Goal: Task Accomplishment & Management: Use online tool/utility

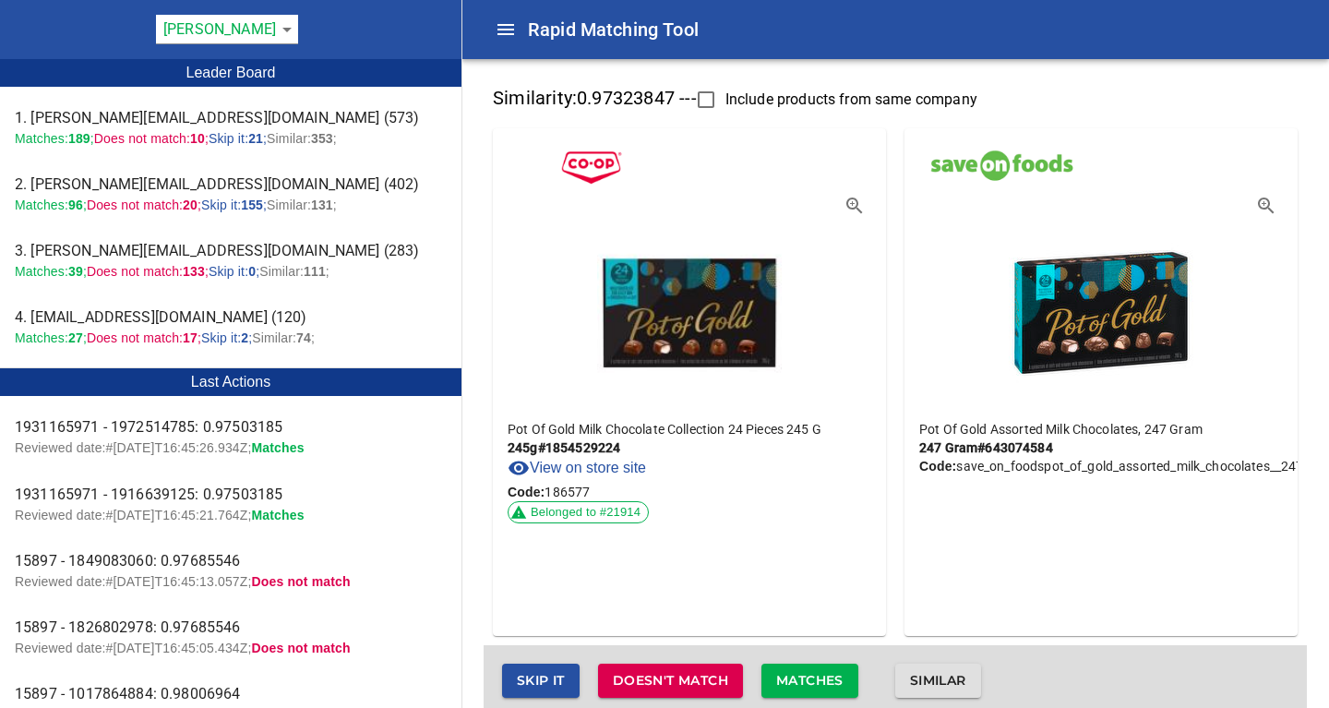
scroll to position [0, 63]
click at [824, 675] on span "Matches" at bounding box center [809, 680] width 67 height 23
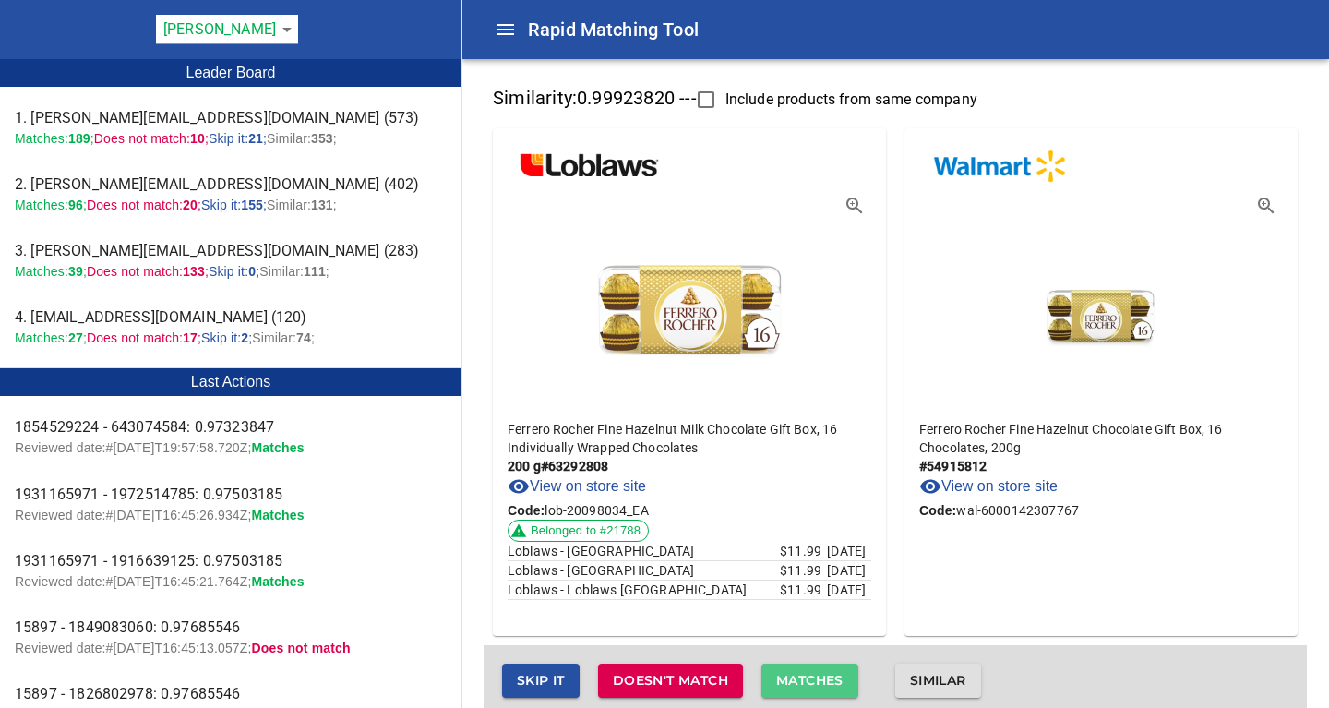
click at [797, 674] on span "Matches" at bounding box center [809, 680] width 67 height 23
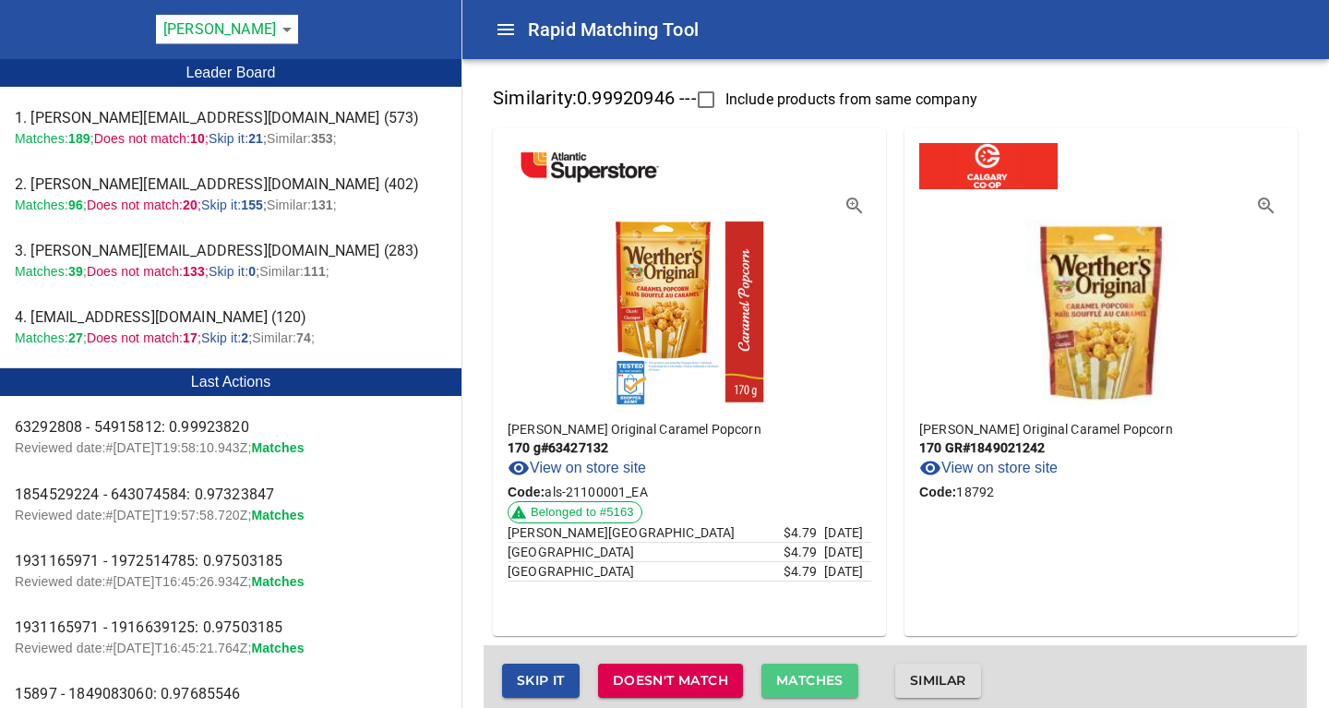
click at [797, 674] on span "Matches" at bounding box center [809, 680] width 67 height 23
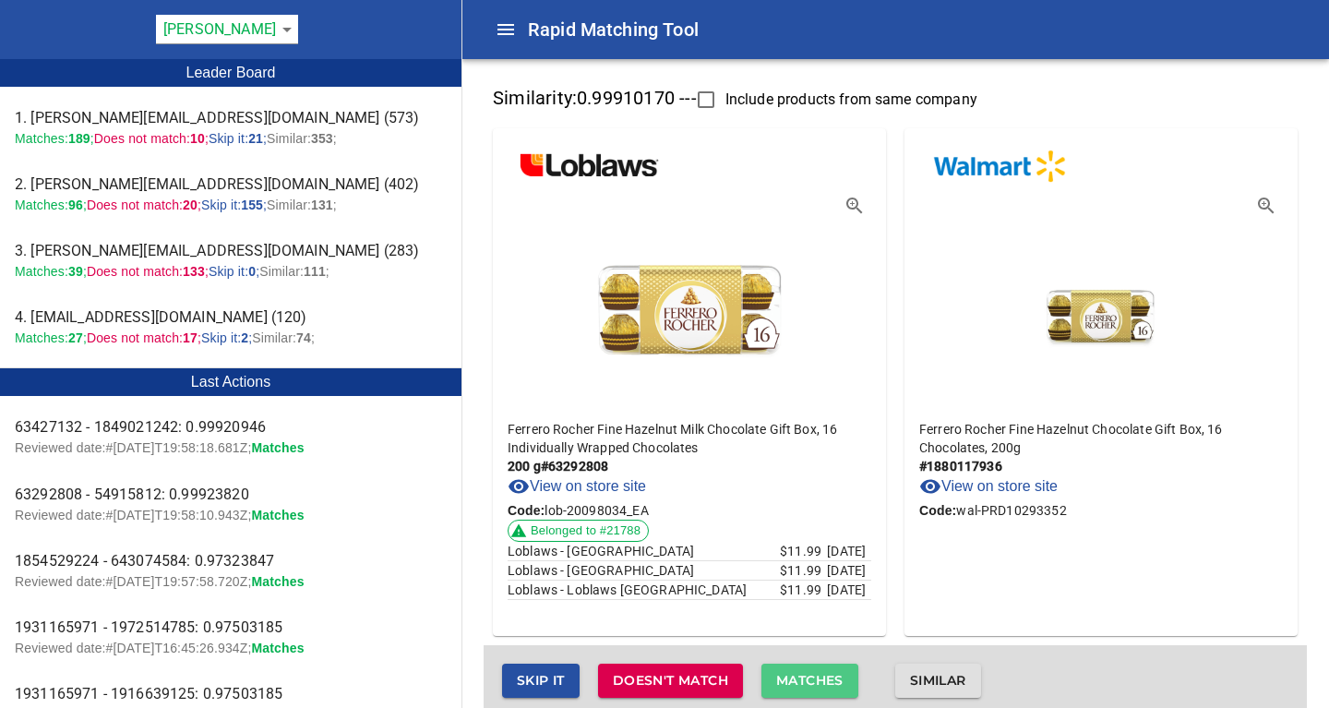
click at [797, 674] on span "Matches" at bounding box center [809, 680] width 67 height 23
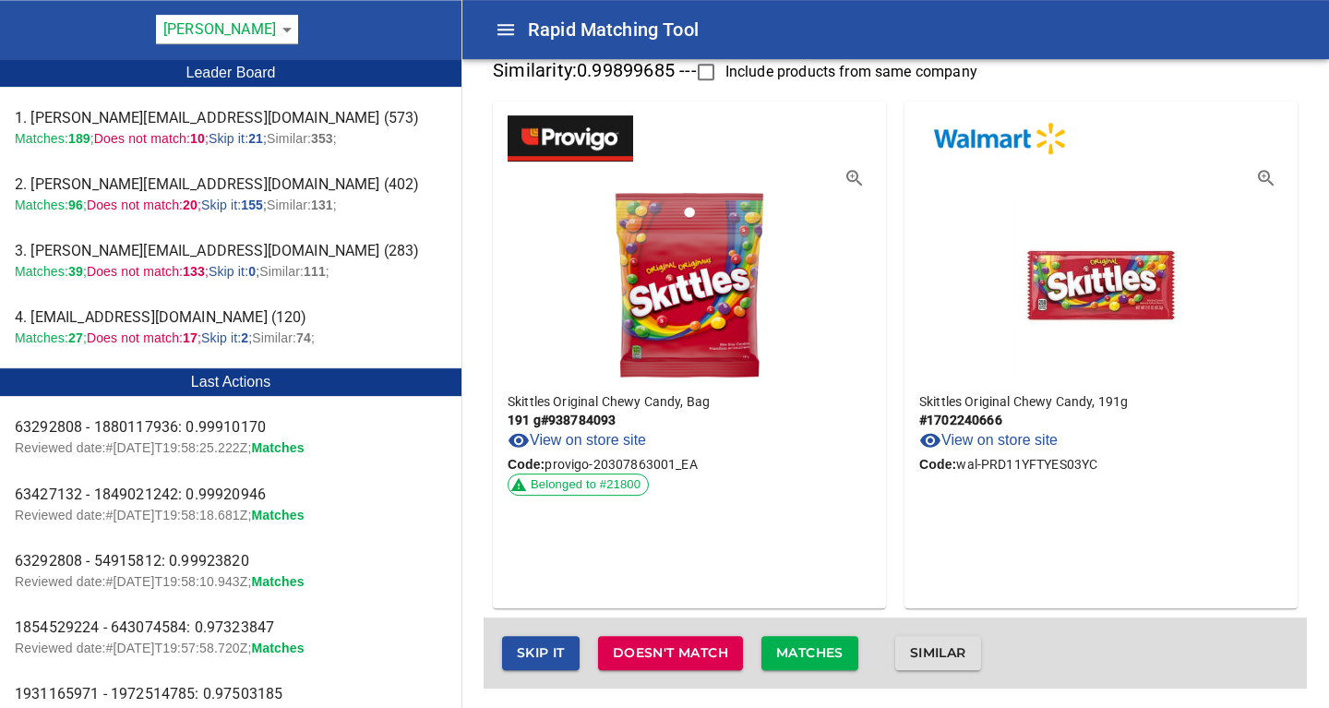
scroll to position [30, 0]
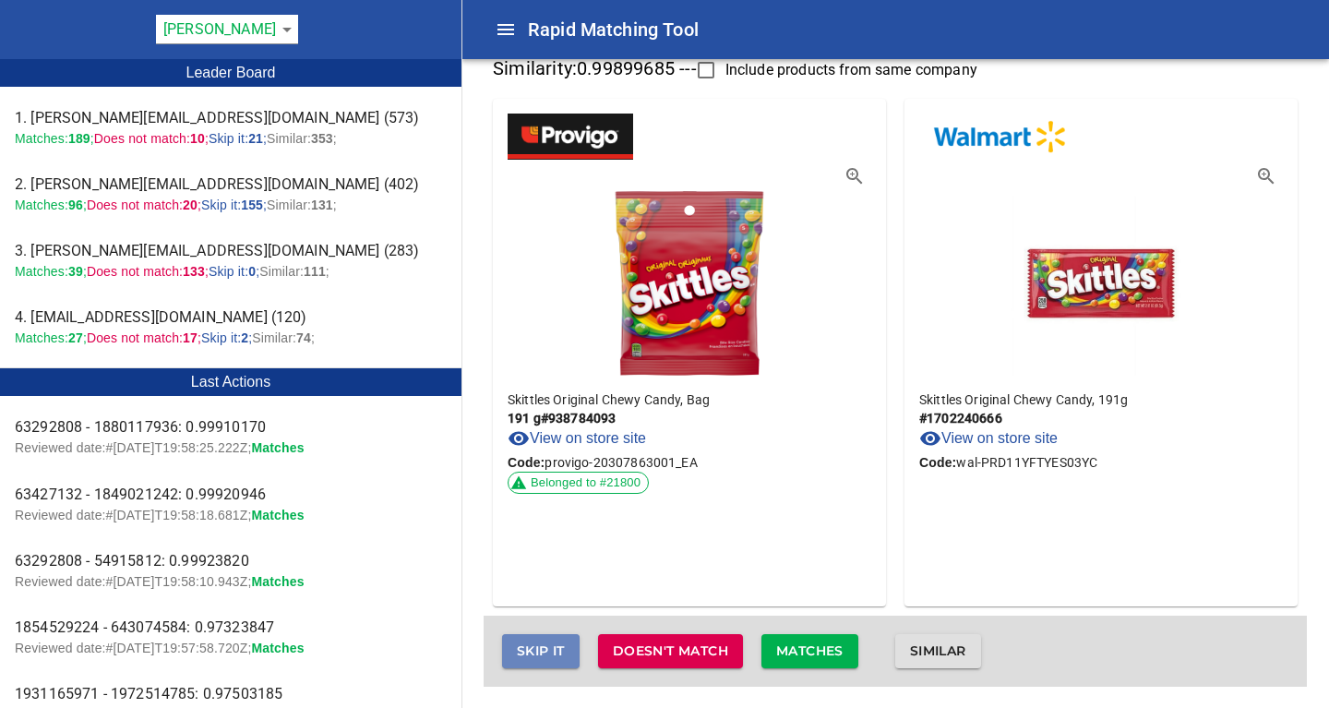
click at [551, 651] on span "Skip it" at bounding box center [541, 650] width 48 height 23
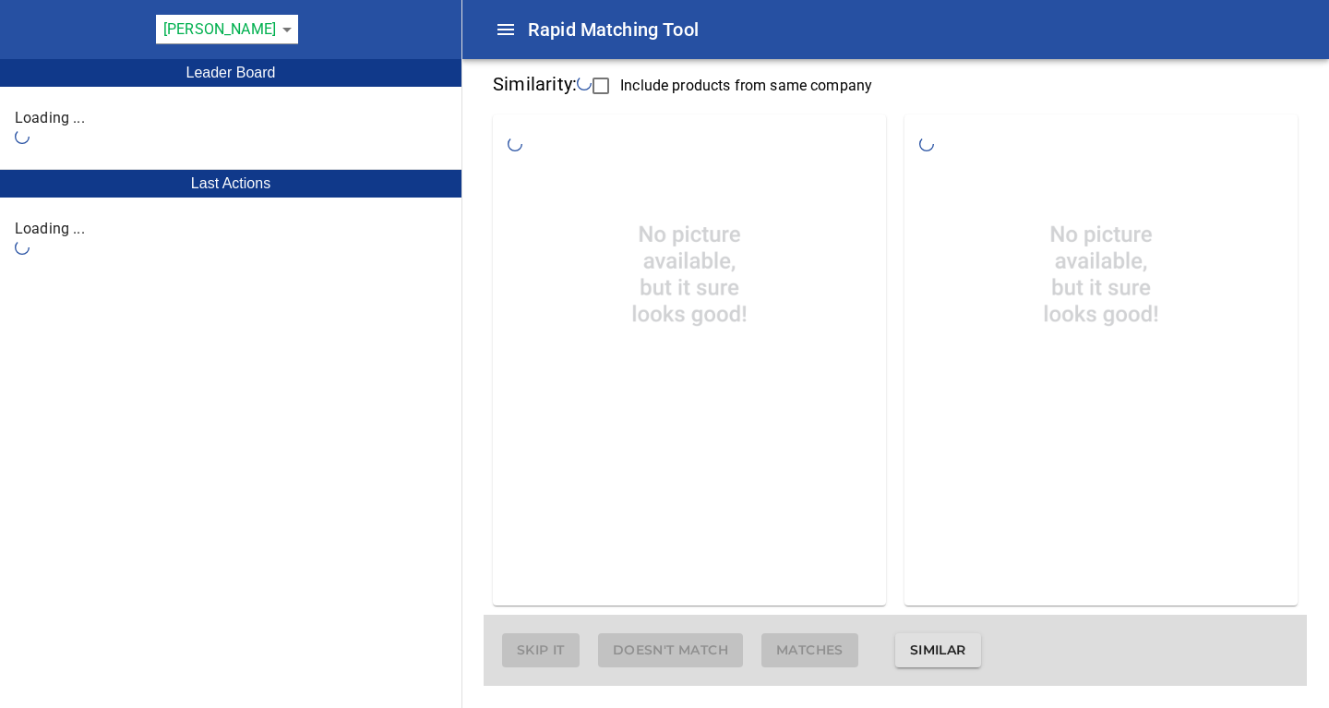
scroll to position [15, 0]
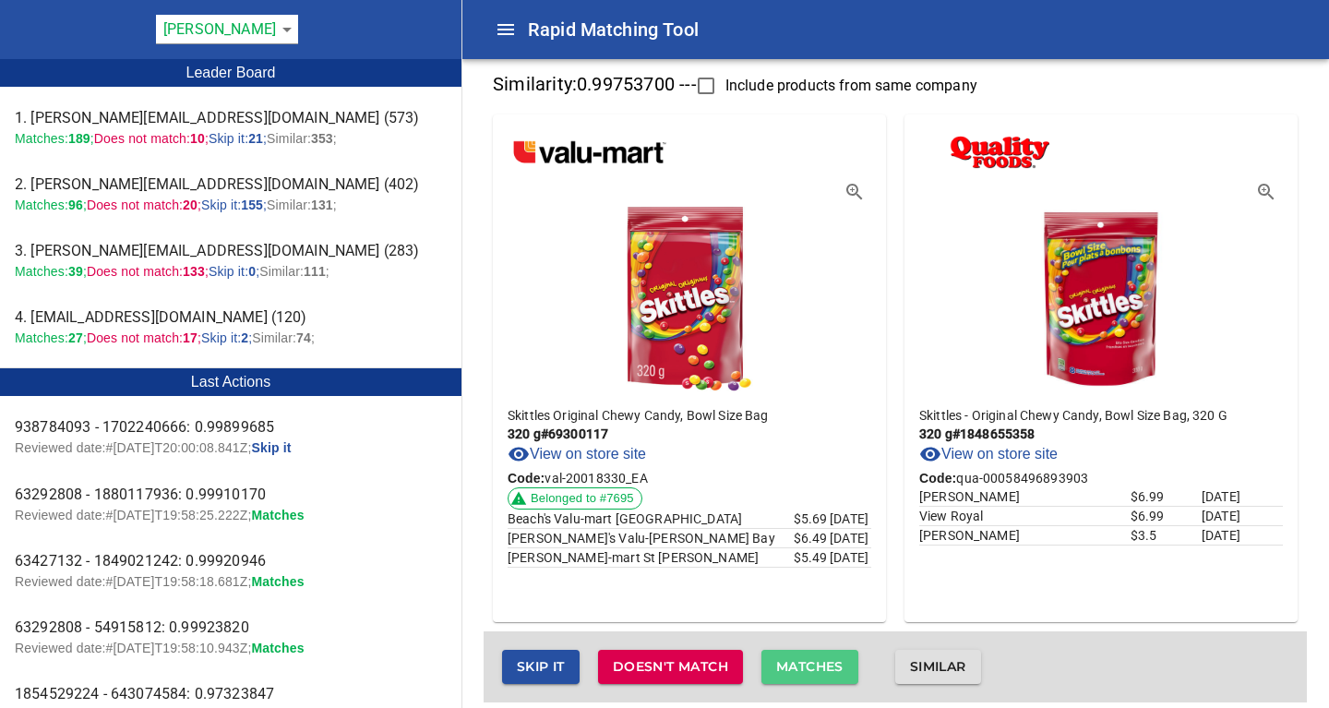
click at [816, 663] on span "Matches" at bounding box center [809, 666] width 67 height 23
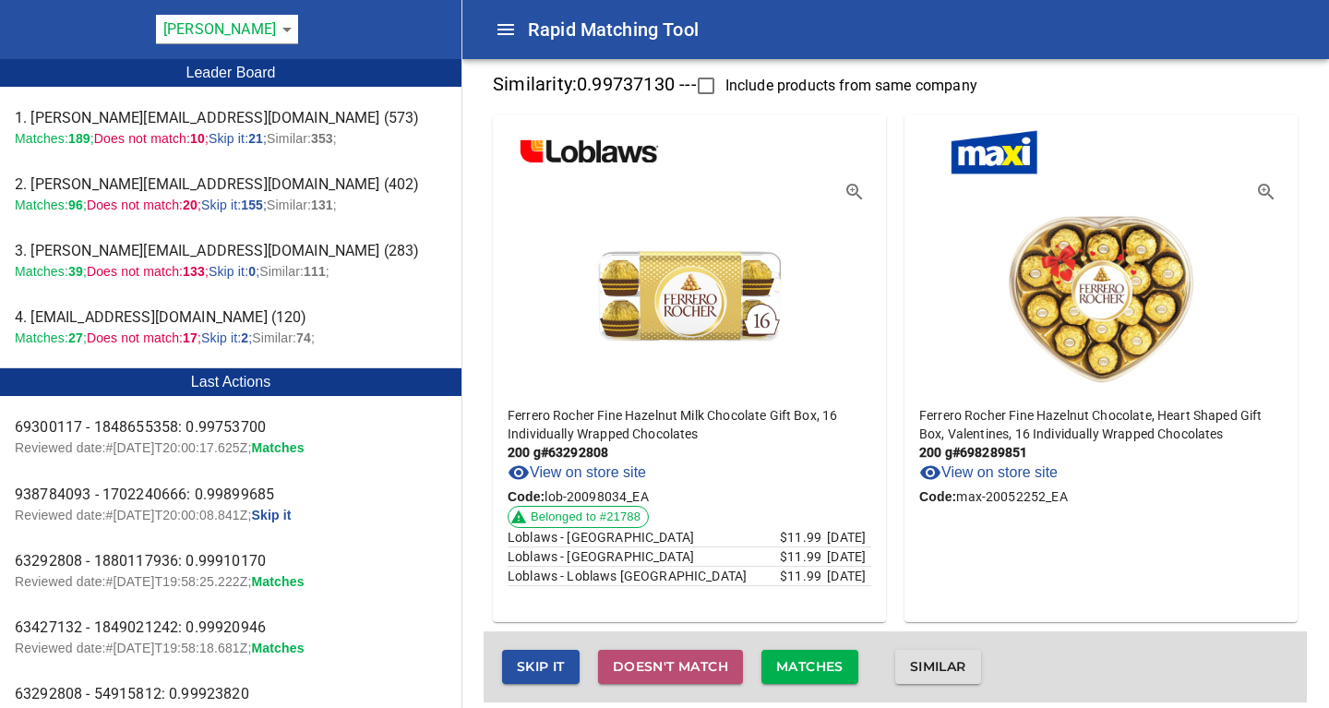
click at [697, 669] on span "Doesn't match" at bounding box center [670, 666] width 115 height 23
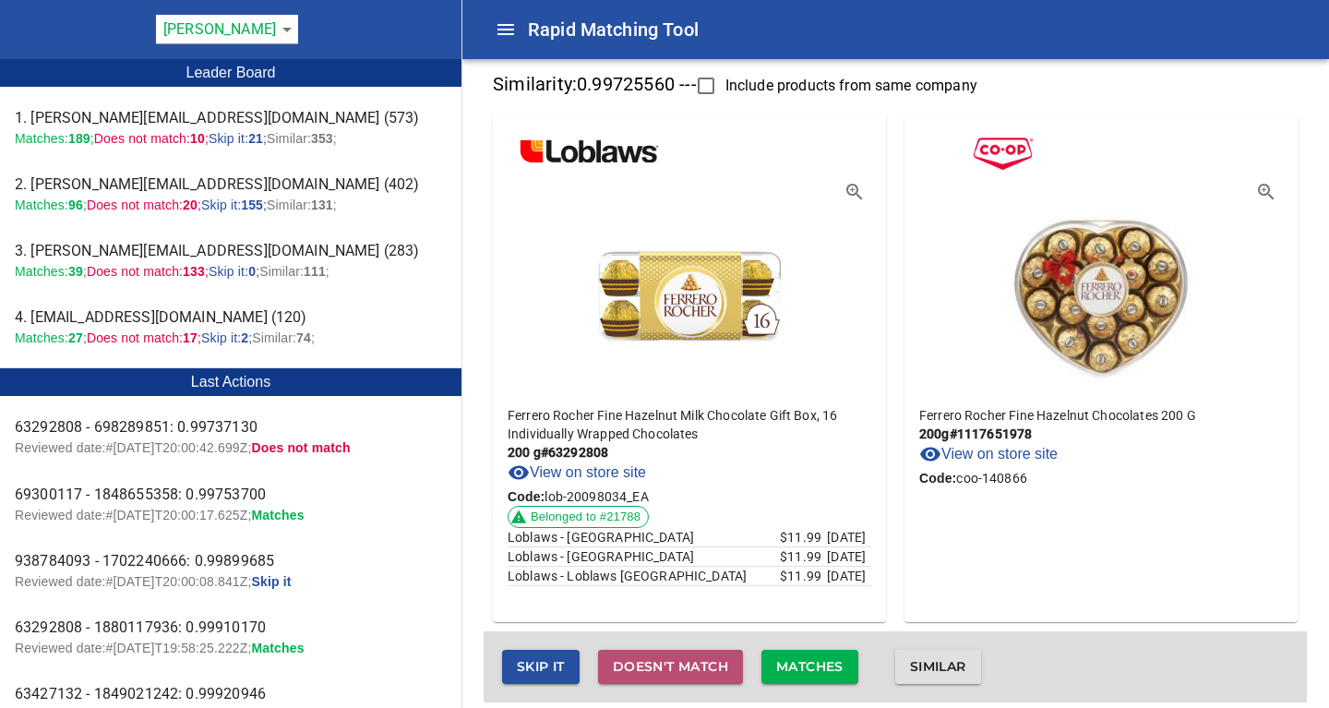
click at [692, 666] on span "Doesn't match" at bounding box center [670, 666] width 115 height 23
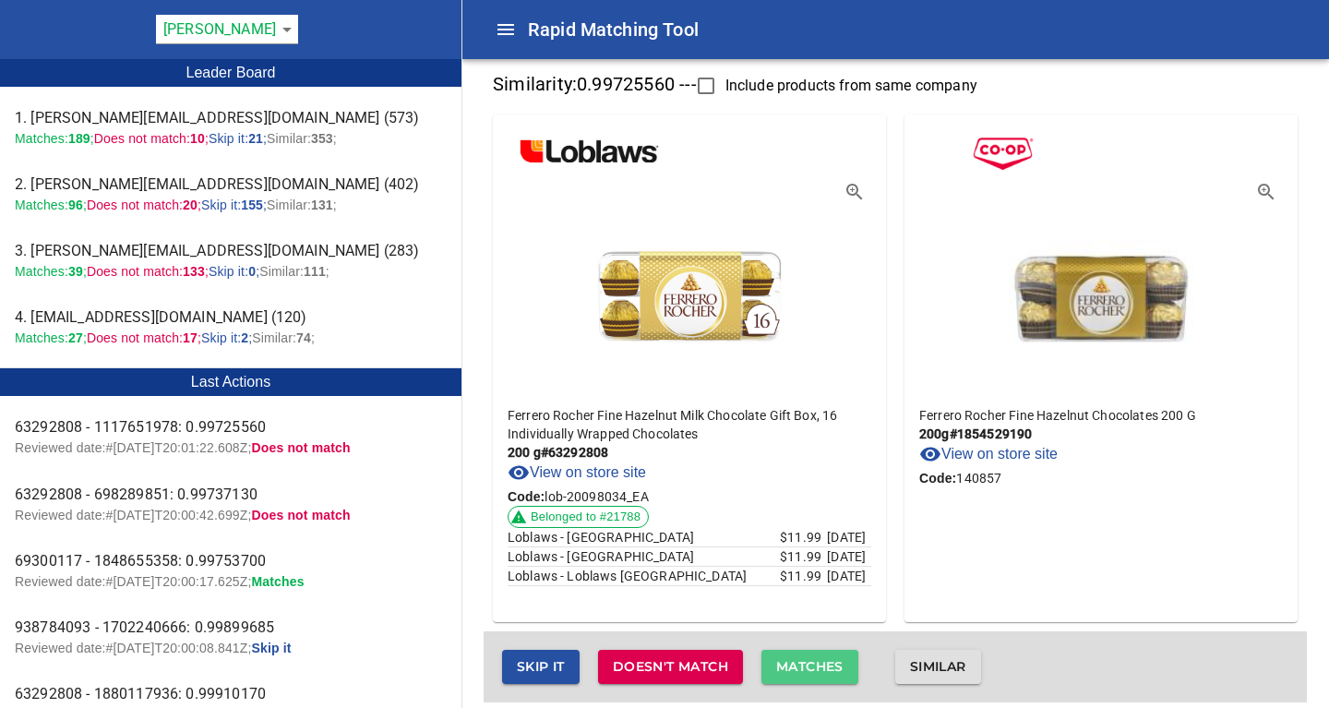
click at [800, 663] on span "Matches" at bounding box center [809, 666] width 67 height 23
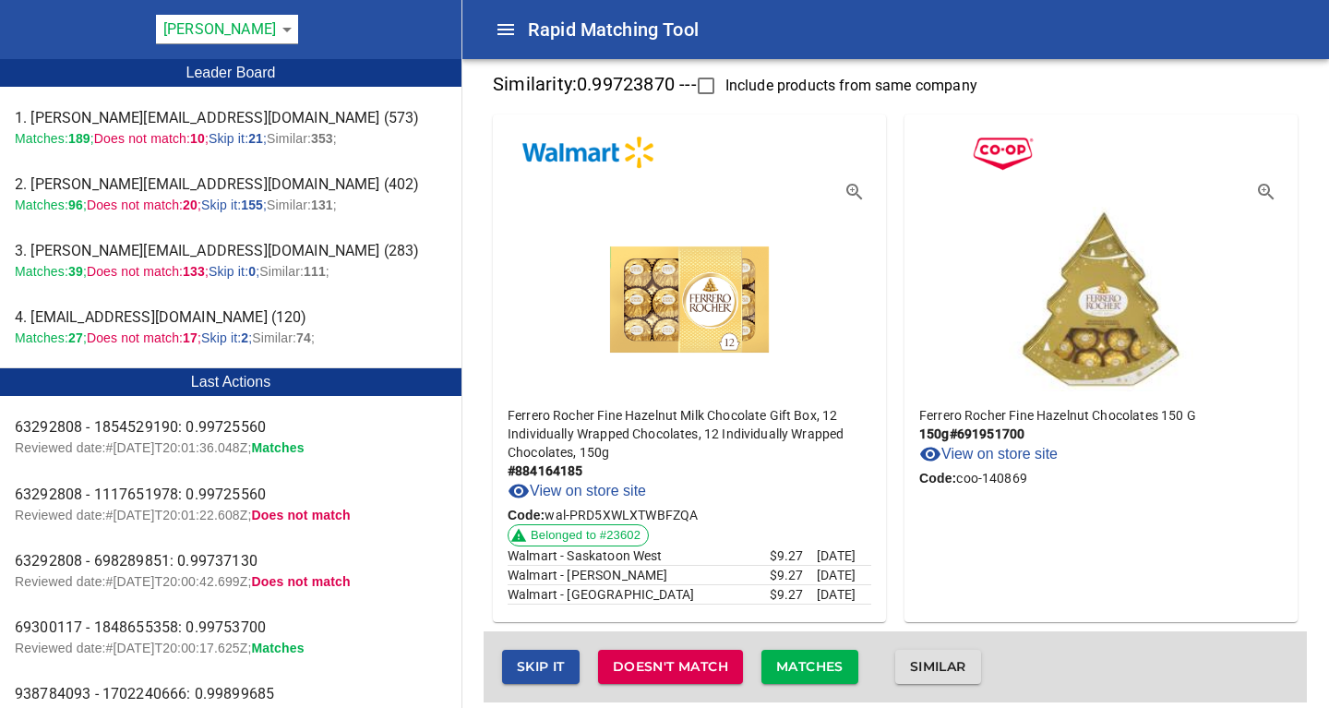
click at [560, 665] on span "Skip it" at bounding box center [541, 666] width 48 height 23
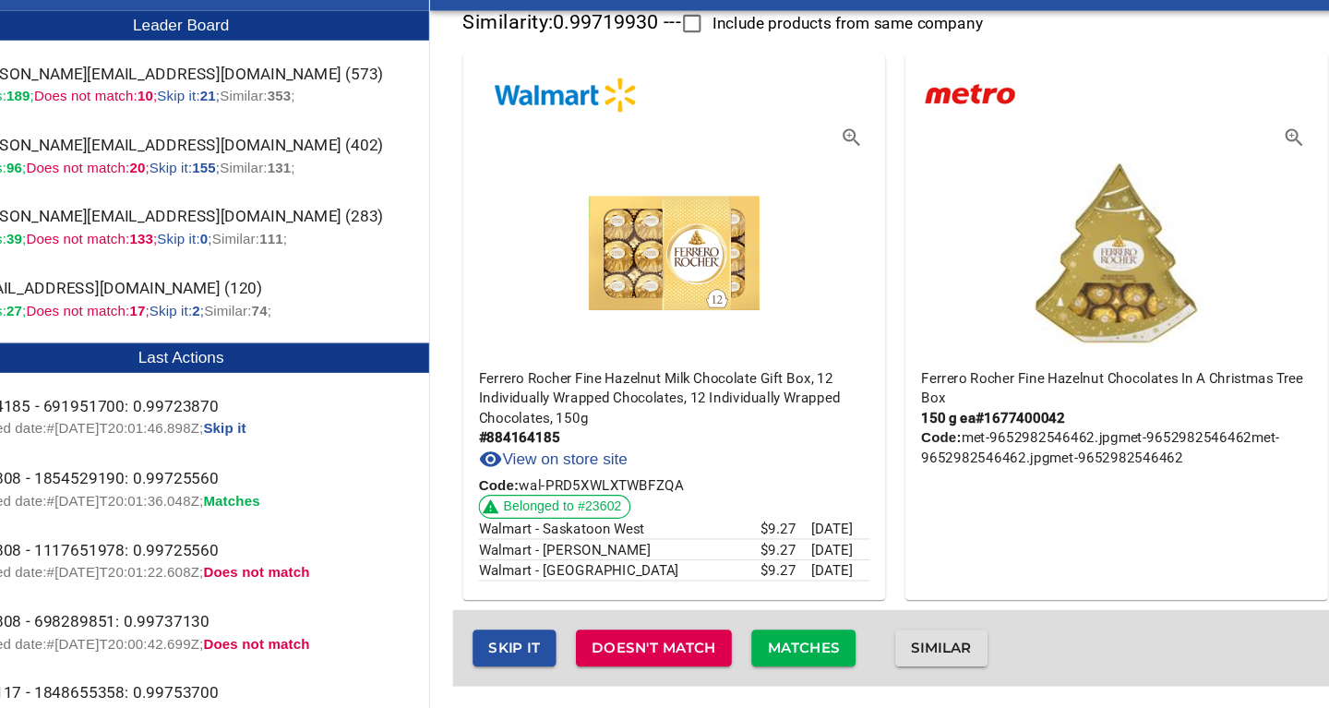
scroll to position [30, 0]
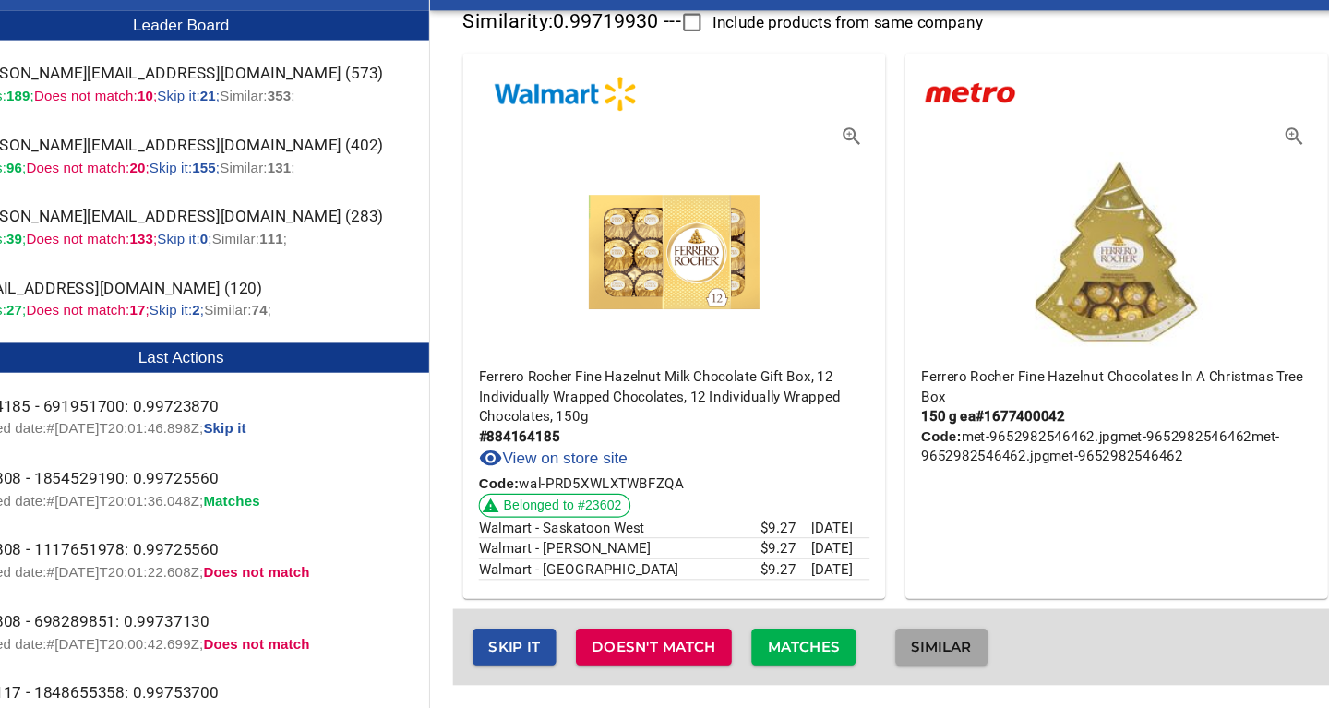
click at [961, 647] on span "Similar" at bounding box center [938, 650] width 56 height 23
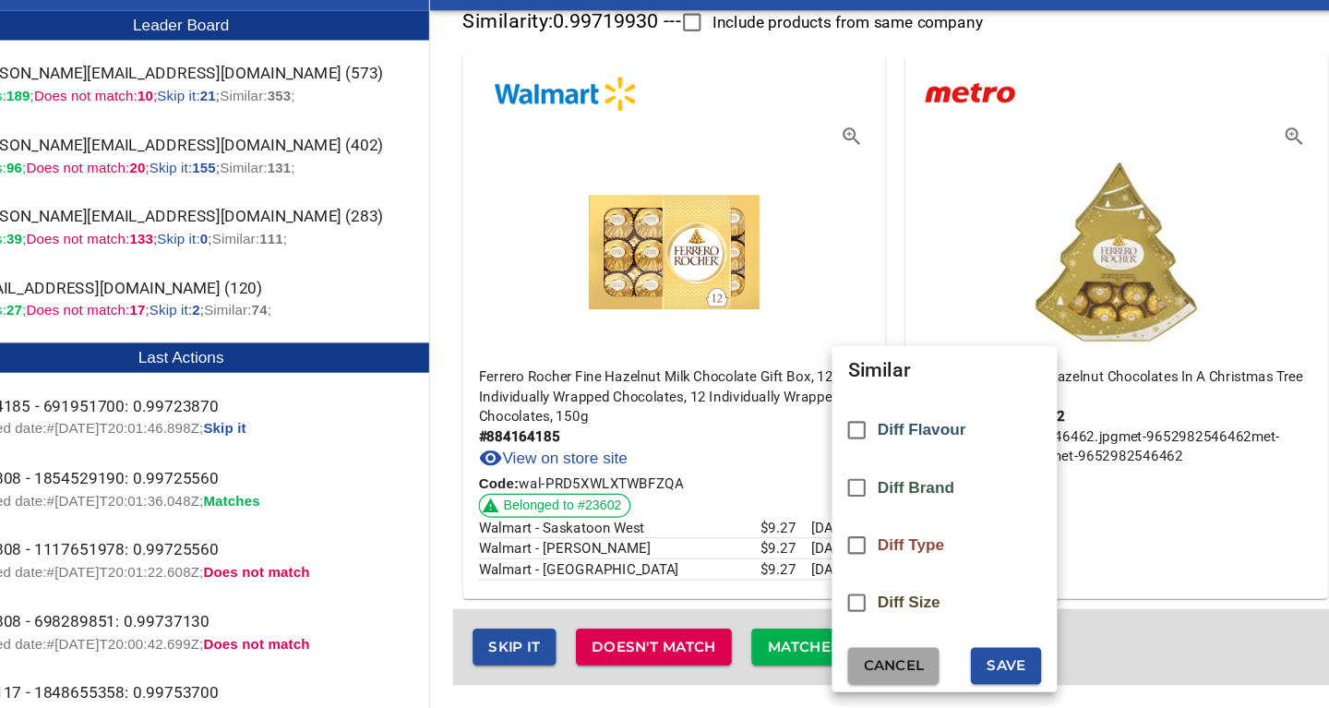
click at [905, 672] on span "Cancel" at bounding box center [892, 668] width 55 height 23
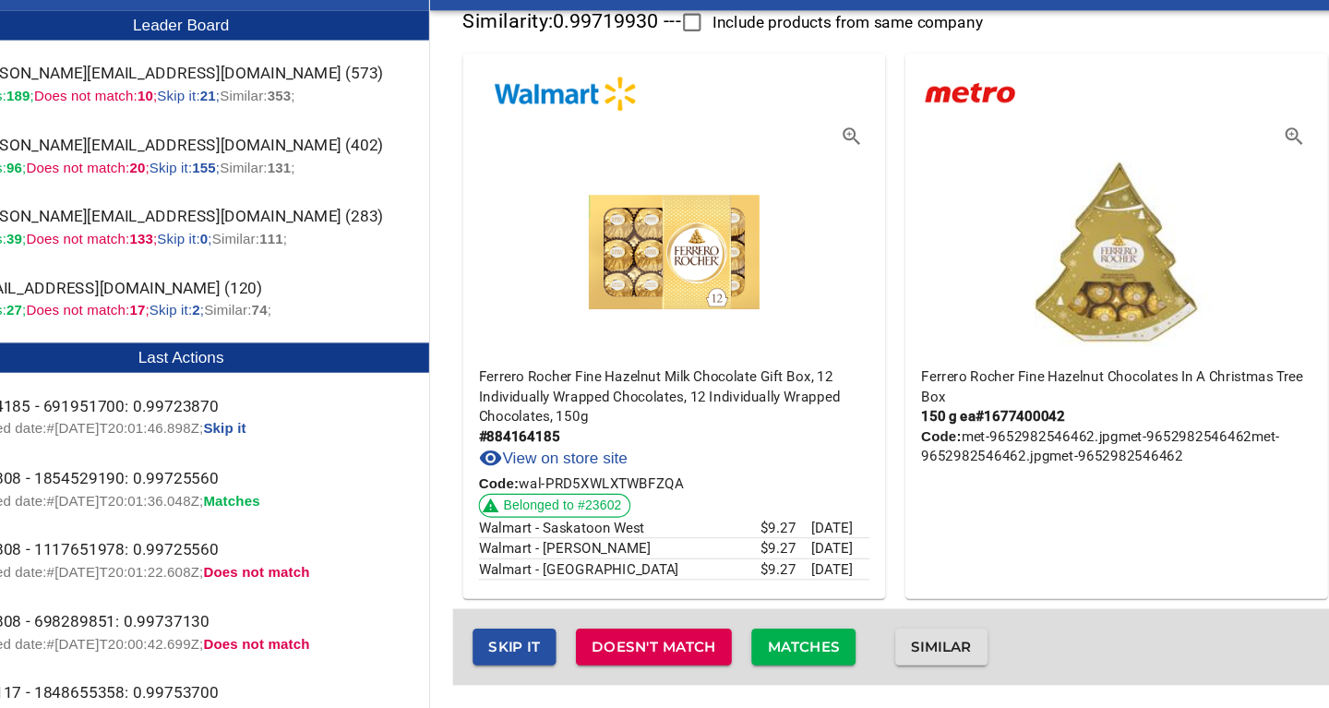
click at [555, 644] on span "Skip it" at bounding box center [541, 650] width 48 height 23
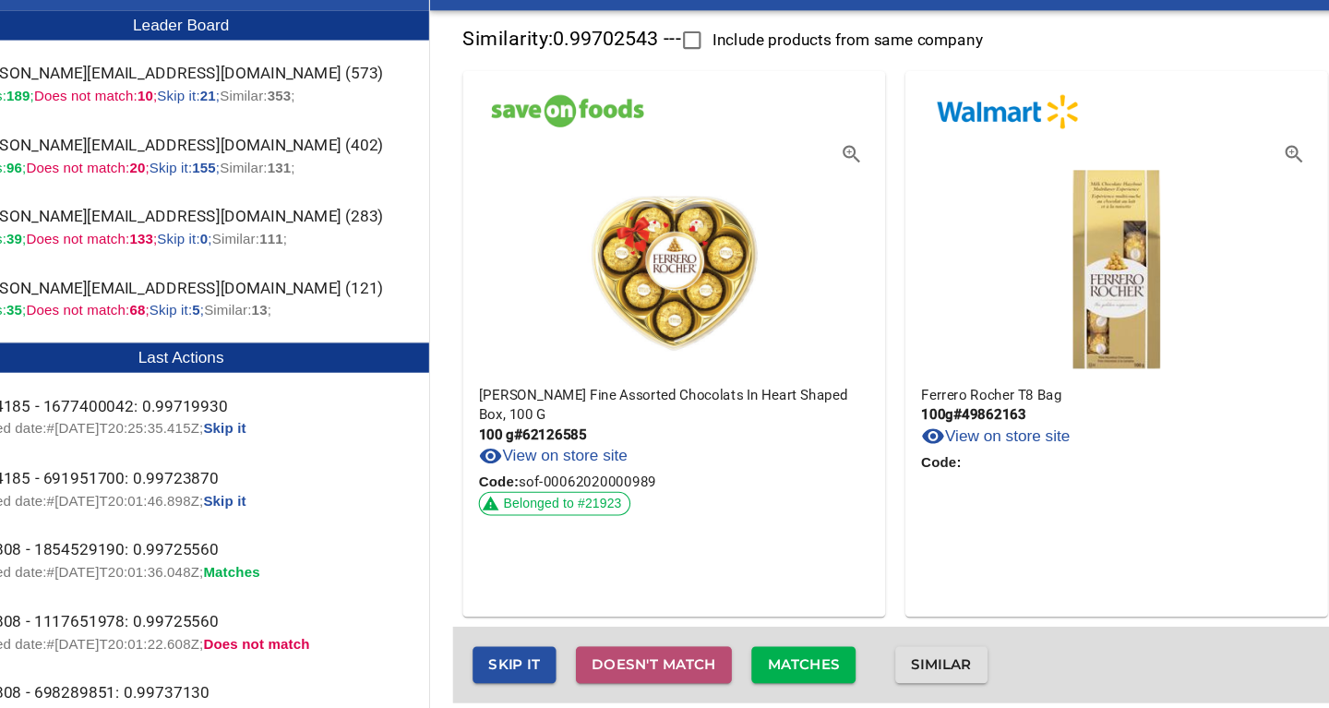
click at [673, 664] on span "Doesn't match" at bounding box center [670, 667] width 115 height 23
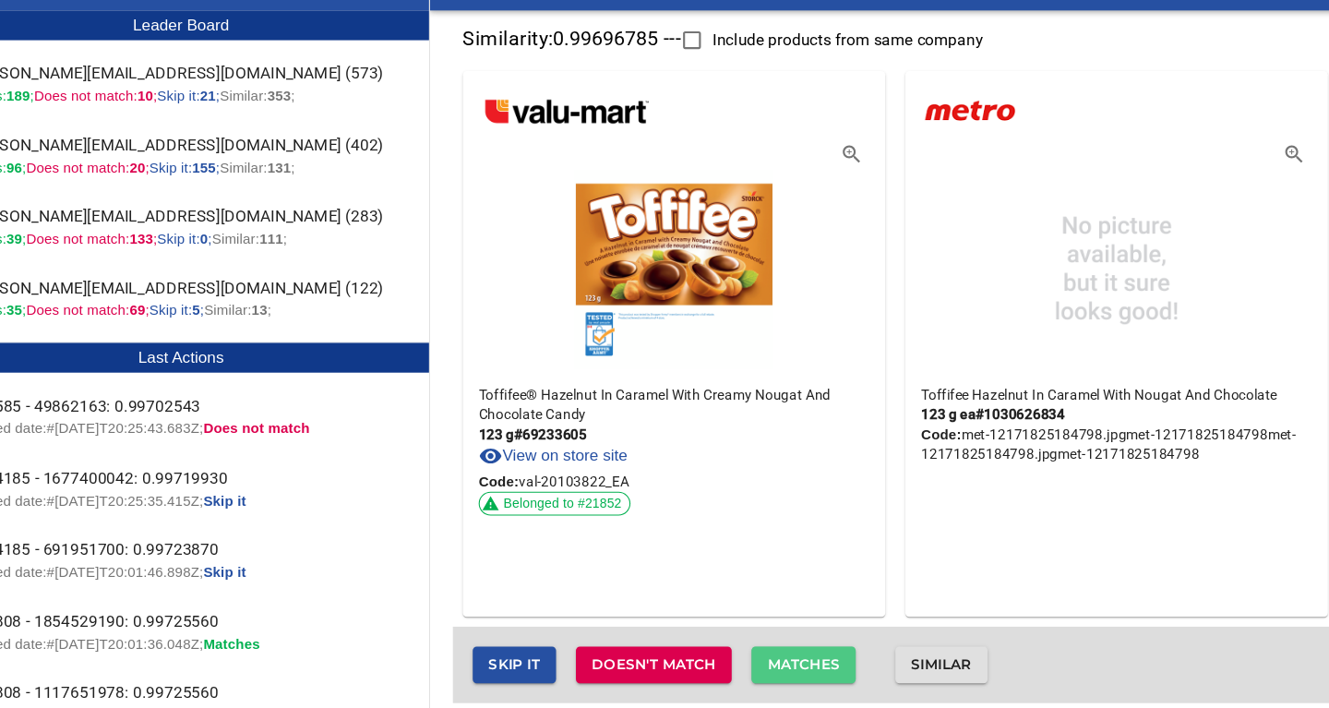
click at [816, 660] on span "Matches" at bounding box center [809, 667] width 67 height 23
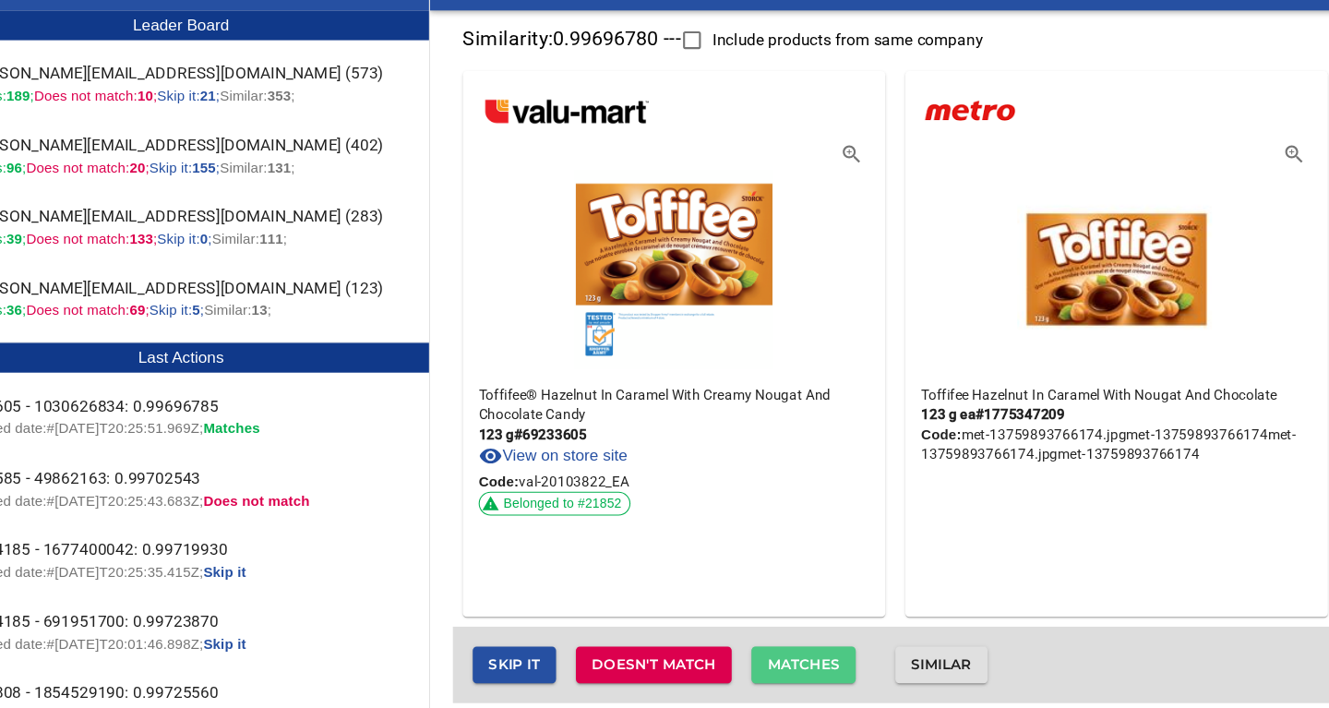
click at [816, 660] on span "Matches" at bounding box center [809, 667] width 67 height 23
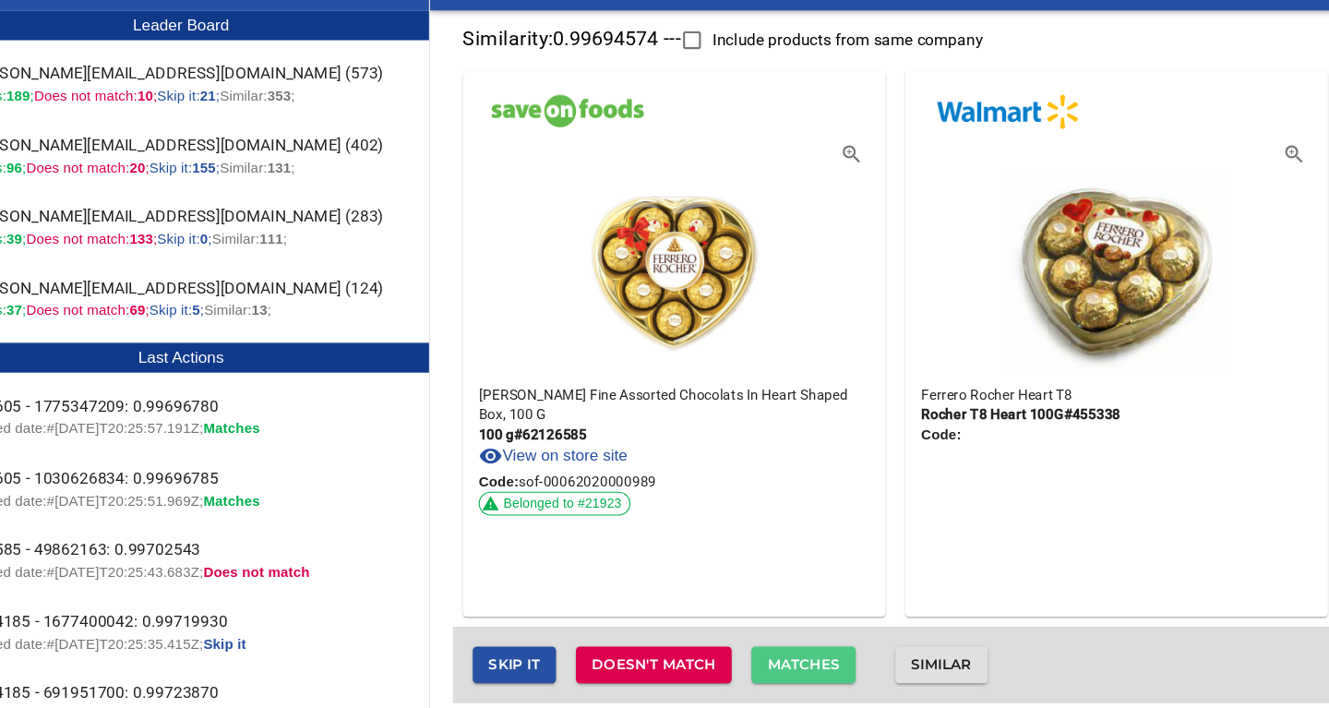
click at [796, 663] on span "Matches" at bounding box center [809, 667] width 67 height 23
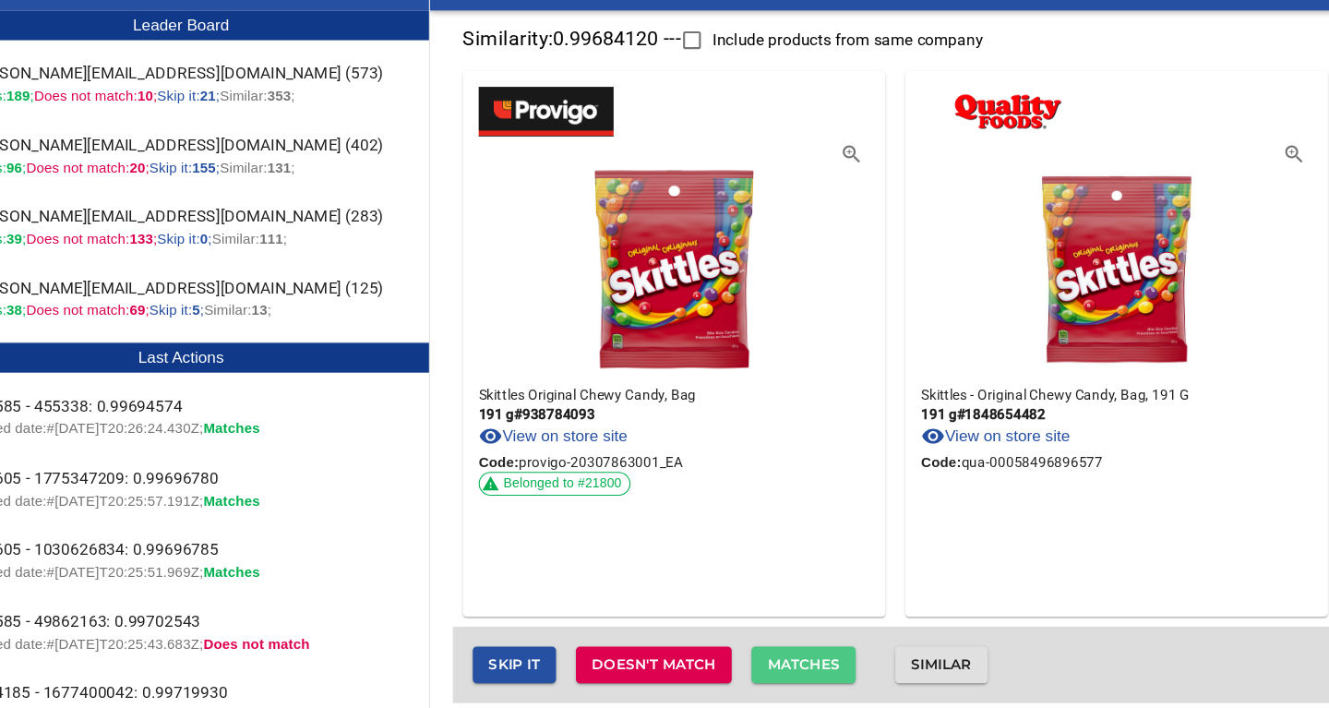
click at [796, 663] on span "Matches" at bounding box center [809, 667] width 67 height 23
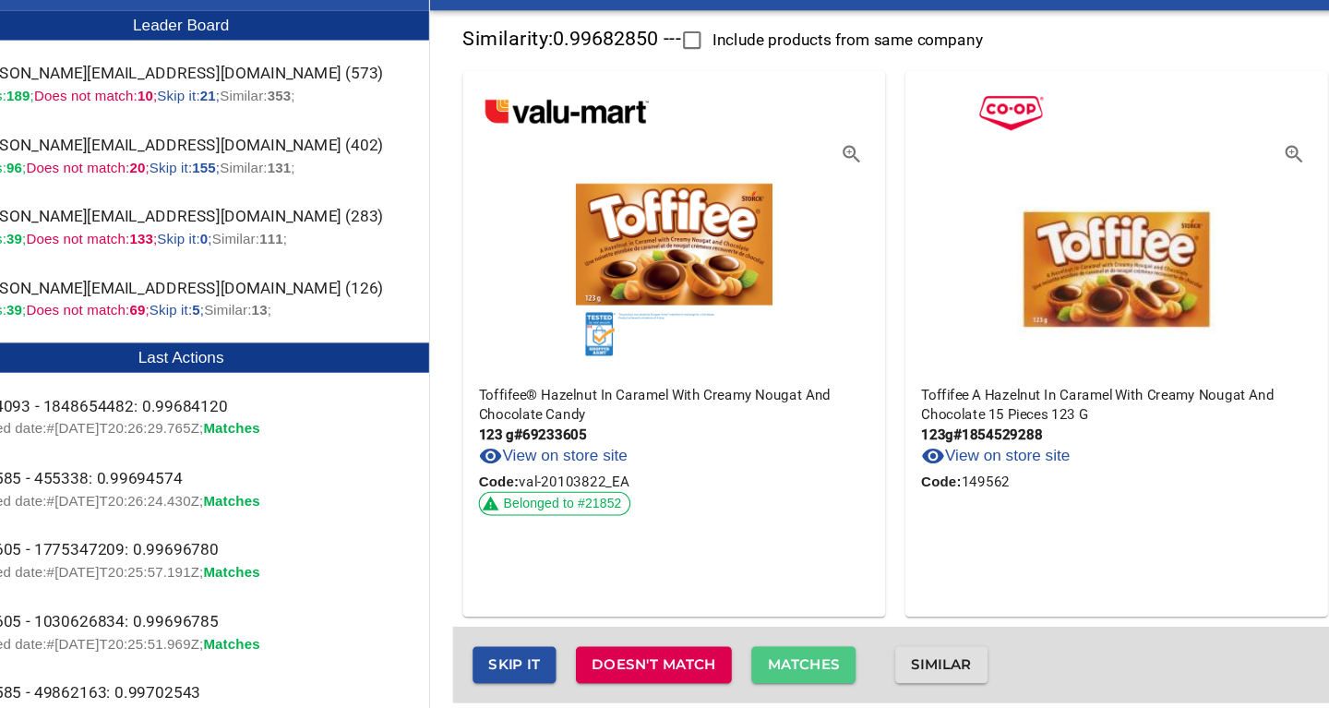
click at [796, 663] on span "Matches" at bounding box center [809, 667] width 67 height 23
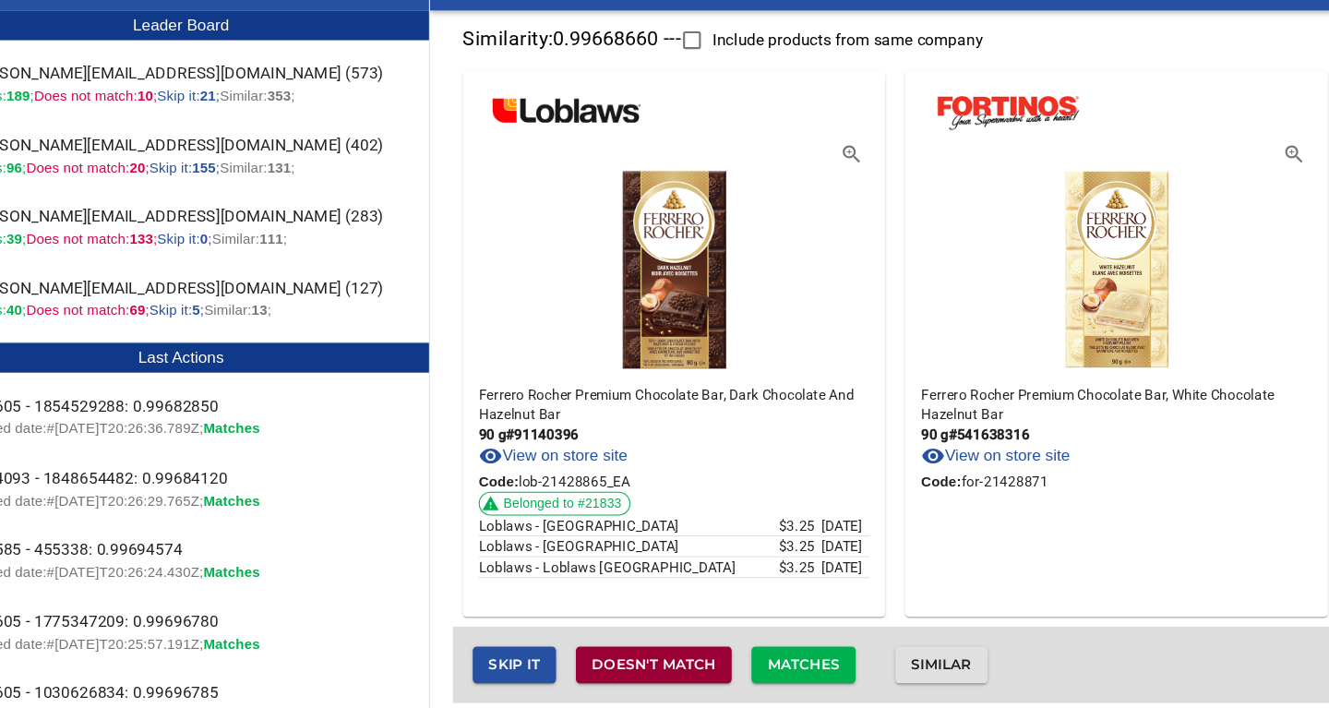
click at [698, 666] on span "Doesn't match" at bounding box center [670, 667] width 115 height 23
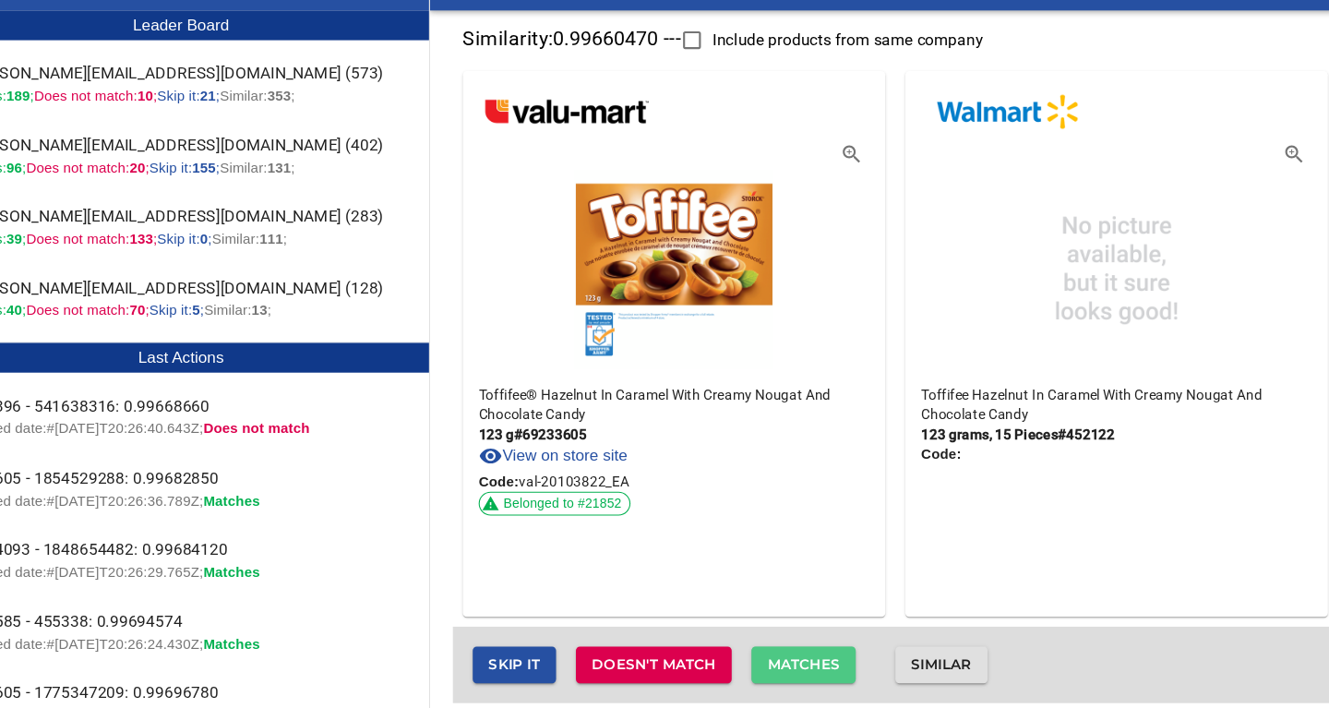
click at [798, 667] on span "Matches" at bounding box center [809, 667] width 67 height 23
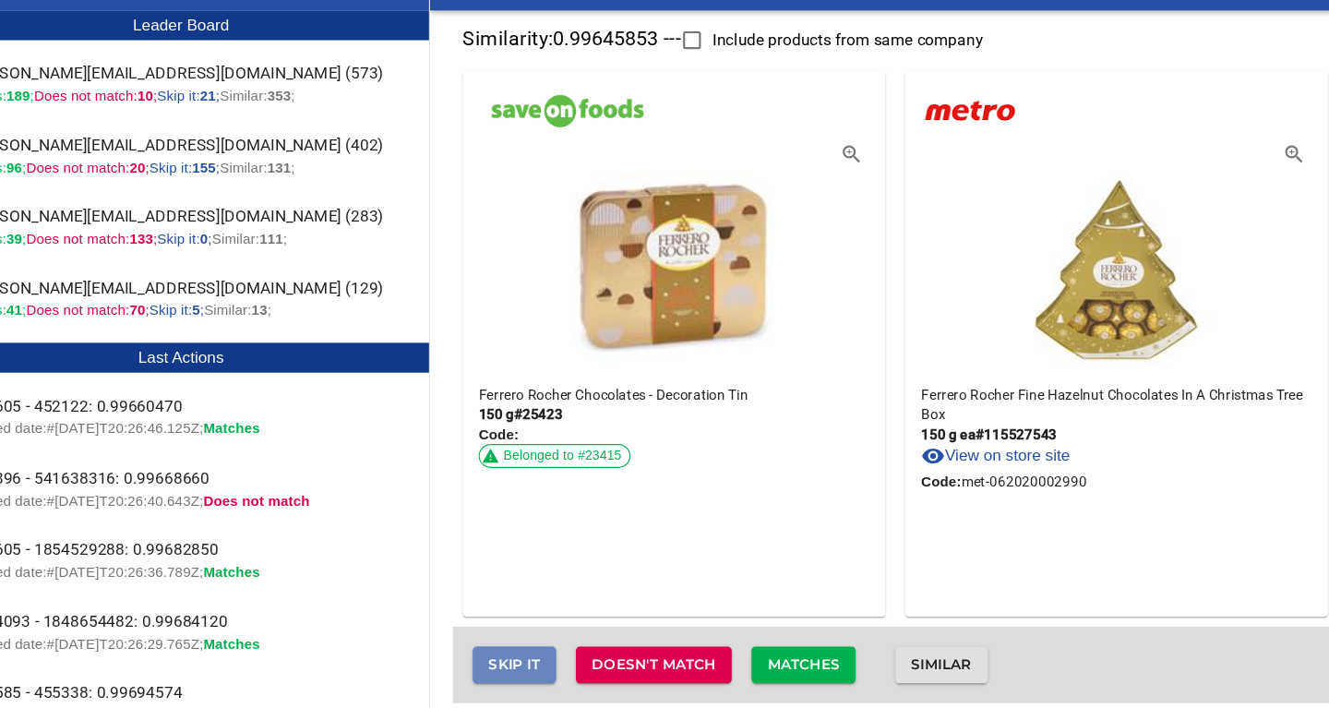
click at [547, 663] on span "Skip it" at bounding box center [541, 667] width 48 height 23
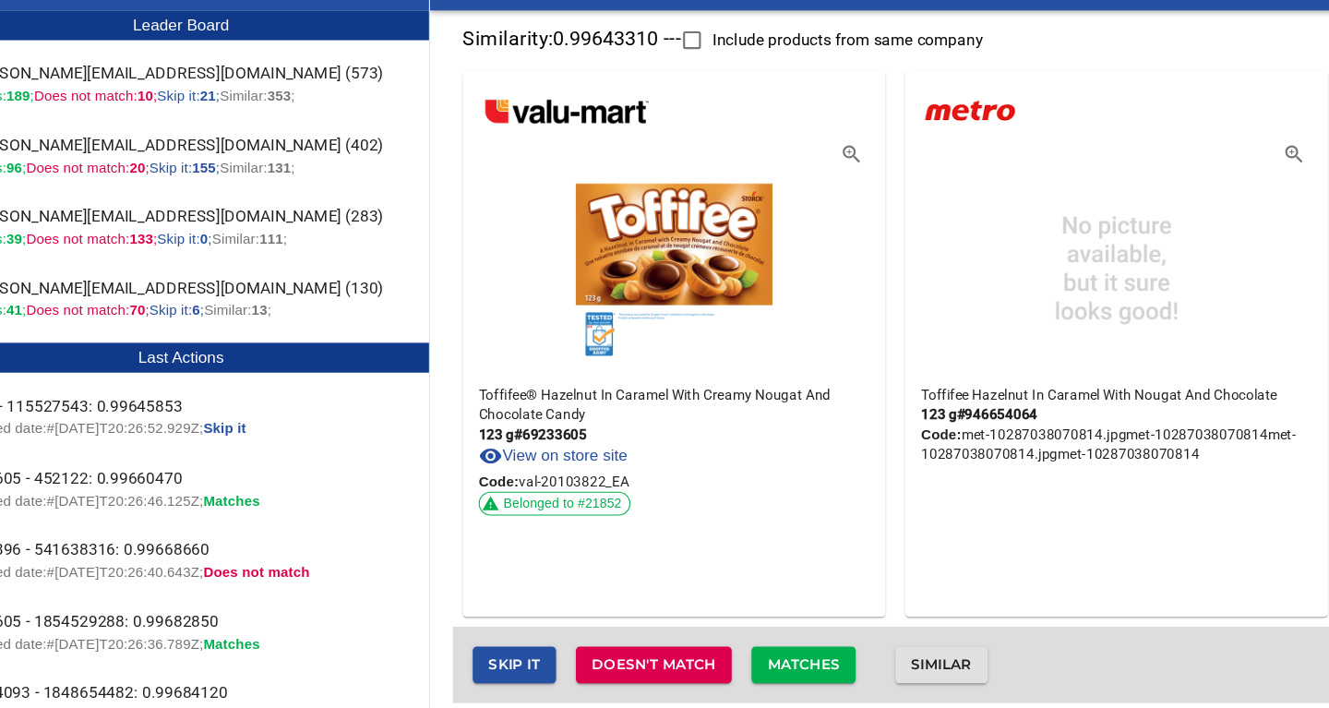
click at [824, 676] on span "Matches" at bounding box center [809, 667] width 67 height 23
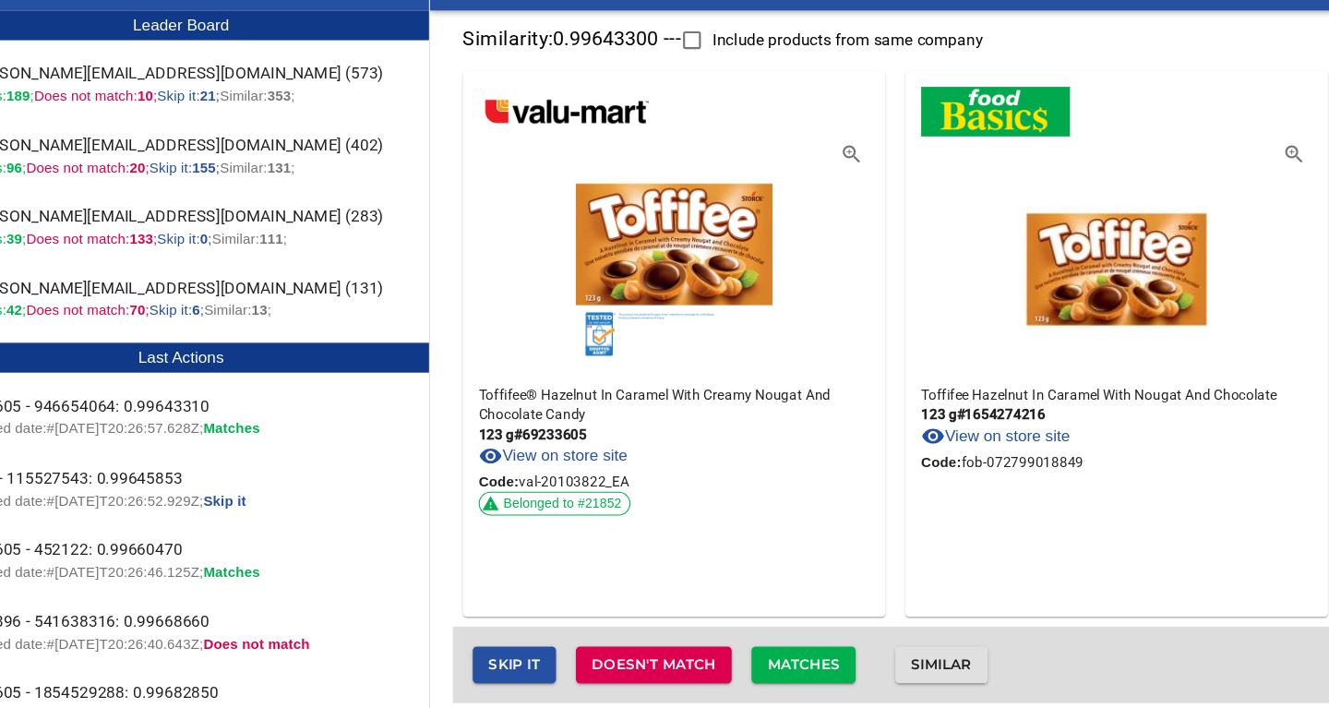
click at [824, 667] on span "Matches" at bounding box center [809, 667] width 67 height 23
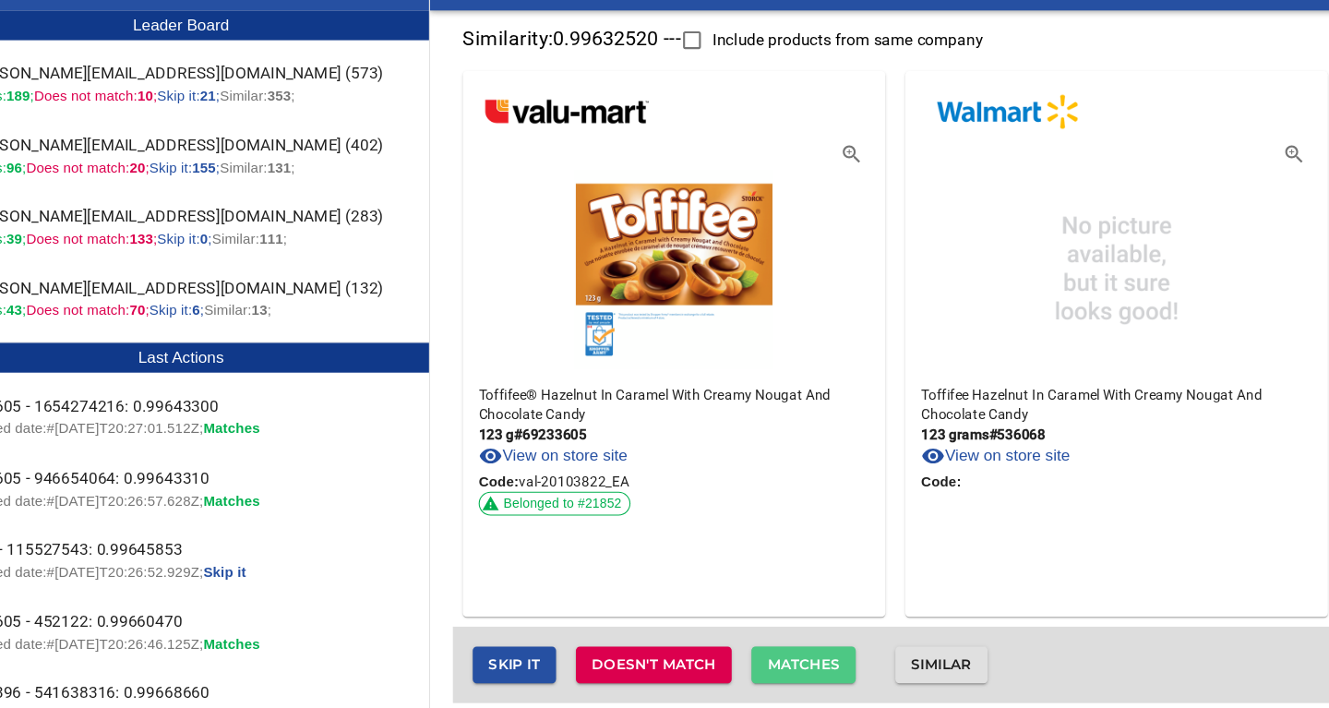
click at [824, 667] on span "Matches" at bounding box center [809, 667] width 67 height 23
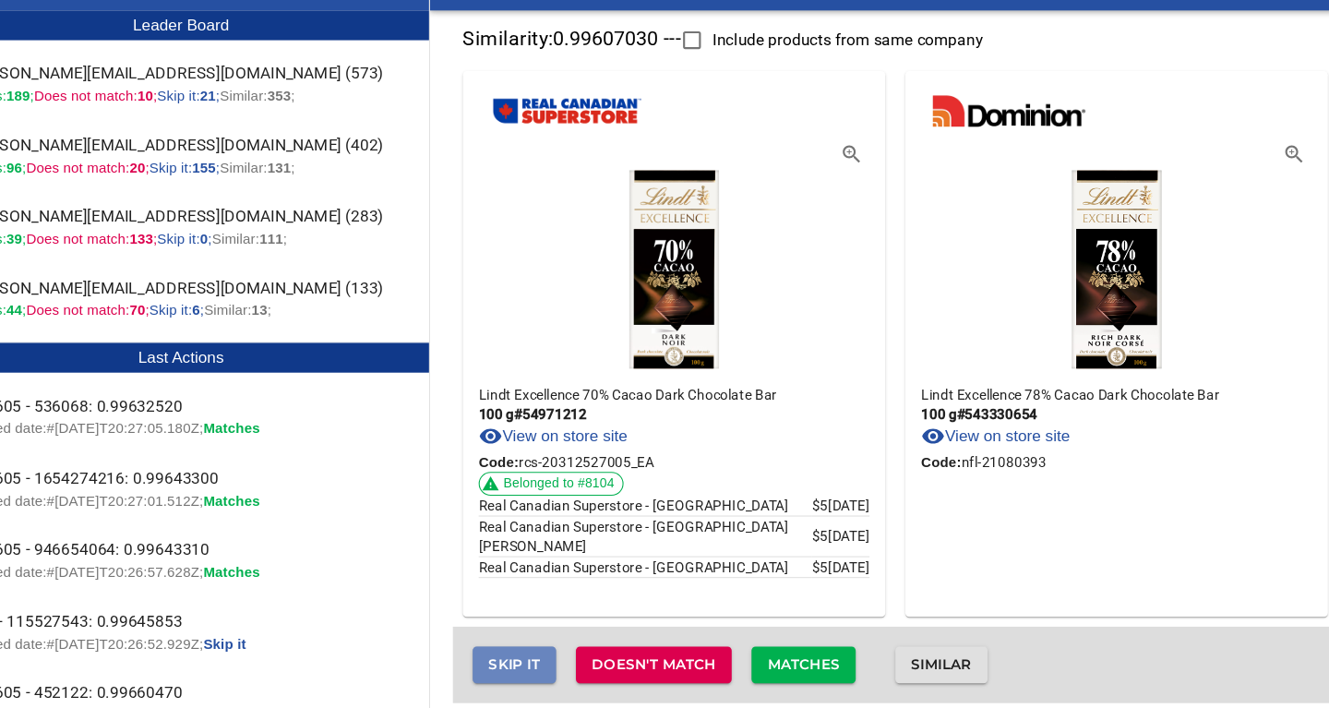
drag, startPoint x: 543, startPoint y: 670, endPoint x: 569, endPoint y: 674, distance: 26.2
click at [544, 670] on span "Skip it" at bounding box center [541, 667] width 48 height 23
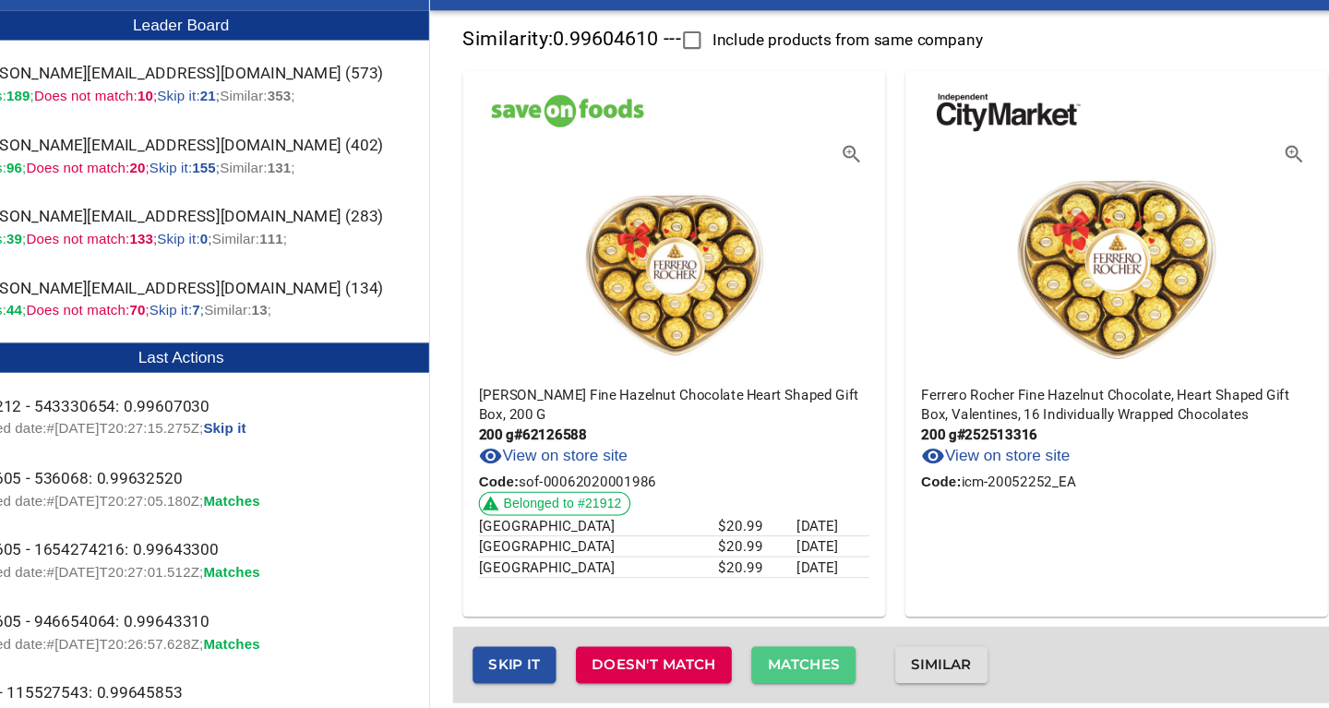
click at [816, 663] on span "Matches" at bounding box center [809, 667] width 67 height 23
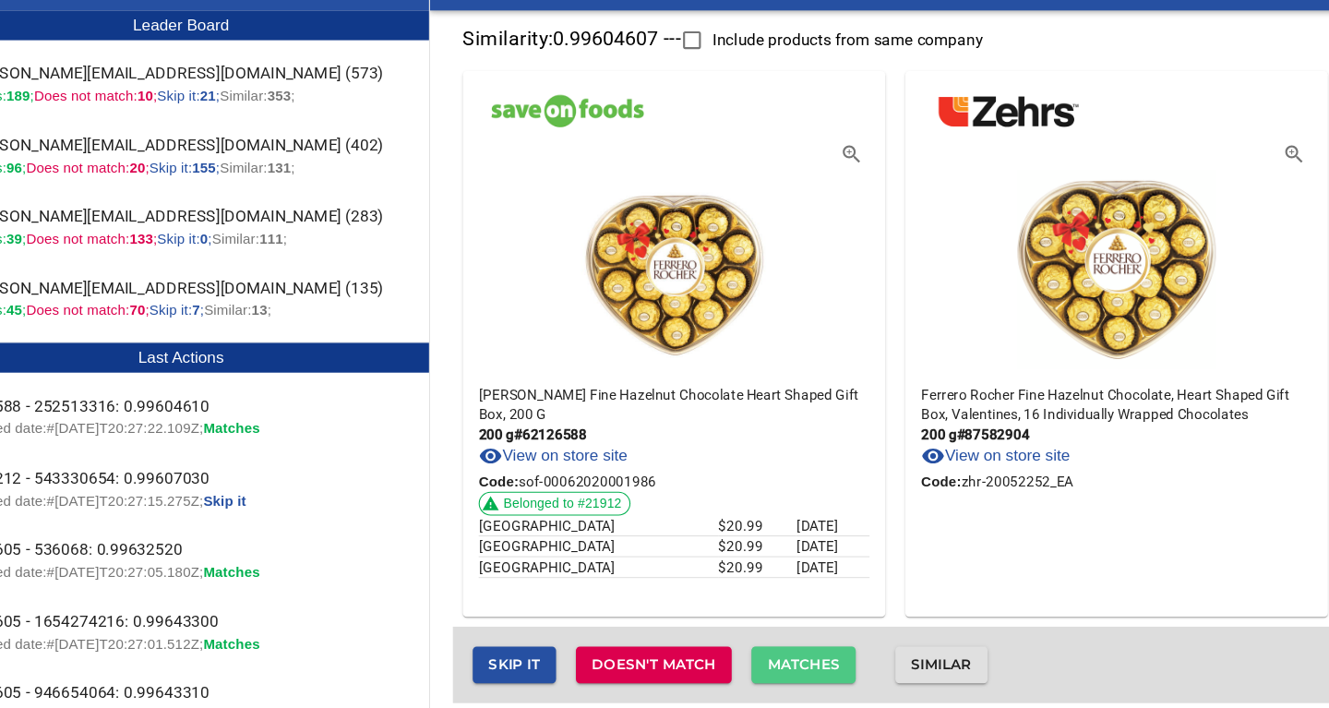
click at [804, 663] on span "Matches" at bounding box center [809, 667] width 67 height 23
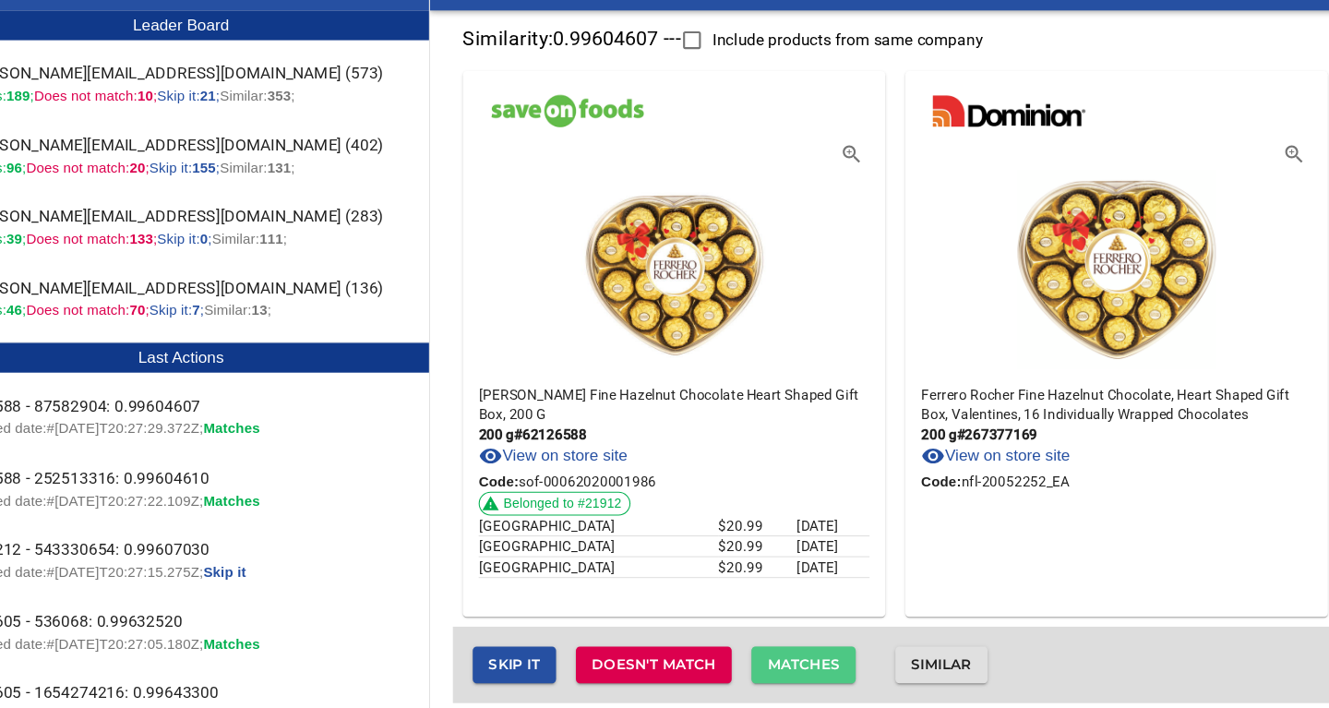
click at [813, 665] on span "Matches" at bounding box center [809, 667] width 67 height 23
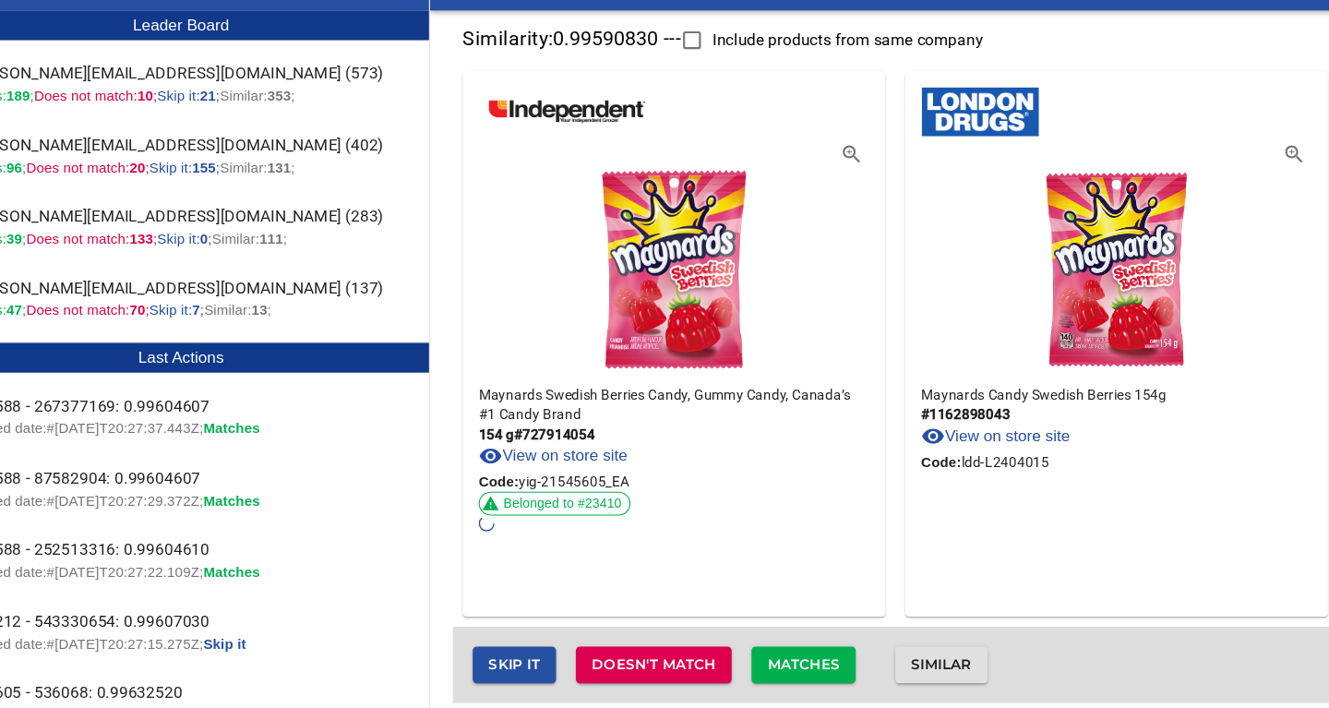
click at [808, 667] on span "Matches" at bounding box center [809, 667] width 67 height 23
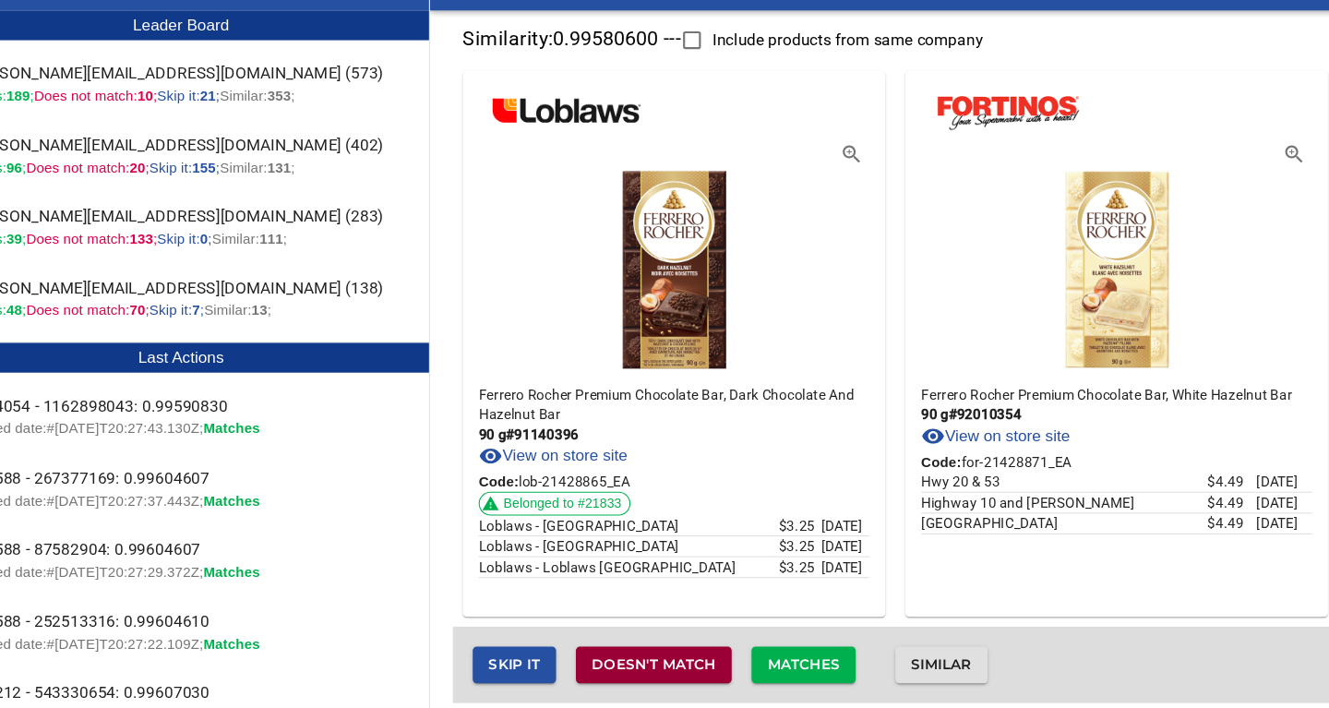
click at [695, 666] on span "Doesn't match" at bounding box center [670, 667] width 115 height 23
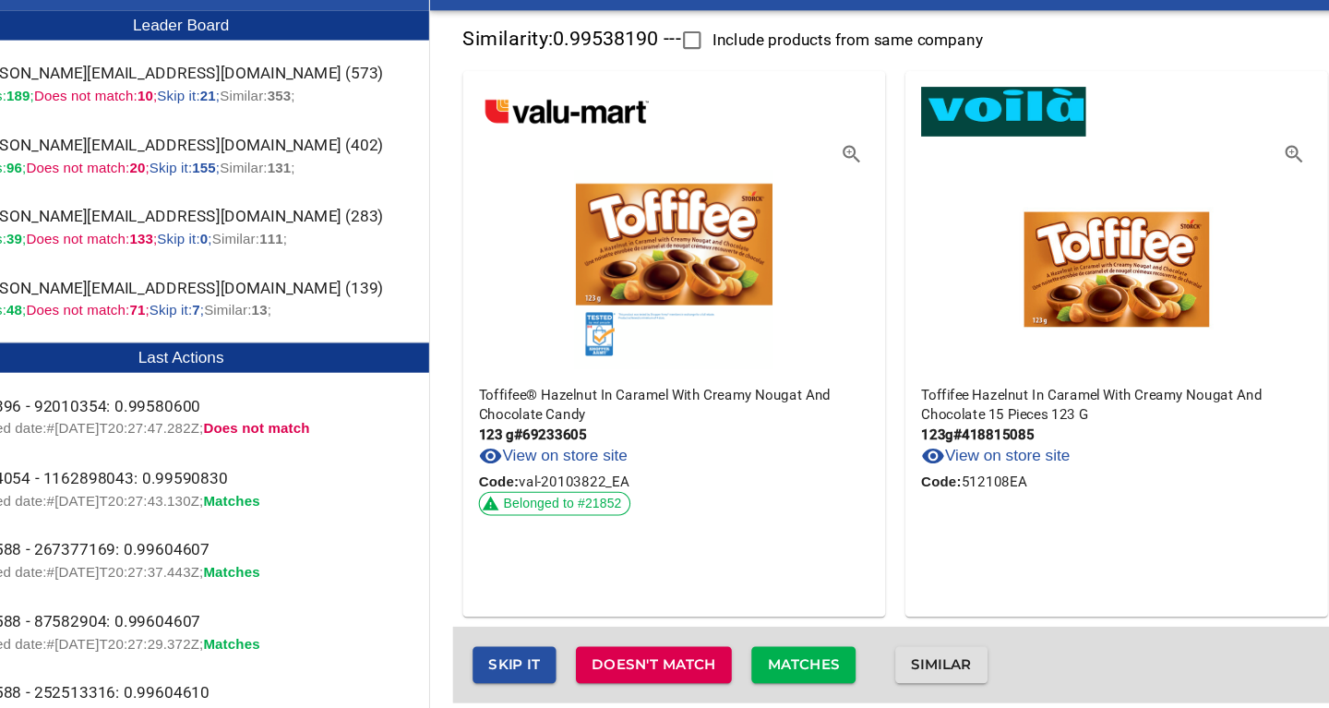
click at [826, 662] on span "Matches" at bounding box center [809, 667] width 67 height 23
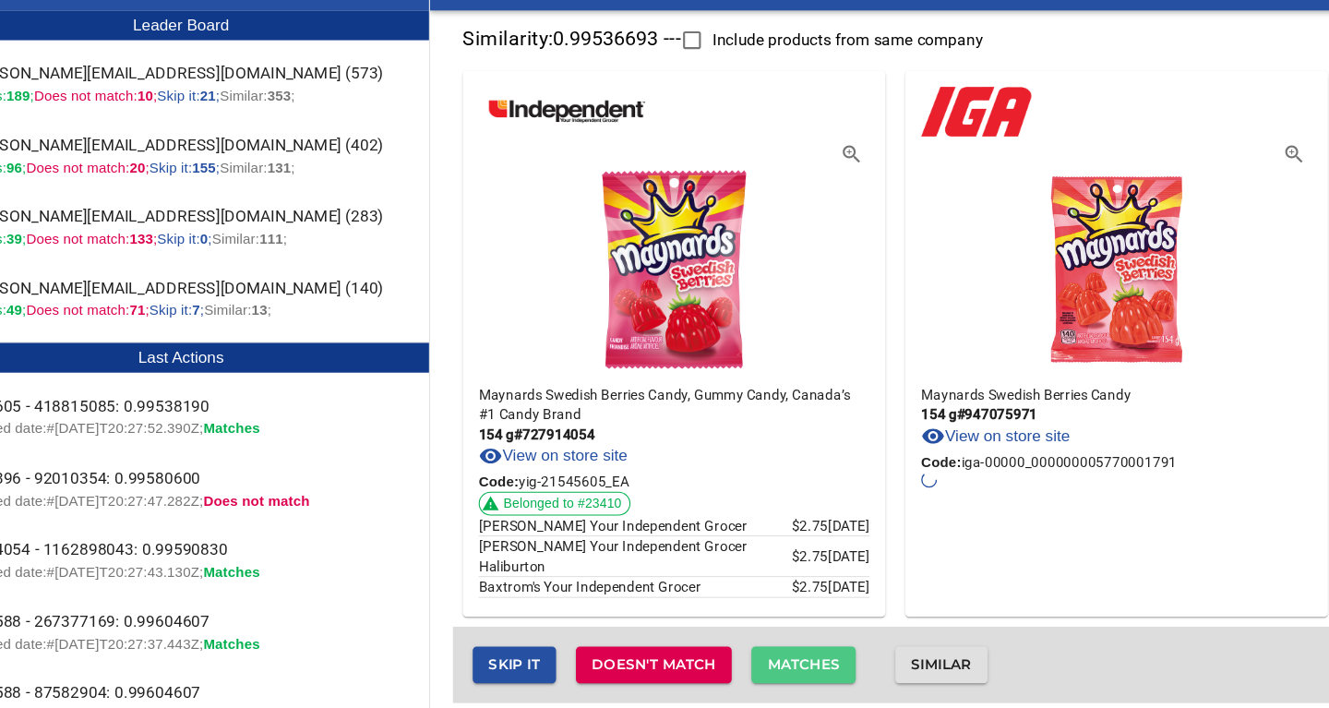
click at [821, 664] on span "Matches" at bounding box center [809, 667] width 67 height 23
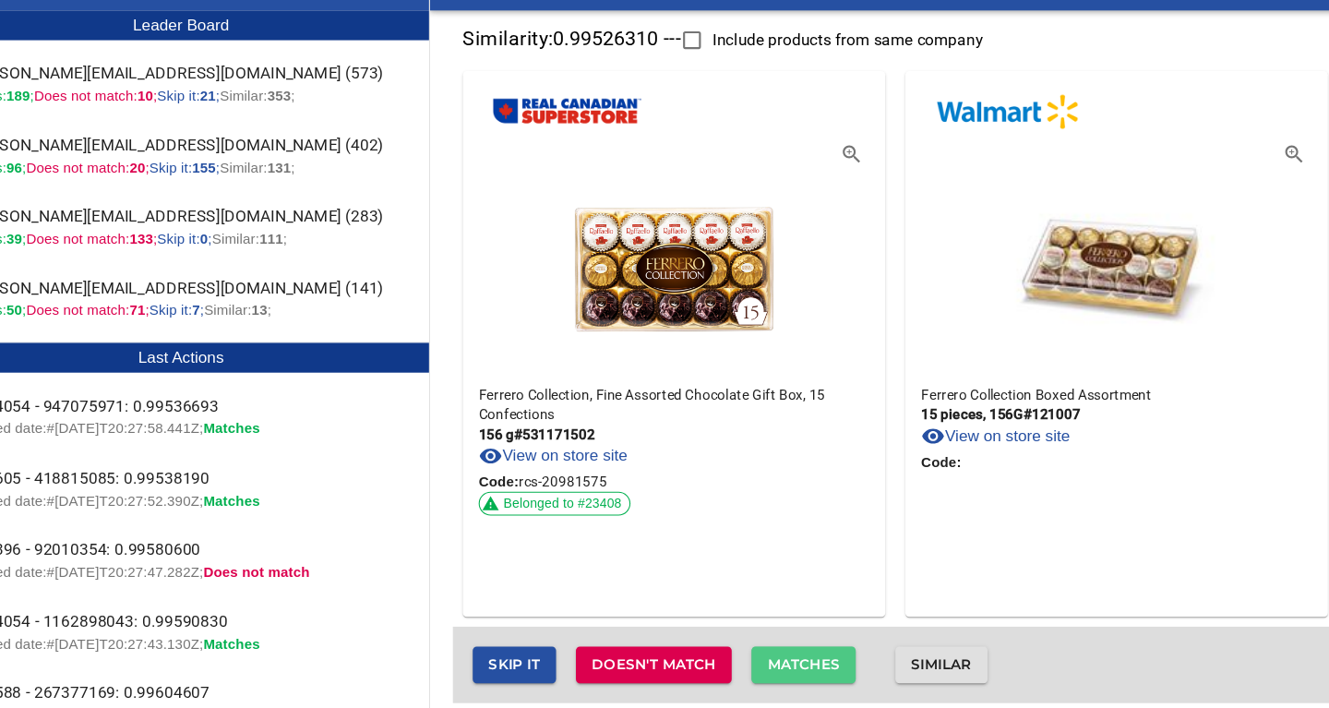
click at [818, 666] on span "Matches" at bounding box center [809, 667] width 67 height 23
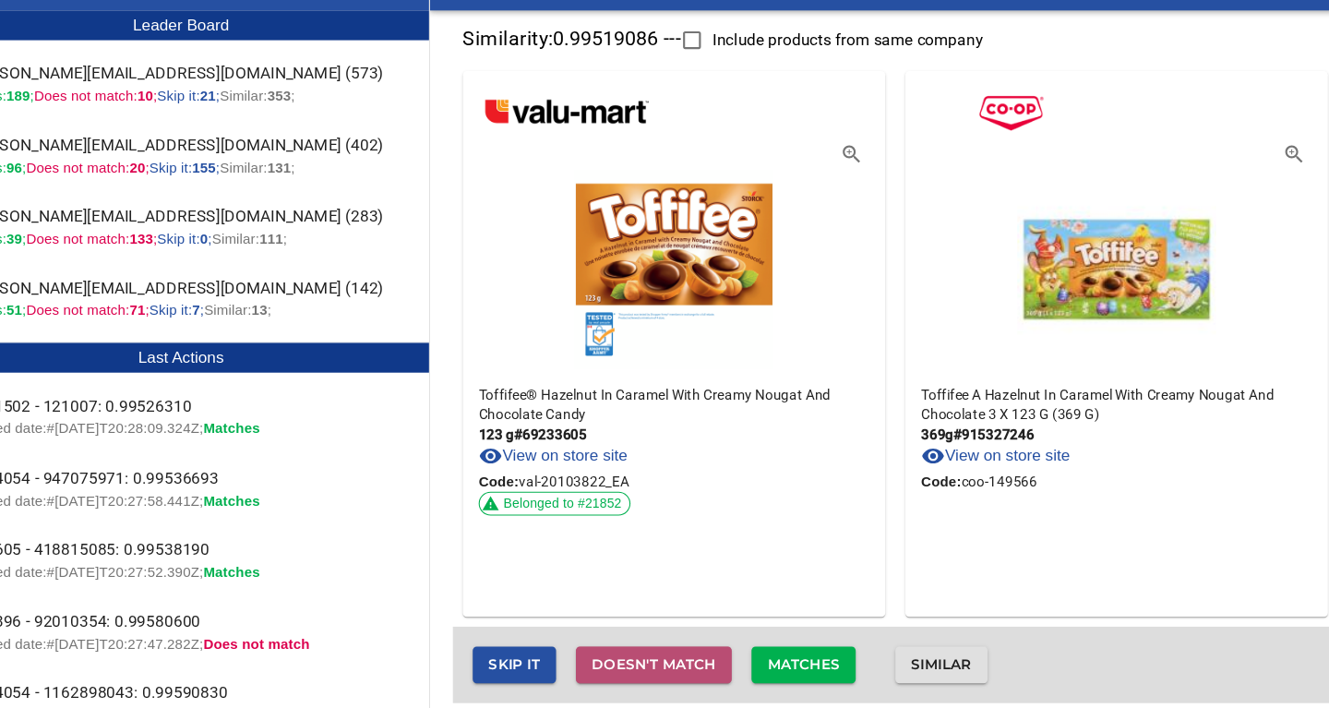
click at [685, 663] on span "Doesn't match" at bounding box center [670, 667] width 115 height 23
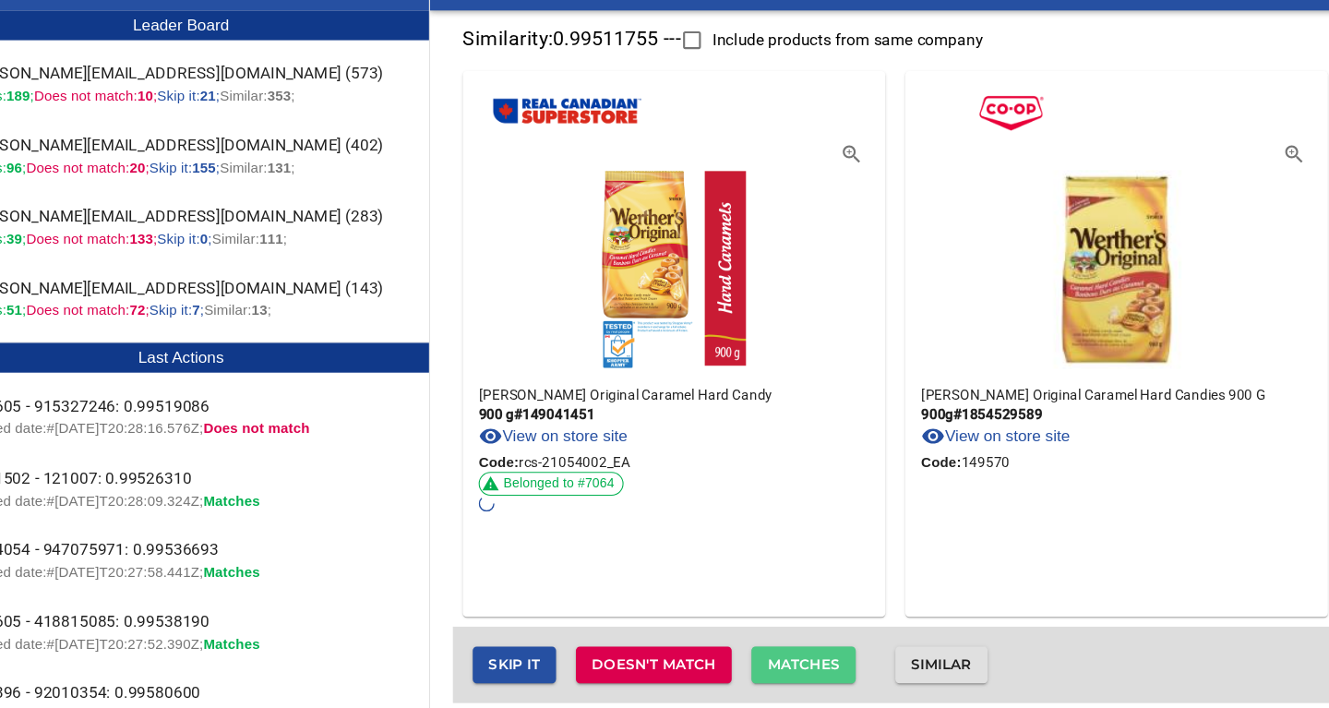
click at [794, 663] on span "Matches" at bounding box center [809, 667] width 67 height 23
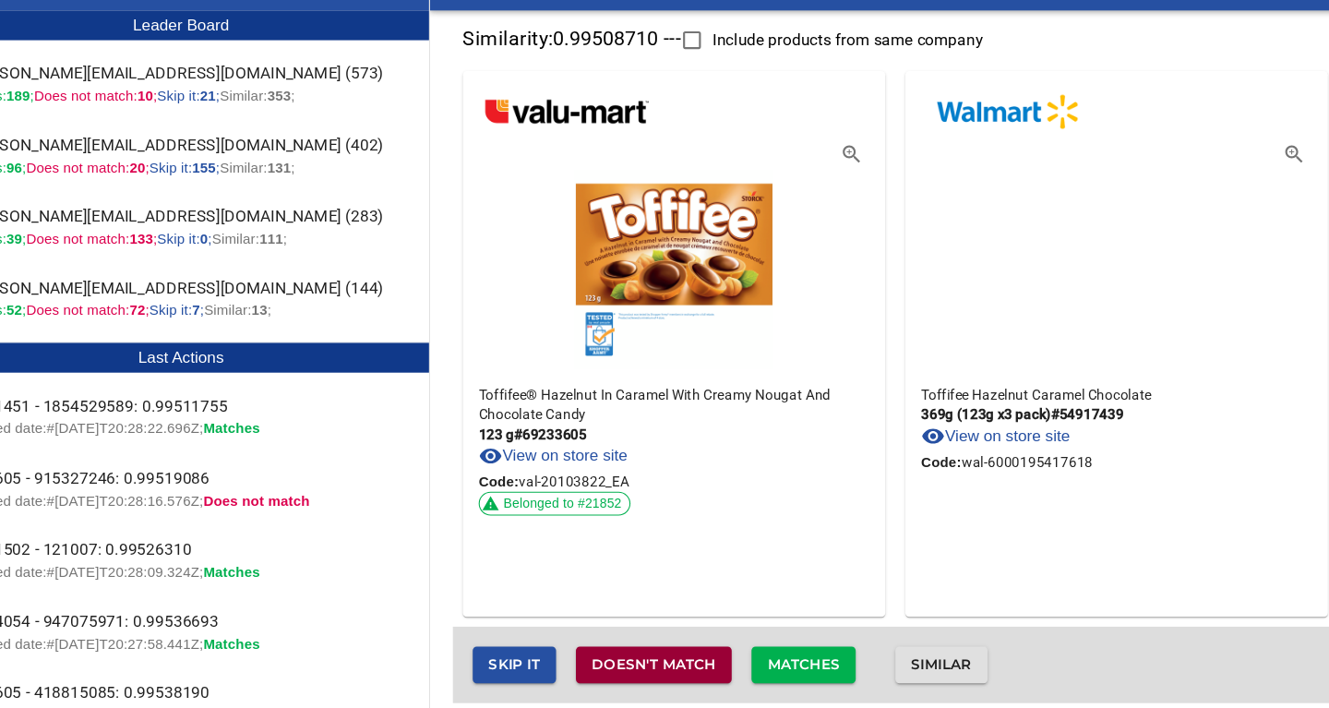
click at [703, 668] on span "Doesn't match" at bounding box center [670, 667] width 115 height 23
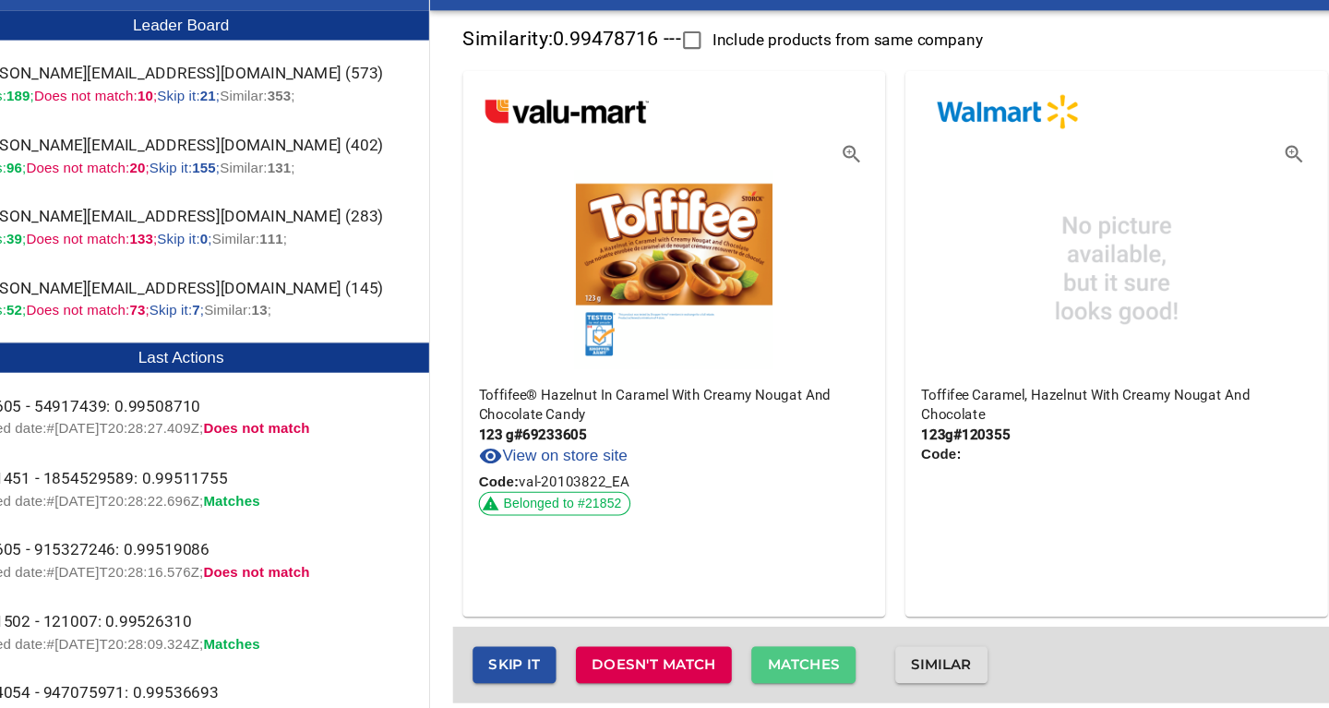
click at [823, 665] on span "Matches" at bounding box center [809, 667] width 67 height 23
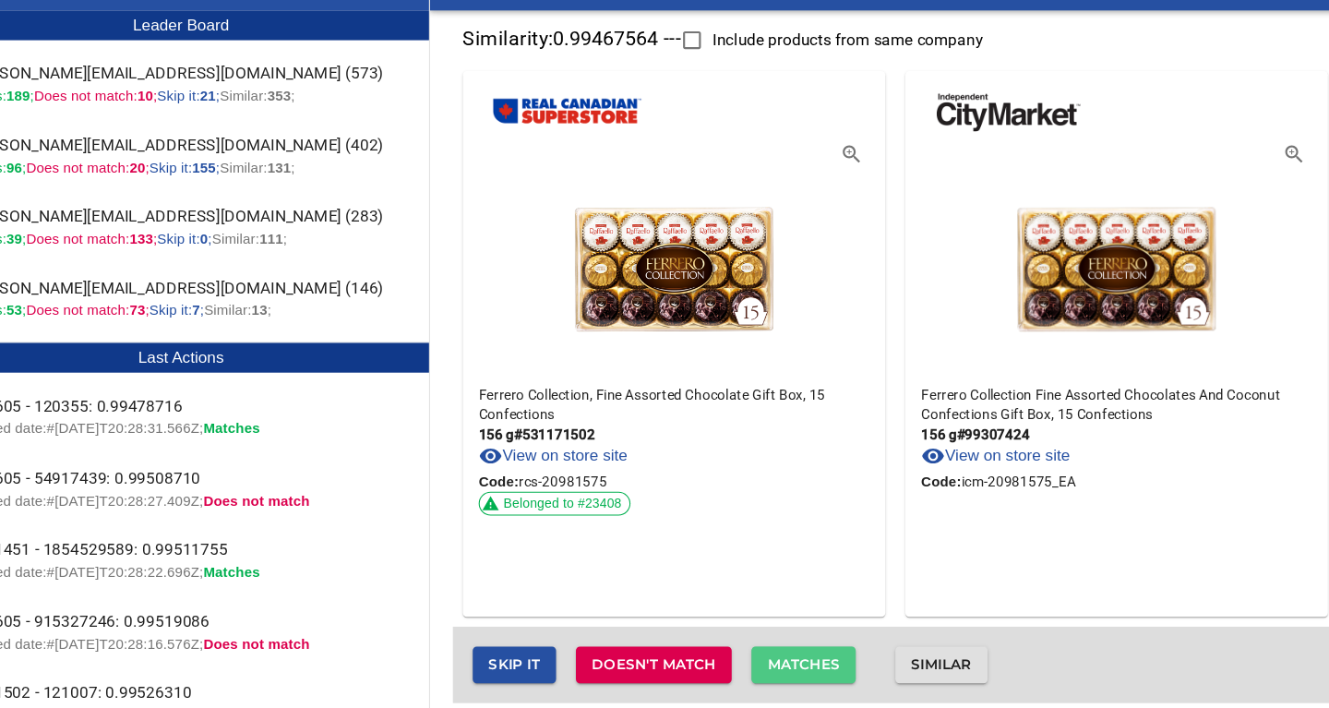
click at [823, 665] on span "Matches" at bounding box center [809, 667] width 67 height 23
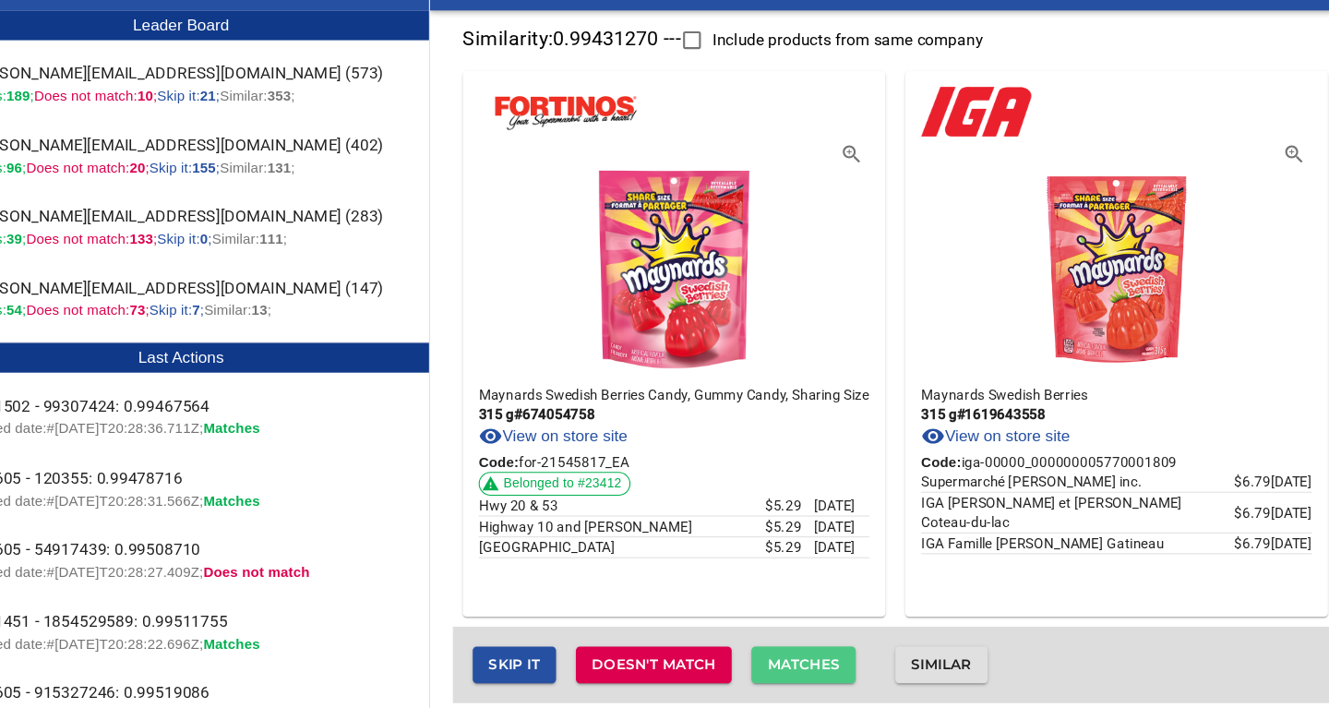
click at [823, 665] on span "Matches" at bounding box center [809, 667] width 67 height 23
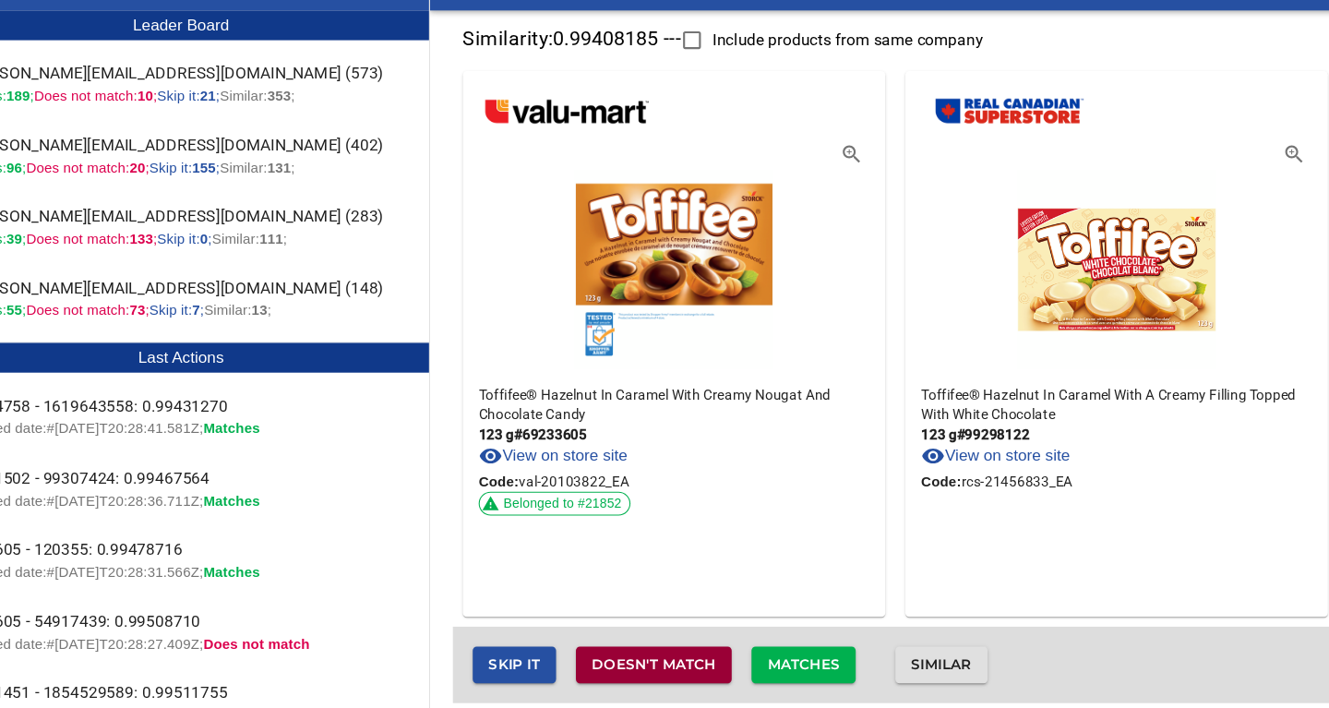
click at [703, 669] on span "Doesn't match" at bounding box center [670, 667] width 115 height 23
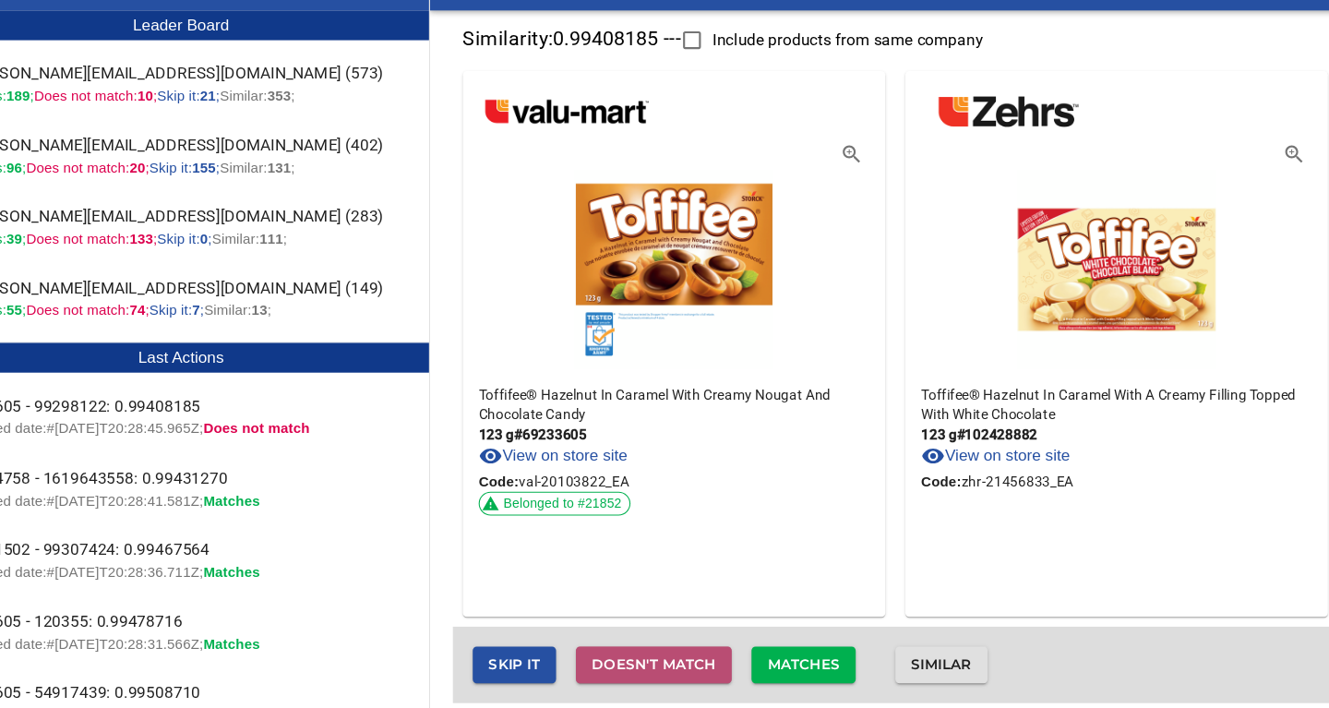
click at [687, 669] on span "Doesn't match" at bounding box center [670, 667] width 115 height 23
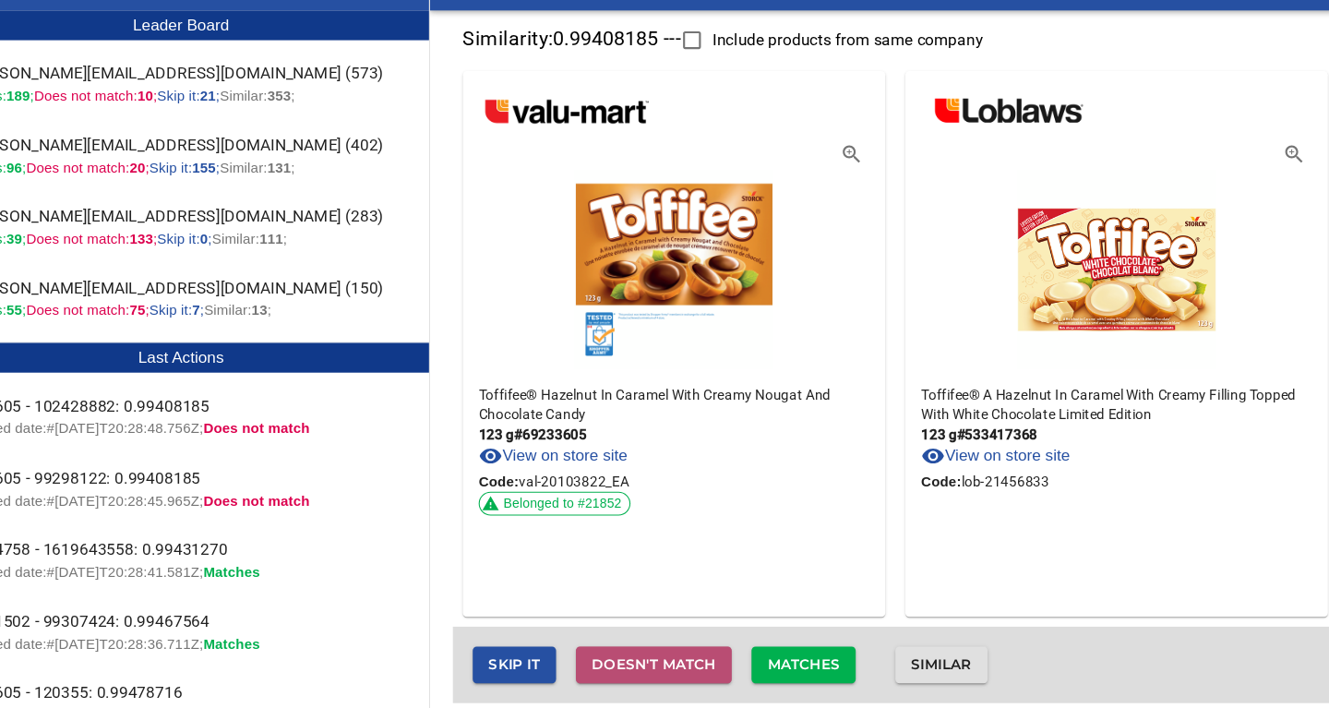
click at [690, 668] on span "Doesn't match" at bounding box center [670, 667] width 115 height 23
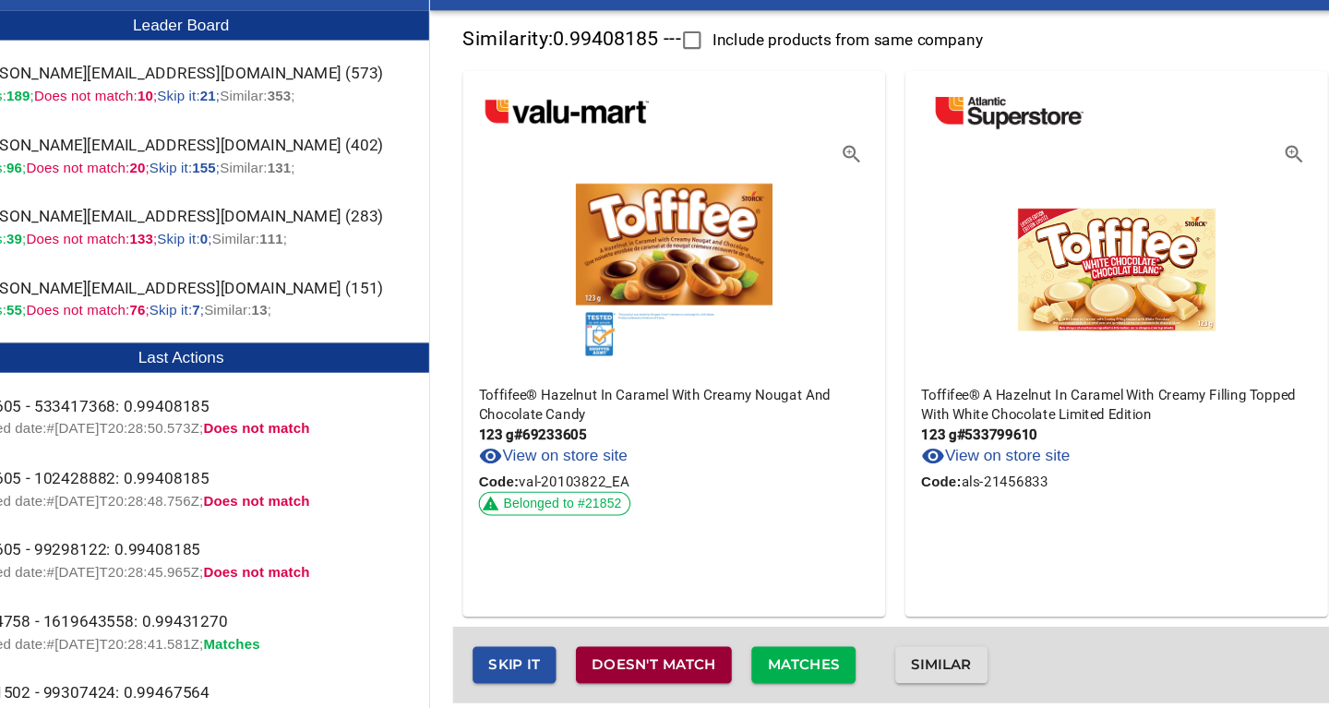
click at [690, 668] on span "Doesn't match" at bounding box center [670, 667] width 115 height 23
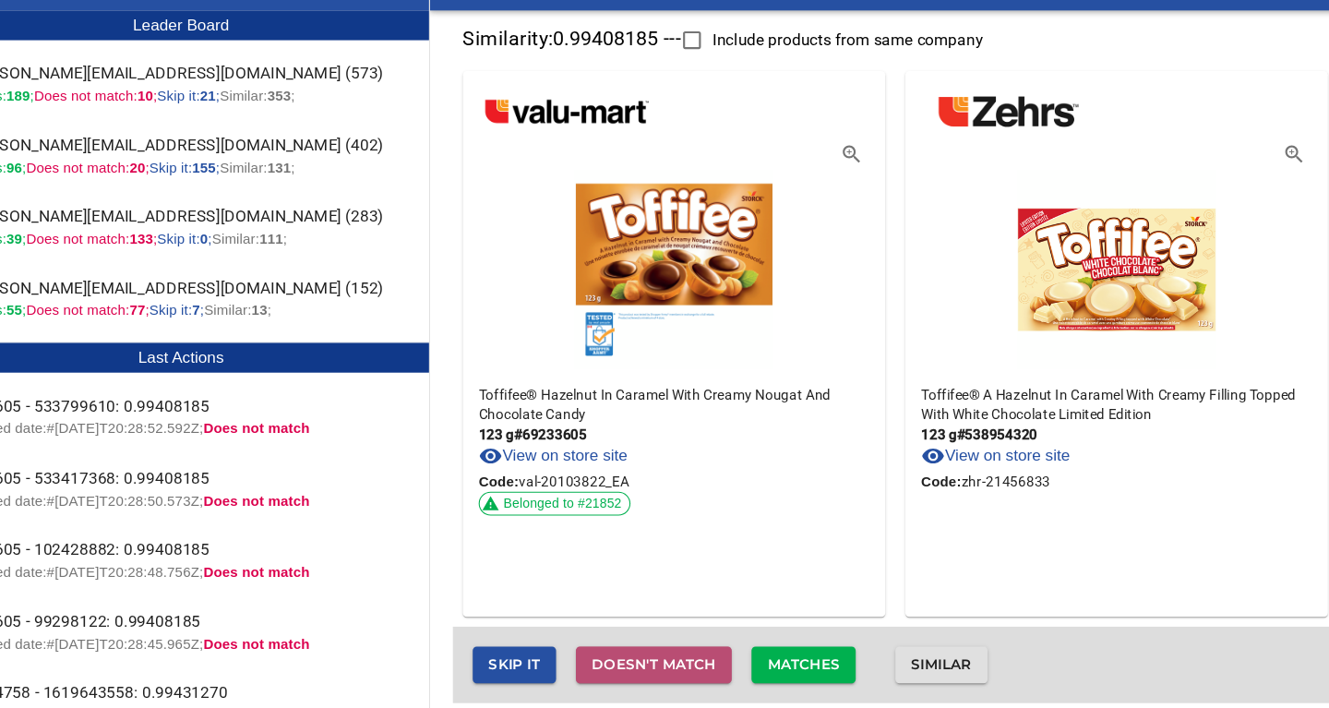
click at [690, 668] on span "Doesn't match" at bounding box center [670, 667] width 115 height 23
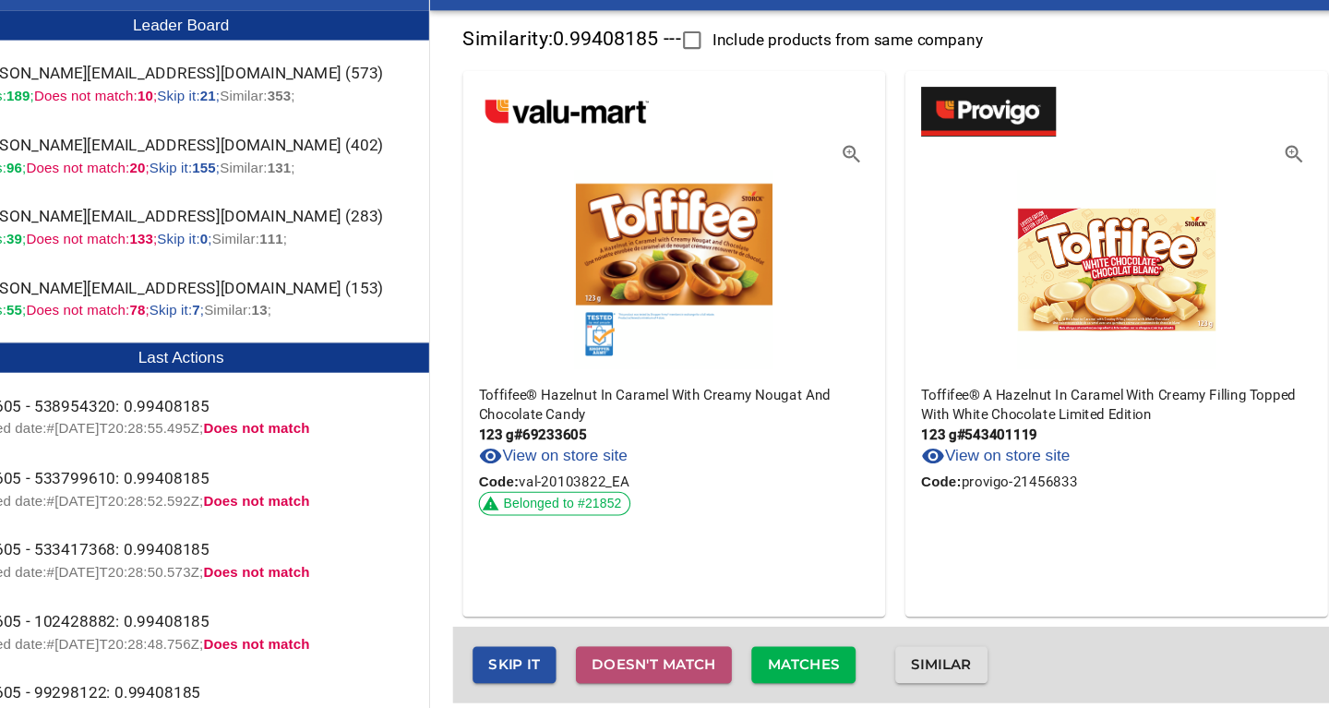
click at [690, 668] on span "Doesn't match" at bounding box center [670, 667] width 115 height 23
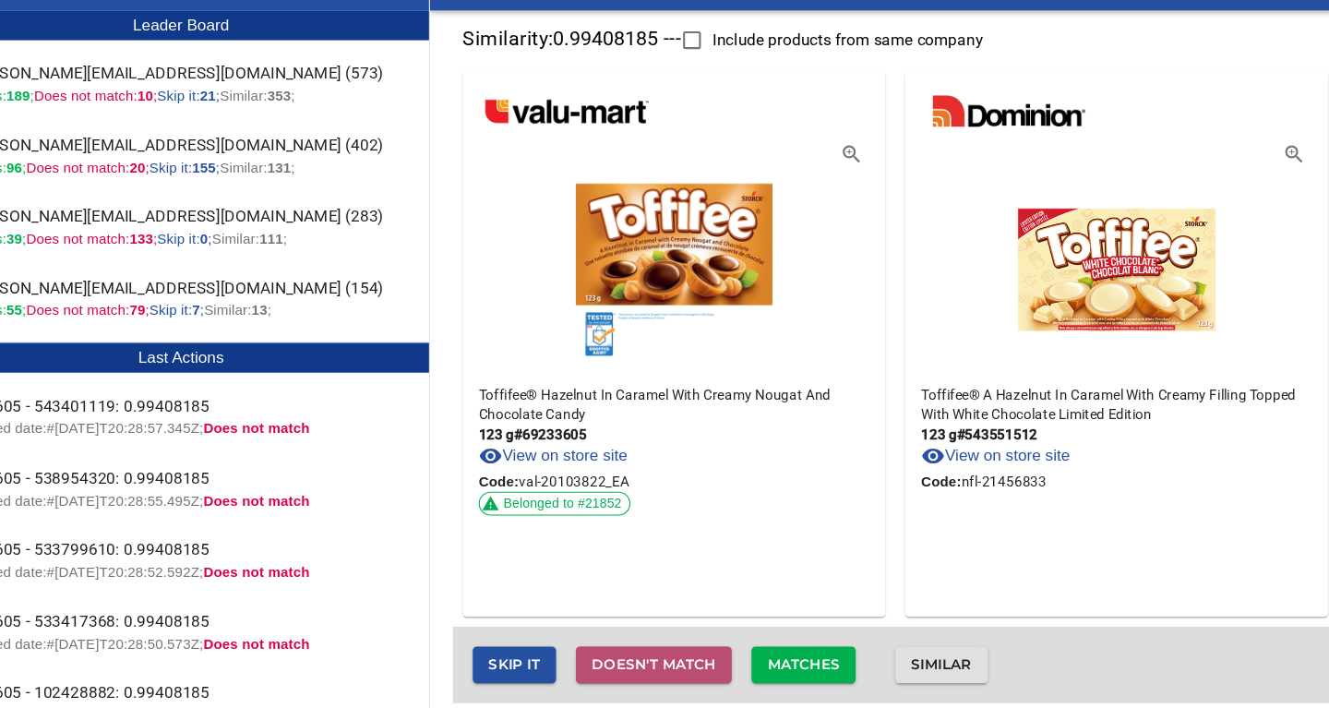
click at [690, 668] on span "Doesn't match" at bounding box center [670, 667] width 115 height 23
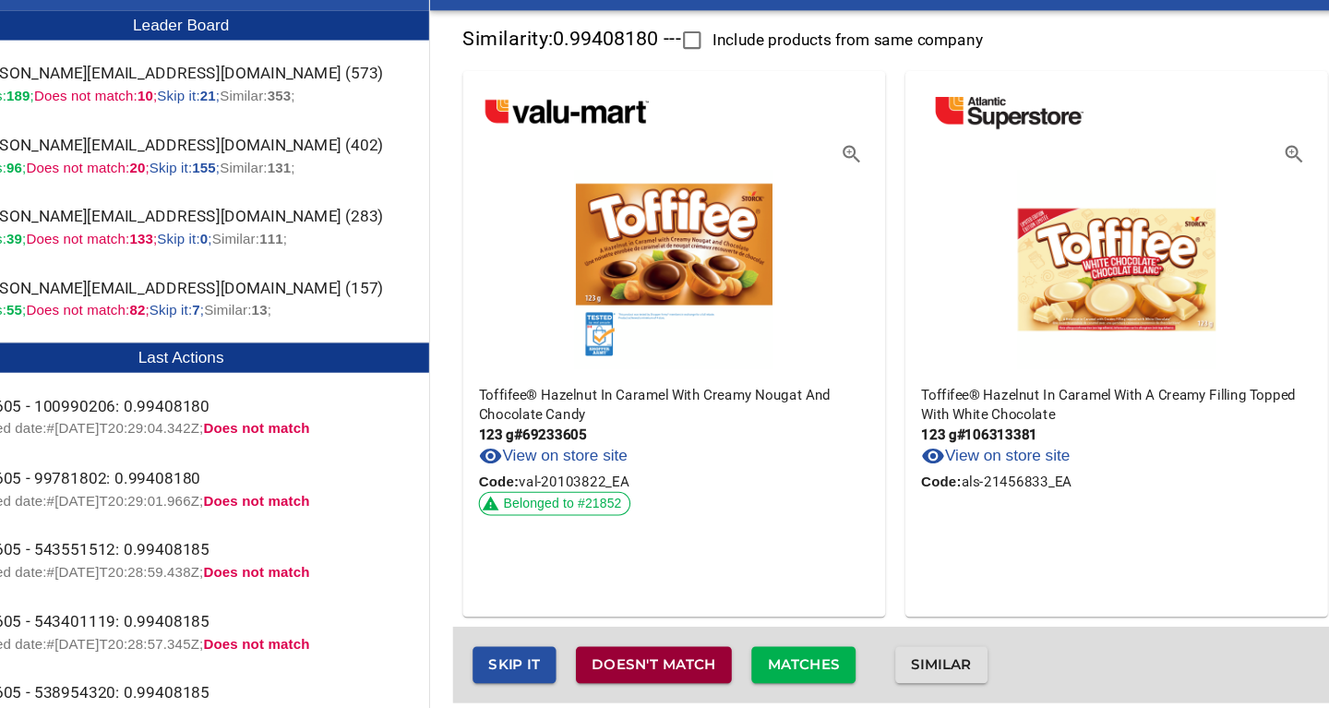
click at [690, 668] on span "Doesn't match" at bounding box center [670, 667] width 115 height 23
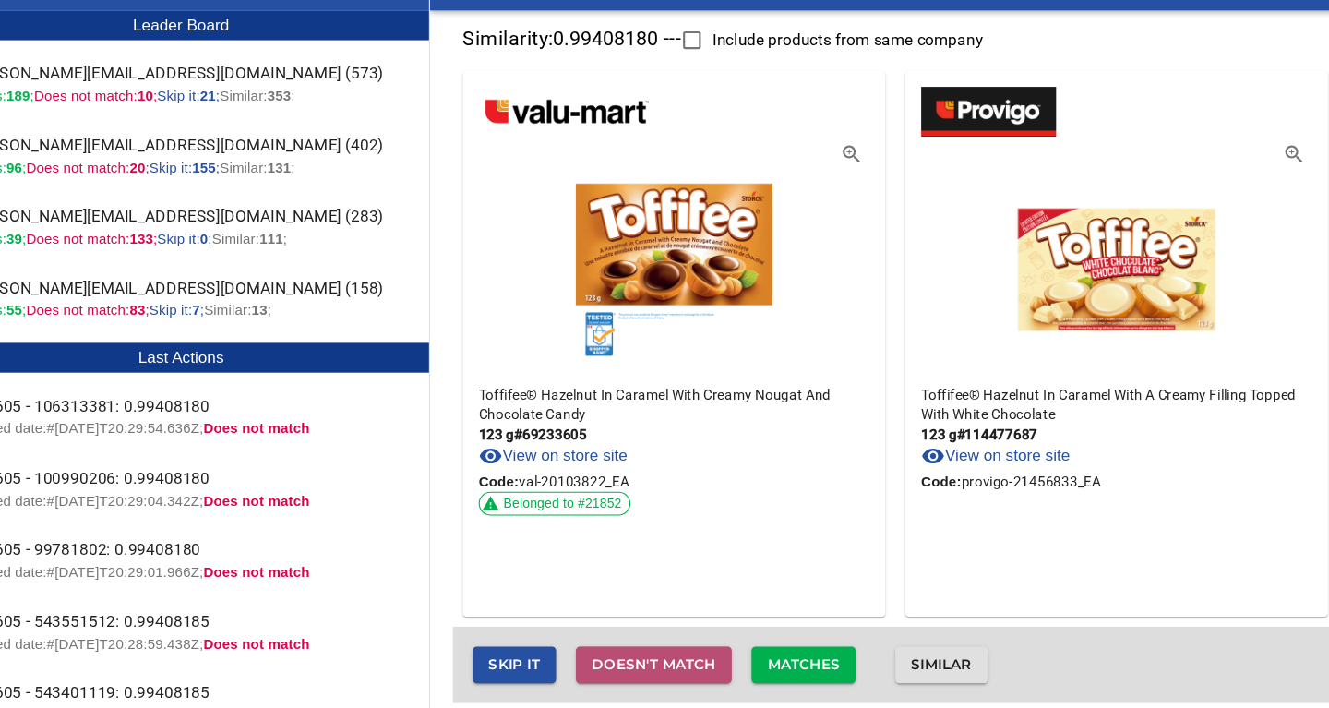
click at [690, 668] on span "Doesn't match" at bounding box center [670, 667] width 115 height 23
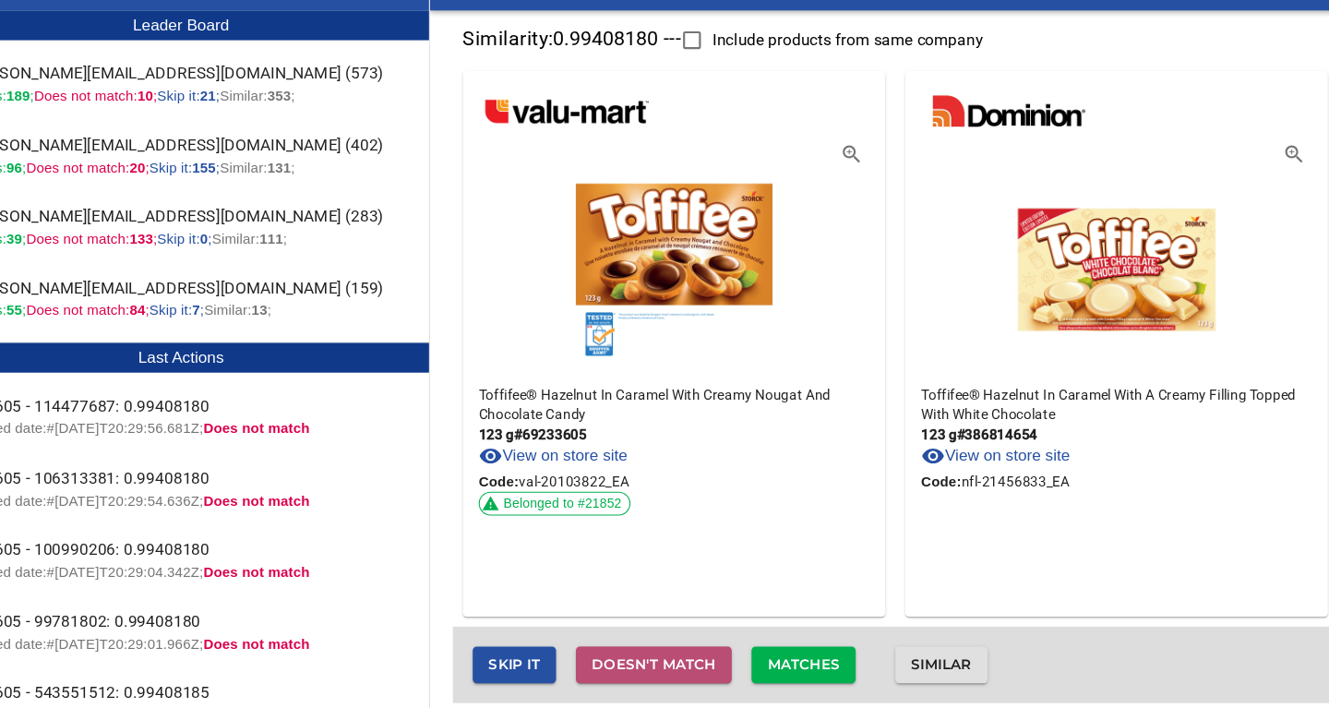
click at [690, 668] on span "Doesn't match" at bounding box center [670, 667] width 115 height 23
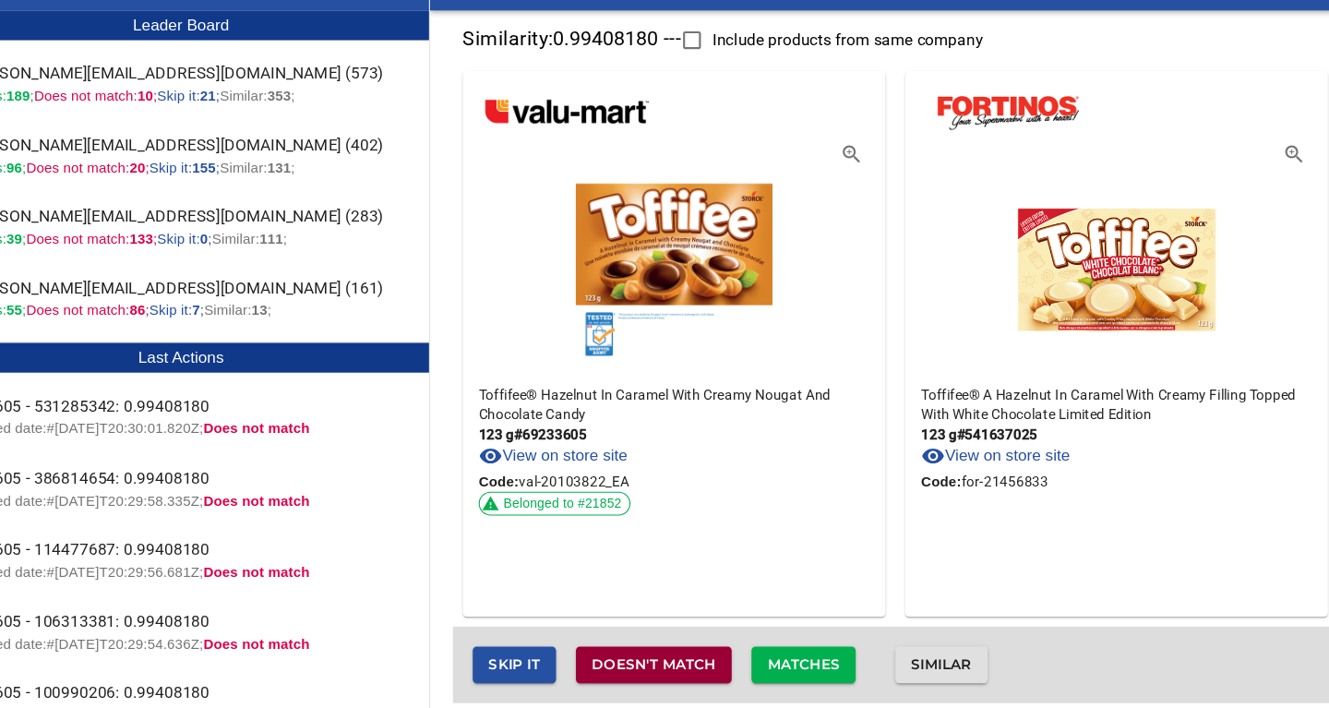
click at [690, 668] on span "Doesn't match" at bounding box center [670, 667] width 115 height 23
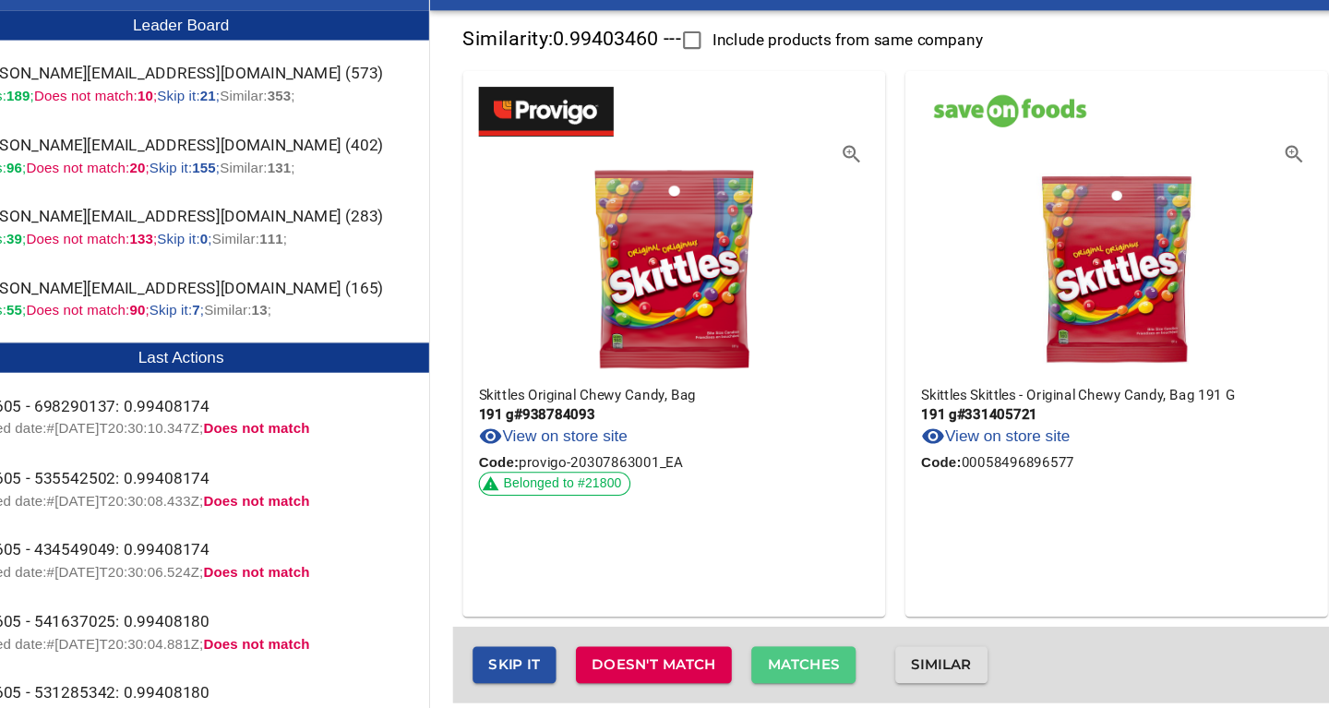
click at [826, 664] on span "Matches" at bounding box center [809, 667] width 67 height 23
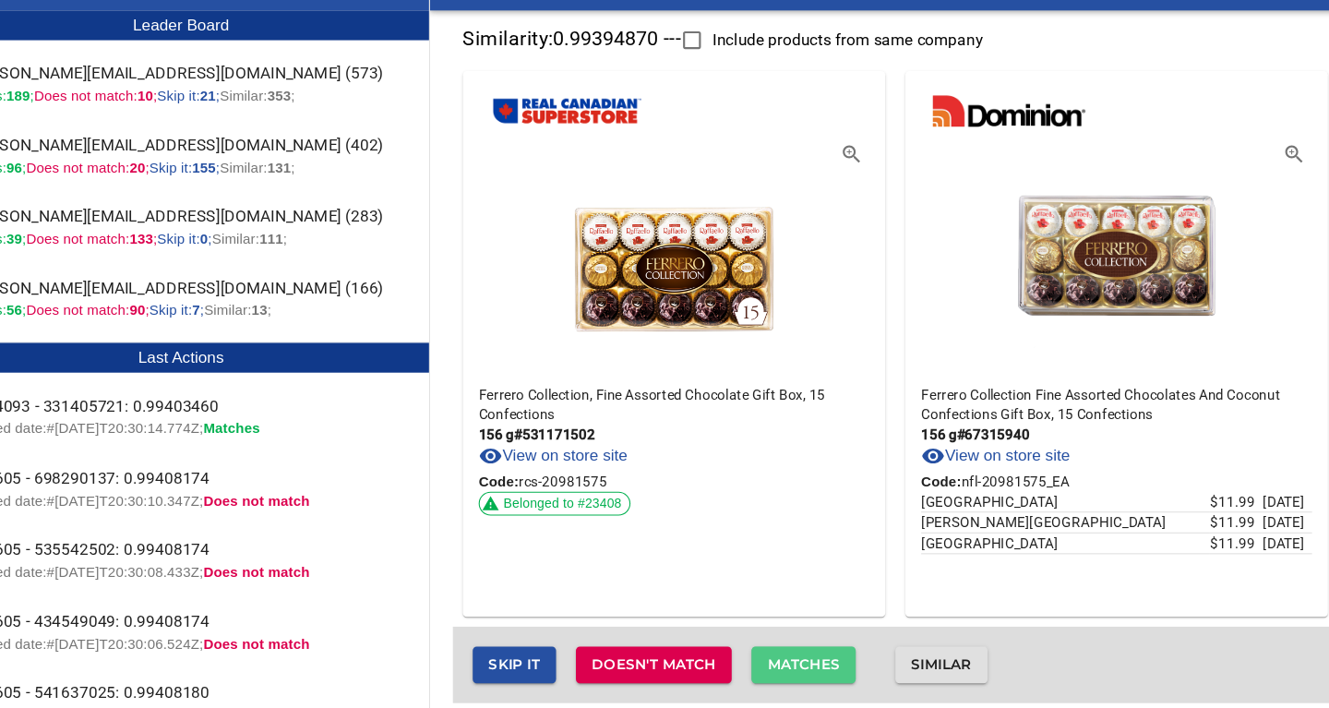
click at [826, 664] on span "Matches" at bounding box center [809, 667] width 67 height 23
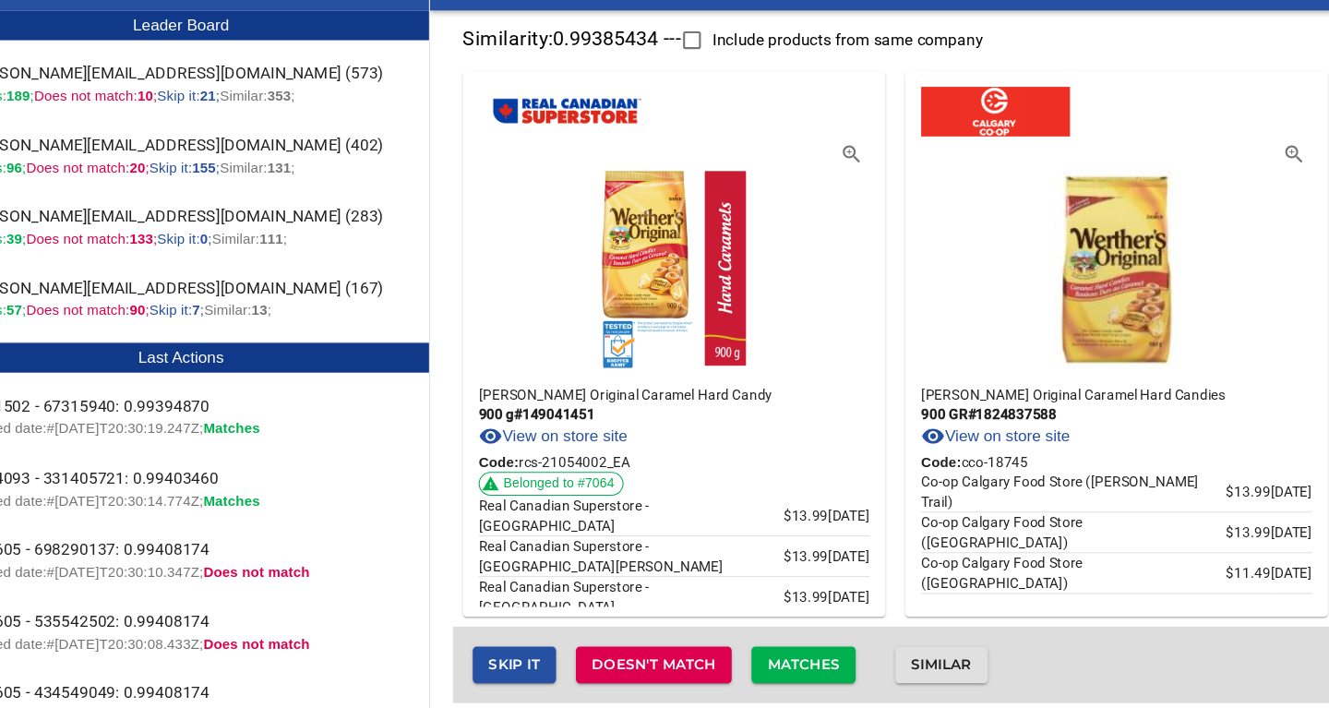
click at [826, 664] on span "Matches" at bounding box center [809, 667] width 67 height 23
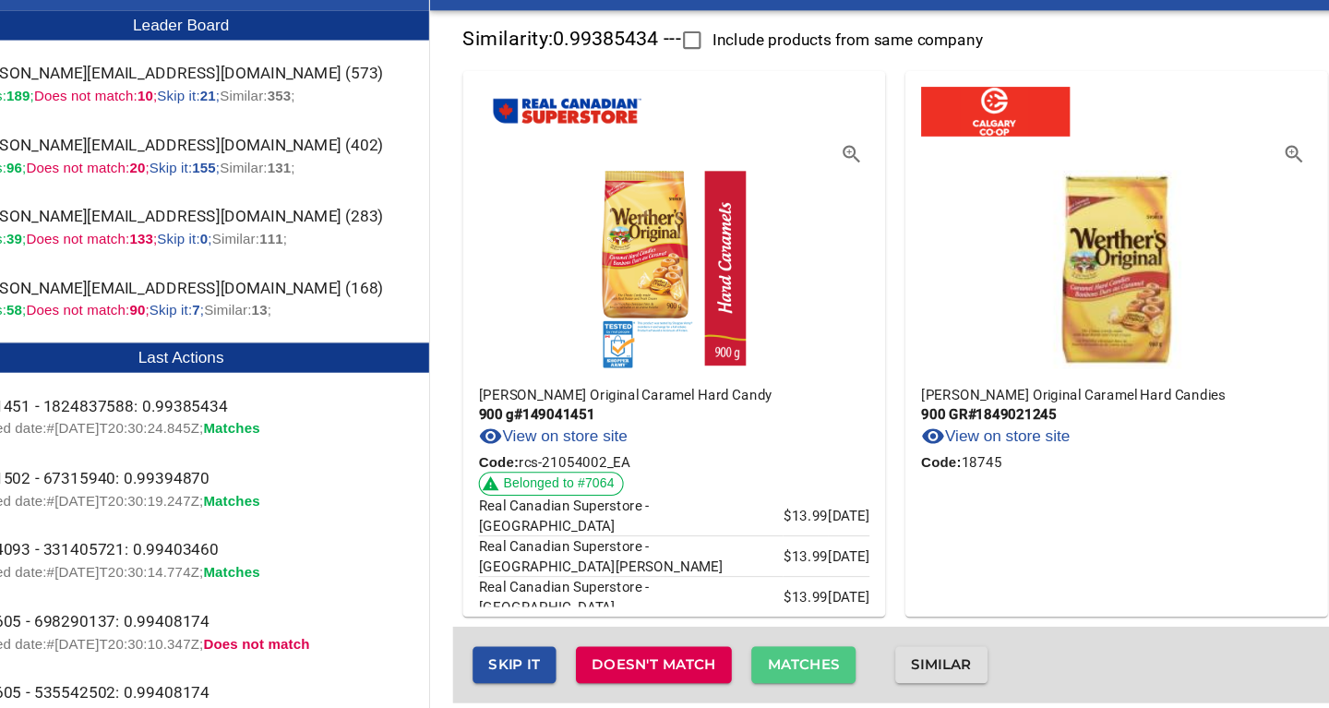
click at [826, 664] on span "Matches" at bounding box center [809, 667] width 67 height 23
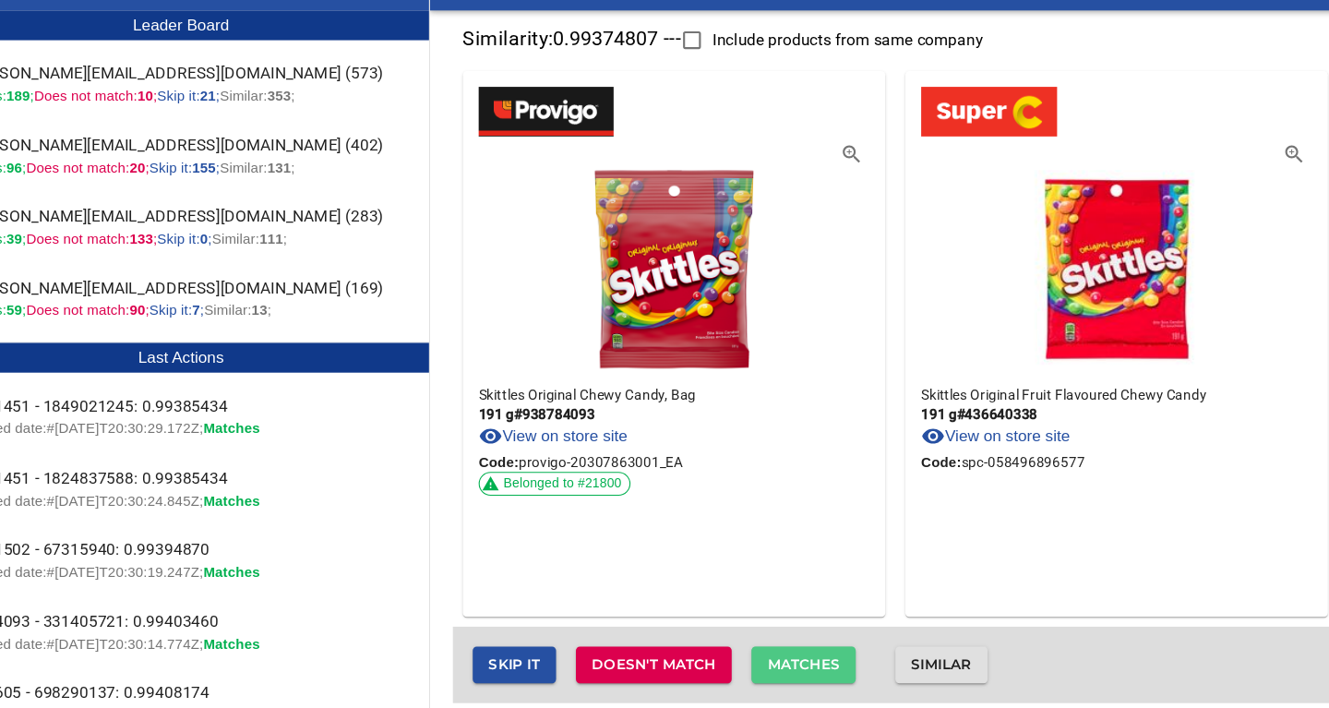
click at [826, 664] on span "Matches" at bounding box center [809, 667] width 67 height 23
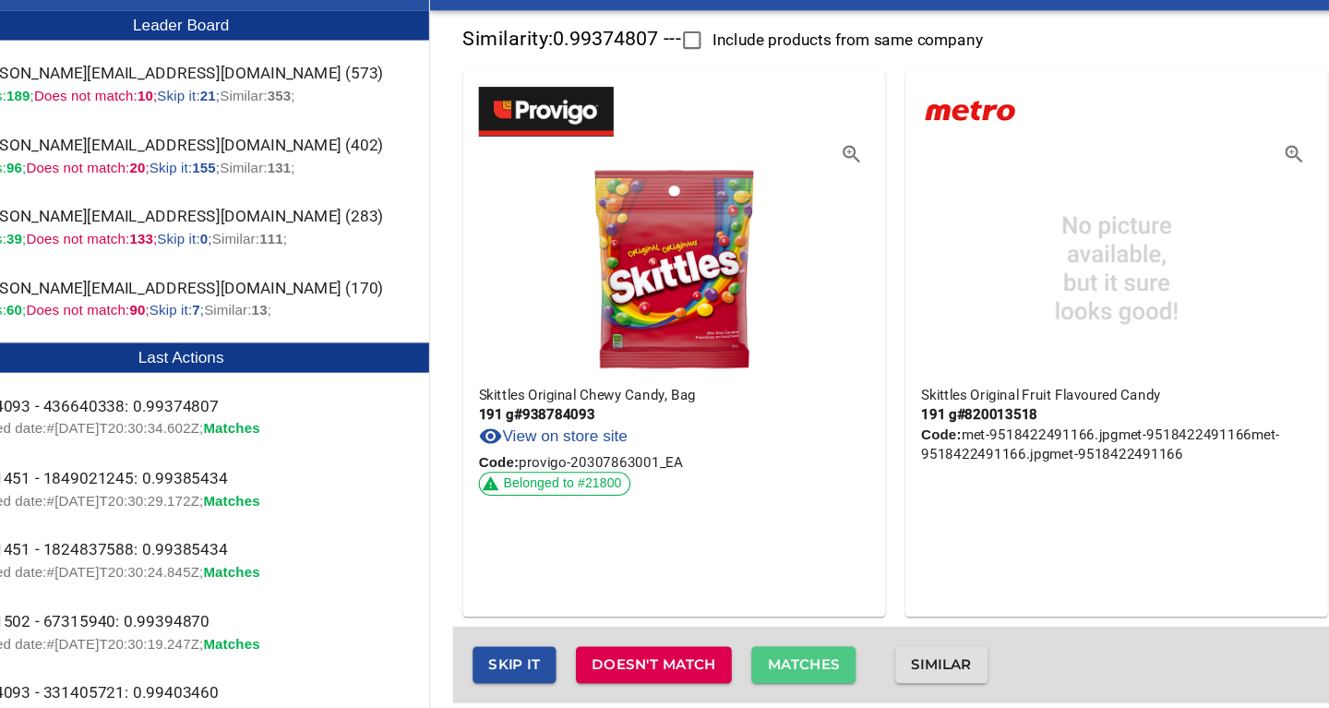
click at [826, 664] on span "Matches" at bounding box center [809, 667] width 67 height 23
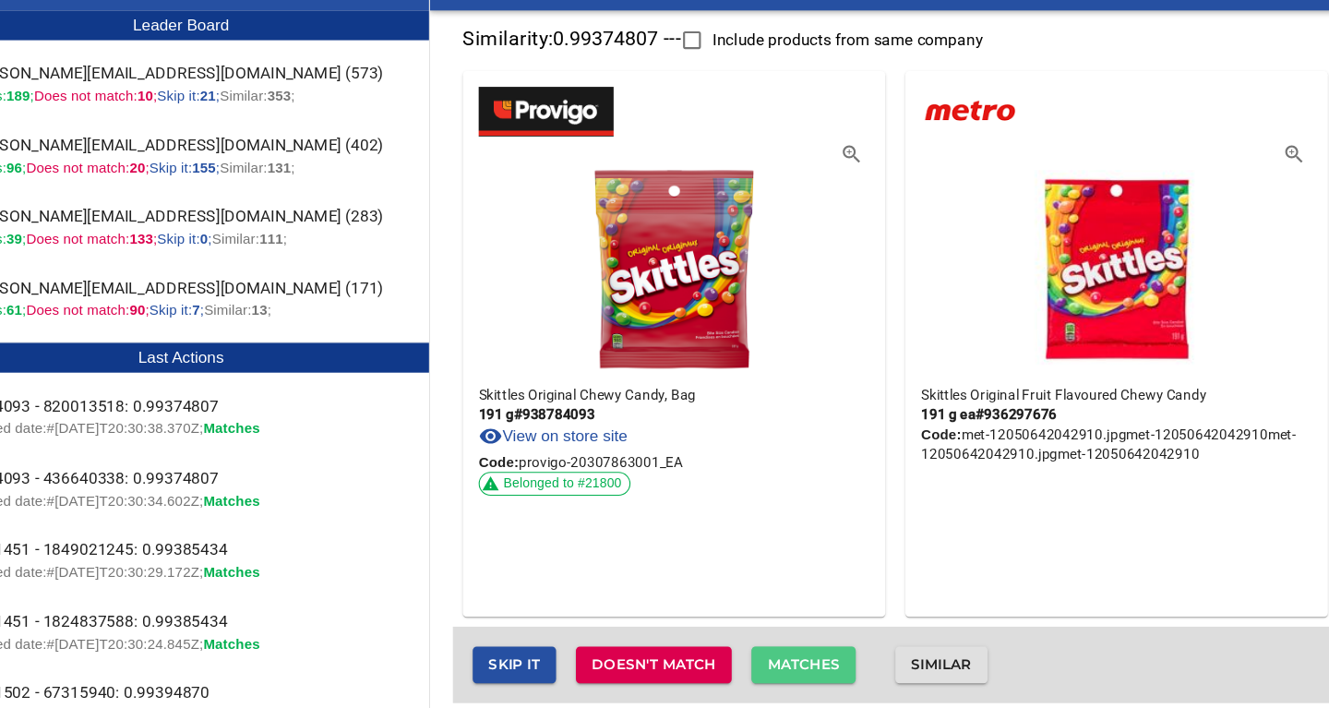
click at [826, 664] on span "Matches" at bounding box center [809, 667] width 67 height 23
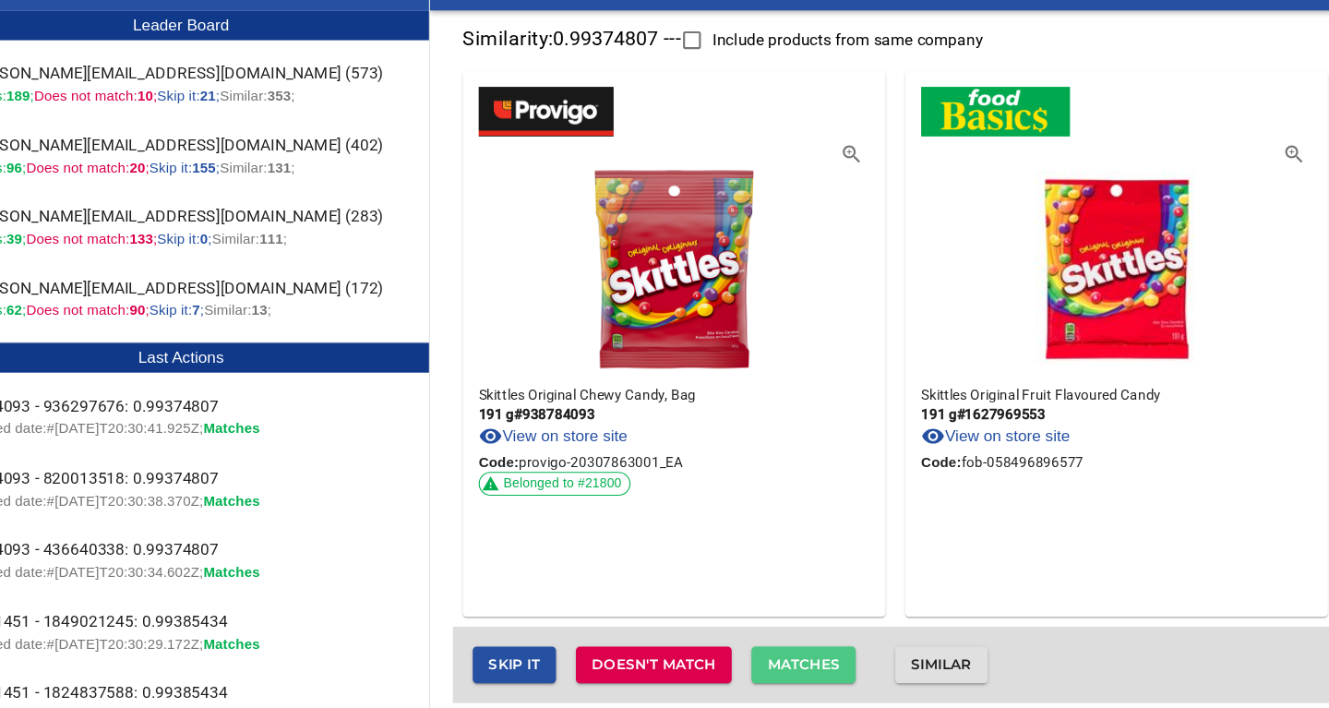
click at [826, 664] on span "Matches" at bounding box center [809, 667] width 67 height 23
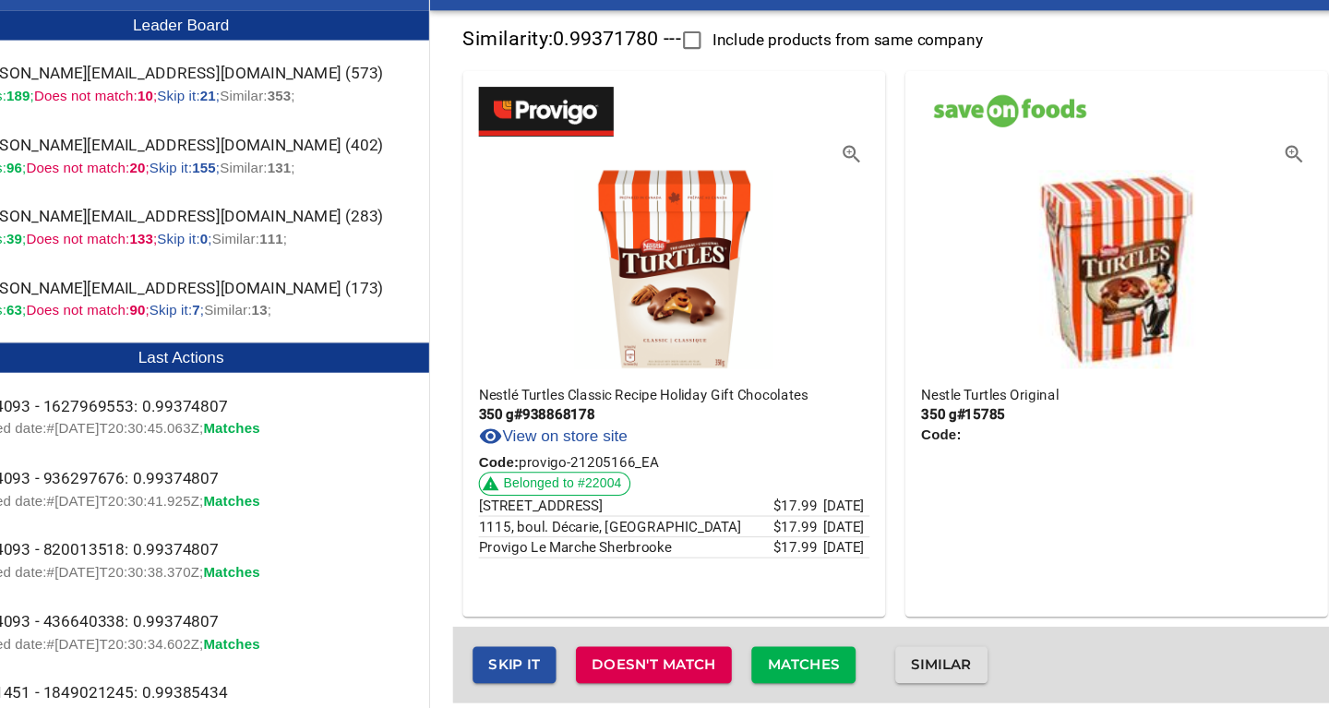
drag, startPoint x: 804, startPoint y: 667, endPoint x: 806, endPoint y: 611, distance: 56.3
click at [806, 611] on div "Similarity: 0.99371780 --- Include products from same company Nestlé Turtles Cl…" at bounding box center [894, 385] width 823 height 636
click at [806, 668] on span "Matches" at bounding box center [809, 667] width 67 height 23
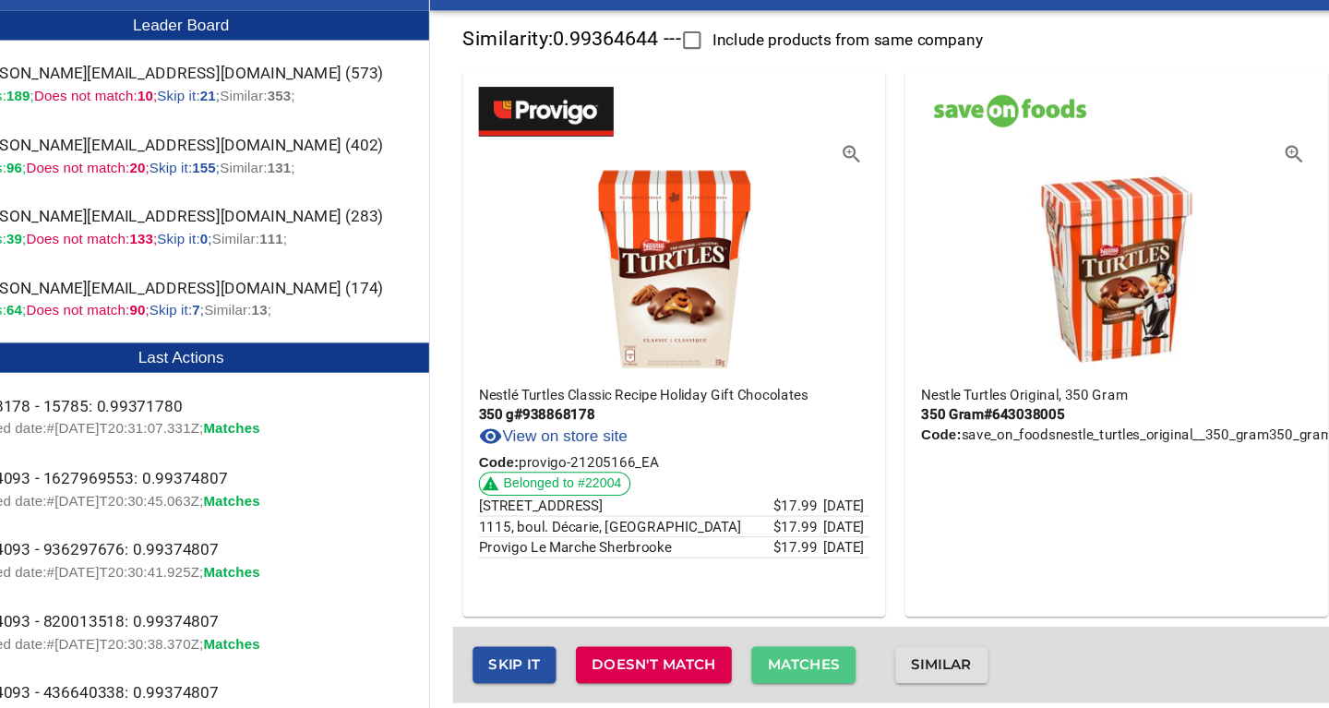
click at [806, 668] on span "Matches" at bounding box center [809, 667] width 67 height 23
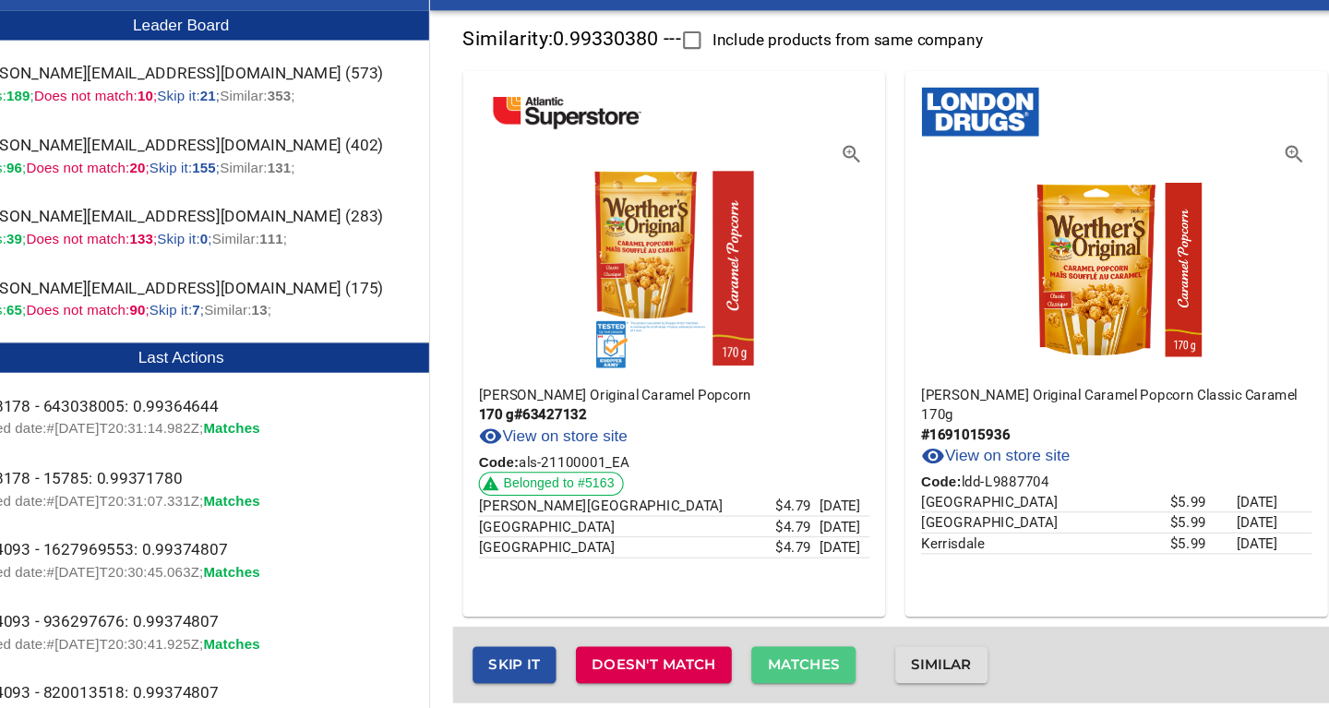
click at [818, 667] on span "Matches" at bounding box center [809, 667] width 67 height 23
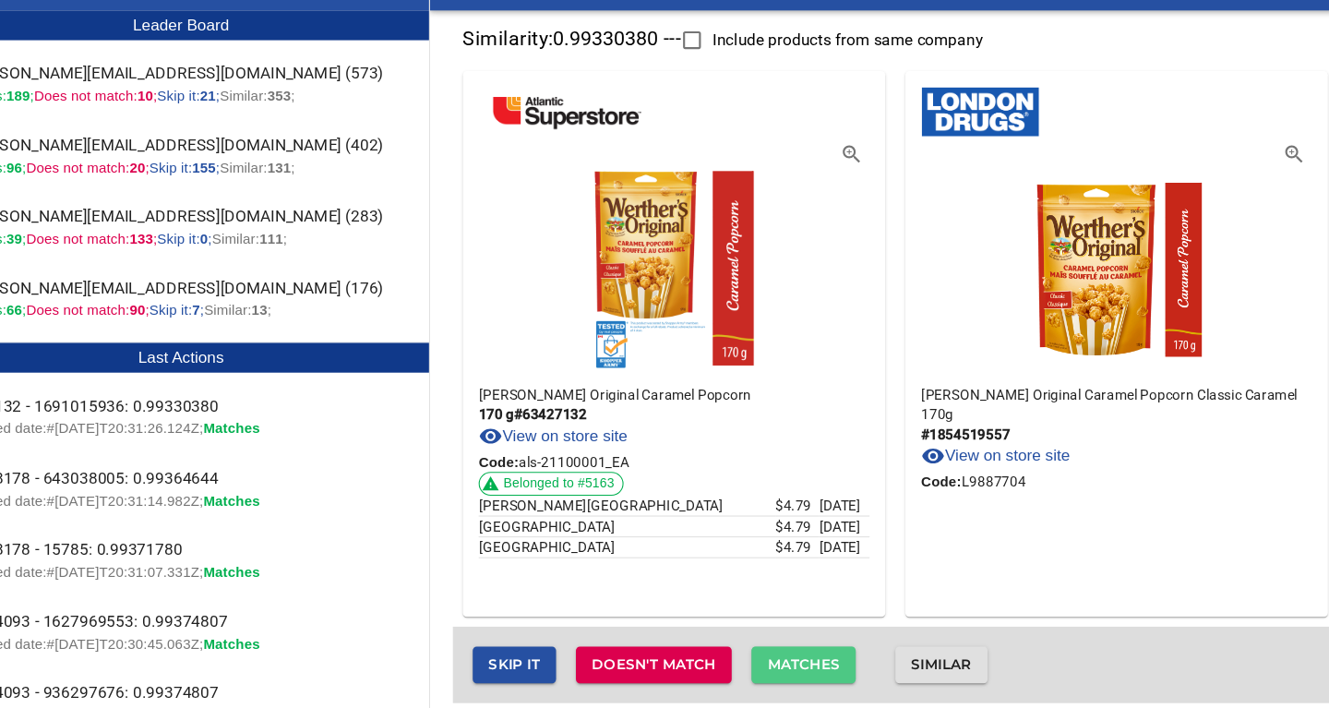
click at [818, 667] on span "Matches" at bounding box center [809, 667] width 67 height 23
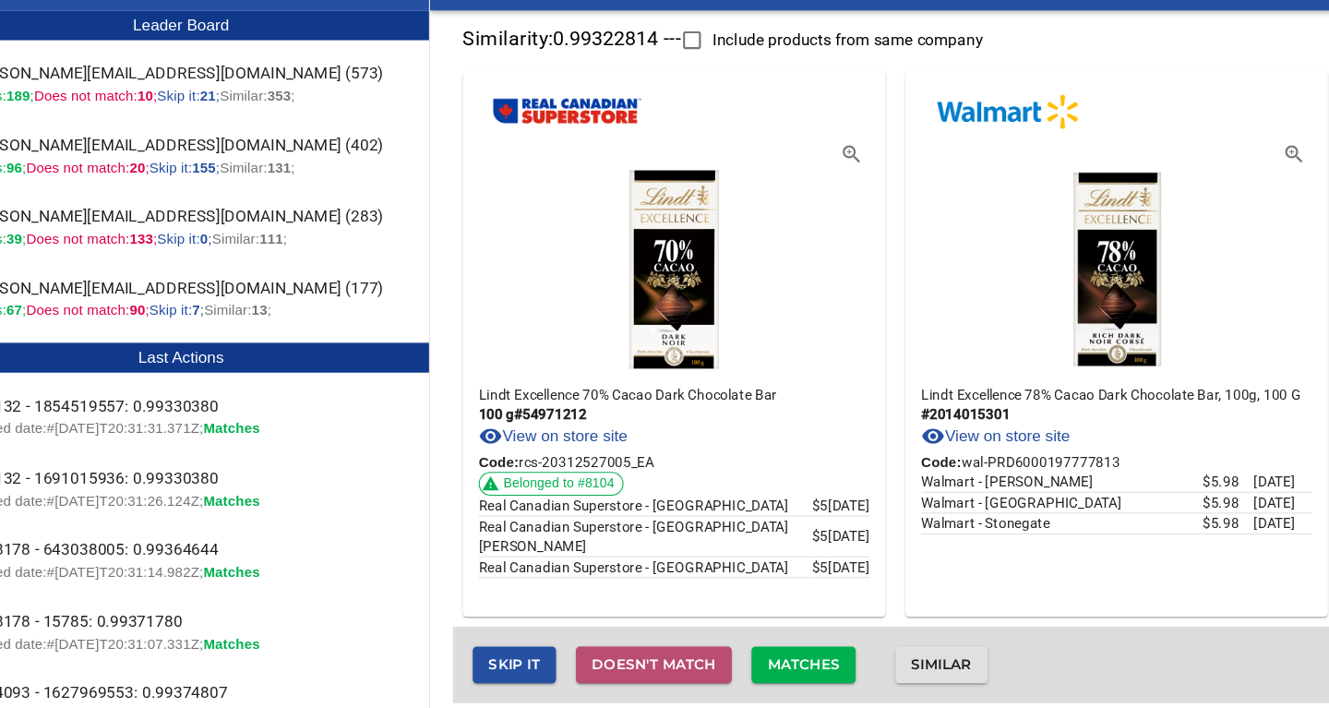
click at [709, 666] on span "Doesn't match" at bounding box center [670, 667] width 115 height 23
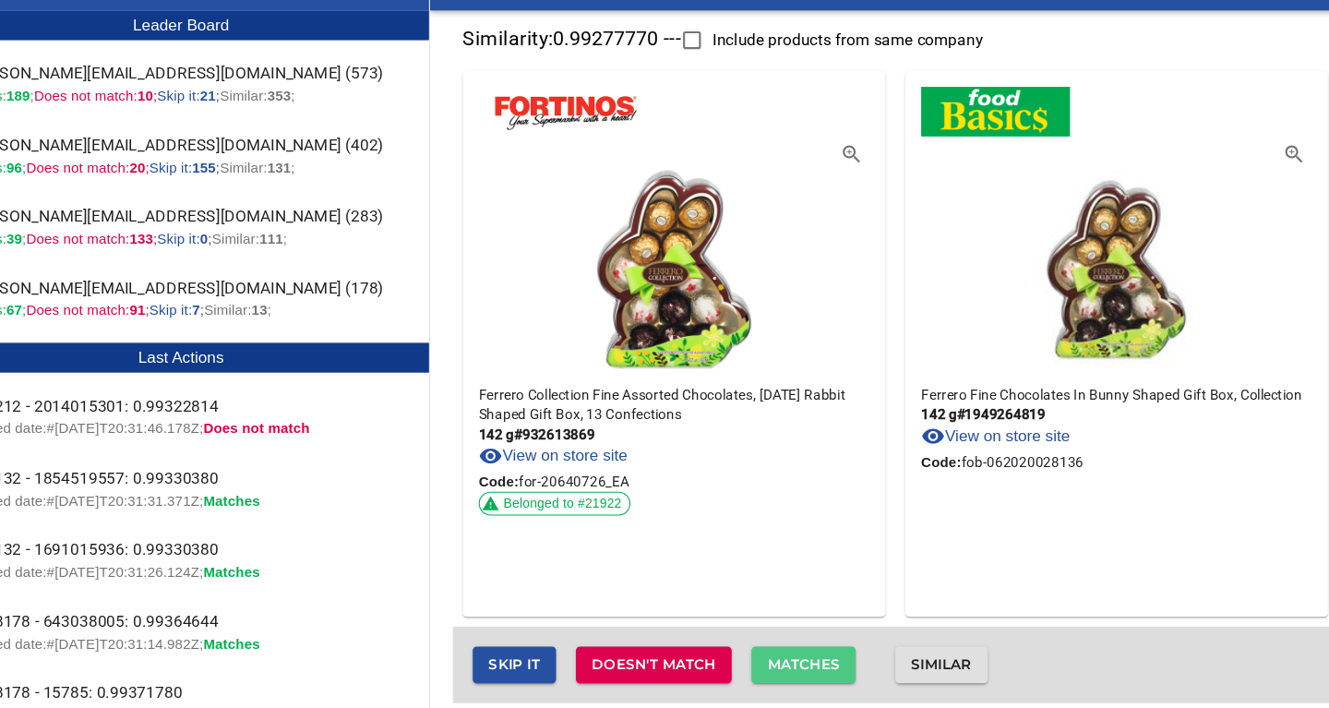
click at [816, 669] on span "Matches" at bounding box center [809, 667] width 67 height 23
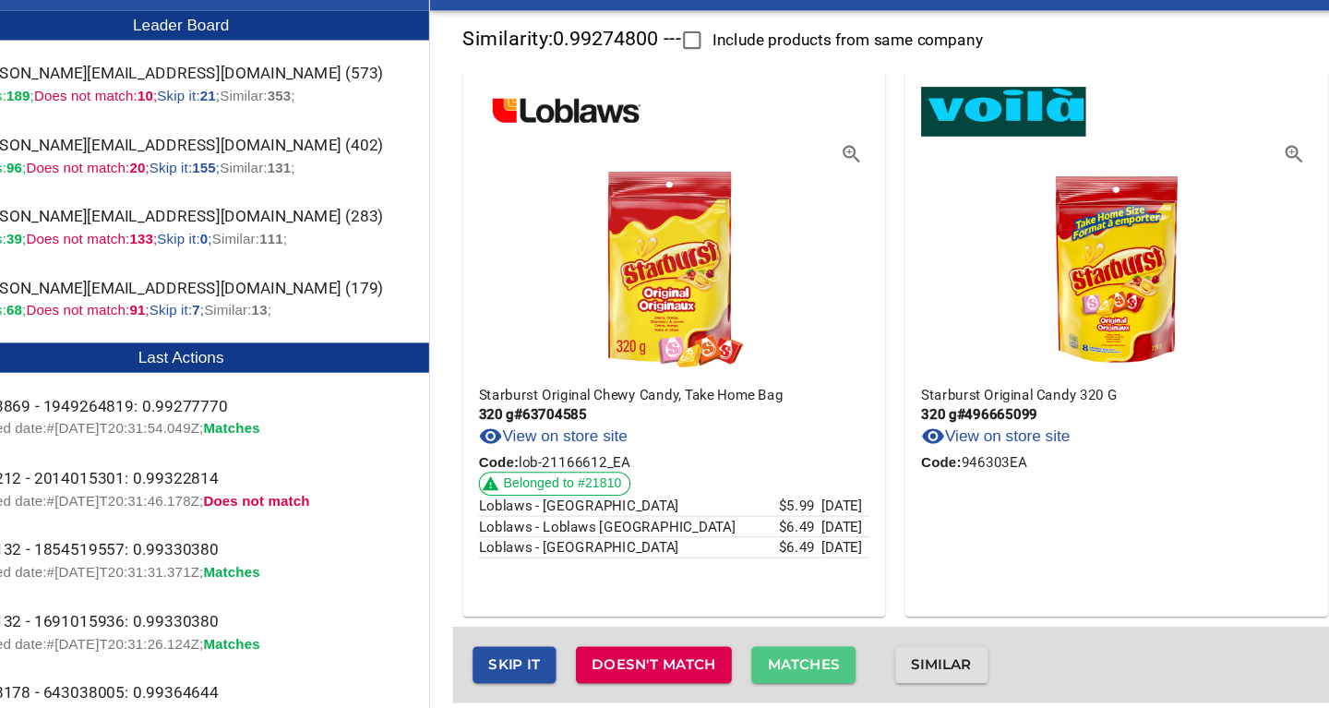
click at [820, 671] on span "Matches" at bounding box center [809, 667] width 67 height 23
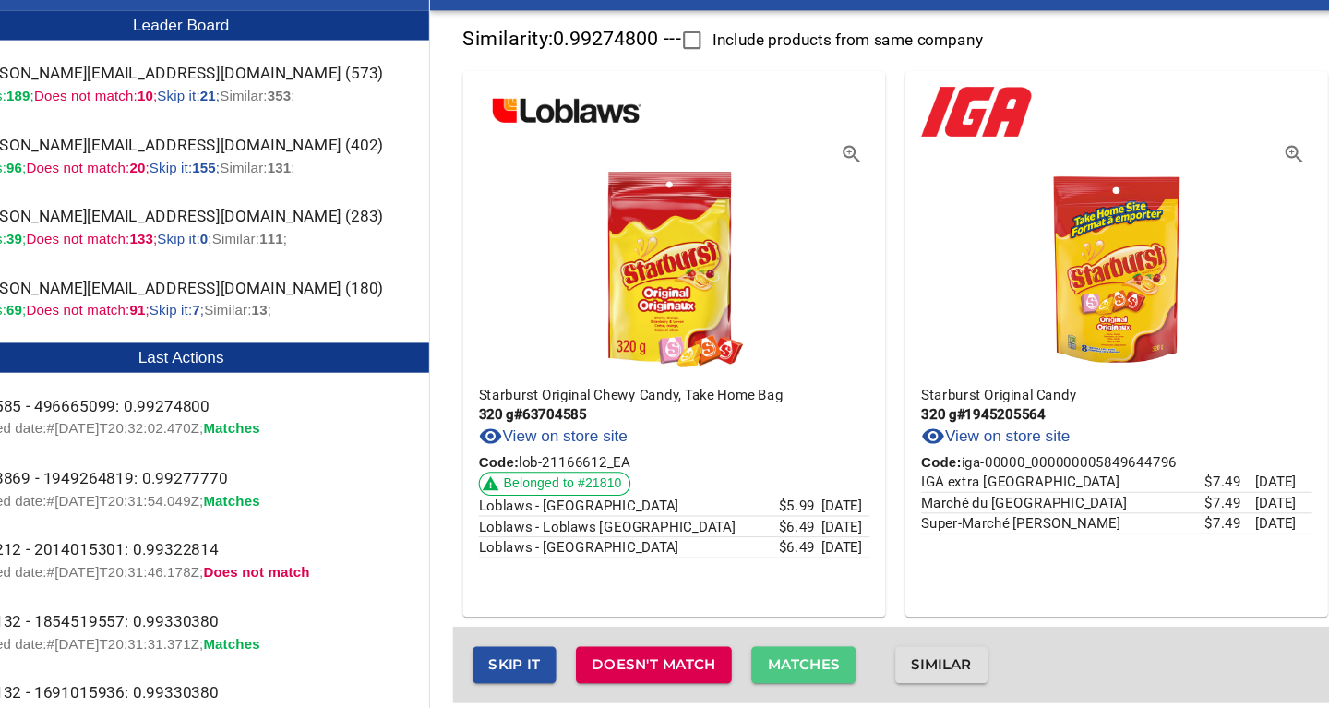
click at [820, 671] on span "Matches" at bounding box center [809, 667] width 67 height 23
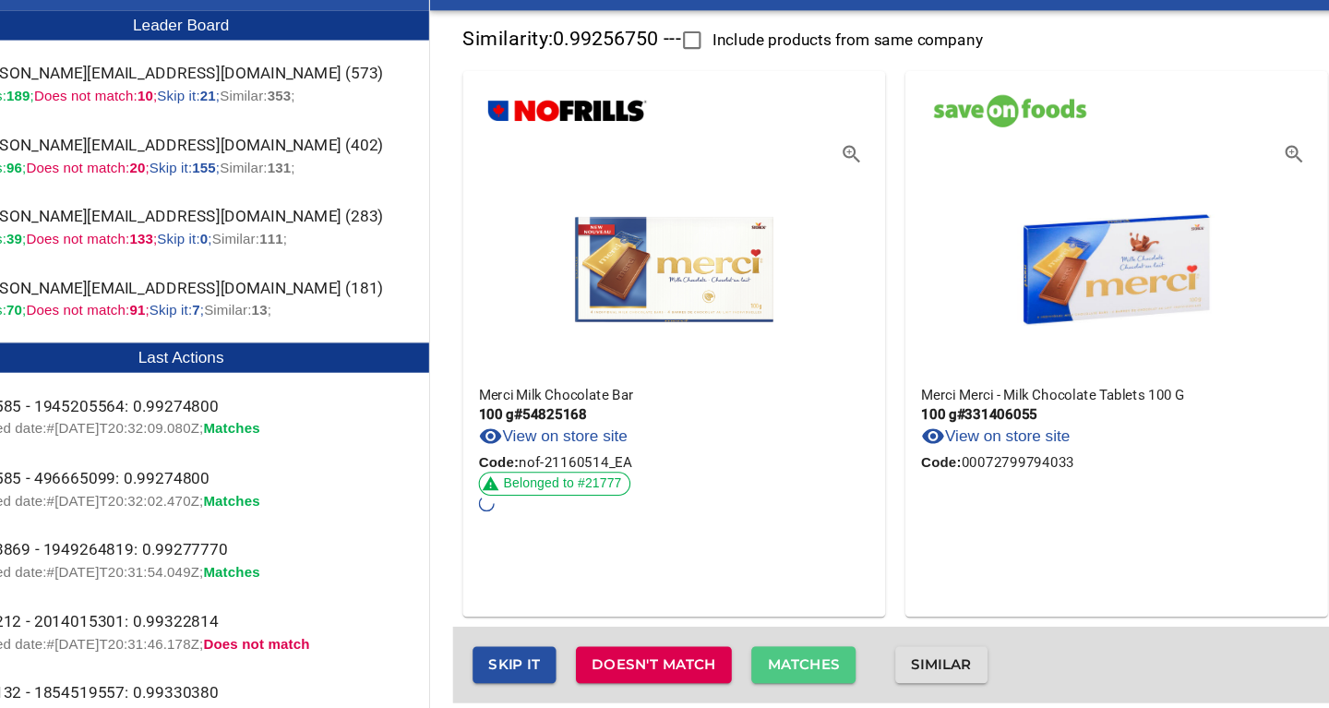
click at [820, 671] on span "Matches" at bounding box center [809, 667] width 67 height 23
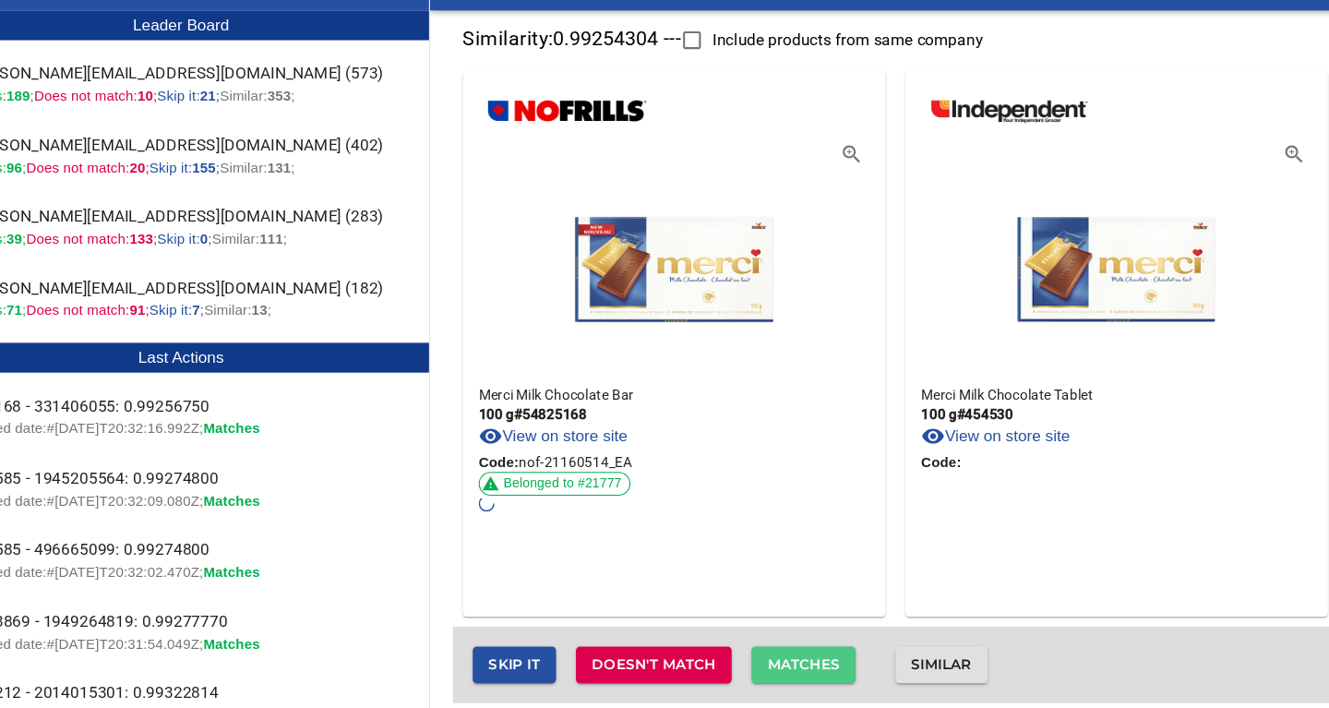
click at [820, 671] on span "Matches" at bounding box center [809, 667] width 67 height 23
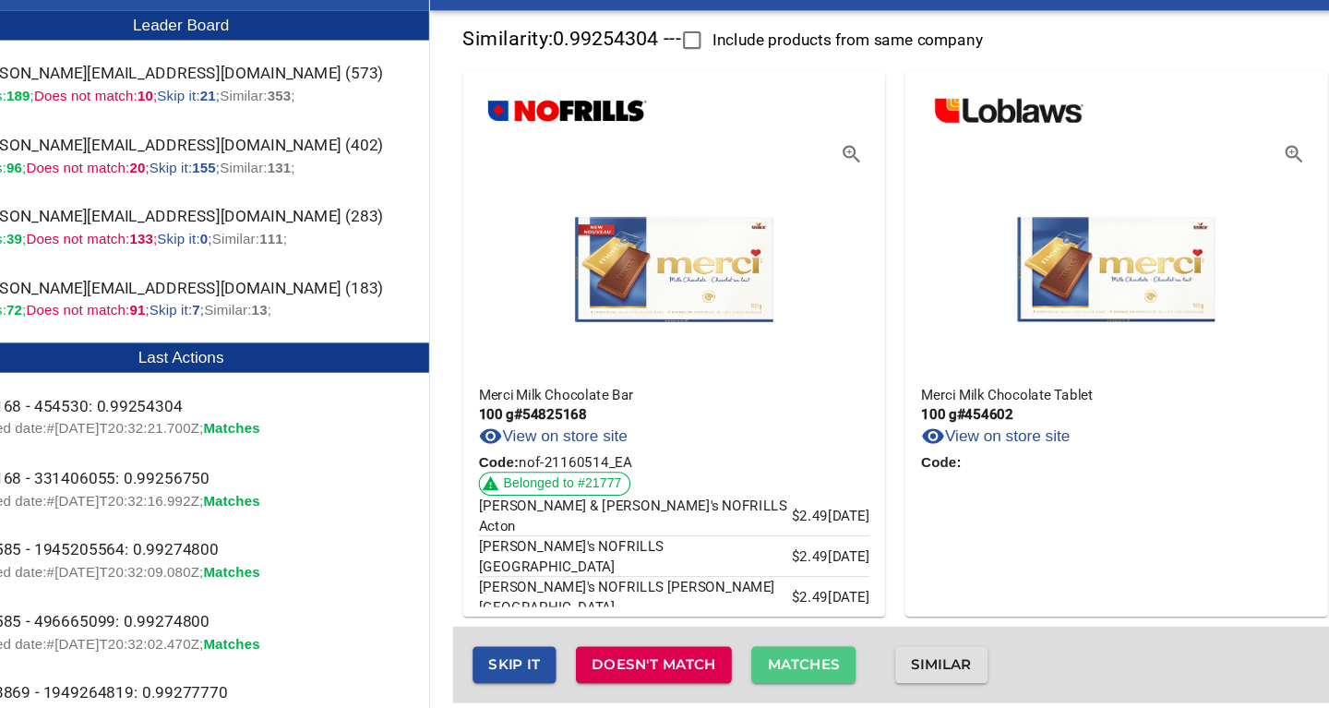
click at [820, 671] on span "Matches" at bounding box center [809, 667] width 67 height 23
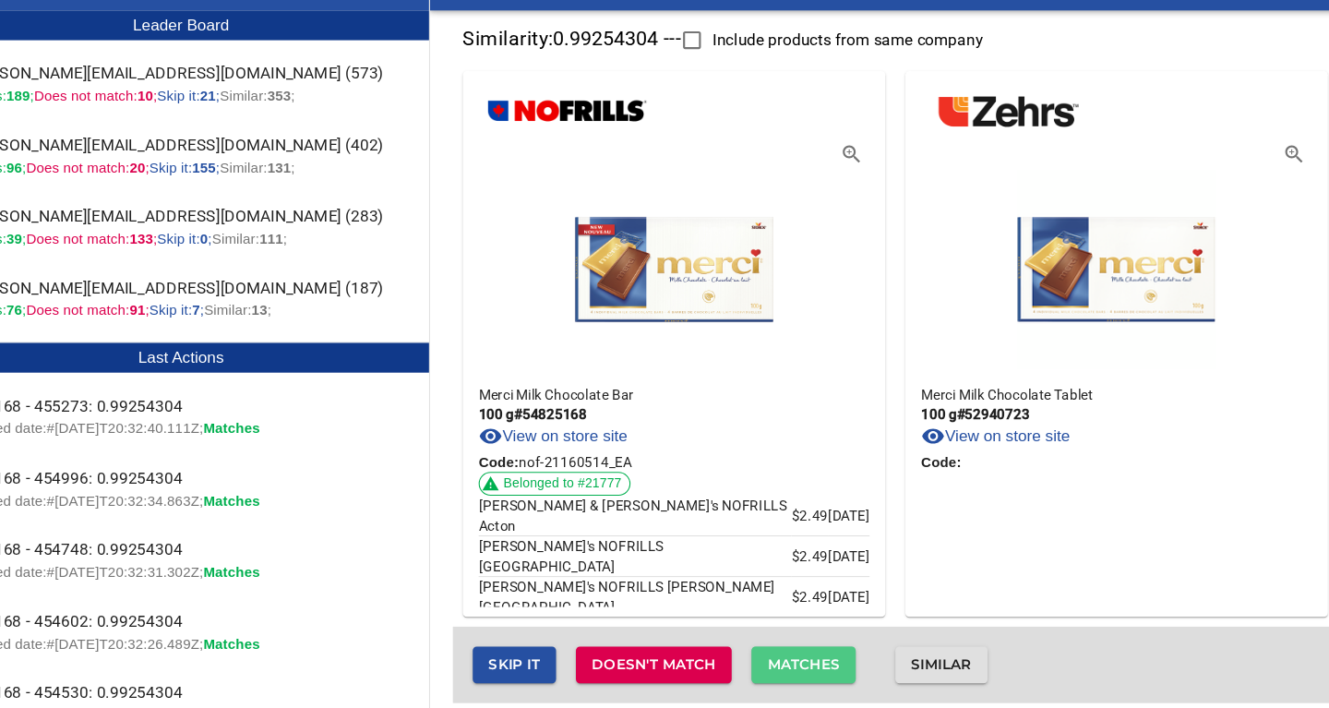
click at [820, 671] on span "Matches" at bounding box center [809, 667] width 67 height 23
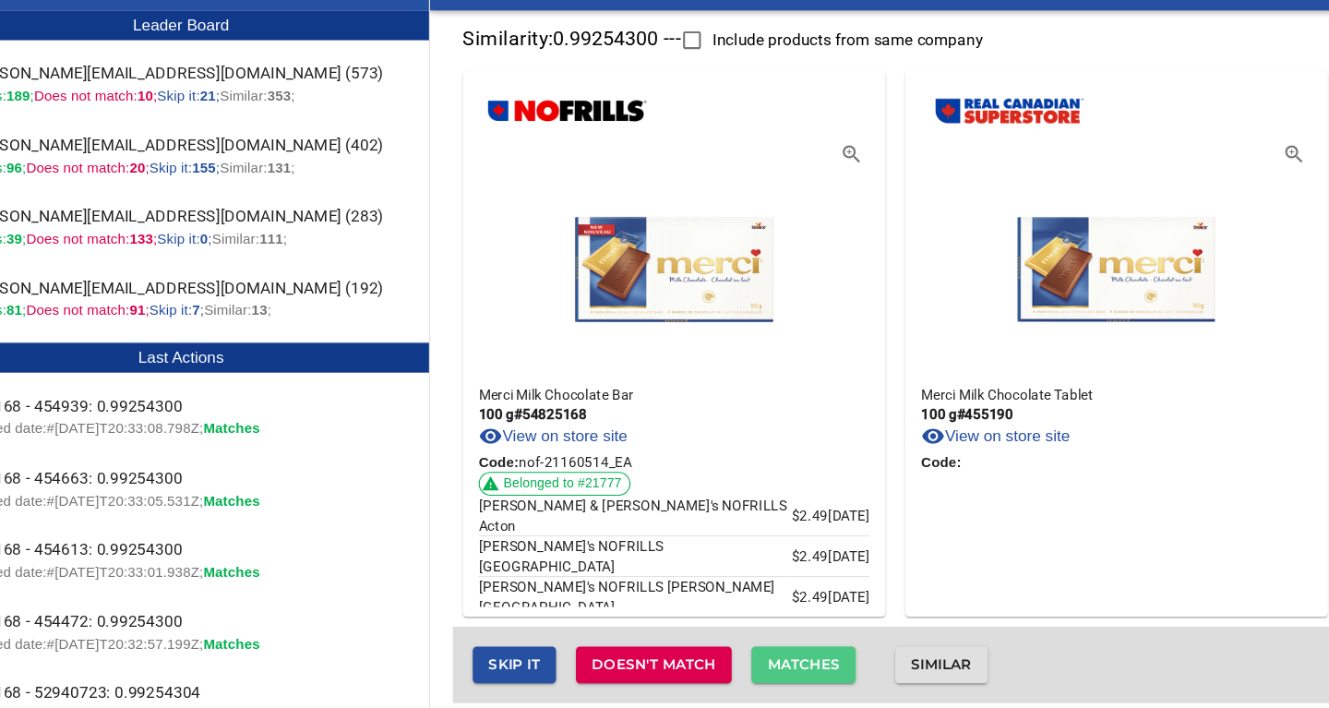
click at [820, 671] on span "Matches" at bounding box center [809, 667] width 67 height 23
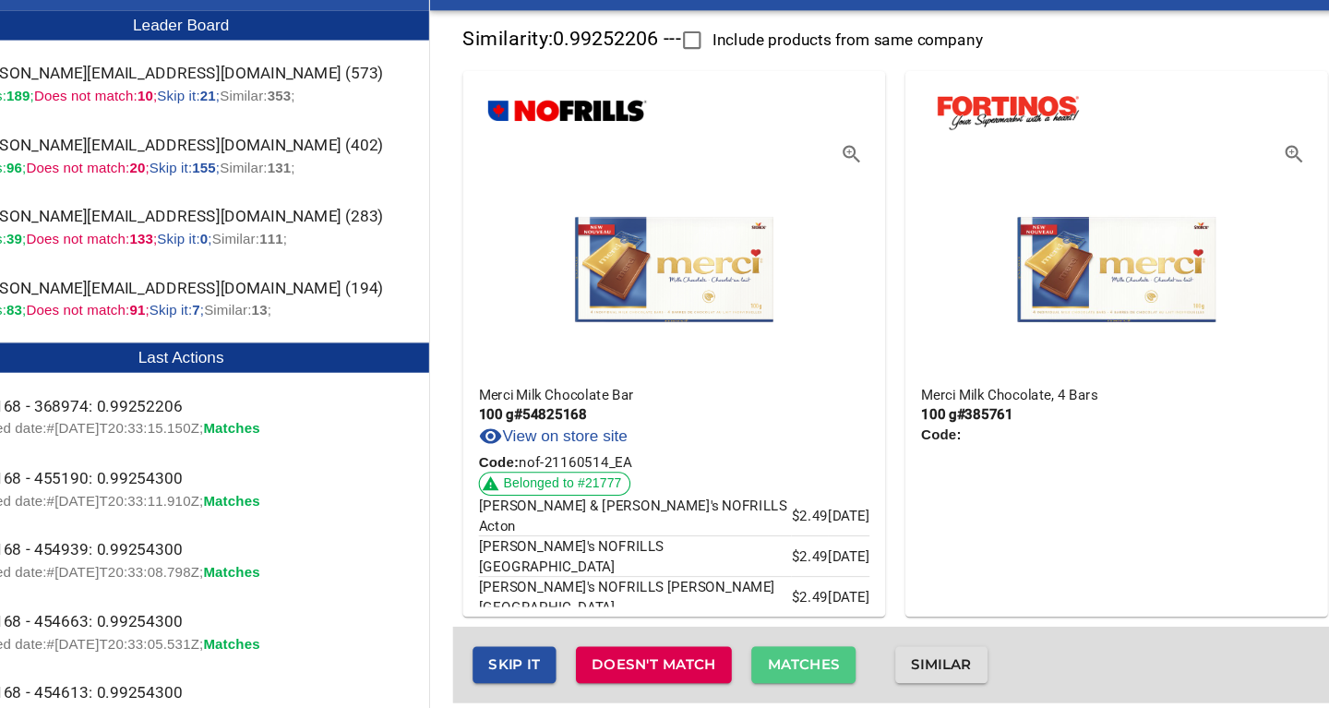
click at [820, 671] on span "Matches" at bounding box center [809, 667] width 67 height 23
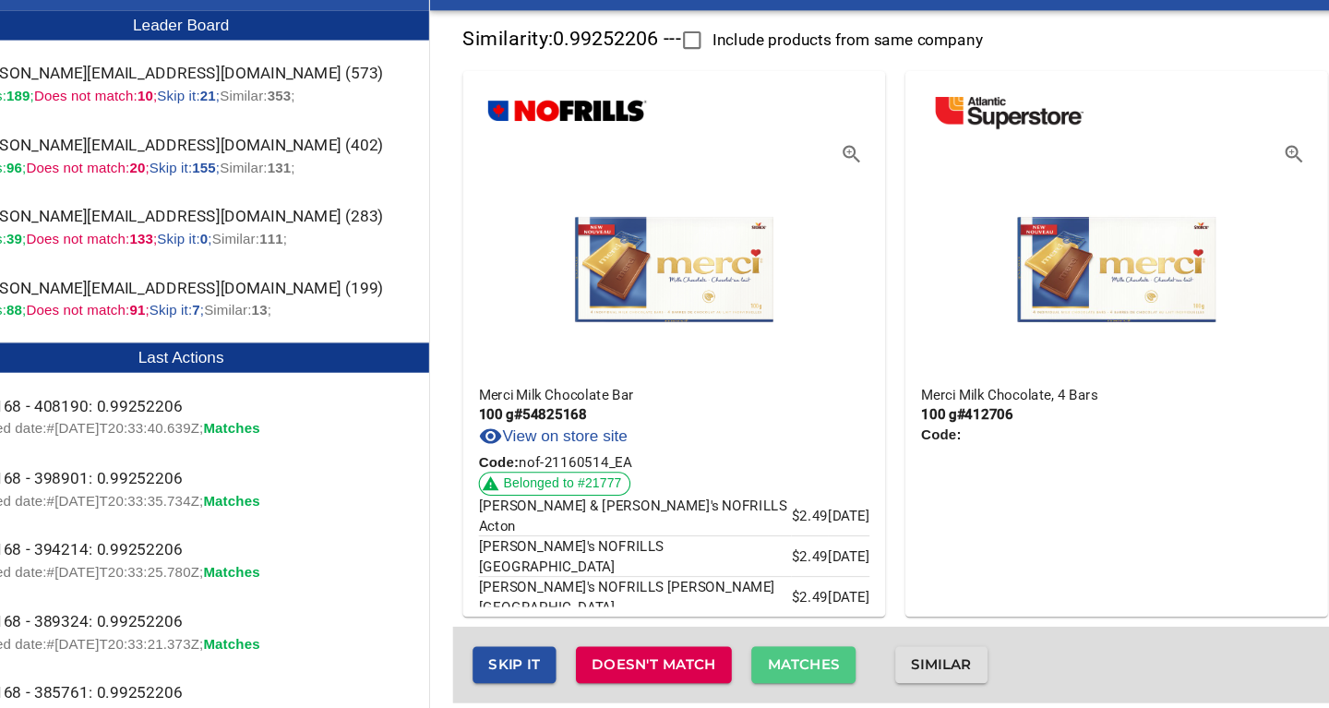
click at [820, 671] on span "Matches" at bounding box center [809, 667] width 67 height 23
click at [822, 663] on span "Matches" at bounding box center [809, 667] width 67 height 23
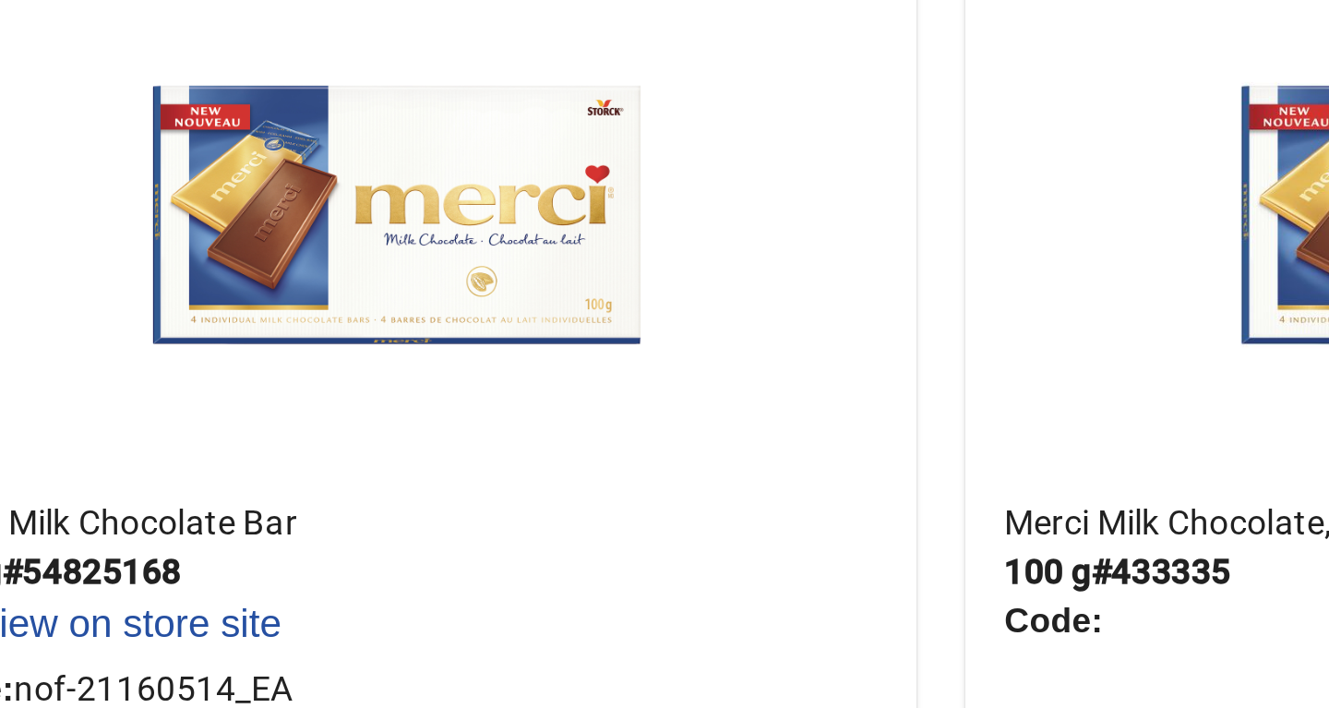
scroll to position [0, 0]
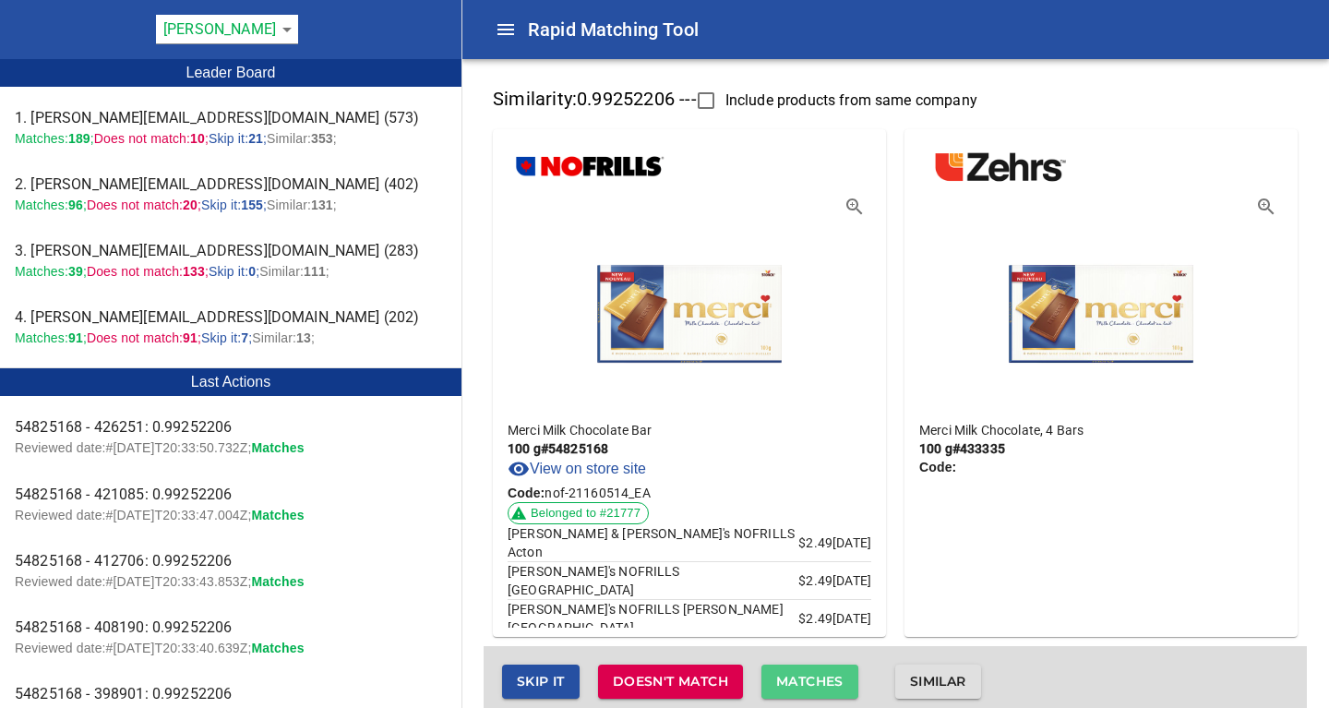
click at [829, 685] on span "Matches" at bounding box center [809, 681] width 67 height 23
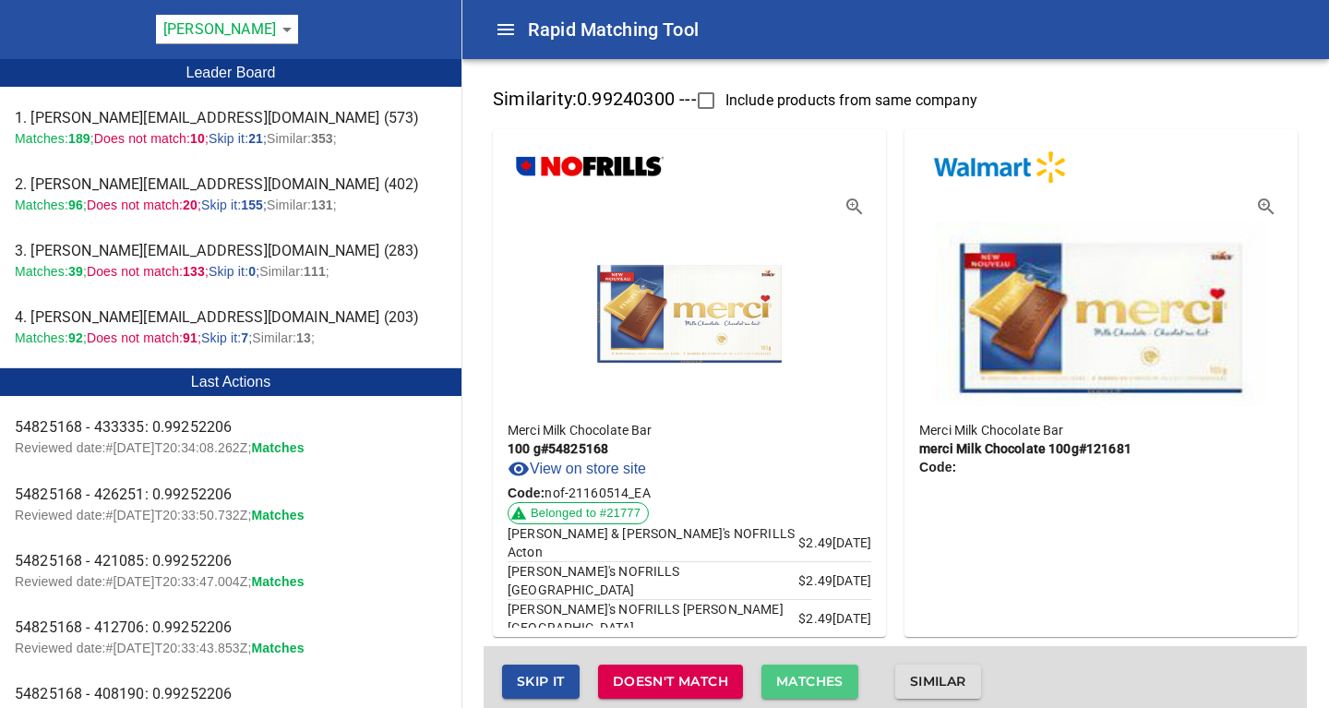
click at [827, 692] on span "Matches" at bounding box center [809, 681] width 67 height 23
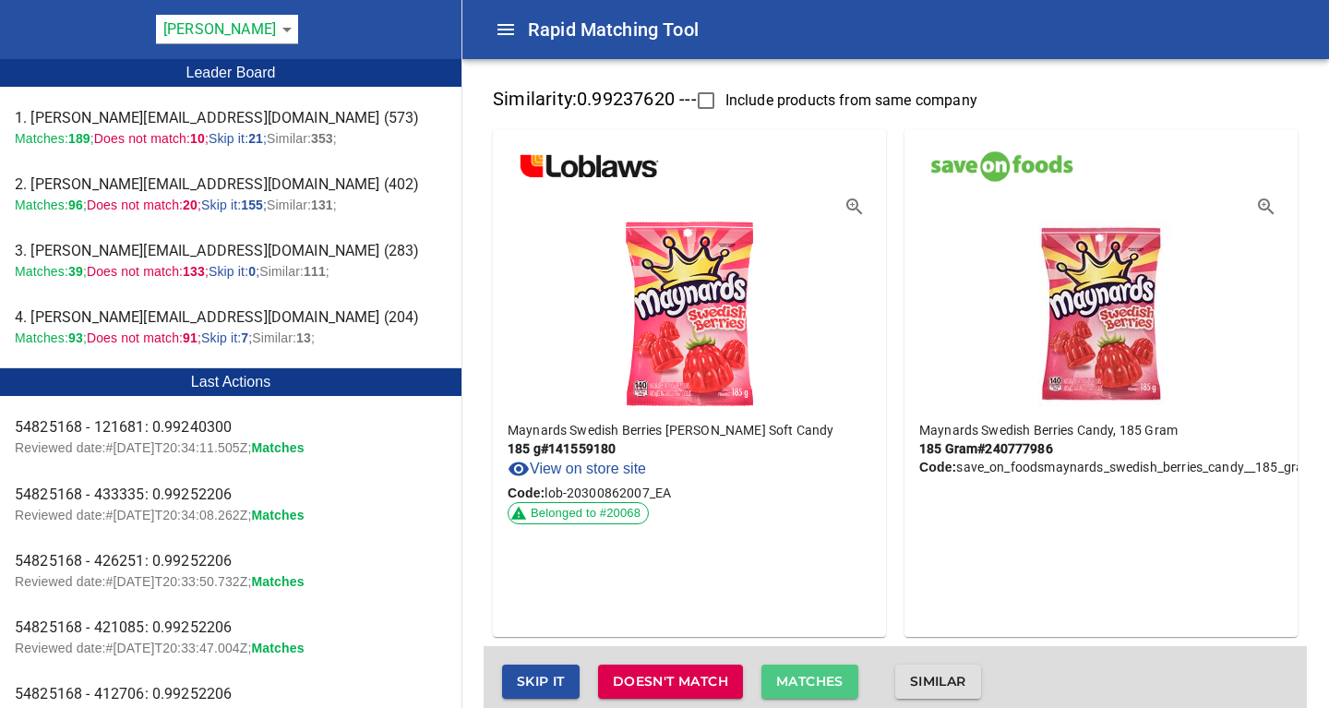
click at [803, 682] on span "Matches" at bounding box center [809, 681] width 67 height 23
click at [804, 682] on span "Matches" at bounding box center [809, 681] width 67 height 23
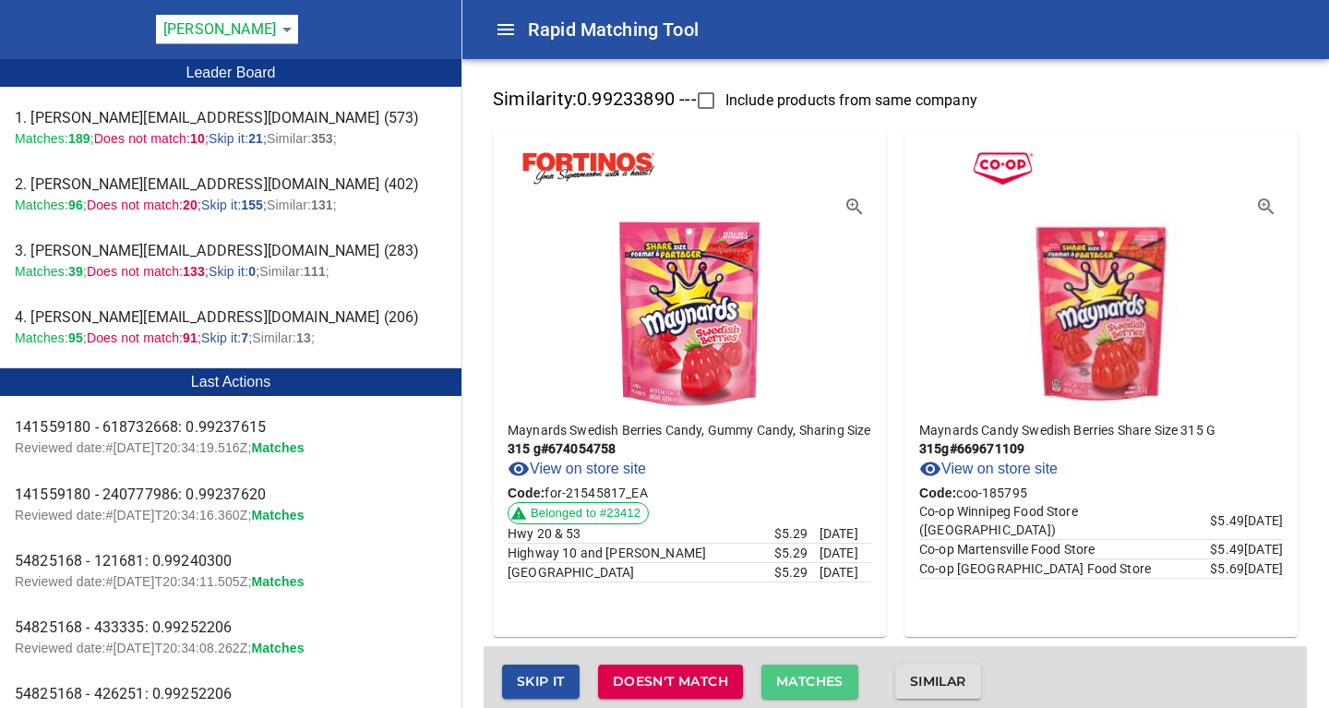
click at [804, 682] on span "Matches" at bounding box center [809, 681] width 67 height 23
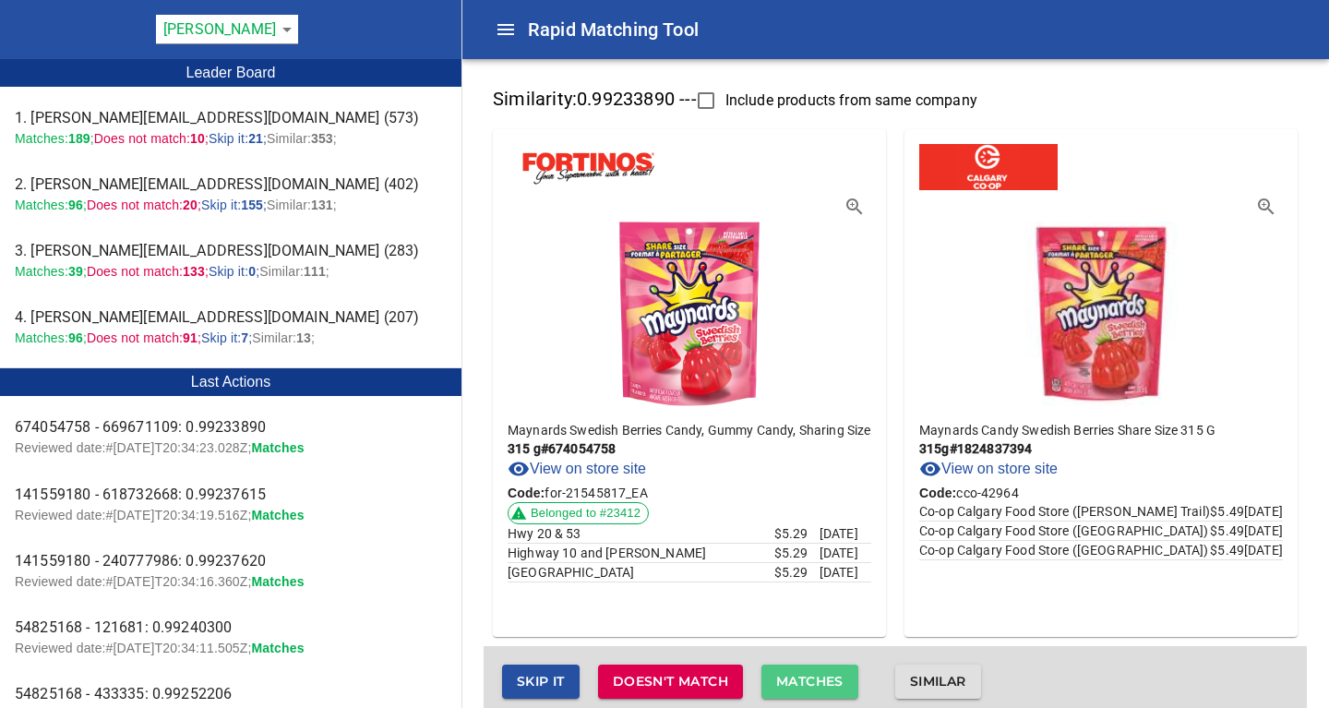
click at [804, 682] on span "Matches" at bounding box center [809, 681] width 67 height 23
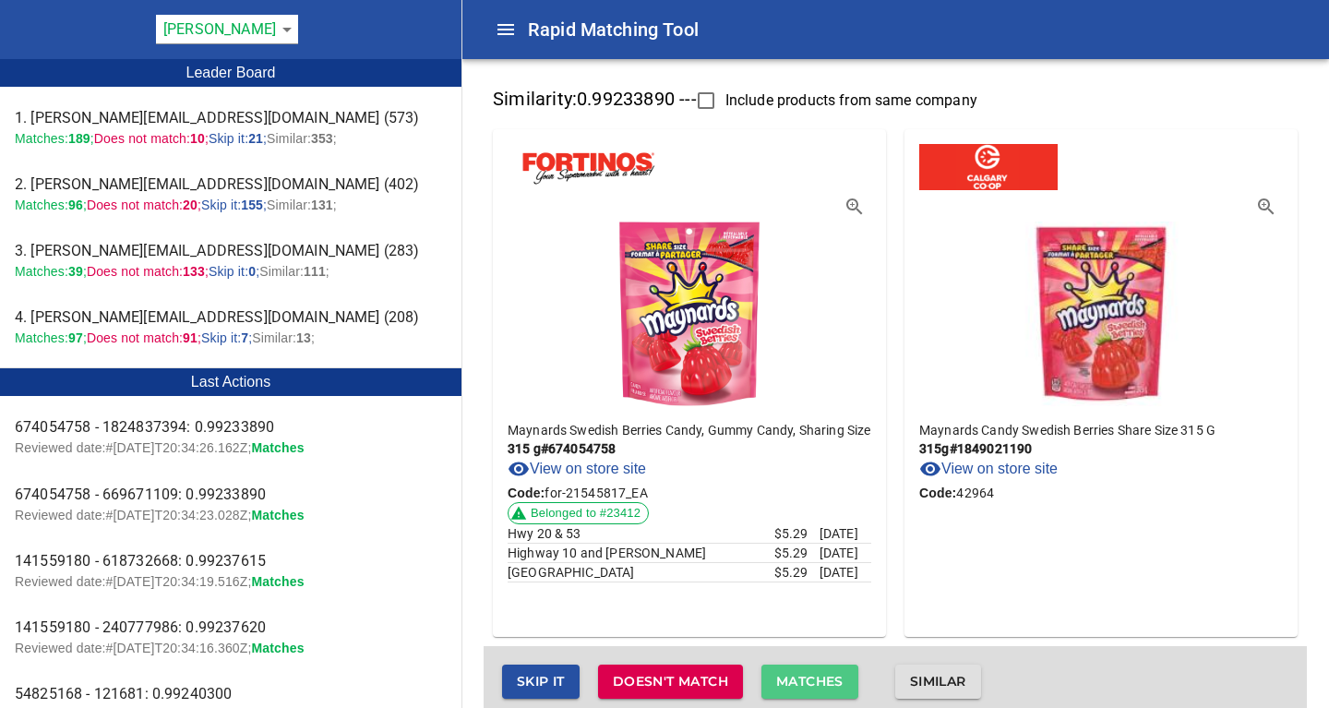
click at [804, 682] on span "Matches" at bounding box center [809, 681] width 67 height 23
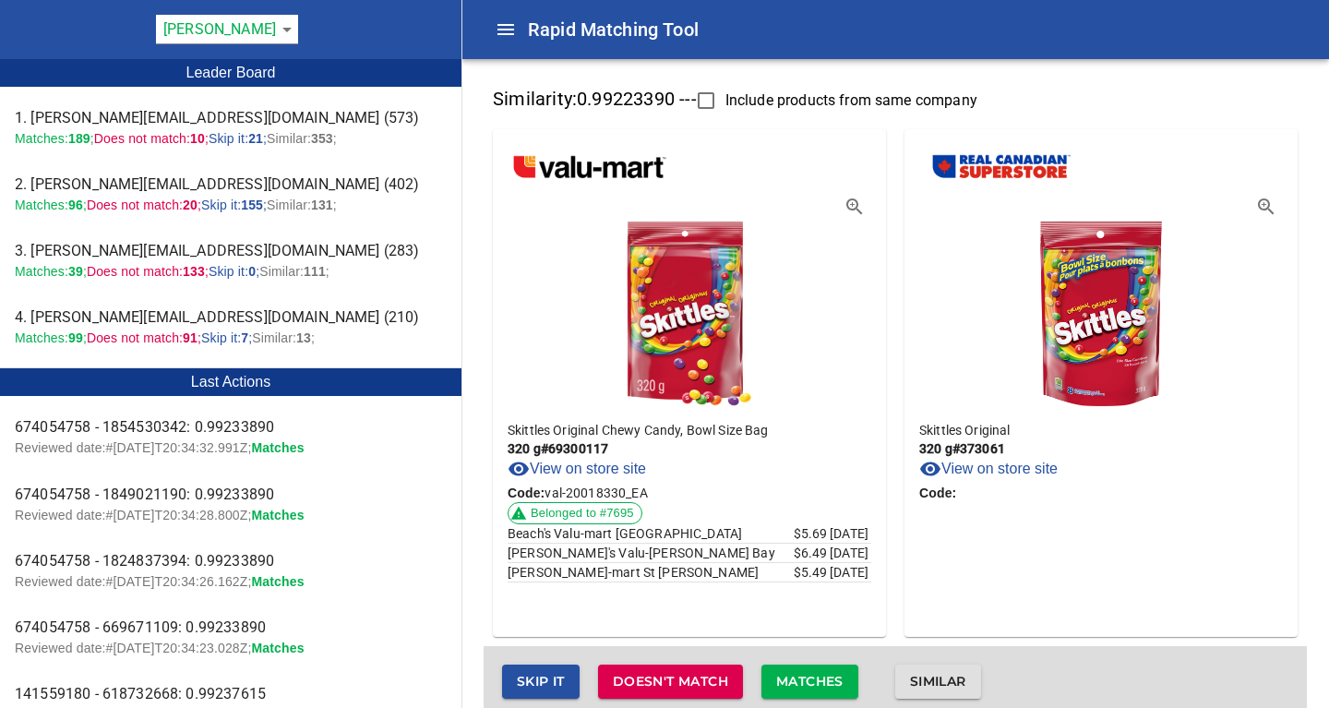
drag, startPoint x: 804, startPoint y: 682, endPoint x: 949, endPoint y: 584, distance: 174.8
click at [949, 584] on div "Similarity: 0.99223390 --- Include products from same company Skittles Original…" at bounding box center [894, 399] width 823 height 636
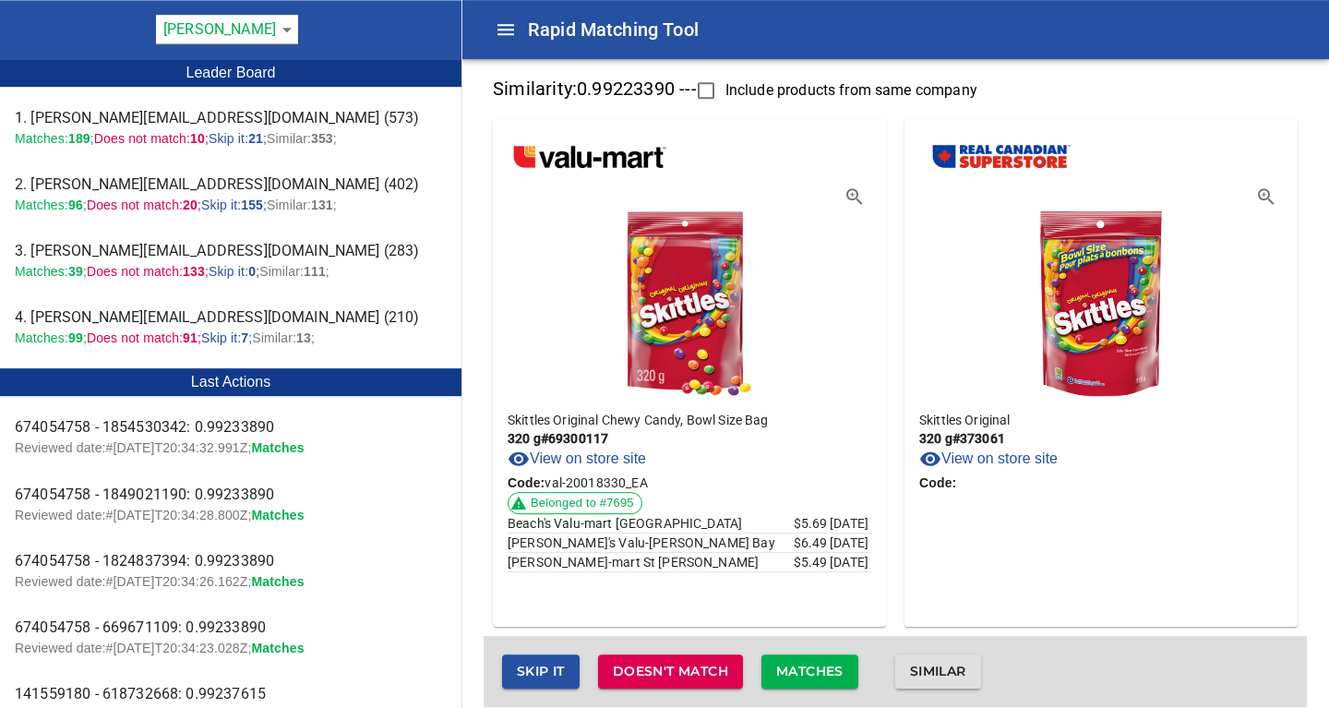
scroll to position [13, 0]
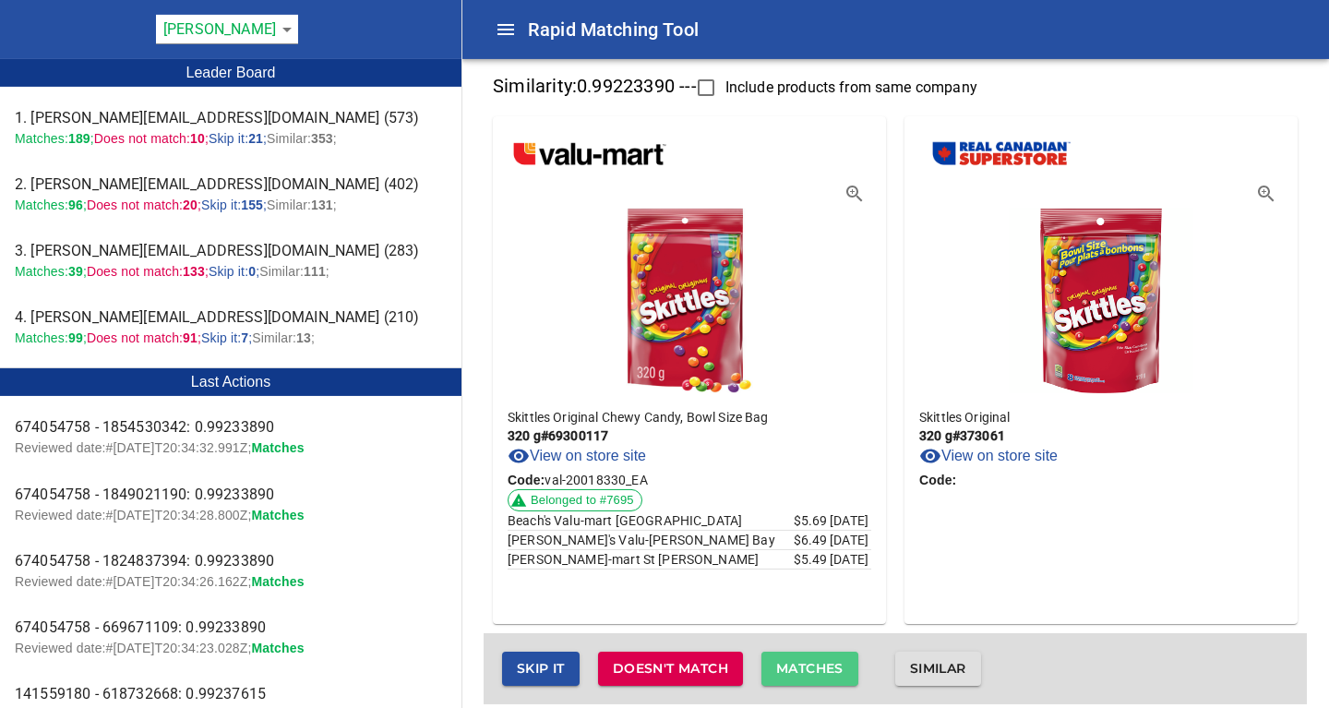
click at [819, 661] on span "Matches" at bounding box center [809, 668] width 67 height 23
click at [823, 670] on span "Matches" at bounding box center [809, 668] width 67 height 23
click at [823, 663] on span "Matches" at bounding box center [809, 668] width 67 height 23
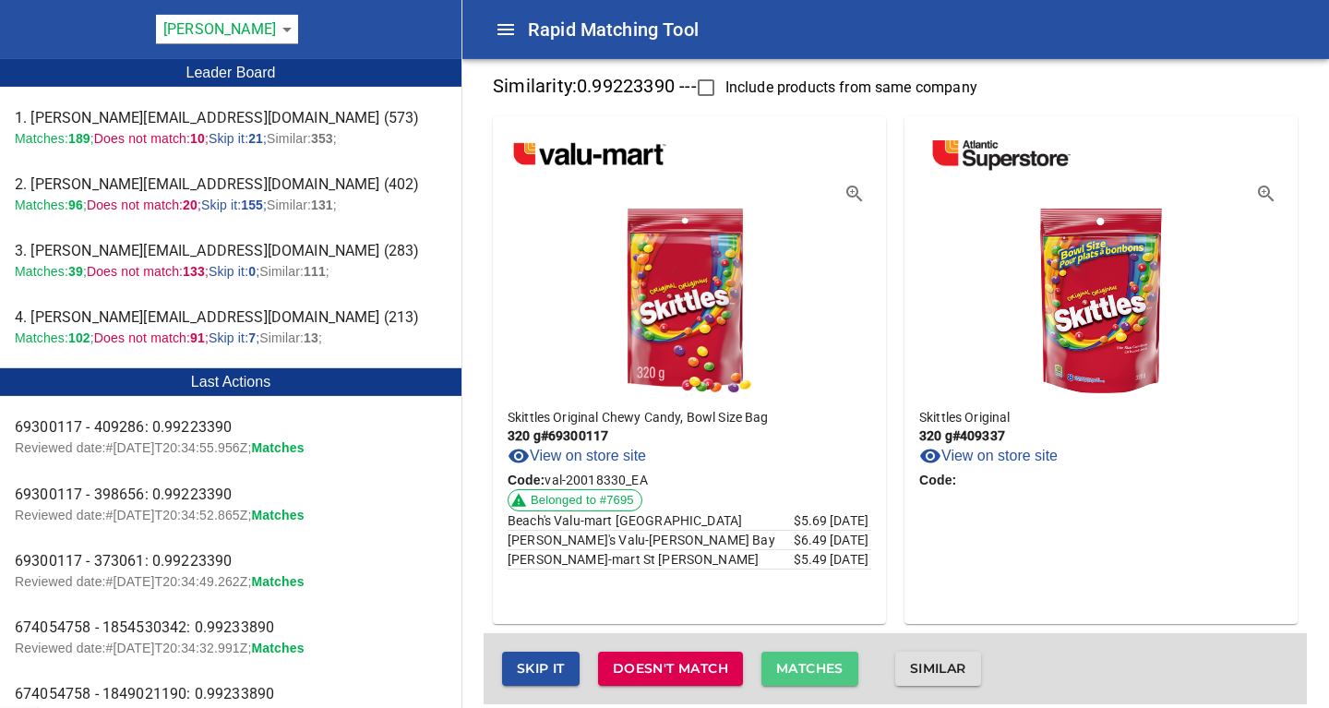
click at [823, 663] on span "Matches" at bounding box center [809, 668] width 67 height 23
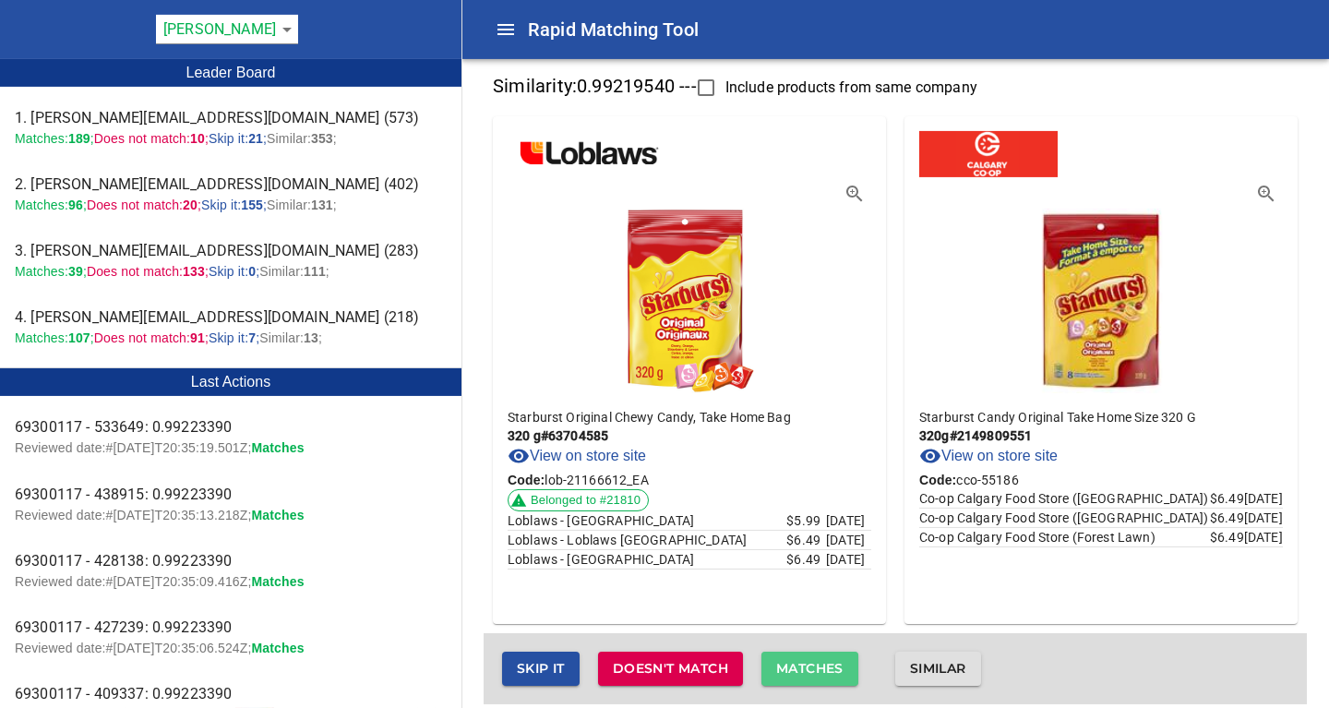
click at [823, 663] on span "Matches" at bounding box center [809, 668] width 67 height 23
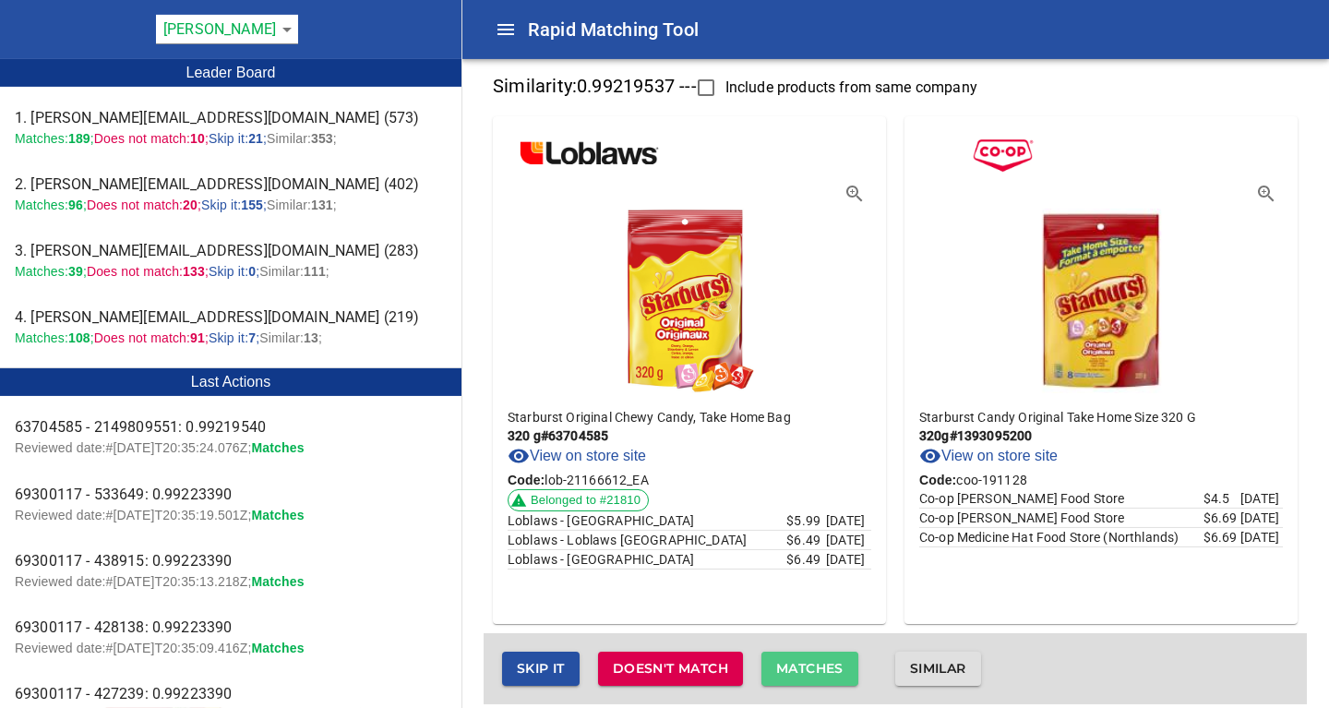
click at [823, 663] on span "Matches" at bounding box center [809, 668] width 67 height 23
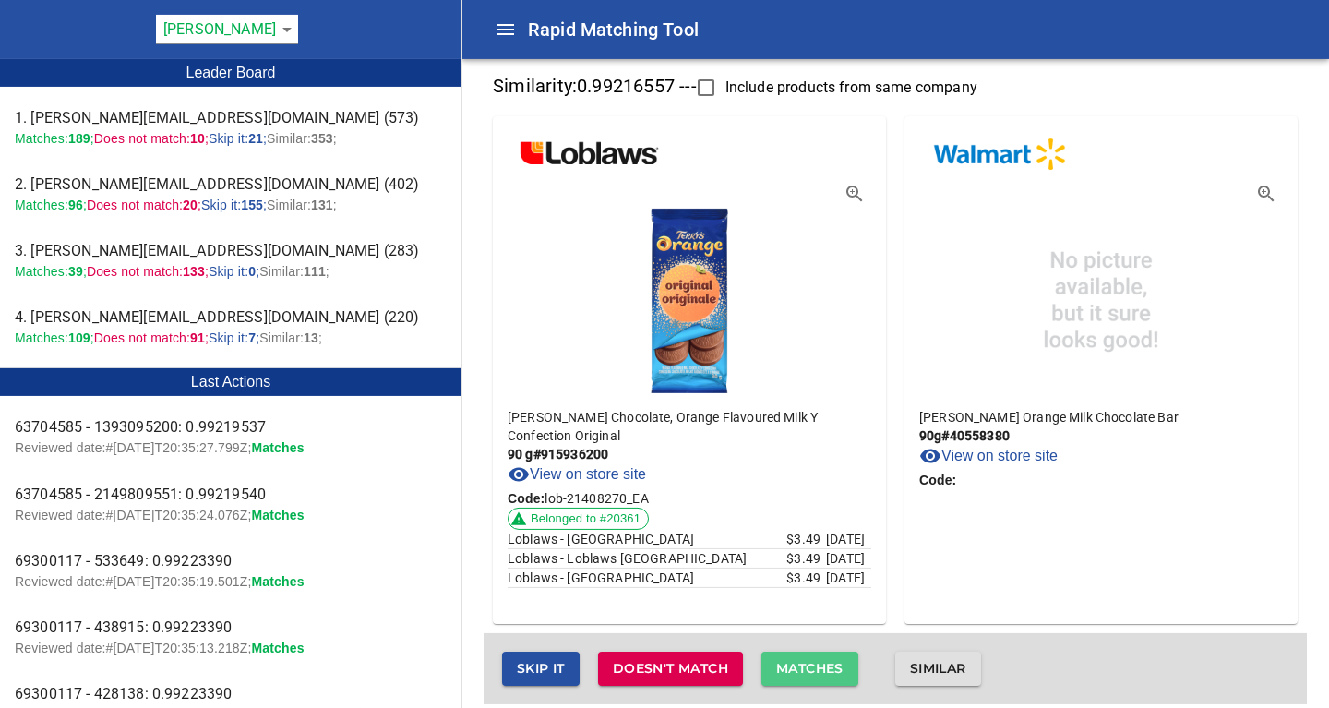
click at [823, 663] on span "Matches" at bounding box center [809, 668] width 67 height 23
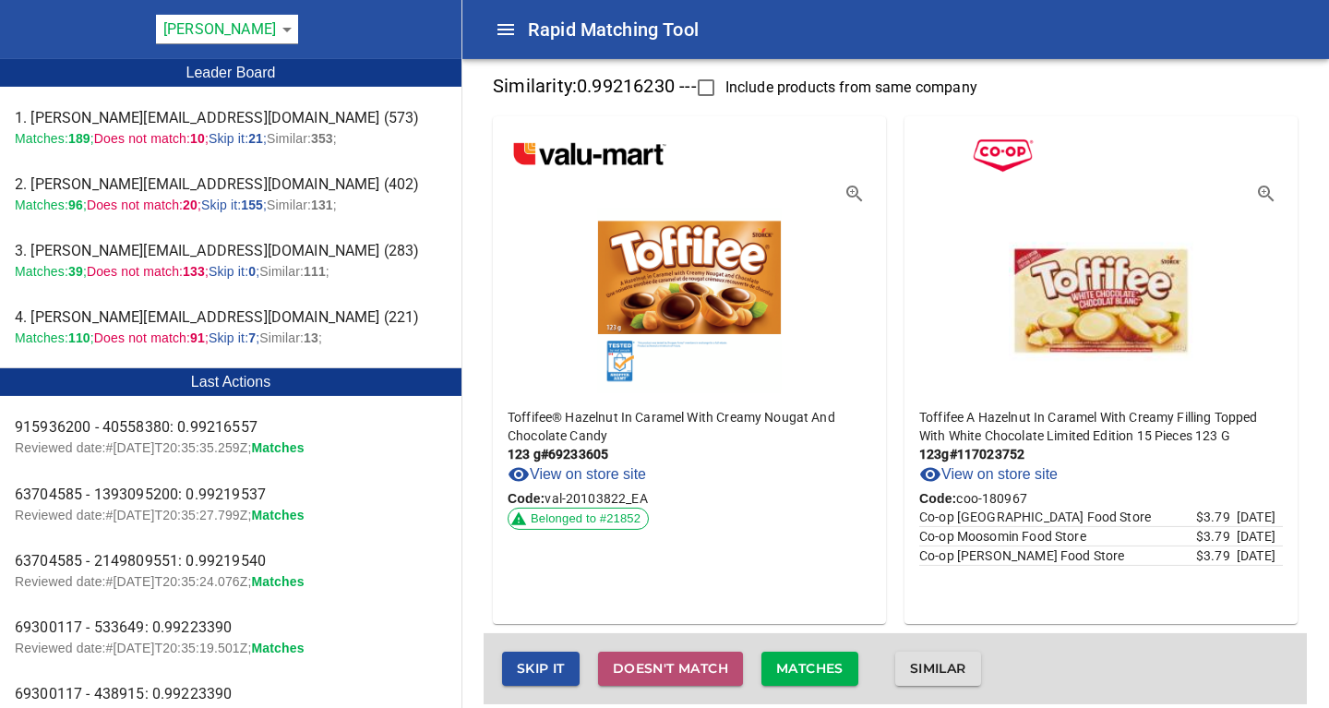
click at [694, 664] on span "Doesn't match" at bounding box center [670, 668] width 115 height 23
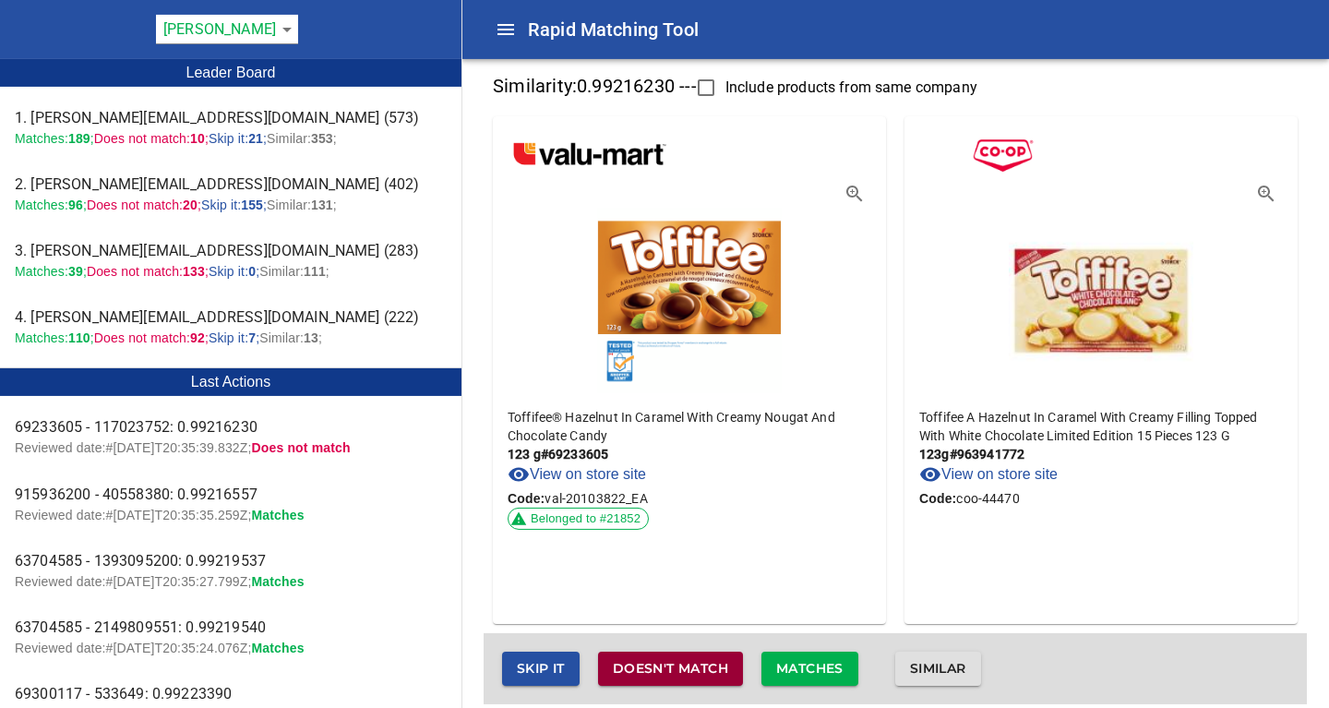
click at [697, 666] on span "Doesn't match" at bounding box center [670, 668] width 115 height 23
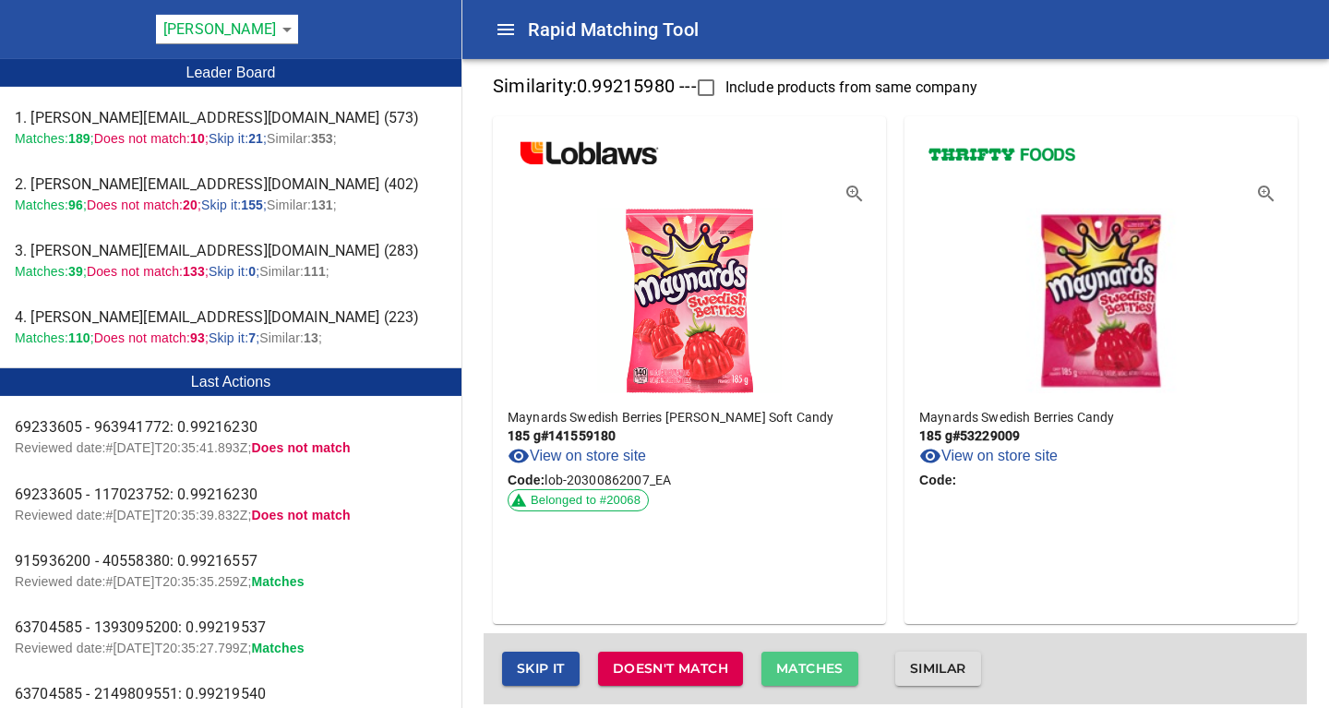
click at [807, 668] on span "Matches" at bounding box center [809, 668] width 67 height 23
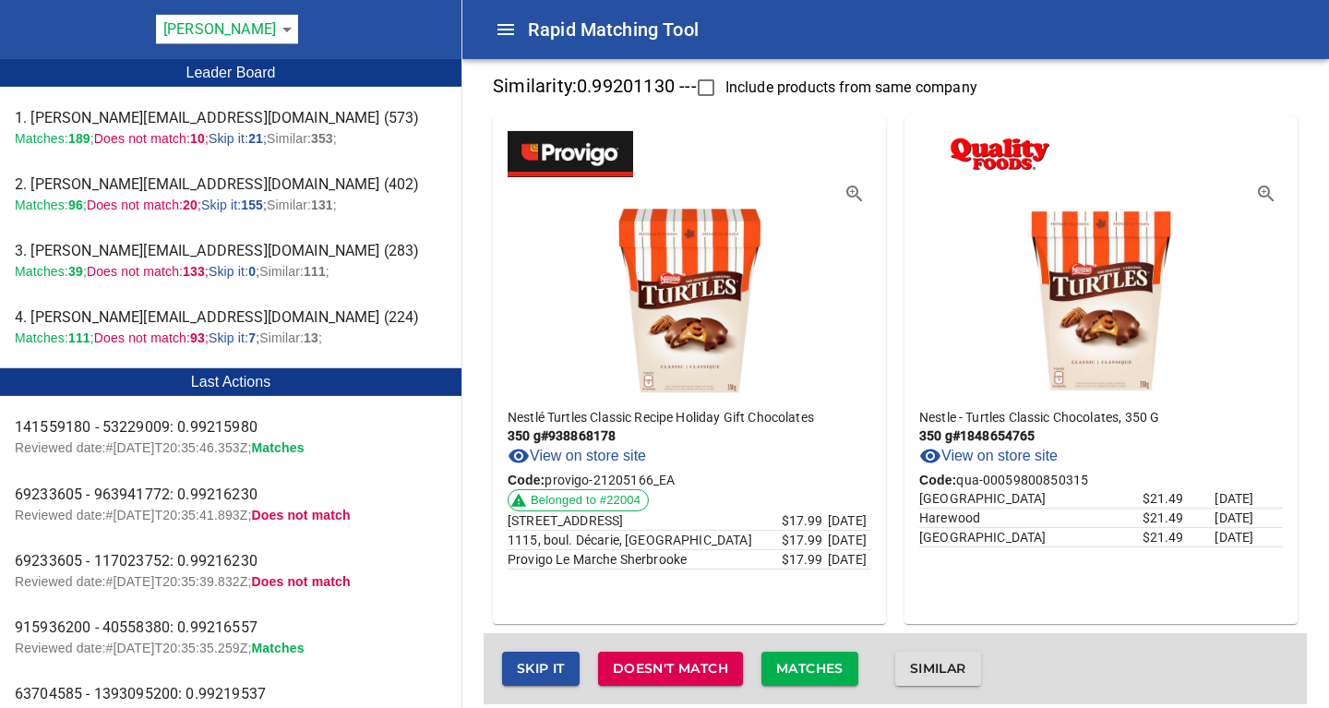
drag, startPoint x: 807, startPoint y: 668, endPoint x: 812, endPoint y: 611, distance: 57.4
click at [812, 611] on div "Similarity: 0.99201130 --- Include products from same company Nestlé Turtles Cl…" at bounding box center [894, 386] width 823 height 636
click at [810, 667] on span "Matches" at bounding box center [809, 668] width 67 height 23
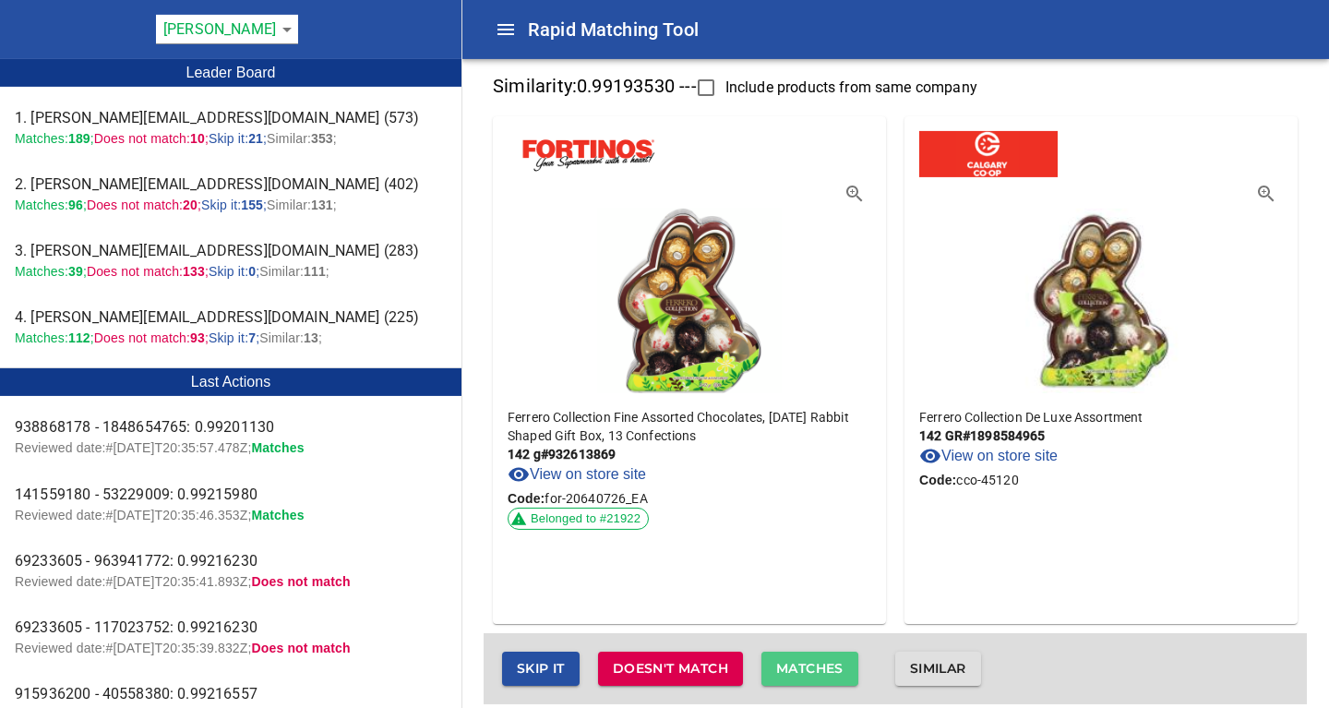
click at [813, 672] on span "Matches" at bounding box center [809, 668] width 67 height 23
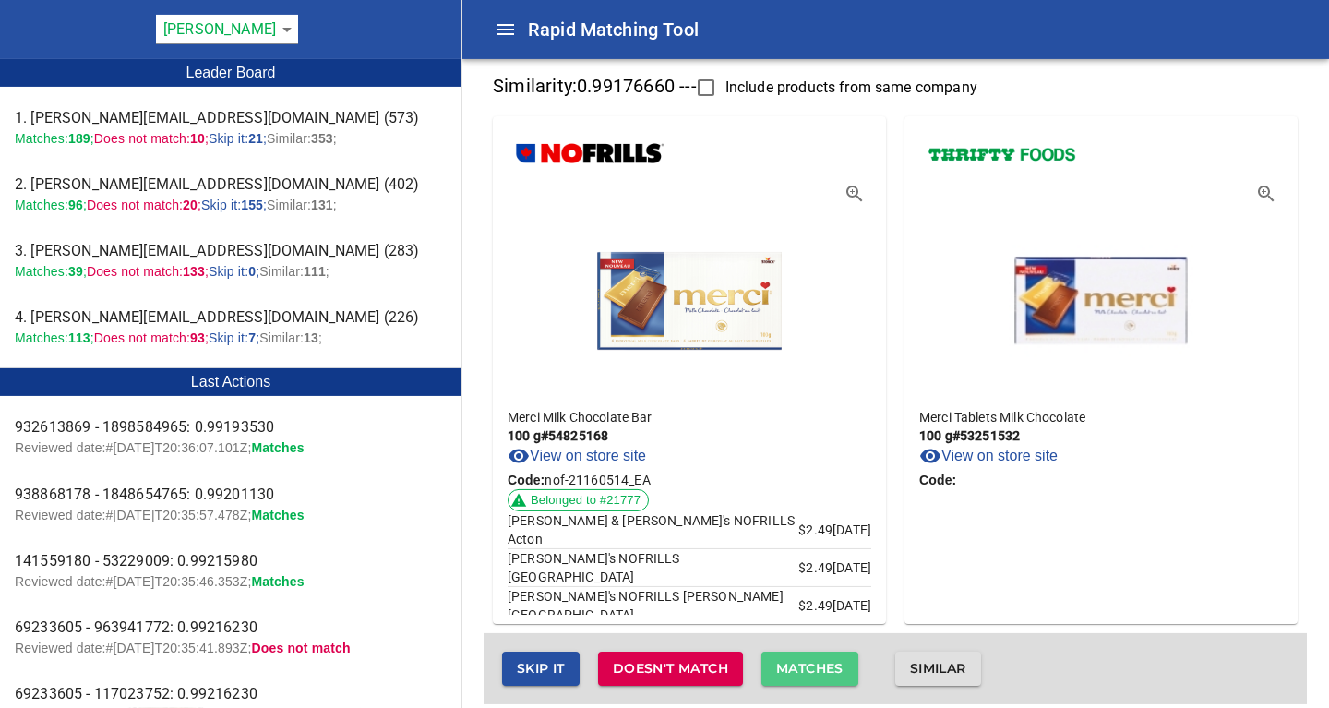
click at [813, 672] on span "Matches" at bounding box center [809, 668] width 67 height 23
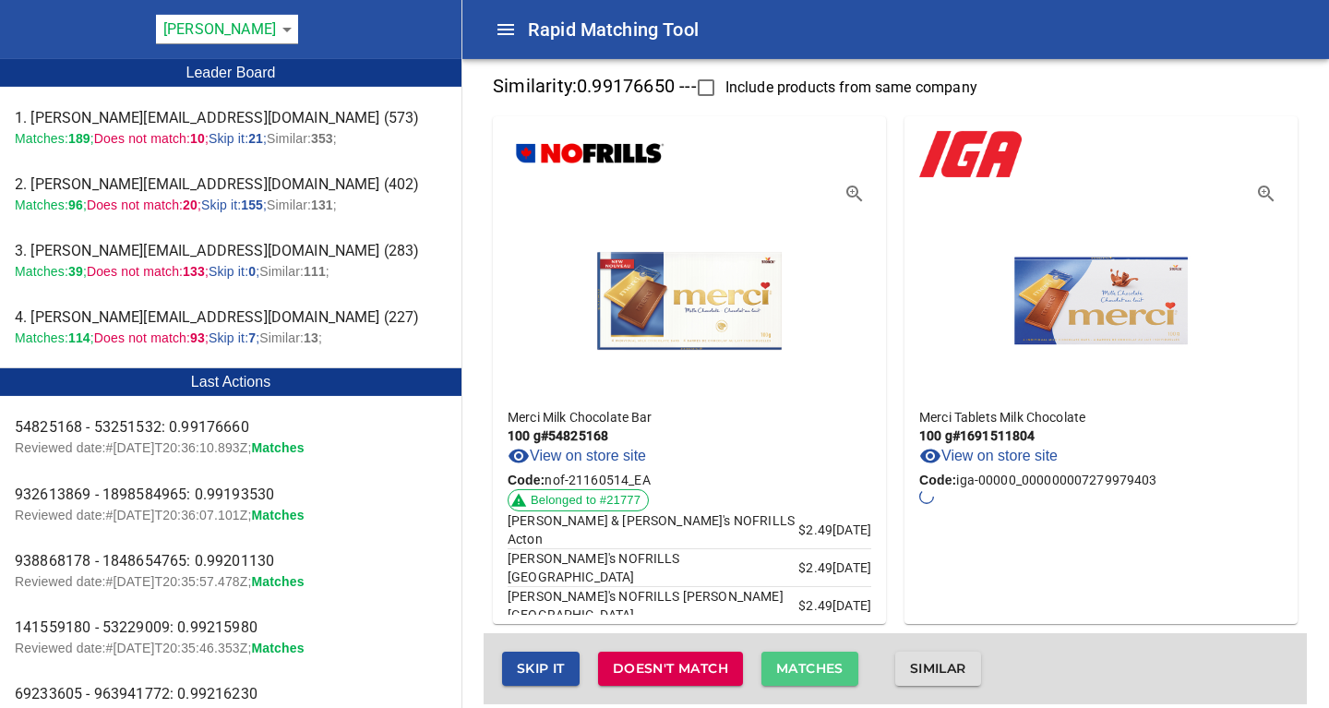
click at [813, 672] on span "Matches" at bounding box center [809, 668] width 67 height 23
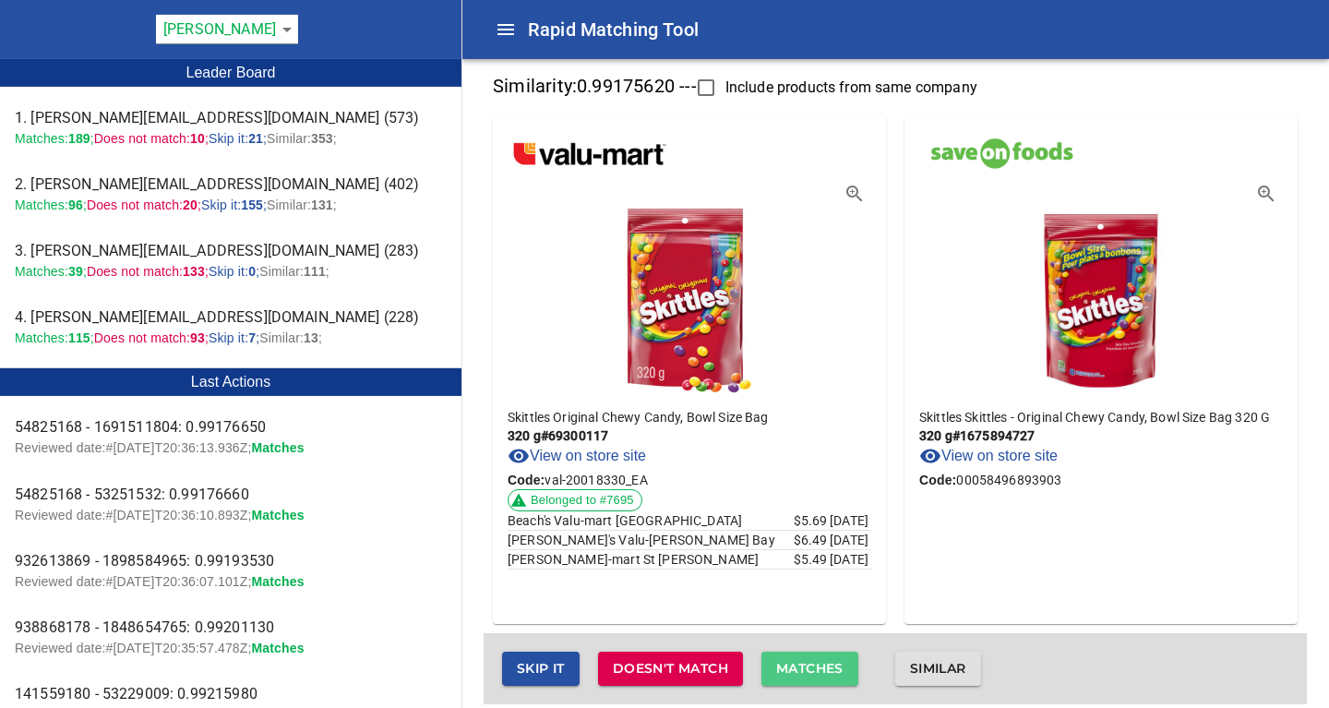
click at [813, 668] on span "Matches" at bounding box center [809, 668] width 67 height 23
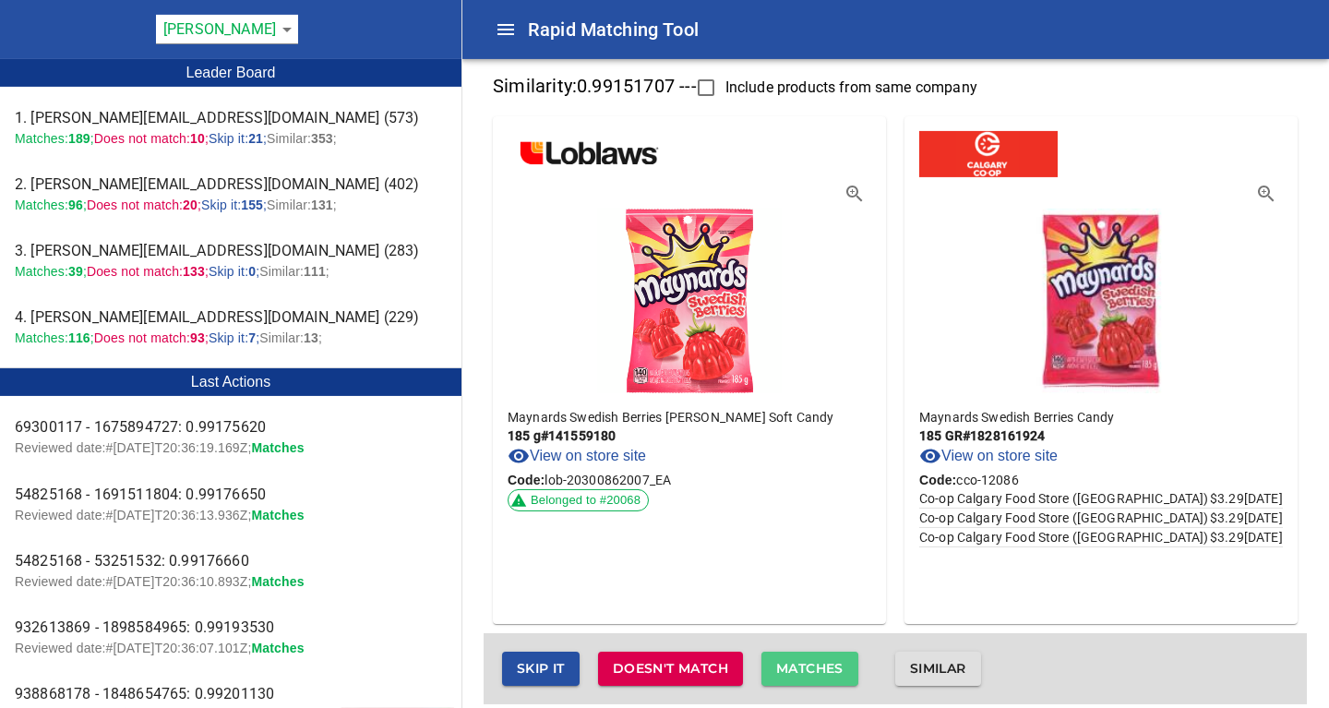
click at [813, 668] on span "Matches" at bounding box center [809, 668] width 67 height 23
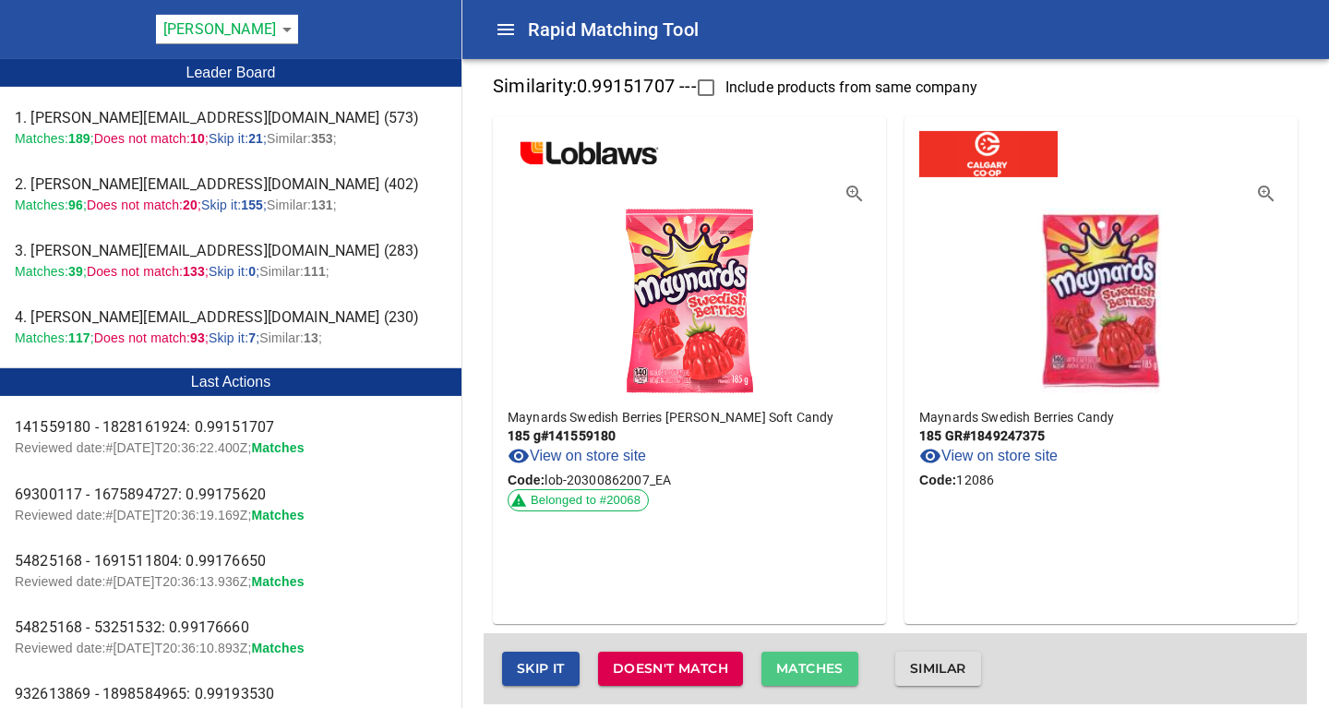
click at [813, 668] on span "Matches" at bounding box center [809, 668] width 67 height 23
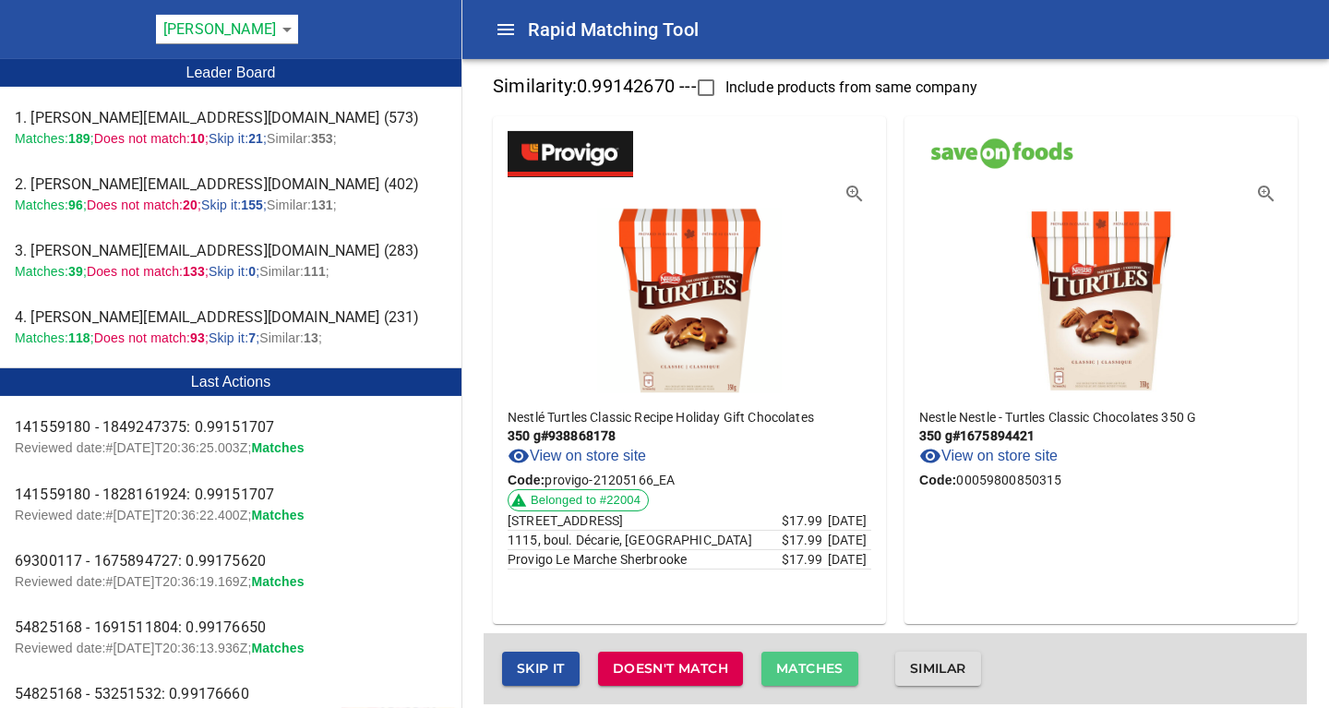
click at [813, 668] on span "Matches" at bounding box center [809, 668] width 67 height 23
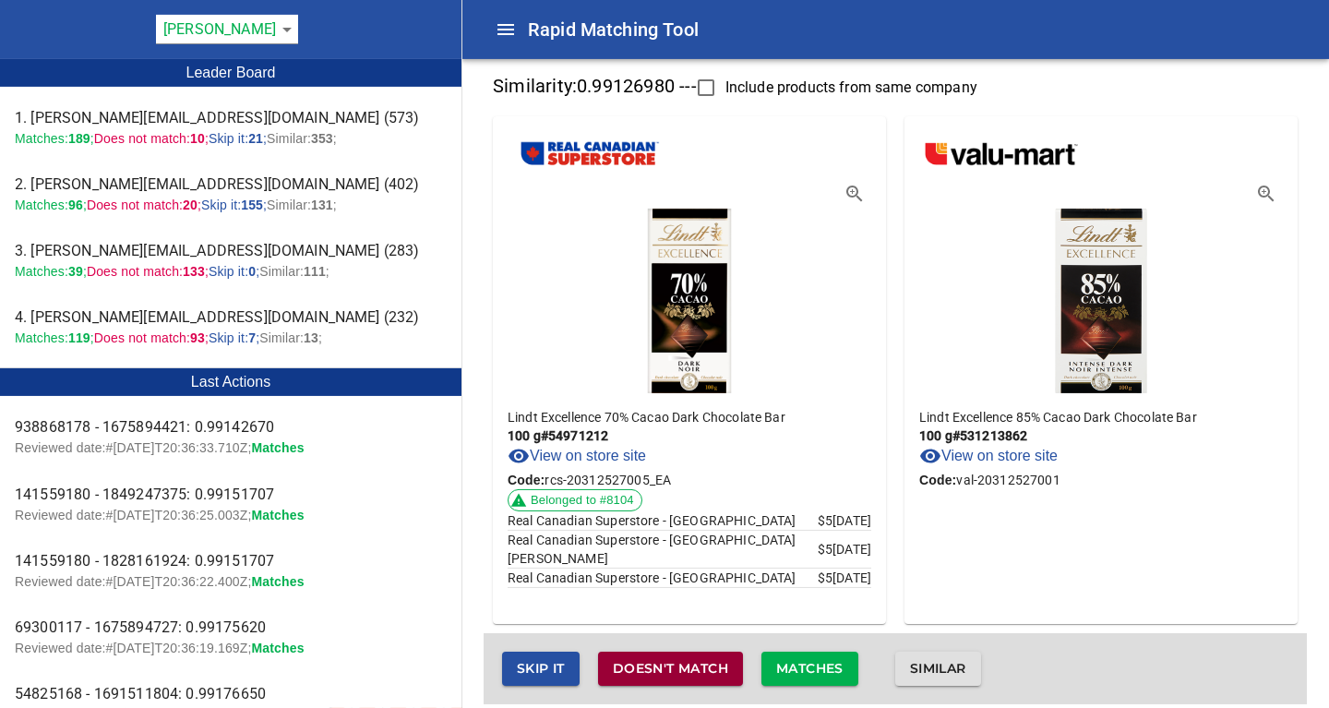
click at [700, 660] on span "Doesn't match" at bounding box center [670, 668] width 115 height 23
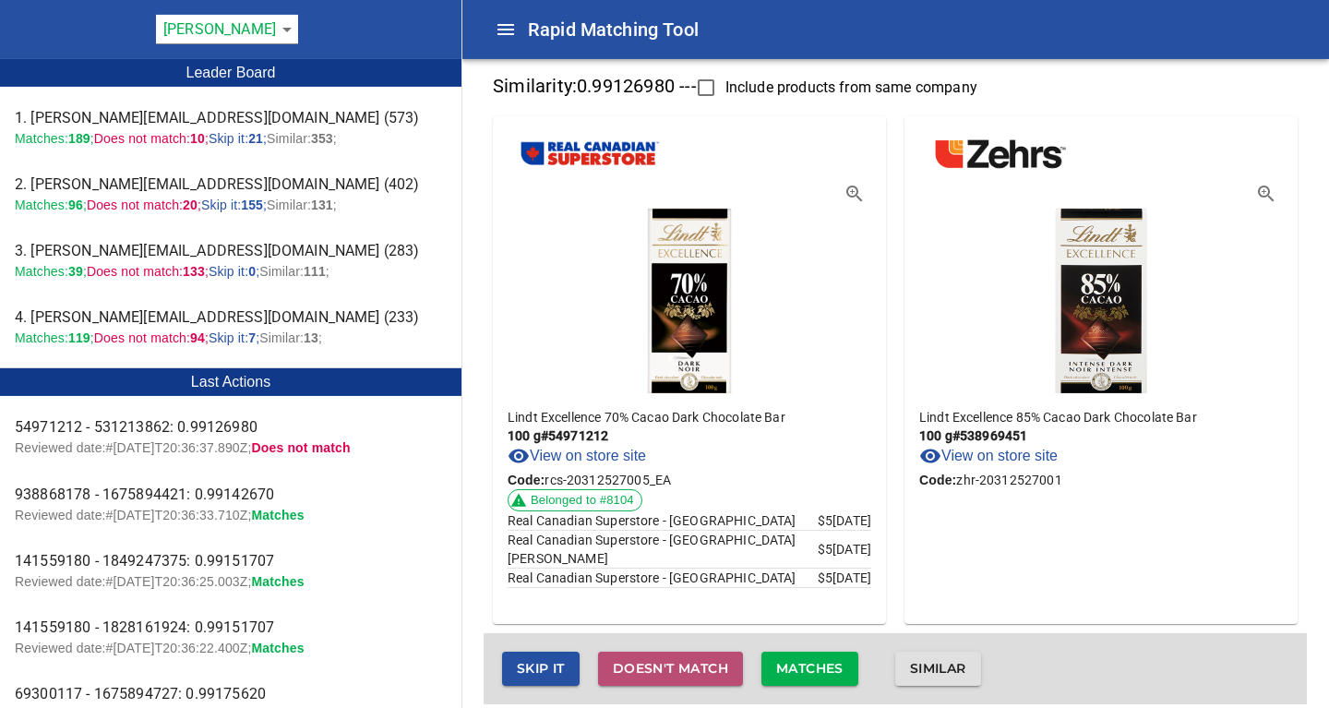
click at [693, 667] on span "Doesn't match" at bounding box center [670, 668] width 115 height 23
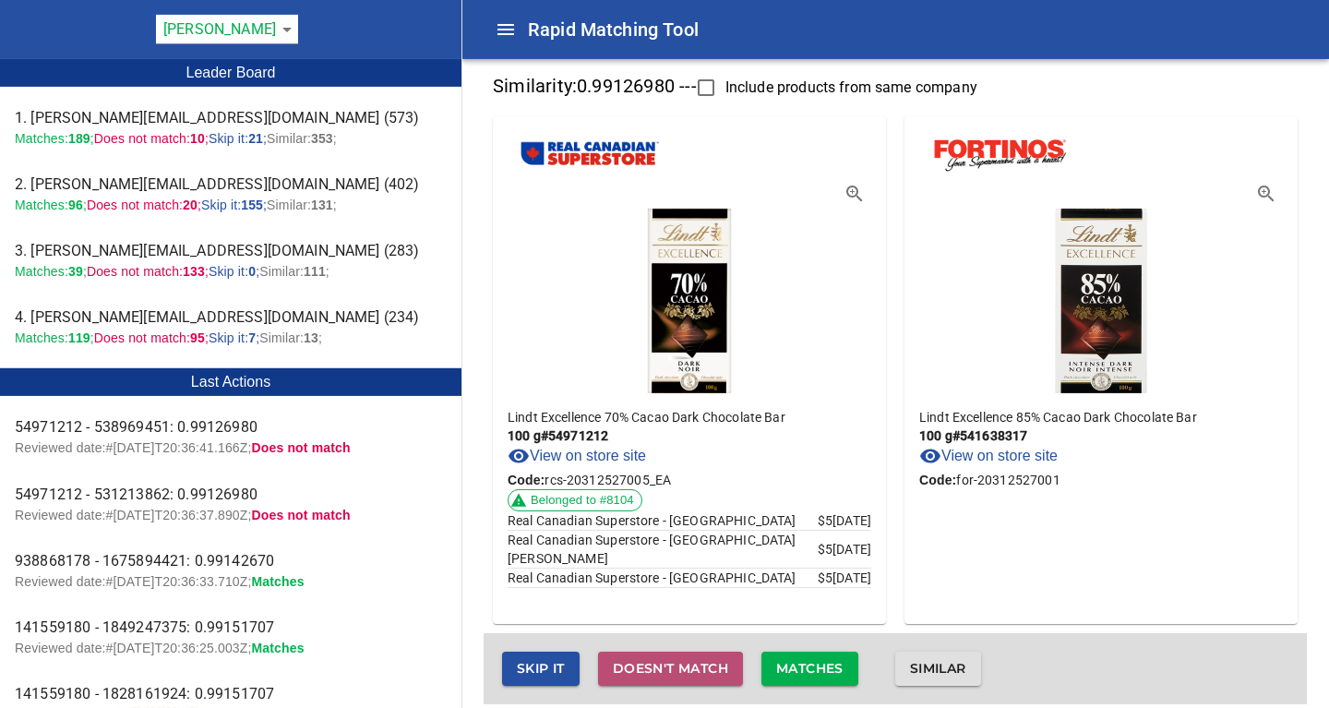
click at [686, 655] on button "Doesn't match" at bounding box center [670, 668] width 145 height 34
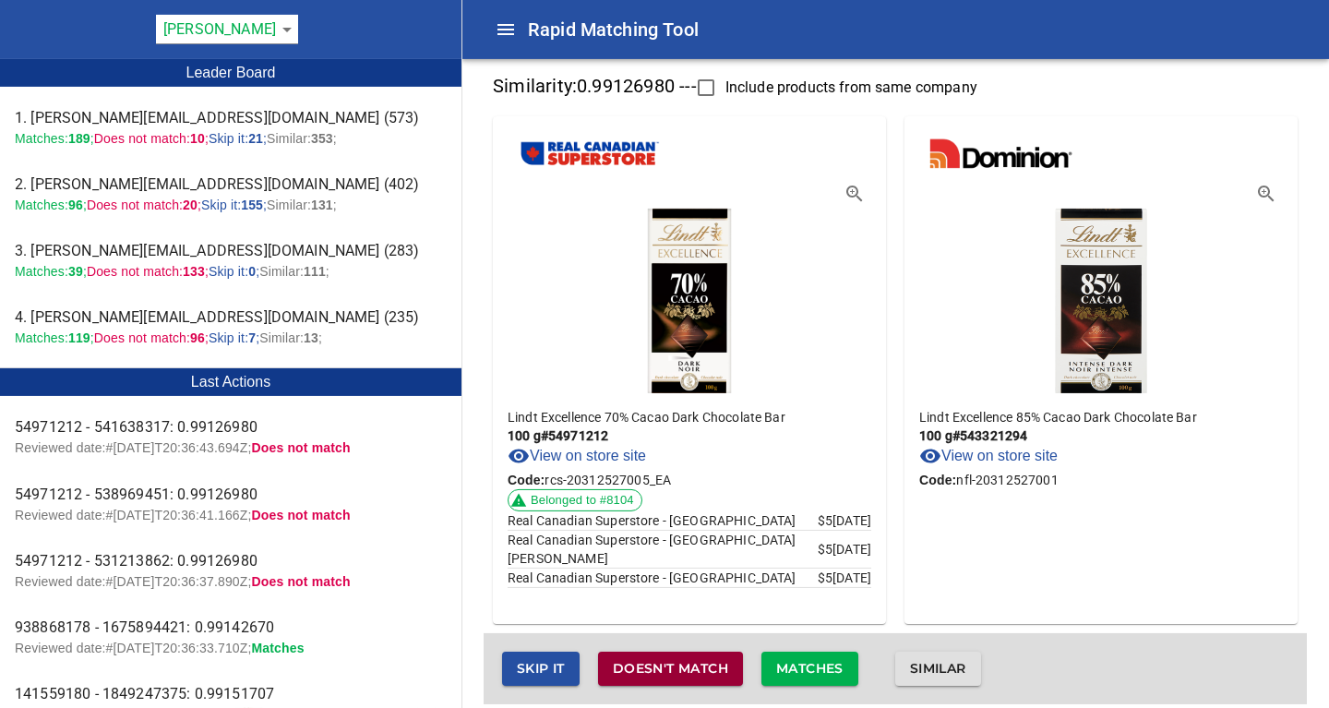
click at [698, 663] on span "Doesn't match" at bounding box center [670, 668] width 115 height 23
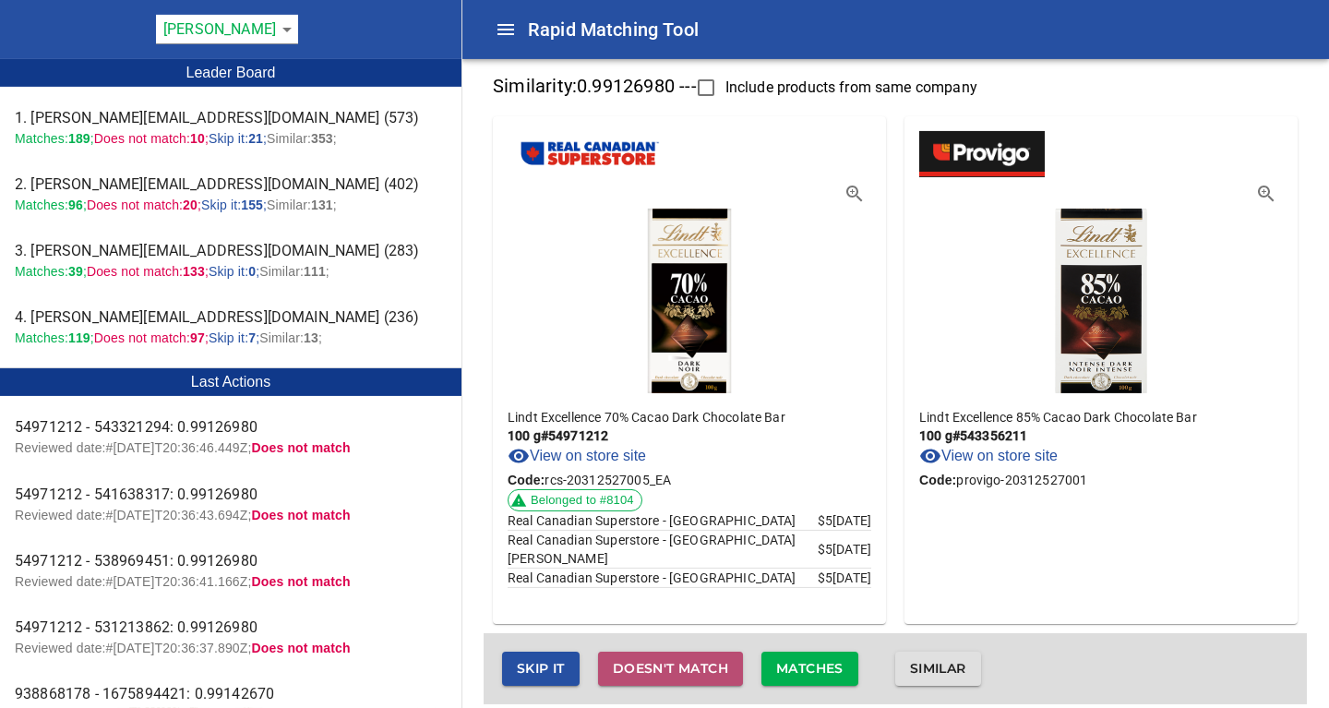
click at [700, 664] on span "Doesn't match" at bounding box center [670, 668] width 115 height 23
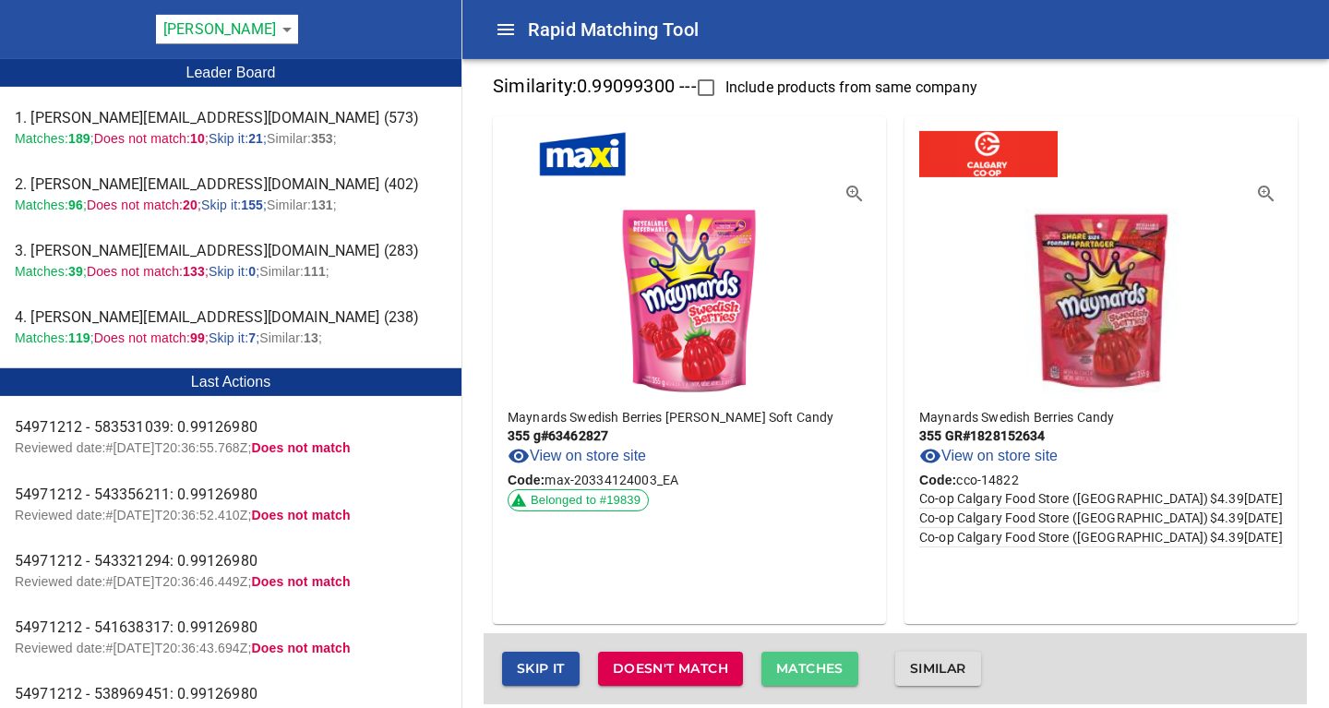
click at [830, 665] on span "Matches" at bounding box center [809, 668] width 67 height 23
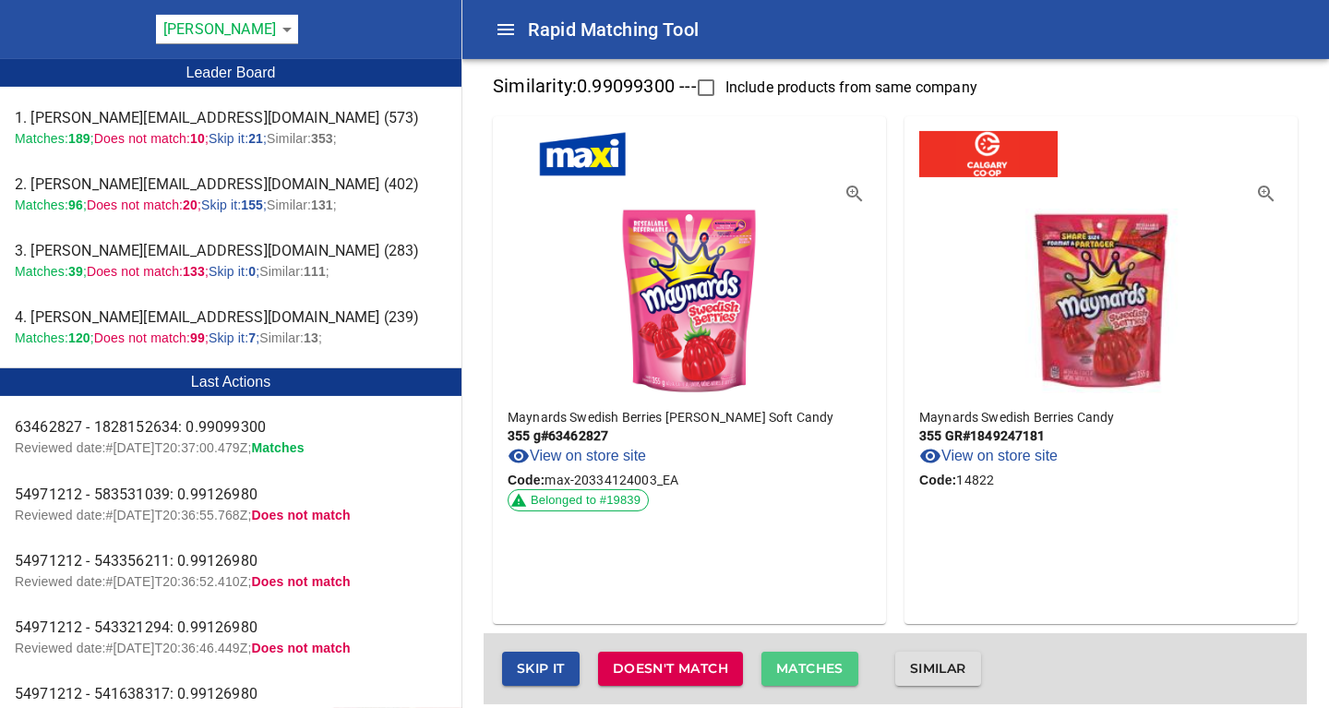
click at [830, 665] on span "Matches" at bounding box center [809, 668] width 67 height 23
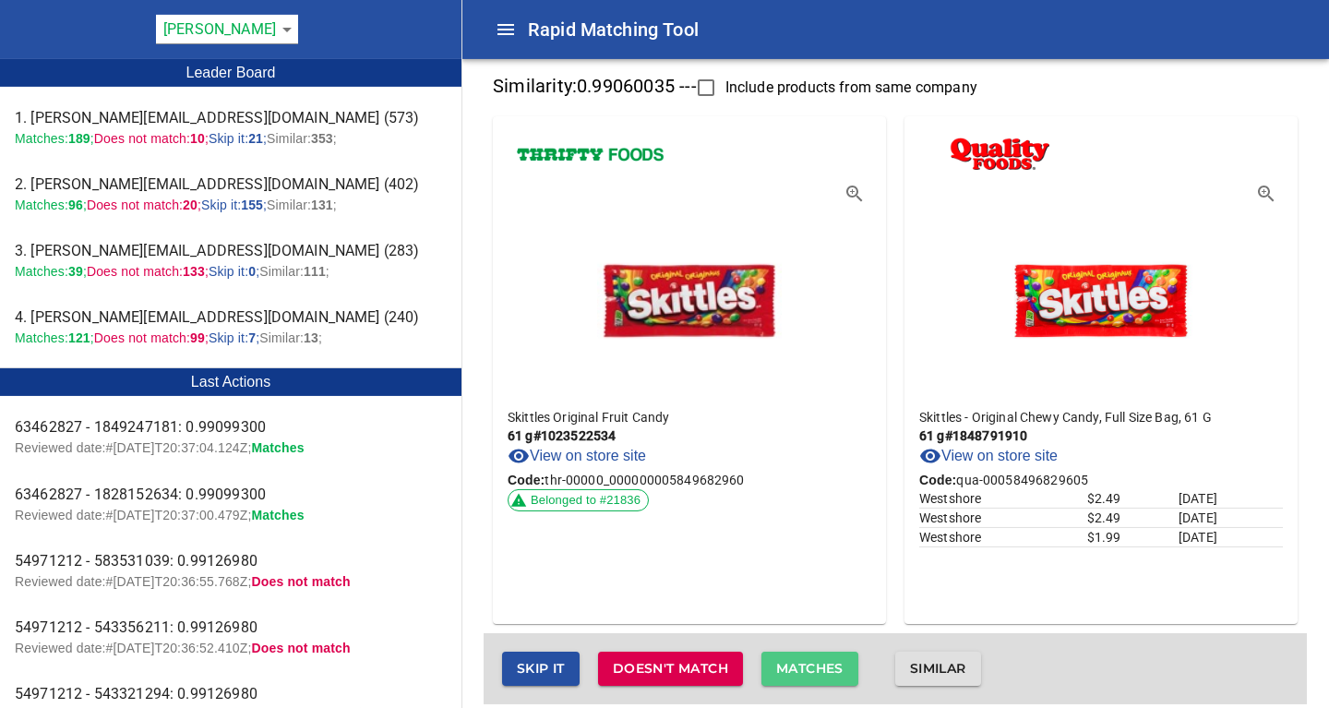
click at [830, 665] on span "Matches" at bounding box center [809, 668] width 67 height 23
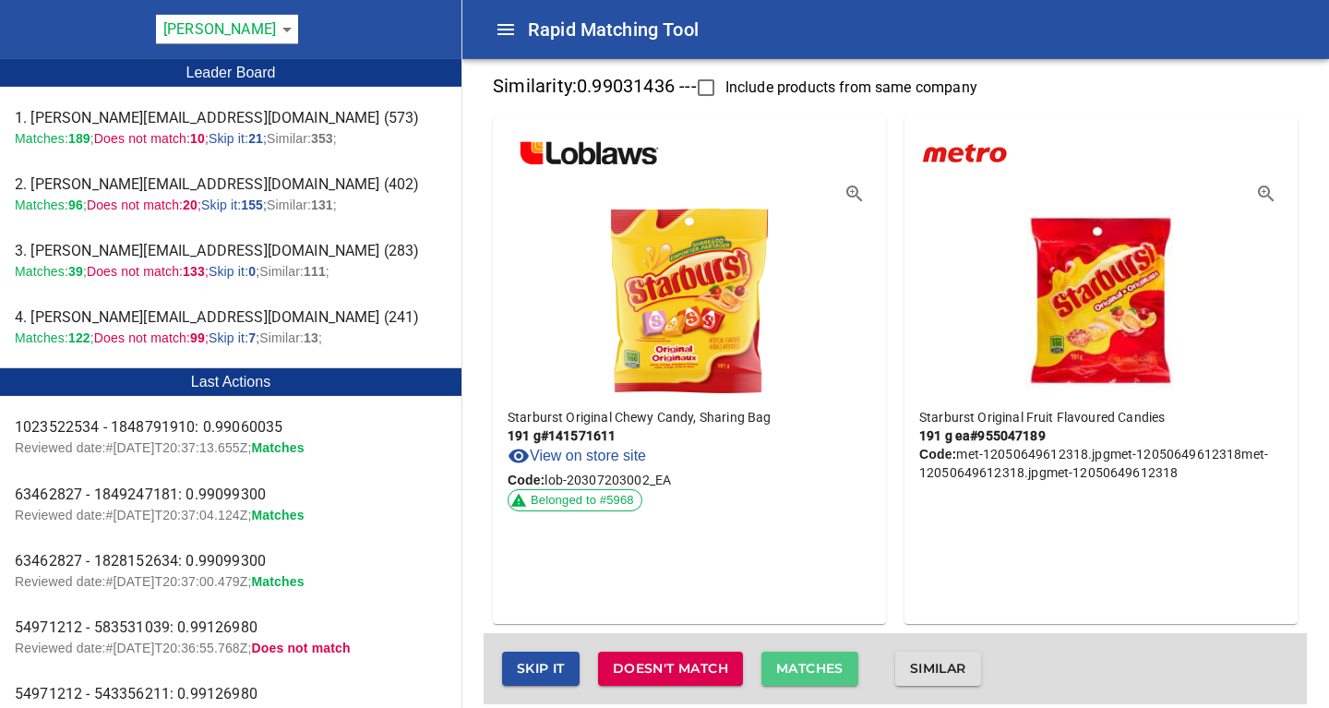
click at [830, 665] on span "Matches" at bounding box center [809, 668] width 67 height 23
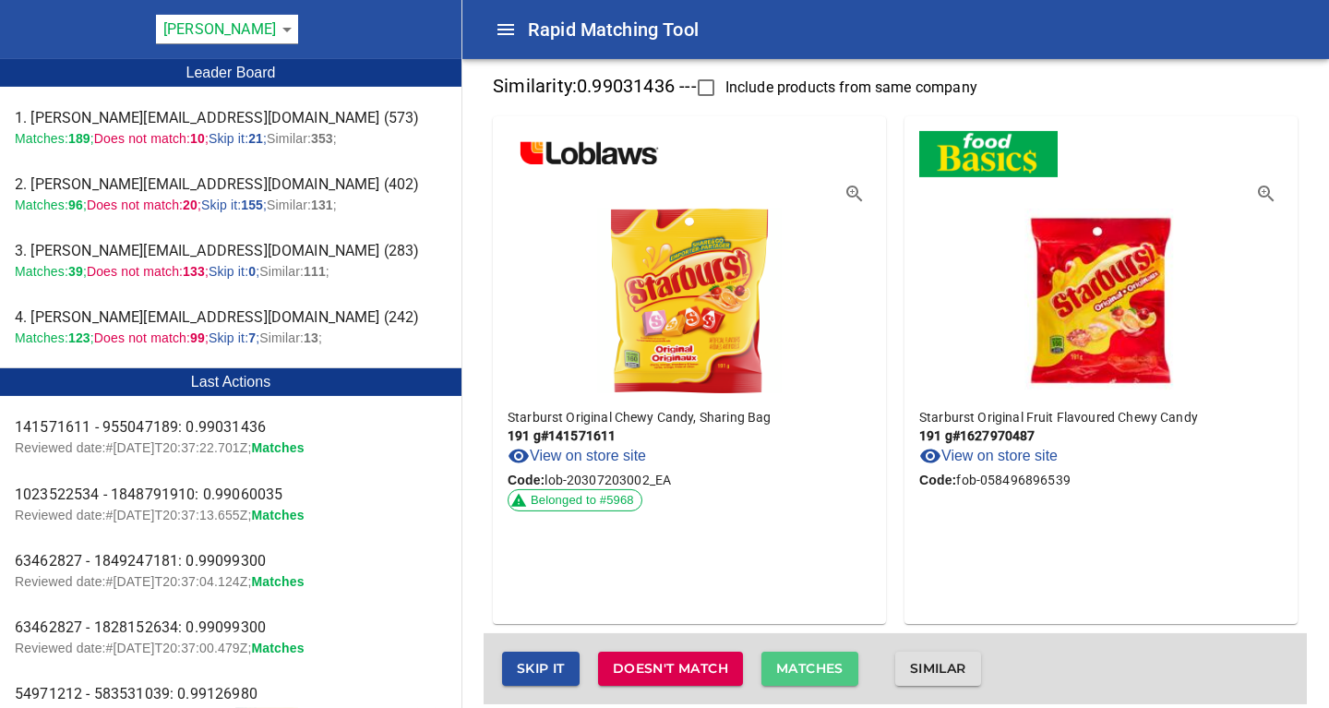
click at [830, 665] on span "Matches" at bounding box center [809, 668] width 67 height 23
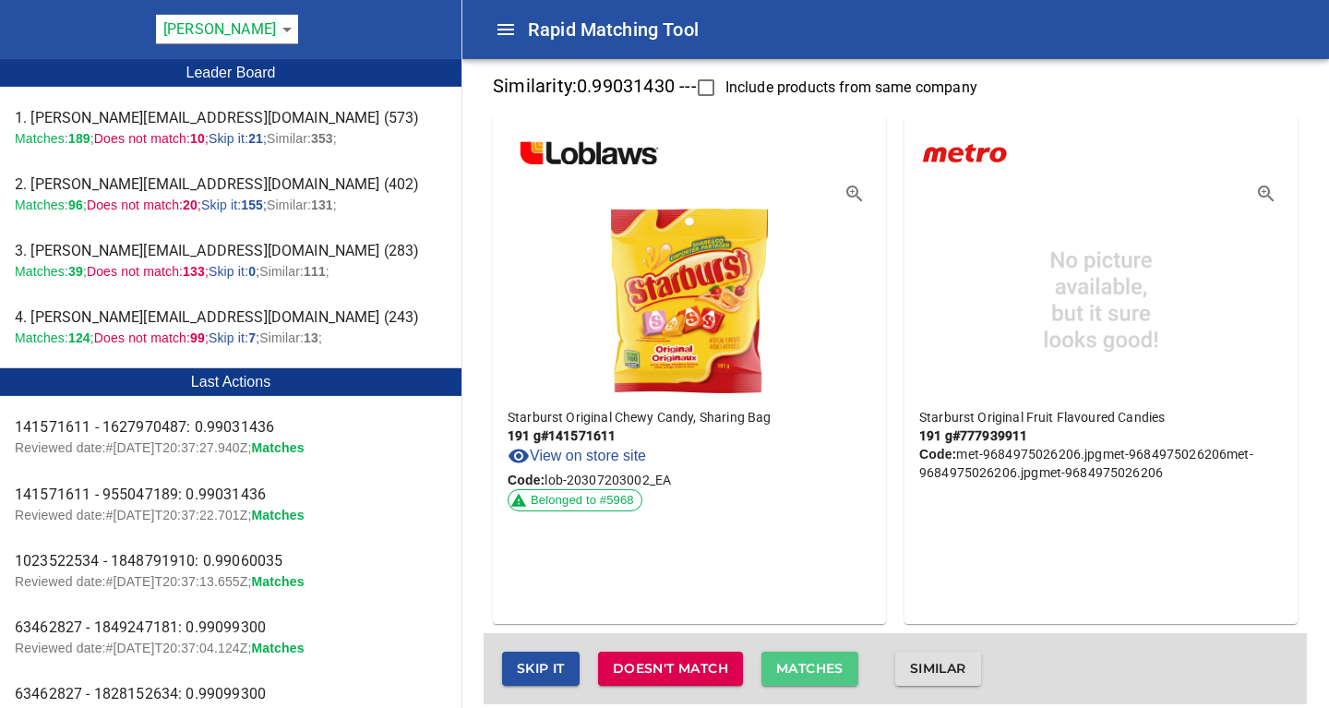
click at [830, 665] on span "Matches" at bounding box center [809, 668] width 67 height 23
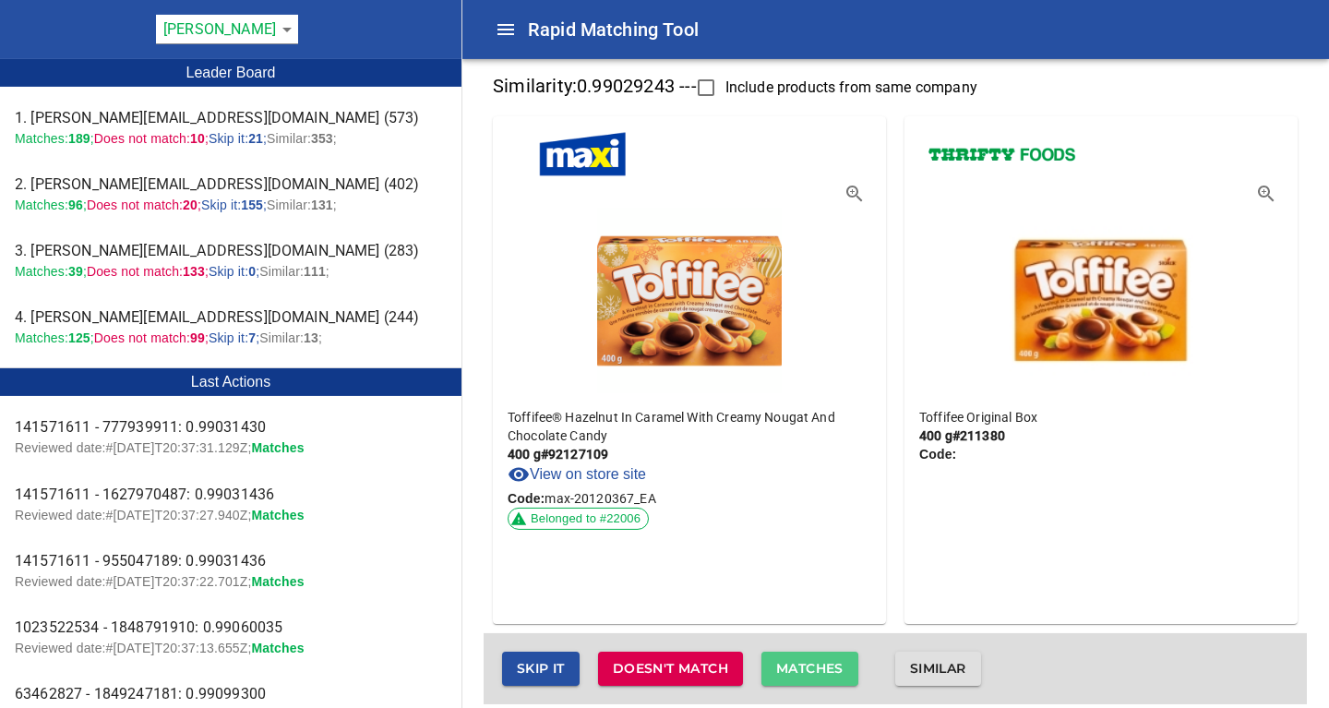
click at [830, 665] on span "Matches" at bounding box center [809, 668] width 67 height 23
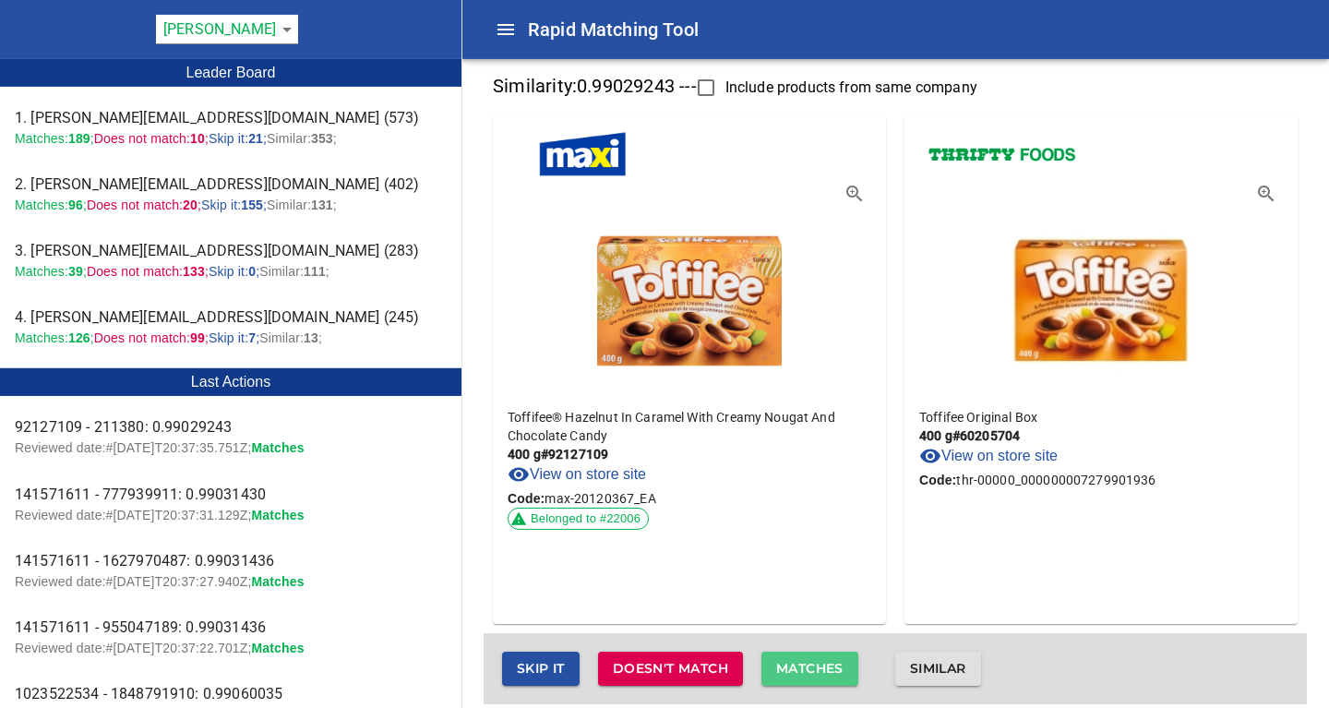
click at [830, 665] on span "Matches" at bounding box center [809, 668] width 67 height 23
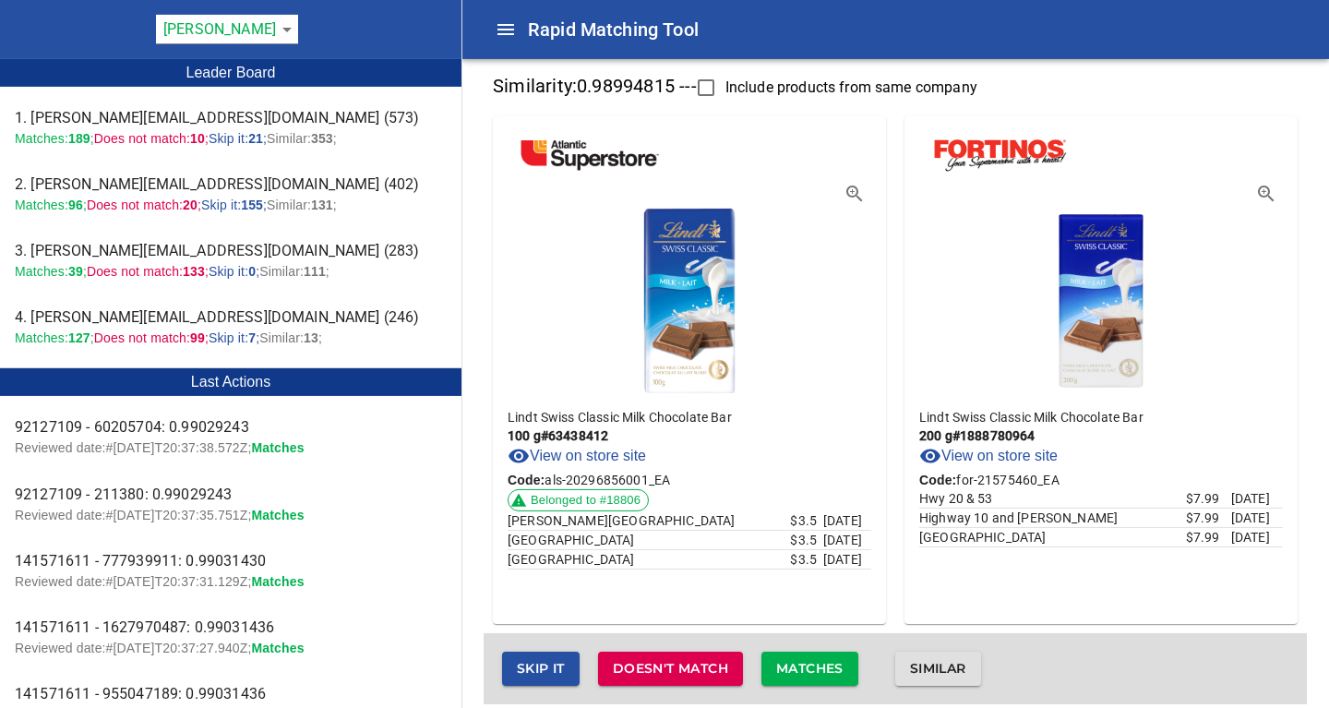
drag, startPoint x: 830, startPoint y: 665, endPoint x: 855, endPoint y: 597, distance: 72.7
click at [855, 597] on div "Similarity: 0.98994815 --- Include products from same company Lindt Swiss Class…" at bounding box center [894, 386] width 823 height 636
drag, startPoint x: 661, startPoint y: 670, endPoint x: 750, endPoint y: 591, distance: 119.0
click at [750, 591] on div "Similarity: 0.98994815 --- Include products from same company Lindt Swiss Class…" at bounding box center [894, 386] width 823 height 636
click at [953, 669] on span "Similar" at bounding box center [938, 668] width 56 height 23
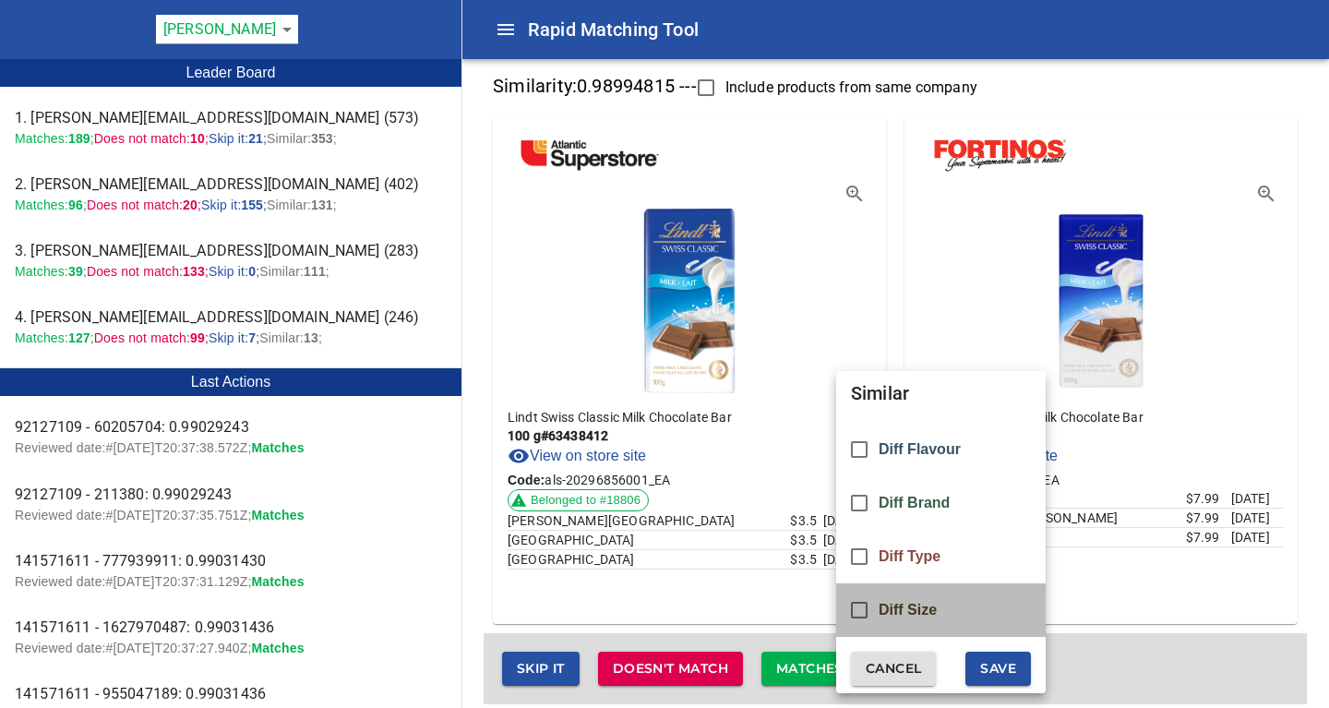
click at [901, 609] on span "Diff Size" at bounding box center [907, 610] width 58 height 17
click at [1007, 667] on span "Save" at bounding box center [998, 668] width 36 height 23
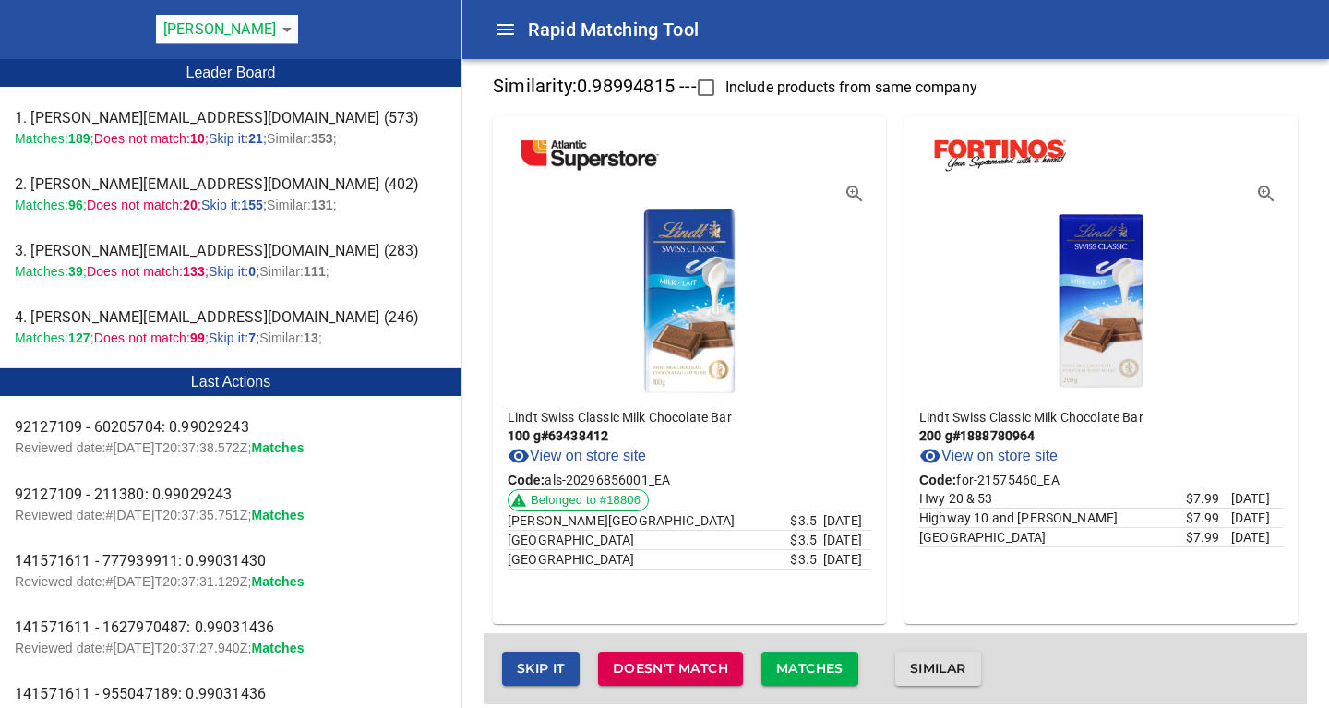
checkbox input "false"
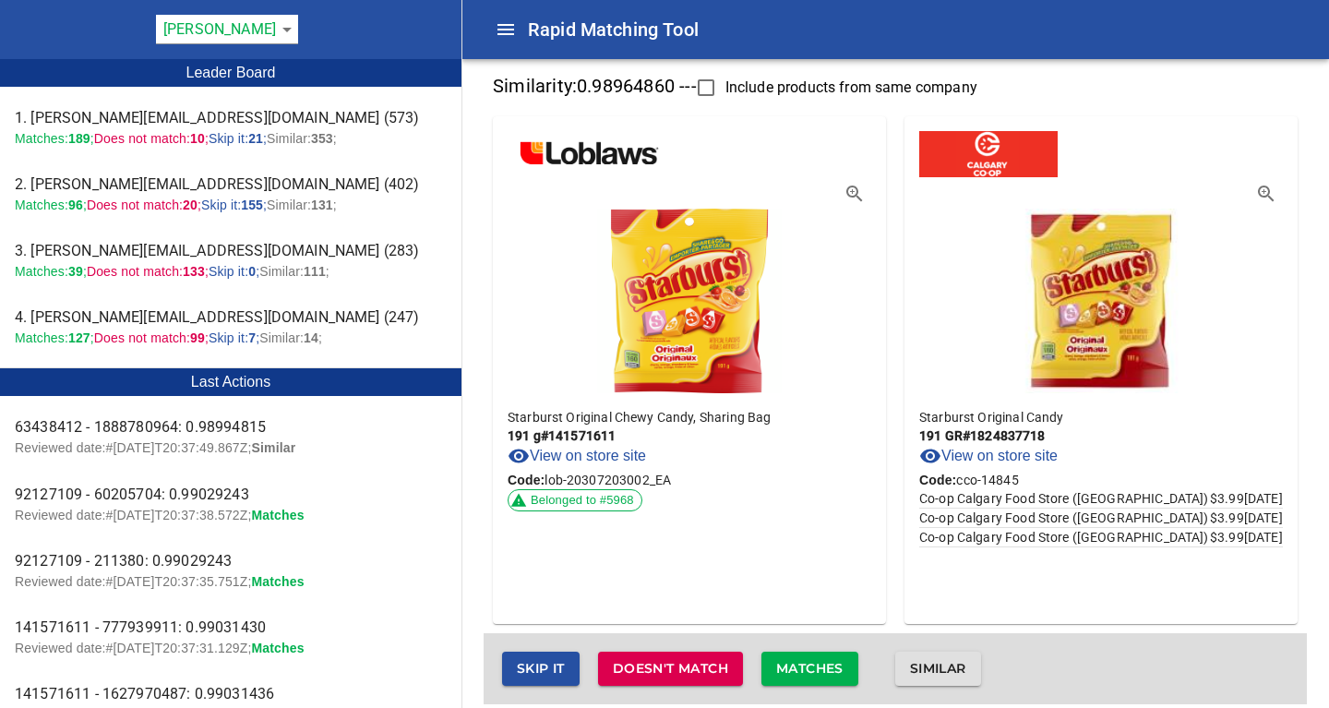
click at [832, 661] on span "Matches" at bounding box center [809, 668] width 67 height 23
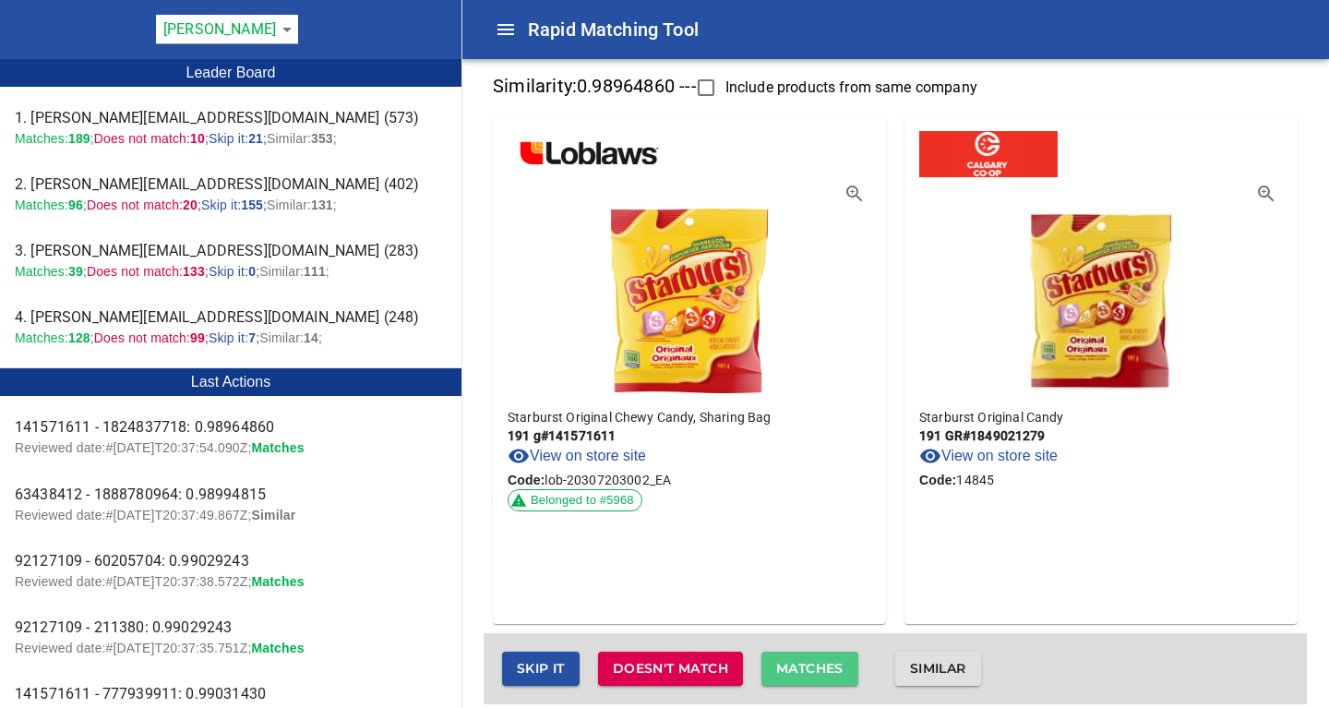
click at [832, 661] on span "Matches" at bounding box center [809, 668] width 67 height 23
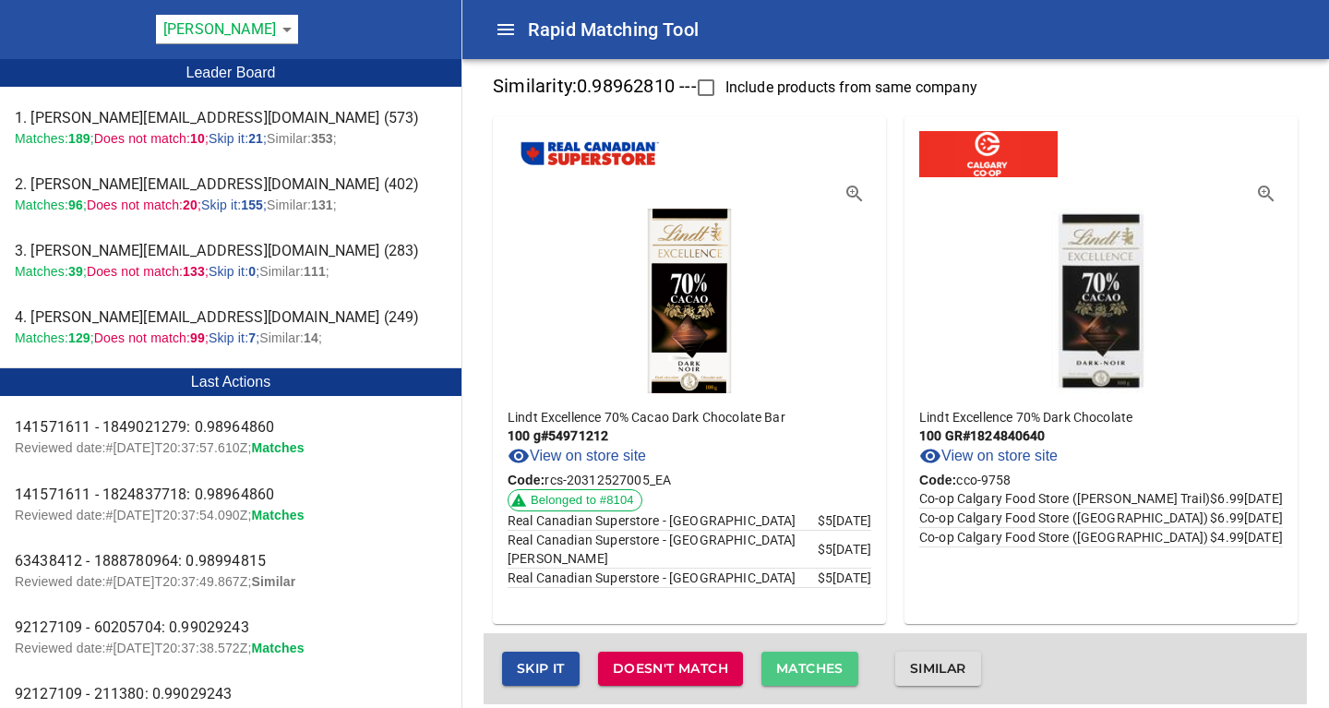
click at [832, 661] on span "Matches" at bounding box center [809, 668] width 67 height 23
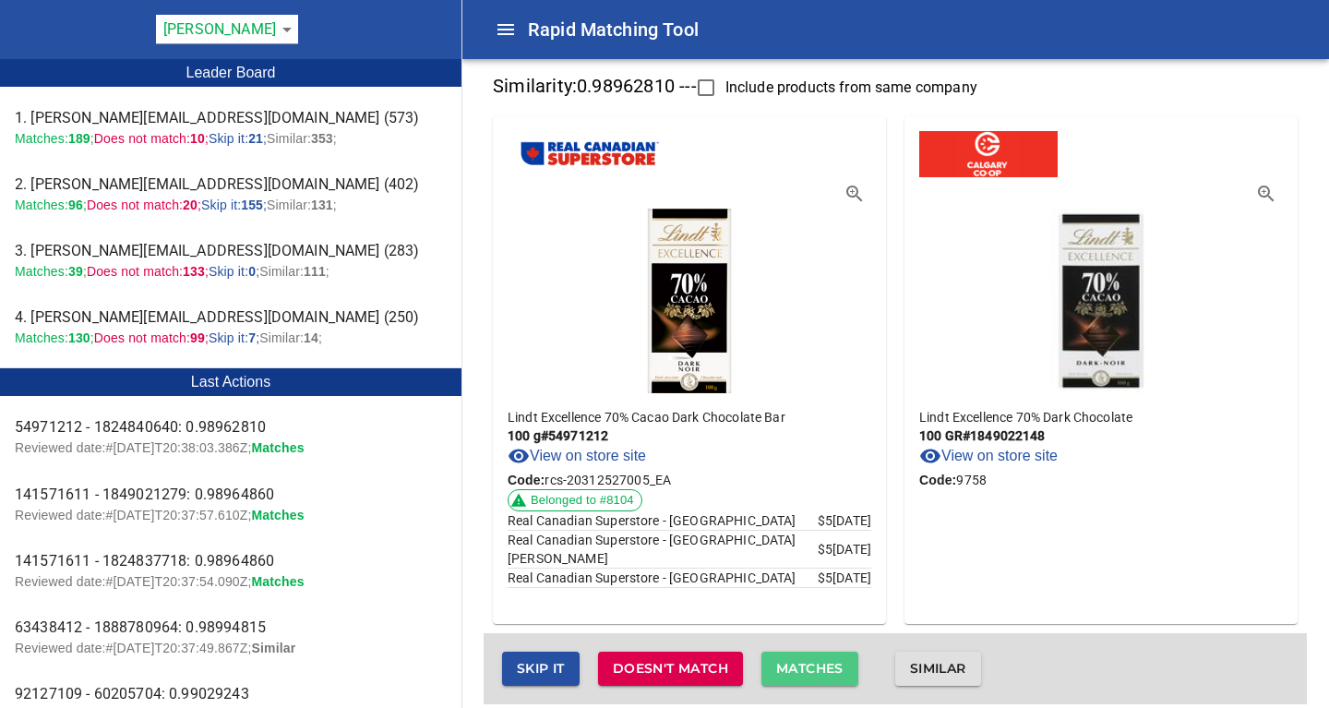
click at [814, 678] on span "Matches" at bounding box center [809, 668] width 67 height 23
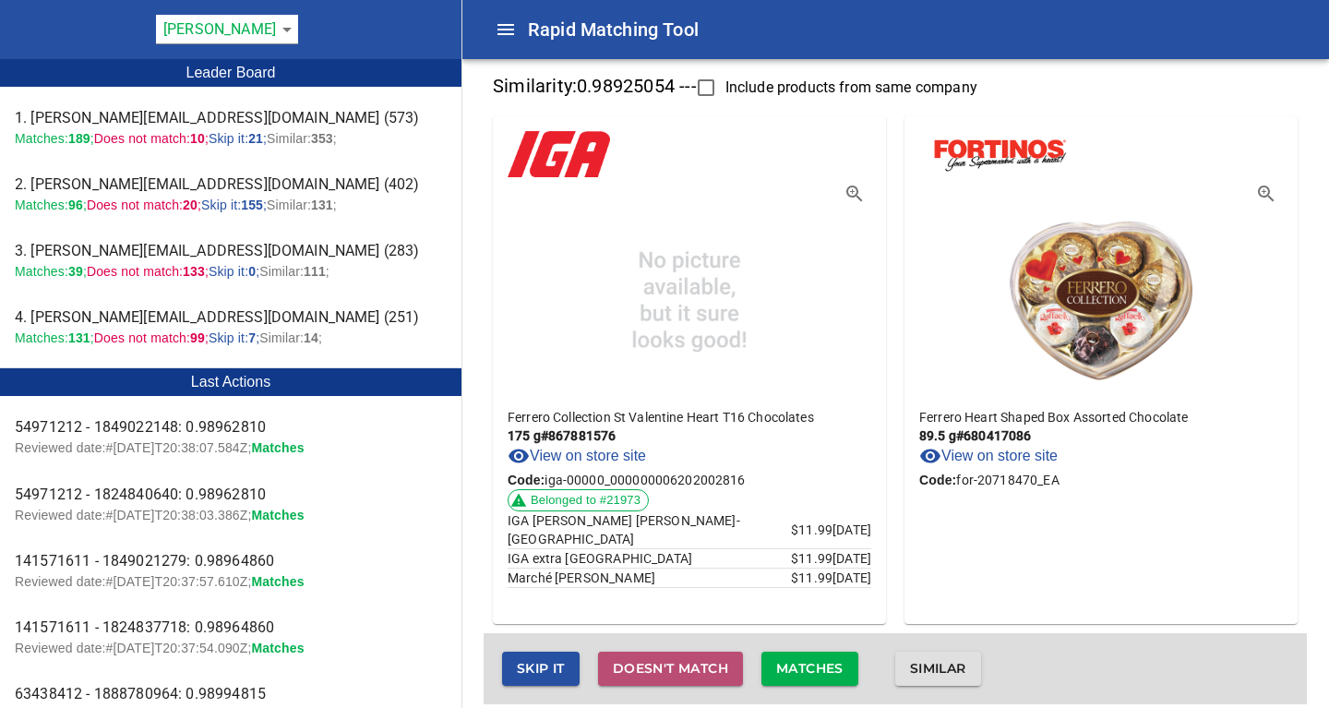
click at [702, 663] on span "Doesn't match" at bounding box center [670, 668] width 115 height 23
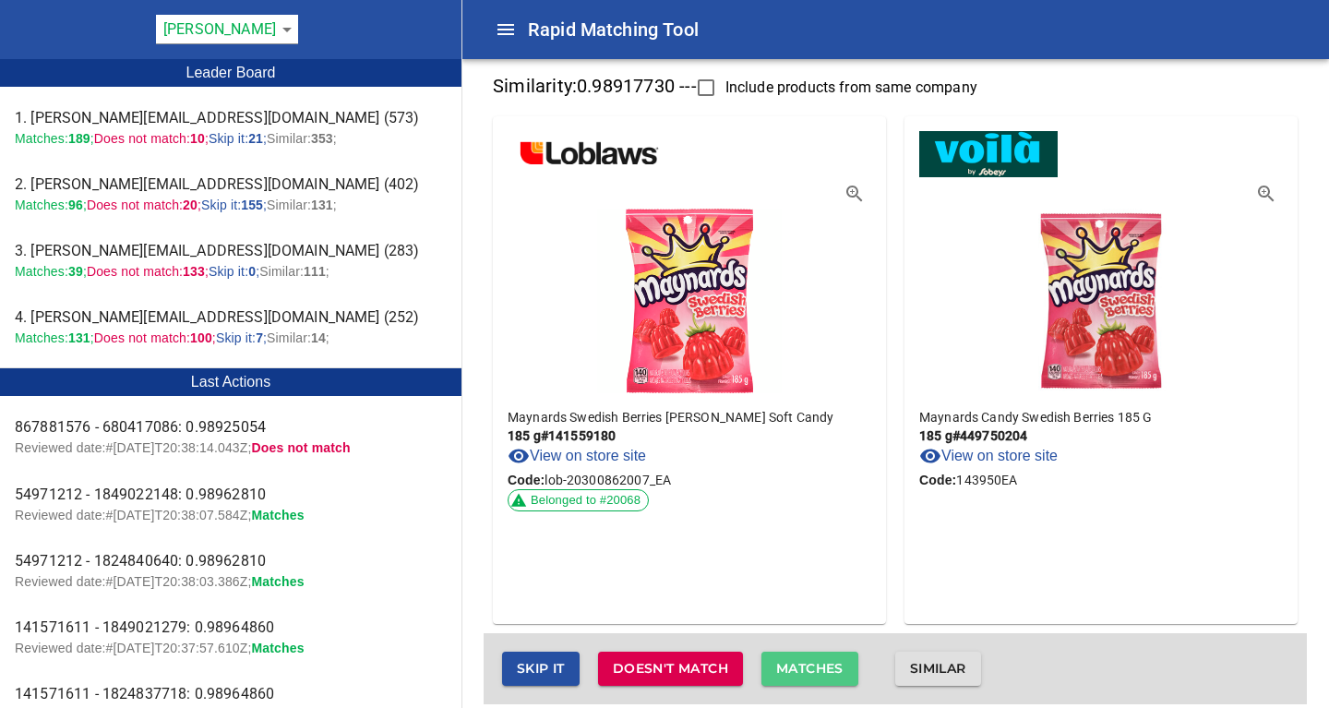
click at [823, 663] on span "Matches" at bounding box center [809, 668] width 67 height 23
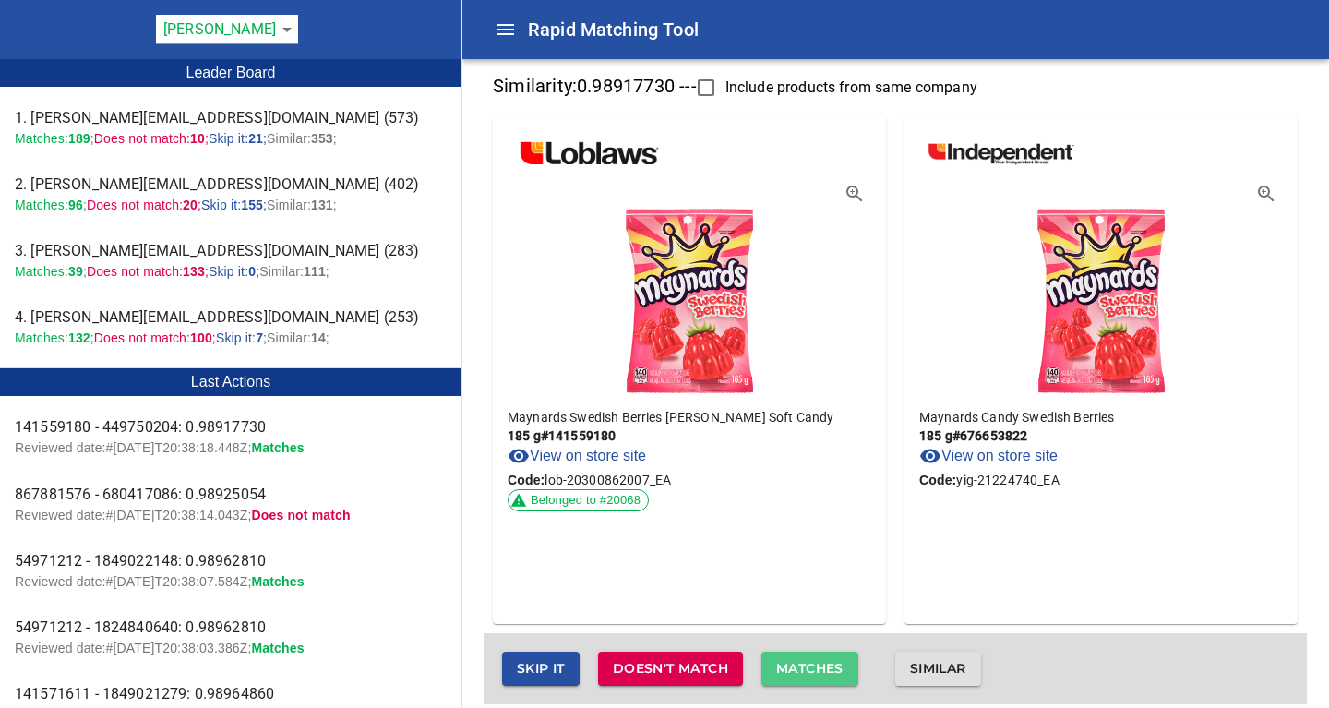
click at [823, 668] on span "Matches" at bounding box center [809, 668] width 67 height 23
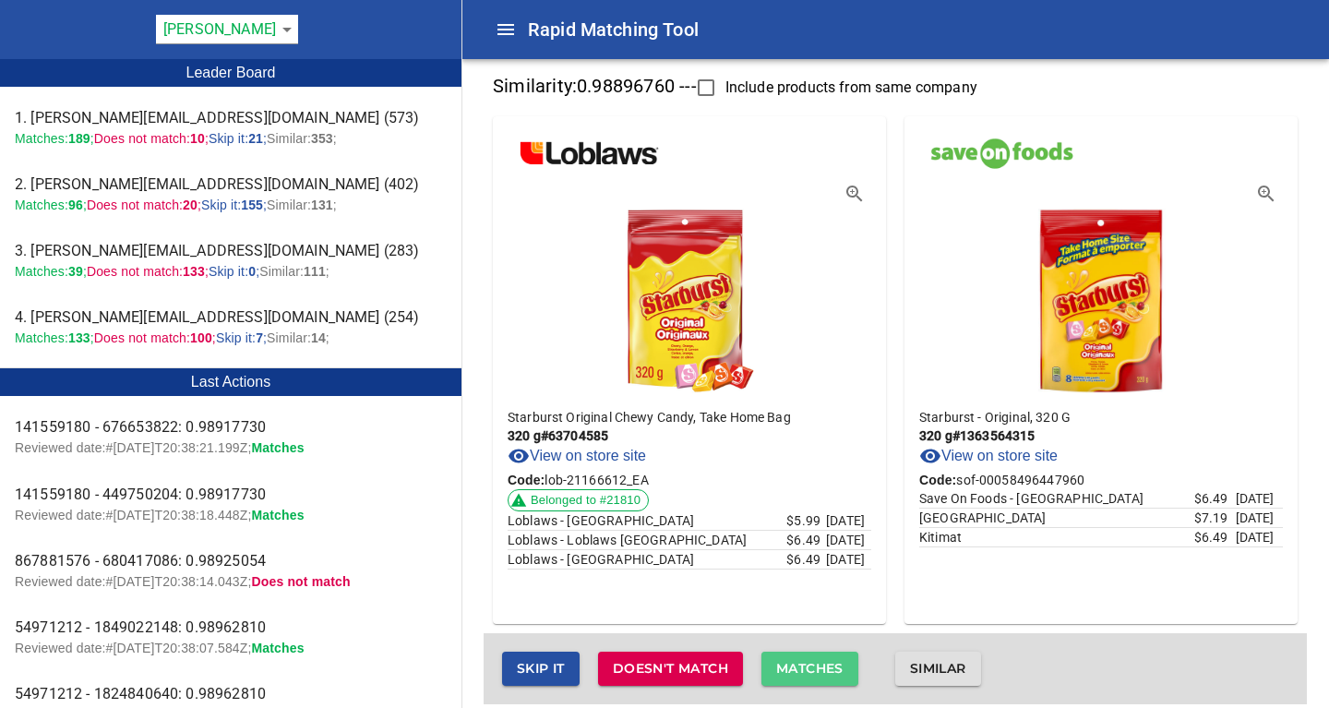
click at [823, 668] on span "Matches" at bounding box center [809, 668] width 67 height 23
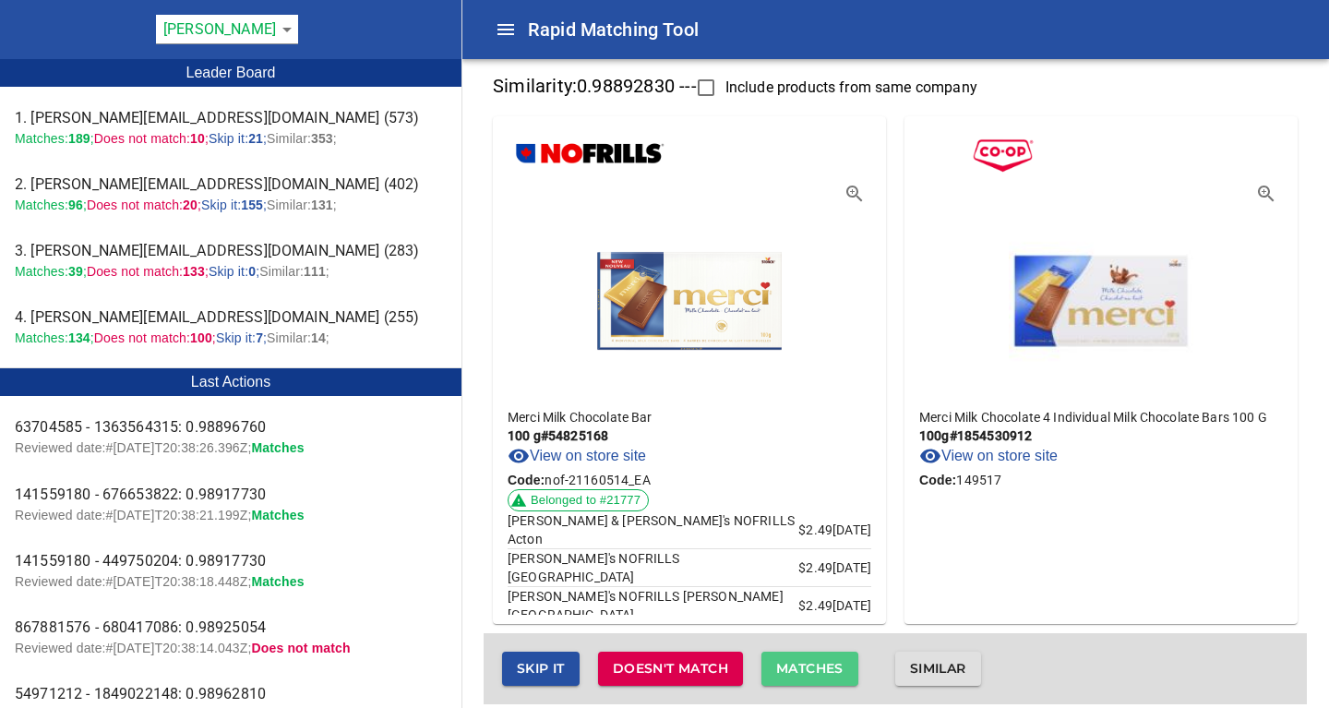
click at [823, 668] on span "Matches" at bounding box center [809, 668] width 67 height 23
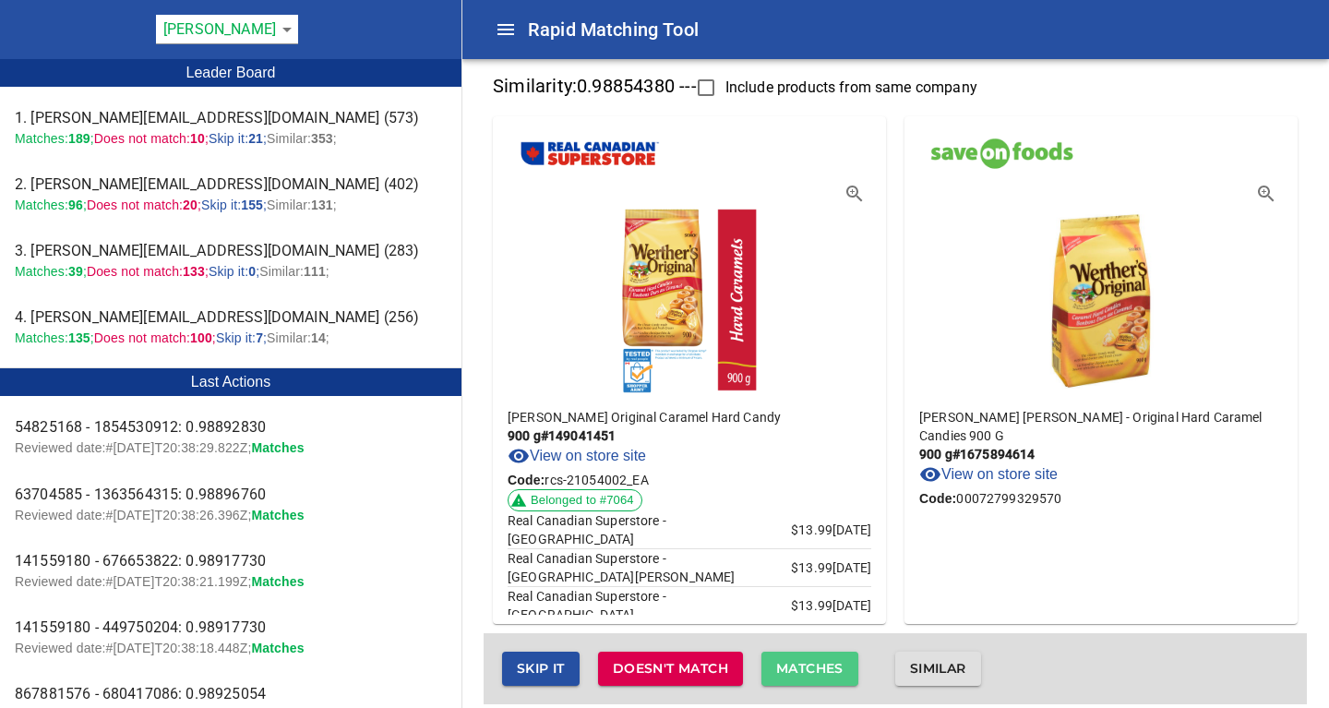
click at [823, 668] on span "Matches" at bounding box center [809, 668] width 67 height 23
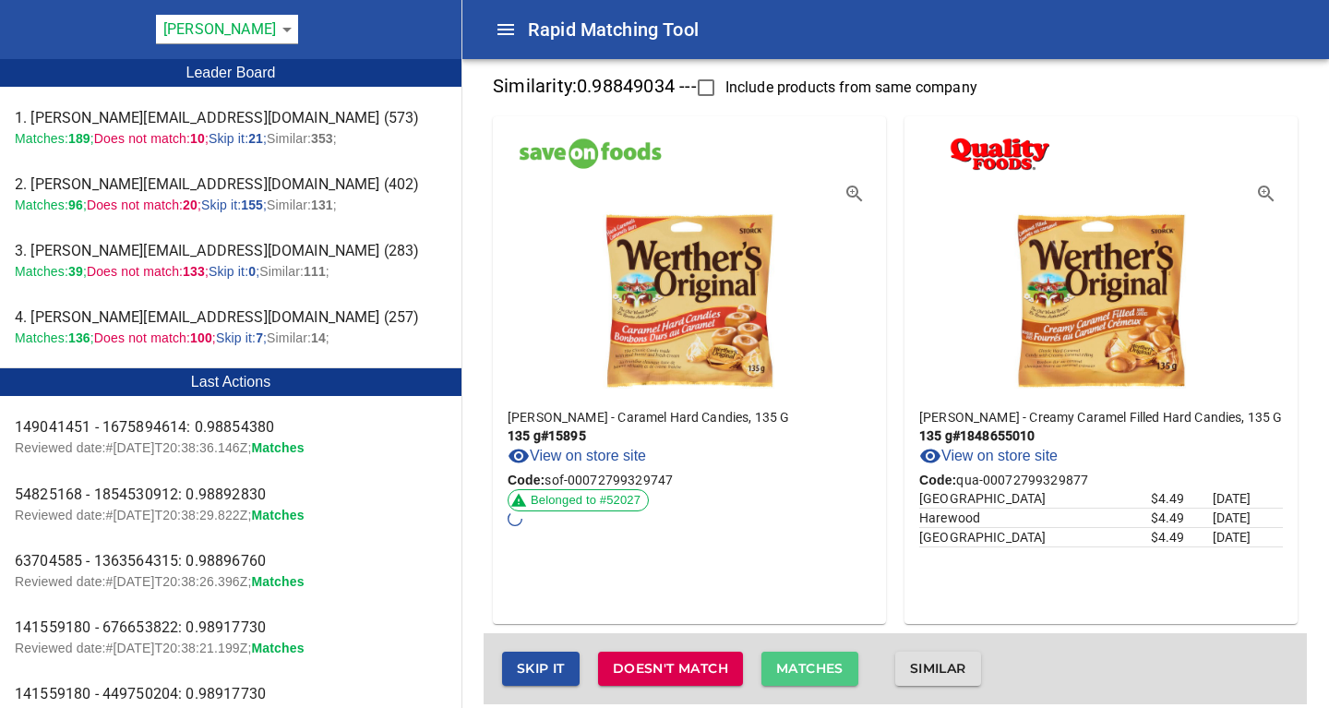
click at [823, 668] on span "Matches" at bounding box center [809, 668] width 67 height 23
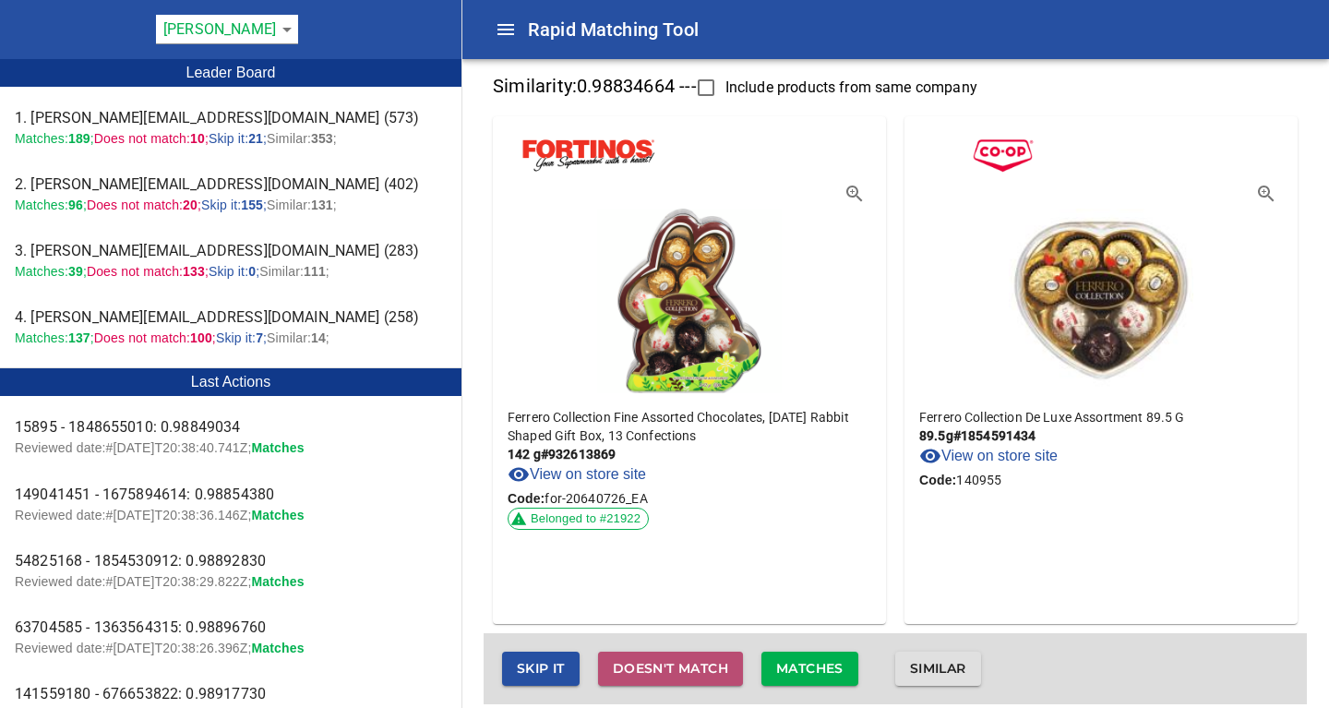
click at [680, 672] on span "Doesn't match" at bounding box center [670, 668] width 115 height 23
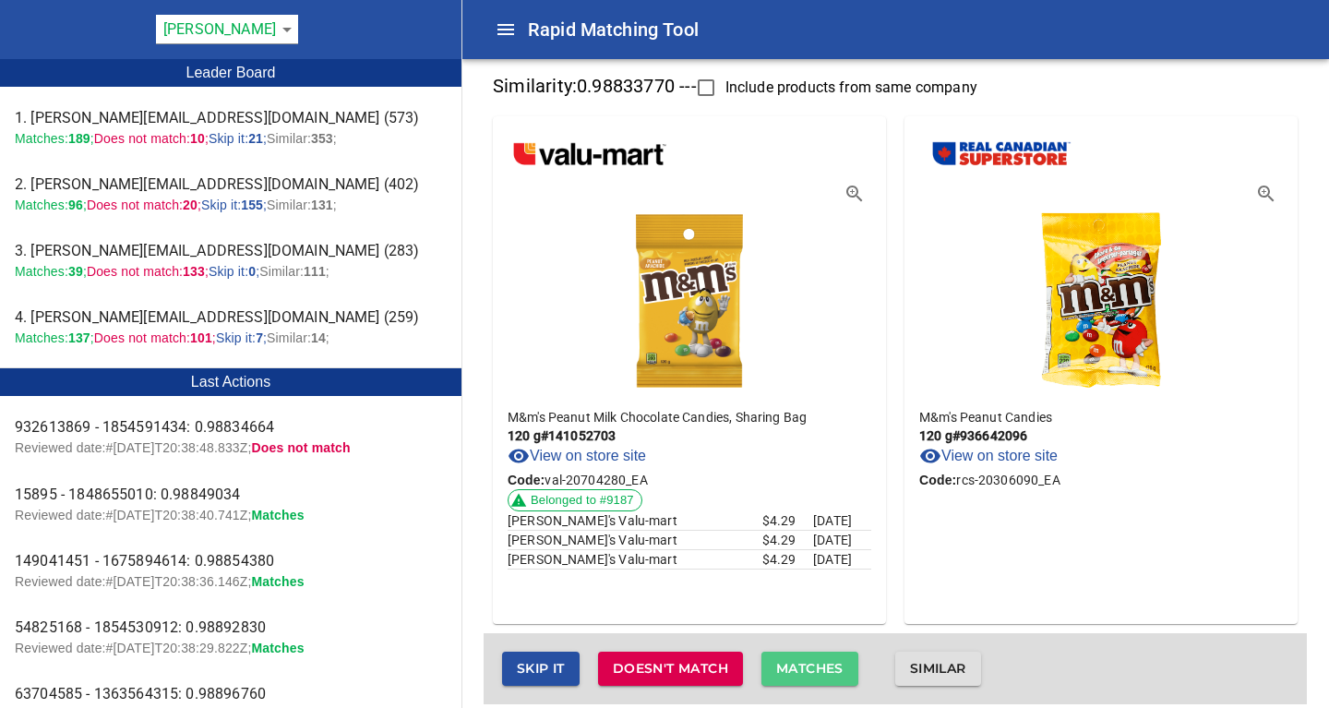
click at [807, 665] on span "Matches" at bounding box center [809, 668] width 67 height 23
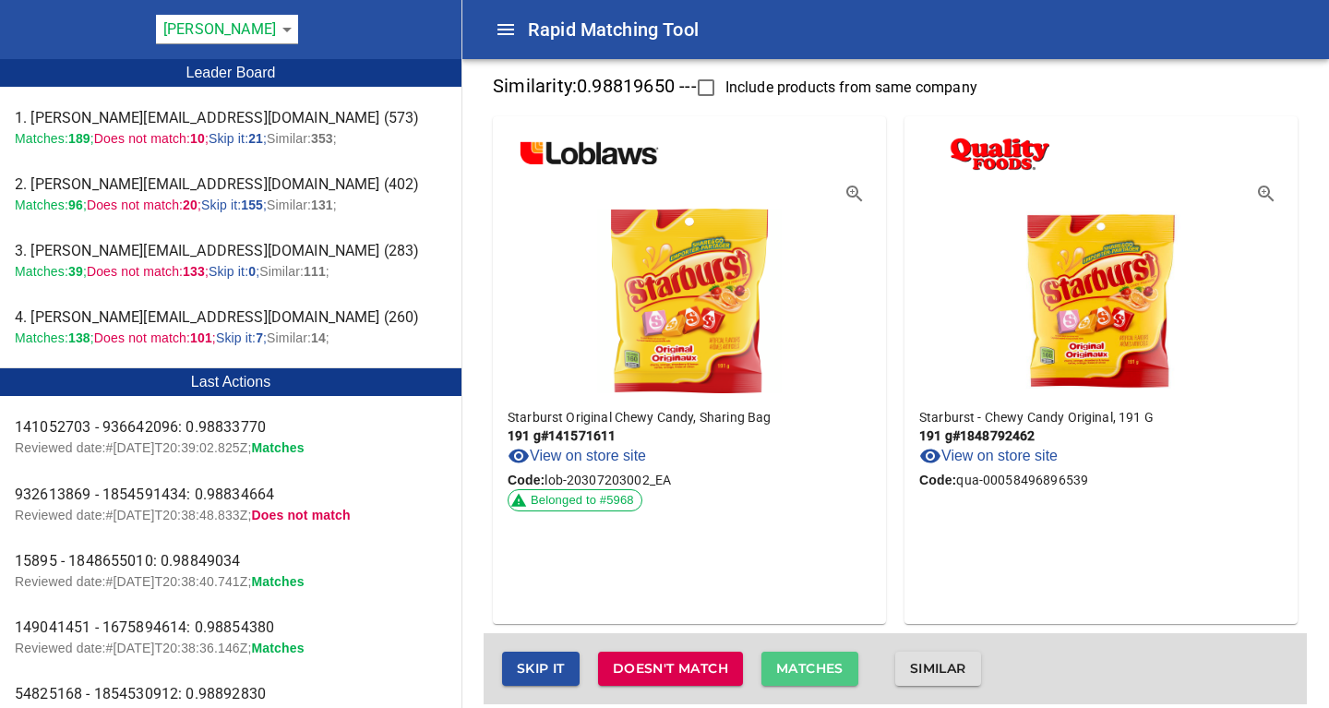
click at [807, 665] on span "Matches" at bounding box center [809, 668] width 67 height 23
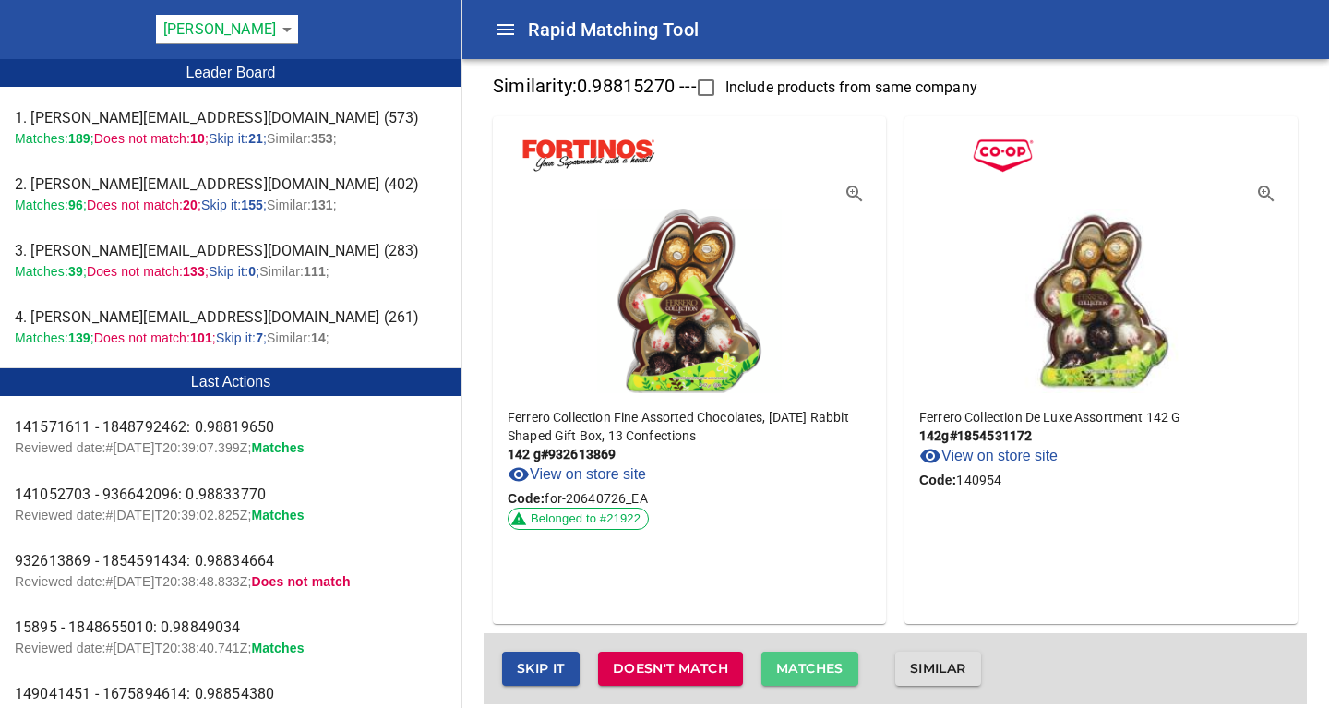
click at [801, 664] on span "Matches" at bounding box center [809, 668] width 67 height 23
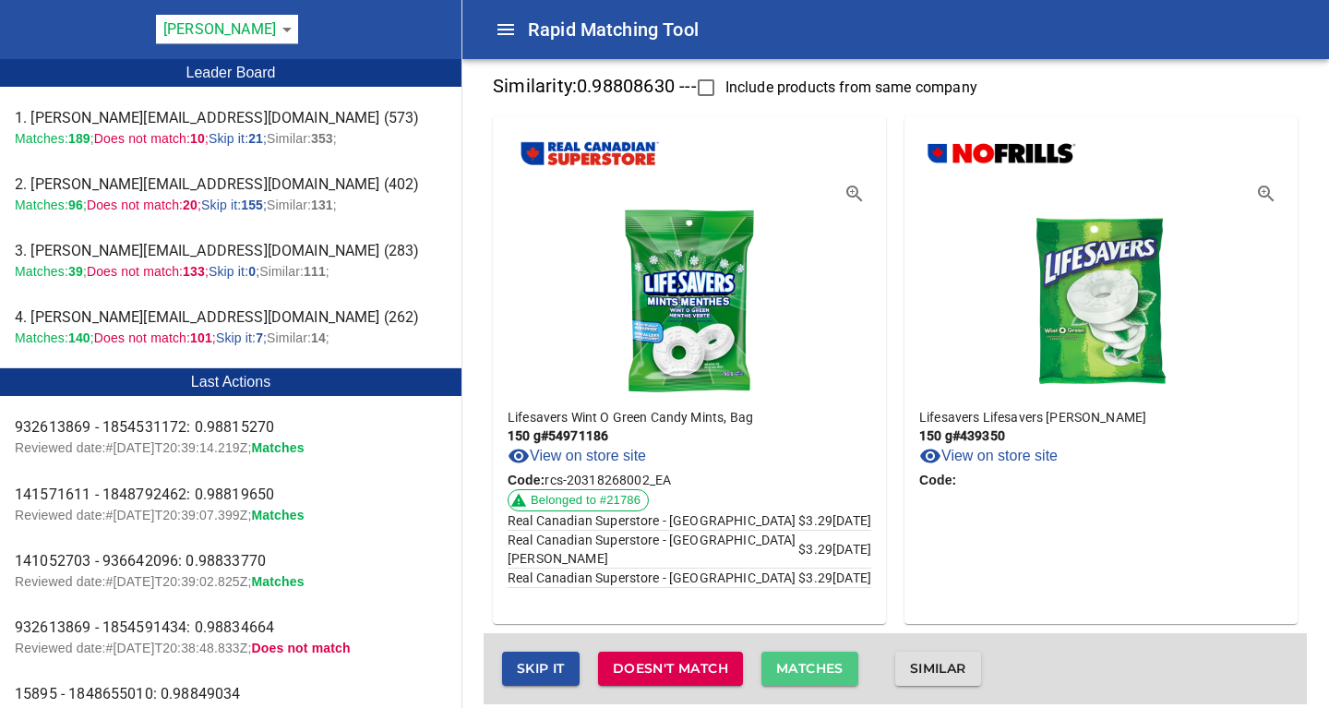
click at [801, 664] on span "Matches" at bounding box center [809, 668] width 67 height 23
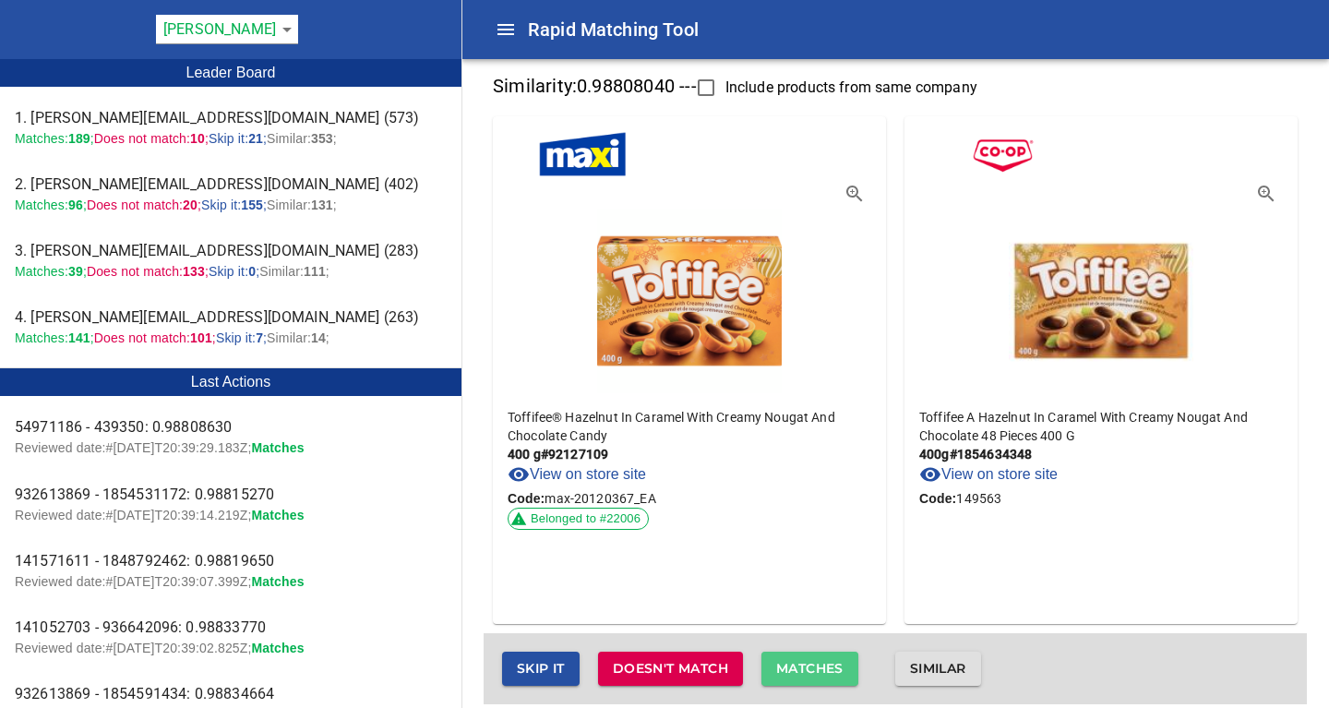
click at [801, 664] on span "Matches" at bounding box center [809, 668] width 67 height 23
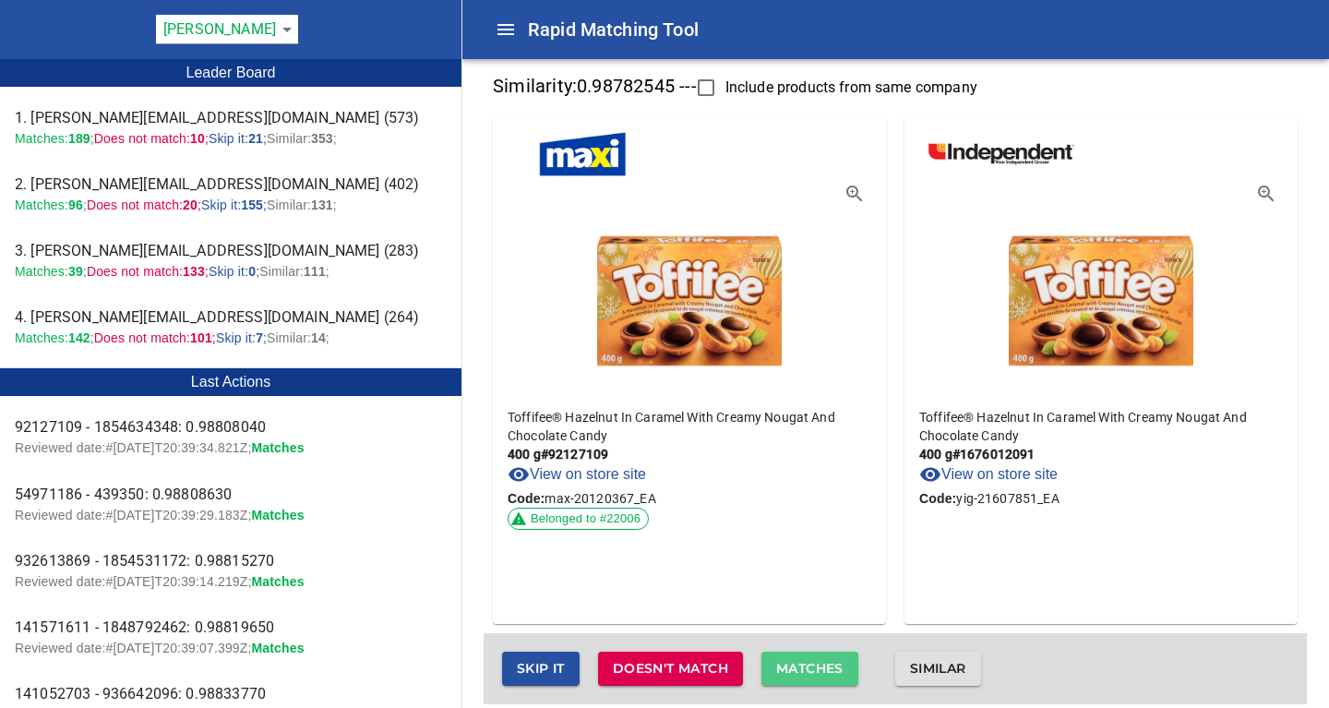
click at [801, 664] on span "Matches" at bounding box center [809, 668] width 67 height 23
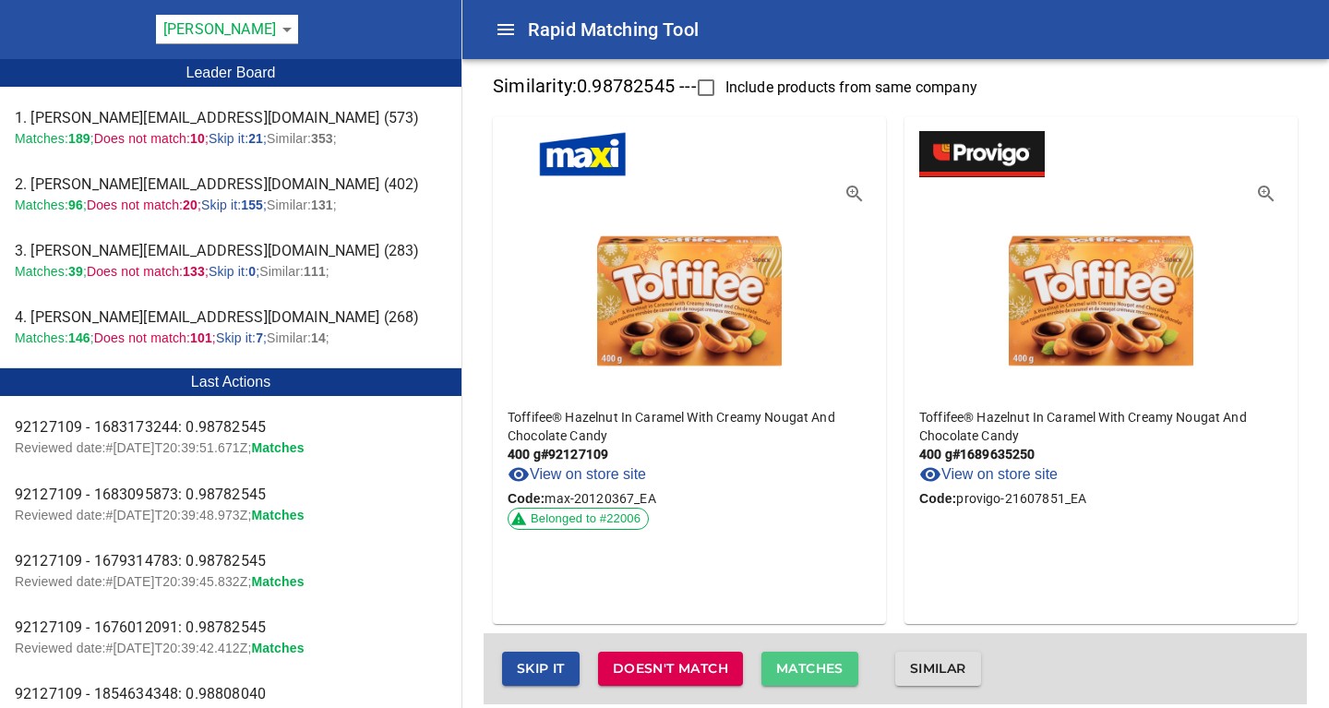
click at [801, 664] on span "Matches" at bounding box center [809, 668] width 67 height 23
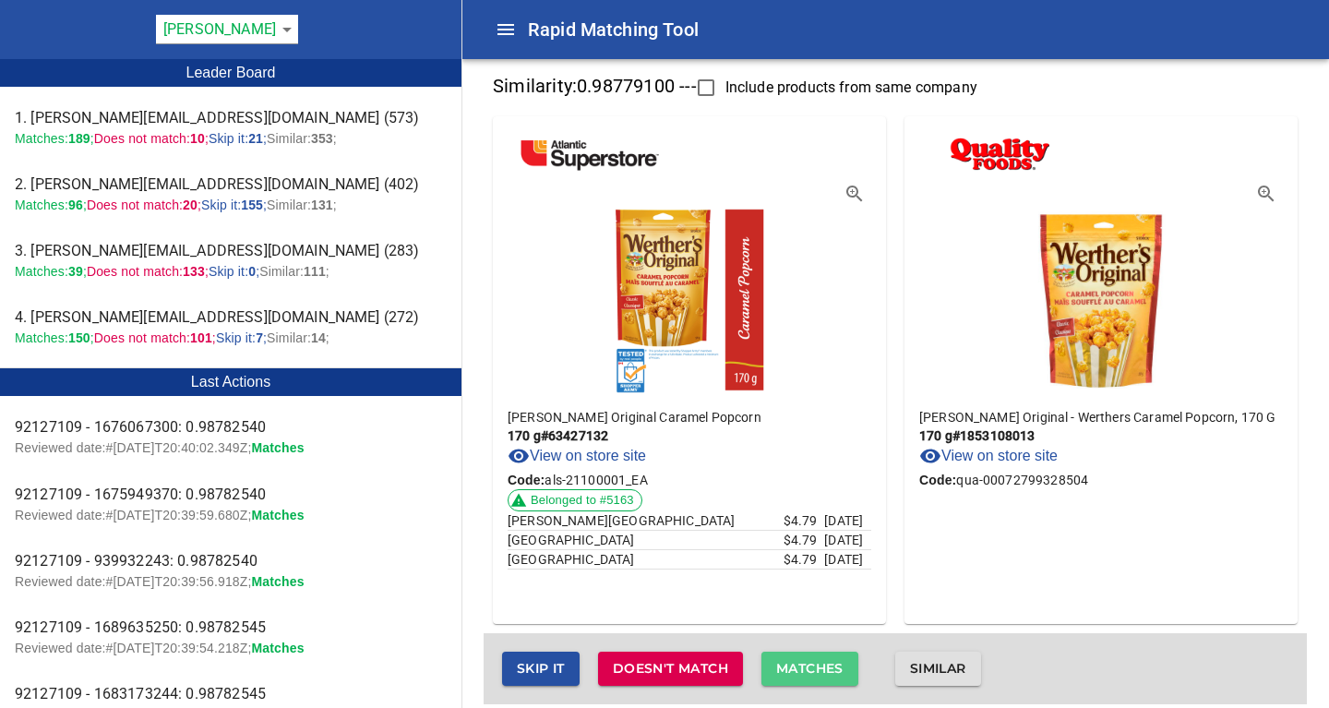
click at [801, 664] on span "Matches" at bounding box center [809, 668] width 67 height 23
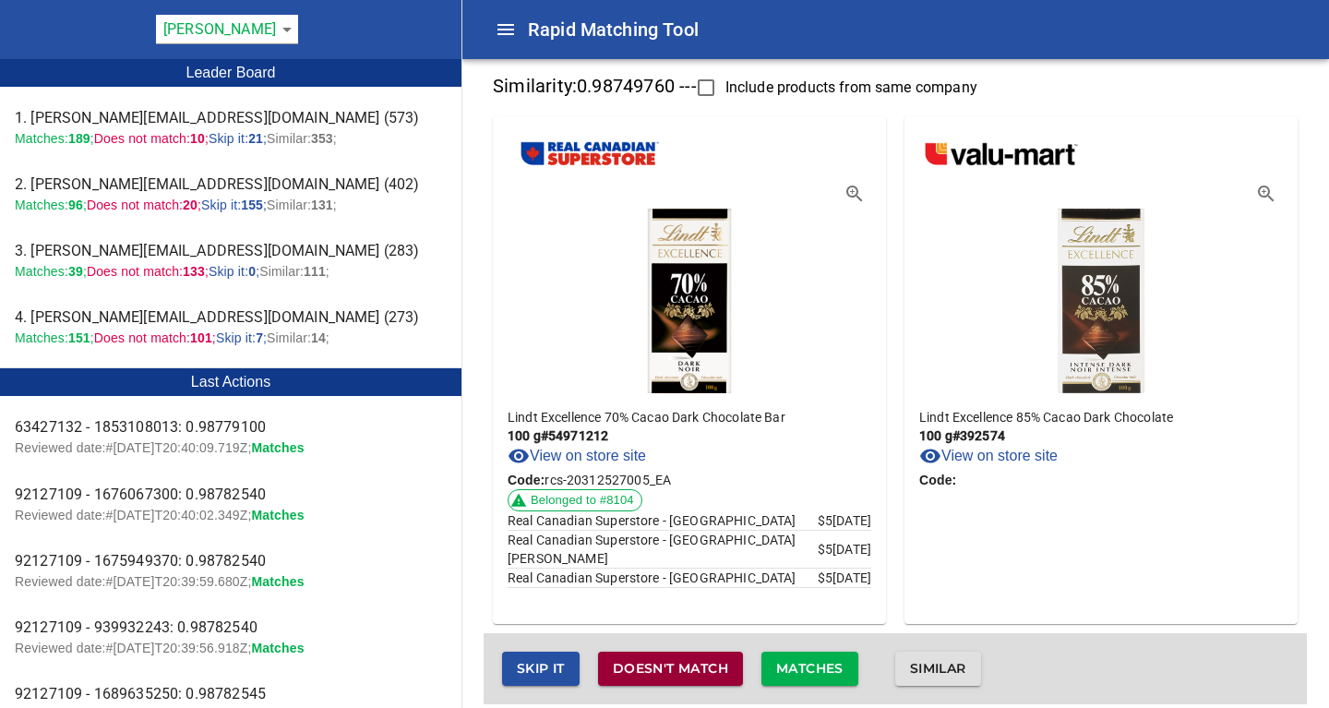
drag, startPoint x: 710, startPoint y: 668, endPoint x: 732, endPoint y: 669, distance: 22.2
click at [710, 669] on span "Doesn't match" at bounding box center [670, 668] width 115 height 23
click at [669, 674] on span "Doesn't match" at bounding box center [670, 668] width 115 height 23
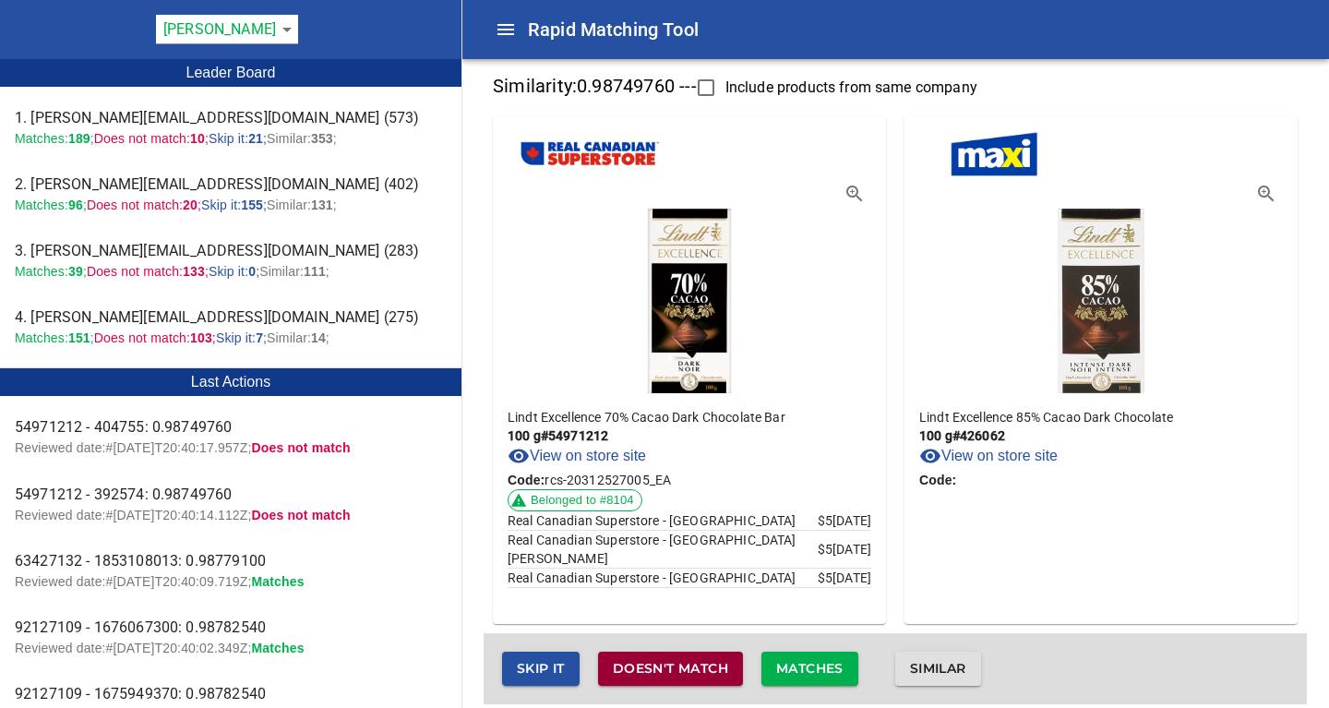
click at [702, 667] on span "Doesn't match" at bounding box center [670, 668] width 115 height 23
click at [693, 669] on span "Doesn't match" at bounding box center [670, 668] width 115 height 23
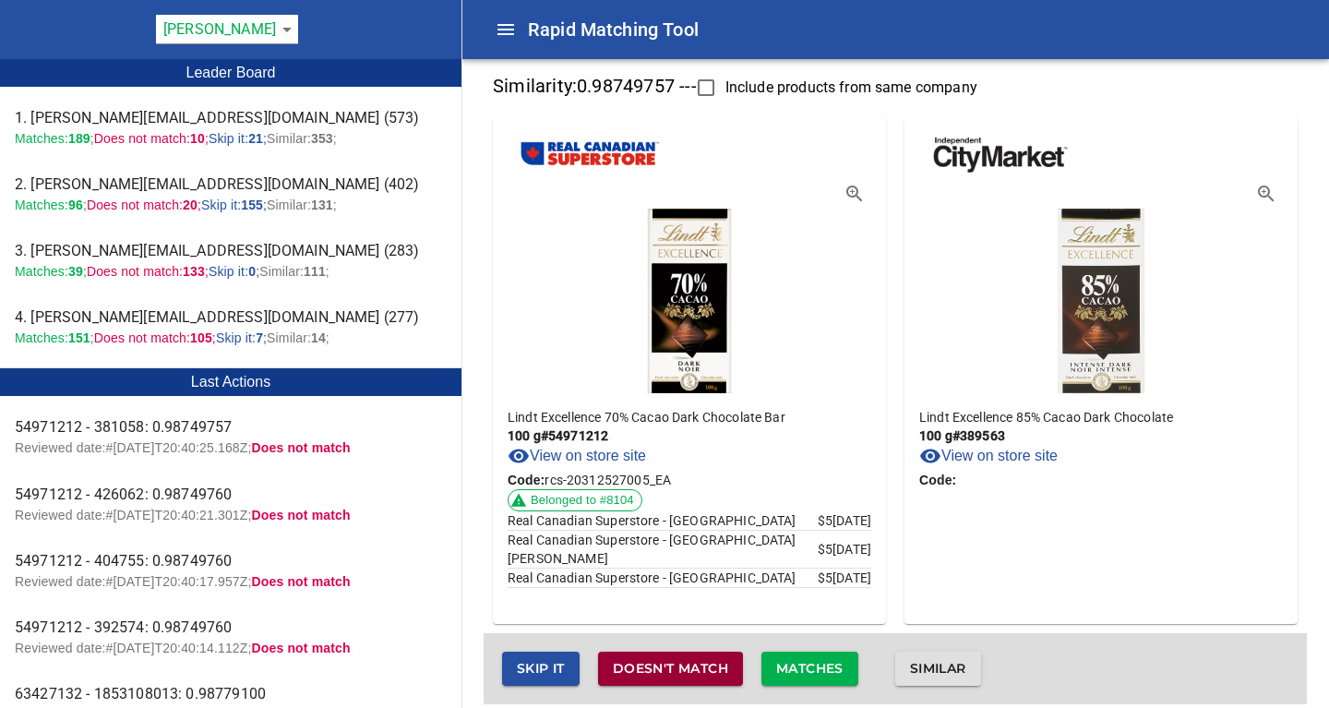
click at [675, 671] on span "Doesn't match" at bounding box center [670, 668] width 115 height 23
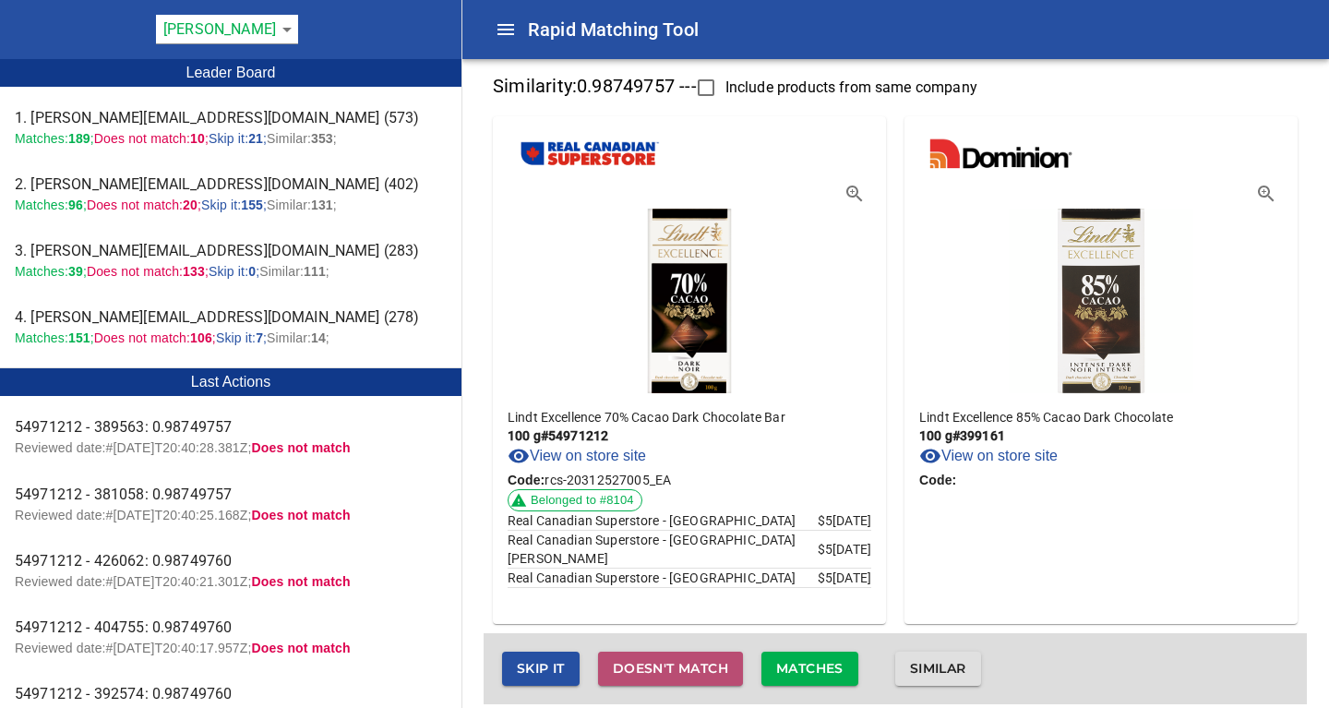
click at [673, 664] on span "Doesn't match" at bounding box center [670, 668] width 115 height 23
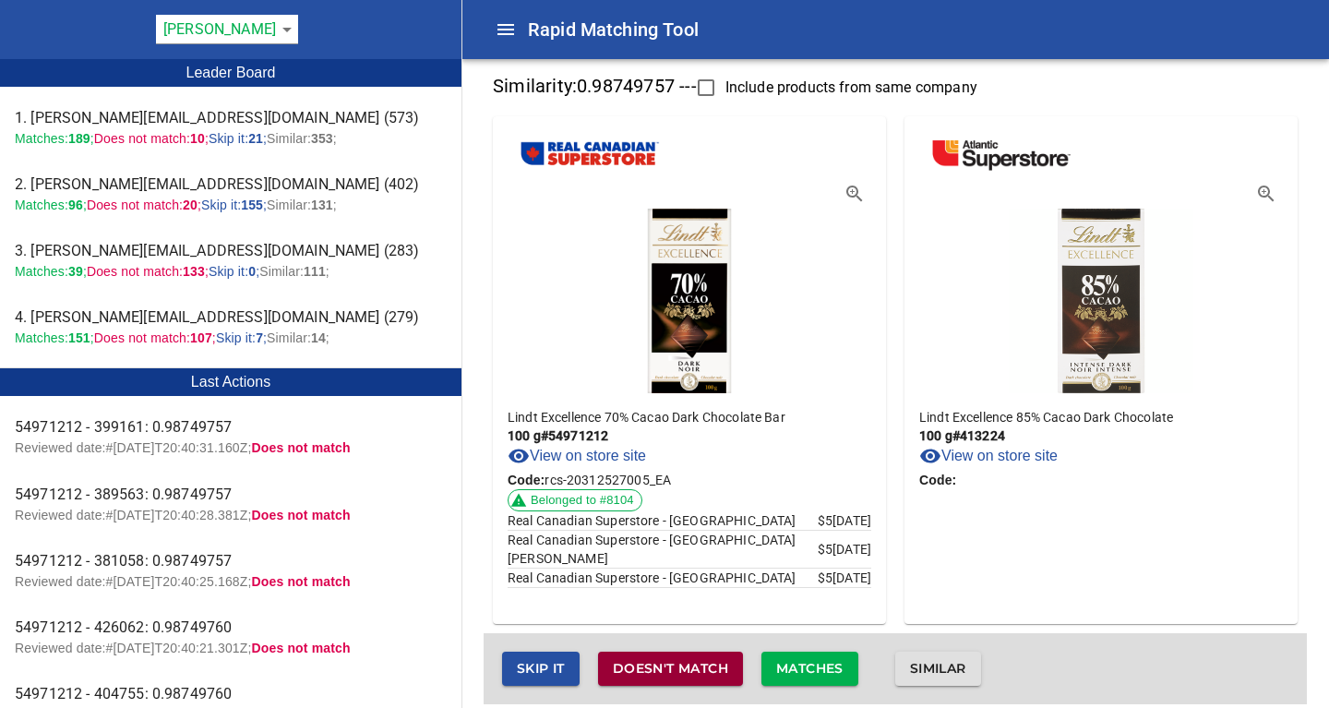
click at [657, 675] on span "Doesn't match" at bounding box center [670, 668] width 115 height 23
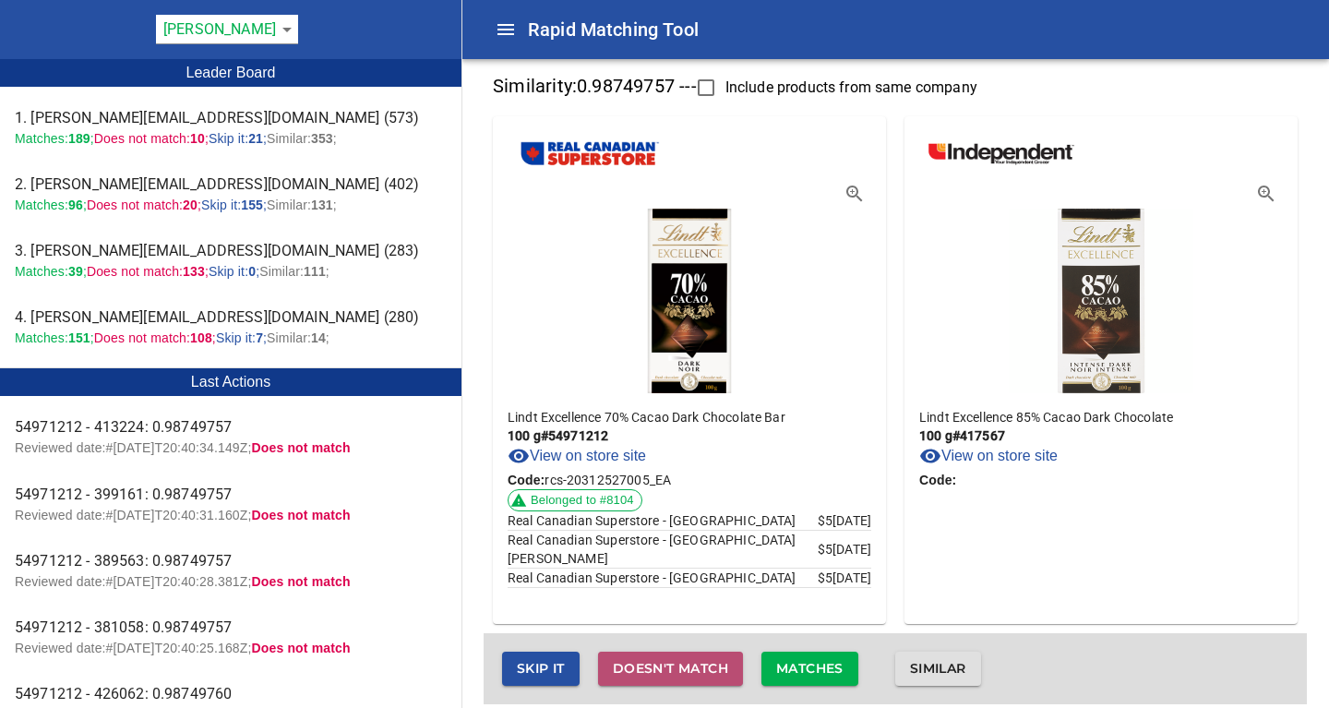
click at [668, 666] on span "Doesn't match" at bounding box center [670, 668] width 115 height 23
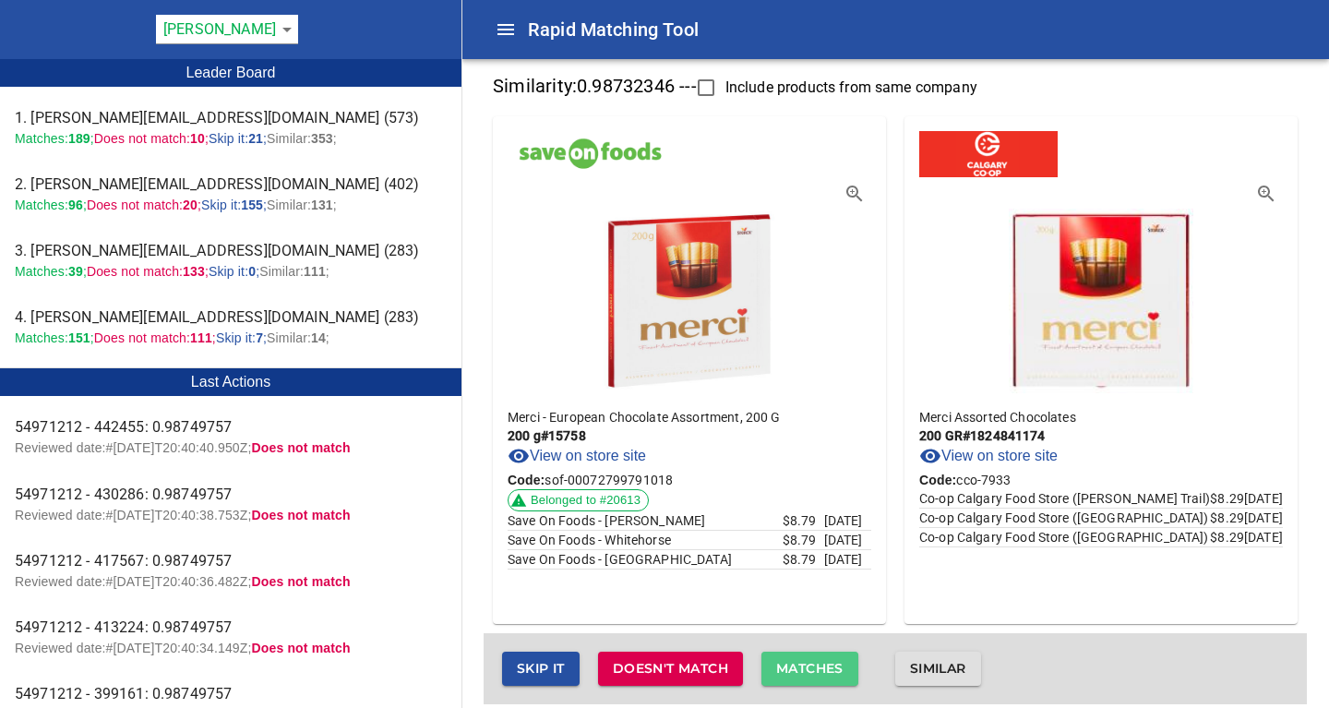
click at [803, 664] on span "Matches" at bounding box center [809, 668] width 67 height 23
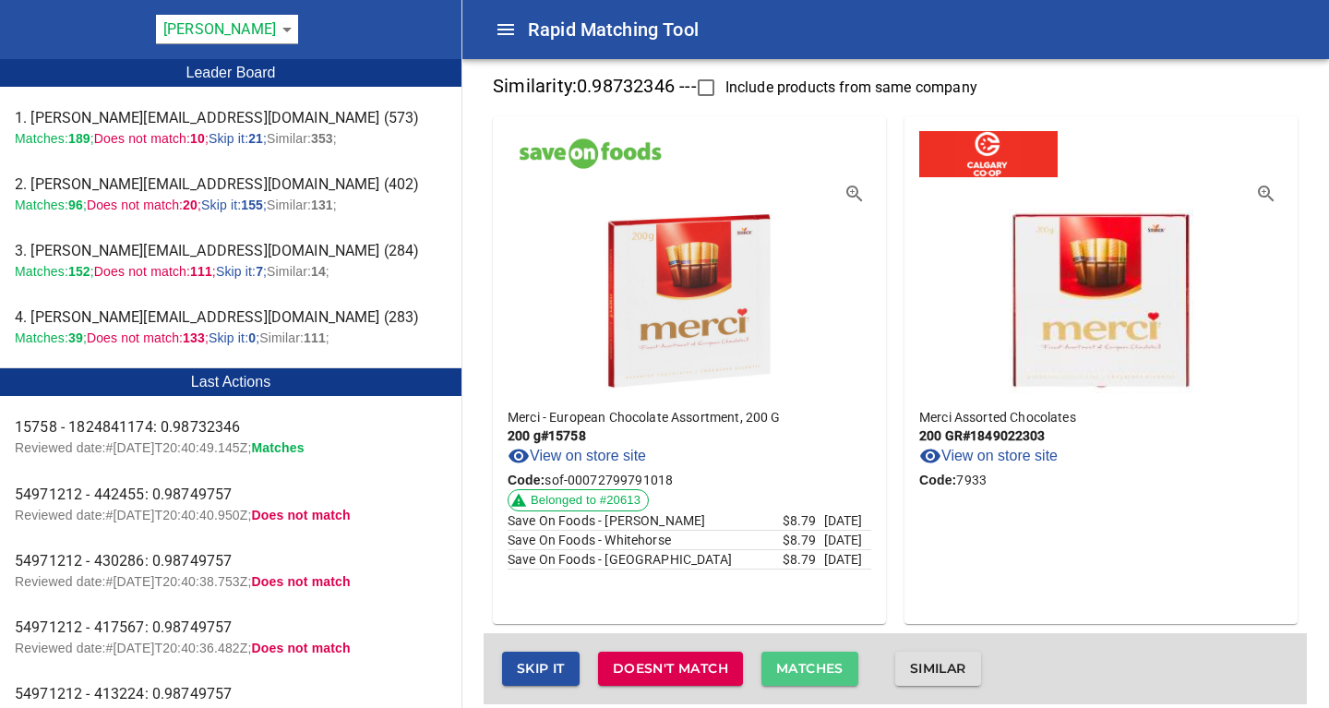
click at [803, 664] on span "Matches" at bounding box center [809, 668] width 67 height 23
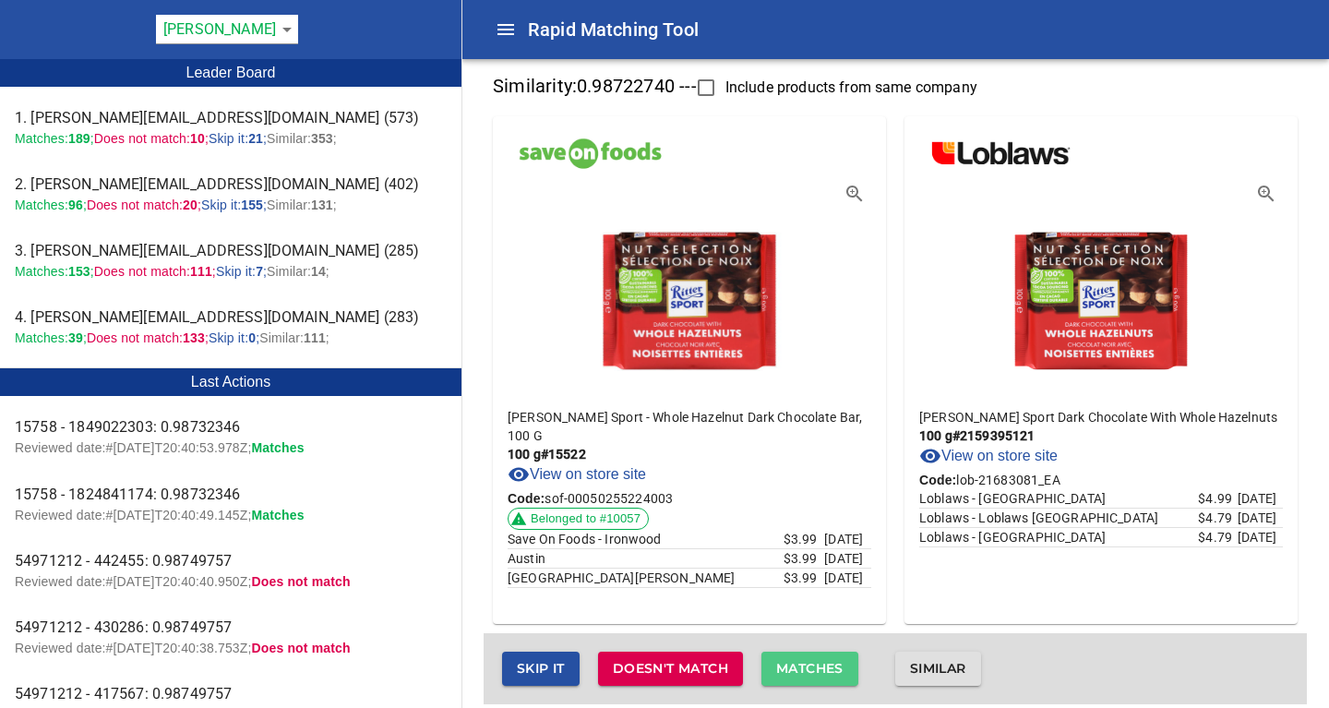
click at [803, 664] on span "Matches" at bounding box center [809, 668] width 67 height 23
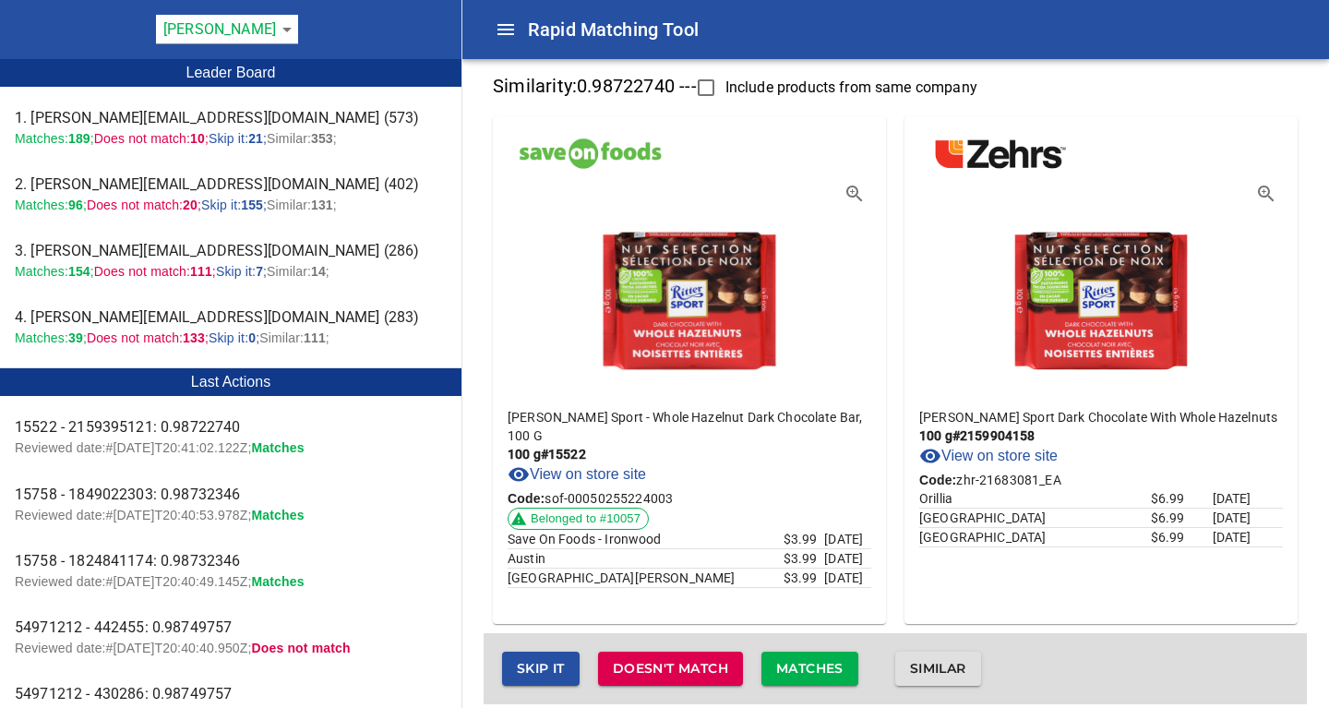
click at [803, 664] on span "Matches" at bounding box center [809, 668] width 67 height 23
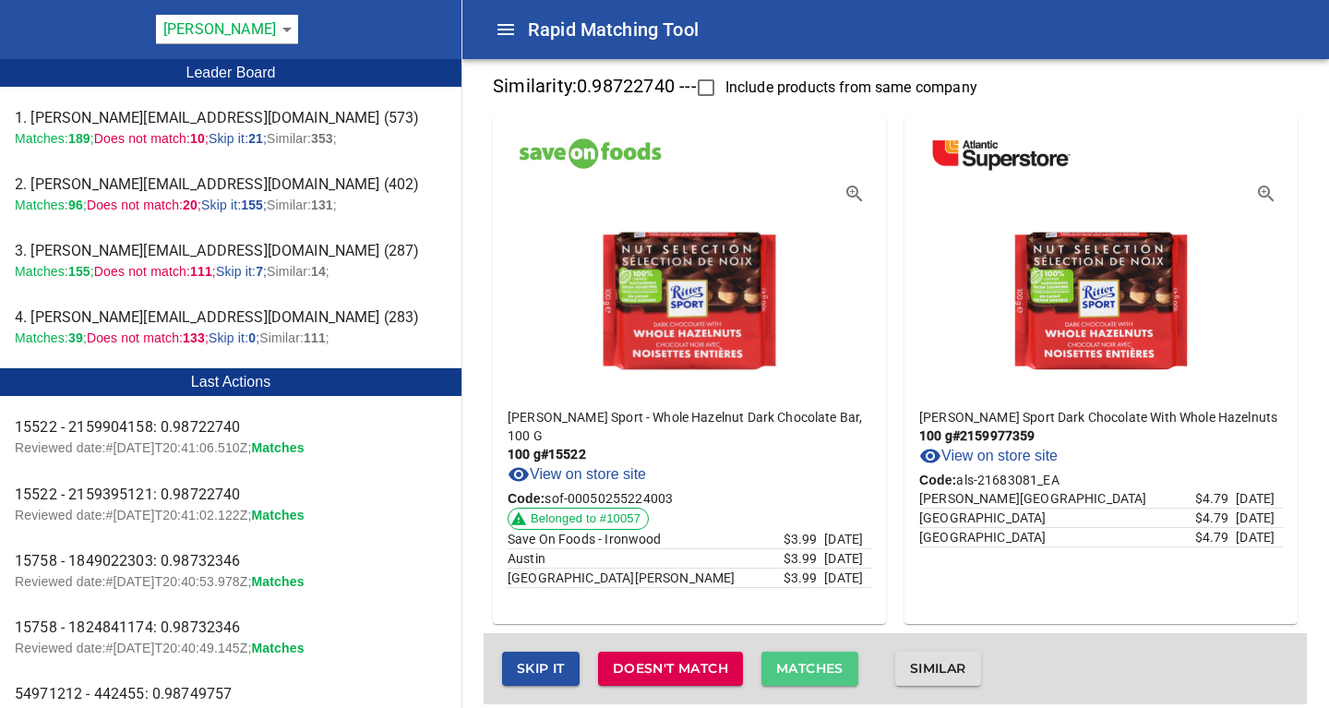
click at [803, 664] on span "Matches" at bounding box center [809, 668] width 67 height 23
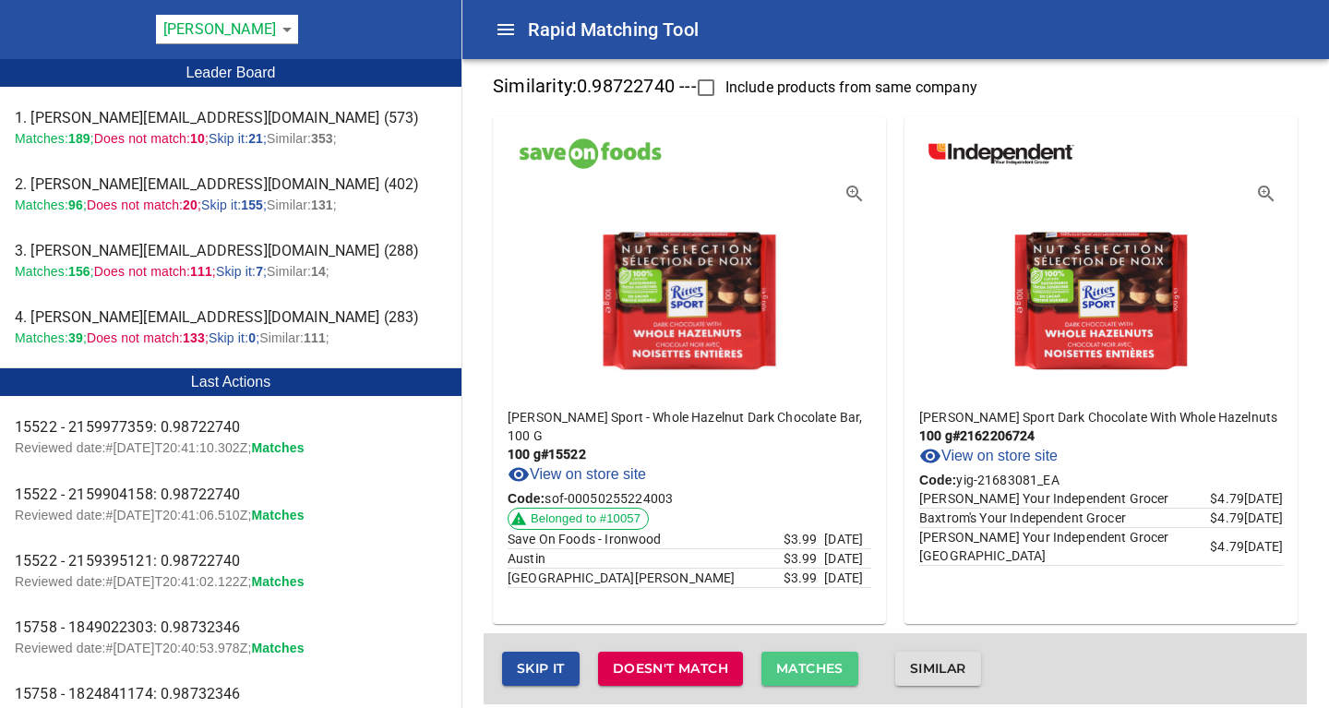
click at [803, 664] on span "Matches" at bounding box center [809, 668] width 67 height 23
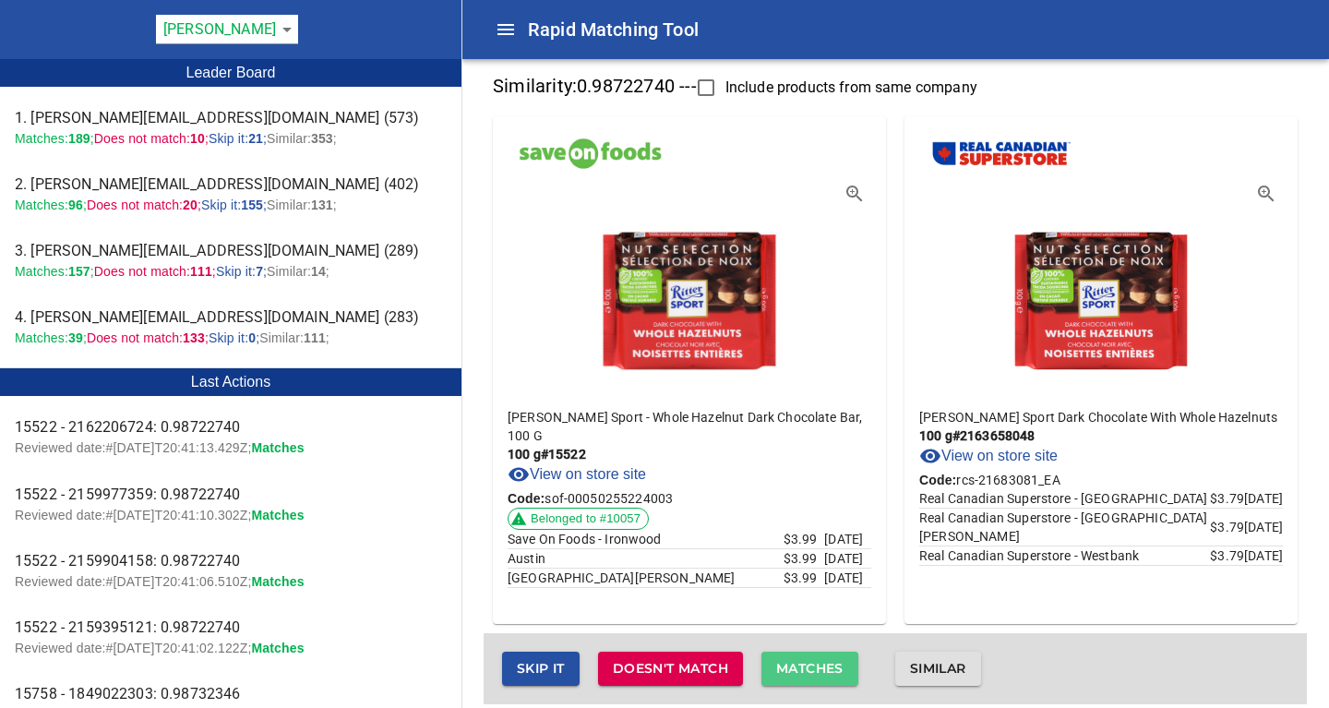
click at [802, 656] on button "Matches" at bounding box center [809, 668] width 97 height 34
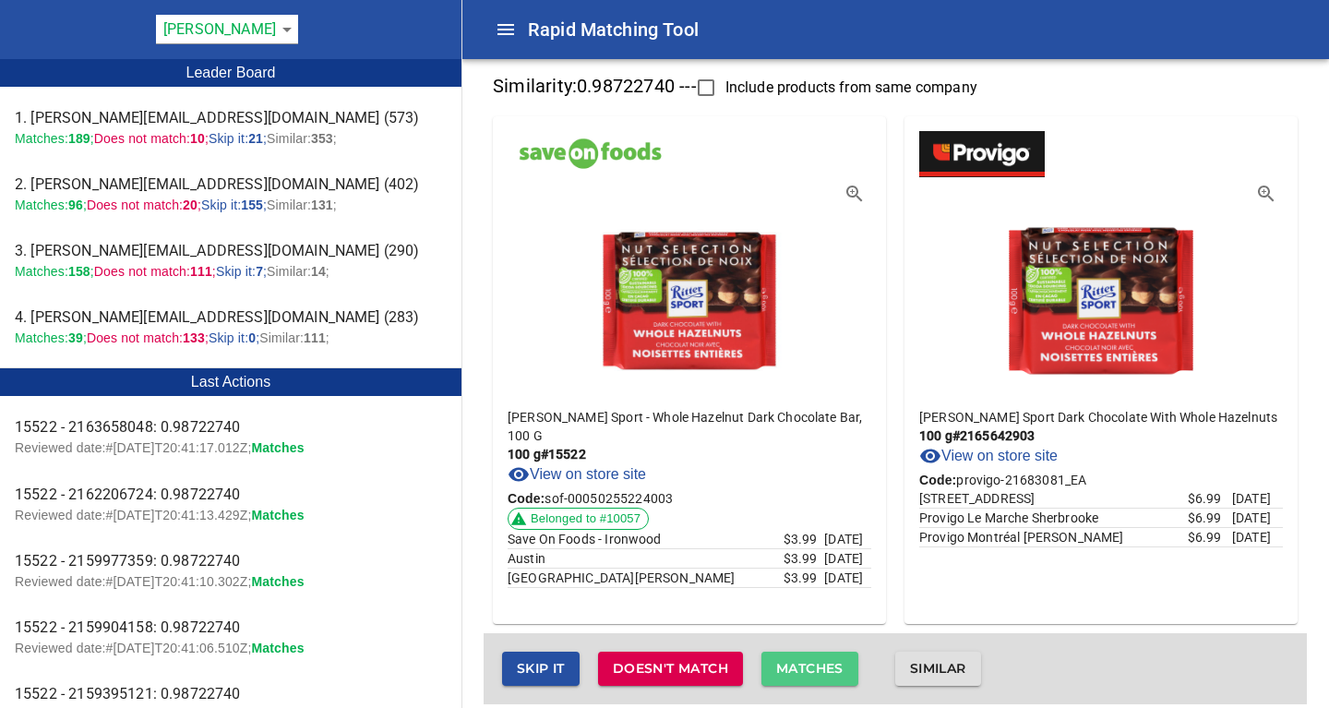
click at [807, 661] on span "Matches" at bounding box center [809, 668] width 67 height 23
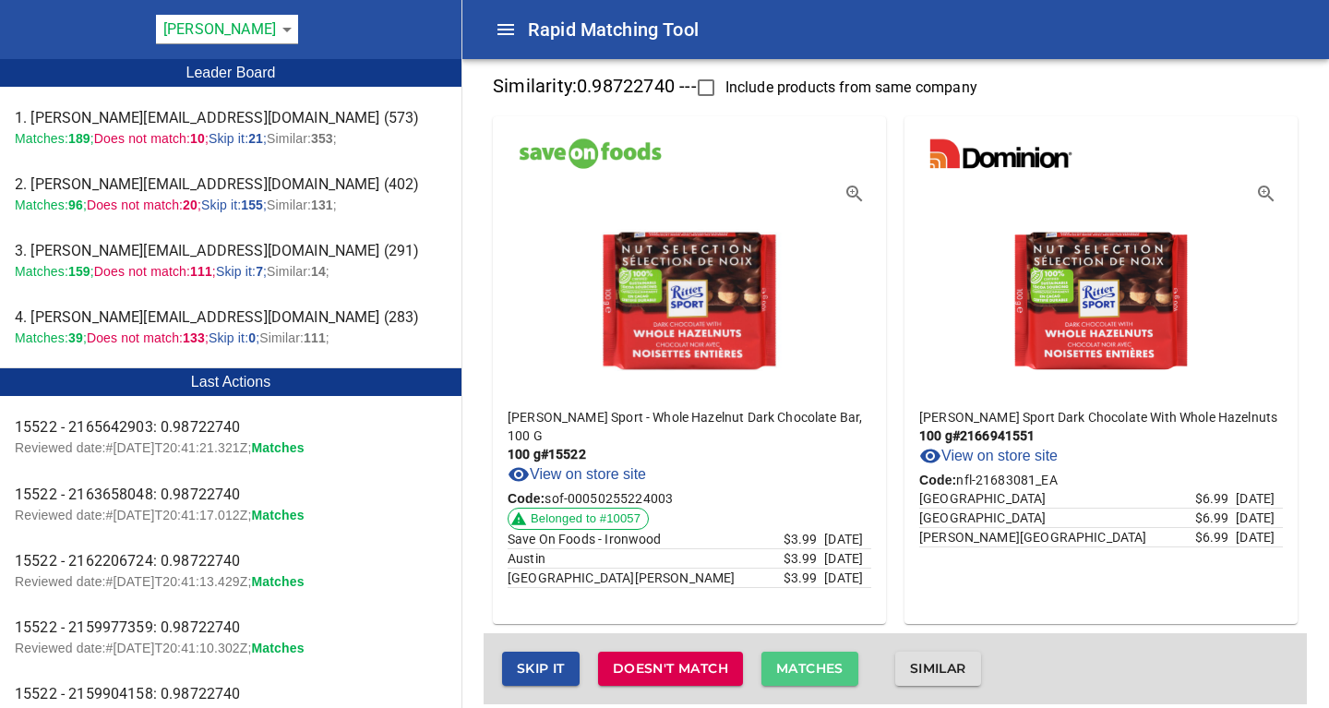
click at [807, 661] on span "Matches" at bounding box center [809, 668] width 67 height 23
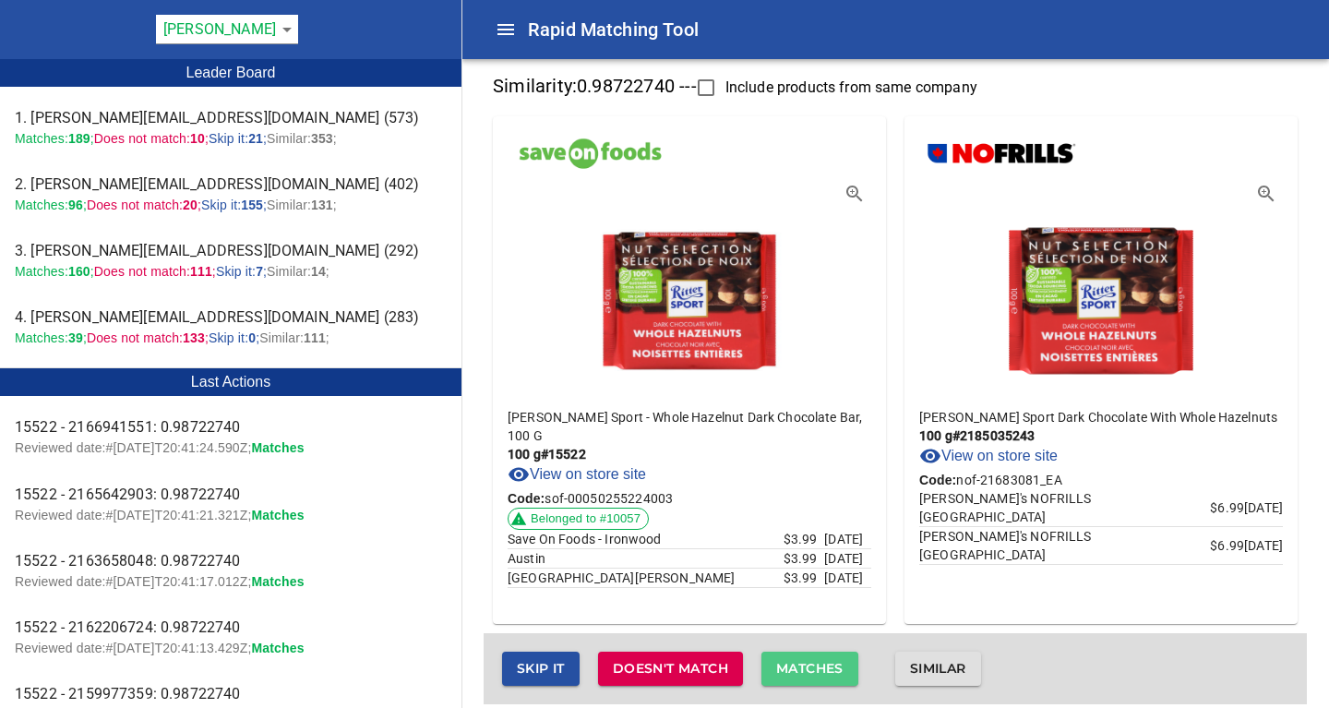
click at [807, 661] on span "Matches" at bounding box center [809, 668] width 67 height 23
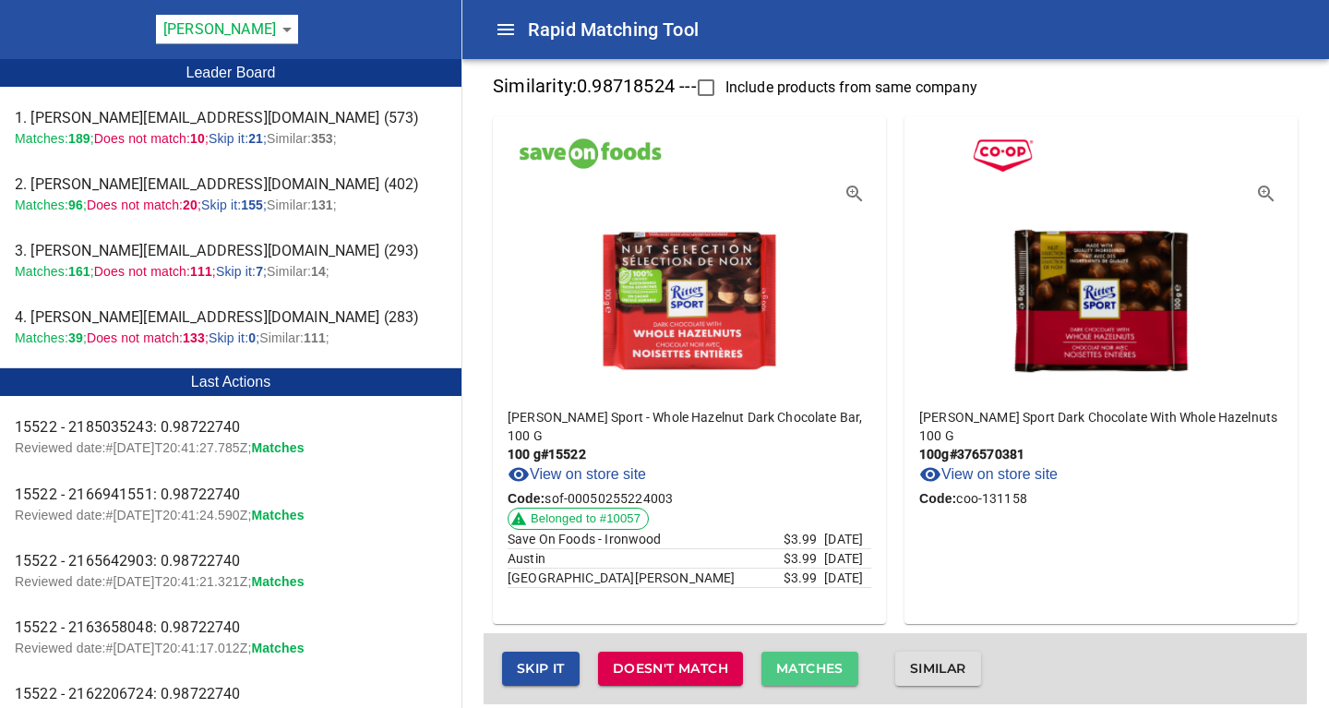
click at [807, 661] on span "Matches" at bounding box center [809, 668] width 67 height 23
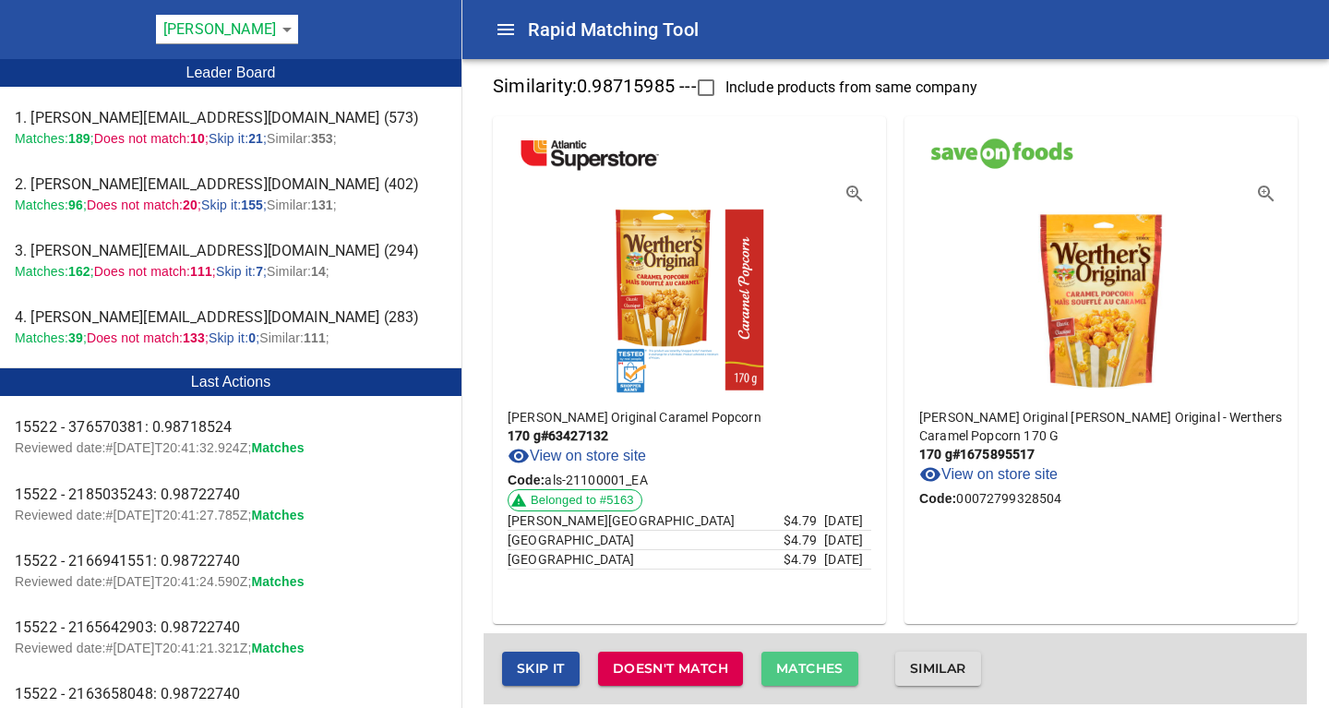
click at [807, 661] on span "Matches" at bounding box center [809, 668] width 67 height 23
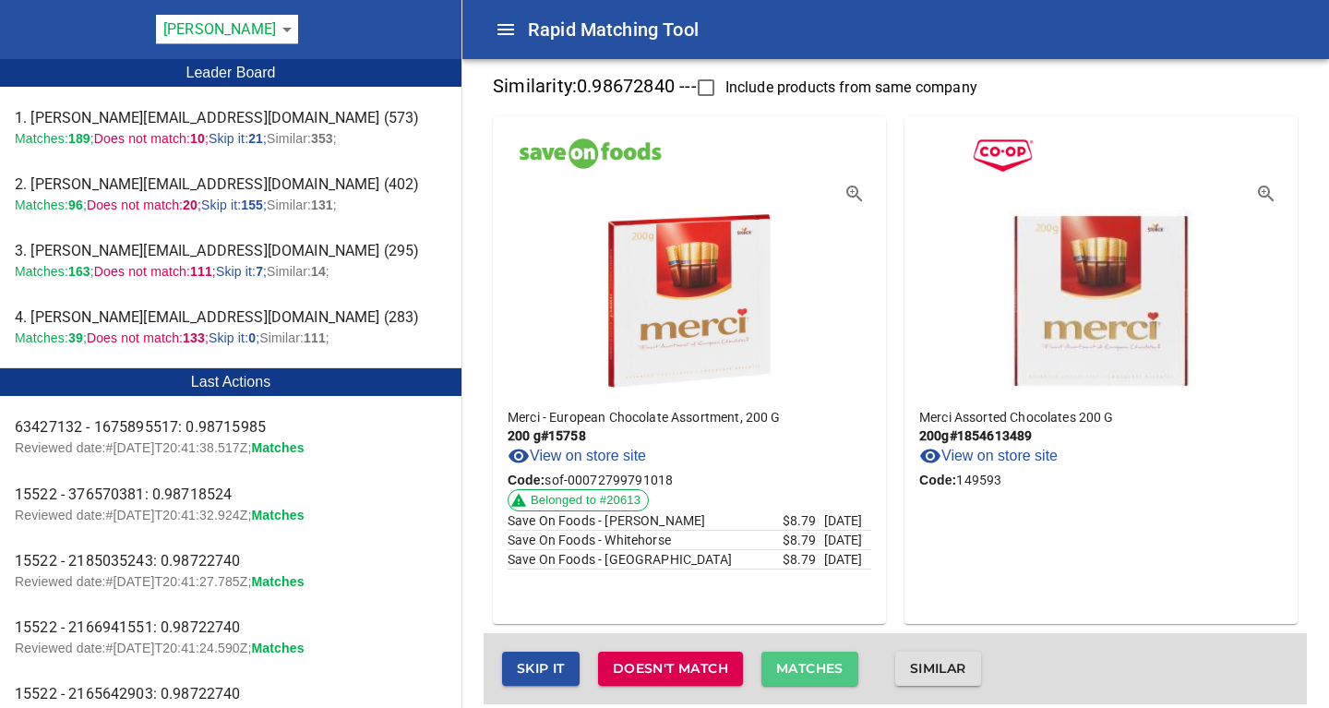
click at [807, 661] on span "Matches" at bounding box center [809, 668] width 67 height 23
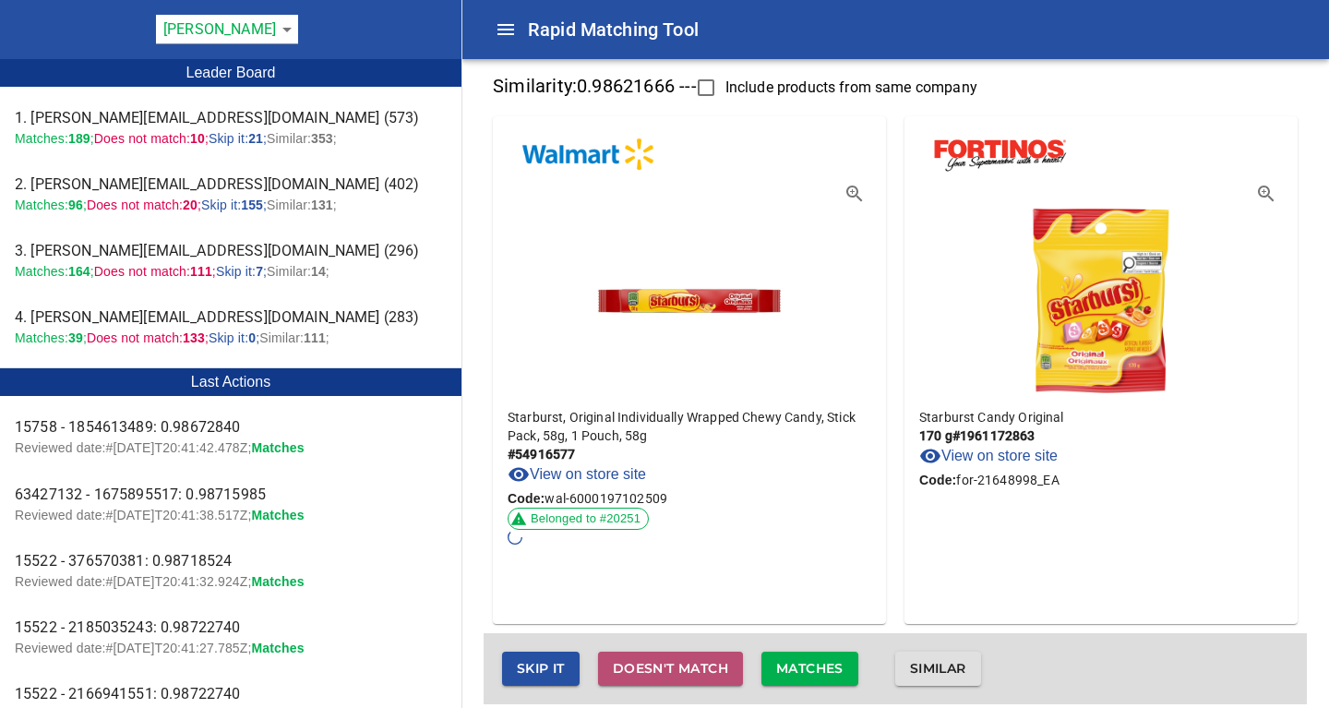
click at [673, 664] on span "Doesn't match" at bounding box center [670, 668] width 115 height 23
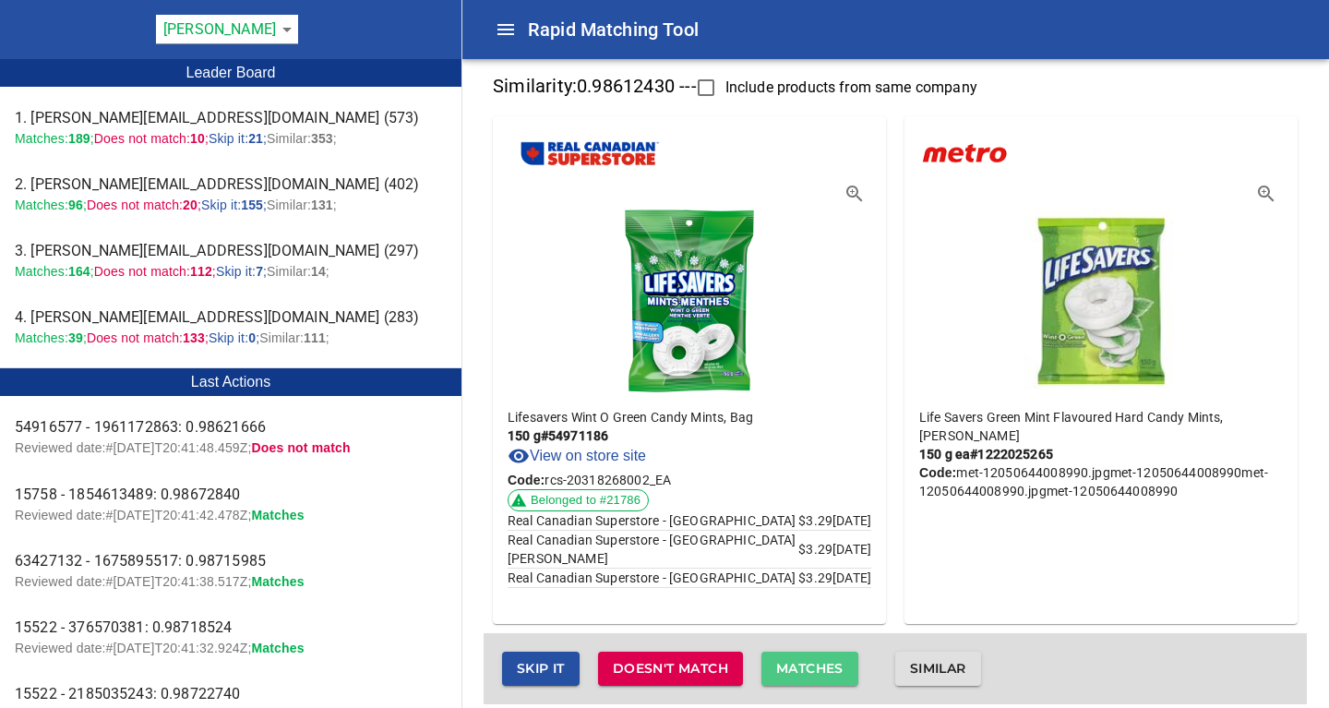
click at [804, 669] on span "Matches" at bounding box center [809, 668] width 67 height 23
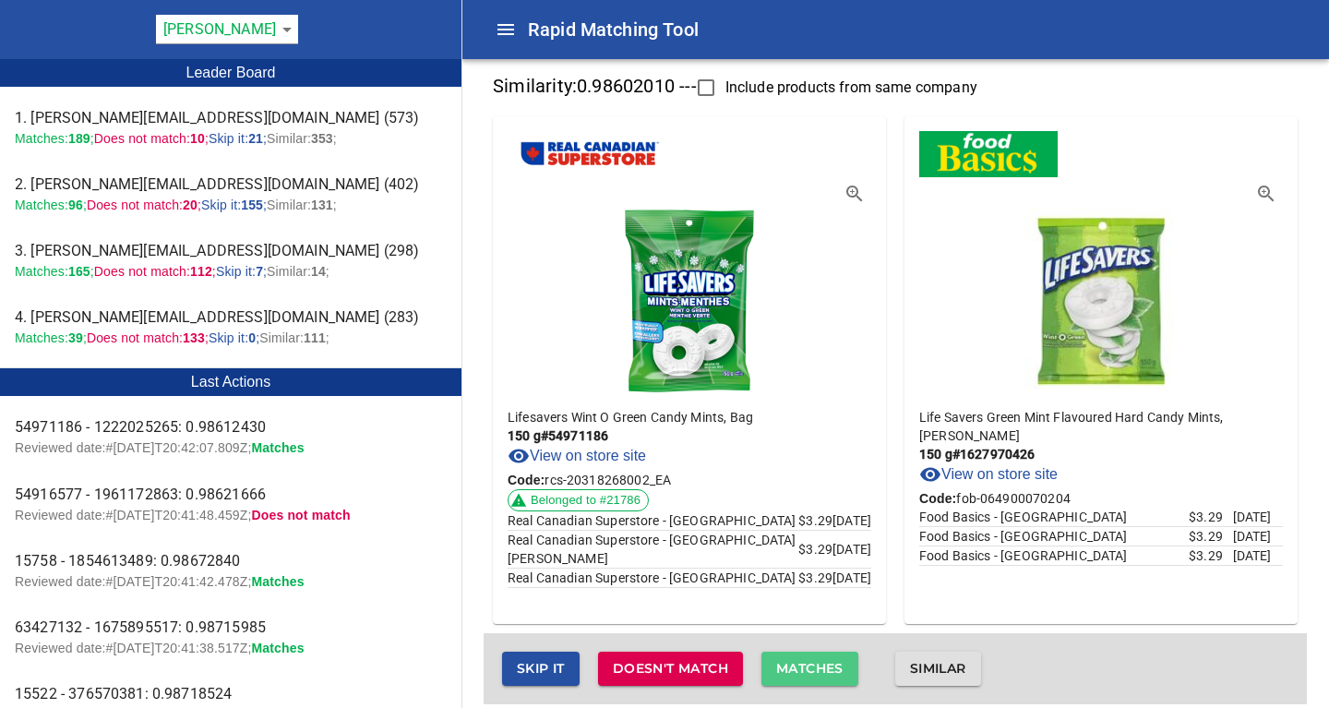
click at [804, 669] on span "Matches" at bounding box center [809, 668] width 67 height 23
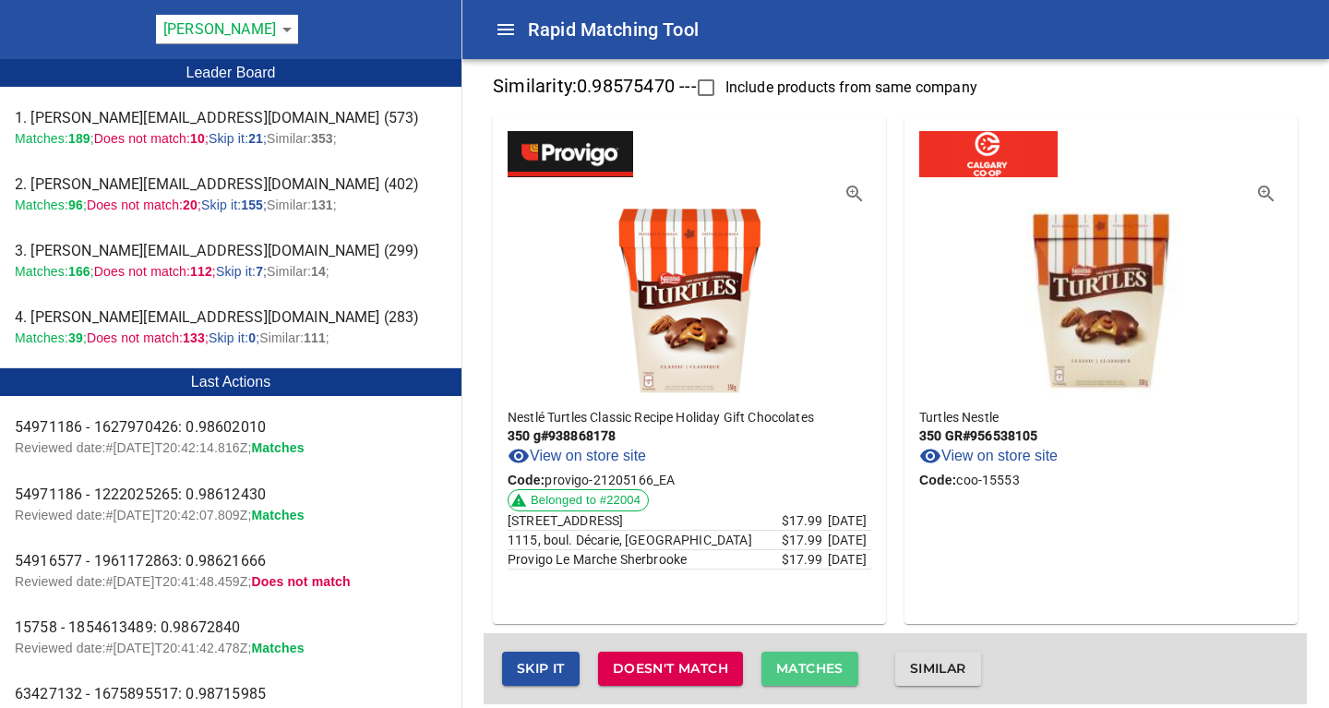
click at [804, 669] on span "Matches" at bounding box center [809, 668] width 67 height 23
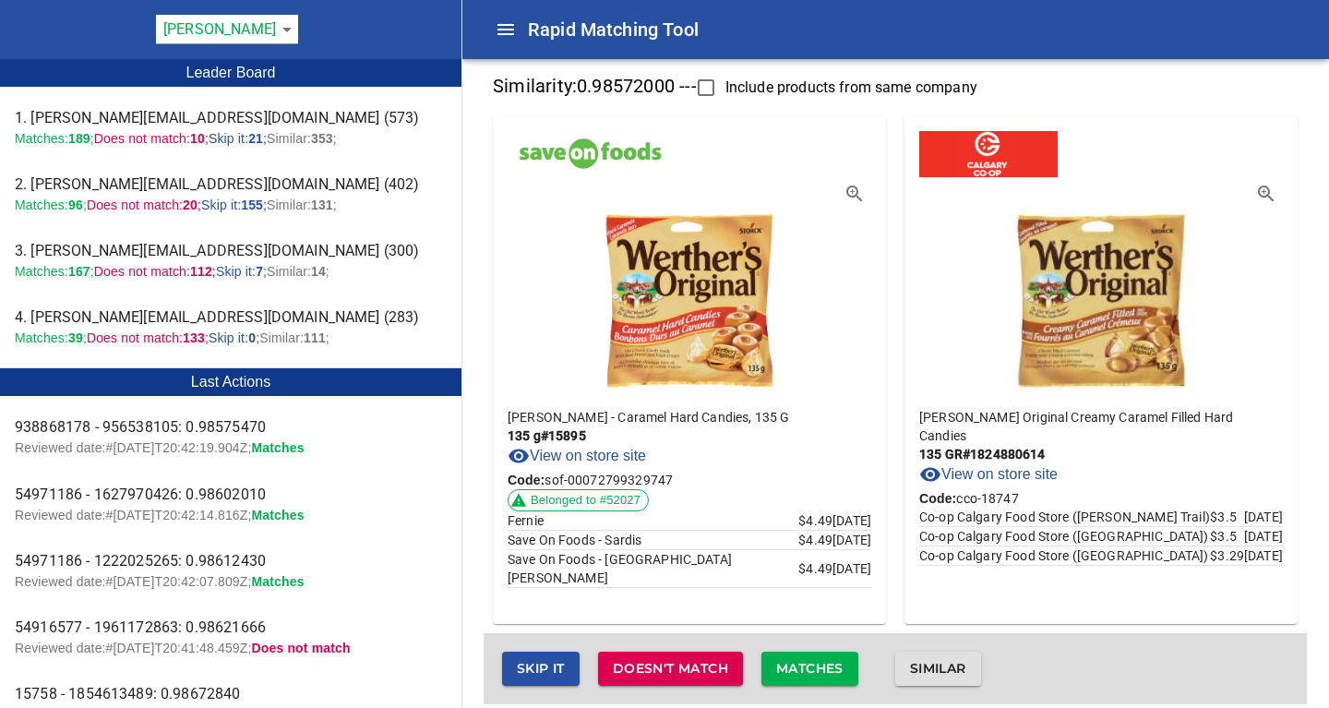
drag, startPoint x: 804, startPoint y: 669, endPoint x: 865, endPoint y: 611, distance: 84.2
click at [865, 611] on div "Similarity: 0.98572000 --- Include products from same company Werther's - Caram…" at bounding box center [894, 386] width 823 height 636
drag, startPoint x: 674, startPoint y: 667, endPoint x: 691, endPoint y: 615, distance: 54.6
click at [691, 615] on div "Similarity: 0.98572000 --- Include products from same company Werther's - Caram…" at bounding box center [894, 386] width 823 height 636
click at [854, 191] on icon "button" at bounding box center [852, 191] width 5 height 5
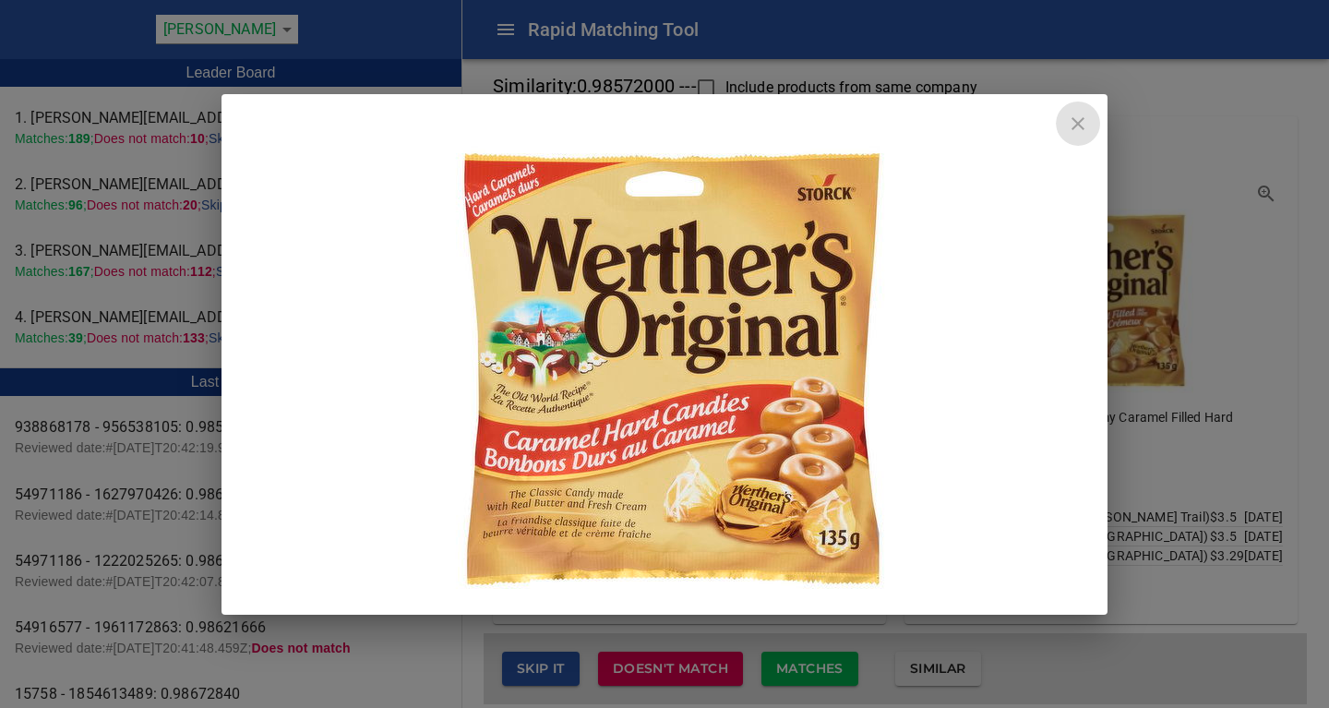
click at [1076, 125] on icon "close" at bounding box center [1078, 124] width 22 height 22
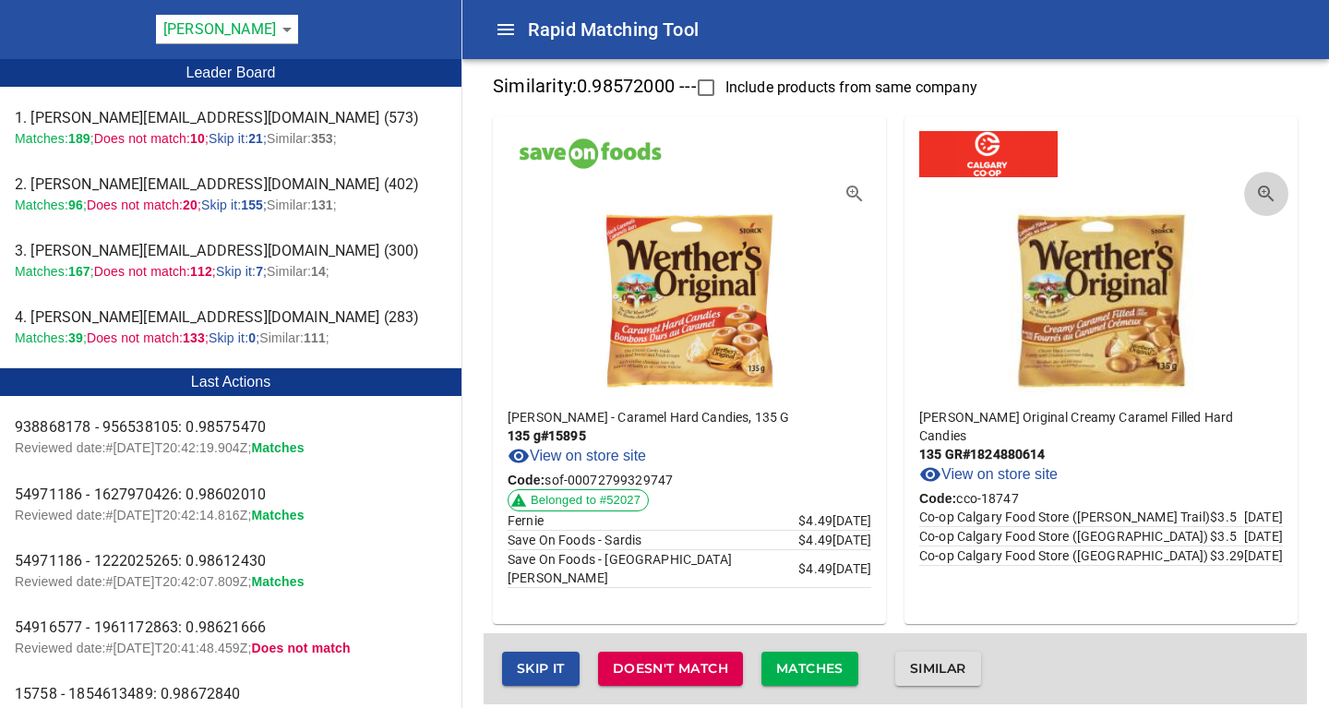
click at [1263, 190] on icon "button" at bounding box center [1266, 194] width 22 height 22
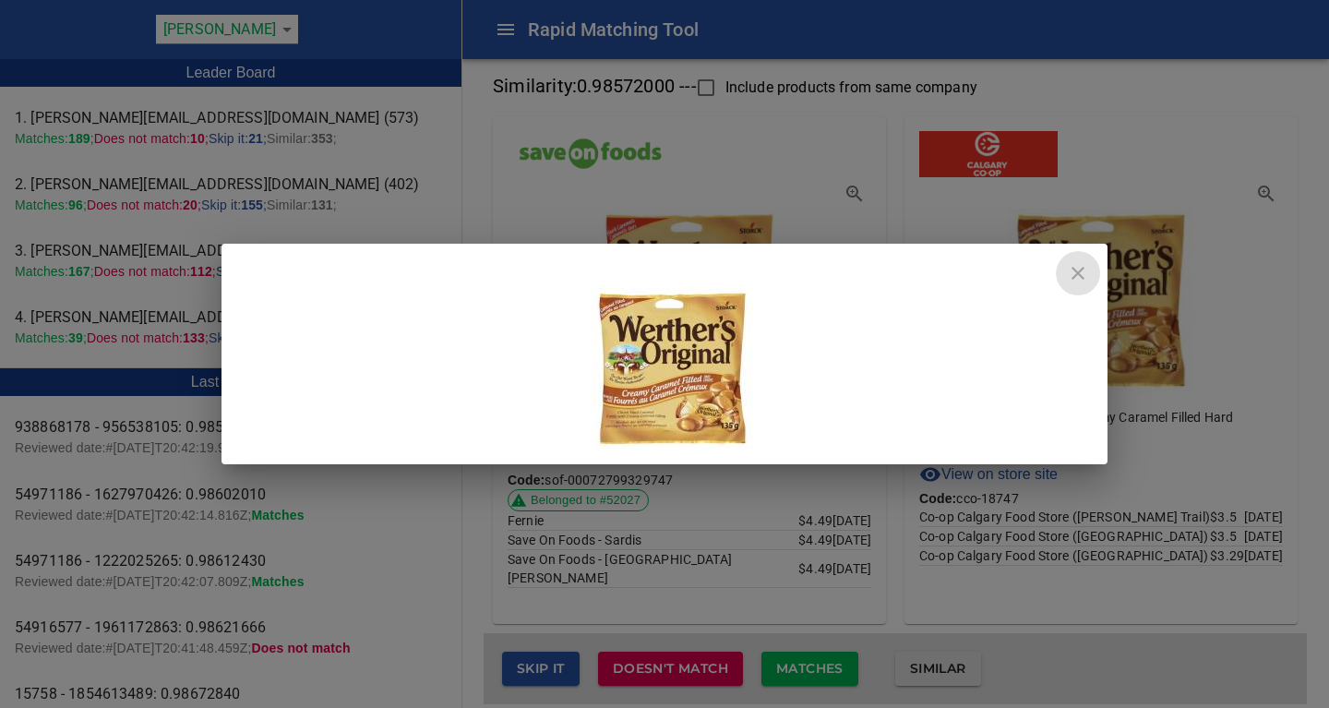
click at [1083, 273] on icon "close" at bounding box center [1078, 273] width 22 height 22
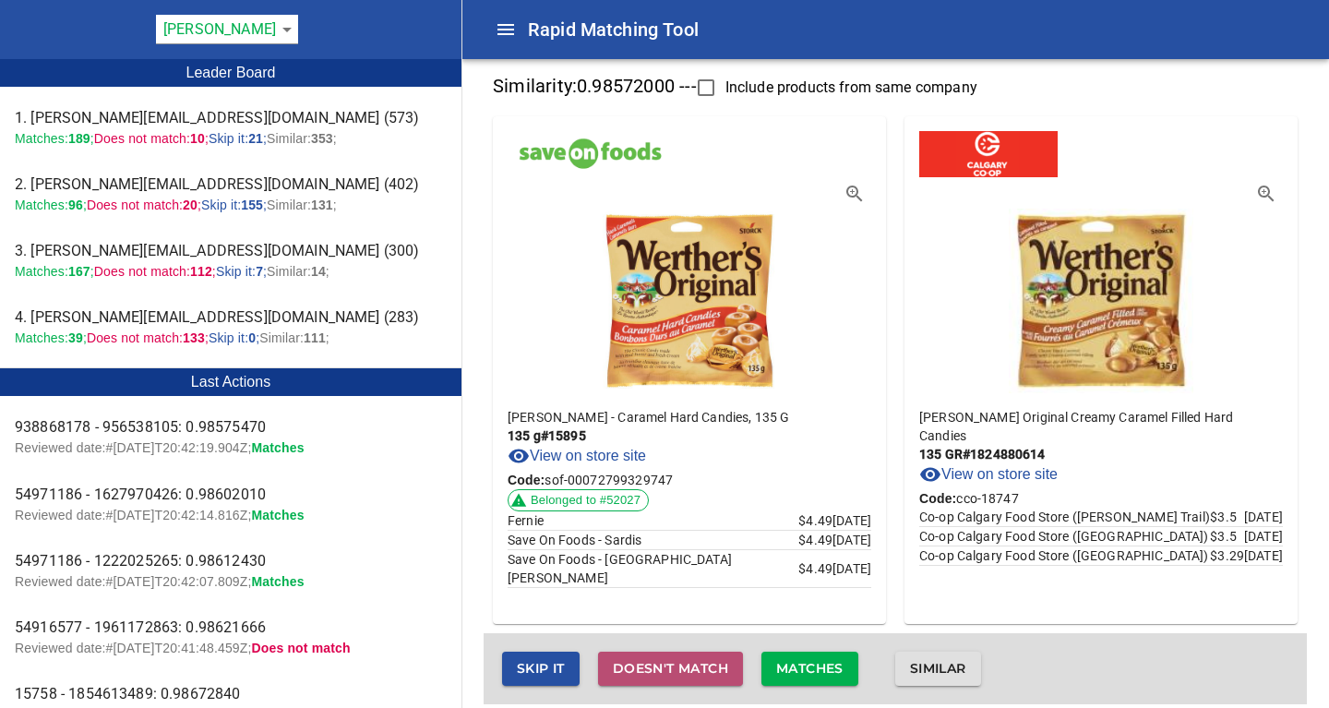
click at [682, 668] on span "Doesn't match" at bounding box center [670, 668] width 115 height 23
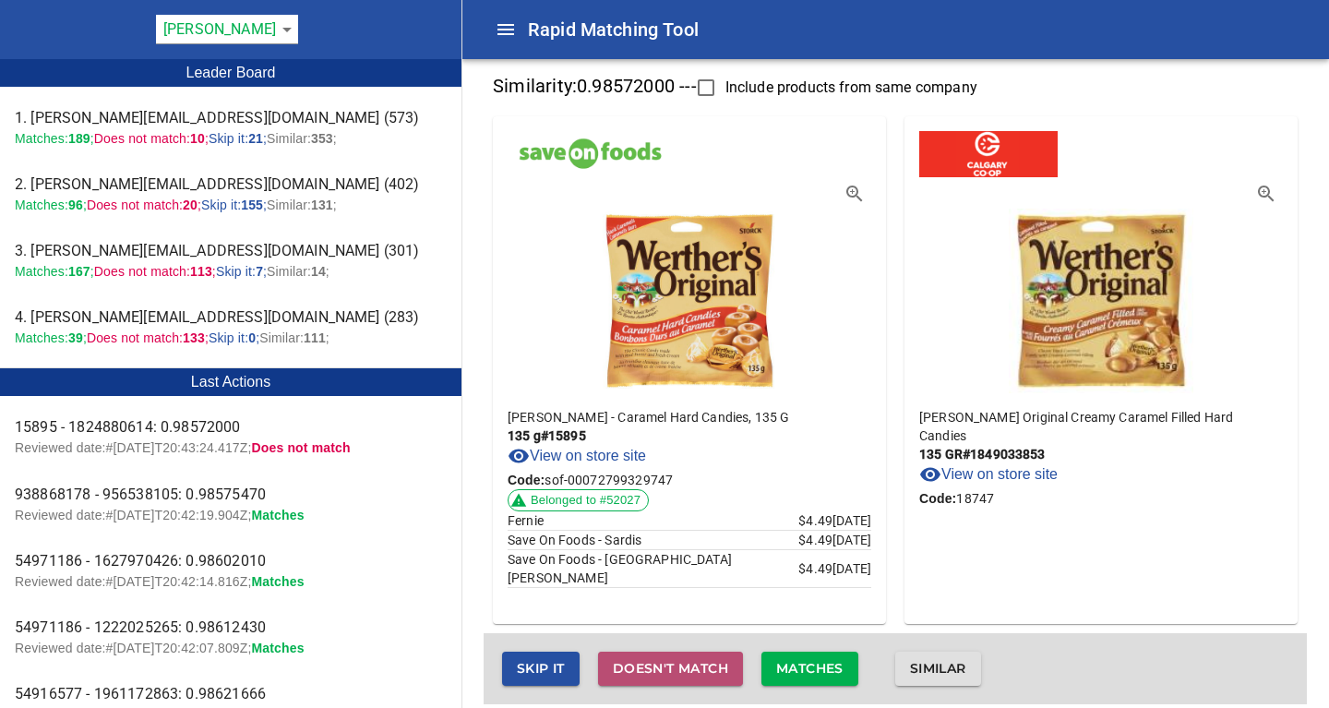
click at [680, 674] on span "Doesn't match" at bounding box center [670, 668] width 115 height 23
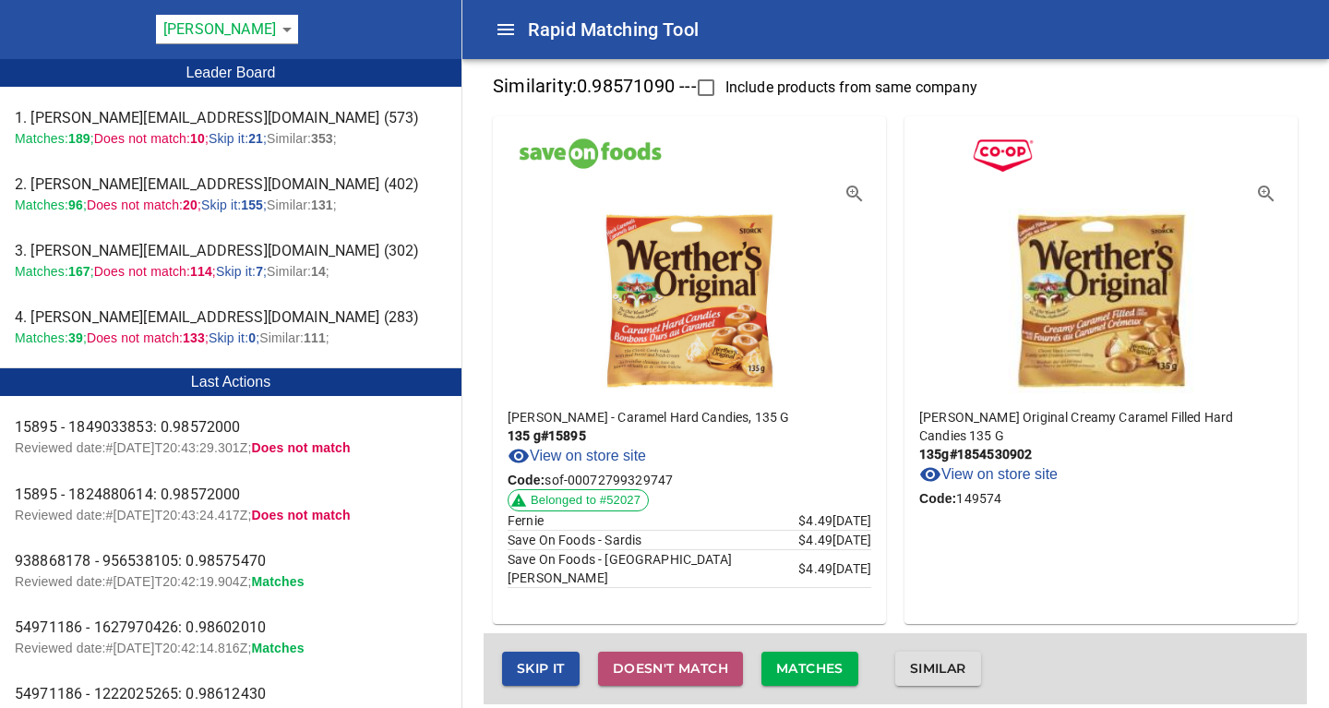
click at [680, 672] on span "Doesn't match" at bounding box center [670, 668] width 115 height 23
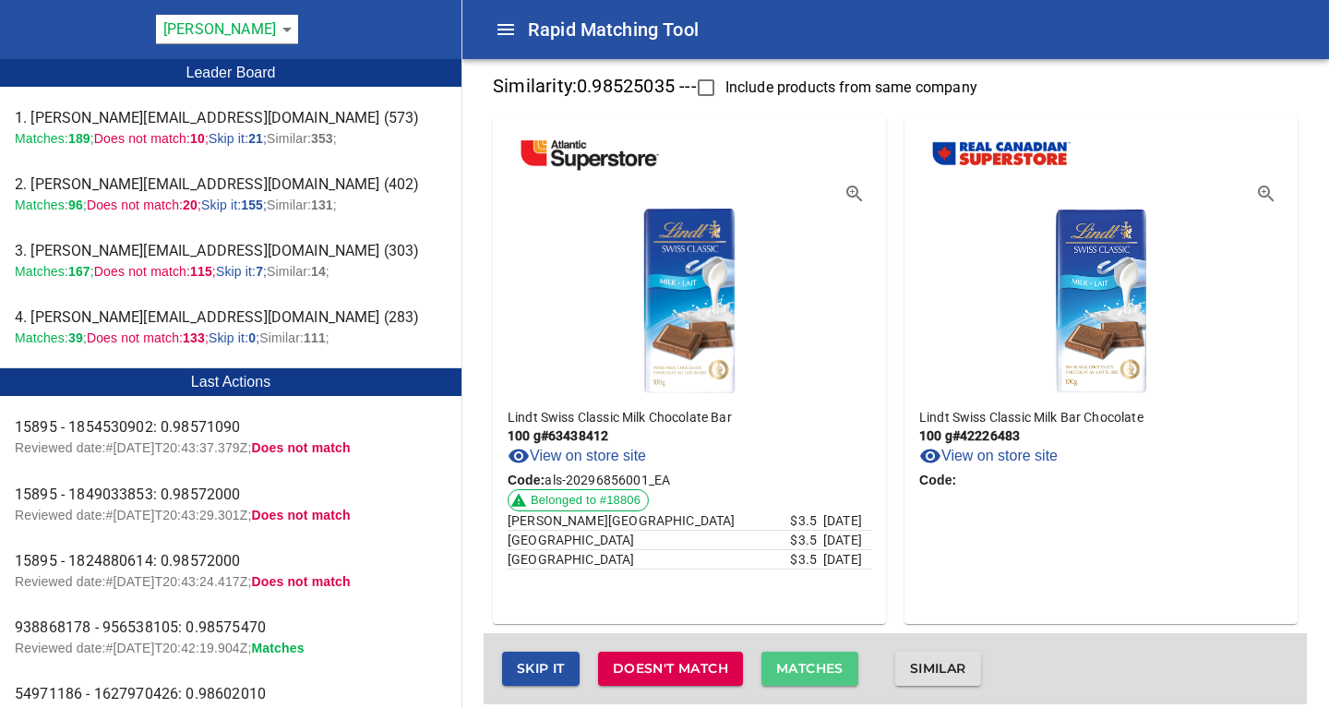
click at [795, 666] on span "Matches" at bounding box center [809, 668] width 67 height 23
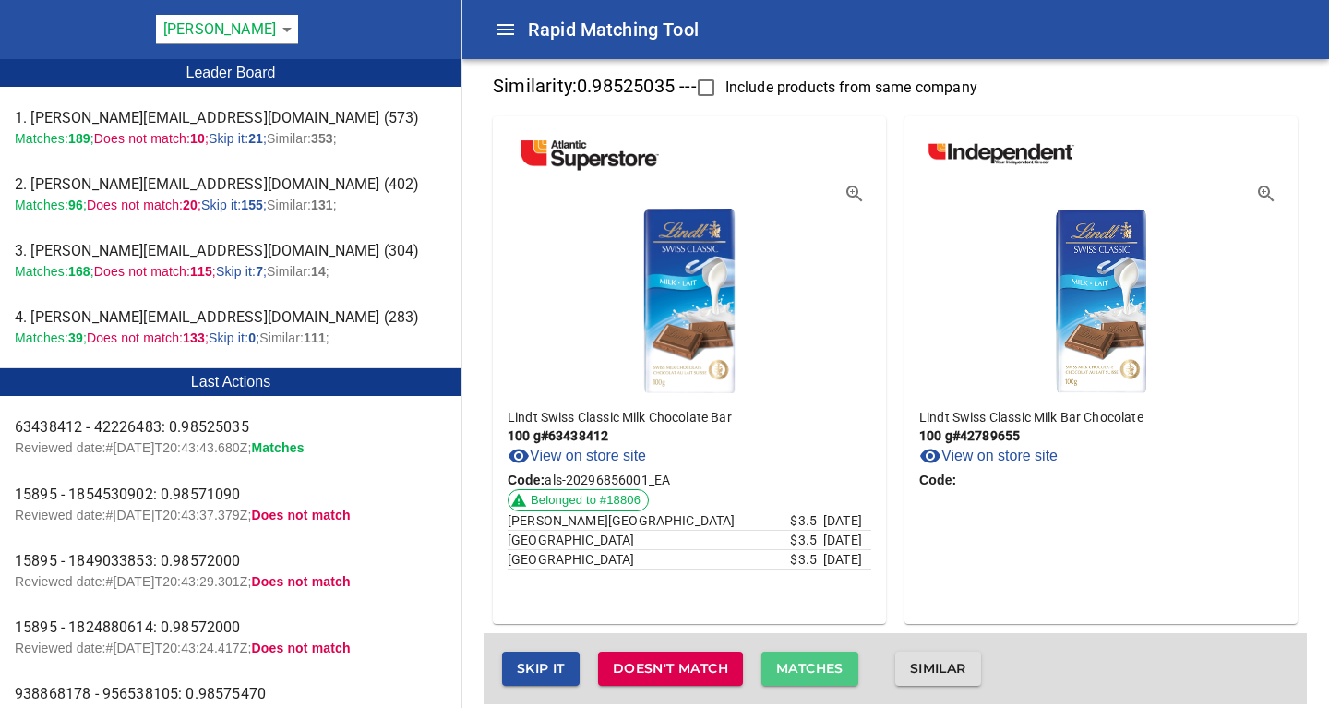
click at [795, 666] on span "Matches" at bounding box center [809, 668] width 67 height 23
click at [798, 663] on span "Matches" at bounding box center [809, 668] width 67 height 23
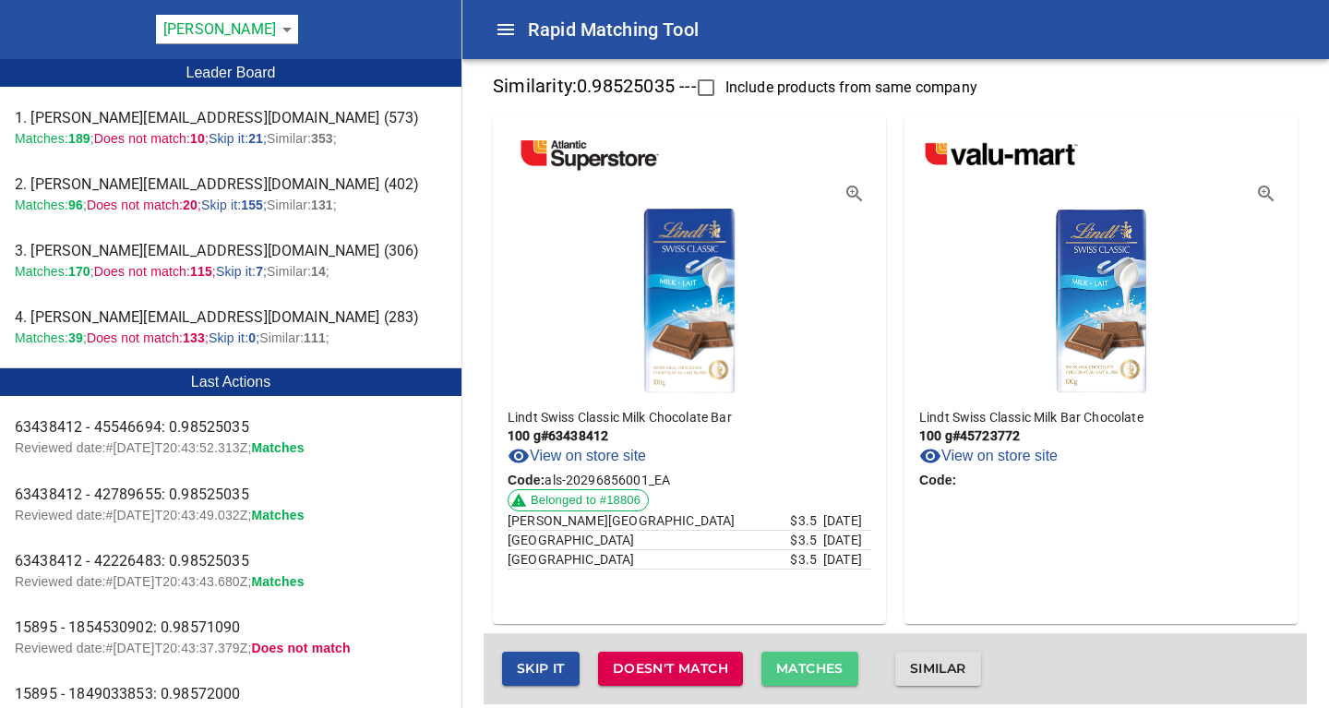
click at [798, 663] on span "Matches" at bounding box center [809, 668] width 67 height 23
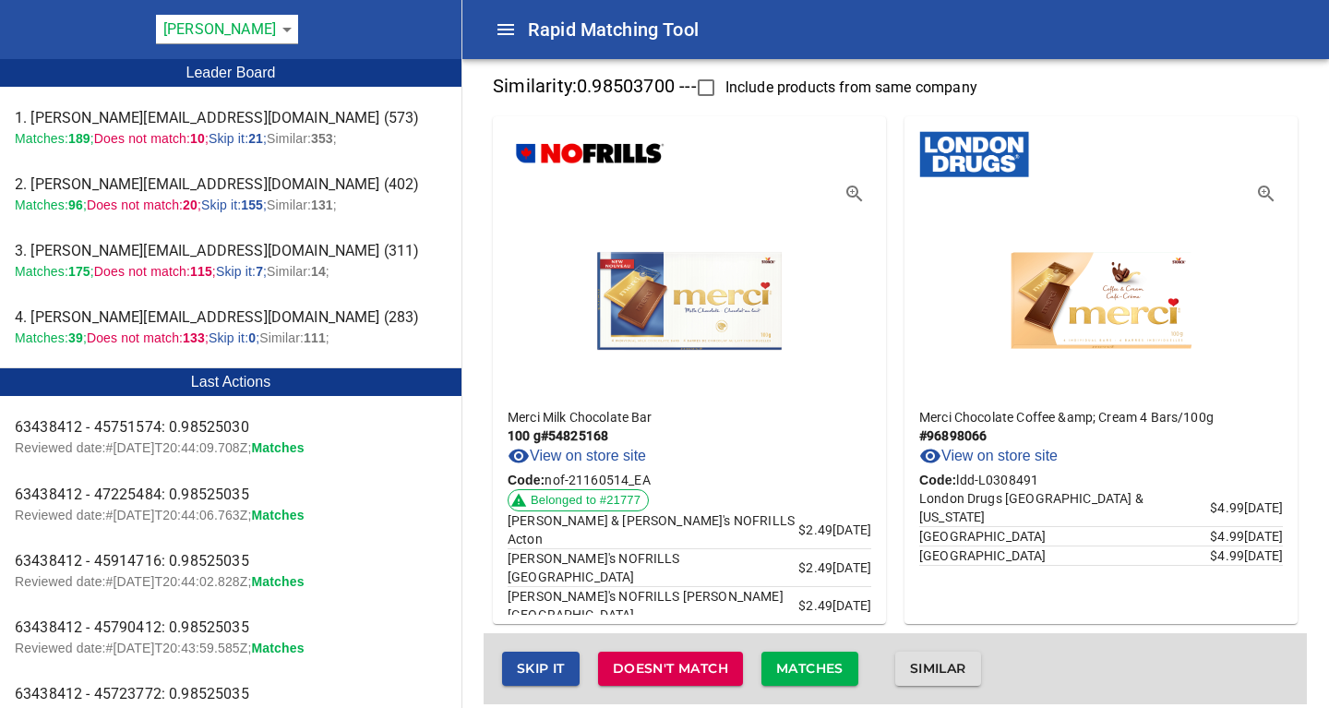
drag, startPoint x: 798, startPoint y: 663, endPoint x: 1025, endPoint y: 603, distance: 234.5
click at [1025, 603] on div "Similarity: 0.98503700 --- Include products from same company Merci Milk Chocol…" at bounding box center [894, 386] width 823 height 636
click at [653, 668] on span "Doesn't match" at bounding box center [670, 668] width 115 height 23
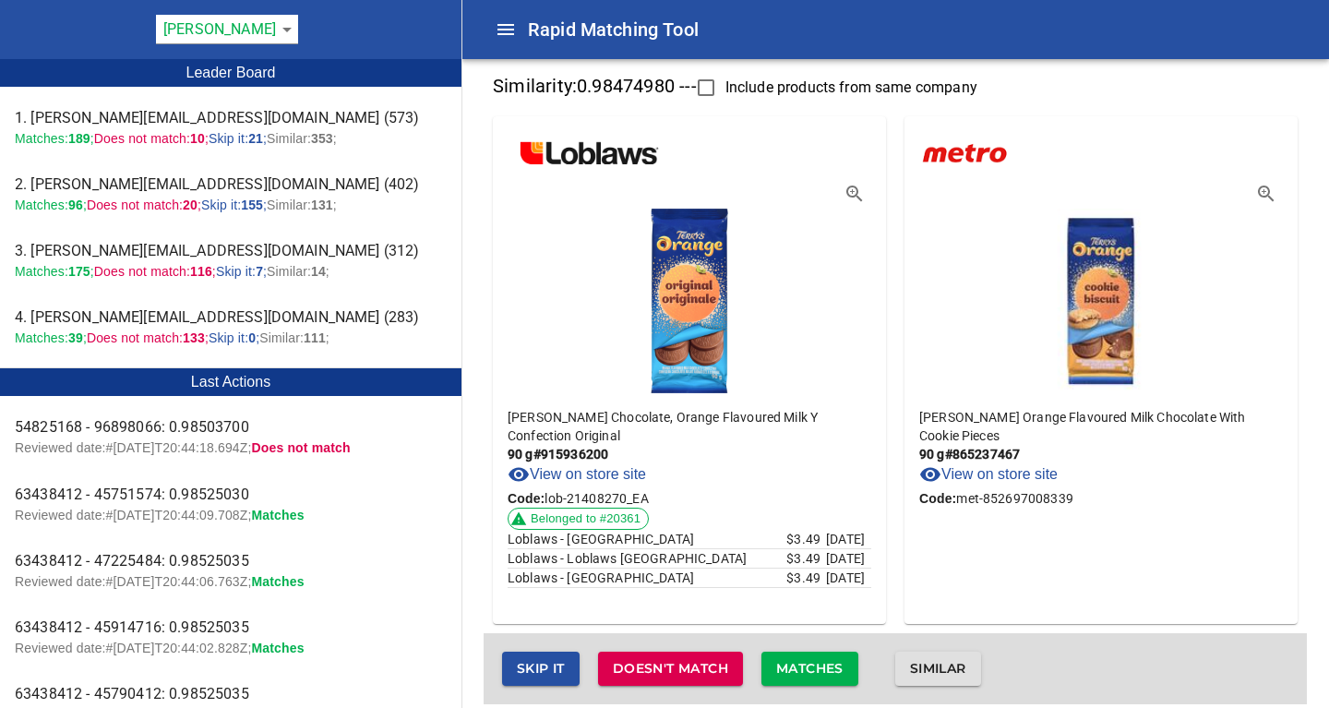
click at [1008, 463] on link "View on store site" at bounding box center [988, 474] width 138 height 22
click at [586, 473] on link "View on store site" at bounding box center [576, 474] width 138 height 22
click at [1157, 502] on div "Terry's Orange Flavoured Milk Chocolate With Cookie Pieces 90 g # 865237467 Vie…" at bounding box center [1100, 503] width 393 height 221
click at [1011, 463] on link "View on store site" at bounding box center [988, 474] width 138 height 22
click at [713, 678] on span "Doesn't match" at bounding box center [670, 668] width 115 height 23
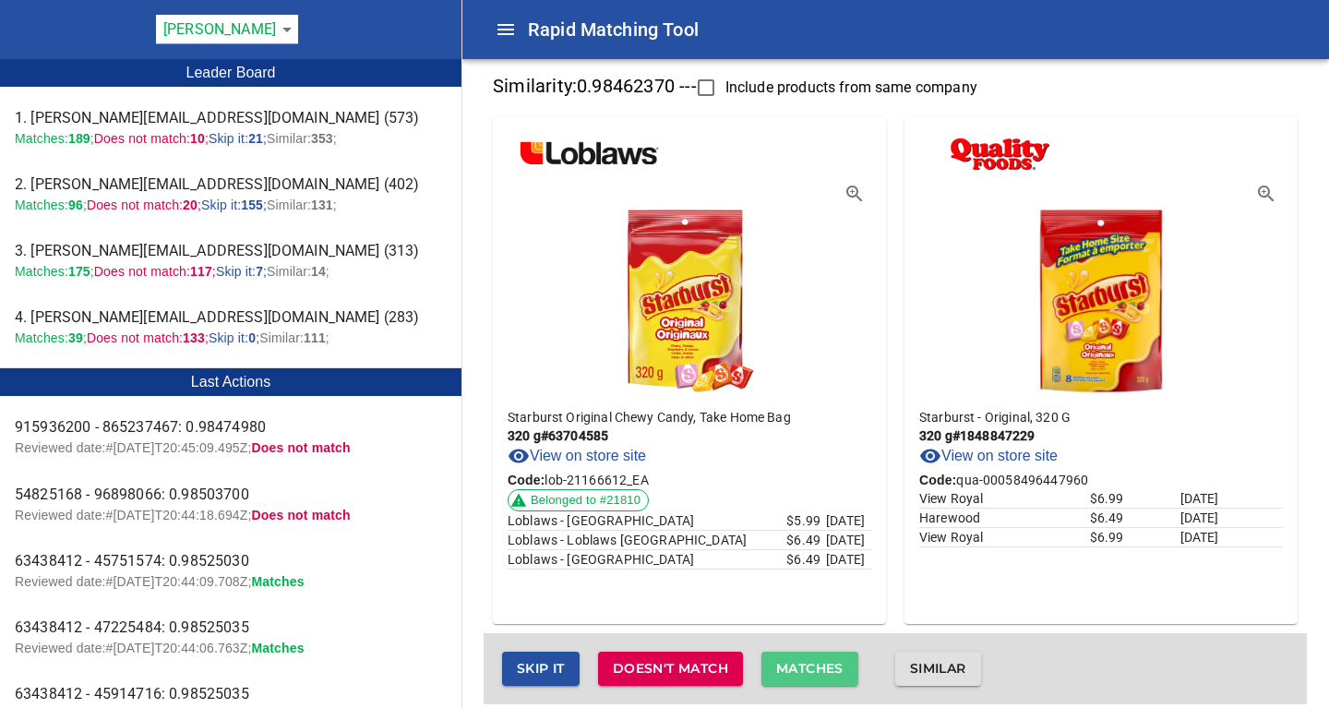
click at [806, 663] on span "Matches" at bounding box center [809, 668] width 67 height 23
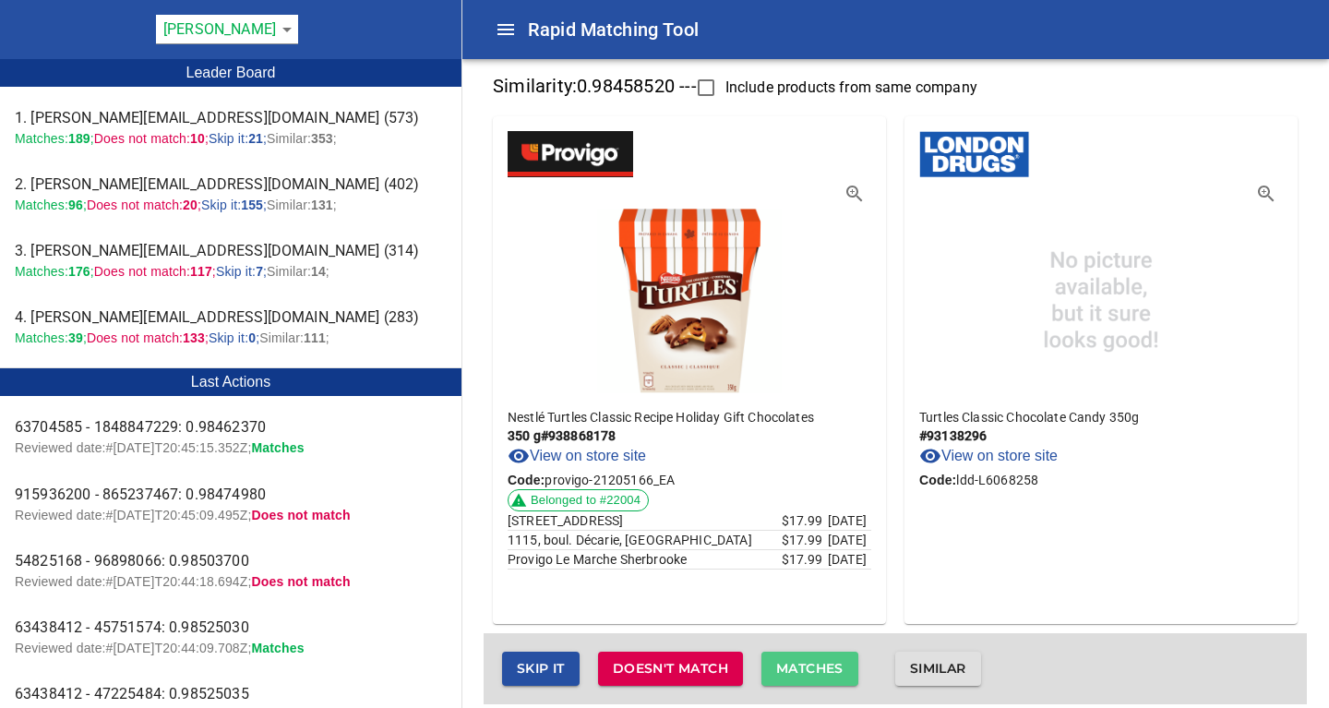
click at [804, 663] on span "Matches" at bounding box center [809, 668] width 67 height 23
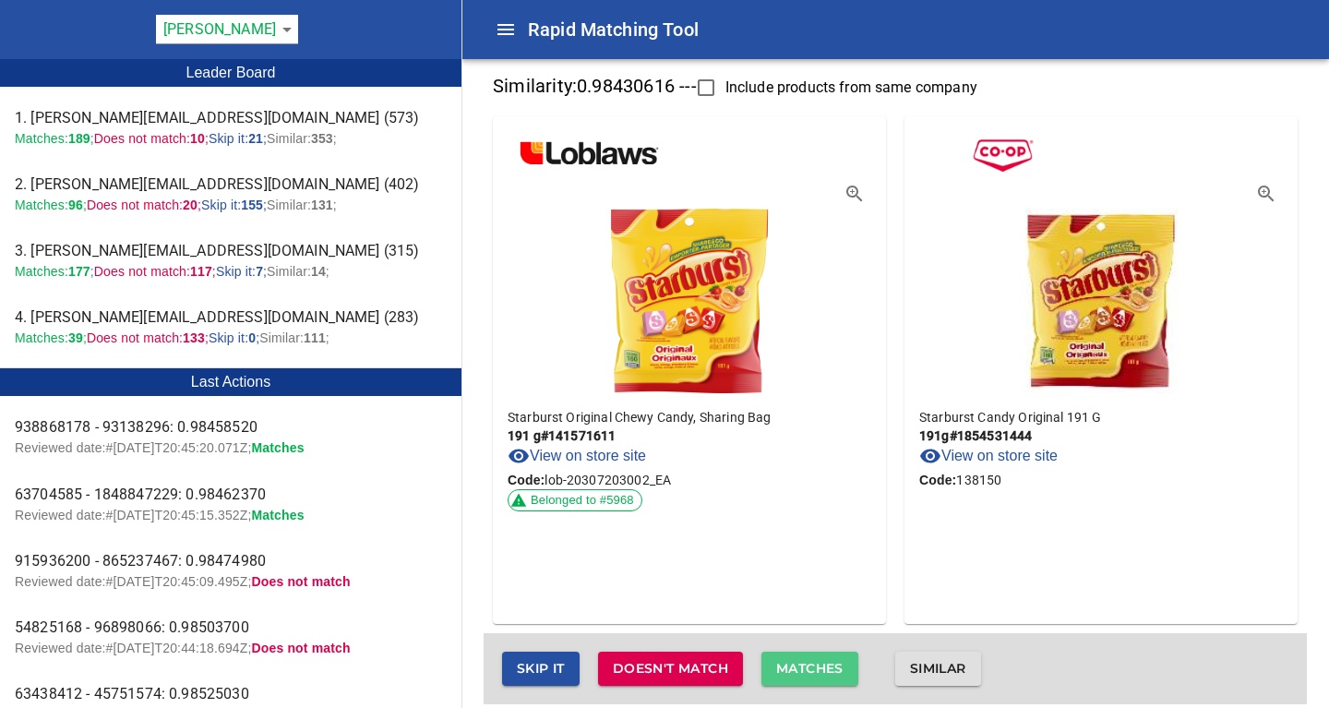
click at [804, 663] on span "Matches" at bounding box center [809, 668] width 67 height 23
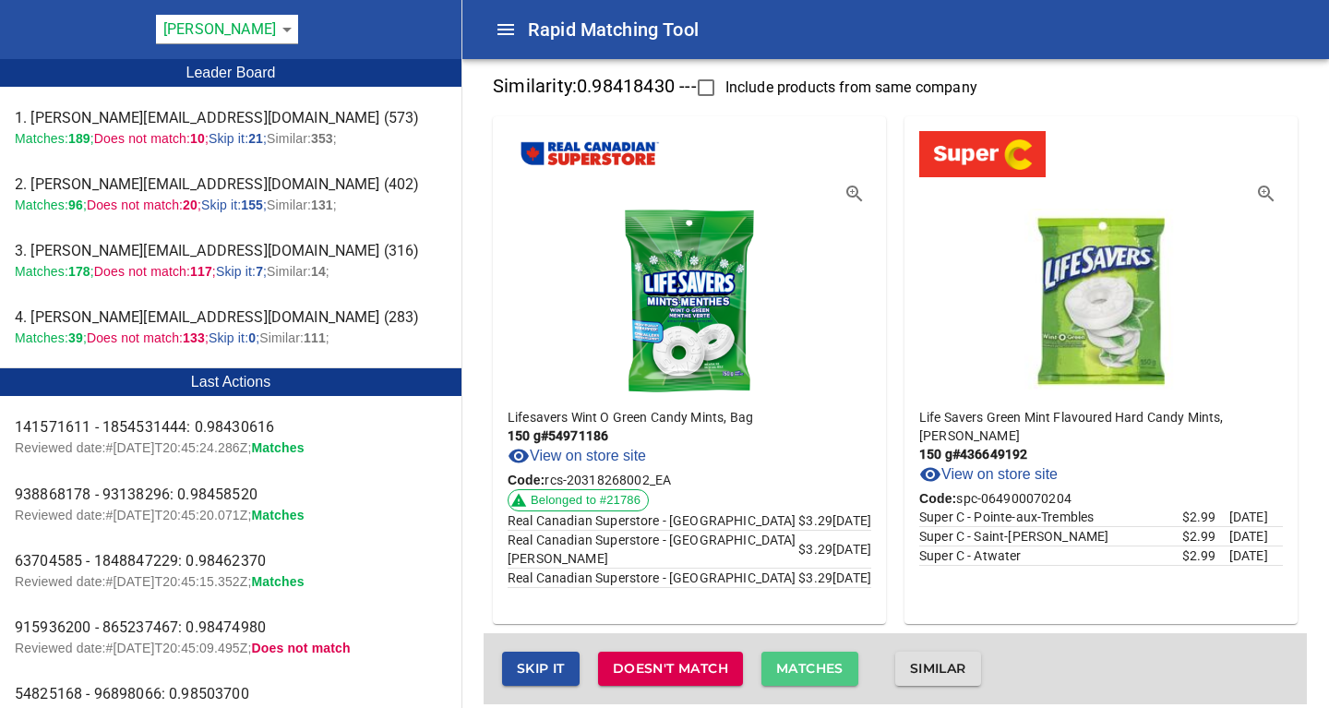
click at [804, 663] on span "Matches" at bounding box center [809, 668] width 67 height 23
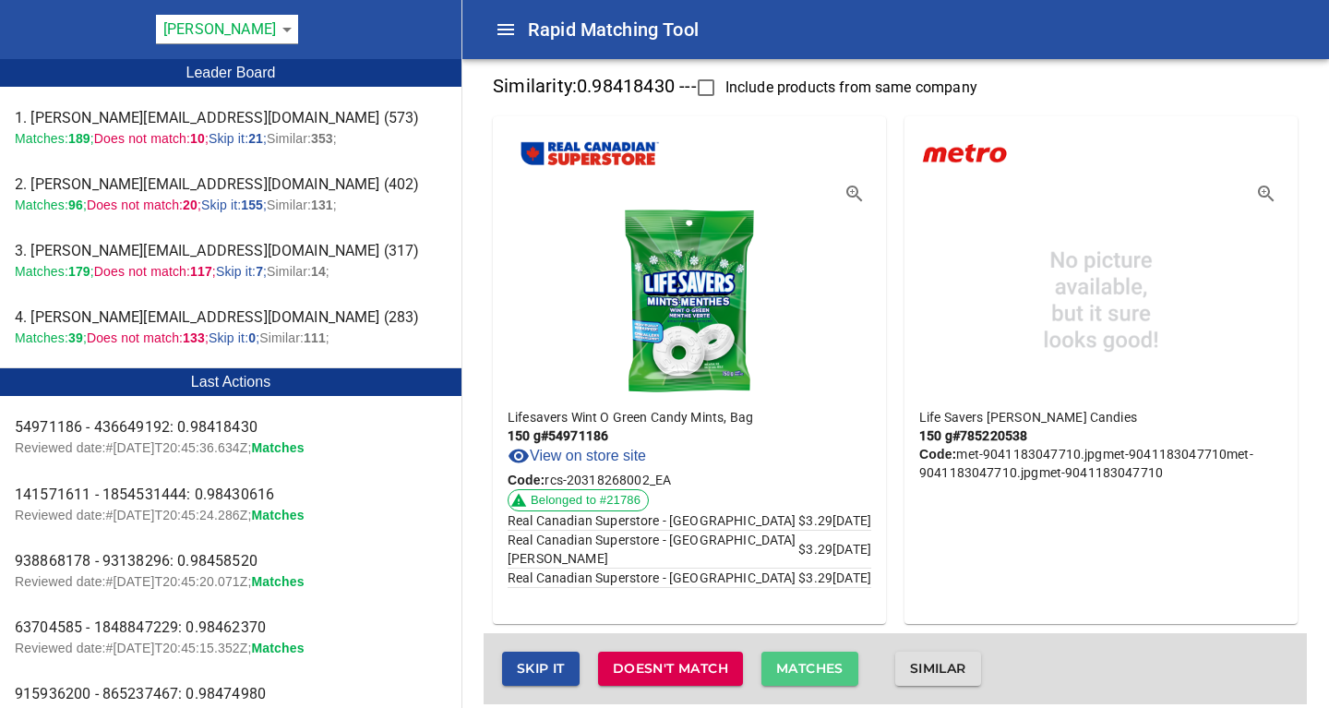
click at [804, 663] on span "Matches" at bounding box center [809, 668] width 67 height 23
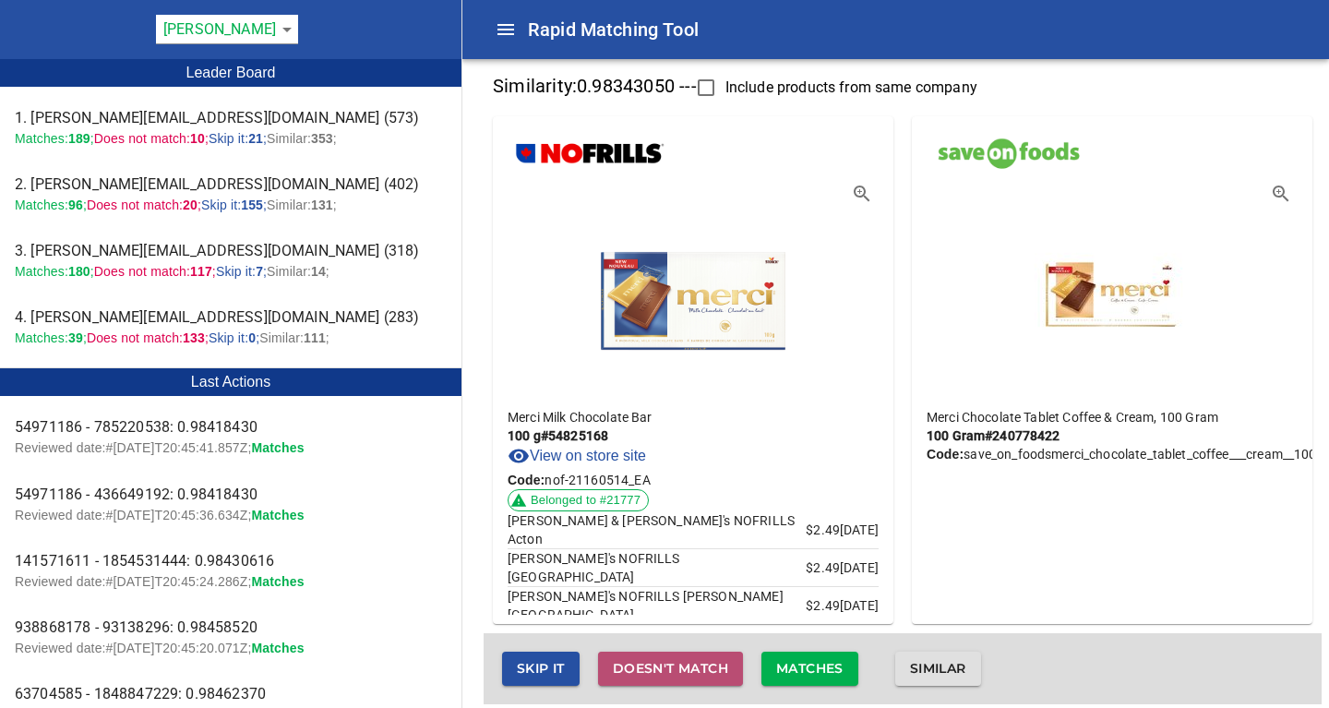
click at [710, 663] on span "Doesn't match" at bounding box center [670, 668] width 115 height 23
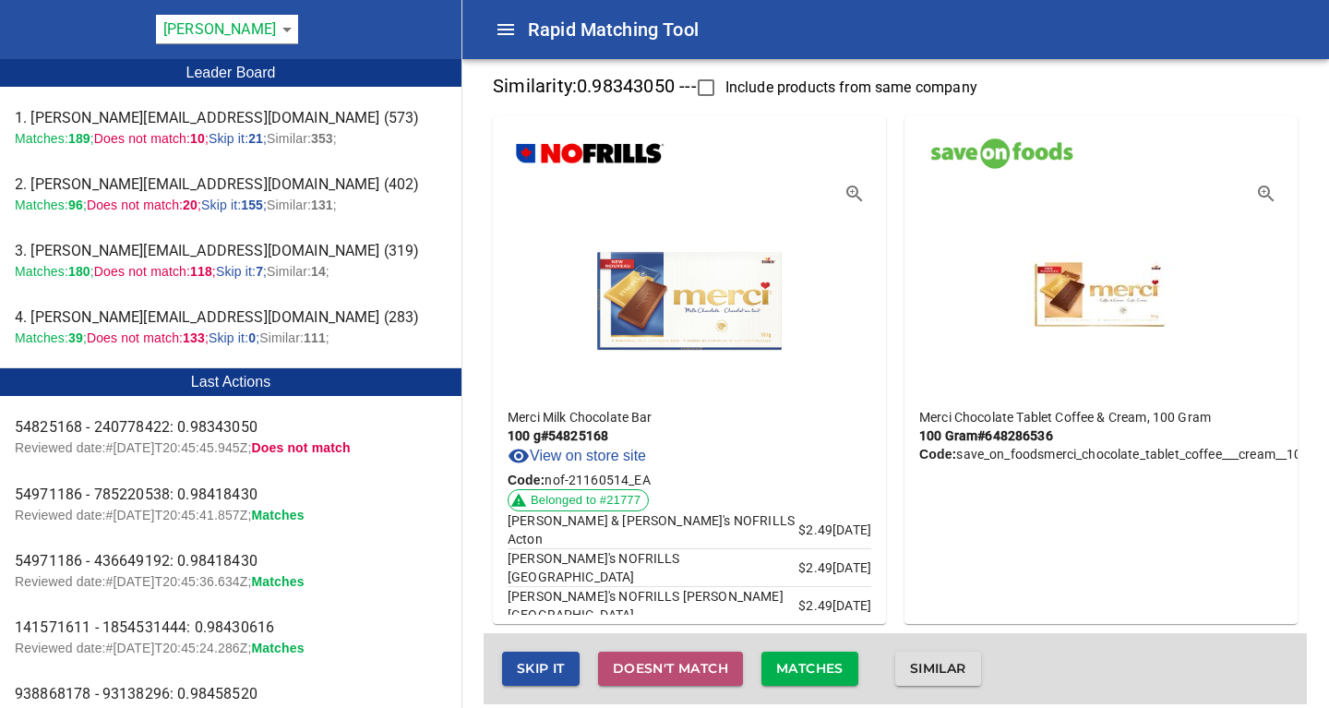
click at [639, 676] on span "Doesn't match" at bounding box center [670, 668] width 115 height 23
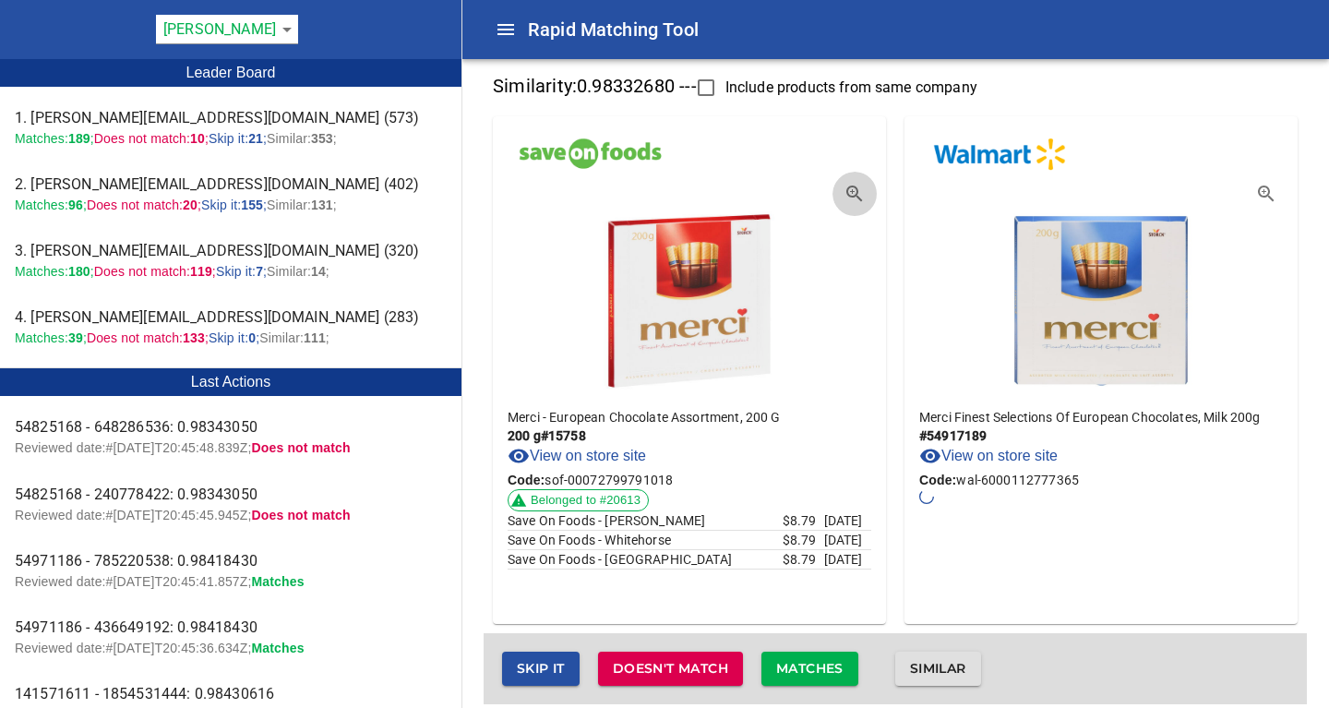
click at [855, 191] on icon "button" at bounding box center [854, 194] width 22 height 22
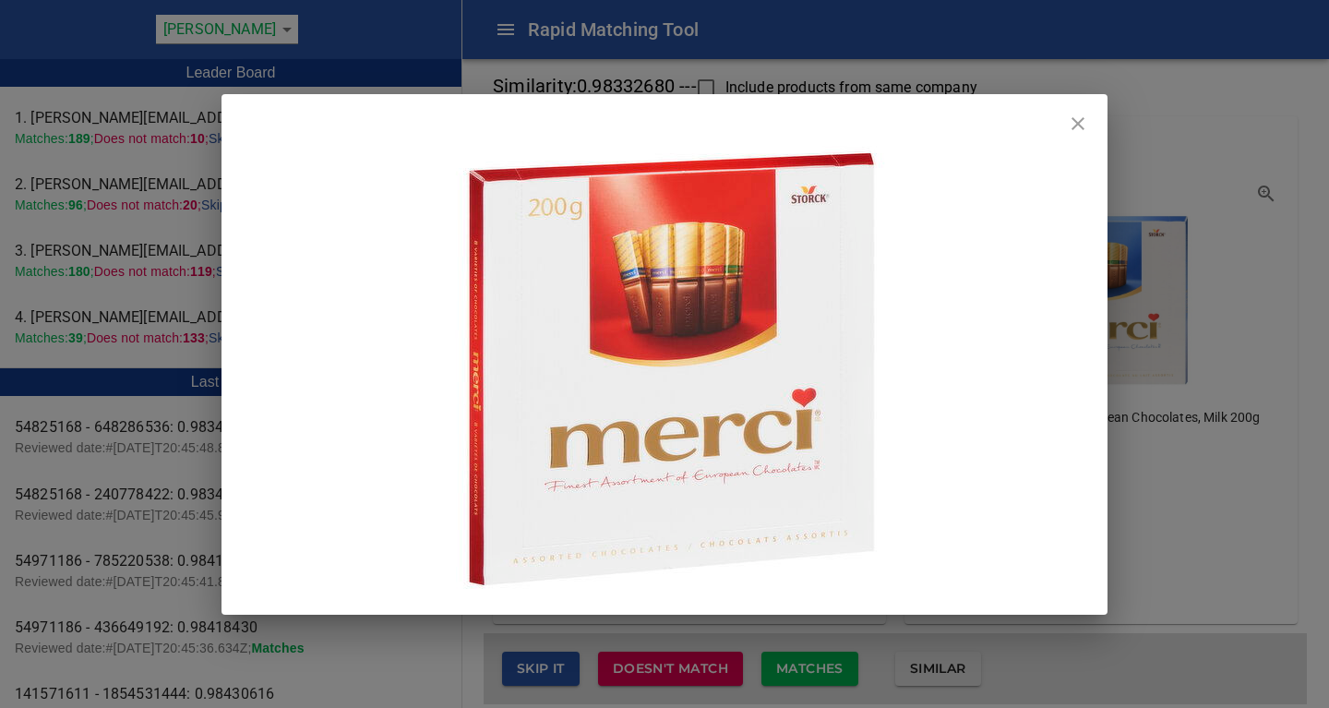
click at [1076, 121] on icon "close" at bounding box center [1077, 123] width 13 height 13
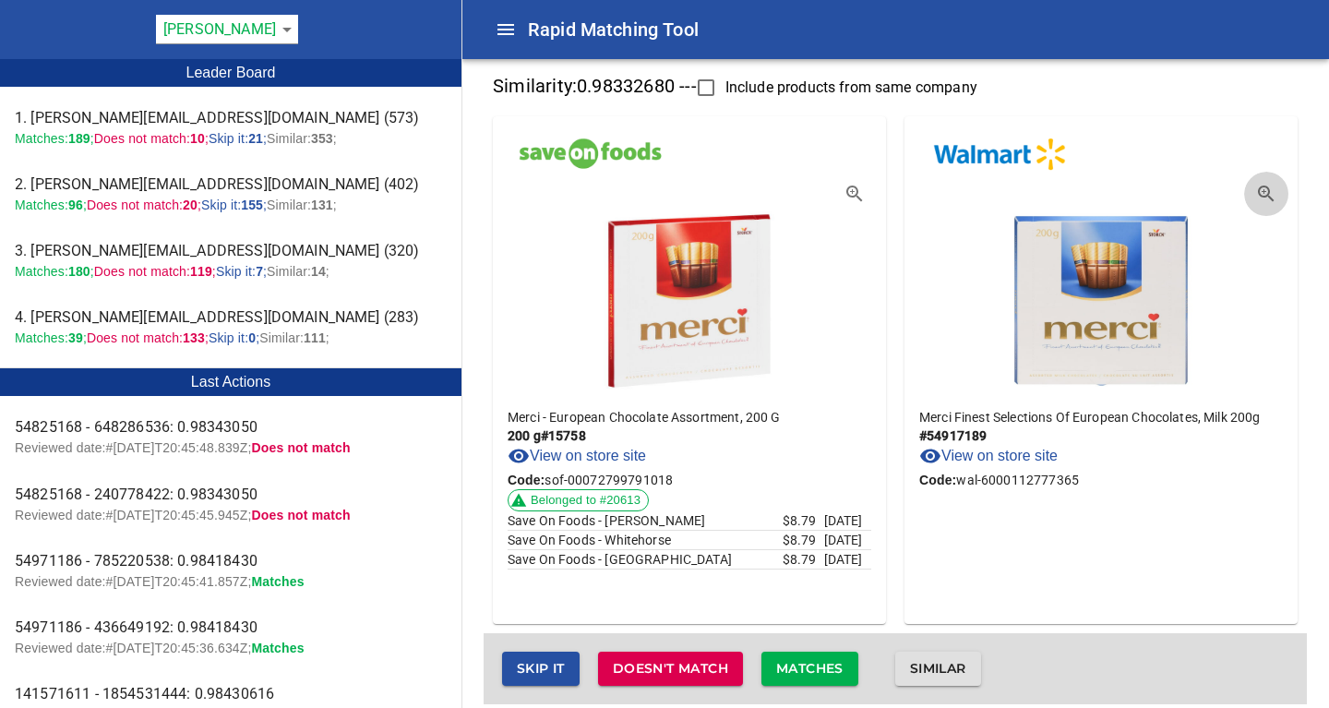
click at [1265, 189] on icon "button" at bounding box center [1266, 194] width 22 height 22
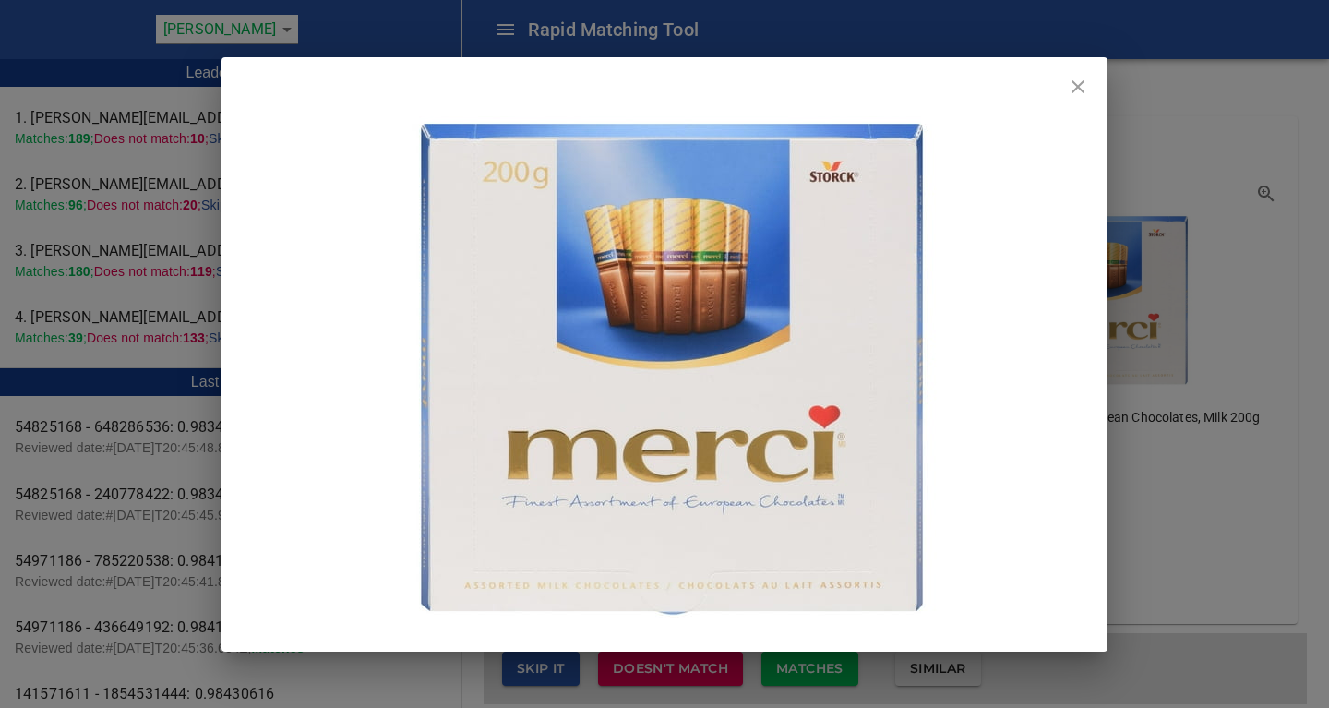
click at [1072, 82] on icon "close" at bounding box center [1078, 87] width 22 height 22
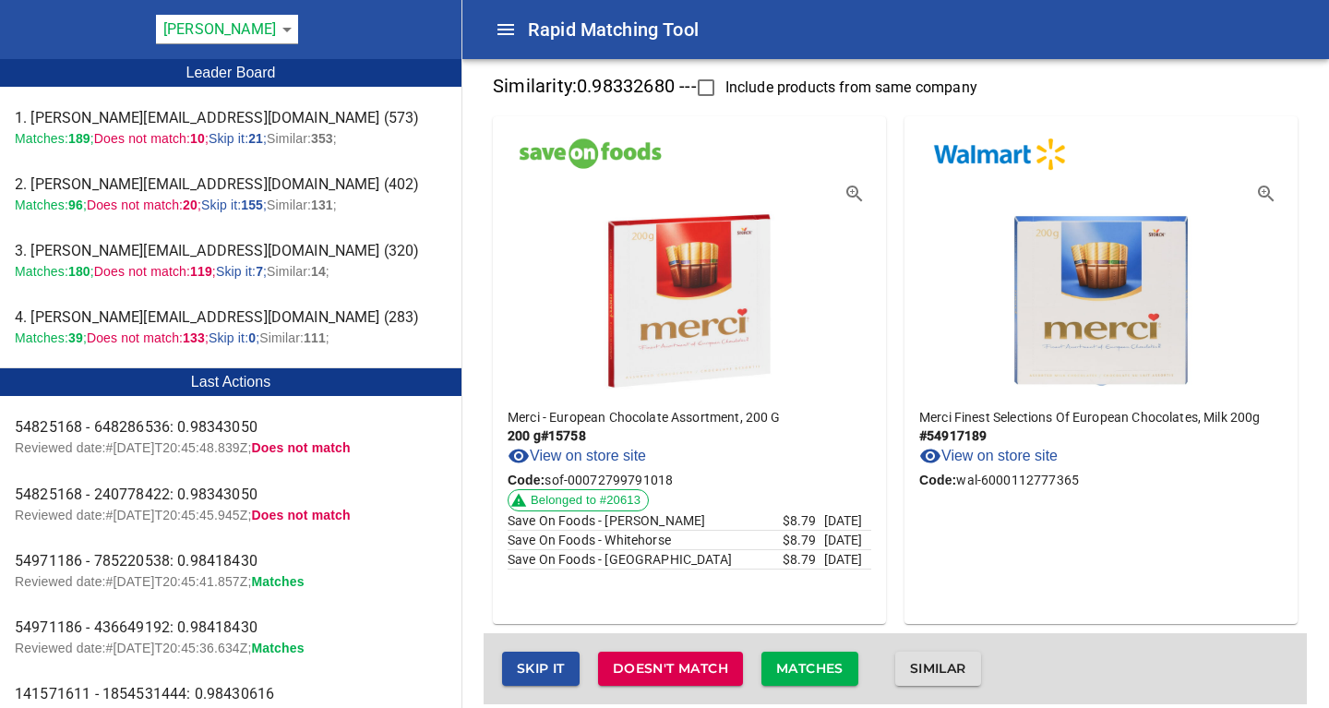
click at [854, 189] on icon "button" at bounding box center [854, 194] width 22 height 22
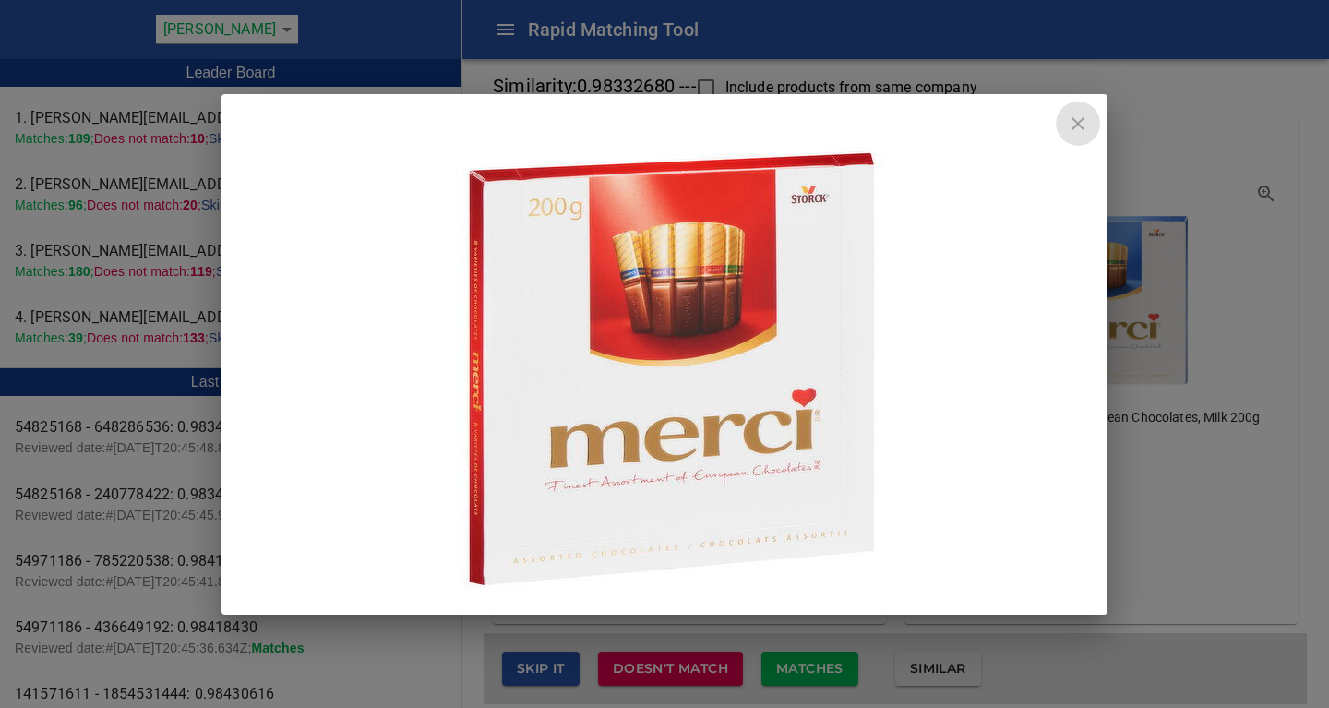
click at [1086, 125] on icon "close" at bounding box center [1078, 124] width 22 height 22
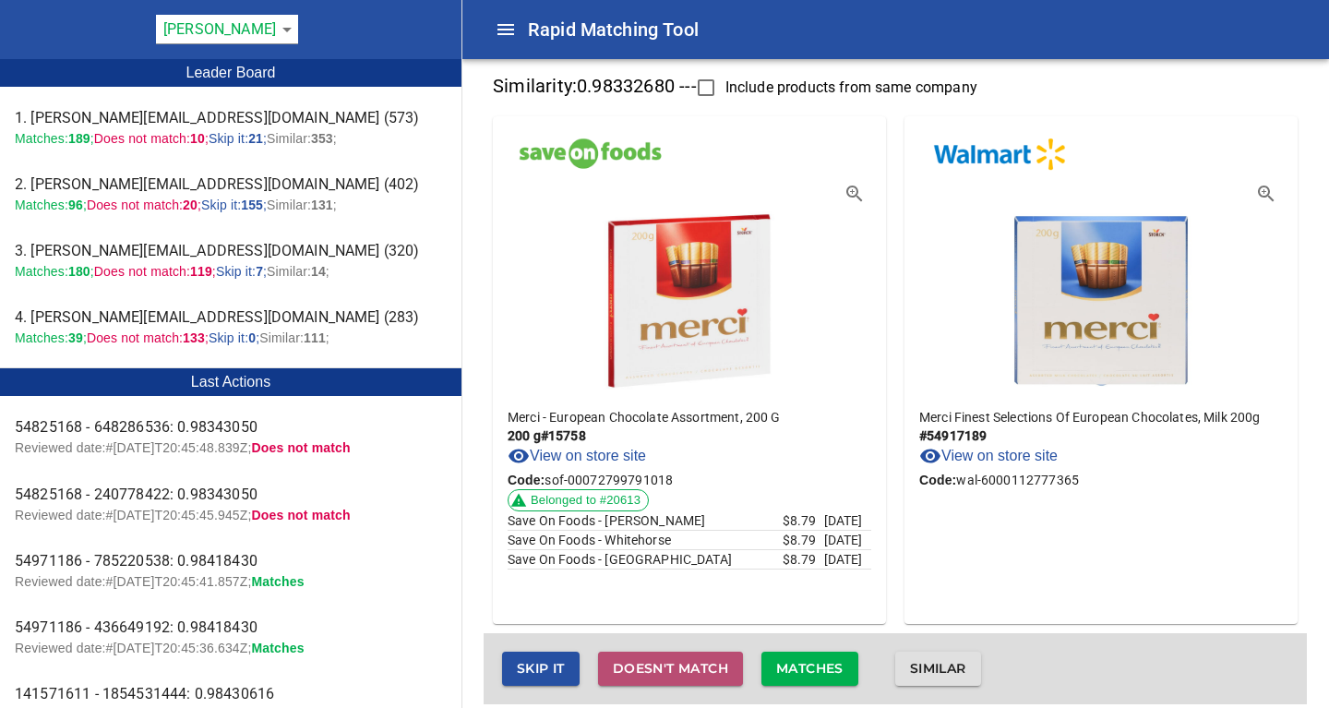
click at [707, 669] on span "Doesn't match" at bounding box center [670, 668] width 115 height 23
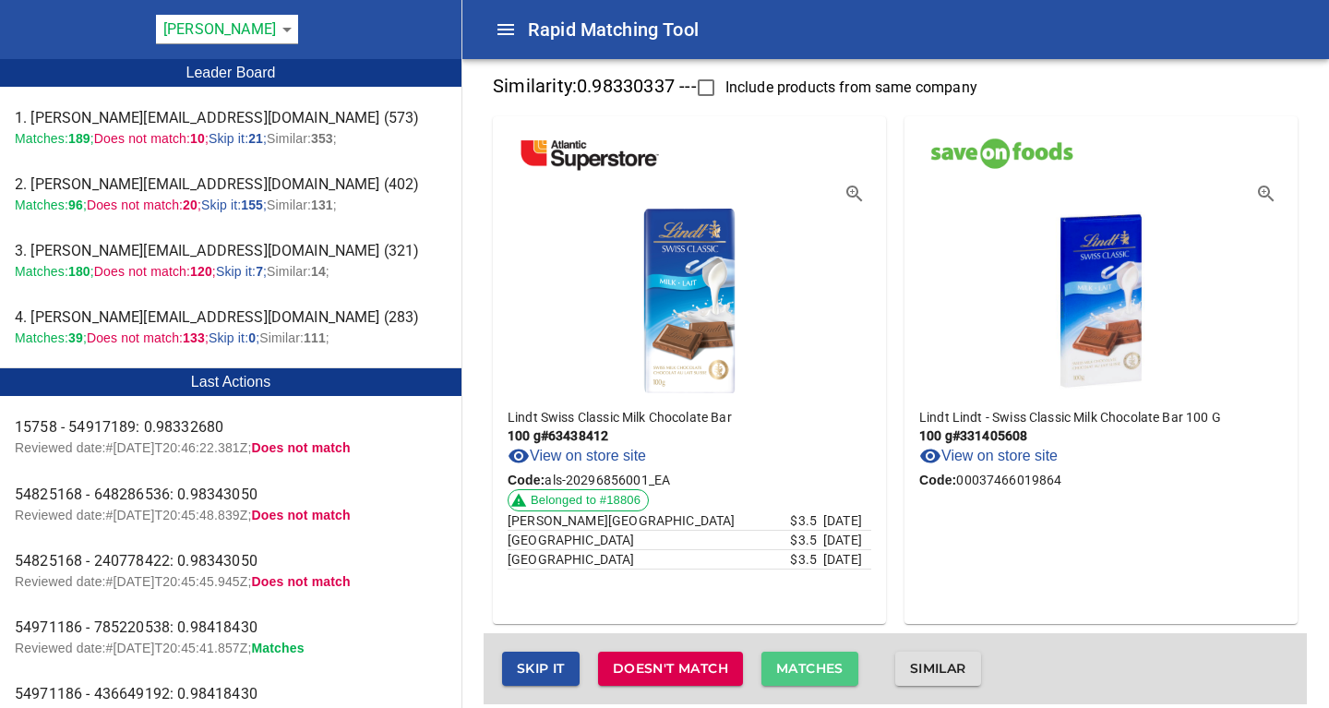
click at [805, 673] on span "Matches" at bounding box center [809, 668] width 67 height 23
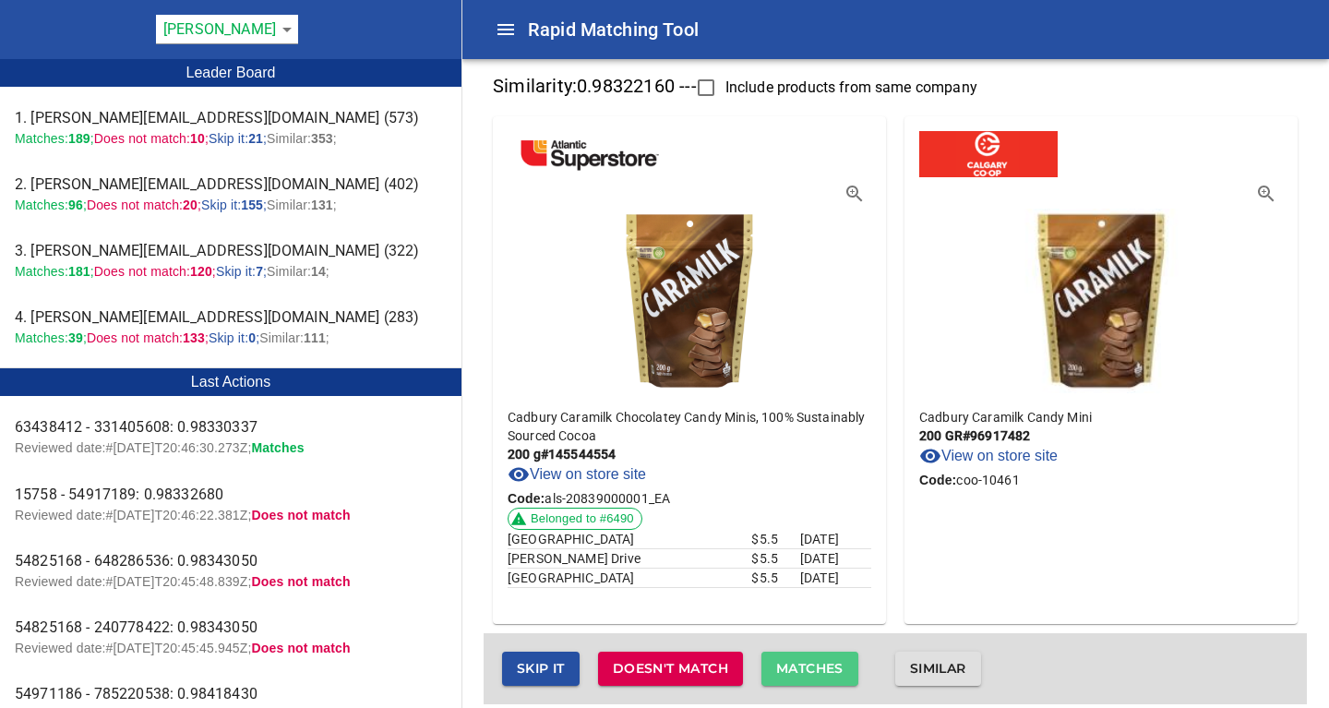
click at [831, 662] on span "Matches" at bounding box center [809, 668] width 67 height 23
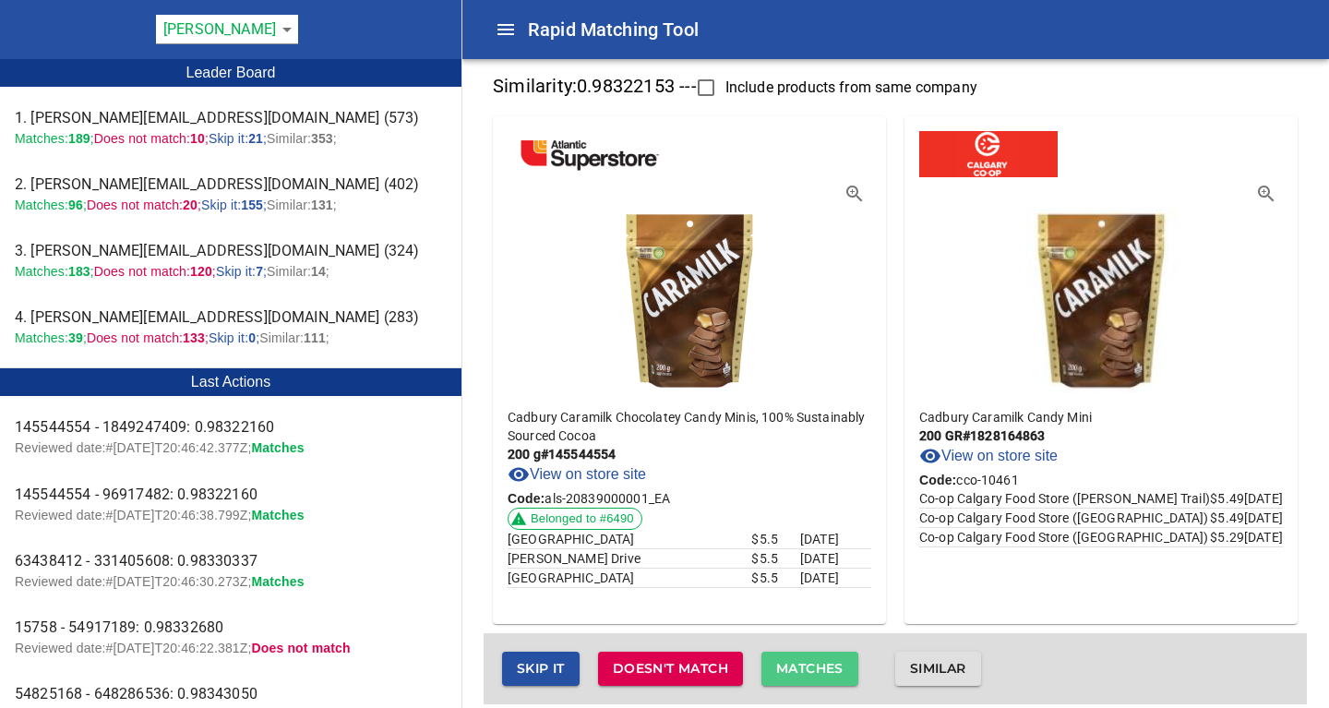
click at [831, 662] on span "Matches" at bounding box center [809, 668] width 67 height 23
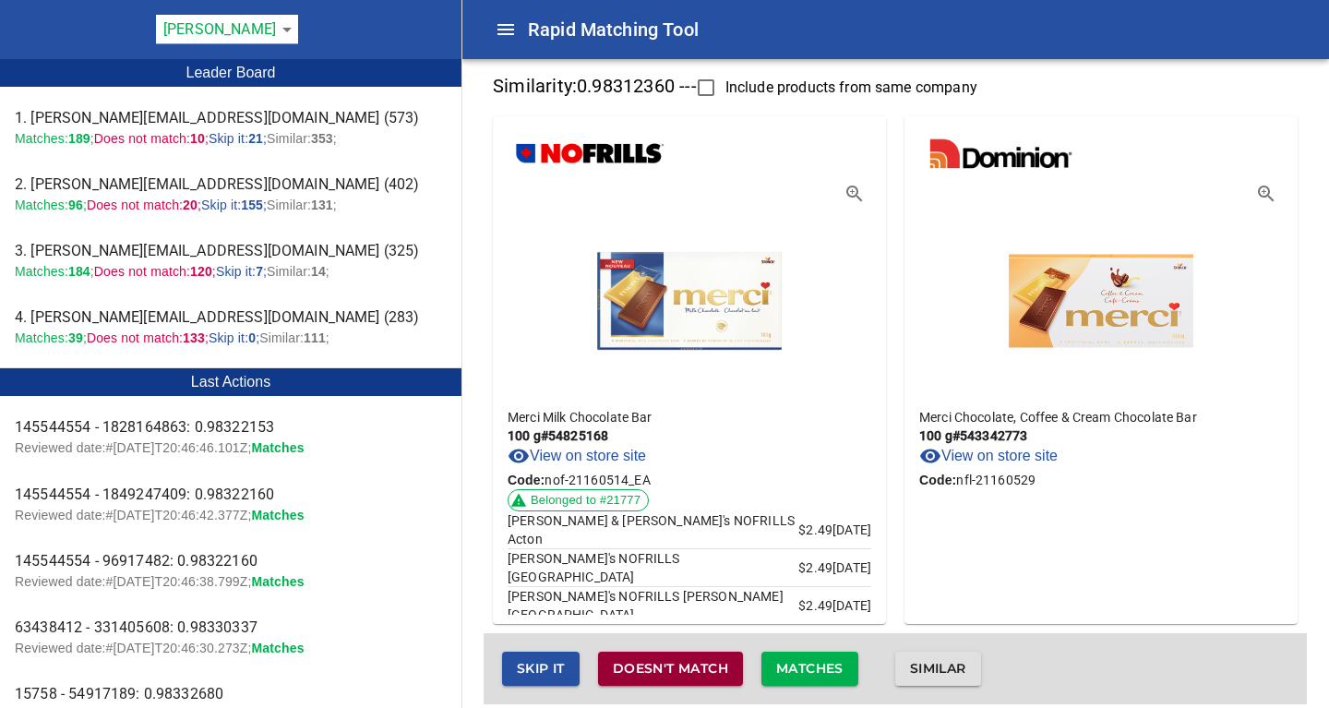
click at [710, 666] on span "Doesn't match" at bounding box center [670, 668] width 115 height 23
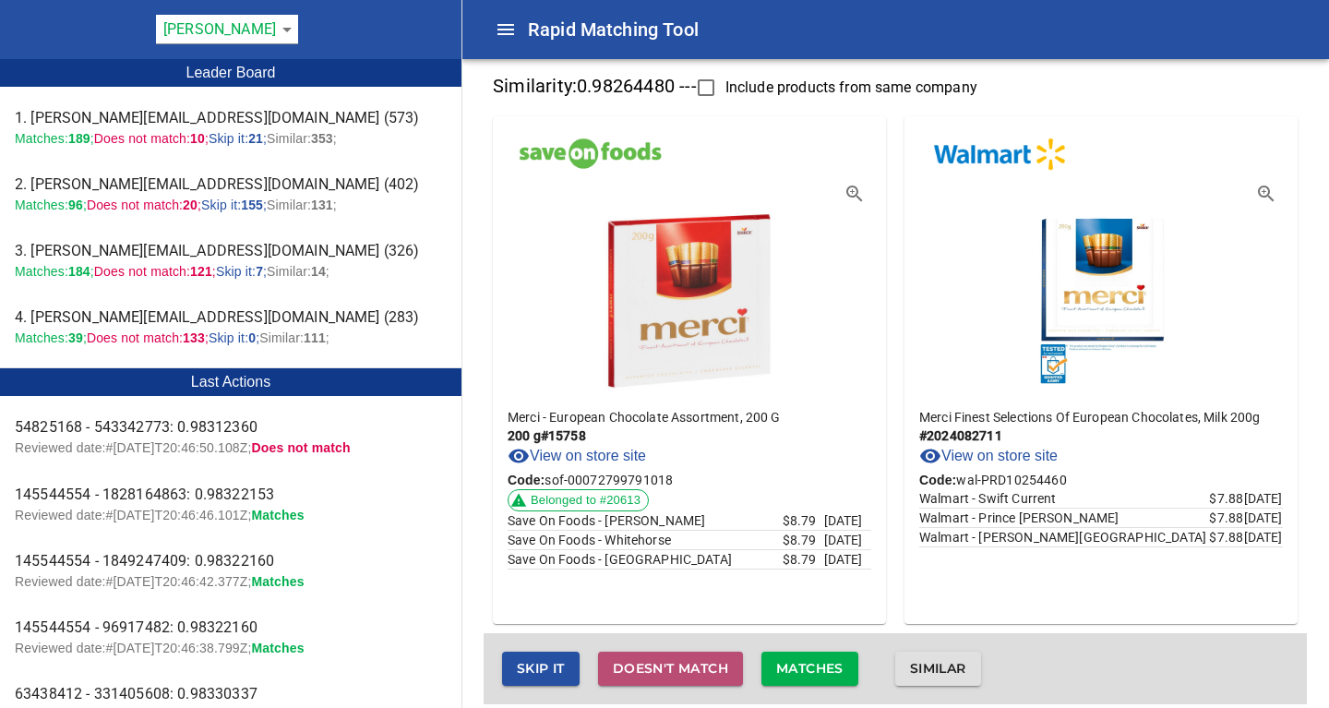
click at [688, 667] on span "Doesn't match" at bounding box center [670, 668] width 115 height 23
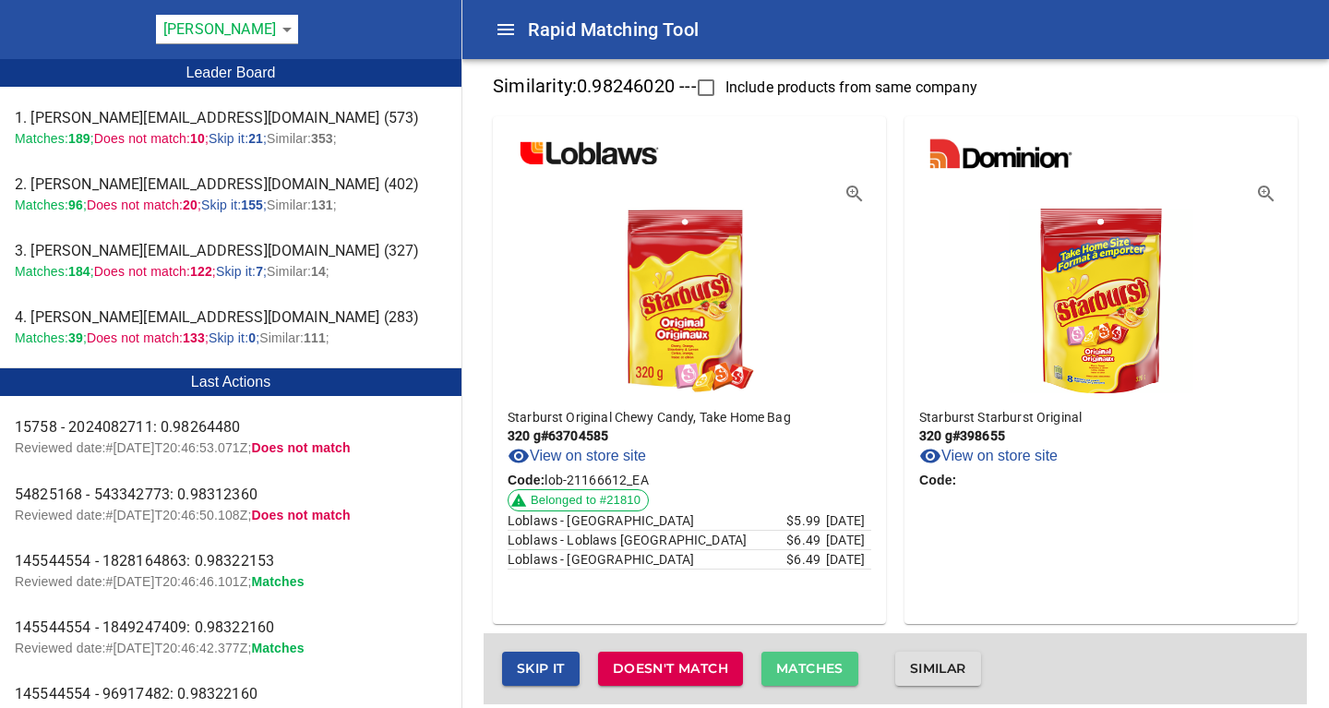
click at [819, 667] on span "Matches" at bounding box center [809, 668] width 67 height 23
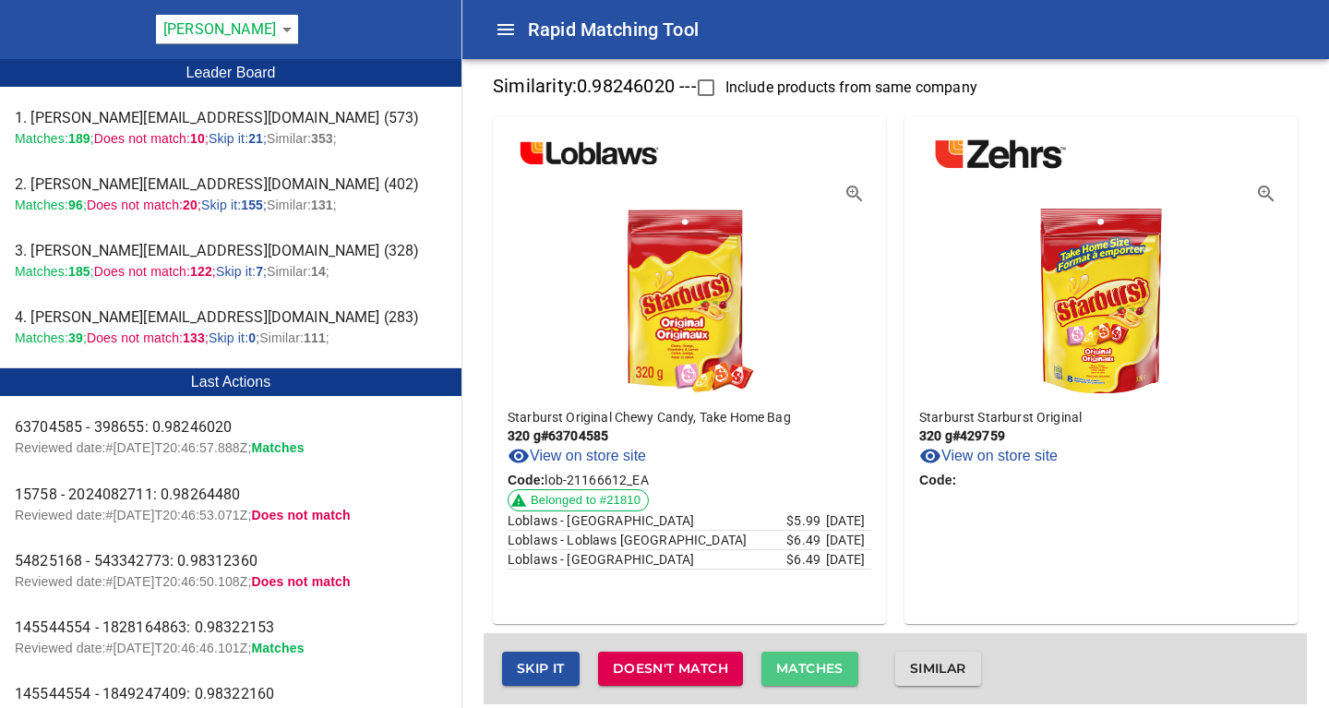
click at [814, 663] on span "Matches" at bounding box center [809, 668] width 67 height 23
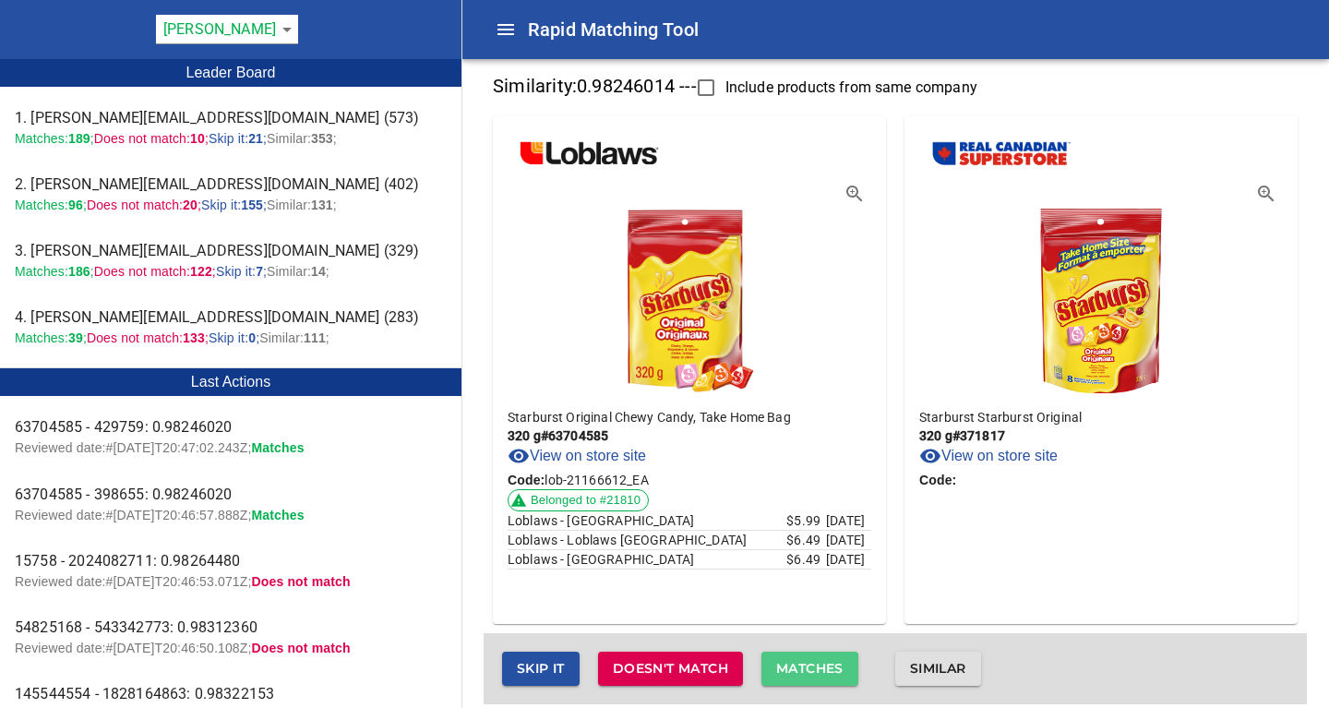
click at [817, 667] on span "Matches" at bounding box center [809, 668] width 67 height 23
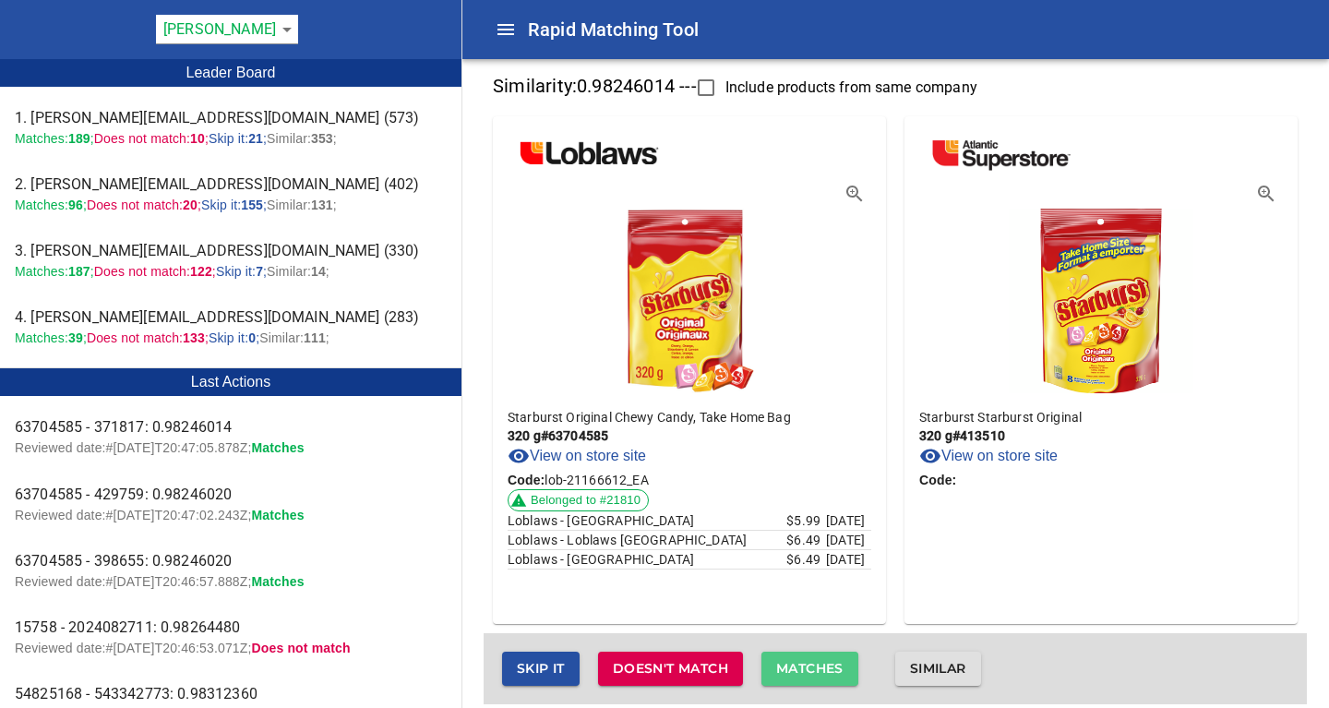
click at [817, 667] on span "Matches" at bounding box center [809, 668] width 67 height 23
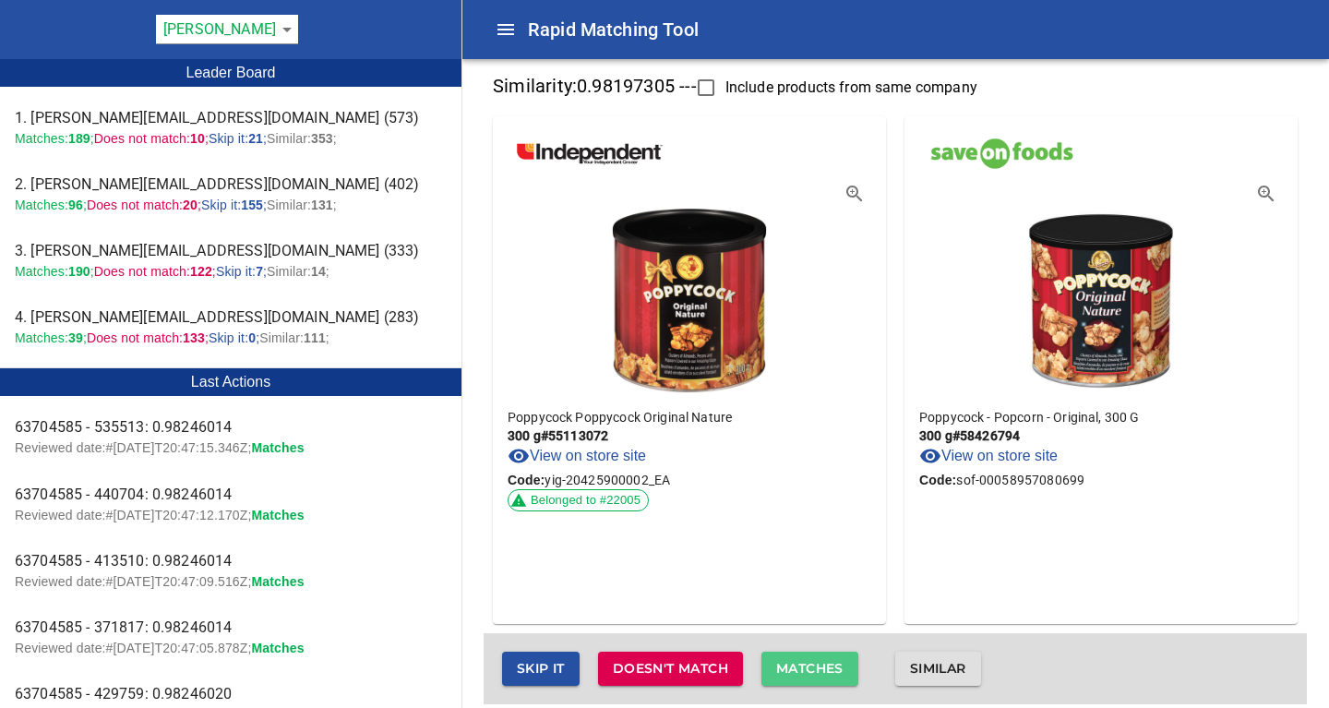
click at [817, 667] on span "Matches" at bounding box center [809, 668] width 67 height 23
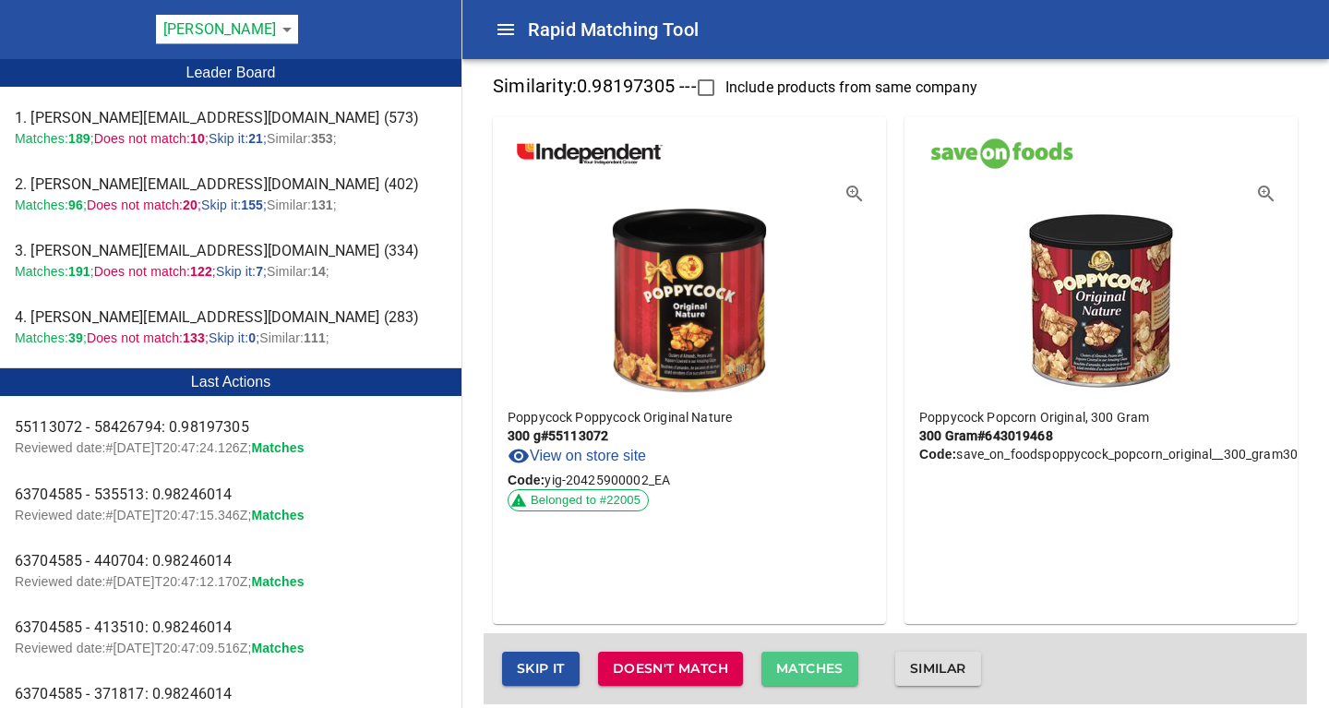
click at [817, 667] on span "Matches" at bounding box center [809, 668] width 67 height 23
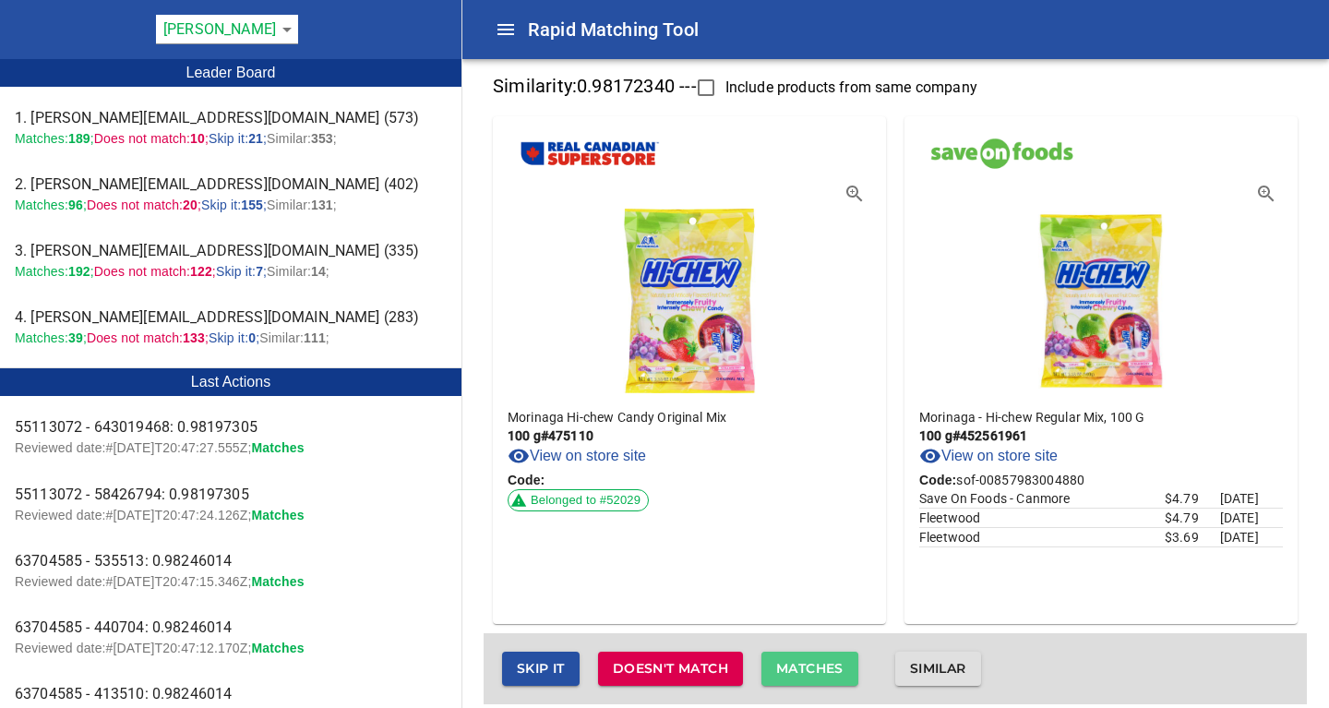
click at [817, 667] on span "Matches" at bounding box center [809, 668] width 67 height 23
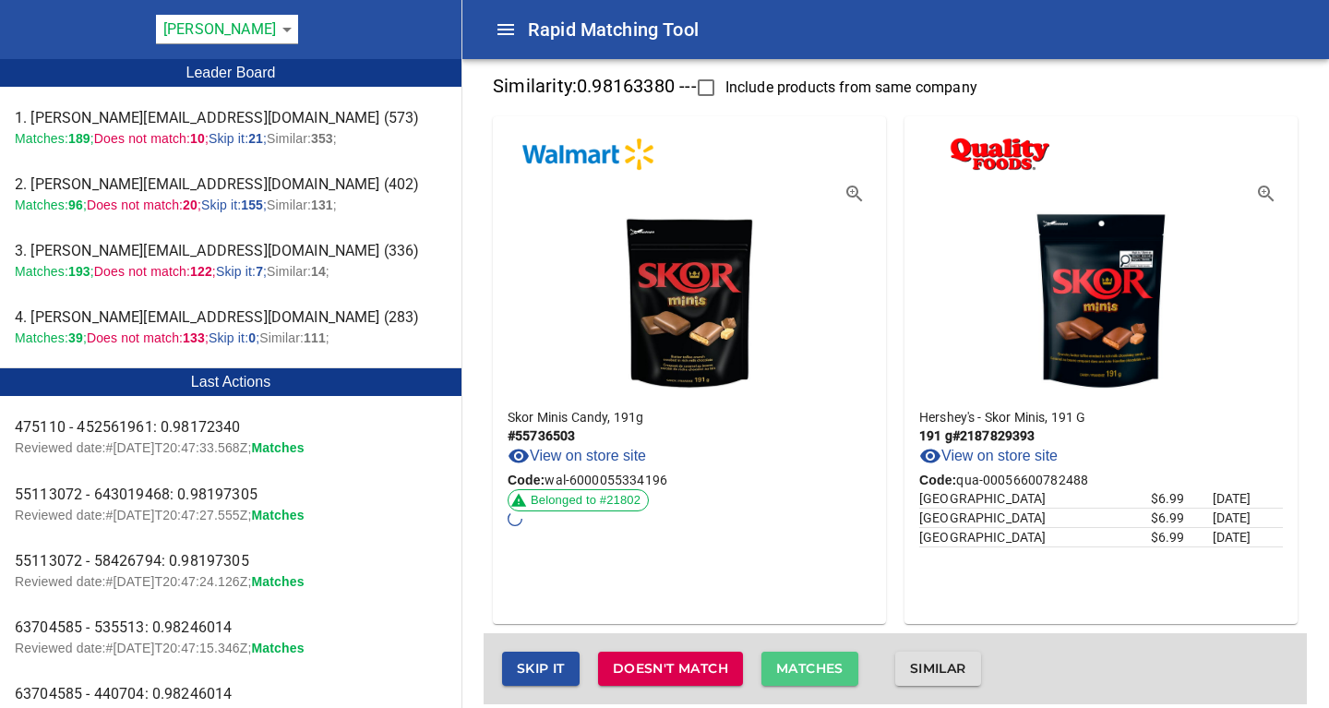
click at [817, 667] on span "Matches" at bounding box center [809, 668] width 67 height 23
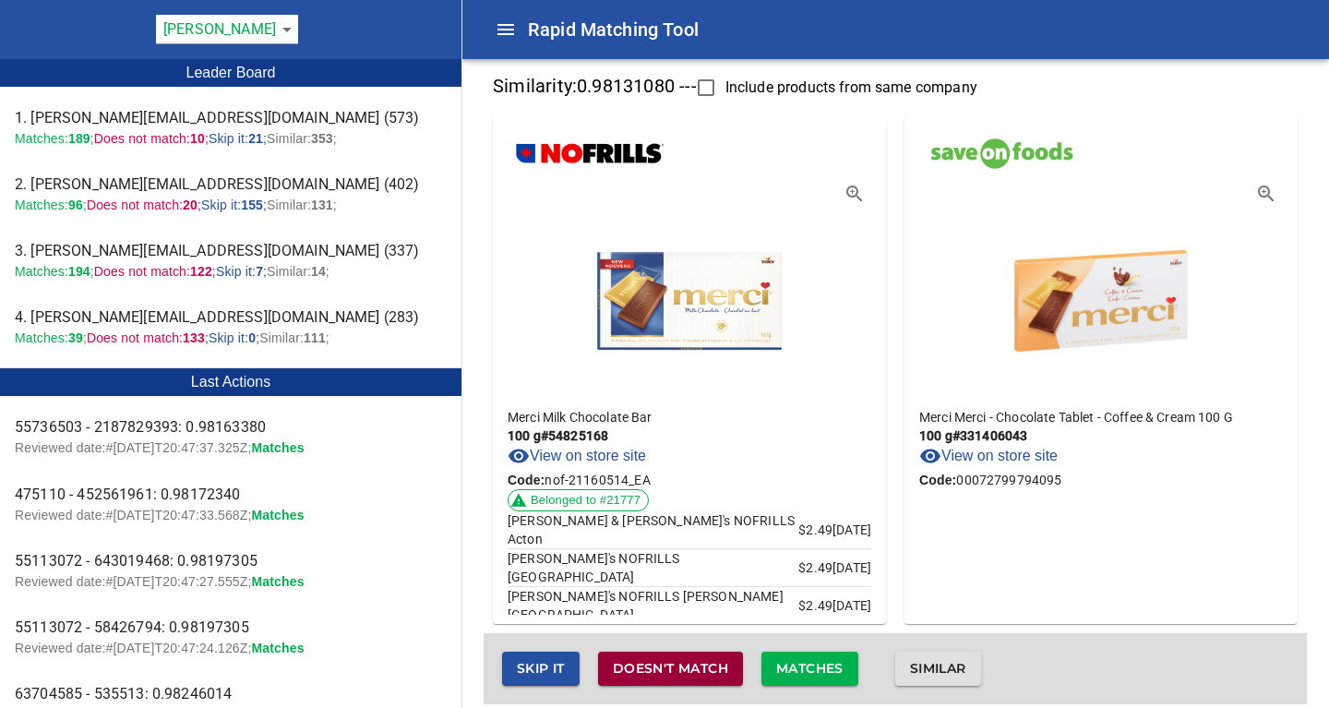
click at [651, 673] on span "Doesn't match" at bounding box center [670, 668] width 115 height 23
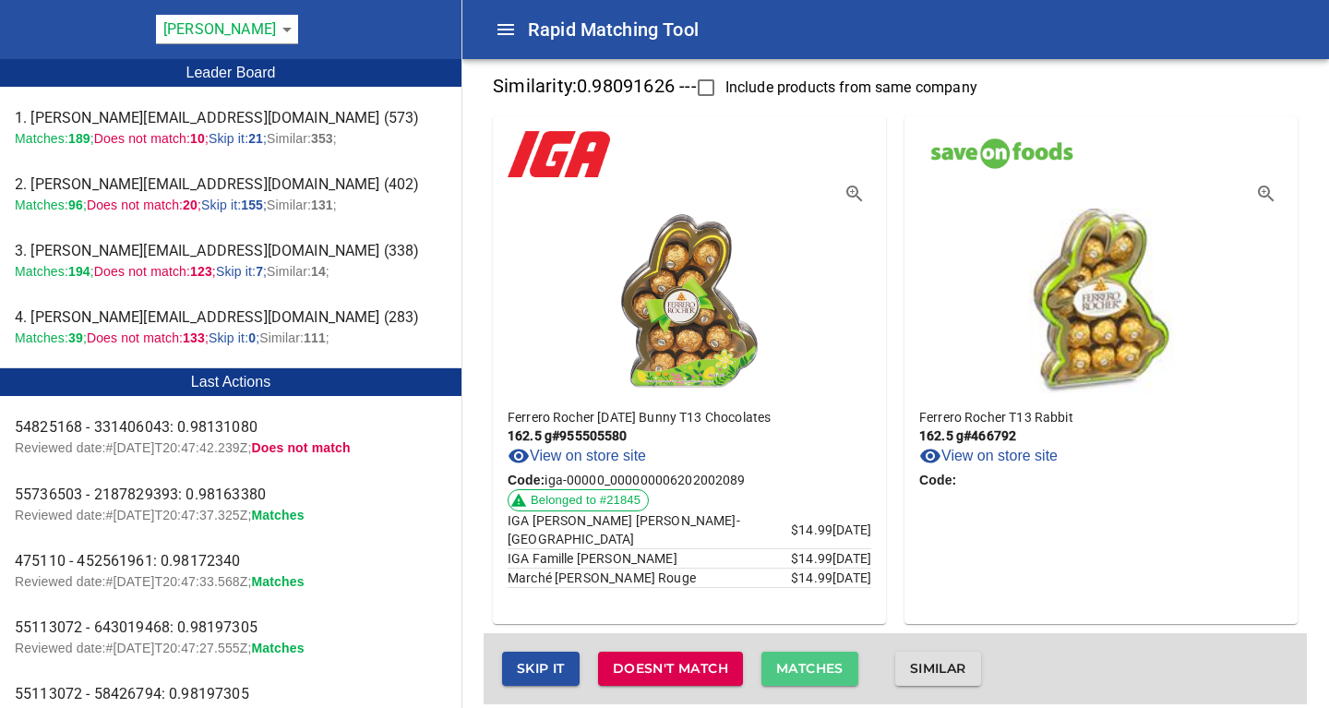
click at [812, 663] on span "Matches" at bounding box center [809, 668] width 67 height 23
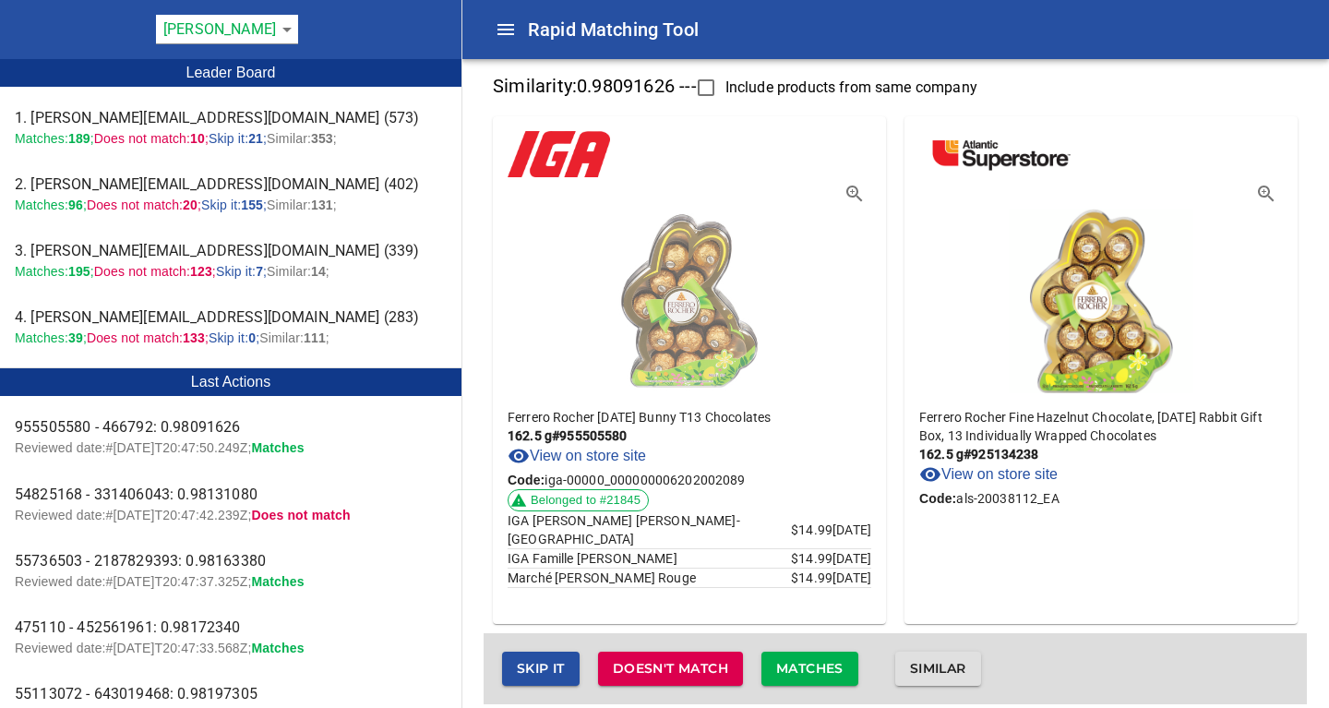
drag, startPoint x: 812, startPoint y: 663, endPoint x: 827, endPoint y: 211, distance: 452.4
click at [770, 361] on div "Similarity: 0.98091626 --- Include products from same company Ferrero Rocher Ea…" at bounding box center [894, 386] width 823 height 636
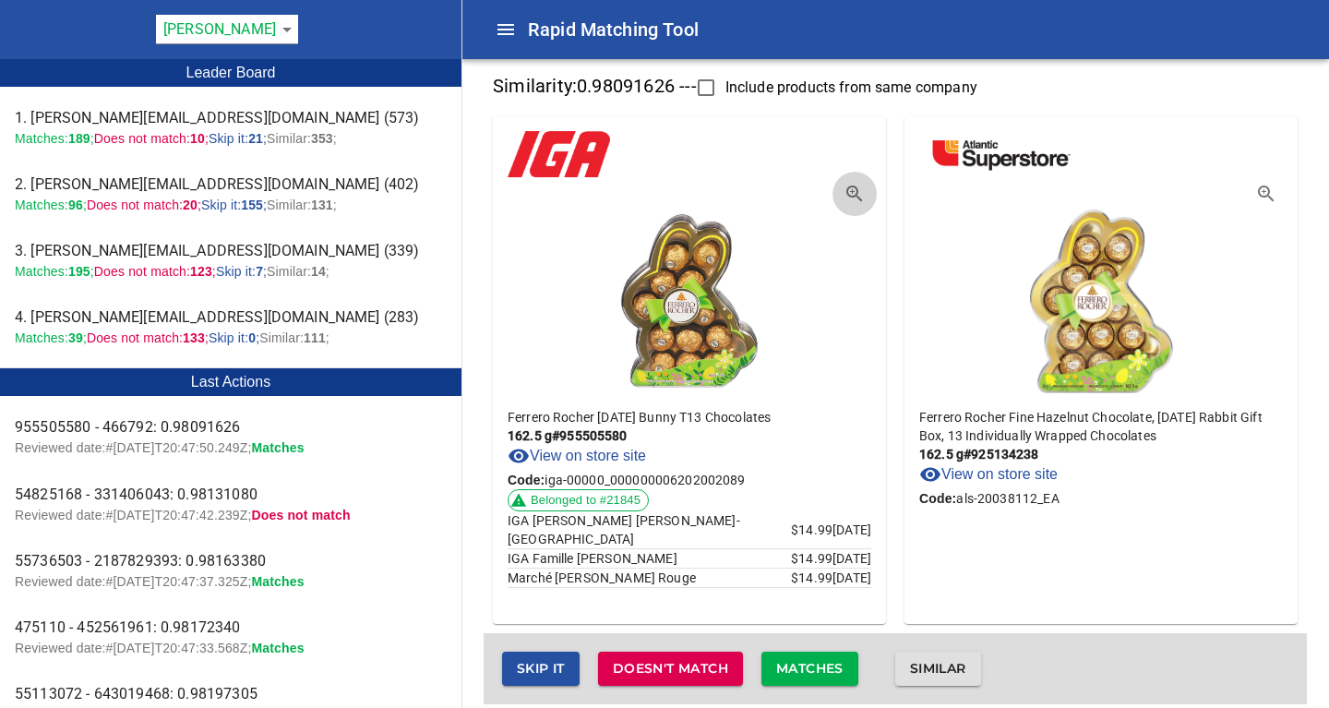
click at [852, 191] on icon "button" at bounding box center [852, 191] width 5 height 5
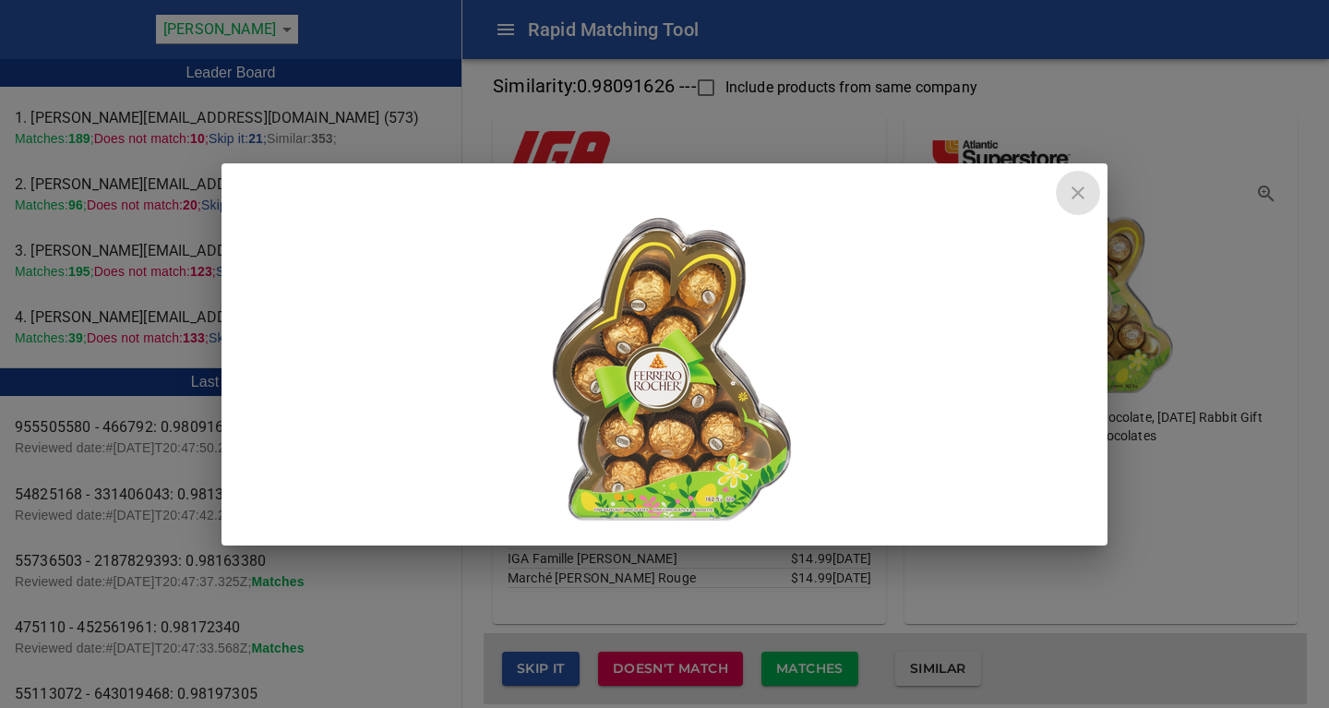
click at [1079, 197] on icon "close" at bounding box center [1078, 193] width 22 height 22
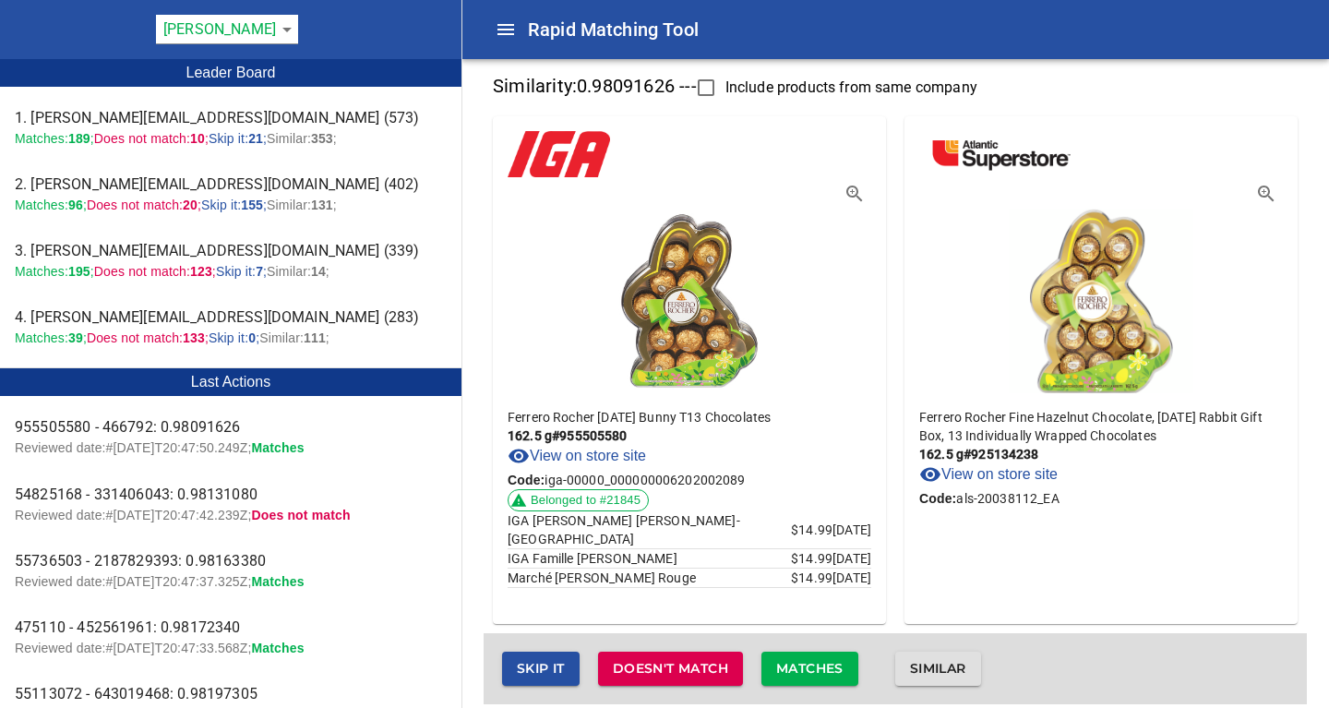
click at [874, 211] on div "Ferrero Rocher Easter Bunny T13 Chocolates 162.5 g # 955505580 View on store si…" at bounding box center [689, 369] width 393 height 507
click at [854, 201] on icon "button" at bounding box center [854, 194] width 22 height 22
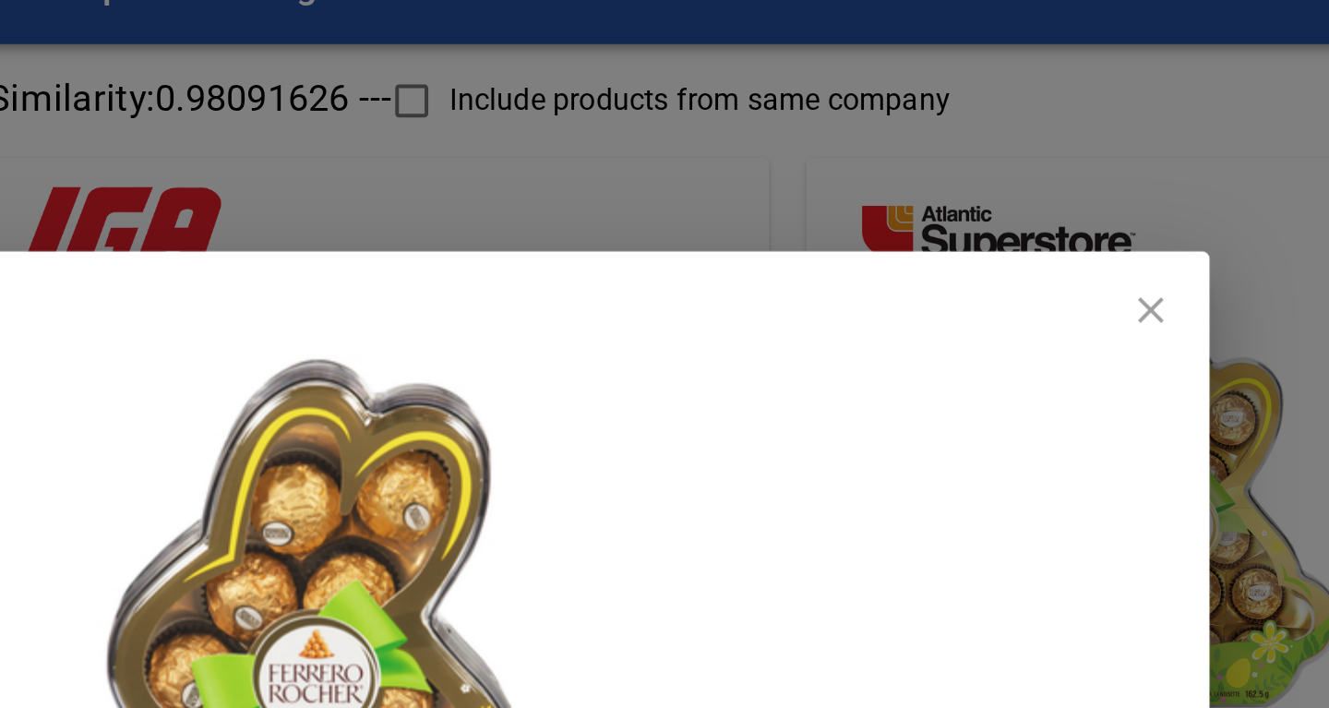
click at [1079, 199] on icon "close" at bounding box center [1078, 193] width 22 height 22
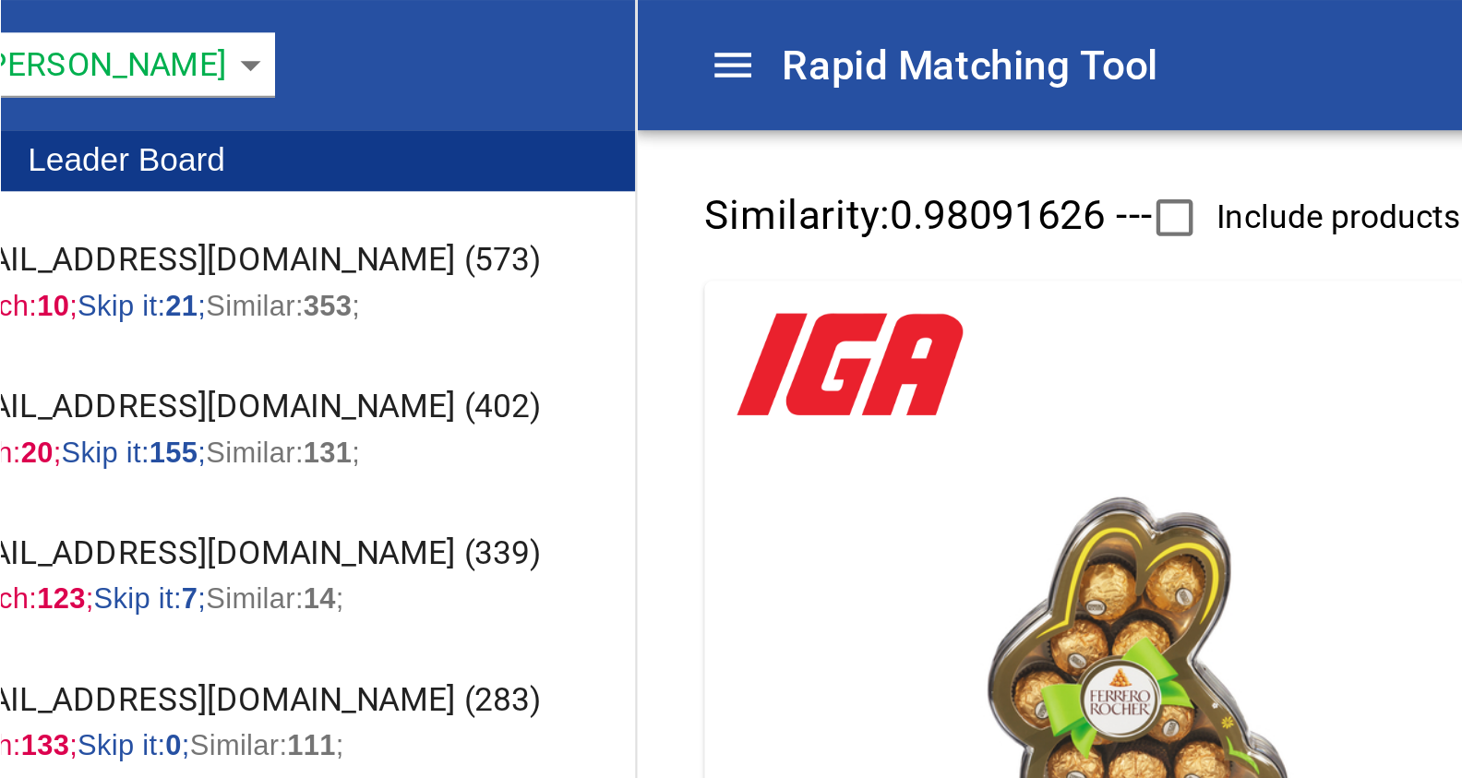
scroll to position [0, 0]
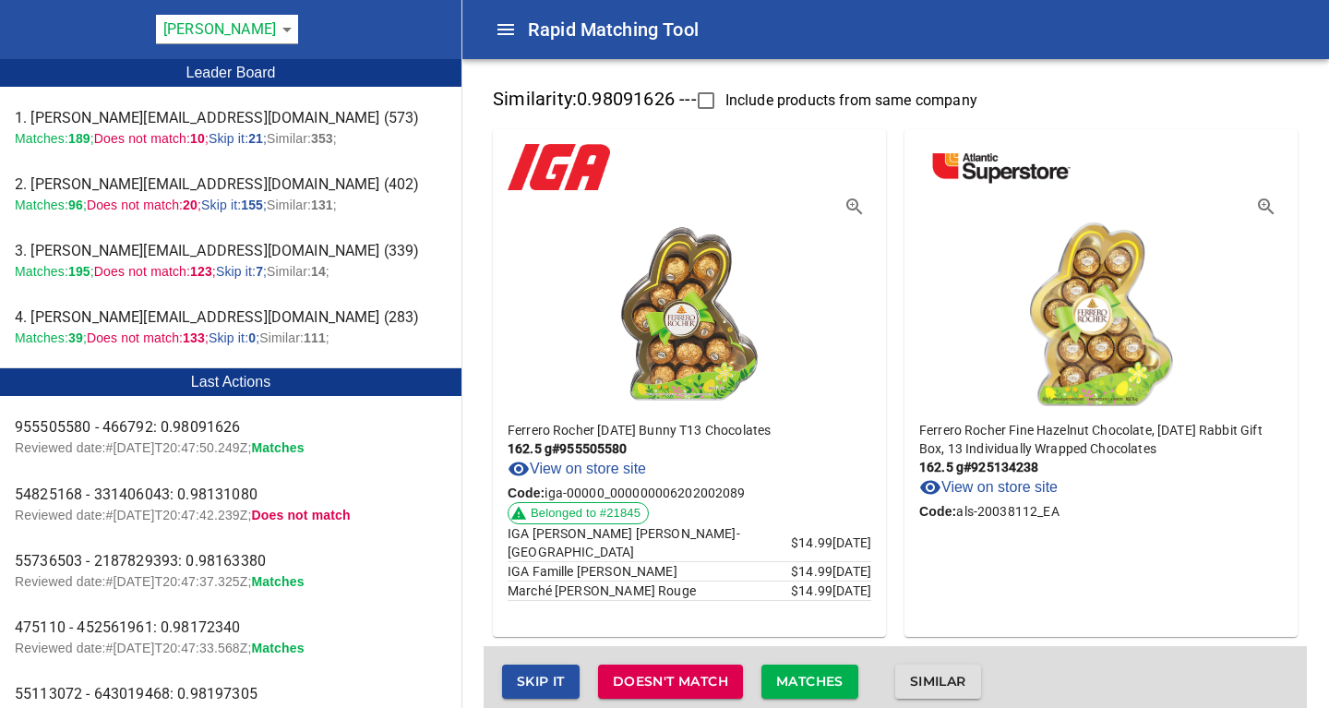
click at [586, 472] on link "View on store site" at bounding box center [576, 469] width 138 height 22
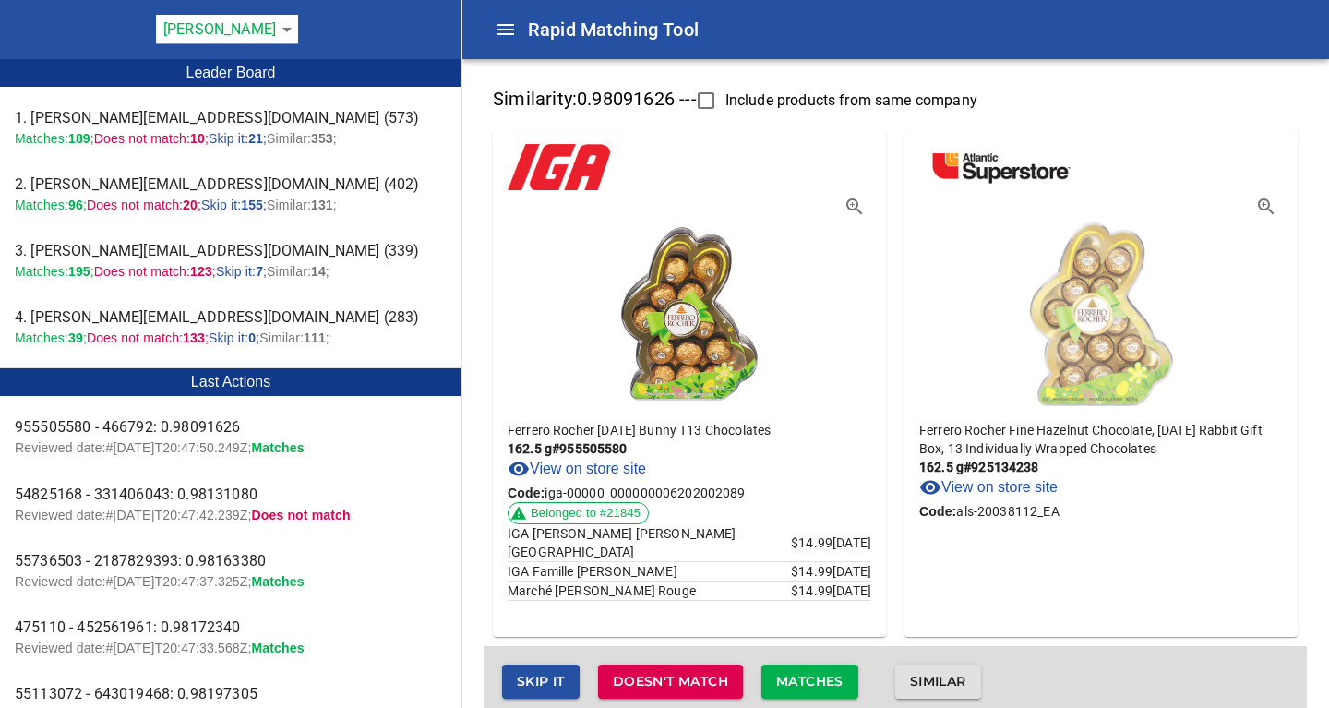
click at [1108, 338] on img at bounding box center [1101, 309] width 185 height 194
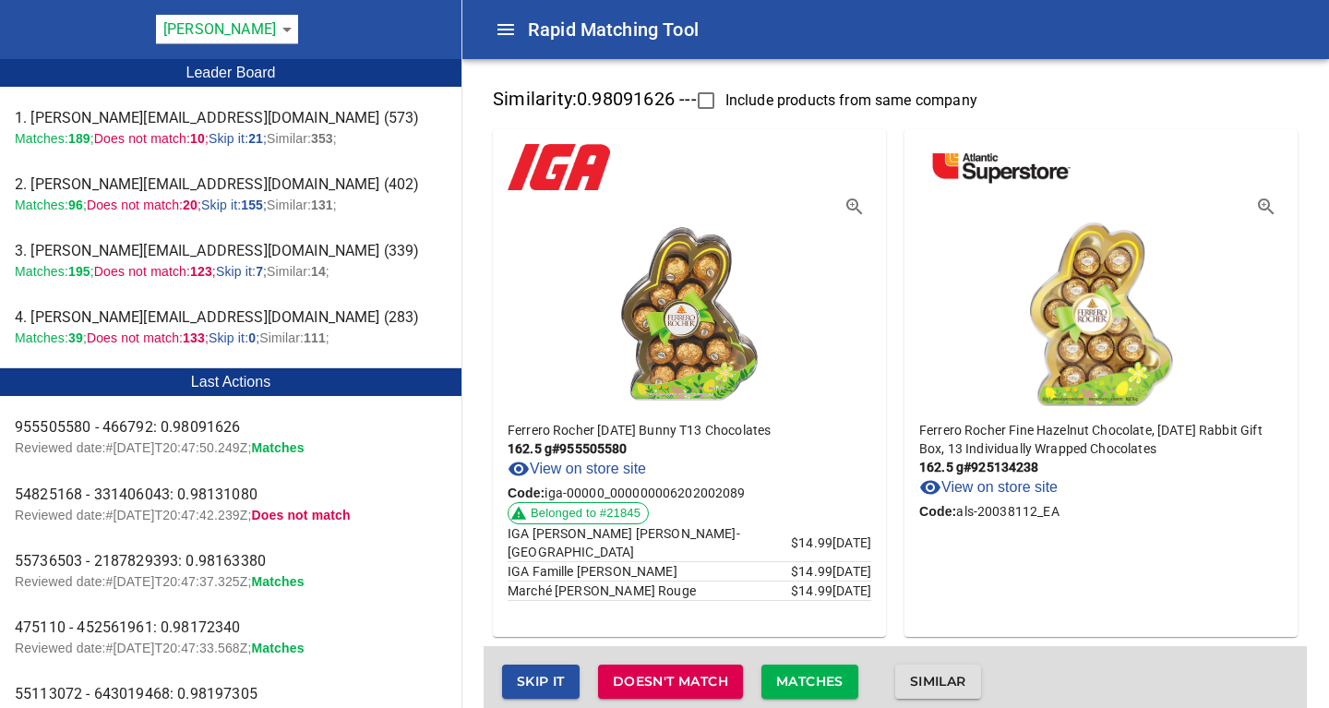
click at [1003, 492] on link "View on store site" at bounding box center [988, 487] width 138 height 22
click at [807, 685] on span "Matches" at bounding box center [809, 681] width 67 height 23
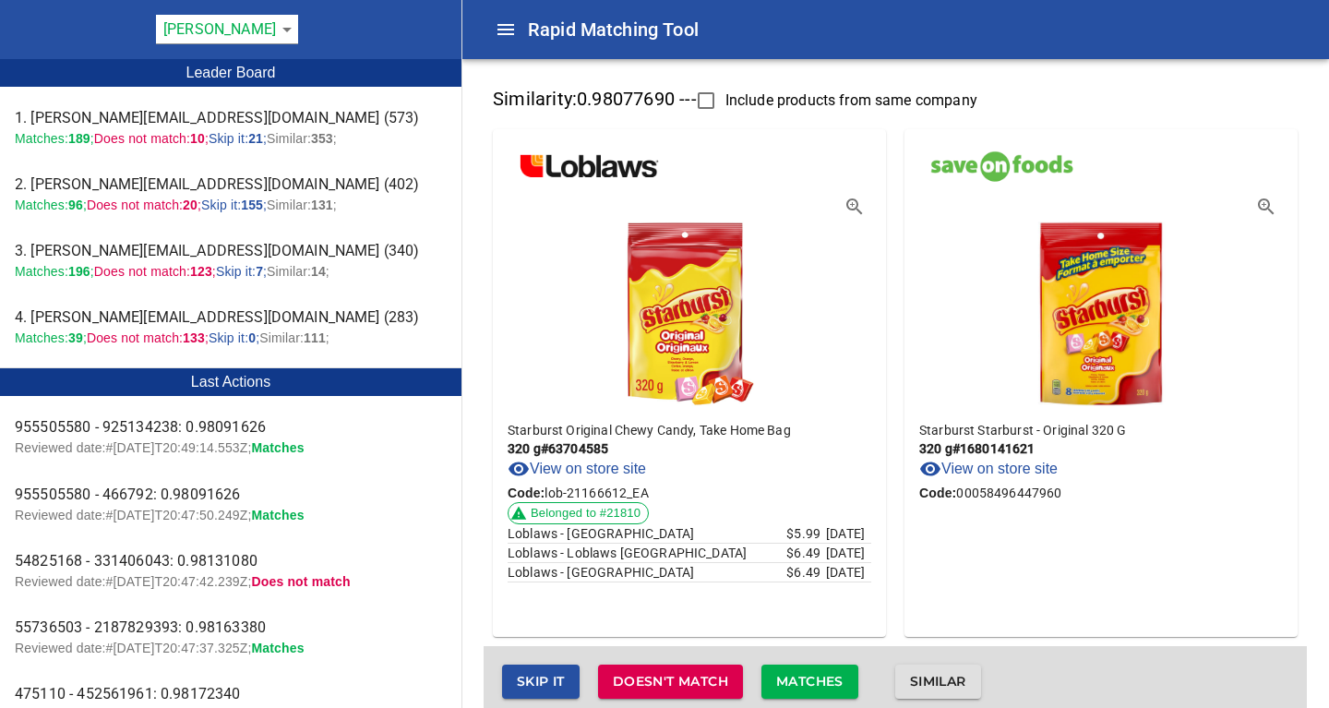
drag, startPoint x: 802, startPoint y: 681, endPoint x: 811, endPoint y: 677, distance: 9.9
click at [807, 678] on span "Matches" at bounding box center [809, 681] width 67 height 23
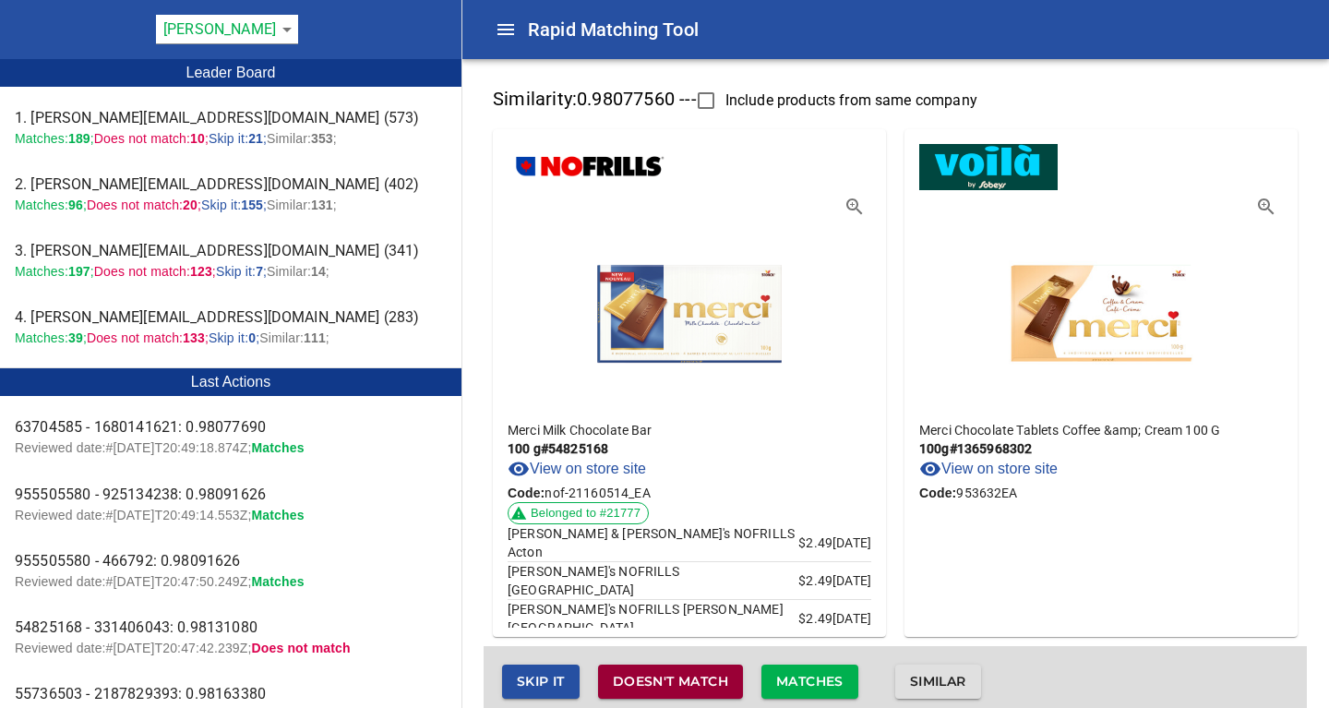
click at [653, 683] on span "Doesn't match" at bounding box center [670, 681] width 115 height 23
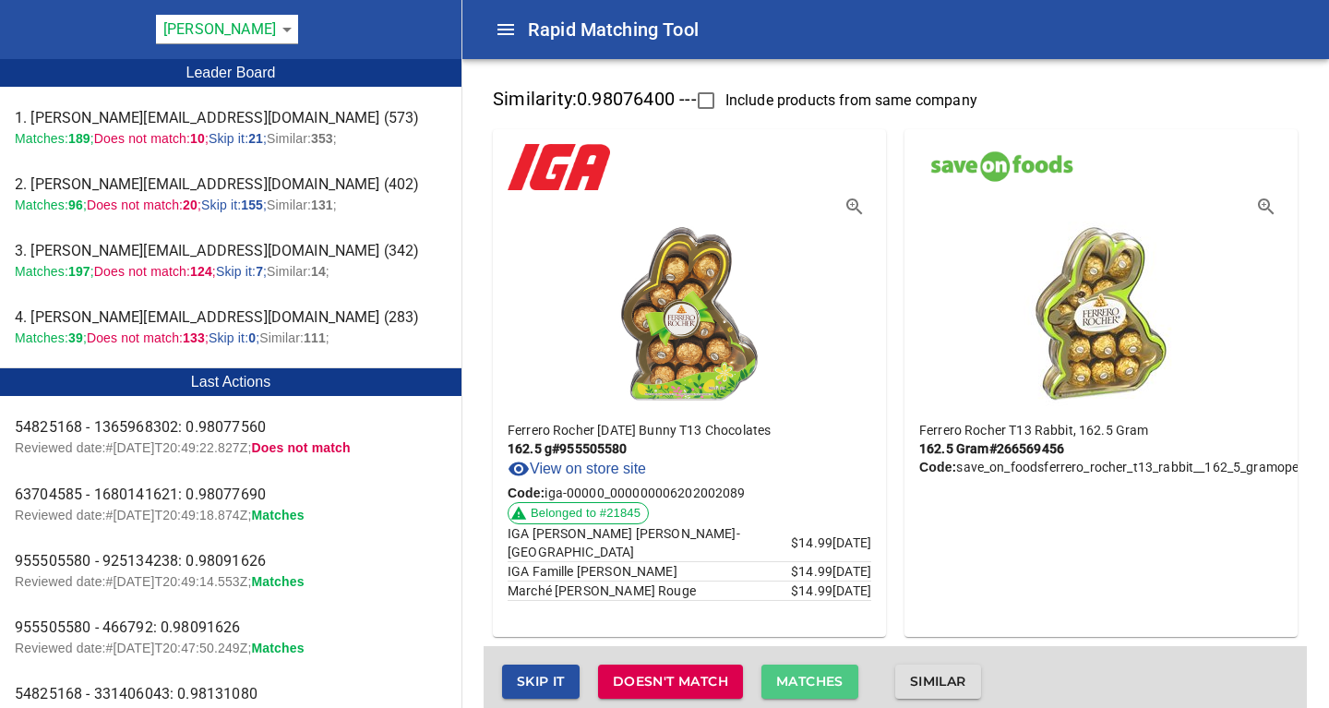
click at [793, 679] on span "Matches" at bounding box center [809, 681] width 67 height 23
click at [815, 677] on span "Matches" at bounding box center [809, 681] width 67 height 23
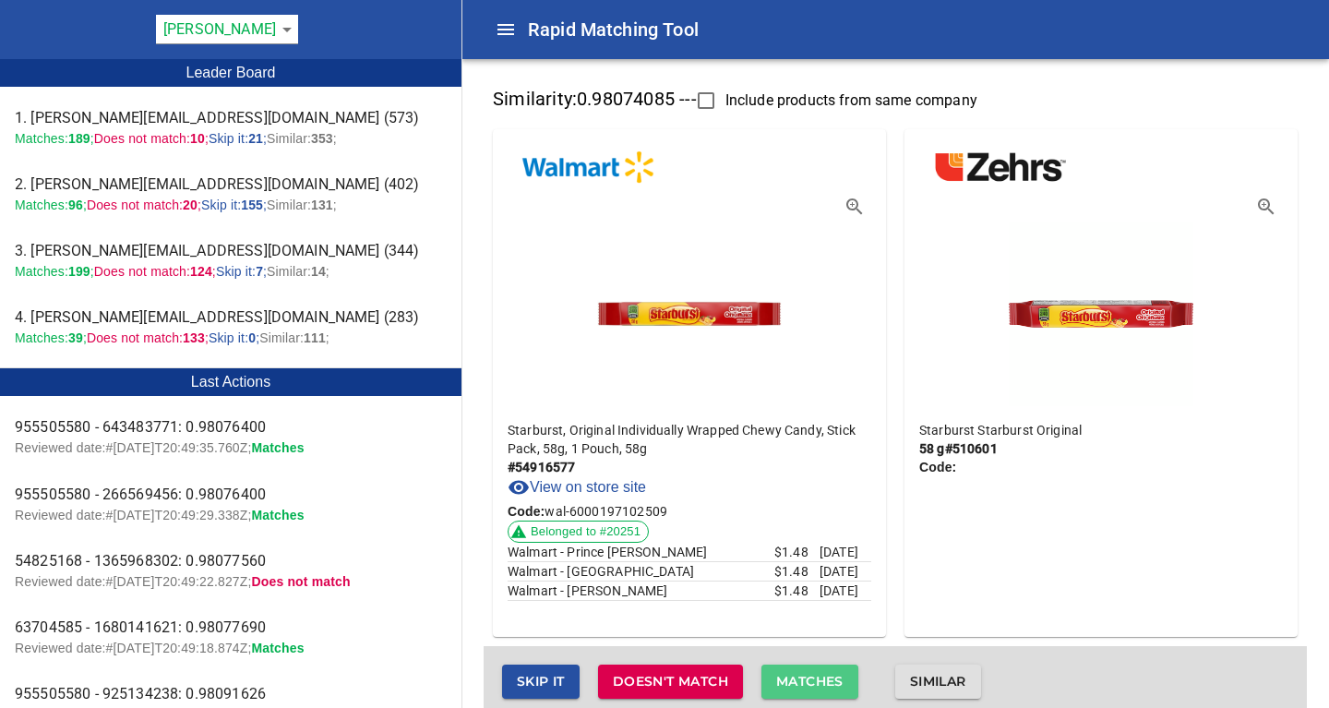
click at [815, 677] on span "Matches" at bounding box center [809, 681] width 67 height 23
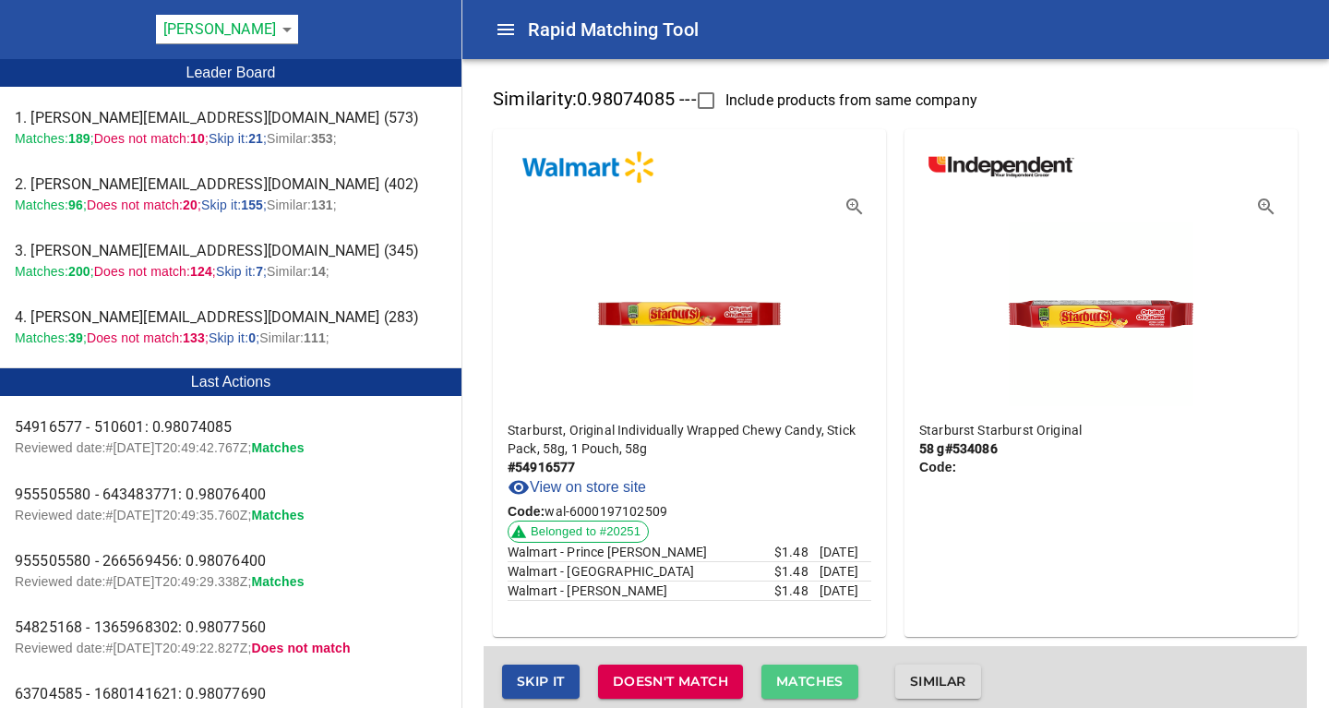
click at [815, 677] on span "Matches" at bounding box center [809, 681] width 67 height 23
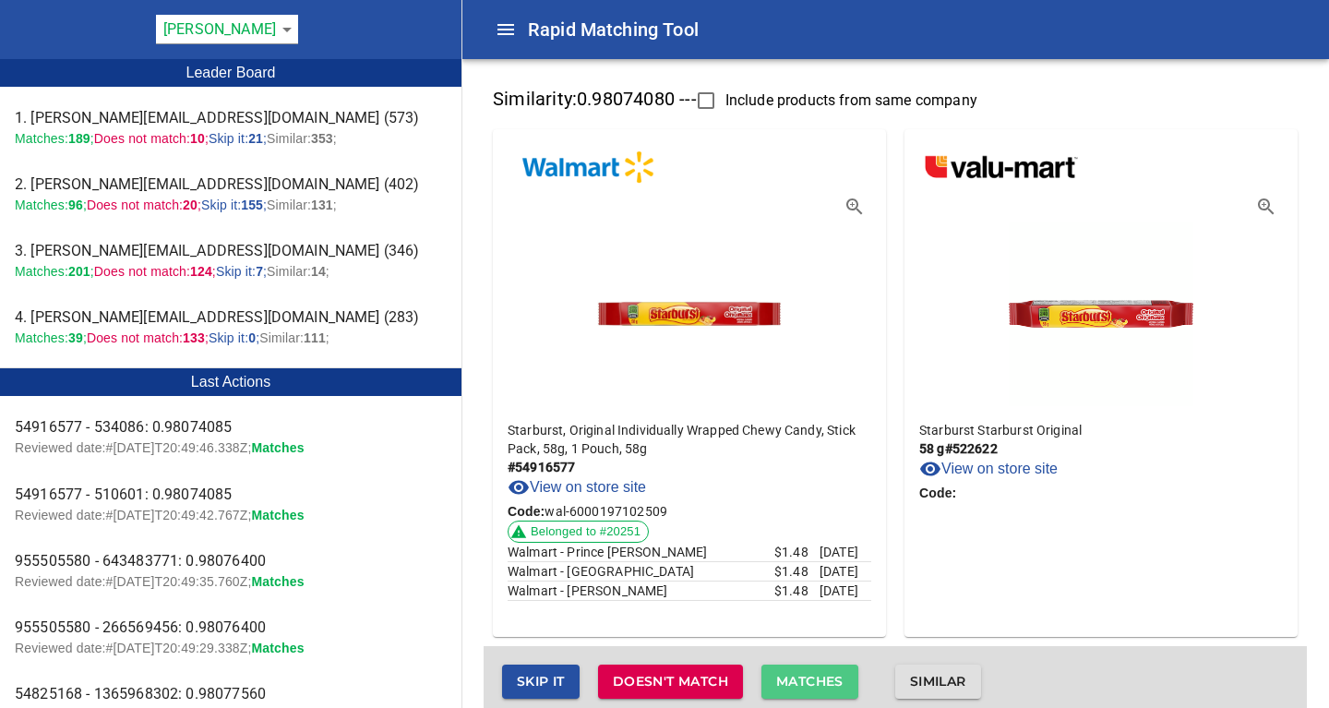
click at [815, 677] on span "Matches" at bounding box center [809, 681] width 67 height 23
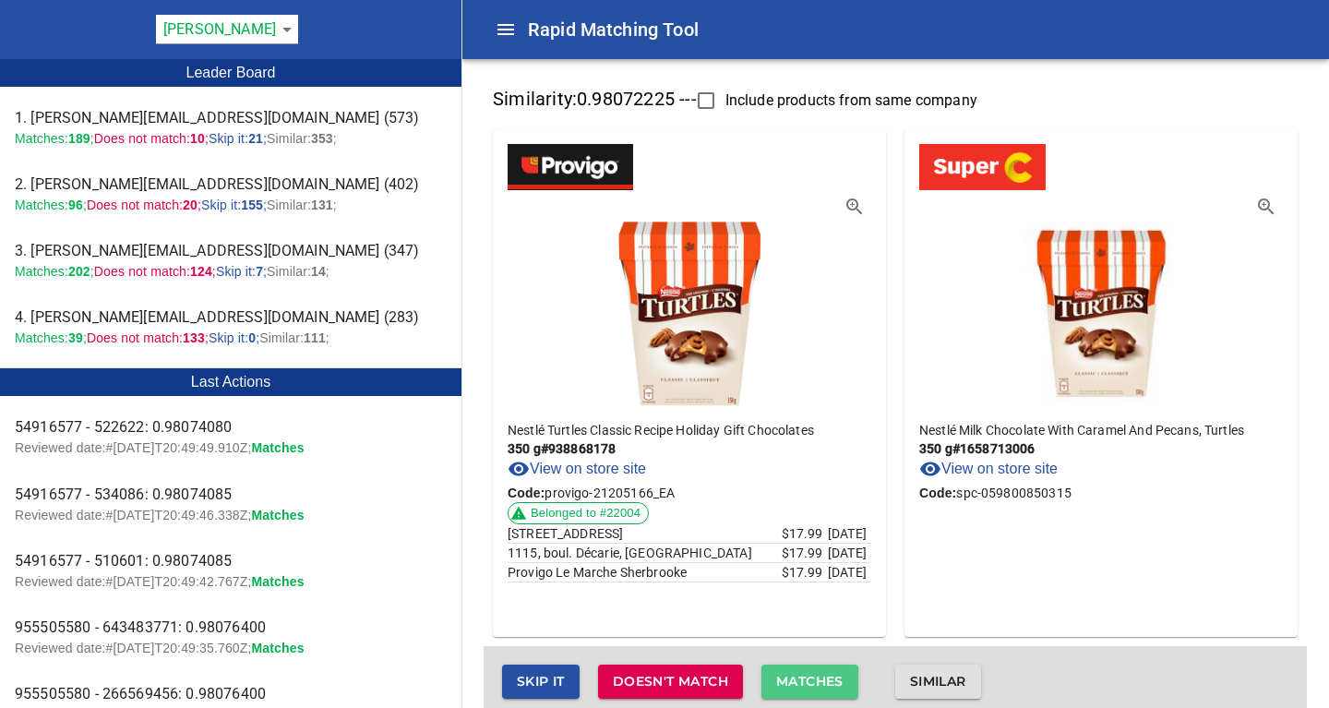
click at [820, 674] on span "Matches" at bounding box center [809, 681] width 67 height 23
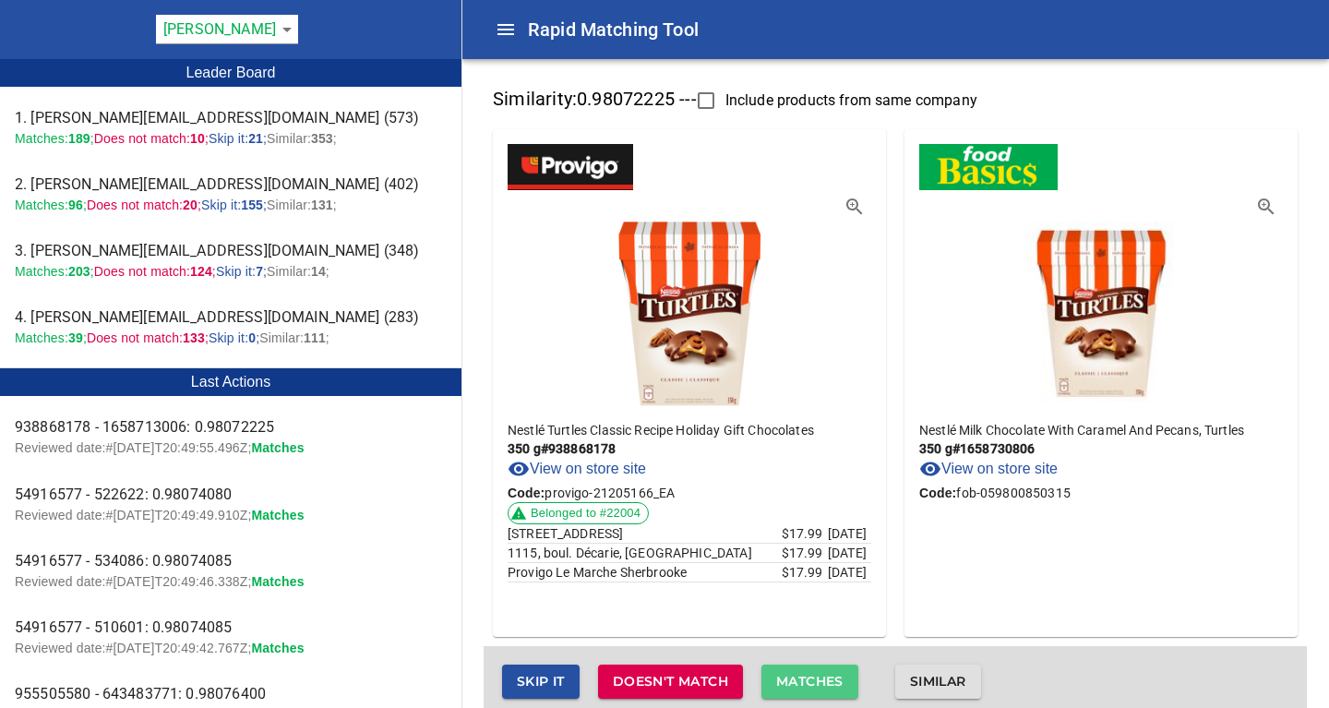
click at [819, 674] on span "Matches" at bounding box center [809, 681] width 67 height 23
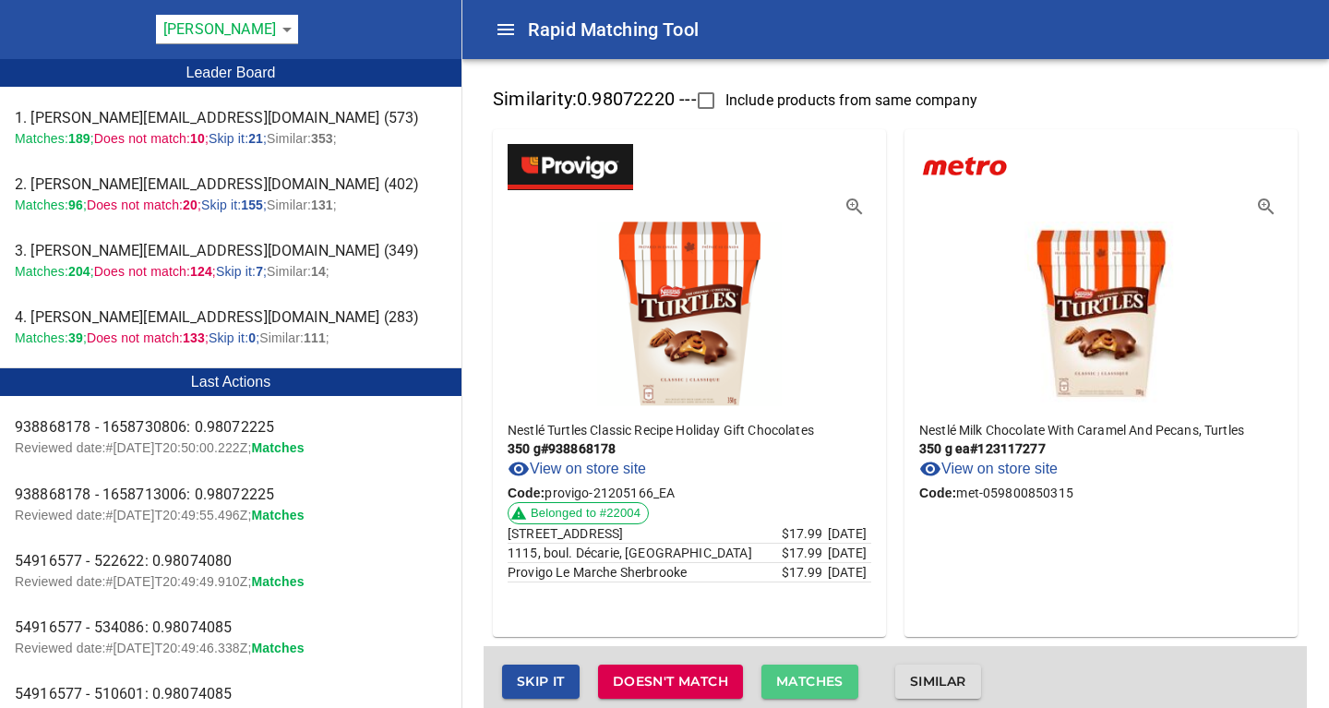
click at [819, 674] on span "Matches" at bounding box center [809, 681] width 67 height 23
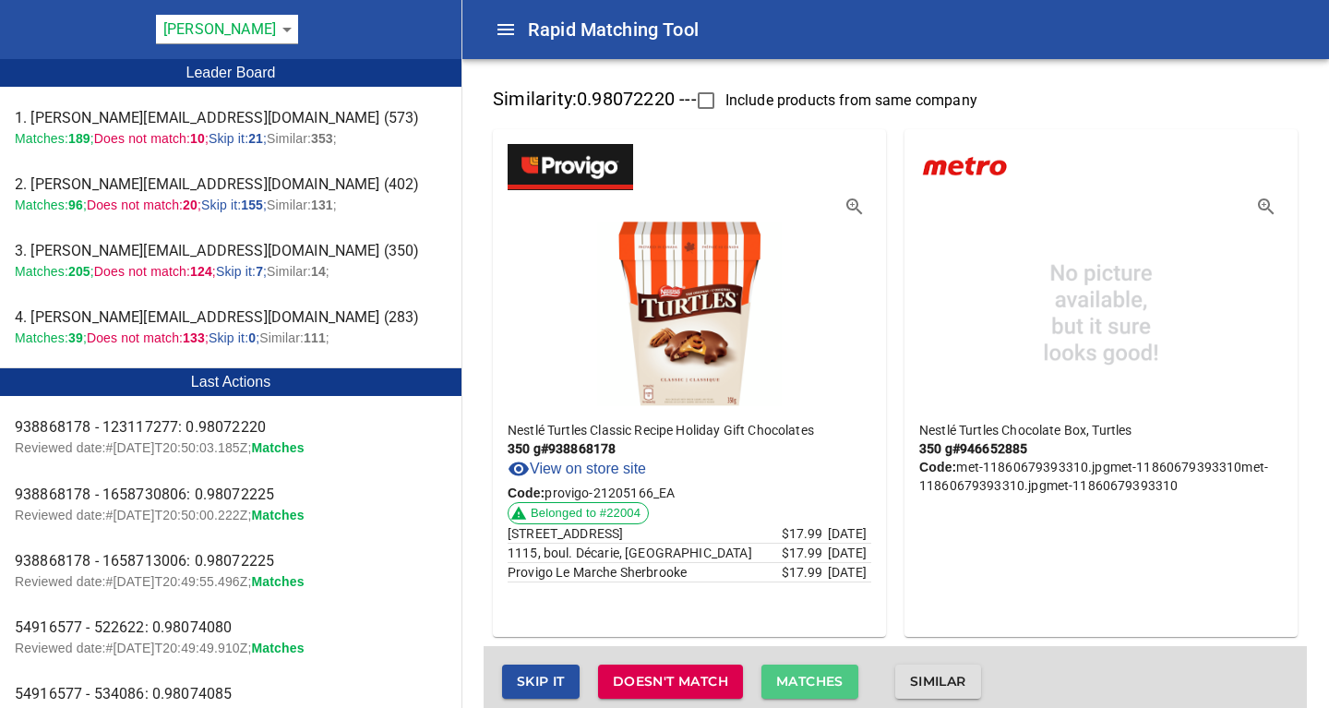
click at [818, 674] on span "Matches" at bounding box center [809, 681] width 67 height 23
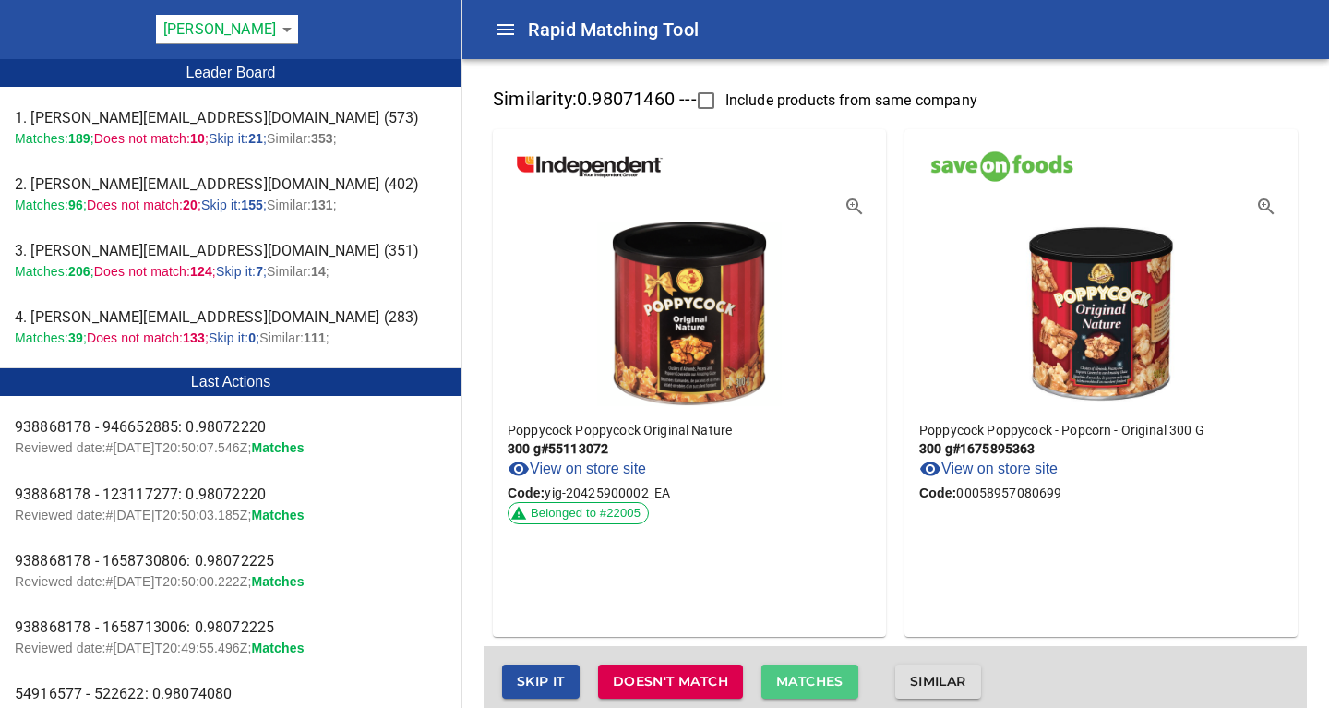
click at [818, 674] on span "Matches" at bounding box center [809, 681] width 67 height 23
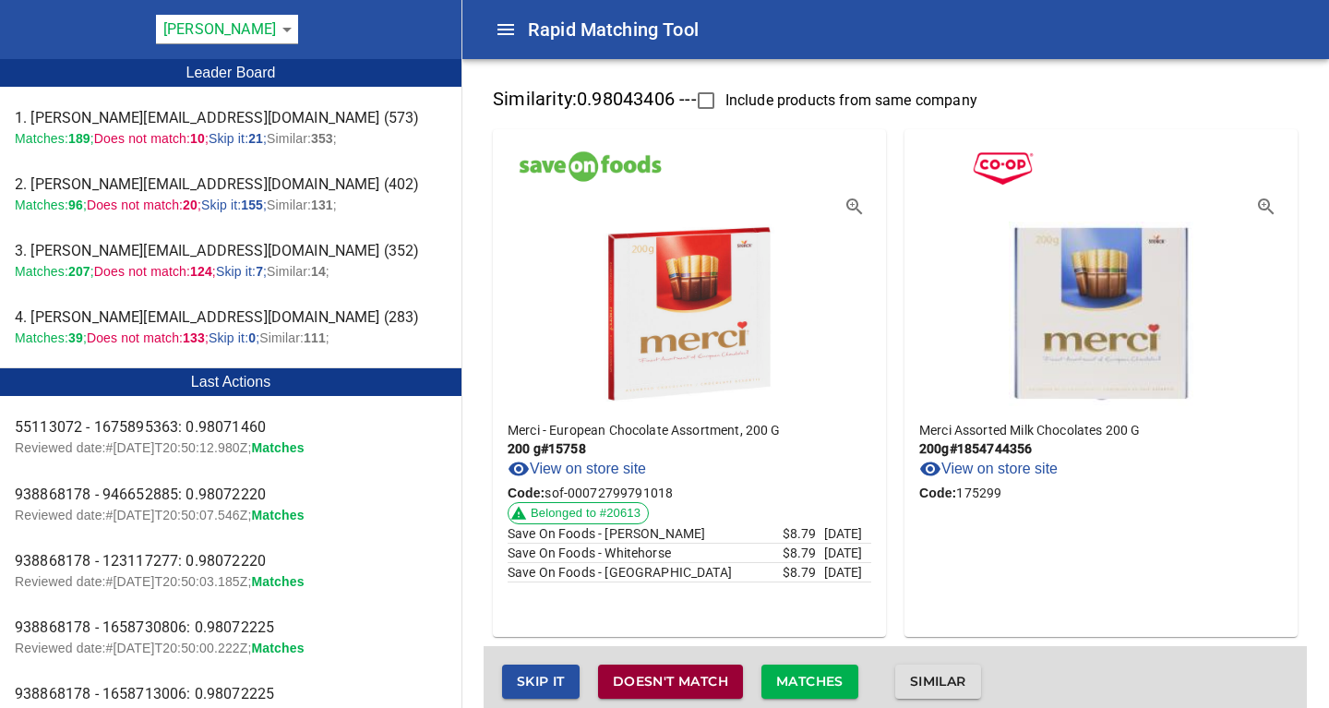
click at [698, 679] on span "Doesn't match" at bounding box center [670, 681] width 115 height 23
click at [705, 681] on span "Doesn't match" at bounding box center [670, 681] width 115 height 23
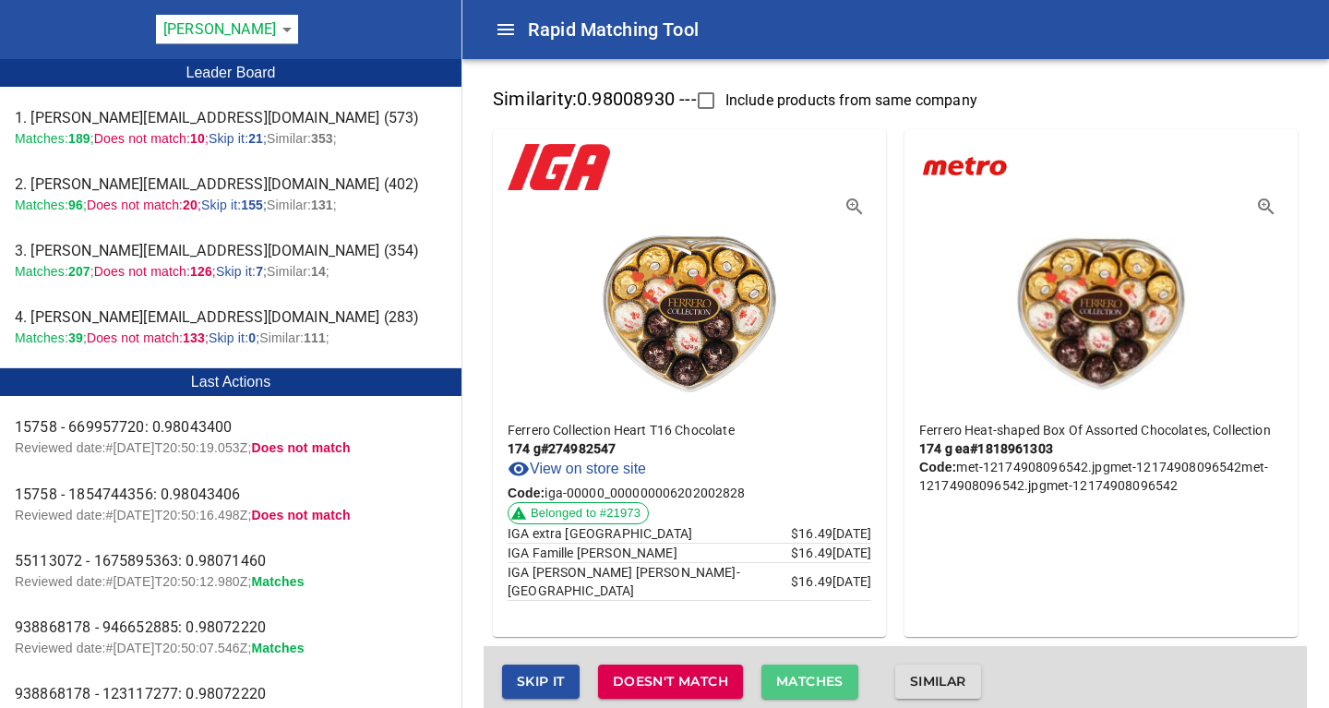
click at [832, 684] on span "Matches" at bounding box center [809, 681] width 67 height 23
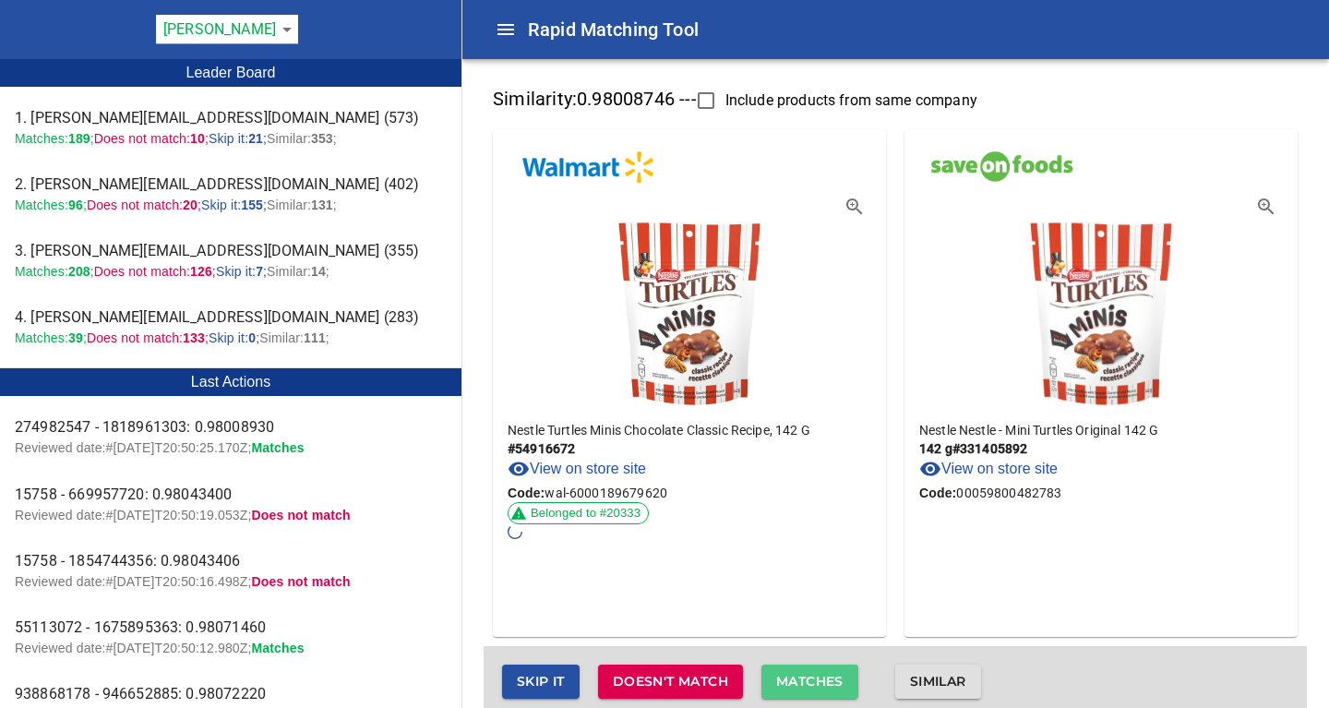
click at [832, 684] on span "Matches" at bounding box center [809, 681] width 67 height 23
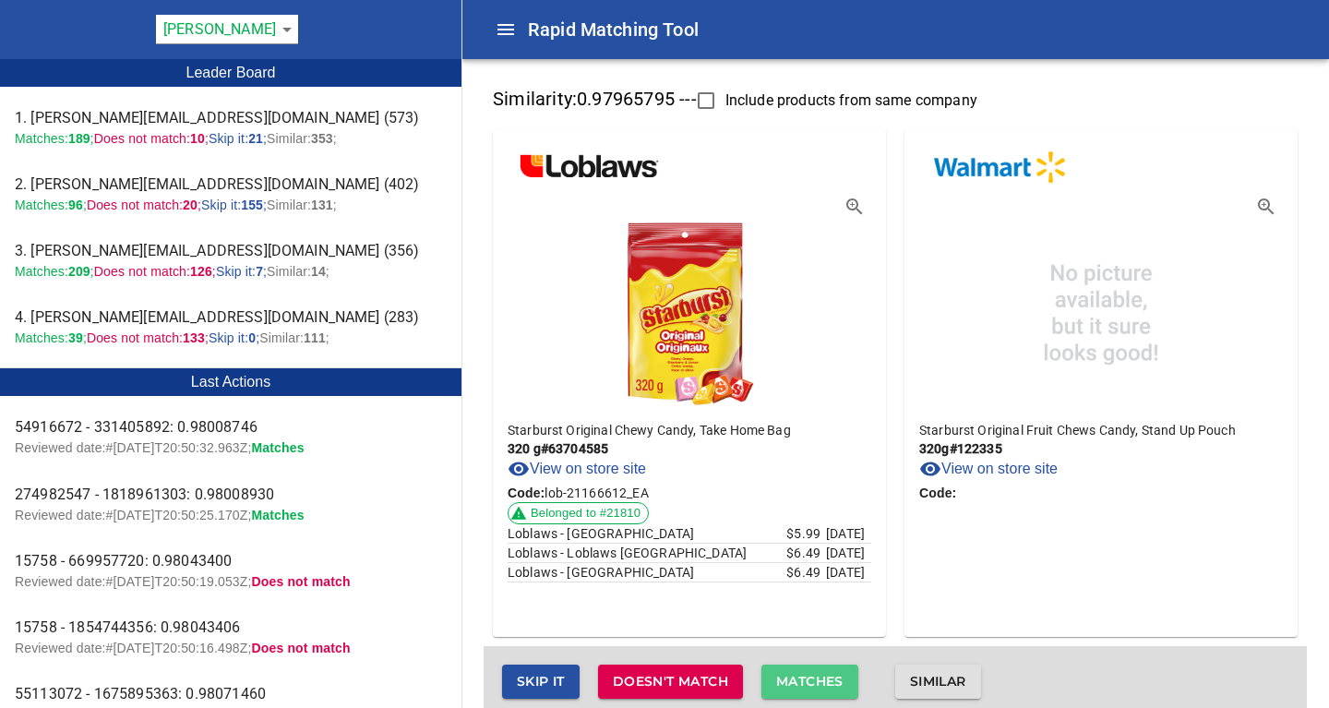
click at [815, 676] on span "Matches" at bounding box center [809, 681] width 67 height 23
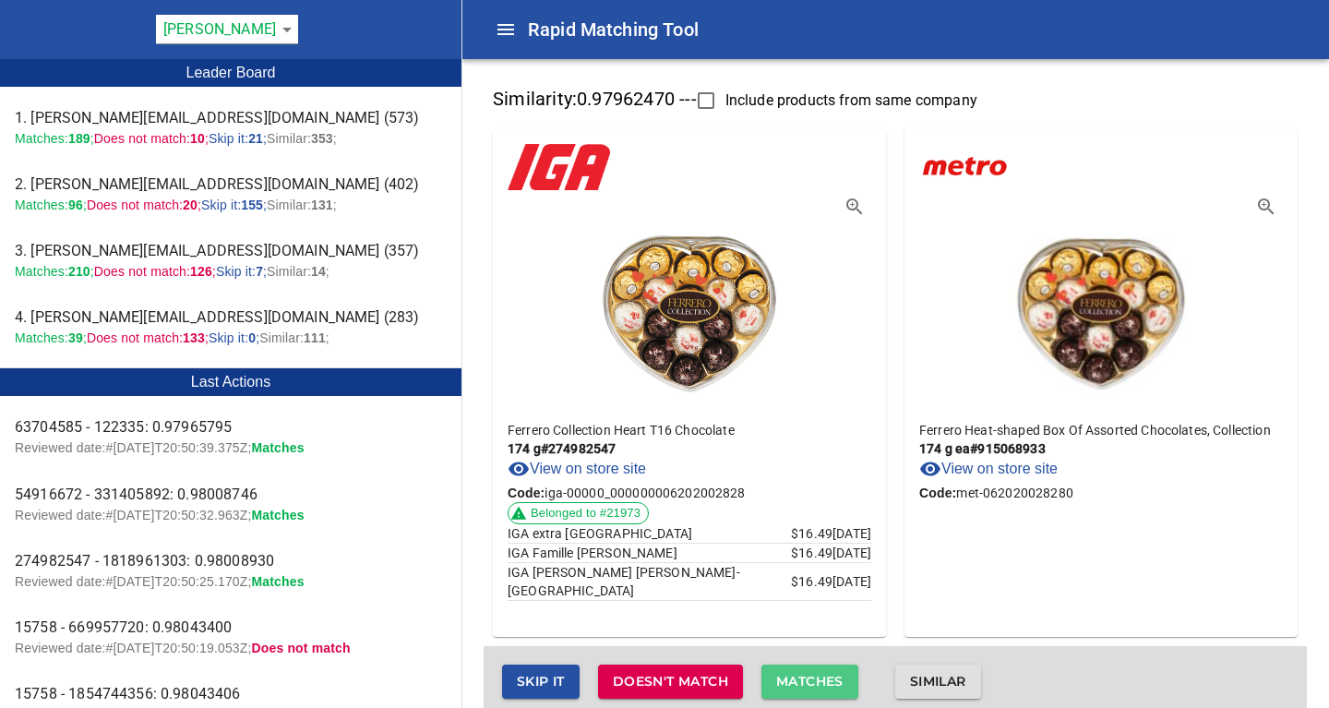
click at [815, 676] on span "Matches" at bounding box center [809, 681] width 67 height 23
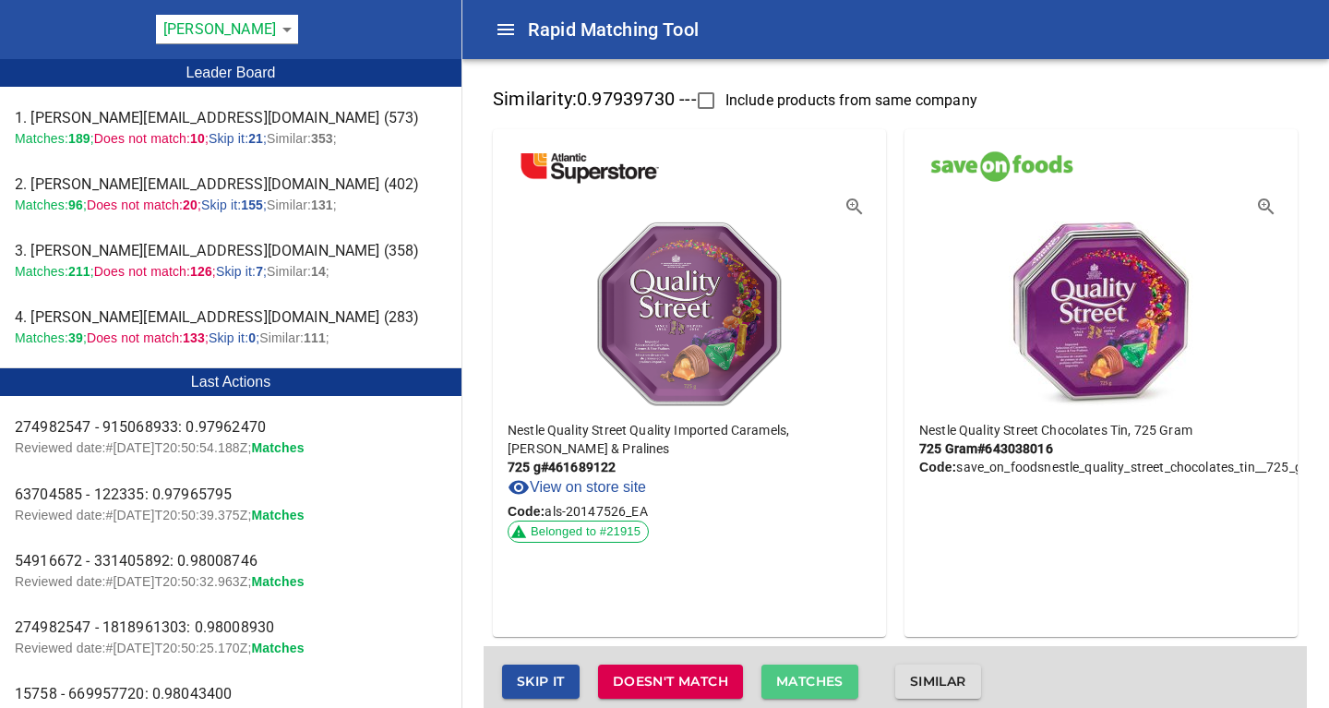
click at [815, 676] on span "Matches" at bounding box center [809, 681] width 67 height 23
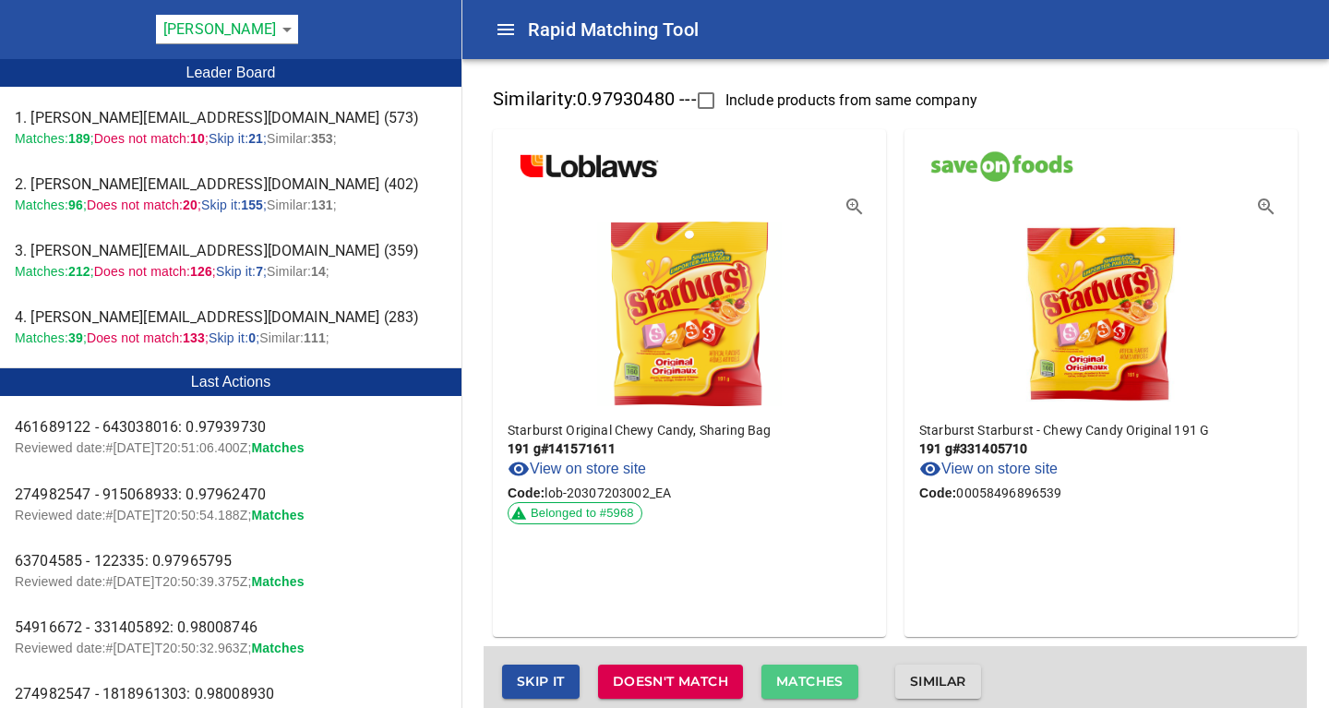
click at [815, 676] on span "Matches" at bounding box center [809, 681] width 67 height 23
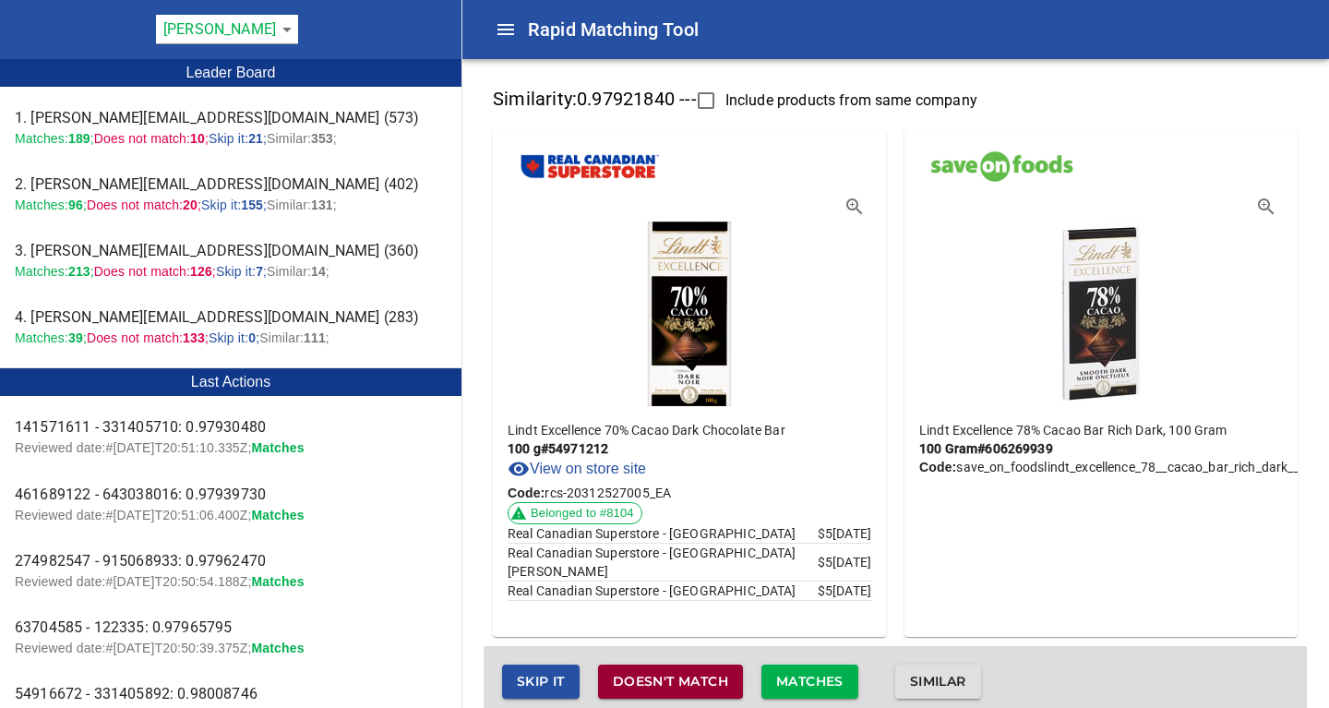
click at [657, 687] on span "Doesn't match" at bounding box center [670, 681] width 115 height 23
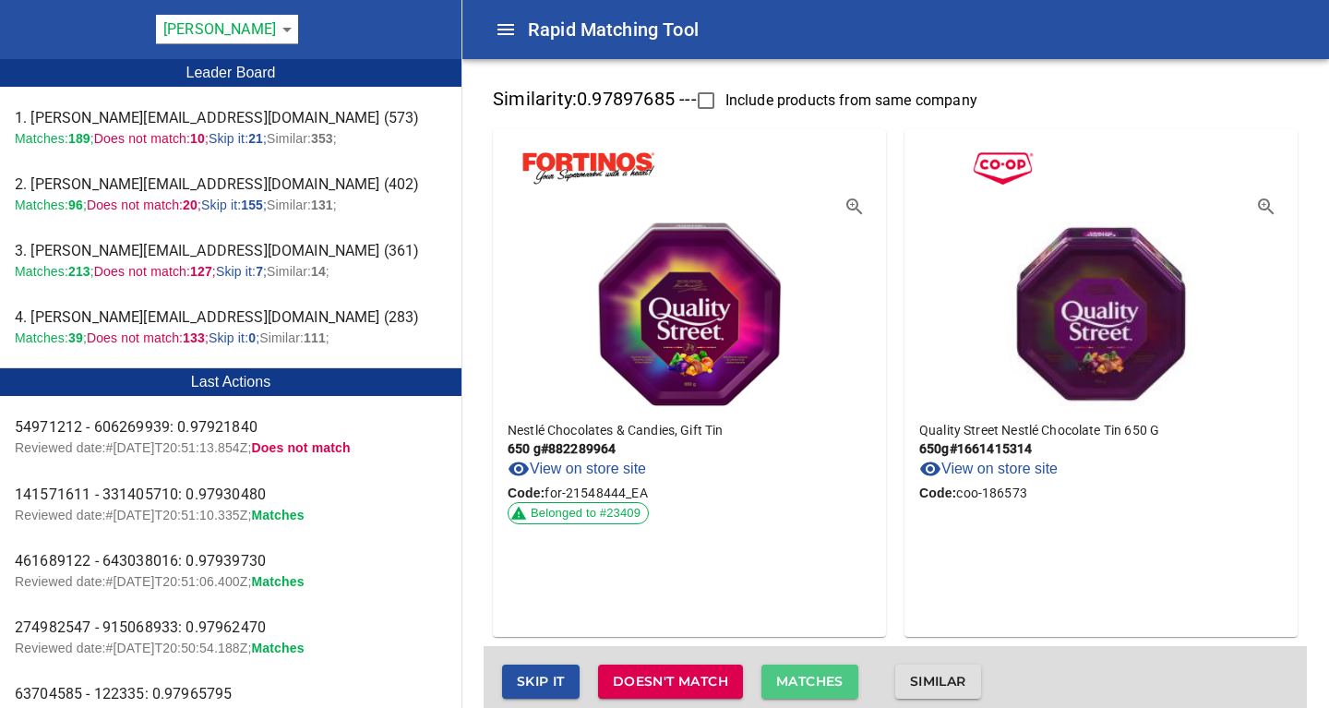
click at [809, 673] on span "Matches" at bounding box center [809, 681] width 67 height 23
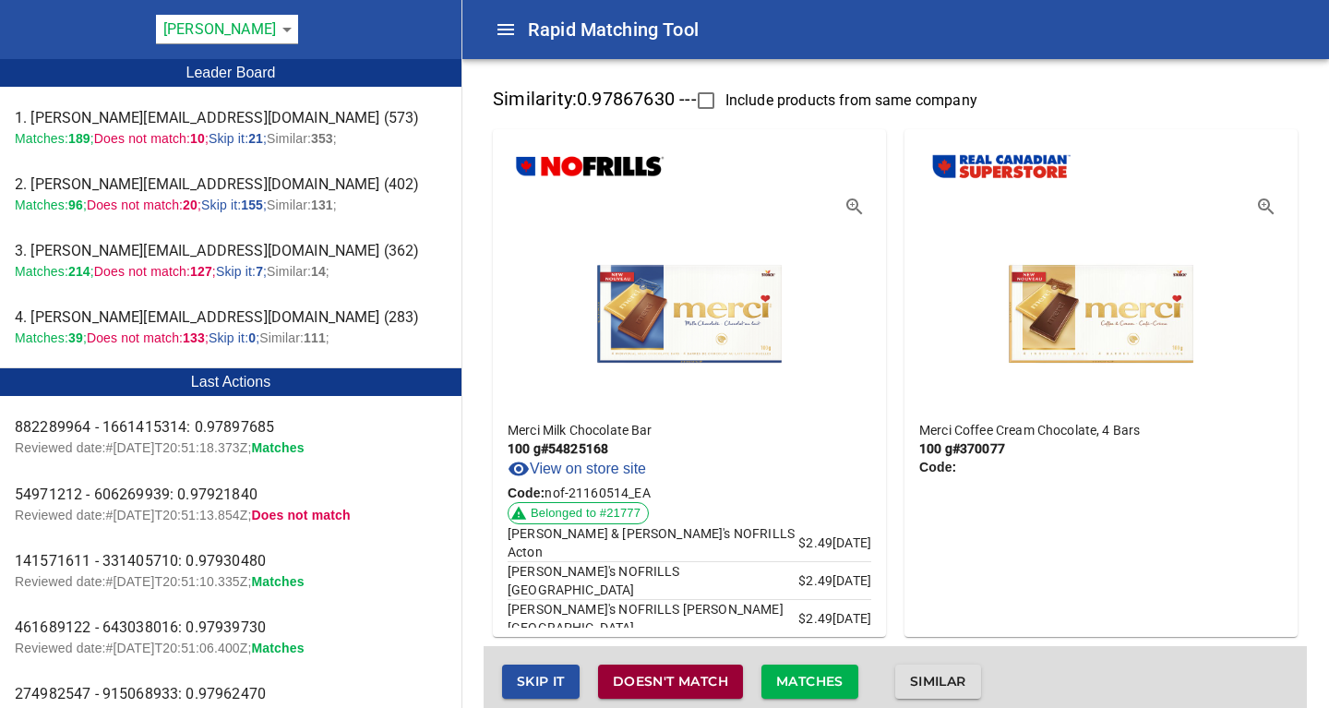
click at [647, 682] on span "Doesn't match" at bounding box center [670, 681] width 115 height 23
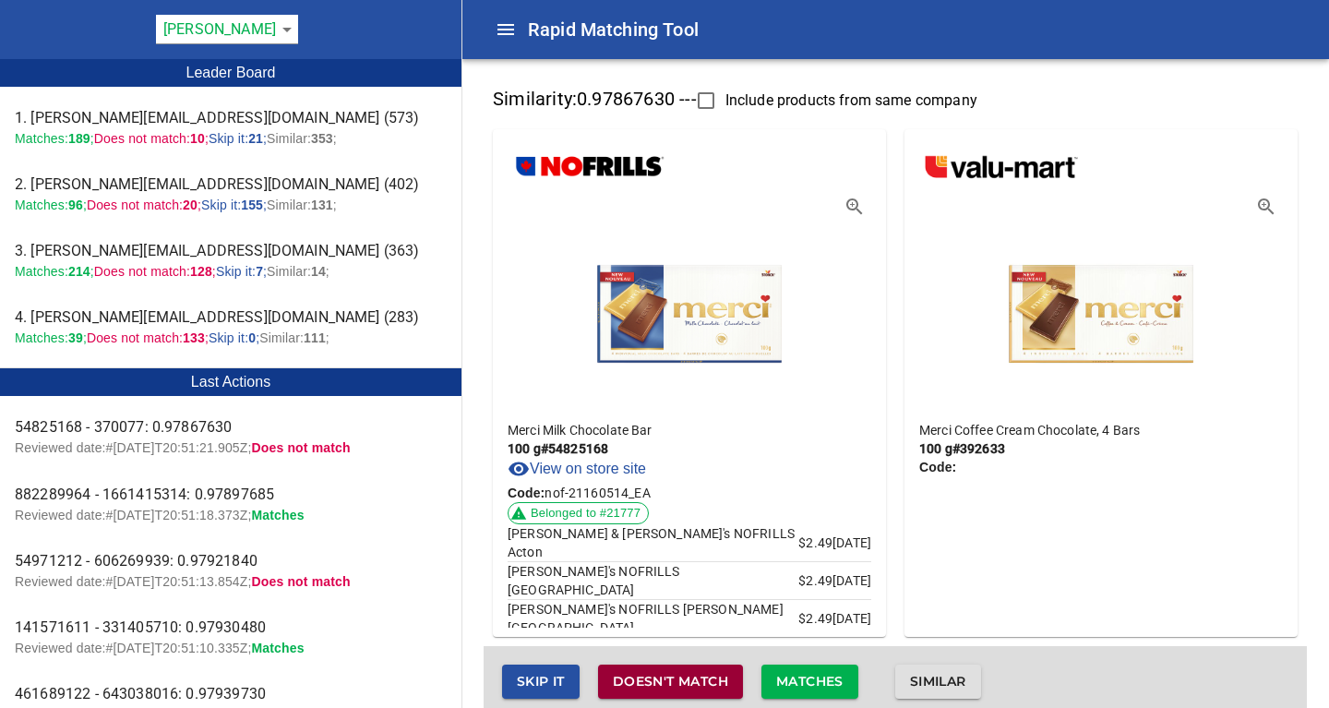
click at [684, 685] on span "Doesn't match" at bounding box center [670, 681] width 115 height 23
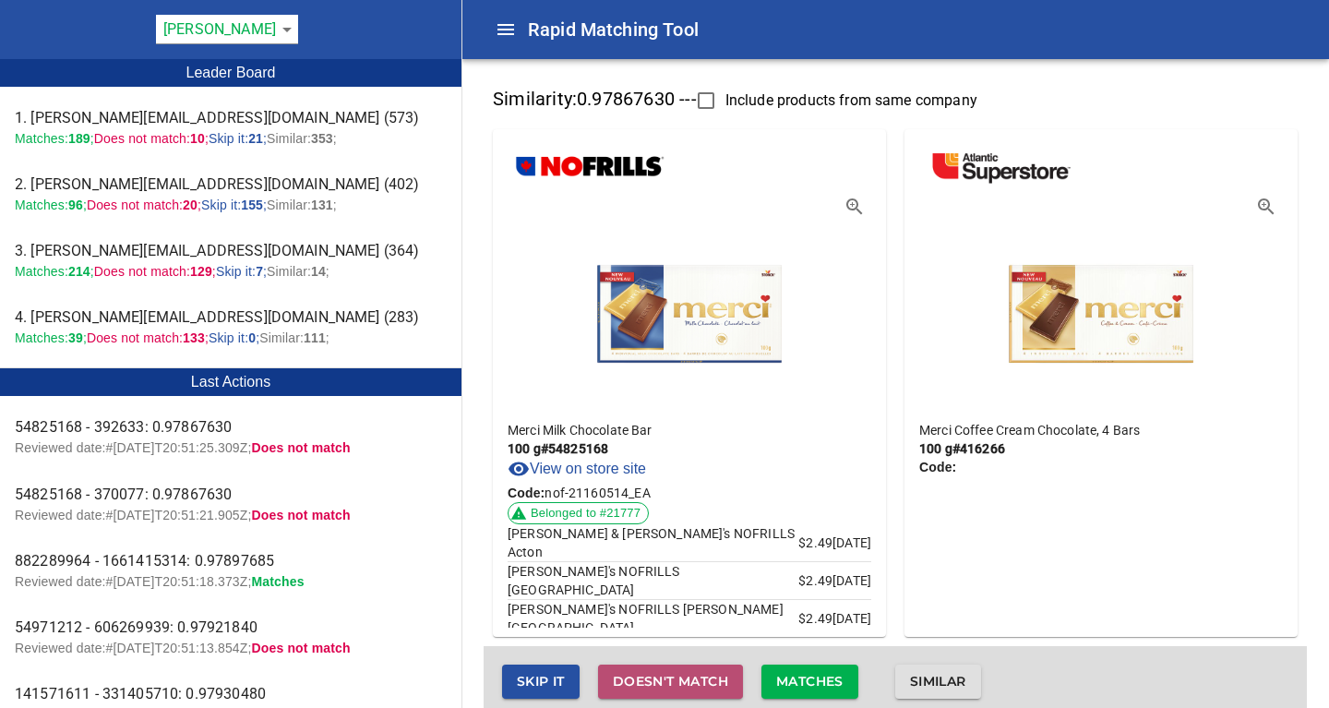
click at [627, 676] on span "Doesn't match" at bounding box center [670, 681] width 115 height 23
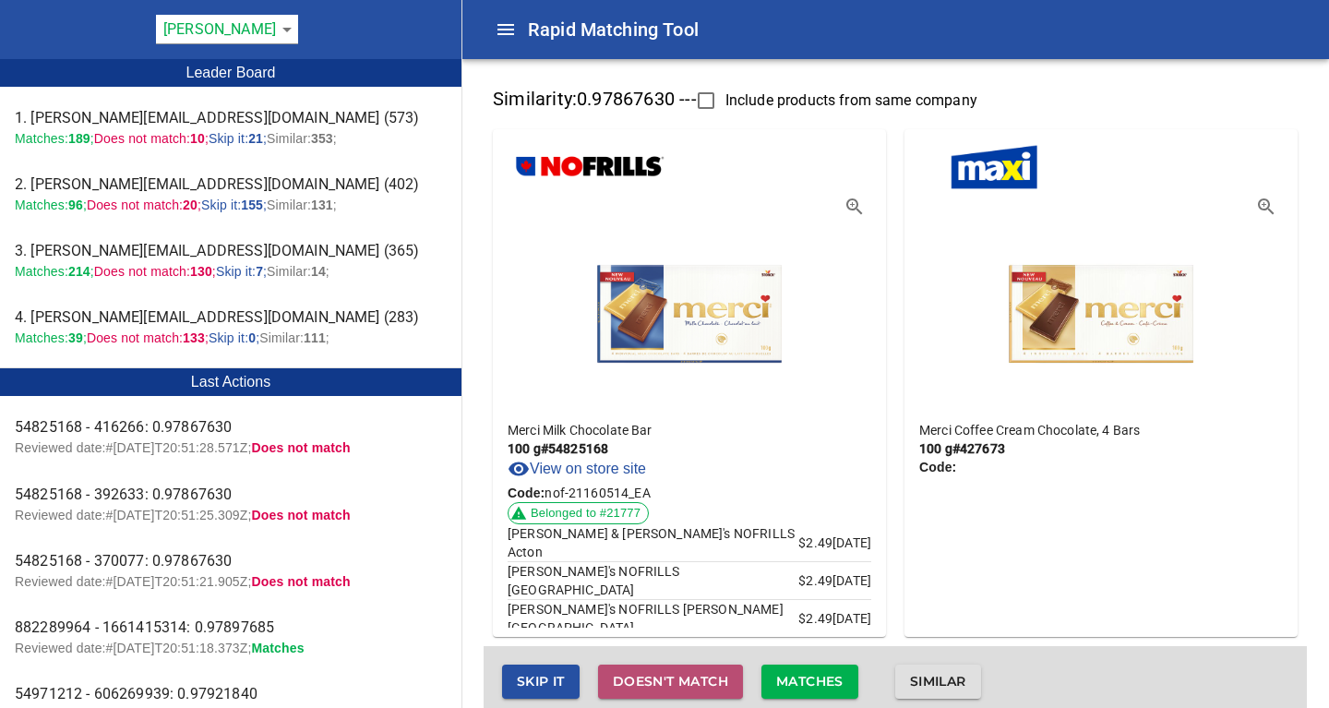
click at [627, 676] on span "Doesn't match" at bounding box center [670, 681] width 115 height 23
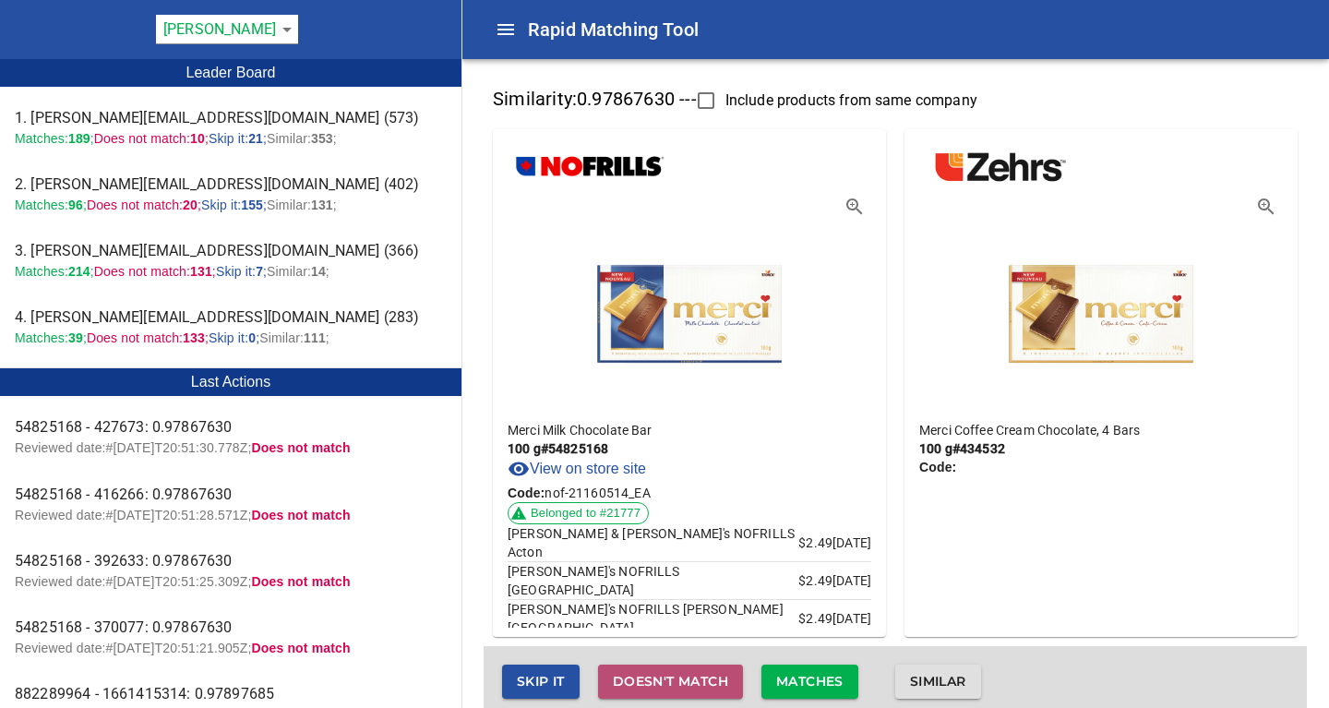
click at [627, 676] on span "Doesn't match" at bounding box center [670, 681] width 115 height 23
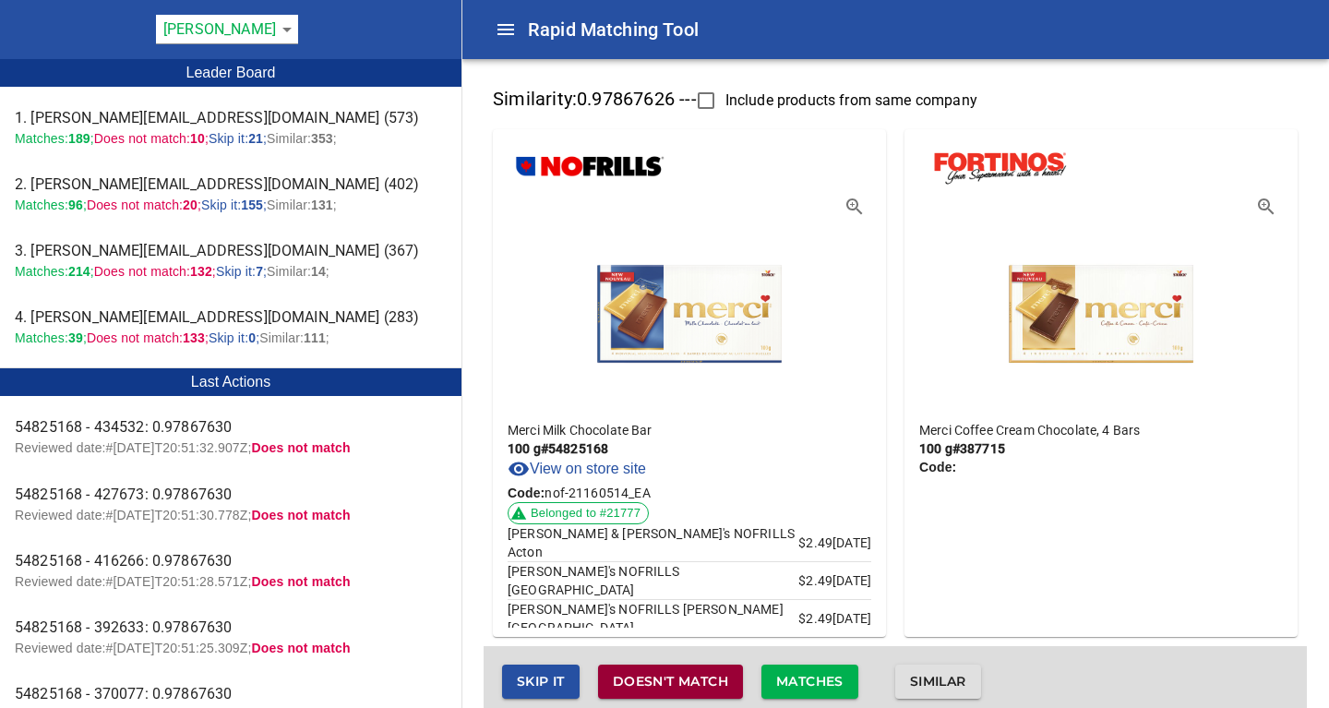
click at [627, 676] on span "Doesn't match" at bounding box center [670, 681] width 115 height 23
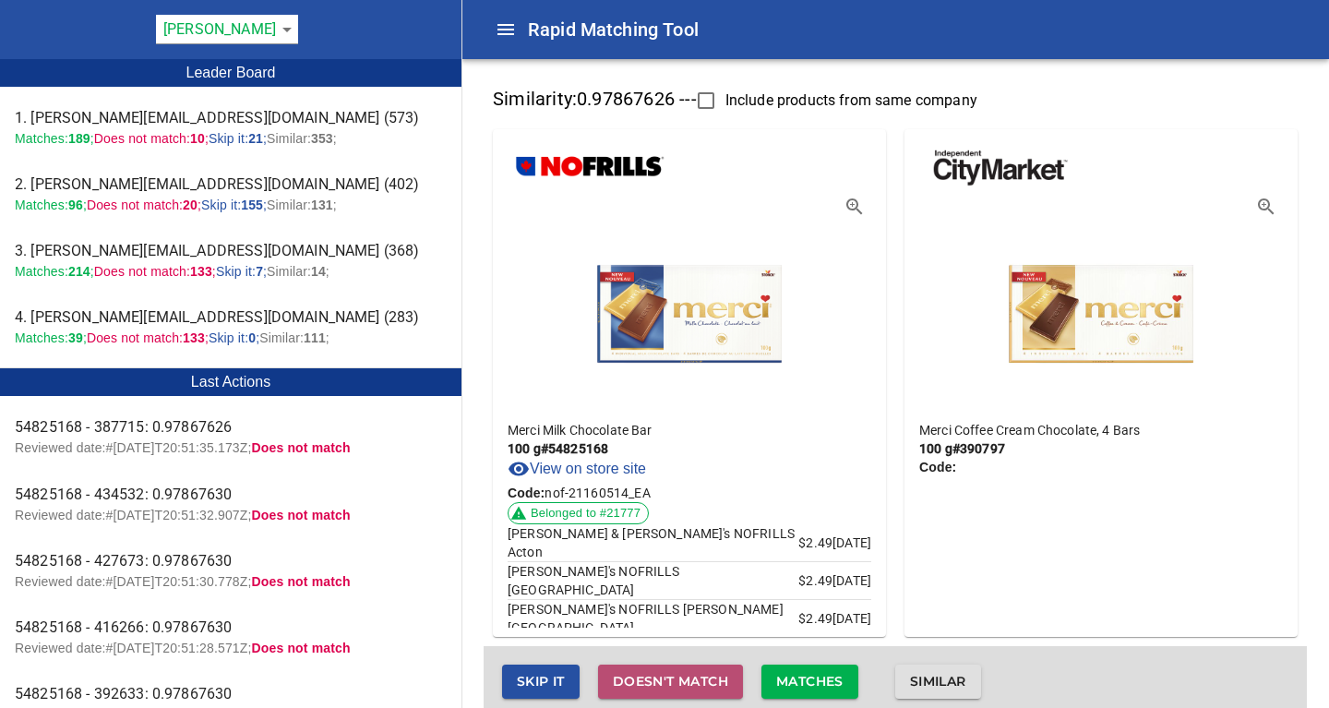
click at [627, 676] on span "Doesn't match" at bounding box center [670, 681] width 115 height 23
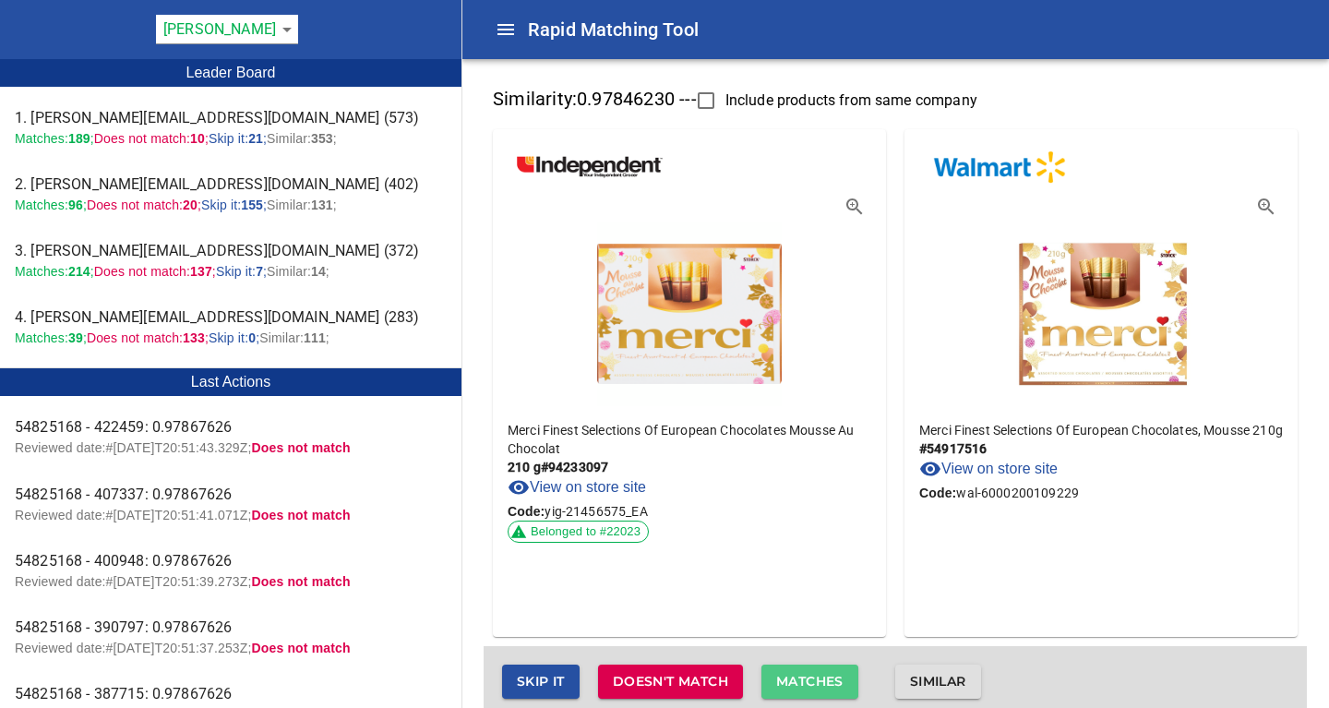
click at [803, 681] on span "Matches" at bounding box center [809, 681] width 67 height 23
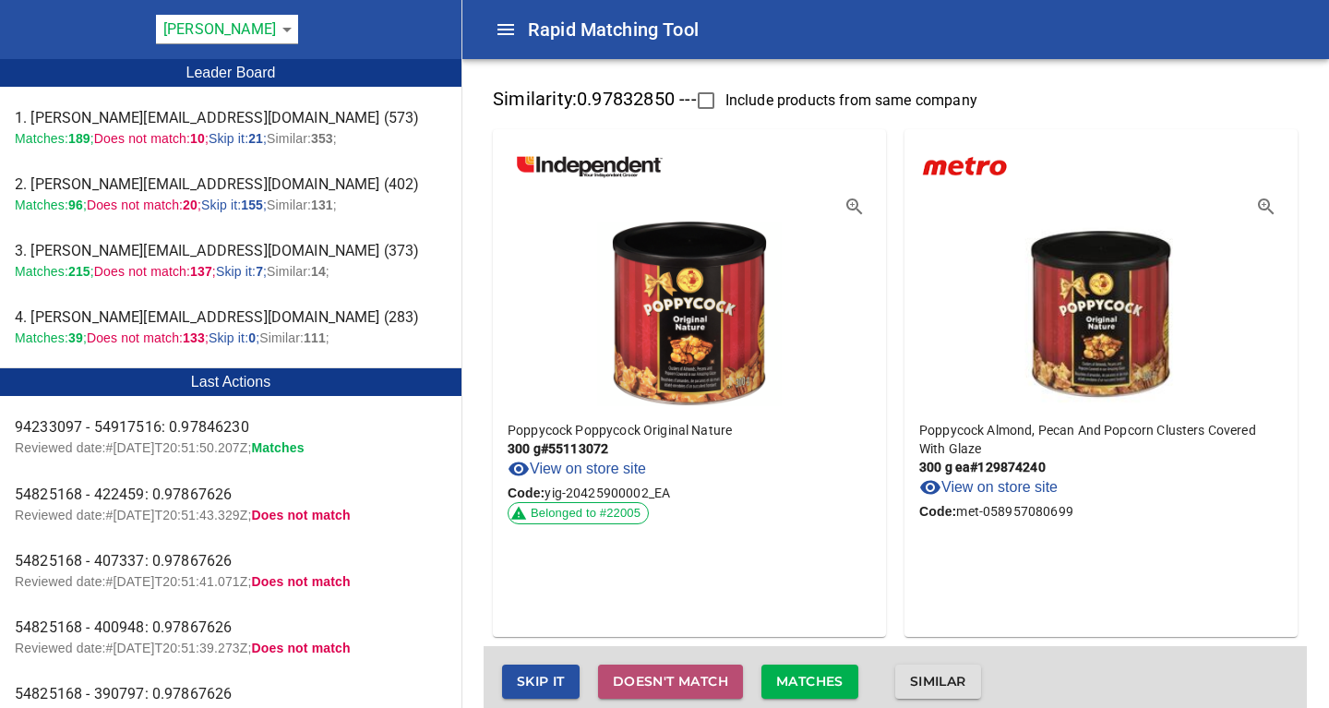
click at [662, 679] on span "Doesn't match" at bounding box center [670, 681] width 115 height 23
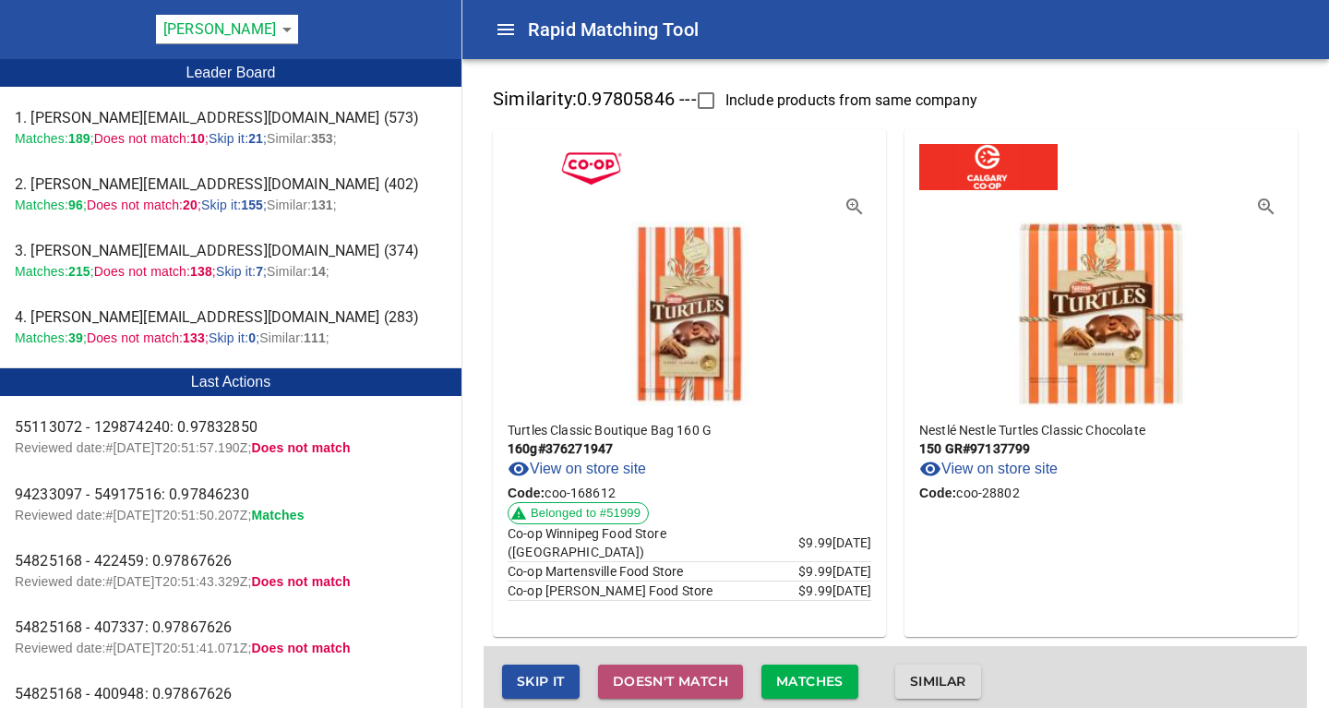
click at [672, 683] on span "Doesn't match" at bounding box center [670, 681] width 115 height 23
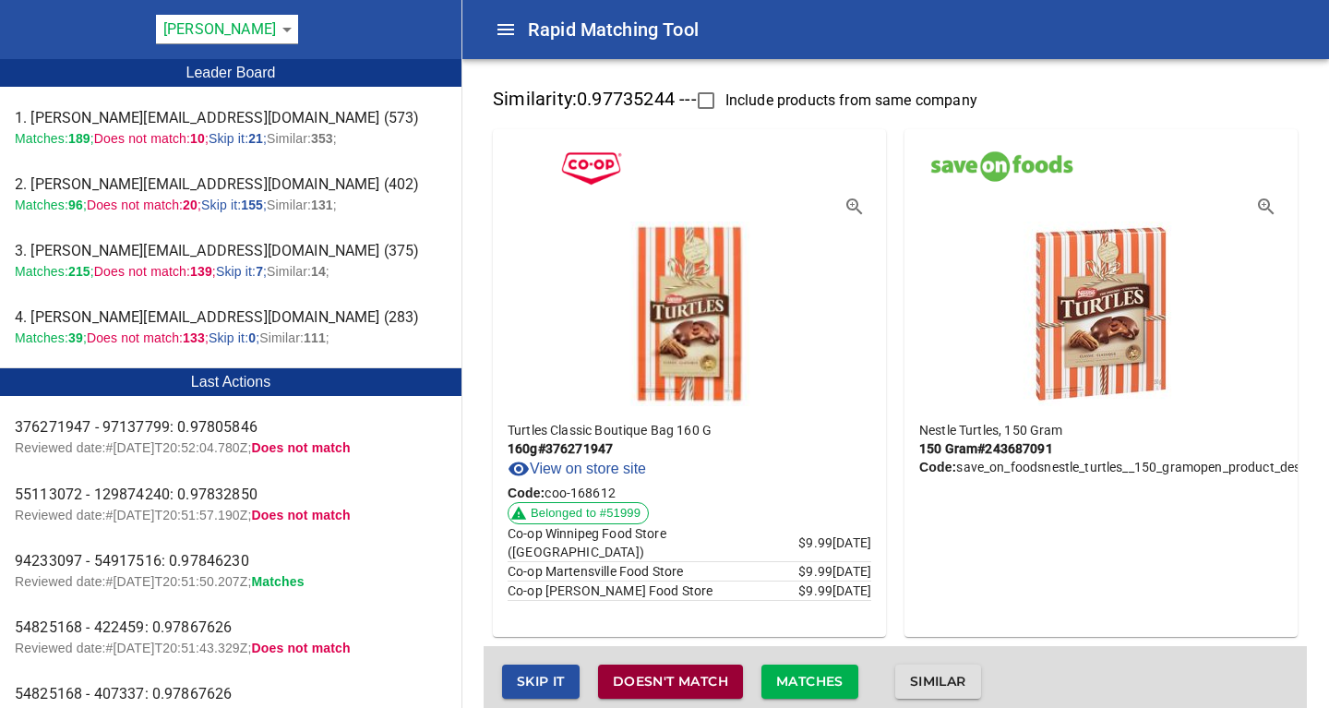
drag, startPoint x: 672, startPoint y: 675, endPoint x: 686, endPoint y: 633, distance: 44.6
click at [686, 633] on div "Similarity: 0.97735244 --- Include products from same company Turtles Classic B…" at bounding box center [894, 399] width 823 height 636
click at [665, 681] on span "Doesn't match" at bounding box center [670, 681] width 115 height 23
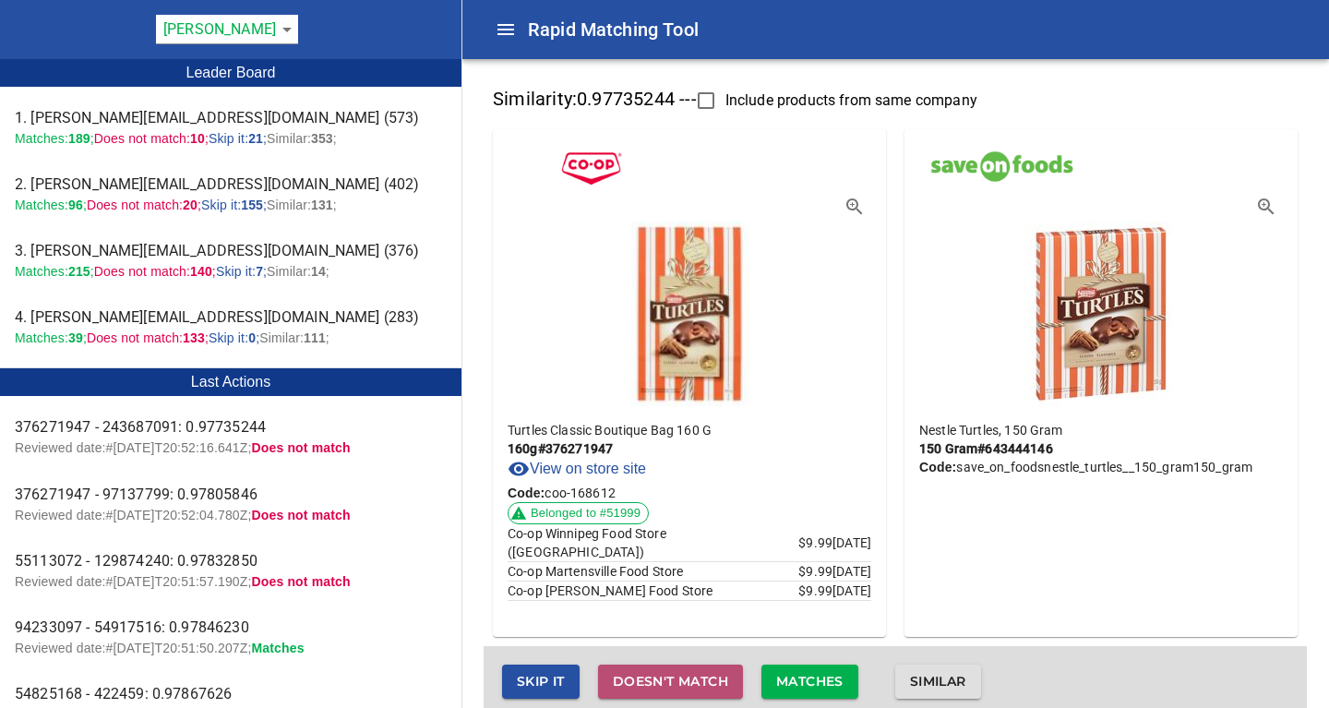
click at [667, 684] on span "Doesn't match" at bounding box center [670, 681] width 115 height 23
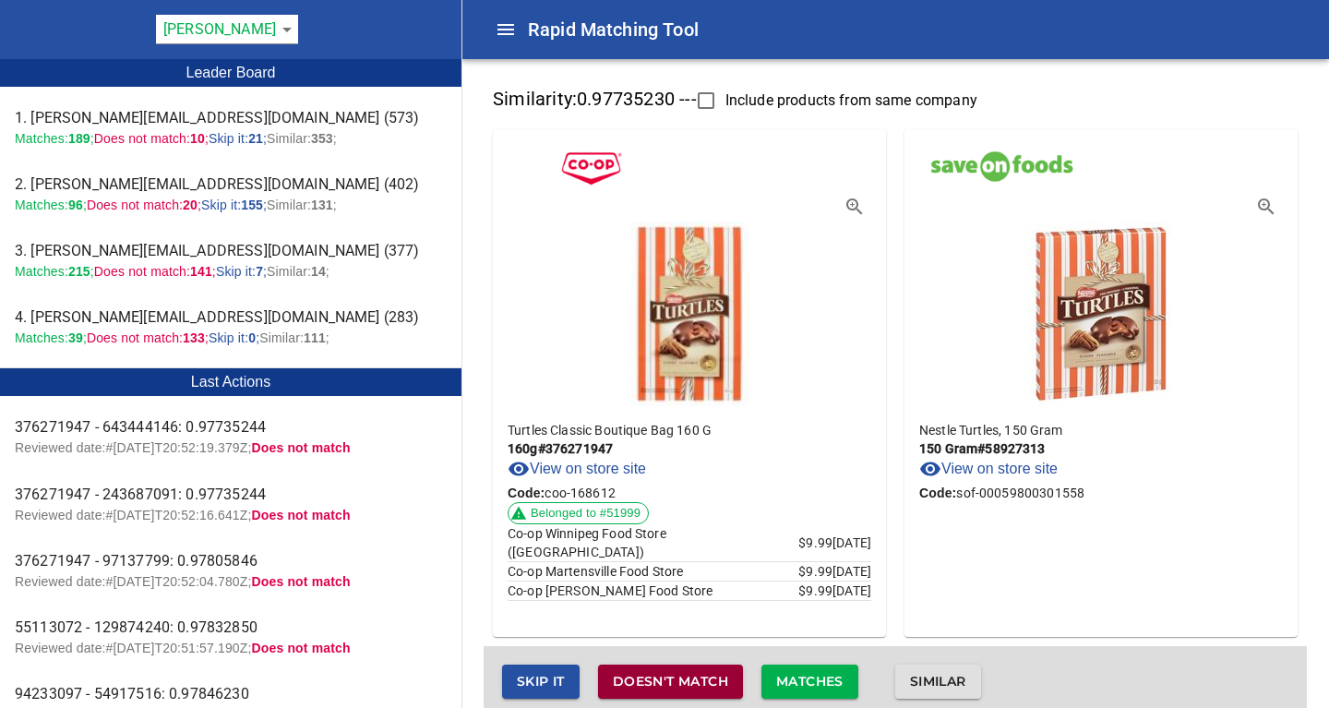
drag, startPoint x: 667, startPoint y: 684, endPoint x: 671, endPoint y: 487, distance: 196.6
click at [744, 479] on div "Similarity: 0.97735230 --- Include products from same company Turtles Classic B…" at bounding box center [894, 399] width 823 height 636
click at [636, 467] on link "View on store site" at bounding box center [576, 469] width 138 height 22
click at [1266, 196] on icon "button" at bounding box center [1266, 207] width 22 height 22
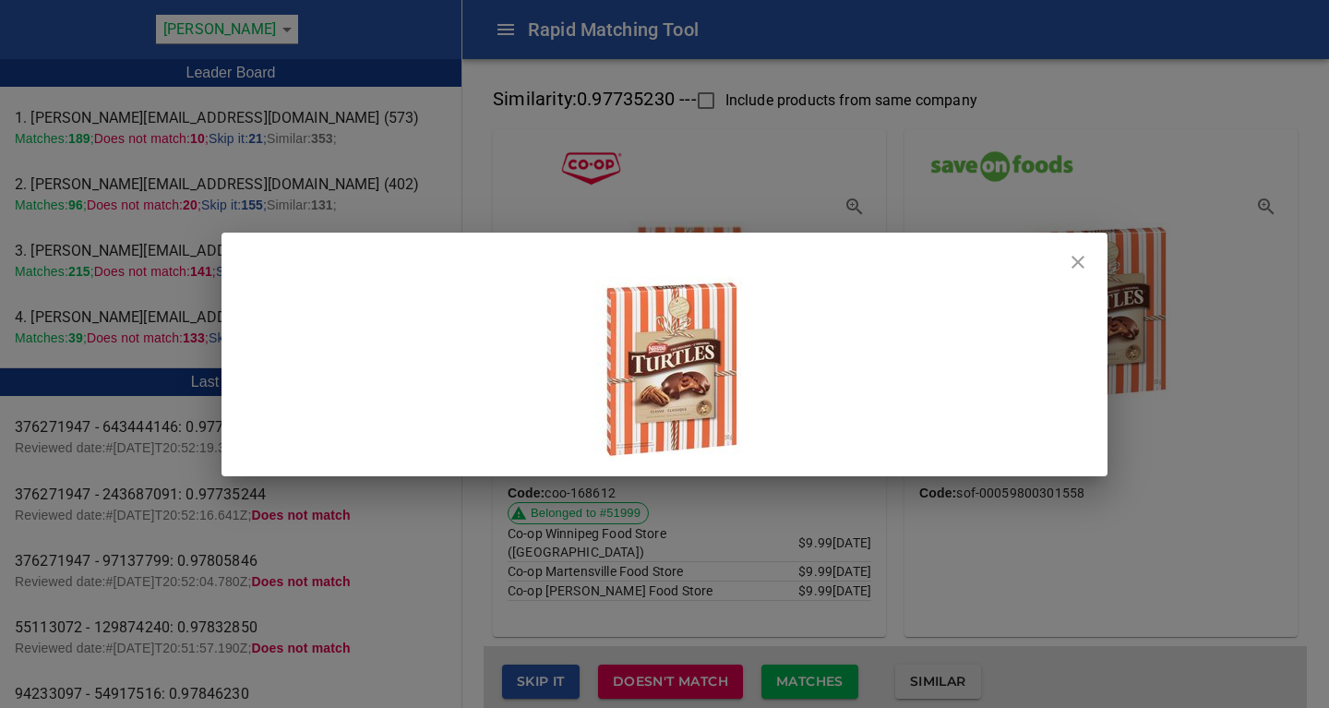
click at [1077, 269] on icon "close" at bounding box center [1078, 262] width 22 height 22
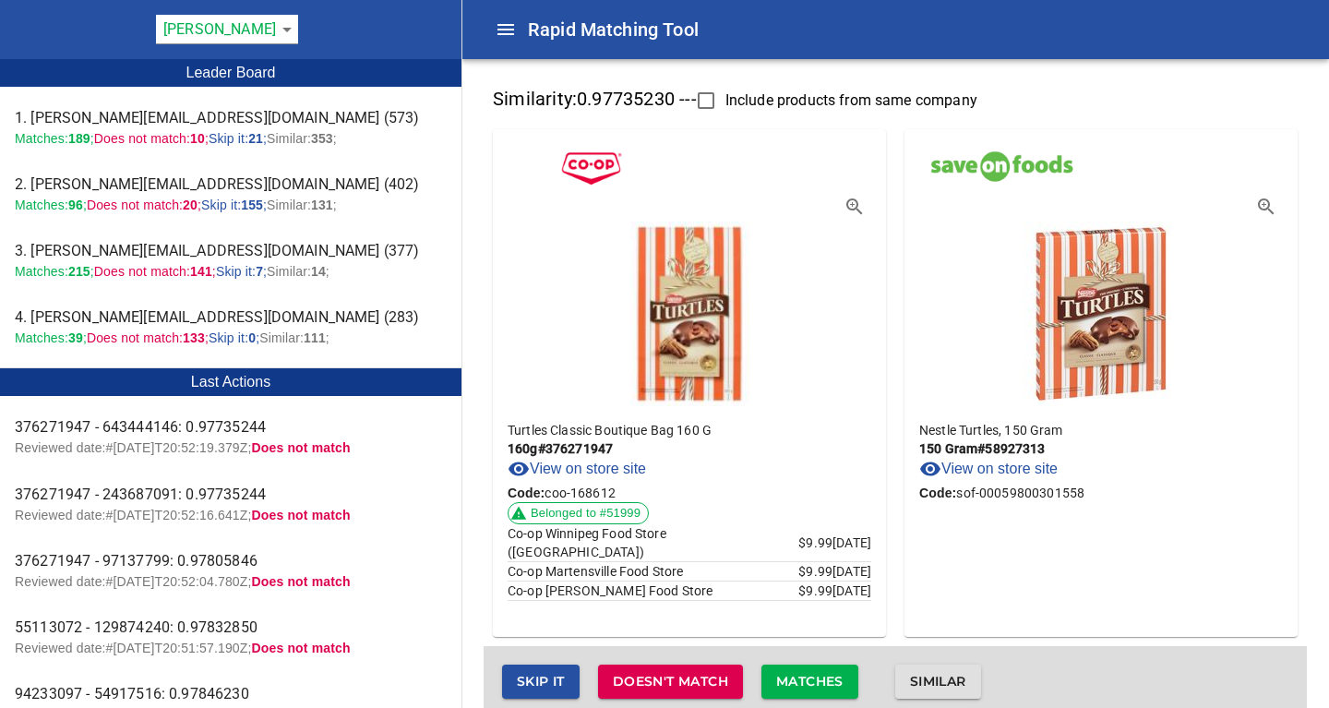
click at [1022, 471] on link "View on store site" at bounding box center [988, 469] width 138 height 22
drag, startPoint x: 681, startPoint y: 684, endPoint x: 746, endPoint y: 660, distance: 69.8
click at [685, 685] on span "Doesn't match" at bounding box center [670, 681] width 115 height 23
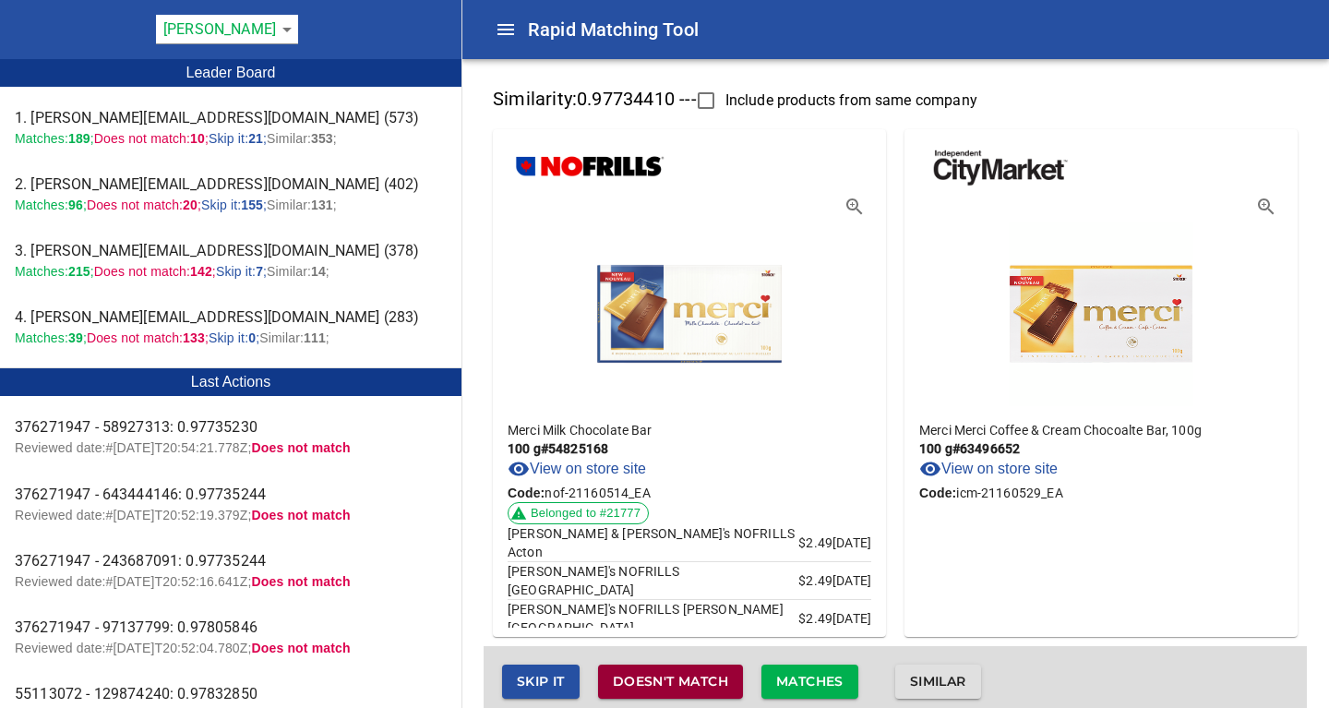
click at [666, 678] on span "Doesn't match" at bounding box center [670, 681] width 115 height 23
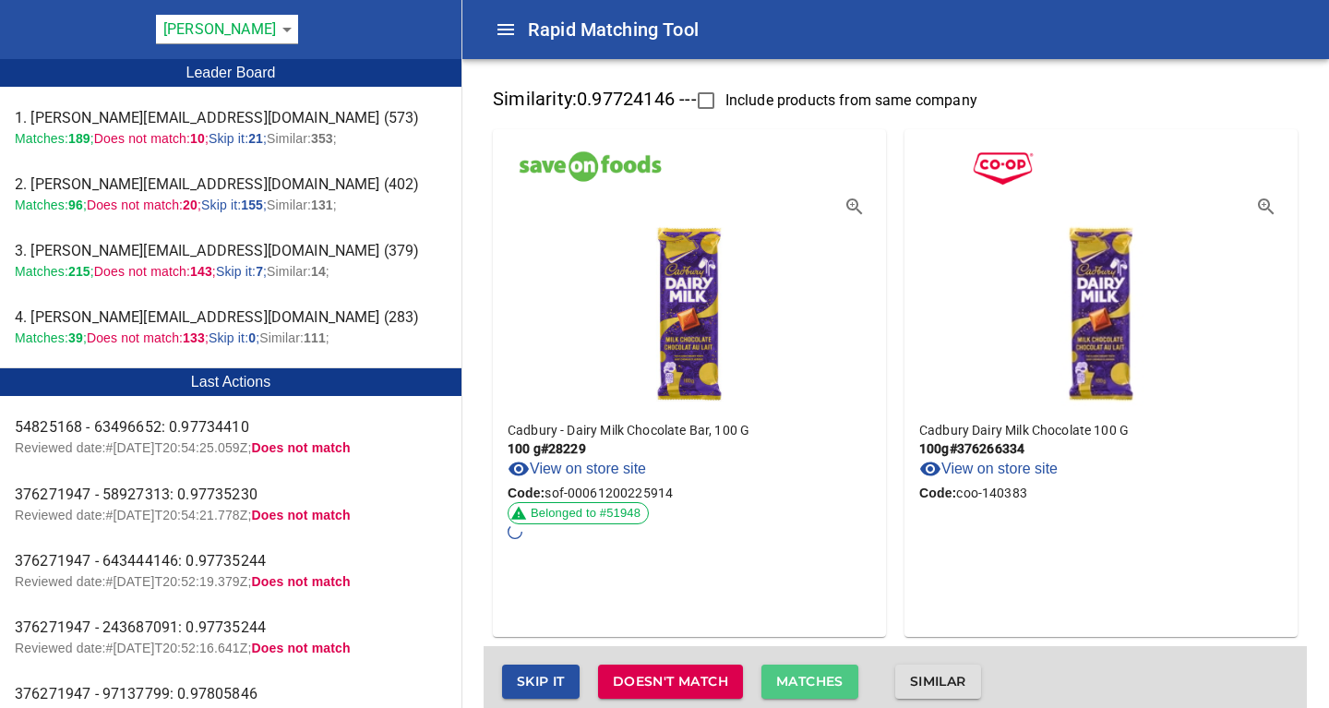
click at [805, 675] on span "Matches" at bounding box center [809, 681] width 67 height 23
click at [806, 678] on span "Matches" at bounding box center [809, 681] width 67 height 23
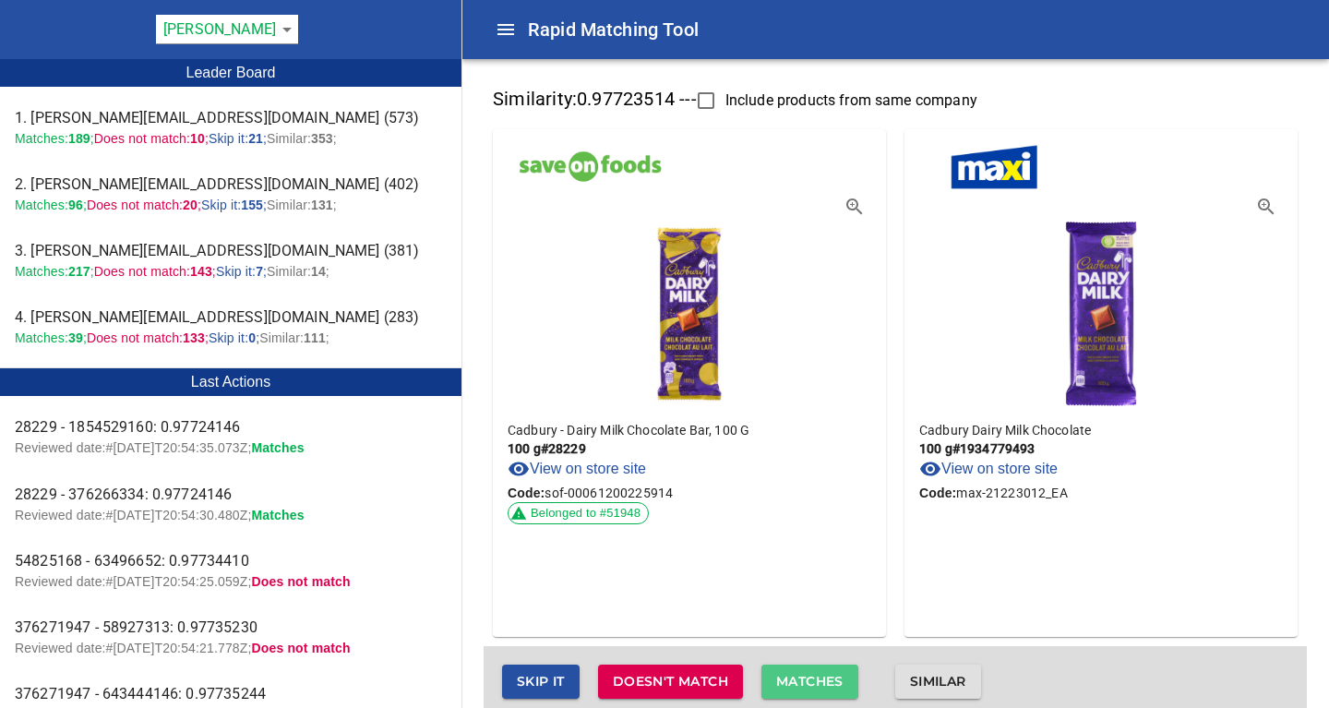
click at [806, 678] on span "Matches" at bounding box center [809, 681] width 67 height 23
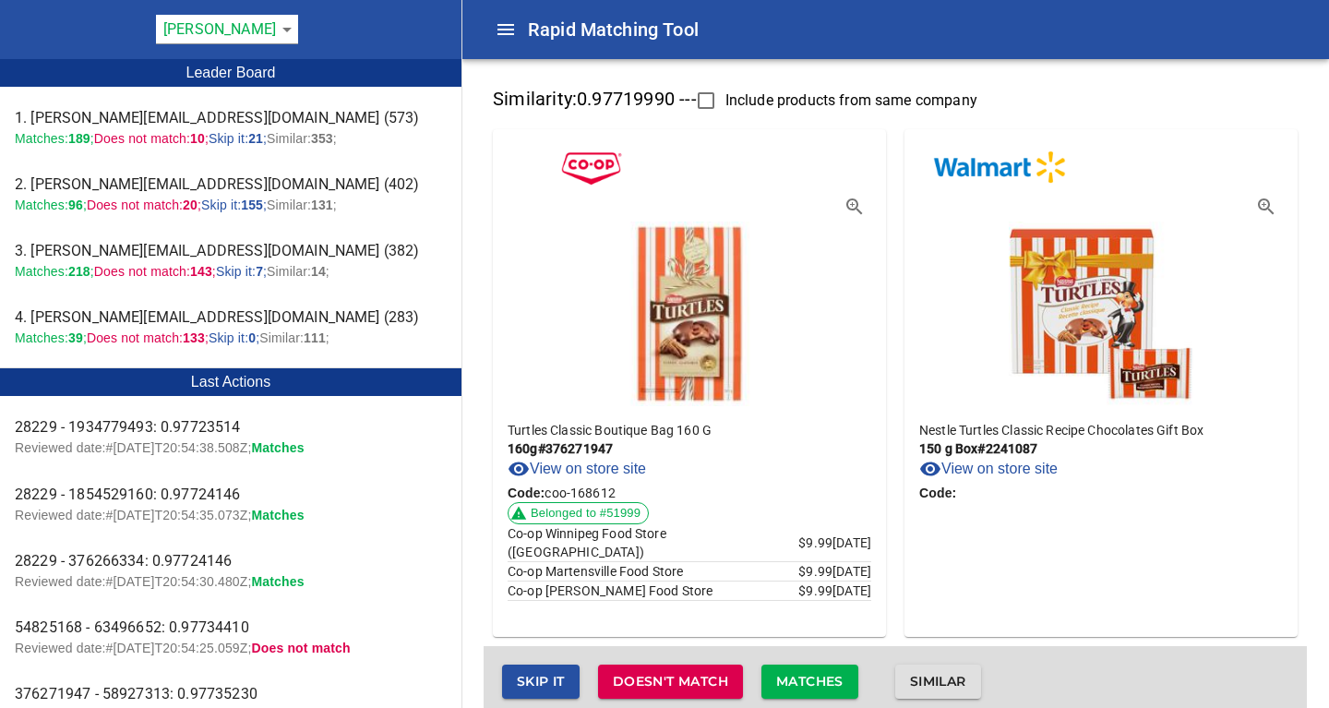
drag, startPoint x: 806, startPoint y: 678, endPoint x: 826, endPoint y: 603, distance: 77.2
click at [826, 603] on div "Similarity: 0.97719990 --- Include products from same company Turtles Classic B…" at bounding box center [894, 399] width 823 height 636
click at [654, 674] on span "Doesn't match" at bounding box center [670, 681] width 115 height 23
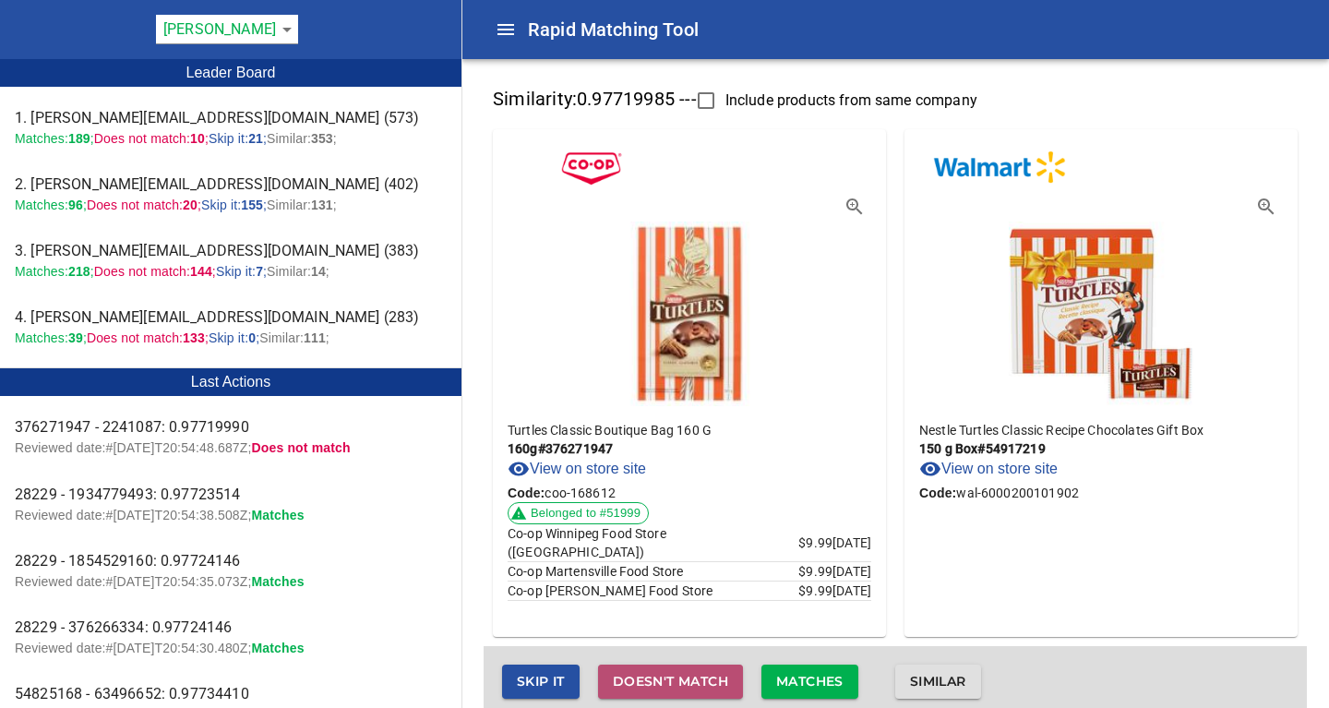
click at [654, 674] on span "Doesn't match" at bounding box center [670, 681] width 115 height 23
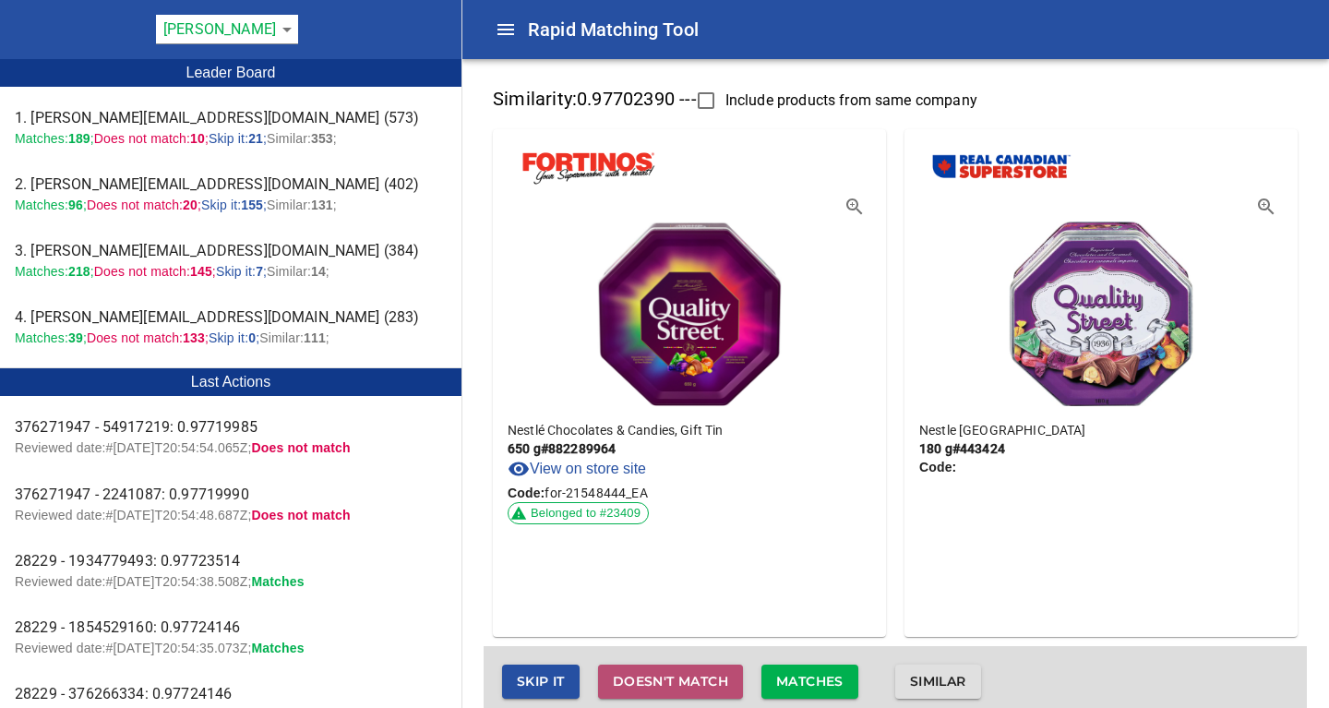
click at [650, 678] on span "Doesn't match" at bounding box center [670, 681] width 115 height 23
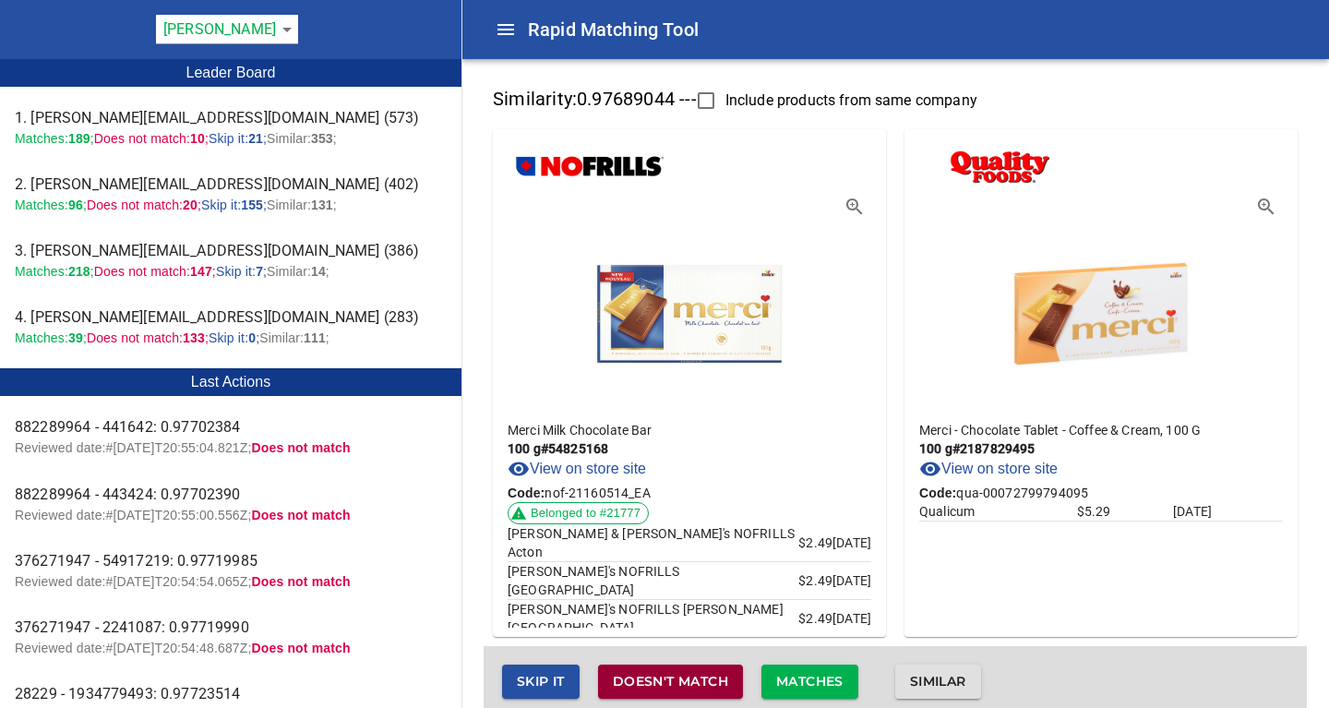
click at [650, 678] on span "Doesn't match" at bounding box center [670, 681] width 115 height 23
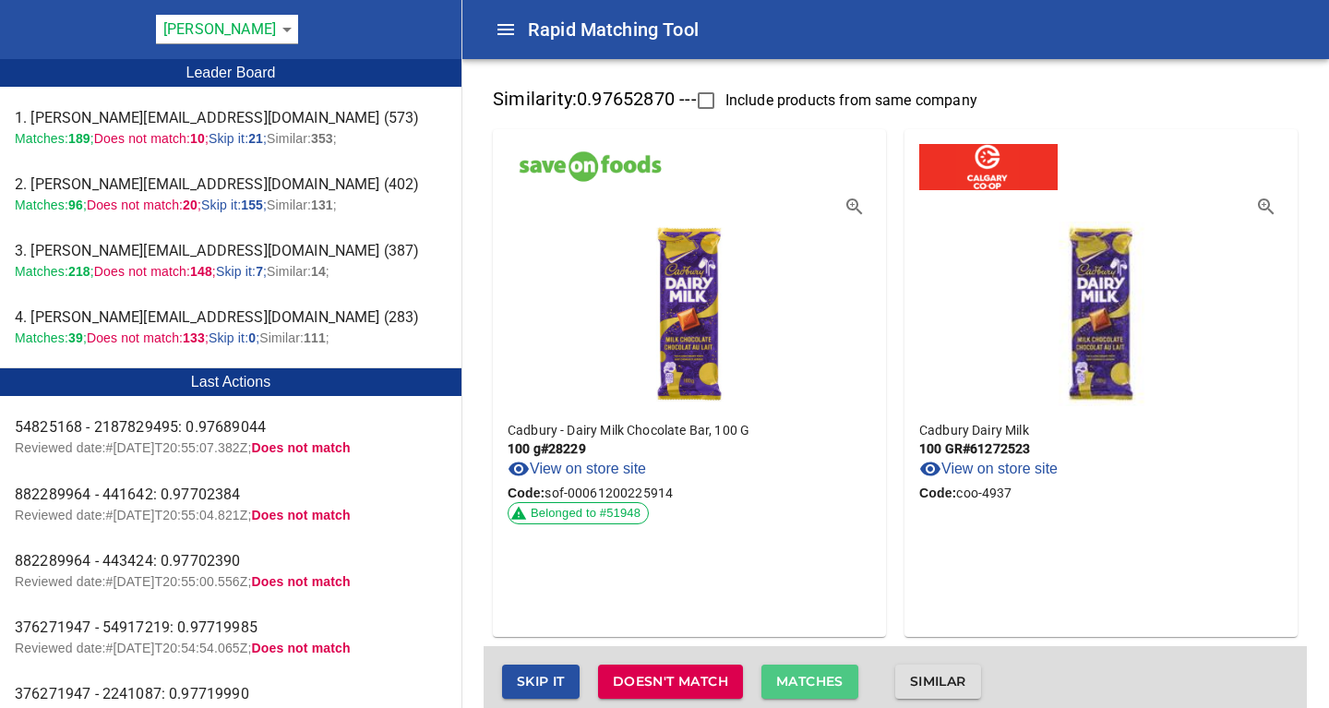
click at [812, 681] on span "Matches" at bounding box center [809, 681] width 67 height 23
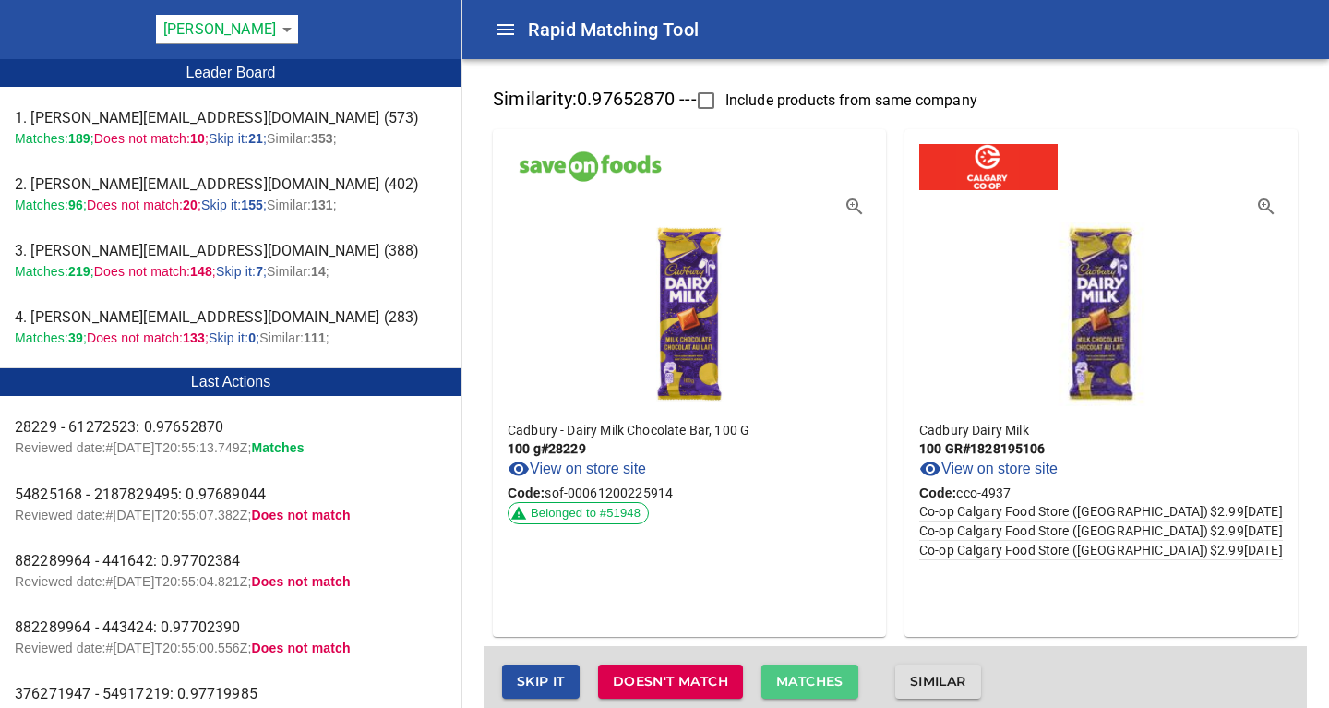
click at [808, 675] on span "Matches" at bounding box center [809, 681] width 67 height 23
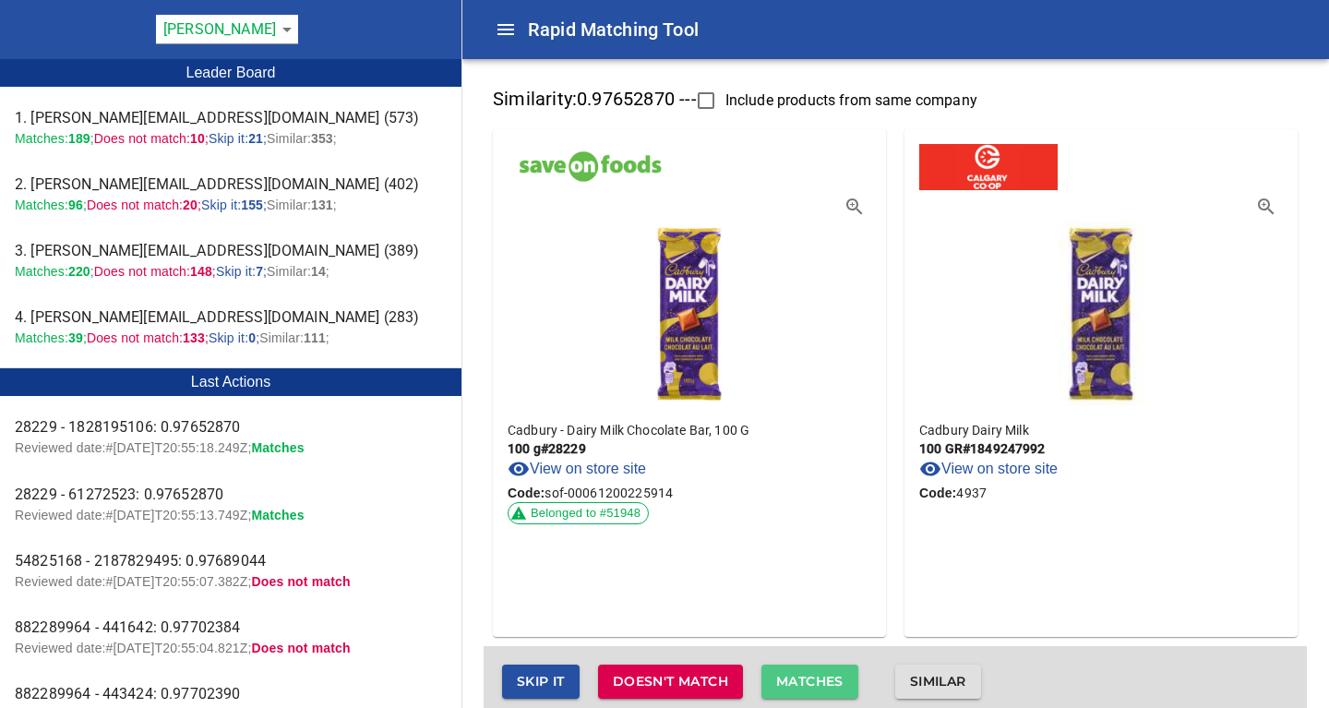
click at [808, 675] on span "Matches" at bounding box center [809, 681] width 67 height 23
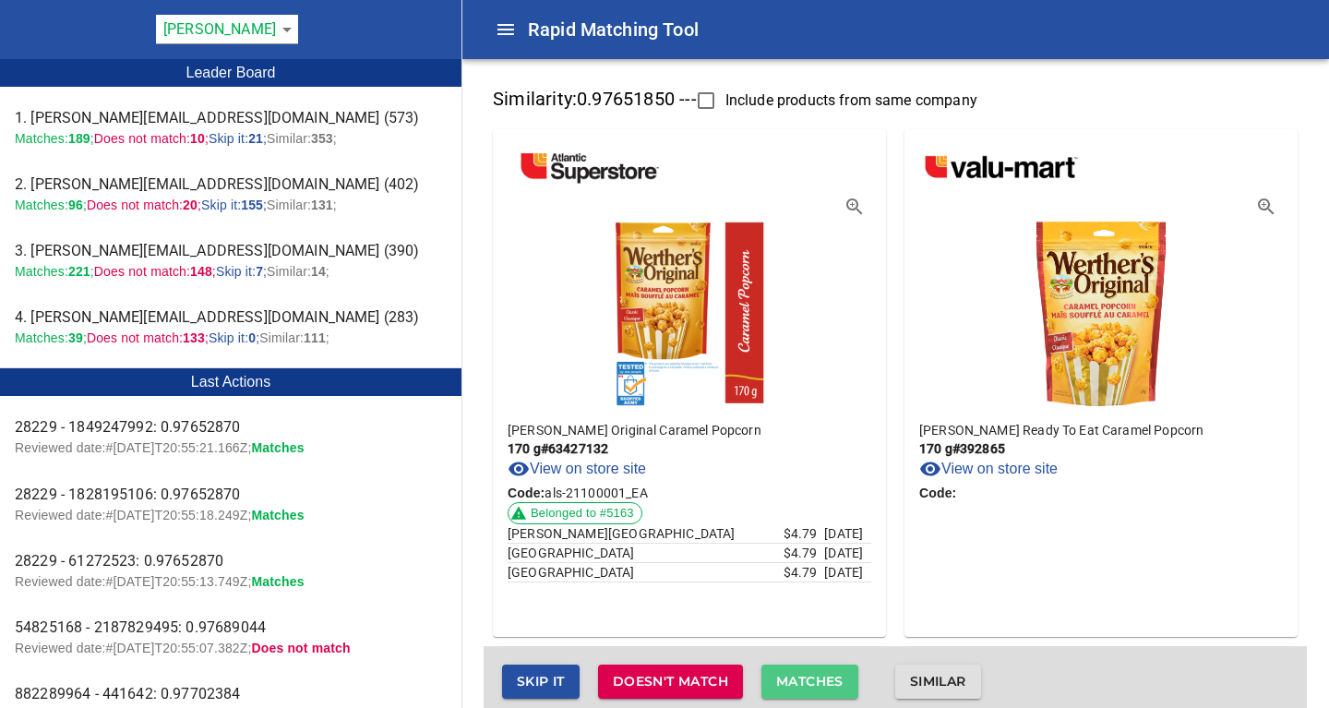
click at [808, 675] on span "Matches" at bounding box center [809, 681] width 67 height 23
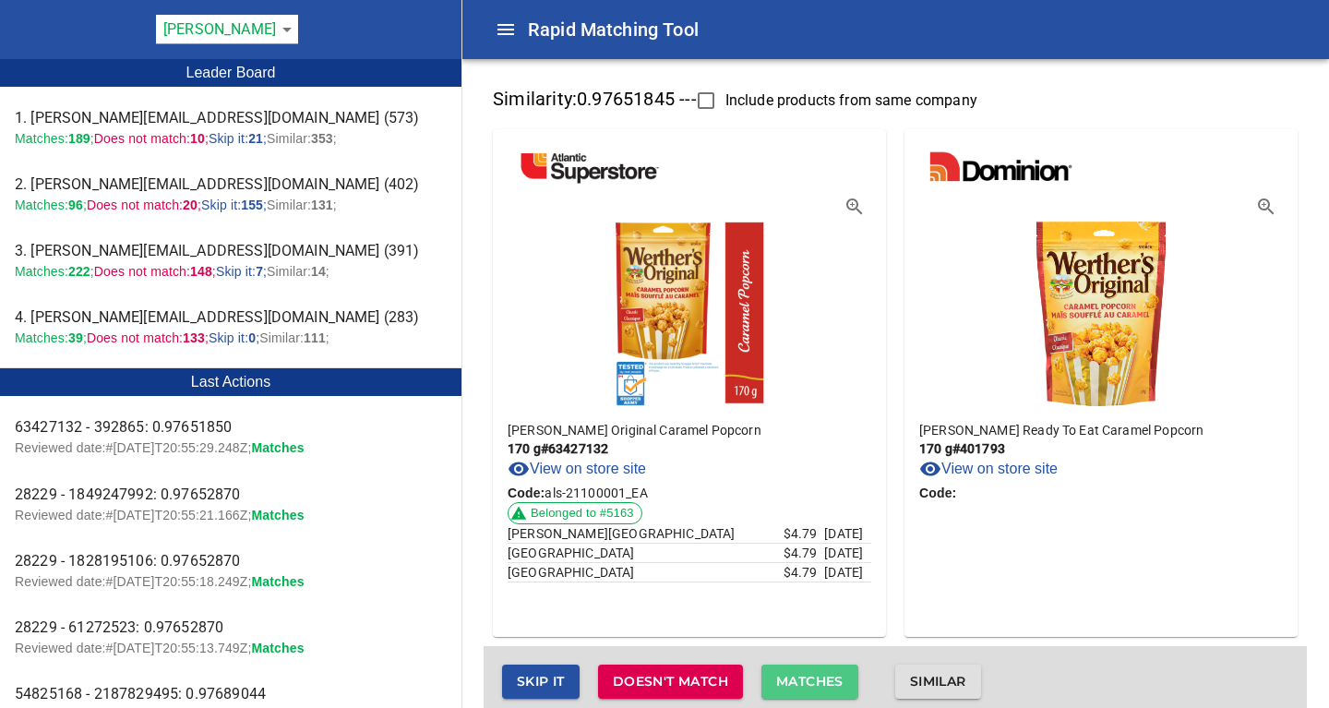
click at [808, 675] on span "Matches" at bounding box center [809, 681] width 67 height 23
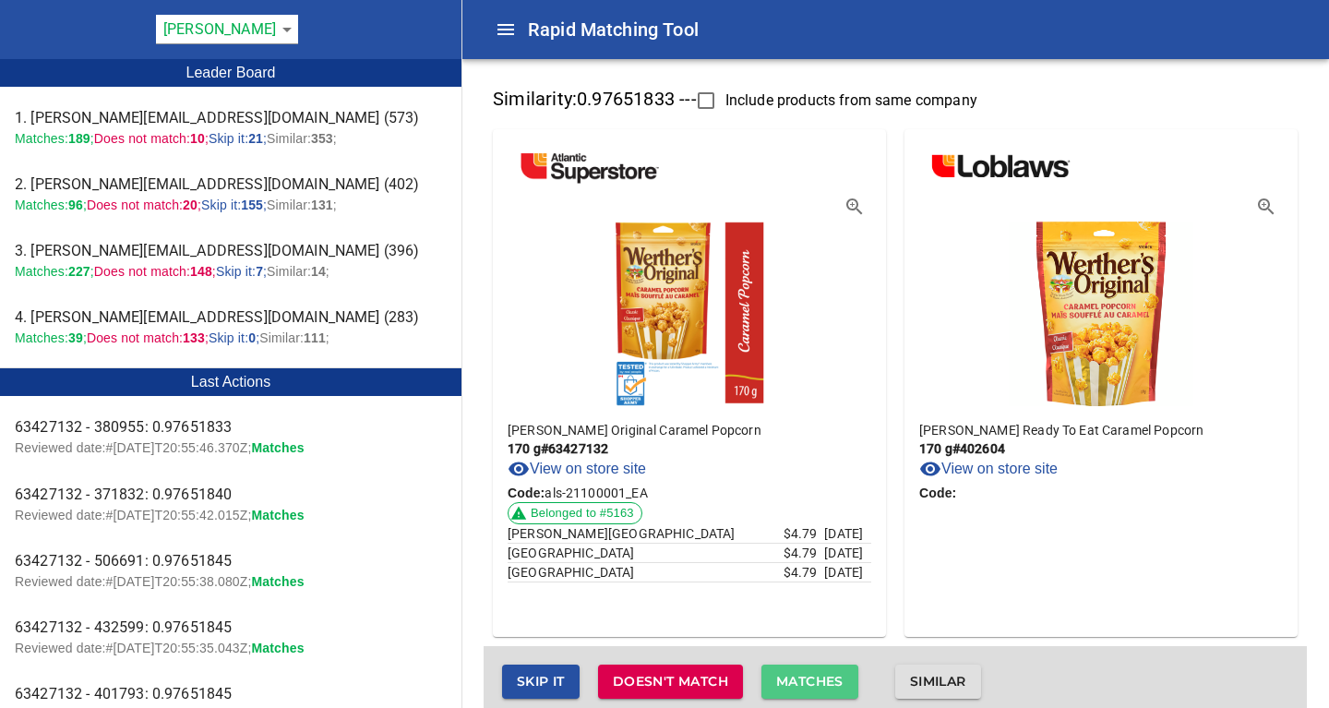
click at [808, 675] on span "Matches" at bounding box center [809, 681] width 67 height 23
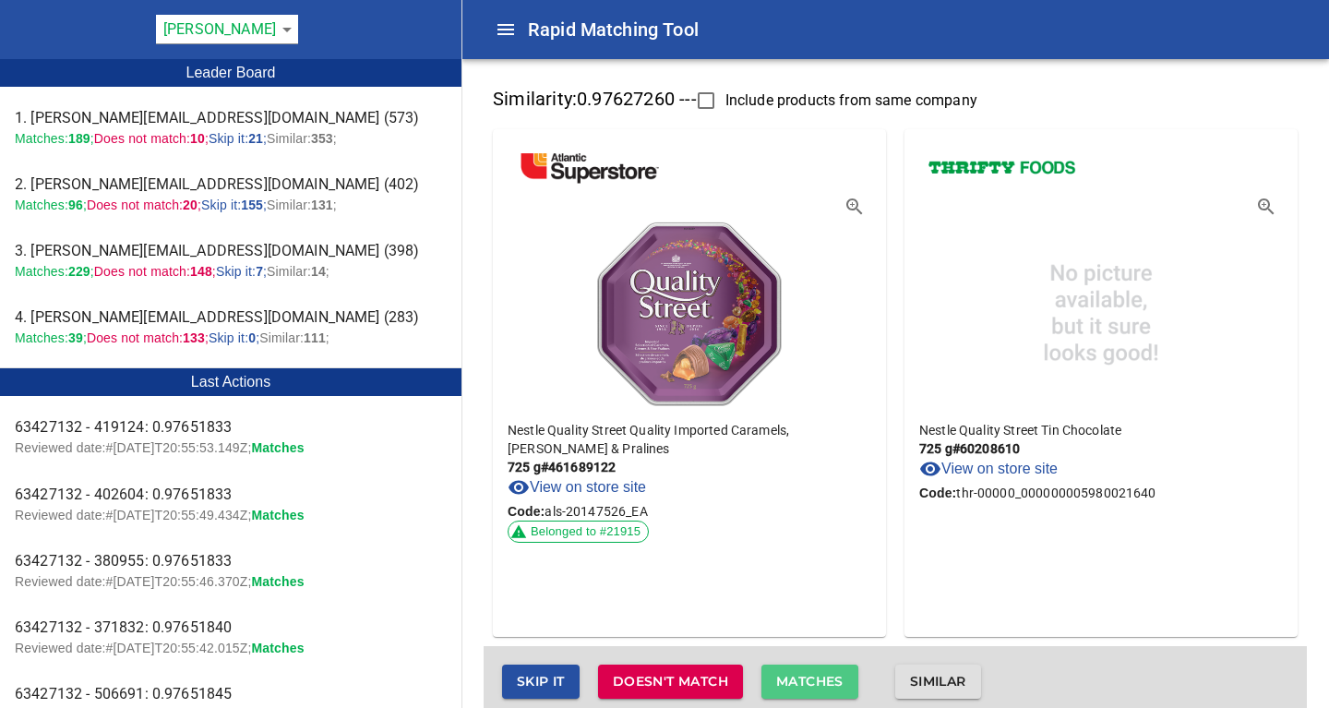
click at [808, 675] on span "Matches" at bounding box center [809, 681] width 67 height 23
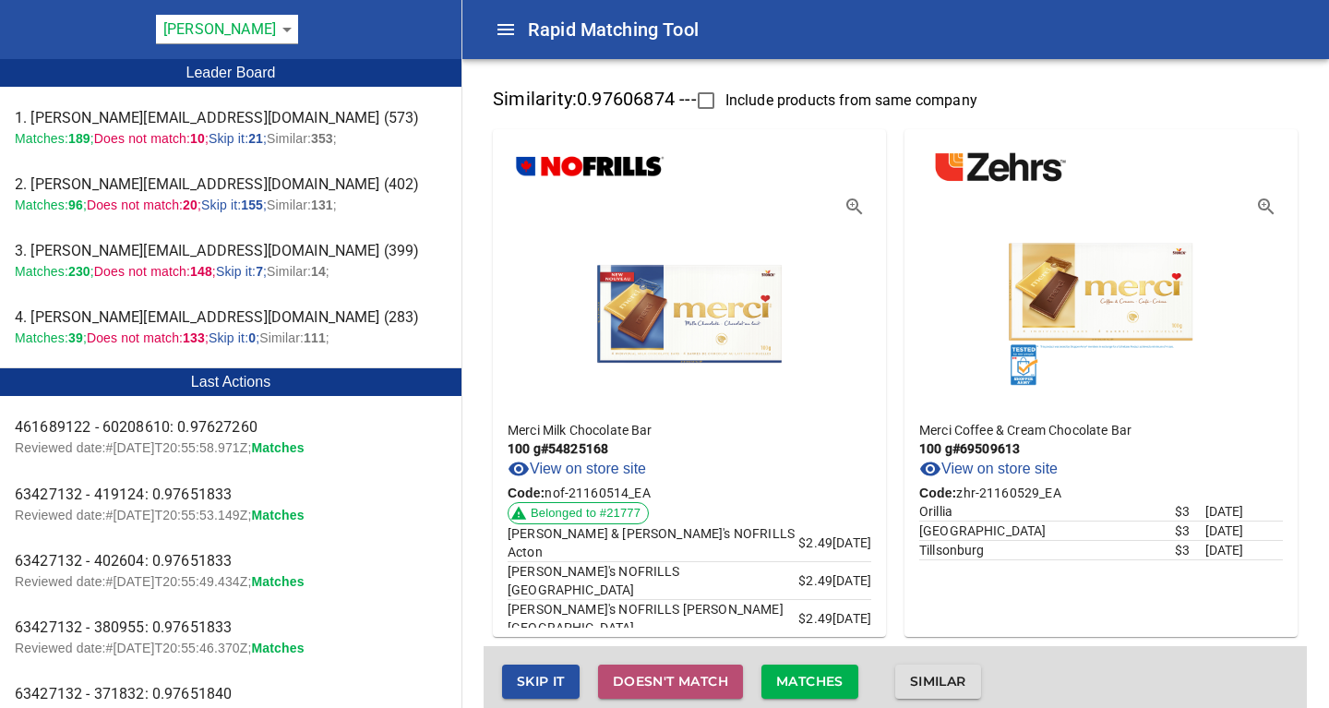
click at [662, 685] on span "Doesn't match" at bounding box center [670, 681] width 115 height 23
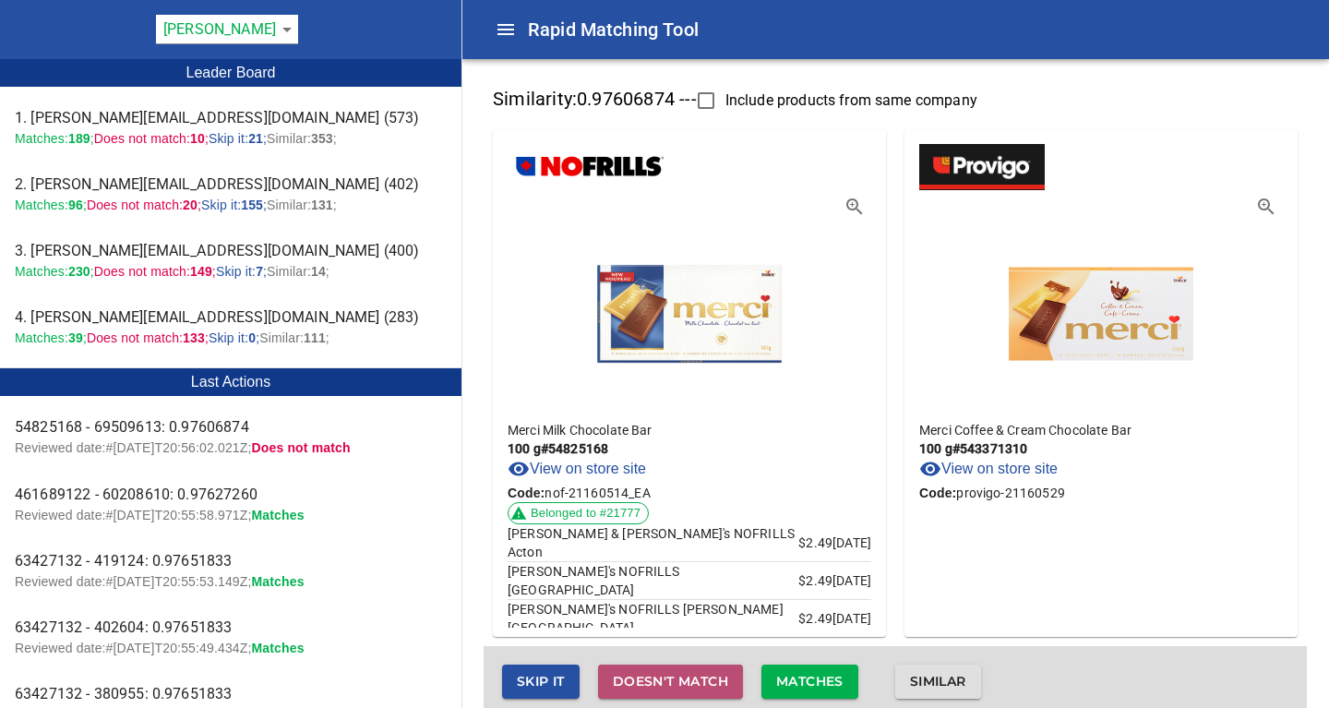
click at [662, 685] on span "Doesn't match" at bounding box center [670, 681] width 115 height 23
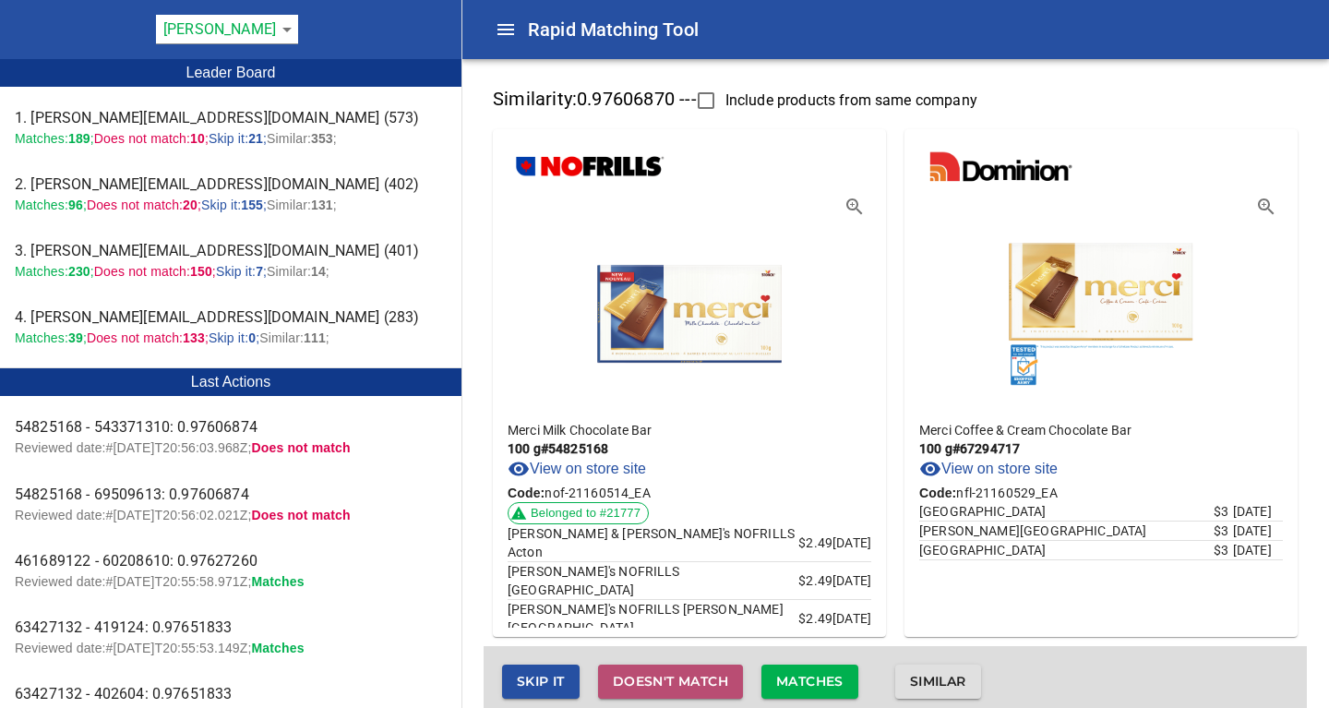
click at [662, 685] on span "Doesn't match" at bounding box center [670, 681] width 115 height 23
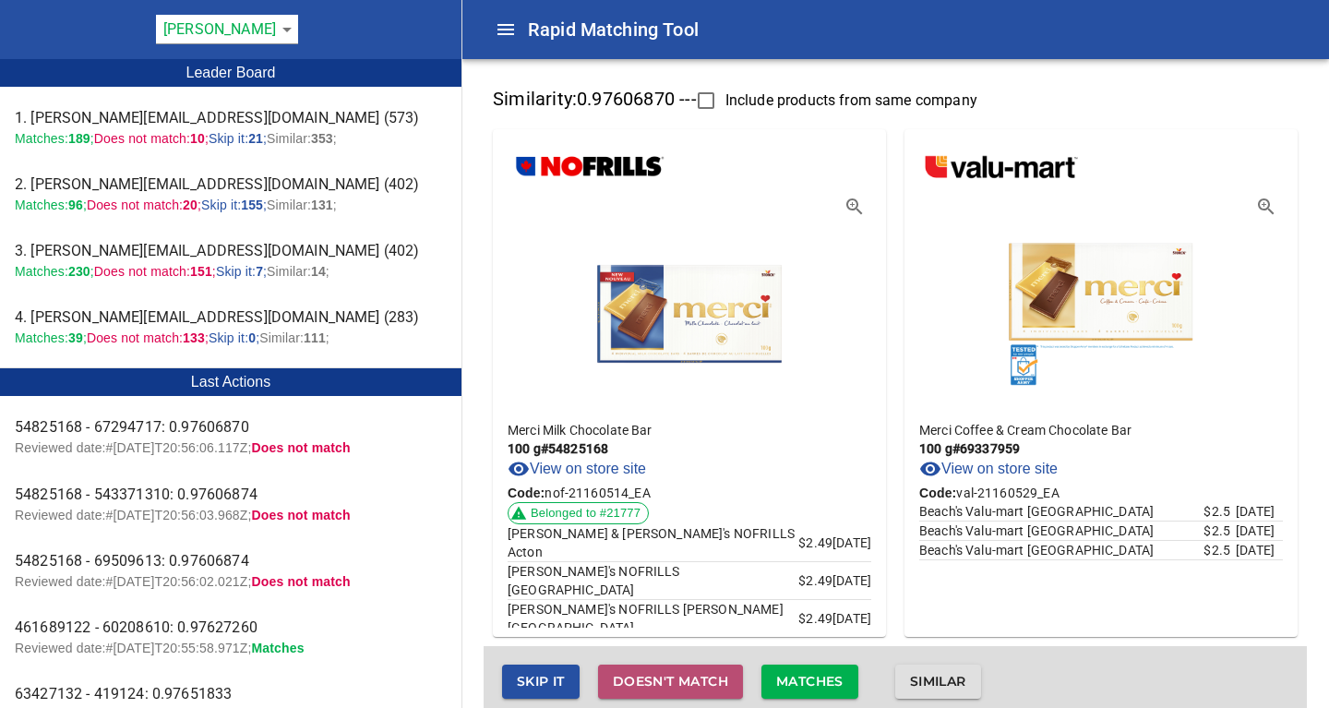
click at [662, 685] on span "Doesn't match" at bounding box center [670, 681] width 115 height 23
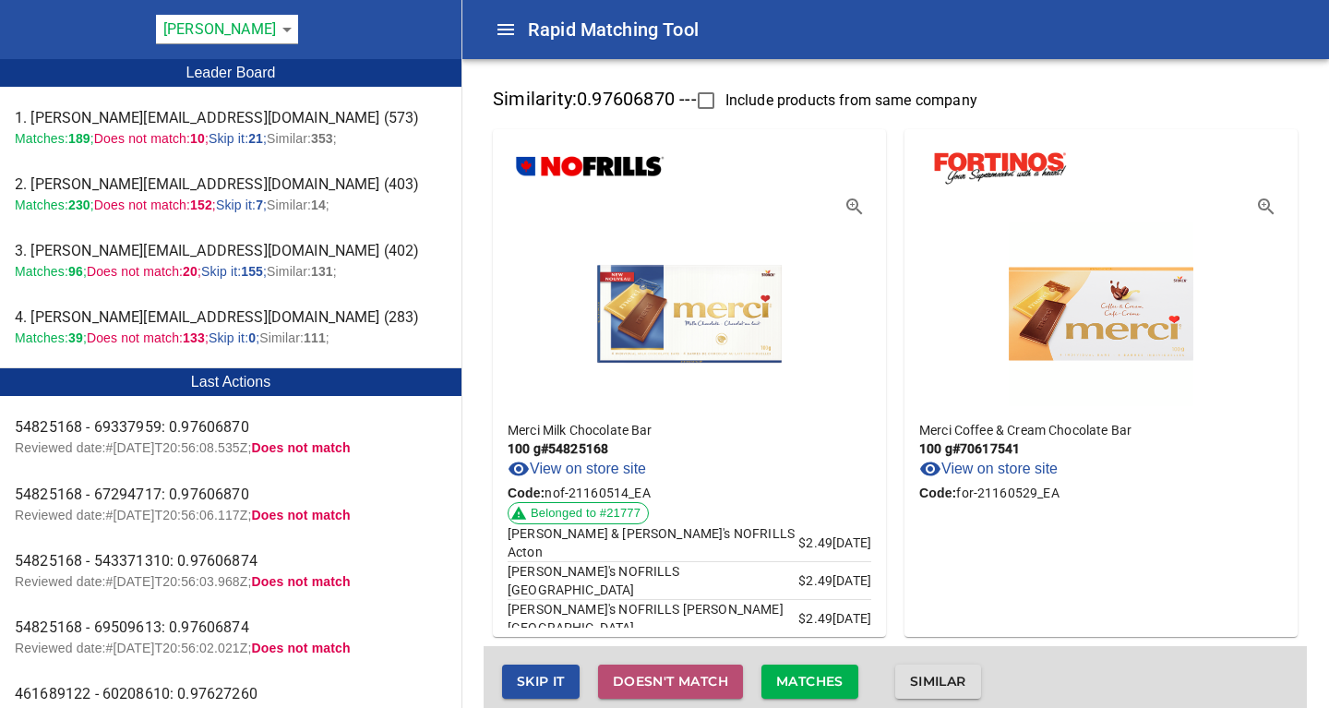
click at [662, 685] on span "Doesn't match" at bounding box center [670, 681] width 115 height 23
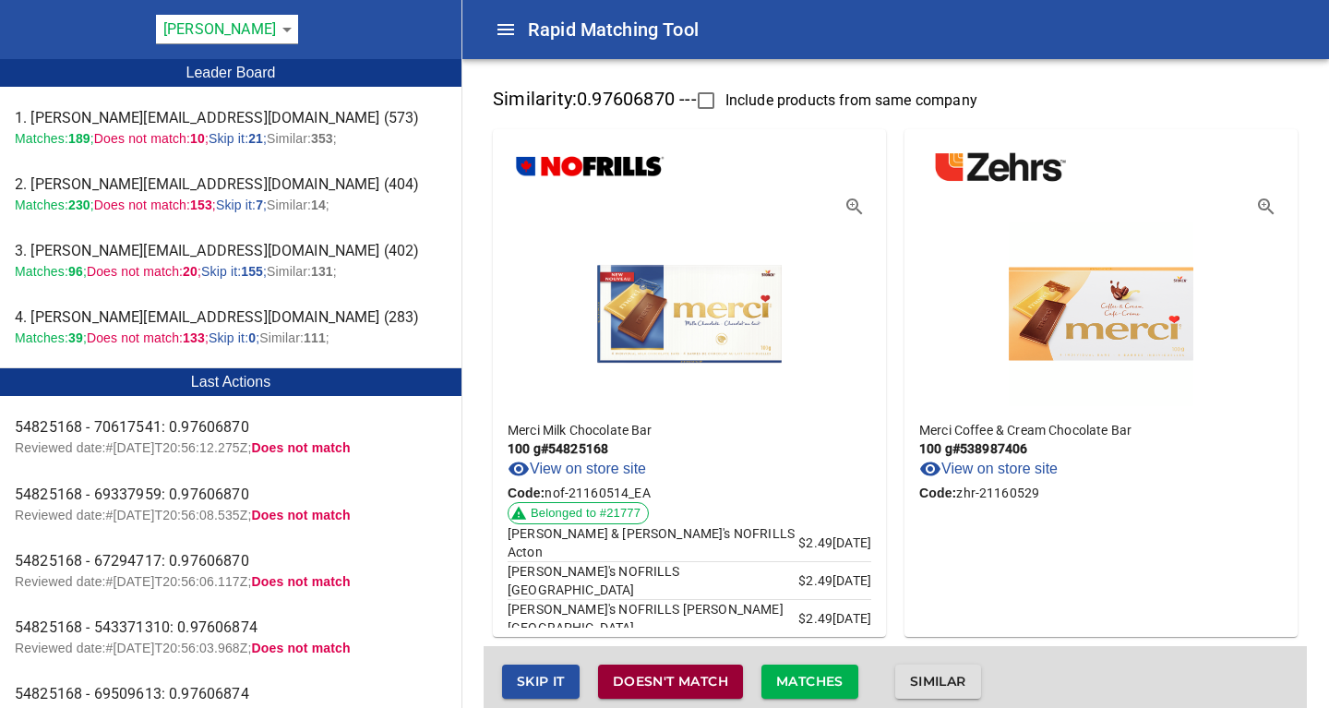
click at [662, 685] on span "Doesn't match" at bounding box center [670, 681] width 115 height 23
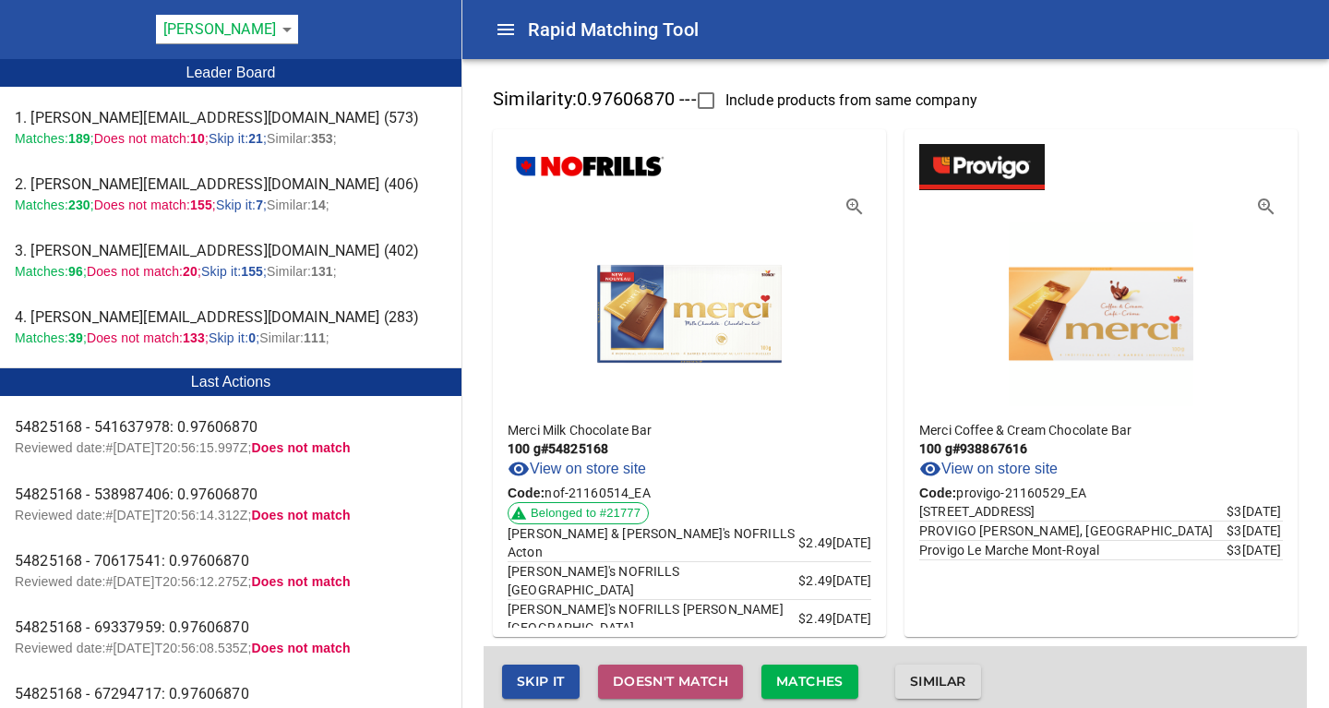
click at [662, 685] on span "Doesn't match" at bounding box center [670, 681] width 115 height 23
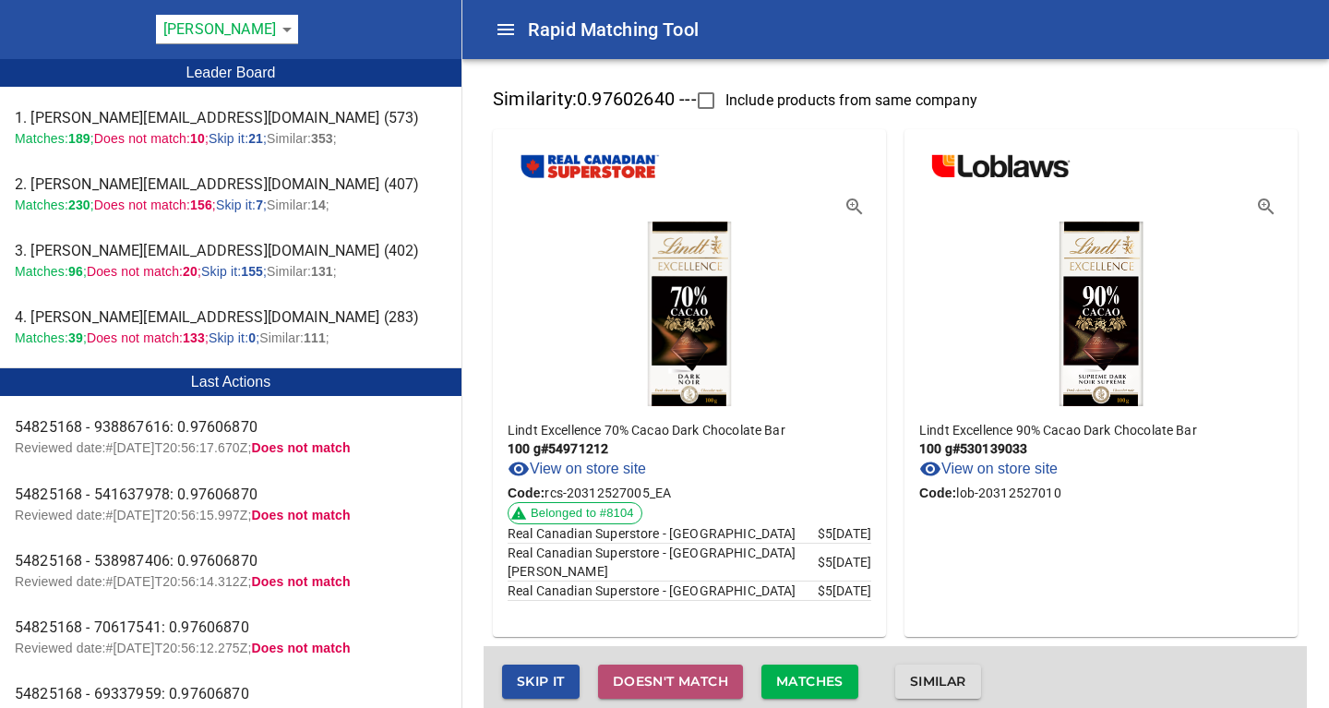
click at [662, 685] on span "Doesn't match" at bounding box center [670, 681] width 115 height 23
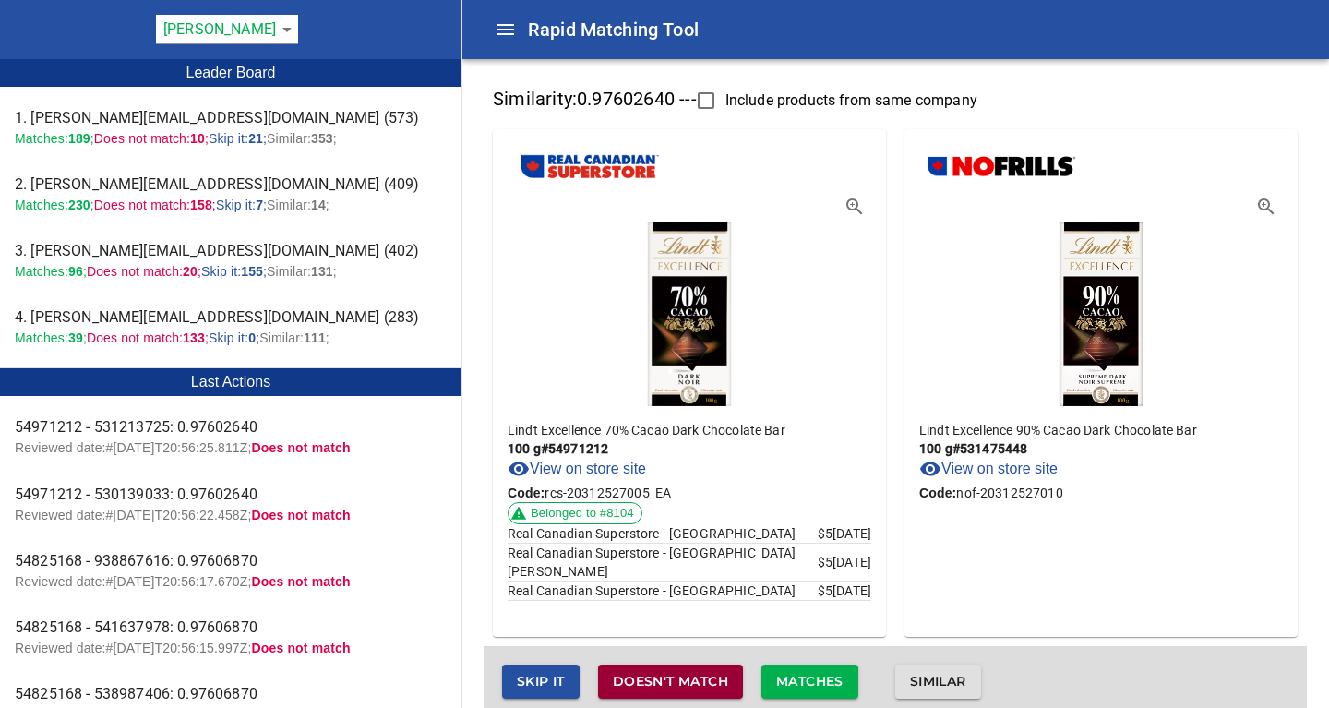
click at [662, 685] on span "Doesn't match" at bounding box center [670, 681] width 115 height 23
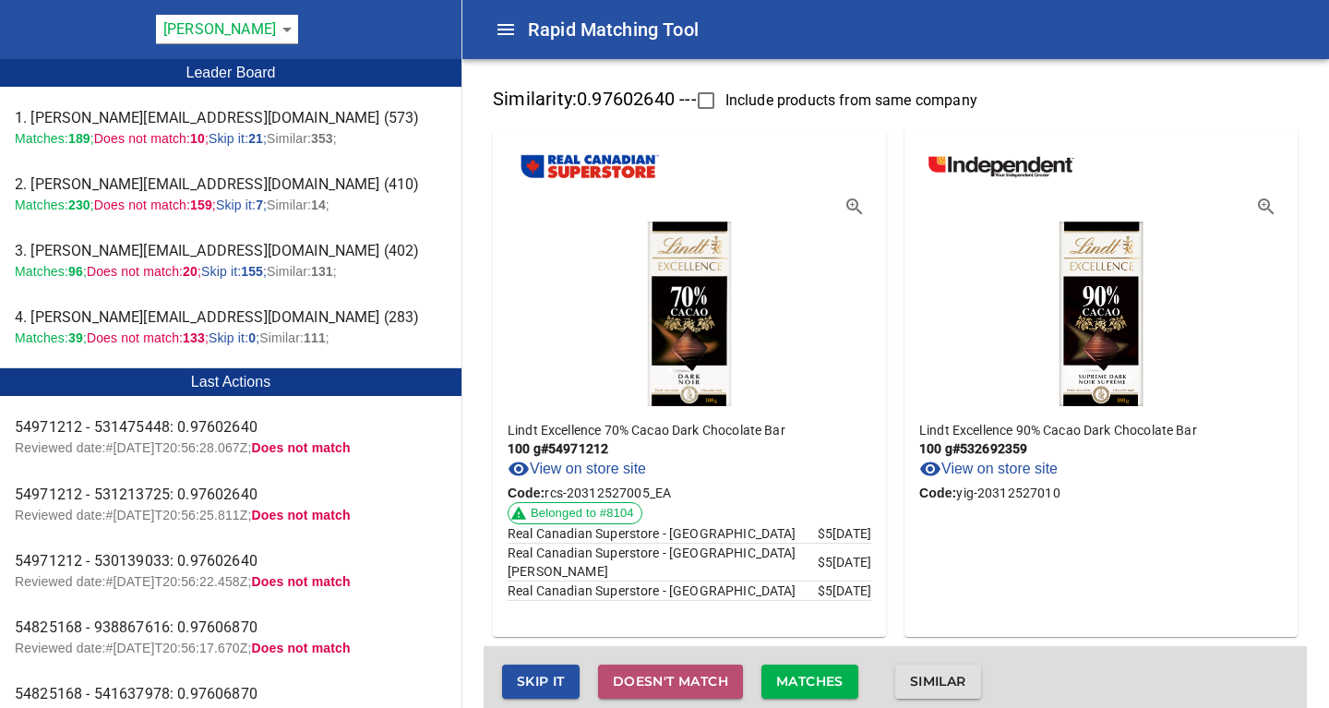
click at [662, 685] on span "Doesn't match" at bounding box center [670, 681] width 115 height 23
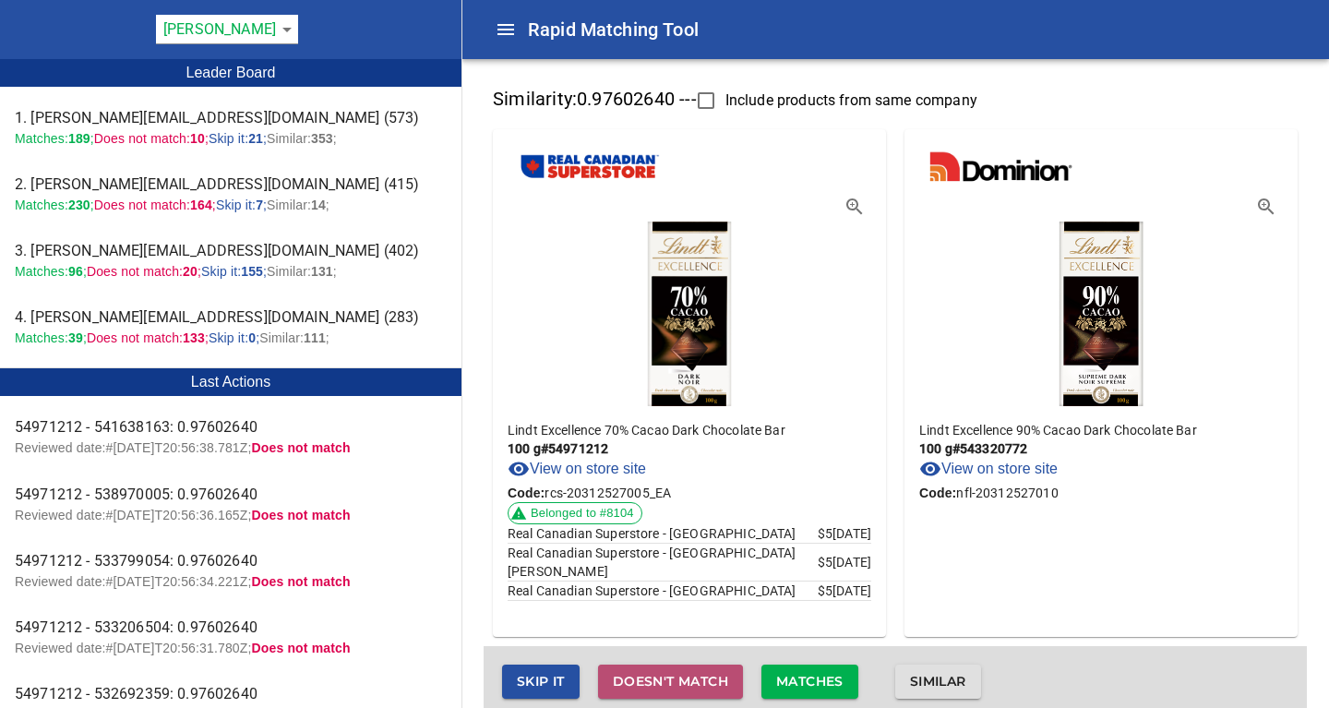
click at [662, 685] on span "Doesn't match" at bounding box center [670, 681] width 115 height 23
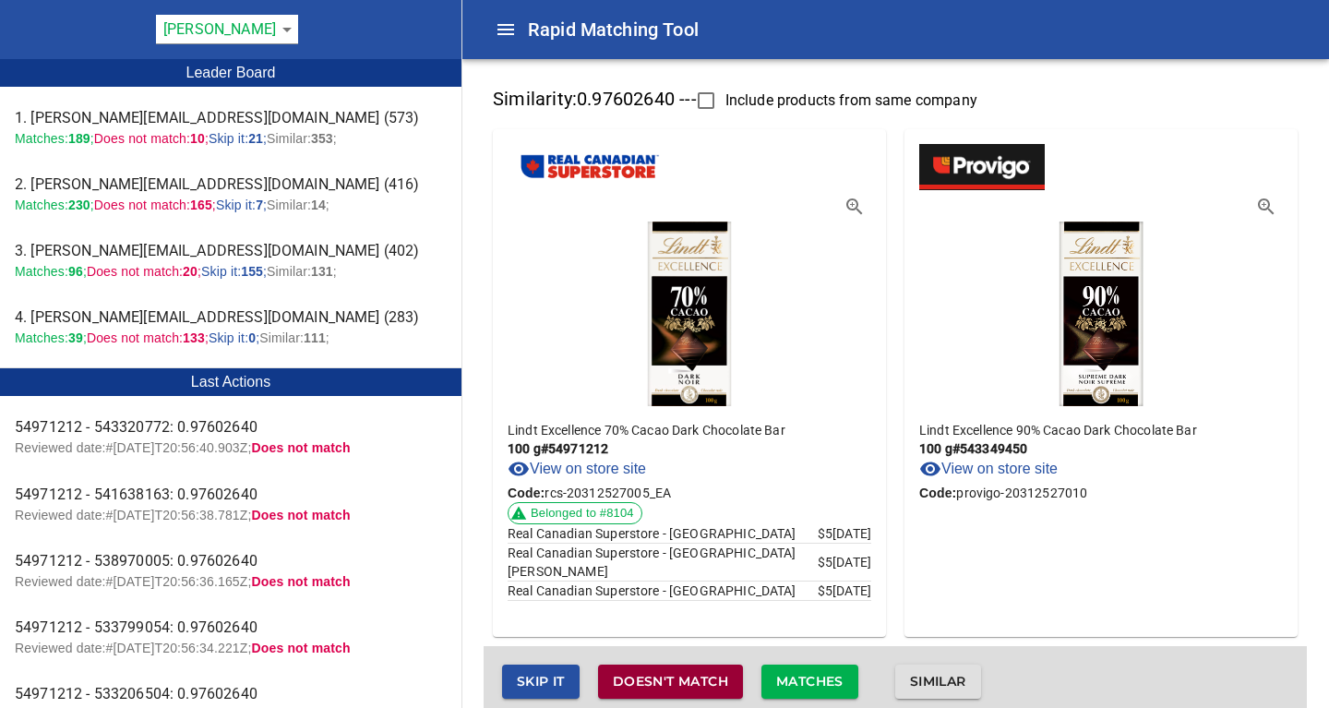
click at [662, 685] on span "Doesn't match" at bounding box center [670, 681] width 115 height 23
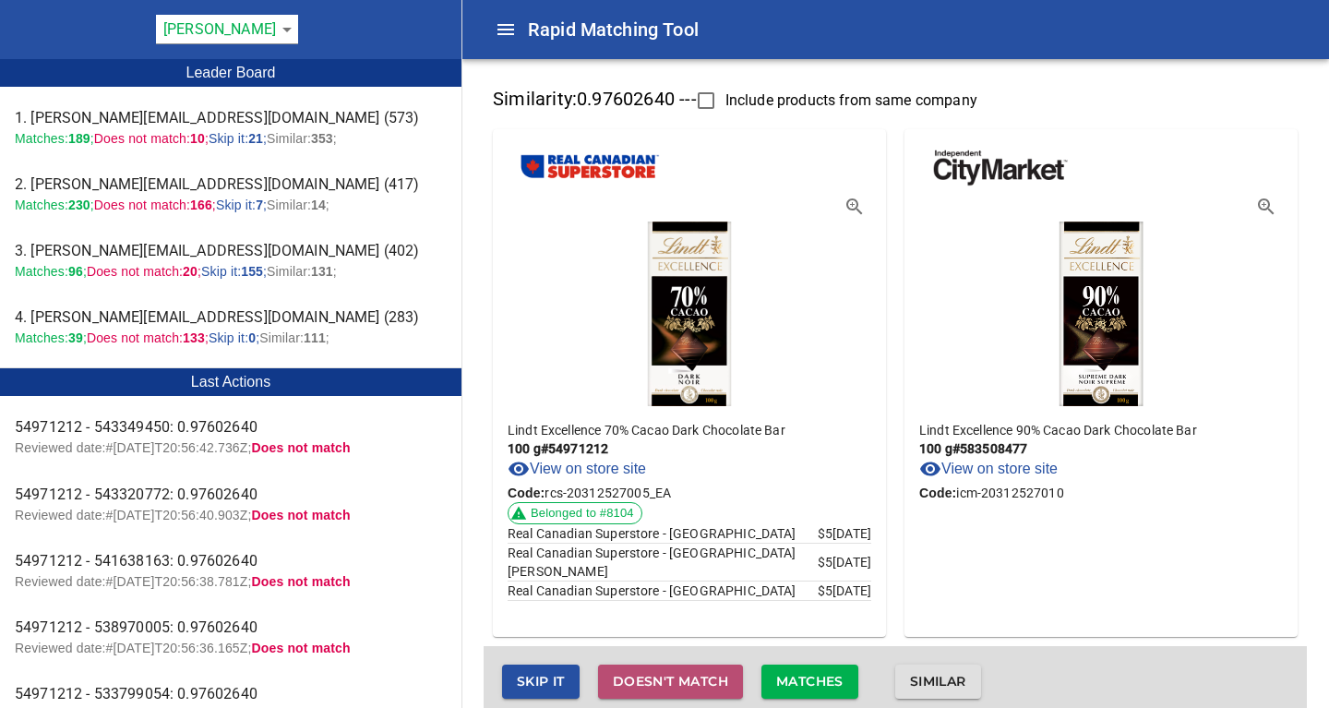
click at [662, 685] on span "Doesn't match" at bounding box center [670, 681] width 115 height 23
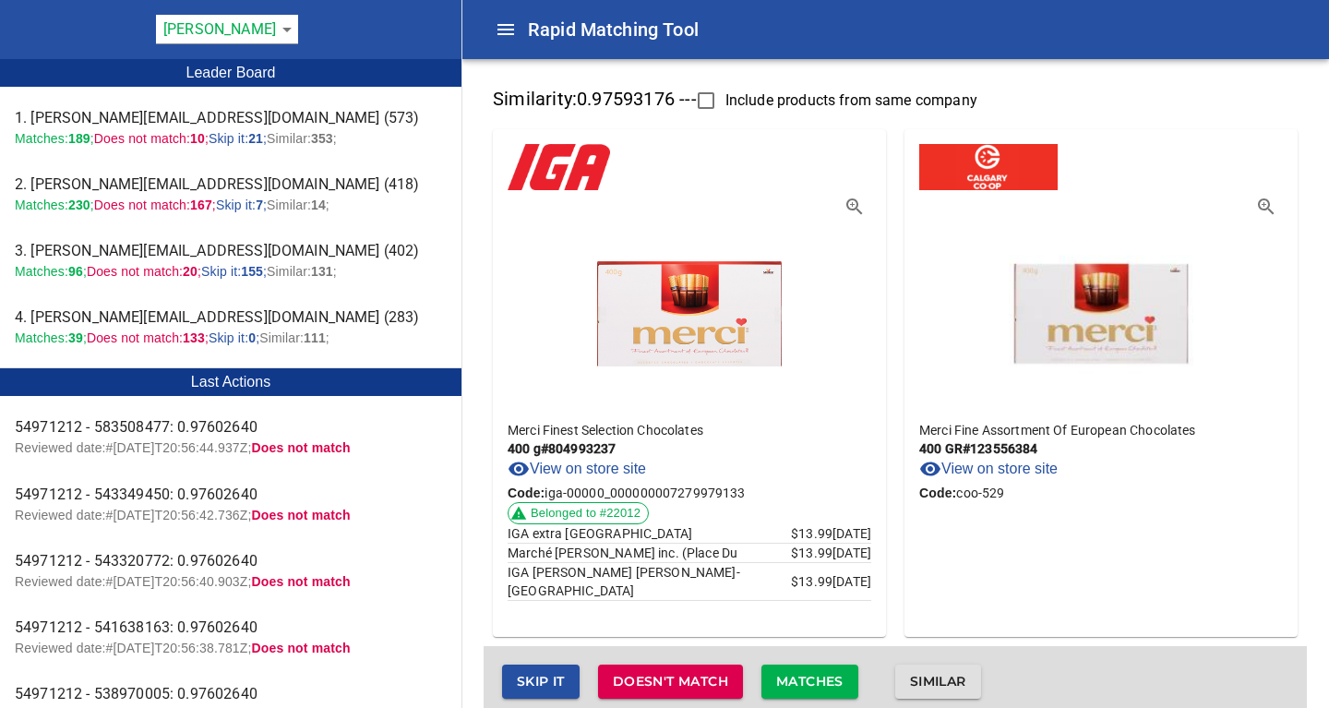
click at [808, 679] on span "Matches" at bounding box center [809, 681] width 67 height 23
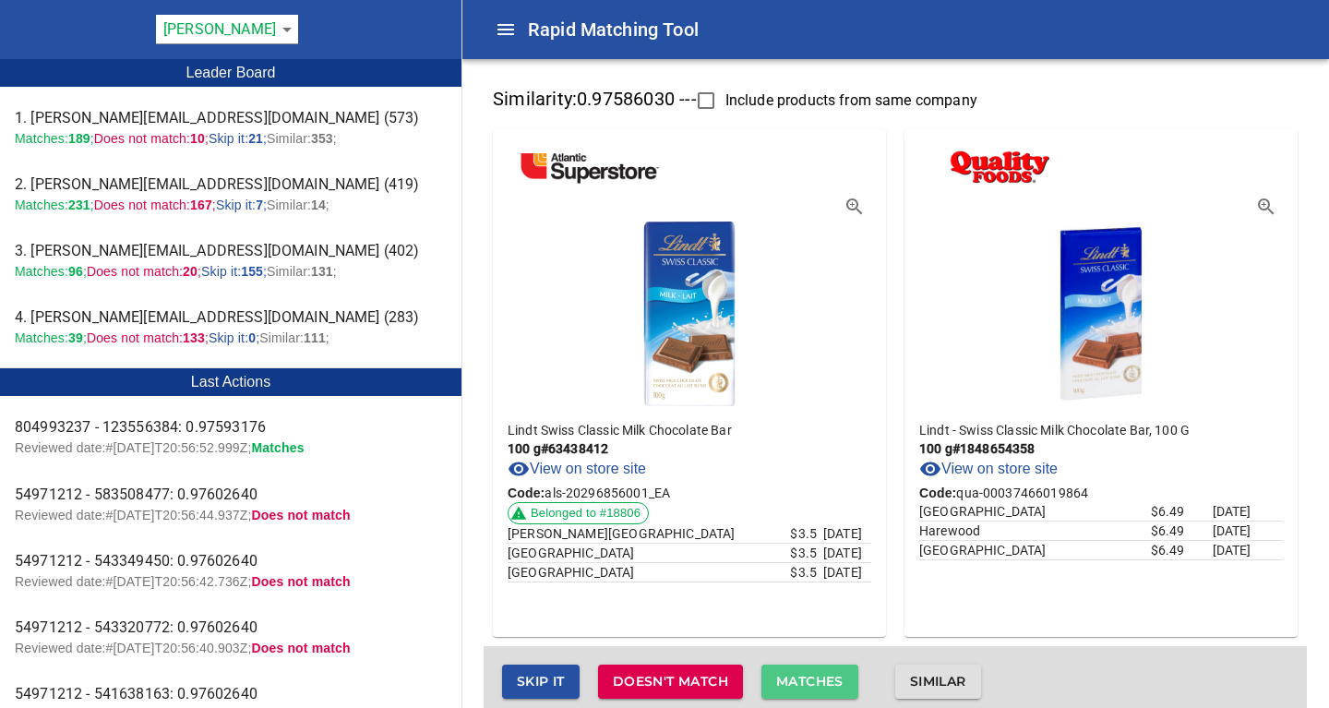
click at [808, 679] on span "Matches" at bounding box center [809, 681] width 67 height 23
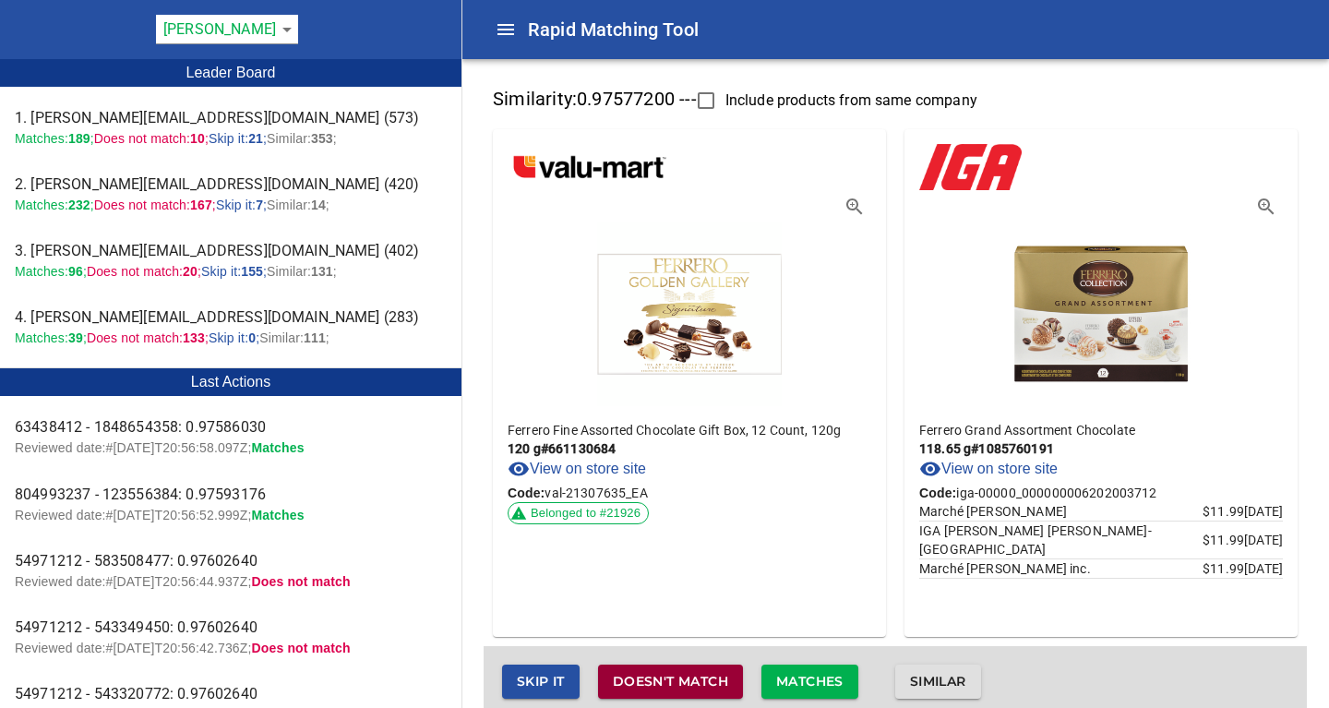
click at [654, 686] on span "Doesn't match" at bounding box center [670, 681] width 115 height 23
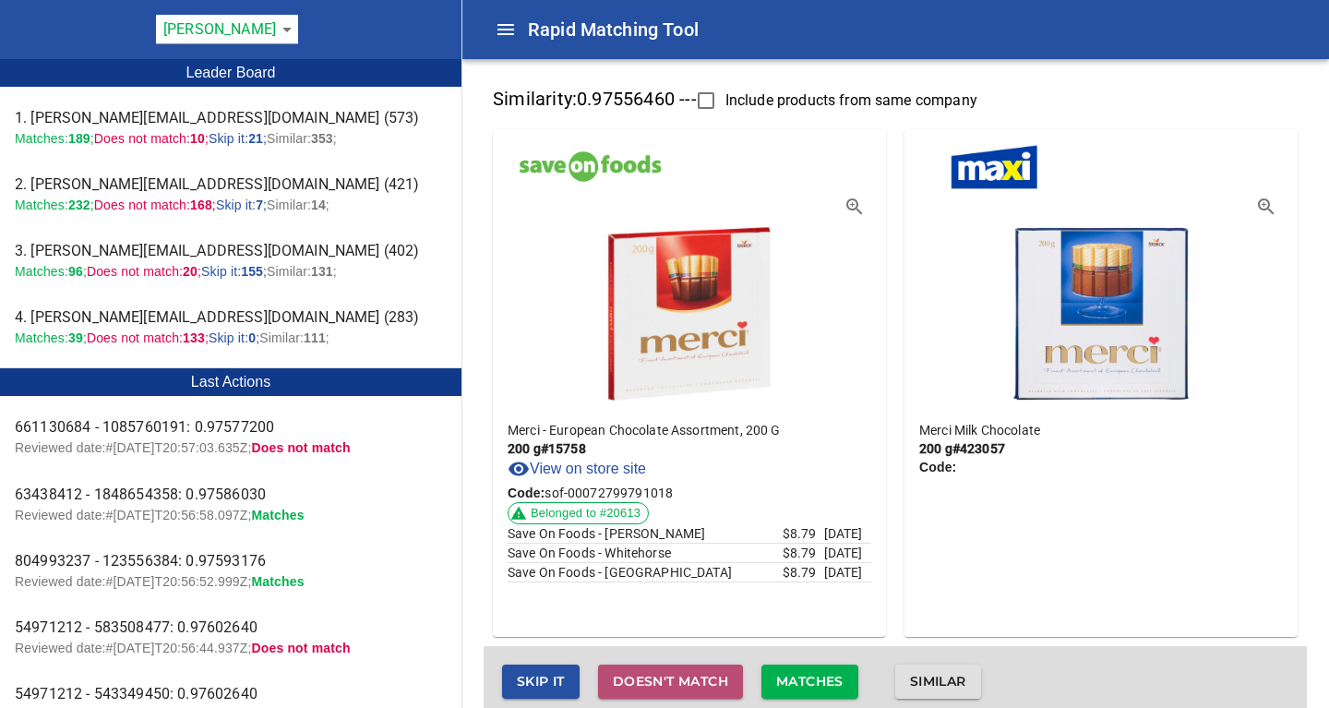
click at [653, 679] on span "Doesn't match" at bounding box center [670, 681] width 115 height 23
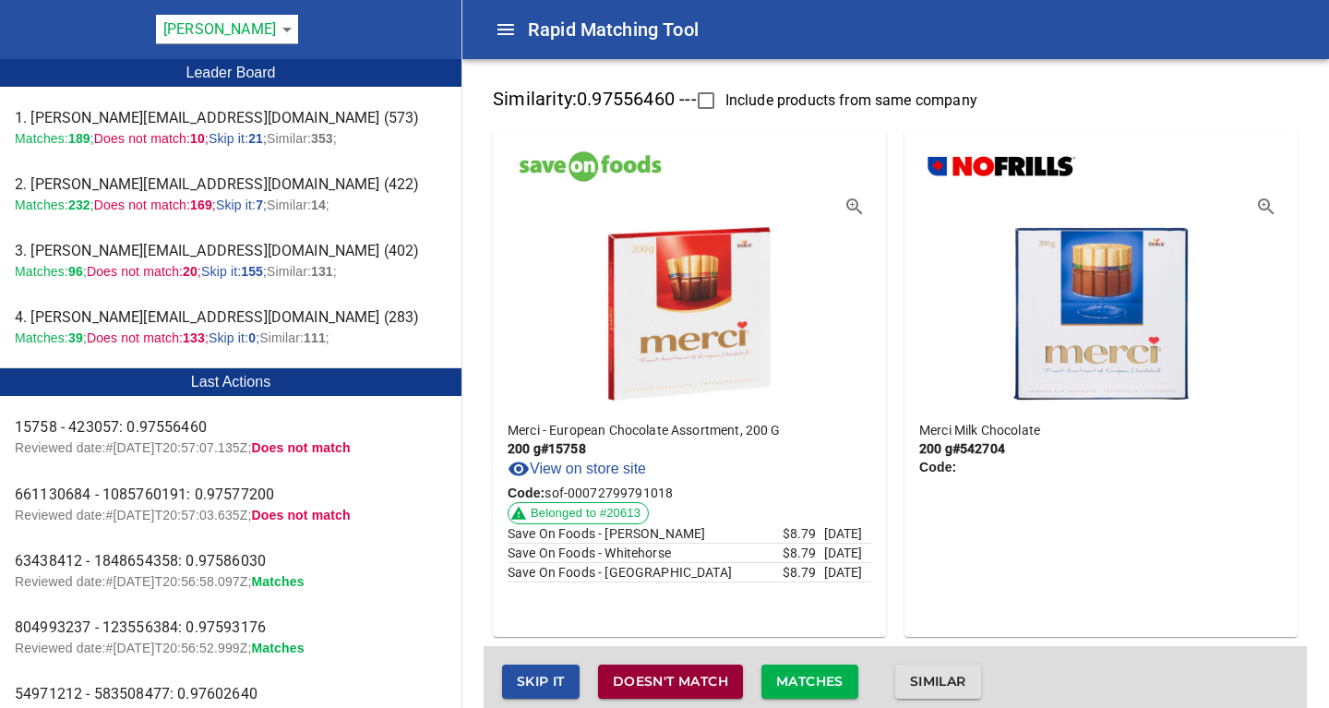
click at [658, 674] on span "Doesn't match" at bounding box center [670, 681] width 115 height 23
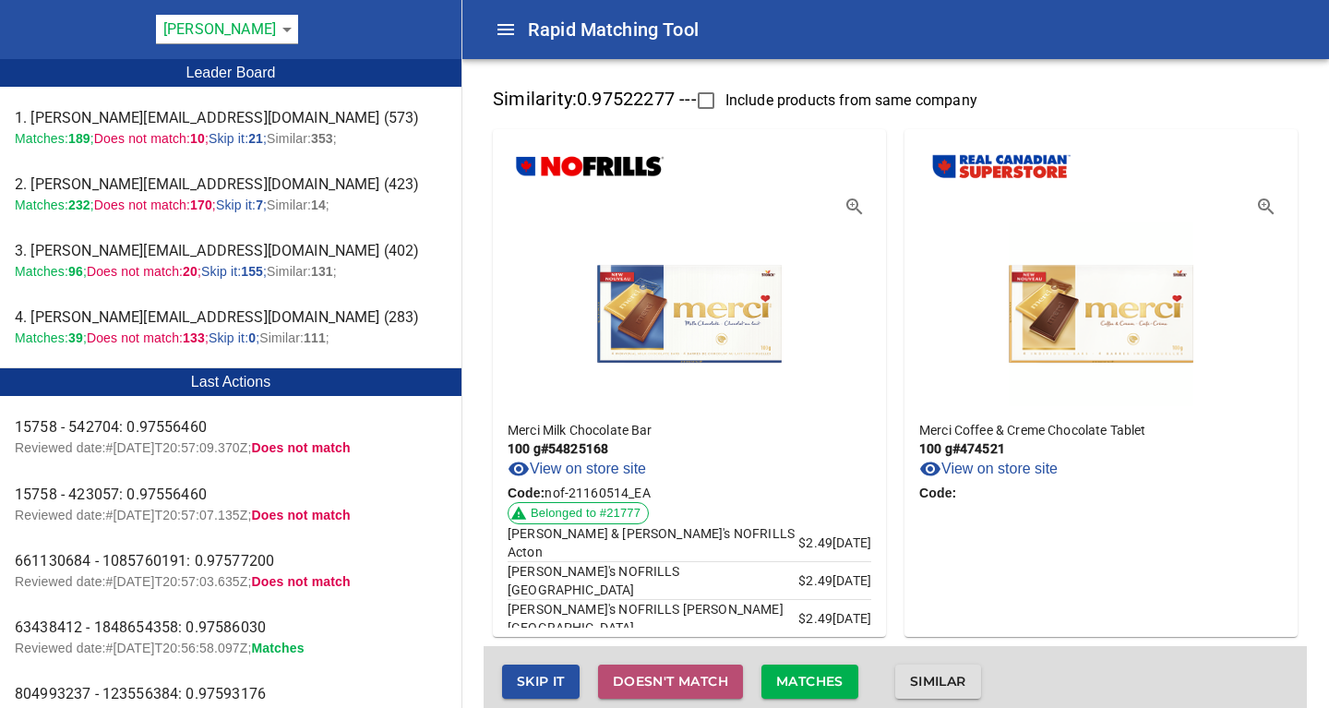
click at [658, 674] on span "Doesn't match" at bounding box center [670, 681] width 115 height 23
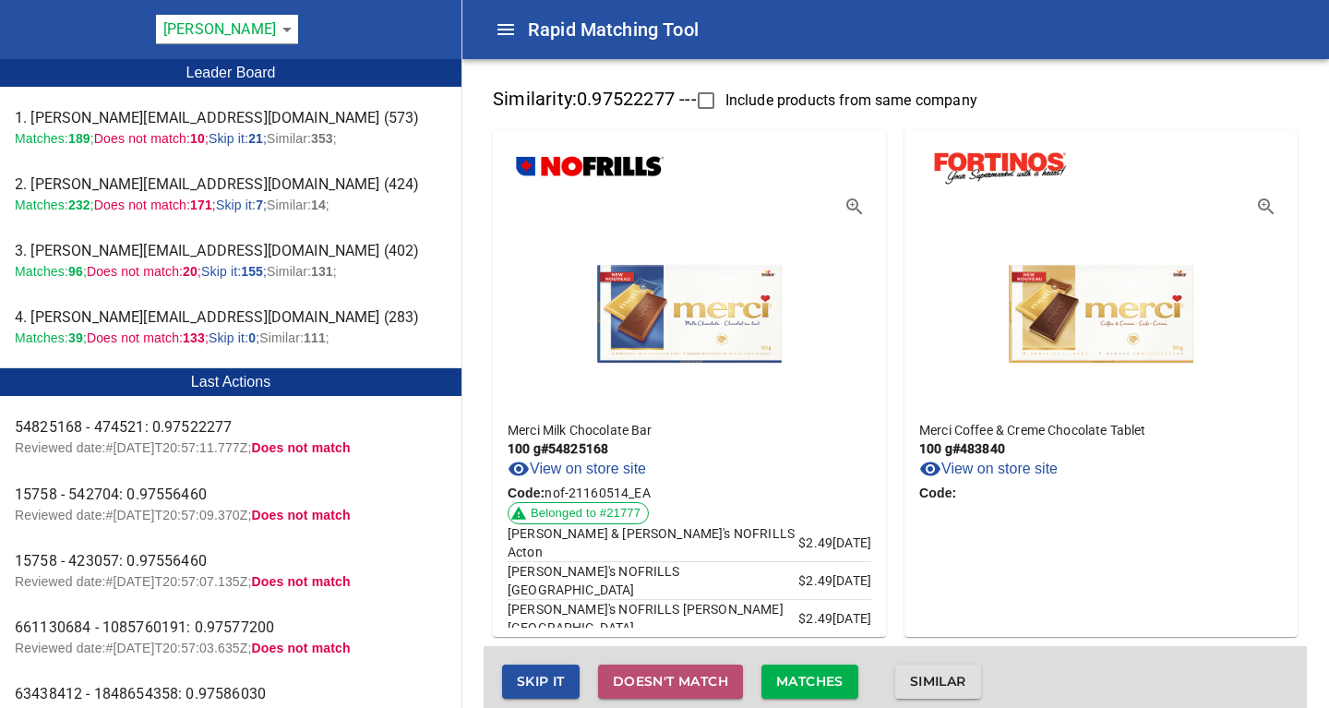
click at [658, 674] on span "Doesn't match" at bounding box center [670, 681] width 115 height 23
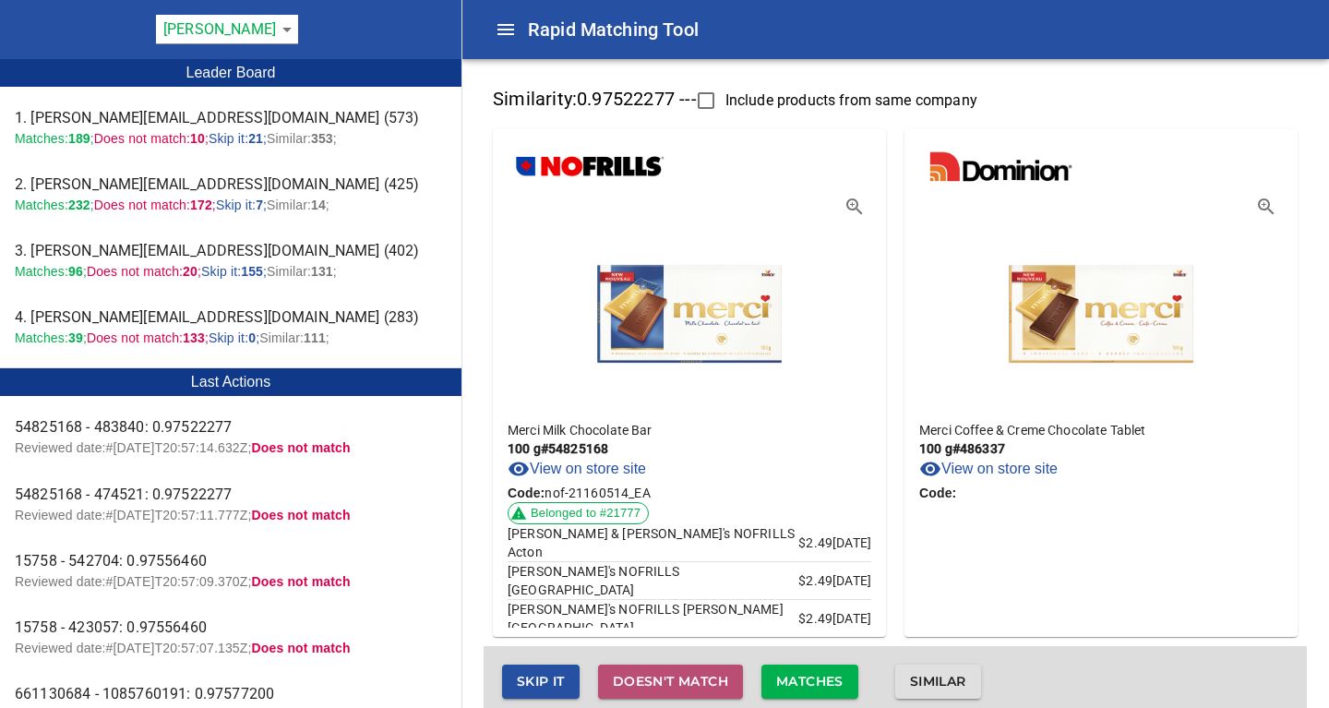
click at [658, 674] on span "Doesn't match" at bounding box center [670, 681] width 115 height 23
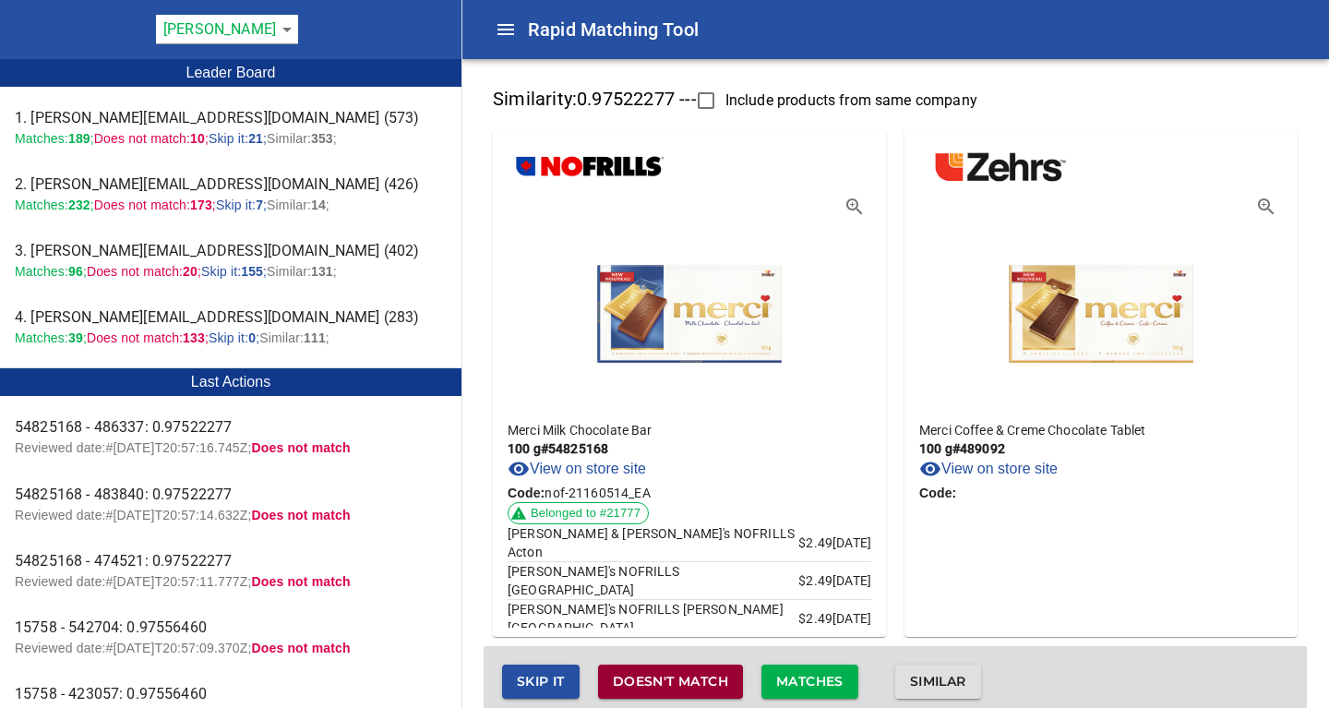
click at [671, 685] on span "Doesn't match" at bounding box center [670, 681] width 115 height 23
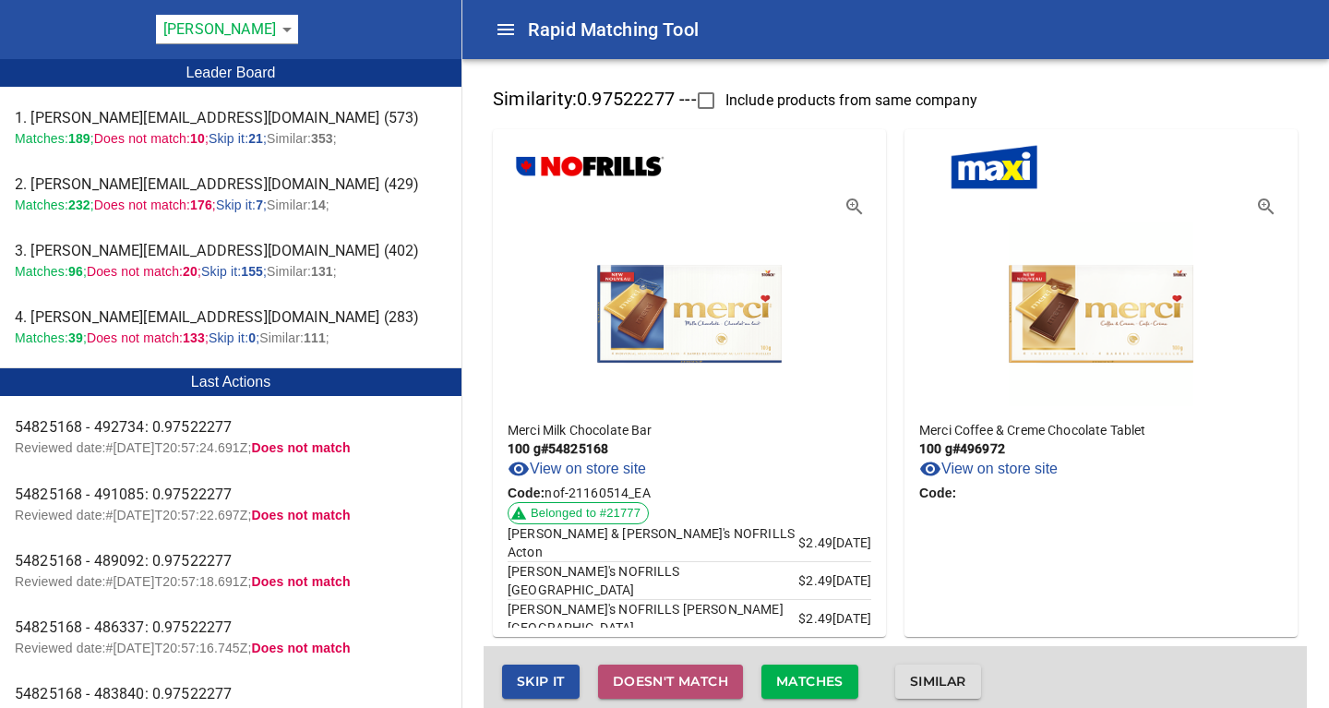
click at [671, 685] on span "Doesn't match" at bounding box center [670, 681] width 115 height 23
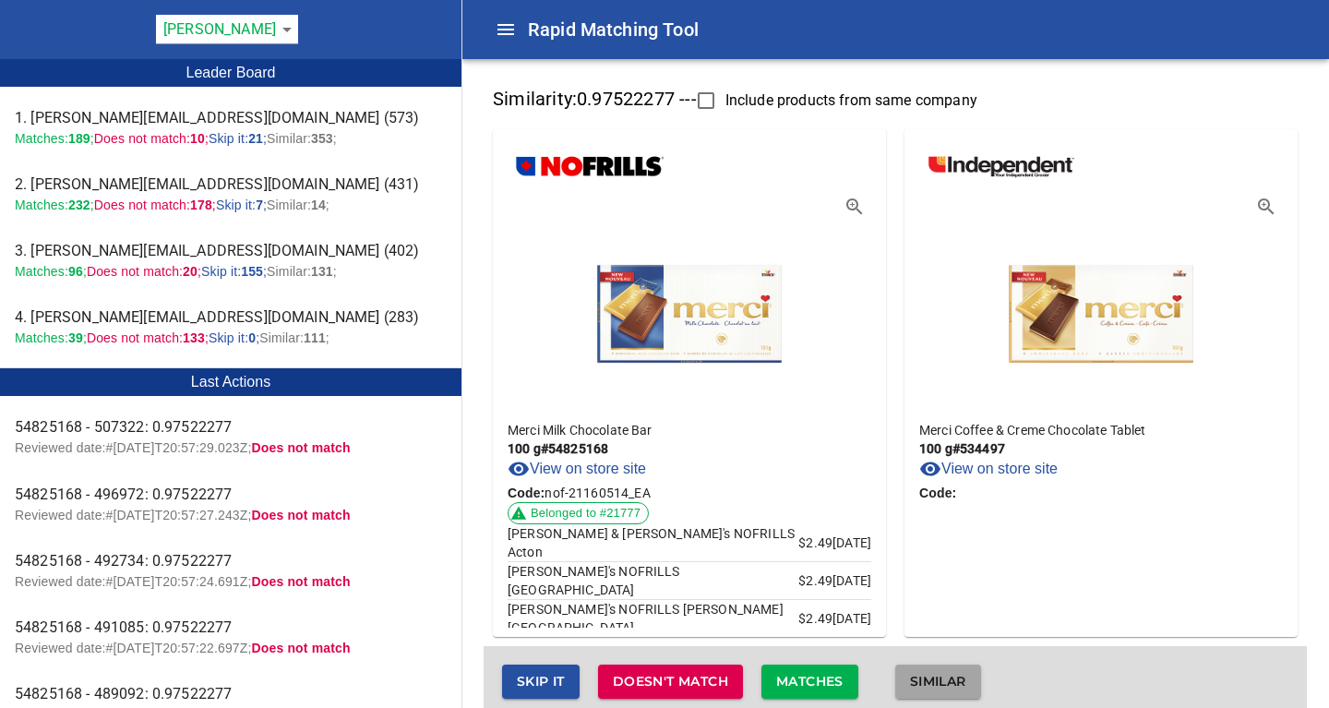
click at [938, 675] on span "Similar" at bounding box center [938, 681] width 56 height 23
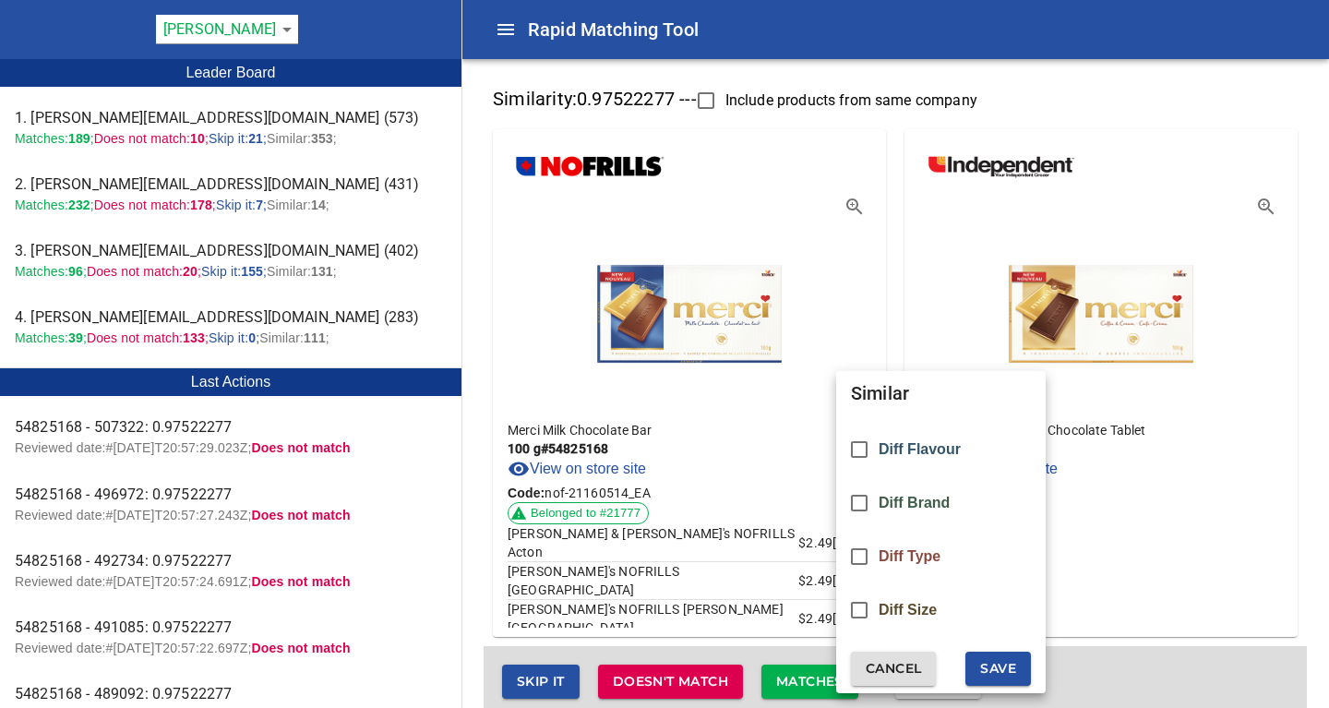
click at [910, 450] on span "Diff Flavour" at bounding box center [919, 449] width 82 height 17
click at [994, 671] on span "Save" at bounding box center [998, 668] width 36 height 23
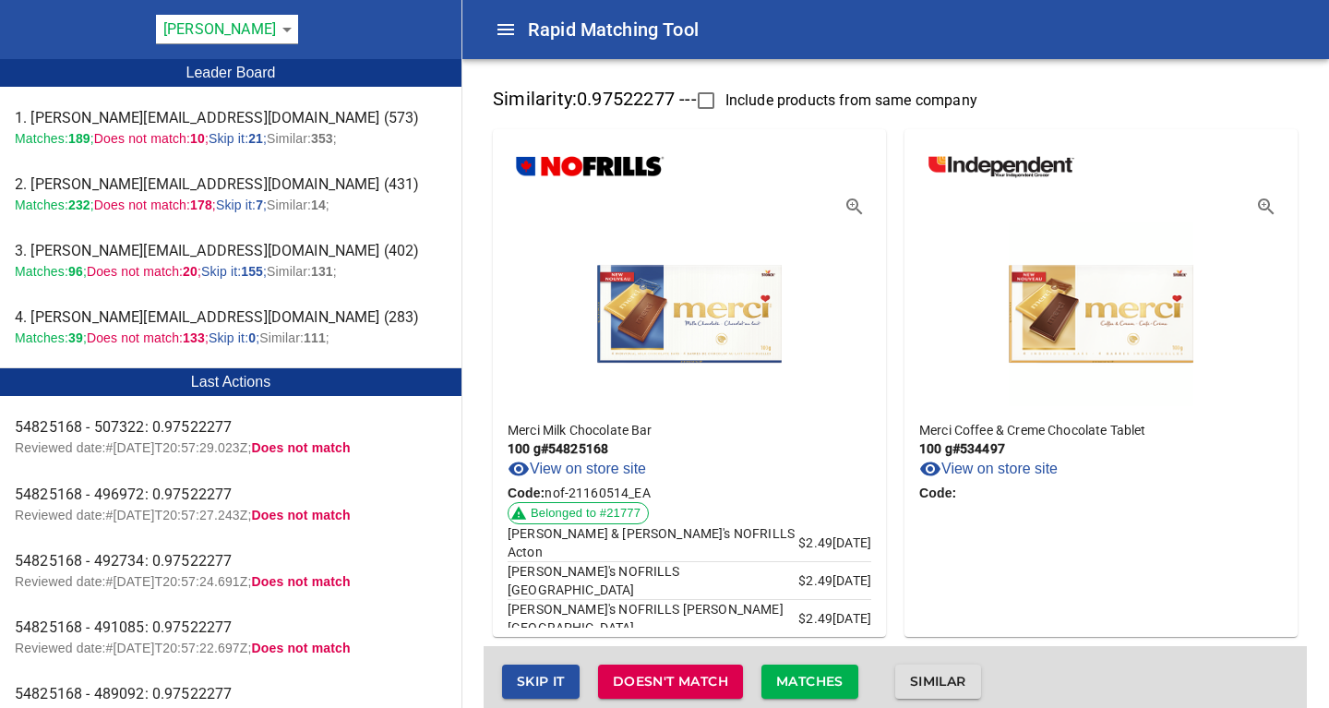
checkbox input "false"
click at [931, 673] on span "Similar" at bounding box center [938, 681] width 56 height 23
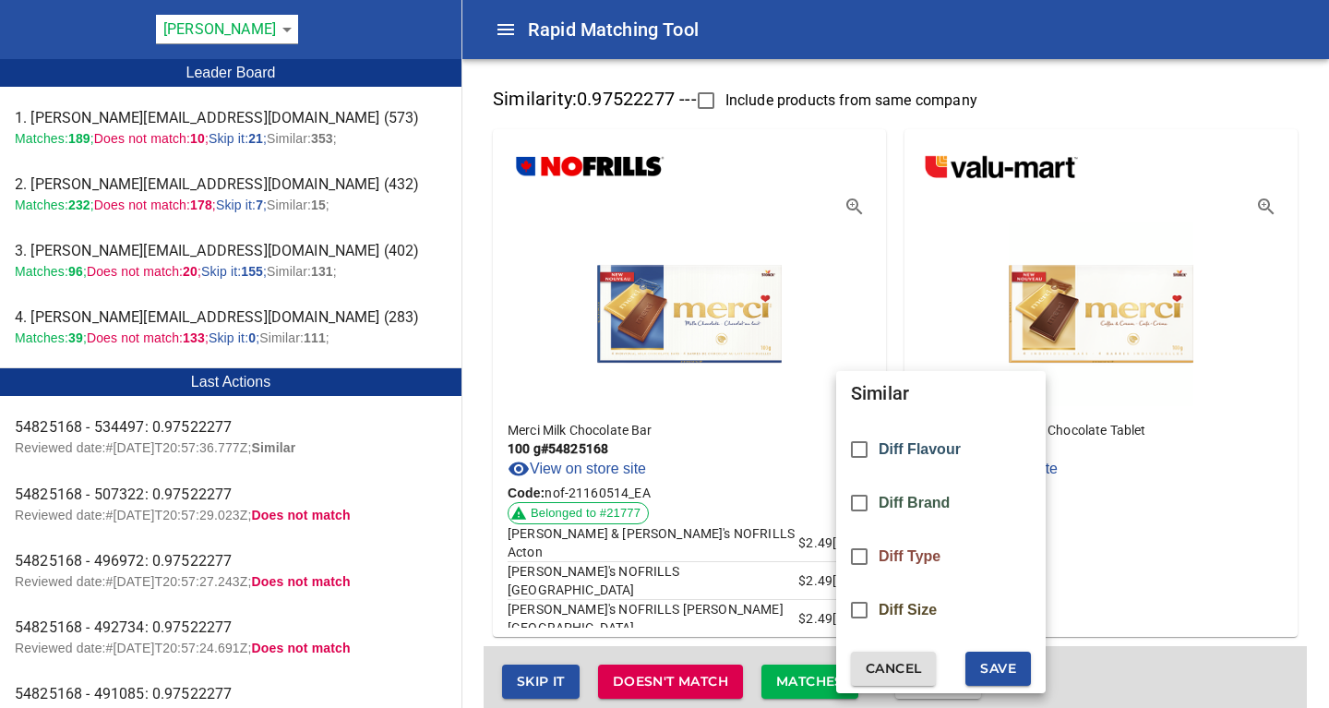
click at [892, 440] on div "Diff Flavour" at bounding box center [940, 450] width 209 height 54
click at [1008, 661] on span "Save" at bounding box center [998, 668] width 36 height 23
checkbox input "false"
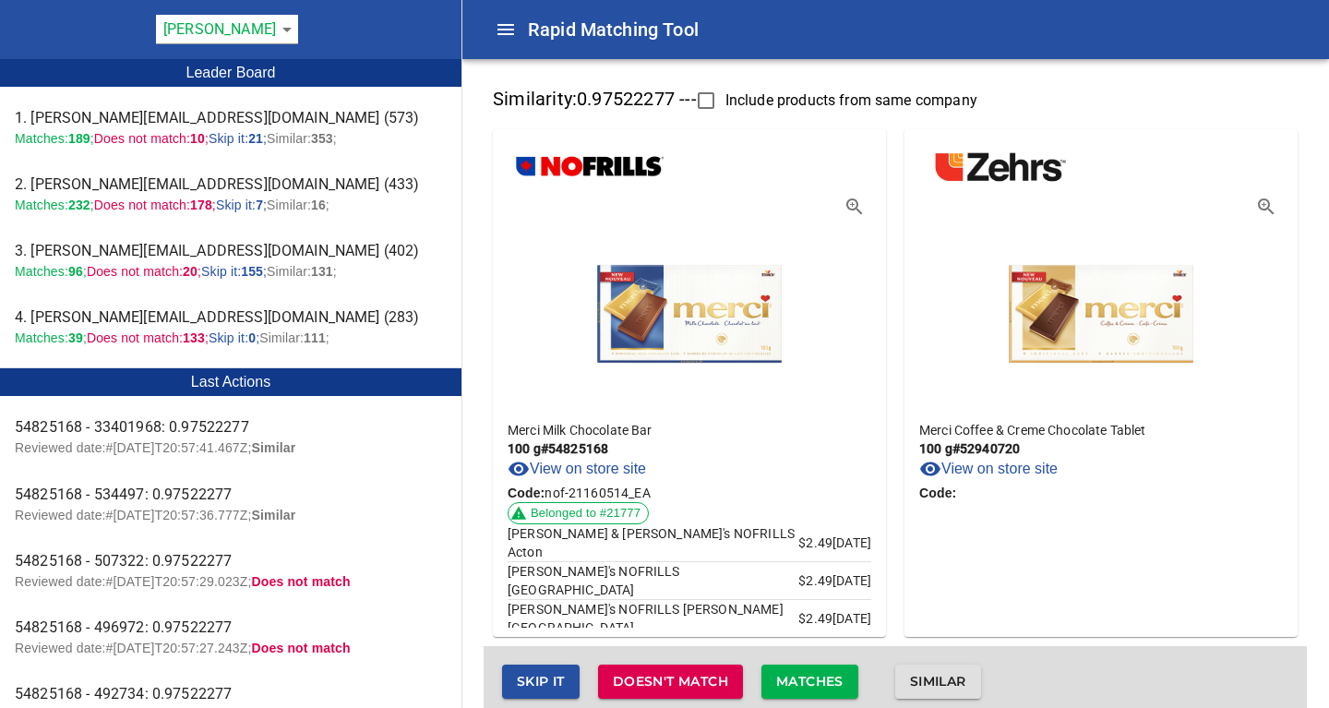
click at [922, 686] on span "Similar" at bounding box center [938, 681] width 56 height 23
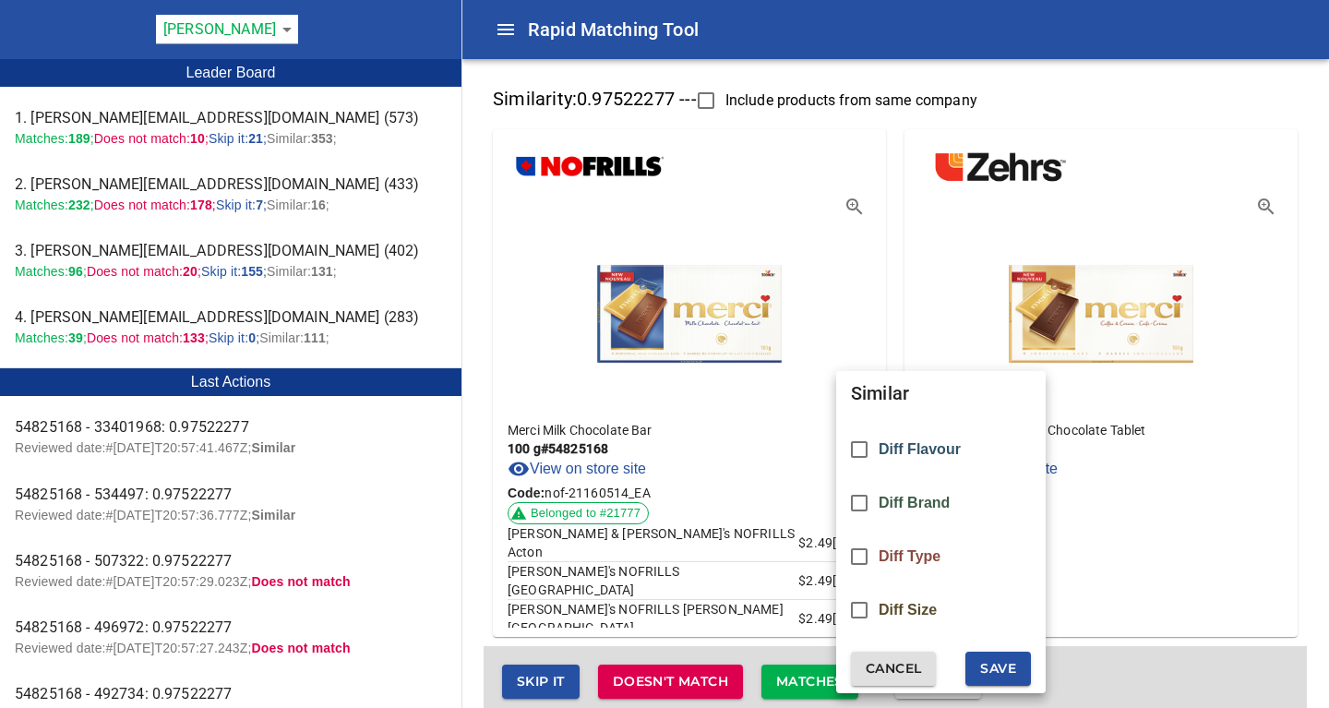
drag, startPoint x: 893, startPoint y: 448, endPoint x: 944, endPoint y: 508, distance: 79.3
click at [894, 448] on span "Diff Flavour" at bounding box center [919, 449] width 82 height 17
click at [1011, 667] on span "Save" at bounding box center [998, 668] width 36 height 23
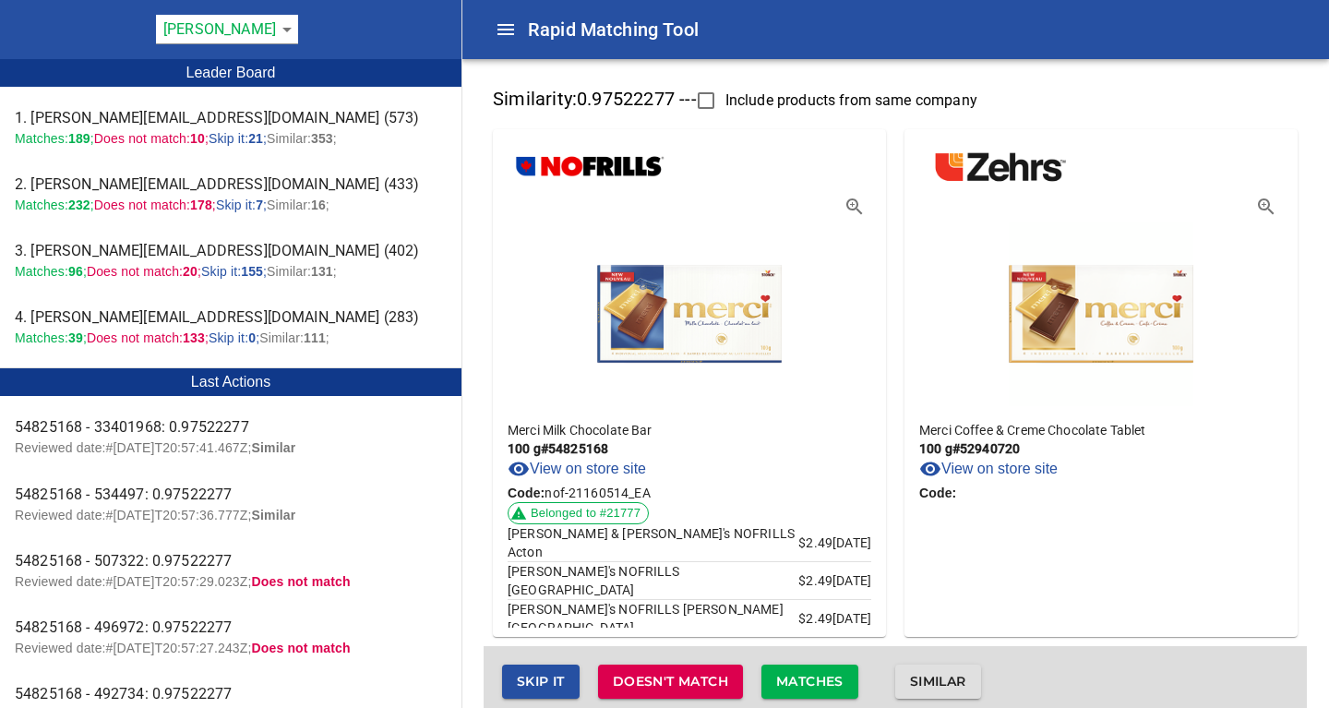
checkbox input "false"
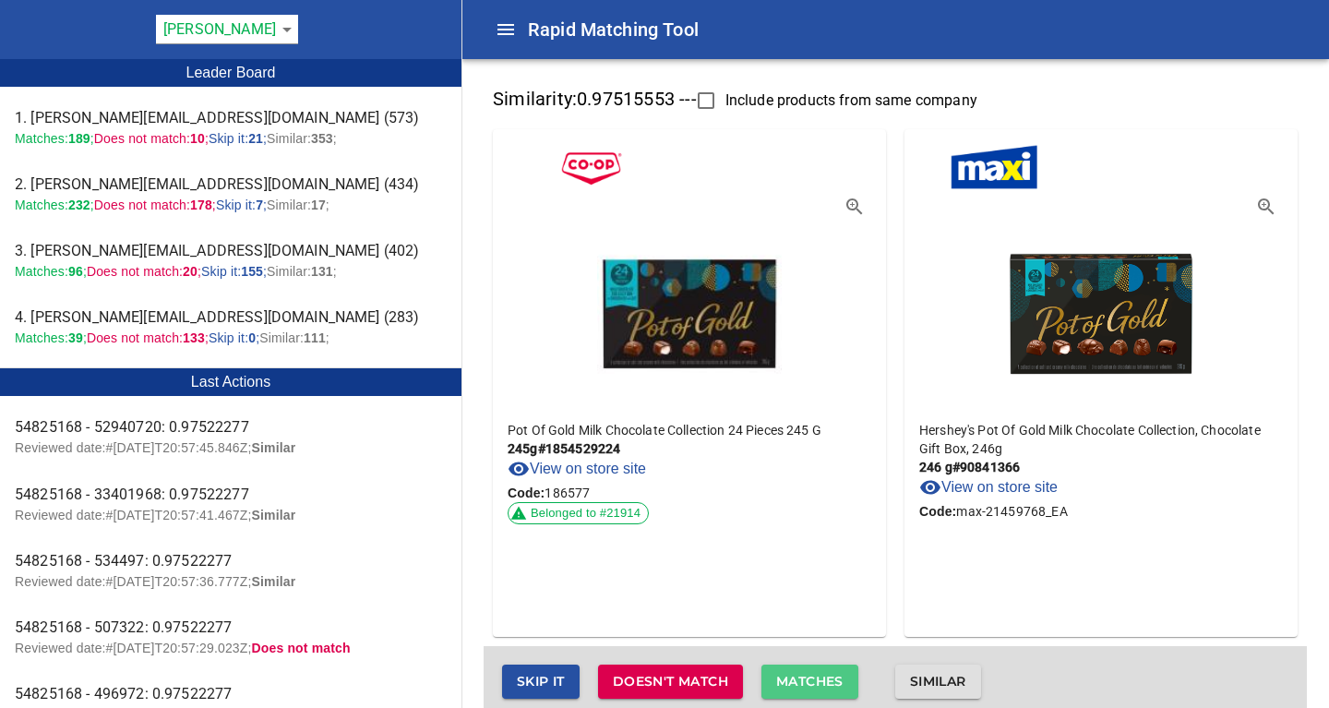
click at [807, 676] on span "Matches" at bounding box center [809, 681] width 67 height 23
click at [817, 681] on span "Matches" at bounding box center [809, 681] width 67 height 23
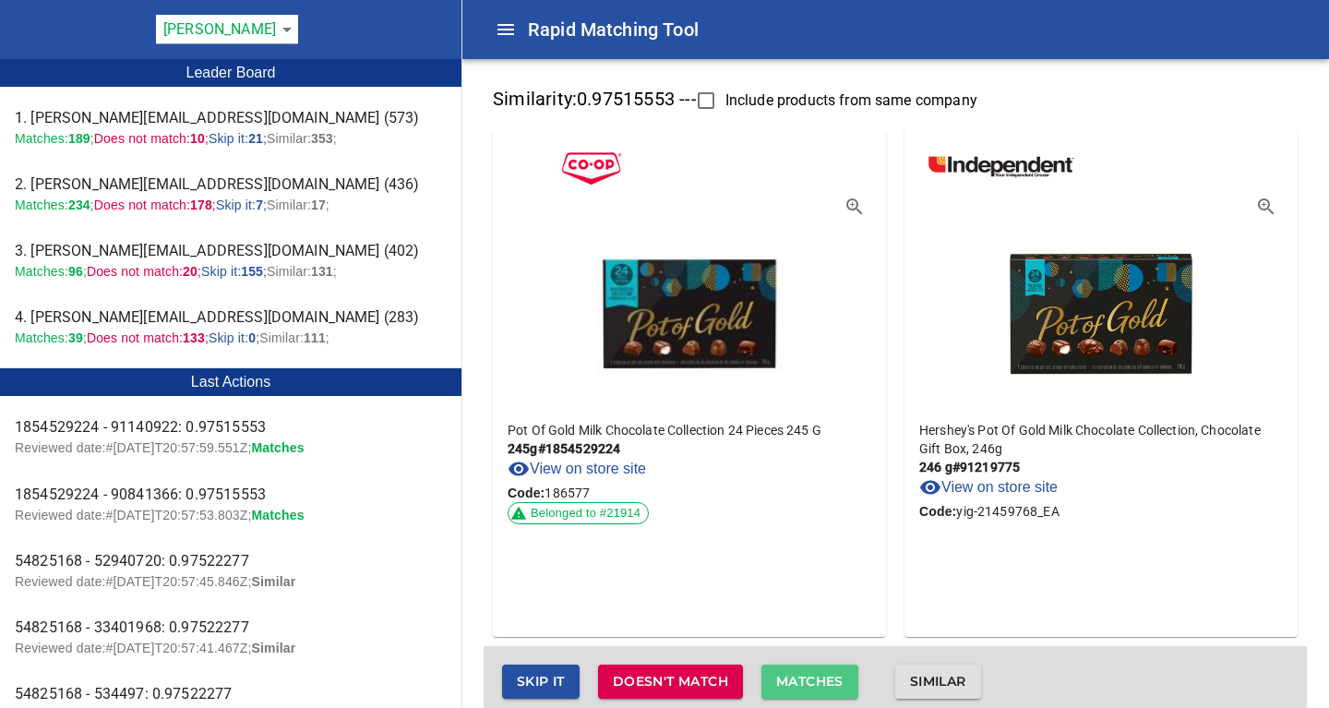
click at [817, 681] on span "Matches" at bounding box center [809, 681] width 67 height 23
click at [818, 678] on span "Matches" at bounding box center [809, 681] width 67 height 23
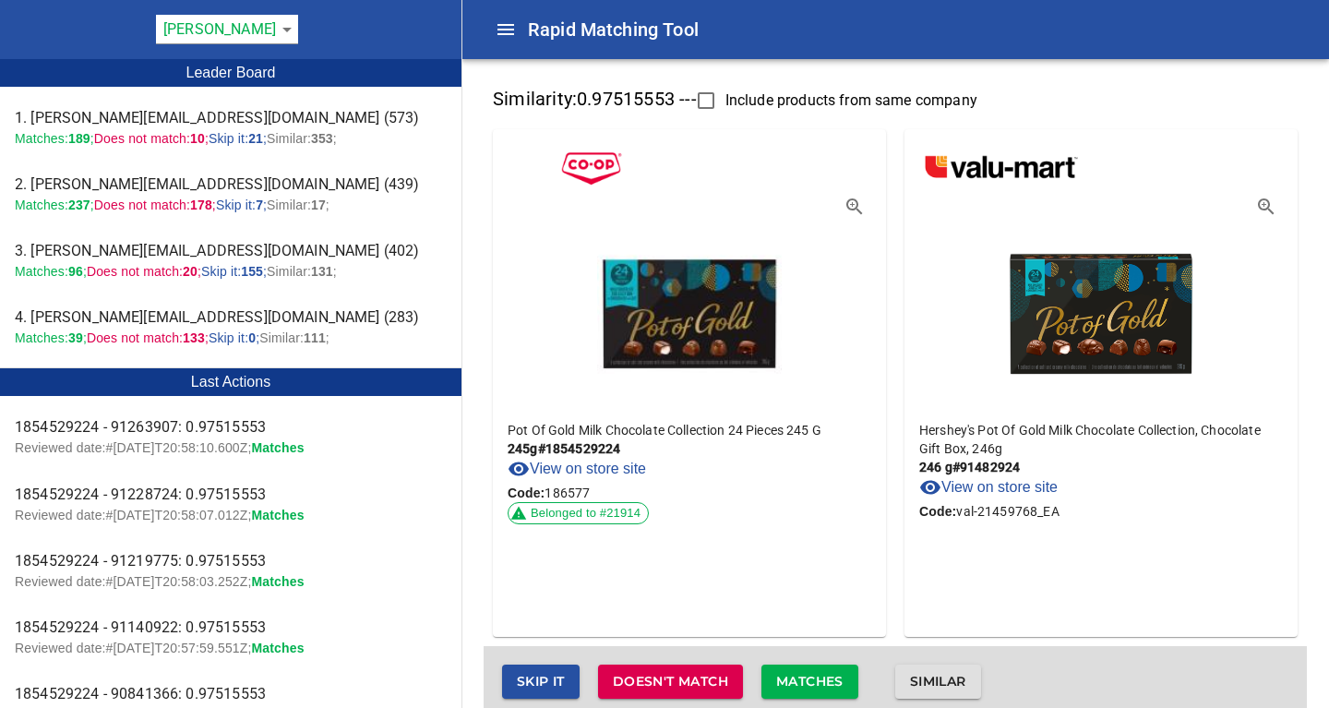
click at [818, 678] on div "Matches" at bounding box center [810, 681] width 134 height 71
click at [818, 678] on span "Matches" at bounding box center [809, 681] width 67 height 23
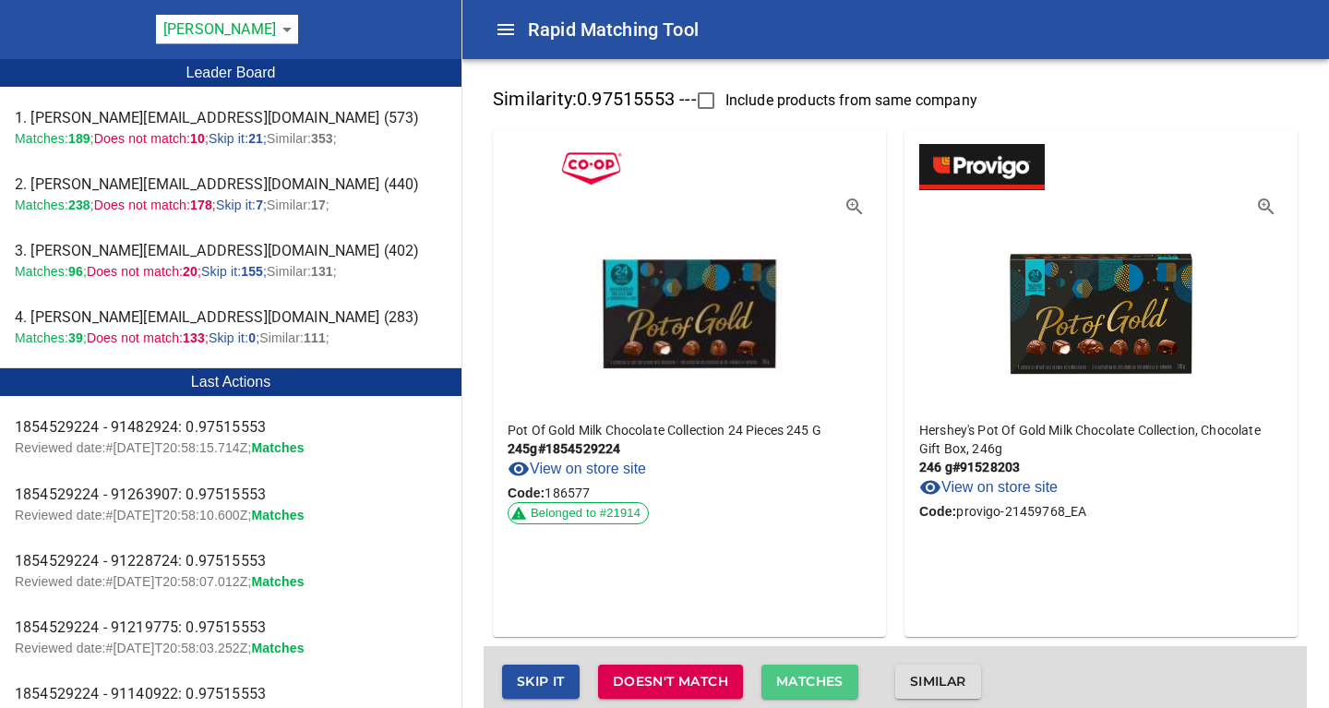
click at [818, 678] on span "Matches" at bounding box center [809, 681] width 67 height 23
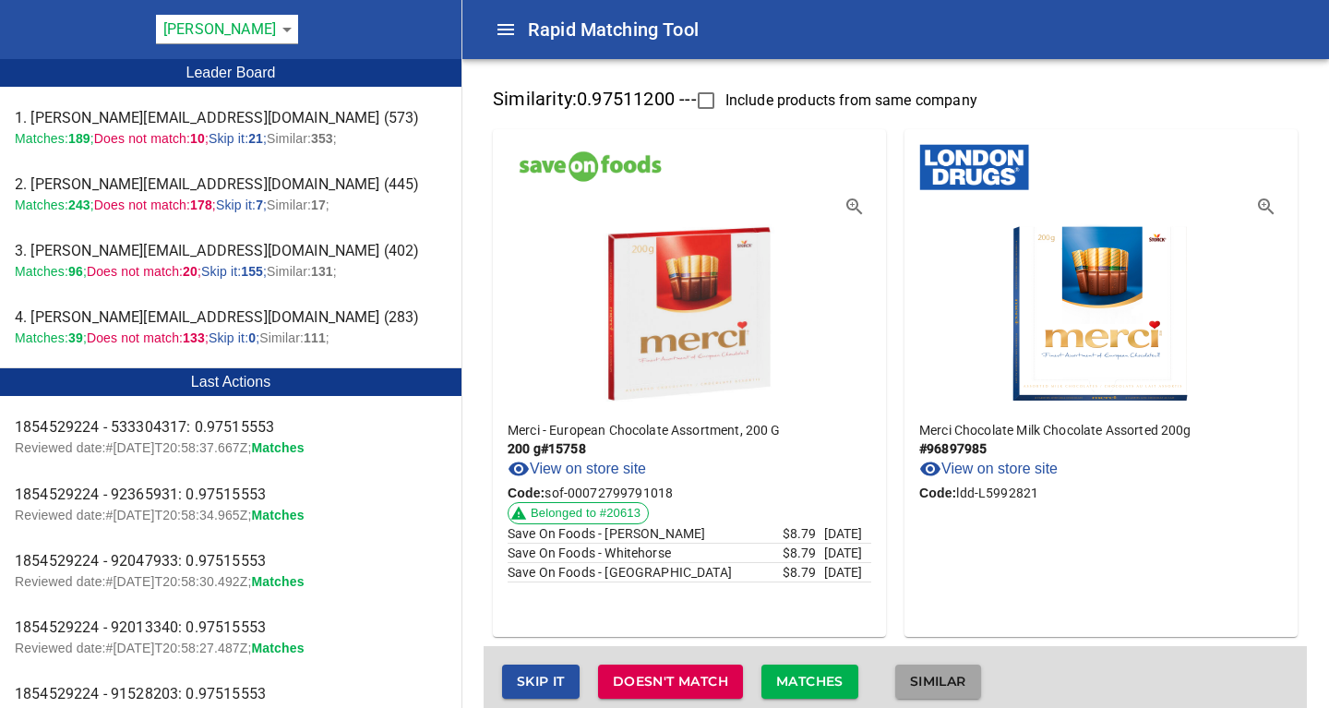
click at [949, 680] on span "Similar" at bounding box center [938, 681] width 56 height 23
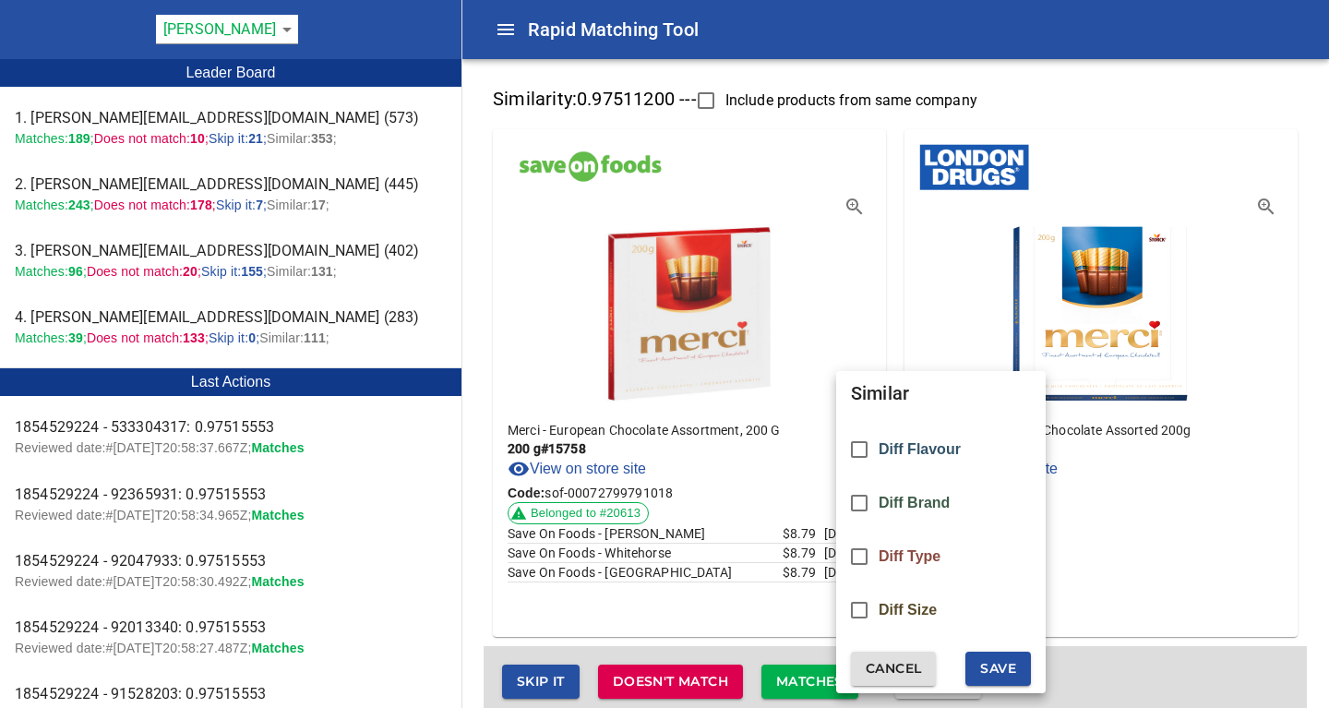
click at [913, 438] on div "Diff Flavour" at bounding box center [940, 450] width 209 height 54
click at [999, 668] on span "Save" at bounding box center [998, 668] width 36 height 23
checkbox input "false"
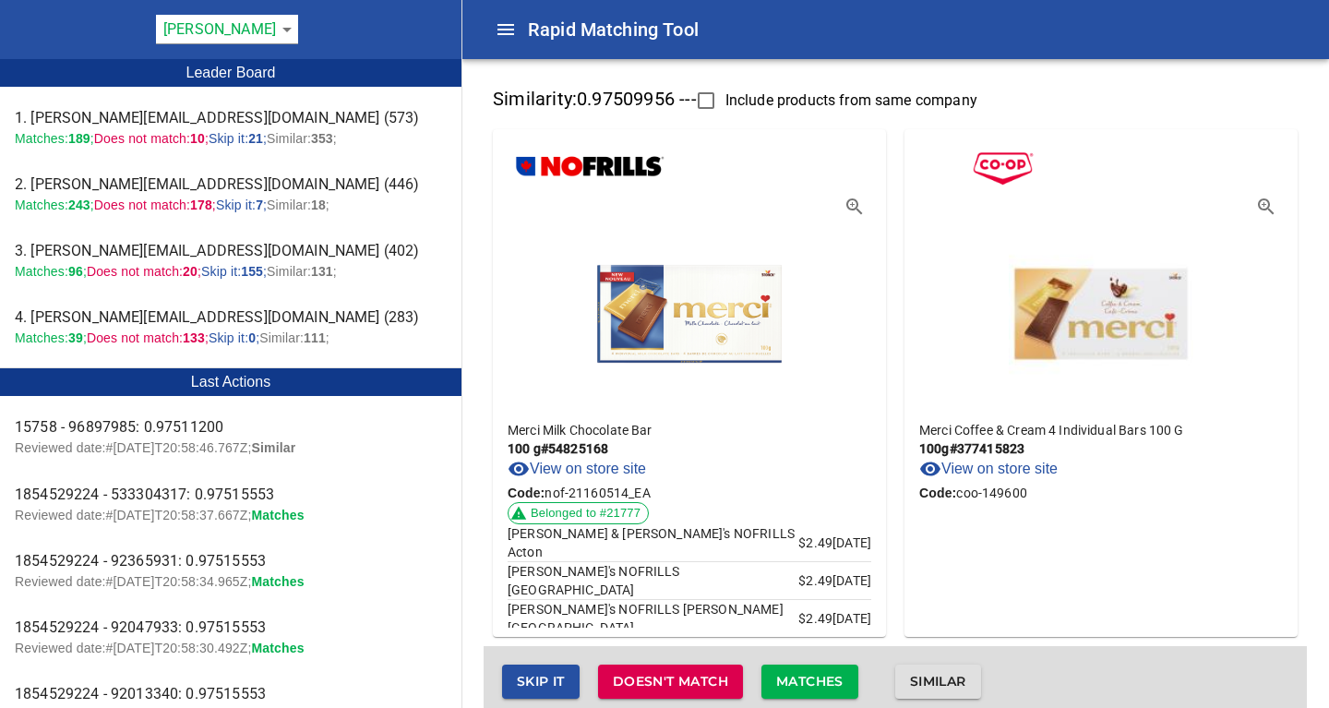
click at [925, 682] on span "Similar" at bounding box center [938, 681] width 56 height 23
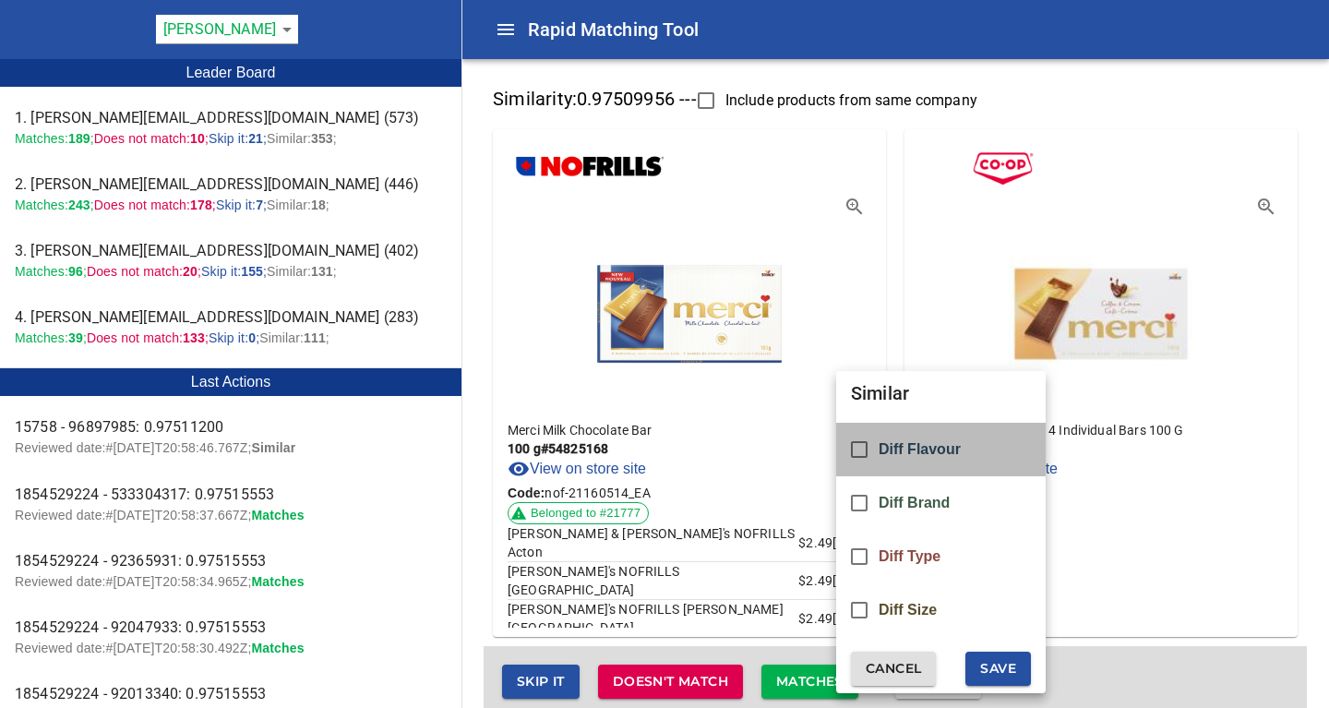
click at [910, 459] on div "Diff Flavour" at bounding box center [940, 450] width 209 height 54
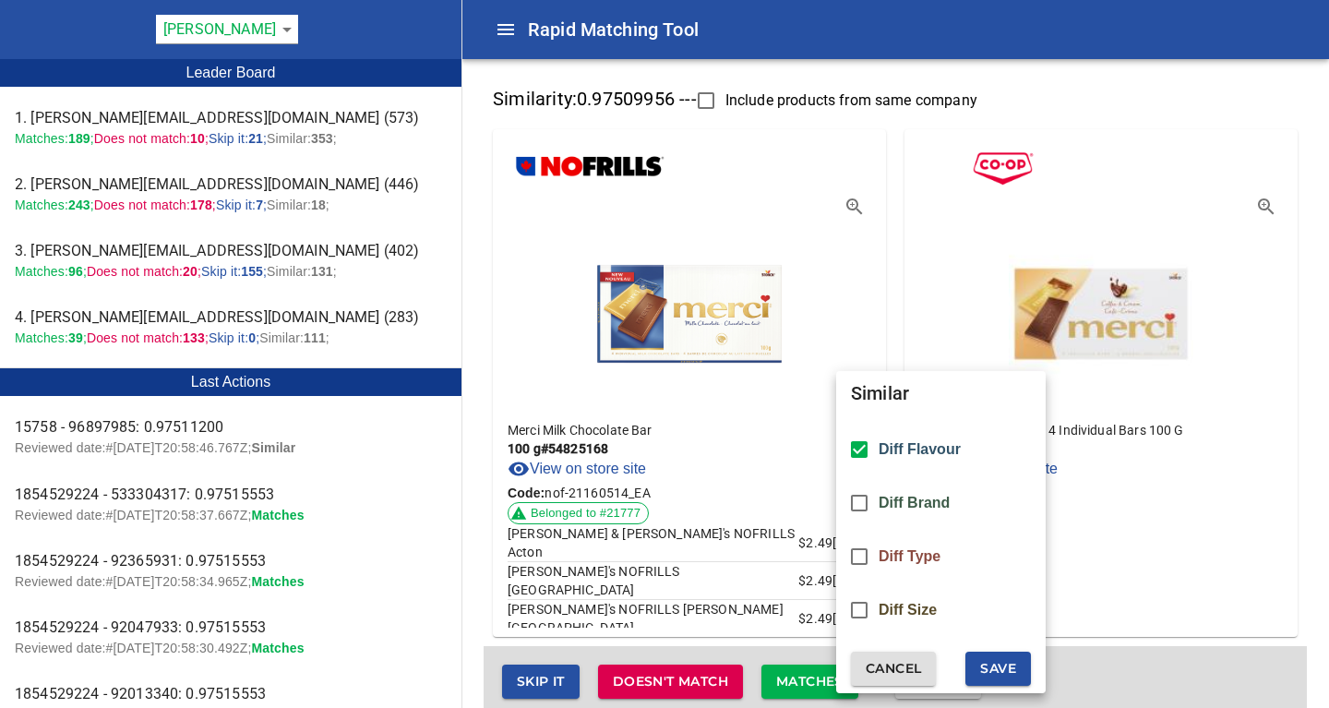
click at [1007, 671] on span "Save" at bounding box center [998, 668] width 36 height 23
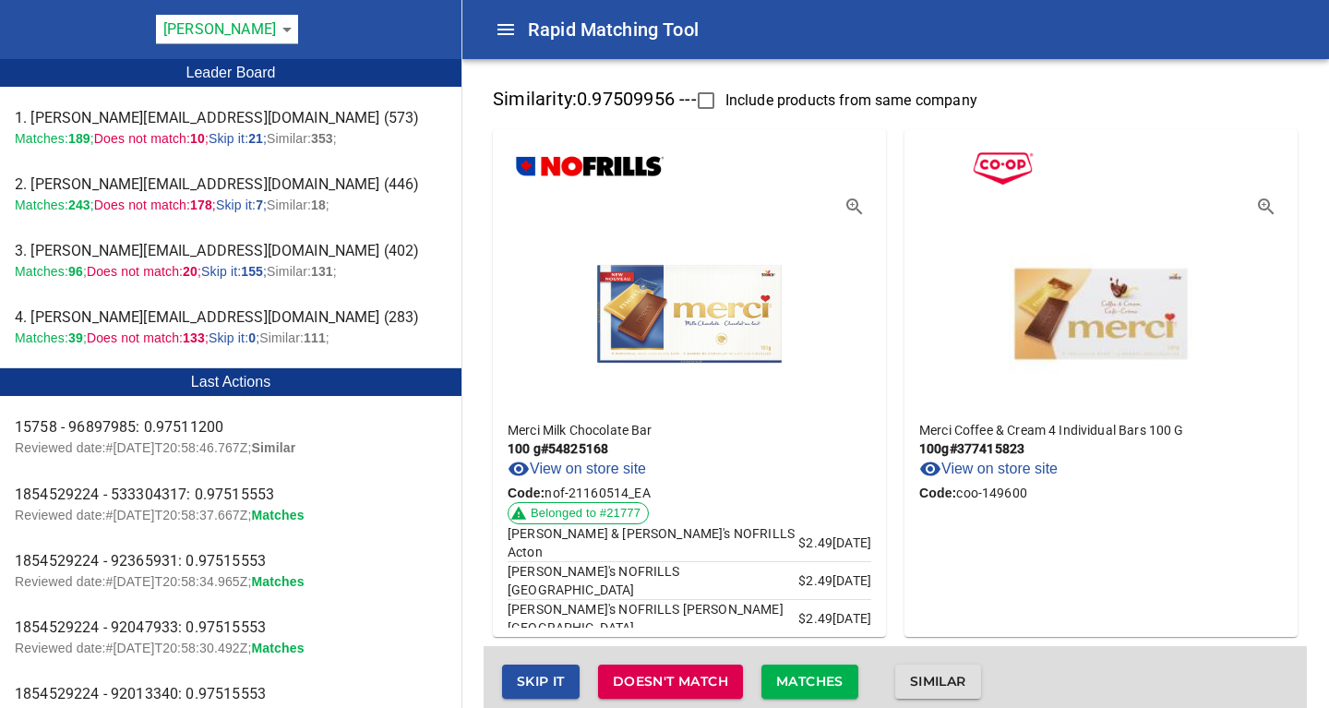
checkbox input "false"
click at [931, 674] on span "Similar" at bounding box center [938, 681] width 56 height 23
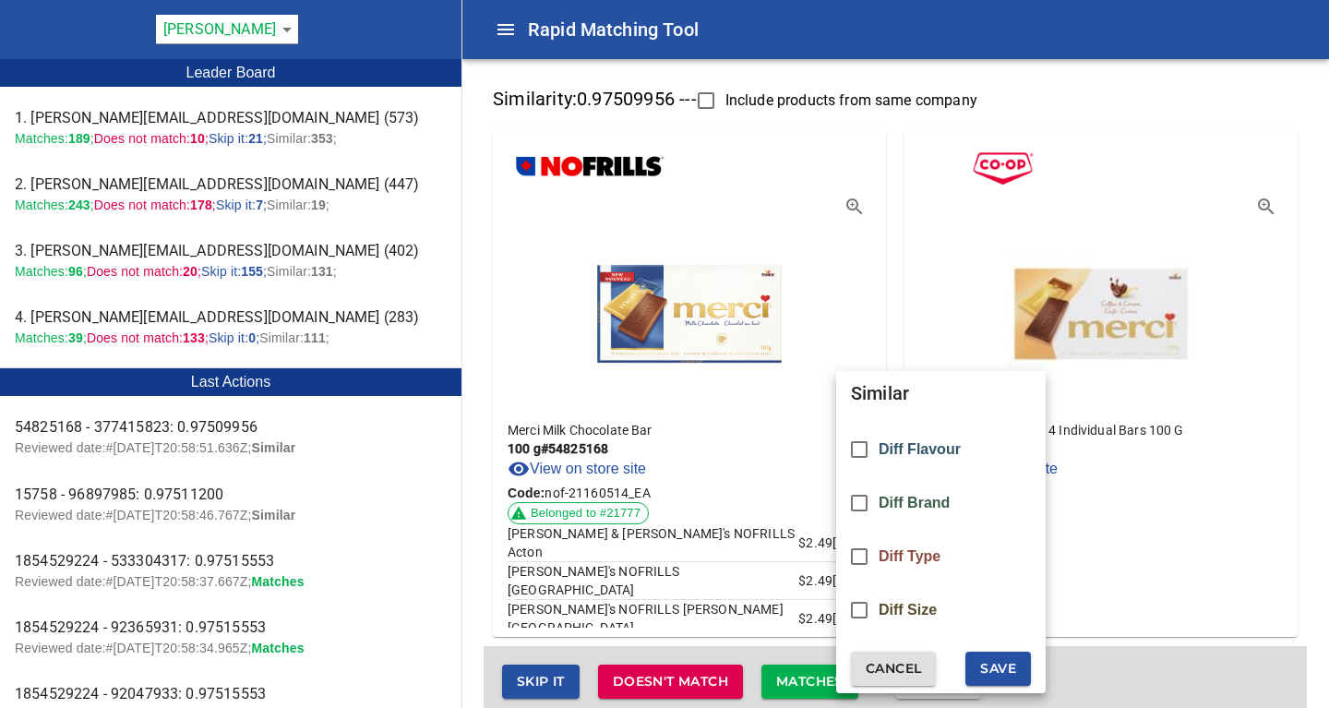
click at [901, 449] on span "Diff Flavour" at bounding box center [919, 449] width 82 height 17
click at [1015, 662] on span "Save" at bounding box center [998, 668] width 36 height 23
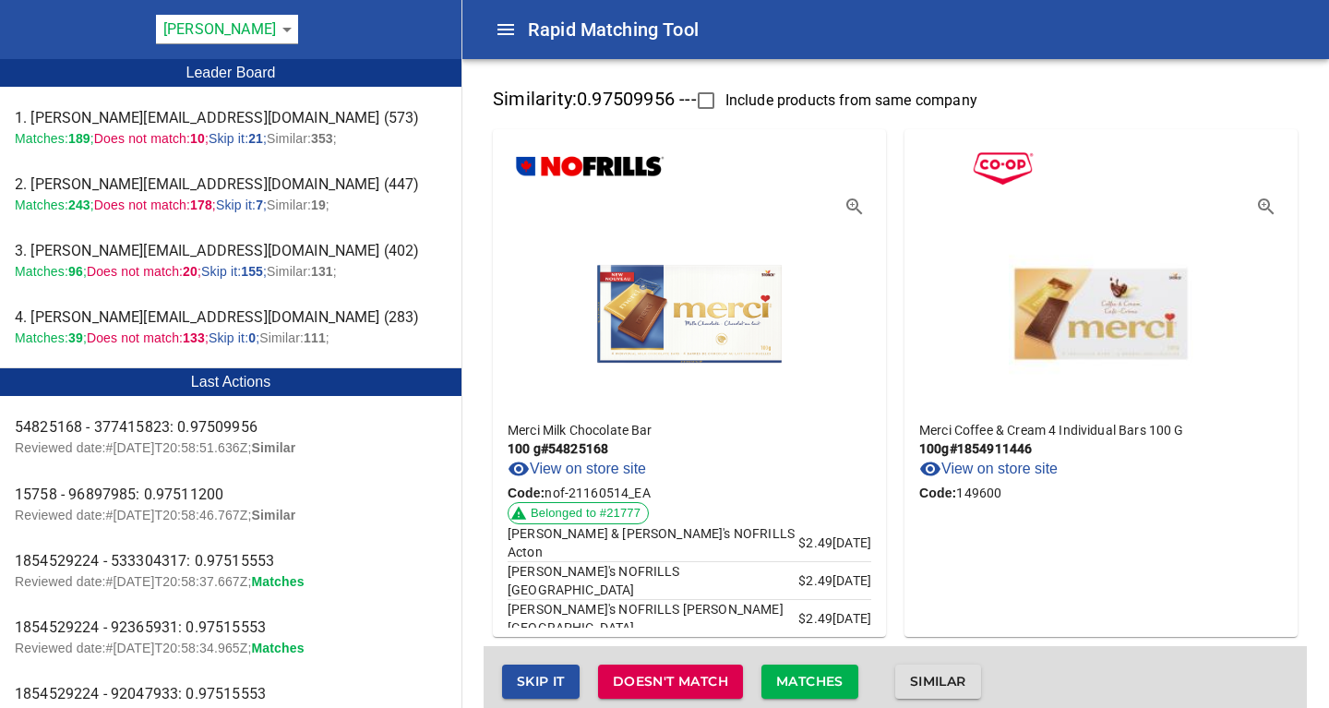
checkbox input "false"
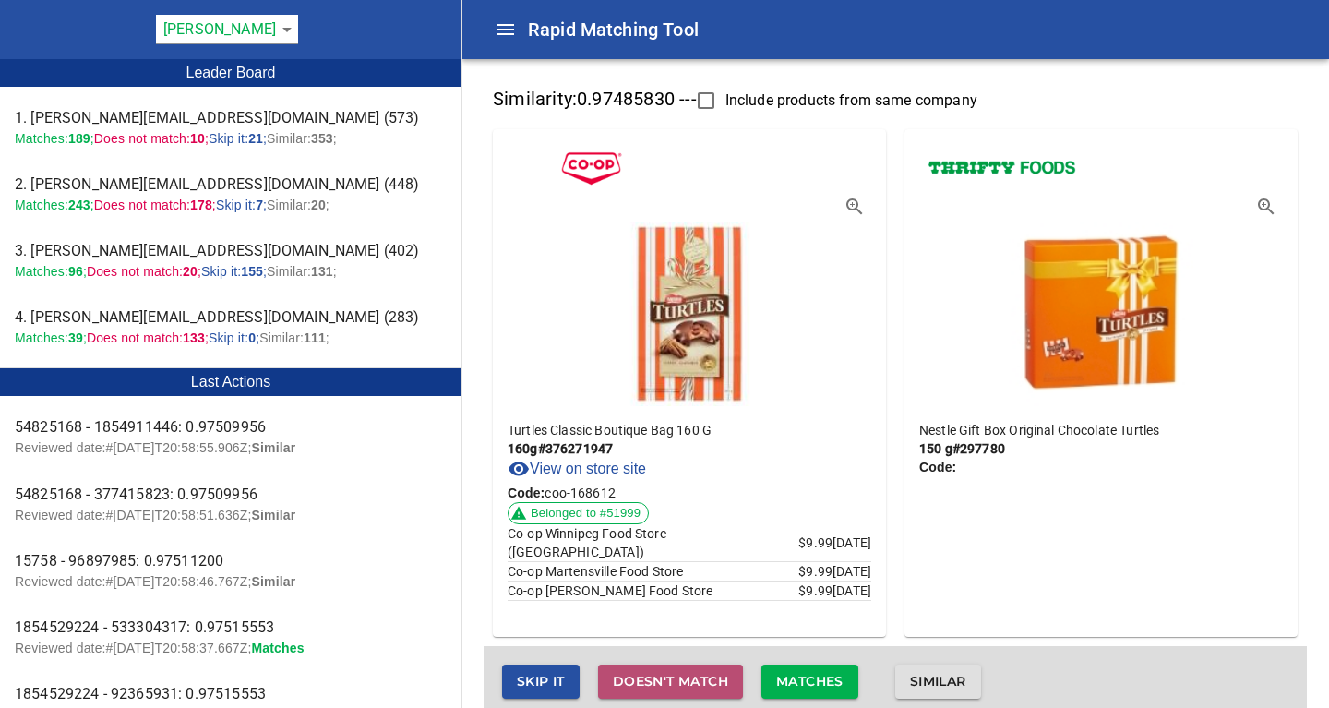
click at [691, 684] on span "Doesn't match" at bounding box center [670, 681] width 115 height 23
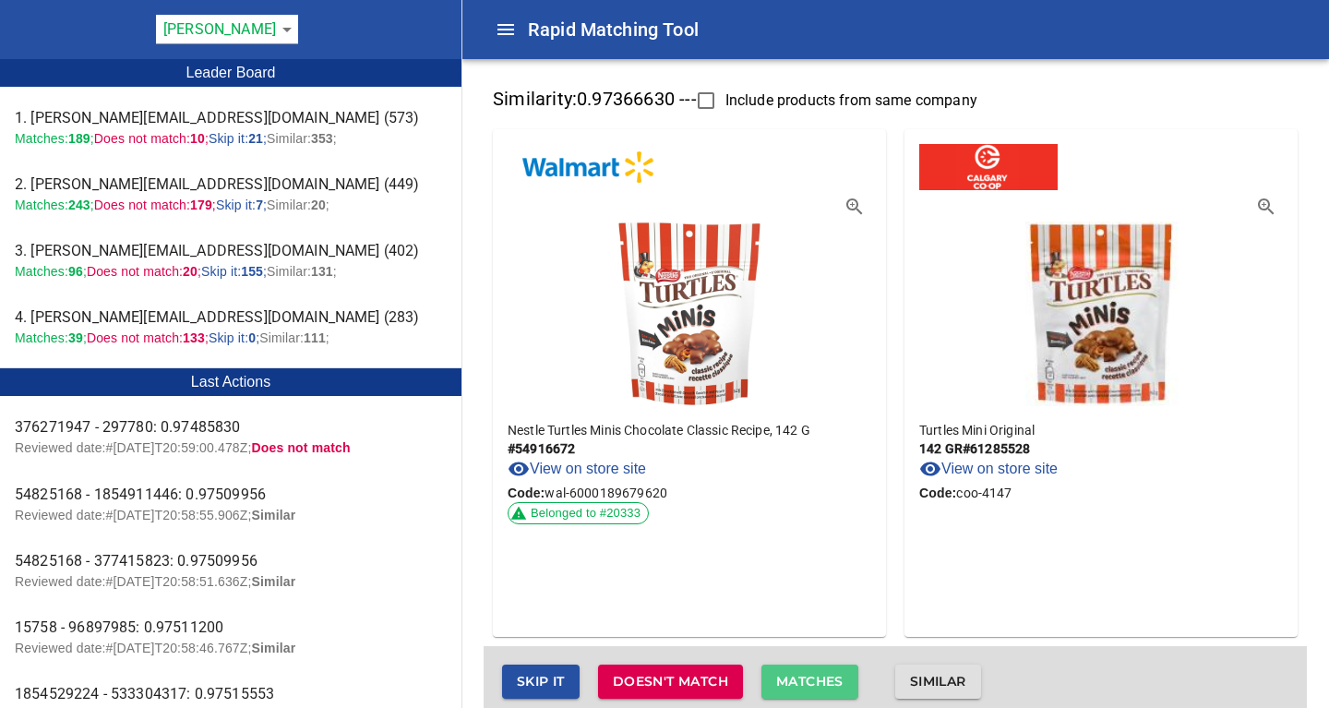
click at [826, 680] on span "Matches" at bounding box center [809, 681] width 67 height 23
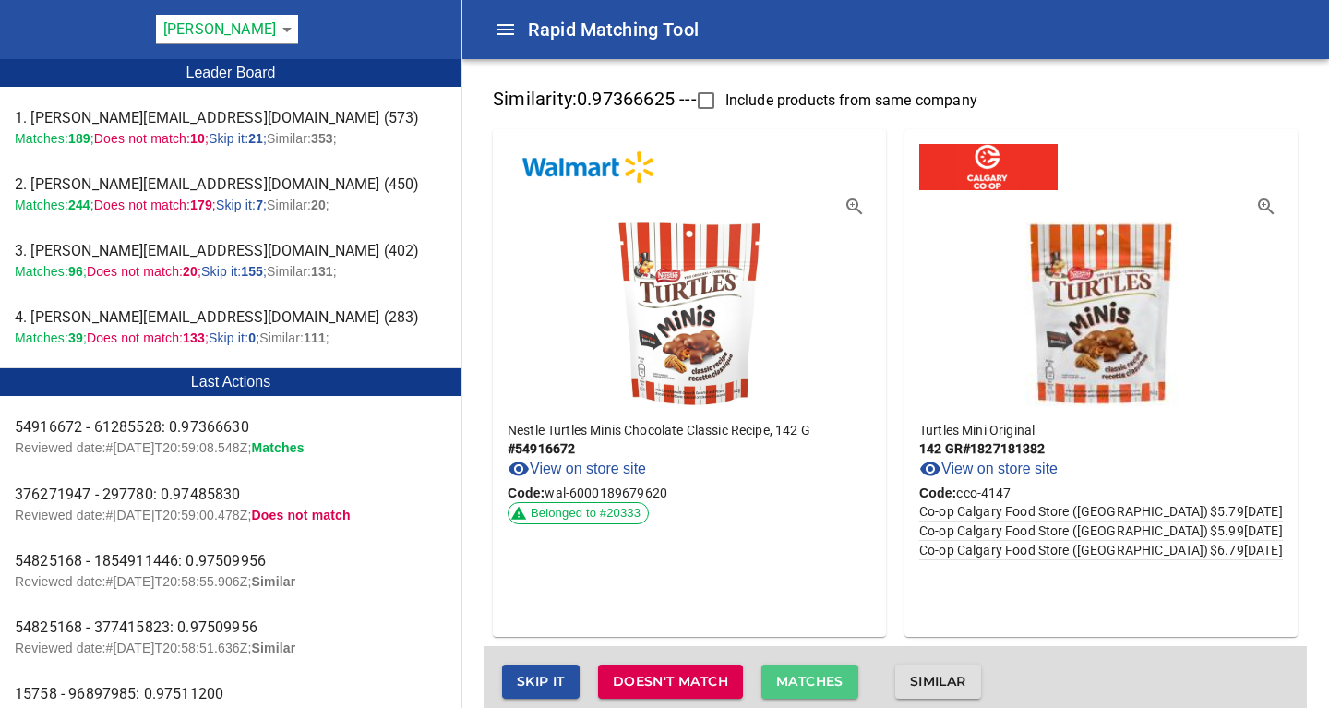
click at [826, 680] on span "Matches" at bounding box center [809, 681] width 67 height 23
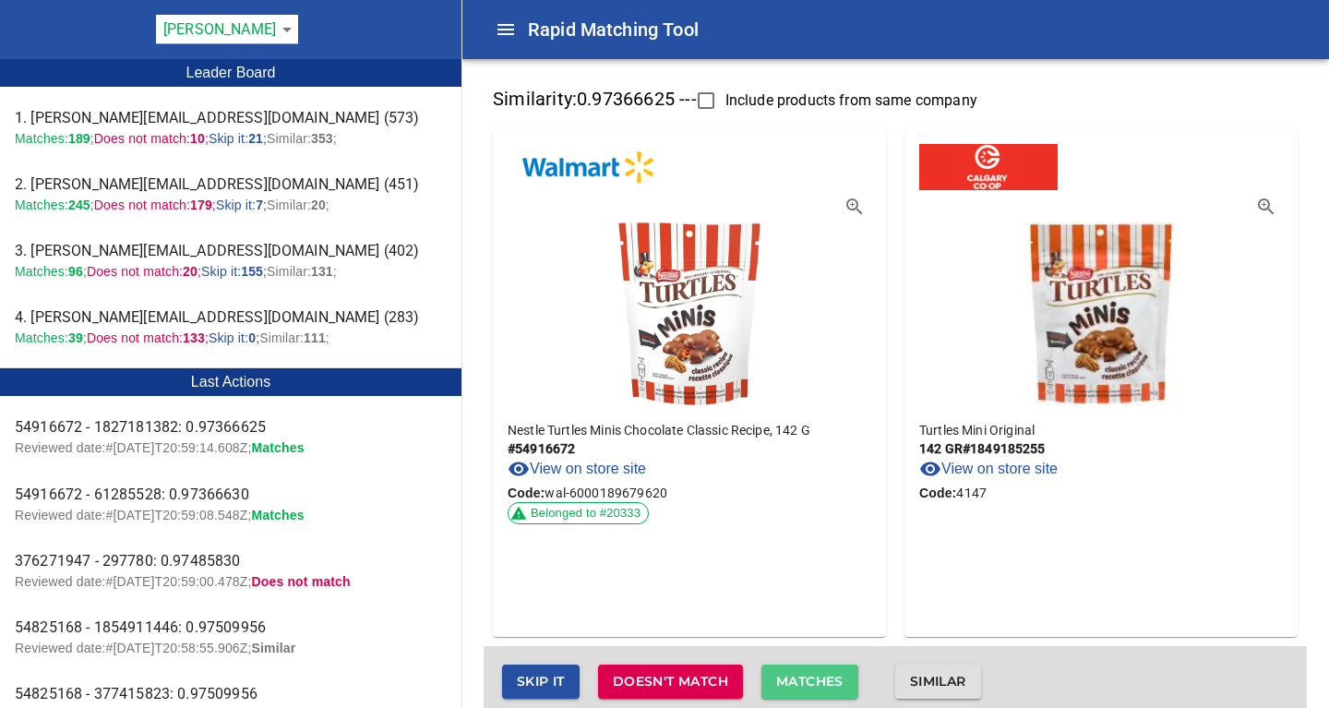
click at [826, 680] on span "Matches" at bounding box center [809, 681] width 67 height 23
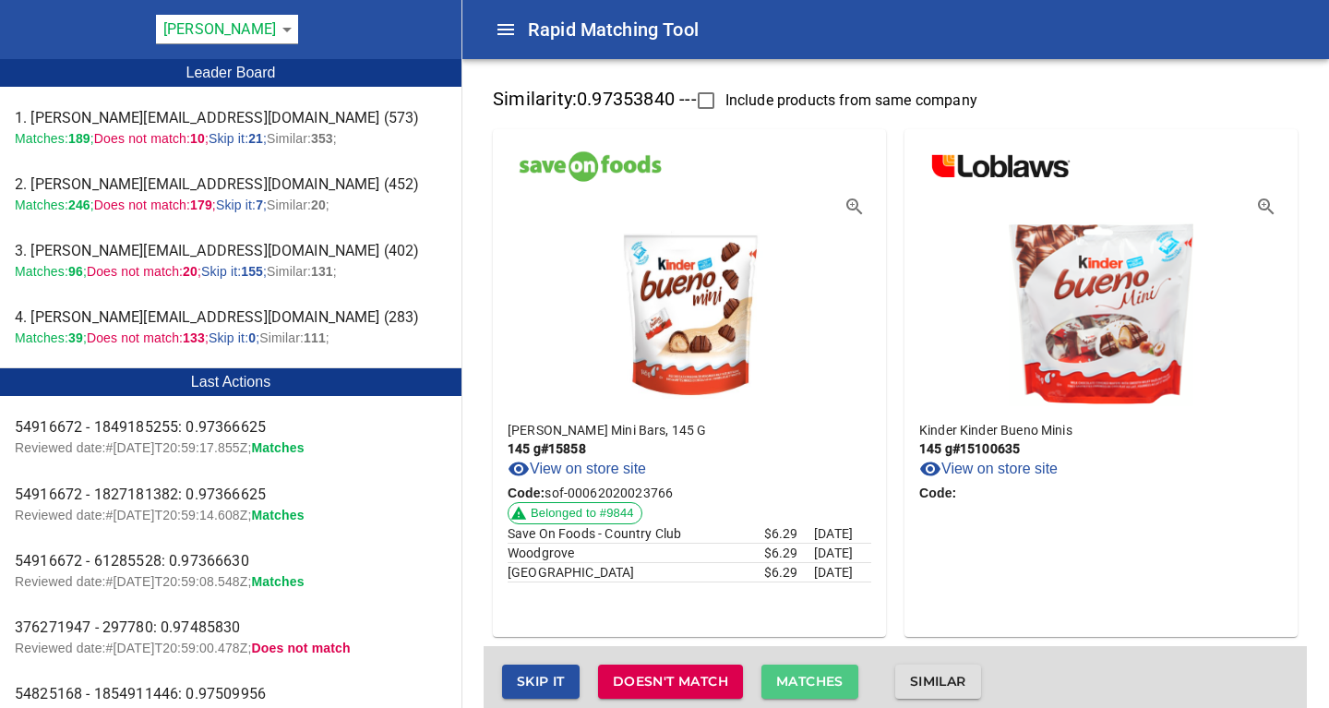
click at [826, 680] on span "Matches" at bounding box center [809, 681] width 67 height 23
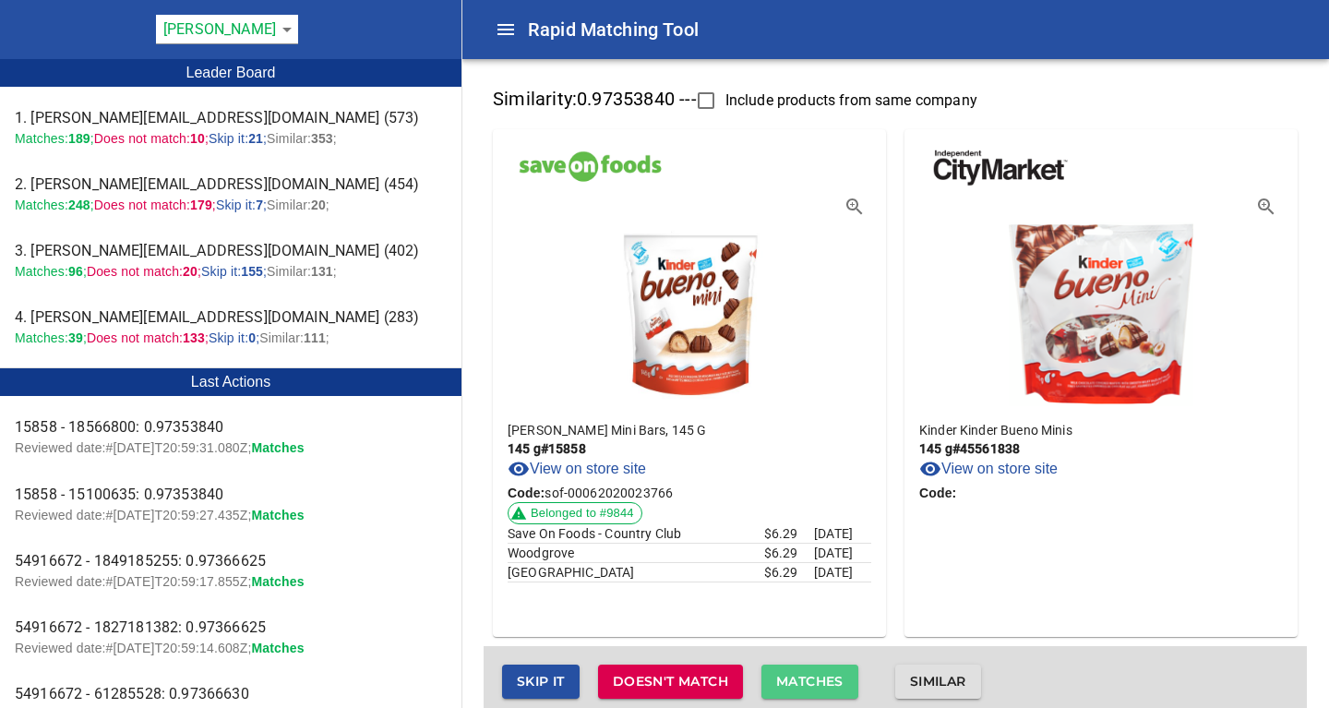
click at [826, 680] on span "Matches" at bounding box center [809, 681] width 67 height 23
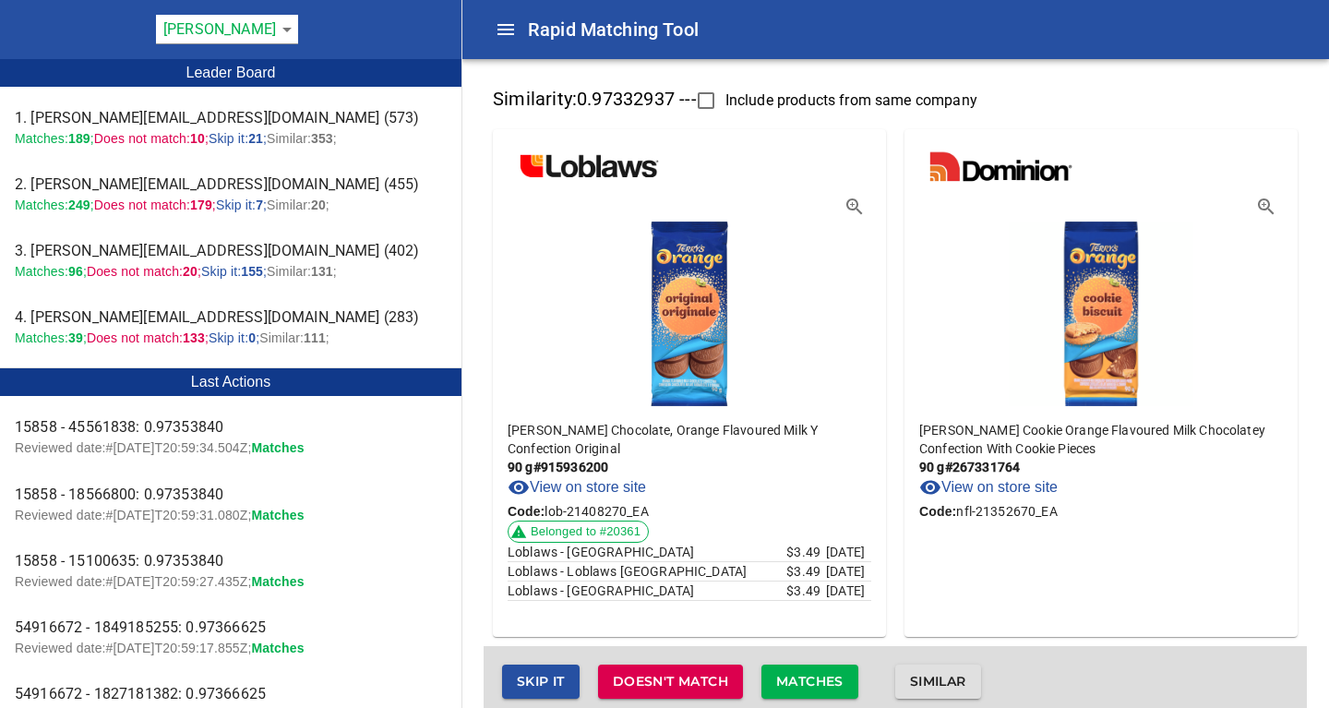
click at [507, 427] on div "Terry's Chocolate, Orange Flavoured Milk Y Confection Original 90 g # 915936200…" at bounding box center [689, 516] width 393 height 221
drag, startPoint x: 508, startPoint y: 428, endPoint x: 590, endPoint y: 441, distance: 82.2
click at [590, 441] on p "Terry's Chocolate, Orange Flavoured Milk Y Confection Original" at bounding box center [689, 439] width 364 height 37
copy p "Terry's Chocolate, Orange Flavoured Milk Y Confection Original"
drag, startPoint x: 602, startPoint y: 439, endPoint x: 578, endPoint y: 440, distance: 24.0
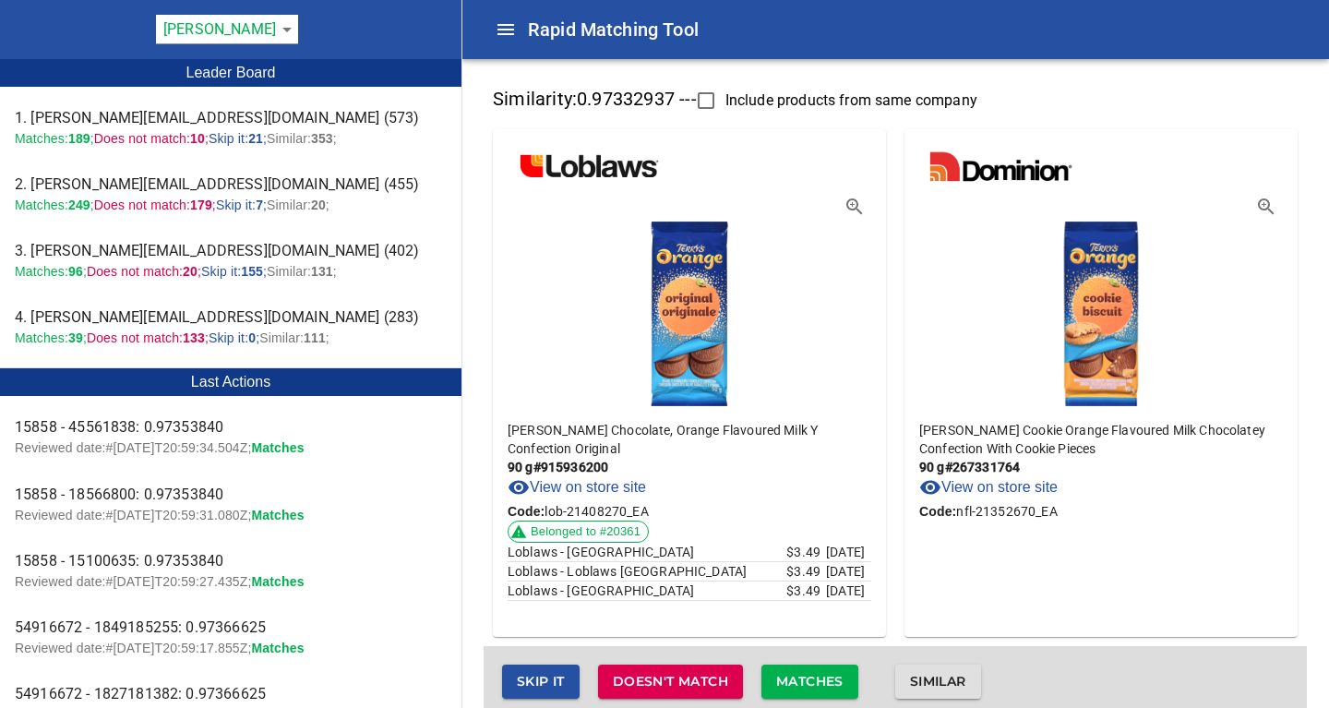
click at [601, 439] on p "Terry's Chocolate, Orange Flavoured Milk Y Confection Original" at bounding box center [689, 439] width 364 height 37
click at [507, 430] on div "Terry's Chocolate, Orange Flavoured Milk Y Confection Original 90 g # 915936200…" at bounding box center [689, 516] width 393 height 221
drag, startPoint x: 509, startPoint y: 431, endPoint x: 564, endPoint y: 441, distance: 55.4
click at [564, 441] on p "Terry's Chocolate, Orange Flavoured Milk Y Confection Original" at bounding box center [689, 439] width 364 height 37
copy p "Terry's Chocolate, Orange Flavoured Milk Y Confection Original"
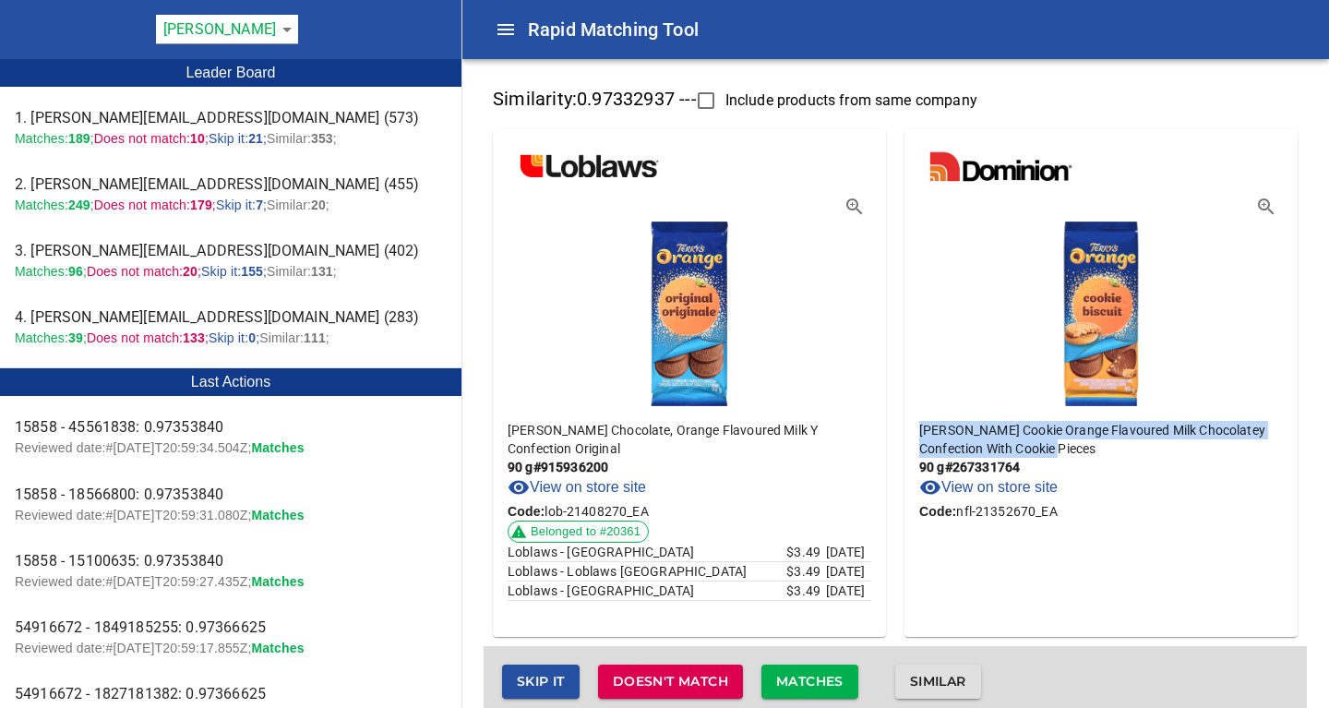
drag, startPoint x: 922, startPoint y: 428, endPoint x: 1046, endPoint y: 445, distance: 125.7
click at [1046, 445] on p "Terry's Cookie Orange Flavoured Milk Chocolatey Confection With Cookie Pieces" at bounding box center [1101, 439] width 364 height 37
copy p "Terry's Cookie Orange Flavoured Milk Chocolatey Confection With Cookie Pieces"
click at [1069, 549] on div "Terry's Cookie Orange Flavoured Milk Chocolatey Confection With Cookie Pieces 9…" at bounding box center [1100, 516] width 393 height 221
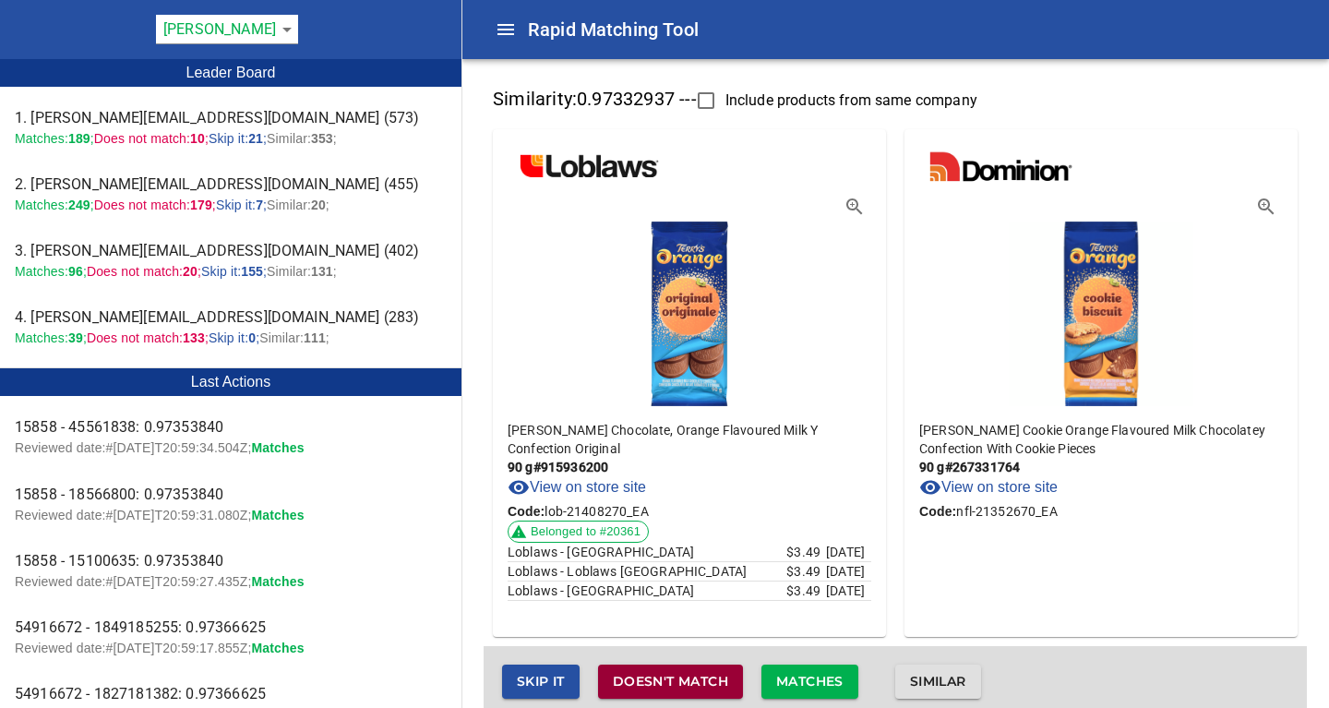
click at [704, 686] on span "Doesn't match" at bounding box center [670, 681] width 115 height 23
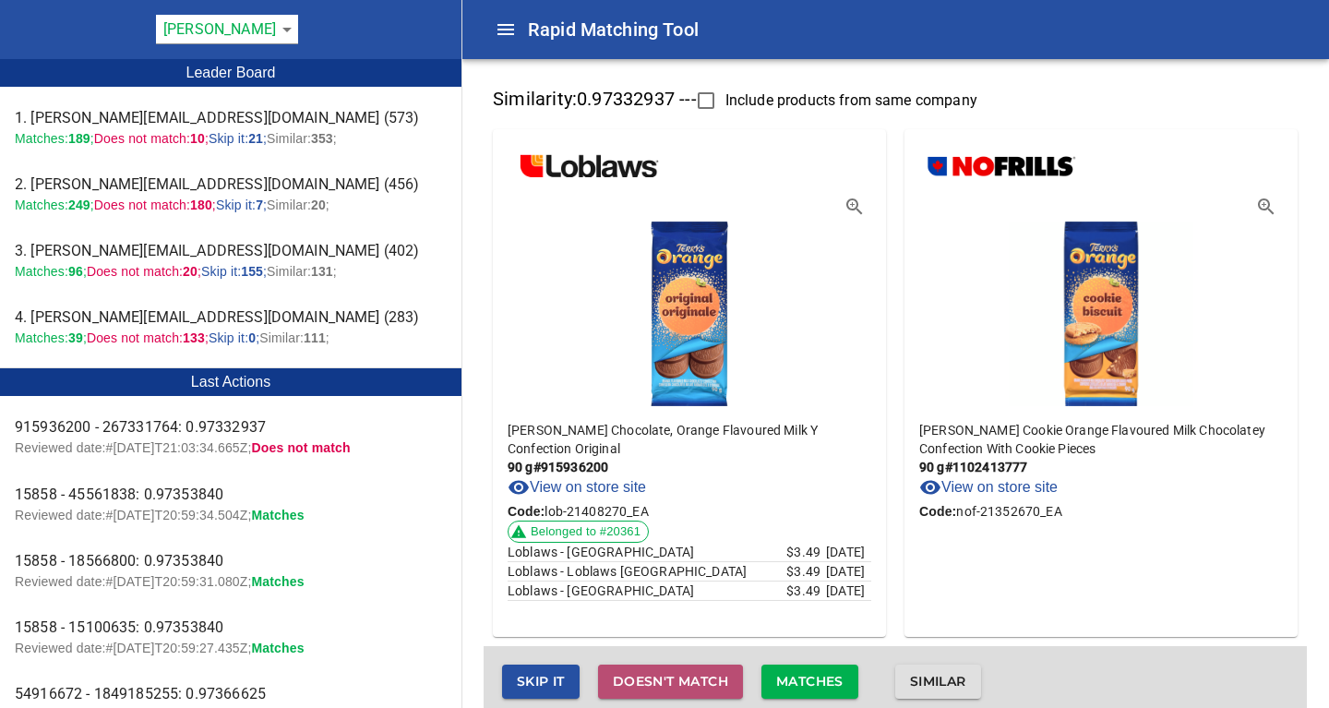
click at [698, 690] on span "Doesn't match" at bounding box center [670, 681] width 115 height 23
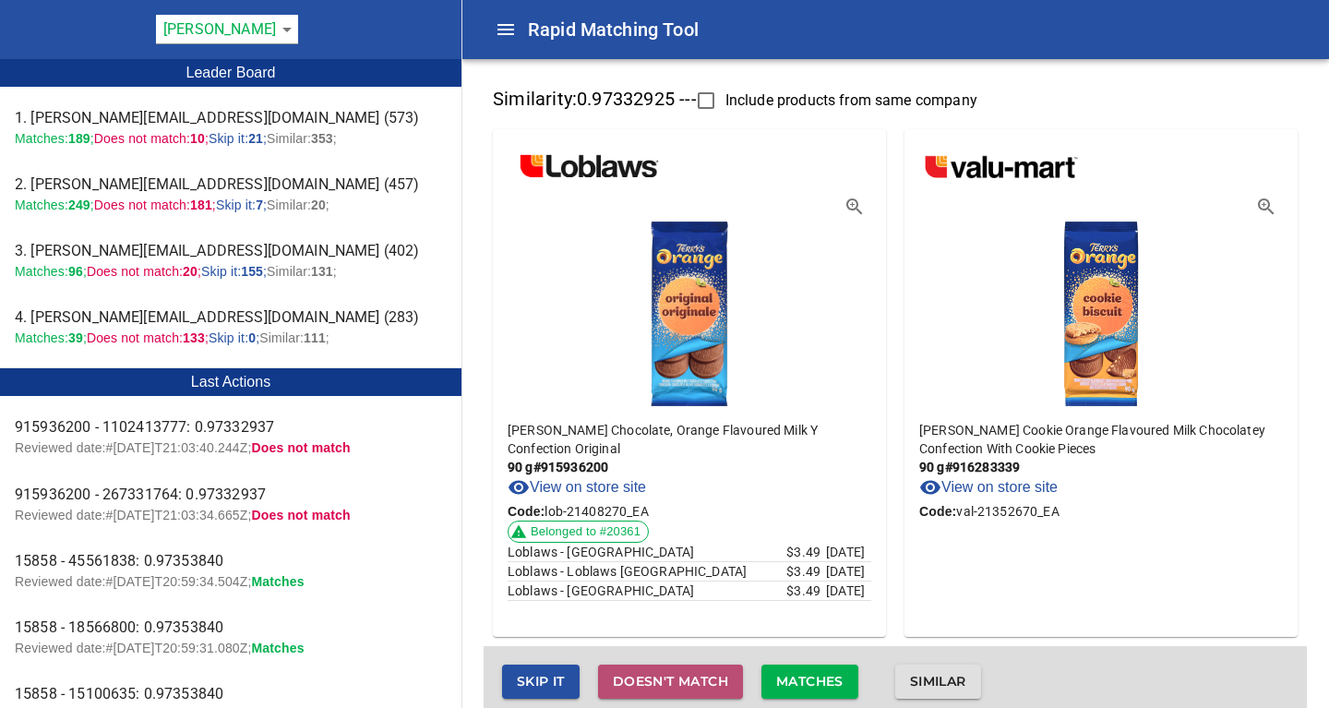
click at [694, 684] on span "Doesn't match" at bounding box center [670, 681] width 115 height 23
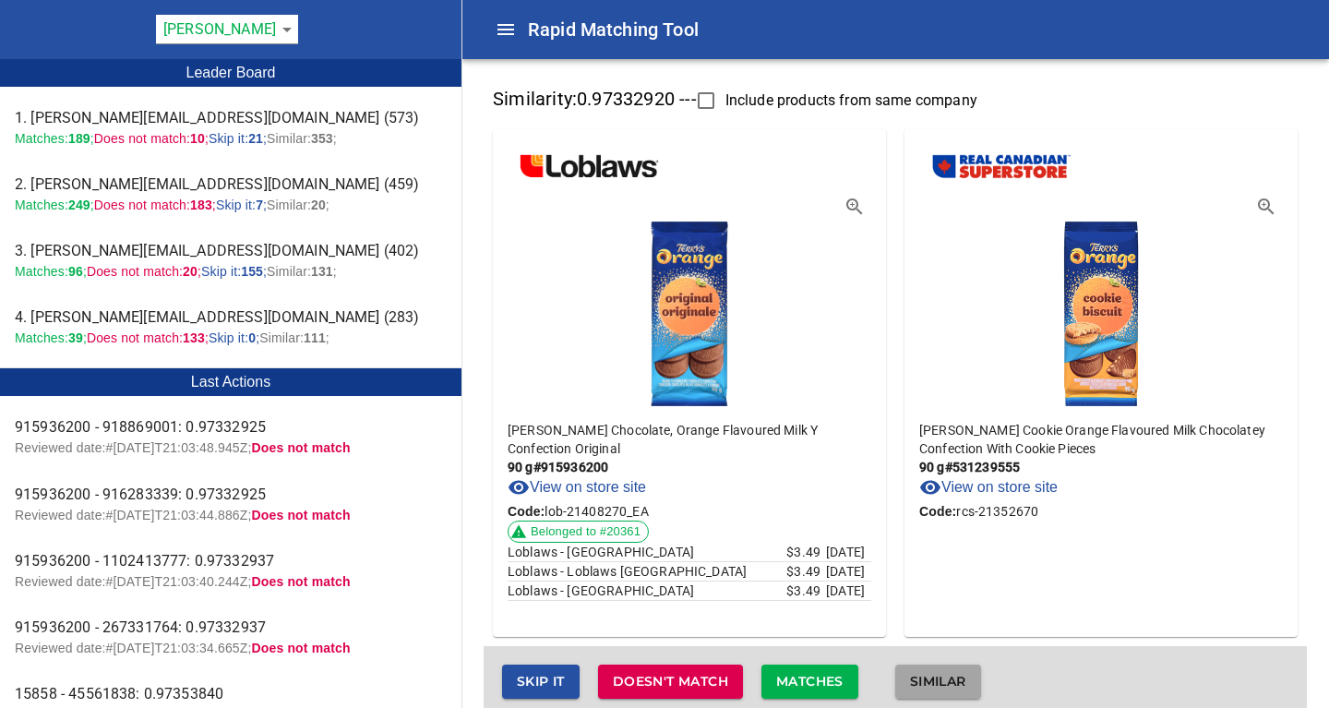
click at [932, 673] on span "Similar" at bounding box center [938, 681] width 56 height 23
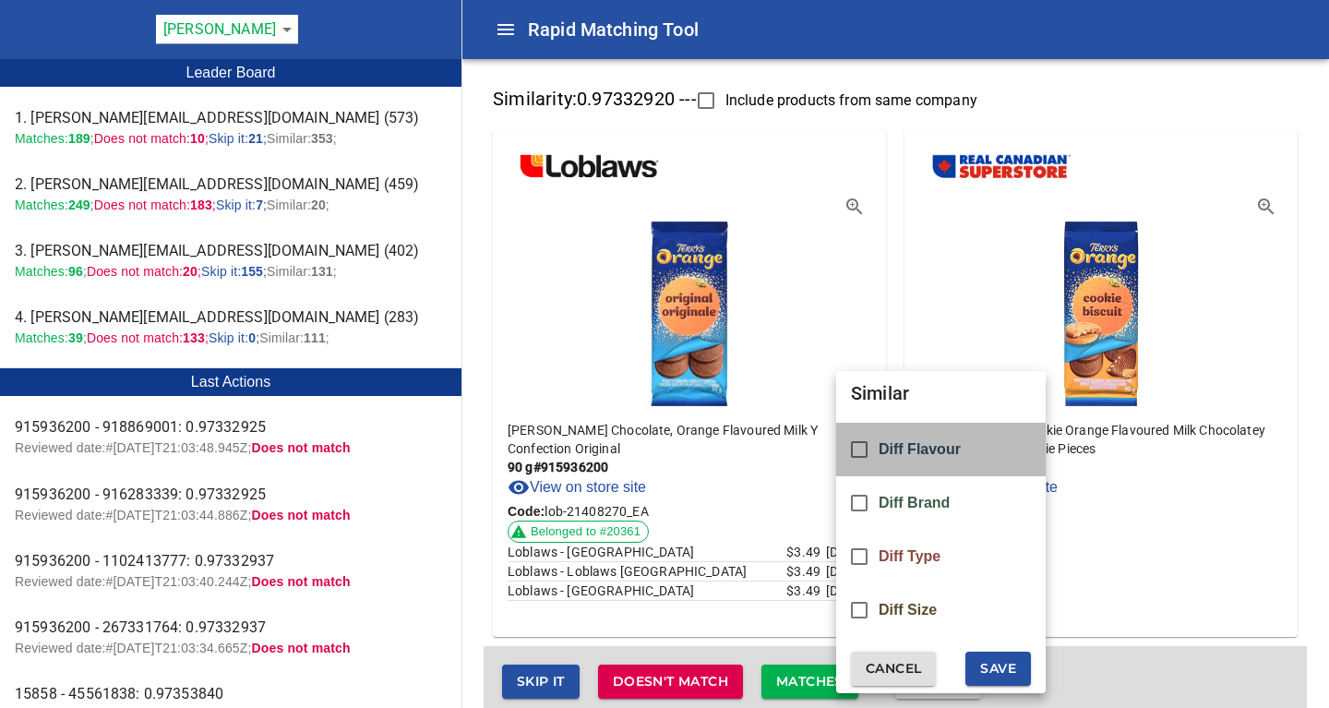
click at [909, 446] on span "Diff Flavour" at bounding box center [919, 449] width 82 height 17
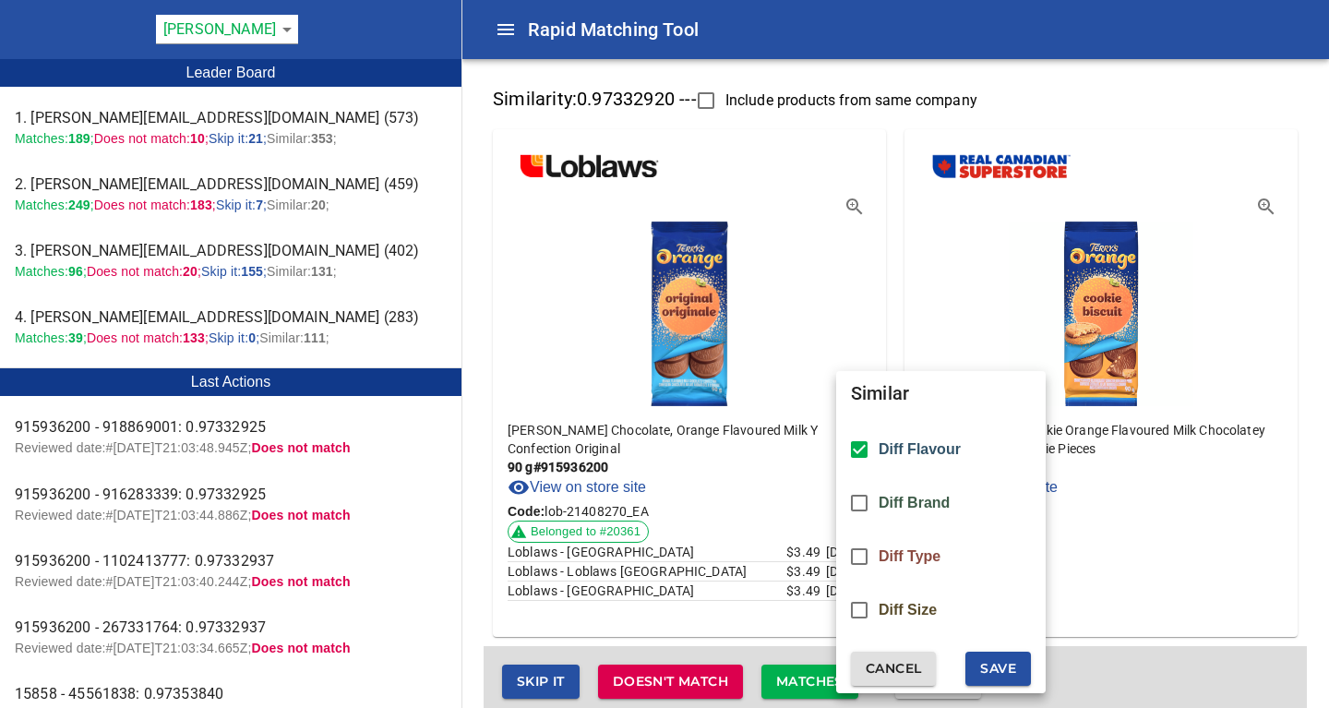
click at [989, 674] on span "Save" at bounding box center [998, 668] width 36 height 23
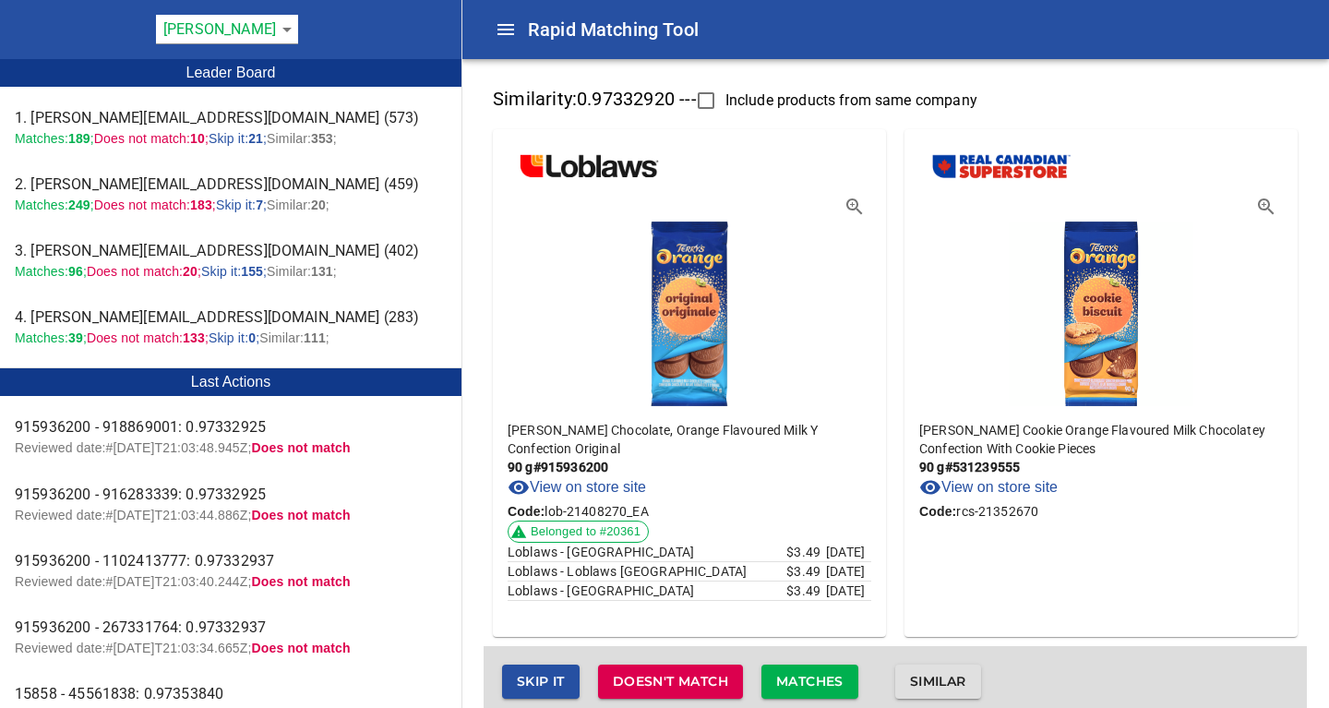
checkbox input "false"
click at [938, 675] on span "Similar" at bounding box center [938, 681] width 56 height 23
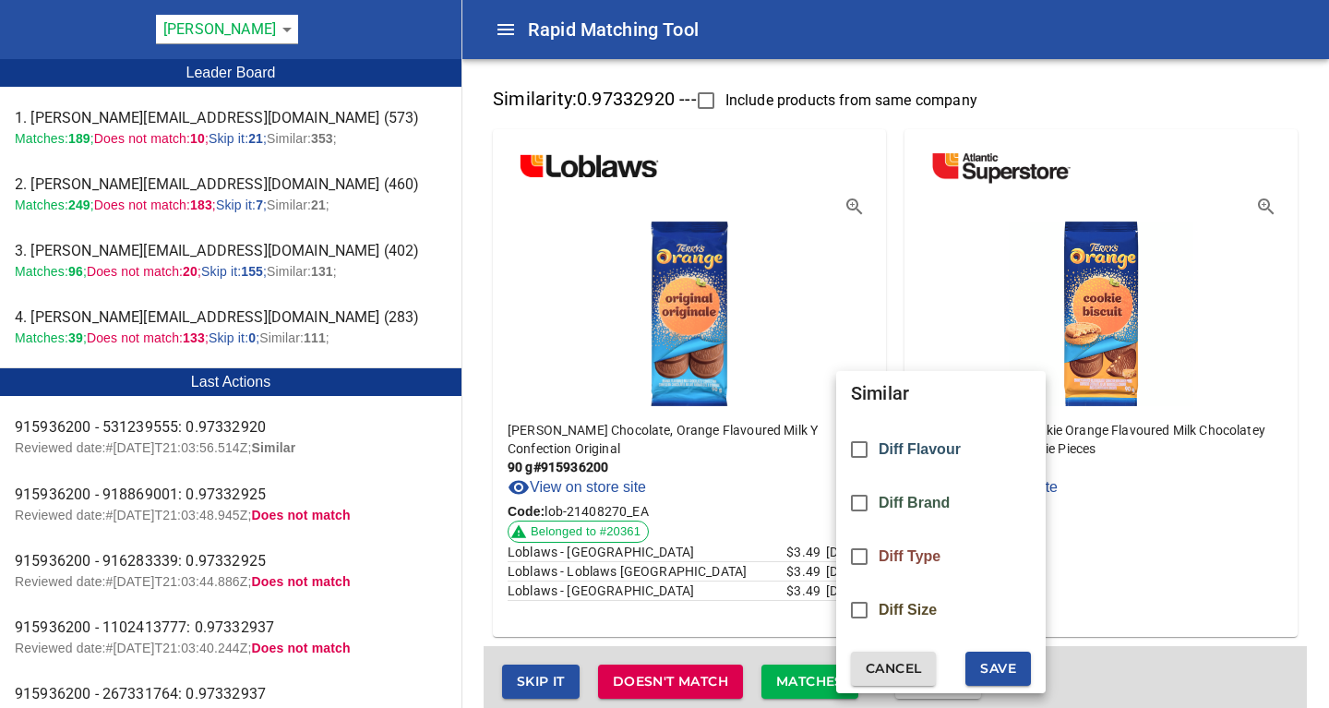
click at [916, 445] on span "Diff Flavour" at bounding box center [919, 449] width 82 height 17
click at [1009, 668] on span "Save" at bounding box center [998, 668] width 36 height 23
checkbox input "false"
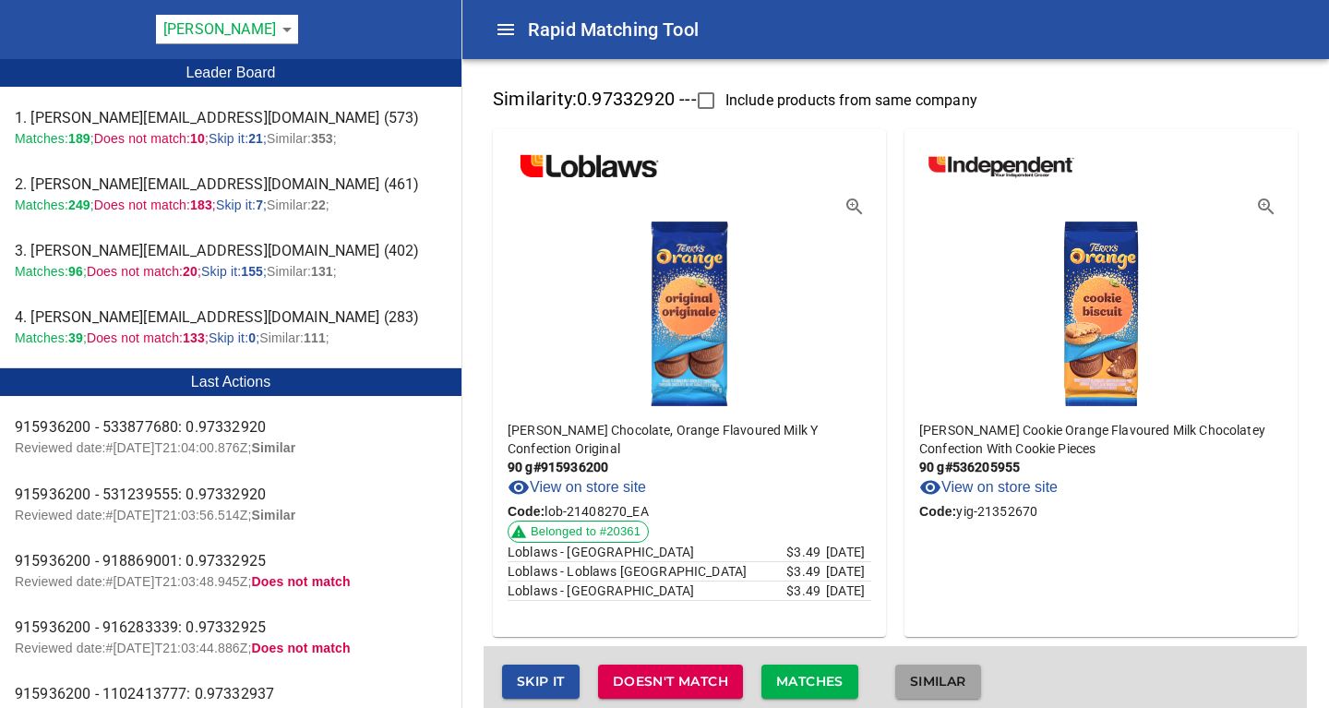
click at [931, 679] on span "Similar" at bounding box center [938, 681] width 56 height 23
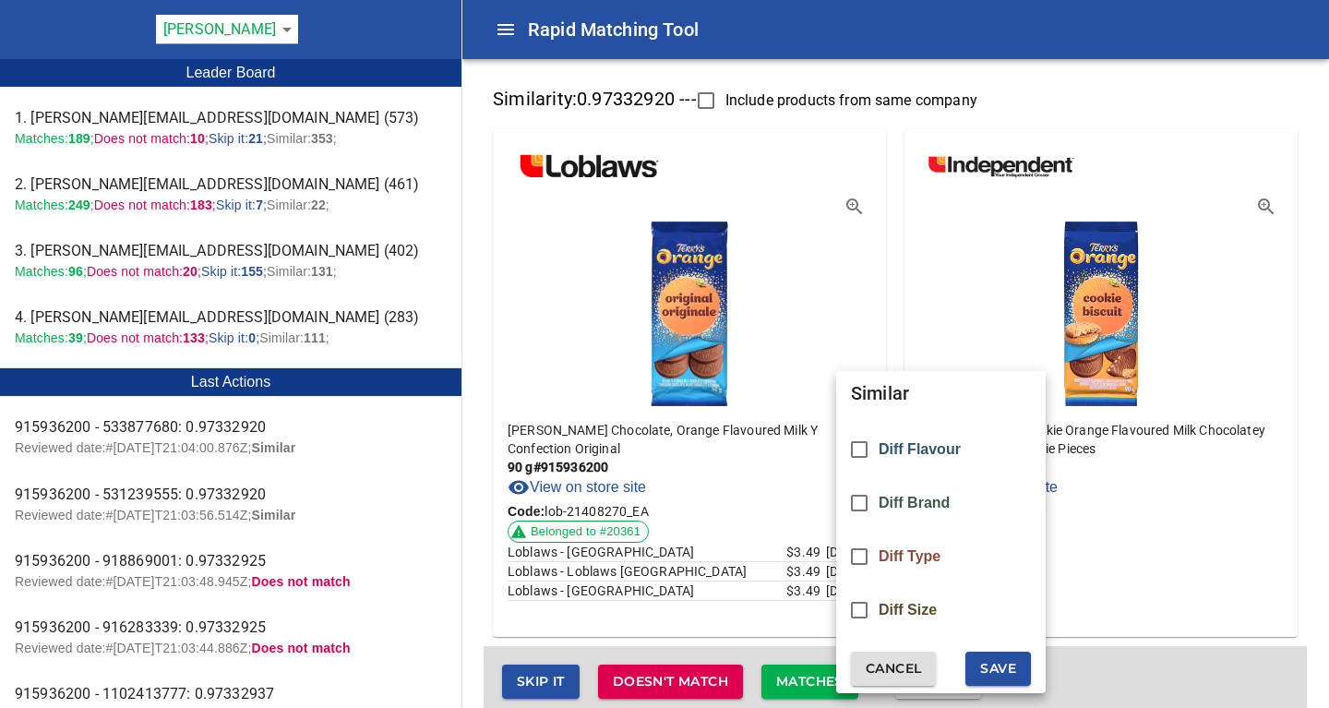
click at [926, 452] on span "Diff Flavour" at bounding box center [919, 449] width 82 height 17
click at [1004, 666] on span "Save" at bounding box center [998, 668] width 36 height 23
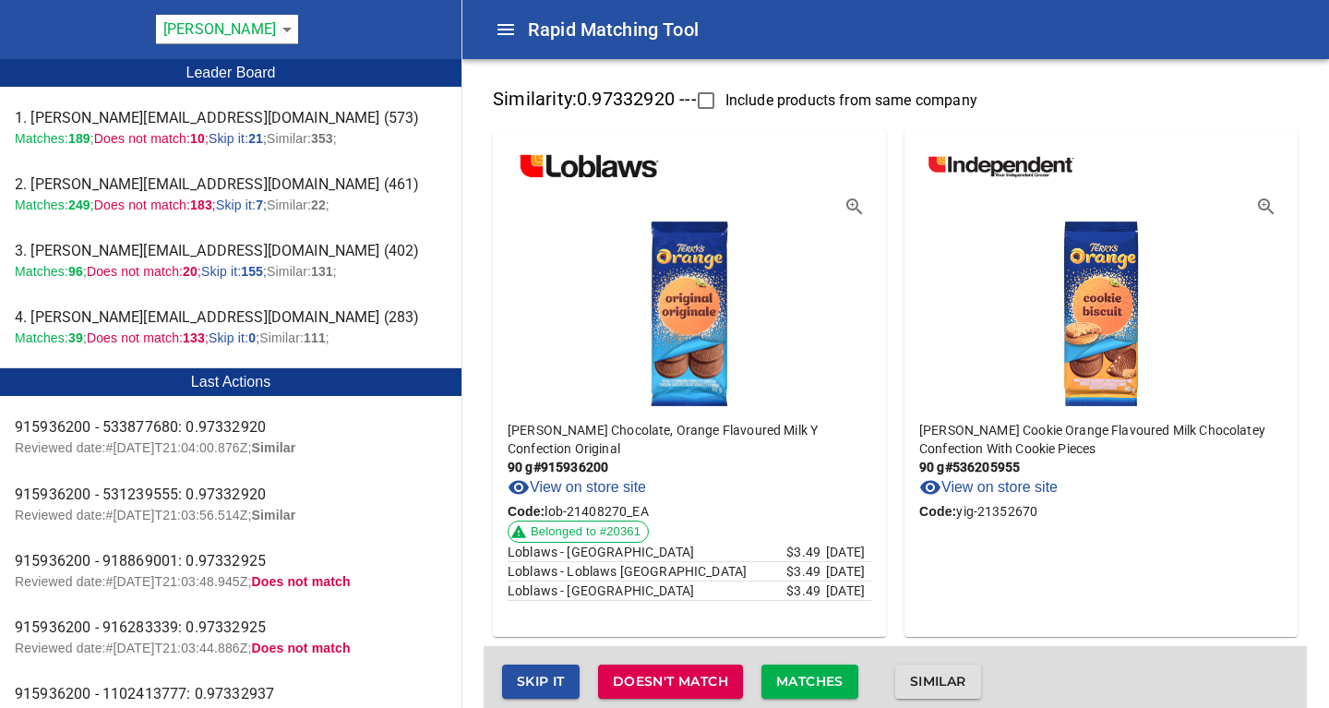
checkbox input "false"
click at [924, 685] on span "Similar" at bounding box center [938, 681] width 56 height 23
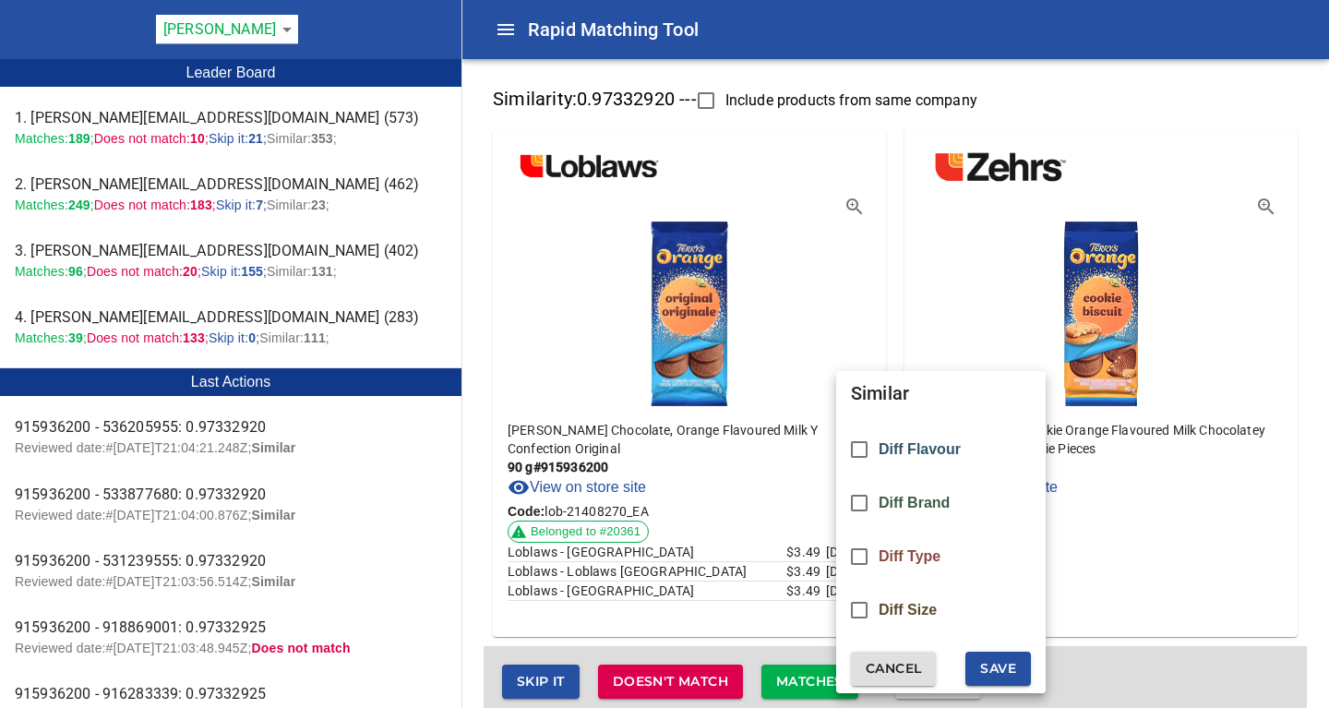
click at [912, 455] on span "Diff Flavour" at bounding box center [919, 449] width 82 height 17
click at [1009, 675] on span "Save" at bounding box center [998, 668] width 36 height 23
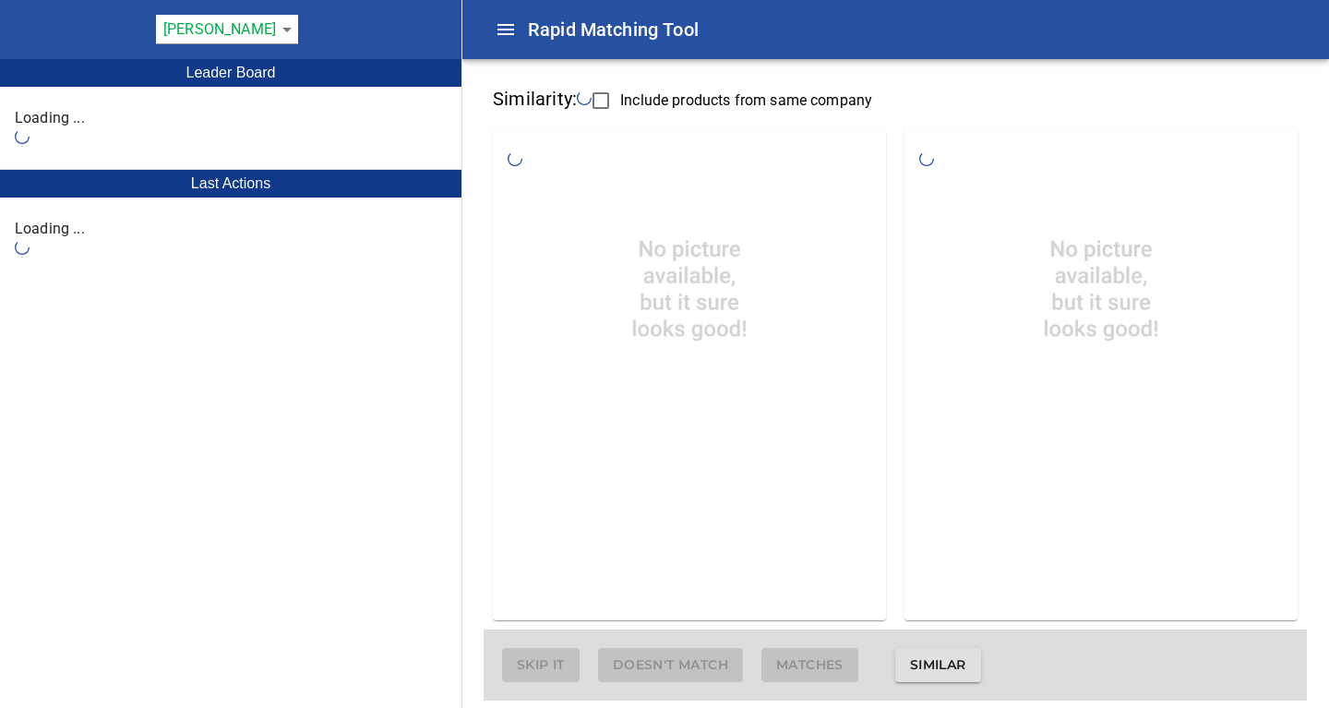
checkbox input "false"
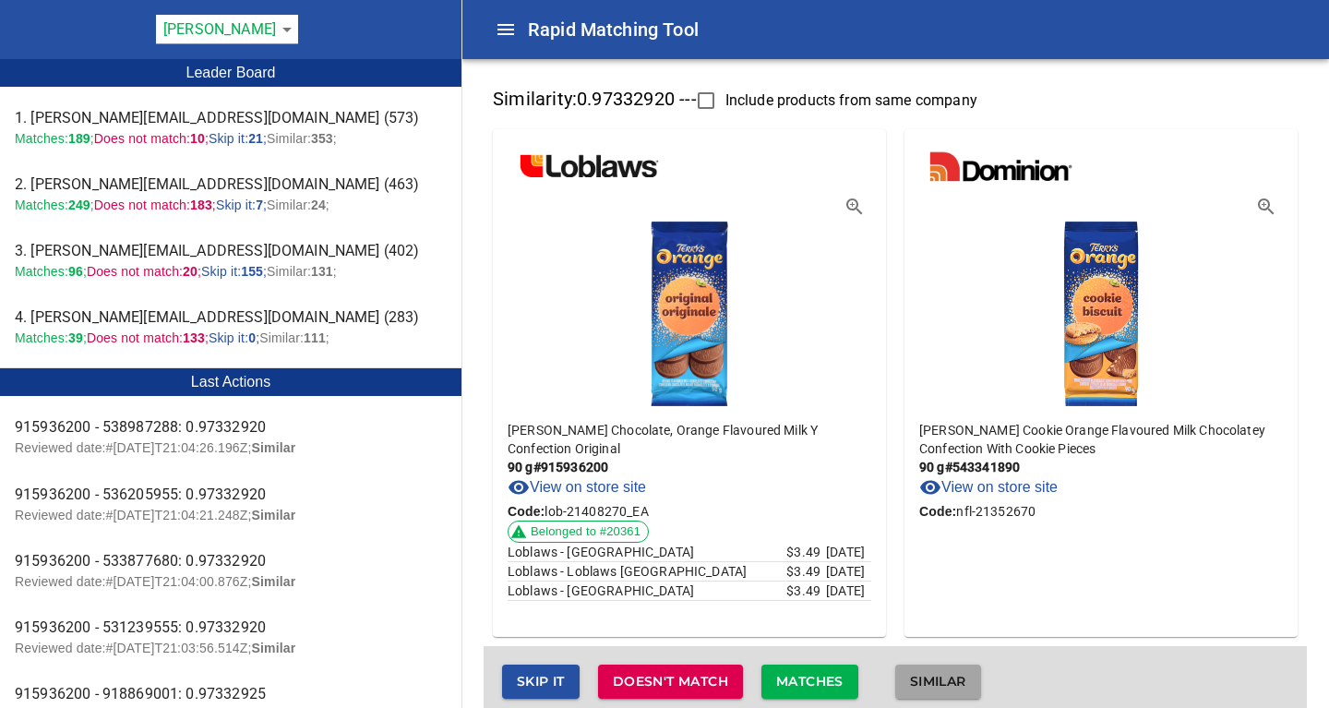
click at [925, 684] on span "Similar" at bounding box center [938, 681] width 56 height 23
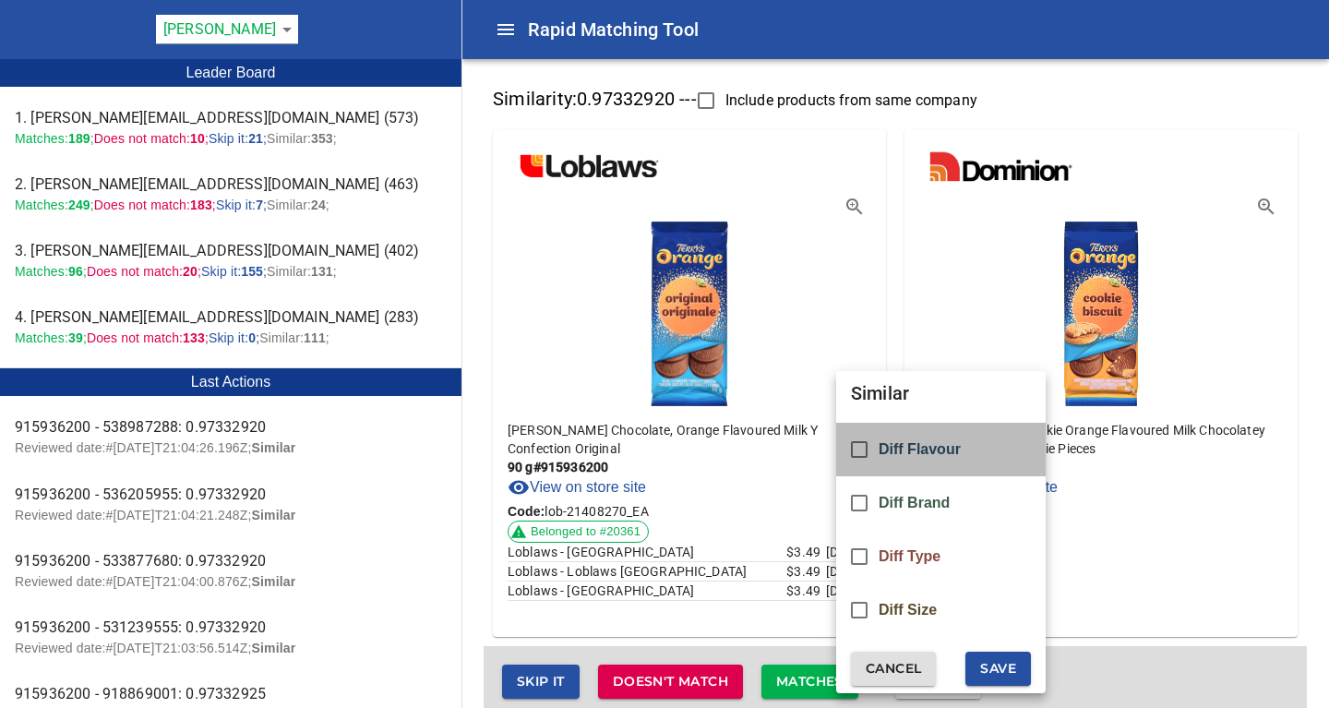
click at [898, 452] on span "Diff Flavour" at bounding box center [919, 449] width 82 height 17
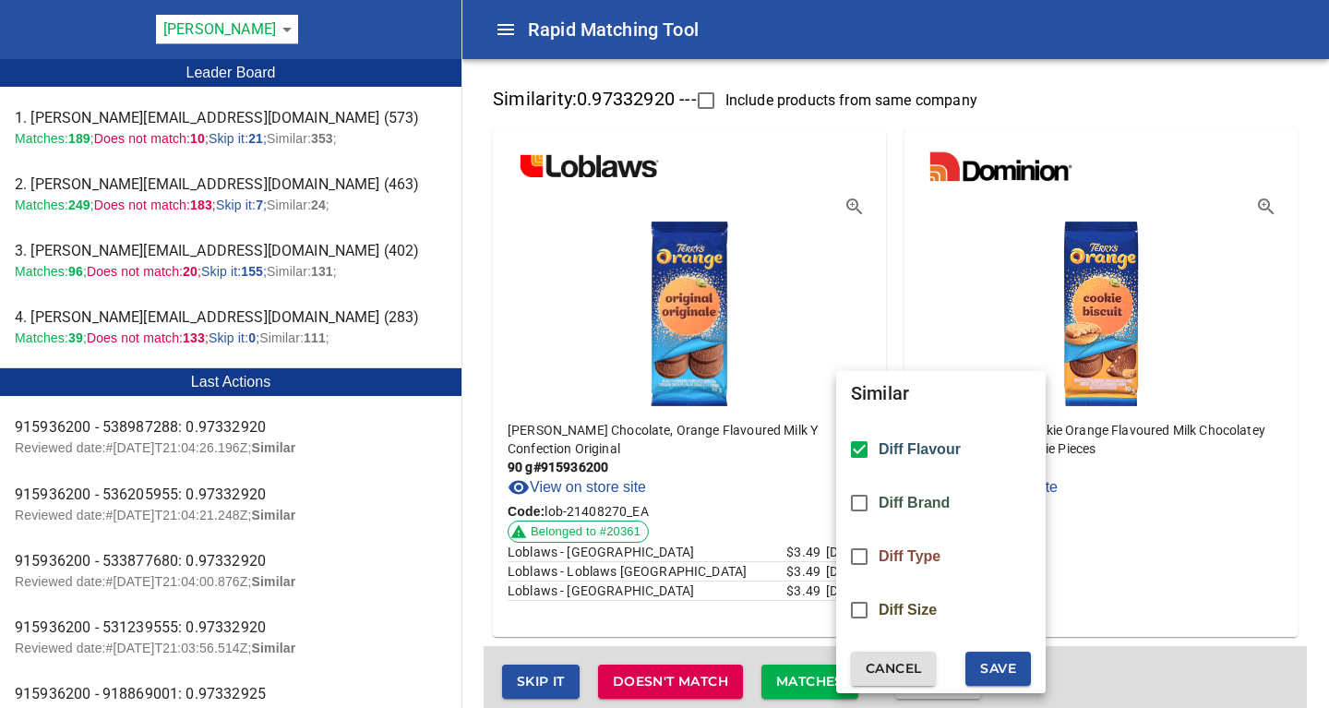
click at [991, 674] on span "Save" at bounding box center [998, 668] width 36 height 23
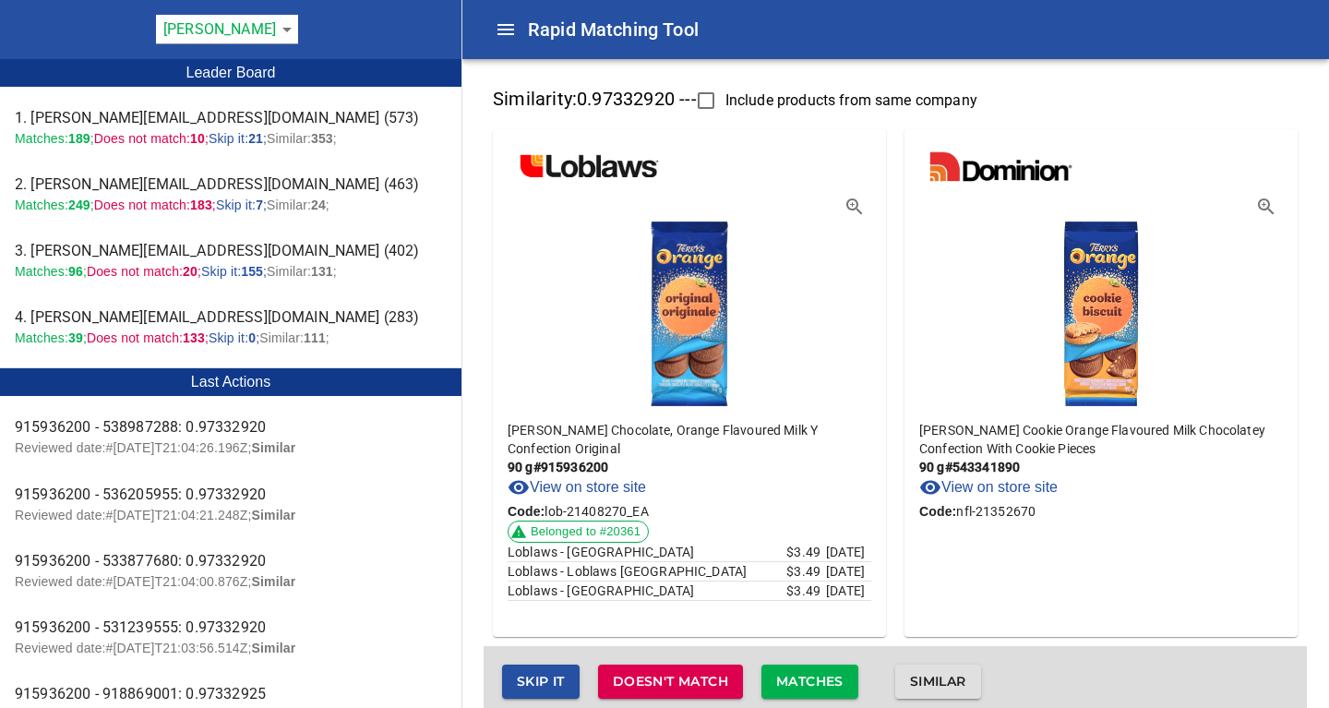
checkbox input "false"
click at [926, 681] on span "Similar" at bounding box center [938, 681] width 56 height 23
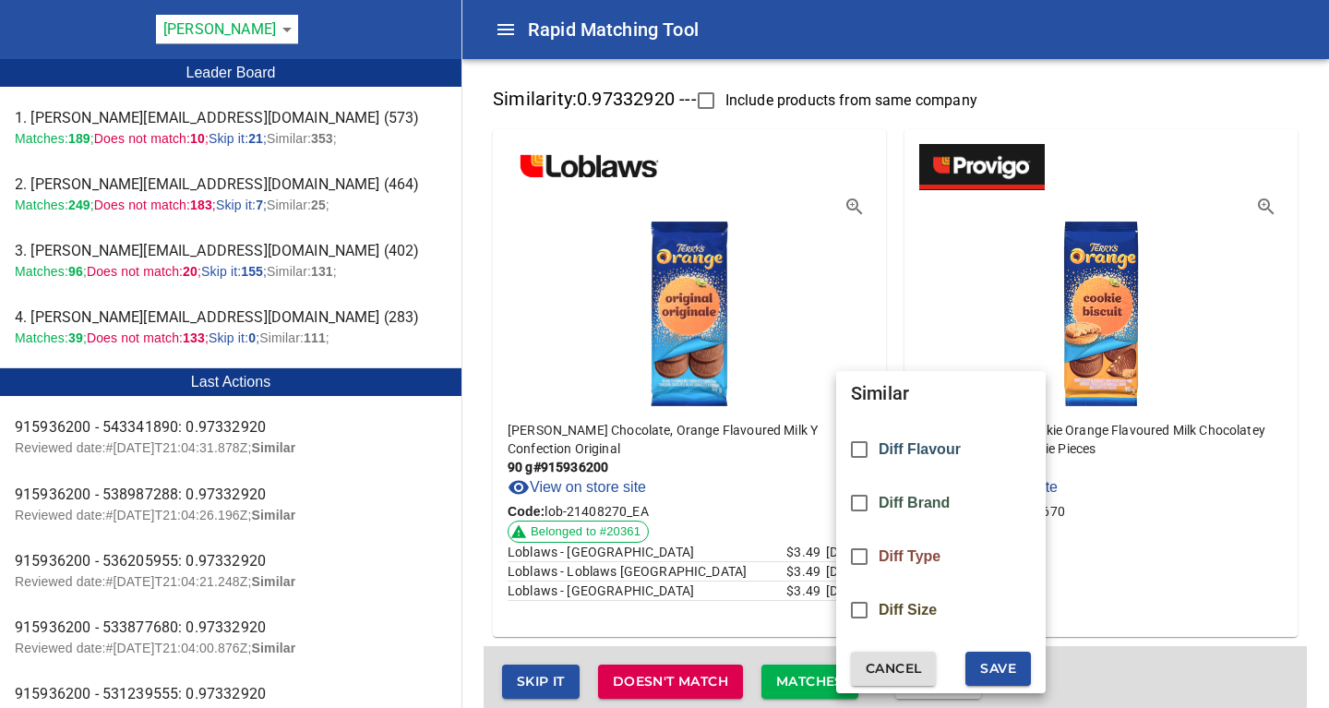
click at [890, 451] on span "Diff Flavour" at bounding box center [919, 449] width 82 height 17
click at [996, 669] on span "Save" at bounding box center [998, 668] width 36 height 23
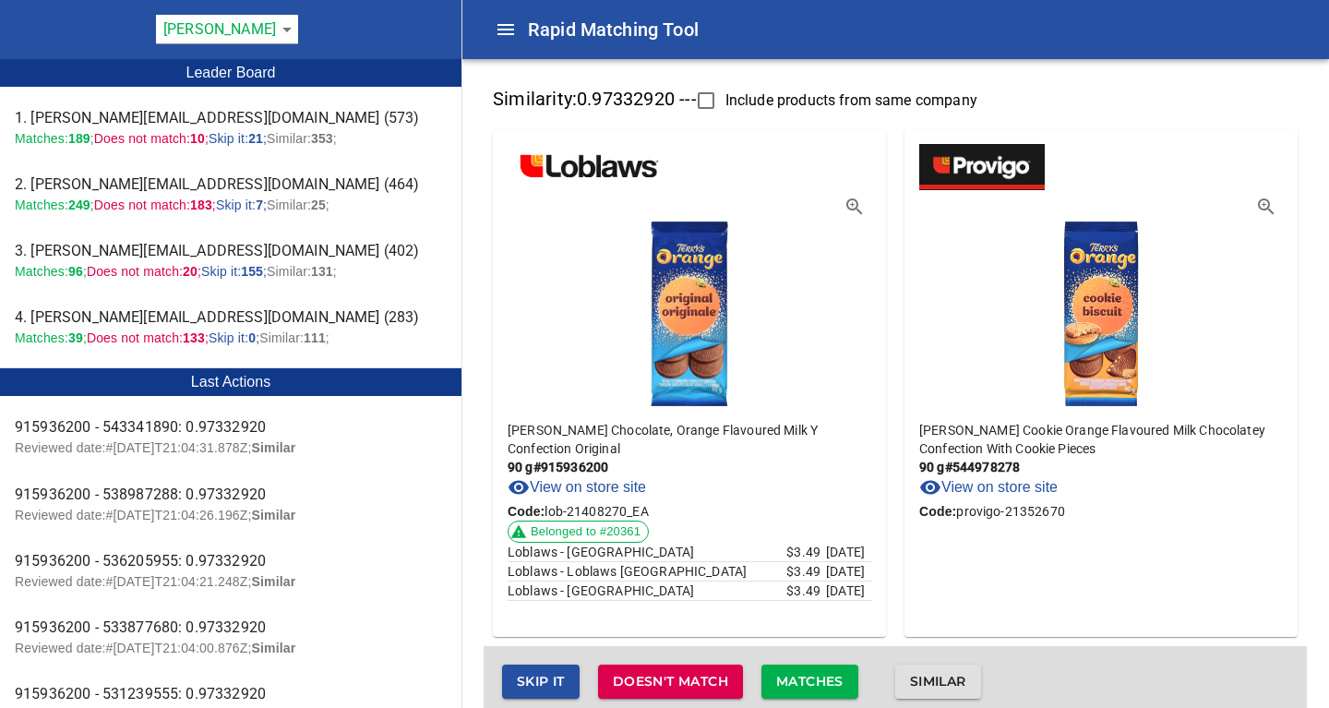
checkbox input "false"
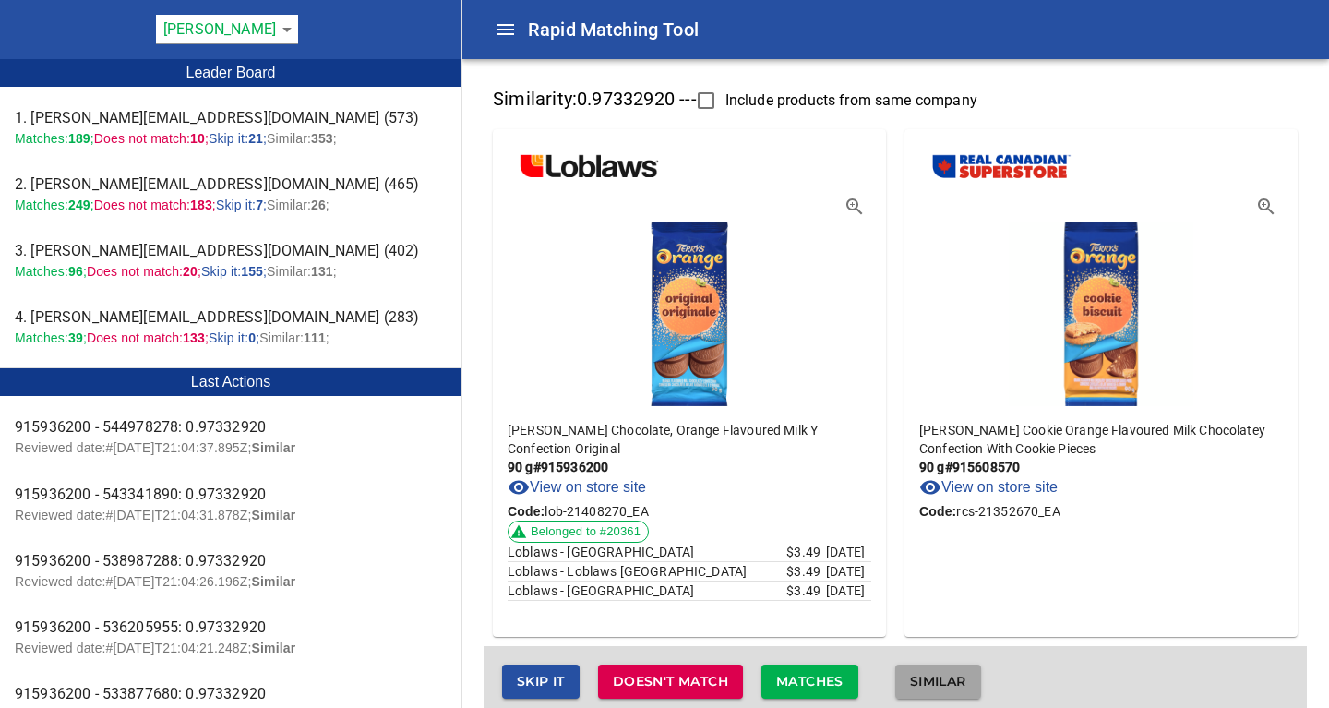
click at [949, 681] on span "Similar" at bounding box center [938, 681] width 56 height 23
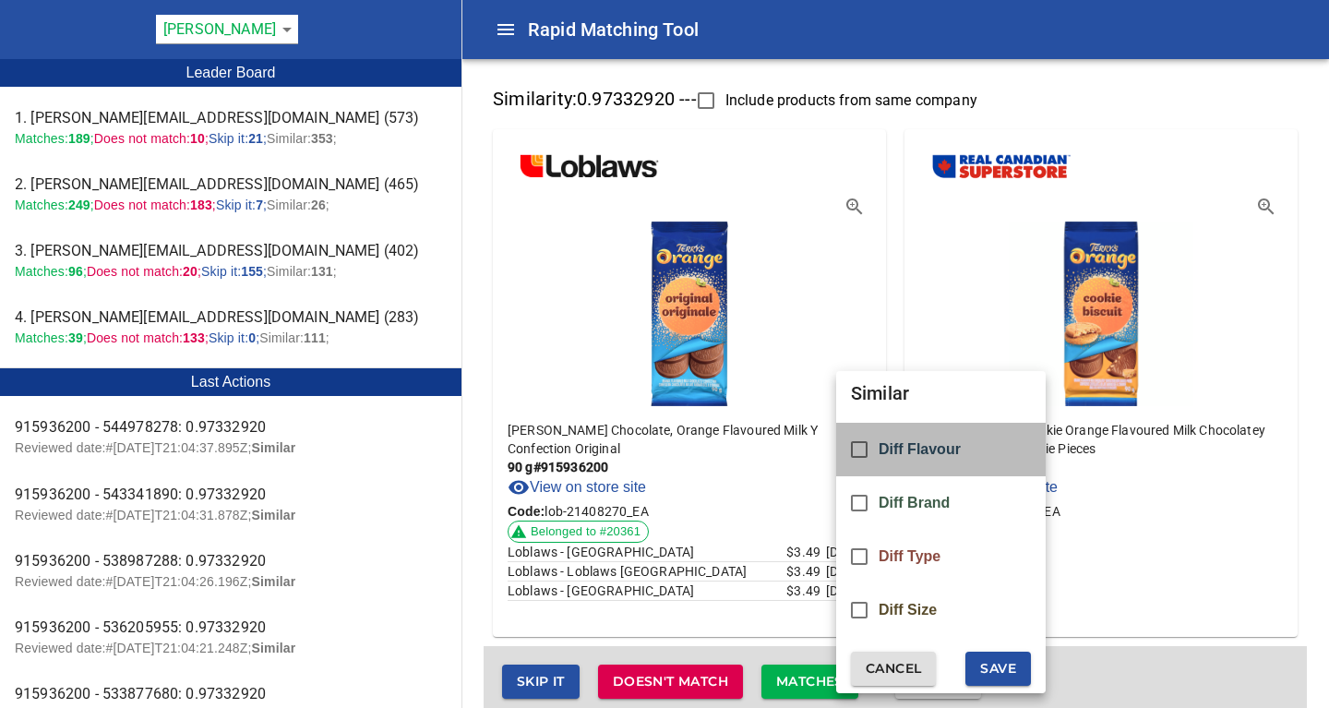
click at [906, 438] on div "Diff Flavour" at bounding box center [940, 450] width 209 height 54
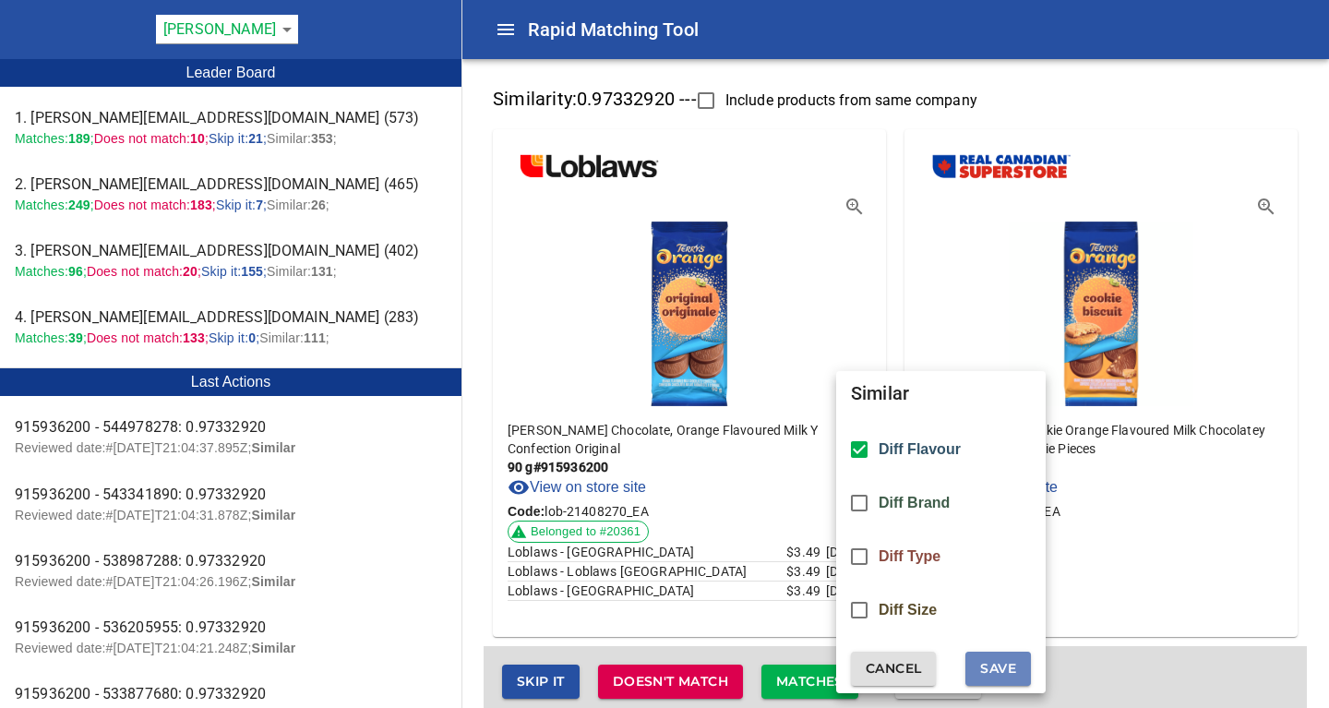
click at [1011, 666] on span "Save" at bounding box center [998, 668] width 36 height 23
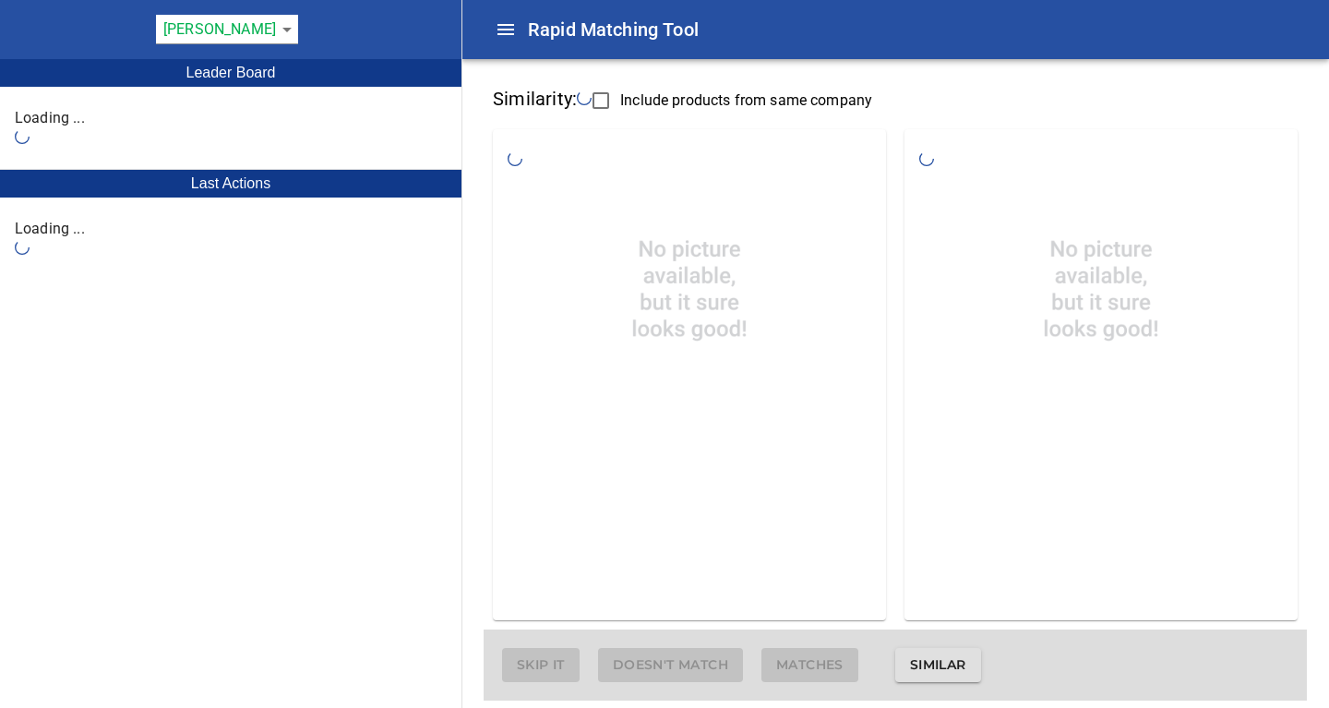
checkbox input "false"
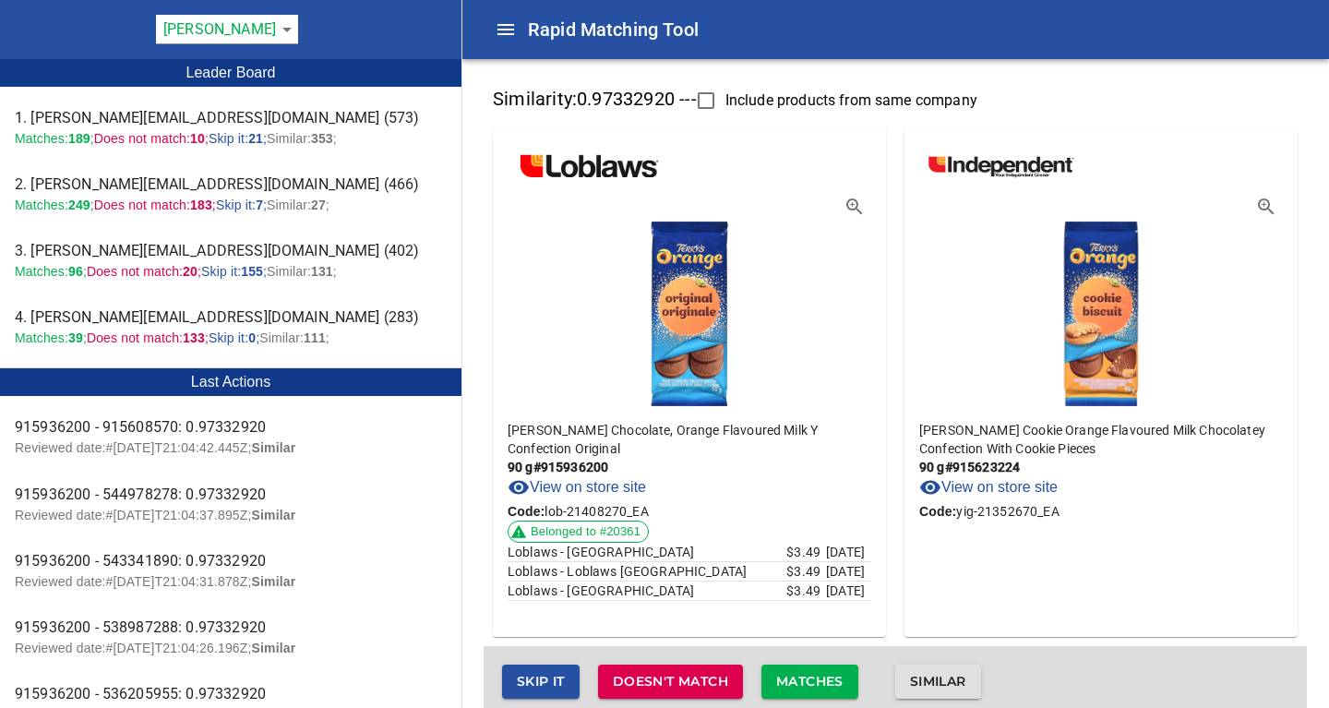
click at [958, 682] on span "Similar" at bounding box center [938, 681] width 56 height 23
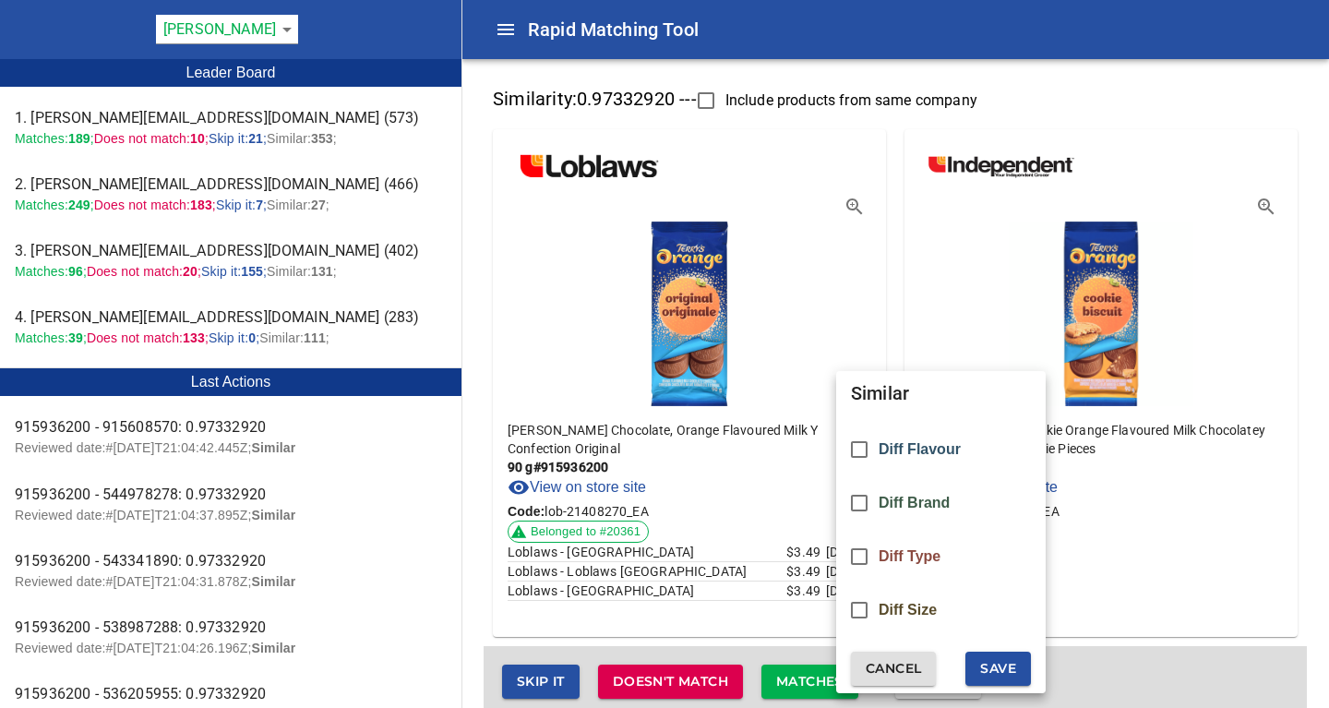
click at [928, 452] on span "Diff Flavour" at bounding box center [919, 449] width 82 height 17
click at [988, 680] on button "Save" at bounding box center [998, 668] width 66 height 34
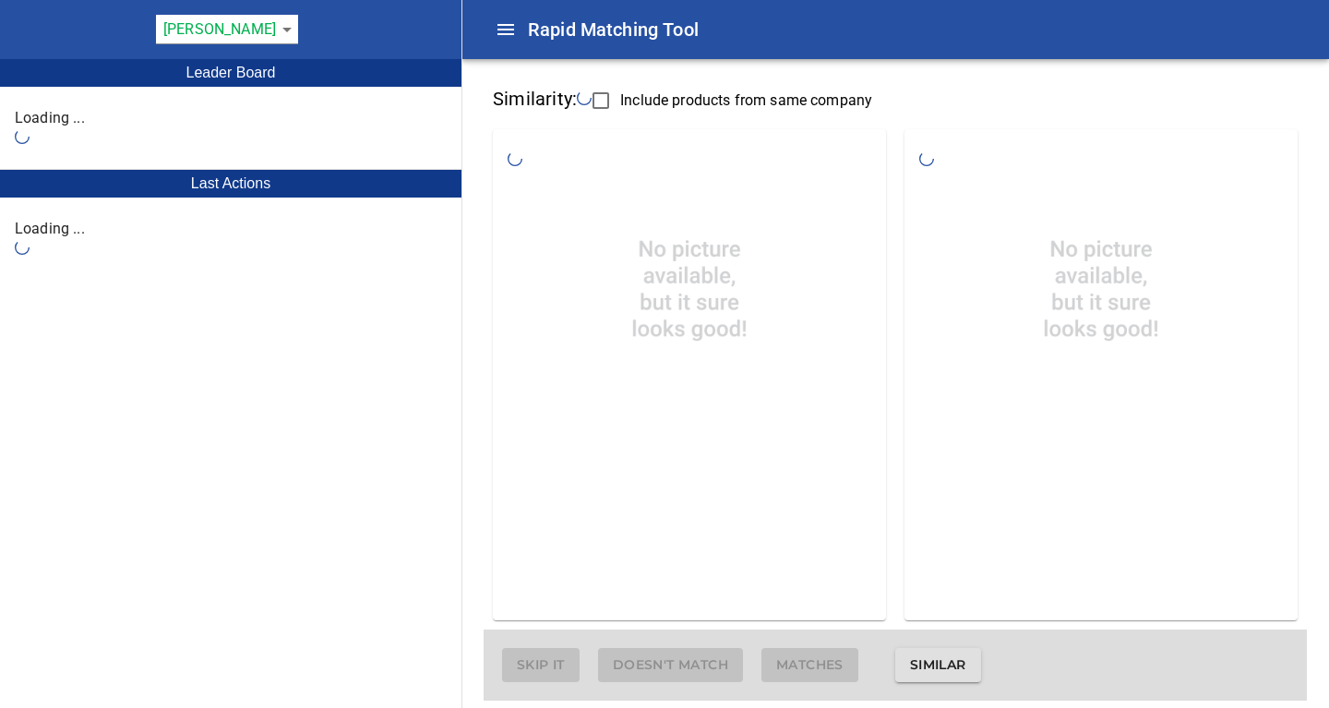
checkbox input "false"
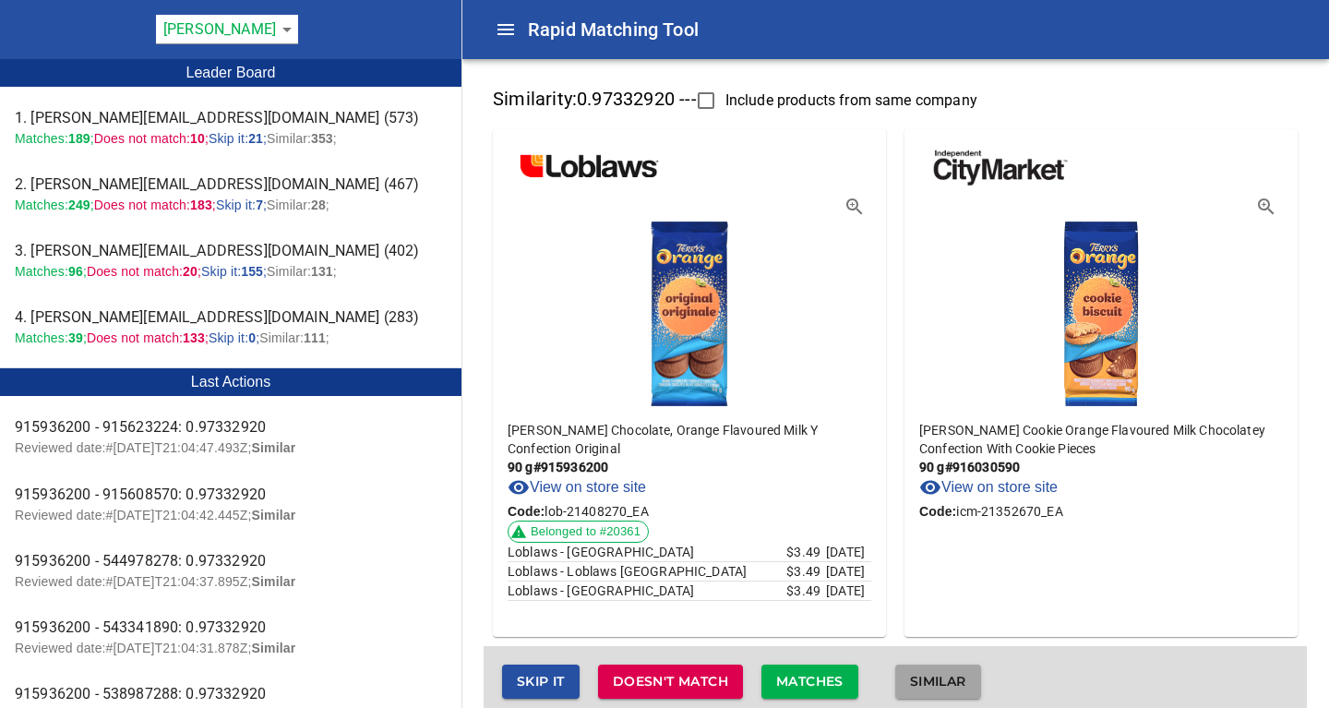
click at [941, 674] on span "Similar" at bounding box center [938, 681] width 56 height 23
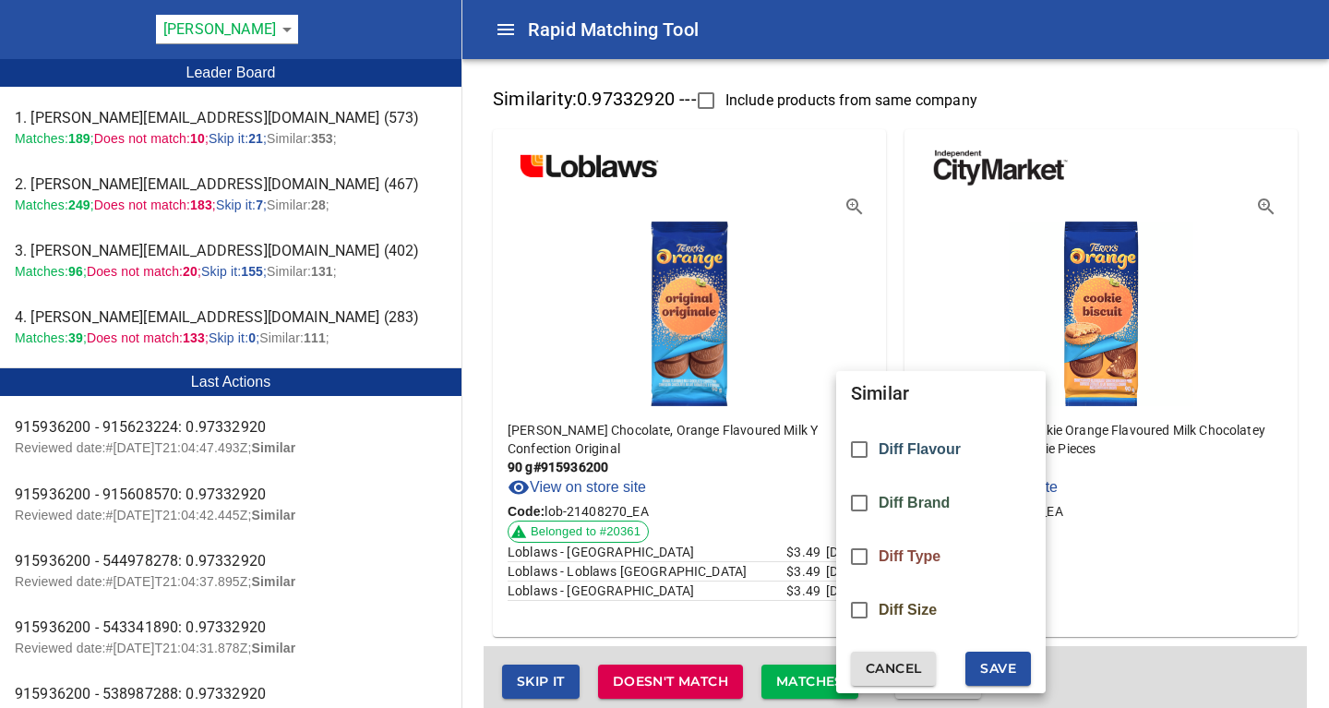
click at [917, 437] on div "Diff Flavour" at bounding box center [940, 450] width 209 height 54
click at [1000, 663] on span "Save" at bounding box center [998, 668] width 36 height 23
checkbox input "false"
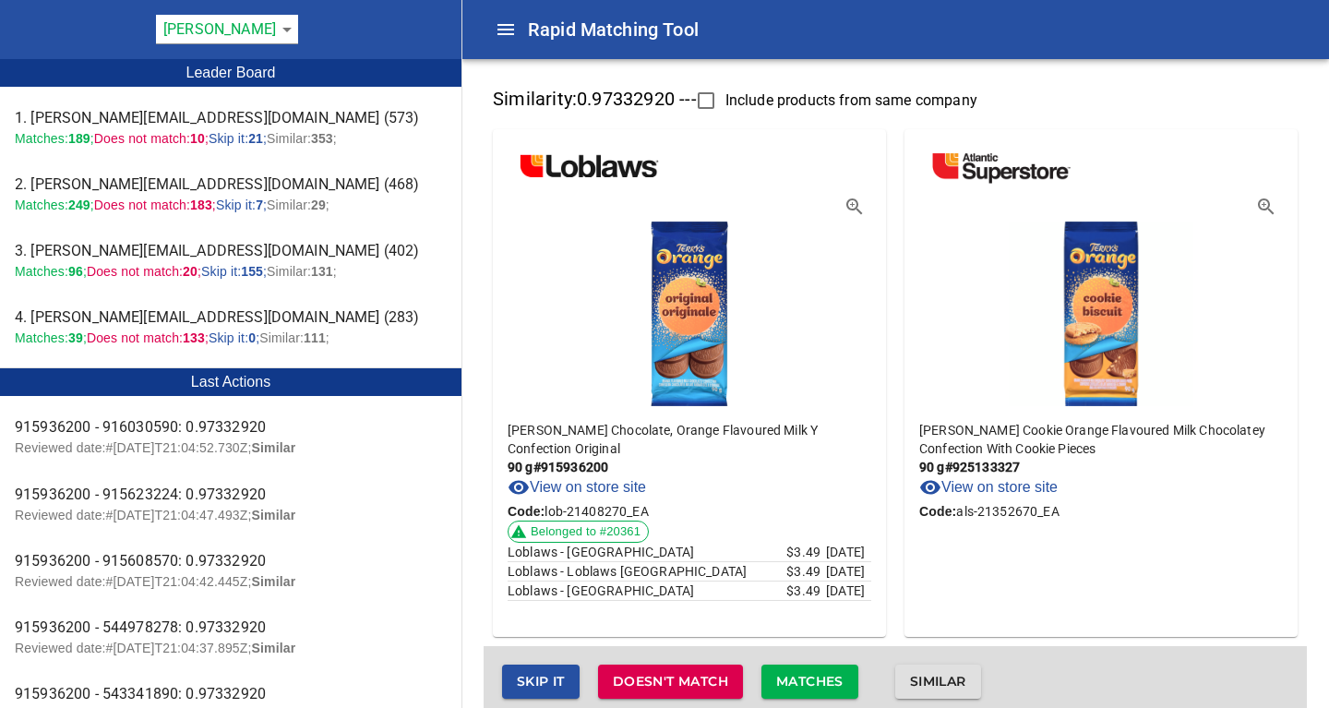
click at [948, 677] on span "Similar" at bounding box center [938, 681] width 56 height 23
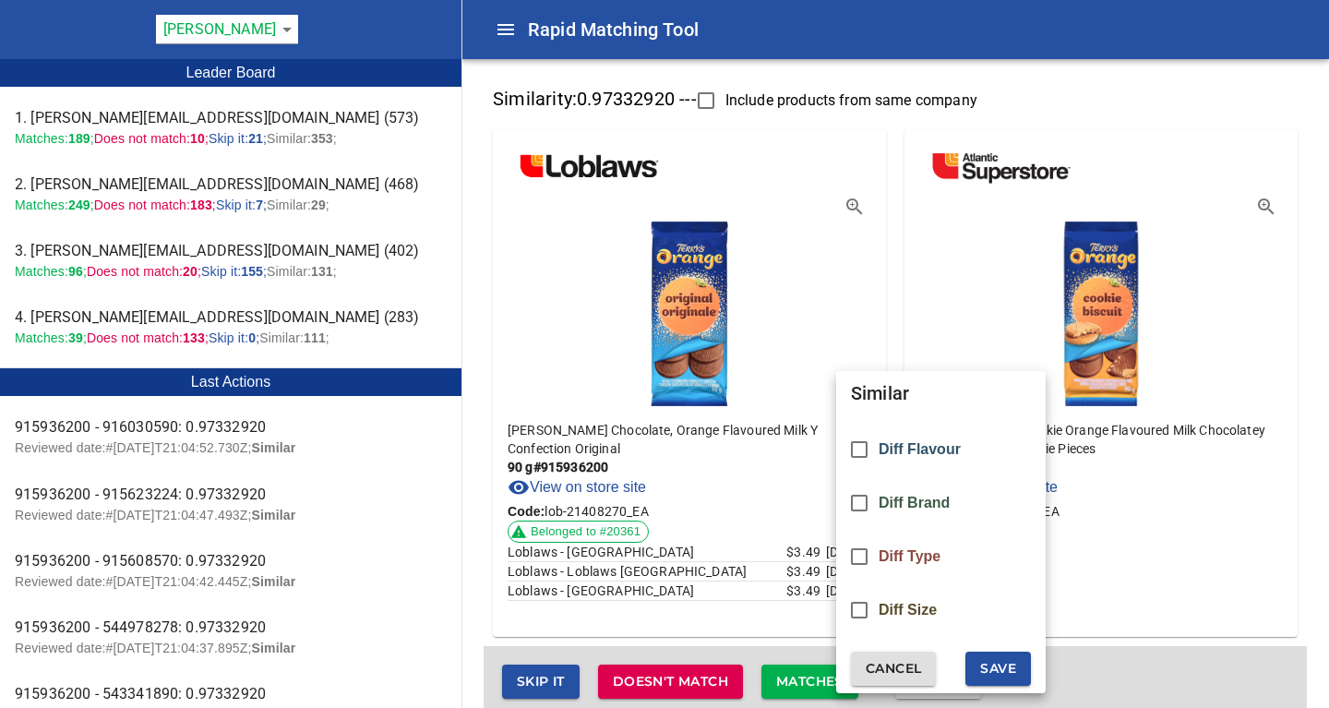
click at [922, 446] on span "Diff Flavour" at bounding box center [919, 449] width 82 height 17
click at [1012, 673] on span "Save" at bounding box center [998, 668] width 36 height 23
checkbox input "false"
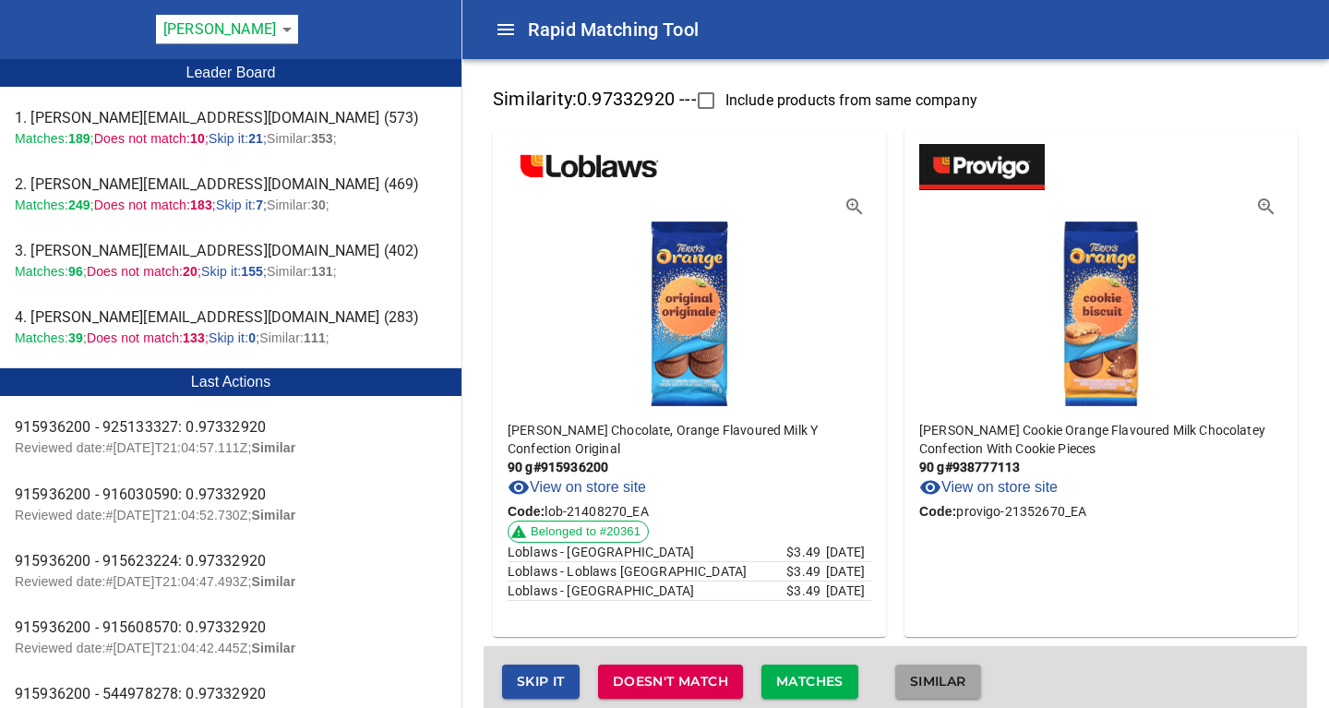
click at [960, 680] on span "Similar" at bounding box center [938, 681] width 56 height 23
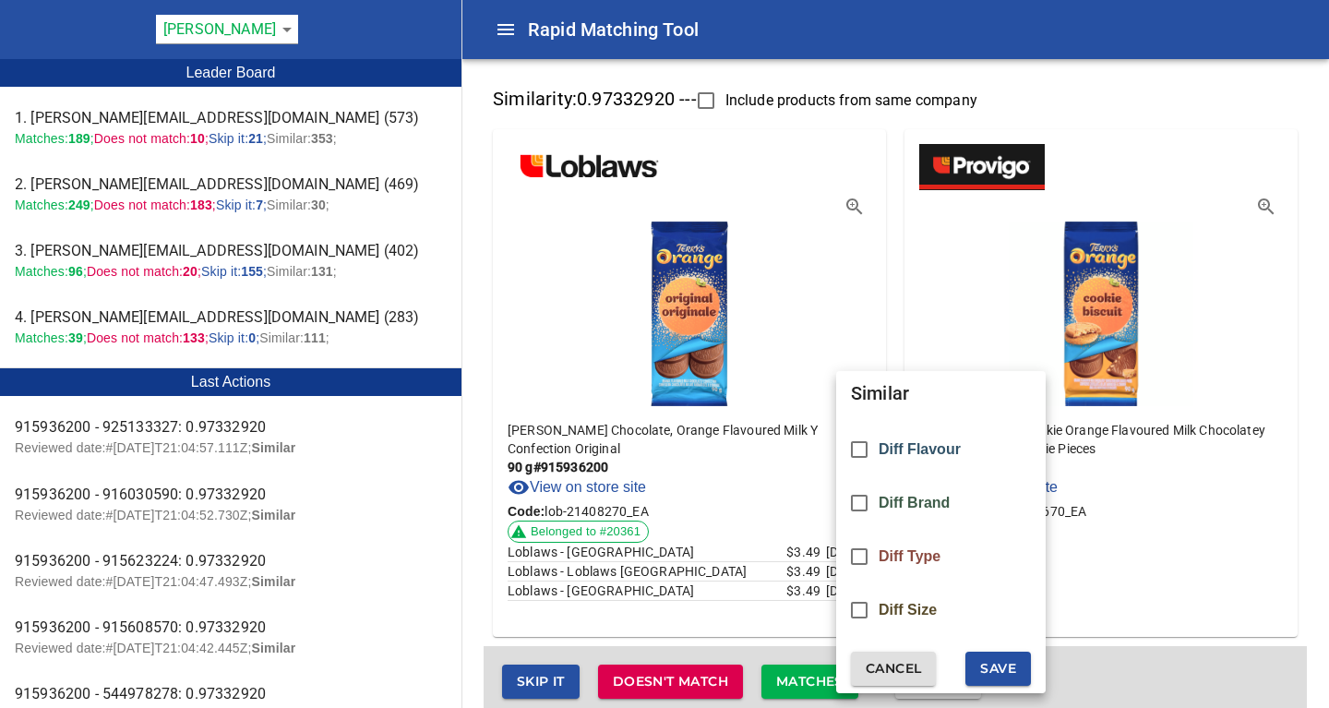
click at [946, 450] on span "Diff Flavour" at bounding box center [919, 449] width 82 height 17
click at [990, 669] on span "Save" at bounding box center [998, 668] width 36 height 23
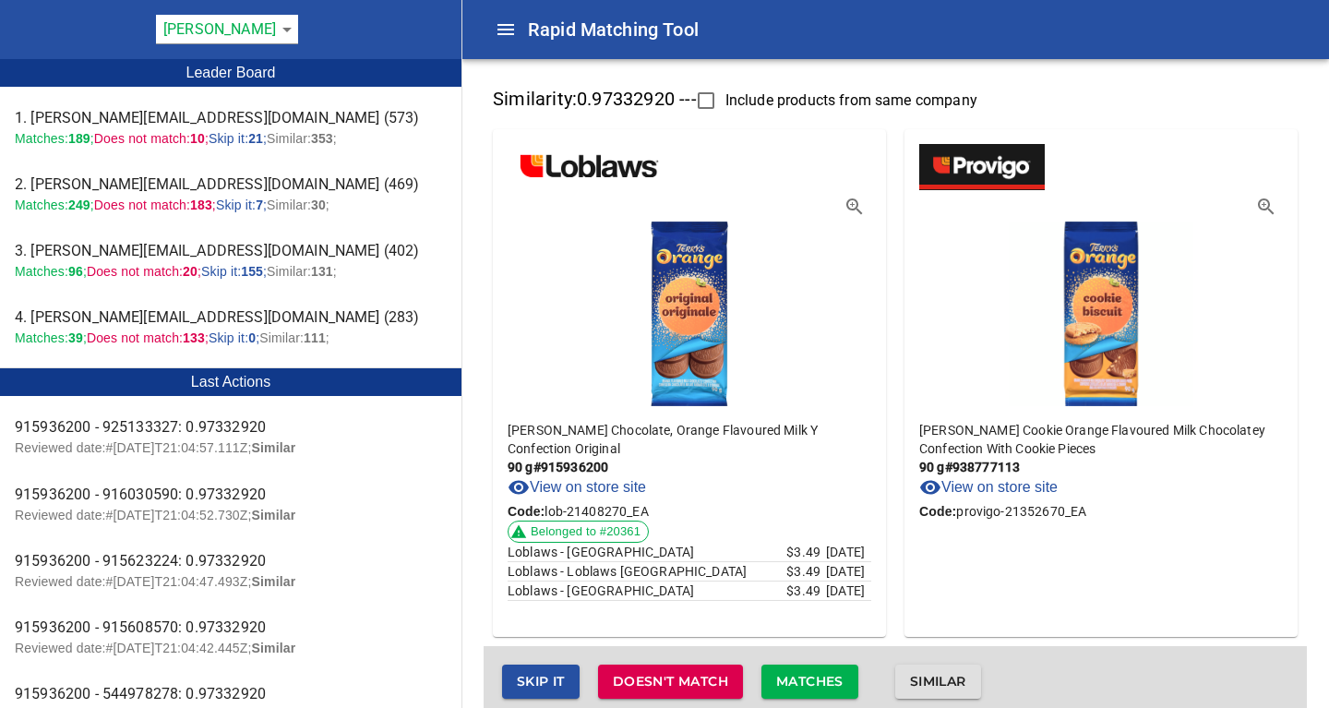
checkbox input "false"
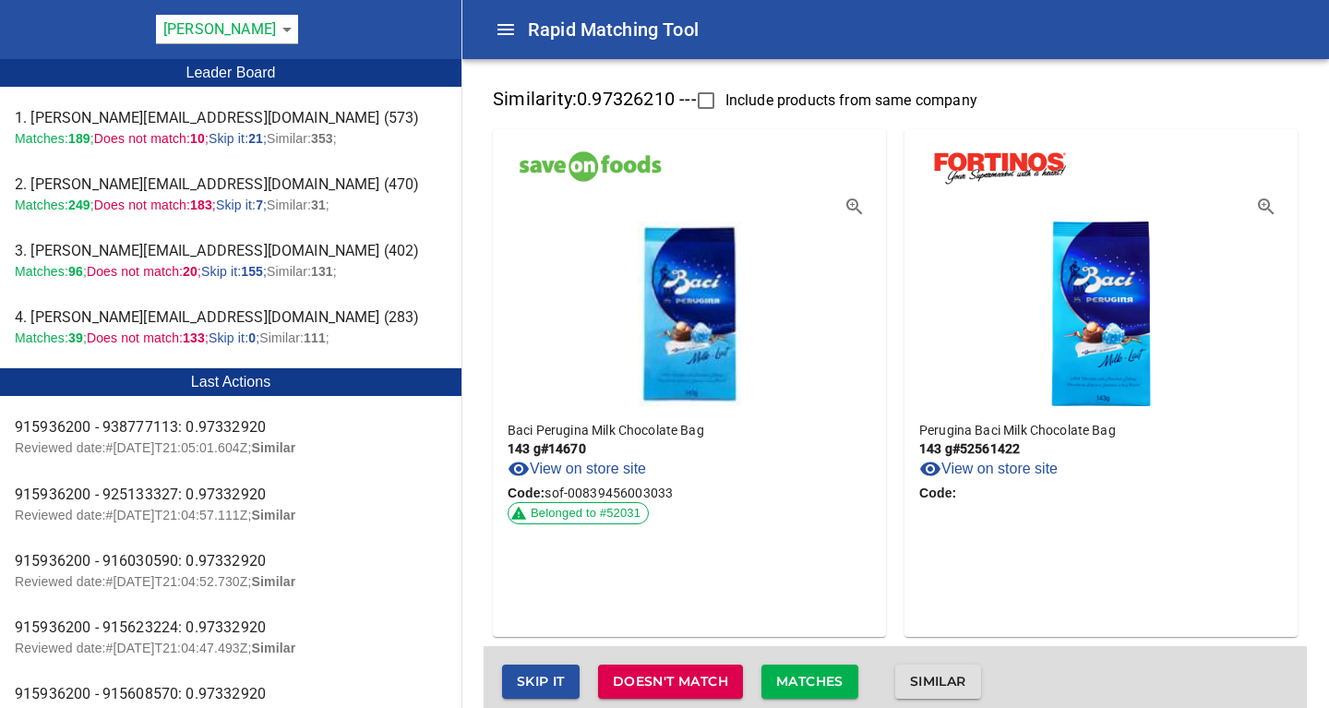
click at [824, 680] on span "Matches" at bounding box center [809, 681] width 67 height 23
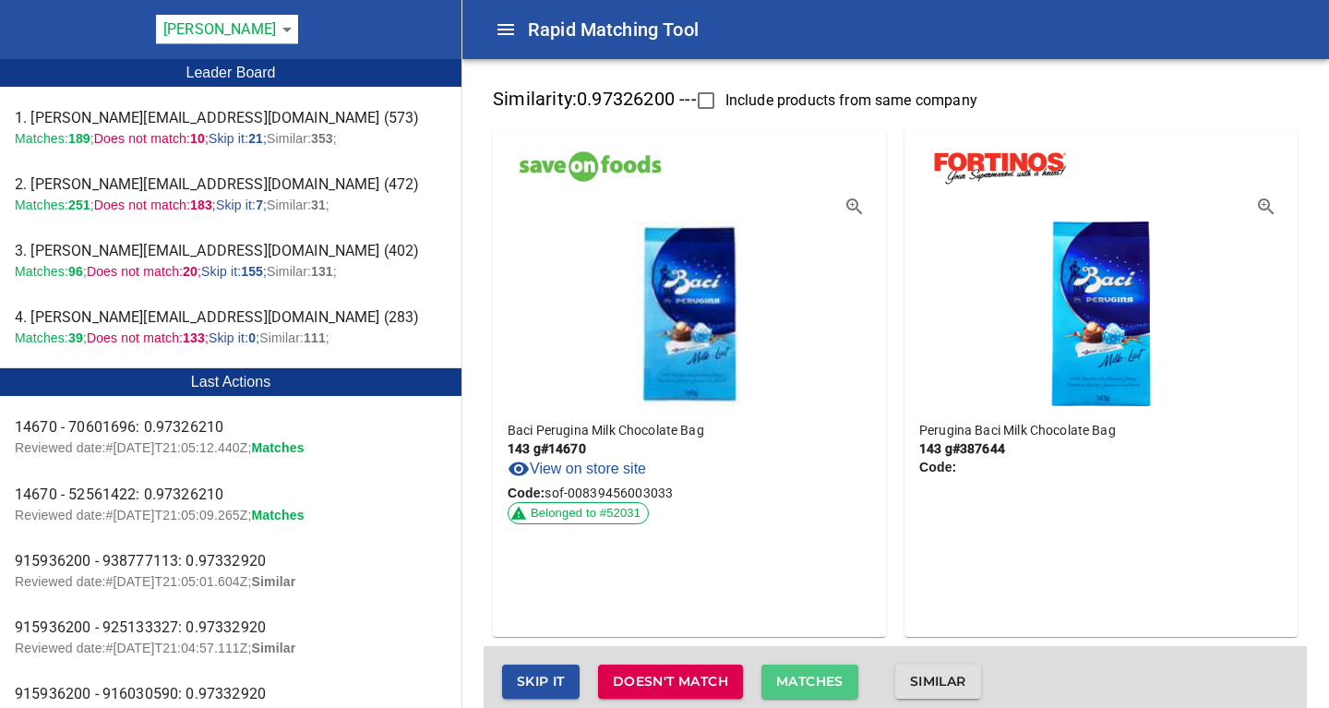
click at [824, 680] on span "Matches" at bounding box center [809, 681] width 67 height 23
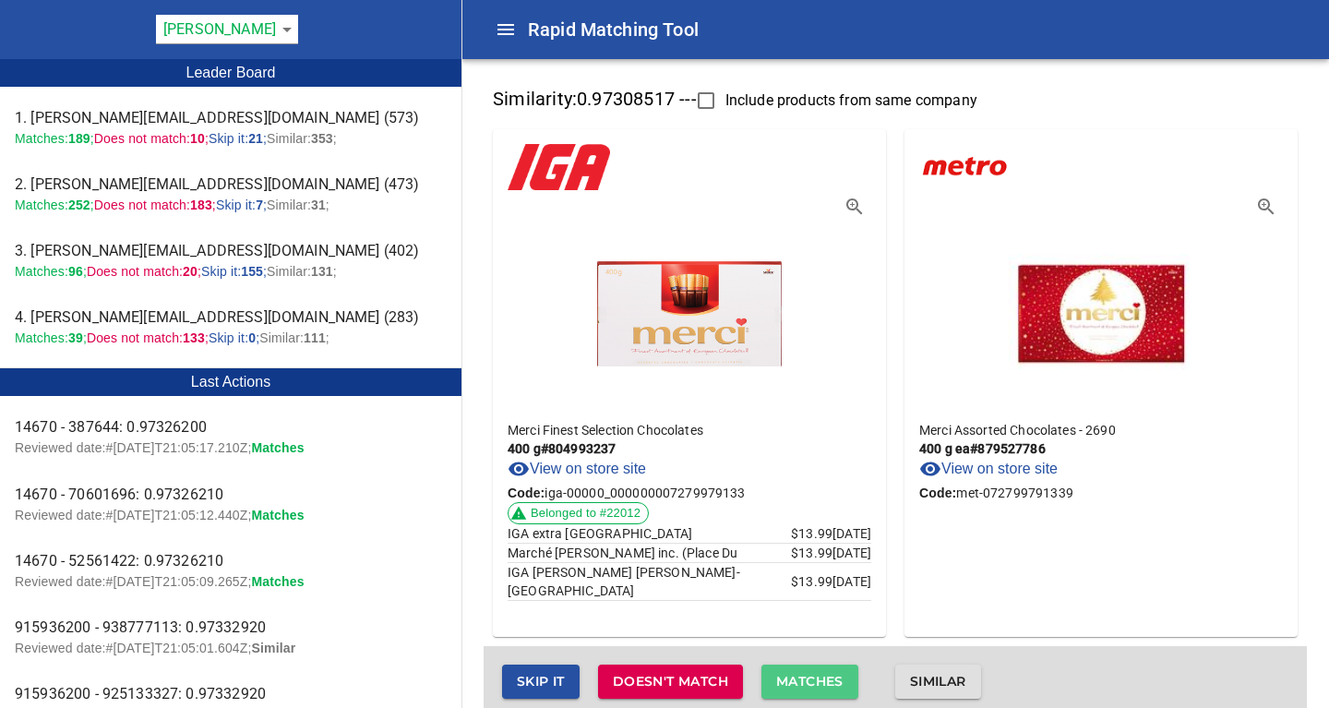
click at [824, 680] on span "Matches" at bounding box center [809, 681] width 67 height 23
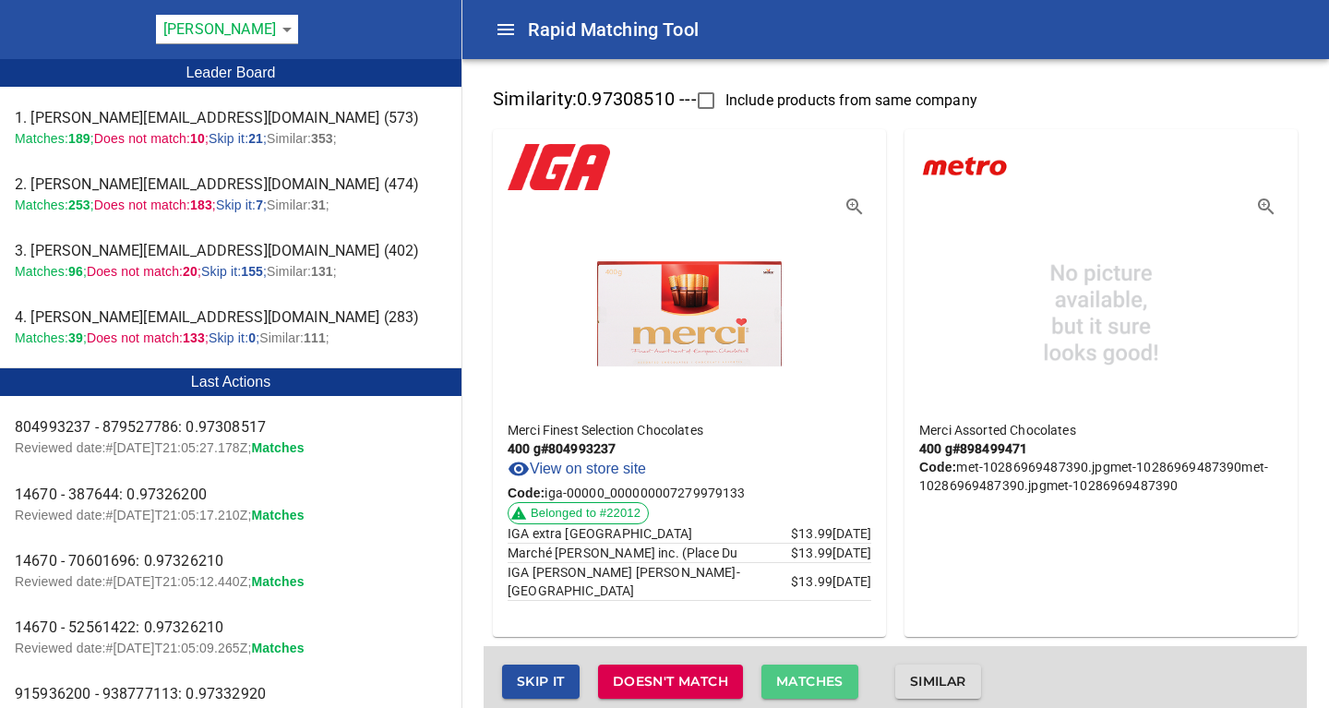
click at [824, 680] on span "Matches" at bounding box center [809, 681] width 67 height 23
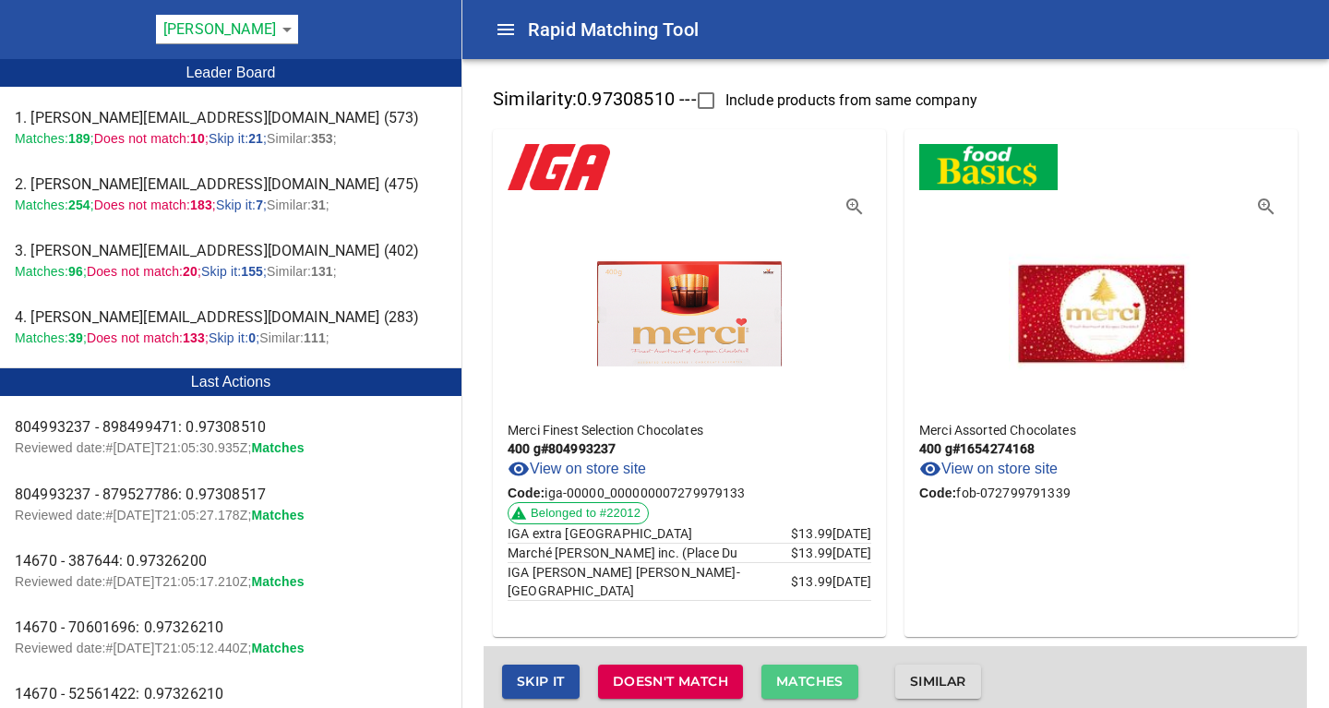
click at [824, 680] on span "Matches" at bounding box center [809, 681] width 67 height 23
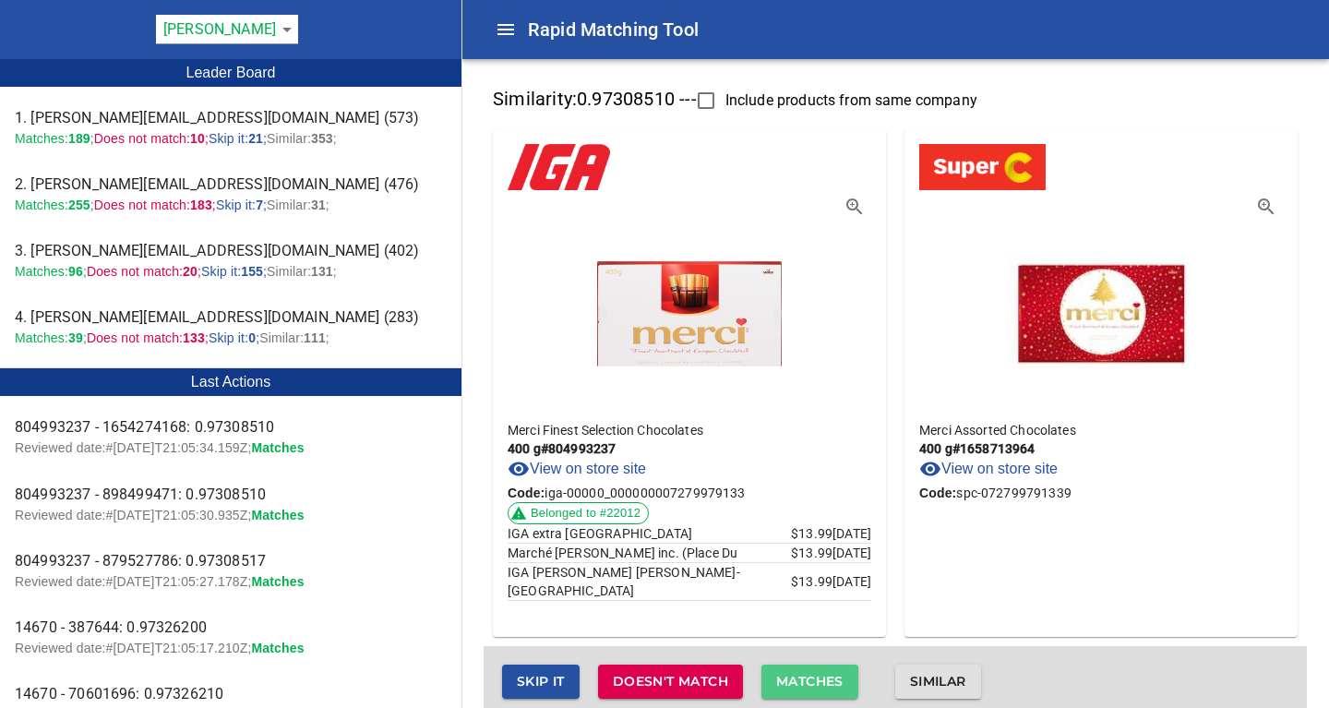
click at [824, 680] on span "Matches" at bounding box center [809, 681] width 67 height 23
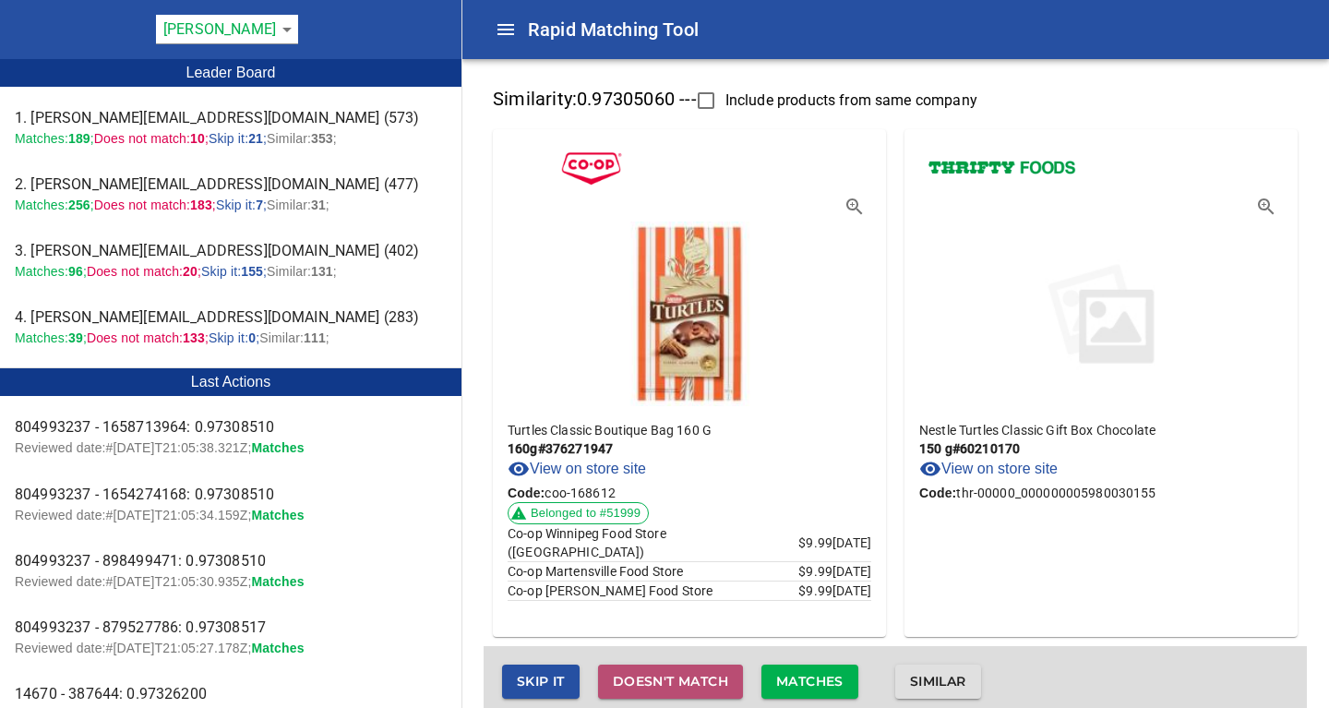
click at [689, 683] on span "Doesn't match" at bounding box center [670, 681] width 115 height 23
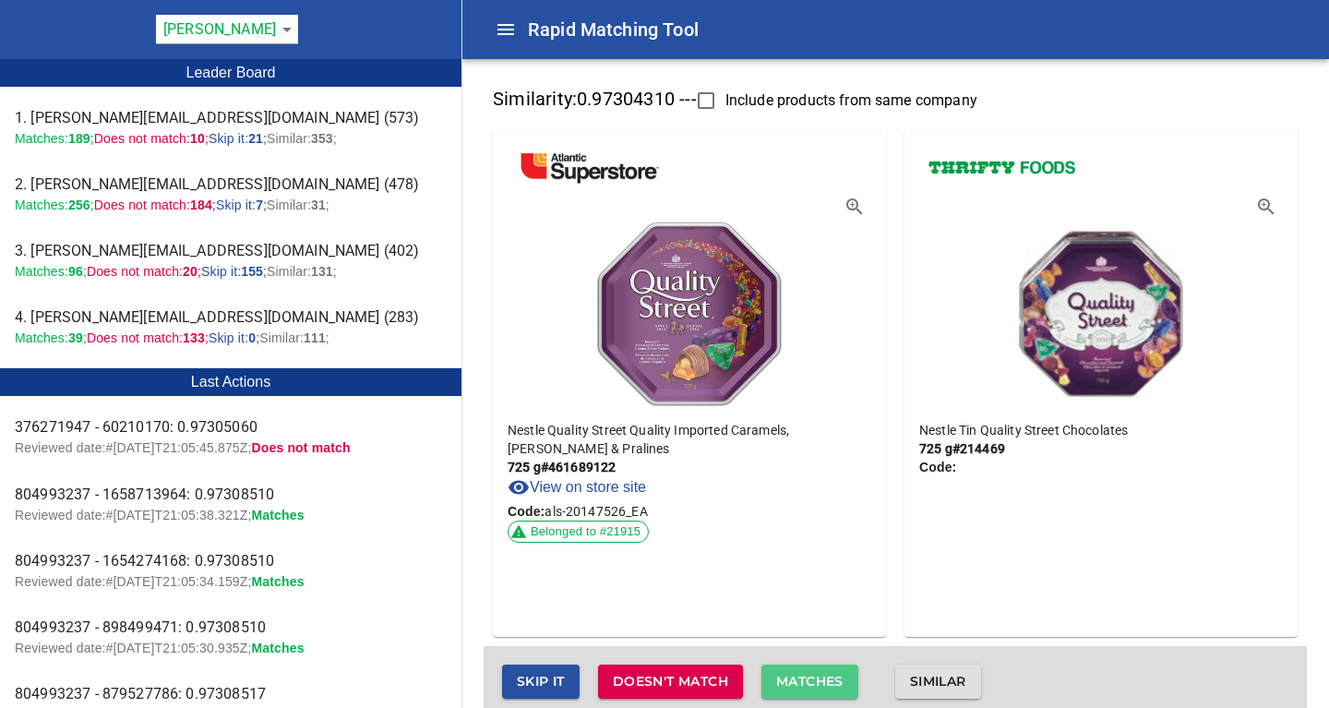
click at [801, 678] on span "Matches" at bounding box center [809, 681] width 67 height 23
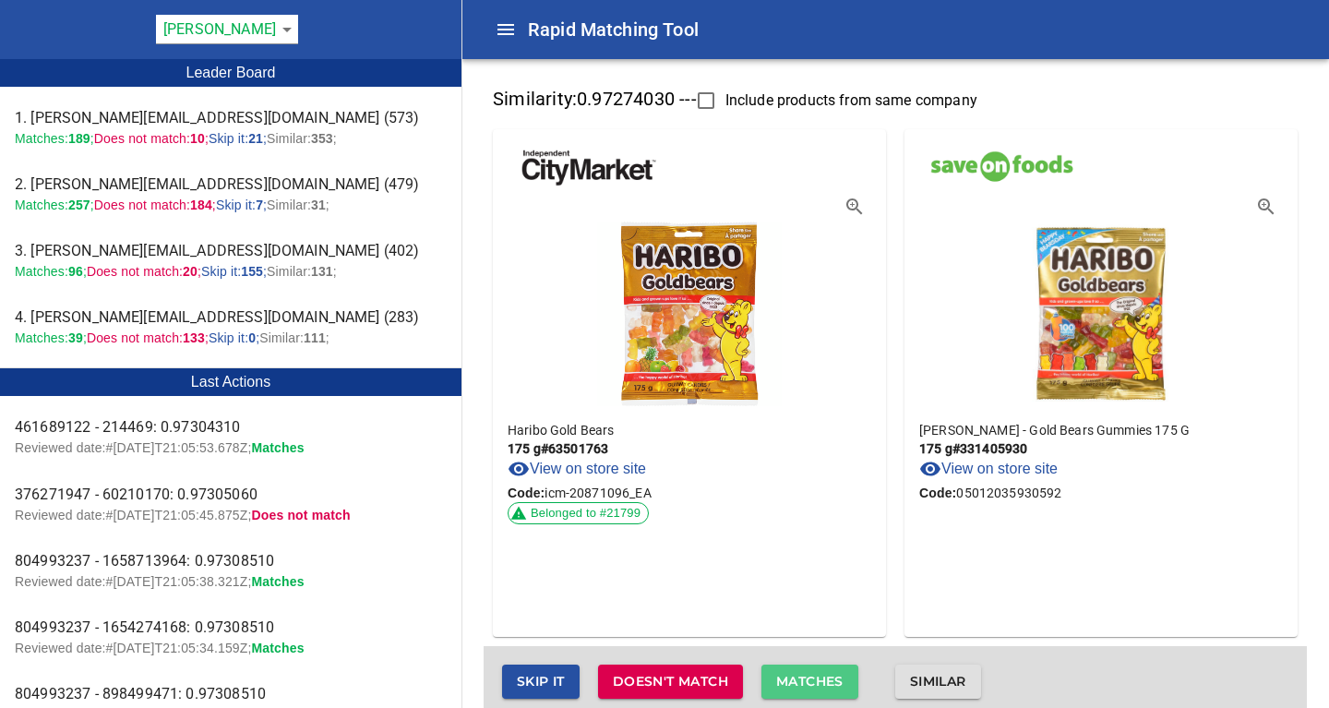
click at [801, 678] on span "Matches" at bounding box center [809, 681] width 67 height 23
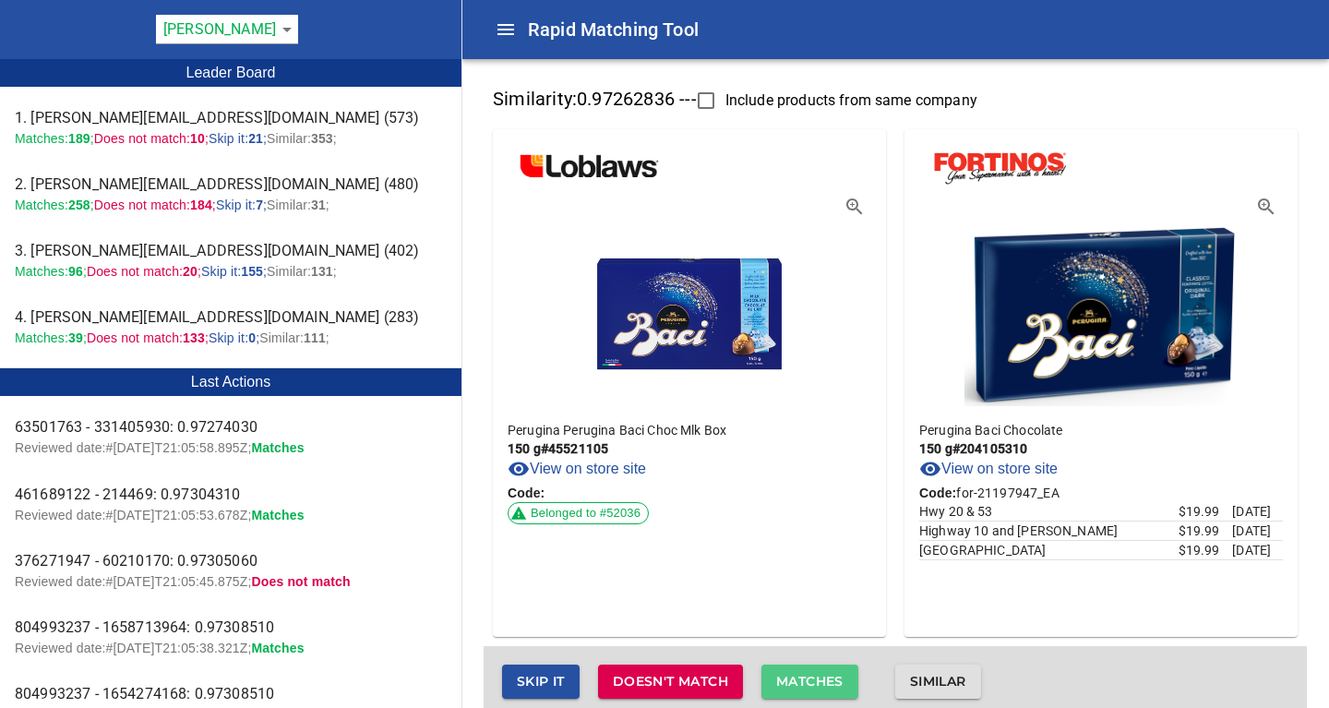
click at [809, 679] on span "Matches" at bounding box center [809, 681] width 67 height 23
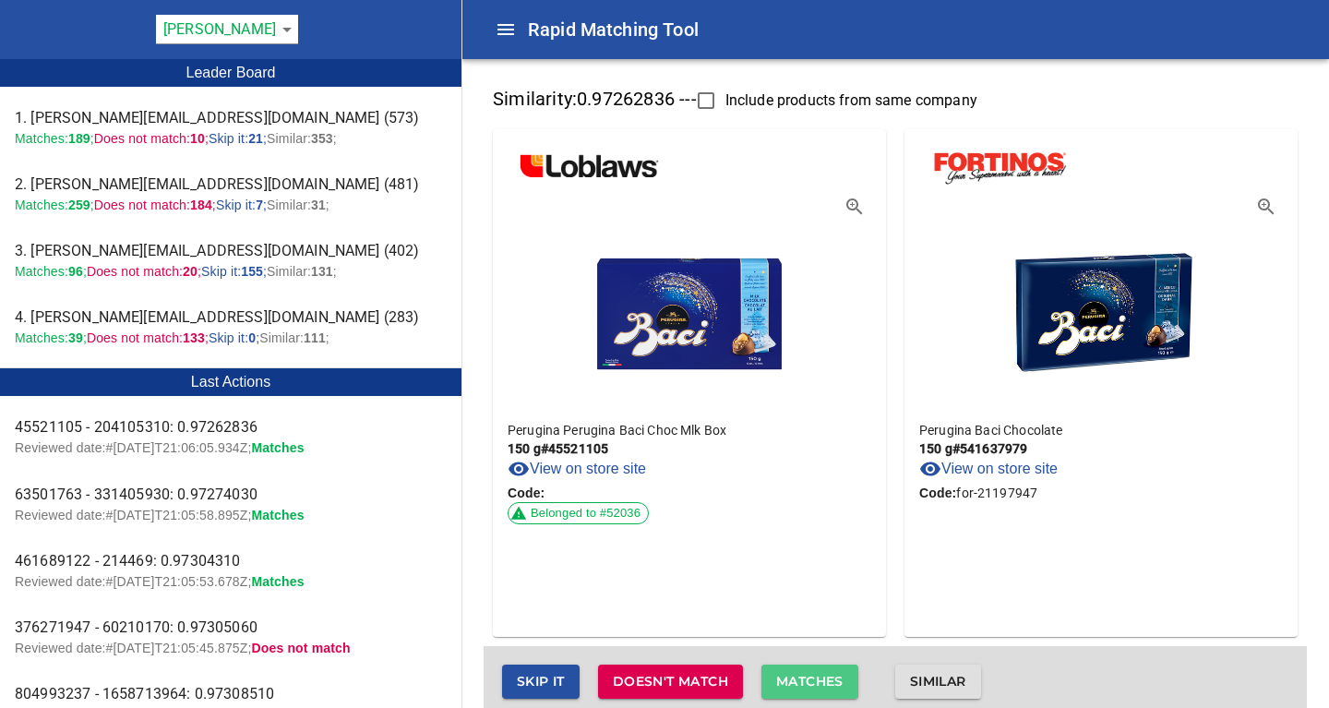
click at [809, 679] on span "Matches" at bounding box center [809, 681] width 67 height 23
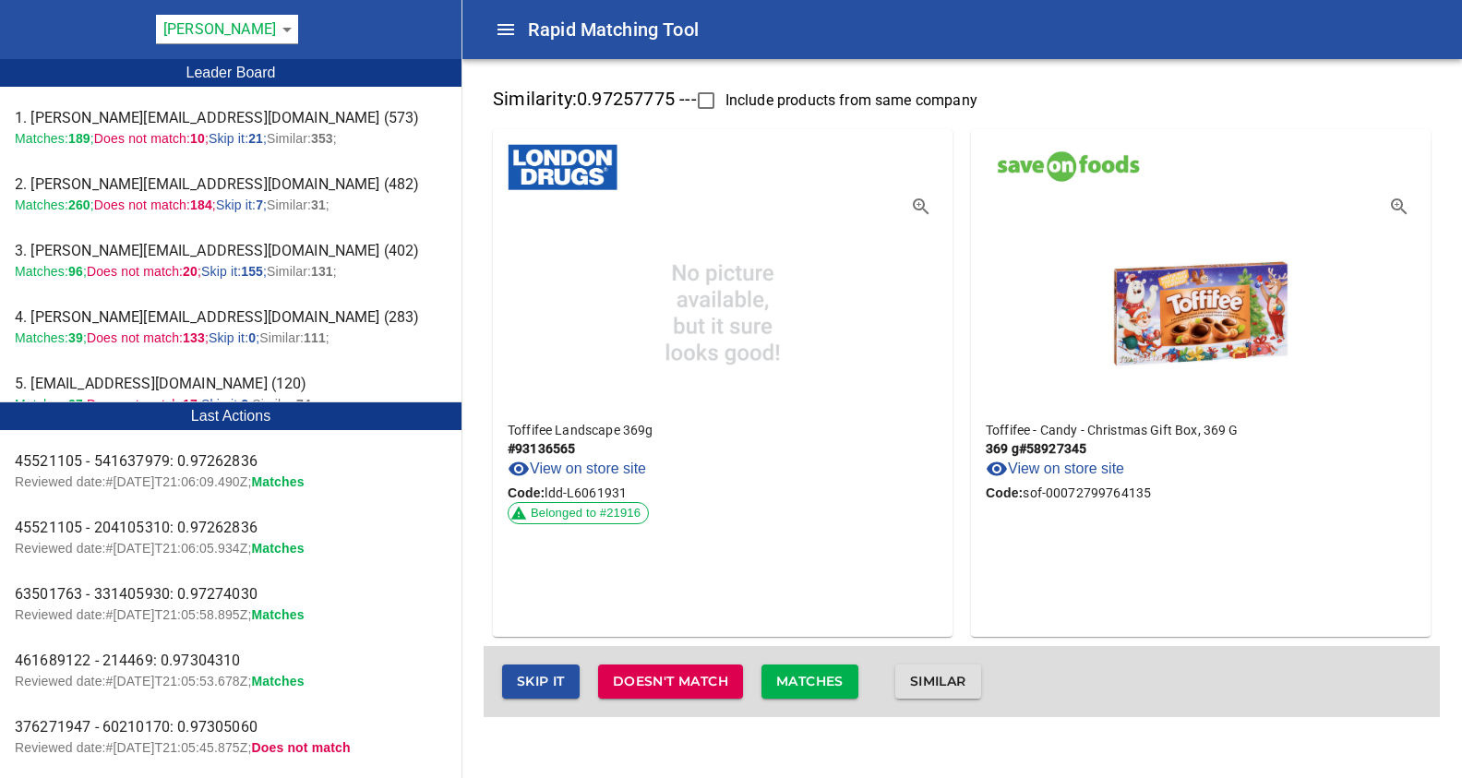
click at [529, 683] on span "Skip it" at bounding box center [541, 681] width 48 height 23
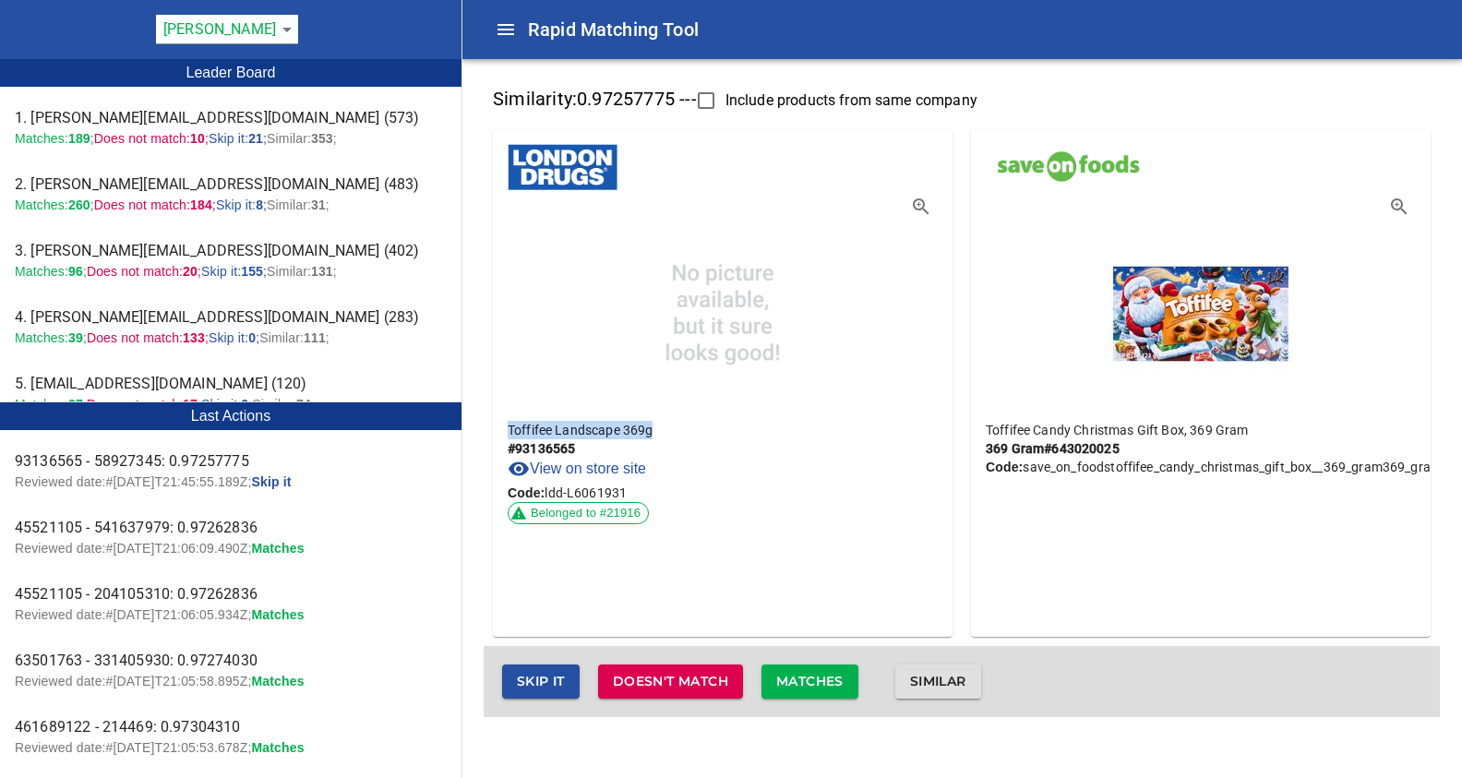
drag, startPoint x: 510, startPoint y: 425, endPoint x: 686, endPoint y: 431, distance: 175.4
click at [686, 431] on p "Toffifee Landscape 369g" at bounding box center [722, 430] width 430 height 18
copy p "Toffifee Landscape 369g"
drag, startPoint x: 987, startPoint y: 427, endPoint x: 1267, endPoint y: 412, distance: 280.0
click at [1267, 412] on div "Toffifee Candy Christmas Gift Box, 369 Gram 369 Gram # 643020025 Code: save_on_…" at bounding box center [1201, 516] width 460 height 221
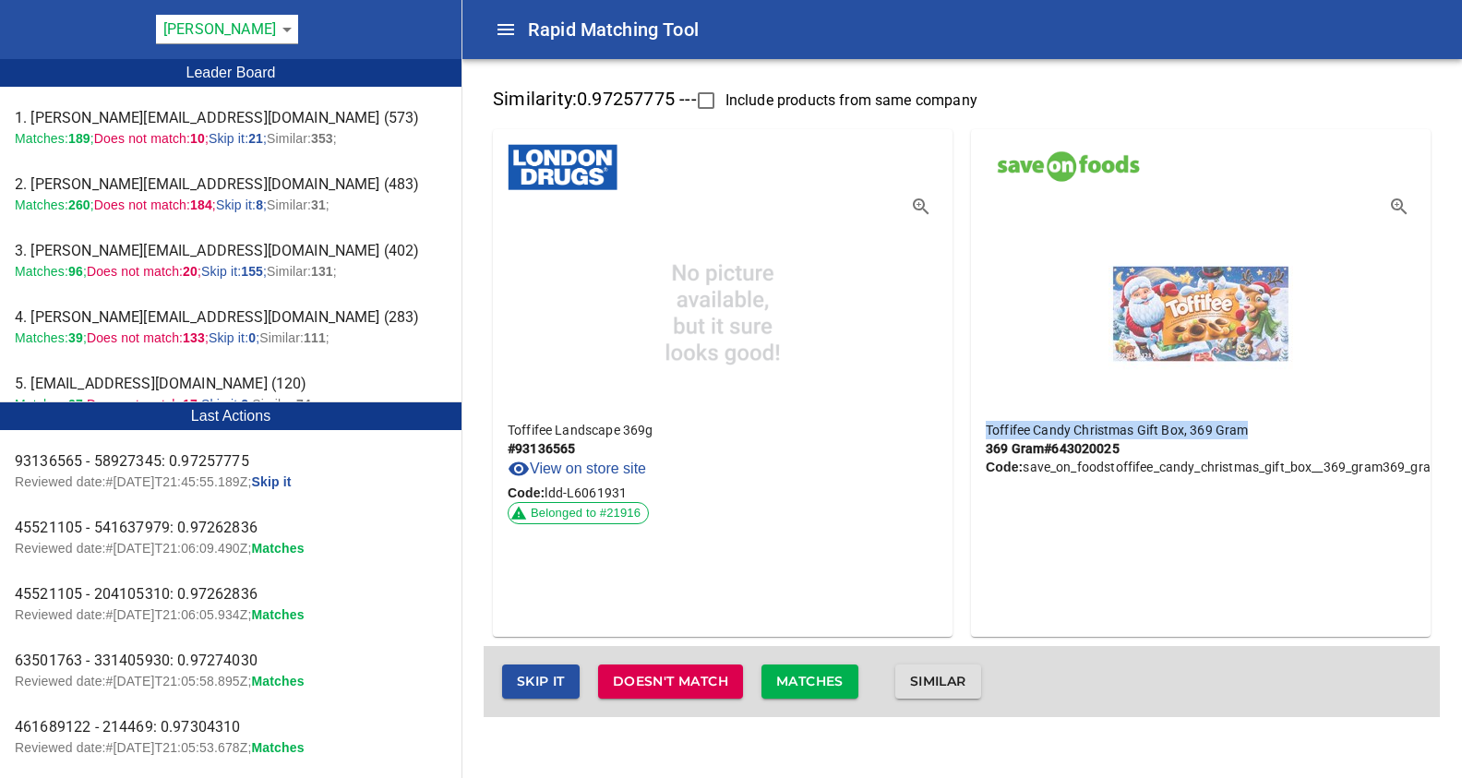
copy p "Toffifee Candy Christmas Gift Box, 369 Gram"
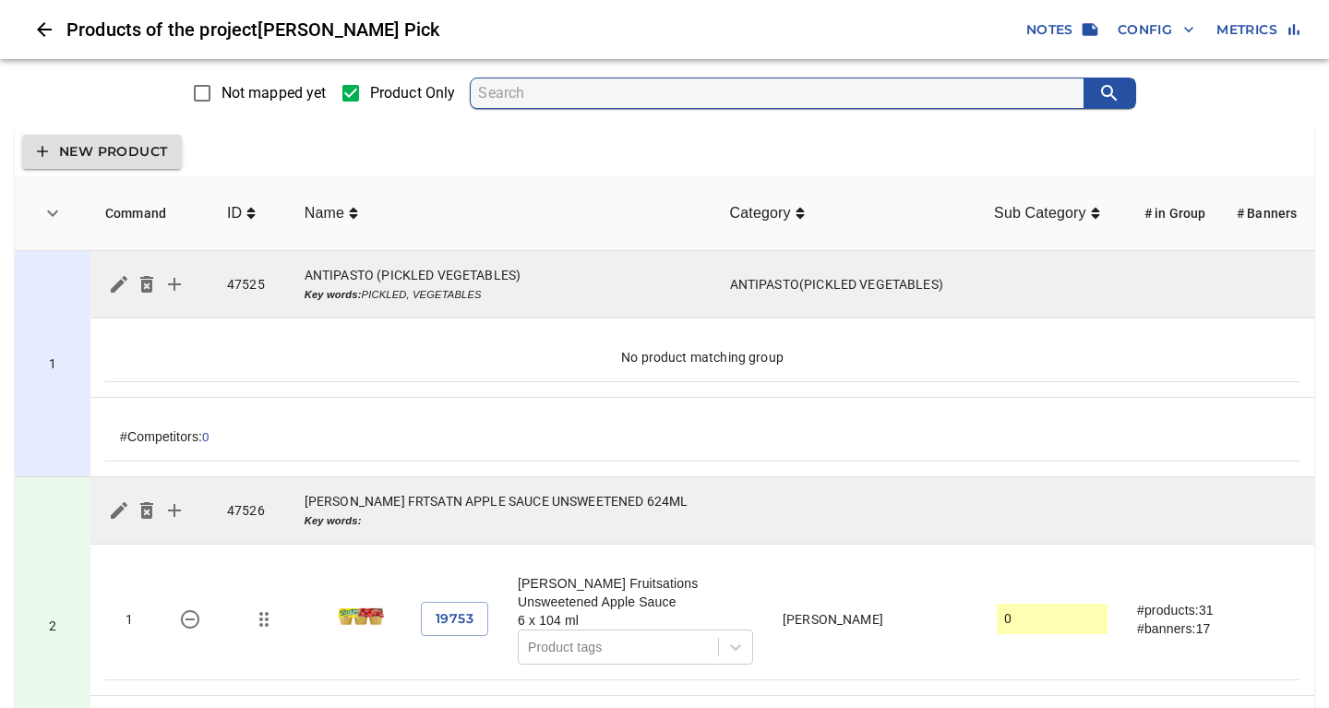
click at [491, 158] on div "New Product" at bounding box center [664, 151] width 1299 height 49
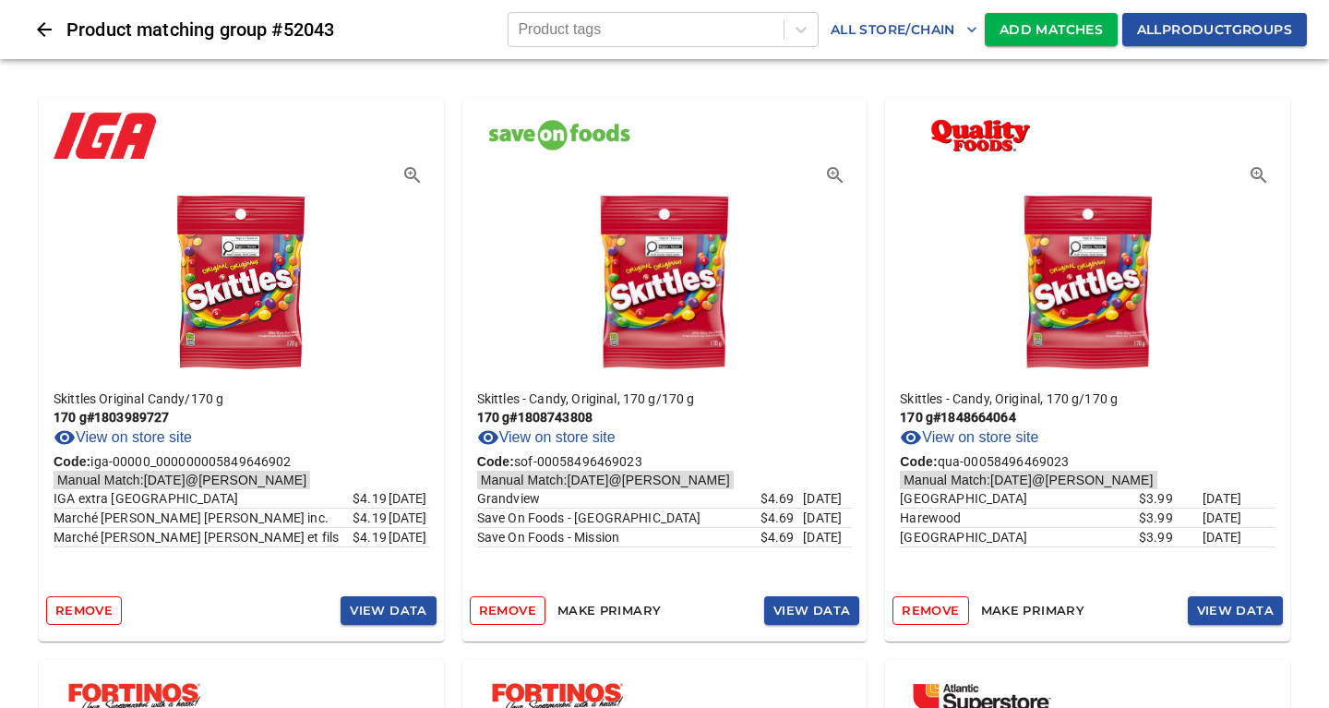
click at [1045, 31] on span "Add Matches" at bounding box center [1050, 29] width 103 height 23
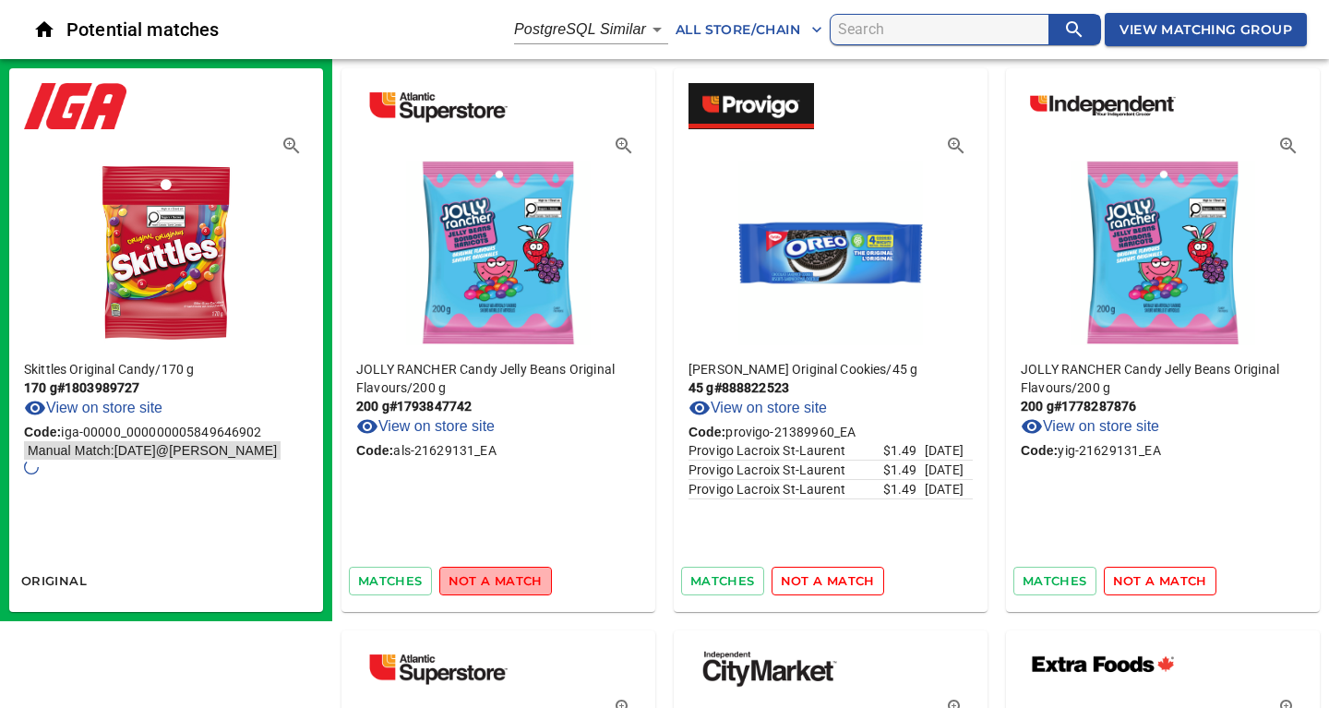
click at [495, 580] on span "not a match" at bounding box center [495, 580] width 94 height 21
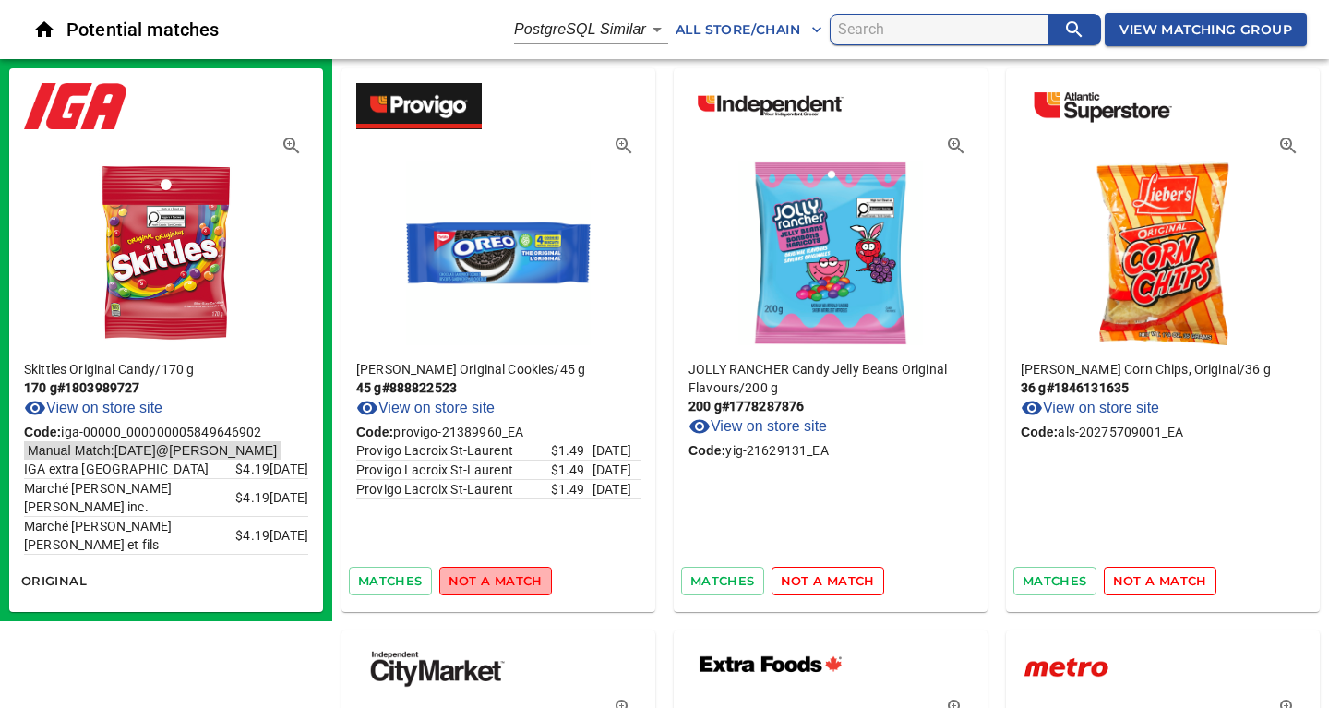
click at [507, 577] on span "not a match" at bounding box center [495, 580] width 94 height 21
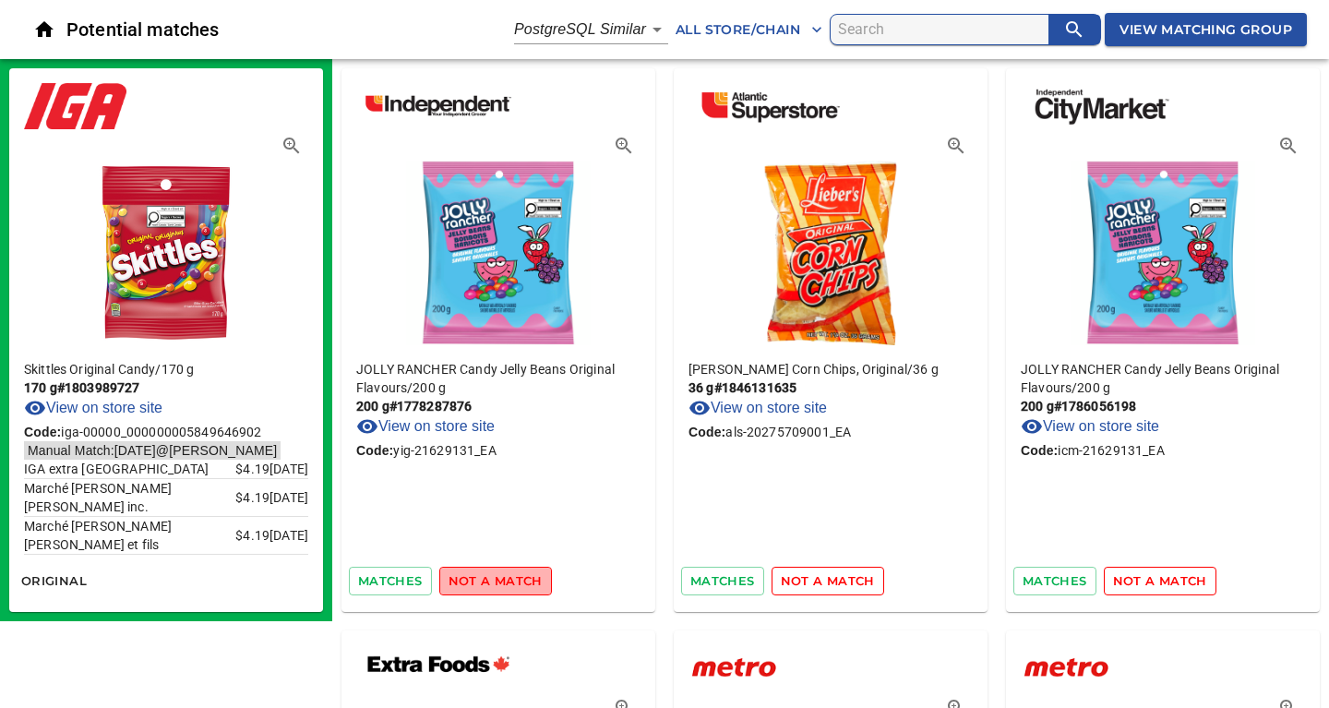
click at [509, 579] on span "not a match" at bounding box center [495, 580] width 94 height 21
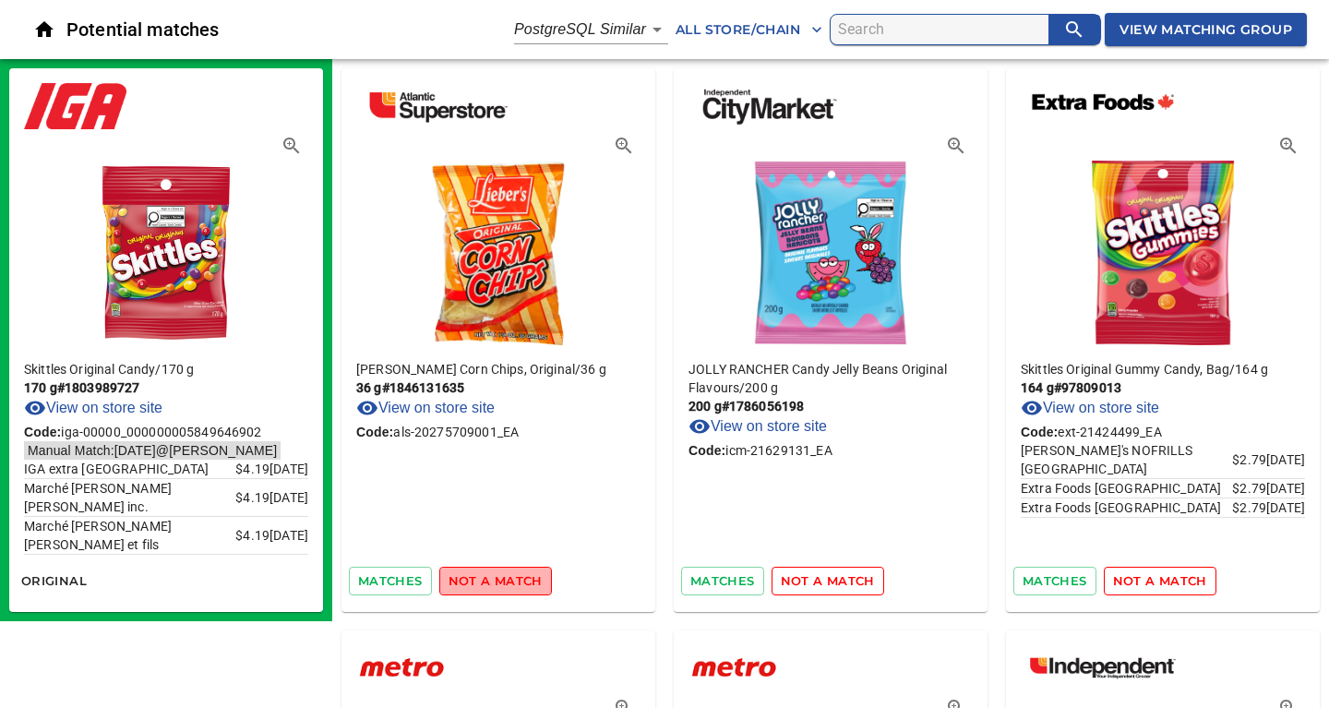
click at [509, 579] on span "not a match" at bounding box center [495, 580] width 94 height 21
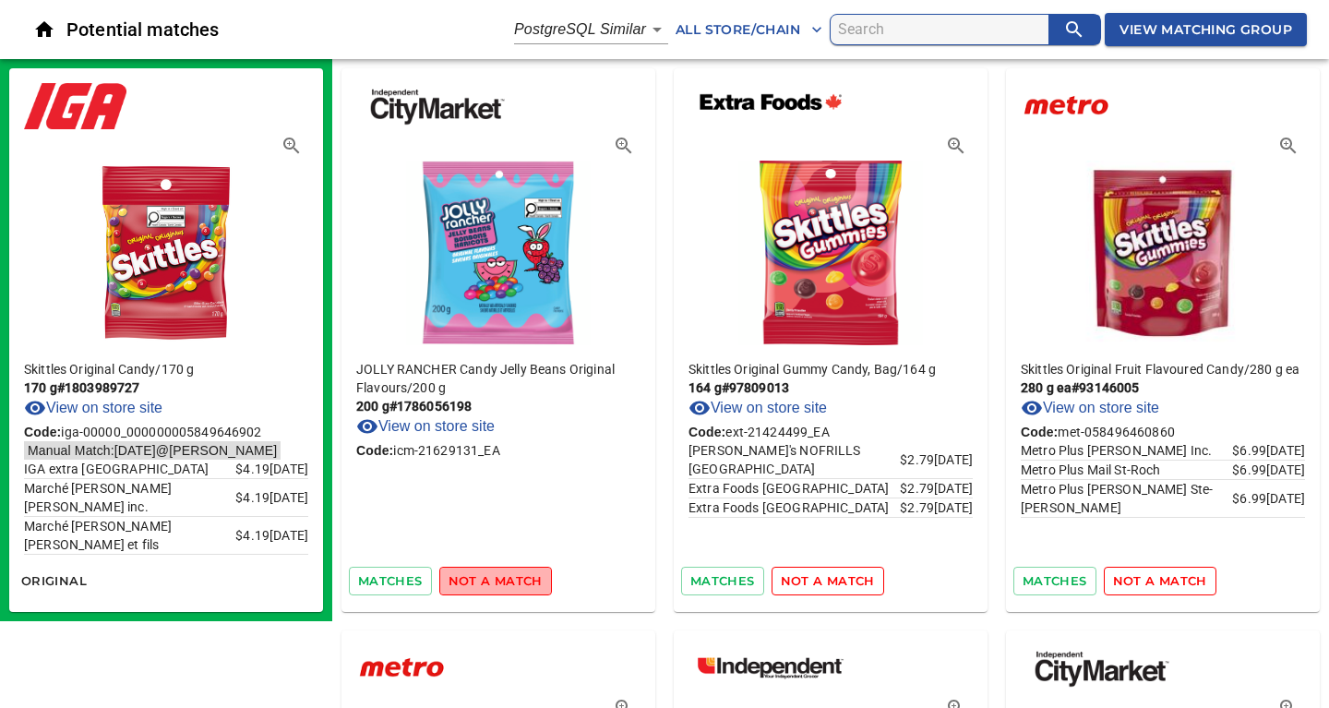
click at [509, 579] on span "not a match" at bounding box center [495, 580] width 94 height 21
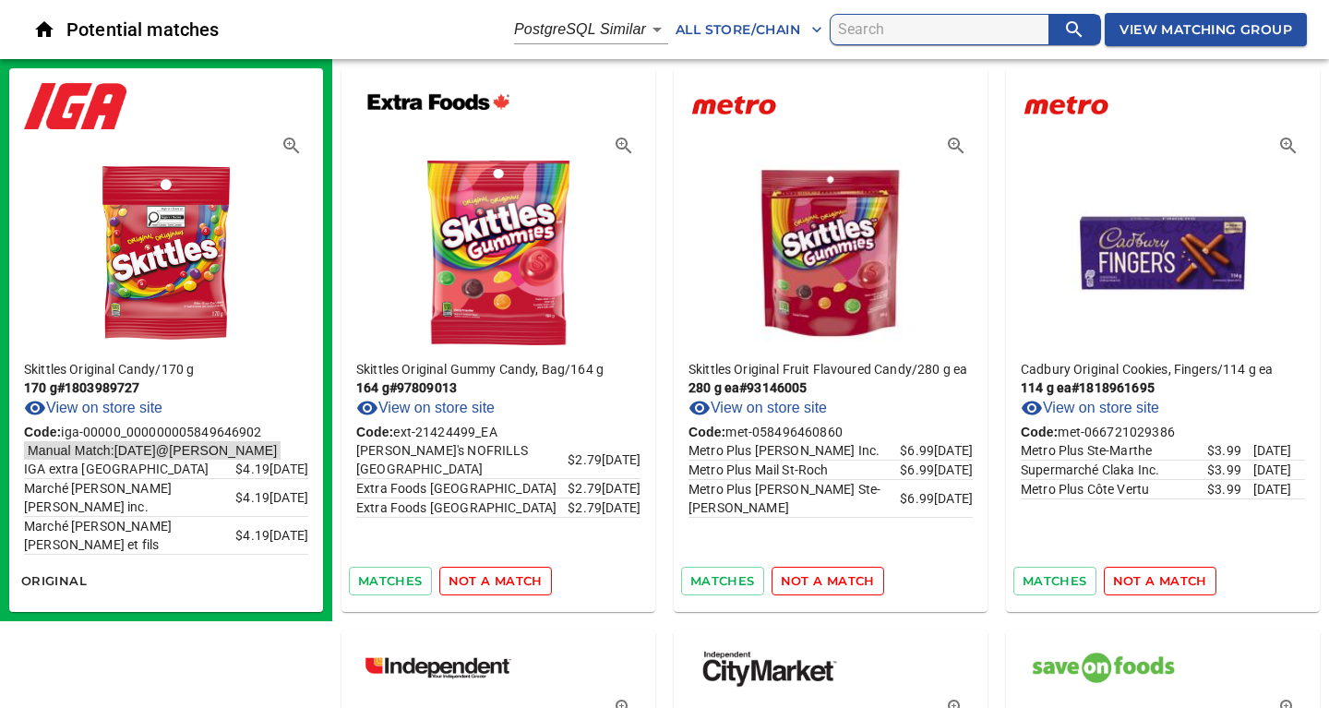
click at [509, 579] on span "not a match" at bounding box center [495, 580] width 94 height 21
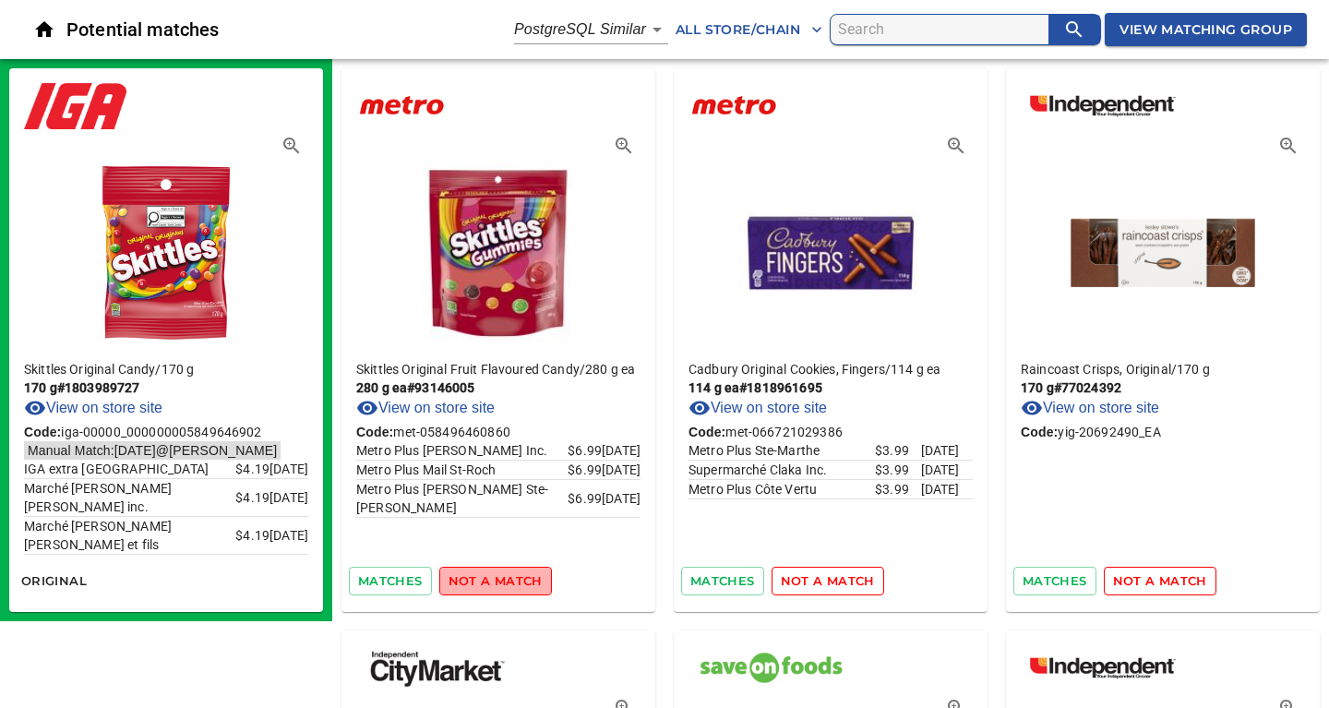
click at [509, 579] on span "not a match" at bounding box center [495, 580] width 94 height 21
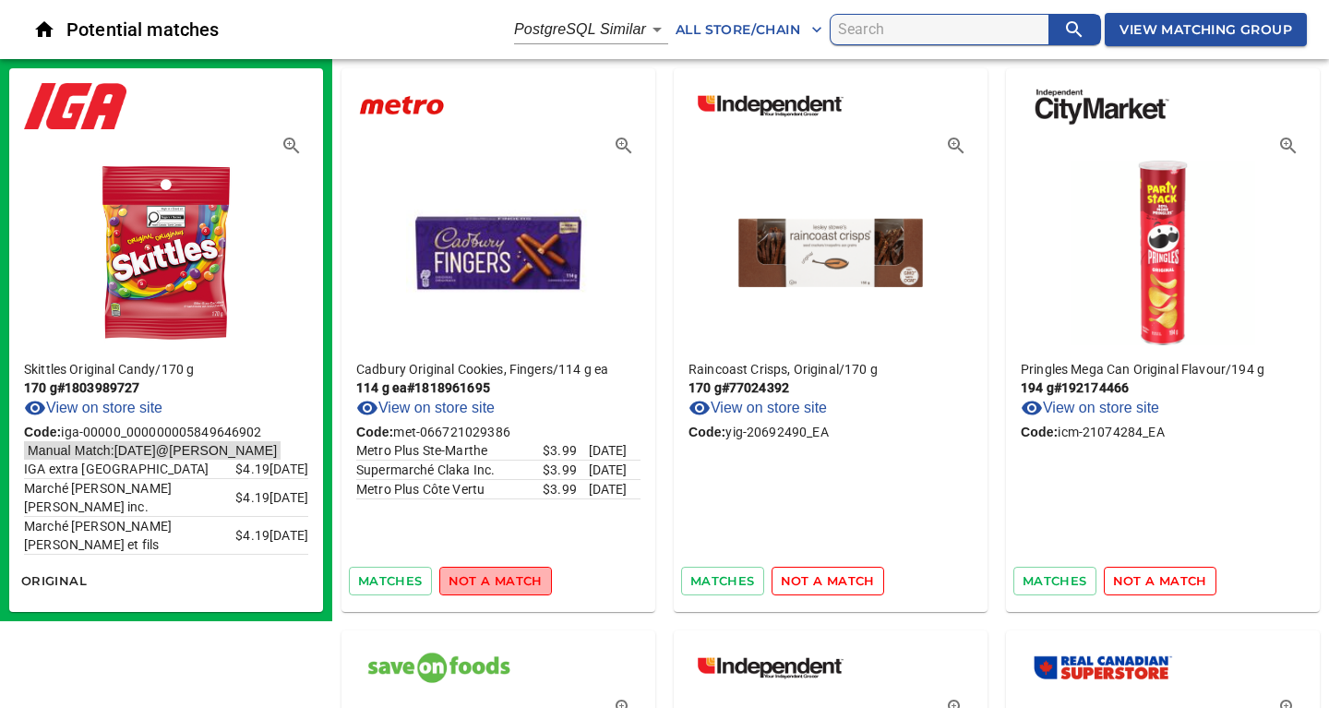
click at [509, 579] on span "not a match" at bounding box center [495, 580] width 94 height 21
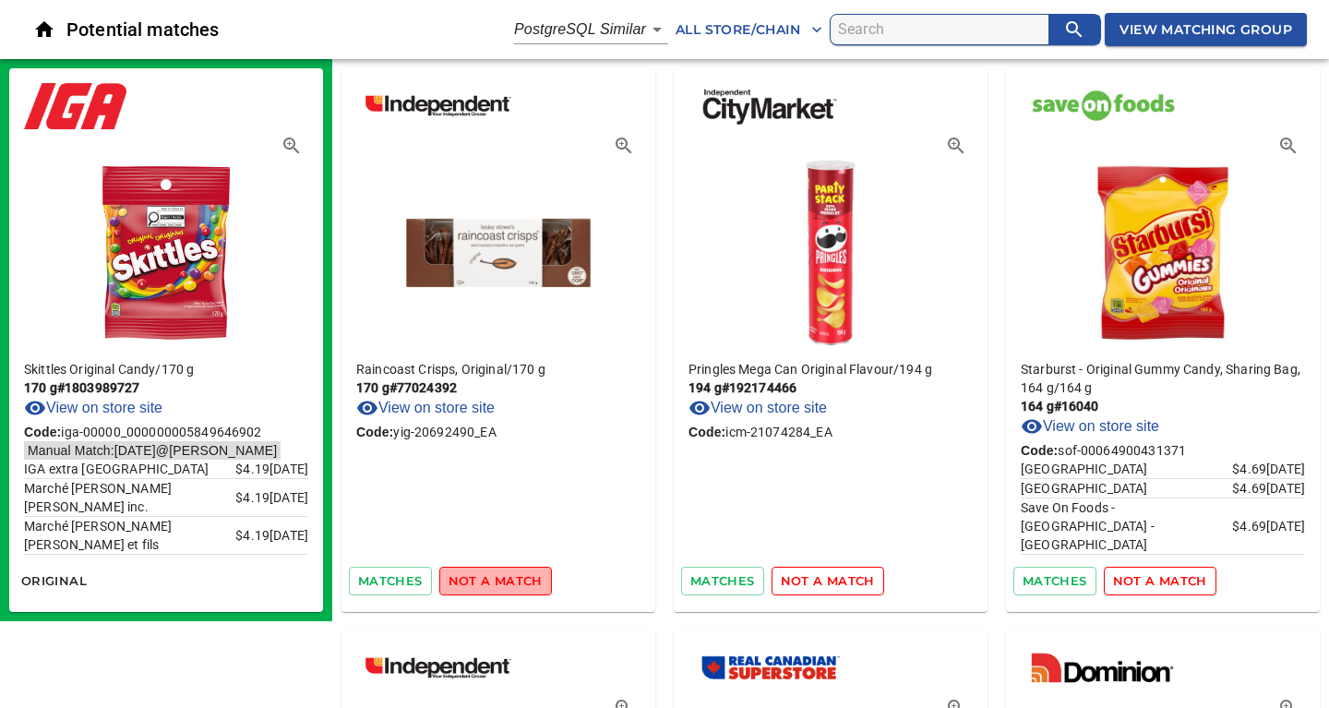
click at [509, 579] on span "not a match" at bounding box center [495, 580] width 94 height 21
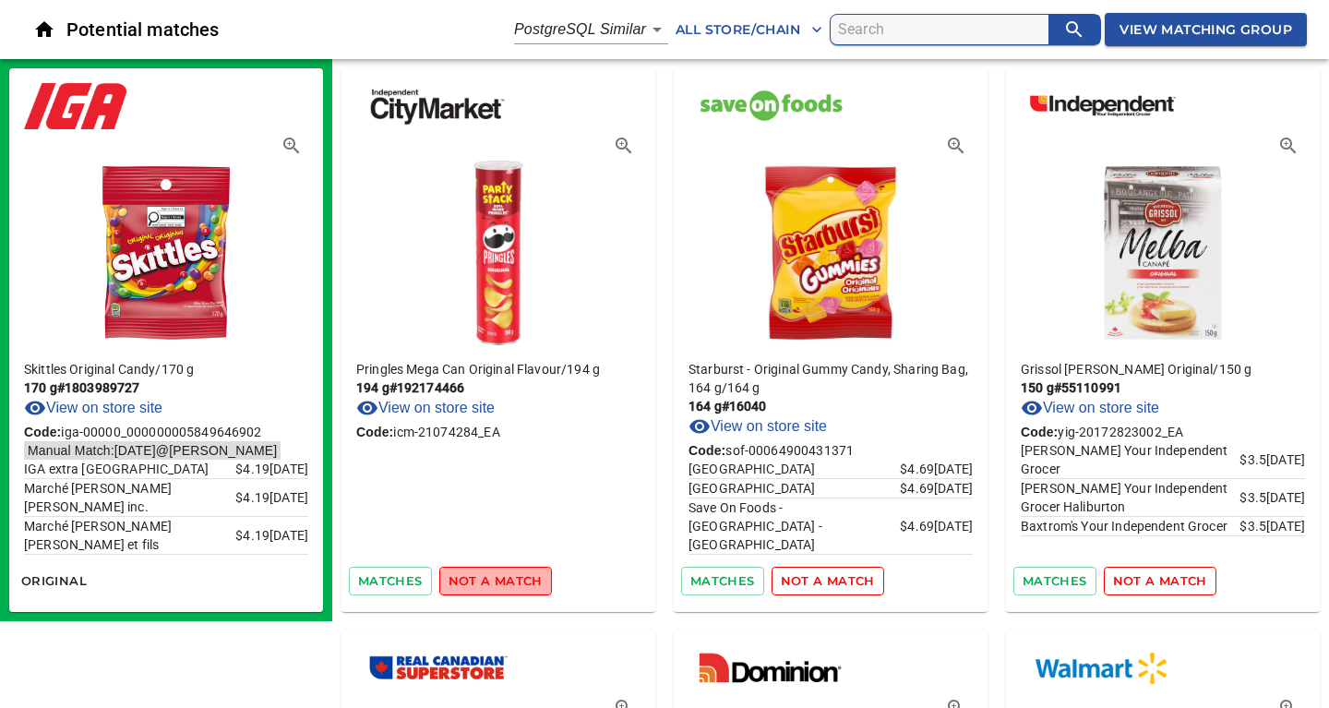
click at [509, 579] on span "not a match" at bounding box center [495, 580] width 94 height 21
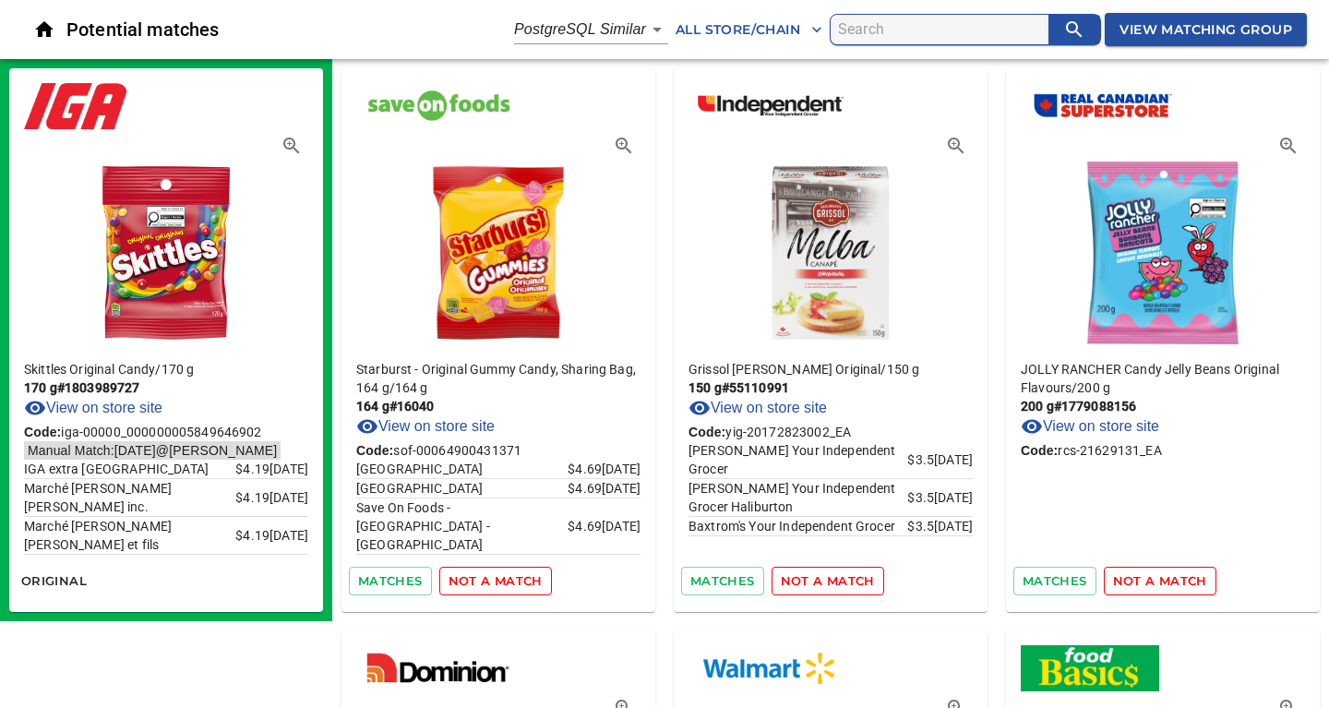
click at [509, 579] on span "not a match" at bounding box center [495, 580] width 94 height 21
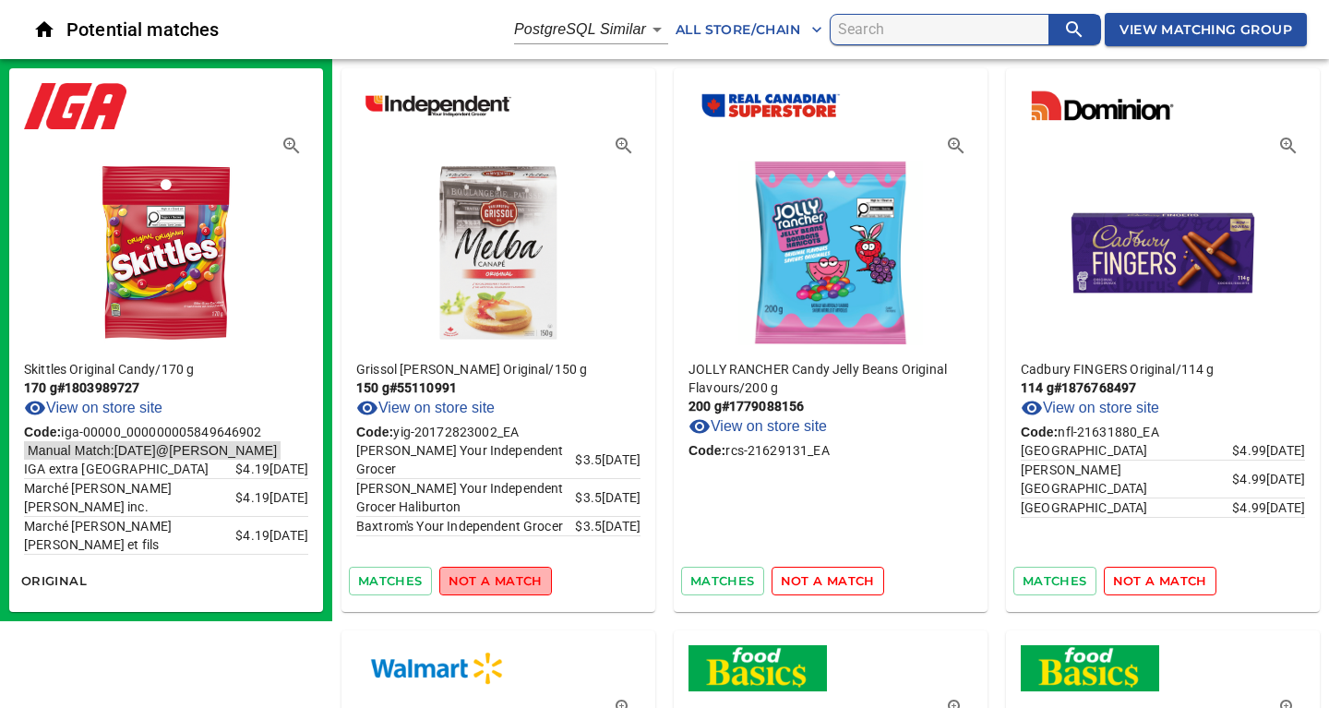
click at [509, 579] on span "not a match" at bounding box center [495, 580] width 94 height 21
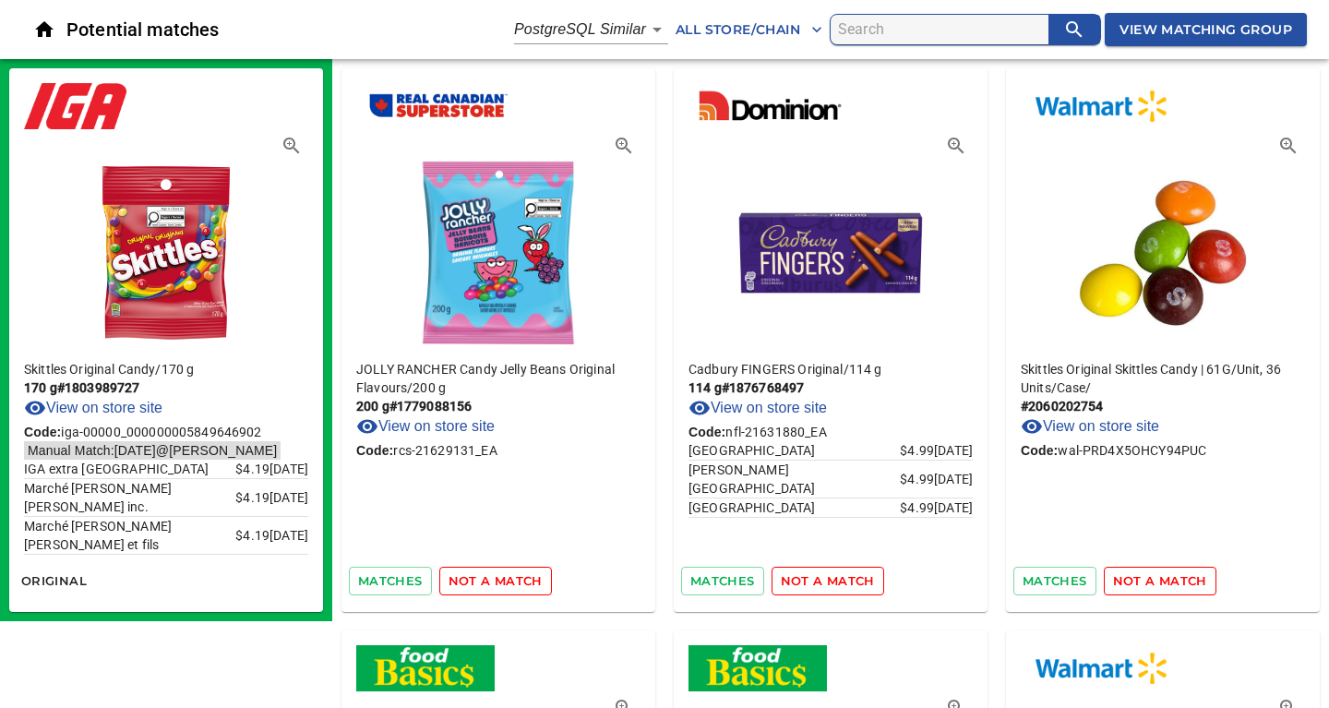
click at [509, 579] on span "not a match" at bounding box center [495, 580] width 94 height 21
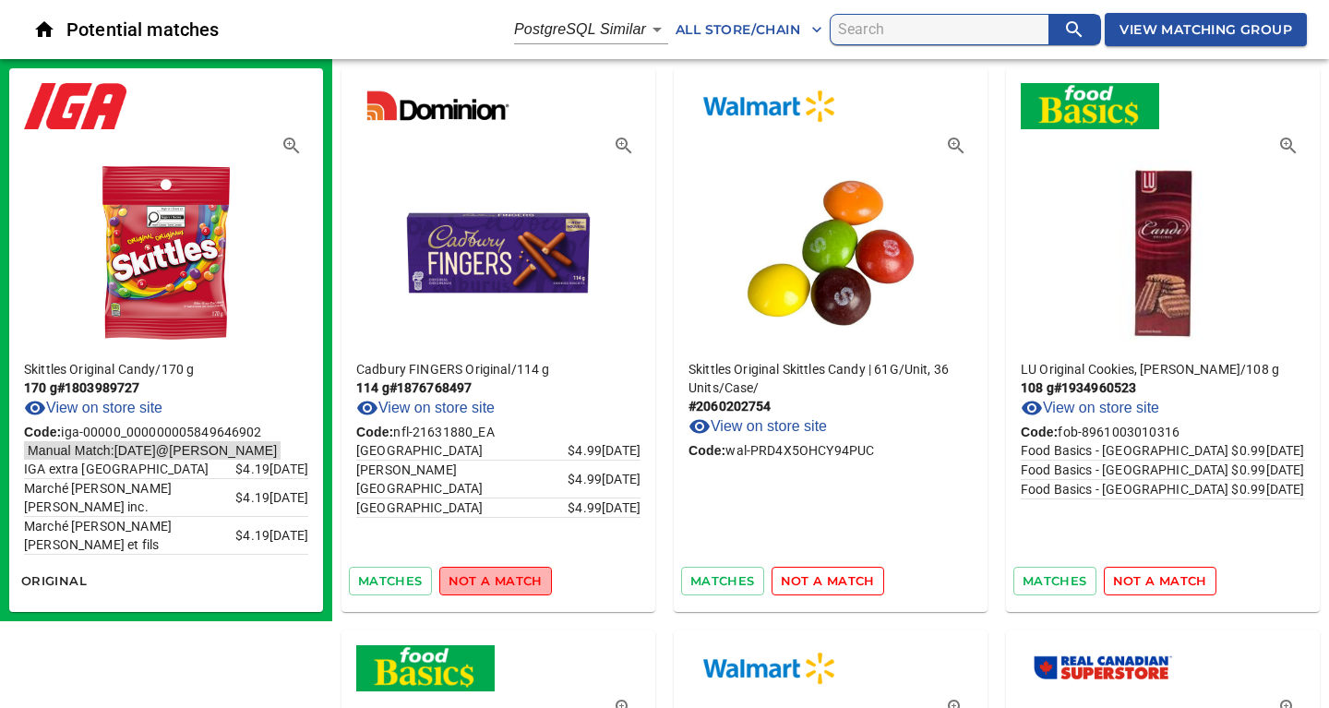
click at [509, 579] on span "not a match" at bounding box center [495, 580] width 94 height 21
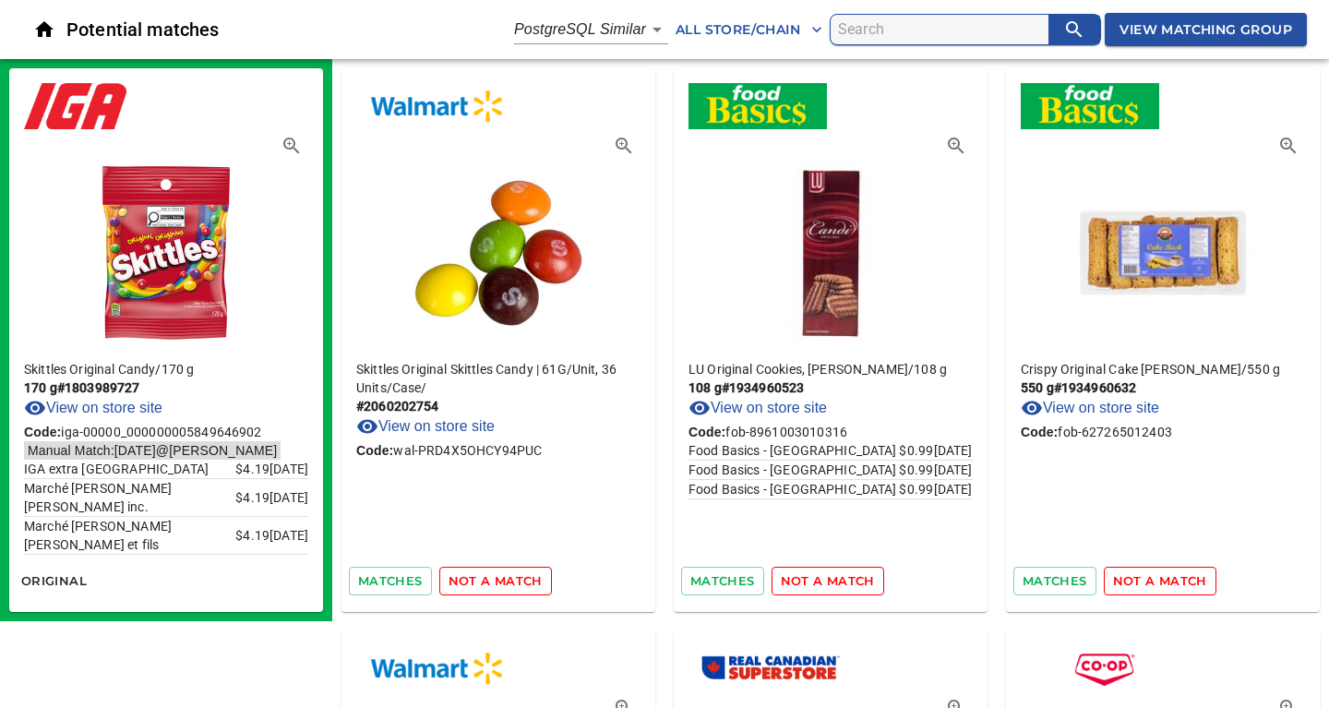
click at [509, 579] on span "not a match" at bounding box center [495, 580] width 94 height 21
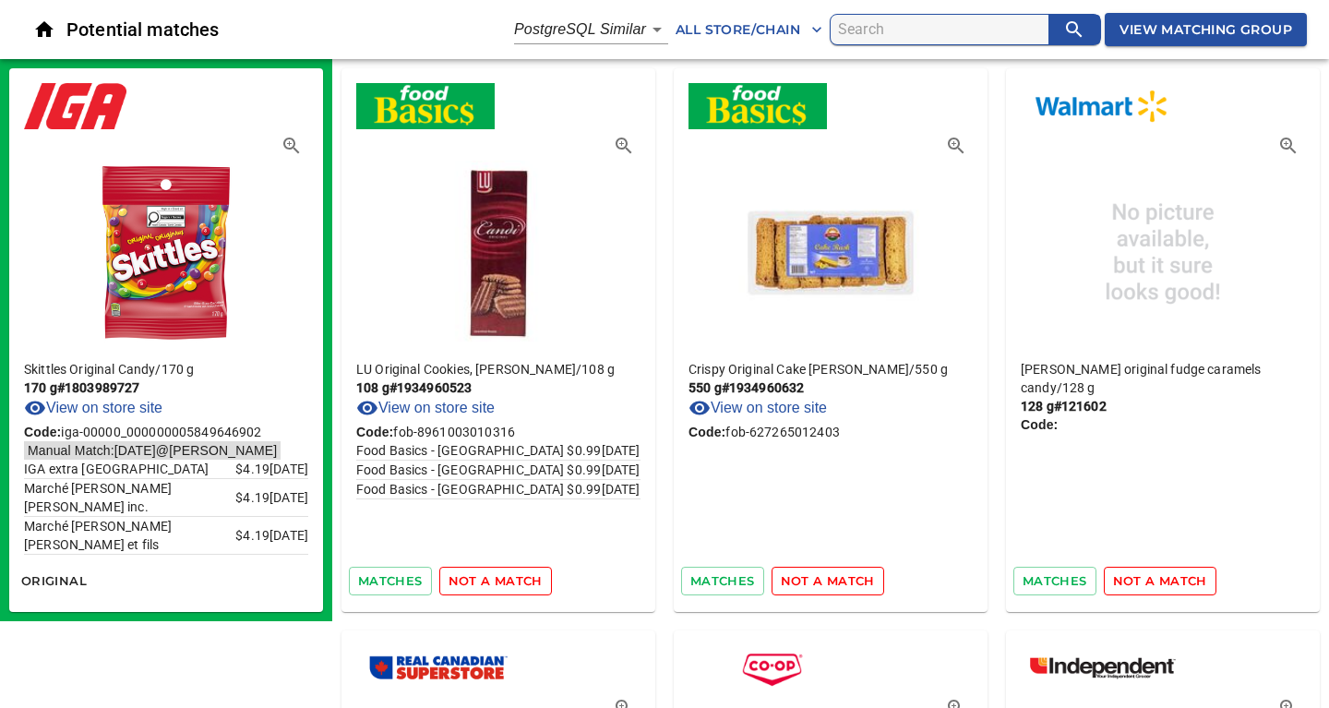
click at [509, 579] on span "not a match" at bounding box center [495, 580] width 94 height 21
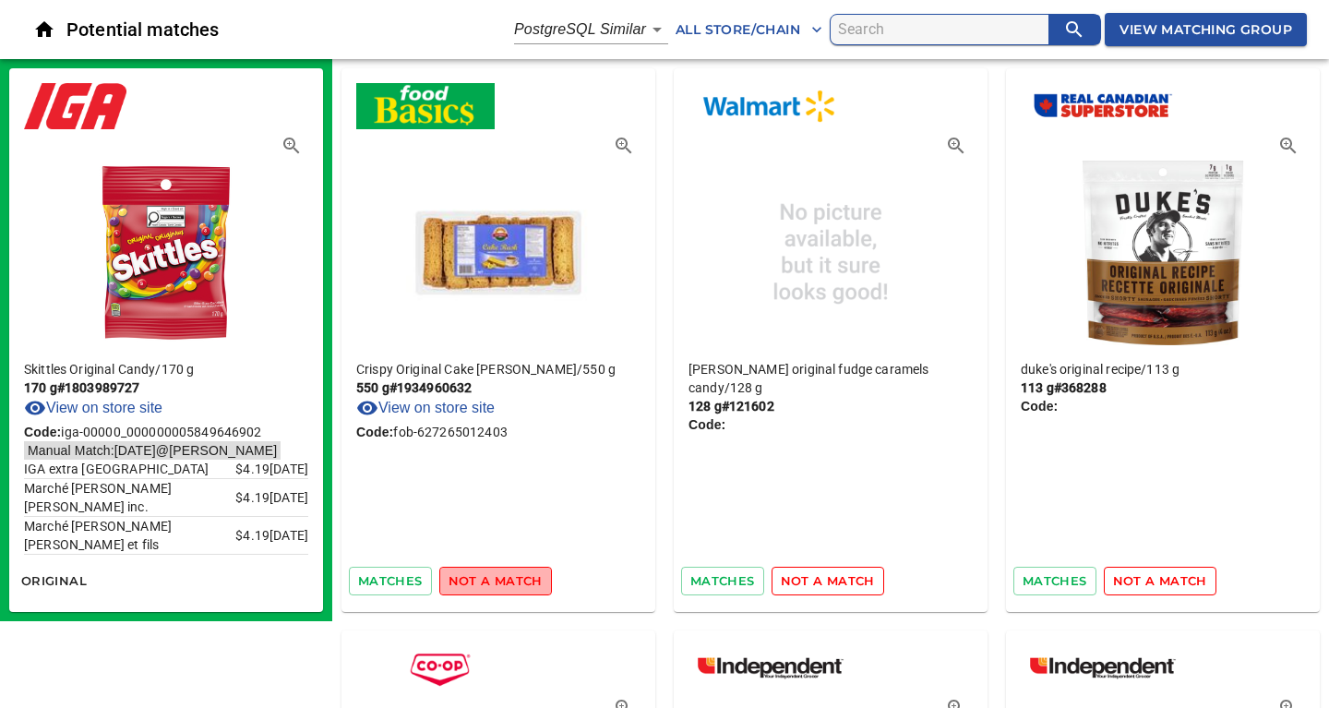
click at [509, 579] on span "not a match" at bounding box center [495, 580] width 94 height 21
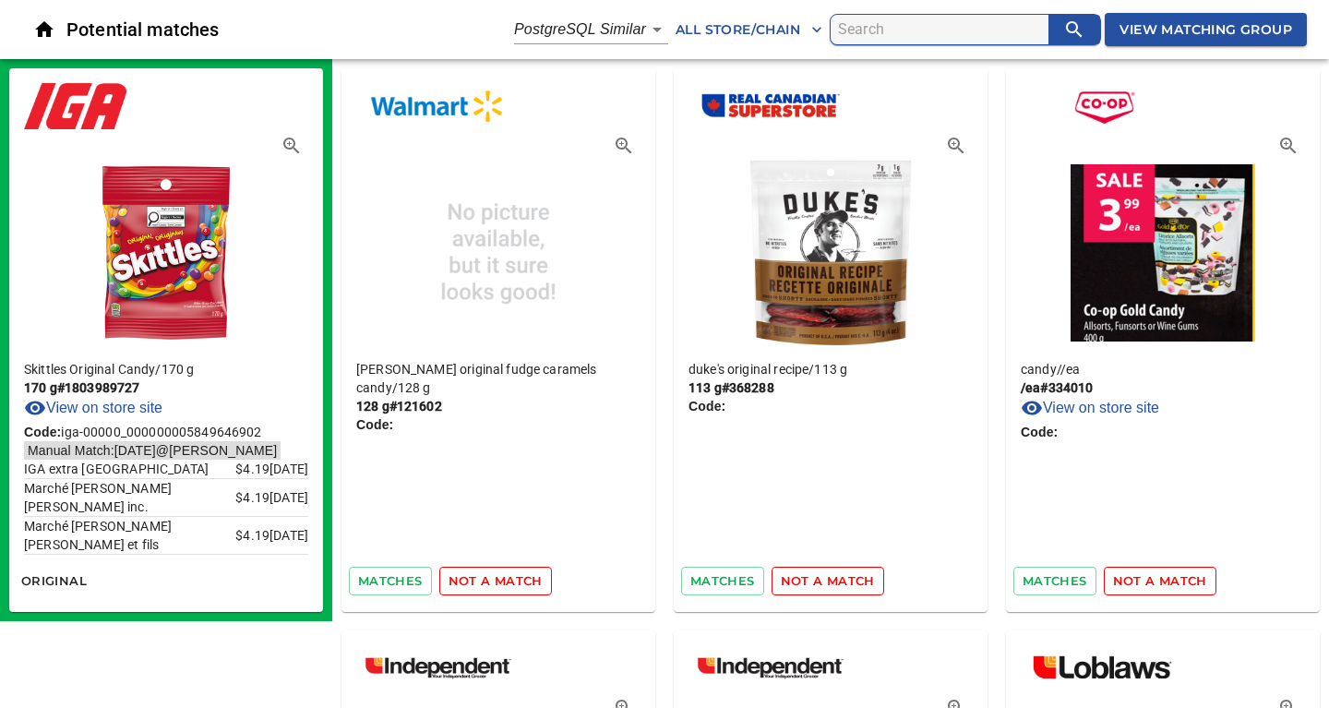
click at [509, 579] on span "not a match" at bounding box center [495, 580] width 94 height 21
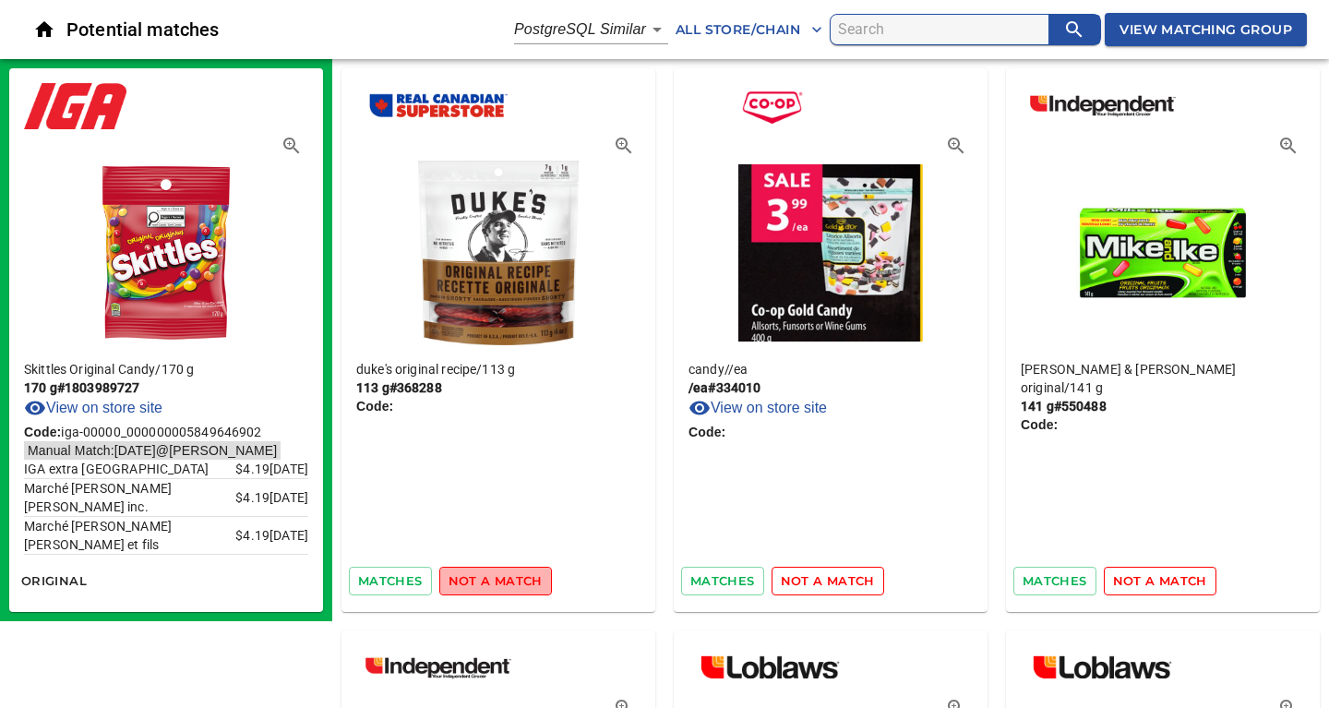
click at [509, 579] on span "not a match" at bounding box center [495, 580] width 94 height 21
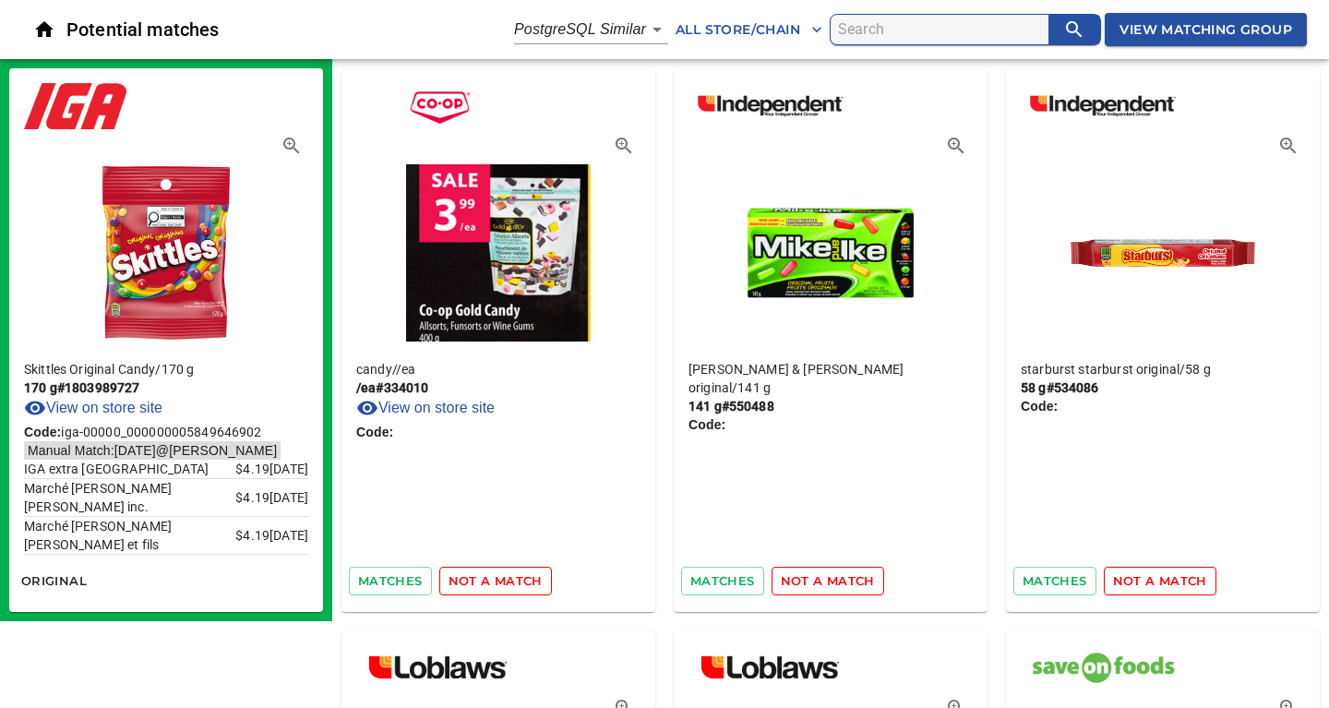
click at [509, 579] on span "not a match" at bounding box center [495, 580] width 94 height 21
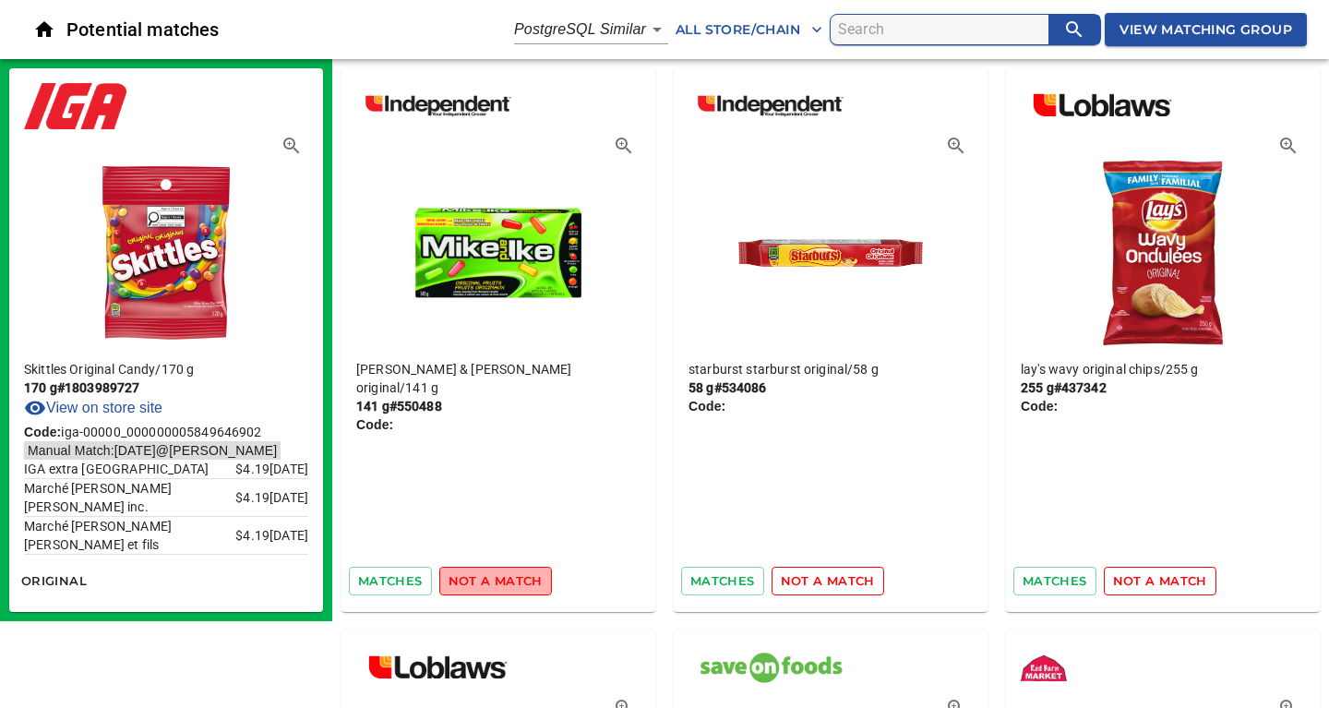
click at [509, 579] on span "not a match" at bounding box center [495, 580] width 94 height 21
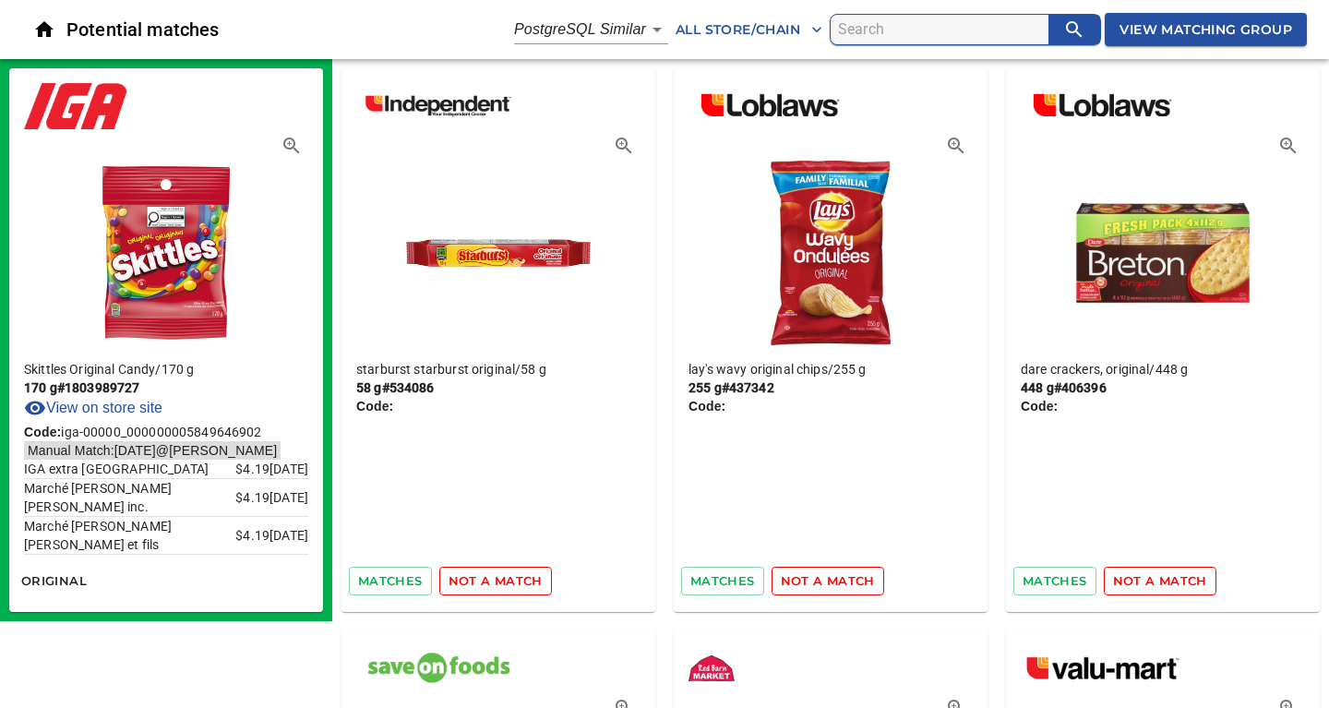
click at [509, 579] on span "not a match" at bounding box center [495, 580] width 94 height 21
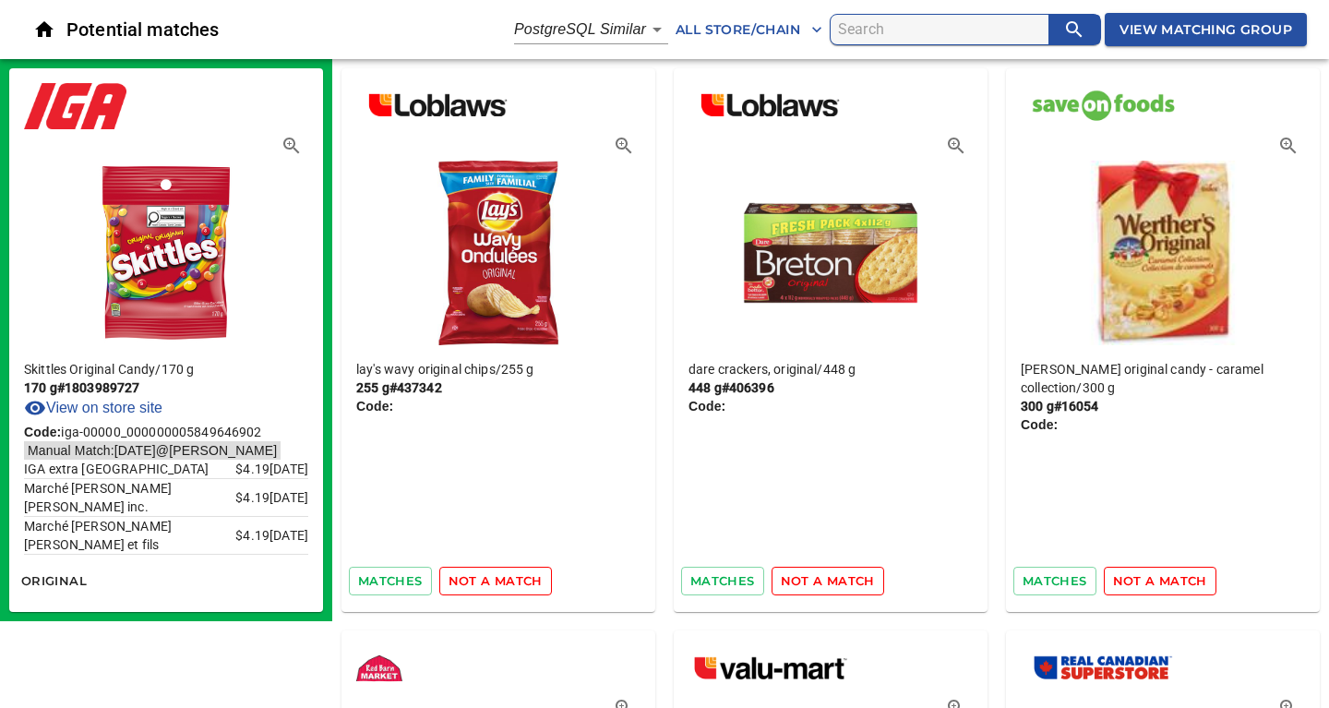
click at [509, 579] on span "not a match" at bounding box center [495, 580] width 94 height 21
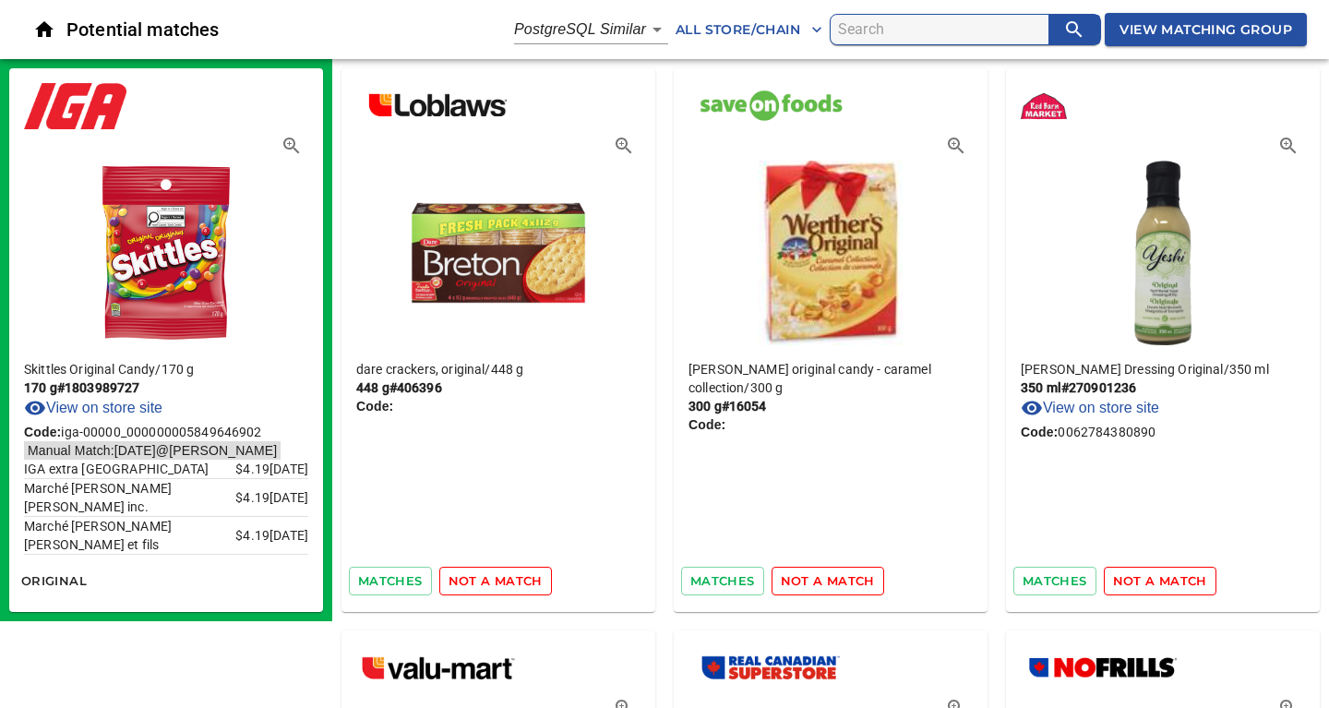
click at [509, 579] on span "not a match" at bounding box center [495, 580] width 94 height 21
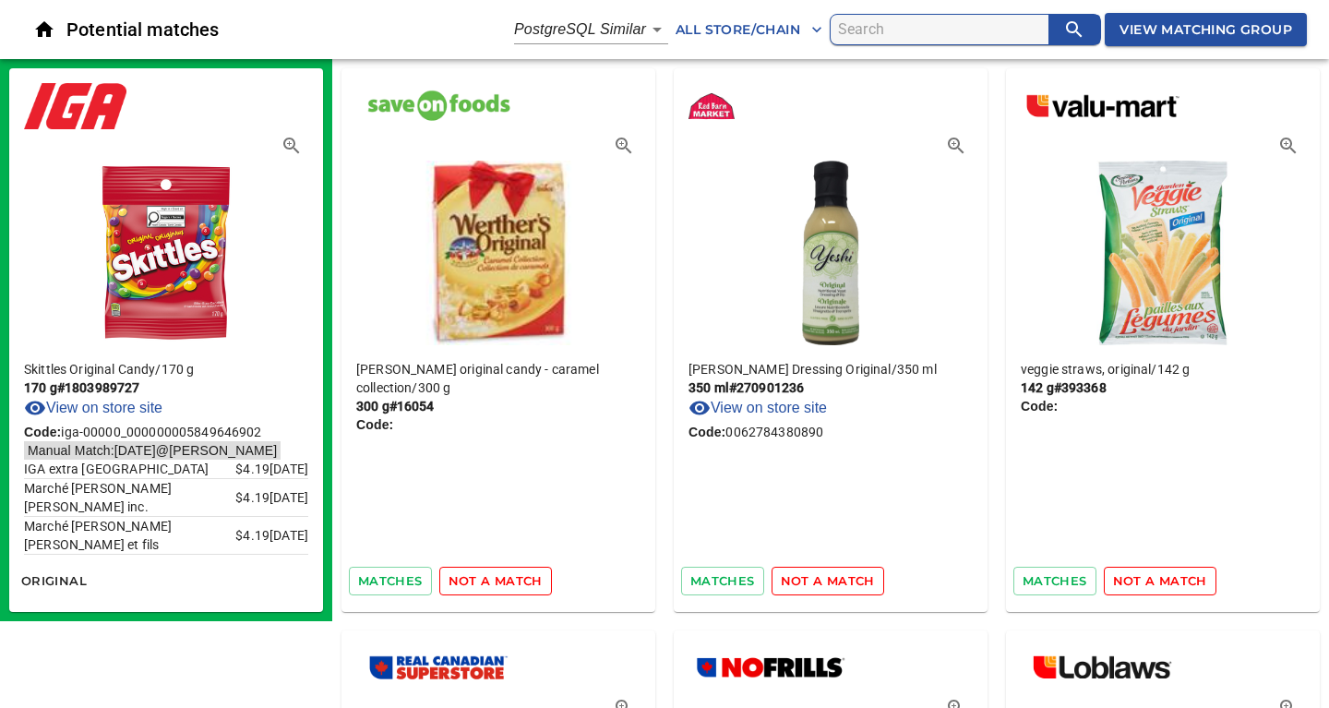
click at [509, 579] on span "not a match" at bounding box center [495, 580] width 94 height 21
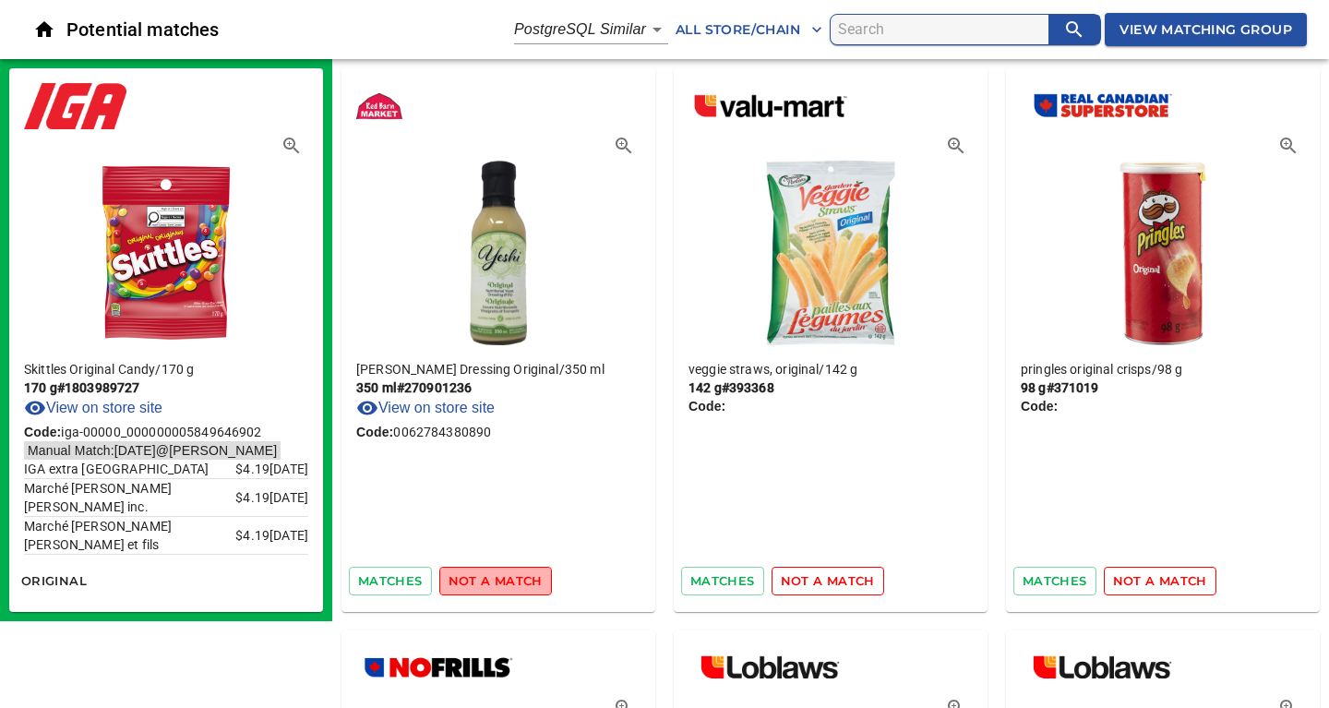
click at [509, 579] on span "not a match" at bounding box center [495, 580] width 94 height 21
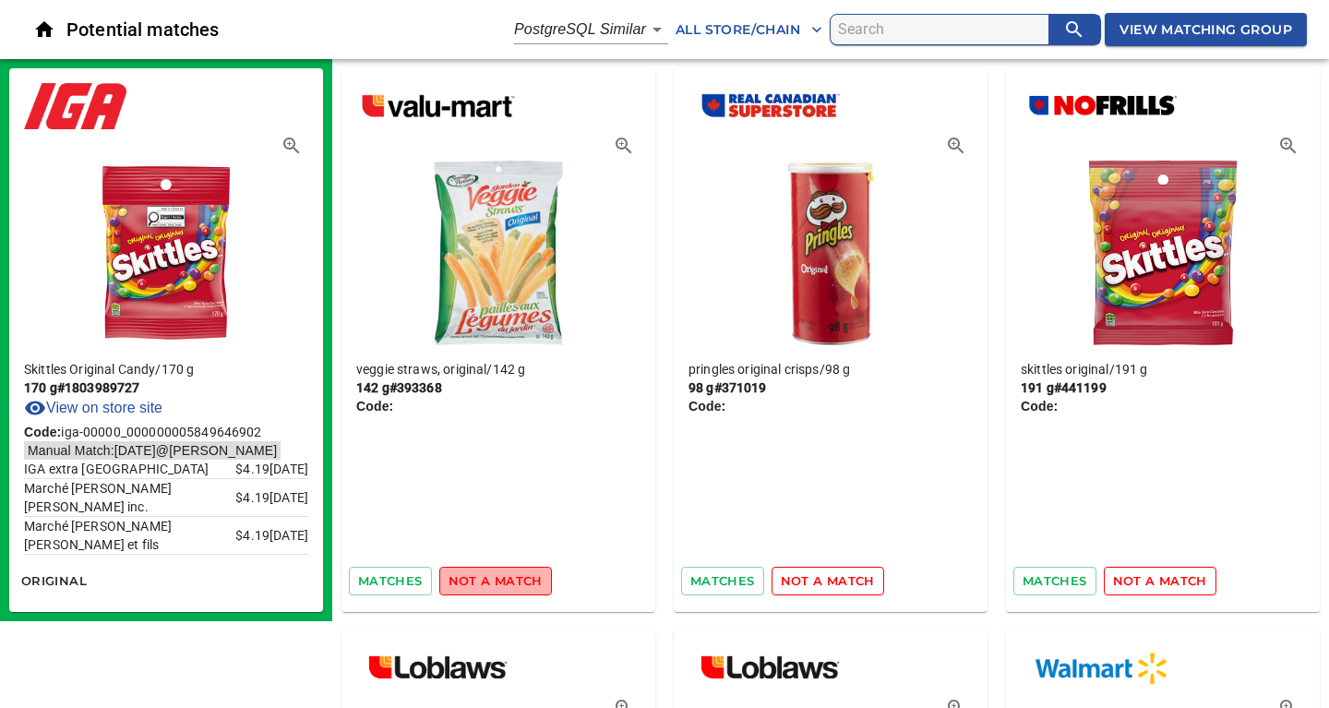
click at [509, 579] on span "not a match" at bounding box center [495, 580] width 94 height 21
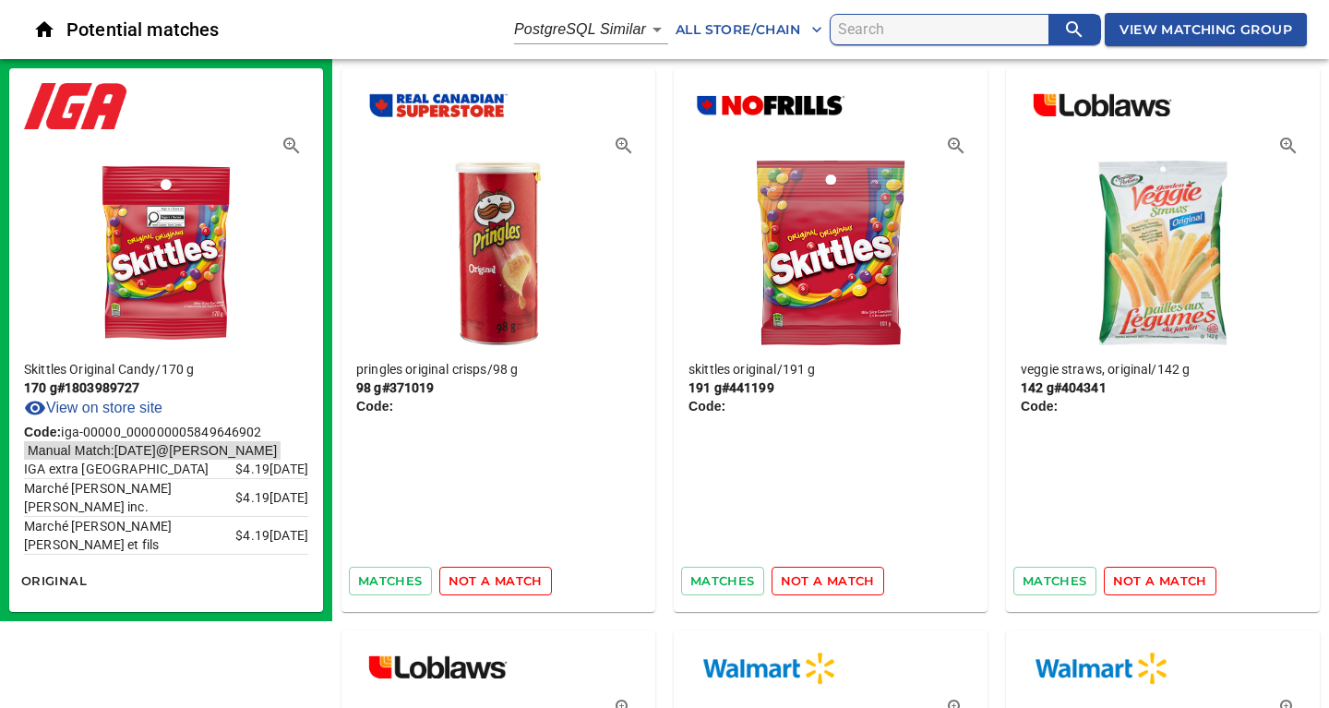
click at [509, 579] on span "not a match" at bounding box center [495, 580] width 94 height 21
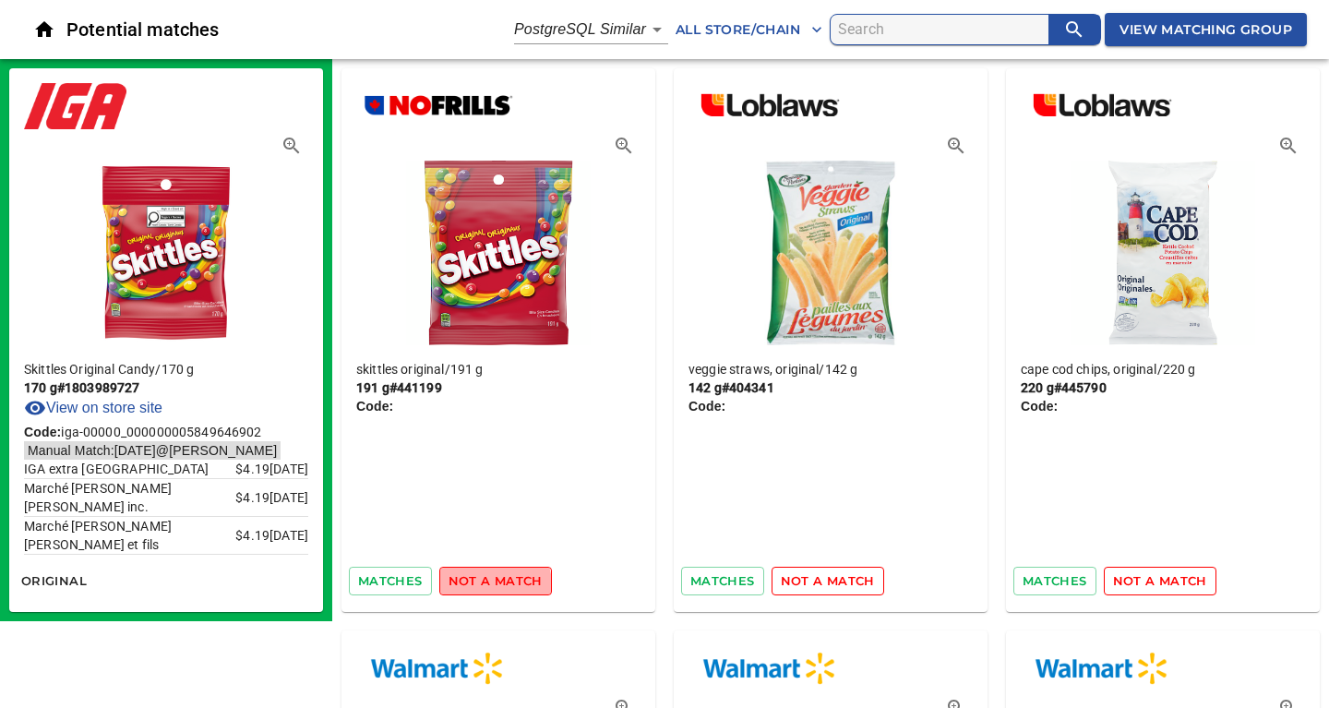
click at [493, 584] on span "not a match" at bounding box center [495, 580] width 94 height 21
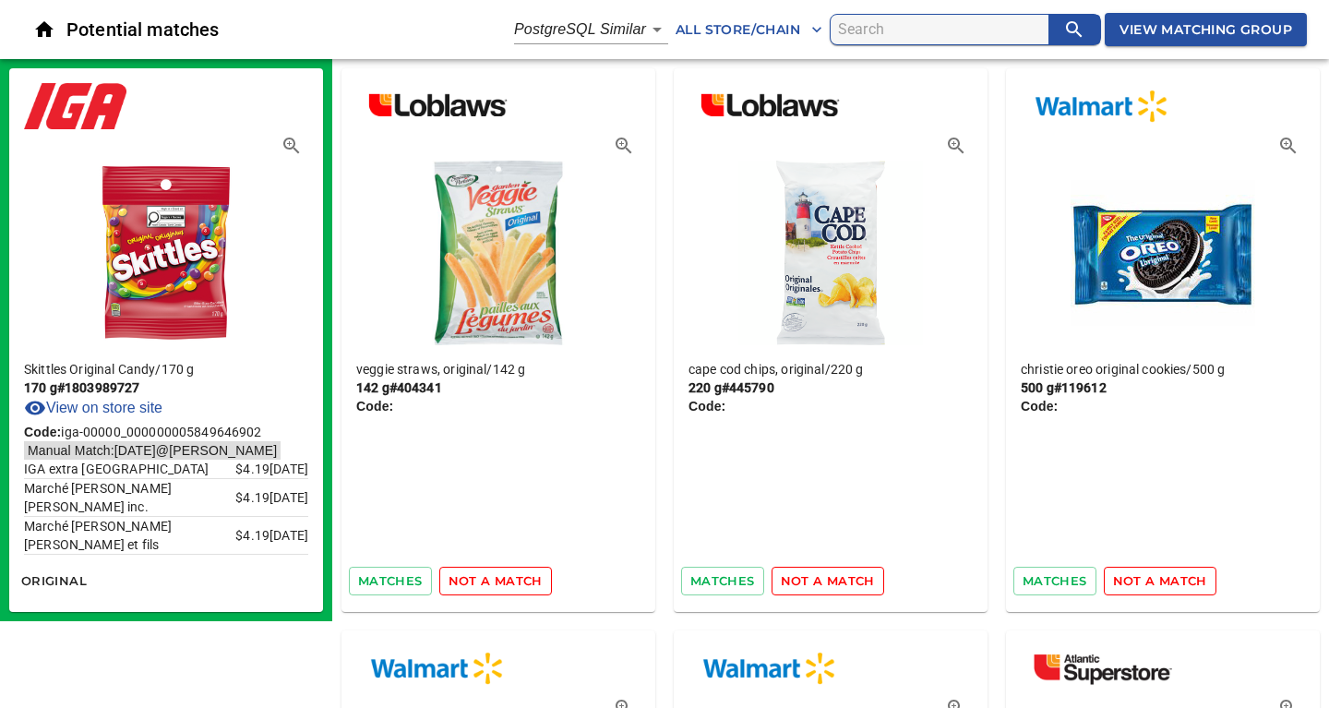
click at [493, 584] on span "not a match" at bounding box center [495, 580] width 94 height 21
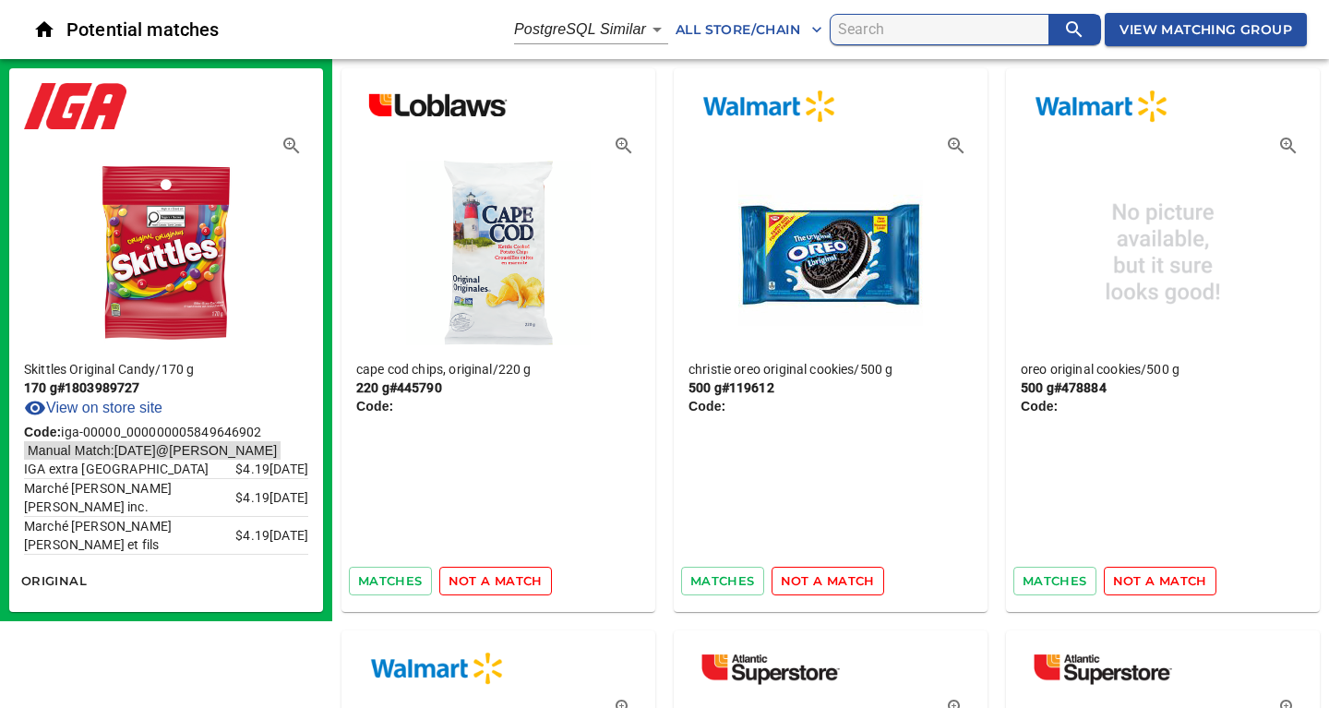
click at [493, 584] on span "not a match" at bounding box center [495, 580] width 94 height 21
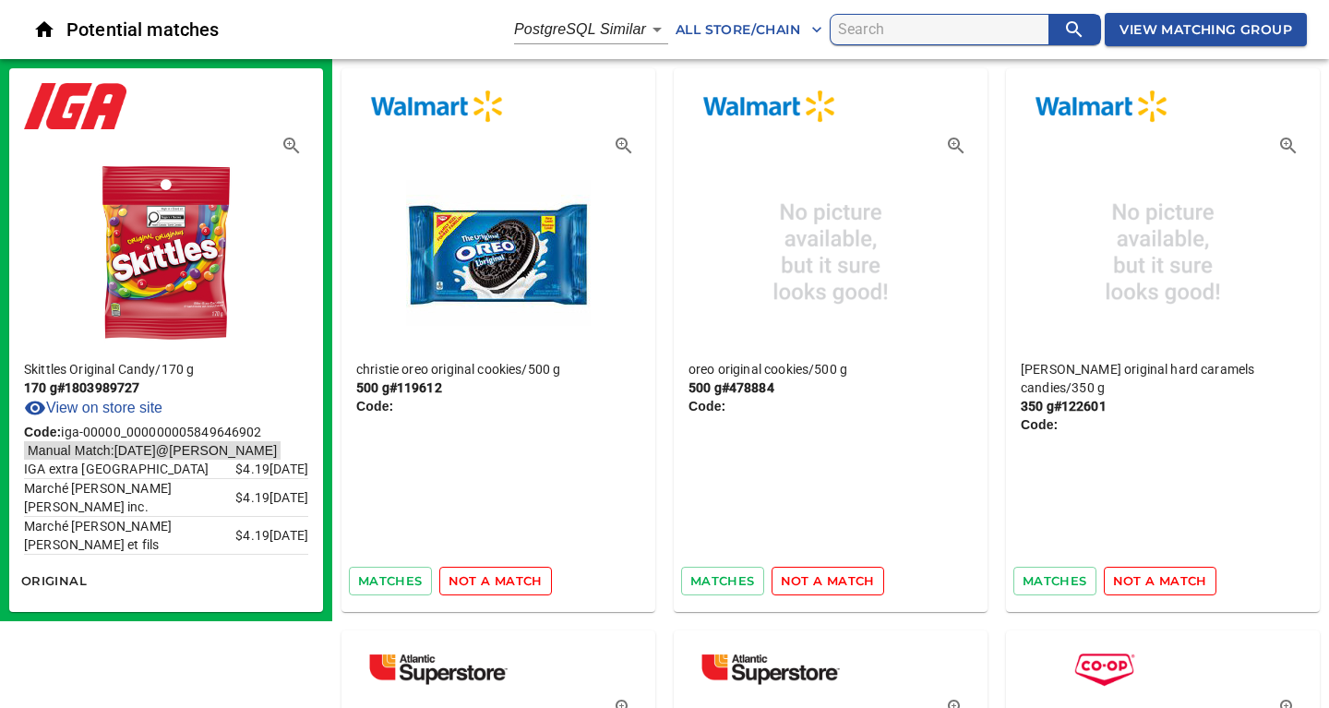
click at [493, 584] on span "not a match" at bounding box center [495, 580] width 94 height 21
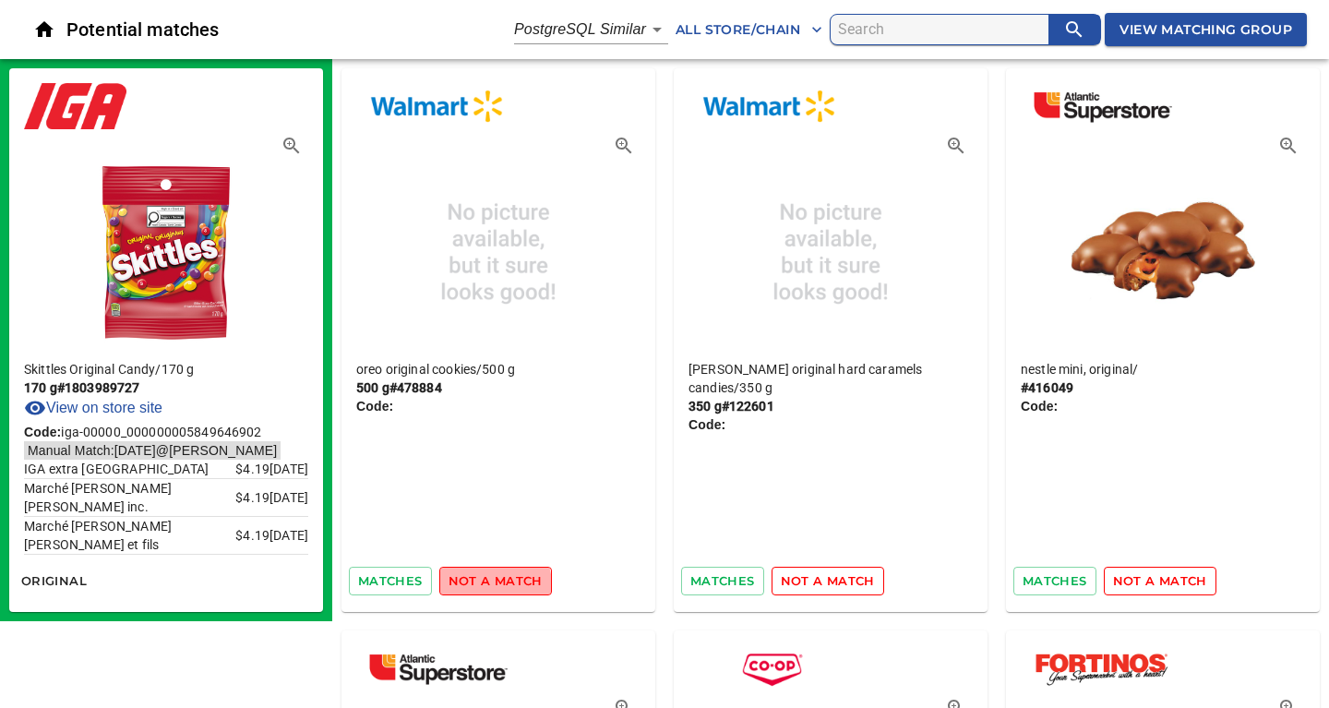
click at [493, 584] on span "not a match" at bounding box center [495, 580] width 94 height 21
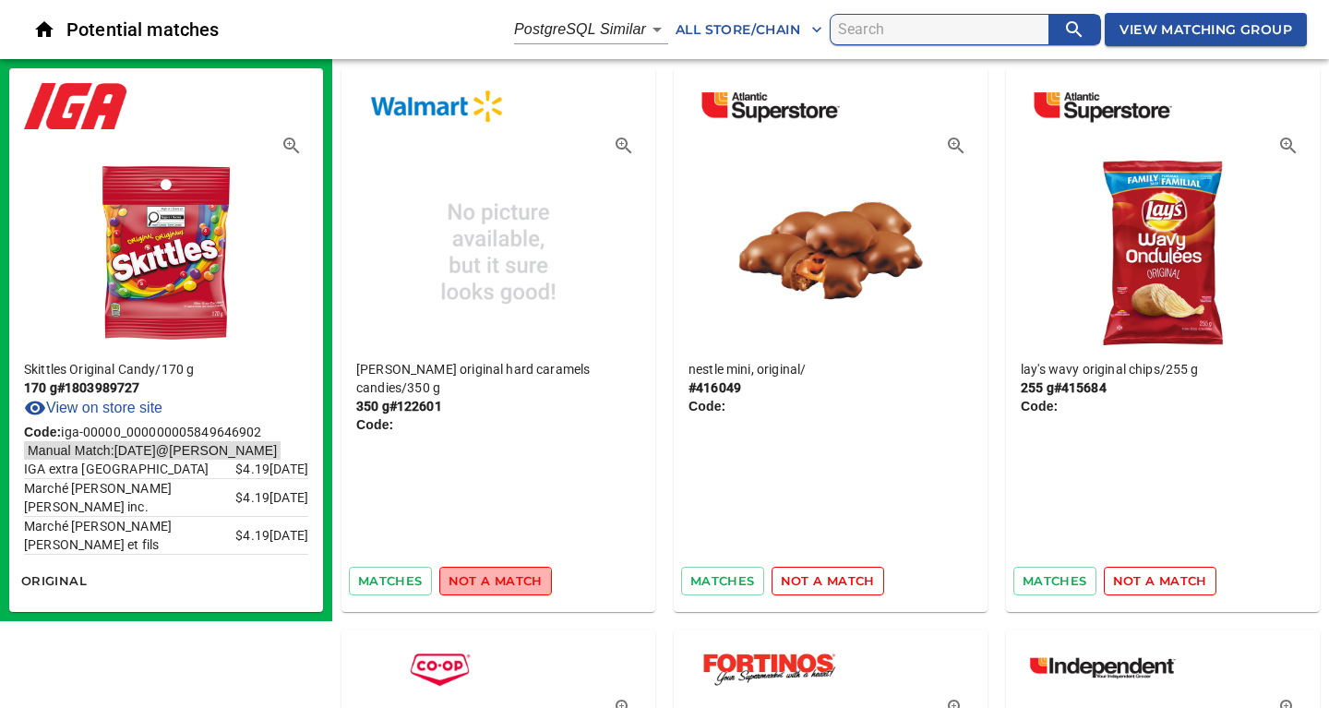
click at [493, 584] on span "not a match" at bounding box center [495, 580] width 94 height 21
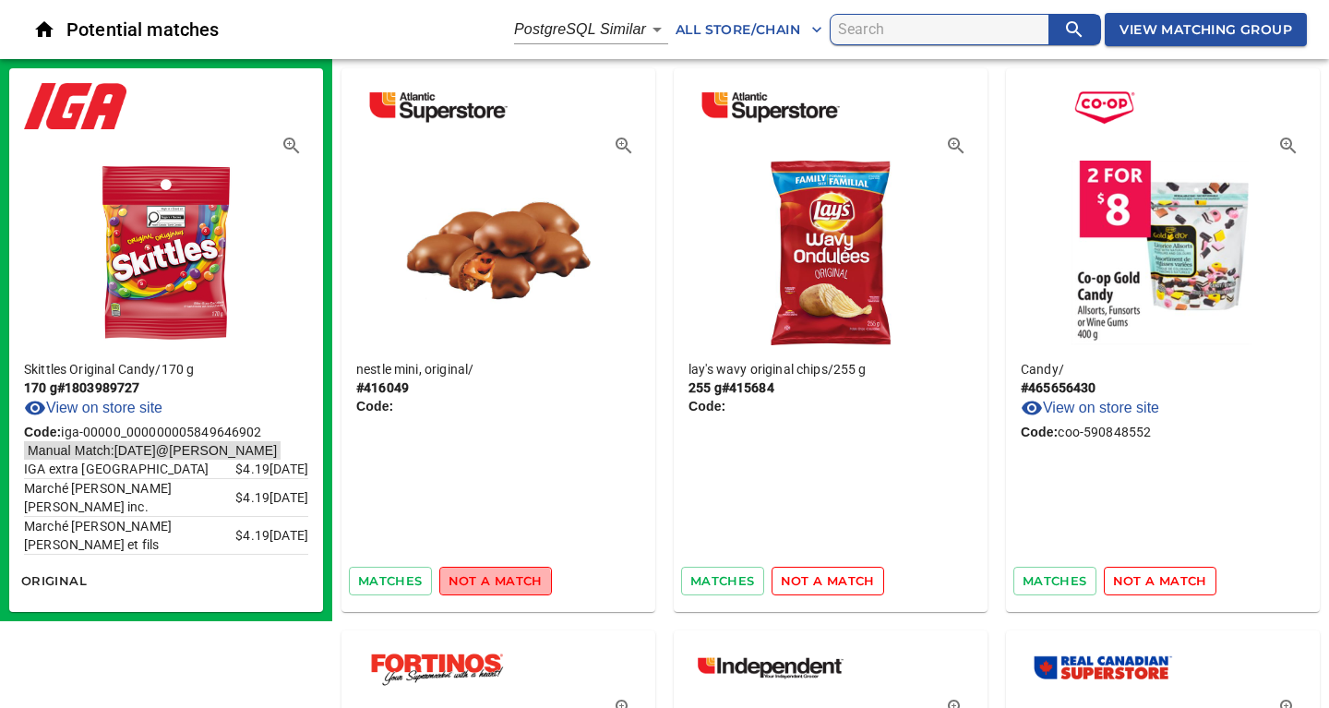
click at [493, 584] on span "not a match" at bounding box center [495, 580] width 94 height 21
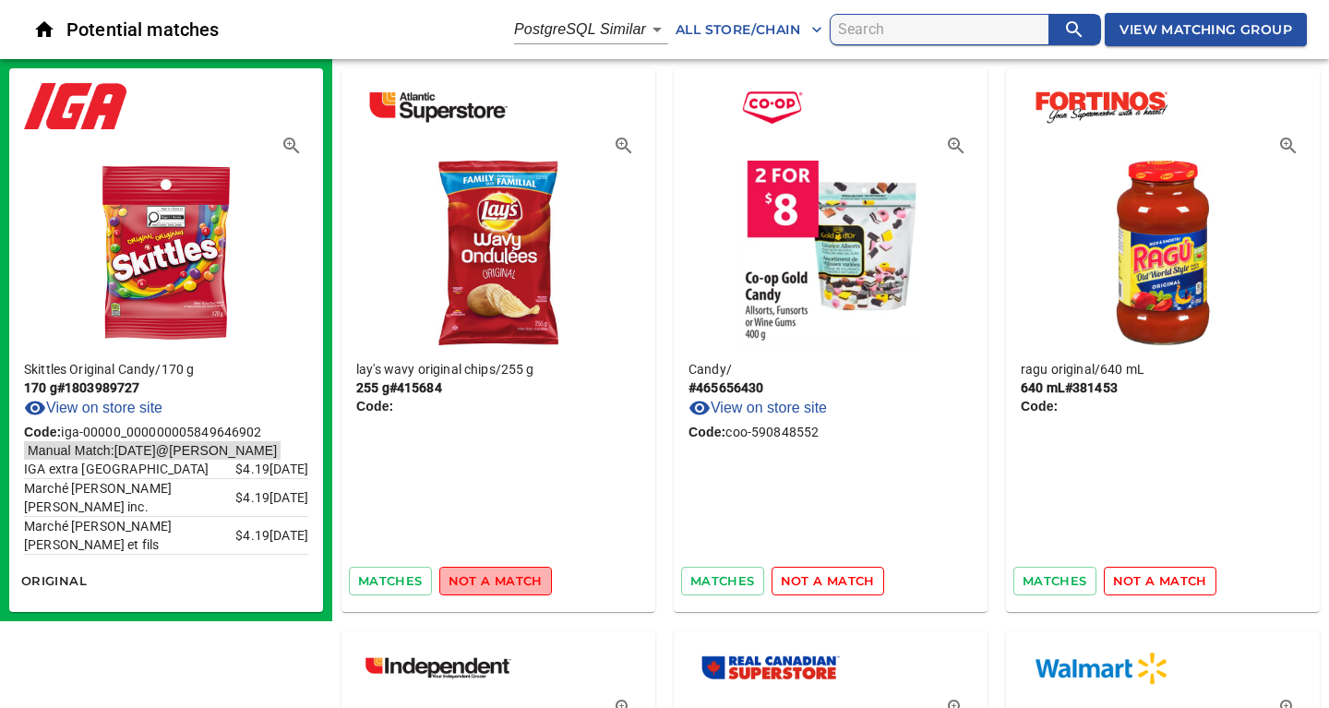
click at [504, 585] on span "not a match" at bounding box center [495, 580] width 94 height 21
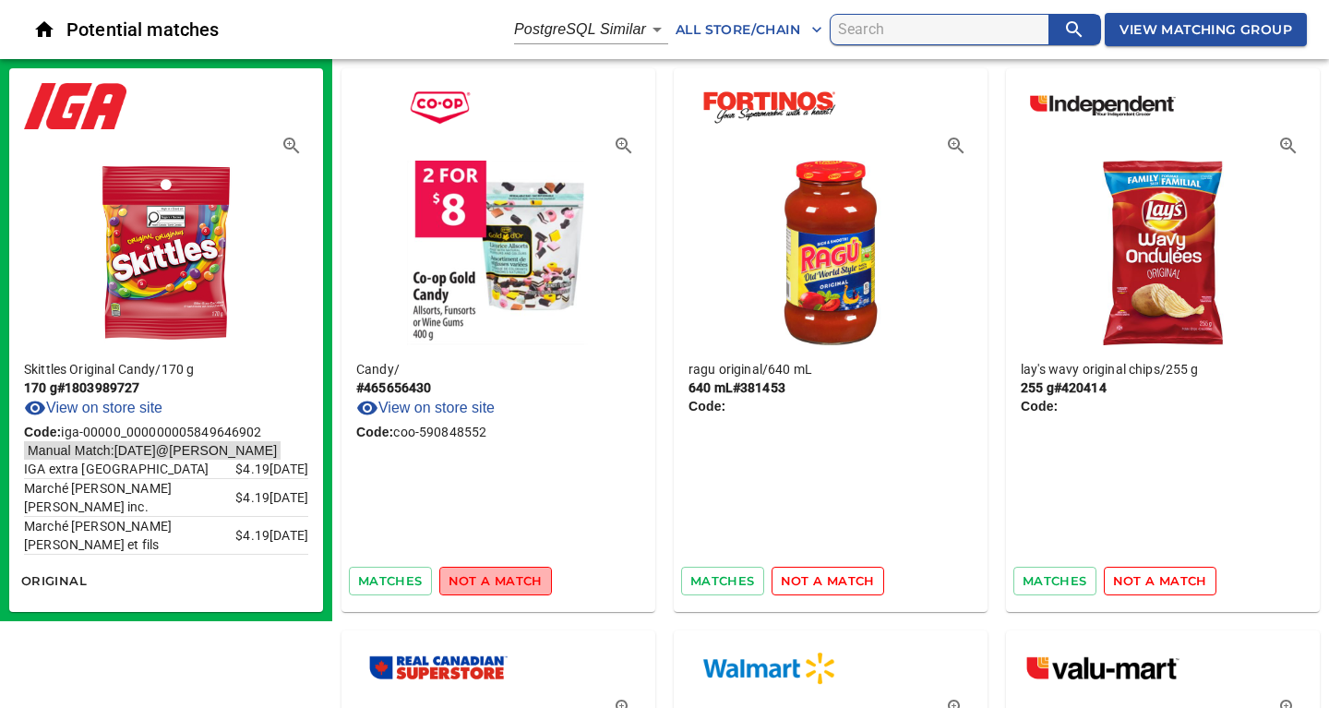
click at [504, 585] on span "not a match" at bounding box center [495, 580] width 94 height 21
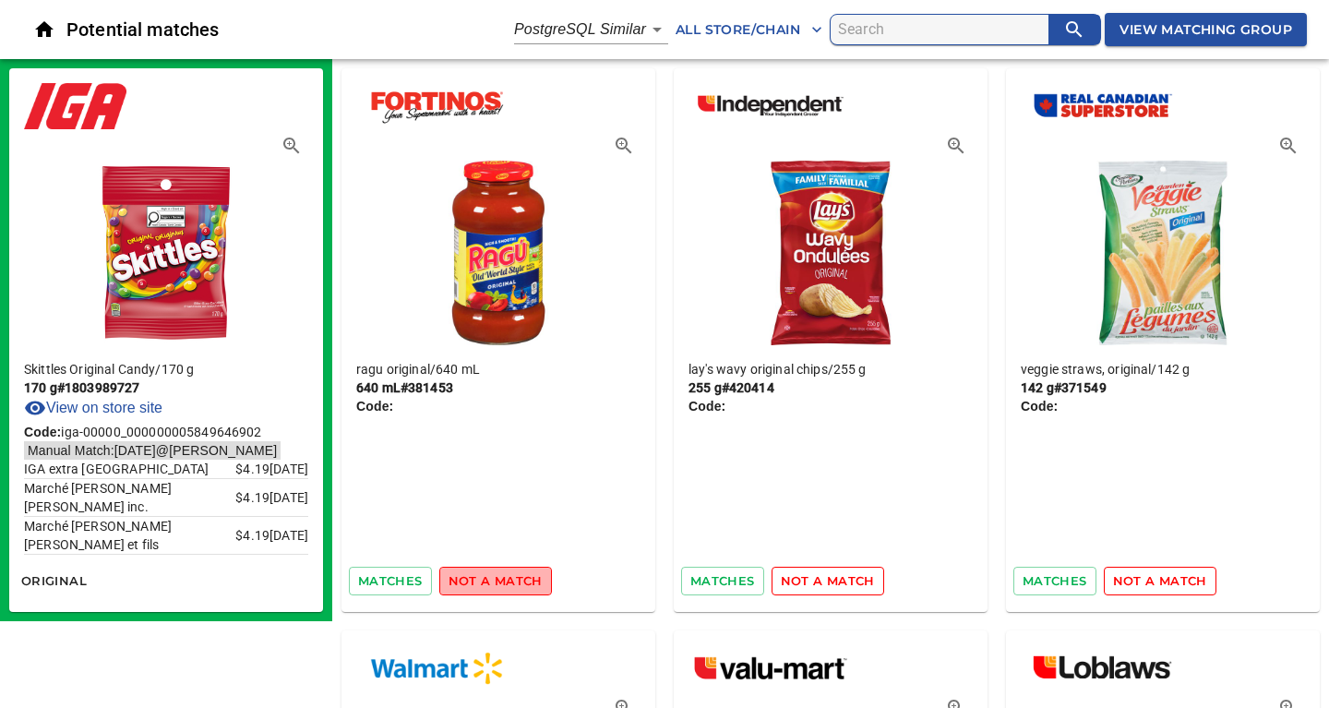
click at [517, 575] on span "not a match" at bounding box center [495, 580] width 94 height 21
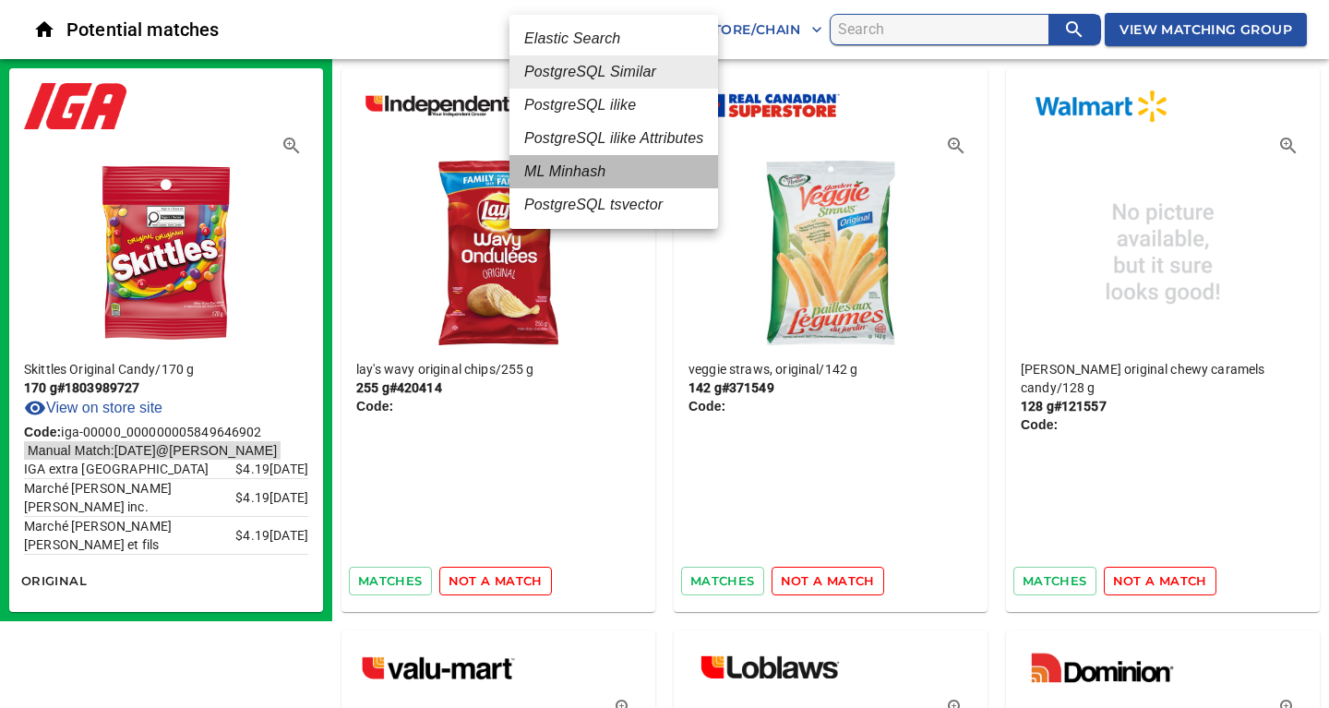
click at [585, 175] on em "ML Minhash" at bounding box center [564, 172] width 81 height 22
type input "3"
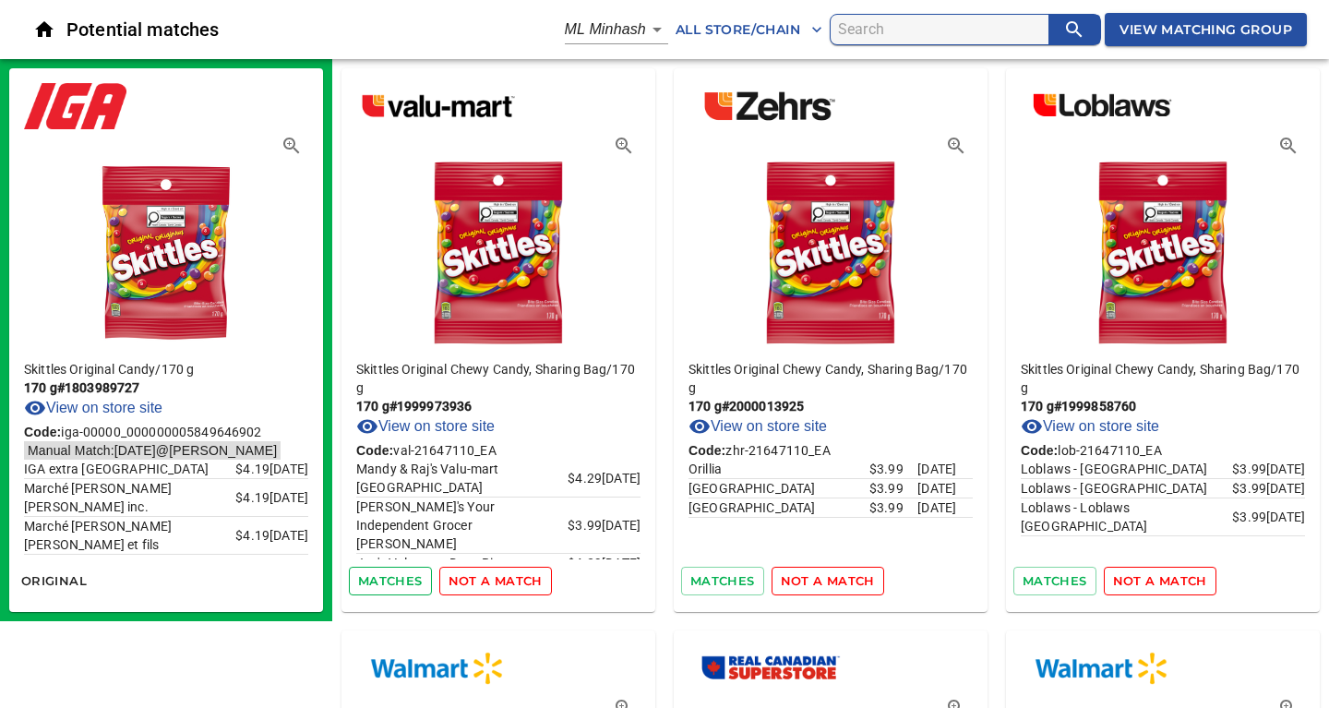
click at [394, 576] on span "matches" at bounding box center [390, 580] width 65 height 21
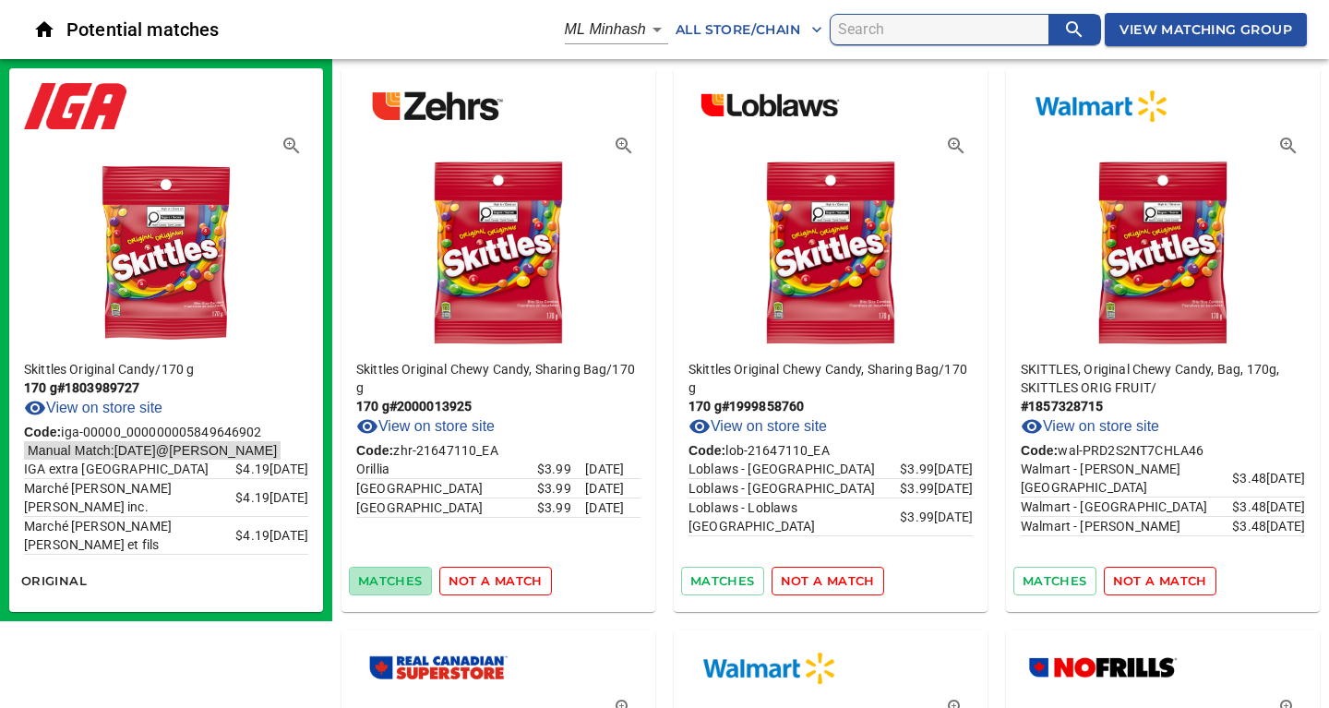
click at [394, 576] on span "matches" at bounding box center [390, 580] width 65 height 21
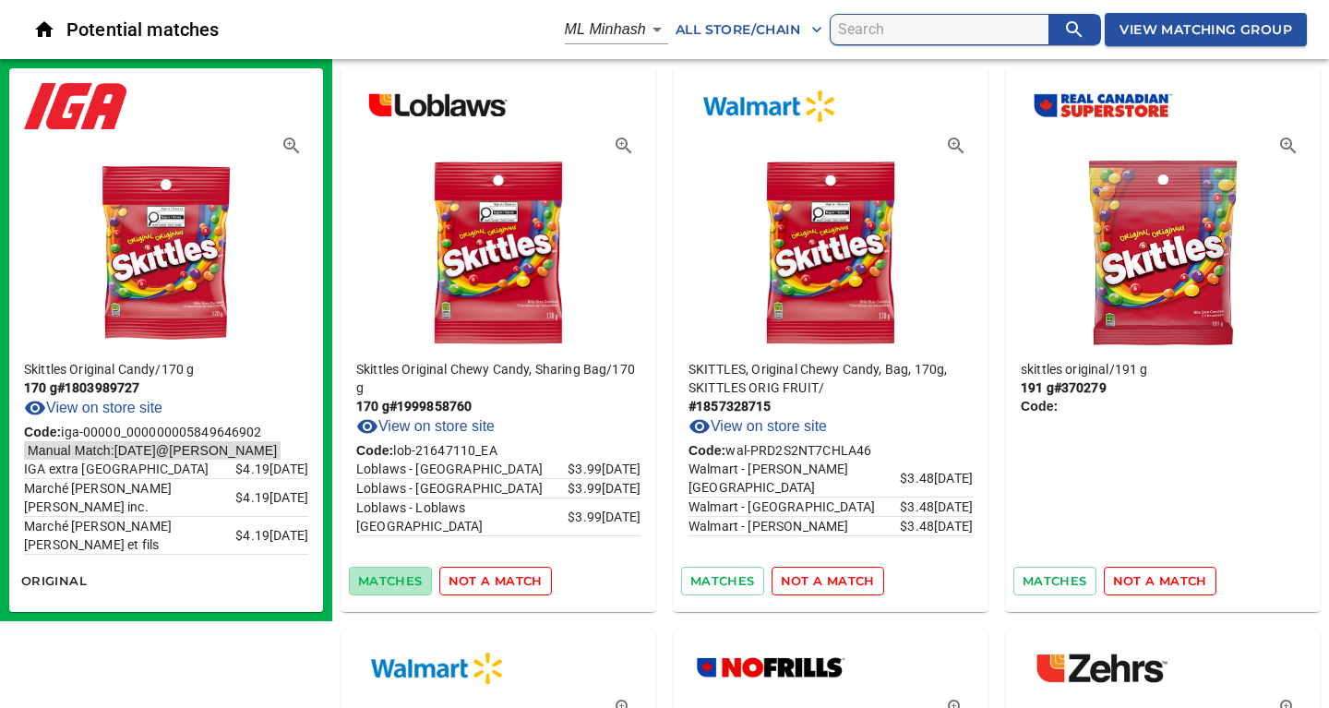
click at [394, 576] on span "matches" at bounding box center [390, 580] width 65 height 21
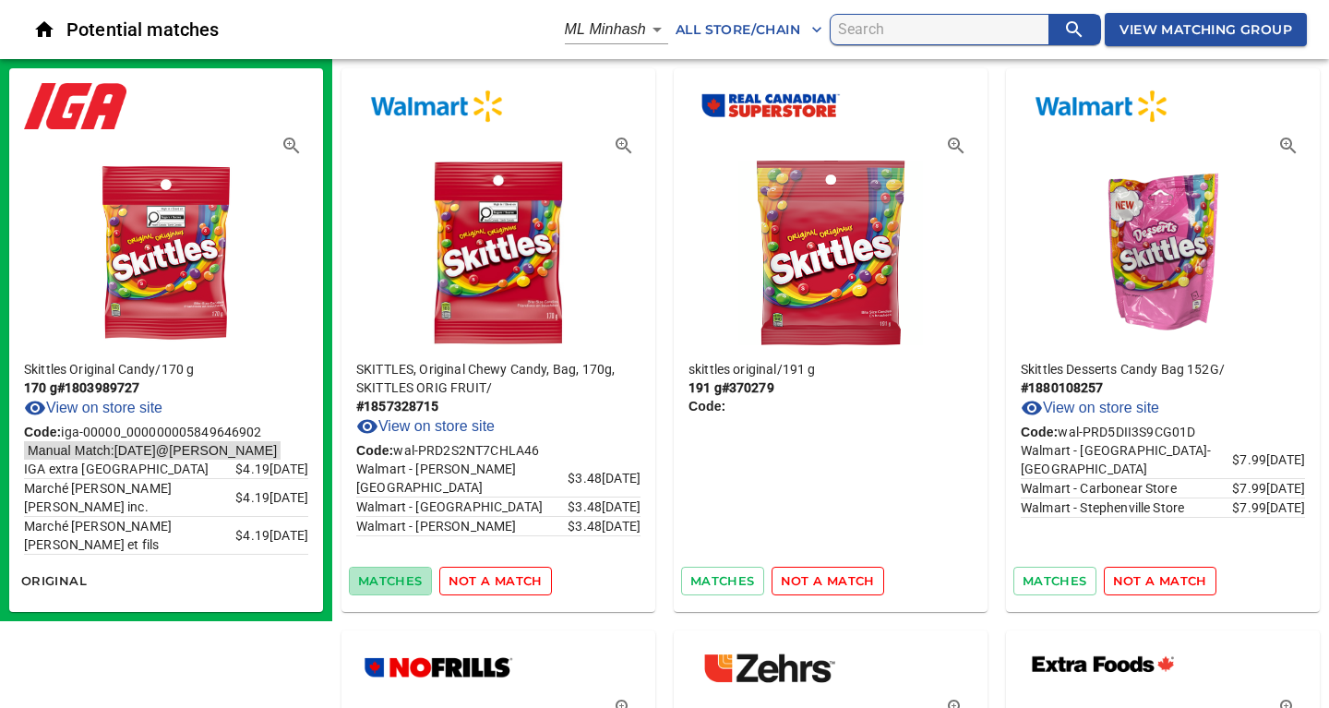
click at [394, 576] on span "matches" at bounding box center [390, 580] width 65 height 21
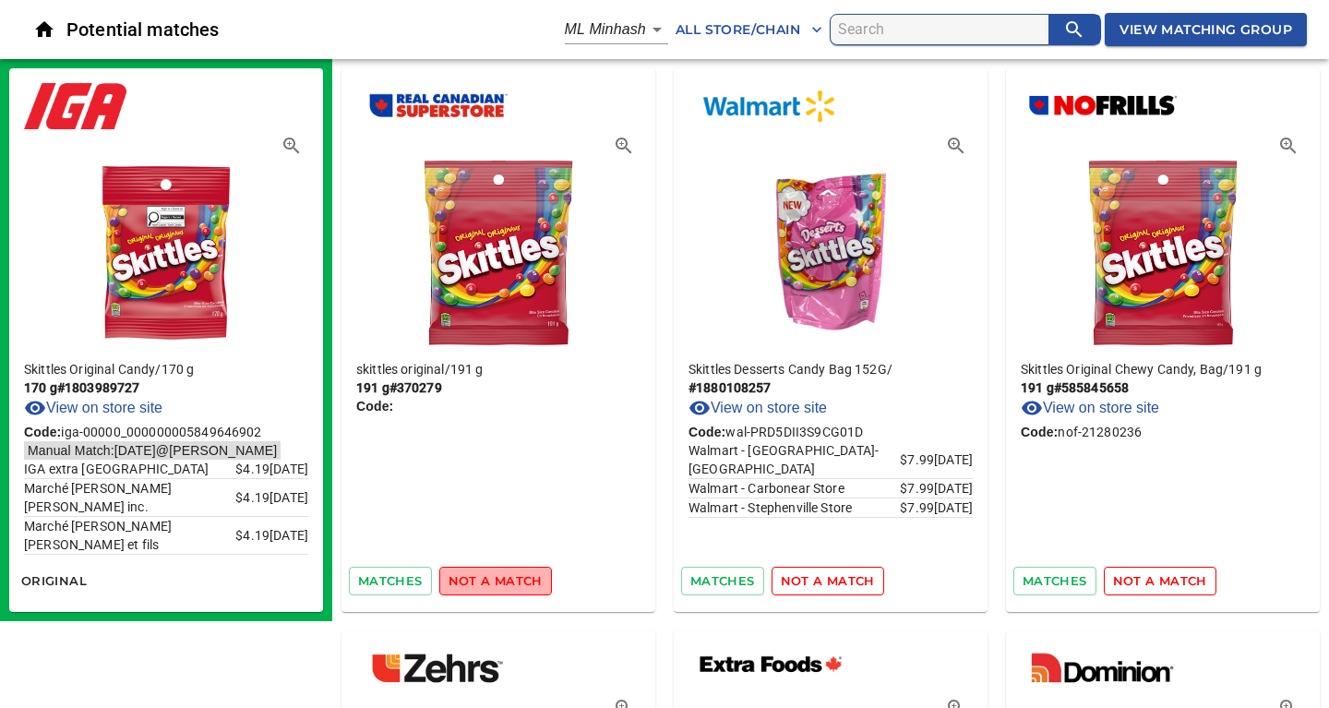
click at [499, 576] on span "not a match" at bounding box center [495, 580] width 94 height 21
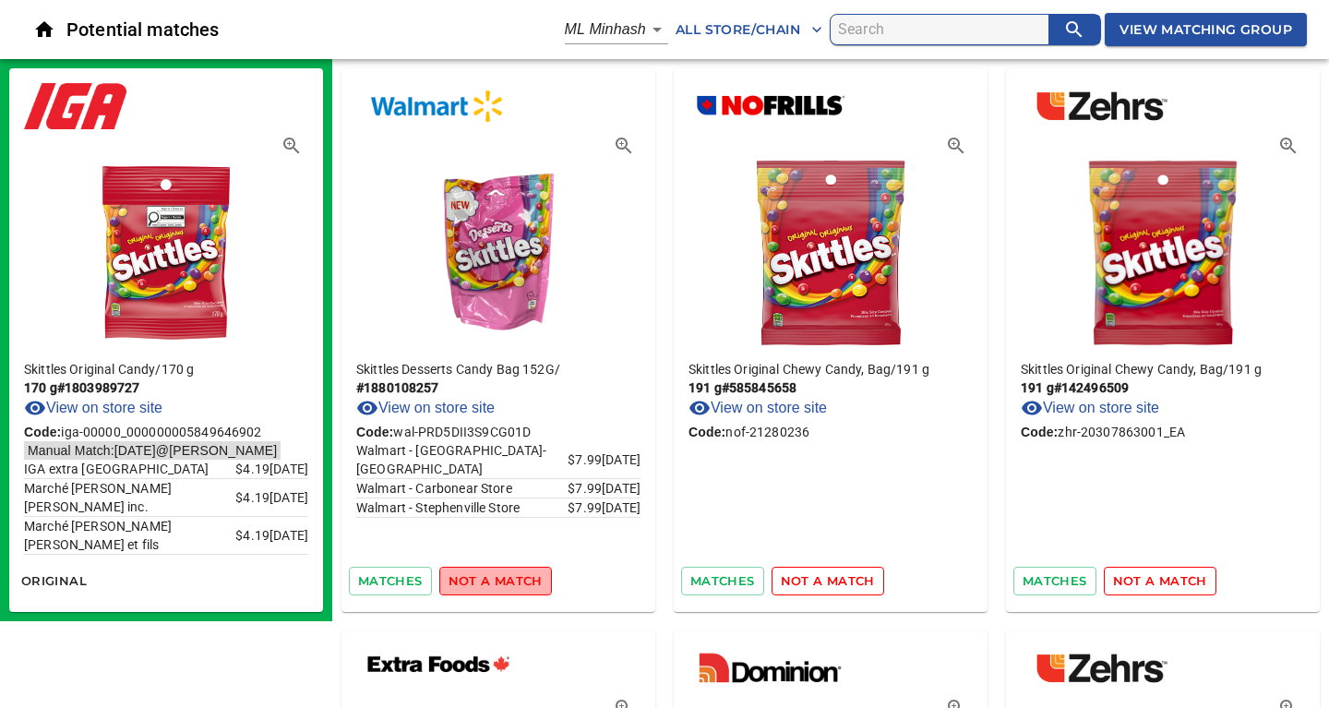
click at [499, 576] on span "not a match" at bounding box center [495, 580] width 94 height 21
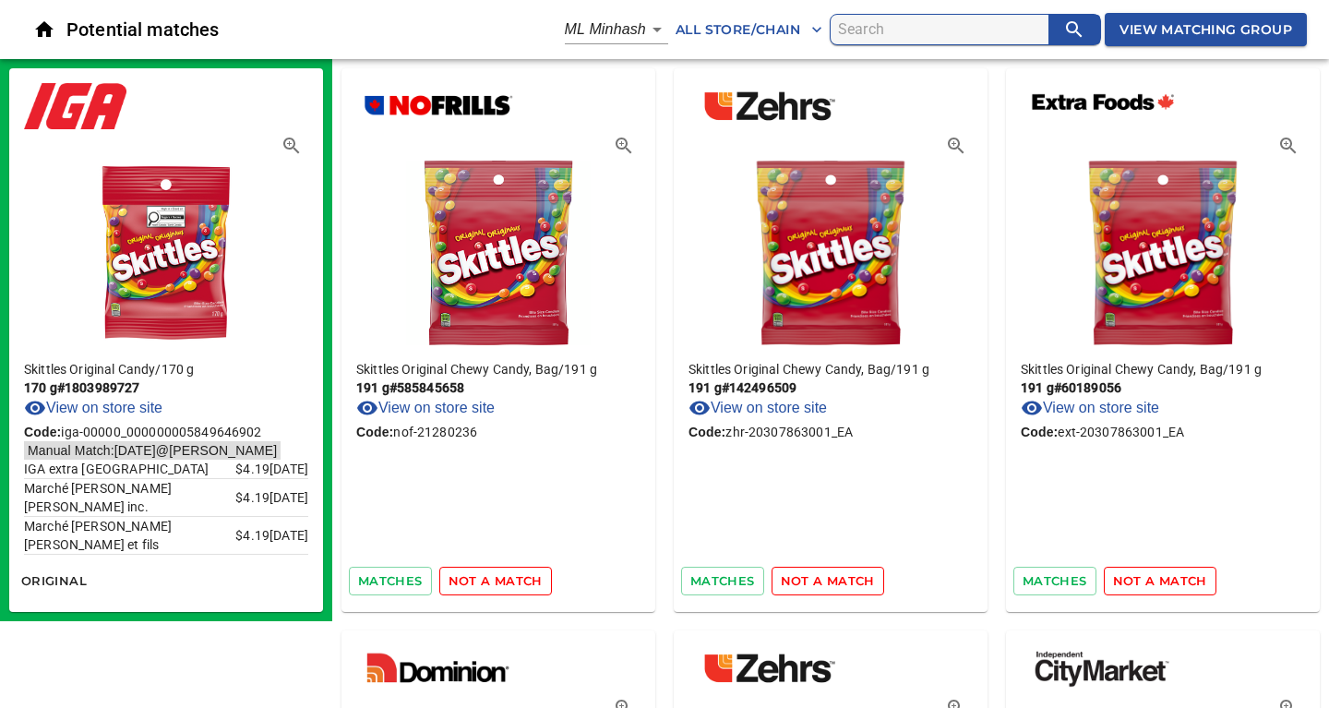
click at [499, 576] on span "not a match" at bounding box center [495, 580] width 94 height 21
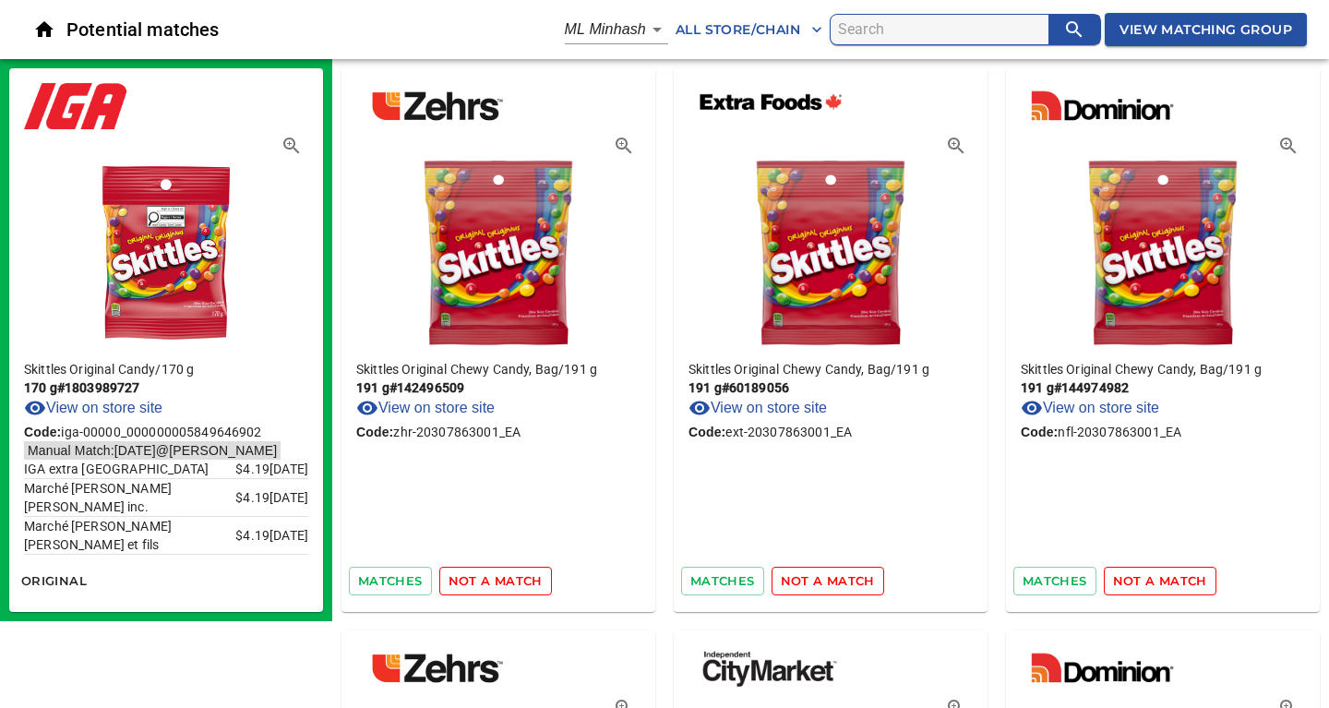
click at [499, 576] on span "not a match" at bounding box center [495, 580] width 94 height 21
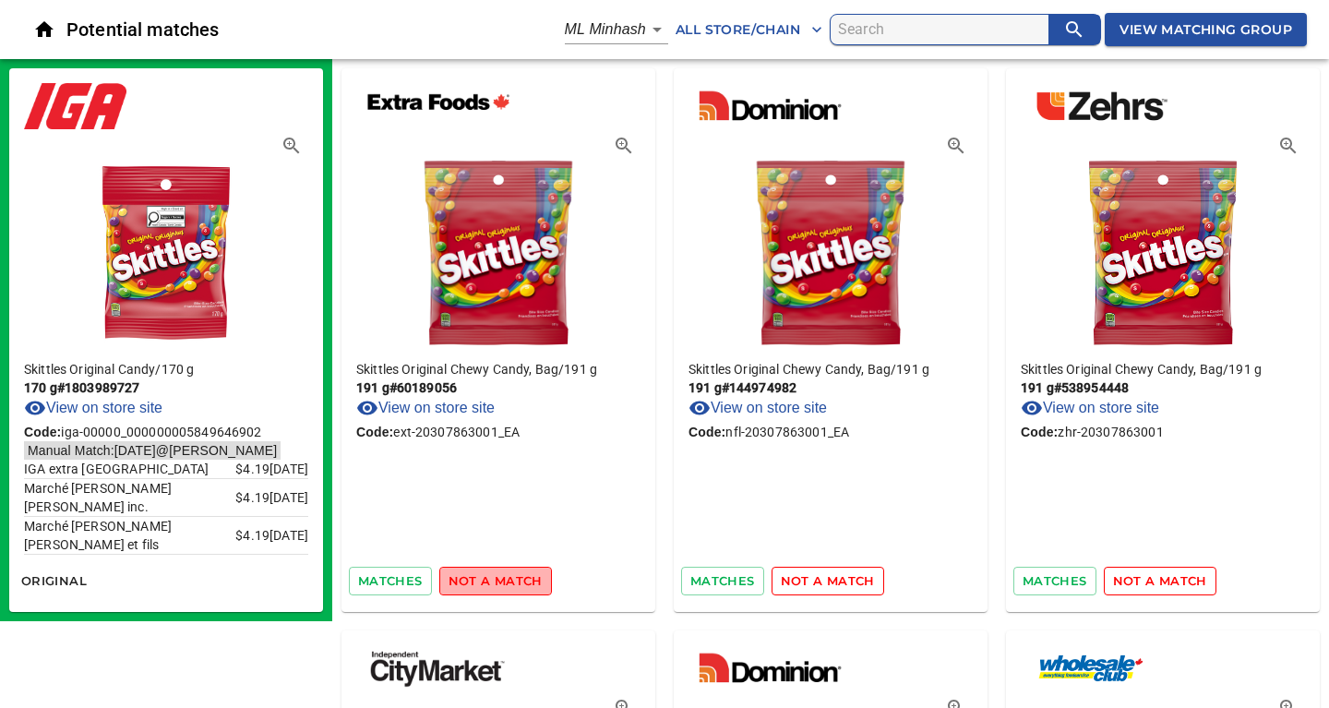
click at [499, 576] on span "not a match" at bounding box center [495, 580] width 94 height 21
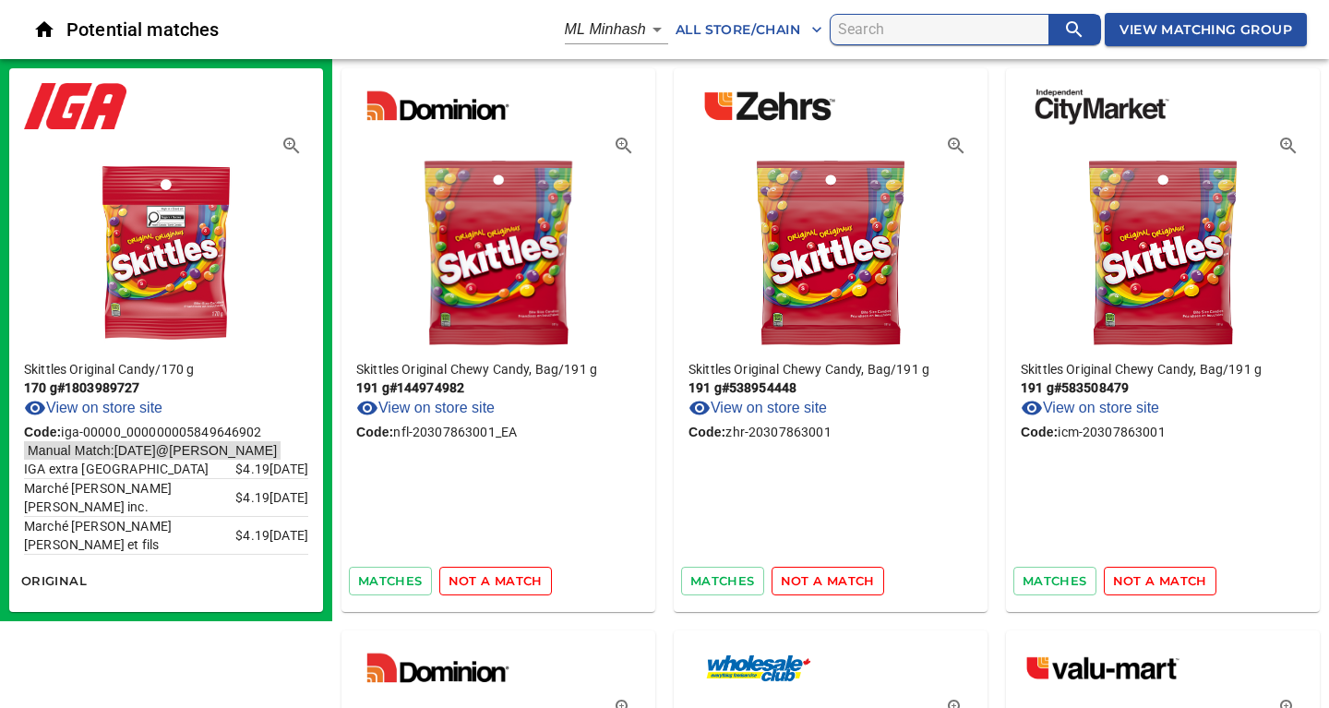
click at [499, 576] on span "not a match" at bounding box center [495, 580] width 94 height 21
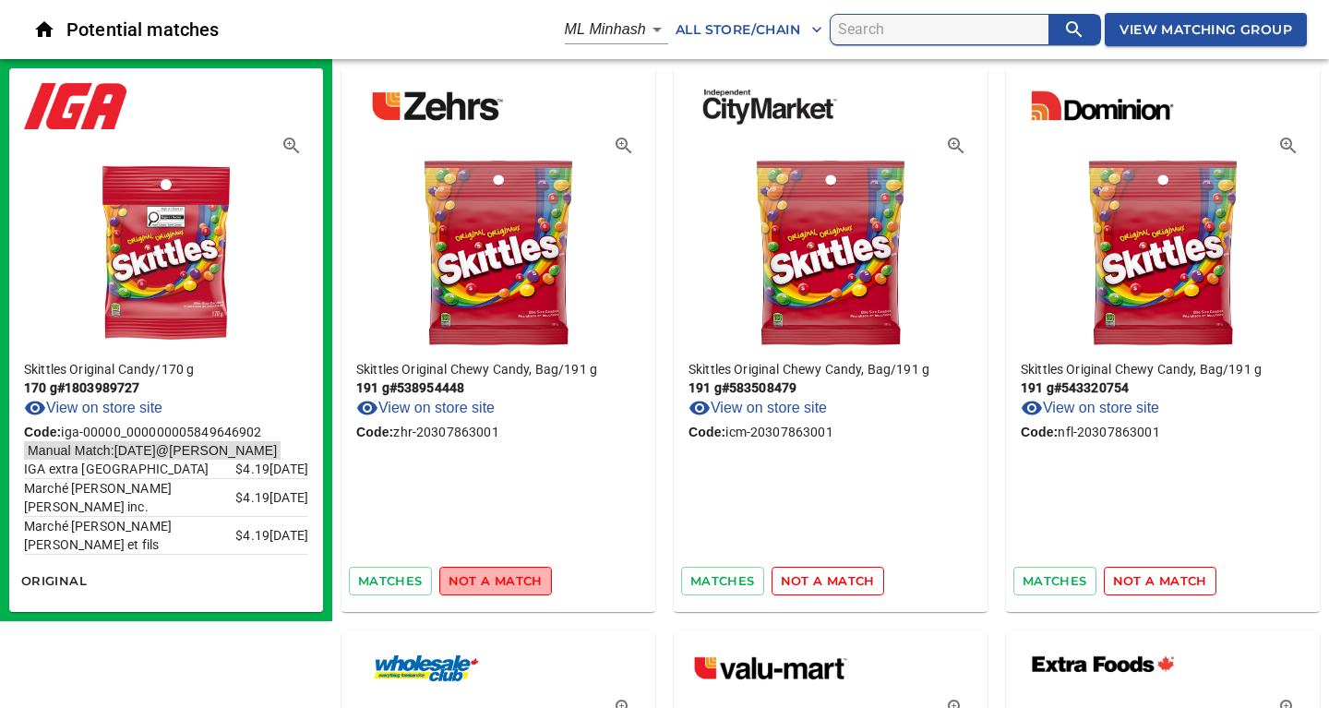
click at [499, 576] on span "not a match" at bounding box center [495, 580] width 94 height 21
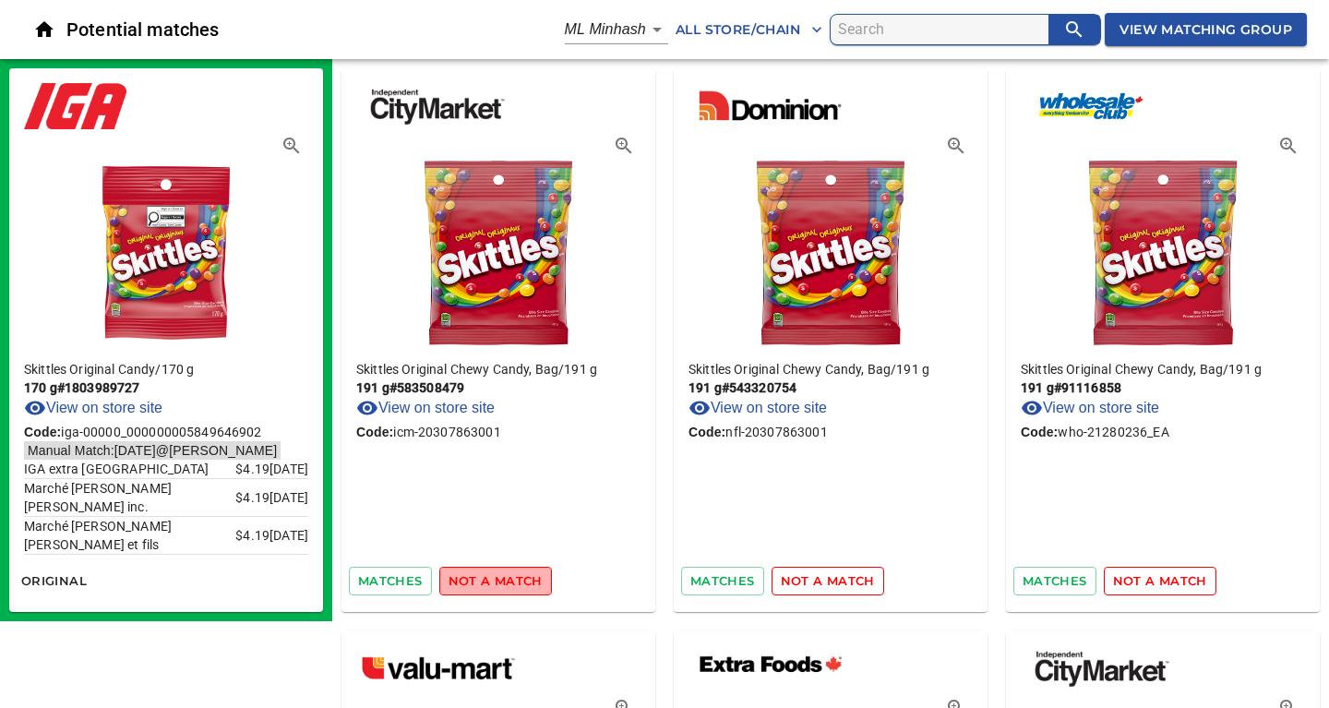
click at [499, 576] on span "not a match" at bounding box center [495, 580] width 94 height 21
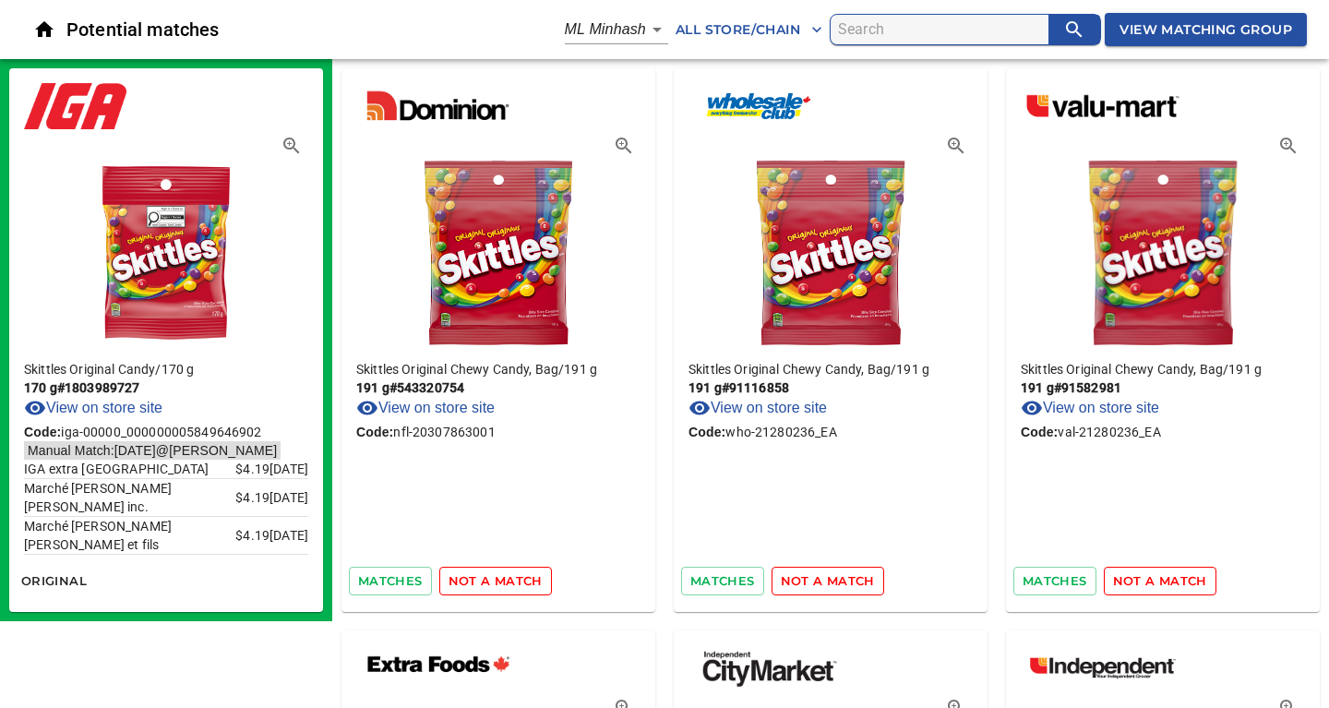
click at [499, 576] on span "not a match" at bounding box center [495, 580] width 94 height 21
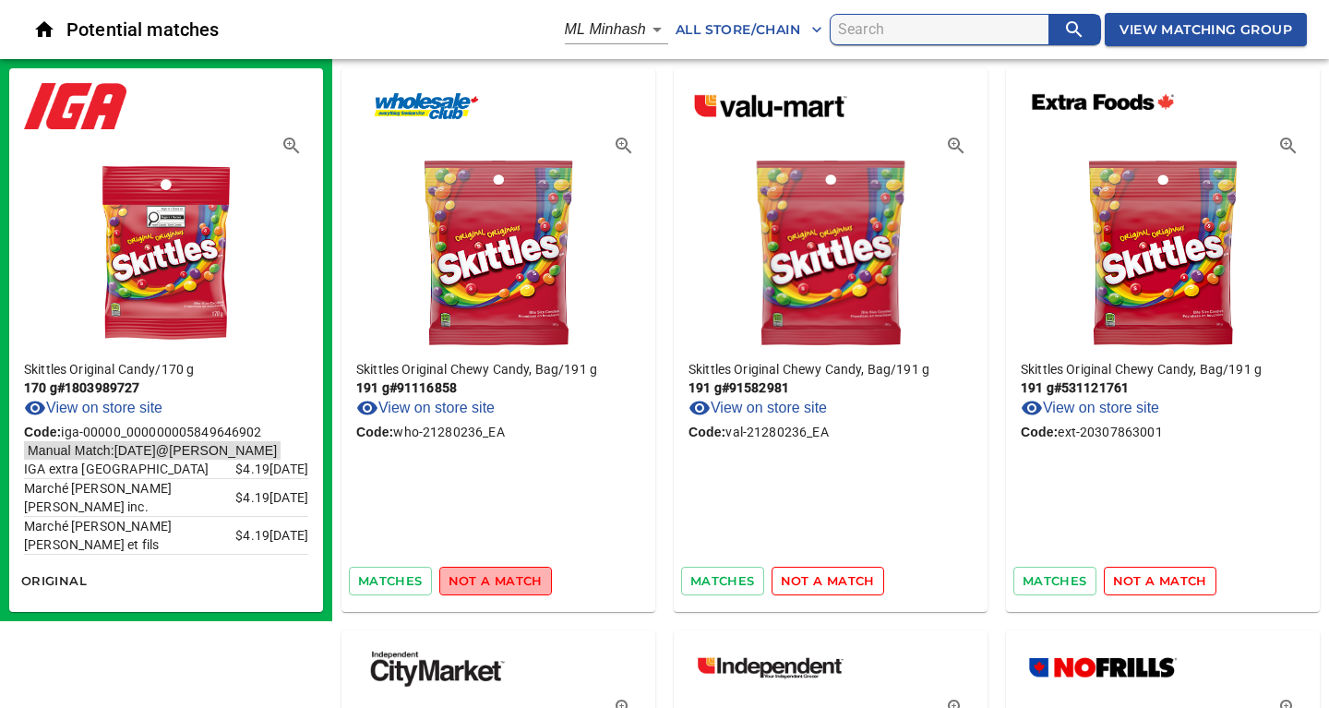
click at [499, 576] on span "not a match" at bounding box center [495, 580] width 94 height 21
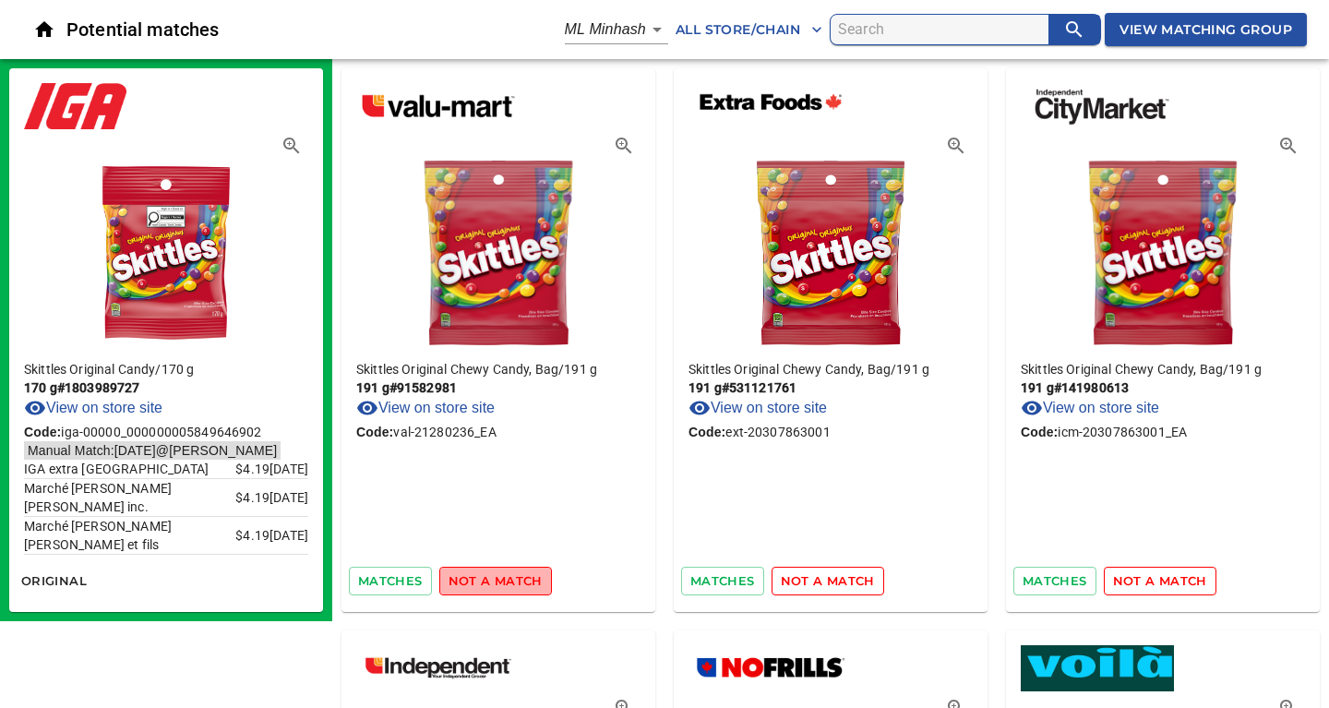
click at [499, 576] on span "not a match" at bounding box center [495, 580] width 94 height 21
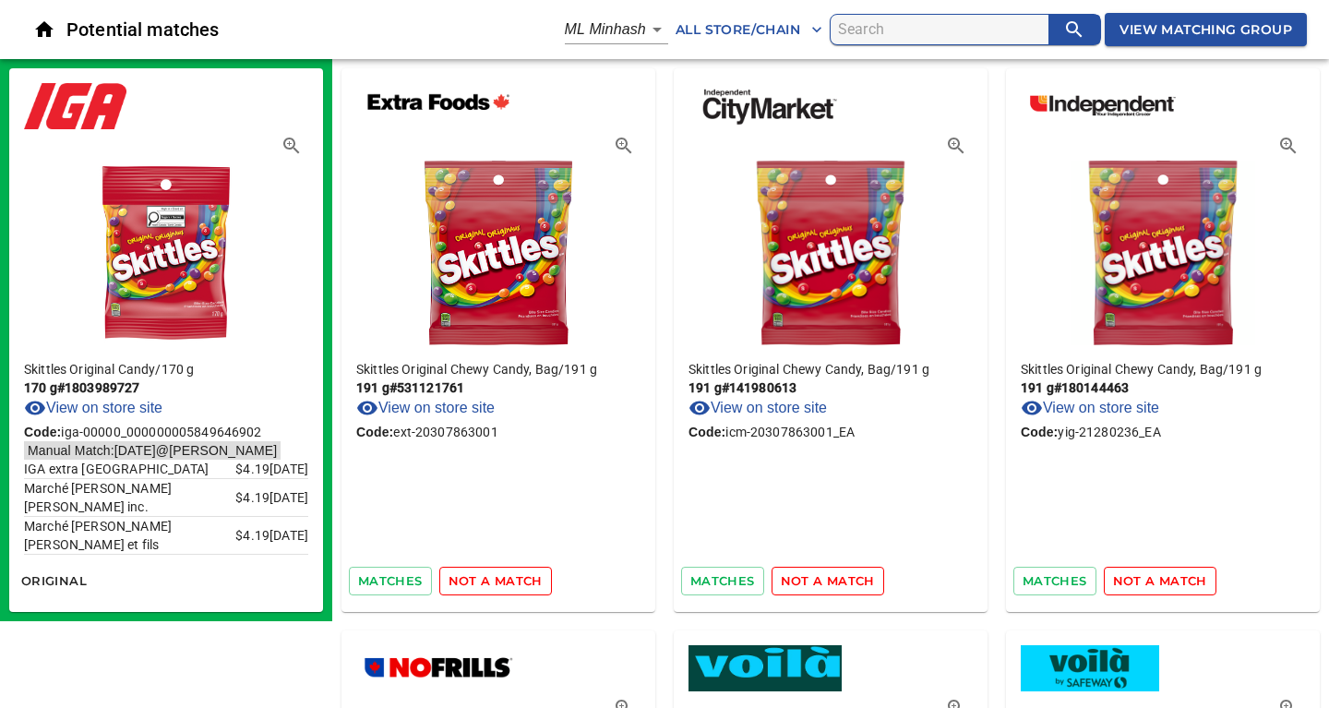
click at [499, 576] on span "not a match" at bounding box center [495, 580] width 94 height 21
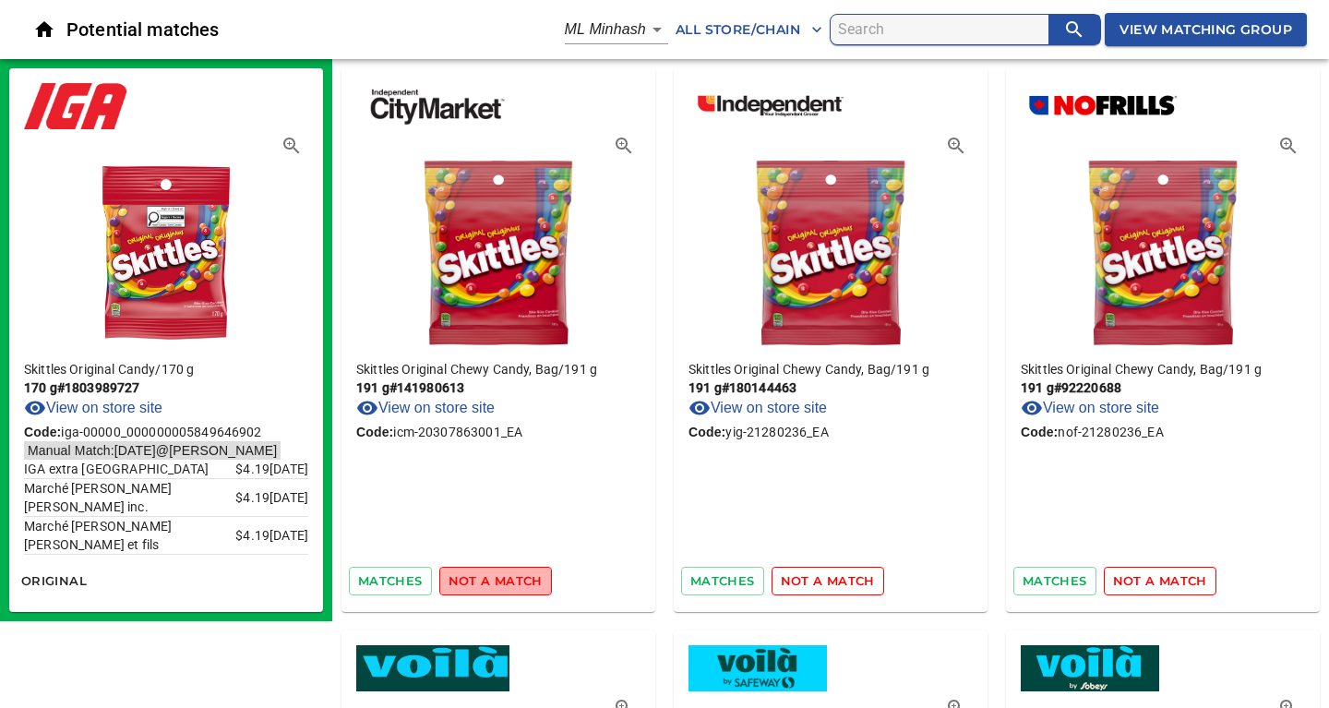
click at [499, 576] on span "not a match" at bounding box center [495, 580] width 94 height 21
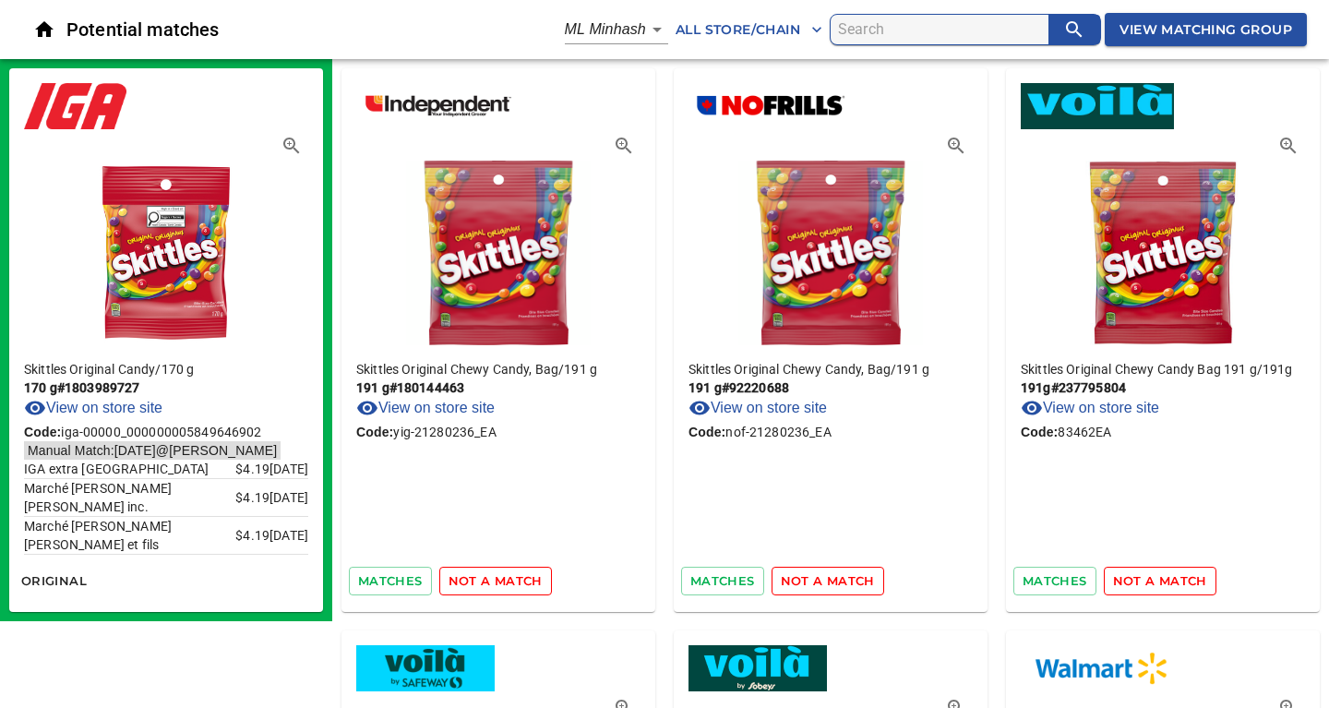
click at [499, 576] on span "not a match" at bounding box center [495, 580] width 94 height 21
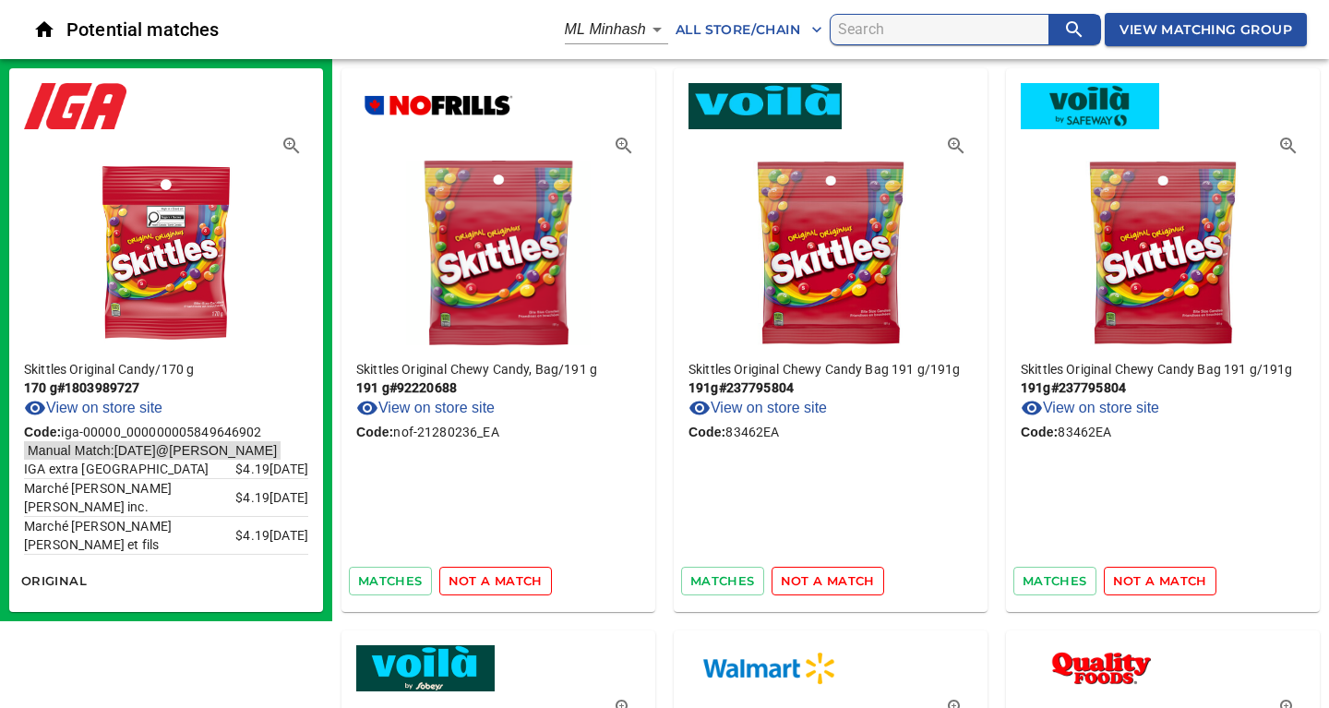
click at [499, 576] on span "not a match" at bounding box center [495, 580] width 94 height 21
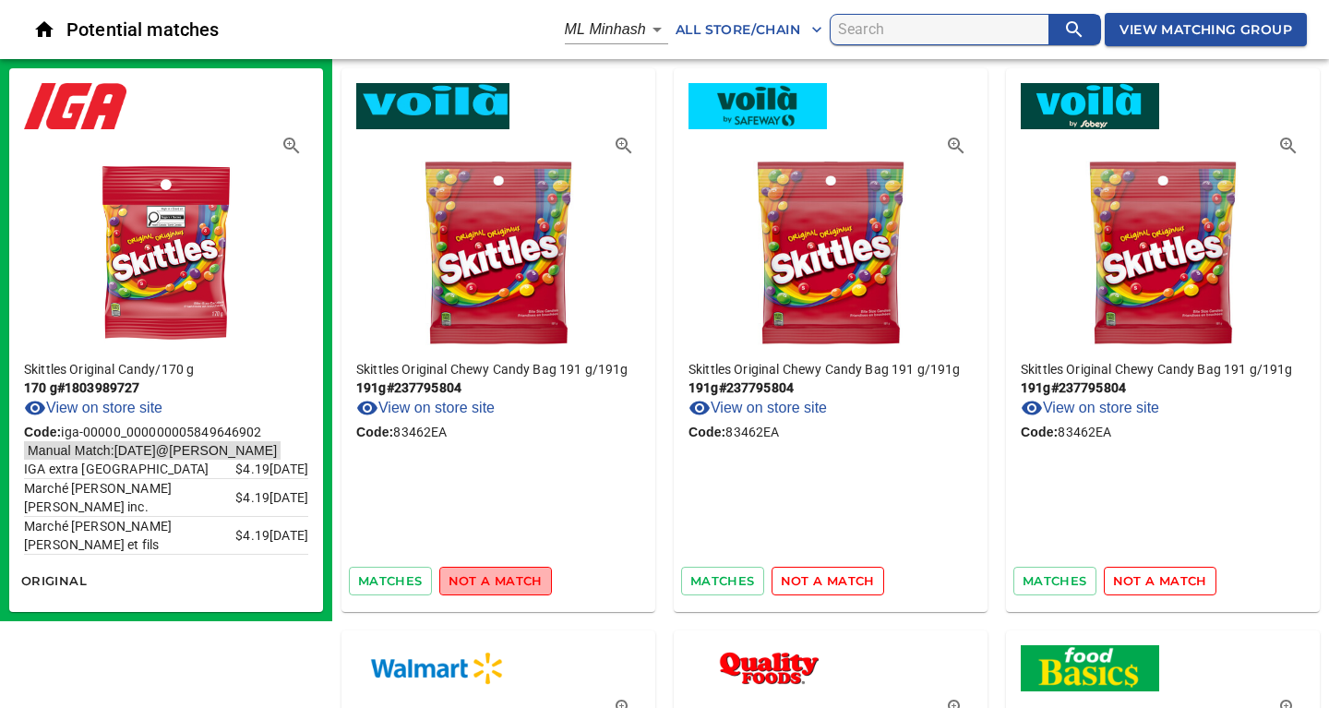
click at [499, 576] on span "not a match" at bounding box center [495, 580] width 94 height 21
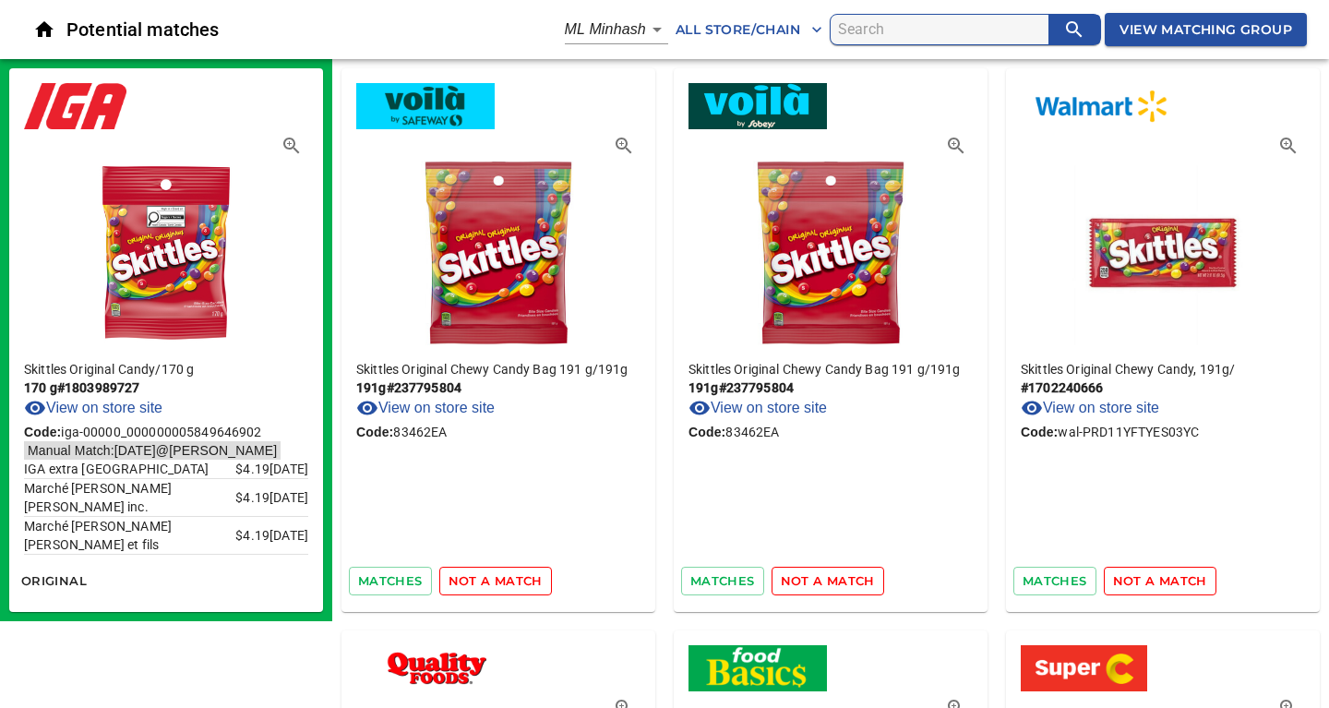
click at [499, 576] on span "not a match" at bounding box center [495, 580] width 94 height 21
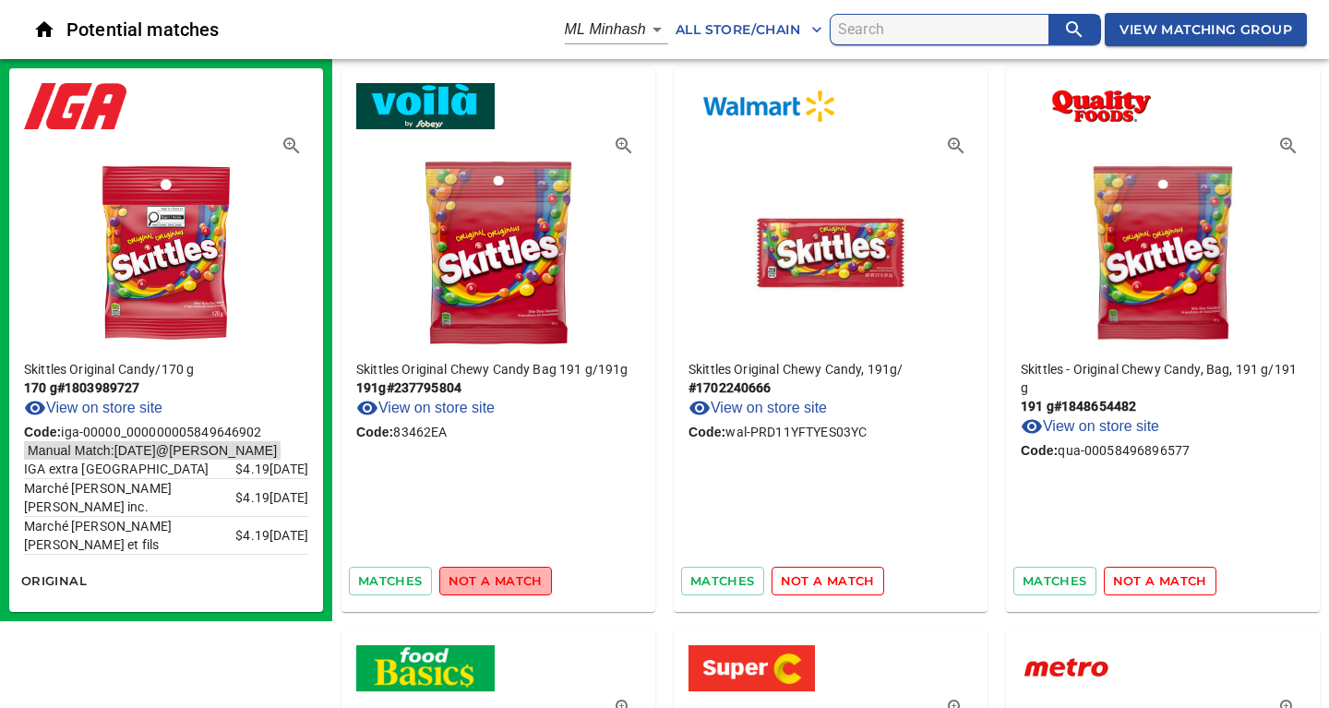
click at [499, 576] on span "not a match" at bounding box center [495, 580] width 94 height 21
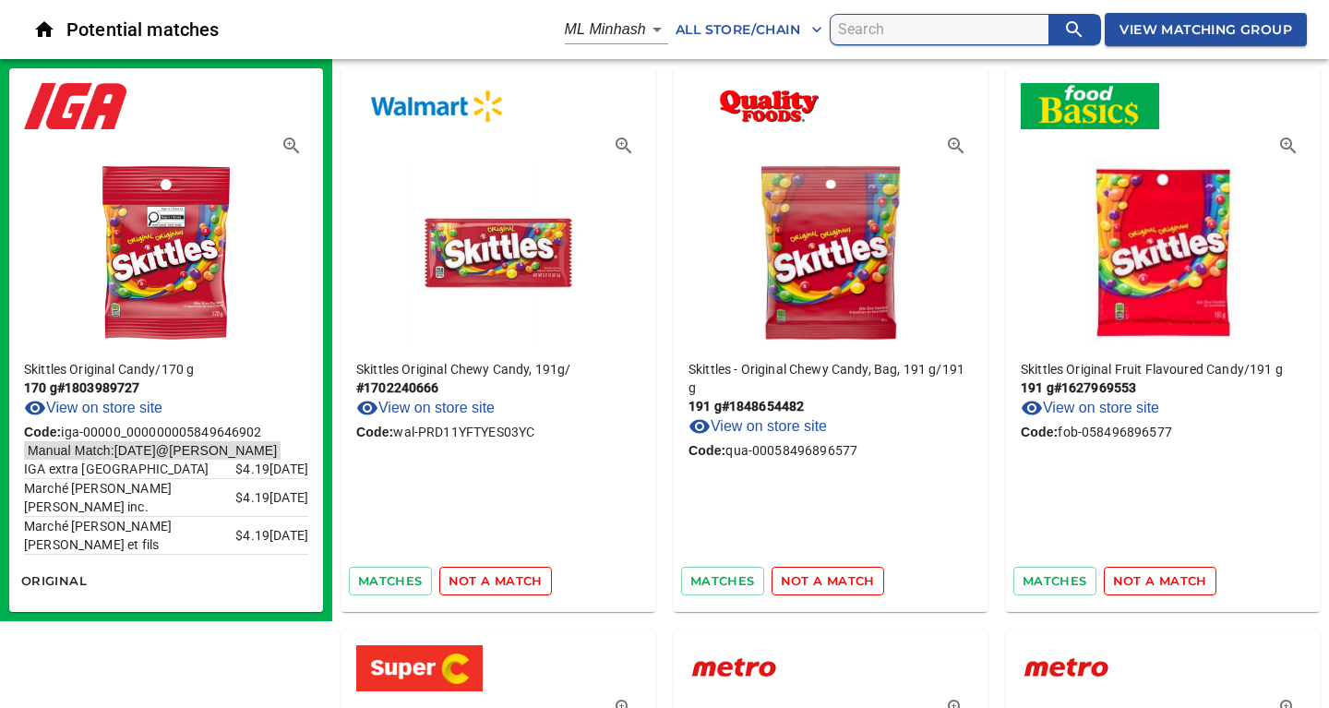
click at [499, 576] on span "not a match" at bounding box center [495, 580] width 94 height 21
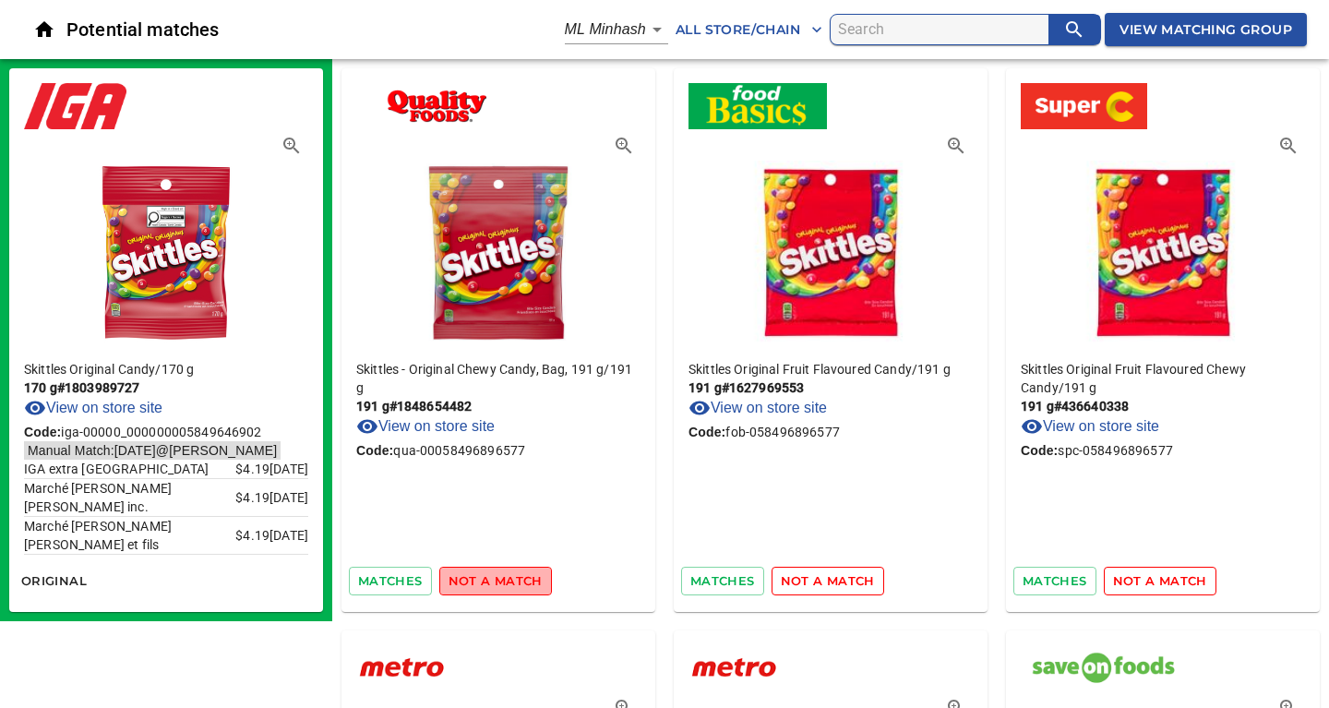
click at [499, 576] on span "not a match" at bounding box center [495, 580] width 94 height 21
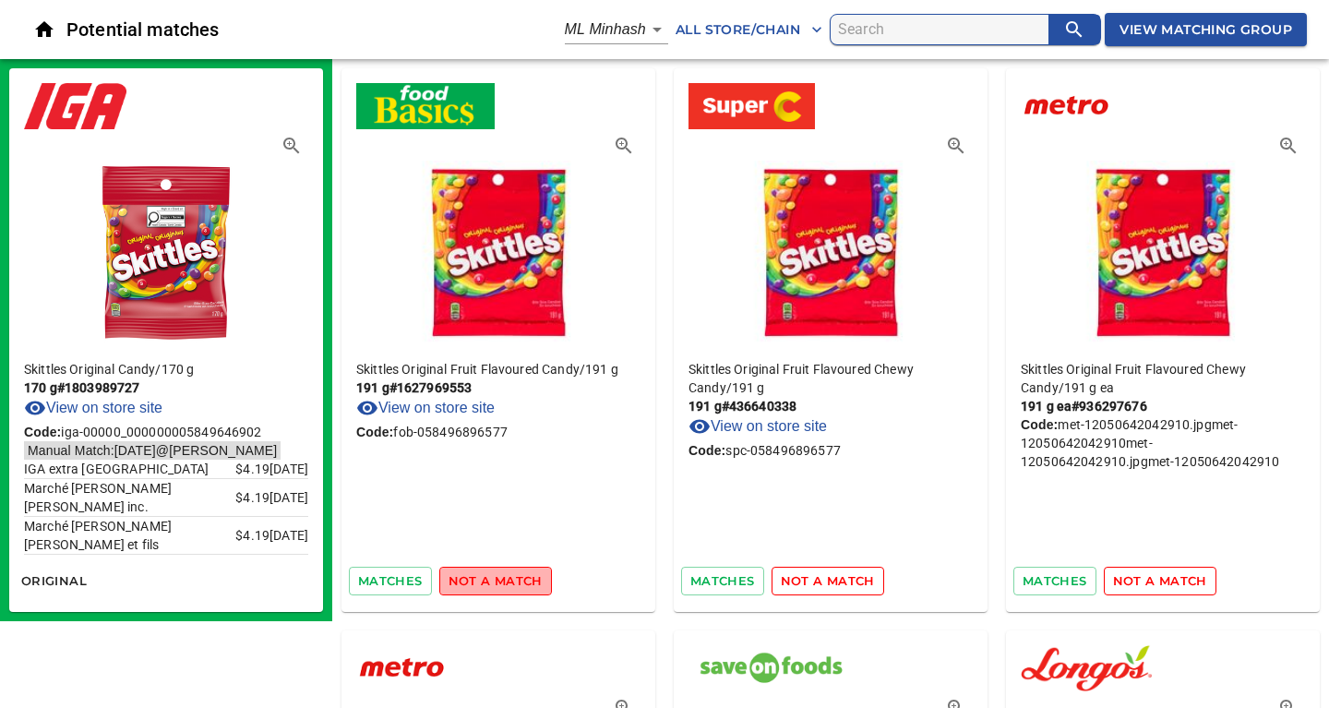
click at [499, 576] on span "not a match" at bounding box center [495, 580] width 94 height 21
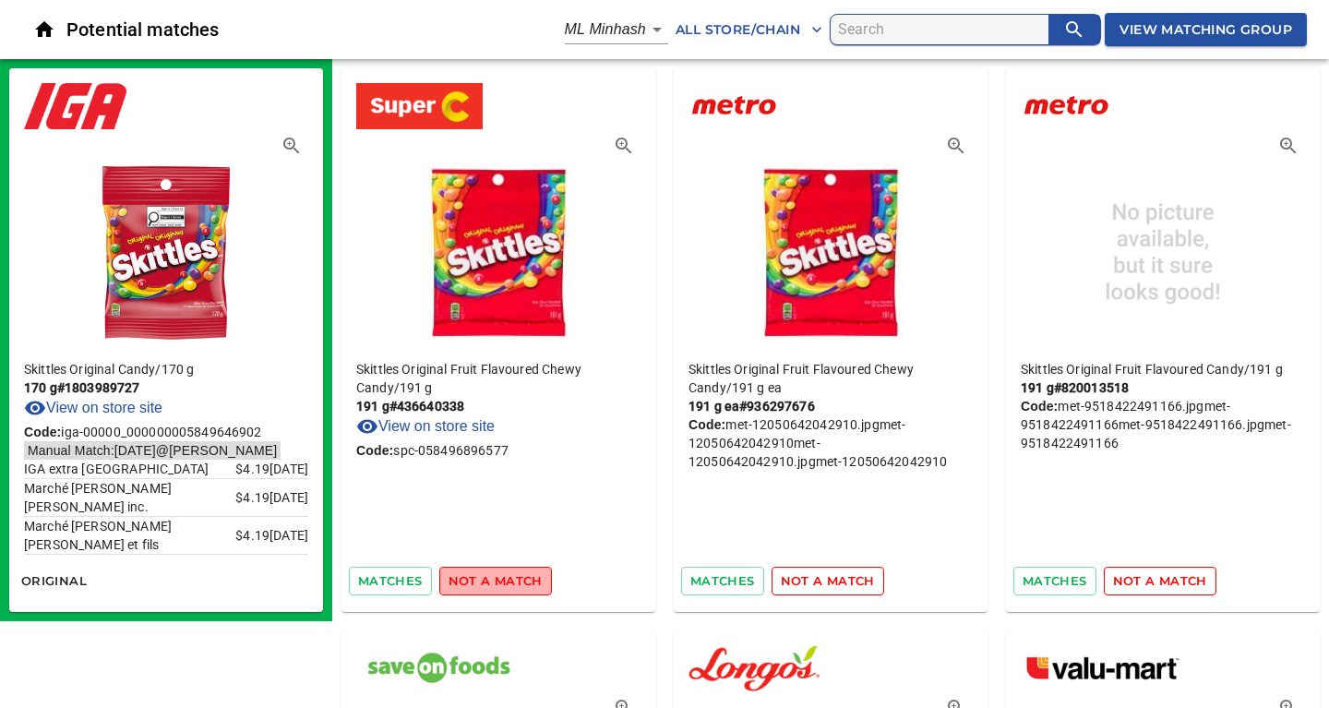
click at [499, 576] on span "not a match" at bounding box center [495, 580] width 94 height 21
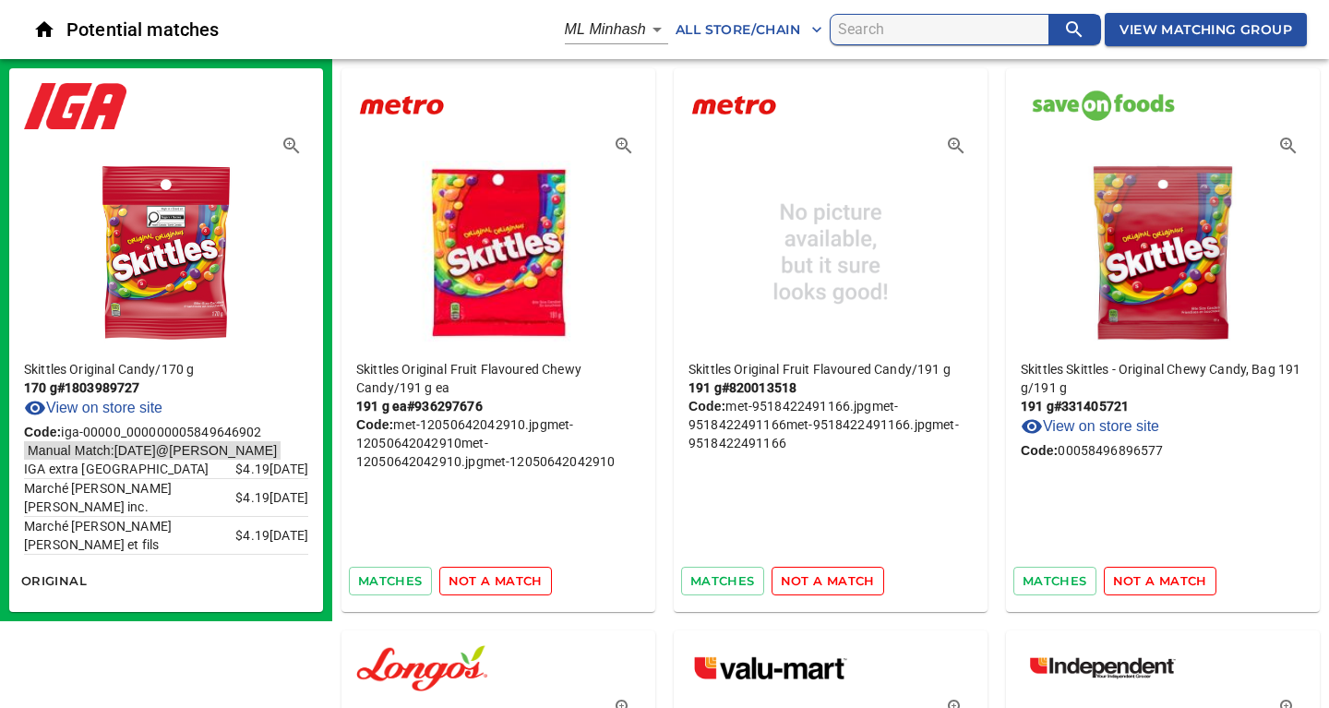
click at [499, 576] on span "not a match" at bounding box center [495, 580] width 94 height 21
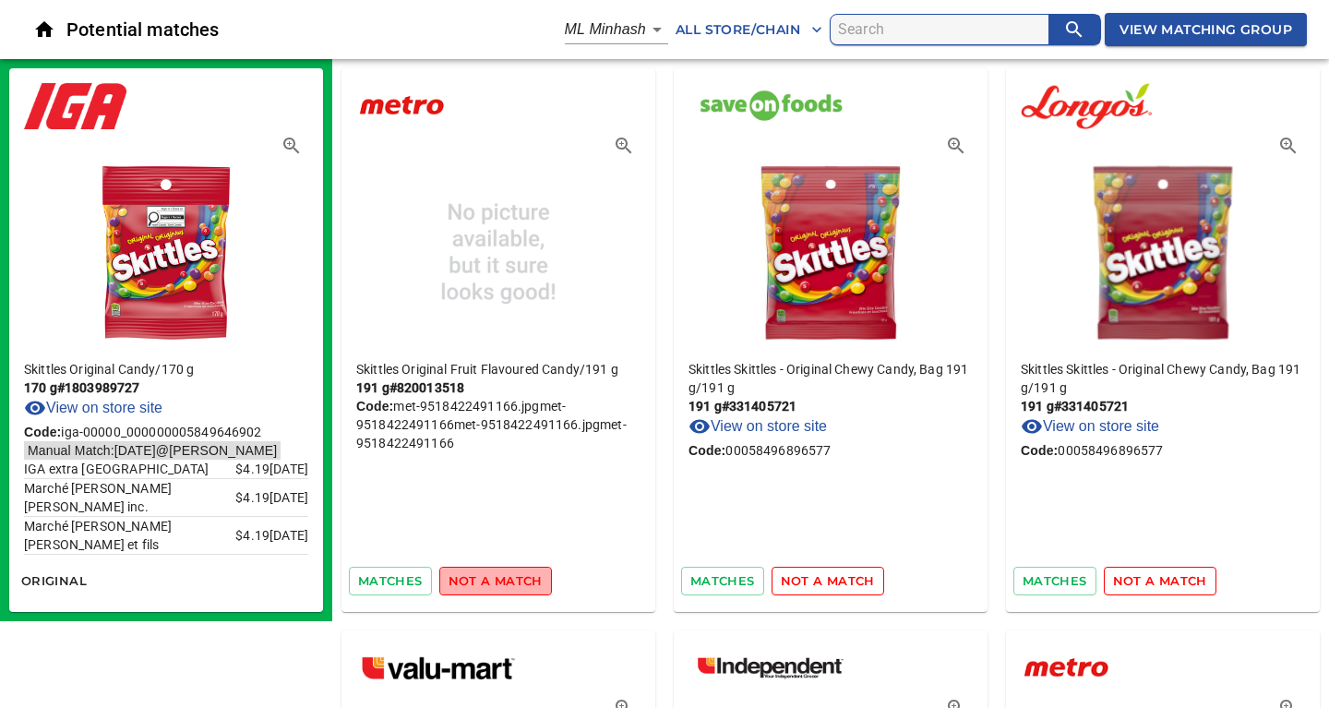
click at [499, 576] on span "not a match" at bounding box center [495, 580] width 94 height 21
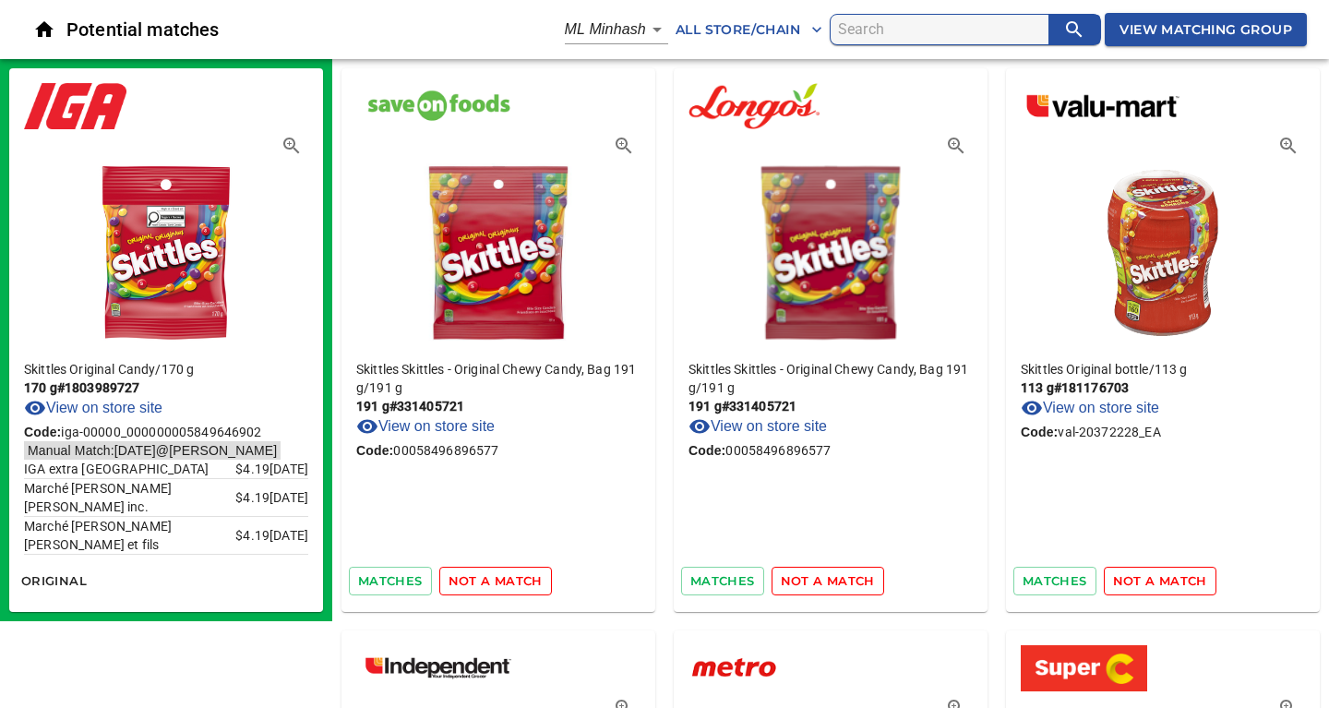
click at [499, 576] on span "not a match" at bounding box center [495, 580] width 94 height 21
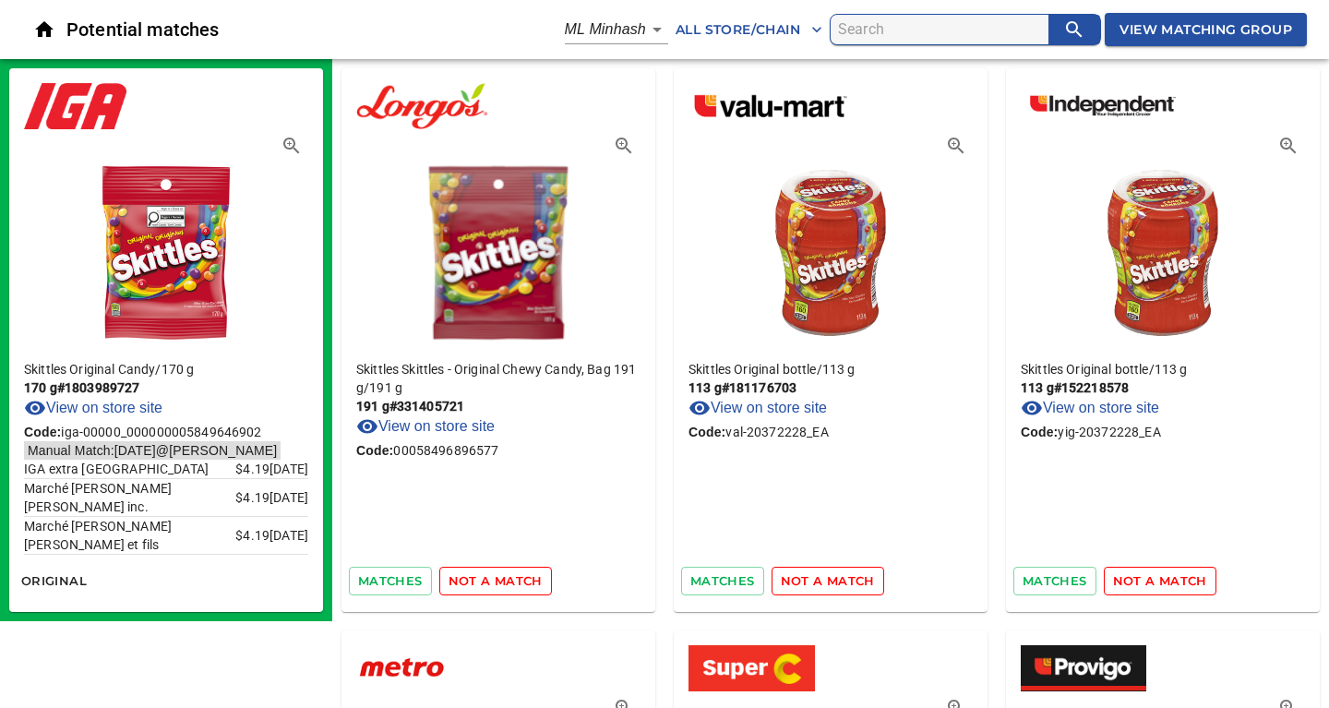
click at [499, 576] on span "not a match" at bounding box center [495, 580] width 94 height 21
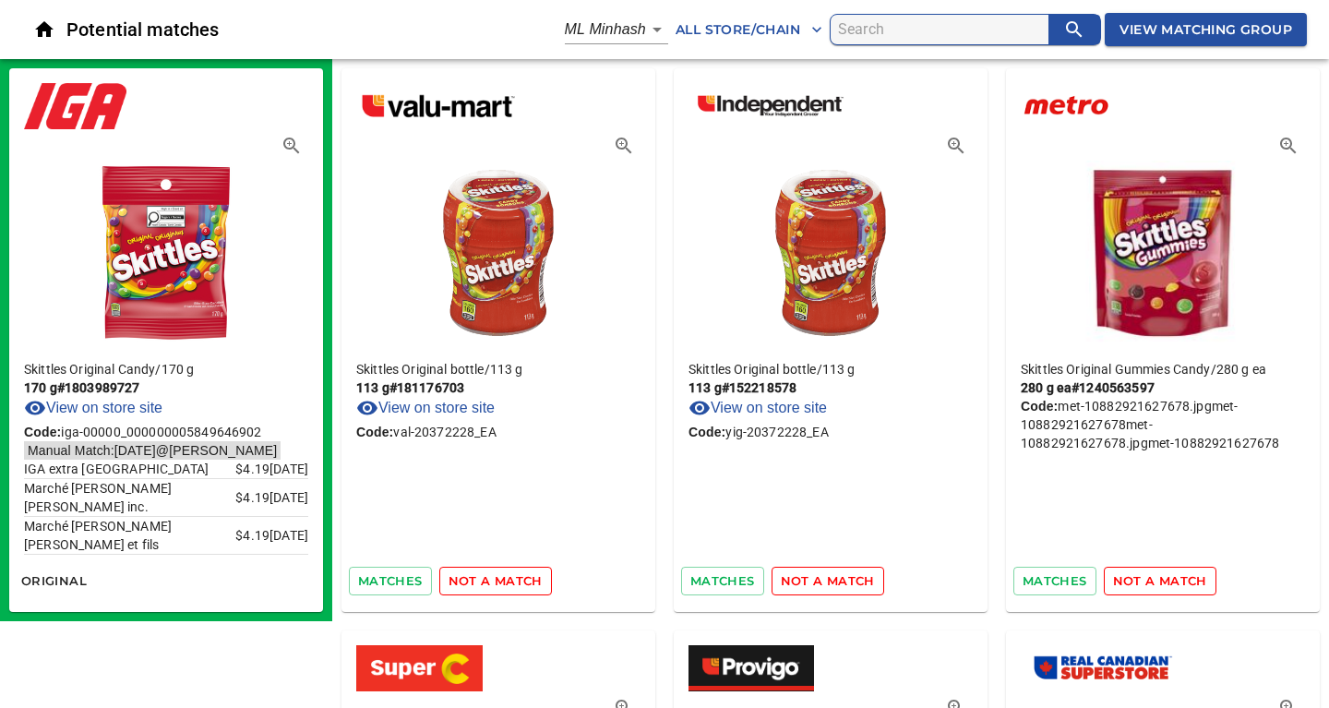
click at [499, 576] on span "not a match" at bounding box center [495, 580] width 94 height 21
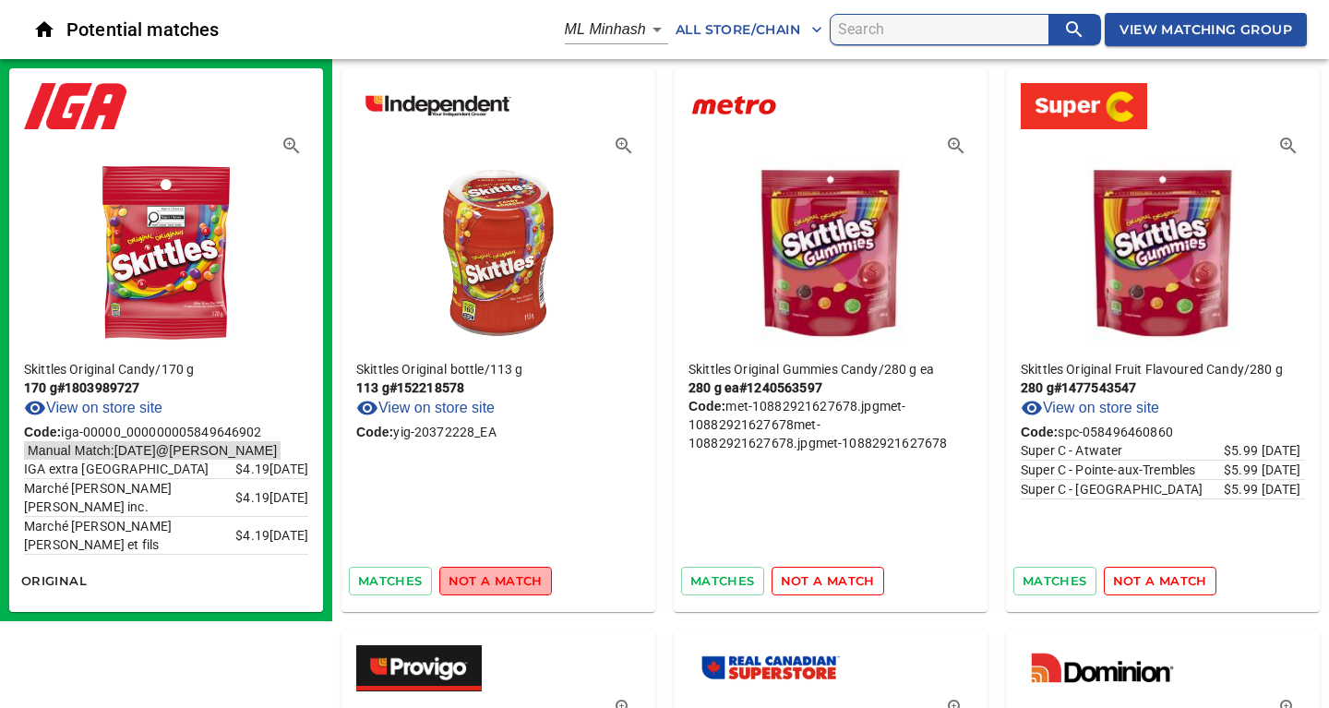
click at [499, 576] on span "not a match" at bounding box center [495, 580] width 94 height 21
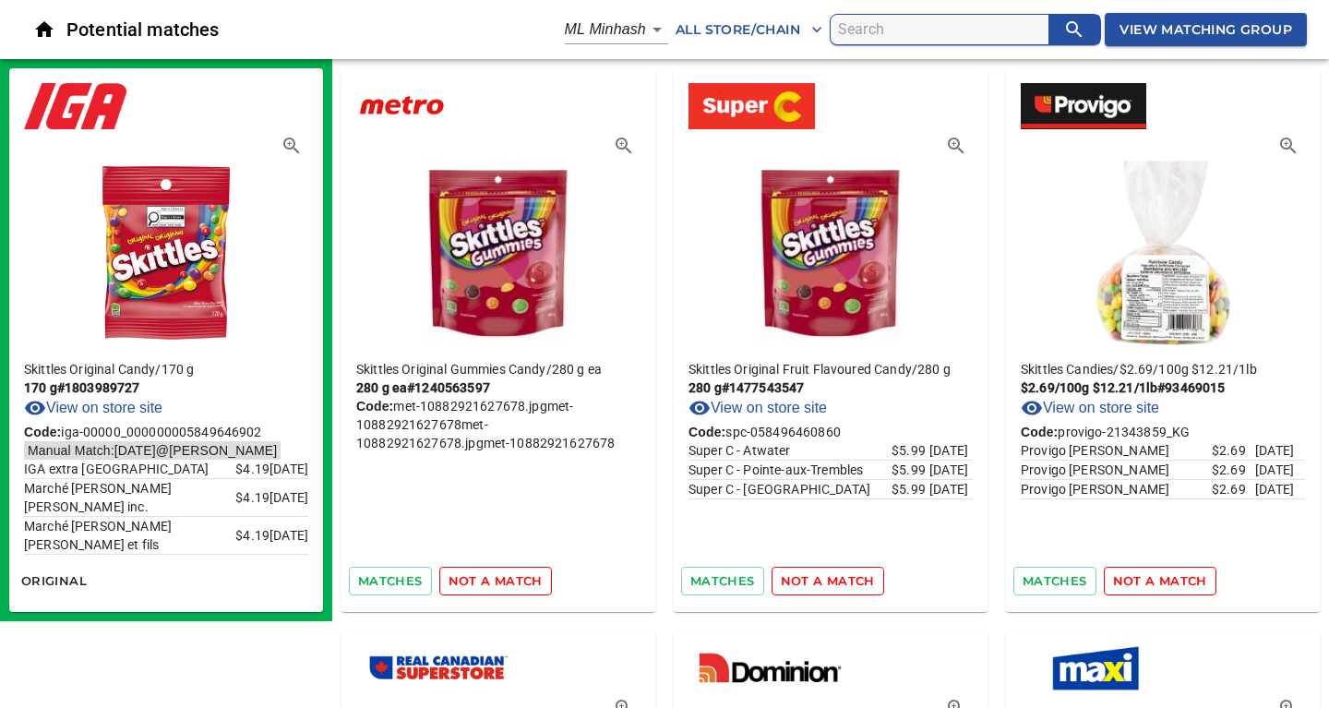
click at [499, 576] on span "not a match" at bounding box center [495, 580] width 94 height 21
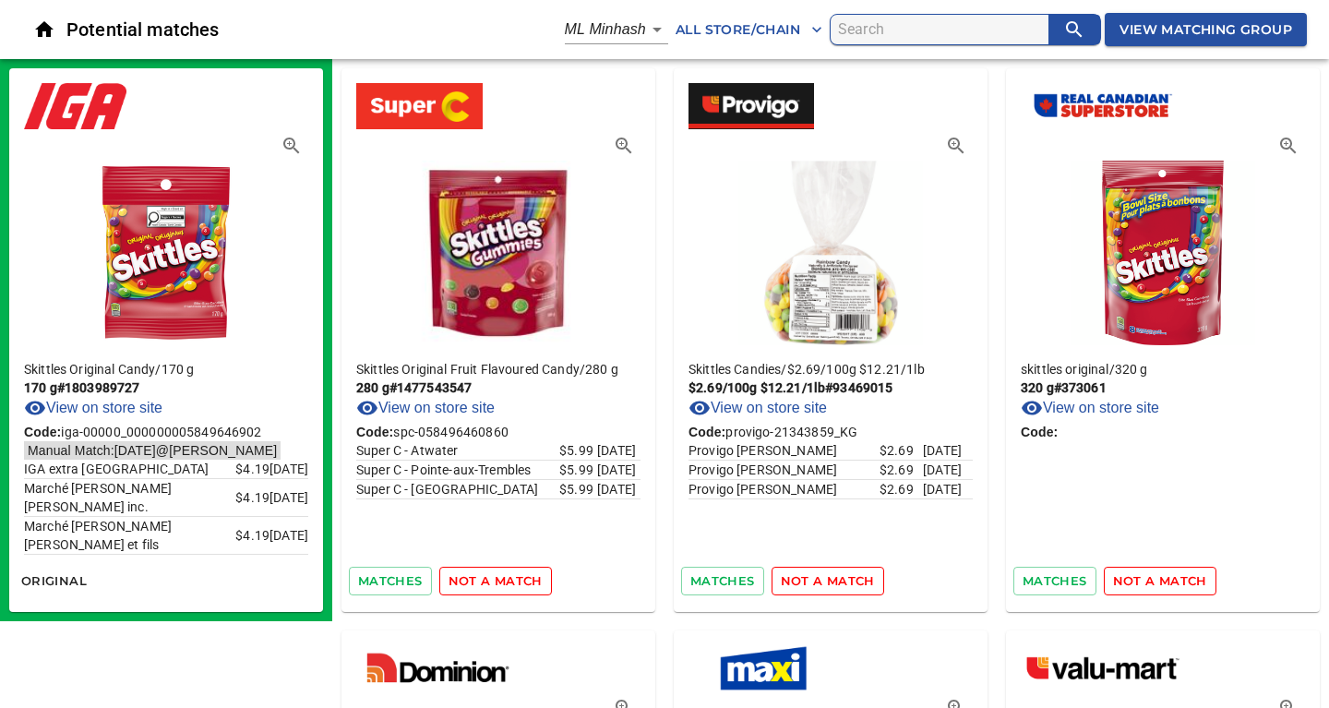
click at [499, 576] on span "not a match" at bounding box center [495, 580] width 94 height 21
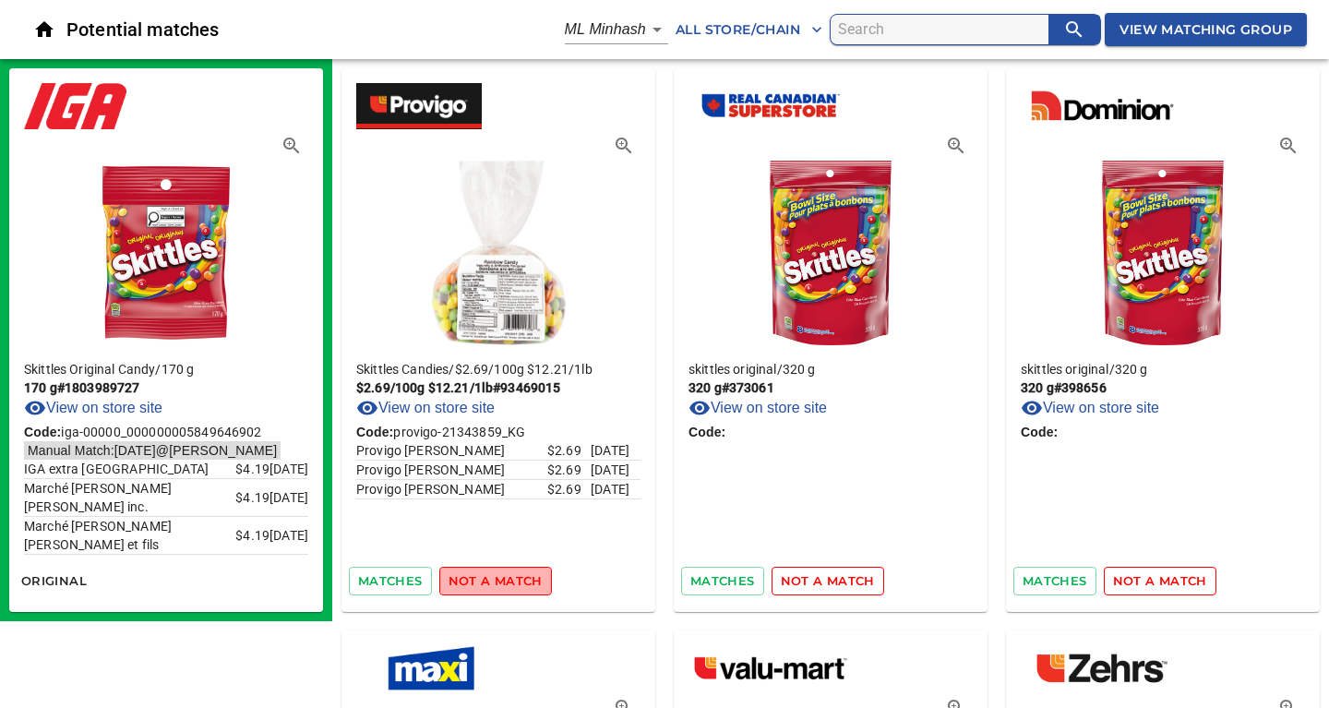
click at [499, 576] on span "not a match" at bounding box center [495, 580] width 94 height 21
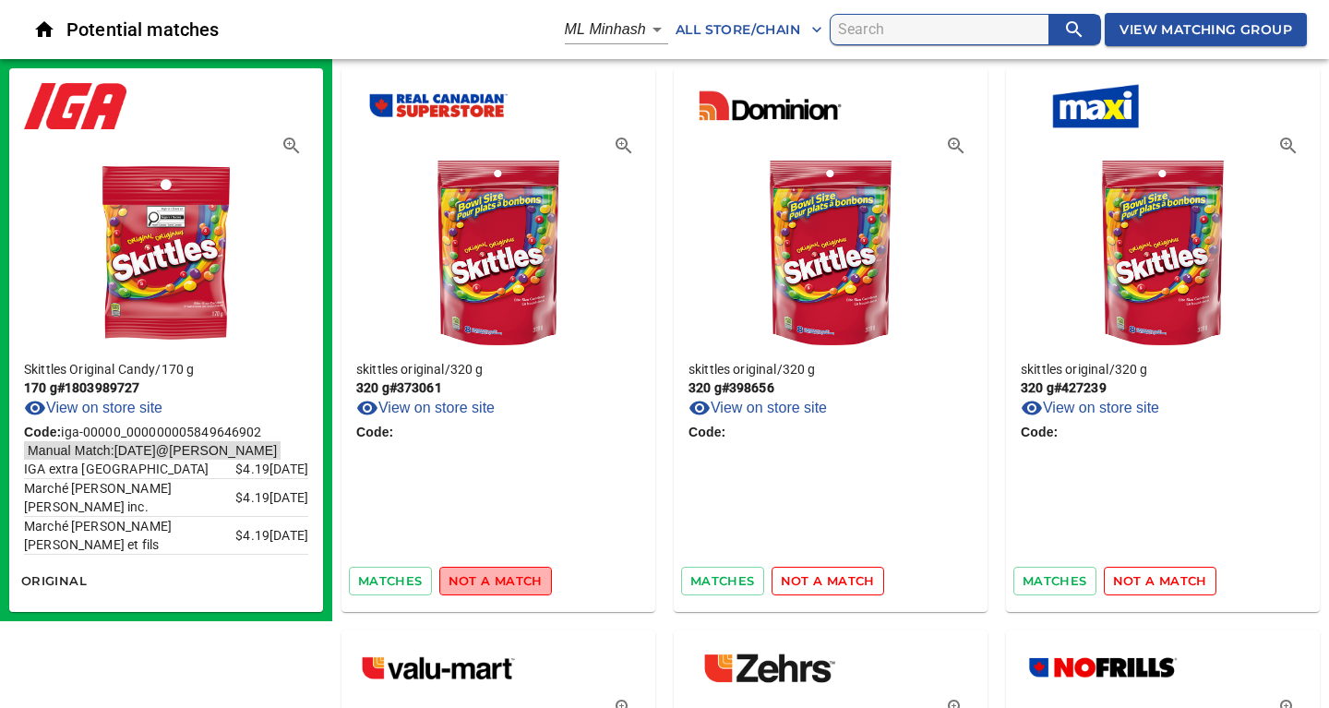
click at [499, 576] on span "not a match" at bounding box center [495, 580] width 94 height 21
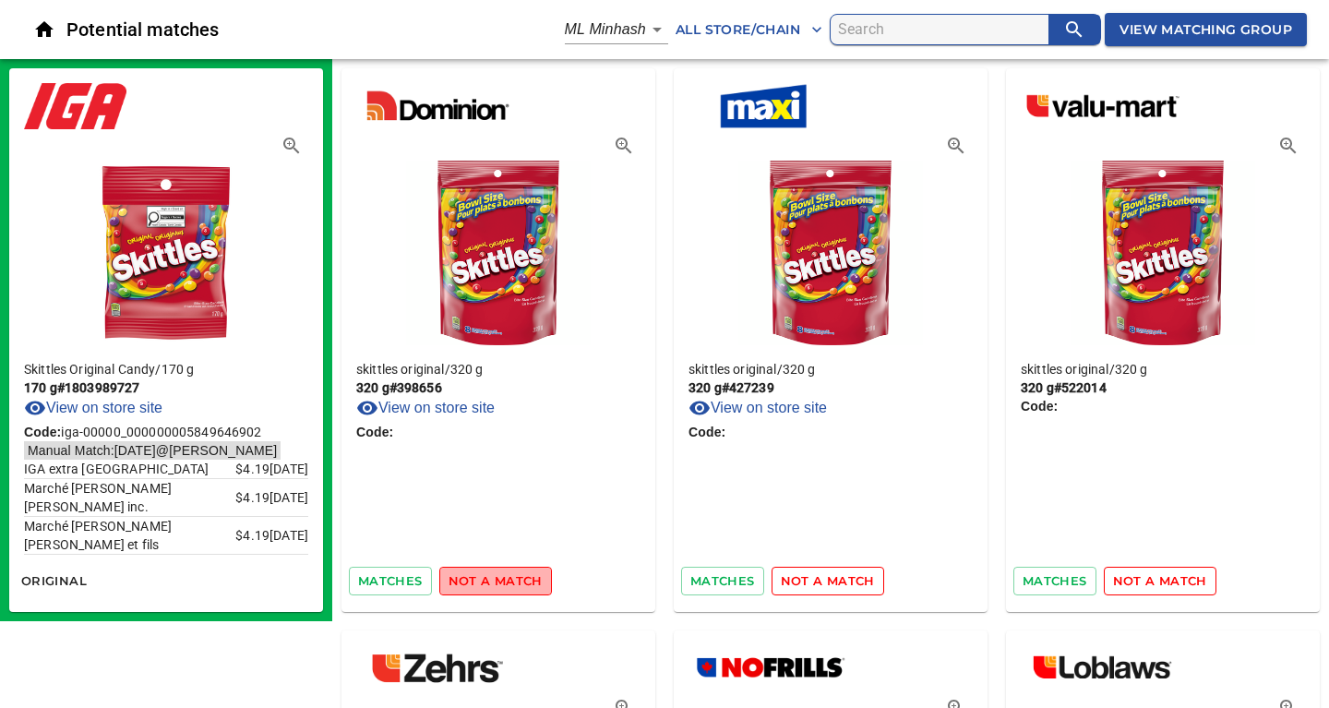
click at [499, 576] on span "not a match" at bounding box center [495, 580] width 94 height 21
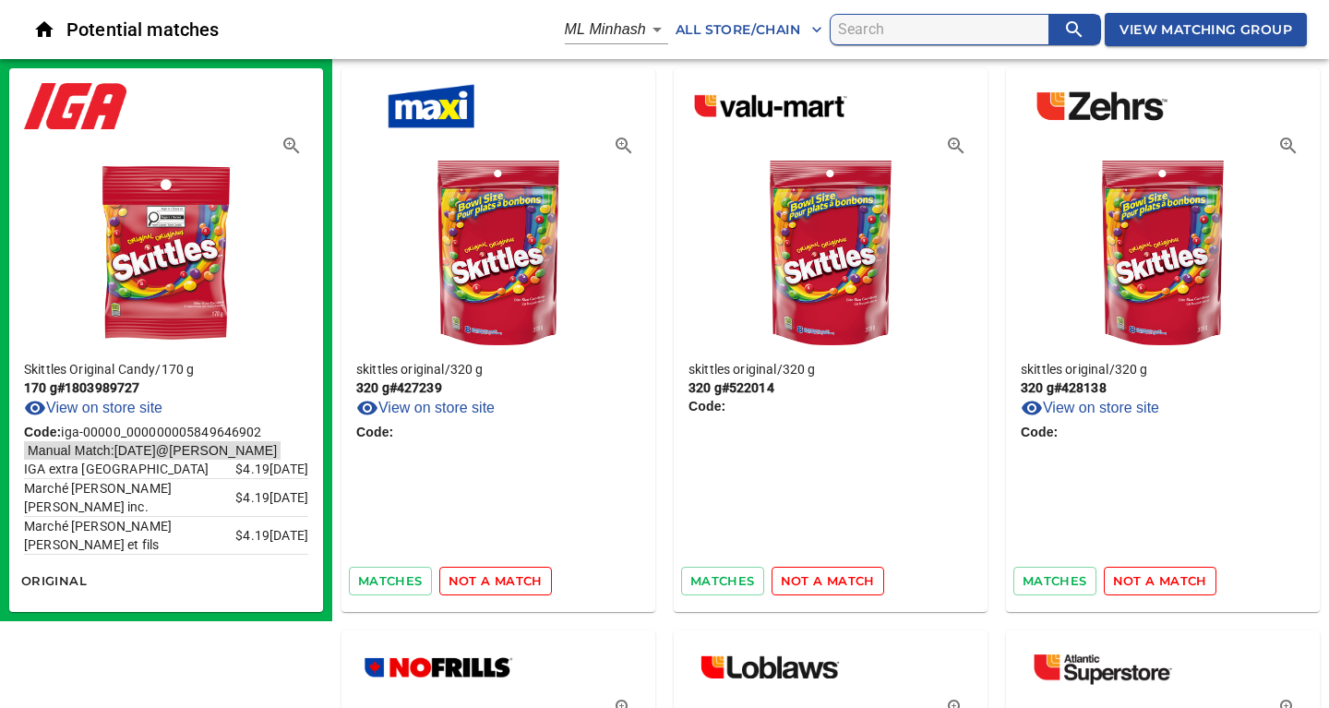
click at [499, 576] on span "not a match" at bounding box center [495, 580] width 94 height 21
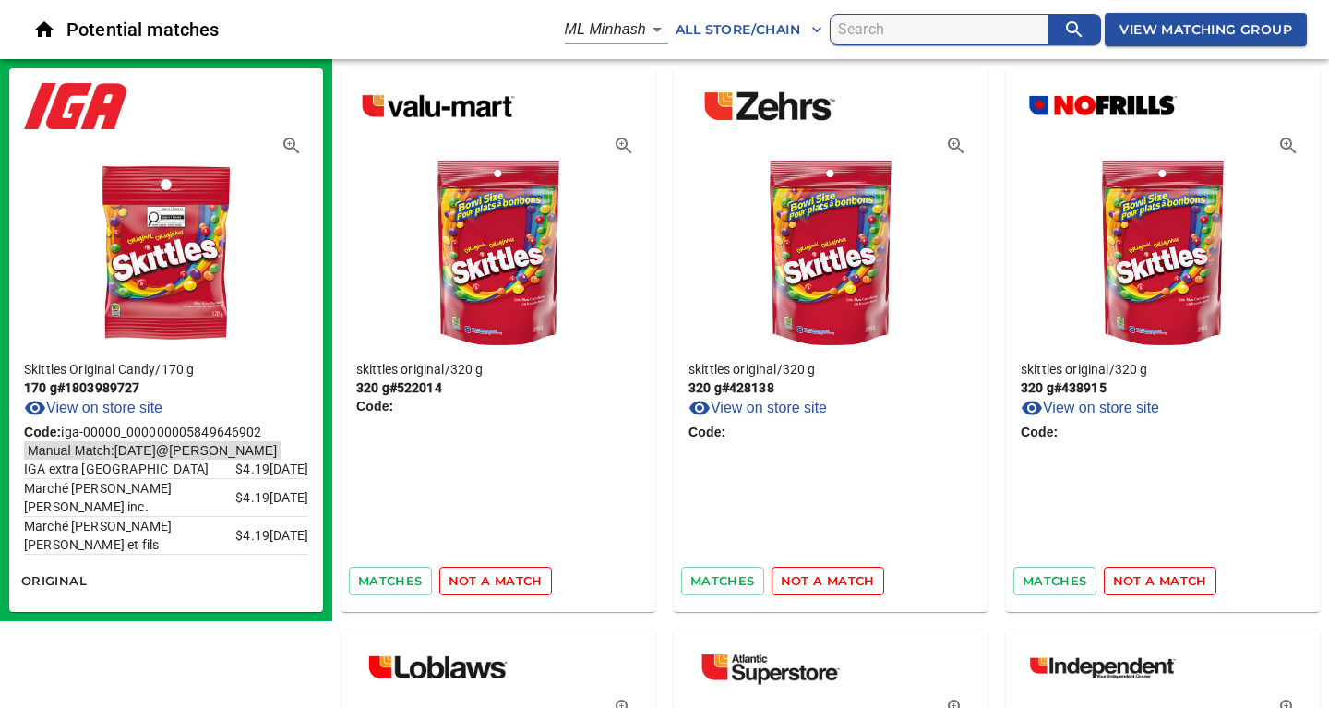
click at [499, 576] on span "not a match" at bounding box center [495, 580] width 94 height 21
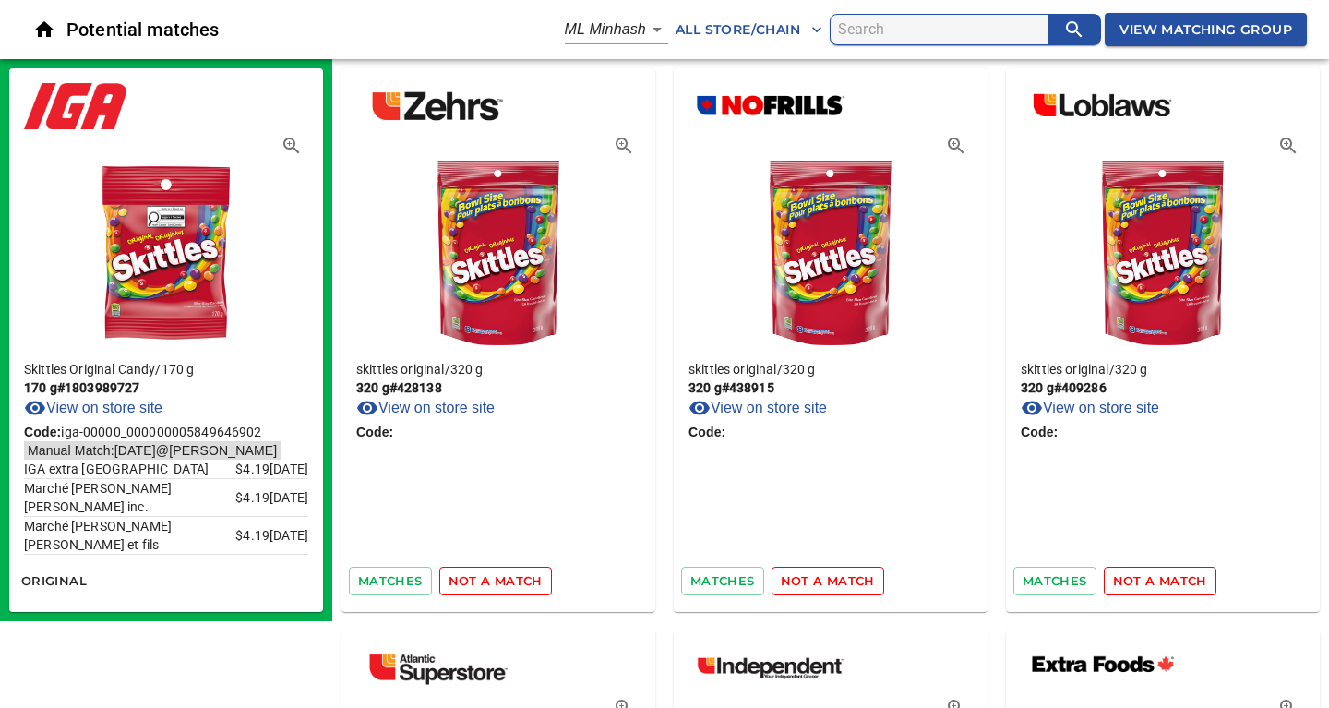
click at [499, 576] on span "not a match" at bounding box center [495, 580] width 94 height 21
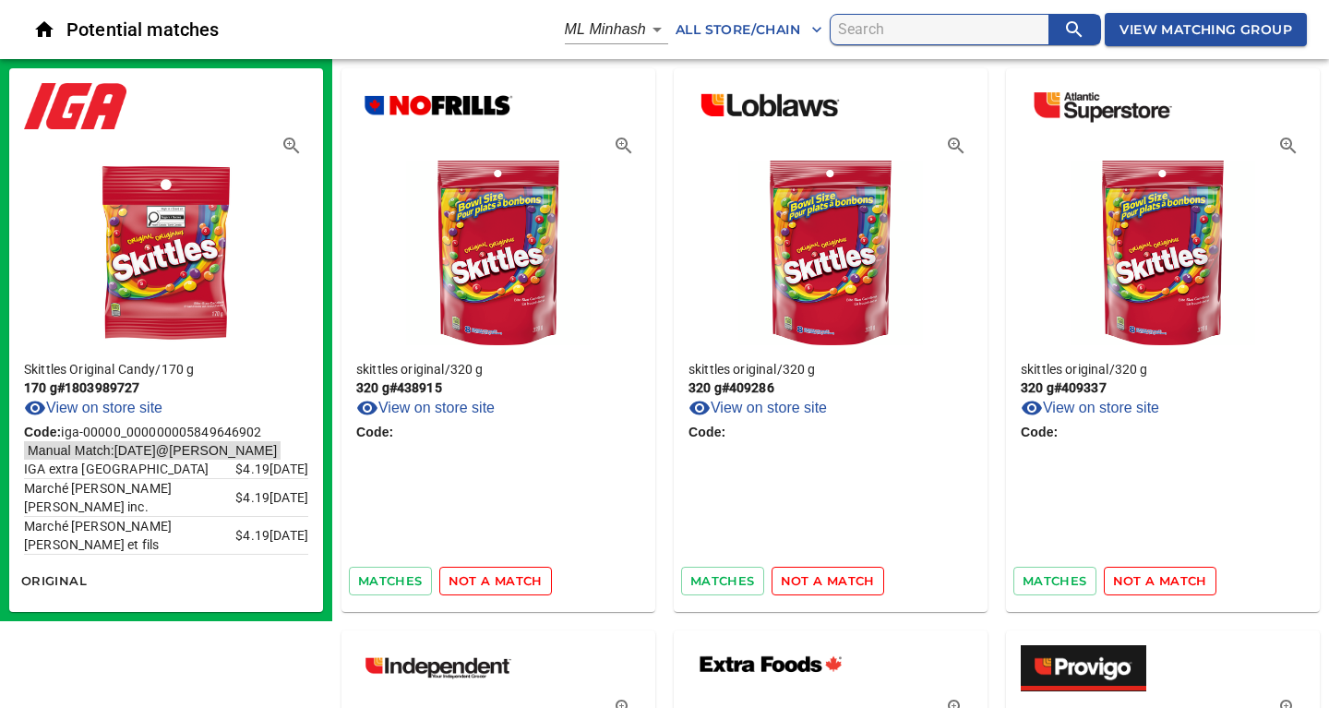
click at [499, 576] on span "not a match" at bounding box center [495, 580] width 94 height 21
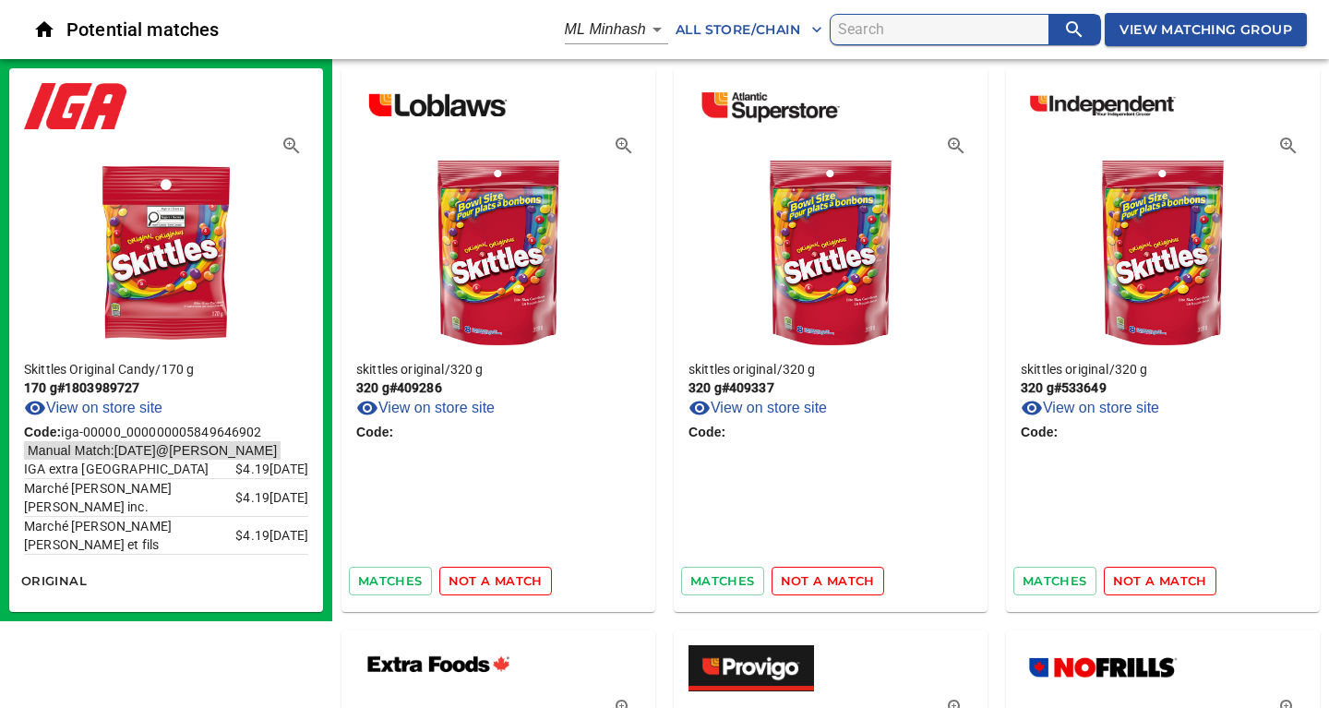
click at [499, 576] on span "not a match" at bounding box center [495, 580] width 94 height 21
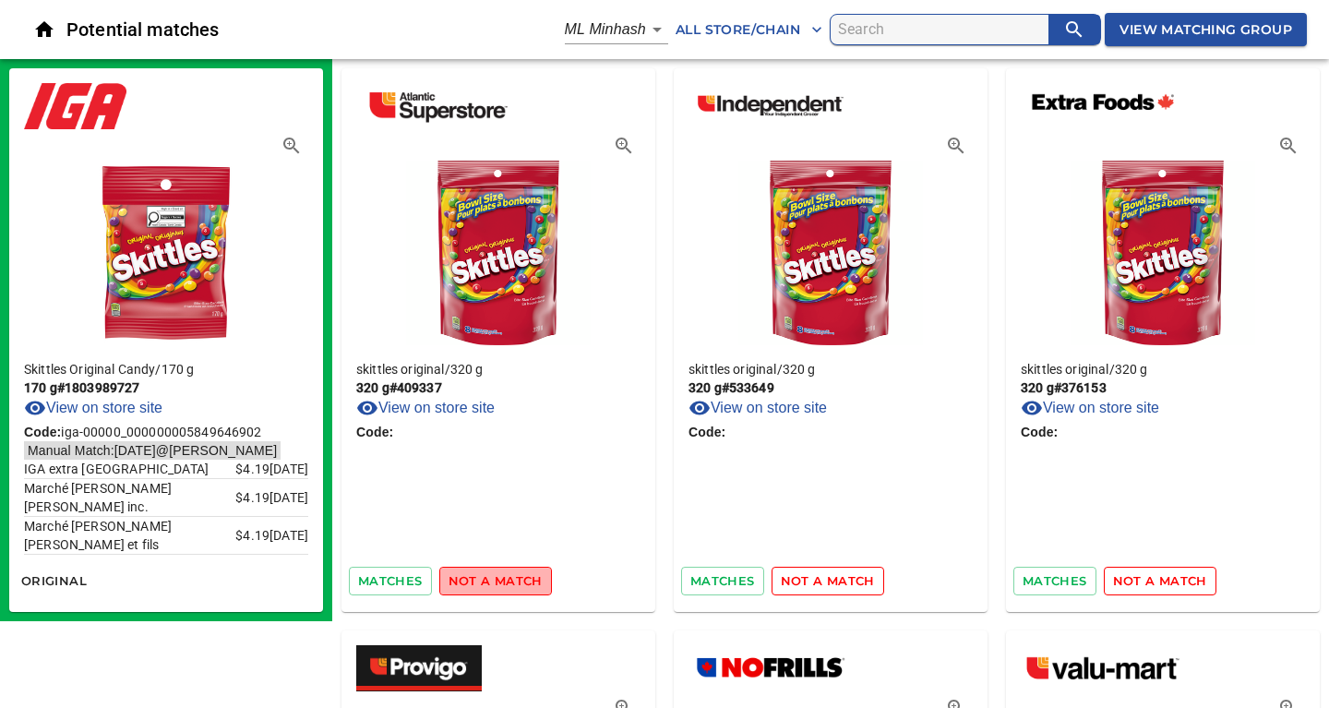
click at [499, 576] on span "not a match" at bounding box center [495, 580] width 94 height 21
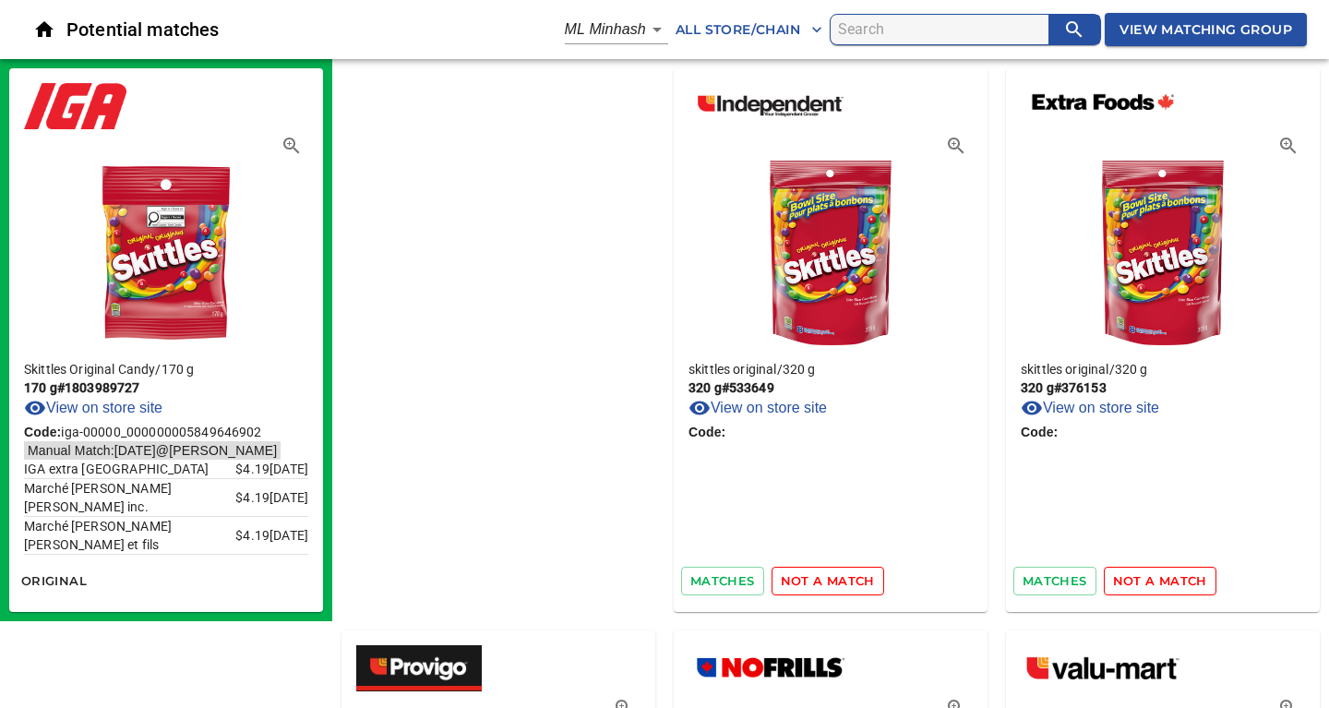
click at [781, 576] on span "not a match" at bounding box center [828, 580] width 94 height 21
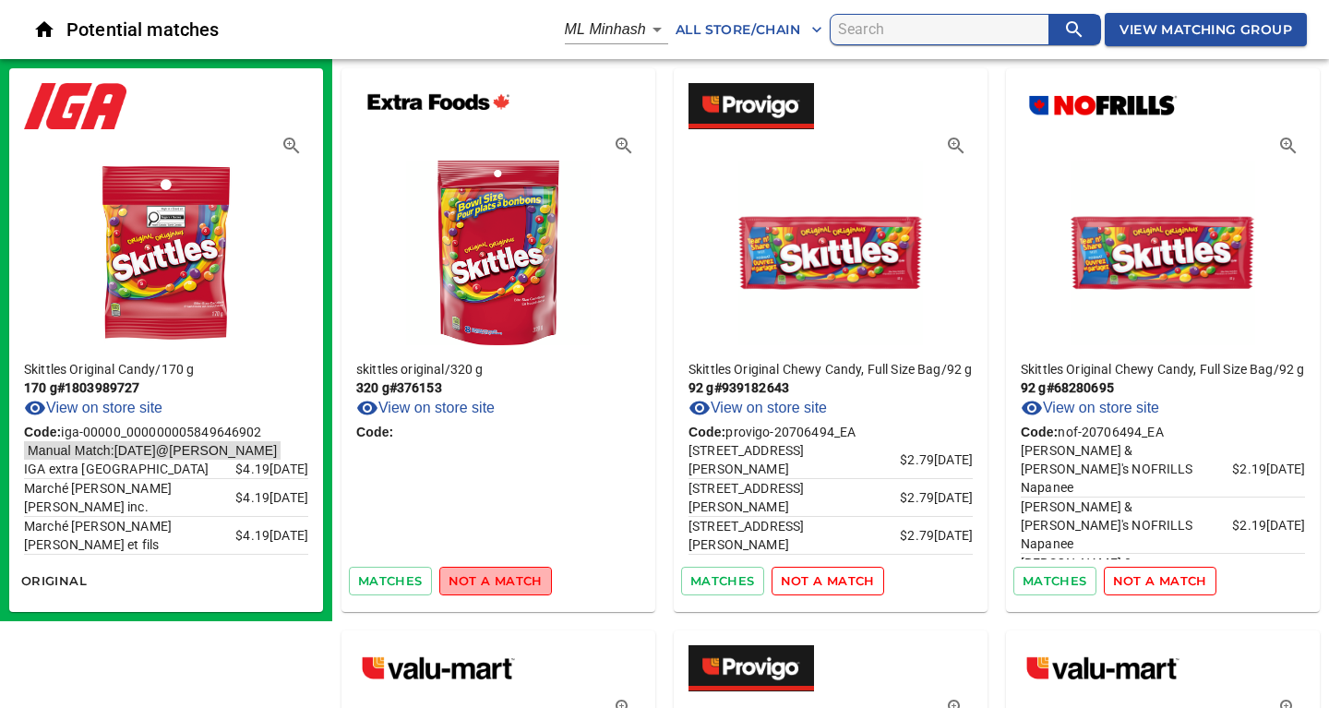
click at [499, 576] on span "not a match" at bounding box center [495, 580] width 94 height 21
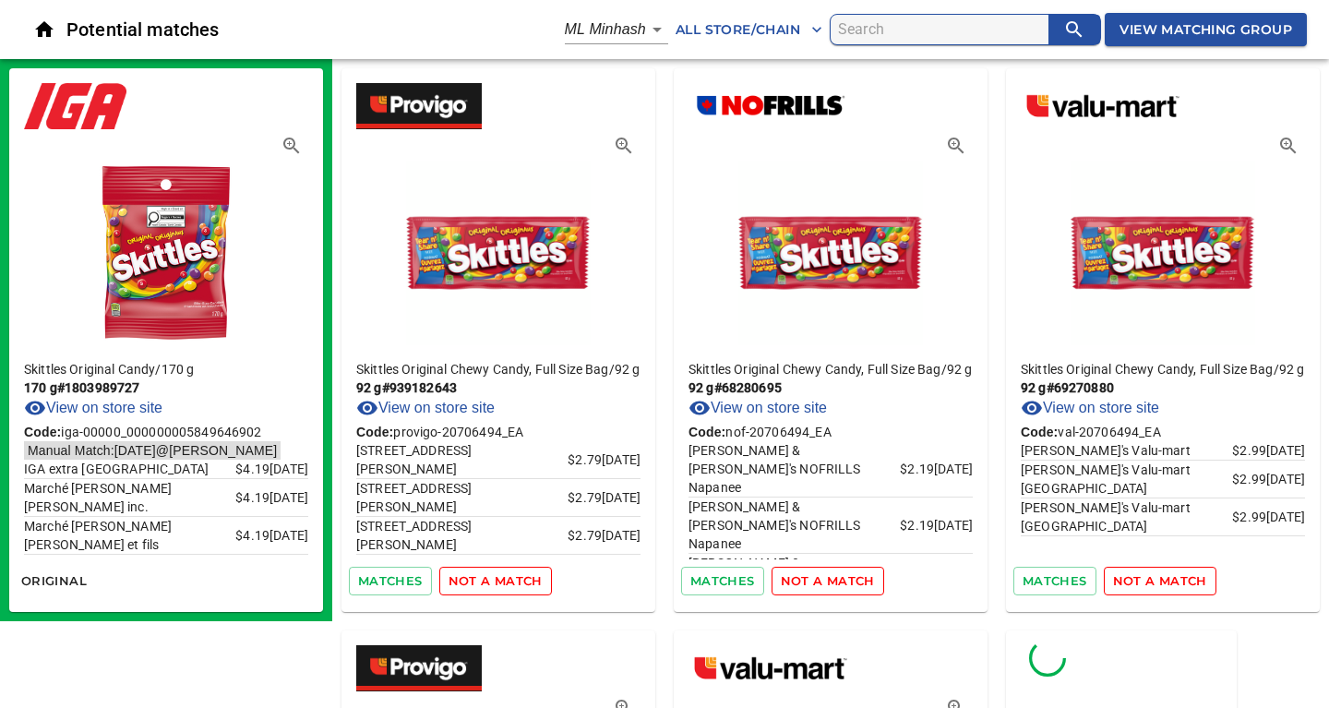
click at [499, 576] on span "not a match" at bounding box center [495, 580] width 94 height 21
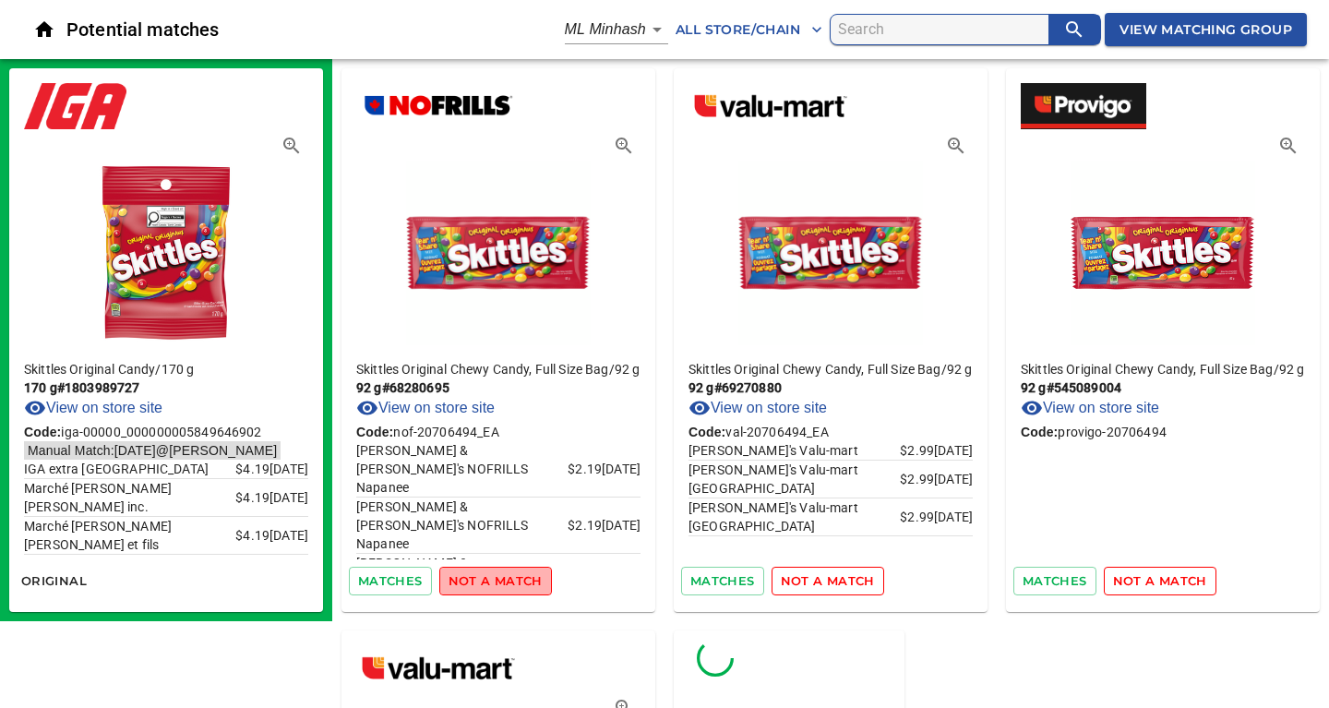
click at [499, 576] on span "not a match" at bounding box center [495, 580] width 94 height 21
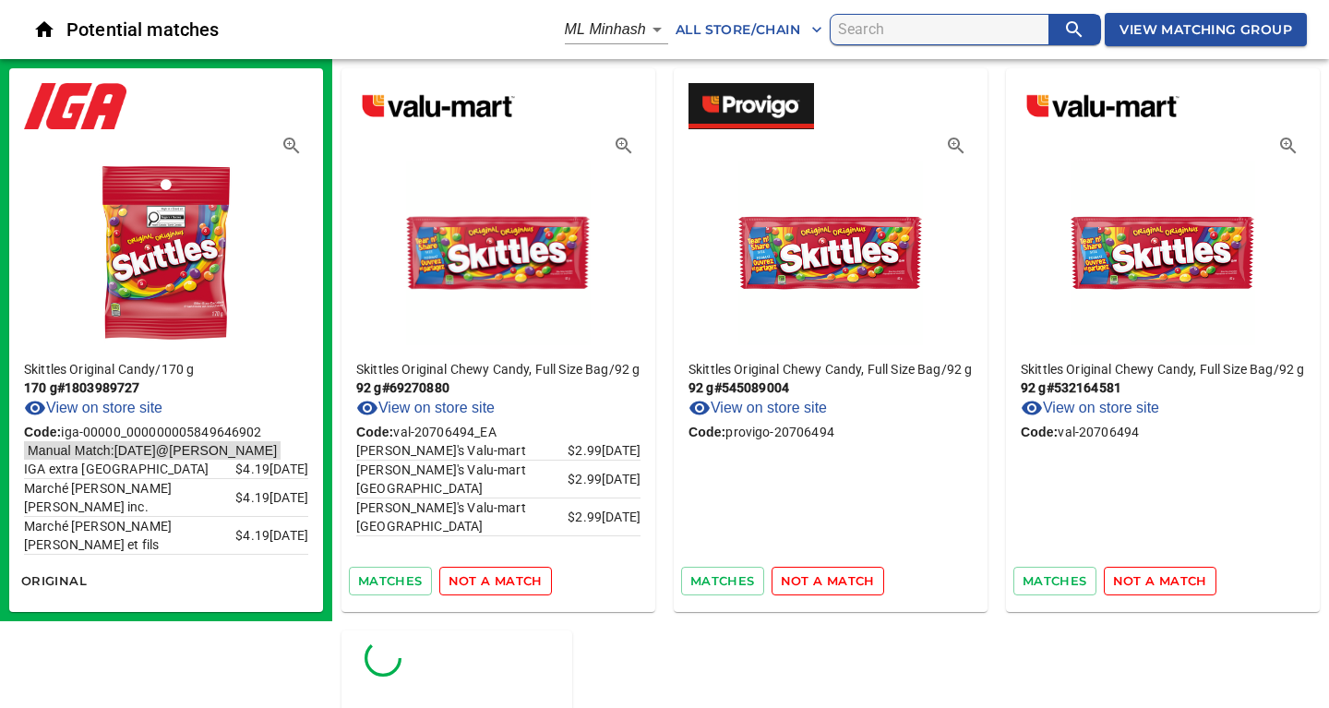
click at [499, 576] on span "not a match" at bounding box center [495, 580] width 94 height 21
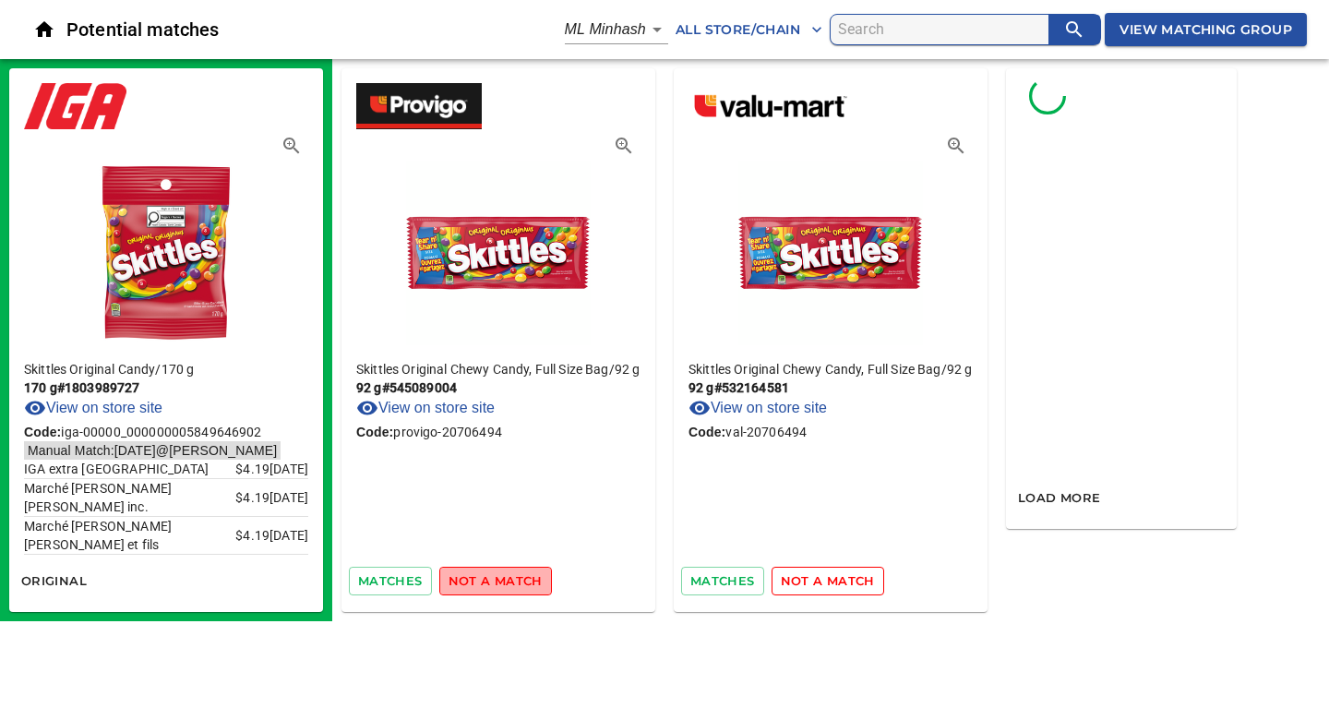
click at [499, 576] on span "not a match" at bounding box center [495, 580] width 94 height 21
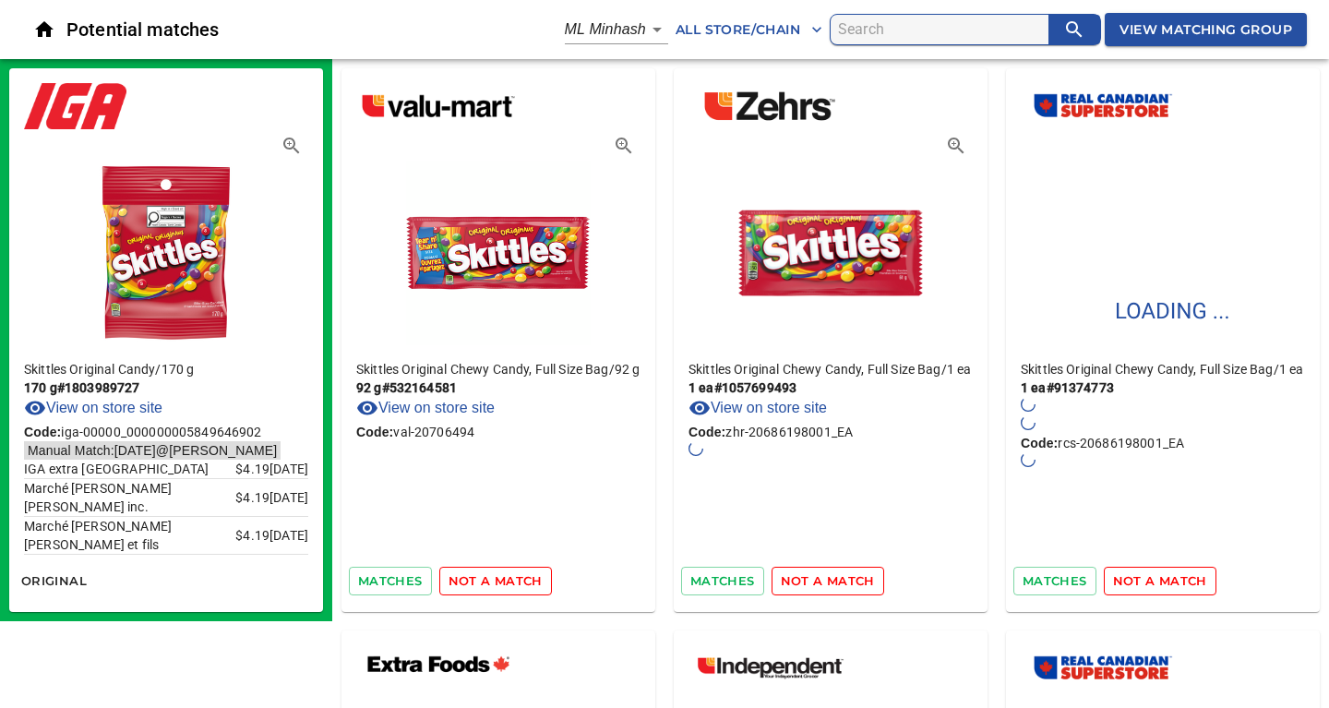
click at [499, 576] on span "not a match" at bounding box center [495, 580] width 94 height 21
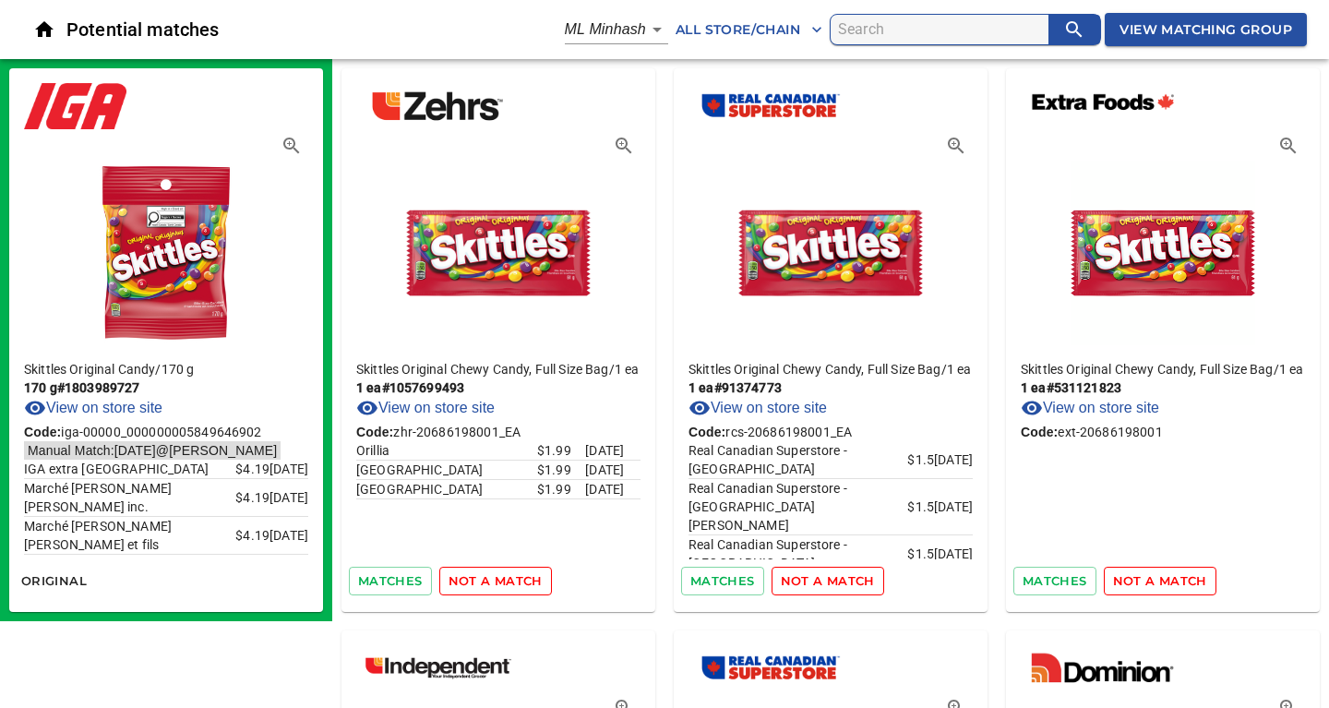
click at [499, 576] on span "not a match" at bounding box center [495, 580] width 94 height 21
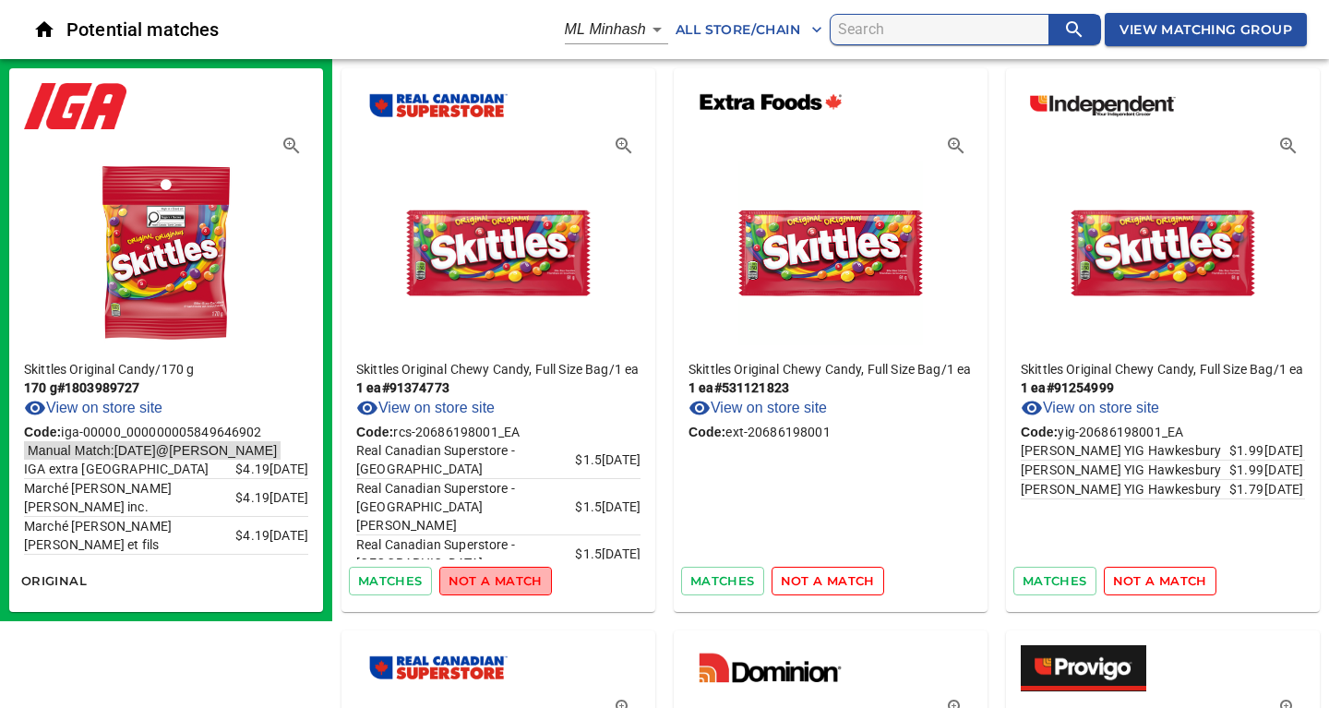
click at [499, 576] on span "not a match" at bounding box center [495, 580] width 94 height 21
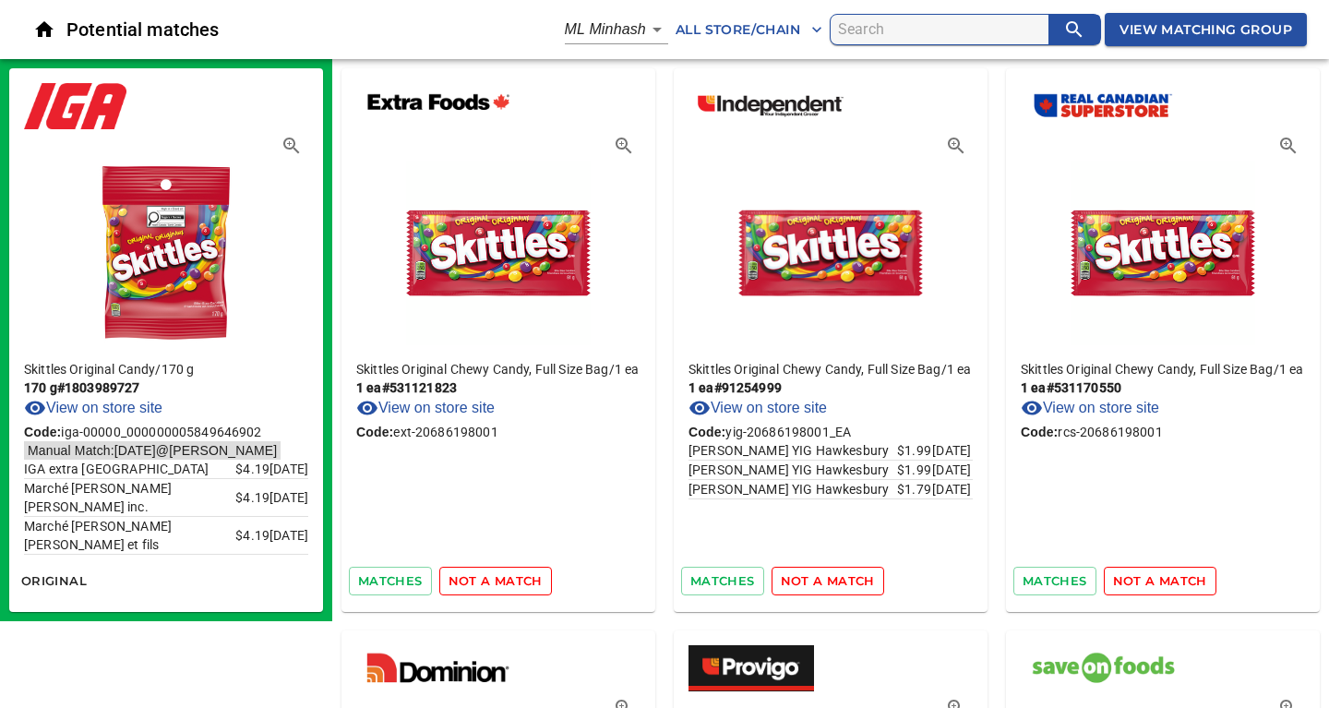
click at [499, 576] on span "not a match" at bounding box center [495, 580] width 94 height 21
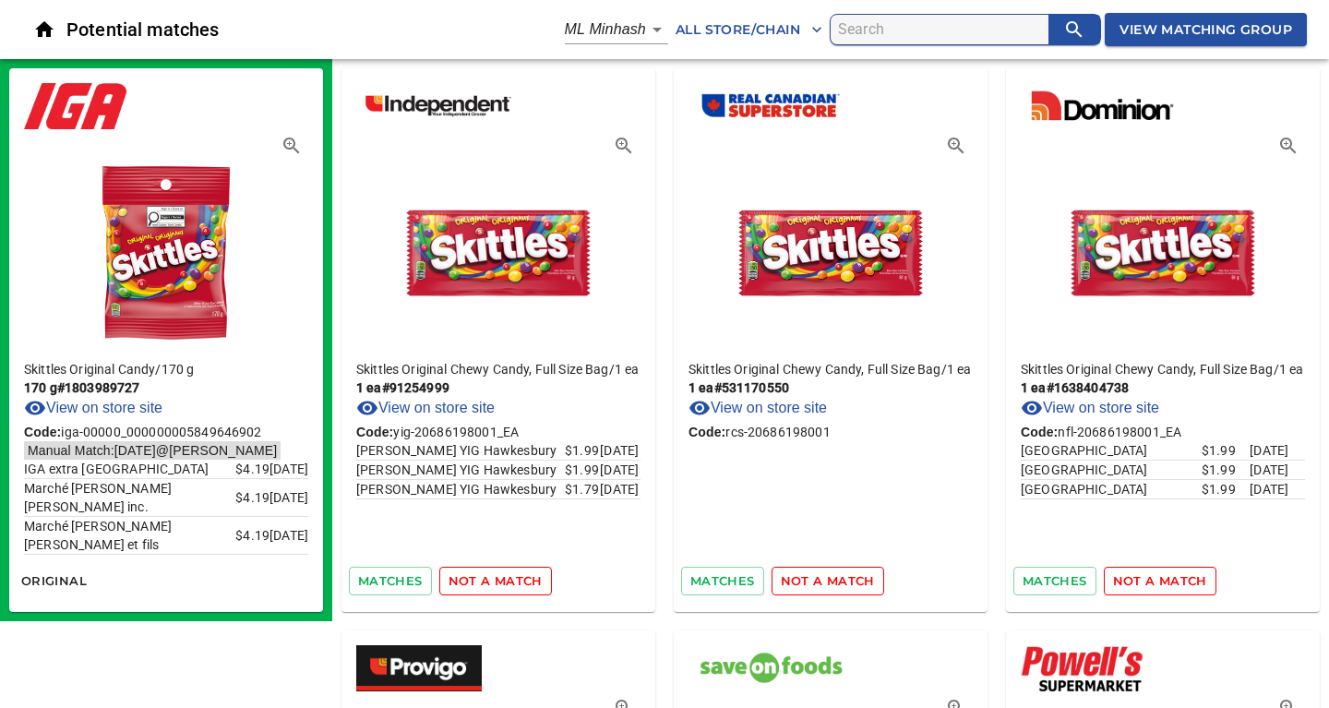
click at [499, 576] on span "not a match" at bounding box center [495, 580] width 94 height 21
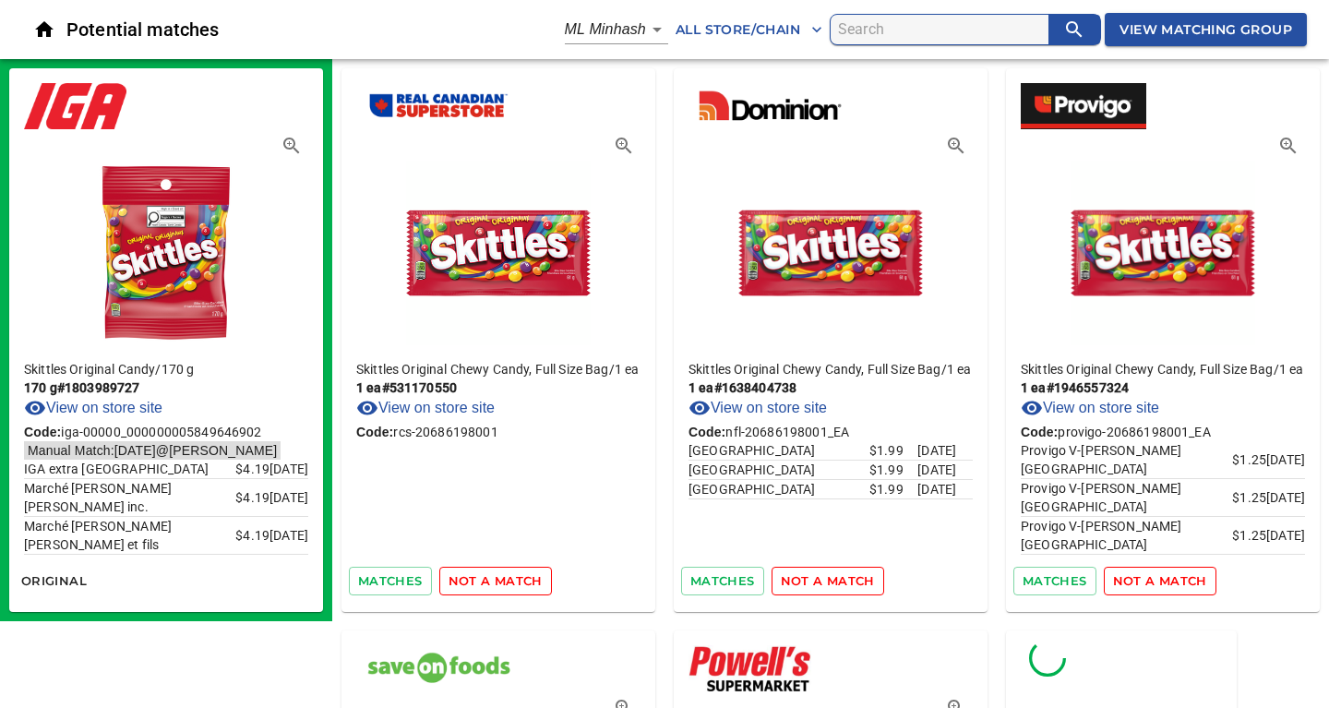
click at [499, 576] on span "not a match" at bounding box center [495, 580] width 94 height 21
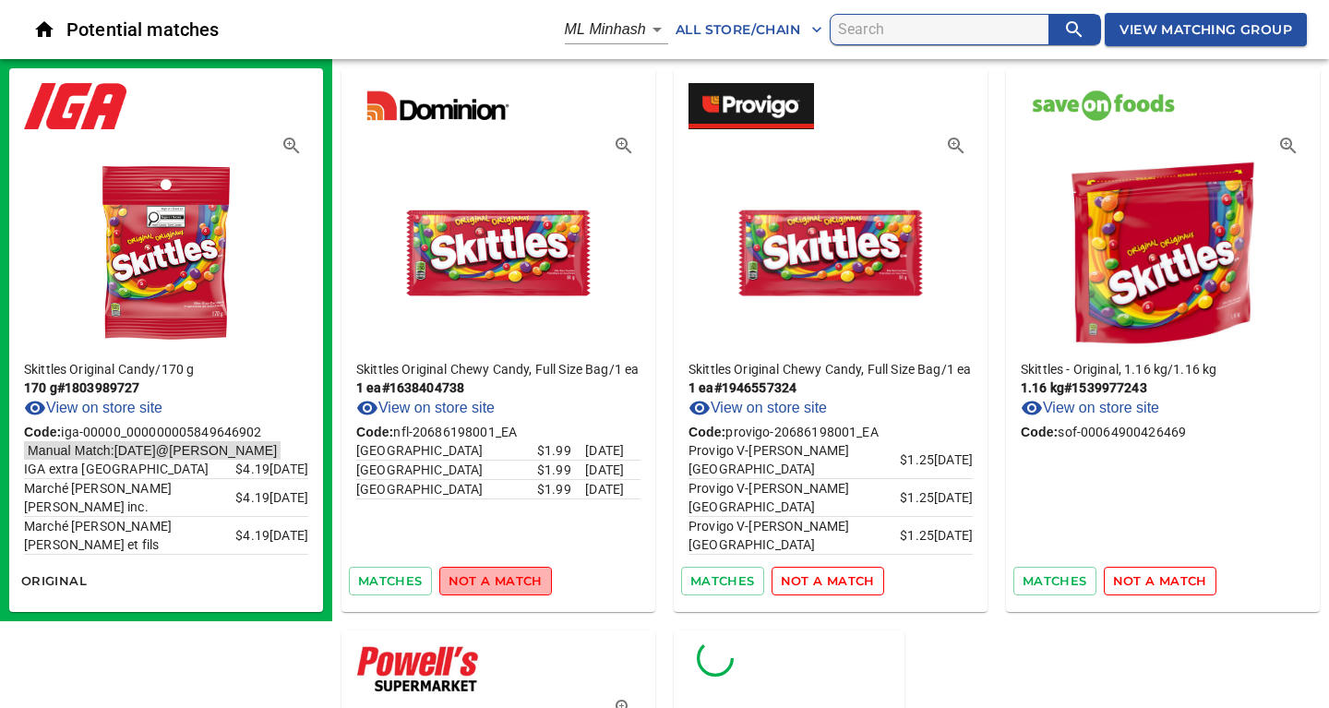
click at [499, 576] on span "not a match" at bounding box center [495, 580] width 94 height 21
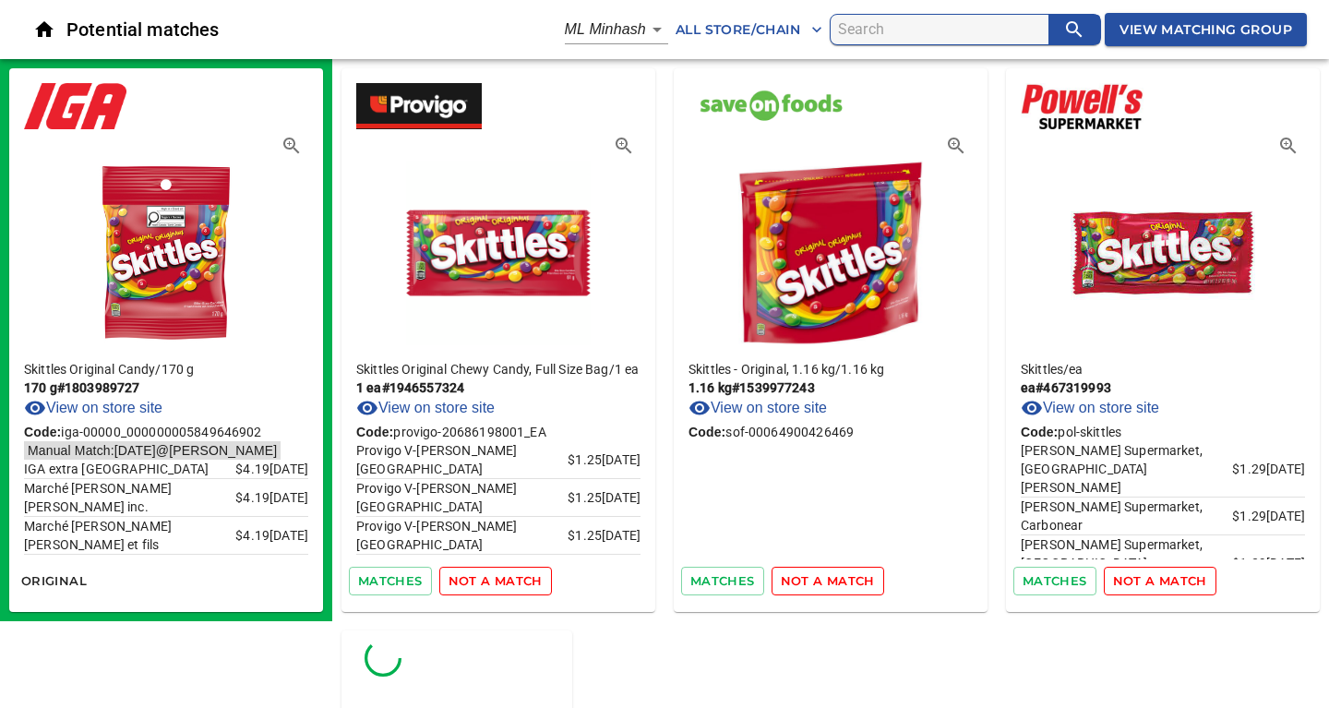
click at [499, 576] on span "not a match" at bounding box center [495, 580] width 94 height 21
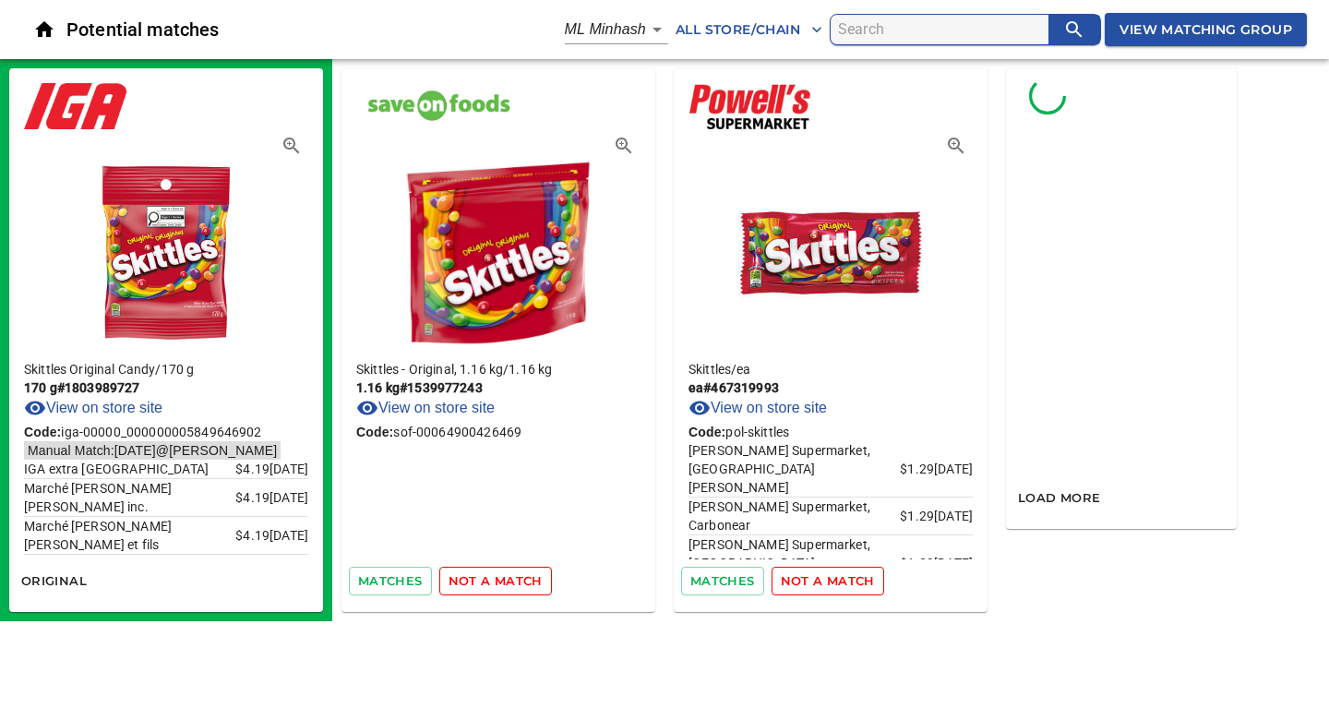
click at [499, 576] on span "not a match" at bounding box center [495, 580] width 94 height 21
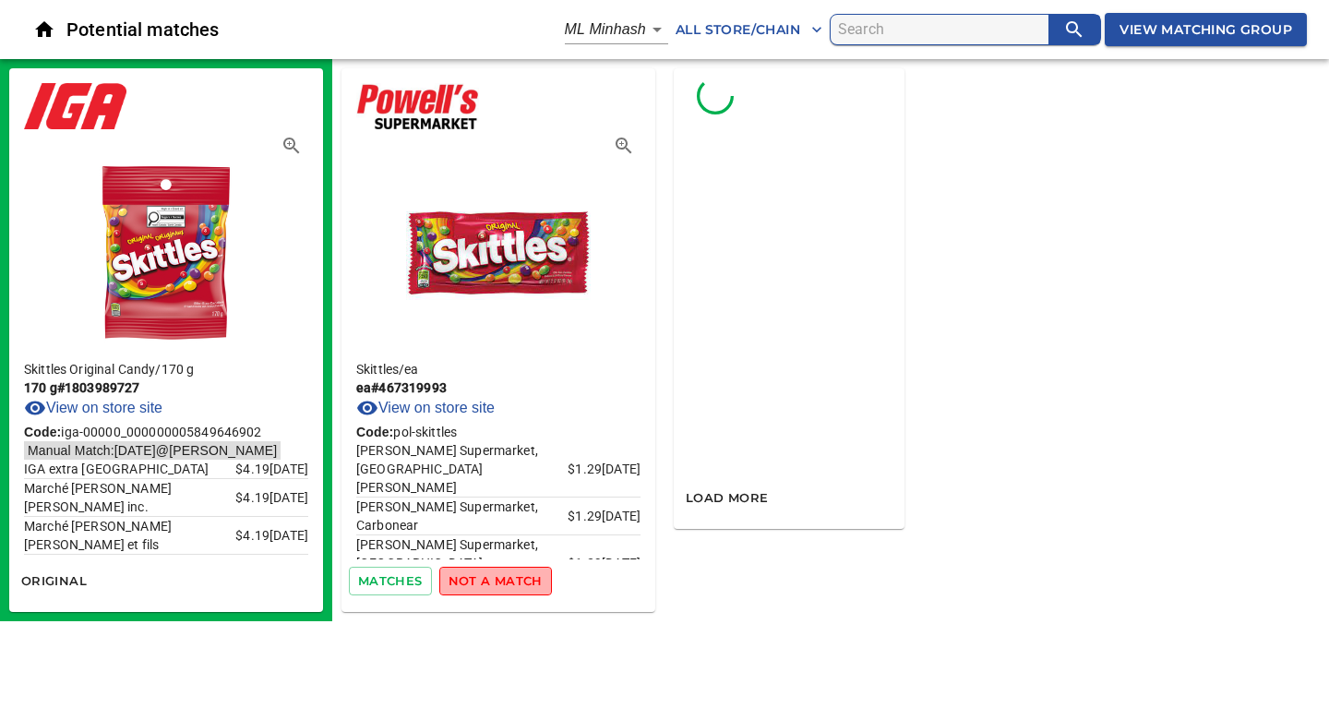
click at [499, 576] on span "not a match" at bounding box center [495, 580] width 94 height 21
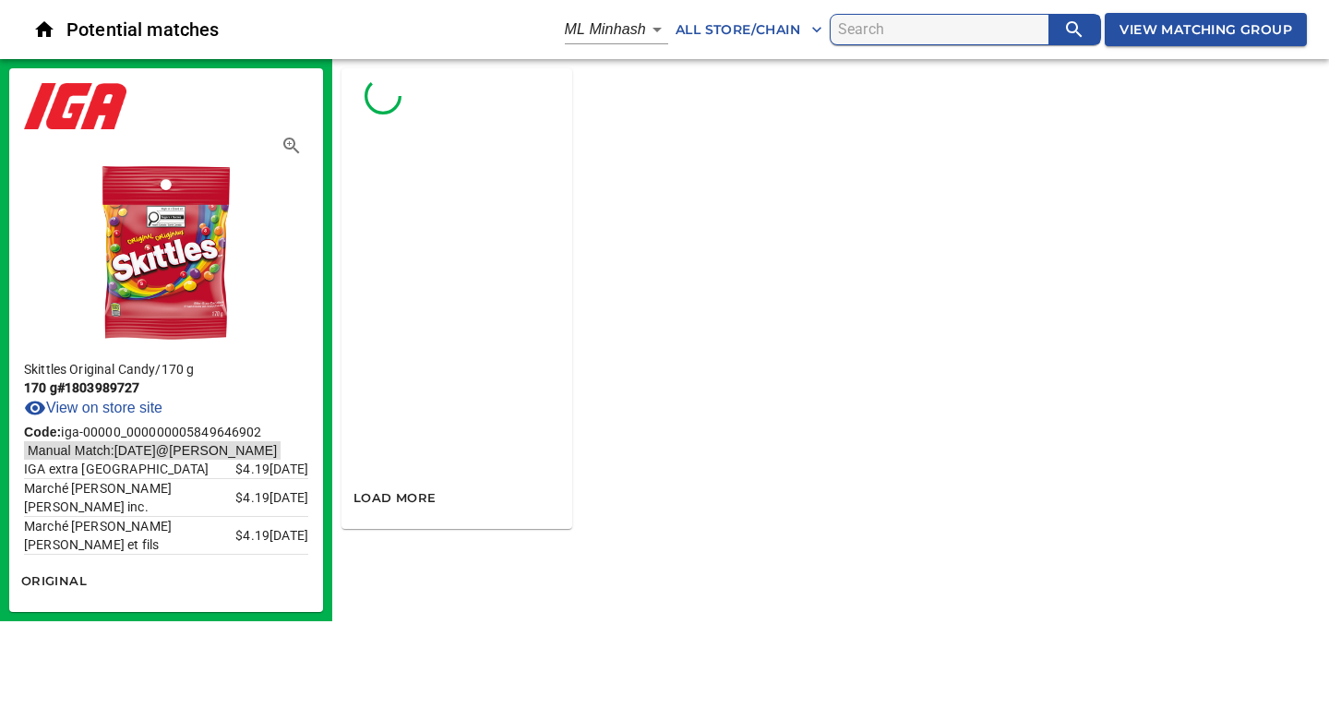
click at [1140, 25] on span "View Matching Group" at bounding box center [1205, 29] width 173 height 23
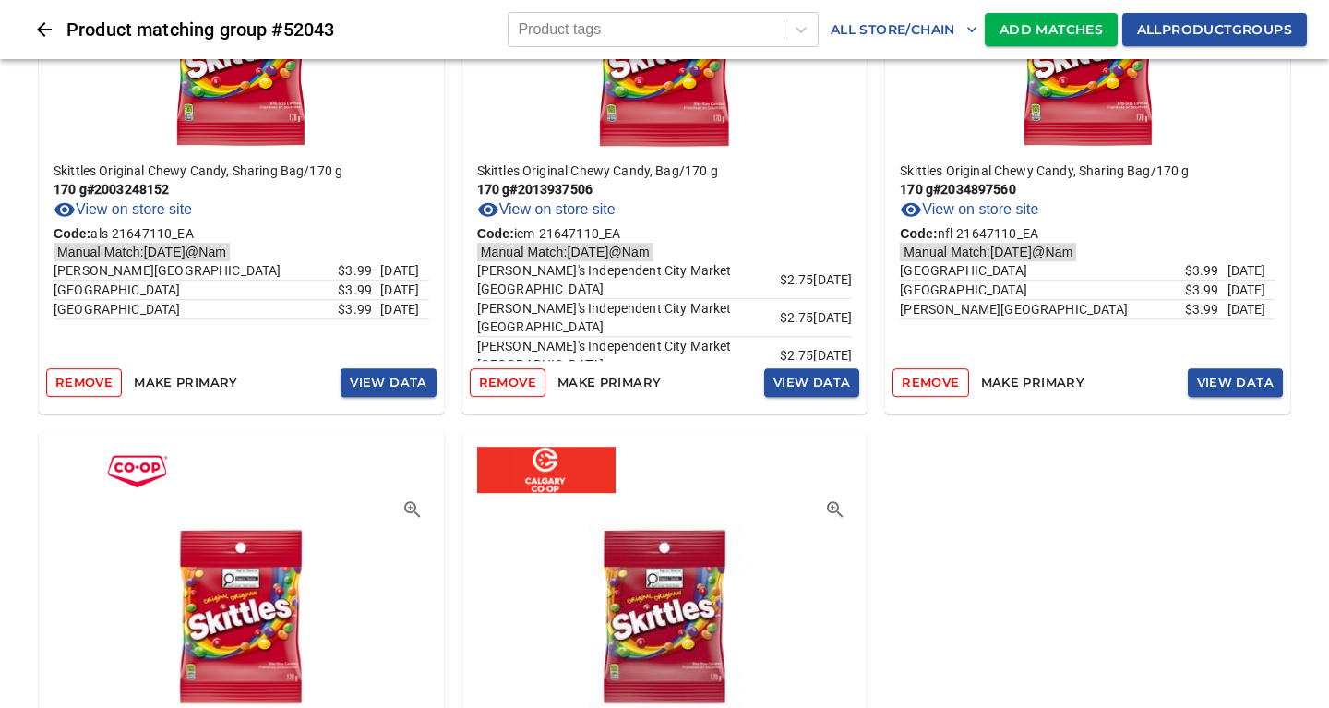
scroll to position [2192, 0]
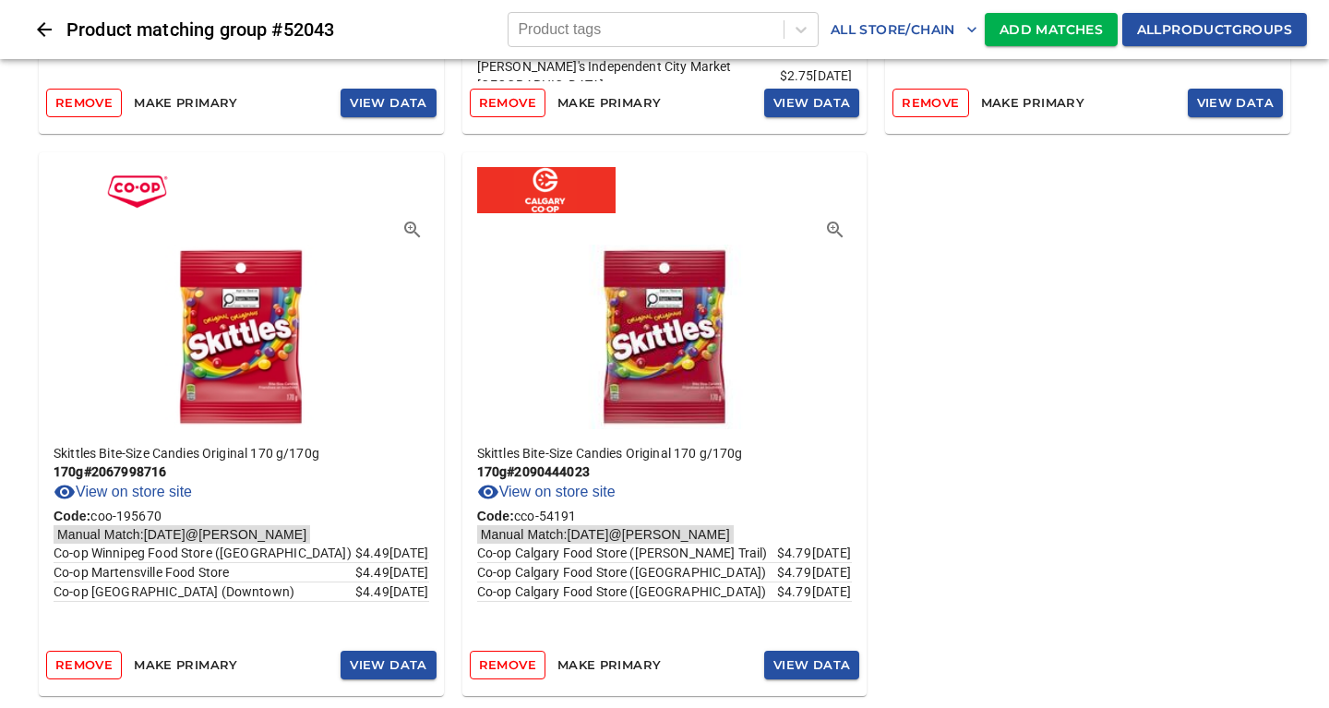
click at [1036, 23] on span "Add Matches" at bounding box center [1050, 29] width 103 height 23
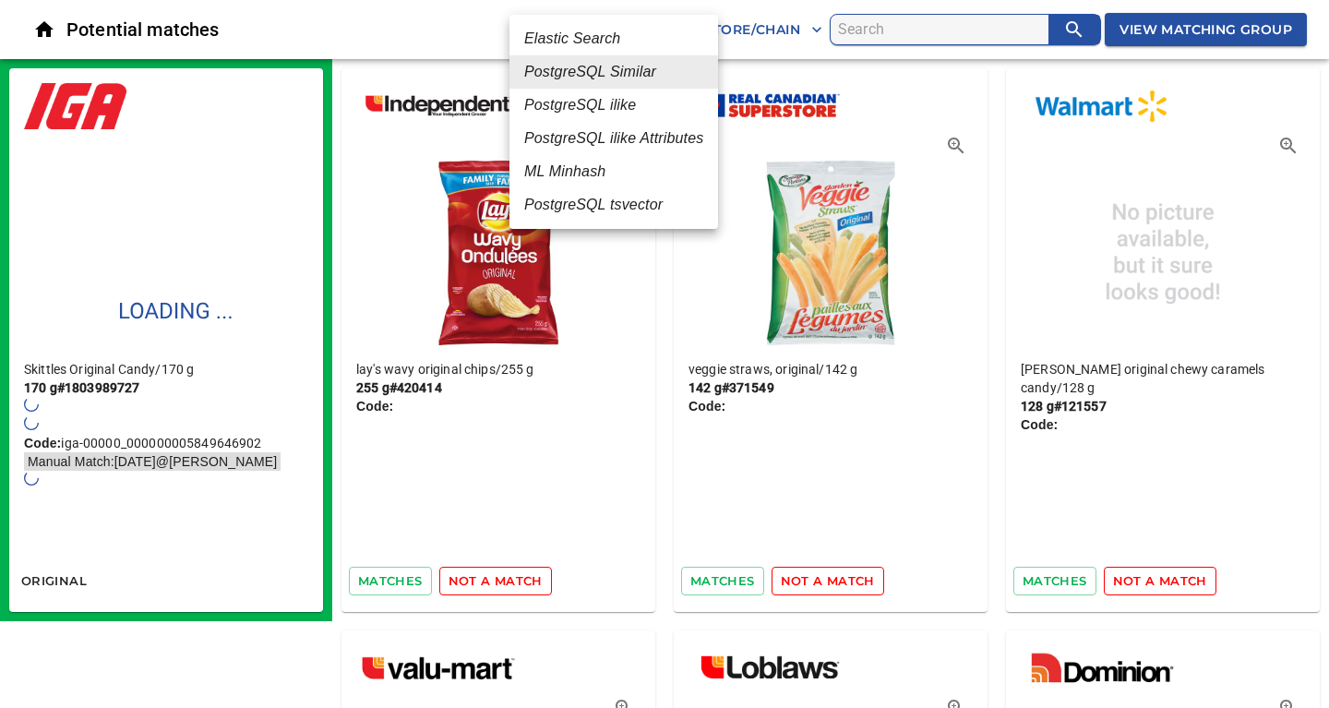
drag, startPoint x: 562, startPoint y: 173, endPoint x: 574, endPoint y: 174, distance: 12.0
click at [563, 173] on em "ML Minhash" at bounding box center [564, 172] width 81 height 22
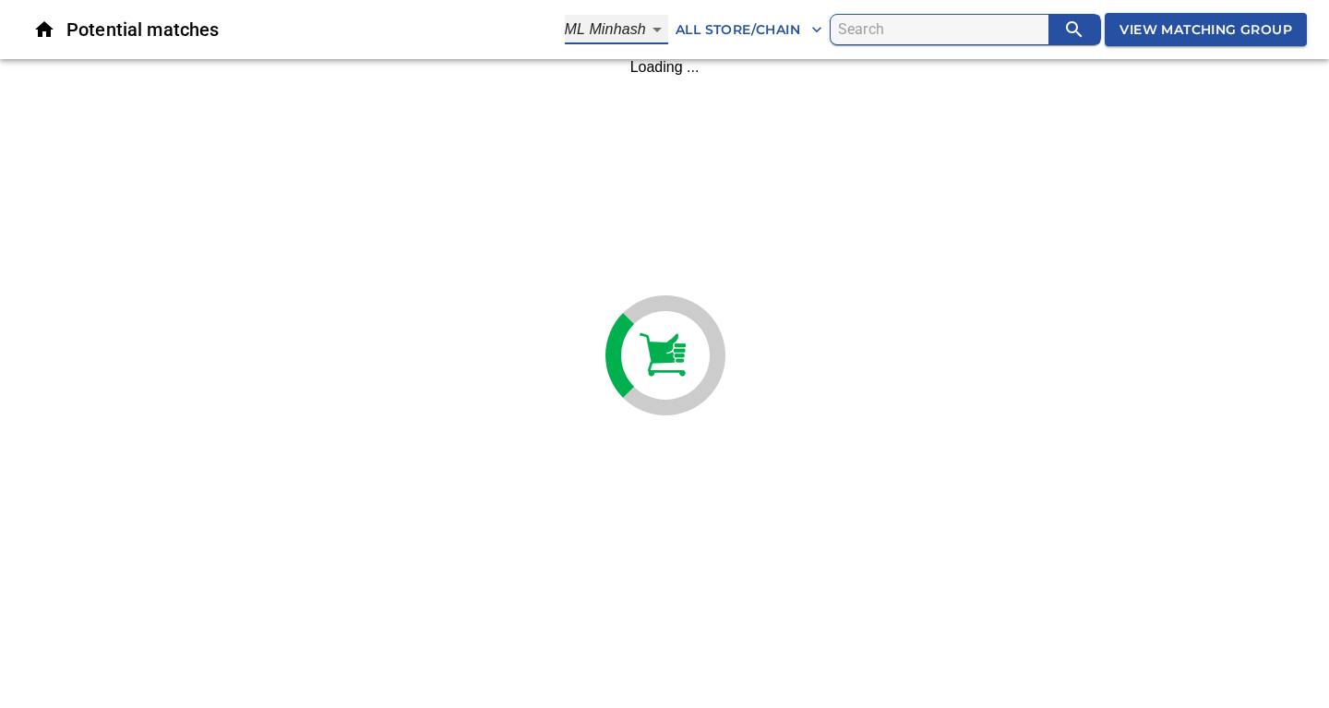
type input "3"
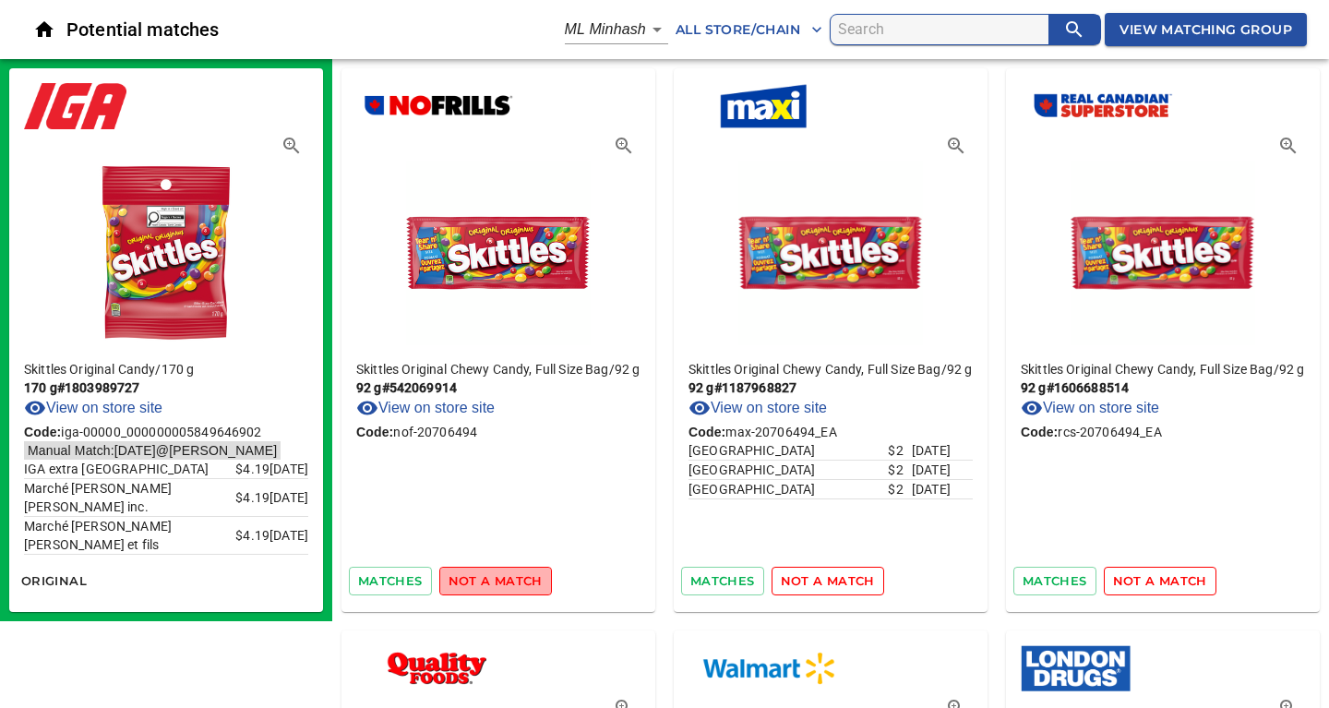
click at [499, 584] on span "not a match" at bounding box center [495, 580] width 94 height 21
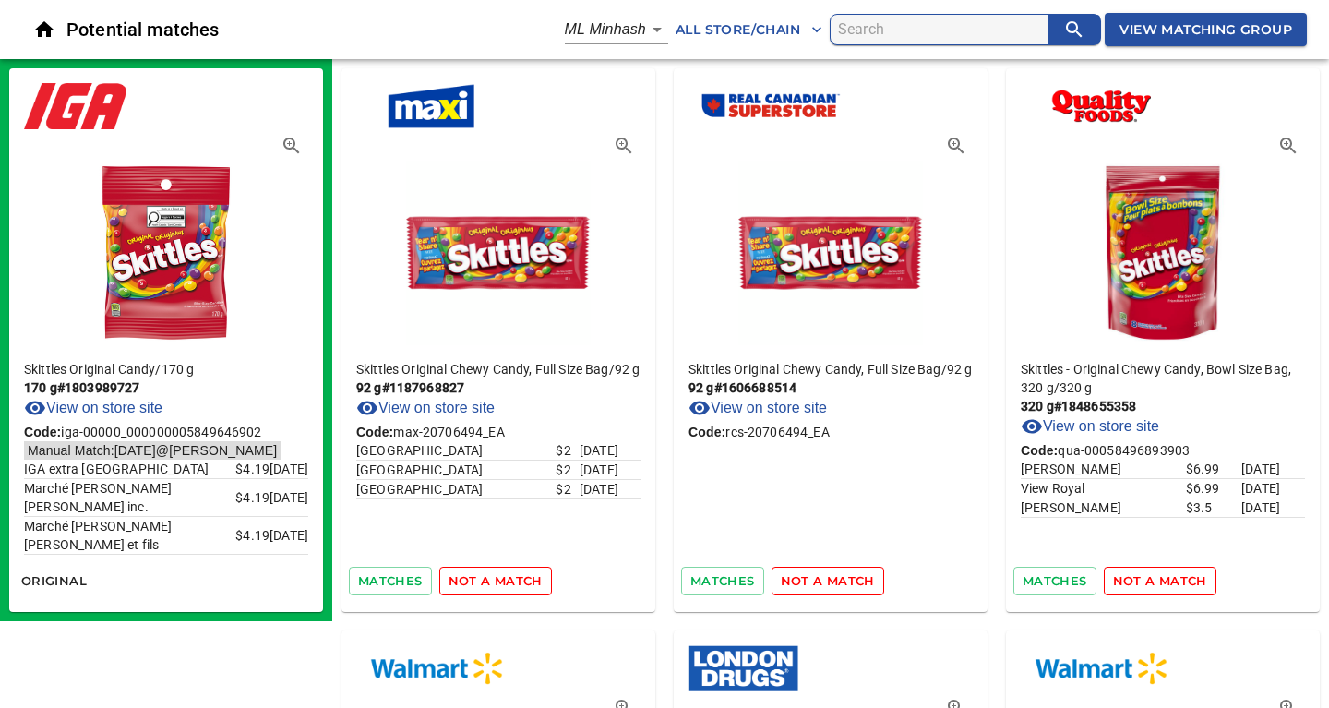
click at [499, 584] on span "not a match" at bounding box center [495, 580] width 94 height 21
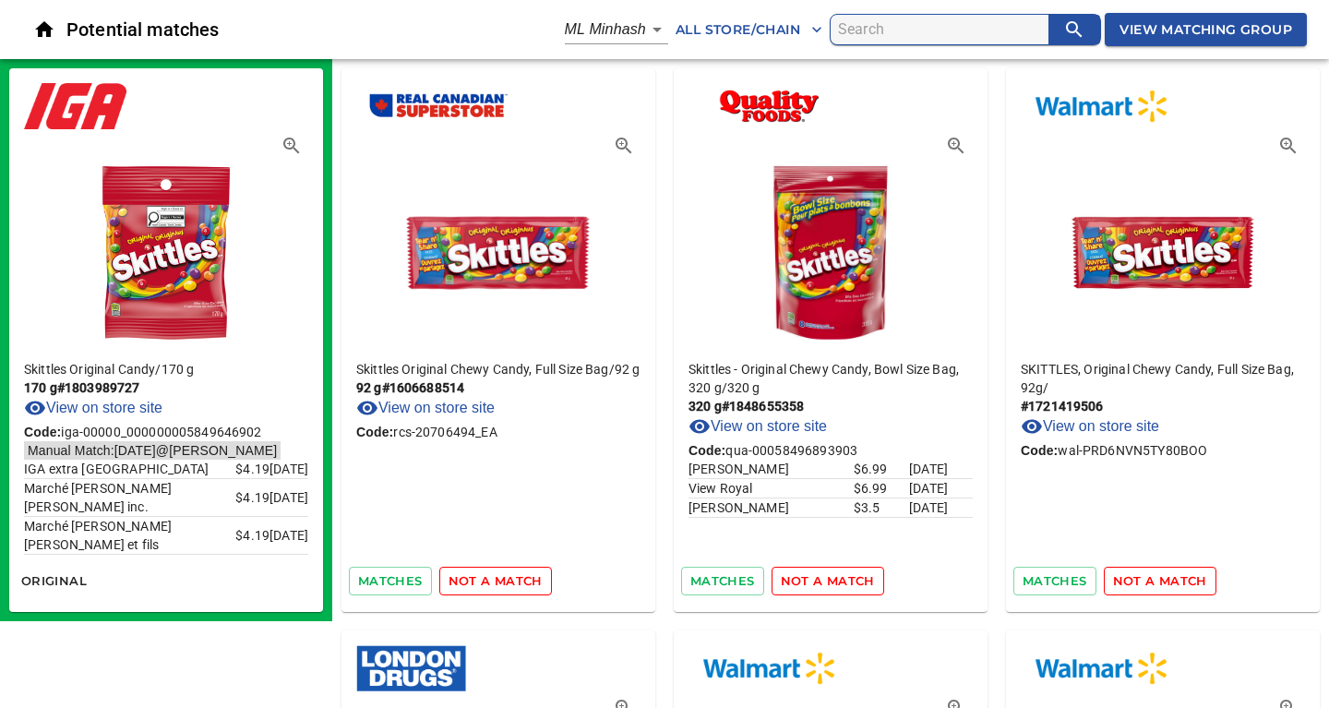
click at [499, 584] on span "not a match" at bounding box center [495, 580] width 94 height 21
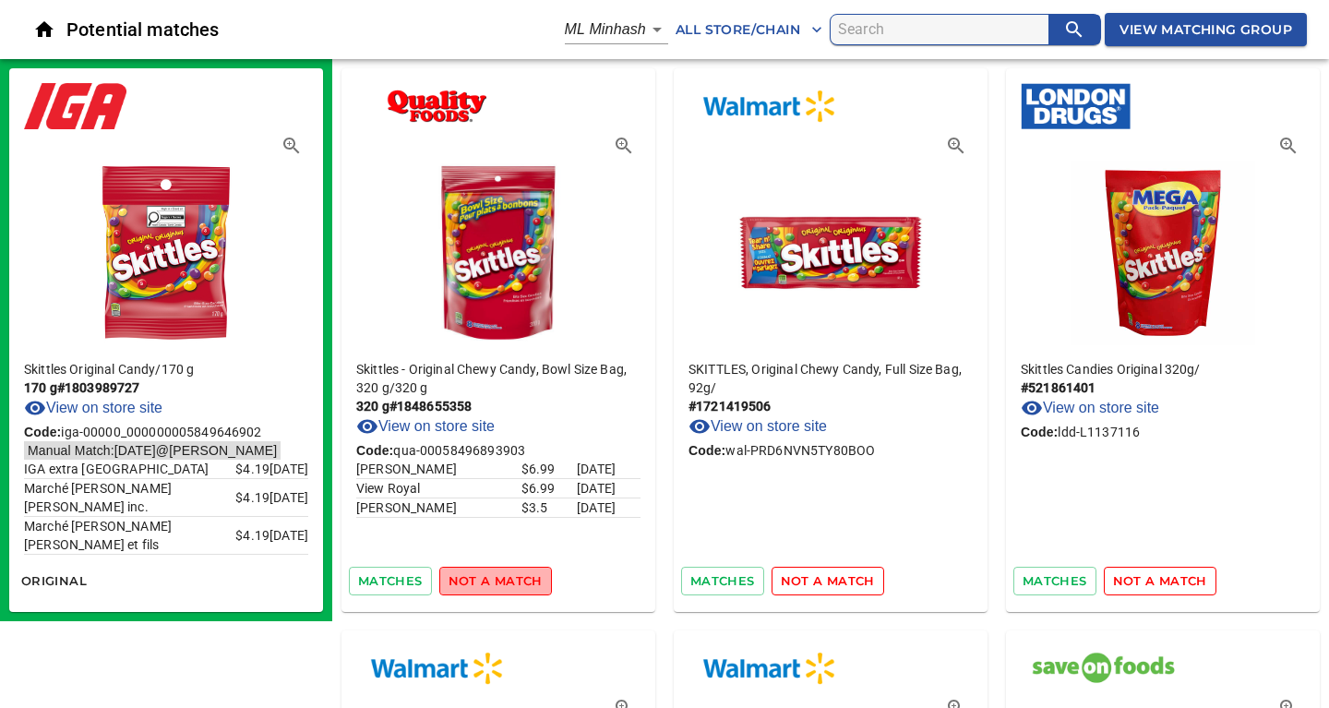
click at [497, 584] on span "not a match" at bounding box center [495, 580] width 94 height 21
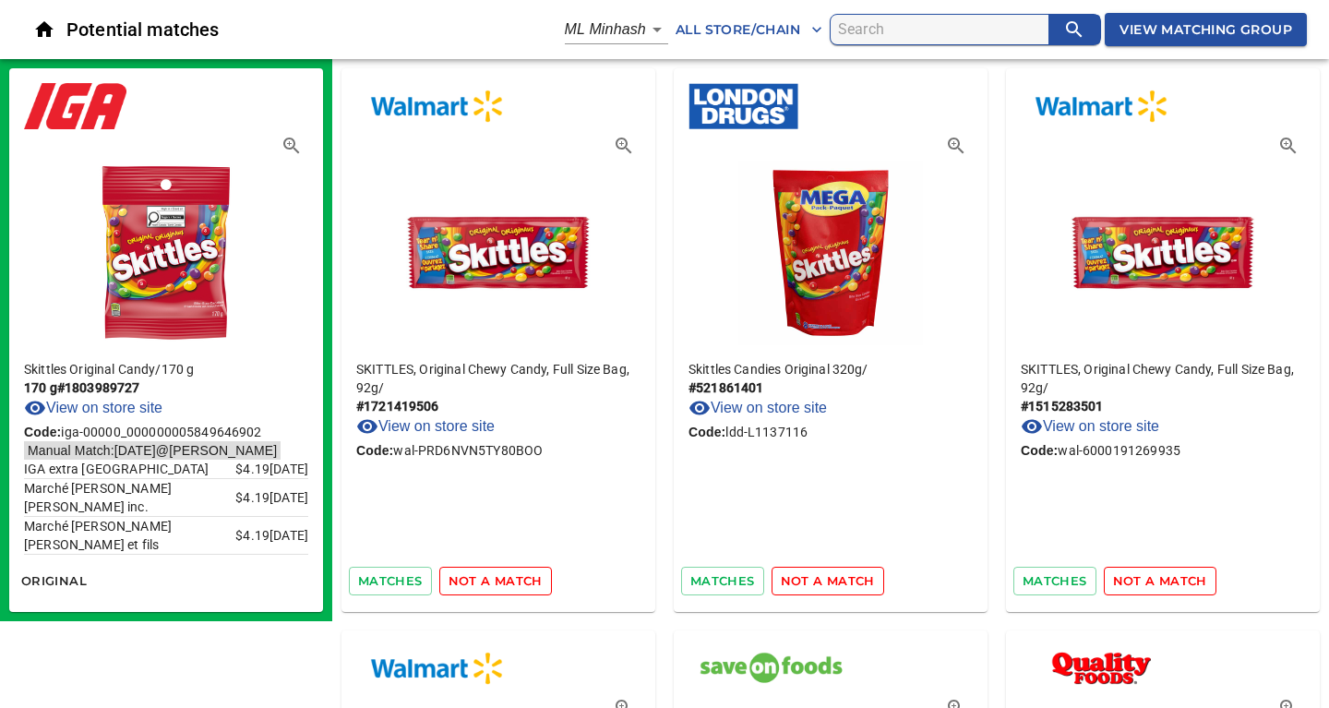
click at [497, 584] on span "not a match" at bounding box center [495, 580] width 94 height 21
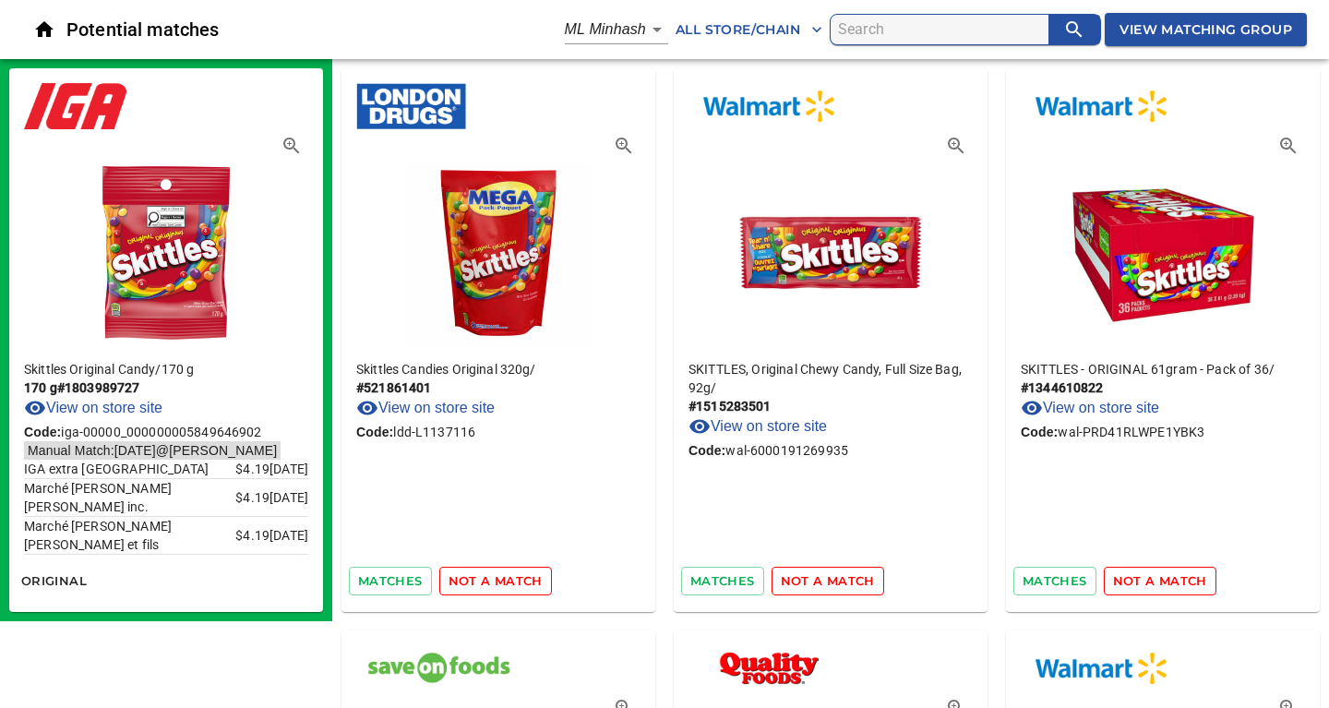
click at [497, 584] on span "not a match" at bounding box center [495, 580] width 94 height 21
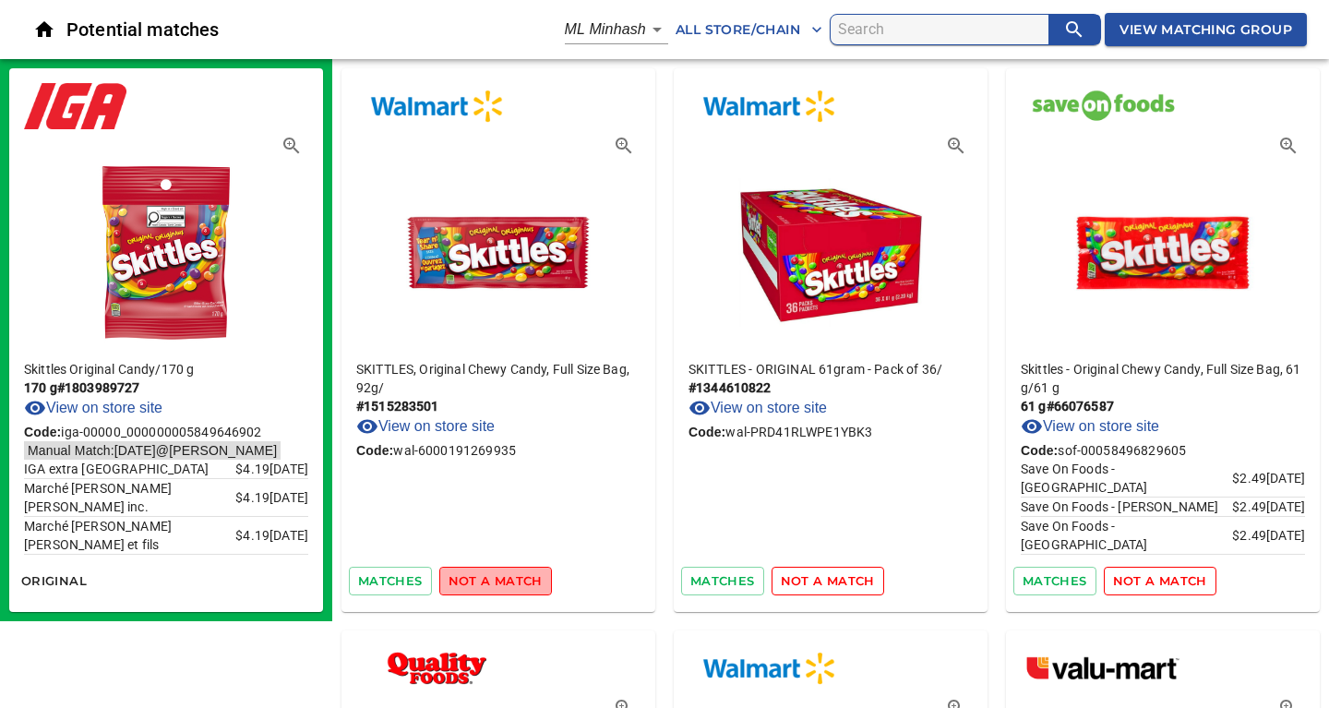
click at [497, 584] on span "not a match" at bounding box center [495, 580] width 94 height 21
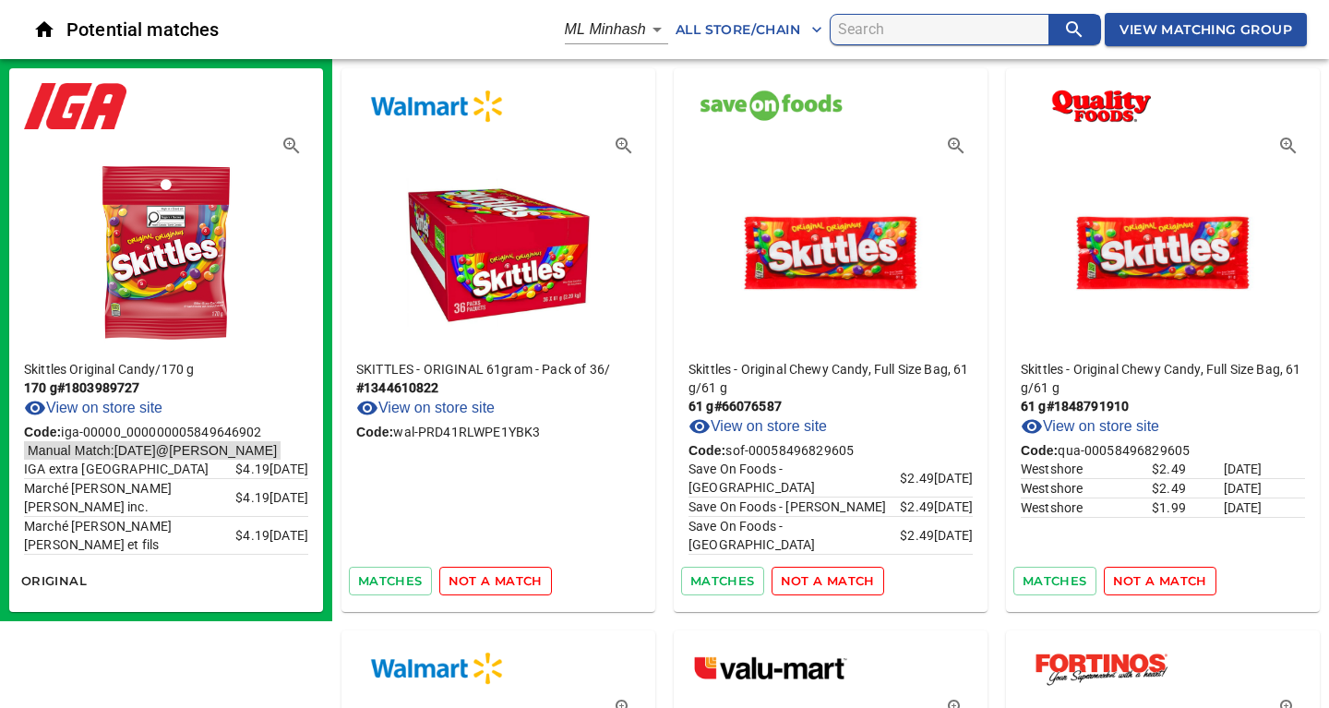
click at [497, 584] on span "not a match" at bounding box center [495, 580] width 94 height 21
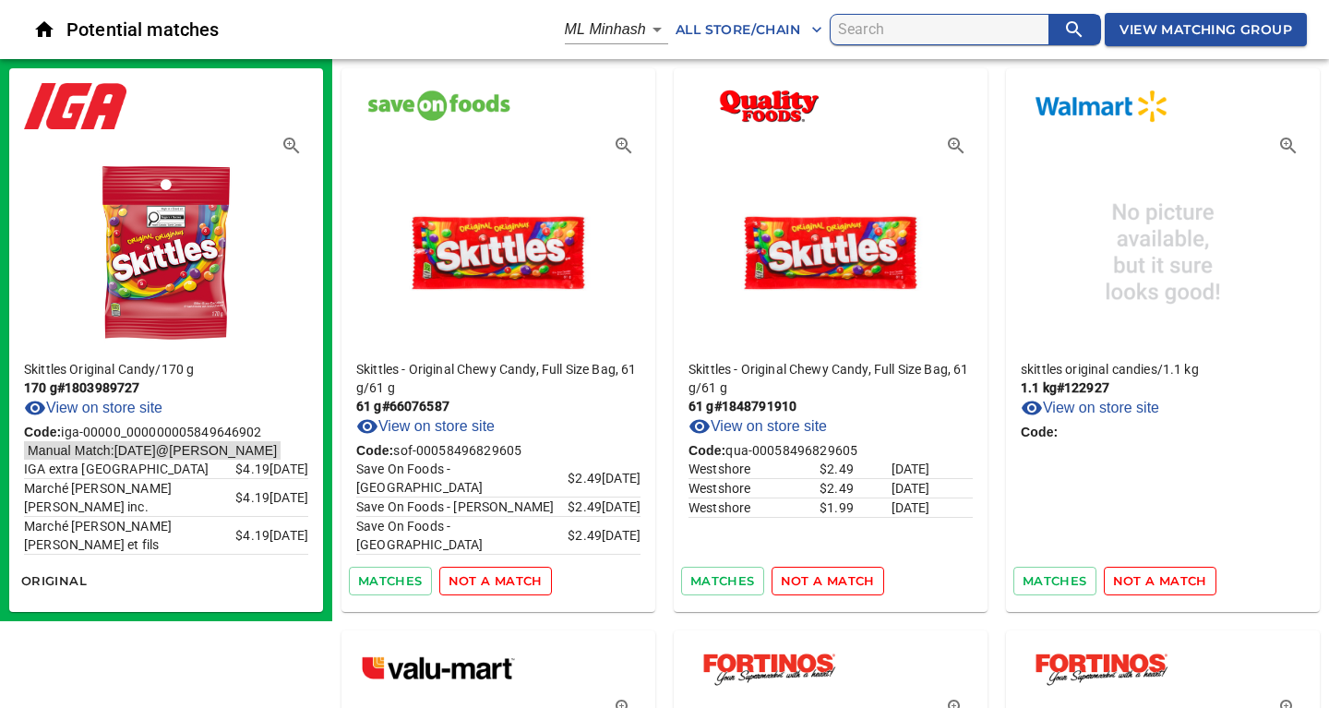
click at [497, 584] on span "not a match" at bounding box center [495, 580] width 94 height 21
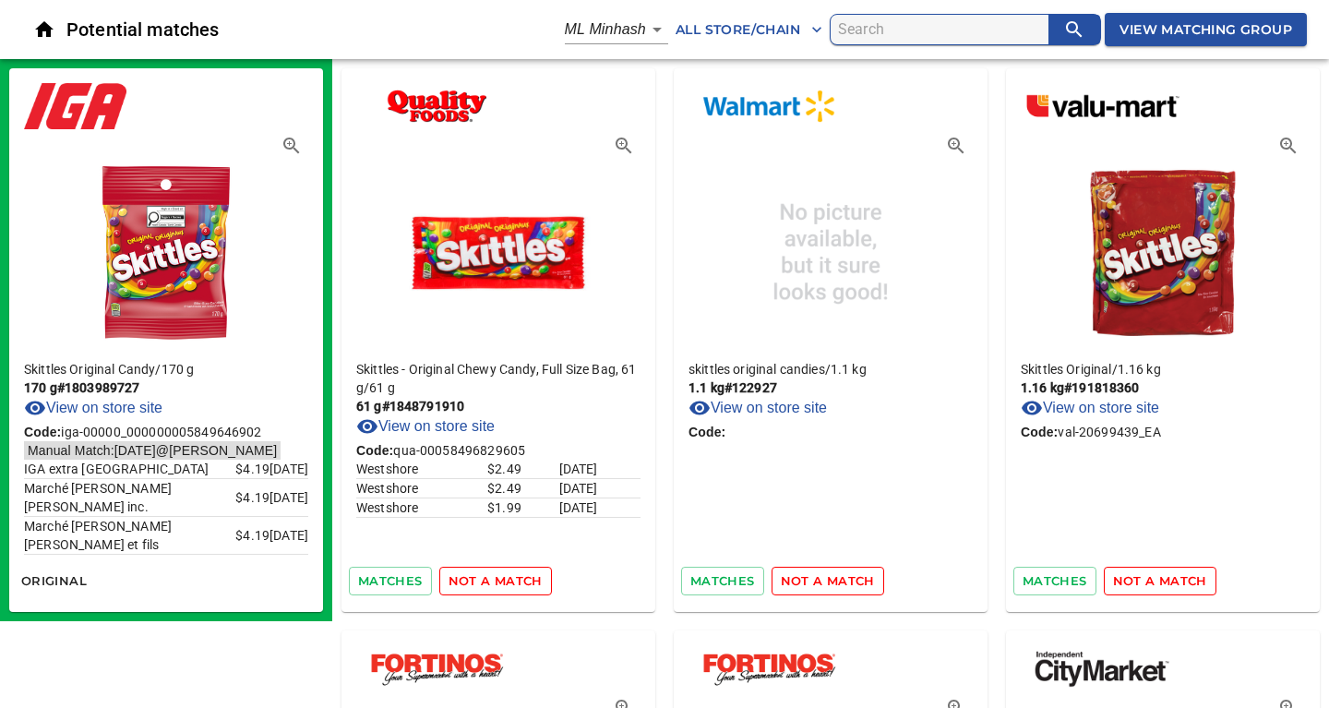
click at [497, 584] on span "not a match" at bounding box center [495, 580] width 94 height 21
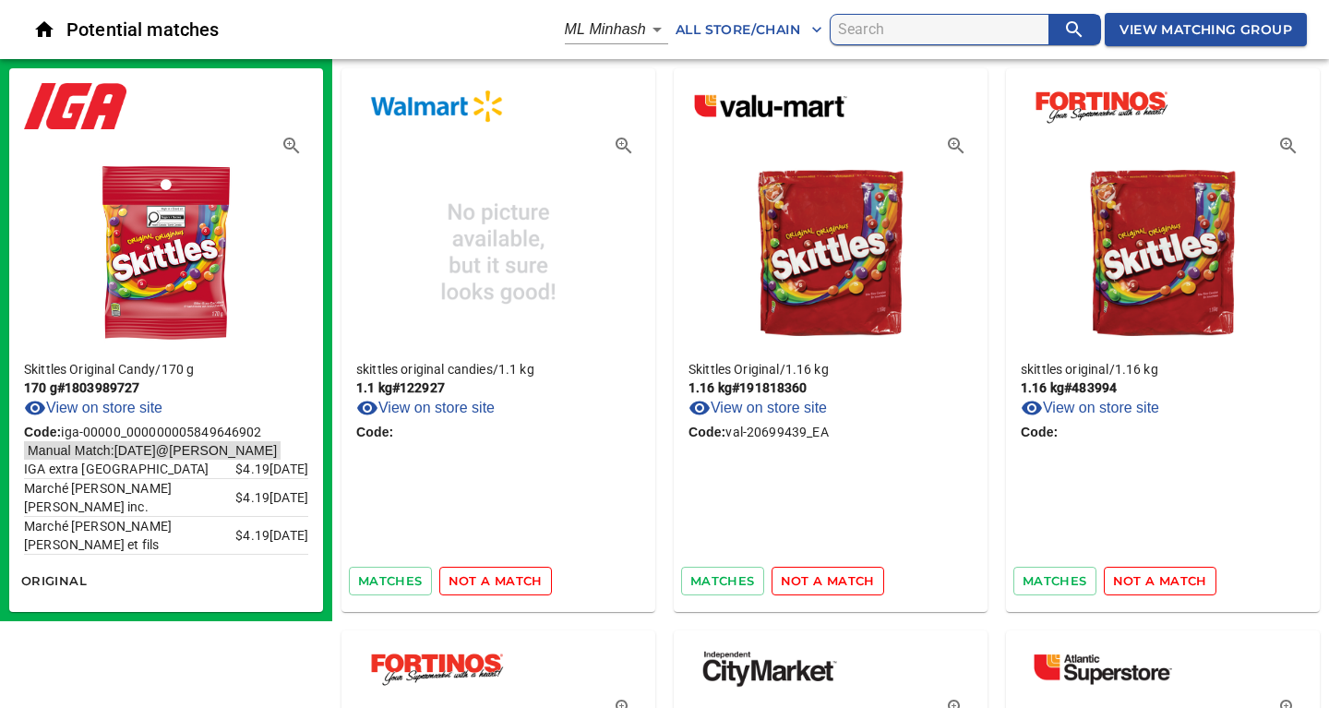
click at [497, 584] on span "not a match" at bounding box center [495, 580] width 94 height 21
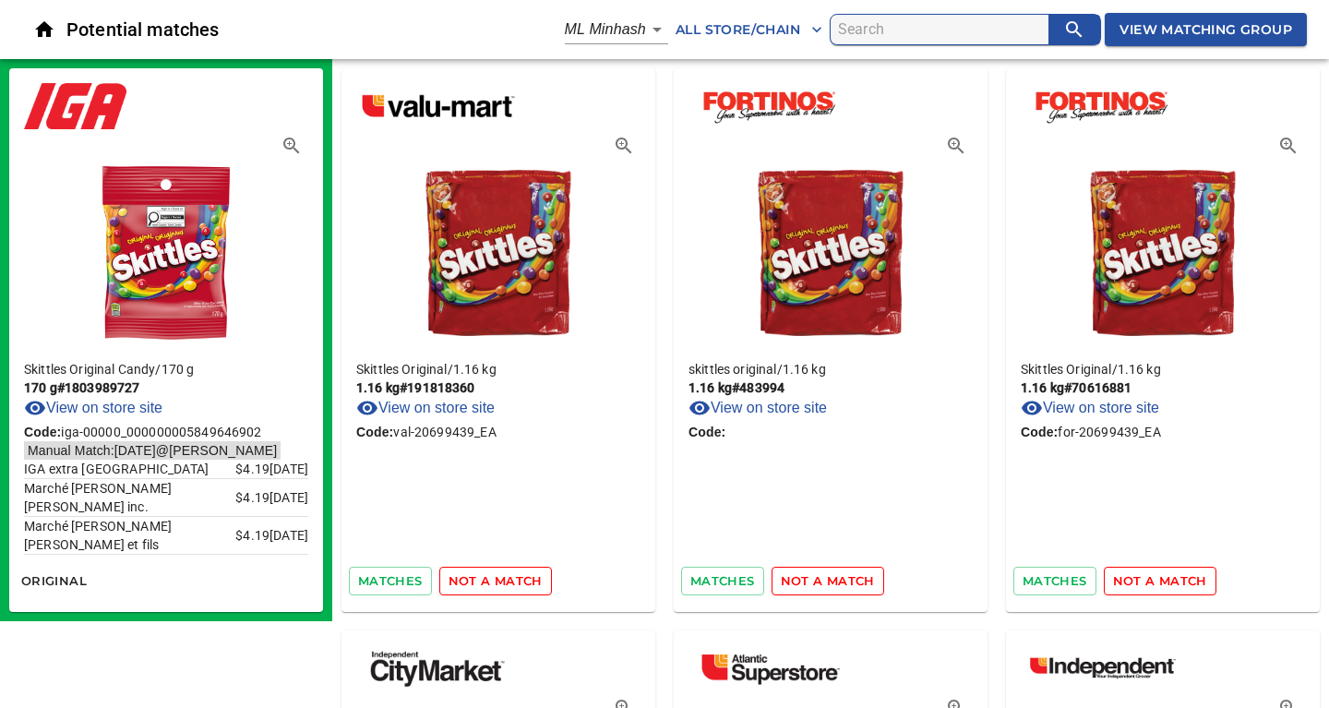
click at [497, 584] on span "not a match" at bounding box center [495, 580] width 94 height 21
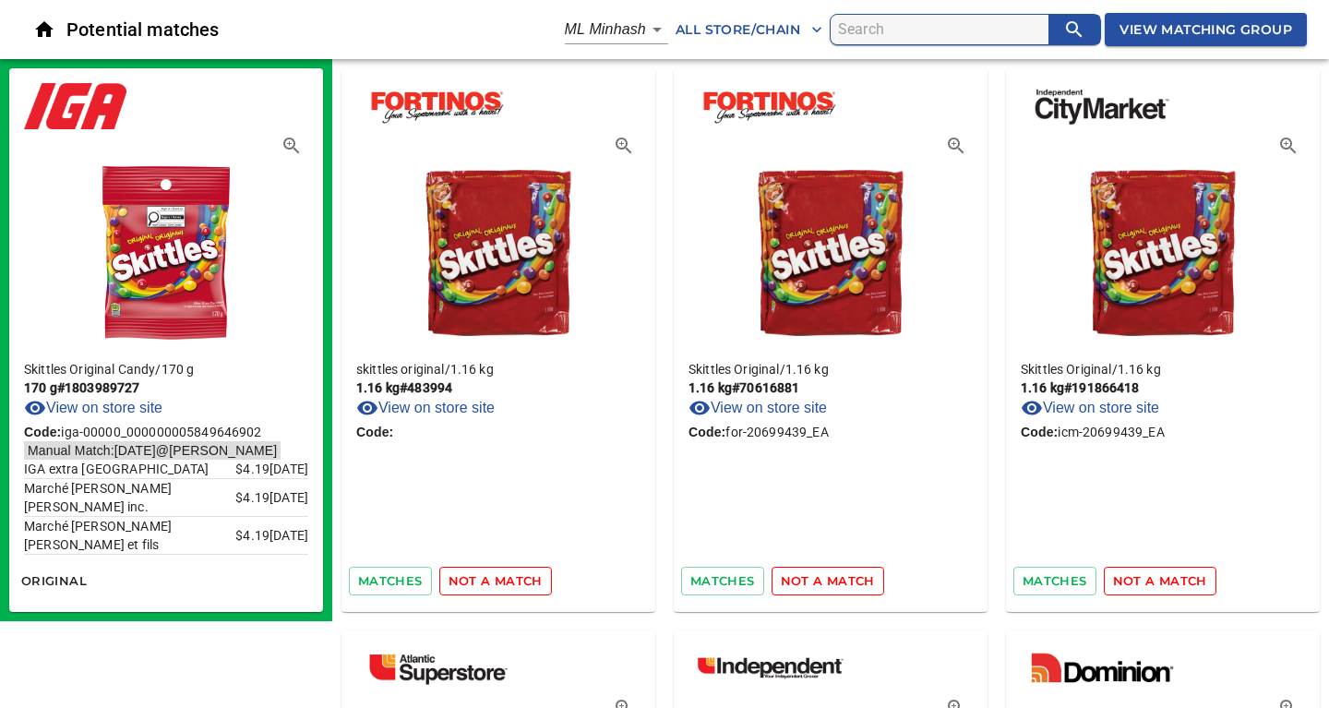
click at [497, 584] on span "not a match" at bounding box center [495, 580] width 94 height 21
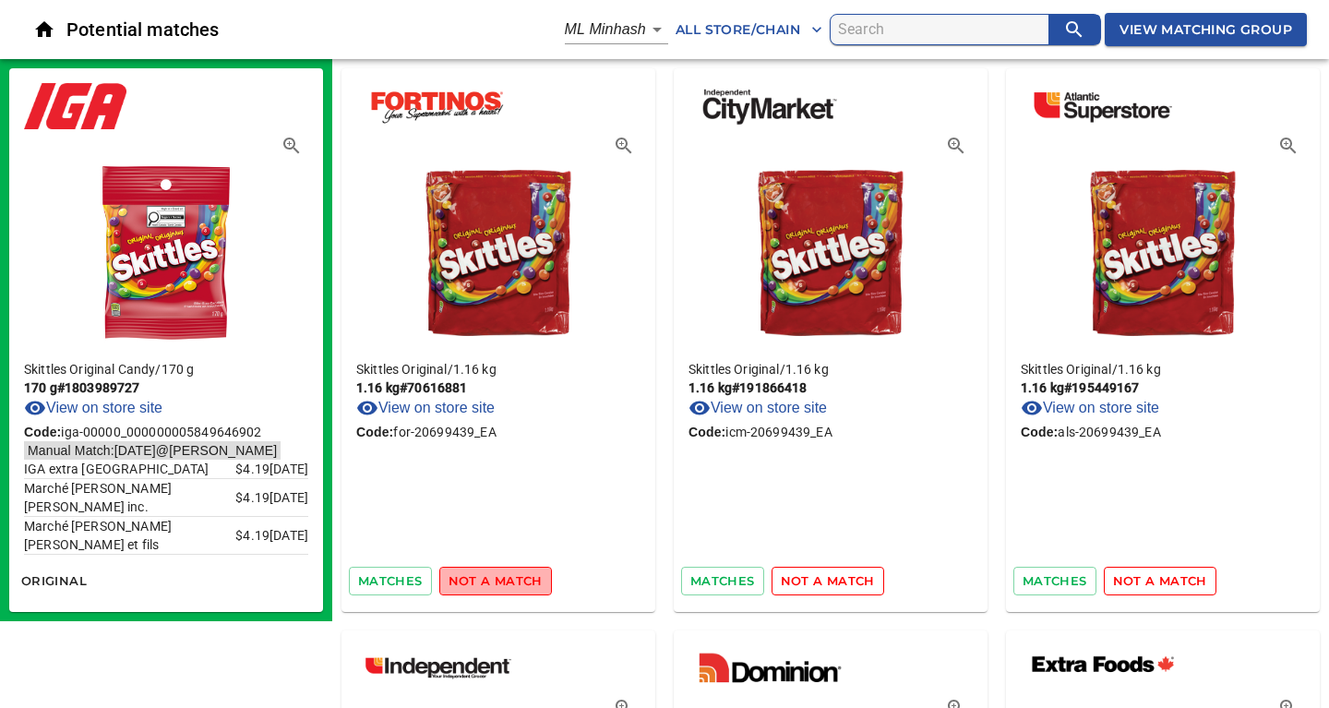
click at [497, 584] on span "not a match" at bounding box center [495, 580] width 94 height 21
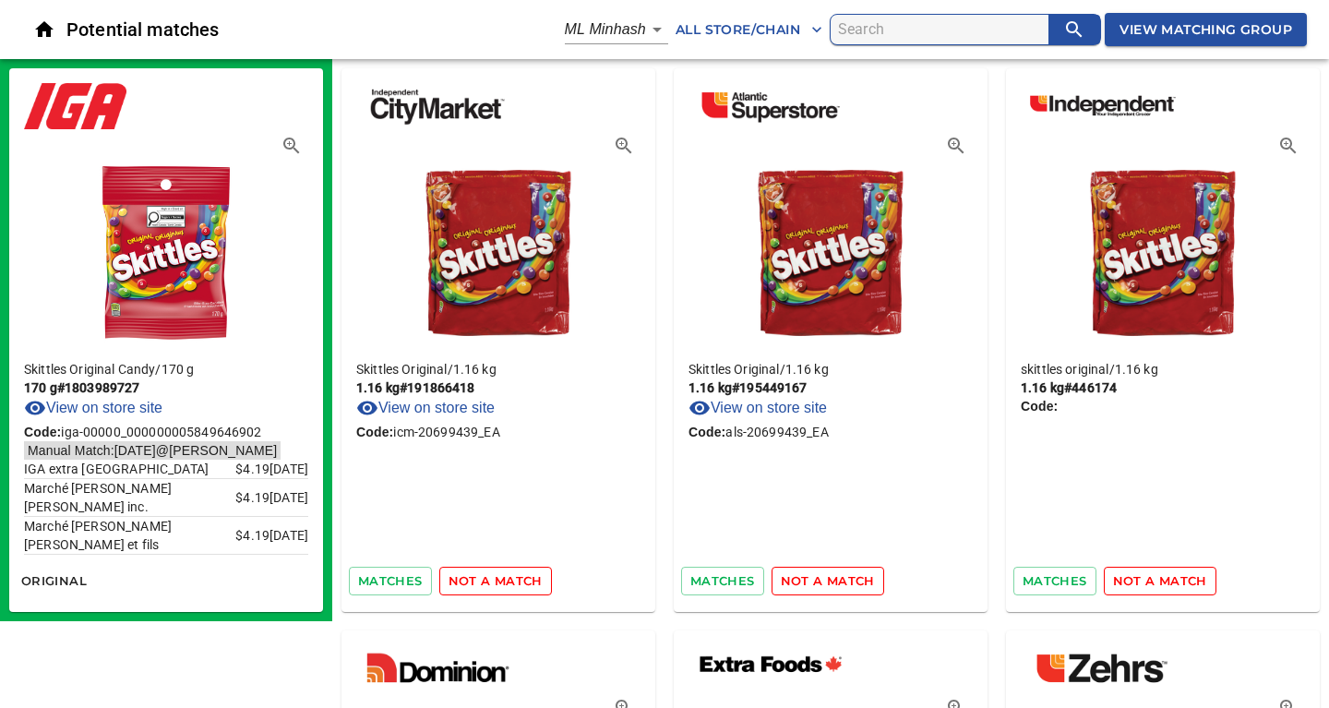
click at [497, 584] on span "not a match" at bounding box center [495, 580] width 94 height 21
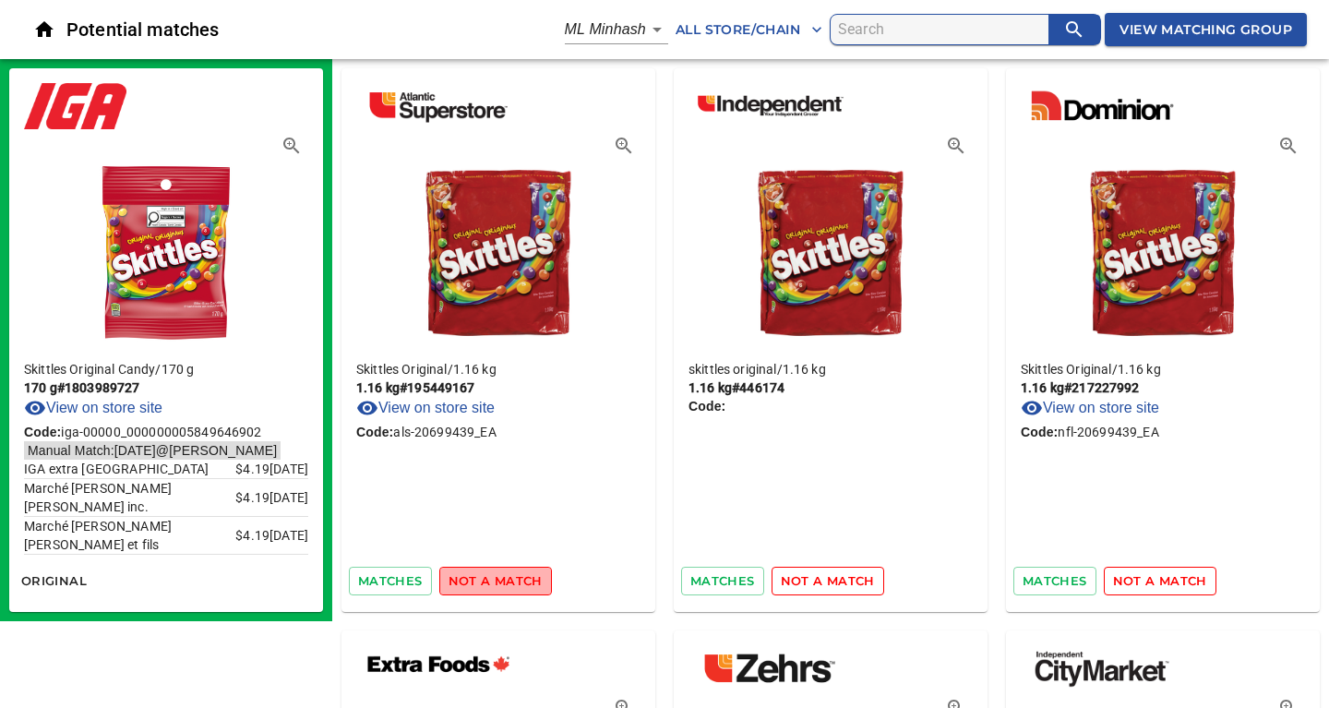
click at [497, 584] on span "not a match" at bounding box center [495, 580] width 94 height 21
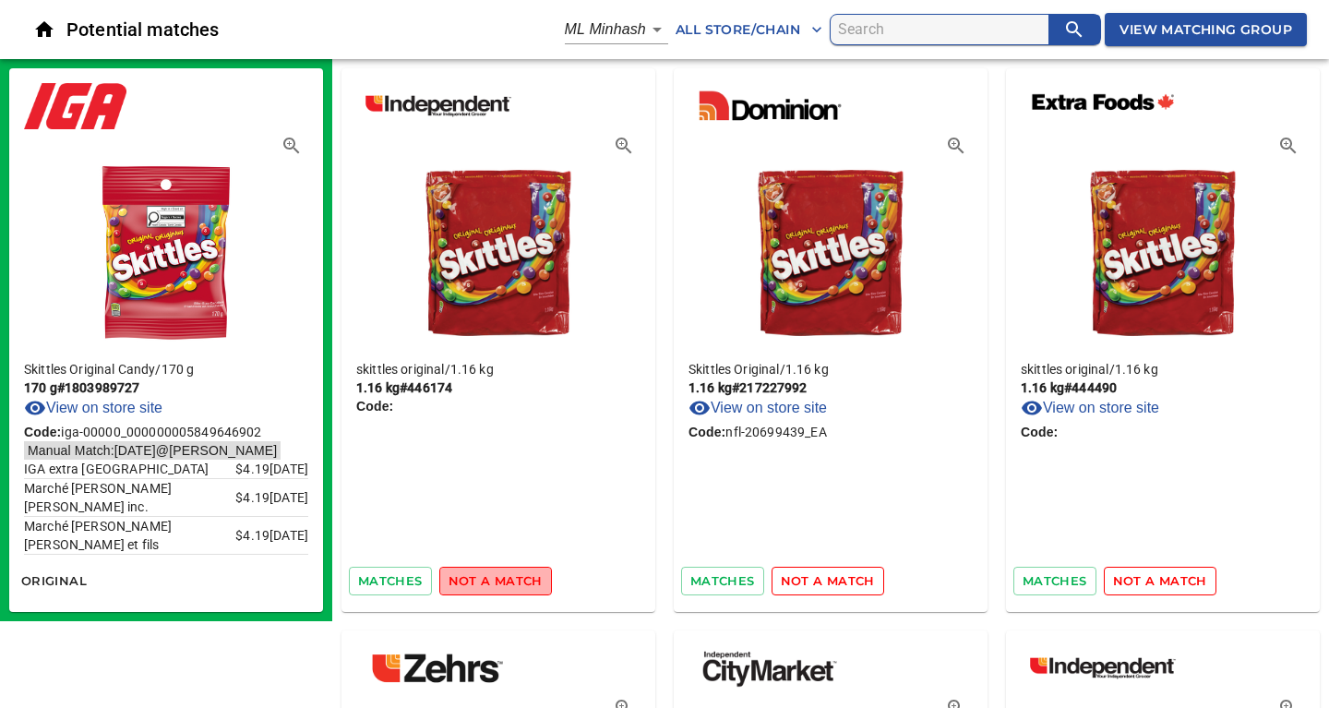
click at [497, 584] on span "not a match" at bounding box center [495, 580] width 94 height 21
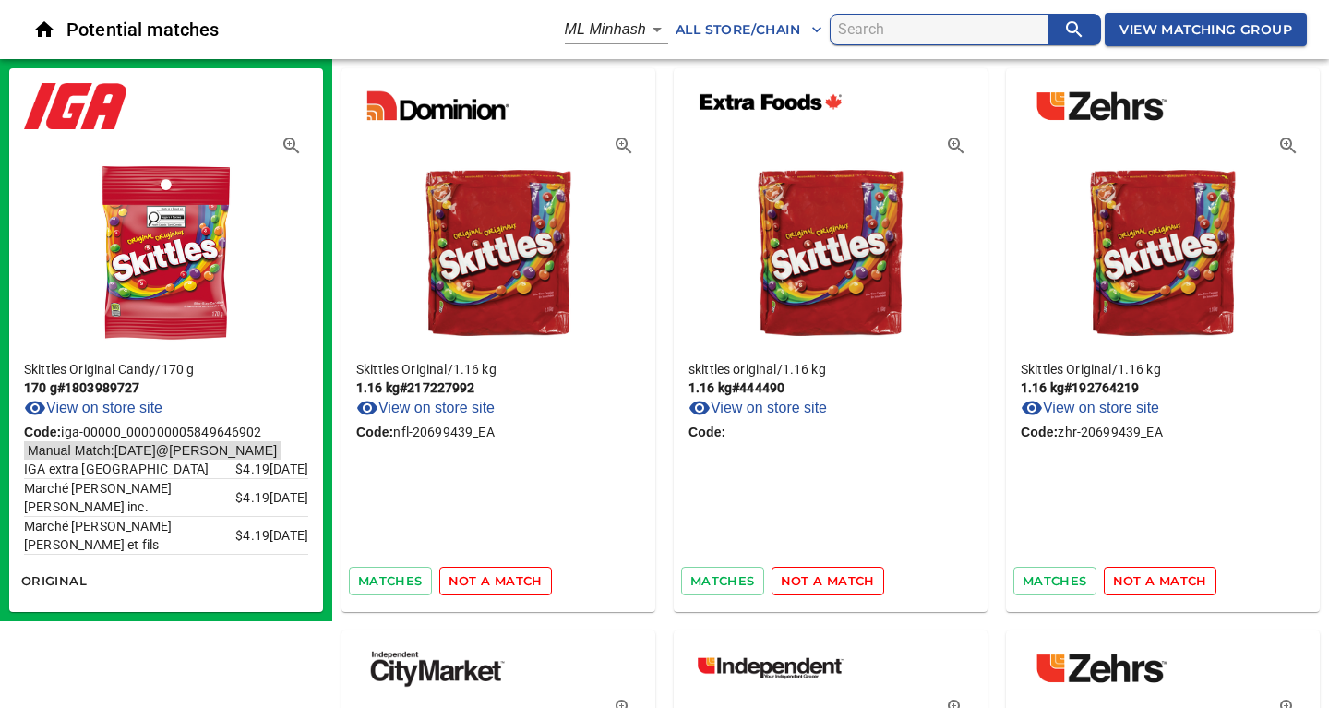
click at [497, 584] on span "not a match" at bounding box center [495, 580] width 94 height 21
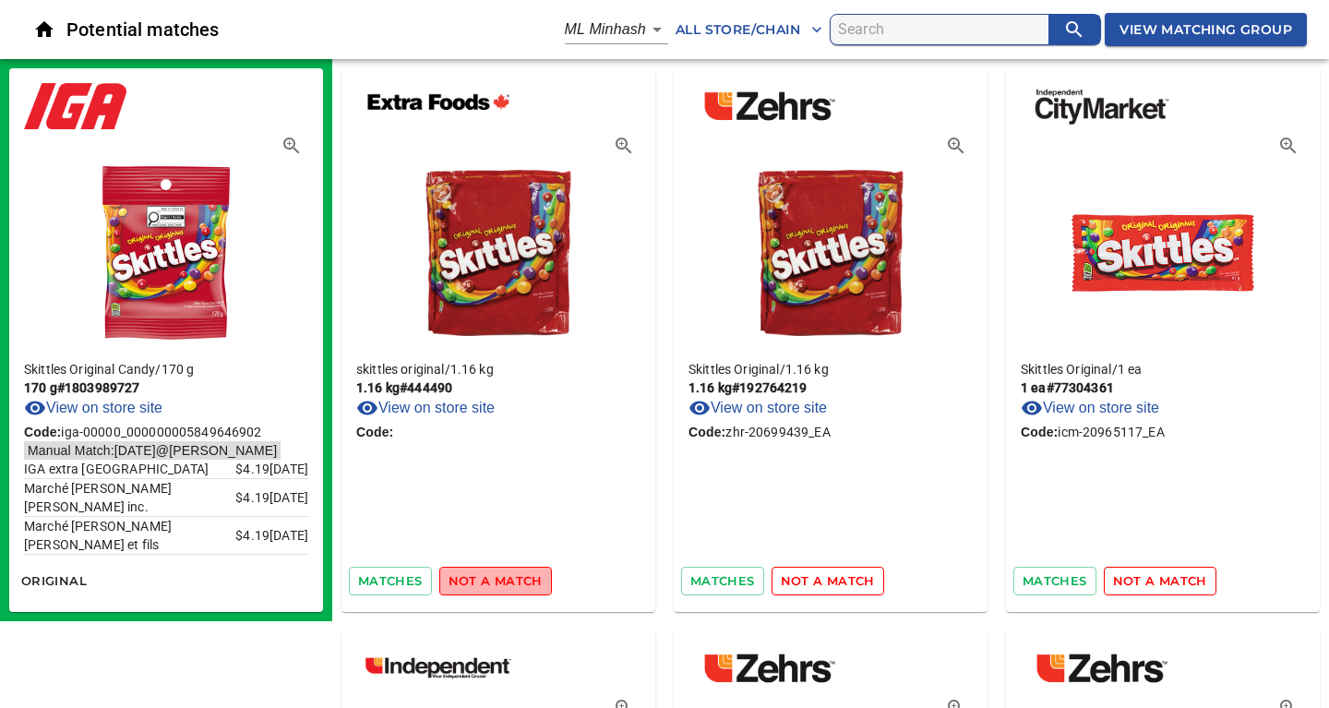
click at [497, 584] on span "not a match" at bounding box center [495, 580] width 94 height 21
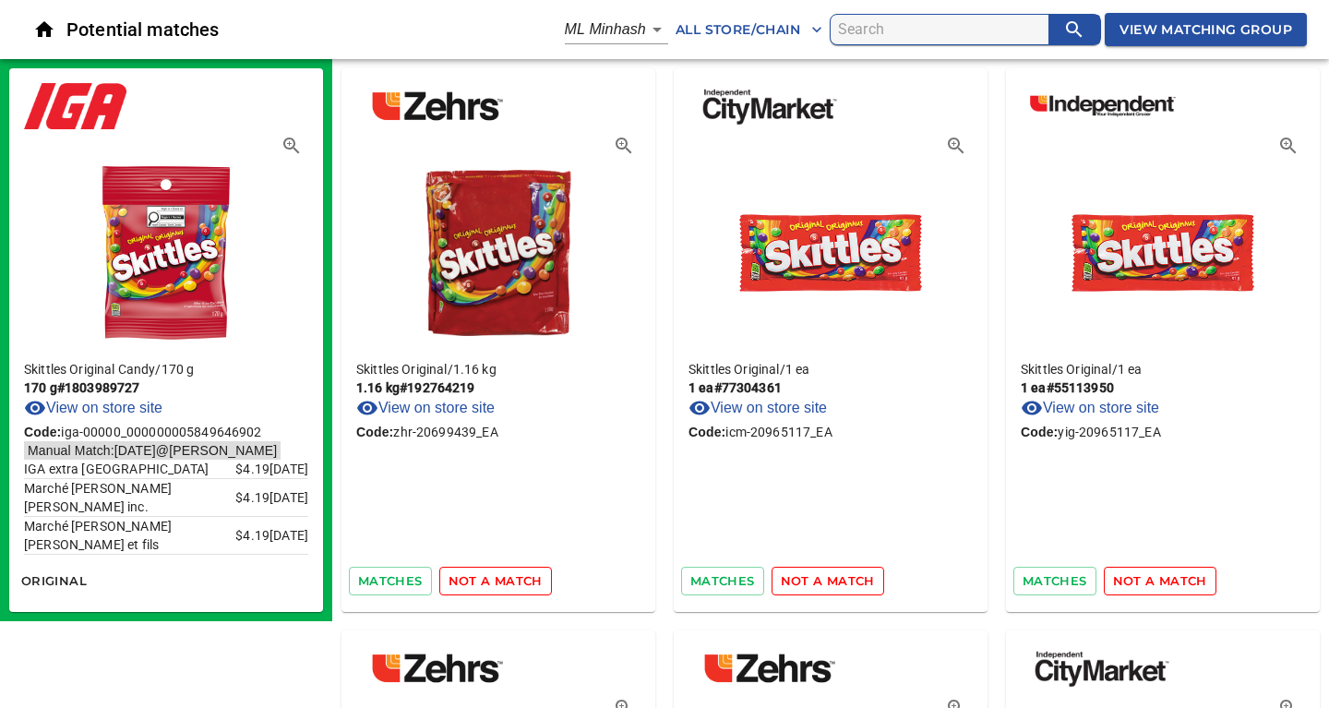
click at [497, 584] on span "not a match" at bounding box center [495, 580] width 94 height 21
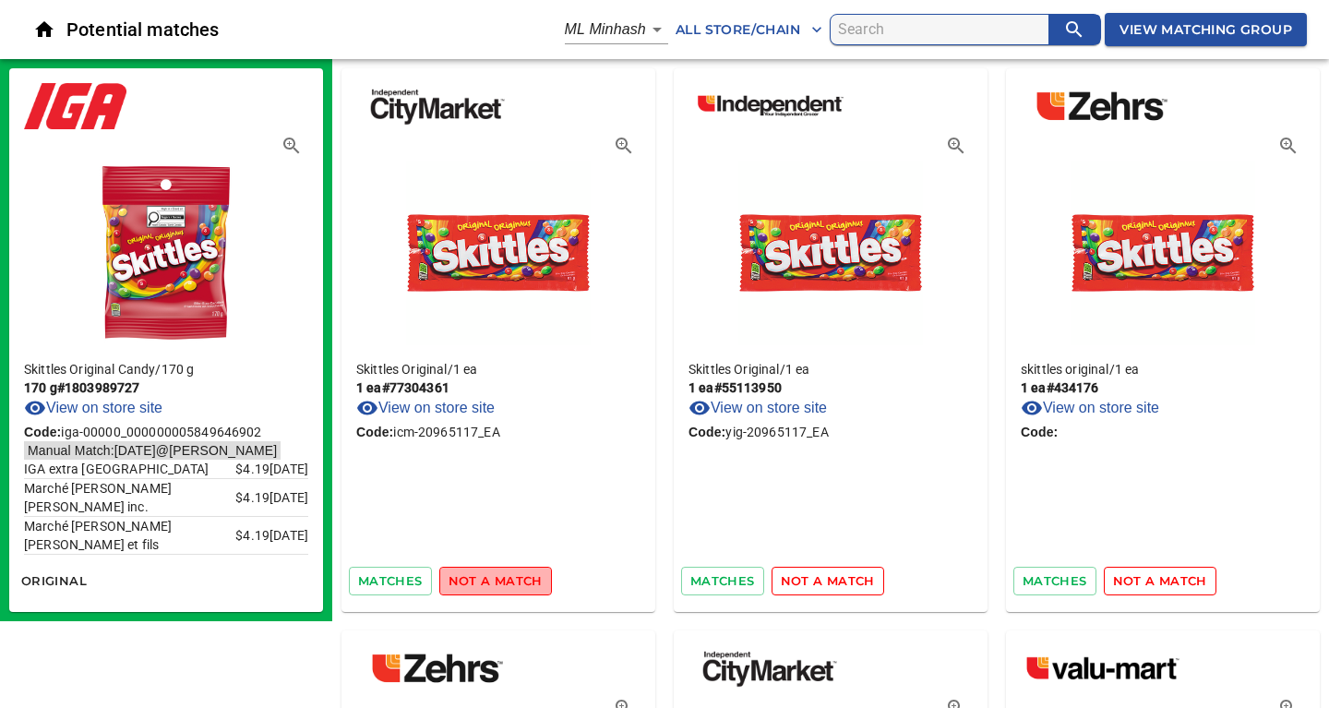
click at [497, 584] on span "not a match" at bounding box center [495, 580] width 94 height 21
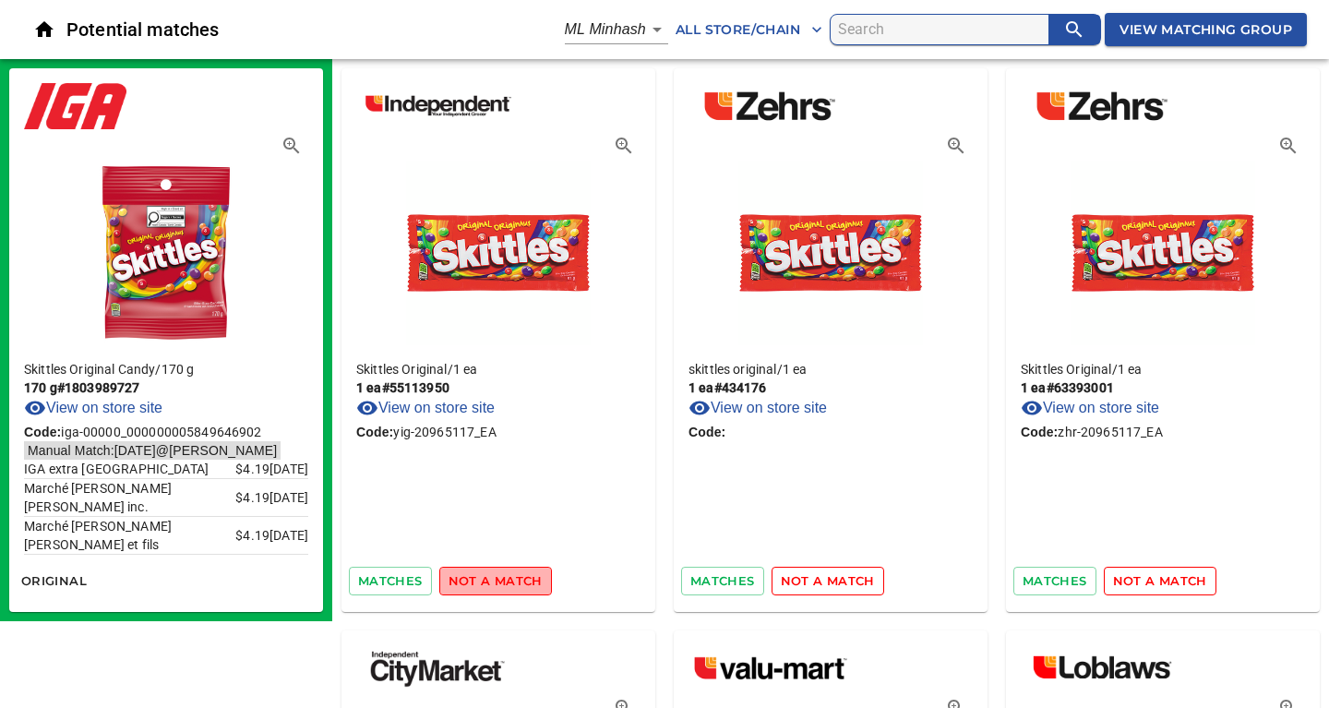
click at [497, 584] on span "not a match" at bounding box center [495, 580] width 94 height 21
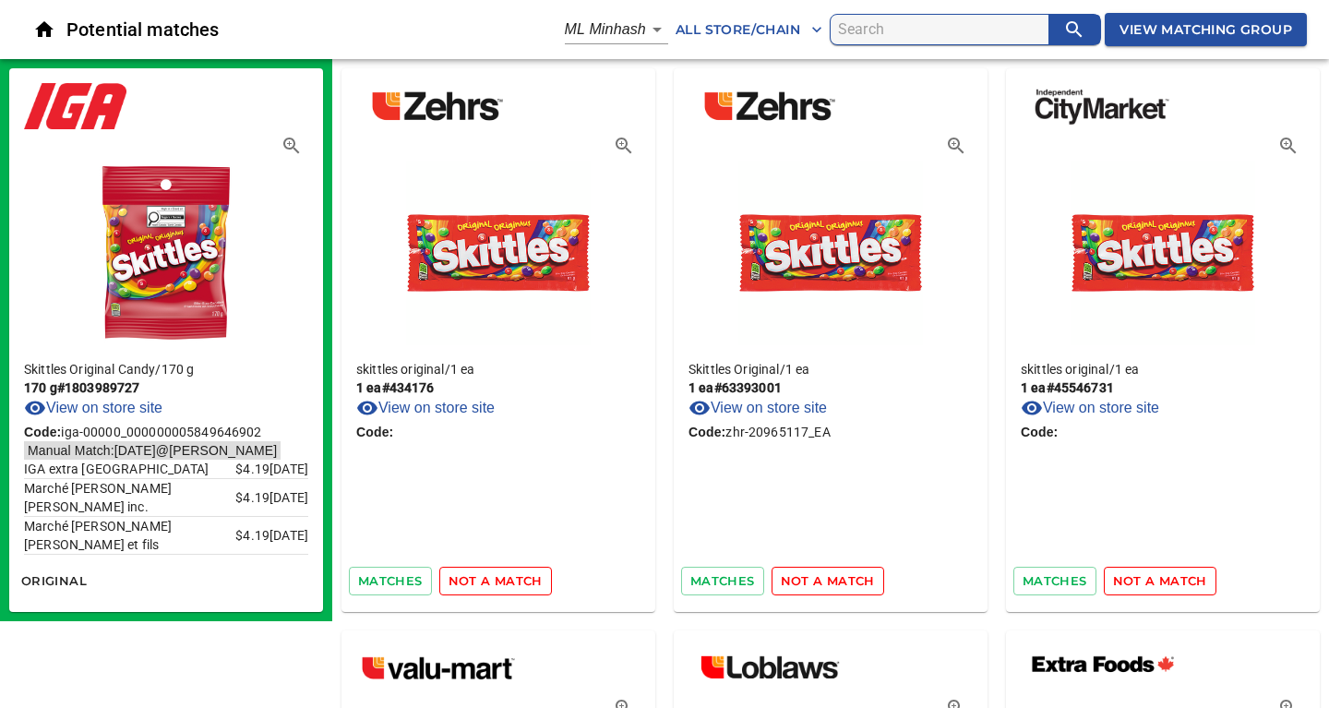
click at [497, 584] on span "not a match" at bounding box center [495, 580] width 94 height 21
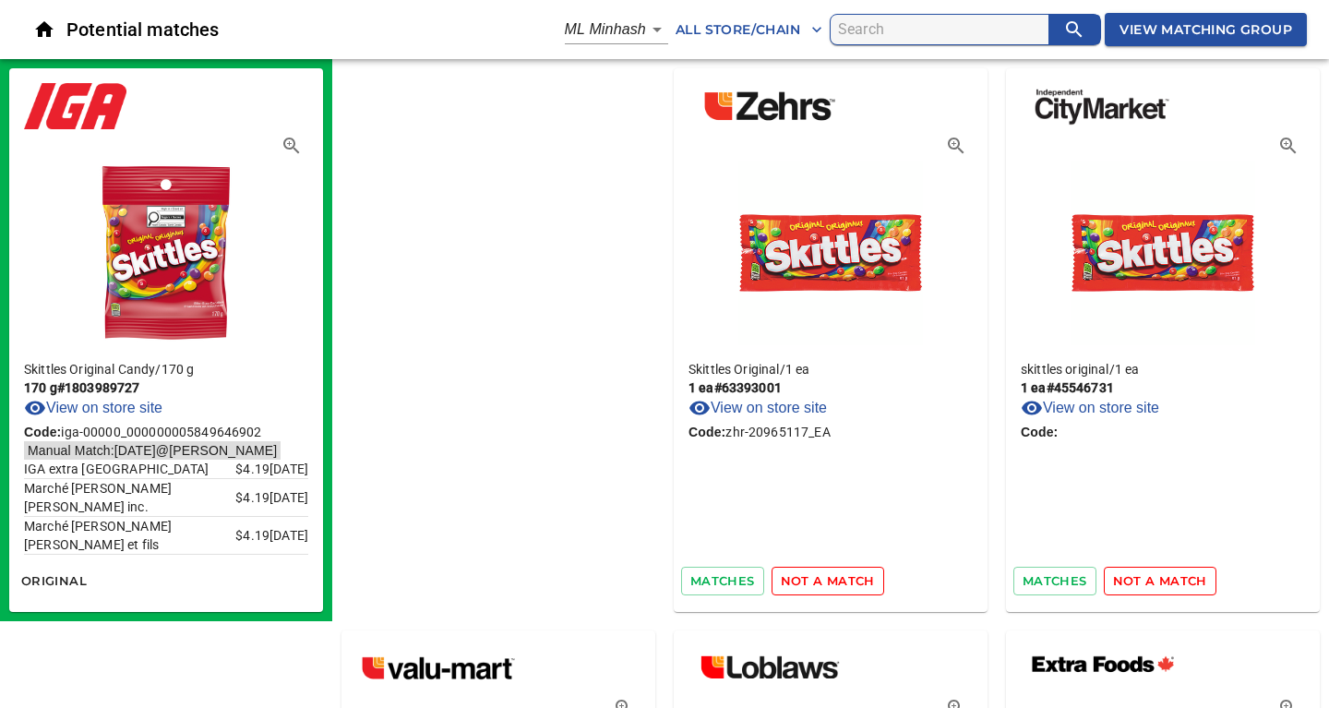
click at [781, 584] on span "not a match" at bounding box center [828, 580] width 94 height 21
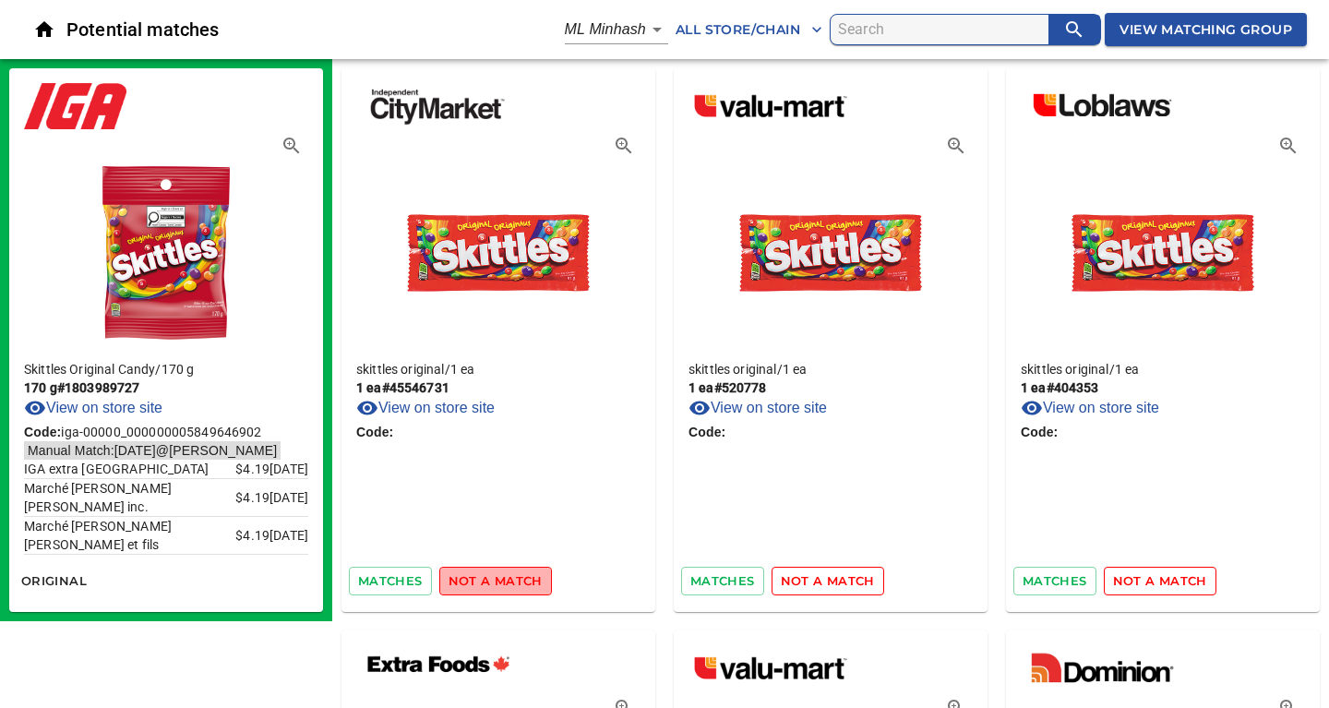
click at [497, 584] on span "not a match" at bounding box center [495, 580] width 94 height 21
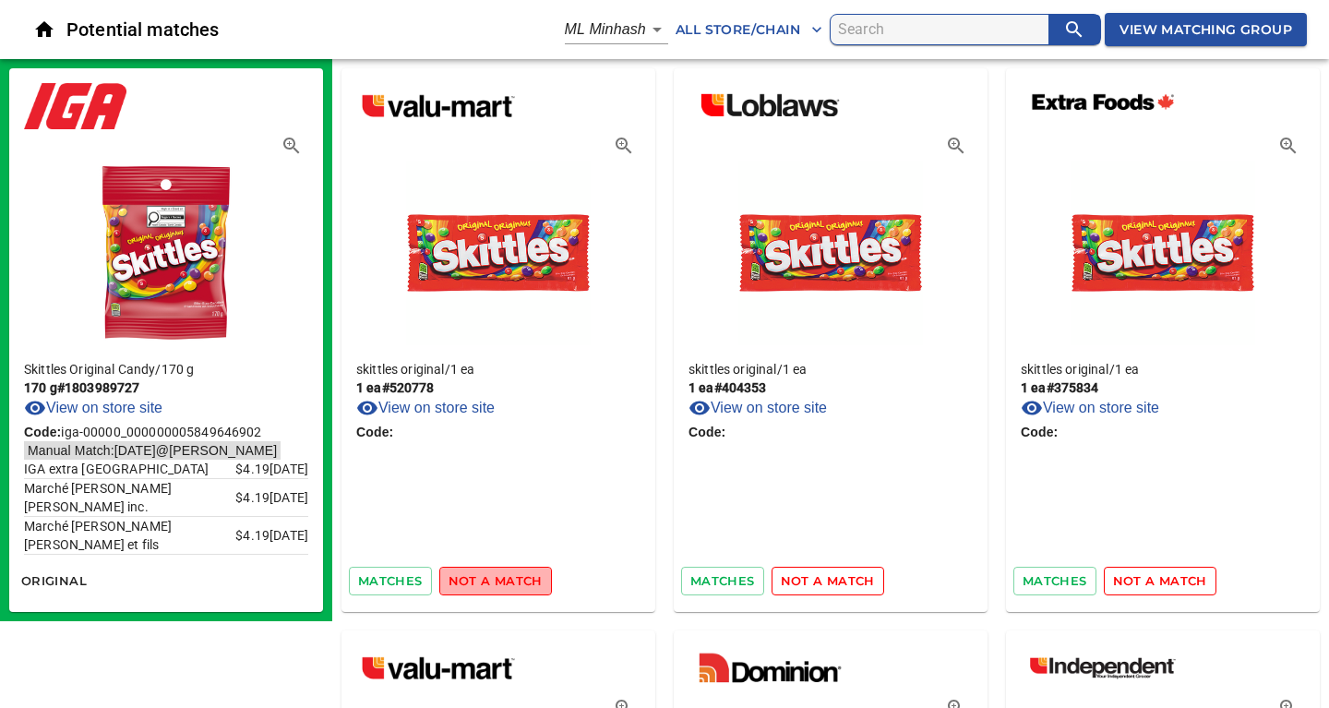
click at [497, 584] on span "not a match" at bounding box center [495, 580] width 94 height 21
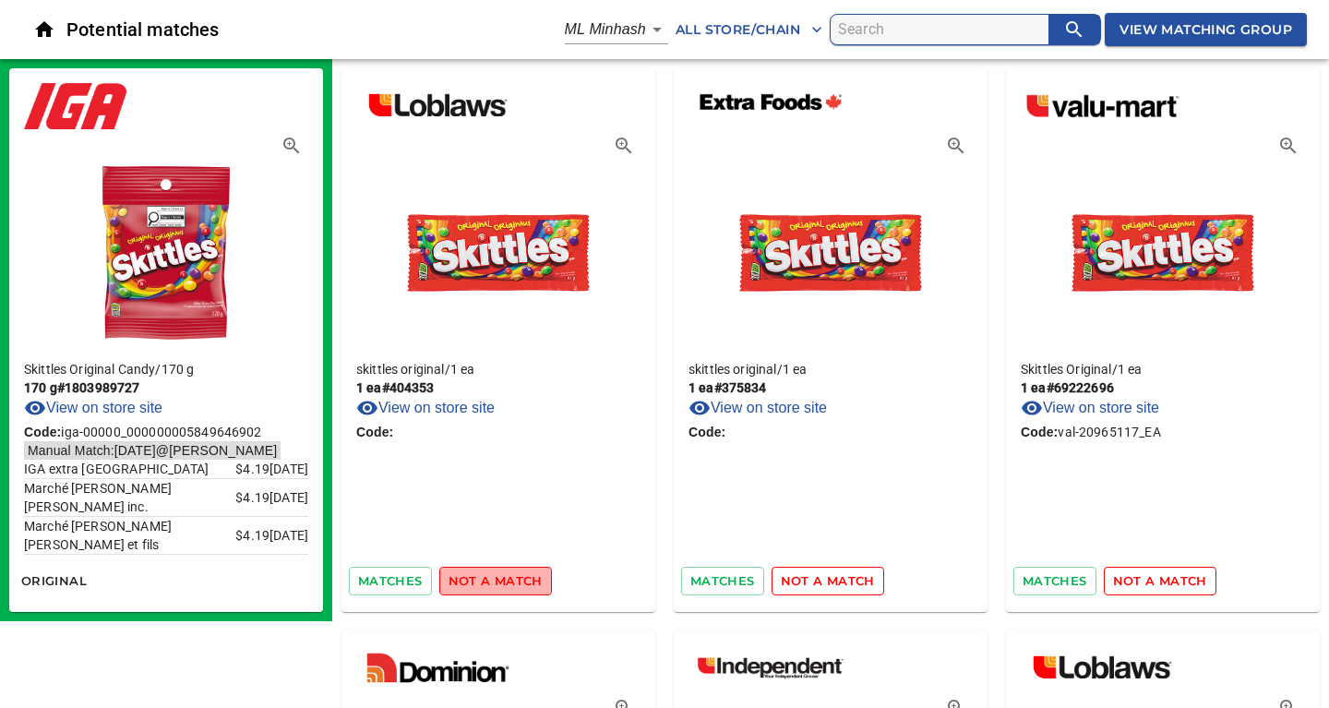
click at [497, 584] on span "not a match" at bounding box center [495, 580] width 94 height 21
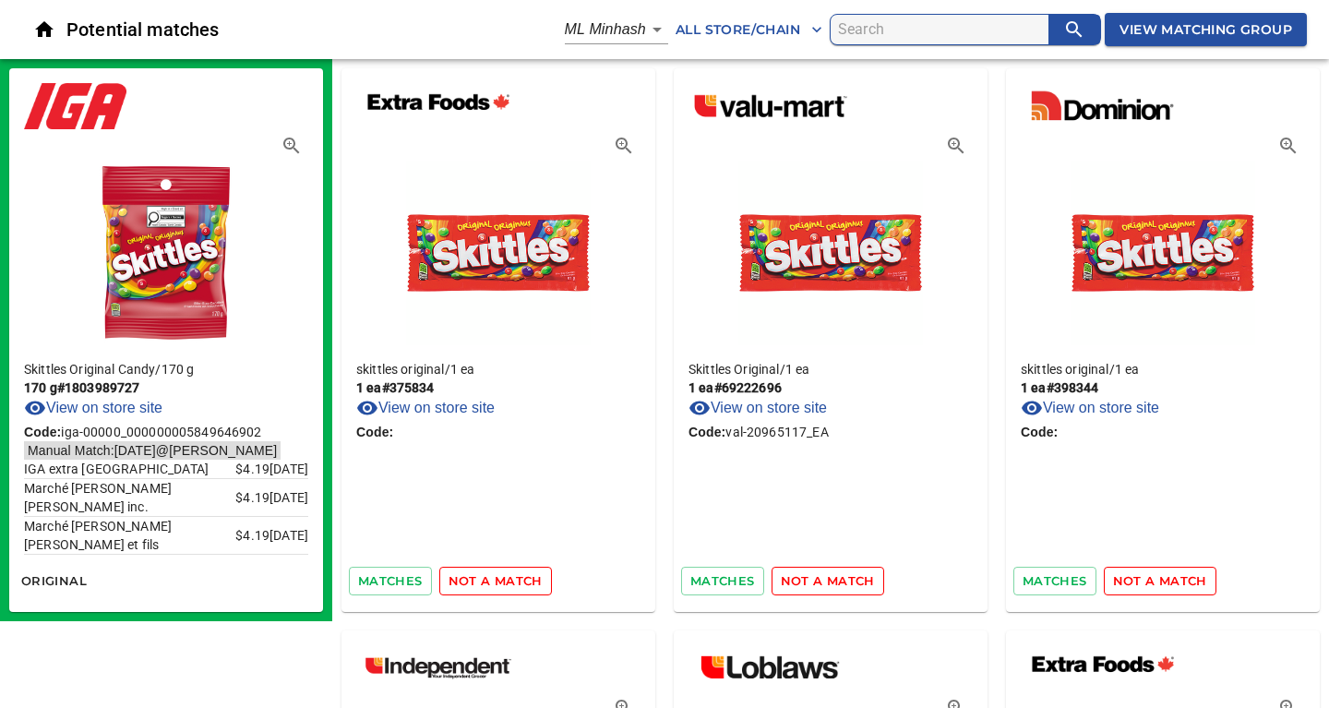
click at [497, 584] on span "not a match" at bounding box center [495, 580] width 94 height 21
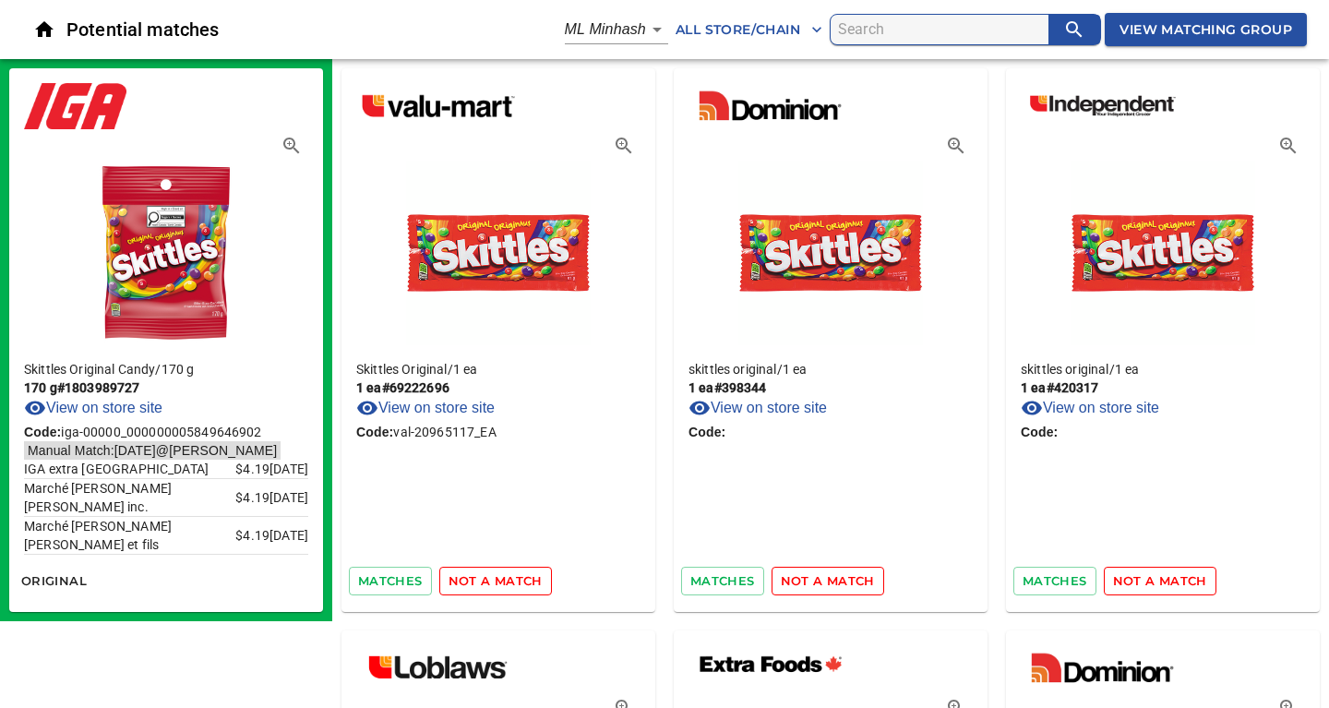
click at [497, 584] on span "not a match" at bounding box center [495, 580] width 94 height 21
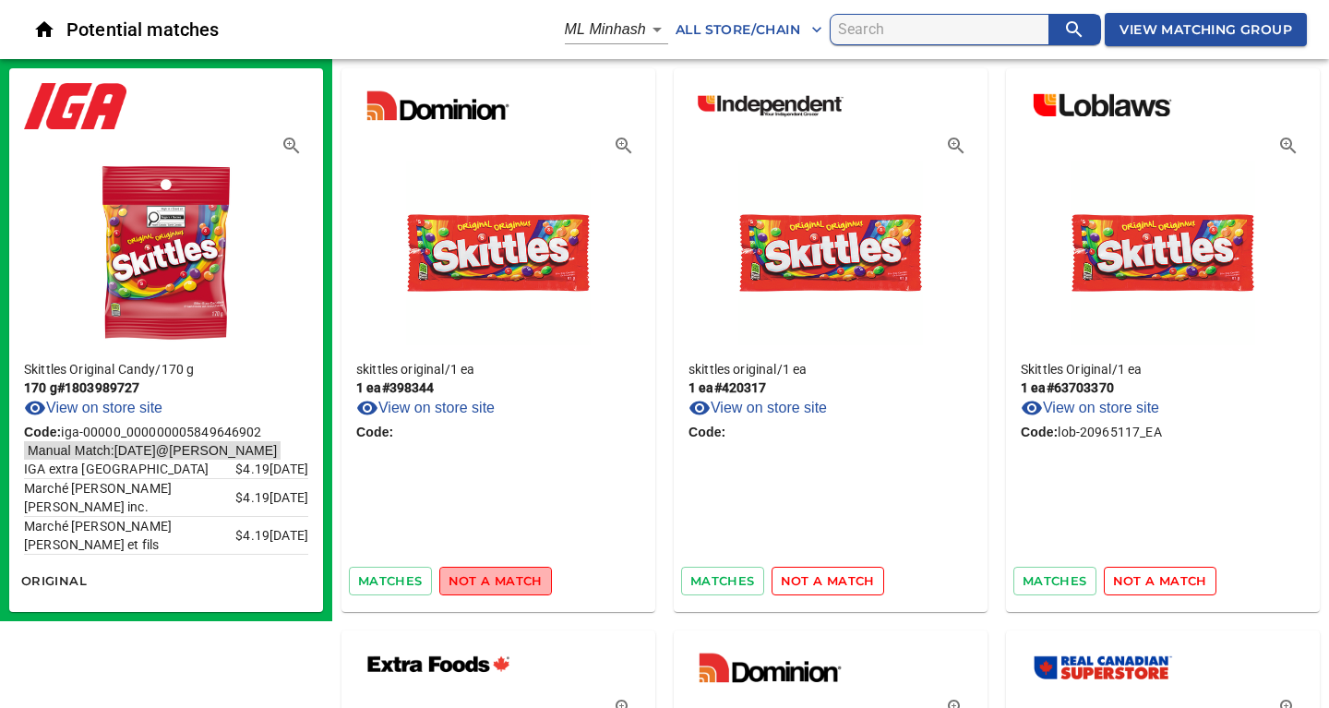
click at [497, 584] on span "not a match" at bounding box center [495, 580] width 94 height 21
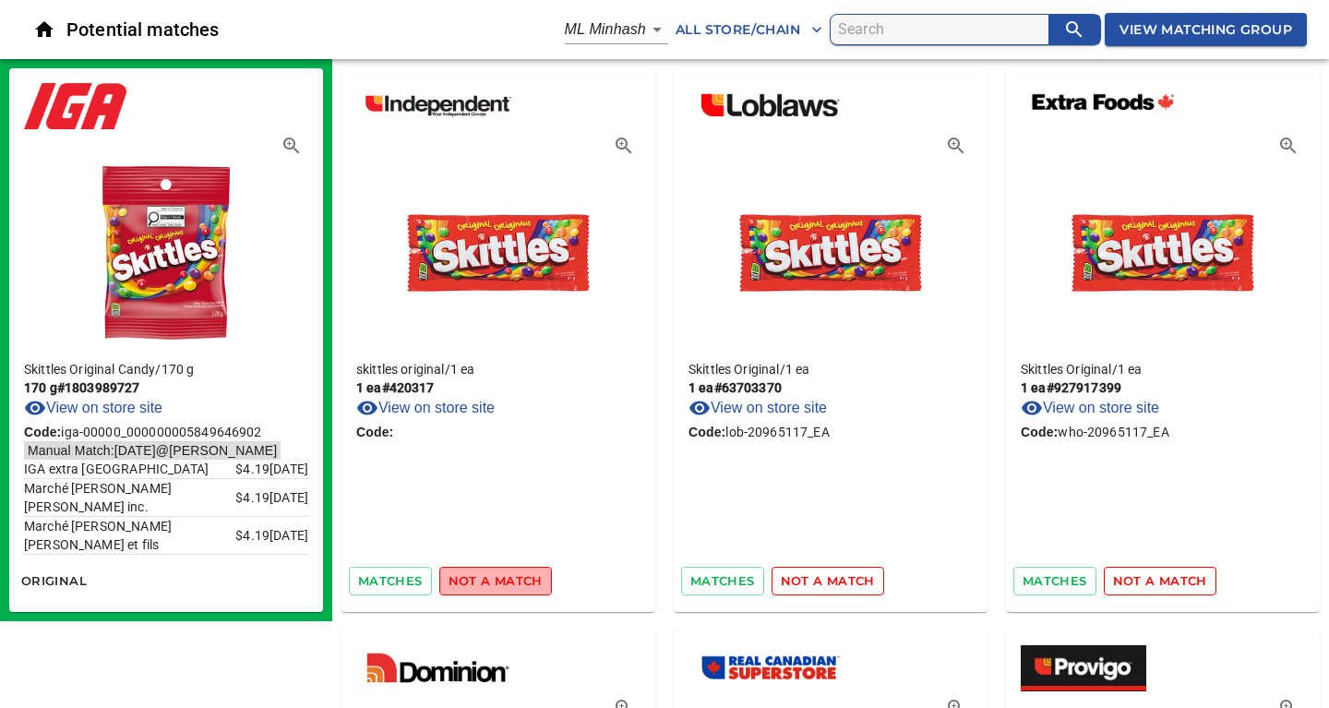
click at [497, 584] on span "not a match" at bounding box center [495, 580] width 94 height 21
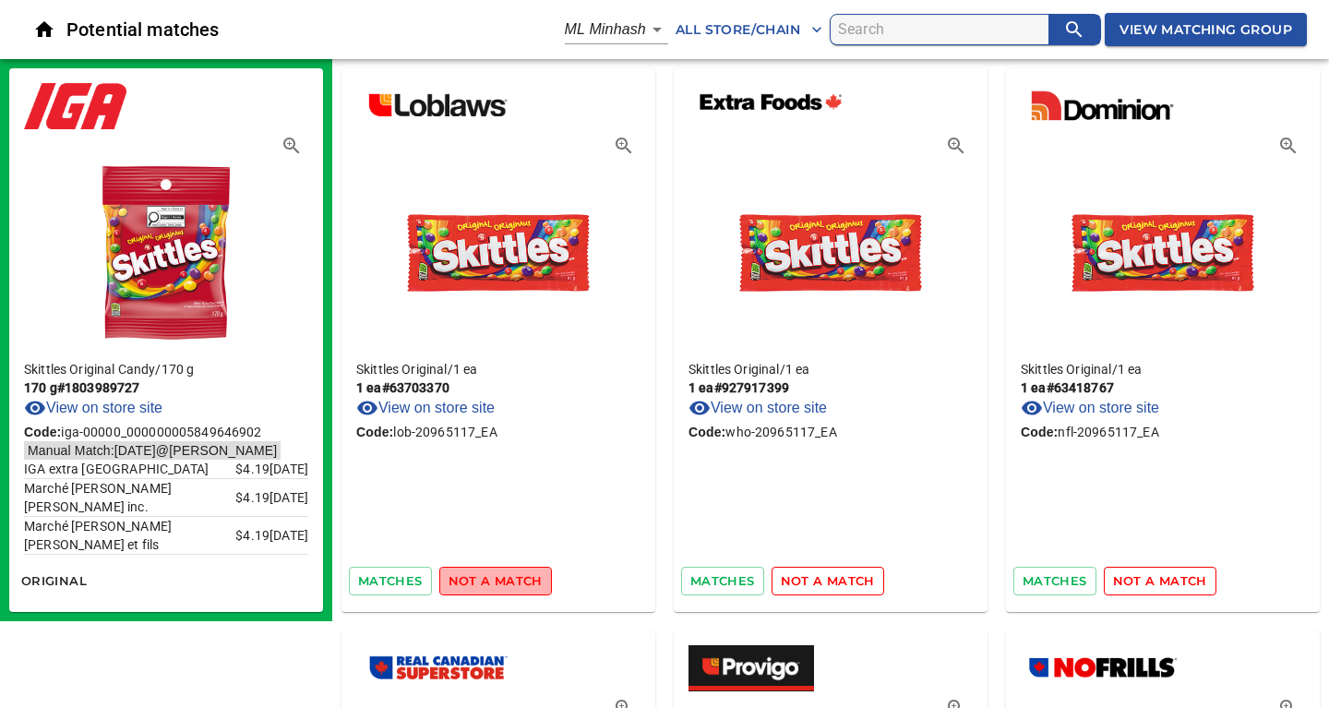
click at [497, 584] on span "not a match" at bounding box center [495, 580] width 94 height 21
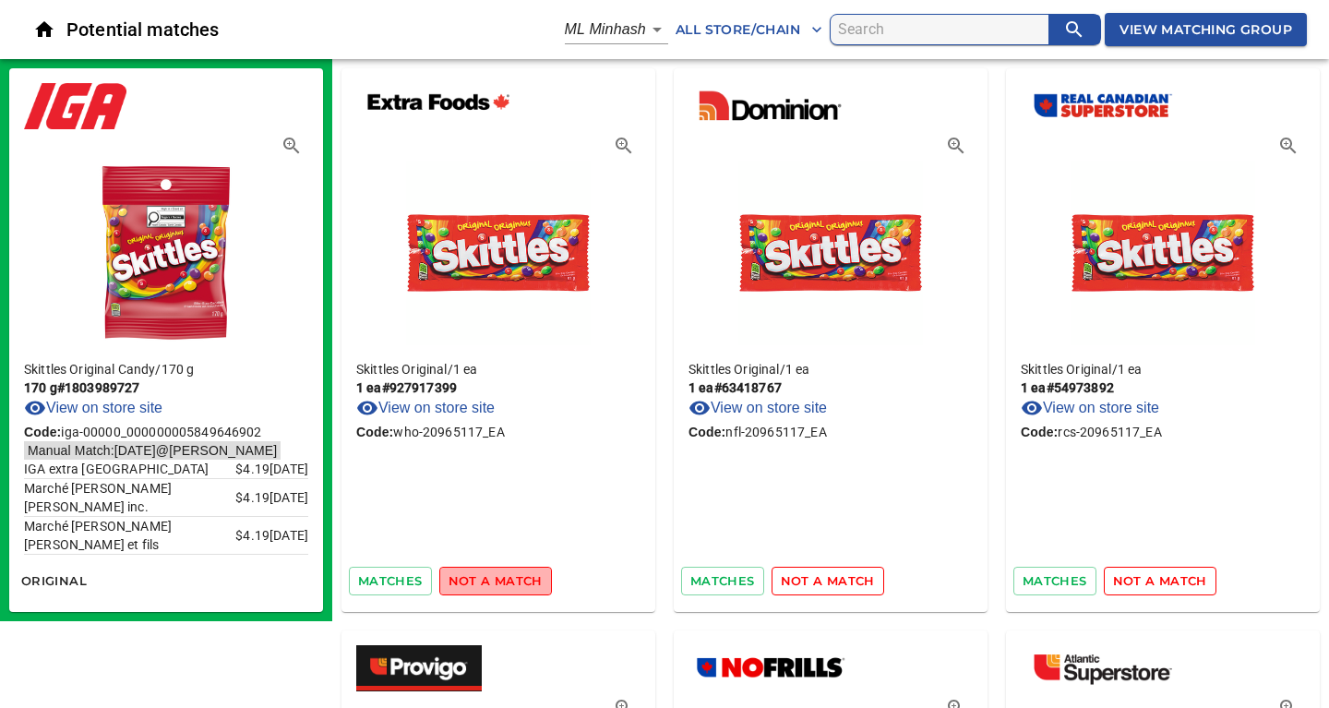
click at [497, 584] on span "not a match" at bounding box center [495, 580] width 94 height 21
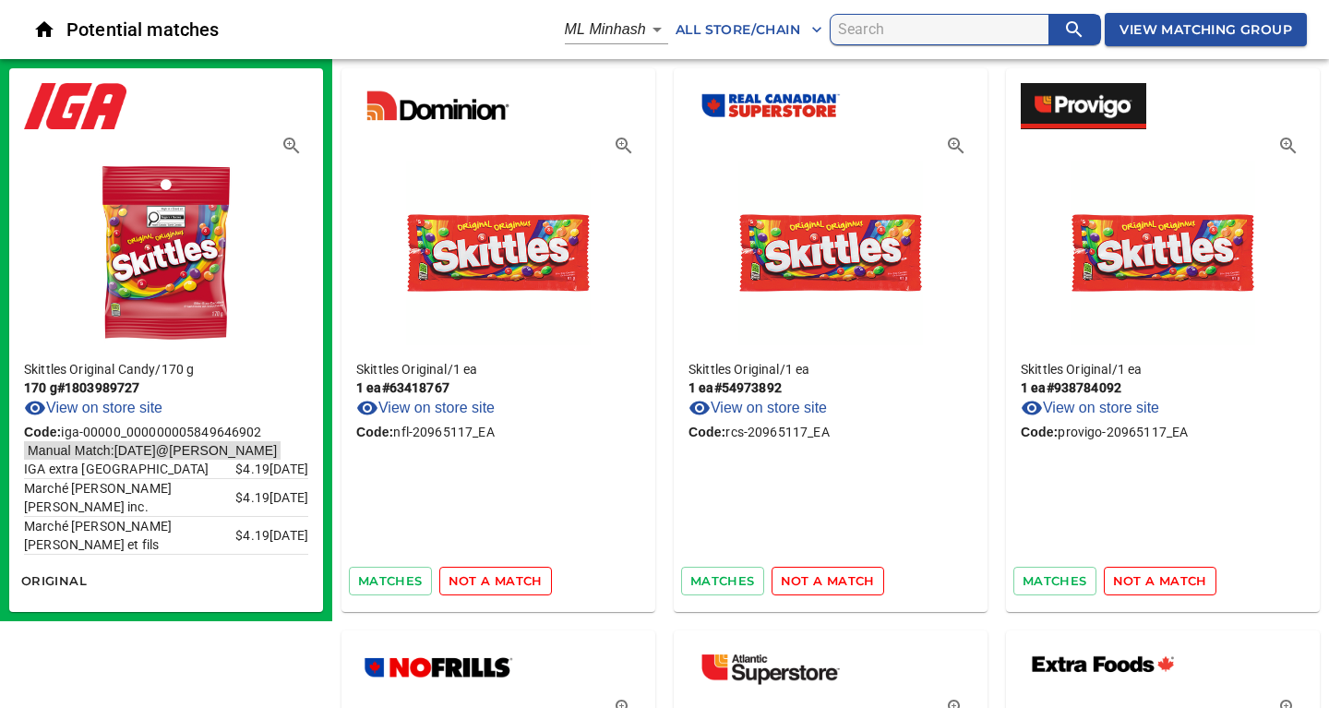
click at [497, 584] on span "not a match" at bounding box center [495, 580] width 94 height 21
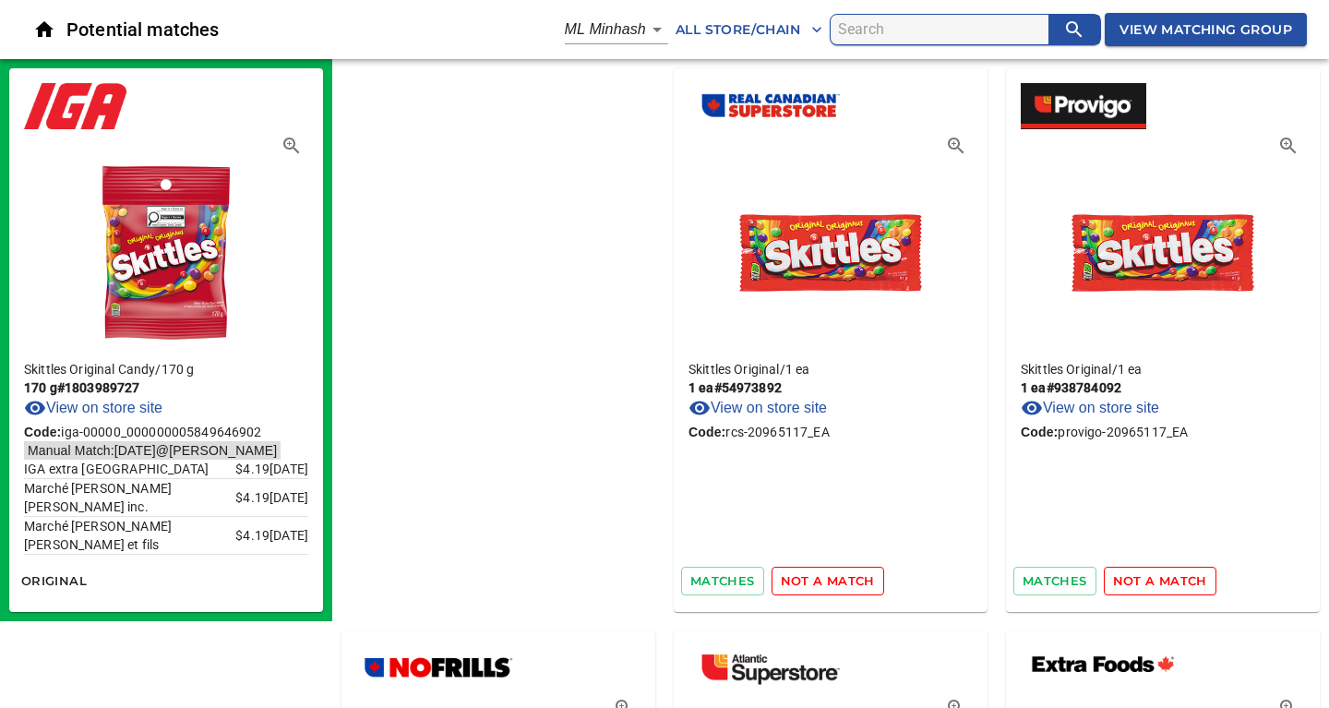
click at [781, 584] on span "not a match" at bounding box center [828, 580] width 94 height 21
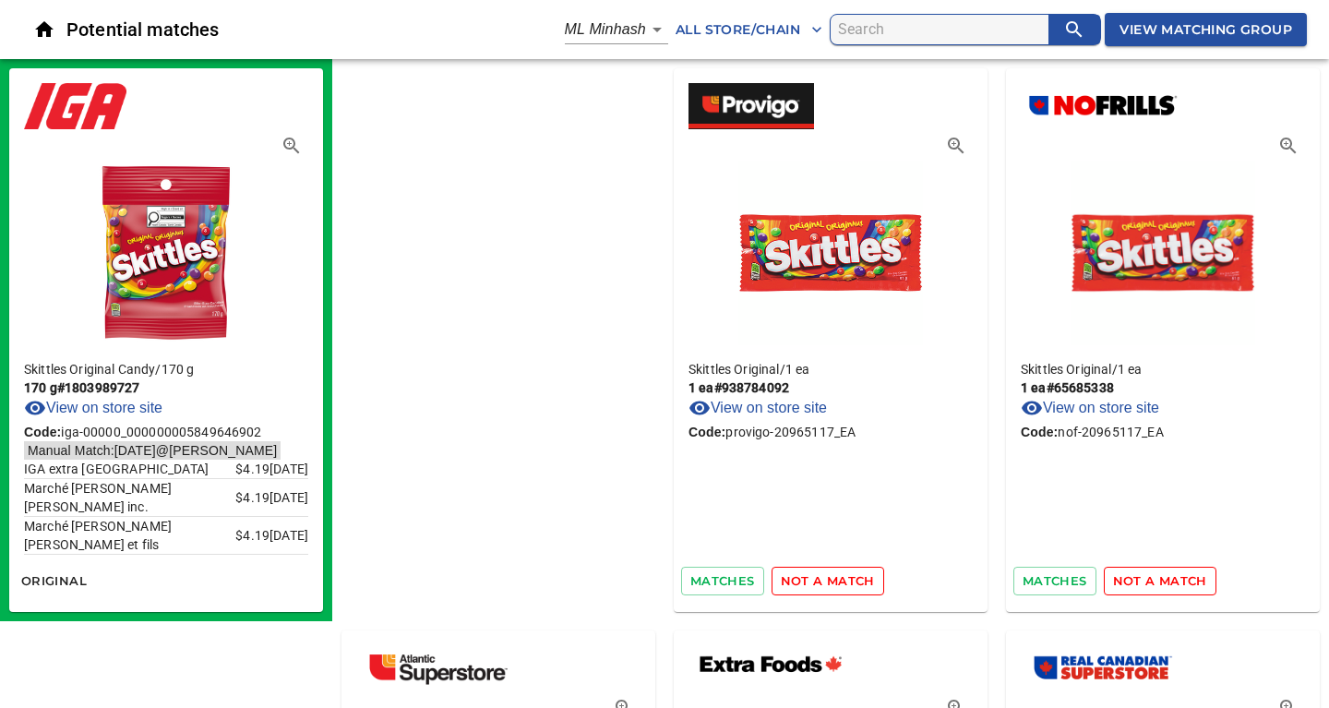
click at [781, 584] on span "not a match" at bounding box center [828, 580] width 94 height 21
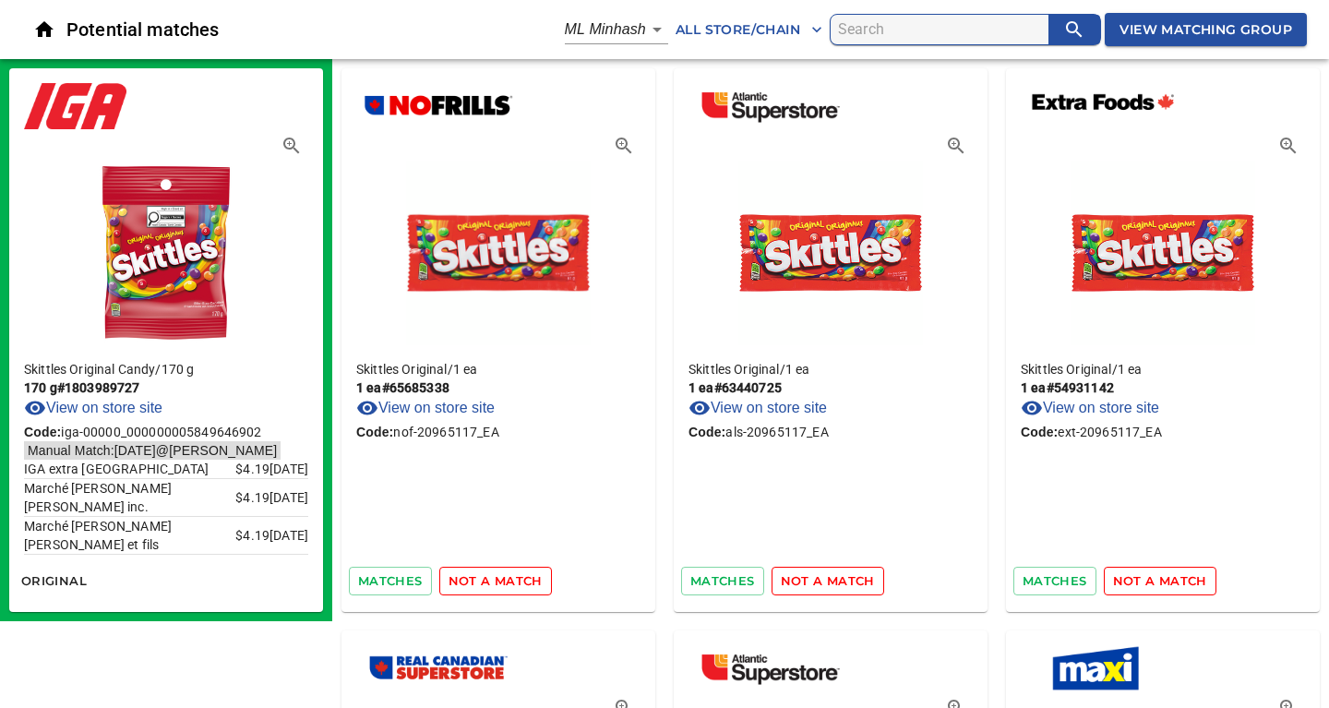
click at [497, 584] on span "not a match" at bounding box center [495, 580] width 94 height 21
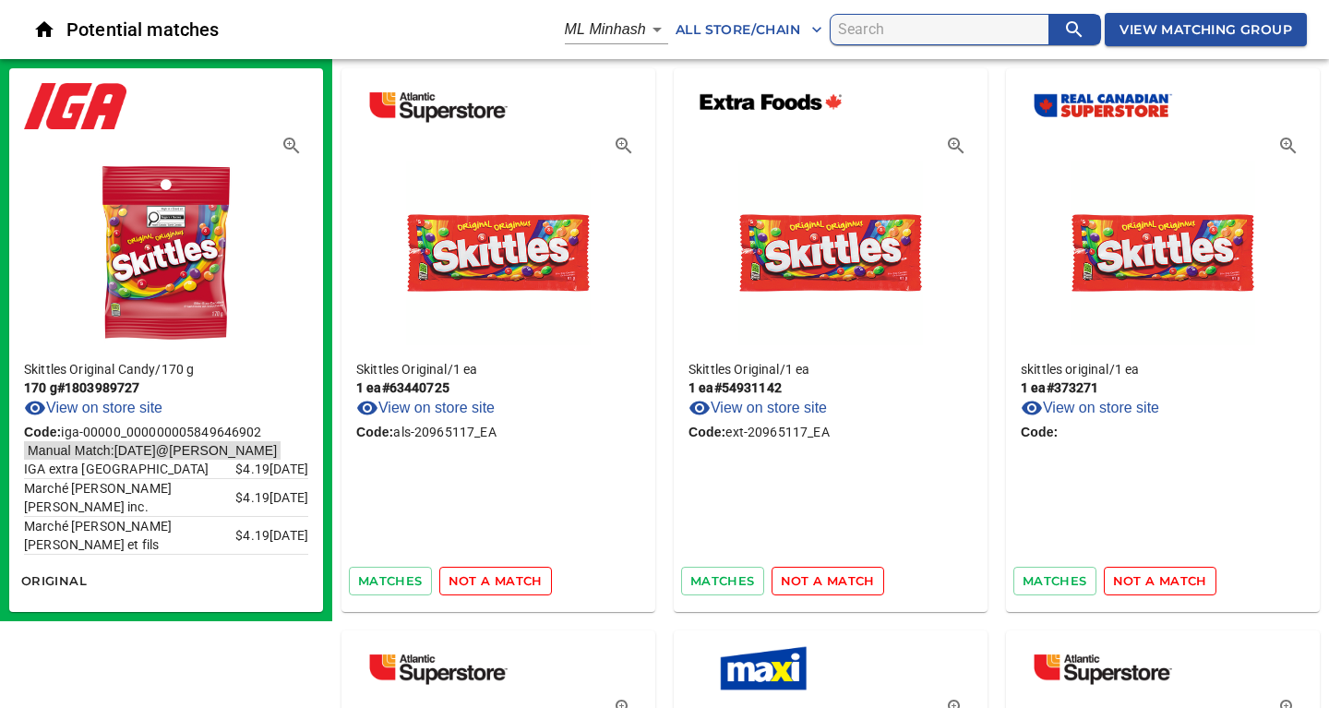
click at [497, 584] on span "not a match" at bounding box center [495, 580] width 94 height 21
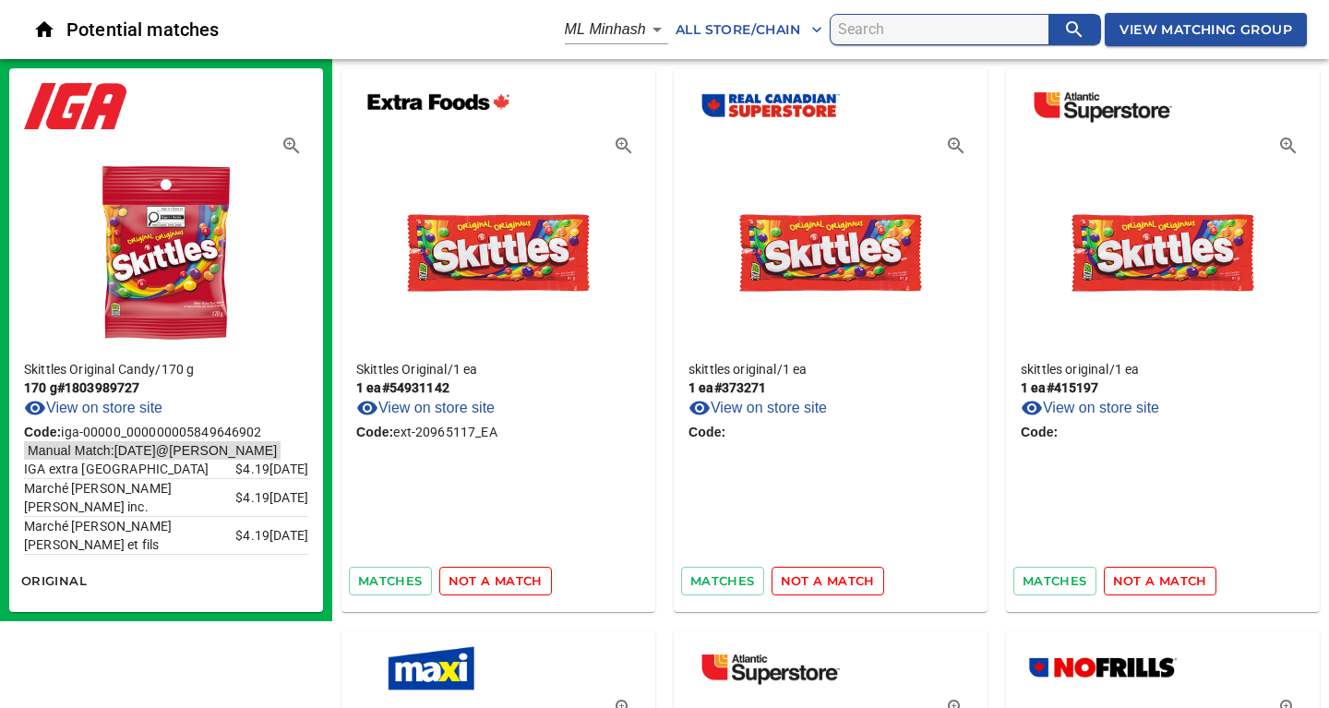
click at [497, 584] on span "not a match" at bounding box center [495, 580] width 94 height 21
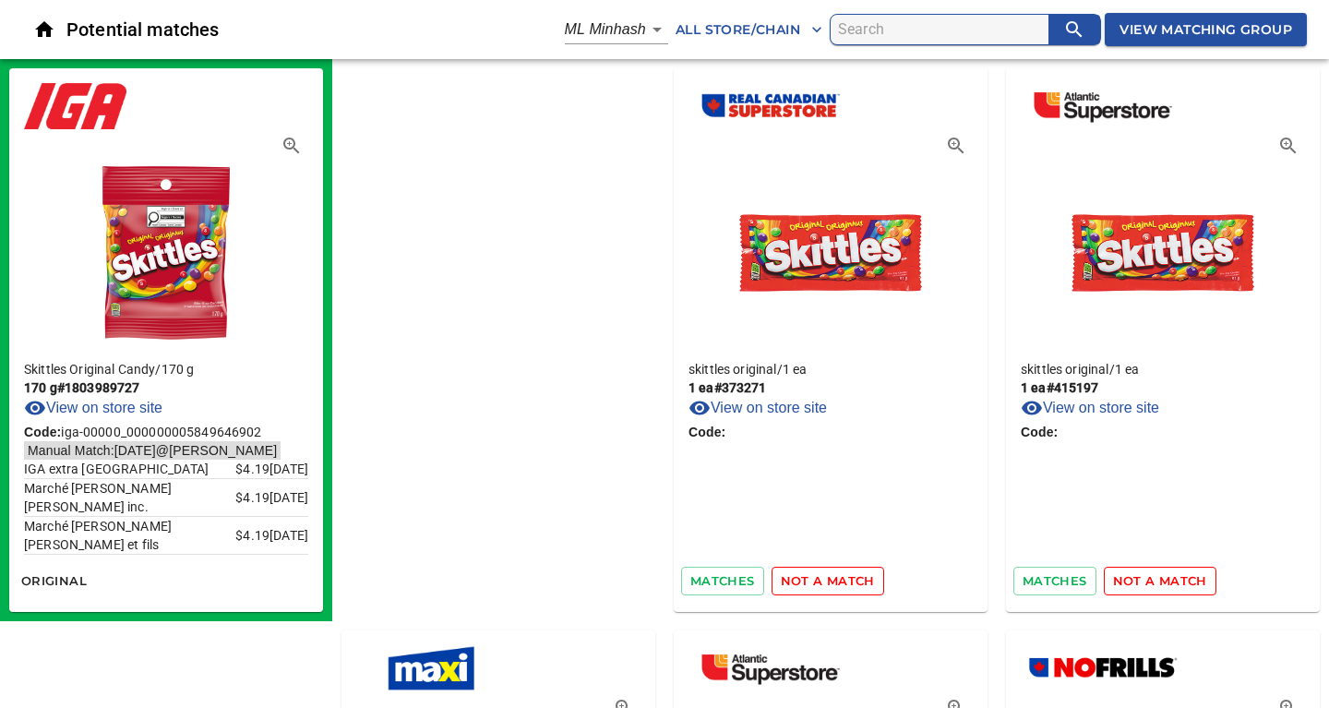
click at [781, 584] on span "not a match" at bounding box center [828, 580] width 94 height 21
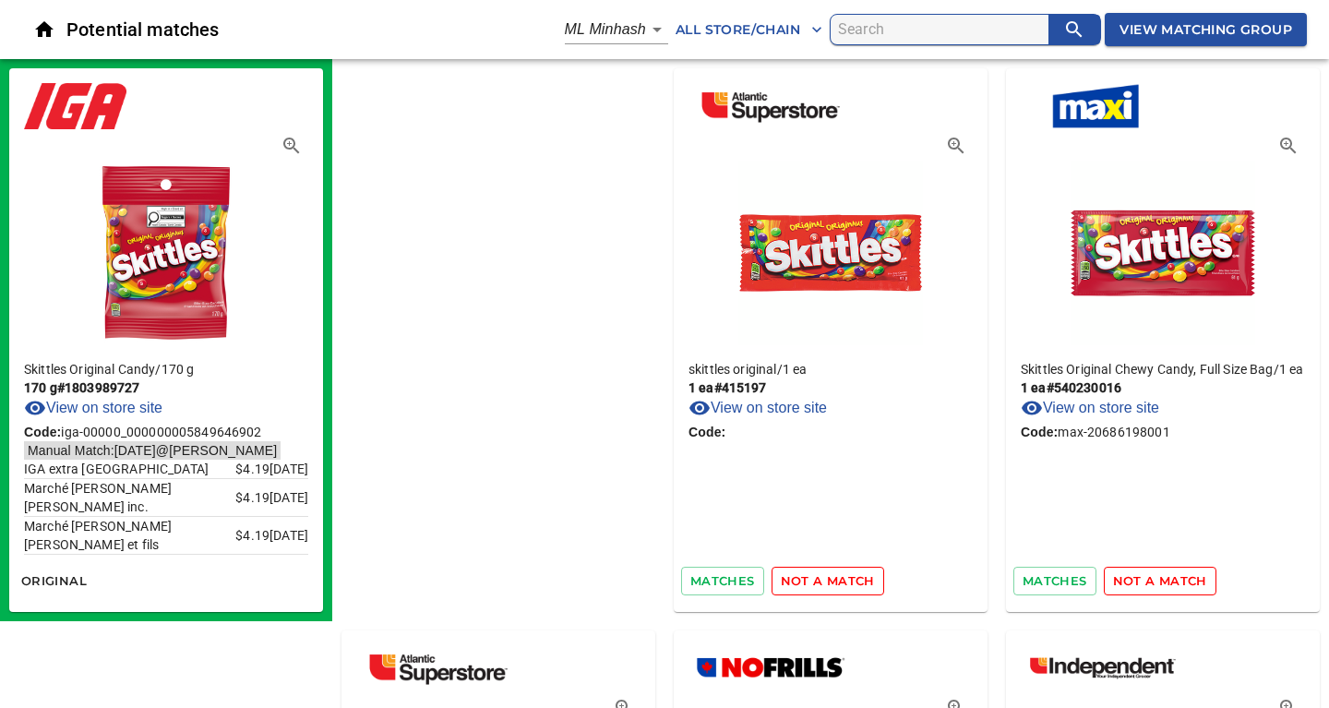
click at [781, 584] on span "not a match" at bounding box center [828, 580] width 94 height 21
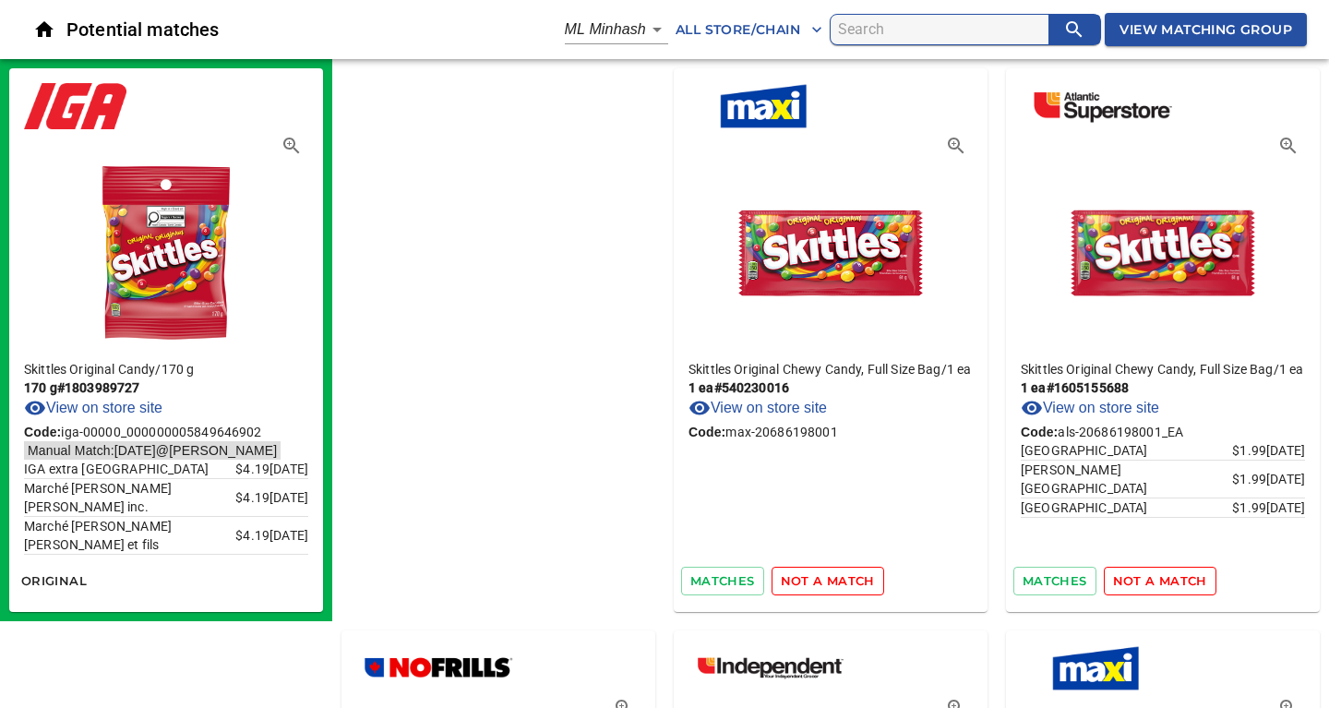
click at [781, 584] on span "not a match" at bounding box center [828, 580] width 94 height 21
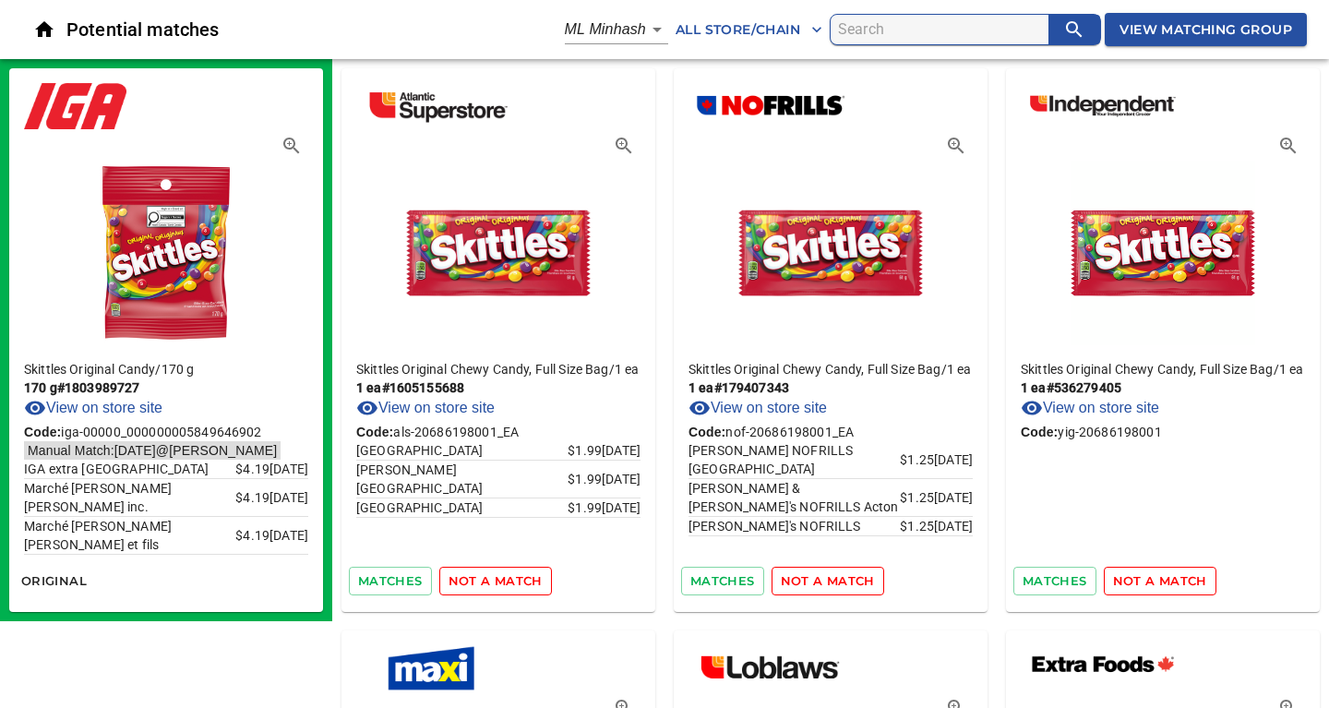
click at [497, 584] on span "not a match" at bounding box center [495, 580] width 94 height 21
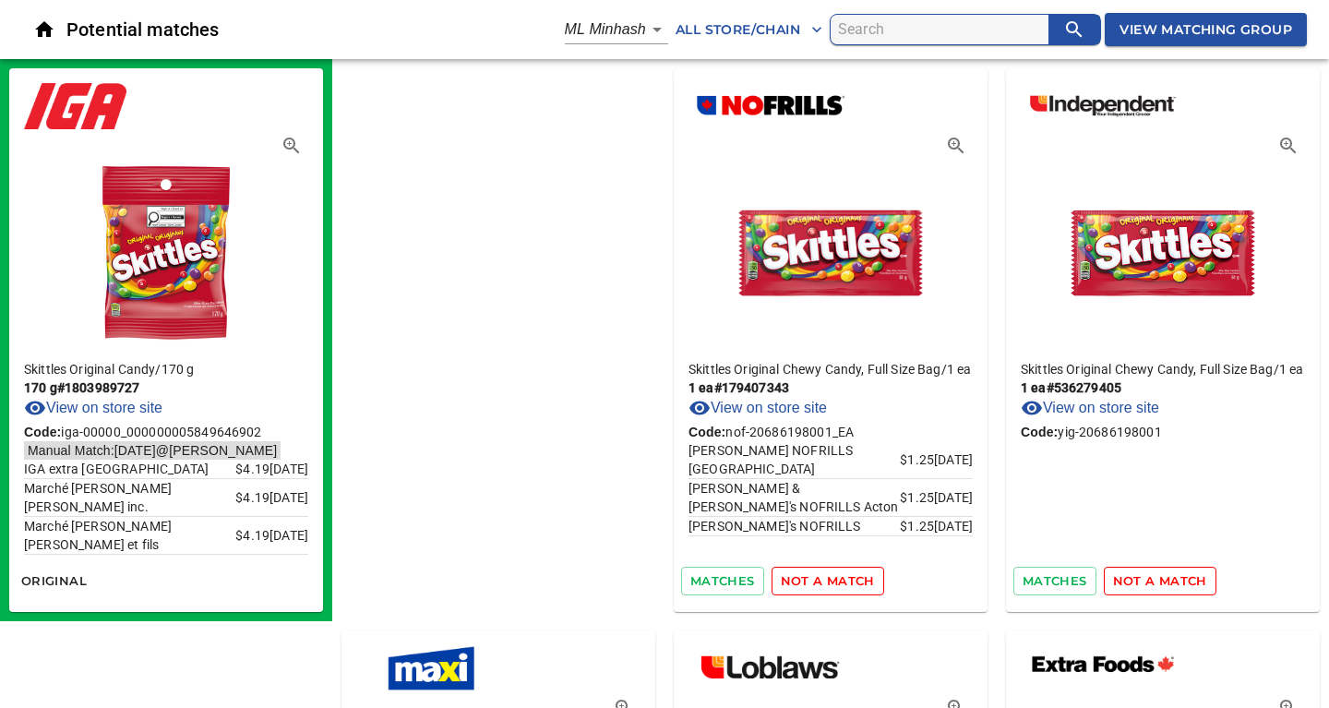
click at [781, 584] on span "not a match" at bounding box center [828, 580] width 94 height 21
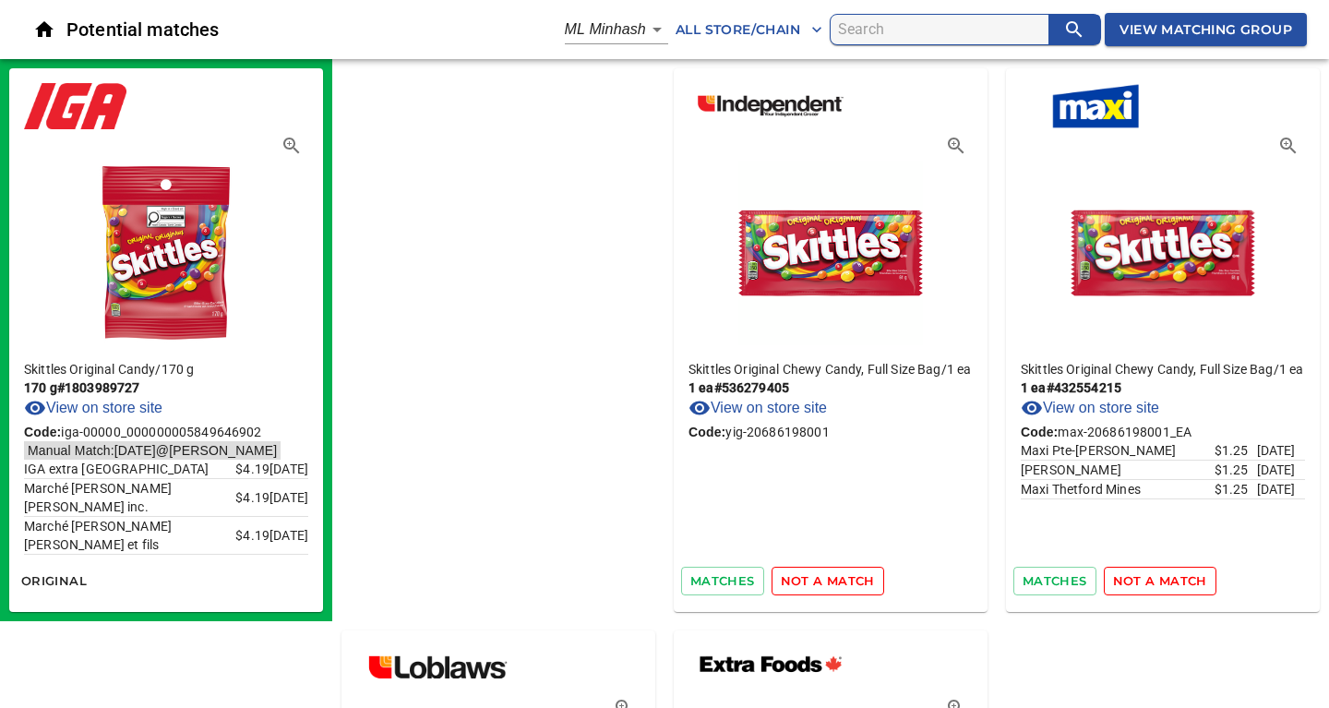
click at [781, 584] on span "not a match" at bounding box center [828, 580] width 94 height 21
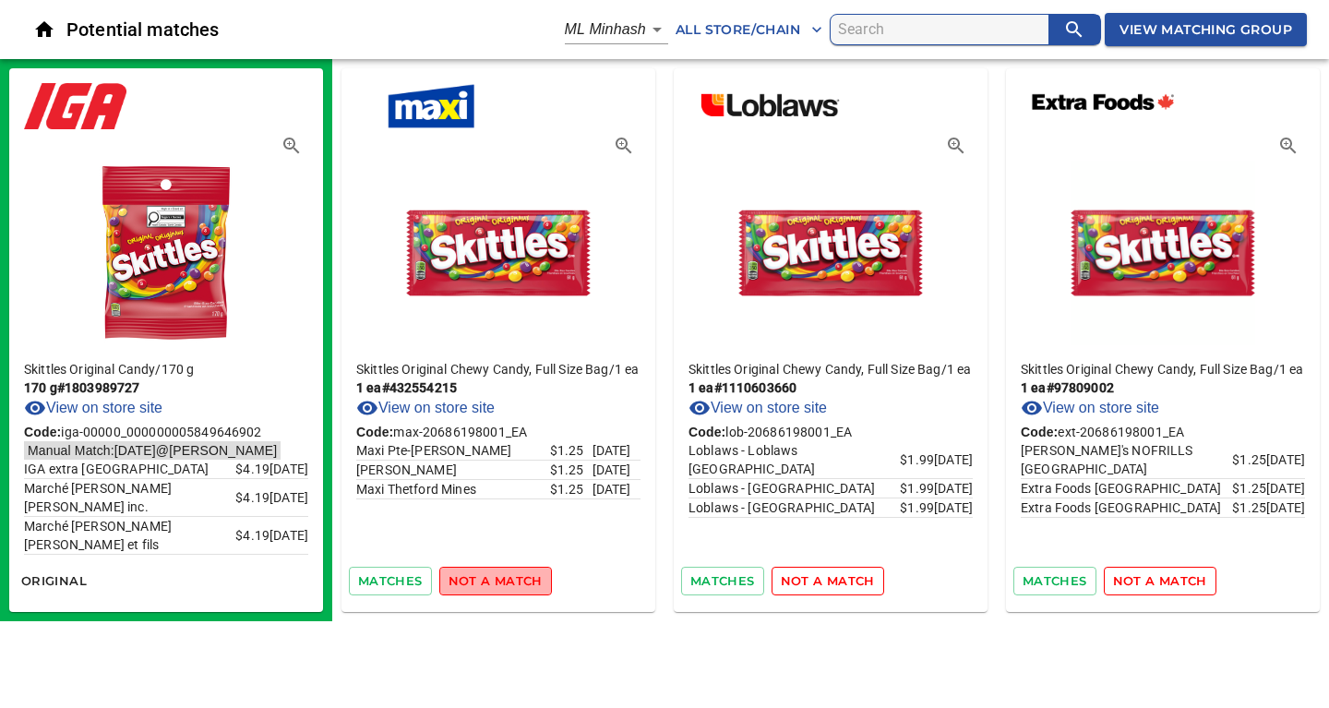
click at [497, 584] on span "not a match" at bounding box center [495, 580] width 94 height 21
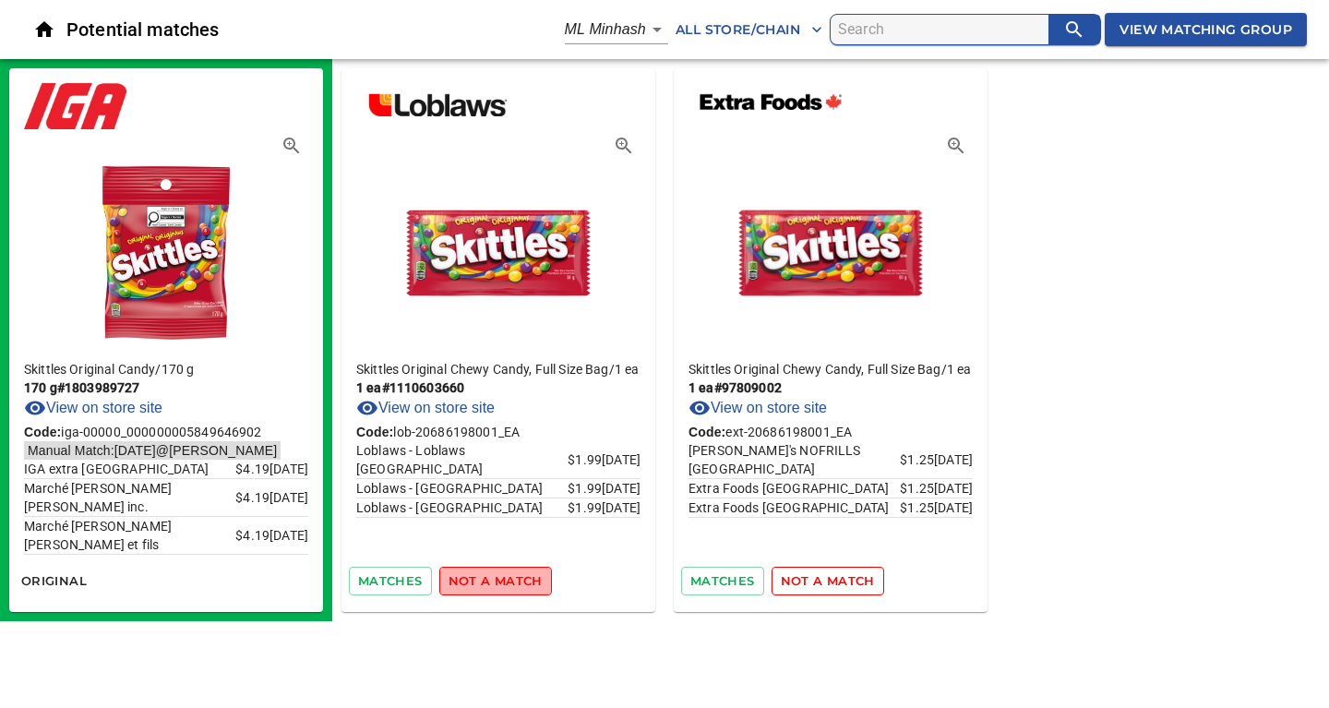
click at [497, 584] on span "not a match" at bounding box center [495, 580] width 94 height 21
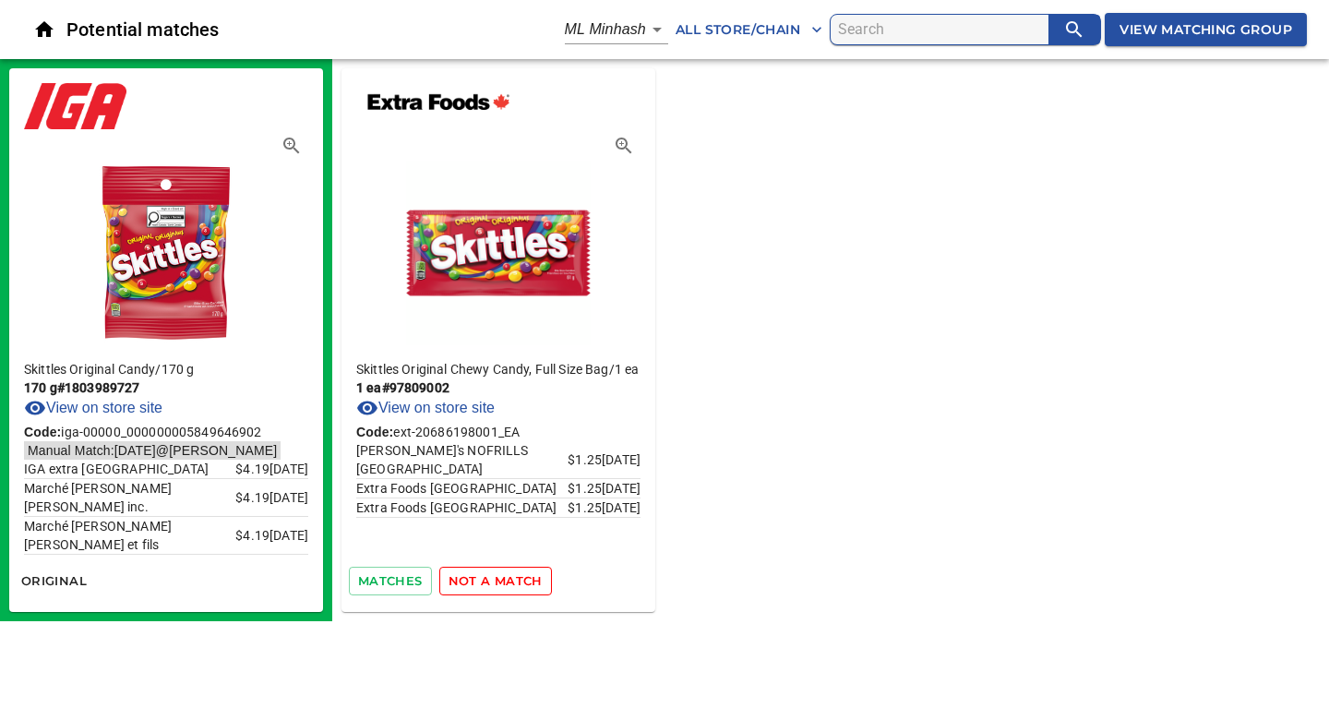
click at [497, 584] on span "not a match" at bounding box center [495, 580] width 94 height 21
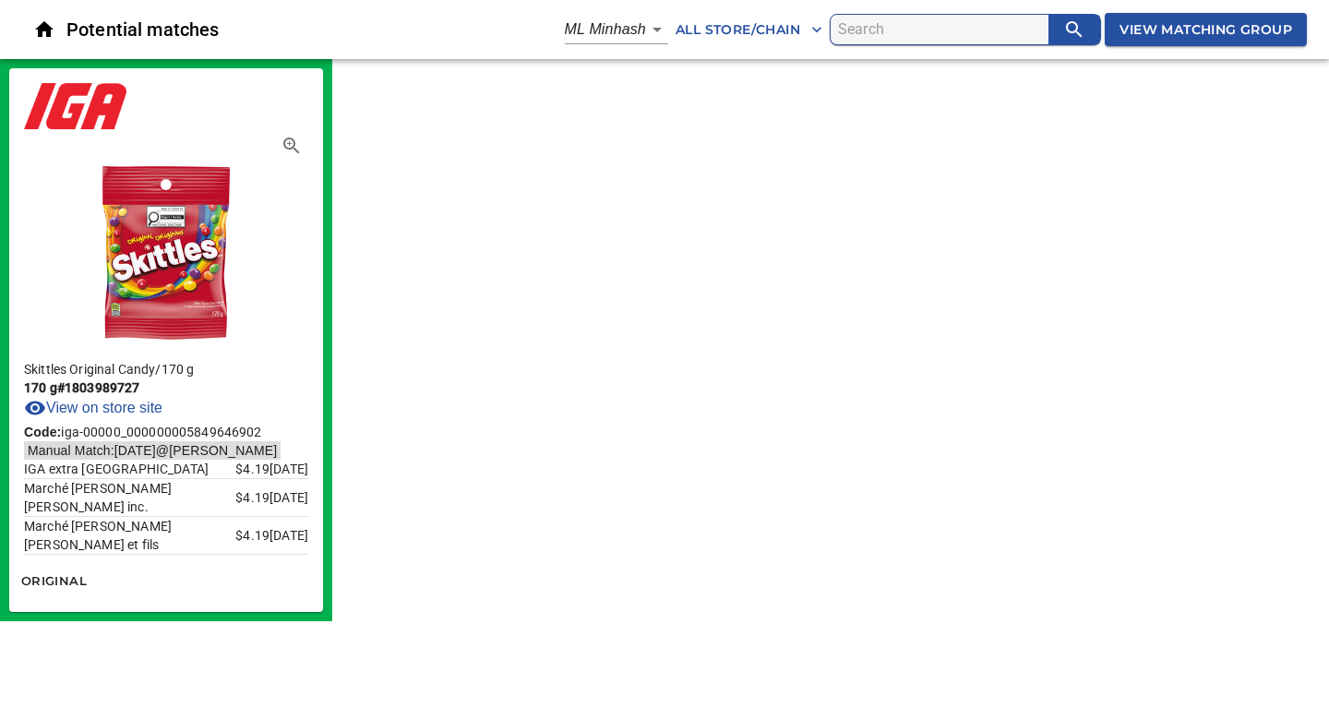
click at [497, 584] on div "Skittles Original Candy / 170 g 170 g # 1803989727 View on store site Code: iga…" at bounding box center [664, 340] width 1329 height 562
click at [1207, 28] on span "View Matching Group" at bounding box center [1205, 29] width 173 height 23
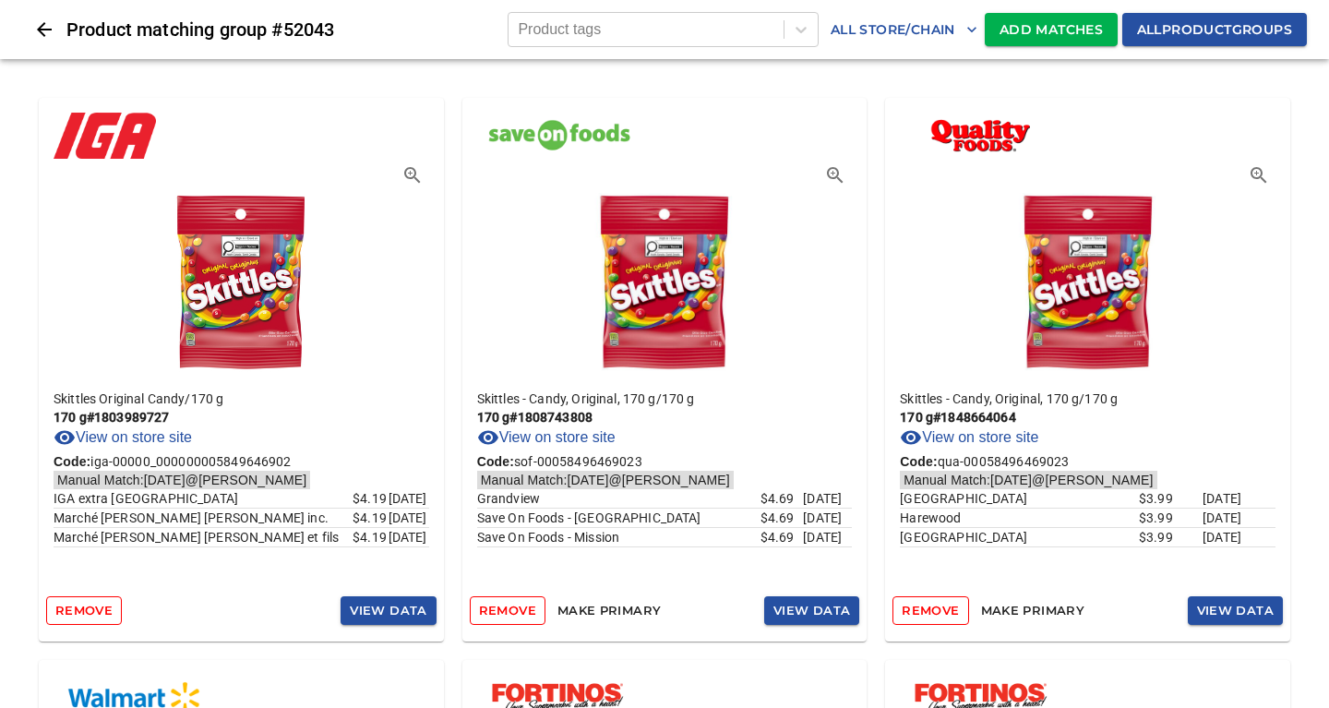
click at [1031, 29] on span "Add Matches" at bounding box center [1050, 29] width 103 height 23
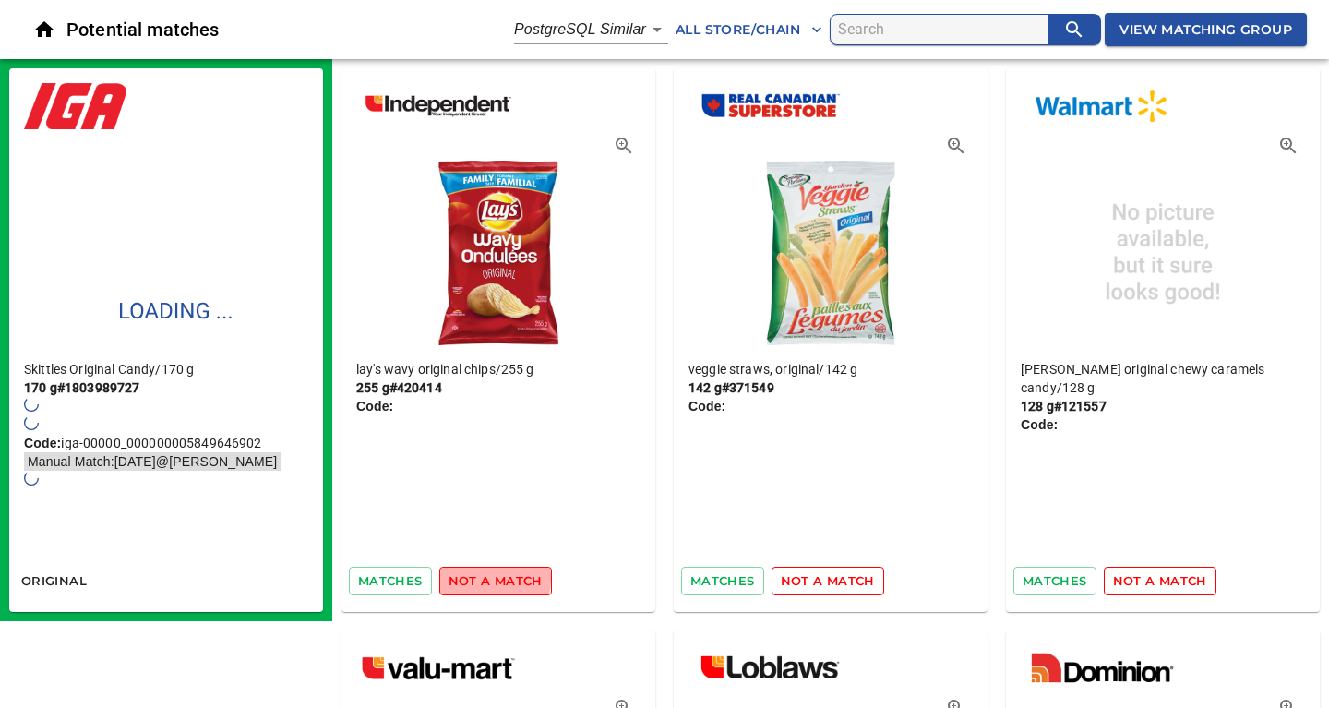
click at [492, 579] on span "not a match" at bounding box center [495, 580] width 94 height 21
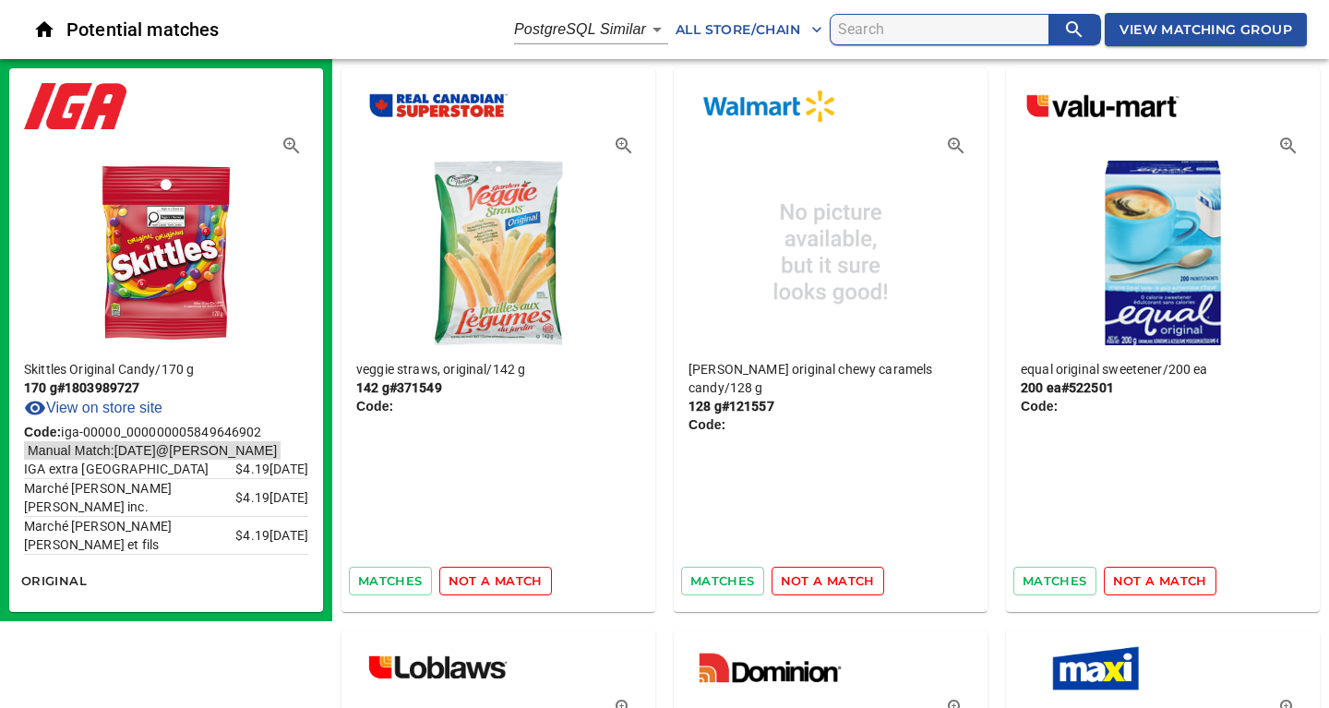
click at [492, 579] on span "not a match" at bounding box center [495, 580] width 94 height 21
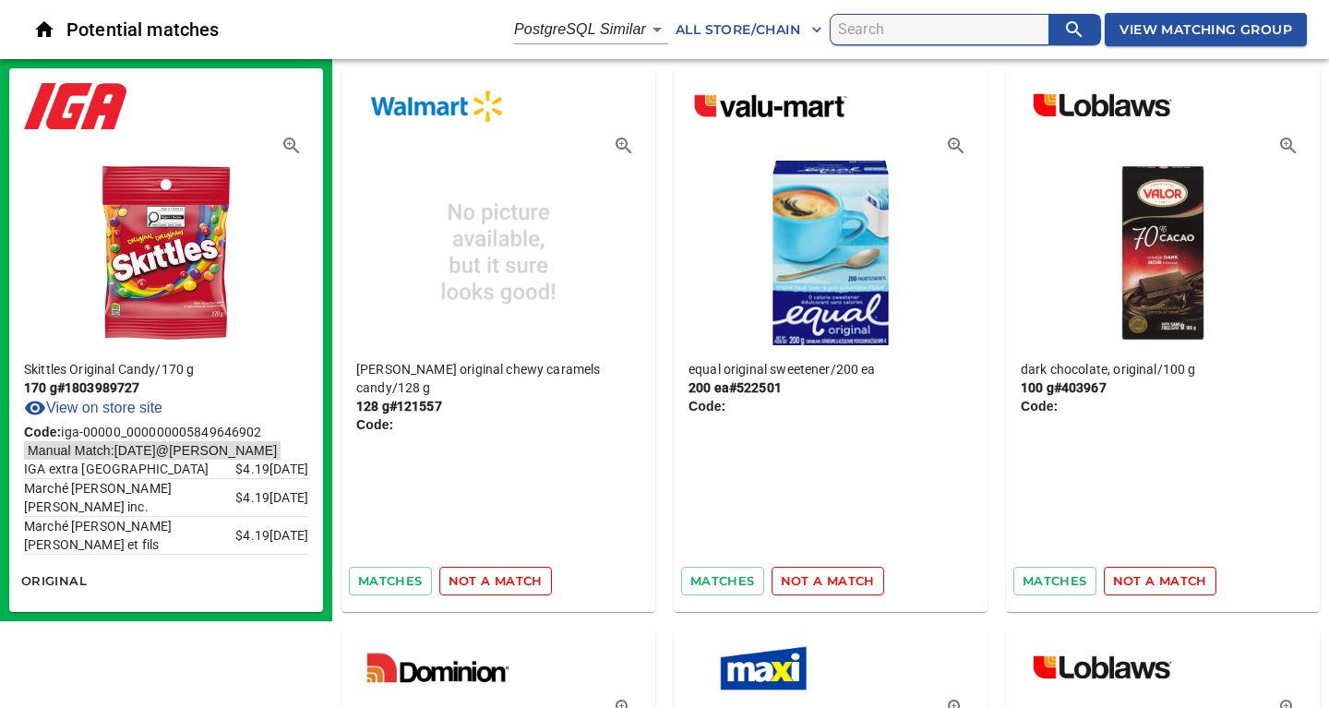
click at [492, 579] on span "not a match" at bounding box center [495, 580] width 94 height 21
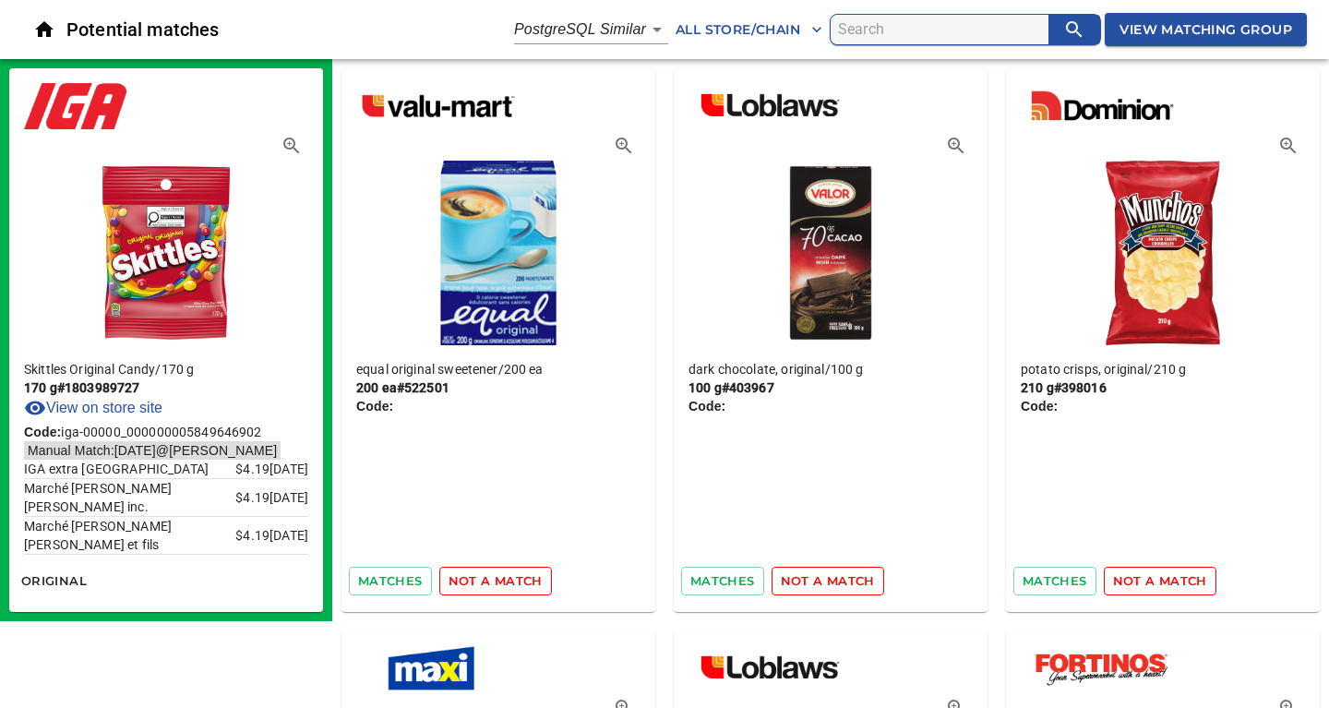
click at [492, 579] on span "not a match" at bounding box center [495, 580] width 94 height 21
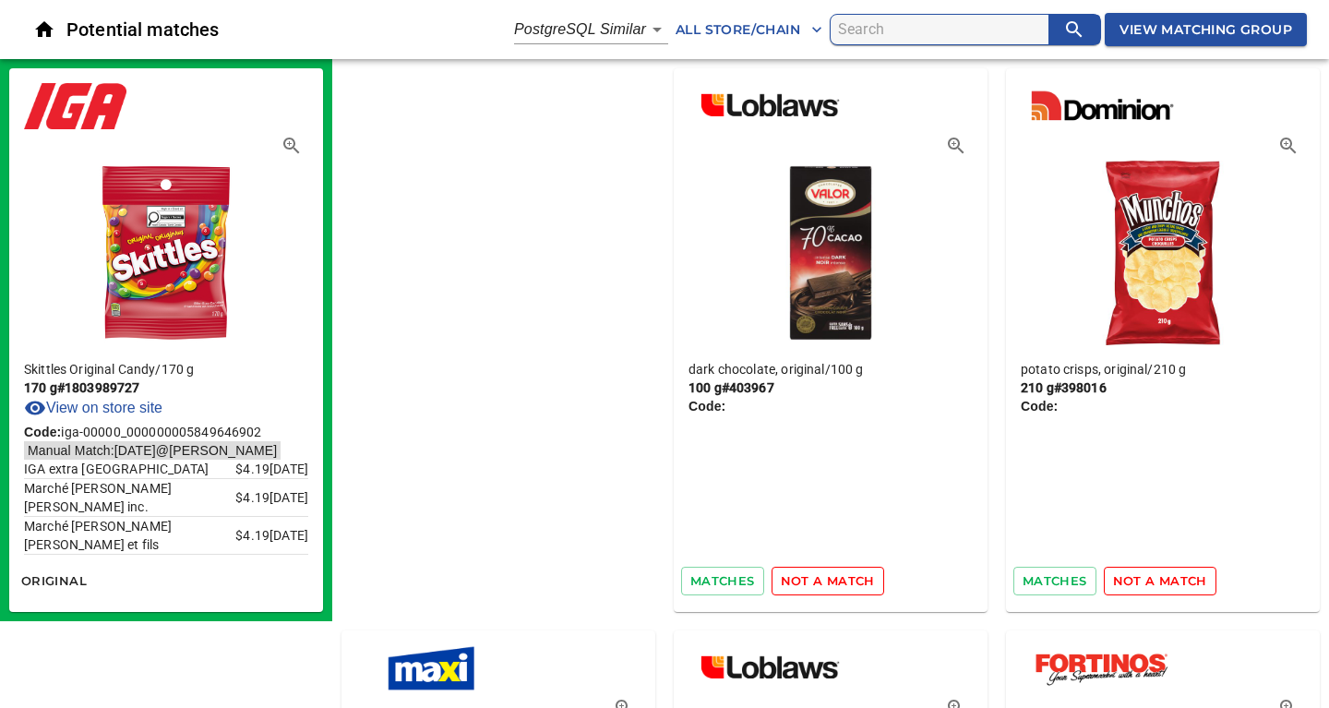
click at [781, 579] on span "not a match" at bounding box center [828, 580] width 94 height 21
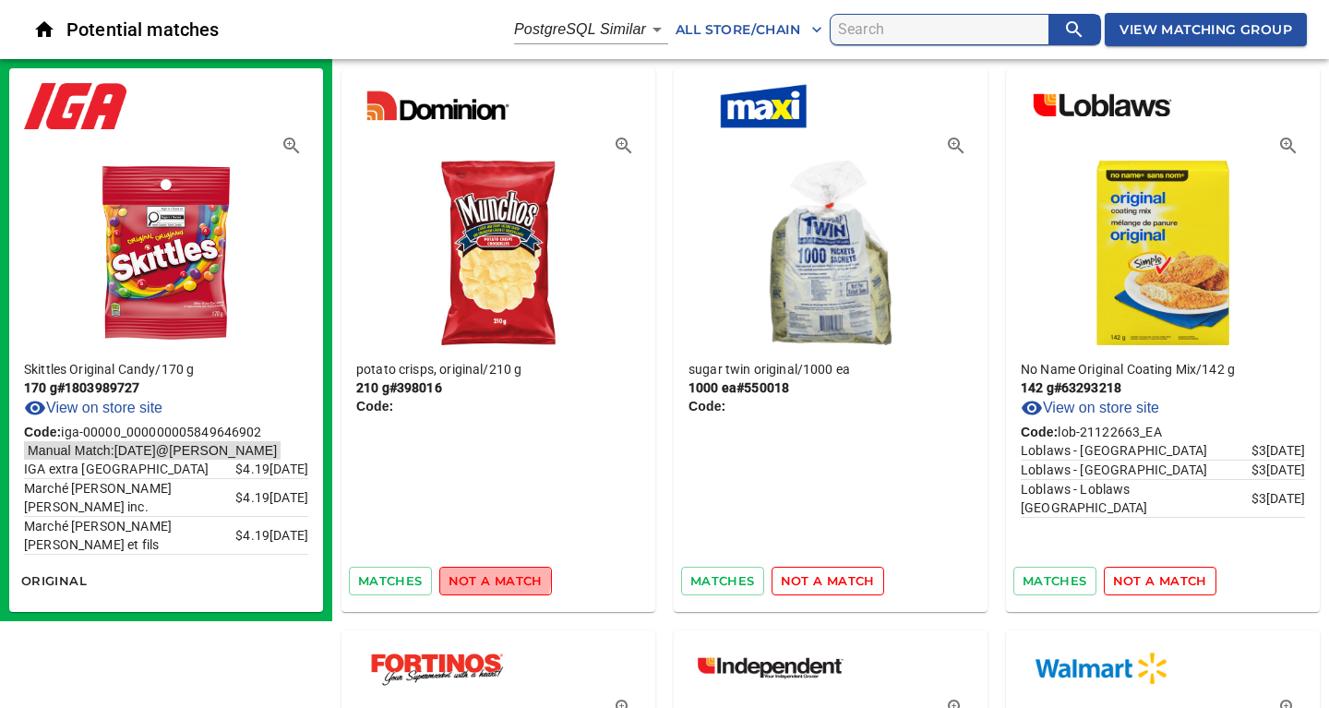
click at [492, 579] on span "not a match" at bounding box center [495, 580] width 94 height 21
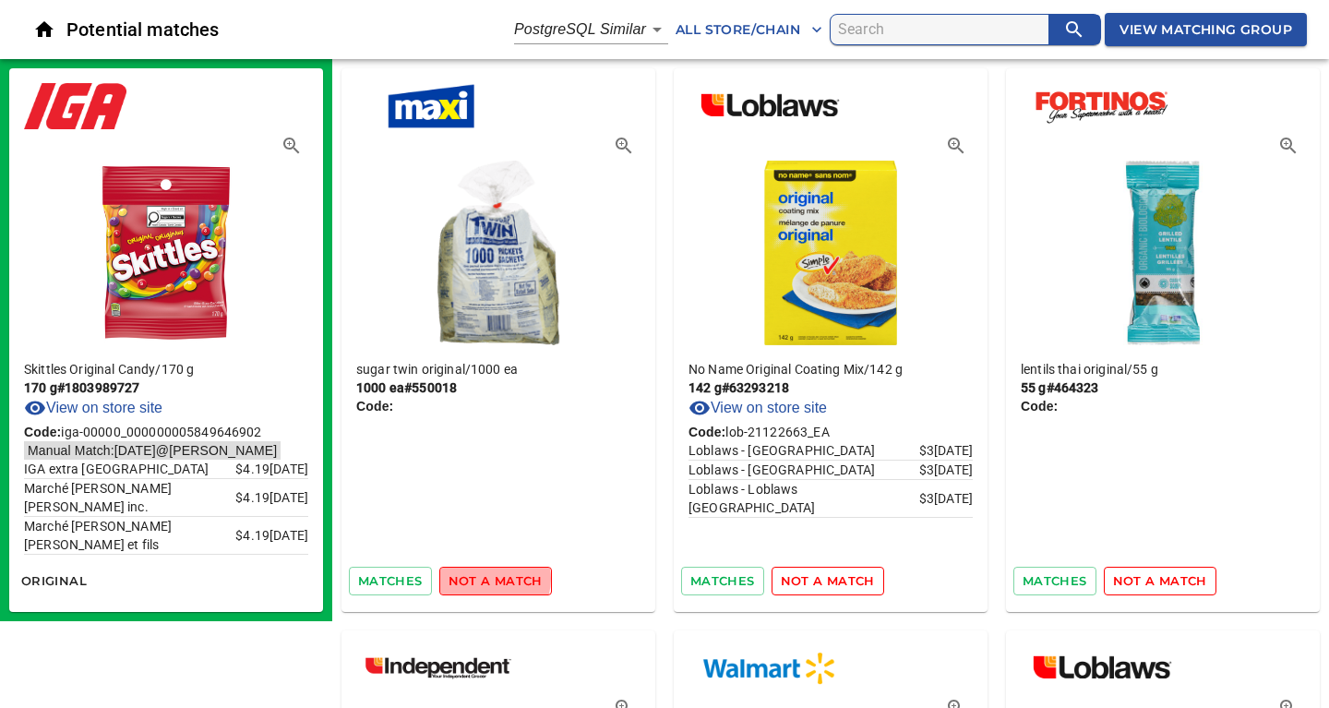
click at [492, 579] on span "not a match" at bounding box center [495, 580] width 94 height 21
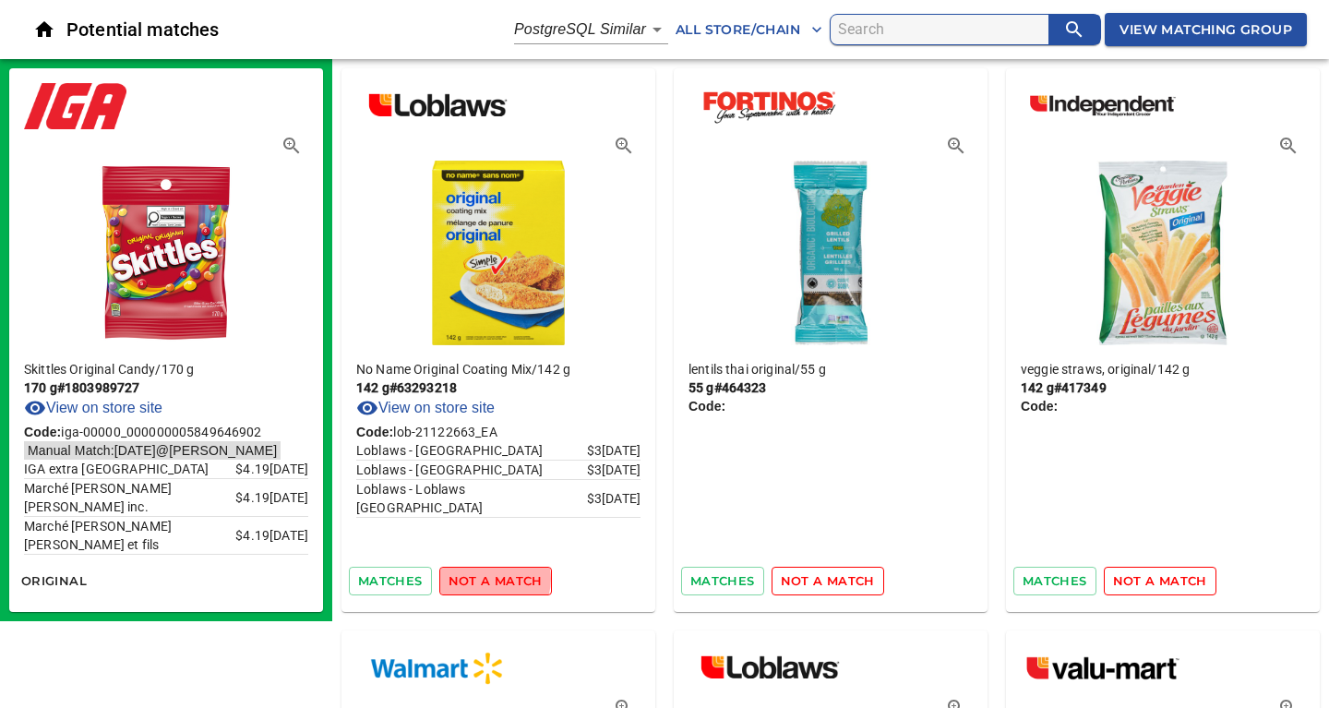
click at [492, 579] on span "not a match" at bounding box center [495, 580] width 94 height 21
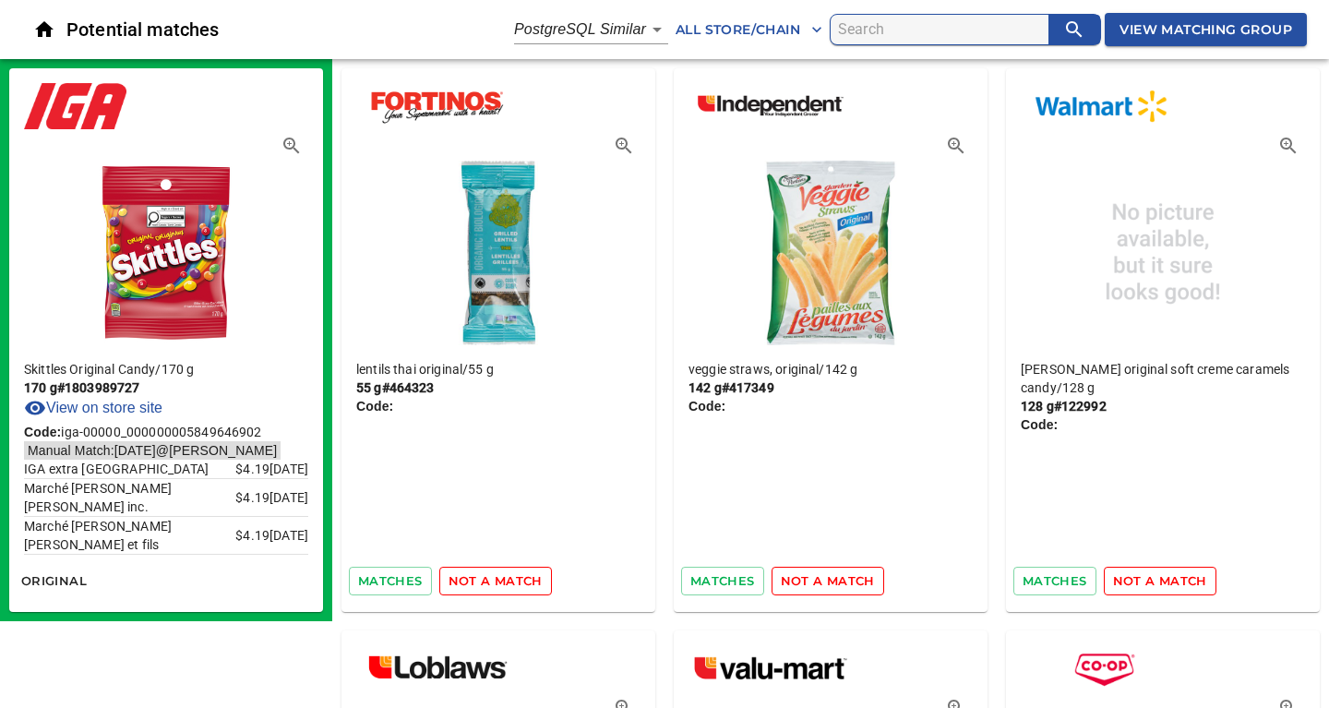
click at [492, 579] on span "not a match" at bounding box center [495, 580] width 94 height 21
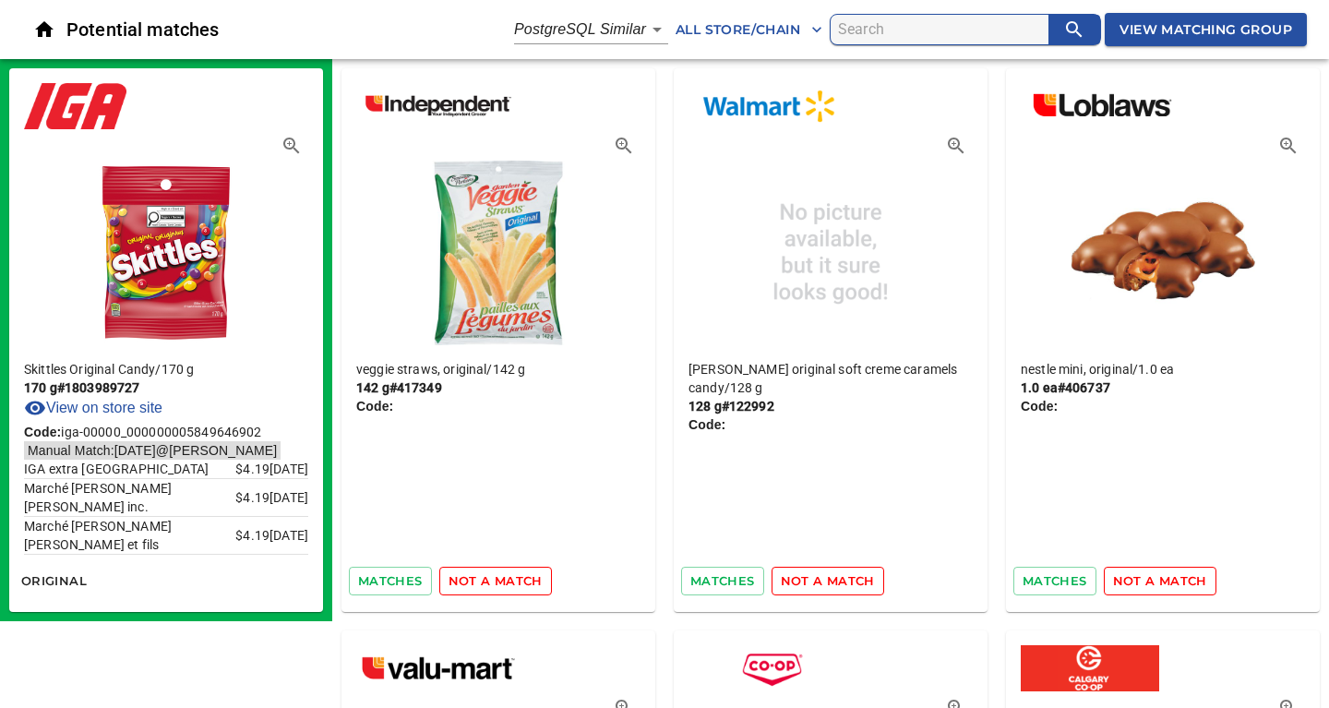
click at [492, 579] on span "not a match" at bounding box center [495, 580] width 94 height 21
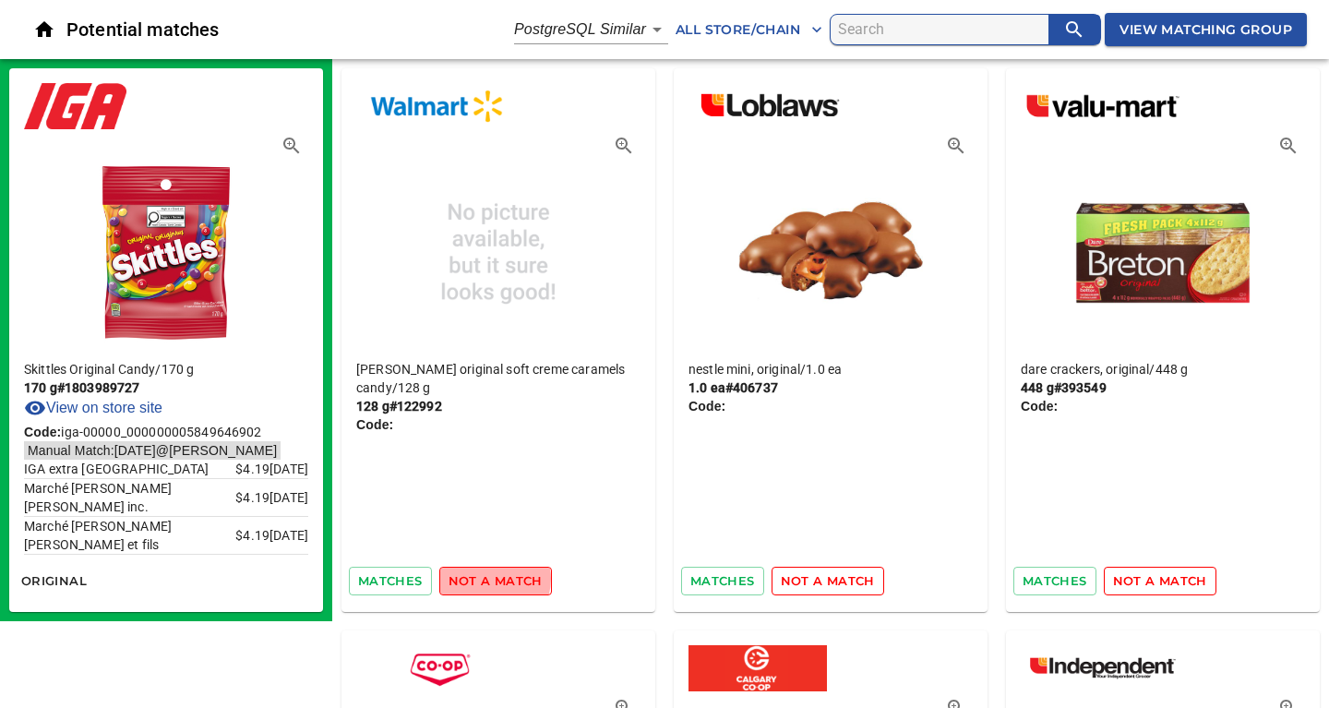
click at [492, 579] on span "not a match" at bounding box center [495, 580] width 94 height 21
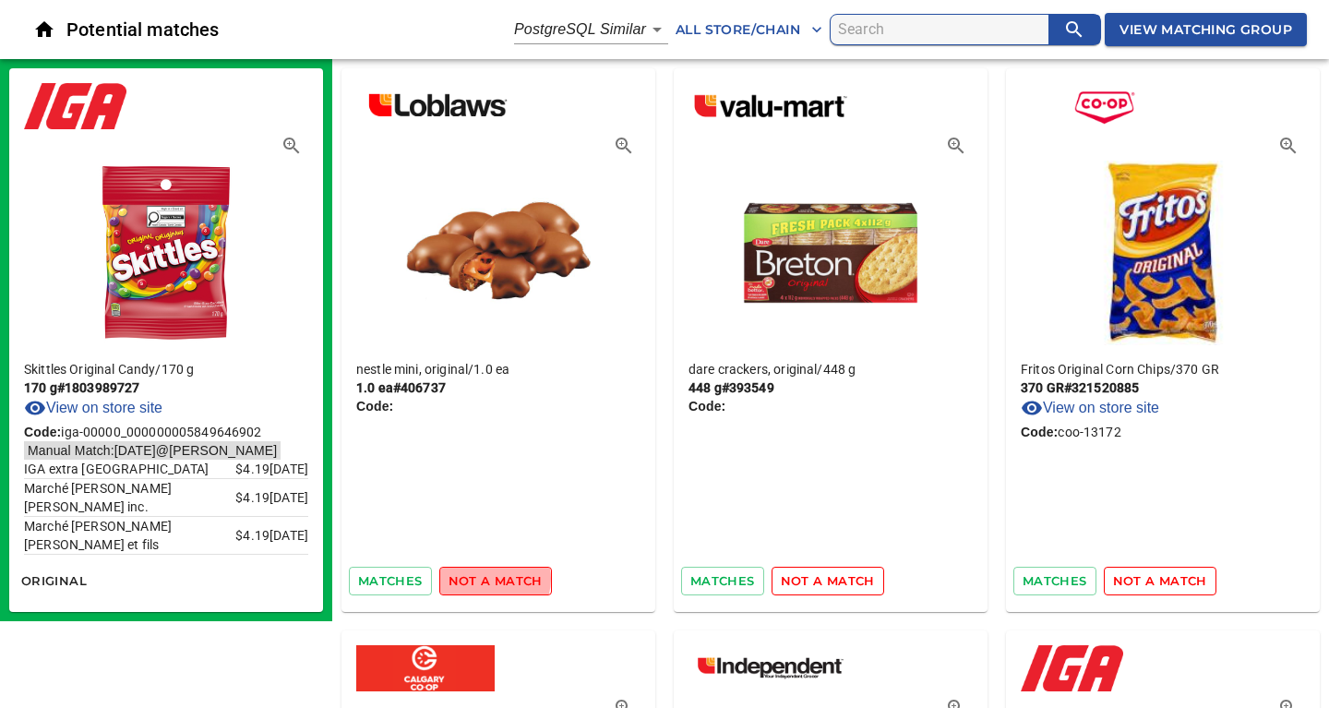
click at [492, 579] on span "not a match" at bounding box center [495, 580] width 94 height 21
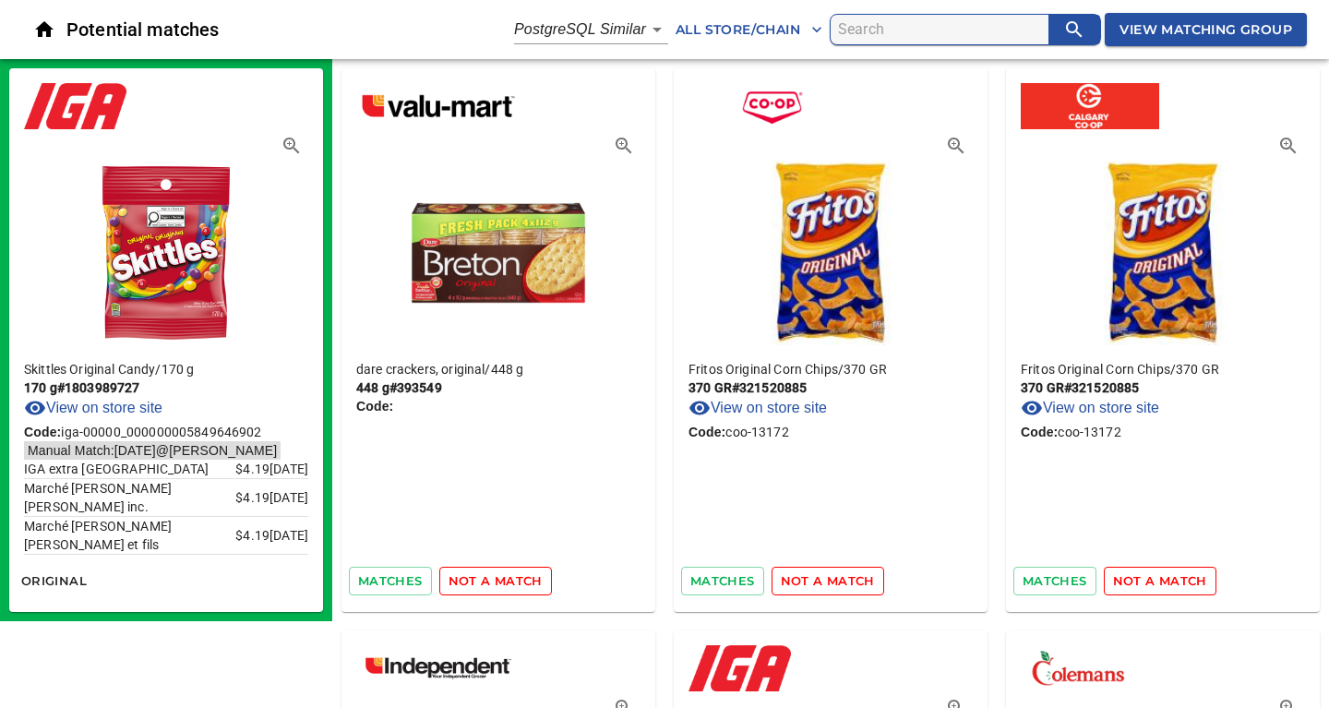
click at [492, 579] on span "not a match" at bounding box center [495, 580] width 94 height 21
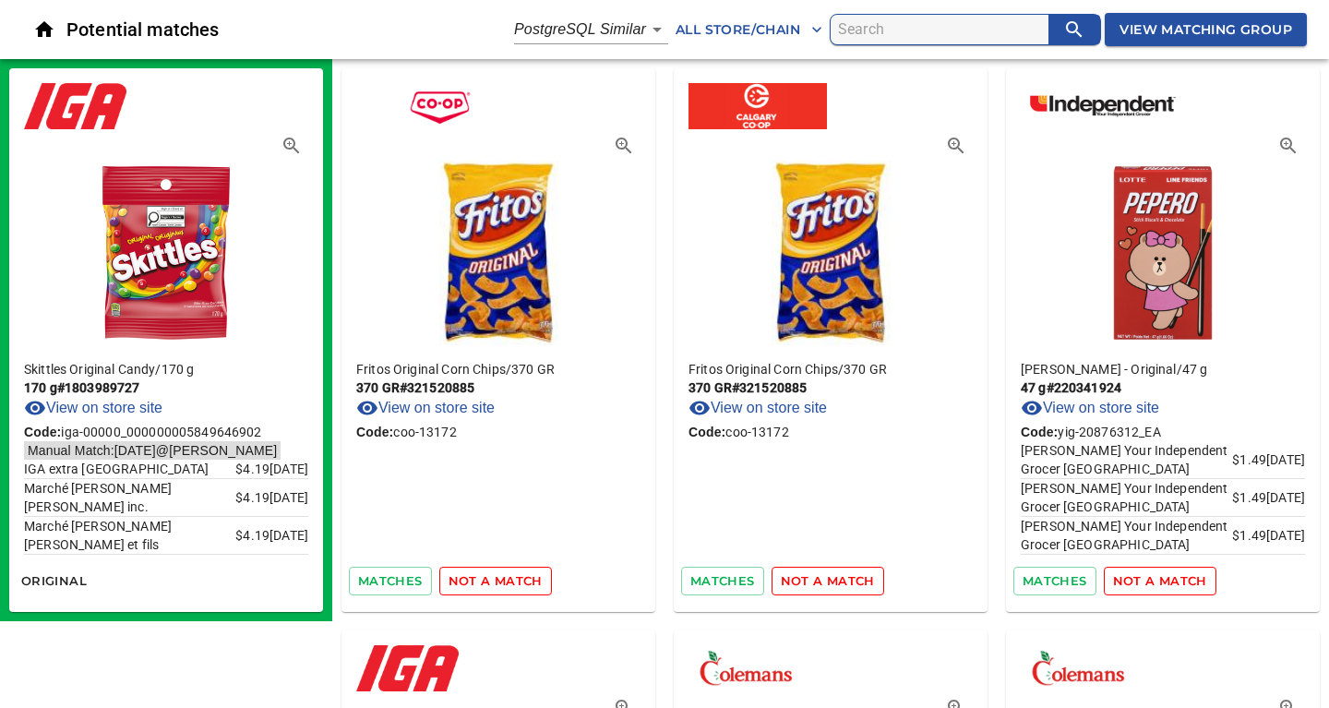
click at [492, 579] on span "not a match" at bounding box center [495, 580] width 94 height 21
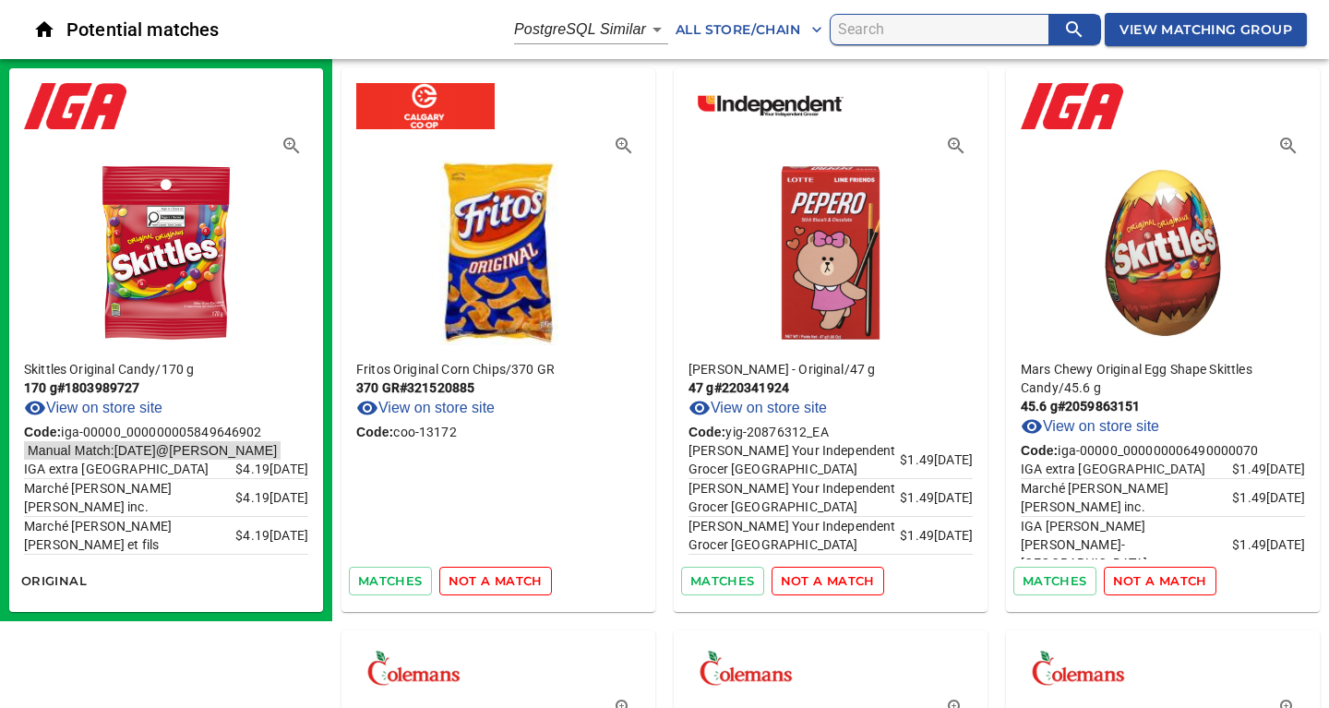
click at [492, 579] on span "not a match" at bounding box center [495, 580] width 94 height 21
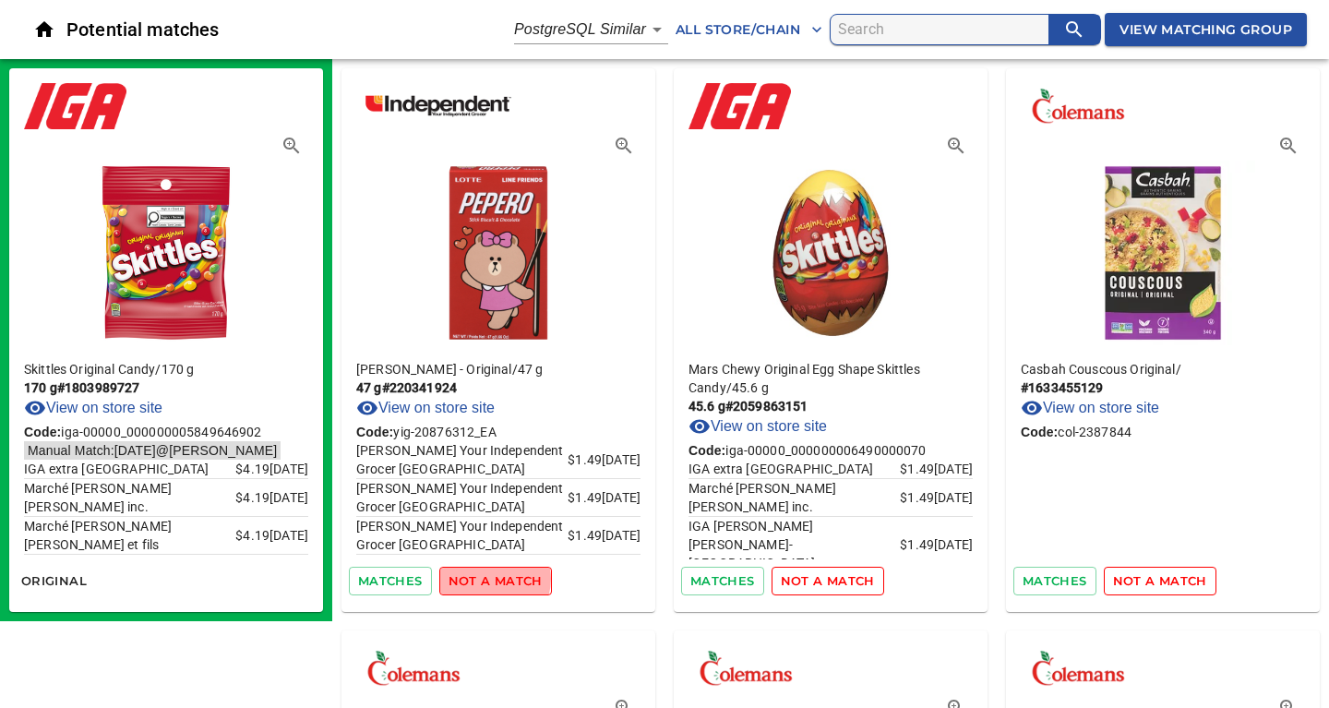
click at [492, 579] on span "not a match" at bounding box center [495, 580] width 94 height 21
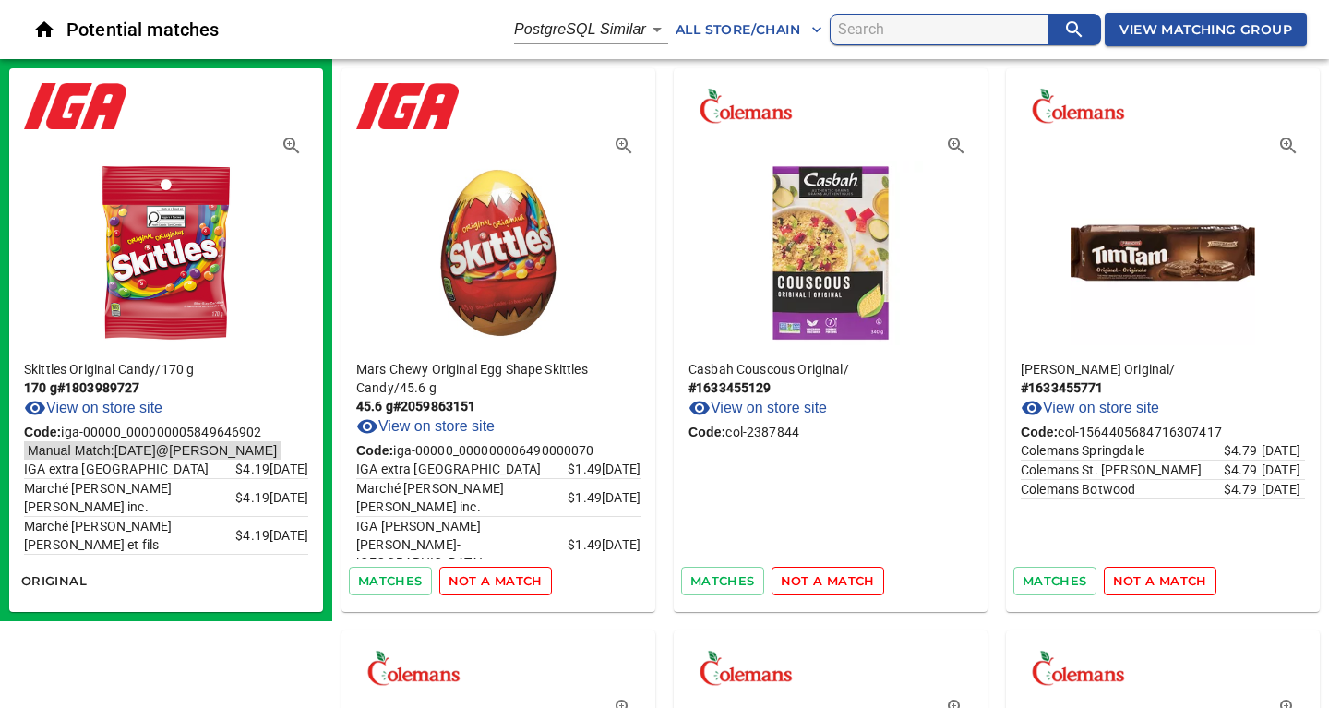
click at [492, 579] on span "not a match" at bounding box center [495, 580] width 94 height 21
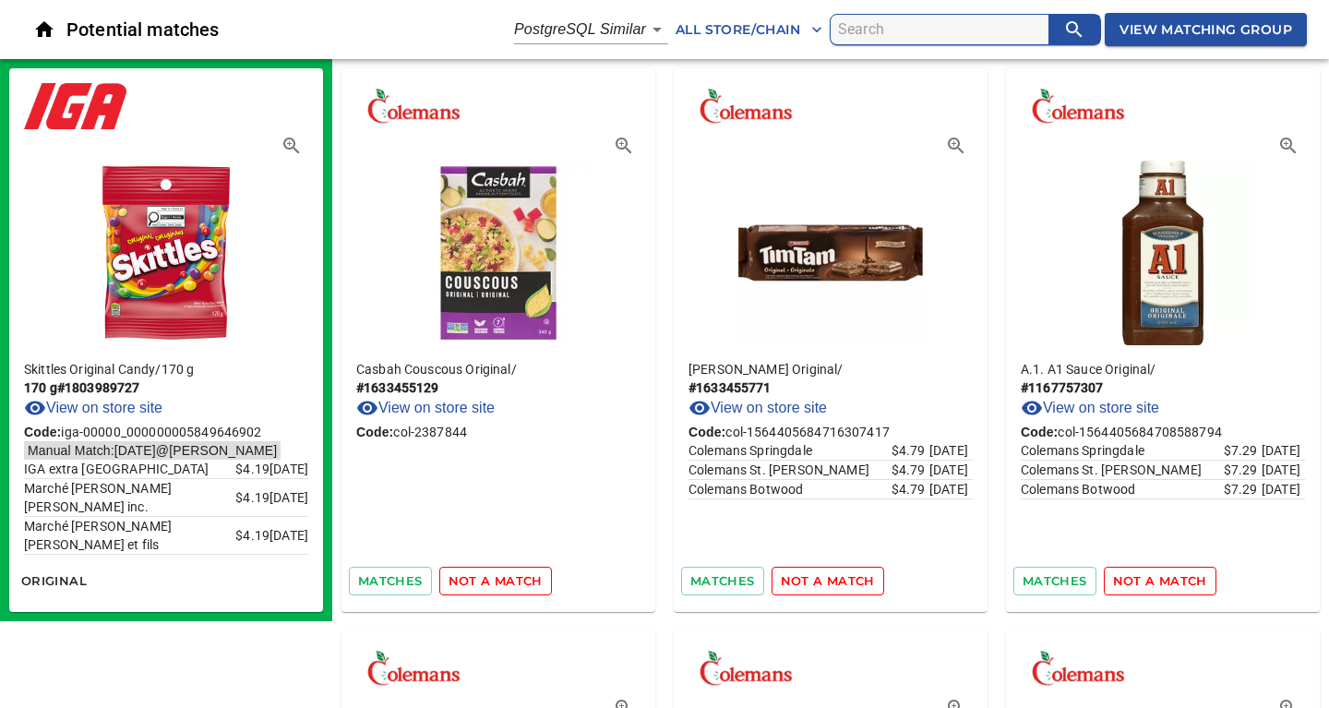
click at [492, 579] on span "not a match" at bounding box center [495, 580] width 94 height 21
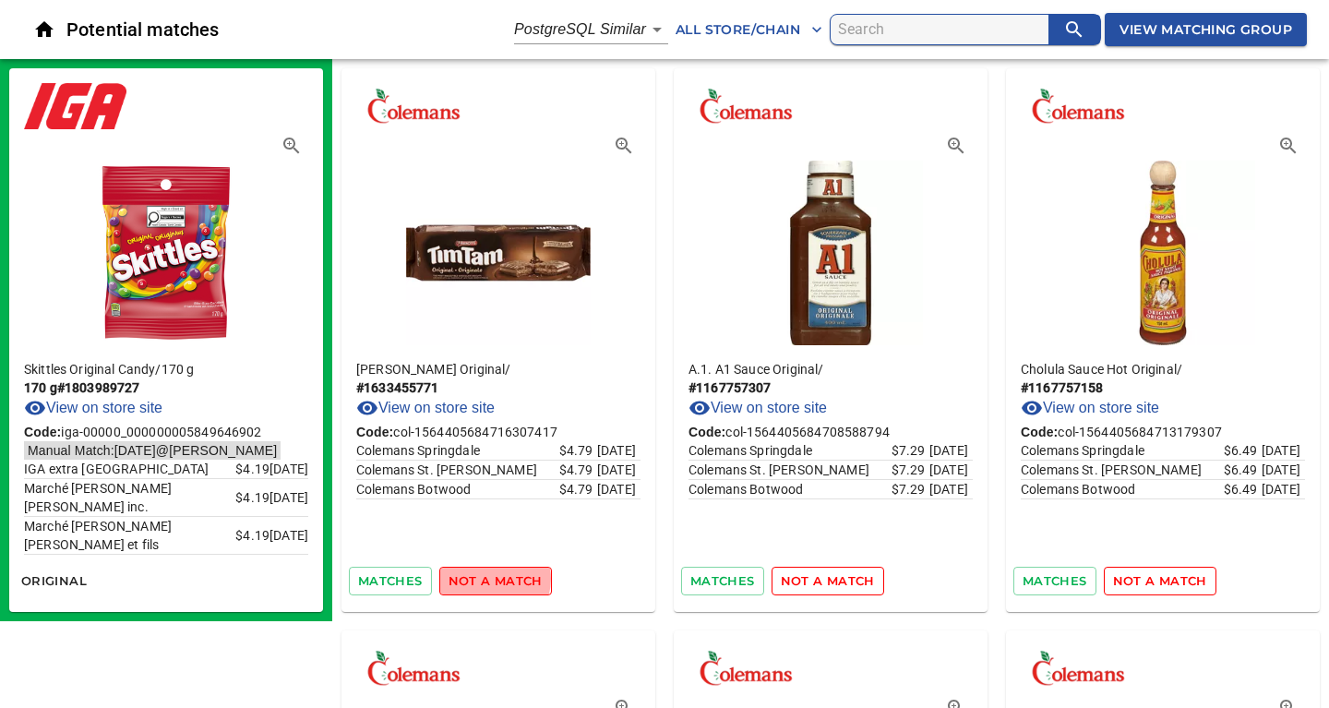
click at [492, 579] on span "not a match" at bounding box center [495, 580] width 94 height 21
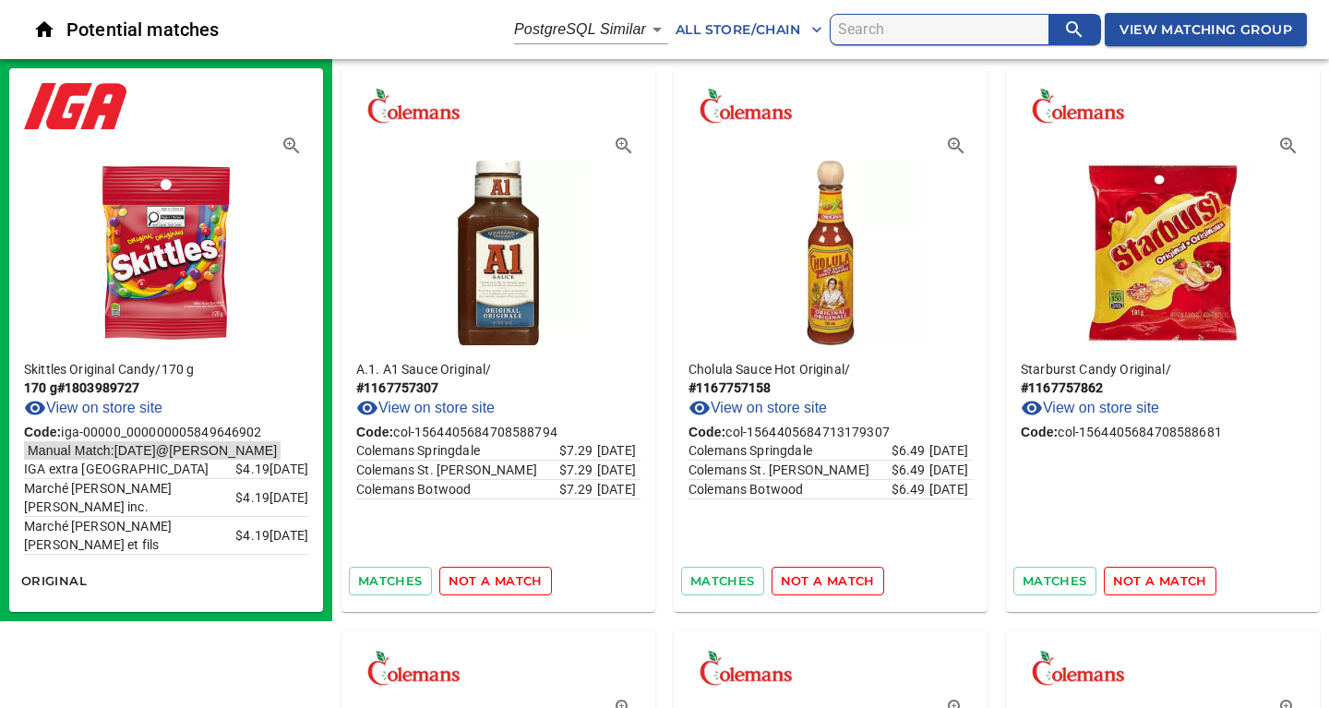
click at [492, 579] on span "not a match" at bounding box center [495, 580] width 94 height 21
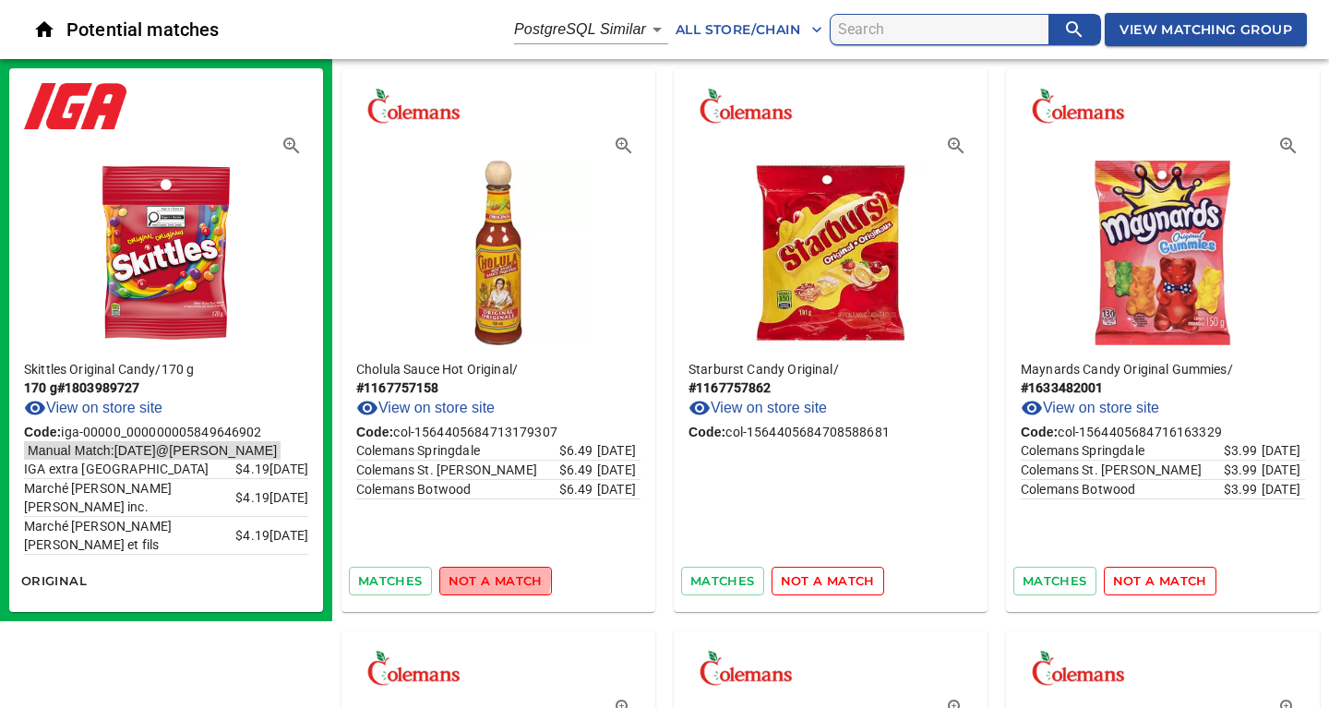
click at [492, 579] on span "not a match" at bounding box center [495, 580] width 94 height 21
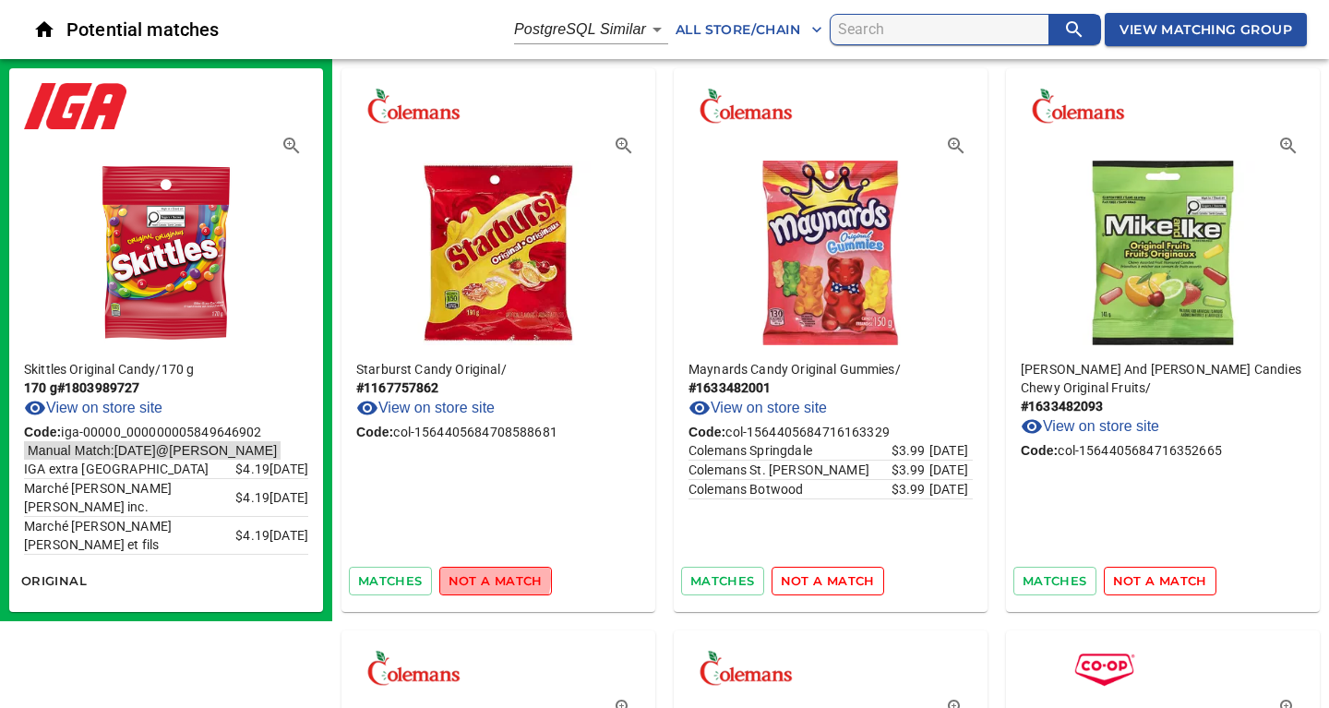
click at [492, 579] on span "not a match" at bounding box center [495, 580] width 94 height 21
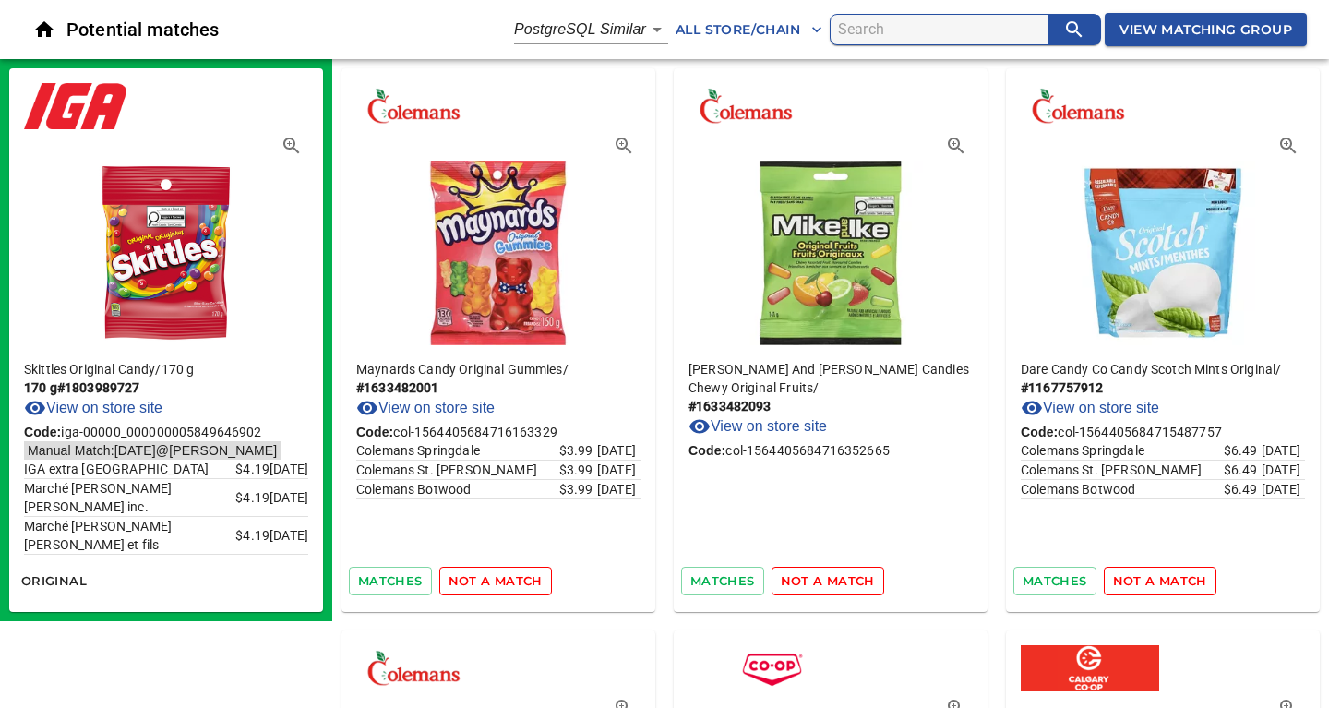
click at [492, 579] on span "not a match" at bounding box center [495, 580] width 94 height 21
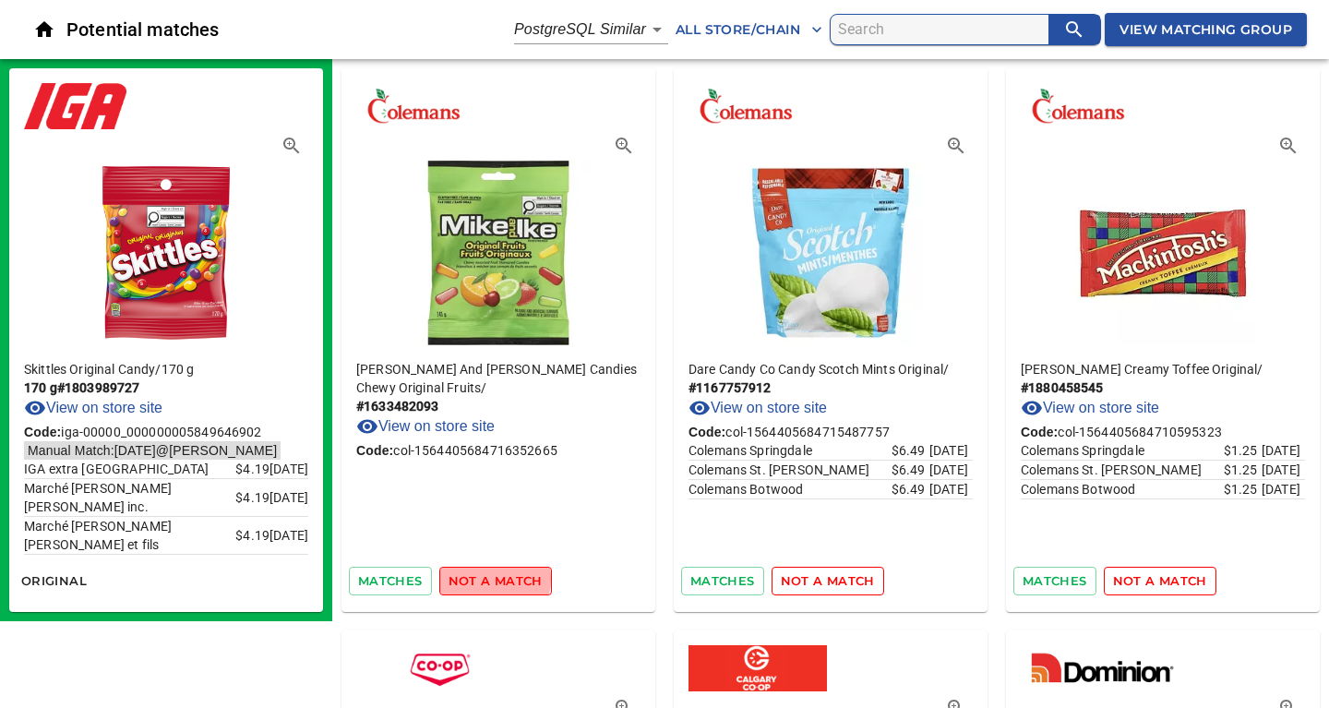
click at [492, 579] on span "not a match" at bounding box center [495, 580] width 94 height 21
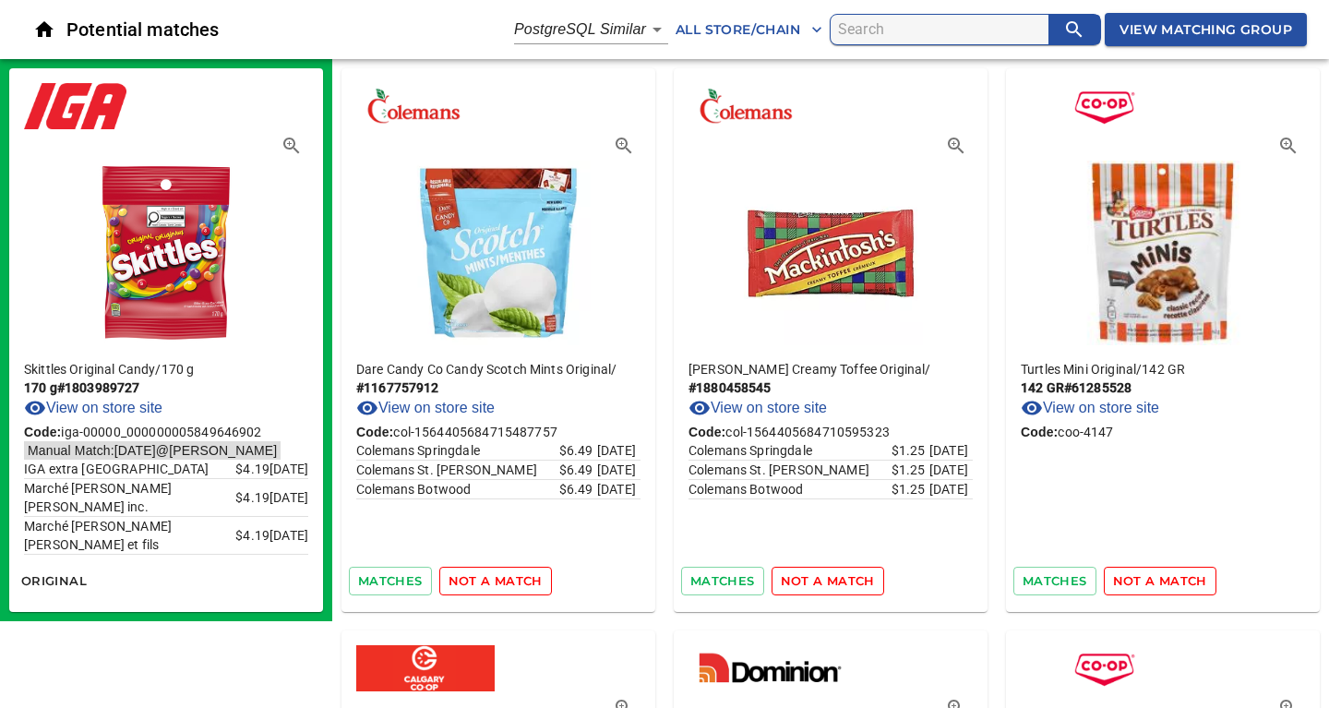
click at [492, 579] on span "not a match" at bounding box center [495, 580] width 94 height 21
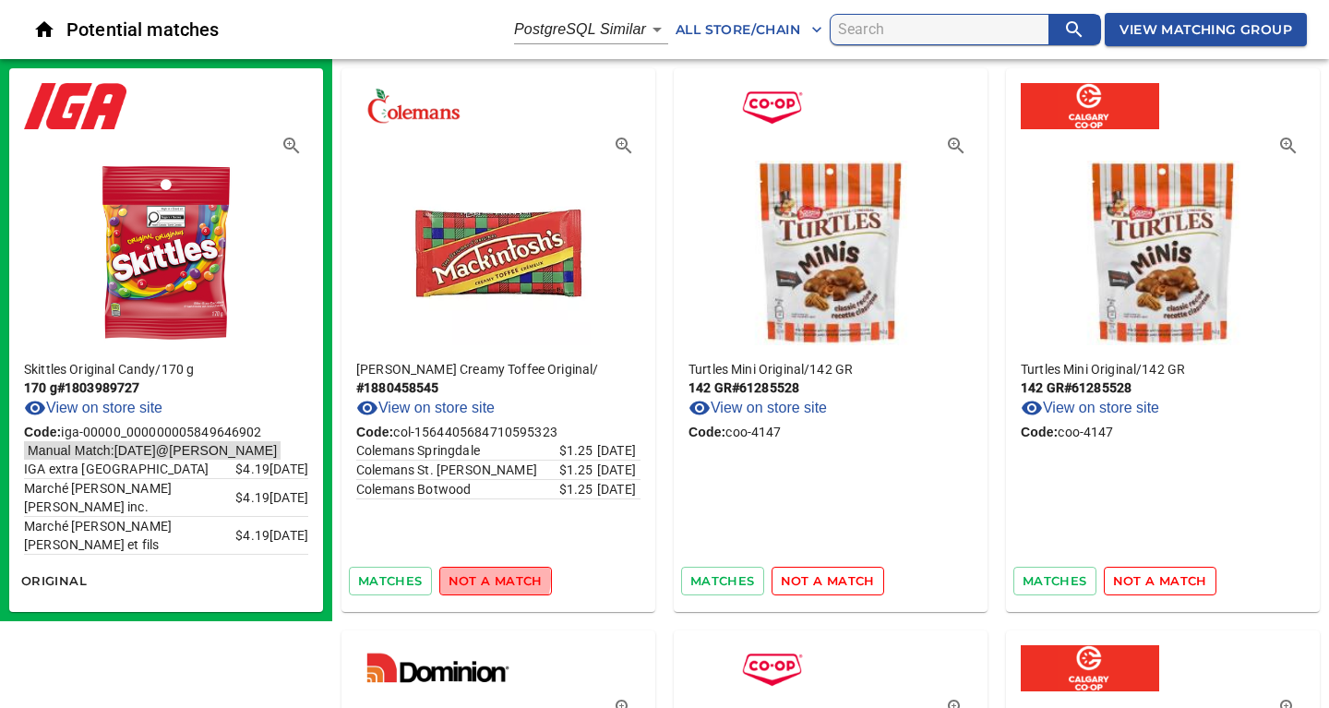
click at [492, 579] on span "not a match" at bounding box center [495, 580] width 94 height 21
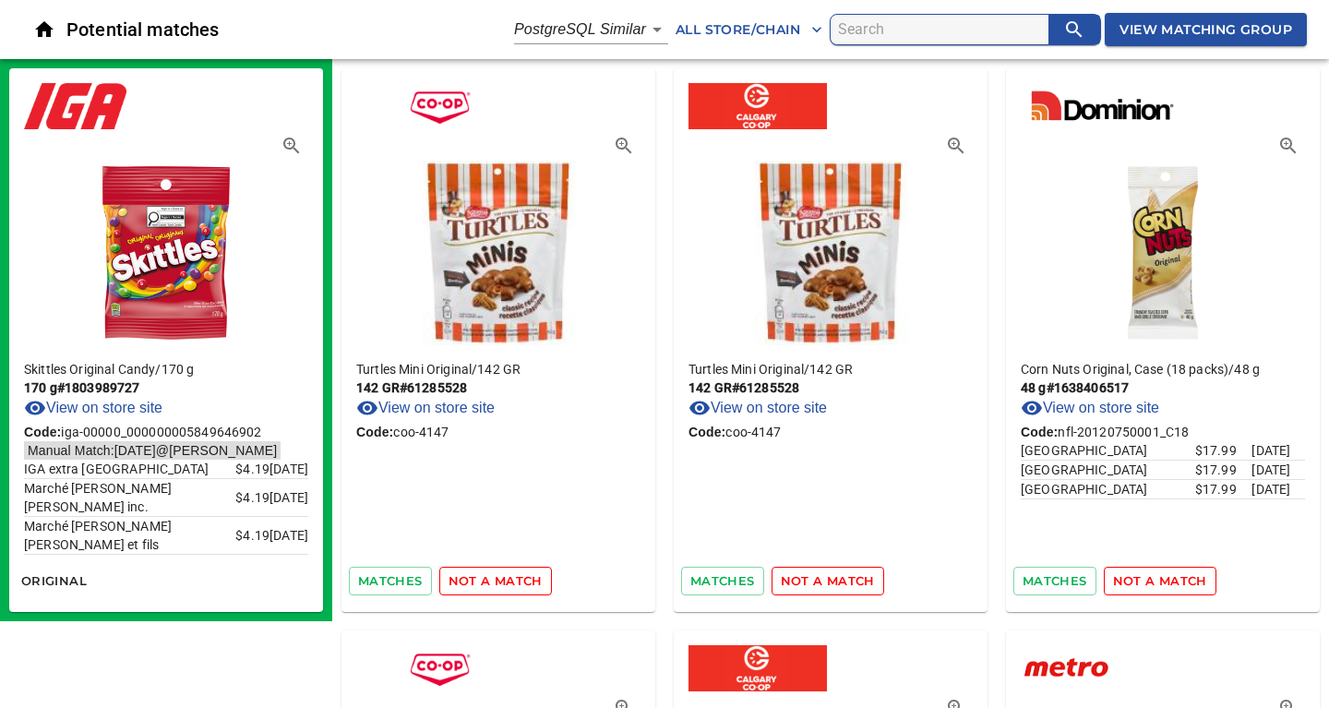
click at [492, 579] on span "not a match" at bounding box center [495, 580] width 94 height 21
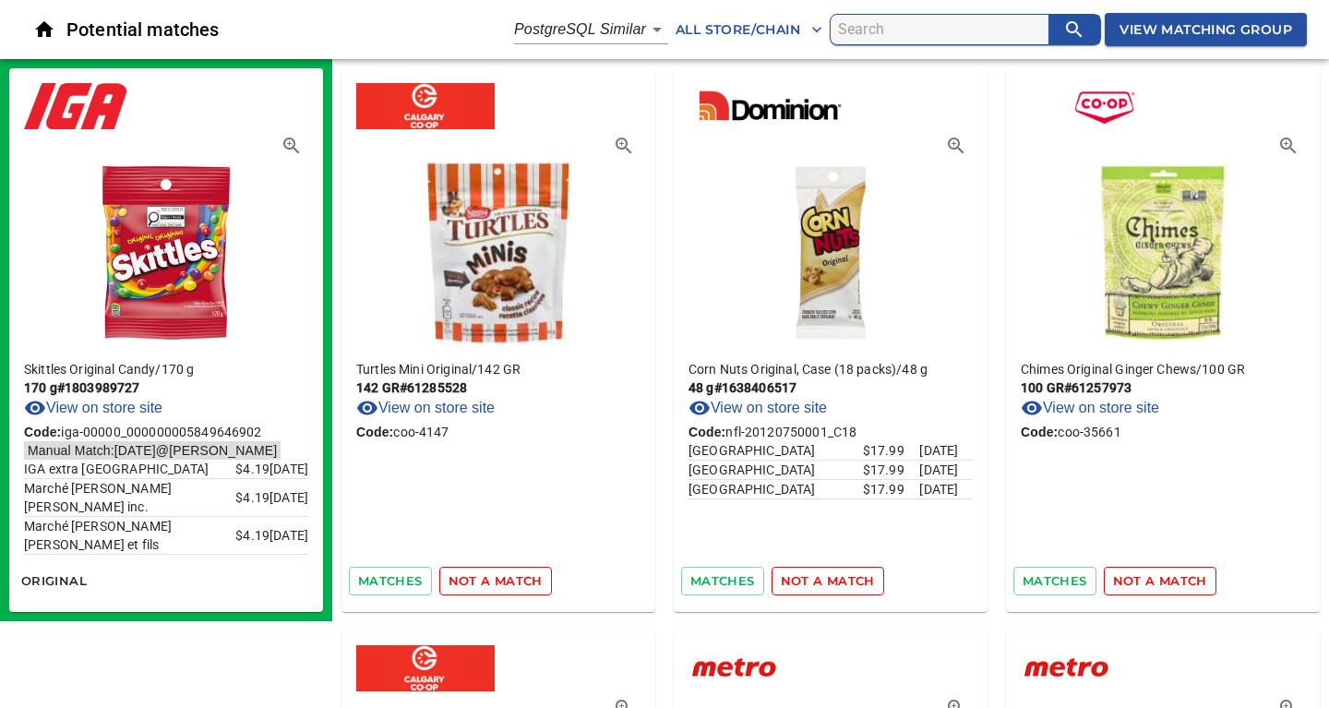
click at [492, 579] on span "not a match" at bounding box center [495, 580] width 94 height 21
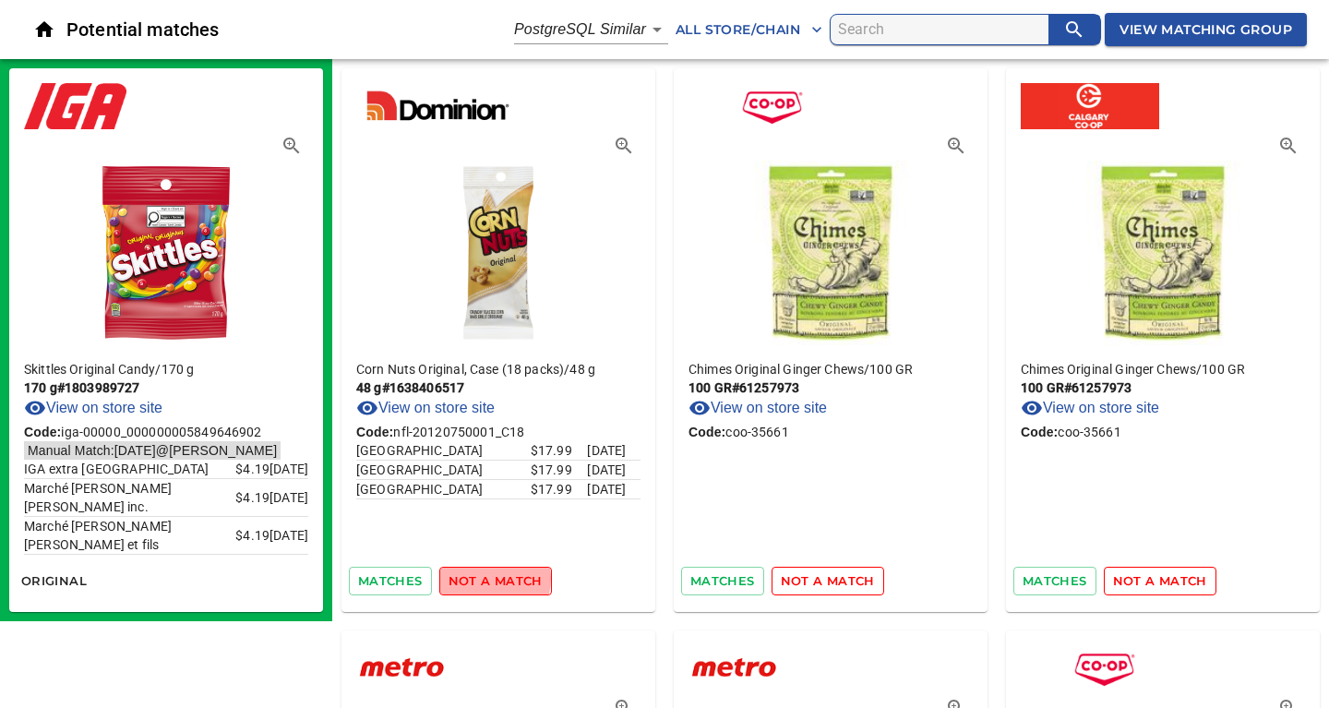
click at [492, 579] on span "not a match" at bounding box center [495, 580] width 94 height 21
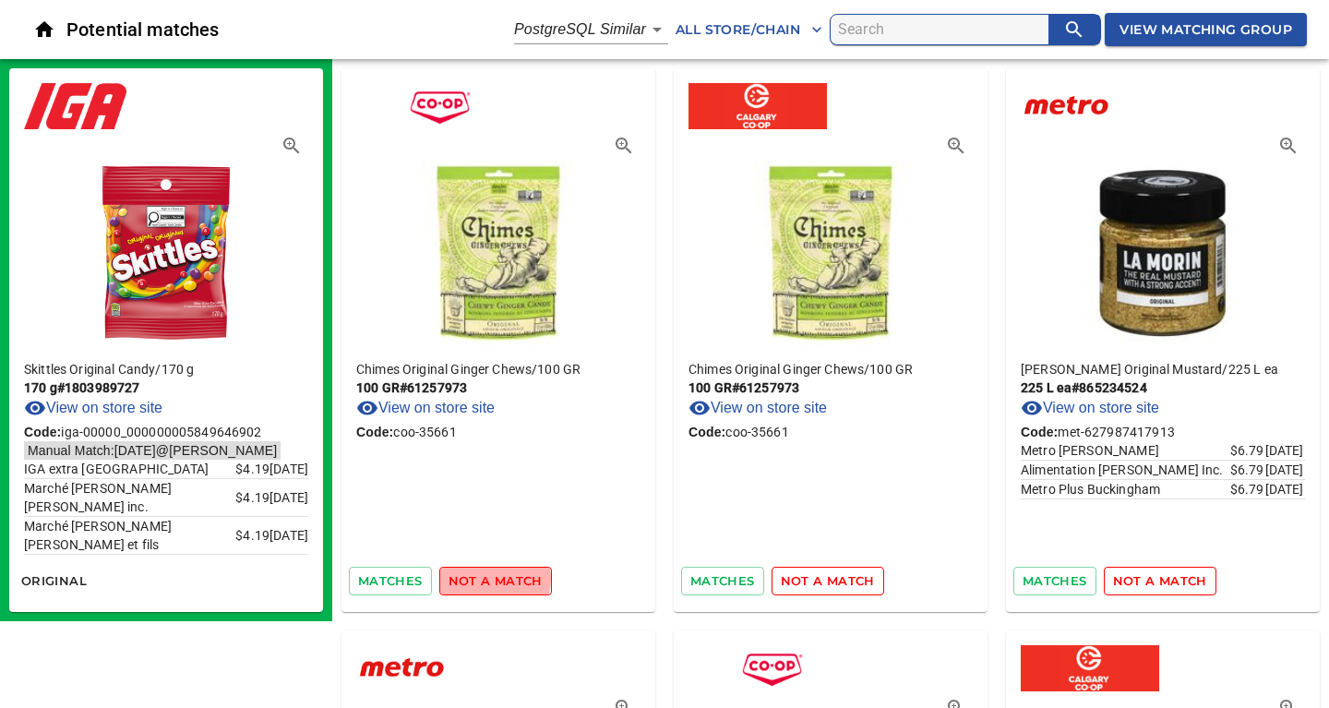
click at [492, 579] on span "not a match" at bounding box center [495, 580] width 94 height 21
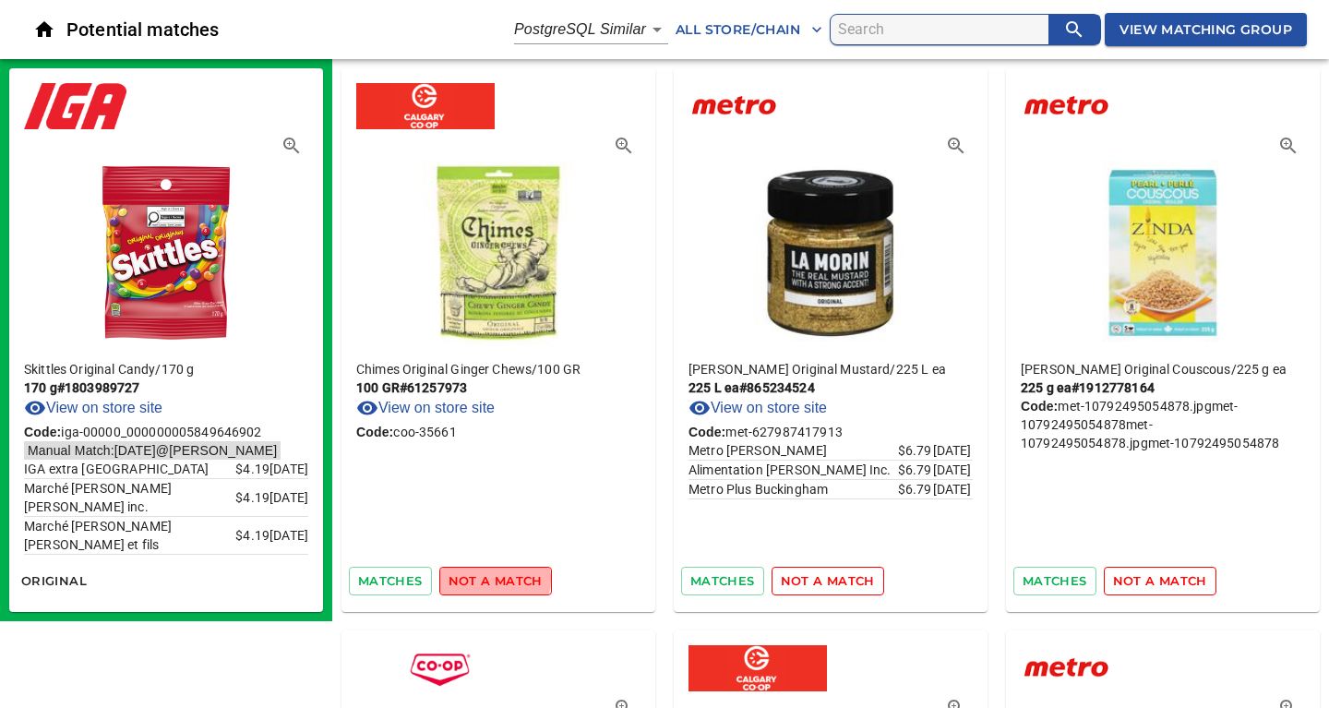
click at [492, 579] on span "not a match" at bounding box center [495, 580] width 94 height 21
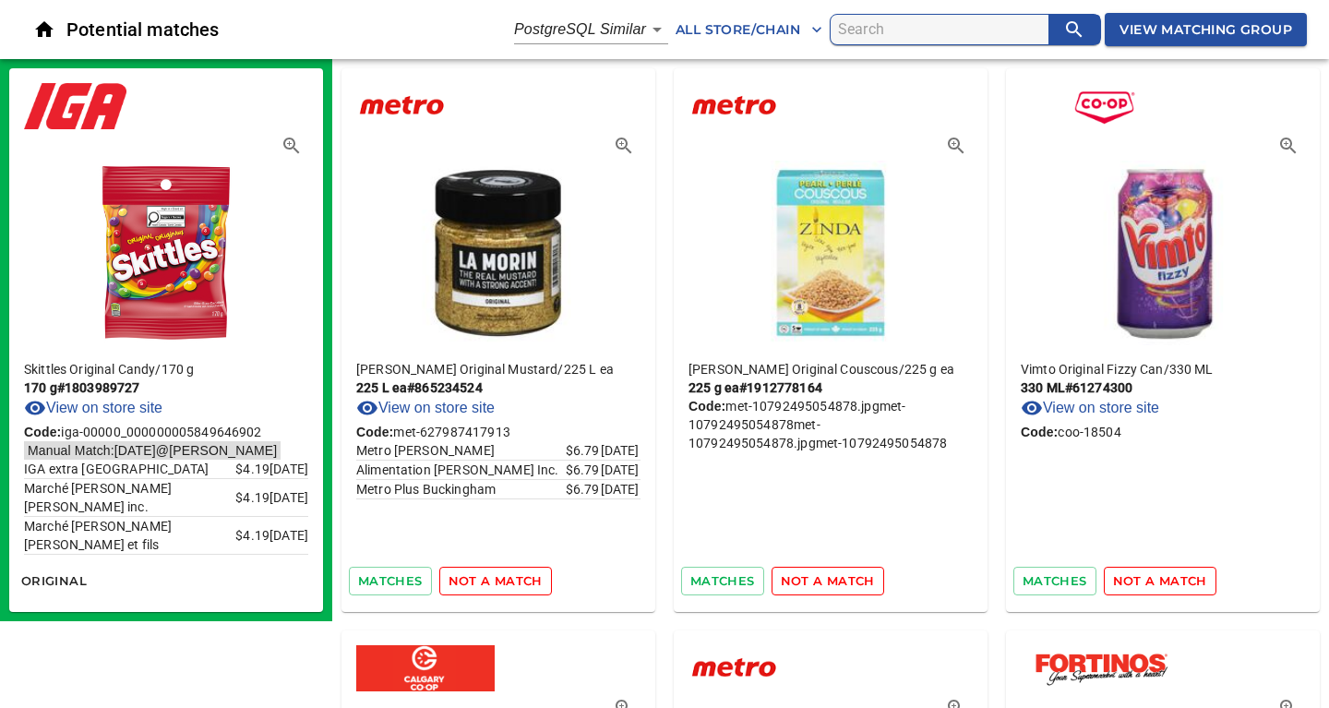
click at [492, 579] on span "not a match" at bounding box center [495, 580] width 94 height 21
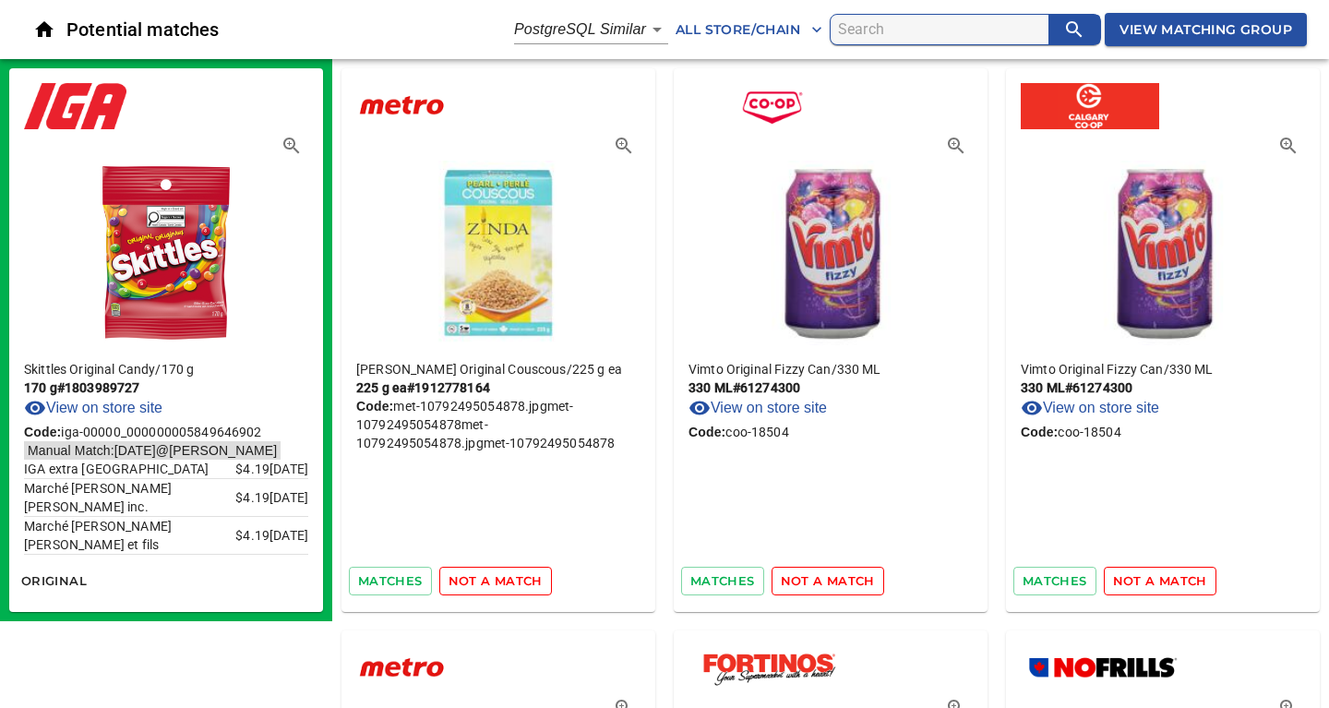
click at [492, 579] on span "not a match" at bounding box center [495, 580] width 94 height 21
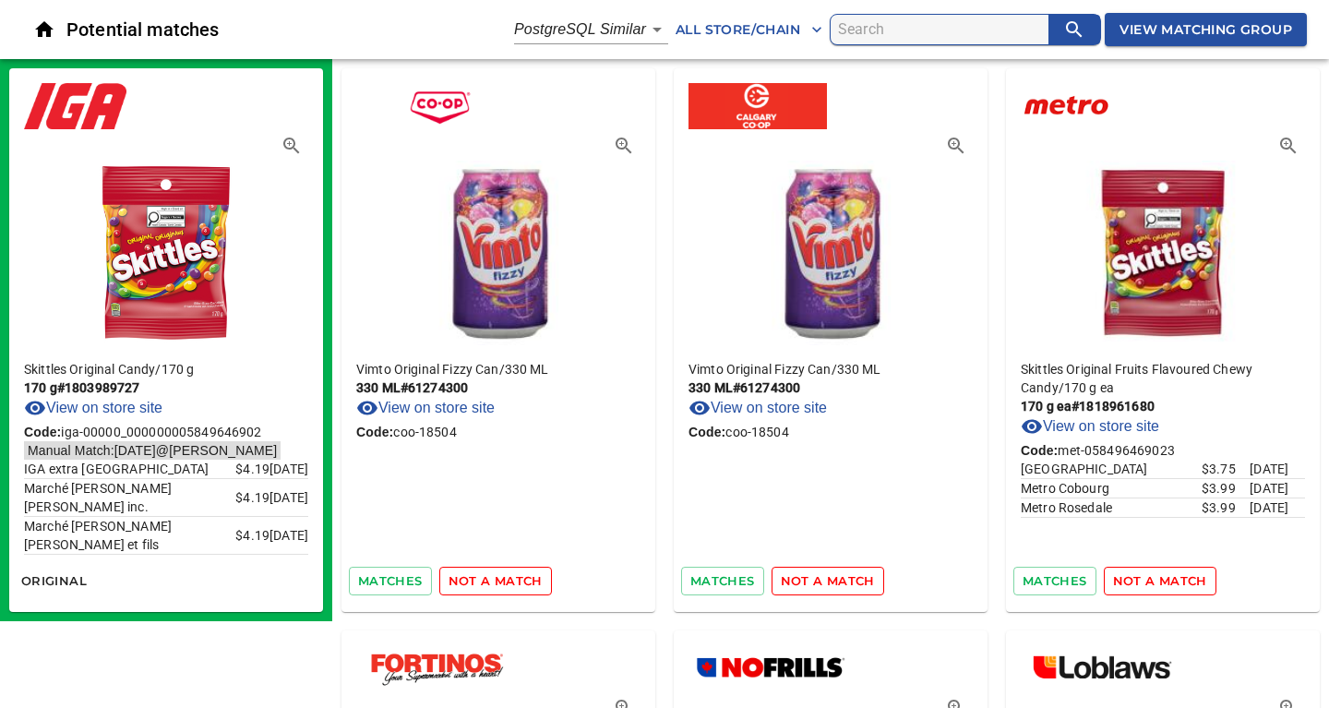
click at [492, 579] on span "not a match" at bounding box center [495, 580] width 94 height 21
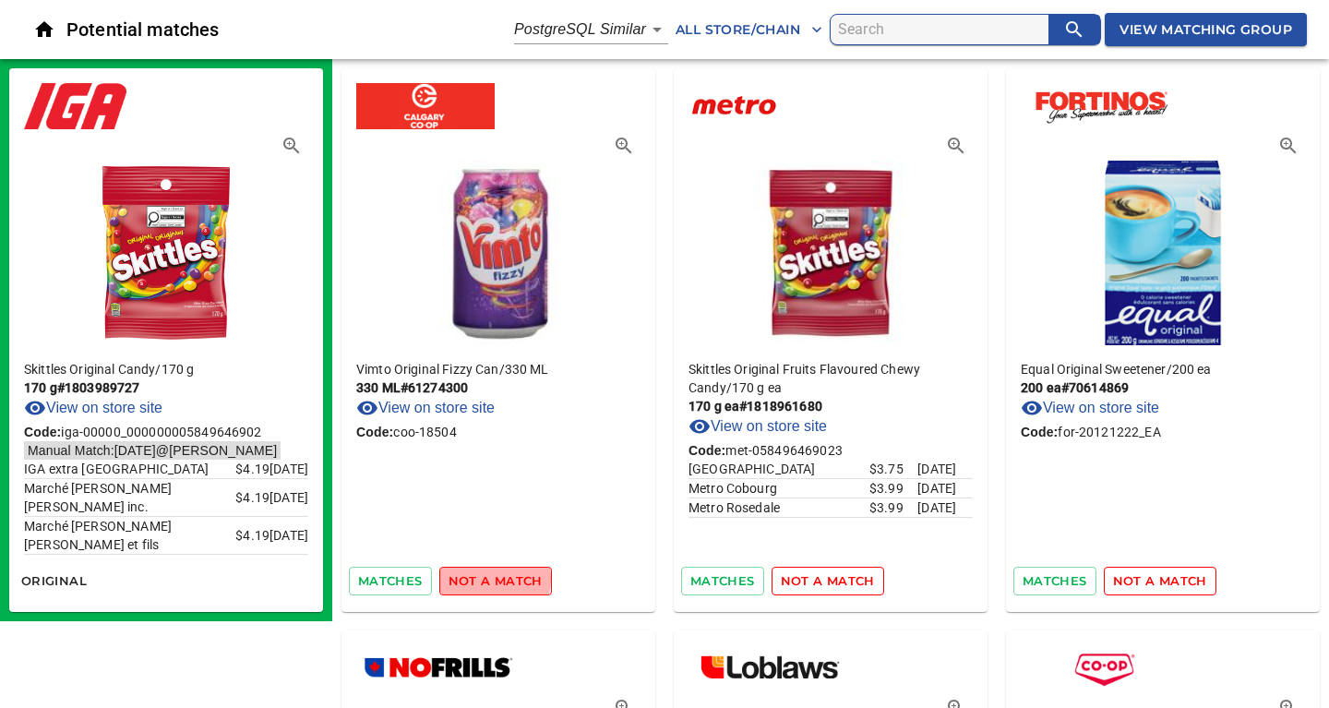
click at [492, 579] on span "not a match" at bounding box center [495, 580] width 94 height 21
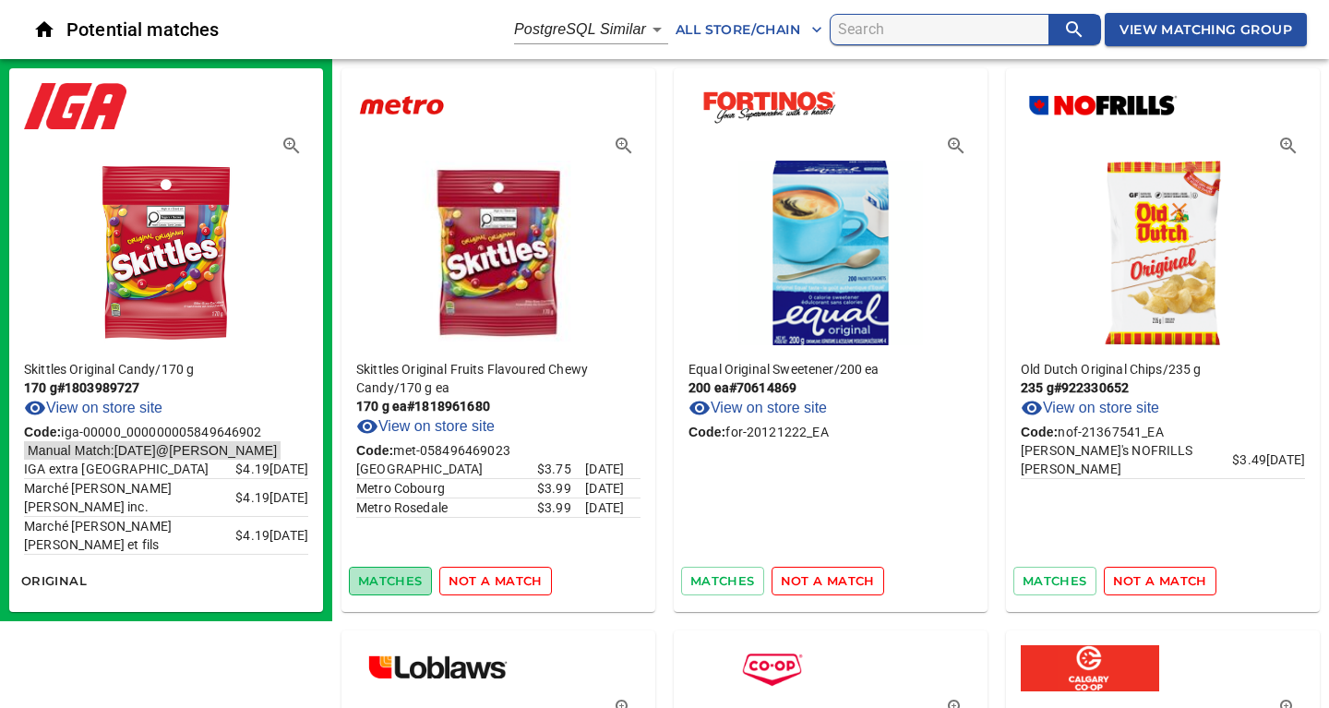
click at [412, 579] on span "matches" at bounding box center [390, 580] width 65 height 21
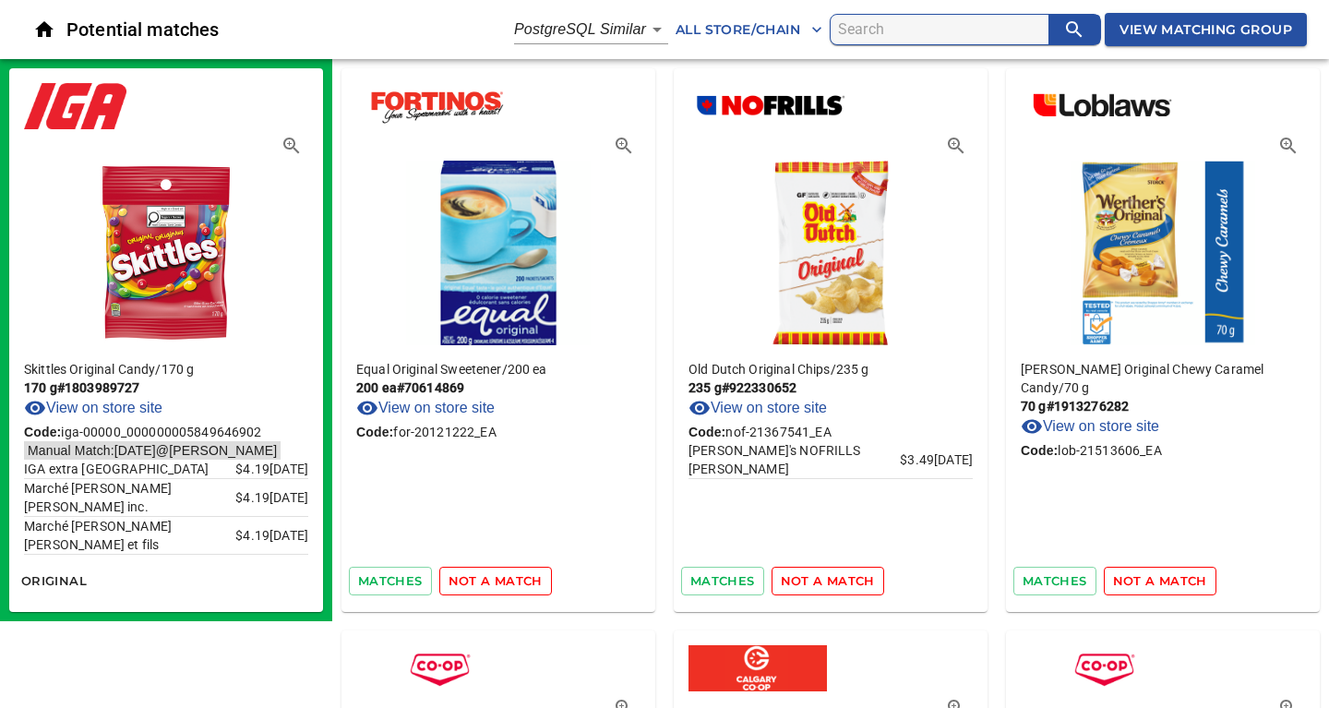
click at [482, 561] on div "matches not a match" at bounding box center [498, 580] width 314 height 43
click at [478, 579] on span "not a match" at bounding box center [495, 580] width 94 height 21
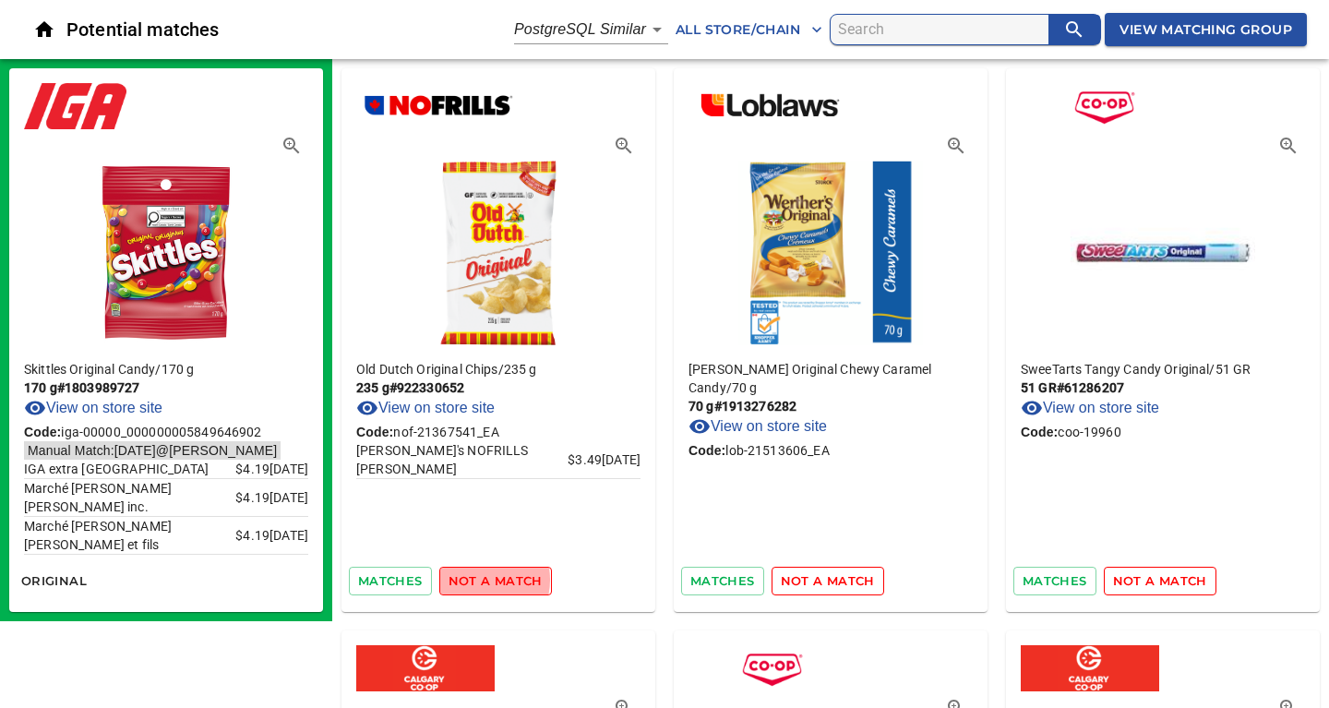
click at [478, 579] on span "not a match" at bounding box center [495, 580] width 94 height 21
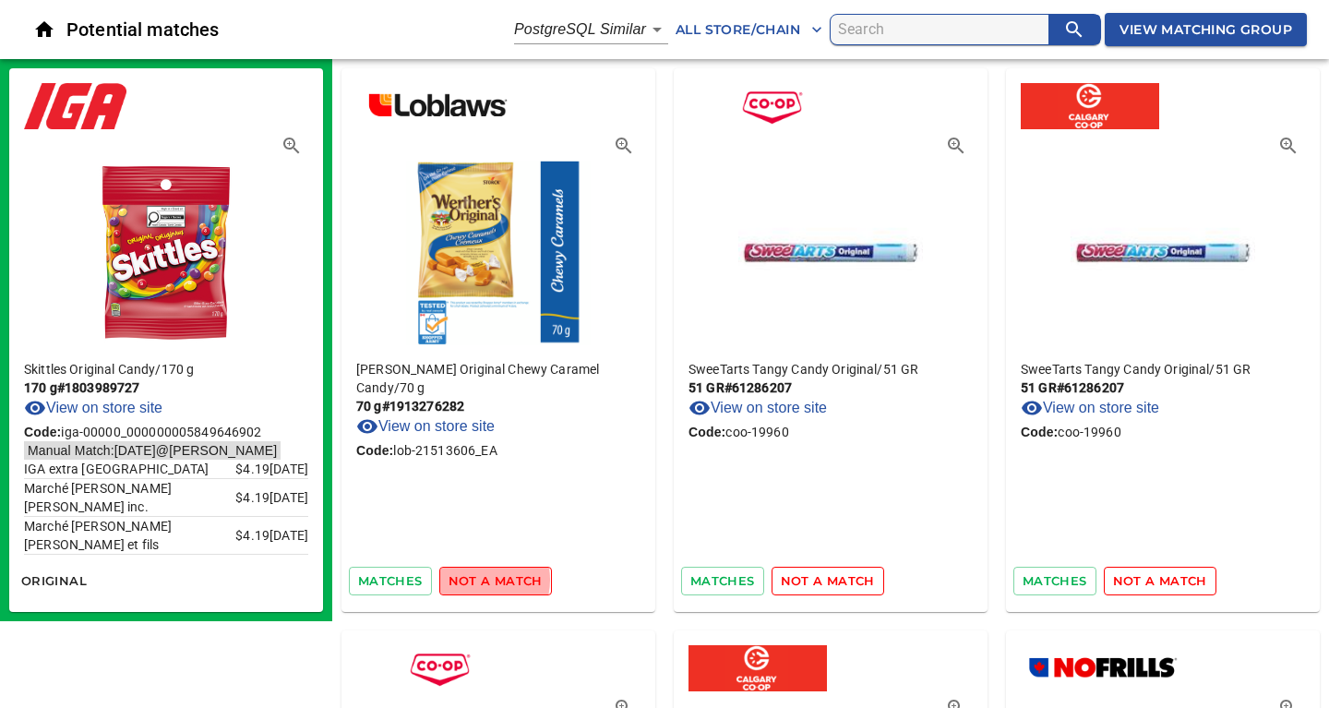
click at [478, 579] on span "not a match" at bounding box center [495, 580] width 94 height 21
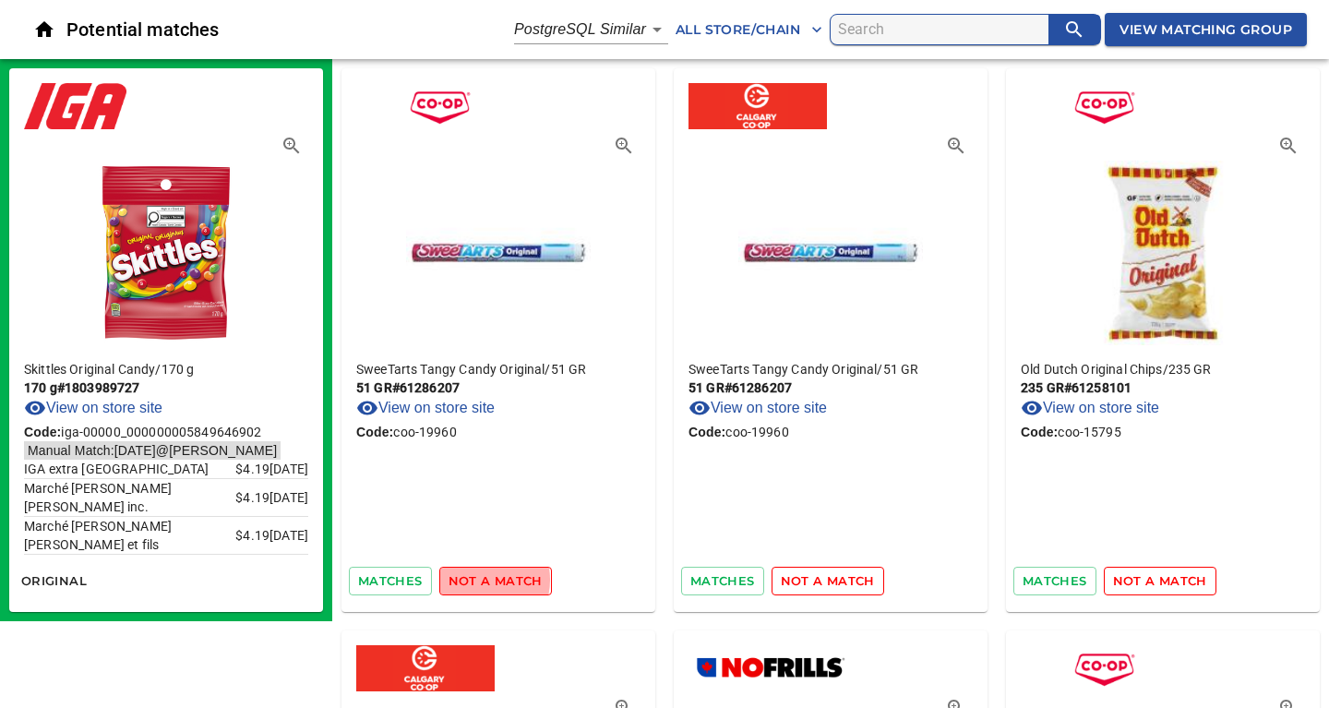
click at [478, 579] on span "not a match" at bounding box center [495, 580] width 94 height 21
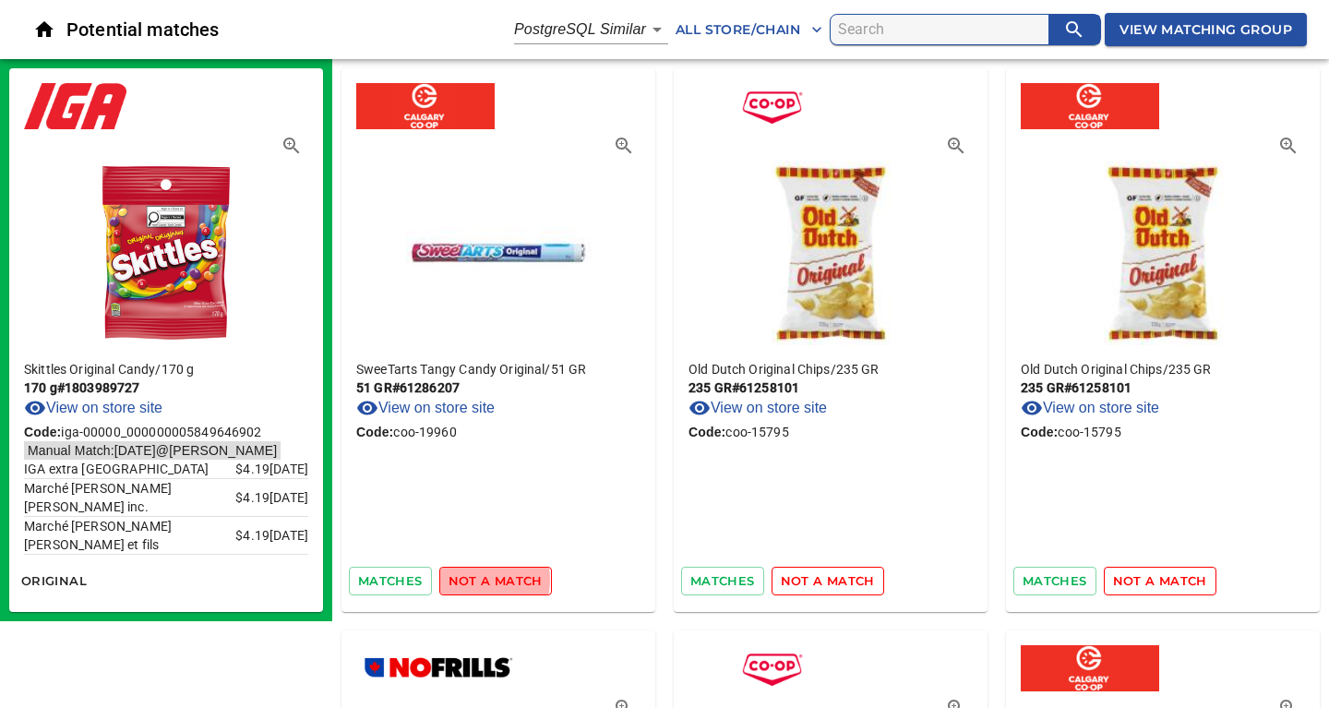
click at [478, 579] on span "not a match" at bounding box center [495, 580] width 94 height 21
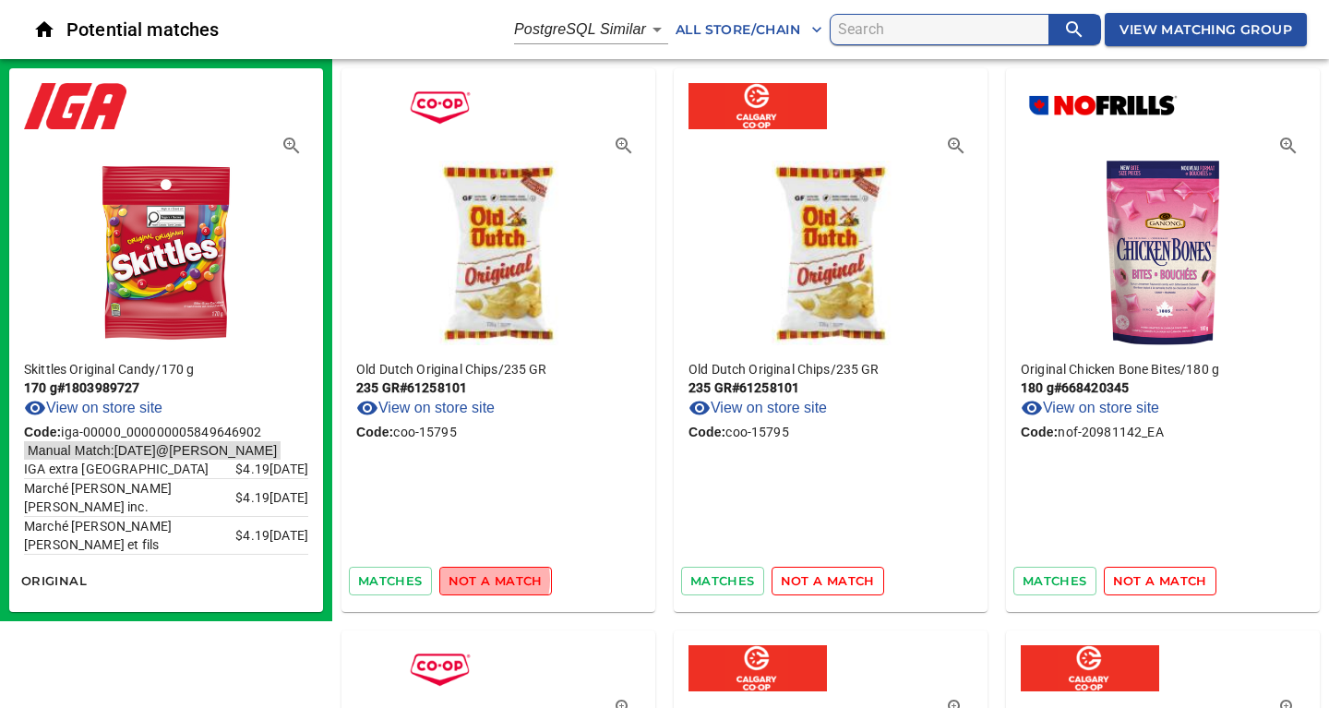
click at [478, 579] on span "not a match" at bounding box center [495, 580] width 94 height 21
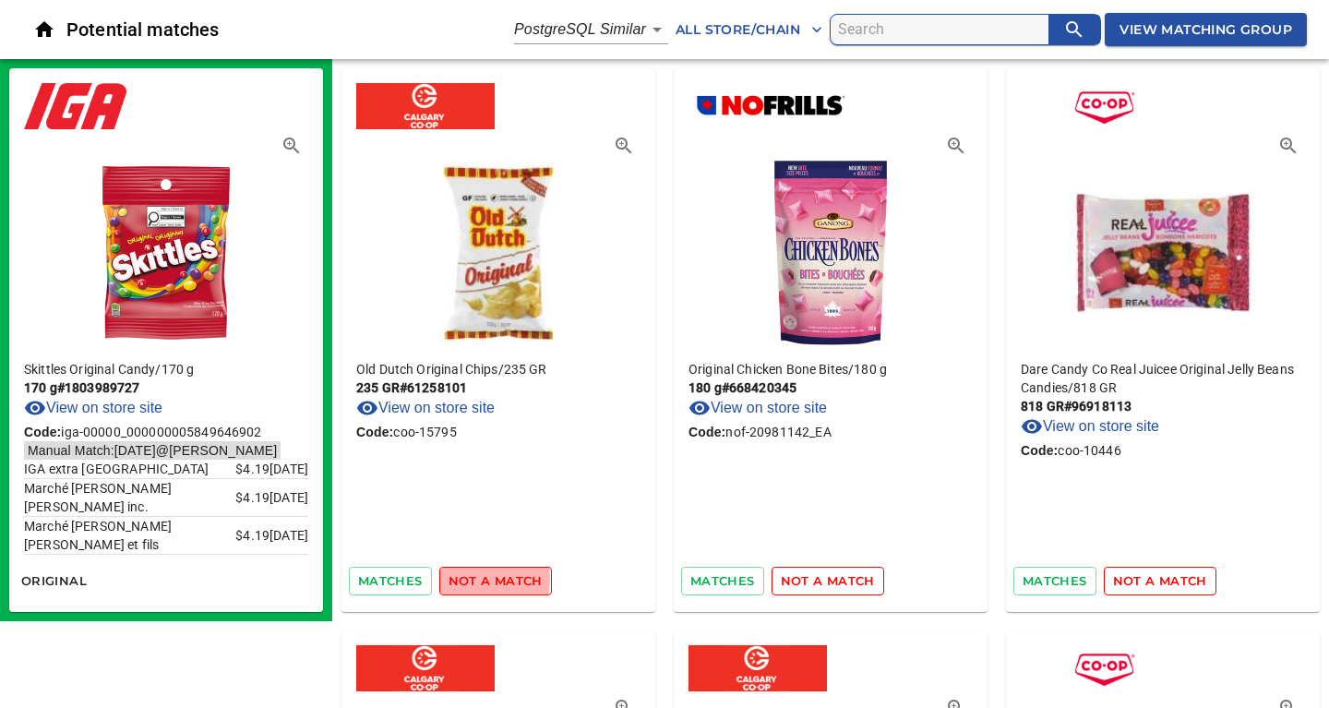
click at [478, 579] on span "not a match" at bounding box center [495, 580] width 94 height 21
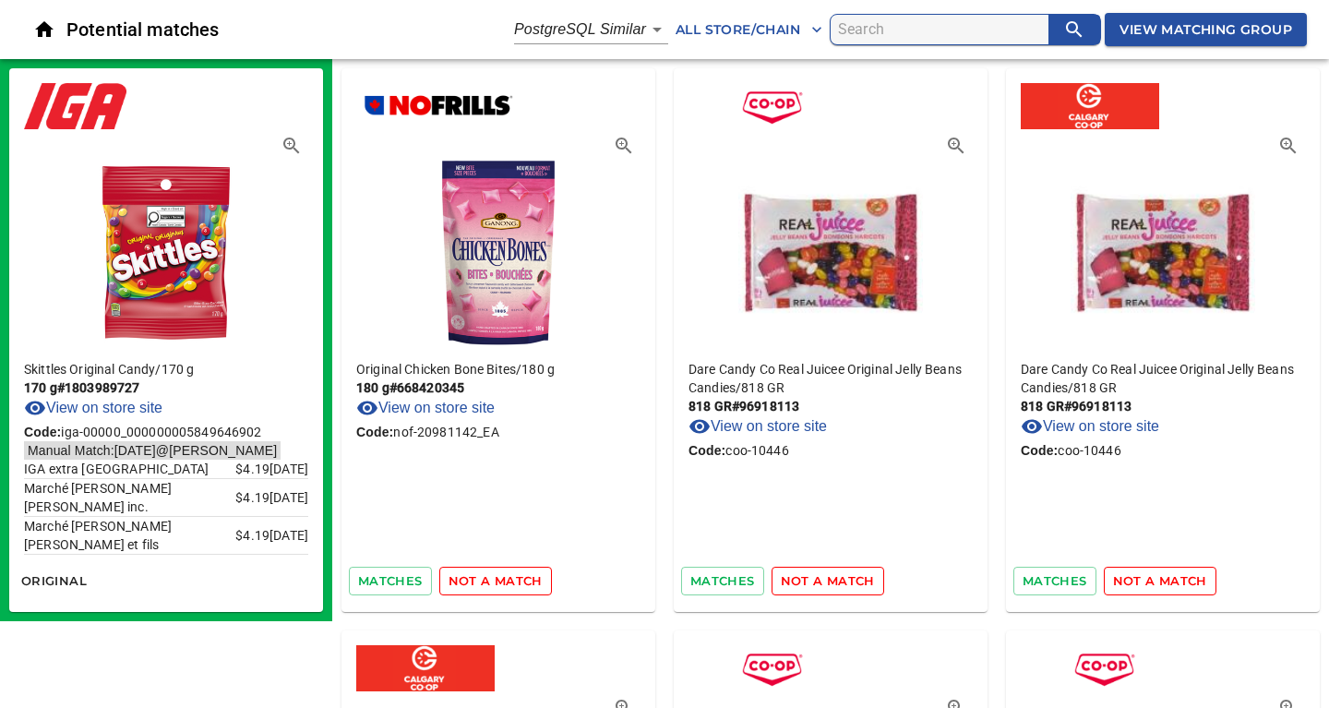
click at [478, 579] on span "not a match" at bounding box center [495, 580] width 94 height 21
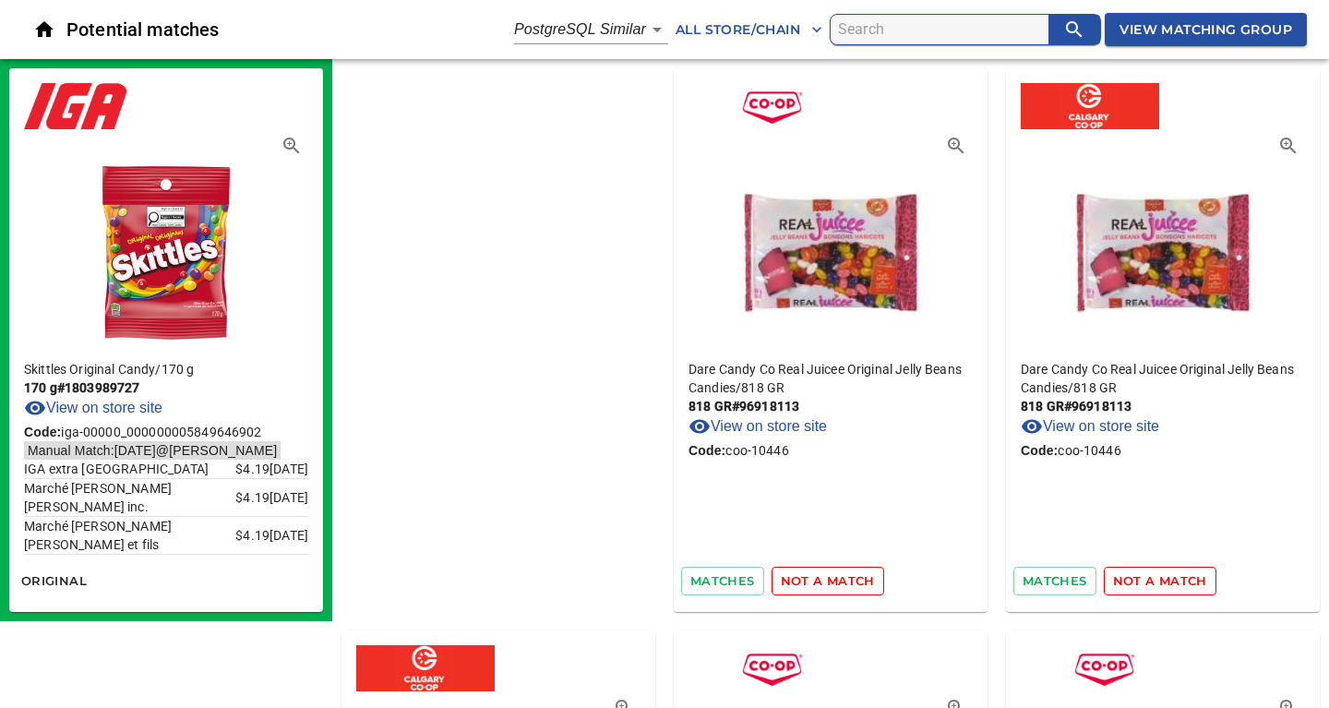
click at [781, 579] on span "not a match" at bounding box center [828, 580] width 94 height 21
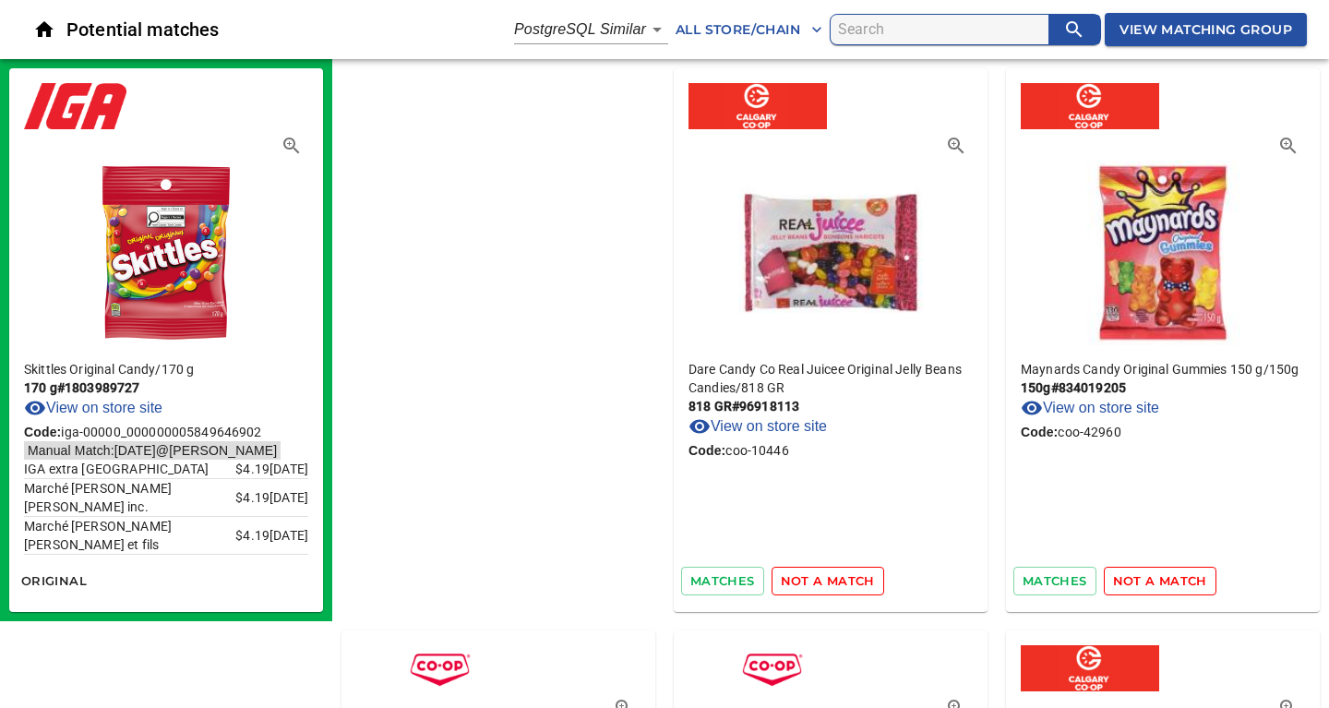
click at [781, 579] on span "not a match" at bounding box center [828, 580] width 94 height 21
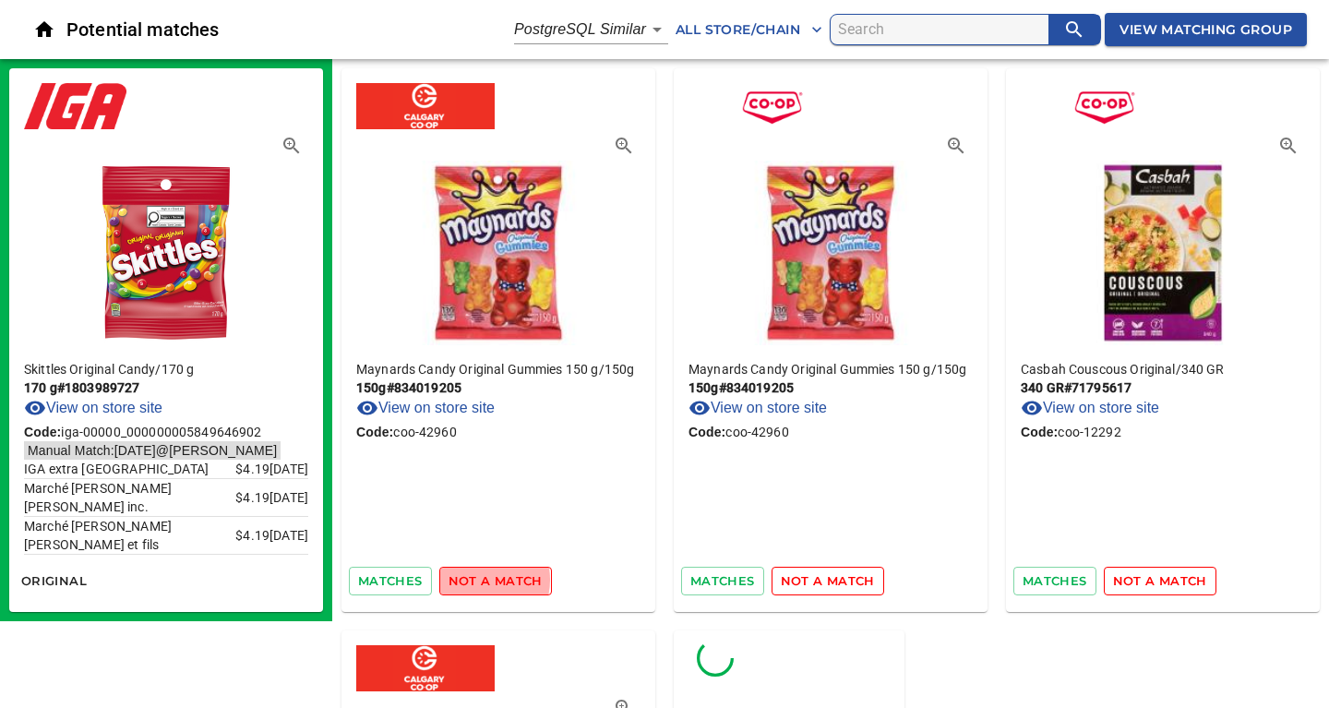
click at [478, 579] on span "not a match" at bounding box center [495, 580] width 94 height 21
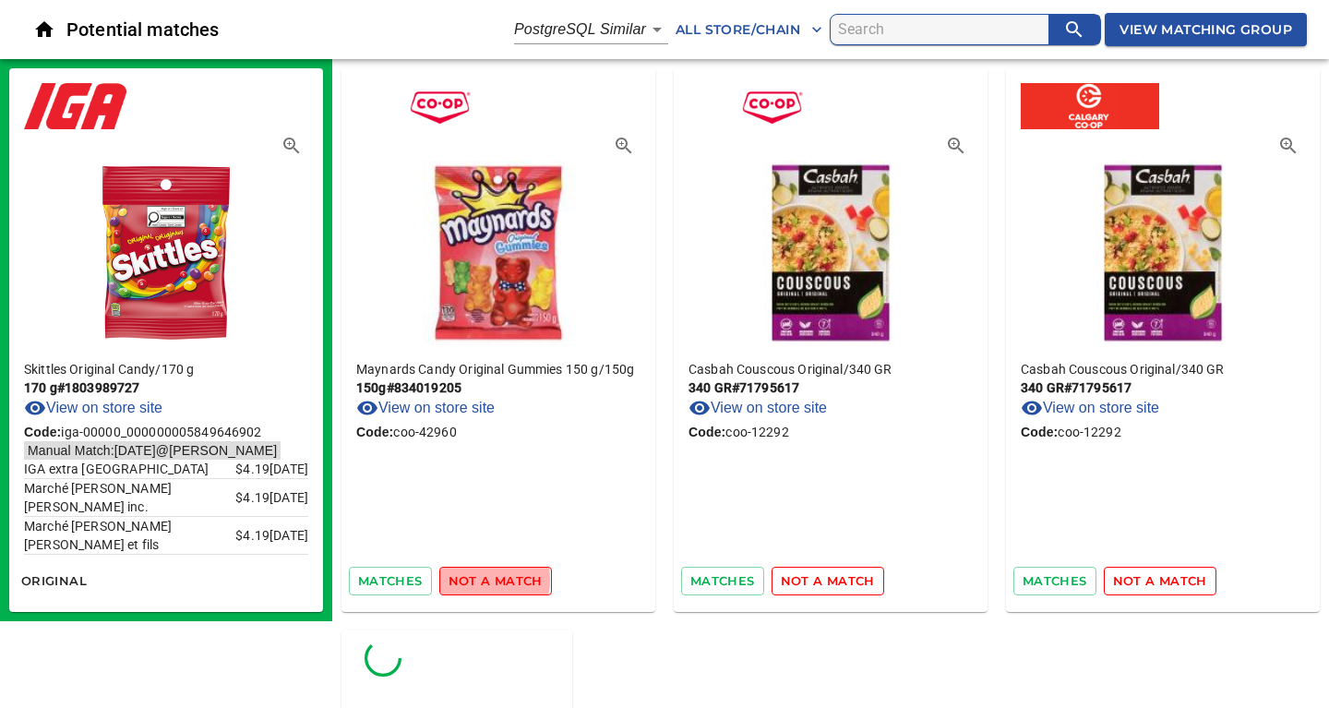
click at [478, 579] on span "not a match" at bounding box center [495, 580] width 94 height 21
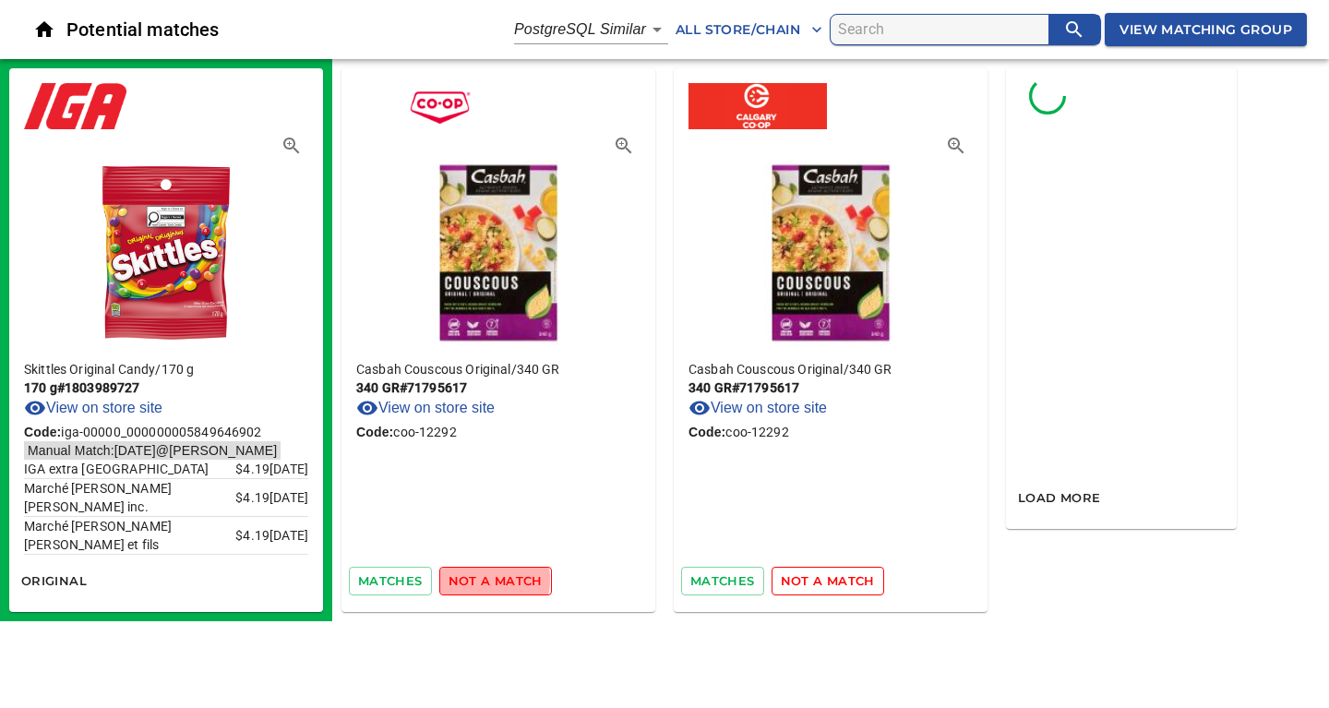
click at [478, 579] on span "not a match" at bounding box center [495, 580] width 94 height 21
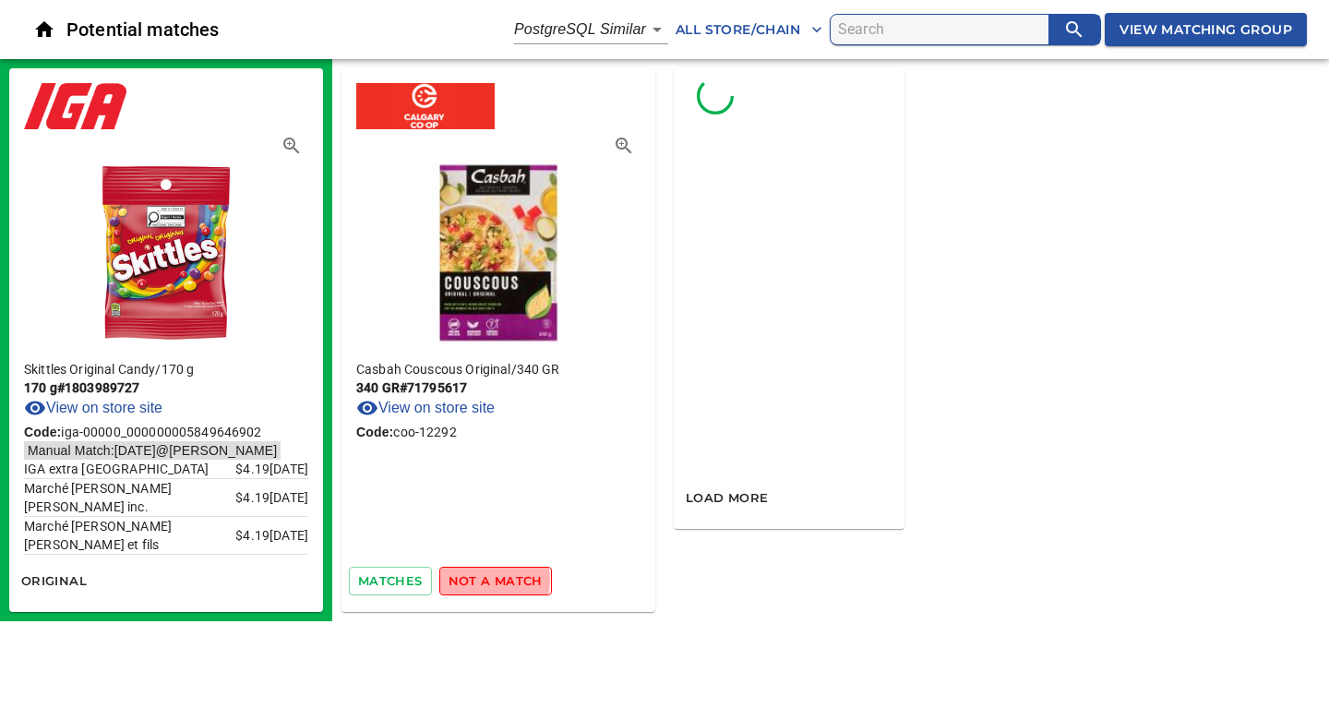
click at [478, 579] on span "not a match" at bounding box center [495, 580] width 94 height 21
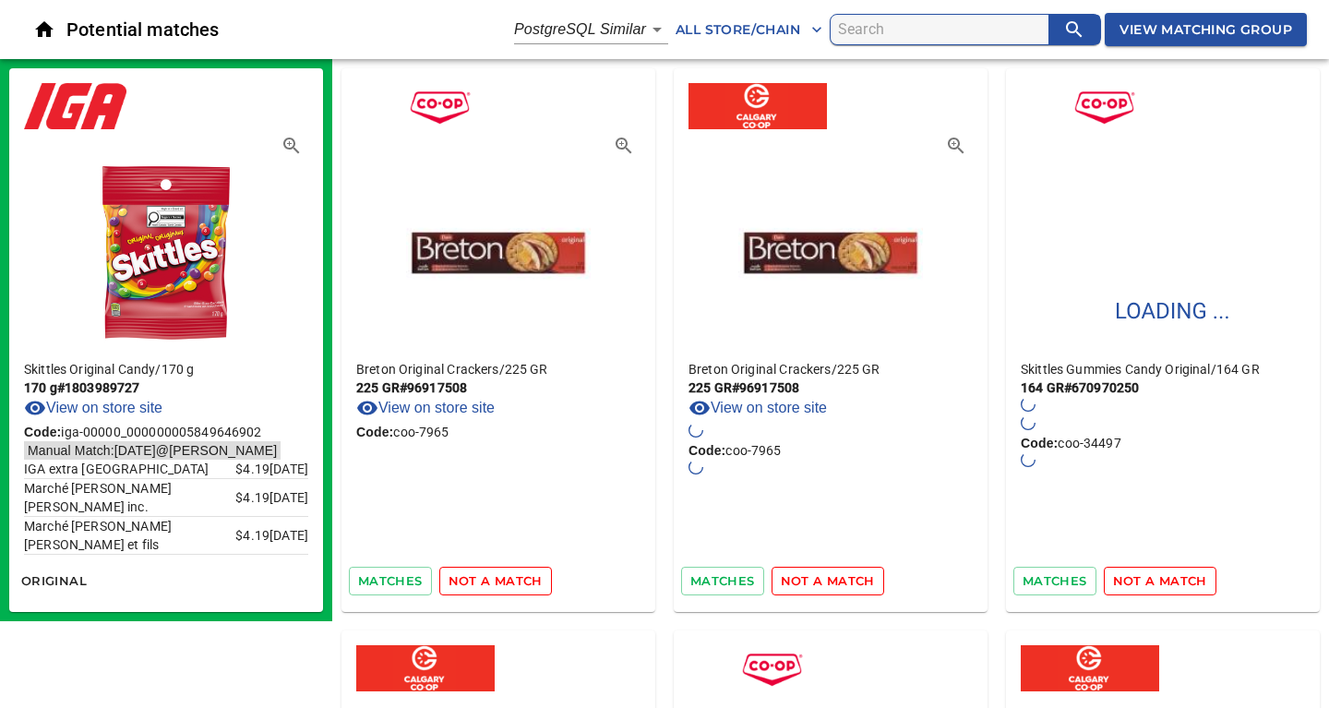
click at [478, 579] on span "not a match" at bounding box center [495, 580] width 94 height 21
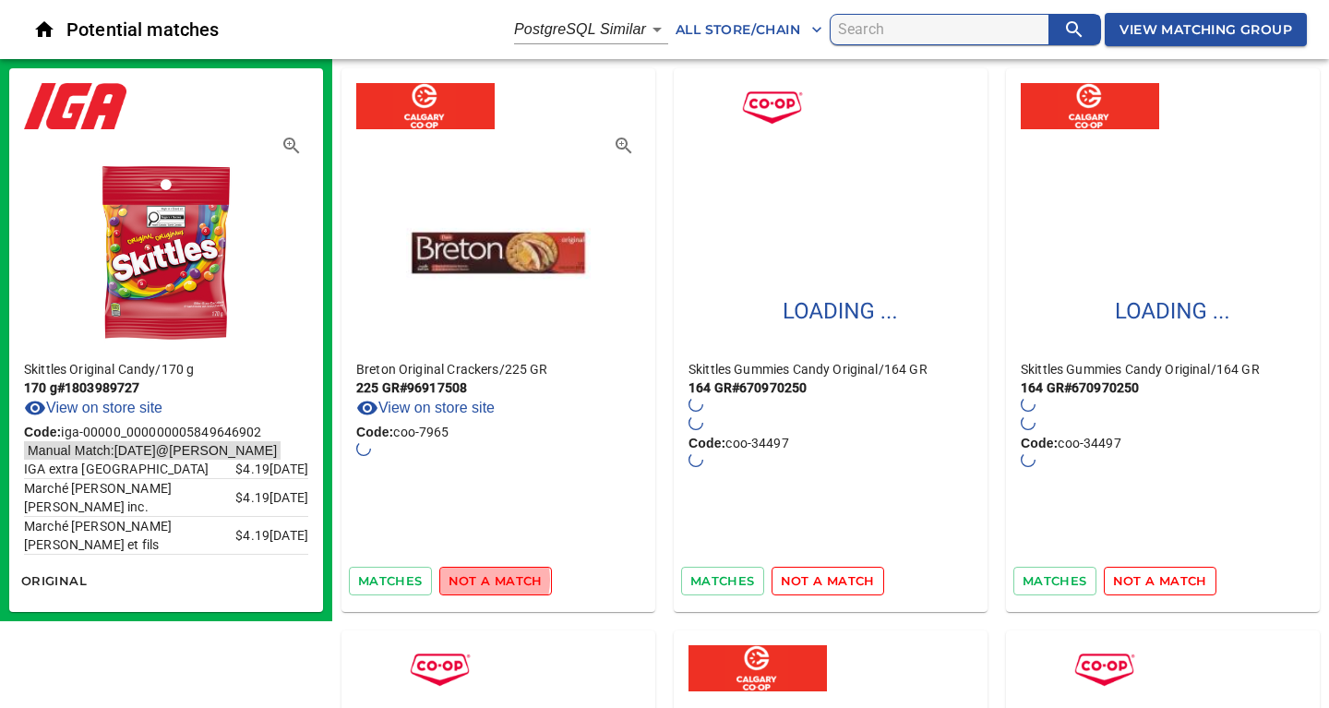
click at [478, 579] on span "not a match" at bounding box center [495, 580] width 94 height 21
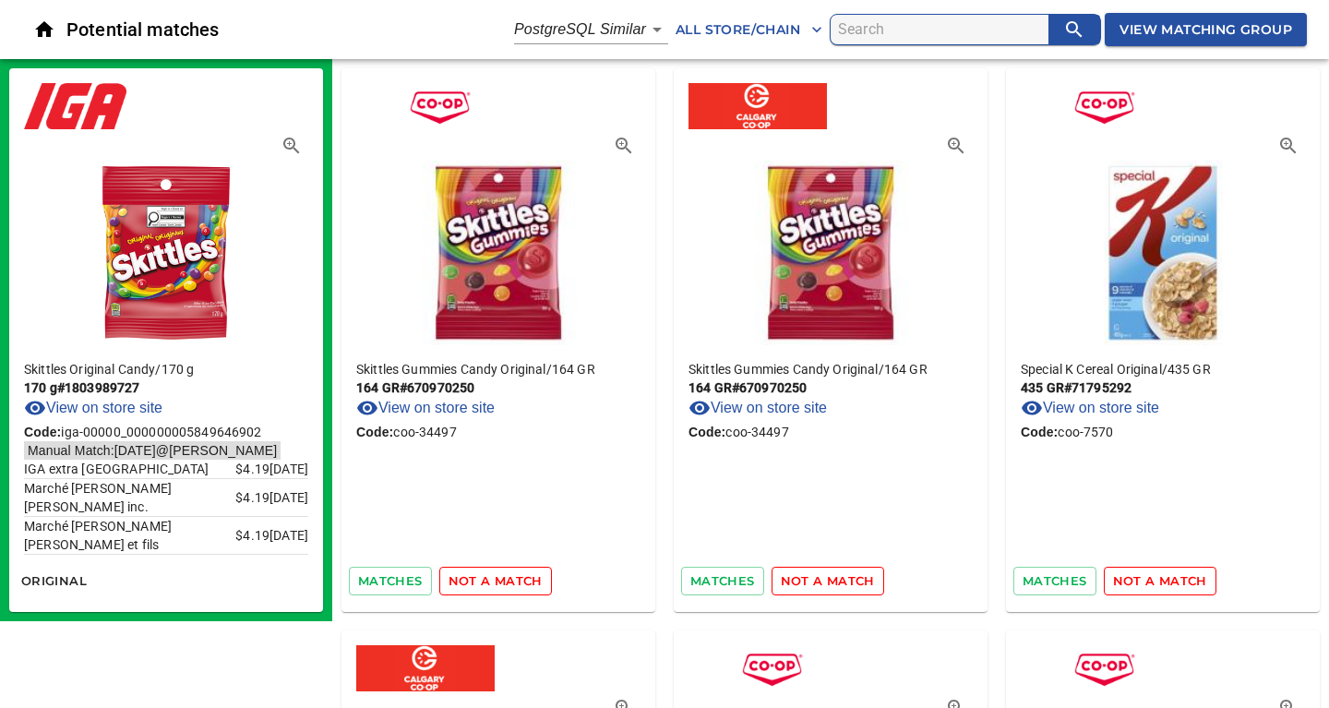
click at [478, 579] on span "not a match" at bounding box center [495, 580] width 94 height 21
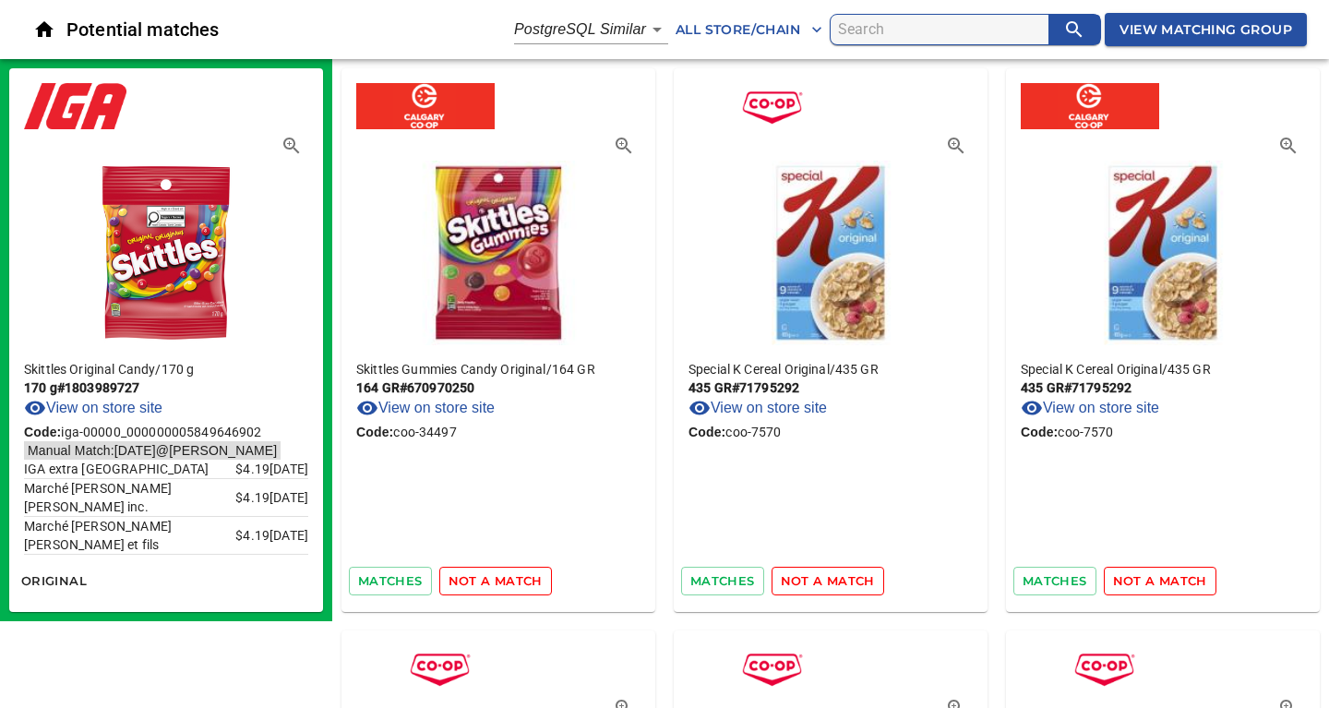
click at [513, 582] on span "not a match" at bounding box center [495, 580] width 94 height 21
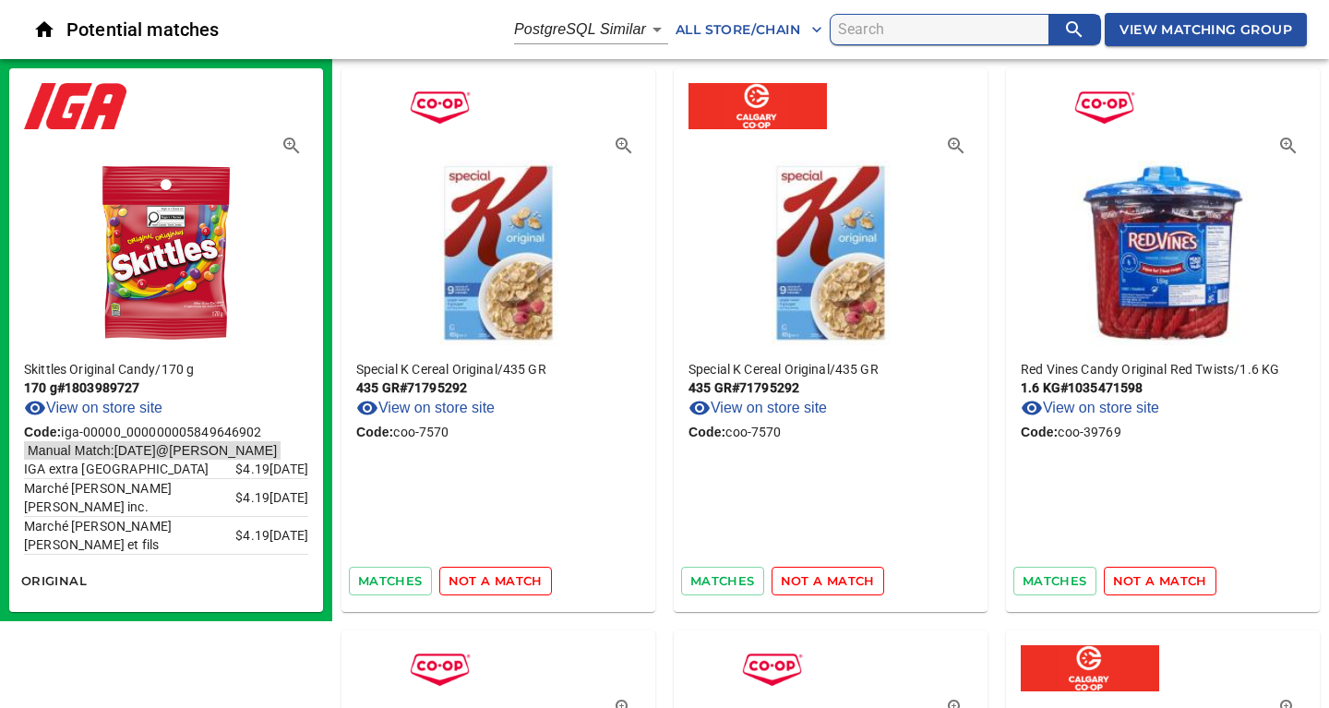
click at [513, 582] on span "not a match" at bounding box center [495, 580] width 94 height 21
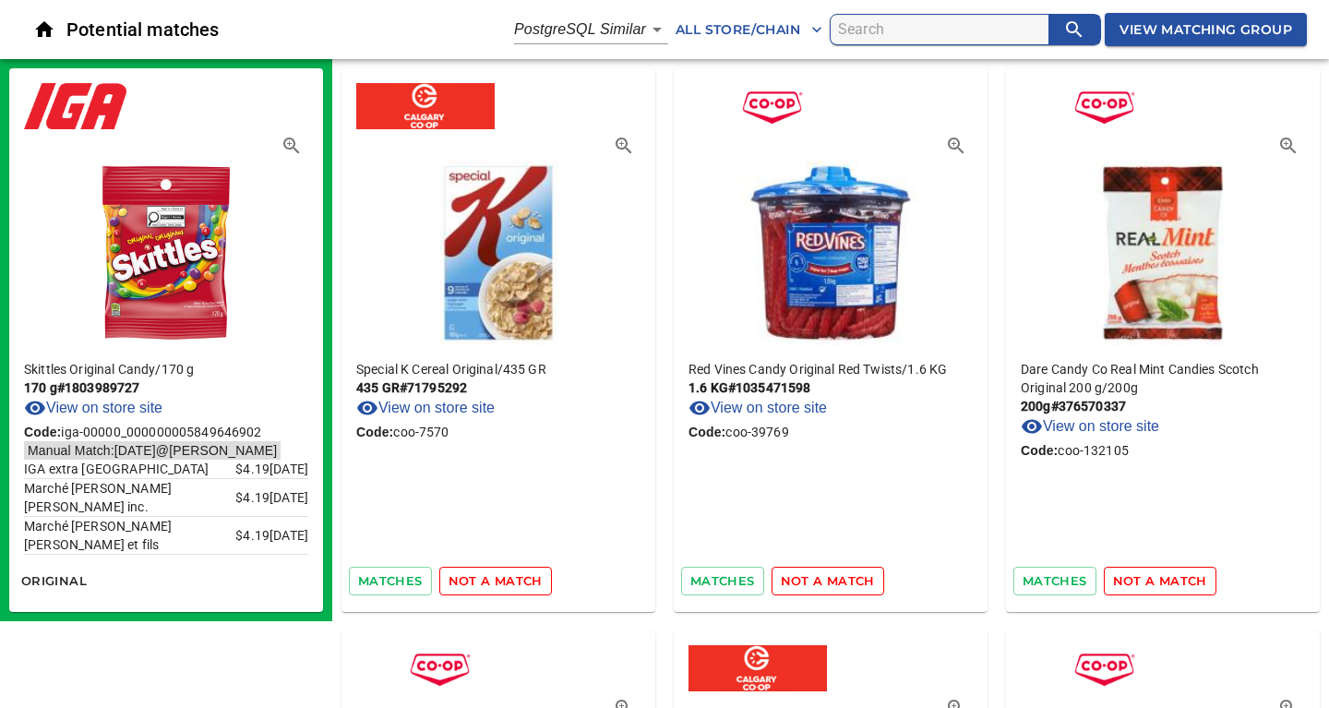
click at [513, 582] on span "not a match" at bounding box center [495, 580] width 94 height 21
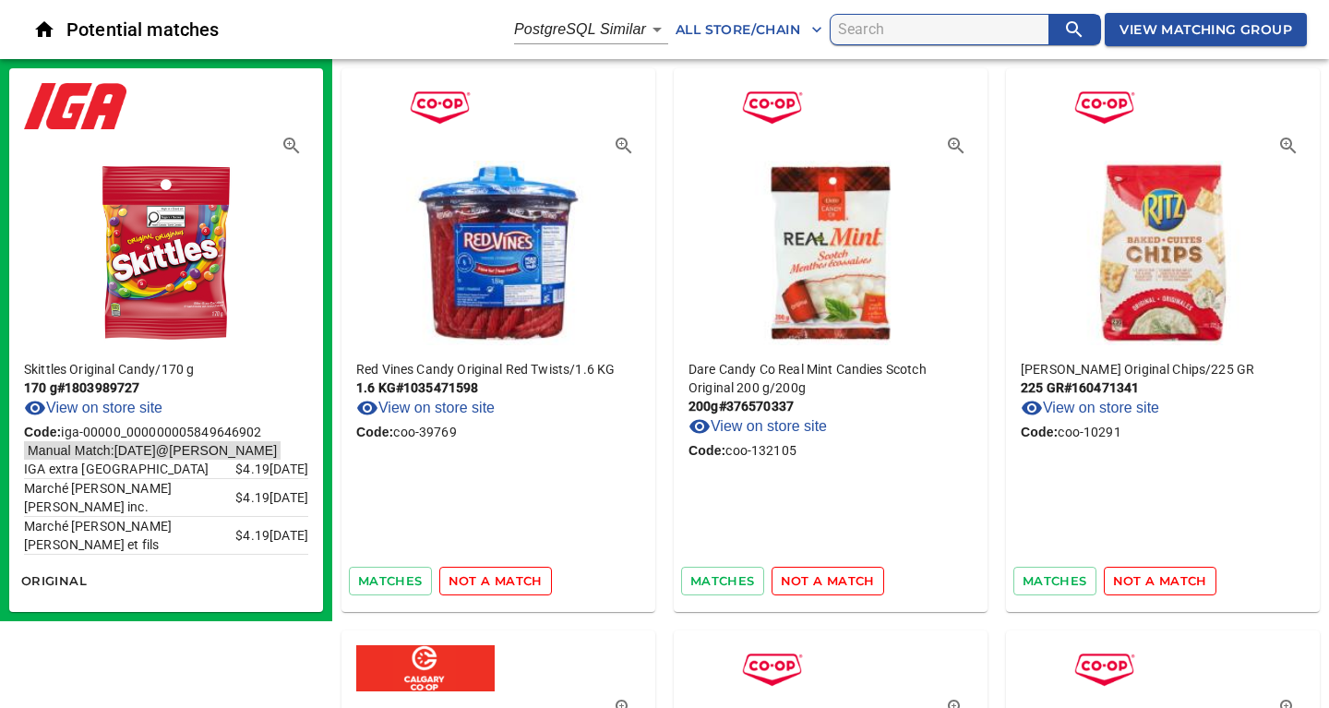
click at [513, 582] on span "not a match" at bounding box center [495, 580] width 94 height 21
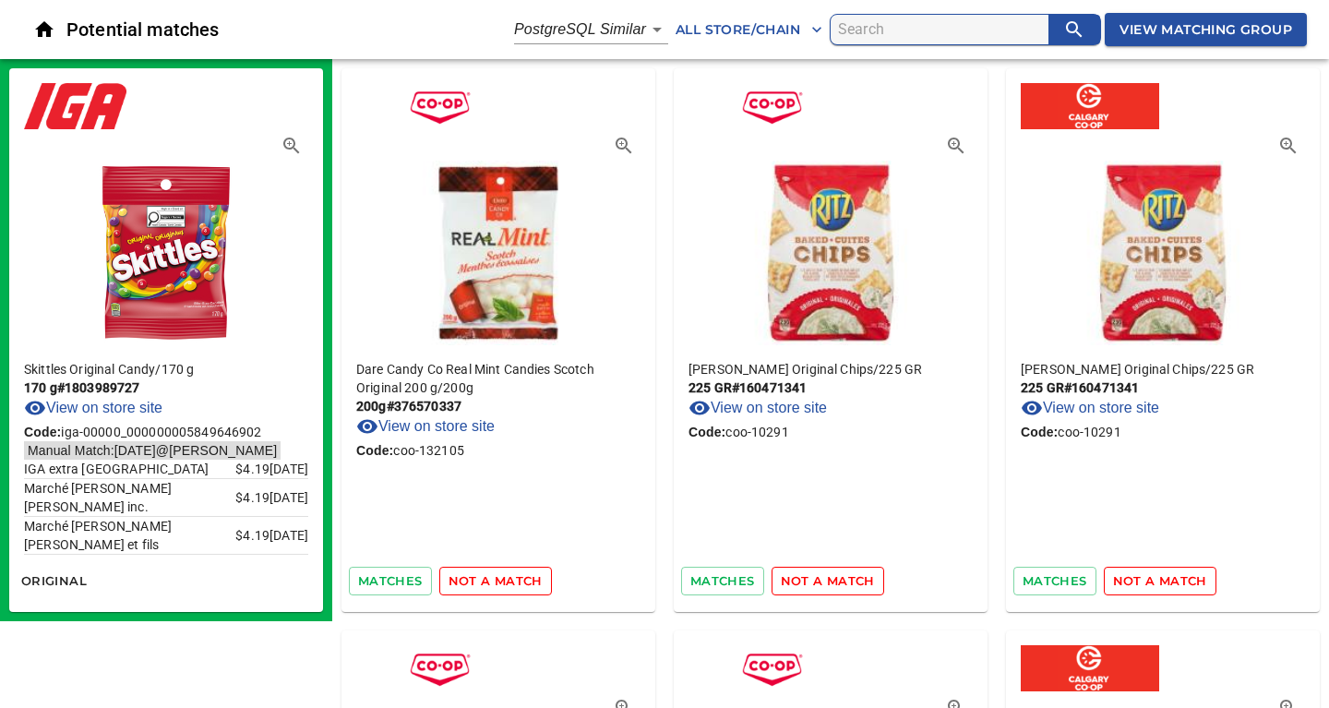
click at [513, 582] on span "not a match" at bounding box center [495, 580] width 94 height 21
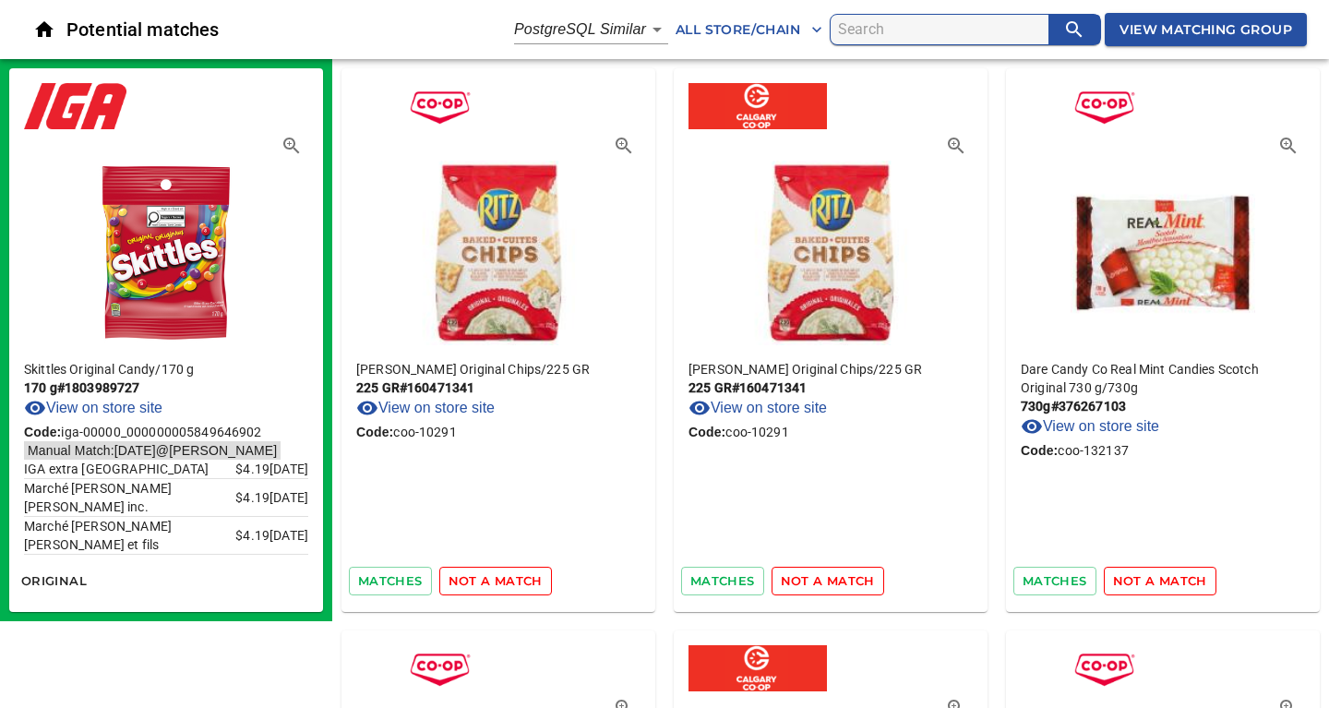
click at [513, 582] on span "not a match" at bounding box center [495, 580] width 94 height 21
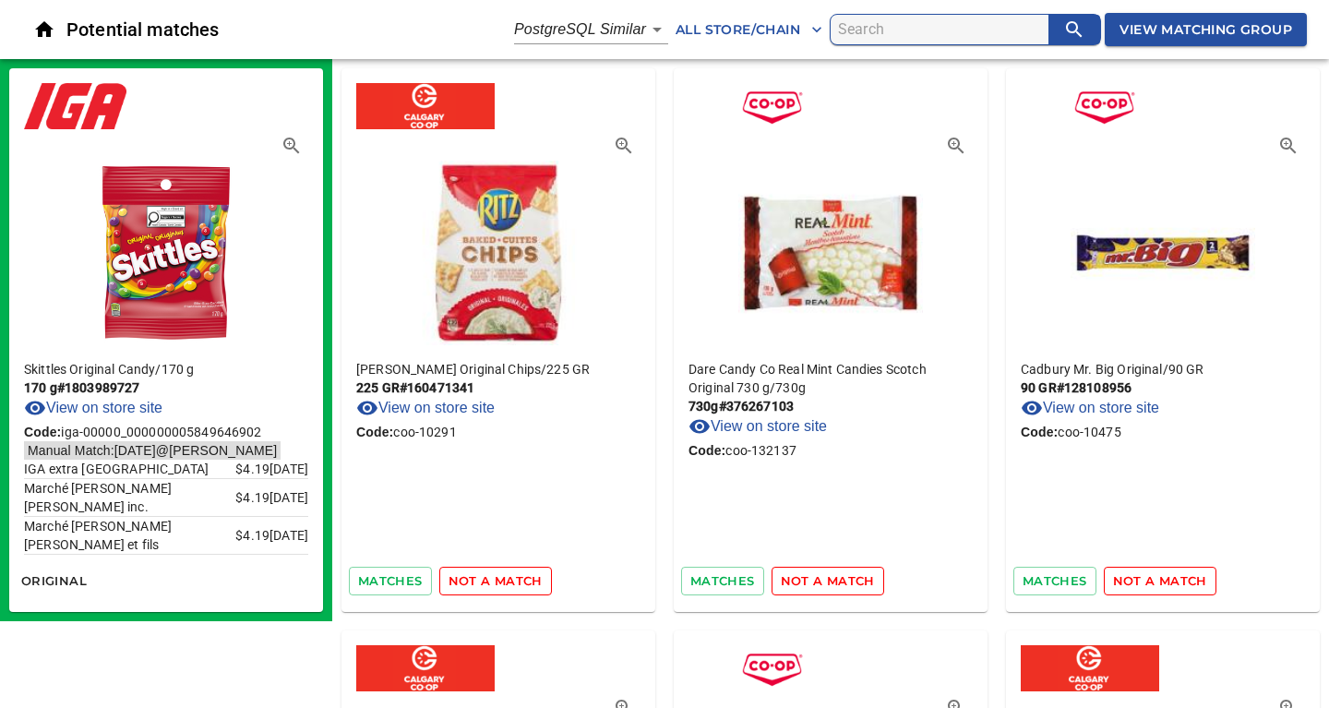
click at [513, 582] on span "not a match" at bounding box center [495, 580] width 94 height 21
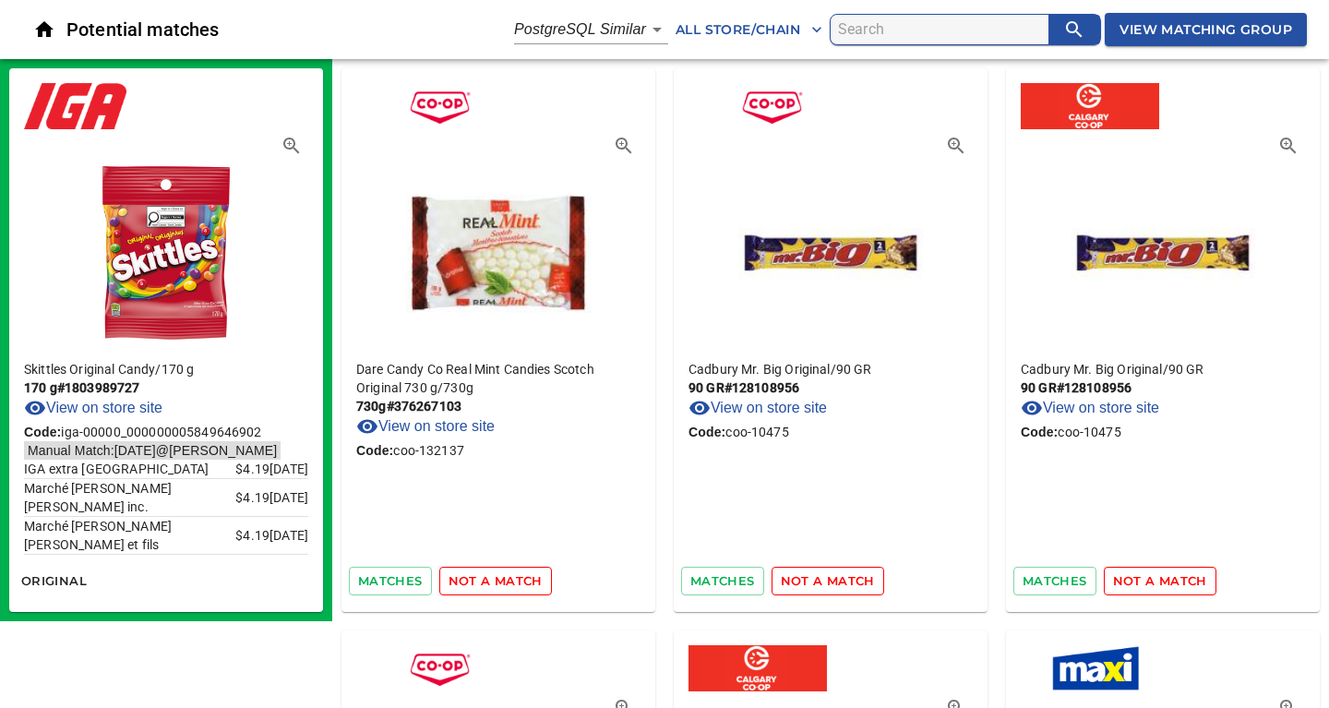
click at [513, 582] on span "not a match" at bounding box center [495, 580] width 94 height 21
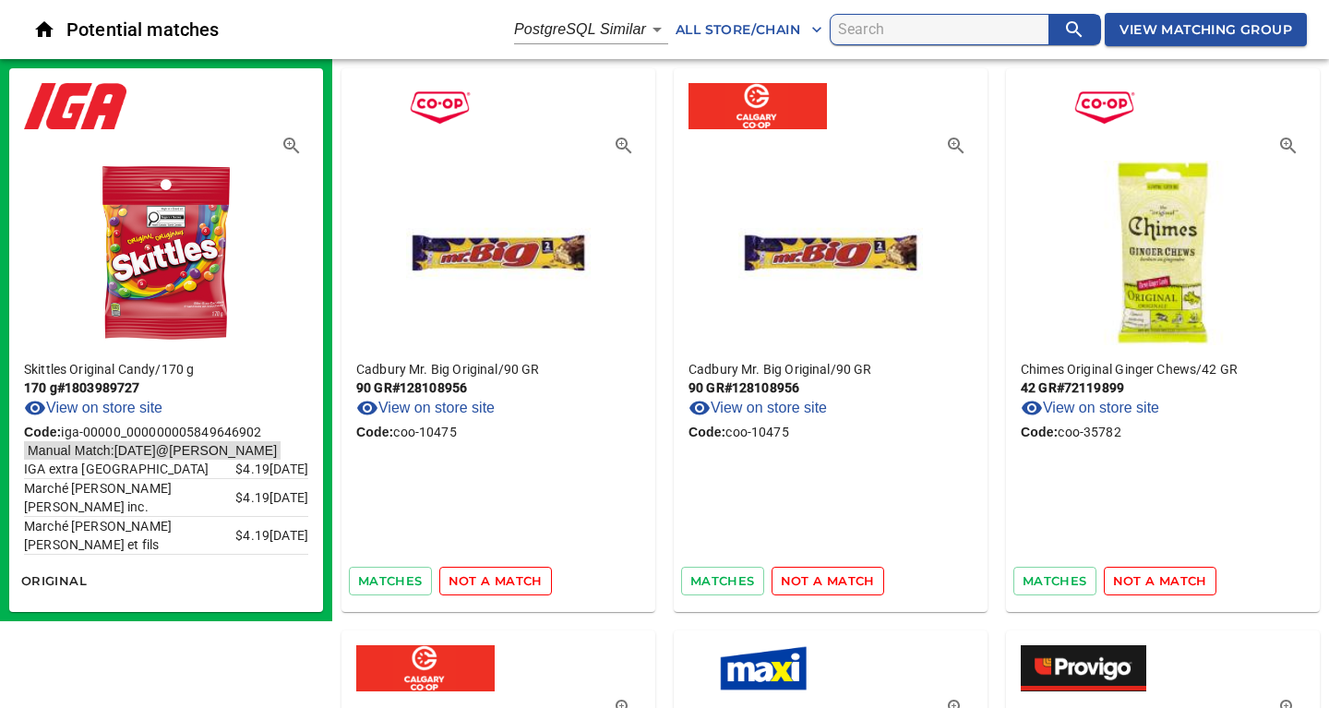
click at [513, 582] on span "not a match" at bounding box center [495, 580] width 94 height 21
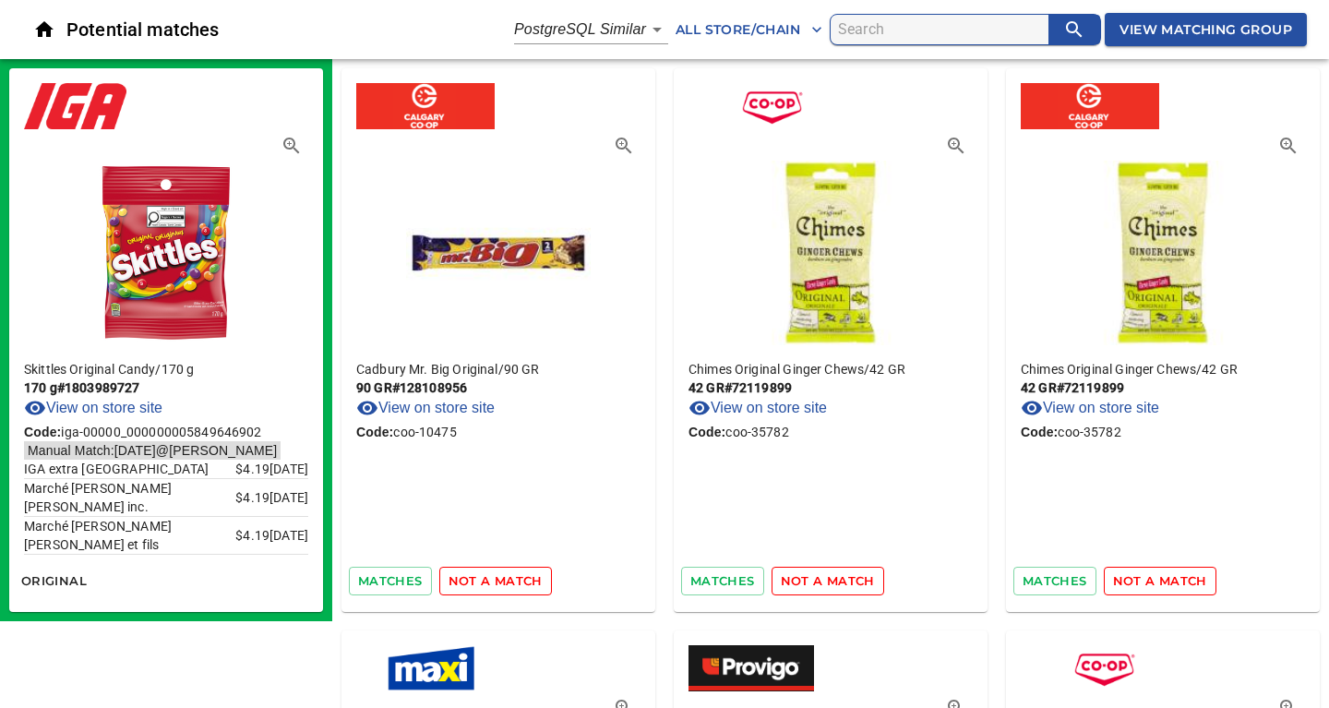
click at [513, 582] on span "not a match" at bounding box center [495, 580] width 94 height 21
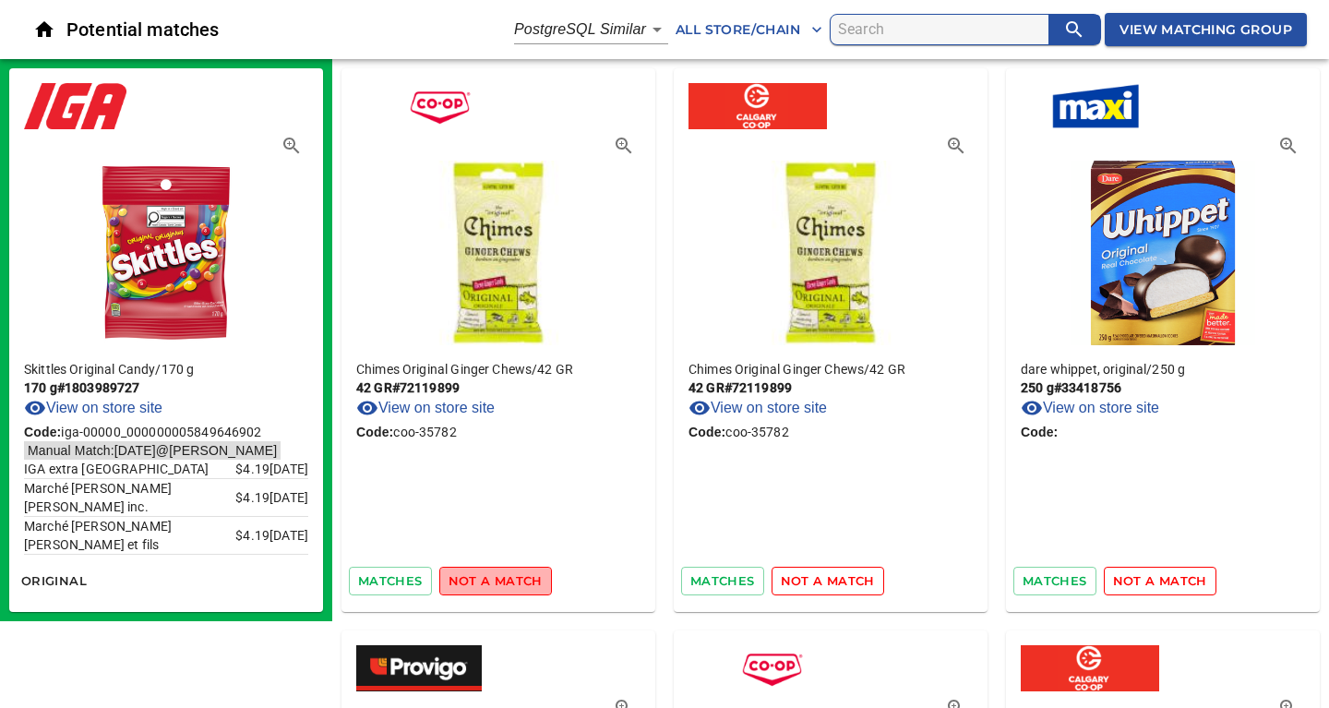
click at [513, 582] on span "not a match" at bounding box center [495, 580] width 94 height 21
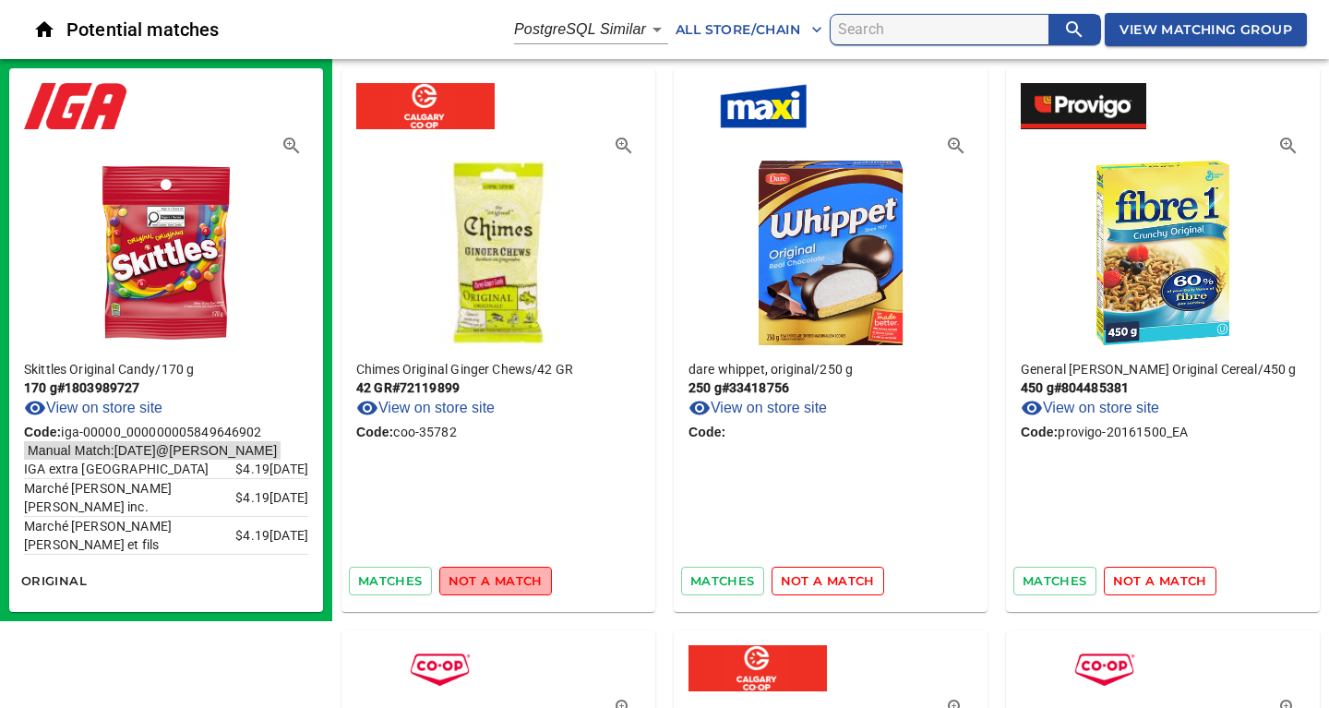
click at [513, 582] on span "not a match" at bounding box center [495, 580] width 94 height 21
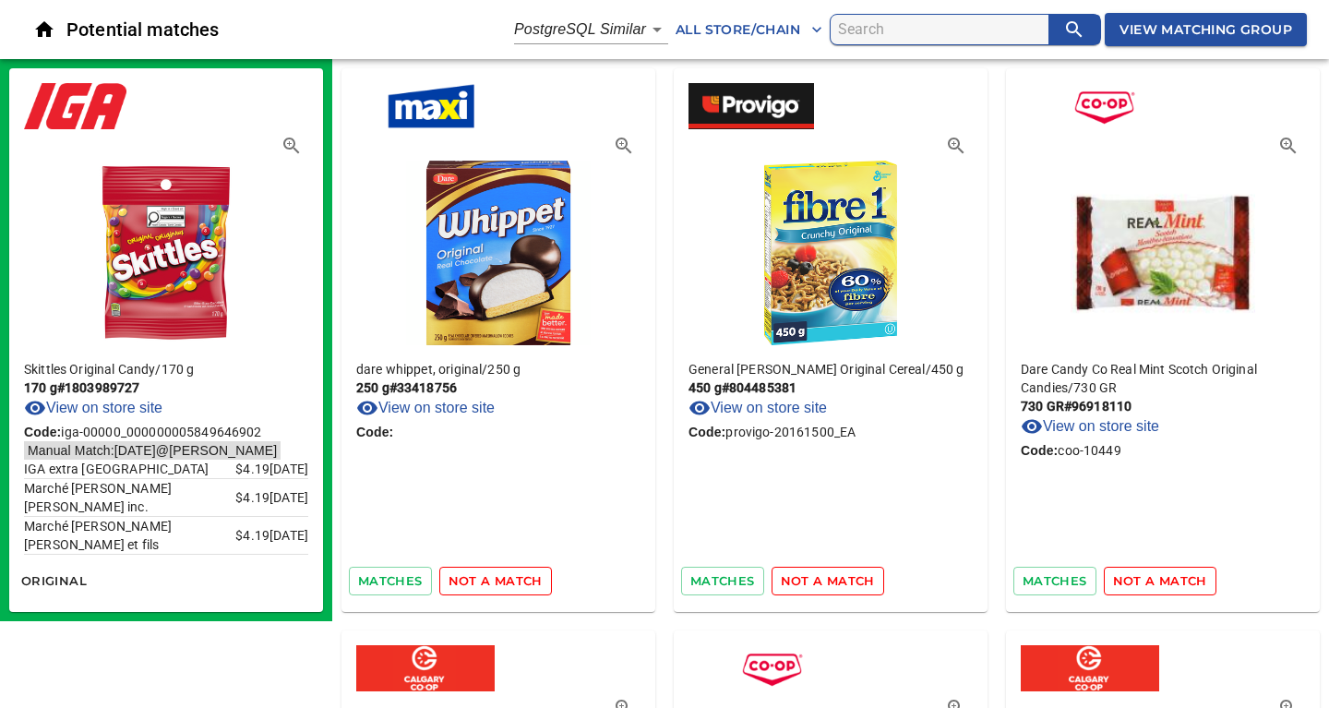
click at [513, 582] on span "not a match" at bounding box center [495, 580] width 94 height 21
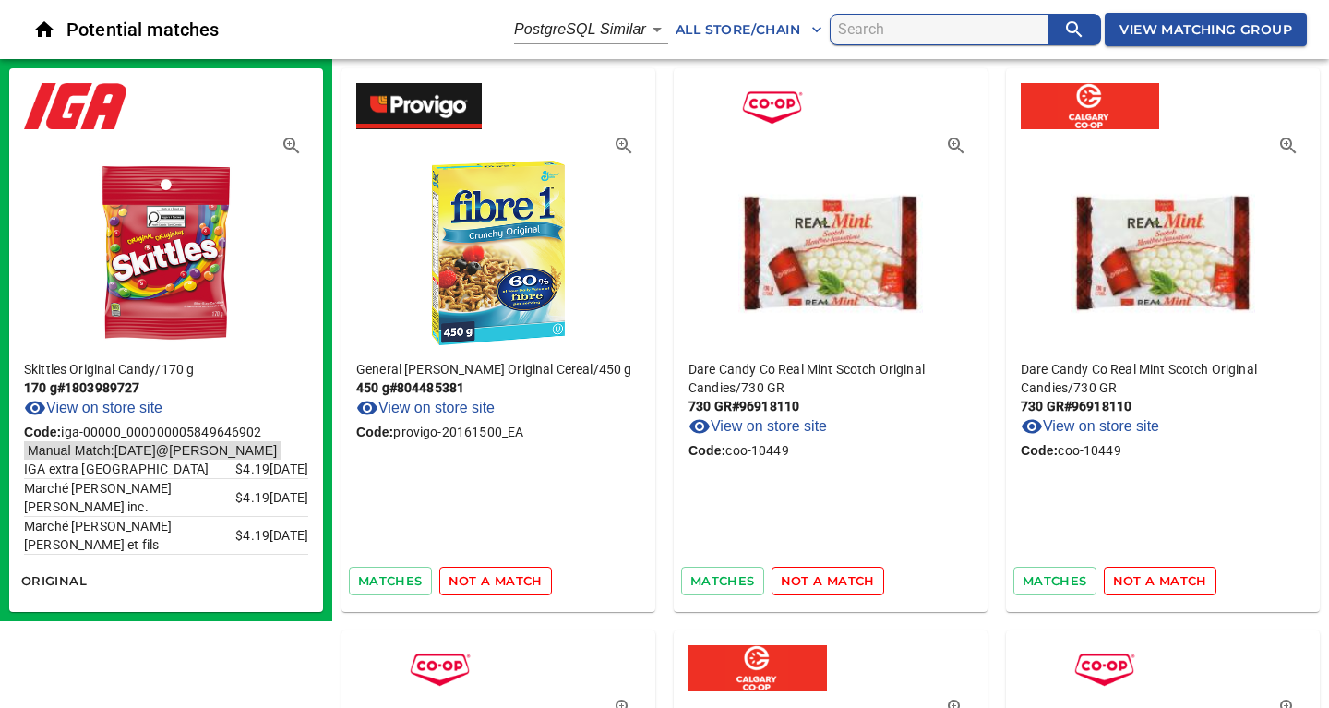
click at [513, 582] on span "not a match" at bounding box center [495, 580] width 94 height 21
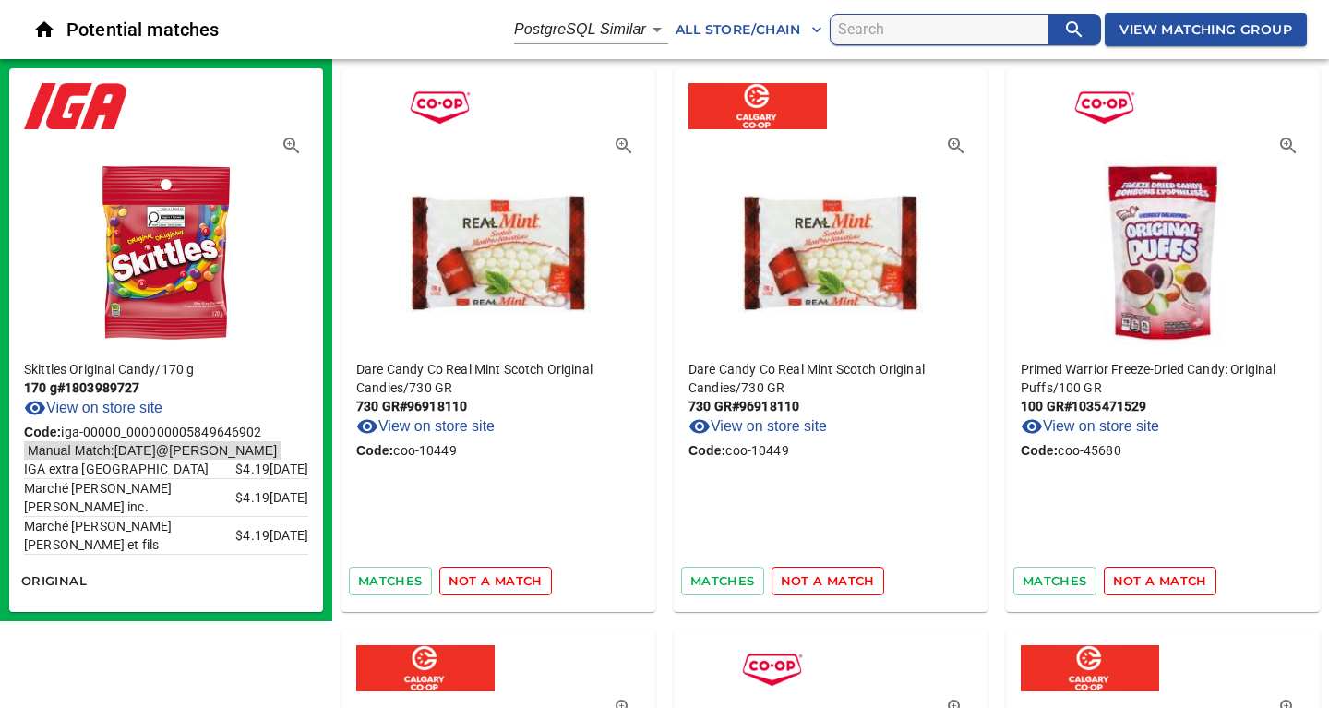
click at [513, 582] on span "not a match" at bounding box center [495, 580] width 94 height 21
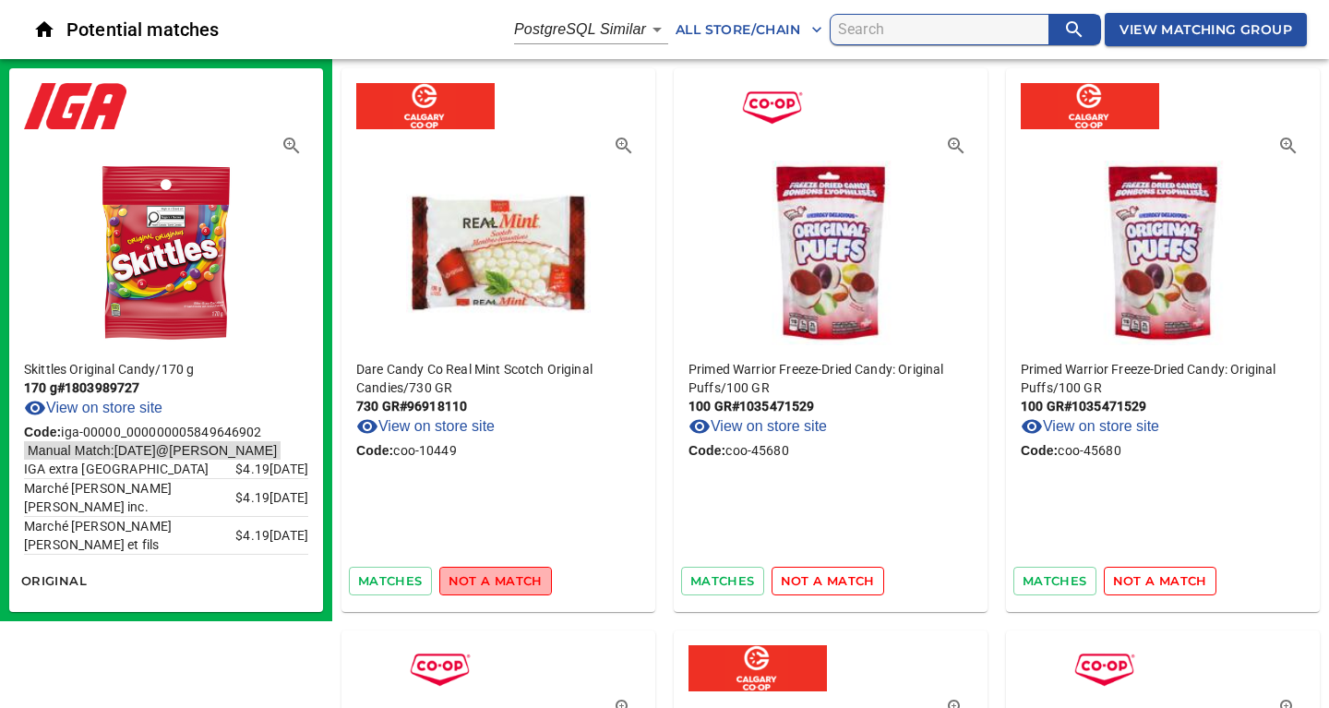
click at [513, 582] on span "not a match" at bounding box center [495, 580] width 94 height 21
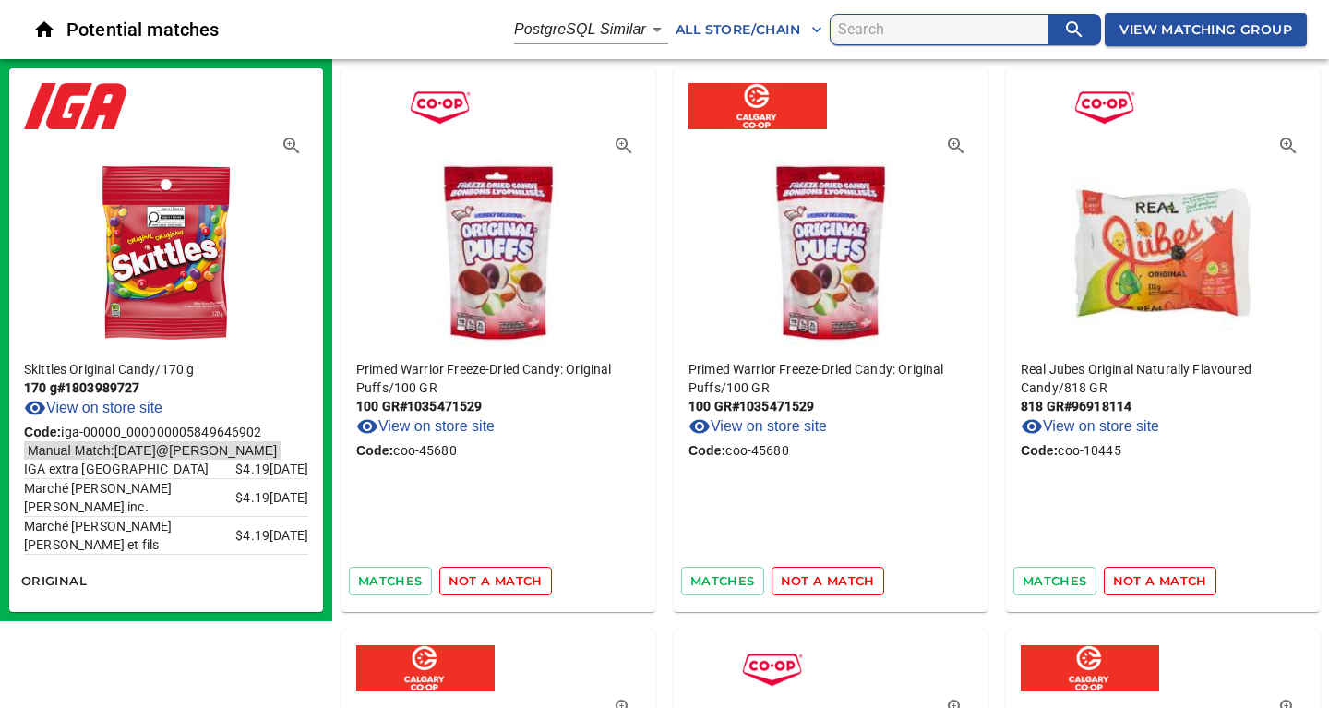
click at [513, 582] on span "not a match" at bounding box center [495, 580] width 94 height 21
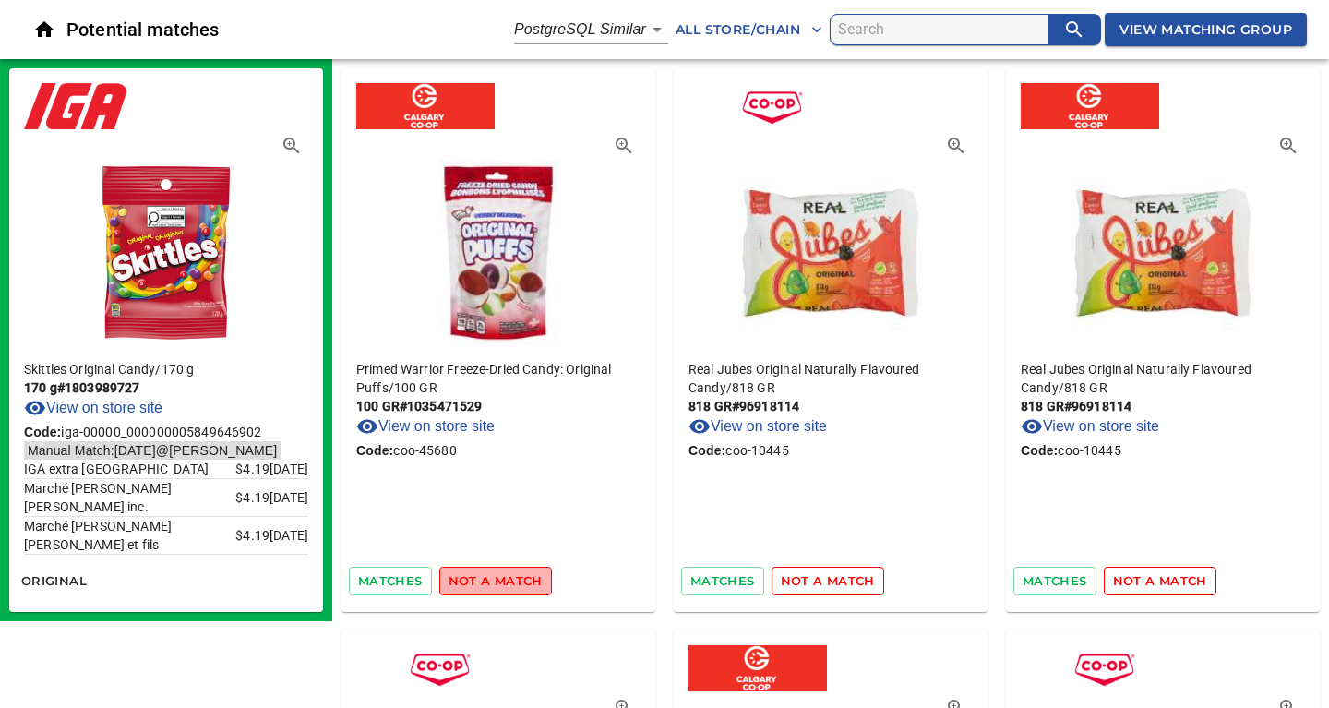
click at [513, 582] on span "not a match" at bounding box center [495, 580] width 94 height 21
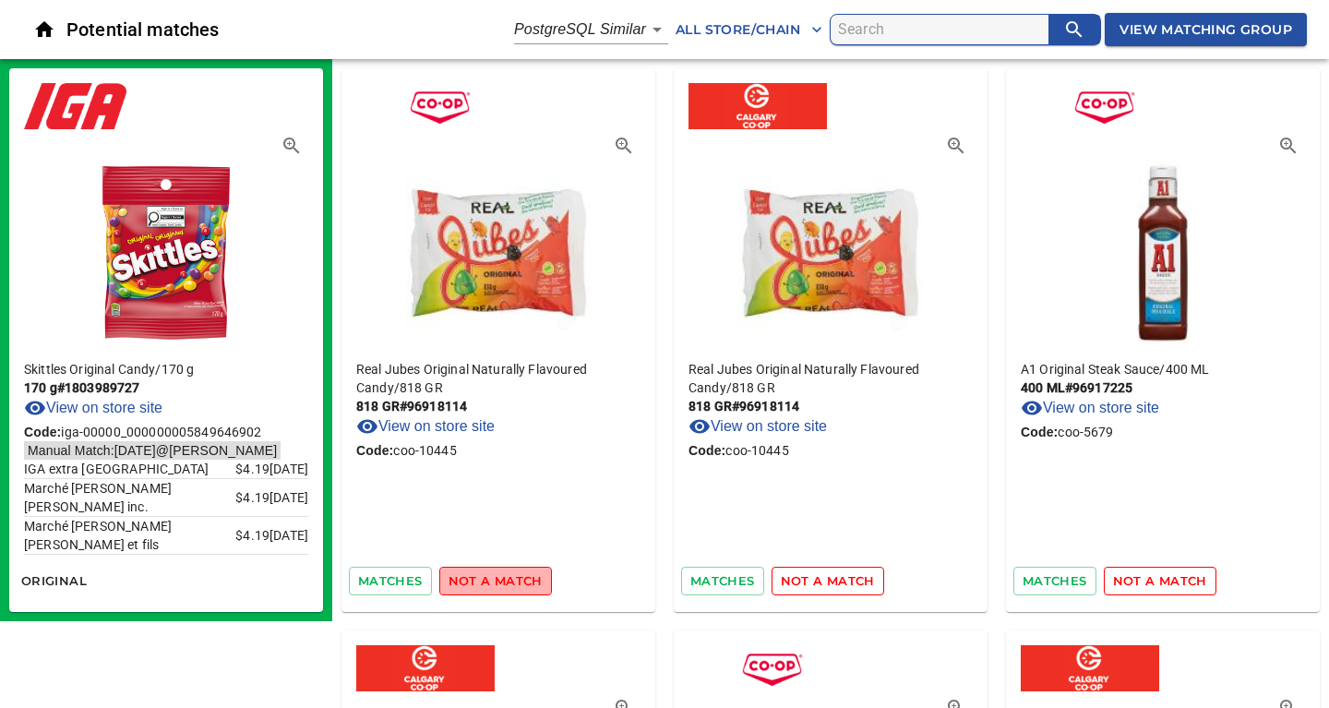
click at [513, 582] on span "not a match" at bounding box center [495, 580] width 94 height 21
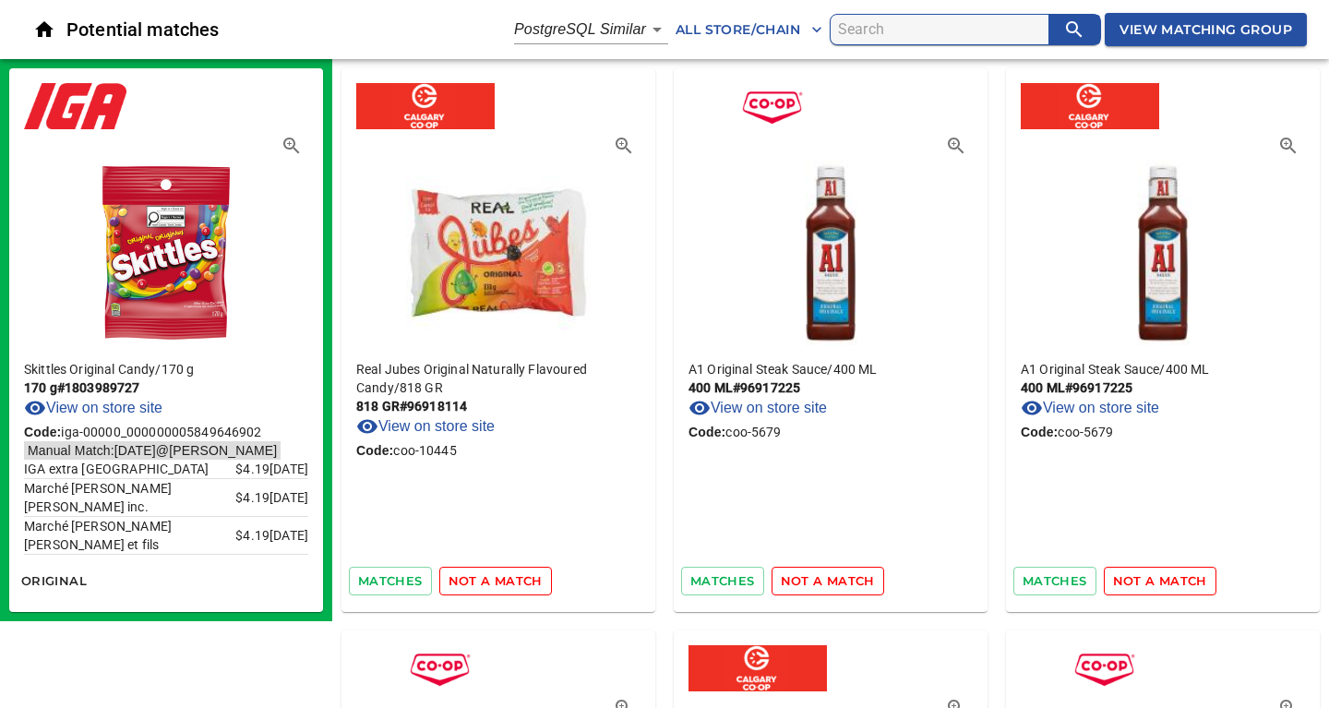
click at [513, 582] on span "not a match" at bounding box center [495, 580] width 94 height 21
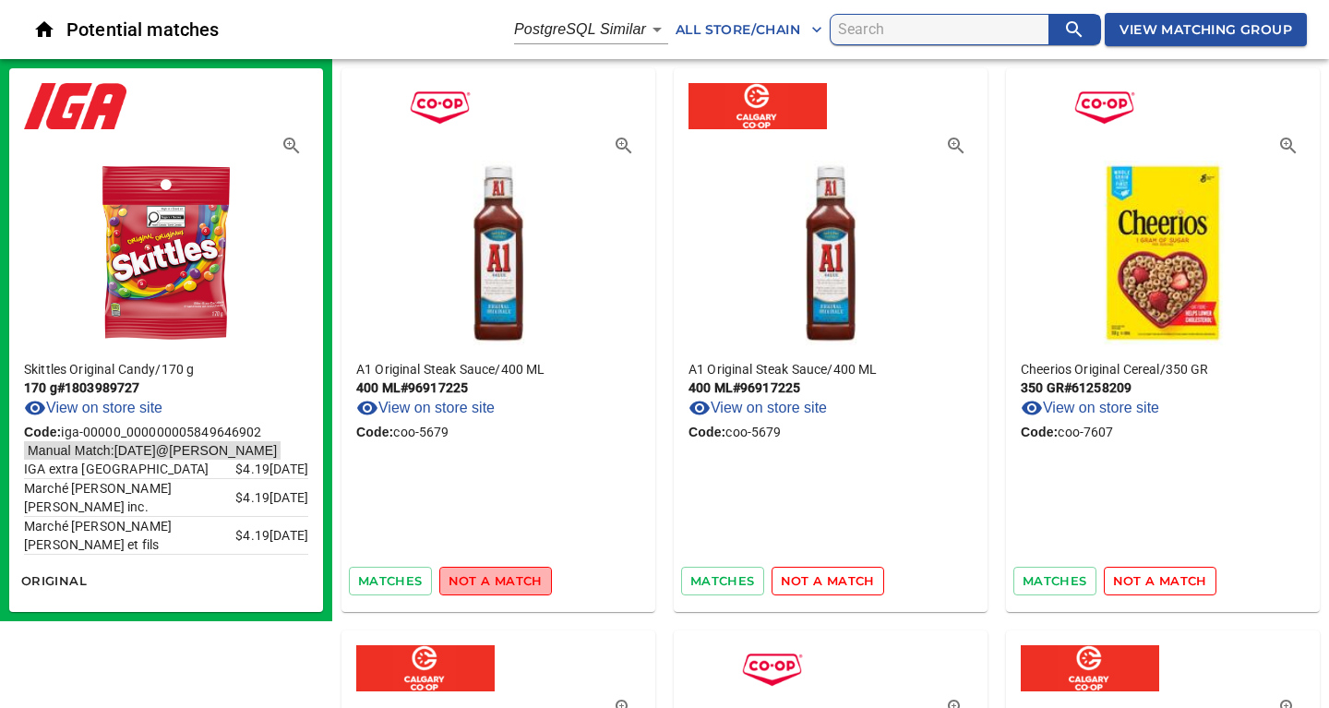
click at [513, 582] on span "not a match" at bounding box center [495, 580] width 94 height 21
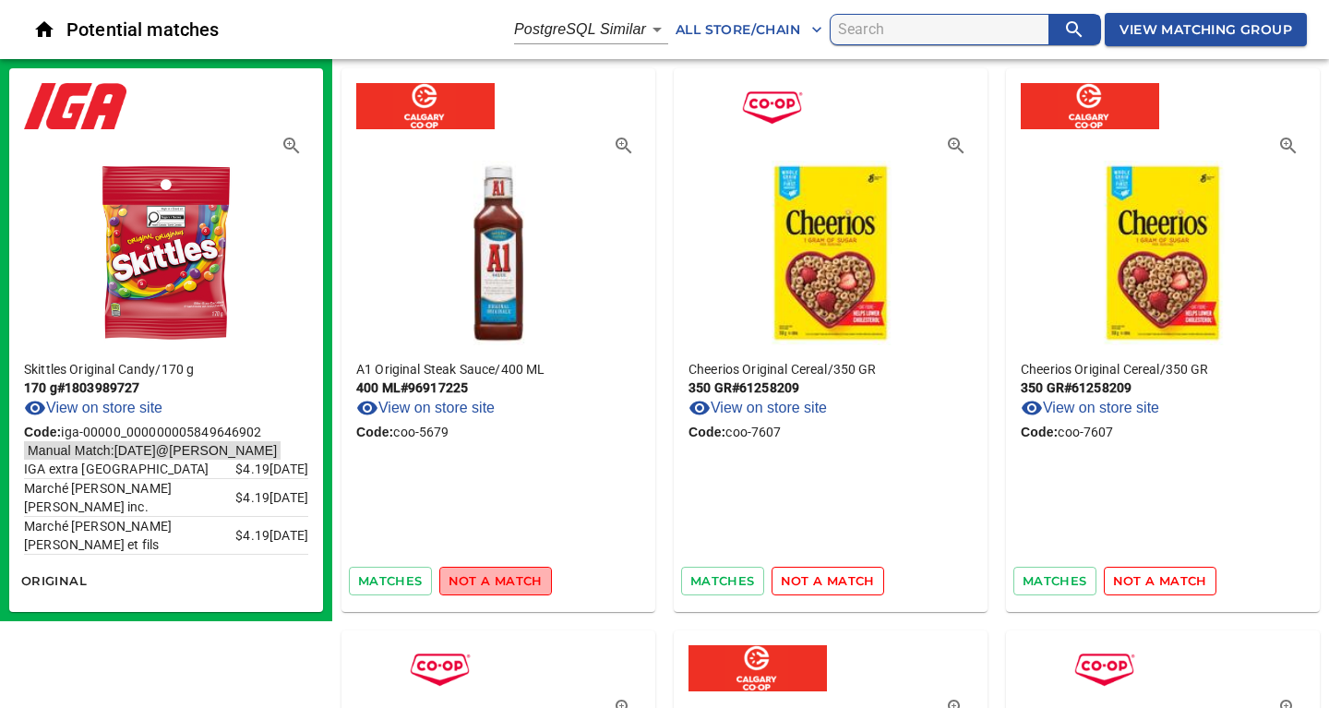
click at [513, 582] on span "not a match" at bounding box center [495, 580] width 94 height 21
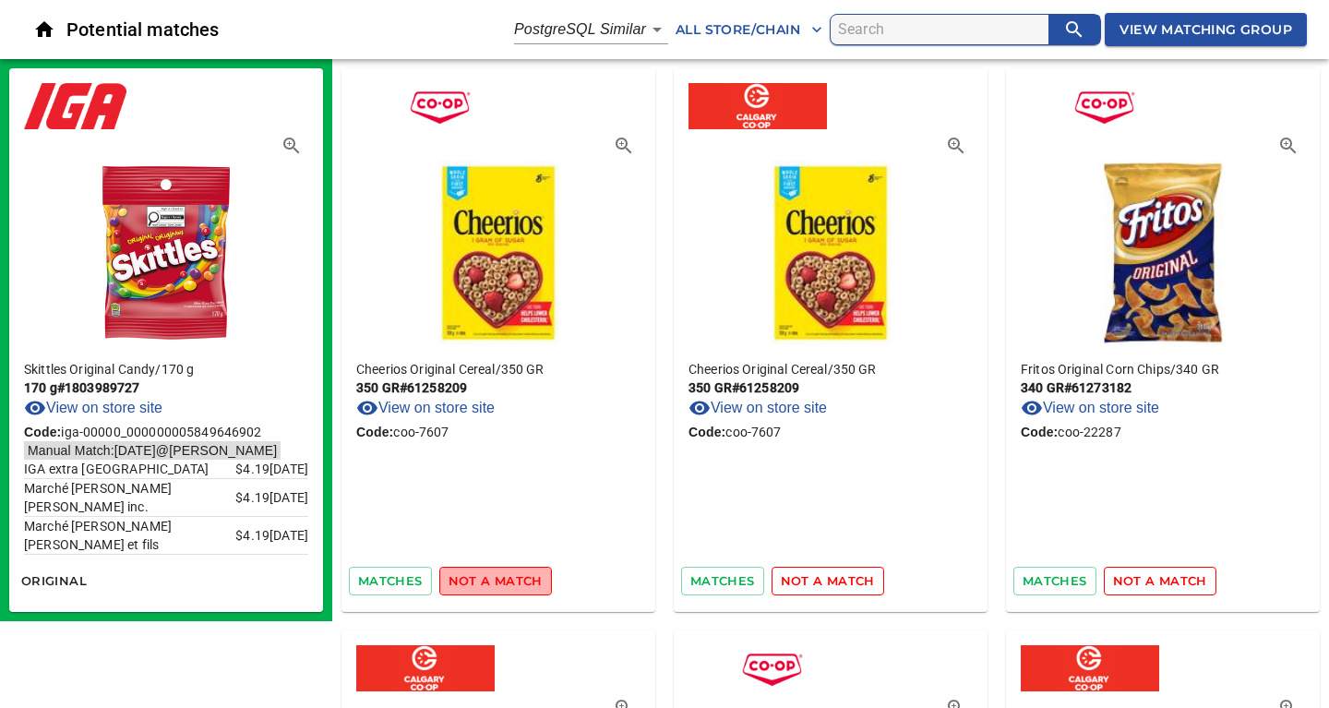
click at [513, 582] on span "not a match" at bounding box center [495, 580] width 94 height 21
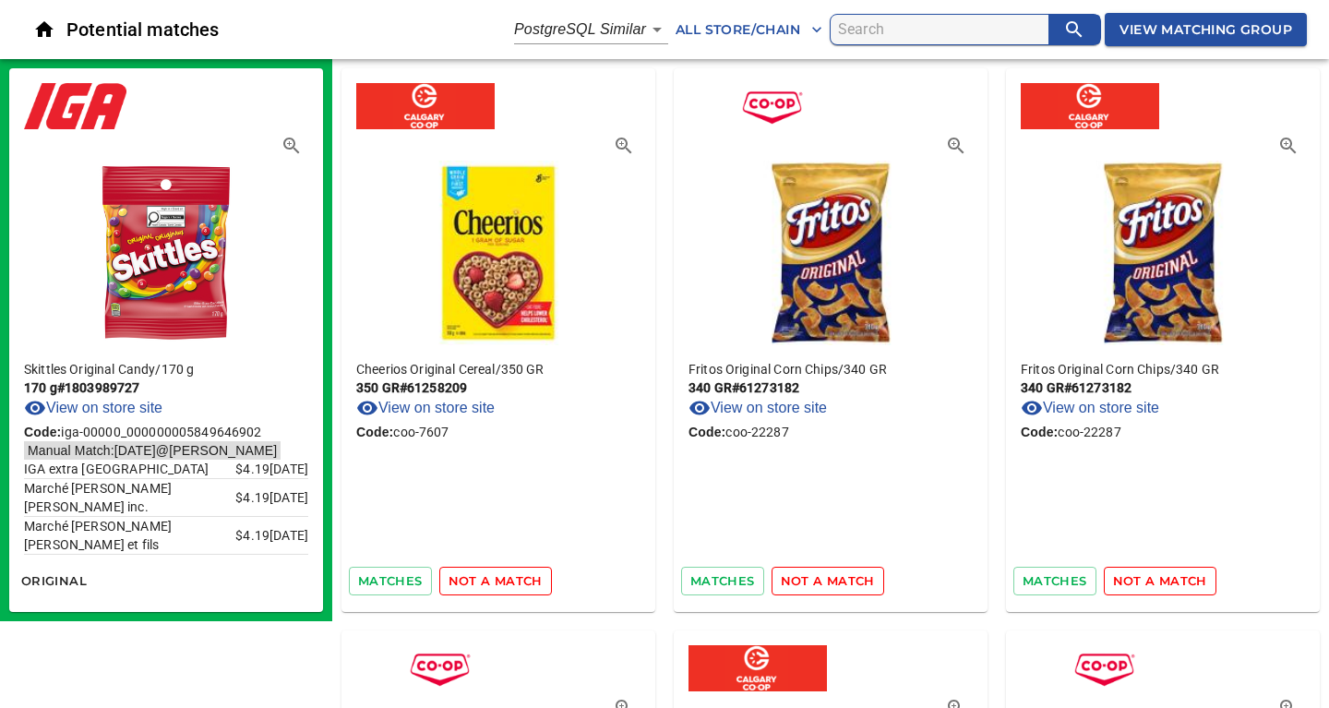
click at [513, 582] on span "not a match" at bounding box center [495, 580] width 94 height 21
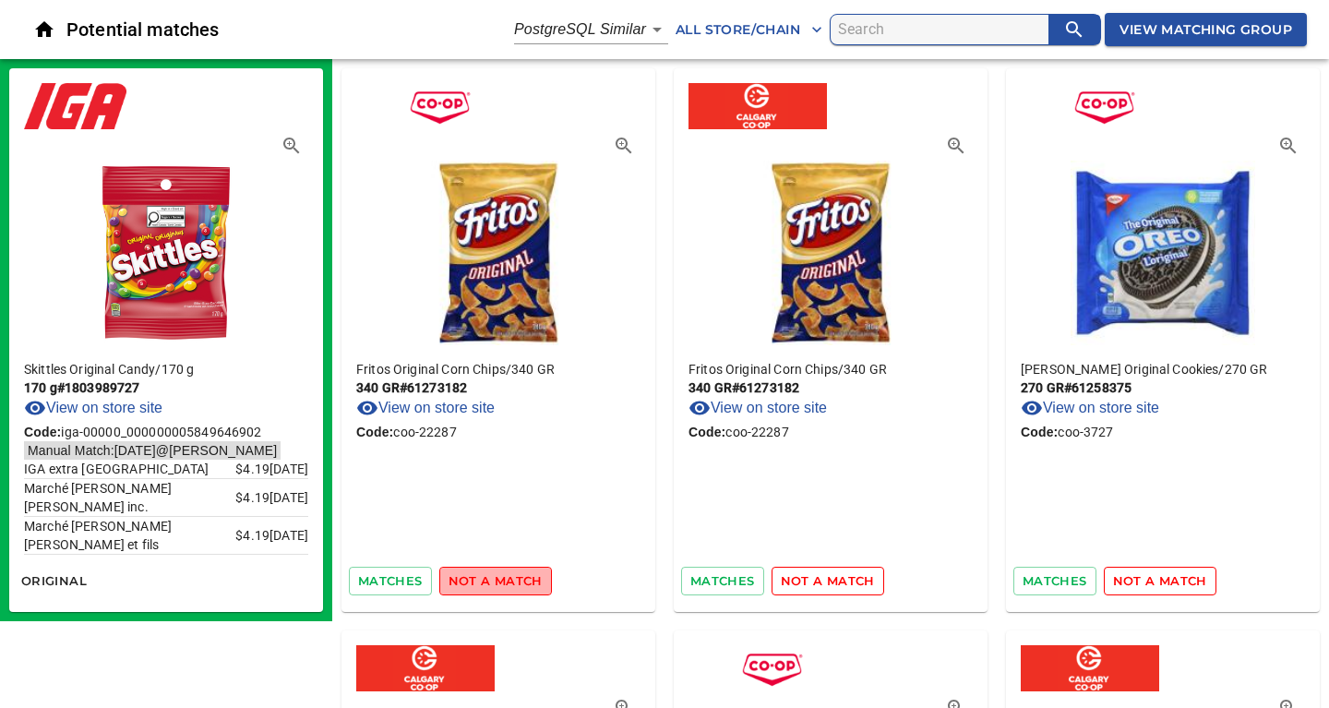
click at [513, 582] on span "not a match" at bounding box center [495, 580] width 94 height 21
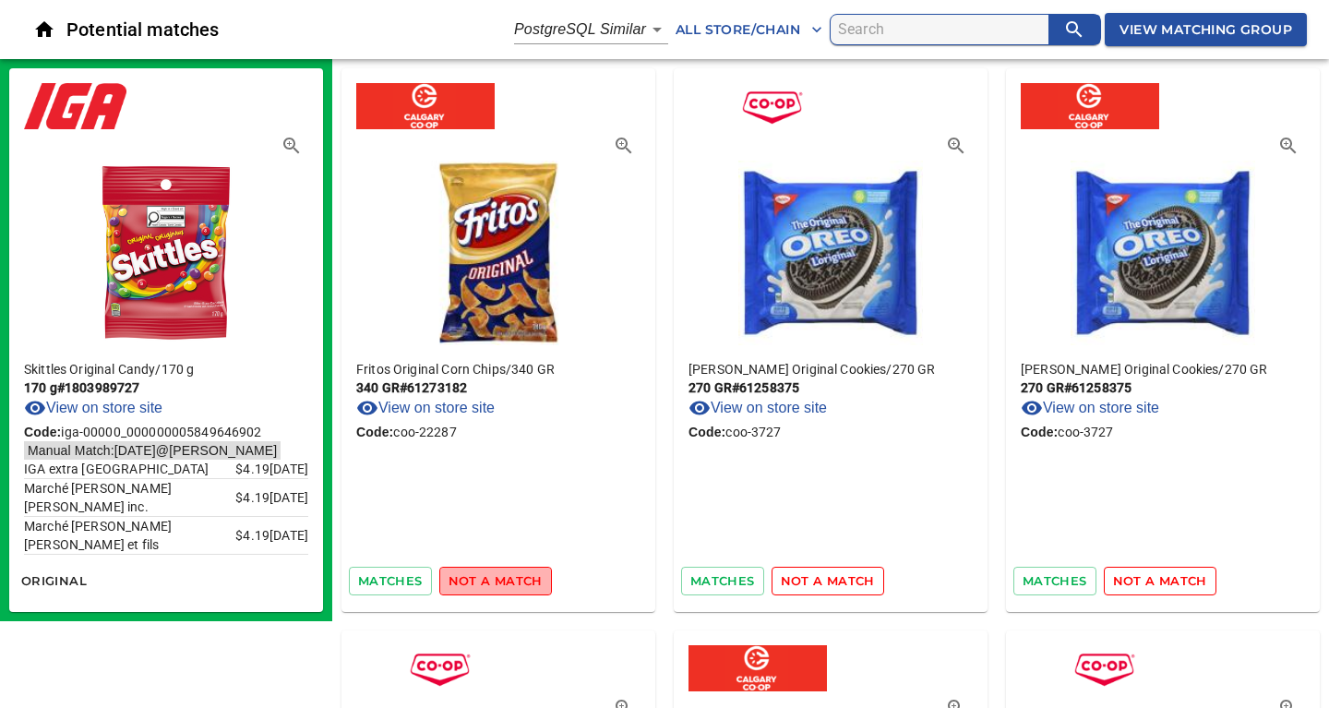
click at [513, 582] on span "not a match" at bounding box center [495, 580] width 94 height 21
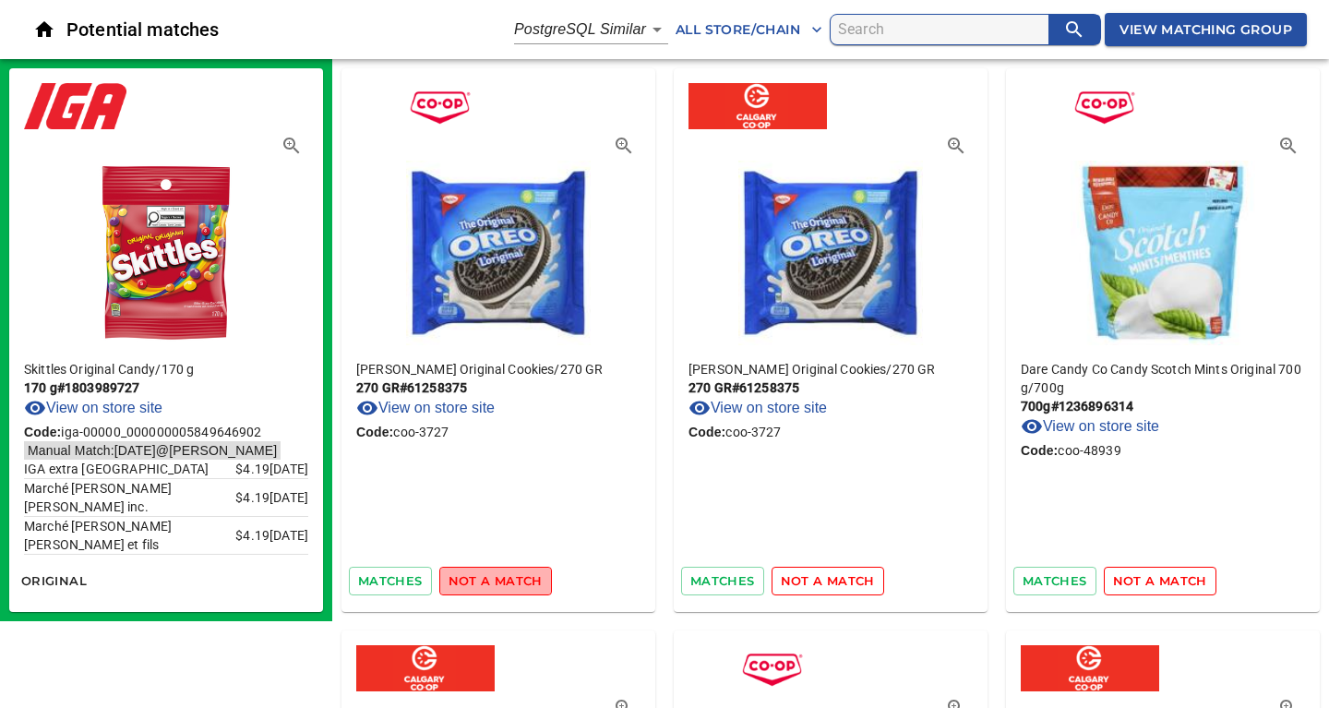
click at [513, 582] on span "not a match" at bounding box center [495, 580] width 94 height 21
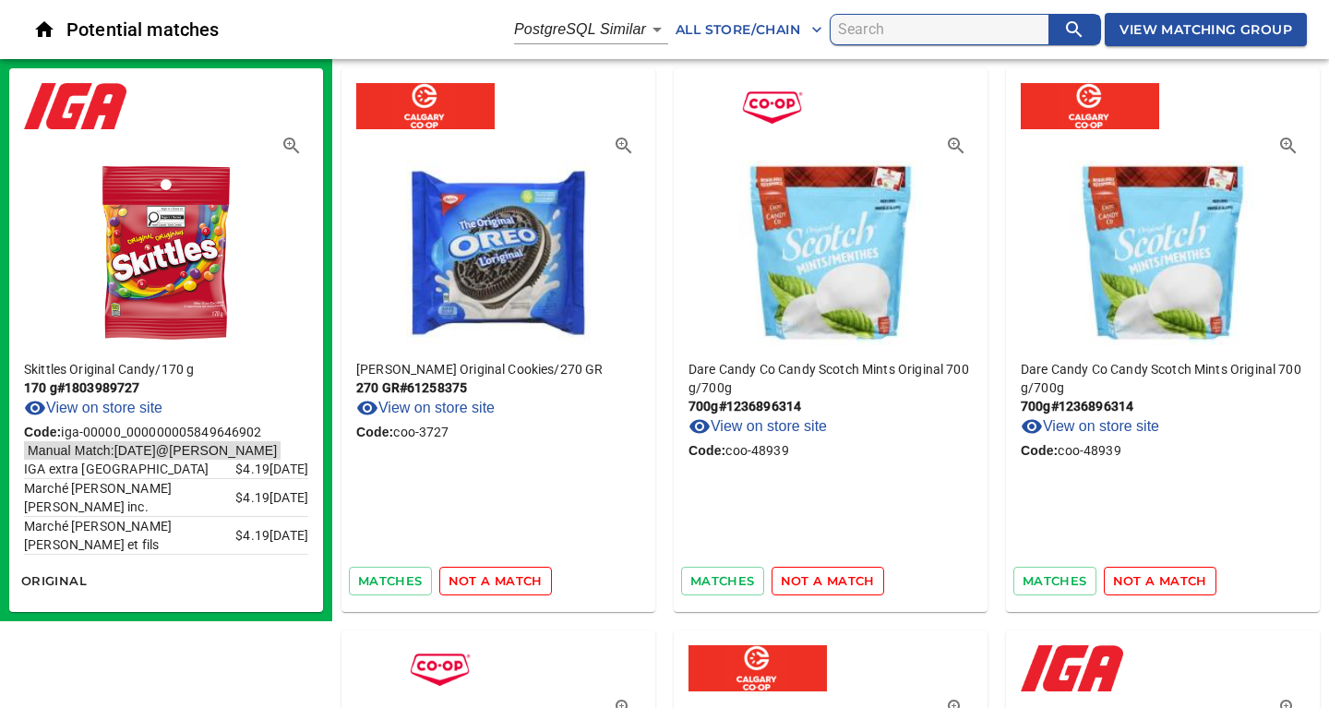
click at [513, 582] on span "not a match" at bounding box center [495, 580] width 94 height 21
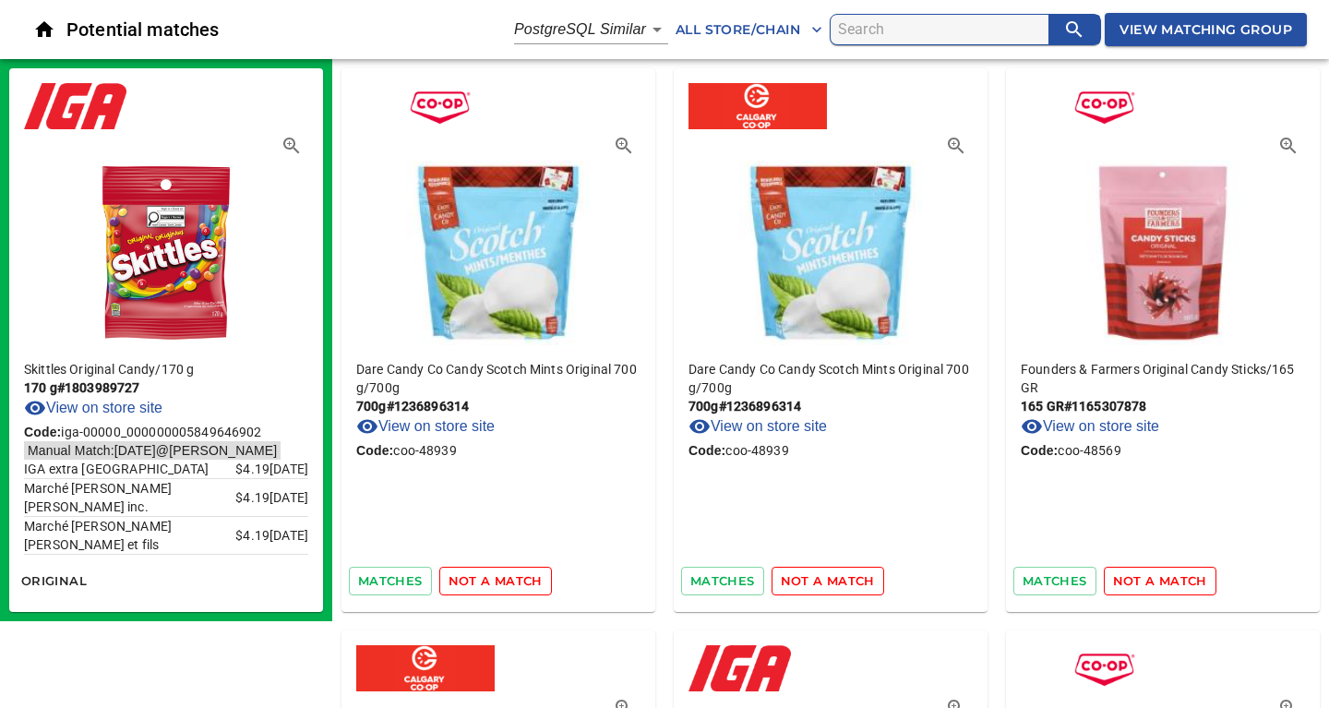
click at [513, 582] on span "not a match" at bounding box center [495, 580] width 94 height 21
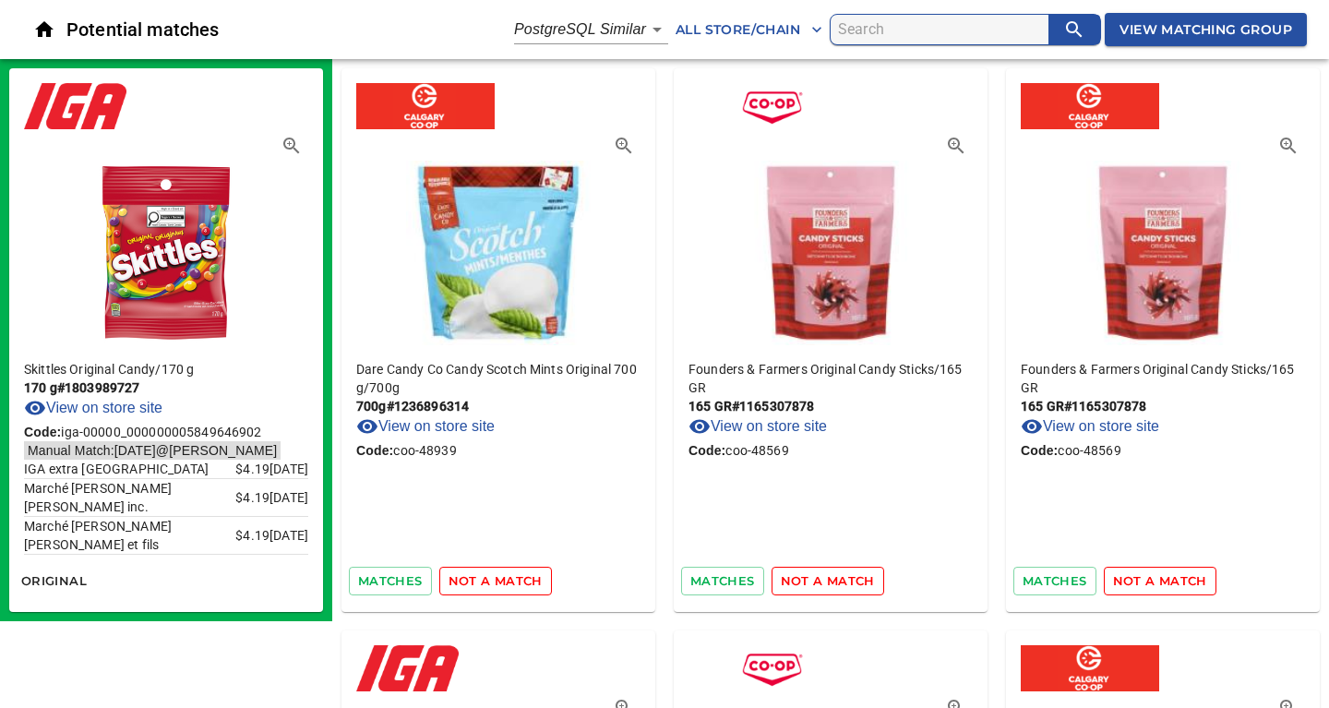
click at [513, 582] on span "not a match" at bounding box center [495, 580] width 94 height 21
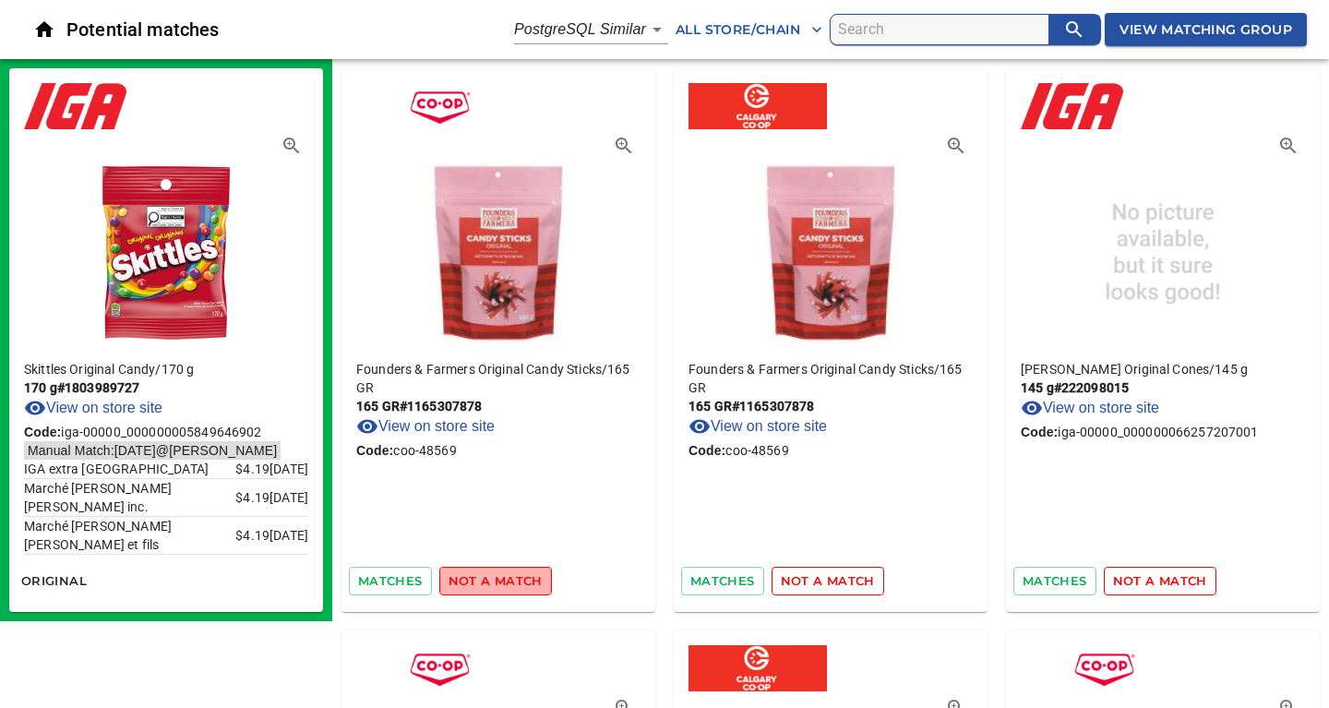
click at [513, 582] on span "not a match" at bounding box center [495, 580] width 94 height 21
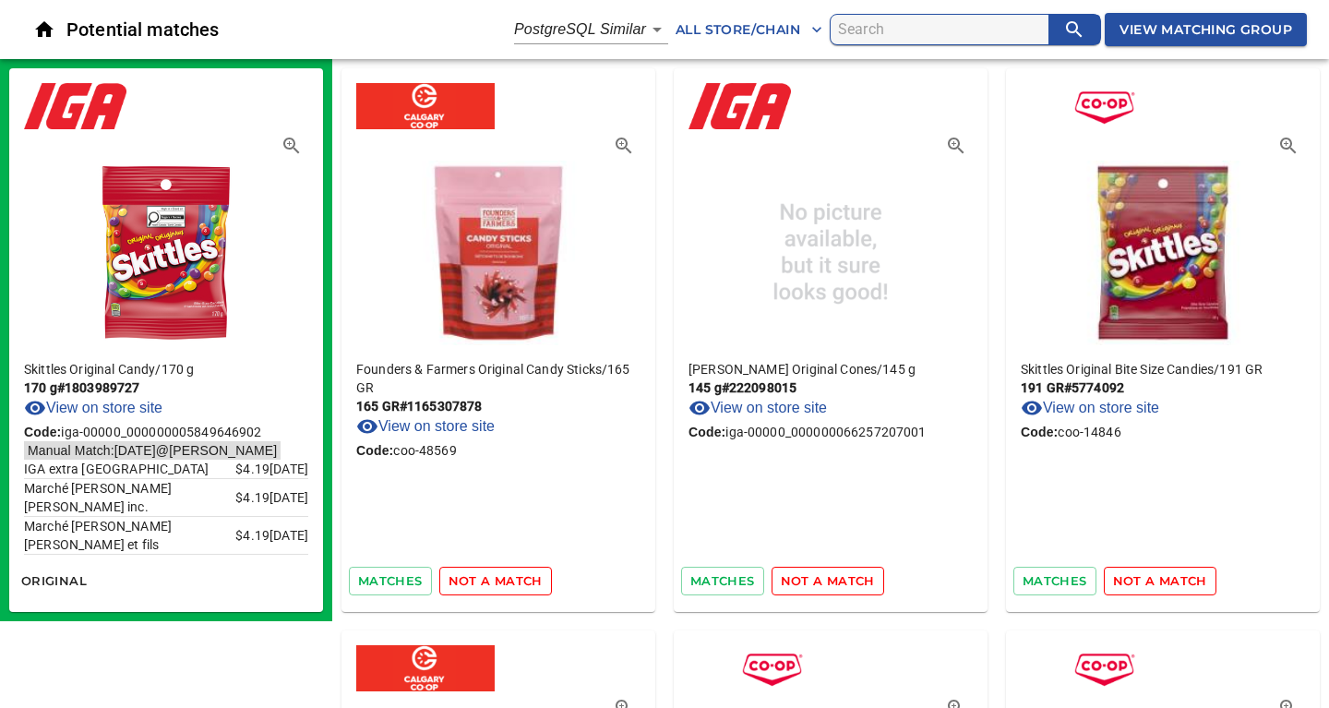
click at [513, 582] on span "not a match" at bounding box center [495, 580] width 94 height 21
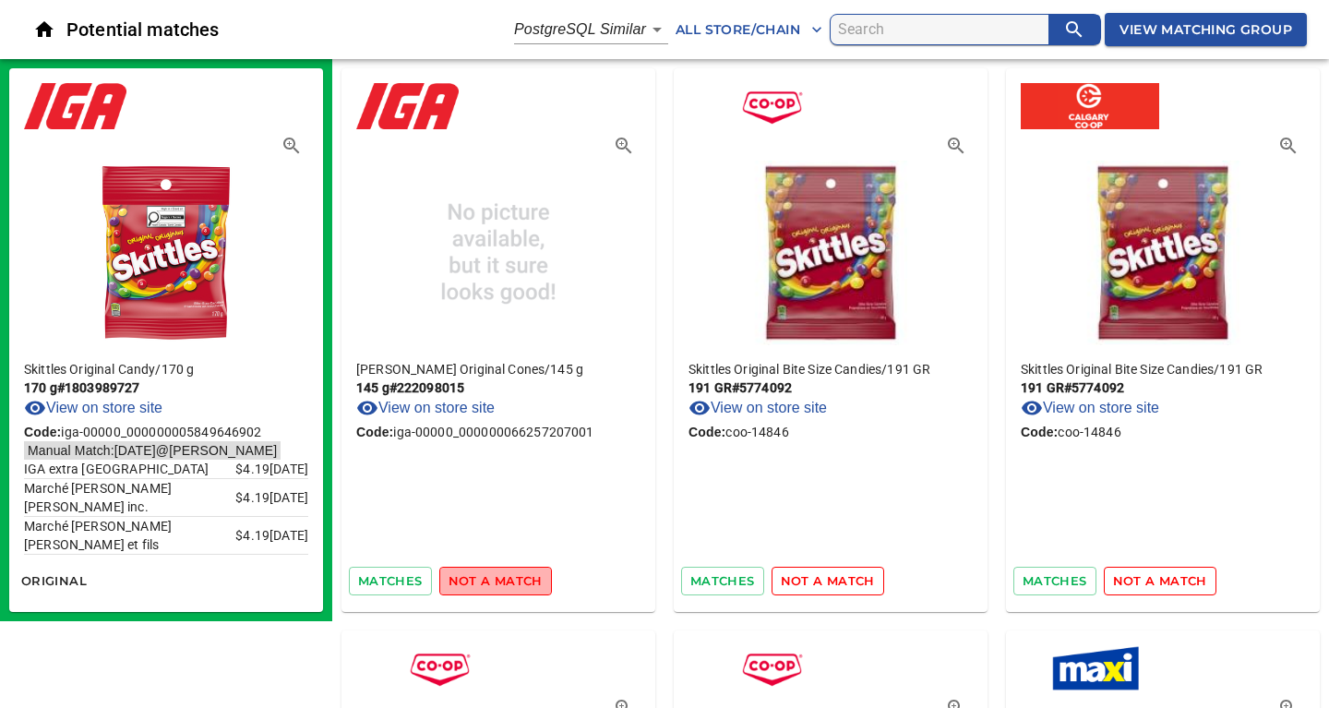
click at [513, 582] on span "not a match" at bounding box center [495, 580] width 94 height 21
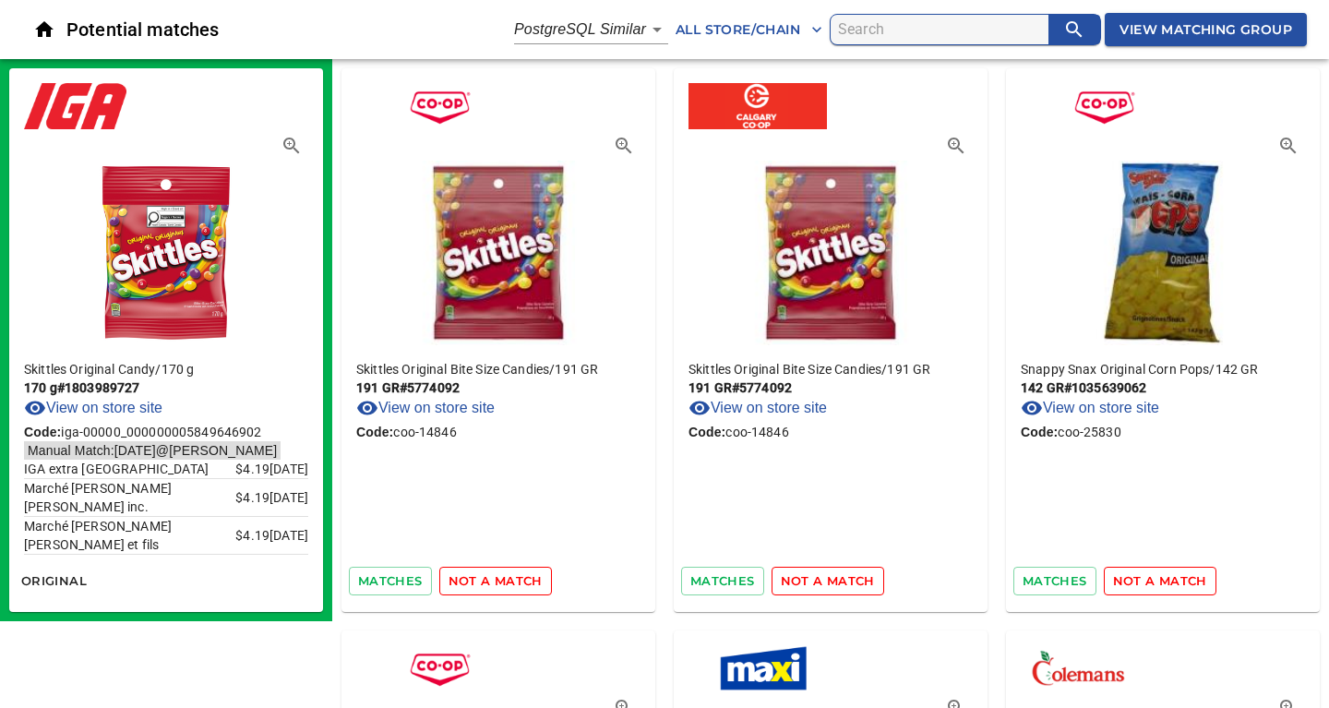
click at [513, 582] on span "not a match" at bounding box center [495, 580] width 94 height 21
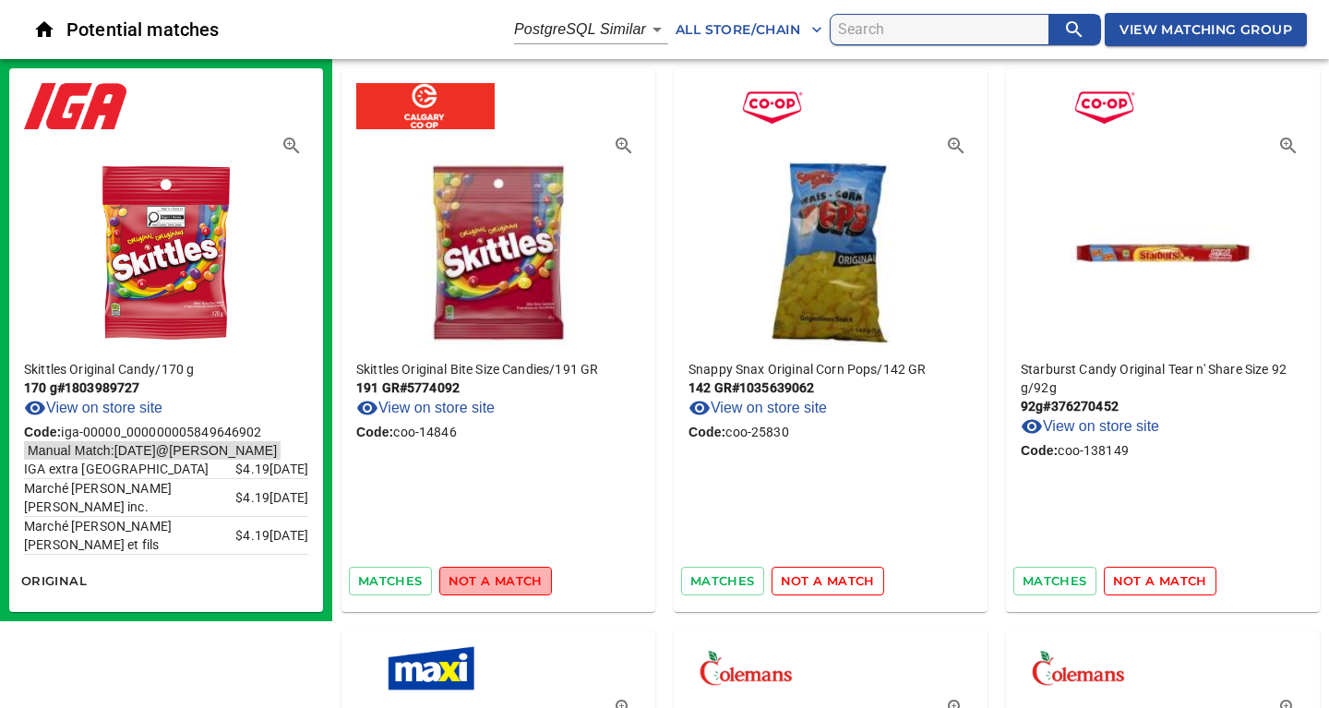
click at [513, 582] on span "not a match" at bounding box center [495, 580] width 94 height 21
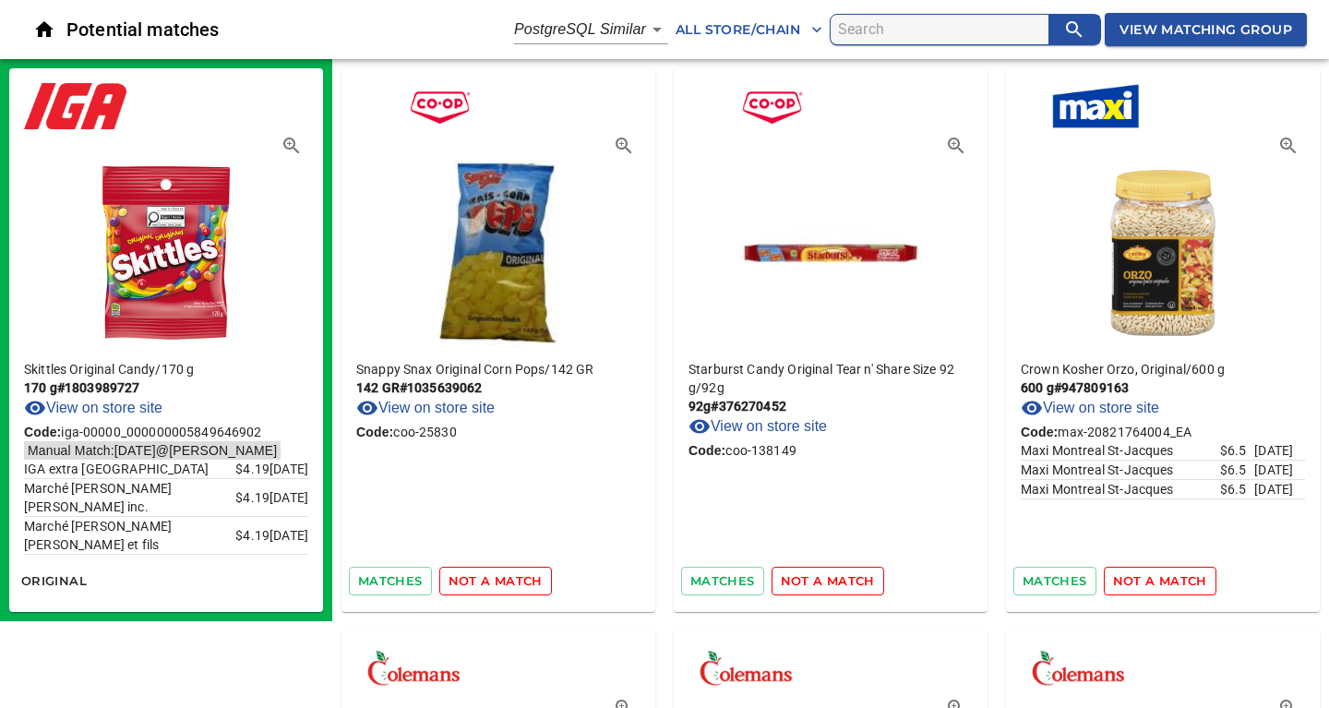
click at [513, 582] on span "not a match" at bounding box center [495, 580] width 94 height 21
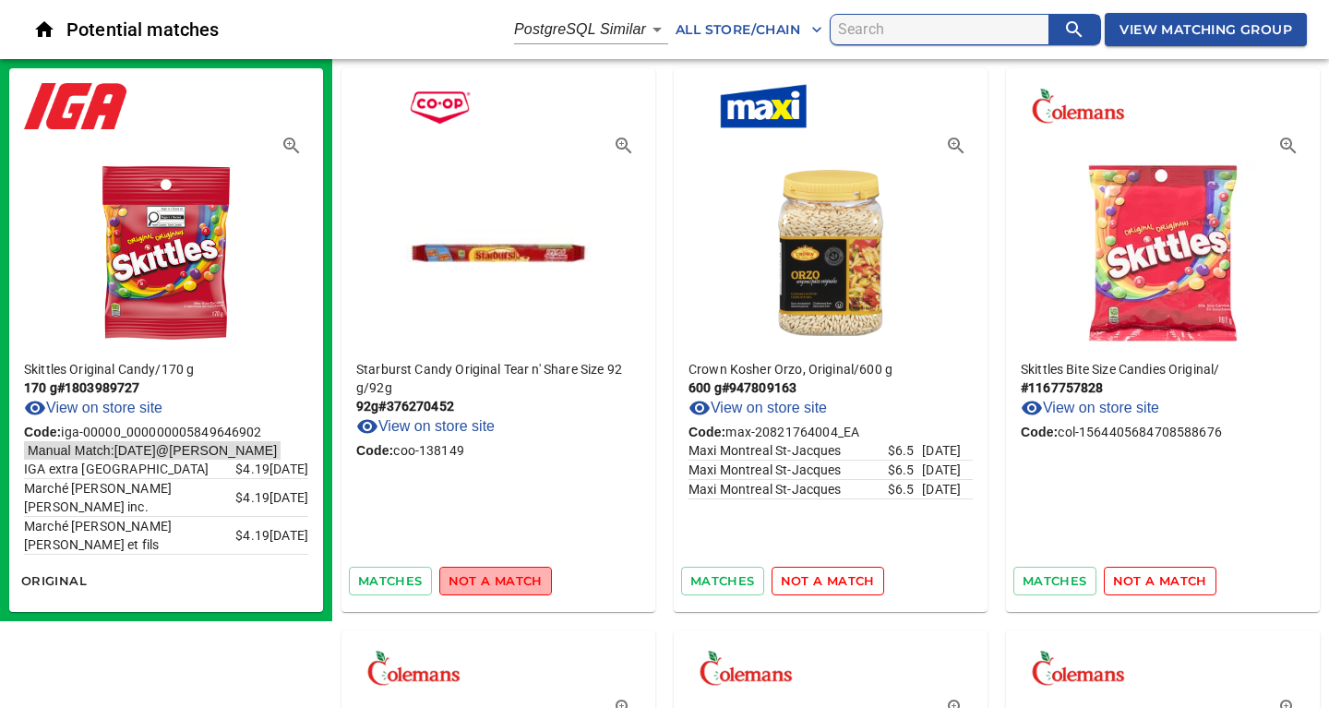
click at [513, 582] on span "not a match" at bounding box center [495, 580] width 94 height 21
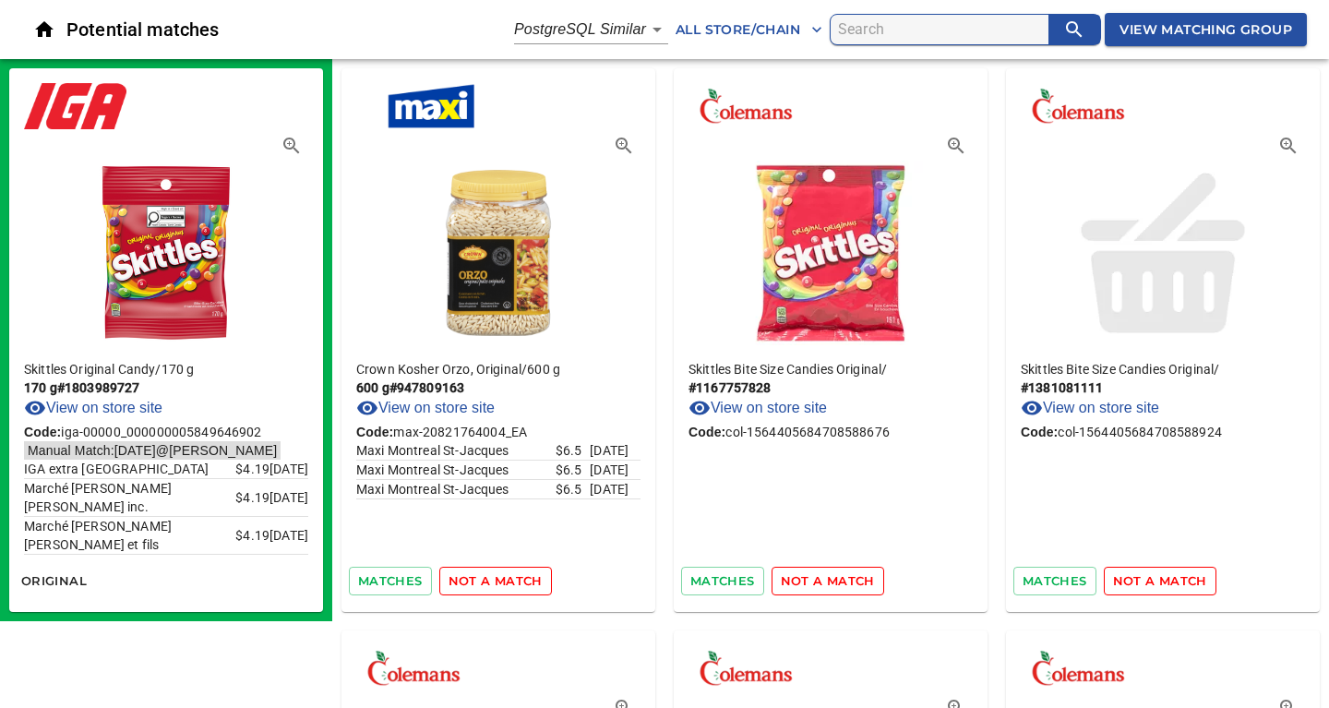
click at [513, 582] on span "not a match" at bounding box center [495, 580] width 94 height 21
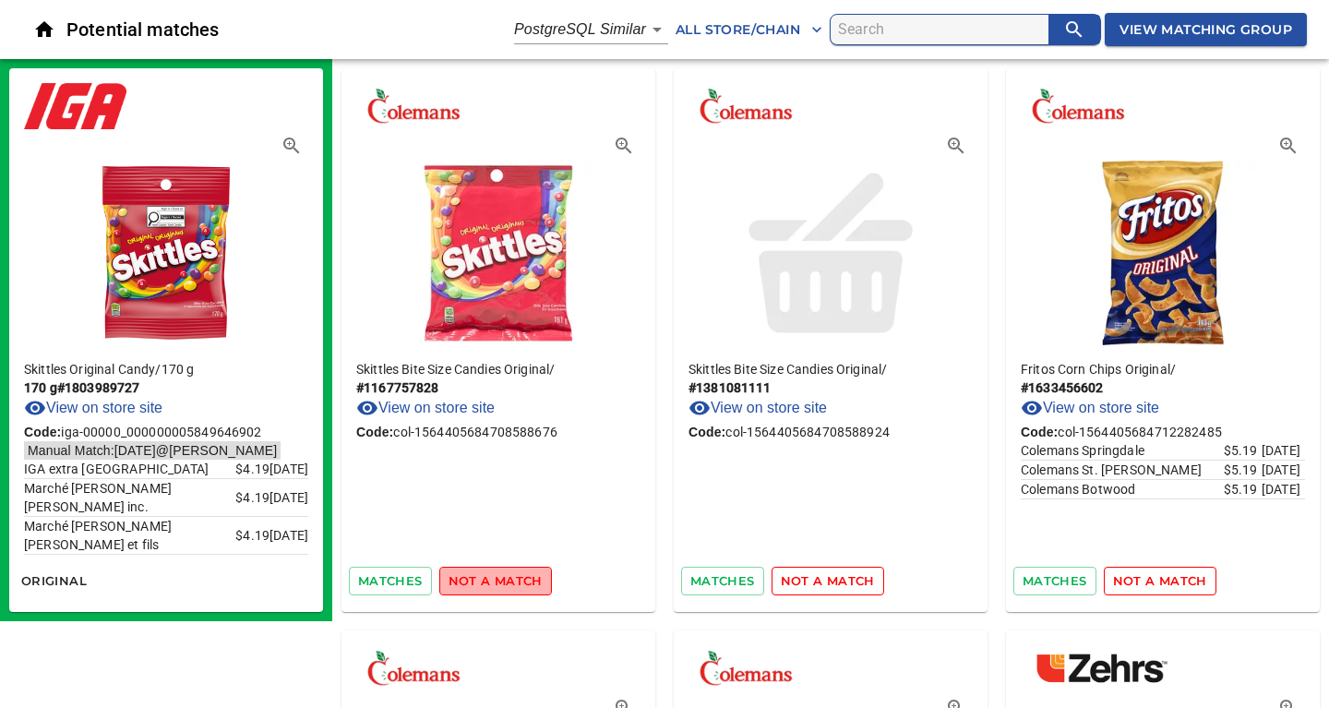
click at [513, 582] on span "not a match" at bounding box center [495, 580] width 94 height 21
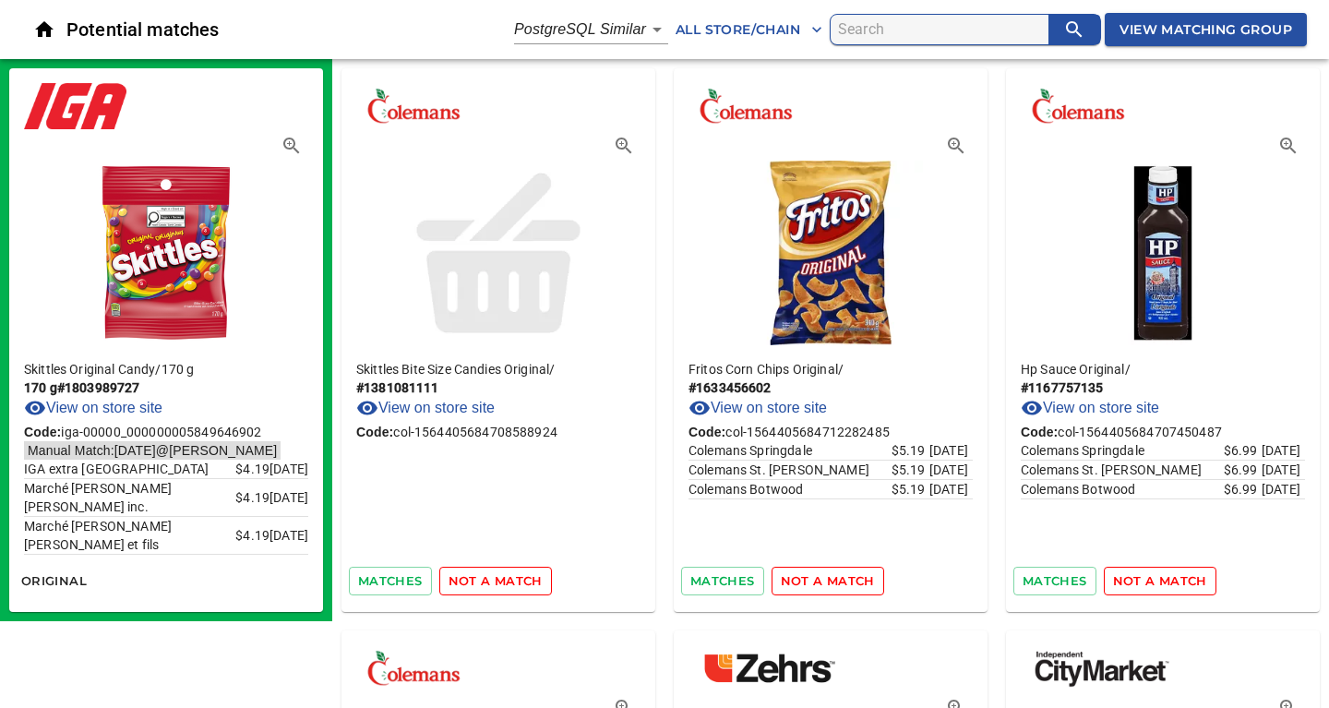
click at [513, 582] on span "not a match" at bounding box center [495, 580] width 94 height 21
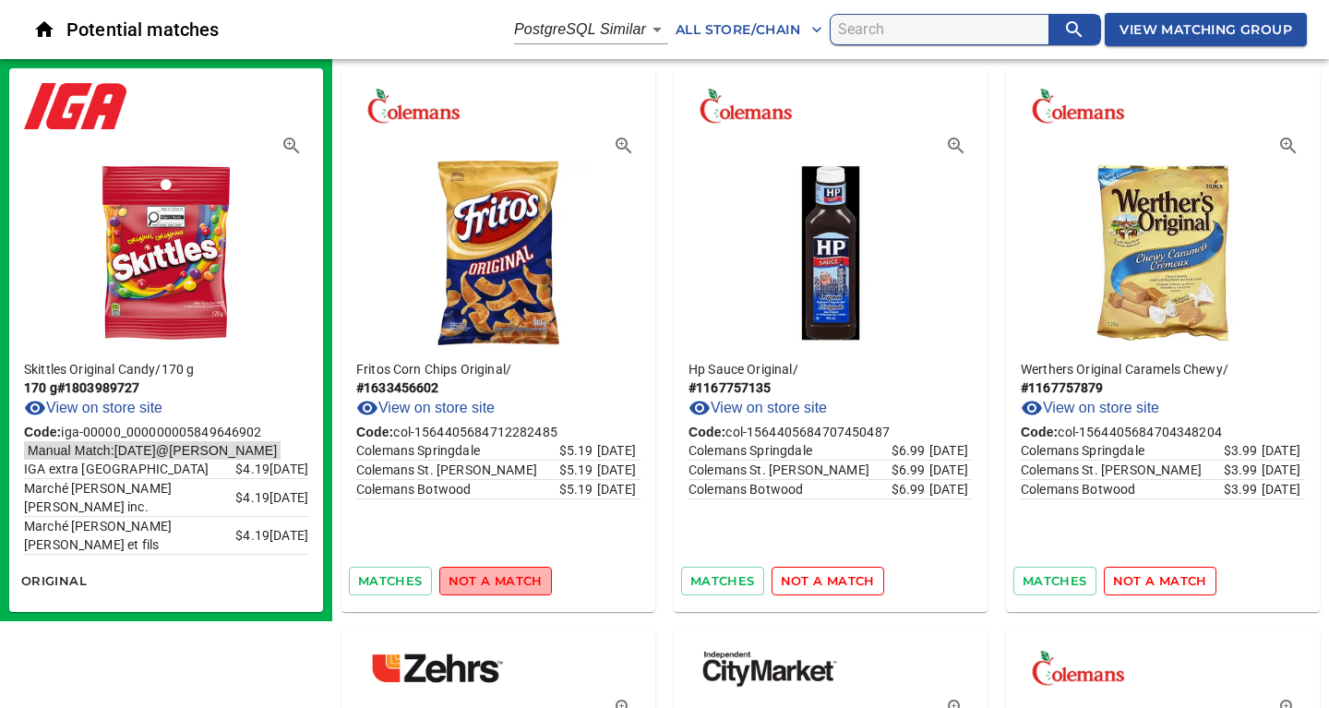
click at [513, 582] on span "not a match" at bounding box center [495, 580] width 94 height 21
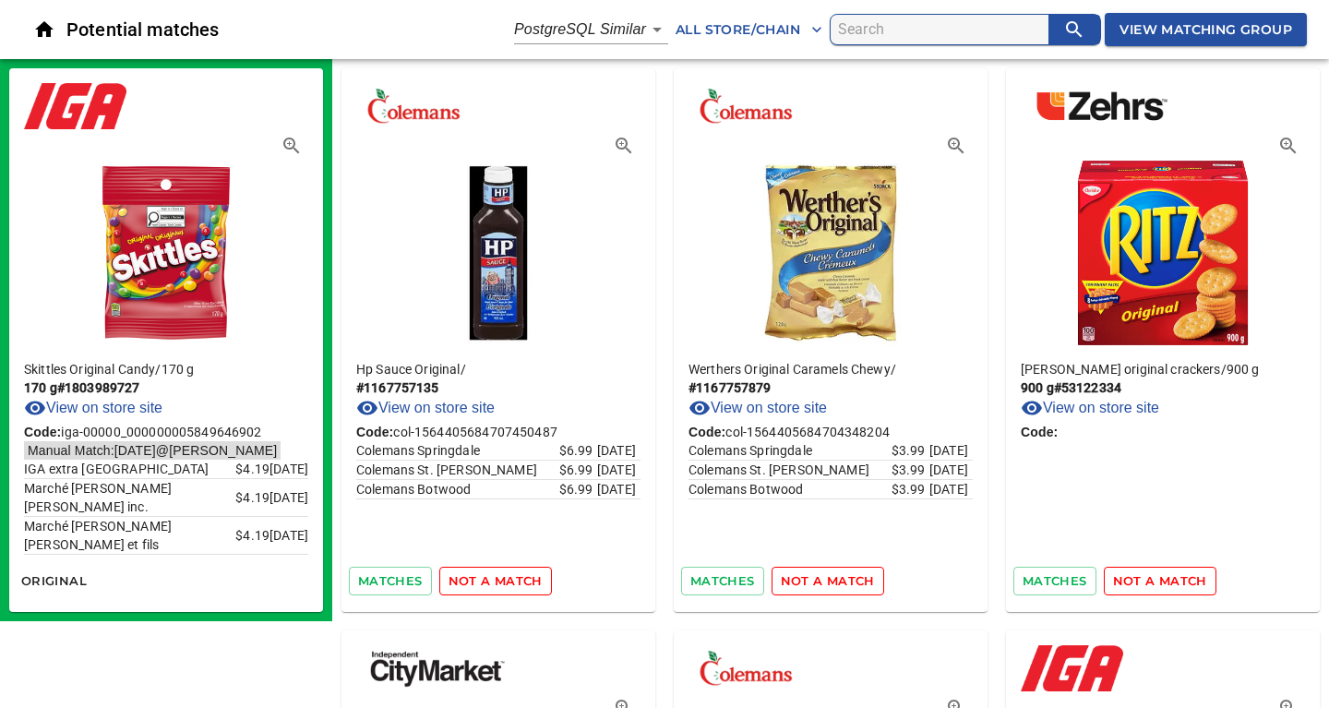
click at [513, 582] on span "not a match" at bounding box center [495, 580] width 94 height 21
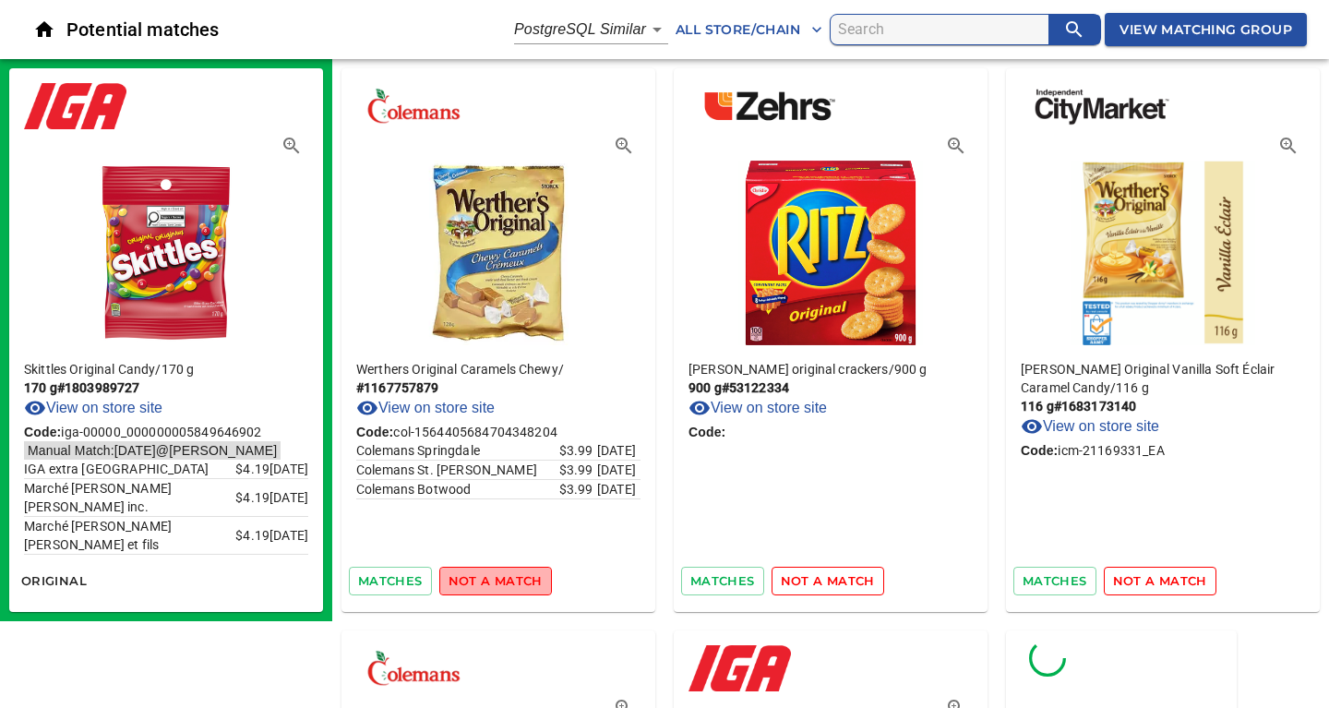
click at [513, 582] on span "not a match" at bounding box center [495, 580] width 94 height 21
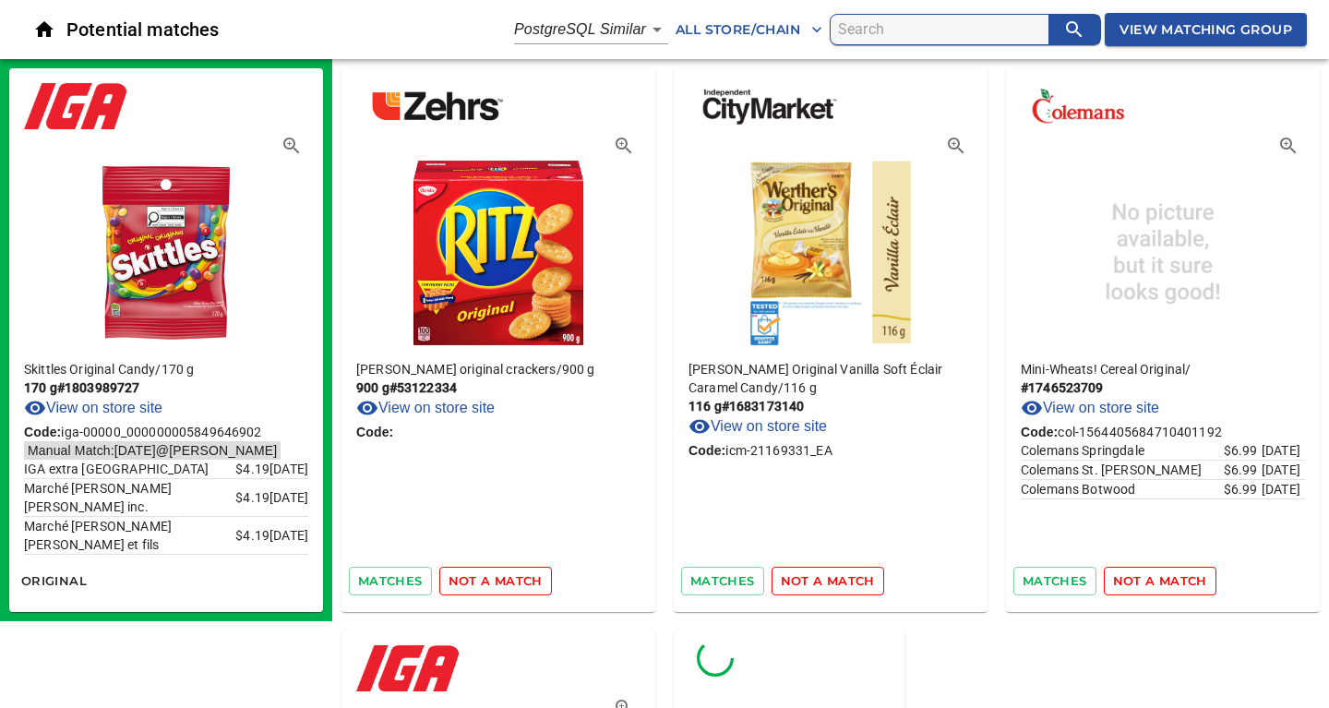
click at [513, 582] on span "not a match" at bounding box center [495, 580] width 94 height 21
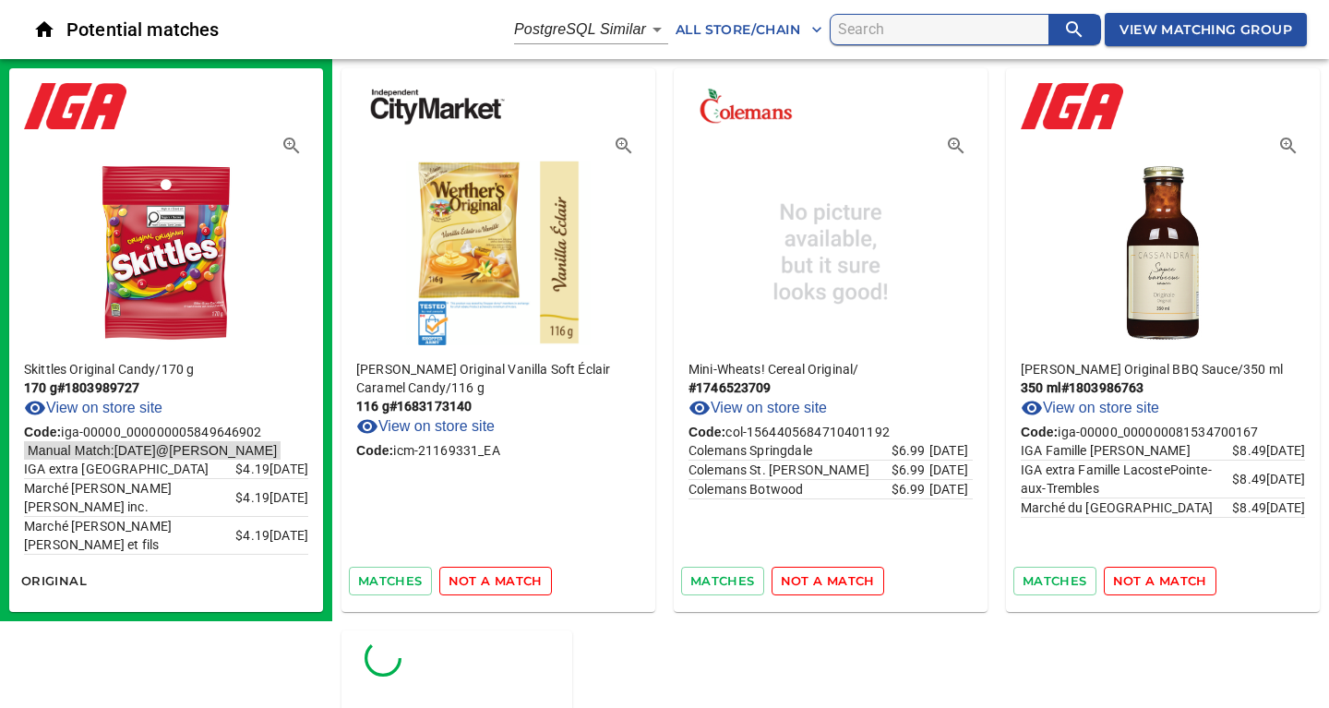
click at [513, 582] on span "not a match" at bounding box center [495, 580] width 94 height 21
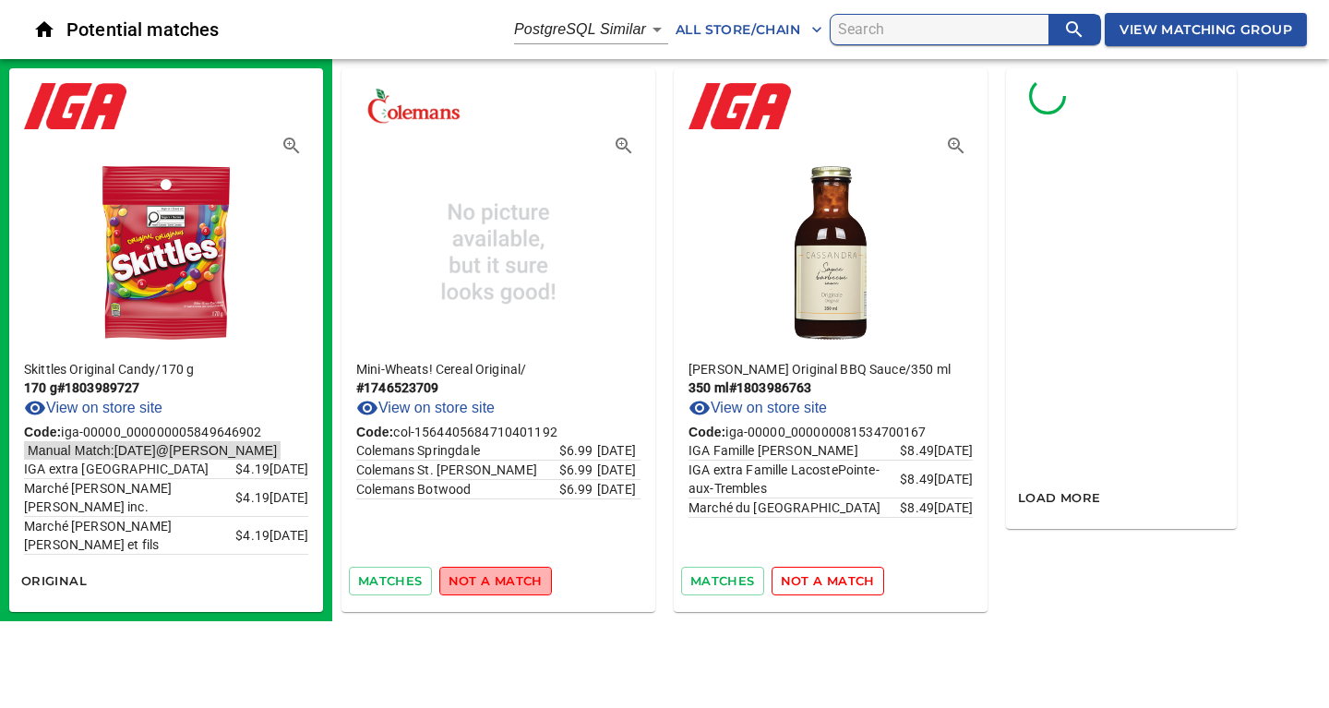
click at [513, 582] on span "not a match" at bounding box center [495, 580] width 94 height 21
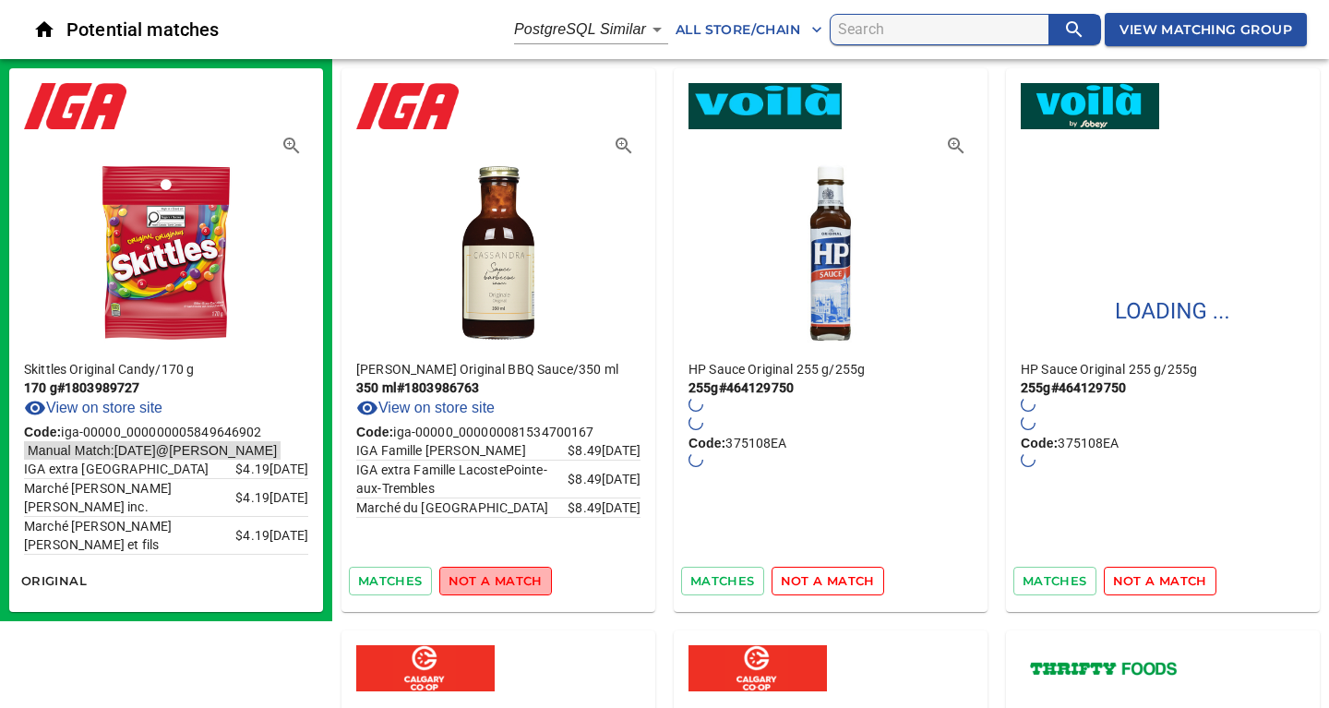
click at [513, 582] on span "not a match" at bounding box center [495, 580] width 94 height 21
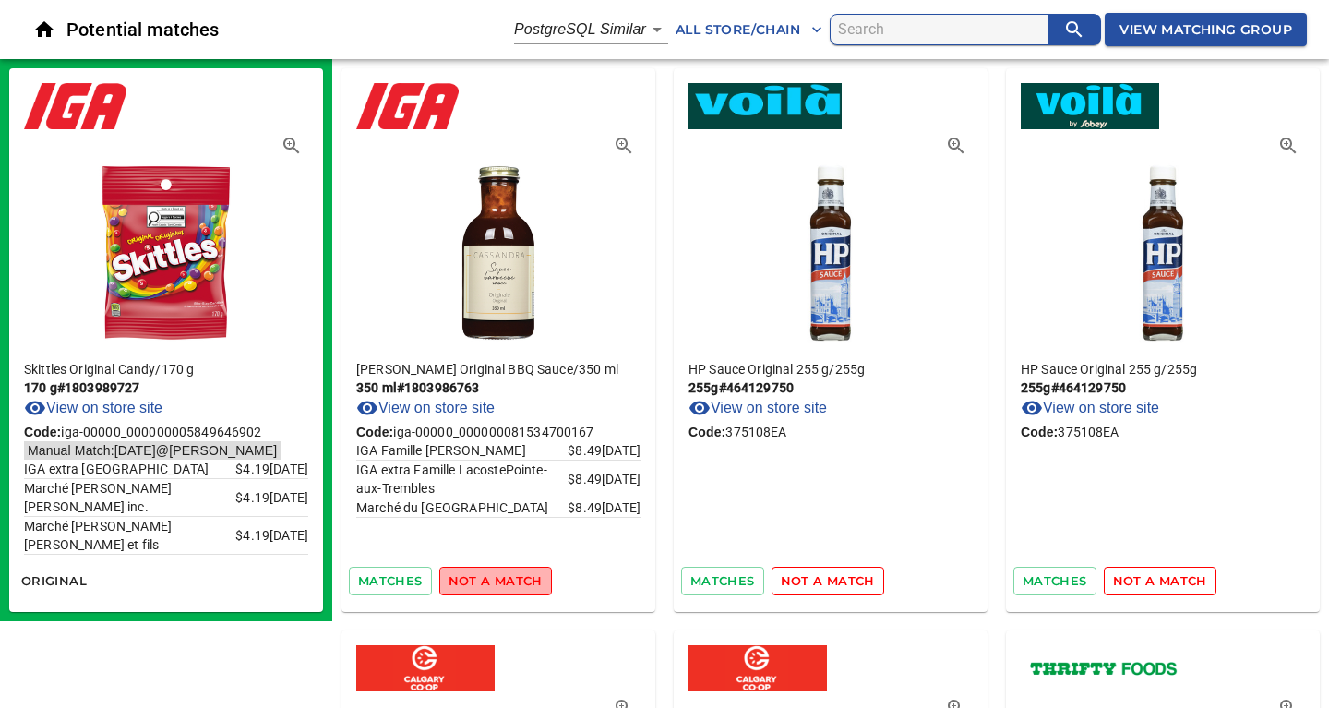
click at [509, 581] on span "not a match" at bounding box center [495, 580] width 94 height 21
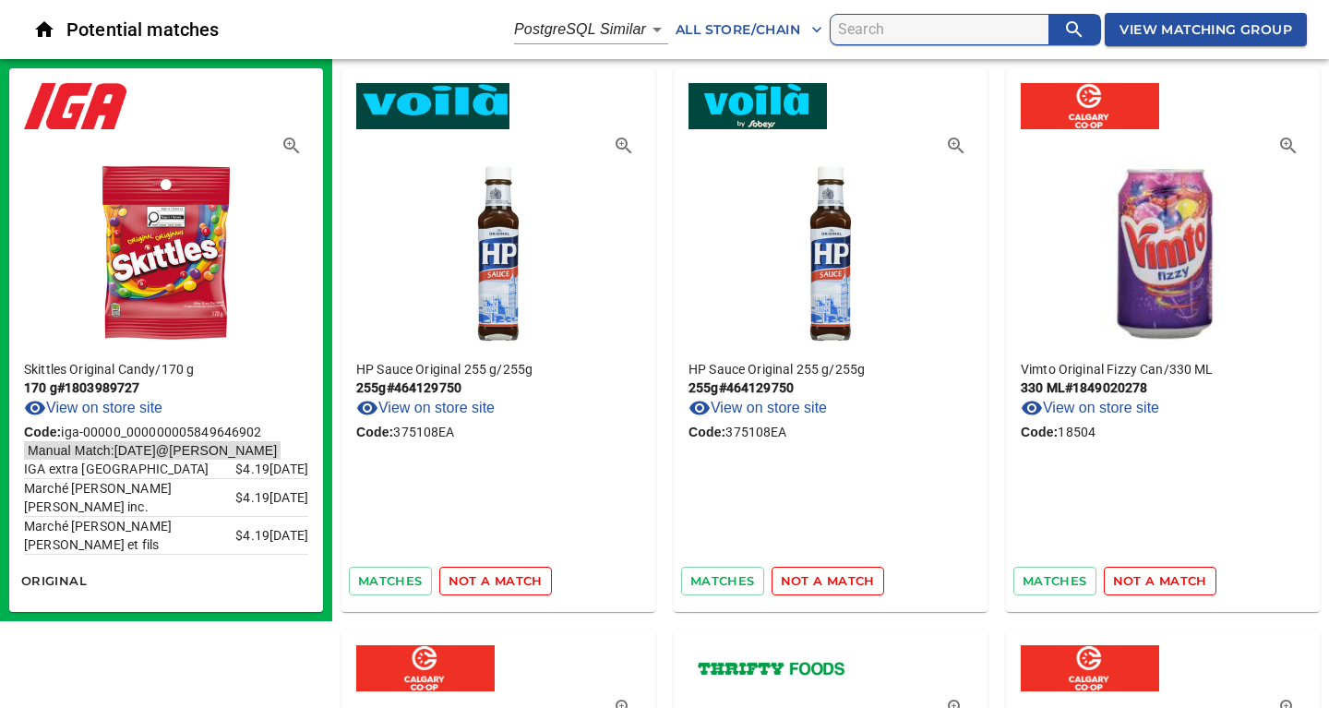
click at [509, 581] on span "not a match" at bounding box center [495, 580] width 94 height 21
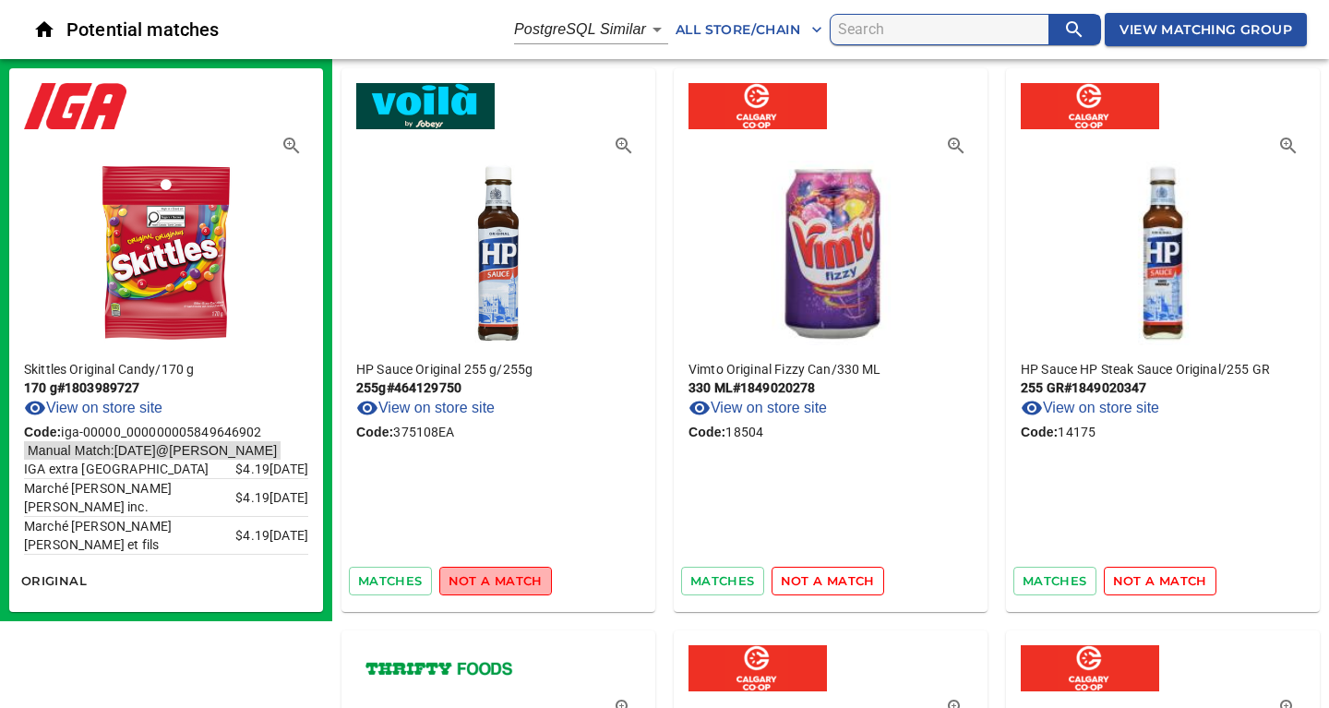
click at [509, 581] on span "not a match" at bounding box center [495, 580] width 94 height 21
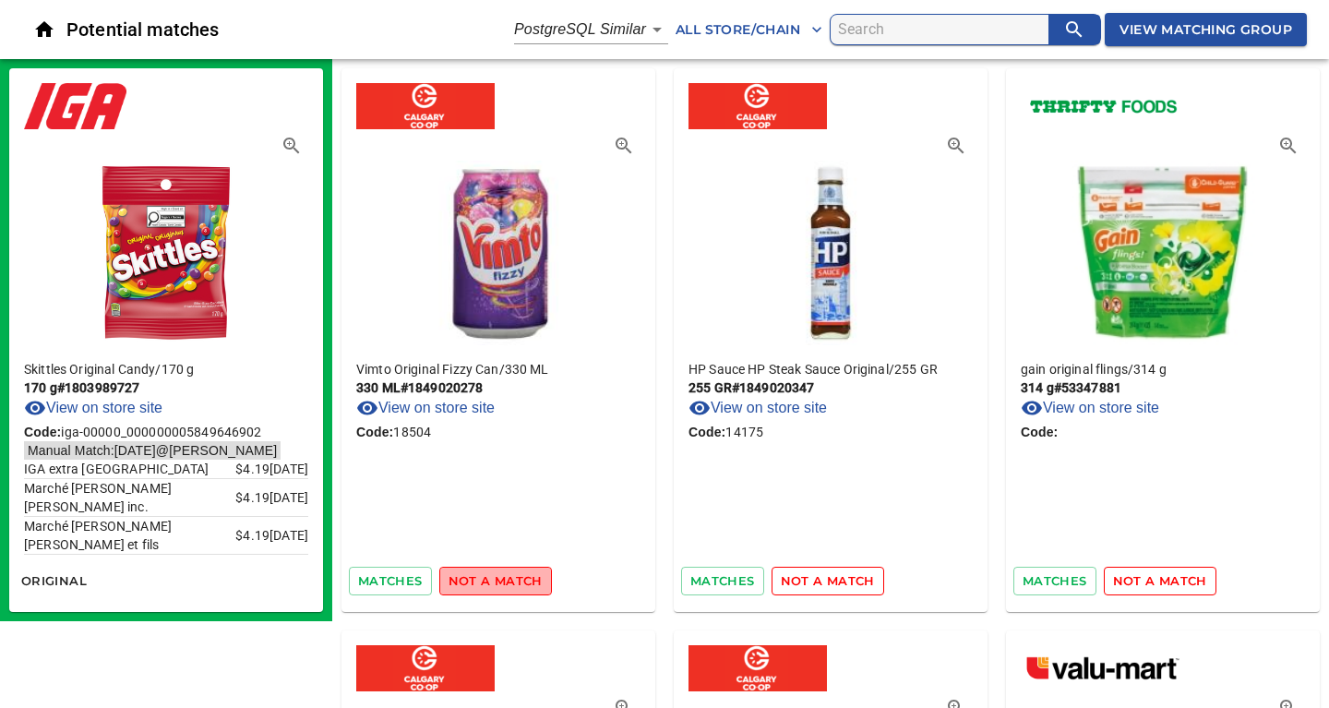
click at [509, 581] on span "not a match" at bounding box center [495, 580] width 94 height 21
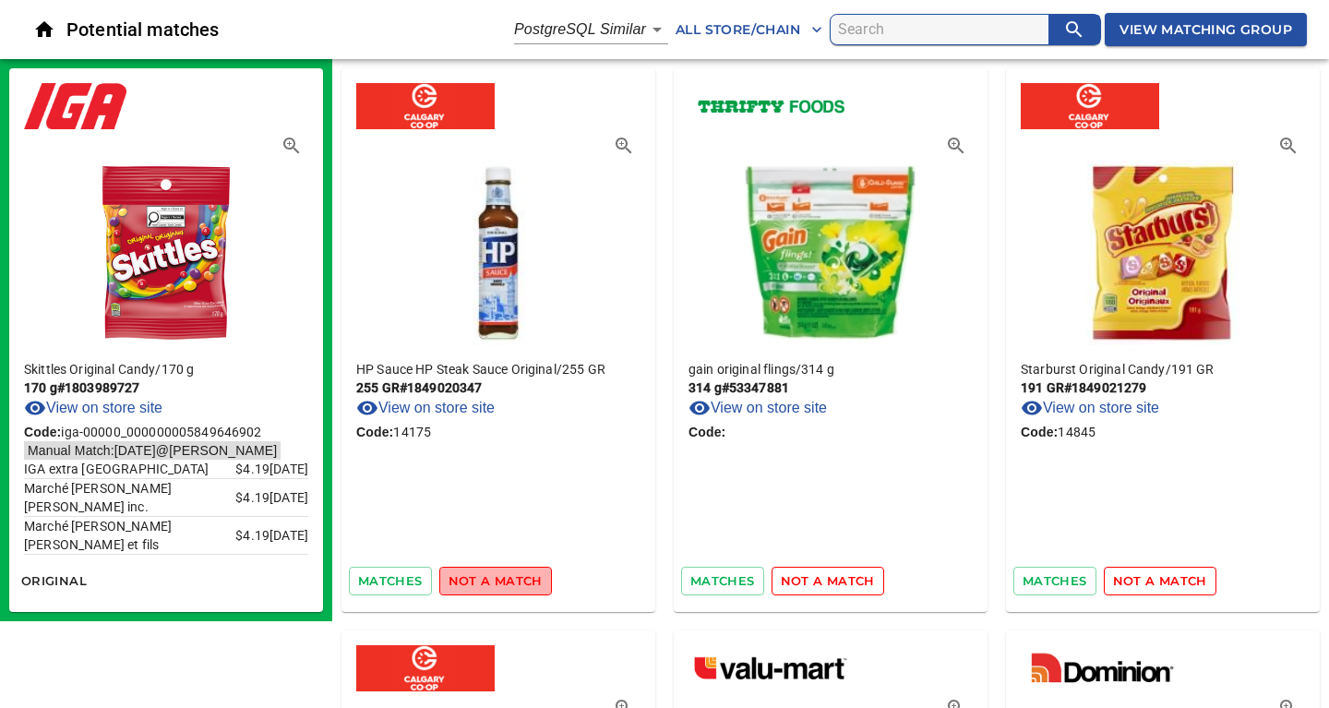
click at [509, 581] on span "not a match" at bounding box center [495, 580] width 94 height 21
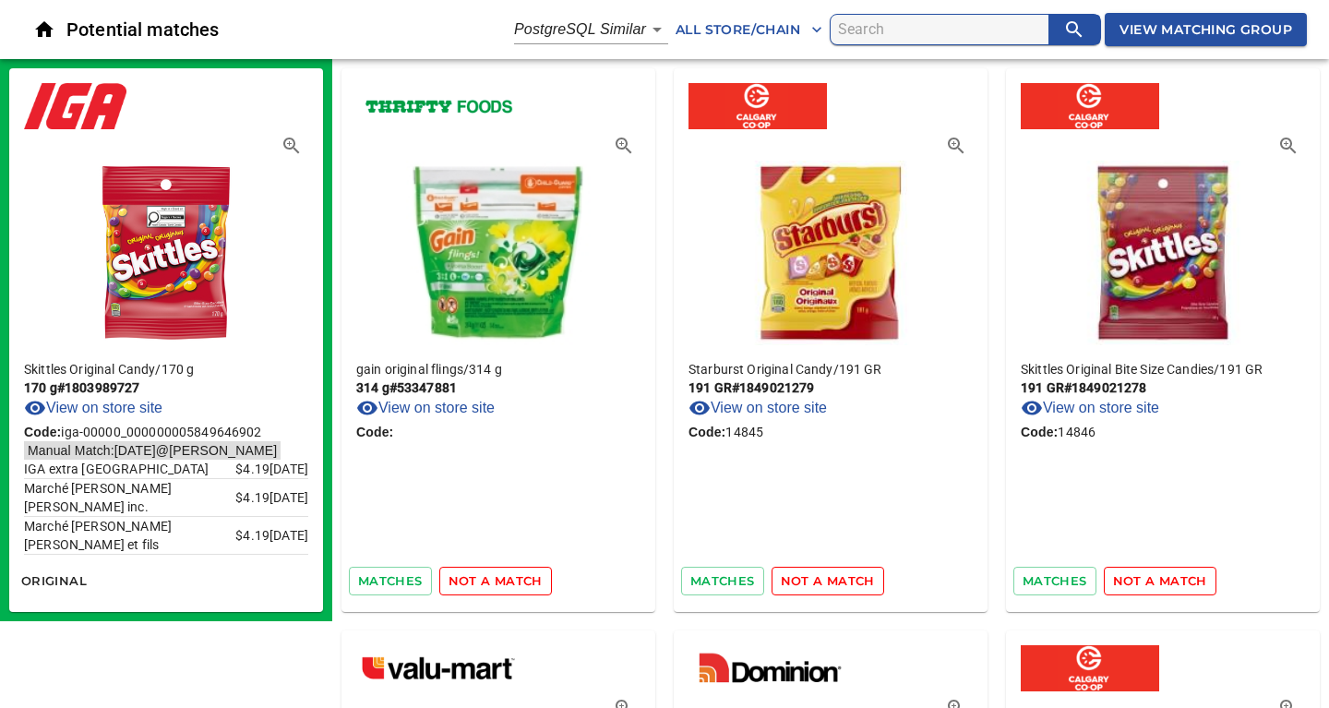
click at [509, 581] on span "not a match" at bounding box center [495, 580] width 94 height 21
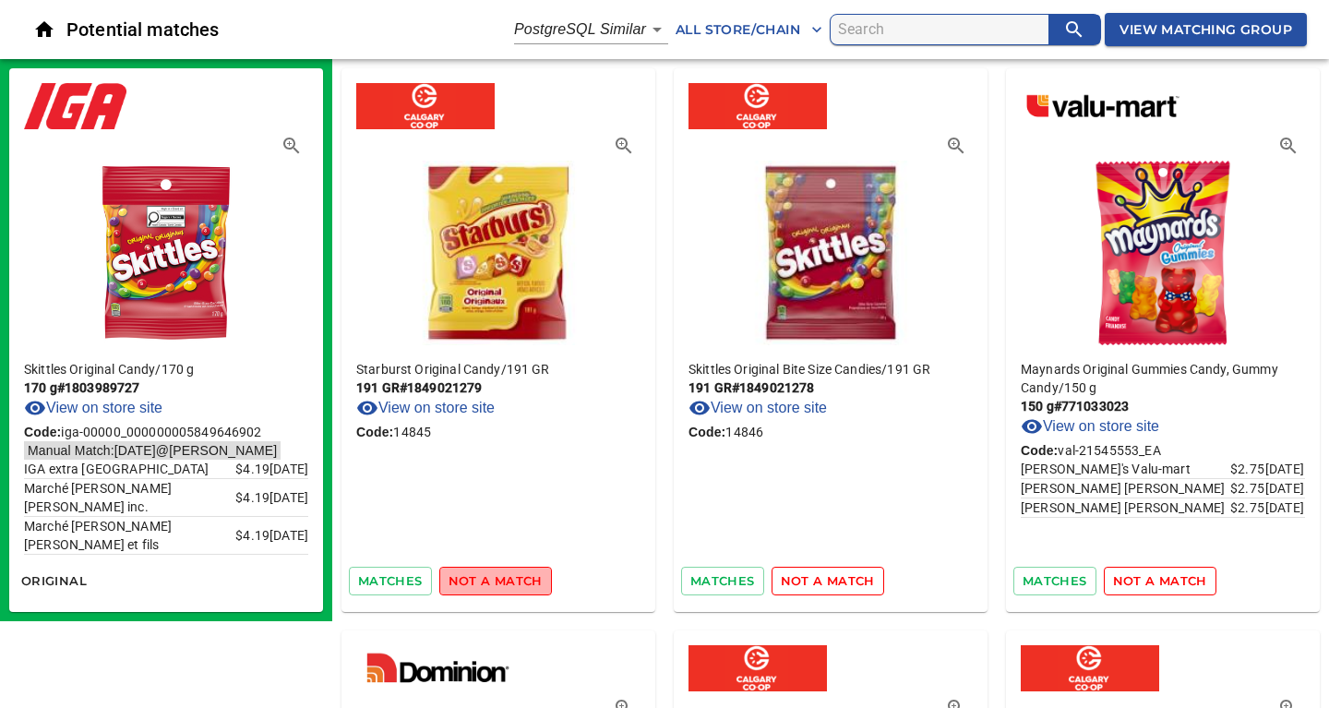
click at [509, 581] on span "not a match" at bounding box center [495, 580] width 94 height 21
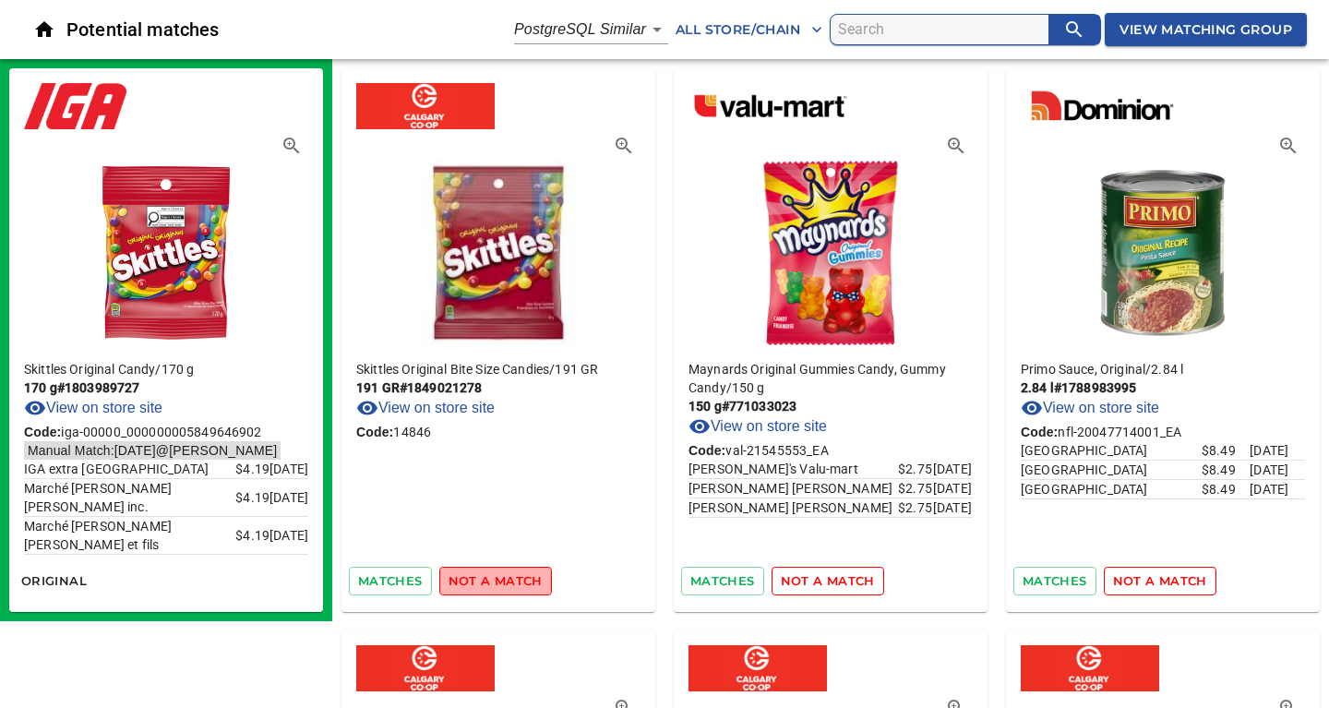
click at [509, 581] on span "not a match" at bounding box center [495, 580] width 94 height 21
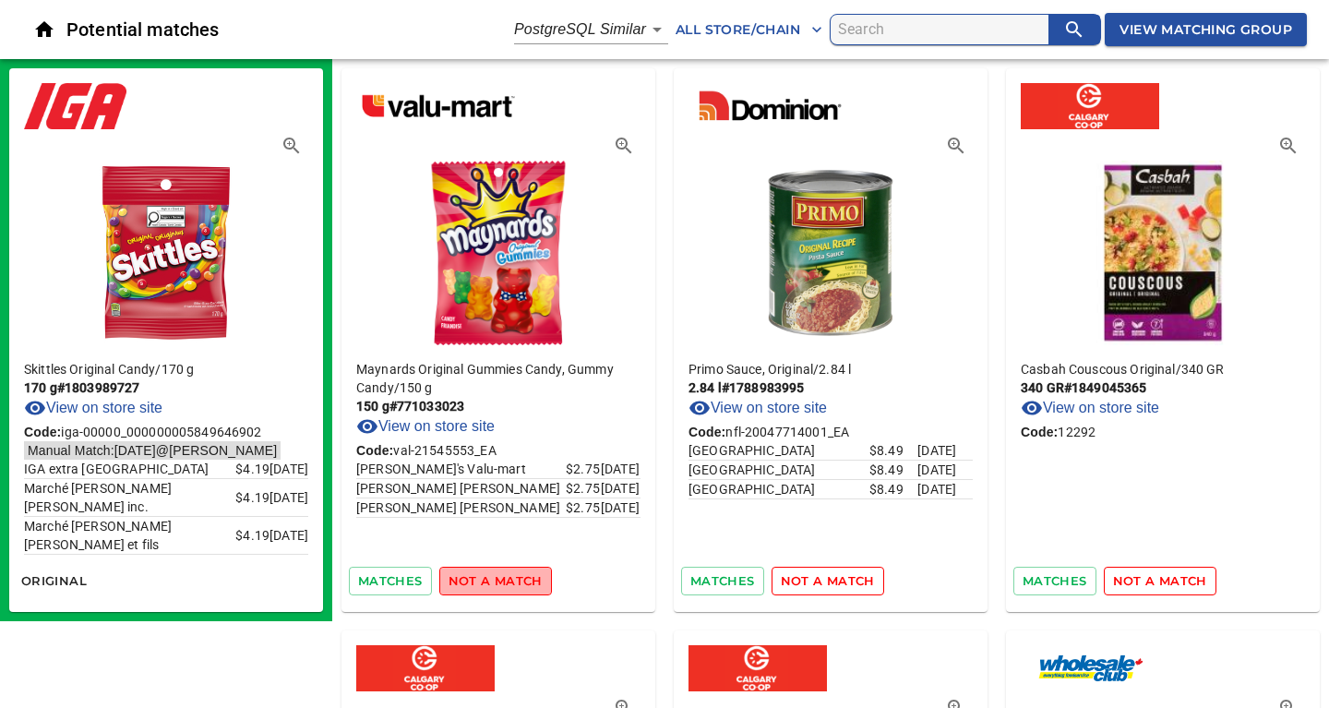
click at [509, 581] on span "not a match" at bounding box center [495, 580] width 94 height 21
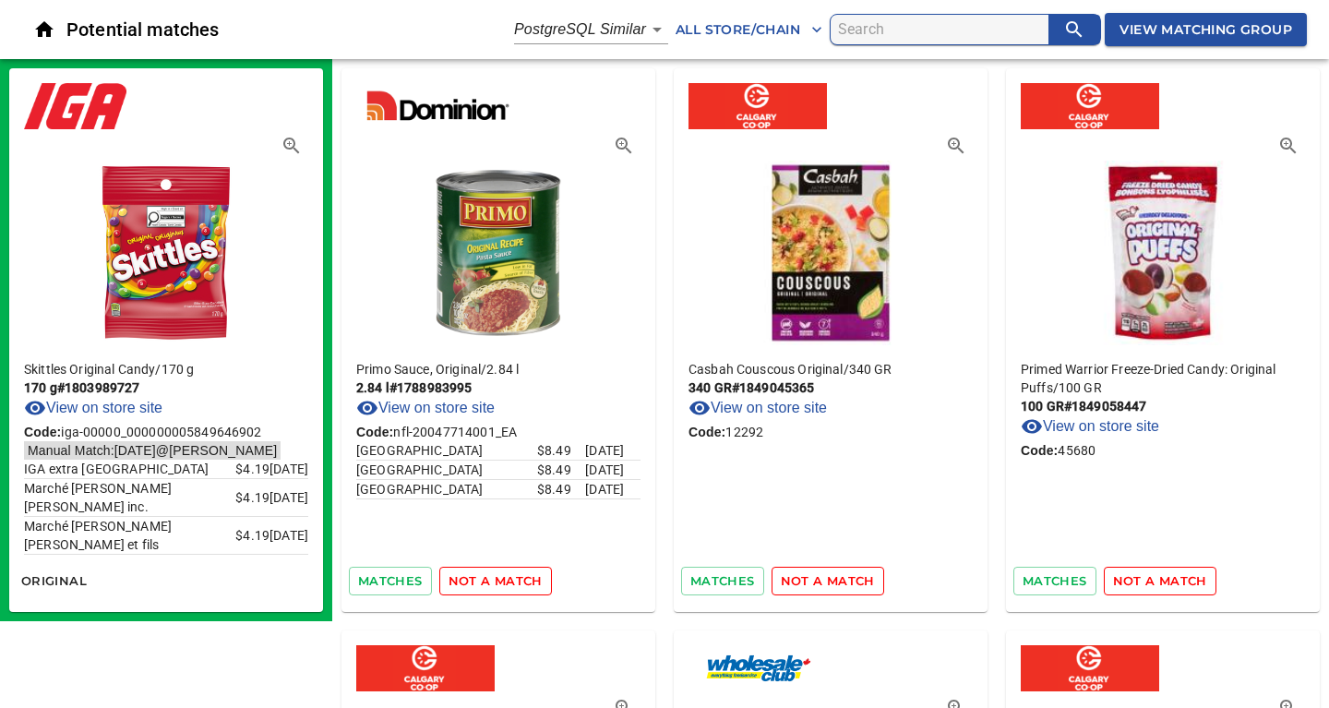
click at [509, 581] on span "not a match" at bounding box center [495, 580] width 94 height 21
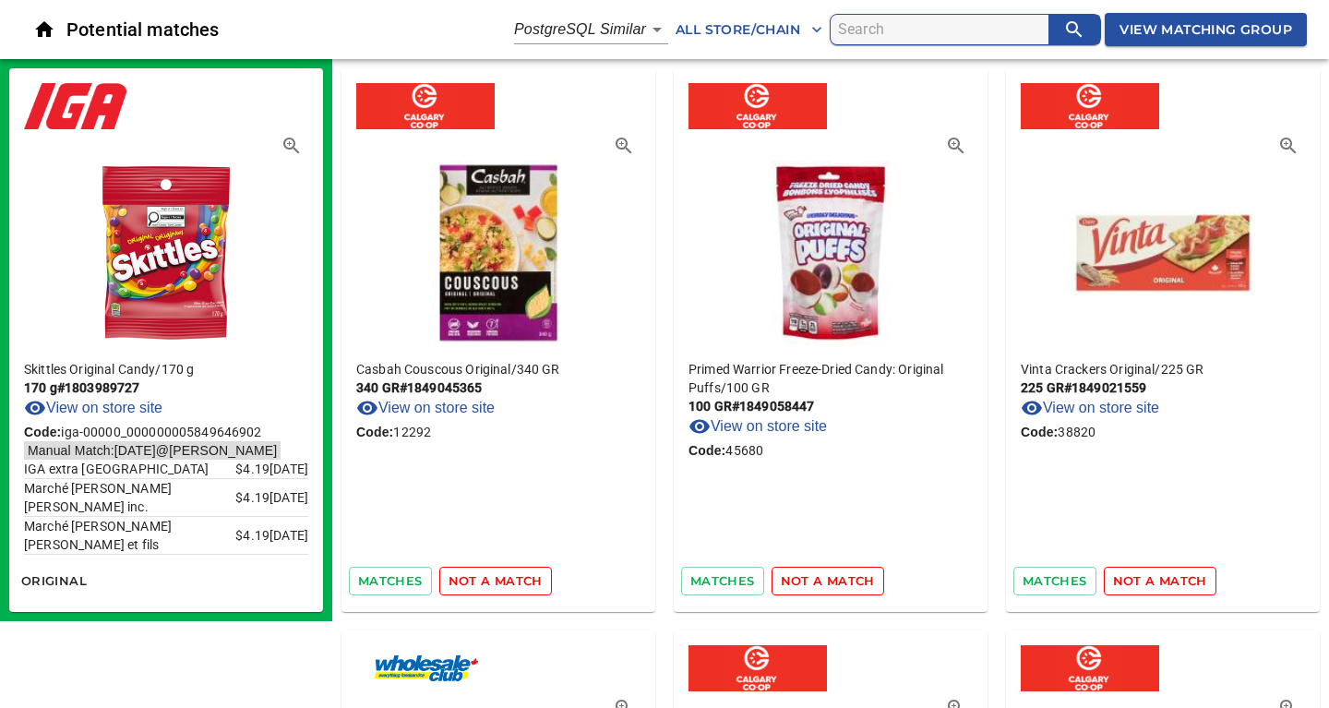
click at [509, 581] on span "not a match" at bounding box center [495, 580] width 94 height 21
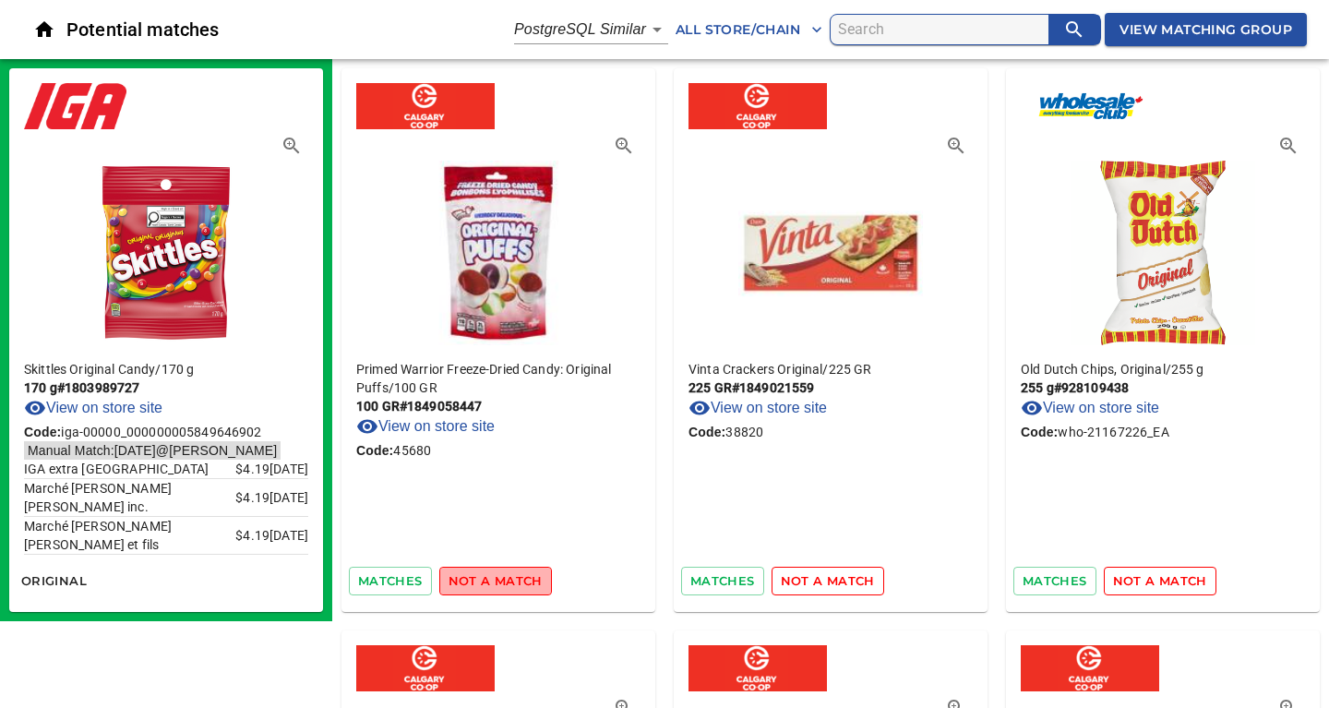
click at [509, 581] on span "not a match" at bounding box center [495, 580] width 94 height 21
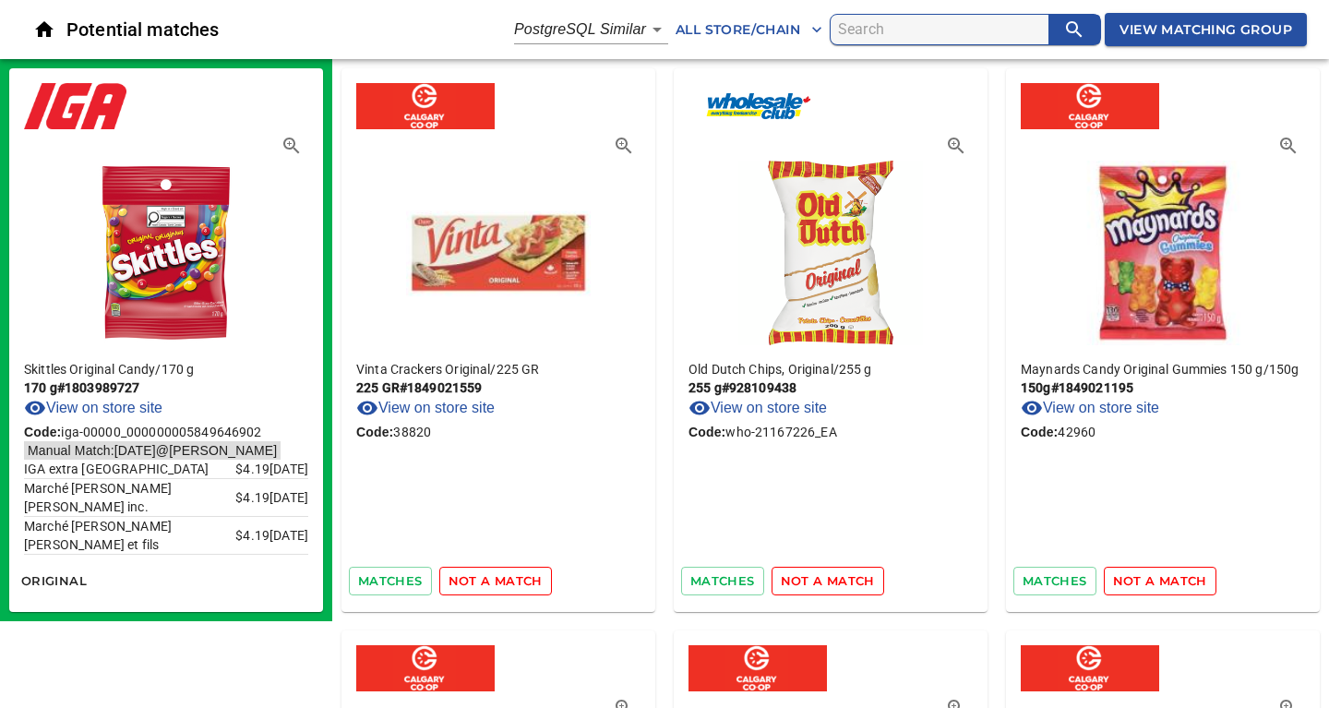
click at [509, 581] on span "not a match" at bounding box center [495, 580] width 94 height 21
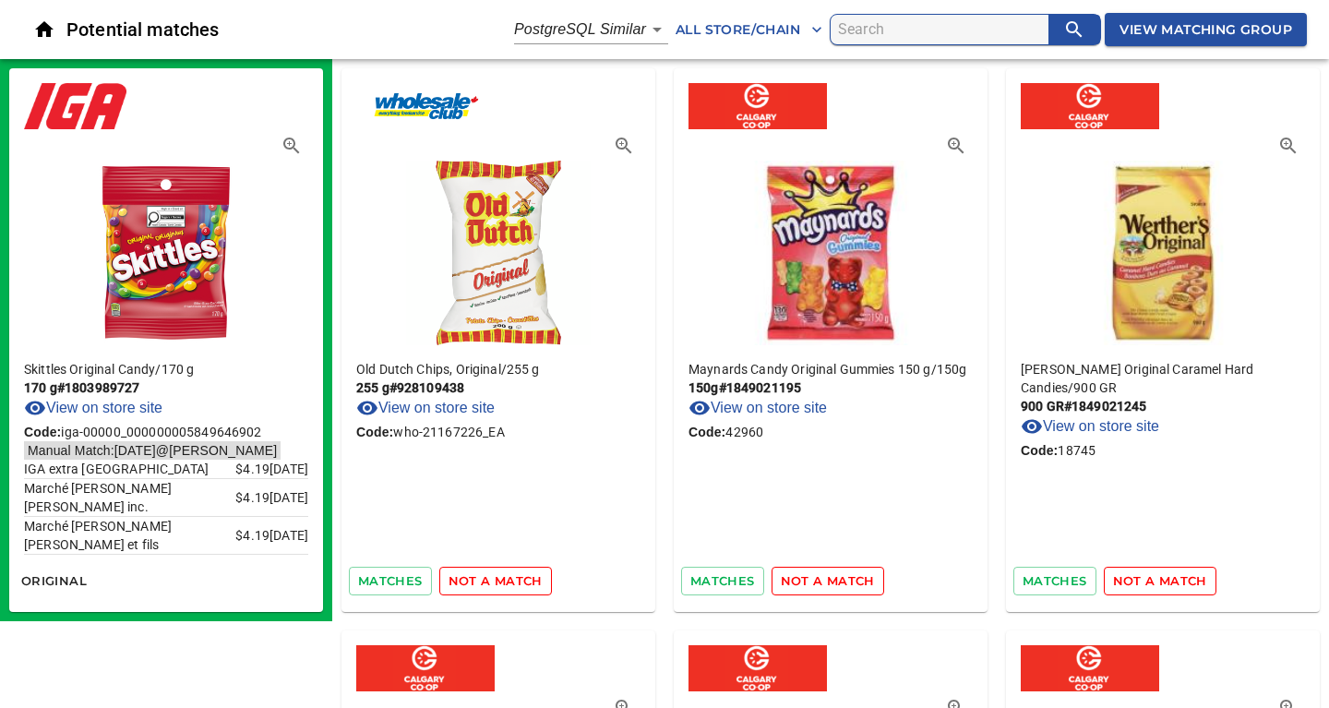
click at [509, 581] on span "not a match" at bounding box center [495, 580] width 94 height 21
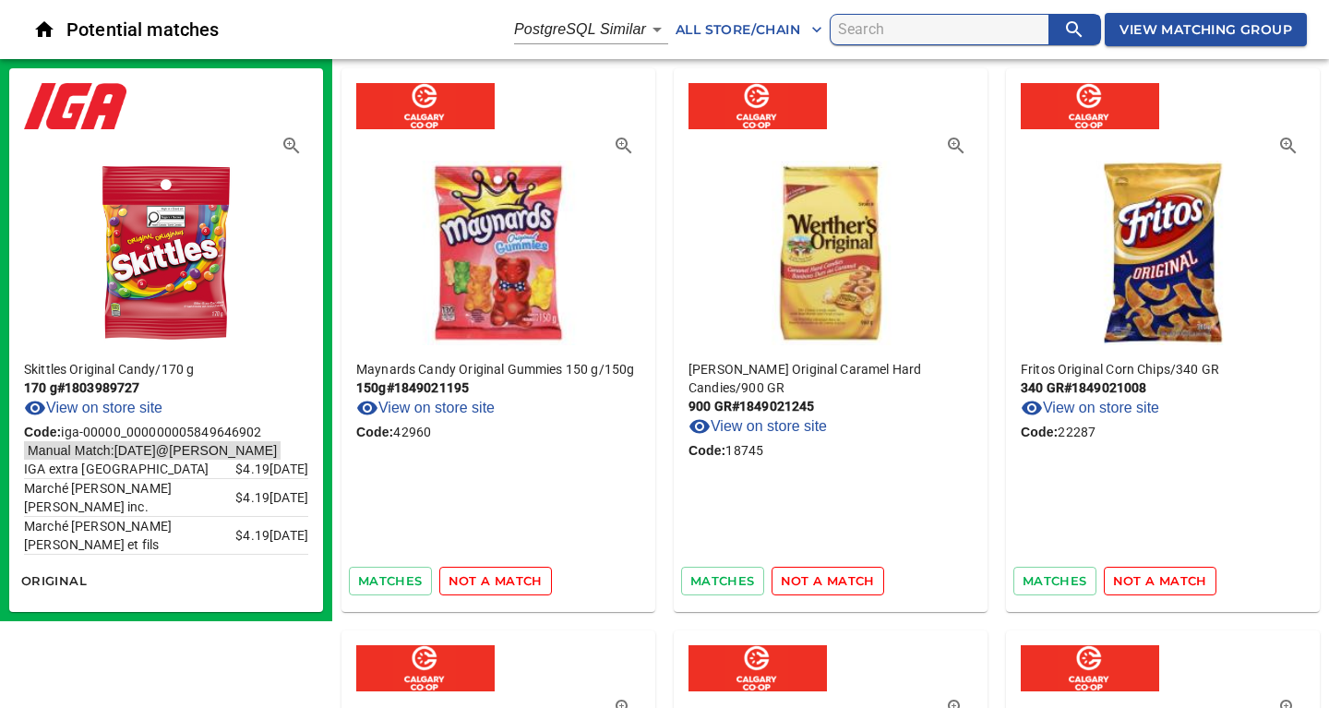
click at [509, 581] on span "not a match" at bounding box center [495, 580] width 94 height 21
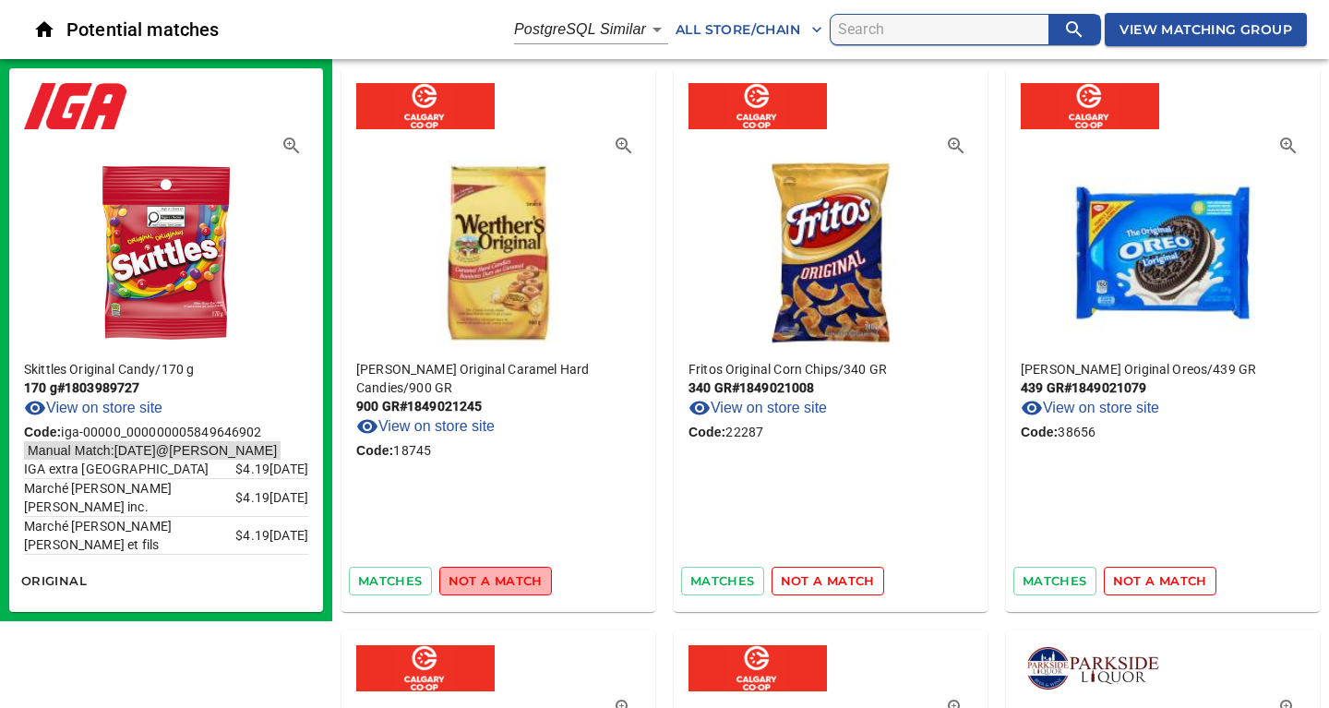
click at [509, 581] on span "not a match" at bounding box center [495, 580] width 94 height 21
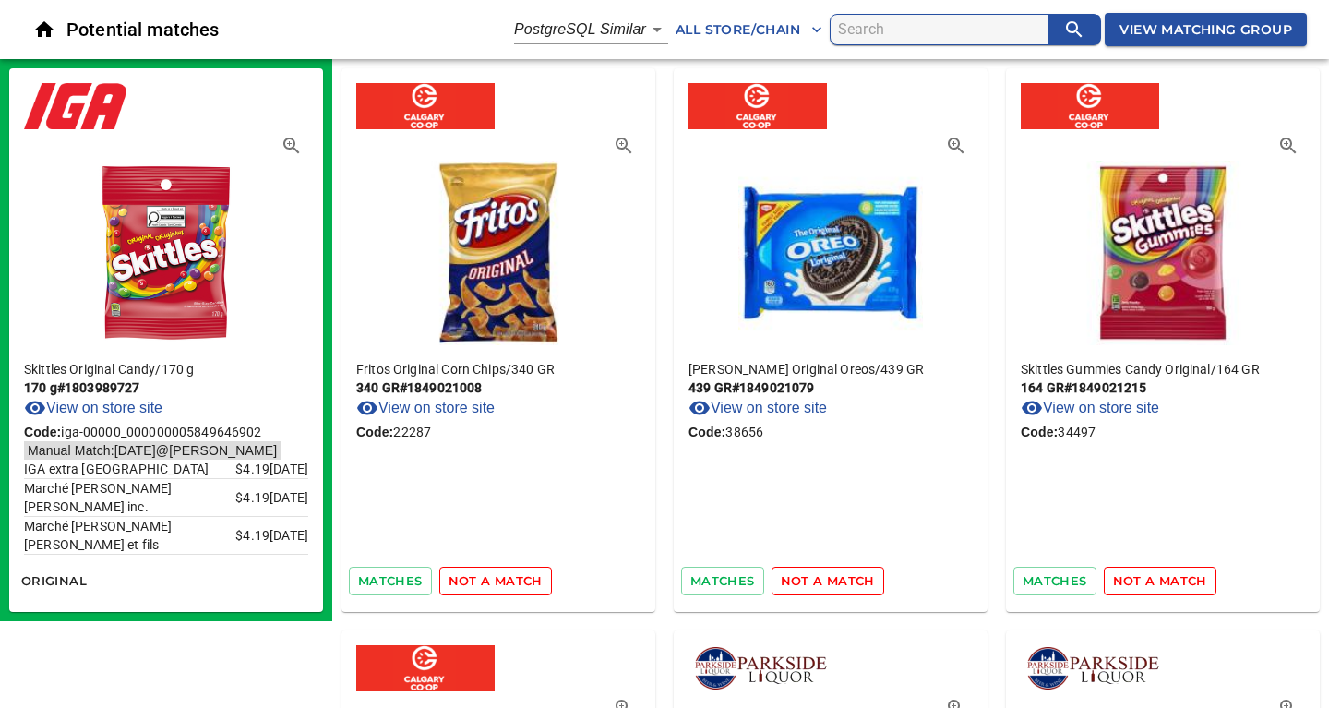
click at [509, 581] on span "not a match" at bounding box center [495, 580] width 94 height 21
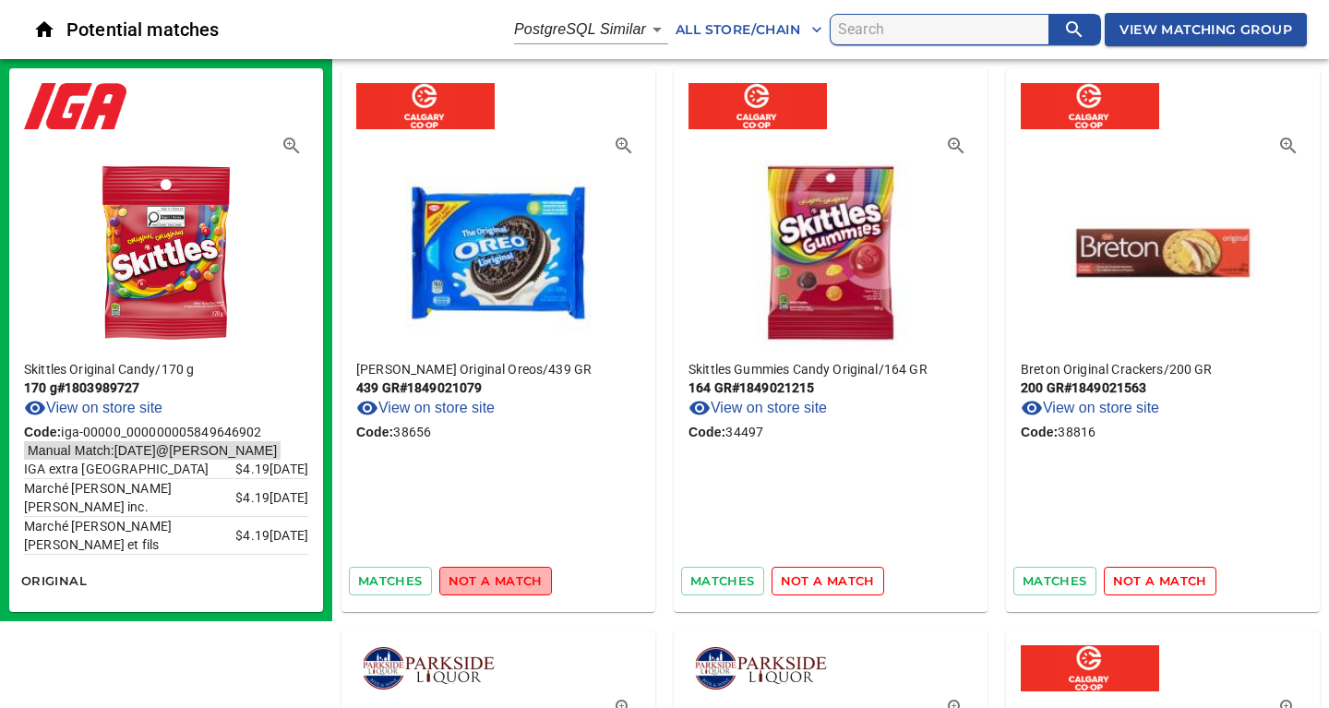
click at [509, 581] on span "not a match" at bounding box center [495, 580] width 94 height 21
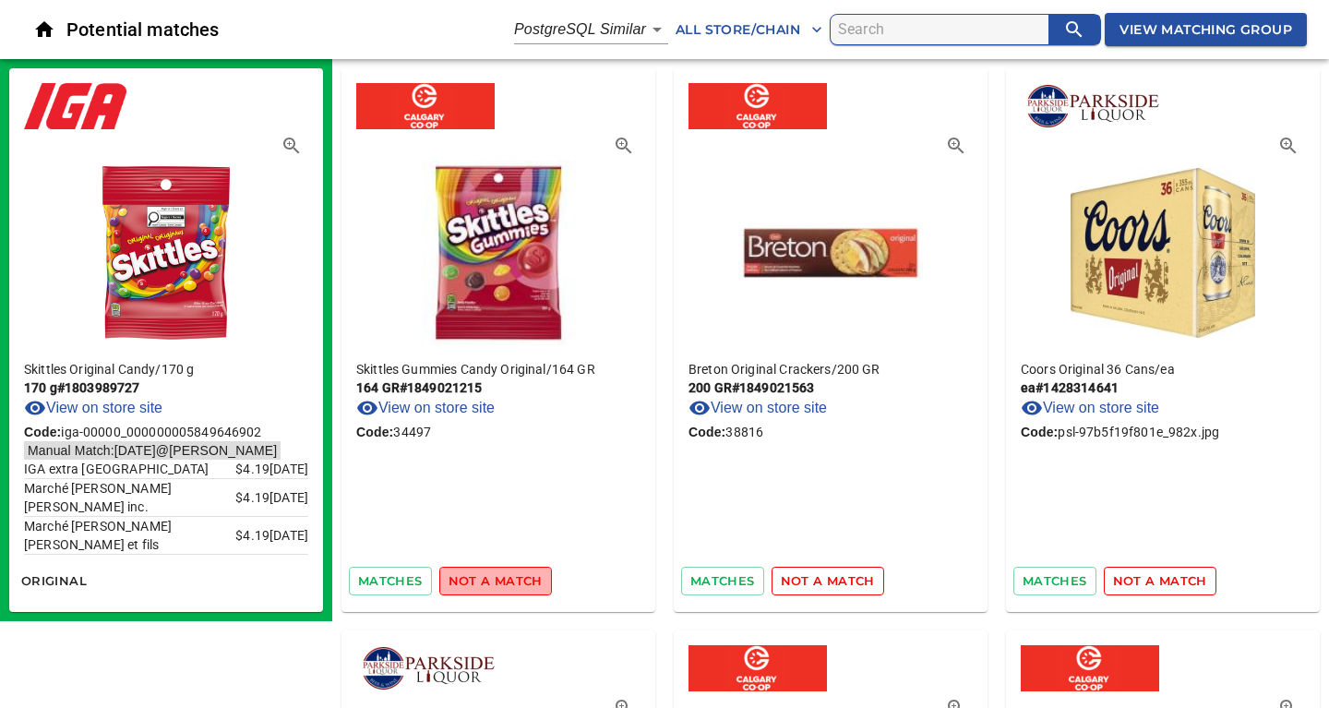
click at [509, 581] on span "not a match" at bounding box center [495, 580] width 94 height 21
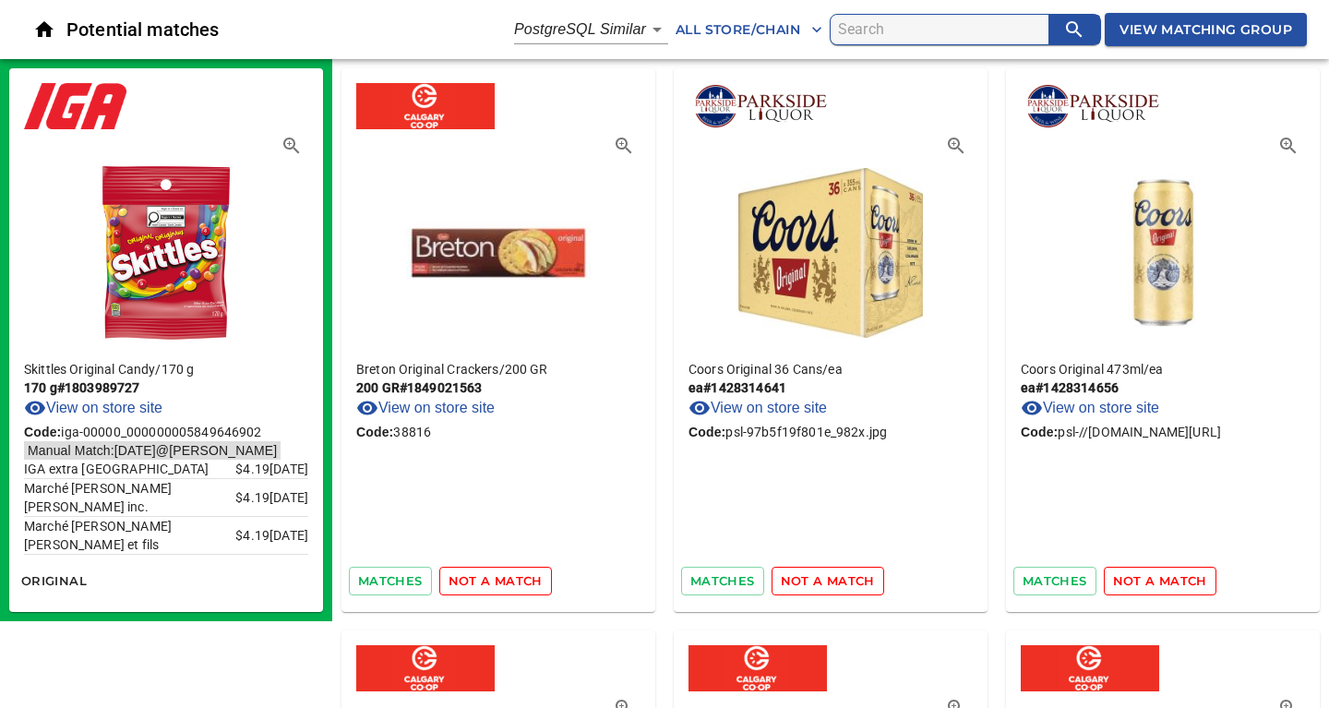
click at [509, 581] on span "not a match" at bounding box center [495, 580] width 94 height 21
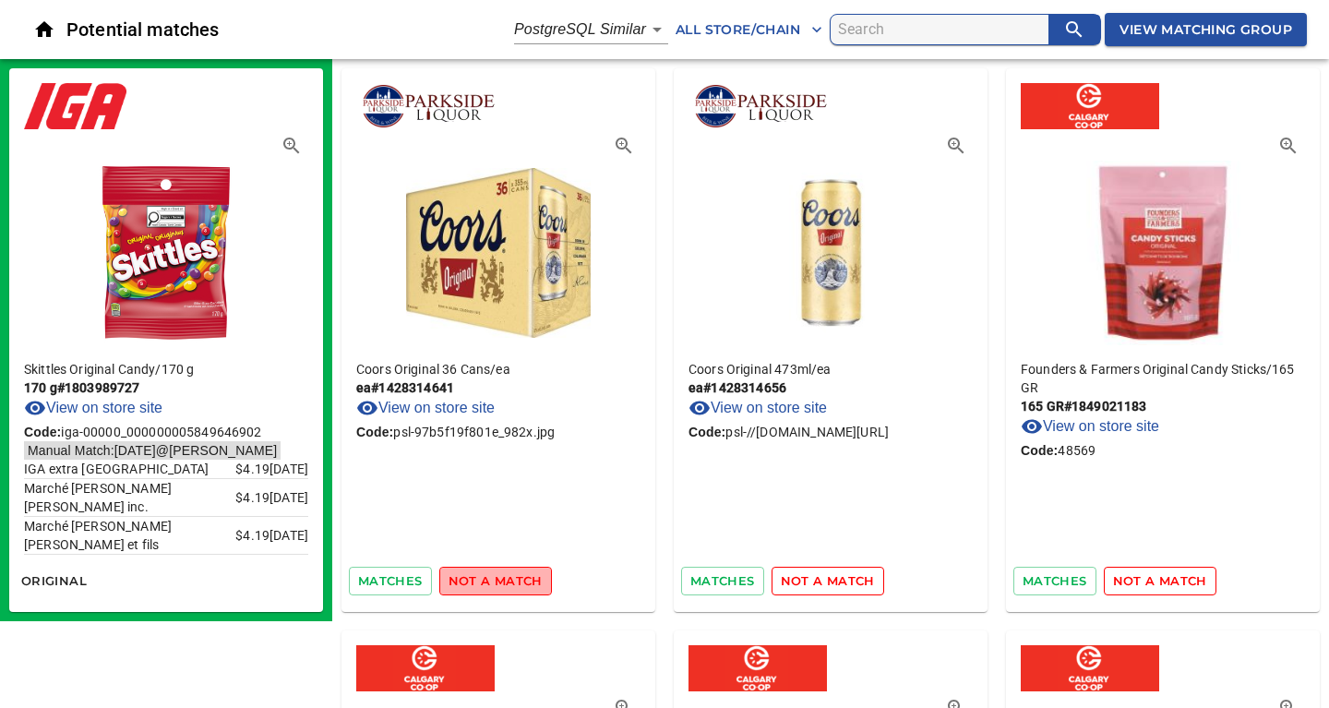
click at [509, 581] on span "not a match" at bounding box center [495, 580] width 94 height 21
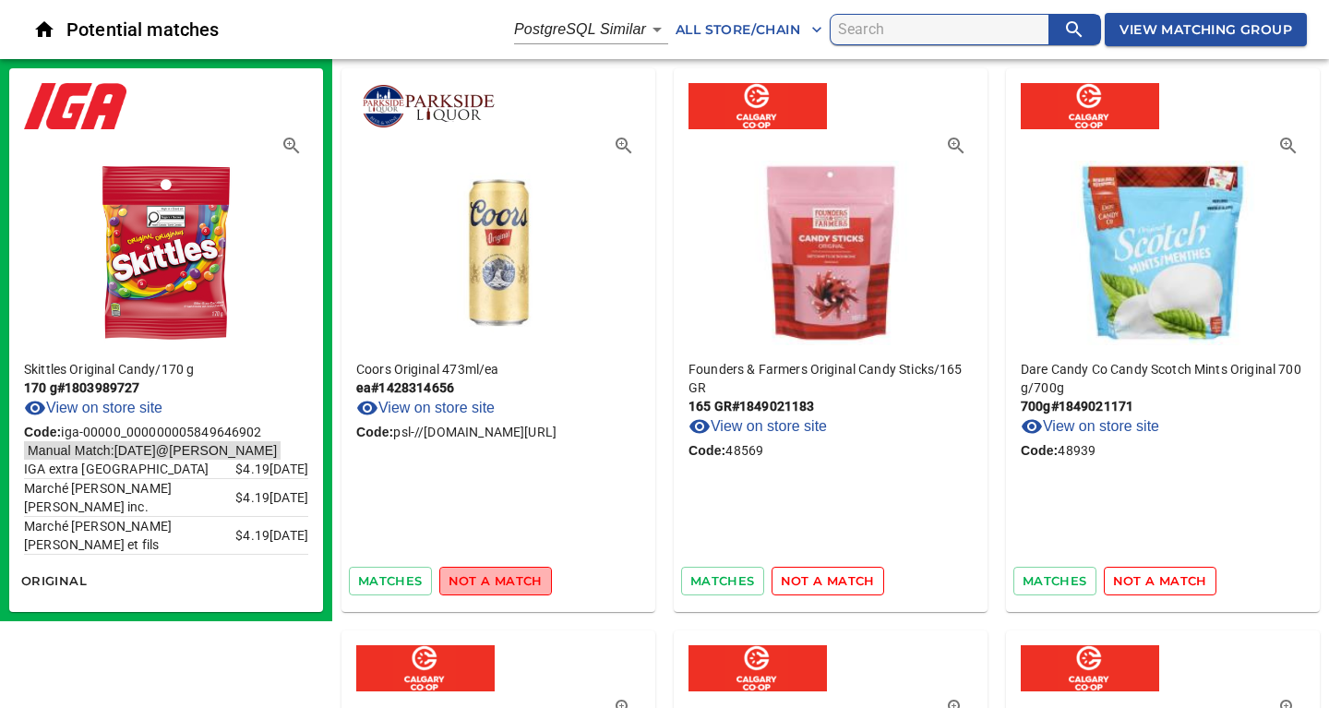
click at [509, 581] on span "not a match" at bounding box center [495, 580] width 94 height 21
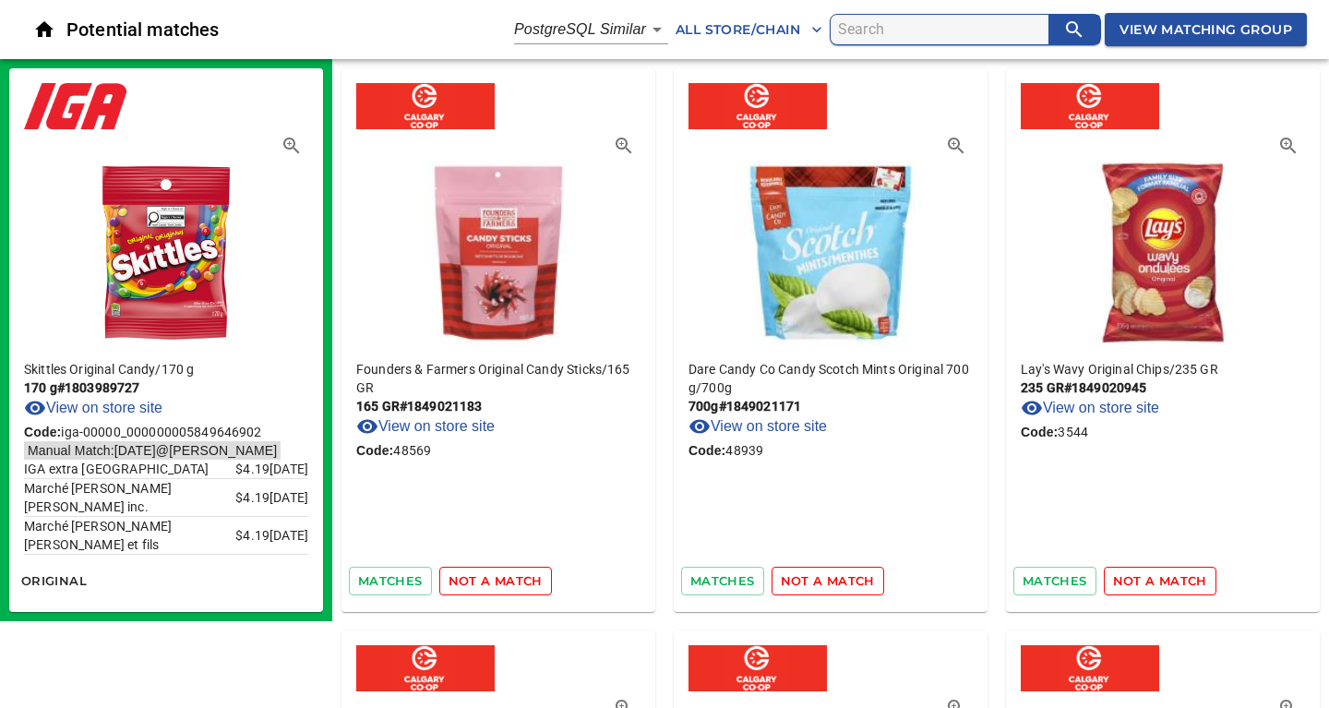
click at [509, 581] on span "not a match" at bounding box center [495, 580] width 94 height 21
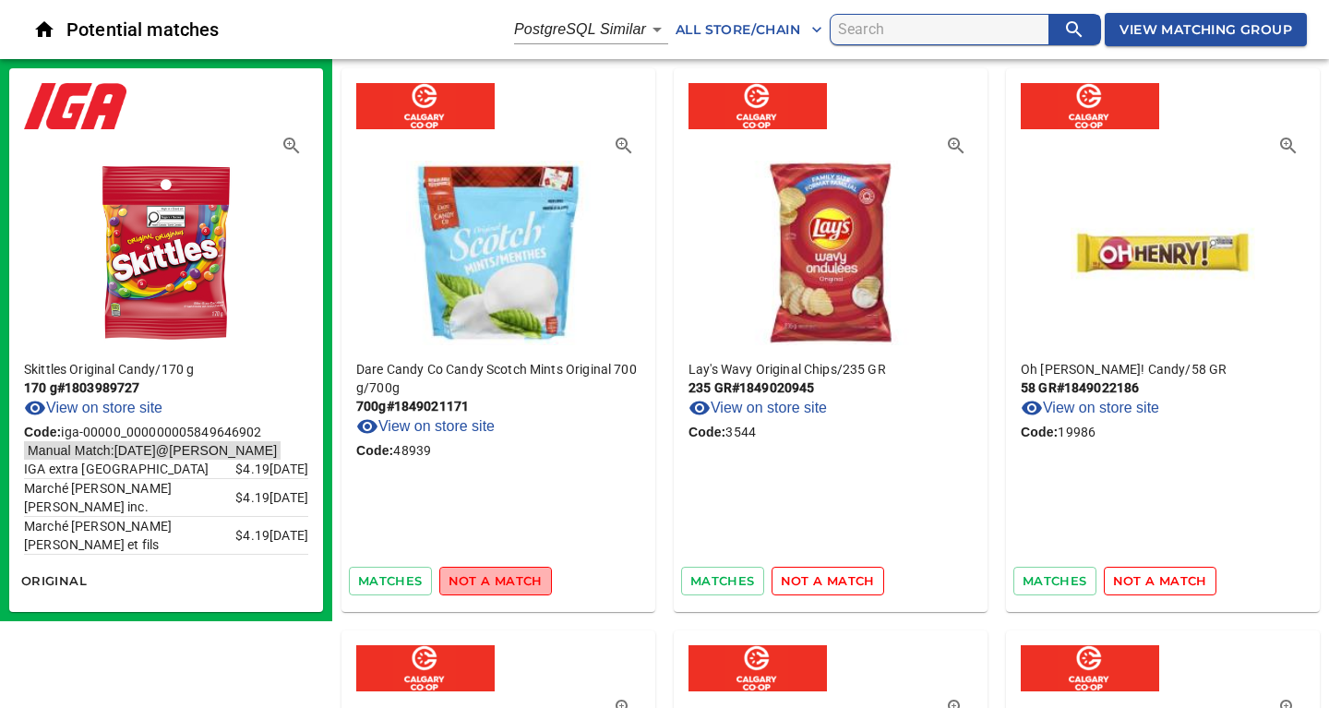
click at [509, 581] on span "not a match" at bounding box center [495, 580] width 94 height 21
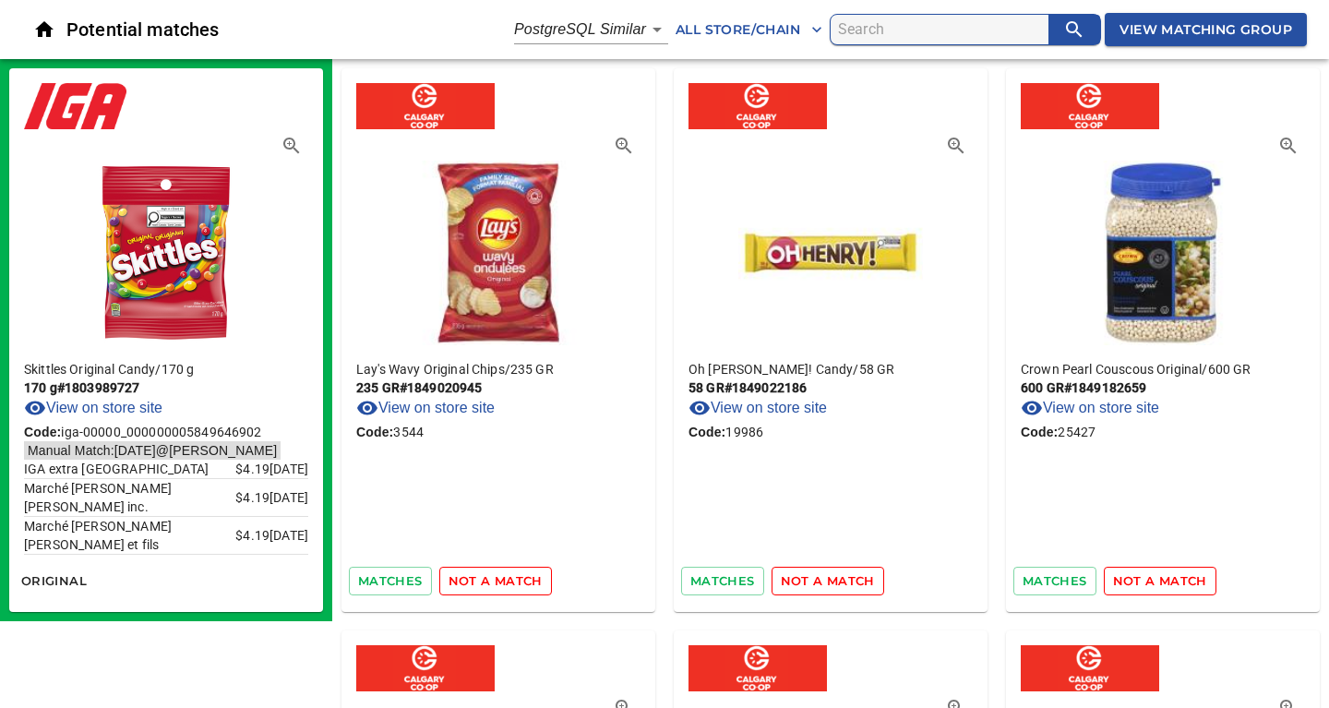
click at [509, 581] on span "not a match" at bounding box center [495, 580] width 94 height 21
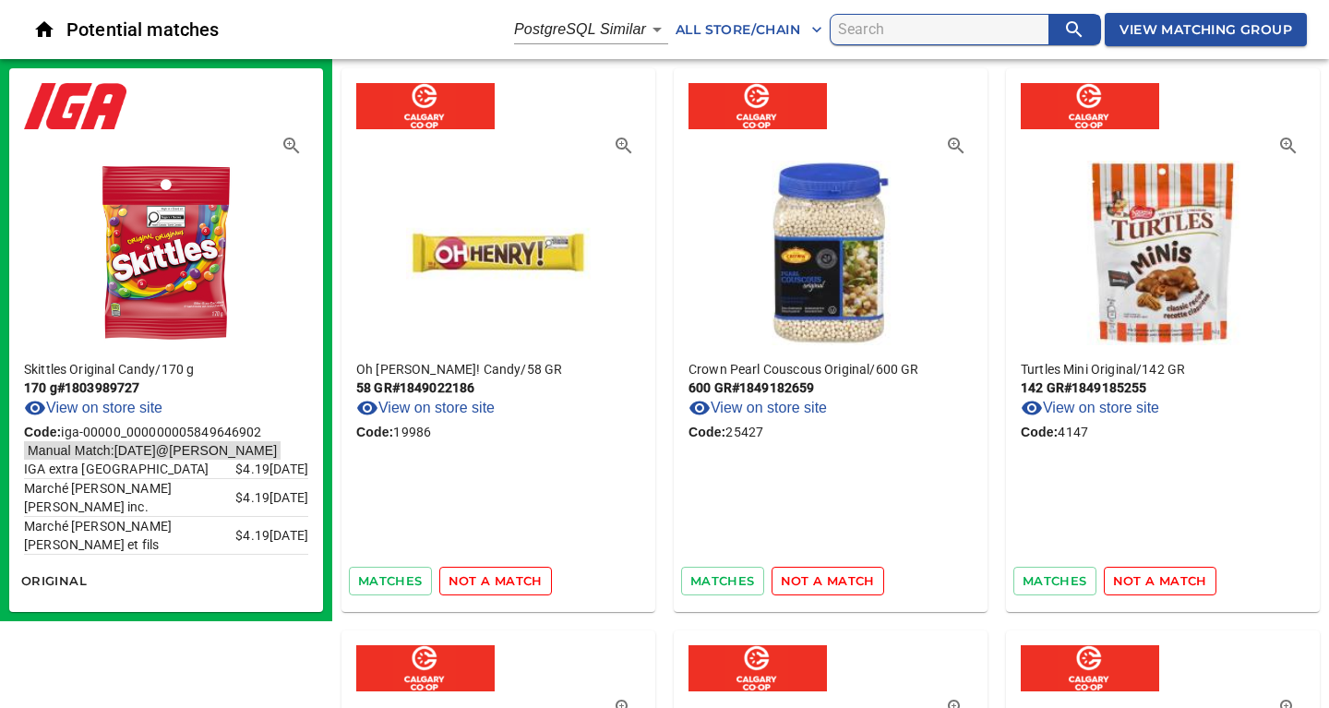
click at [509, 581] on span "not a match" at bounding box center [495, 580] width 94 height 21
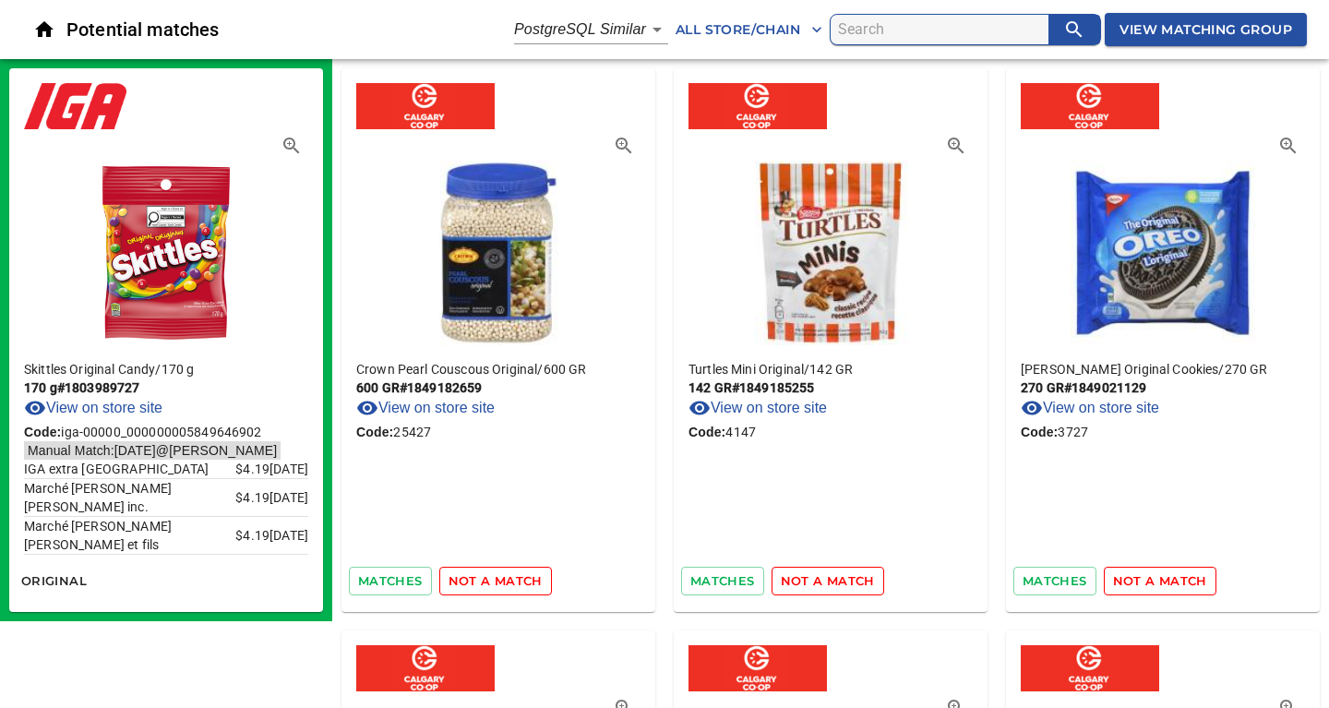
click at [509, 581] on span "not a match" at bounding box center [495, 580] width 94 height 21
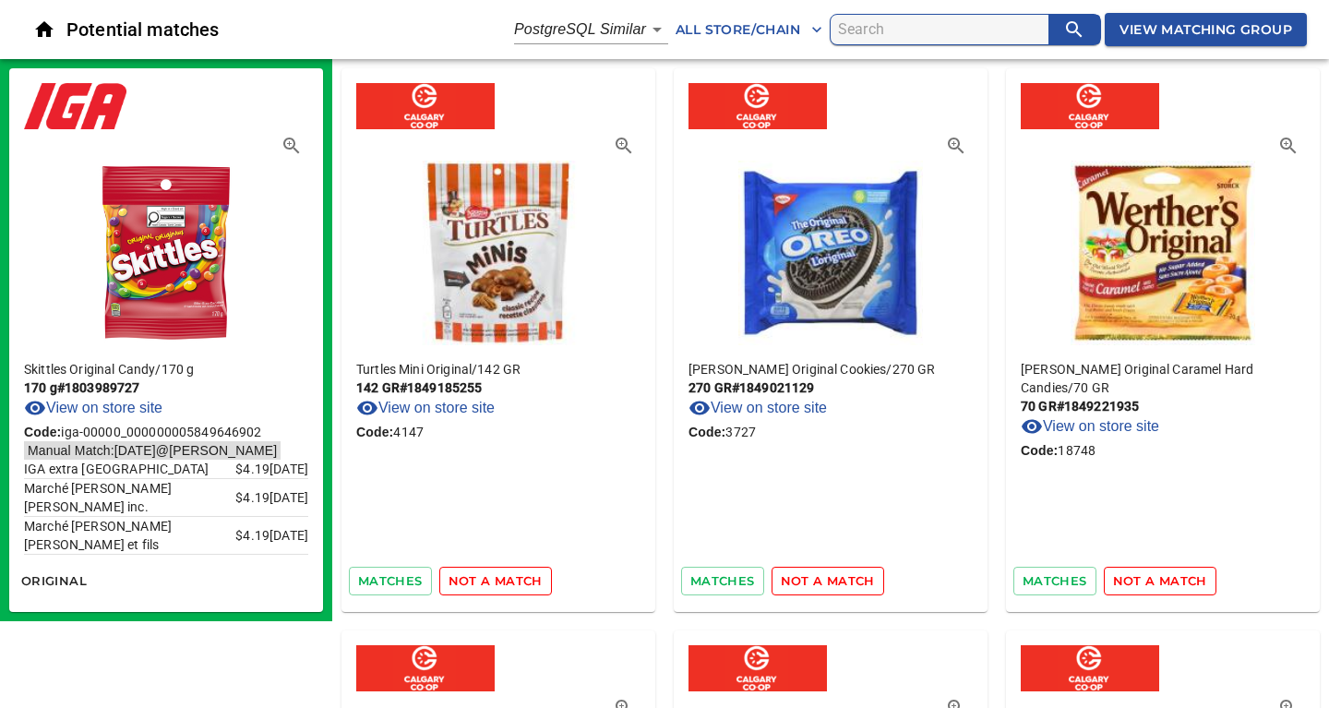
click at [509, 581] on span "not a match" at bounding box center [495, 580] width 94 height 21
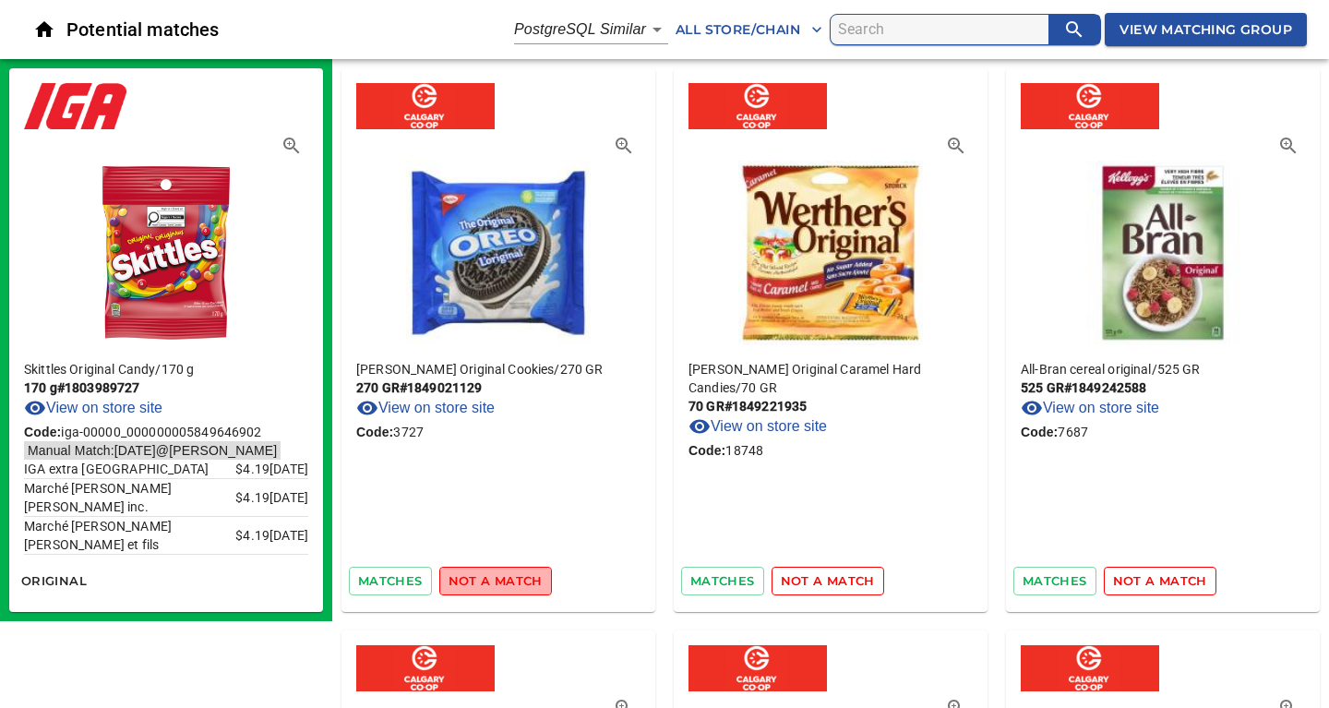
click at [509, 581] on span "not a match" at bounding box center [495, 580] width 94 height 21
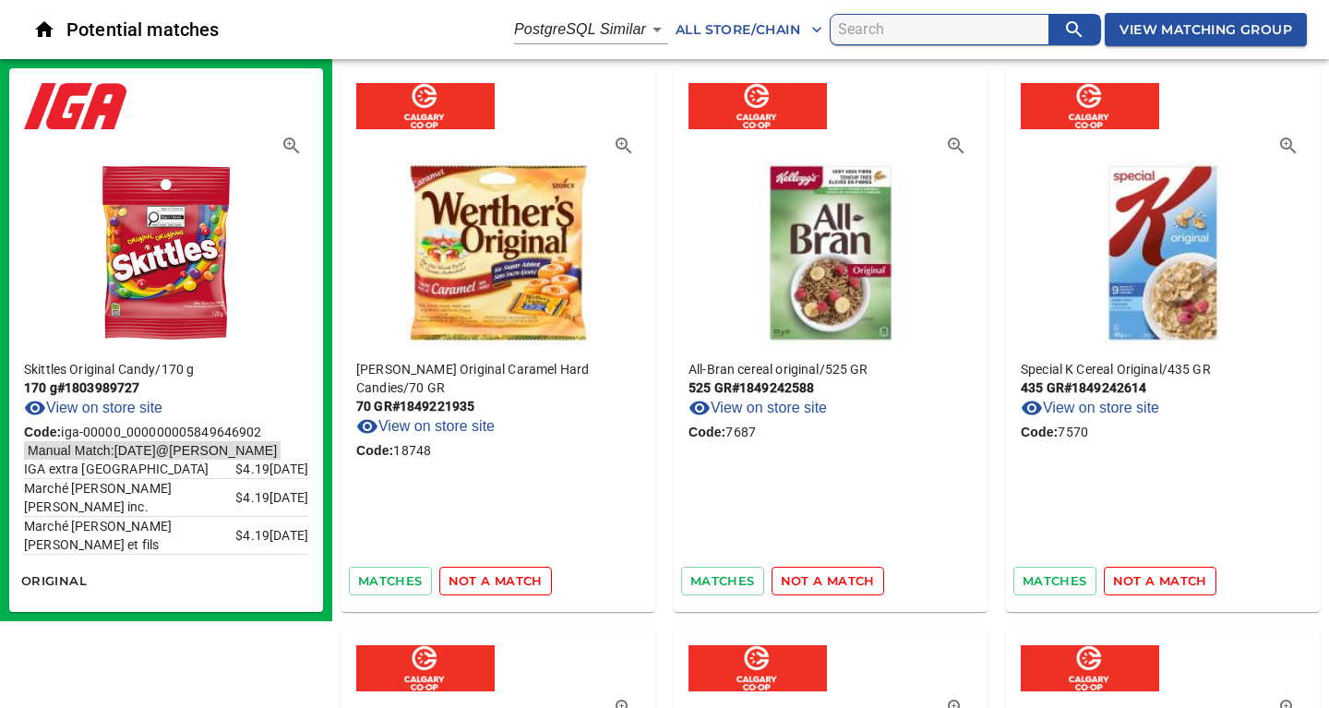
click at [509, 581] on span "not a match" at bounding box center [495, 580] width 94 height 21
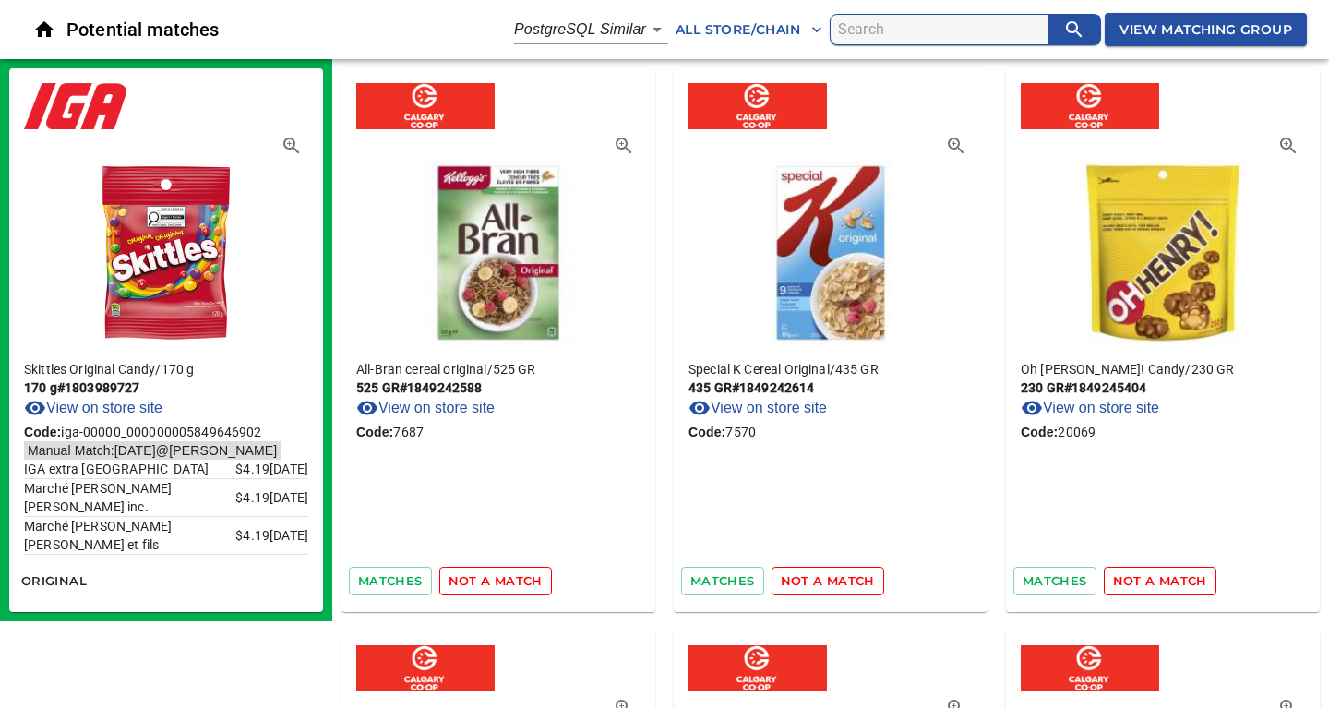
click at [509, 581] on span "not a match" at bounding box center [495, 580] width 94 height 21
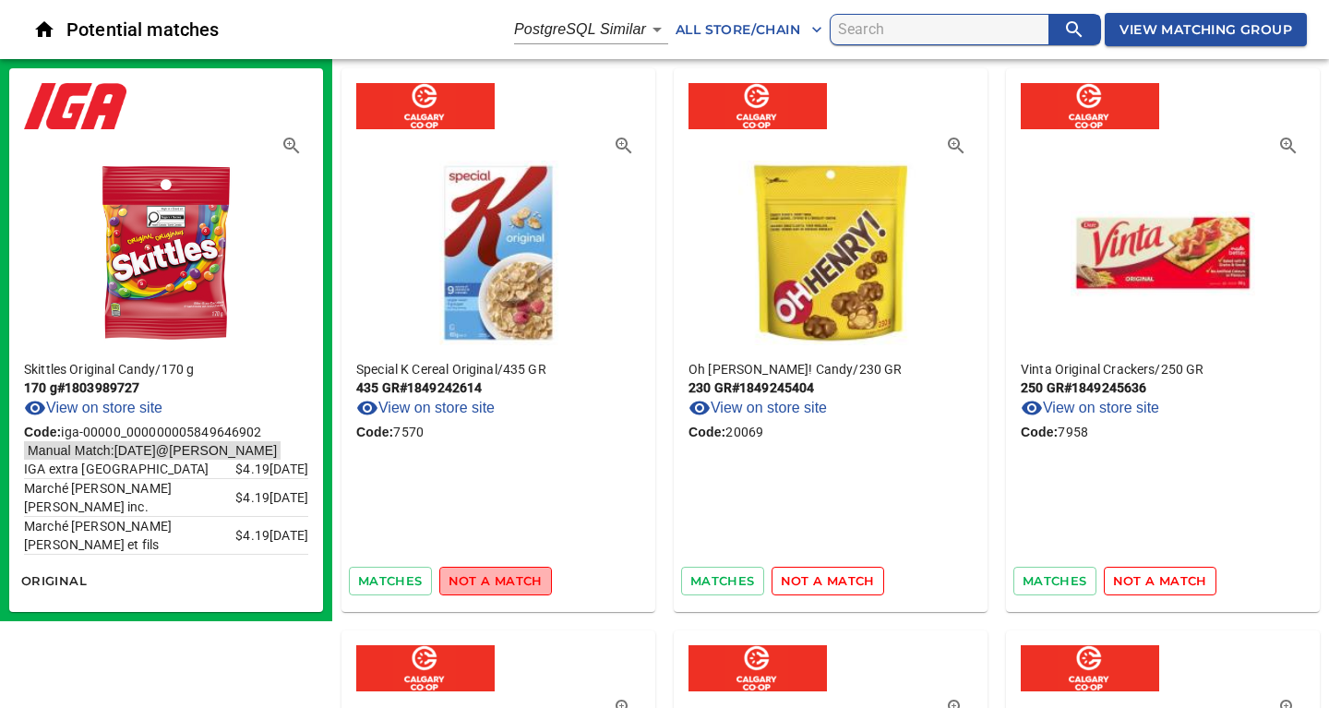
click at [509, 581] on span "not a match" at bounding box center [495, 580] width 94 height 21
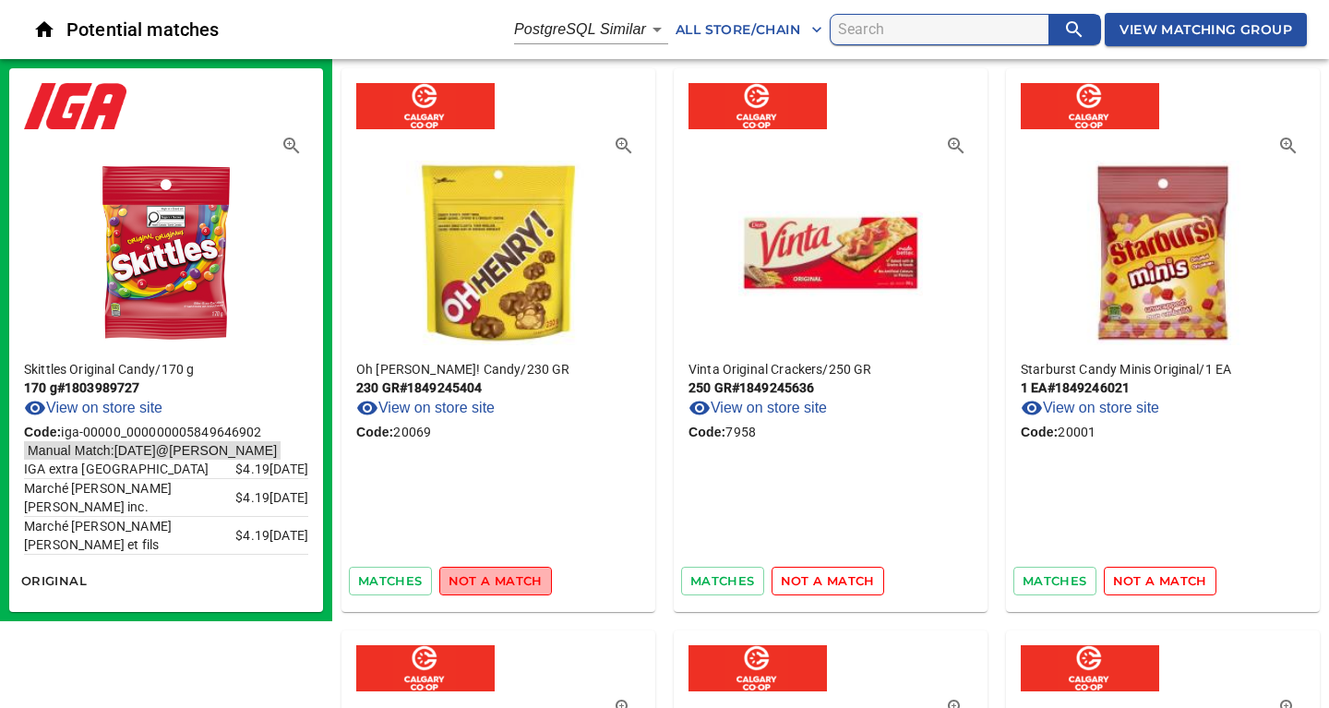
click at [509, 581] on span "not a match" at bounding box center [495, 580] width 94 height 21
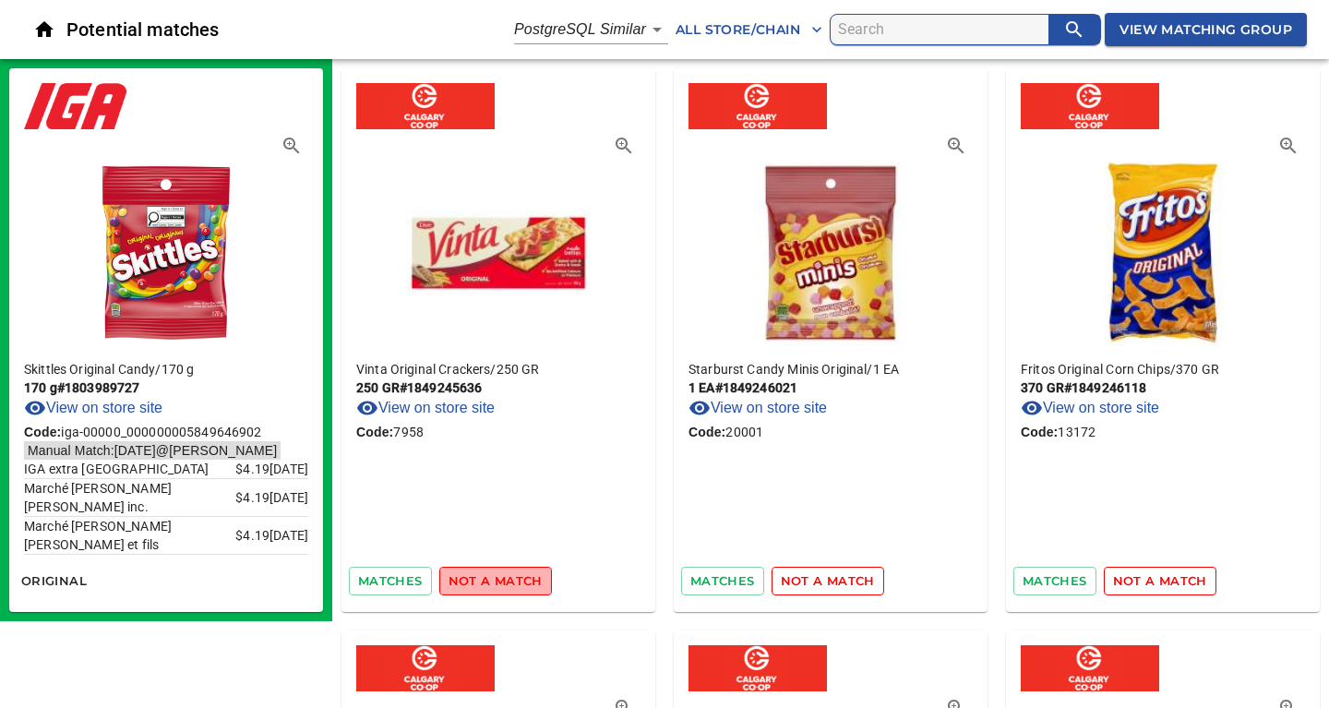
click at [509, 581] on span "not a match" at bounding box center [495, 580] width 94 height 21
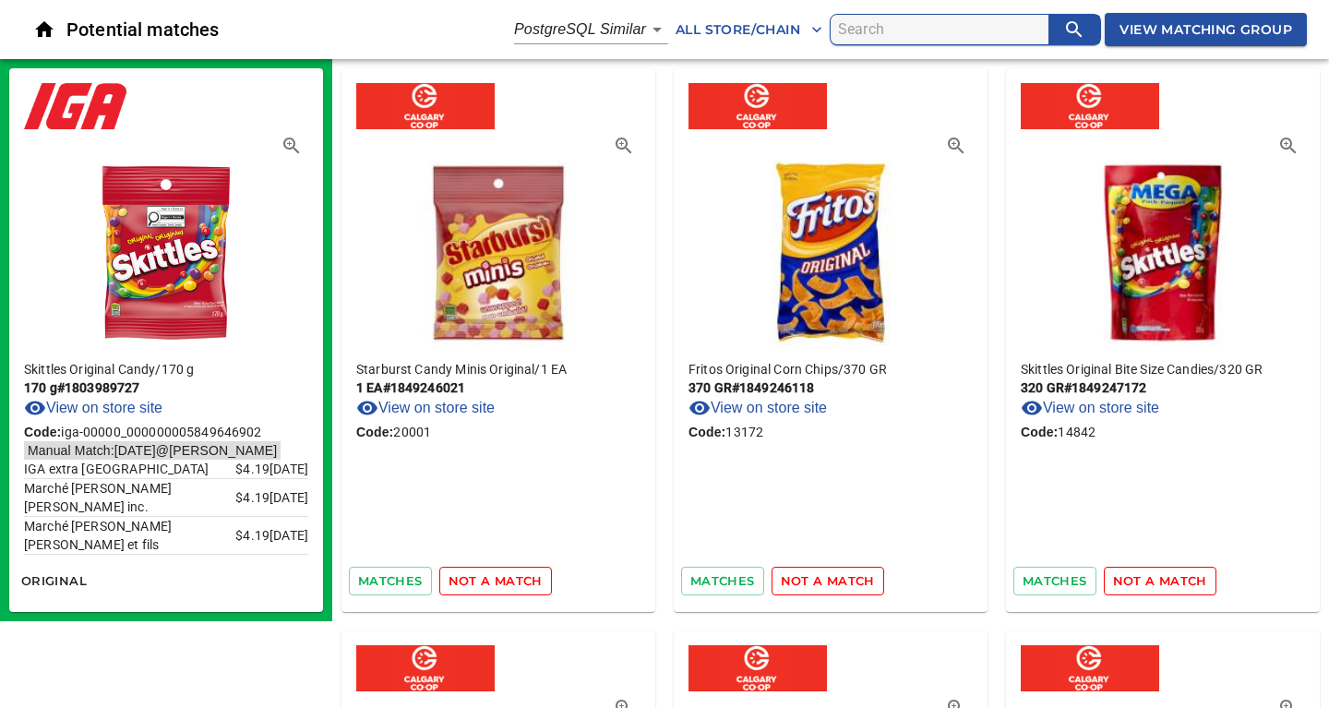
click at [509, 581] on span "not a match" at bounding box center [495, 580] width 94 height 21
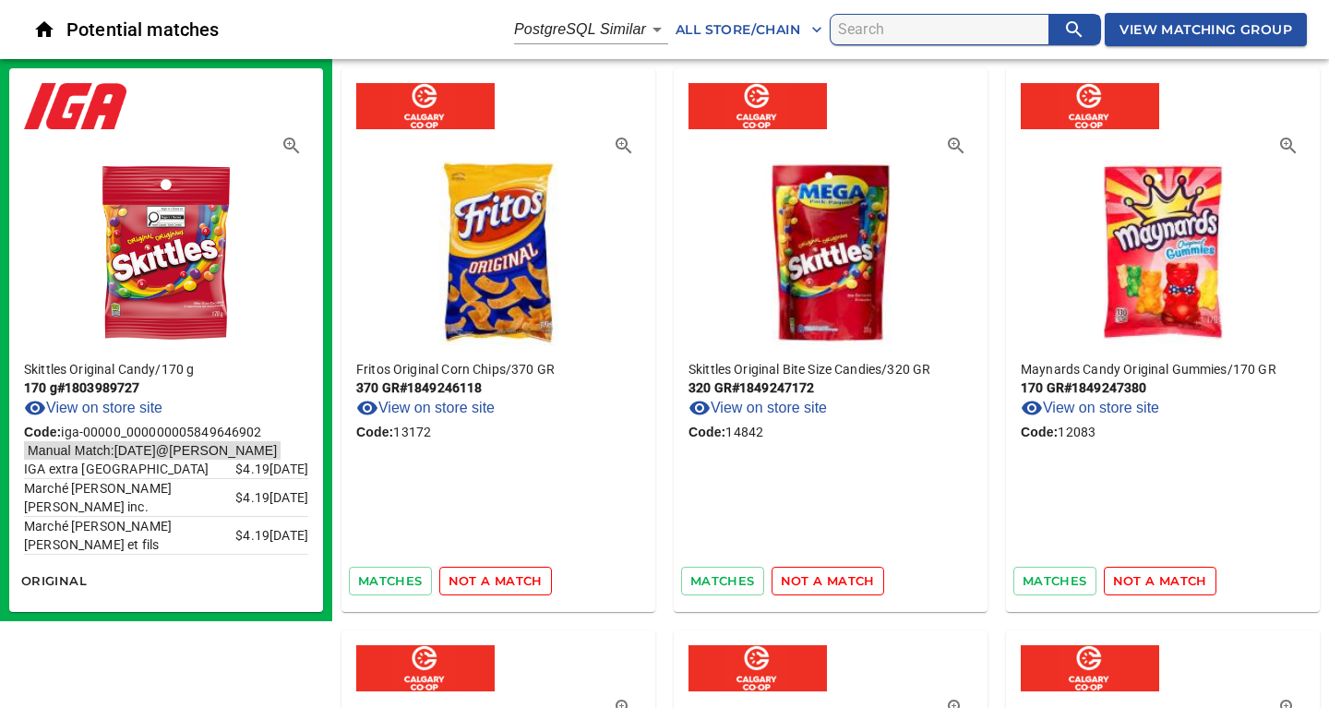
click at [509, 581] on span "not a match" at bounding box center [495, 580] width 94 height 21
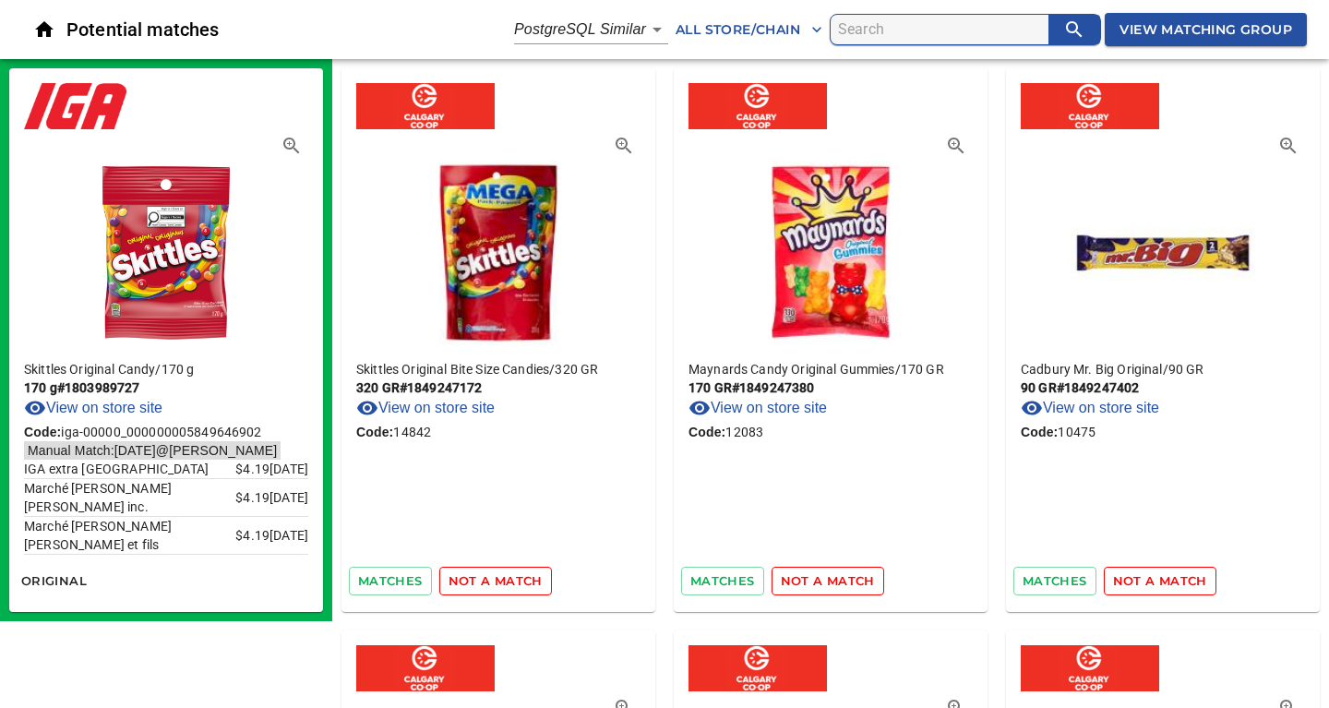
click at [509, 581] on span "not a match" at bounding box center [495, 580] width 94 height 21
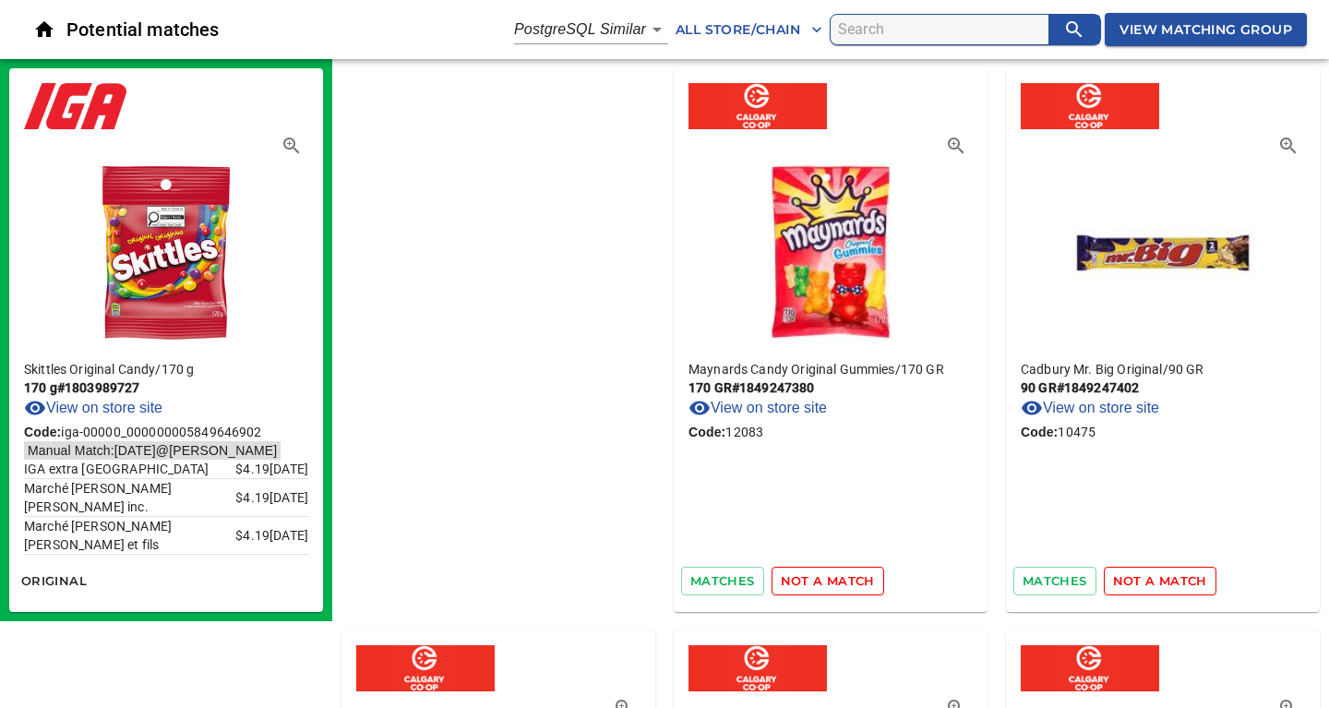
click at [781, 581] on span "not a match" at bounding box center [828, 580] width 94 height 21
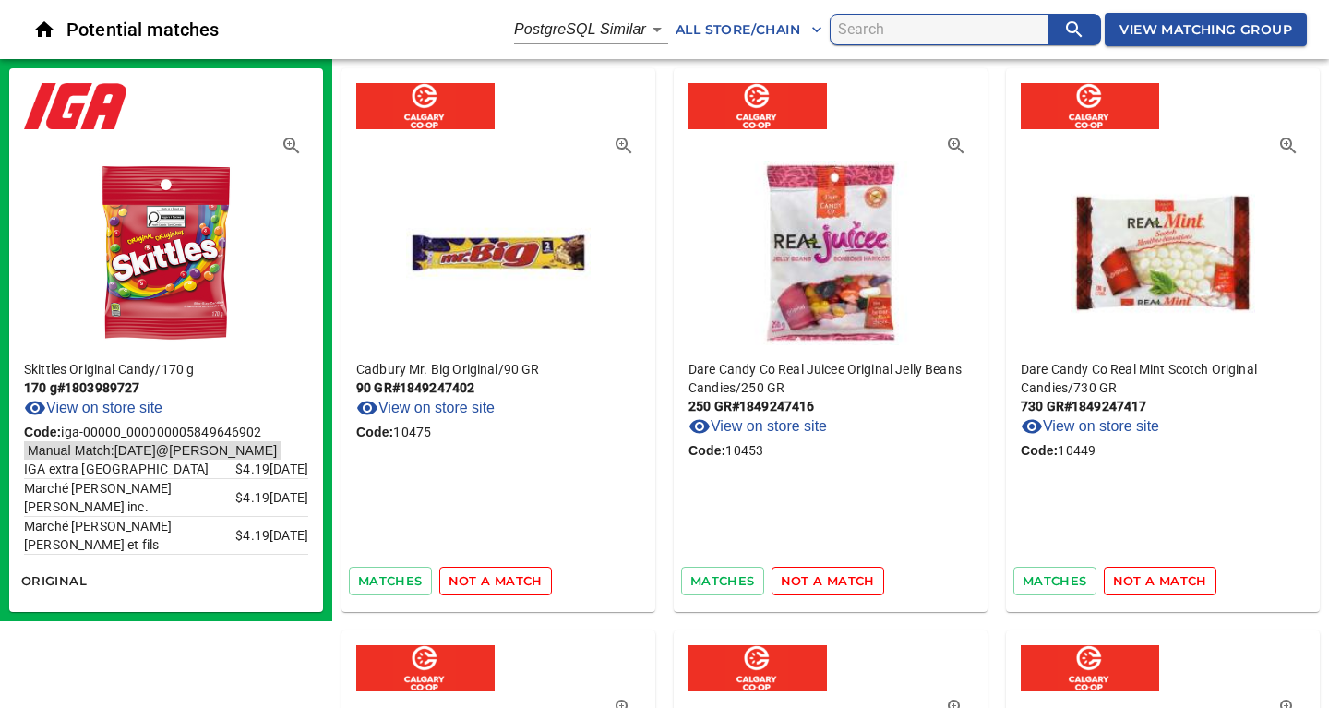
click at [509, 581] on span "not a match" at bounding box center [495, 580] width 94 height 21
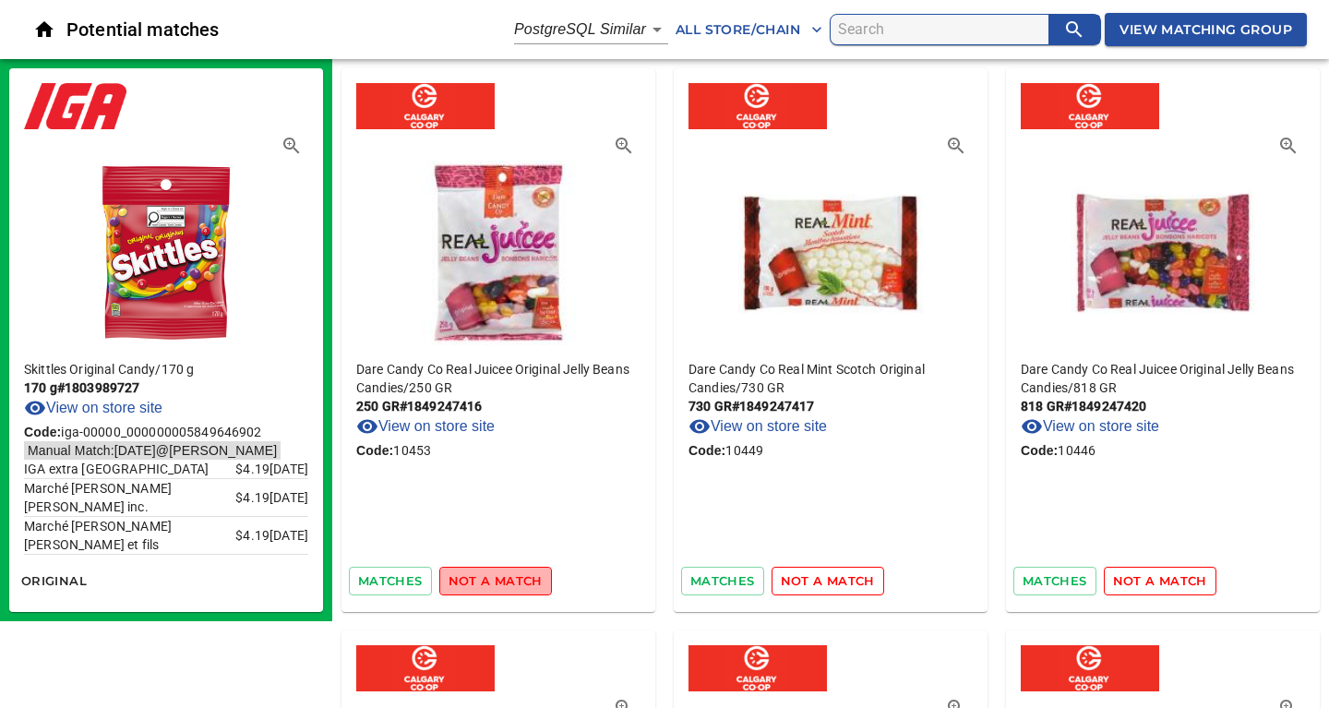
click at [509, 581] on span "not a match" at bounding box center [495, 580] width 94 height 21
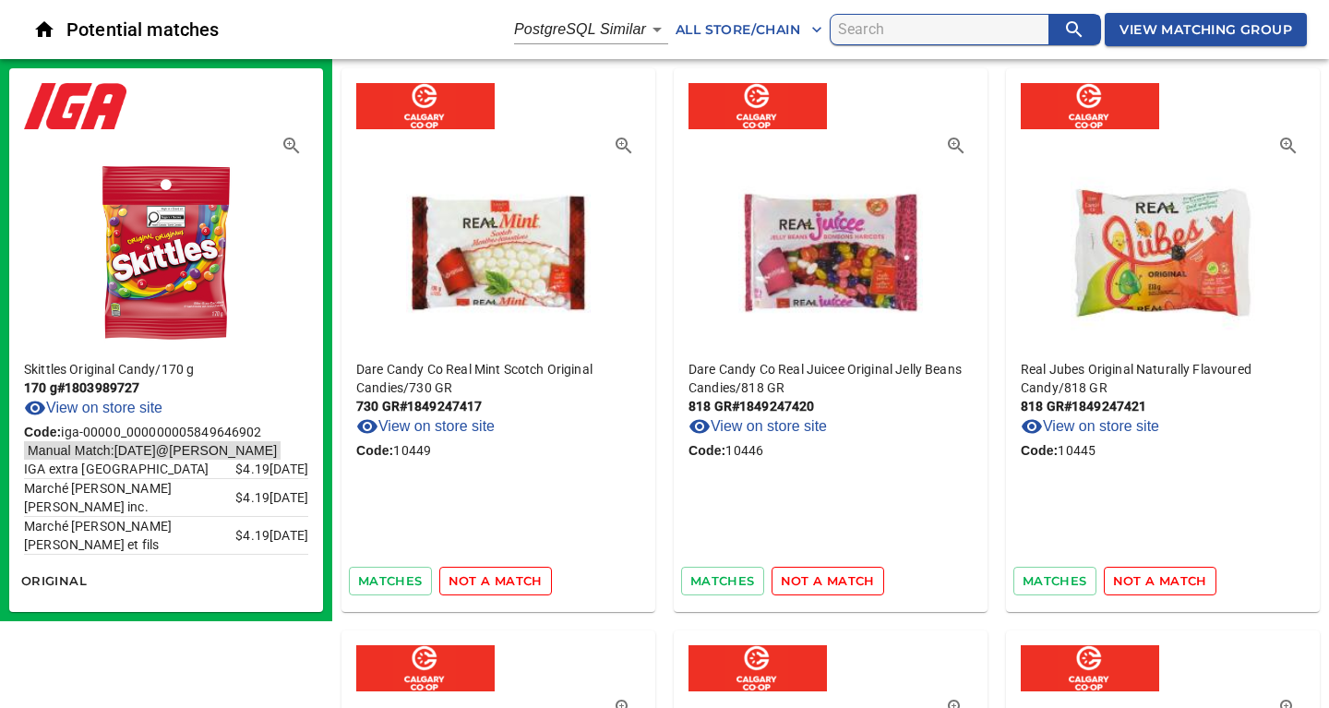
click at [509, 581] on span "not a match" at bounding box center [495, 580] width 94 height 21
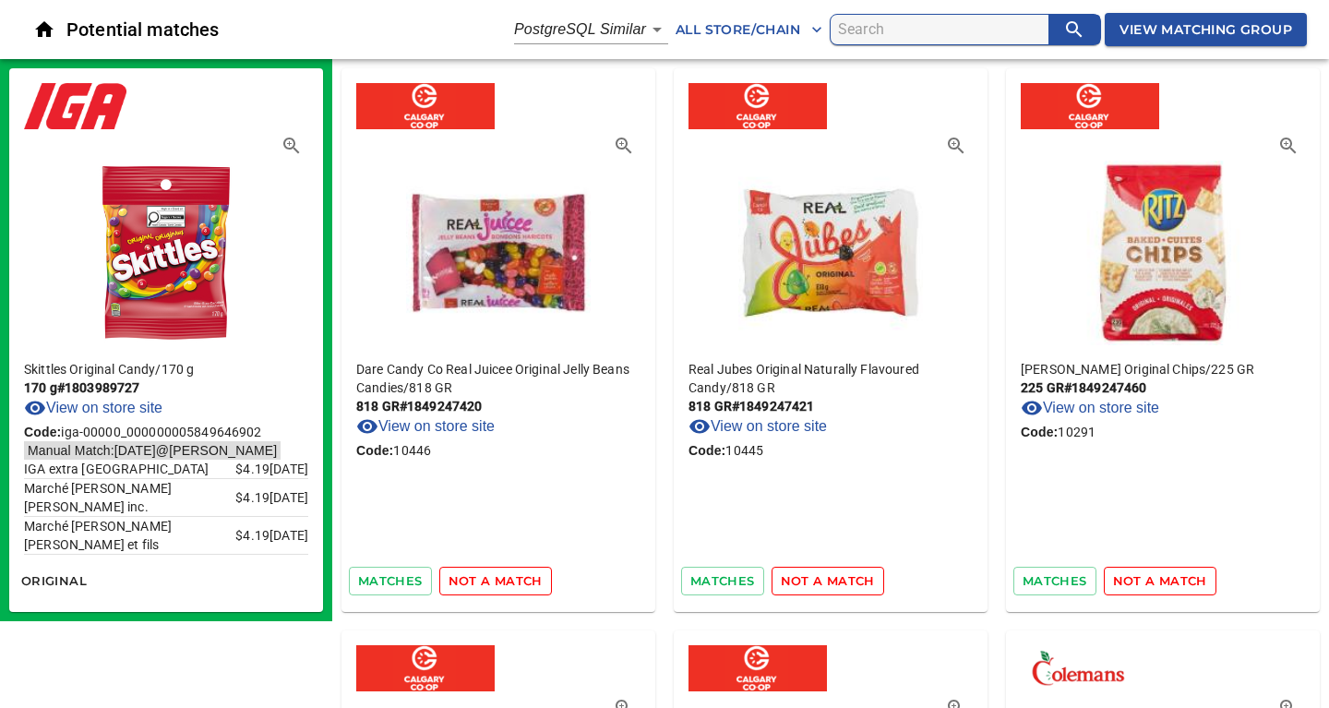
click at [509, 581] on span "not a match" at bounding box center [495, 580] width 94 height 21
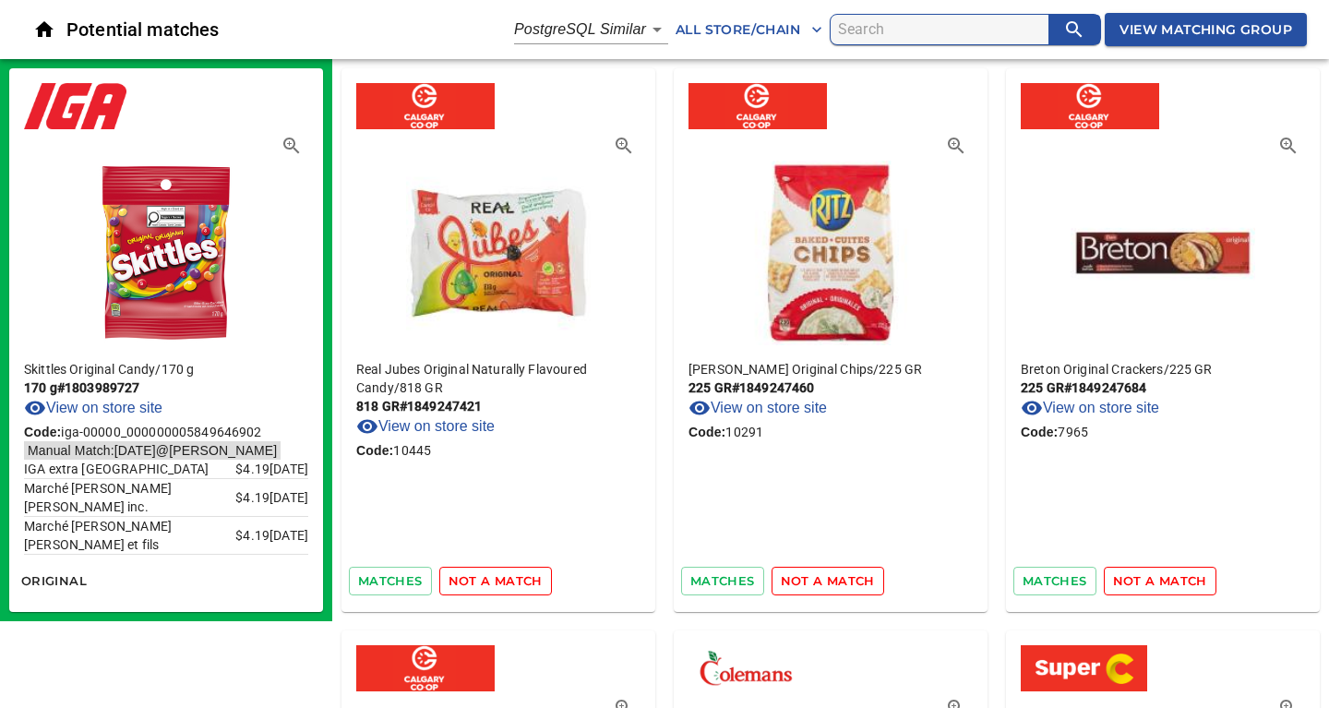
click at [509, 581] on span "not a match" at bounding box center [495, 580] width 94 height 21
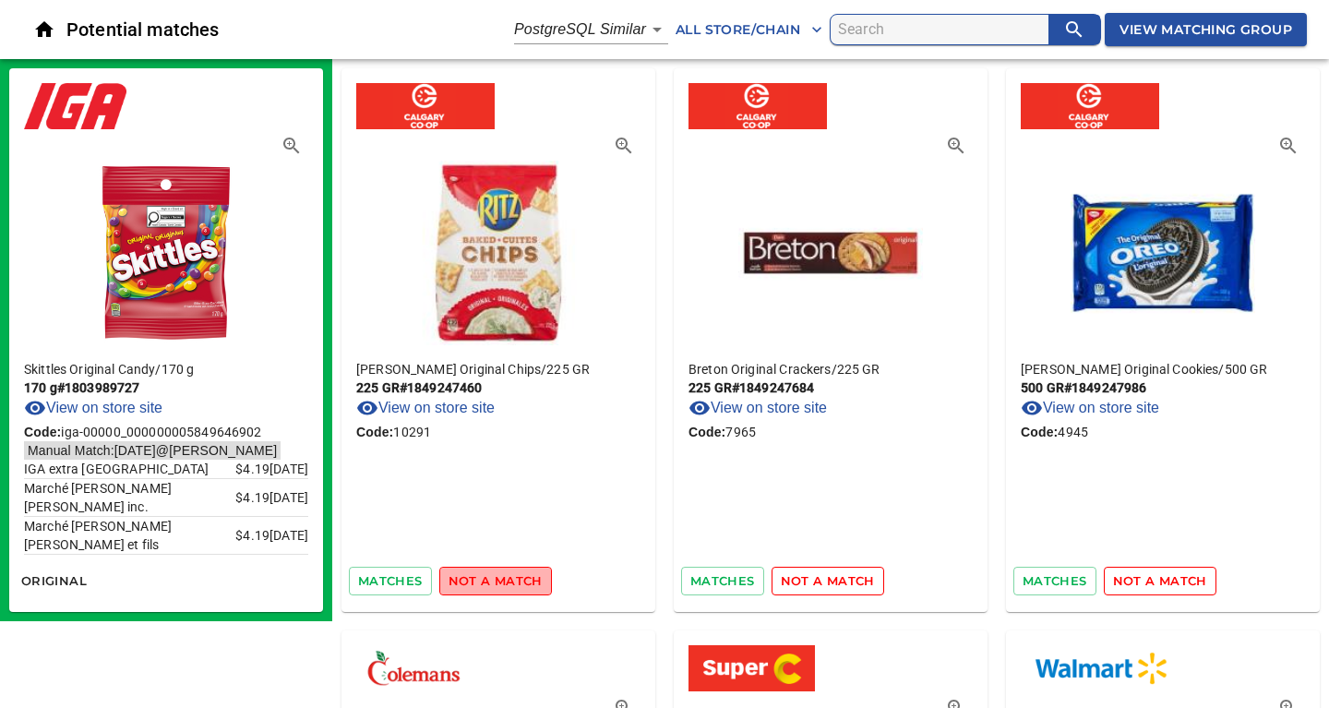
click at [509, 581] on span "not a match" at bounding box center [495, 580] width 94 height 21
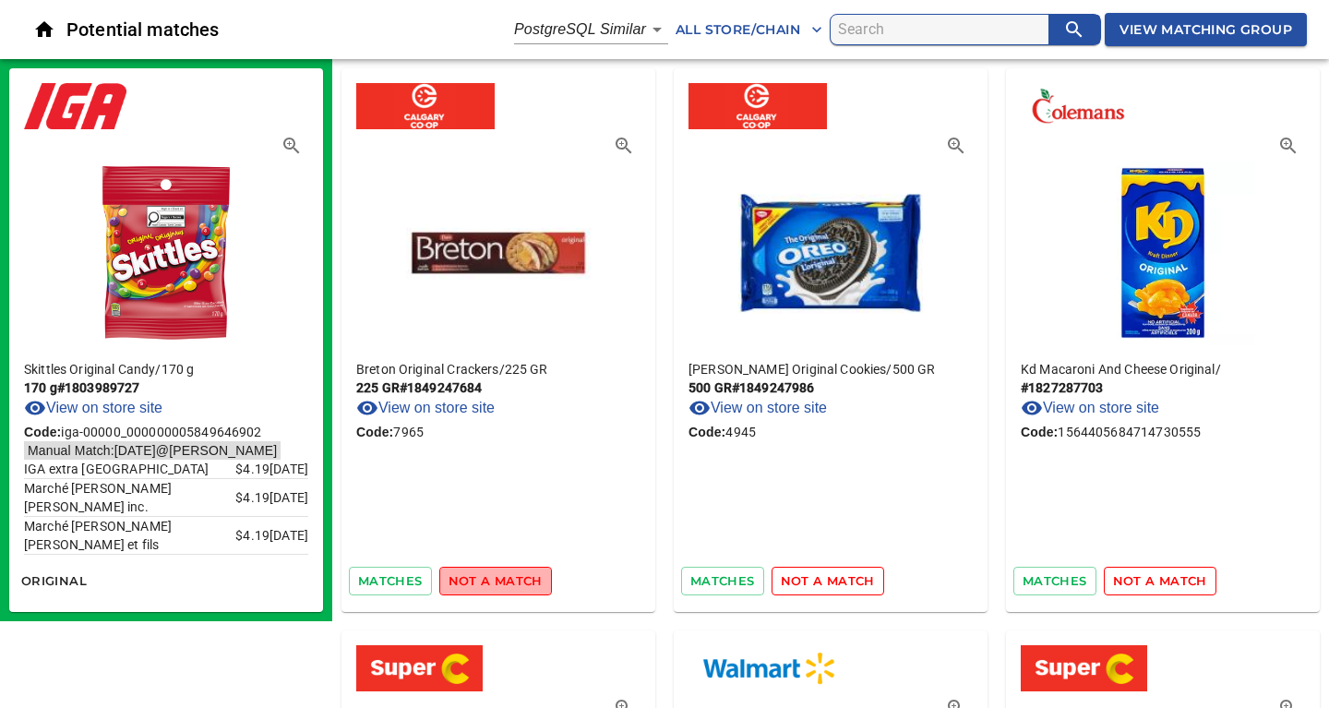
click at [509, 581] on span "not a match" at bounding box center [495, 580] width 94 height 21
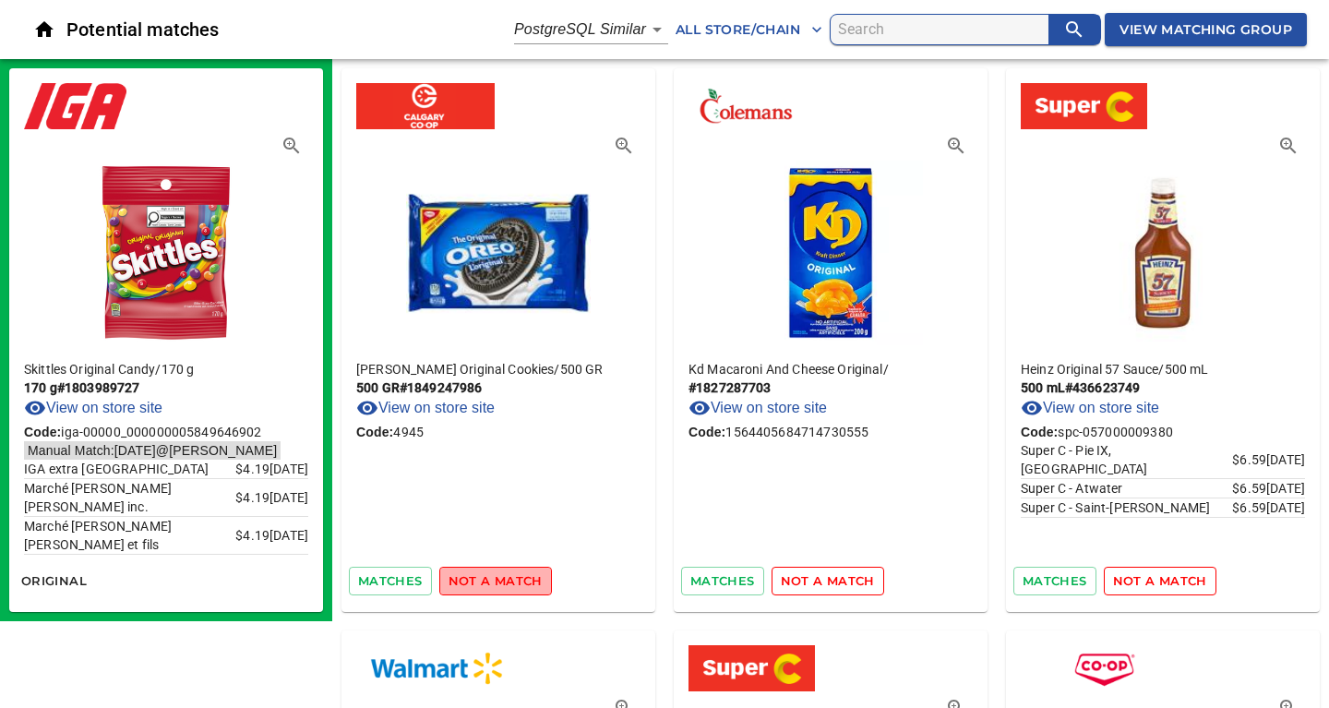
click at [509, 581] on span "not a match" at bounding box center [495, 580] width 94 height 21
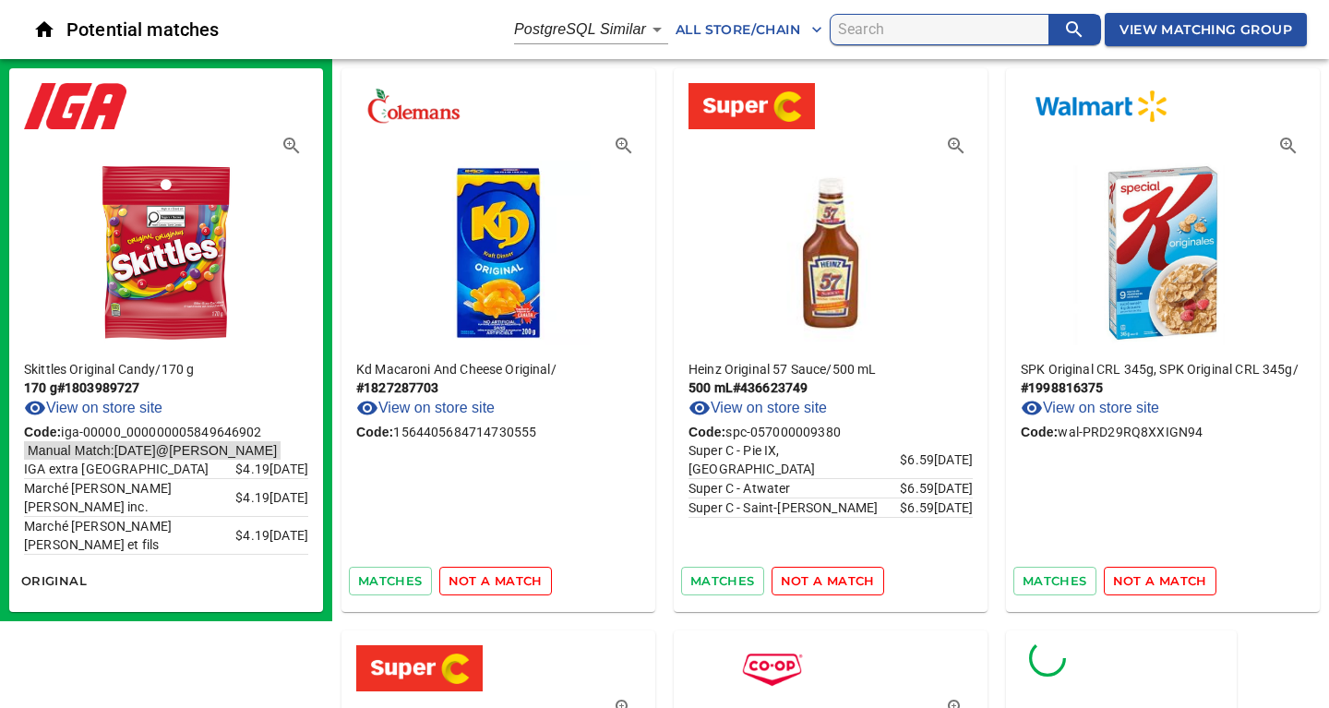
click at [509, 581] on span "not a match" at bounding box center [495, 580] width 94 height 21
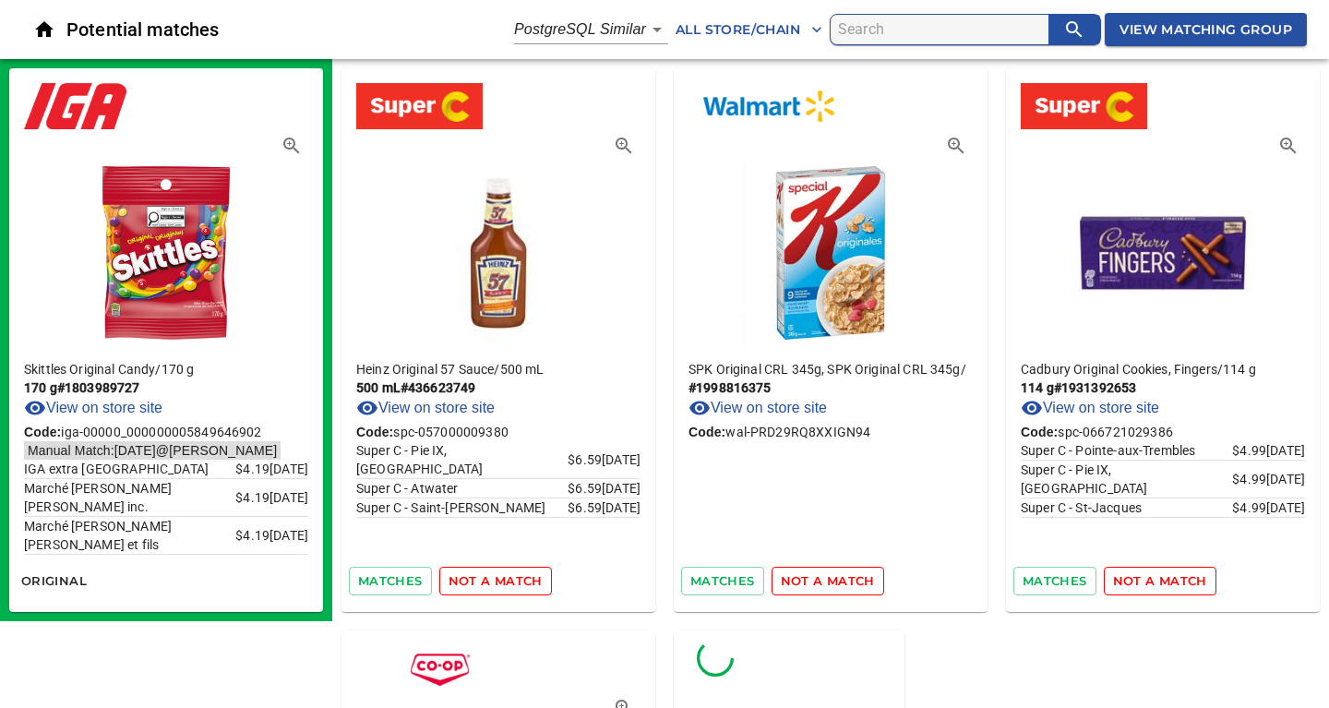
click at [509, 581] on span "not a match" at bounding box center [495, 580] width 94 height 21
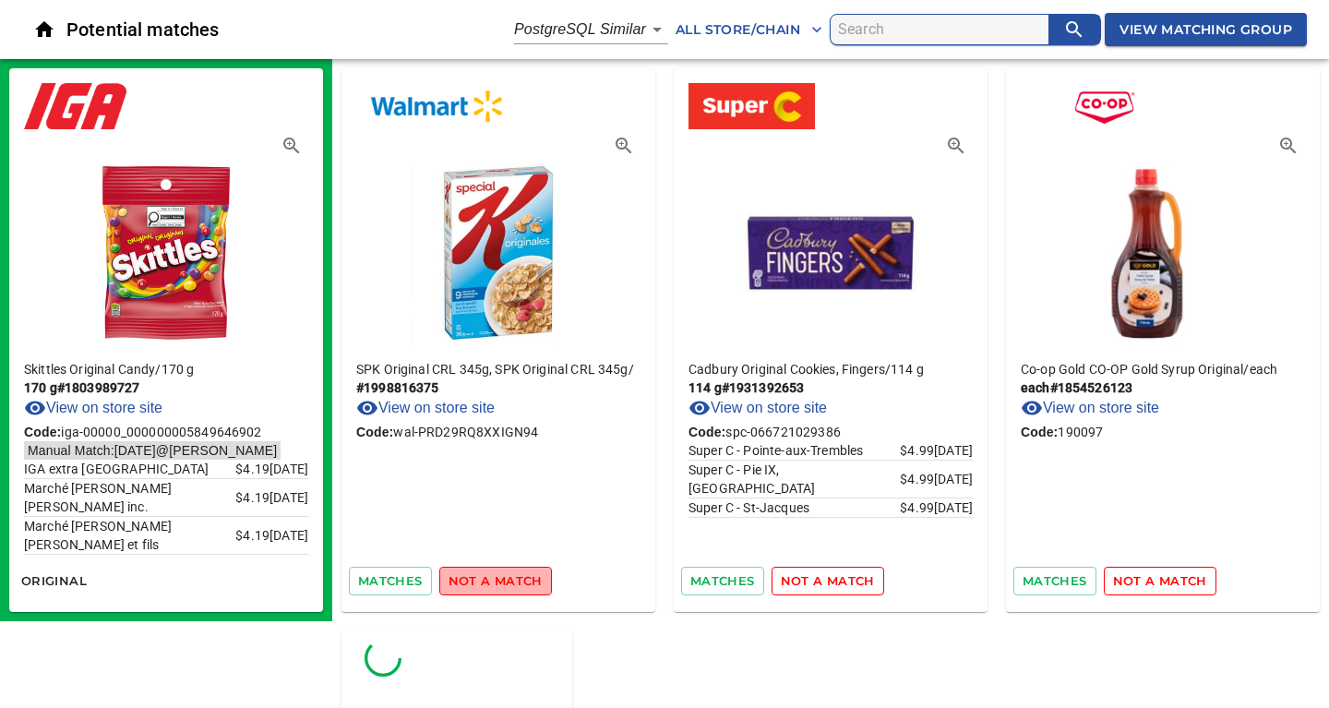
click at [509, 581] on span "not a match" at bounding box center [495, 580] width 94 height 21
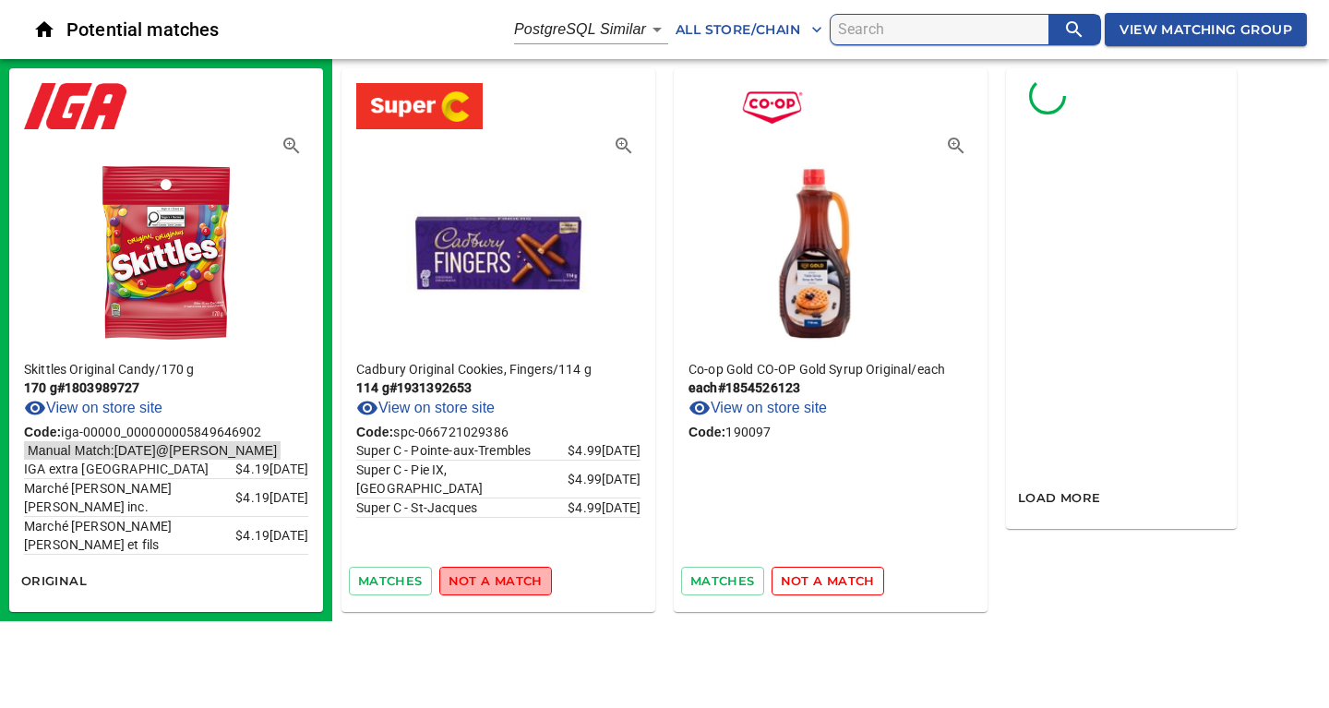
click at [509, 581] on span "not a match" at bounding box center [495, 580] width 94 height 21
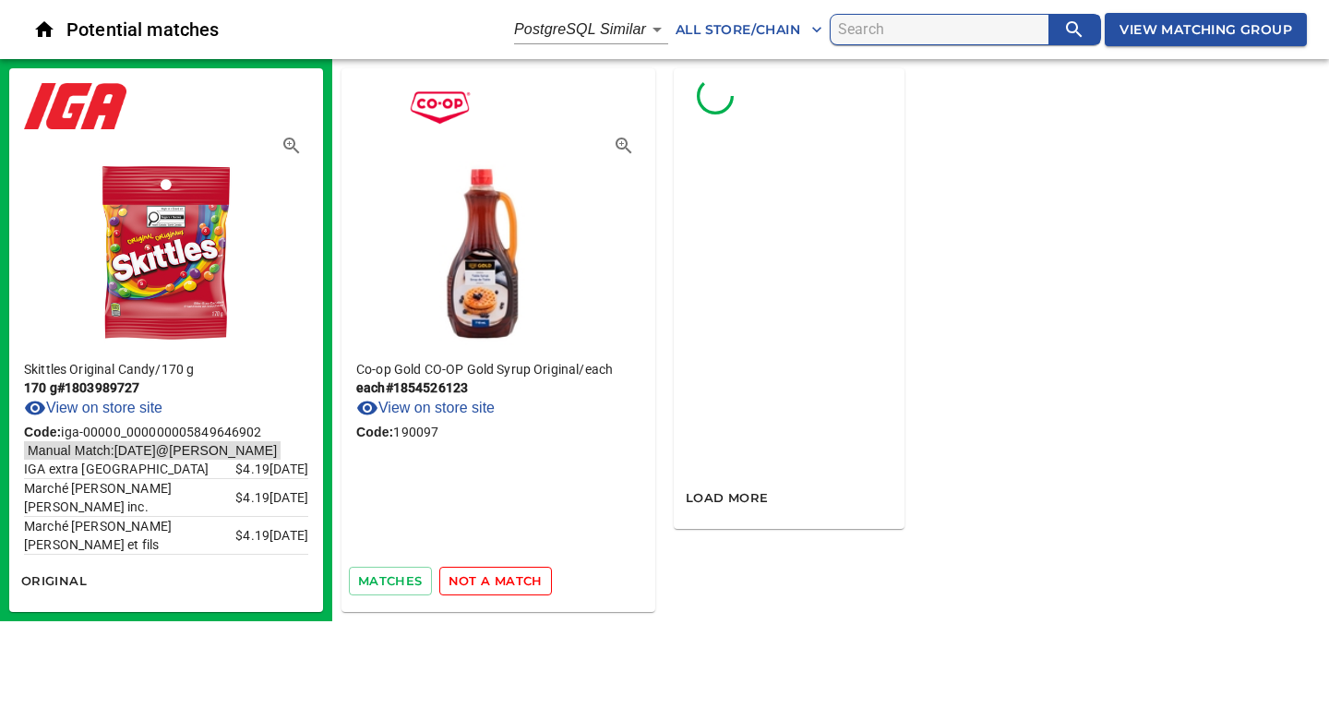
click at [509, 581] on span "not a match" at bounding box center [495, 580] width 94 height 21
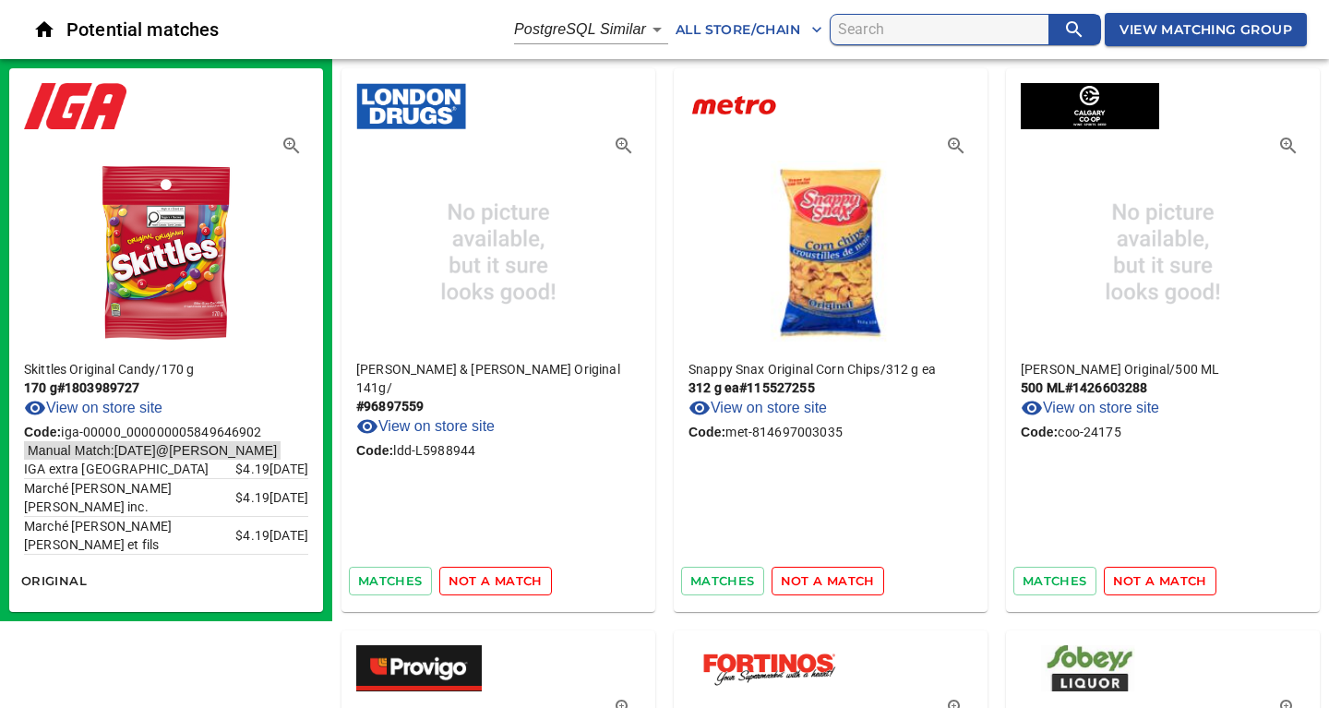
click at [509, 581] on span "not a match" at bounding box center [495, 580] width 94 height 21
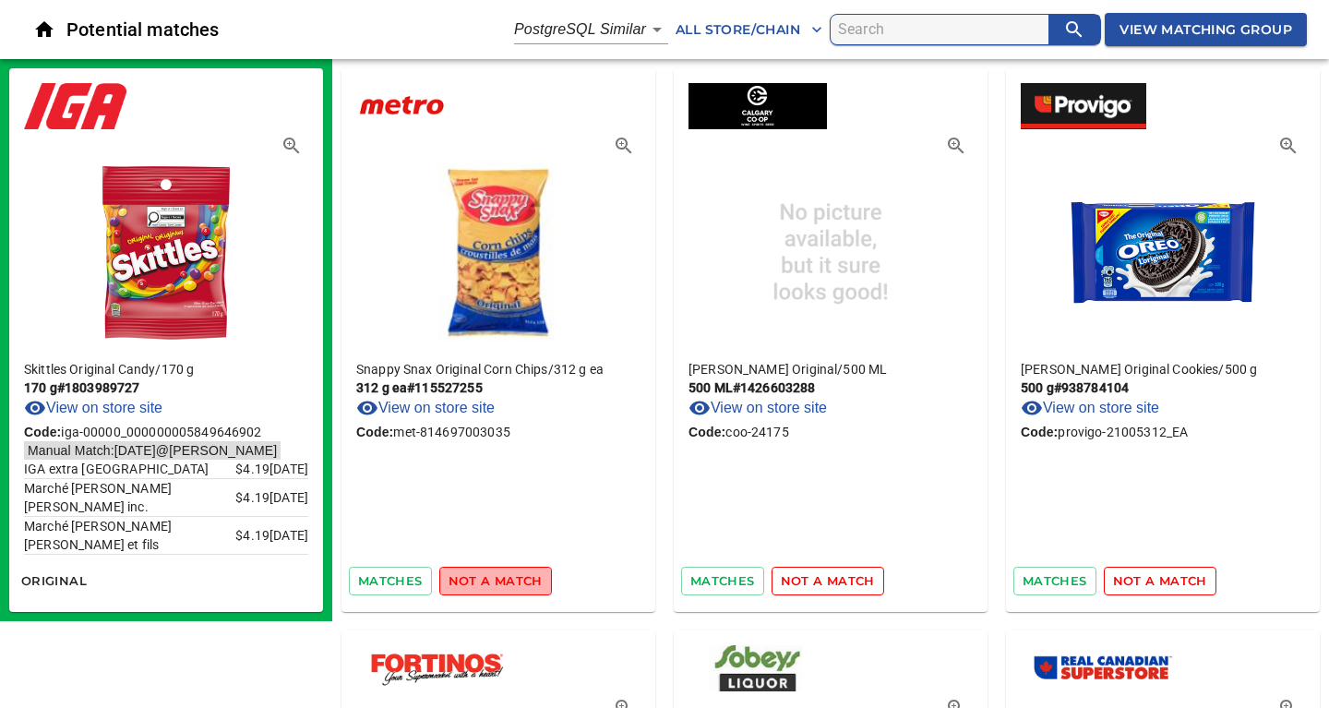
click at [513, 580] on span "not a match" at bounding box center [495, 580] width 94 height 21
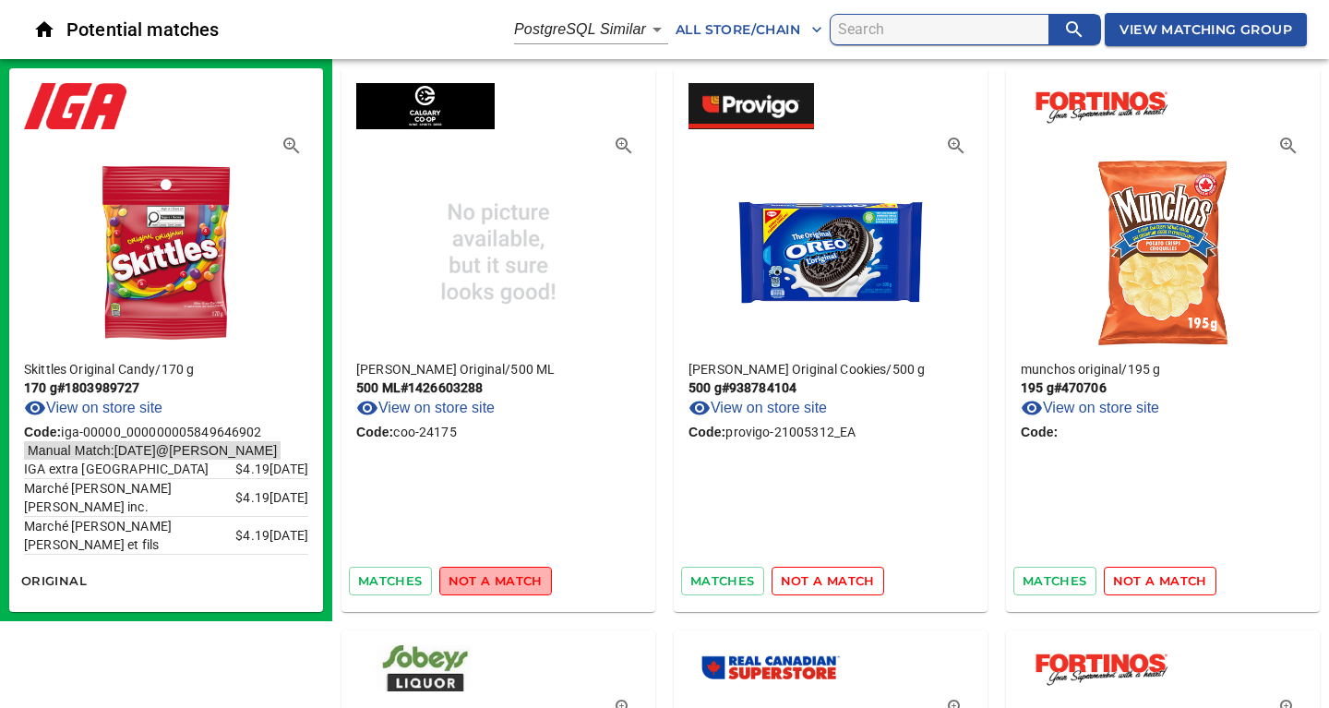
click at [513, 580] on span "not a match" at bounding box center [495, 580] width 94 height 21
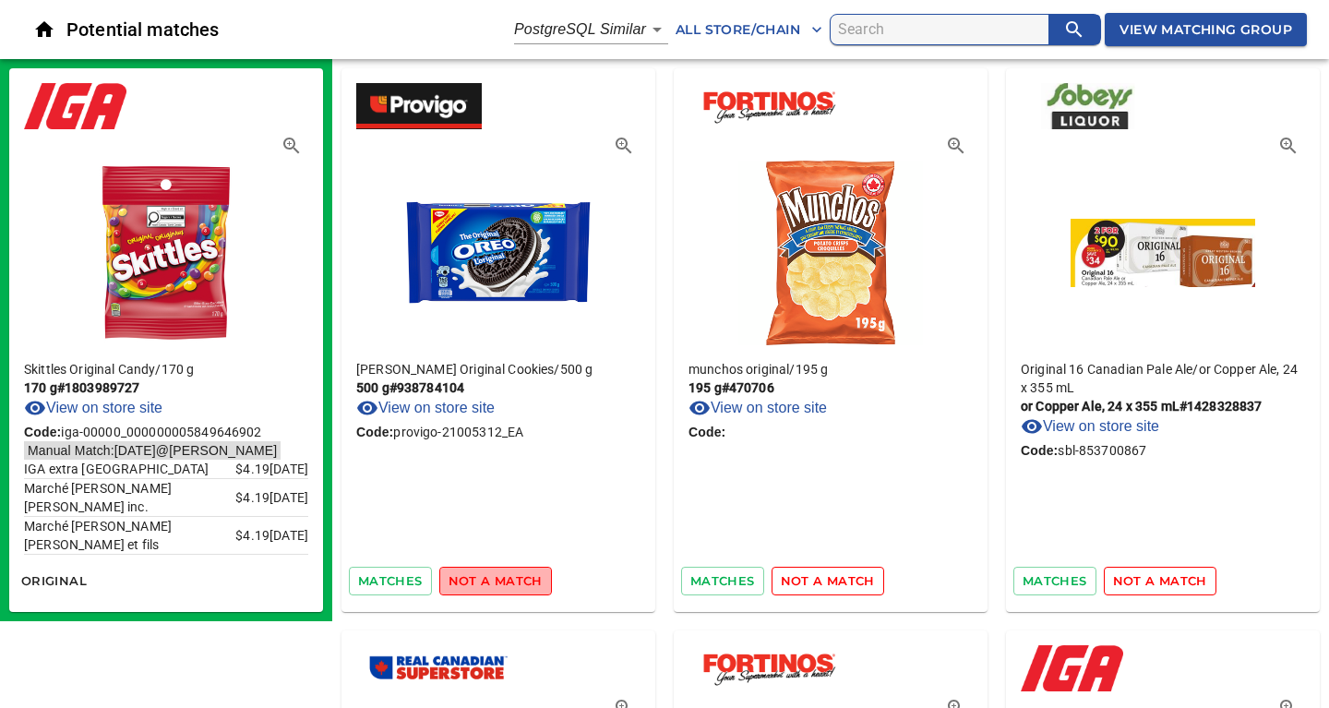
click at [513, 580] on span "not a match" at bounding box center [495, 580] width 94 height 21
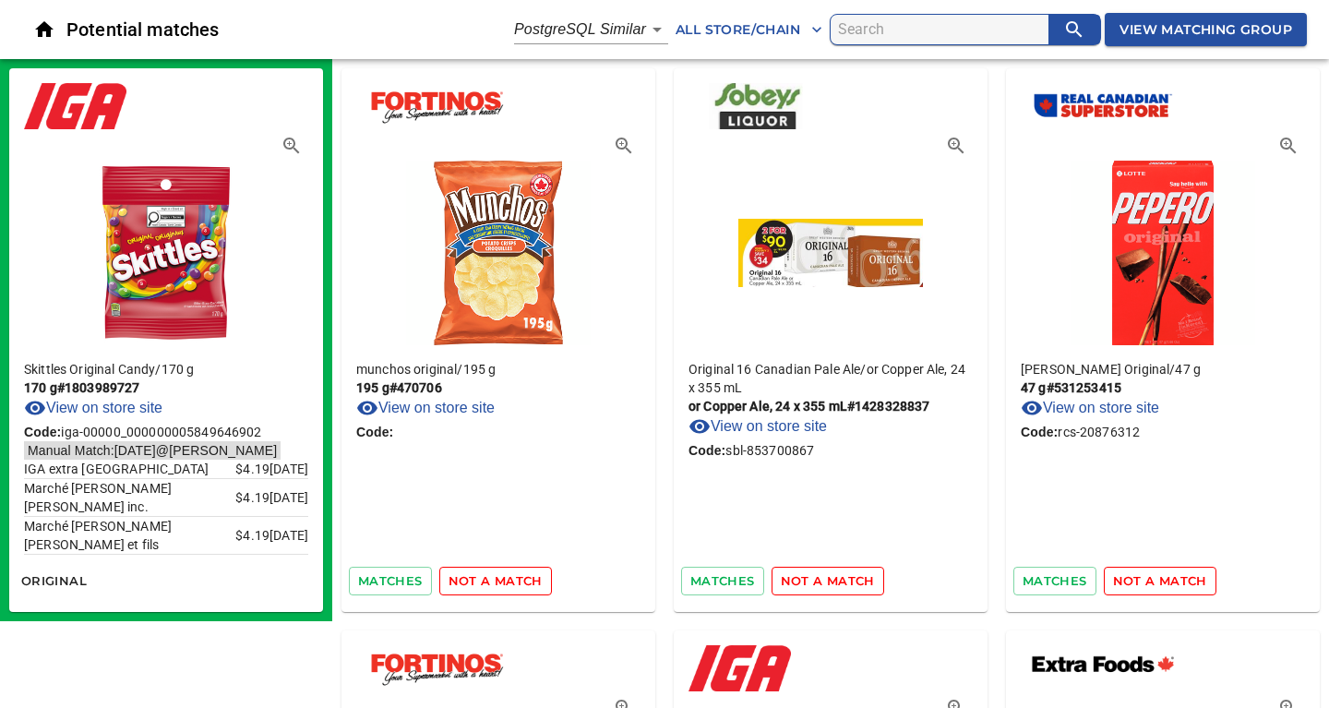
click at [513, 580] on span "not a match" at bounding box center [495, 580] width 94 height 21
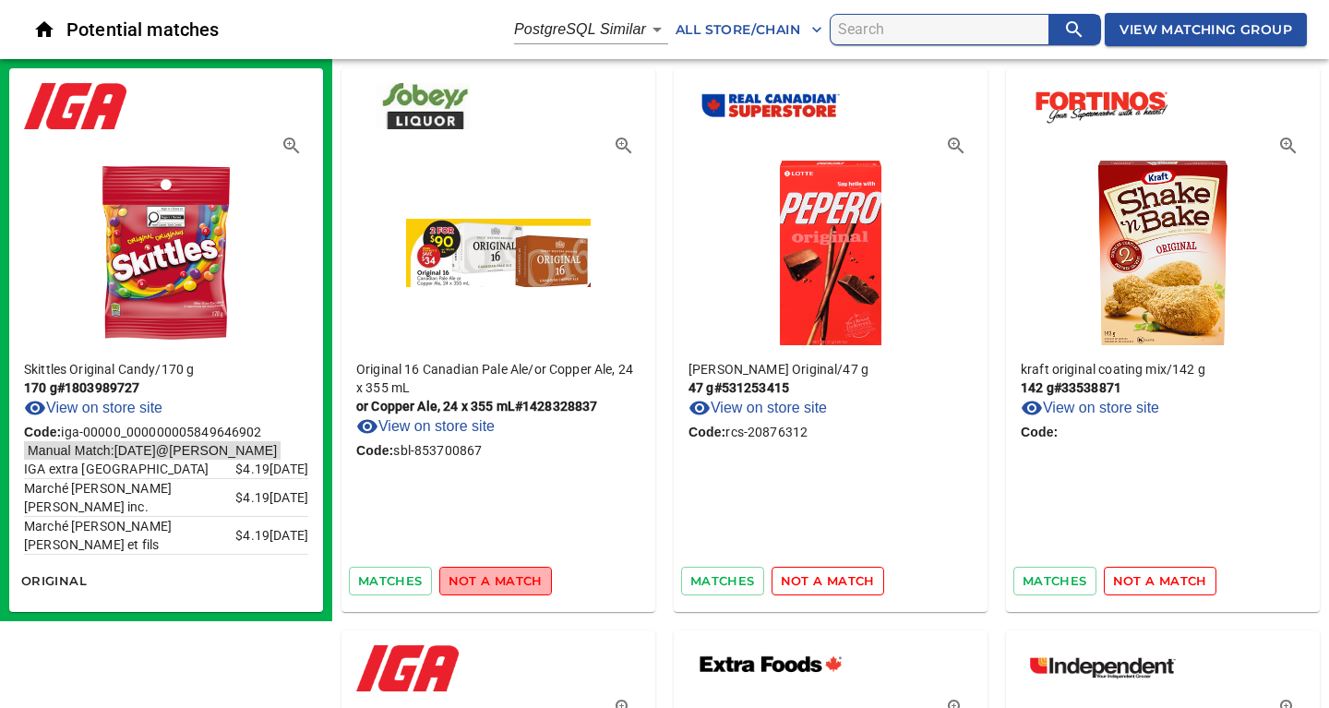
click at [513, 580] on span "not a match" at bounding box center [495, 580] width 94 height 21
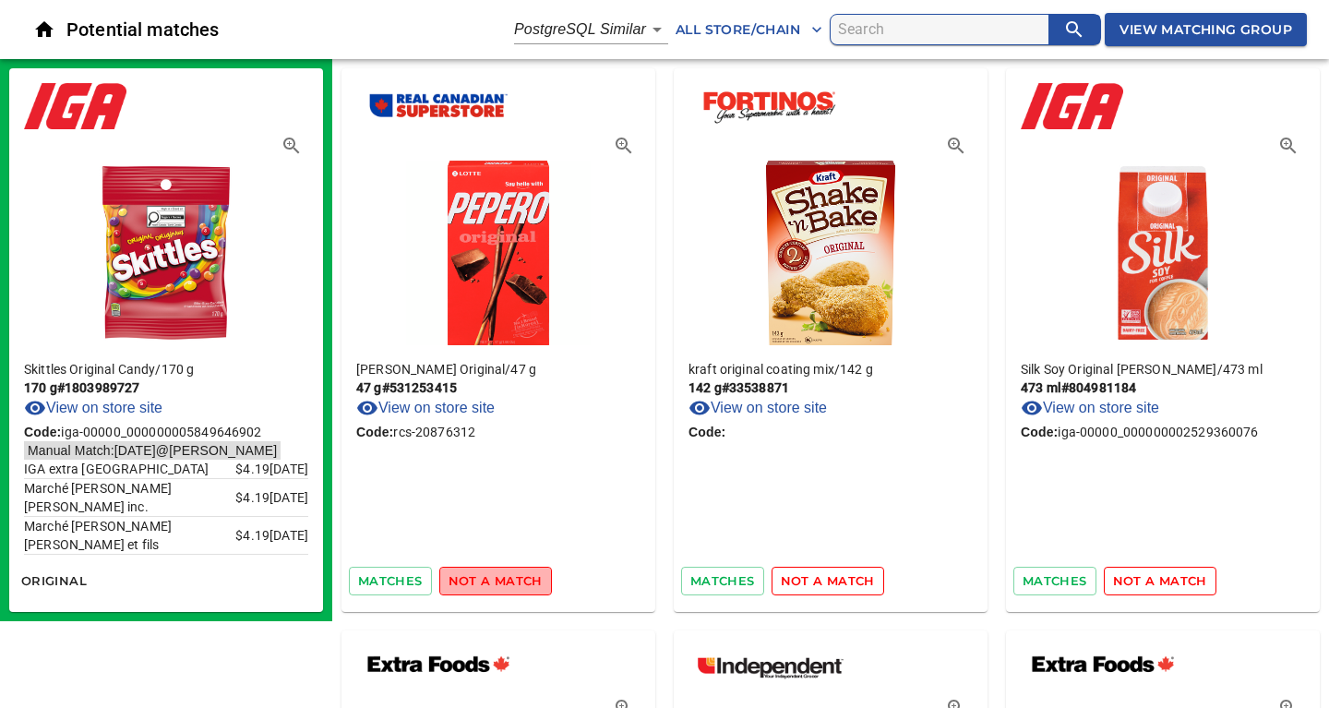
click at [513, 580] on span "not a match" at bounding box center [495, 580] width 94 height 21
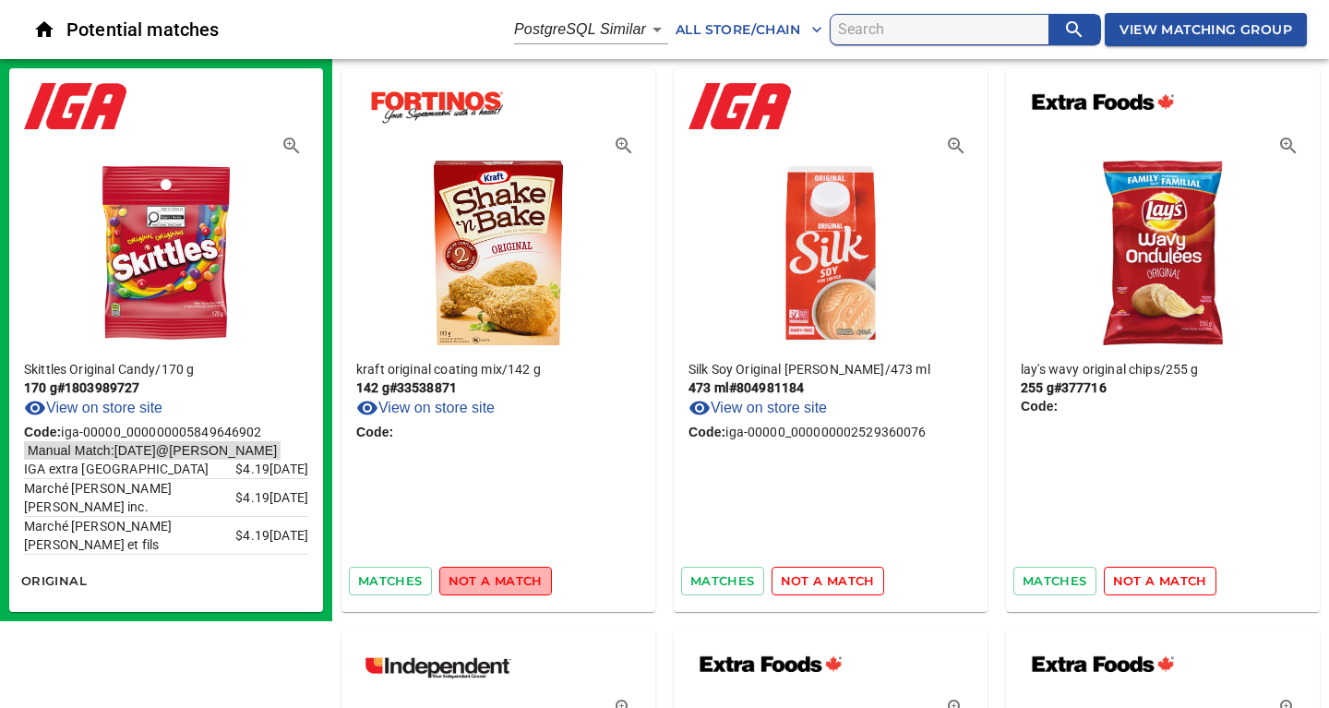
click at [513, 580] on span "not a match" at bounding box center [495, 580] width 94 height 21
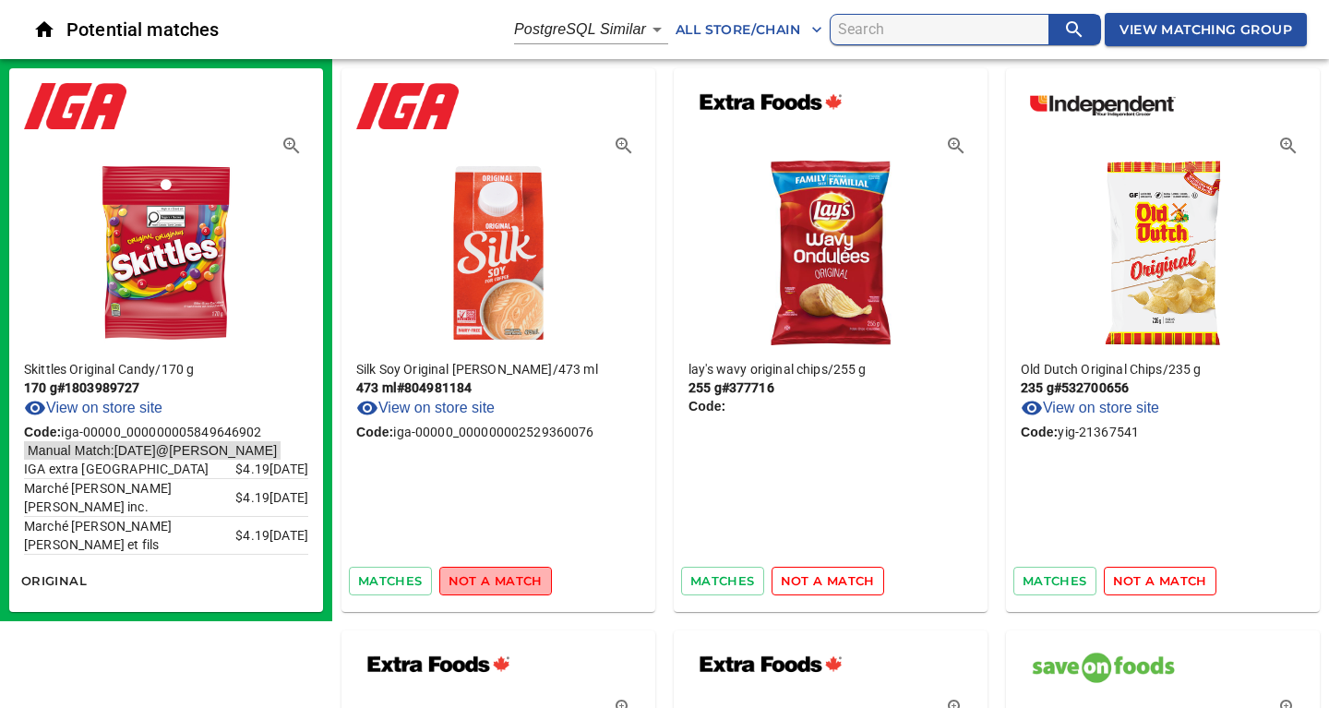
click at [513, 580] on span "not a match" at bounding box center [495, 580] width 94 height 21
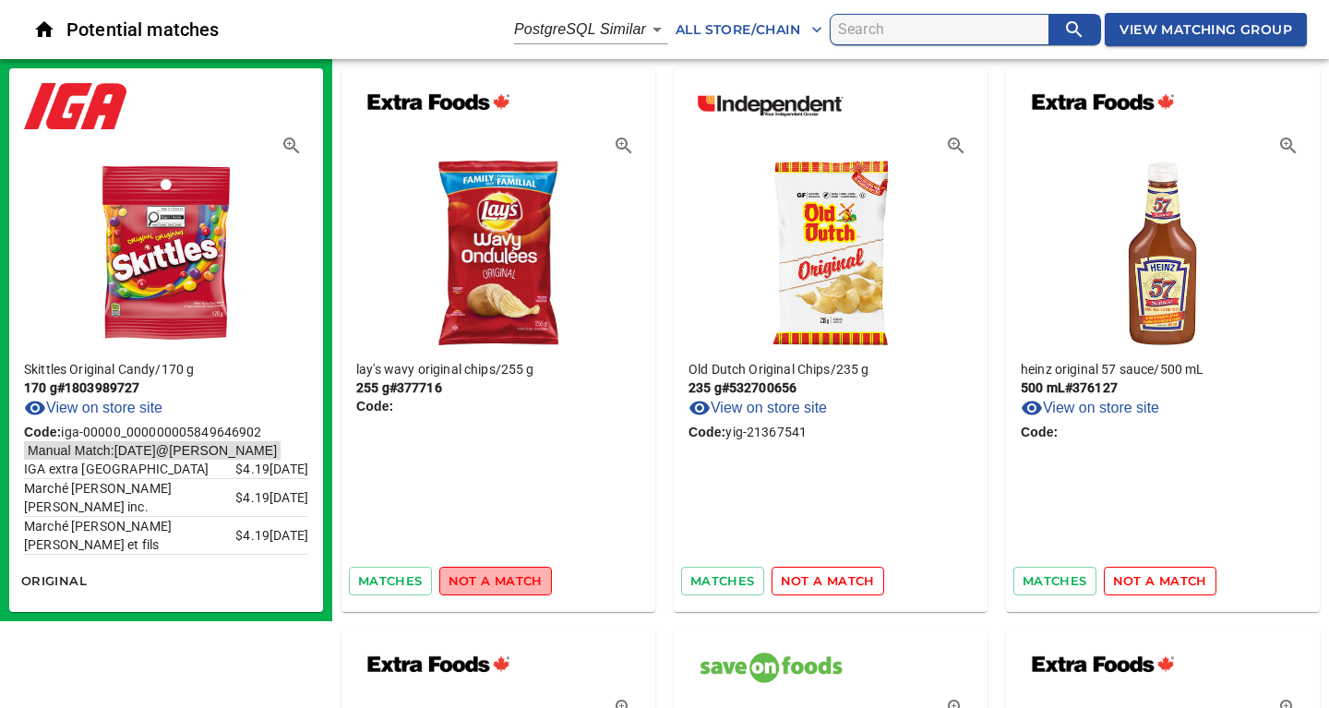
click at [513, 580] on span "not a match" at bounding box center [495, 580] width 94 height 21
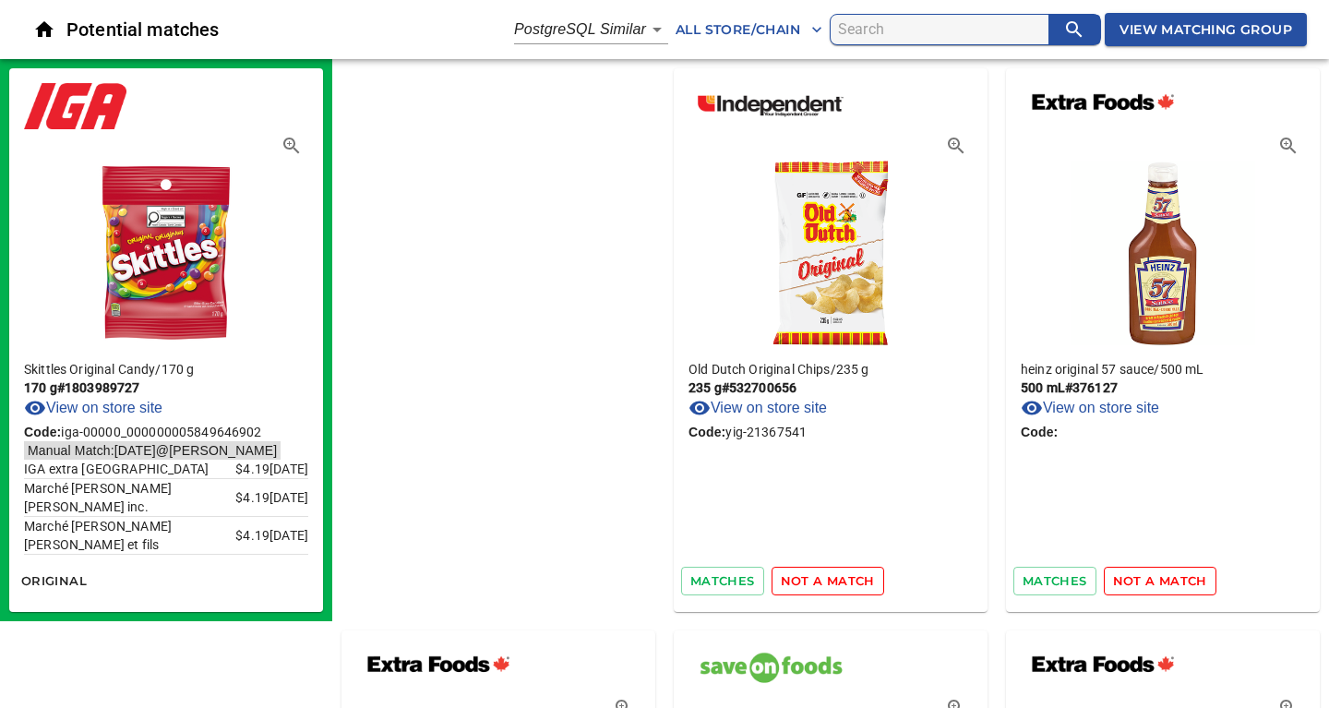
click at [781, 580] on span "not a match" at bounding box center [828, 580] width 94 height 21
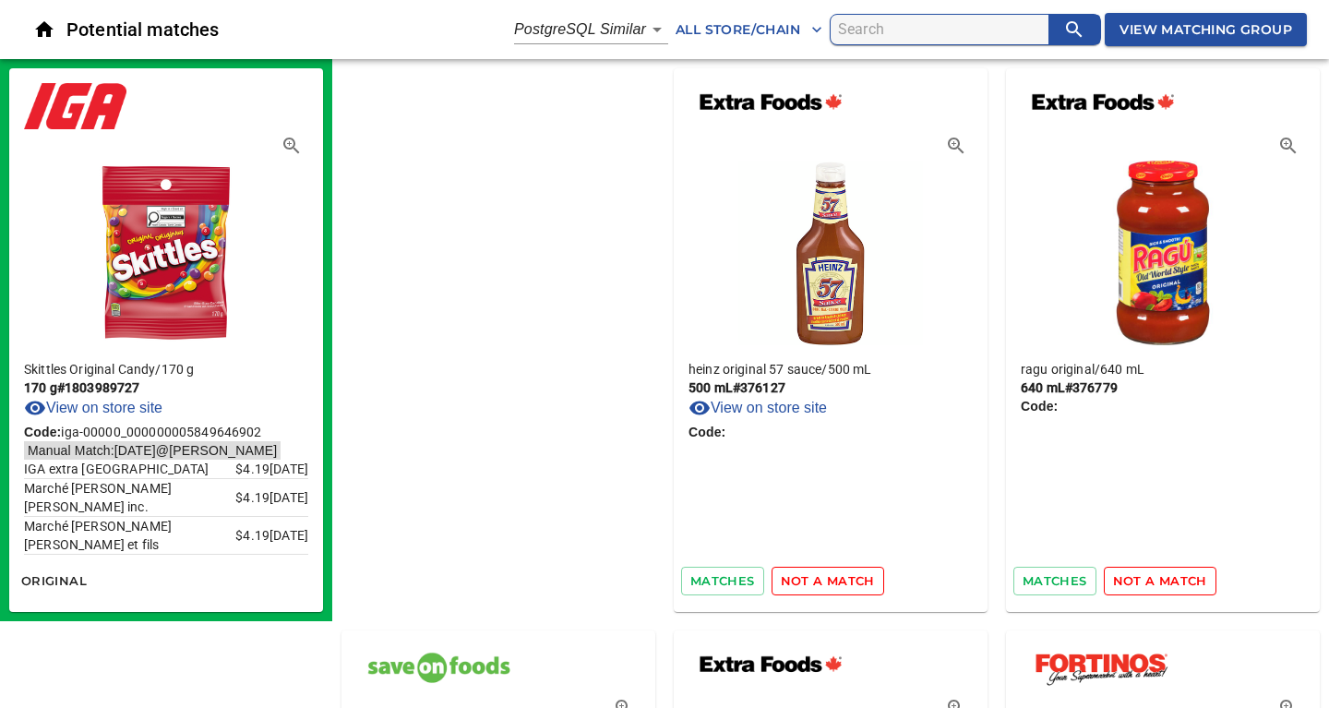
click at [781, 580] on span "not a match" at bounding box center [828, 580] width 94 height 21
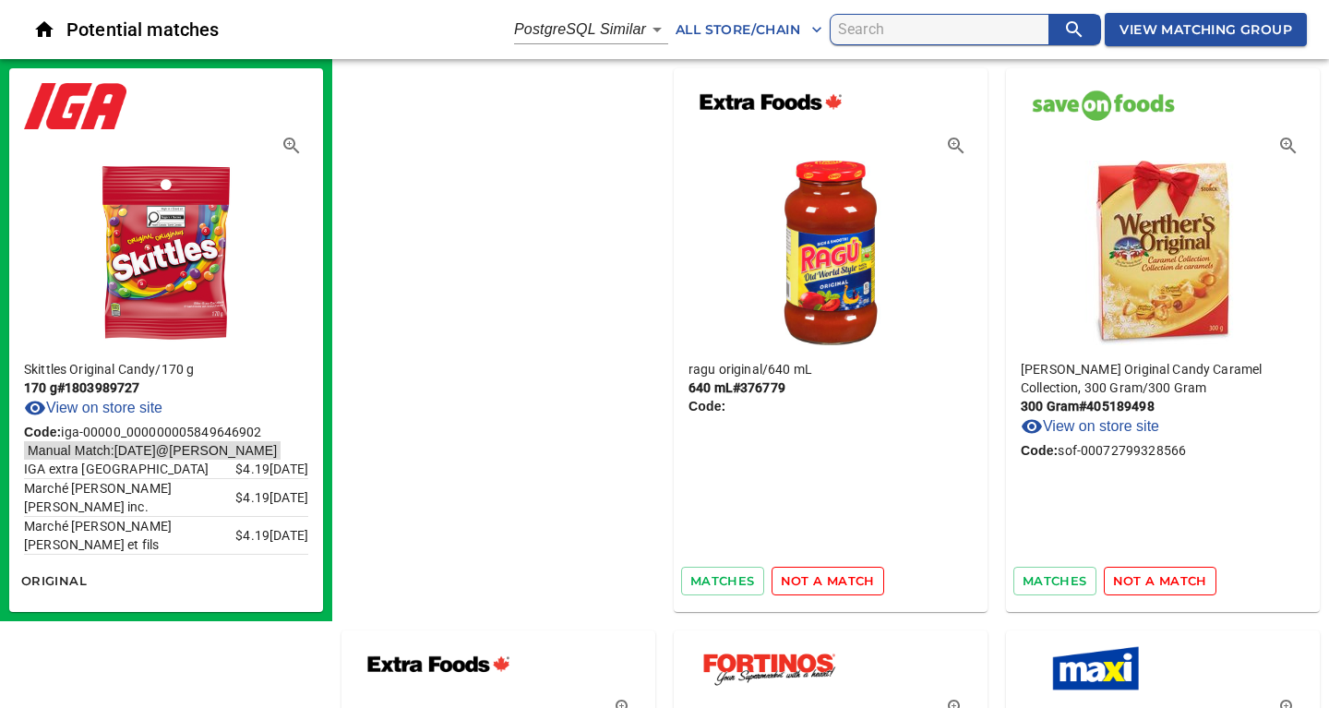
click at [781, 580] on span "not a match" at bounding box center [828, 580] width 94 height 21
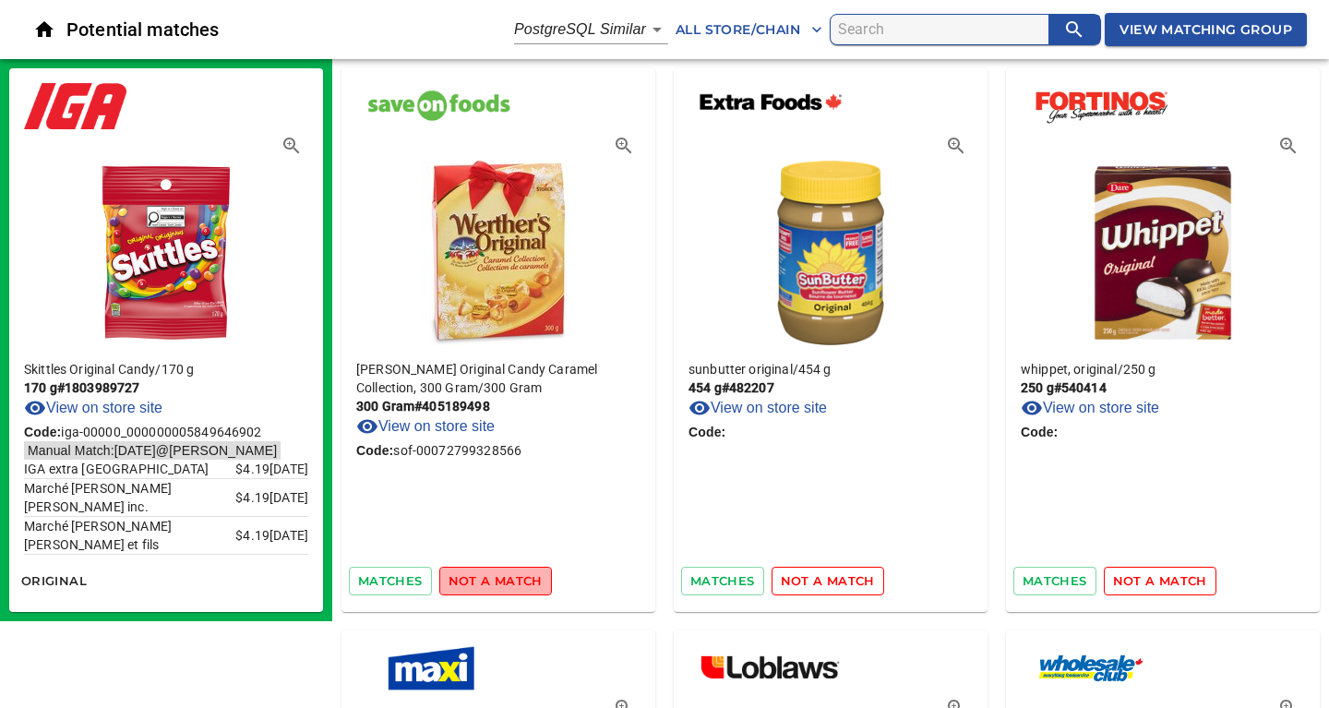
click at [513, 580] on span "not a match" at bounding box center [495, 580] width 94 height 21
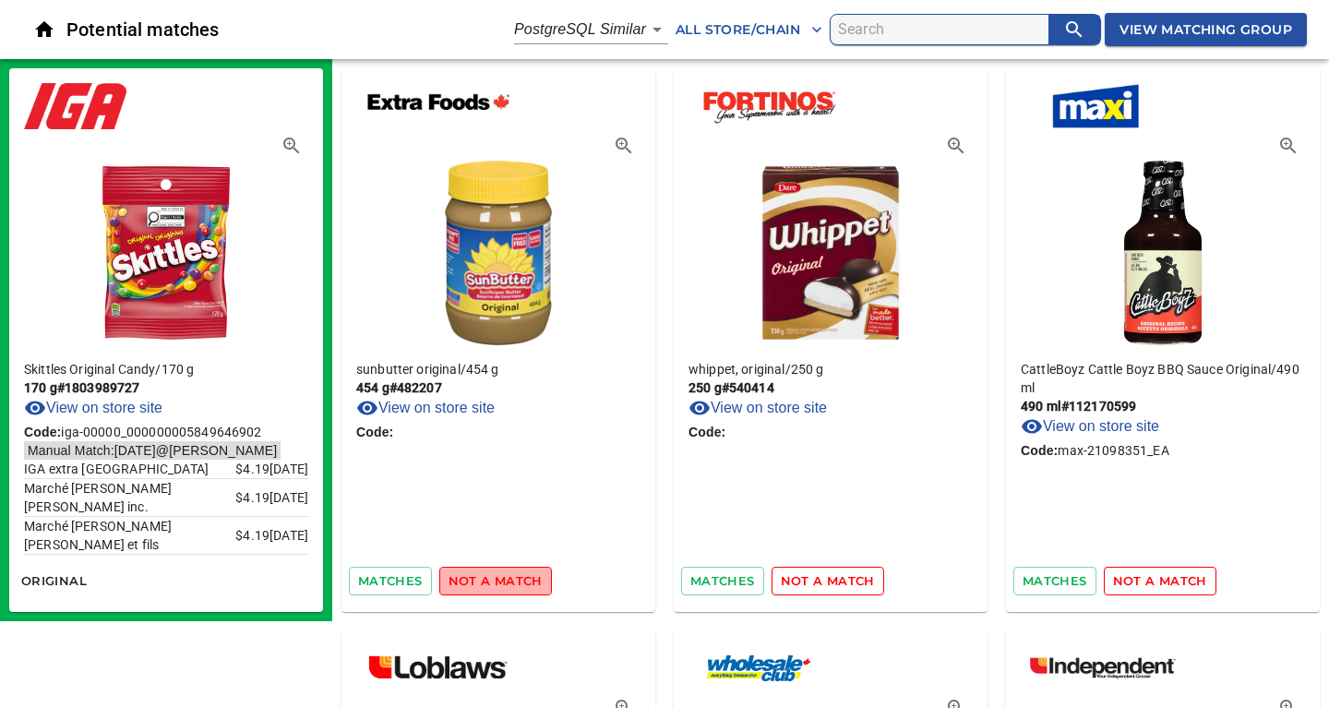
click at [513, 580] on span "not a match" at bounding box center [495, 580] width 94 height 21
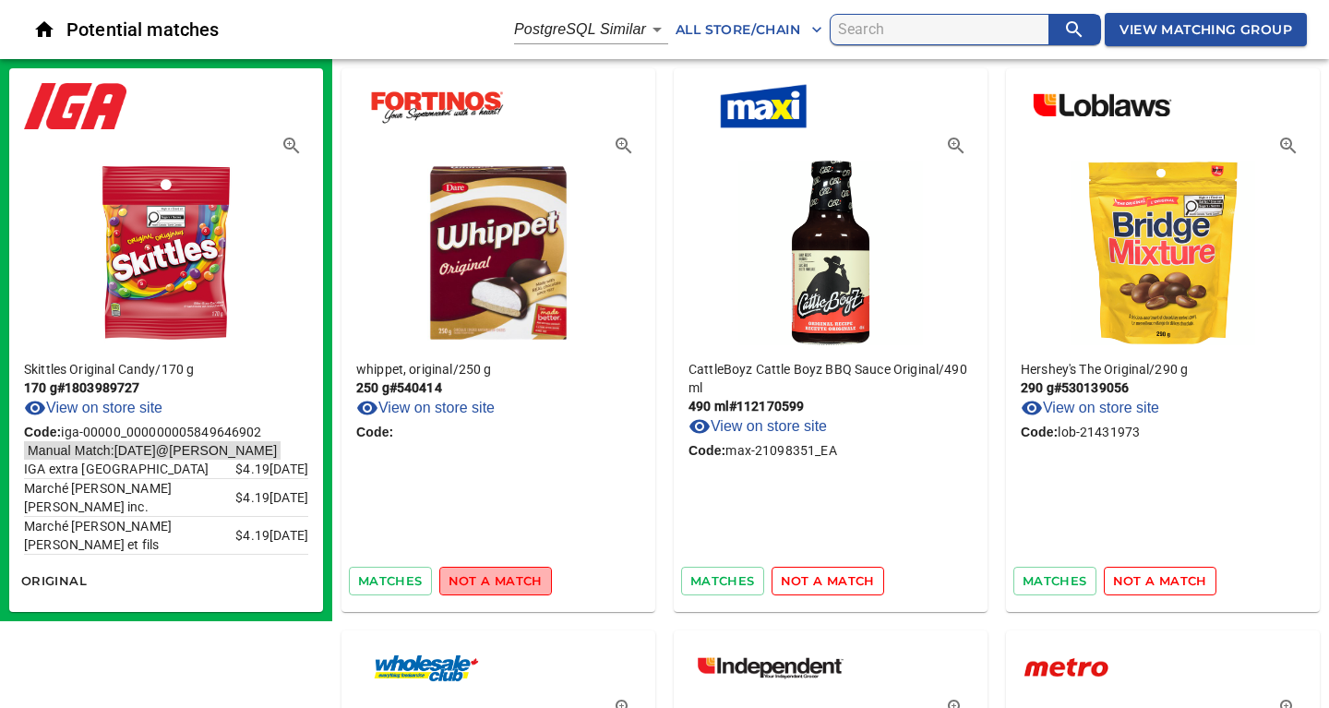
click at [513, 580] on span "not a match" at bounding box center [495, 580] width 94 height 21
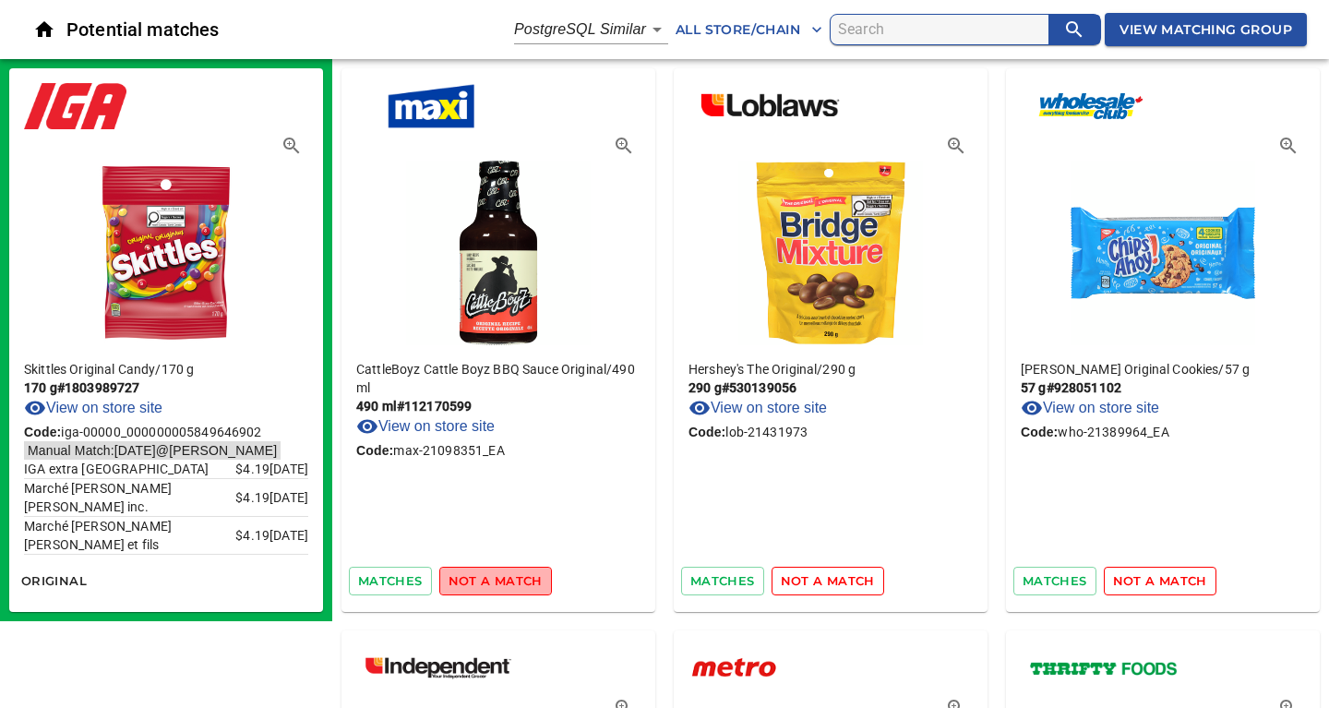
click at [513, 580] on span "not a match" at bounding box center [495, 580] width 94 height 21
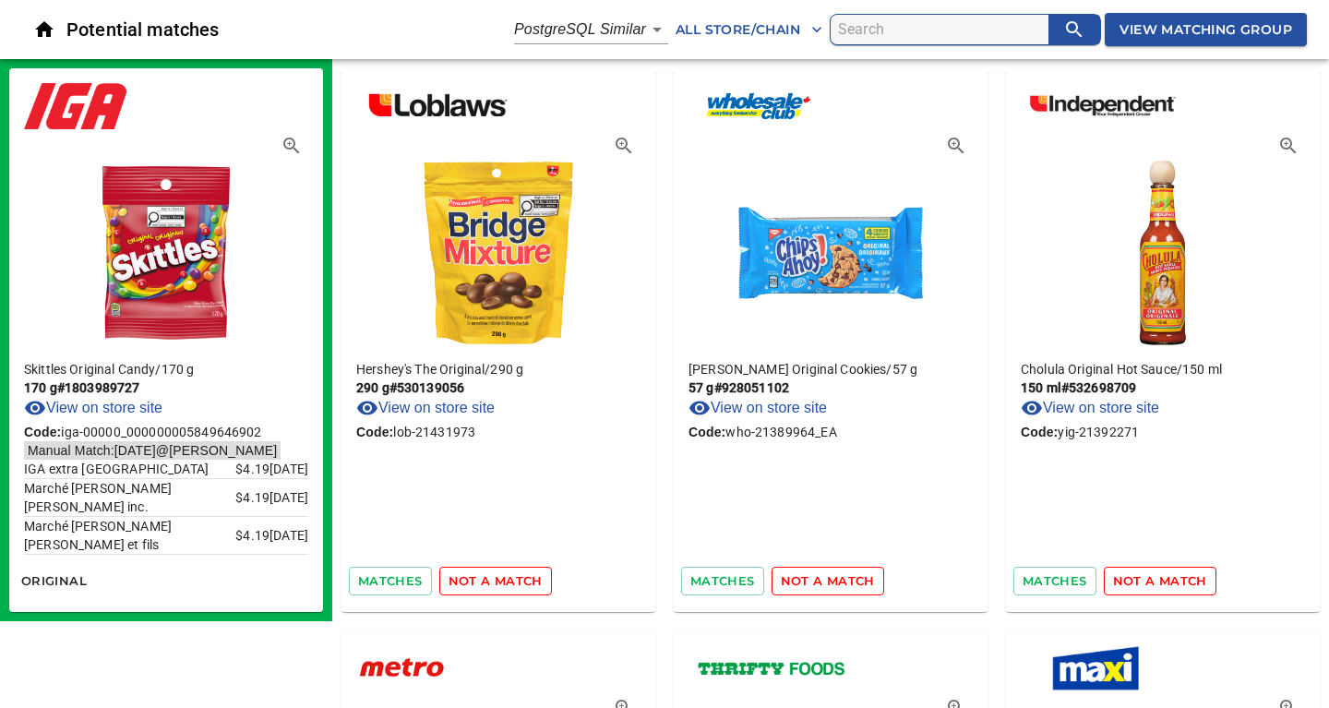
click at [513, 580] on span "not a match" at bounding box center [495, 580] width 94 height 21
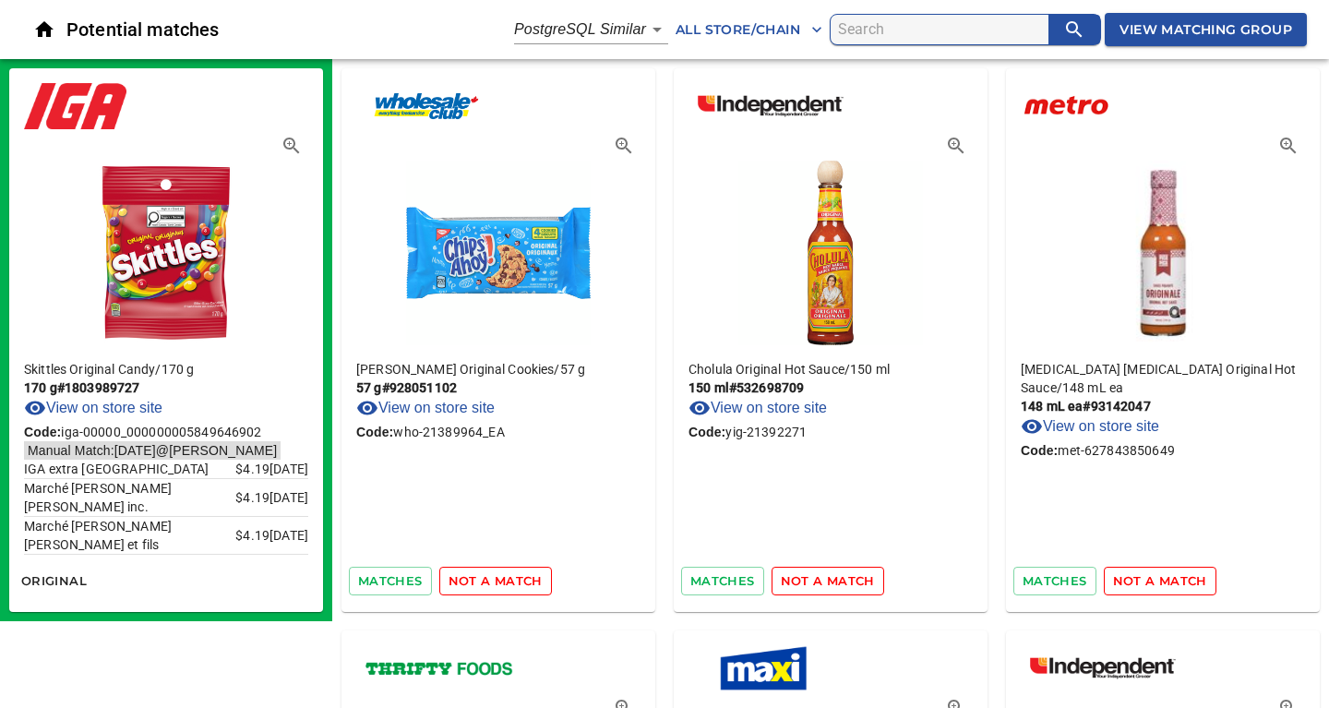
click at [513, 580] on span "not a match" at bounding box center [495, 580] width 94 height 21
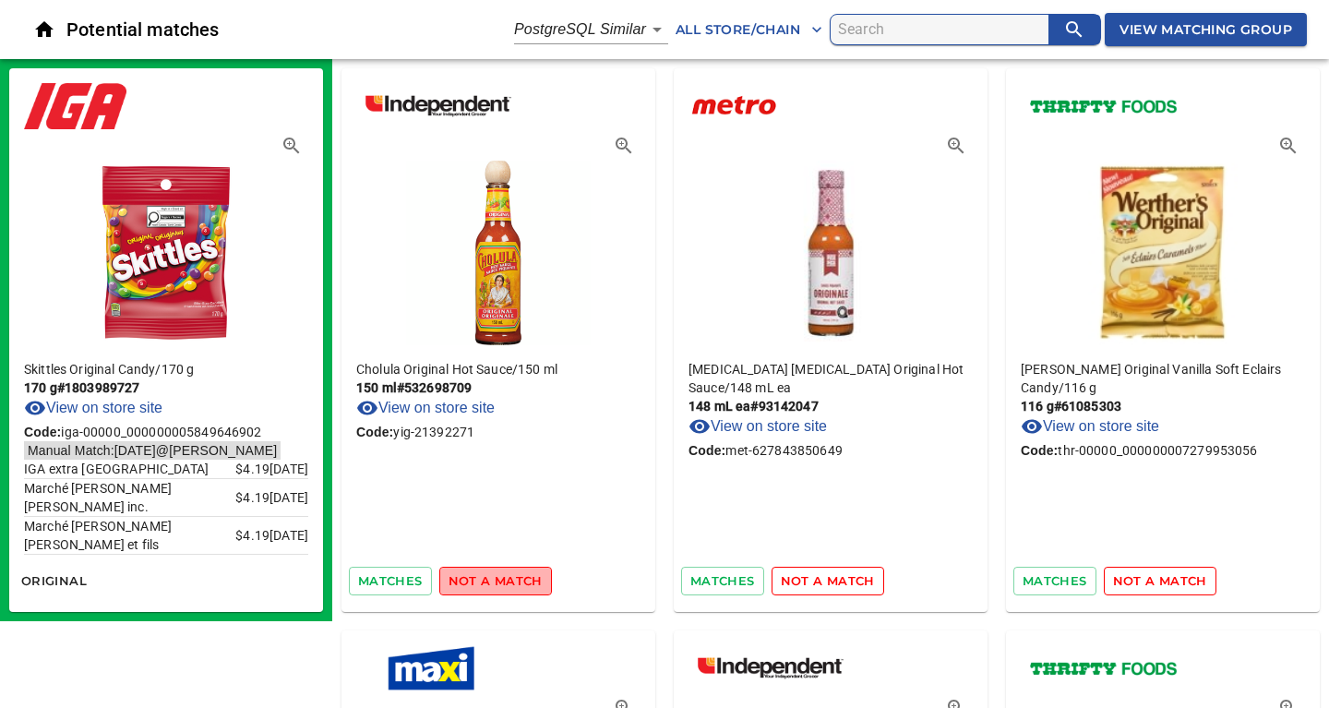
click at [513, 580] on span "not a match" at bounding box center [495, 580] width 94 height 21
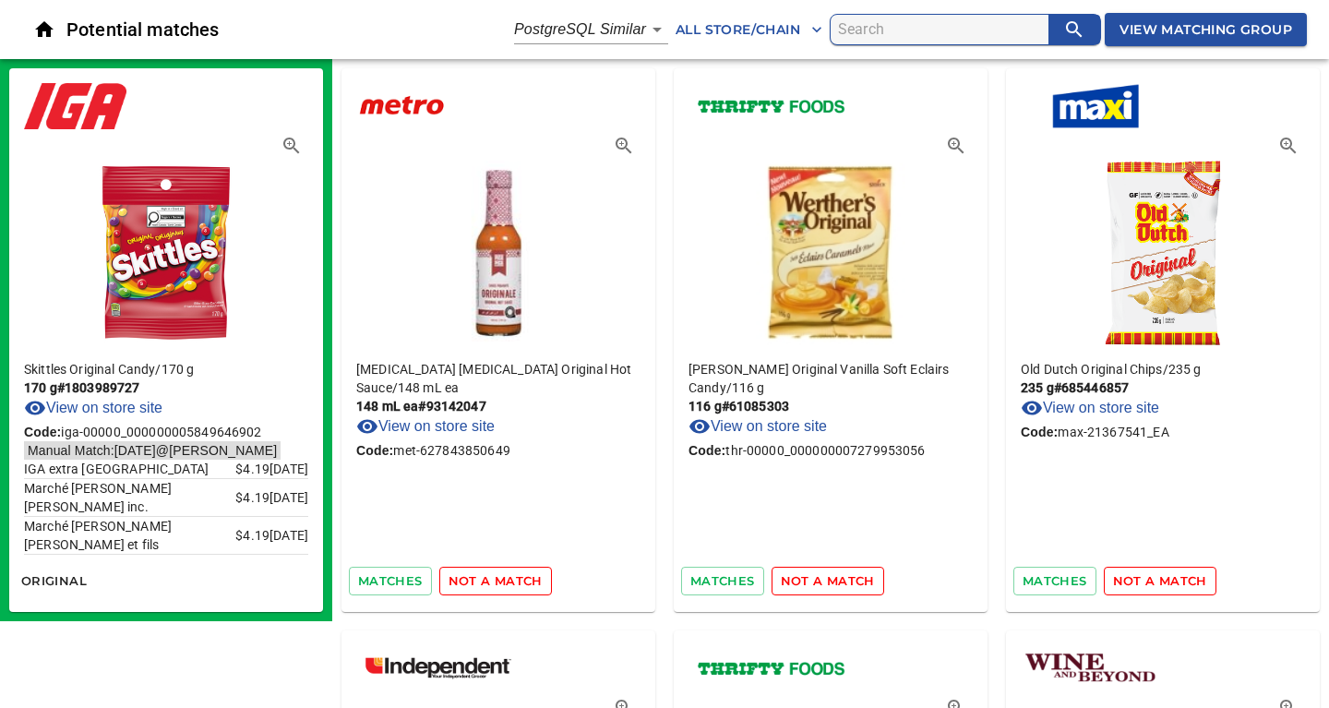
click at [513, 580] on span "not a match" at bounding box center [495, 580] width 94 height 21
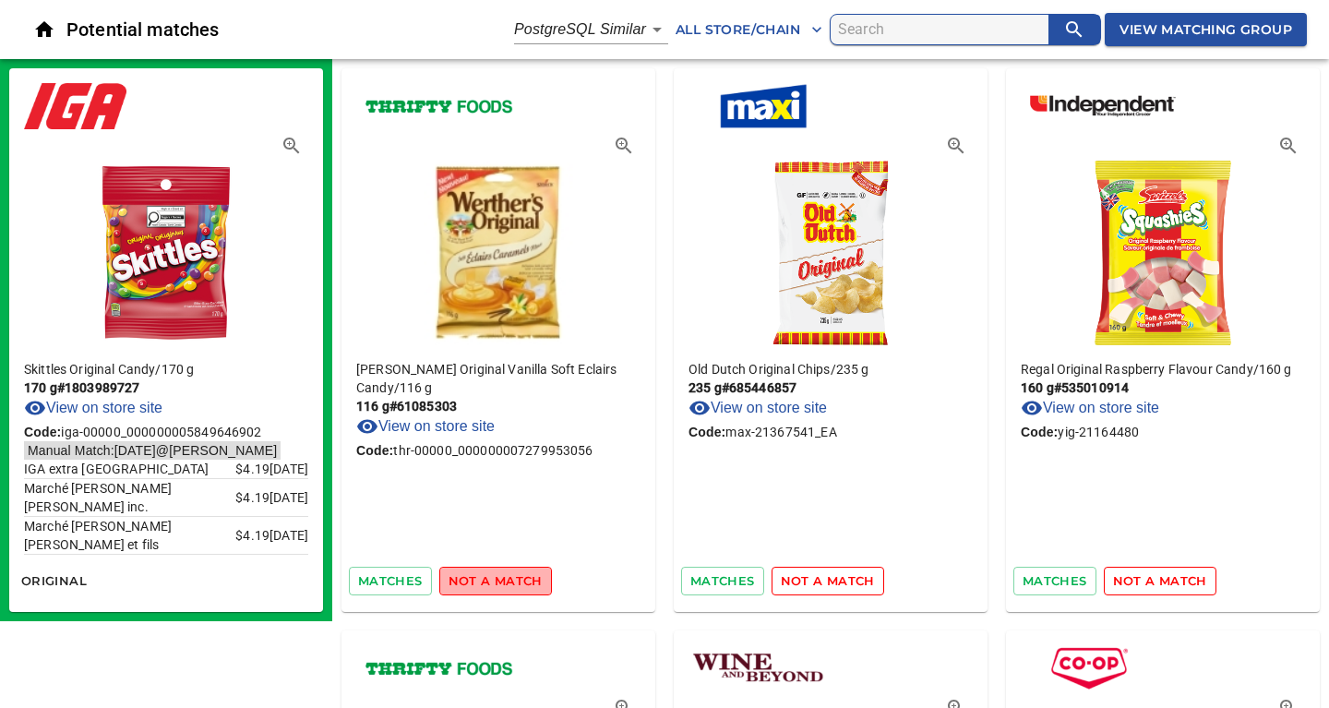
click at [513, 580] on span "not a match" at bounding box center [495, 580] width 94 height 21
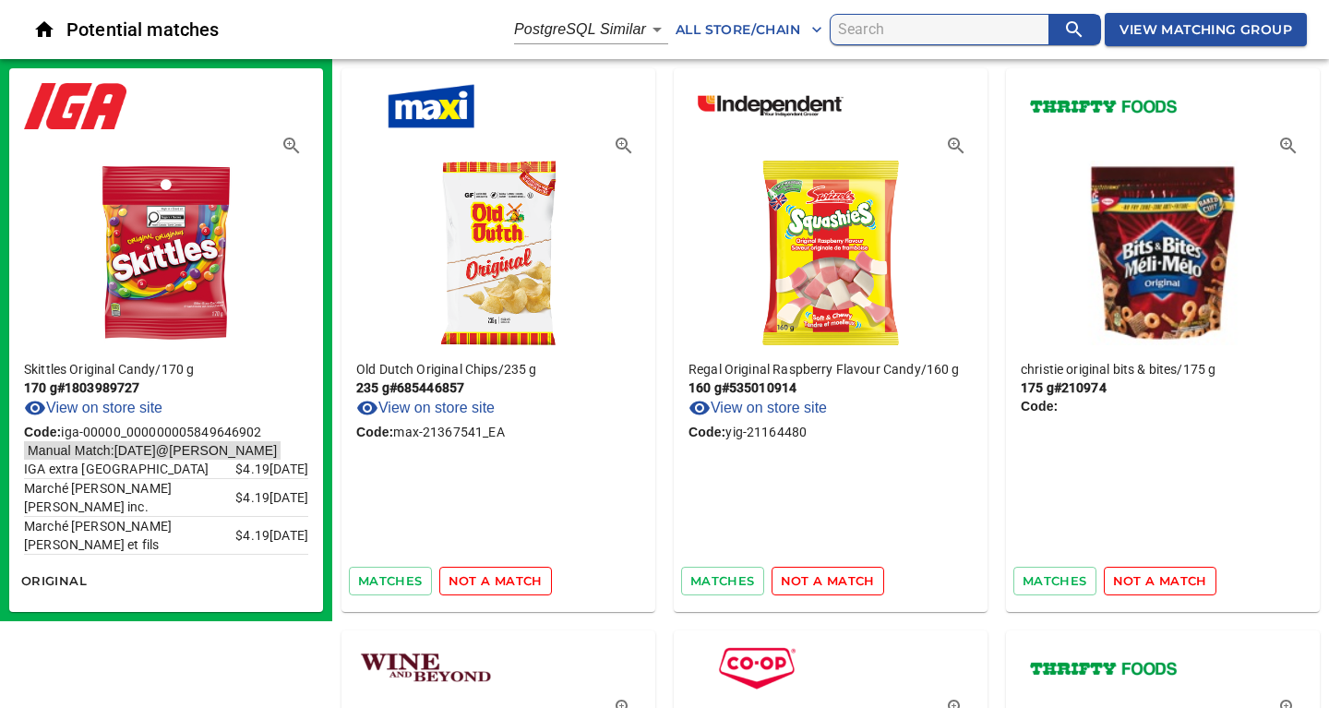
click at [513, 580] on span "not a match" at bounding box center [495, 580] width 94 height 21
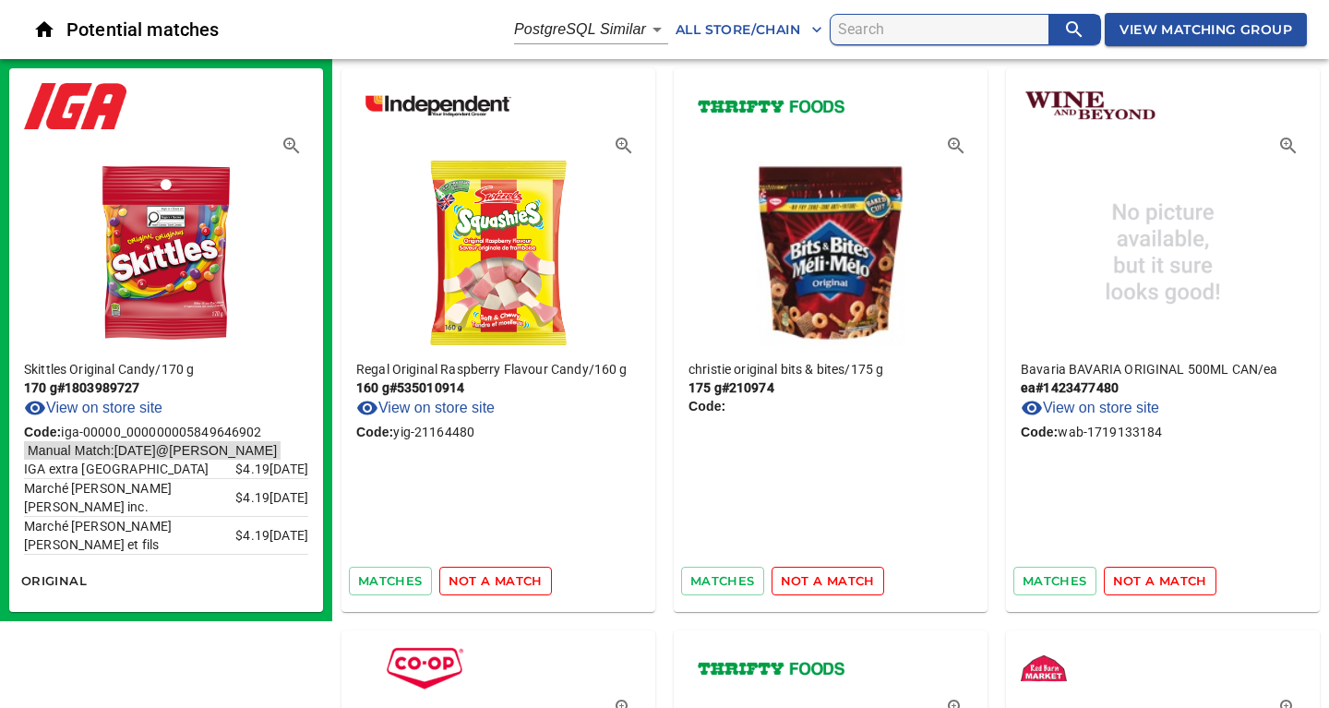
click at [513, 580] on span "not a match" at bounding box center [495, 580] width 94 height 21
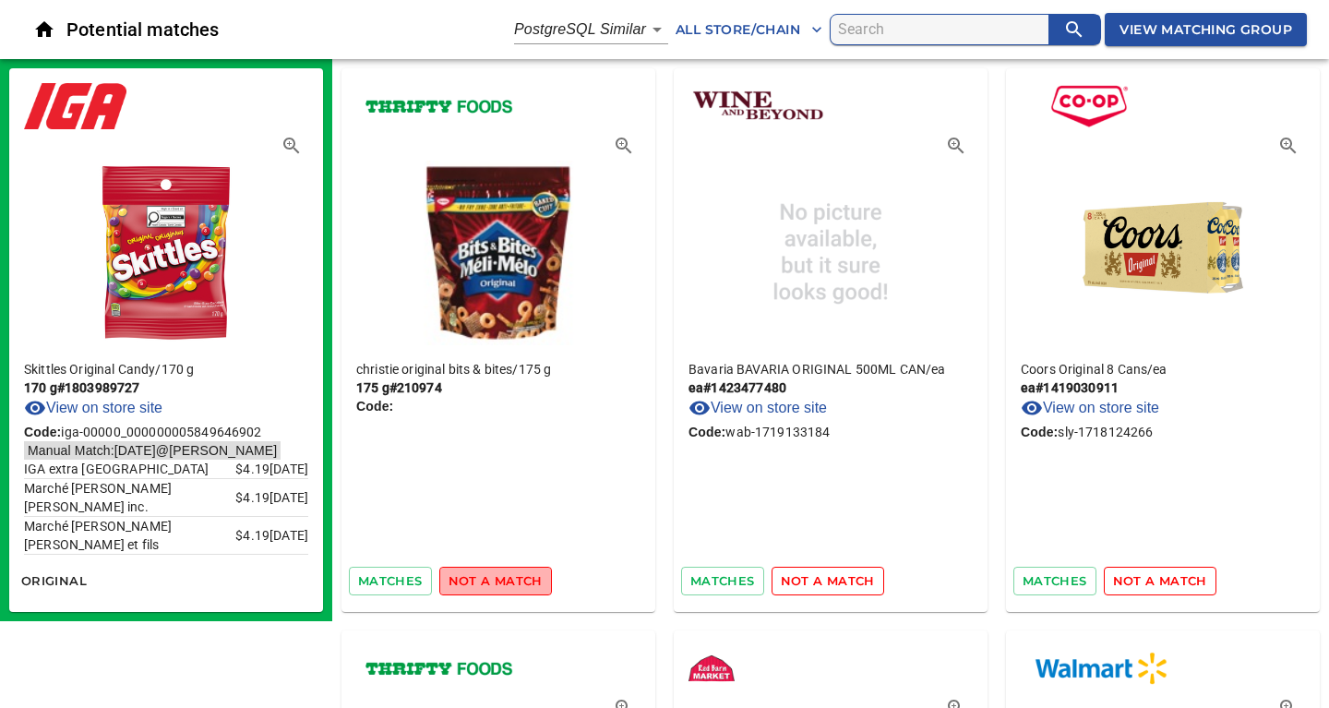
click at [513, 580] on span "not a match" at bounding box center [495, 580] width 94 height 21
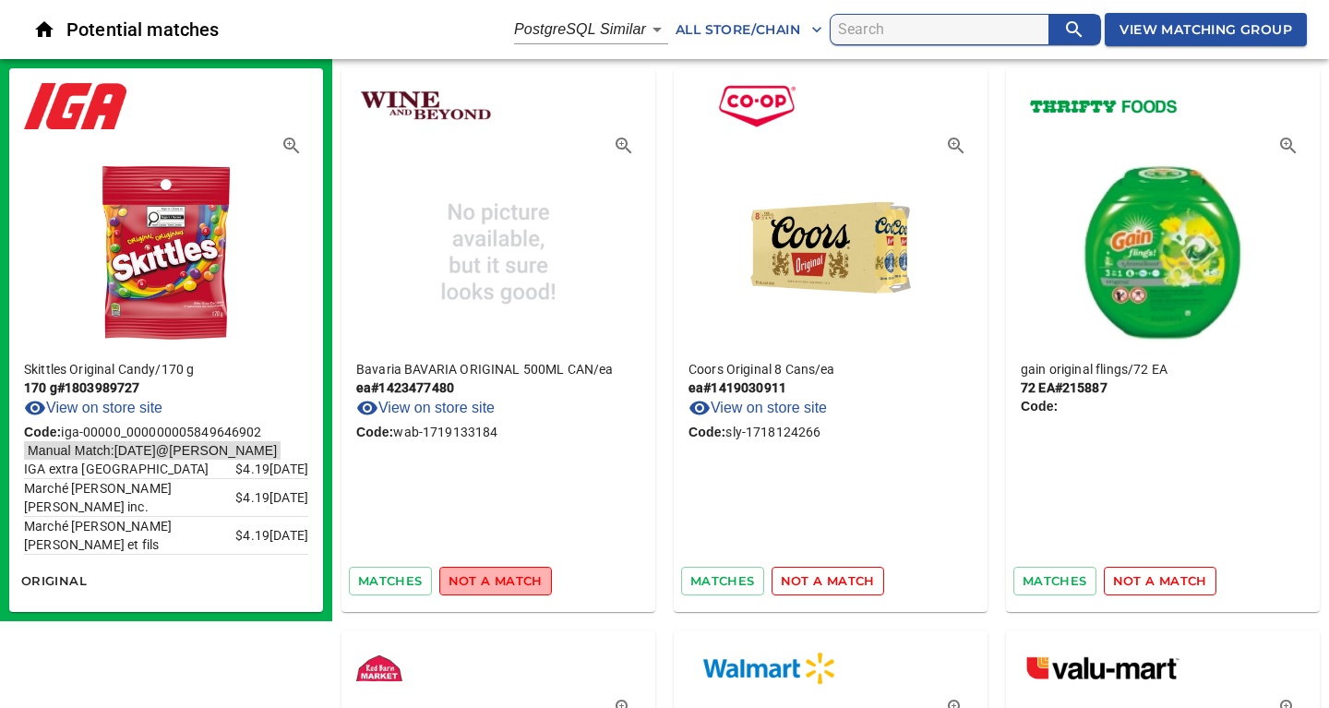
click at [513, 580] on span "not a match" at bounding box center [495, 580] width 94 height 21
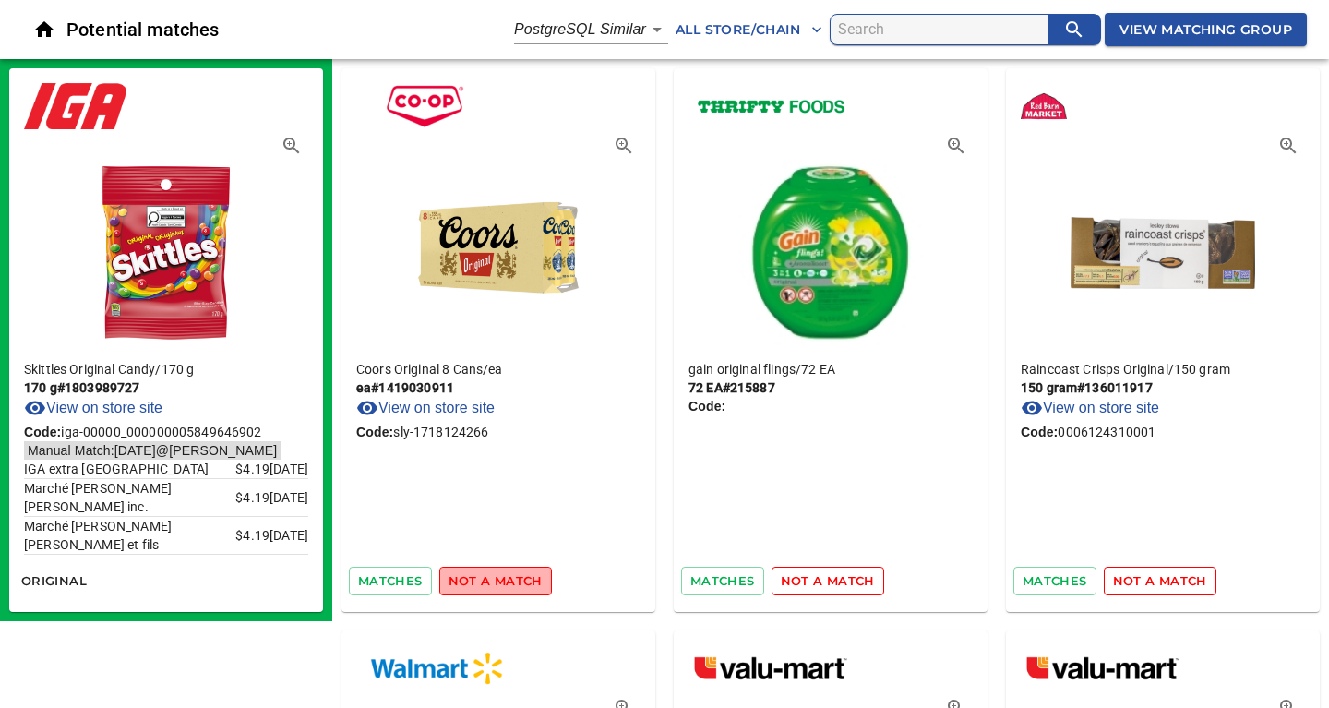
click at [513, 580] on span "not a match" at bounding box center [495, 580] width 94 height 21
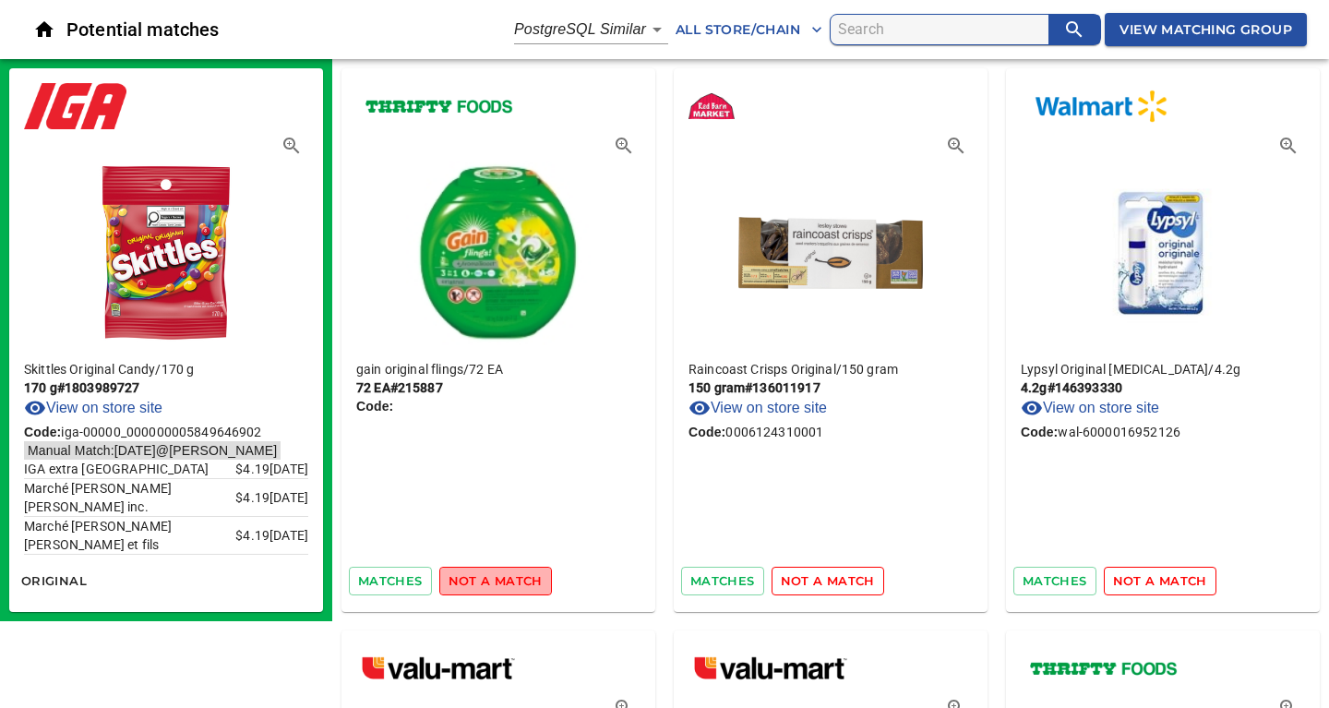
click at [513, 580] on span "not a match" at bounding box center [495, 580] width 94 height 21
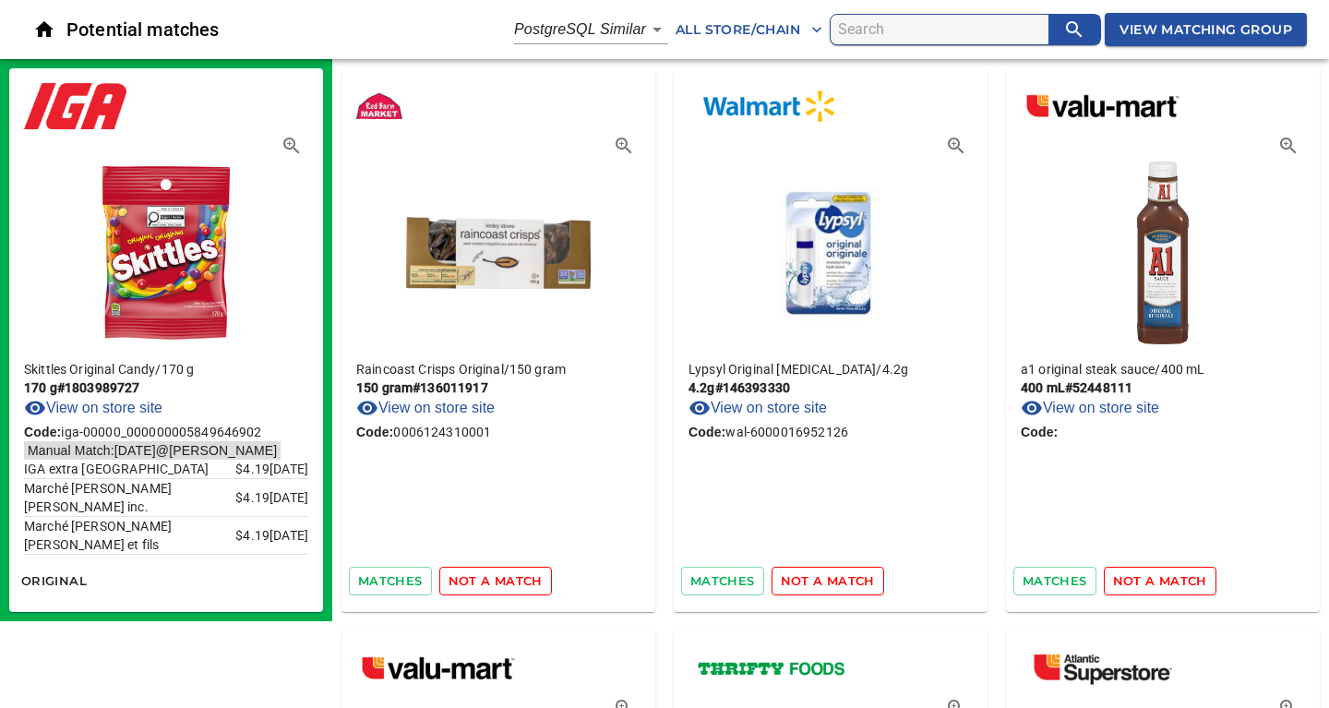
click at [513, 580] on span "not a match" at bounding box center [495, 580] width 94 height 21
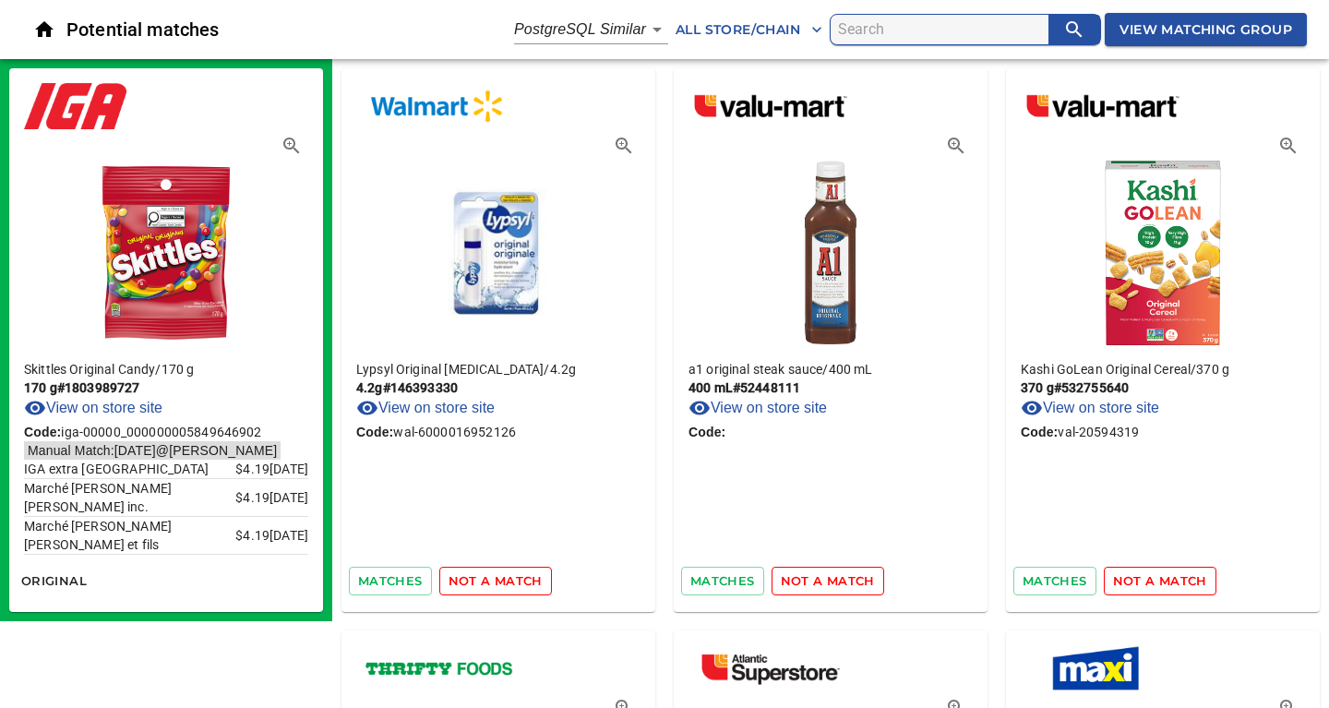
click at [513, 580] on span "not a match" at bounding box center [495, 580] width 94 height 21
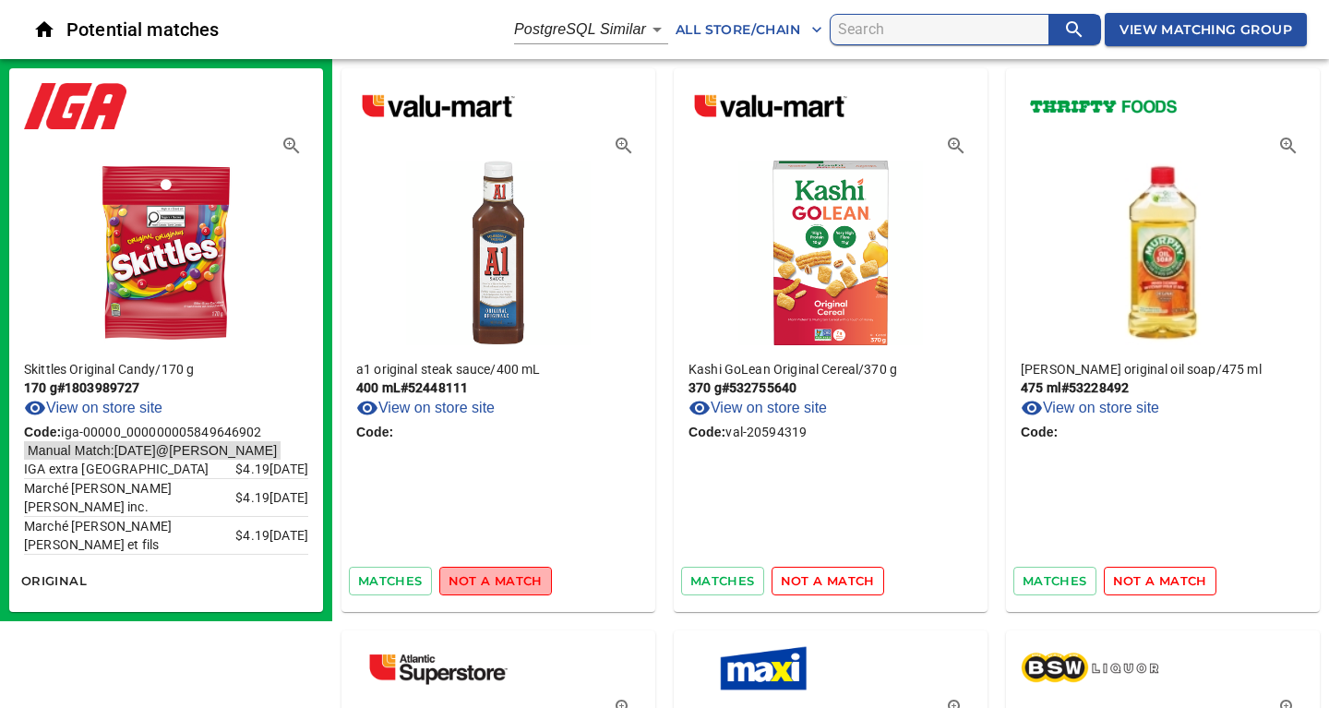
click at [513, 580] on span "not a match" at bounding box center [495, 580] width 94 height 21
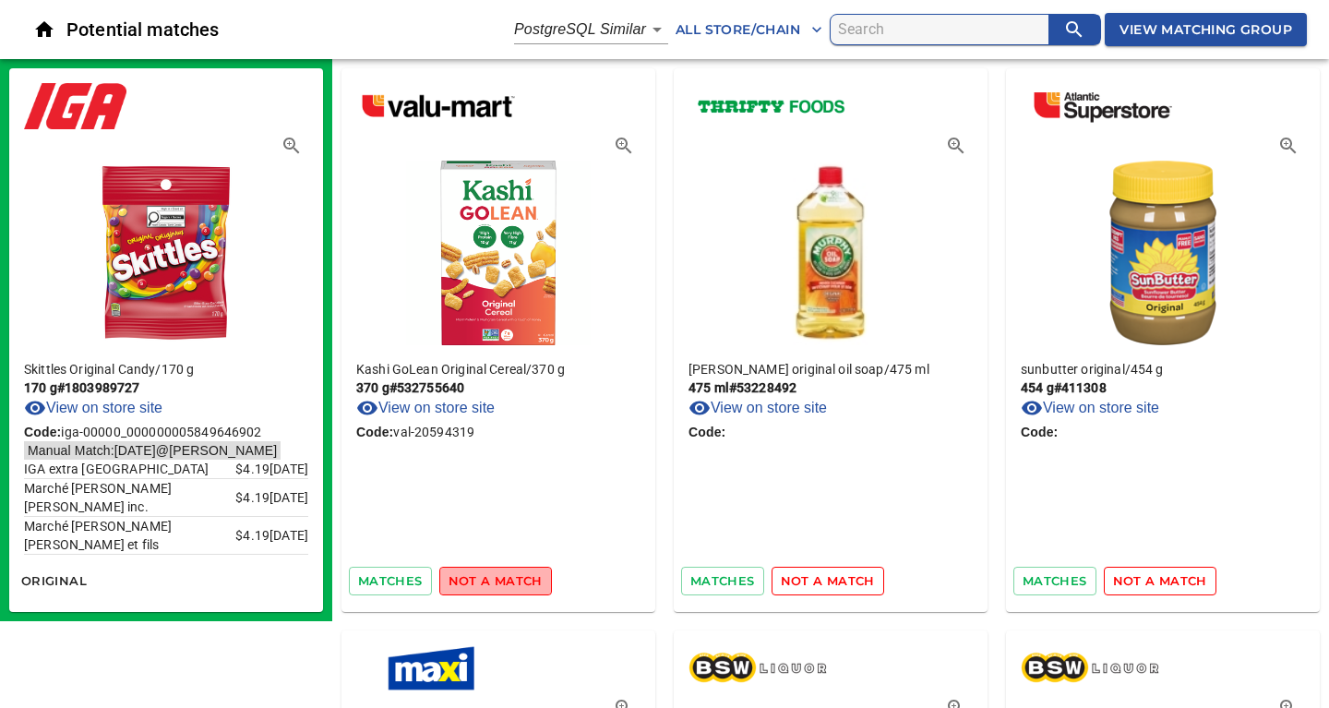
click at [513, 580] on span "not a match" at bounding box center [495, 580] width 94 height 21
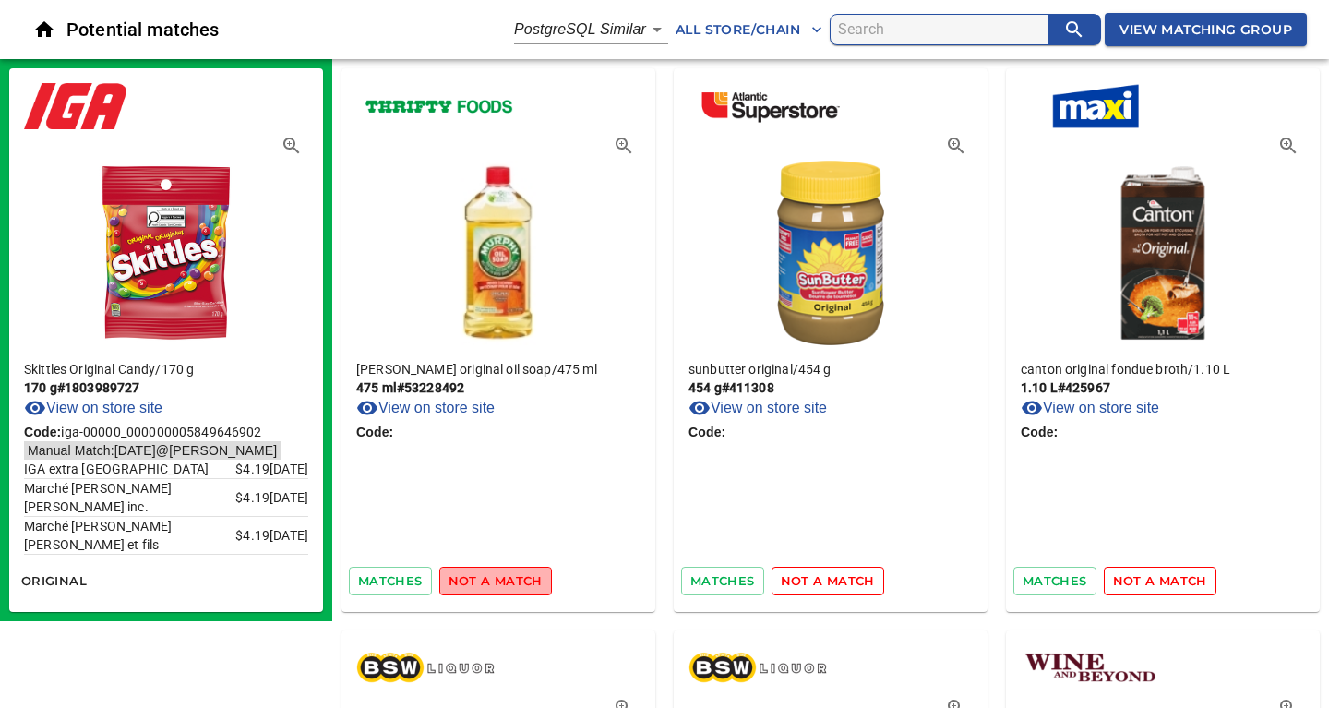
click at [513, 580] on span "not a match" at bounding box center [495, 580] width 94 height 21
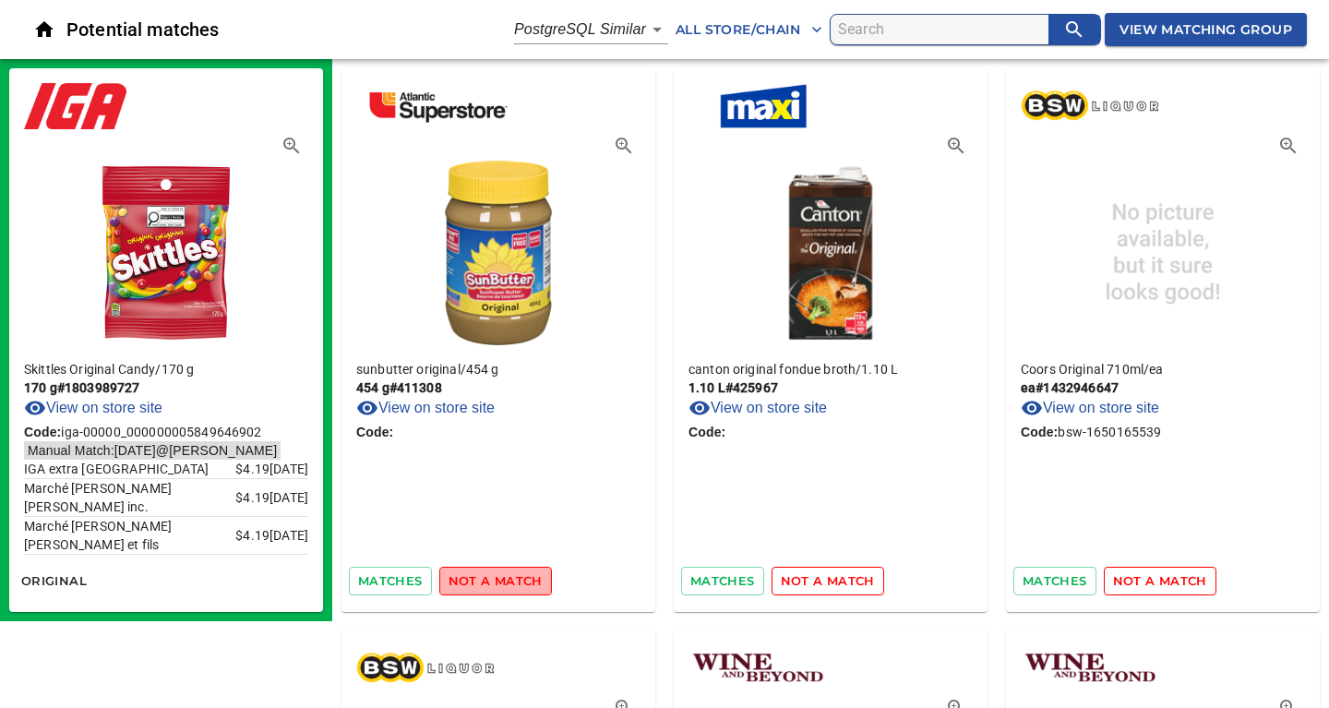
click at [513, 580] on span "not a match" at bounding box center [495, 580] width 94 height 21
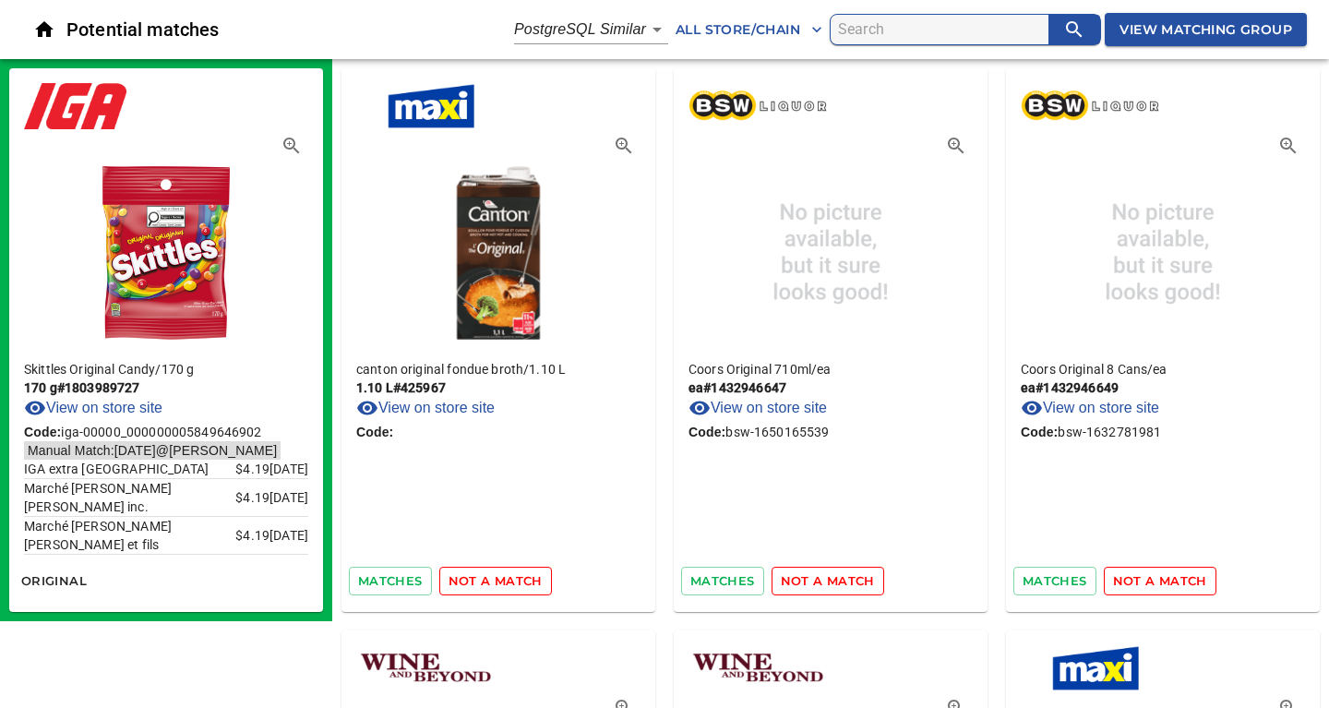
click at [513, 580] on span "not a match" at bounding box center [495, 580] width 94 height 21
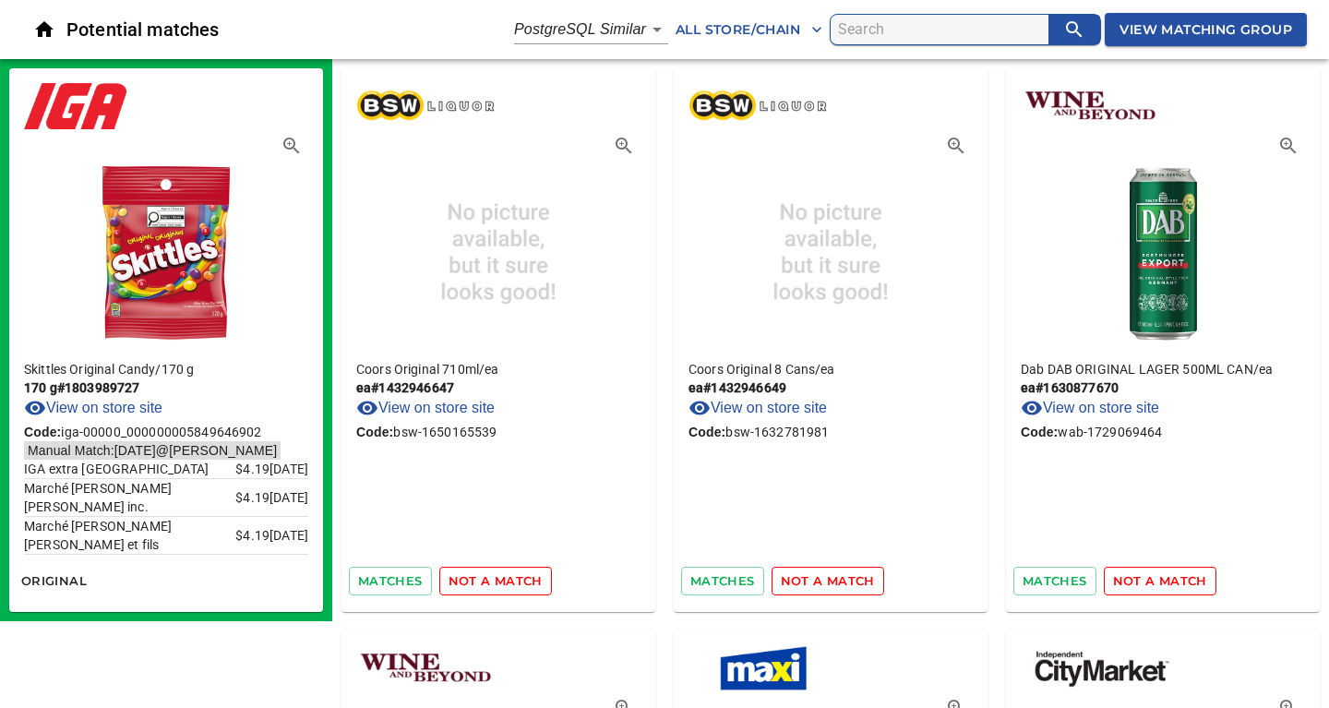
click at [513, 580] on span "not a match" at bounding box center [495, 580] width 94 height 21
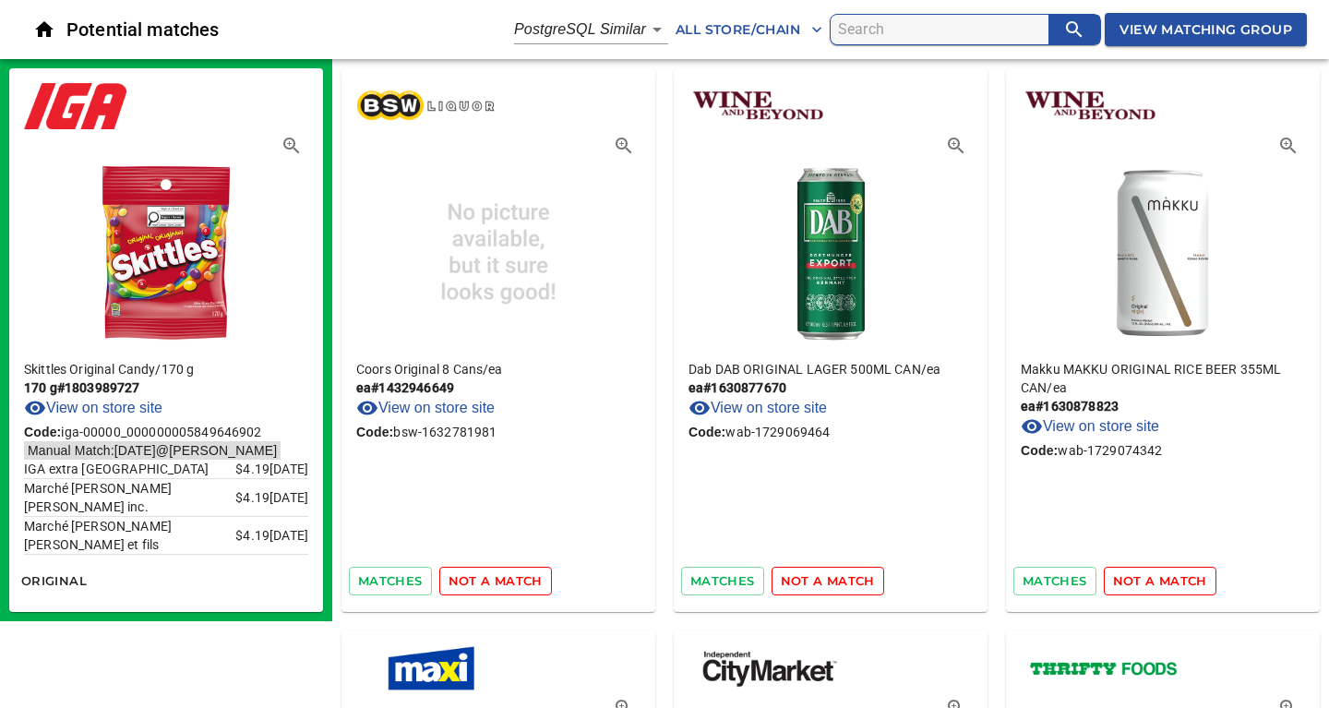
click at [513, 580] on span "not a match" at bounding box center [495, 580] width 94 height 21
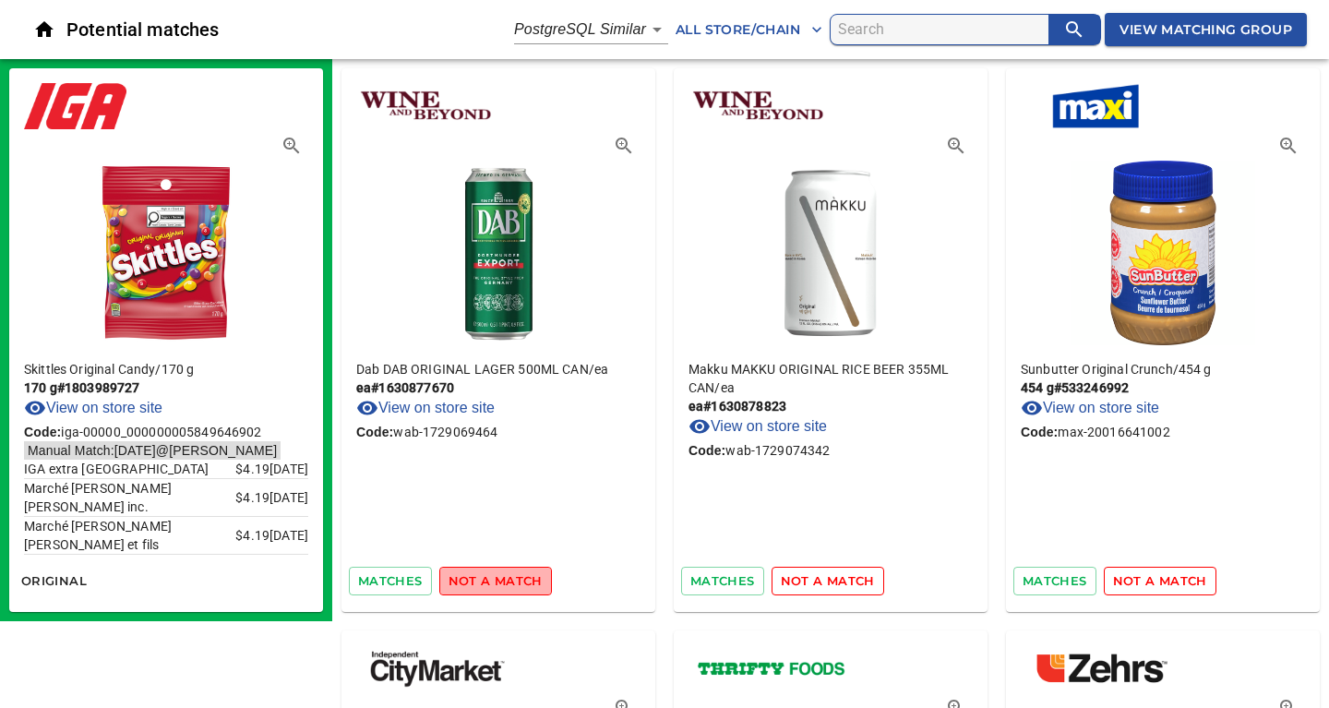
click at [513, 580] on span "not a match" at bounding box center [495, 580] width 94 height 21
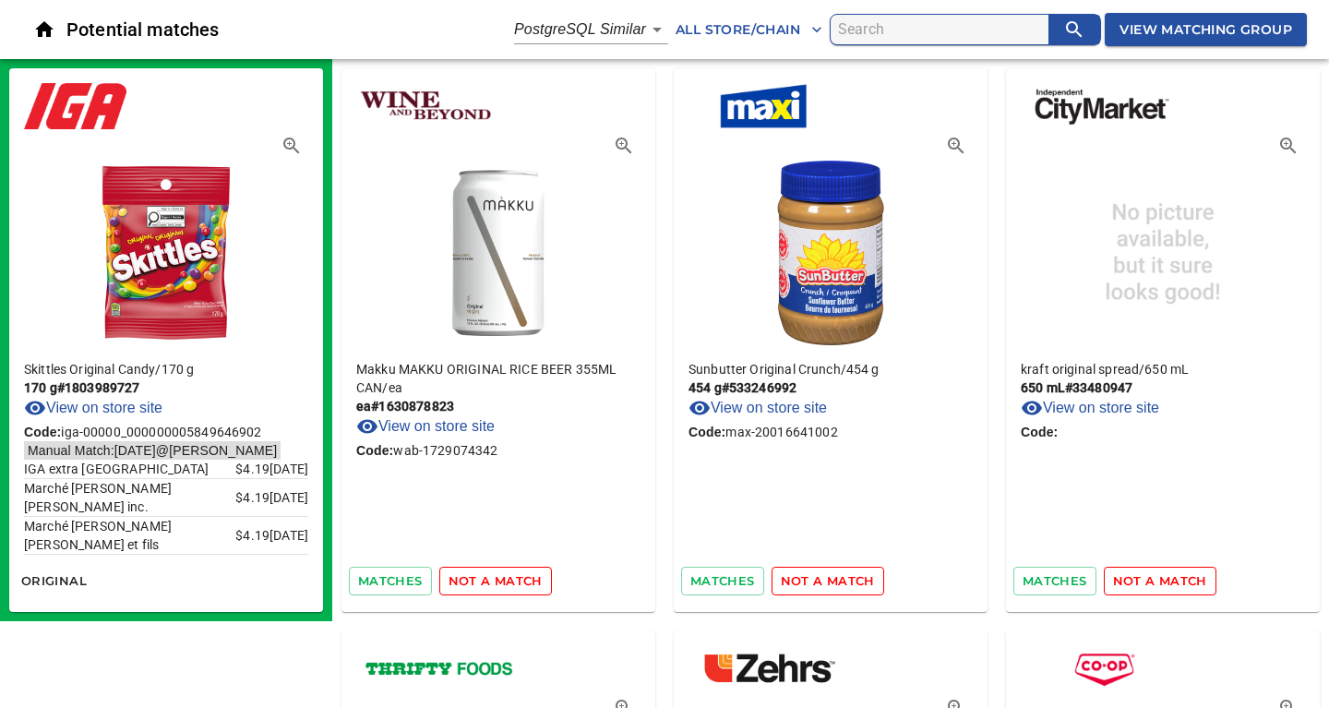
click at [513, 580] on span "not a match" at bounding box center [495, 580] width 94 height 21
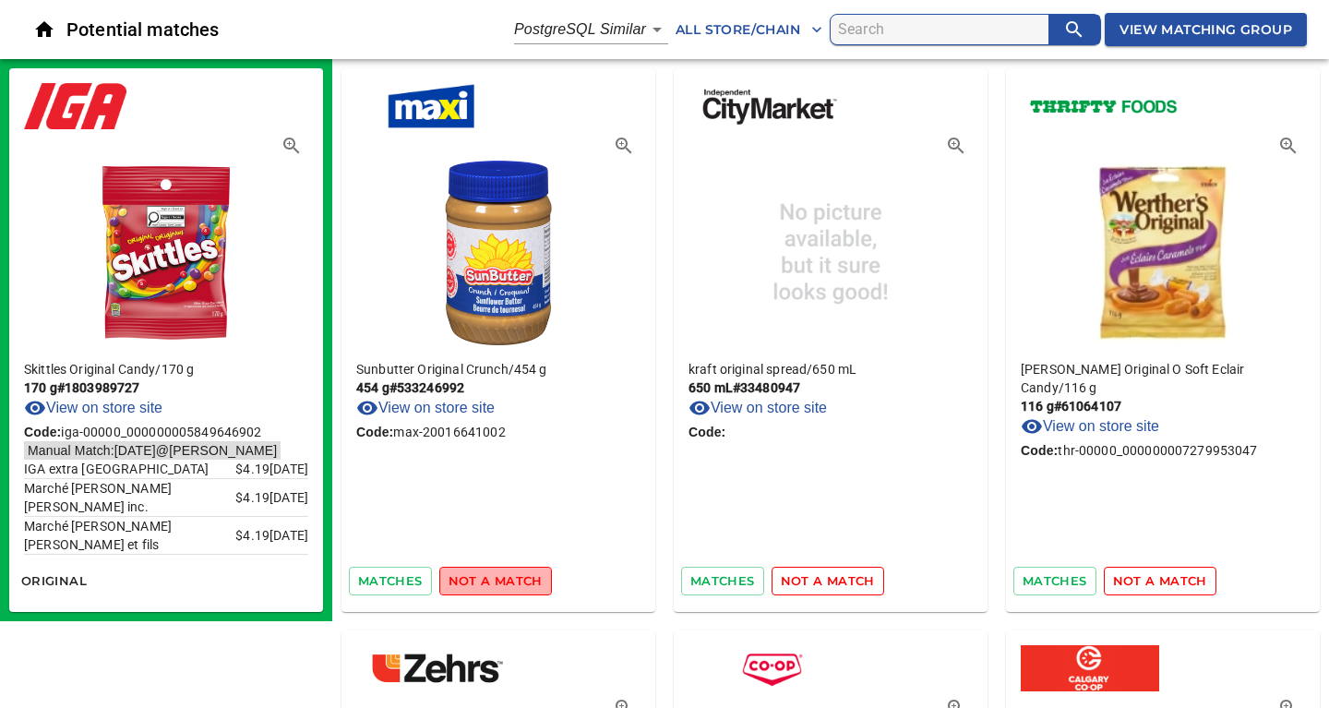
click at [513, 580] on span "not a match" at bounding box center [495, 580] width 94 height 21
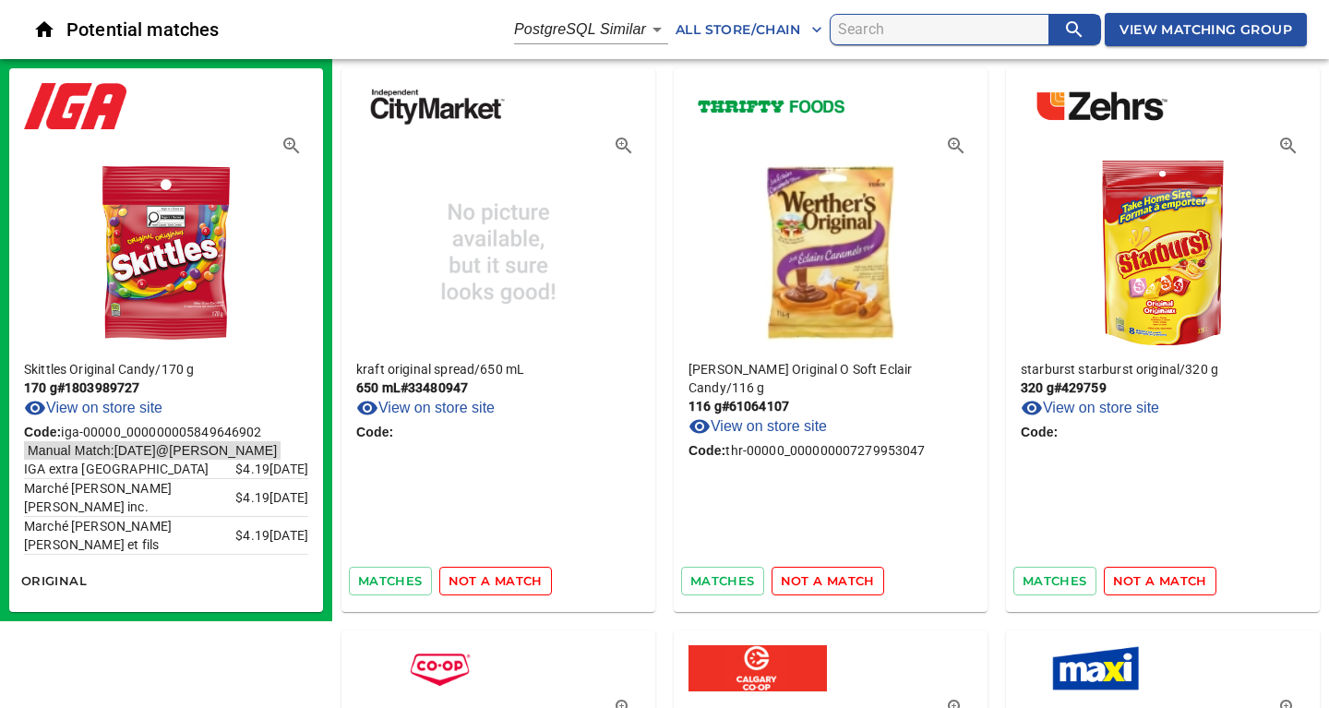
click at [513, 580] on span "not a match" at bounding box center [495, 580] width 94 height 21
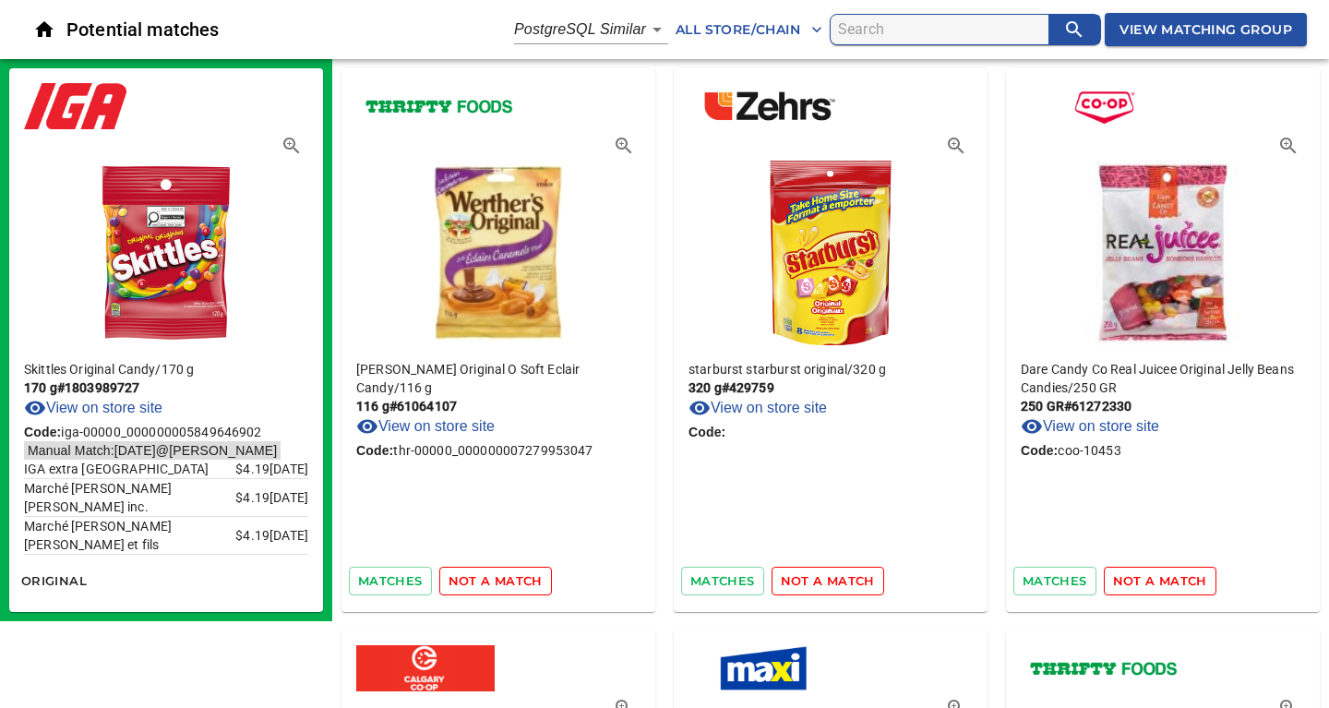
click at [513, 580] on span "not a match" at bounding box center [495, 580] width 94 height 21
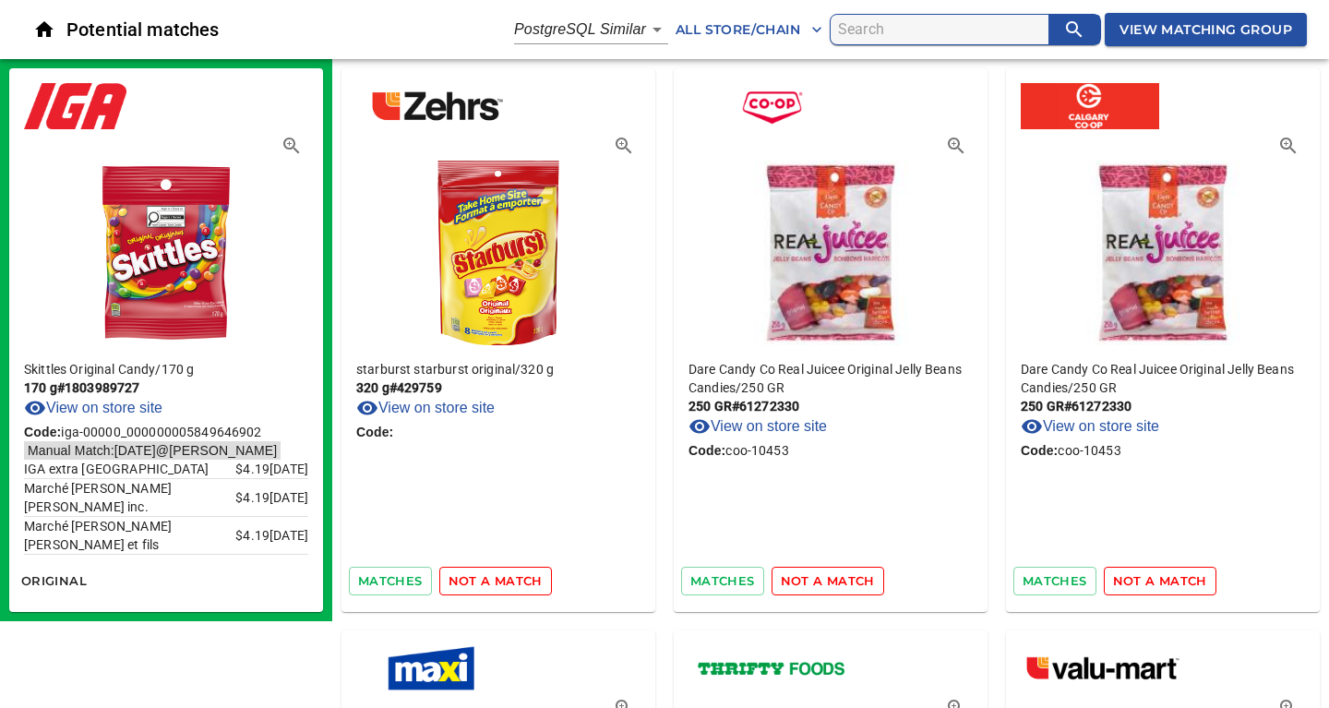
click at [513, 580] on span "not a match" at bounding box center [495, 580] width 94 height 21
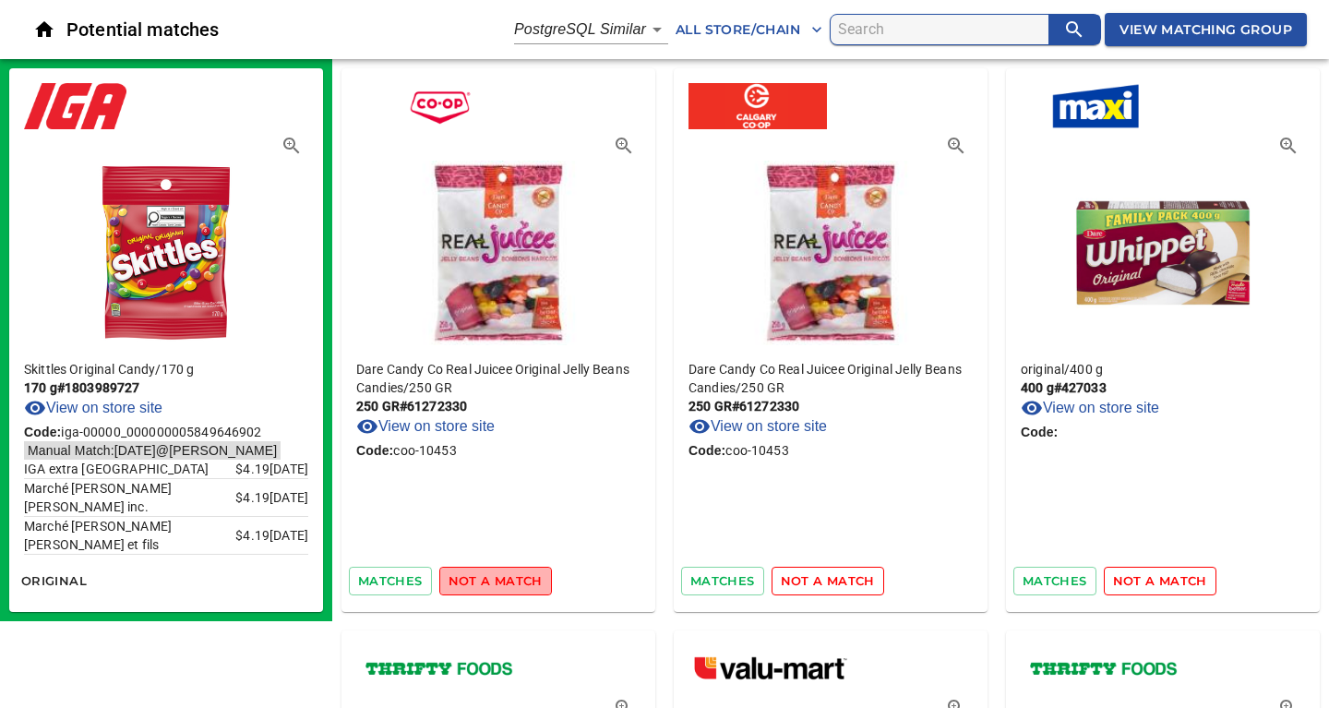
click at [513, 580] on span "not a match" at bounding box center [495, 580] width 94 height 21
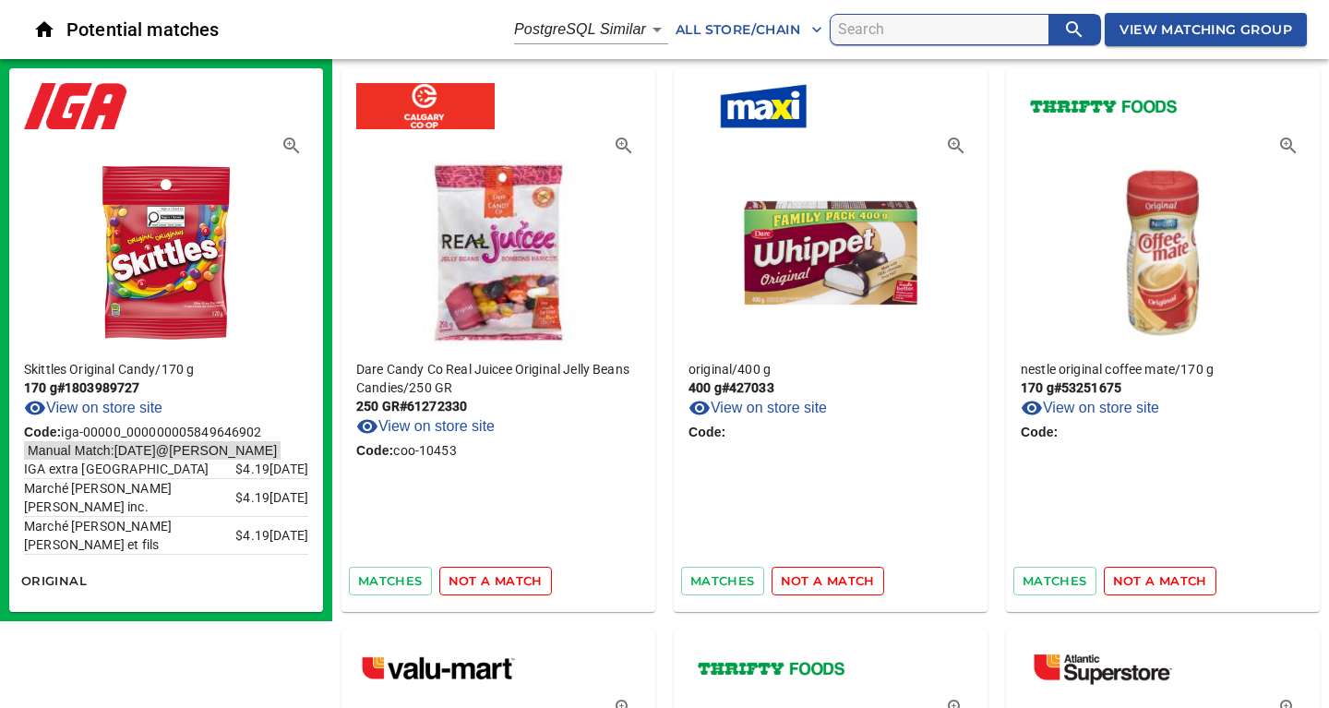
click at [513, 580] on span "not a match" at bounding box center [495, 580] width 94 height 21
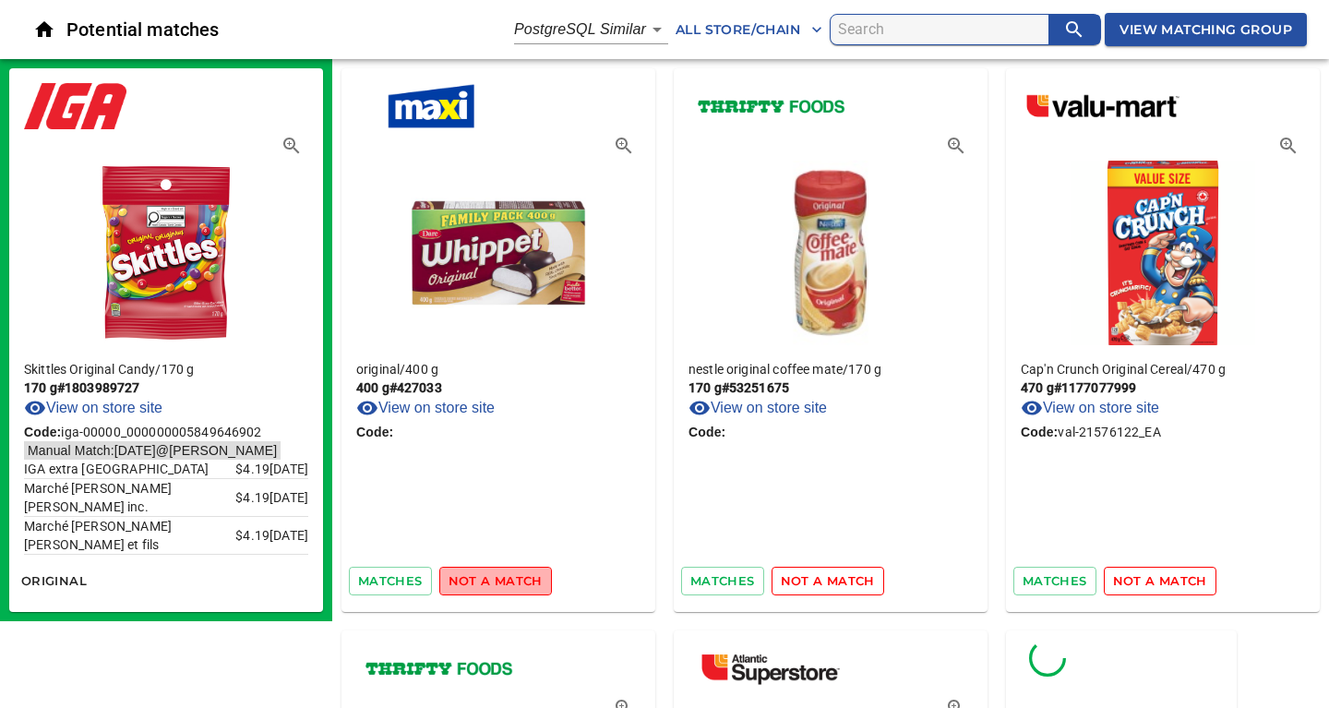
click at [513, 580] on span "not a match" at bounding box center [495, 580] width 94 height 21
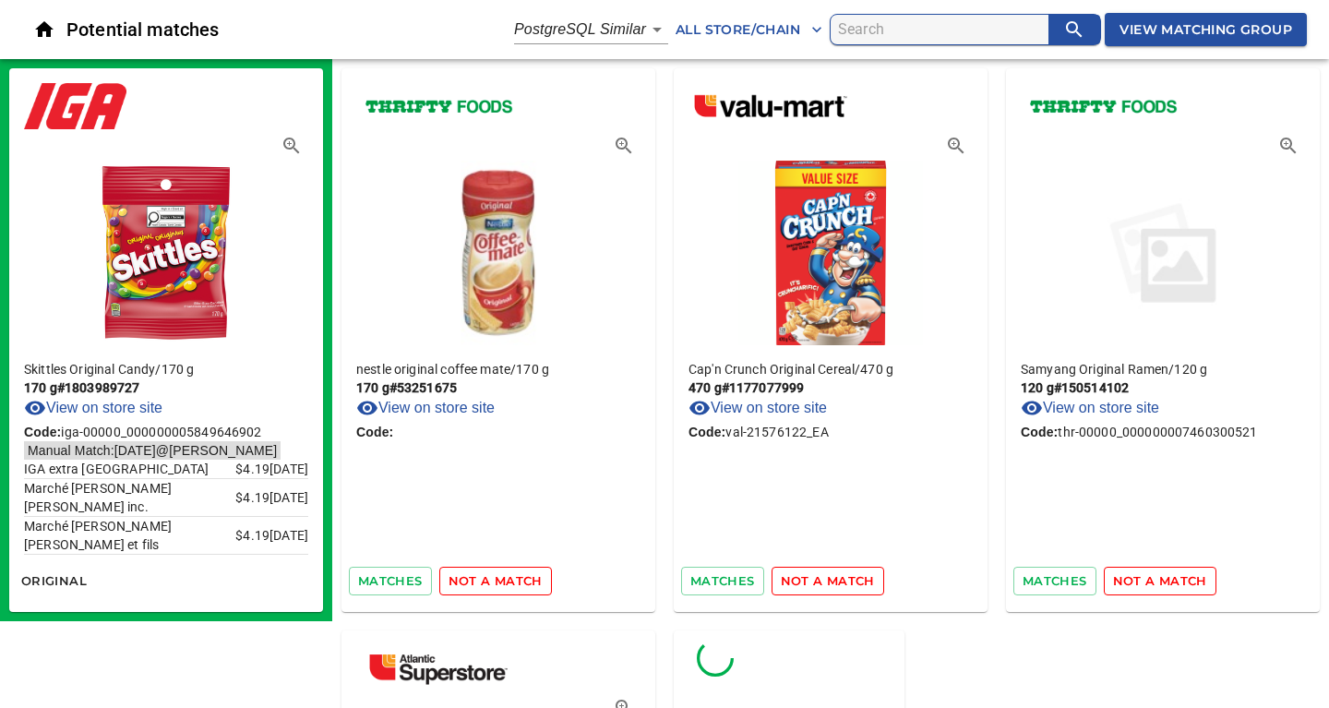
click at [513, 580] on span "not a match" at bounding box center [495, 580] width 94 height 21
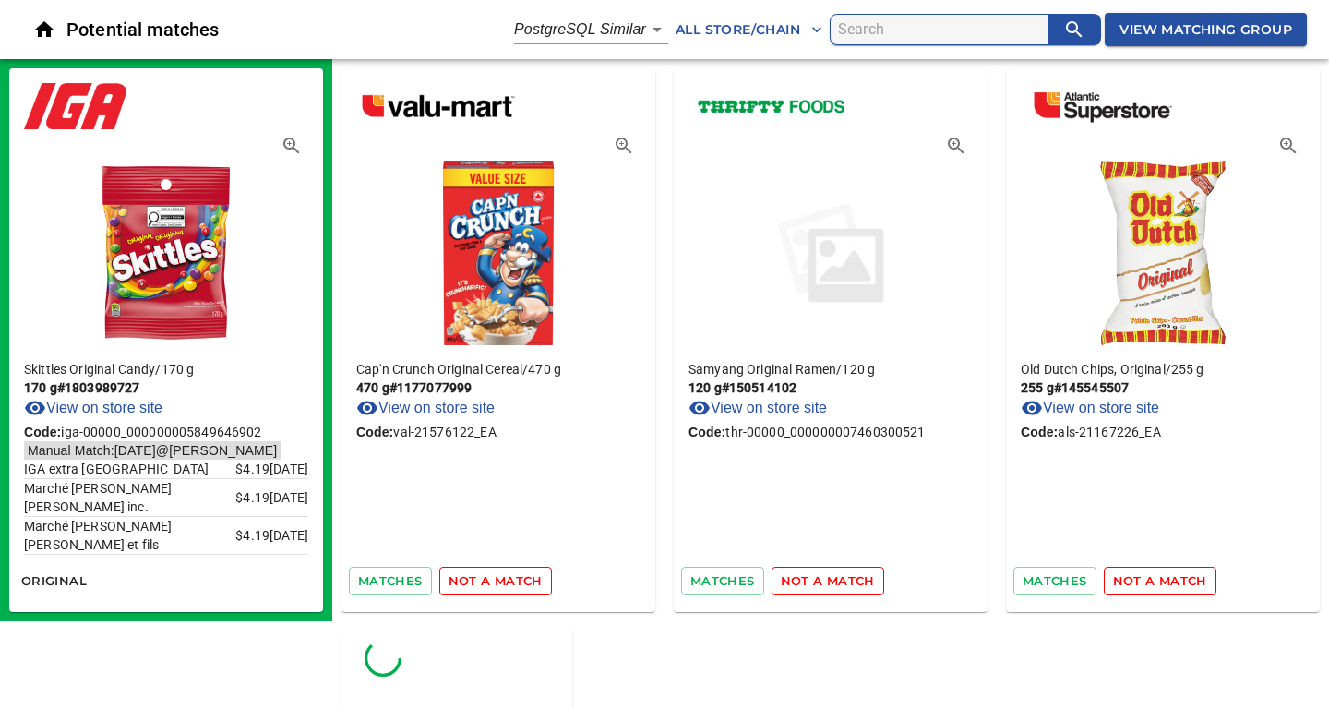
click at [513, 580] on span "not a match" at bounding box center [495, 580] width 94 height 21
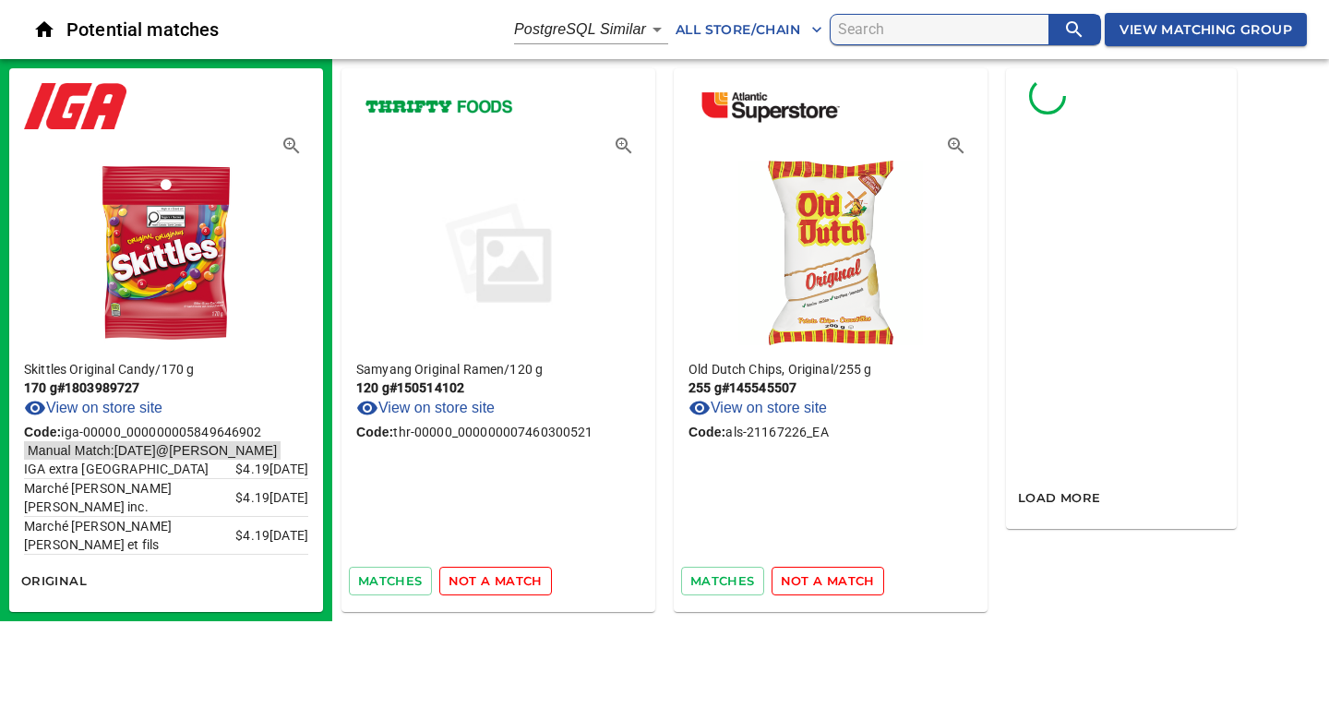
click at [513, 580] on span "not a match" at bounding box center [495, 580] width 94 height 21
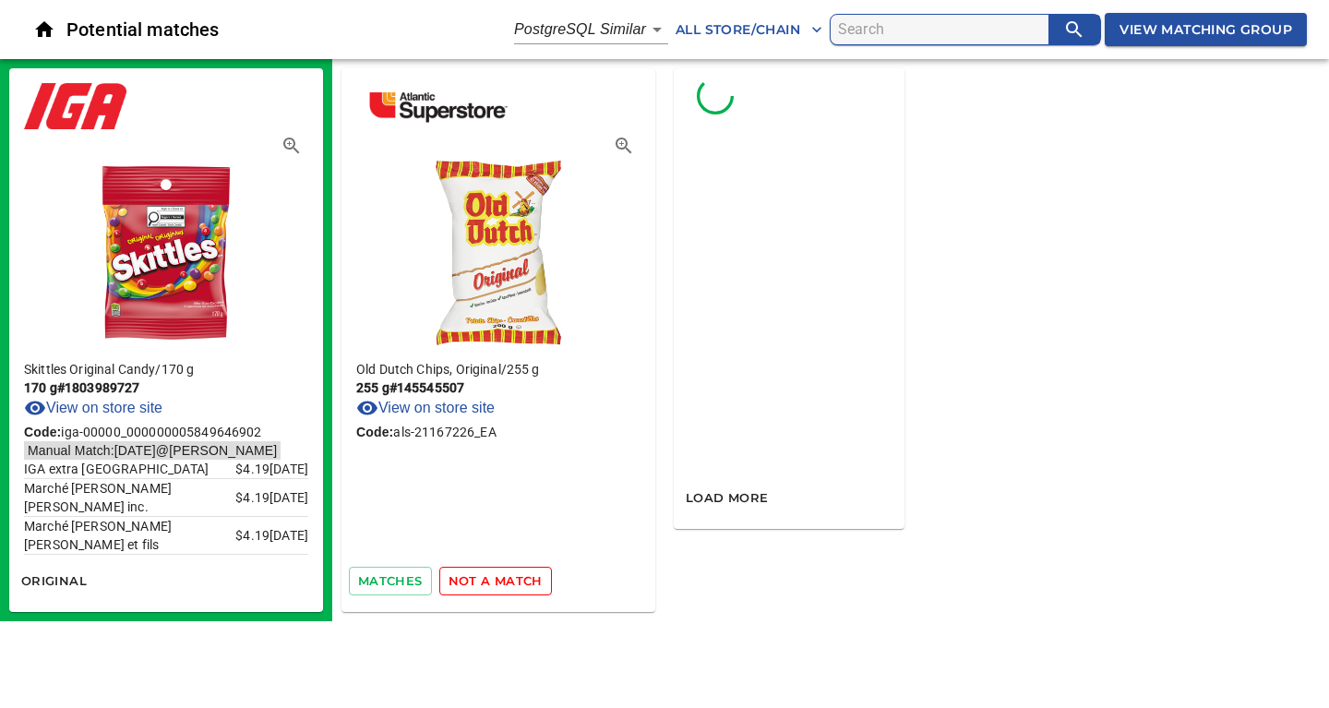
click at [513, 580] on span "not a match" at bounding box center [495, 580] width 94 height 21
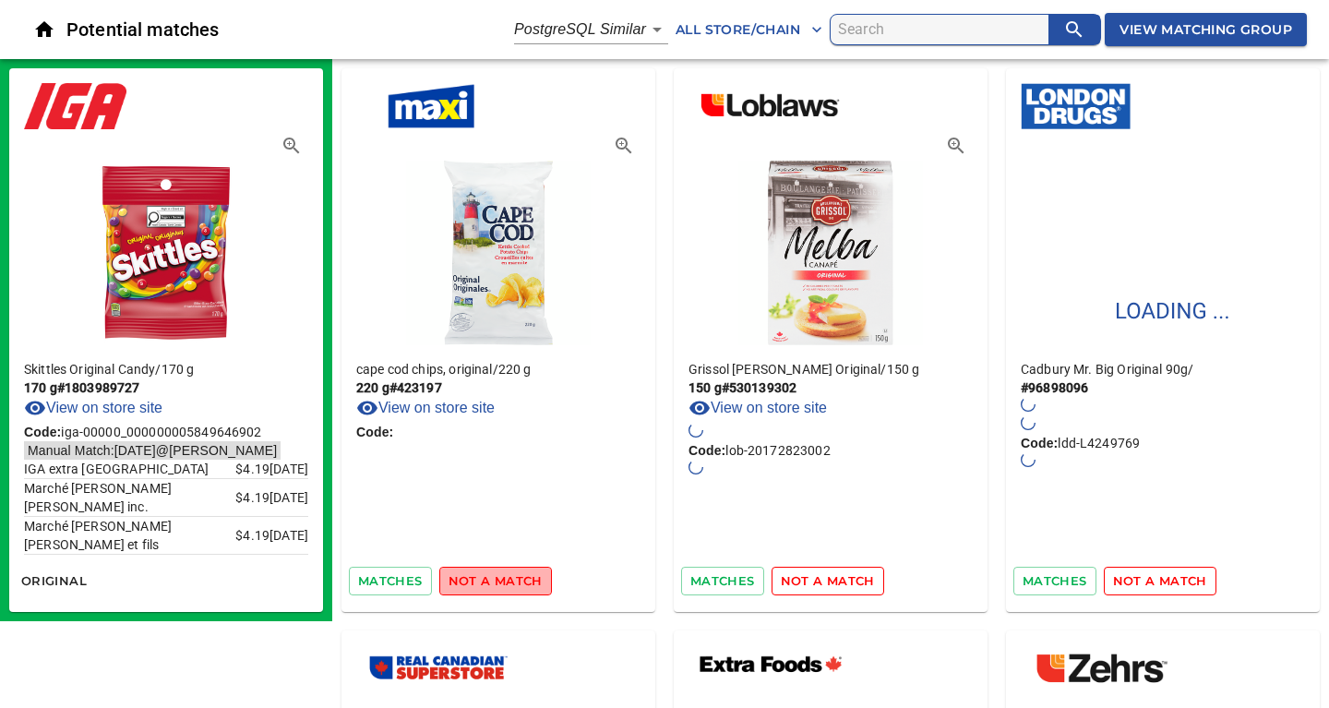
click at [513, 580] on span "not a match" at bounding box center [495, 580] width 94 height 21
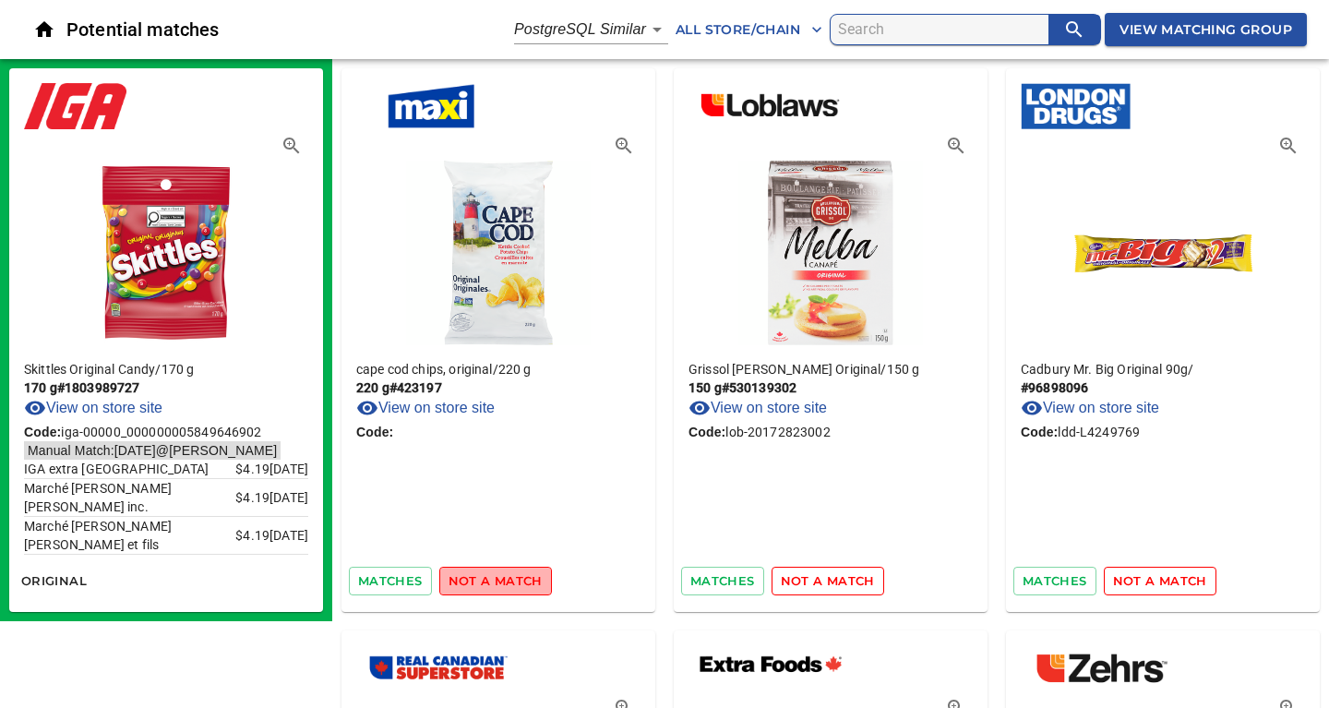
click at [513, 580] on span "not a match" at bounding box center [495, 580] width 94 height 21
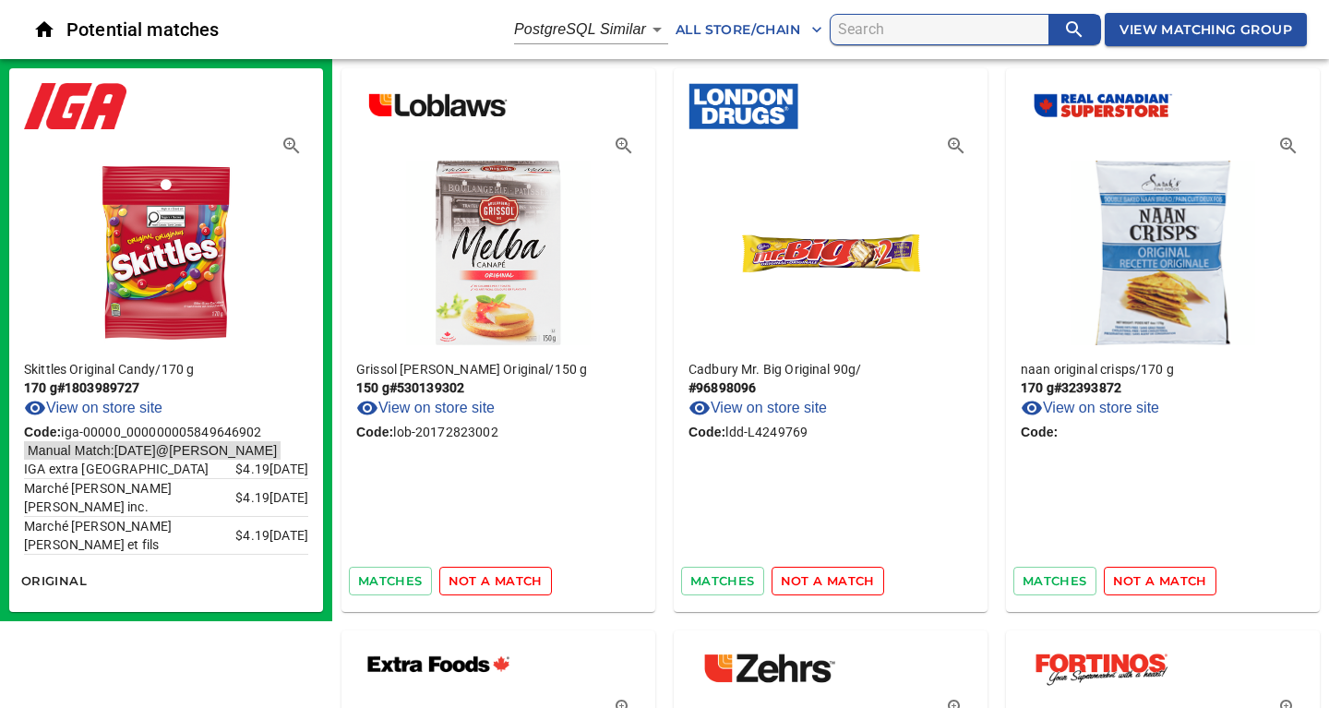
click at [522, 588] on span "not a match" at bounding box center [495, 580] width 94 height 21
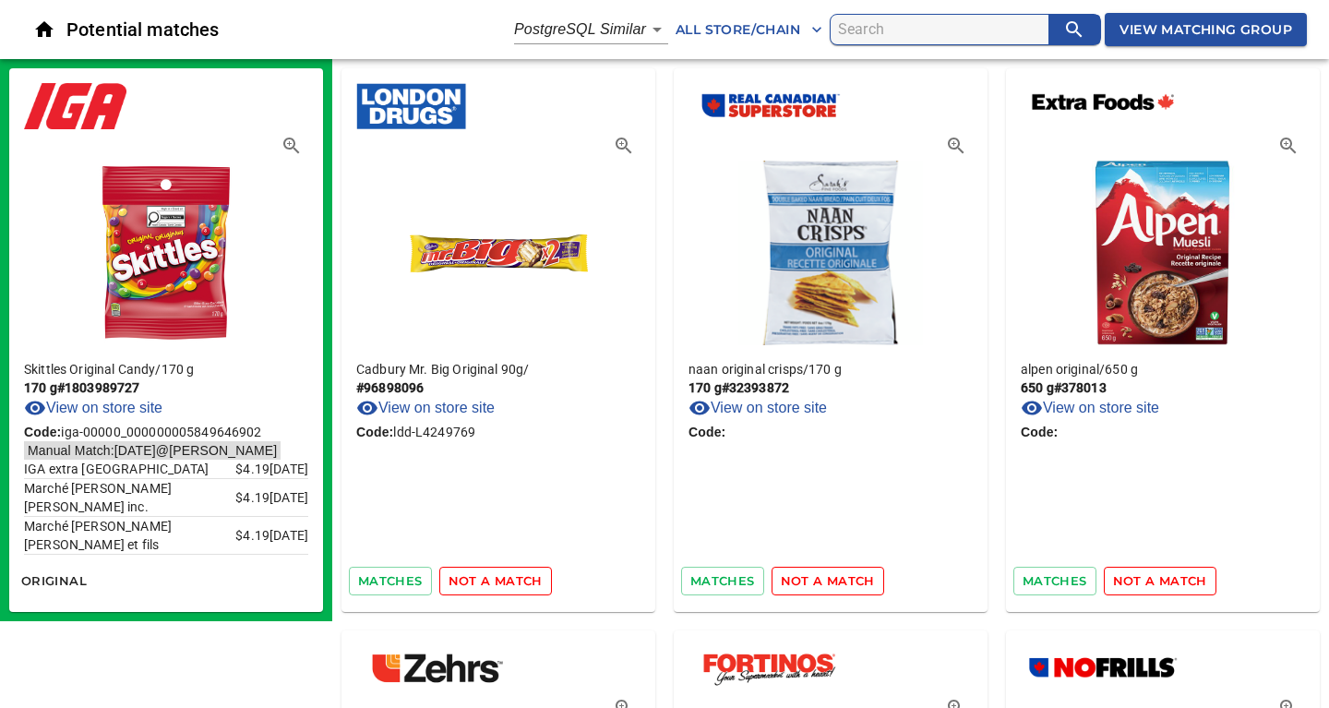
click at [522, 588] on span "not a match" at bounding box center [495, 580] width 94 height 21
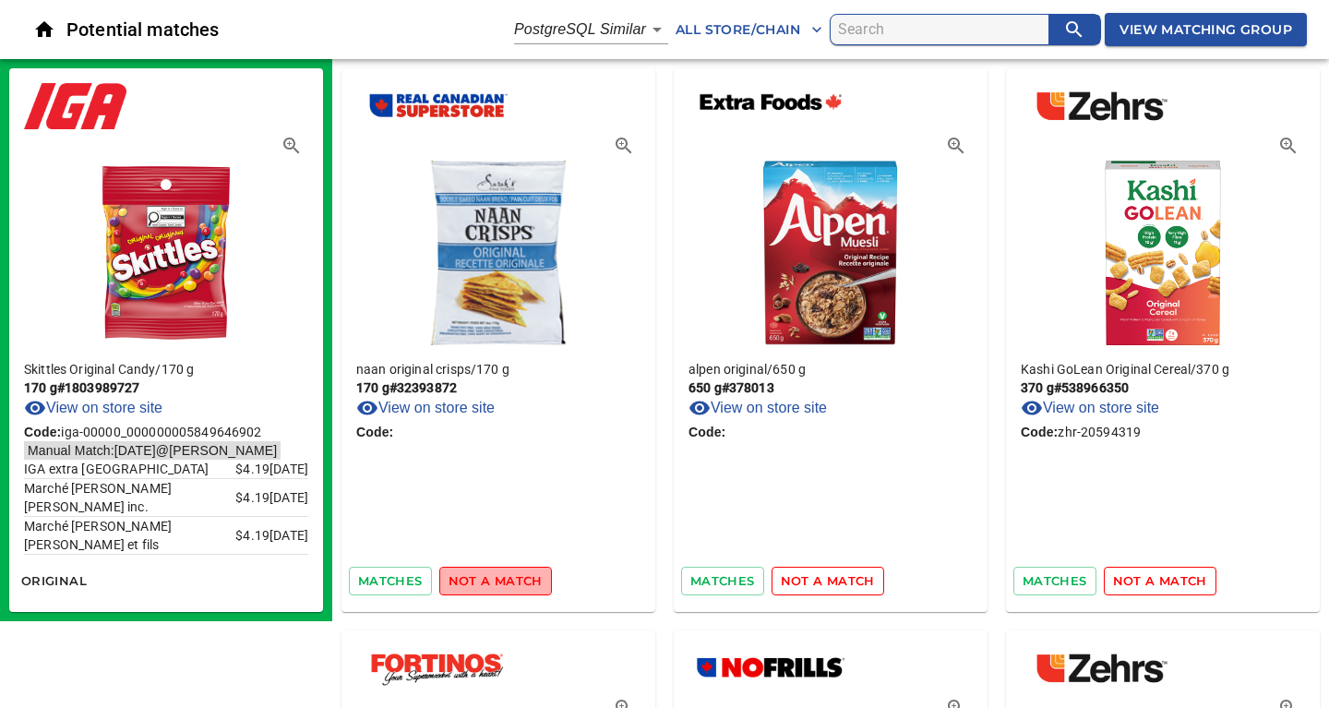
click at [522, 588] on span "not a match" at bounding box center [495, 580] width 94 height 21
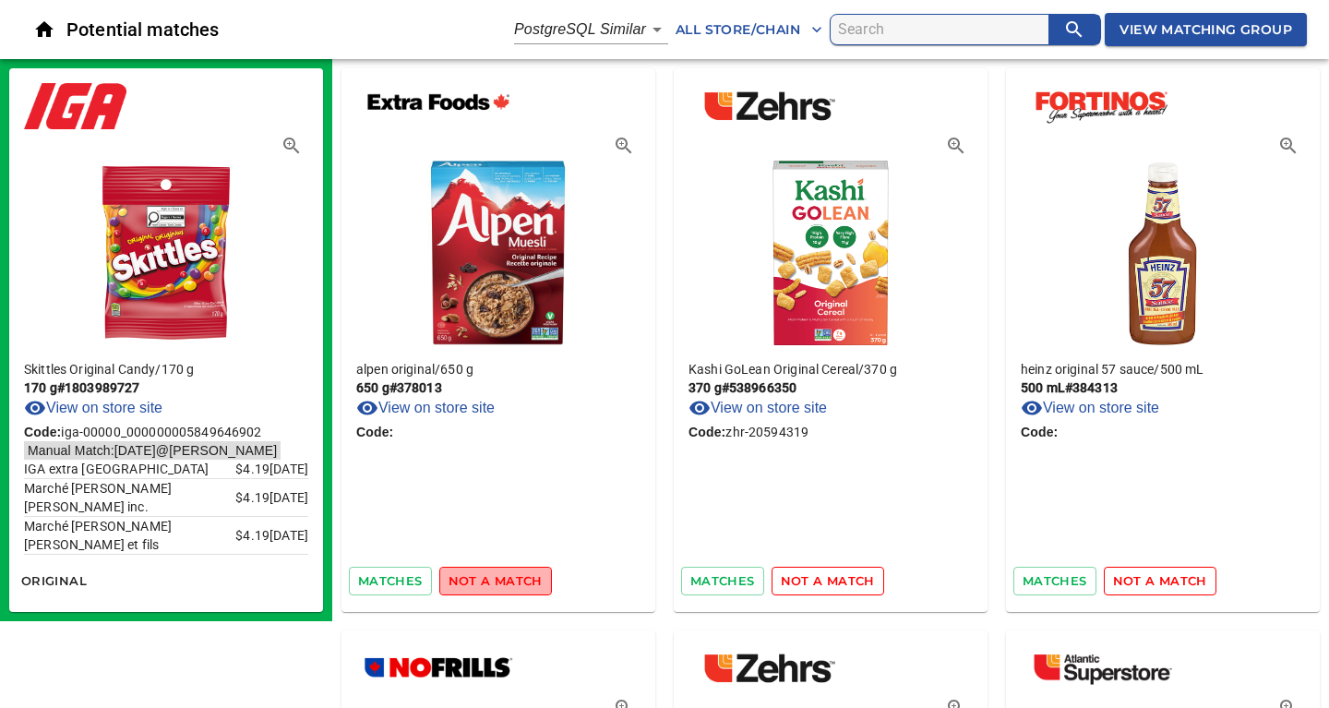
click at [522, 588] on span "not a match" at bounding box center [495, 580] width 94 height 21
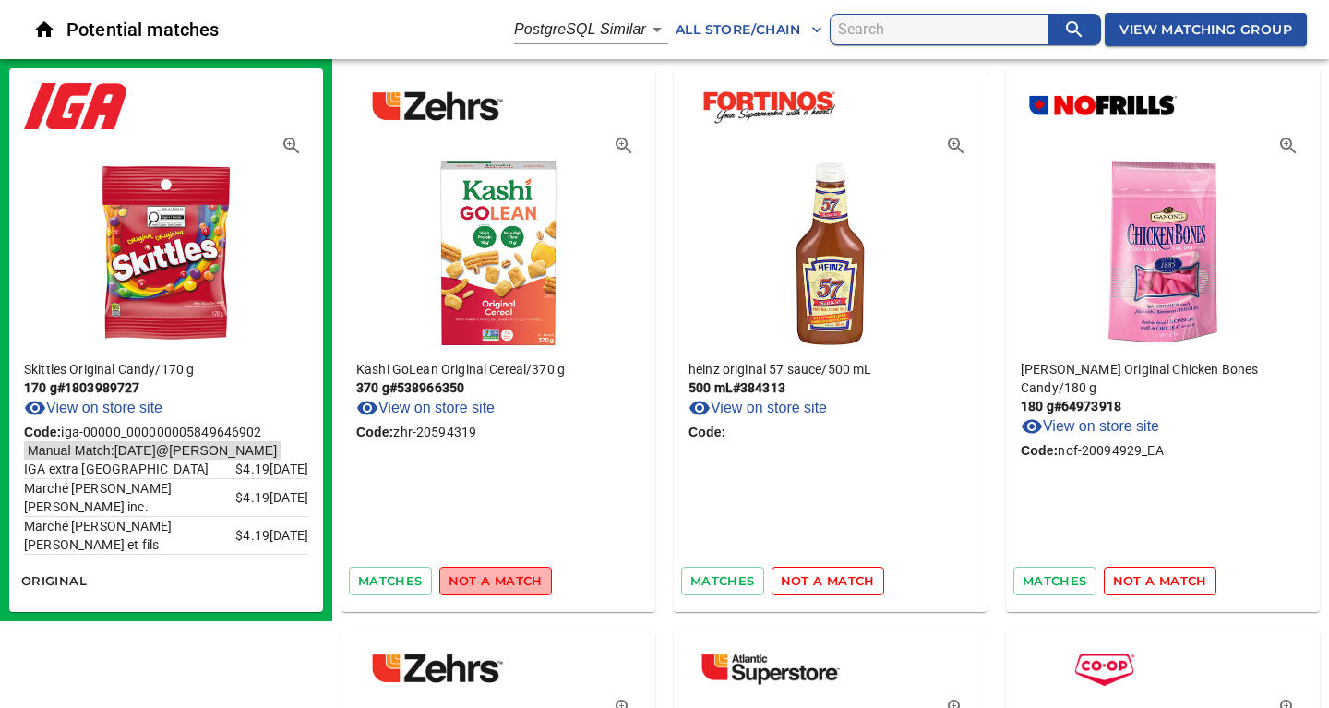
click at [522, 588] on span "not a match" at bounding box center [495, 580] width 94 height 21
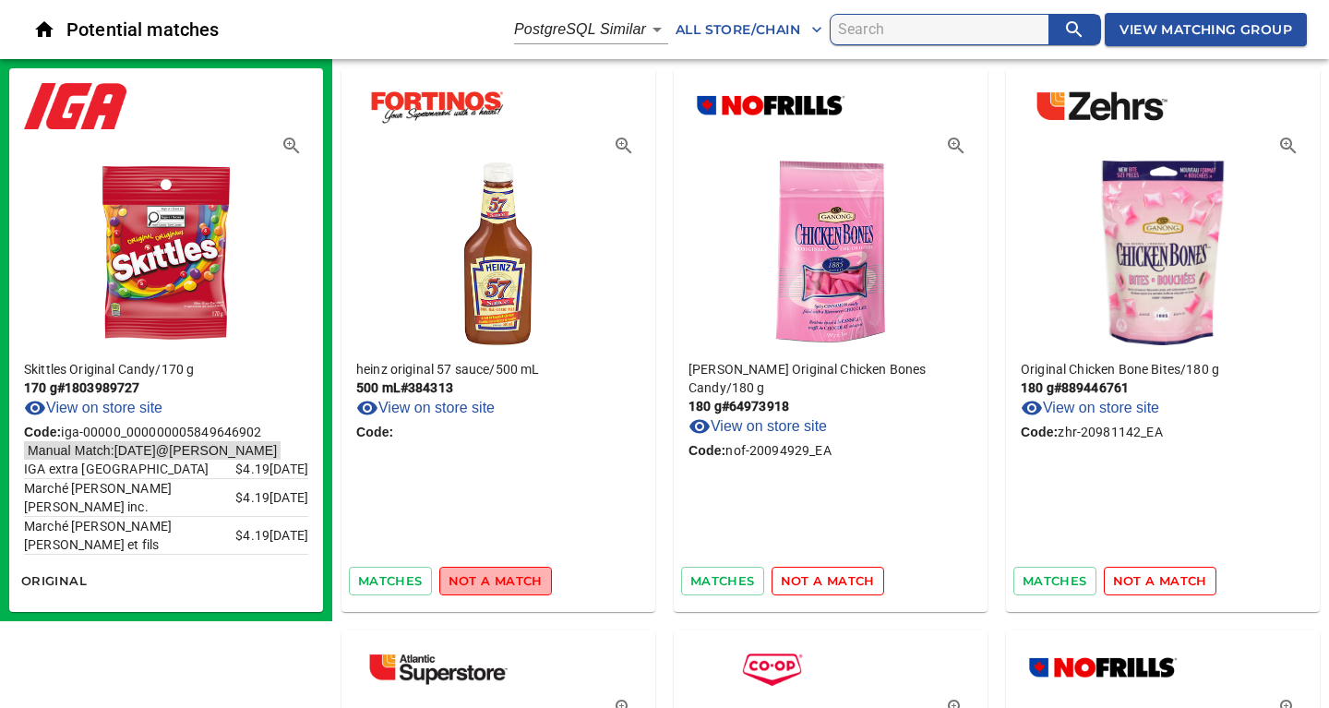
click at [522, 588] on span "not a match" at bounding box center [495, 580] width 94 height 21
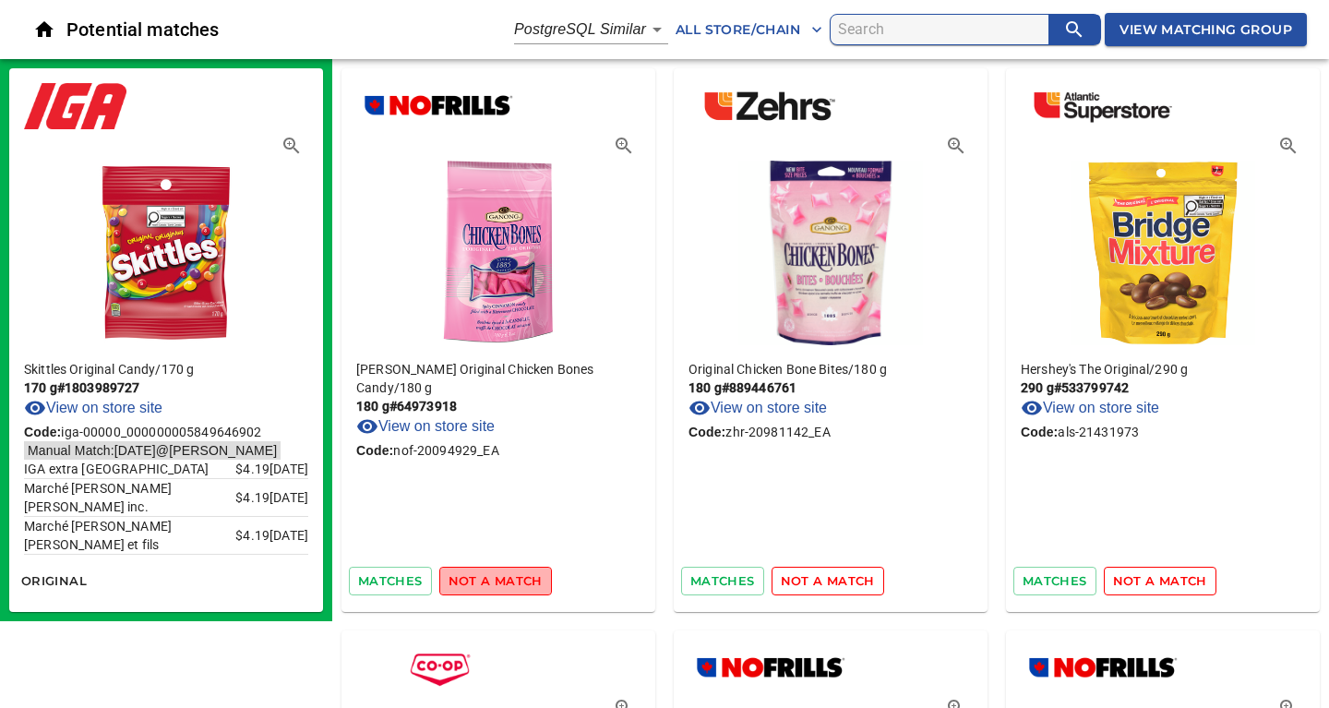
click at [522, 588] on span "not a match" at bounding box center [495, 580] width 94 height 21
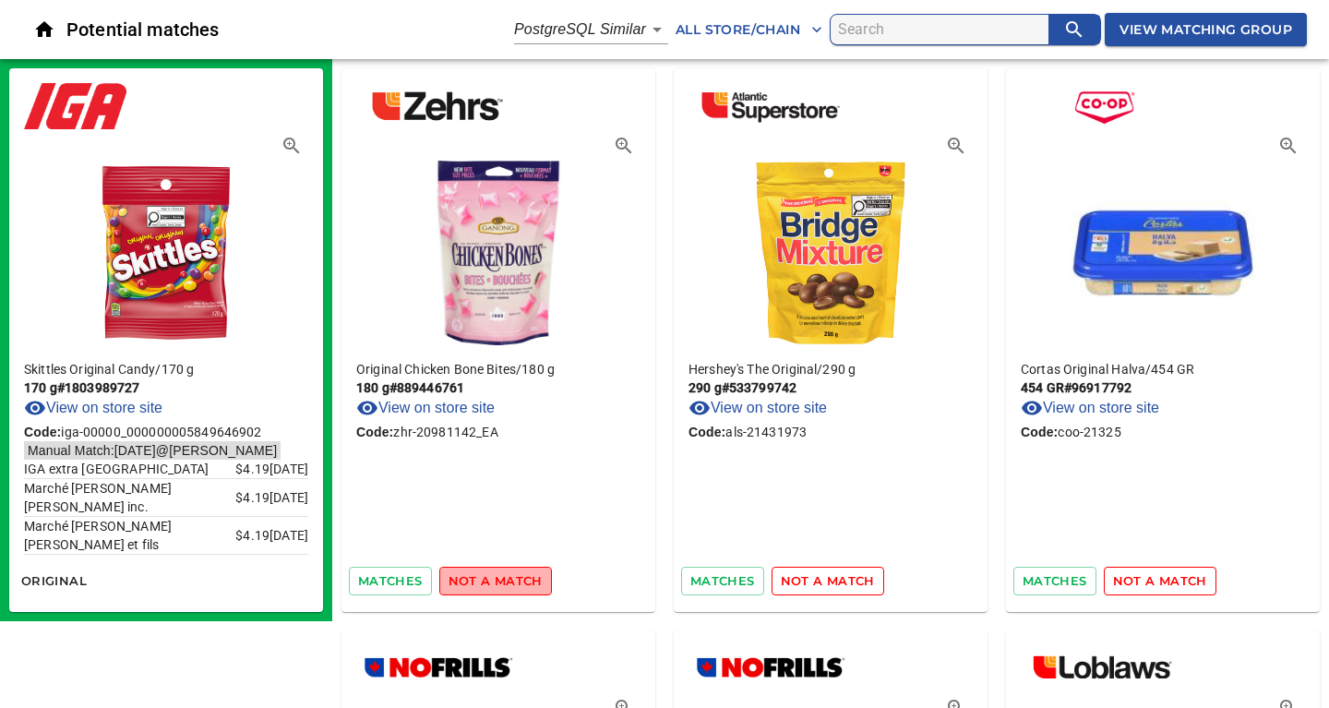
click at [522, 588] on span "not a match" at bounding box center [495, 580] width 94 height 21
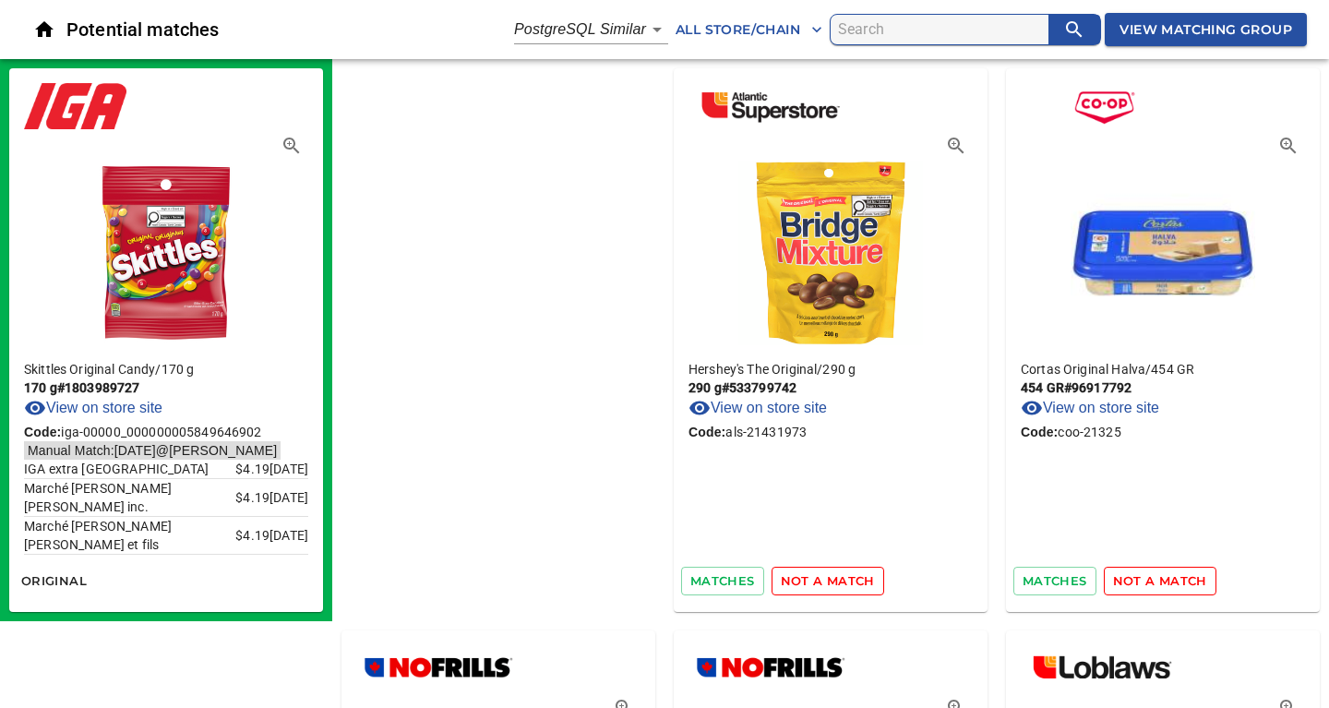
click at [781, 588] on span "not a match" at bounding box center [828, 580] width 94 height 21
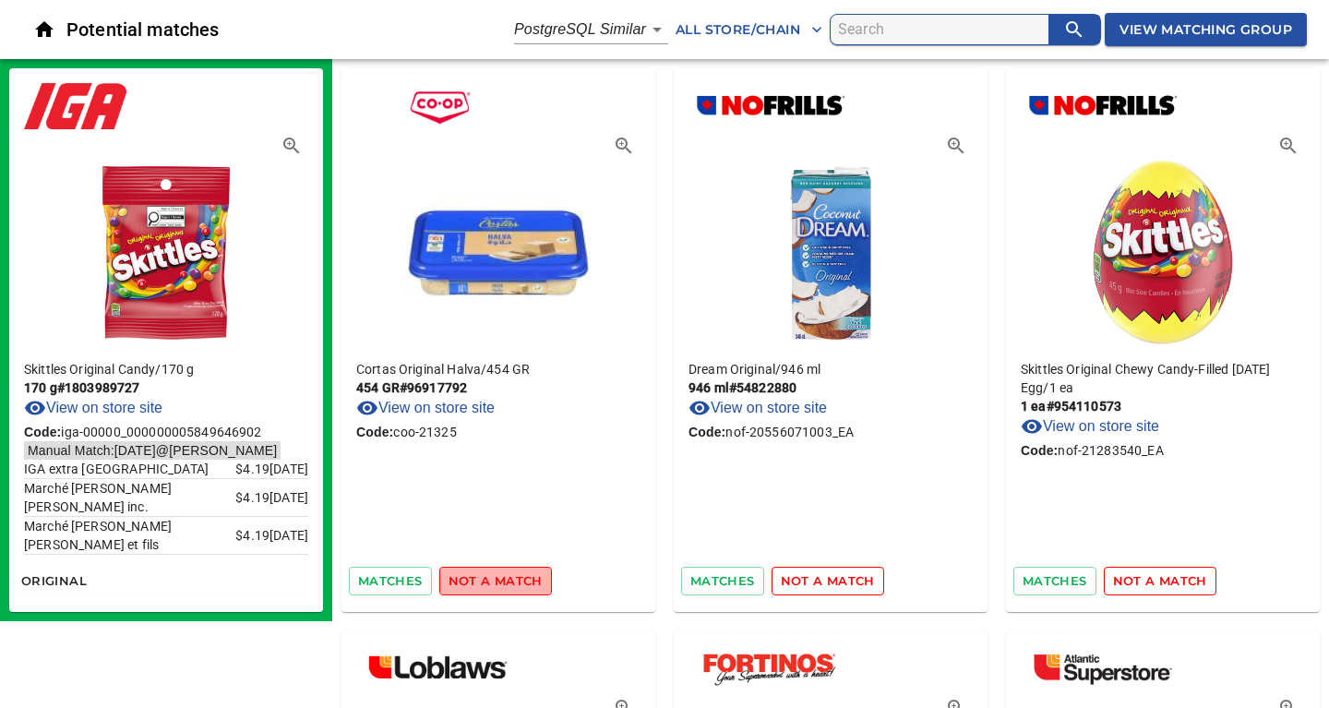
click at [522, 588] on span "not a match" at bounding box center [495, 580] width 94 height 21
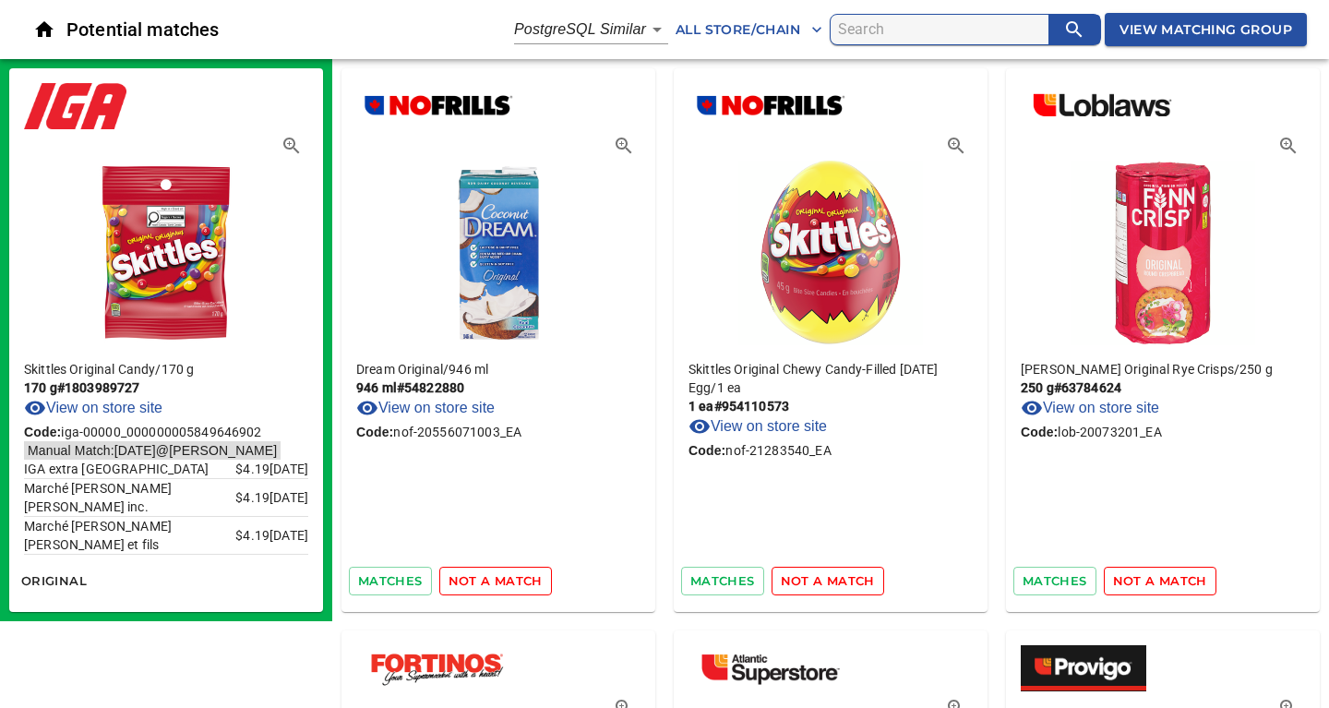
click at [522, 588] on span "not a match" at bounding box center [495, 580] width 94 height 21
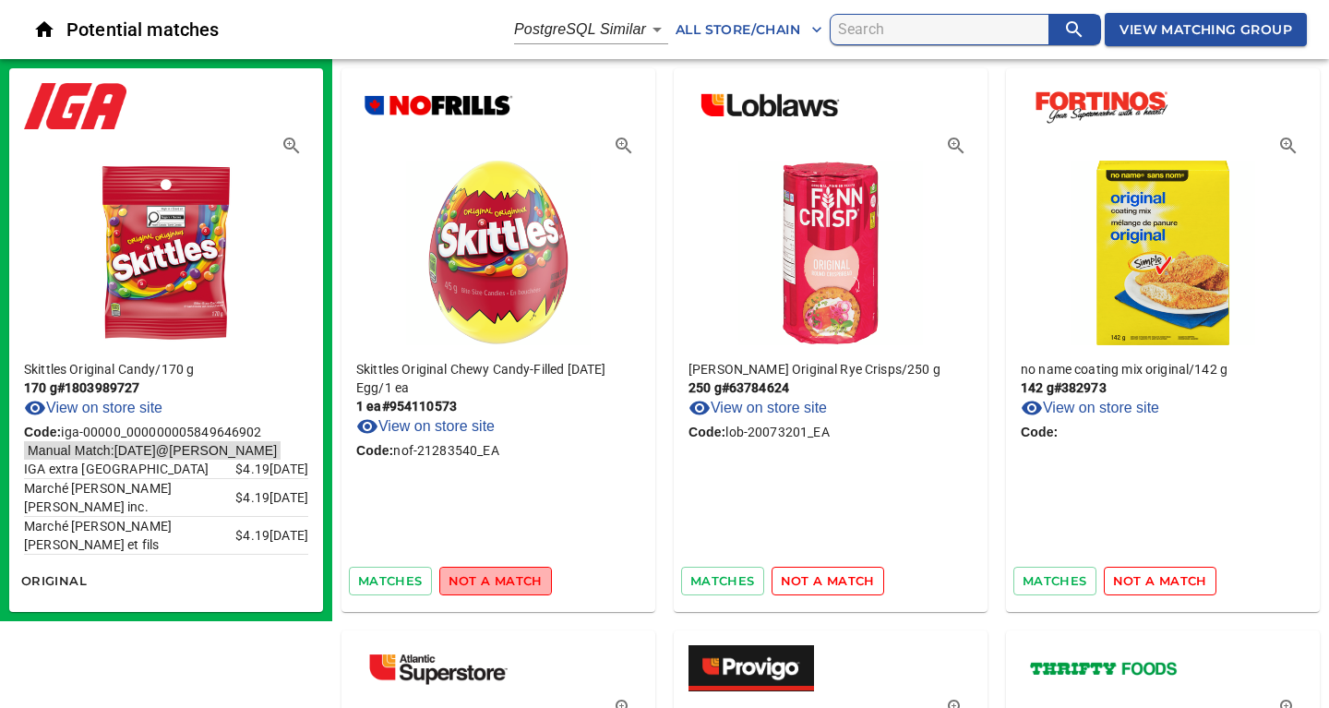
click at [522, 588] on span "not a match" at bounding box center [495, 580] width 94 height 21
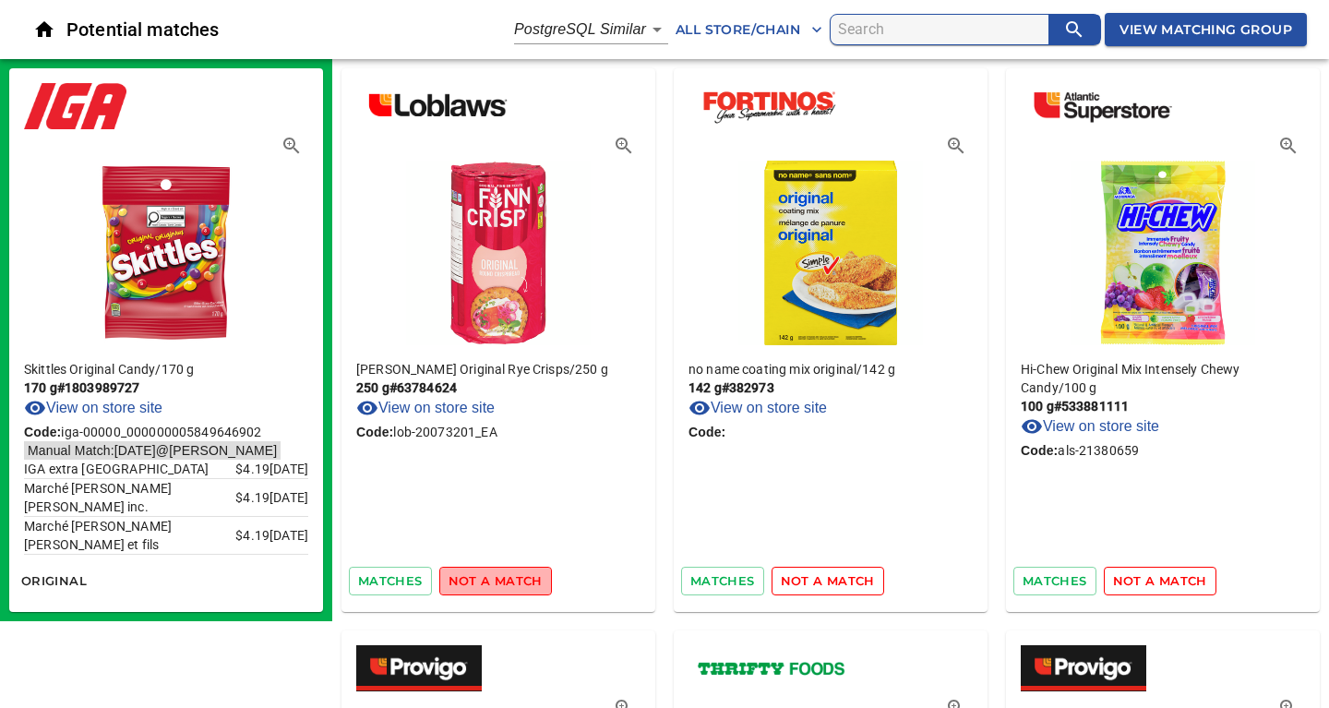
click at [522, 588] on span "not a match" at bounding box center [495, 580] width 94 height 21
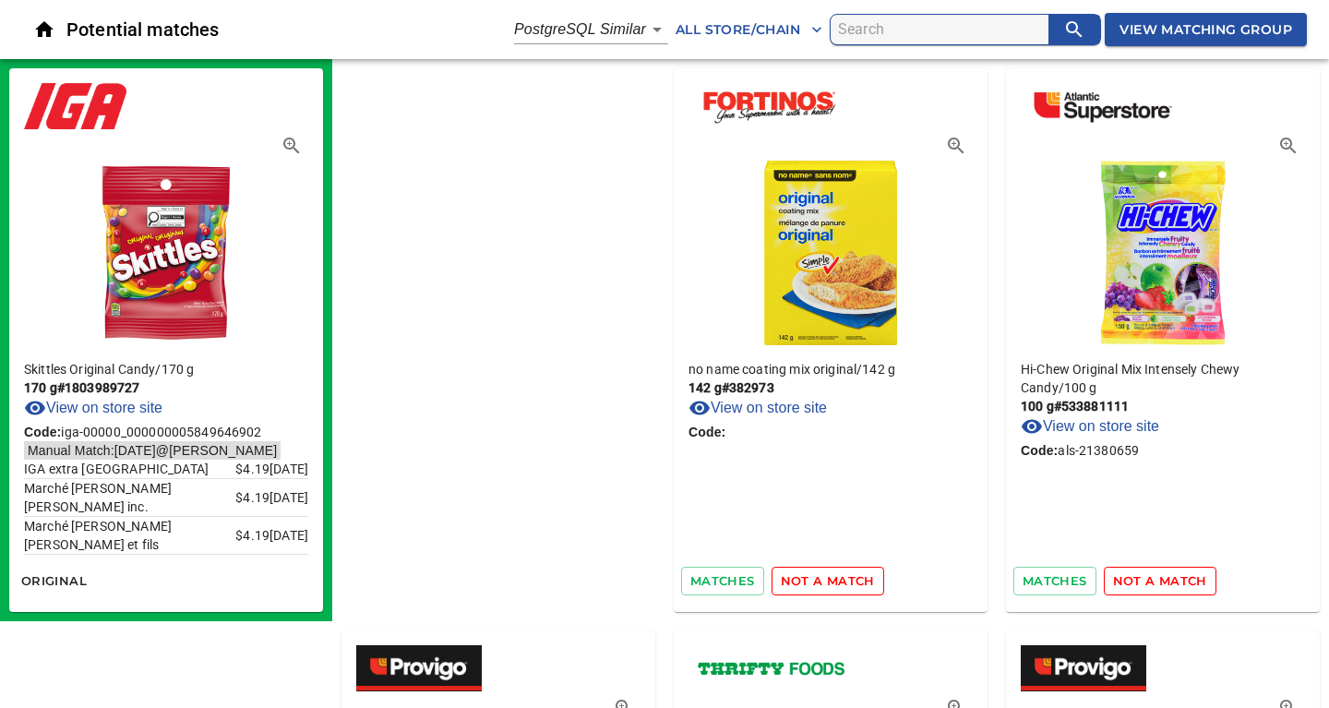
click at [781, 588] on span "not a match" at bounding box center [828, 580] width 94 height 21
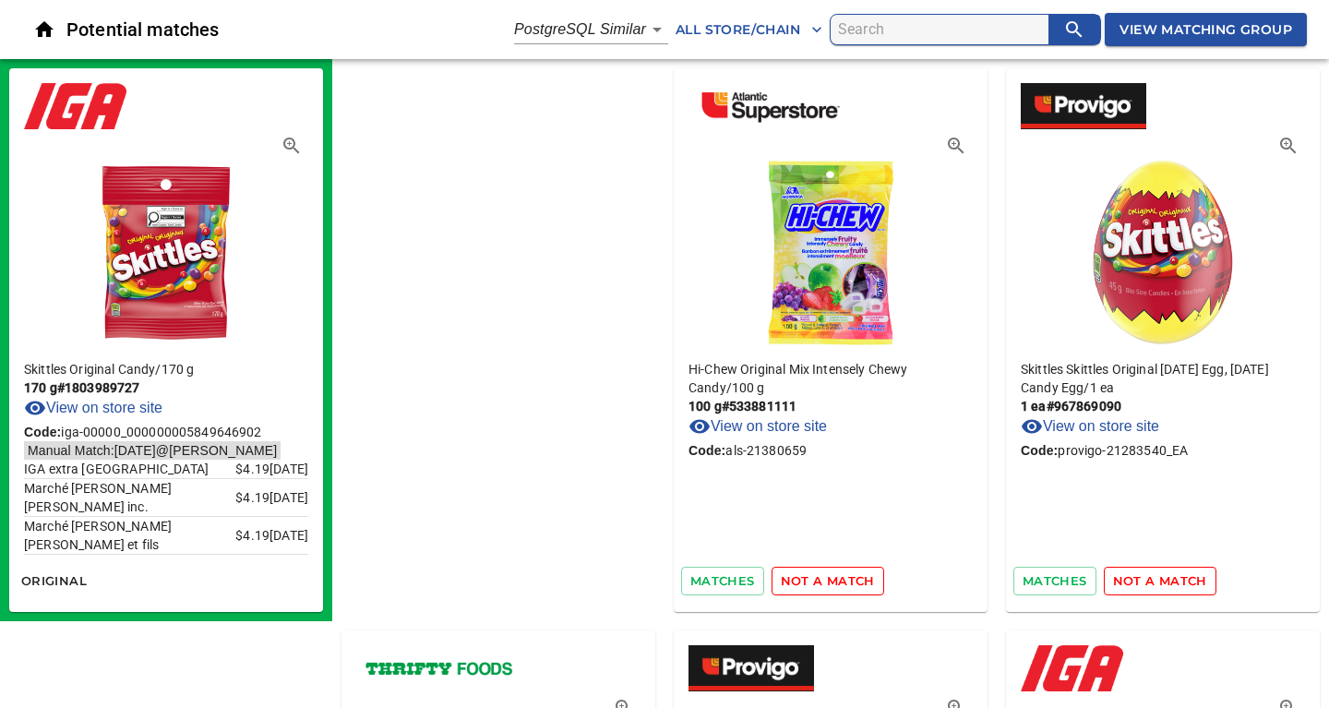
click at [781, 588] on span "not a match" at bounding box center [828, 580] width 94 height 21
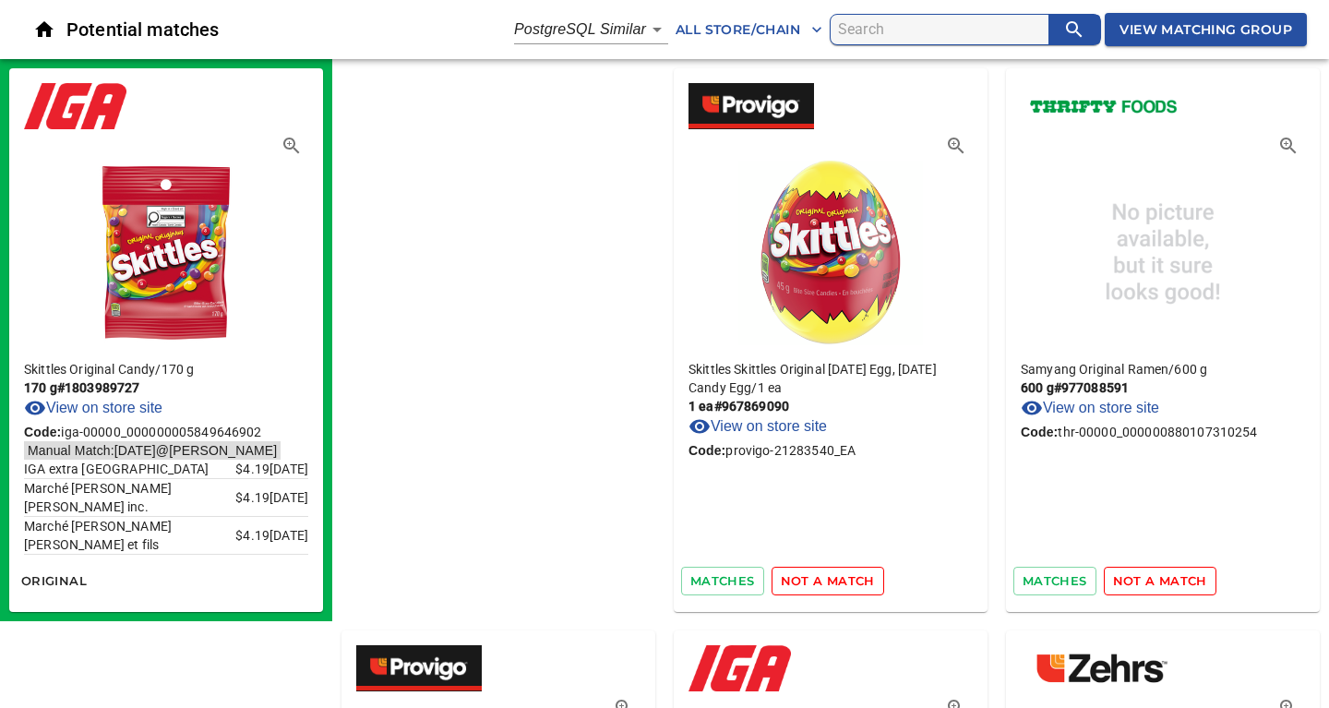
click at [781, 588] on span "not a match" at bounding box center [828, 580] width 94 height 21
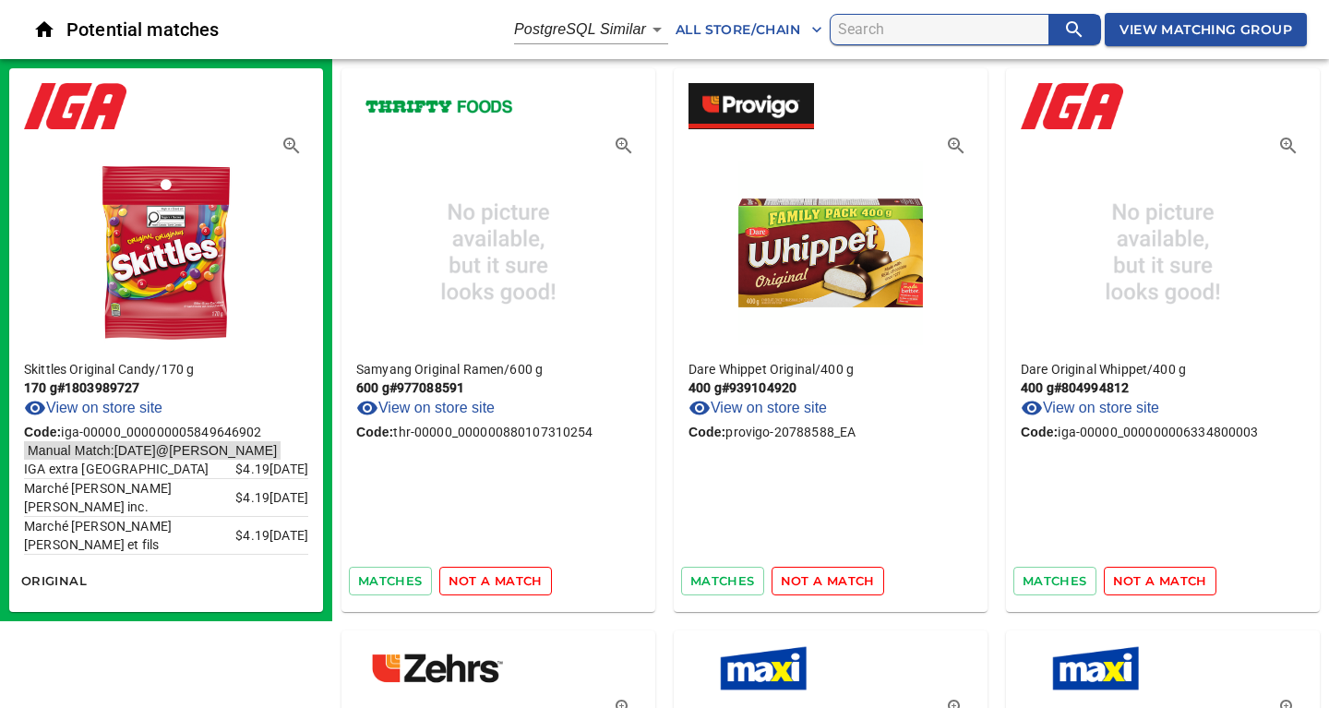
click at [522, 588] on span "not a match" at bounding box center [495, 580] width 94 height 21
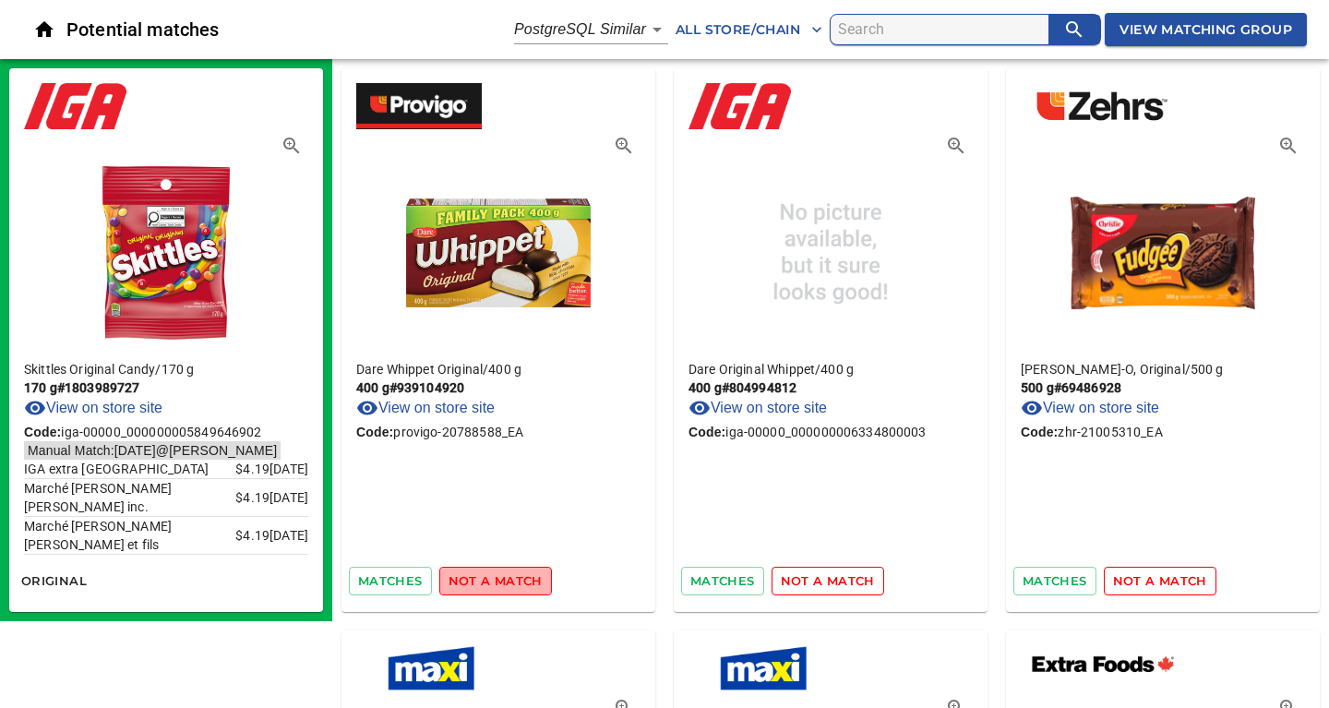
click at [522, 588] on span "not a match" at bounding box center [495, 580] width 94 height 21
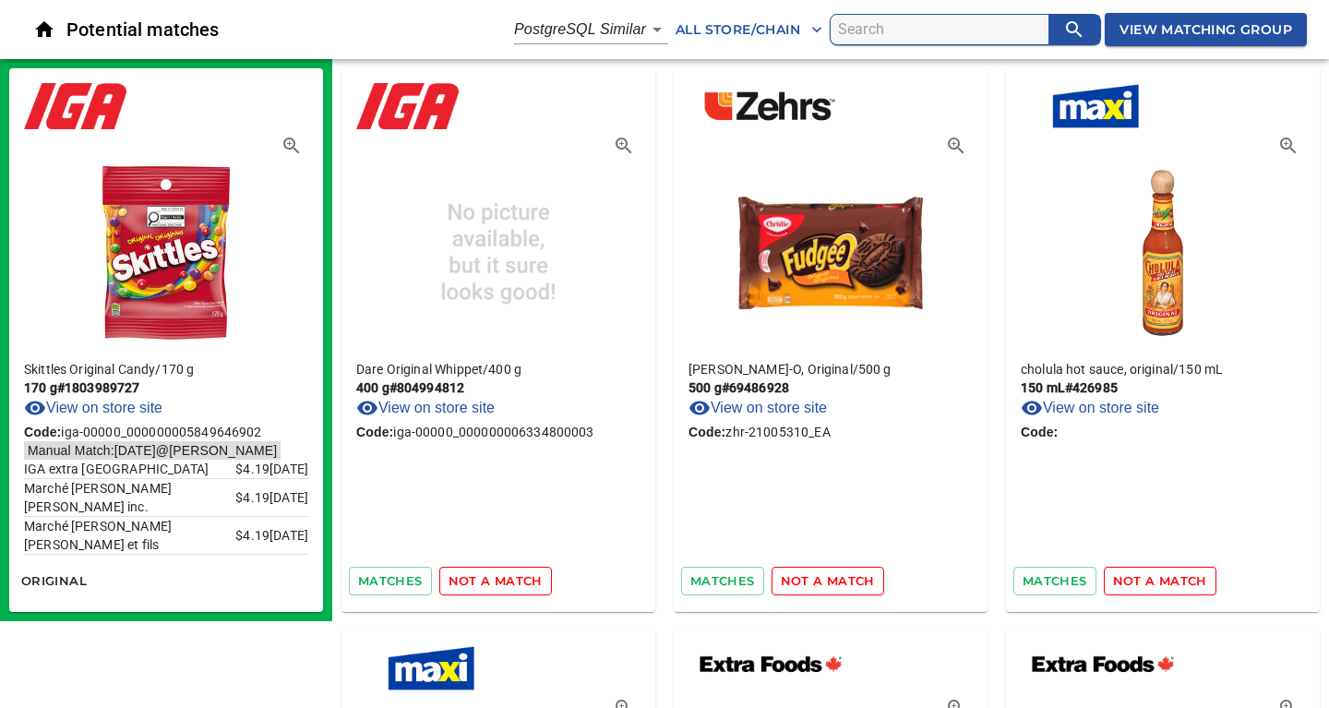
click at [522, 588] on span "not a match" at bounding box center [495, 580] width 94 height 21
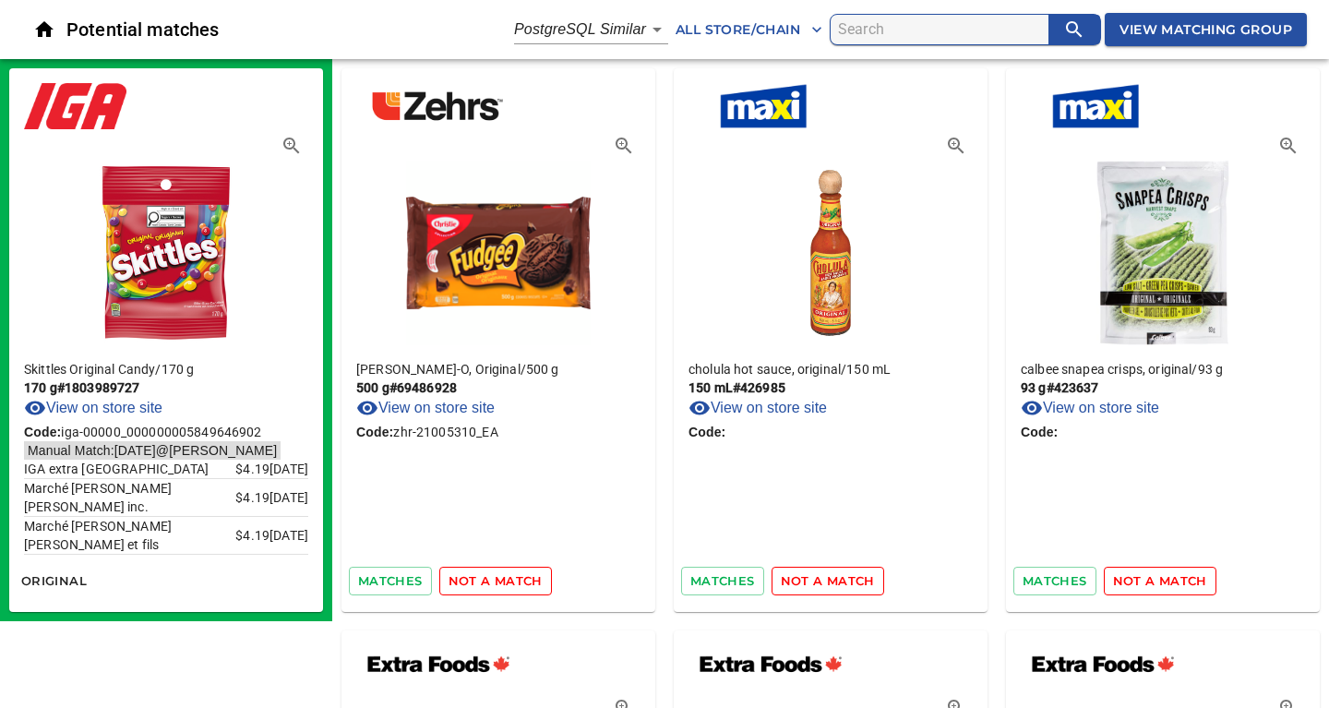
click at [522, 588] on span "not a match" at bounding box center [495, 580] width 94 height 21
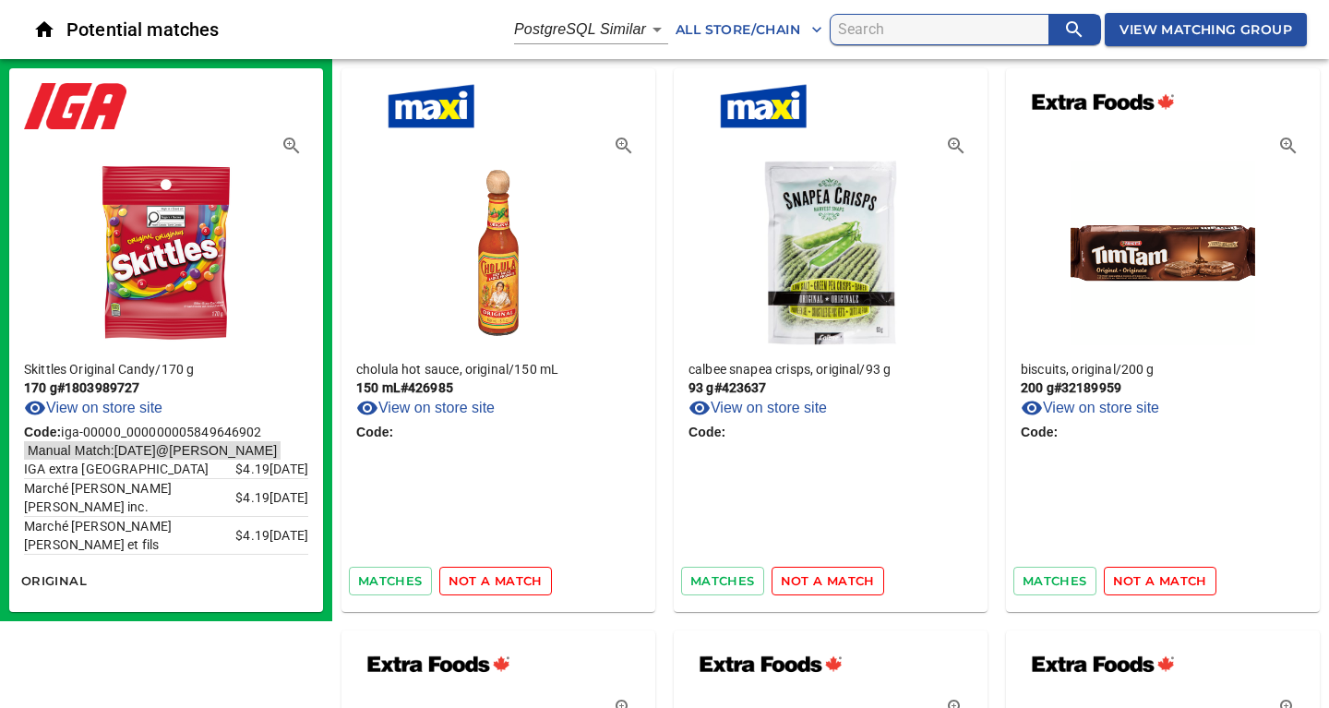
click at [522, 588] on span "not a match" at bounding box center [495, 580] width 94 height 21
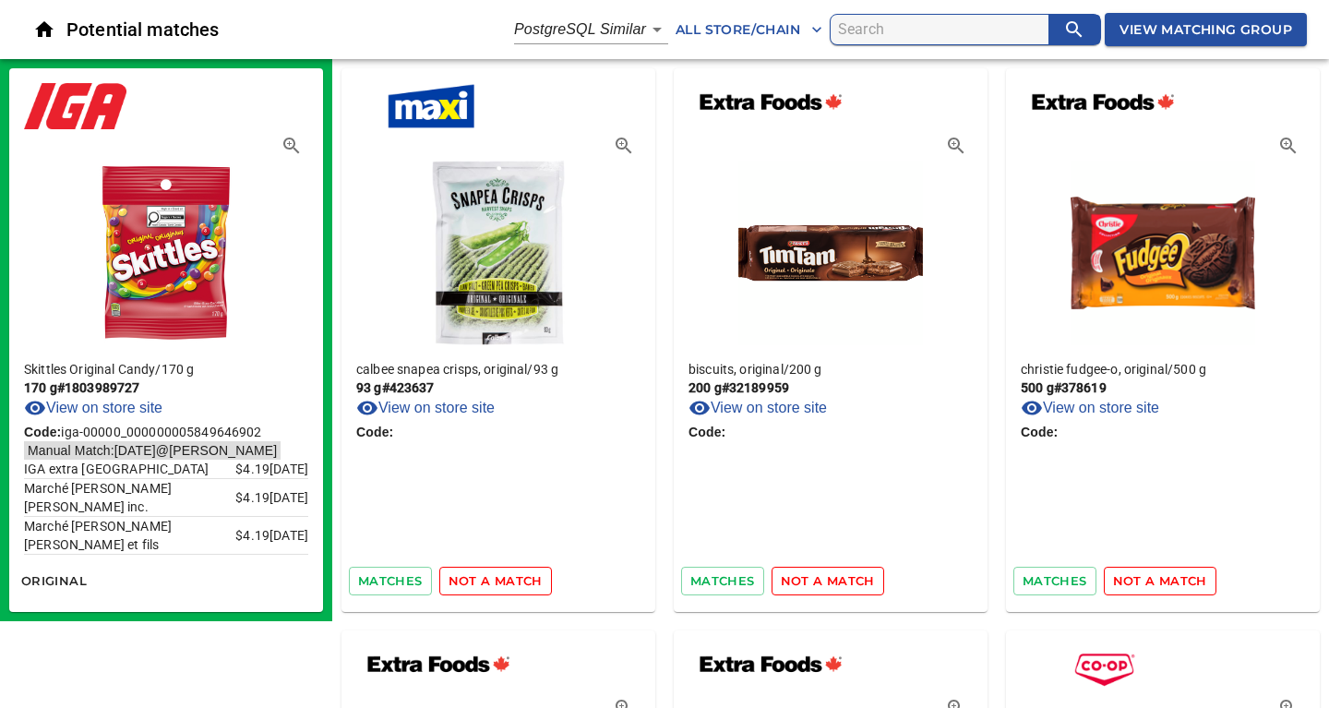
click at [522, 588] on span "not a match" at bounding box center [495, 580] width 94 height 21
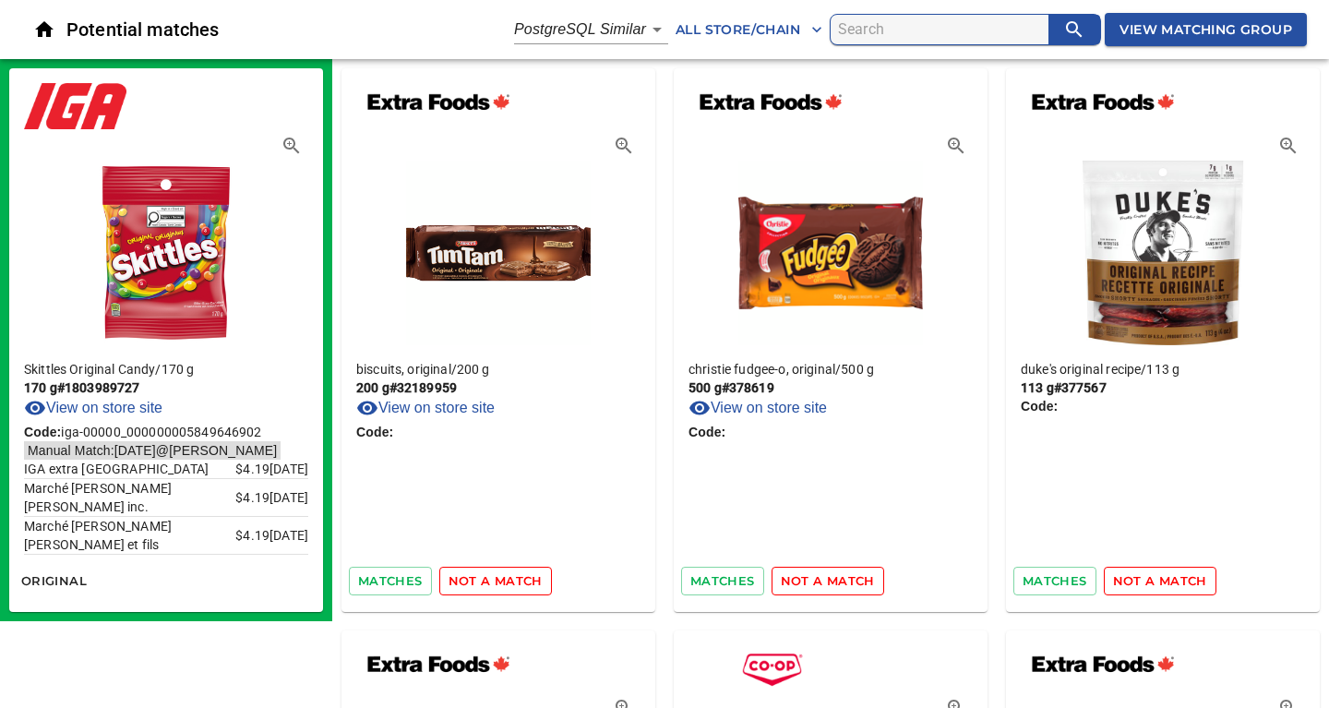
click at [522, 588] on span "not a match" at bounding box center [495, 580] width 94 height 21
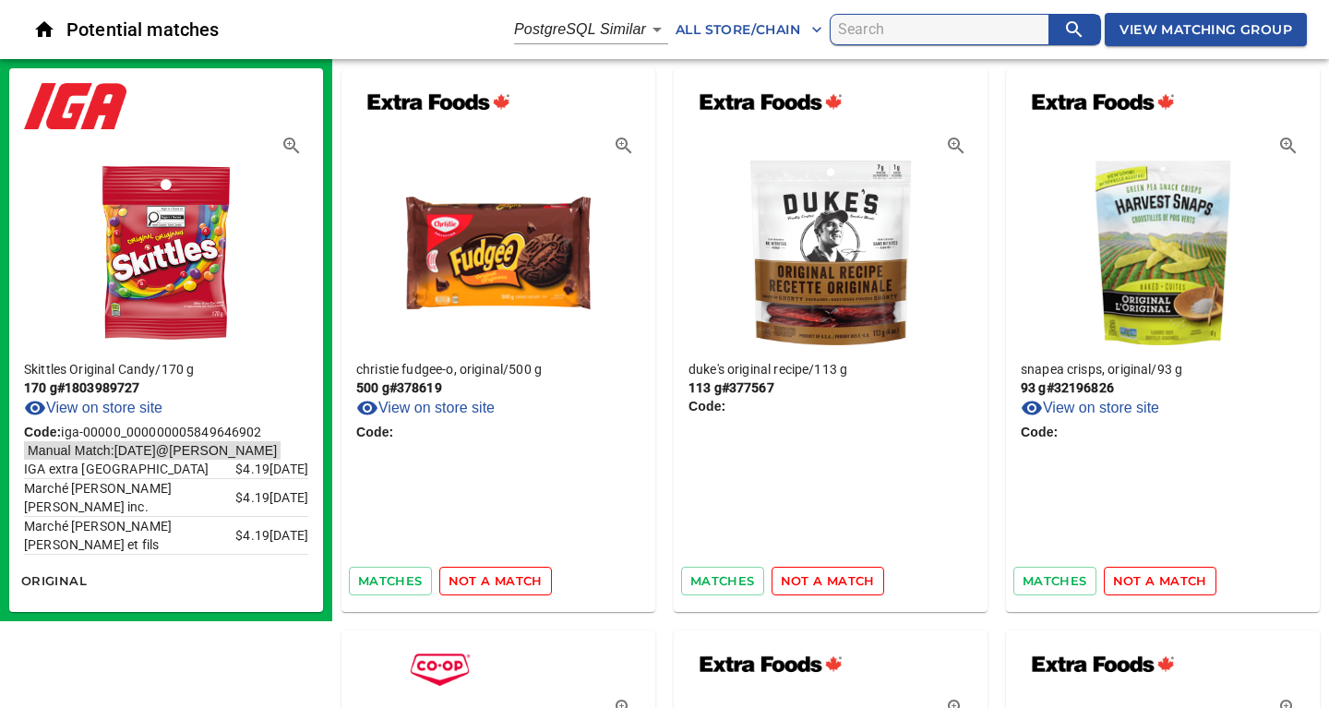
click at [522, 588] on span "not a match" at bounding box center [495, 580] width 94 height 21
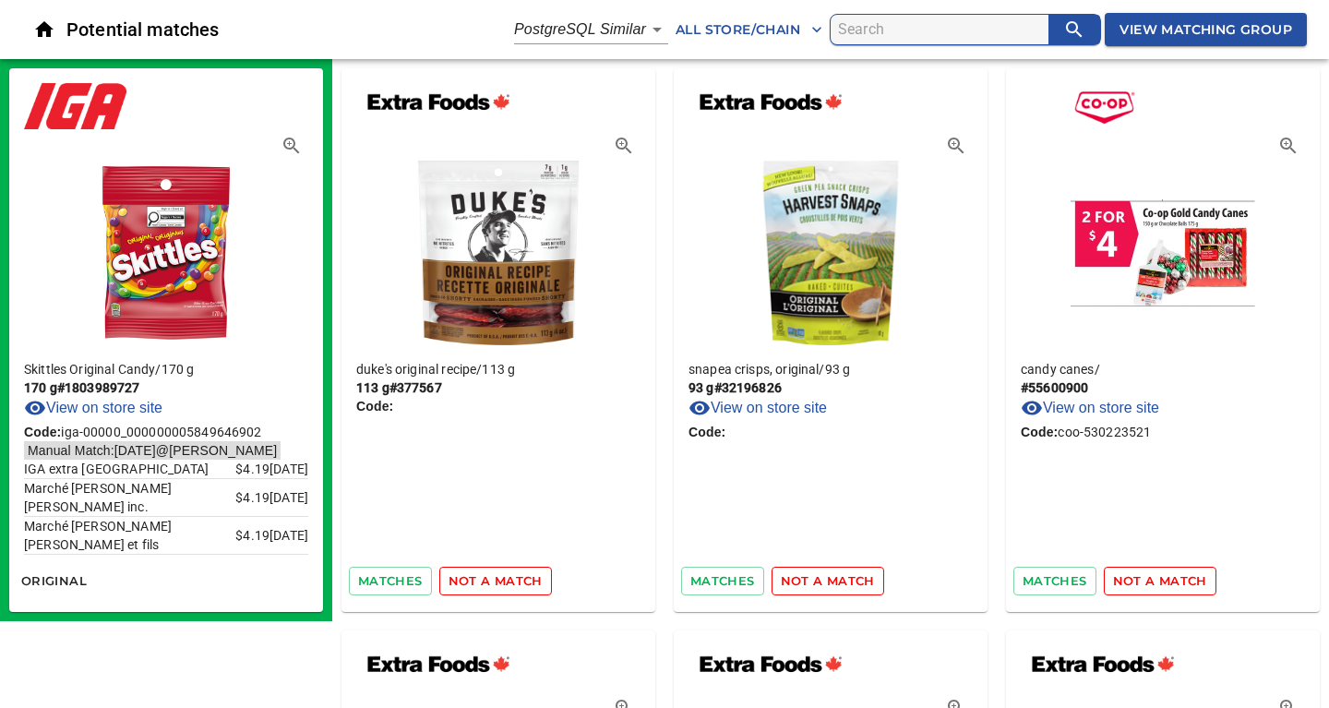
click at [522, 588] on span "not a match" at bounding box center [495, 580] width 94 height 21
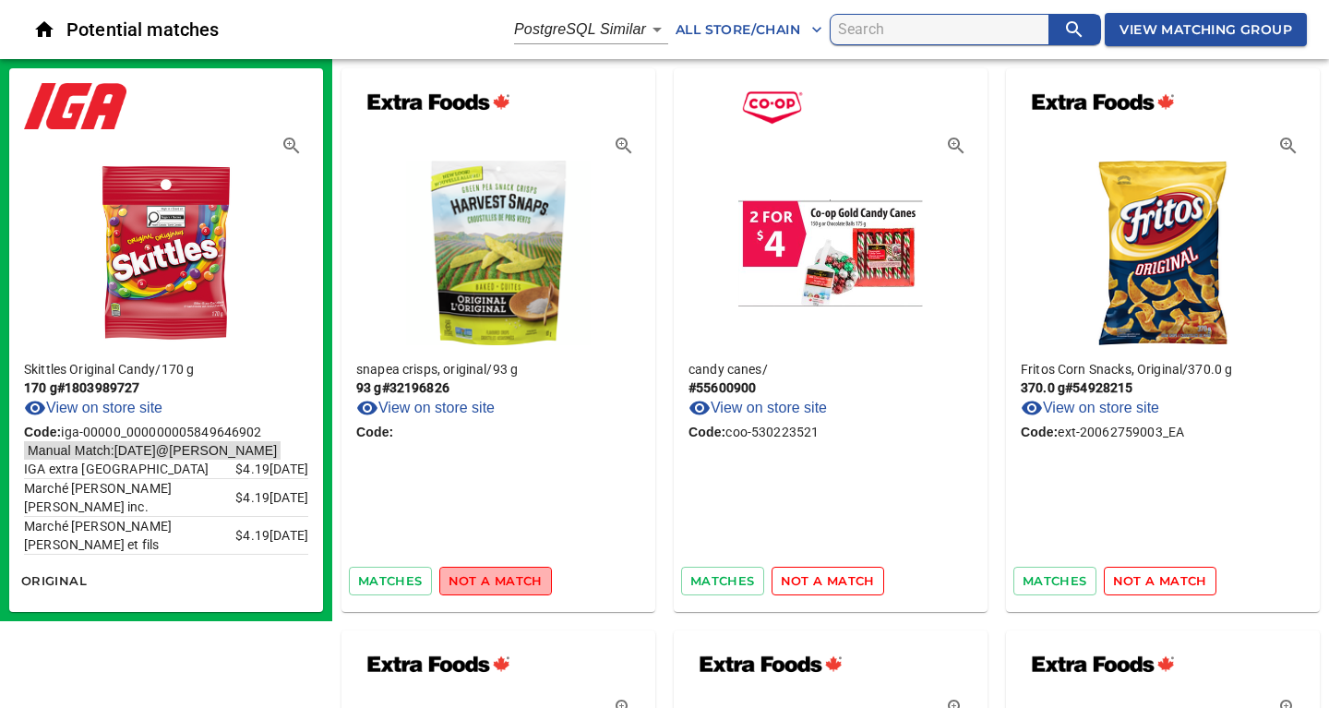
click at [522, 588] on span "not a match" at bounding box center [495, 580] width 94 height 21
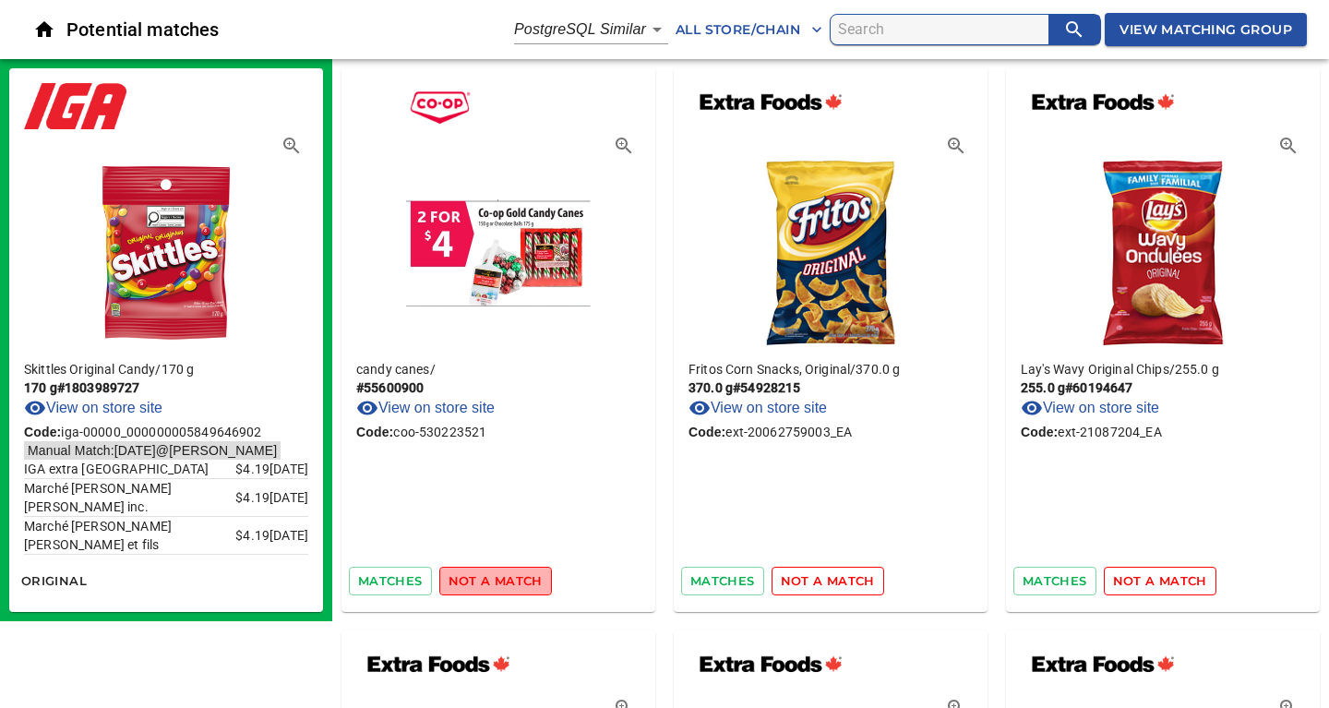
click at [522, 588] on span "not a match" at bounding box center [495, 580] width 94 height 21
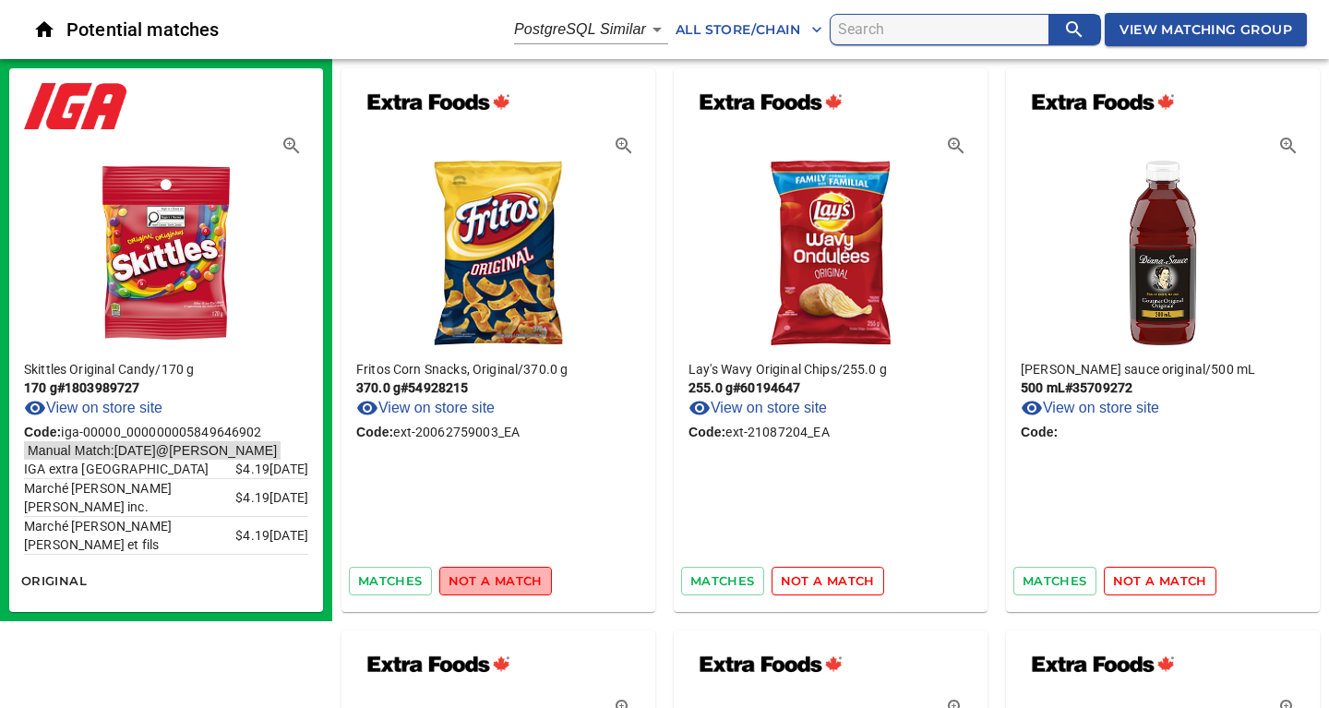
click at [522, 588] on span "not a match" at bounding box center [495, 580] width 94 height 21
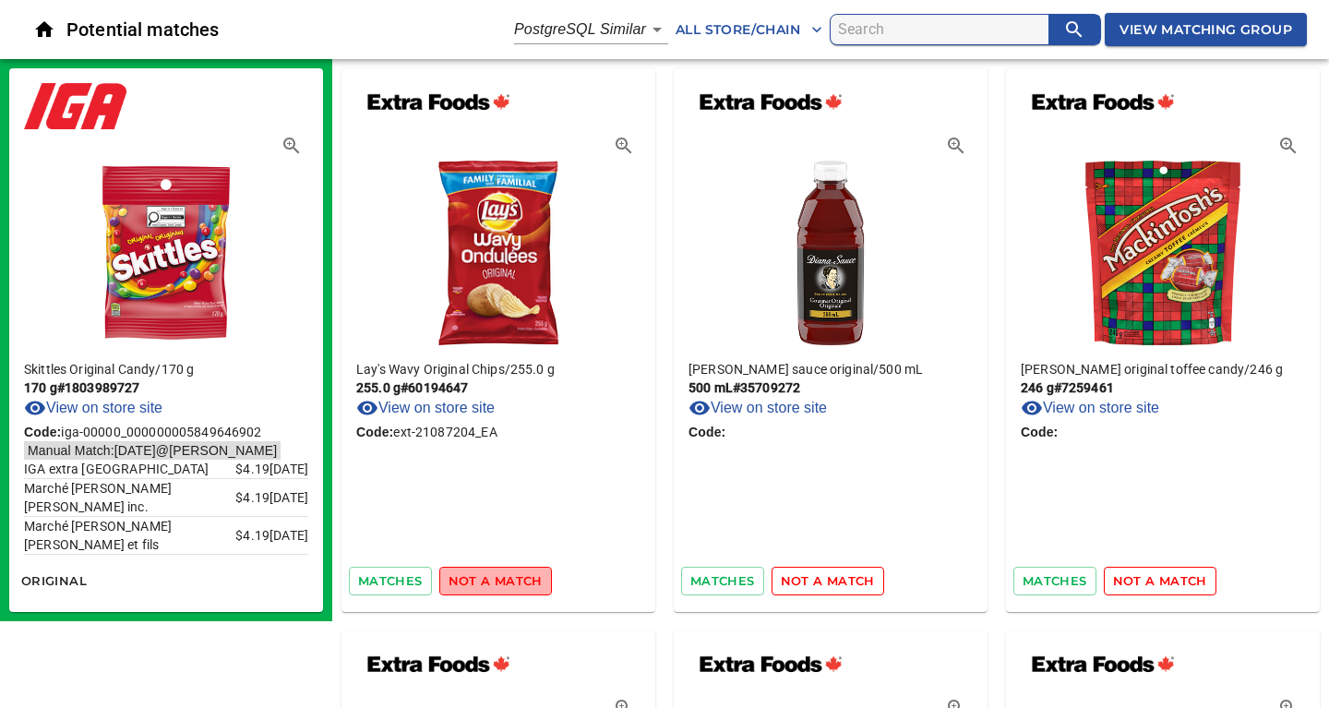
click at [522, 588] on span "not a match" at bounding box center [495, 580] width 94 height 21
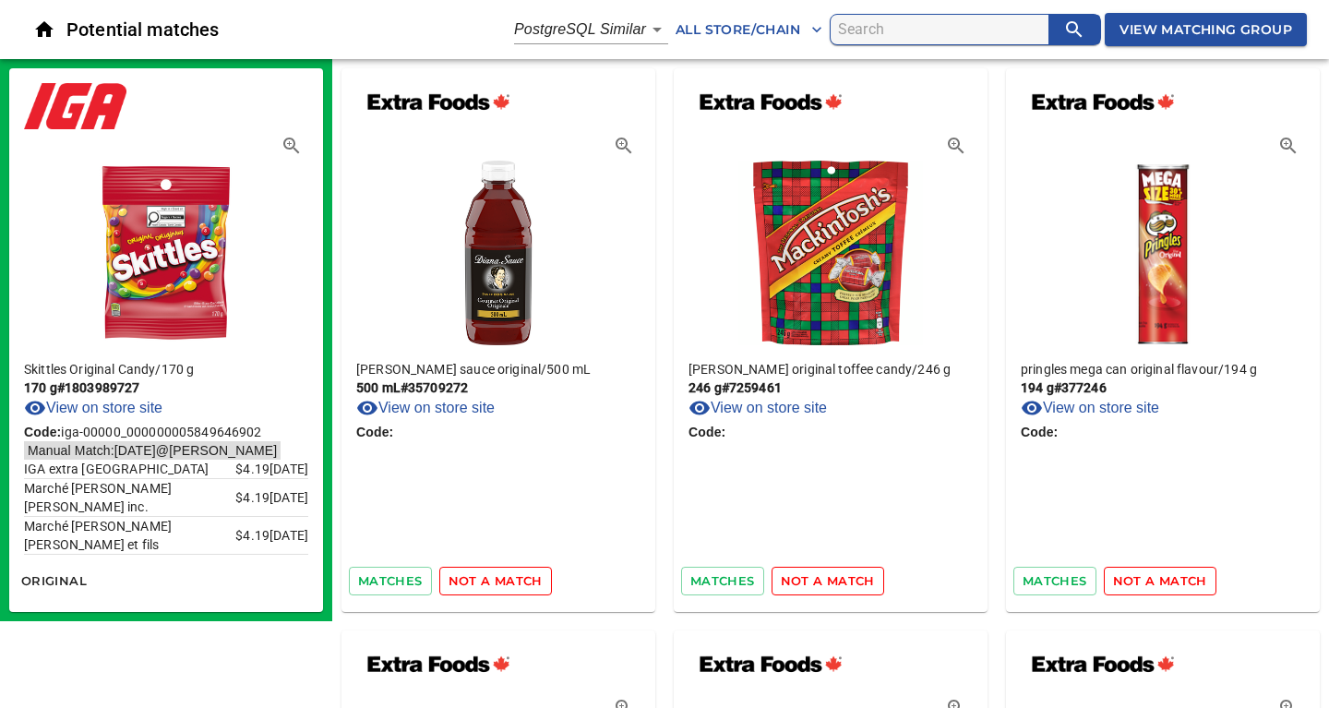
click at [522, 588] on span "not a match" at bounding box center [495, 580] width 94 height 21
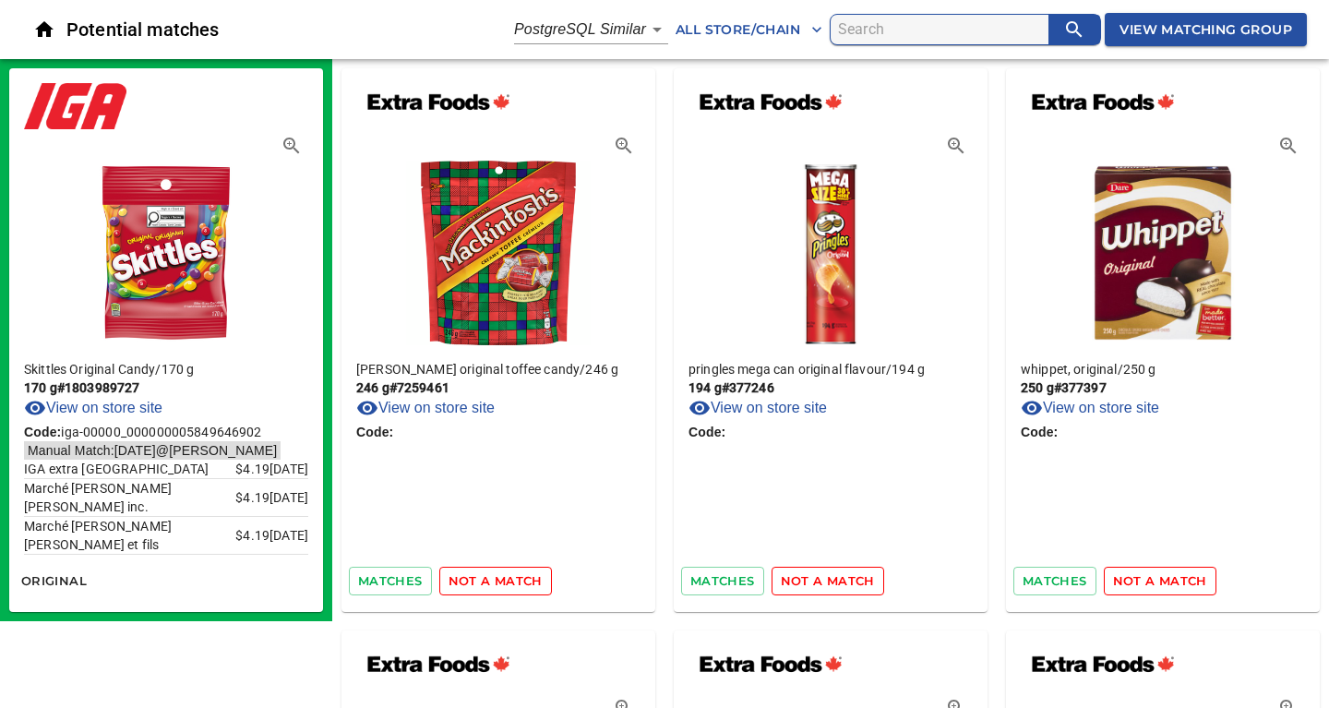
click at [522, 588] on span "not a match" at bounding box center [495, 580] width 94 height 21
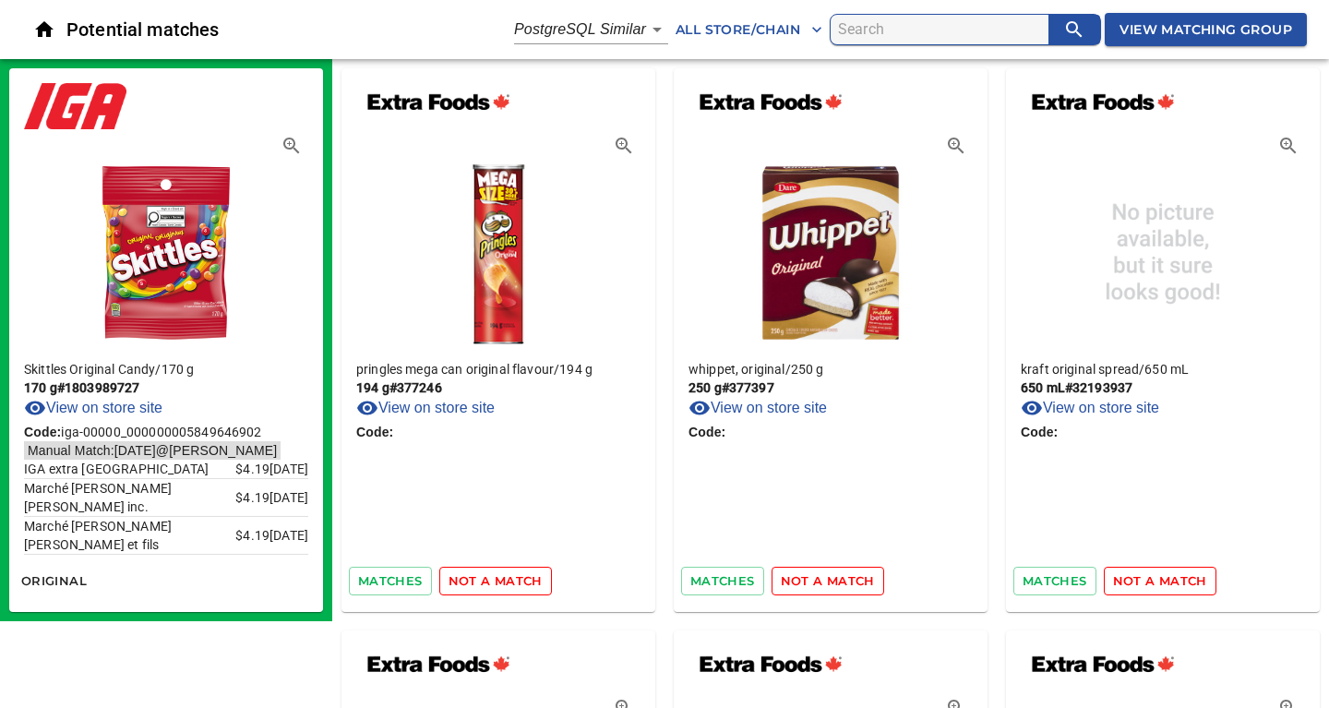
click at [522, 588] on span "not a match" at bounding box center [495, 580] width 94 height 21
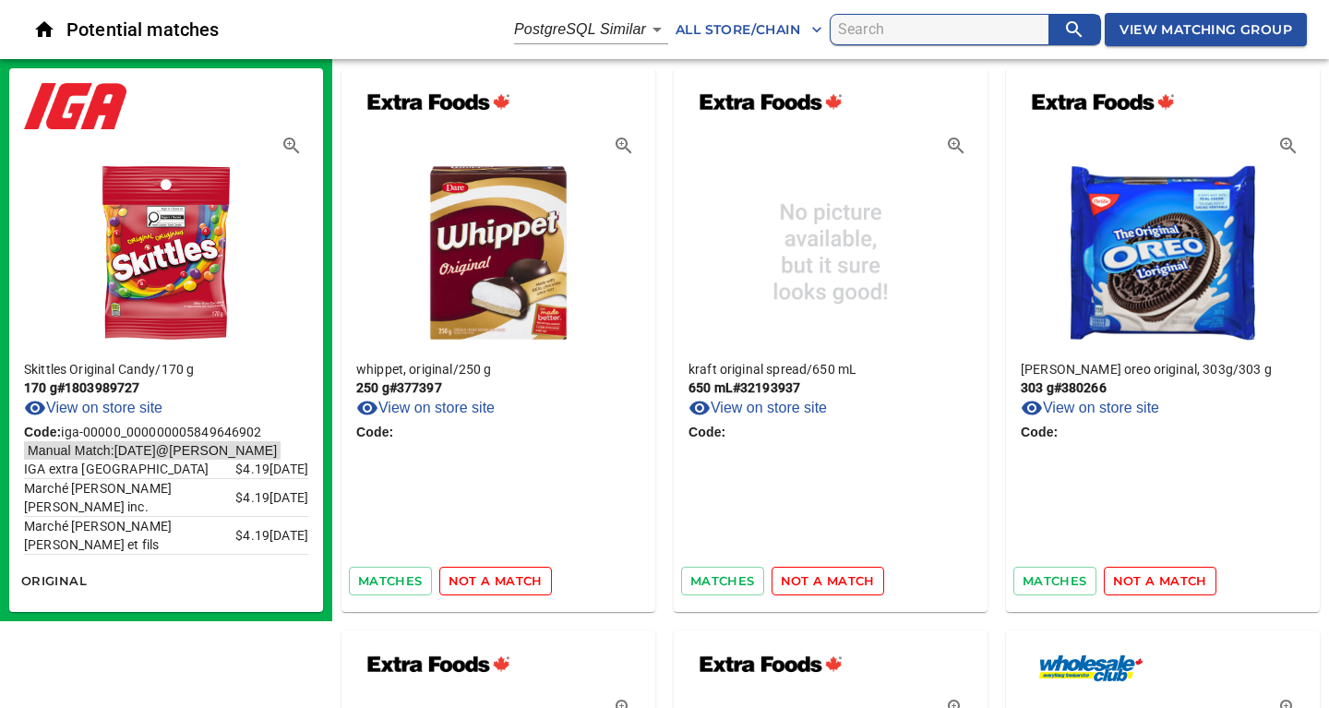
click at [522, 588] on span "not a match" at bounding box center [495, 580] width 94 height 21
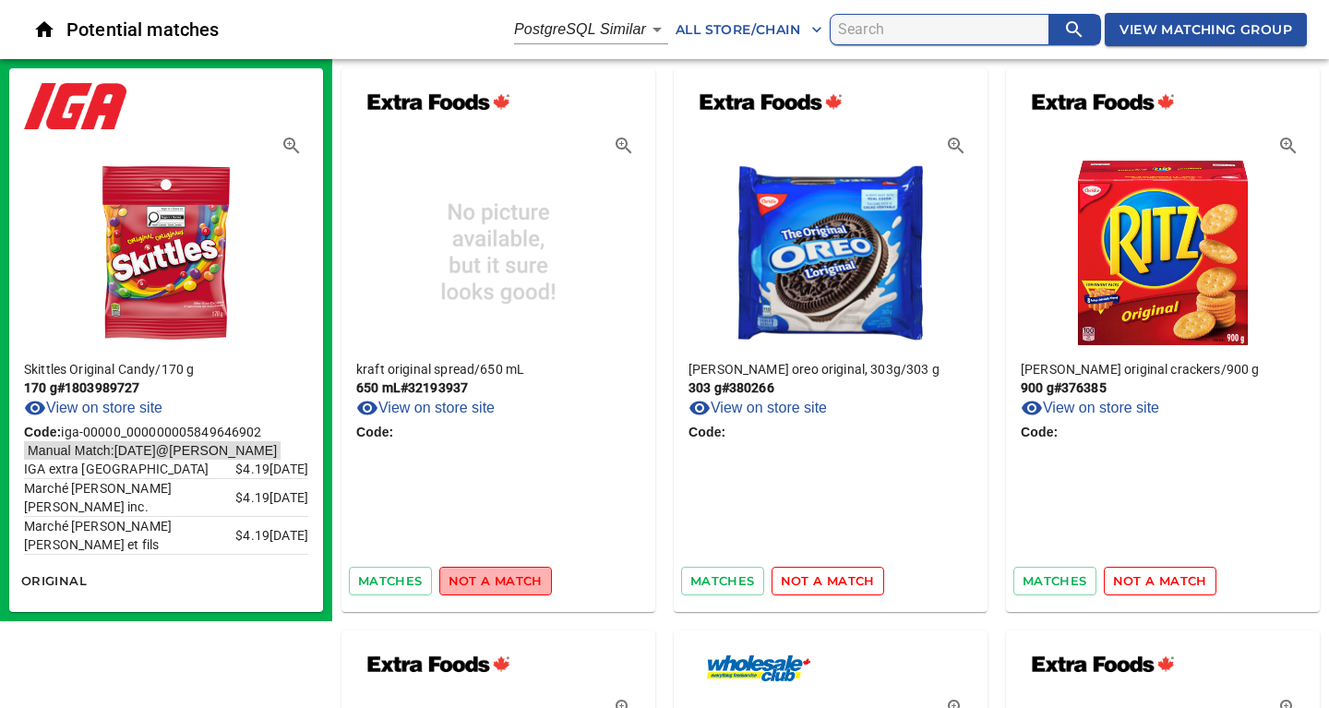
click at [522, 588] on span "not a match" at bounding box center [495, 580] width 94 height 21
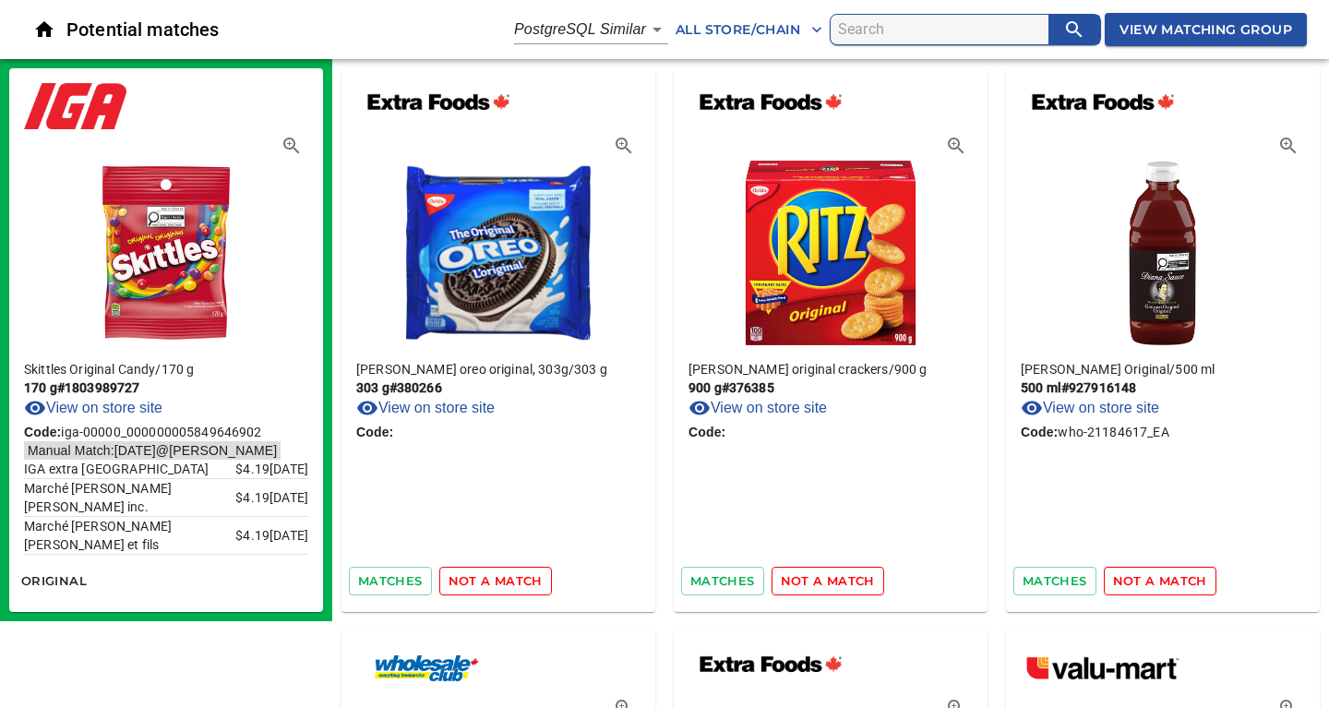
click at [522, 588] on span "not a match" at bounding box center [495, 580] width 94 height 21
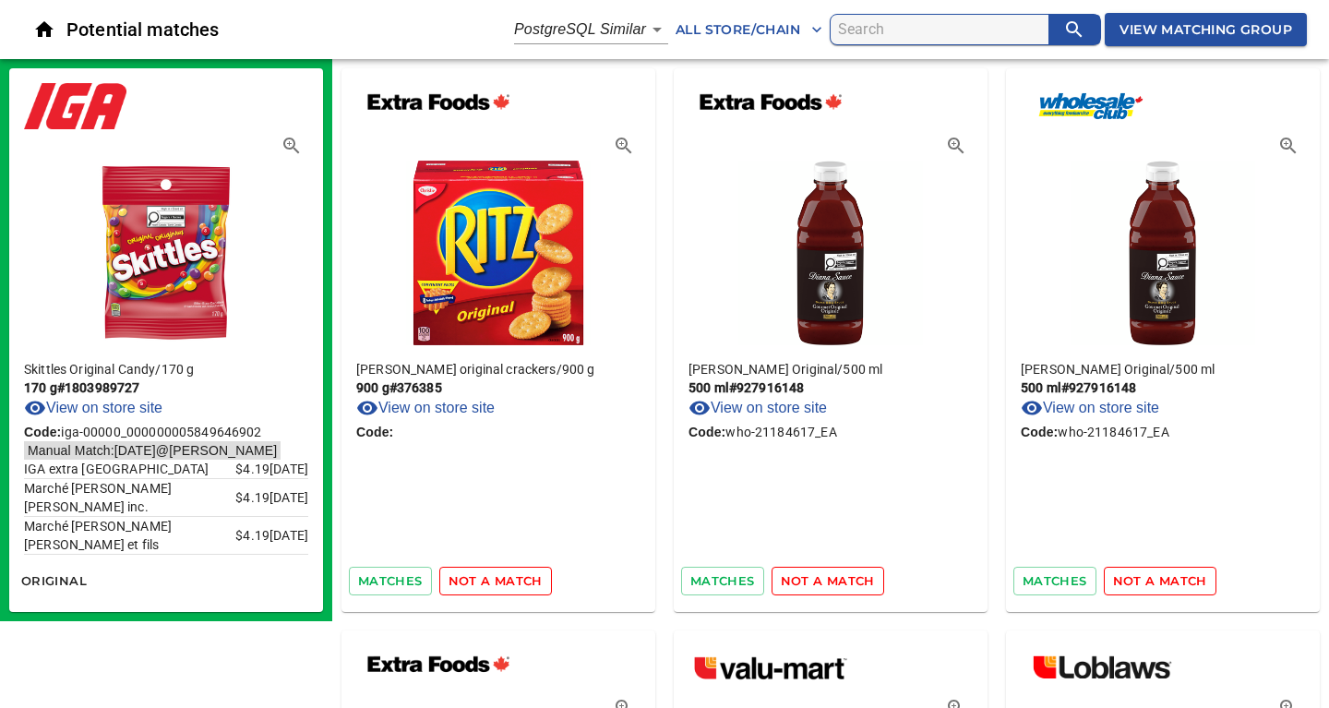
click at [522, 588] on span "not a match" at bounding box center [495, 580] width 94 height 21
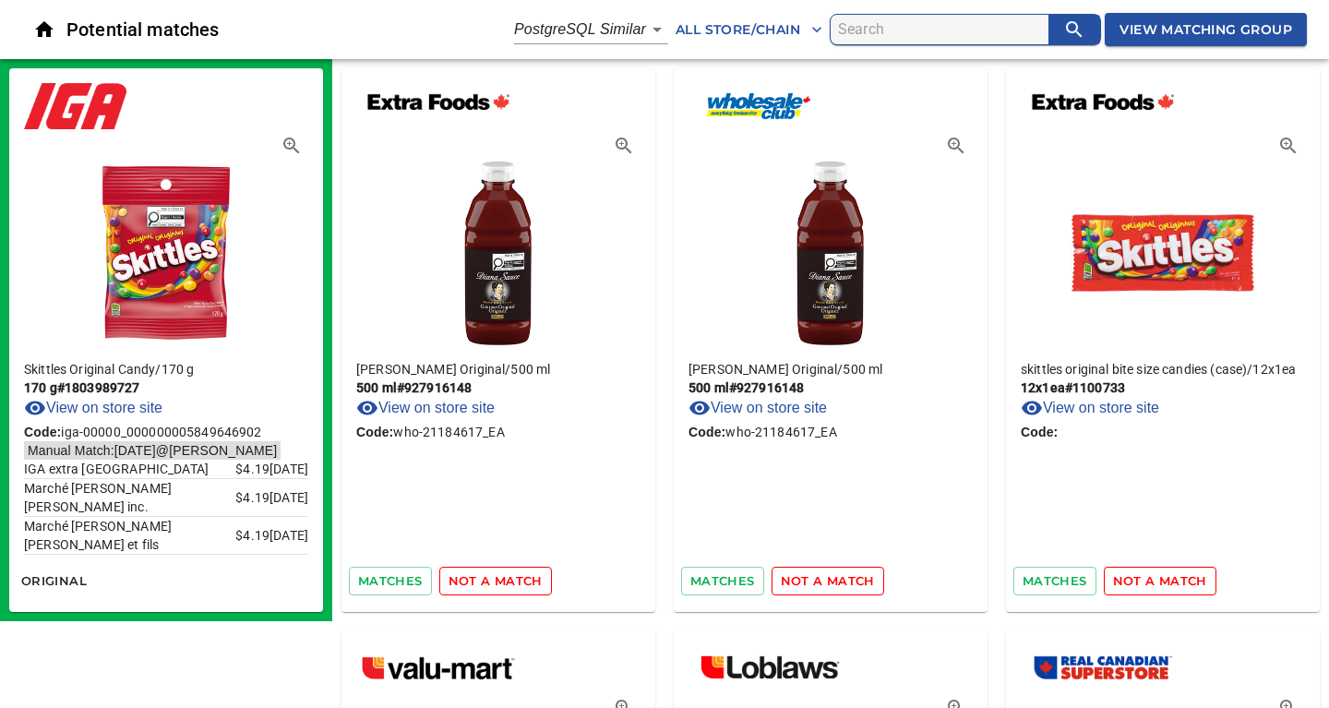
click at [522, 588] on span "not a match" at bounding box center [495, 580] width 94 height 21
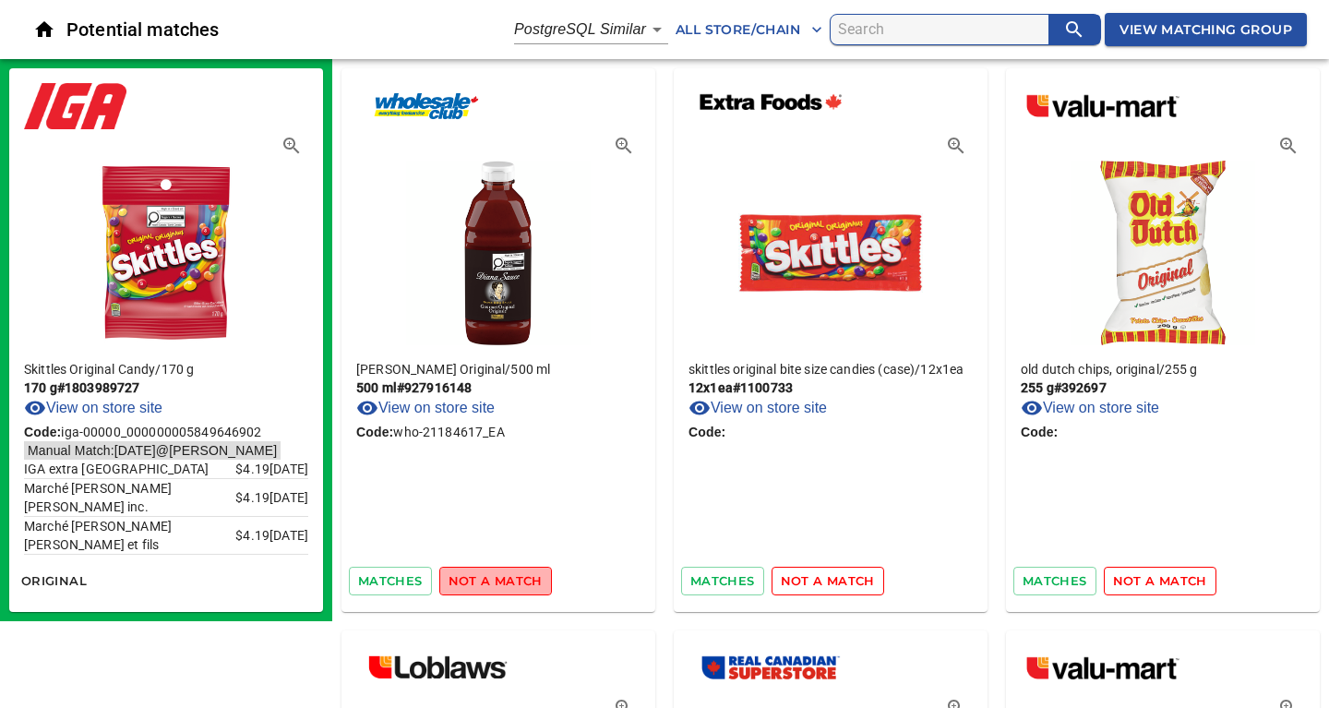
click at [522, 588] on span "not a match" at bounding box center [495, 580] width 94 height 21
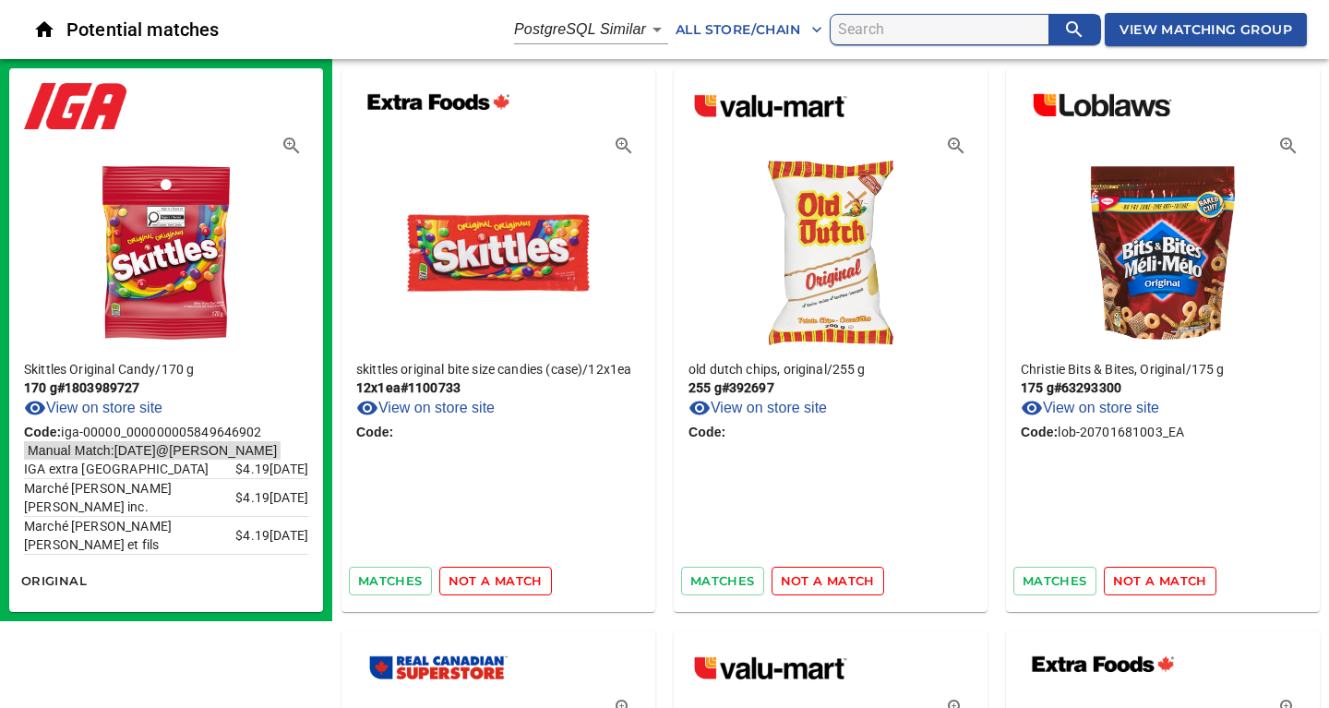
click at [522, 588] on span "not a match" at bounding box center [495, 580] width 94 height 21
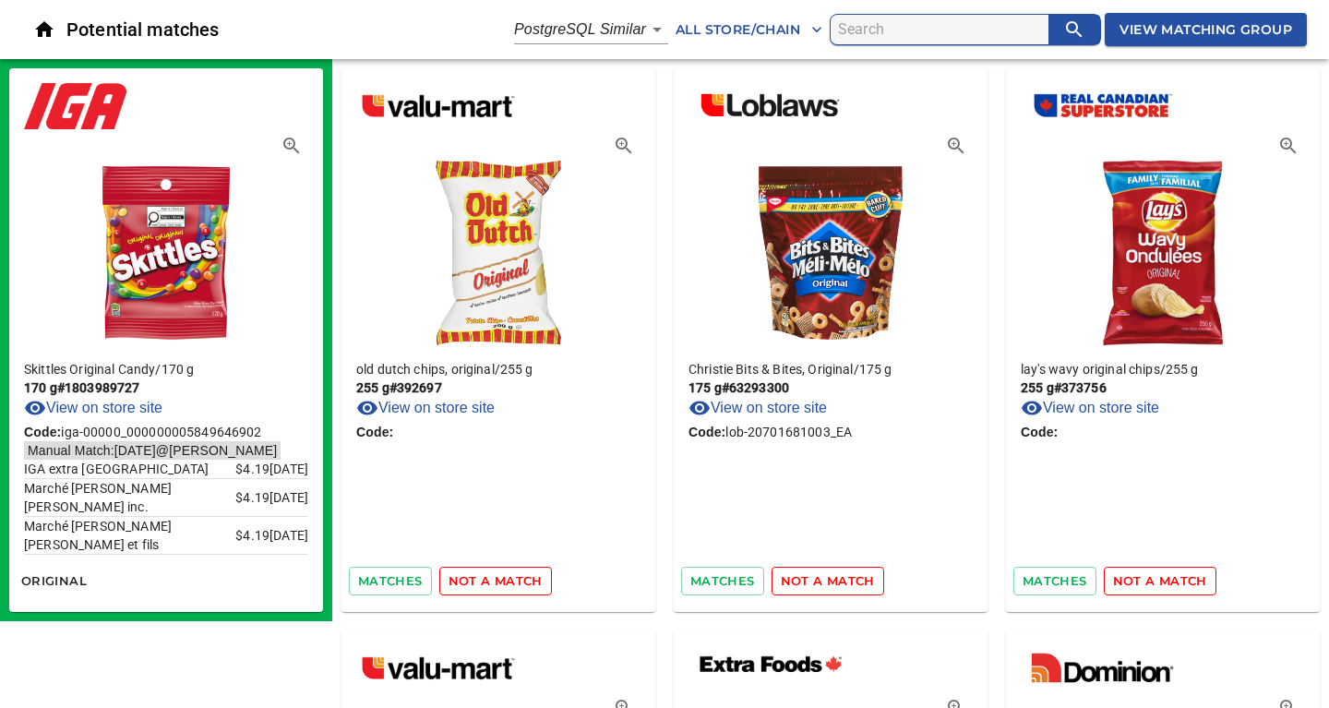
click at [522, 588] on span "not a match" at bounding box center [495, 580] width 94 height 21
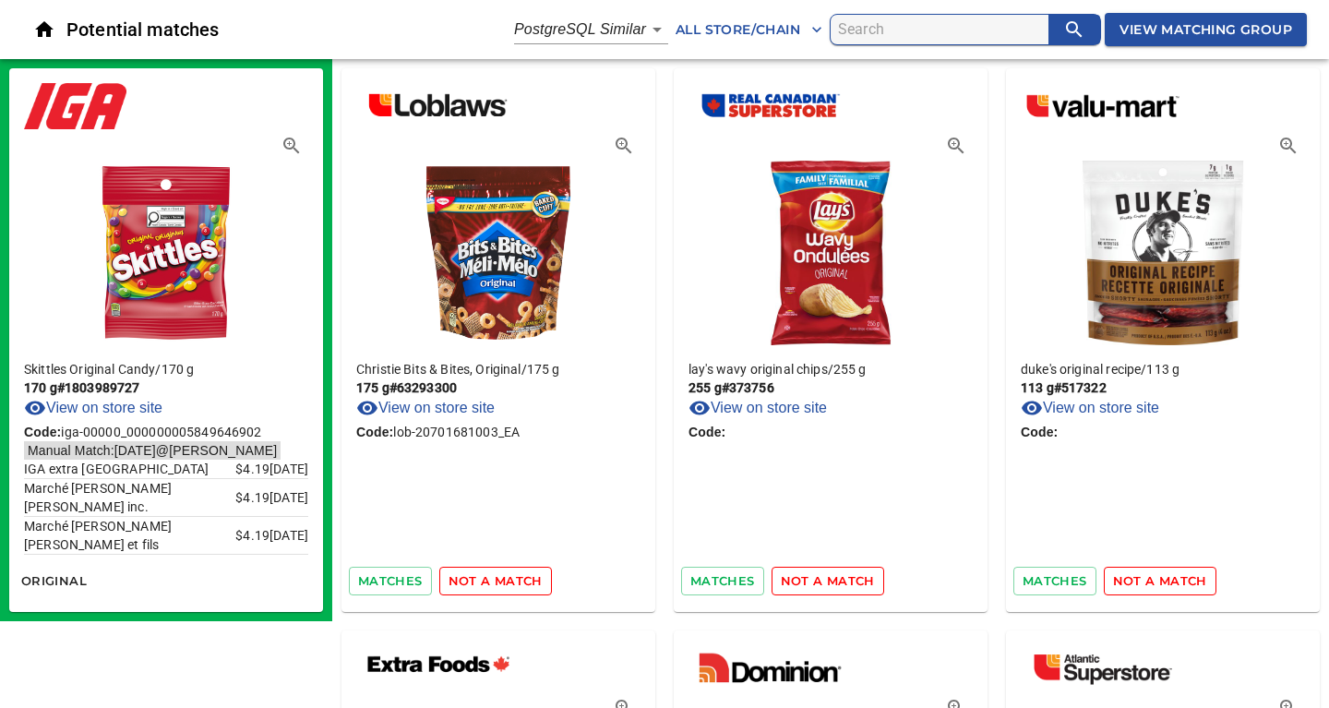
click at [522, 588] on span "not a match" at bounding box center [495, 580] width 94 height 21
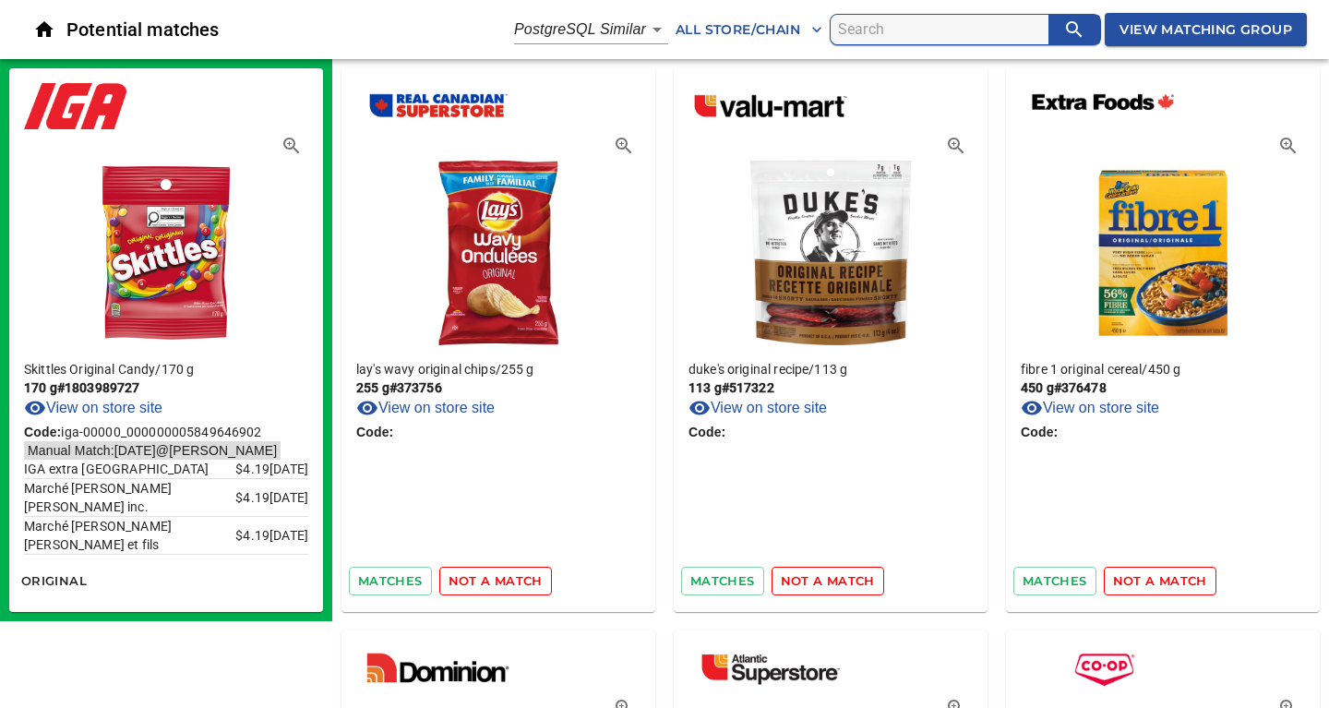
click at [522, 588] on span "not a match" at bounding box center [495, 580] width 94 height 21
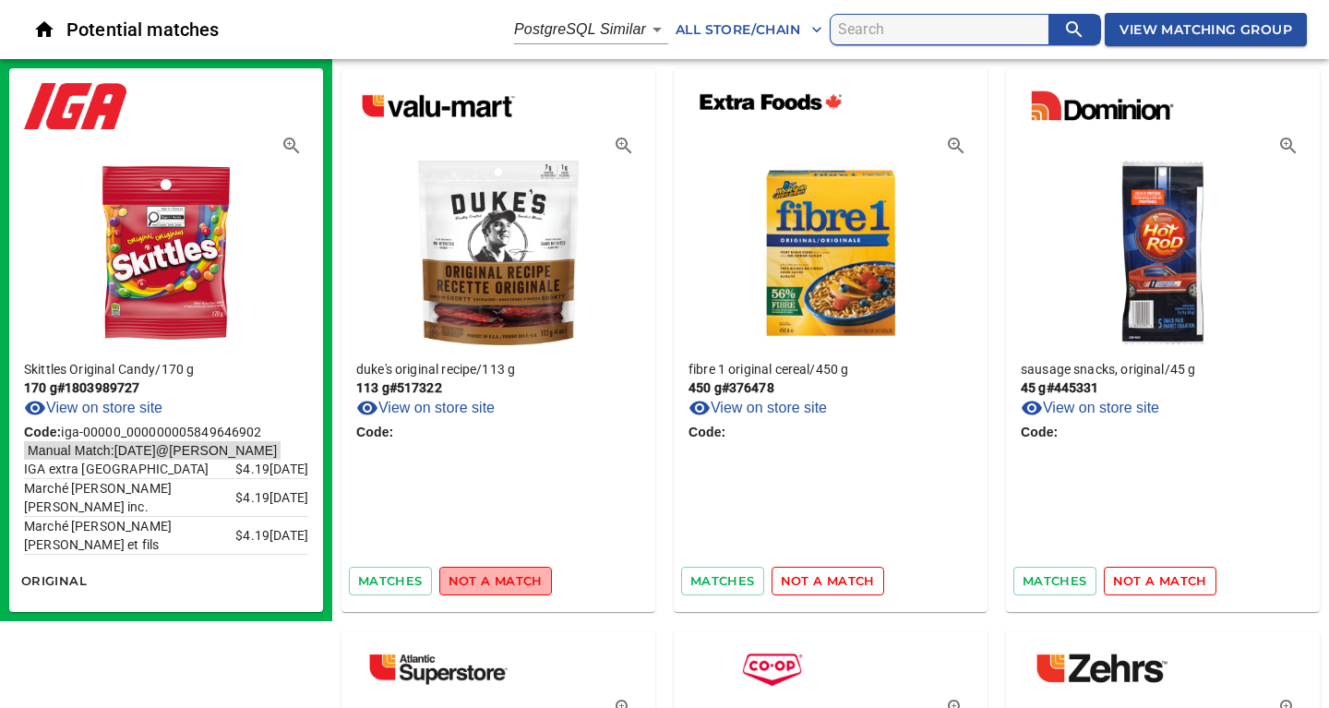
click at [522, 588] on span "not a match" at bounding box center [495, 580] width 94 height 21
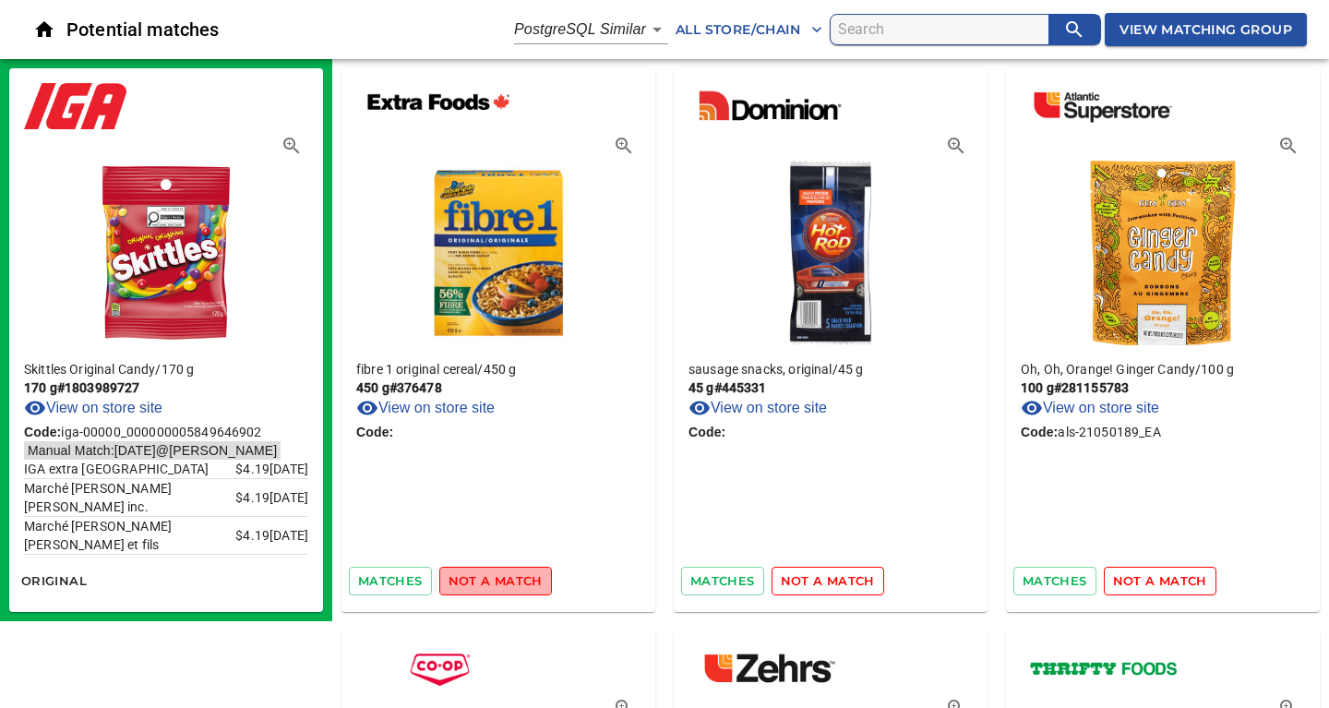
click at [522, 588] on span "not a match" at bounding box center [495, 580] width 94 height 21
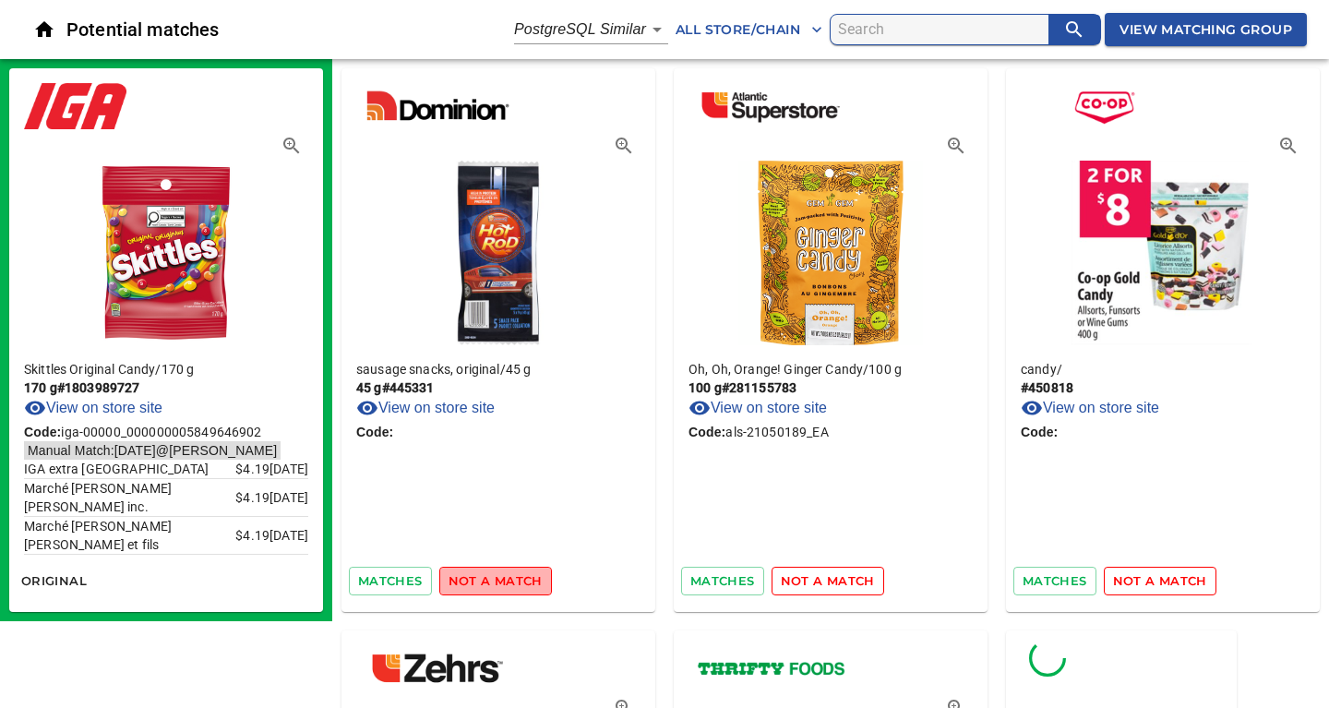
click at [522, 588] on span "not a match" at bounding box center [495, 580] width 94 height 21
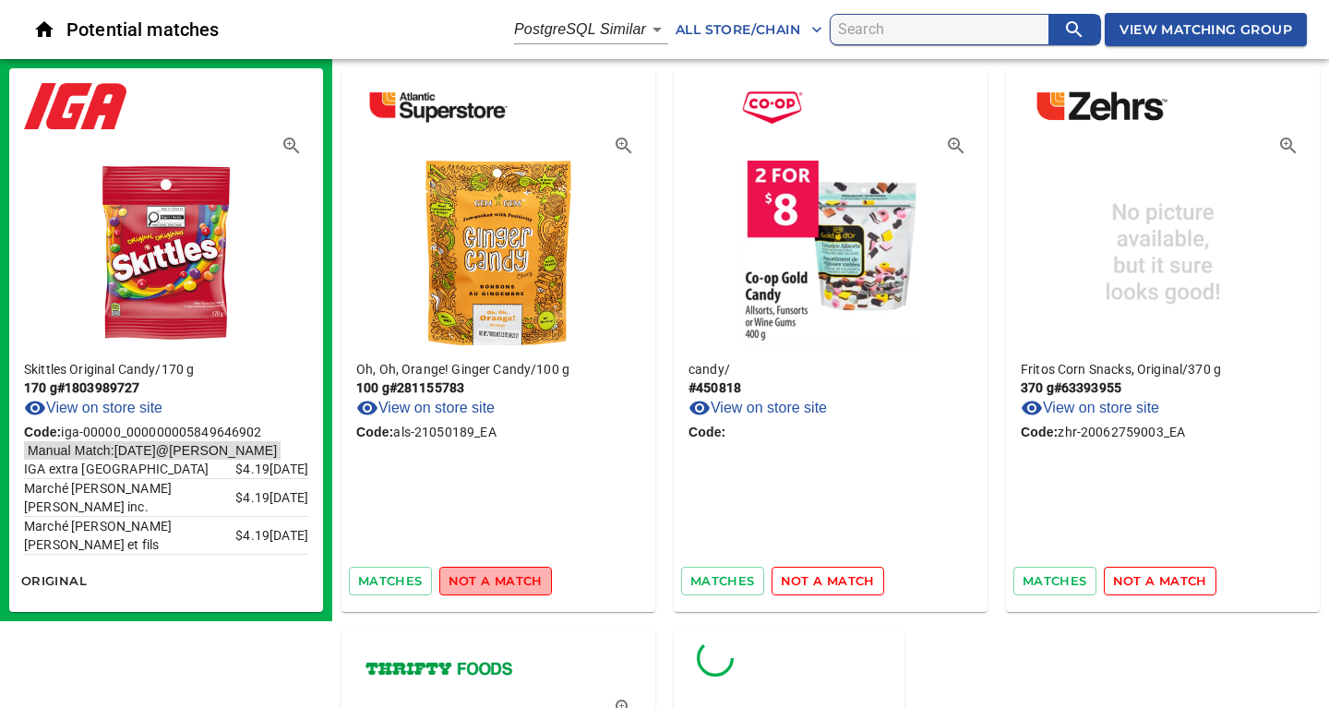
click at [522, 588] on span "not a match" at bounding box center [495, 580] width 94 height 21
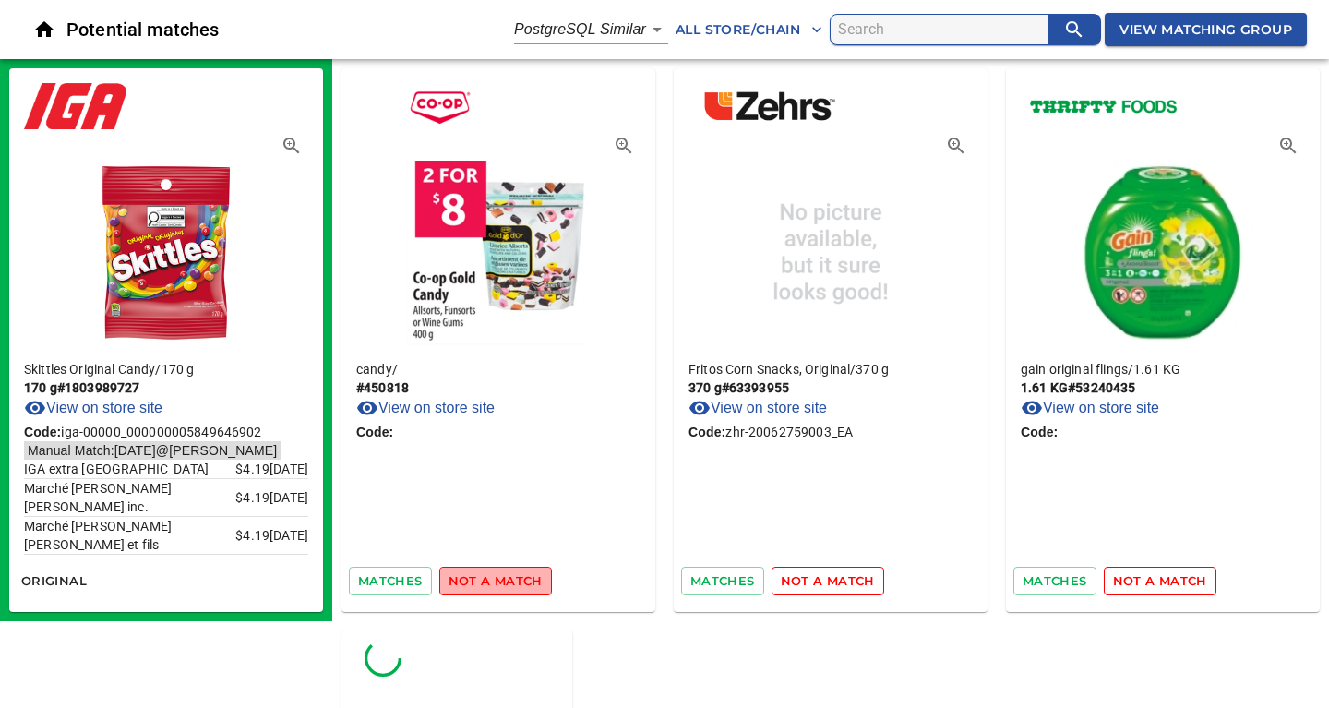
click at [522, 588] on span "not a match" at bounding box center [495, 580] width 94 height 21
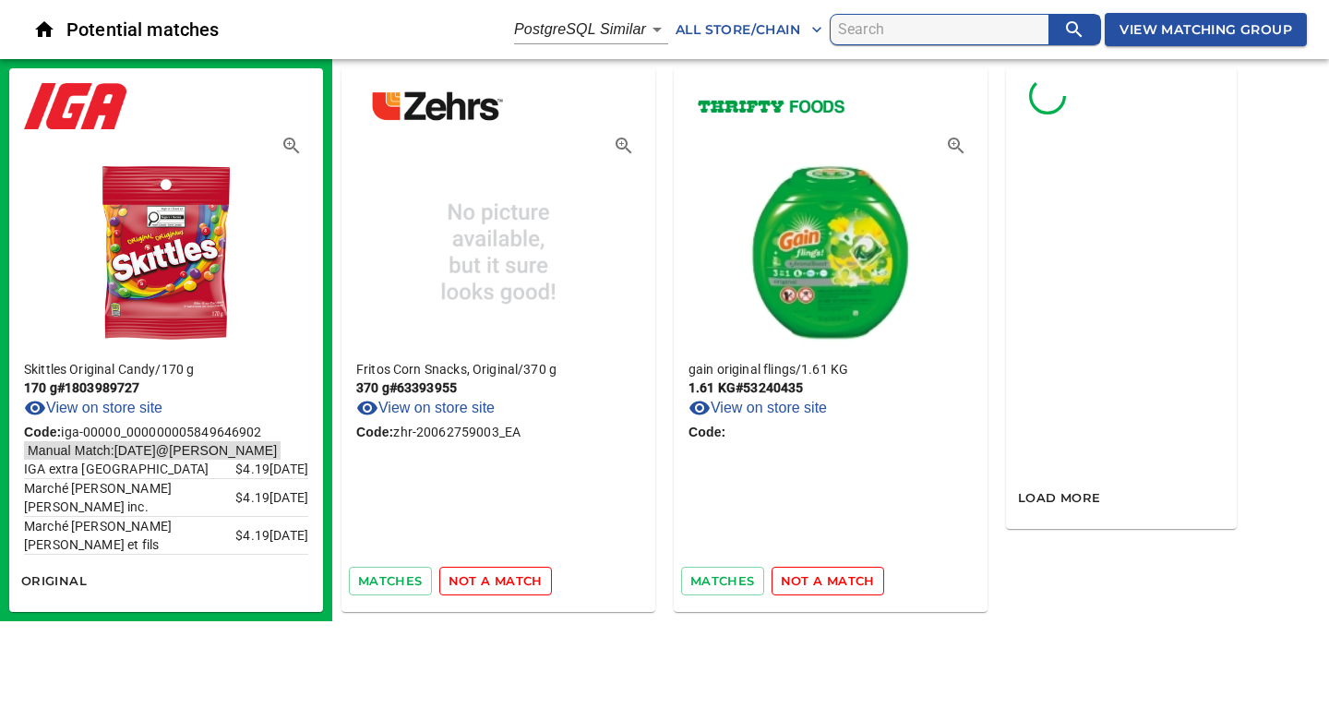
click at [522, 588] on span "not a match" at bounding box center [495, 580] width 94 height 21
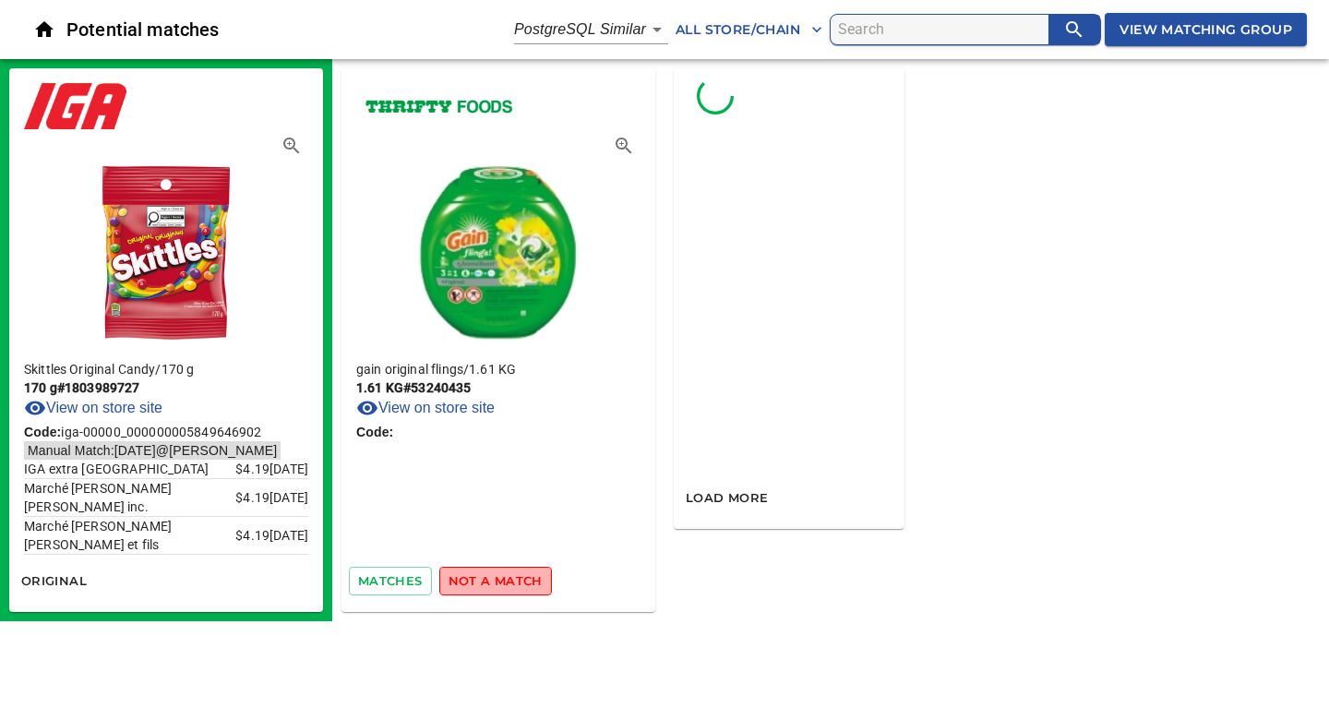
click at [522, 588] on span "not a match" at bounding box center [495, 580] width 94 height 21
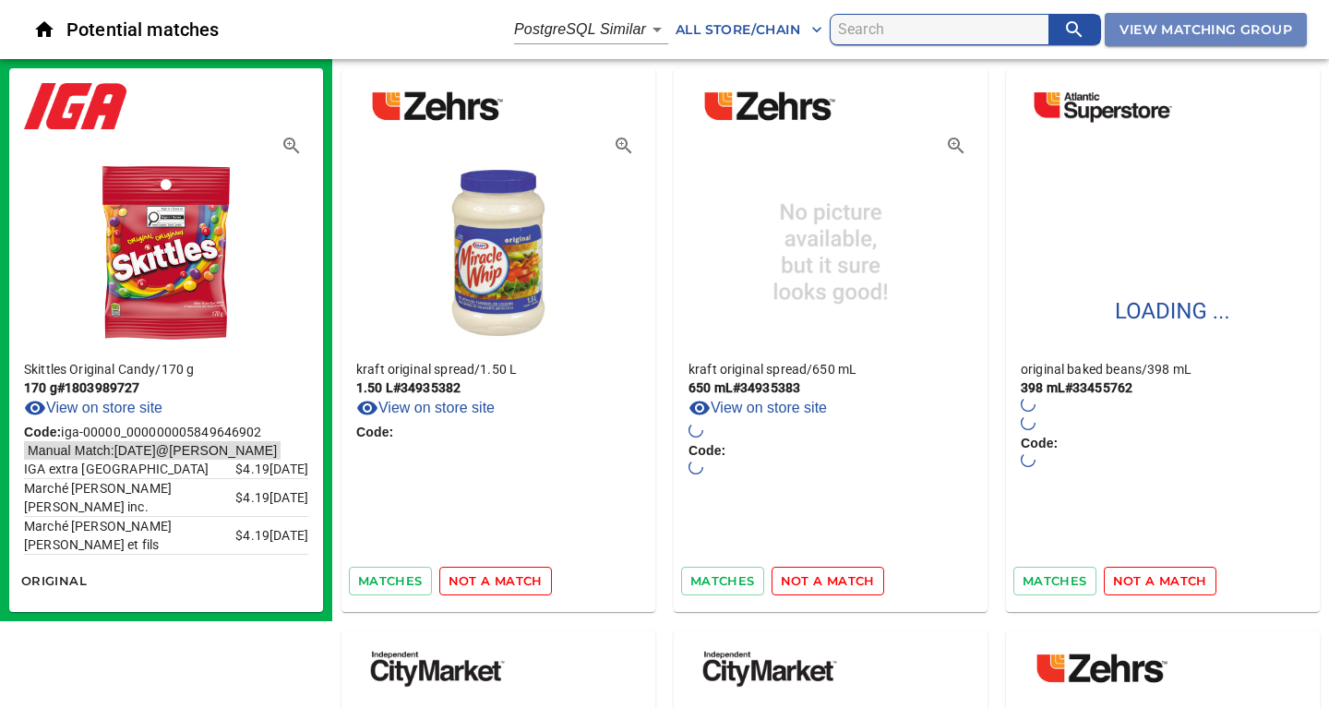
click at [1202, 34] on span "View Matching Group" at bounding box center [1205, 29] width 173 height 23
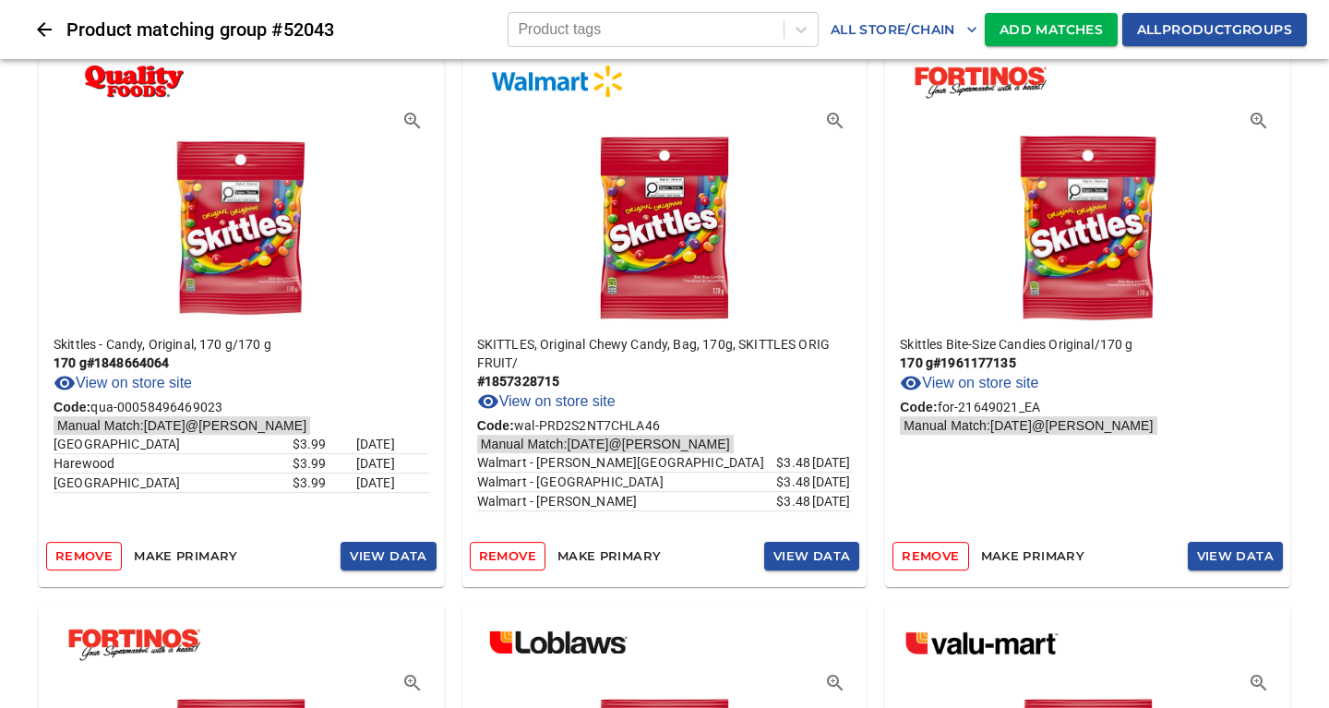
scroll to position [424, 0]
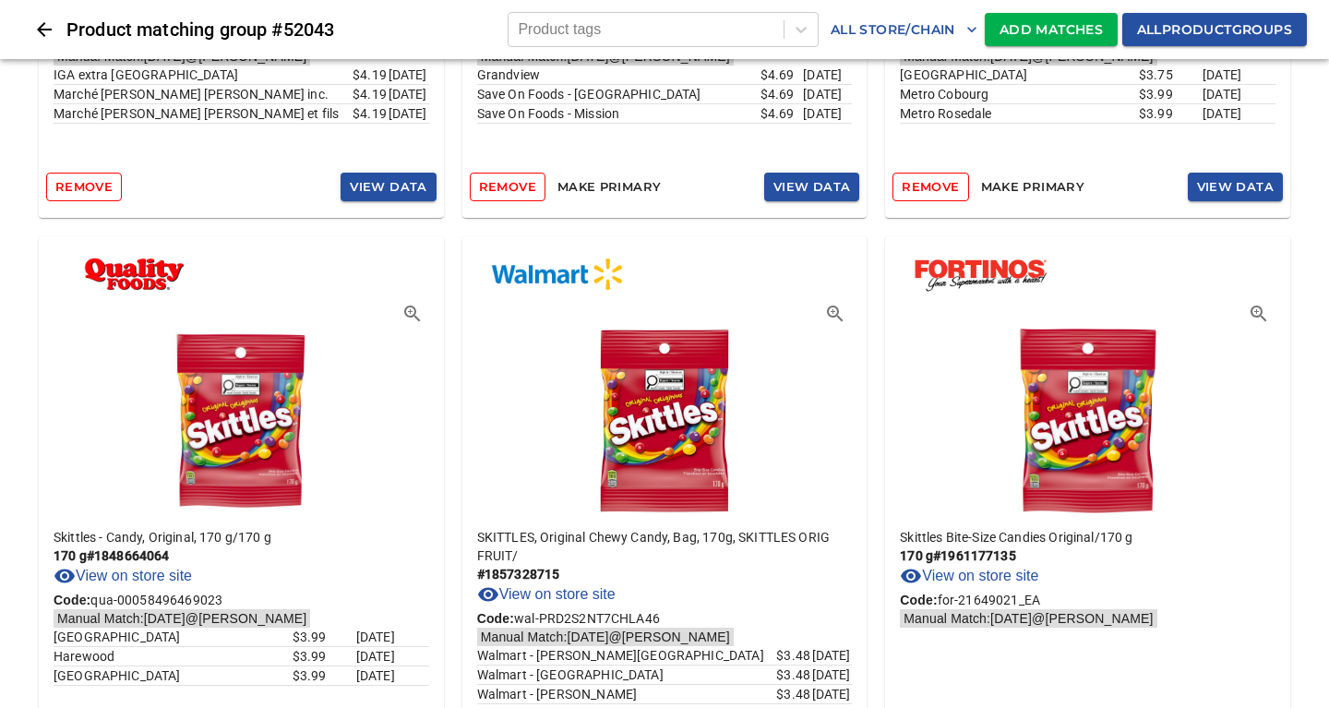
click at [1026, 31] on span "Add Matches" at bounding box center [1050, 29] width 103 height 23
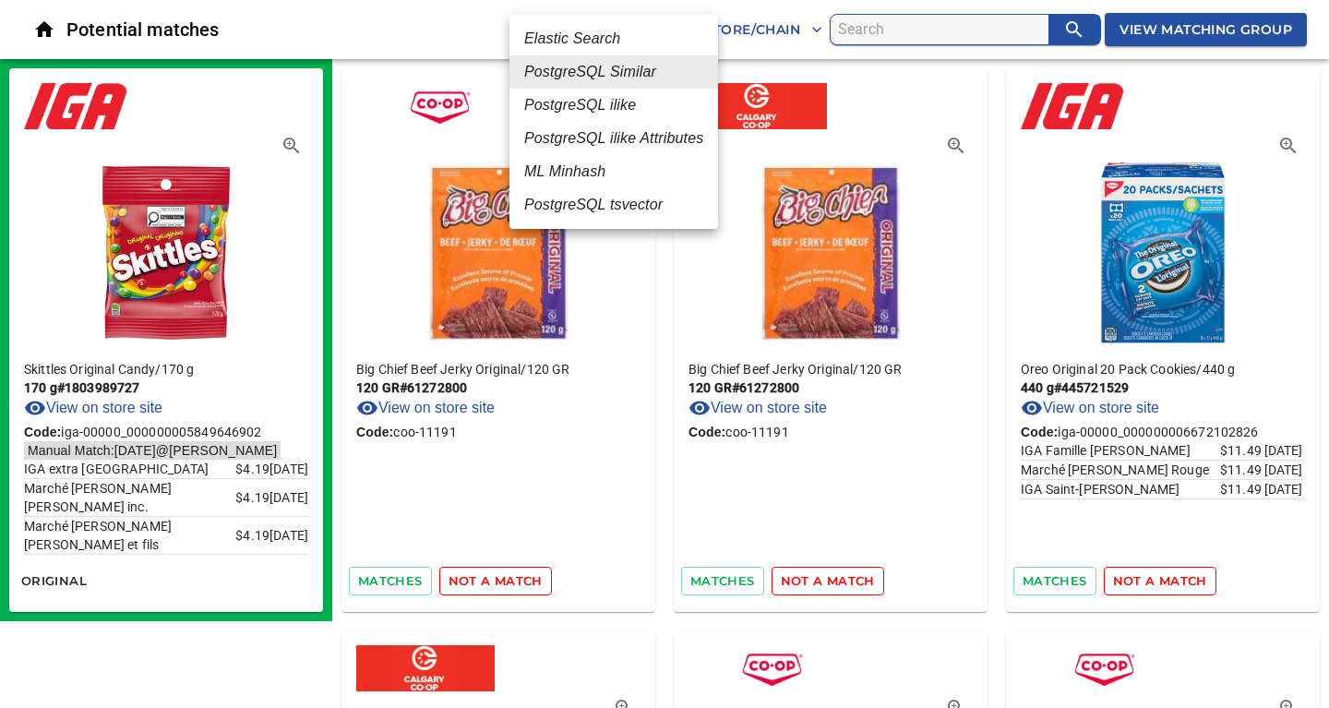
click at [568, 173] on em "ML Minhash" at bounding box center [564, 172] width 81 height 22
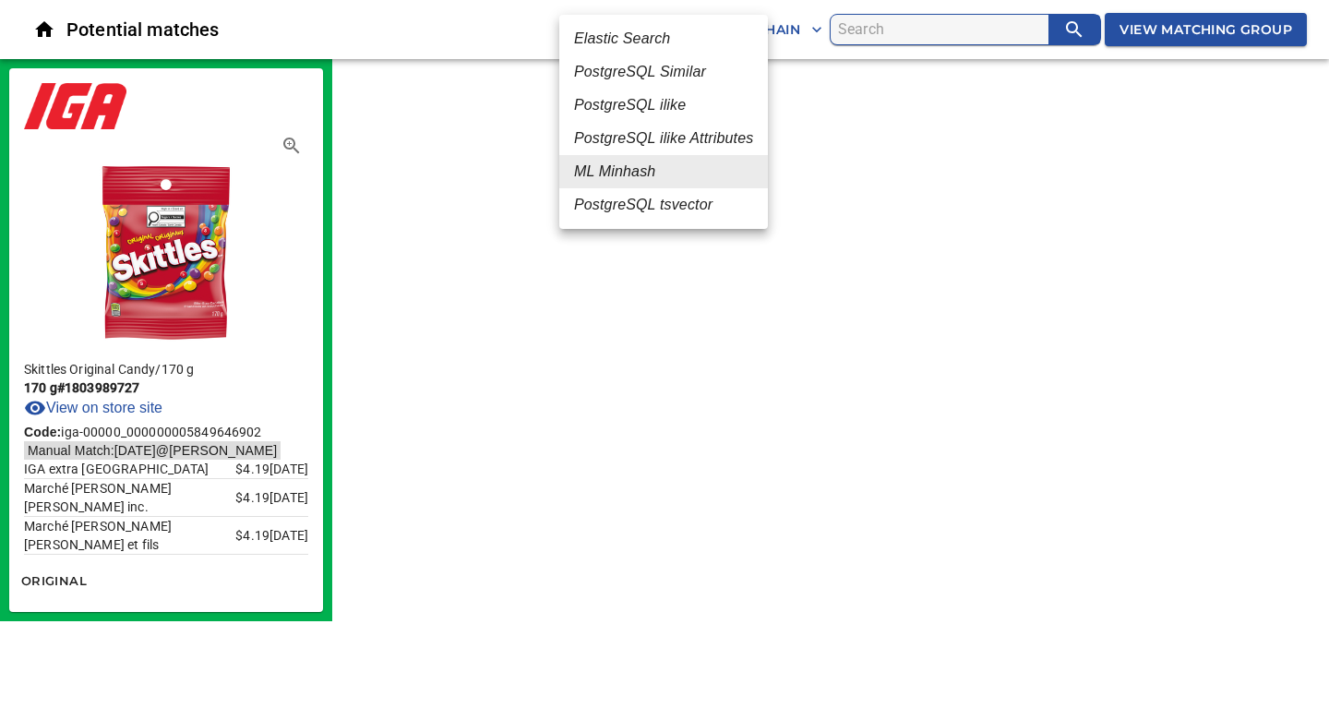
drag, startPoint x: 651, startPoint y: 30, endPoint x: 664, endPoint y: 38, distance: 15.4
click at [653, 30] on body "tspan{white-space:pre} Potential matches ML Minhash 3 All Store/Chain View Matc…" at bounding box center [664, 310] width 1329 height 621
drag, startPoint x: 652, startPoint y: 69, endPoint x: 663, endPoint y: 79, distance: 15.0
click at [653, 69] on em "PostgreSQL Similar" at bounding box center [640, 72] width 132 height 22
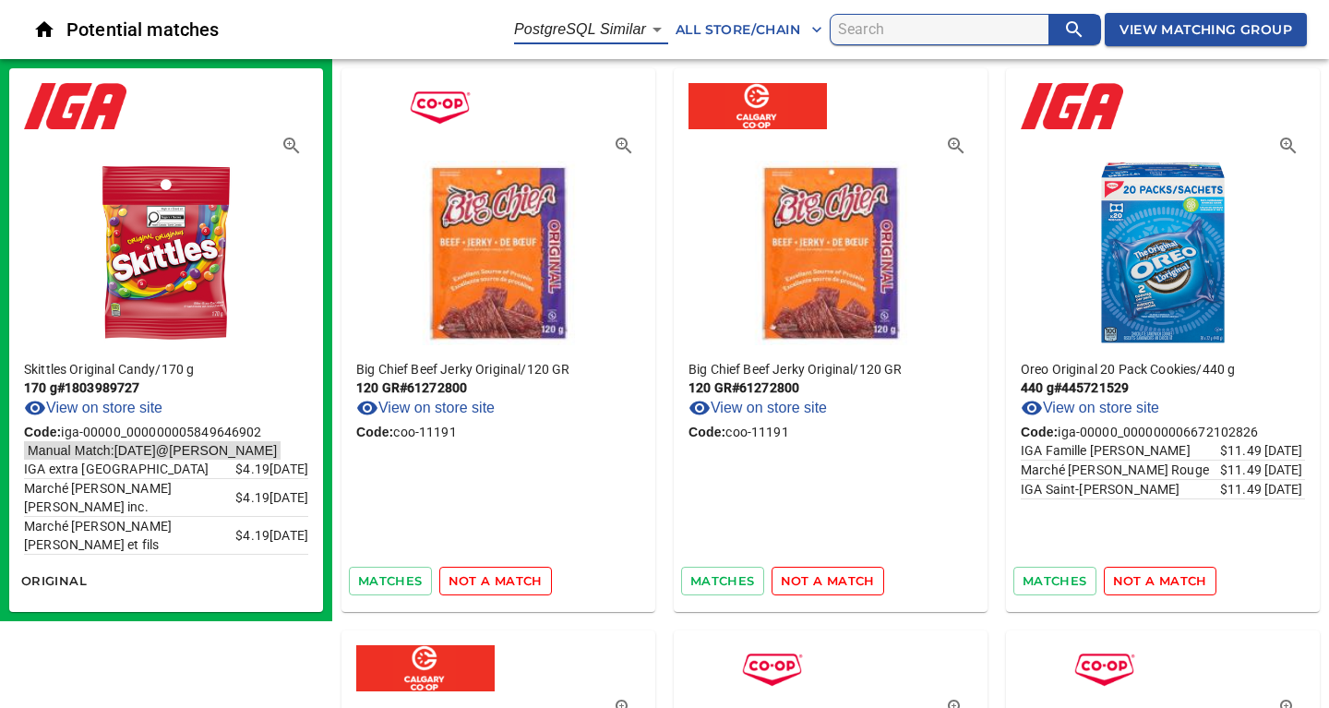
click at [504, 581] on span "not a match" at bounding box center [495, 580] width 94 height 21
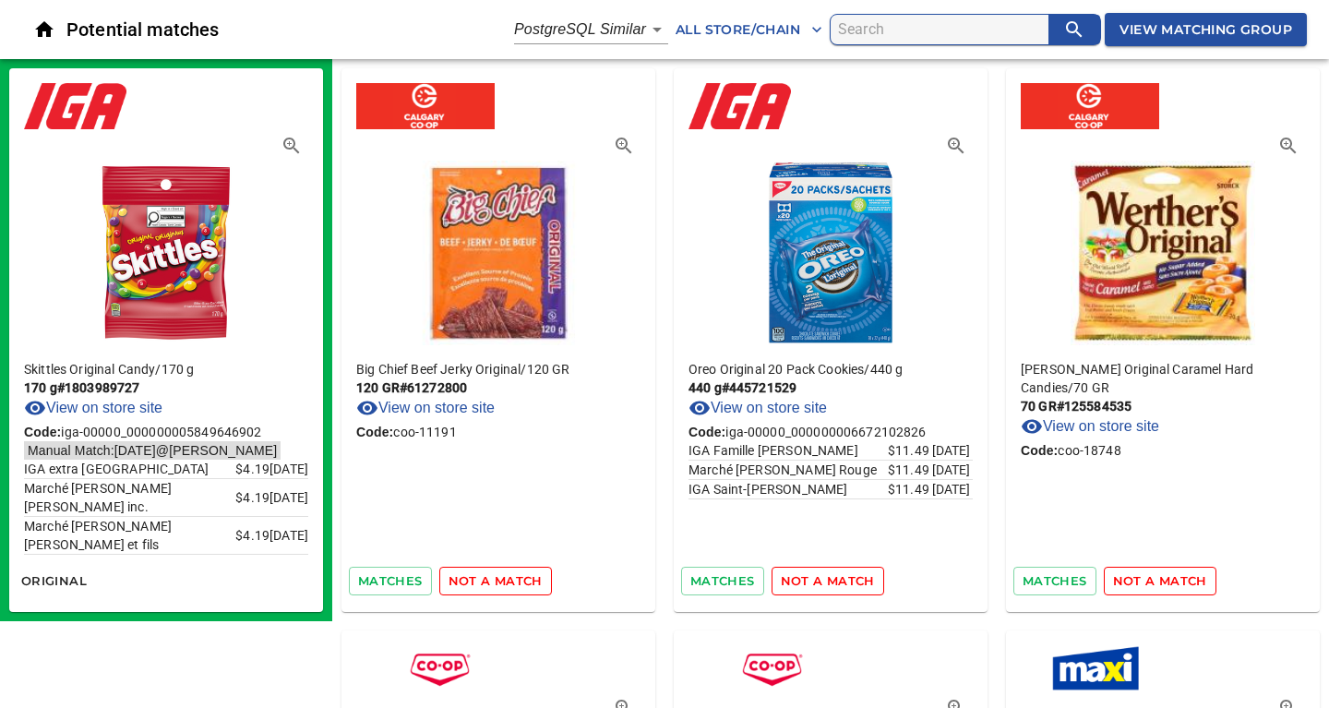
click at [504, 581] on span "not a match" at bounding box center [495, 580] width 94 height 21
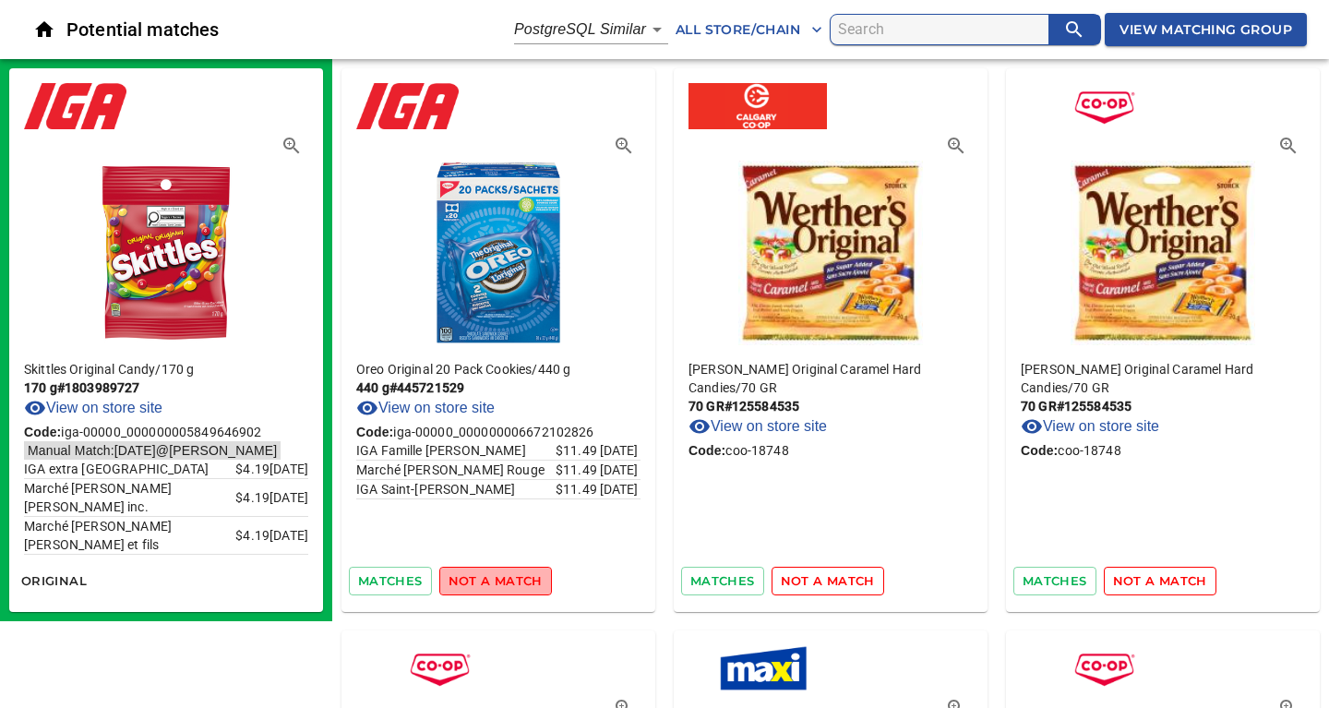
click at [504, 581] on span "not a match" at bounding box center [495, 580] width 94 height 21
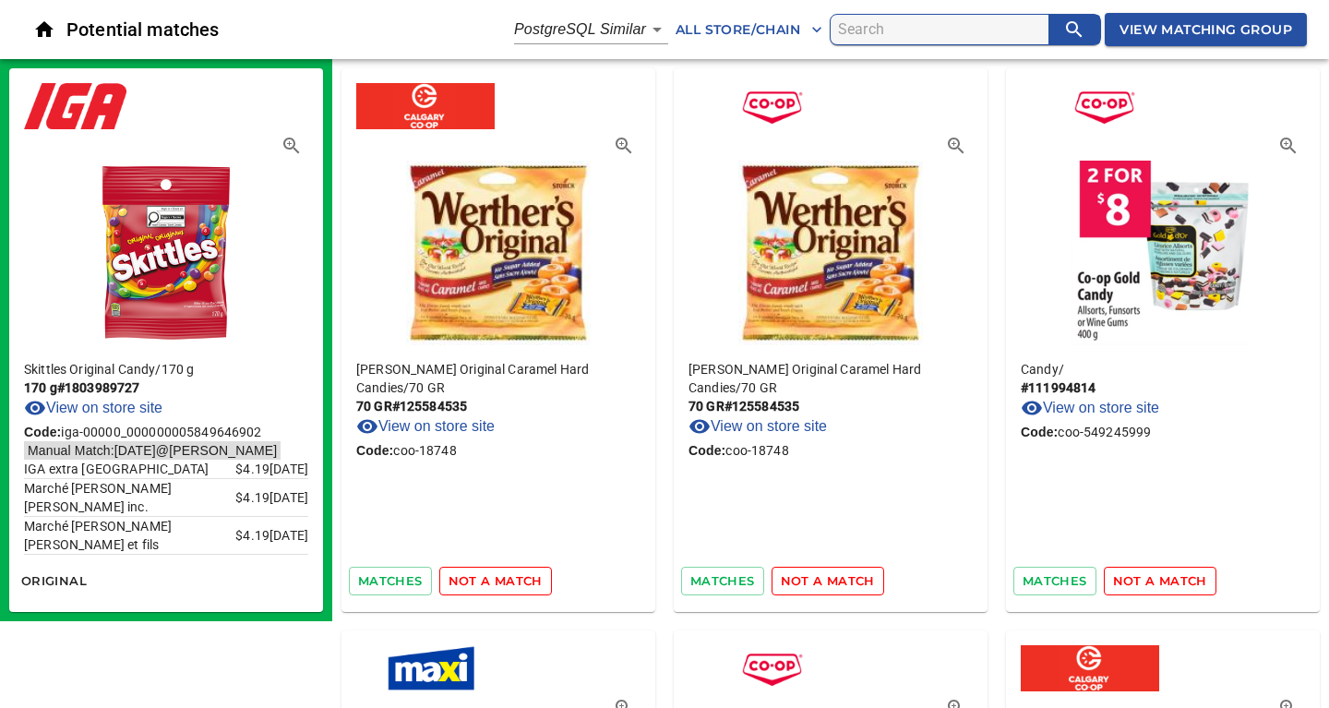
click at [504, 581] on span "not a match" at bounding box center [495, 580] width 94 height 21
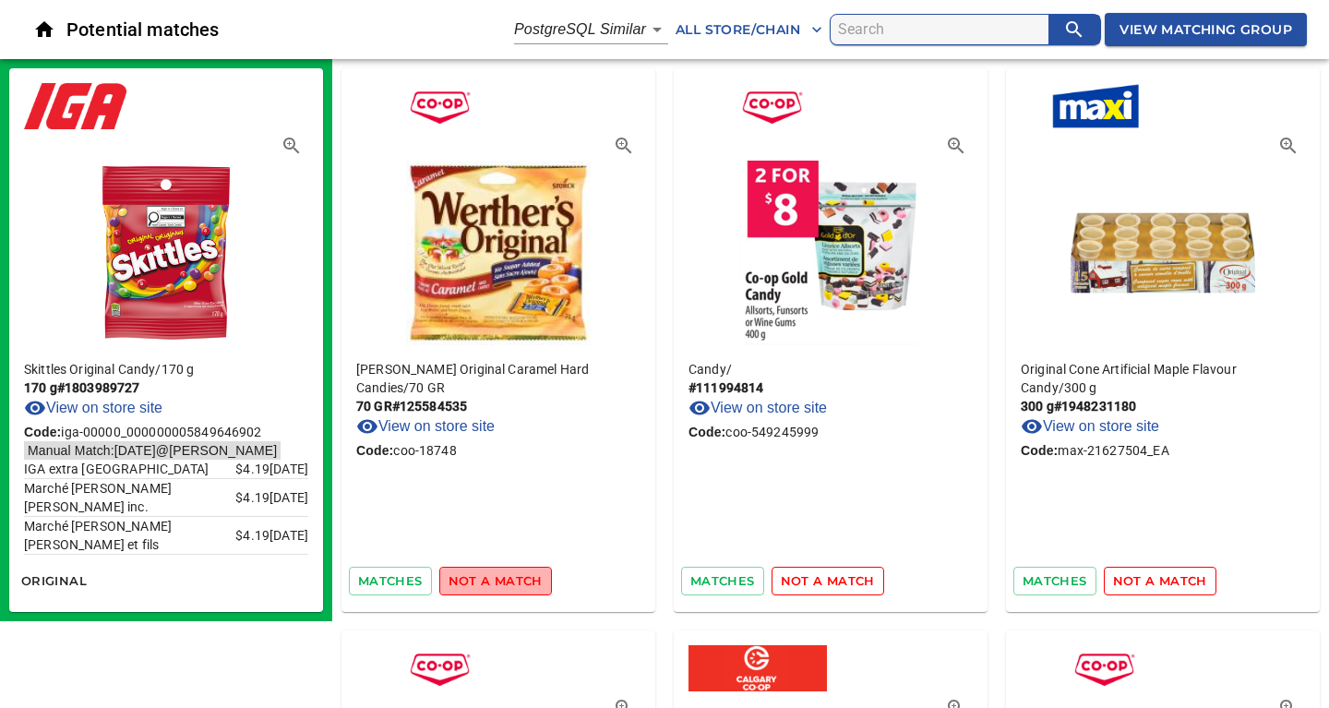
click at [504, 581] on span "not a match" at bounding box center [495, 580] width 94 height 21
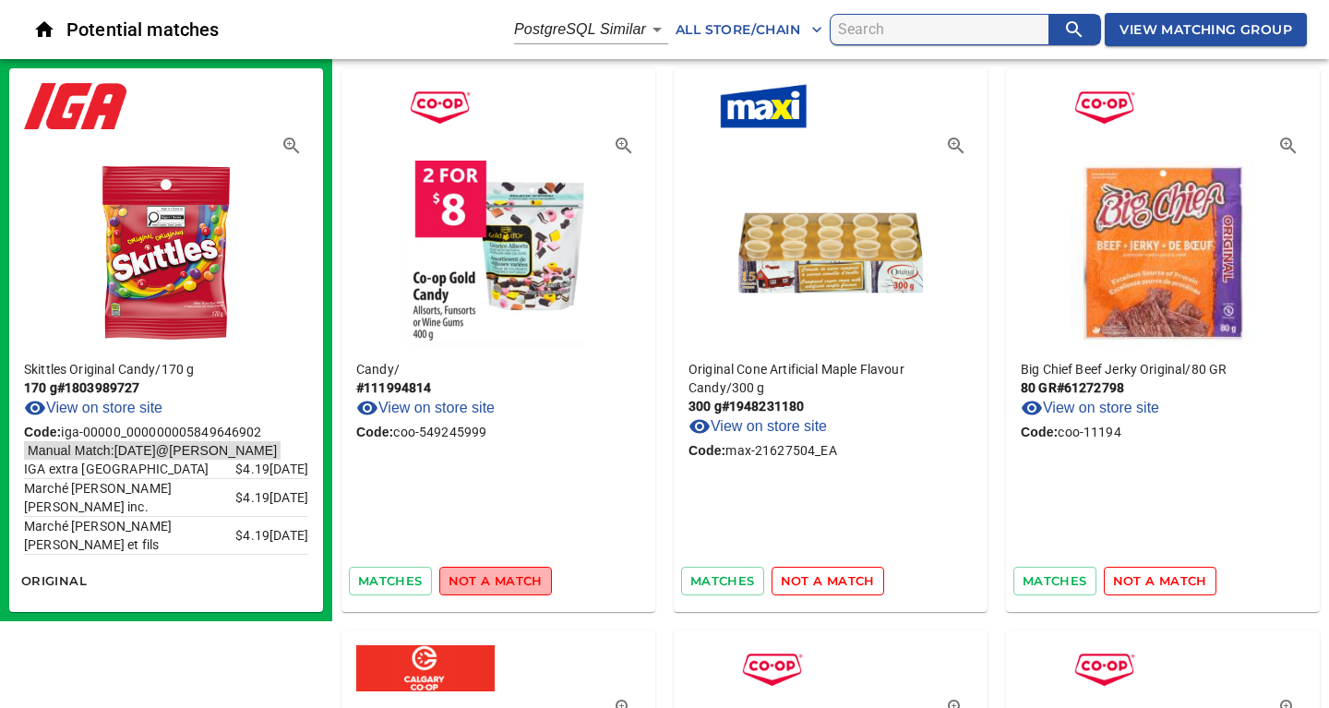
click at [504, 581] on span "not a match" at bounding box center [495, 580] width 94 height 21
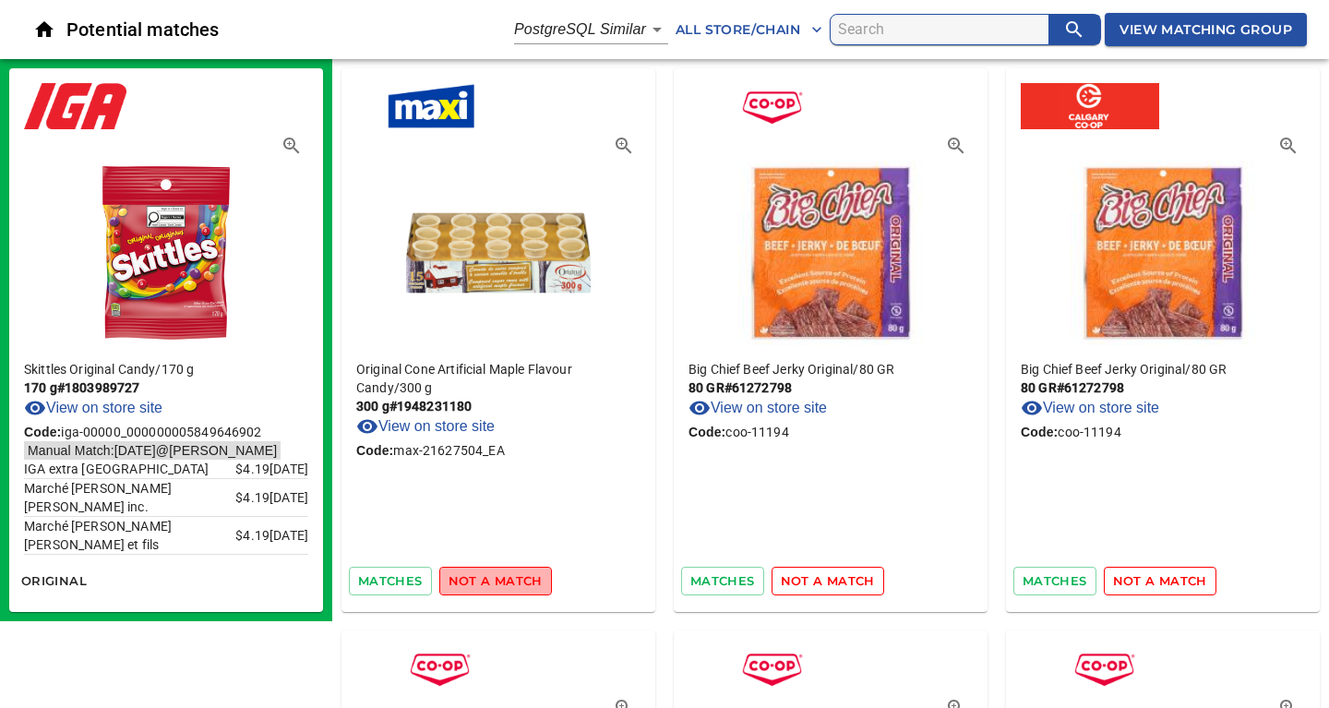
click at [504, 581] on span "not a match" at bounding box center [495, 580] width 94 height 21
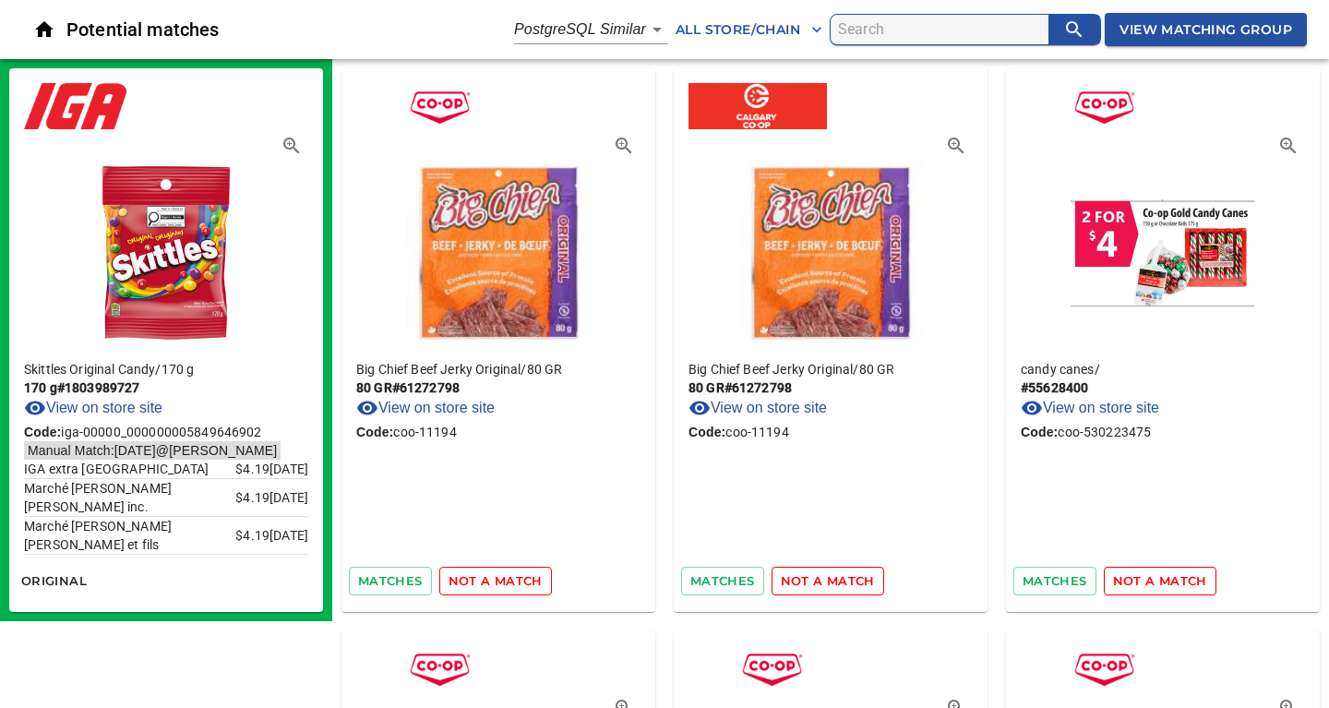
click at [504, 581] on span "not a match" at bounding box center [495, 580] width 94 height 21
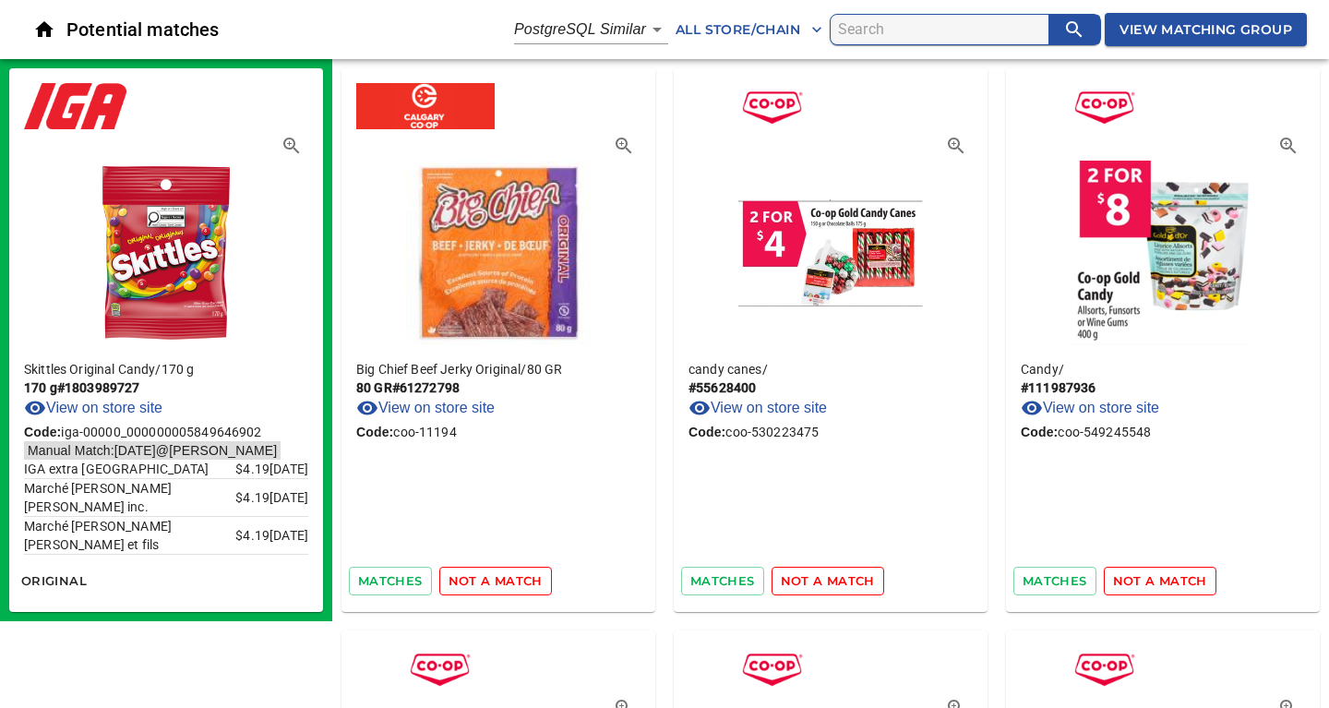
click at [504, 581] on span "not a match" at bounding box center [495, 580] width 94 height 21
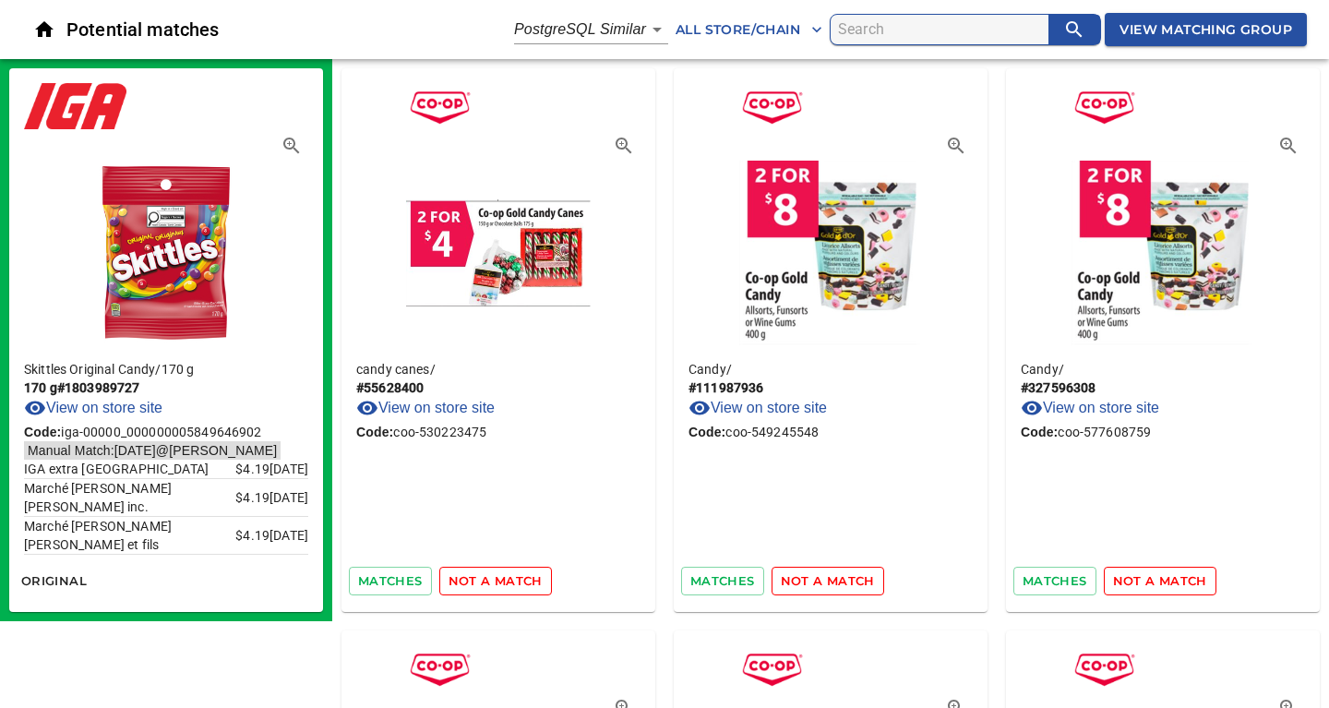
click at [504, 581] on span "not a match" at bounding box center [495, 580] width 94 height 21
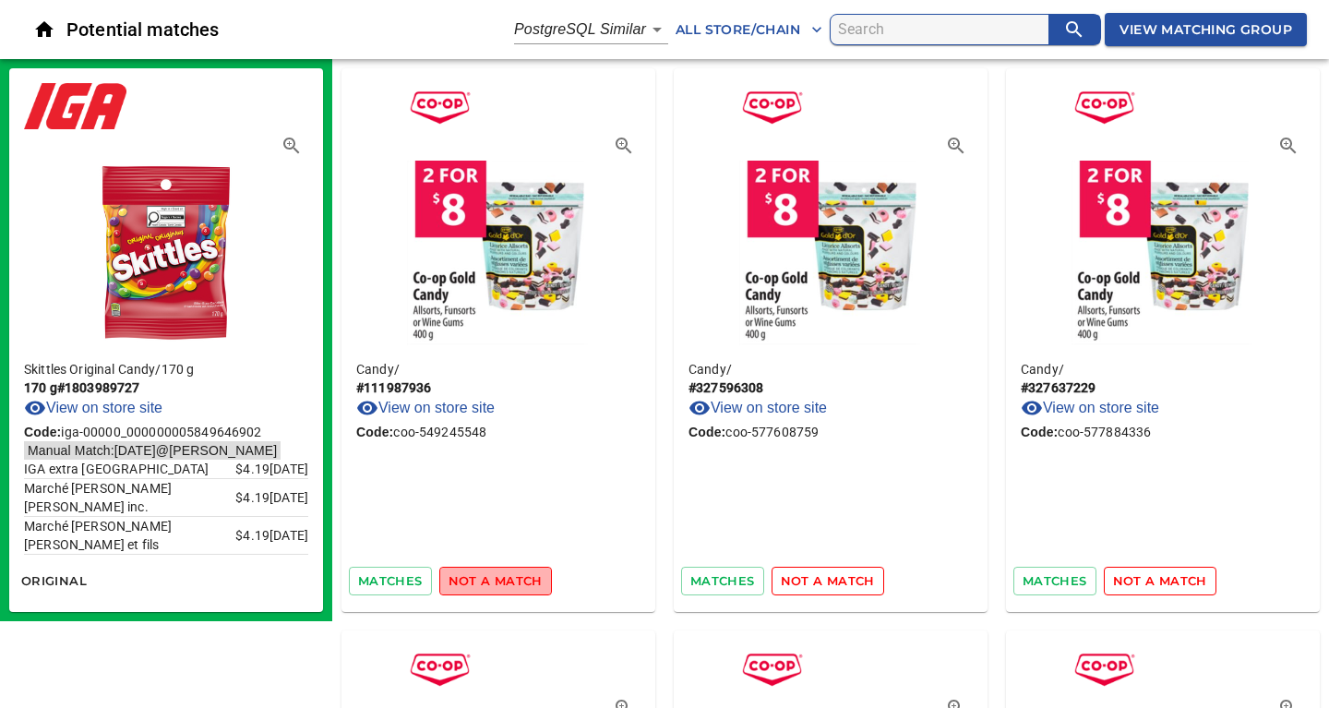
click at [504, 581] on span "not a match" at bounding box center [495, 580] width 94 height 21
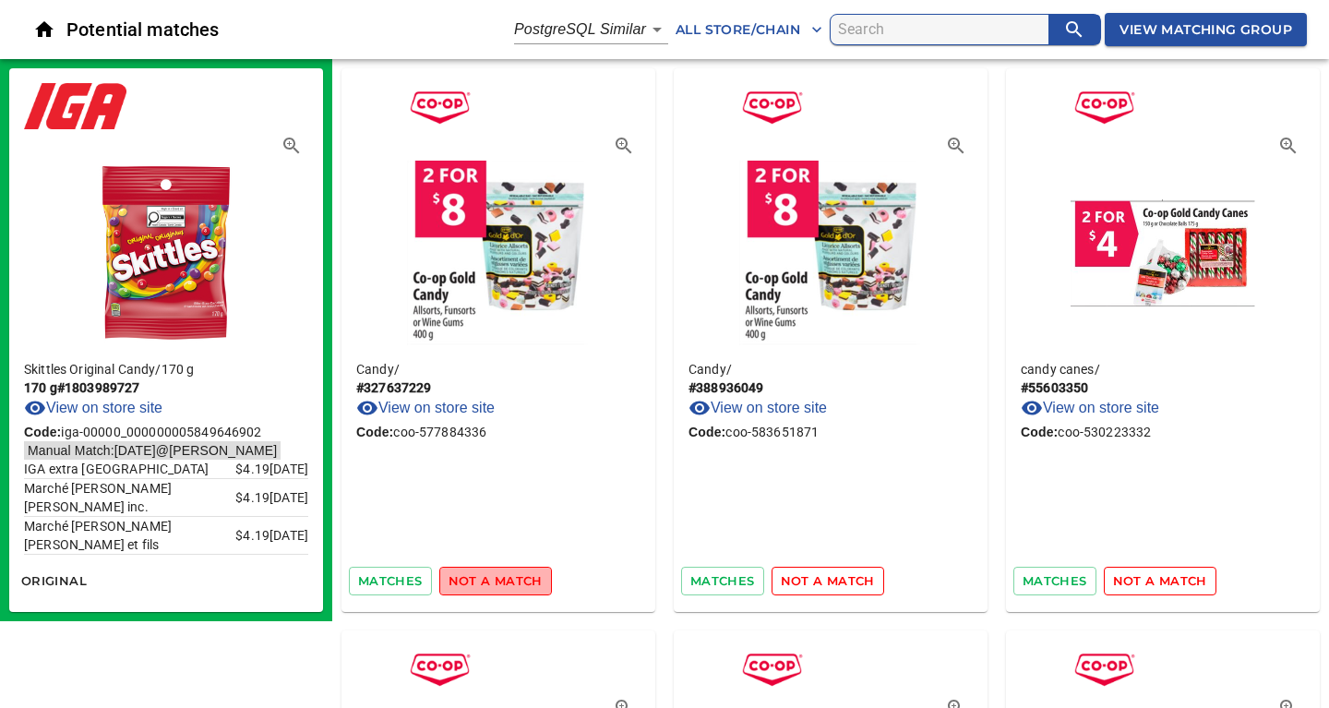
click at [504, 581] on span "not a match" at bounding box center [495, 580] width 94 height 21
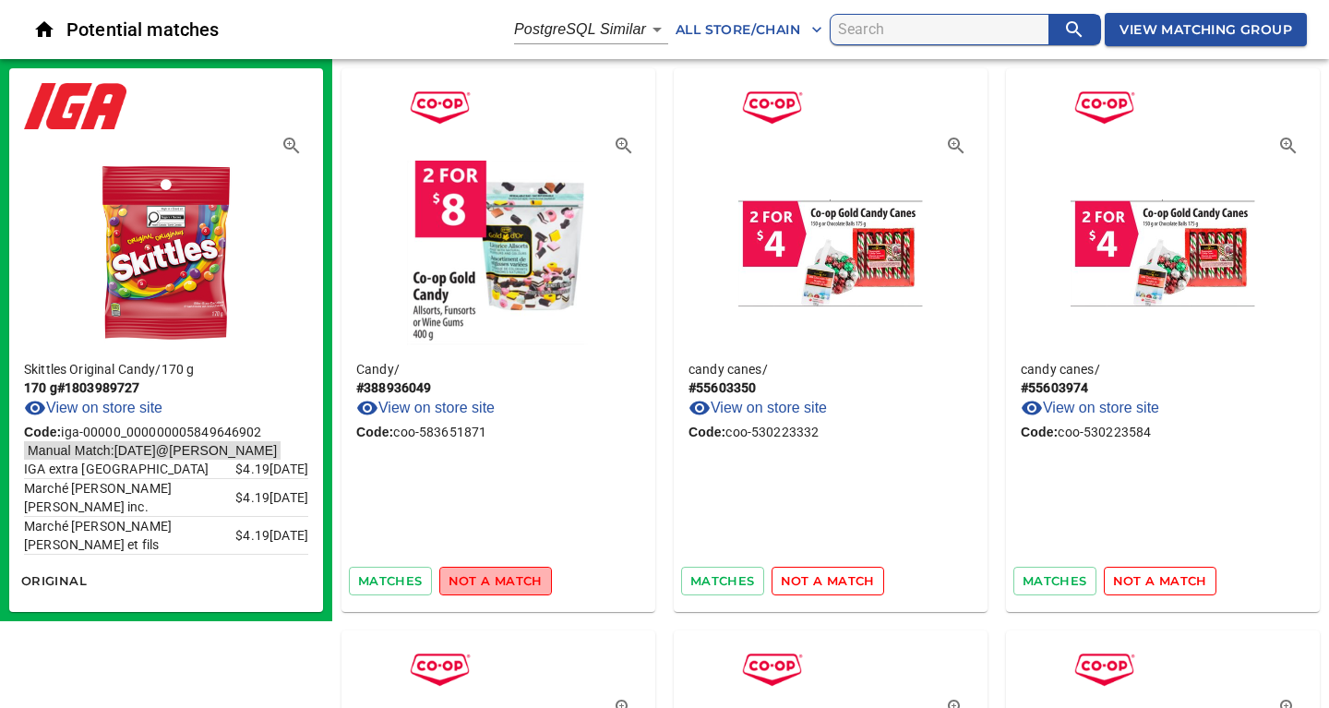
click at [504, 581] on span "not a match" at bounding box center [495, 580] width 94 height 21
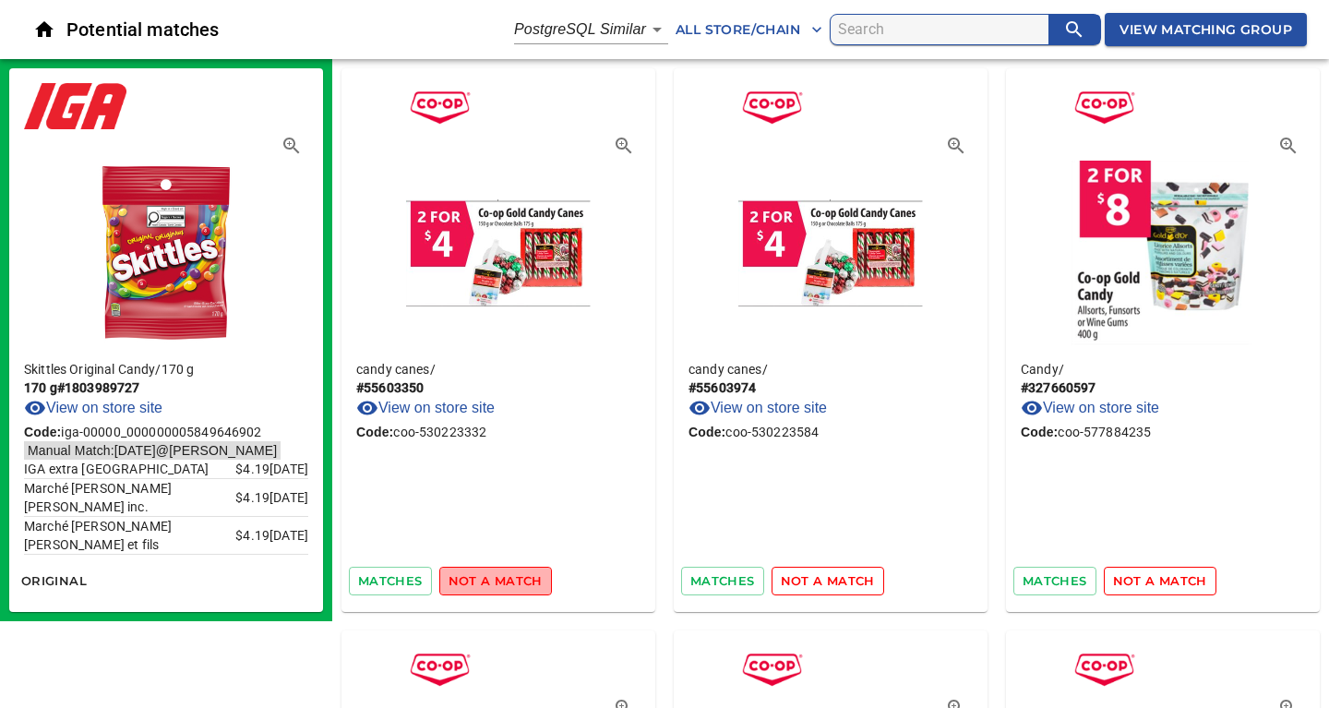
click at [504, 581] on span "not a match" at bounding box center [495, 580] width 94 height 21
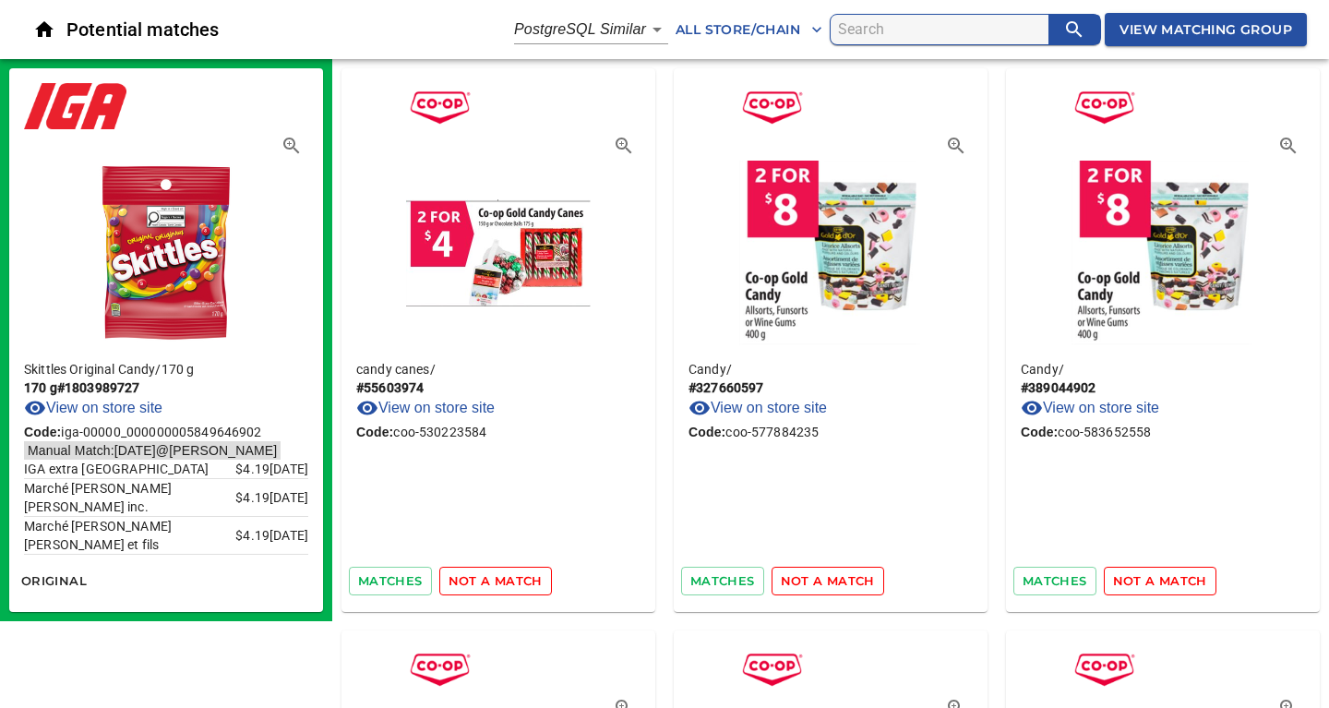
click at [504, 581] on span "not a match" at bounding box center [495, 580] width 94 height 21
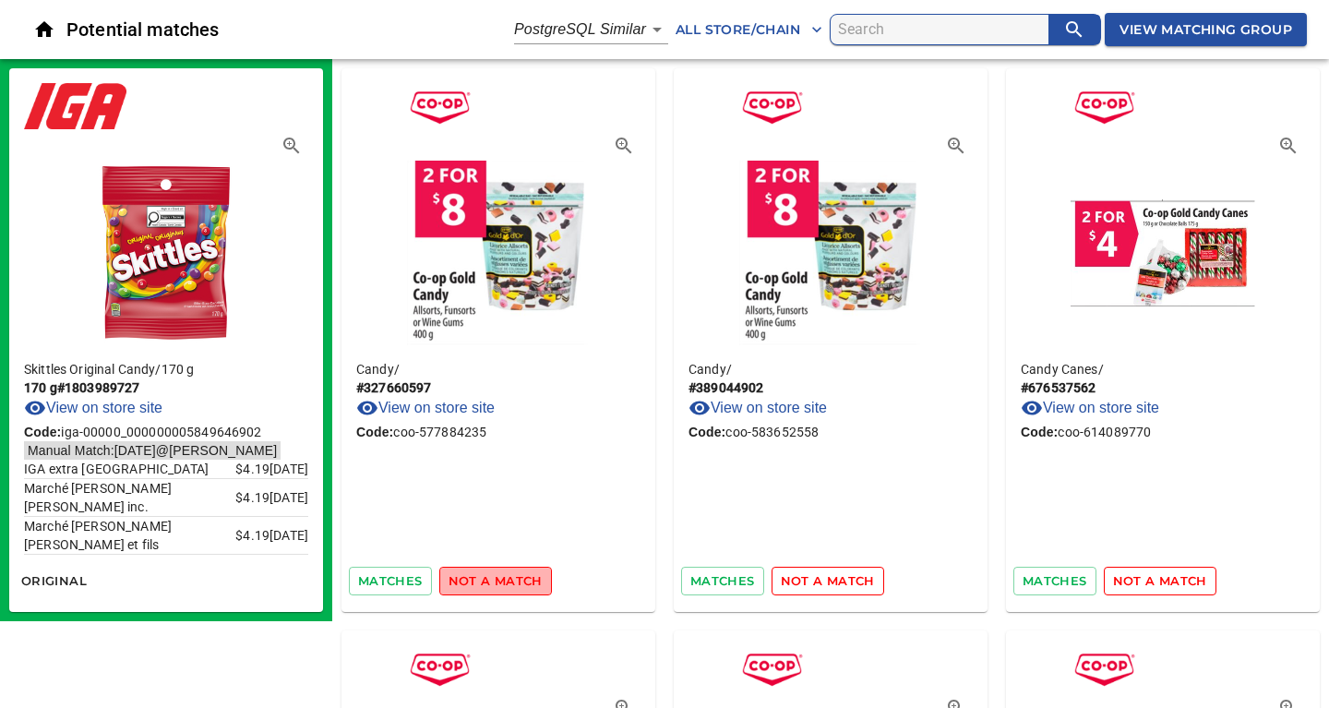
click at [504, 581] on span "not a match" at bounding box center [495, 580] width 94 height 21
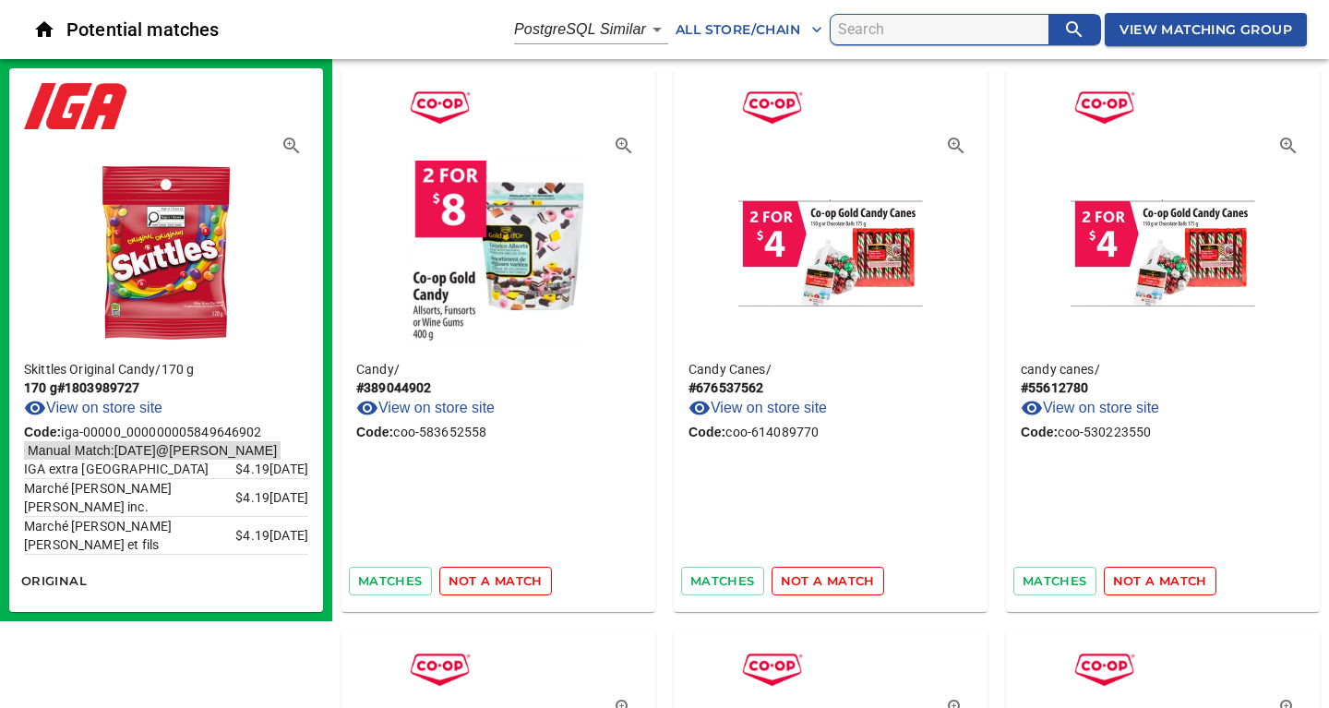
click at [504, 581] on span "not a match" at bounding box center [495, 580] width 94 height 21
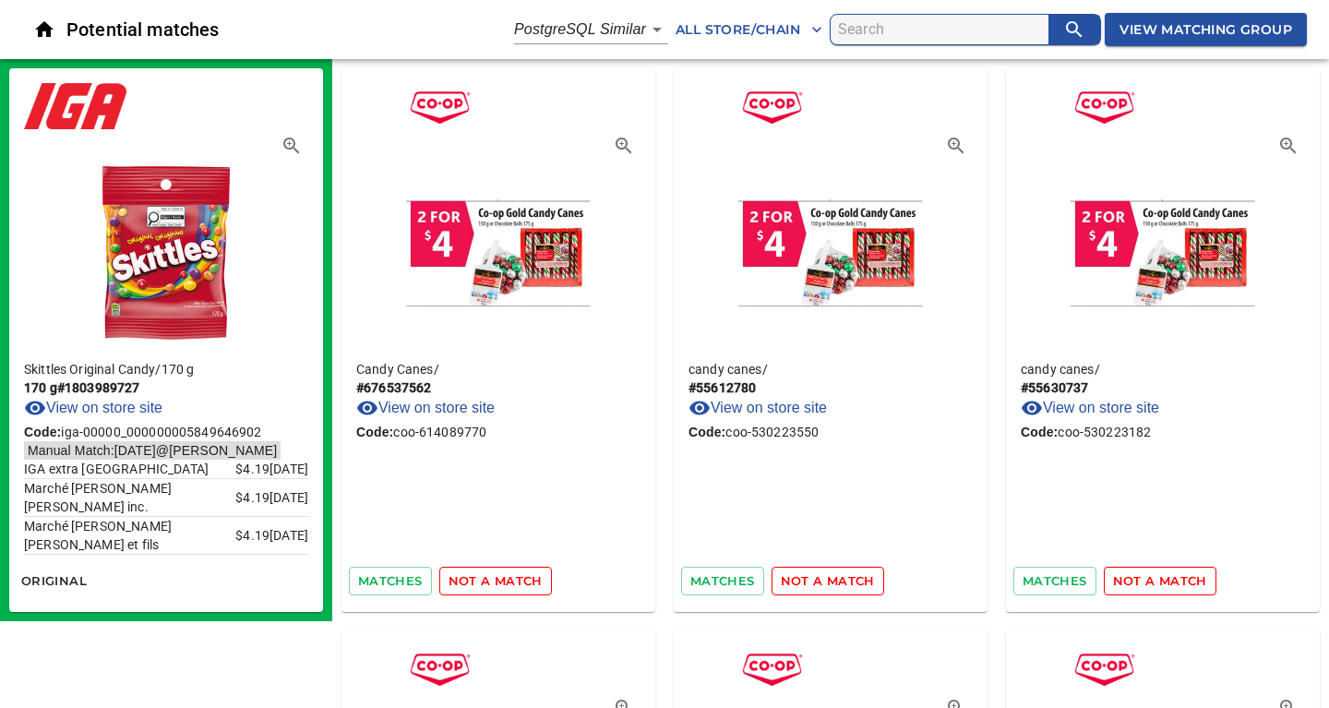
click at [504, 581] on span "not a match" at bounding box center [495, 580] width 94 height 21
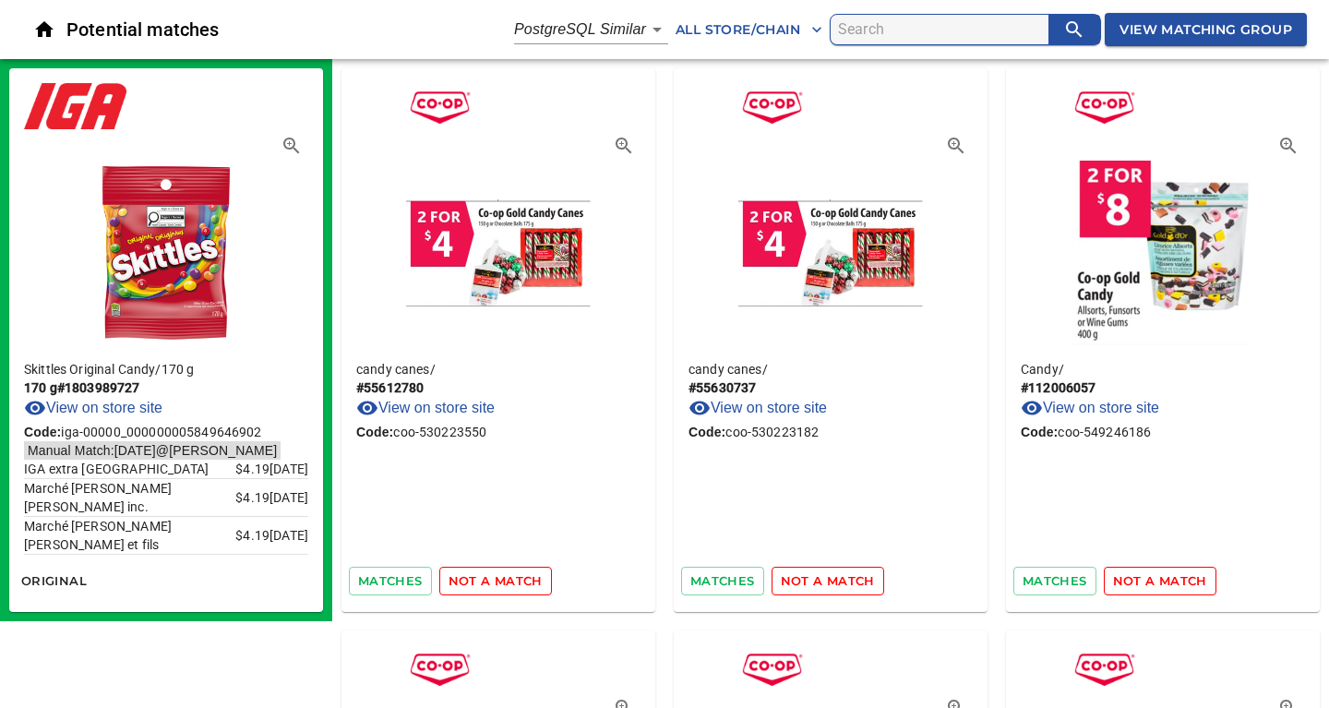
click at [504, 581] on span "not a match" at bounding box center [495, 580] width 94 height 21
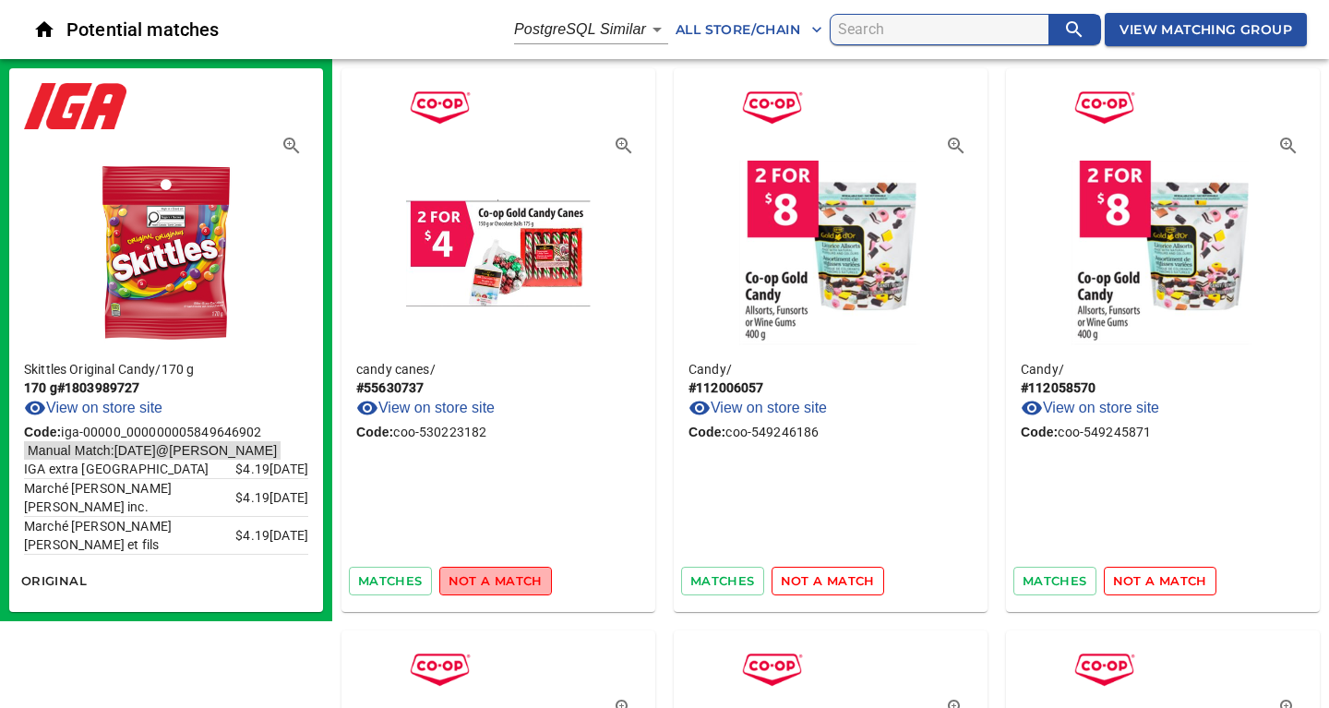
click at [504, 581] on span "not a match" at bounding box center [495, 580] width 94 height 21
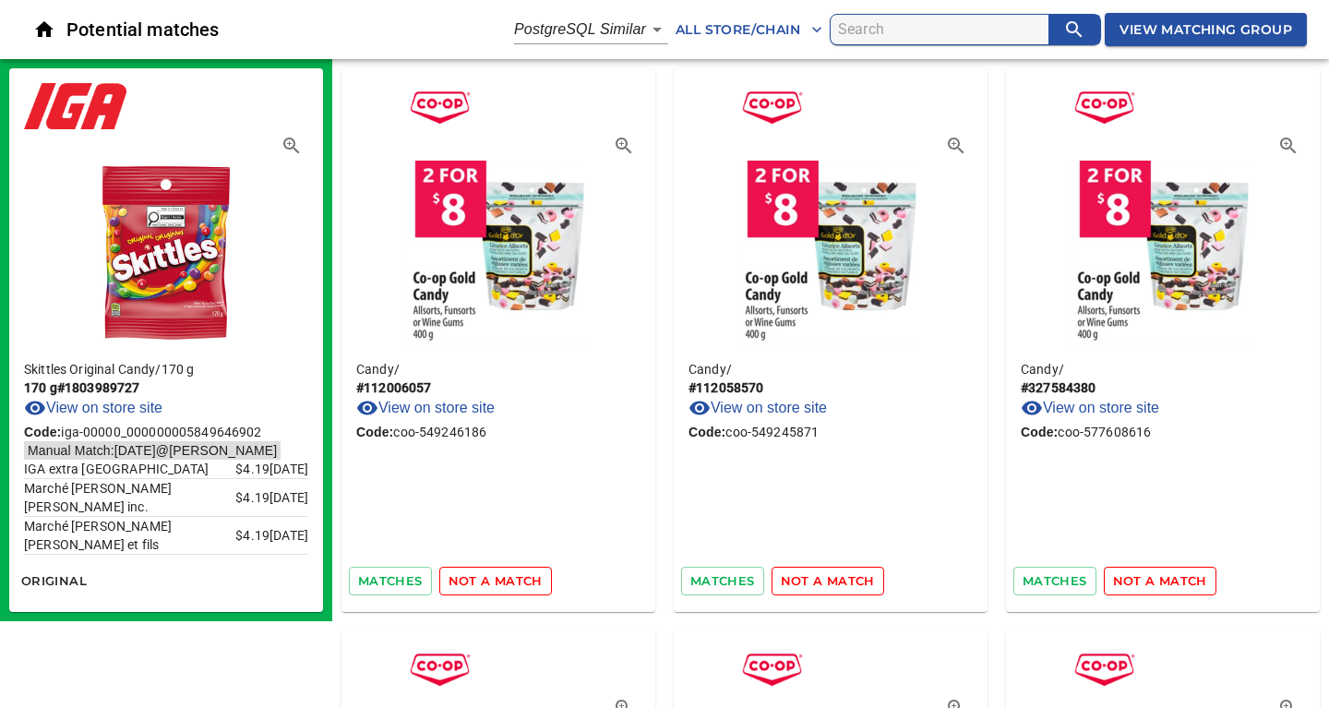
click at [504, 581] on span "not a match" at bounding box center [495, 580] width 94 height 21
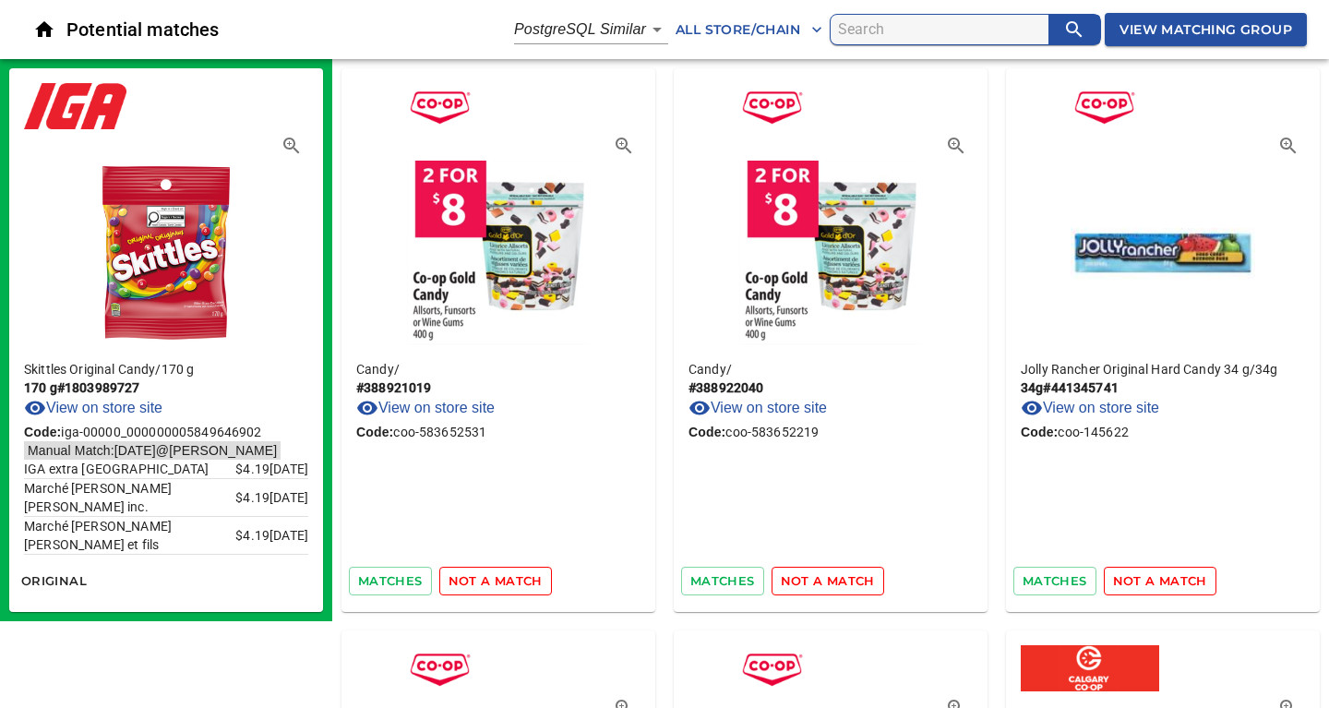
click at [504, 581] on span "not a match" at bounding box center [495, 580] width 94 height 21
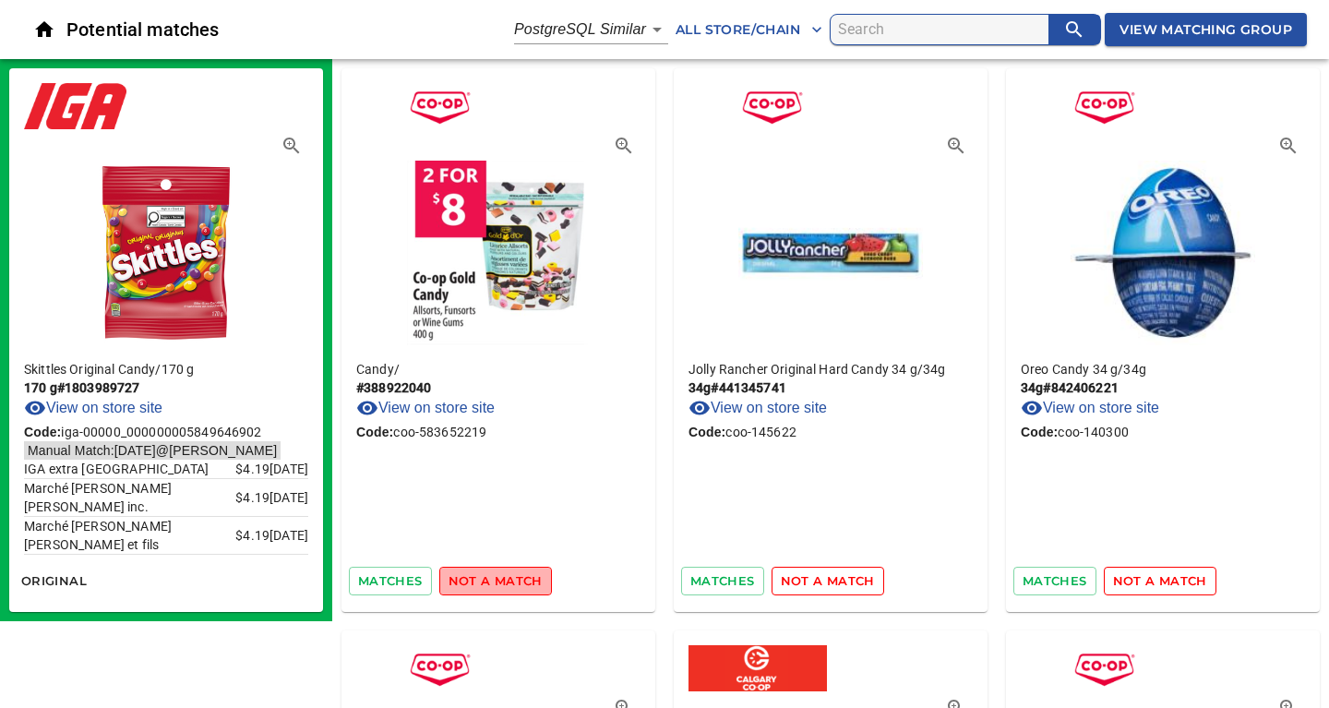
click at [504, 581] on span "not a match" at bounding box center [495, 580] width 94 height 21
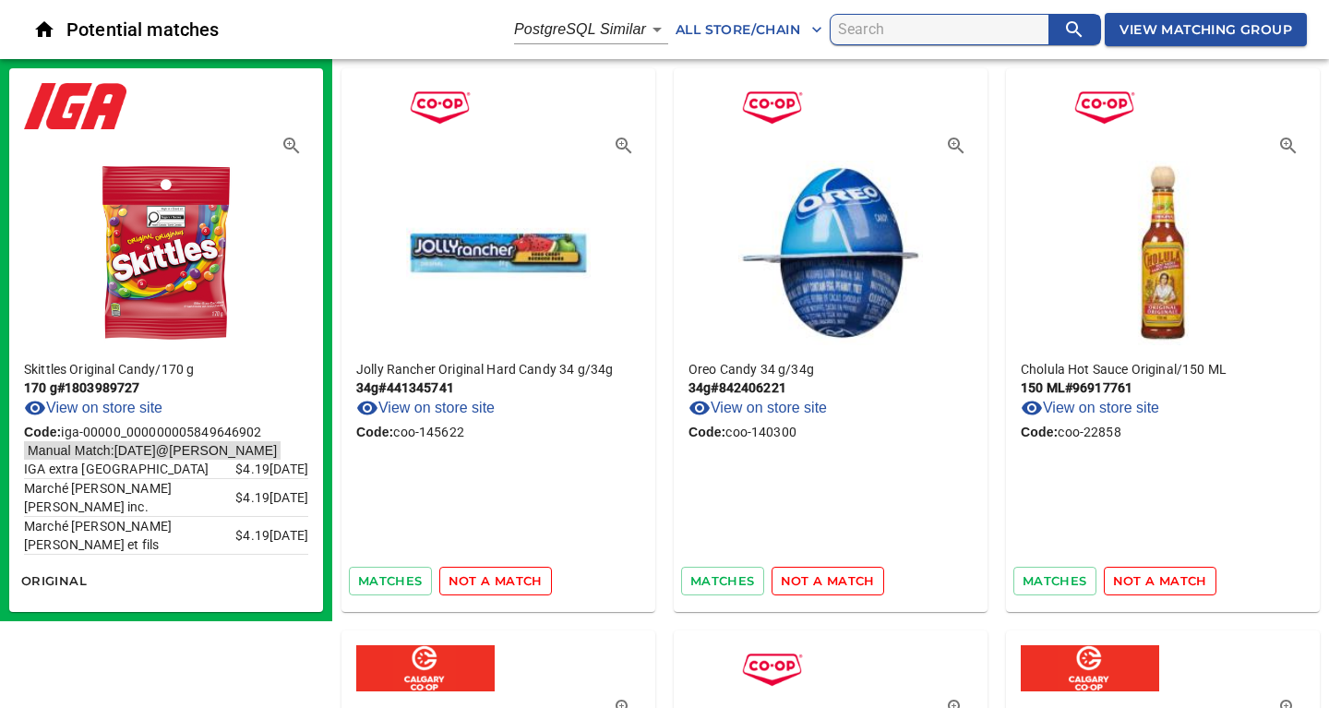
click at [504, 581] on span "not a match" at bounding box center [495, 580] width 94 height 21
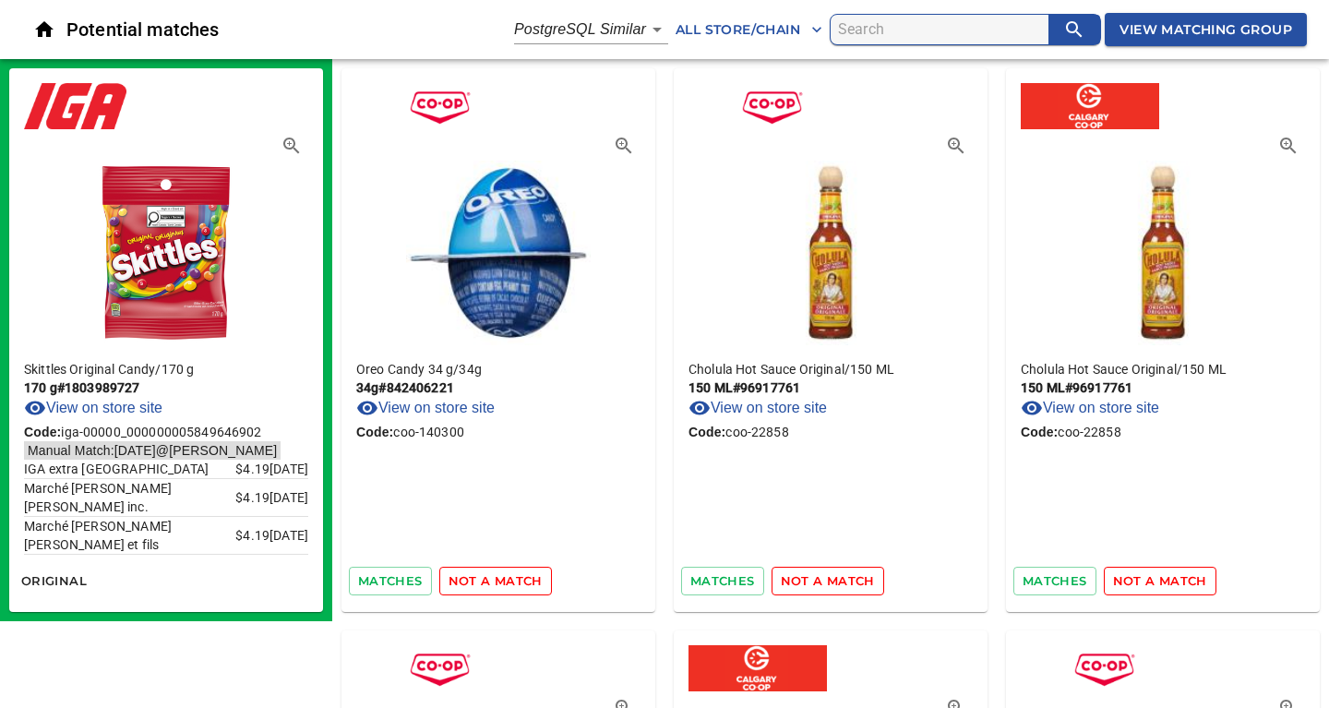
click at [504, 581] on span "not a match" at bounding box center [495, 580] width 94 height 21
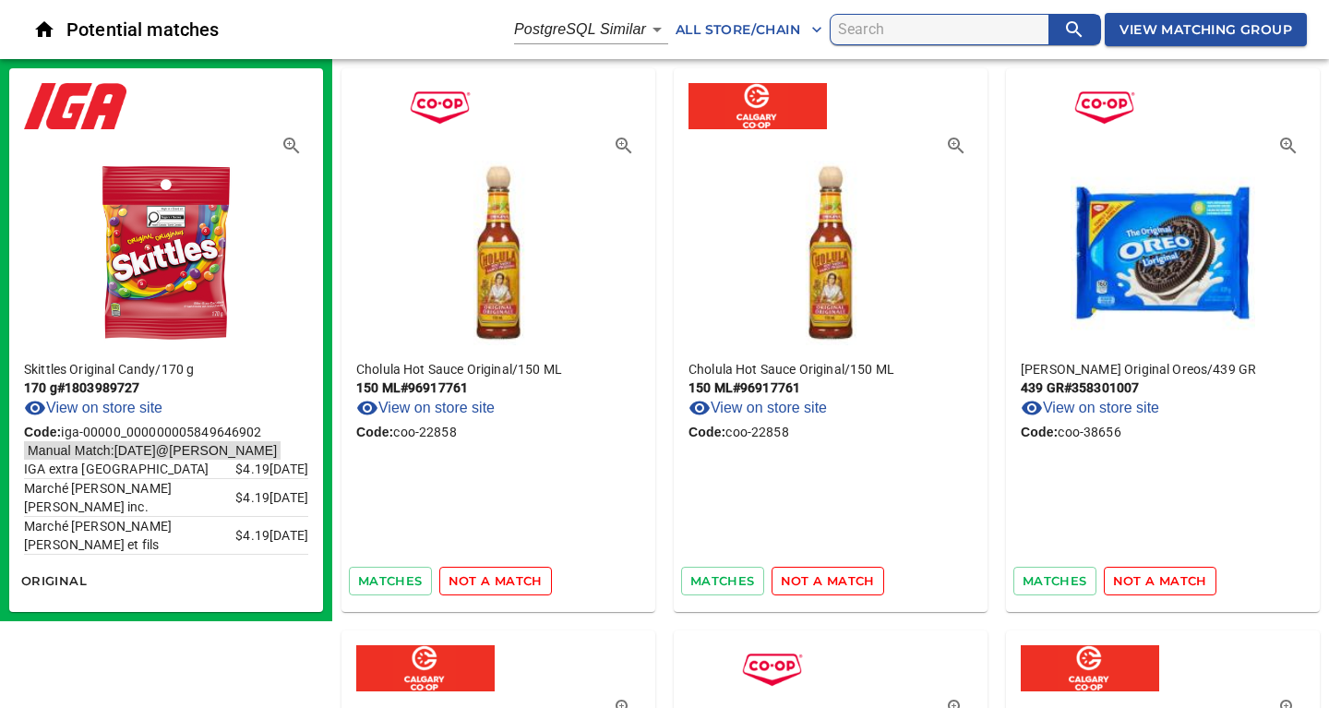
click at [504, 581] on span "not a match" at bounding box center [495, 580] width 94 height 21
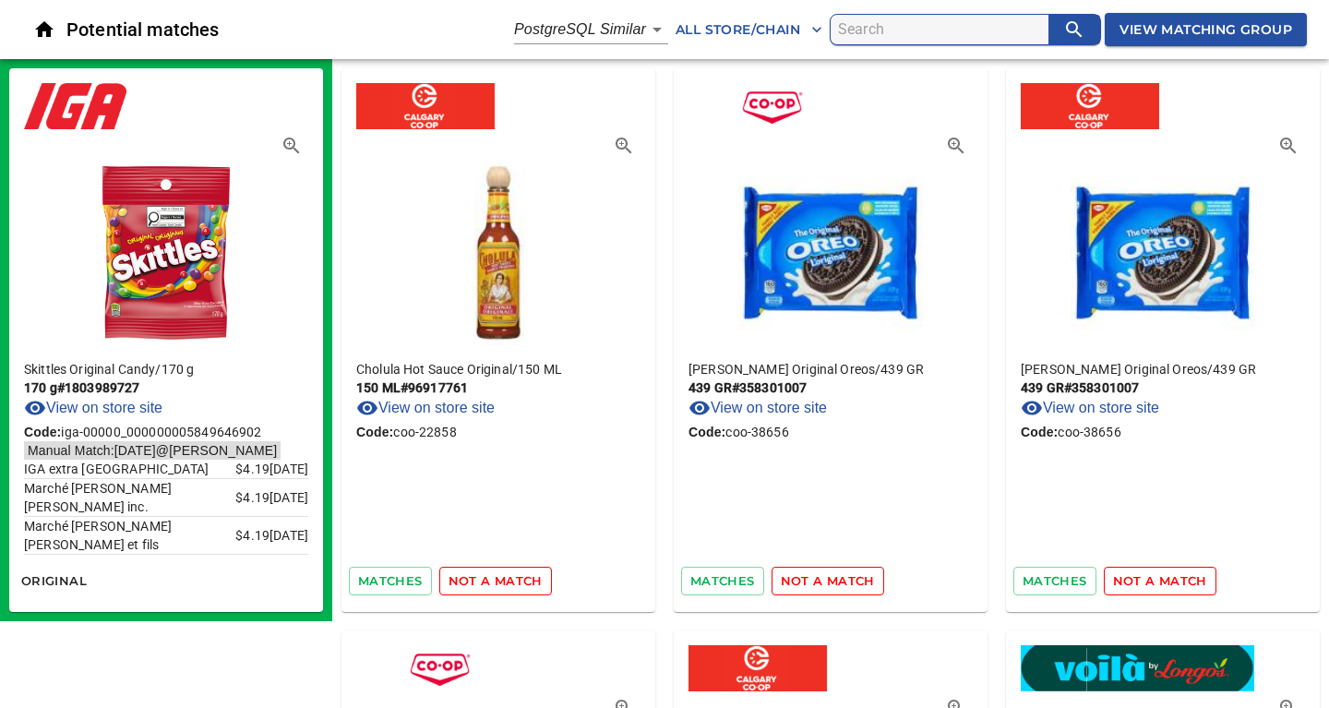
click at [504, 581] on span "not a match" at bounding box center [495, 580] width 94 height 21
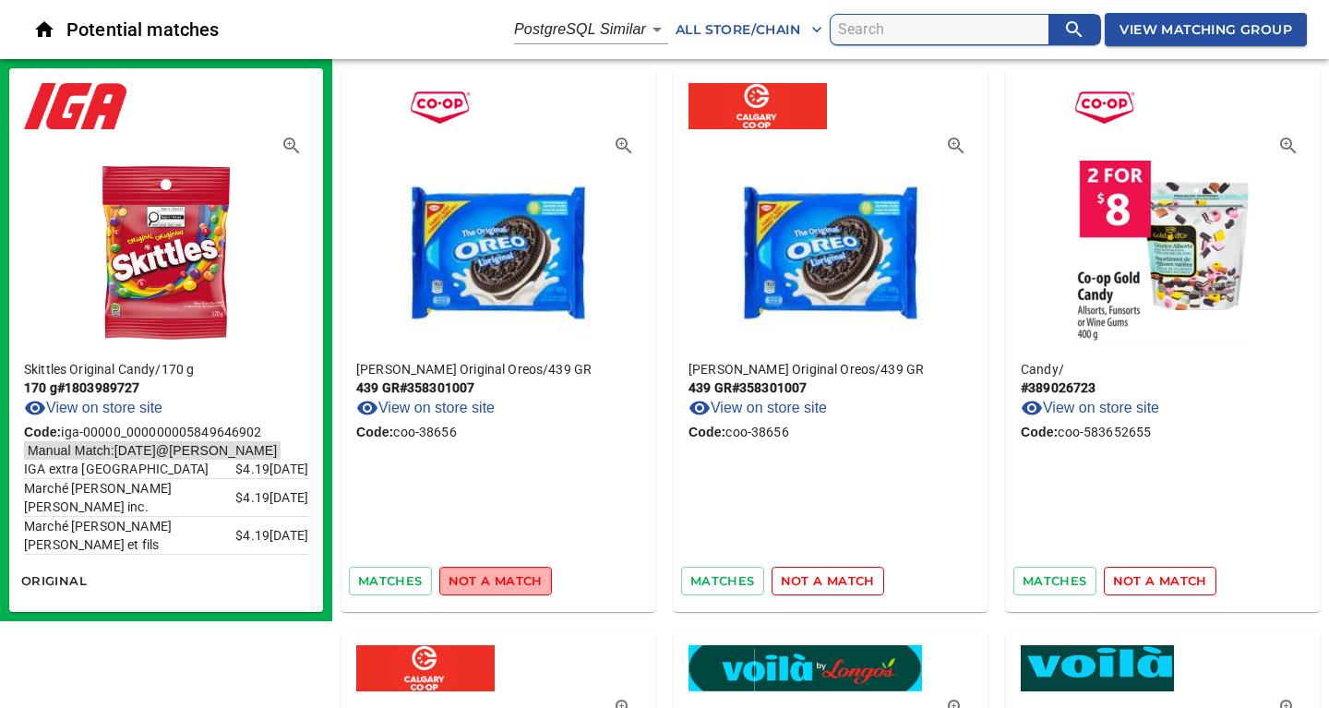
click at [504, 581] on span "not a match" at bounding box center [495, 580] width 94 height 21
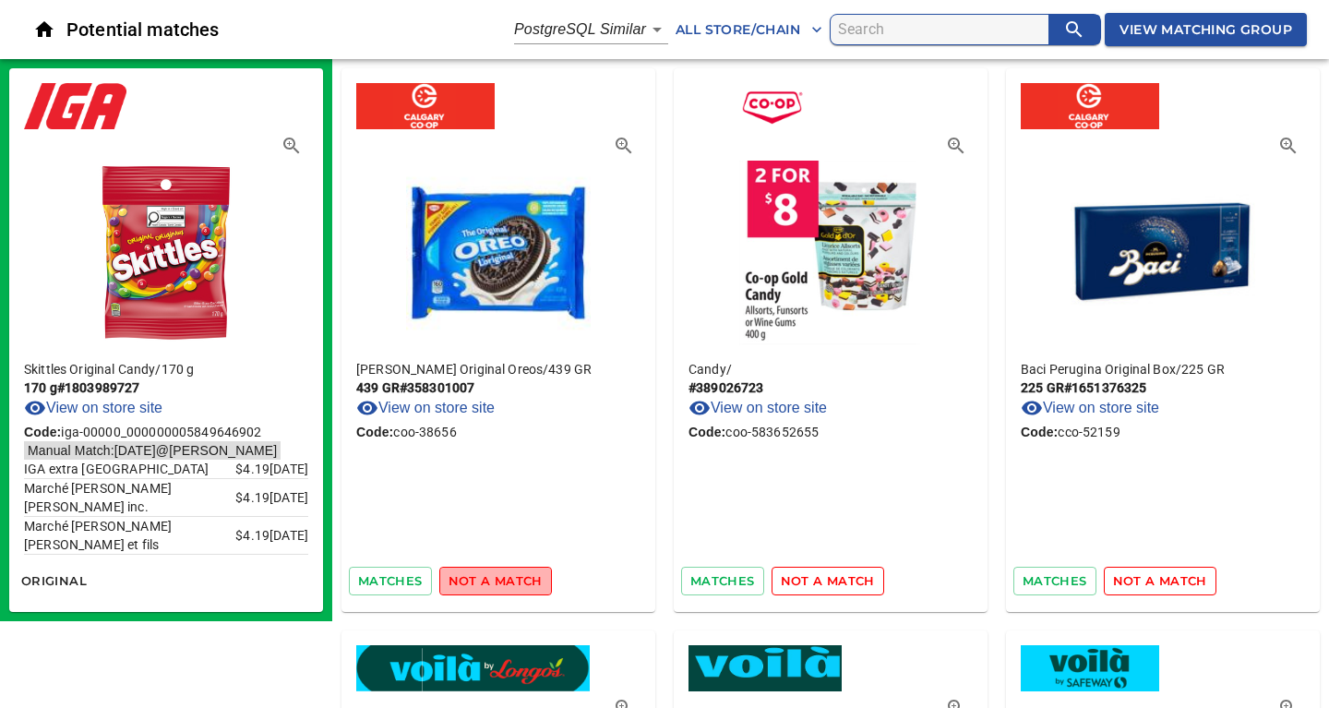
click at [504, 581] on span "not a match" at bounding box center [495, 580] width 94 height 21
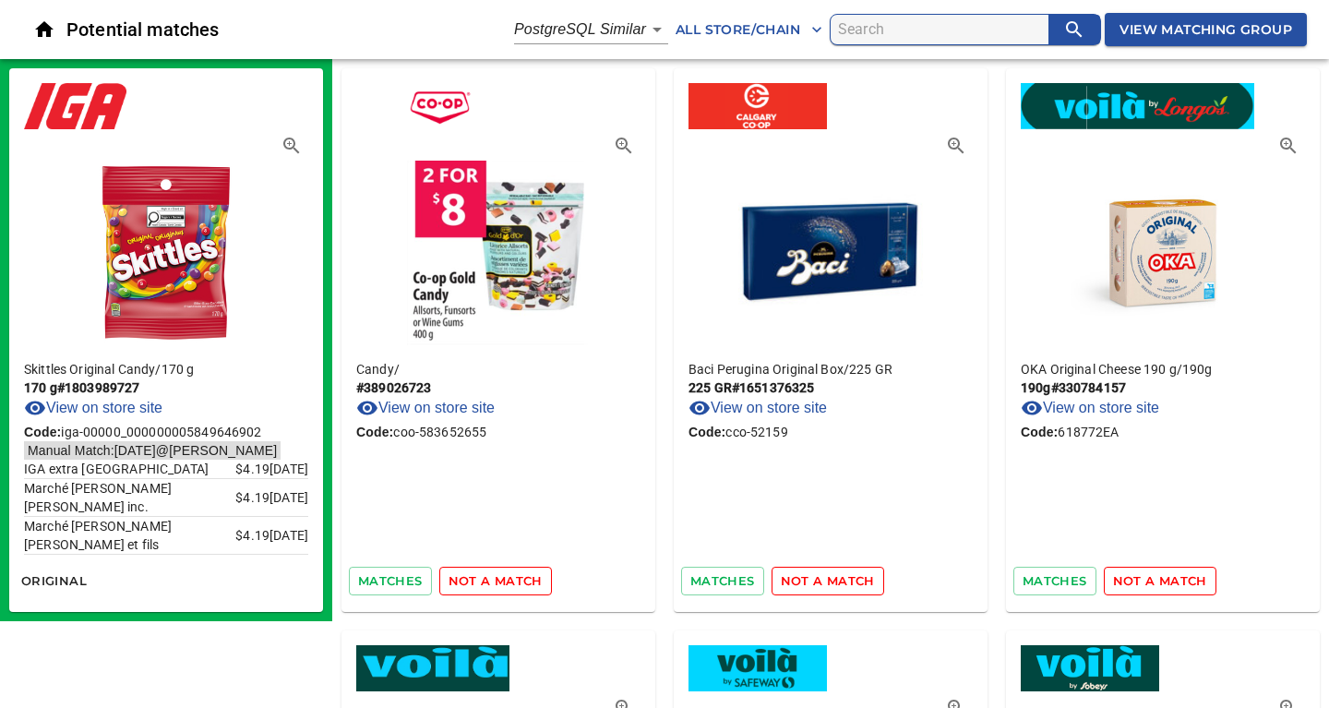
click at [504, 581] on span "not a match" at bounding box center [495, 580] width 94 height 21
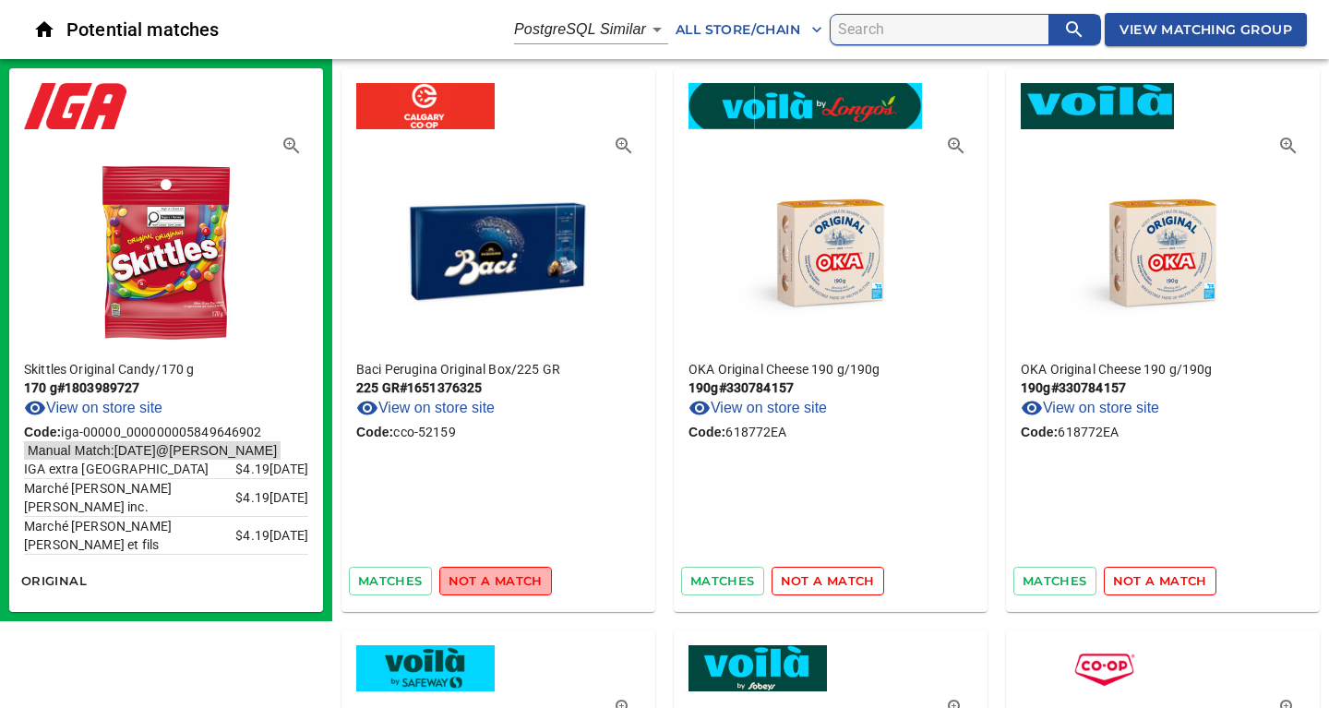
click at [504, 581] on span "not a match" at bounding box center [495, 580] width 94 height 21
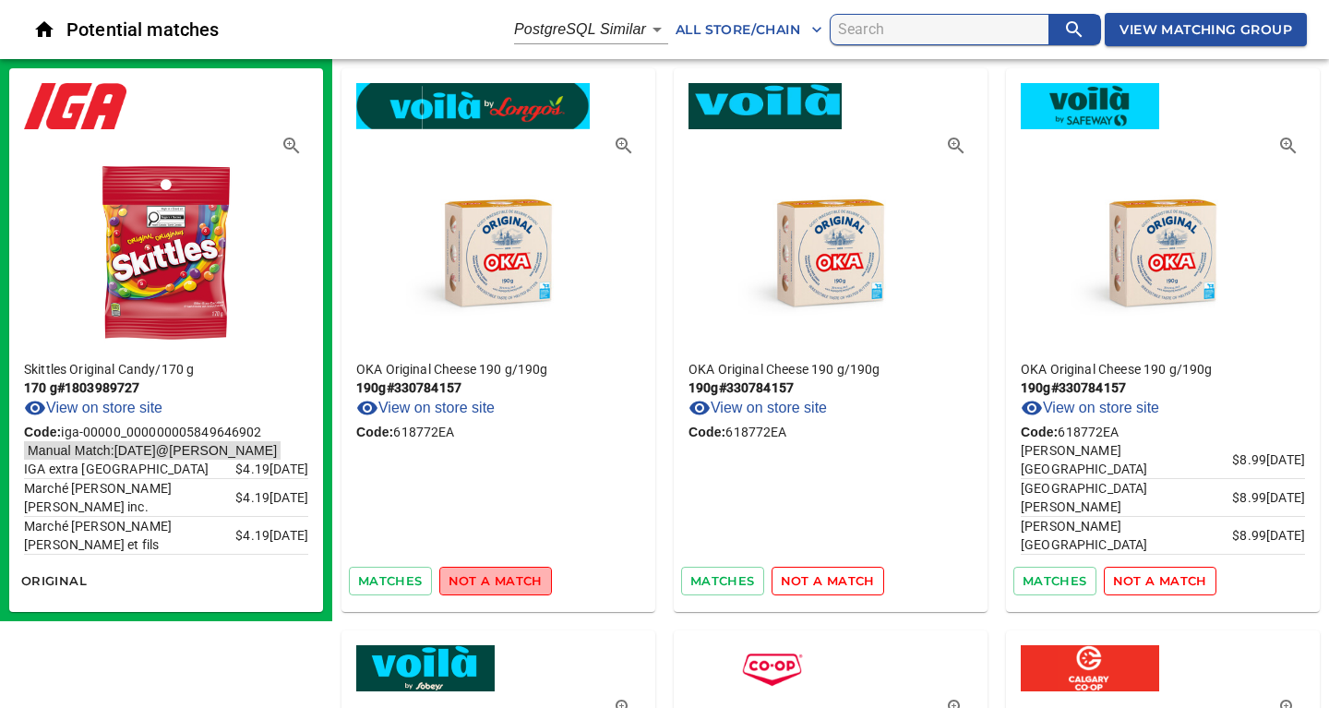
click at [504, 581] on span "not a match" at bounding box center [495, 580] width 94 height 21
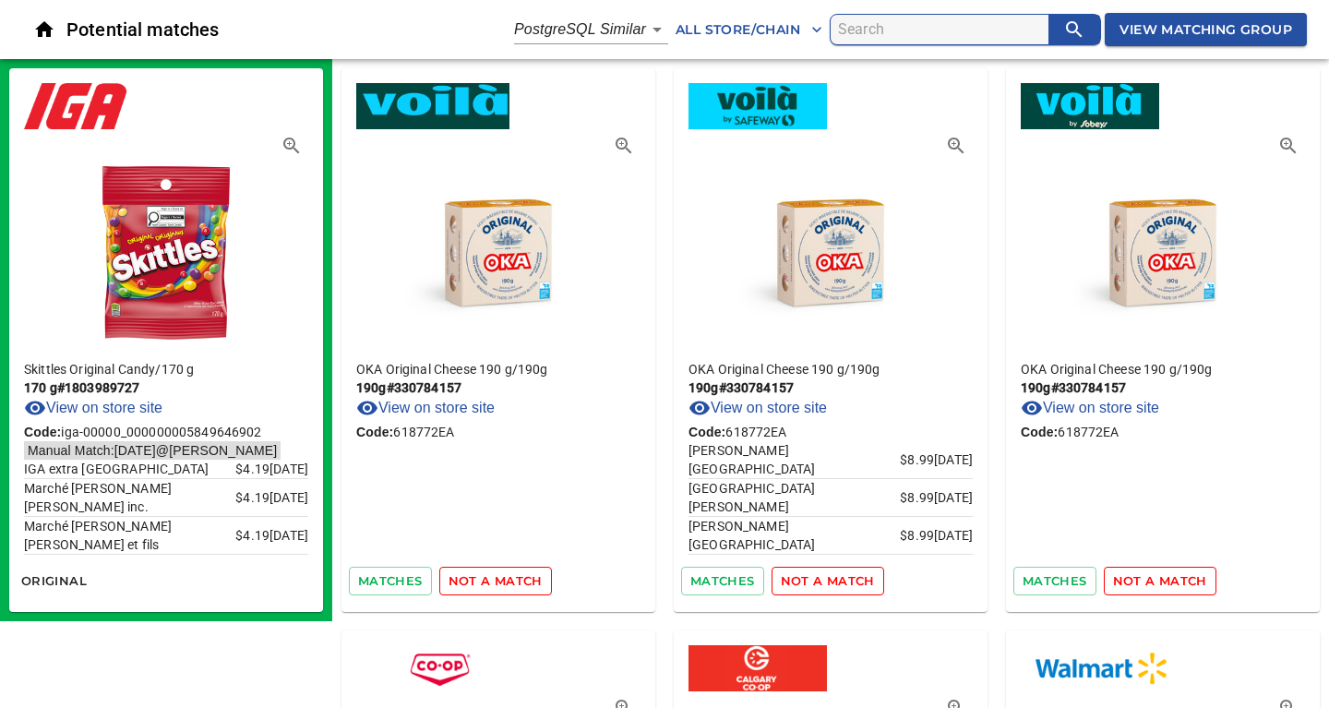
click at [504, 581] on span "not a match" at bounding box center [495, 580] width 94 height 21
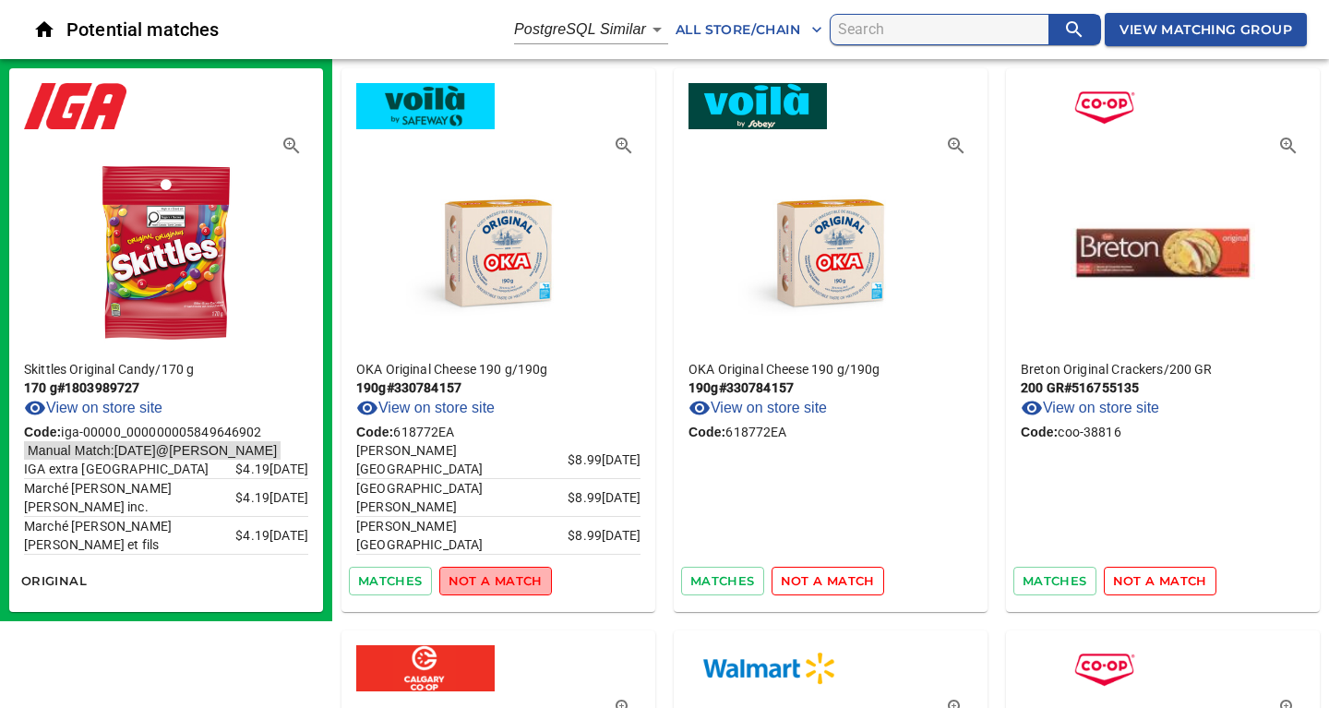
click at [504, 581] on span "not a match" at bounding box center [495, 580] width 94 height 21
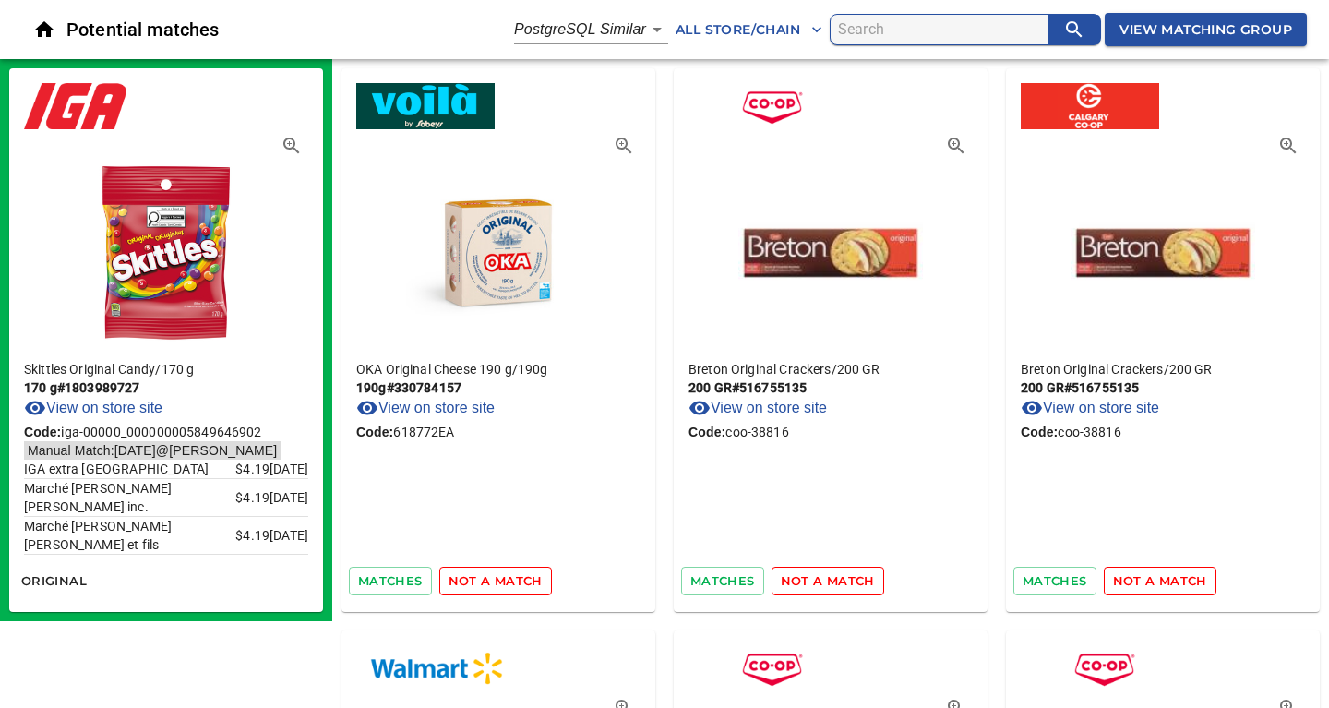
click at [504, 581] on span "not a match" at bounding box center [495, 580] width 94 height 21
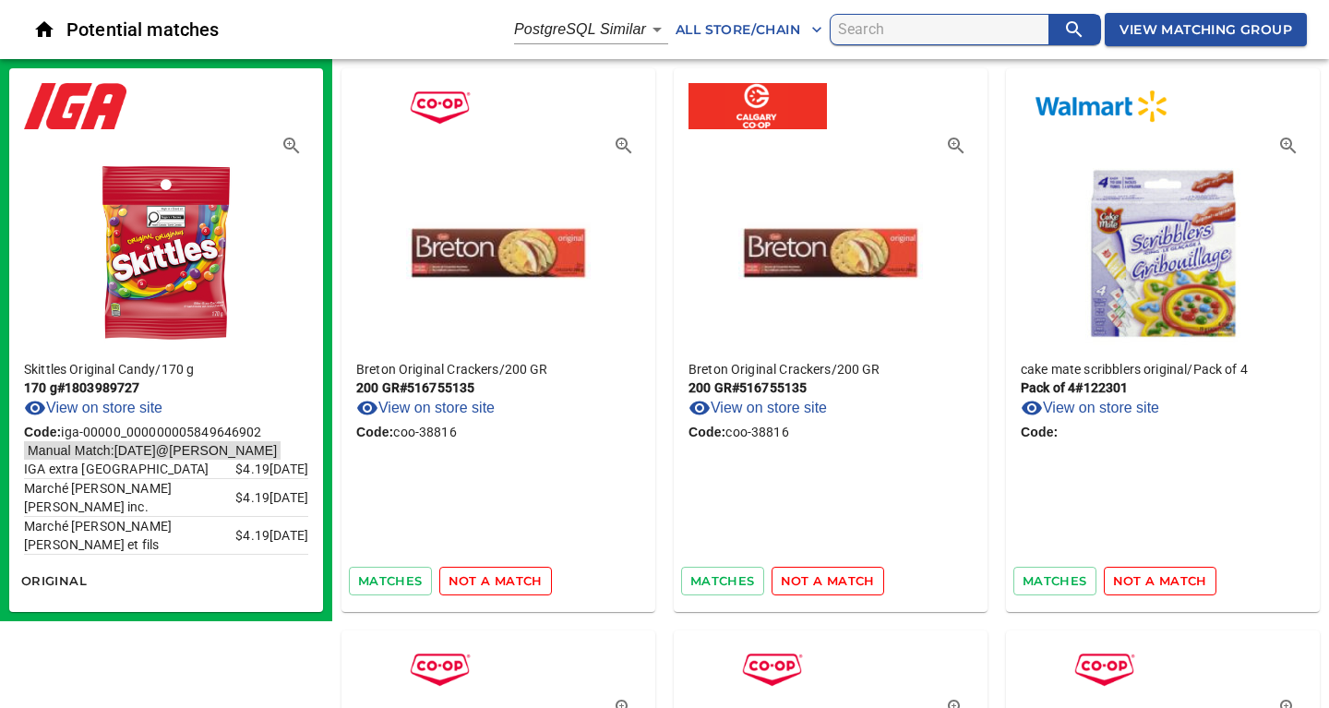
click at [504, 581] on span "not a match" at bounding box center [495, 580] width 94 height 21
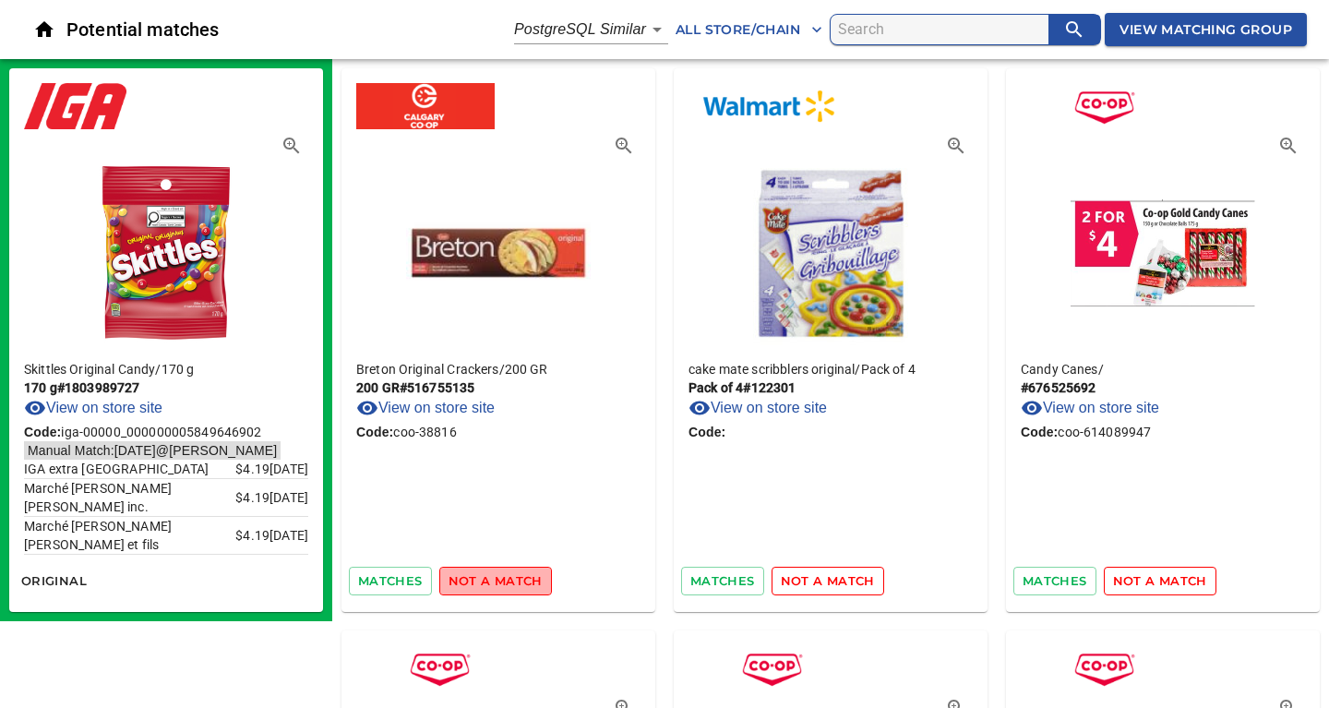
click at [504, 581] on span "not a match" at bounding box center [495, 580] width 94 height 21
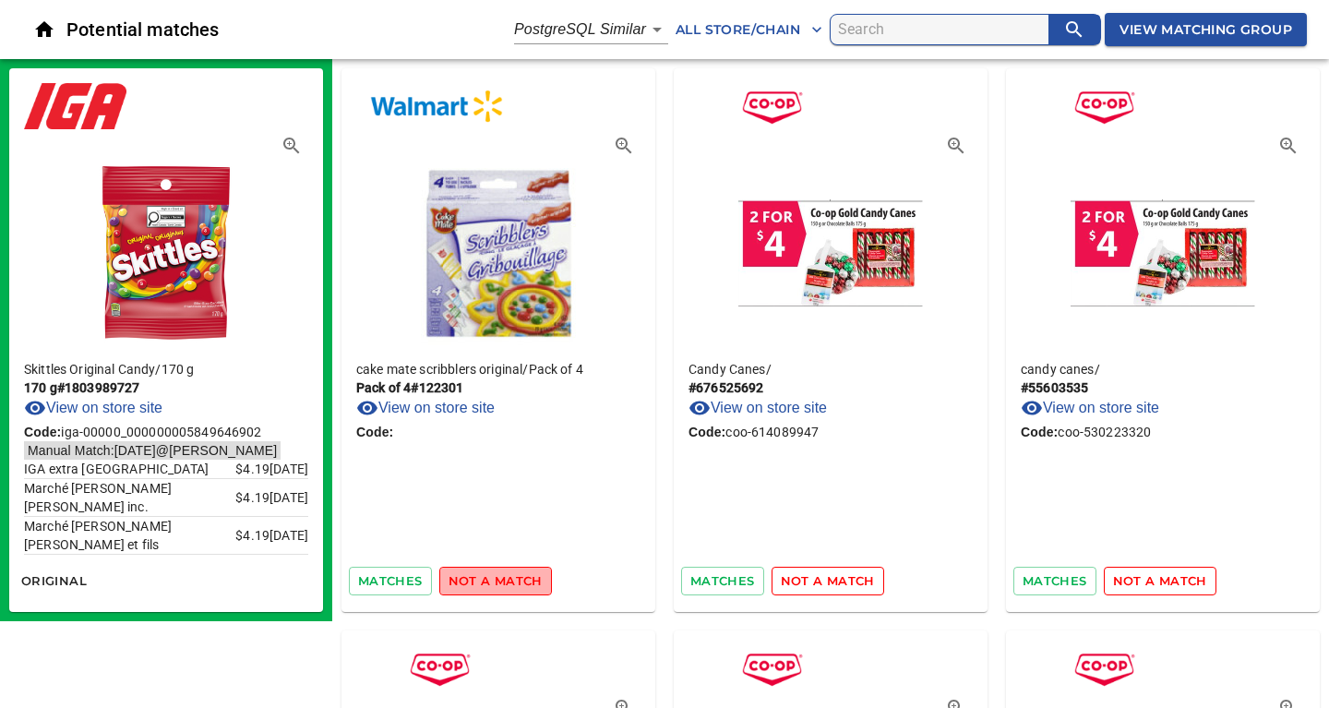
click at [504, 581] on span "not a match" at bounding box center [495, 580] width 94 height 21
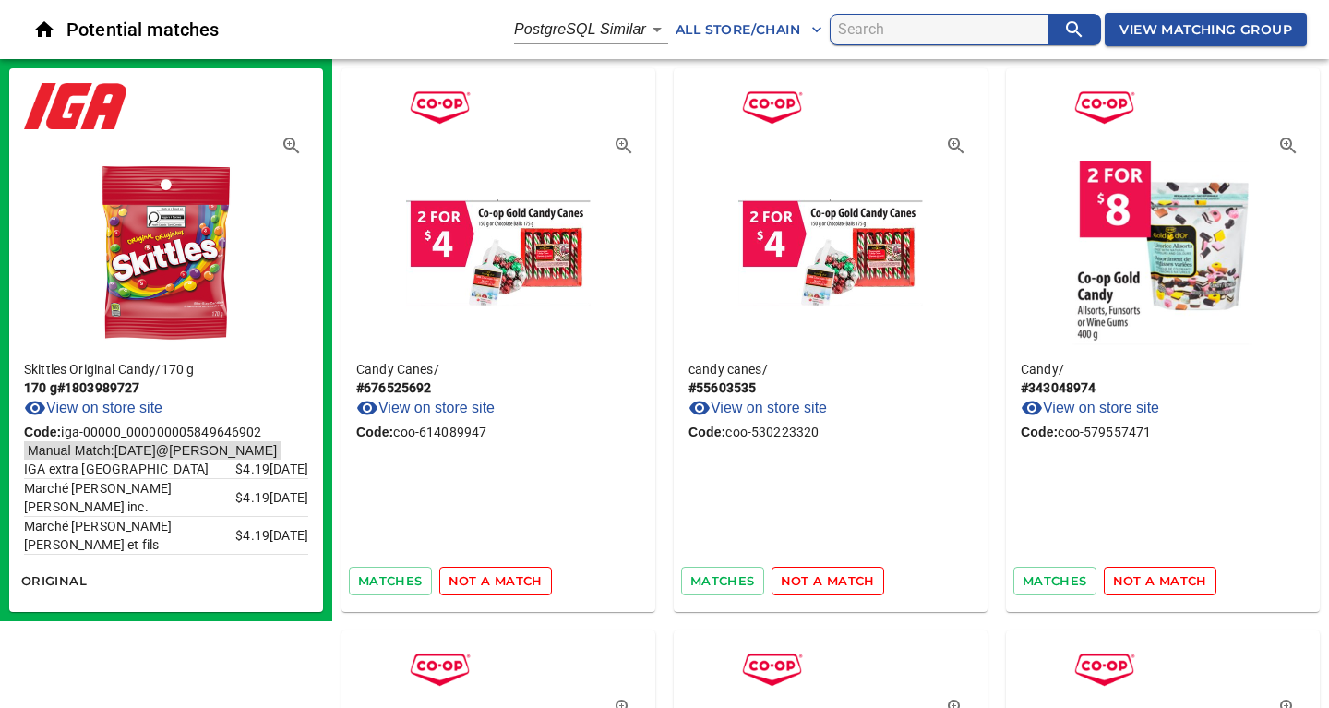
click at [504, 581] on span "not a match" at bounding box center [495, 580] width 94 height 21
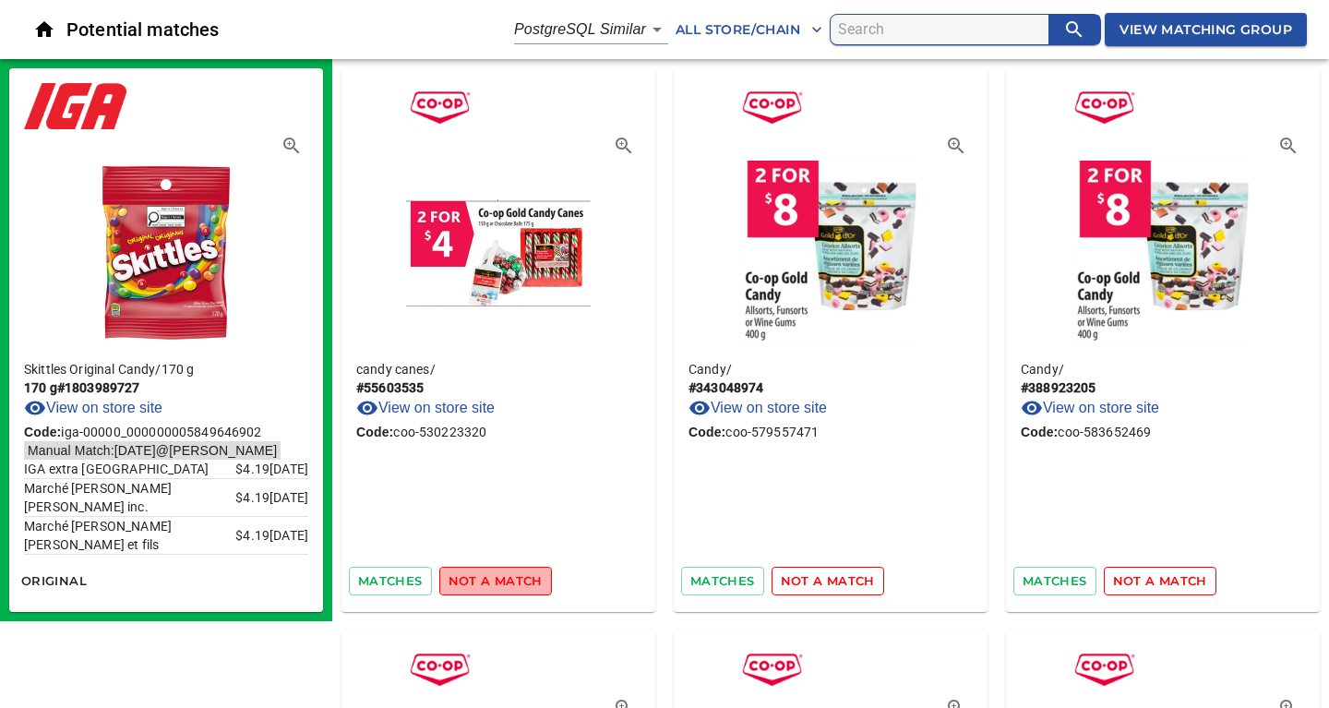
click at [504, 581] on span "not a match" at bounding box center [495, 580] width 94 height 21
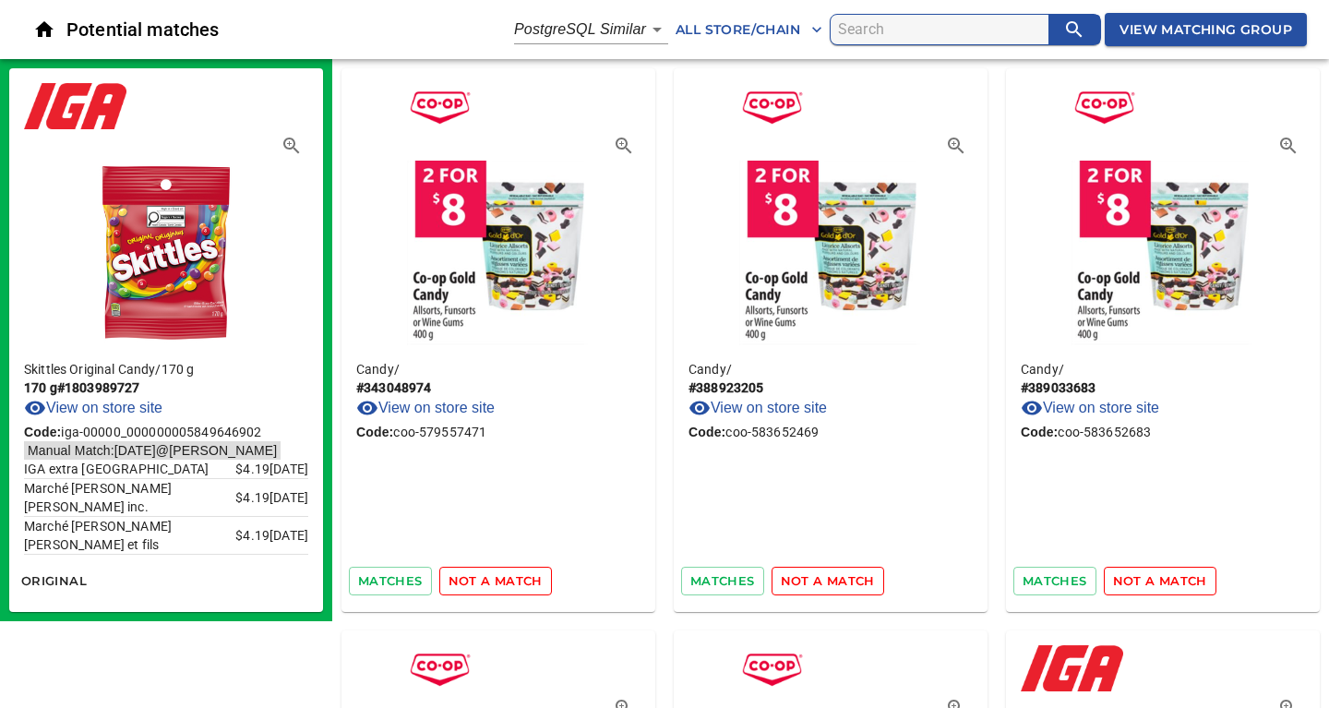
click at [504, 581] on span "not a match" at bounding box center [495, 580] width 94 height 21
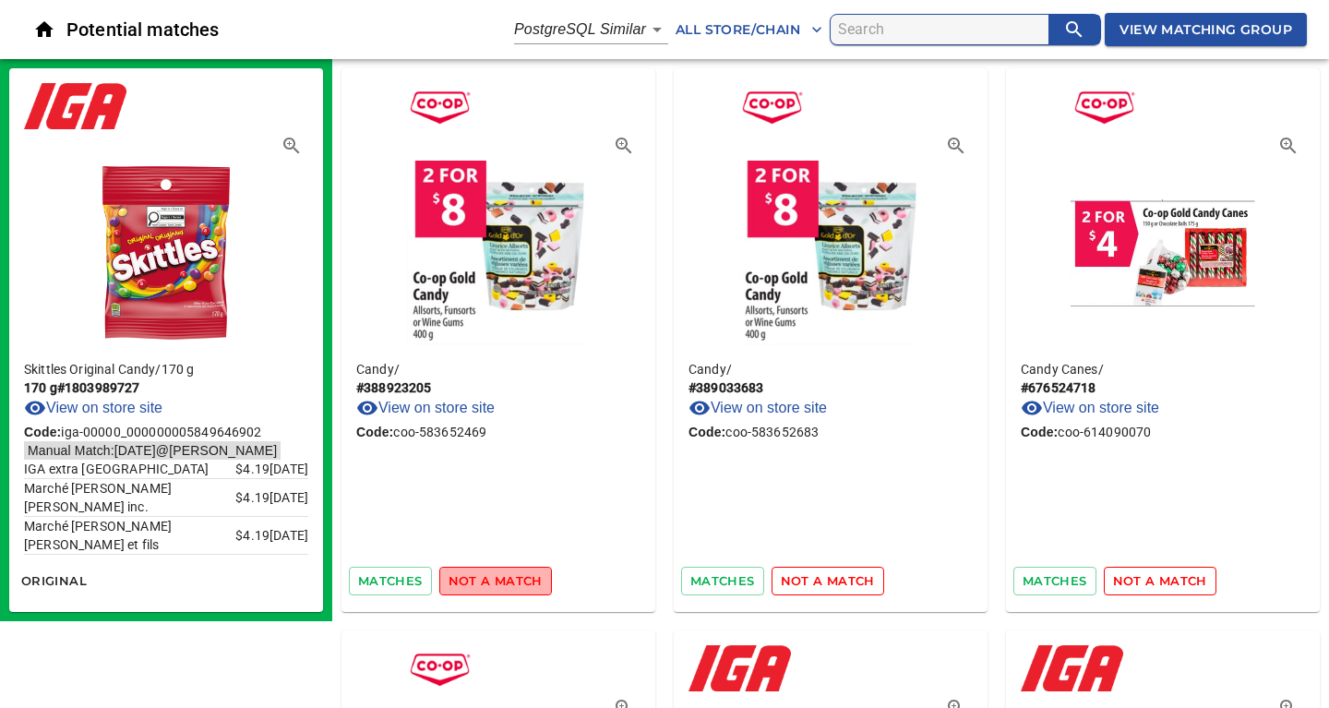
click at [504, 581] on span "not a match" at bounding box center [495, 580] width 94 height 21
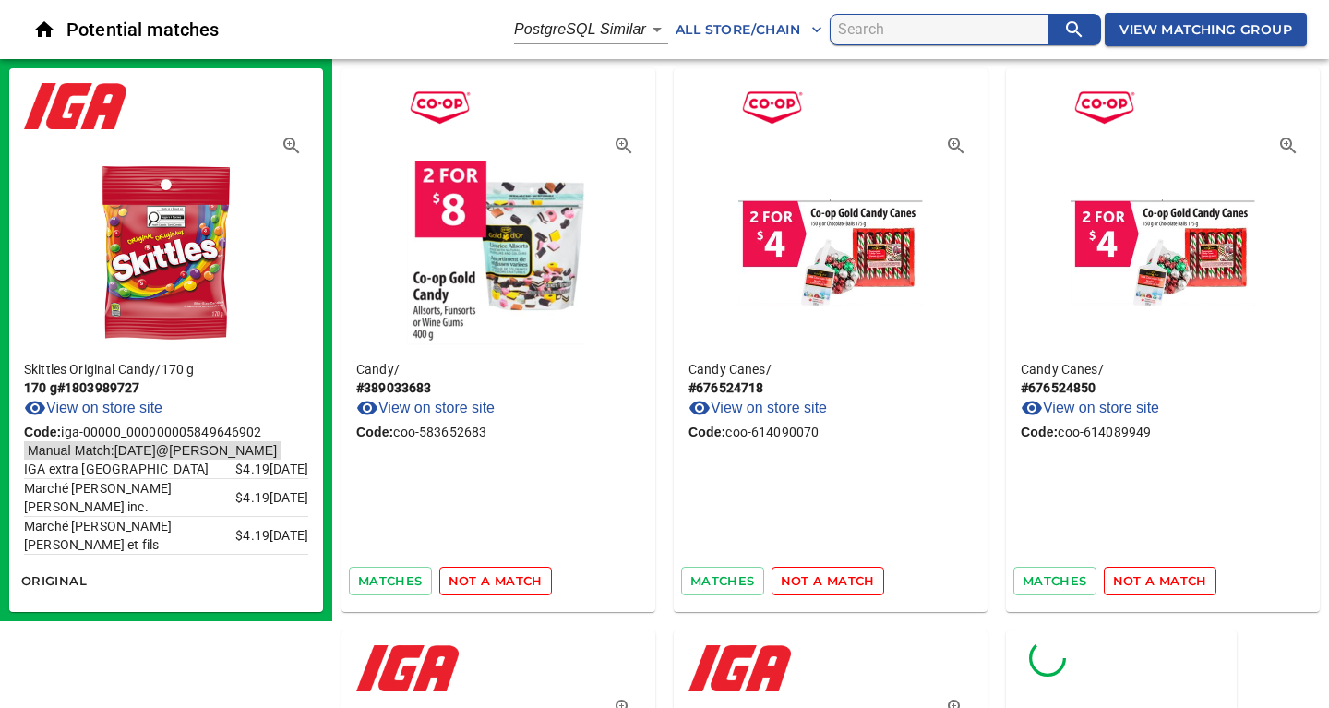
click at [504, 581] on span "not a match" at bounding box center [495, 580] width 94 height 21
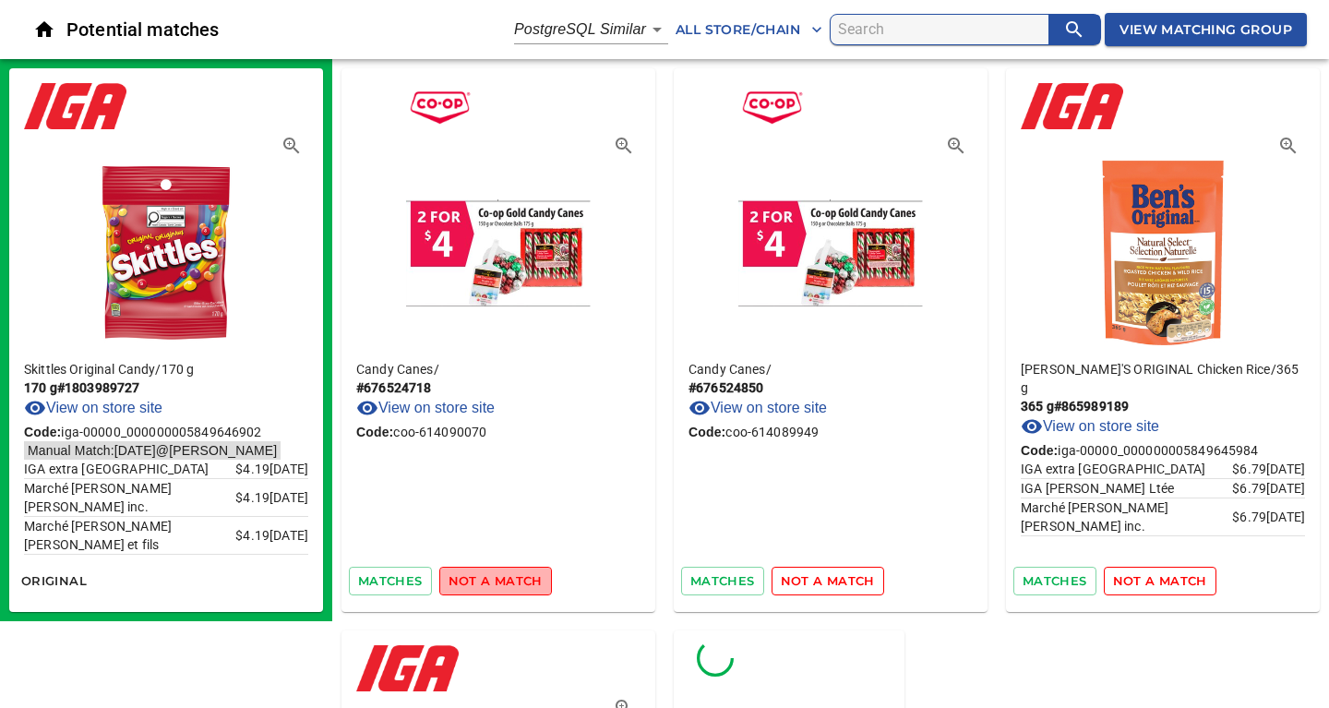
click at [504, 581] on span "not a match" at bounding box center [495, 580] width 94 height 21
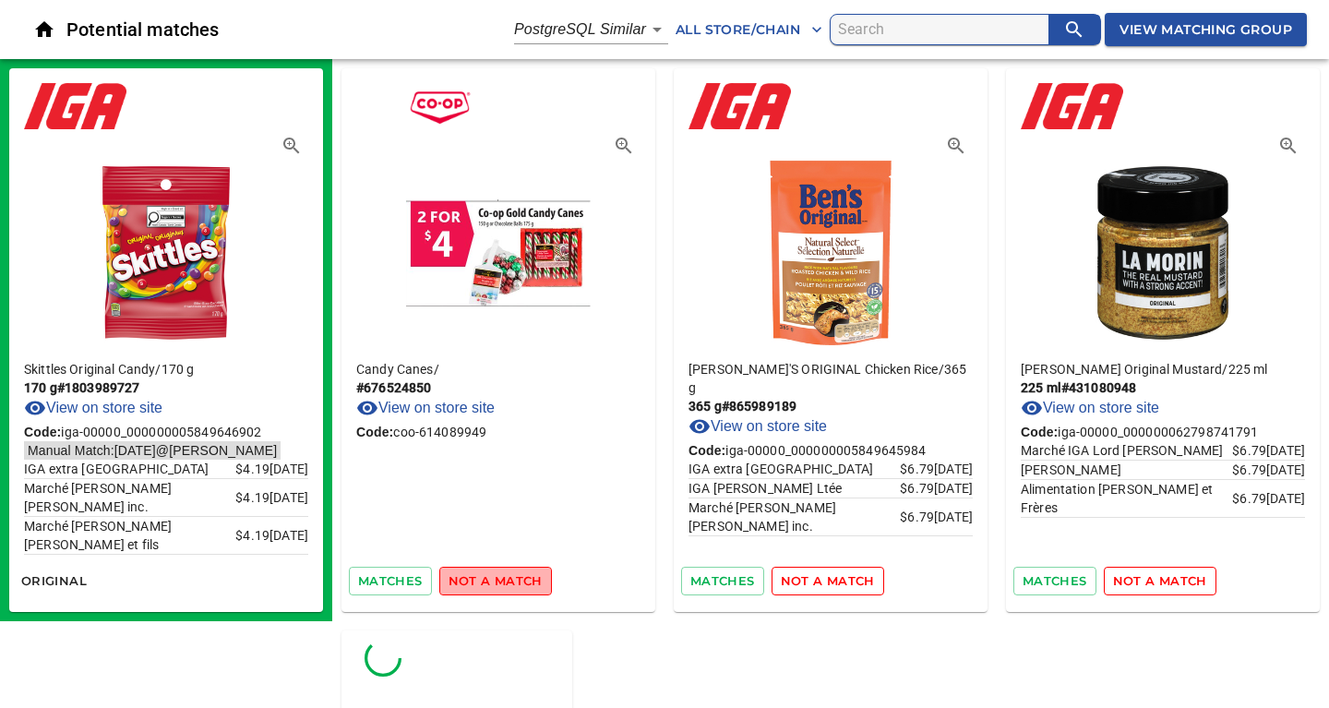
click at [504, 581] on span "not a match" at bounding box center [495, 580] width 94 height 21
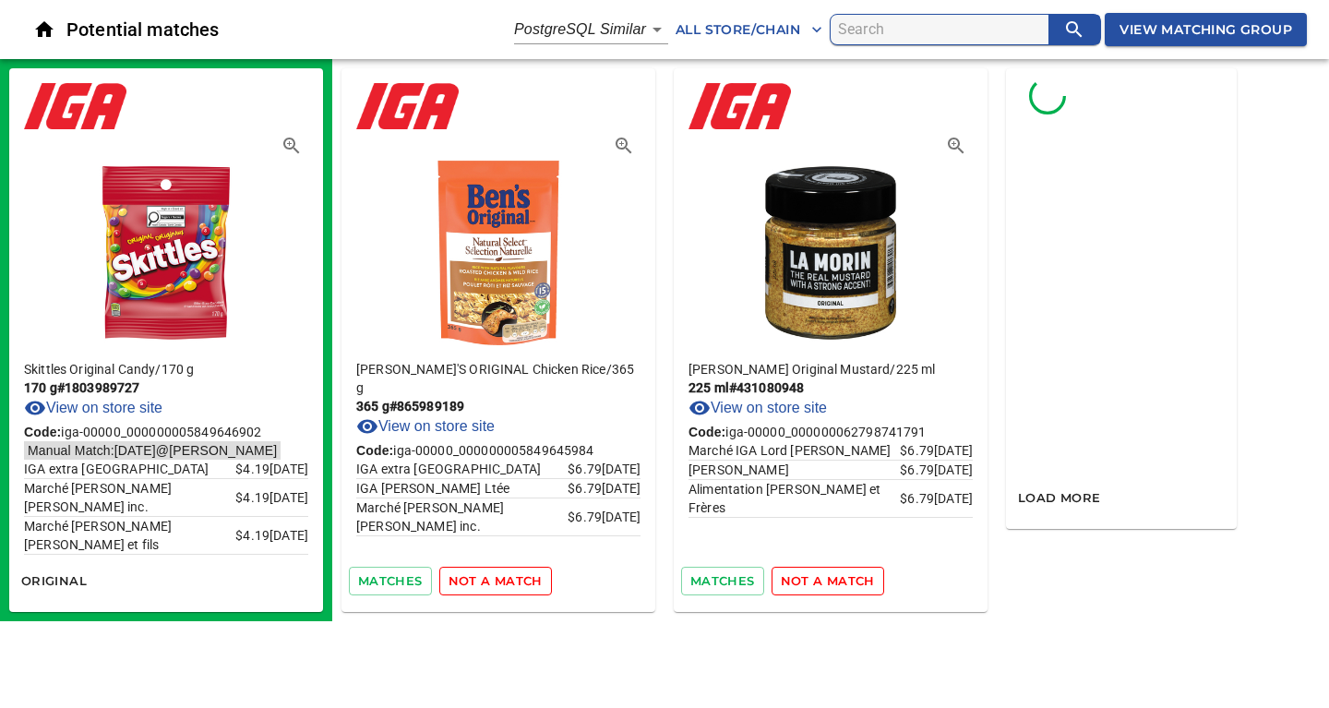
click at [504, 581] on span "not a match" at bounding box center [495, 580] width 94 height 21
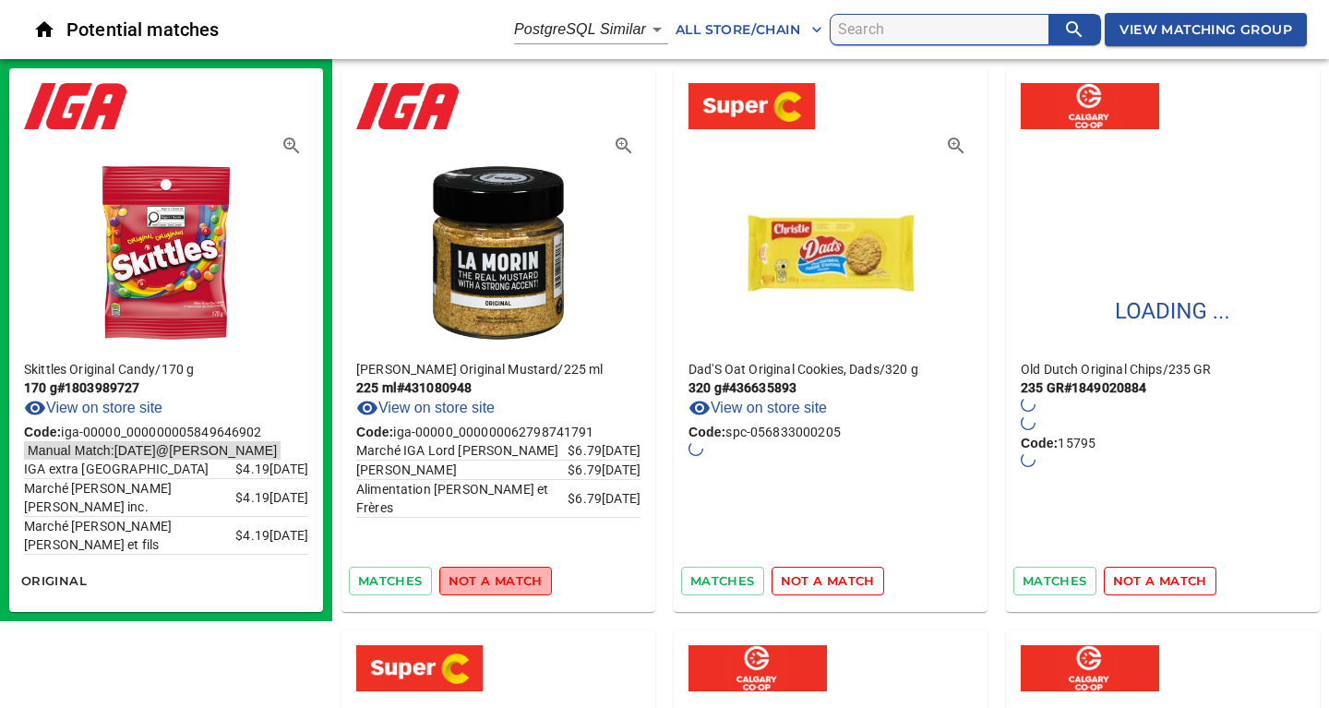
click at [504, 581] on span "not a match" at bounding box center [495, 580] width 94 height 21
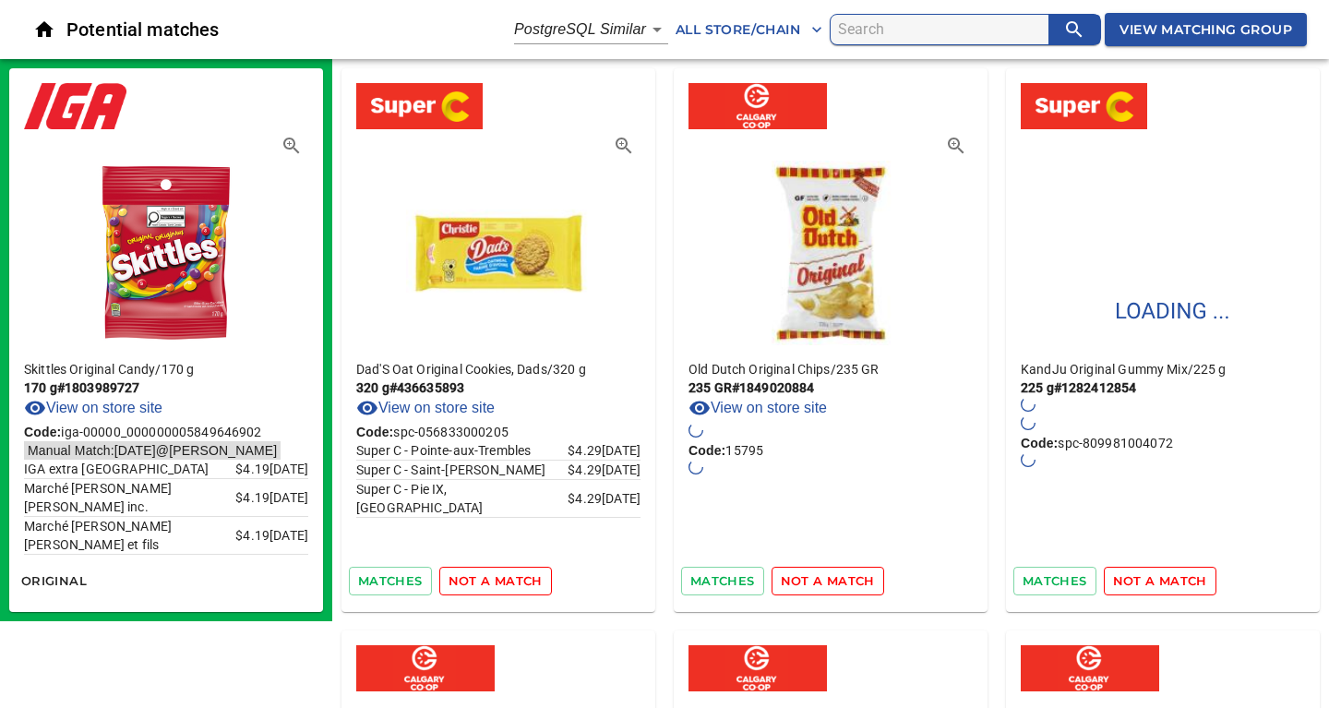
click at [504, 581] on span "not a match" at bounding box center [495, 580] width 94 height 21
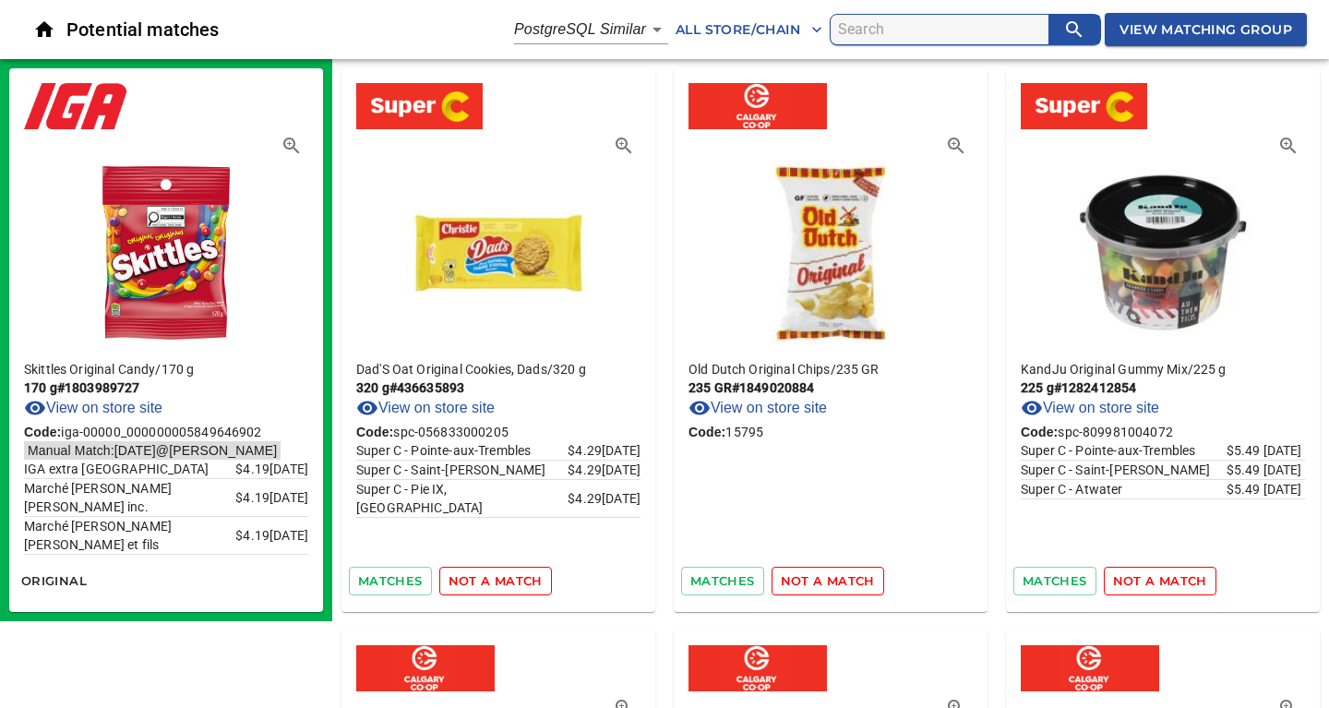
click at [495, 579] on span "not a match" at bounding box center [495, 580] width 94 height 21
click at [838, 581] on span "not a match" at bounding box center [828, 580] width 94 height 21
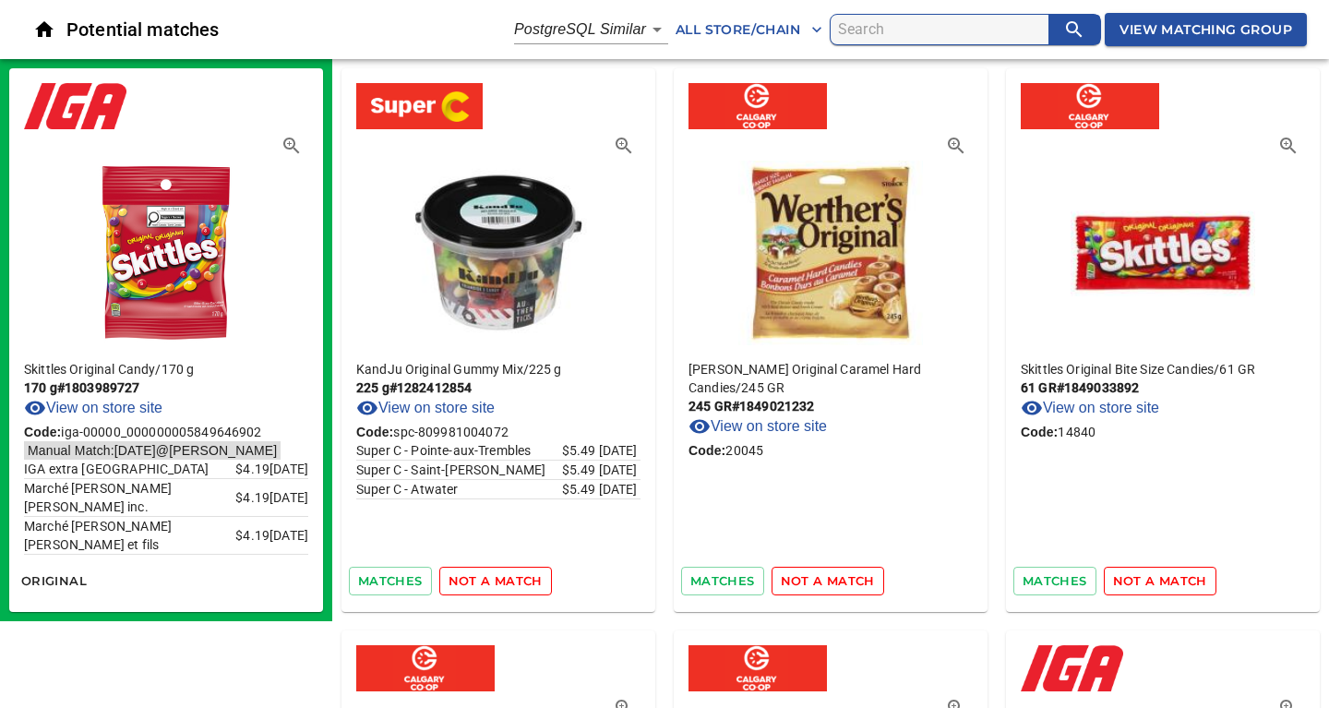
click at [474, 577] on span "not a match" at bounding box center [495, 580] width 94 height 21
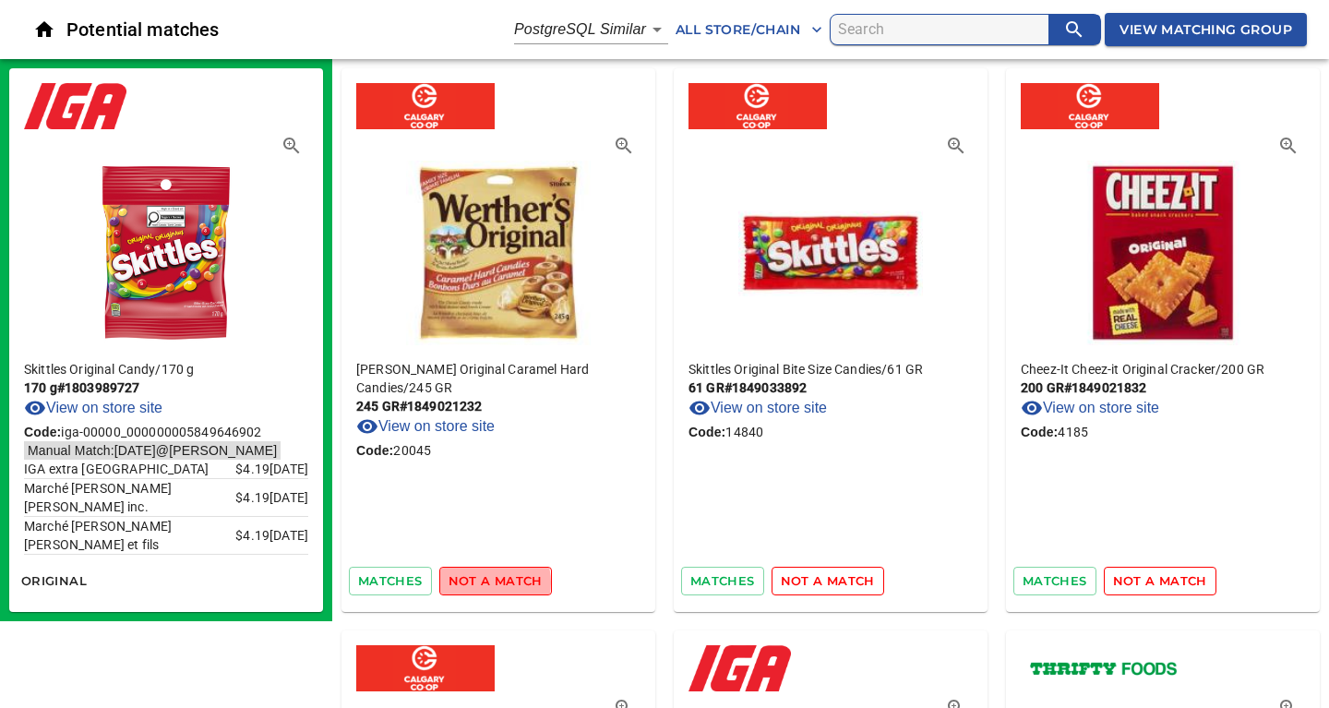
click at [483, 582] on span "not a match" at bounding box center [495, 580] width 94 height 21
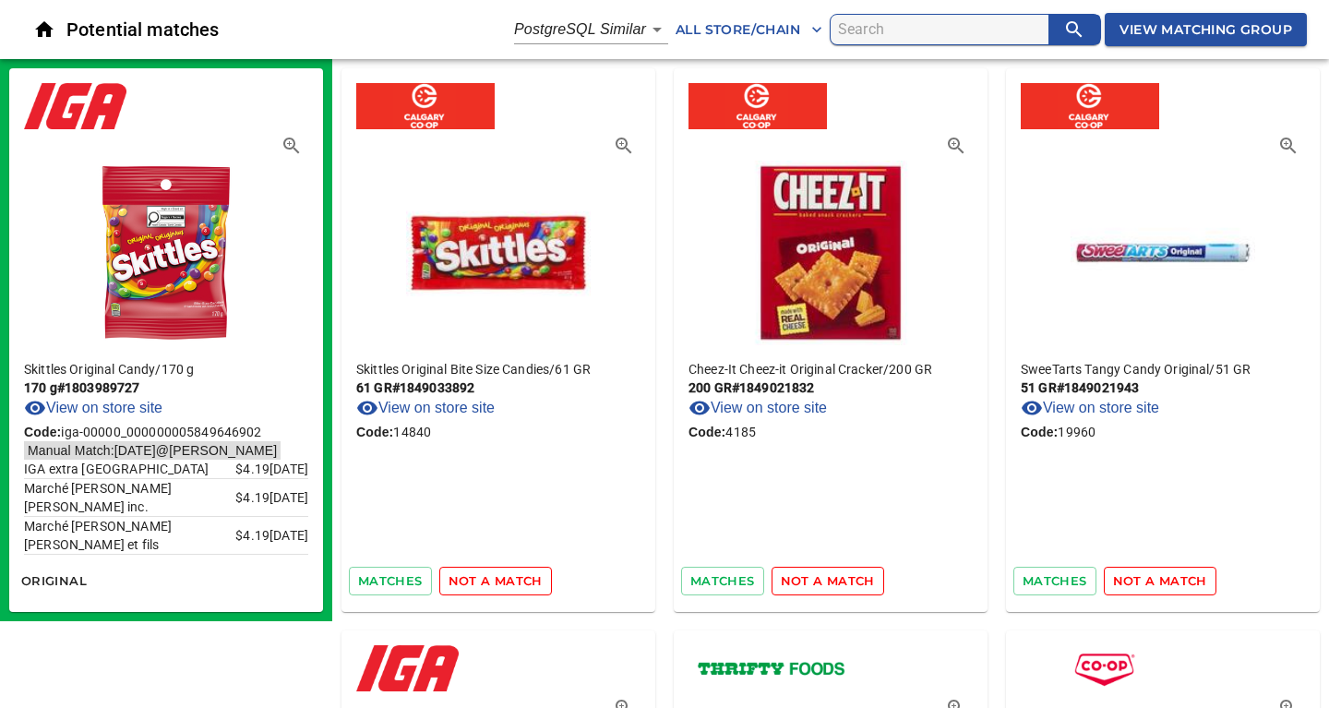
click at [483, 582] on span "not a match" at bounding box center [495, 580] width 94 height 21
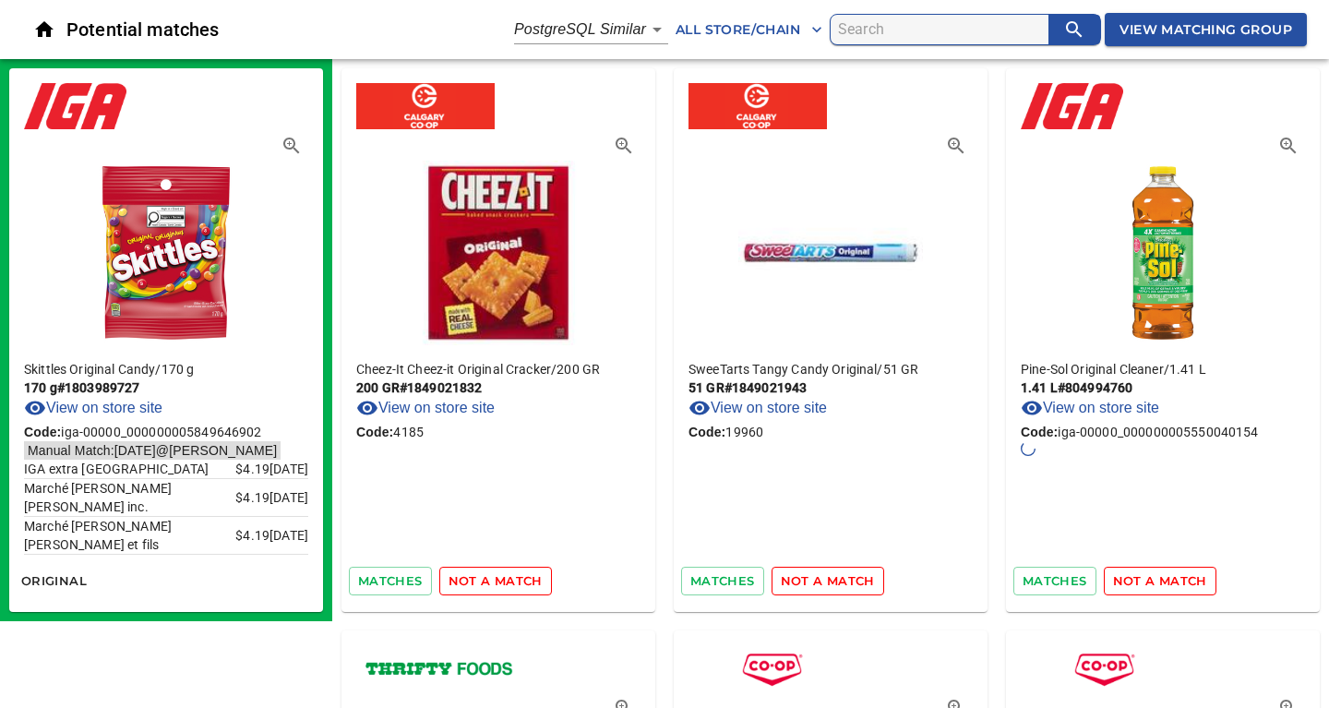
click at [483, 582] on span "not a match" at bounding box center [495, 580] width 94 height 21
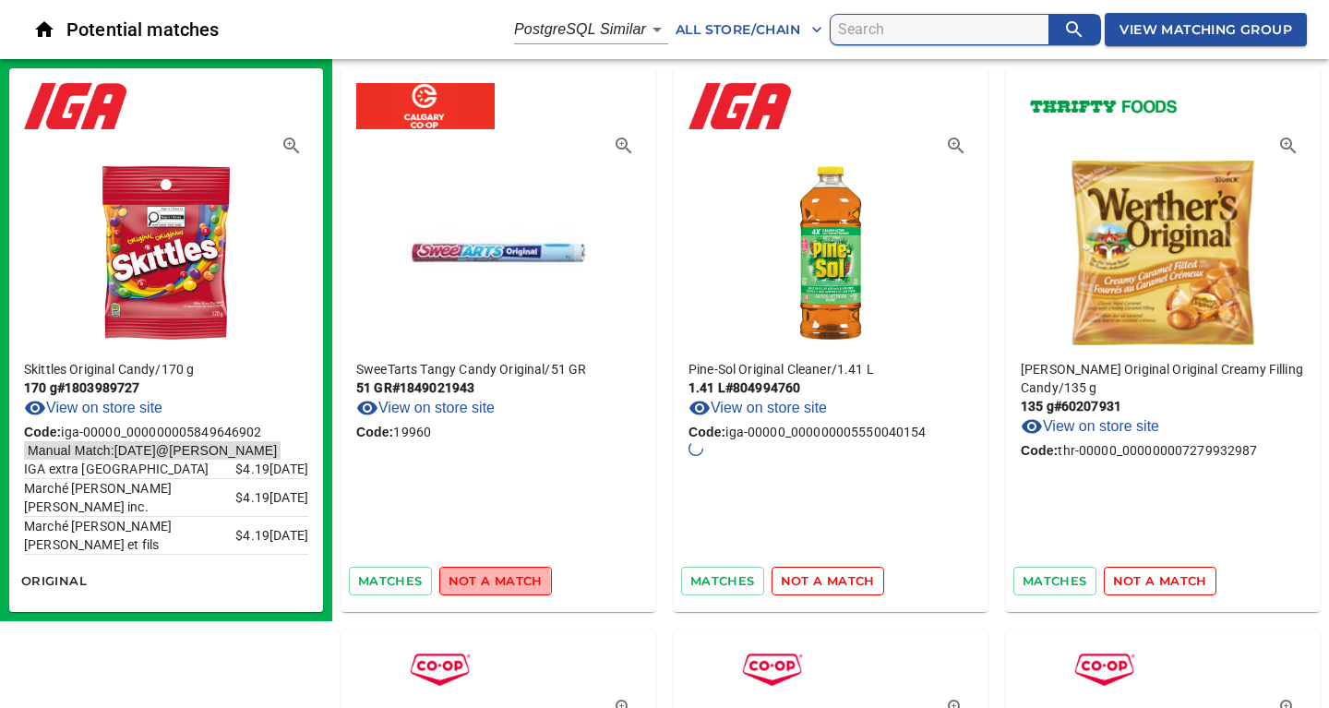
click at [483, 582] on span "not a match" at bounding box center [495, 580] width 94 height 21
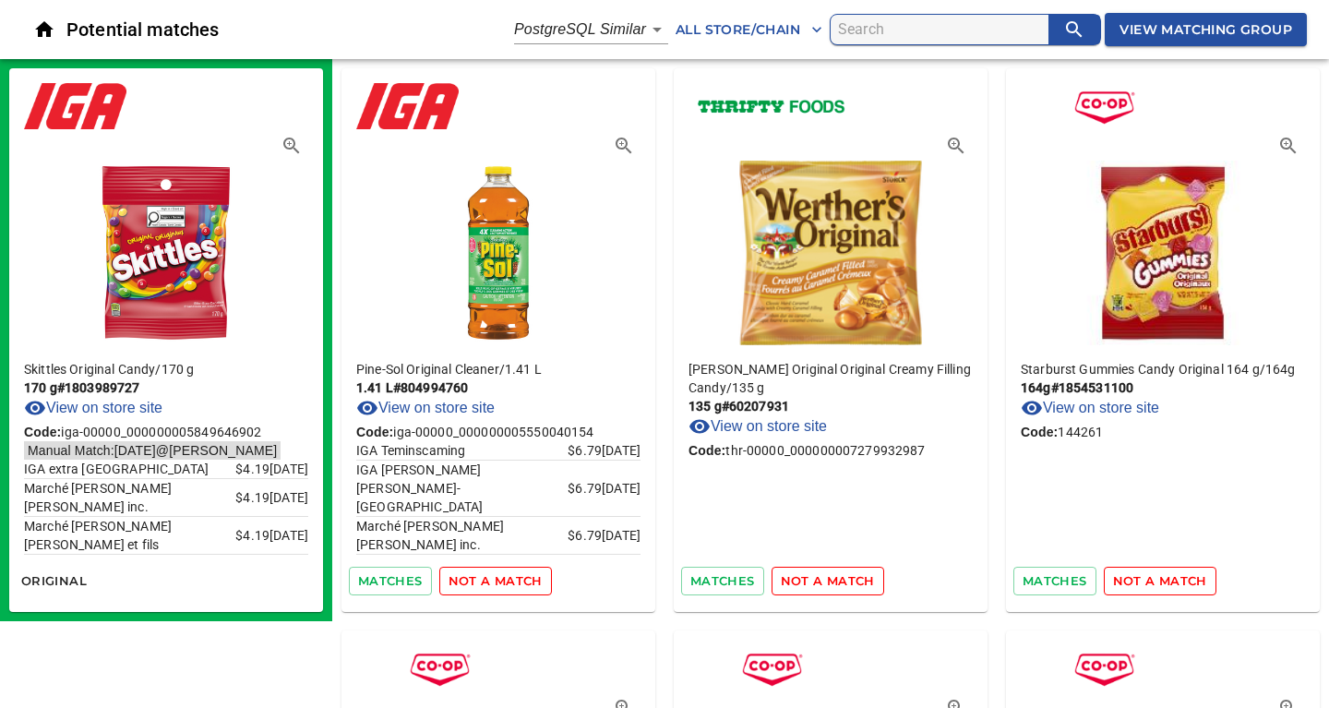
click at [483, 582] on span "not a match" at bounding box center [495, 580] width 94 height 21
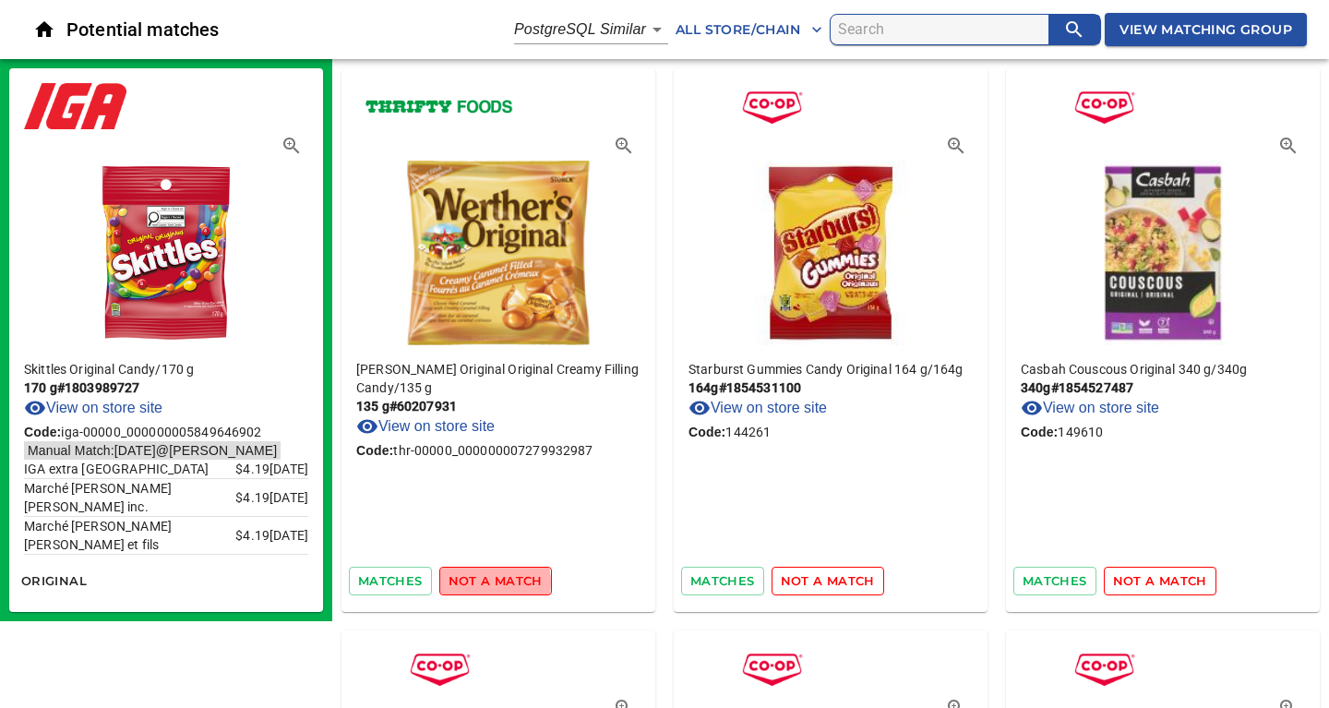
click at [483, 582] on span "not a match" at bounding box center [495, 580] width 94 height 21
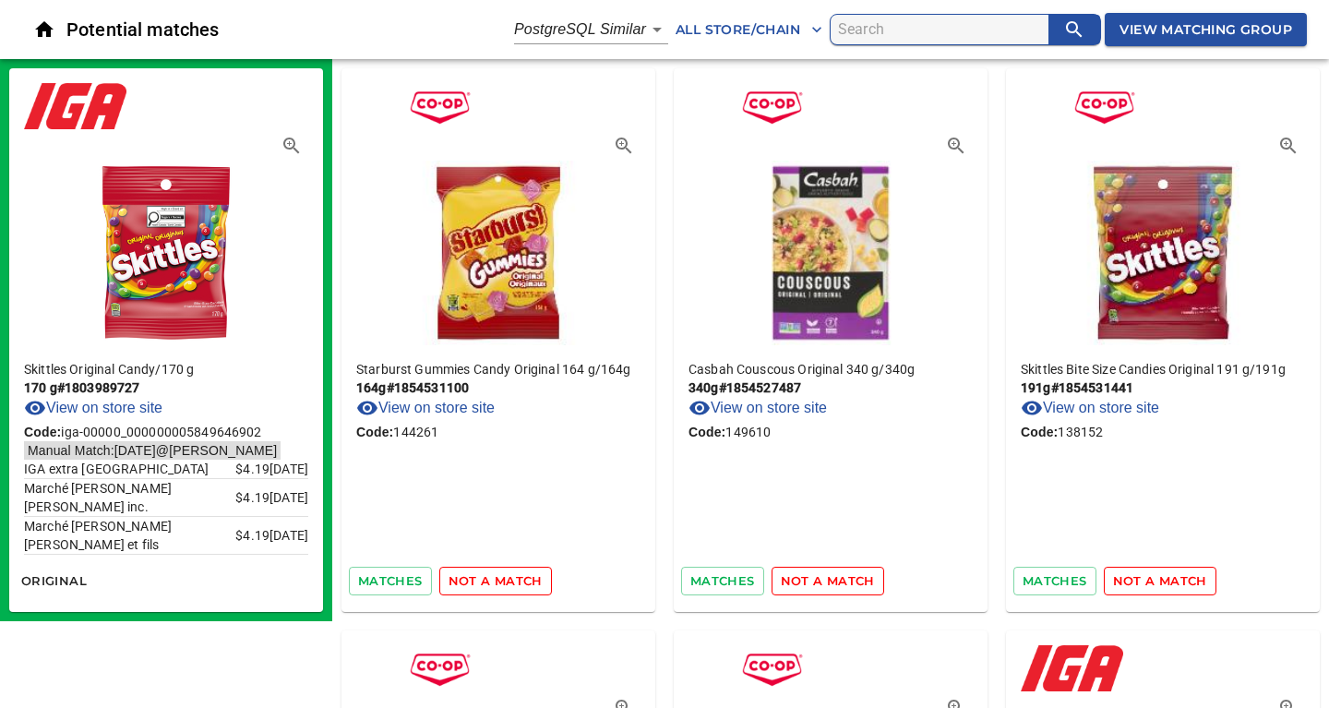
click at [483, 582] on span "not a match" at bounding box center [495, 580] width 94 height 21
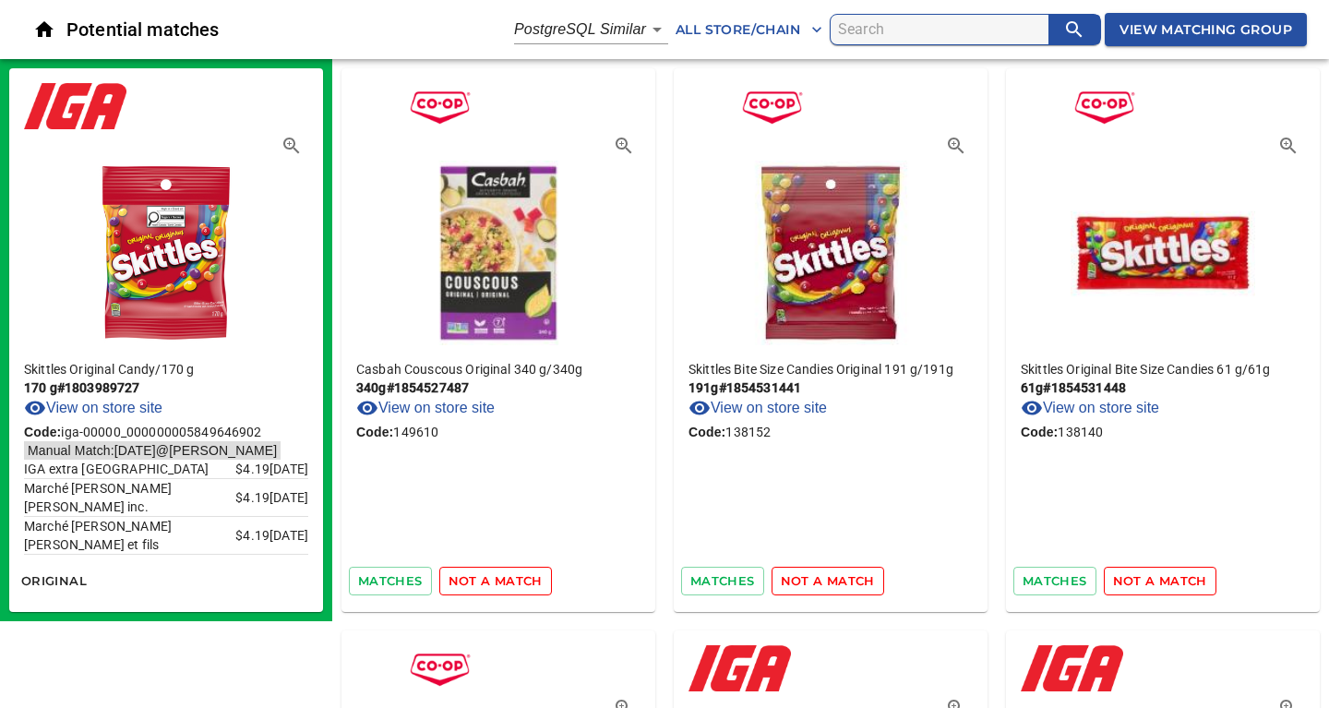
click at [483, 582] on span "not a match" at bounding box center [495, 580] width 94 height 21
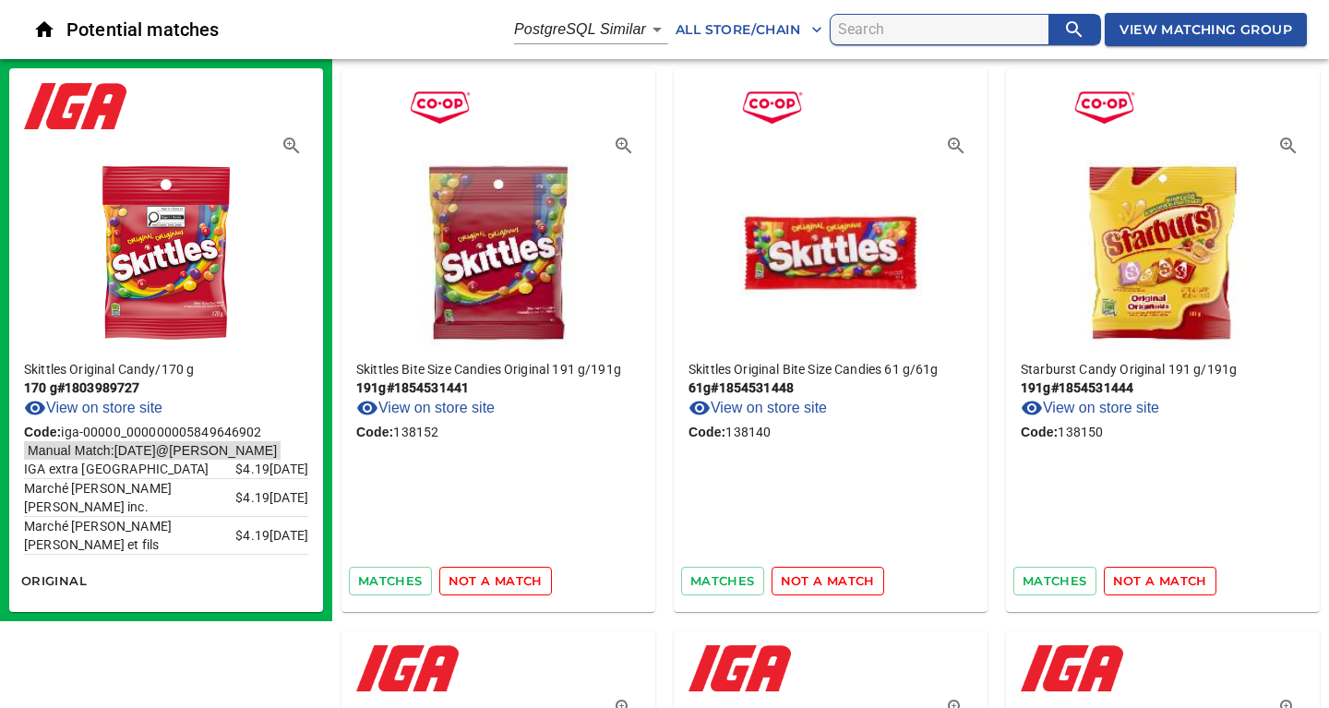
click at [483, 582] on span "not a match" at bounding box center [495, 580] width 94 height 21
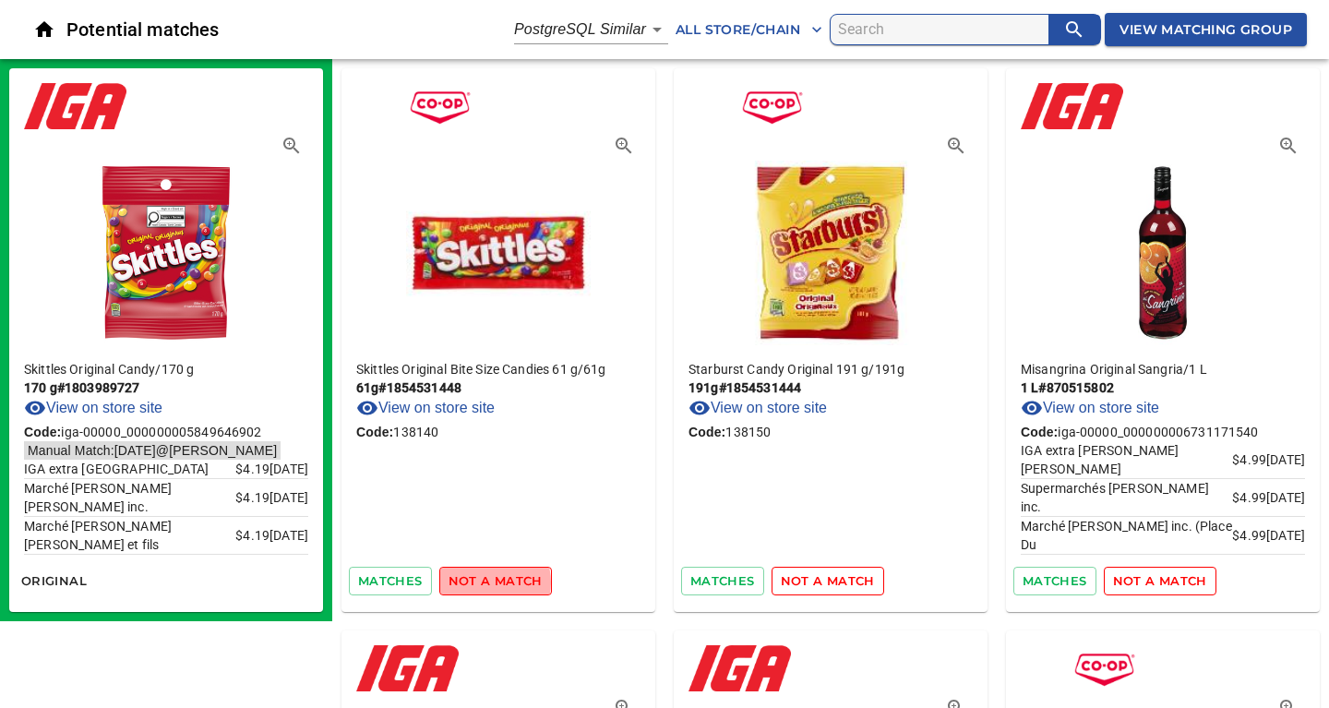
click at [483, 582] on span "not a match" at bounding box center [495, 580] width 94 height 21
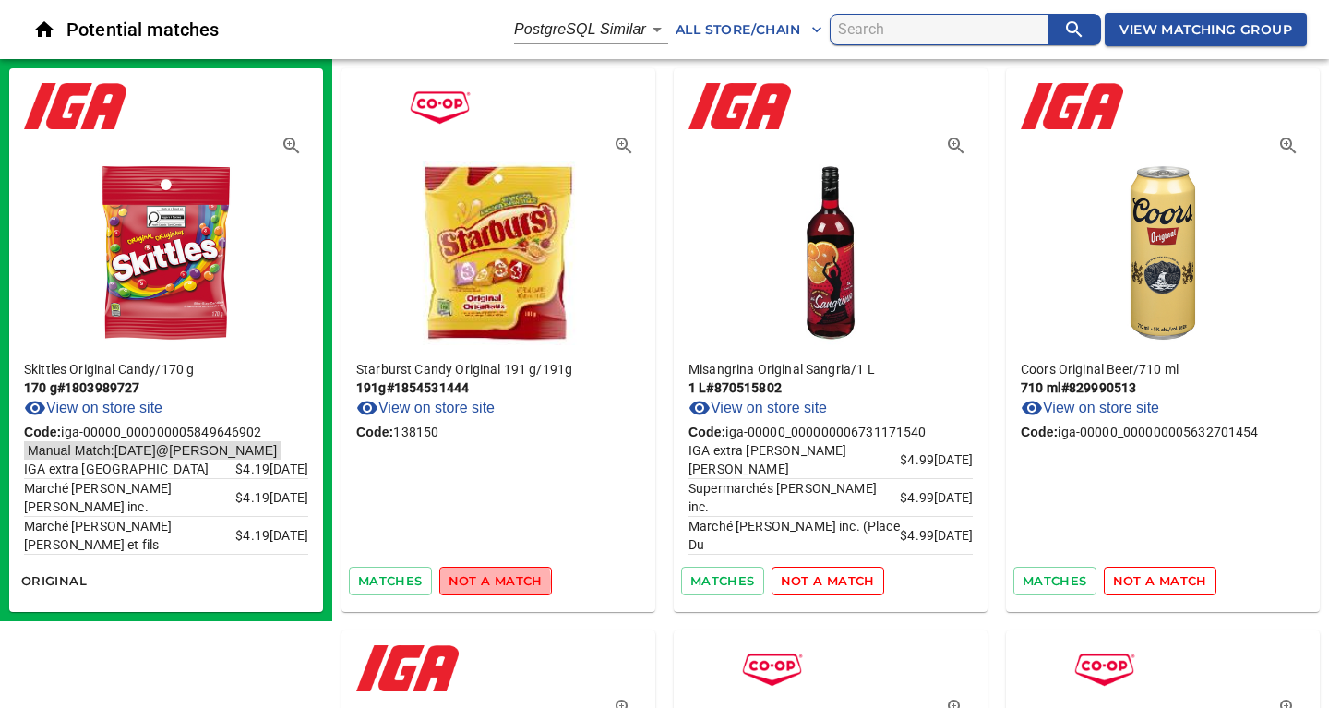
click at [483, 582] on span "not a match" at bounding box center [495, 580] width 94 height 21
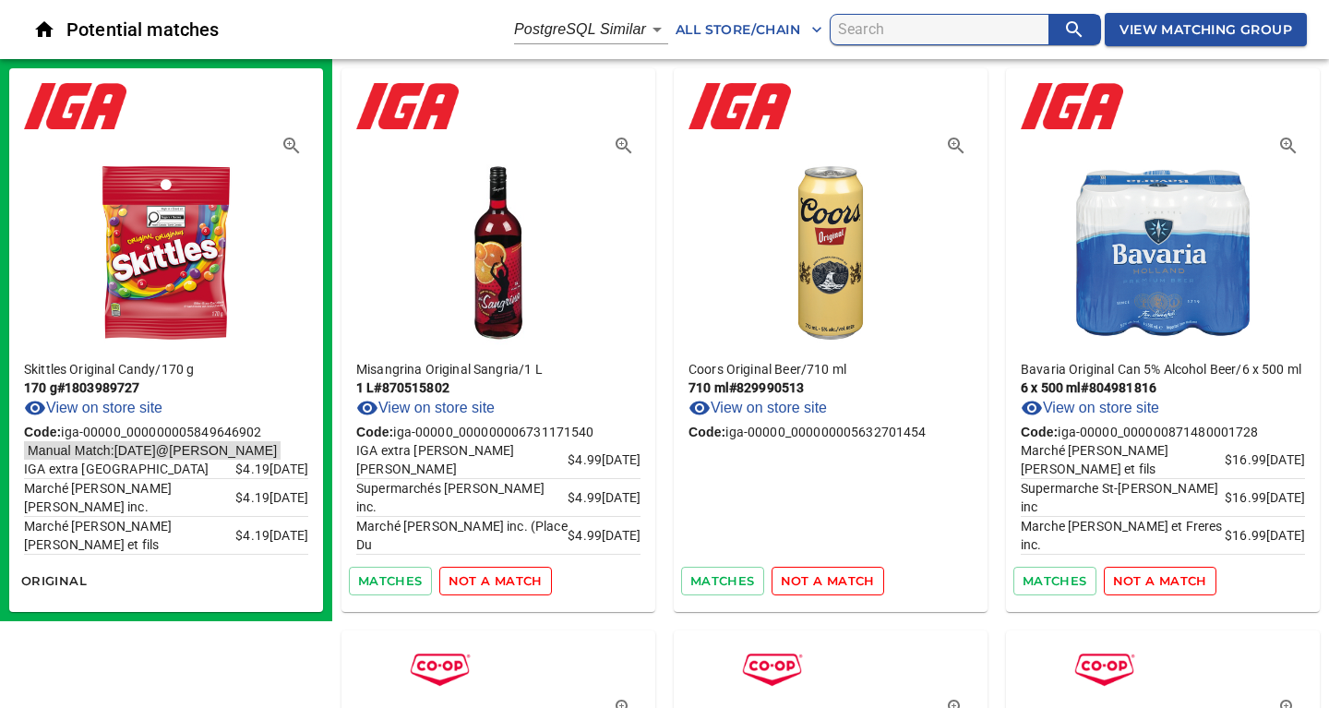
click at [483, 582] on span "not a match" at bounding box center [495, 580] width 94 height 21
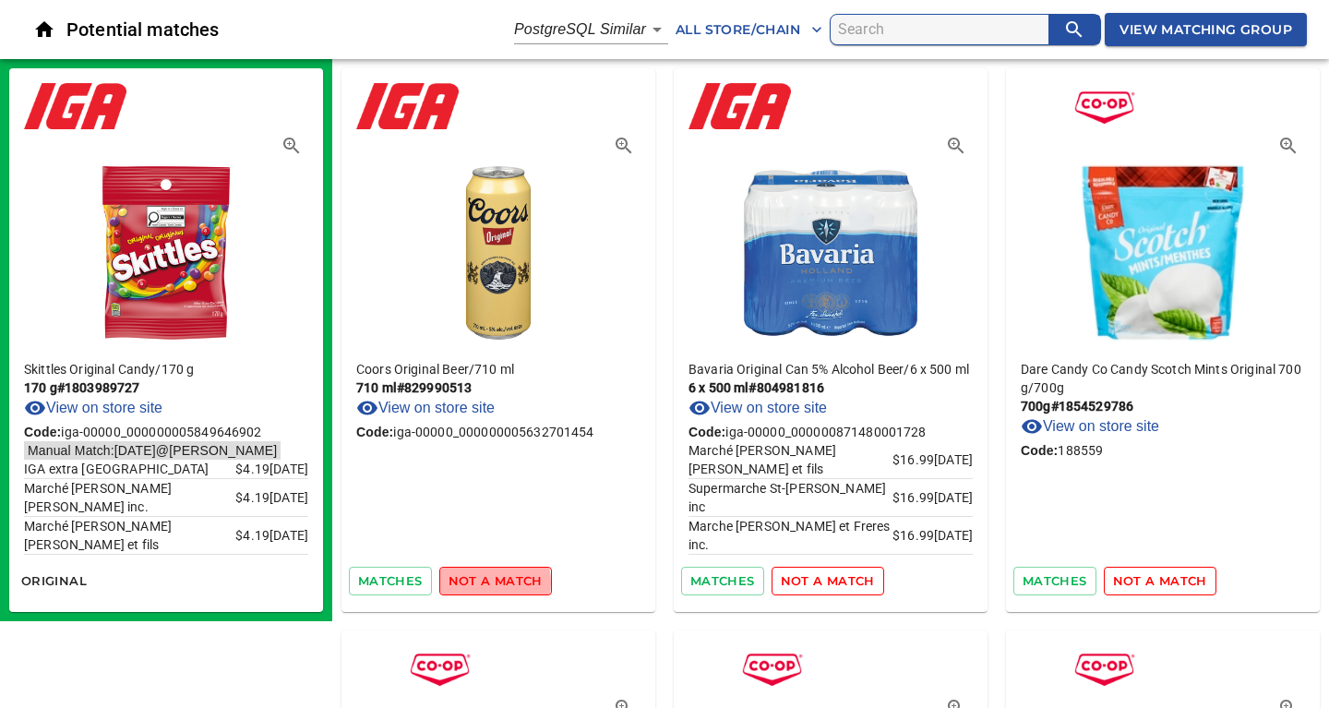
click at [483, 582] on span "not a match" at bounding box center [495, 580] width 94 height 21
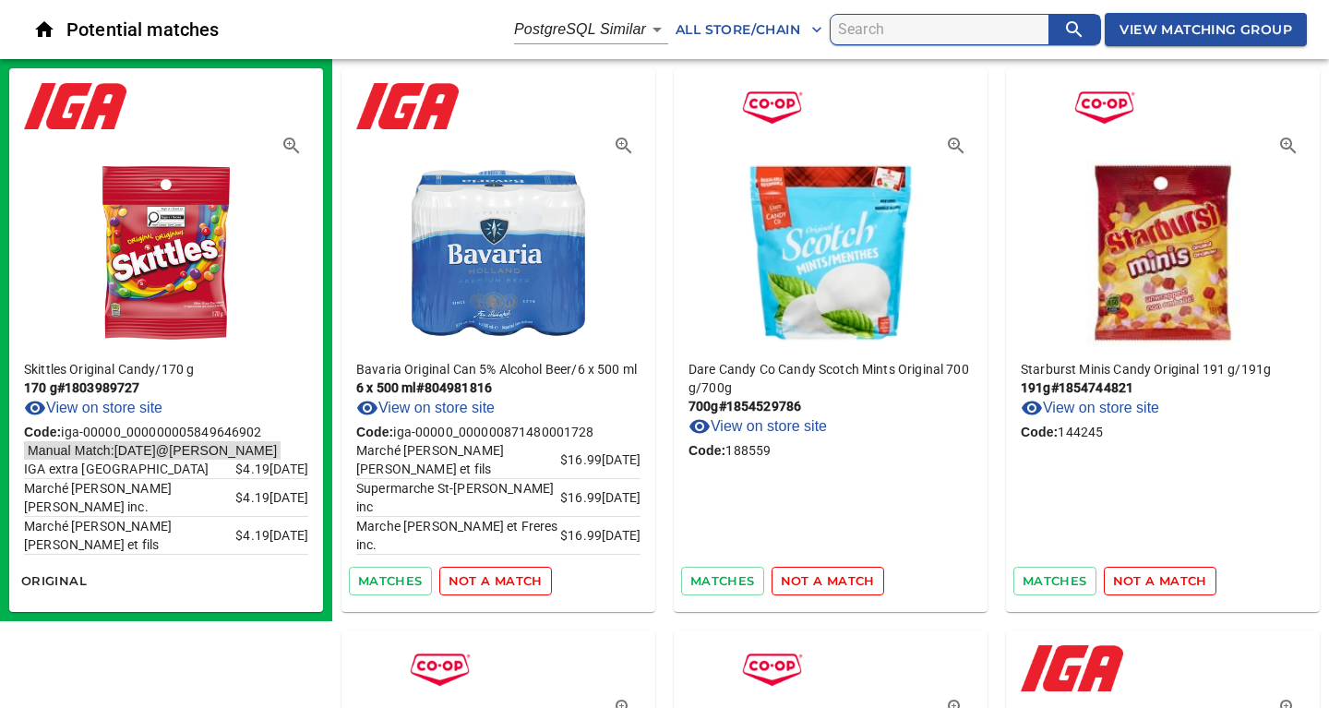
click at [483, 582] on span "not a match" at bounding box center [495, 580] width 94 height 21
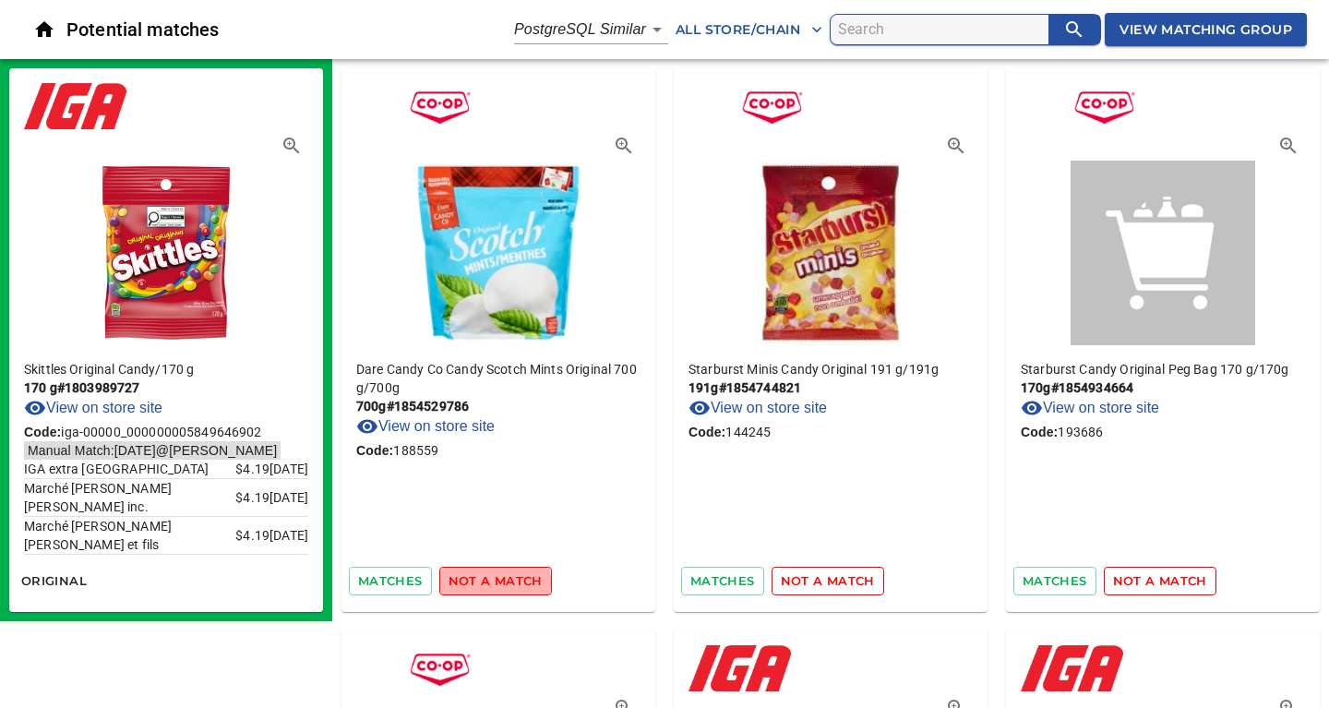
click at [483, 582] on span "not a match" at bounding box center [495, 580] width 94 height 21
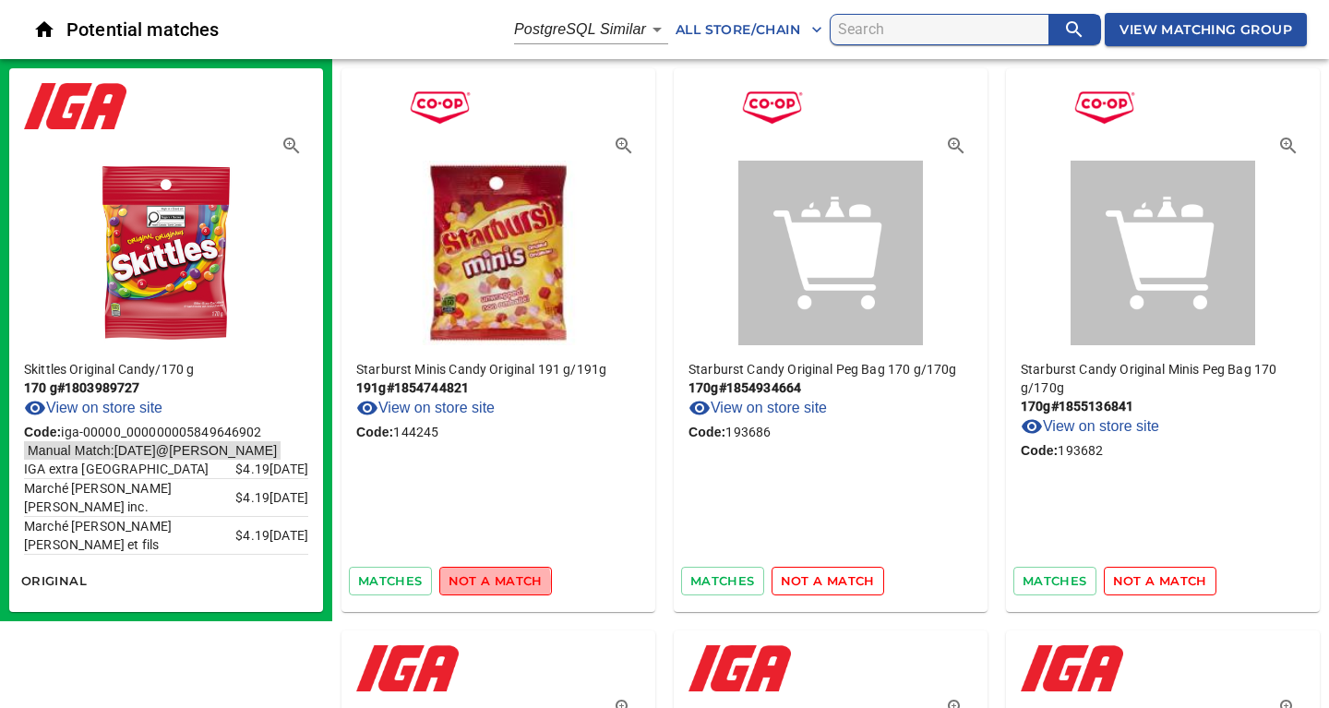
click at [483, 582] on span "not a match" at bounding box center [495, 580] width 94 height 21
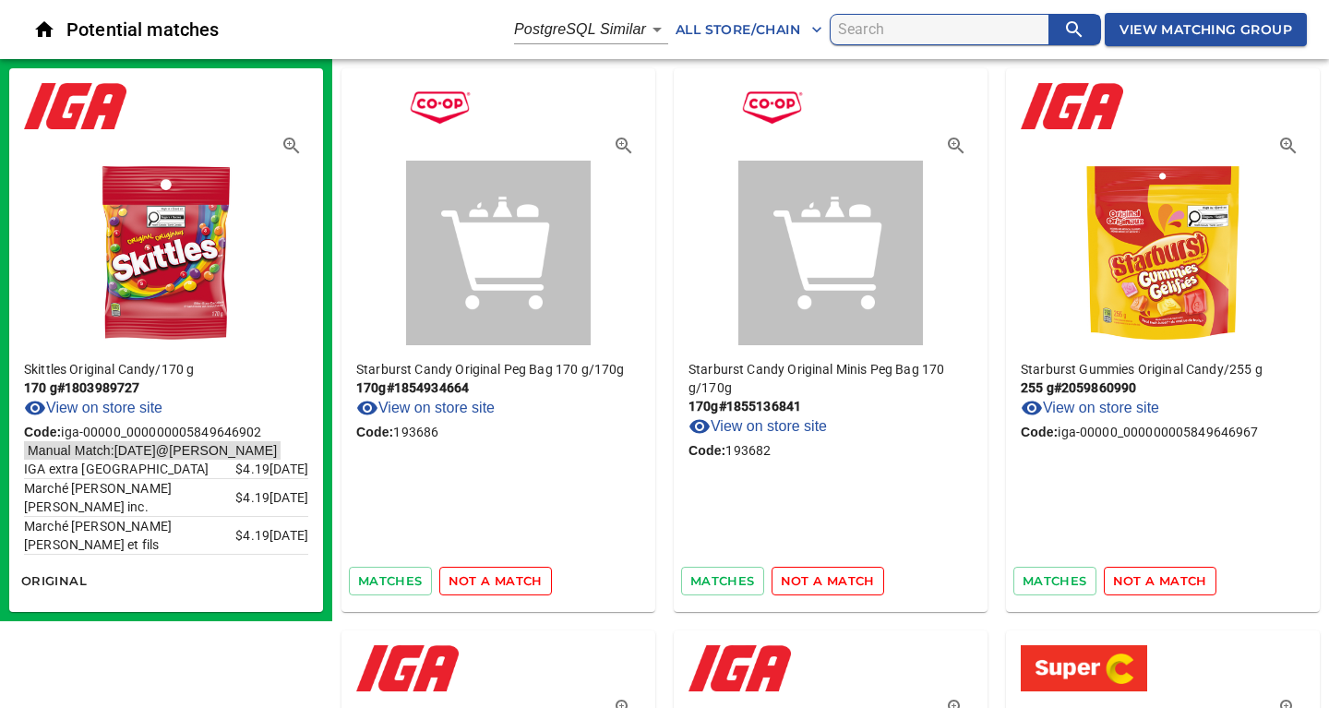
click at [483, 582] on span "not a match" at bounding box center [495, 580] width 94 height 21
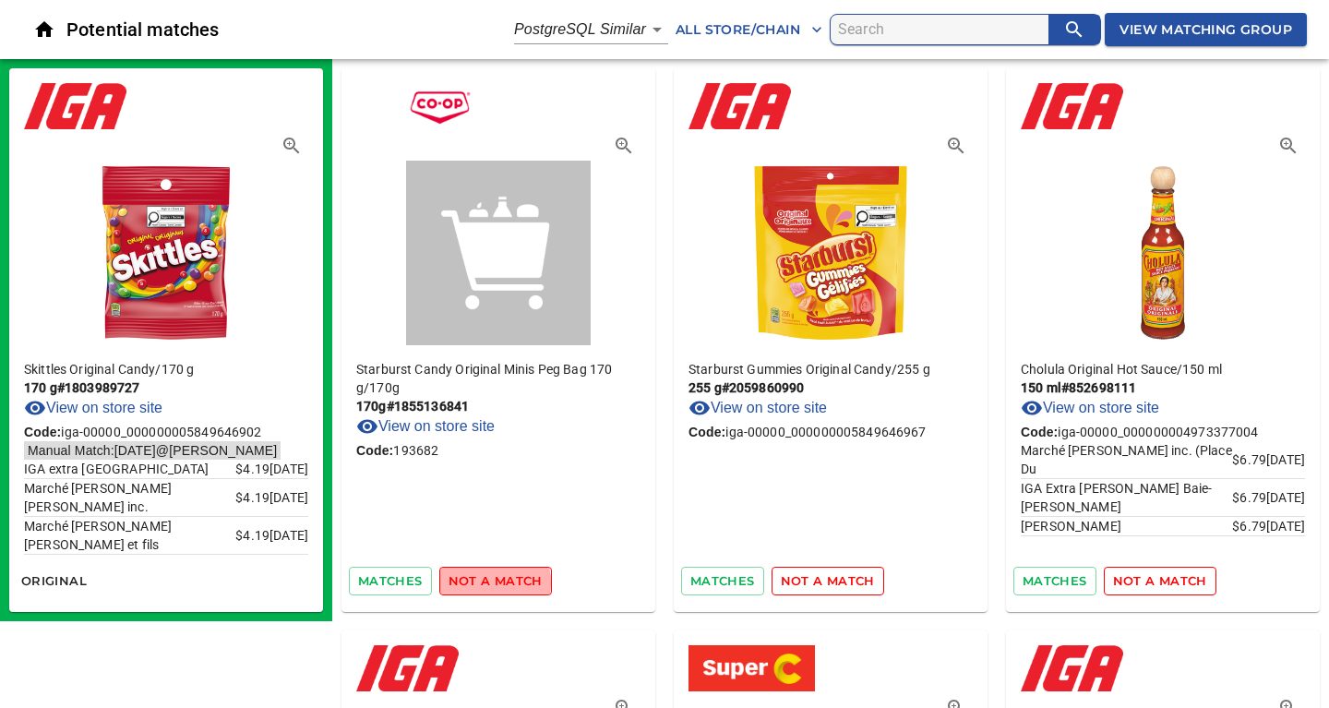
click at [483, 582] on span "not a match" at bounding box center [495, 580] width 94 height 21
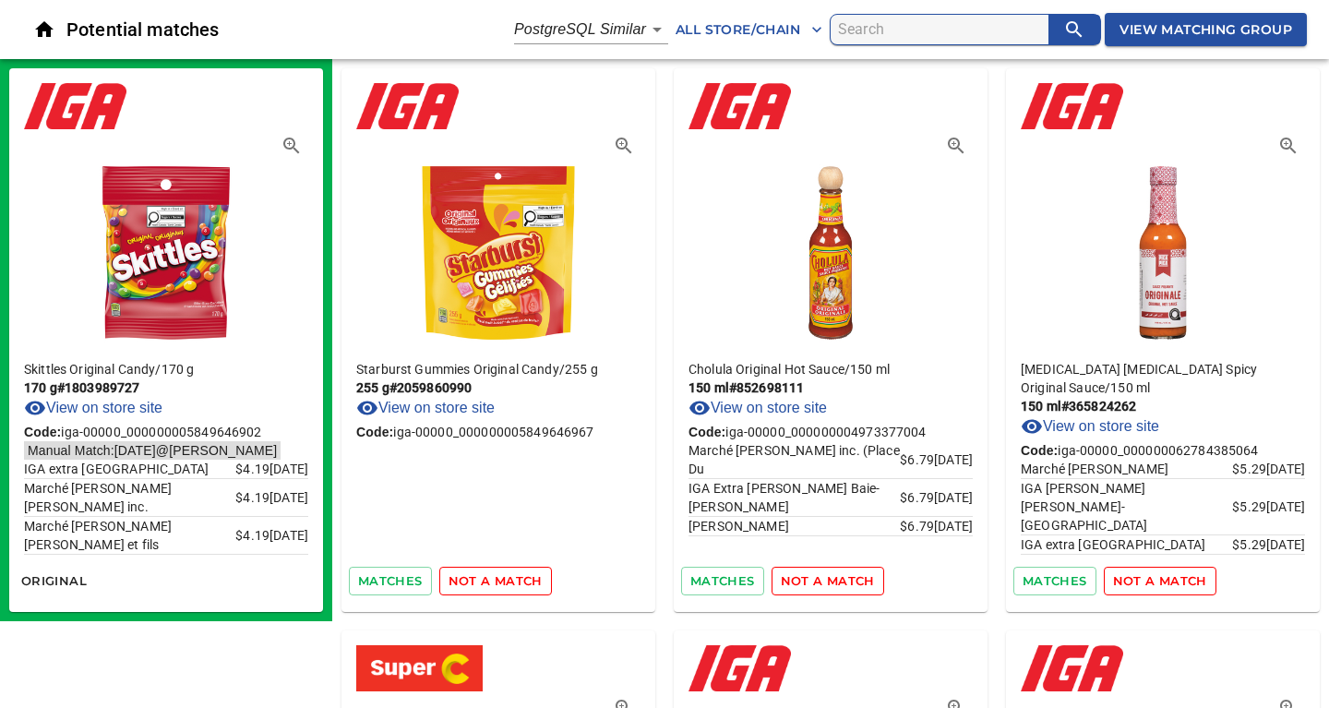
click at [483, 582] on span "not a match" at bounding box center [495, 580] width 94 height 21
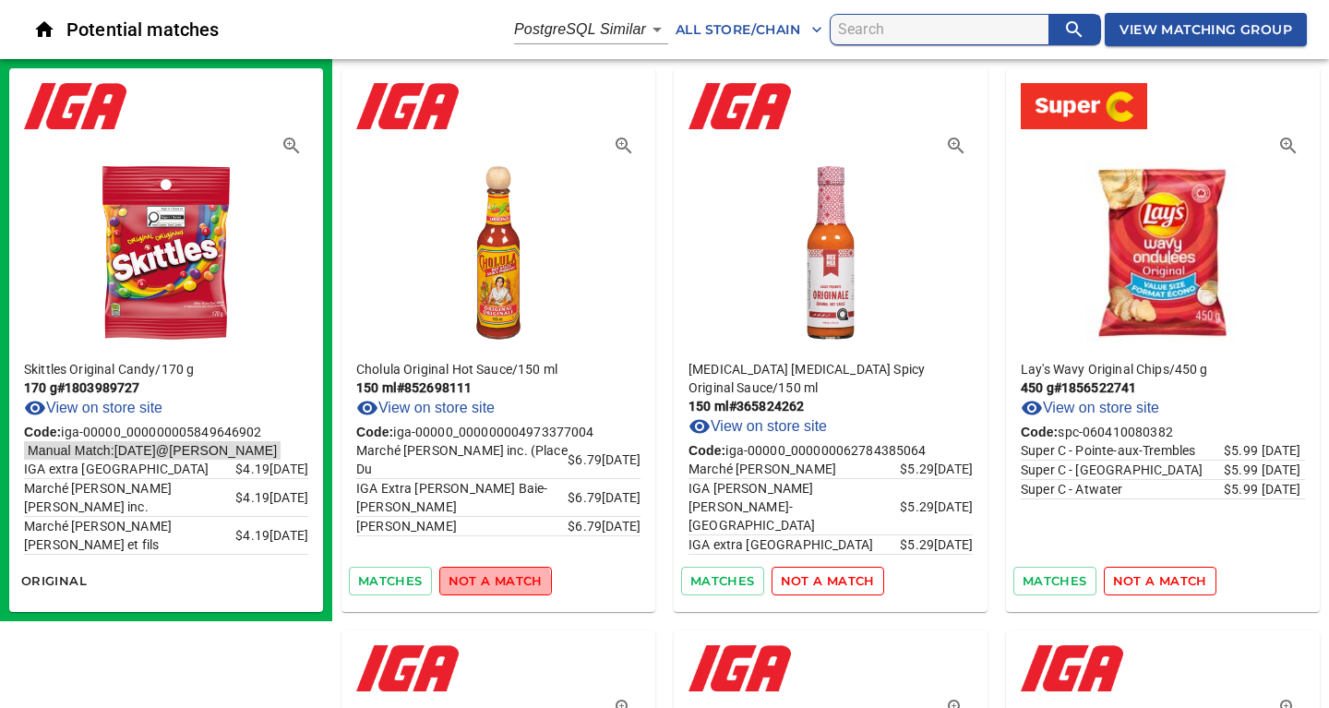
click at [483, 582] on span "not a match" at bounding box center [495, 580] width 94 height 21
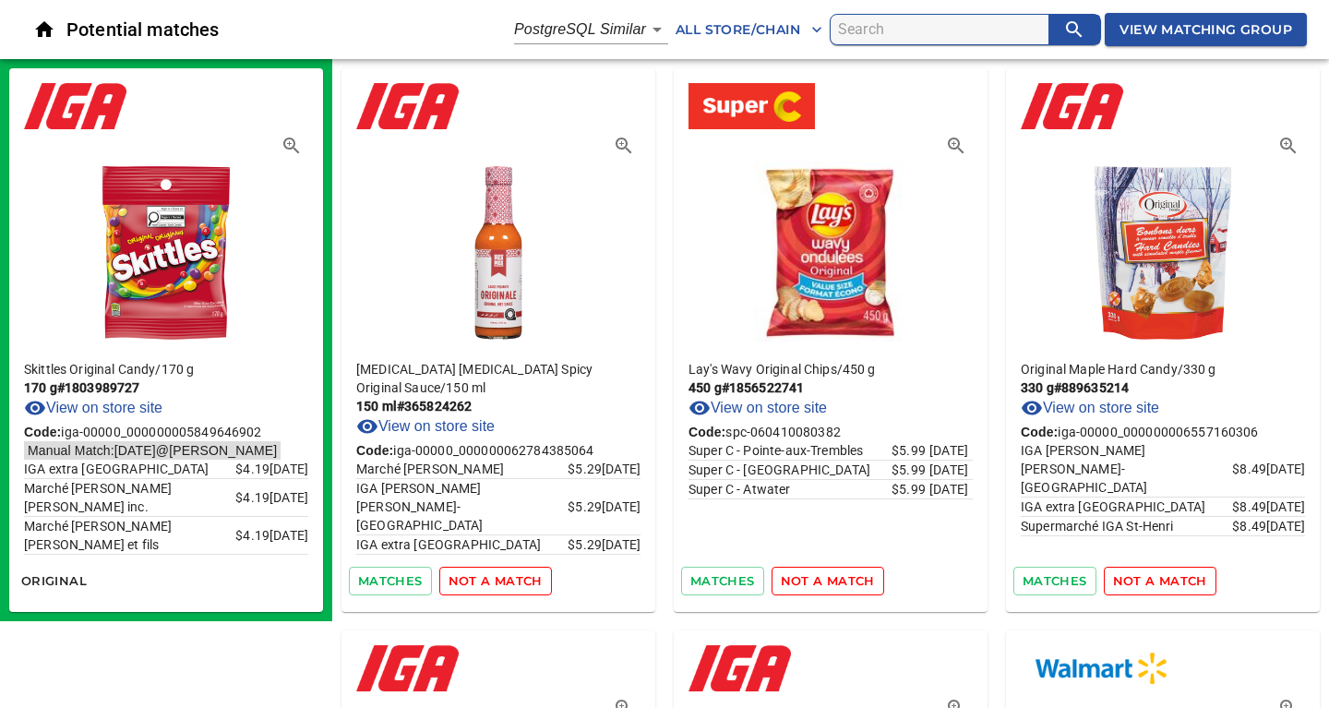
click at [483, 582] on span "not a match" at bounding box center [495, 580] width 94 height 21
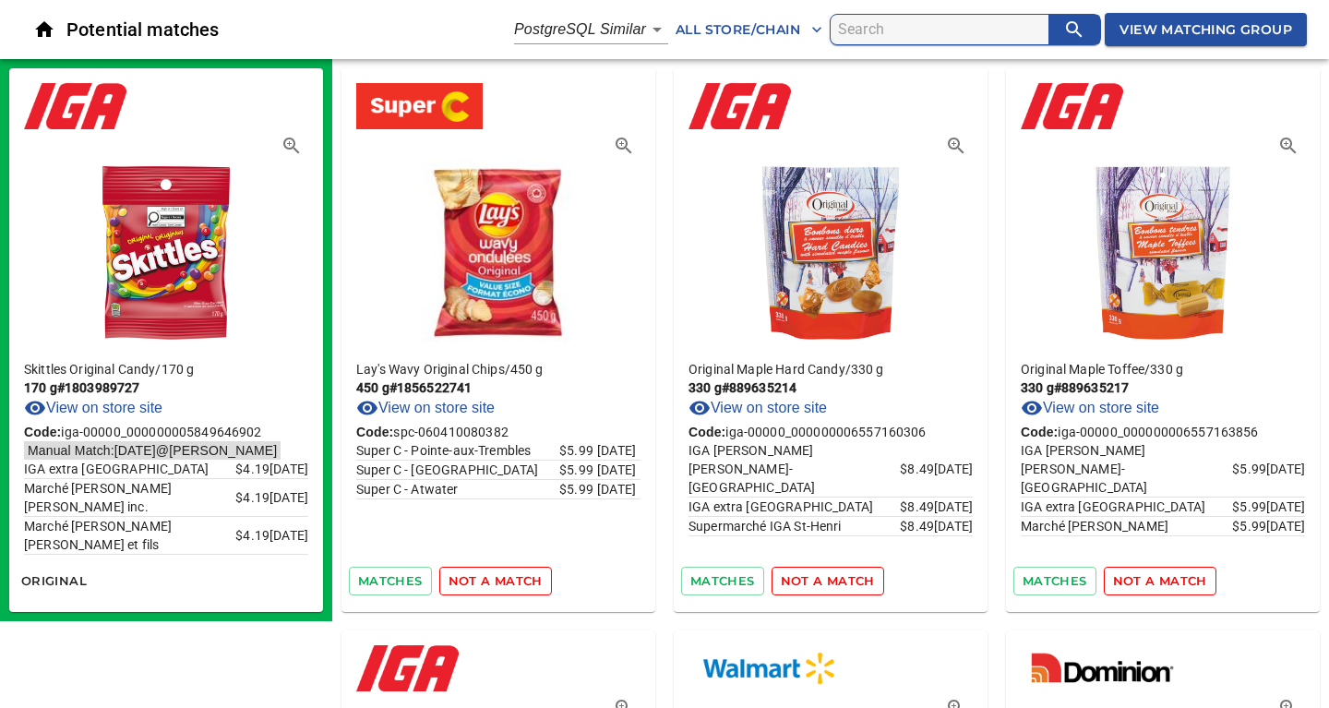
click at [483, 582] on span "not a match" at bounding box center [495, 580] width 94 height 21
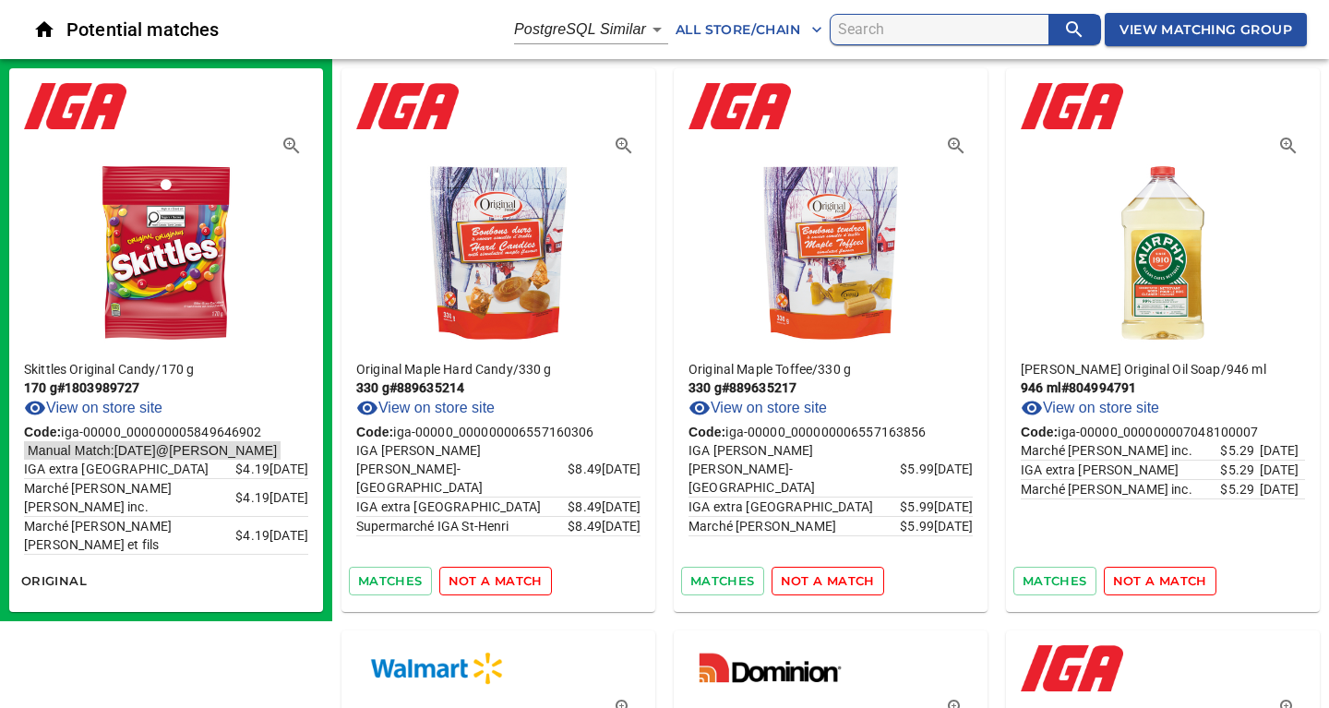
click at [483, 582] on span "not a match" at bounding box center [495, 580] width 94 height 21
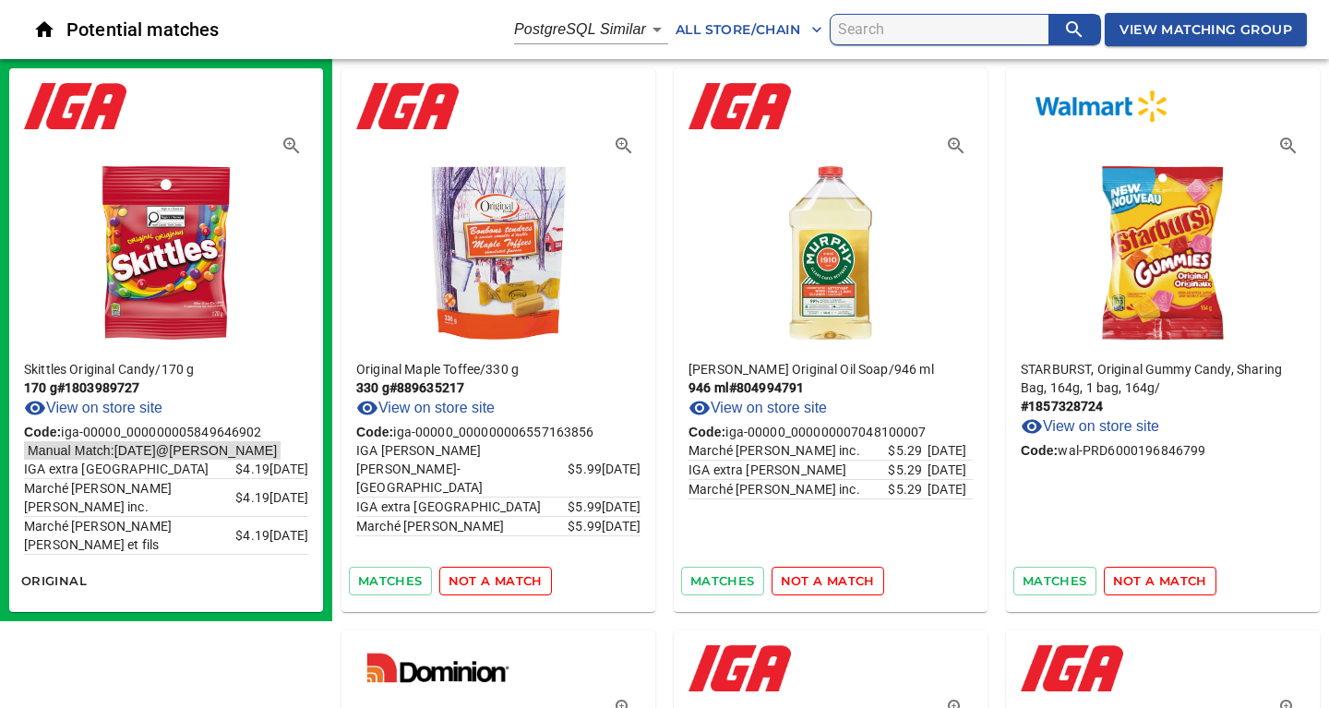
click at [483, 582] on span "not a match" at bounding box center [495, 580] width 94 height 21
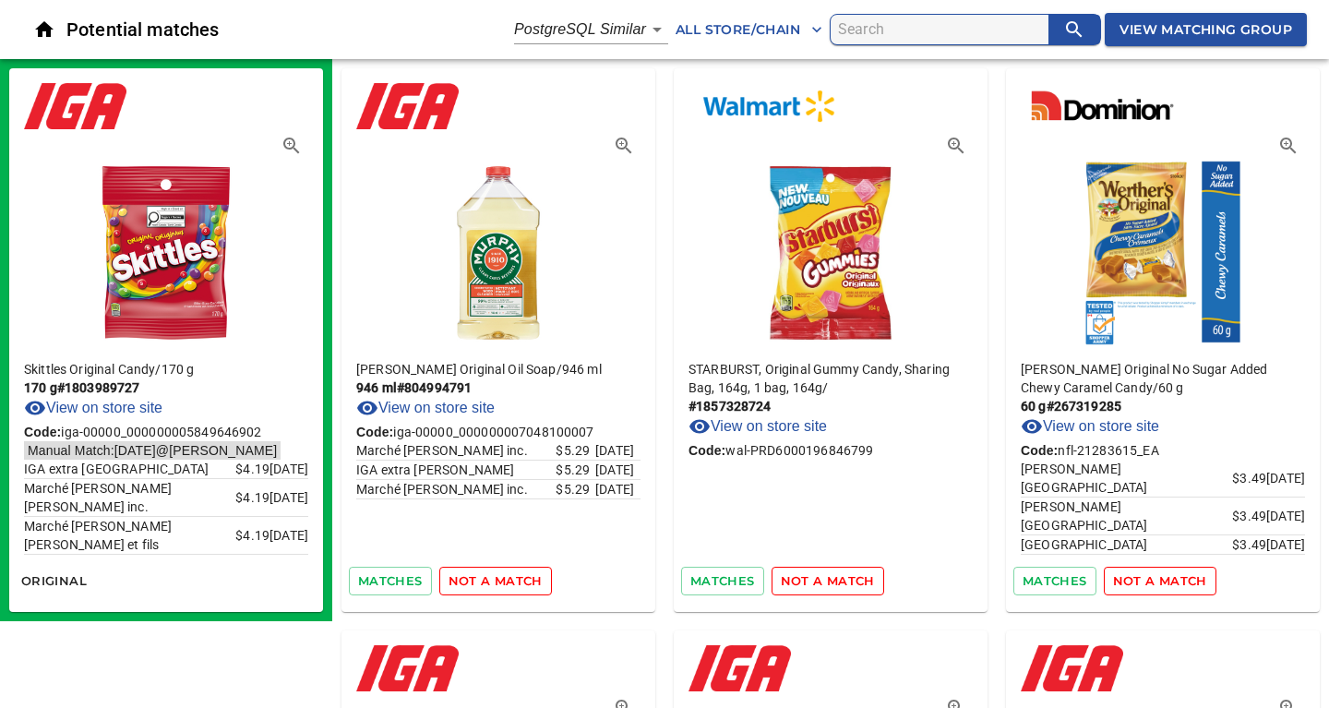
click at [483, 582] on span "not a match" at bounding box center [495, 580] width 94 height 21
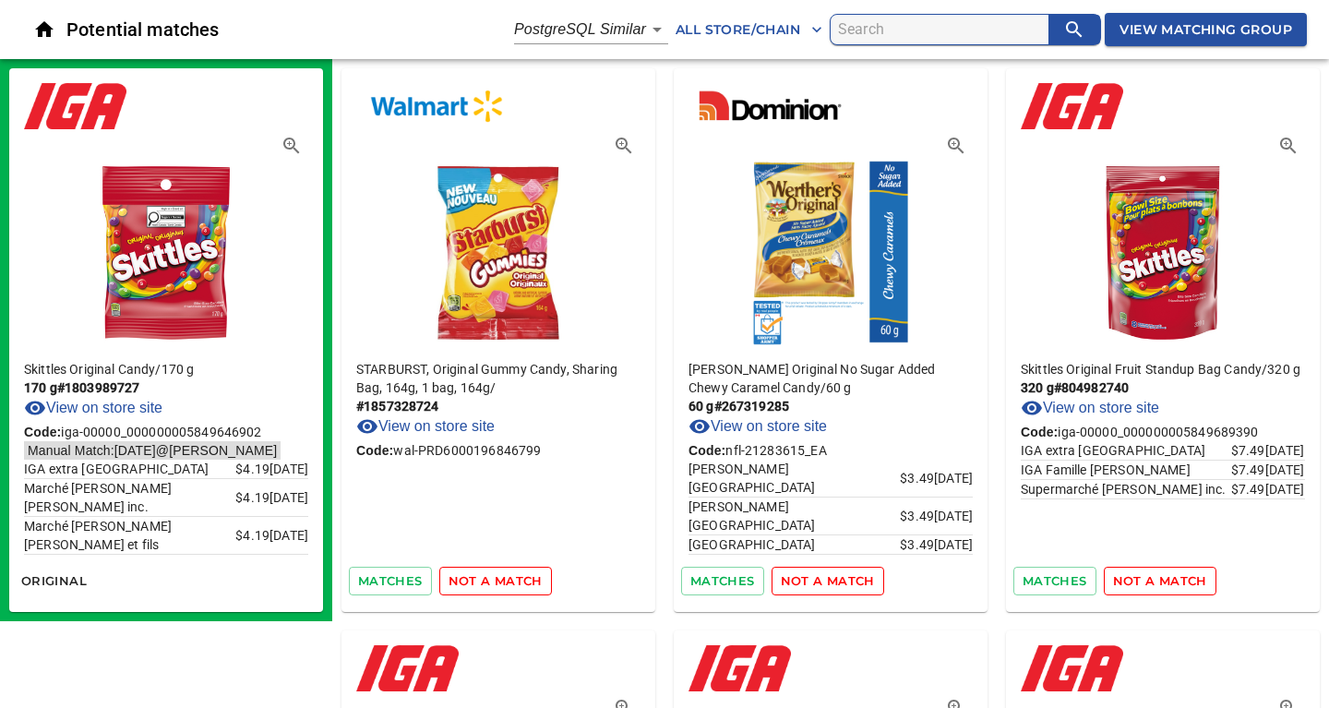
click at [483, 582] on span "not a match" at bounding box center [495, 580] width 94 height 21
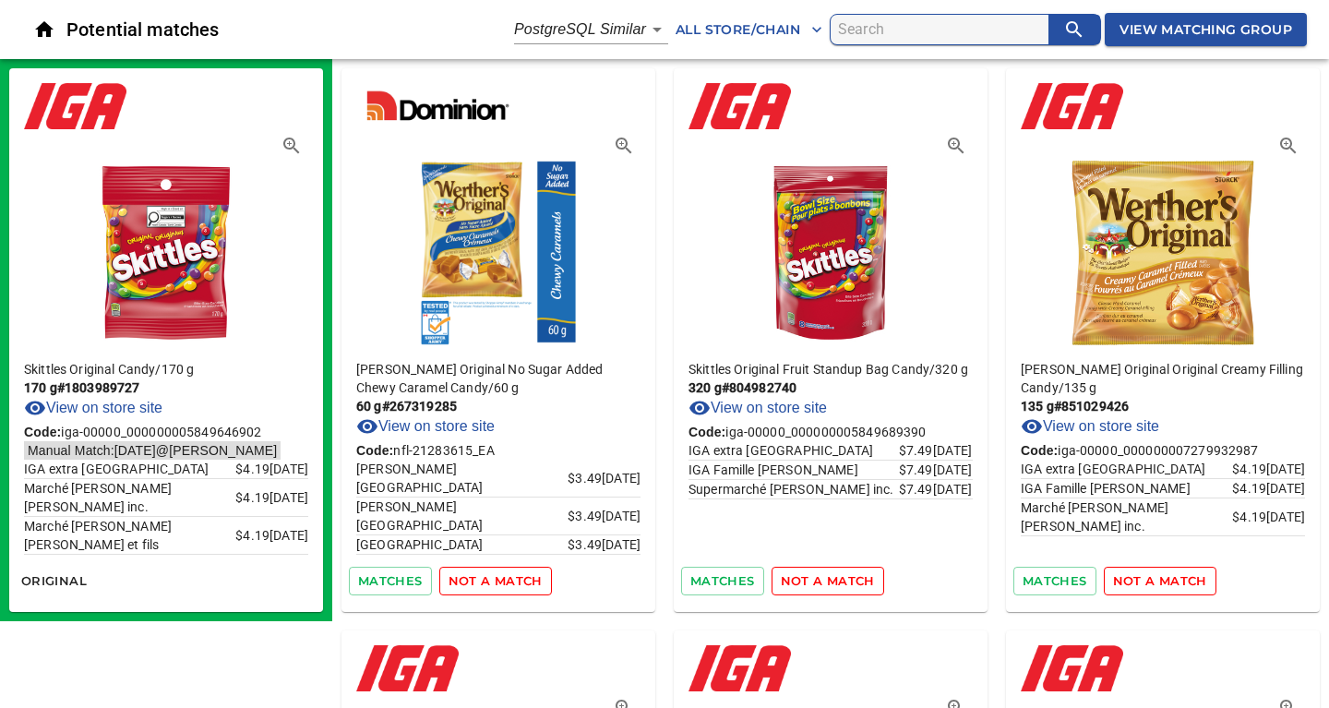
click at [483, 582] on span "not a match" at bounding box center [495, 580] width 94 height 21
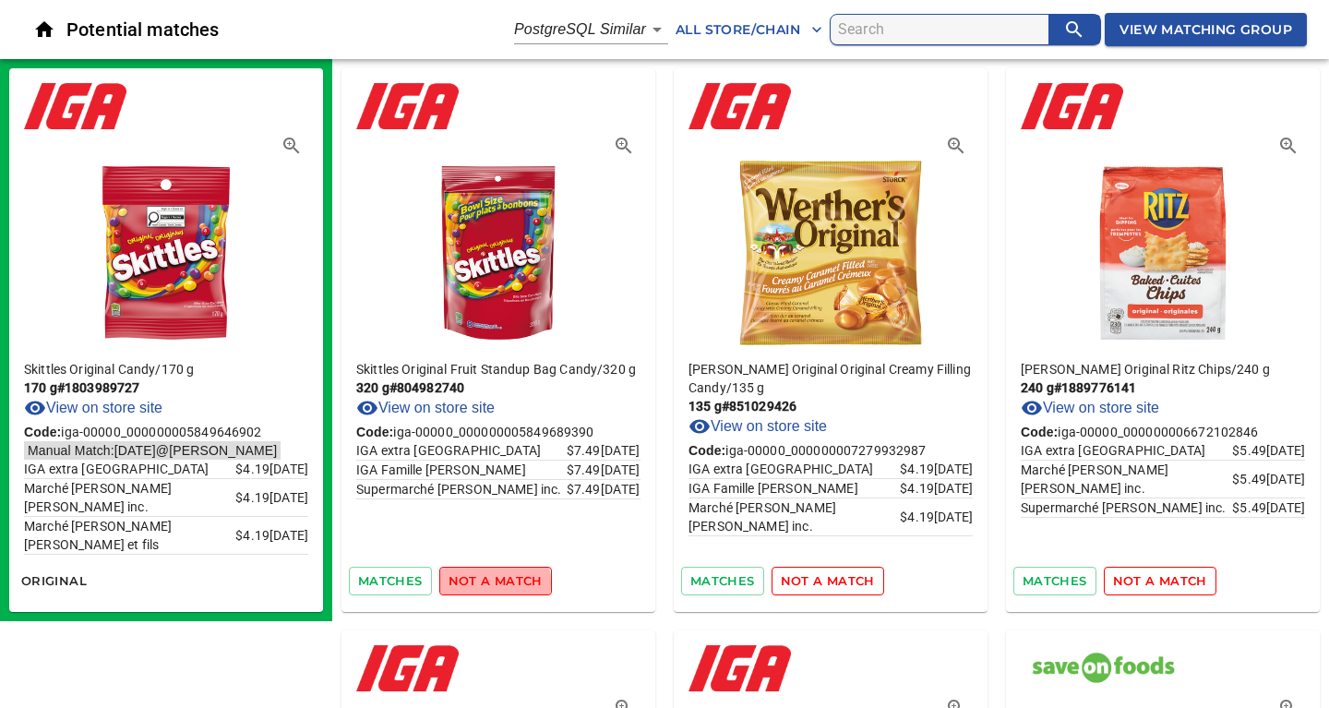
click at [483, 582] on span "not a match" at bounding box center [495, 580] width 94 height 21
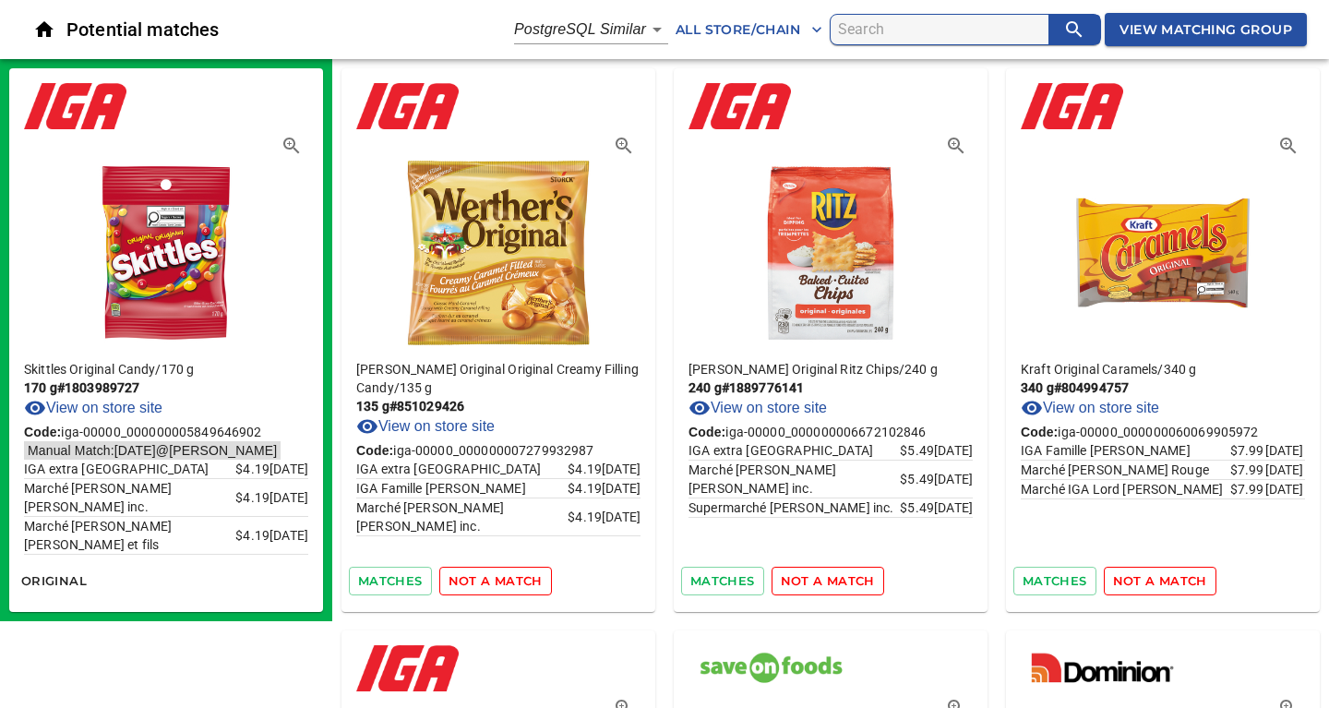
click at [483, 582] on span "not a match" at bounding box center [495, 580] width 94 height 21
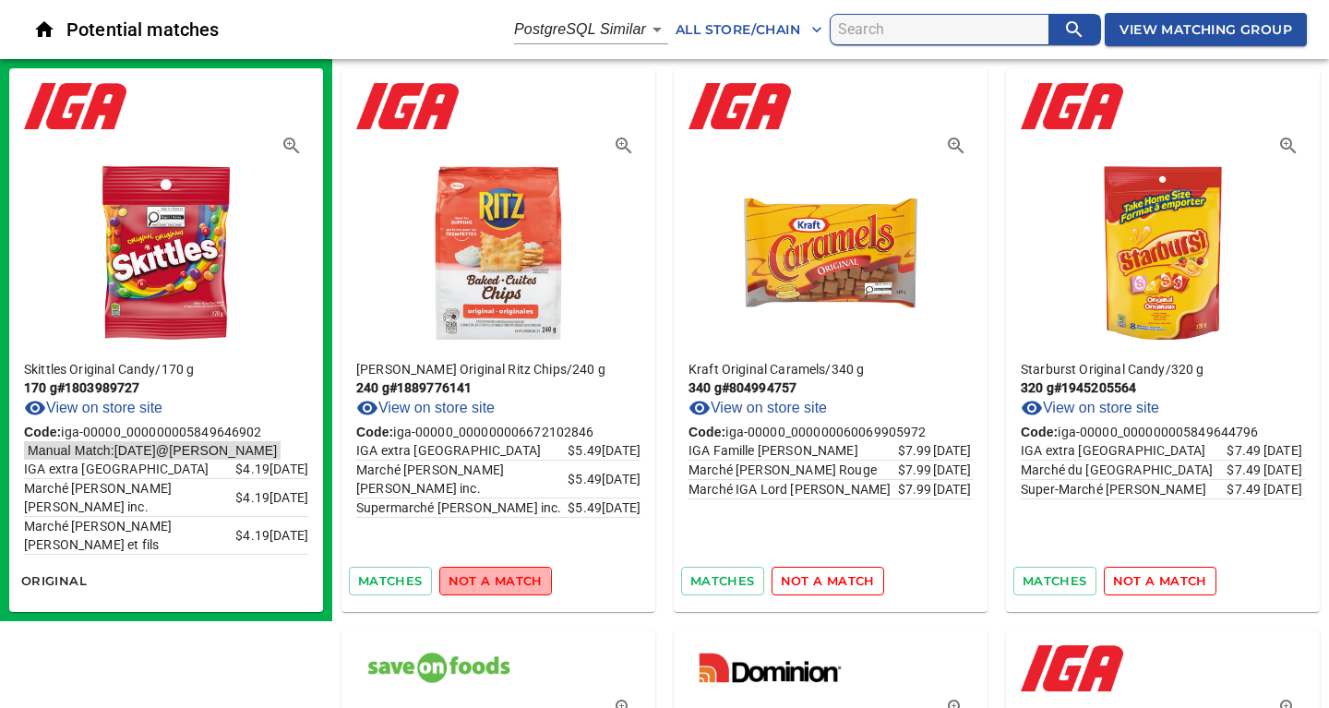
click at [483, 582] on span "not a match" at bounding box center [495, 580] width 94 height 21
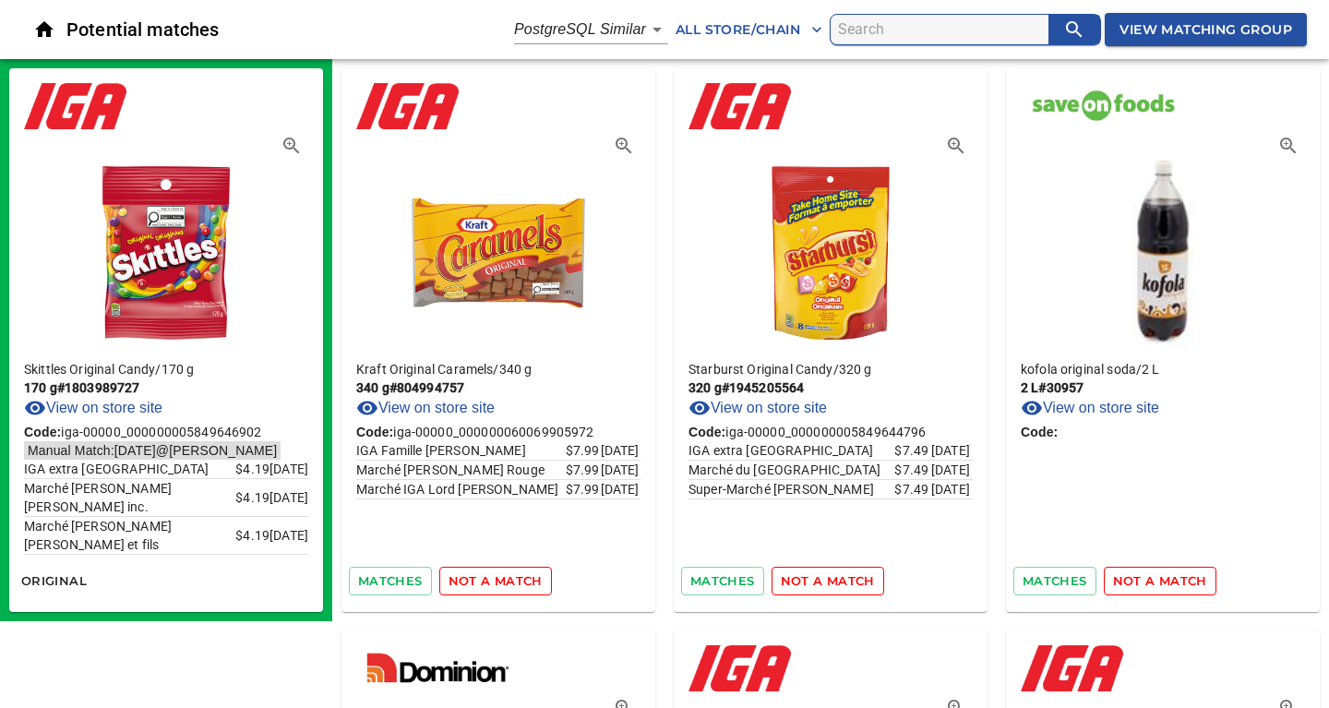
click at [483, 582] on span "not a match" at bounding box center [495, 580] width 94 height 21
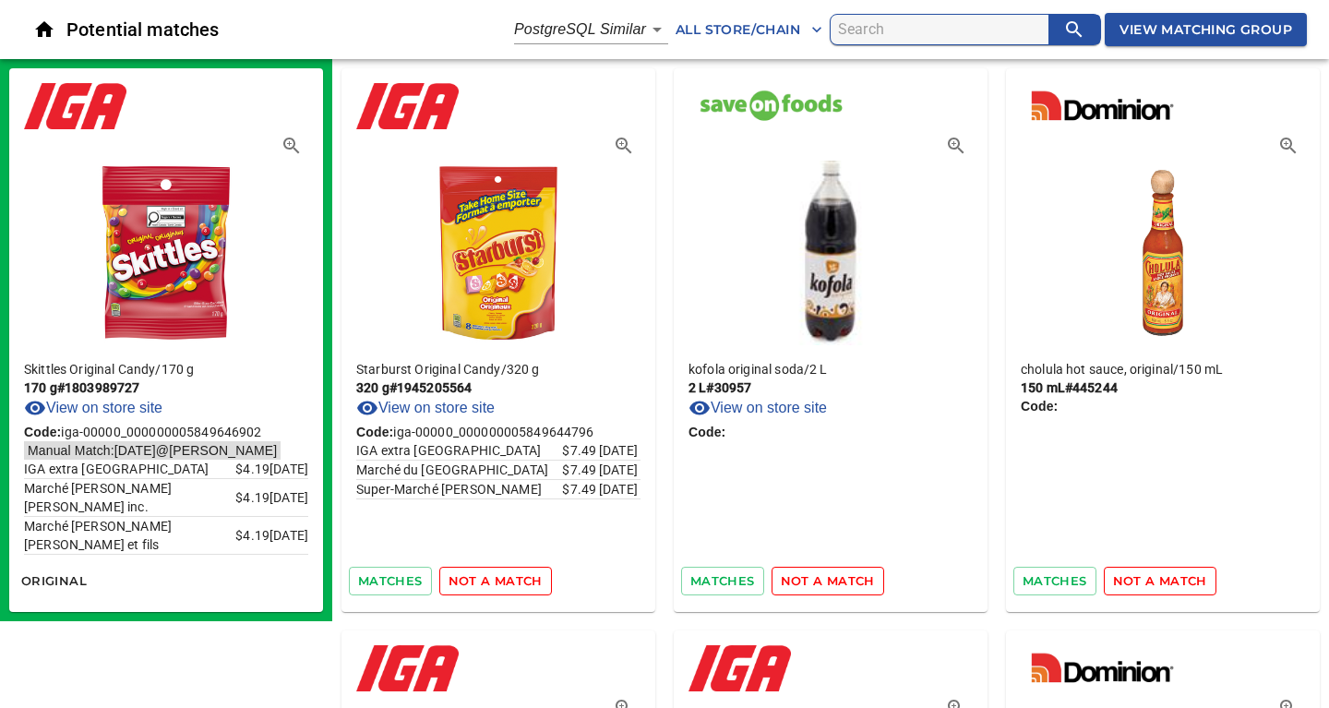
click at [483, 582] on span "not a match" at bounding box center [495, 580] width 94 height 21
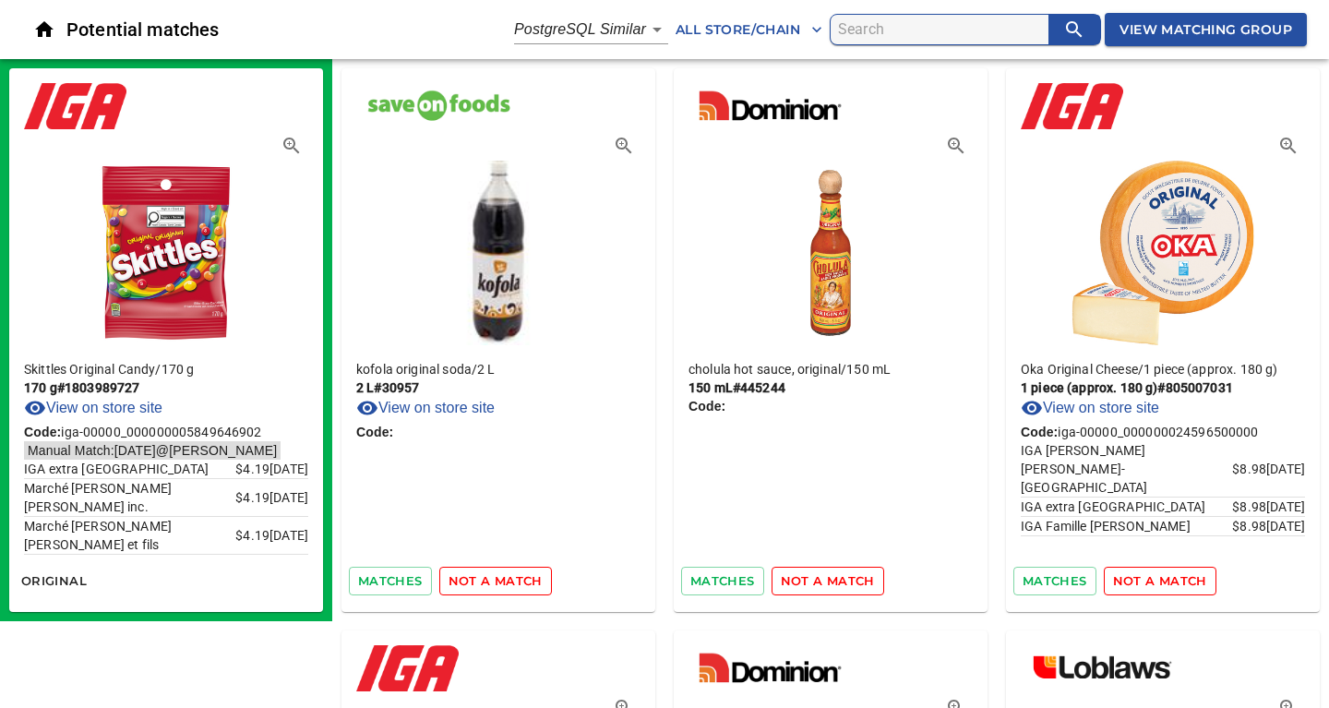
click at [483, 582] on span "not a match" at bounding box center [495, 580] width 94 height 21
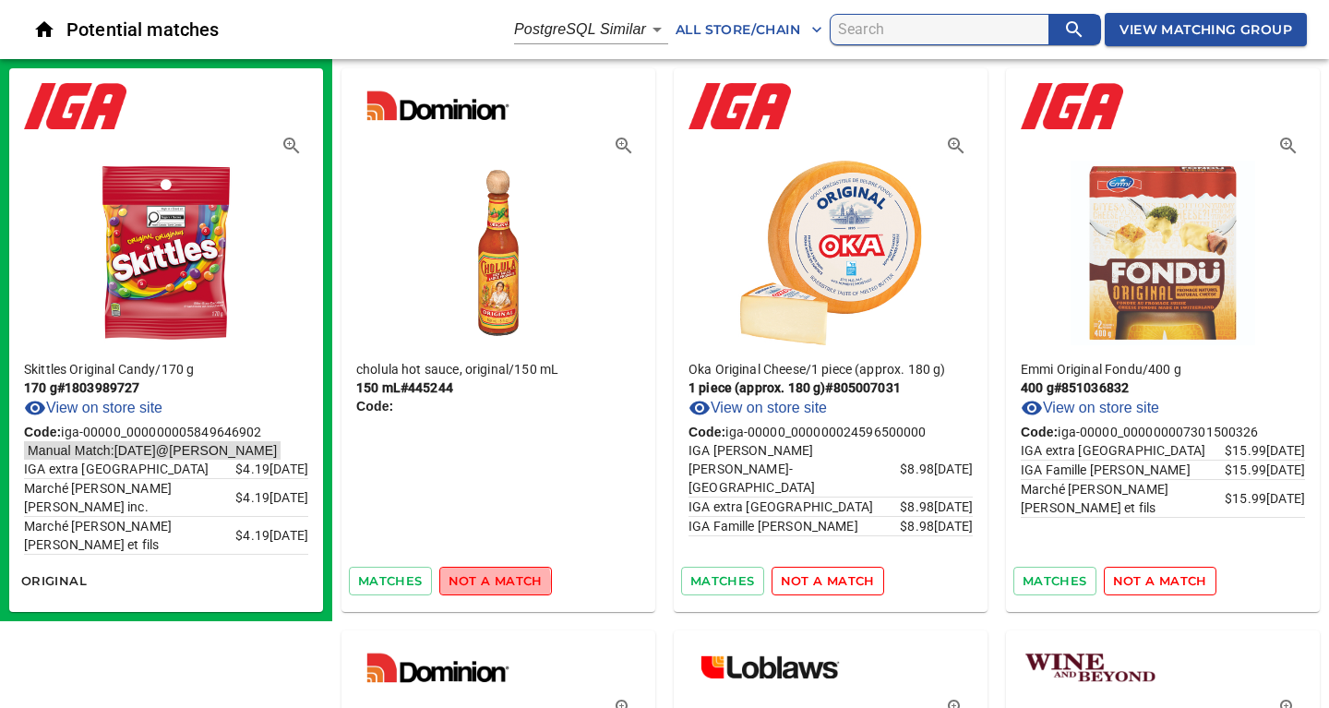
click at [483, 582] on span "not a match" at bounding box center [495, 580] width 94 height 21
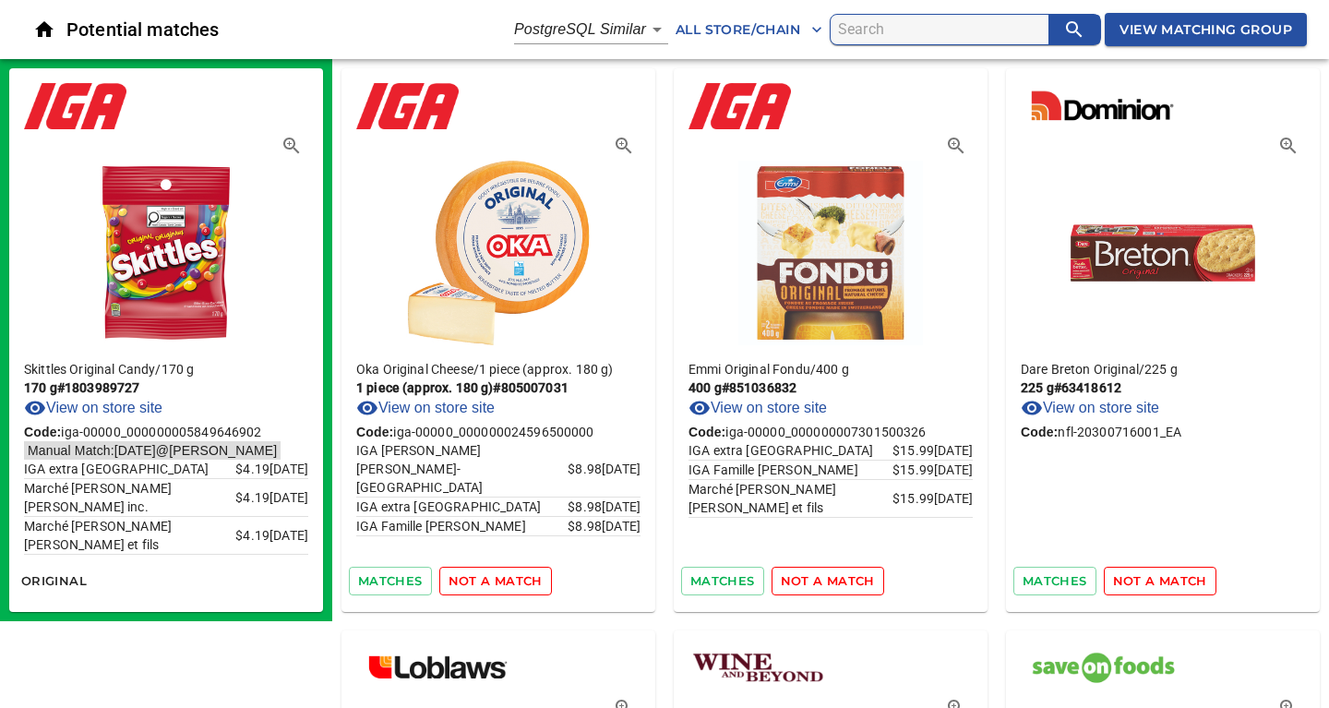
click at [483, 582] on span "not a match" at bounding box center [495, 580] width 94 height 21
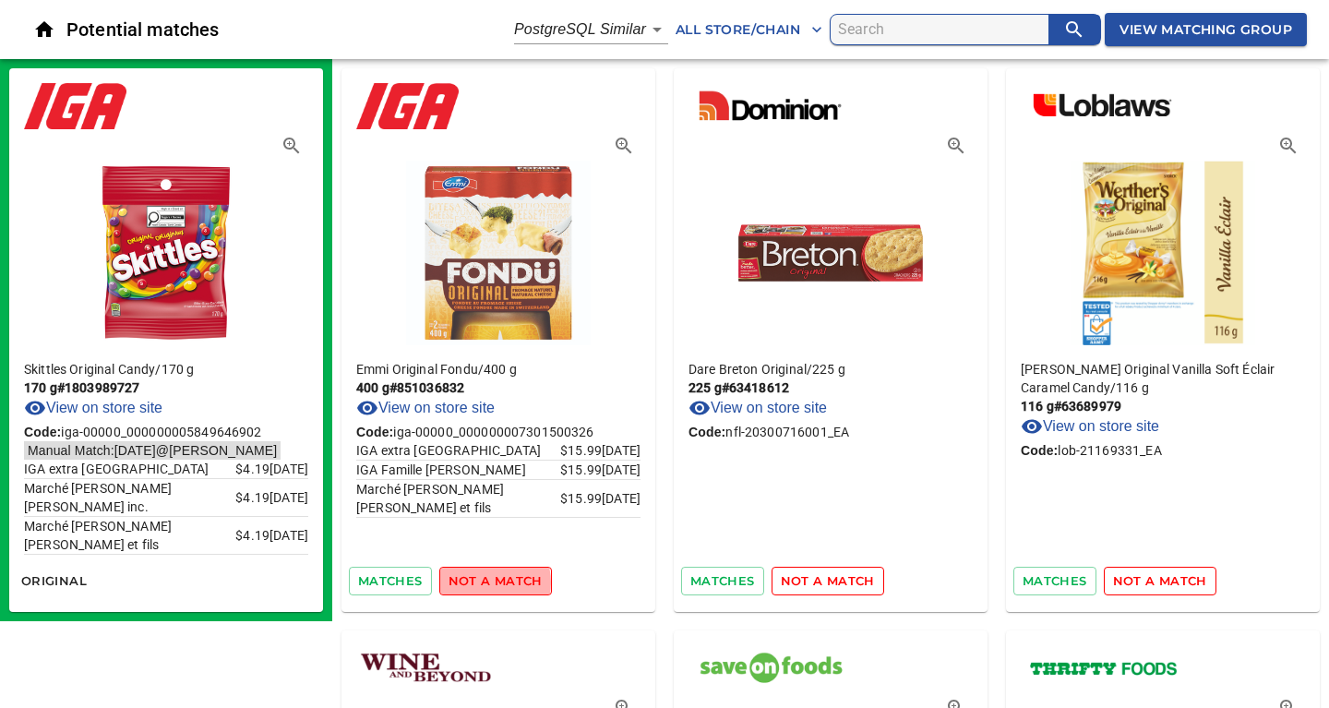
click at [483, 582] on span "not a match" at bounding box center [495, 580] width 94 height 21
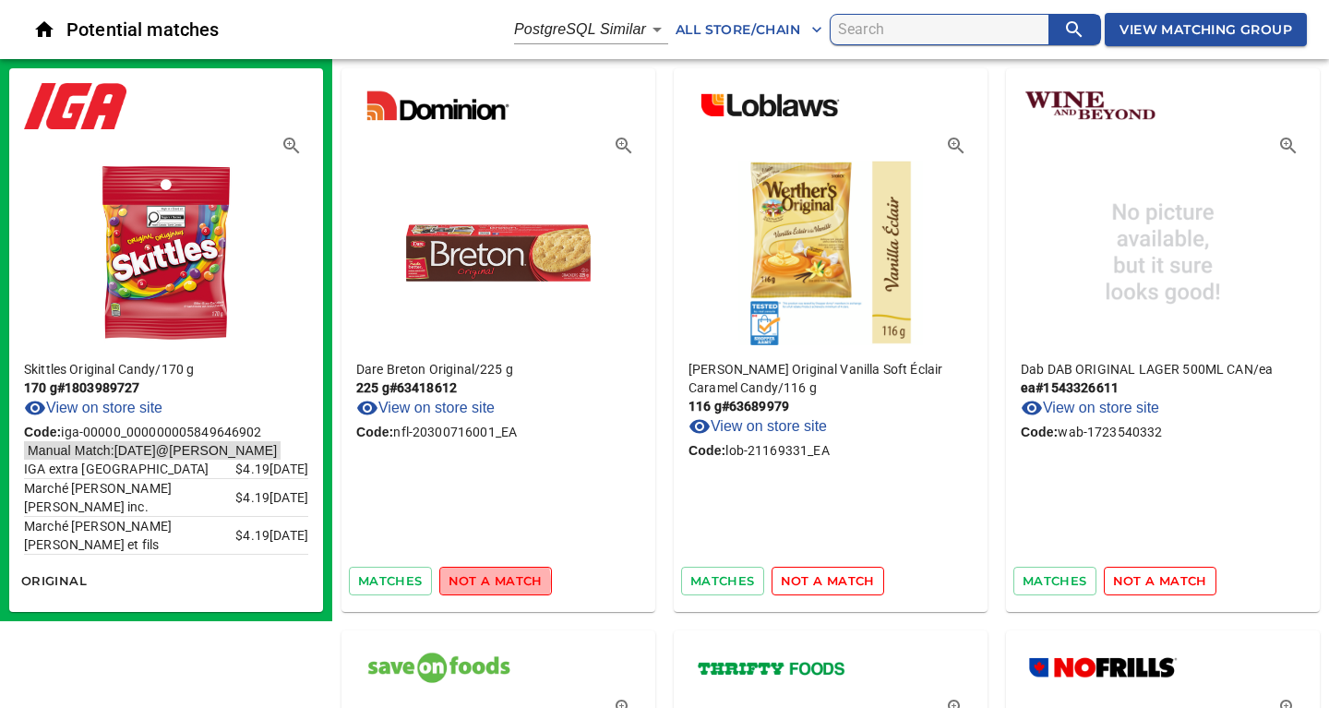
click at [483, 582] on span "not a match" at bounding box center [495, 580] width 94 height 21
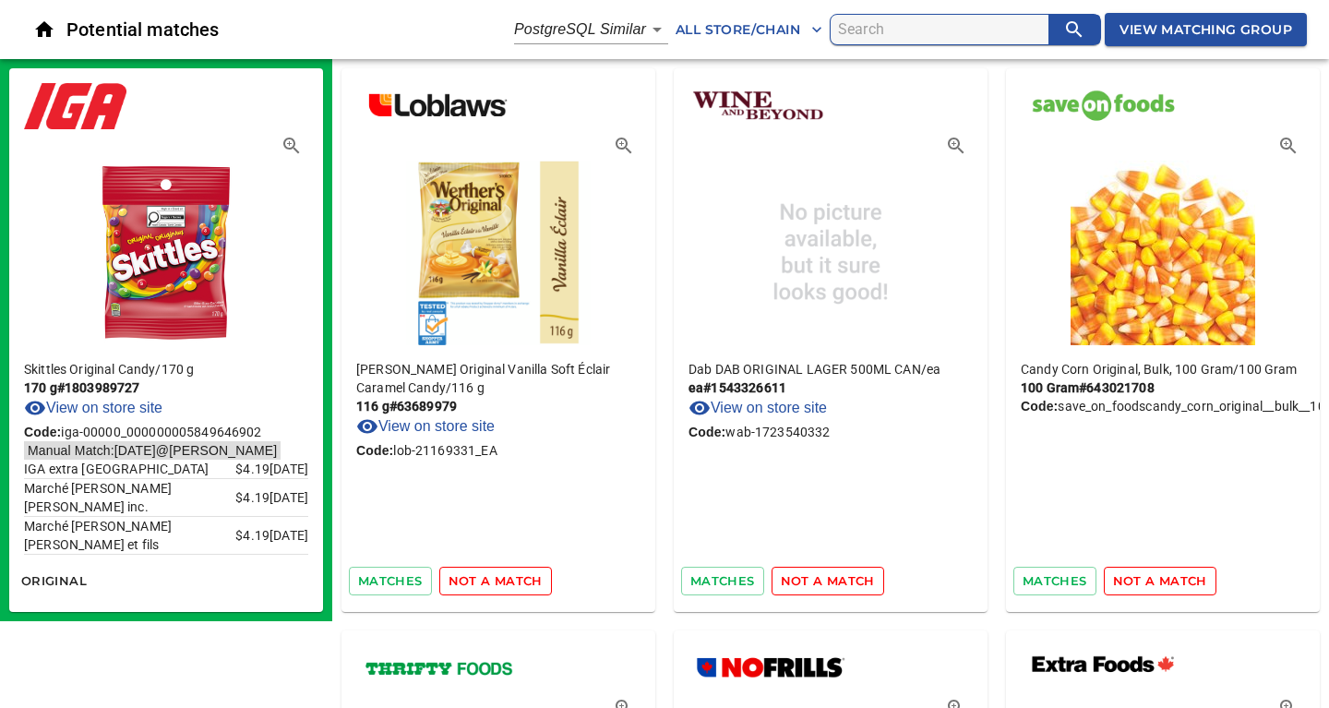
click at [483, 582] on span "not a match" at bounding box center [495, 580] width 94 height 21
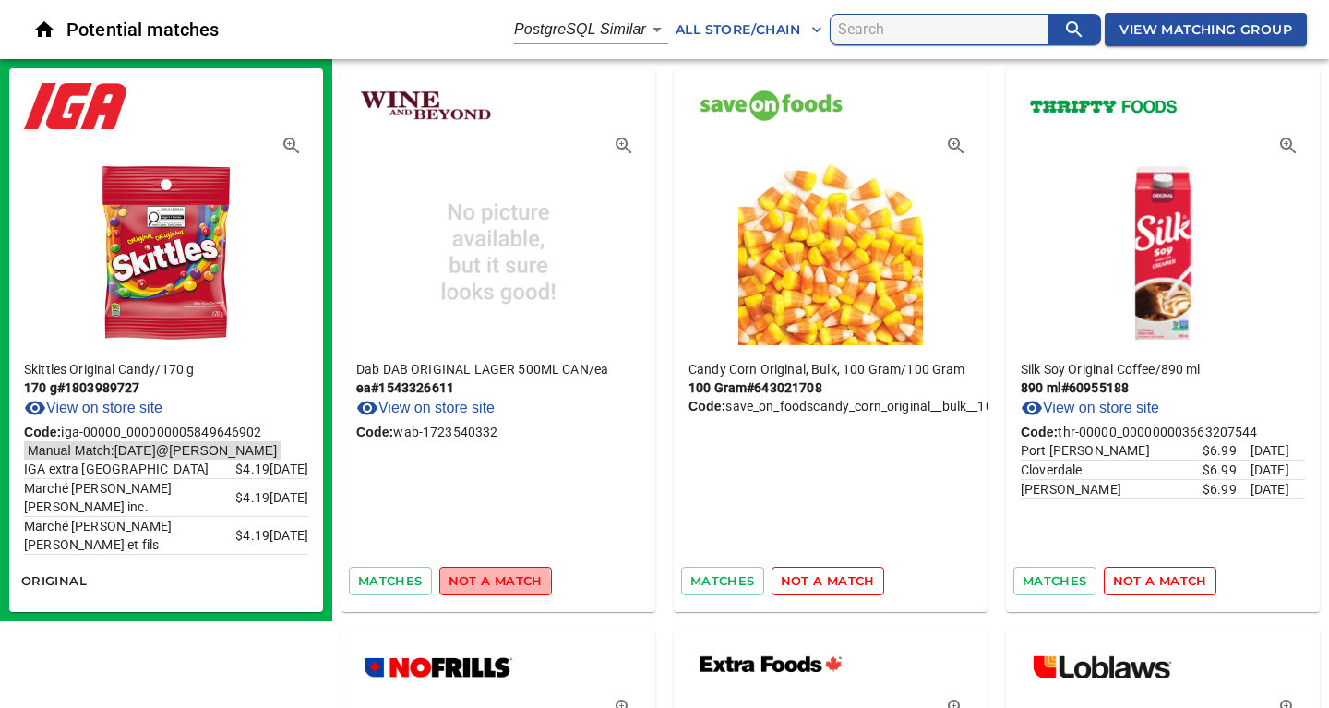
click at [483, 582] on span "not a match" at bounding box center [495, 580] width 94 height 21
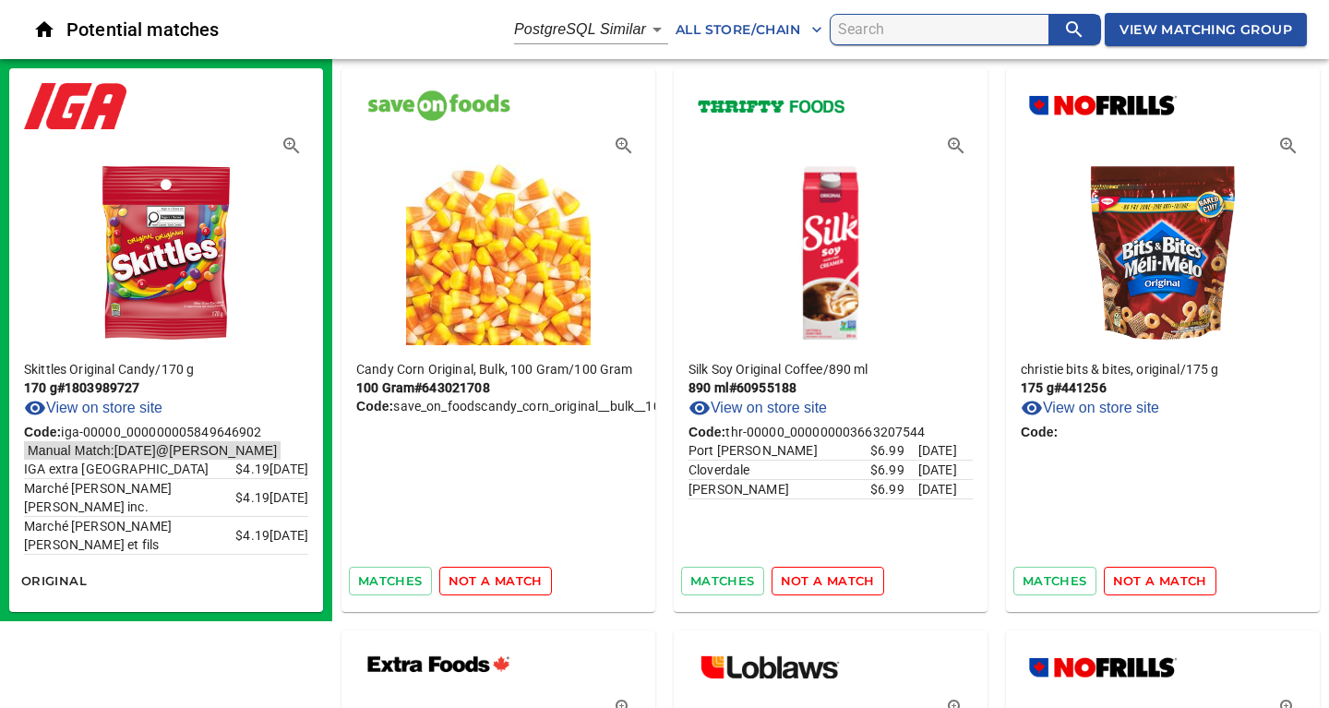
click at [483, 582] on span "not a match" at bounding box center [495, 580] width 94 height 21
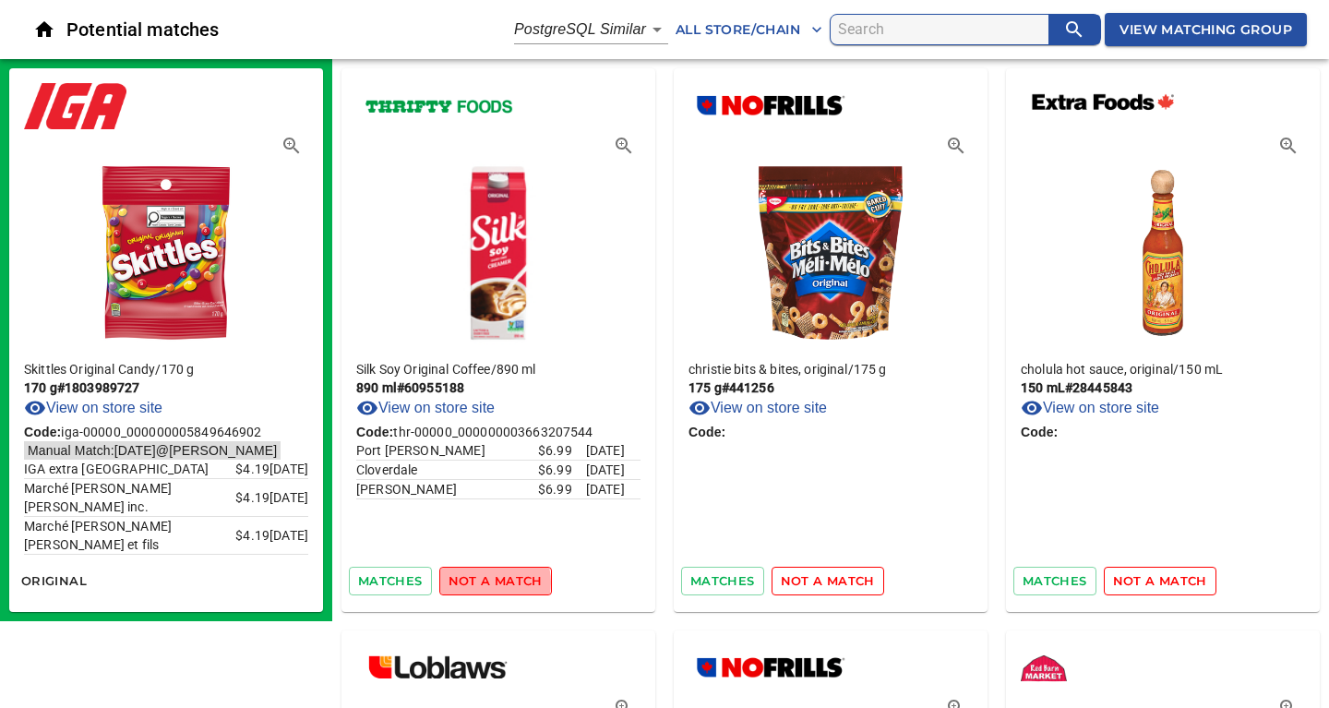
click at [483, 582] on span "not a match" at bounding box center [495, 580] width 94 height 21
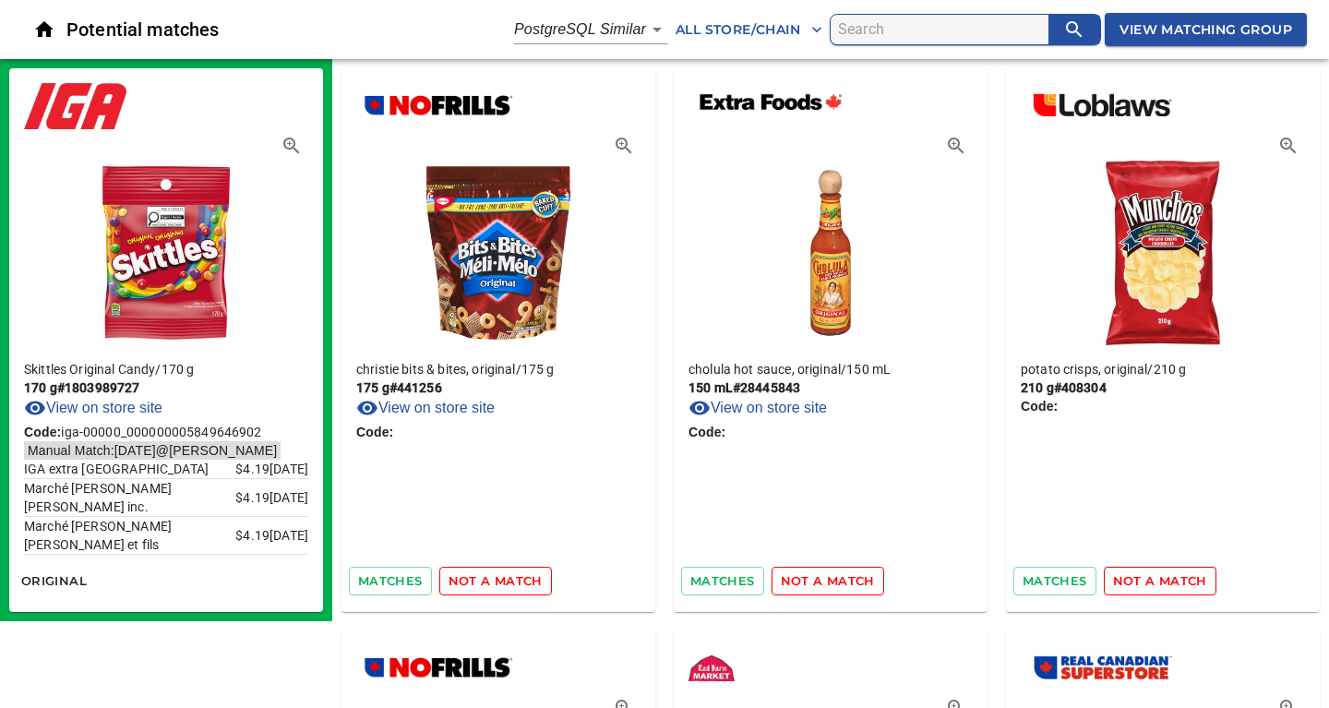
click at [483, 582] on span "not a match" at bounding box center [495, 580] width 94 height 21
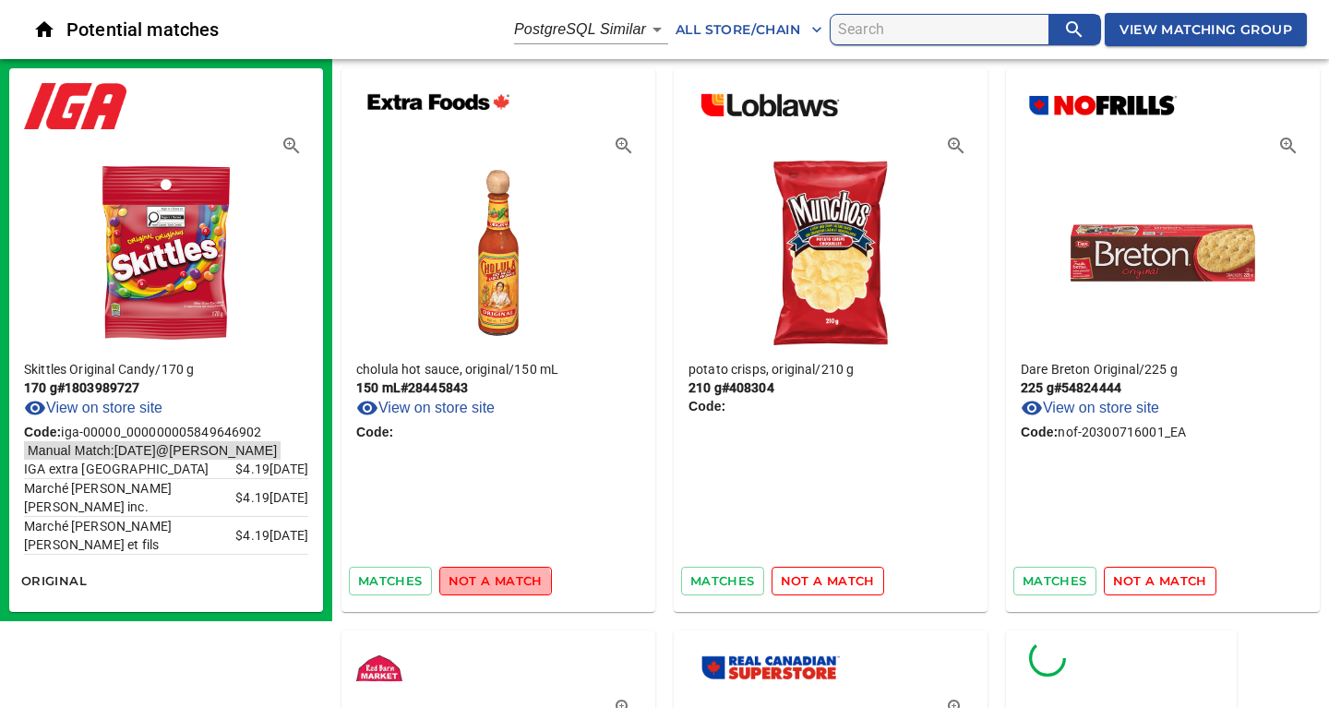
click at [483, 582] on span "not a match" at bounding box center [495, 580] width 94 height 21
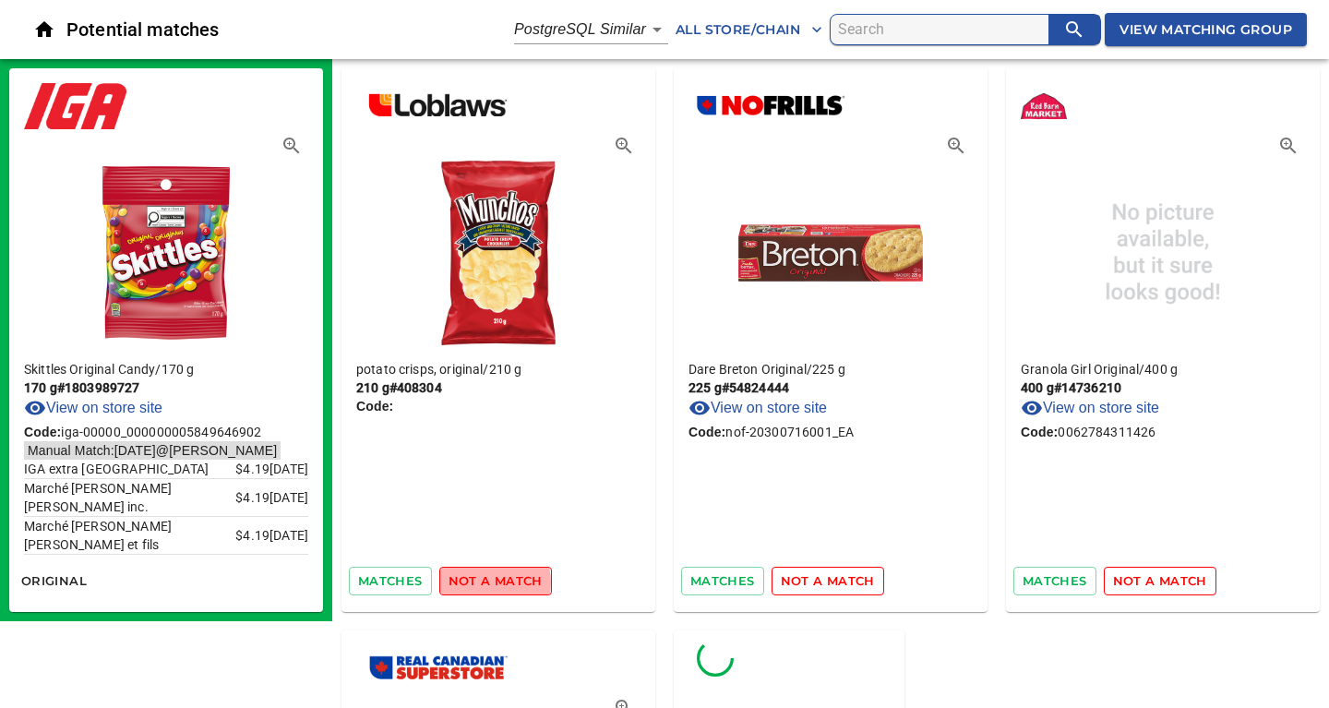
click at [483, 582] on span "not a match" at bounding box center [495, 580] width 94 height 21
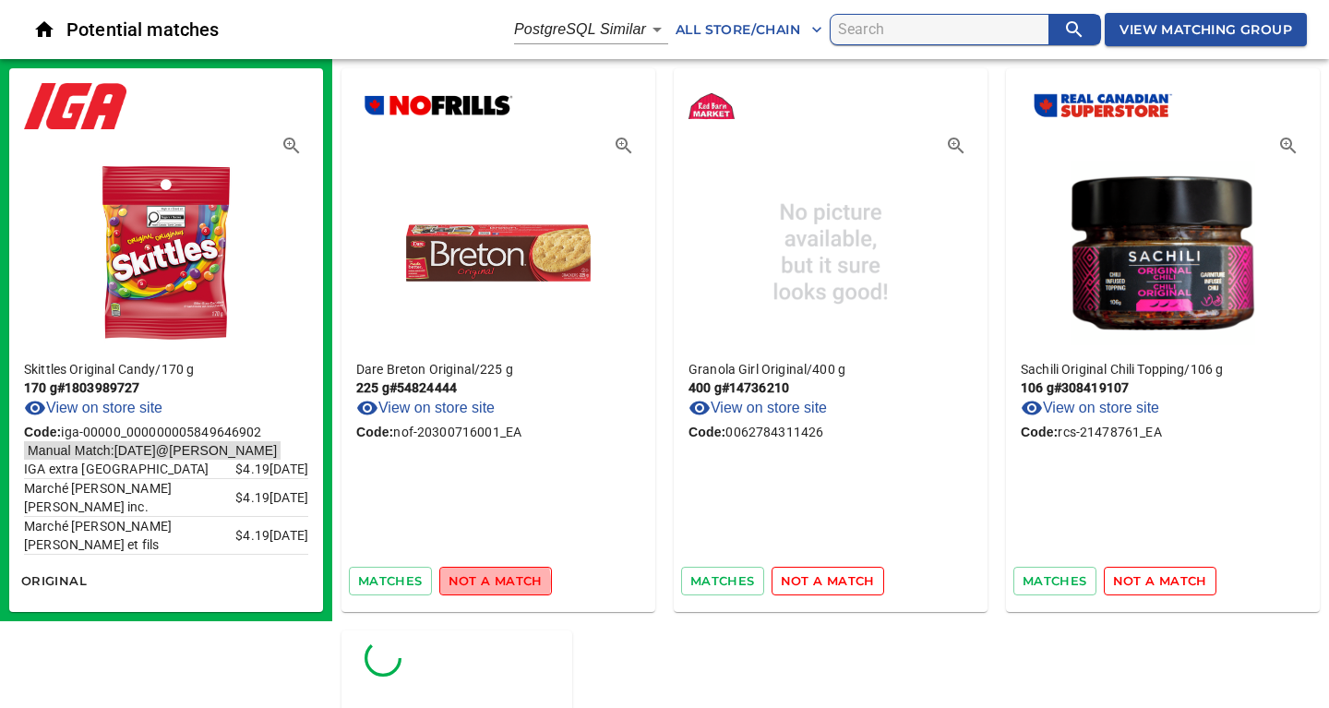
click at [483, 582] on span "not a match" at bounding box center [495, 580] width 94 height 21
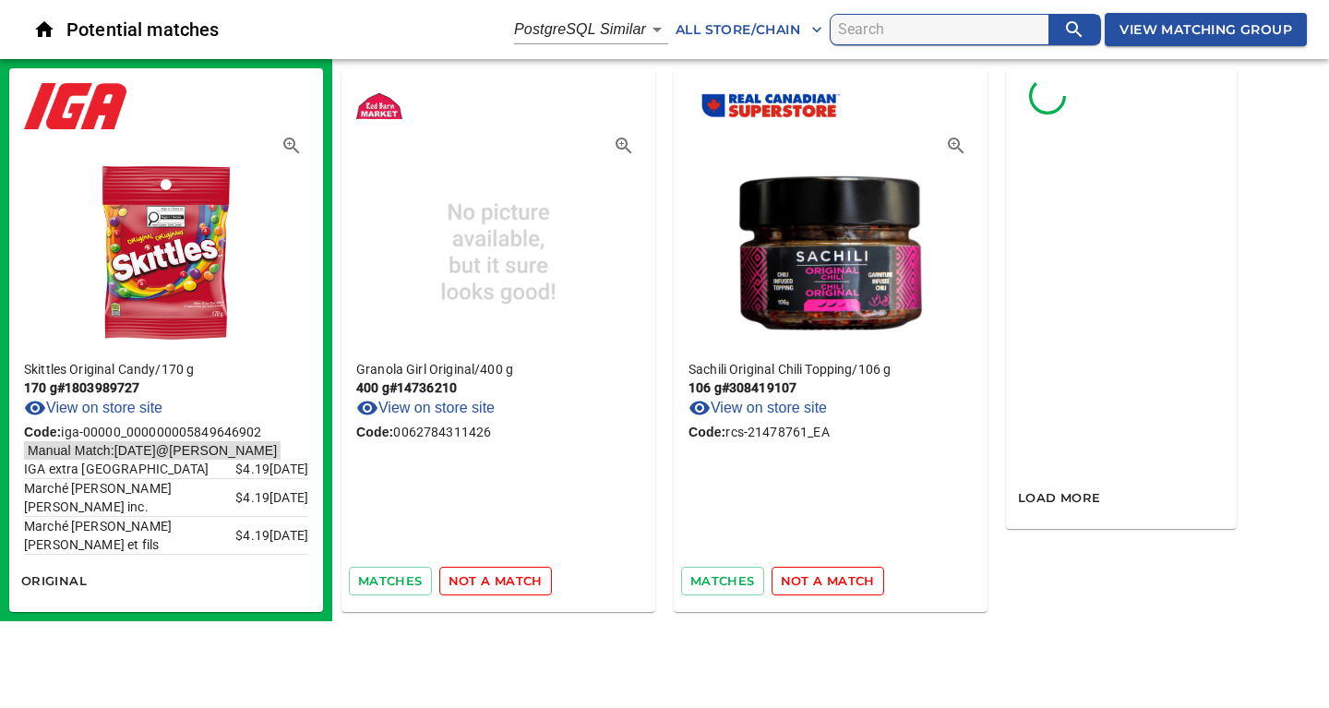
click at [483, 582] on span "not a match" at bounding box center [495, 580] width 94 height 21
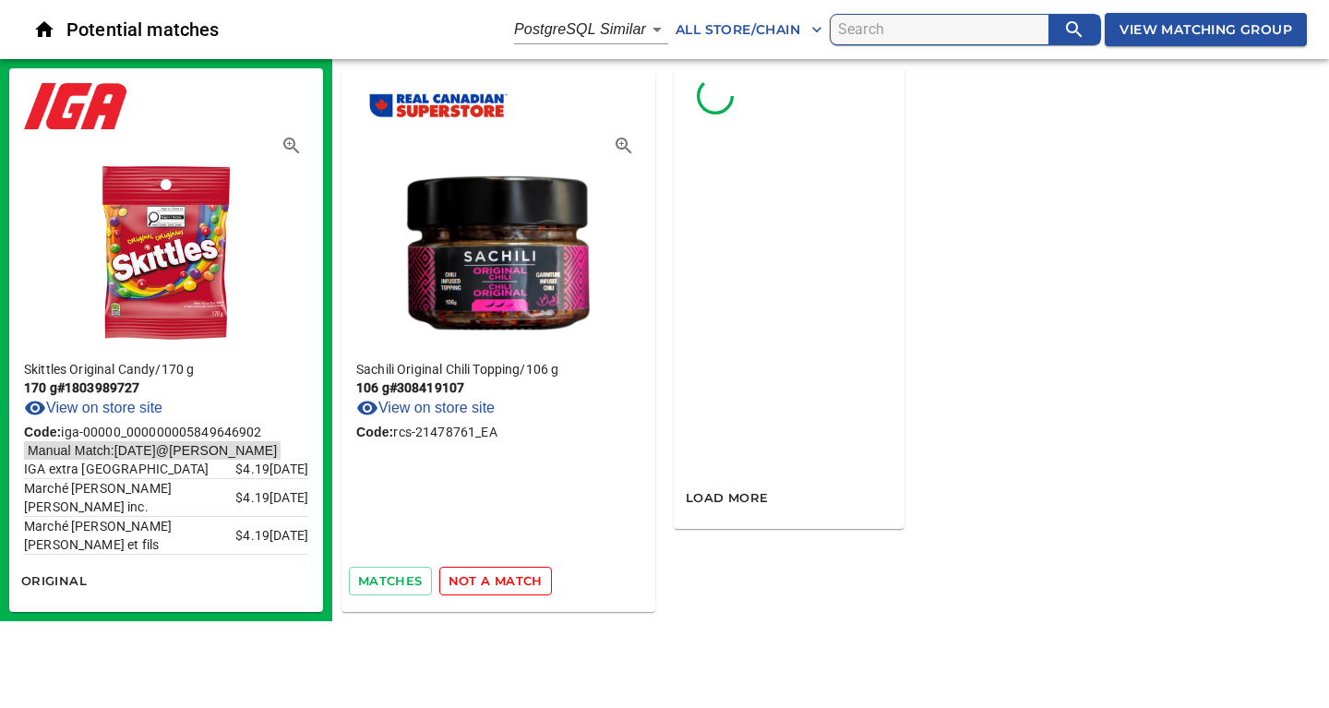
click at [483, 582] on span "not a match" at bounding box center [495, 580] width 94 height 21
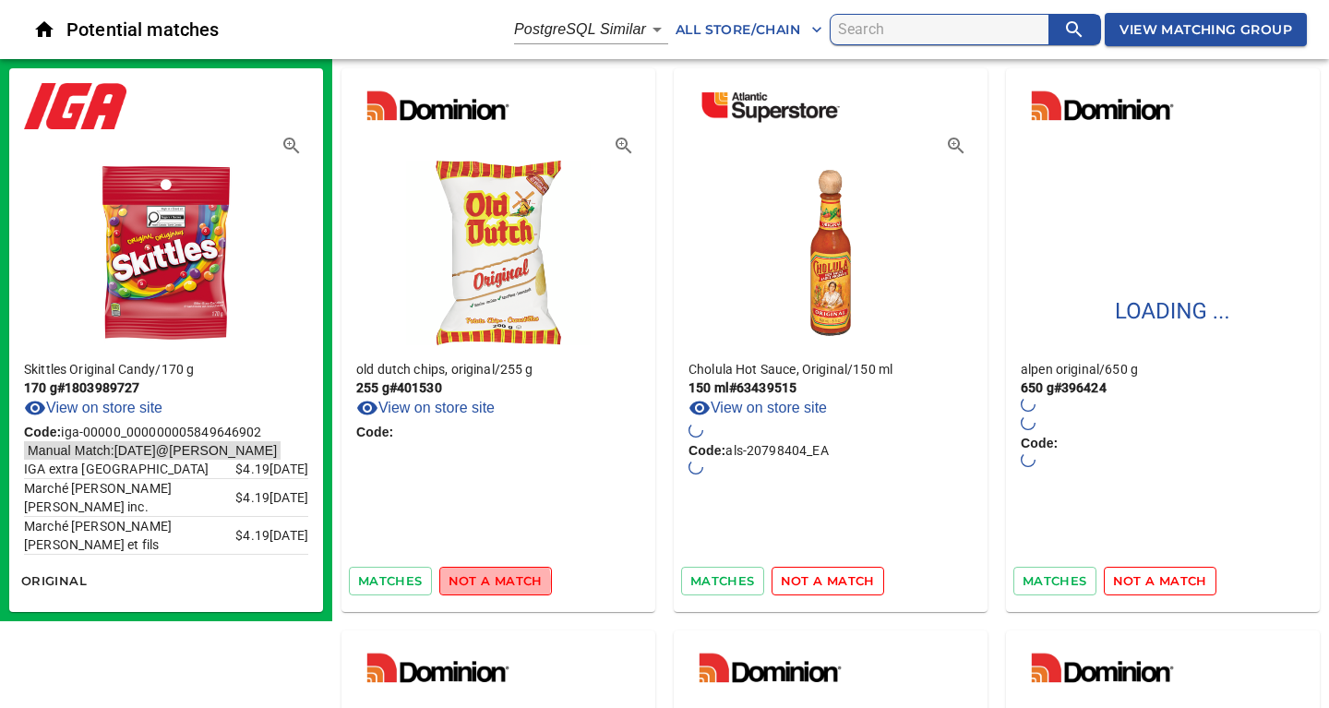
click at [483, 582] on span "not a match" at bounding box center [495, 580] width 94 height 21
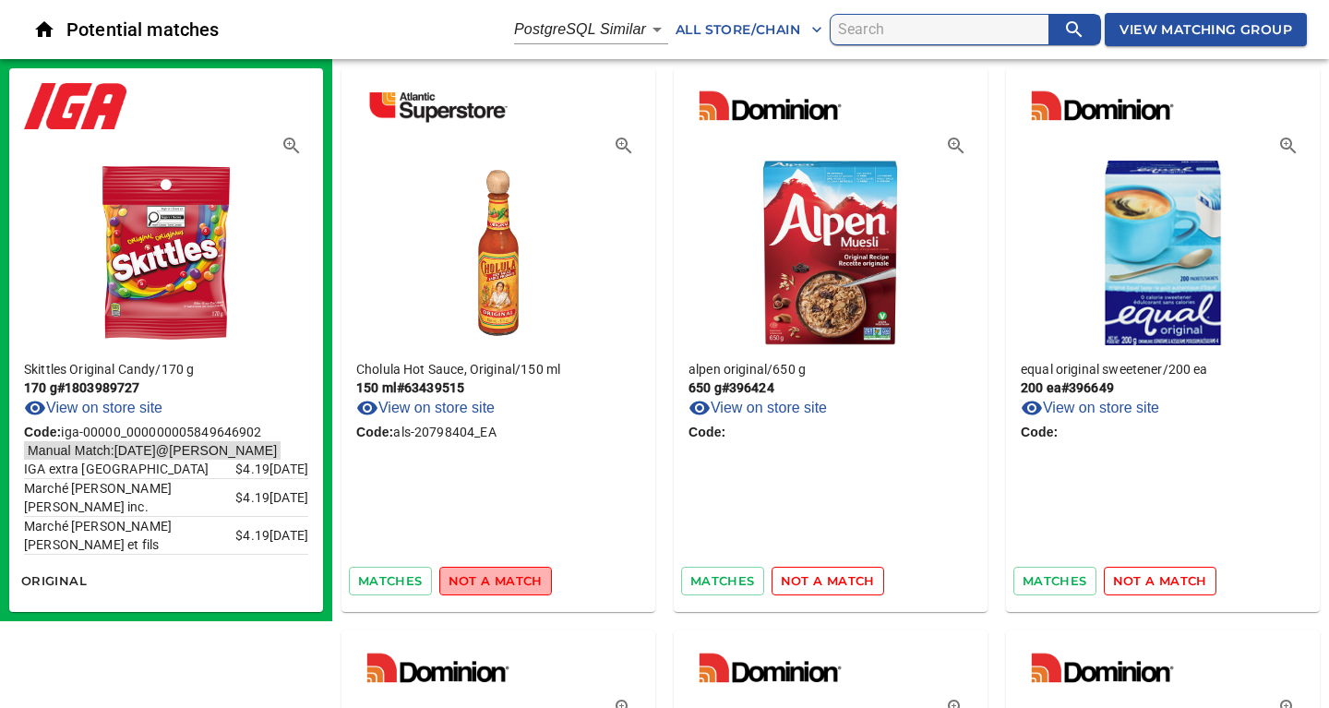
click at [500, 576] on span "not a match" at bounding box center [495, 580] width 94 height 21
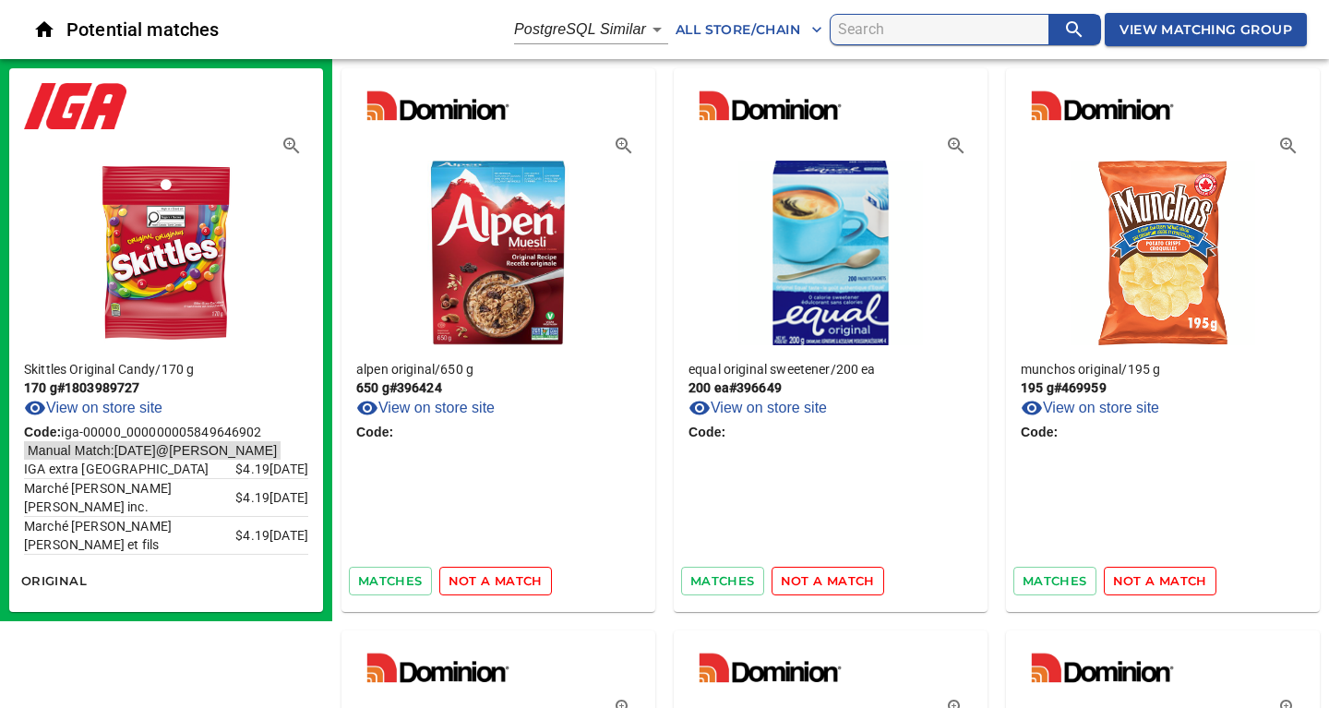
click at [508, 584] on span "not a match" at bounding box center [495, 580] width 94 height 21
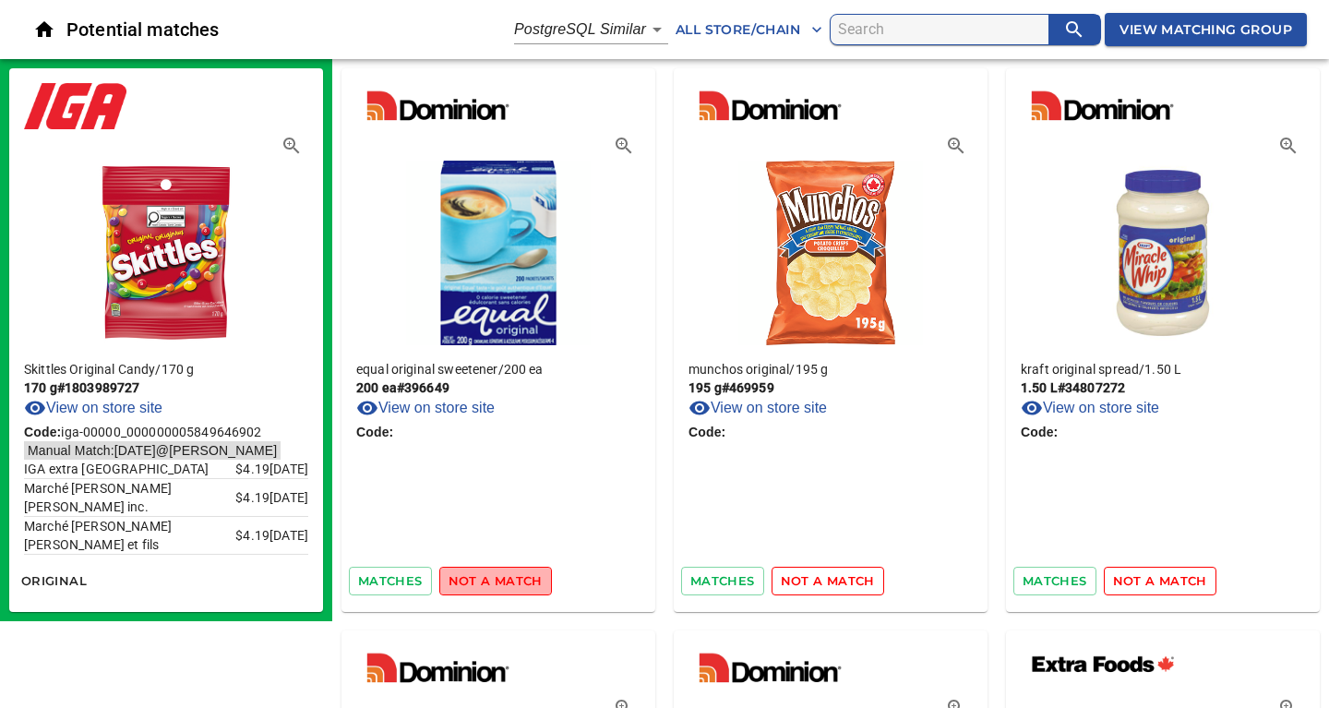
click at [508, 584] on span "not a match" at bounding box center [495, 580] width 94 height 21
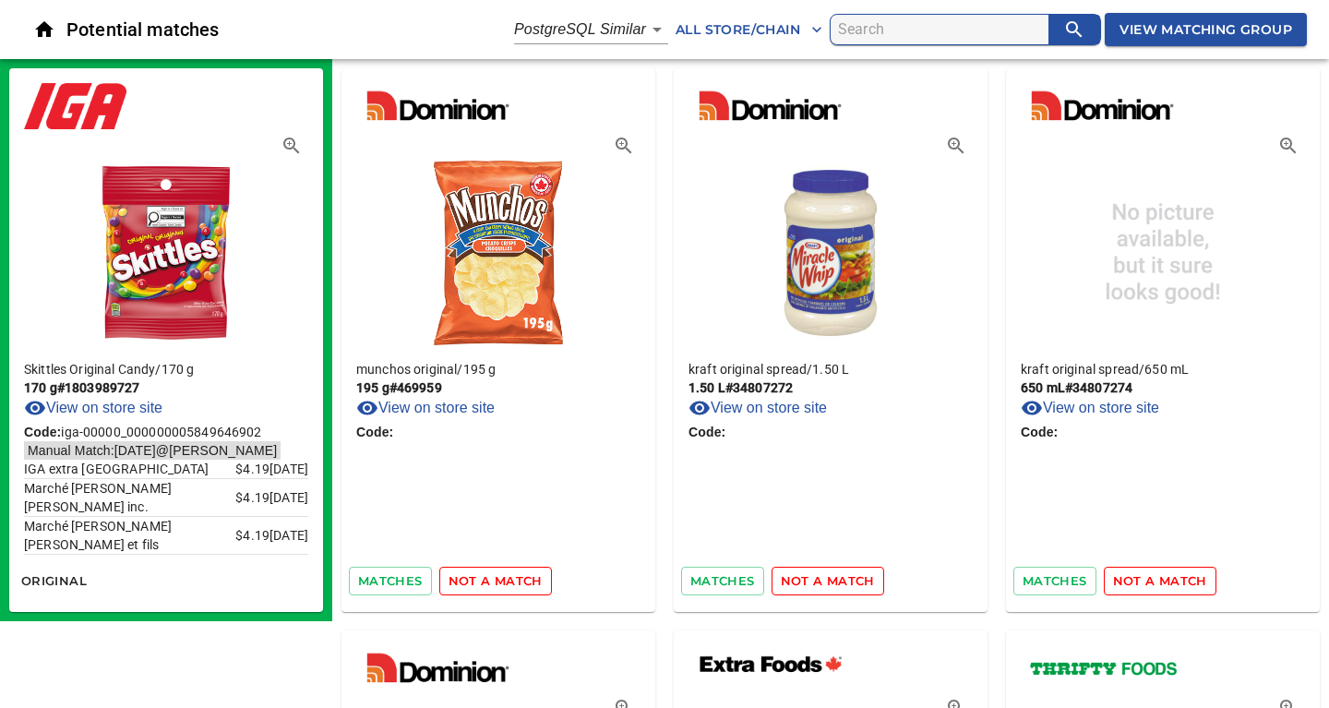
click at [508, 584] on span "not a match" at bounding box center [495, 580] width 94 height 21
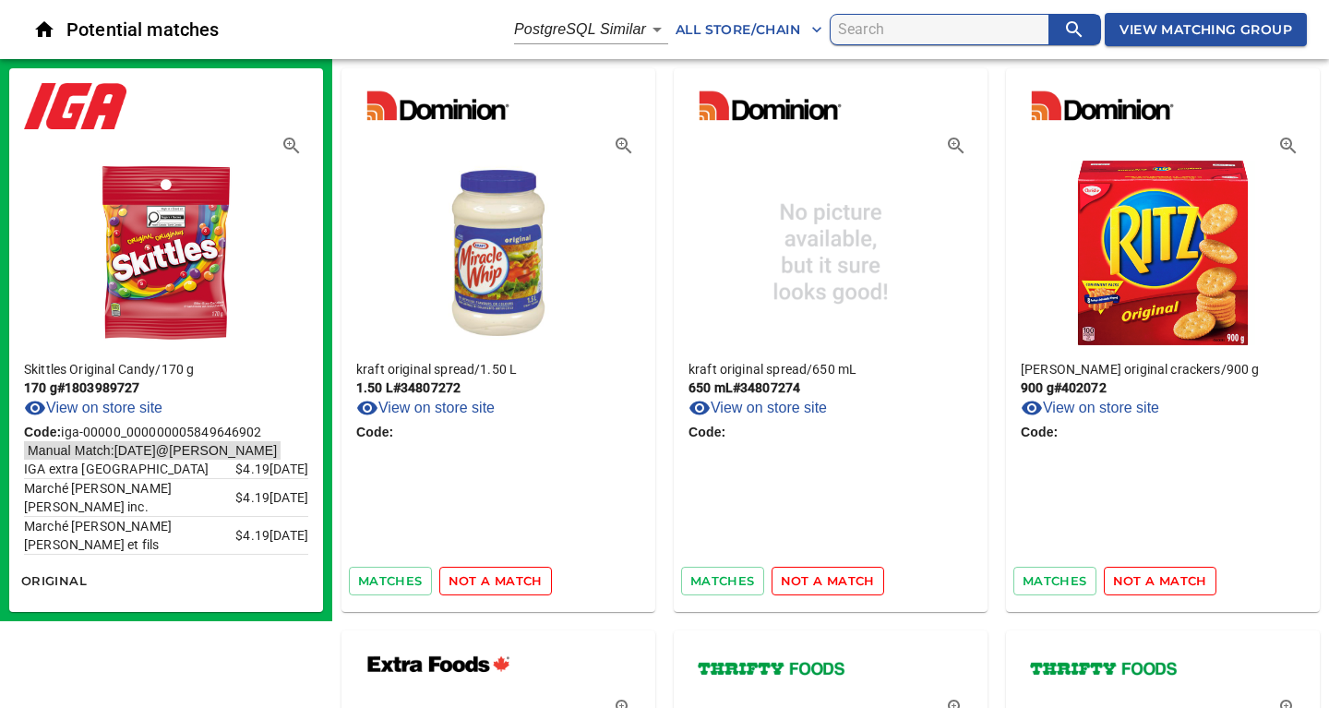
click at [508, 584] on span "not a match" at bounding box center [495, 580] width 94 height 21
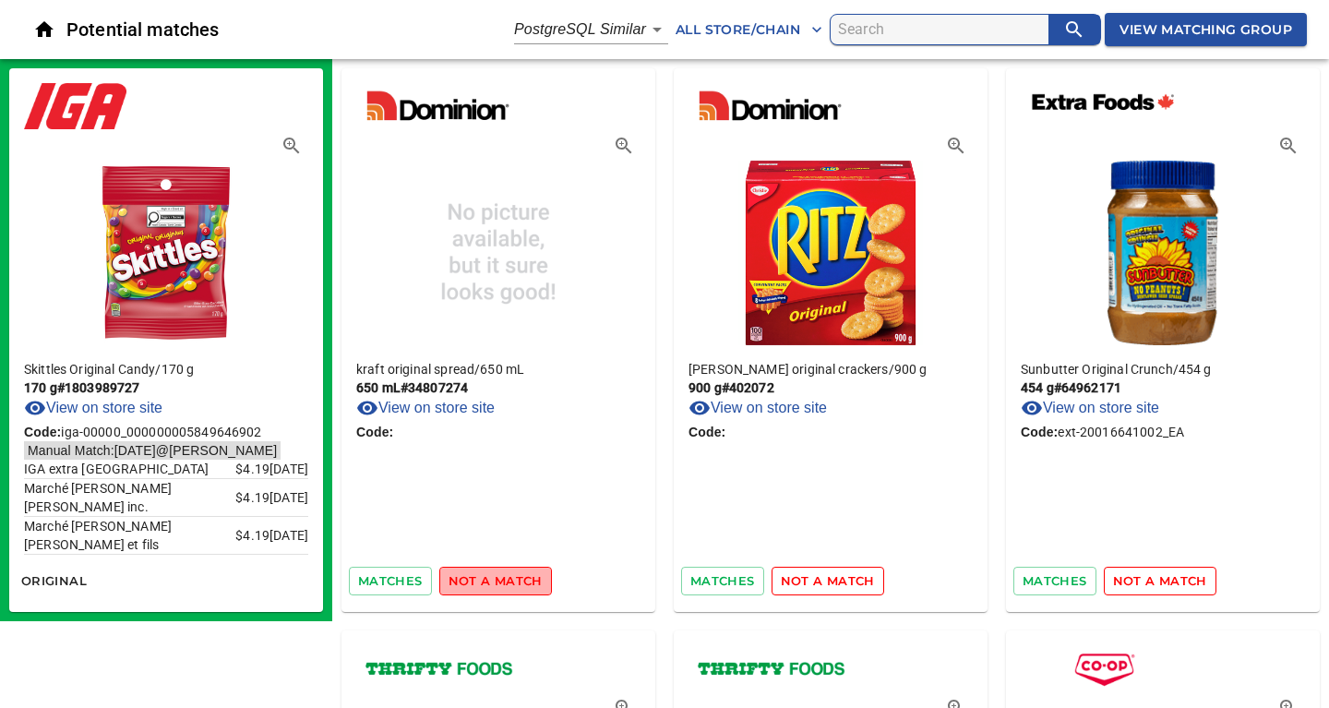
click at [508, 584] on span "not a match" at bounding box center [495, 580] width 94 height 21
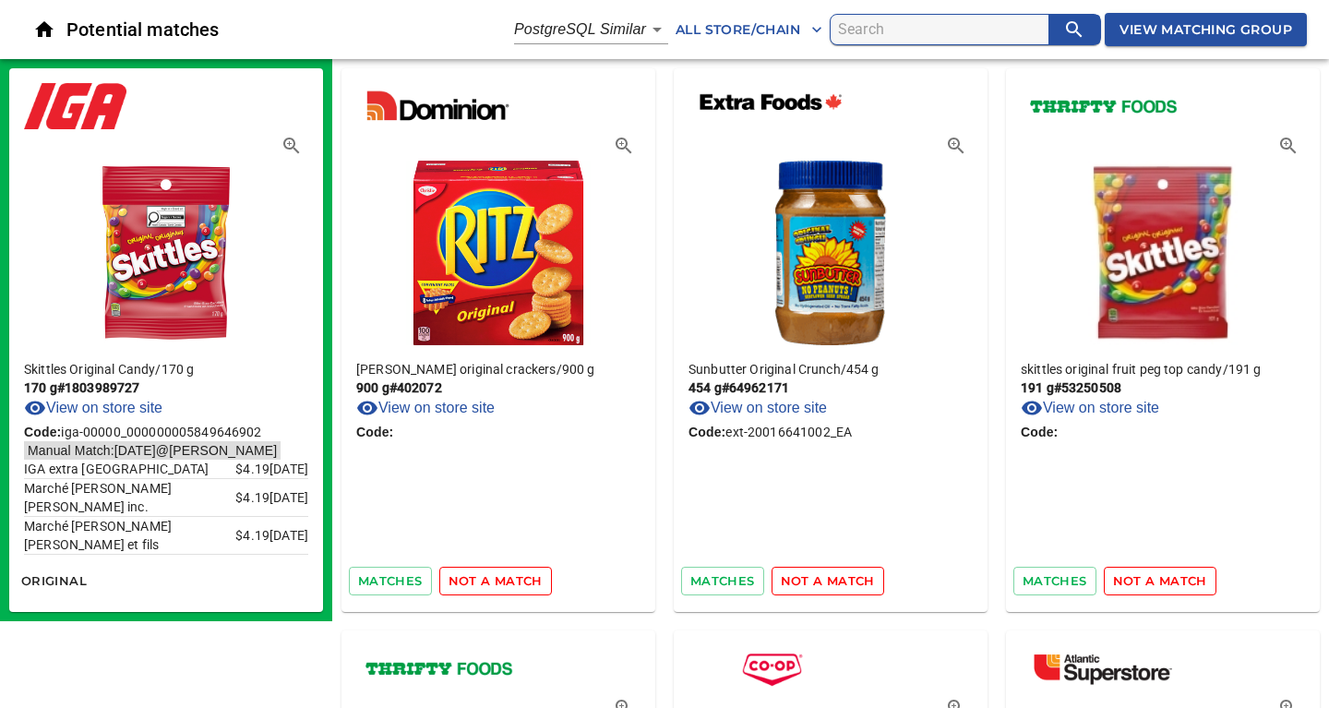
click at [508, 584] on span "not a match" at bounding box center [495, 580] width 94 height 21
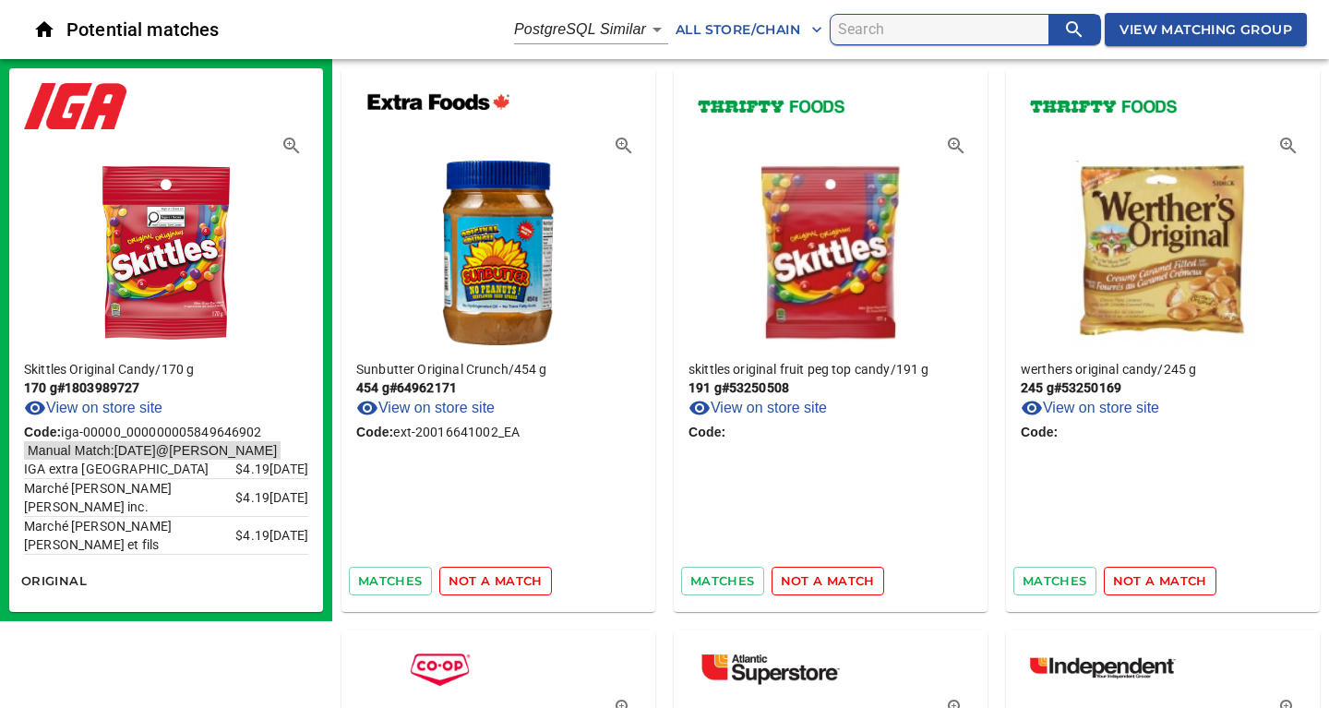
click at [508, 584] on span "not a match" at bounding box center [495, 580] width 94 height 21
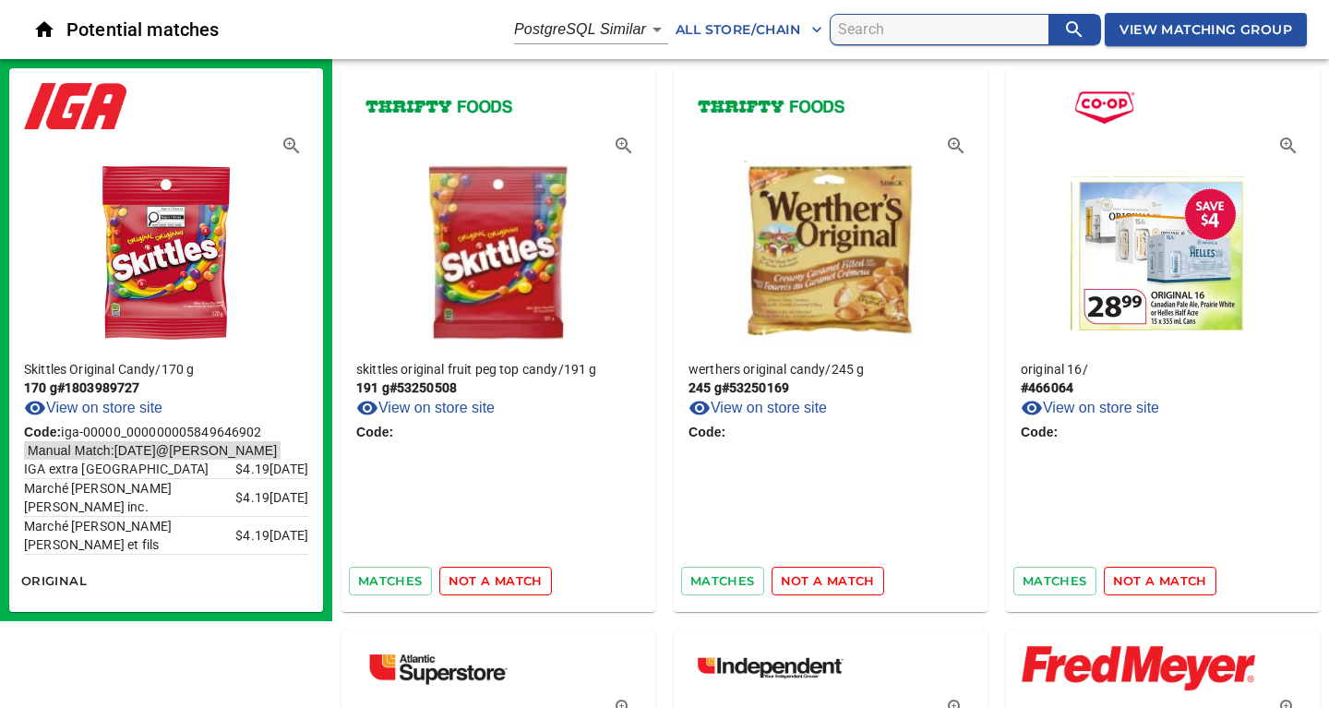
click at [508, 584] on span "not a match" at bounding box center [495, 580] width 94 height 21
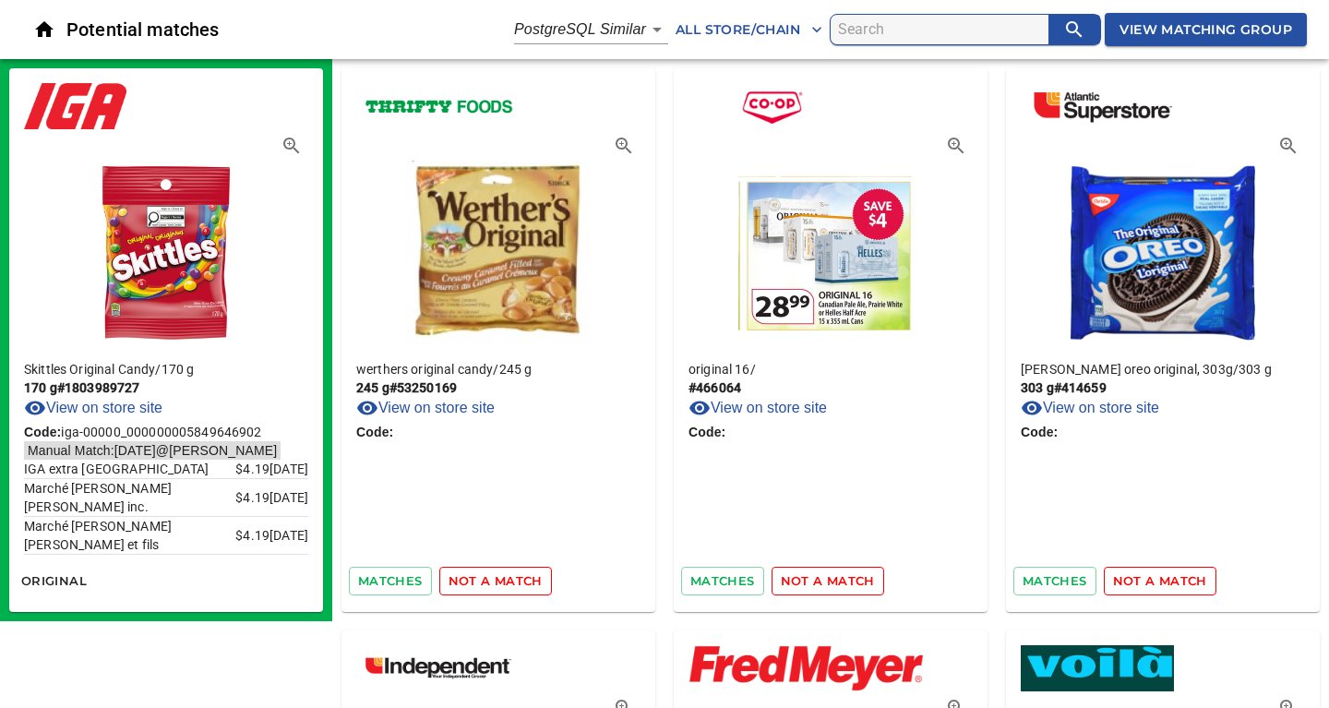
click at [508, 584] on span "not a match" at bounding box center [495, 580] width 94 height 21
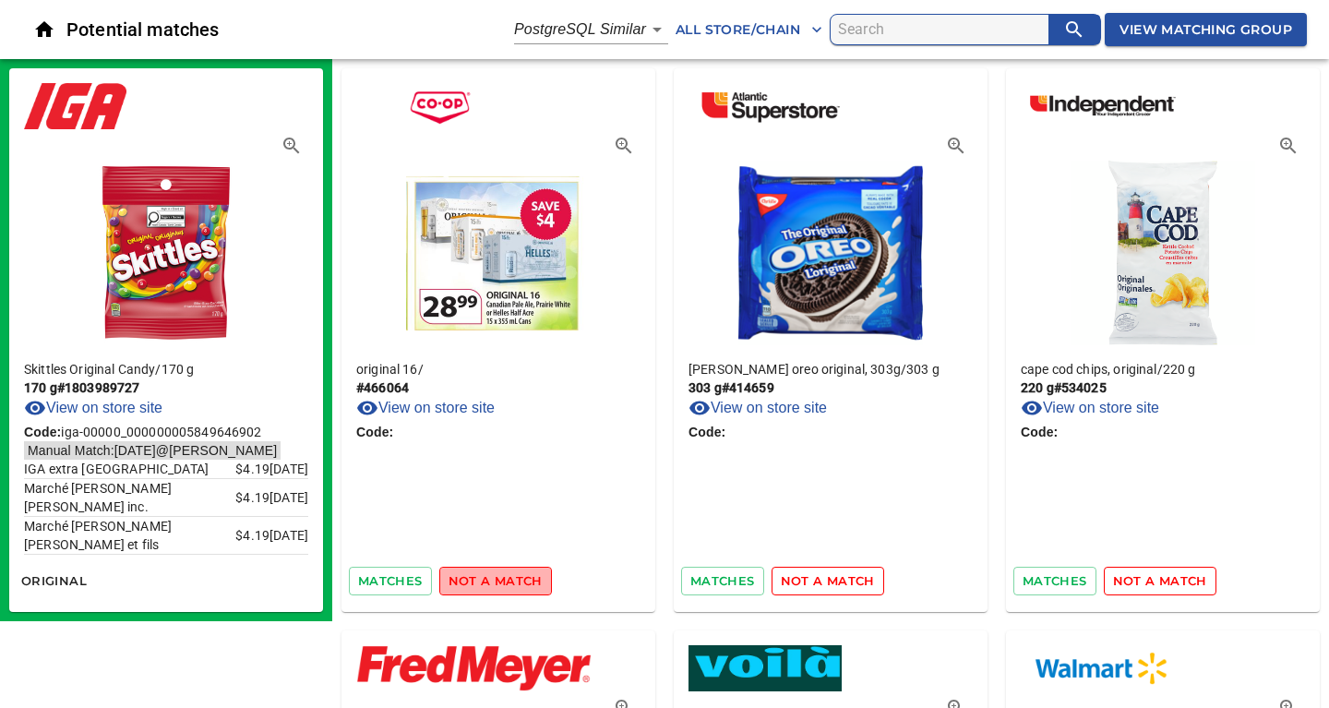
click at [508, 584] on span "not a match" at bounding box center [495, 580] width 94 height 21
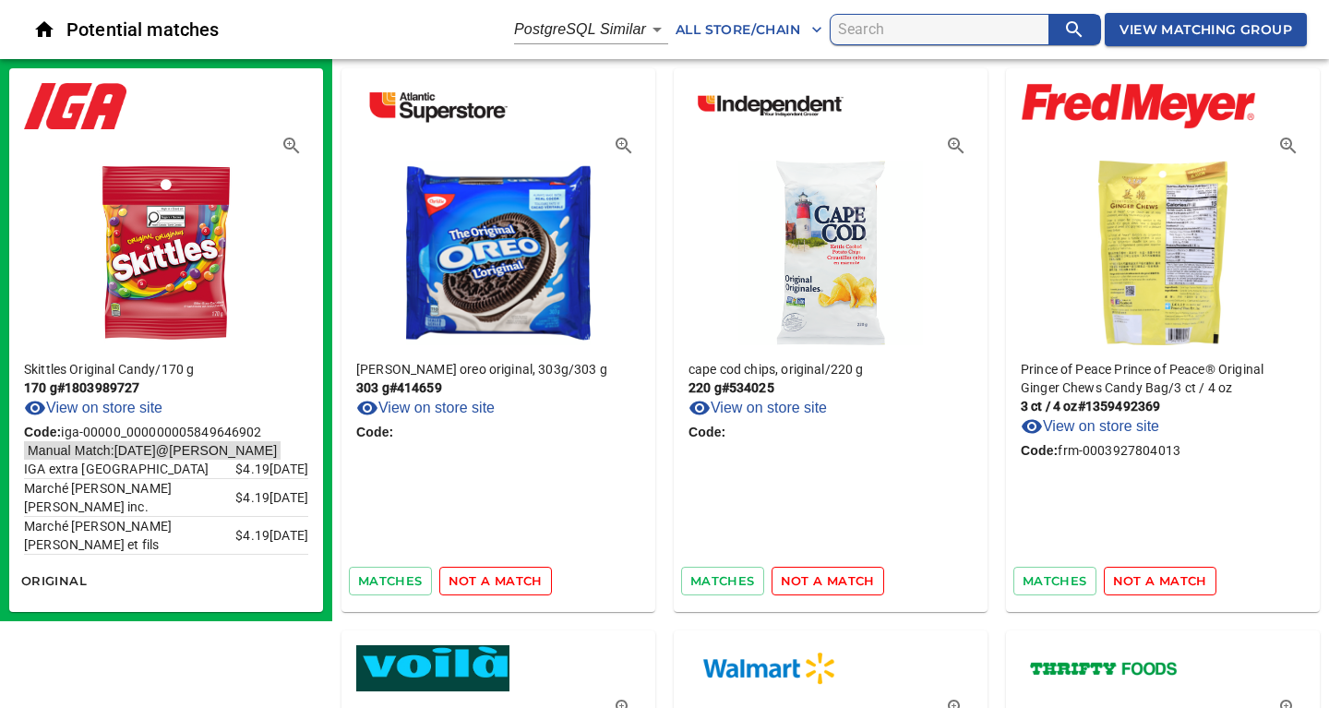
click at [508, 584] on span "not a match" at bounding box center [495, 580] width 94 height 21
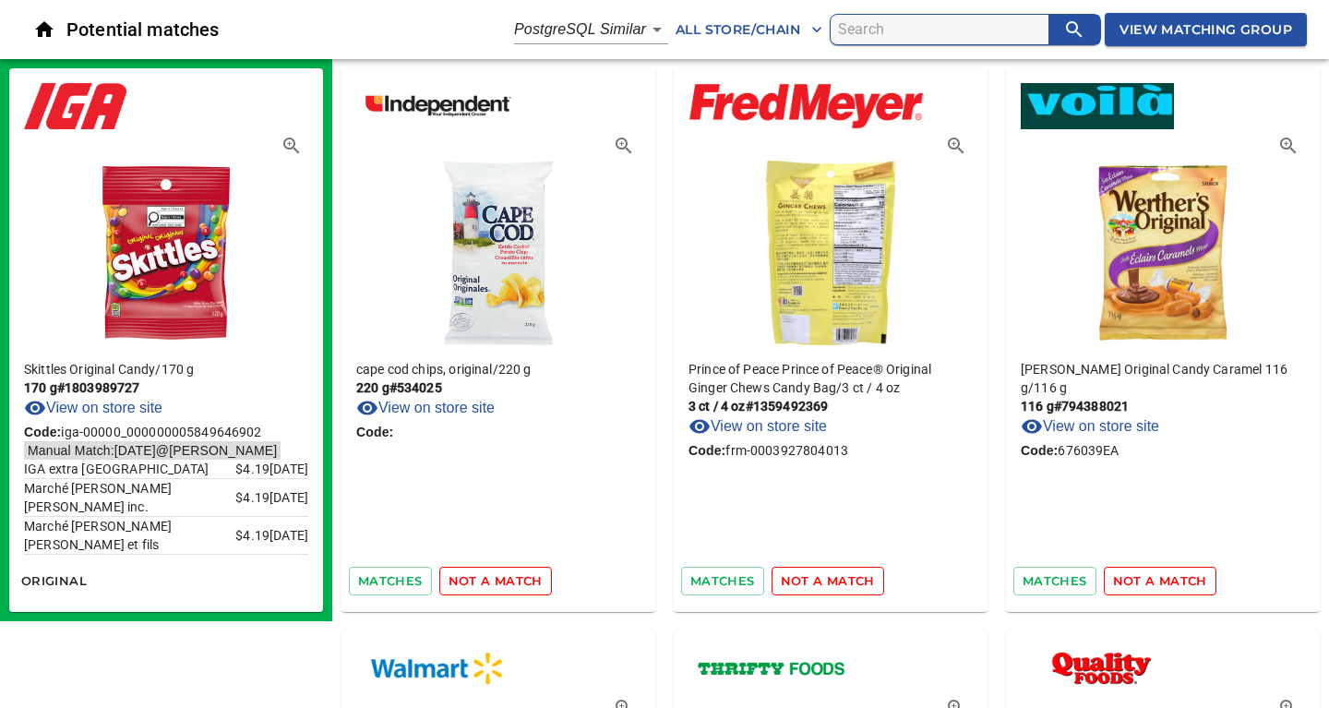
click at [508, 584] on span "not a match" at bounding box center [495, 580] width 94 height 21
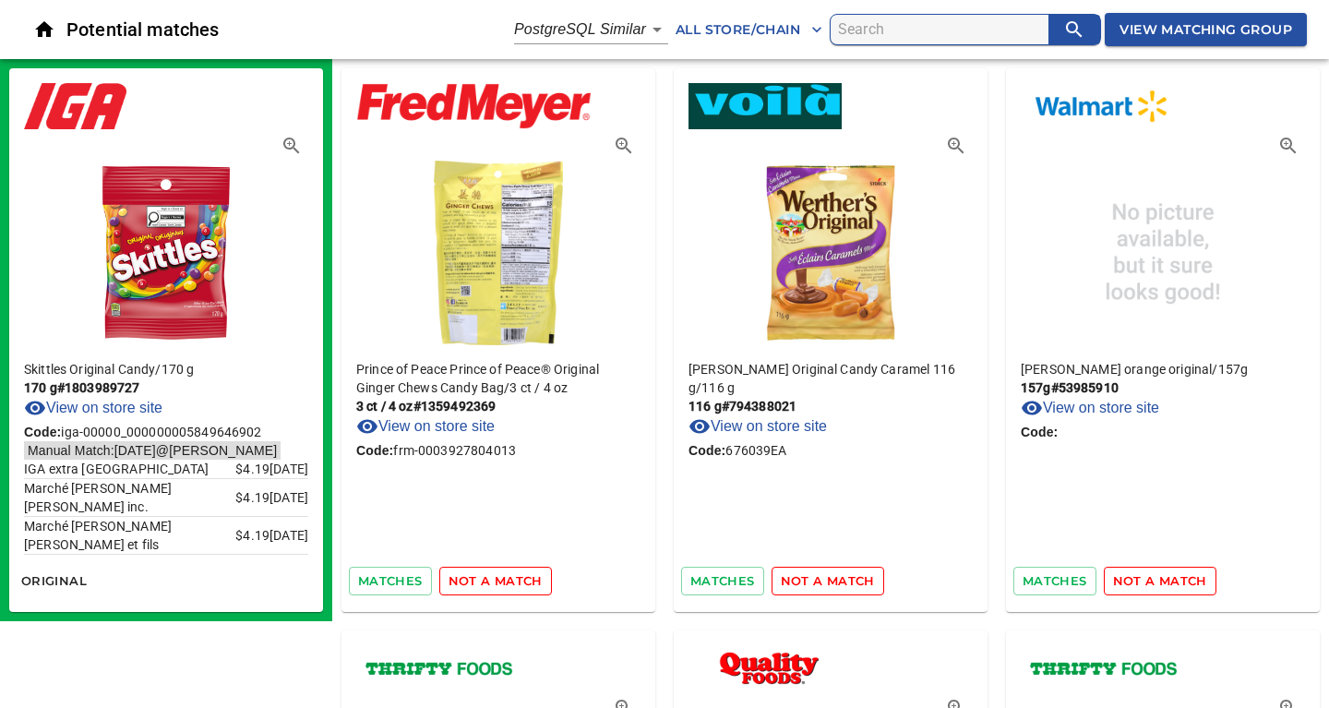
click at [508, 584] on span "not a match" at bounding box center [495, 580] width 94 height 21
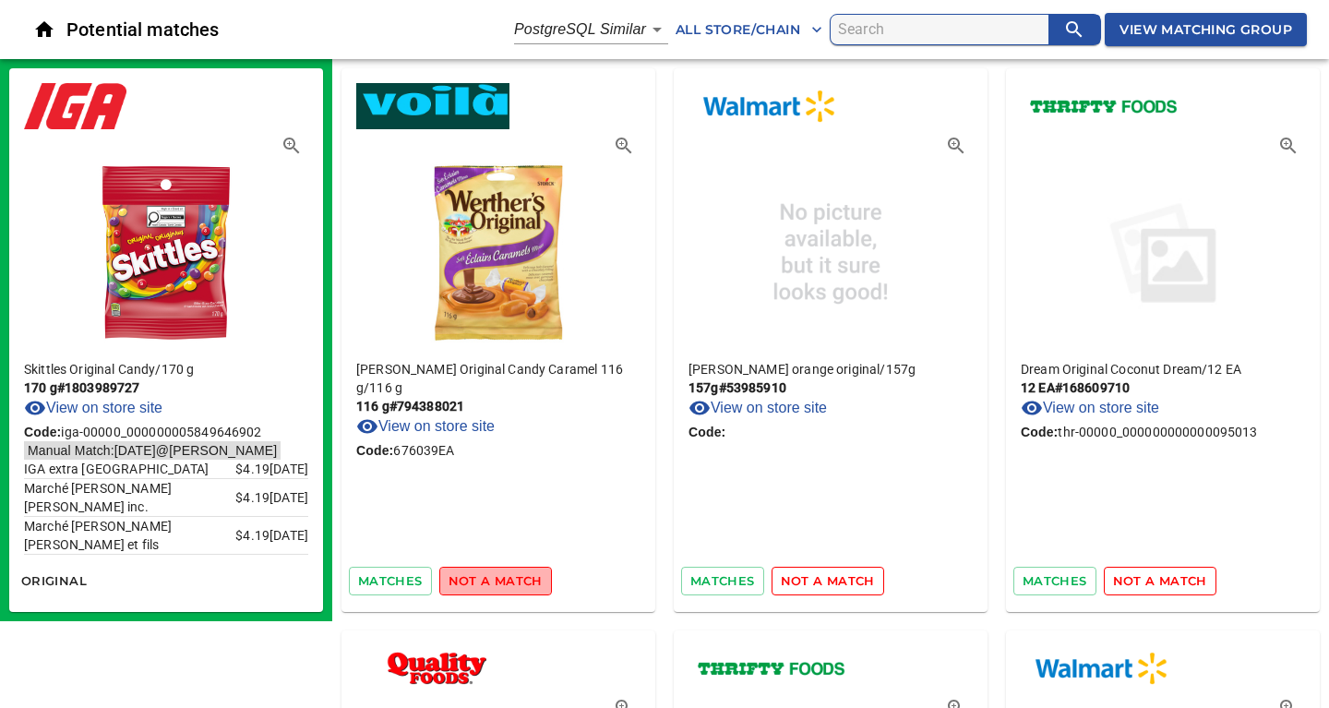
click at [508, 584] on span "not a match" at bounding box center [495, 580] width 94 height 21
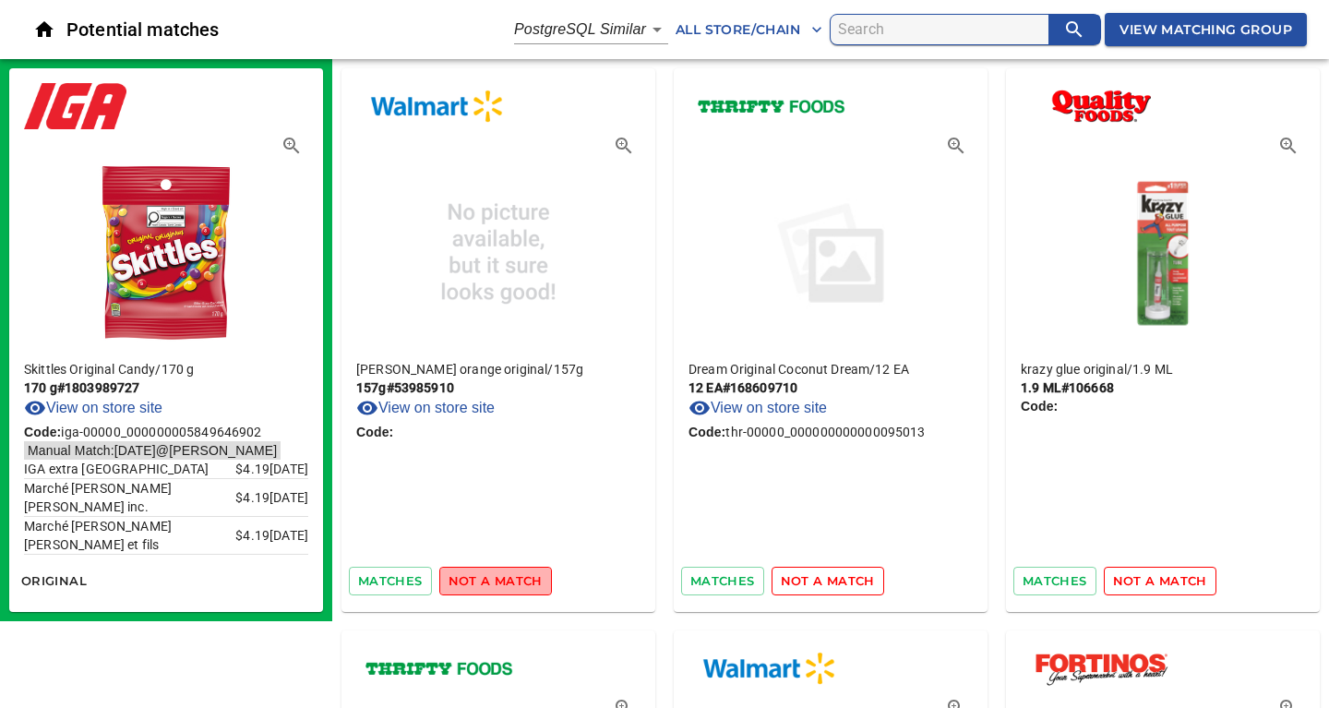
click at [508, 584] on span "not a match" at bounding box center [495, 580] width 94 height 21
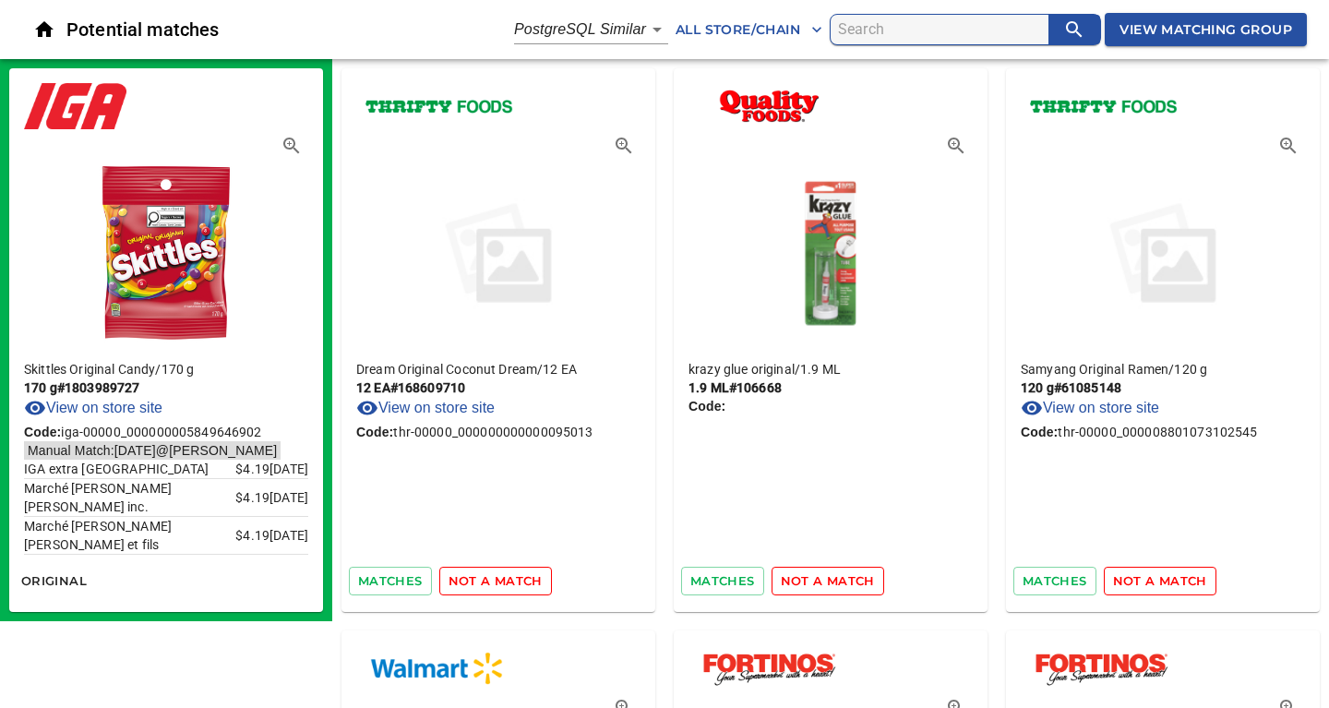
click at [508, 584] on span "not a match" at bounding box center [495, 580] width 94 height 21
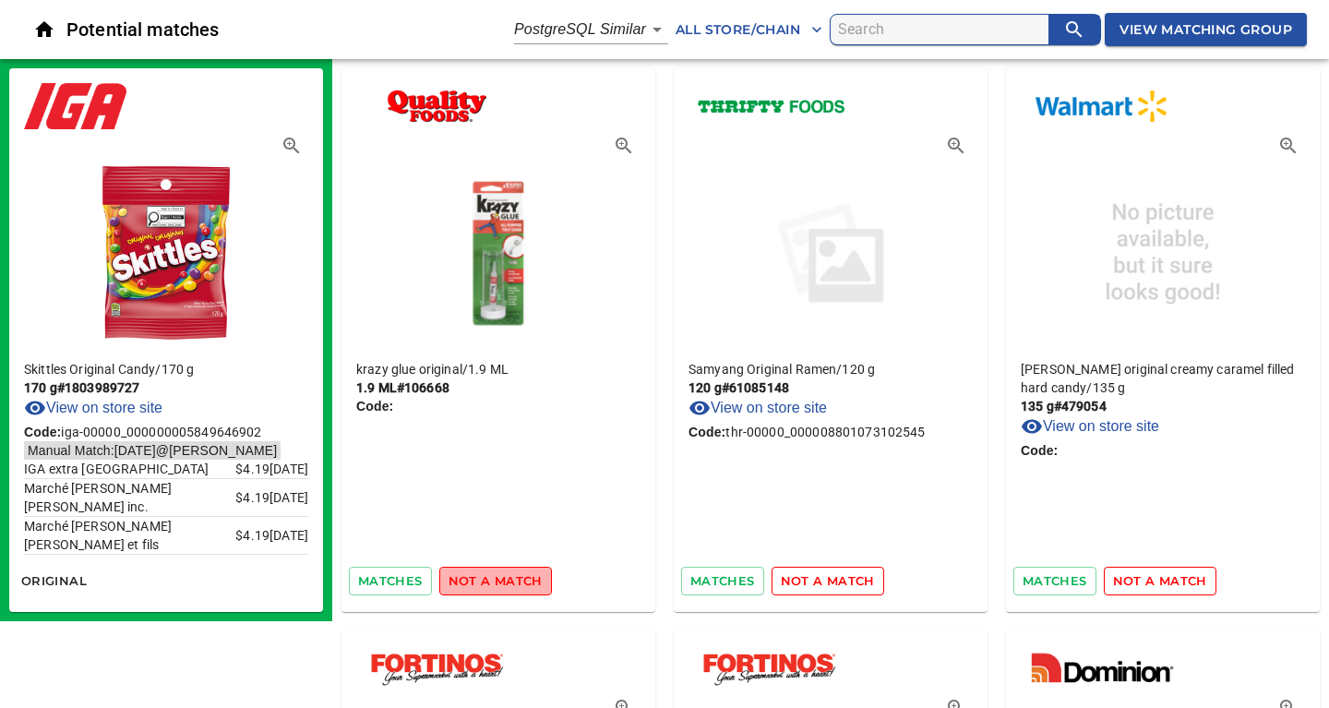
click at [508, 584] on span "not a match" at bounding box center [495, 580] width 94 height 21
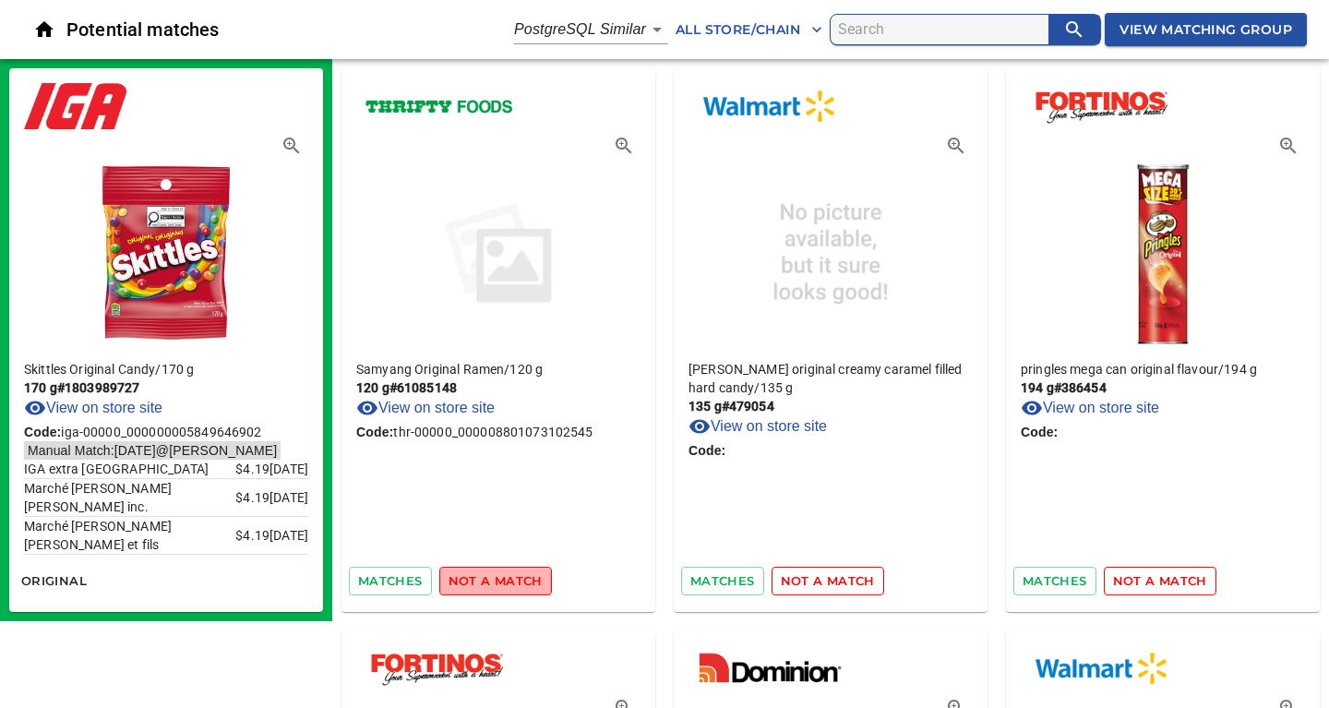
click at [508, 584] on span "not a match" at bounding box center [495, 580] width 94 height 21
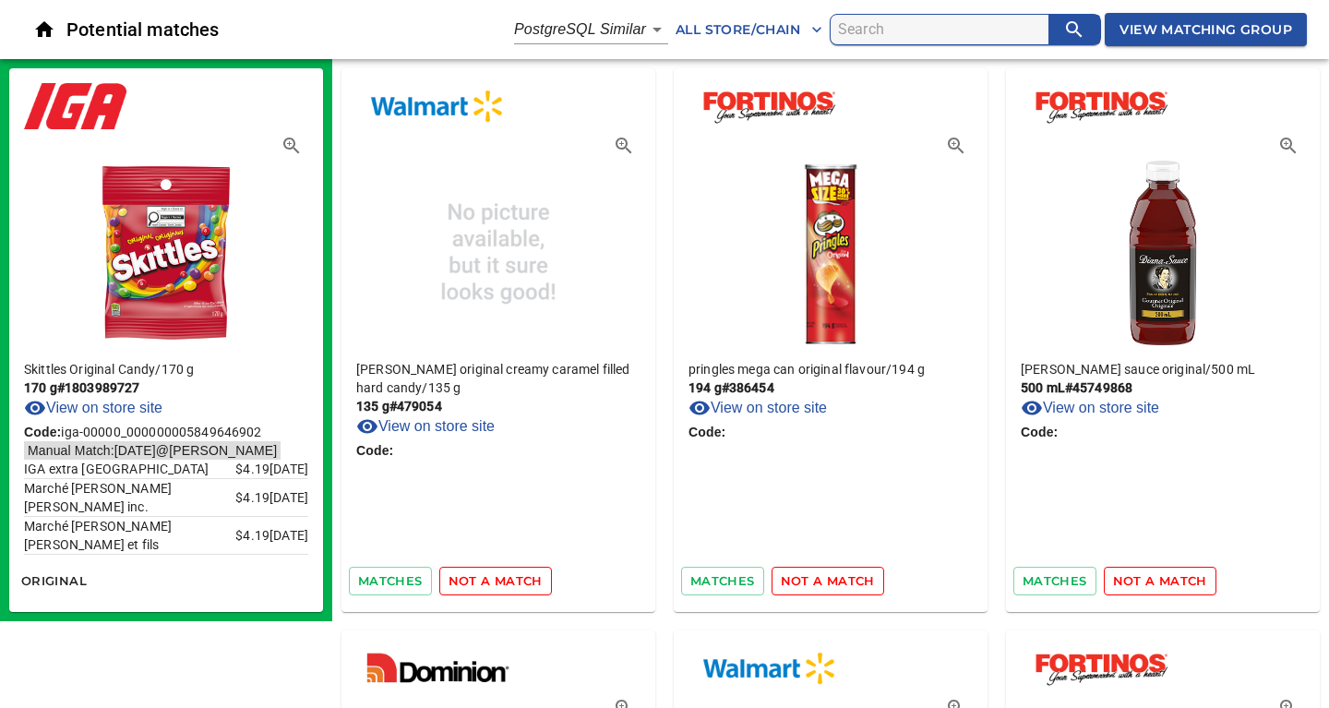
click at [508, 584] on span "not a match" at bounding box center [495, 580] width 94 height 21
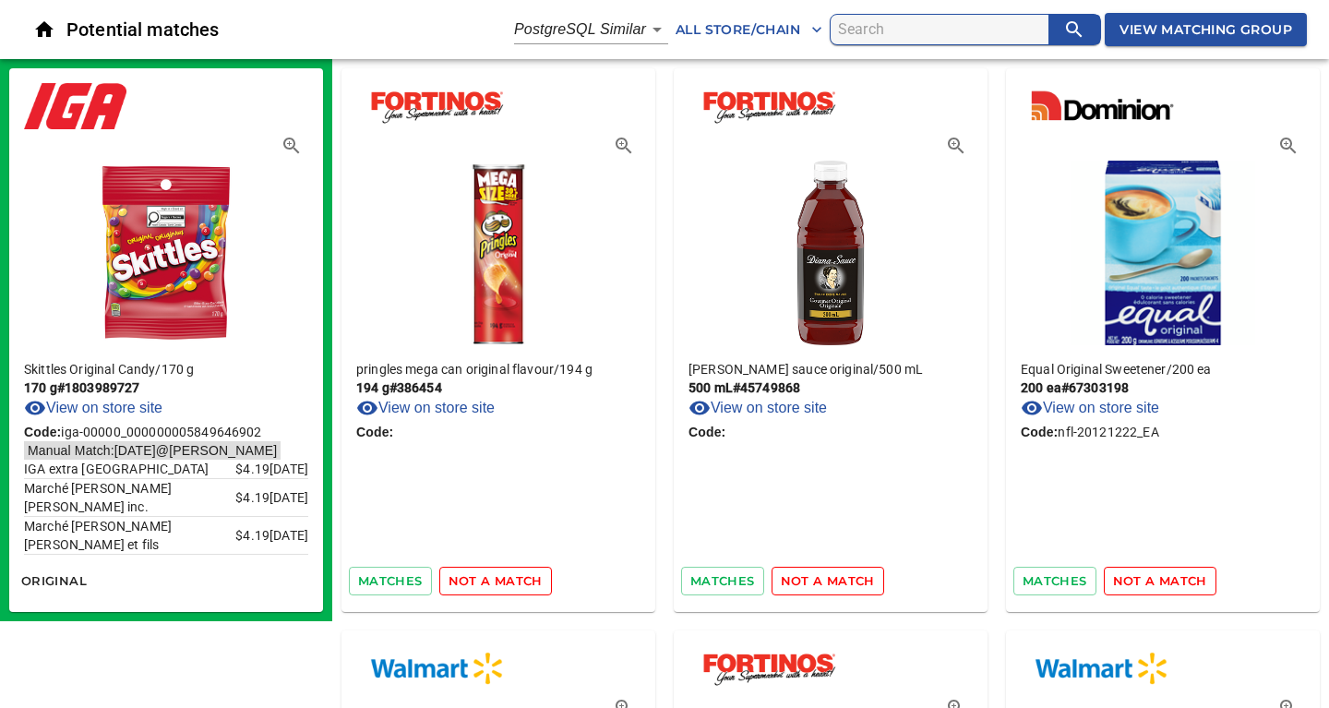
click at [508, 584] on span "not a match" at bounding box center [495, 580] width 94 height 21
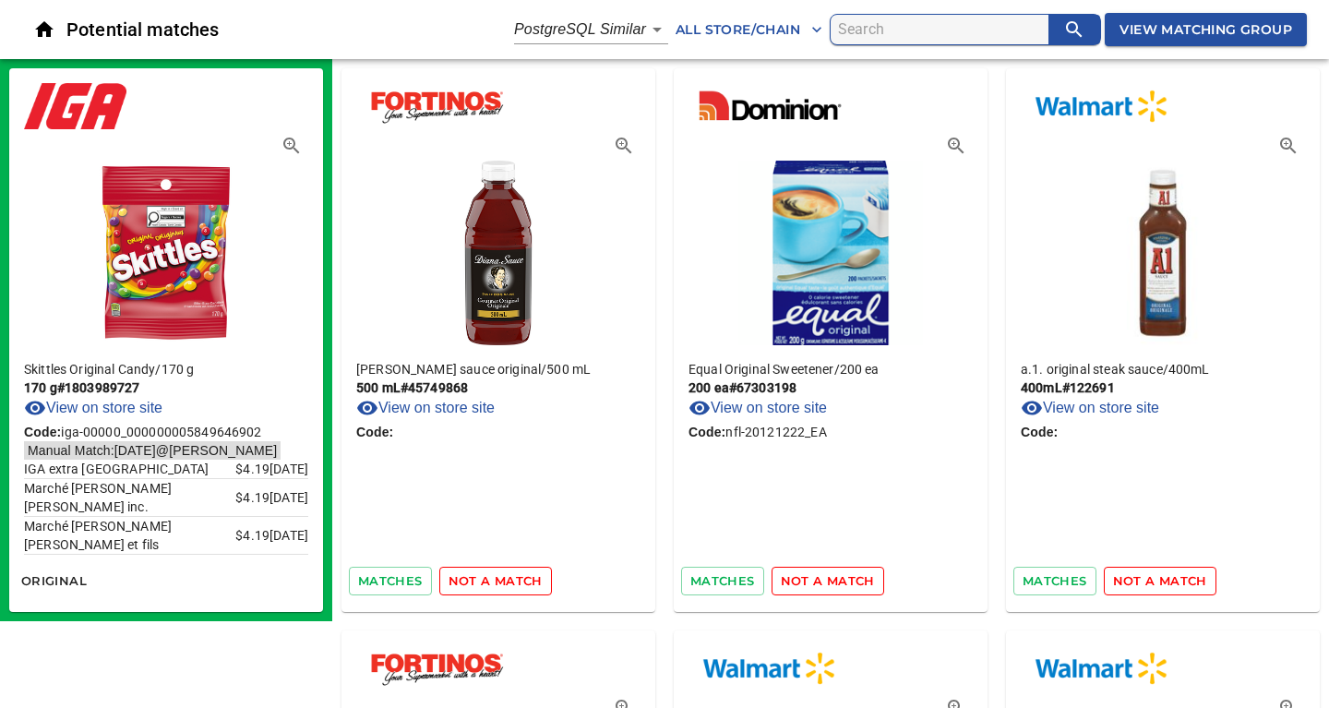
click at [508, 584] on span "not a match" at bounding box center [495, 580] width 94 height 21
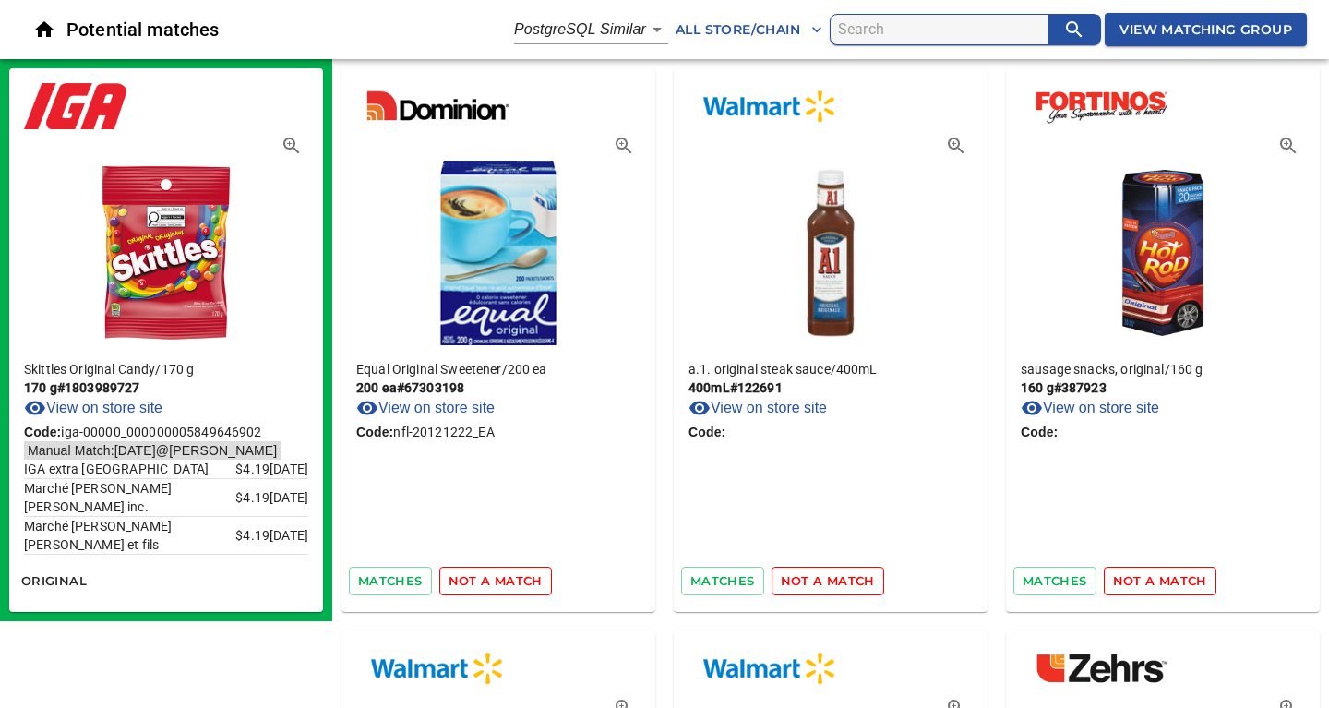
click at [508, 584] on span "not a match" at bounding box center [495, 580] width 94 height 21
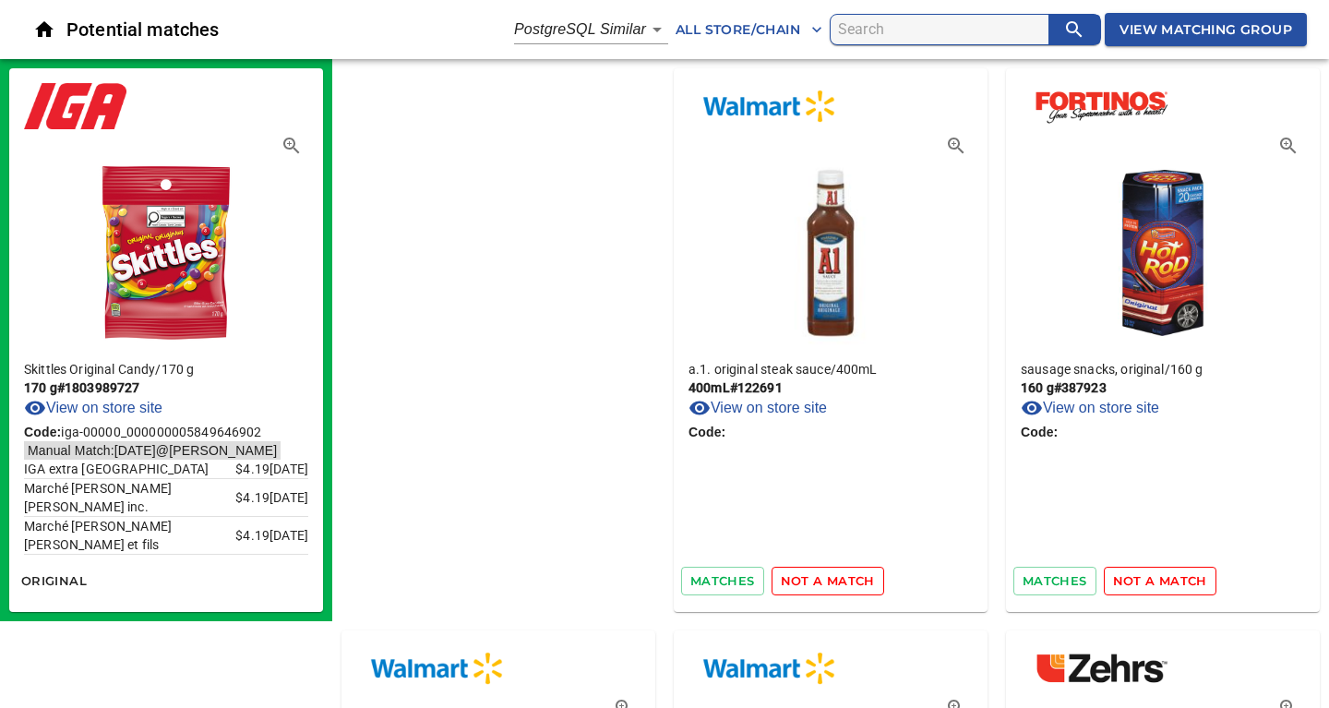
click at [781, 584] on span "not a match" at bounding box center [828, 580] width 94 height 21
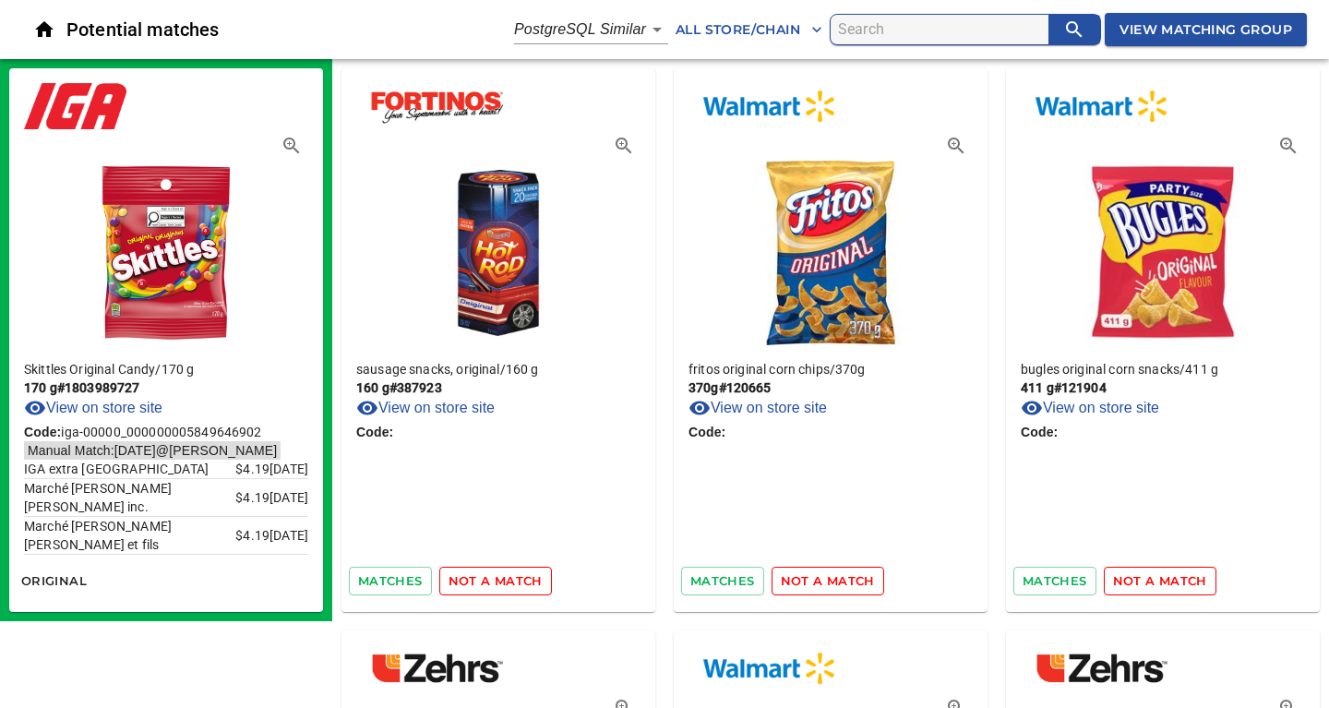
click at [508, 584] on span "not a match" at bounding box center [495, 580] width 94 height 21
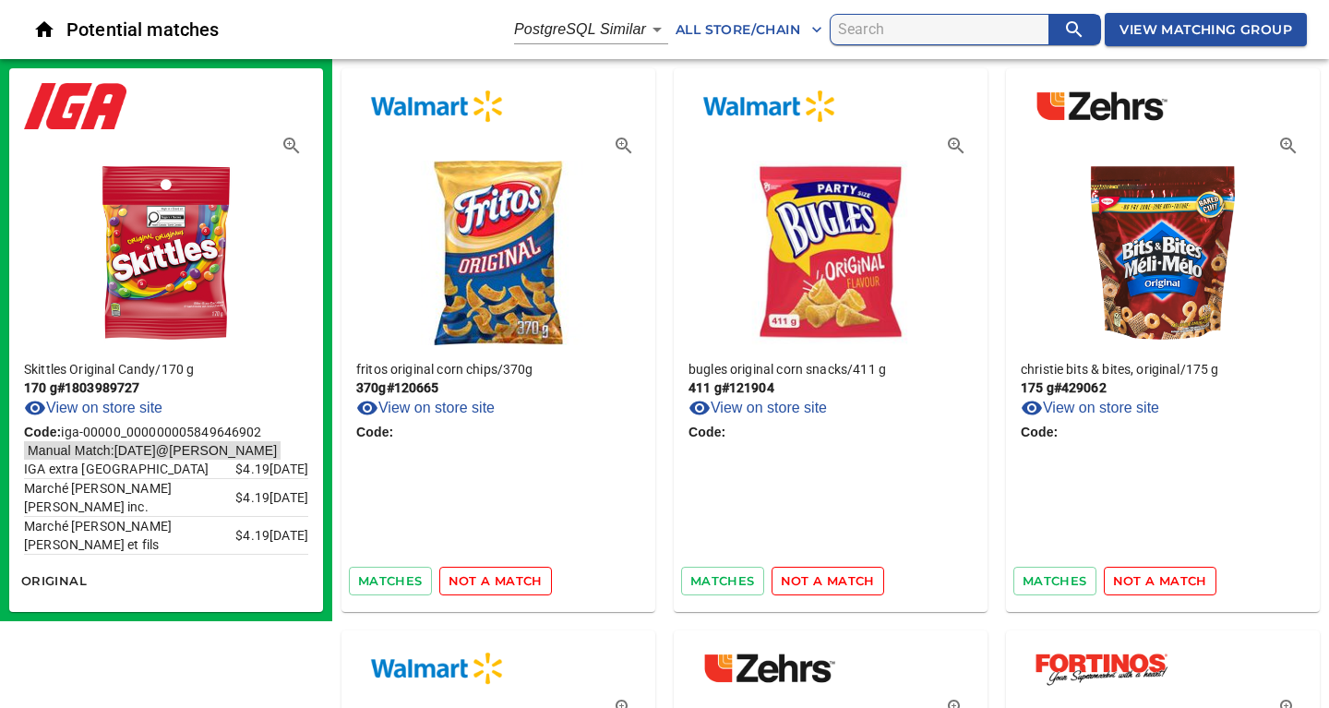
click at [508, 584] on span "not a match" at bounding box center [495, 580] width 94 height 21
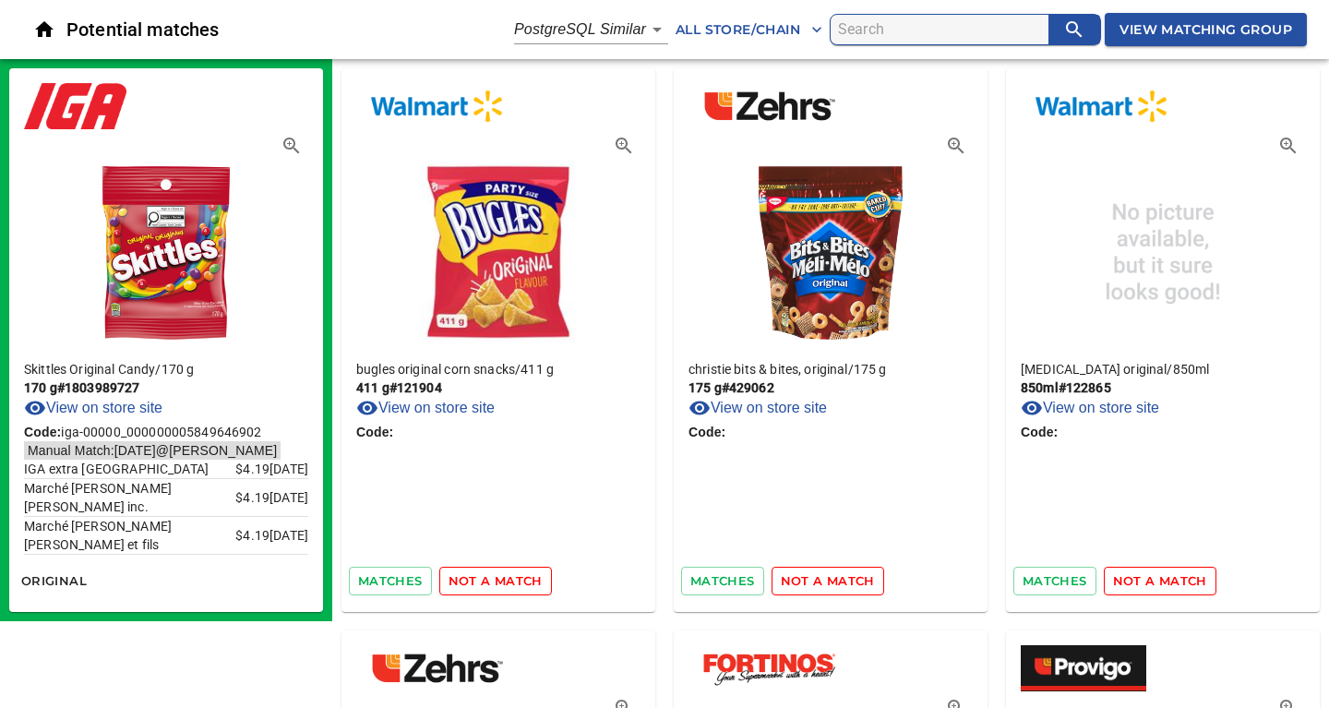
click at [508, 584] on span "not a match" at bounding box center [495, 580] width 94 height 21
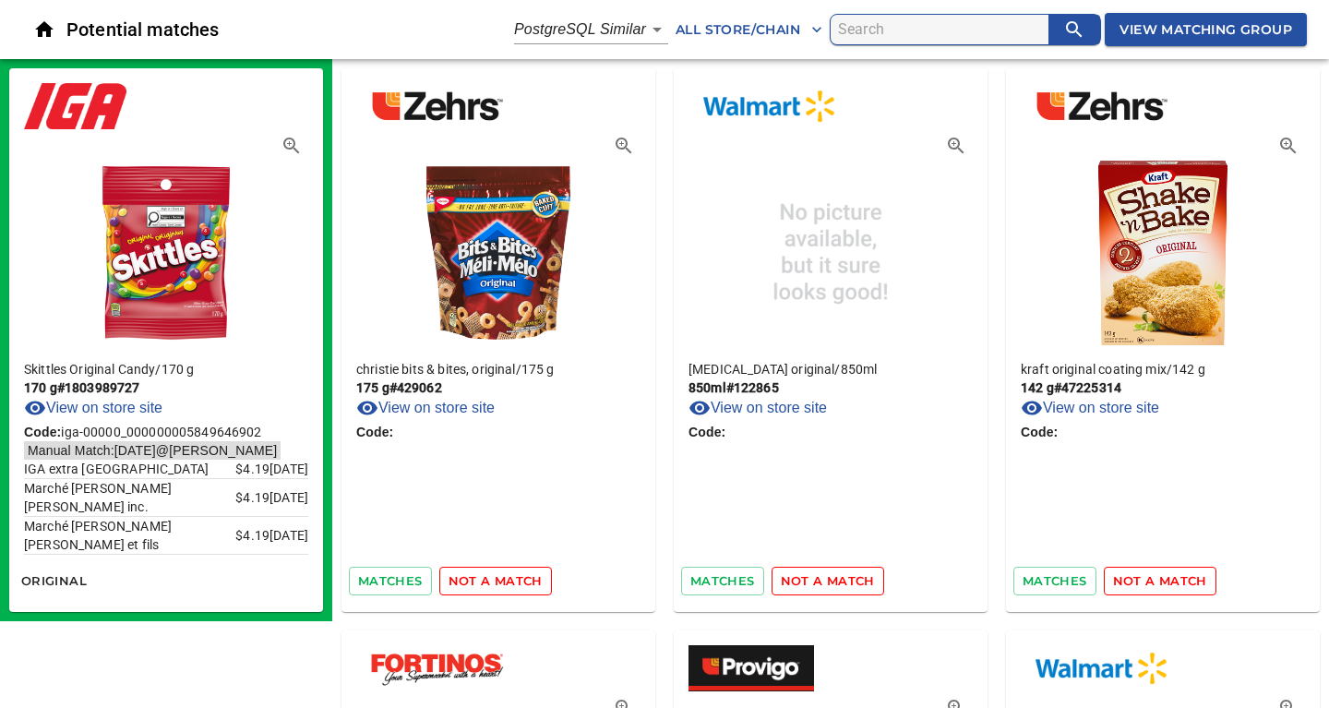
click at [508, 584] on span "not a match" at bounding box center [495, 580] width 94 height 21
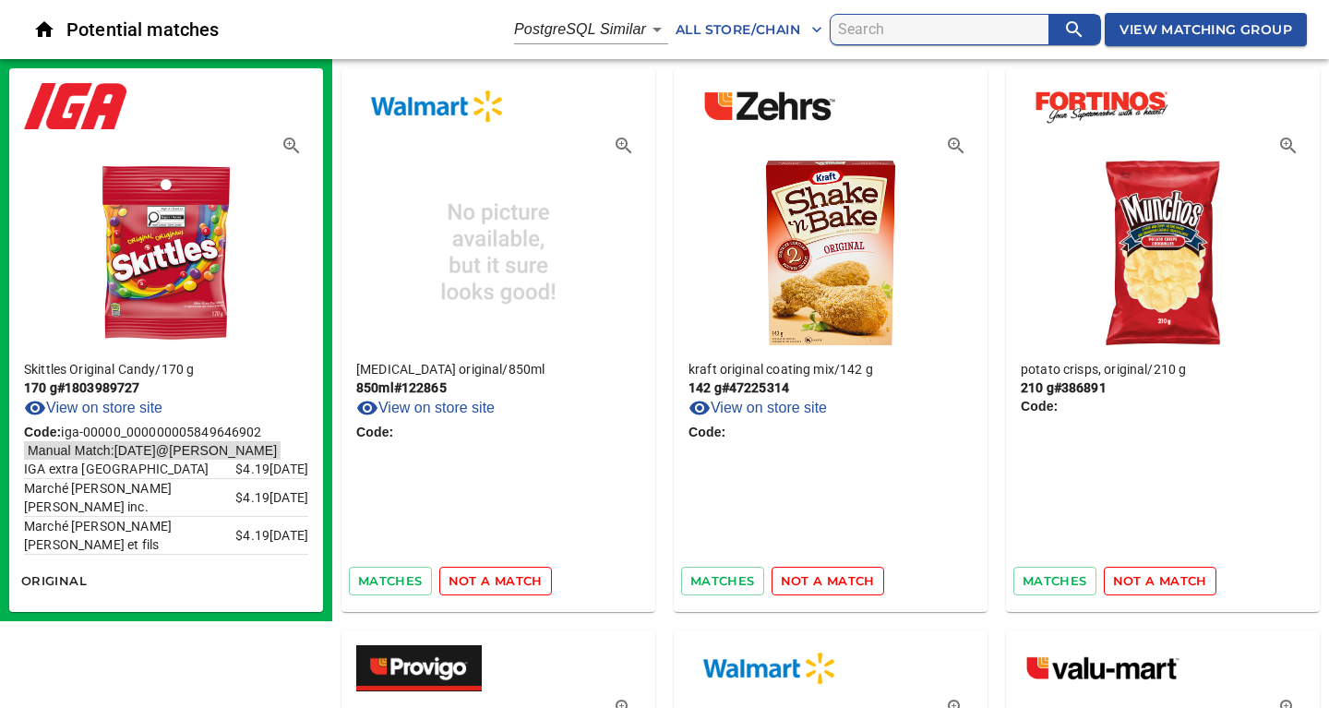
click at [508, 584] on span "not a match" at bounding box center [495, 580] width 94 height 21
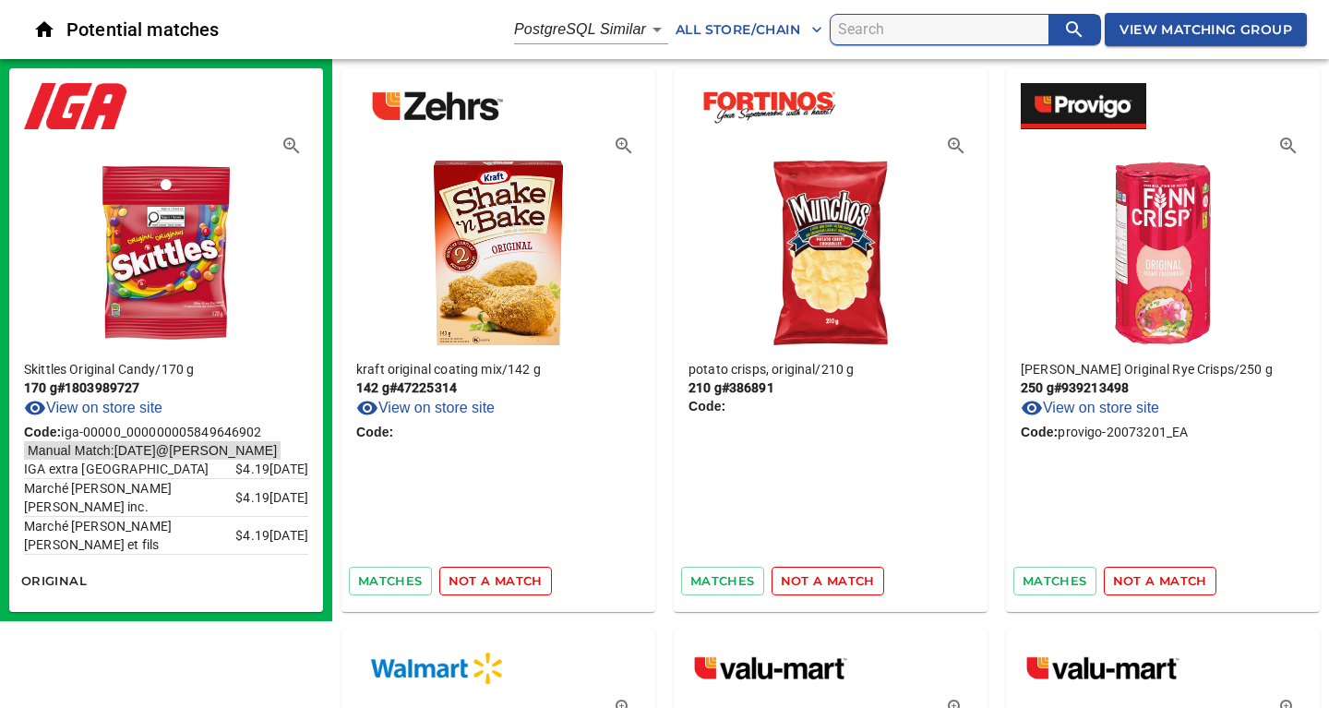
click at [508, 584] on span "not a match" at bounding box center [495, 580] width 94 height 21
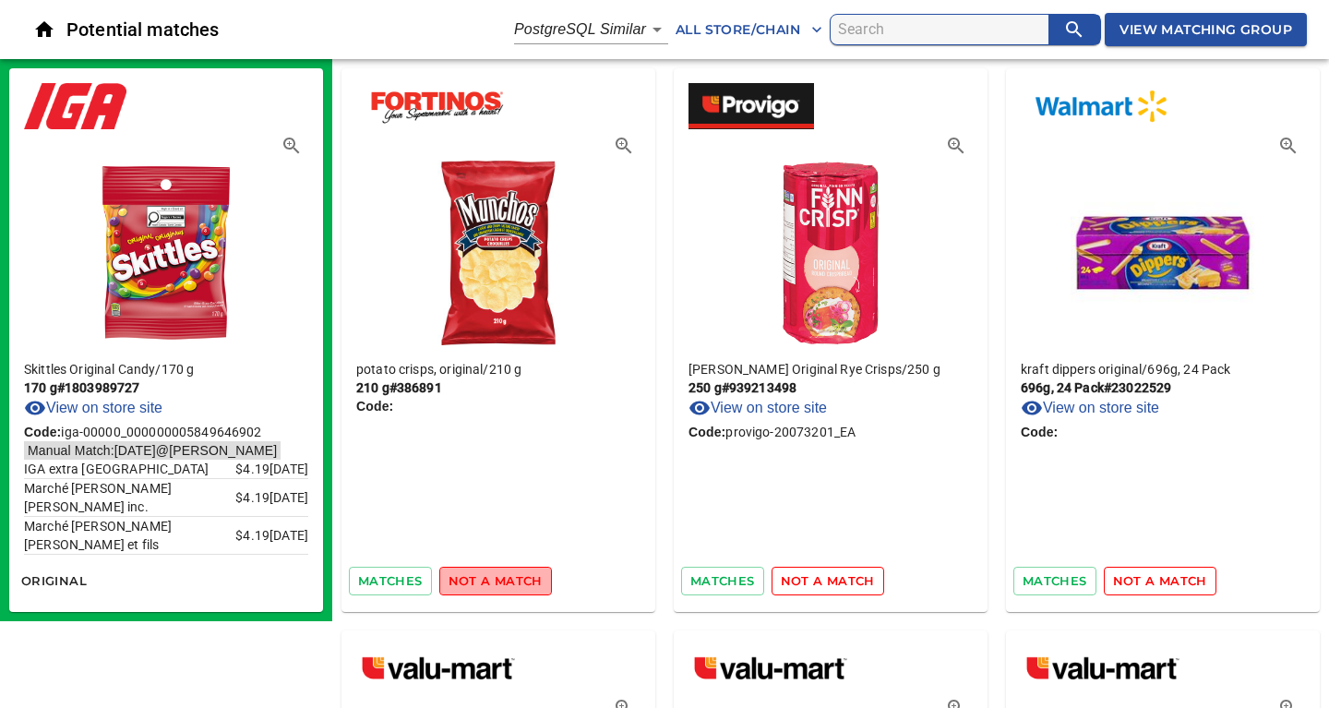
click at [508, 584] on span "not a match" at bounding box center [495, 580] width 94 height 21
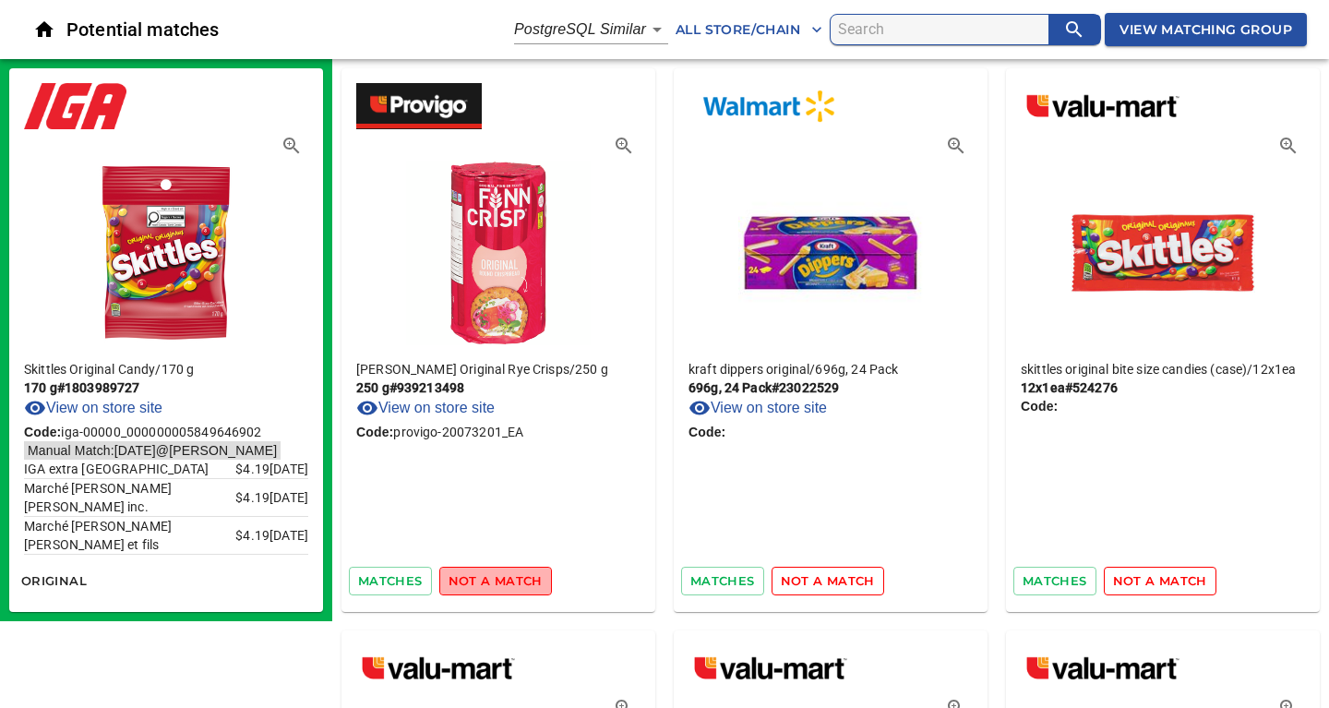
click at [508, 584] on span "not a match" at bounding box center [495, 580] width 94 height 21
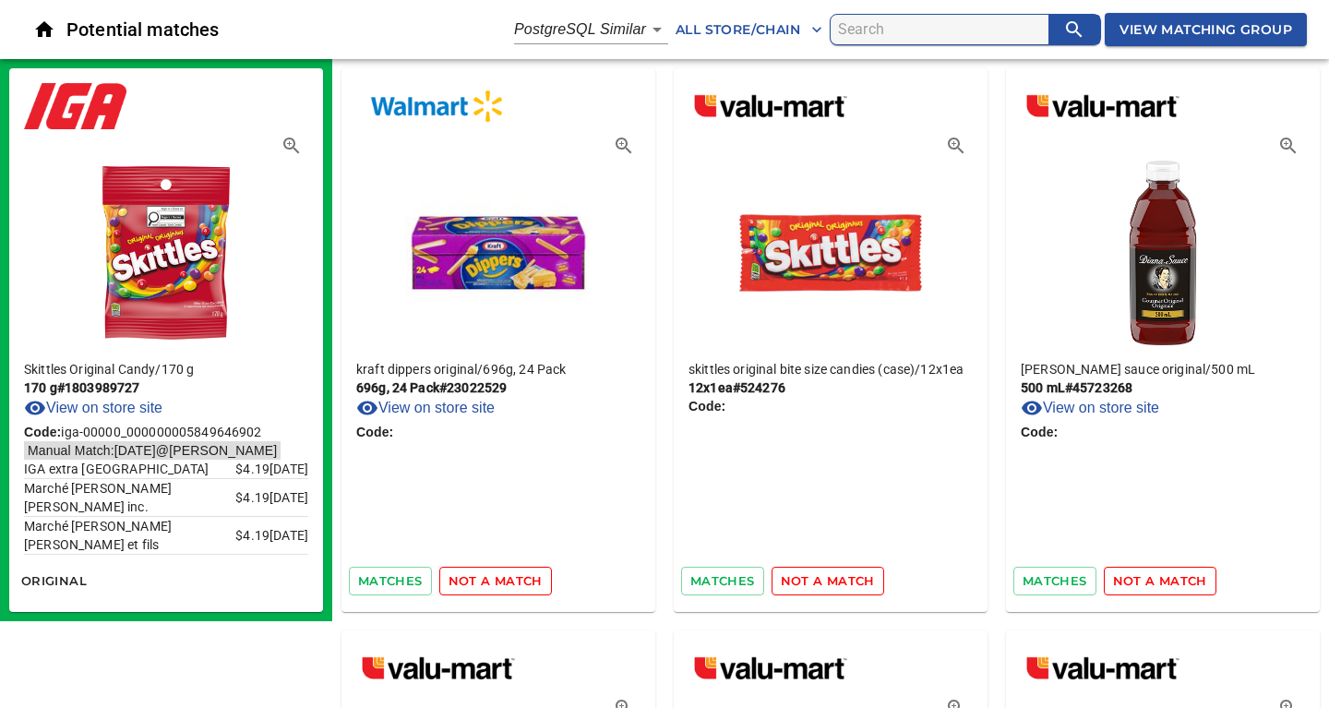
click at [508, 584] on span "not a match" at bounding box center [495, 580] width 94 height 21
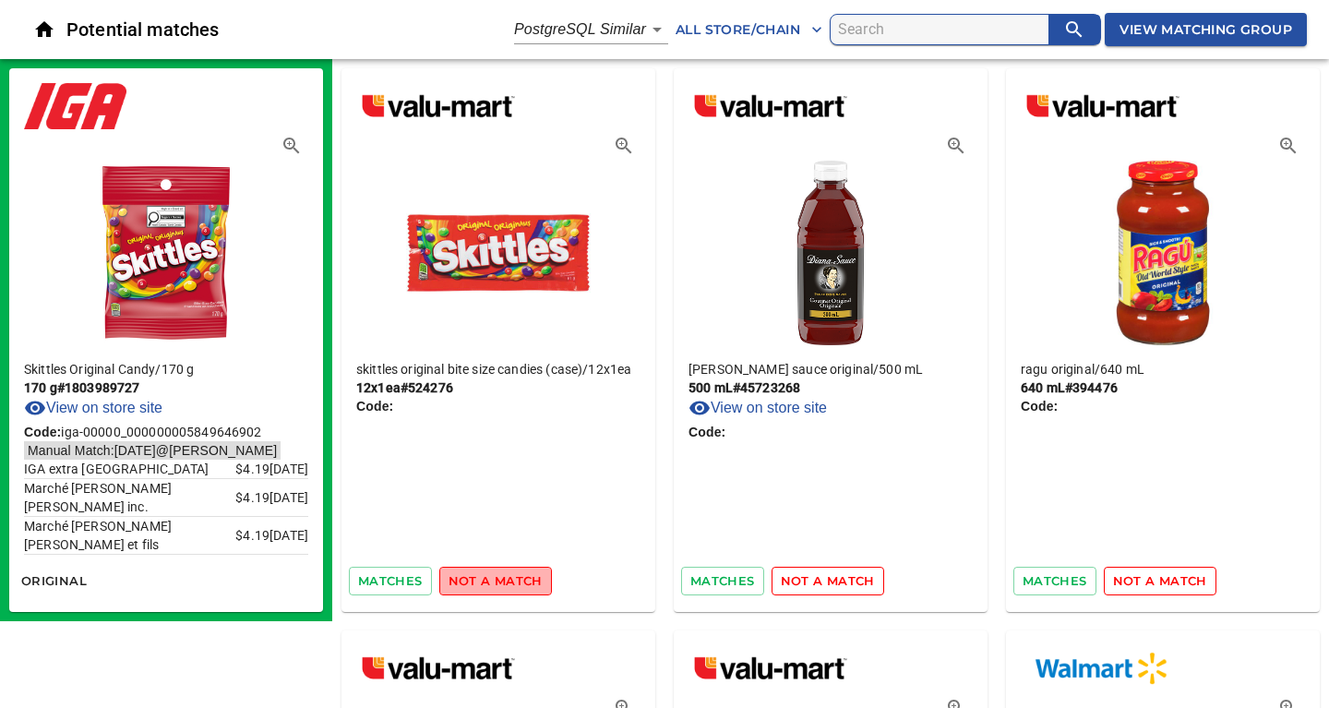
click at [508, 584] on span "not a match" at bounding box center [495, 580] width 94 height 21
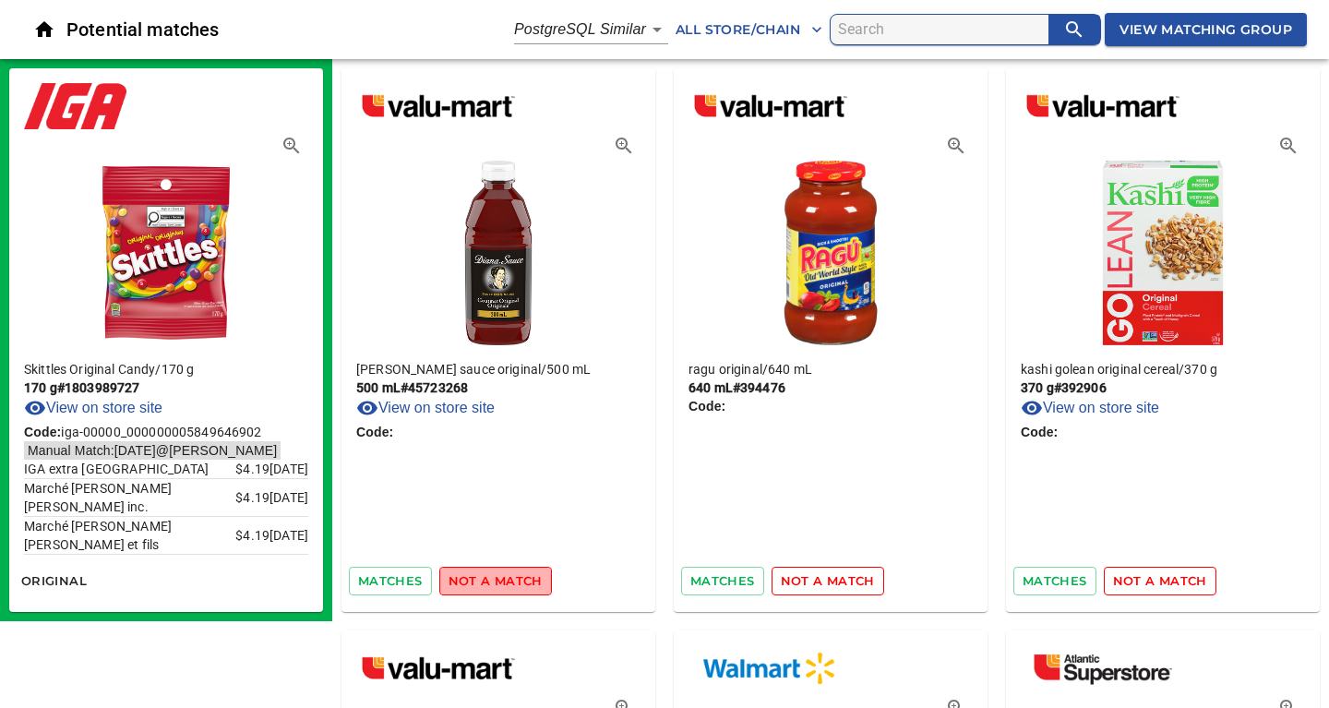
click at [508, 584] on span "not a match" at bounding box center [495, 580] width 94 height 21
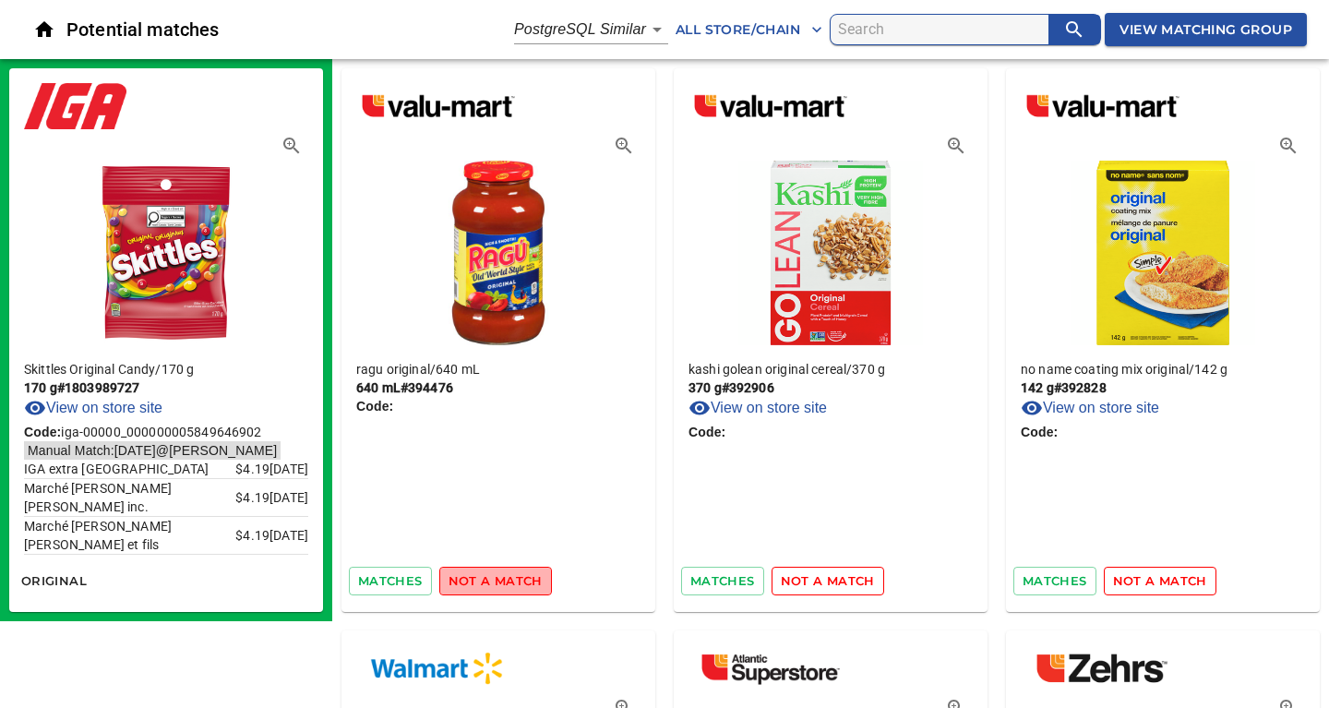
click at [508, 584] on span "not a match" at bounding box center [495, 580] width 94 height 21
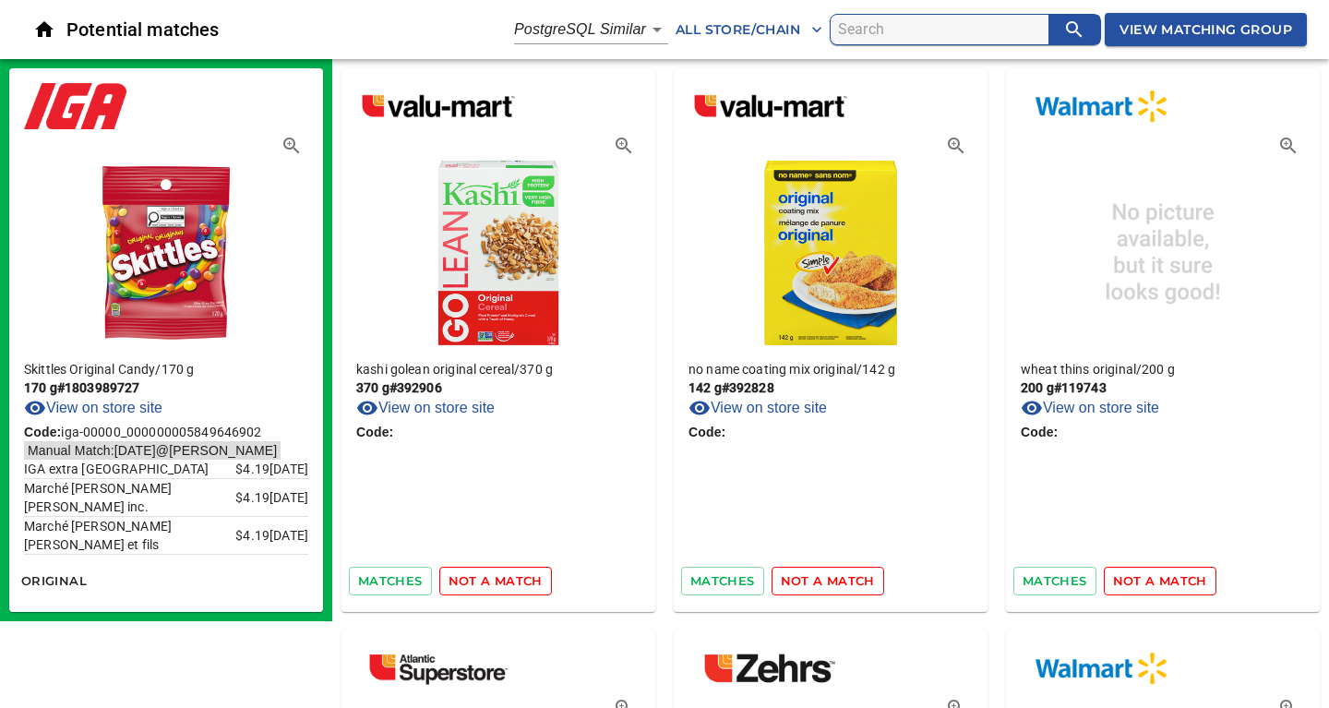
click at [508, 584] on span "not a match" at bounding box center [495, 580] width 94 height 21
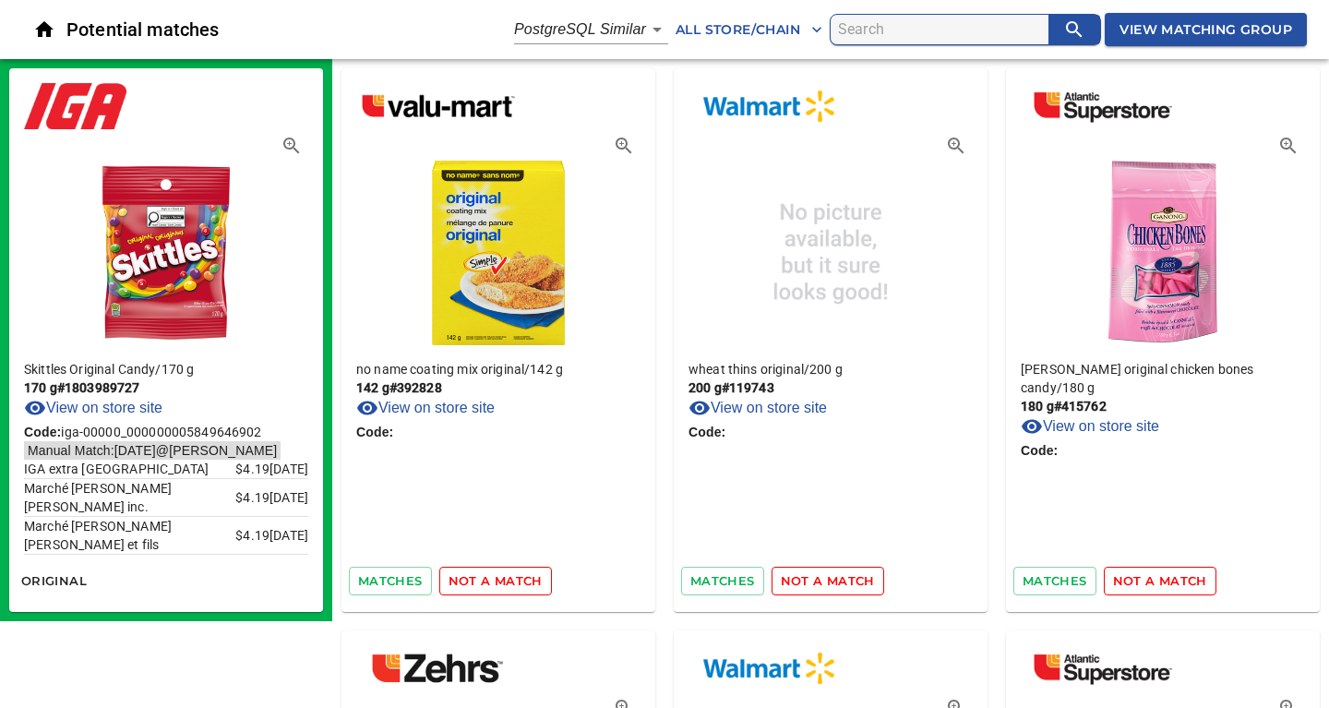
click at [508, 584] on span "not a match" at bounding box center [495, 580] width 94 height 21
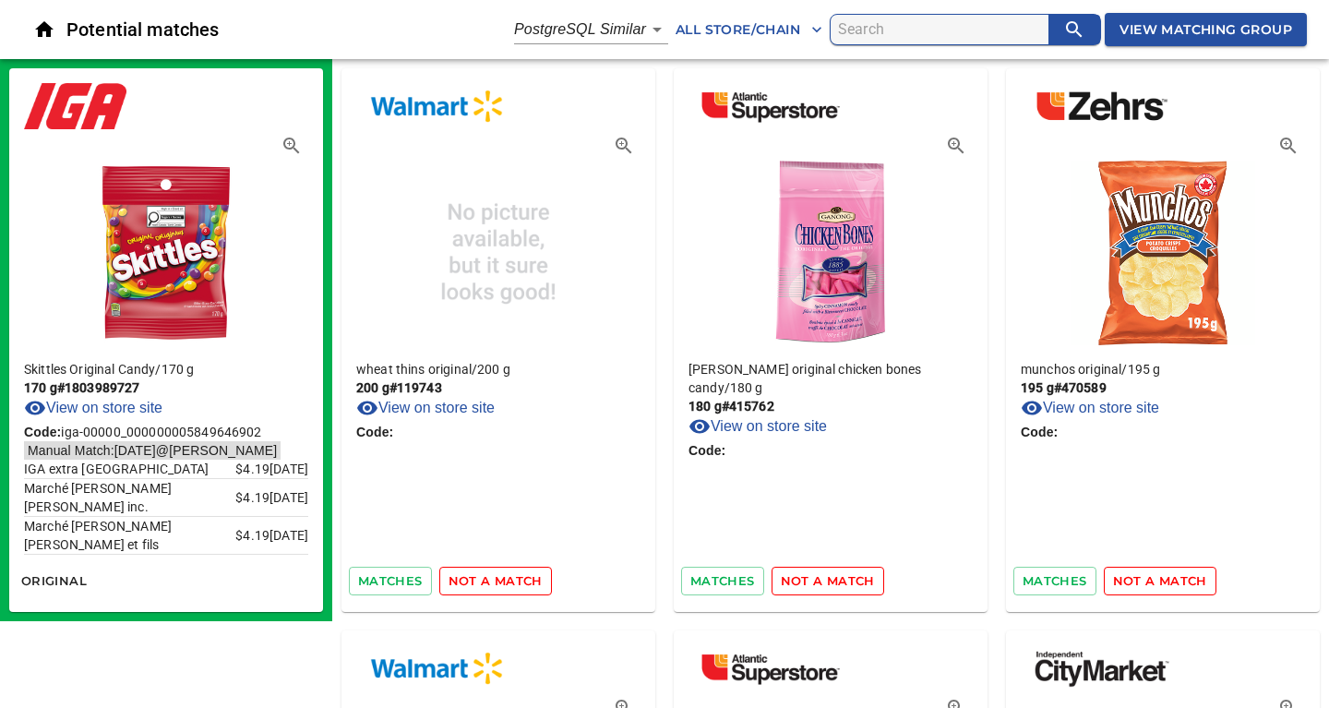
click at [508, 584] on span "not a match" at bounding box center [495, 580] width 94 height 21
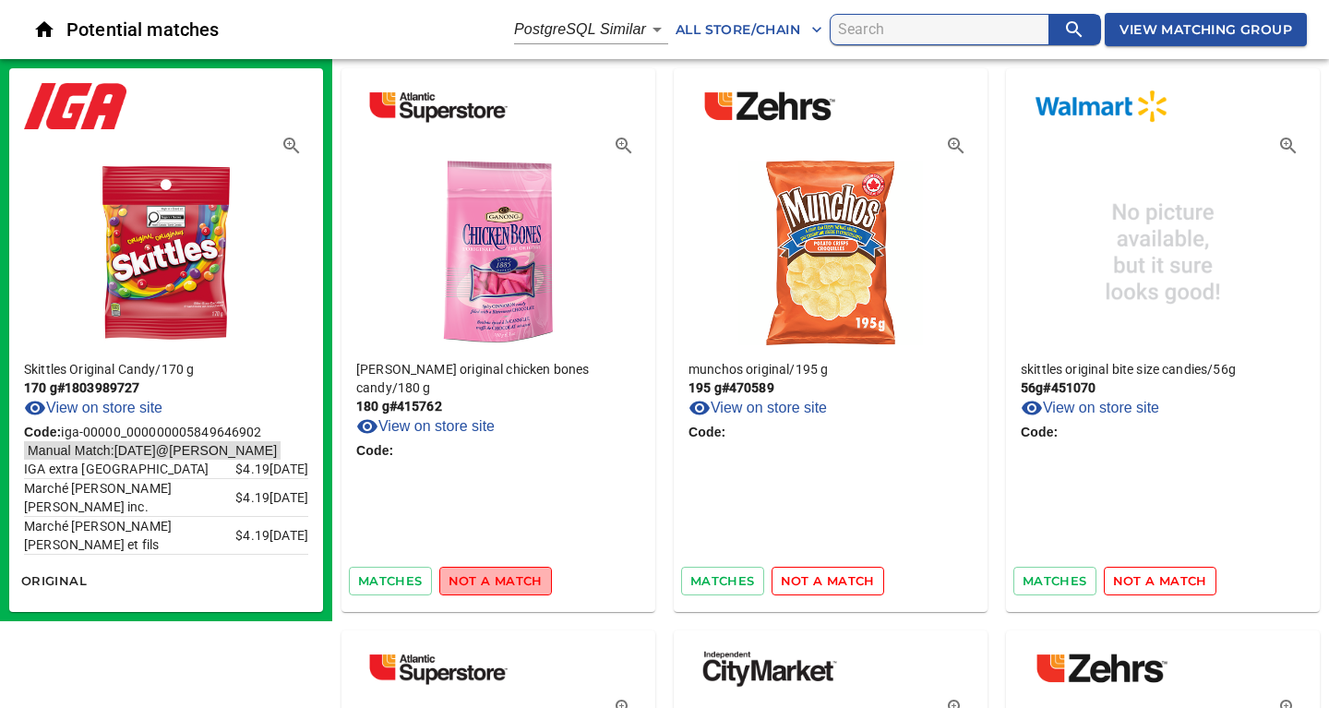
click at [508, 584] on span "not a match" at bounding box center [495, 580] width 94 height 21
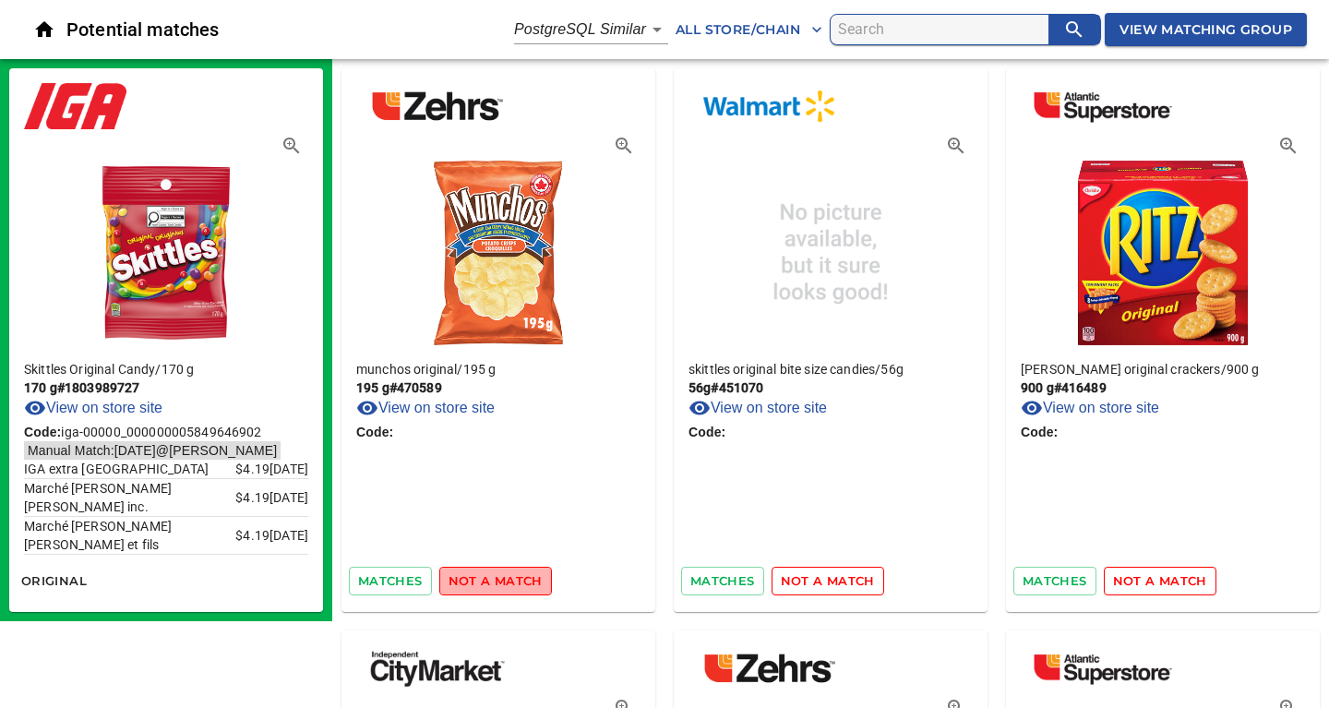
click at [508, 584] on span "not a match" at bounding box center [495, 580] width 94 height 21
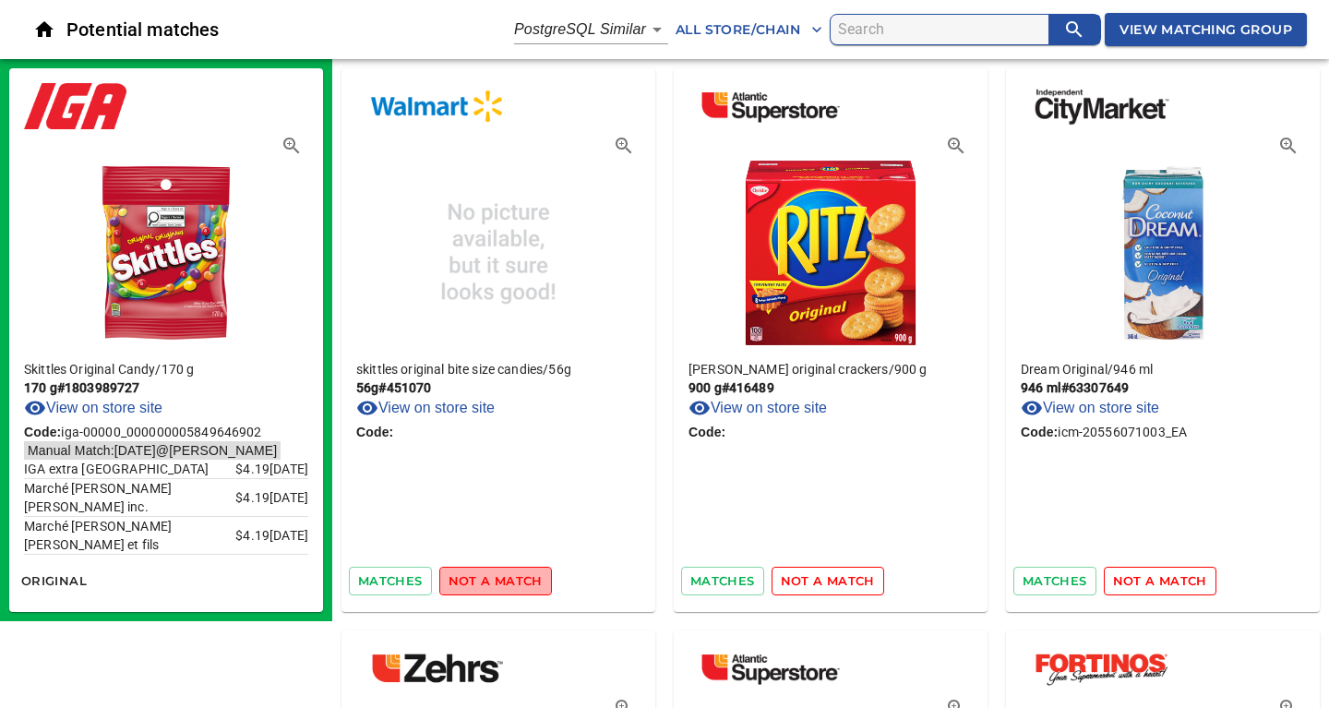
click at [508, 584] on span "not a match" at bounding box center [495, 580] width 94 height 21
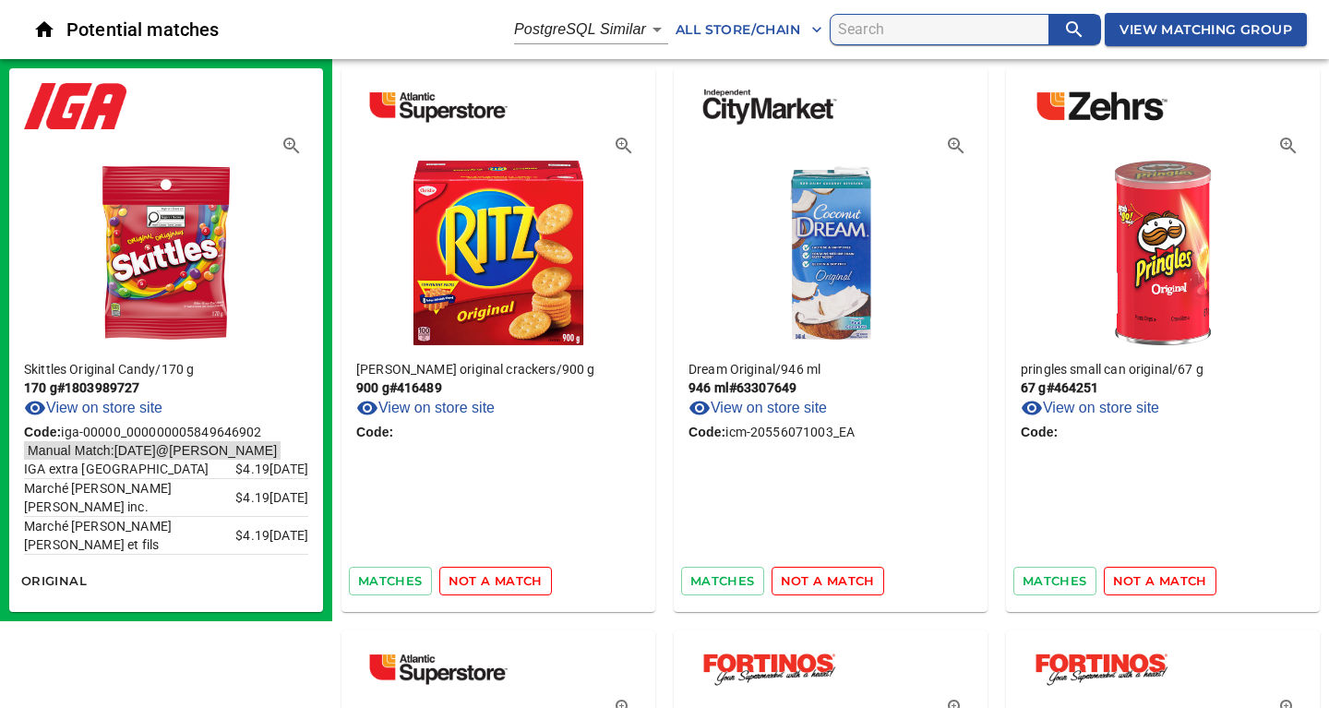
click at [508, 584] on span "not a match" at bounding box center [495, 580] width 94 height 21
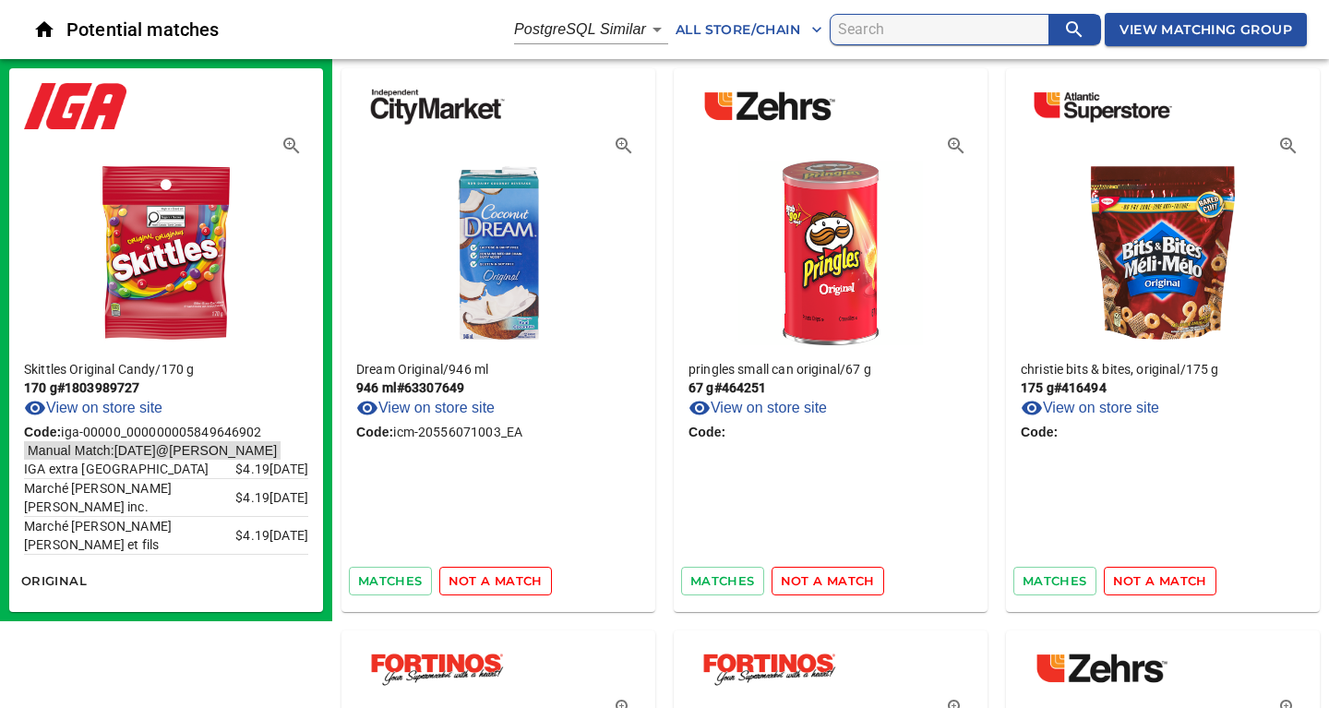
click at [508, 584] on span "not a match" at bounding box center [495, 580] width 94 height 21
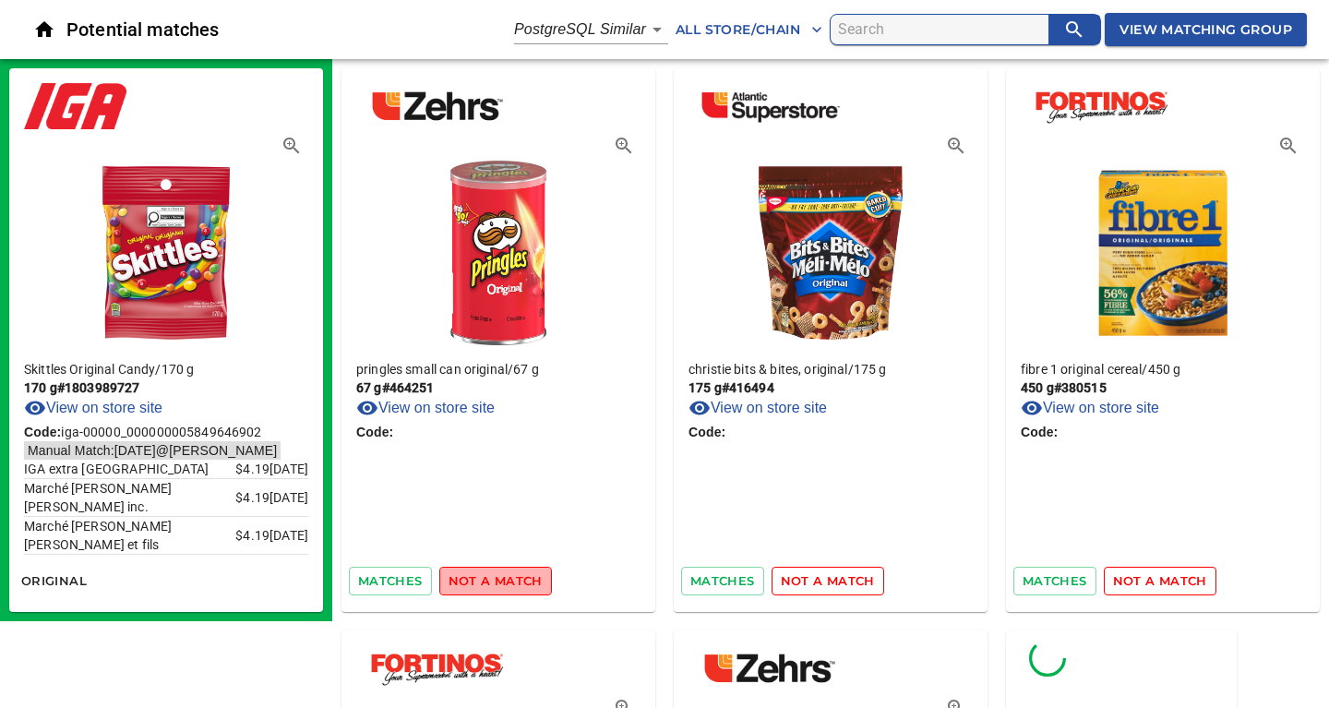
click at [508, 584] on span "not a match" at bounding box center [495, 580] width 94 height 21
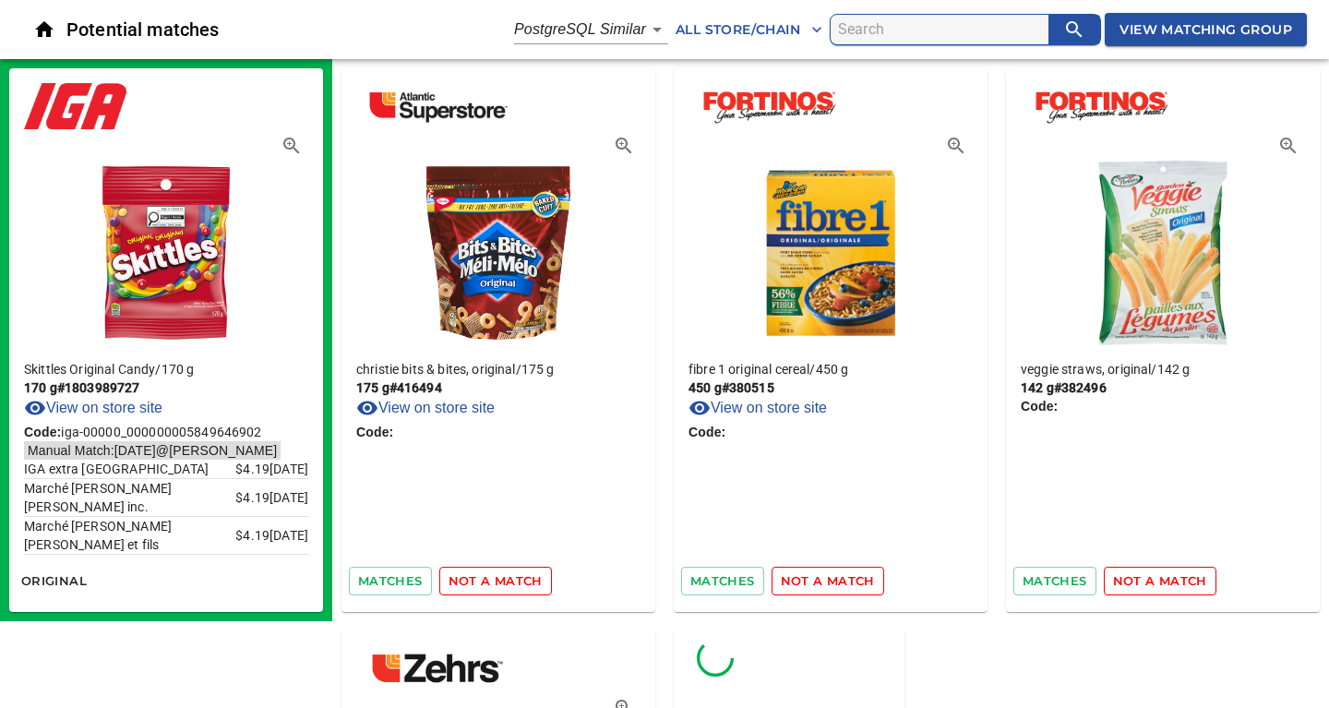
click at [508, 584] on span "not a match" at bounding box center [495, 580] width 94 height 21
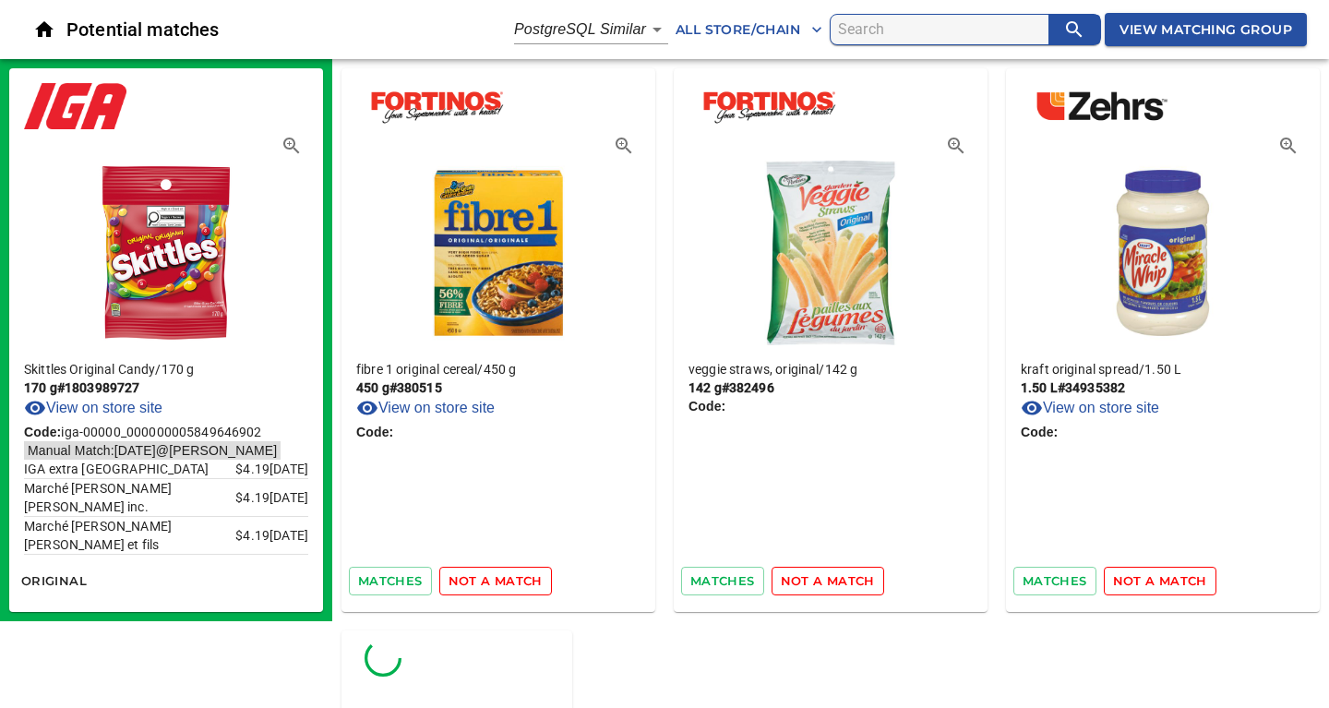
click at [508, 584] on span "not a match" at bounding box center [495, 580] width 94 height 21
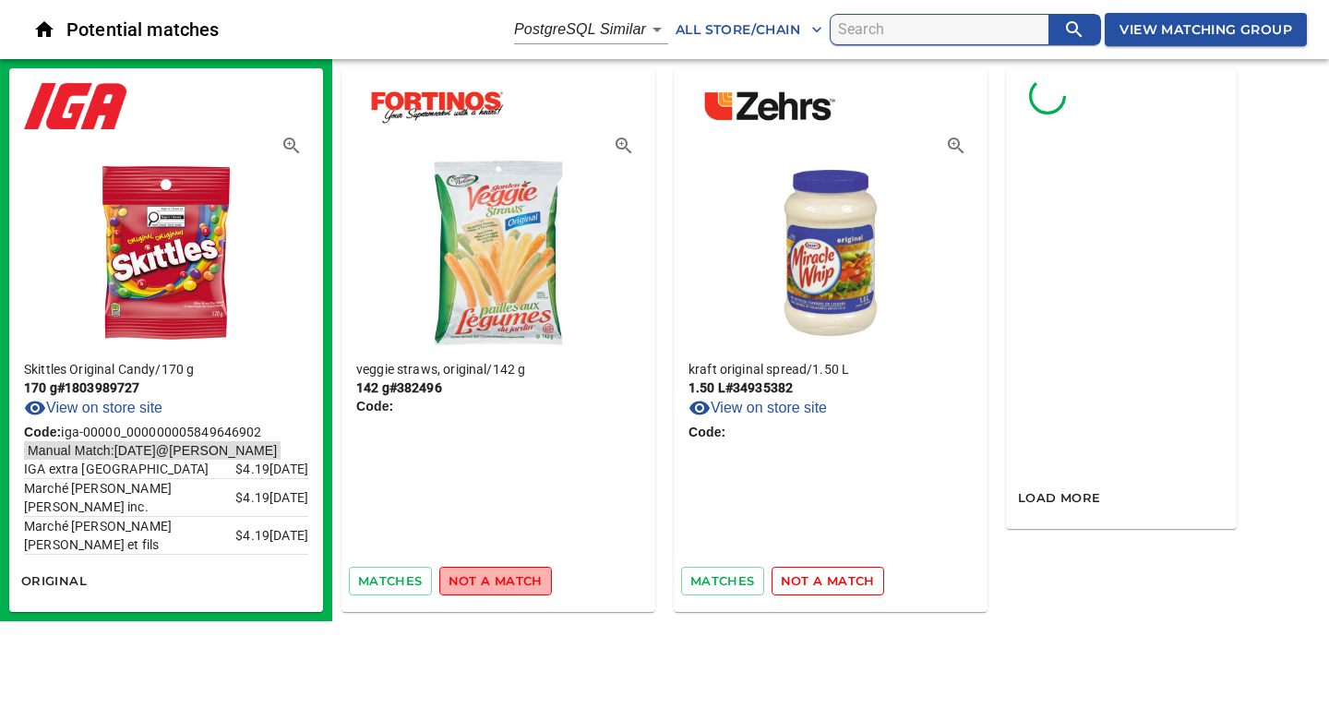
click at [508, 584] on span "not a match" at bounding box center [495, 580] width 94 height 21
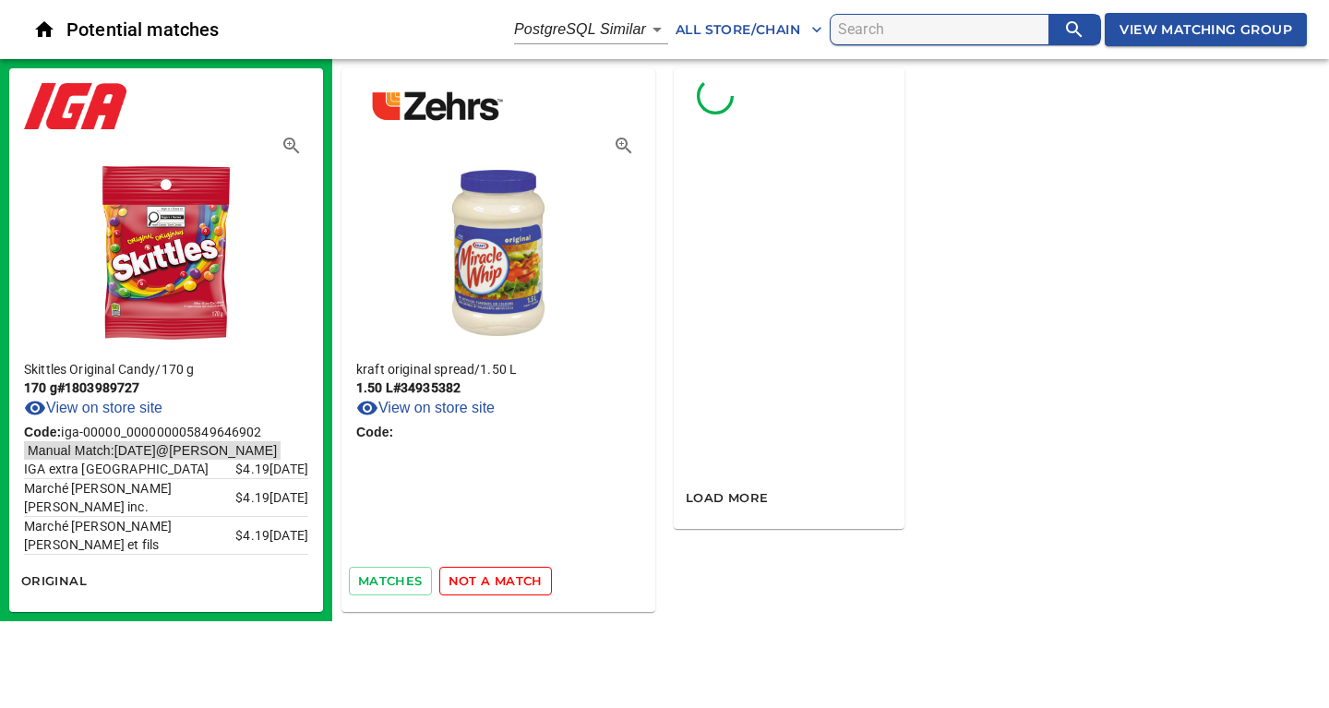
click at [508, 584] on span "not a match" at bounding box center [495, 580] width 94 height 21
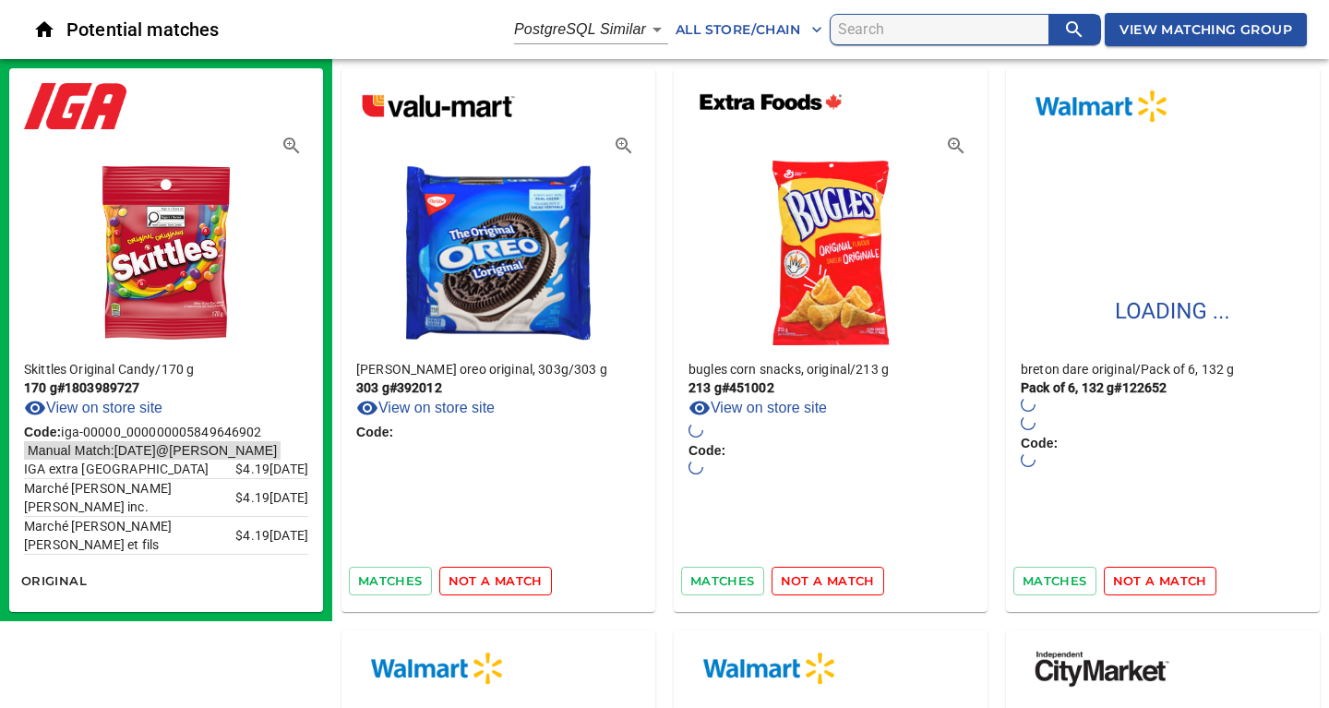
click at [508, 584] on span "not a match" at bounding box center [495, 580] width 94 height 21
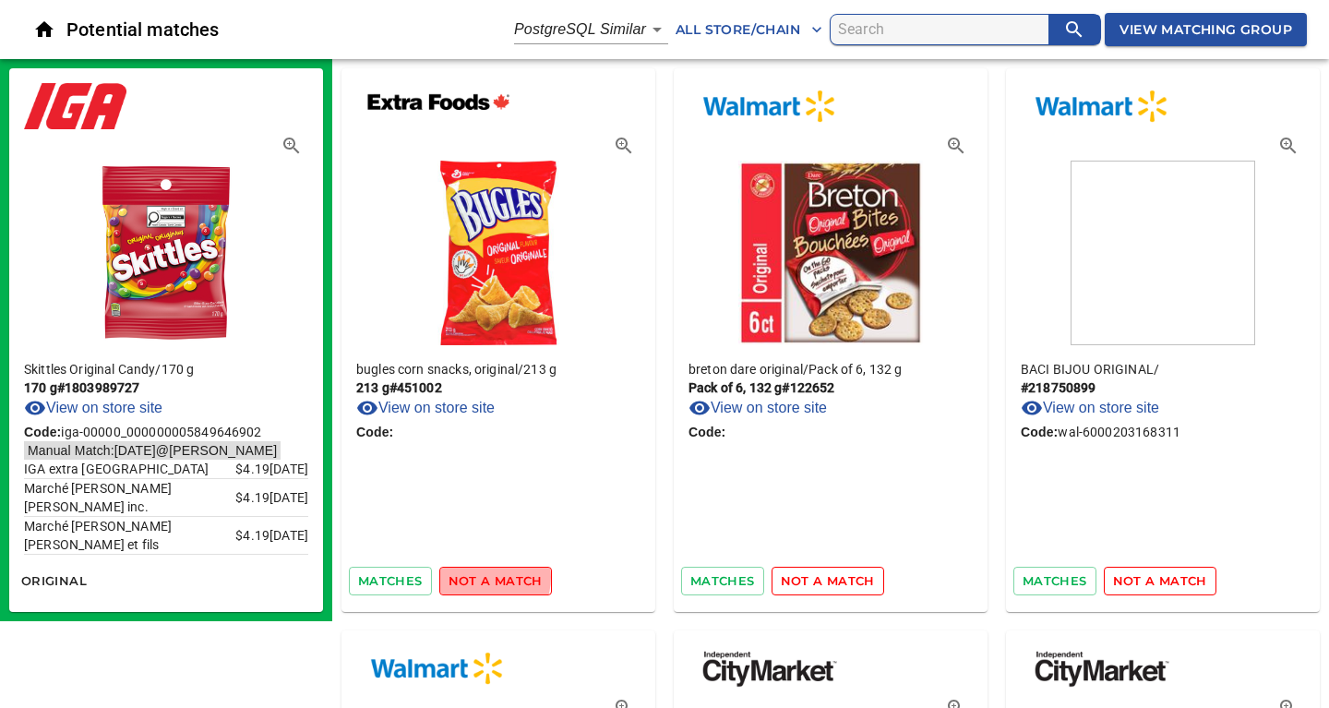
click at [483, 577] on span "not a match" at bounding box center [495, 580] width 94 height 21
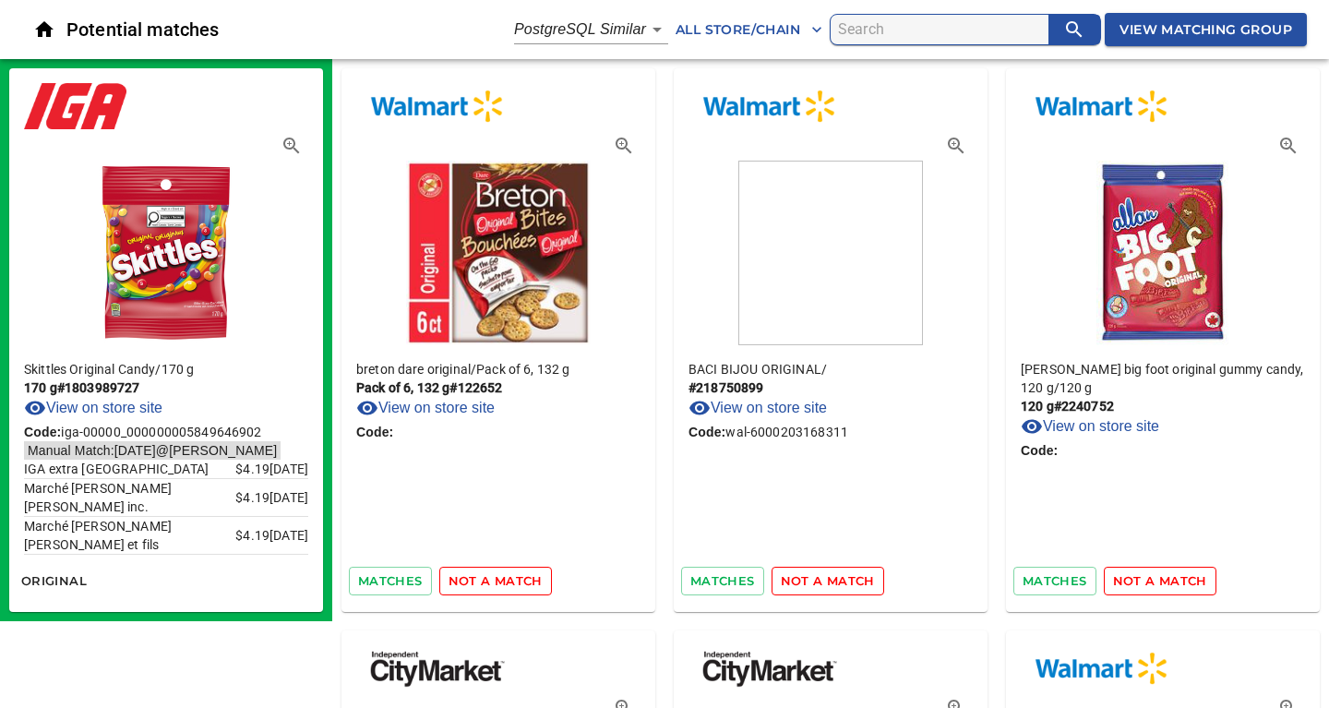
click at [483, 577] on span "not a match" at bounding box center [495, 580] width 94 height 21
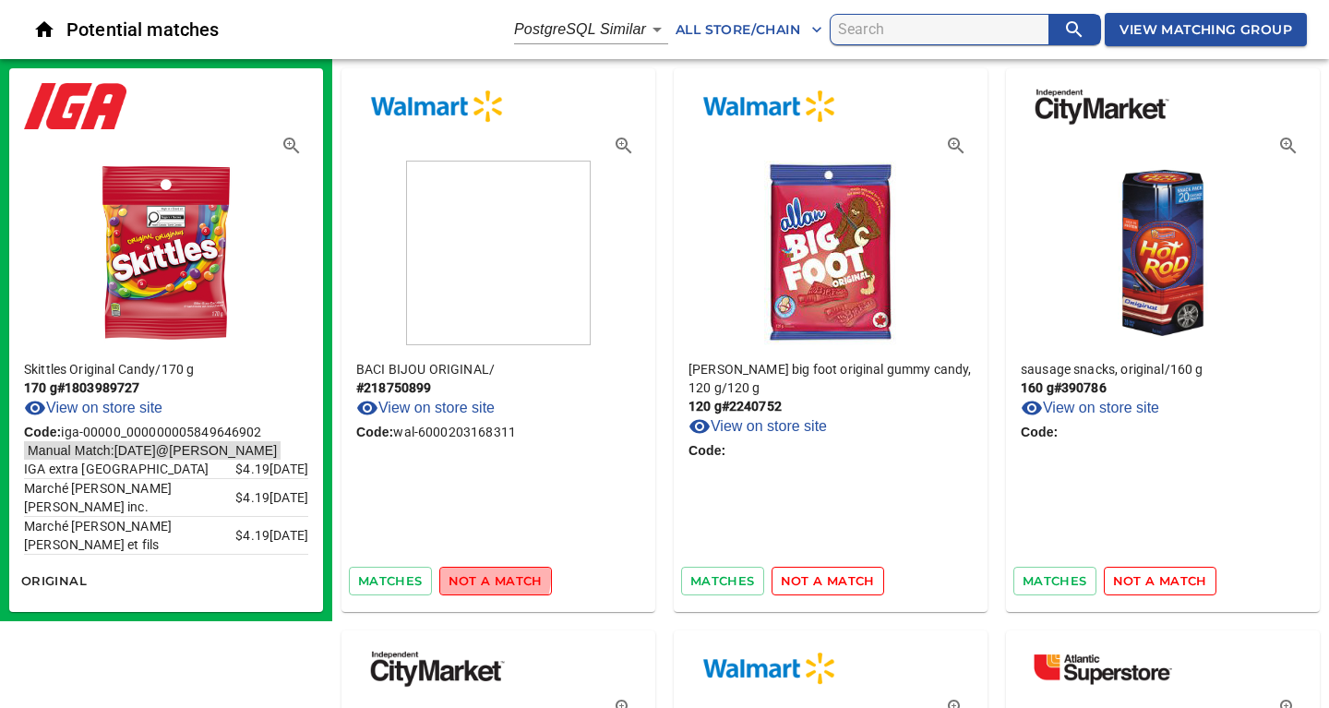
click at [483, 577] on span "not a match" at bounding box center [495, 580] width 94 height 21
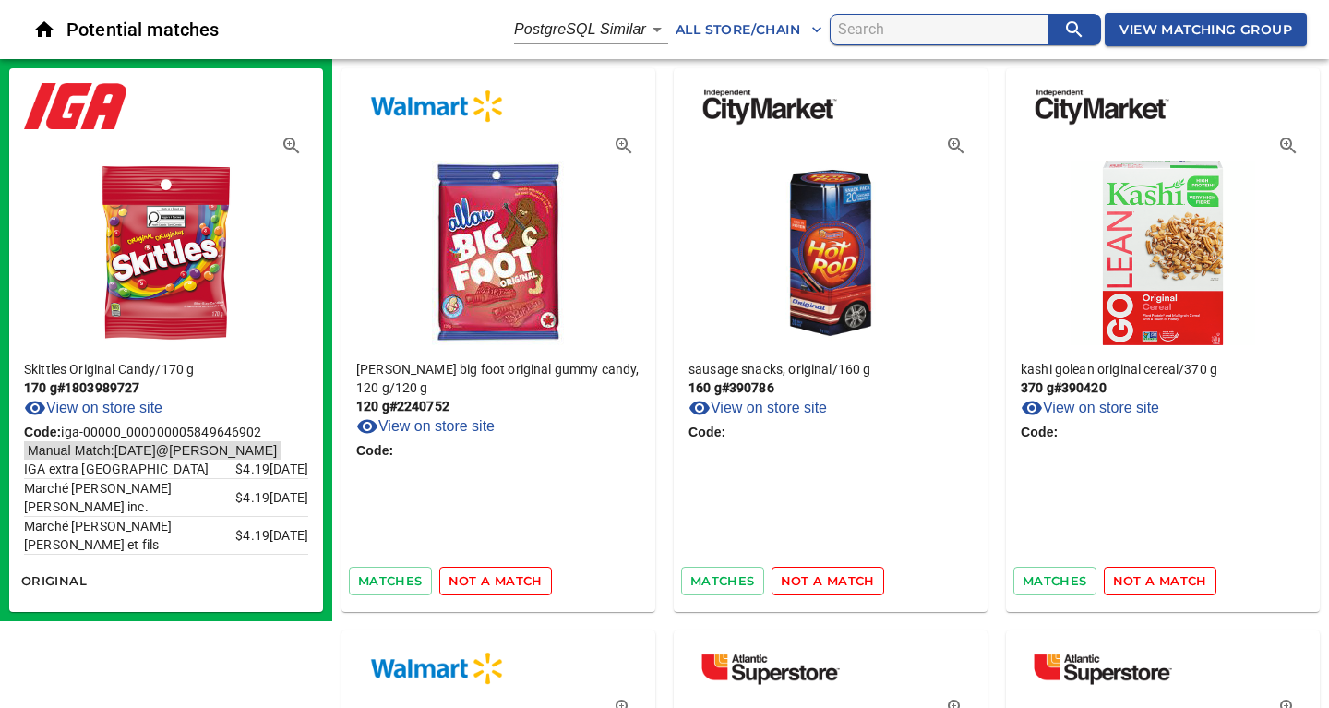
click at [483, 577] on span "not a match" at bounding box center [495, 580] width 94 height 21
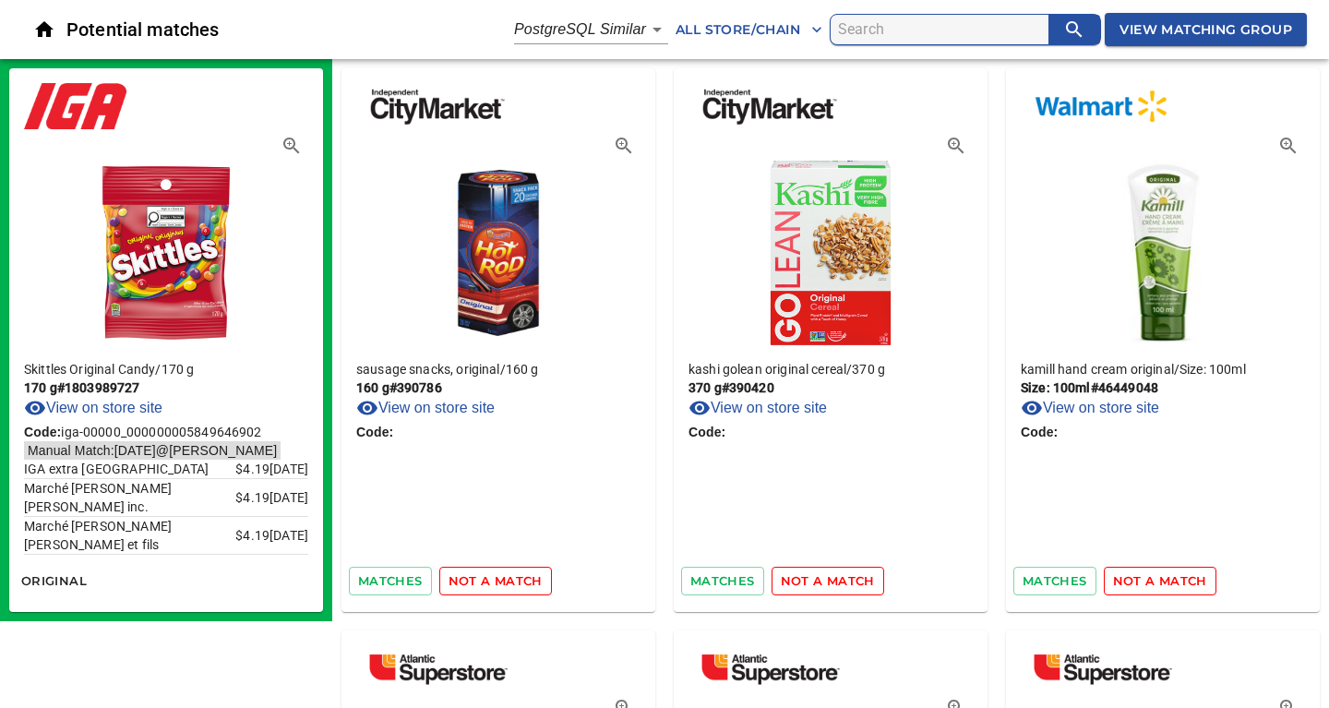
click at [483, 577] on span "not a match" at bounding box center [495, 580] width 94 height 21
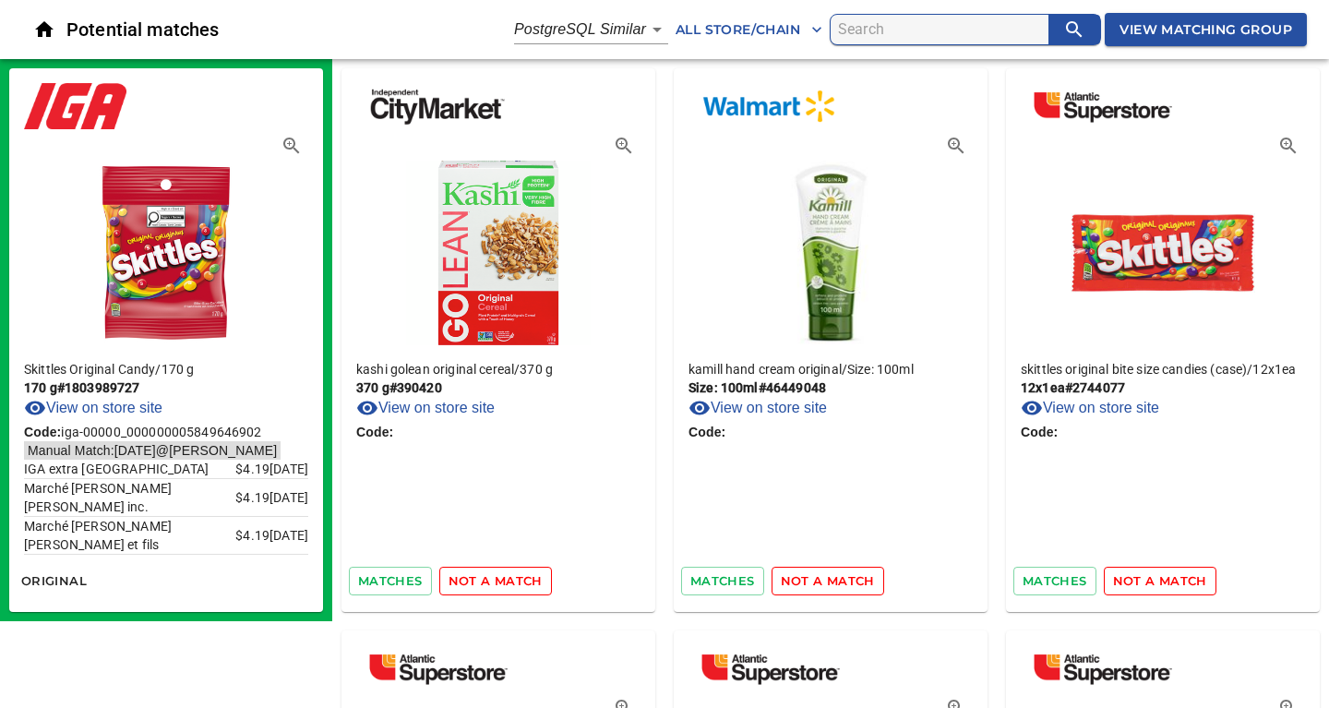
click at [483, 577] on span "not a match" at bounding box center [495, 580] width 94 height 21
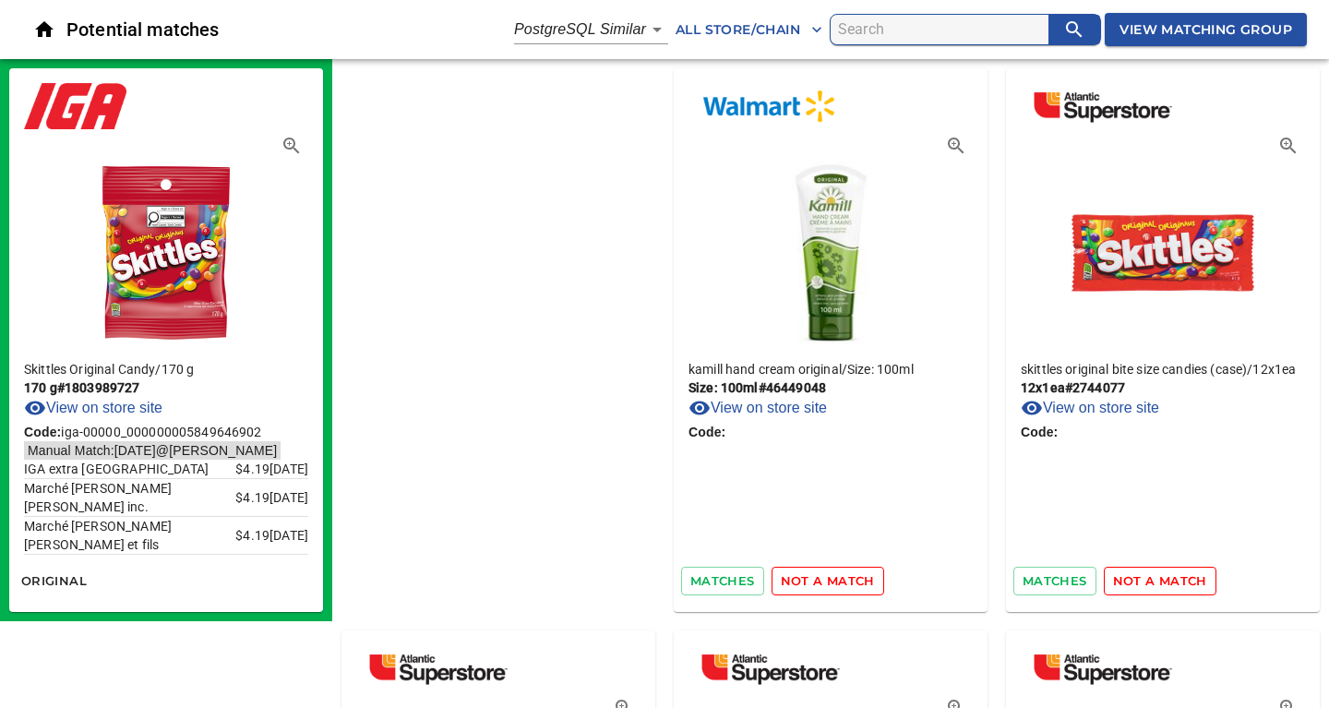
click at [781, 577] on span "not a match" at bounding box center [828, 580] width 94 height 21
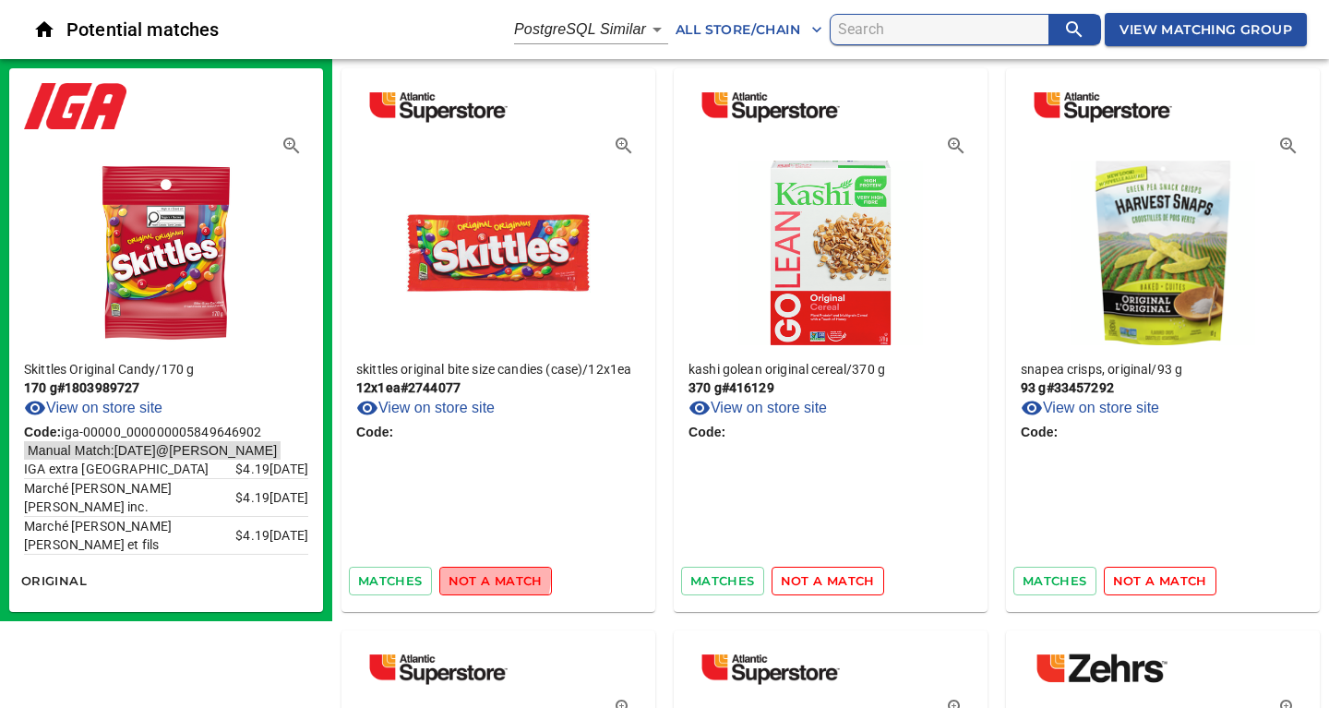
click at [483, 577] on span "not a match" at bounding box center [495, 580] width 94 height 21
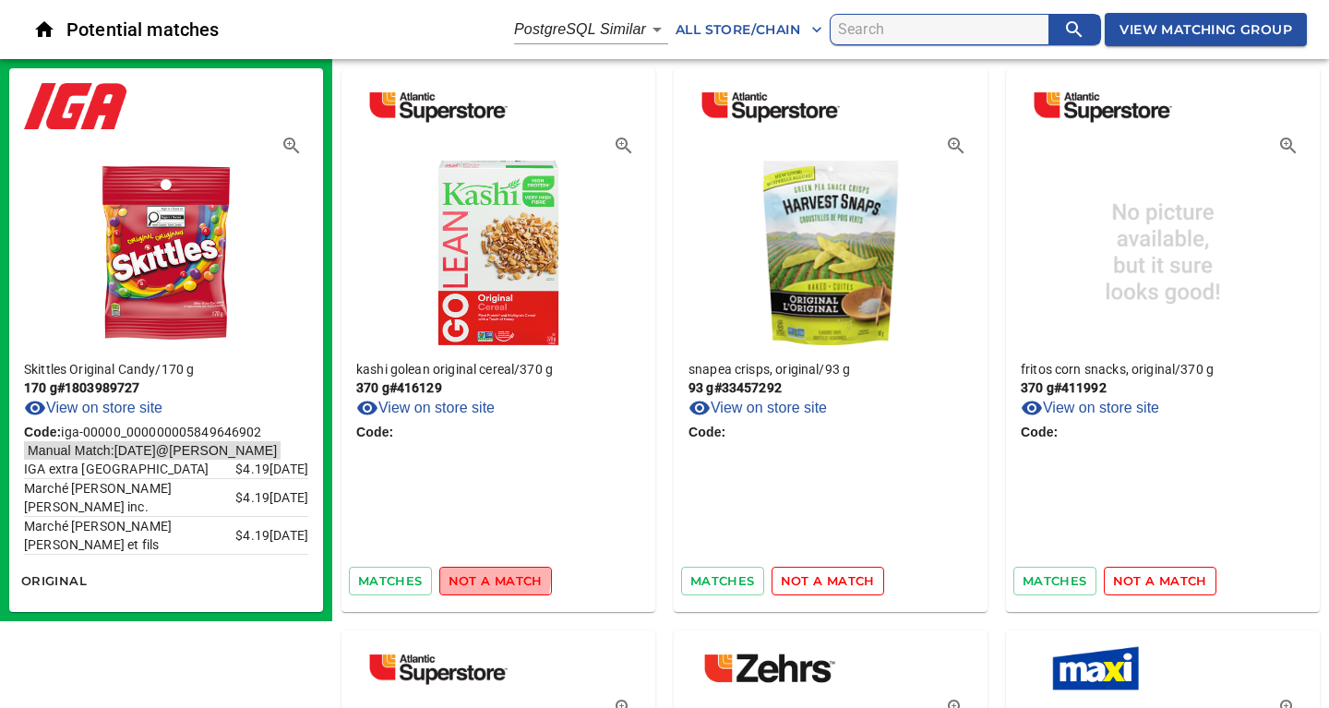
click at [483, 577] on span "not a match" at bounding box center [495, 580] width 94 height 21
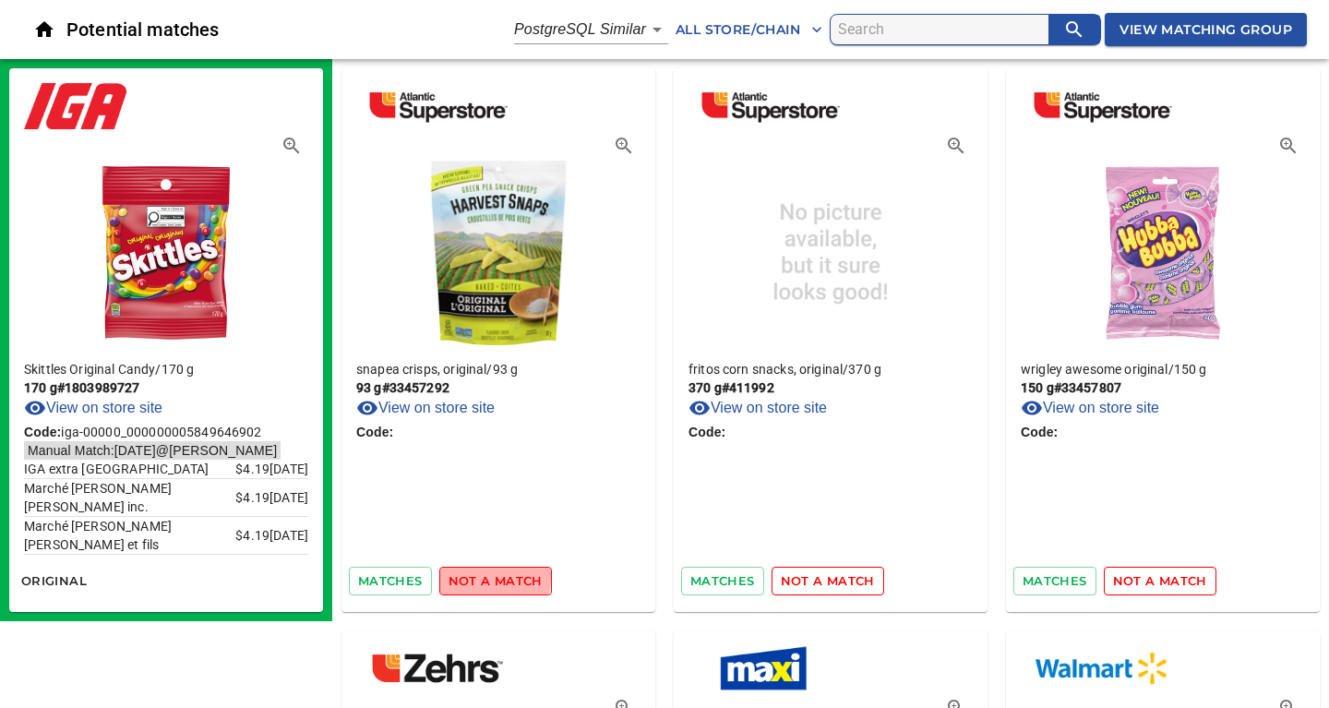
click at [483, 577] on span "not a match" at bounding box center [495, 580] width 94 height 21
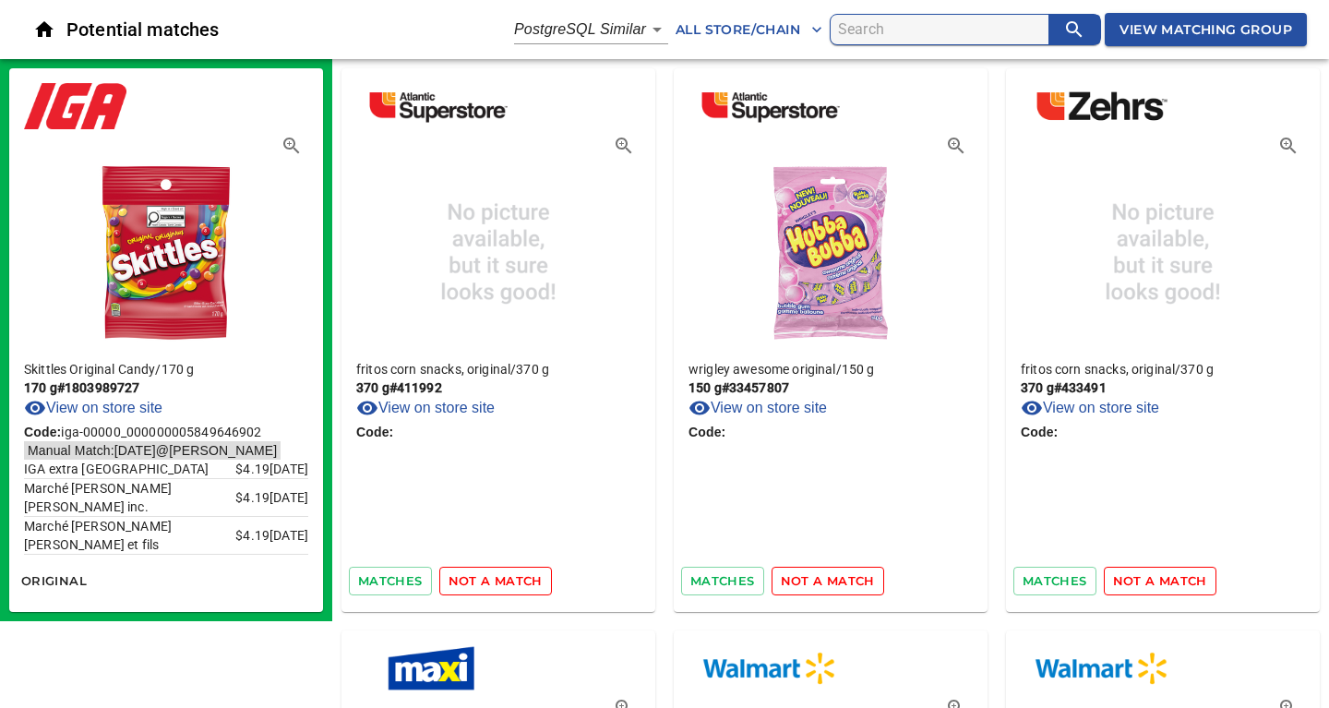
click at [483, 577] on span "not a match" at bounding box center [495, 580] width 94 height 21
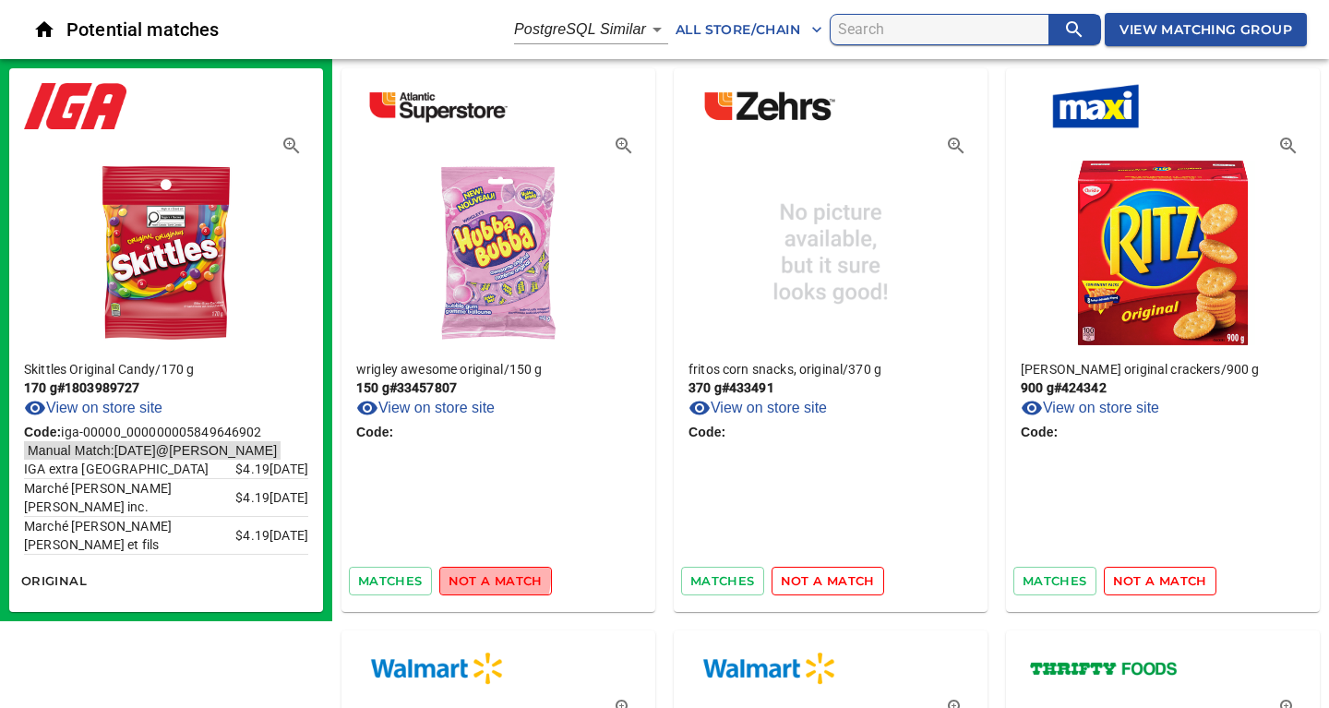
click at [483, 577] on span "not a match" at bounding box center [495, 580] width 94 height 21
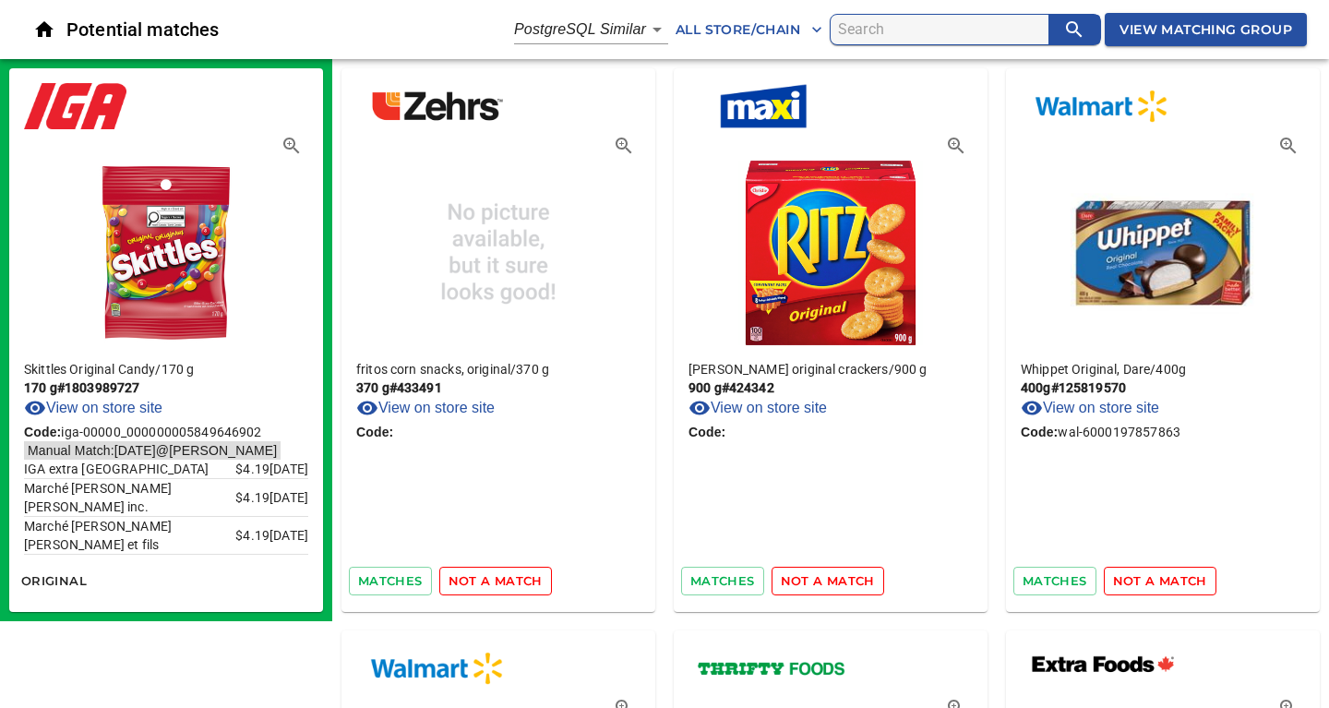
click at [483, 577] on span "not a match" at bounding box center [495, 580] width 94 height 21
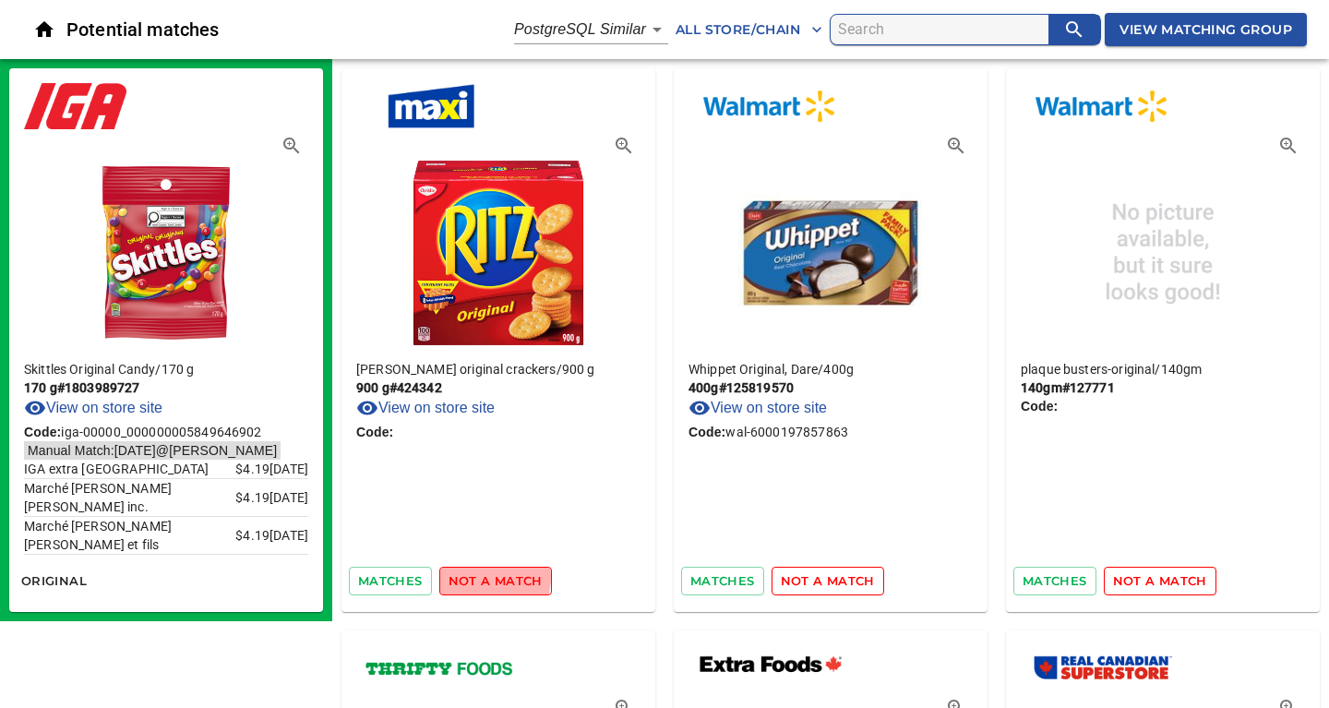
click at [483, 577] on span "not a match" at bounding box center [495, 580] width 94 height 21
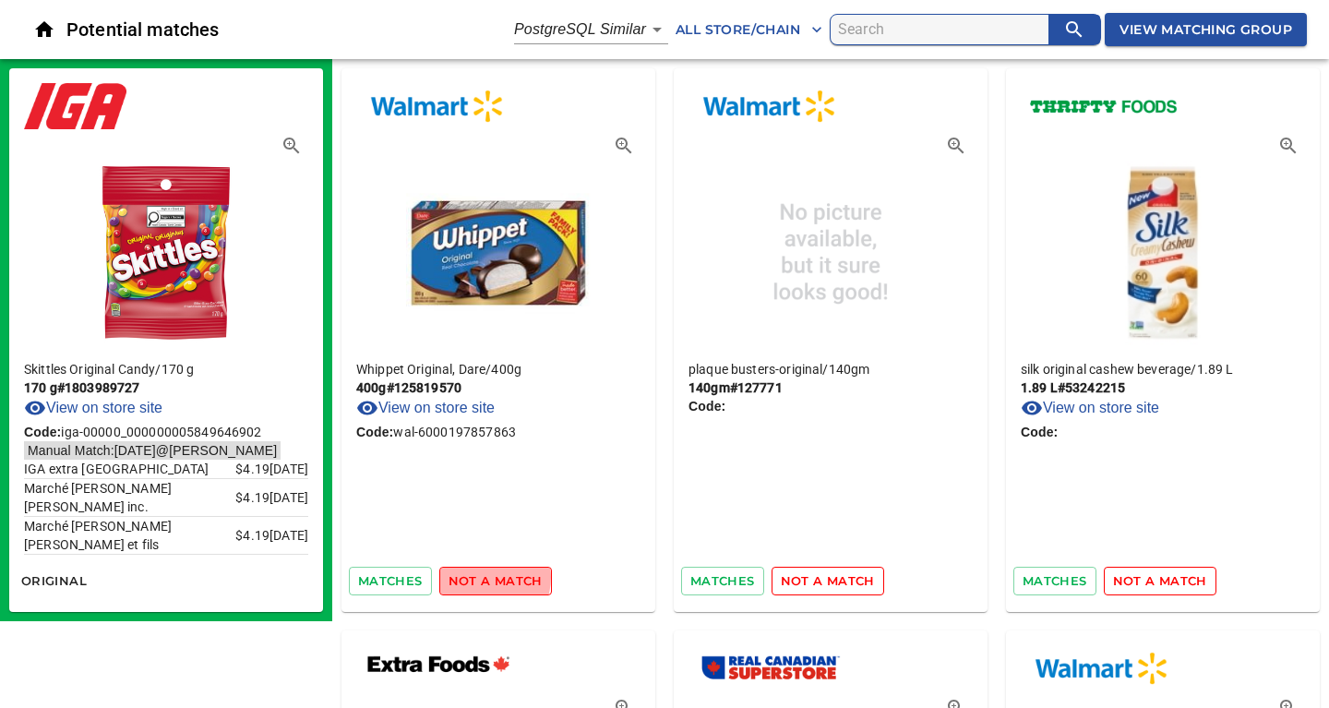
click at [483, 577] on span "not a match" at bounding box center [495, 580] width 94 height 21
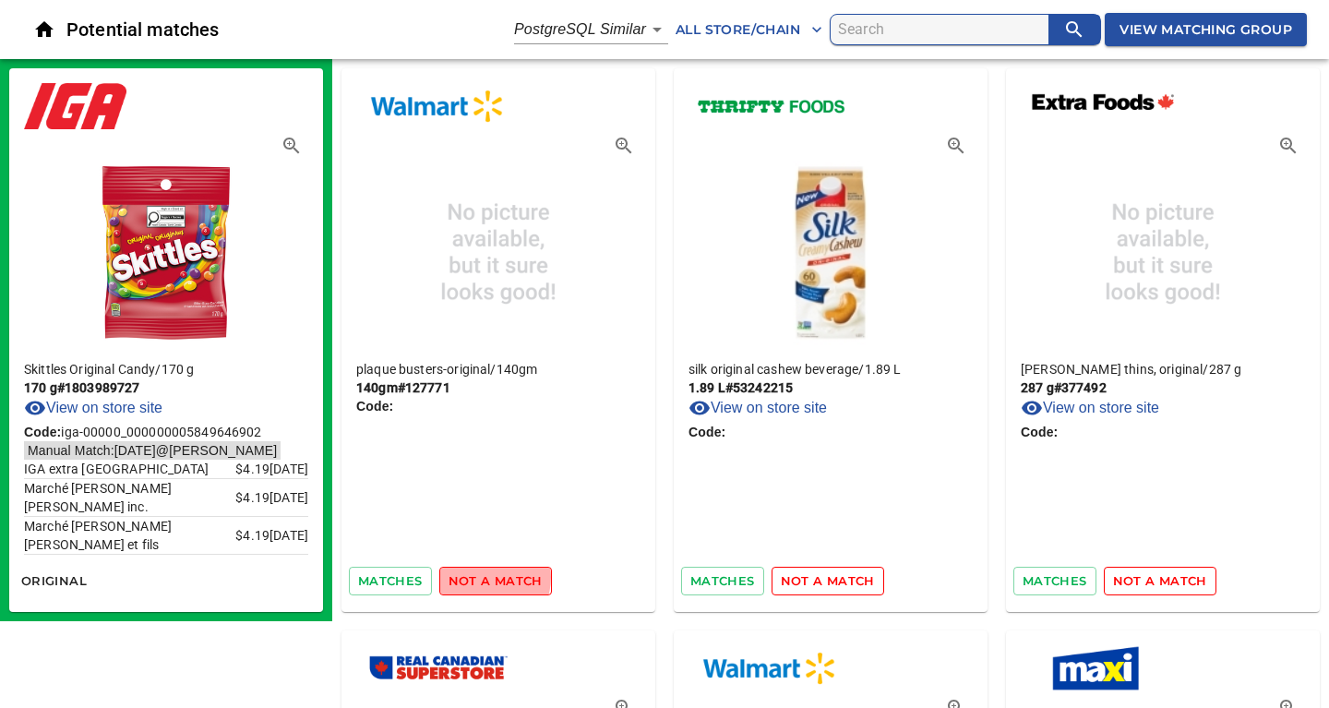
click at [483, 577] on span "not a match" at bounding box center [495, 580] width 94 height 21
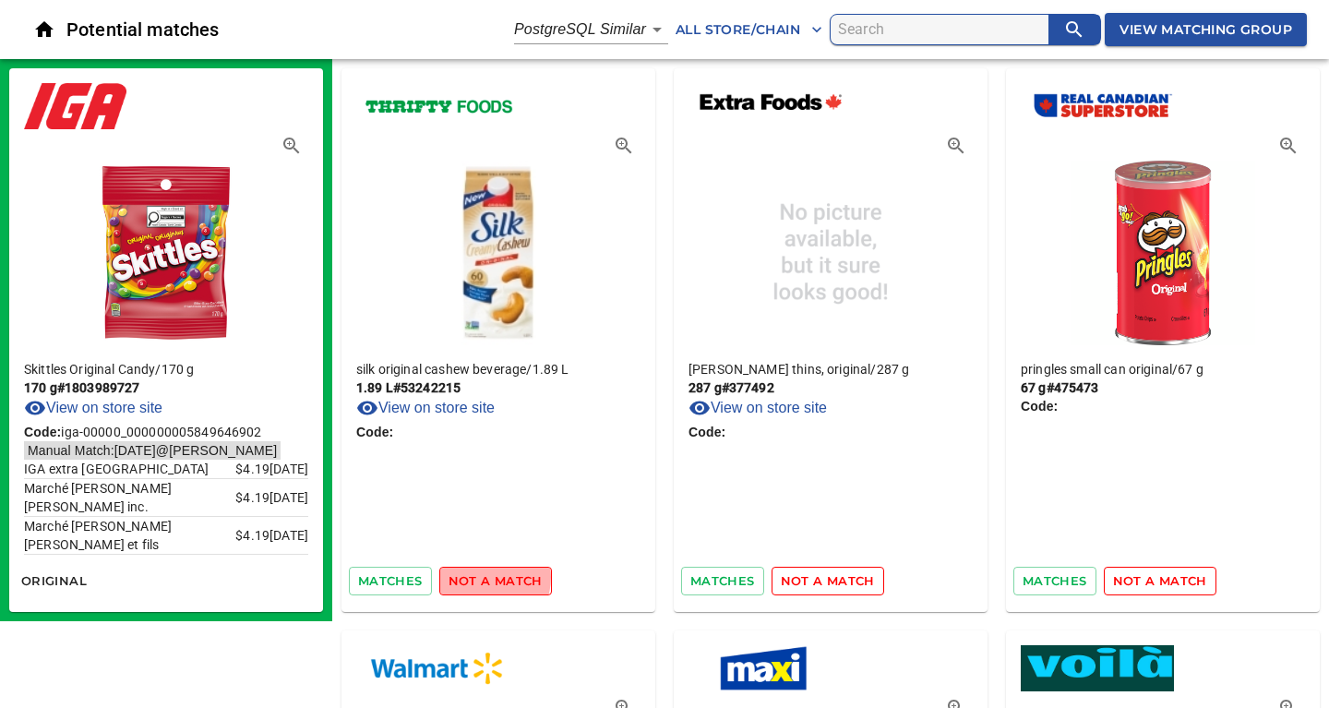
click at [483, 577] on span "not a match" at bounding box center [495, 580] width 94 height 21
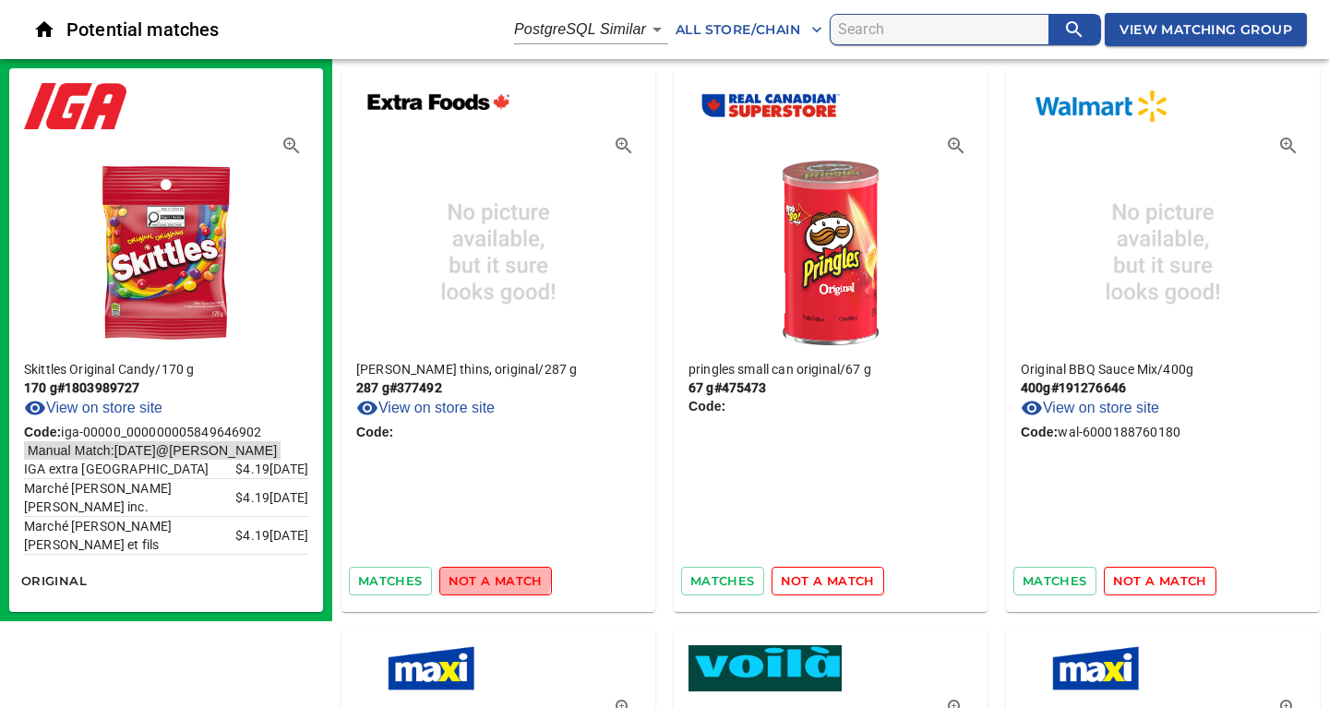
click at [483, 577] on span "not a match" at bounding box center [495, 580] width 94 height 21
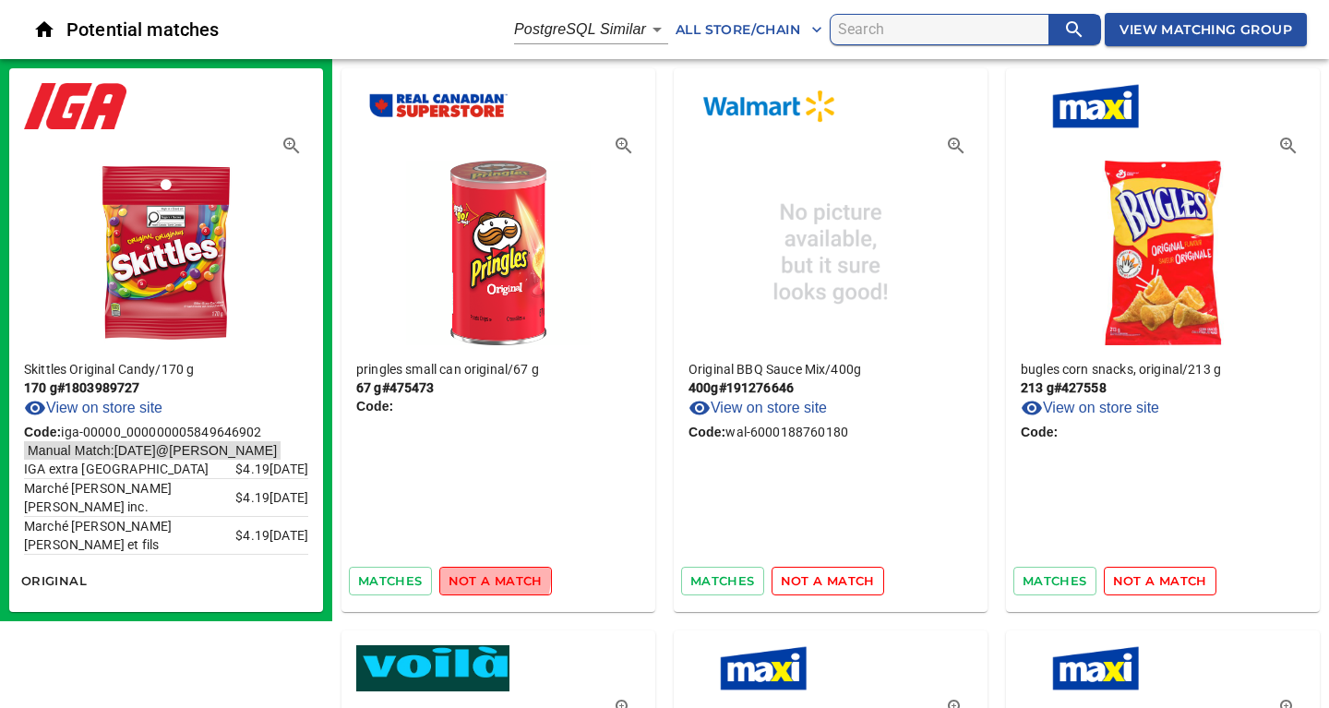
click at [483, 577] on span "not a match" at bounding box center [495, 580] width 94 height 21
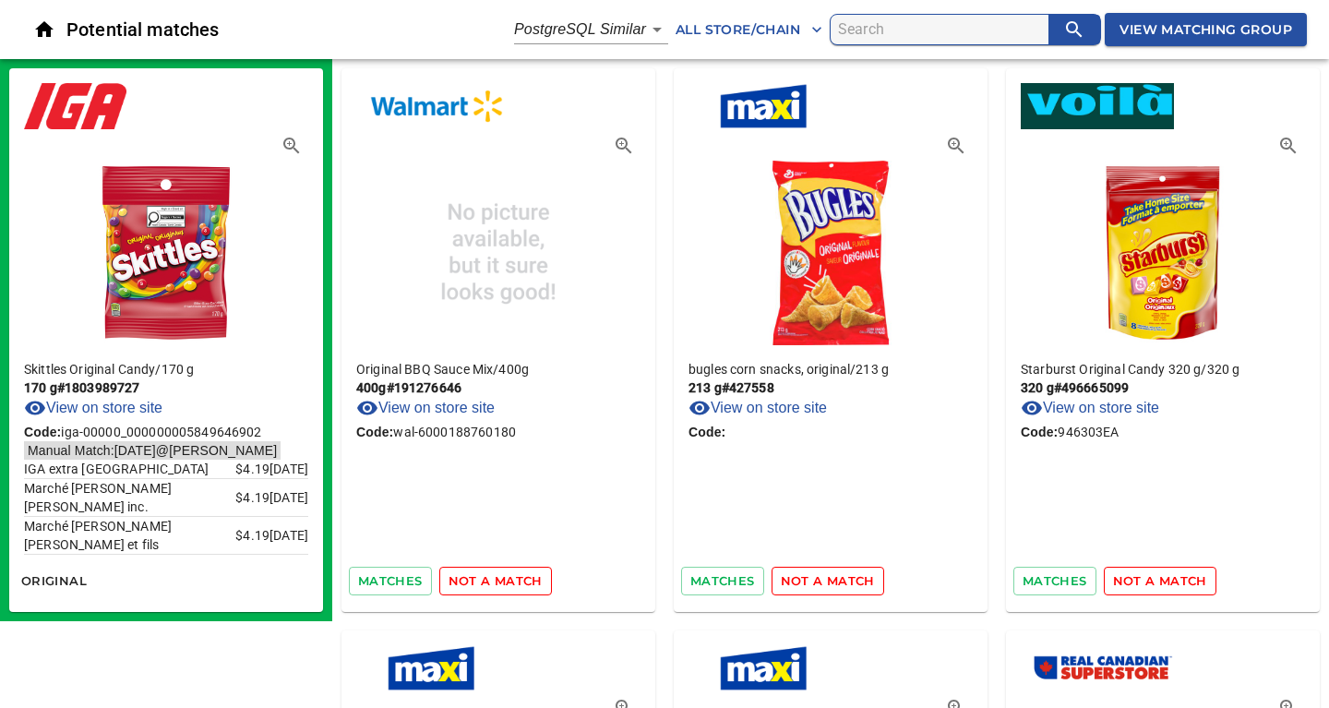
click at [483, 577] on span "not a match" at bounding box center [495, 580] width 94 height 21
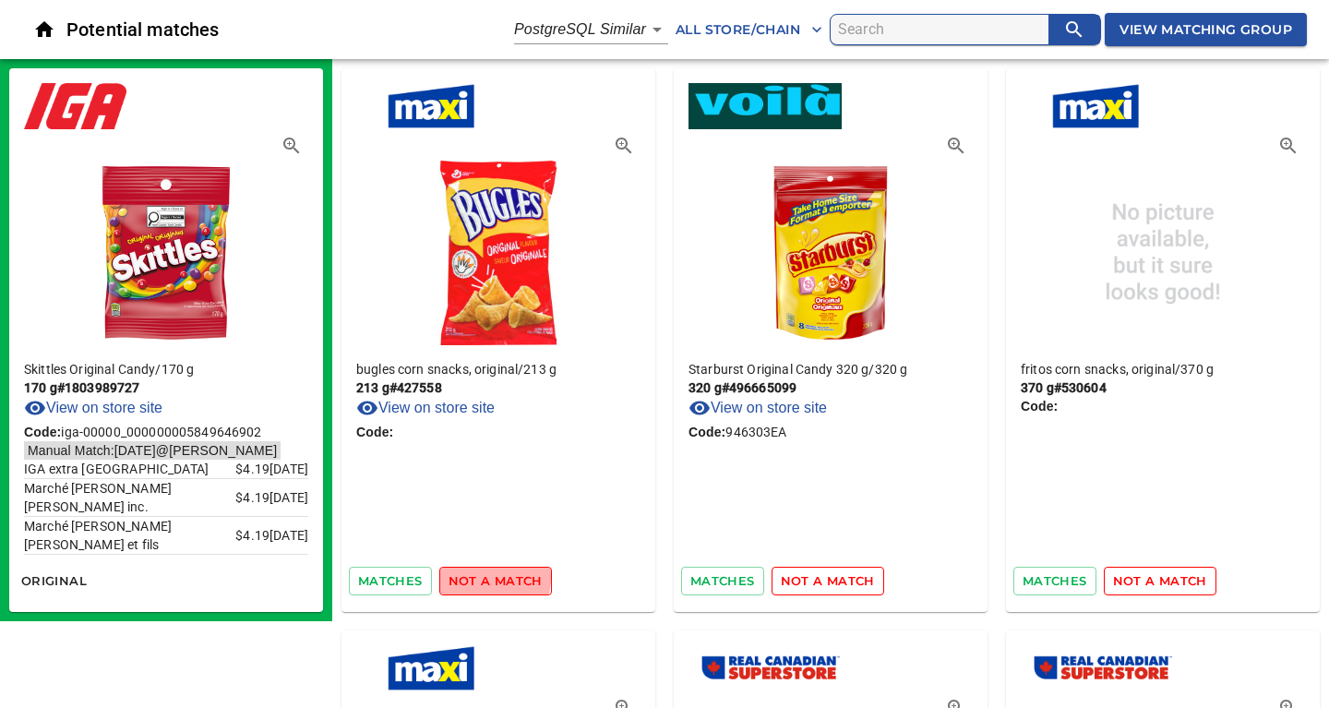
click at [483, 577] on span "not a match" at bounding box center [495, 580] width 94 height 21
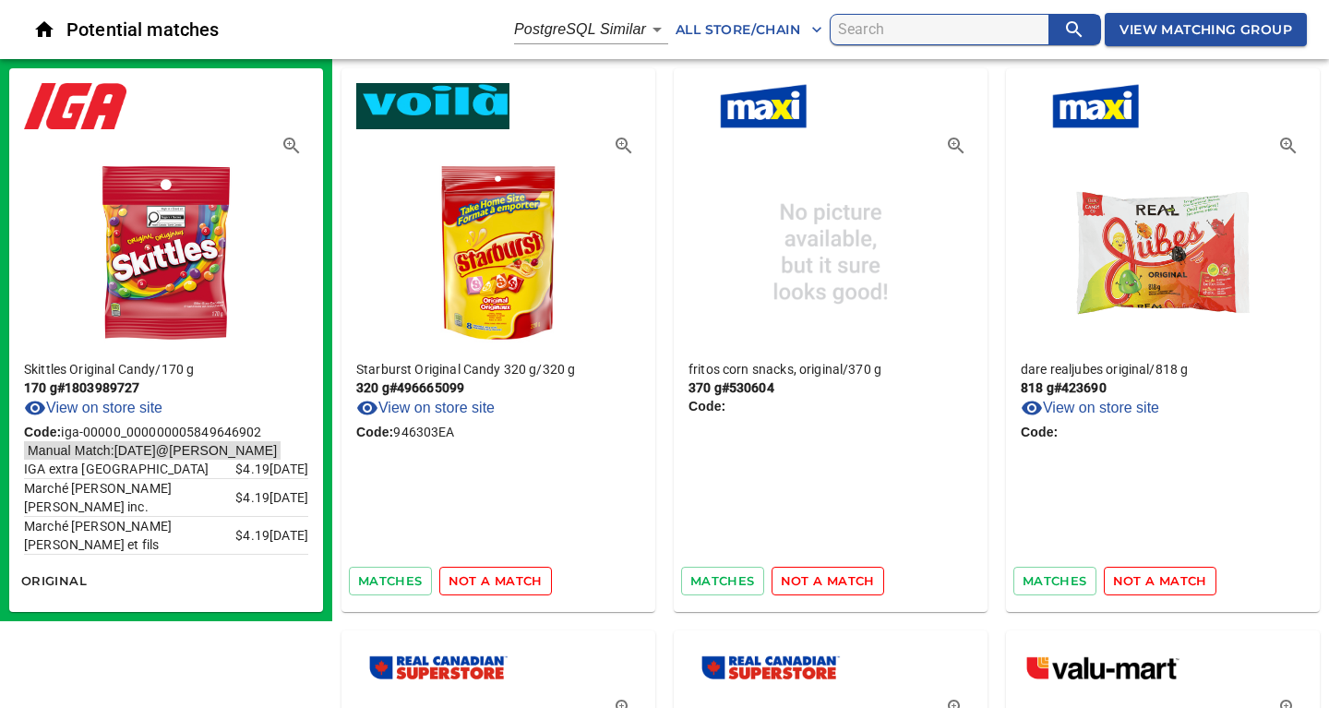
click at [483, 577] on span "not a match" at bounding box center [495, 580] width 94 height 21
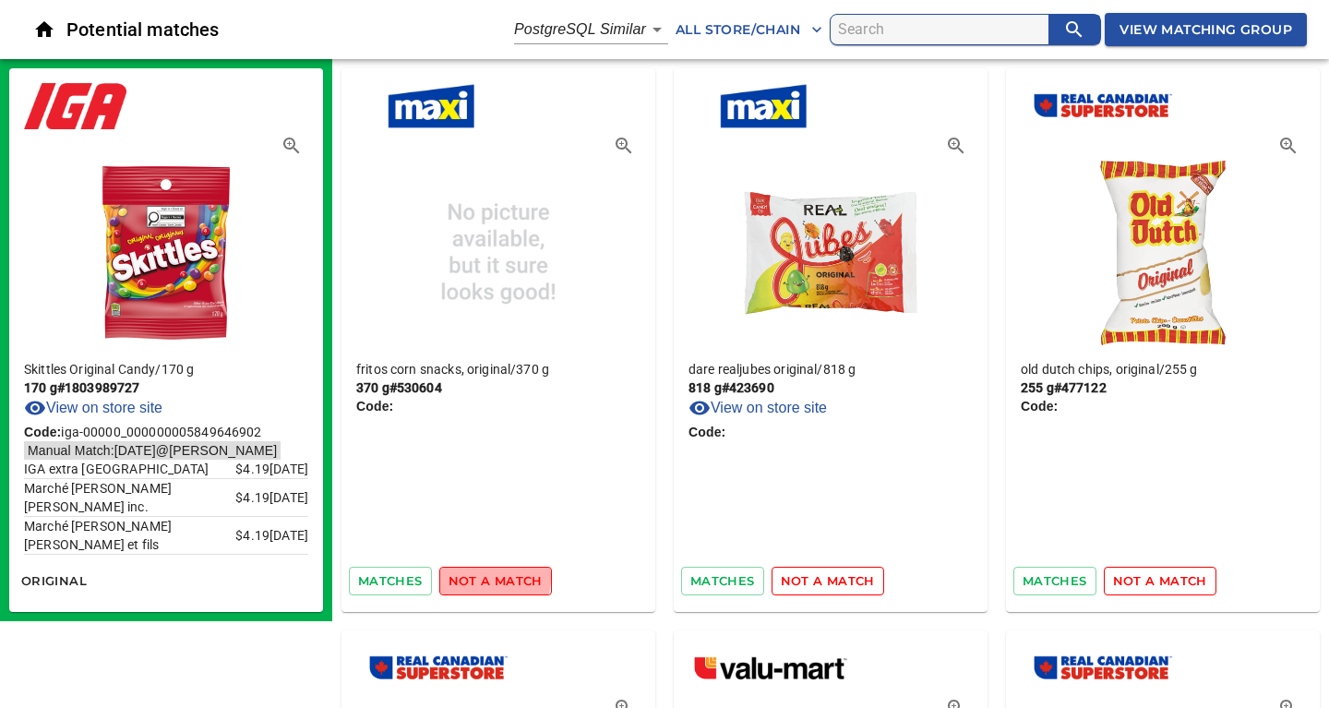
click at [483, 577] on span "not a match" at bounding box center [495, 580] width 94 height 21
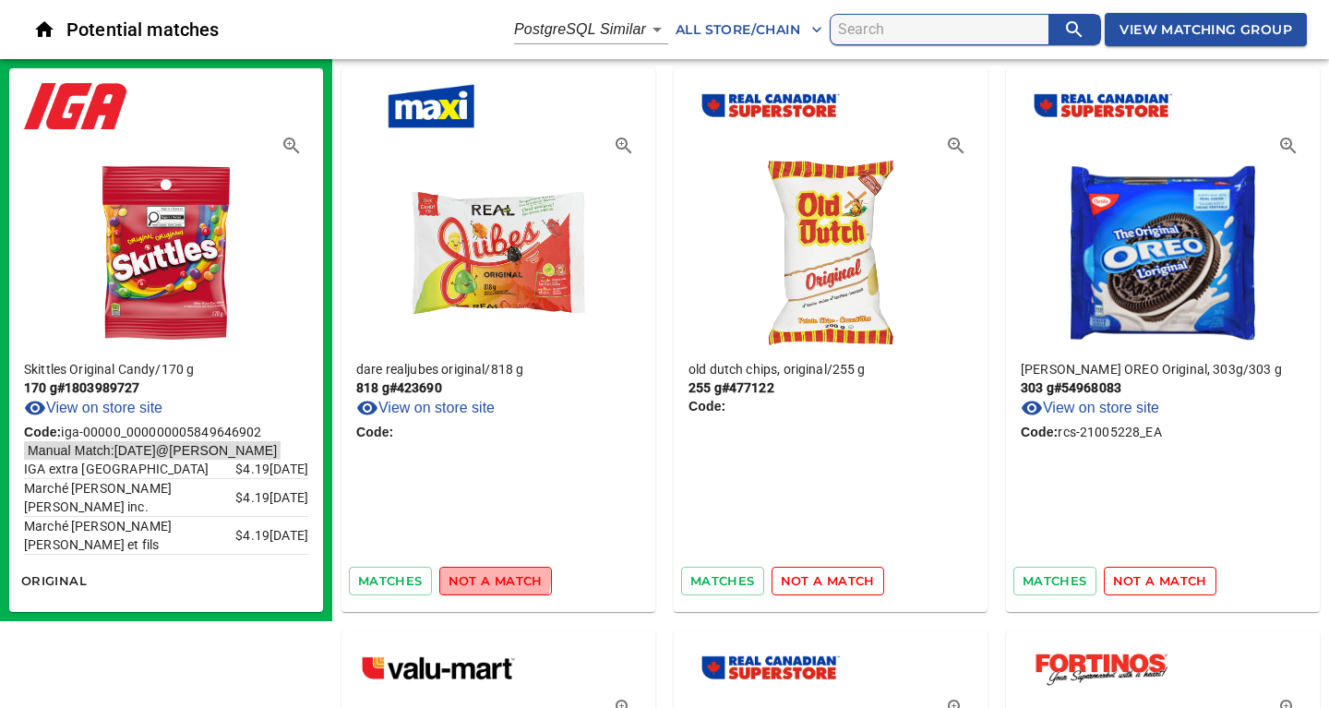
click at [483, 577] on span "not a match" at bounding box center [495, 580] width 94 height 21
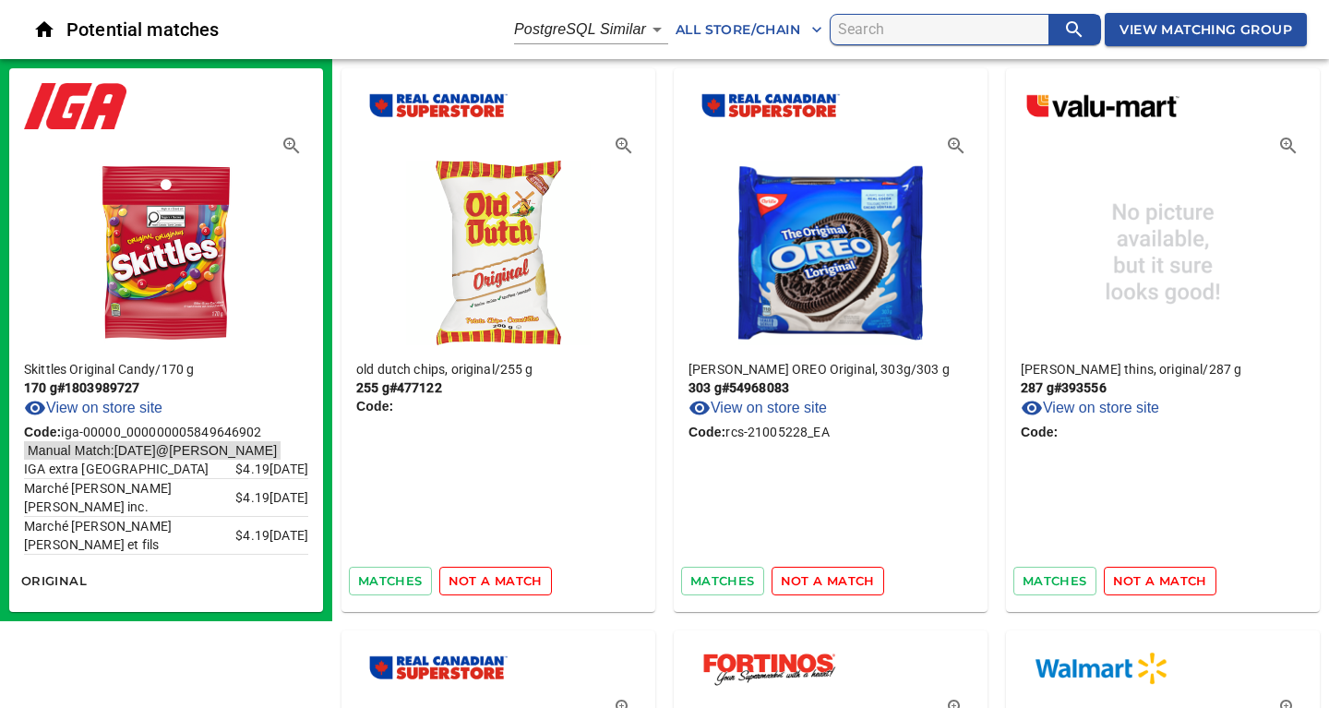
click at [483, 577] on span "not a match" at bounding box center [495, 580] width 94 height 21
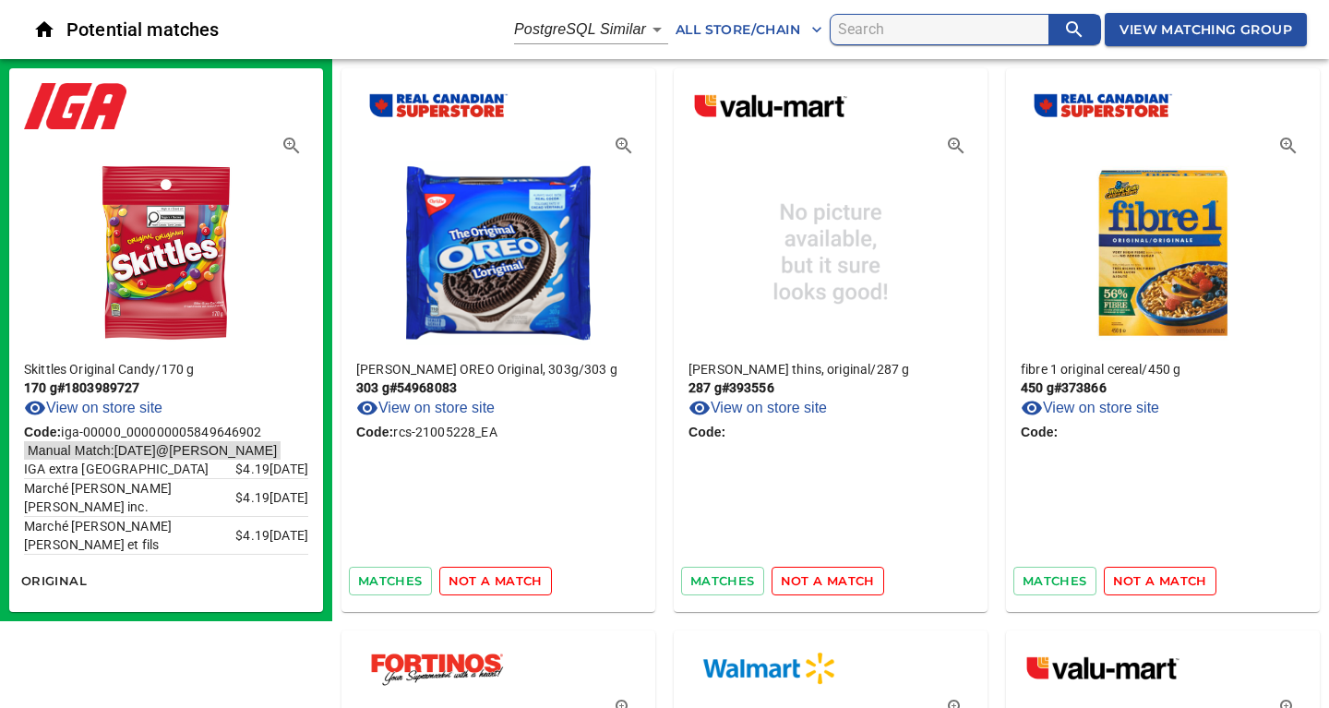
click at [483, 577] on span "not a match" at bounding box center [495, 580] width 94 height 21
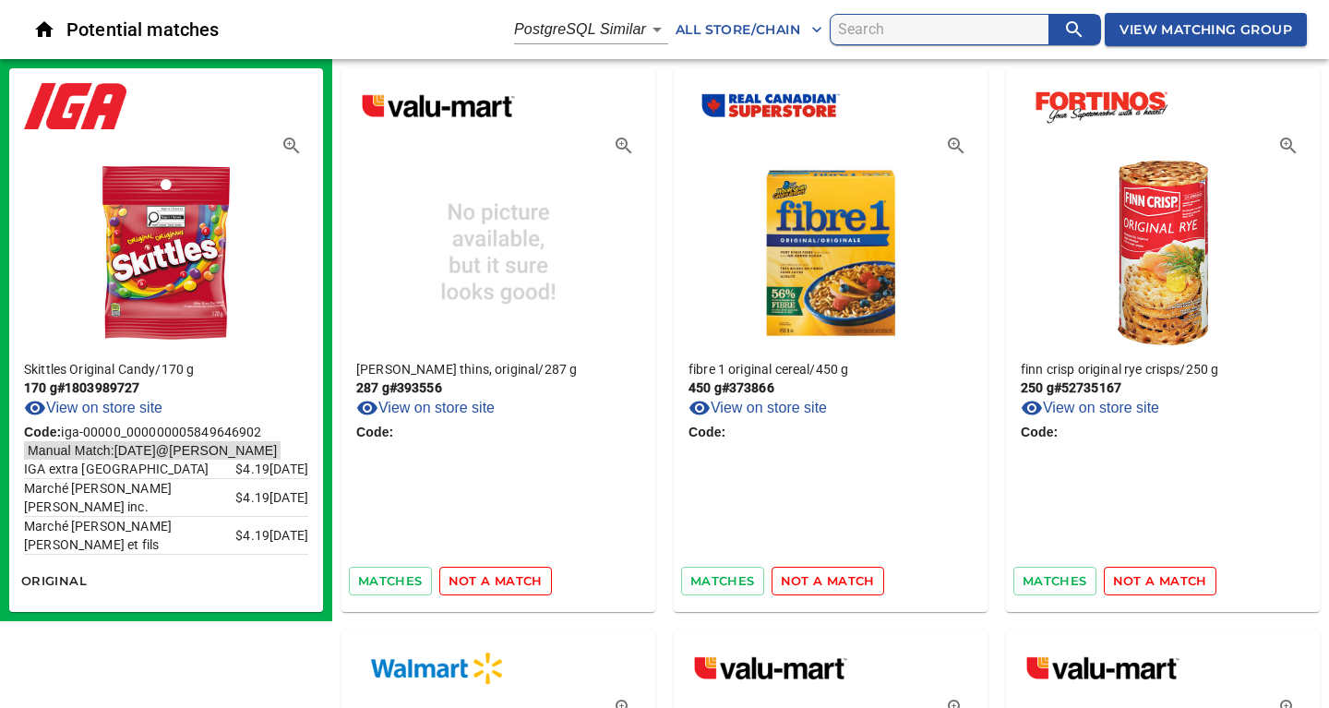
click at [483, 577] on span "not a match" at bounding box center [495, 580] width 94 height 21
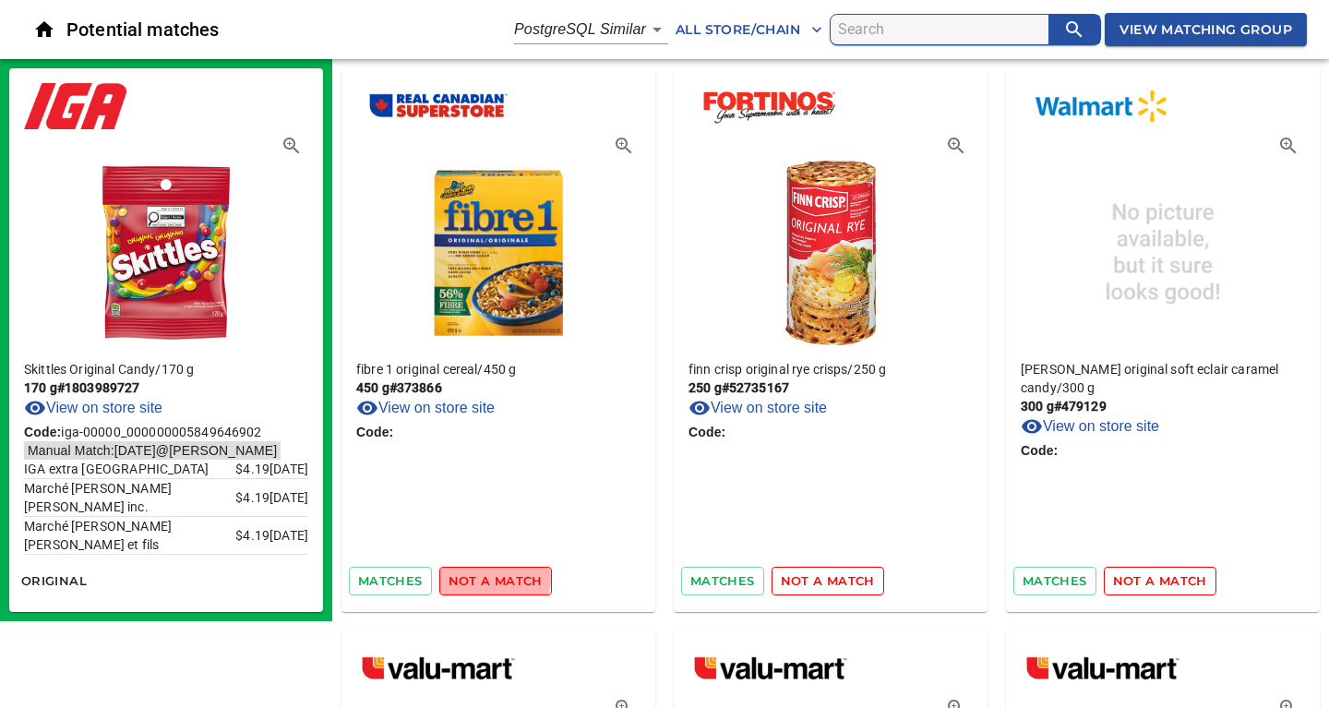
click at [483, 577] on span "not a match" at bounding box center [495, 580] width 94 height 21
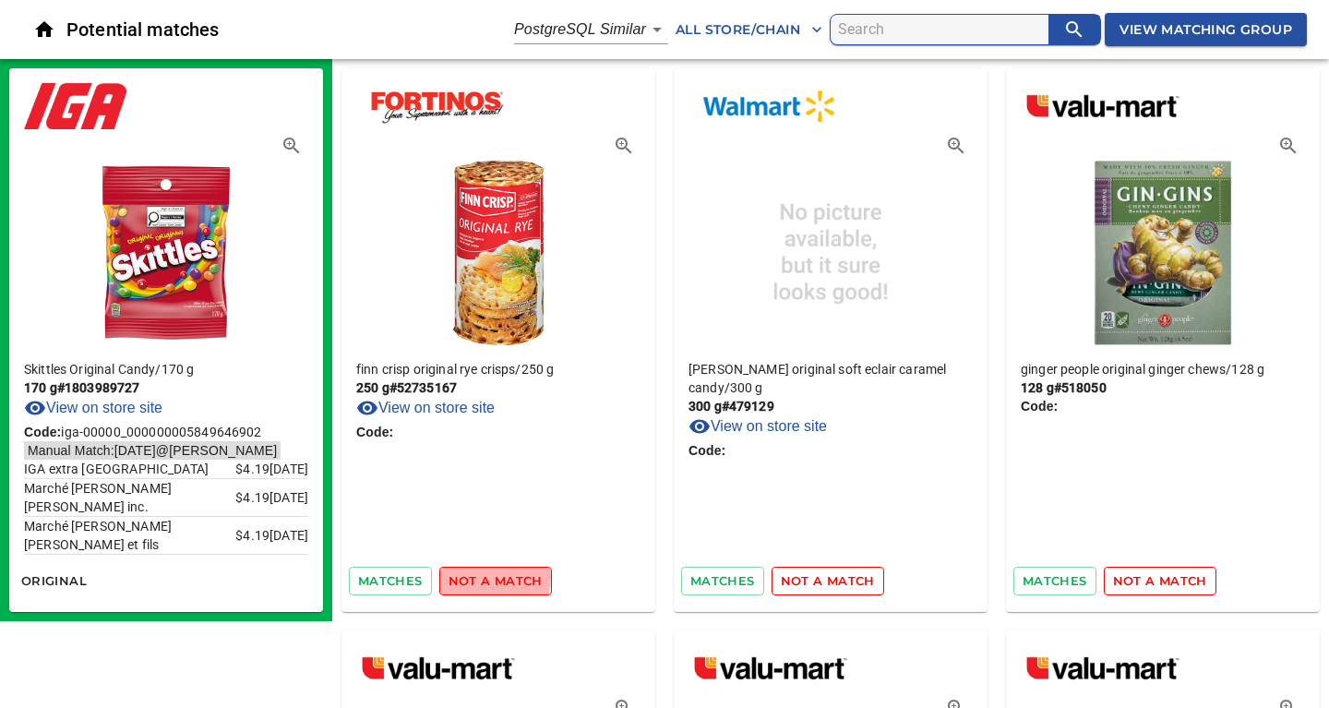
click at [483, 577] on span "not a match" at bounding box center [495, 580] width 94 height 21
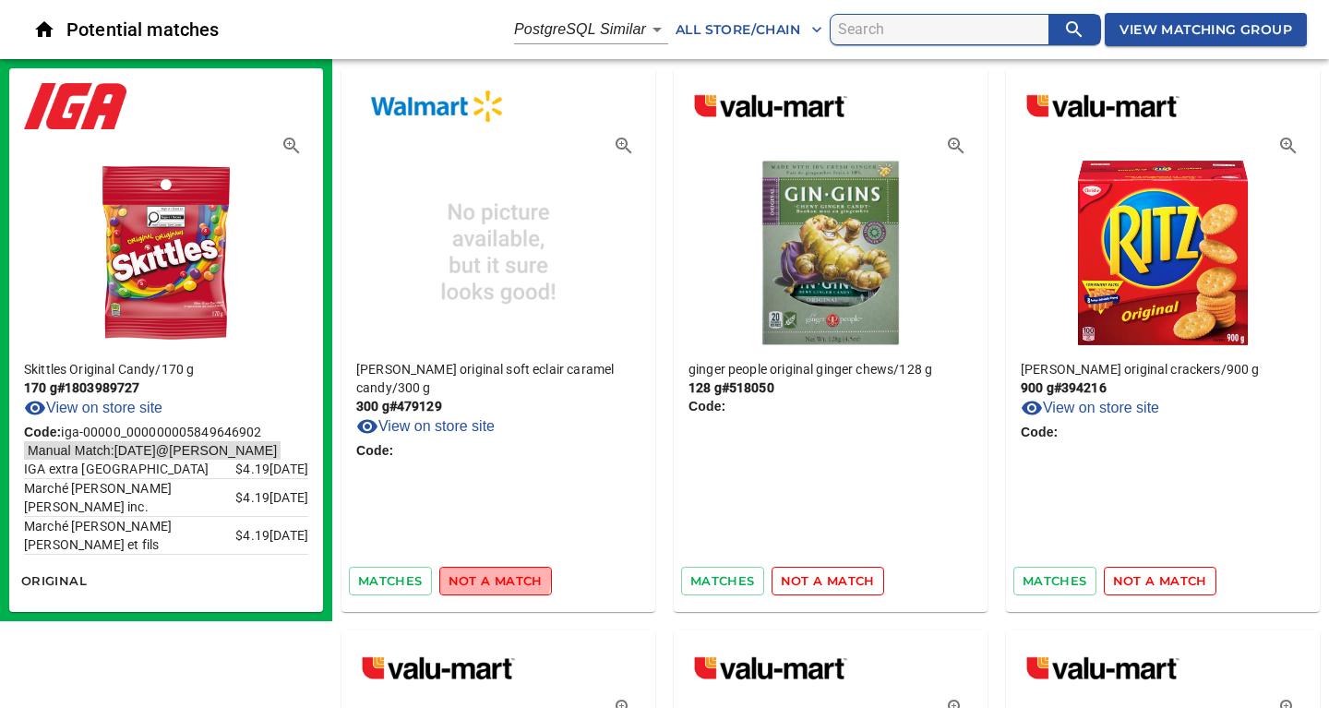
click at [483, 577] on span "not a match" at bounding box center [495, 580] width 94 height 21
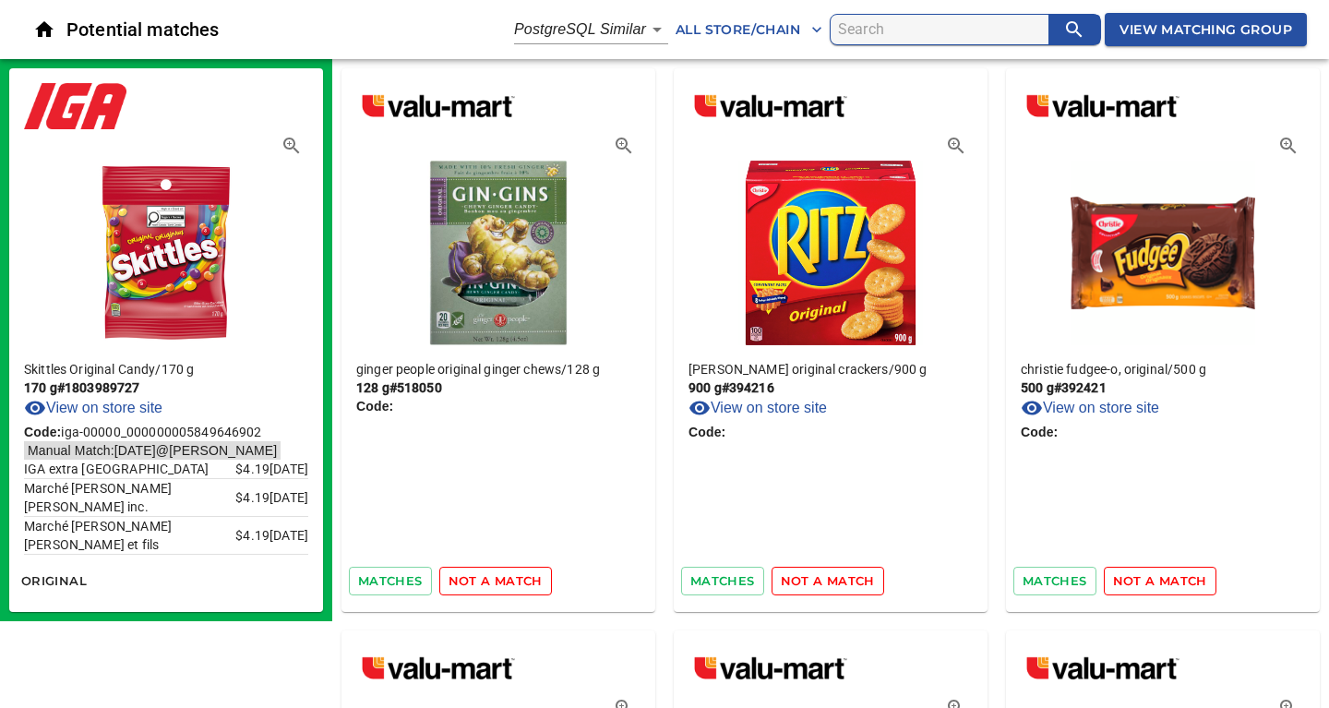
click at [483, 577] on span "not a match" at bounding box center [495, 580] width 94 height 21
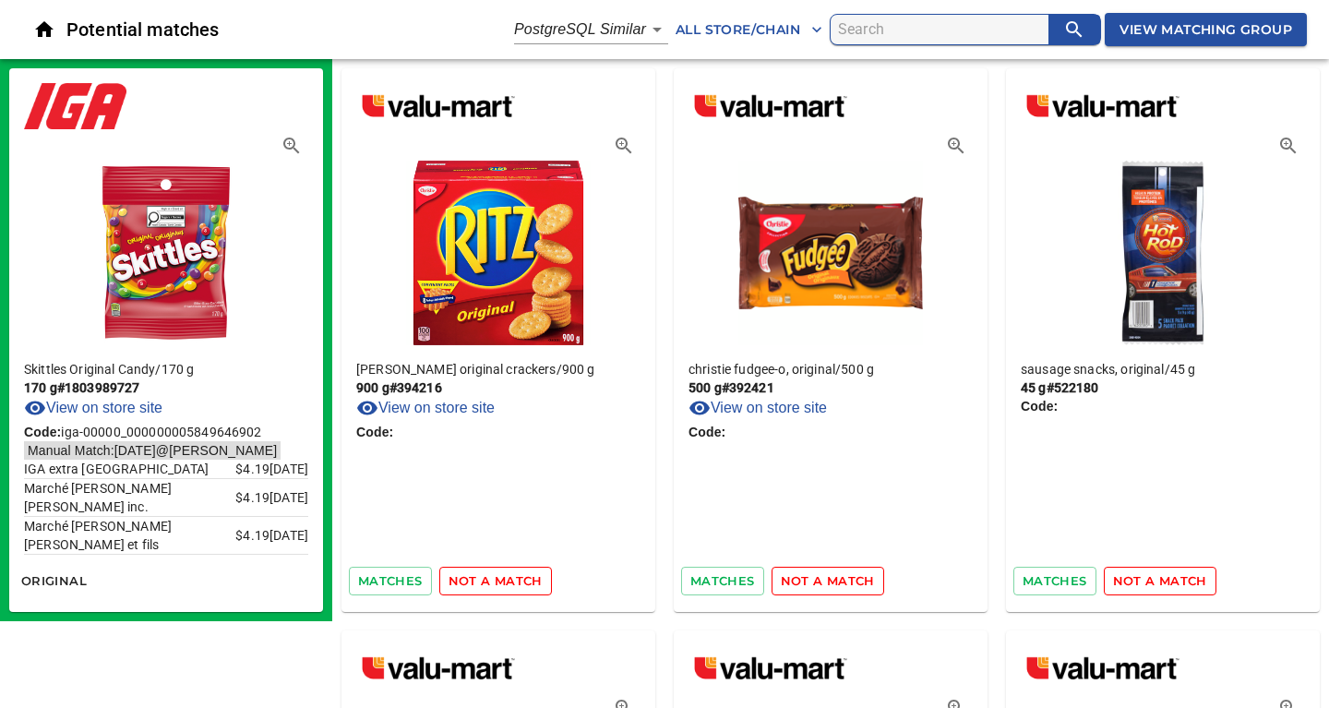
click at [483, 577] on span "not a match" at bounding box center [495, 580] width 94 height 21
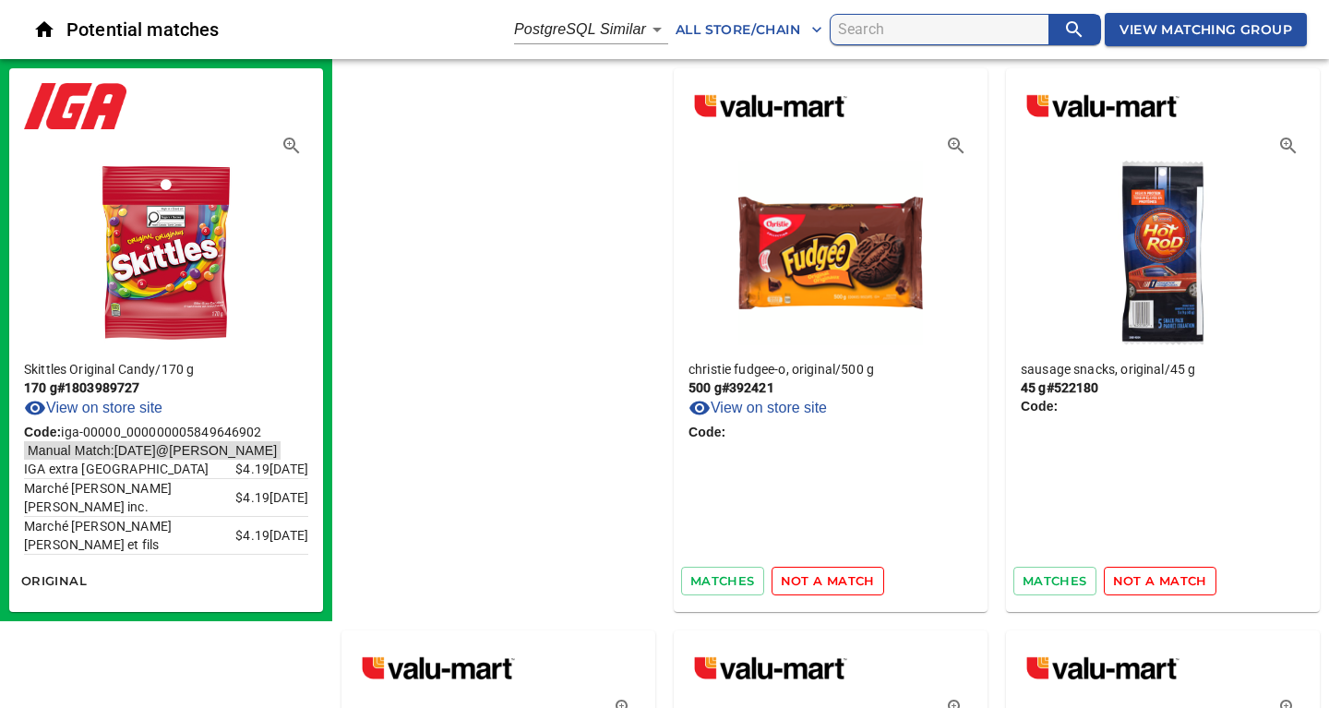
click at [781, 577] on span "not a match" at bounding box center [828, 580] width 94 height 21
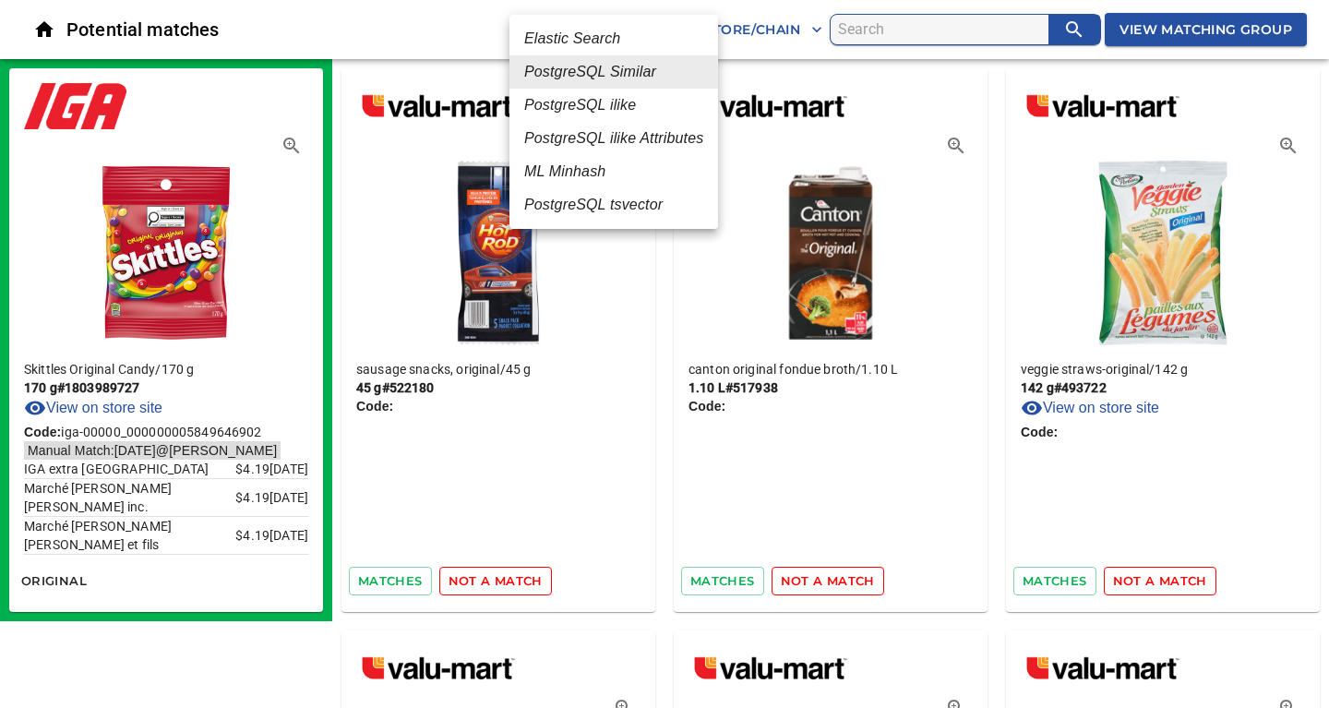
click at [567, 172] on em "ML Minhash" at bounding box center [564, 172] width 81 height 22
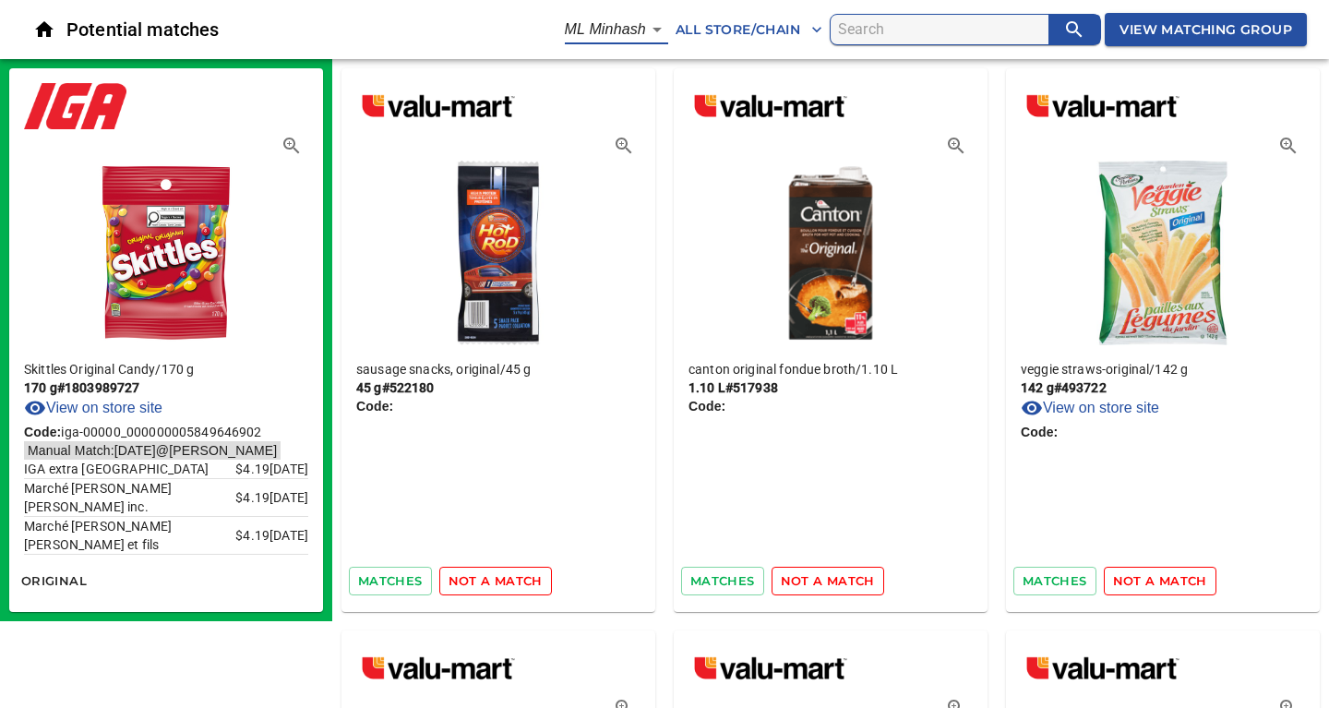
click at [675, 47] on div "Potential matches ML Minhash 3 All Store/Chain View Matching Group" at bounding box center [664, 29] width 1329 height 59
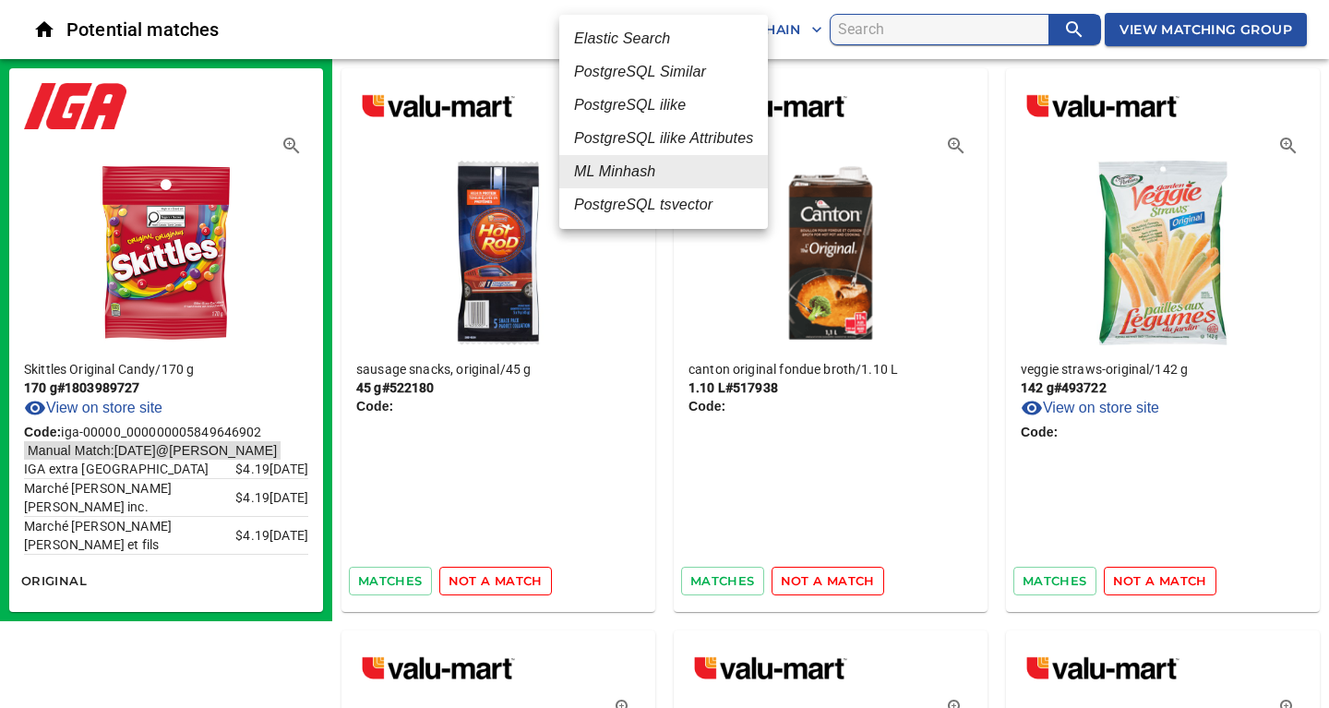
drag, startPoint x: 648, startPoint y: 33, endPoint x: 635, endPoint y: 40, distance: 14.4
drag, startPoint x: 615, startPoint y: 102, endPoint x: 636, endPoint y: 113, distance: 23.9
click at [615, 102] on em "PostgreSQL ilike" at bounding box center [630, 105] width 112 height 22
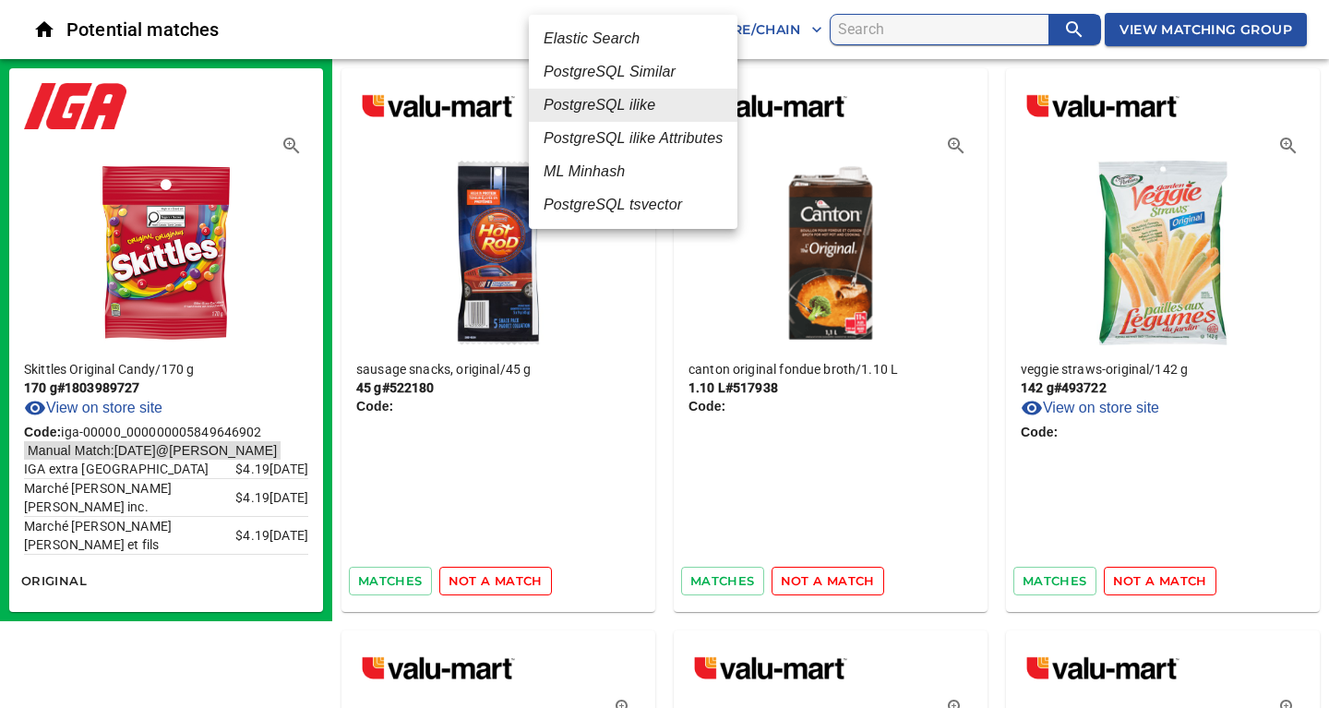
click at [609, 172] on em "ML Minhash" at bounding box center [583, 172] width 81 height 22
type input "3"
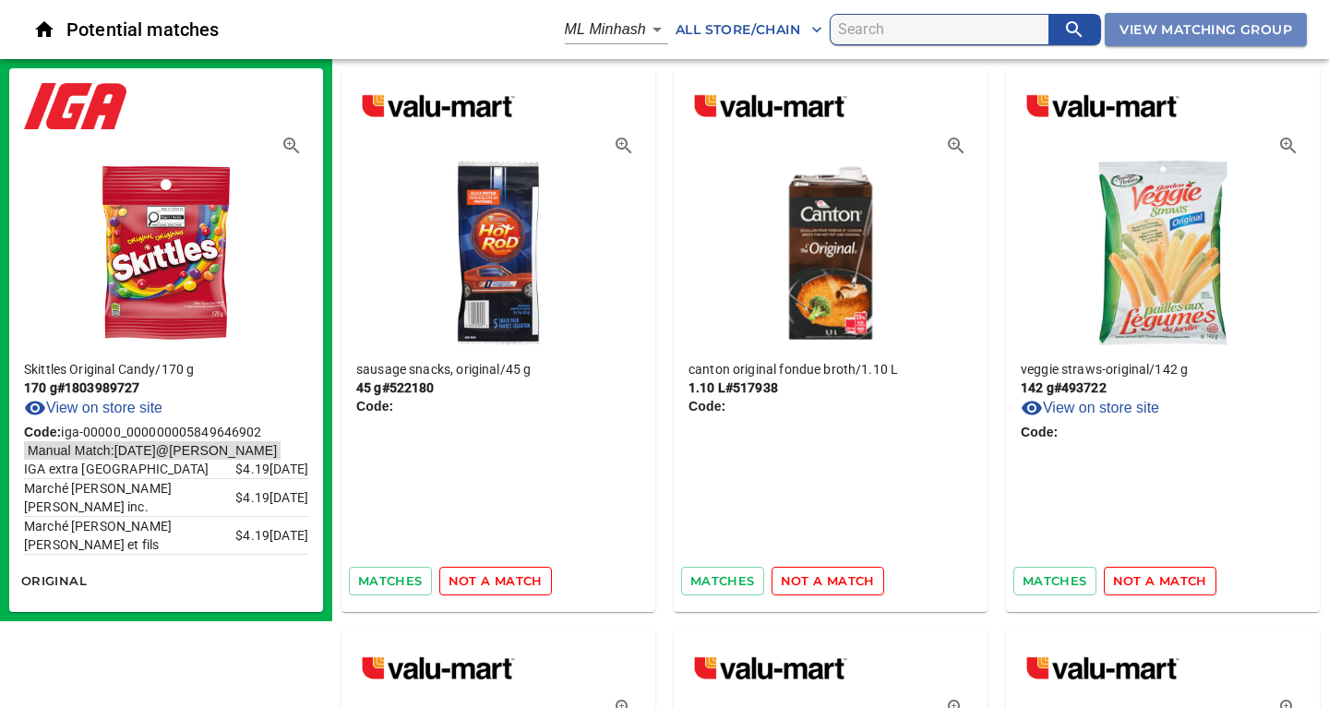
click at [1215, 29] on span "View Matching Group" at bounding box center [1205, 29] width 173 height 23
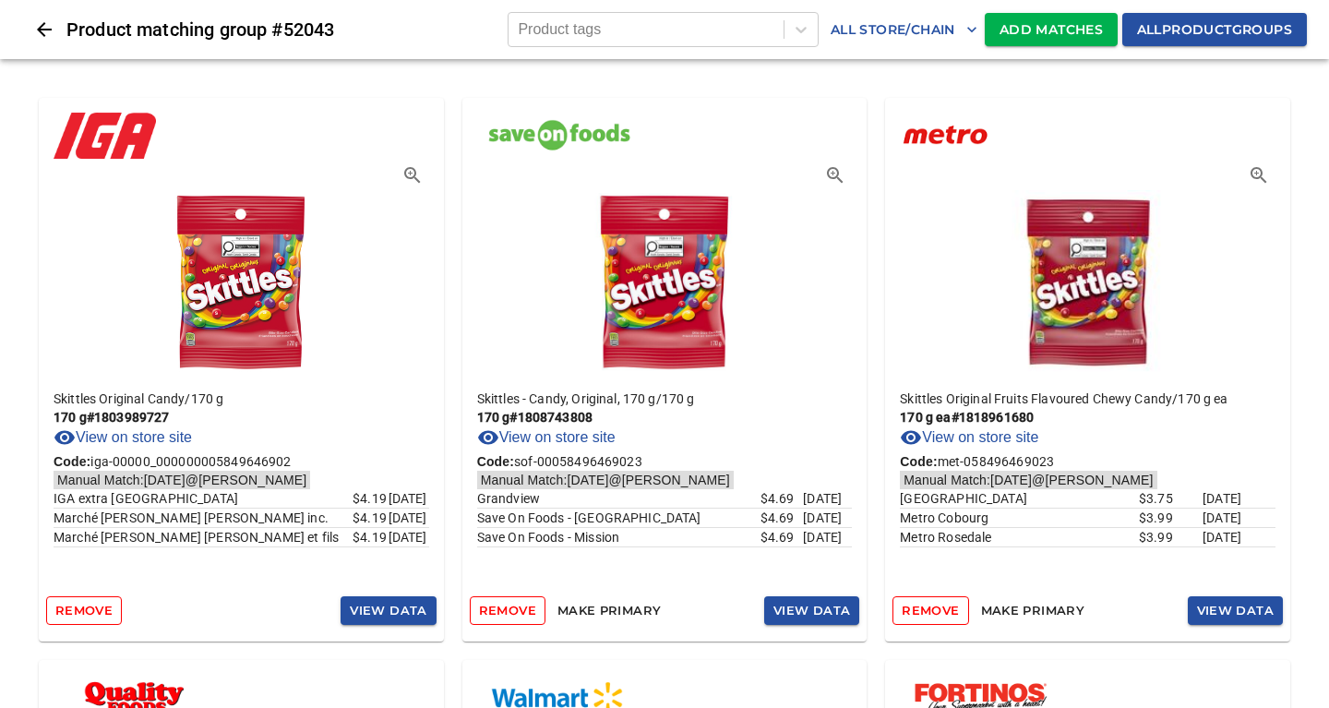
click at [1048, 22] on span "Add Matches" at bounding box center [1050, 29] width 103 height 23
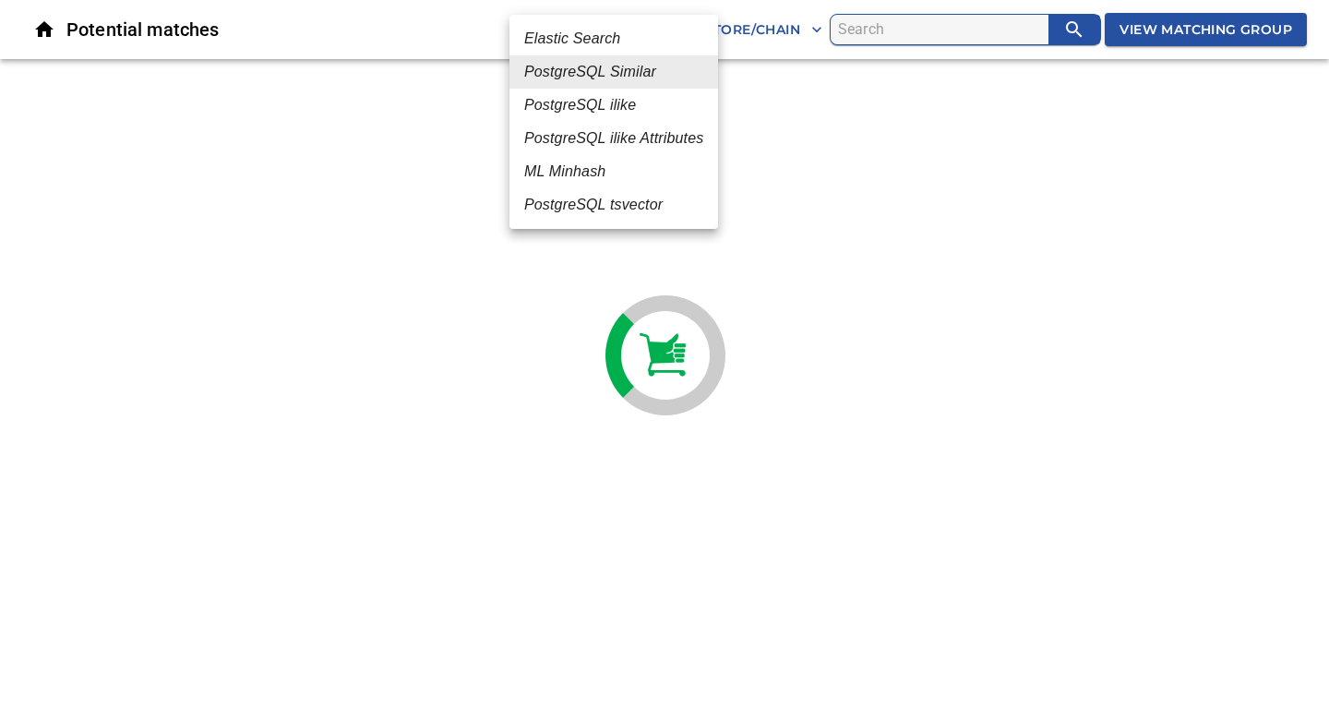
click at [652, 34] on body "tspan{white-space:pre} Potential matches PostgreSQL Similar 2 All Store/Chain V…" at bounding box center [664, 38] width 1329 height 76
click at [588, 174] on em "ML Minhash" at bounding box center [564, 172] width 81 height 22
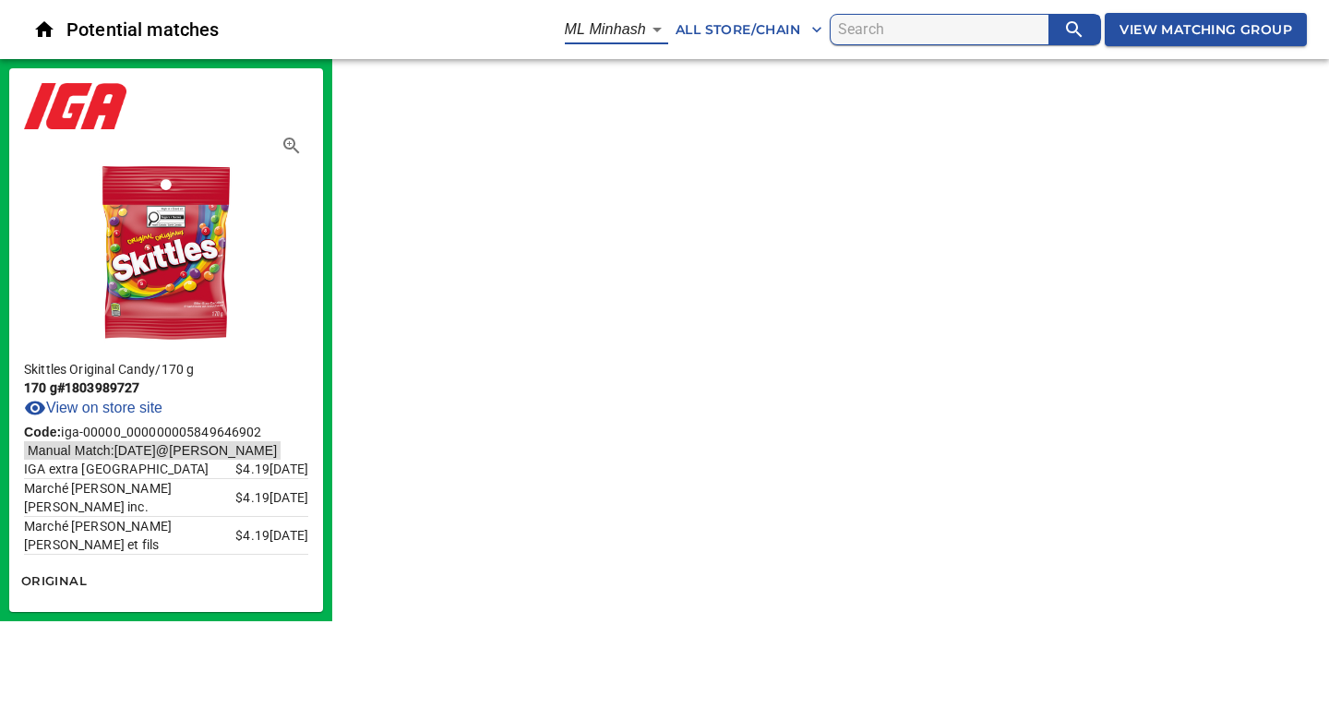
click at [656, 30] on body "tspan{white-space:pre} Potential matches ML Minhash 3 All Store/Chain View Matc…" at bounding box center [664, 310] width 1329 height 621
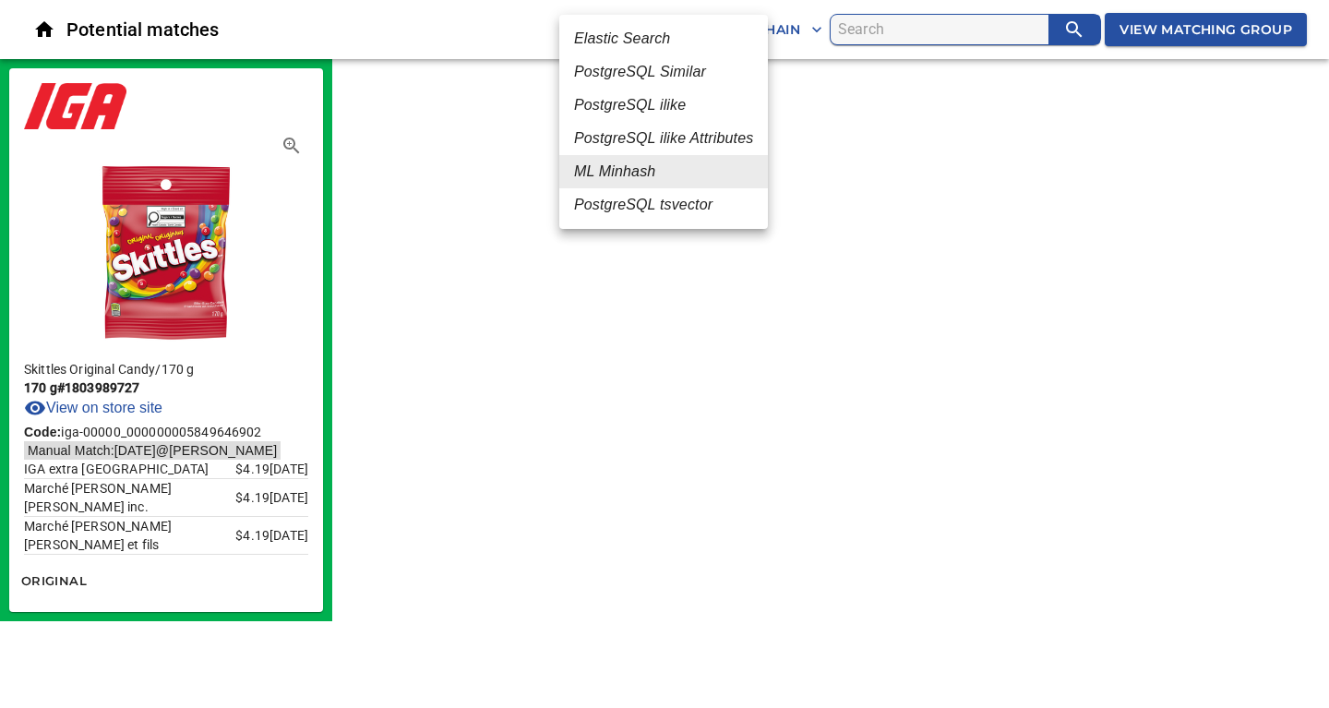
drag, startPoint x: 632, startPoint y: 109, endPoint x: 650, endPoint y: 115, distance: 18.7
click at [632, 109] on em "PostgreSQL ilike" at bounding box center [630, 105] width 112 height 22
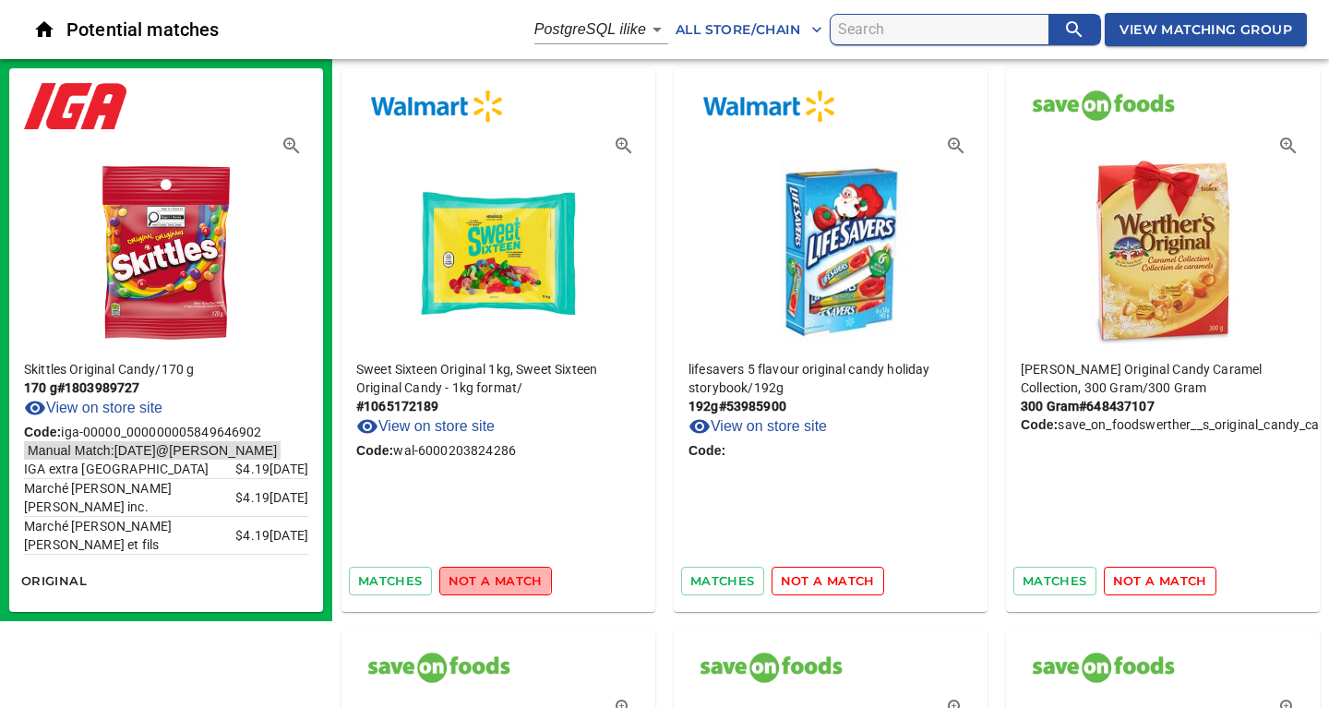
click at [482, 579] on span "not a match" at bounding box center [495, 580] width 94 height 21
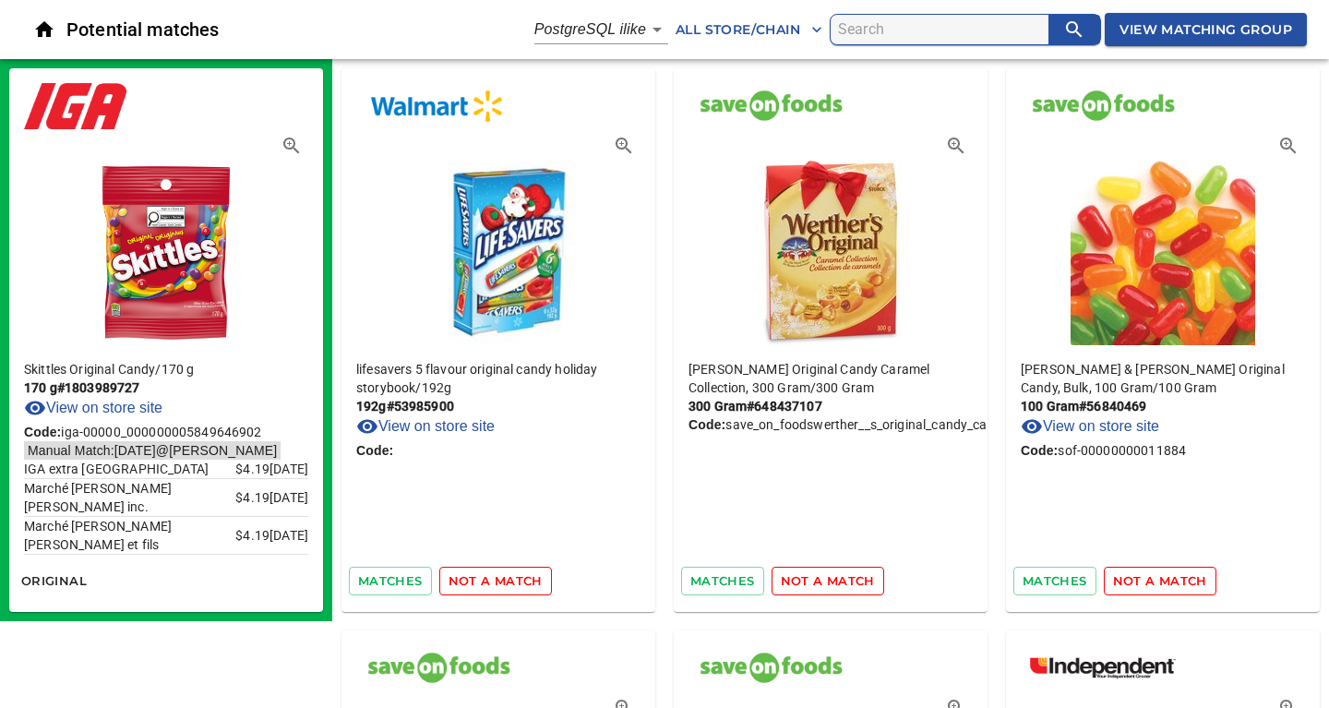
click at [482, 579] on span "not a match" at bounding box center [495, 580] width 94 height 21
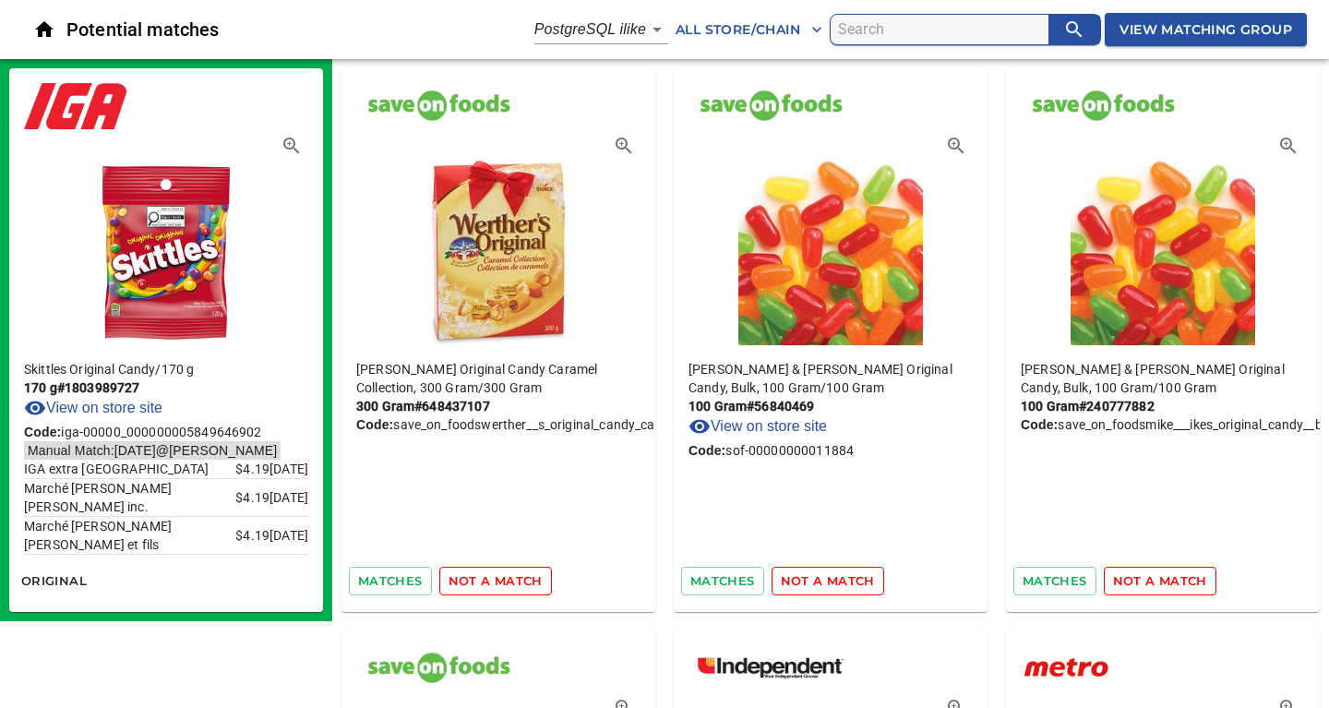
click at [482, 579] on span "not a match" at bounding box center [495, 580] width 94 height 21
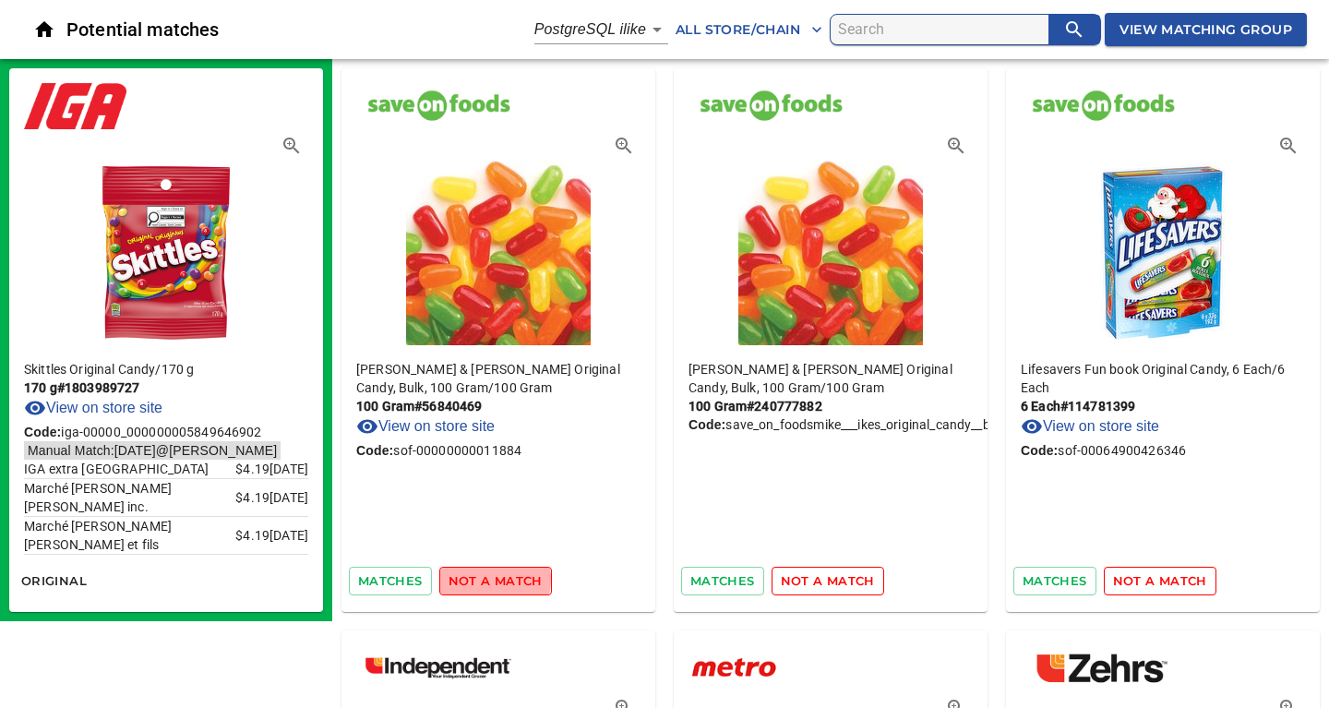
click at [482, 579] on span "not a match" at bounding box center [495, 580] width 94 height 21
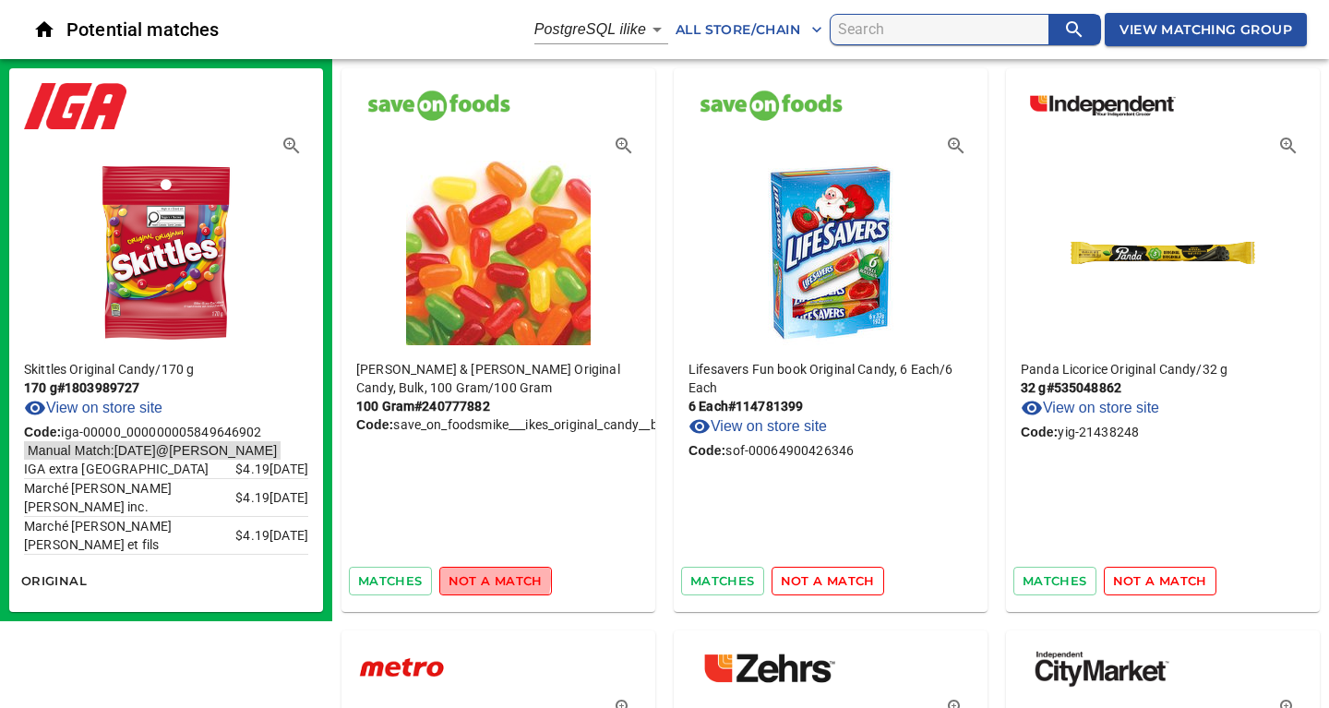
click at [482, 579] on span "not a match" at bounding box center [495, 580] width 94 height 21
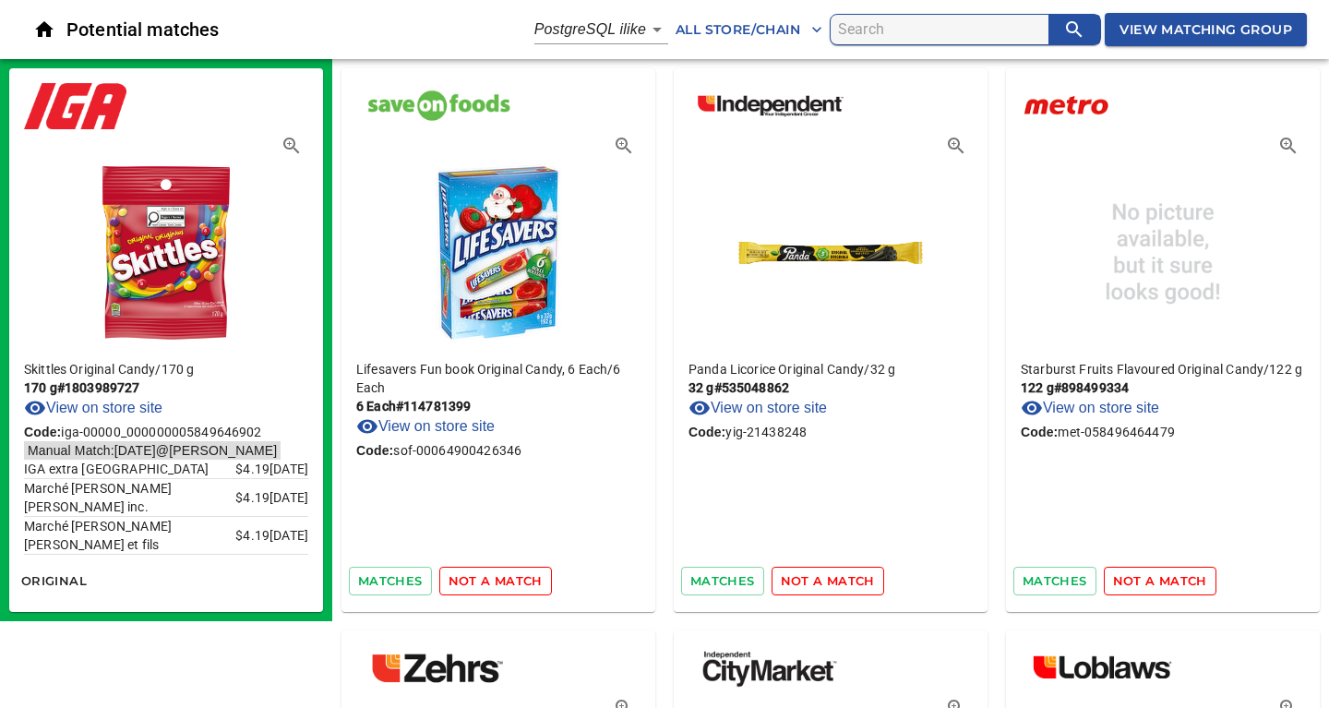
click at [482, 579] on span "not a match" at bounding box center [495, 580] width 94 height 21
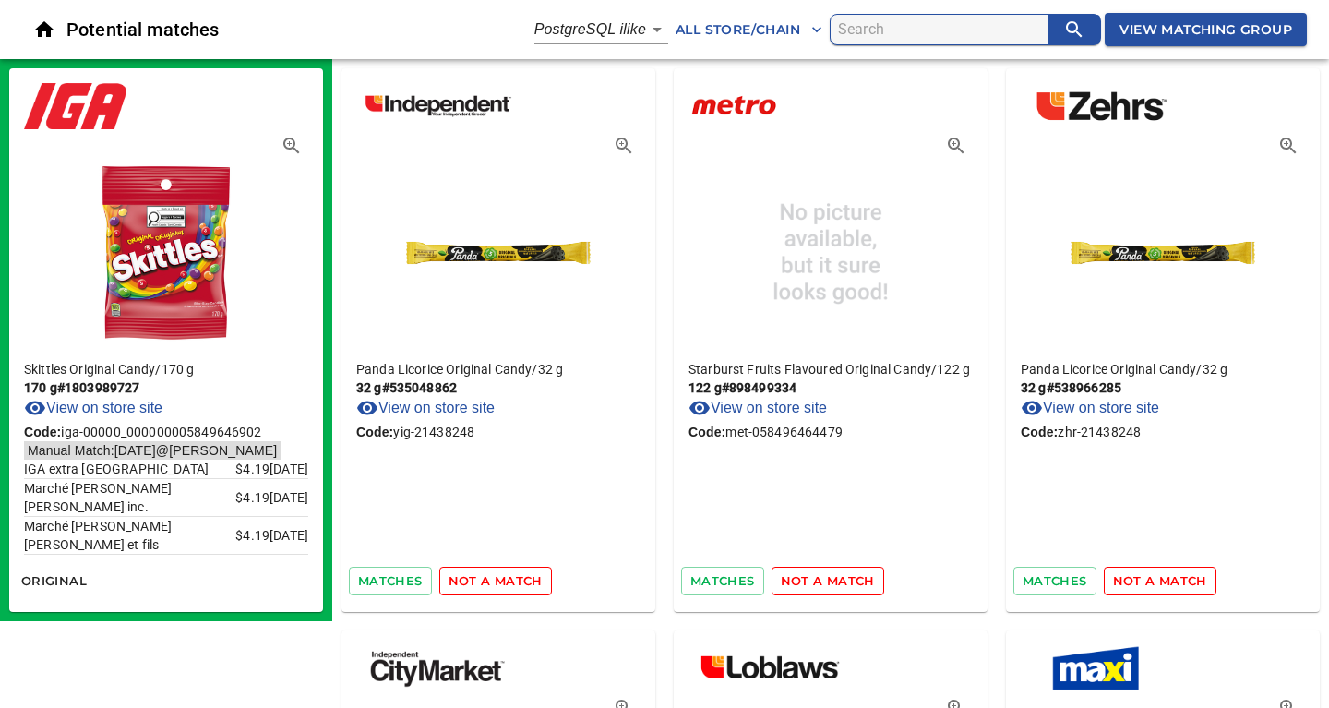
click at [482, 579] on span "not a match" at bounding box center [495, 580] width 94 height 21
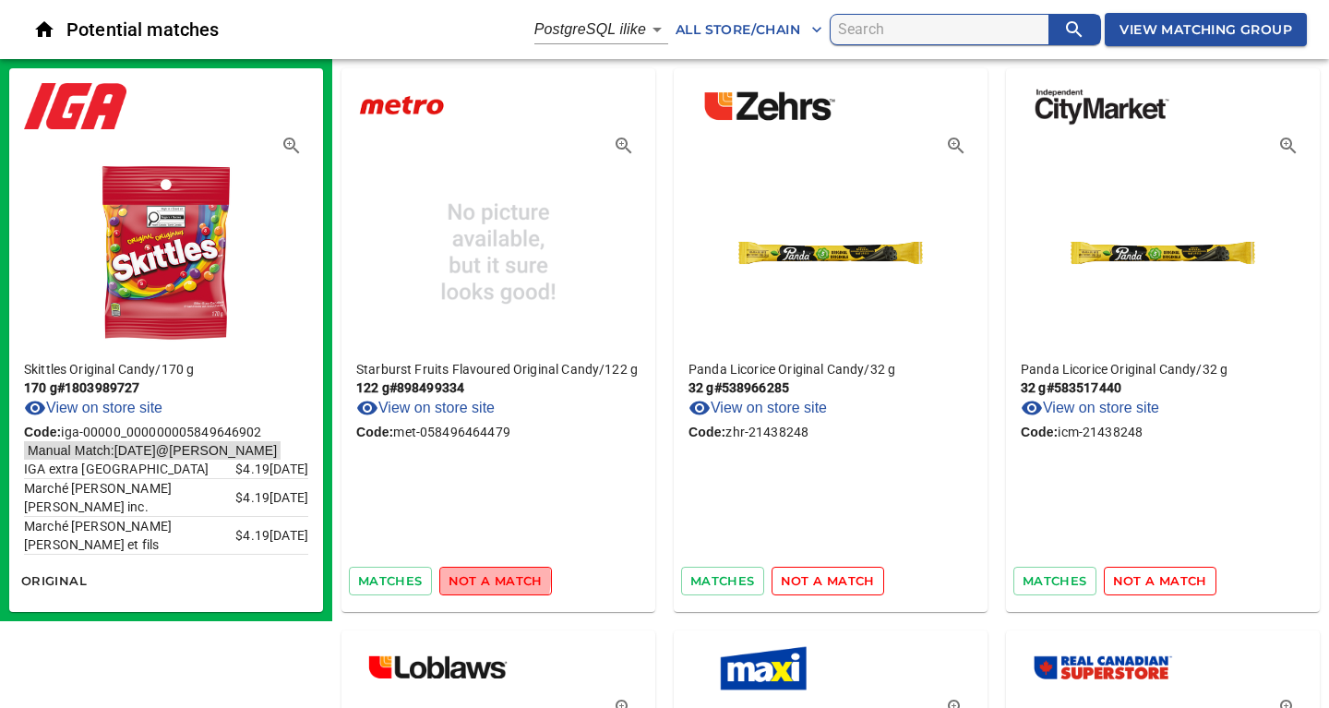
click at [482, 579] on span "not a match" at bounding box center [495, 580] width 94 height 21
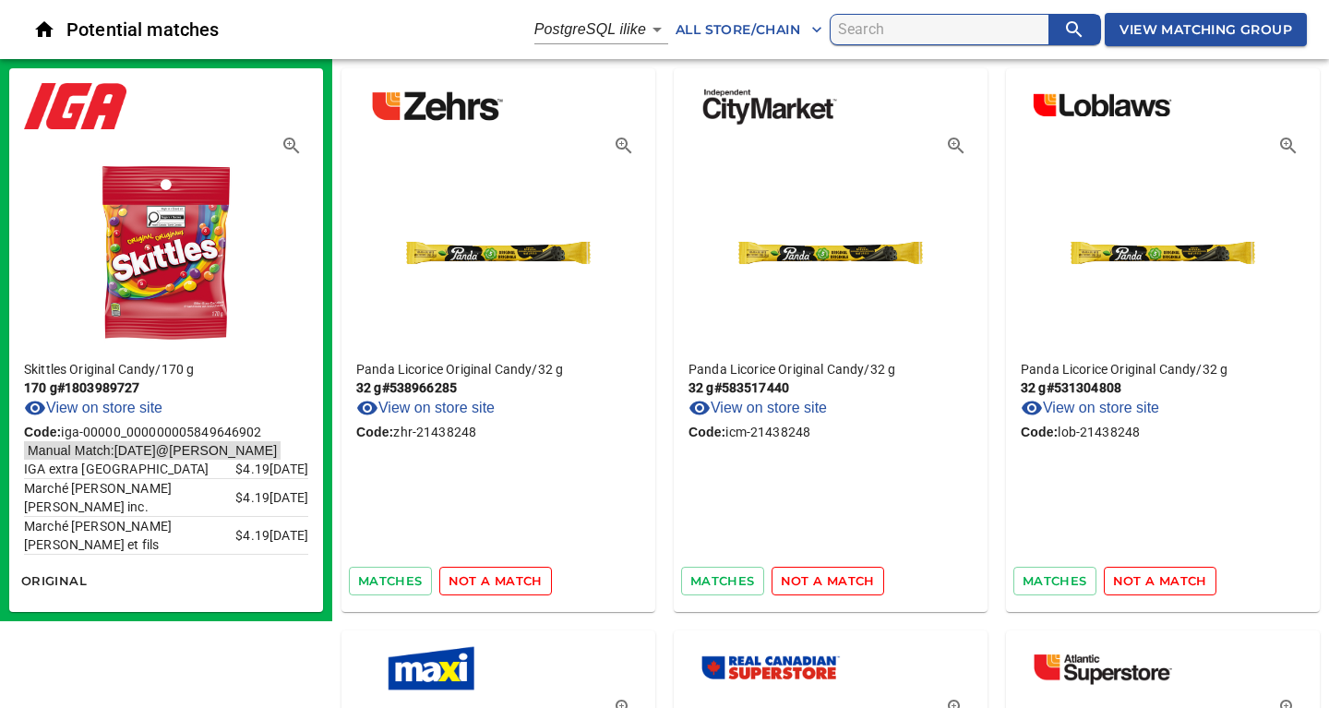
click at [482, 579] on span "not a match" at bounding box center [495, 580] width 94 height 21
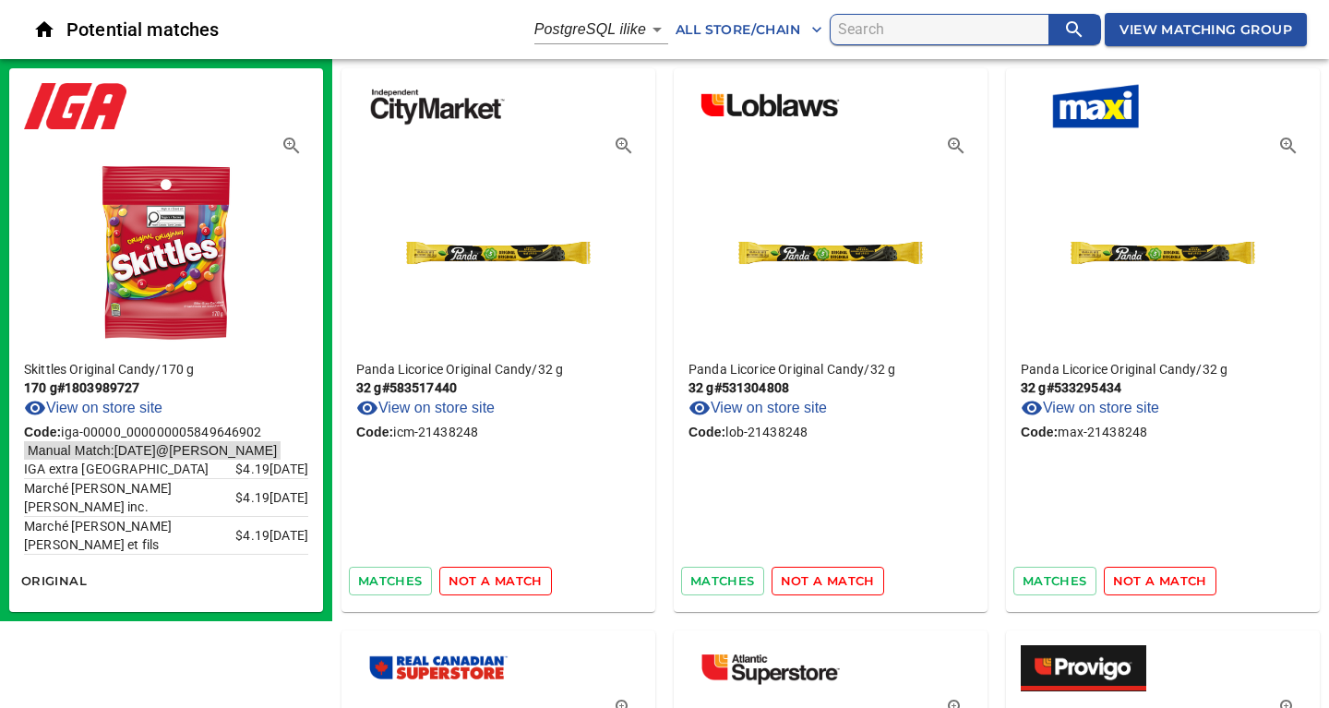
click at [482, 579] on span "not a match" at bounding box center [495, 580] width 94 height 21
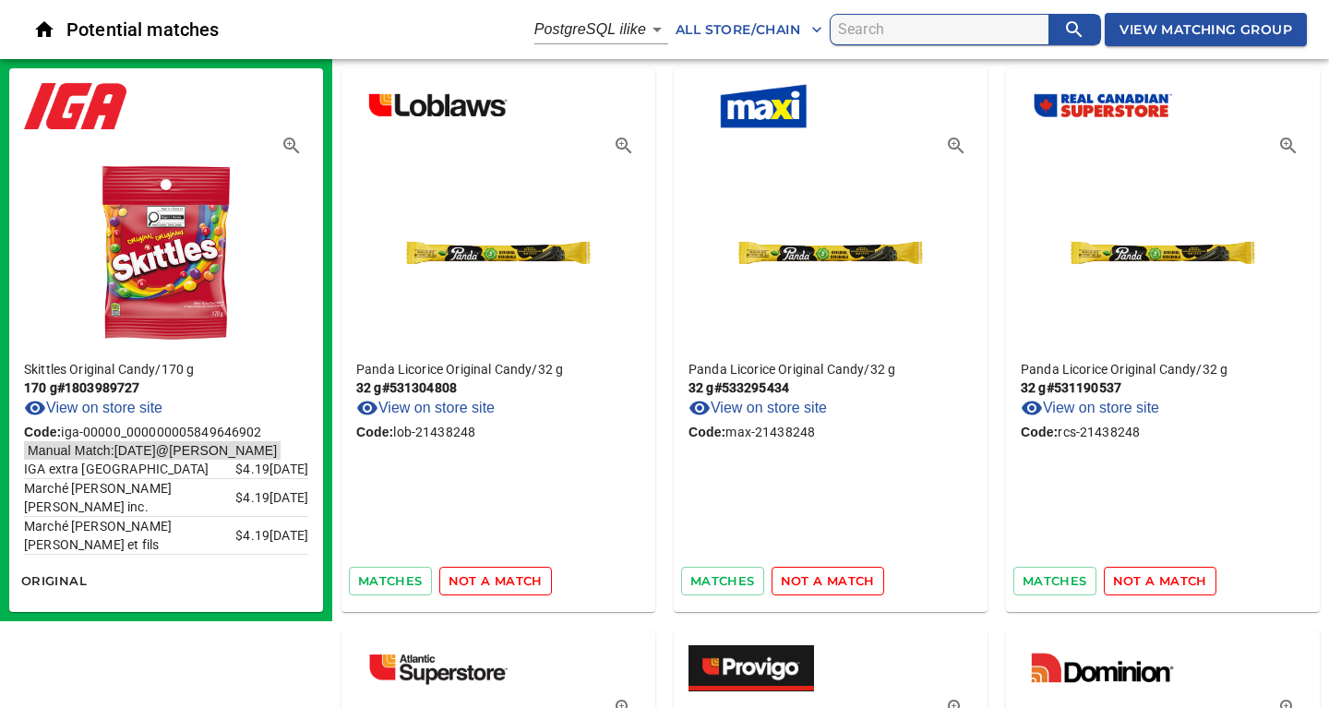
click at [482, 579] on span "not a match" at bounding box center [495, 580] width 94 height 21
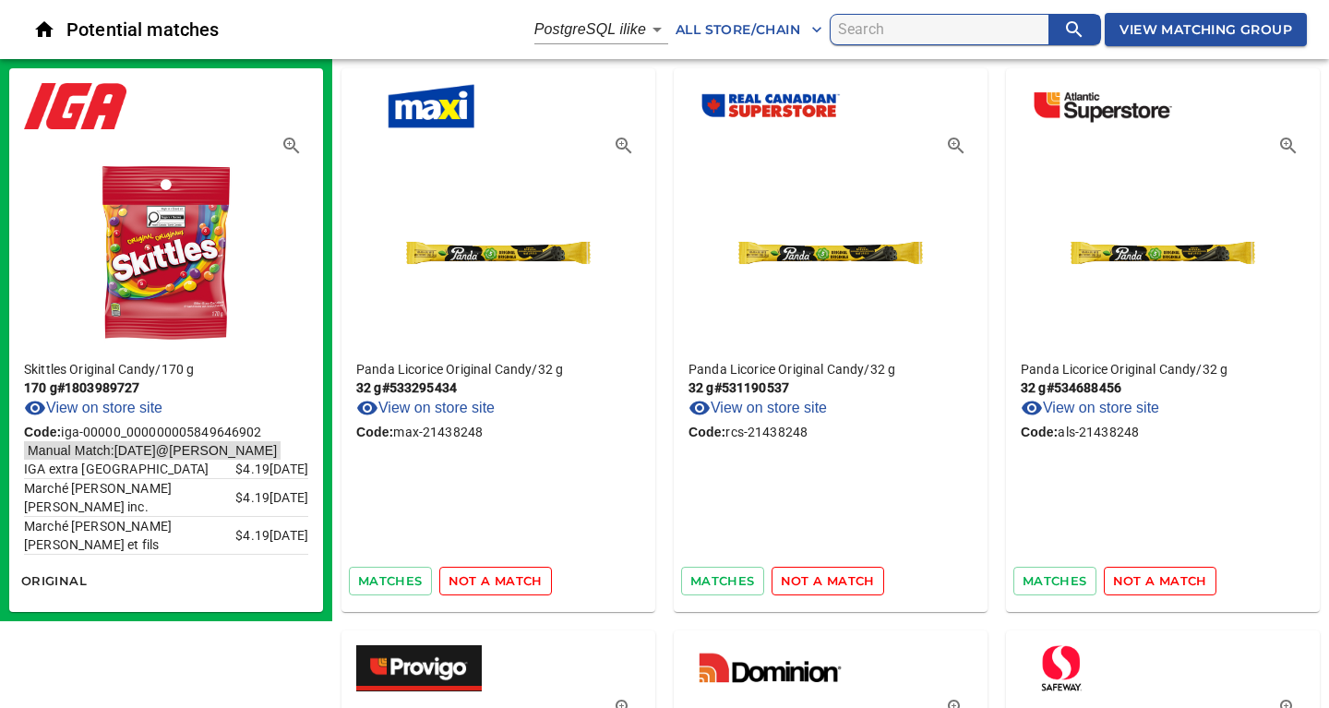
click at [482, 579] on span "not a match" at bounding box center [495, 580] width 94 height 21
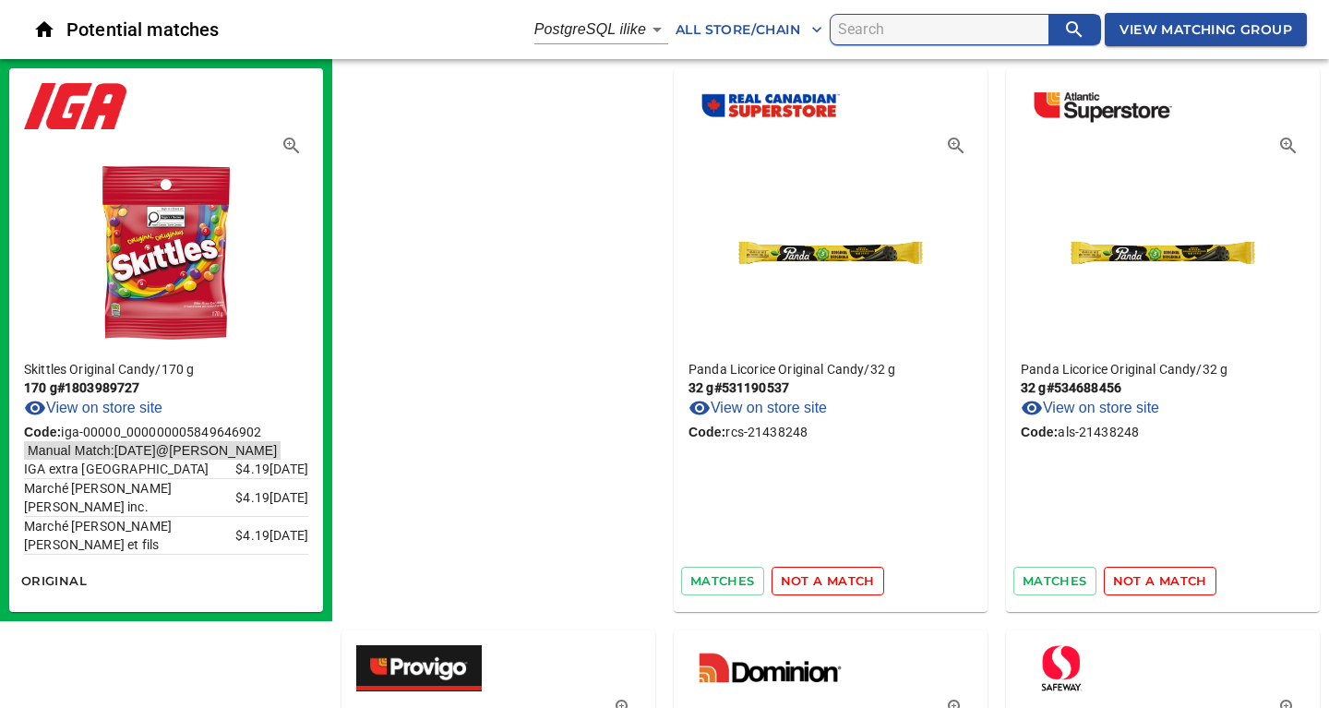
click at [781, 579] on span "not a match" at bounding box center [828, 580] width 94 height 21
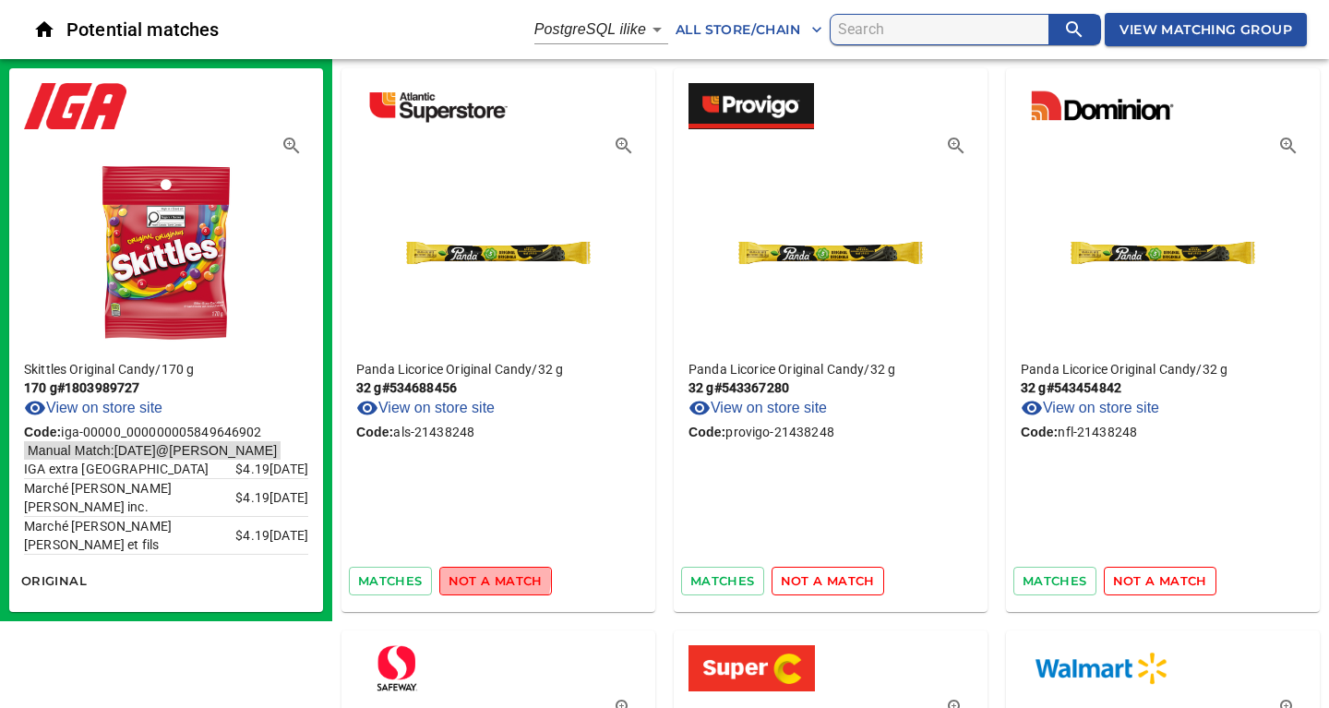
click at [482, 579] on span "not a match" at bounding box center [495, 580] width 94 height 21
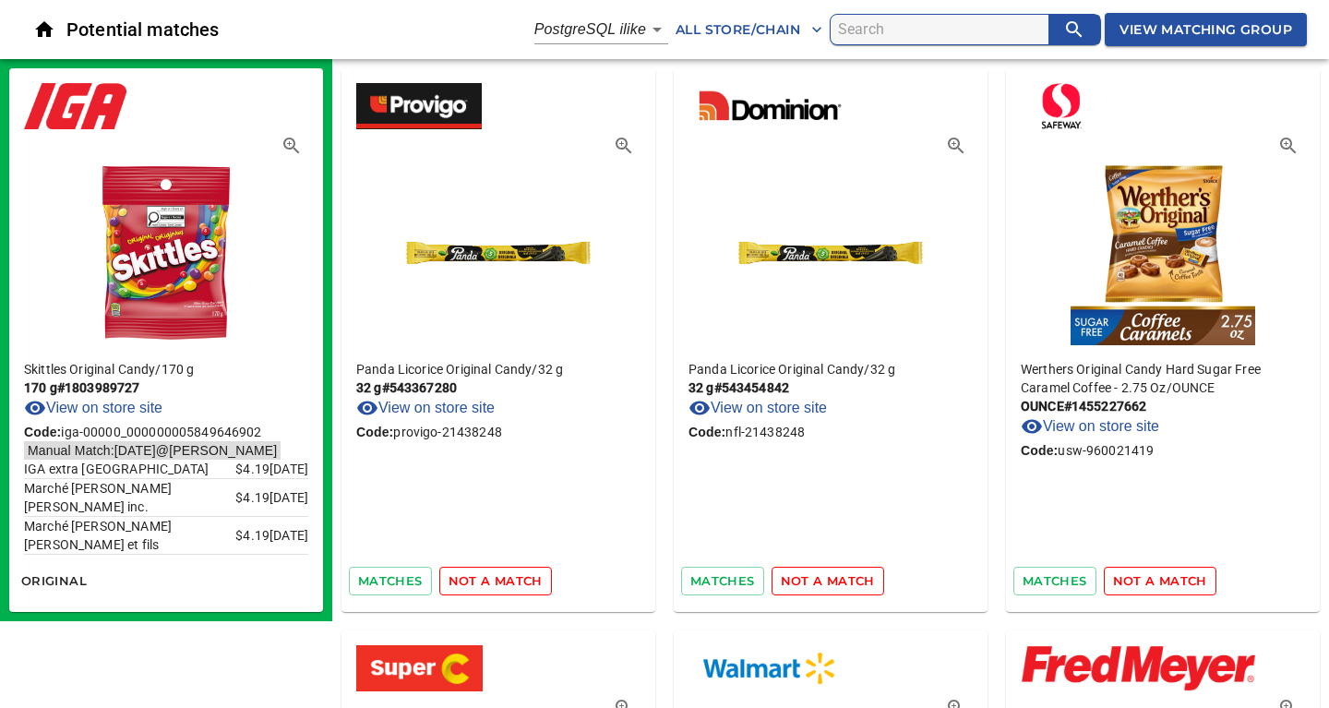
click at [482, 579] on span "not a match" at bounding box center [495, 580] width 94 height 21
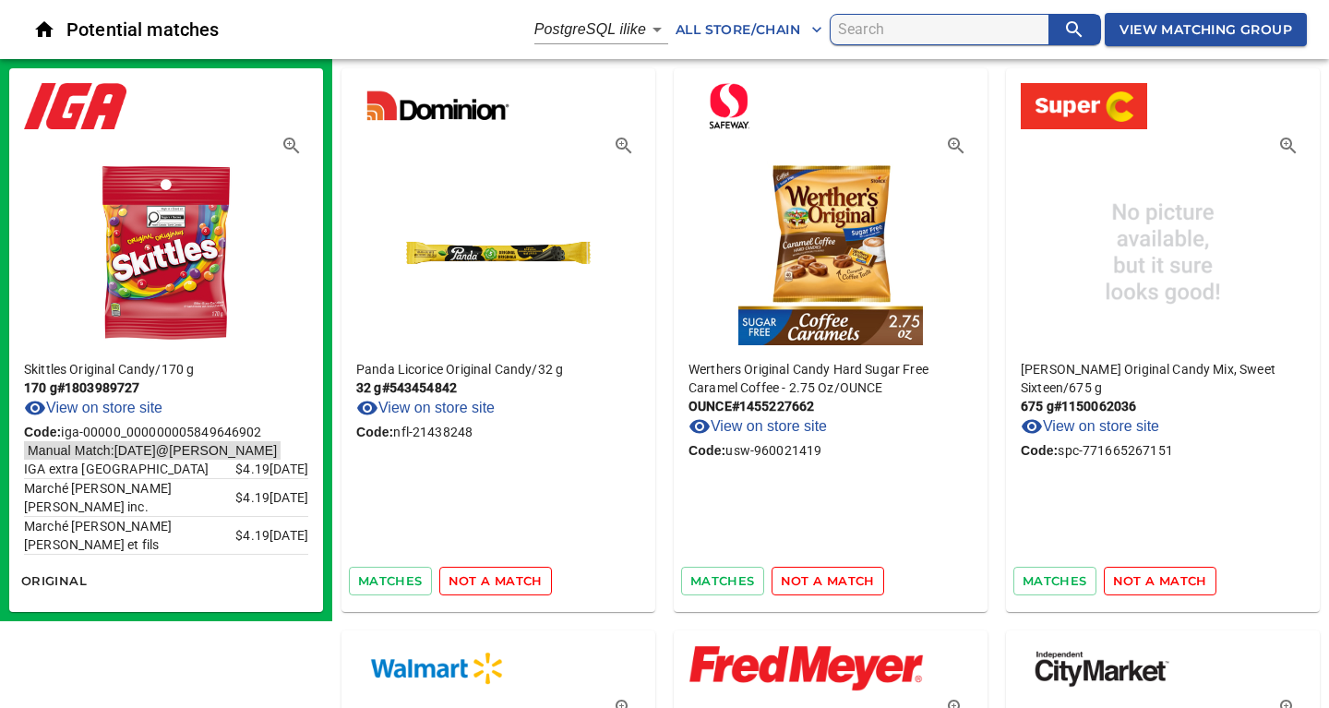
click at [482, 579] on span "not a match" at bounding box center [495, 580] width 94 height 21
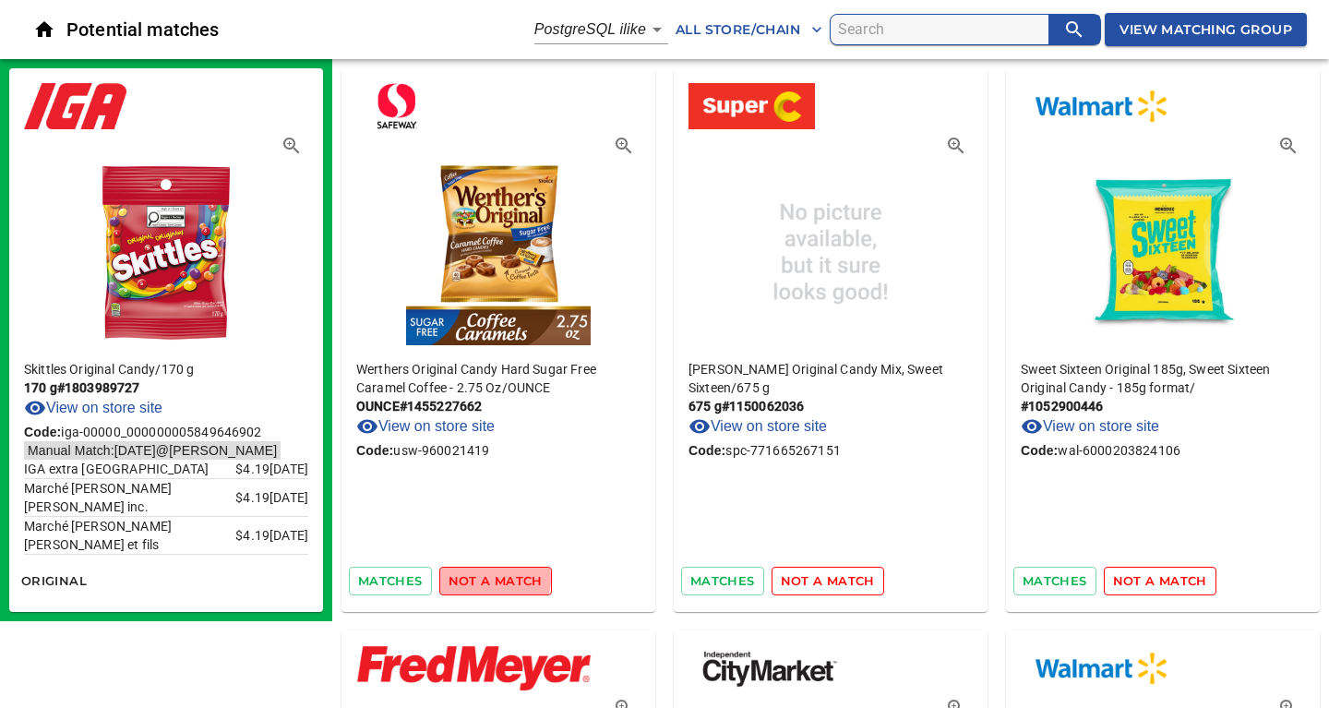
click at [482, 579] on span "not a match" at bounding box center [495, 580] width 94 height 21
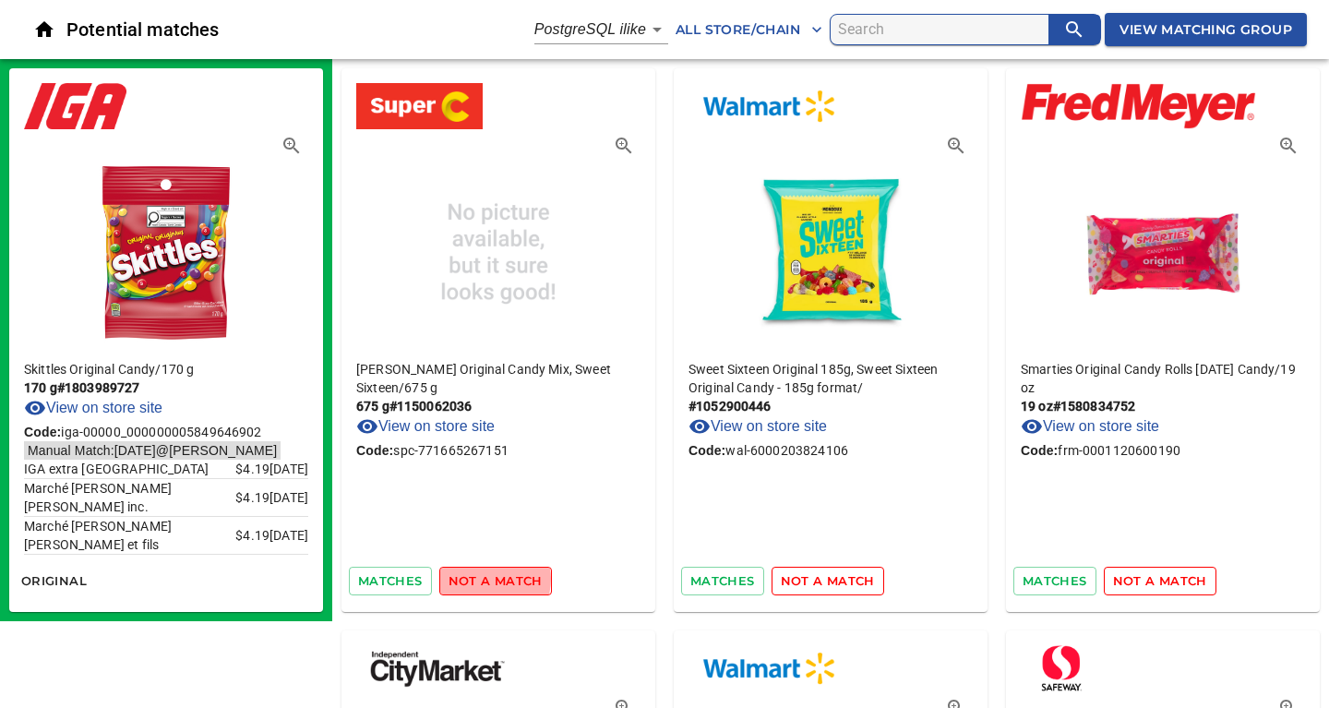
click at [482, 579] on span "not a match" at bounding box center [495, 580] width 94 height 21
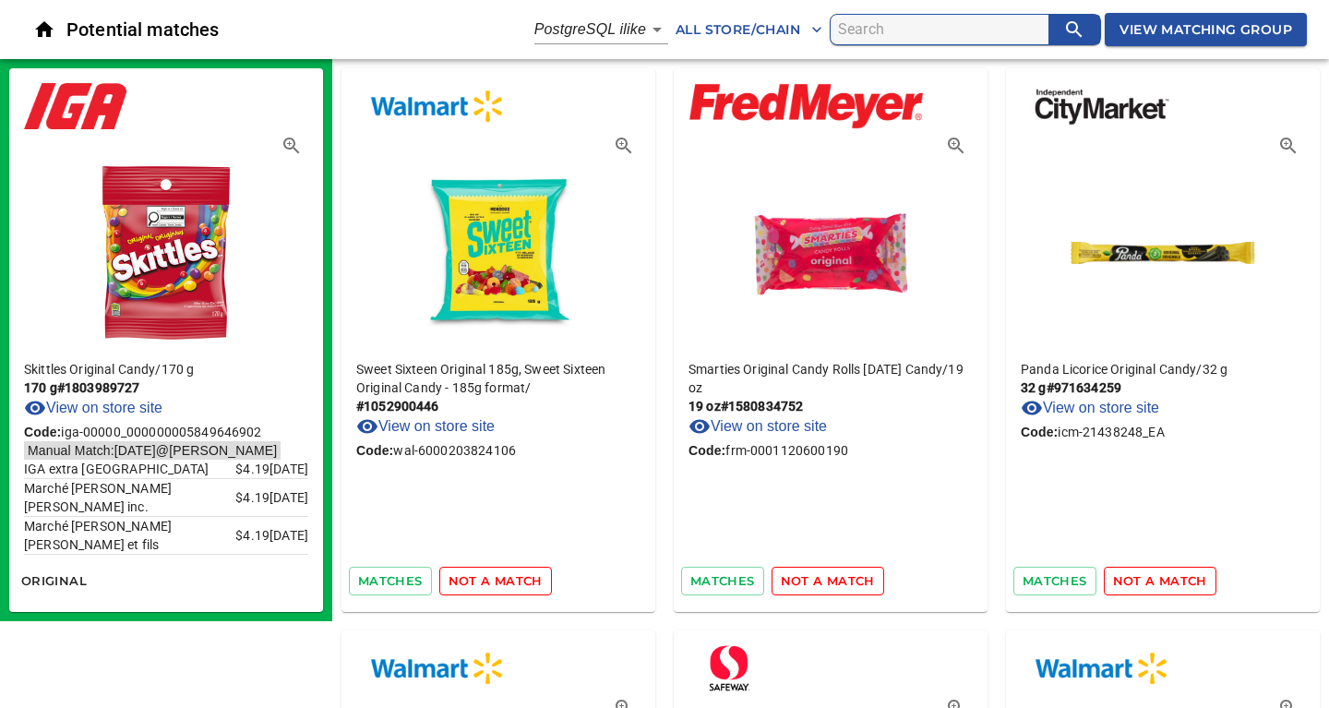
click at [482, 579] on span "not a match" at bounding box center [495, 580] width 94 height 21
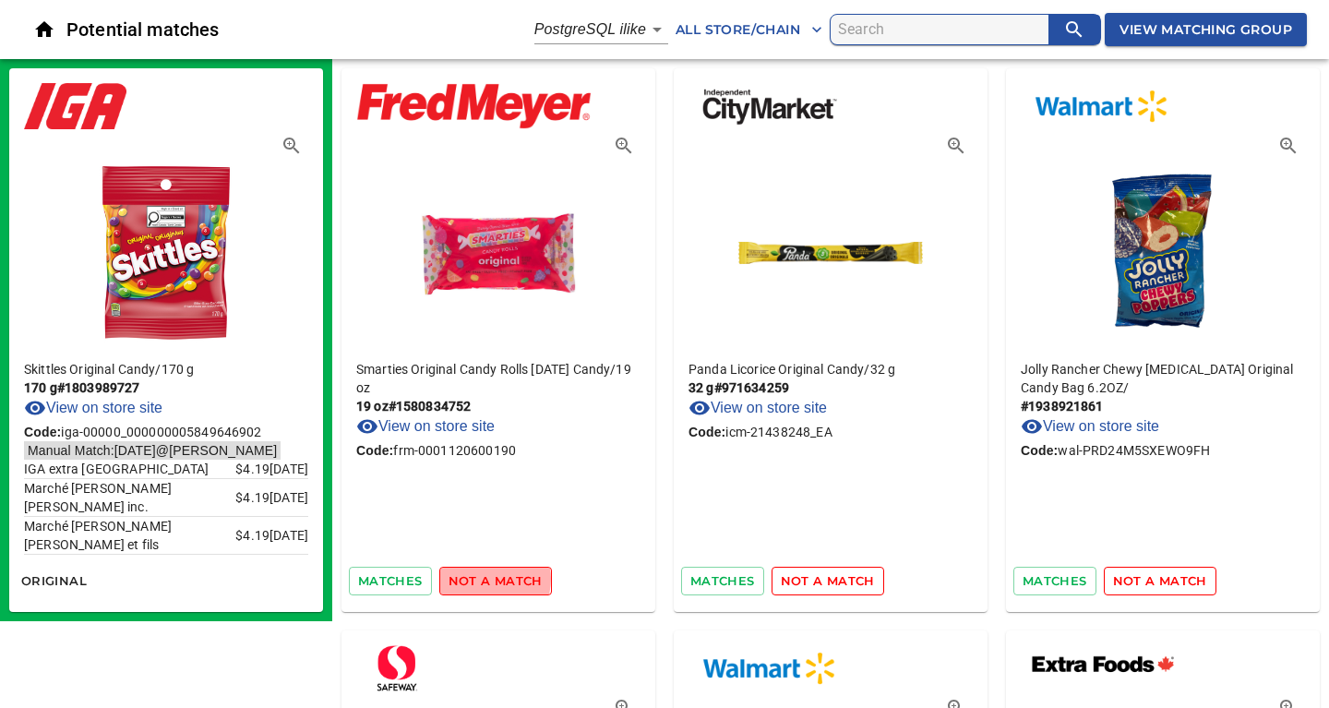
click at [482, 579] on span "not a match" at bounding box center [495, 580] width 94 height 21
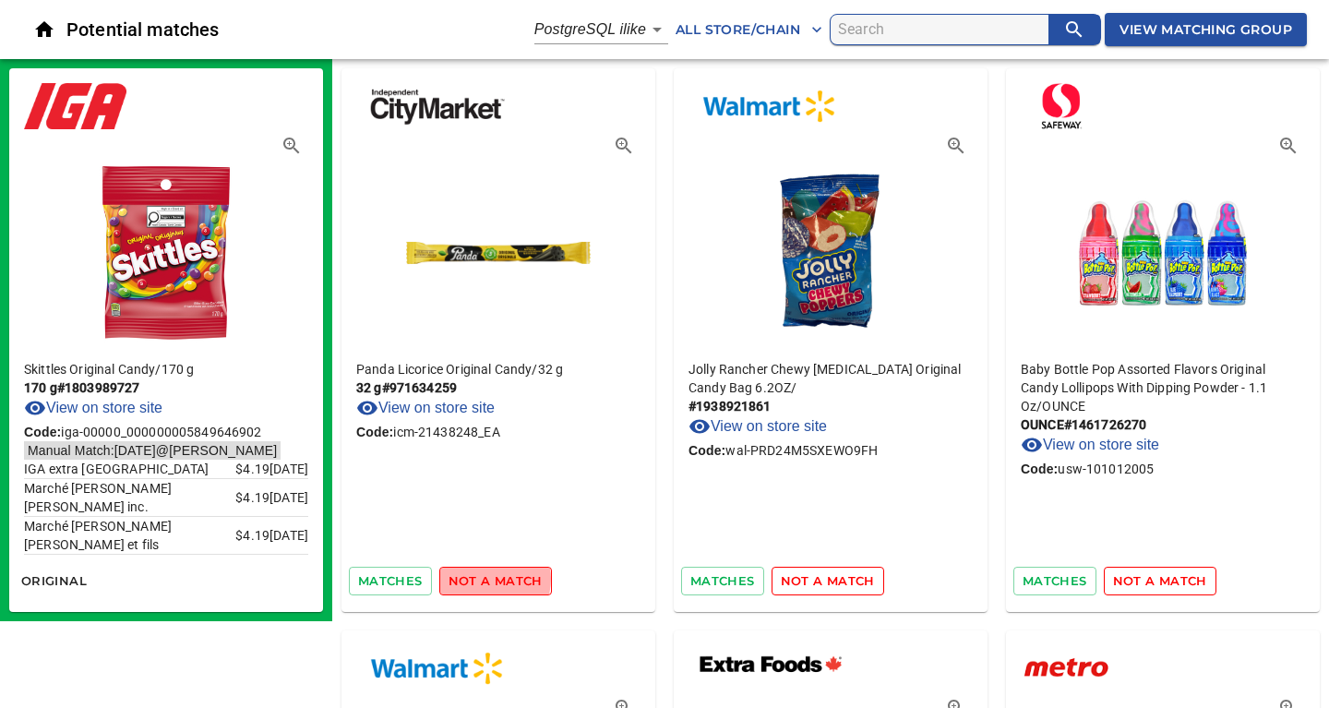
click at [482, 579] on span "not a match" at bounding box center [495, 580] width 94 height 21
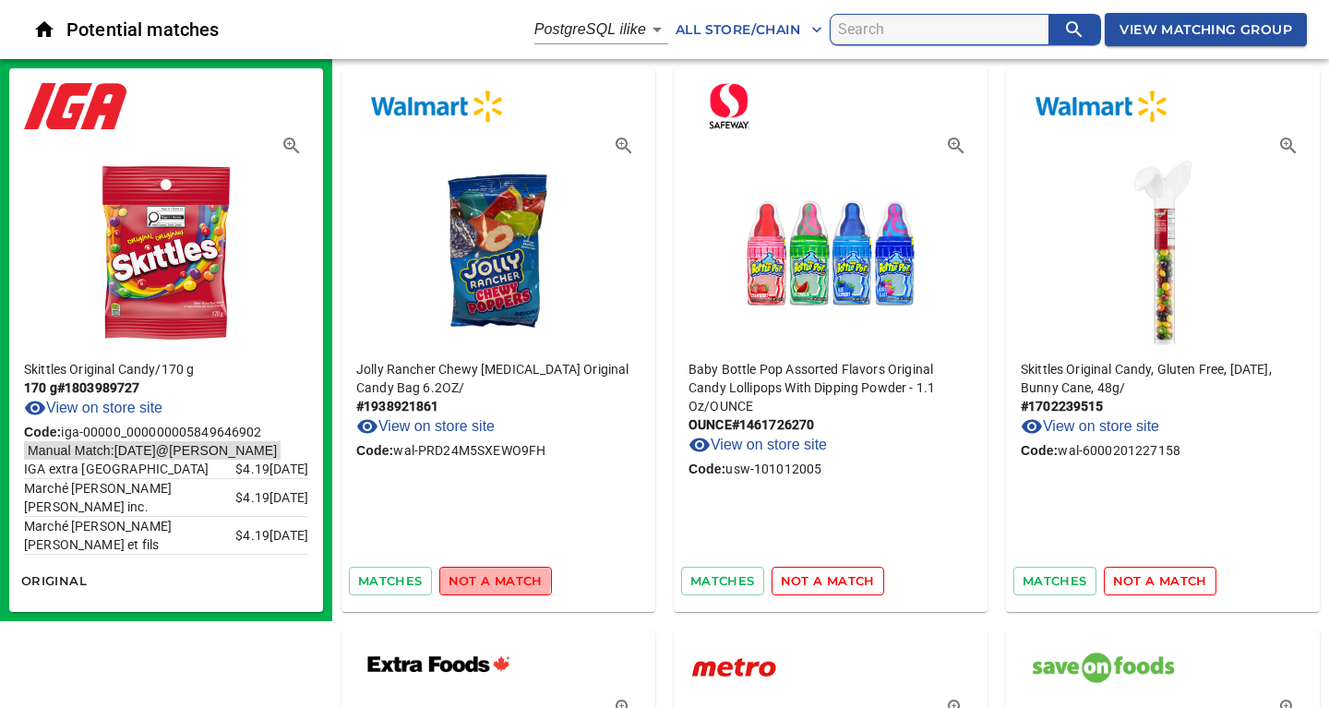
click at [482, 579] on span "not a match" at bounding box center [495, 580] width 94 height 21
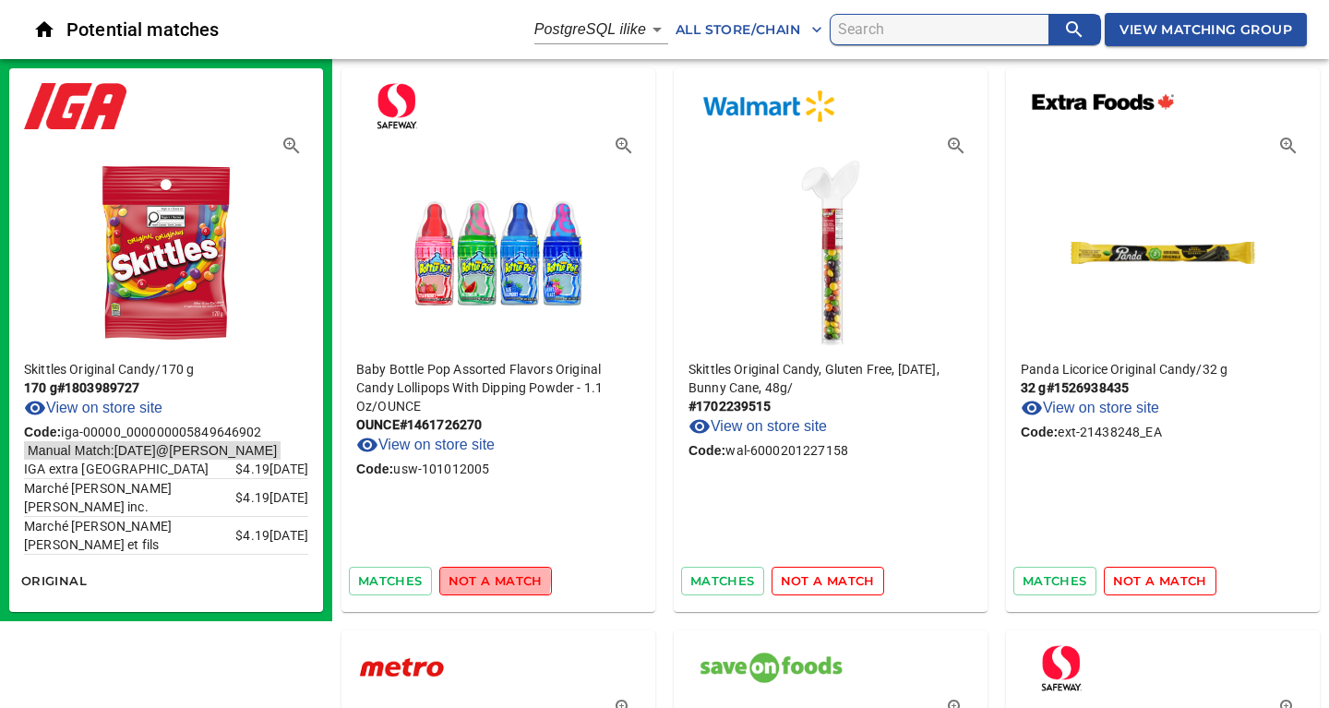
click at [482, 579] on span "not a match" at bounding box center [495, 580] width 94 height 21
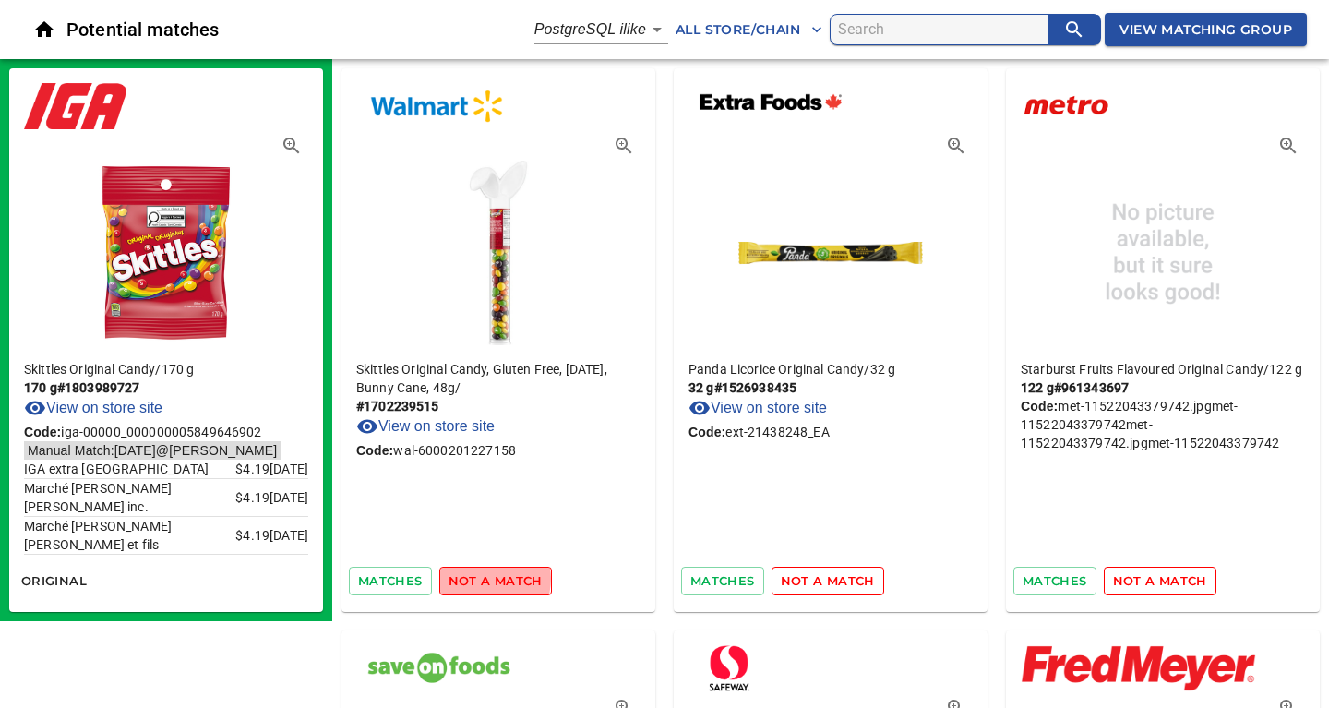
click at [482, 579] on span "not a match" at bounding box center [495, 580] width 94 height 21
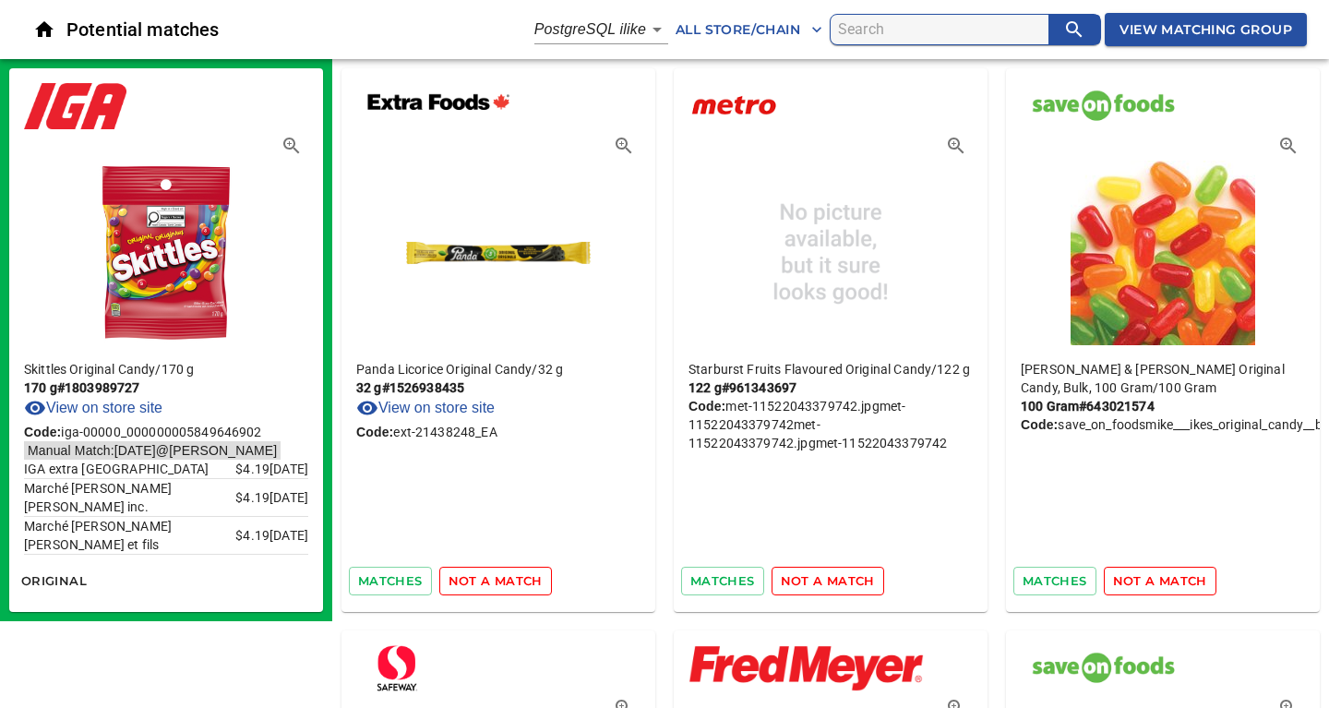
click at [482, 579] on span "not a match" at bounding box center [495, 580] width 94 height 21
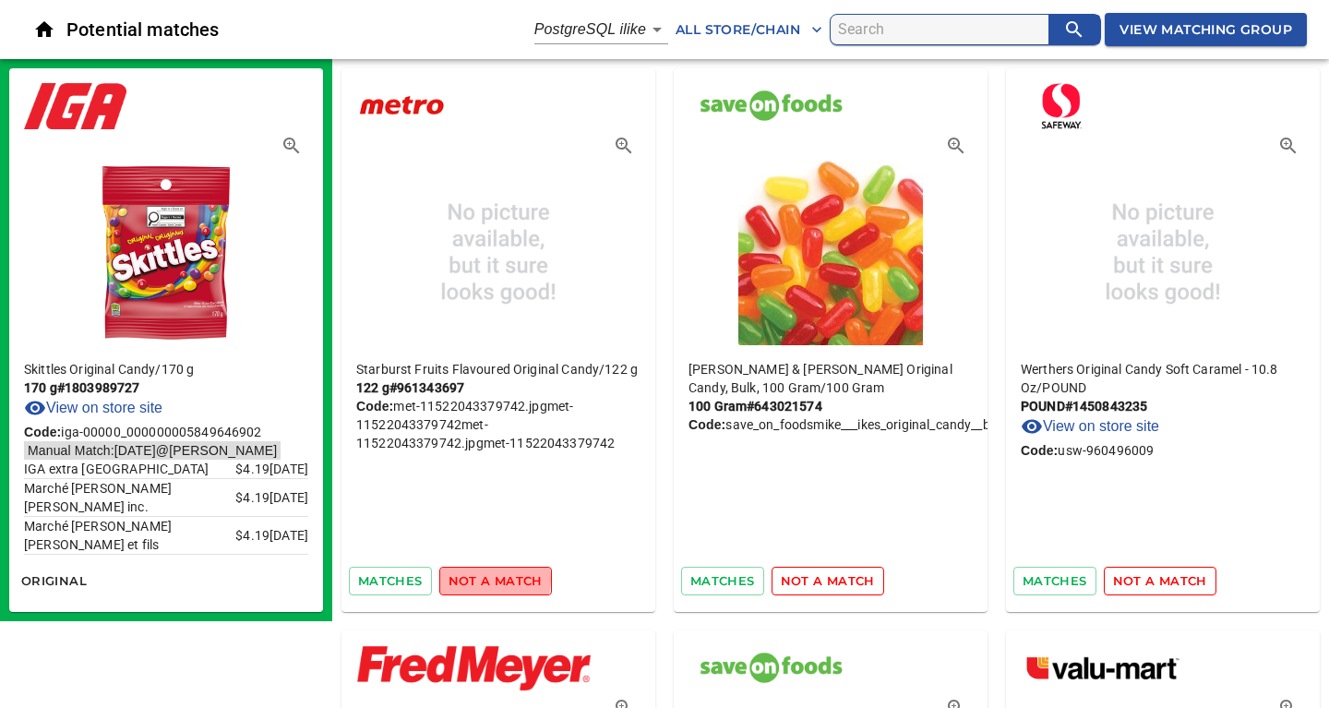
click at [482, 579] on span "not a match" at bounding box center [495, 580] width 94 height 21
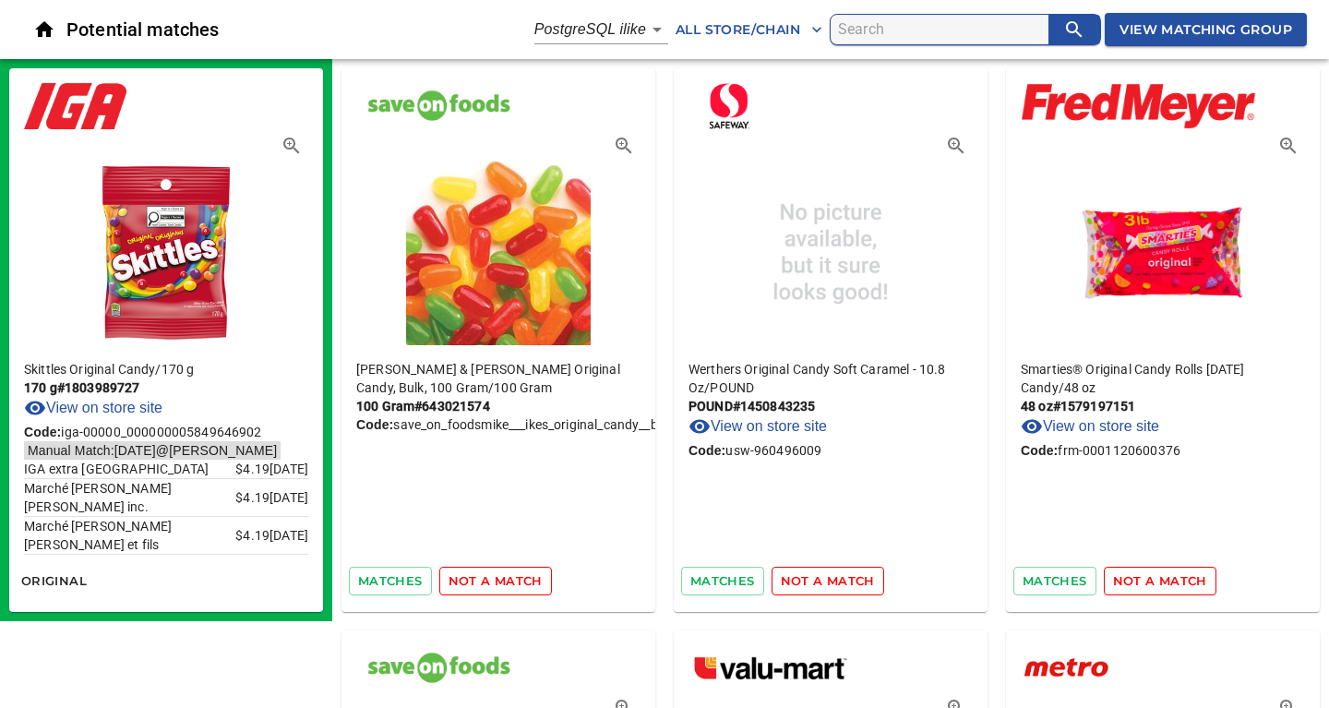
click at [482, 579] on span "not a match" at bounding box center [495, 580] width 94 height 21
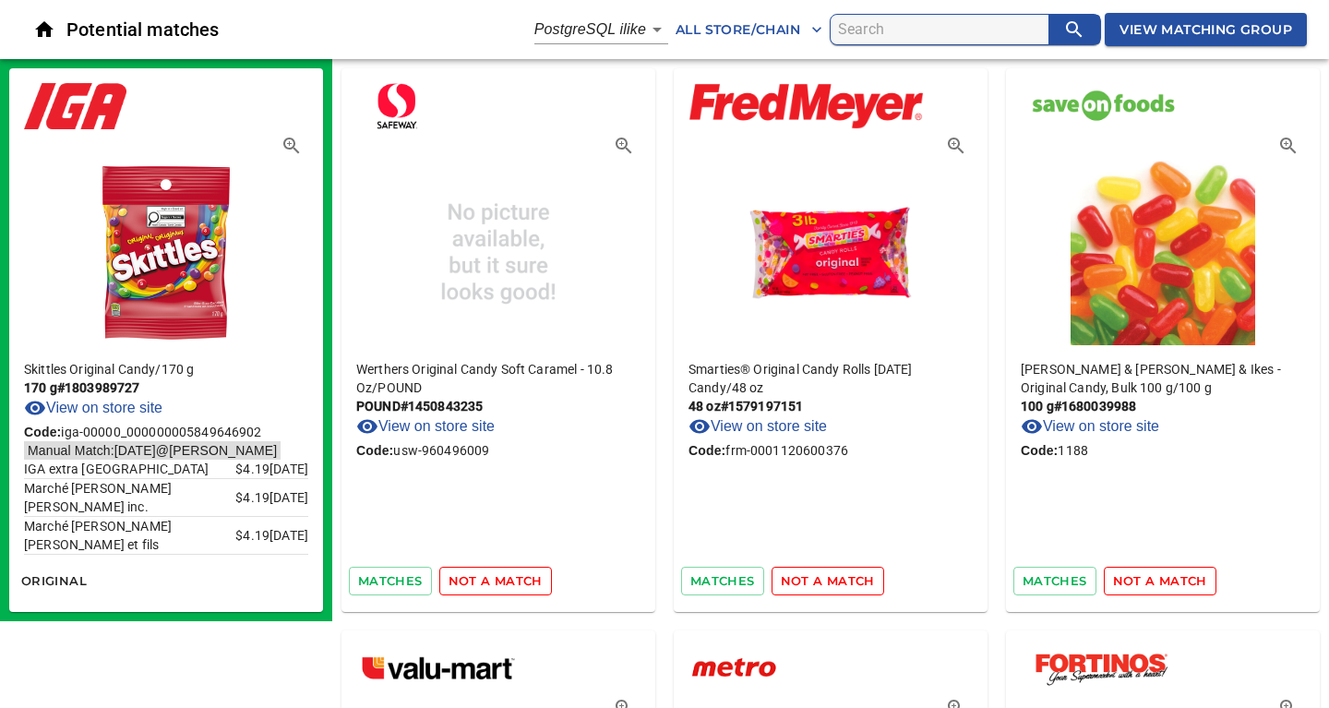
click at [482, 579] on span "not a match" at bounding box center [495, 580] width 94 height 21
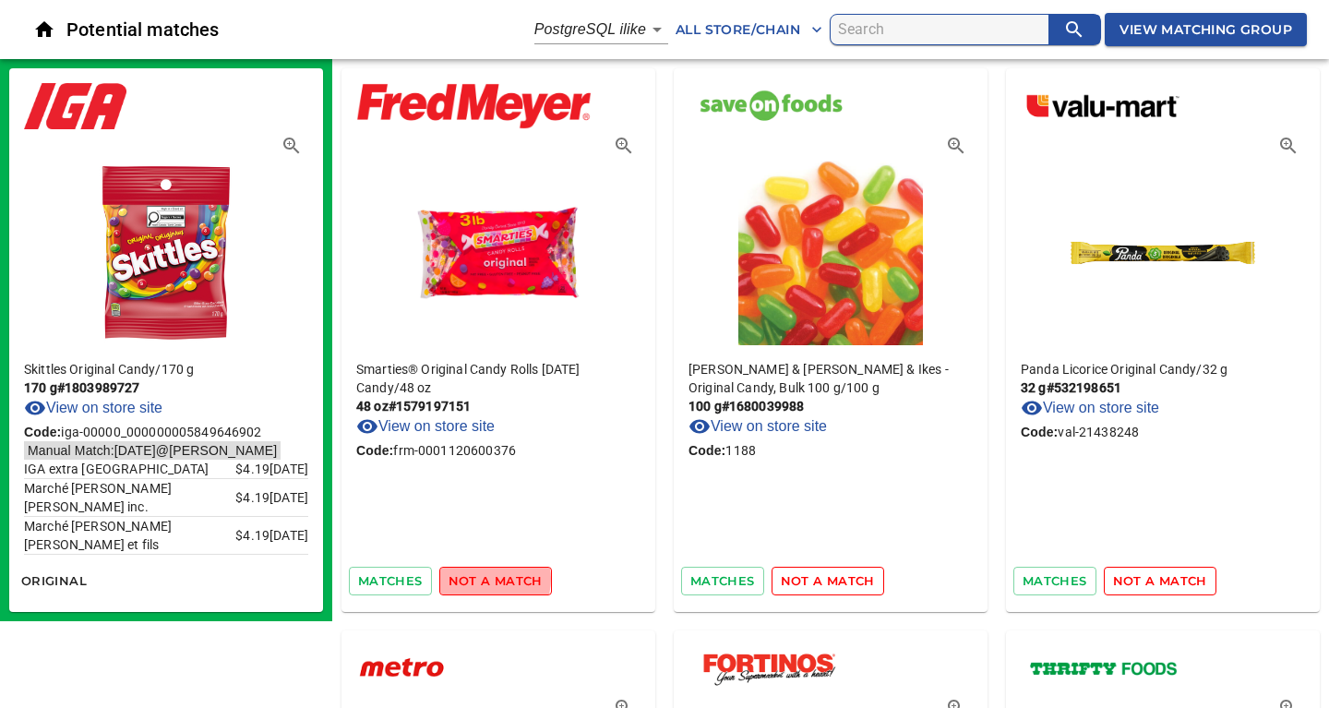
click at [482, 579] on span "not a match" at bounding box center [495, 580] width 94 height 21
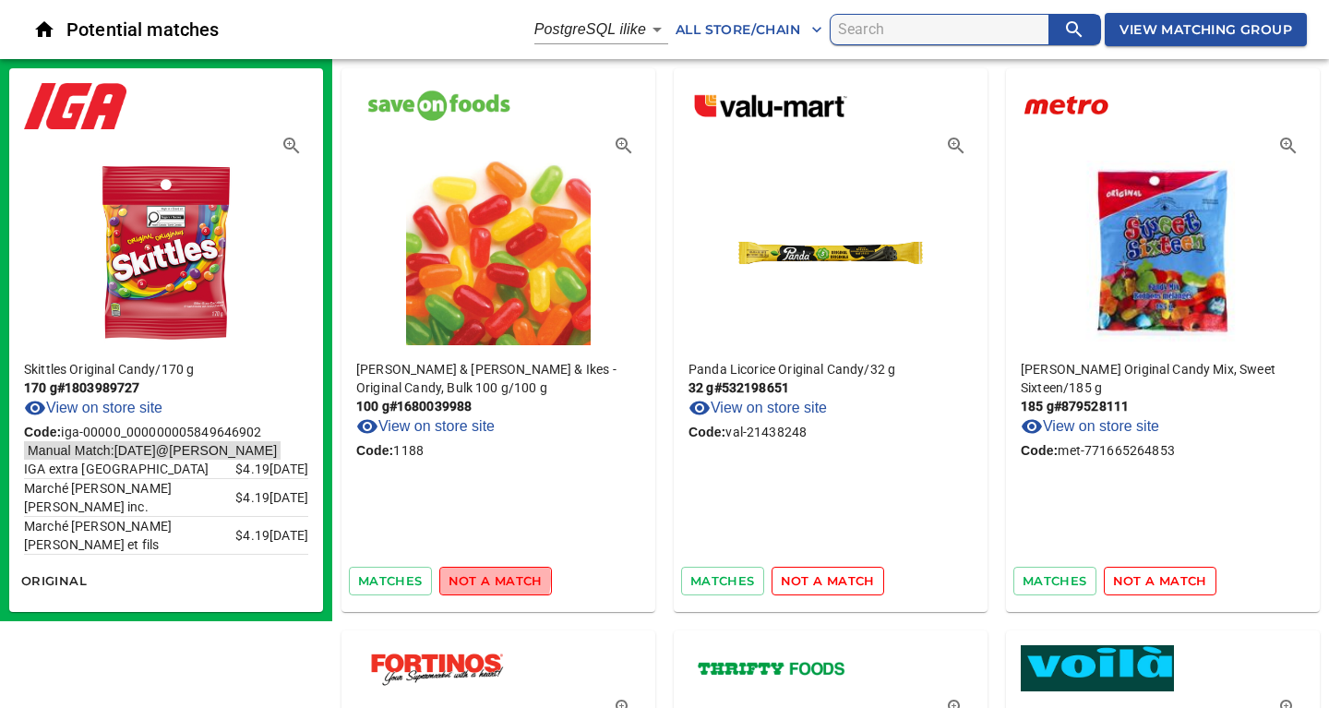
click at [482, 579] on span "not a match" at bounding box center [495, 580] width 94 height 21
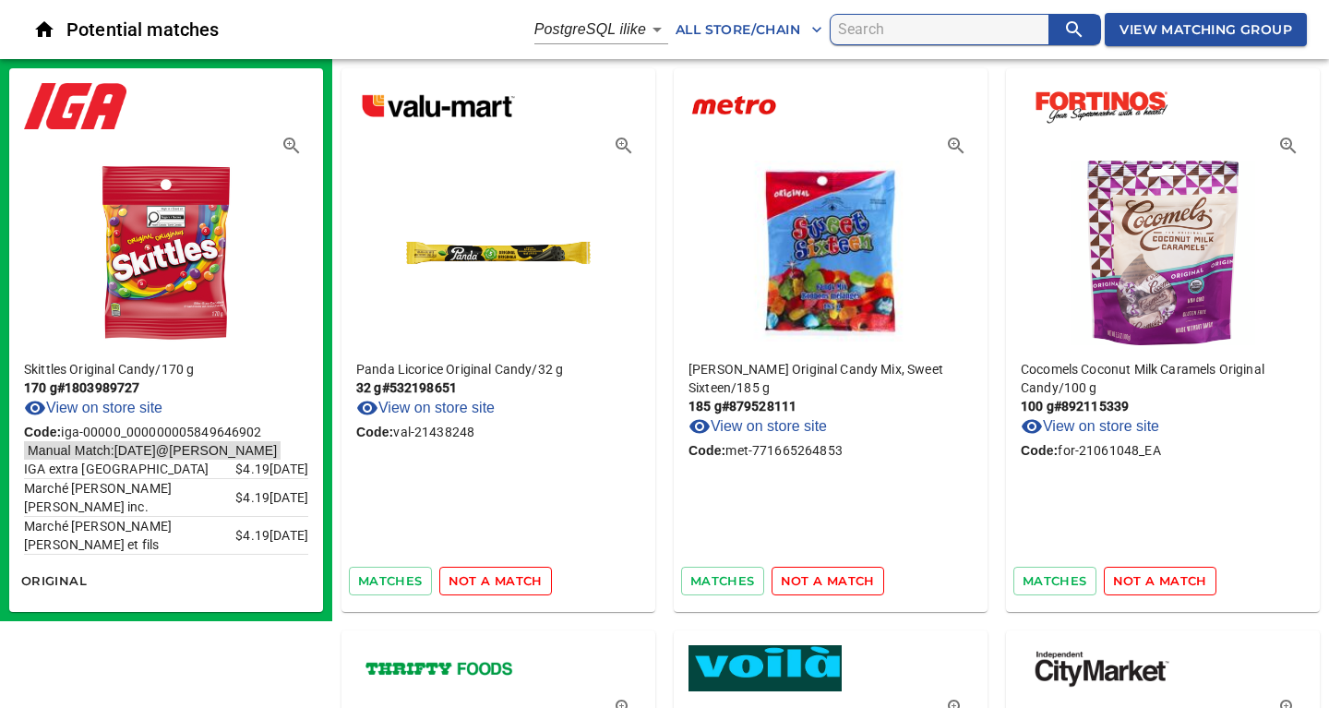
click at [482, 579] on span "not a match" at bounding box center [495, 580] width 94 height 21
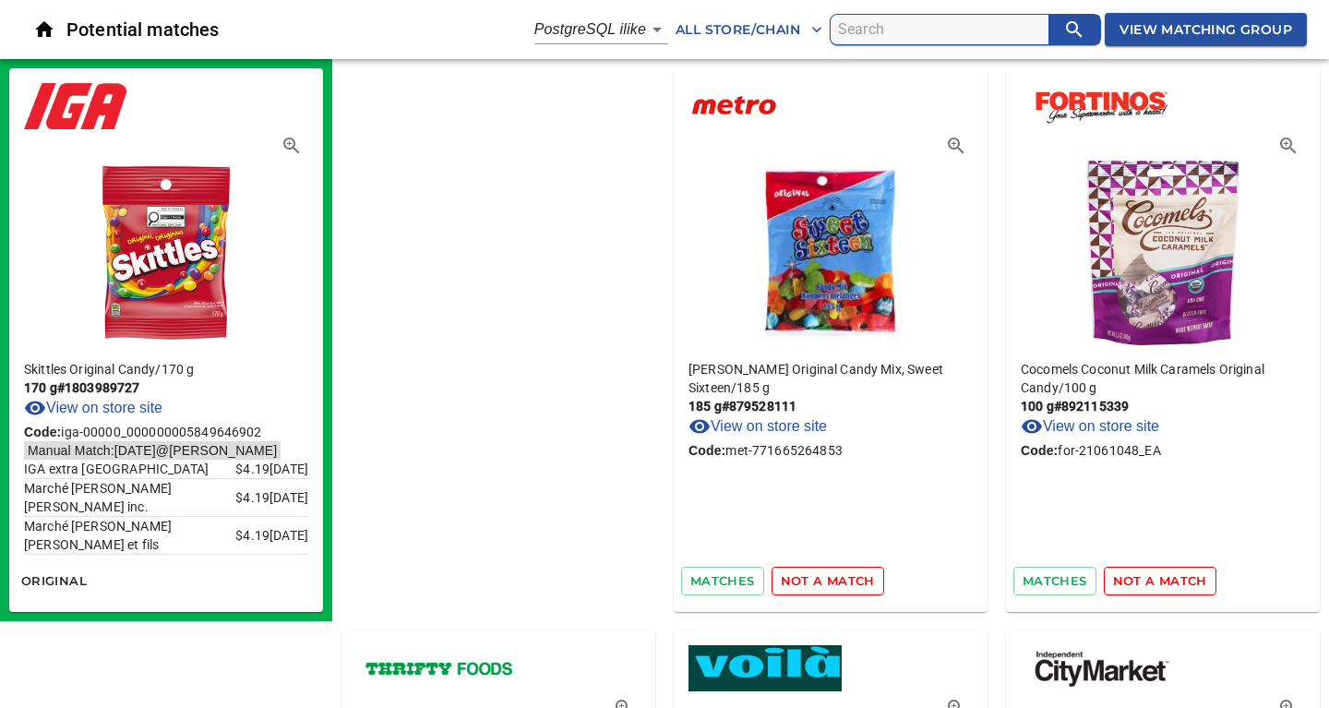
click at [781, 579] on span "not a match" at bounding box center [828, 580] width 94 height 21
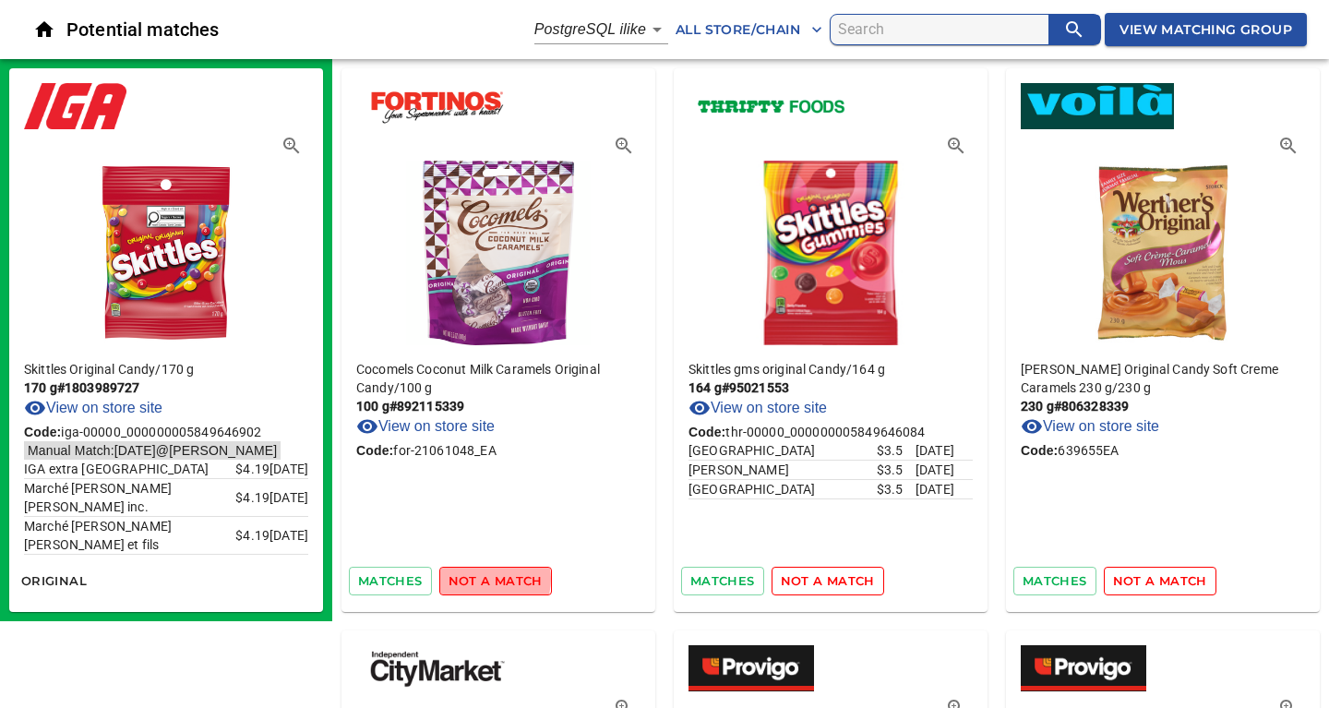
click at [482, 579] on span "not a match" at bounding box center [495, 580] width 94 height 21
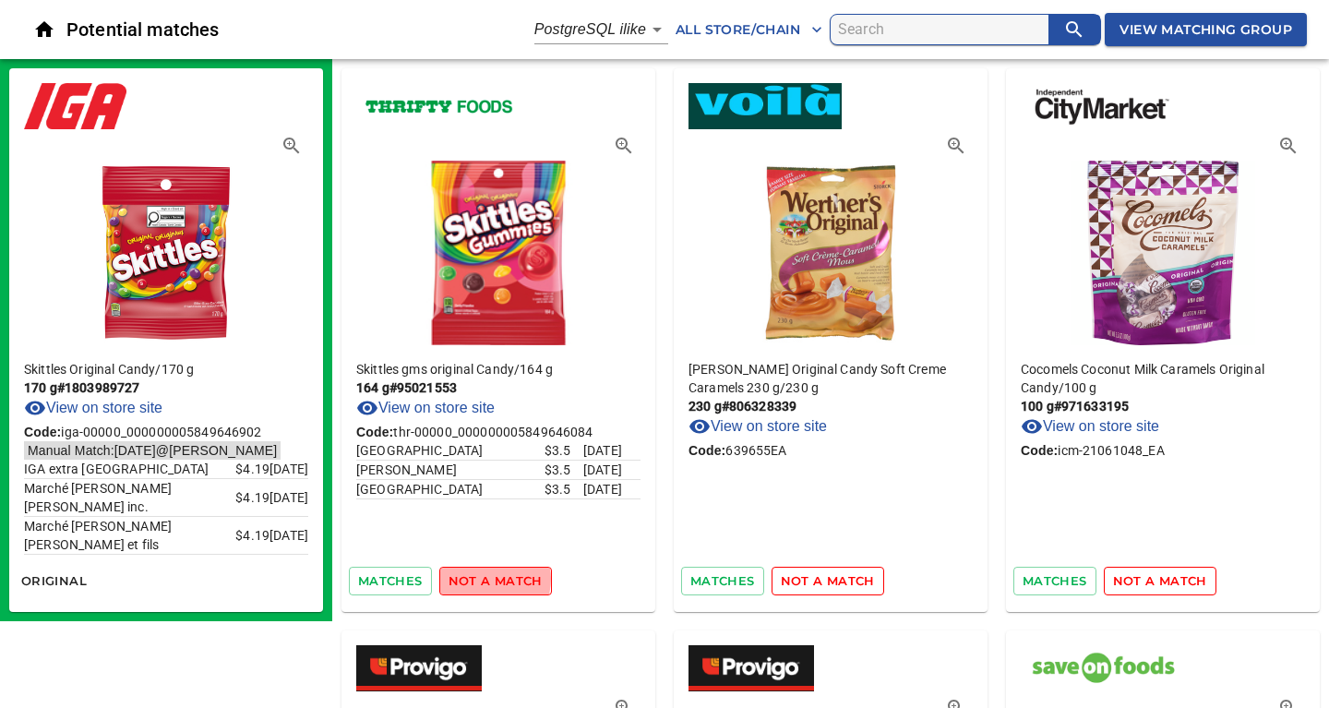
click at [482, 579] on span "not a match" at bounding box center [495, 580] width 94 height 21
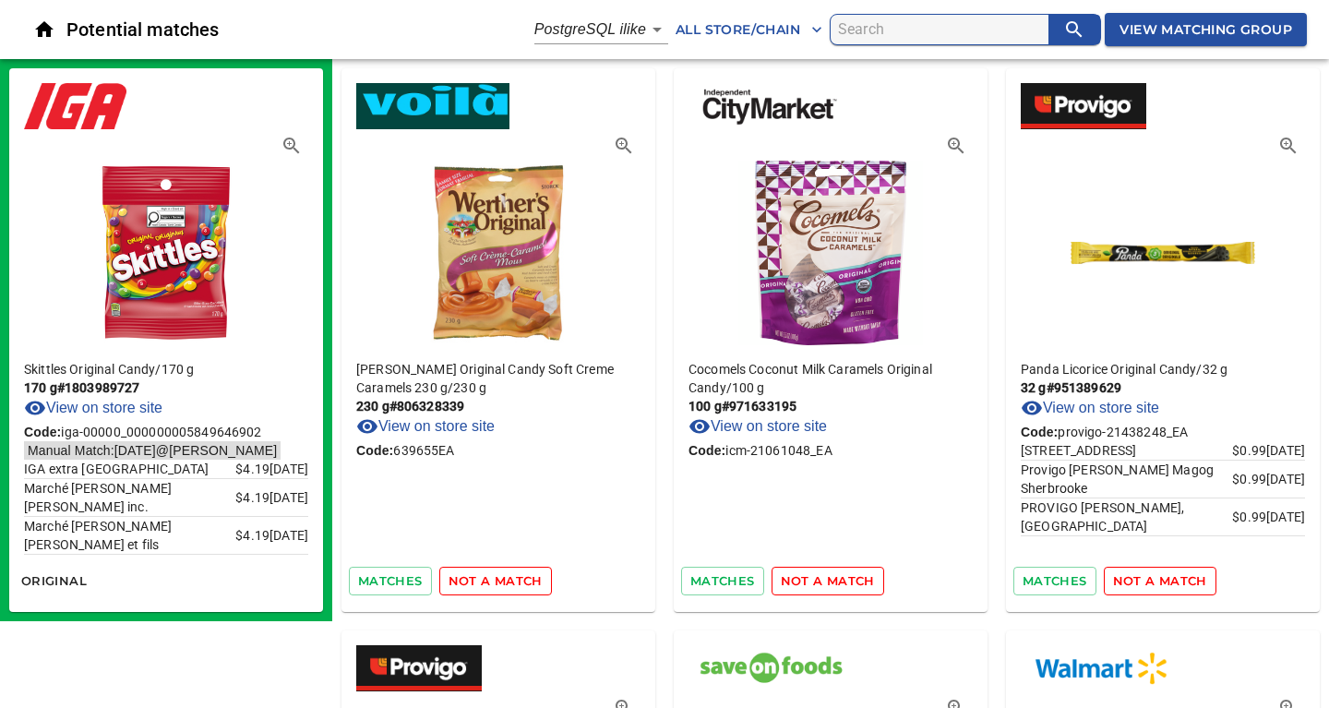
click at [482, 579] on span "not a match" at bounding box center [495, 580] width 94 height 21
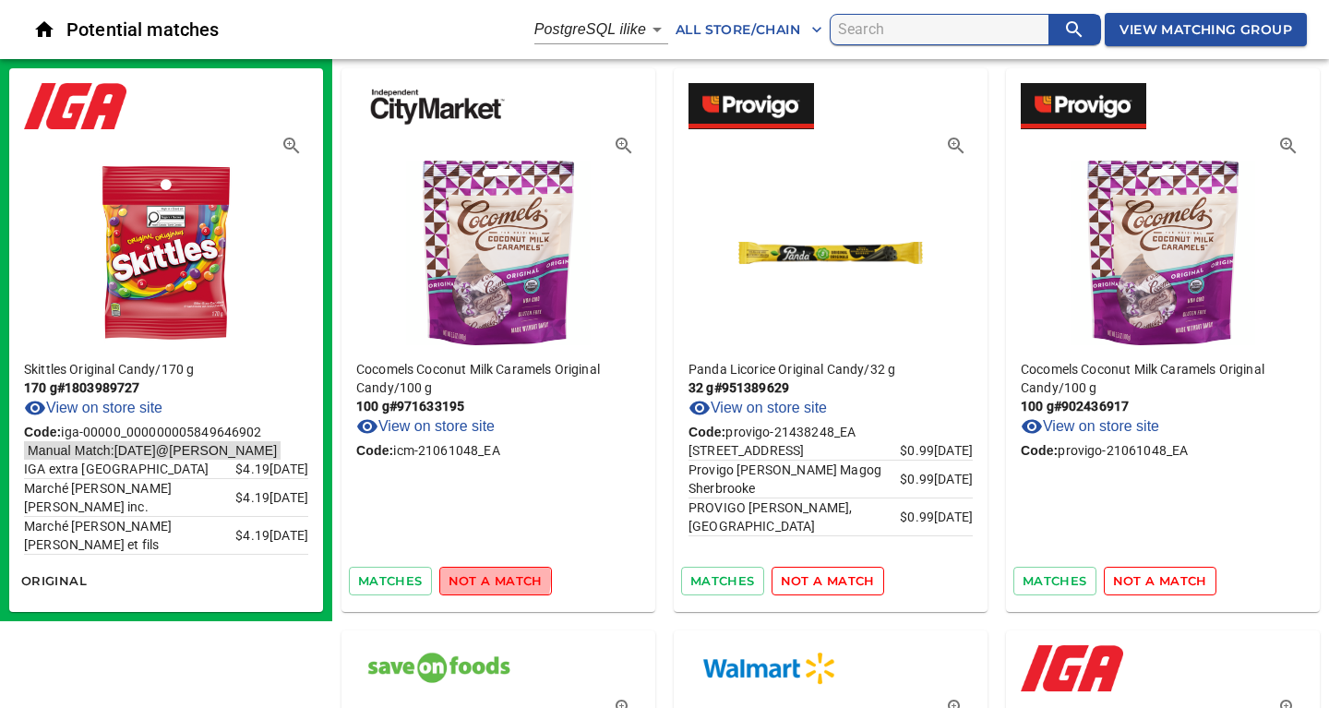
click at [482, 579] on span "not a match" at bounding box center [495, 580] width 94 height 21
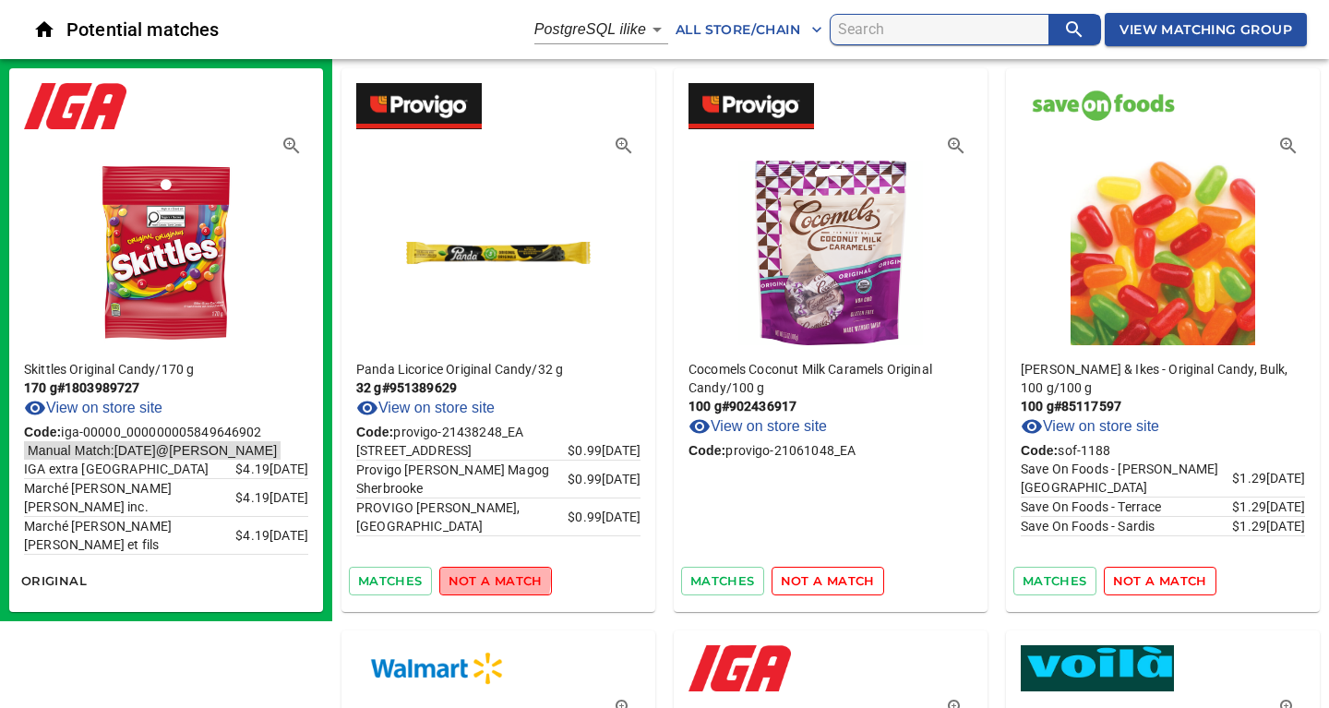
click at [482, 579] on span "not a match" at bounding box center [495, 580] width 94 height 21
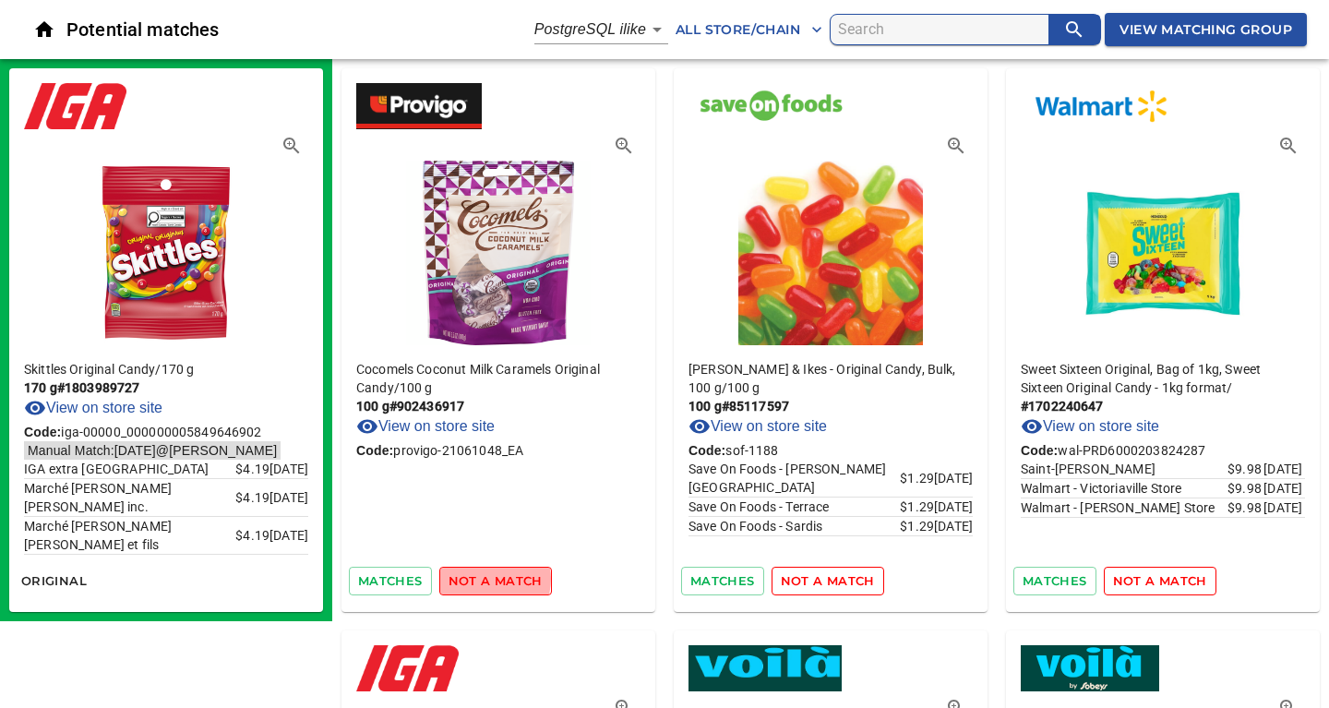
click at [482, 579] on span "not a match" at bounding box center [495, 580] width 94 height 21
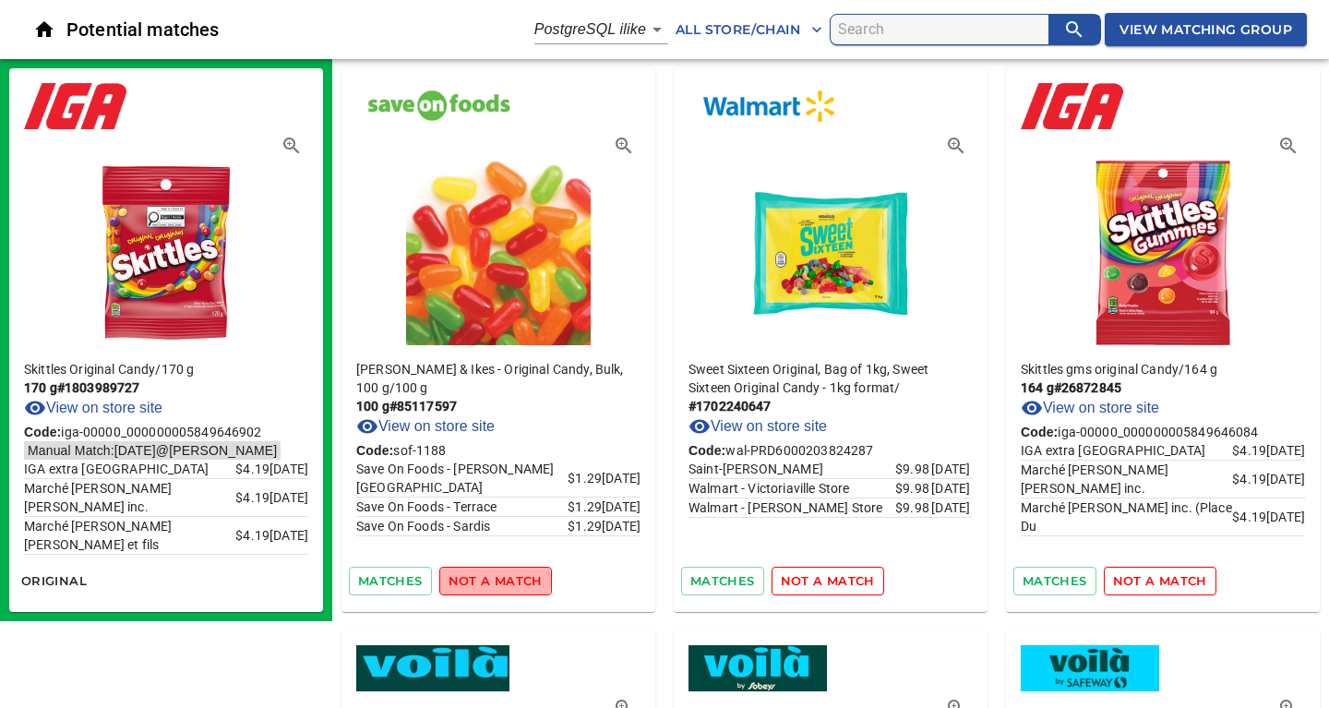
click at [482, 579] on span "not a match" at bounding box center [495, 580] width 94 height 21
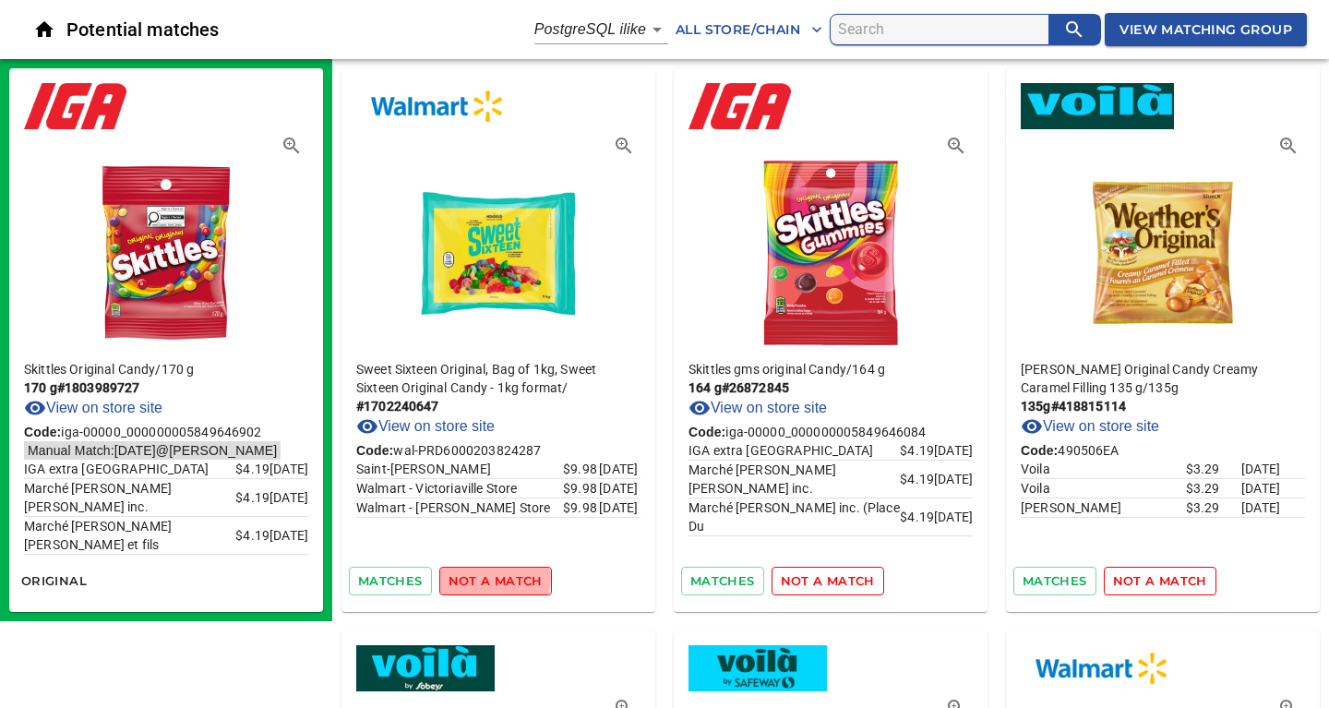
click at [482, 579] on span "not a match" at bounding box center [495, 580] width 94 height 21
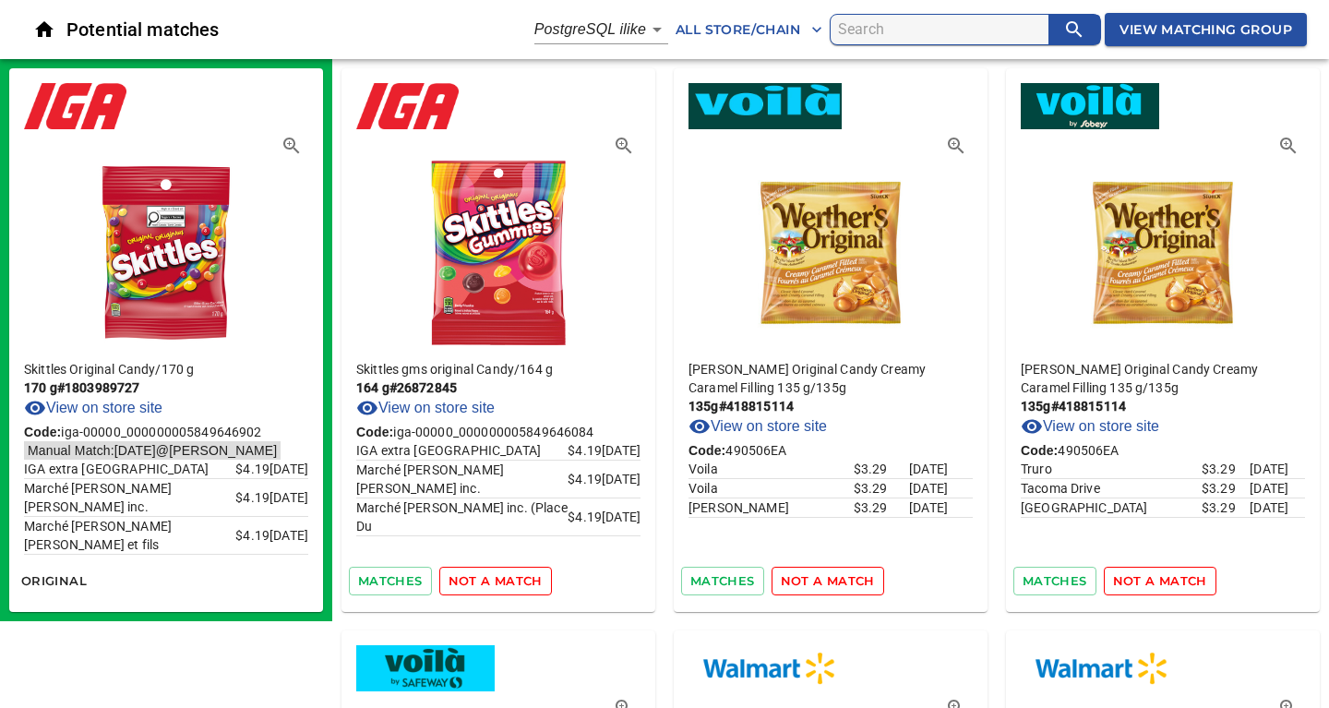
click at [482, 579] on span "not a match" at bounding box center [495, 580] width 94 height 21
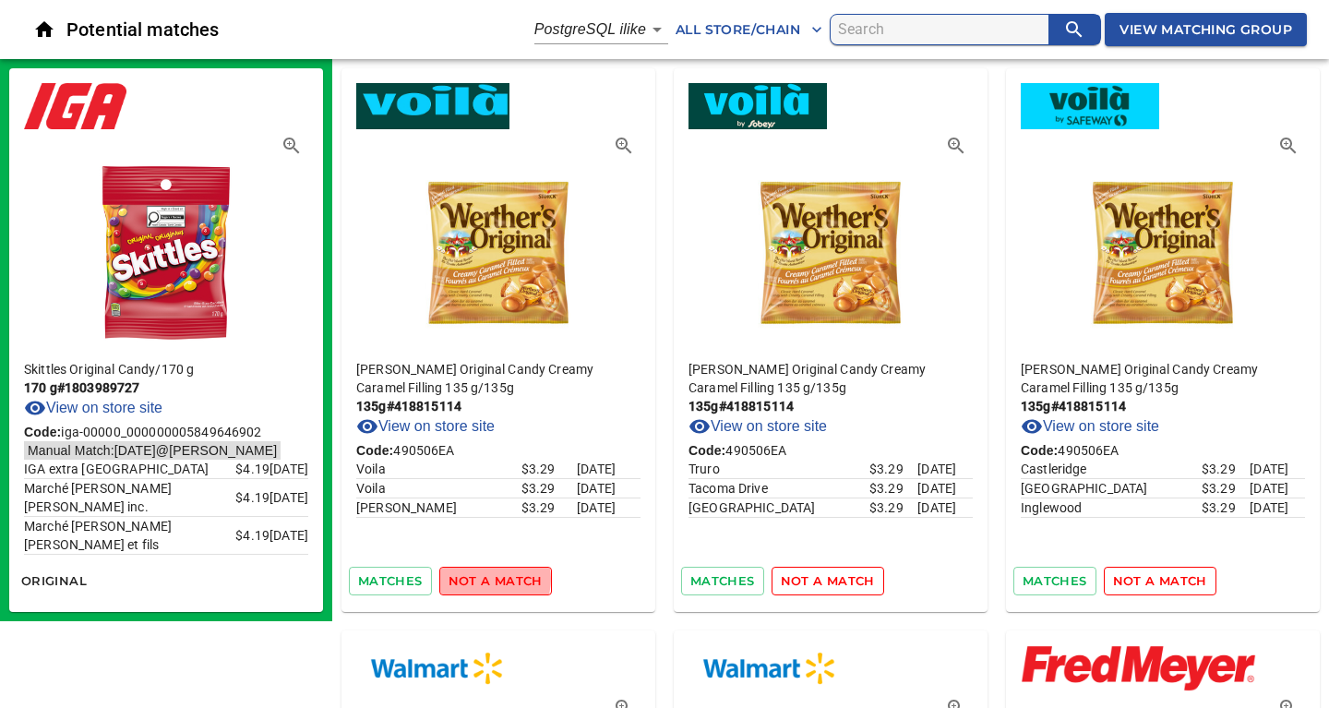
click at [482, 579] on span "not a match" at bounding box center [495, 580] width 94 height 21
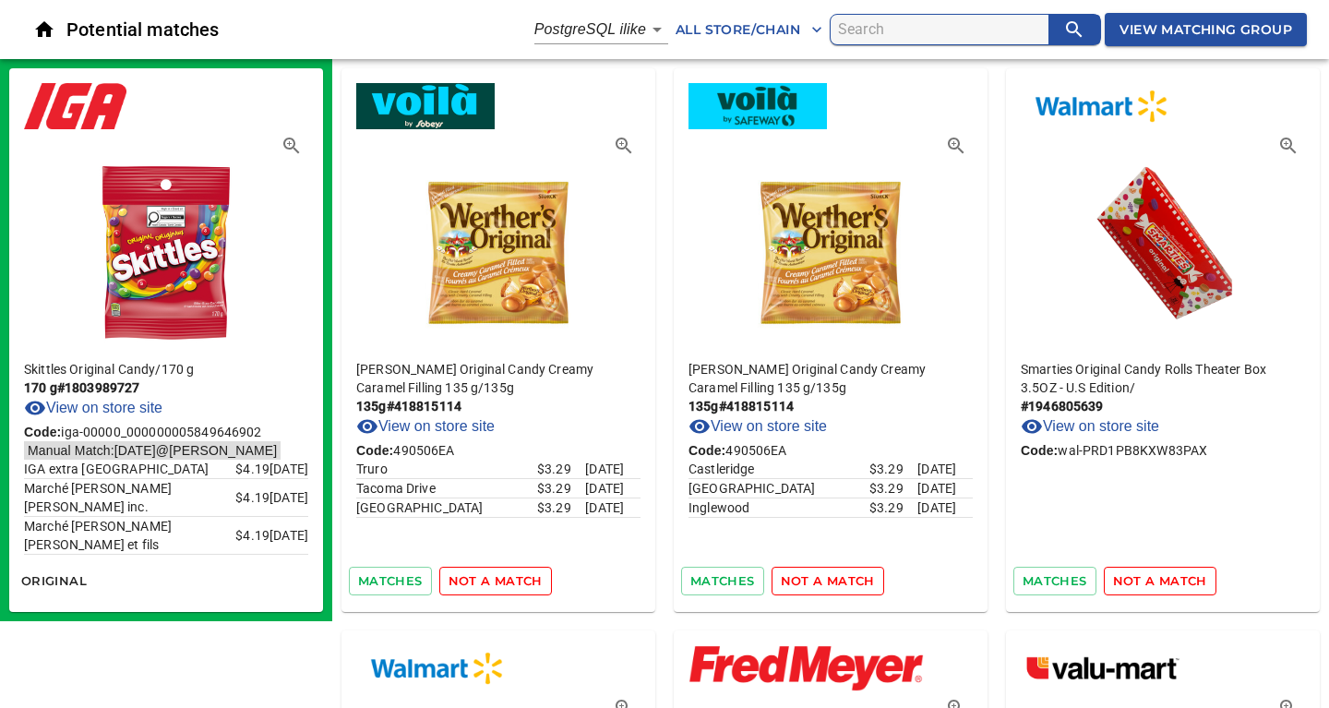
click at [482, 579] on span "not a match" at bounding box center [495, 580] width 94 height 21
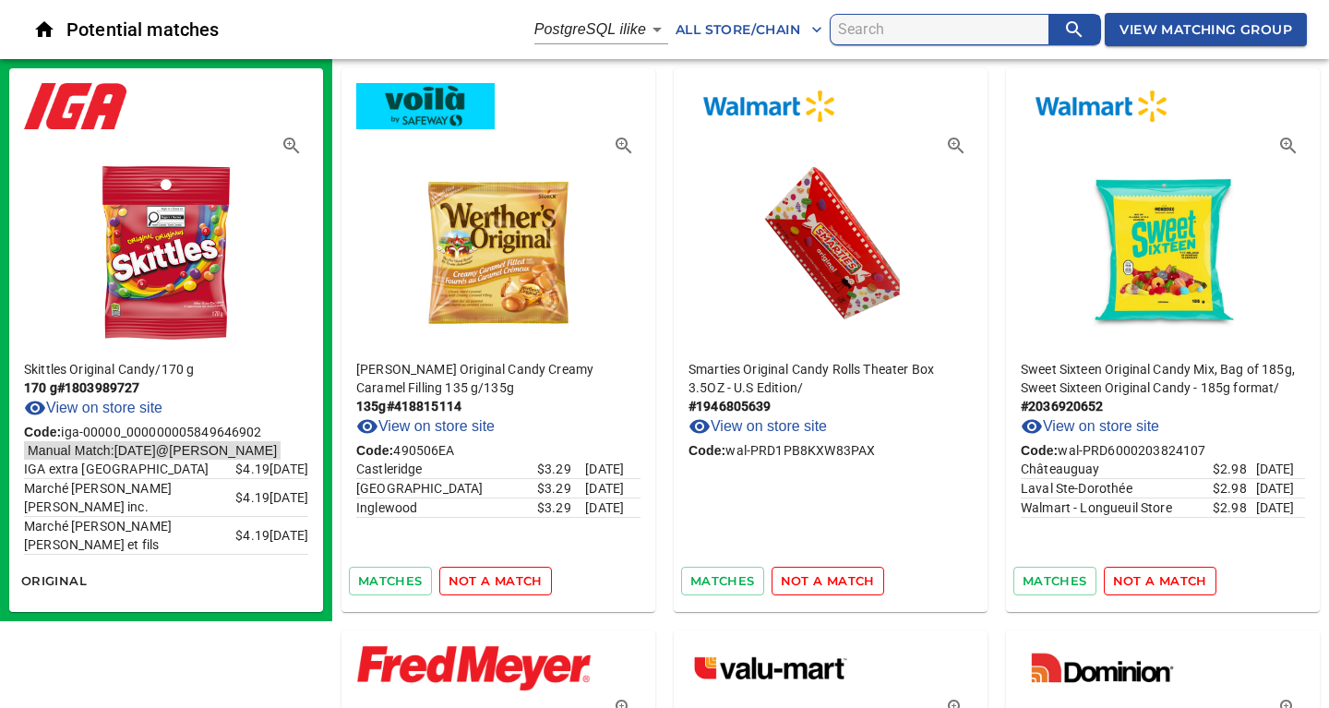
click at [482, 579] on span "not a match" at bounding box center [495, 580] width 94 height 21
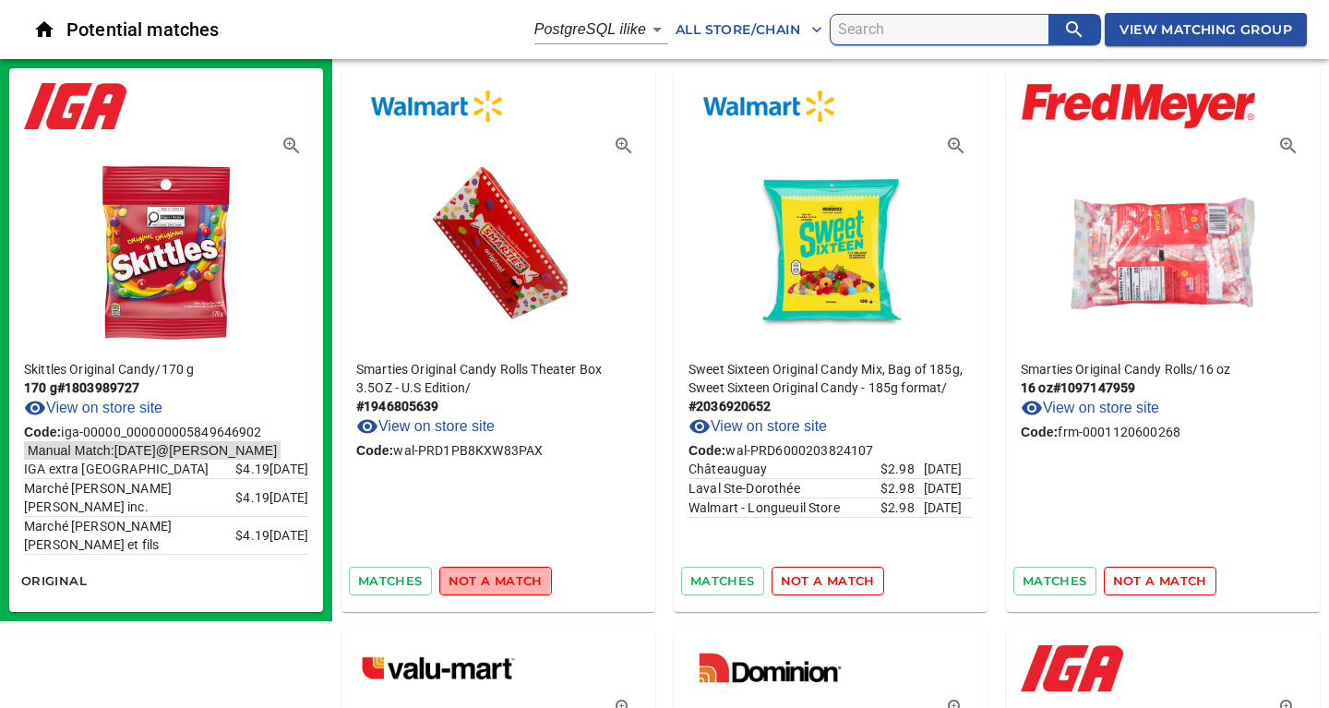
click at [482, 579] on span "not a match" at bounding box center [495, 580] width 94 height 21
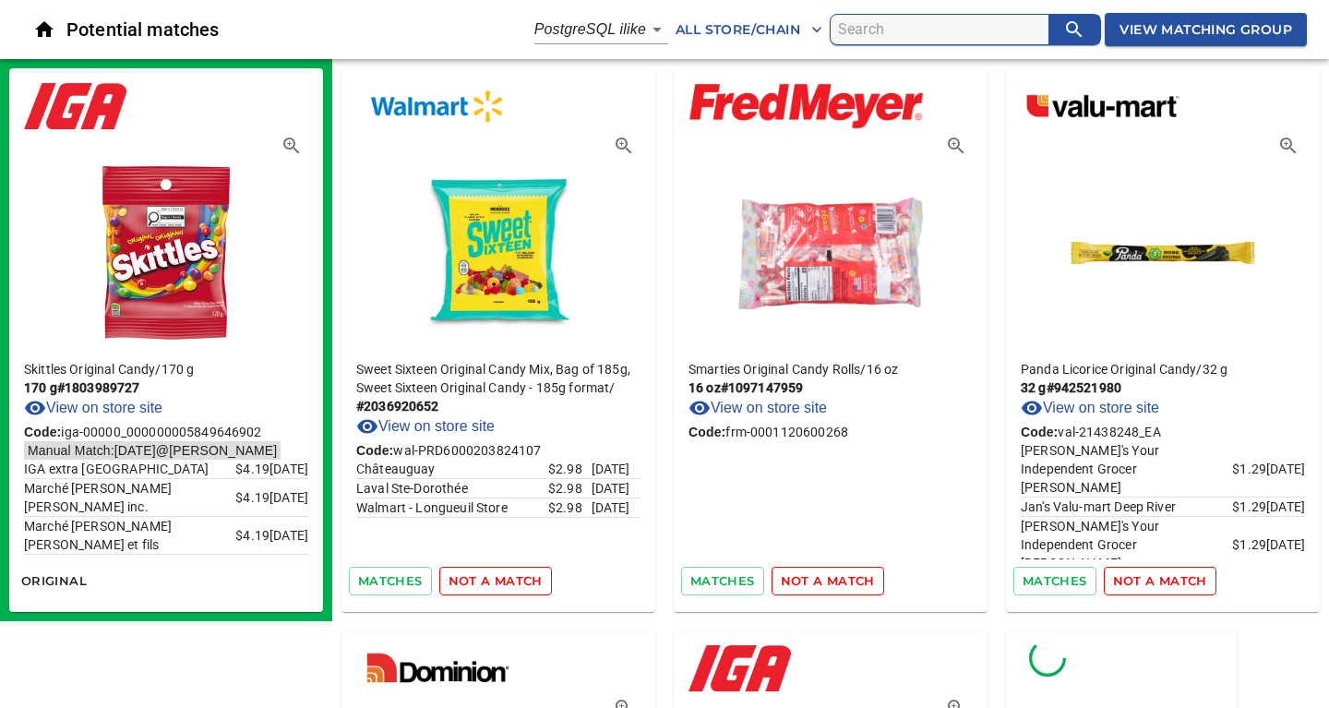
click at [482, 579] on span "not a match" at bounding box center [495, 580] width 94 height 21
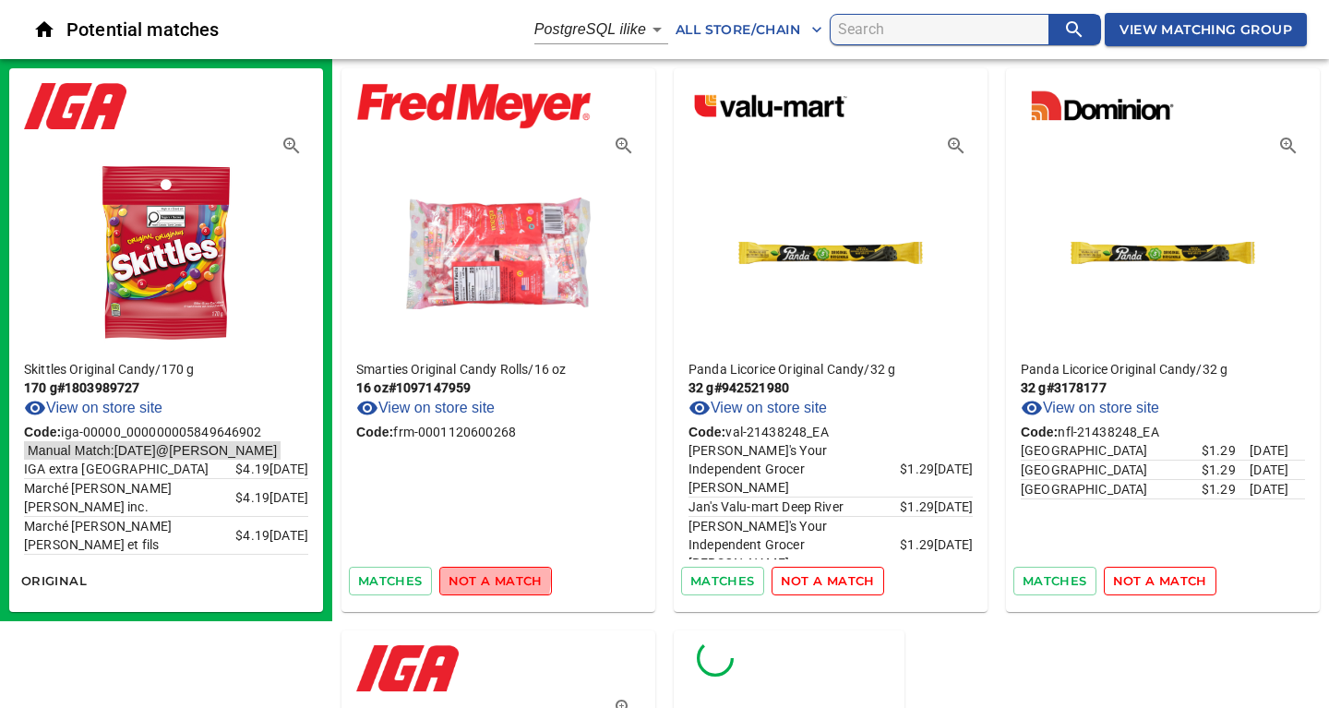
click at [482, 579] on span "not a match" at bounding box center [495, 580] width 94 height 21
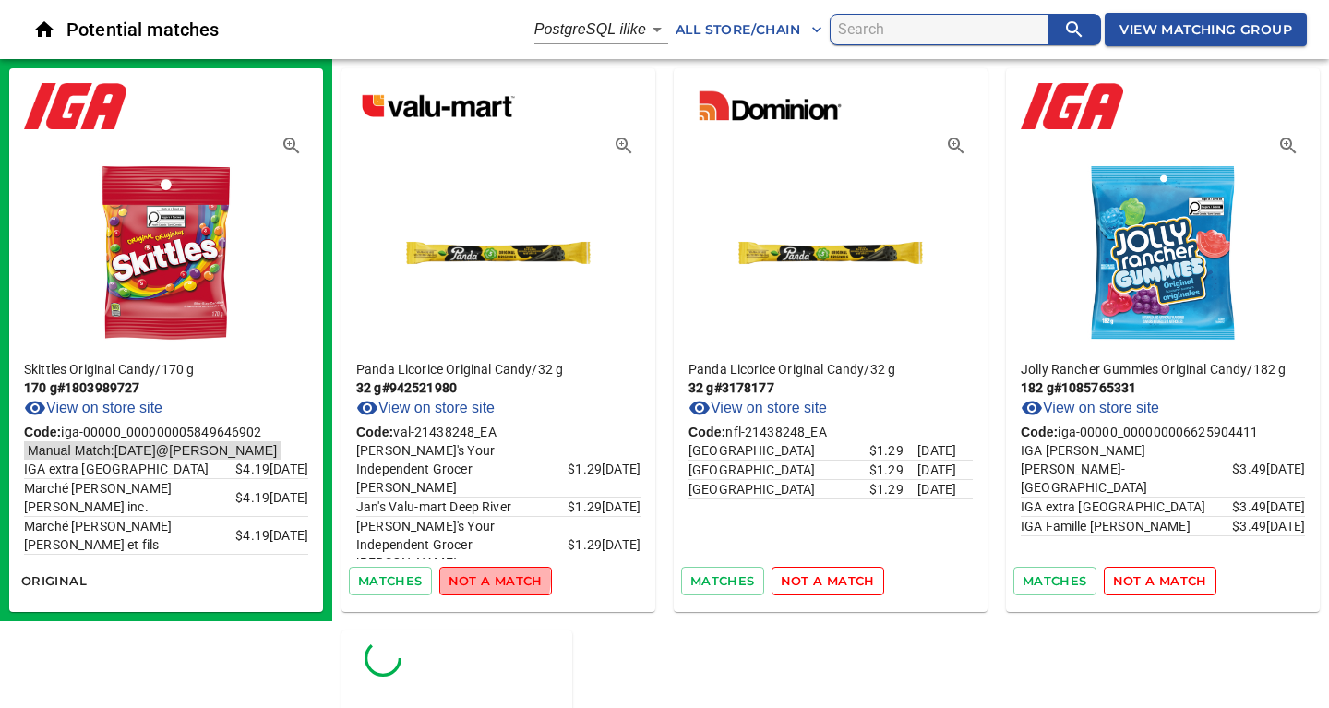
click at [482, 579] on span "not a match" at bounding box center [495, 580] width 94 height 21
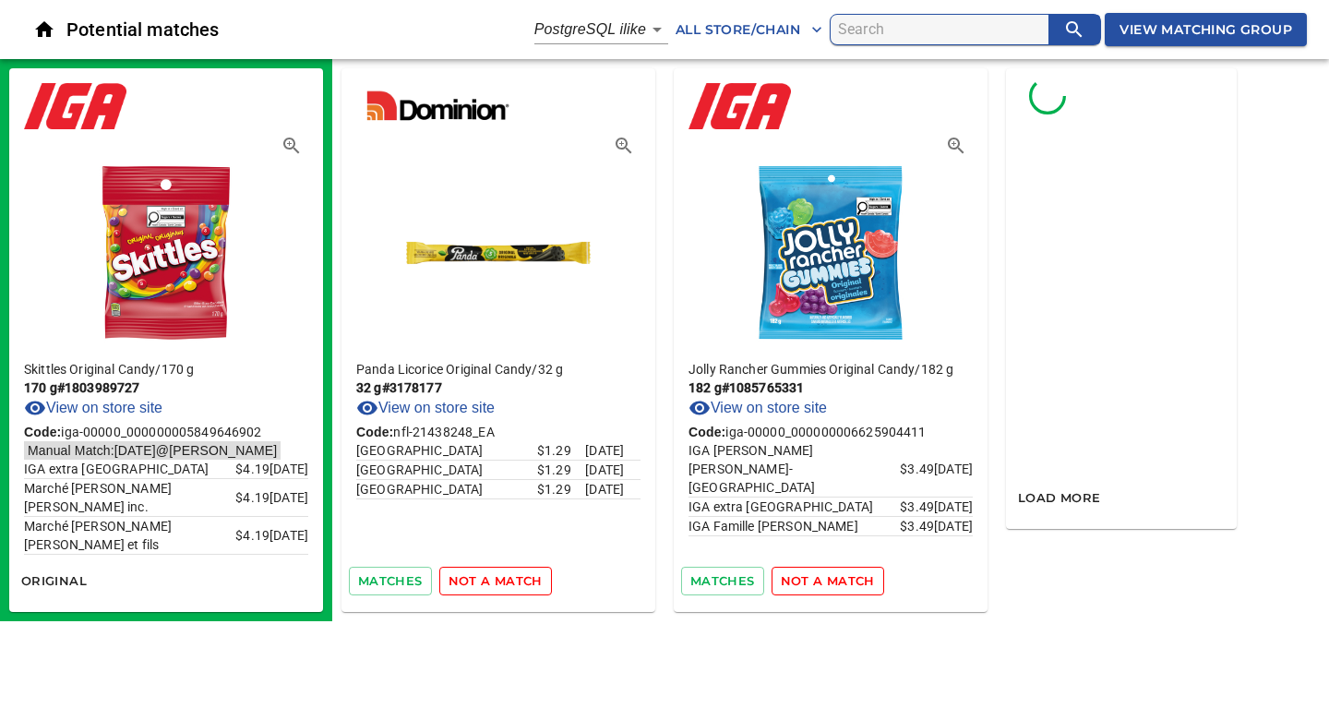
click at [482, 579] on span "not a match" at bounding box center [495, 580] width 94 height 21
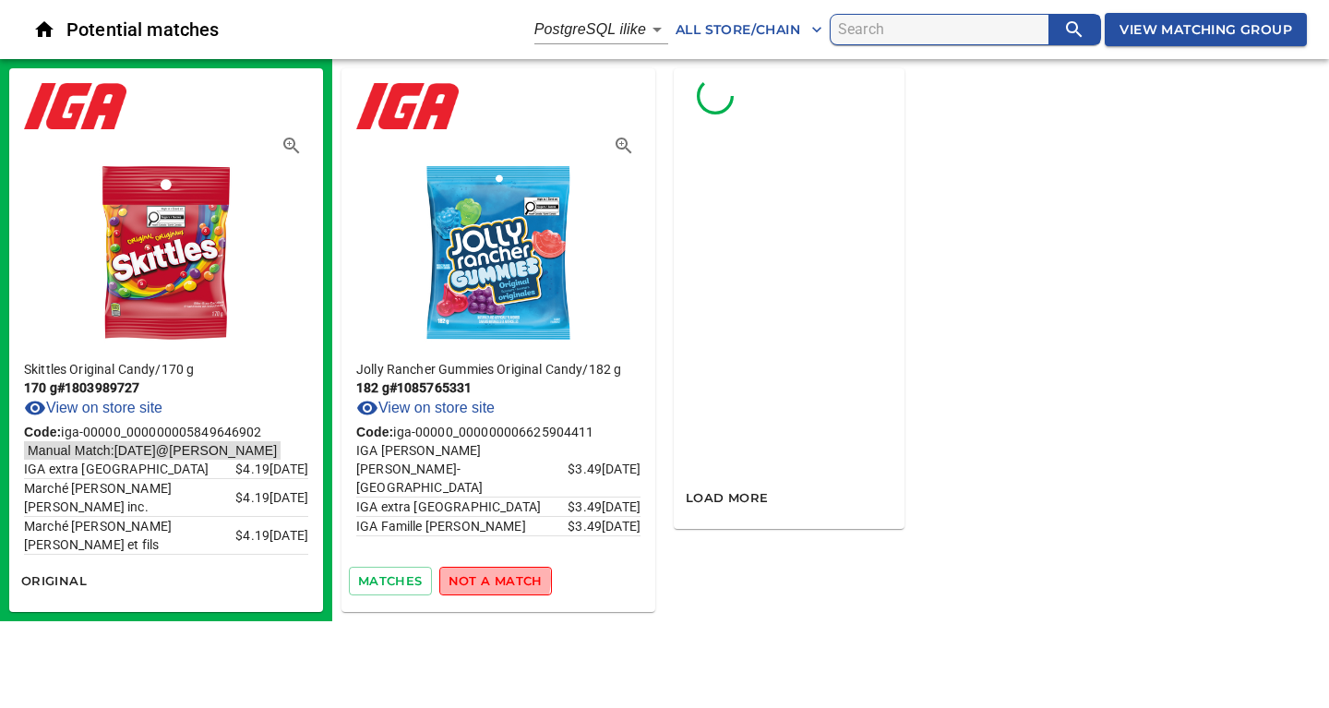
click at [482, 579] on span "not a match" at bounding box center [495, 580] width 94 height 21
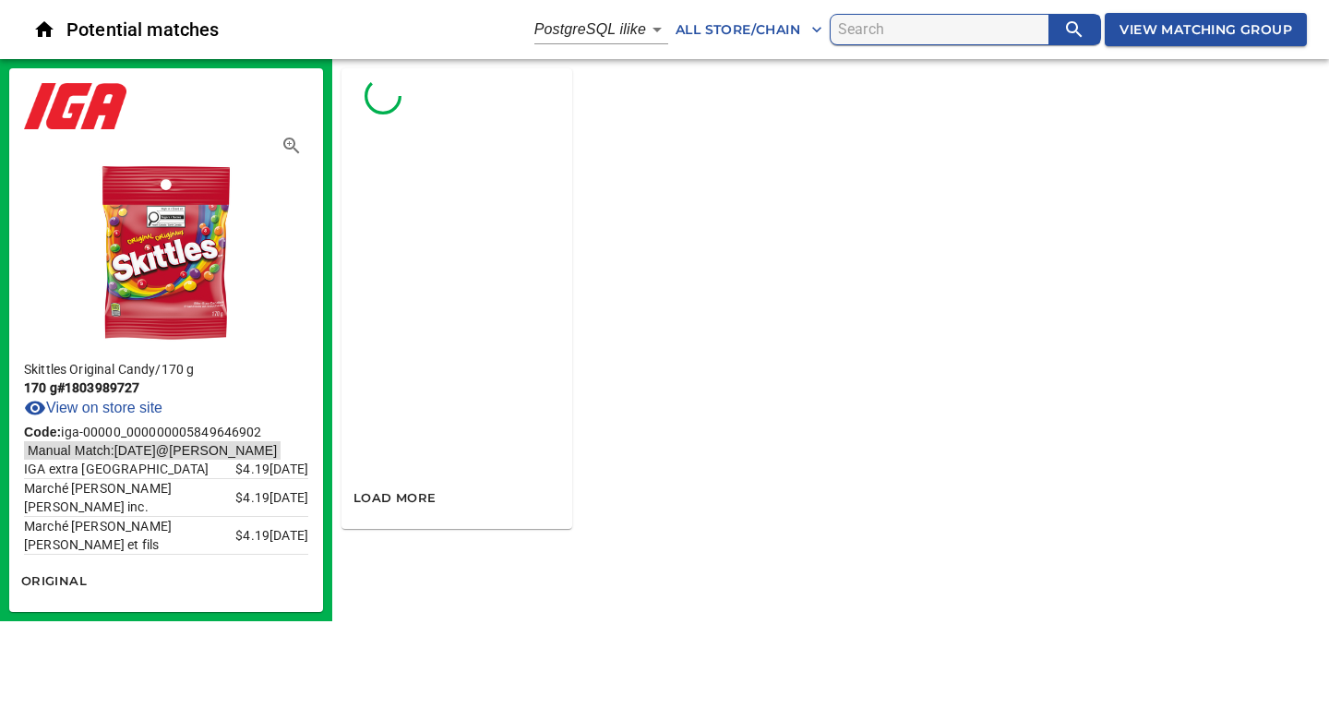
click at [482, 579] on div "Skittles Original Candy / 170 g 170 g # 1803989727 View on store site Code: iga…" at bounding box center [664, 340] width 1329 height 562
click at [649, 36] on body "tspan{white-space:pre} Potential matches PostgreSQL ilike 4 All Store/Chain Vie…" at bounding box center [664, 310] width 1329 height 621
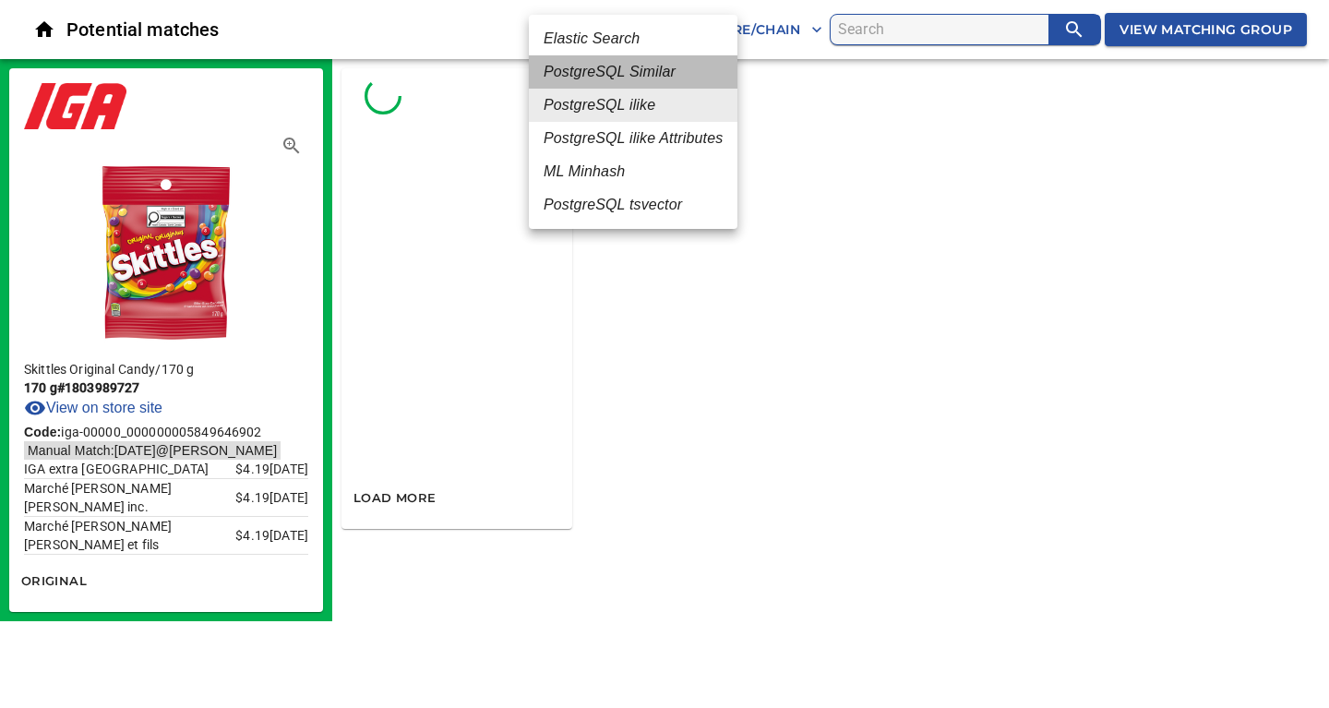
click at [611, 78] on em "PostgreSQL Similar" at bounding box center [609, 72] width 132 height 22
type input "2"
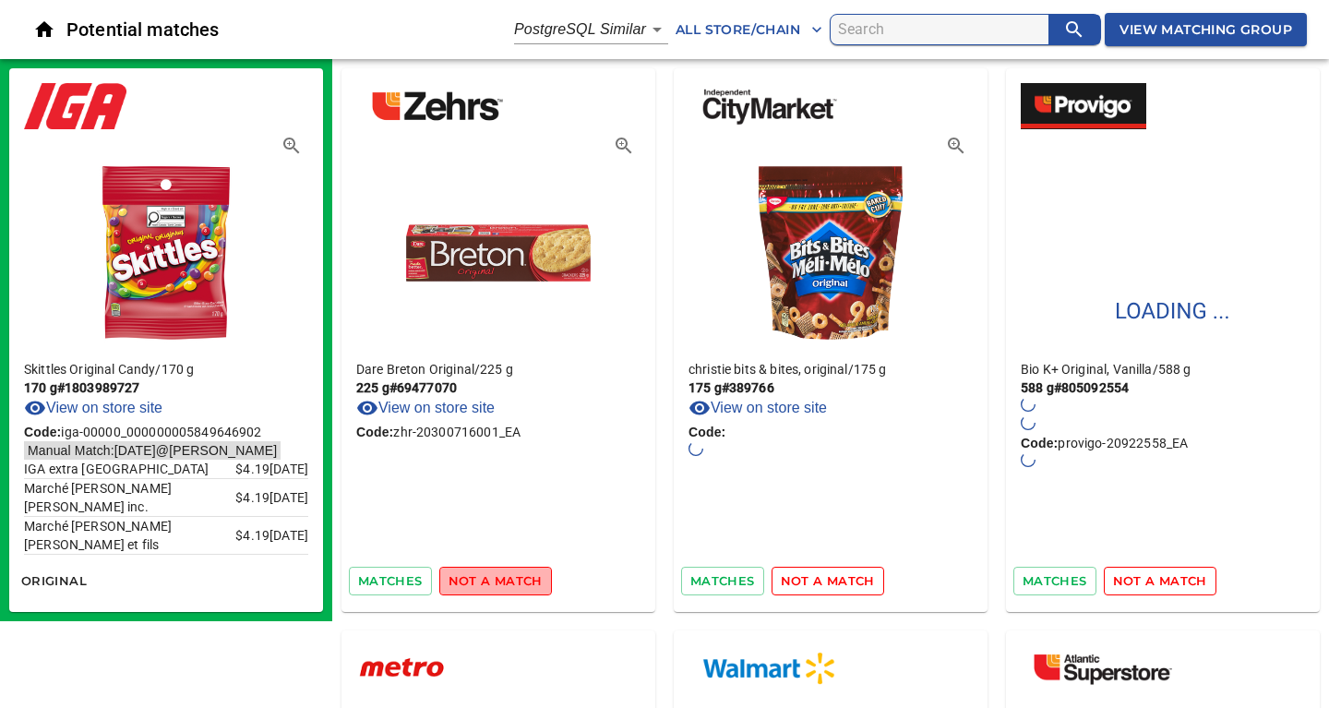
click at [511, 577] on span "not a match" at bounding box center [495, 580] width 94 height 21
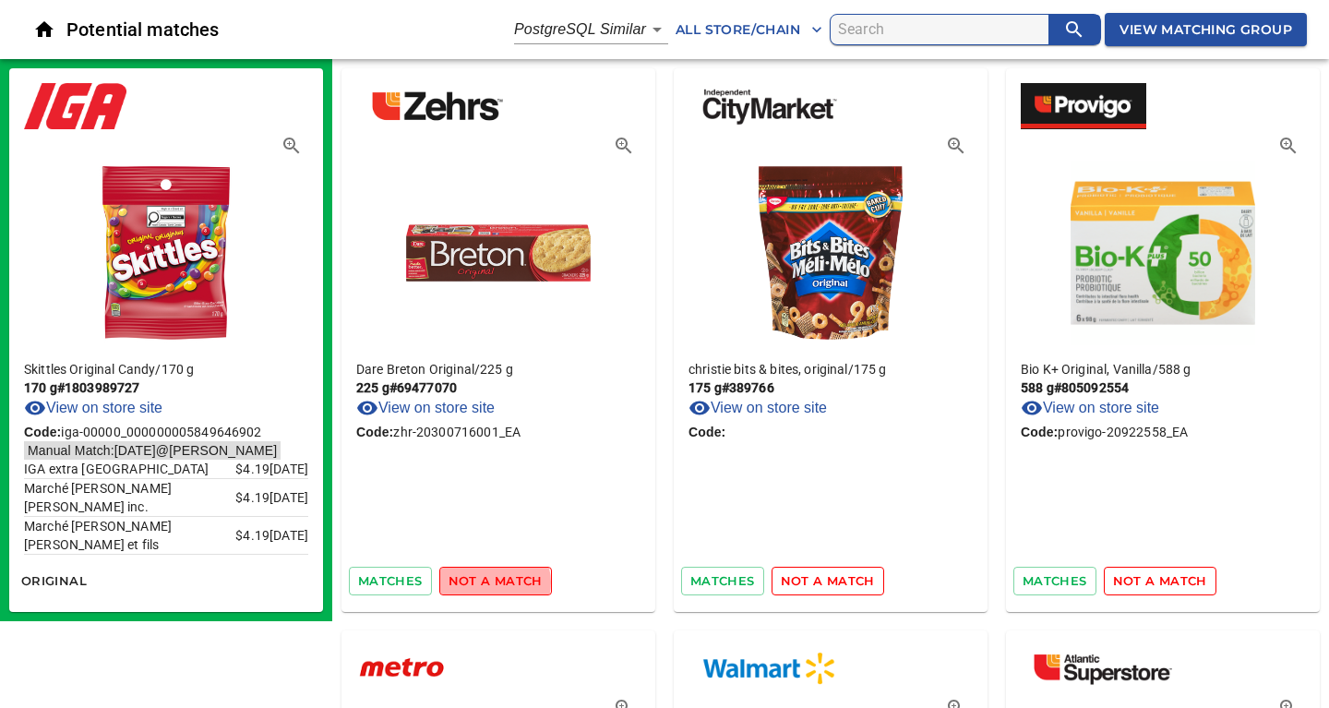
click at [492, 582] on span "not a match" at bounding box center [495, 580] width 94 height 21
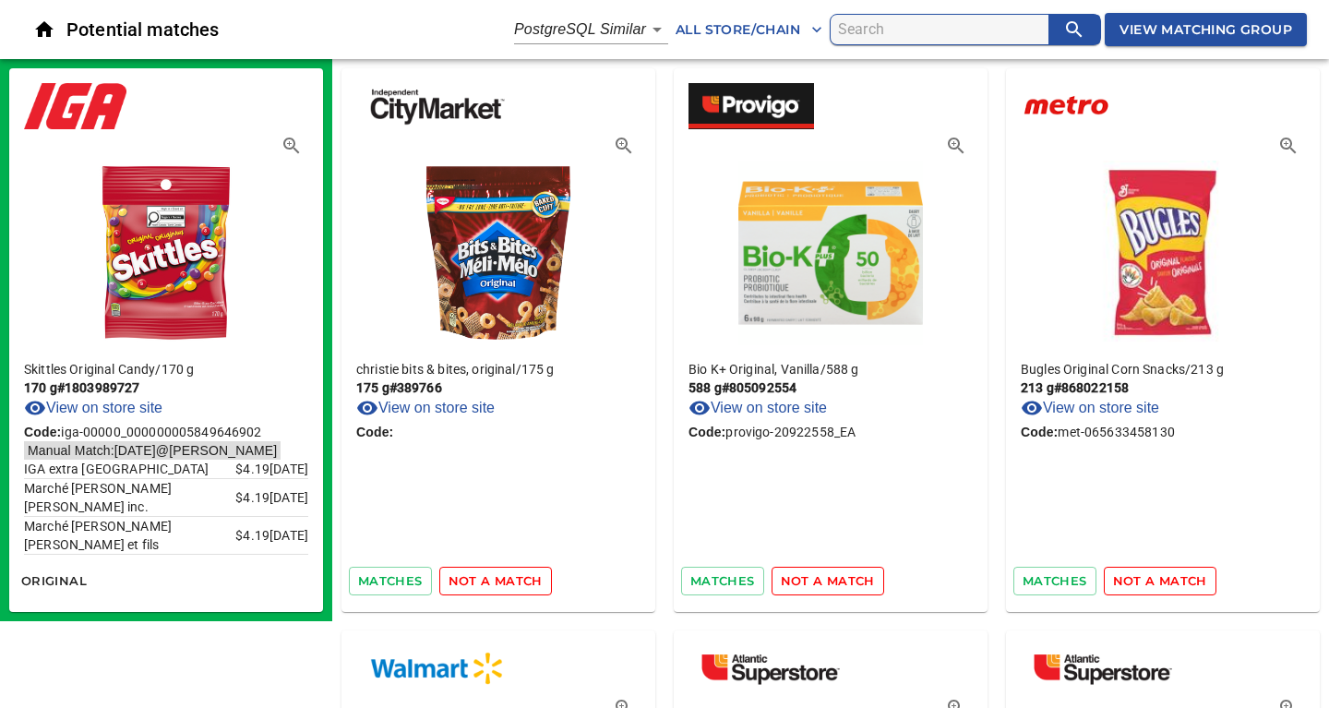
click at [483, 584] on span "not a match" at bounding box center [495, 580] width 94 height 21
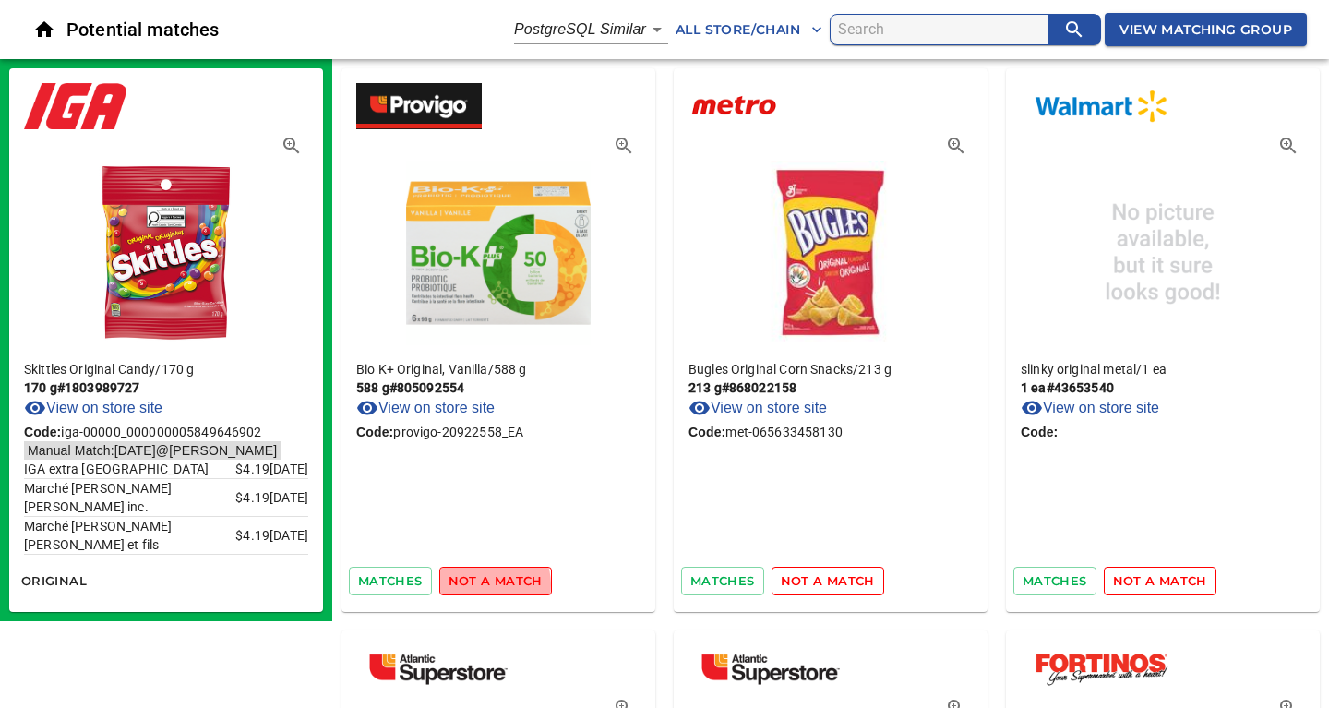
click at [483, 584] on span "not a match" at bounding box center [495, 580] width 94 height 21
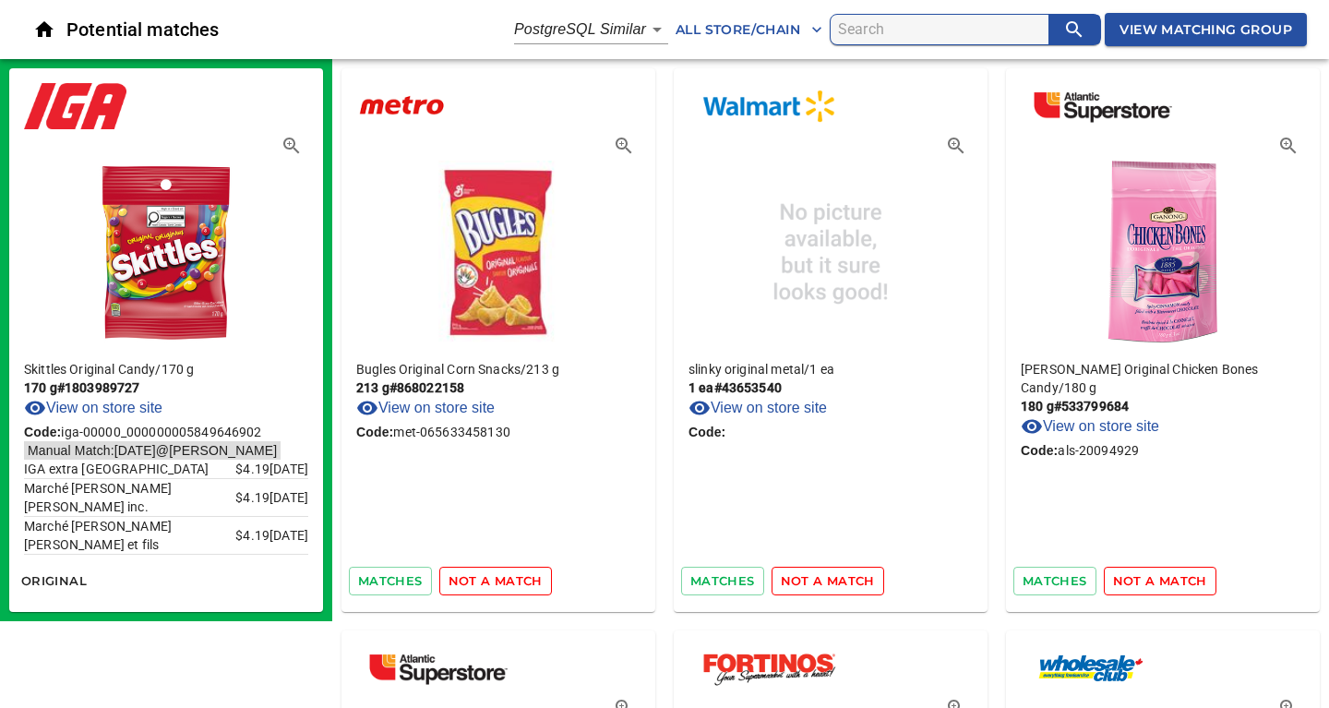
click at [483, 584] on span "not a match" at bounding box center [495, 580] width 94 height 21
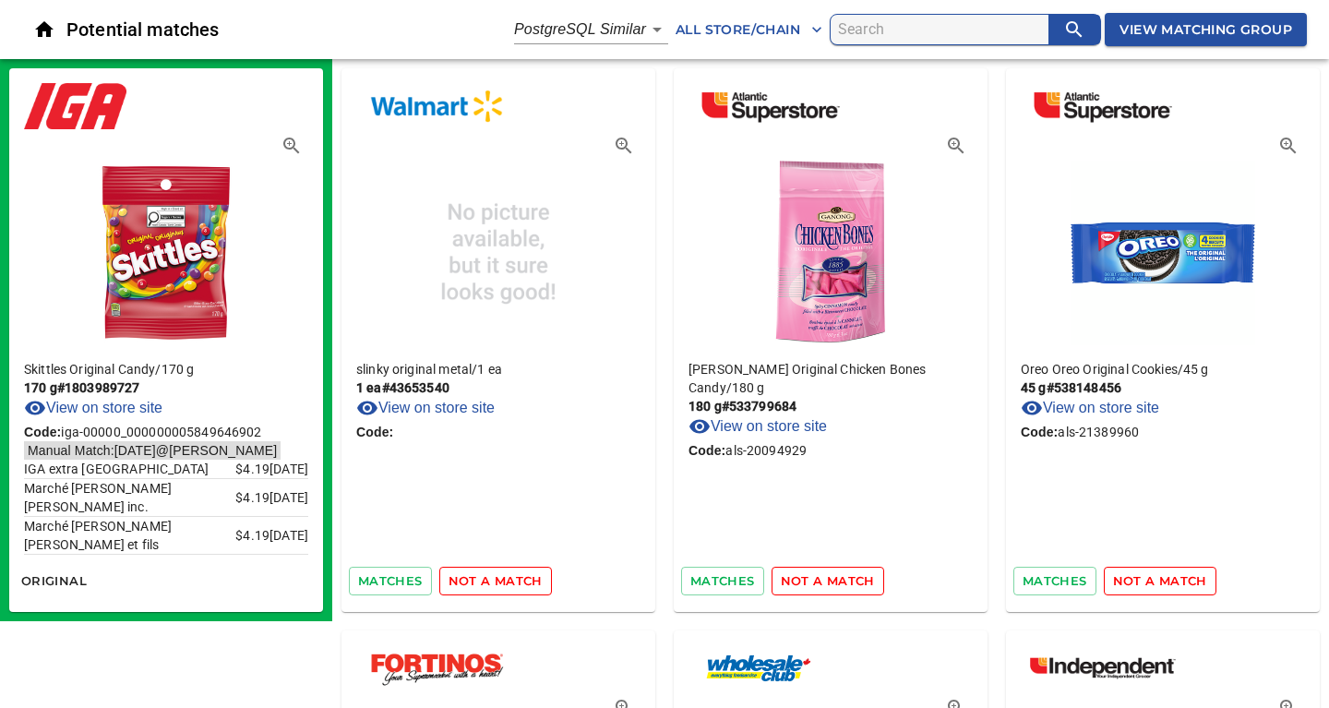
click at [483, 584] on span "not a match" at bounding box center [495, 580] width 94 height 21
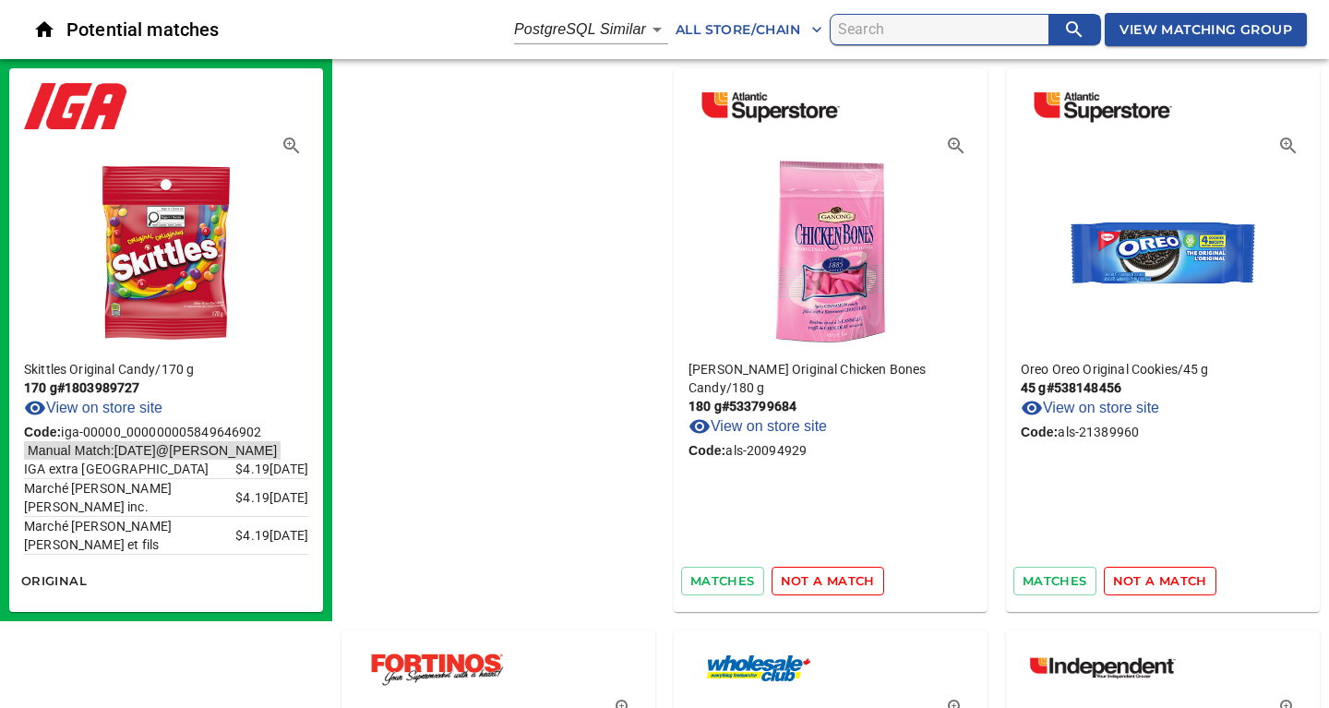
click at [781, 584] on span "not a match" at bounding box center [828, 580] width 94 height 21
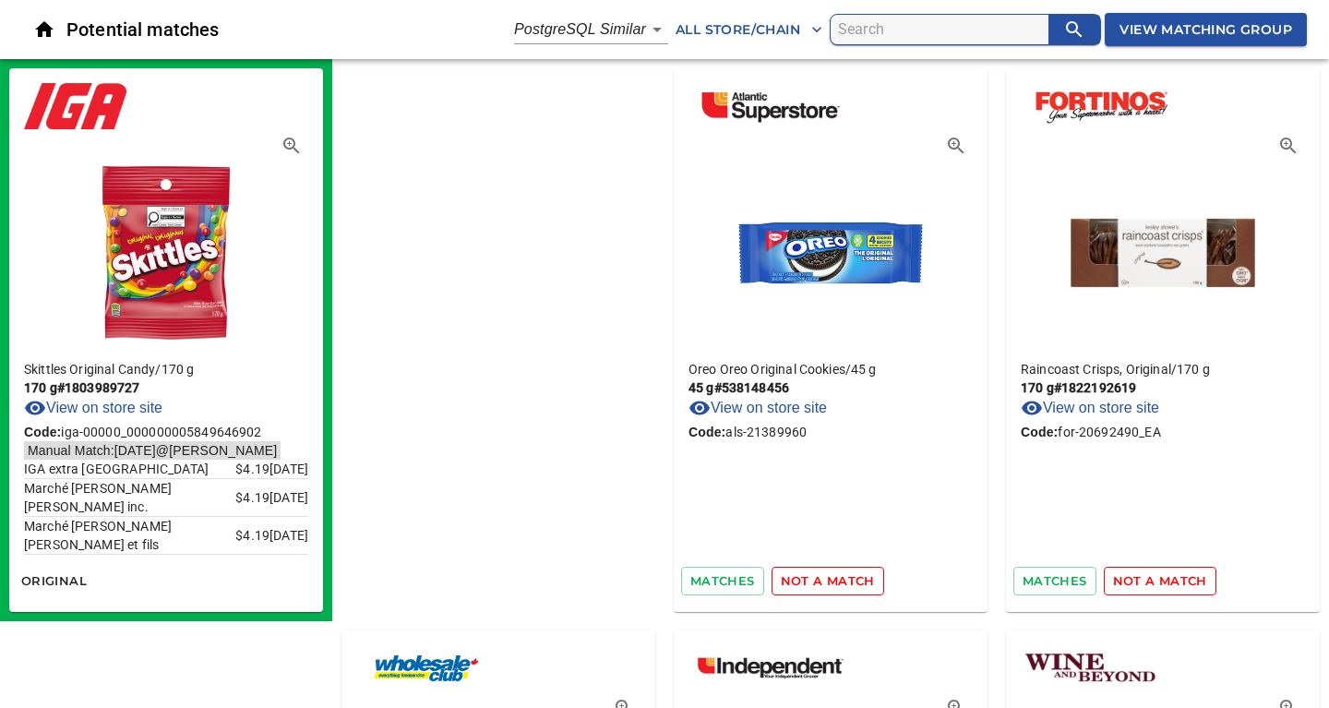
click at [781, 584] on span "not a match" at bounding box center [828, 580] width 94 height 21
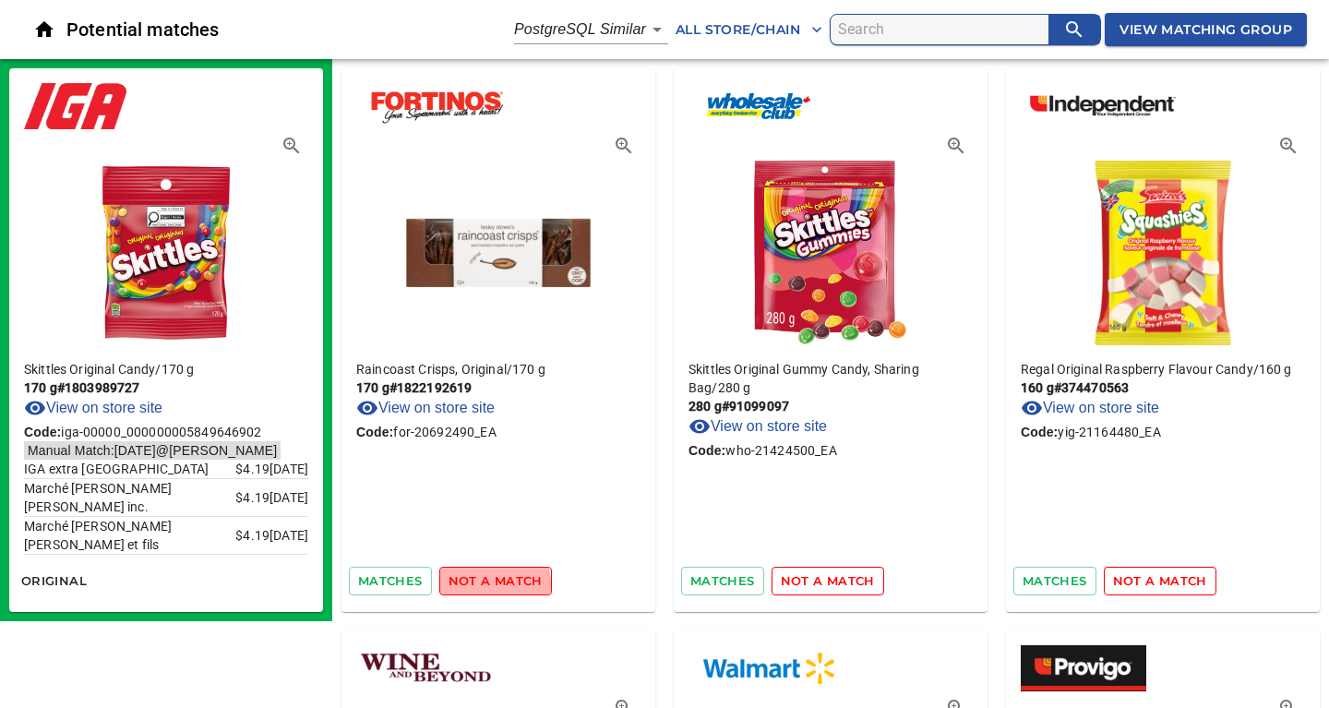
click at [483, 584] on span "not a match" at bounding box center [495, 580] width 94 height 21
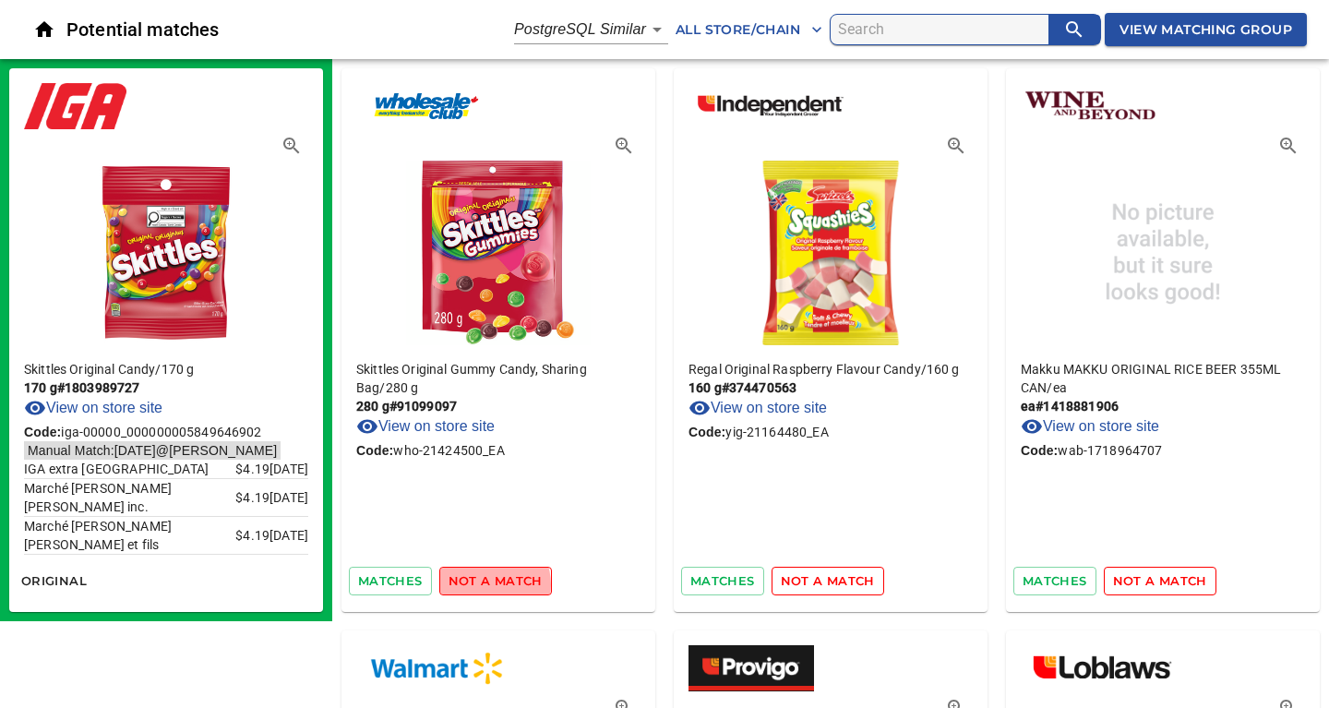
click at [483, 584] on span "not a match" at bounding box center [495, 580] width 94 height 21
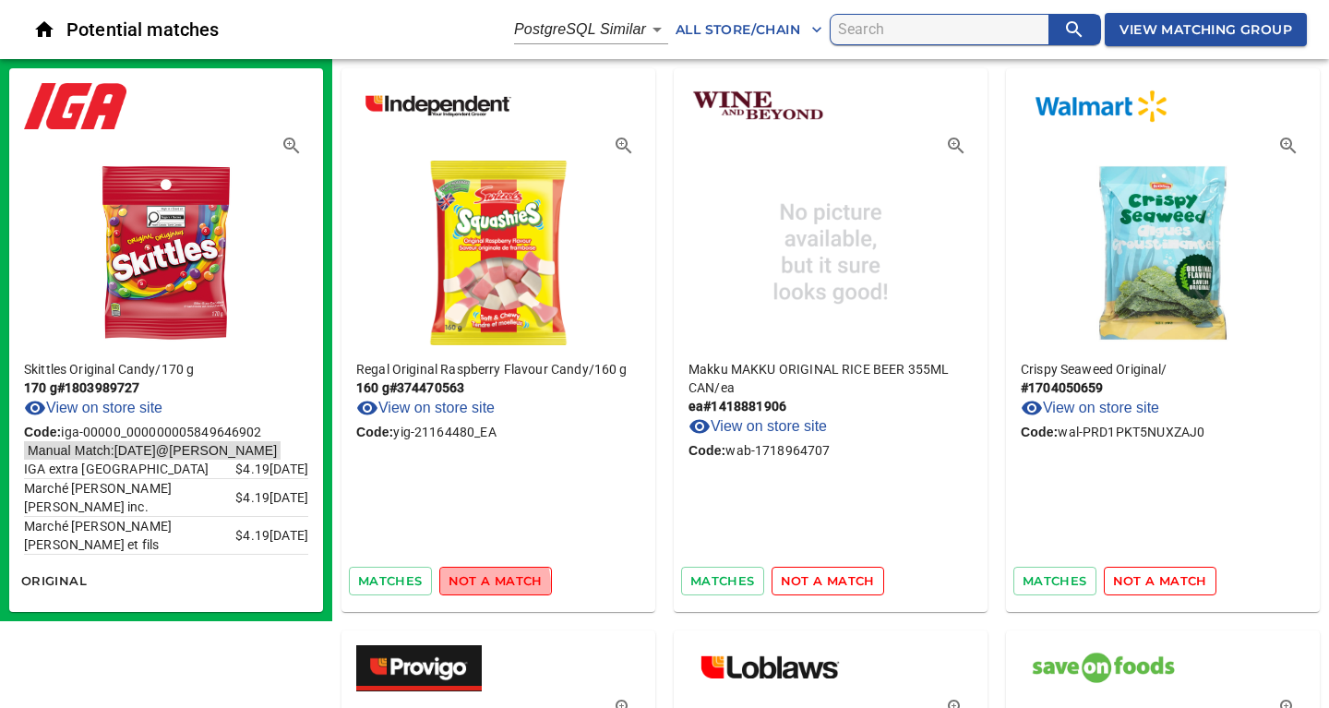
click at [483, 584] on span "not a match" at bounding box center [495, 580] width 94 height 21
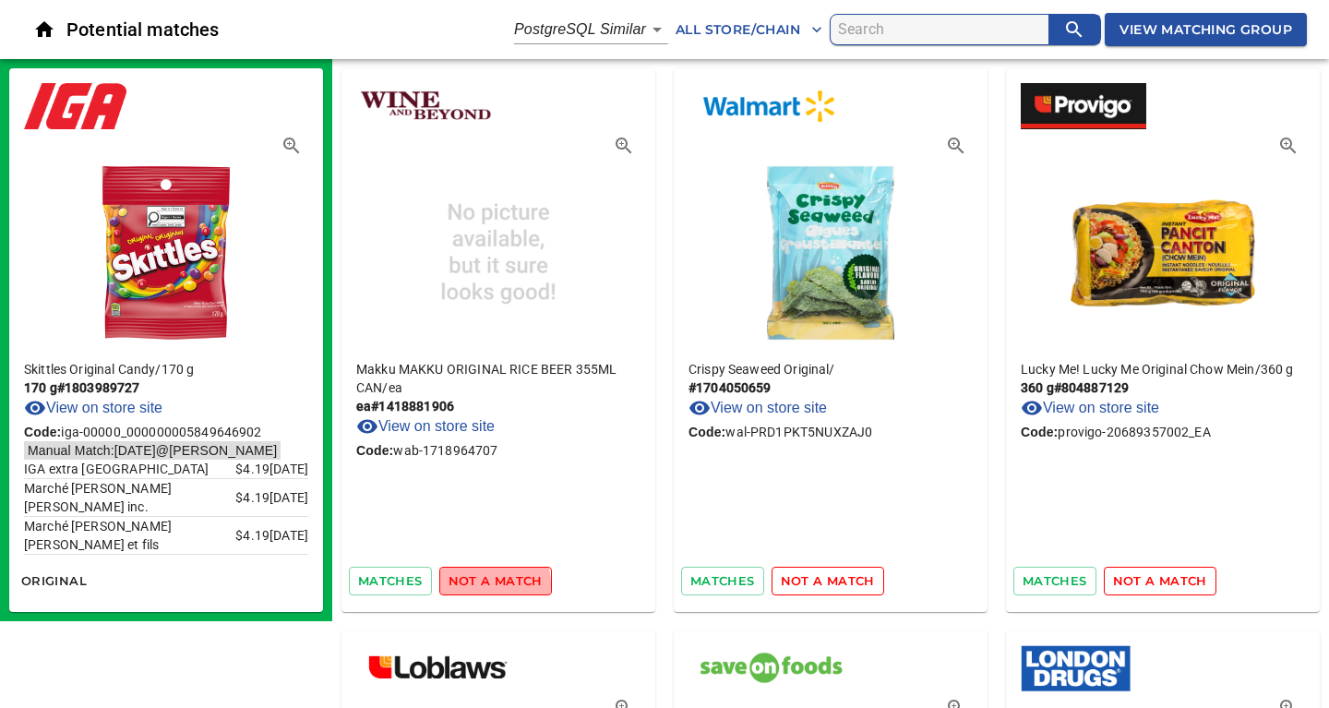
click at [483, 584] on span "not a match" at bounding box center [495, 580] width 94 height 21
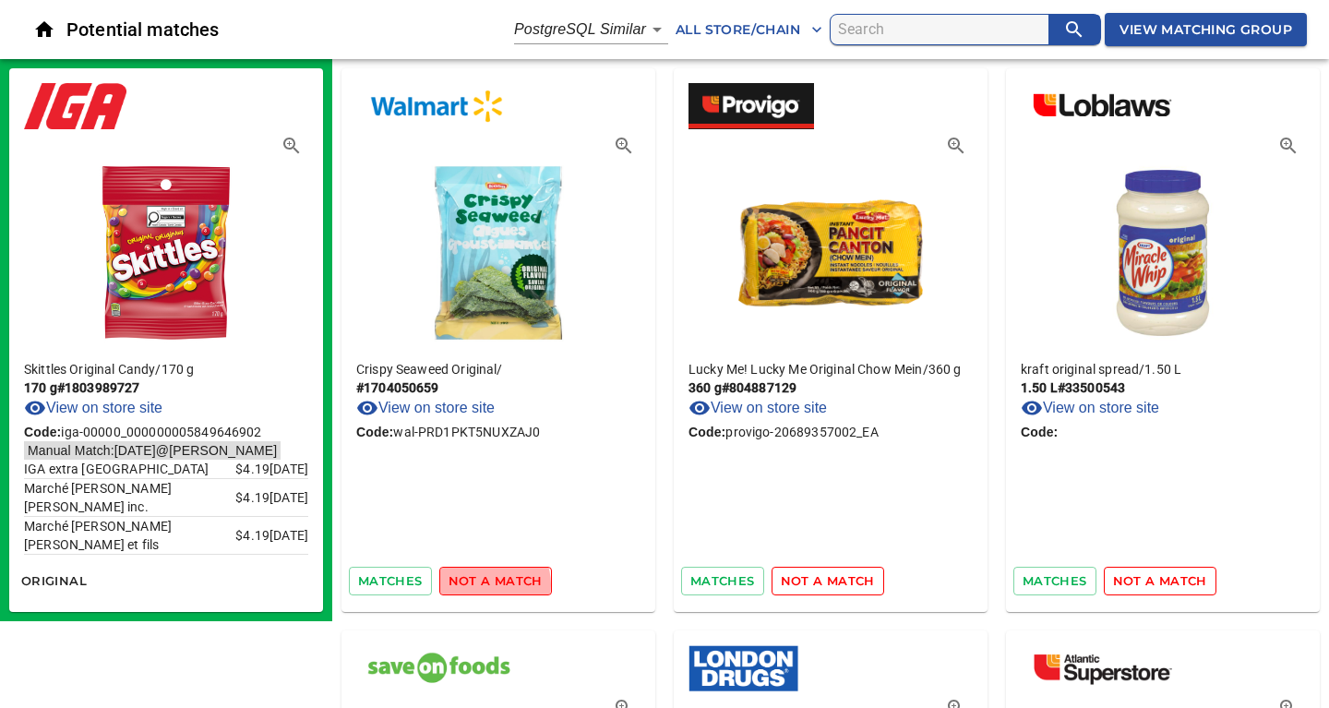
click at [483, 584] on span "not a match" at bounding box center [495, 580] width 94 height 21
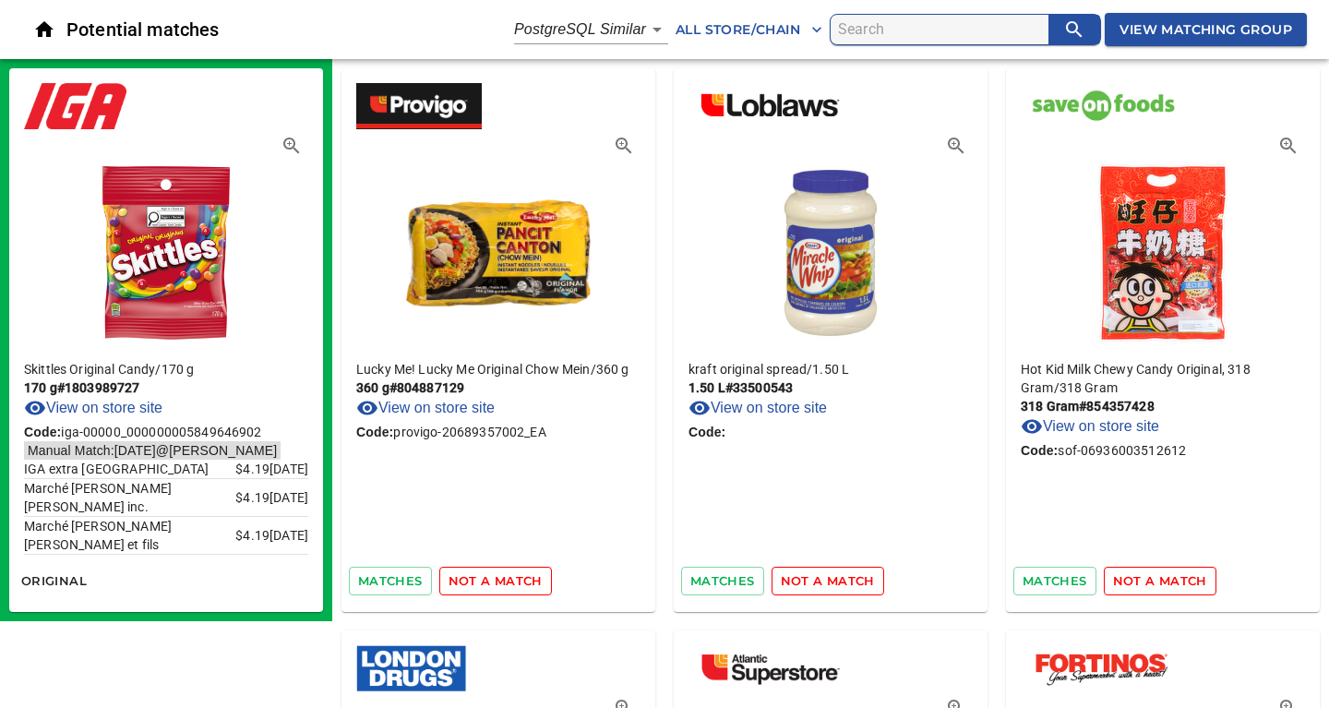
click at [483, 584] on span "not a match" at bounding box center [495, 580] width 94 height 21
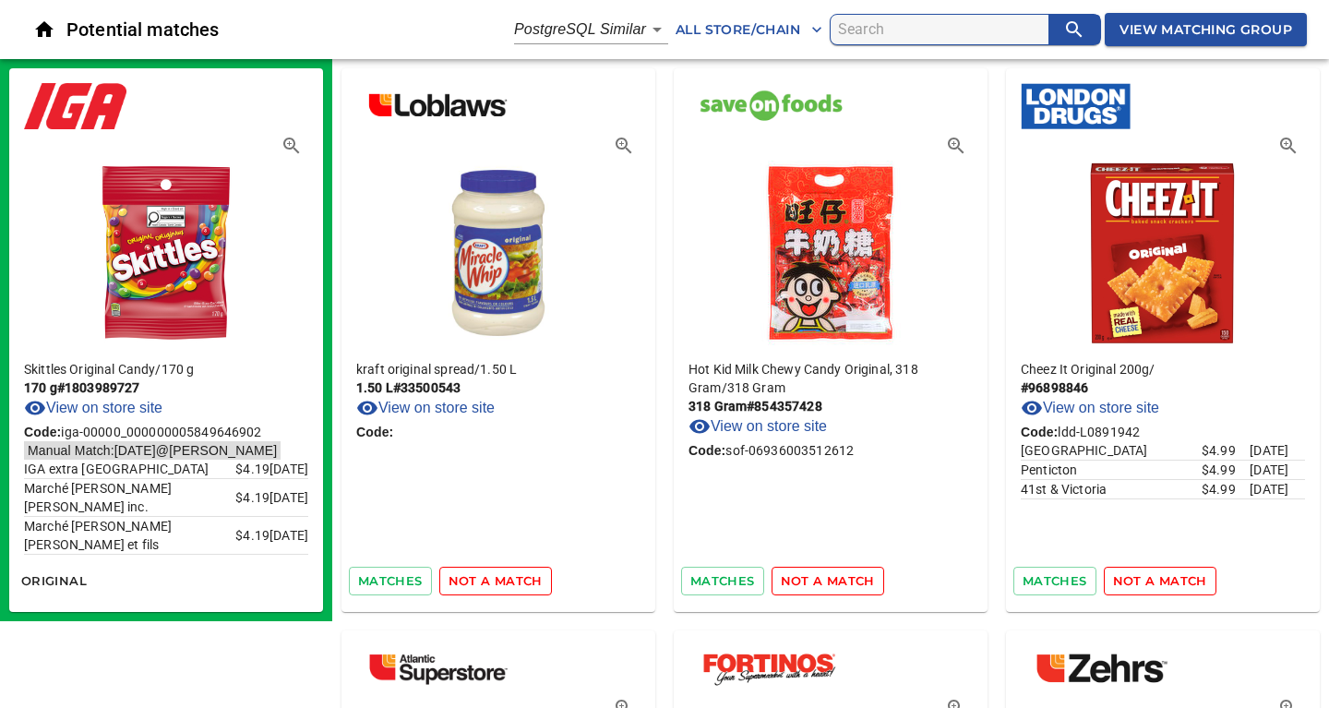
click at [483, 584] on span "not a match" at bounding box center [495, 580] width 94 height 21
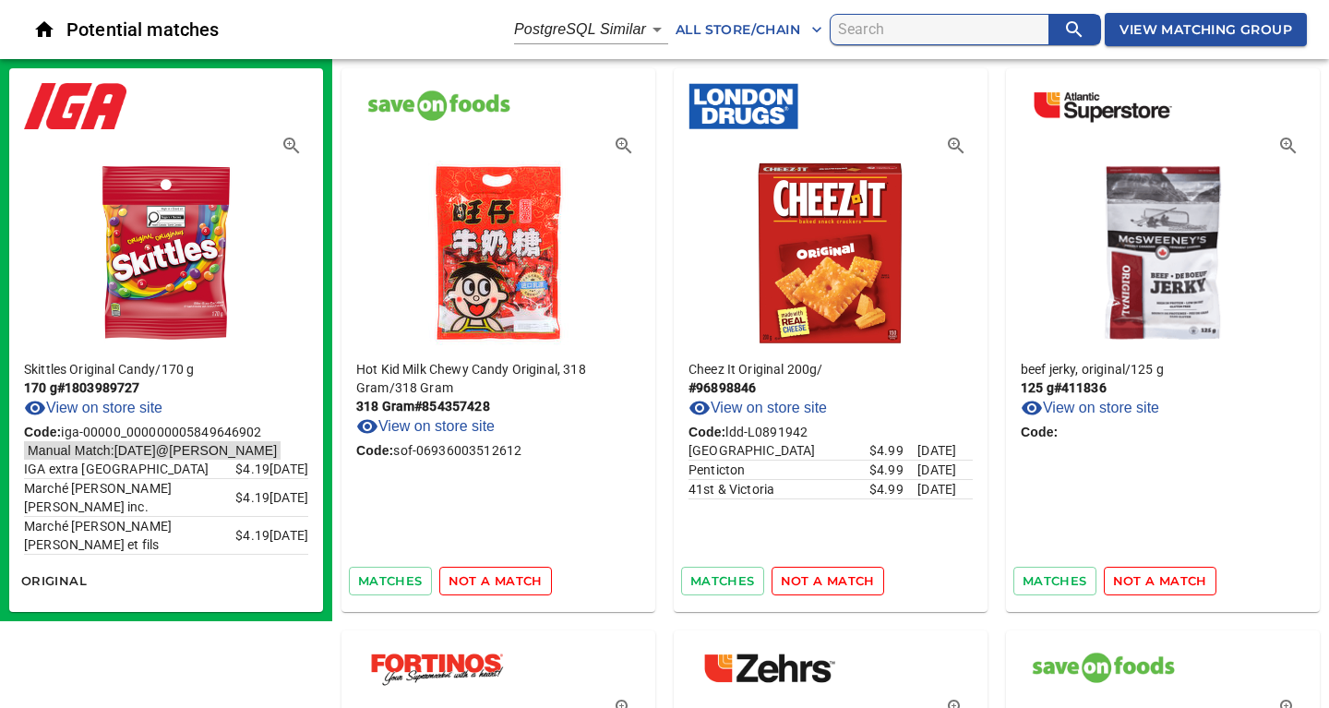
click at [483, 584] on span "not a match" at bounding box center [495, 580] width 94 height 21
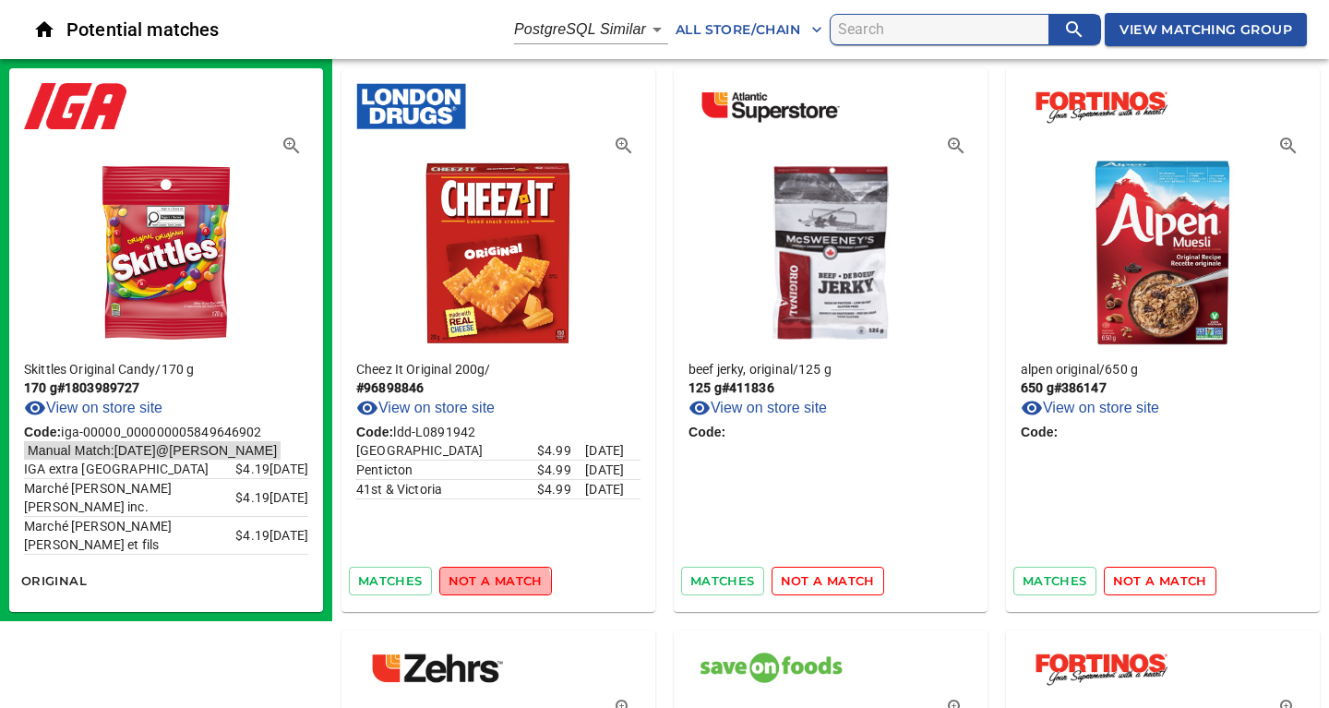
click at [483, 584] on span "not a match" at bounding box center [495, 580] width 94 height 21
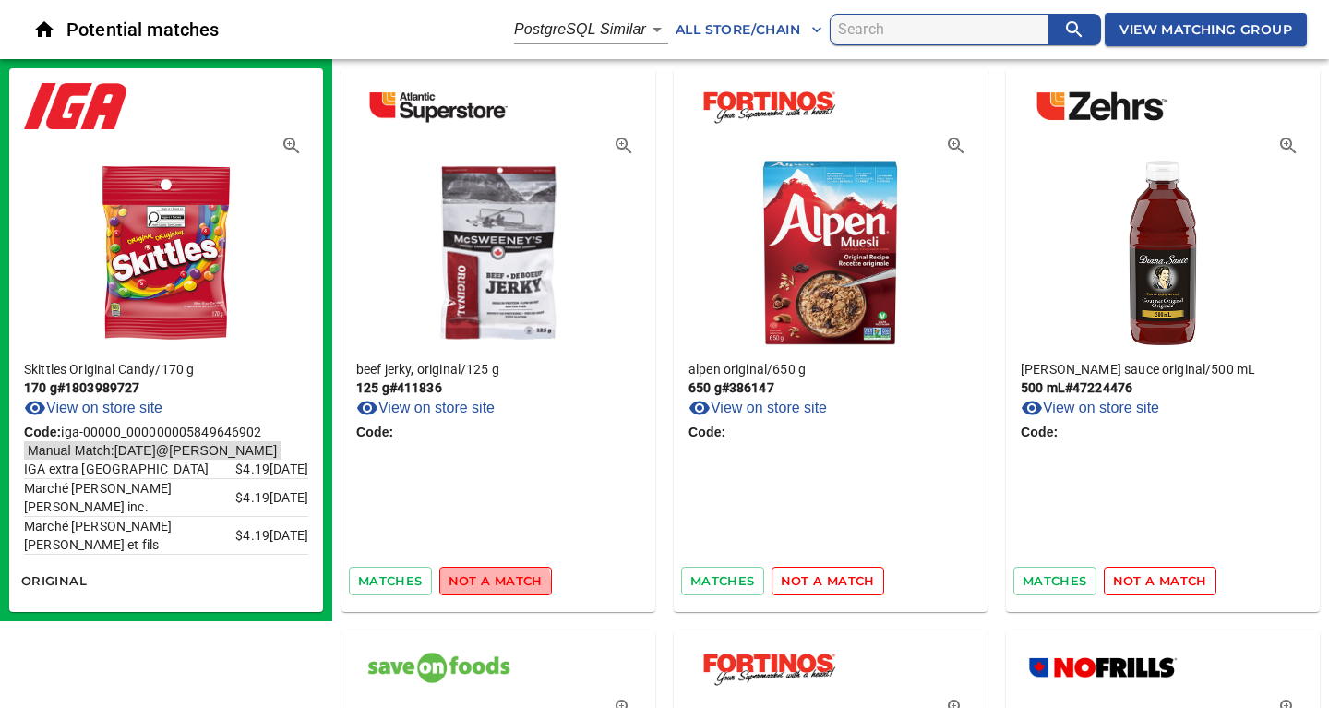
click at [483, 584] on span "not a match" at bounding box center [495, 580] width 94 height 21
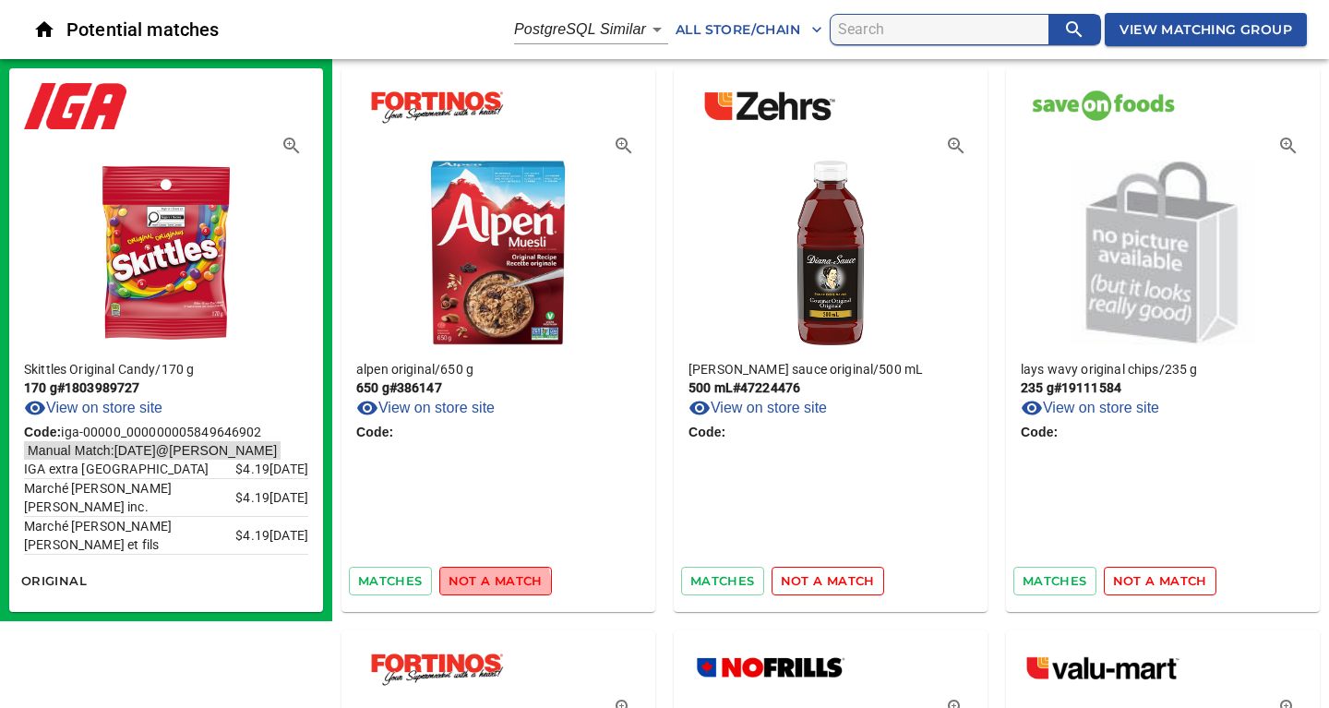
click at [483, 584] on span "not a match" at bounding box center [495, 580] width 94 height 21
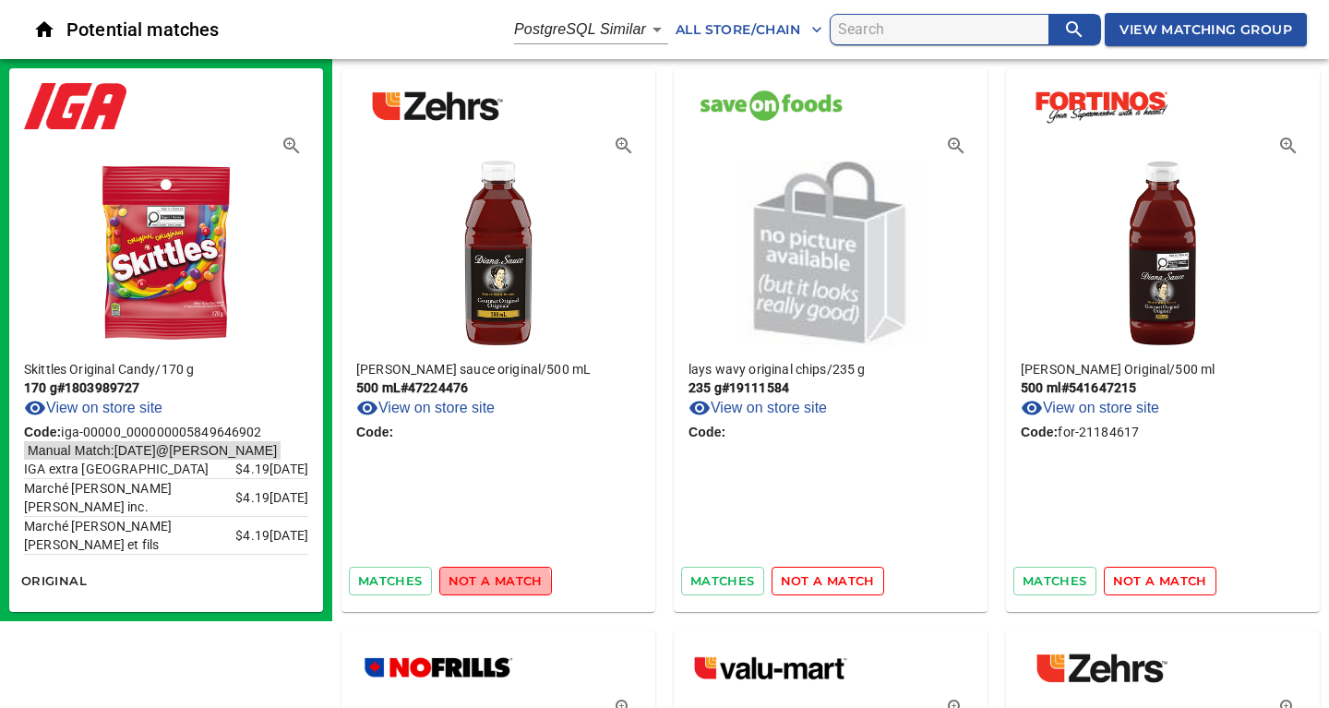
click at [483, 584] on span "not a match" at bounding box center [495, 580] width 94 height 21
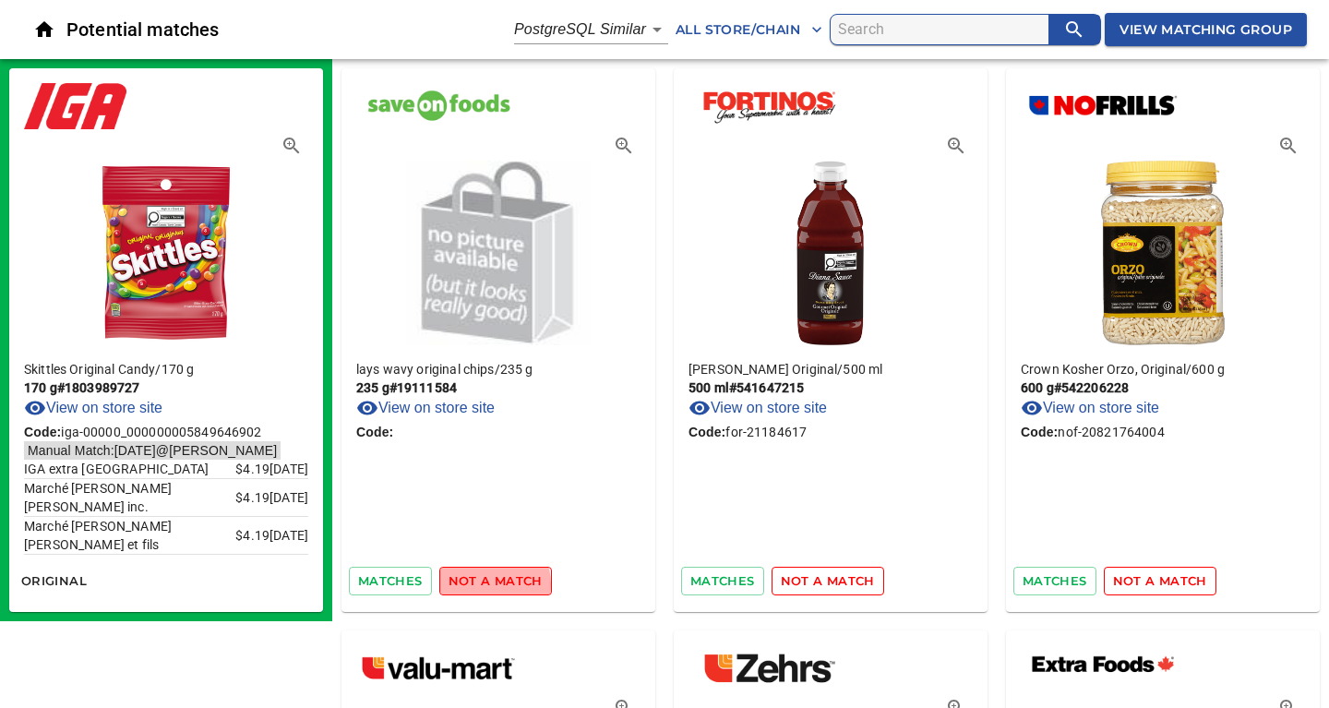
click at [483, 584] on span "not a match" at bounding box center [495, 580] width 94 height 21
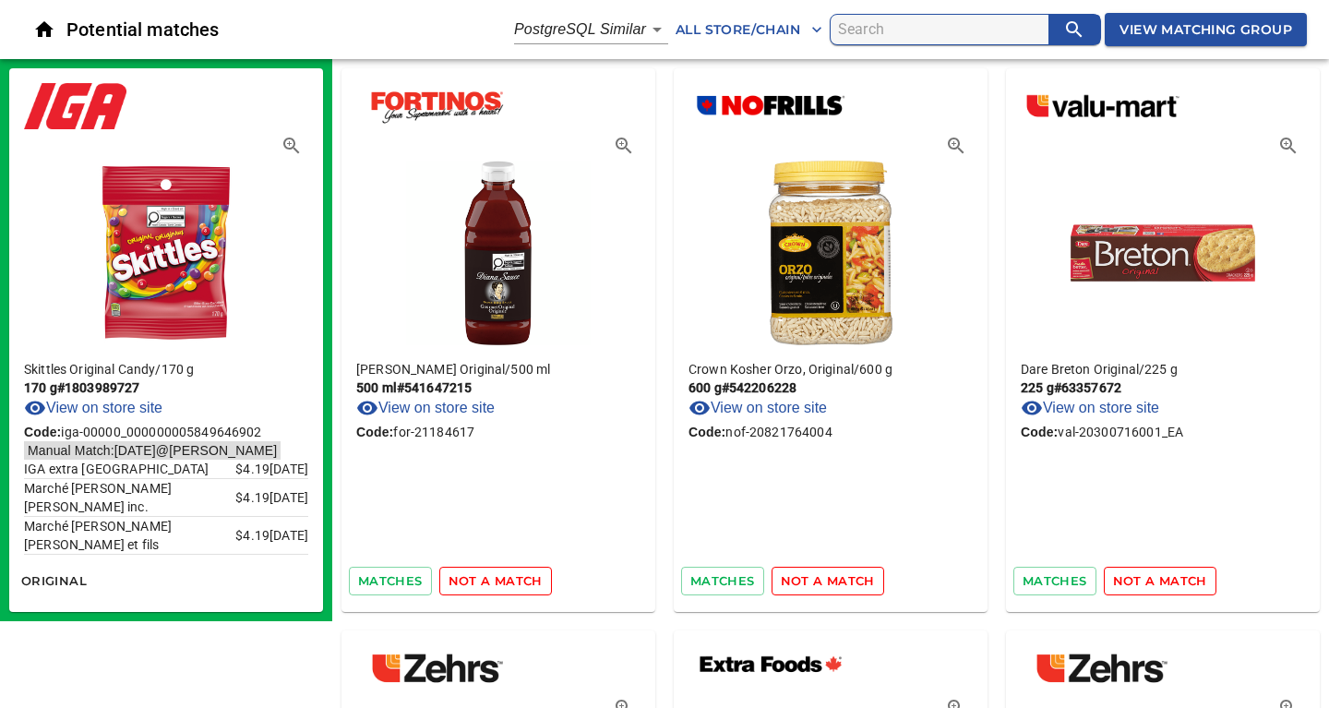
click at [483, 584] on span "not a match" at bounding box center [495, 580] width 94 height 21
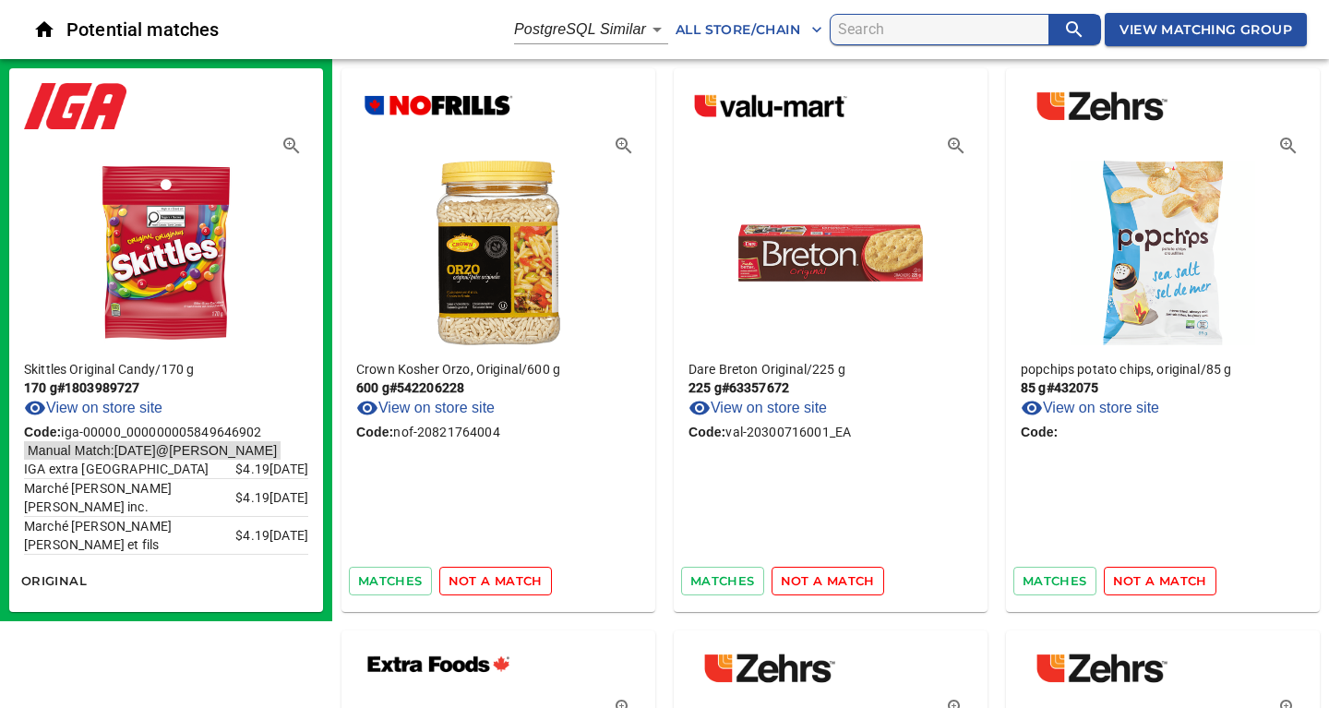
click at [483, 584] on span "not a match" at bounding box center [495, 580] width 94 height 21
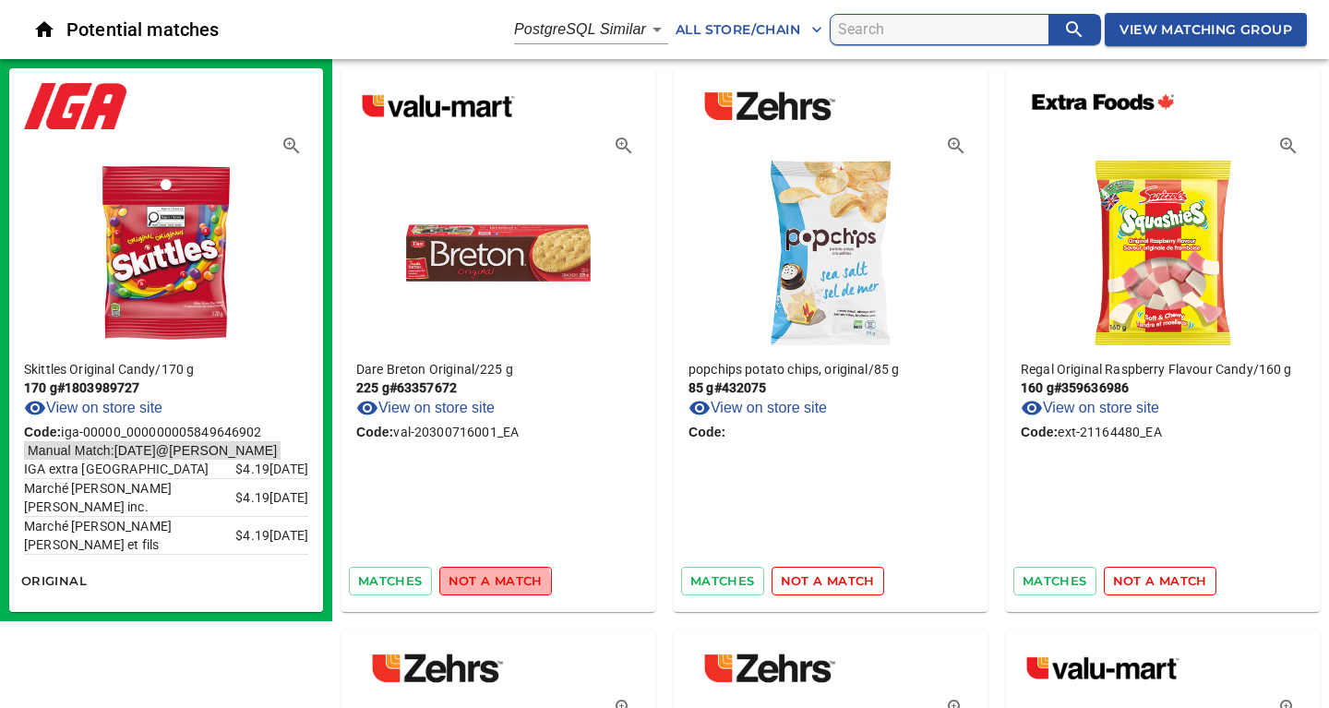
click at [483, 584] on span "not a match" at bounding box center [495, 580] width 94 height 21
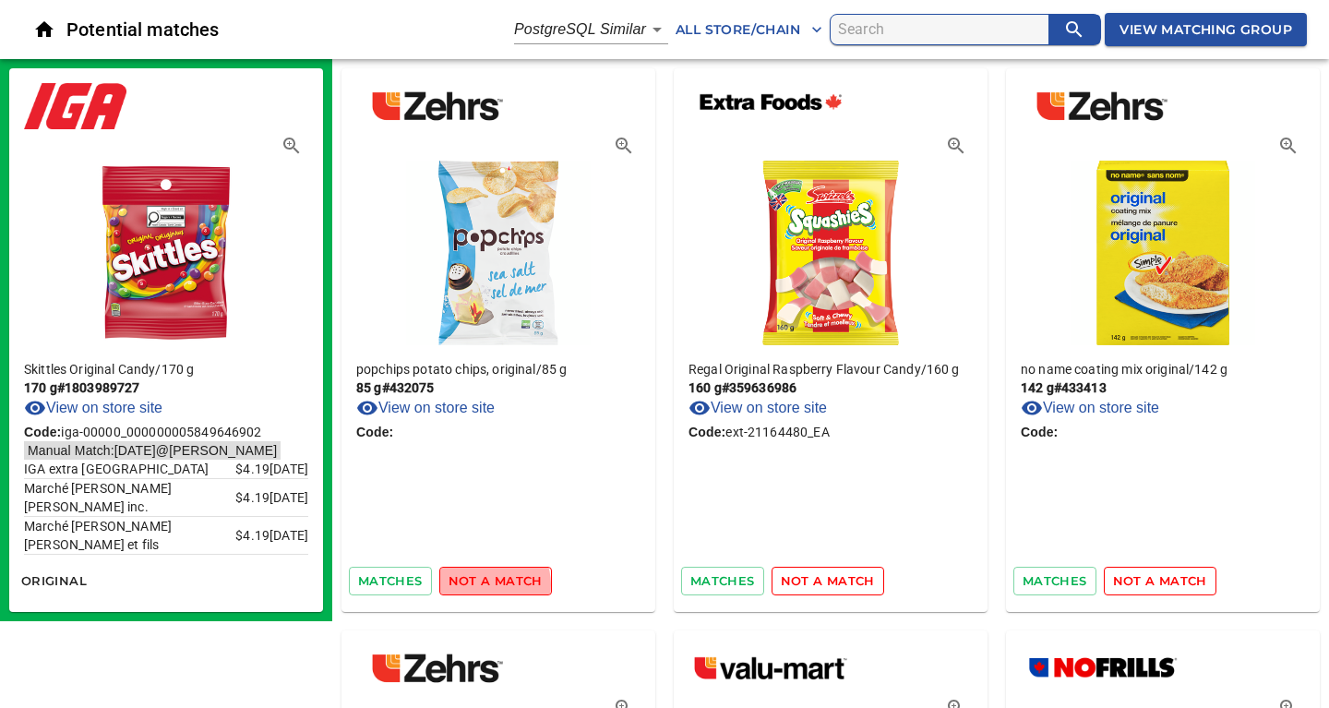
click at [483, 584] on span "not a match" at bounding box center [495, 580] width 94 height 21
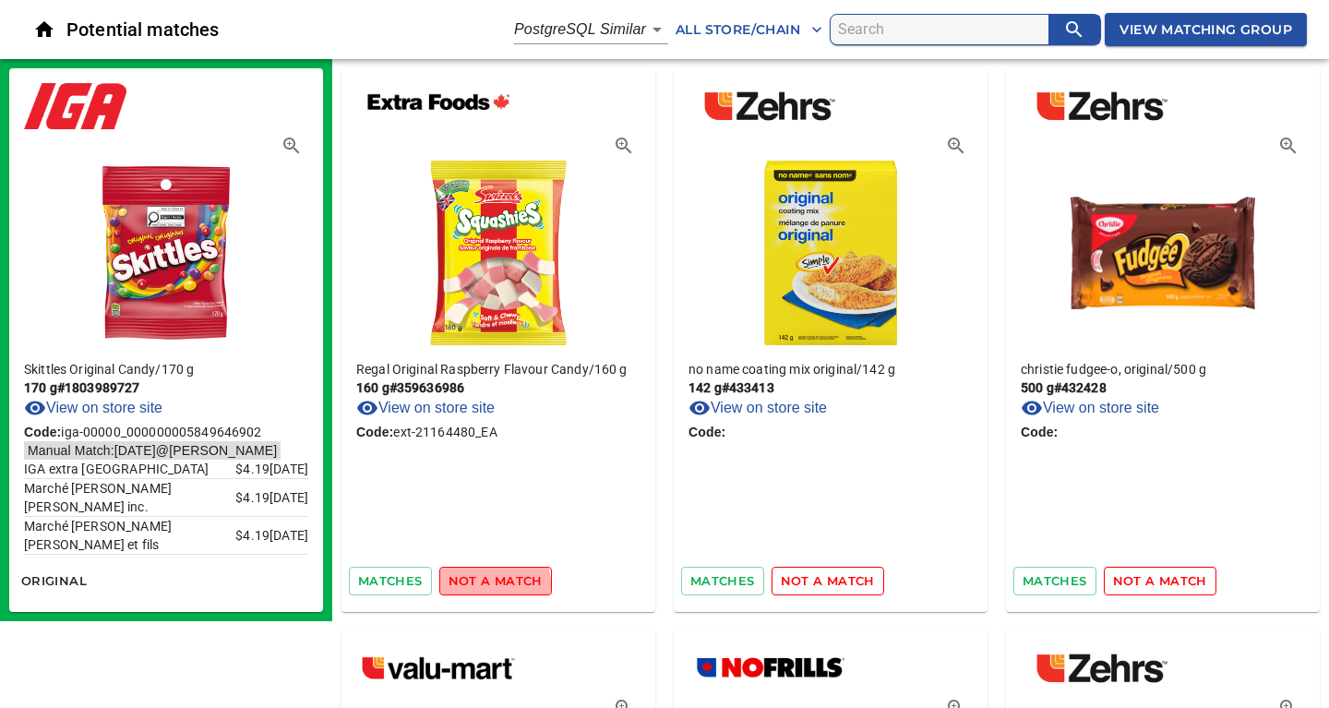
click at [483, 584] on span "not a match" at bounding box center [495, 580] width 94 height 21
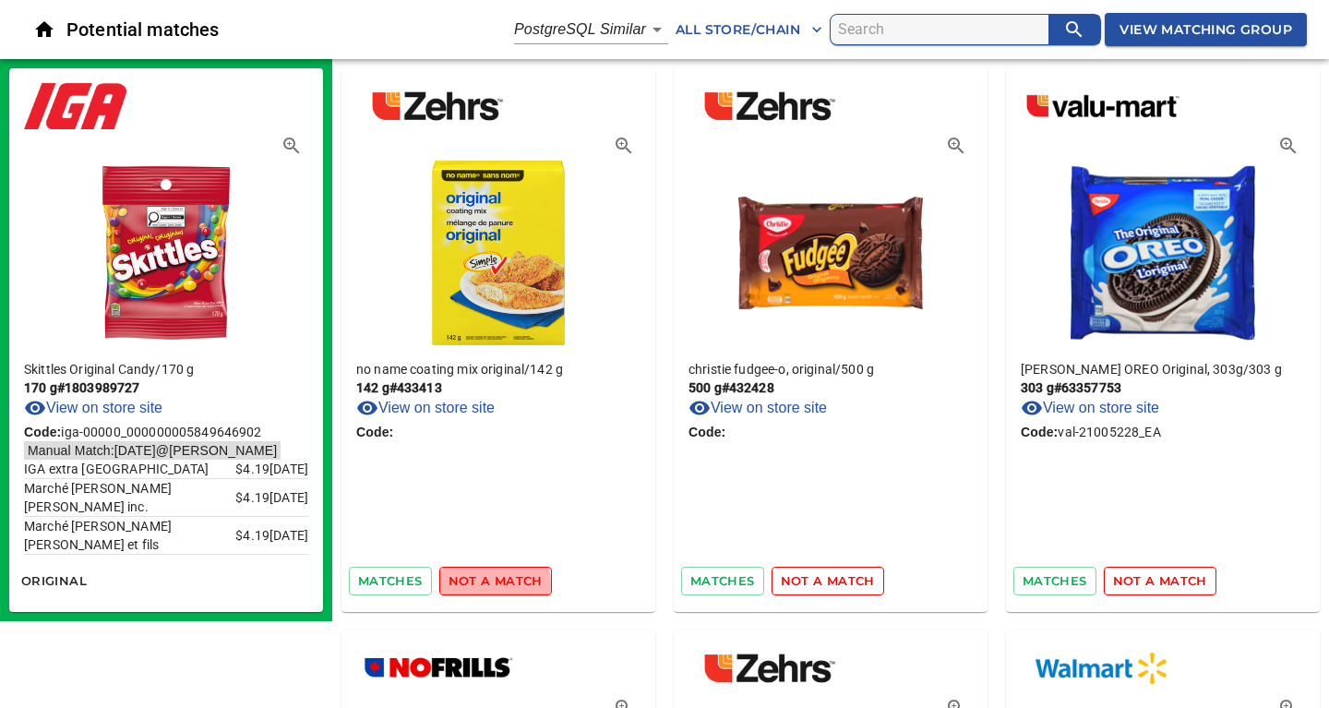
click at [483, 584] on span "not a match" at bounding box center [495, 580] width 94 height 21
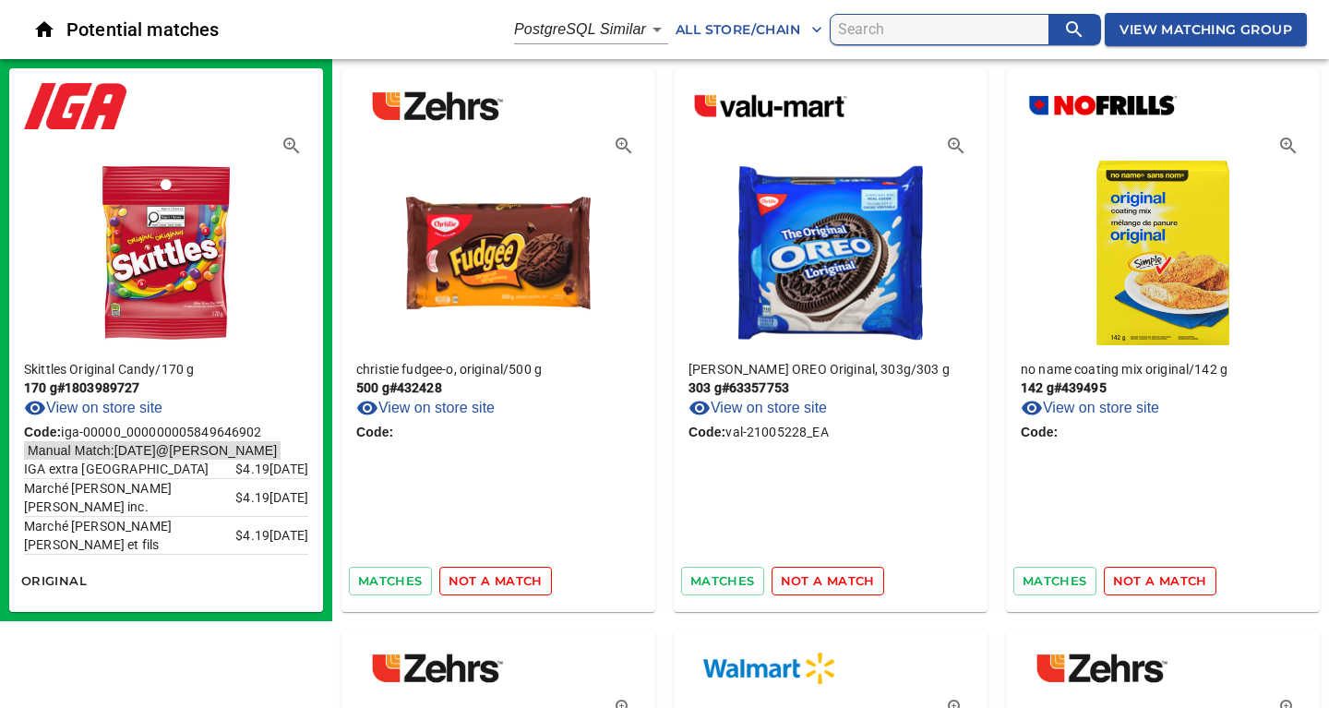
click at [483, 584] on span "not a match" at bounding box center [495, 580] width 94 height 21
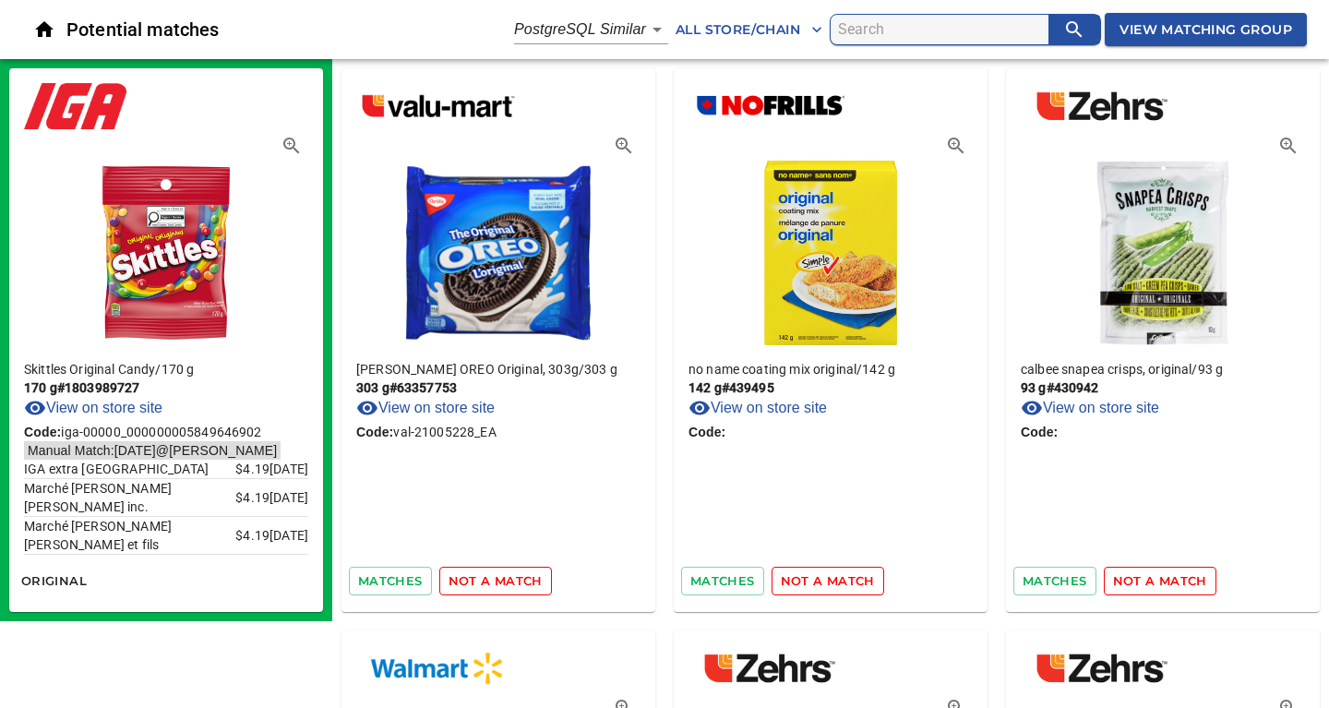
click at [483, 584] on span "not a match" at bounding box center [495, 580] width 94 height 21
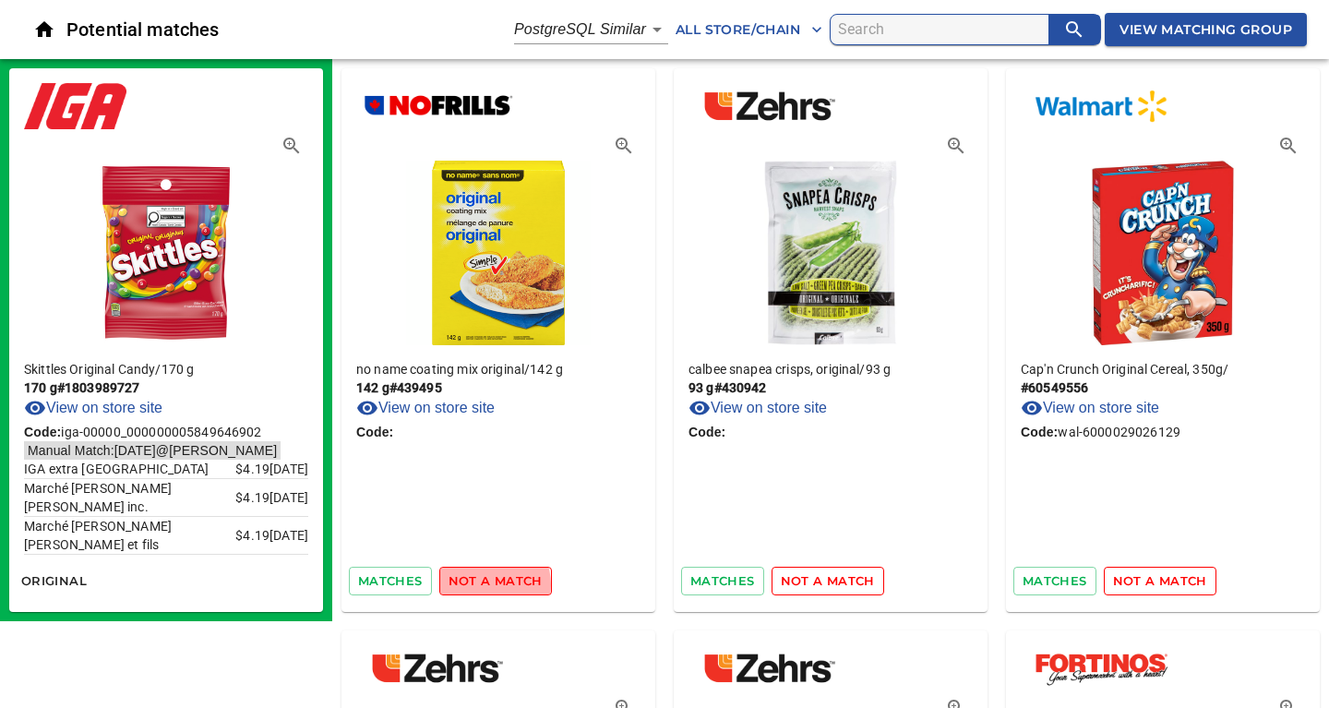
click at [483, 584] on span "not a match" at bounding box center [495, 580] width 94 height 21
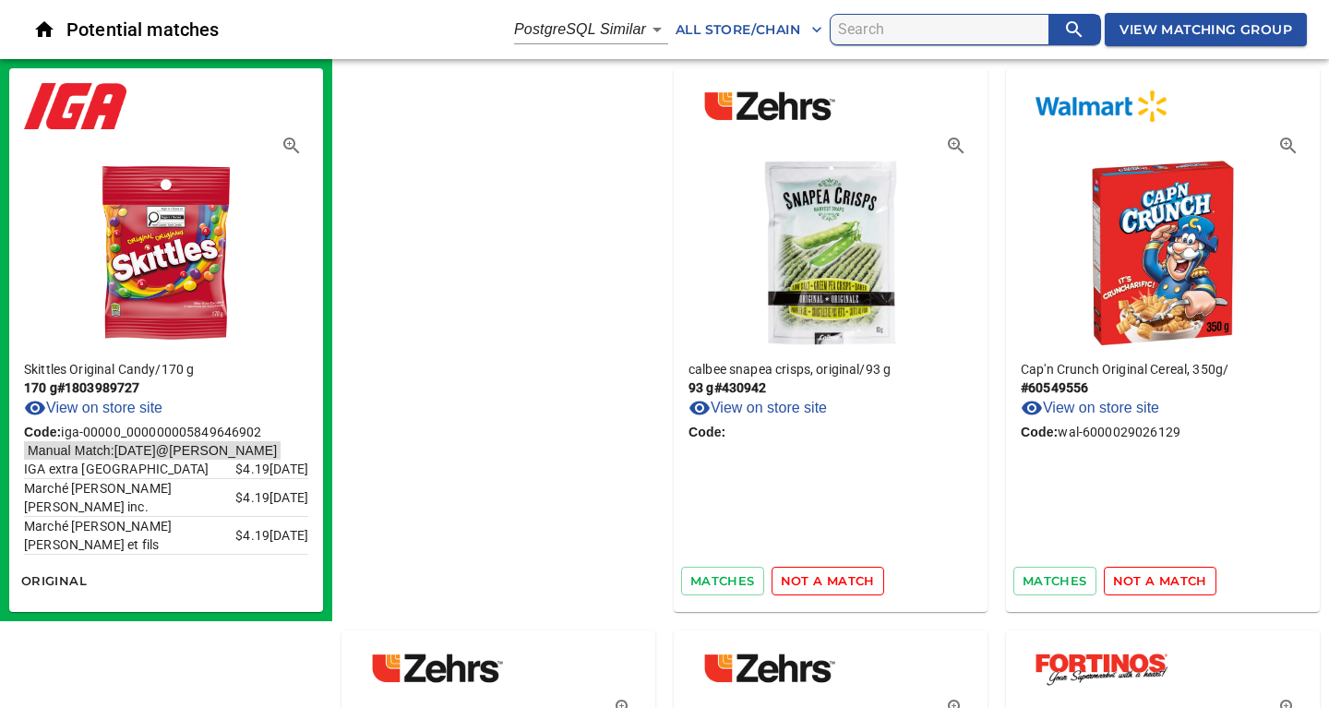
click at [781, 584] on span "not a match" at bounding box center [828, 580] width 94 height 21
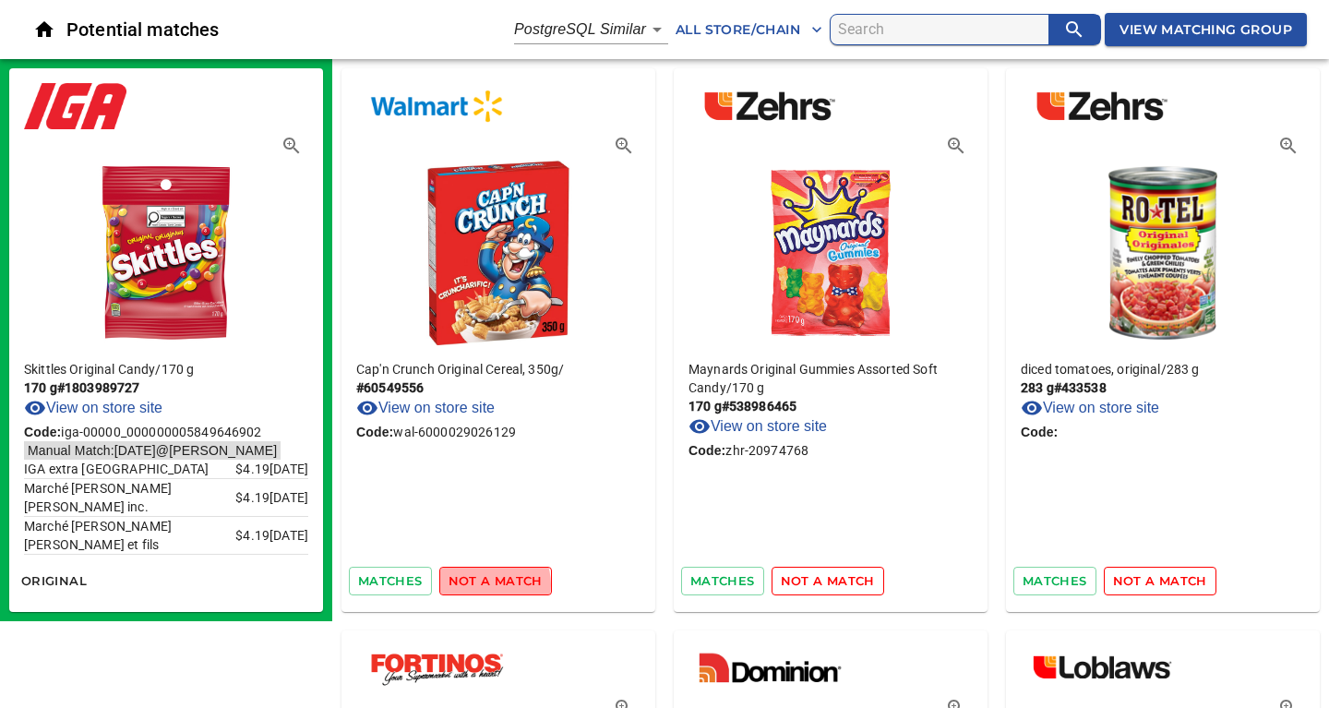
click at [483, 584] on span "not a match" at bounding box center [495, 580] width 94 height 21
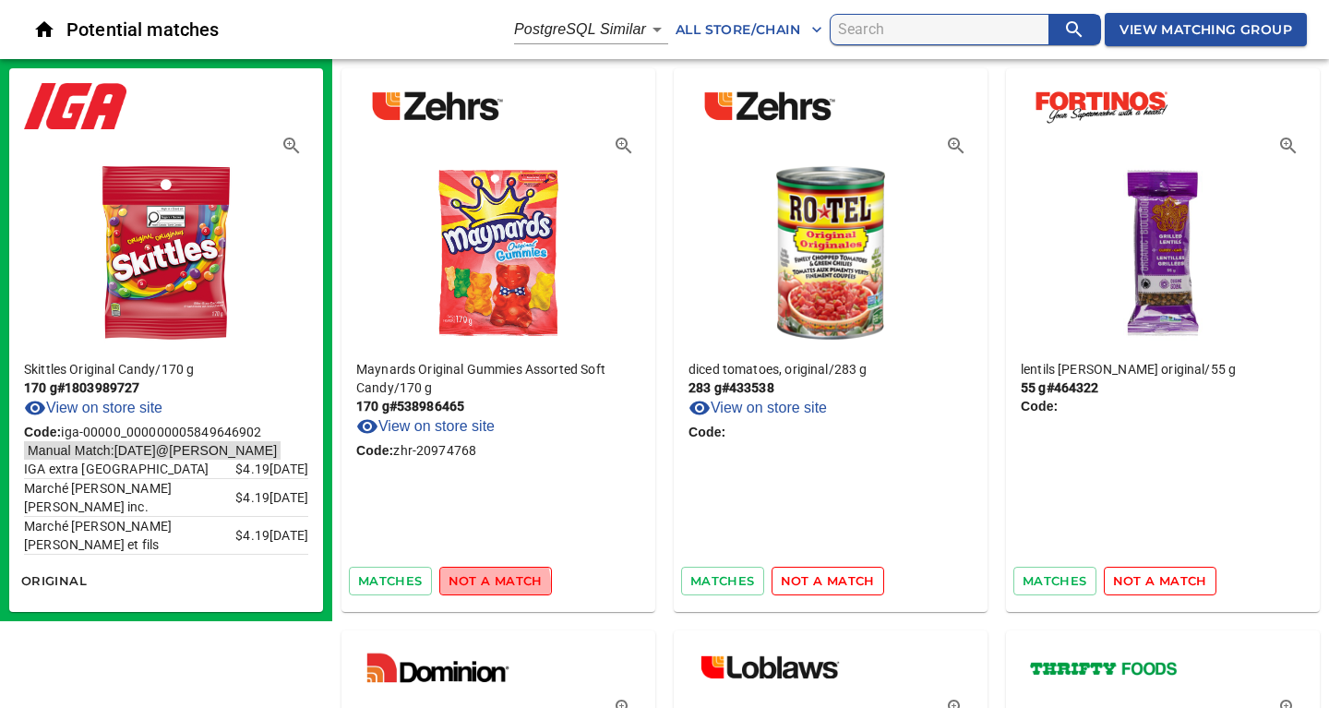
click at [483, 584] on span "not a match" at bounding box center [495, 580] width 94 height 21
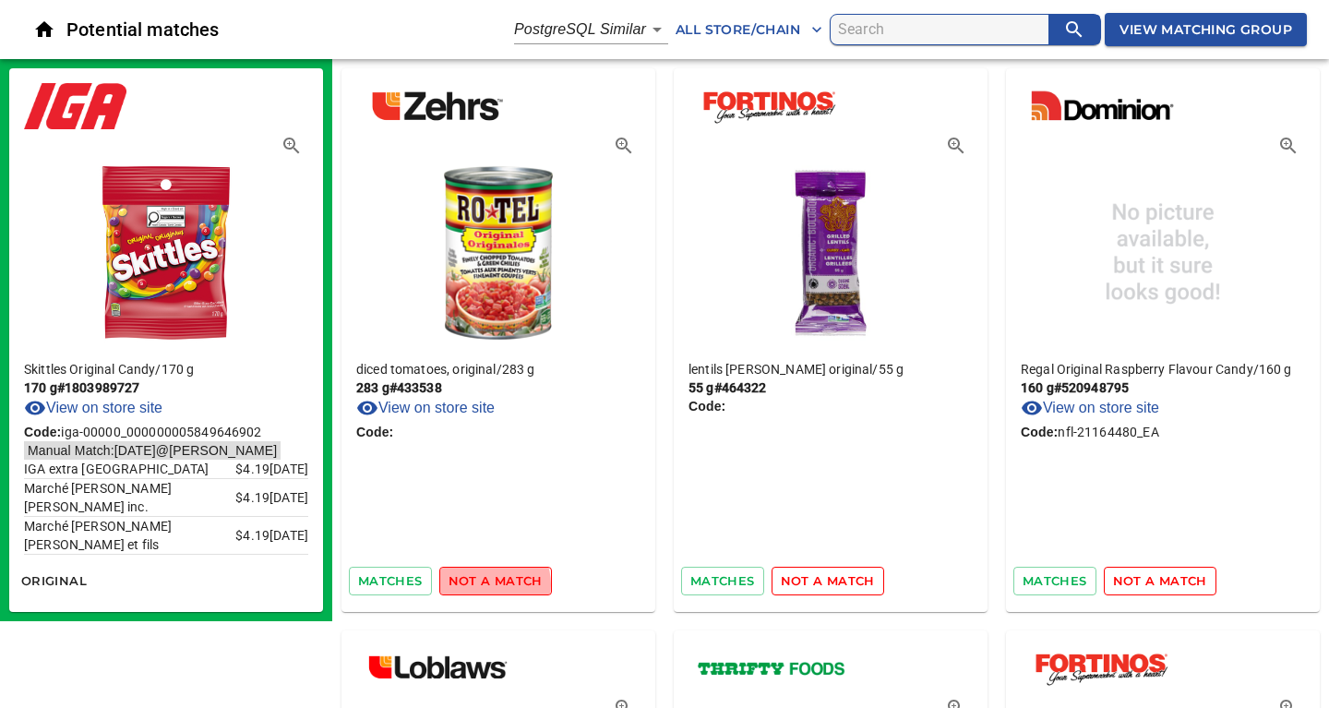
click at [483, 584] on span "not a match" at bounding box center [495, 580] width 94 height 21
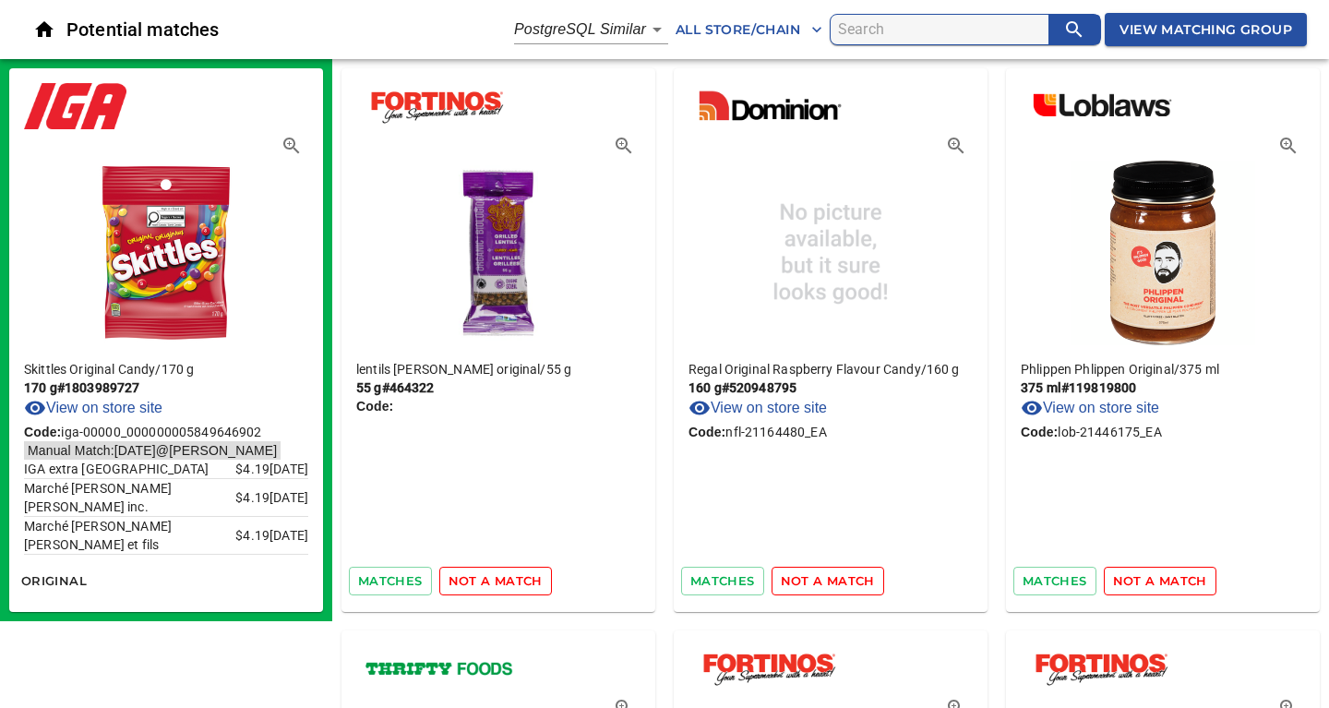
click at [483, 584] on span "not a match" at bounding box center [495, 580] width 94 height 21
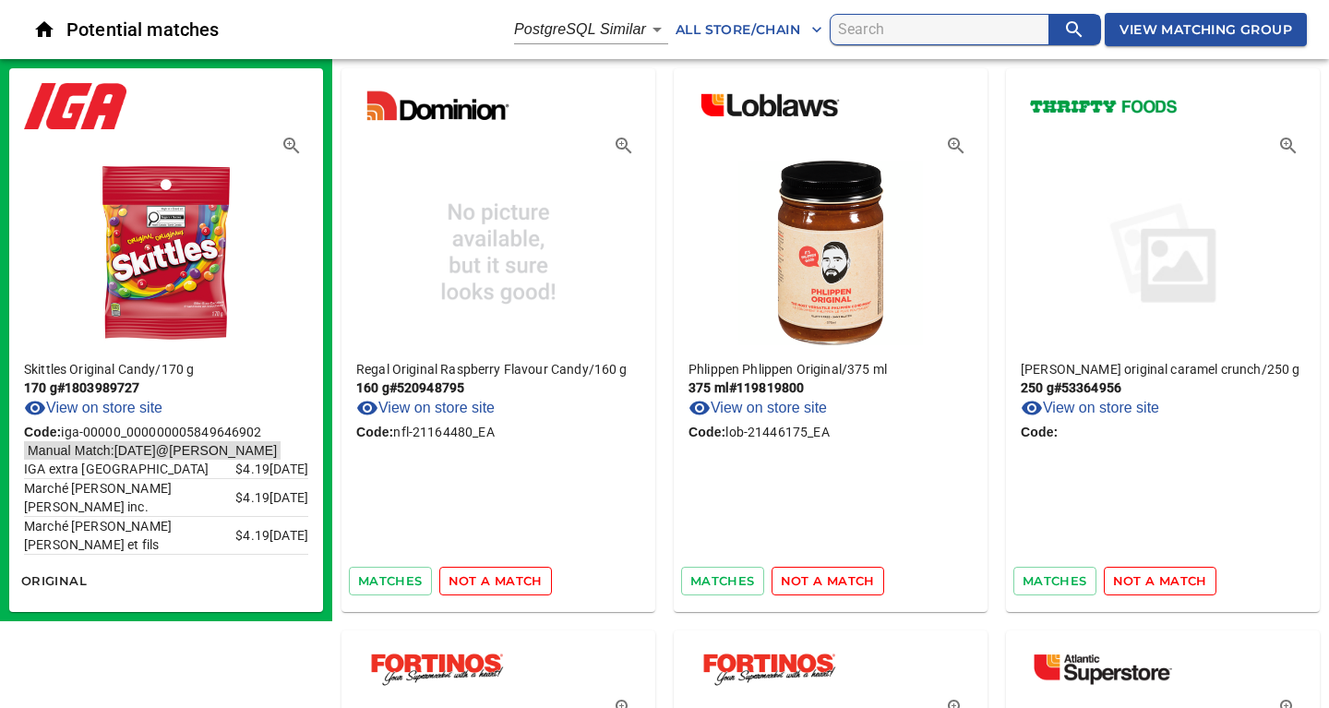
click at [483, 584] on span "not a match" at bounding box center [495, 580] width 94 height 21
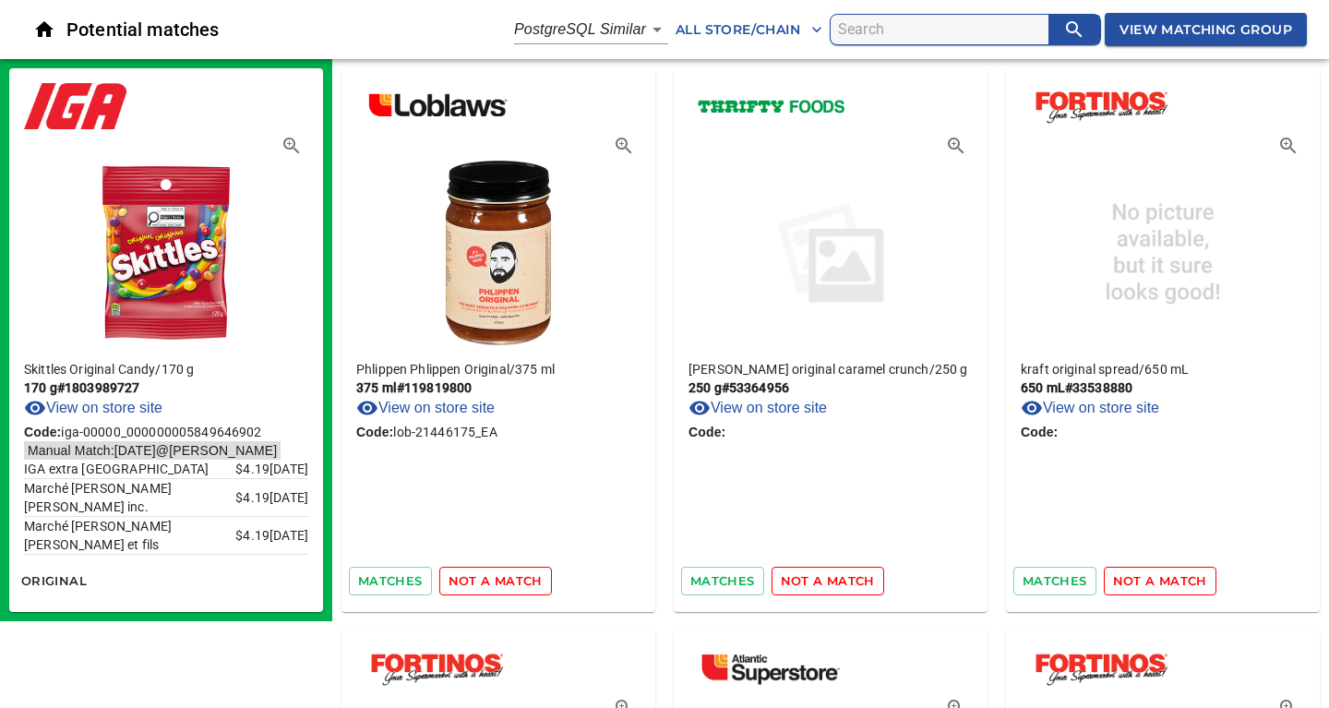
click at [483, 584] on span "not a match" at bounding box center [495, 580] width 94 height 21
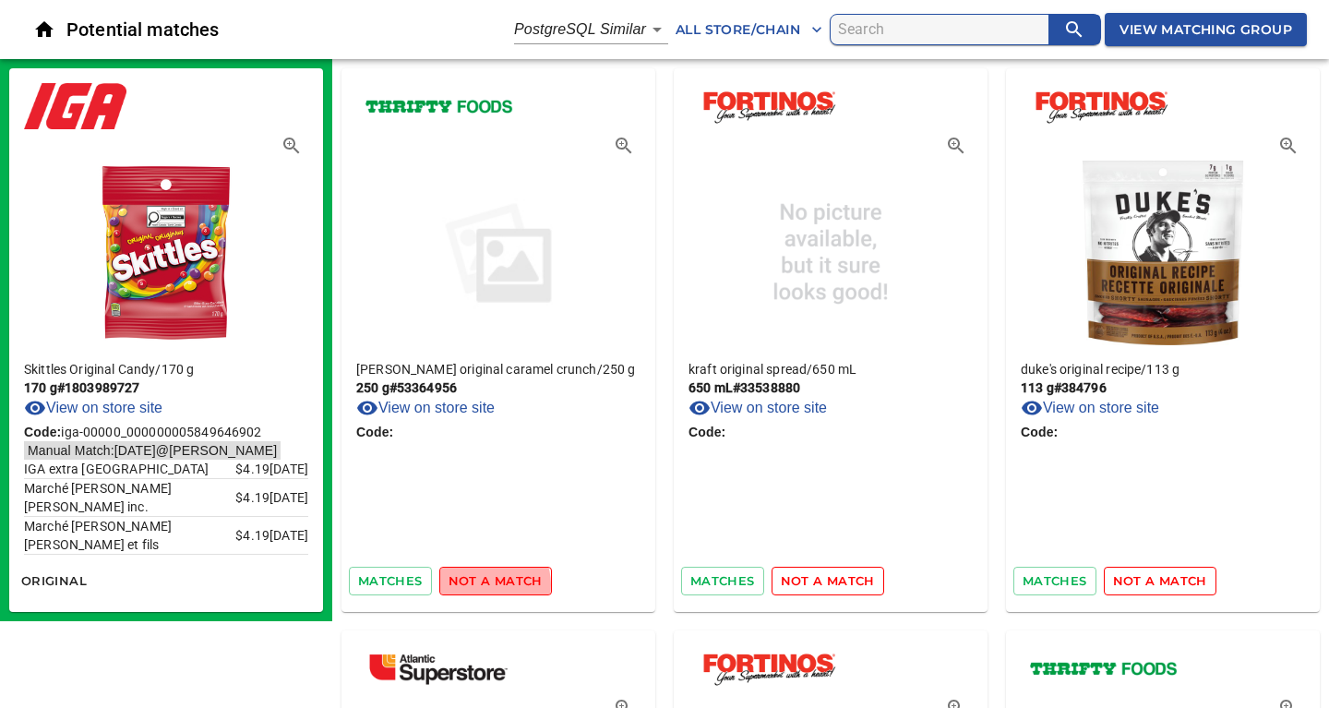
click at [483, 584] on span "not a match" at bounding box center [495, 580] width 94 height 21
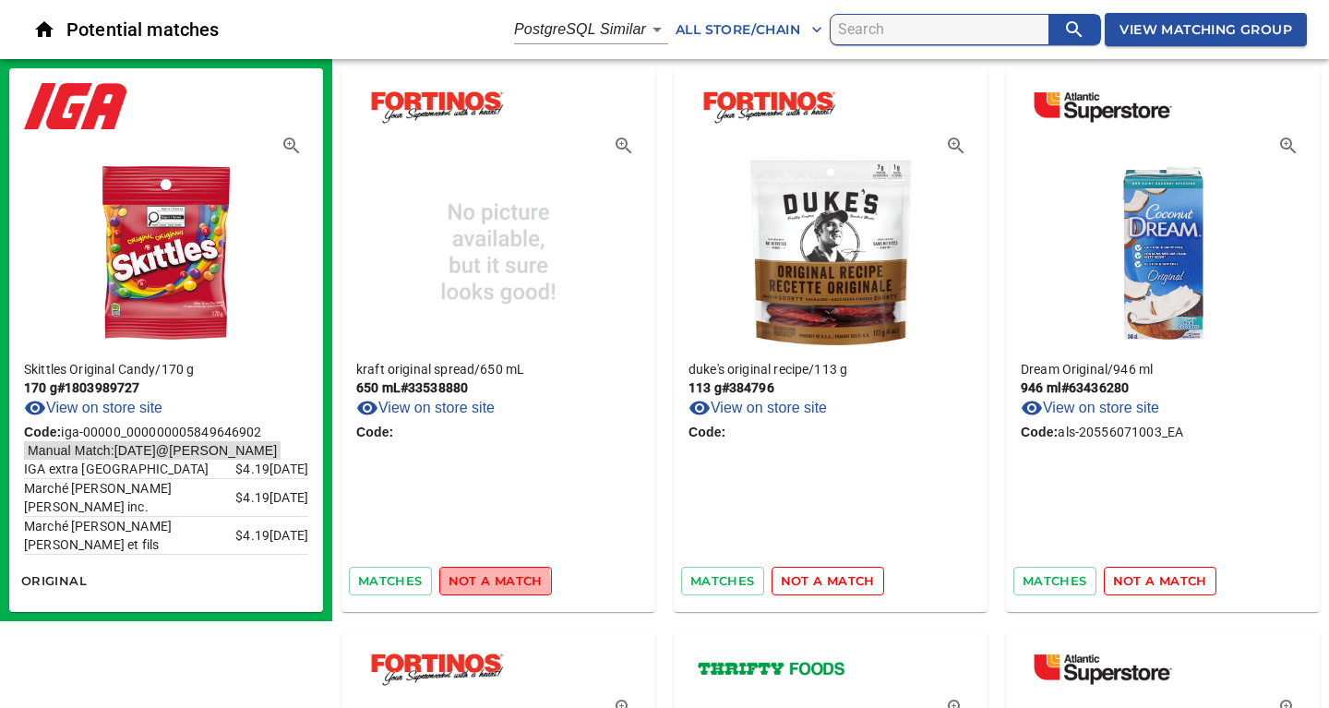
click at [483, 584] on span "not a match" at bounding box center [495, 580] width 94 height 21
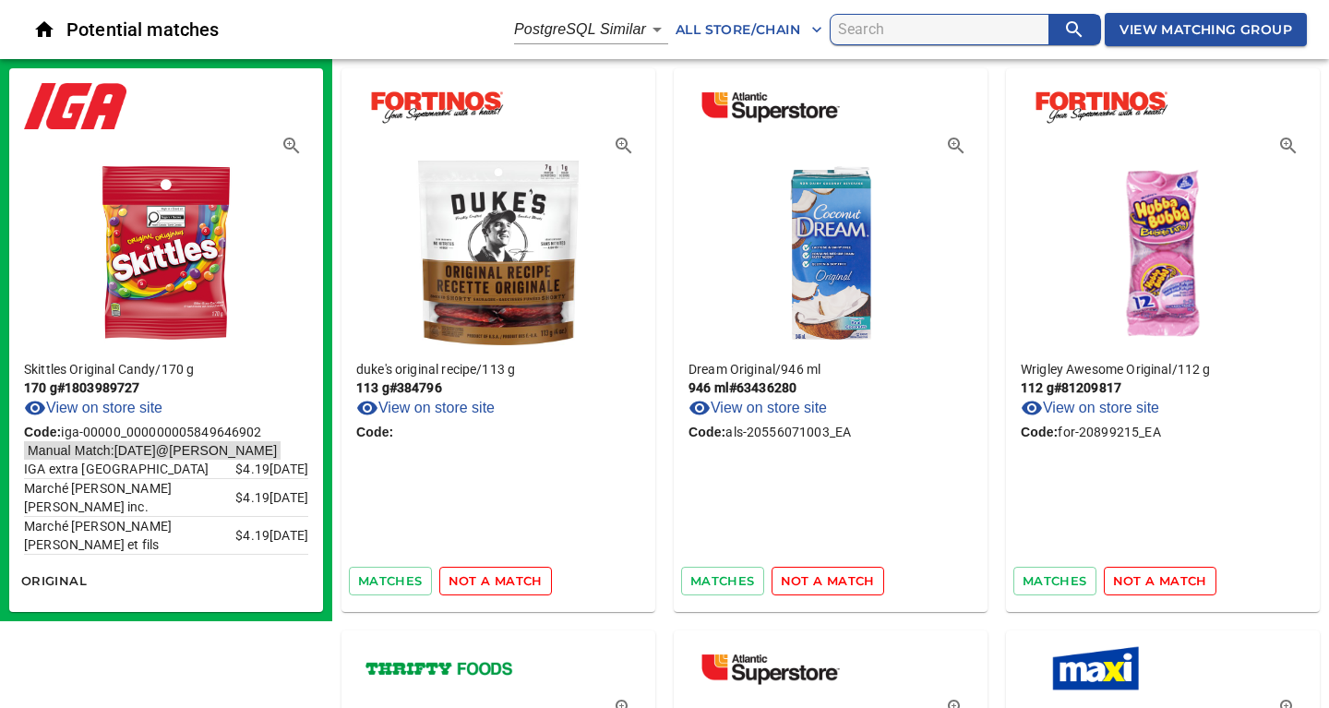
click at [483, 584] on span "not a match" at bounding box center [495, 580] width 94 height 21
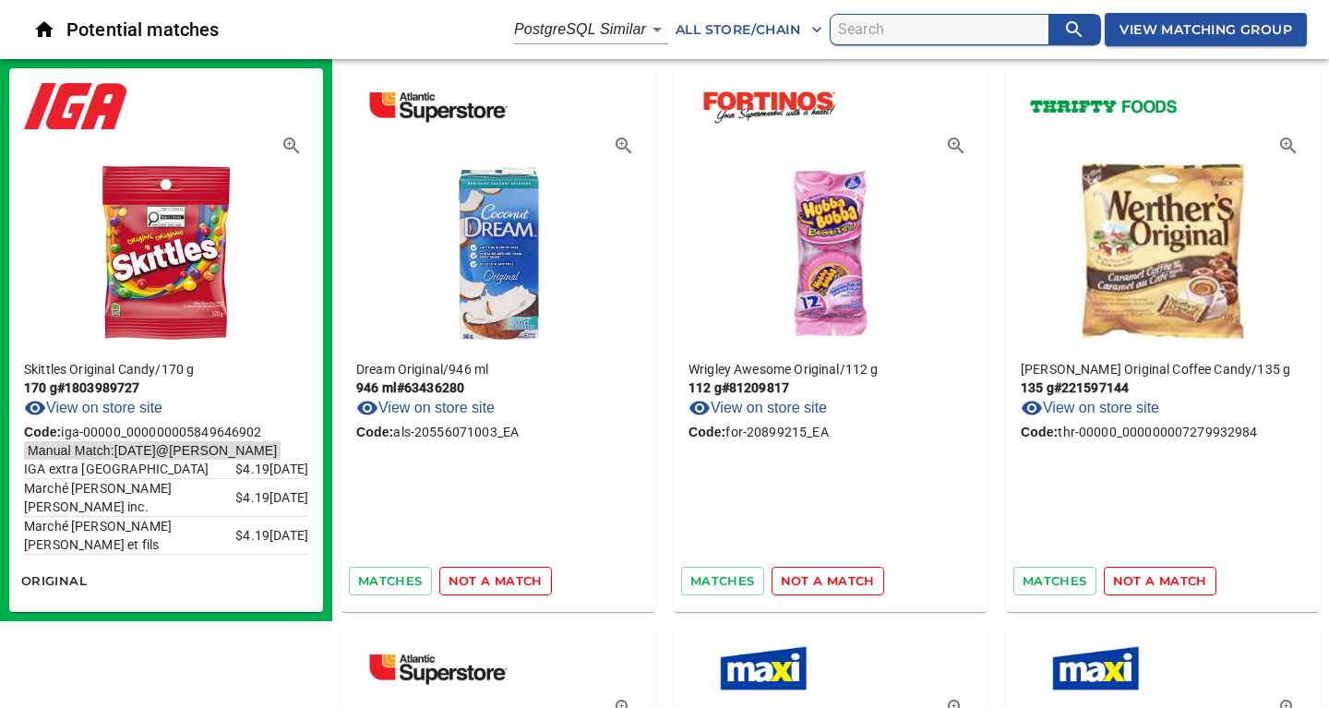
click at [483, 584] on span "not a match" at bounding box center [495, 580] width 94 height 21
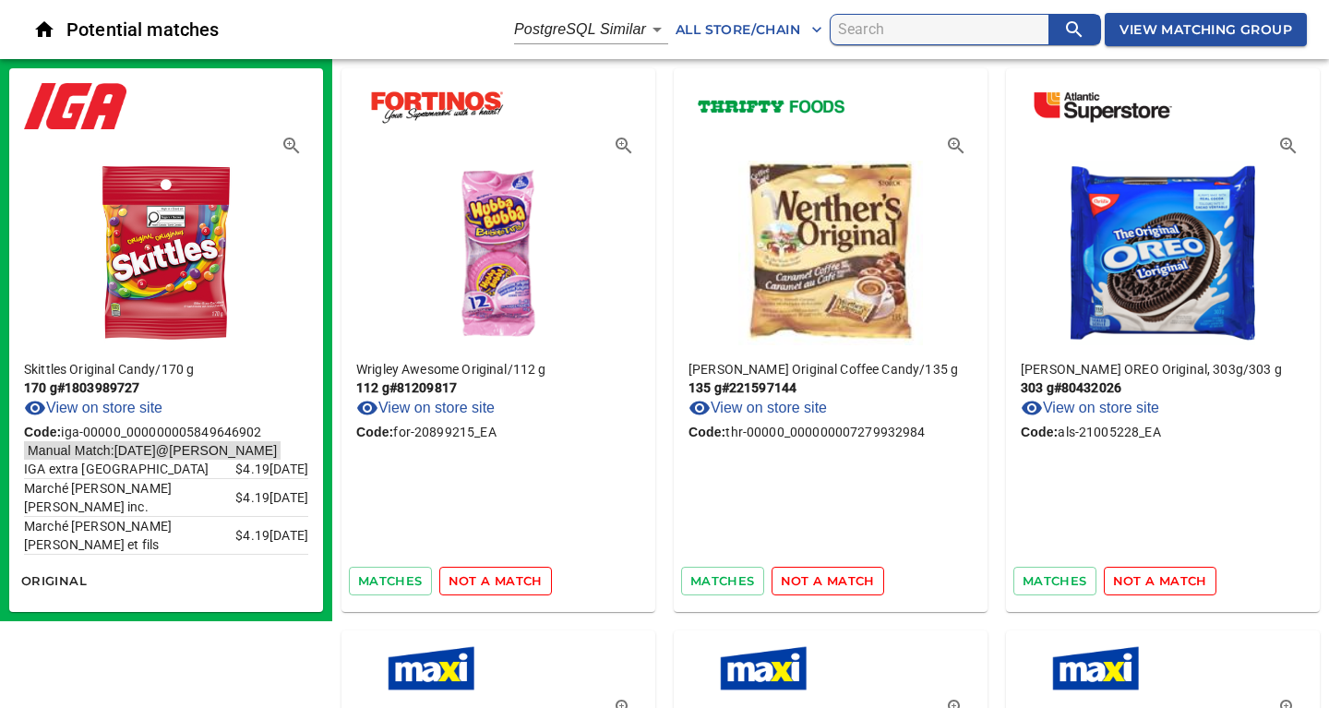
click at [483, 584] on span "not a match" at bounding box center [495, 580] width 94 height 21
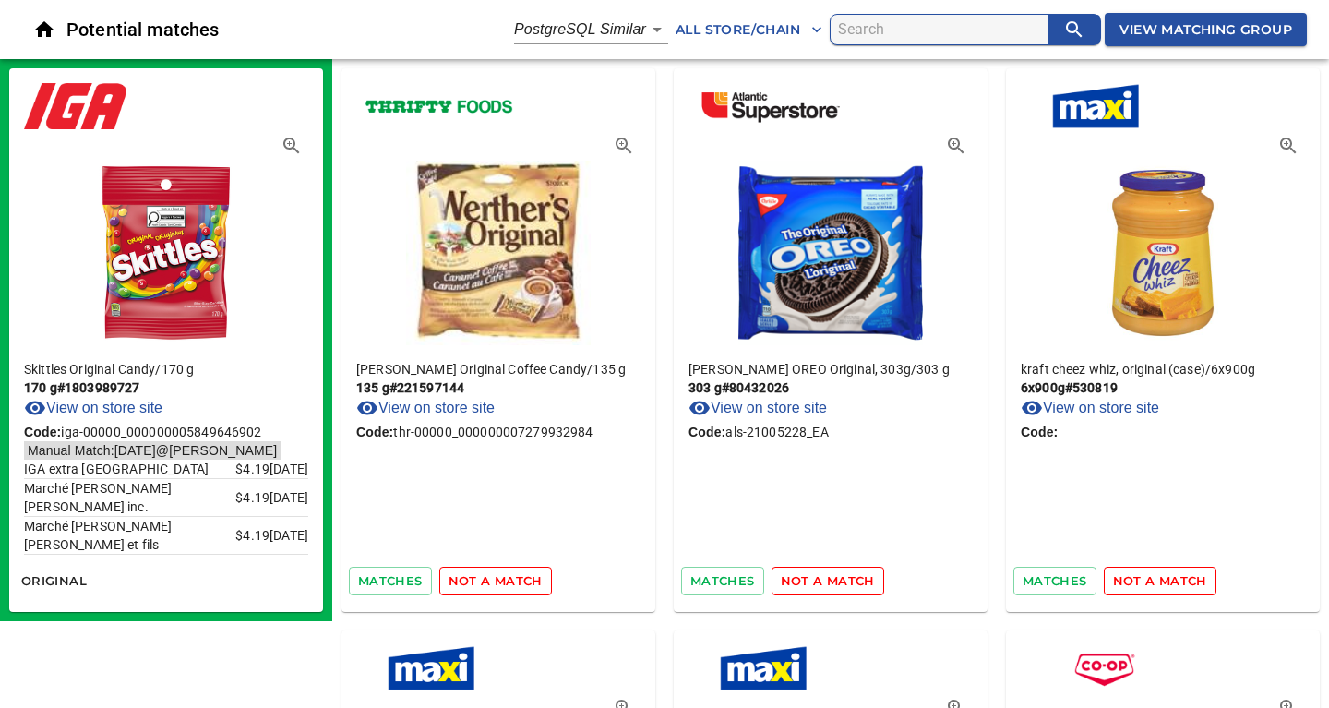
click at [483, 584] on span "not a match" at bounding box center [495, 580] width 94 height 21
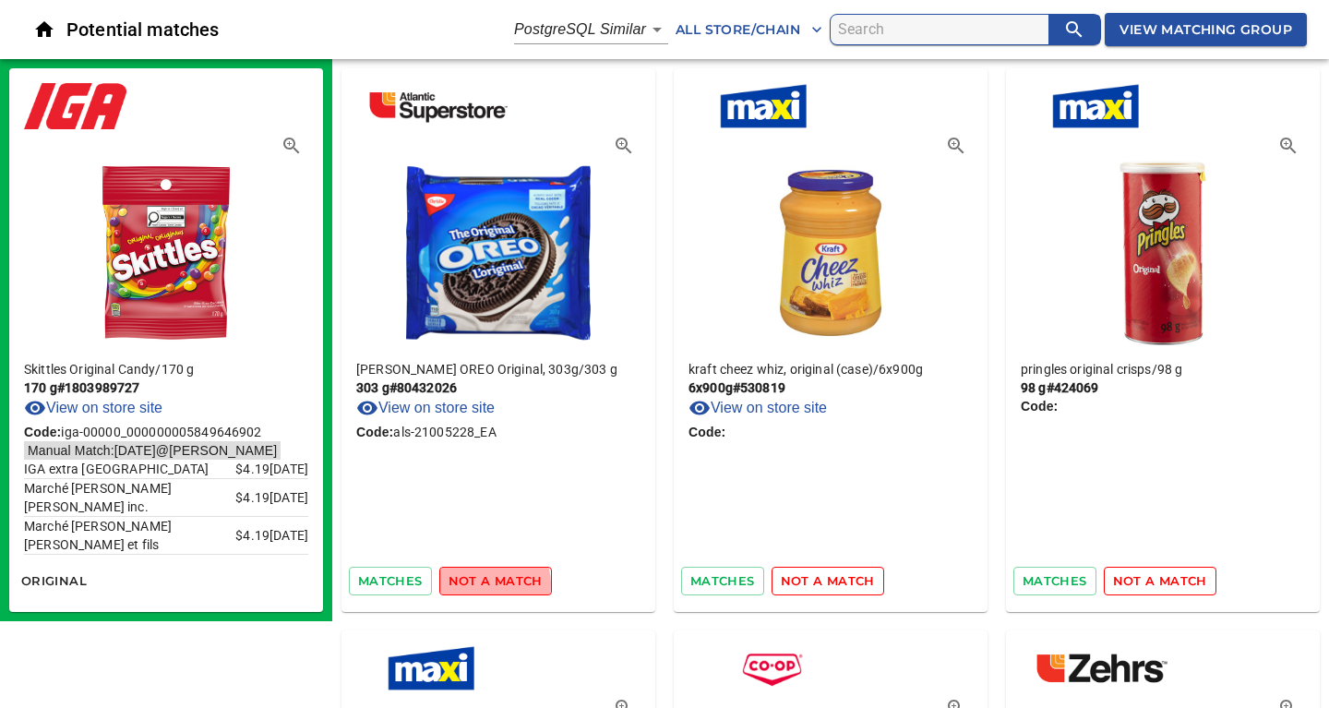
click at [483, 584] on span "not a match" at bounding box center [495, 580] width 94 height 21
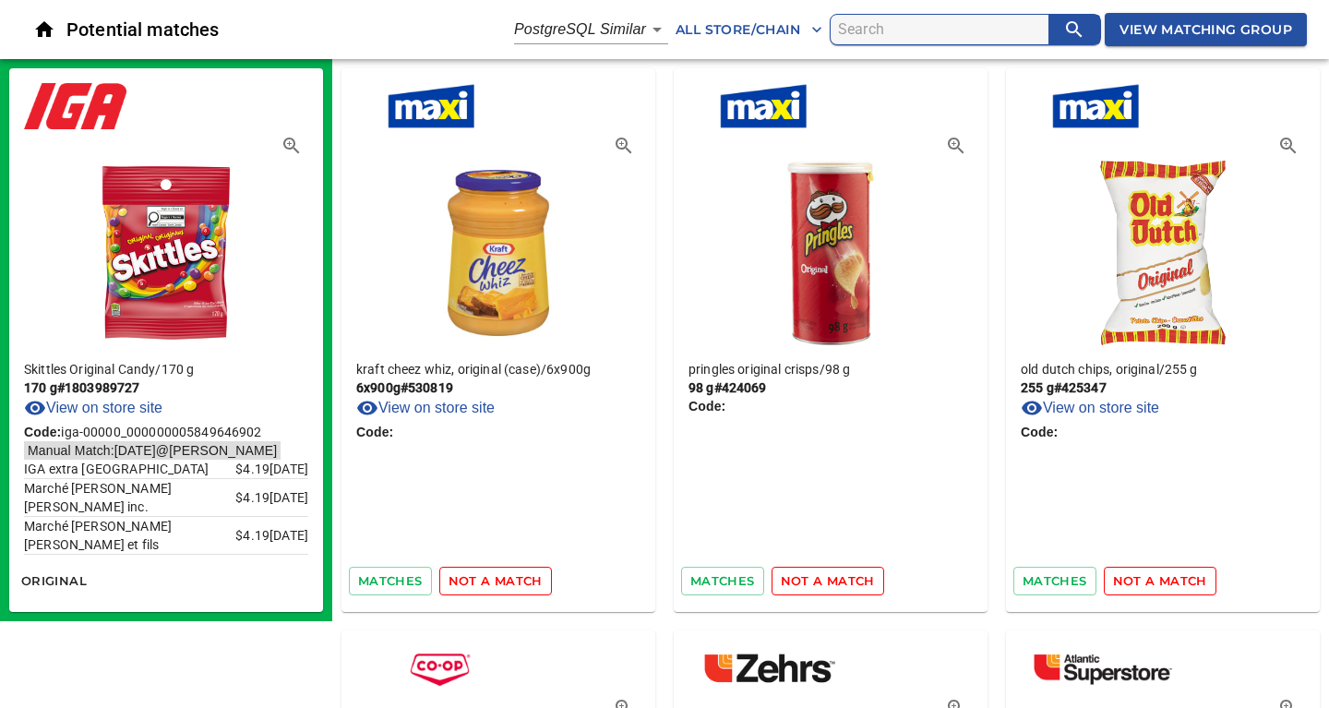
click at [483, 584] on span "not a match" at bounding box center [495, 580] width 94 height 21
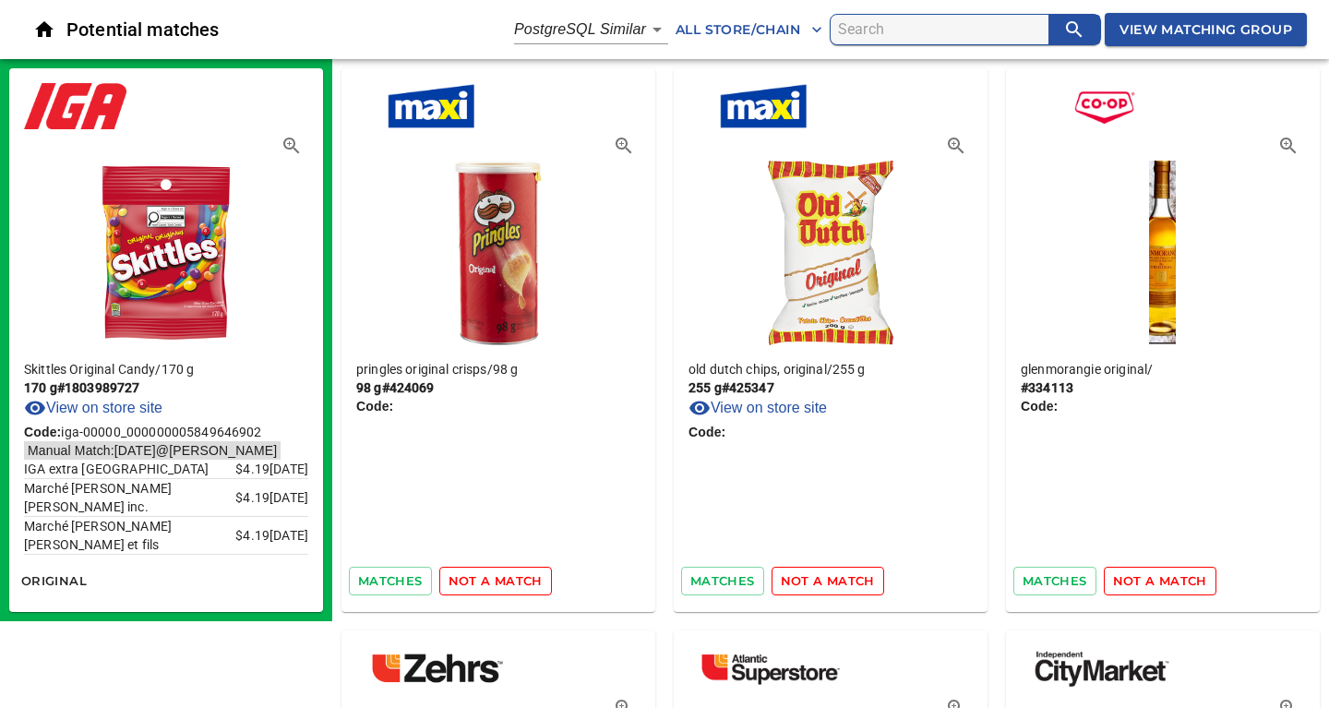
click at [483, 584] on span "not a match" at bounding box center [495, 580] width 94 height 21
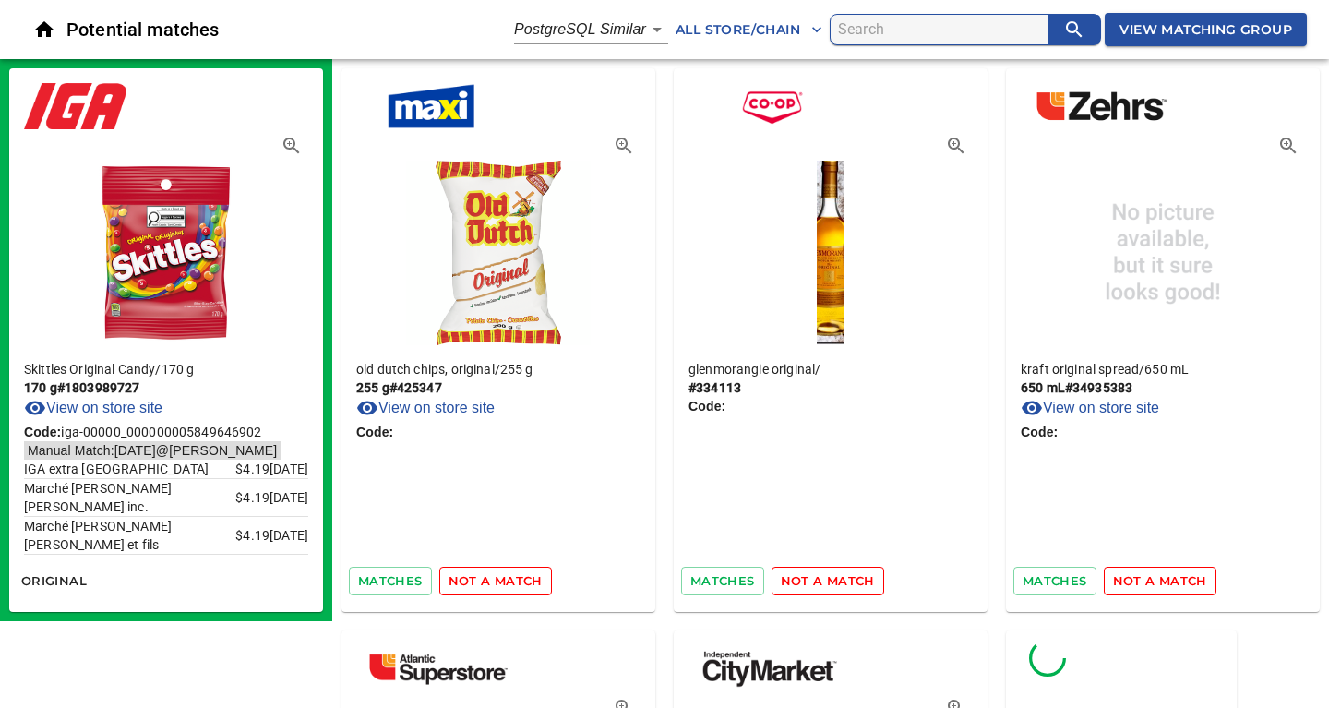
click at [483, 584] on span "not a match" at bounding box center [495, 580] width 94 height 21
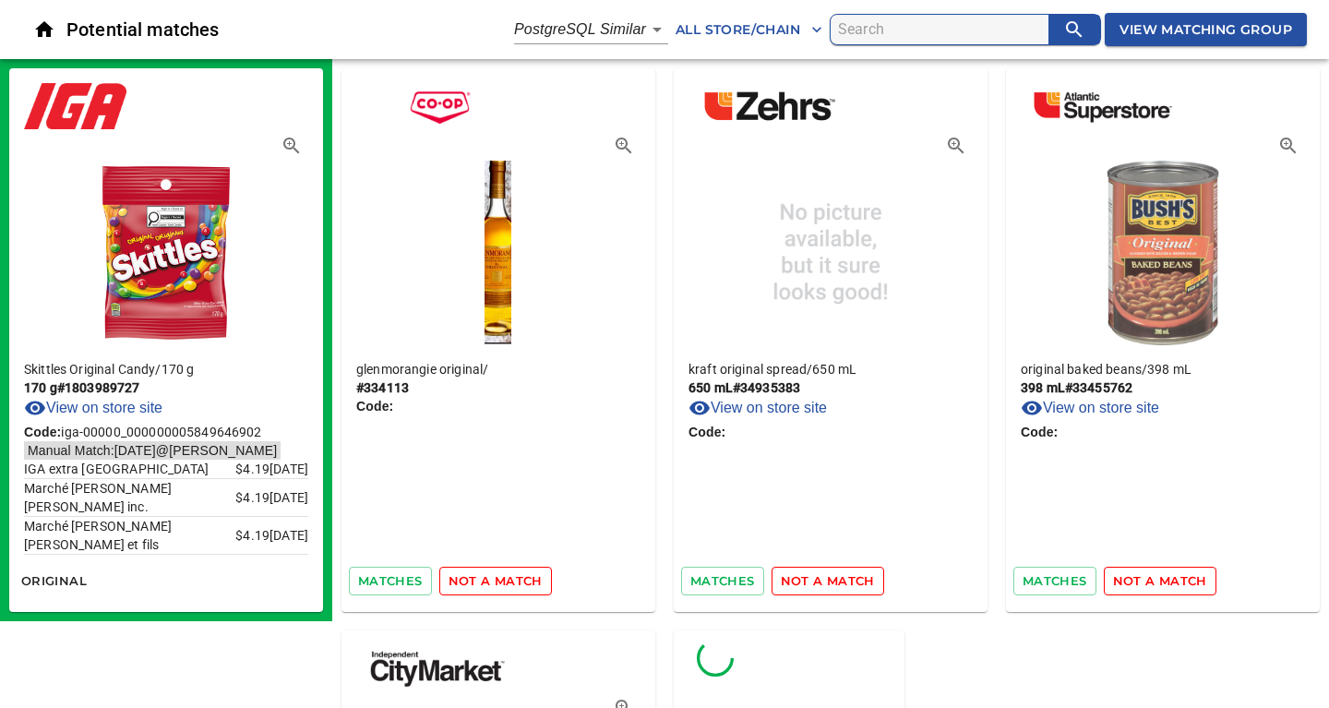
click at [483, 584] on span "not a match" at bounding box center [495, 580] width 94 height 21
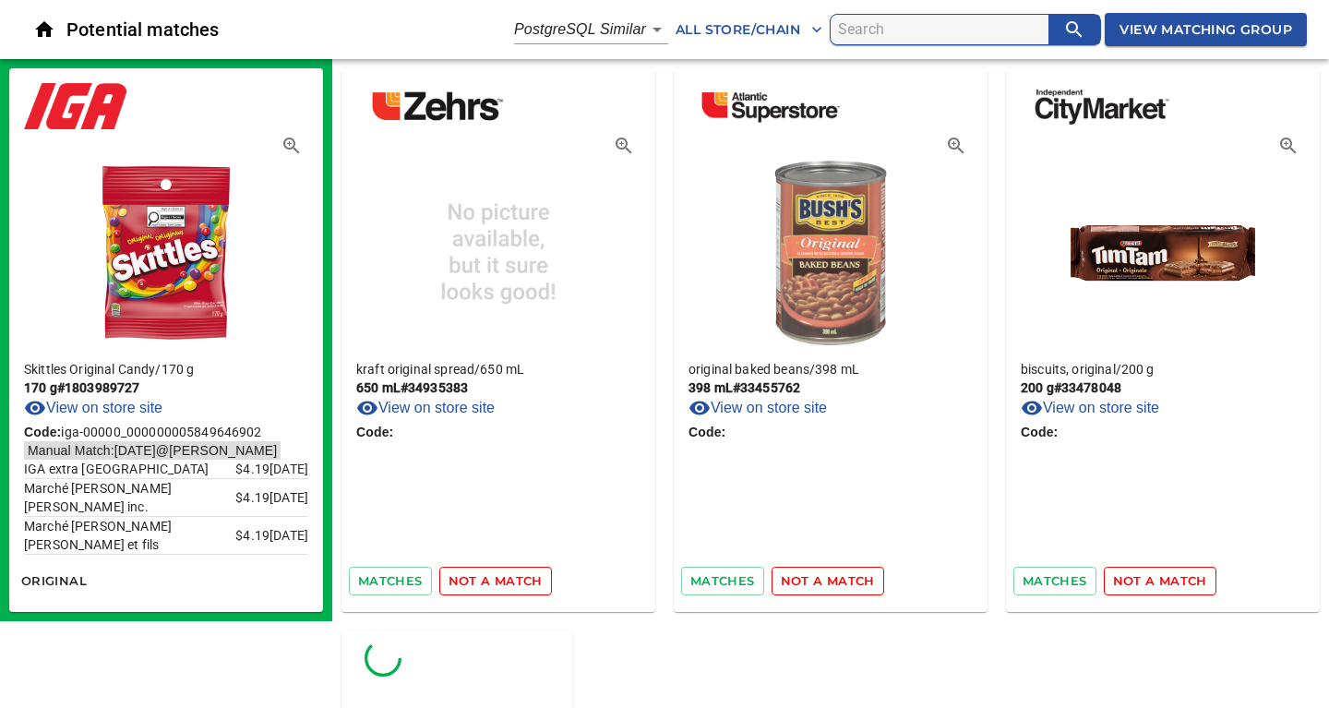
click at [483, 584] on span "not a match" at bounding box center [495, 580] width 94 height 21
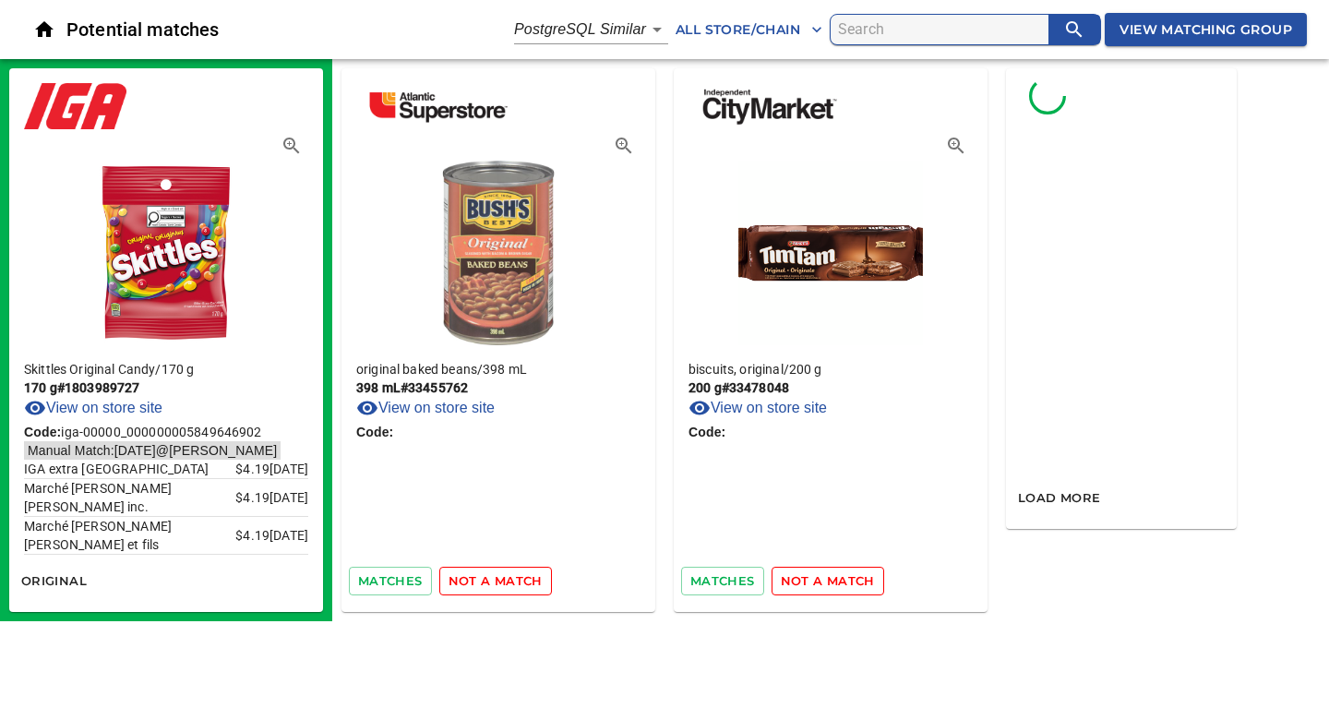
click at [483, 584] on span "not a match" at bounding box center [495, 580] width 94 height 21
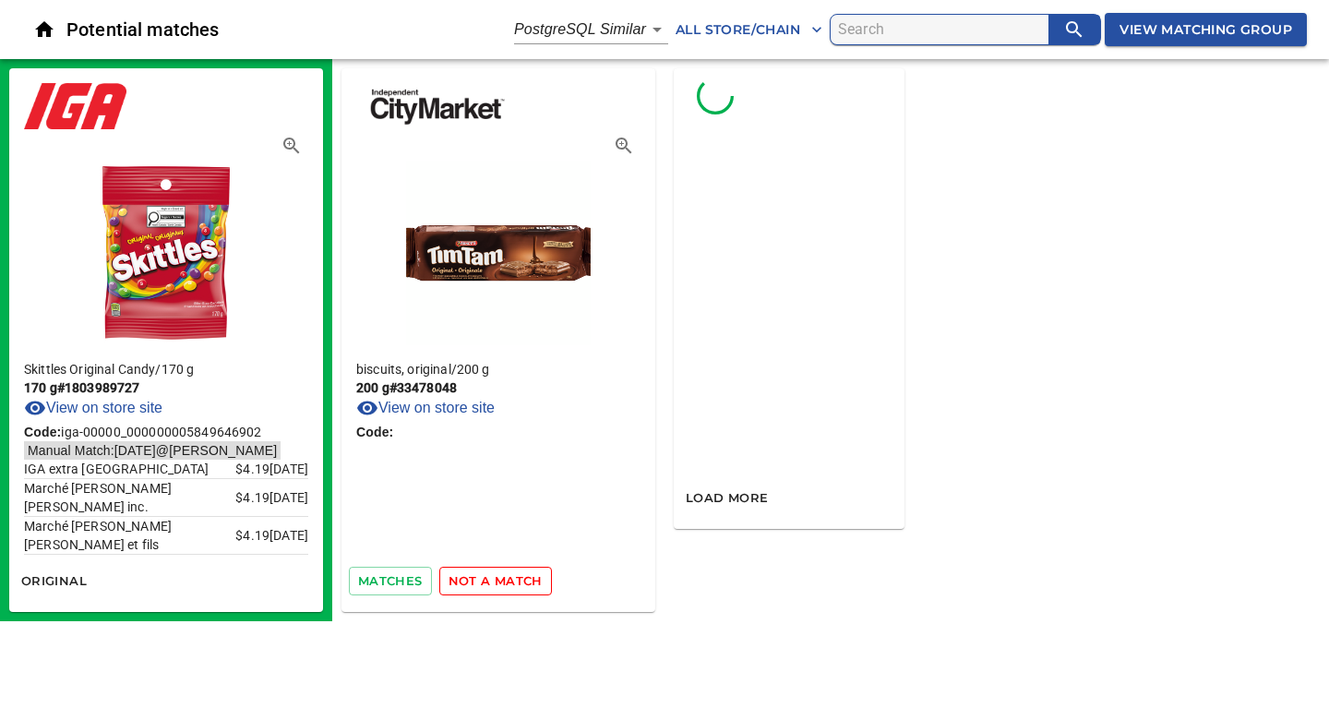
click at [483, 584] on span "not a match" at bounding box center [495, 580] width 94 height 21
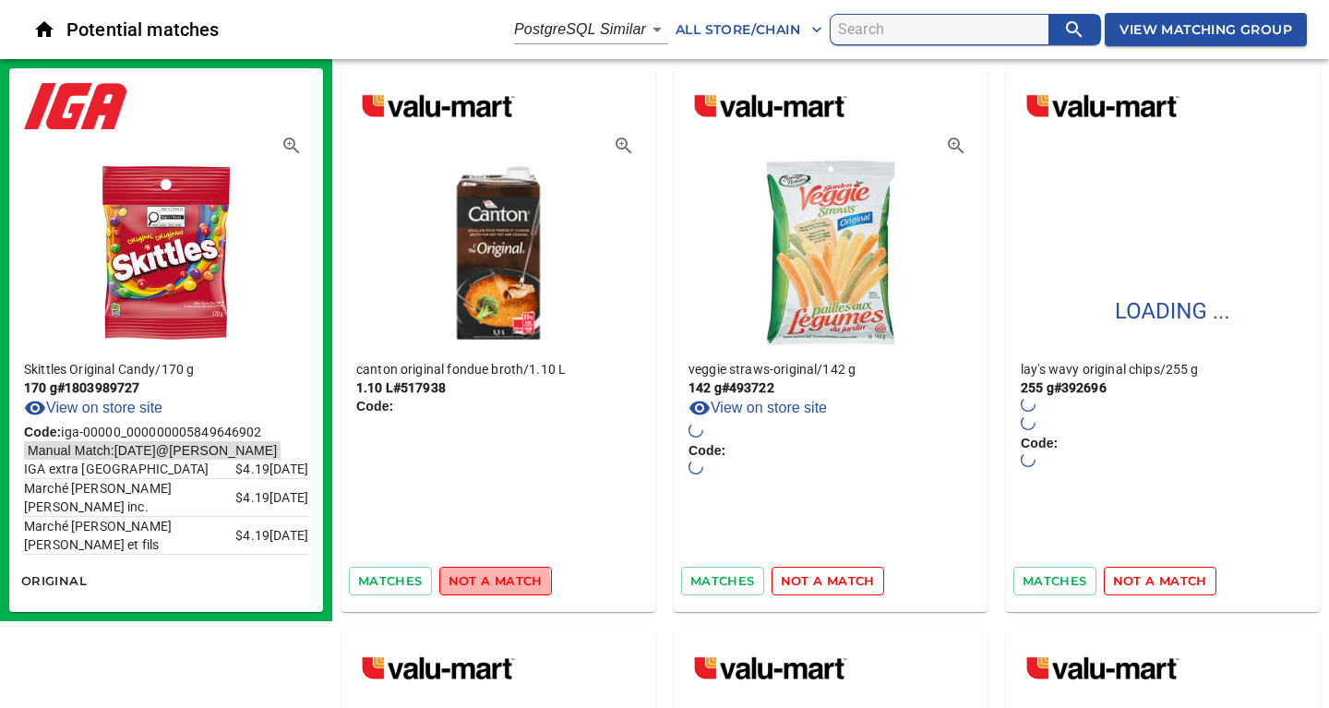
click at [483, 584] on span "not a match" at bounding box center [495, 580] width 94 height 21
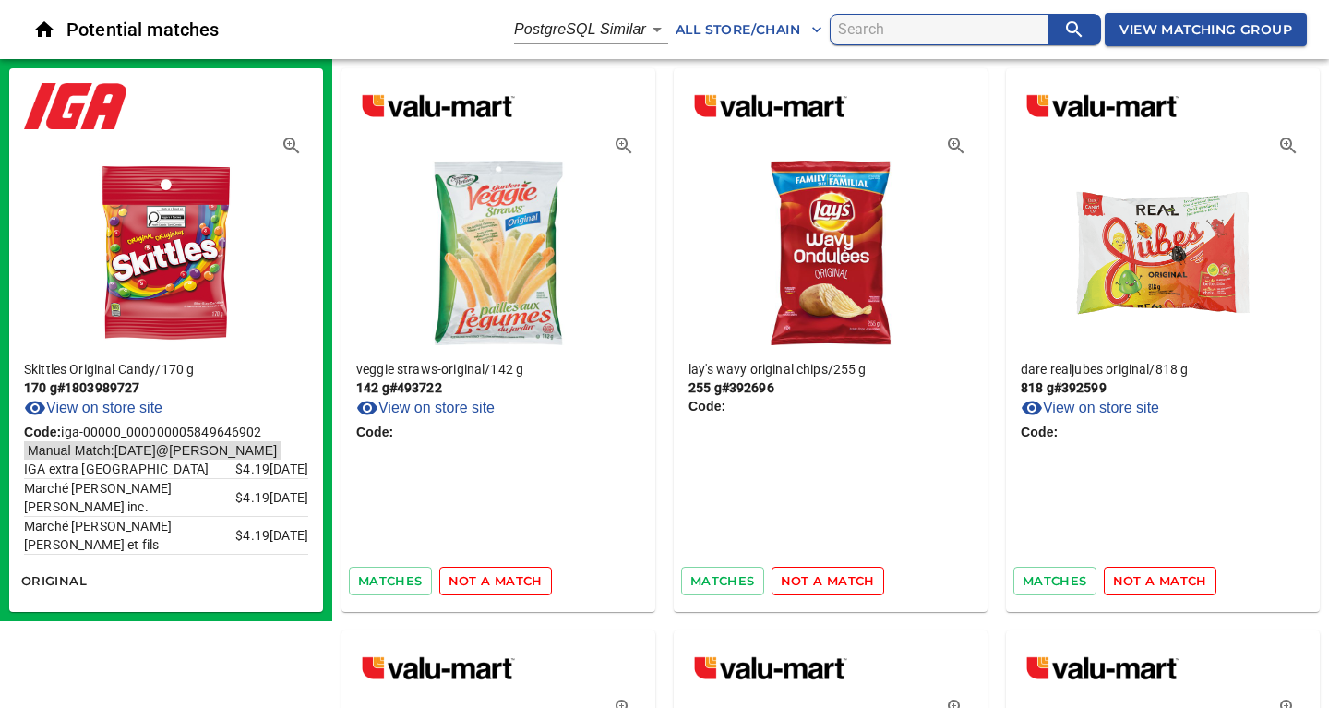
click at [518, 582] on span "not a match" at bounding box center [495, 580] width 94 height 21
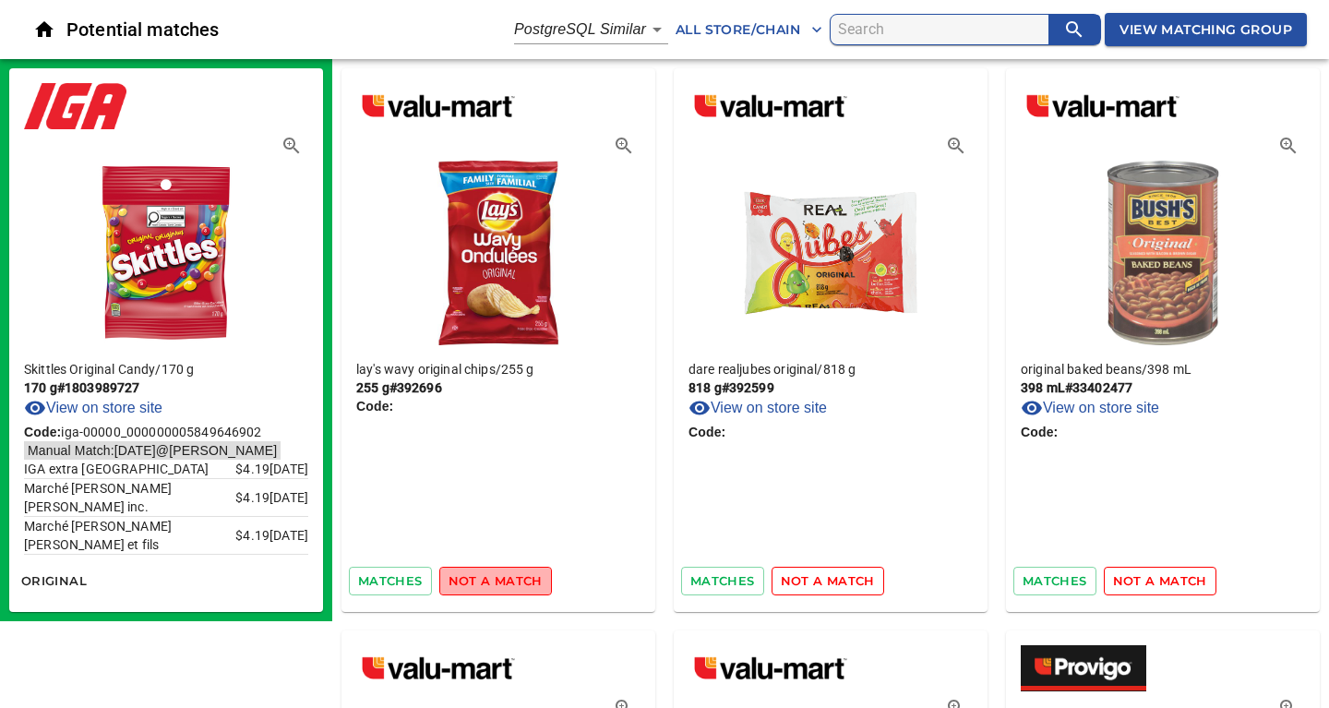
click at [518, 582] on span "not a match" at bounding box center [495, 580] width 94 height 21
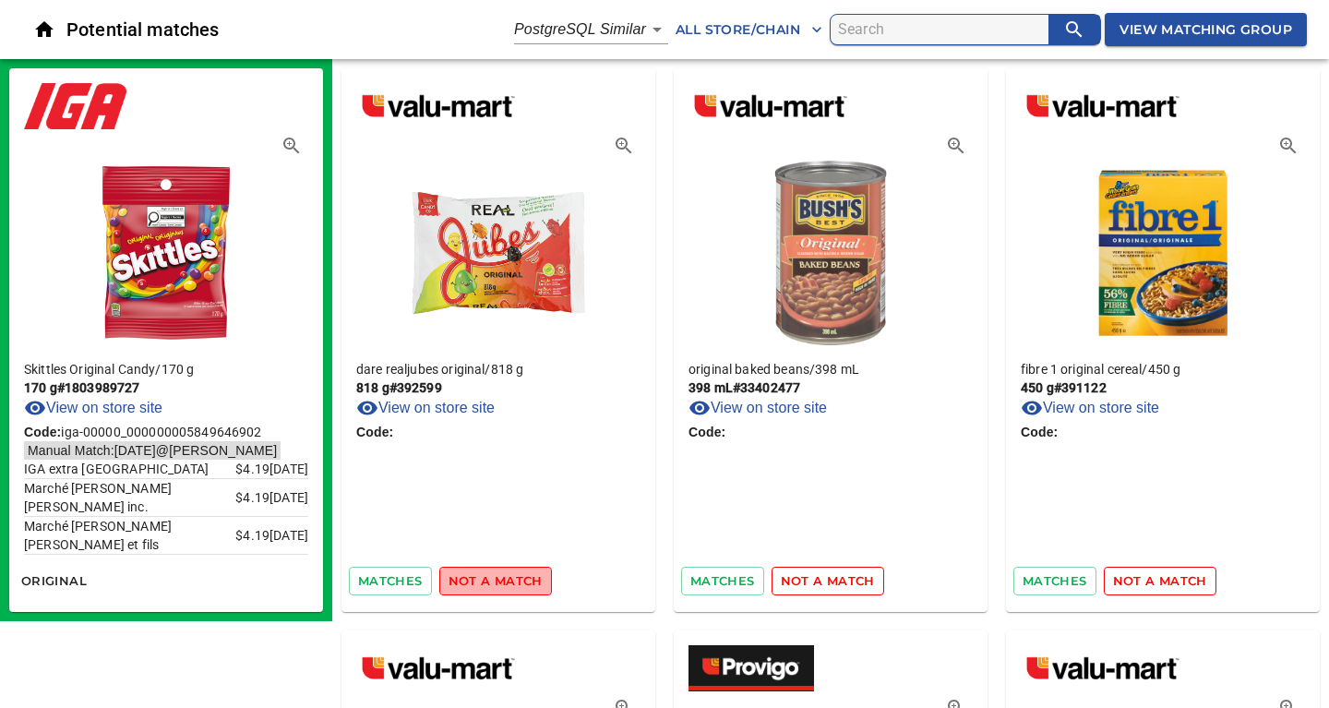
click at [518, 582] on span "not a match" at bounding box center [495, 580] width 94 height 21
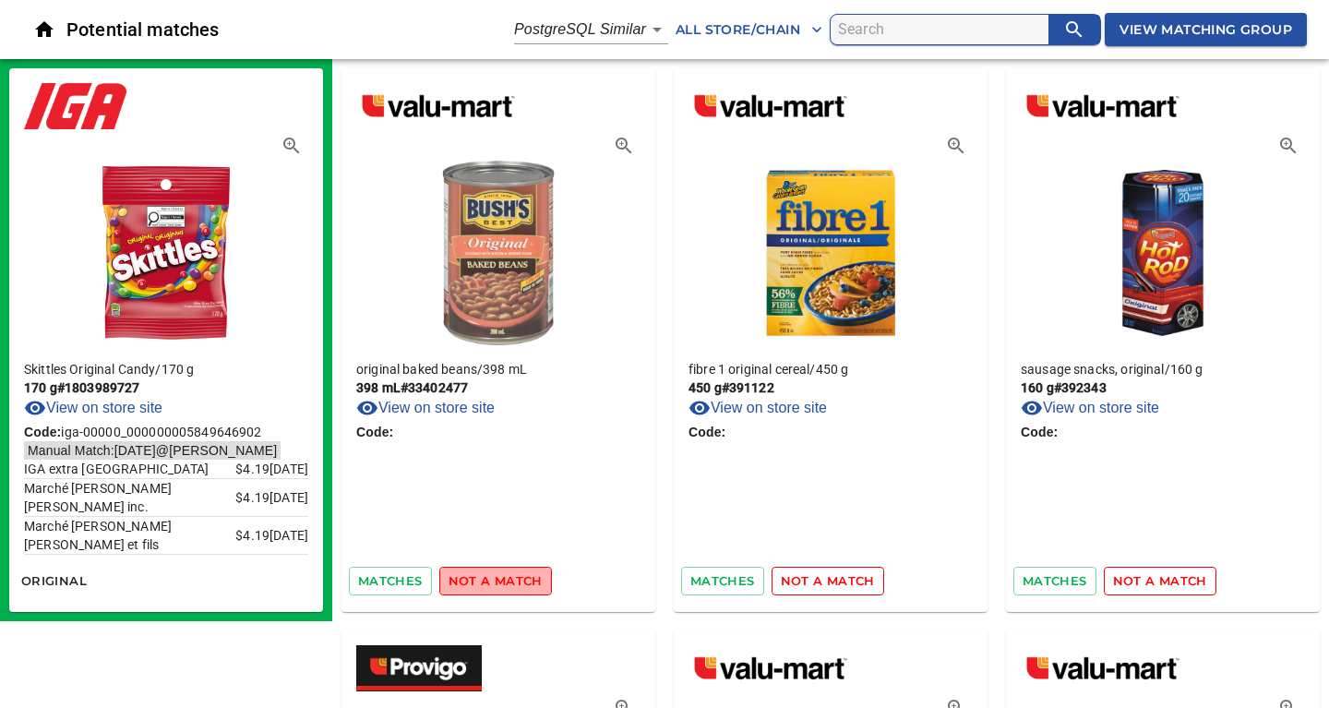
click at [518, 582] on span "not a match" at bounding box center [495, 580] width 94 height 21
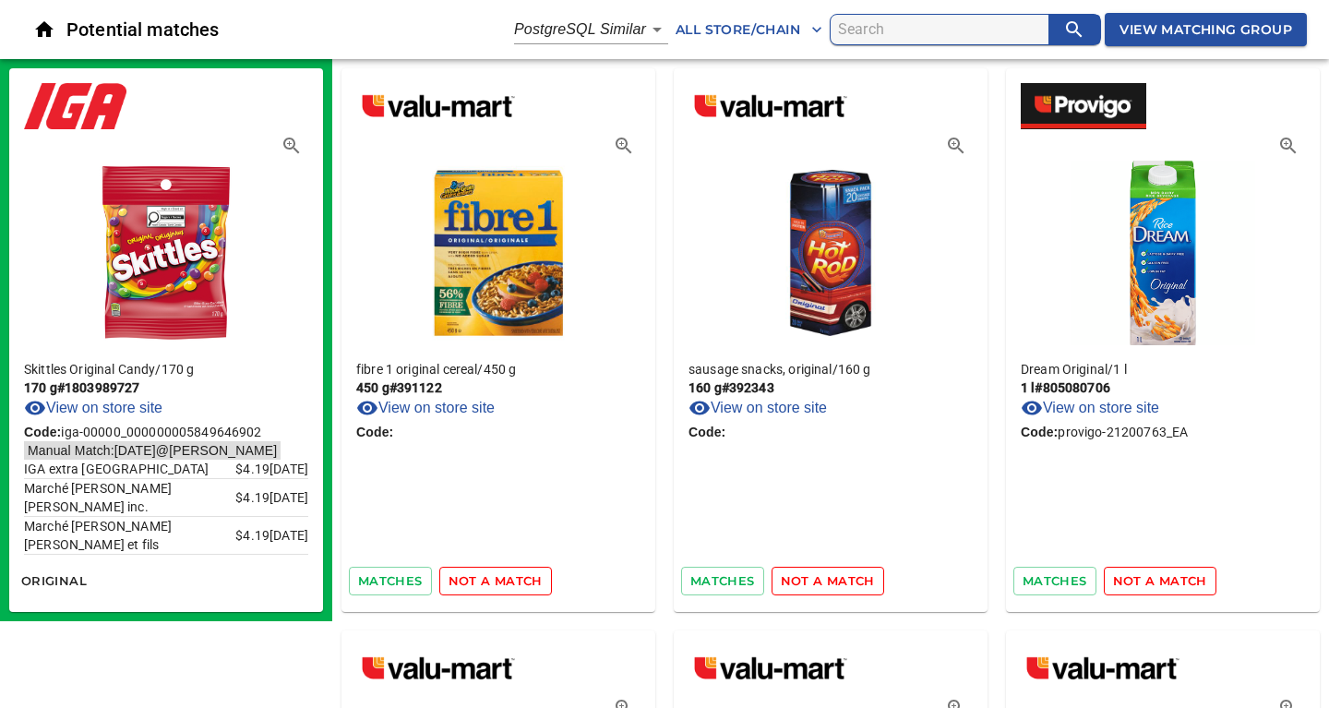
click at [518, 582] on span "not a match" at bounding box center [495, 580] width 94 height 21
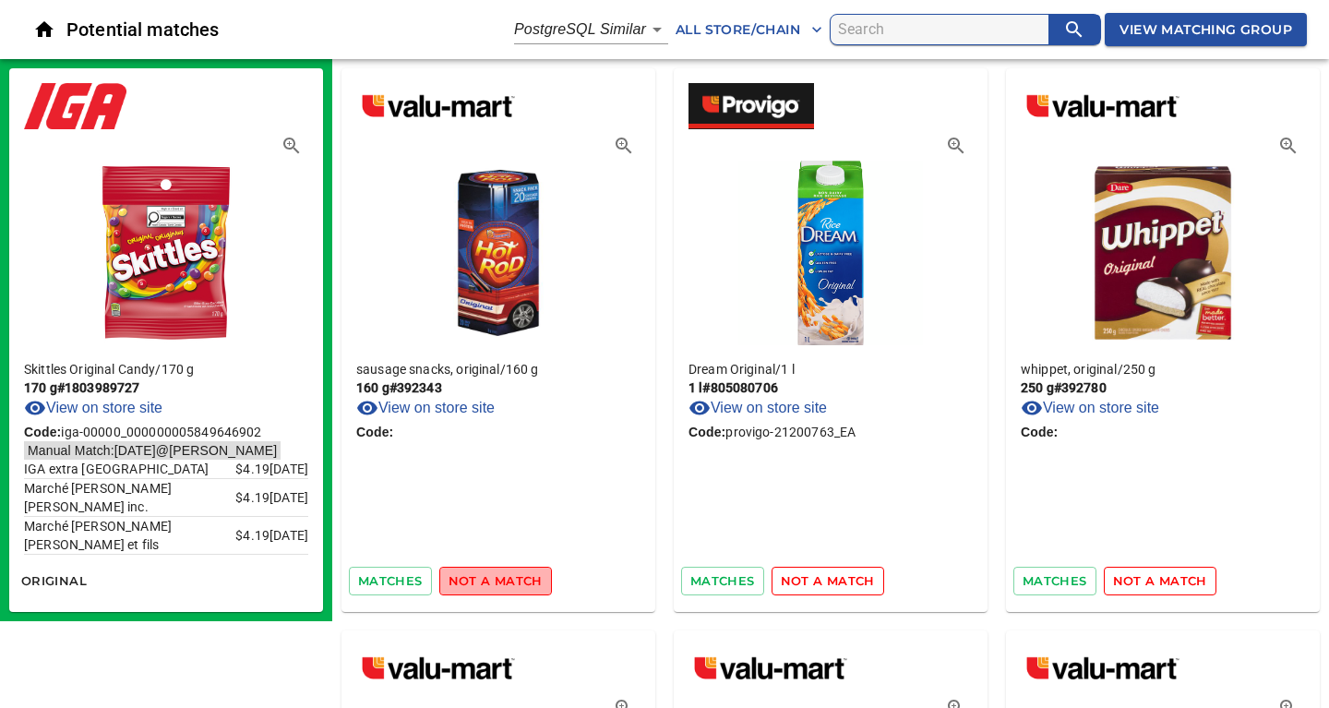
click at [518, 582] on span "not a match" at bounding box center [495, 580] width 94 height 21
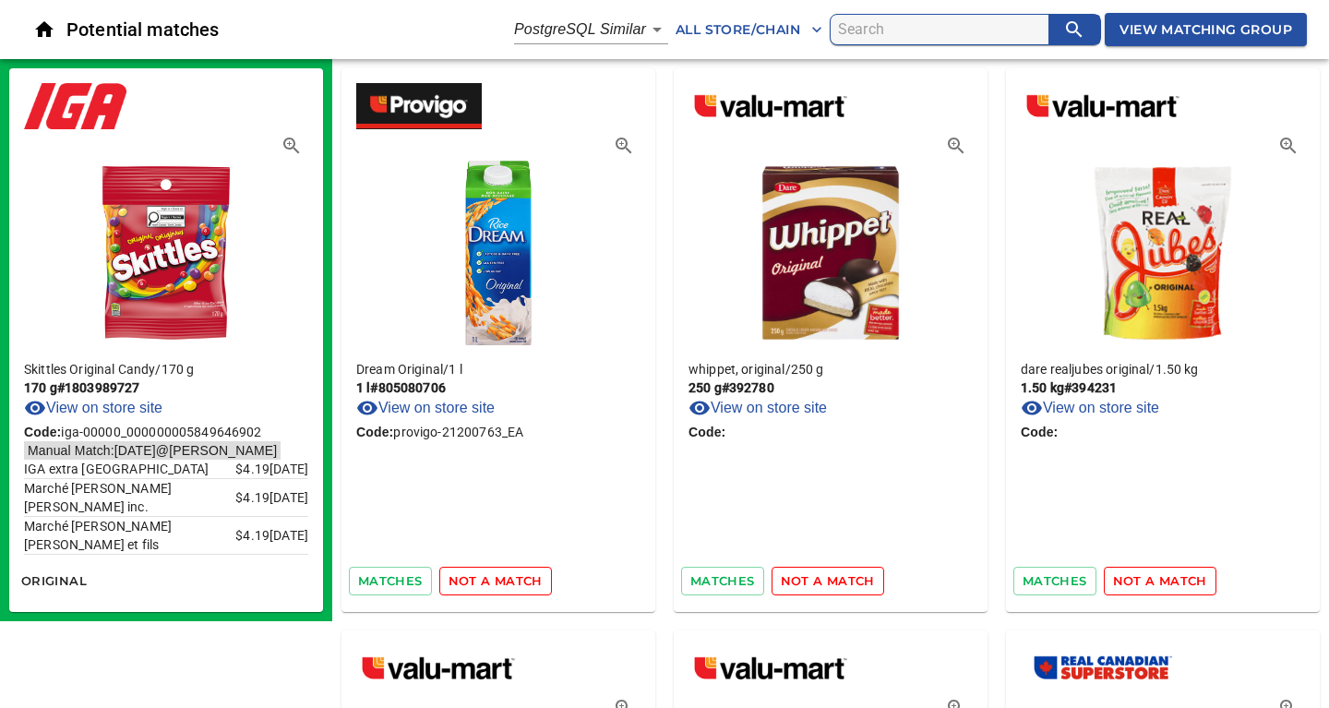
click at [518, 582] on span "not a match" at bounding box center [495, 580] width 94 height 21
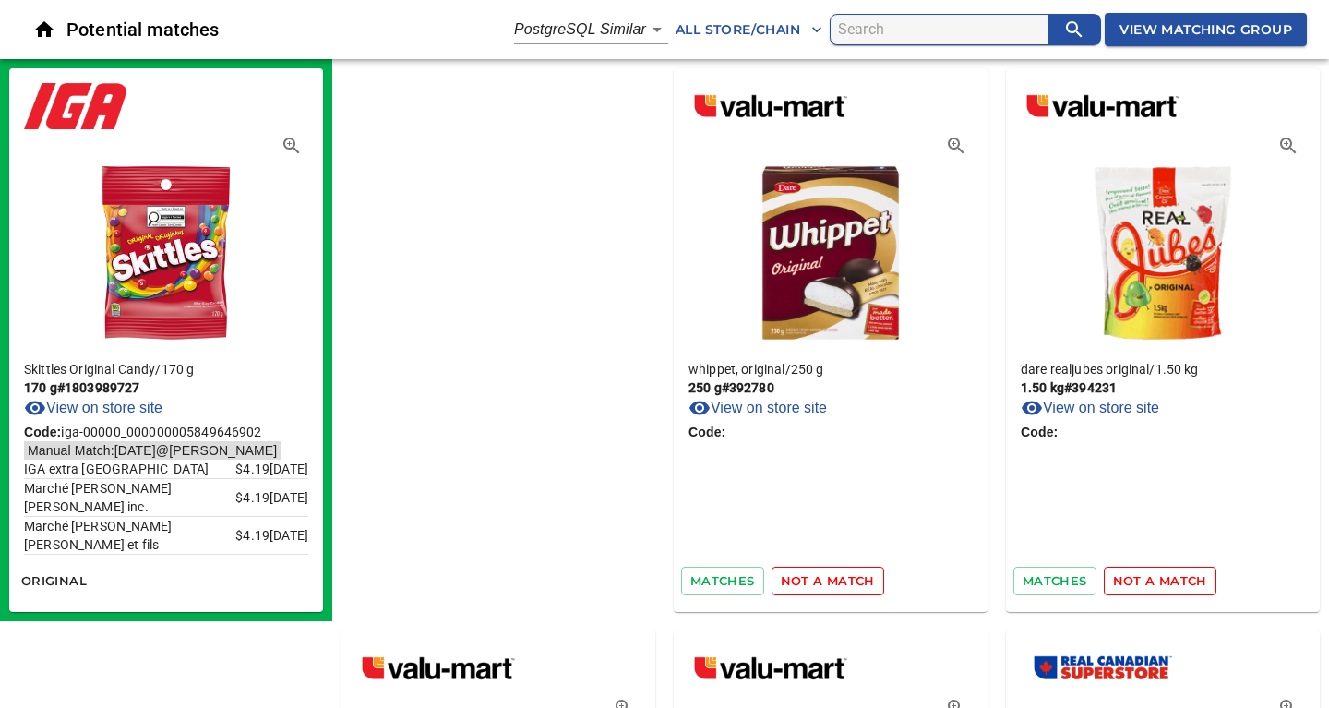
click at [781, 582] on span "not a match" at bounding box center [828, 580] width 94 height 21
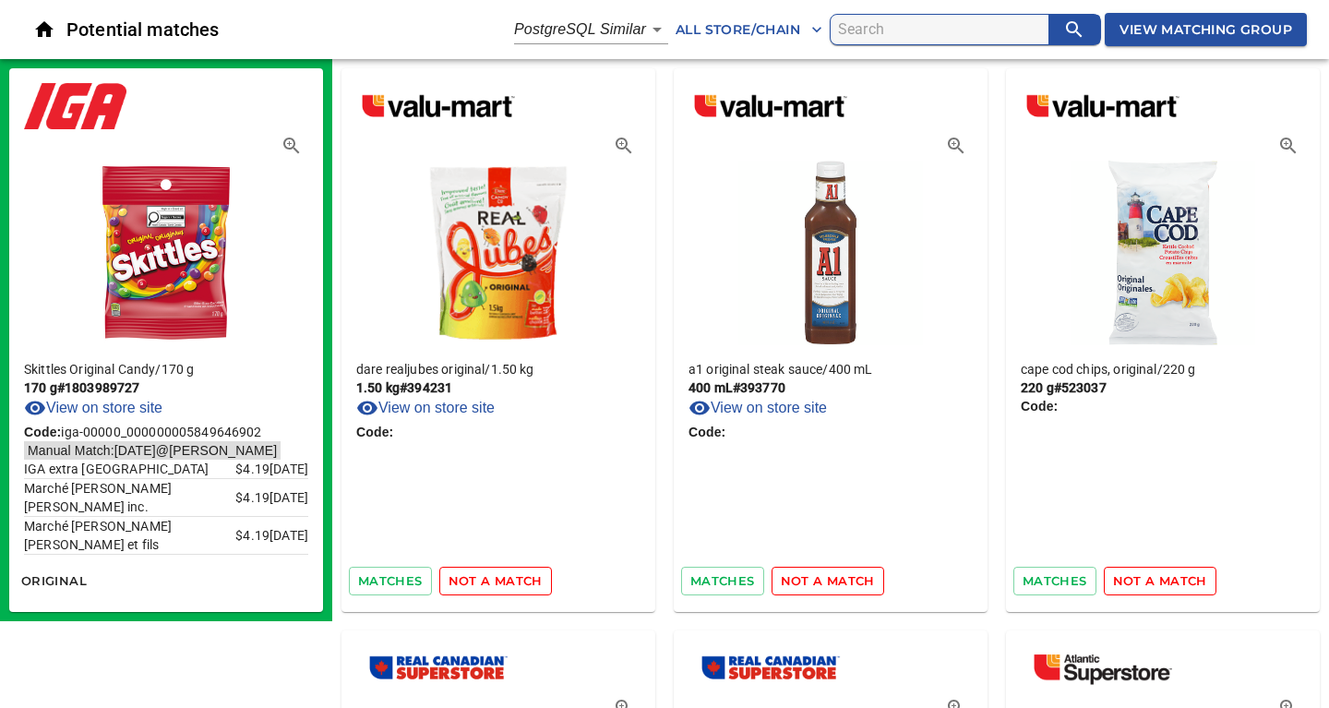
click at [518, 582] on span "not a match" at bounding box center [495, 580] width 94 height 21
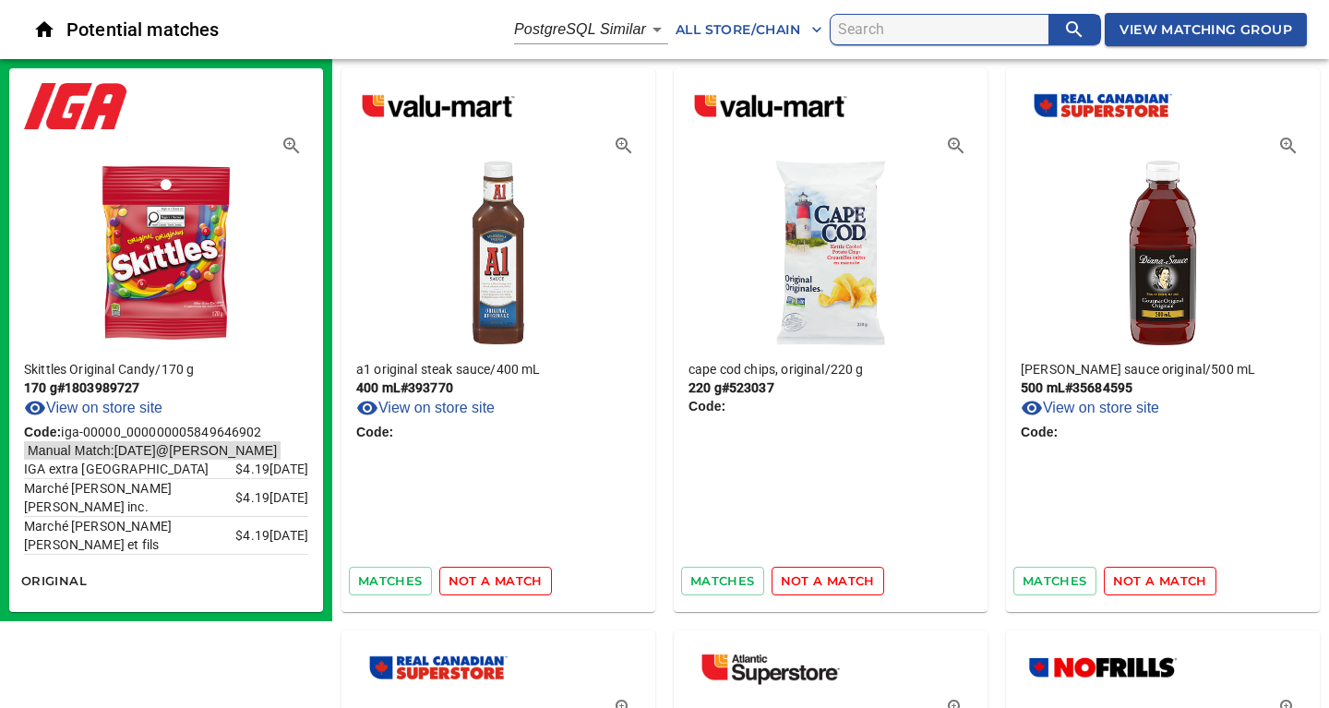
click at [518, 582] on span "not a match" at bounding box center [495, 580] width 94 height 21
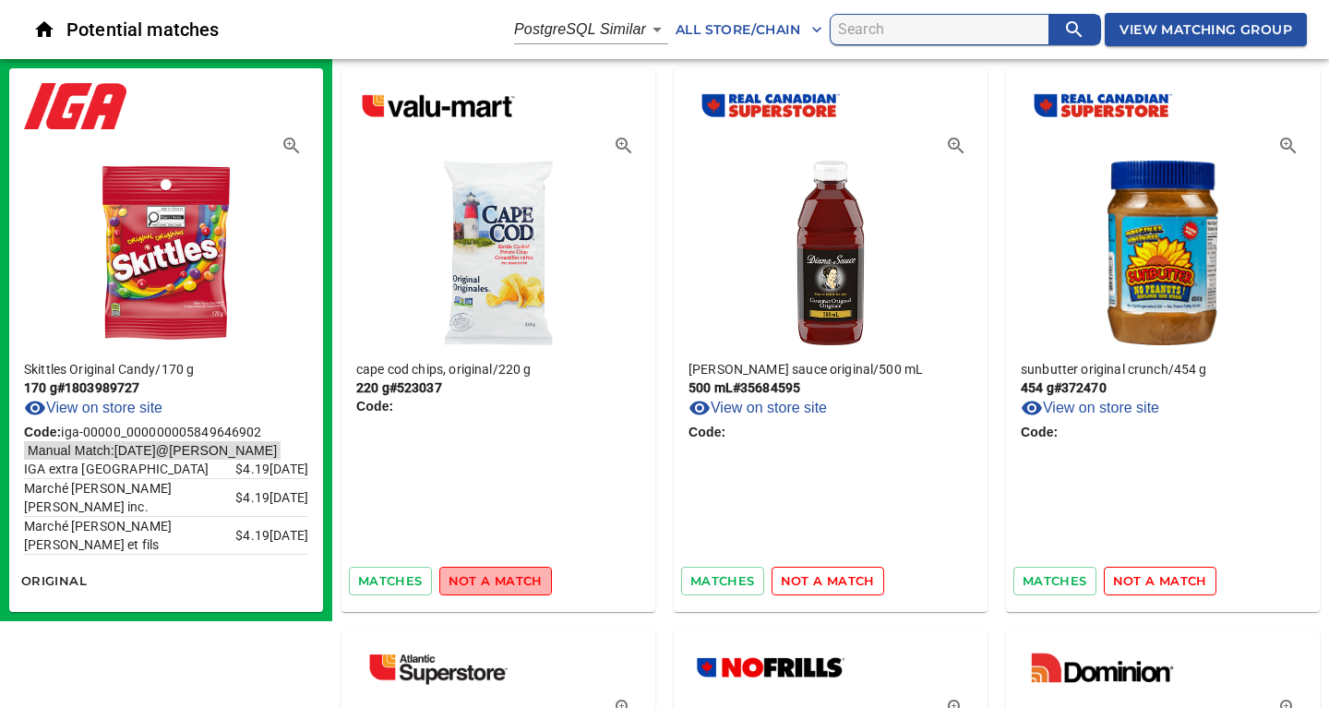
click at [518, 582] on span "not a match" at bounding box center [495, 580] width 94 height 21
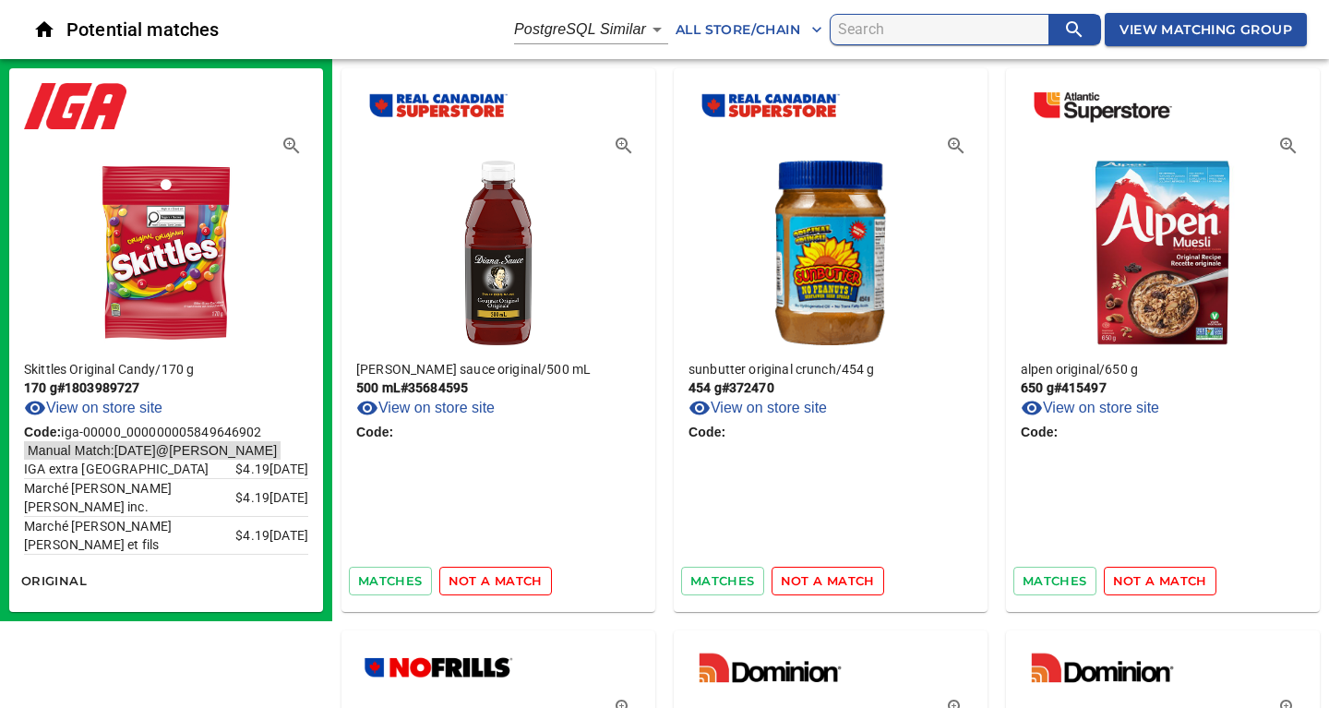
click at [518, 582] on span "not a match" at bounding box center [495, 580] width 94 height 21
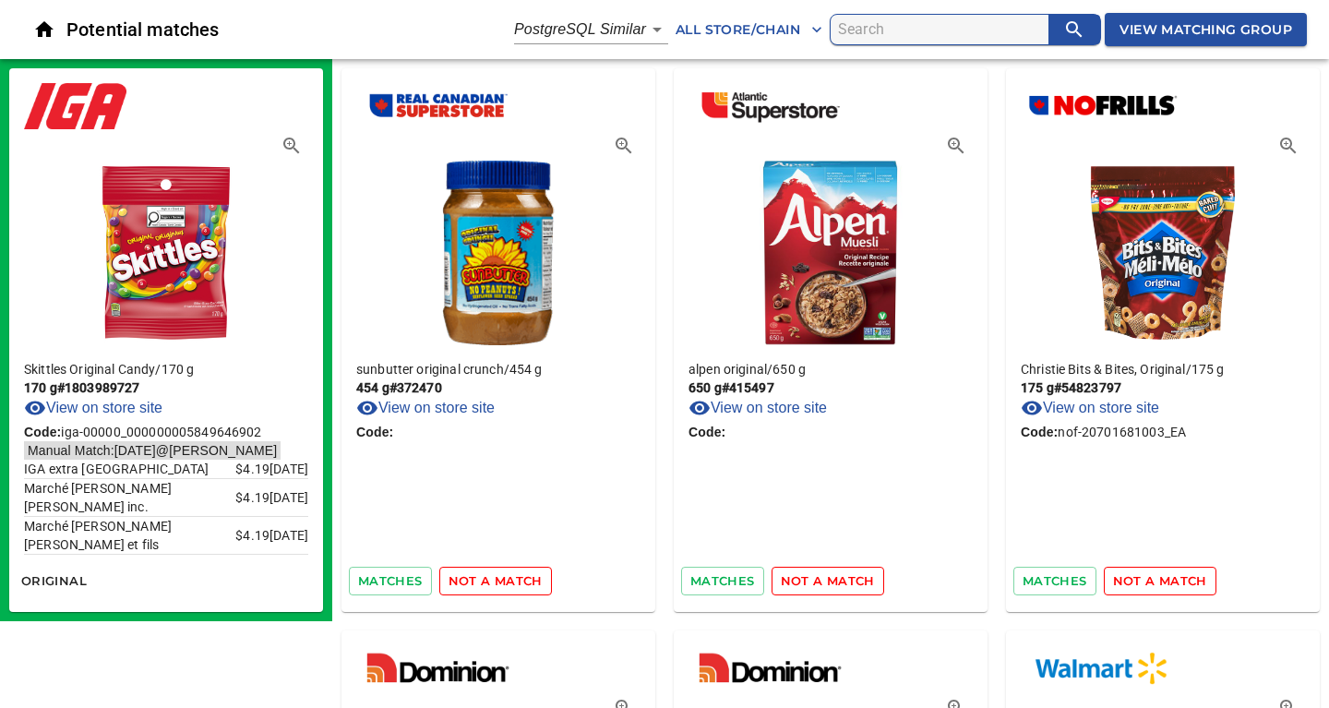
click at [518, 582] on span "not a match" at bounding box center [495, 580] width 94 height 21
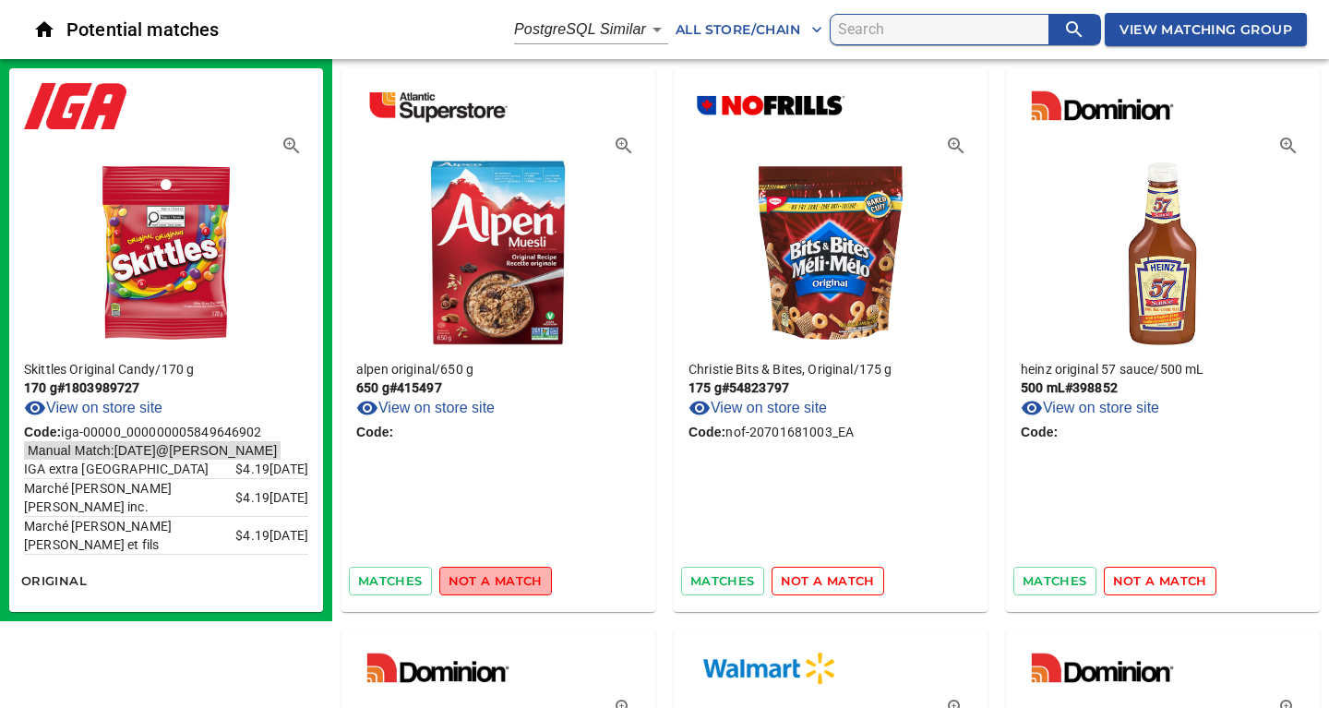
click at [518, 582] on span "not a match" at bounding box center [495, 580] width 94 height 21
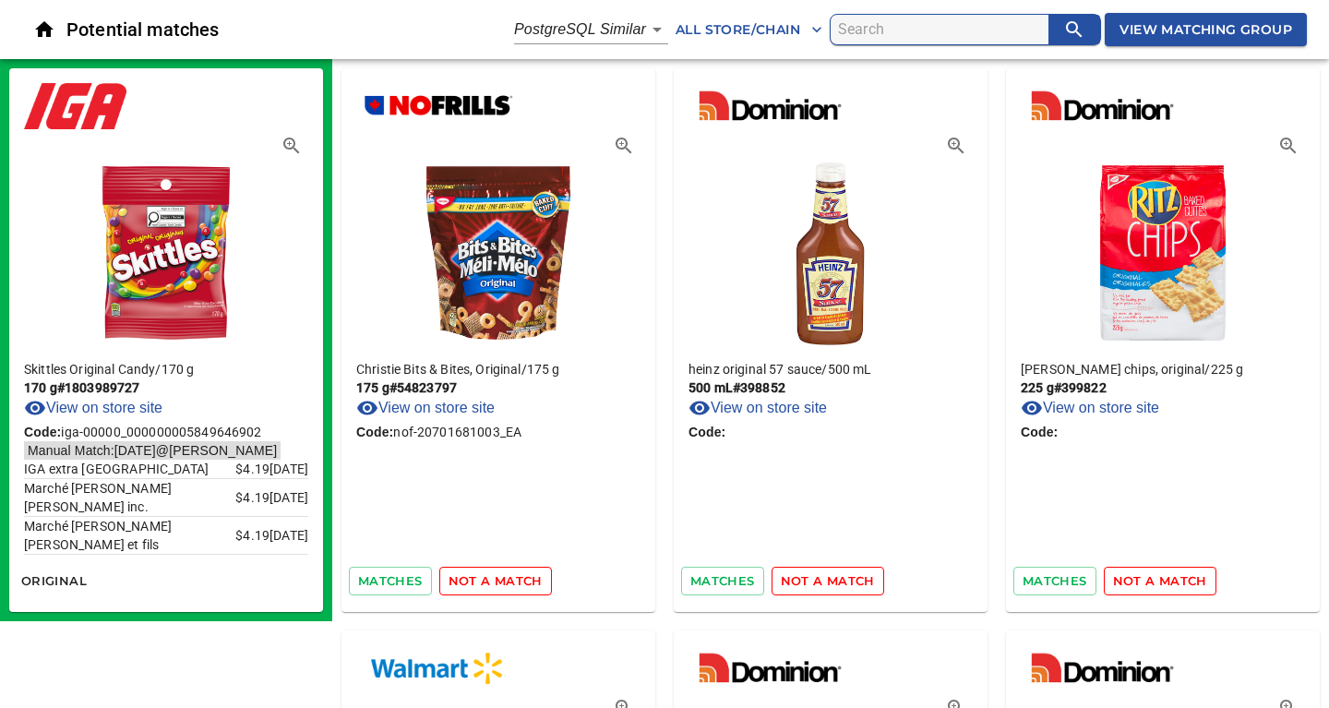
click at [518, 582] on span "not a match" at bounding box center [495, 580] width 94 height 21
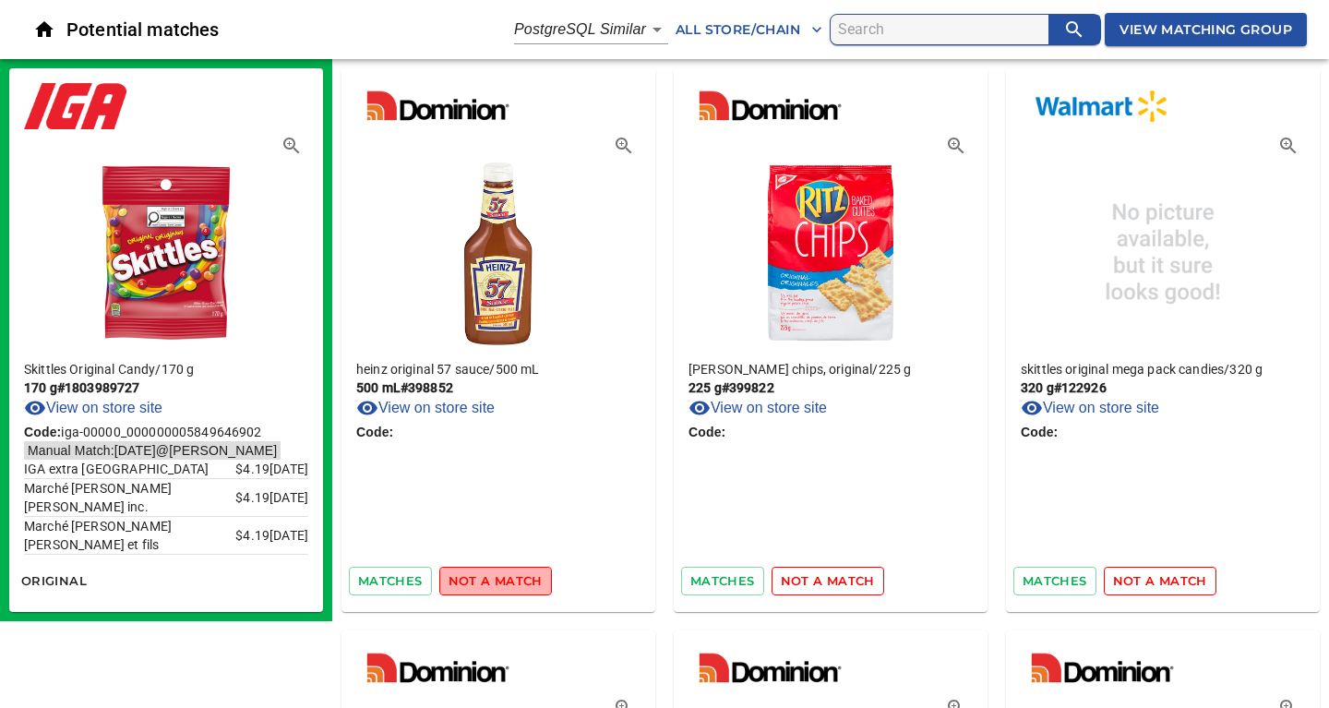
click at [518, 582] on span "not a match" at bounding box center [495, 580] width 94 height 21
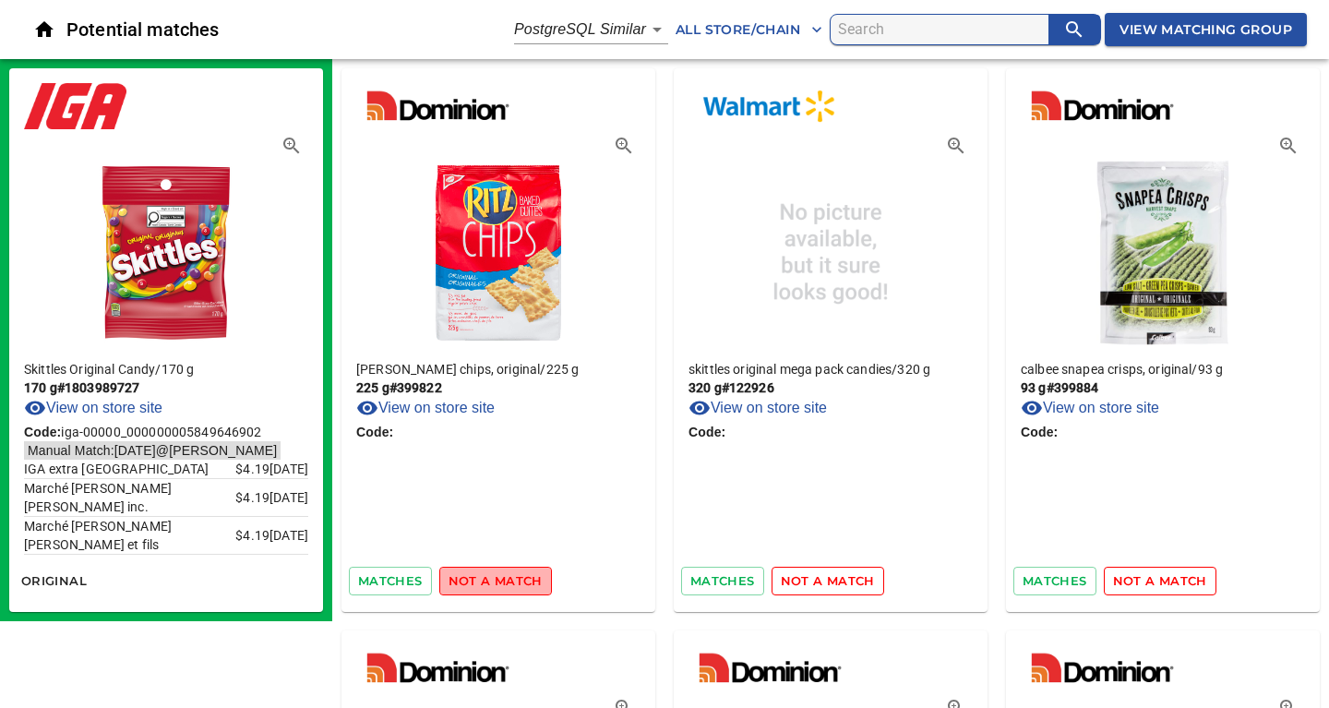
click at [518, 582] on span "not a match" at bounding box center [495, 580] width 94 height 21
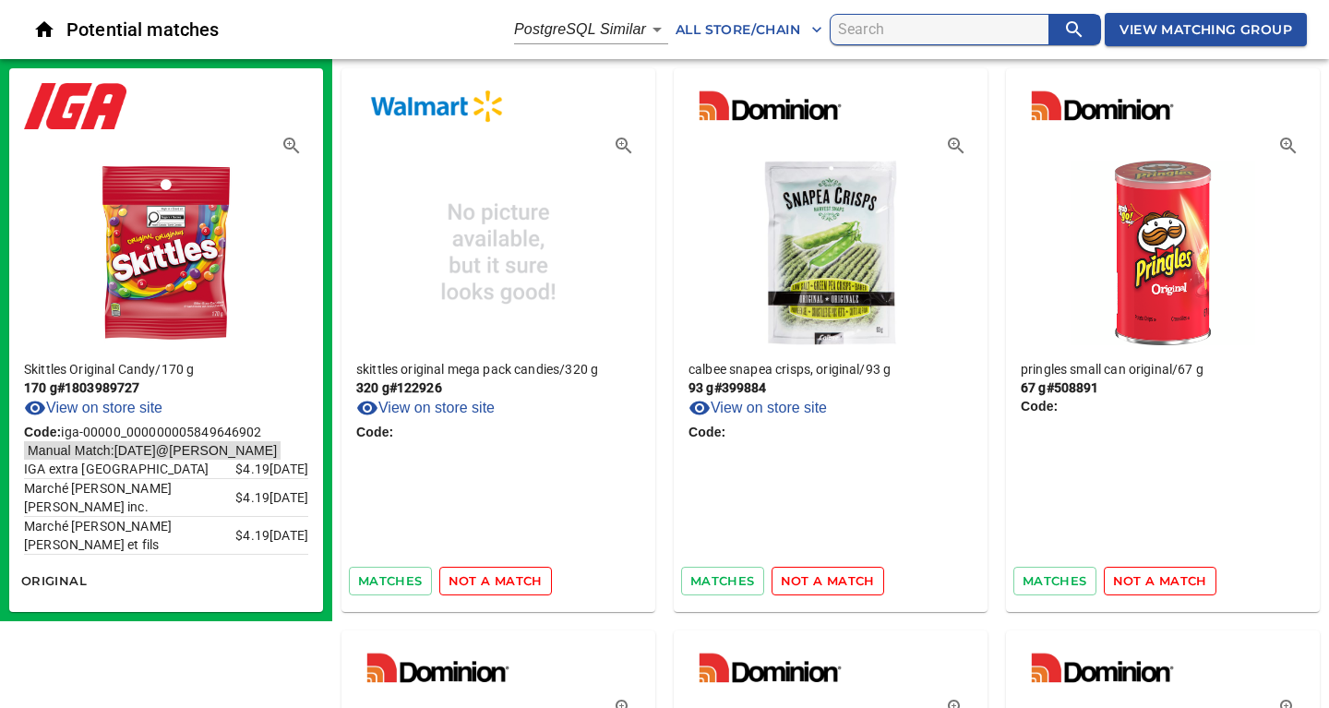
click at [518, 582] on span "not a match" at bounding box center [495, 580] width 94 height 21
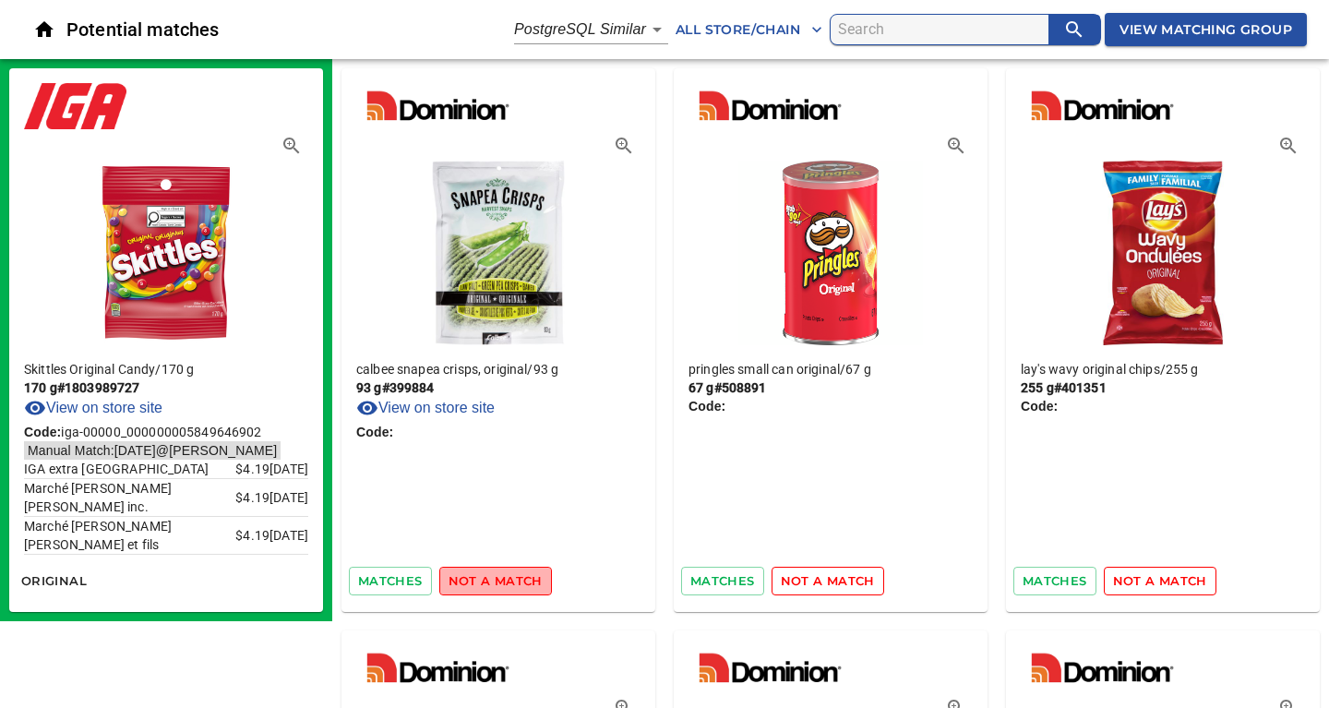
click at [518, 582] on span "not a match" at bounding box center [495, 580] width 94 height 21
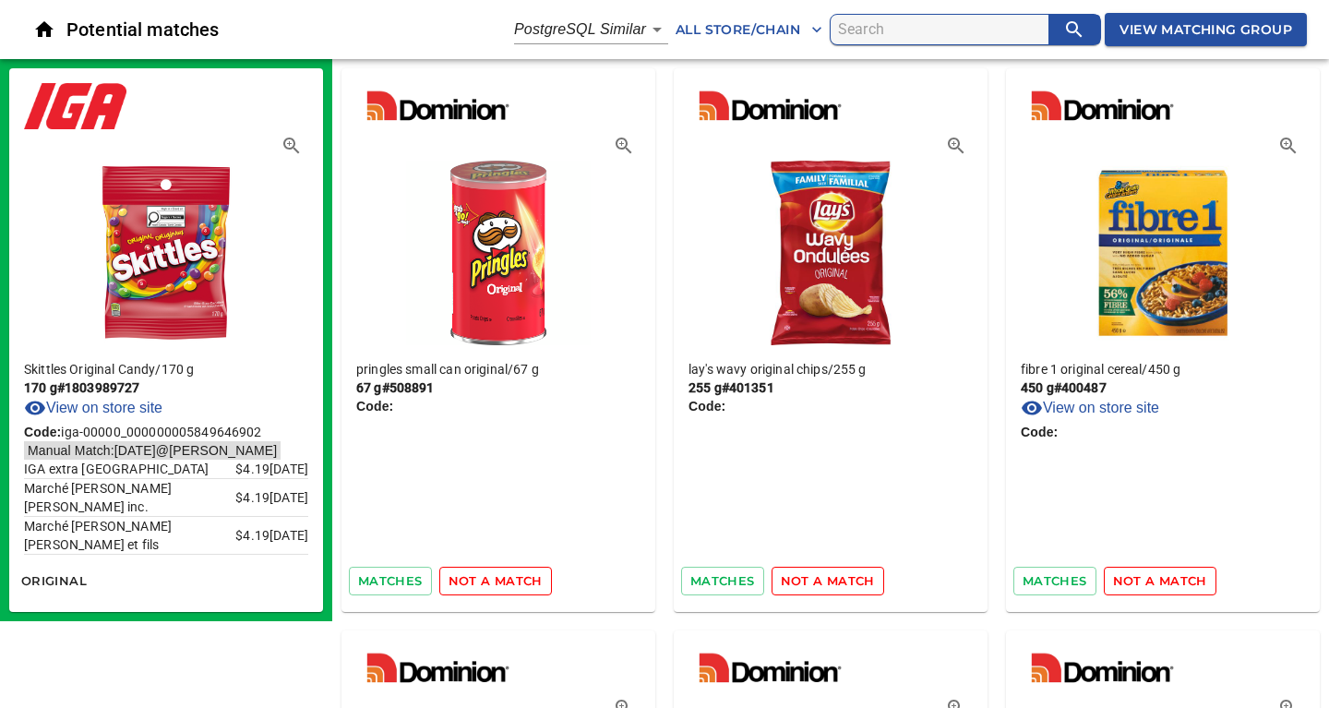
click at [518, 582] on span "not a match" at bounding box center [495, 580] width 94 height 21
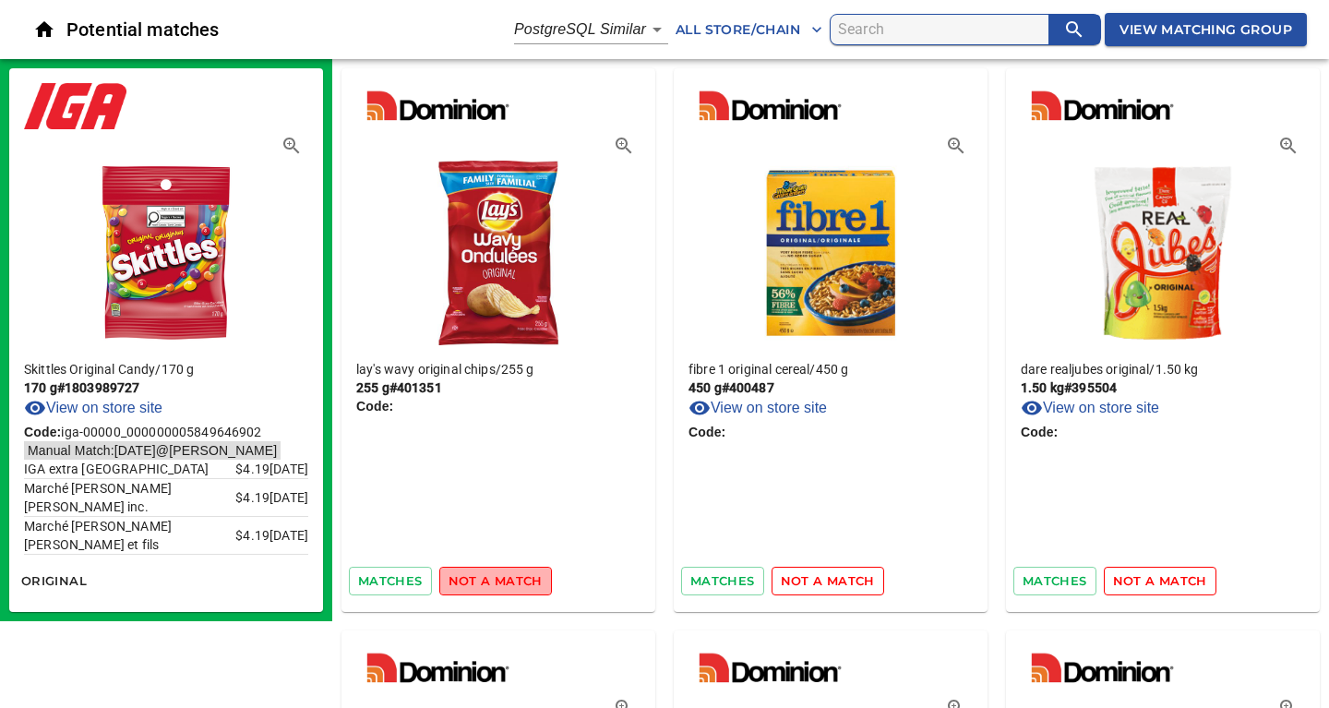
click at [518, 582] on span "not a match" at bounding box center [495, 580] width 94 height 21
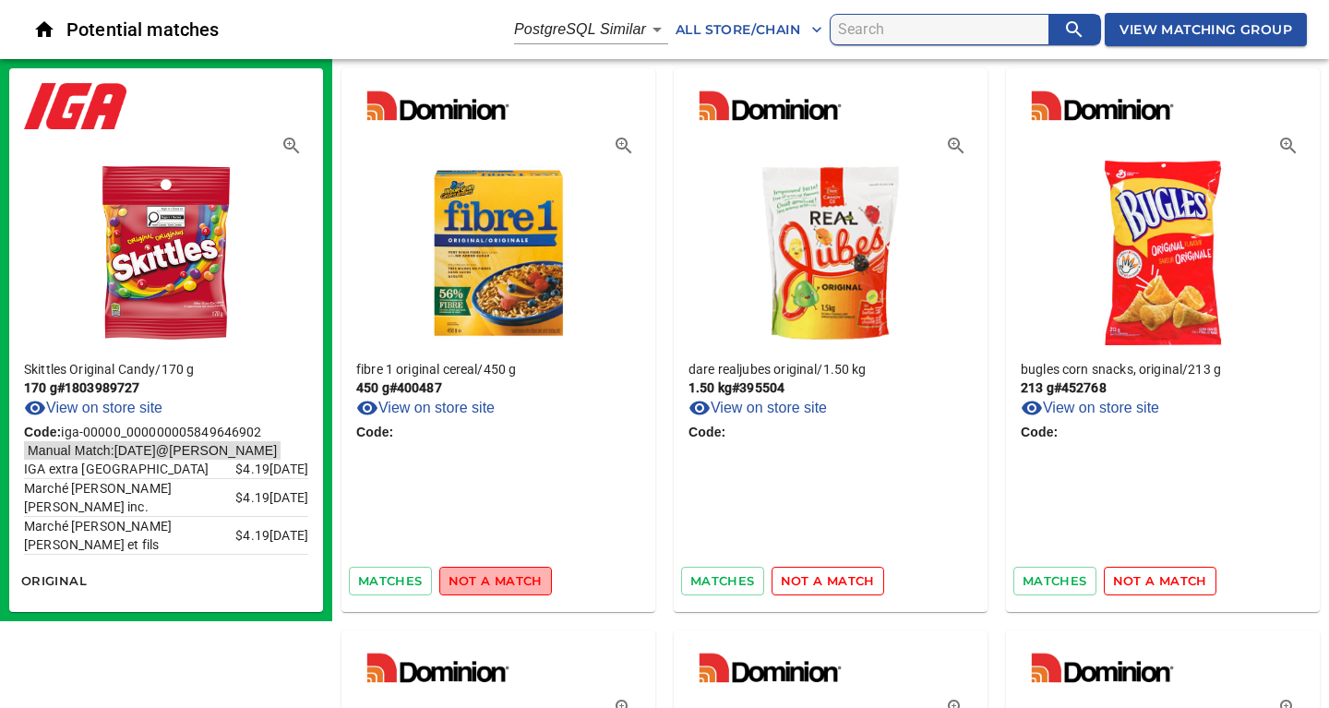
click at [518, 582] on span "not a match" at bounding box center [495, 580] width 94 height 21
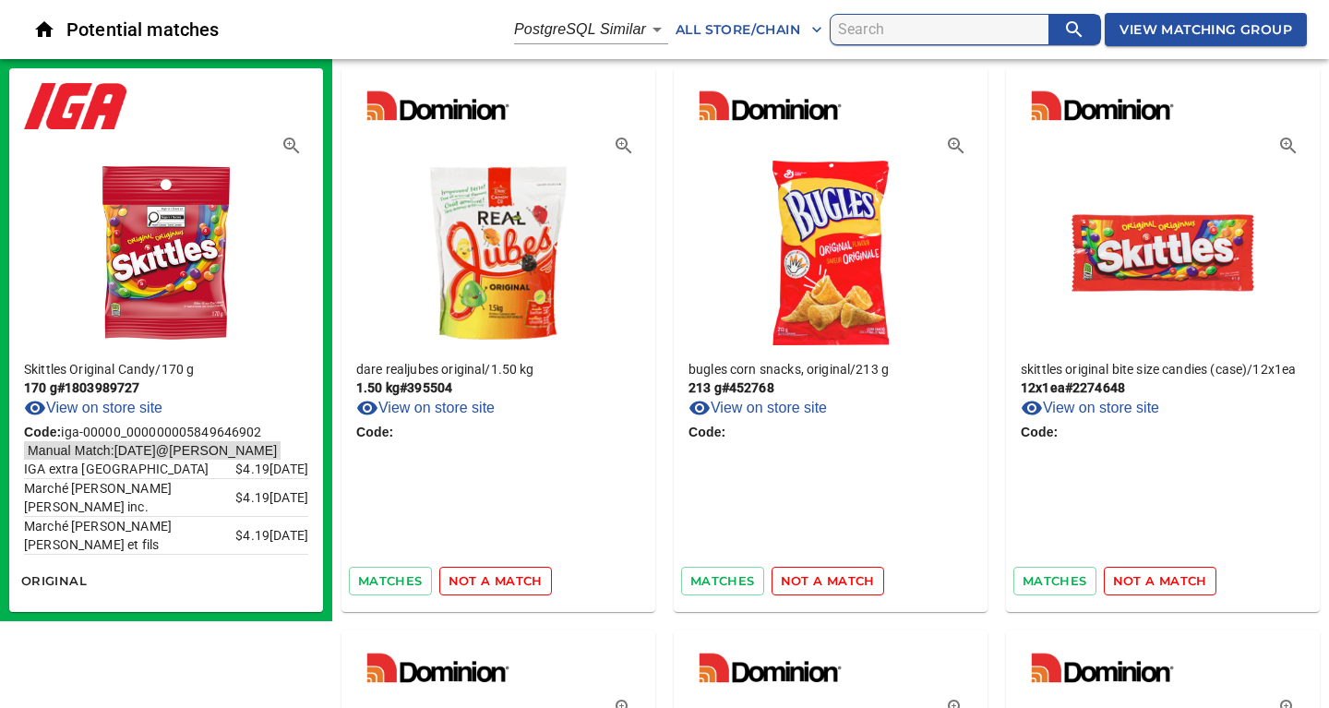
click at [518, 582] on span "not a match" at bounding box center [495, 580] width 94 height 21
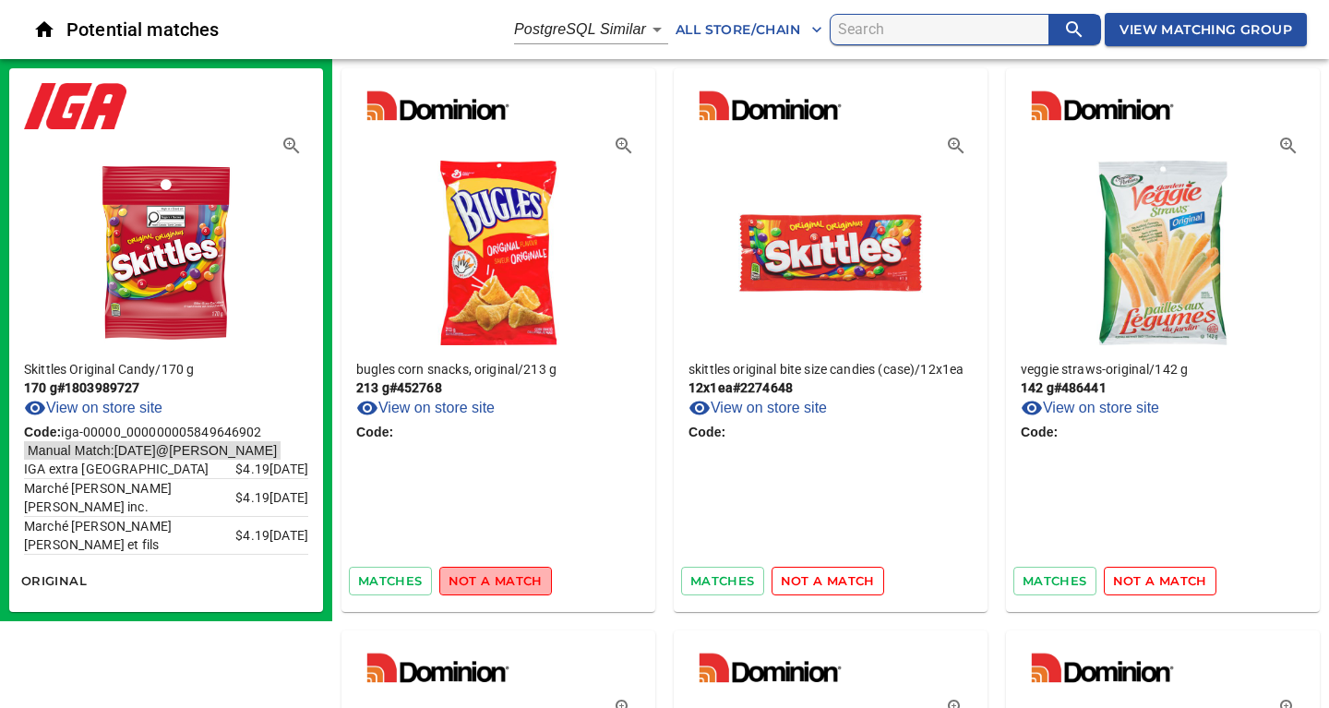
click at [518, 582] on span "not a match" at bounding box center [495, 580] width 94 height 21
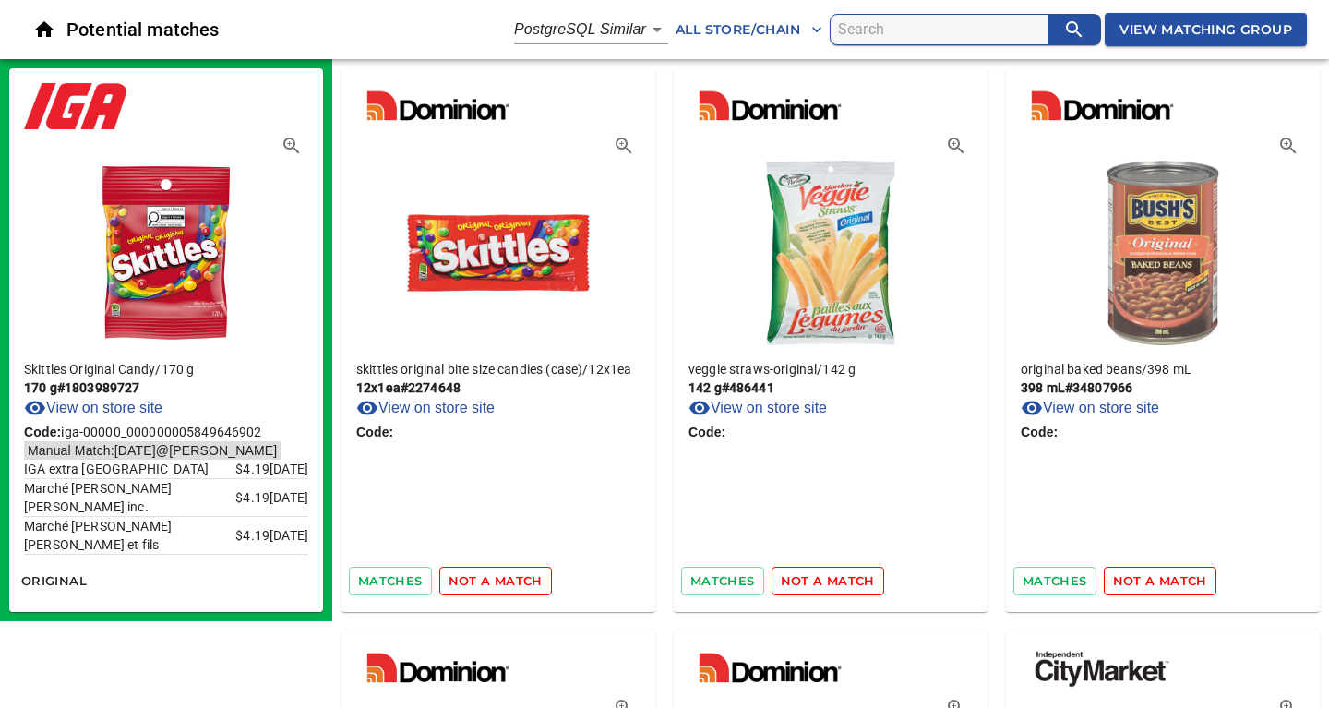
click at [520, 584] on span "not a match" at bounding box center [495, 580] width 94 height 21
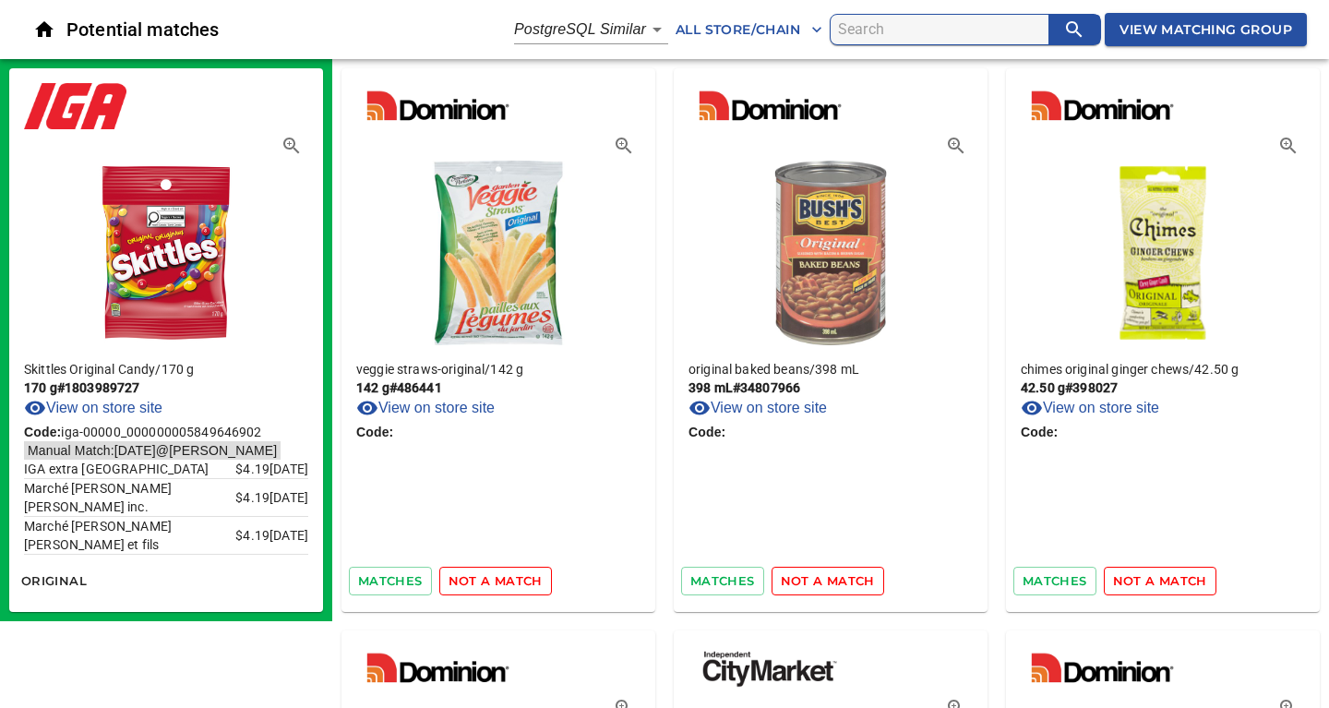
click at [517, 582] on span "not a match" at bounding box center [495, 580] width 94 height 21
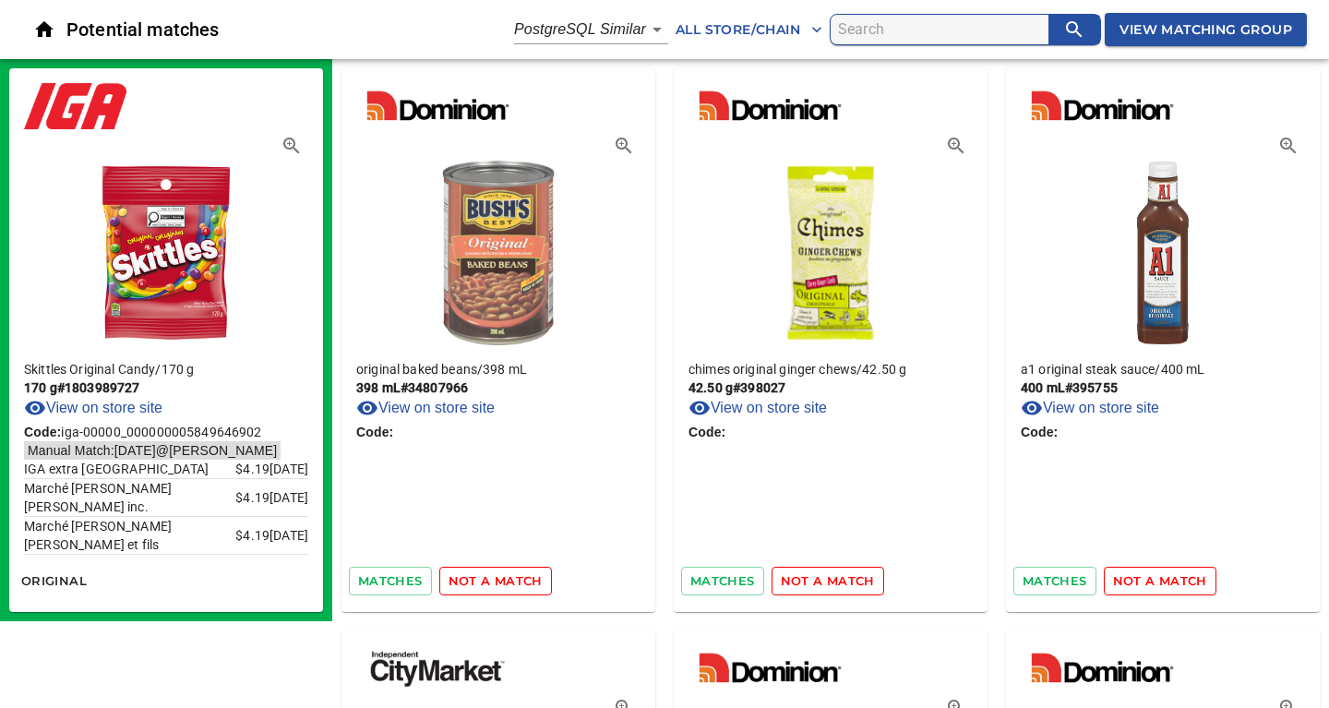
click at [517, 582] on span "not a match" at bounding box center [495, 580] width 94 height 21
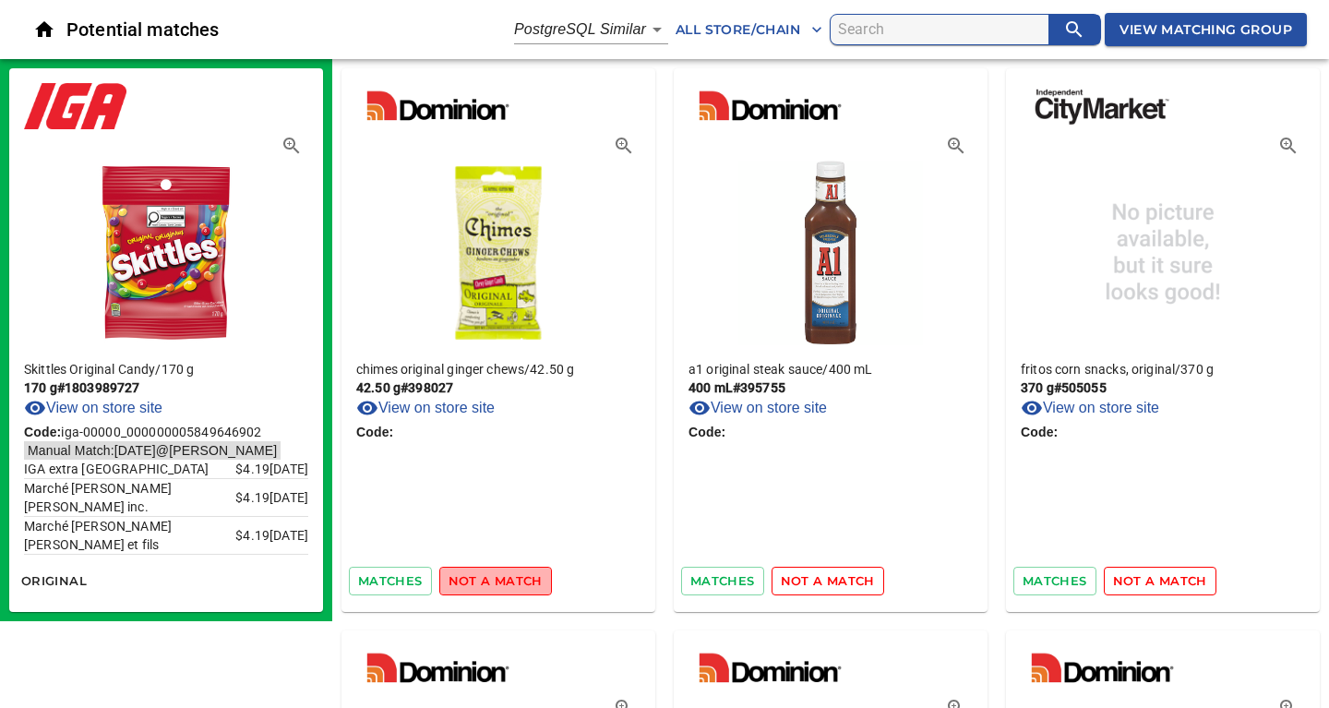
click at [517, 582] on span "not a match" at bounding box center [495, 580] width 94 height 21
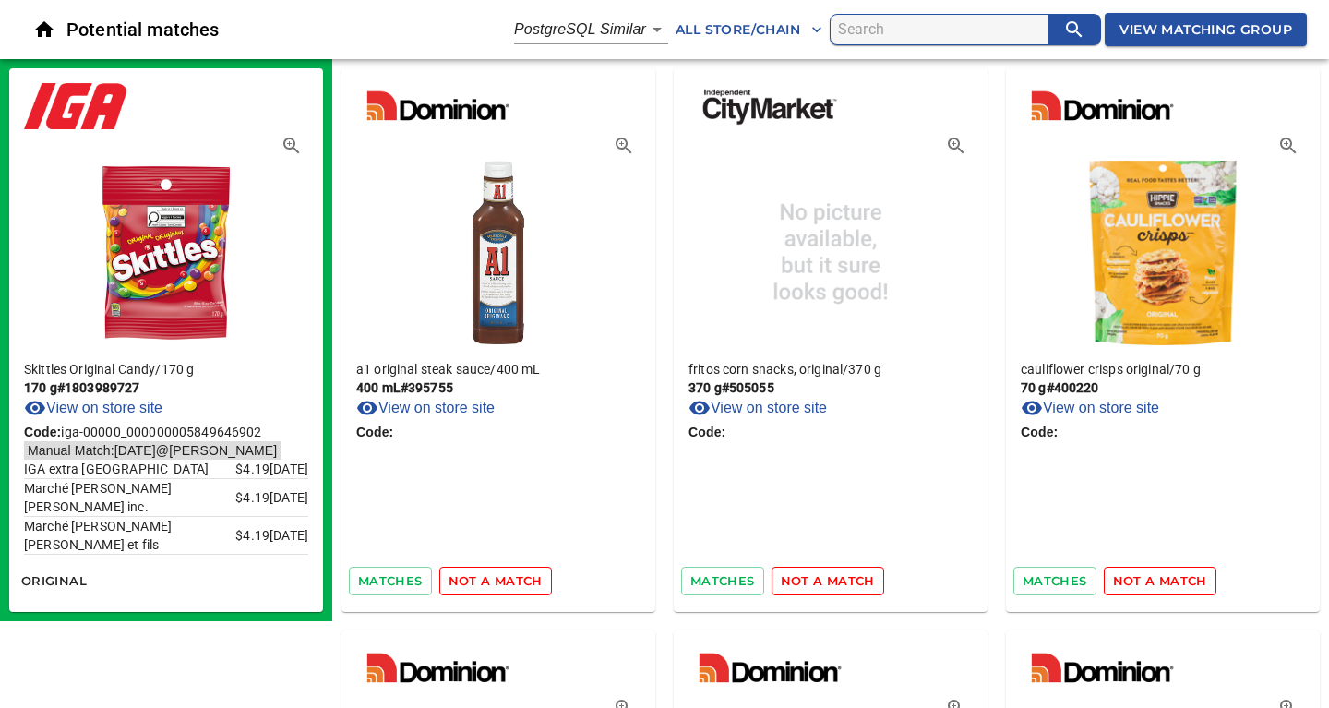
click at [858, 34] on input "search" at bounding box center [943, 30] width 210 height 30
type input "skittles"
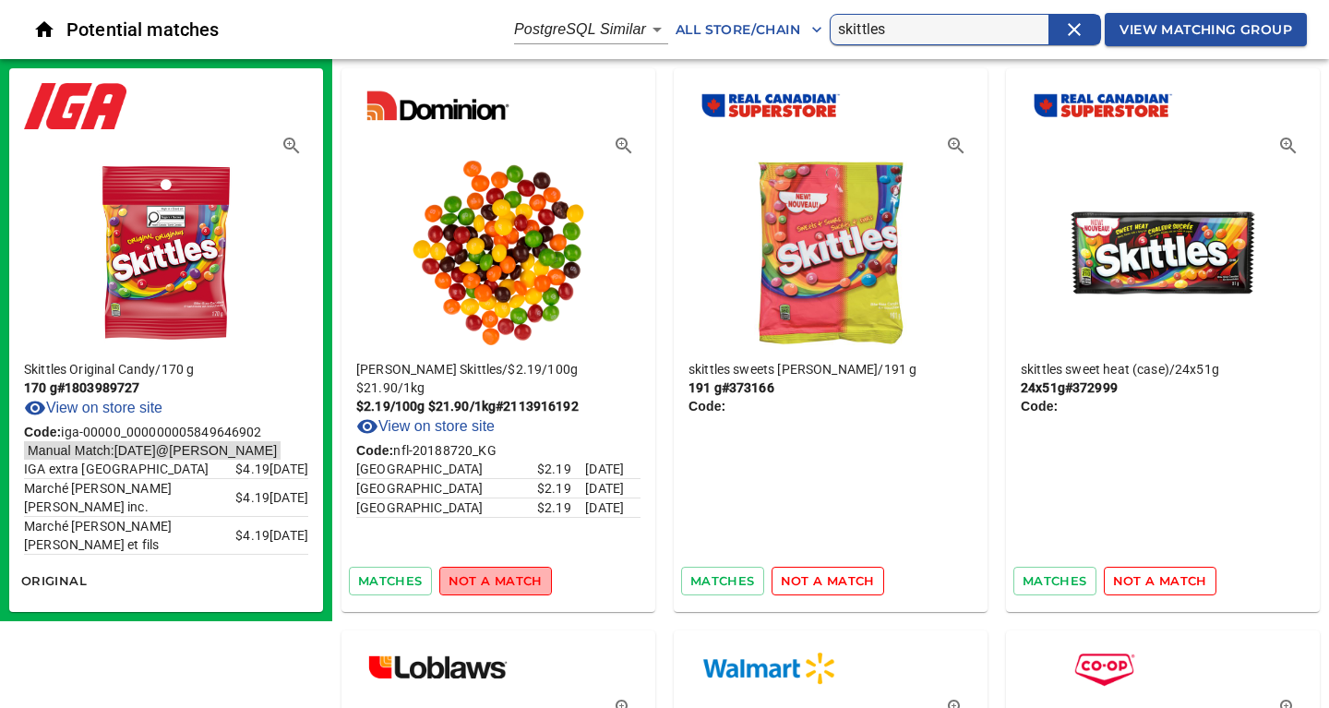
click at [500, 585] on span "not a match" at bounding box center [495, 580] width 94 height 21
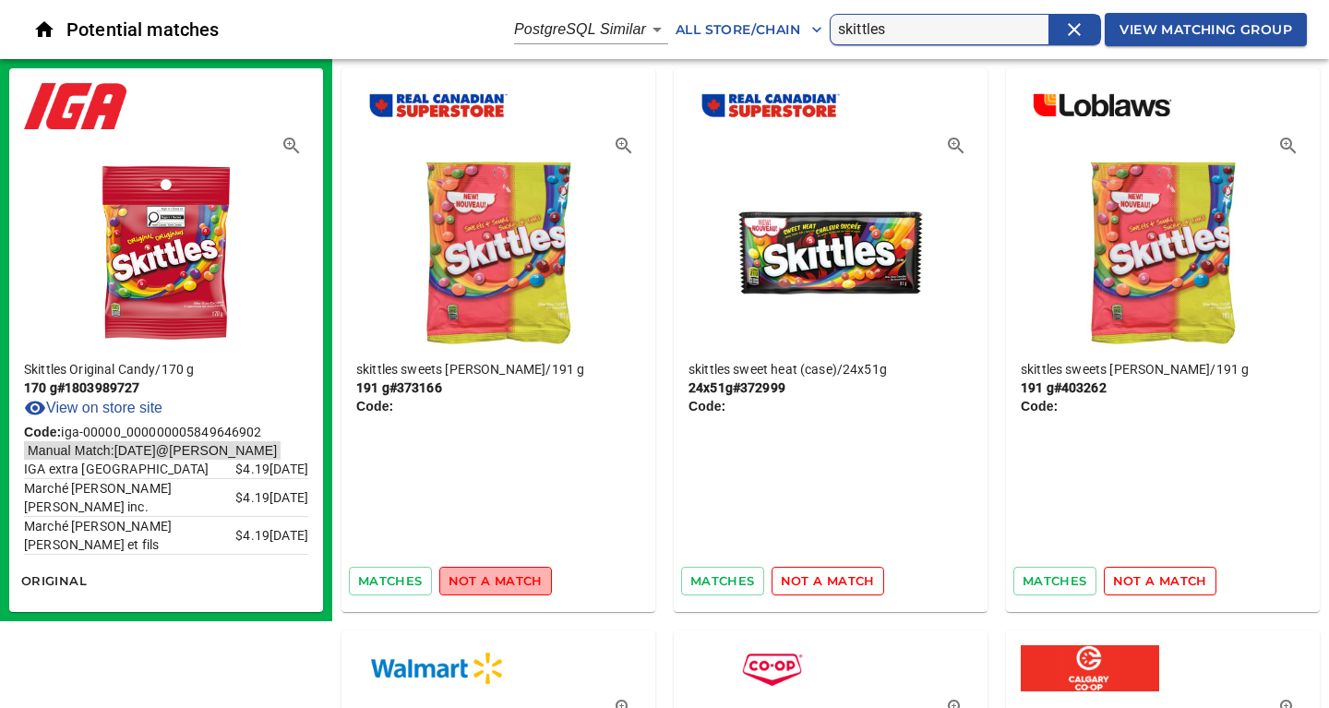
click
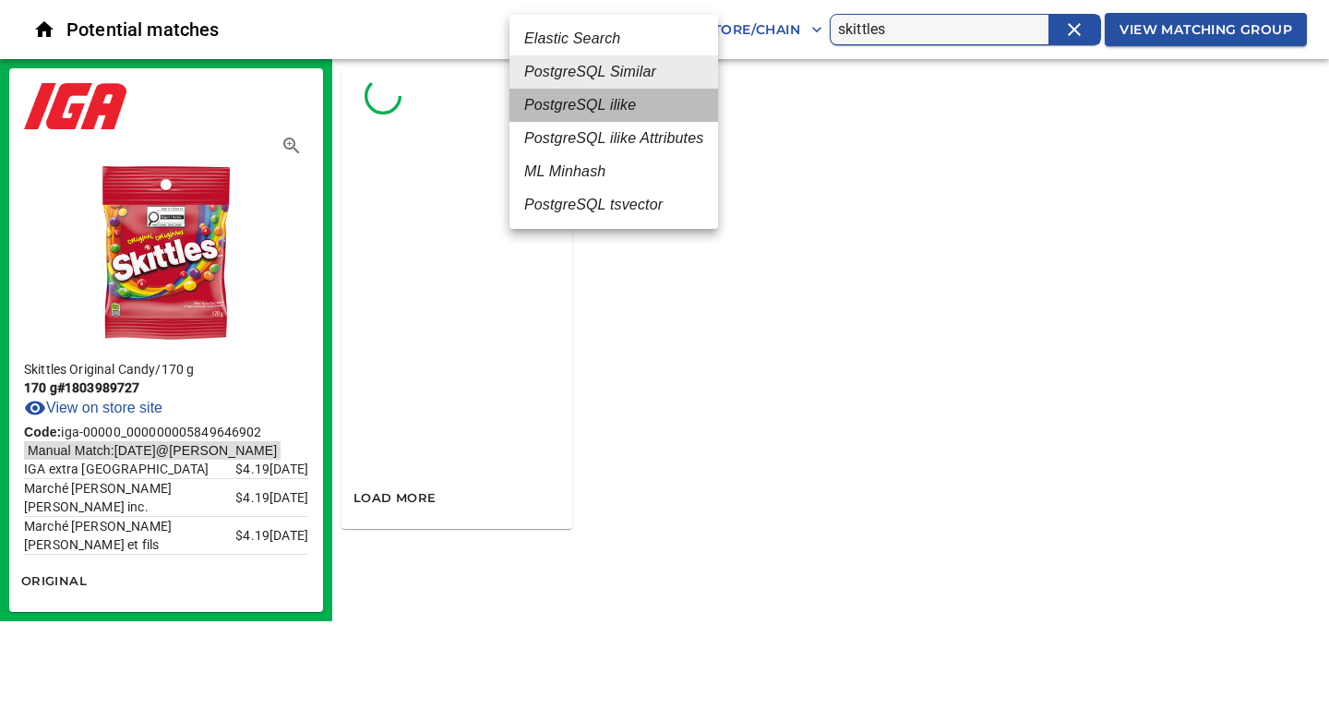
drag, startPoint x: 618, startPoint y: 111, endPoint x: 652, endPoint y: 123, distance: 36.2
type input "4"
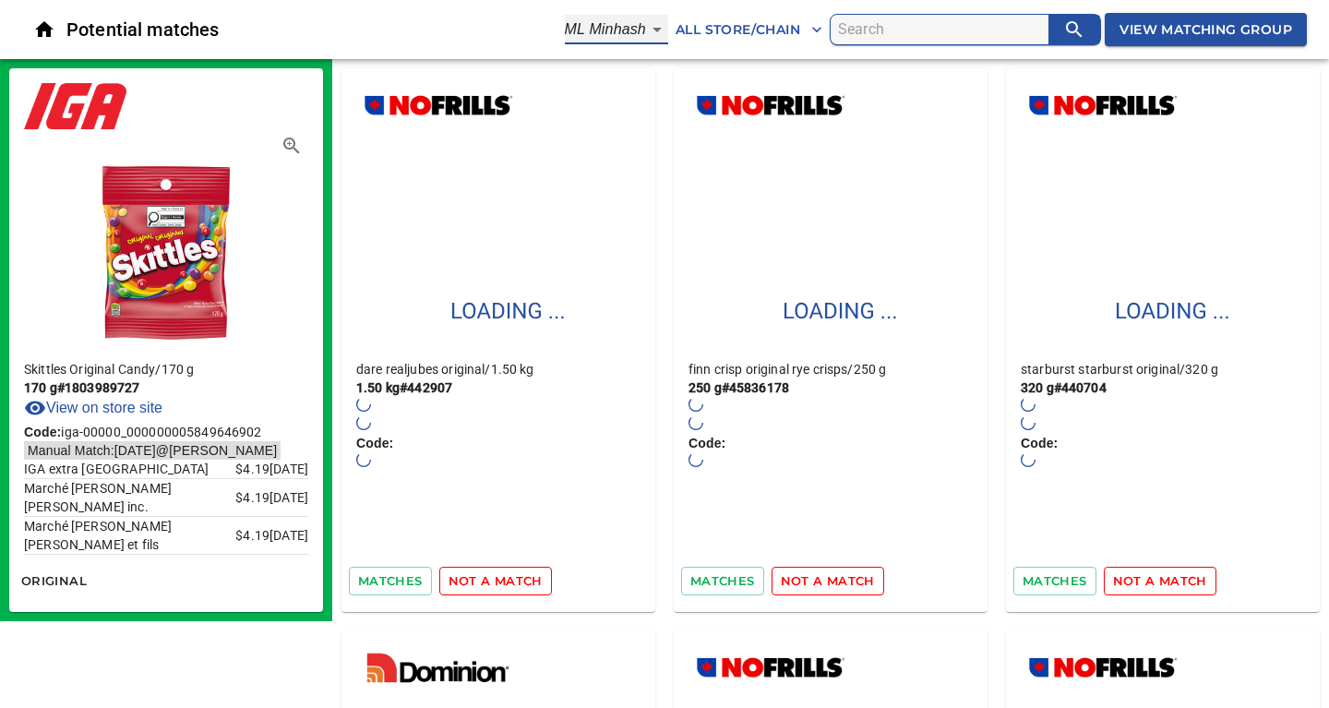
type input "3"
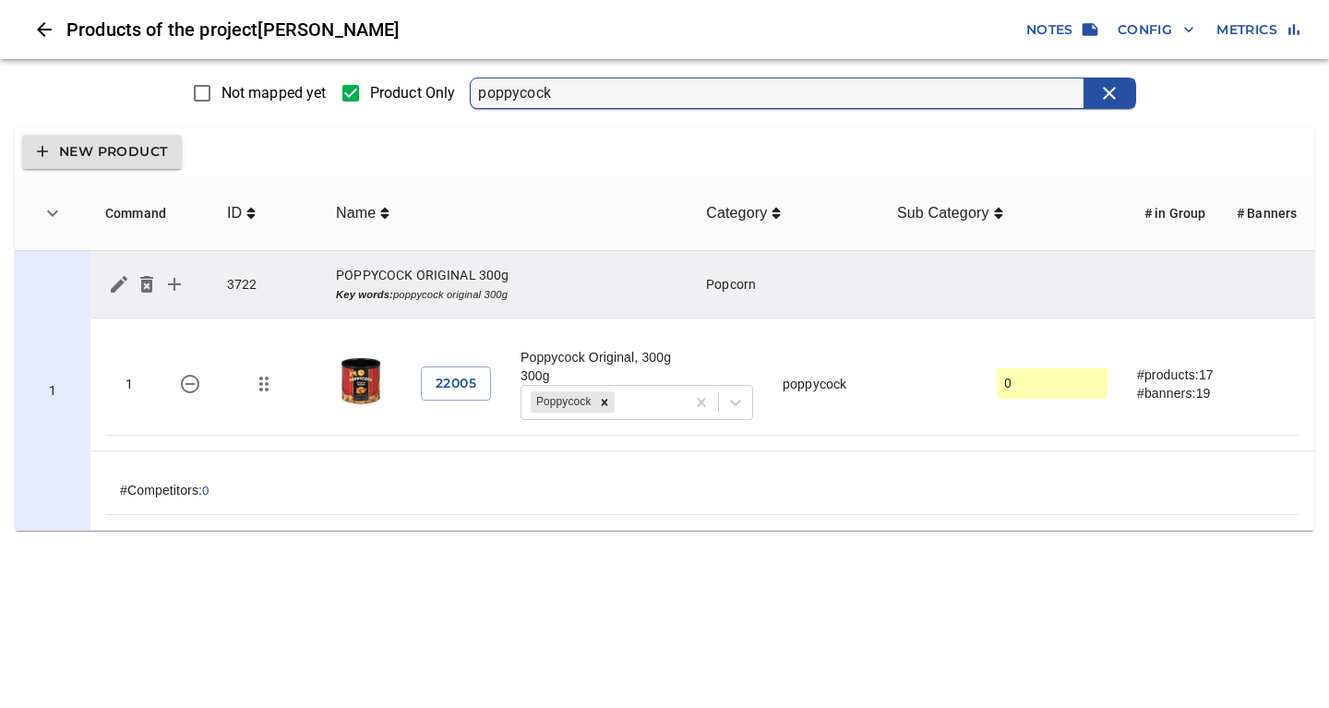
click at [41, 31] on icon "Close" at bounding box center [44, 29] width 15 height 15
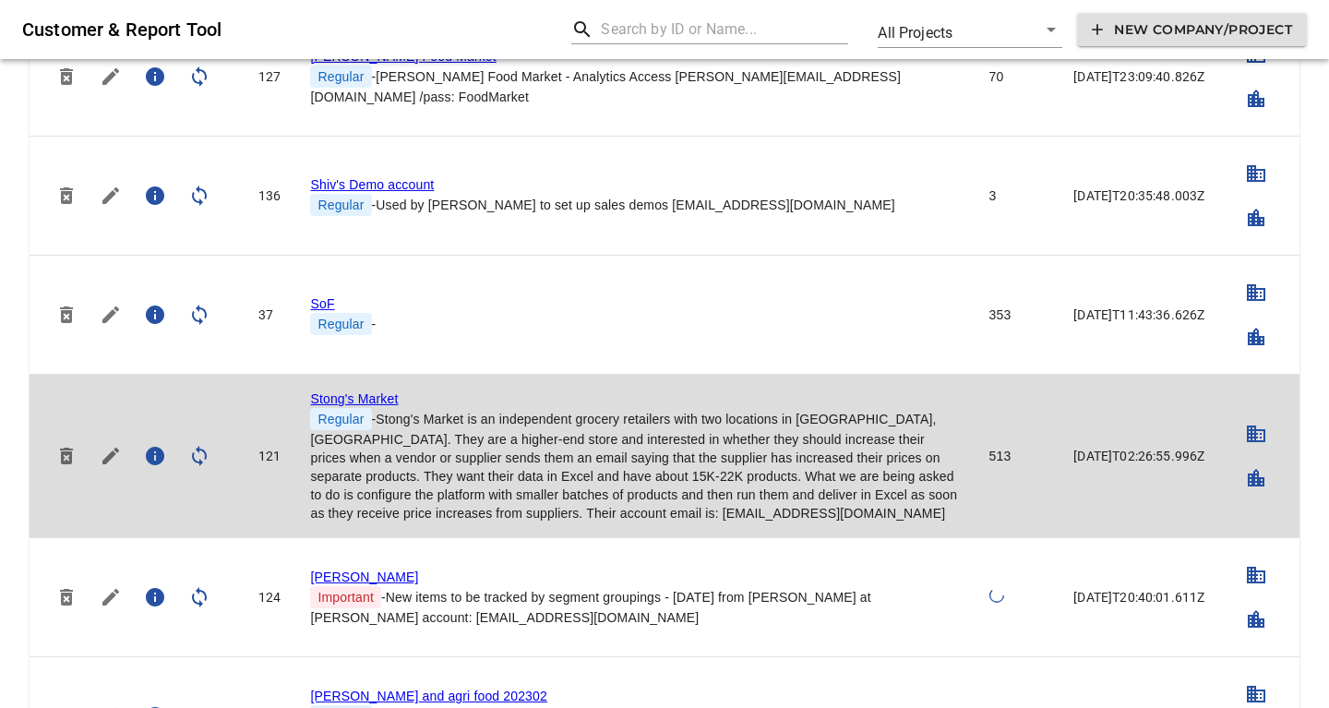
scroll to position [4584, 0]
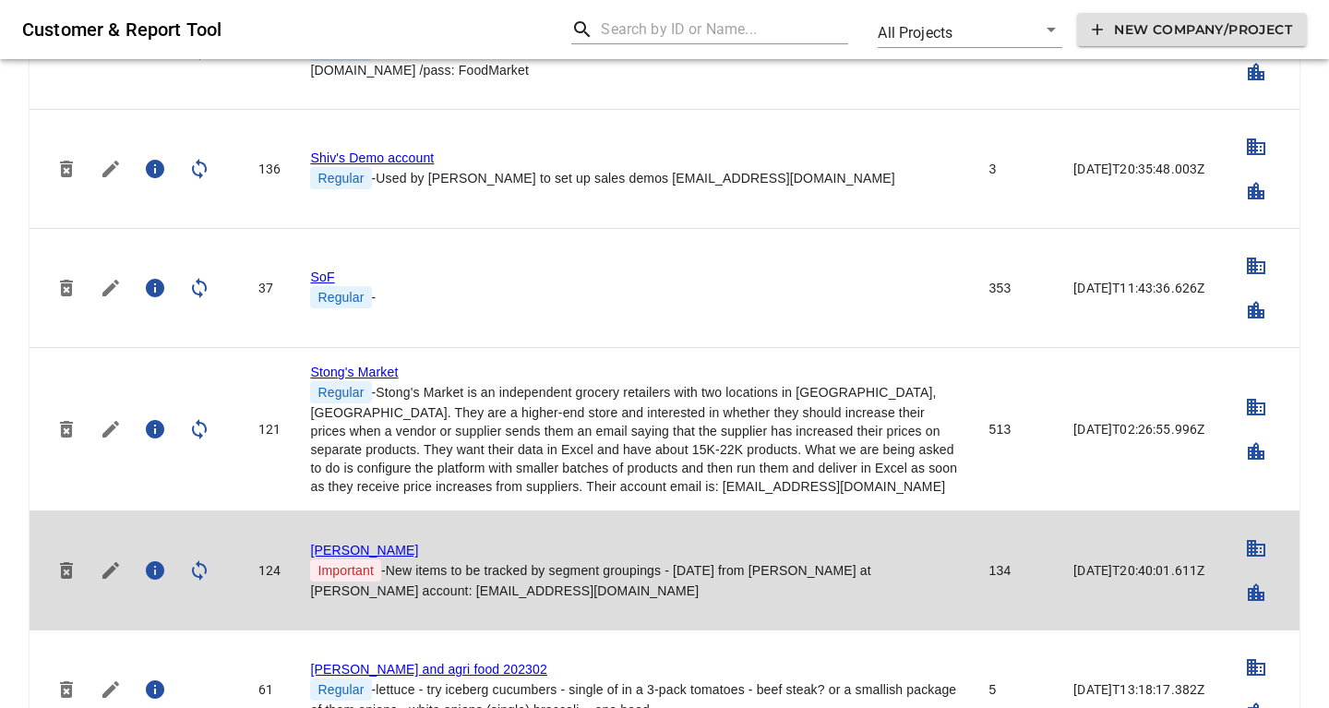
click at [329, 543] on link "Storck" at bounding box center [364, 550] width 108 height 15
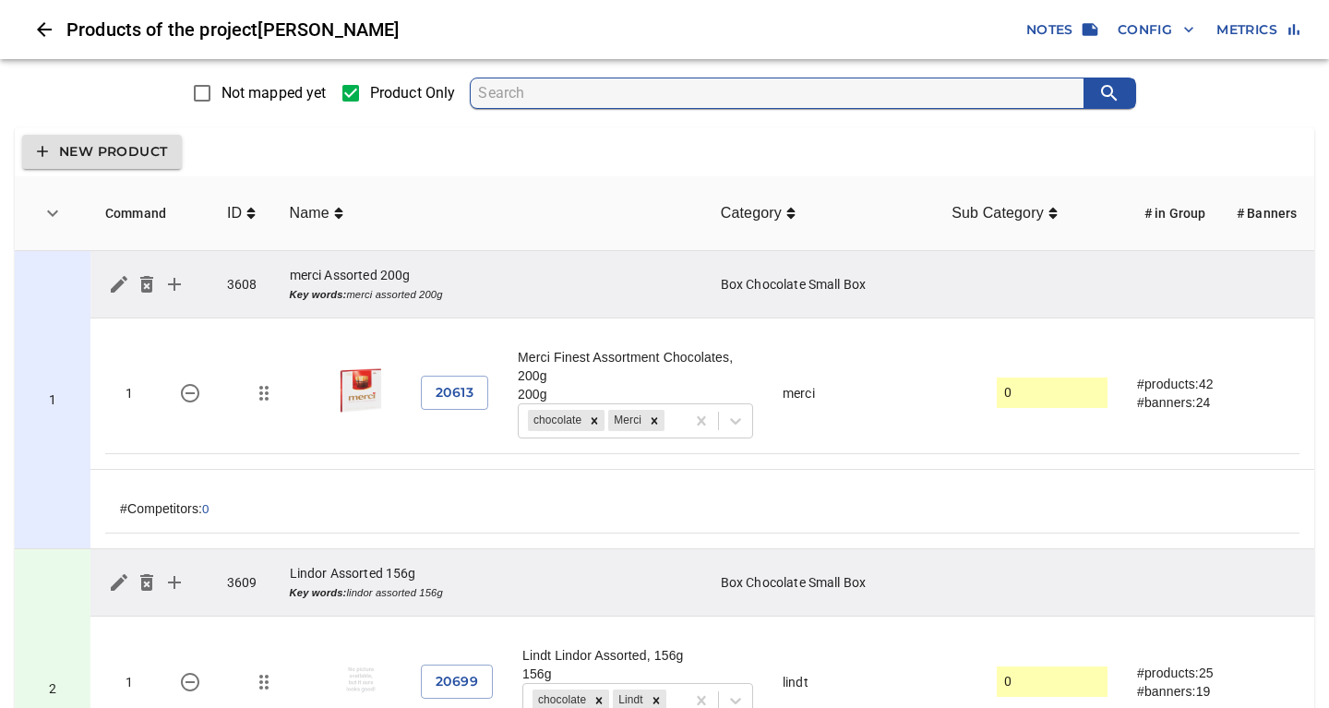
click at [1138, 38] on span "Config" at bounding box center [1155, 29] width 77 height 23
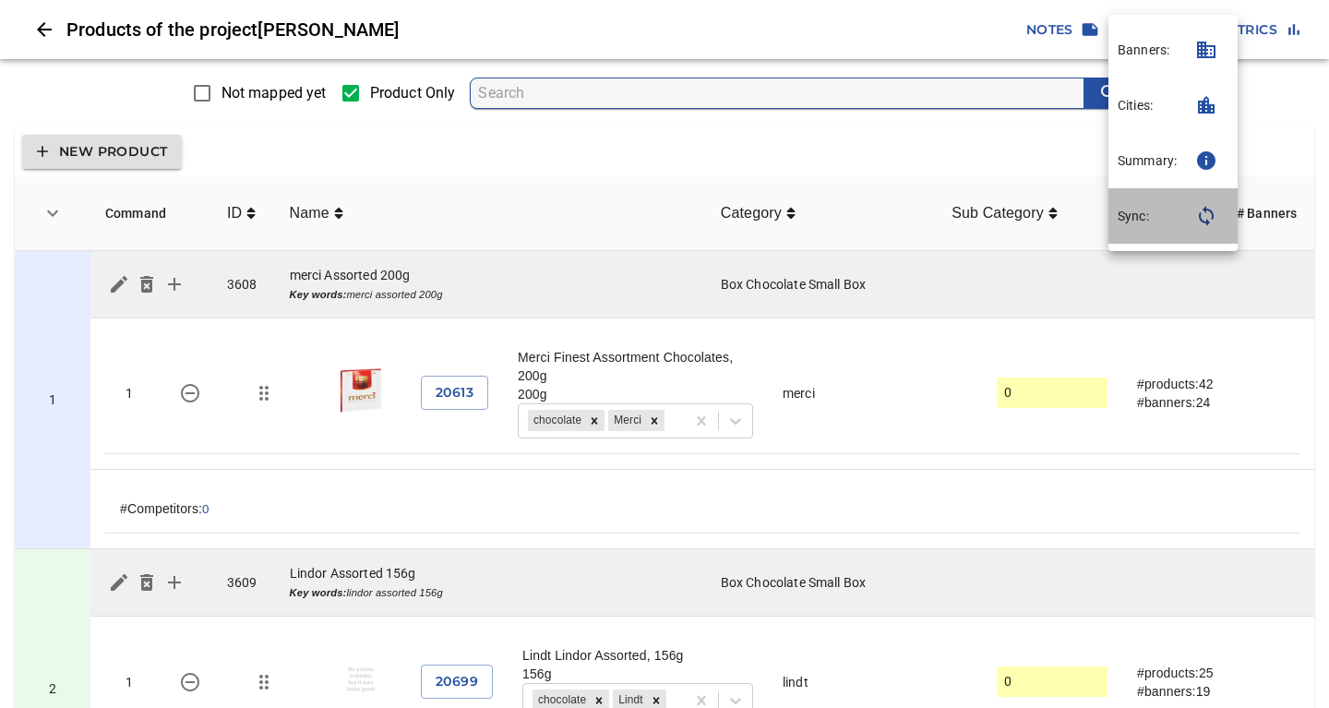
click at [1126, 210] on p "Sync:" at bounding box center [1132, 216] width 31 height 18
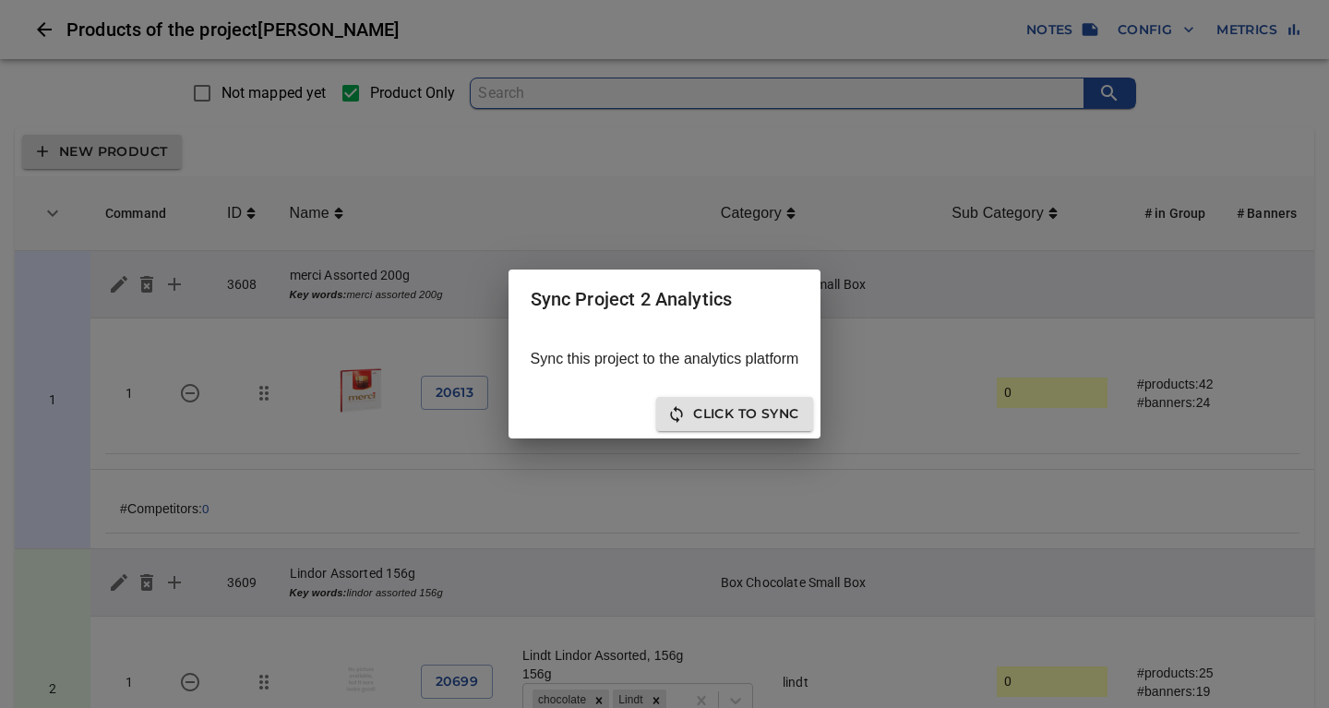
click at [770, 429] on button "Click to sync" at bounding box center [734, 414] width 157 height 34
click at [764, 407] on span "Close" at bounding box center [775, 413] width 46 height 23
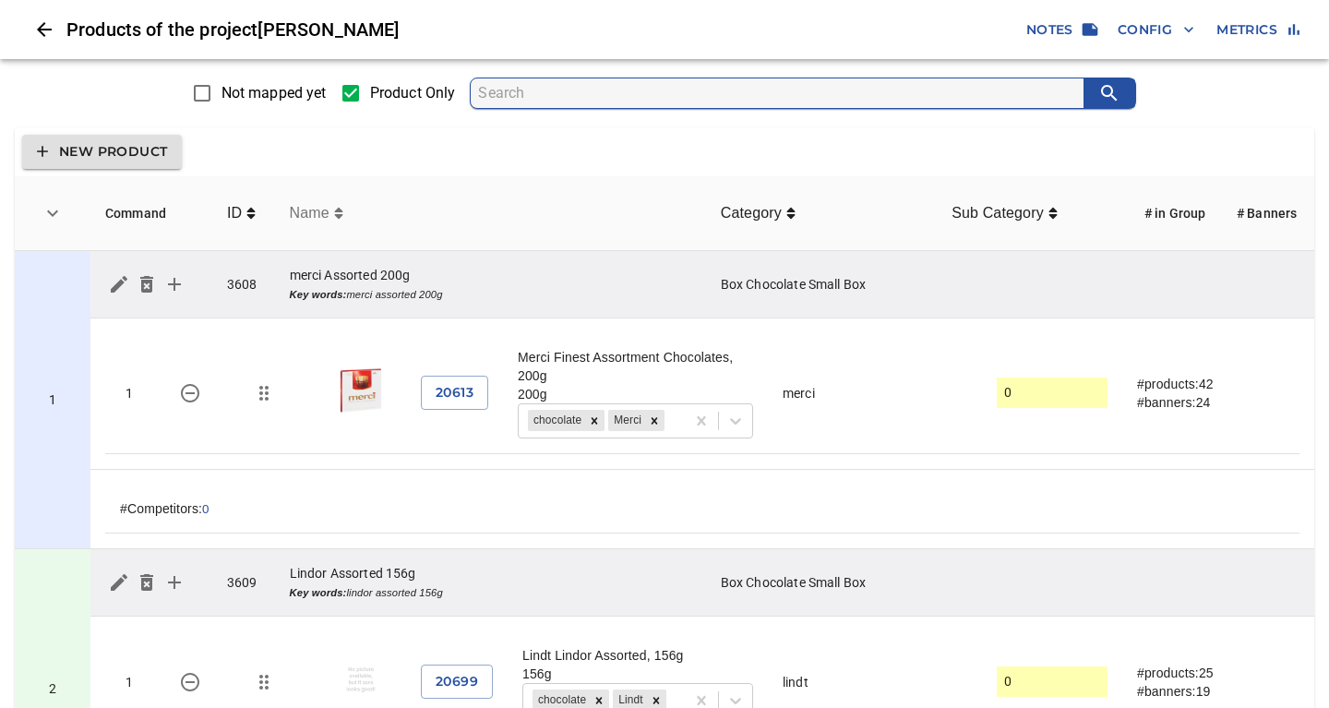
click at [339, 221] on icon "simple table" at bounding box center [338, 213] width 9 height 15
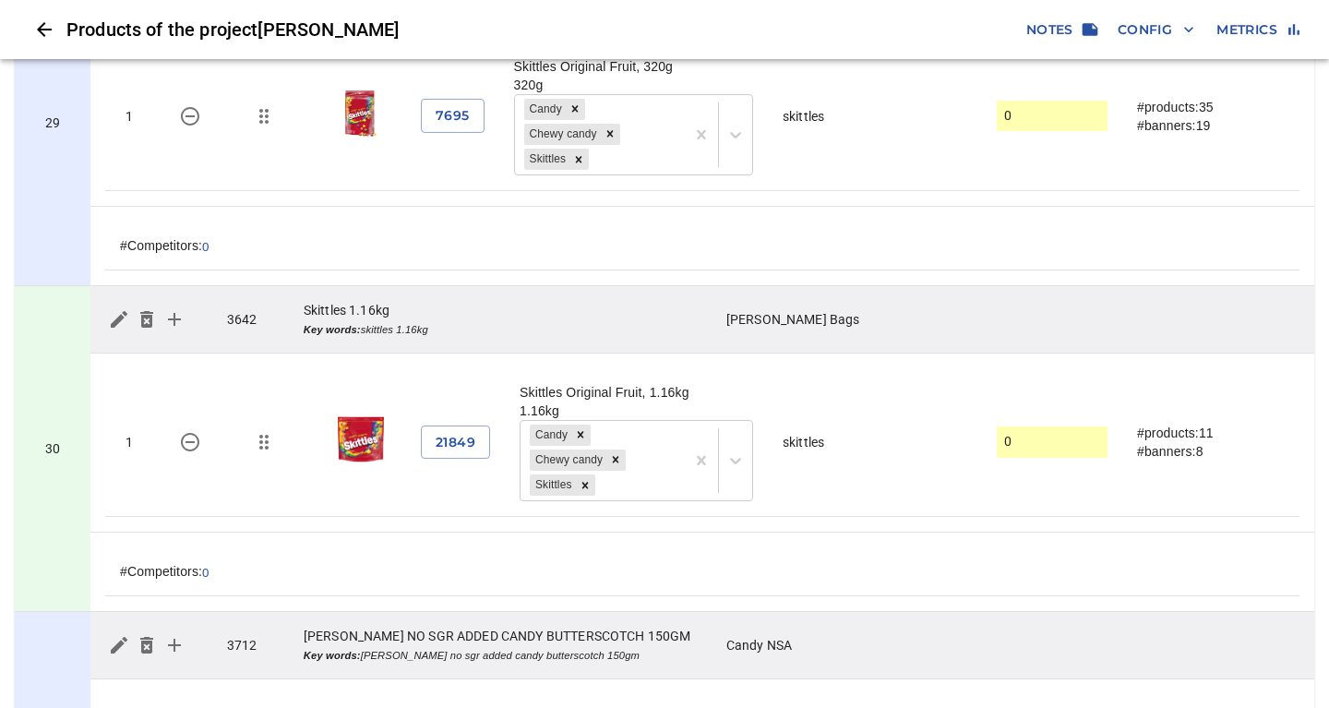
scroll to position [8839, 0]
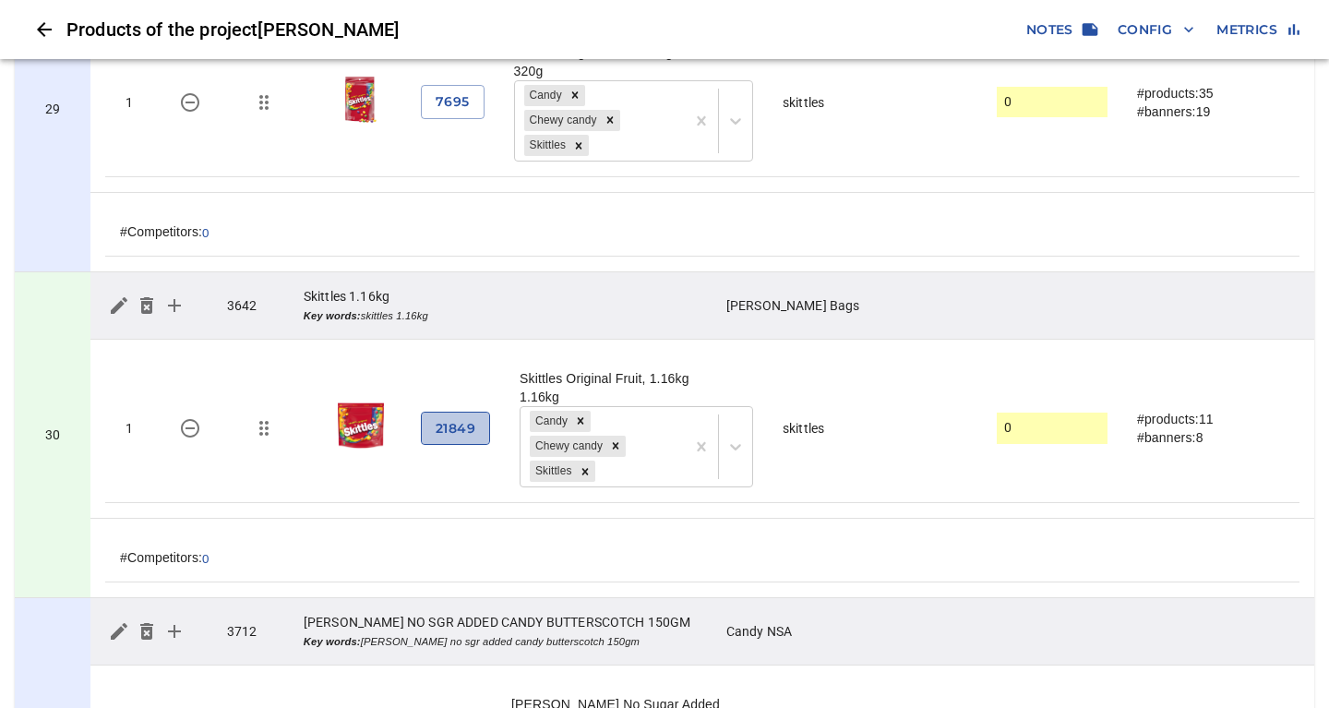
click at [453, 417] on span "21849" at bounding box center [456, 428] width 40 height 23
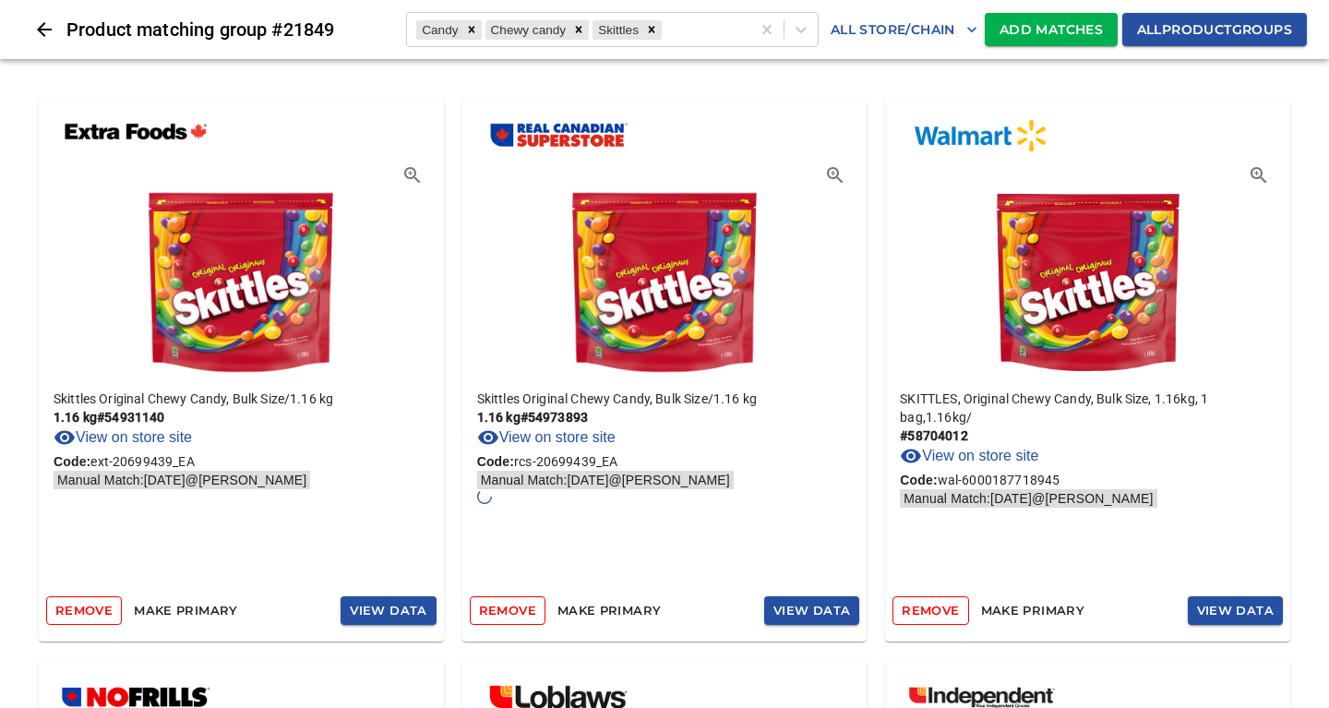
click at [1059, 30] on span "Add Matches" at bounding box center [1050, 29] width 103 height 23
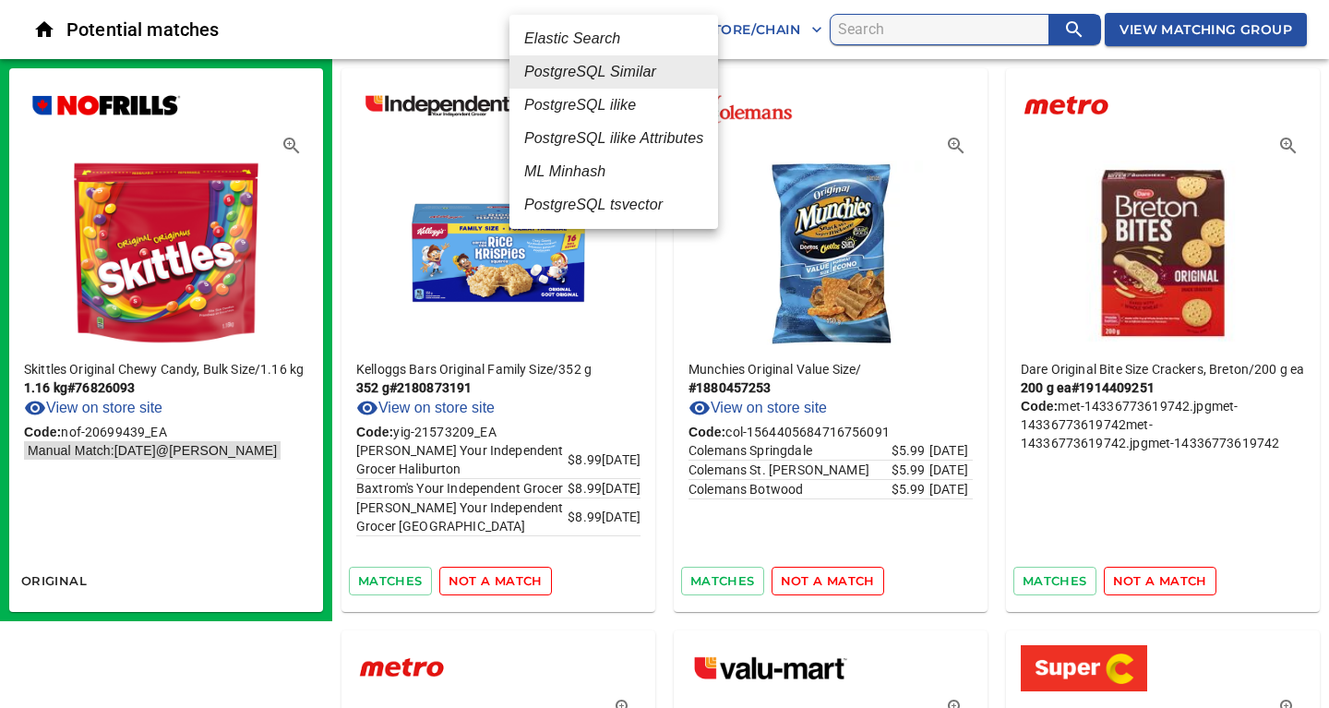
click at [549, 170] on em "ML Minhash" at bounding box center [564, 172] width 81 height 22
type input "3"
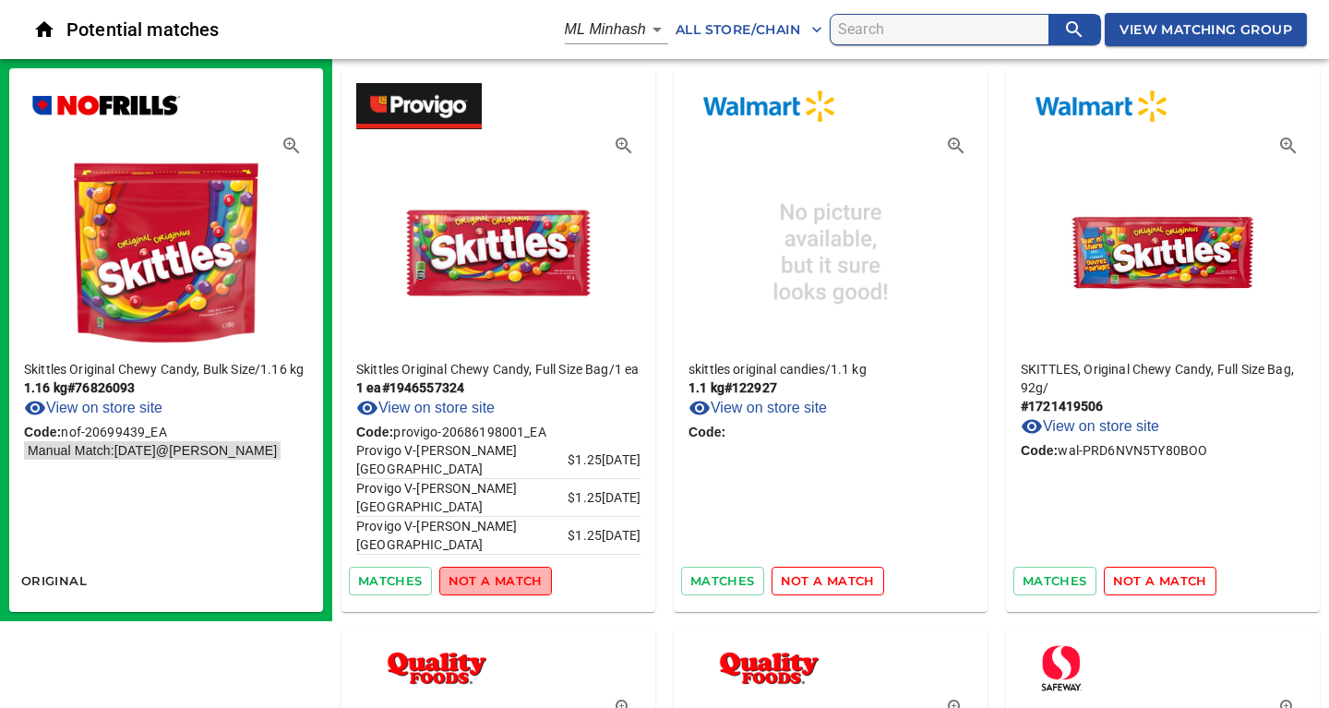
click at [503, 581] on span "not a match" at bounding box center [495, 580] width 94 height 21
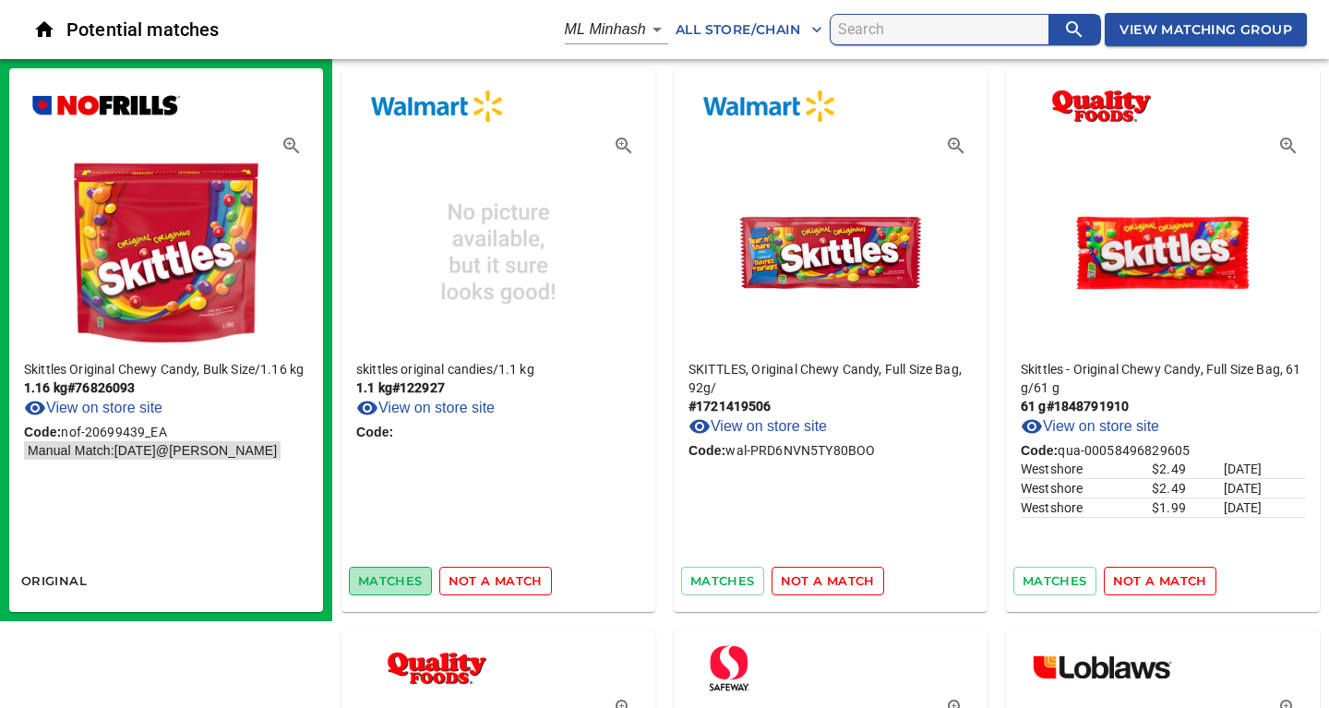
click at [395, 584] on span "matches" at bounding box center [390, 580] width 65 height 21
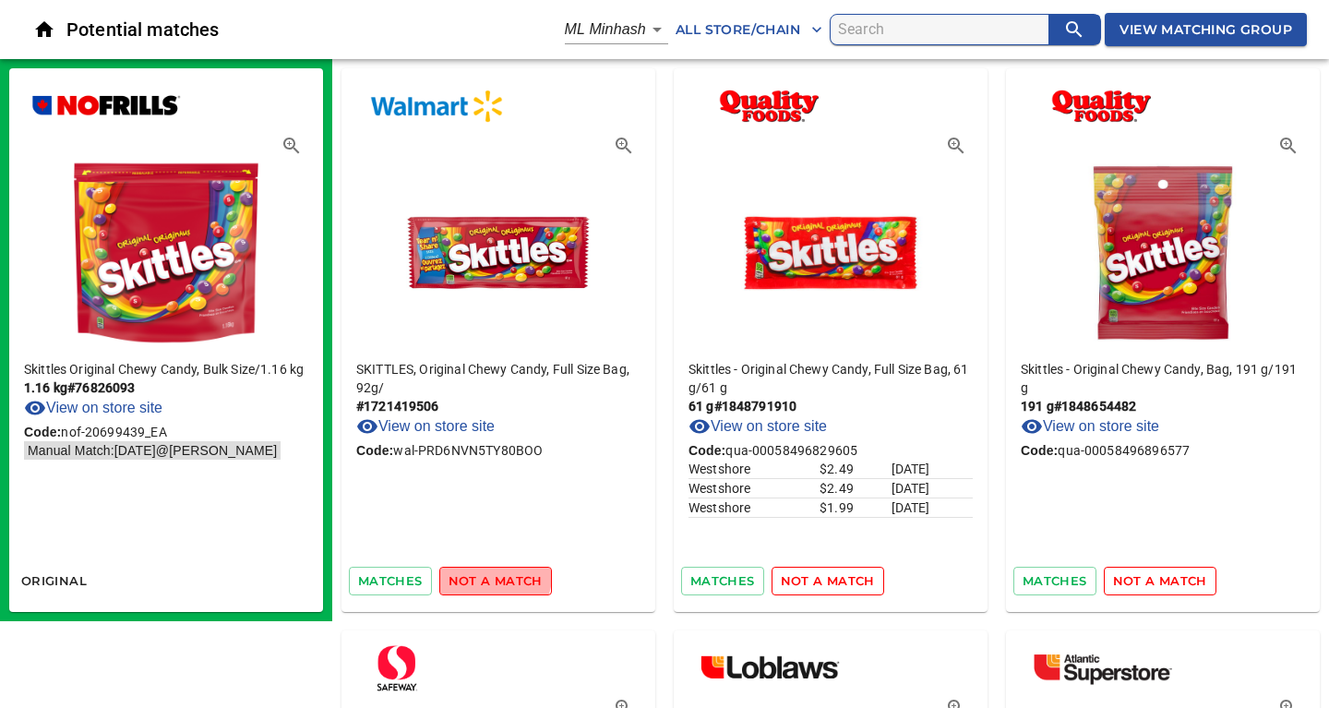
click at [490, 575] on span "not a match" at bounding box center [495, 580] width 94 height 21
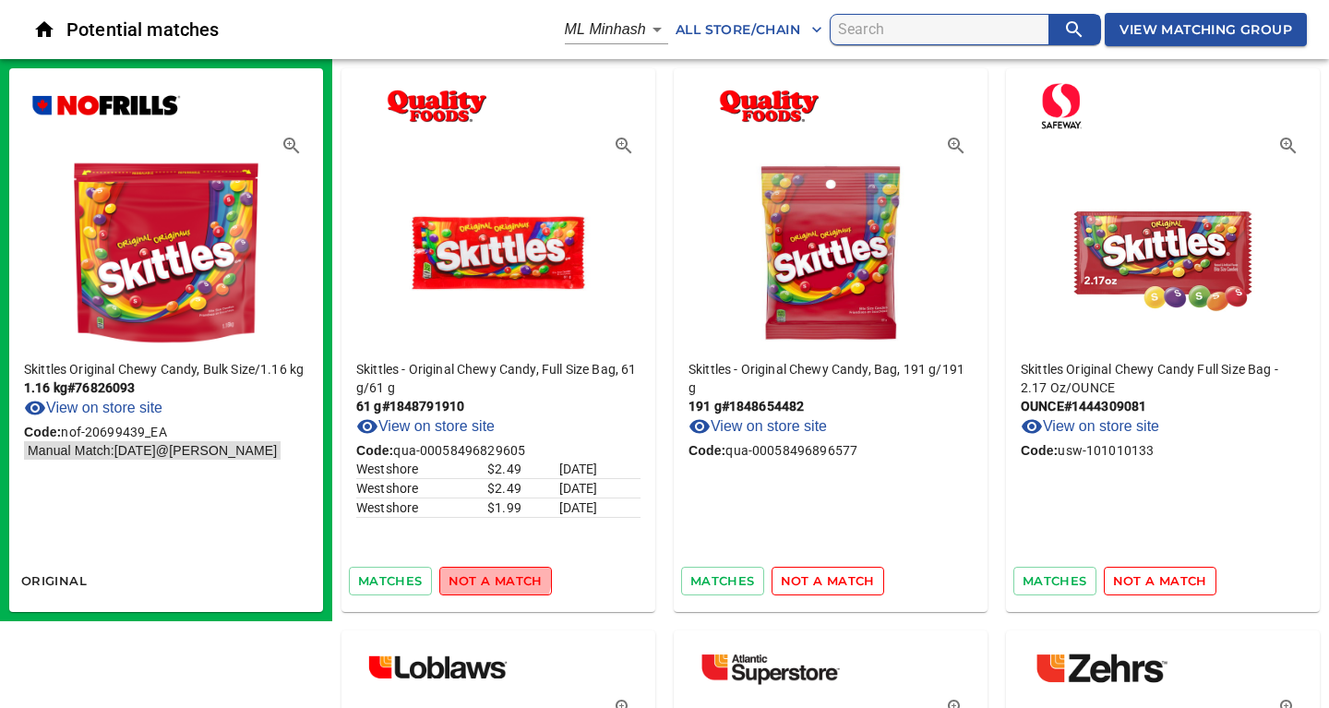
click at [490, 575] on span "not a match" at bounding box center [495, 580] width 94 height 21
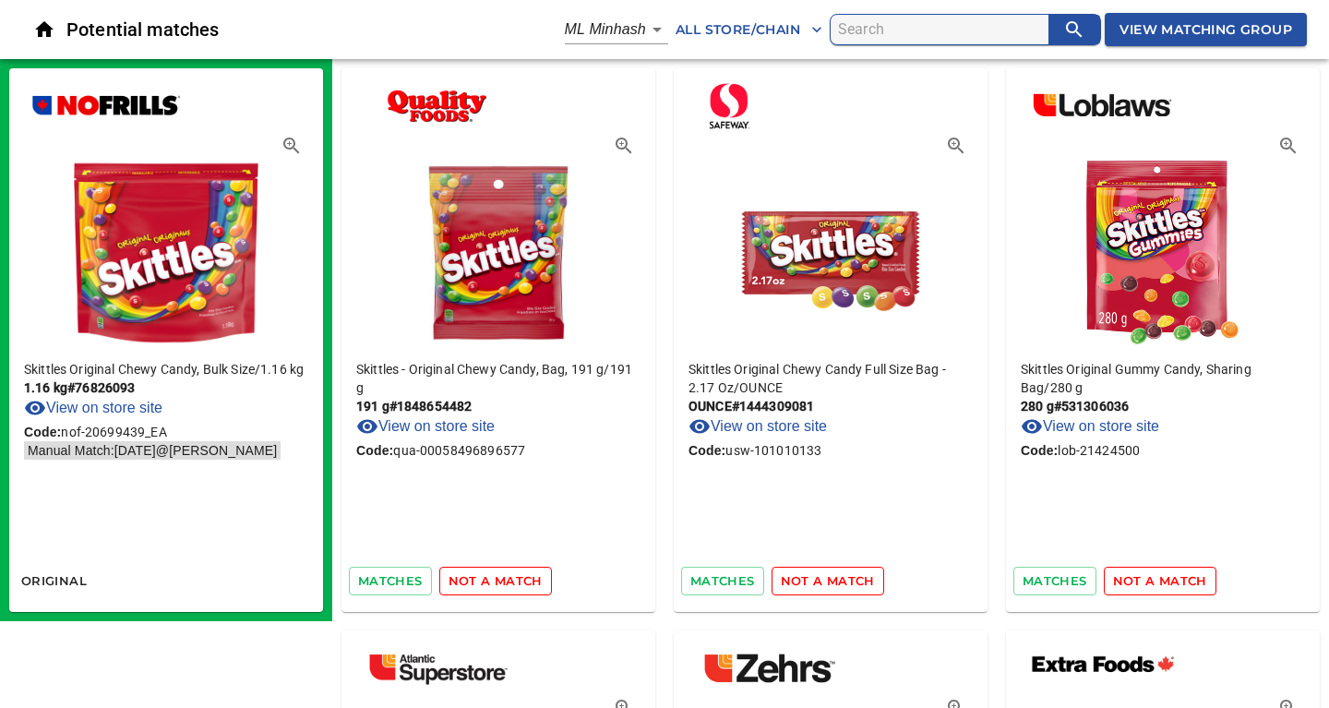
click at [490, 575] on span "not a match" at bounding box center [495, 580] width 94 height 21
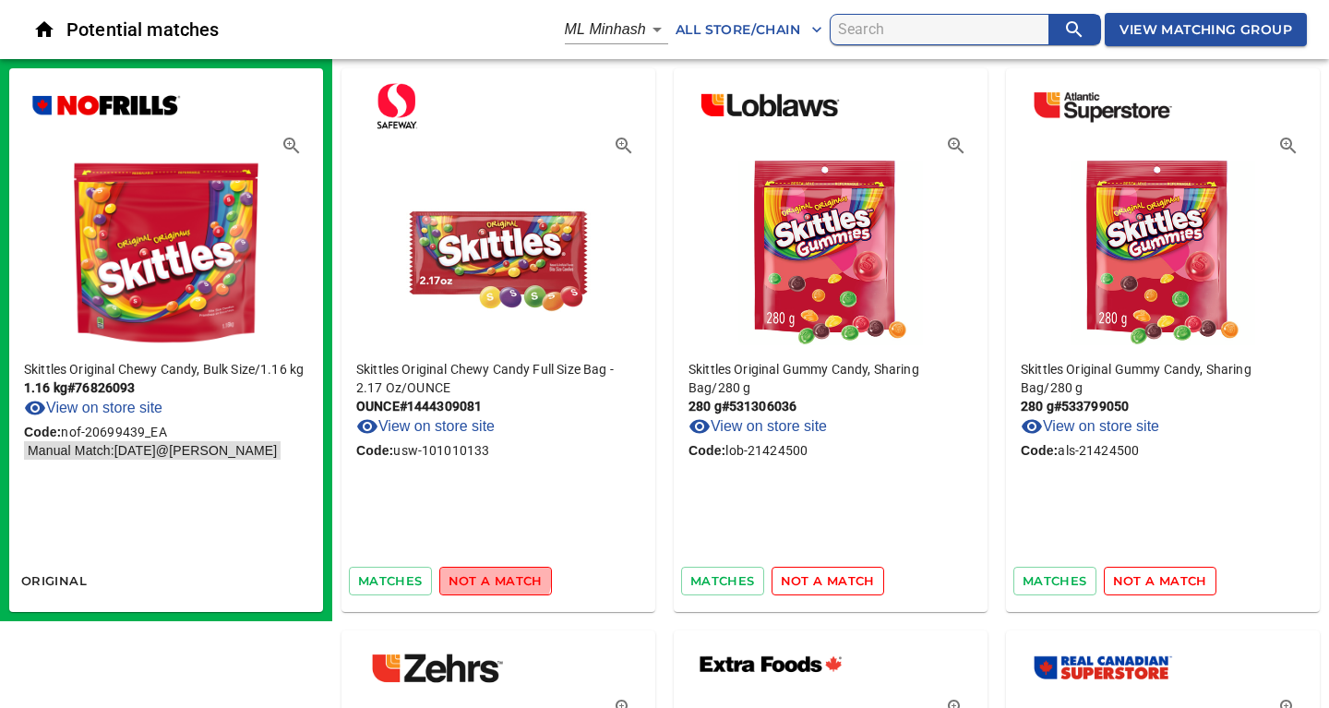
click at [490, 575] on span "not a match" at bounding box center [495, 580] width 94 height 21
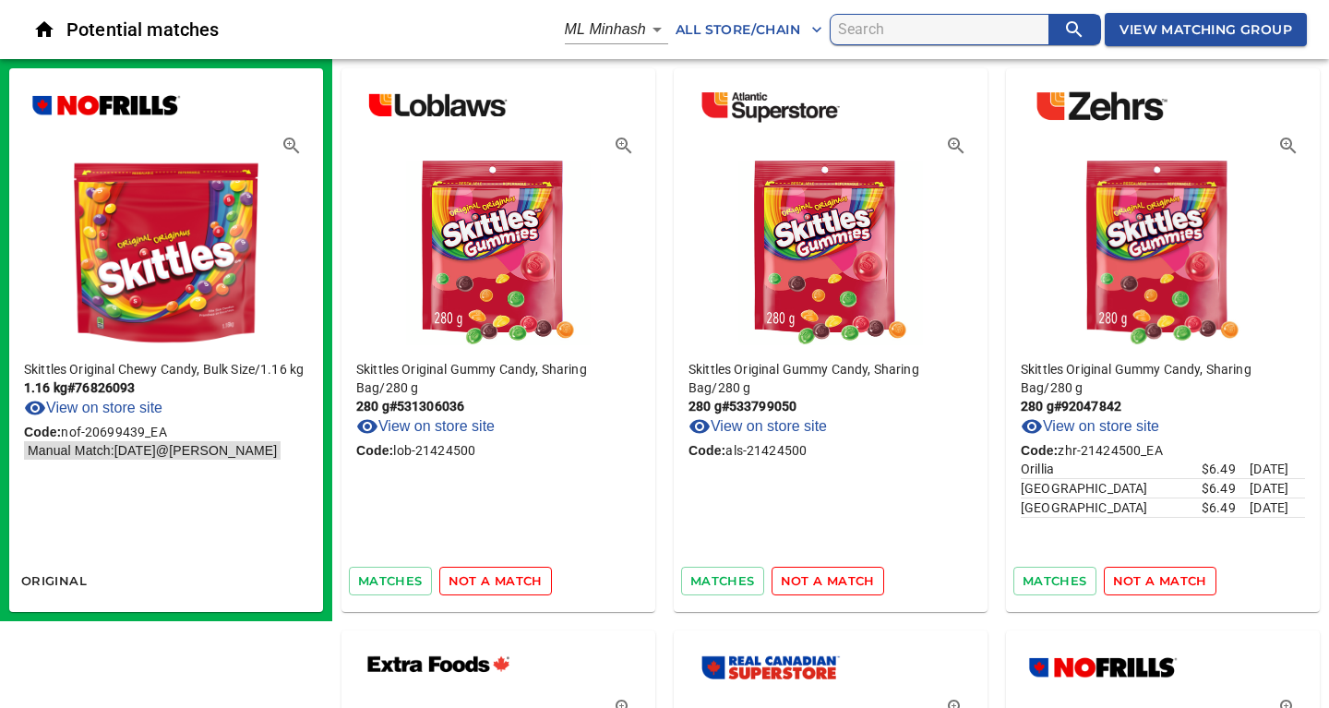
click at [490, 575] on span "not a match" at bounding box center [495, 580] width 94 height 21
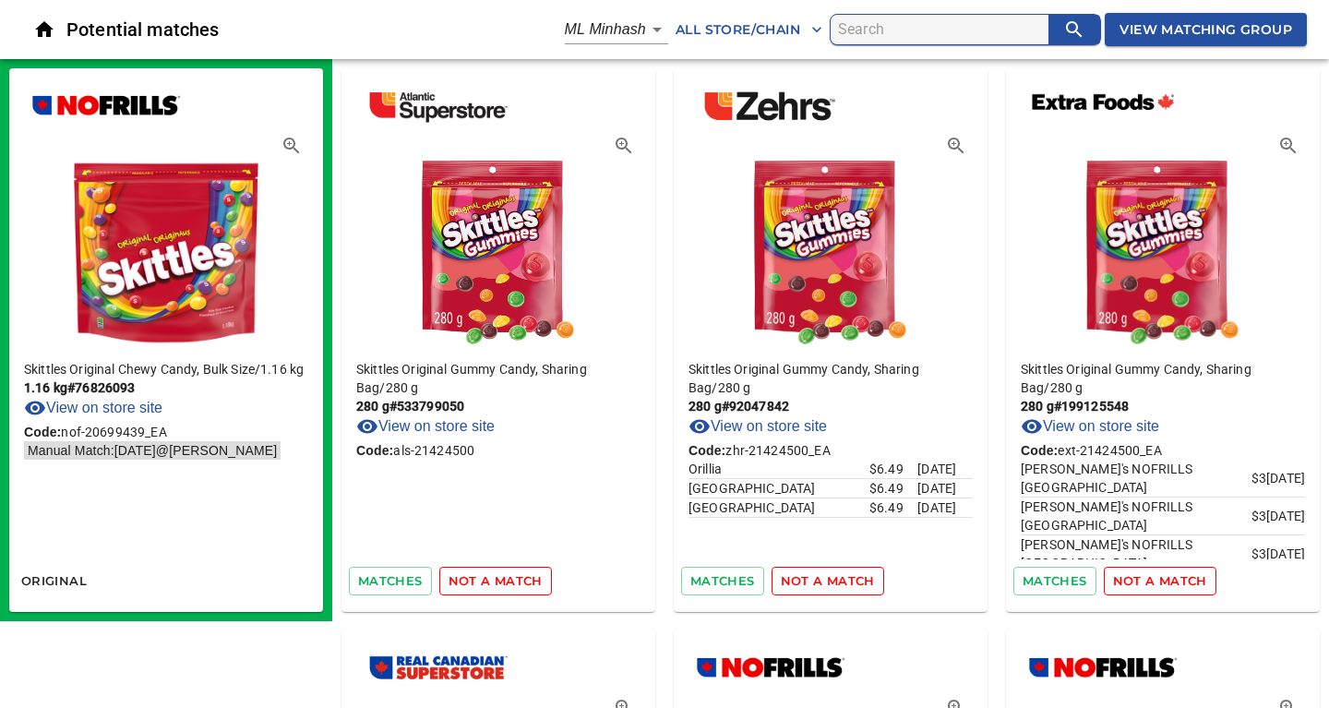
click at [490, 575] on span "not a match" at bounding box center [495, 580] width 94 height 21
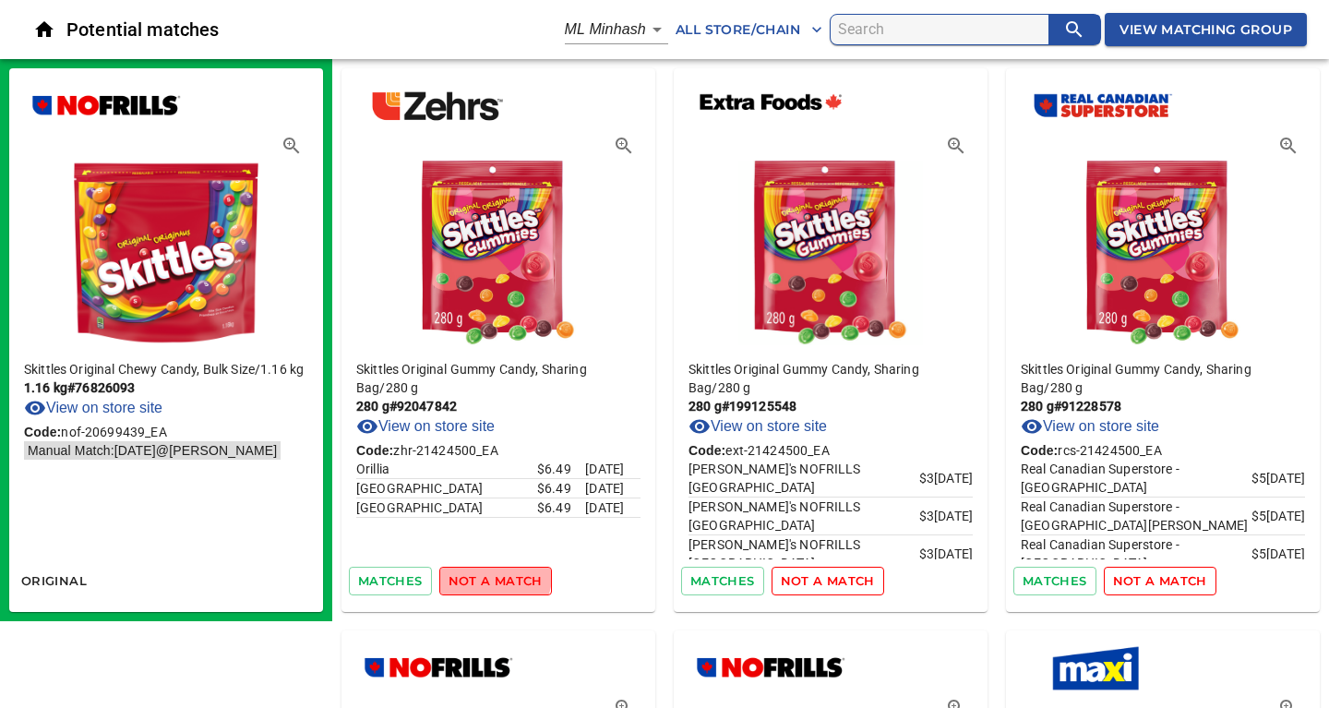
click at [490, 575] on span "not a match" at bounding box center [495, 580] width 94 height 21
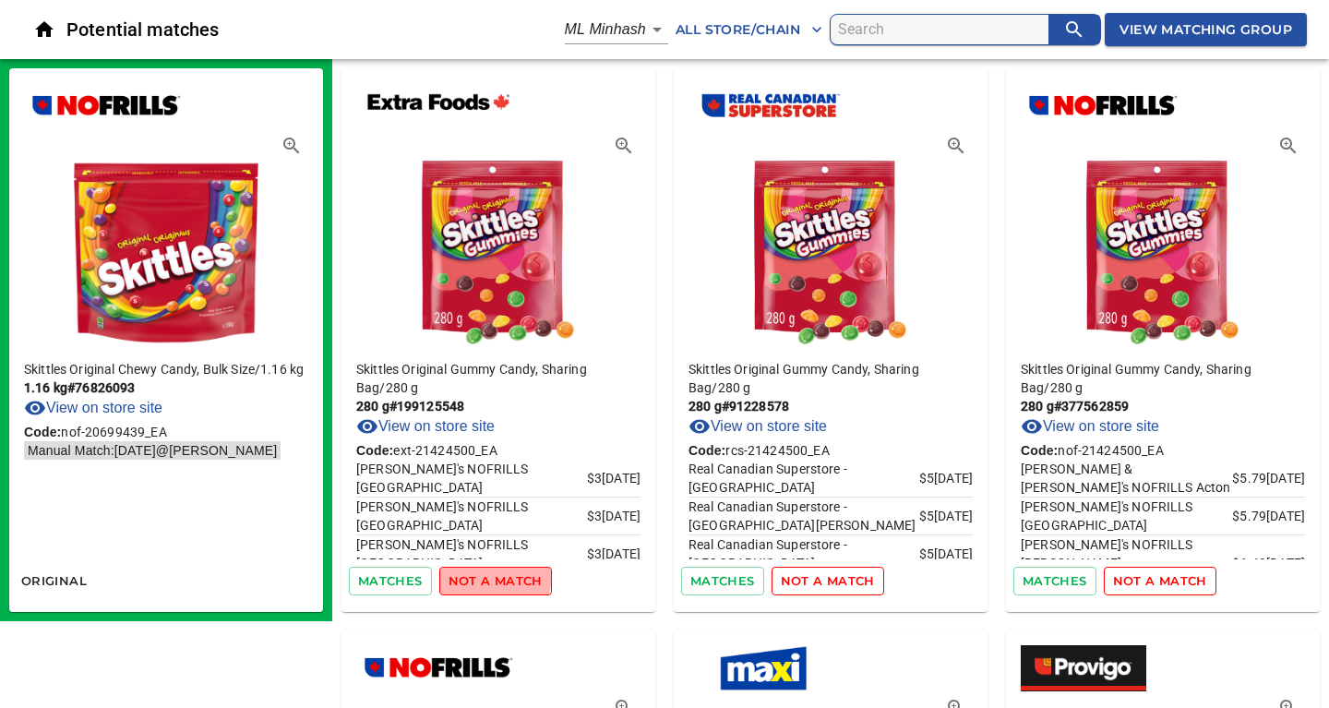
click at [490, 575] on span "not a match" at bounding box center [495, 580] width 94 height 21
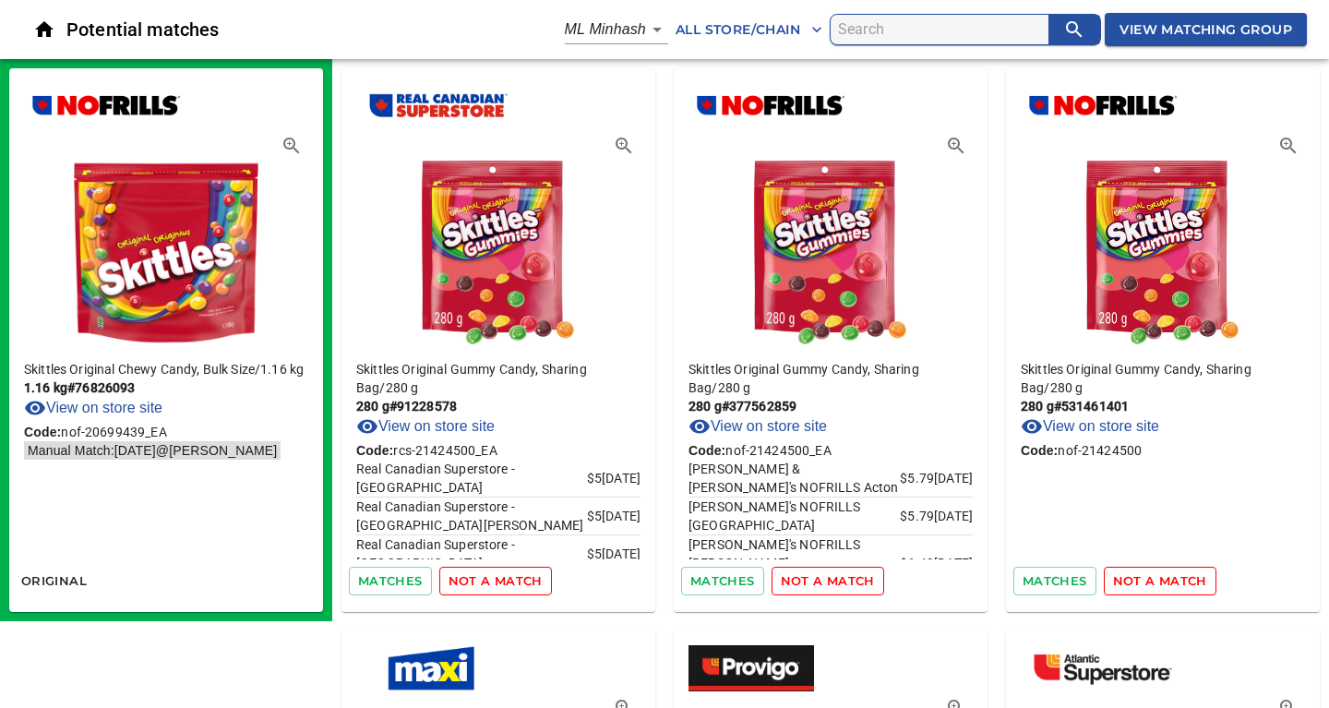
click at [490, 575] on span "not a match" at bounding box center [495, 580] width 94 height 21
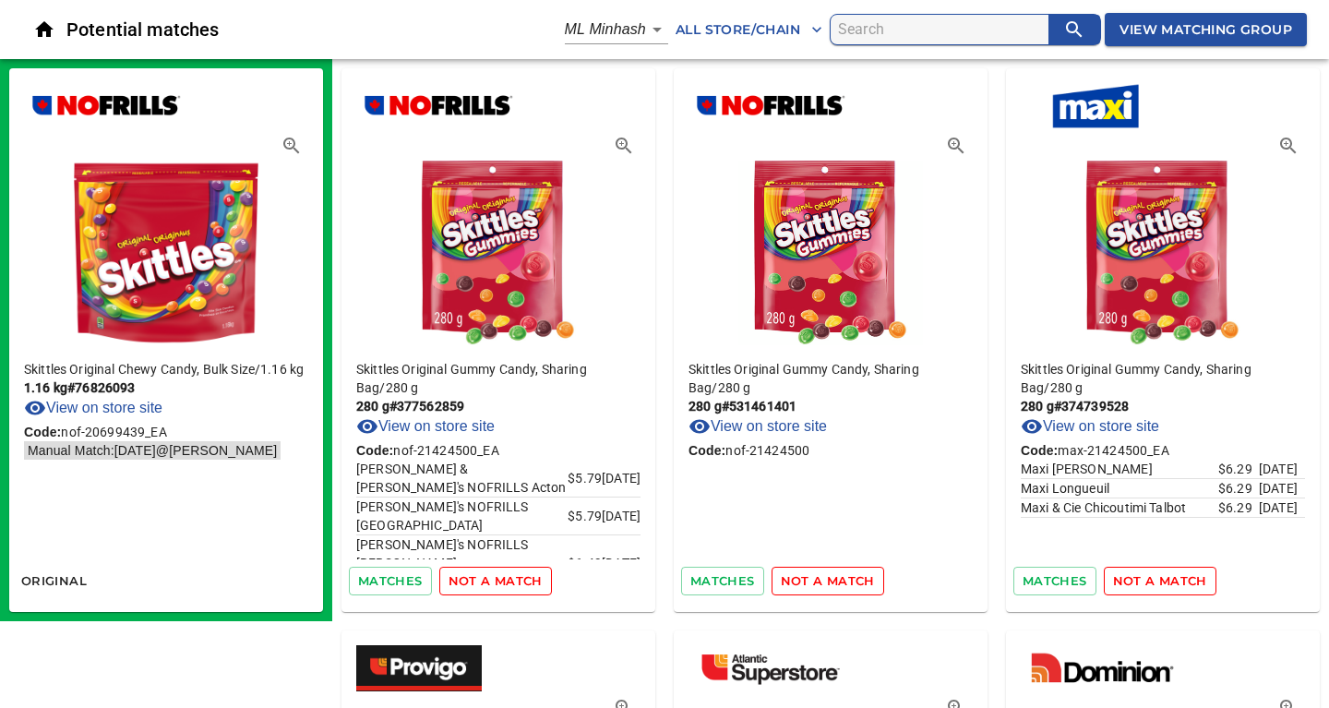
click at [490, 575] on span "not a match" at bounding box center [495, 580] width 94 height 21
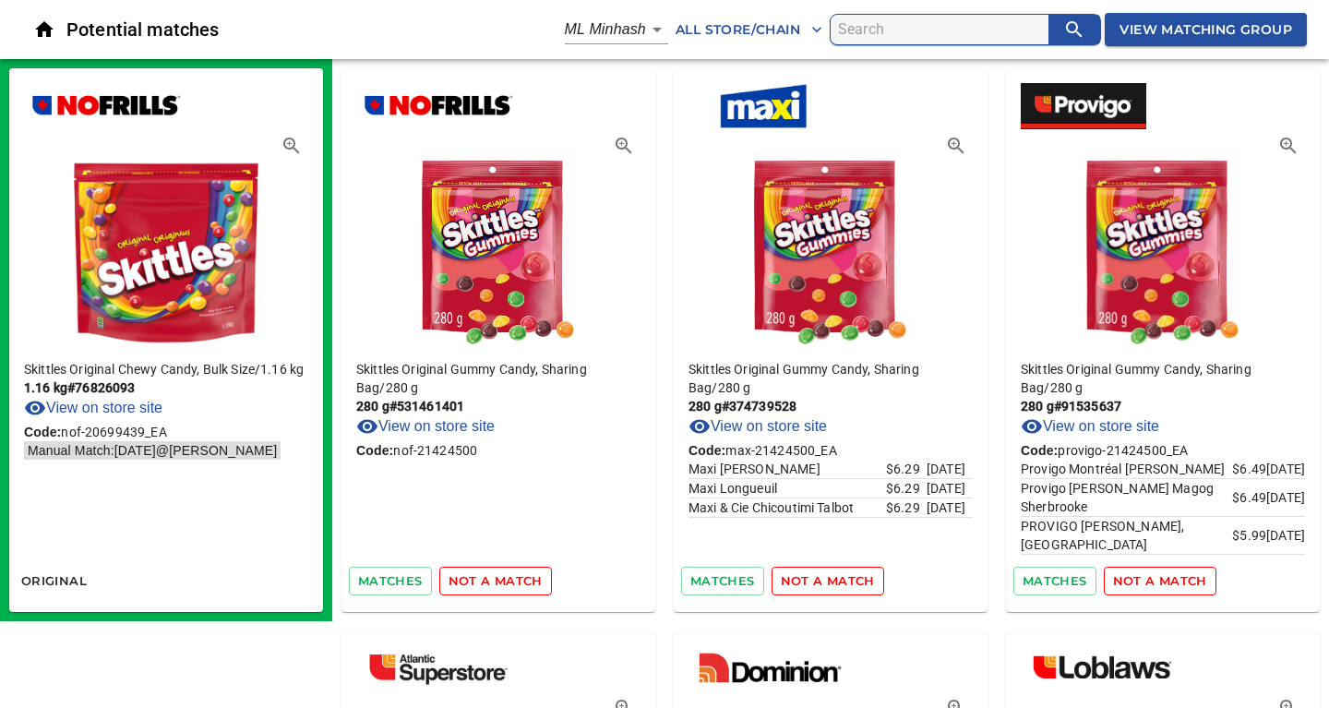
click at [490, 575] on span "not a match" at bounding box center [495, 580] width 94 height 21
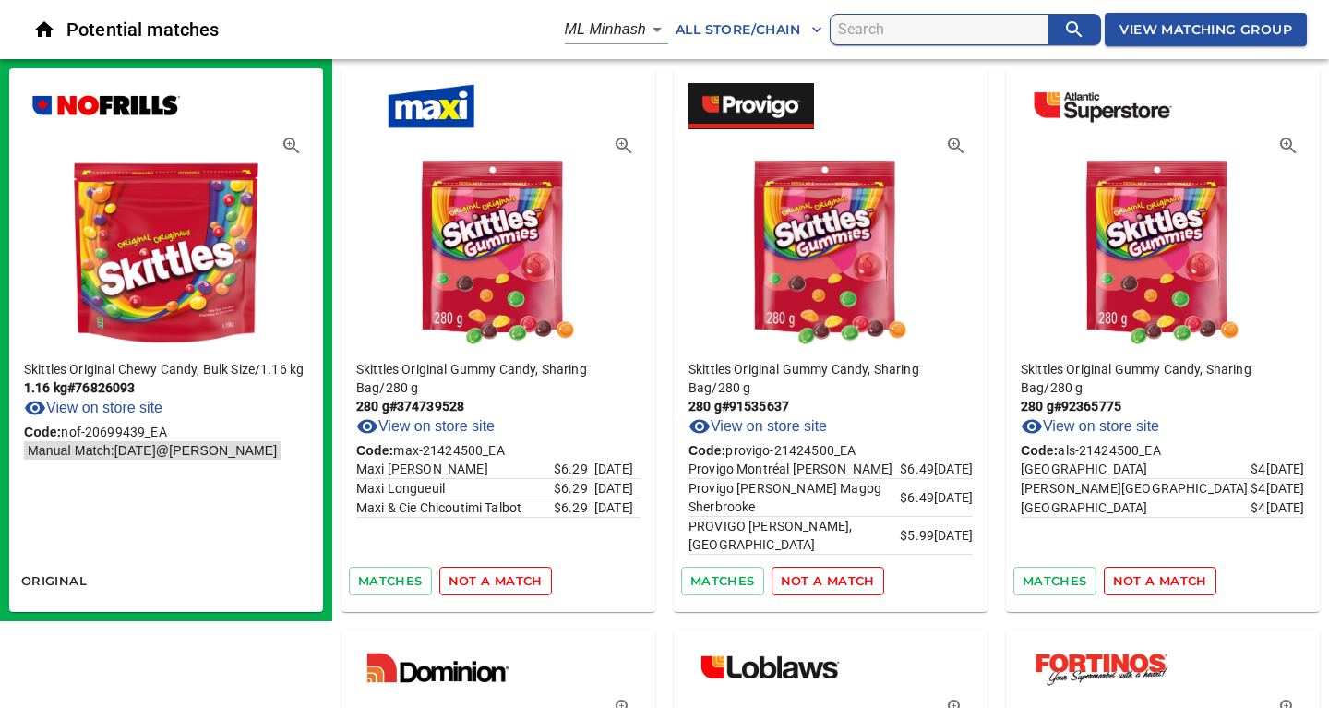
click at [490, 575] on span "not a match" at bounding box center [495, 580] width 94 height 21
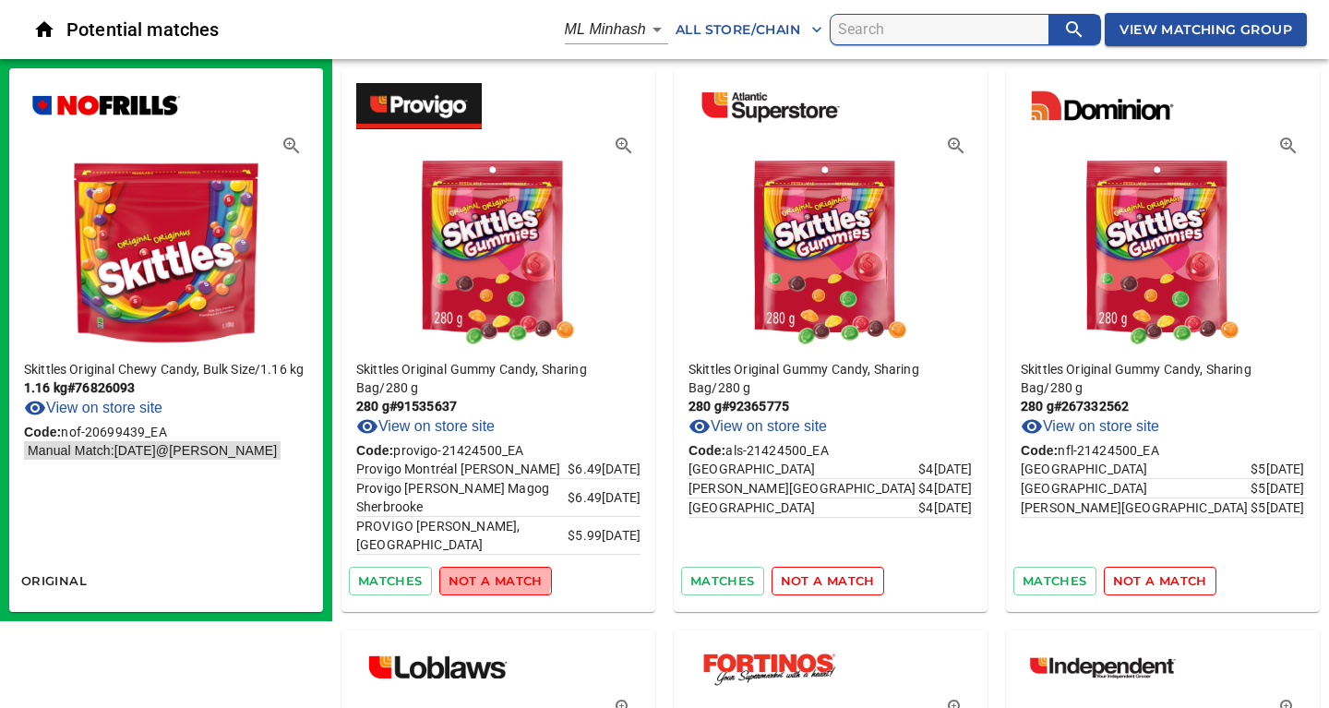
click at [490, 575] on span "not a match" at bounding box center [495, 580] width 94 height 21
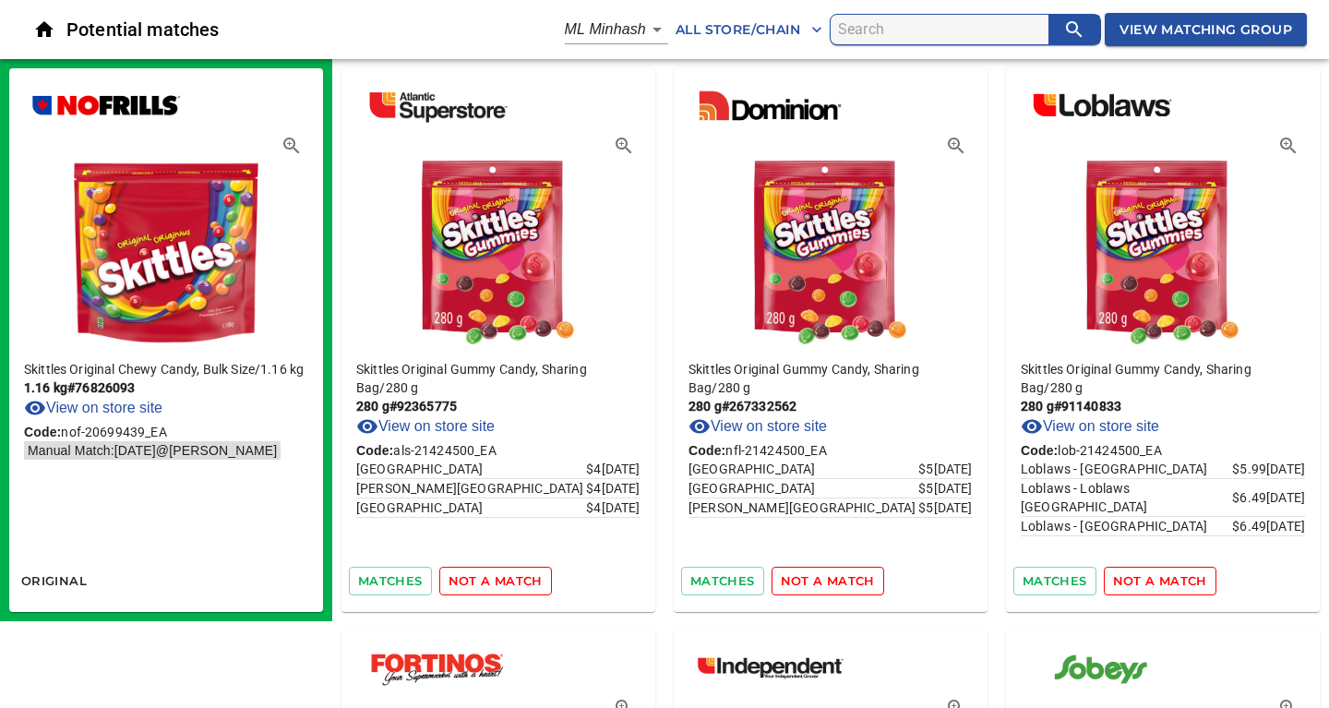
click at [490, 575] on span "not a match" at bounding box center [495, 580] width 94 height 21
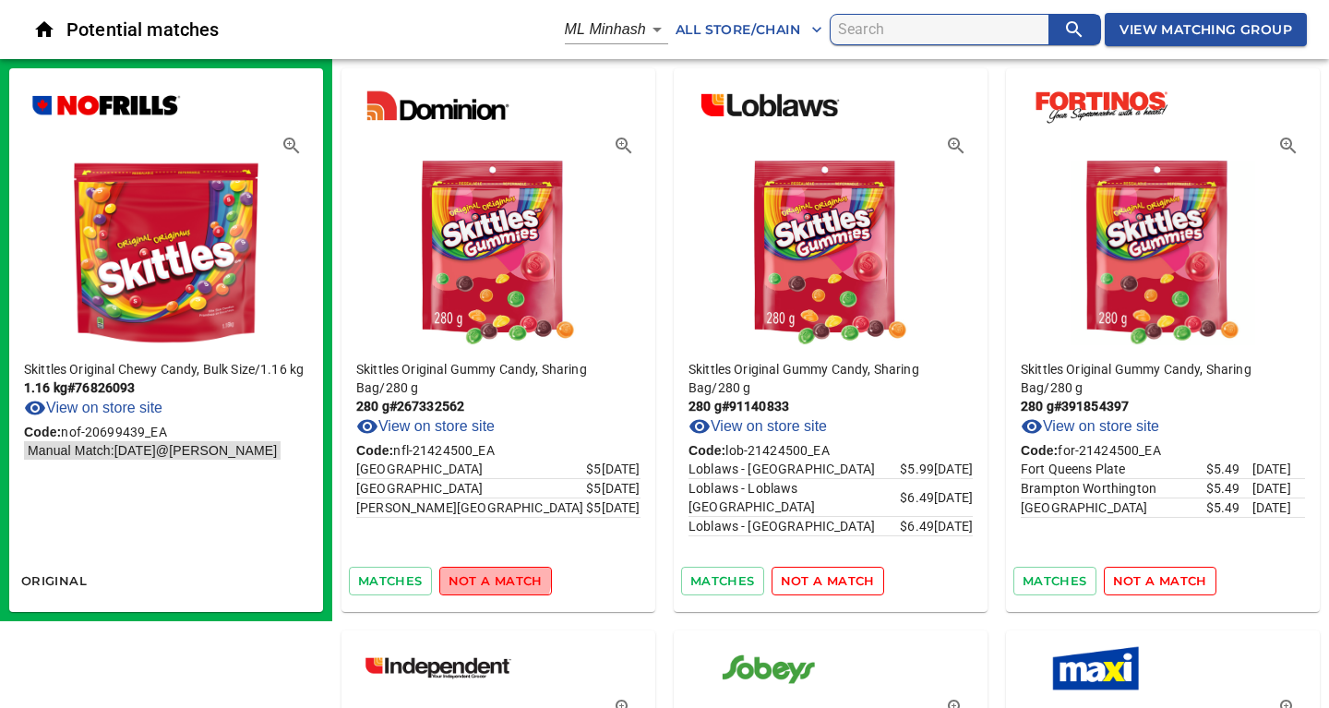
click at [490, 575] on span "not a match" at bounding box center [495, 580] width 94 height 21
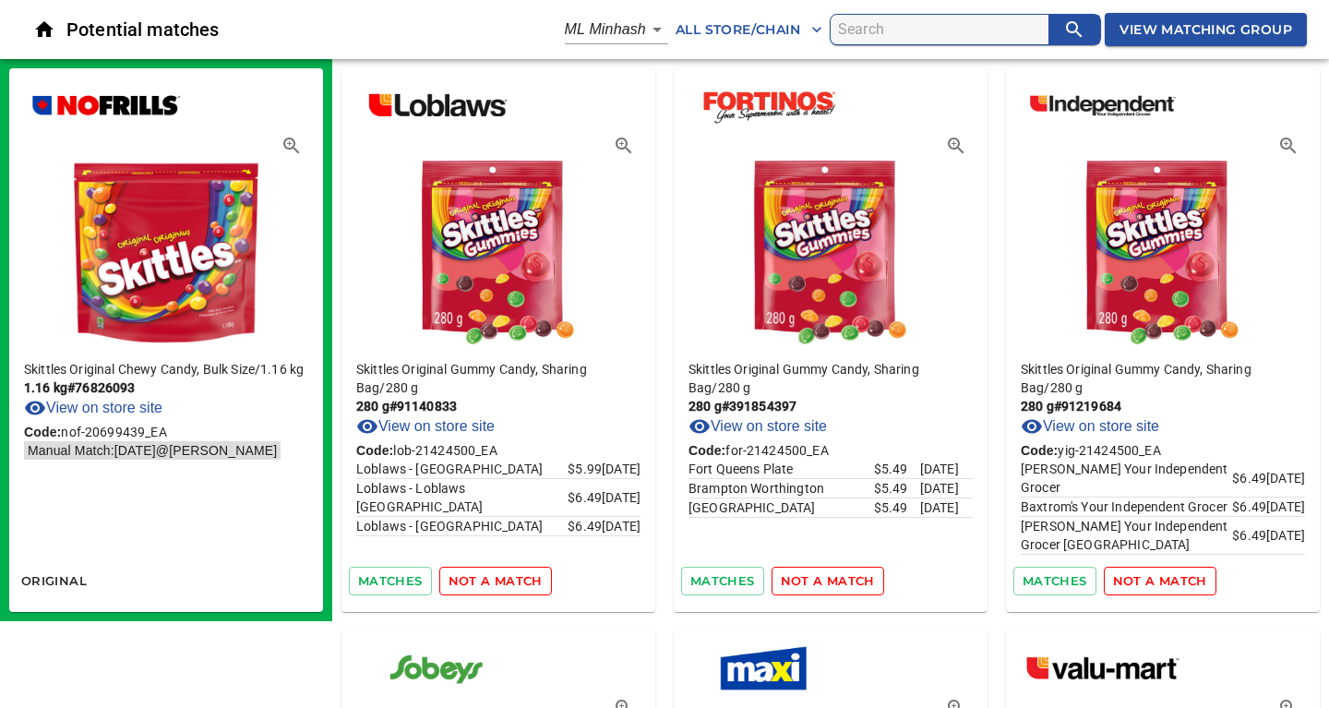
click at [490, 575] on span "not a match" at bounding box center [495, 580] width 94 height 21
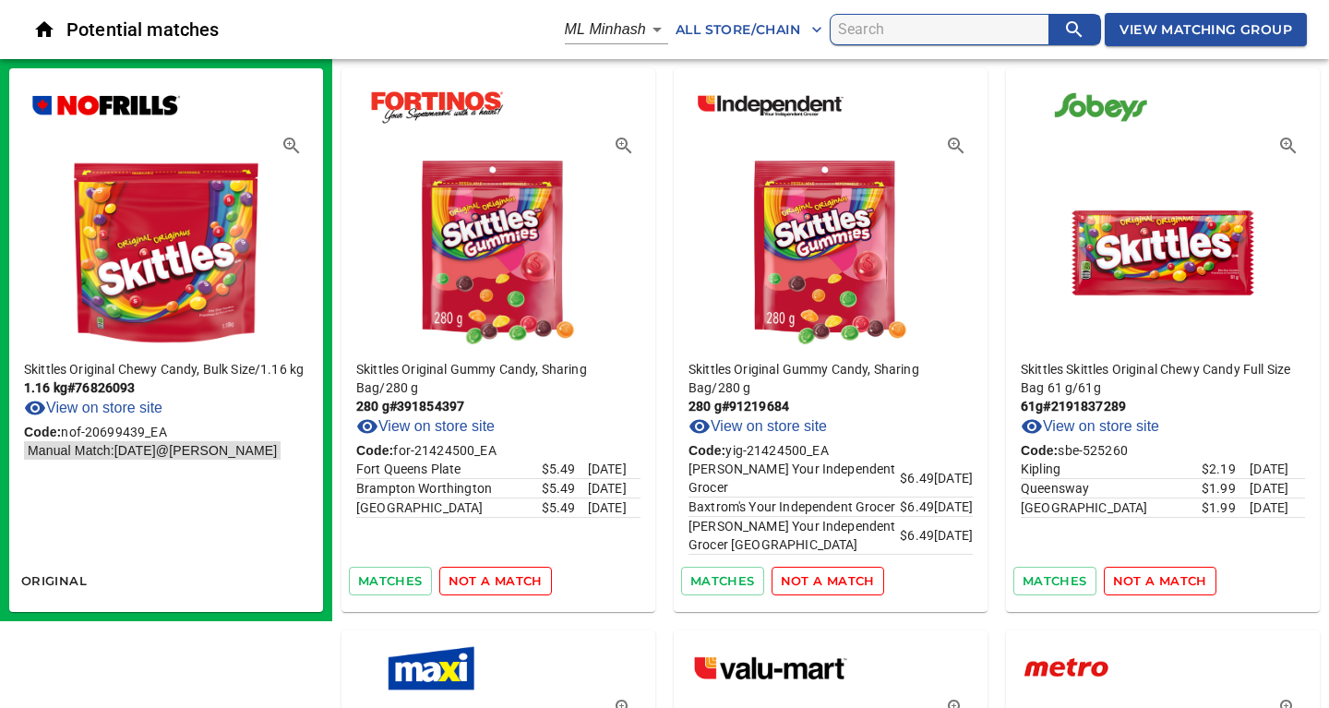
click at [490, 575] on span "not a match" at bounding box center [495, 580] width 94 height 21
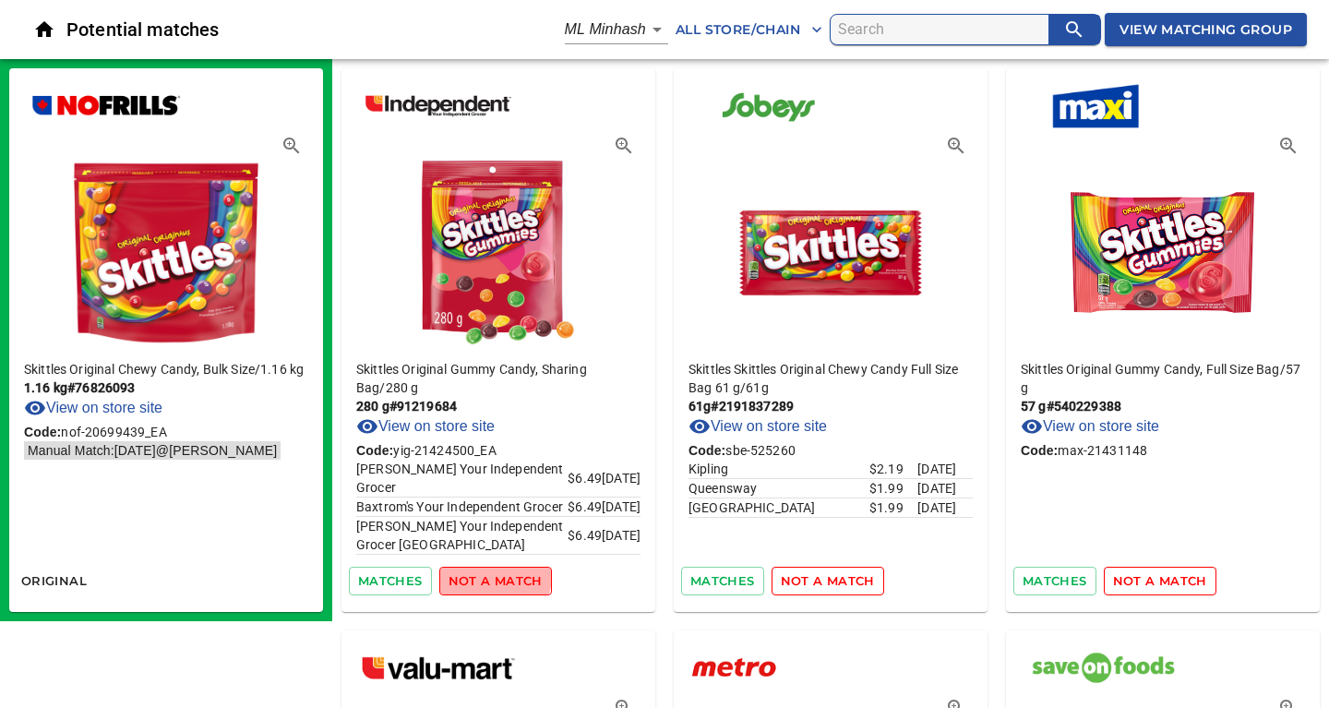
click at [490, 575] on span "not a match" at bounding box center [495, 580] width 94 height 21
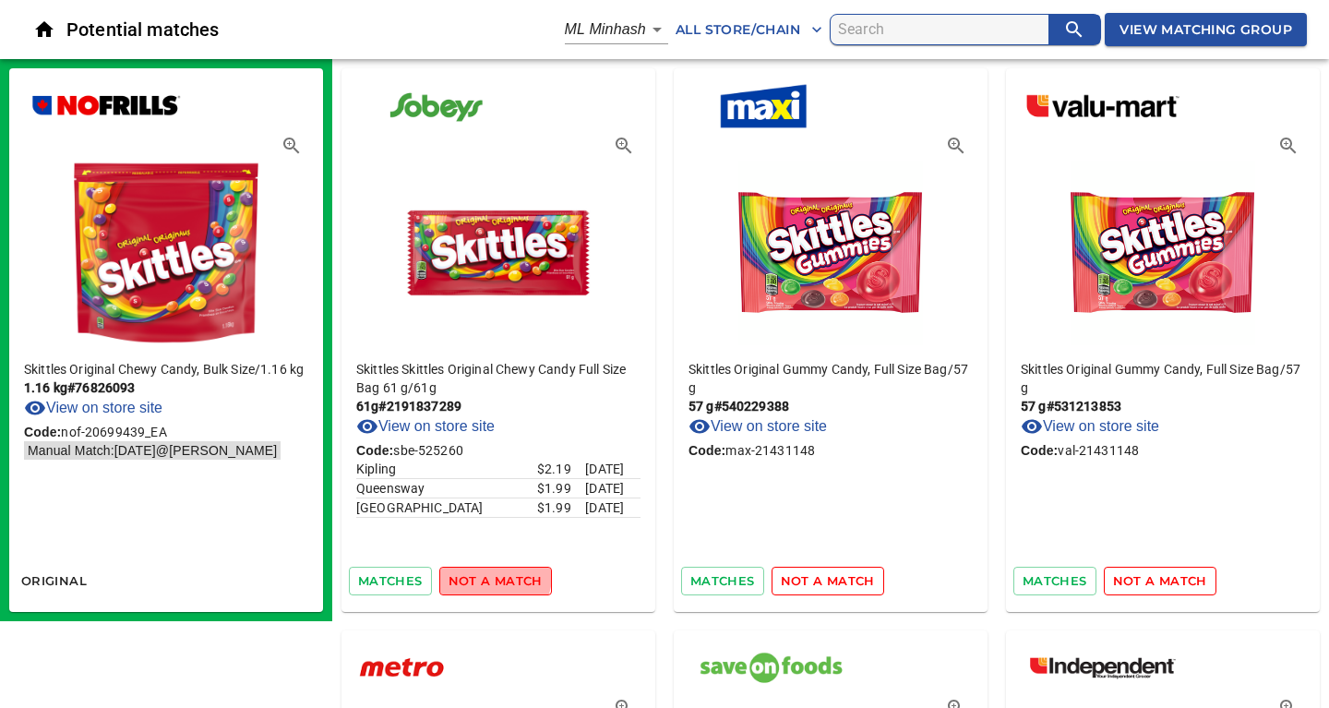
click at [490, 575] on span "not a match" at bounding box center [495, 580] width 94 height 21
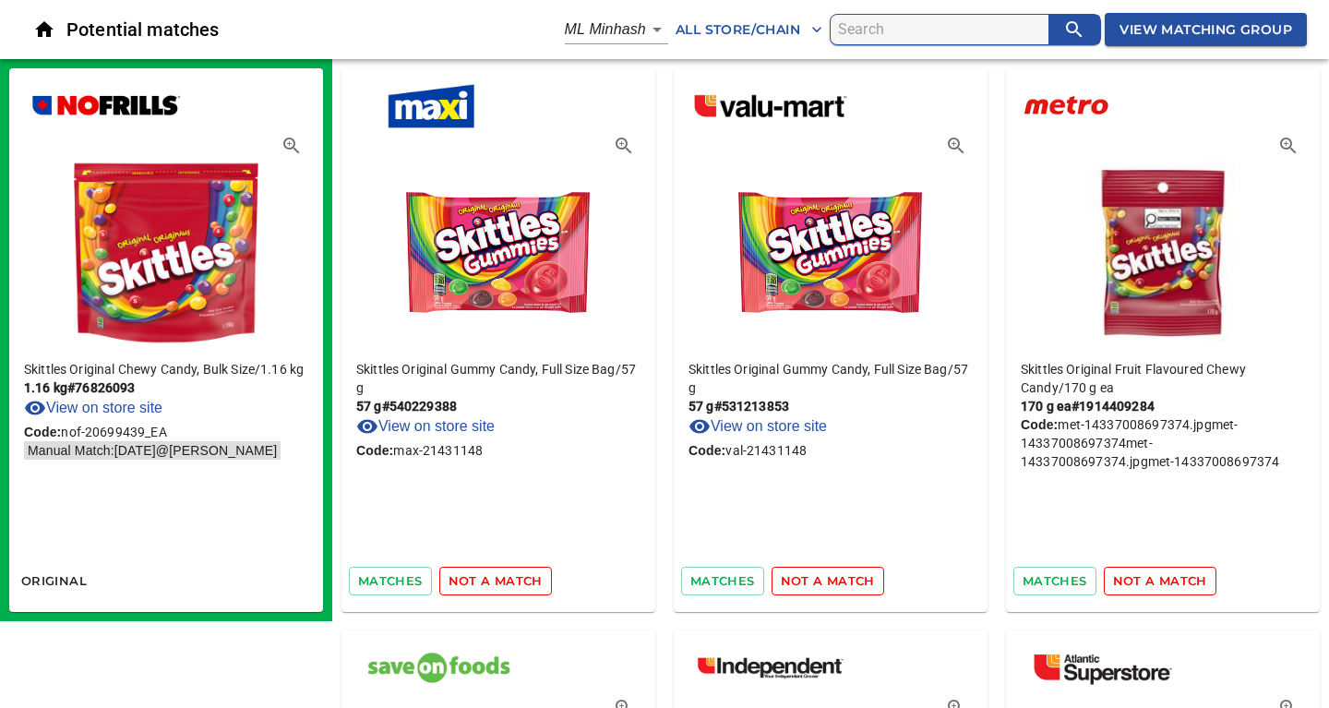
click at [490, 575] on span "not a match" at bounding box center [495, 580] width 94 height 21
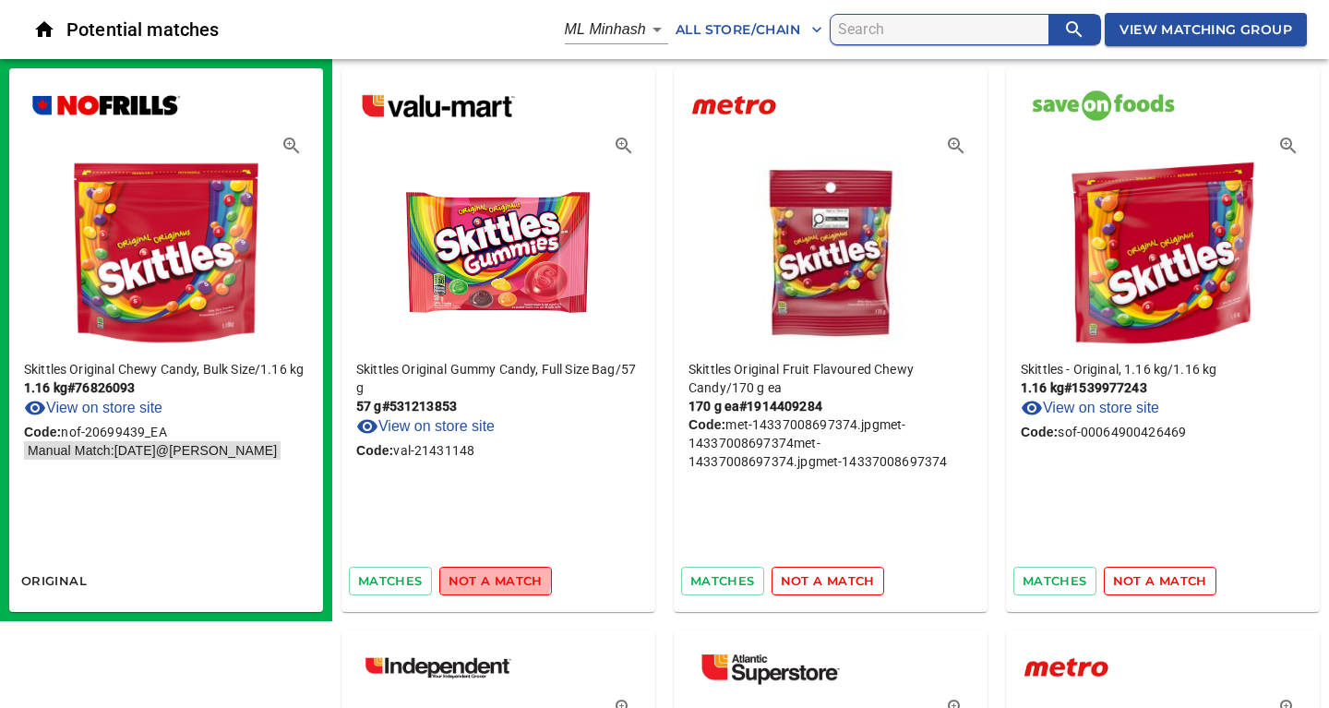
click at [490, 575] on span "not a match" at bounding box center [495, 580] width 94 height 21
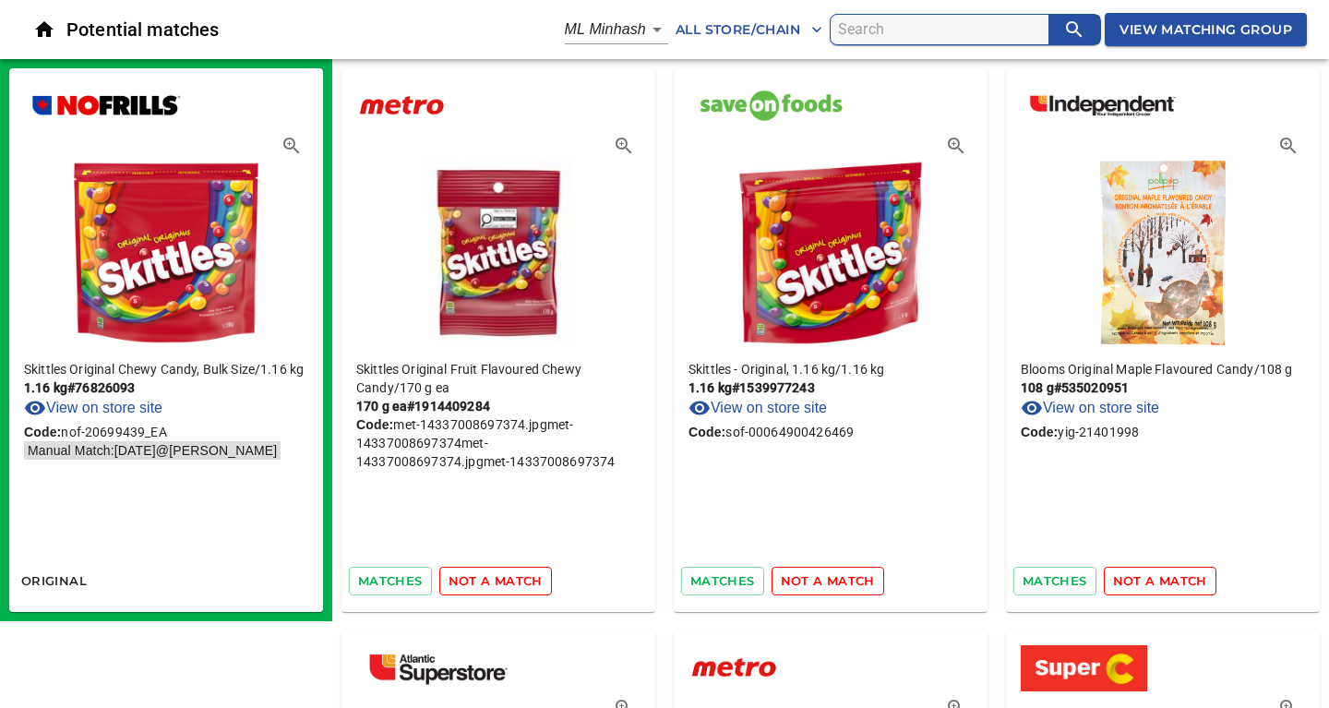
click at [490, 575] on span "not a match" at bounding box center [495, 580] width 94 height 21
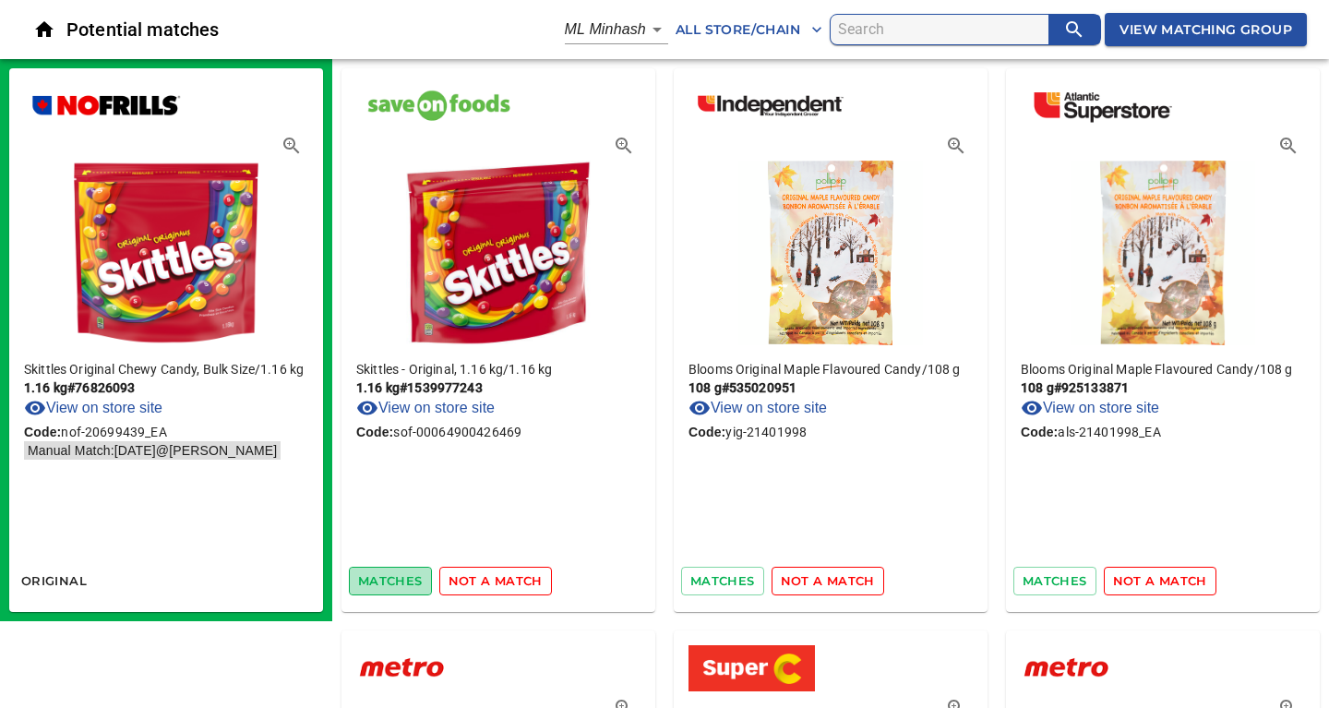
click at [376, 576] on span "matches" at bounding box center [390, 580] width 65 height 21
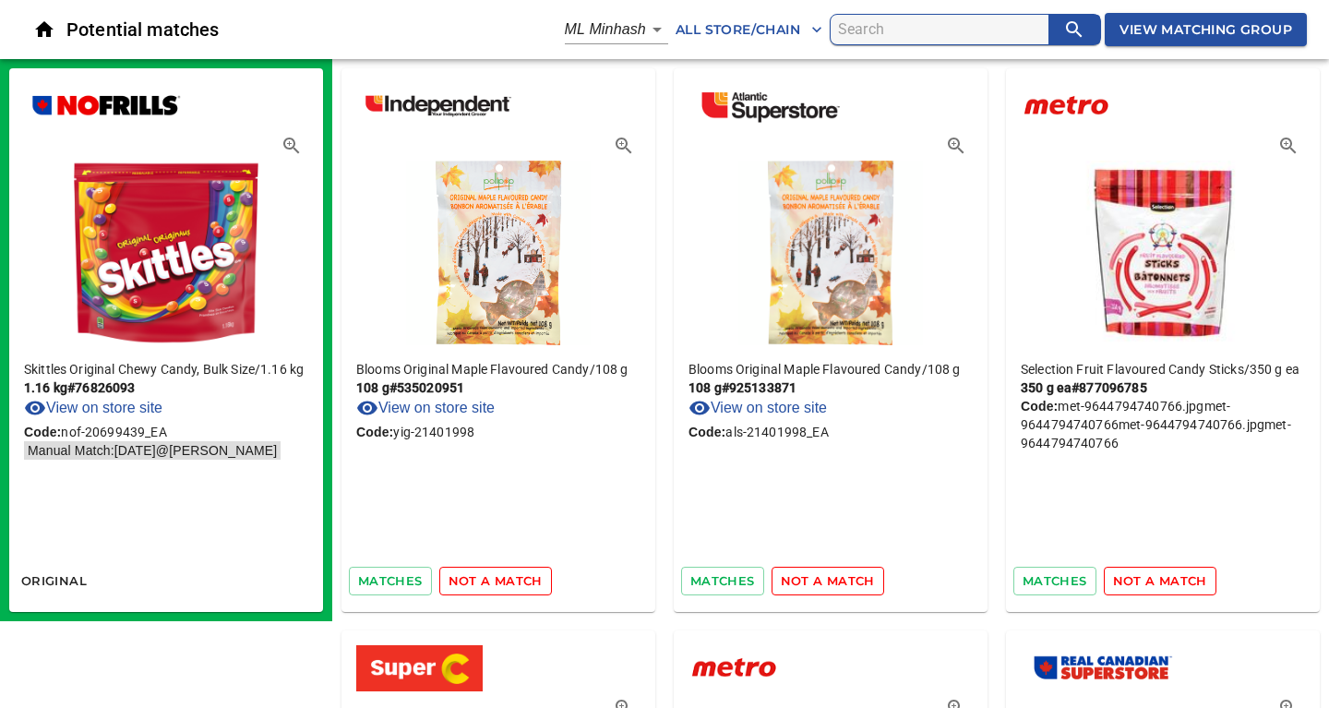
click at [471, 578] on span "not a match" at bounding box center [495, 580] width 94 height 21
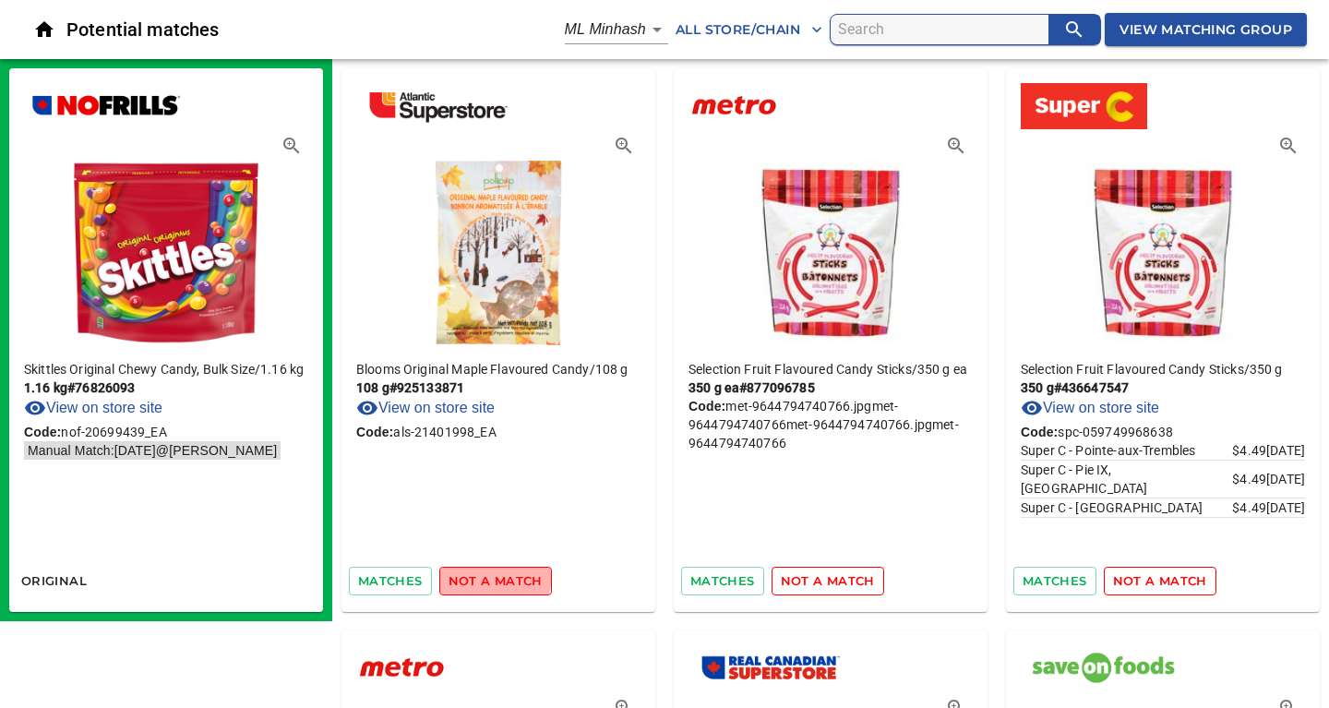
click at [471, 578] on span "not a match" at bounding box center [495, 580] width 94 height 21
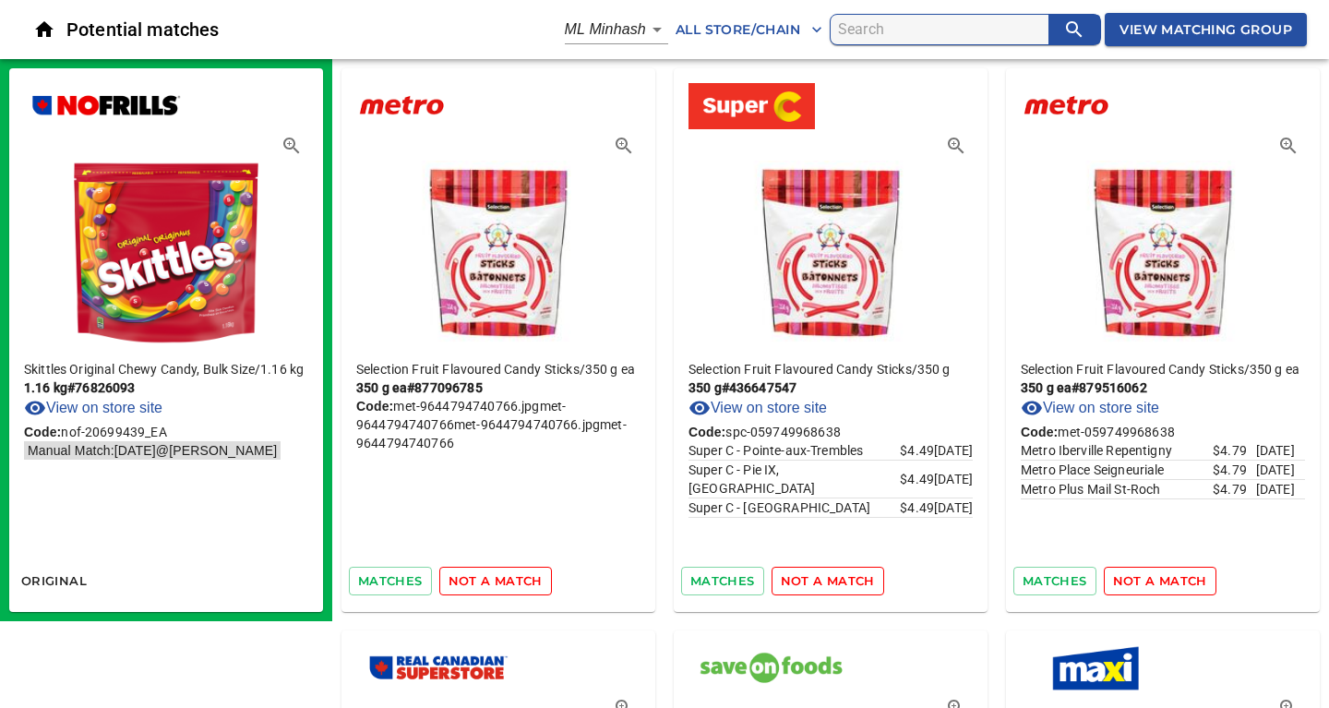
click at [471, 578] on span "not a match" at bounding box center [495, 580] width 94 height 21
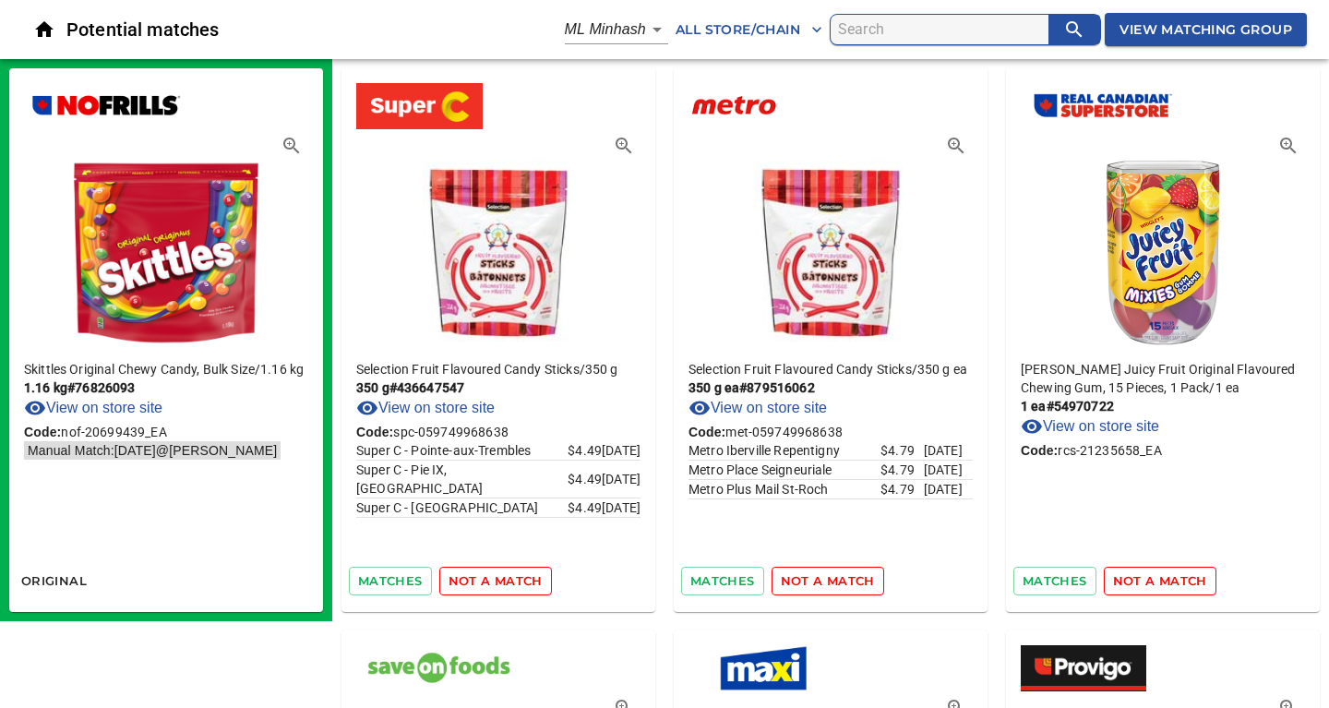
click at [471, 578] on span "not a match" at bounding box center [495, 580] width 94 height 21
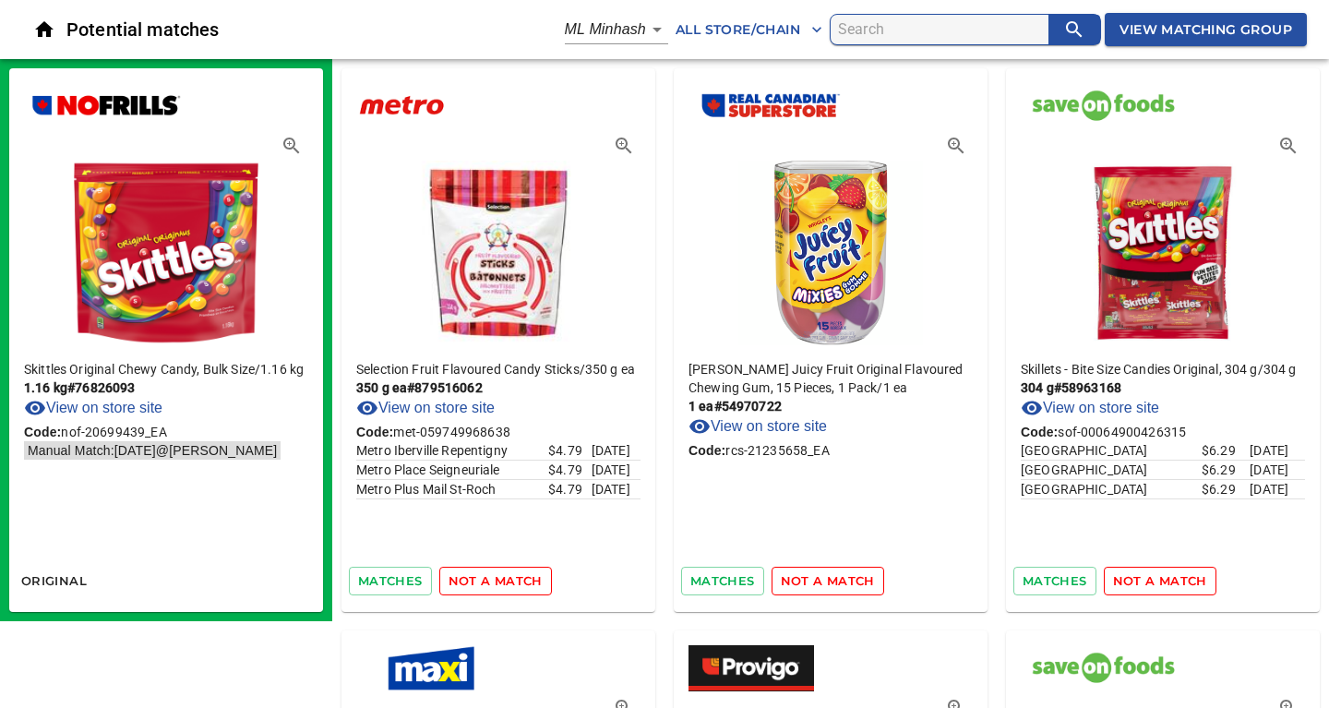
click at [471, 578] on span "not a match" at bounding box center [495, 580] width 94 height 21
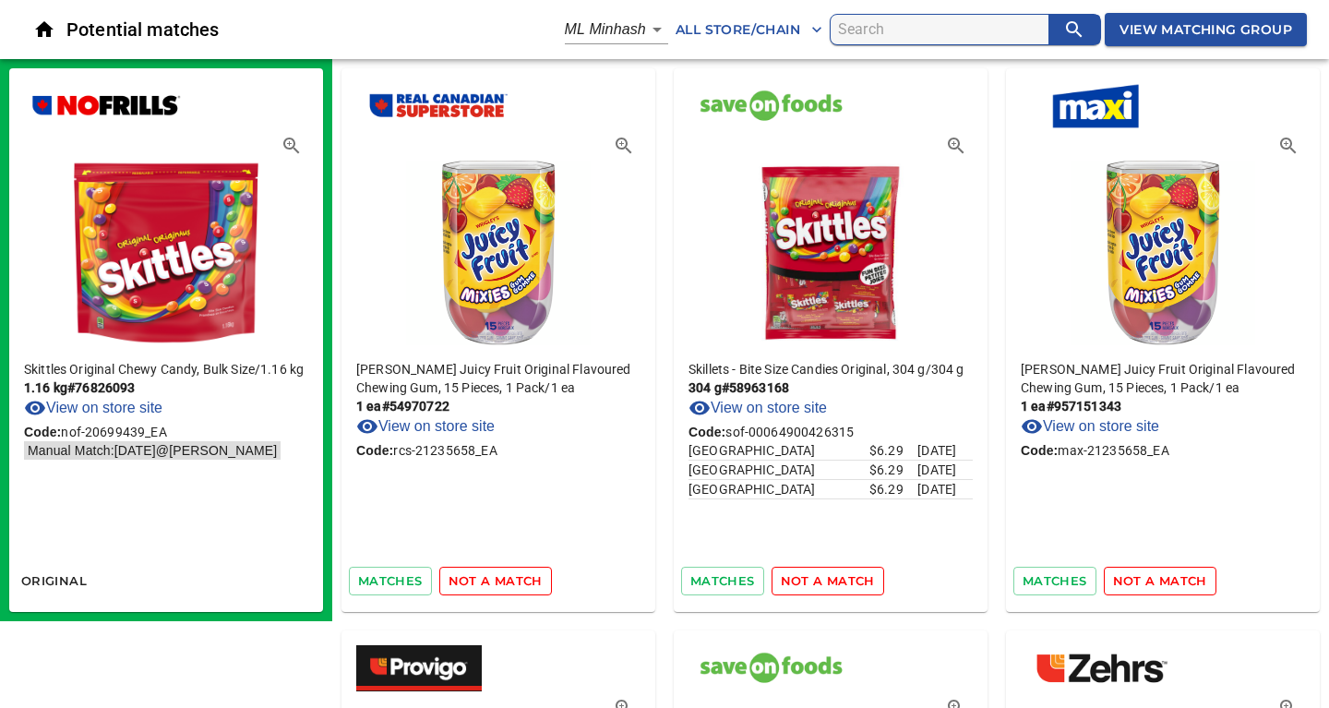
click at [471, 578] on span "not a match" at bounding box center [495, 580] width 94 height 21
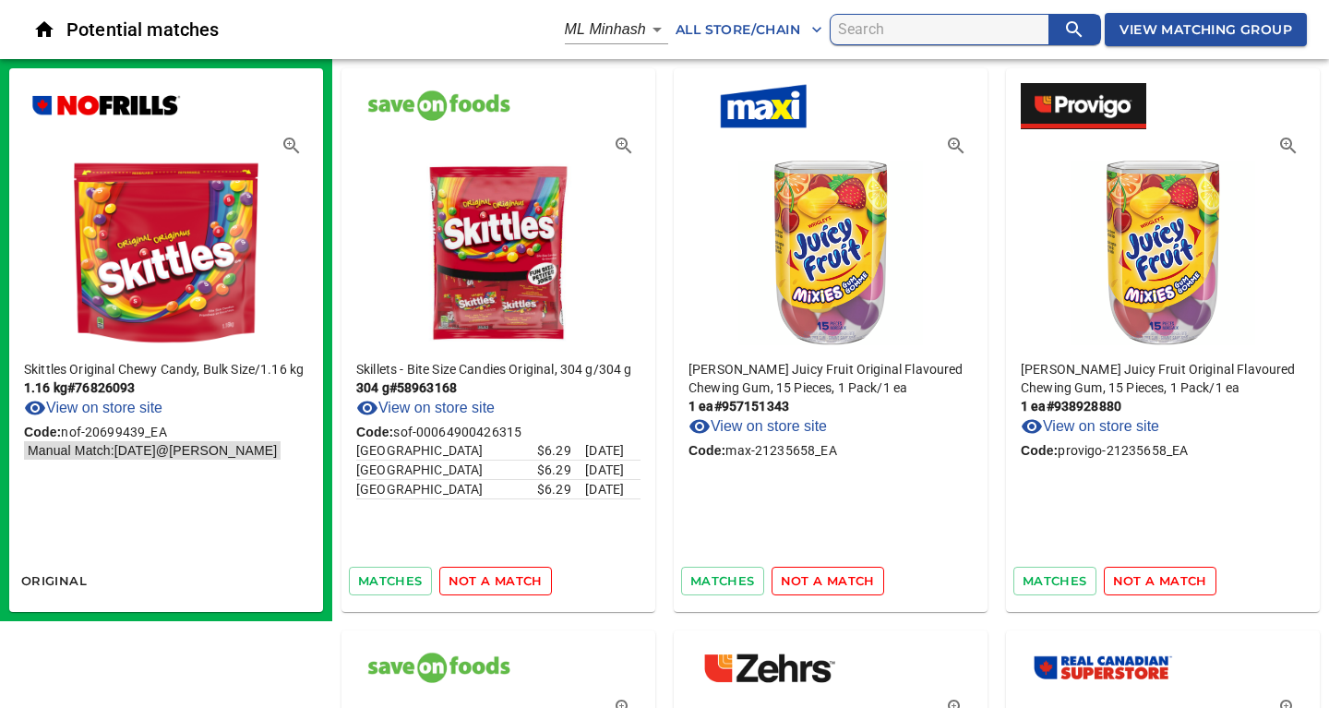
click at [471, 578] on span "not a match" at bounding box center [495, 580] width 94 height 21
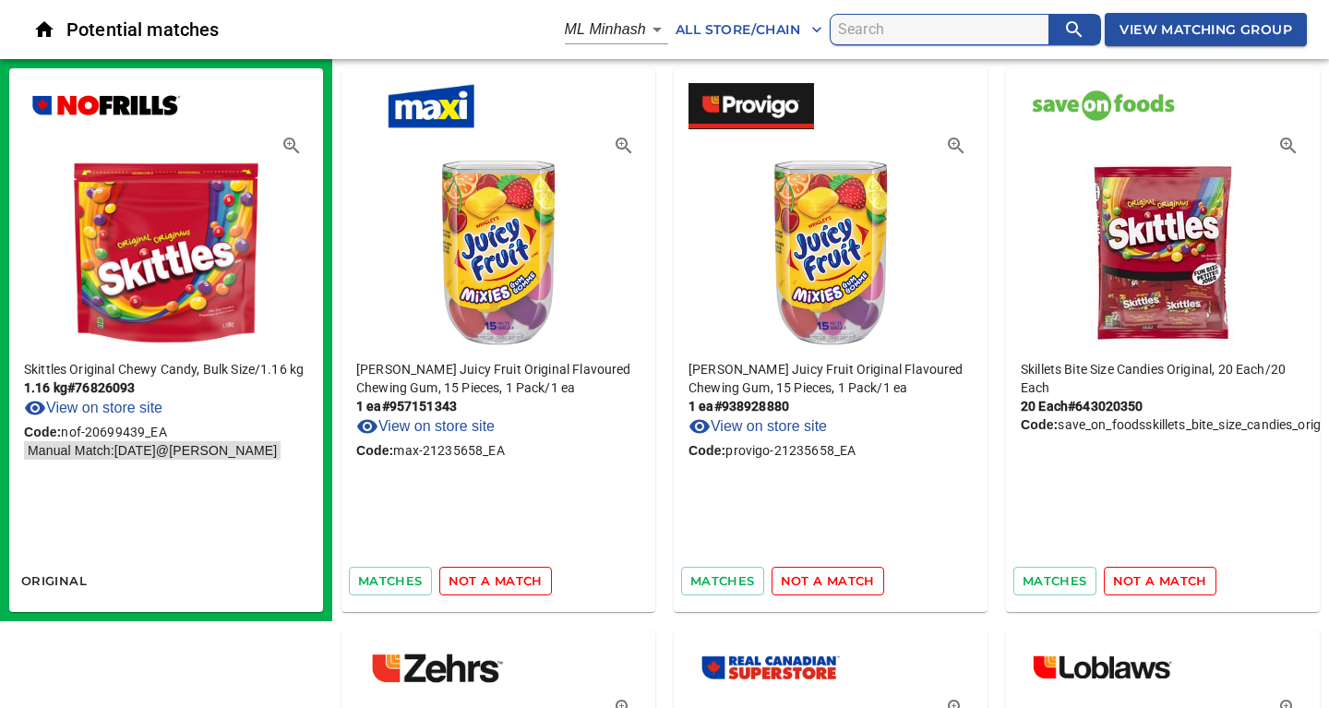
click at [471, 578] on span "not a match" at bounding box center [495, 580] width 94 height 21
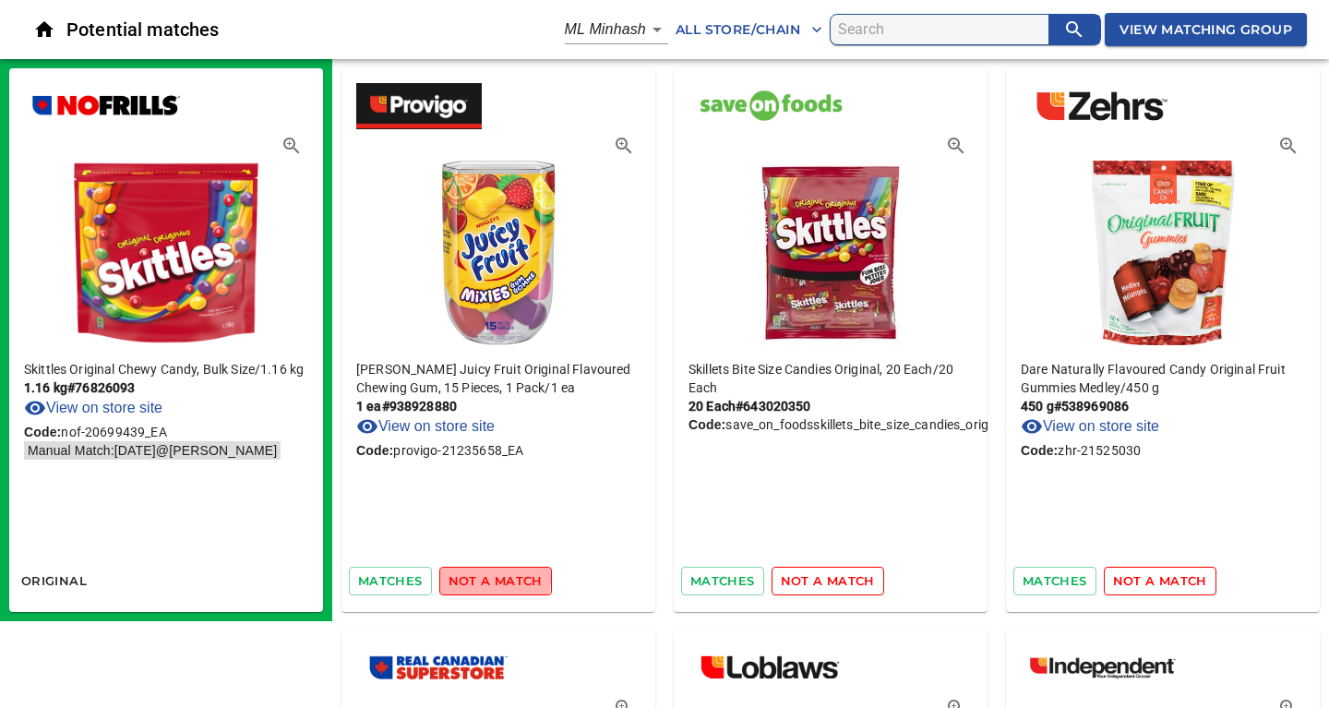
click at [471, 578] on span "not a match" at bounding box center [495, 580] width 94 height 21
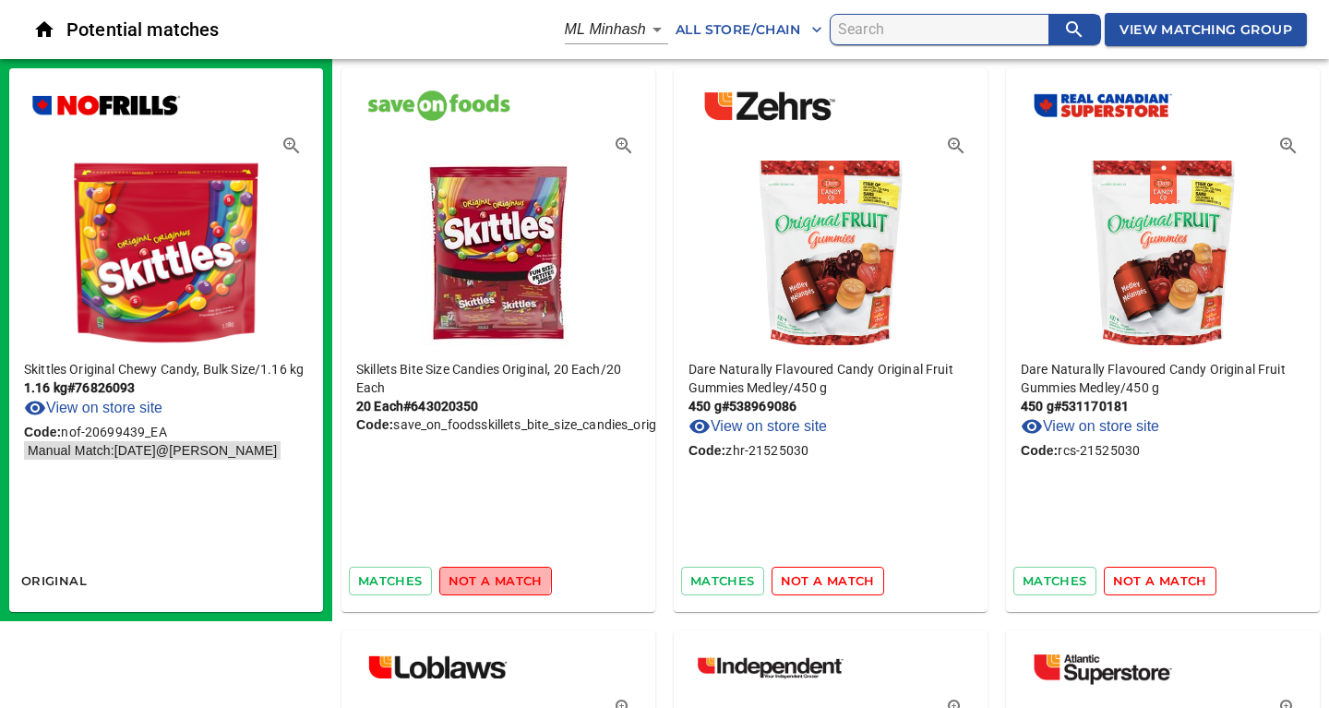
click at [471, 578] on span "not a match" at bounding box center [495, 580] width 94 height 21
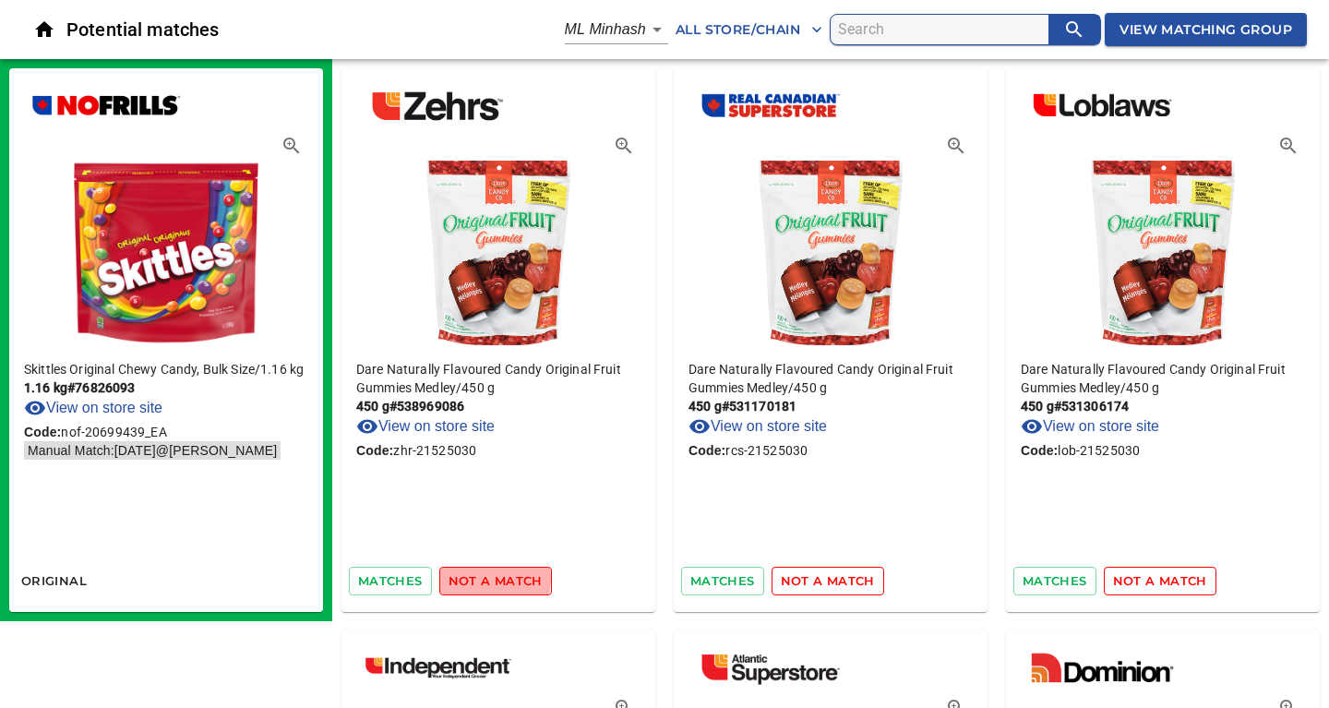
click at [471, 578] on span "not a match" at bounding box center [495, 580] width 94 height 21
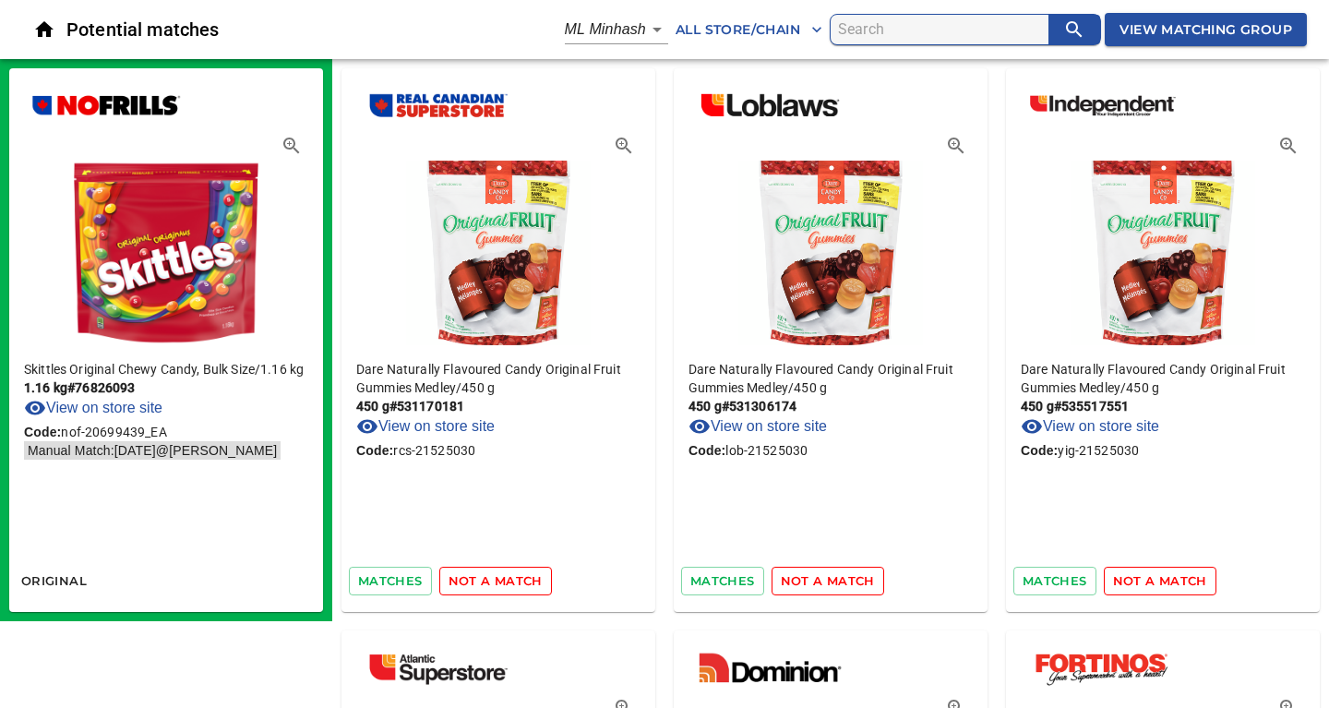
click at [471, 578] on span "not a match" at bounding box center [495, 580] width 94 height 21
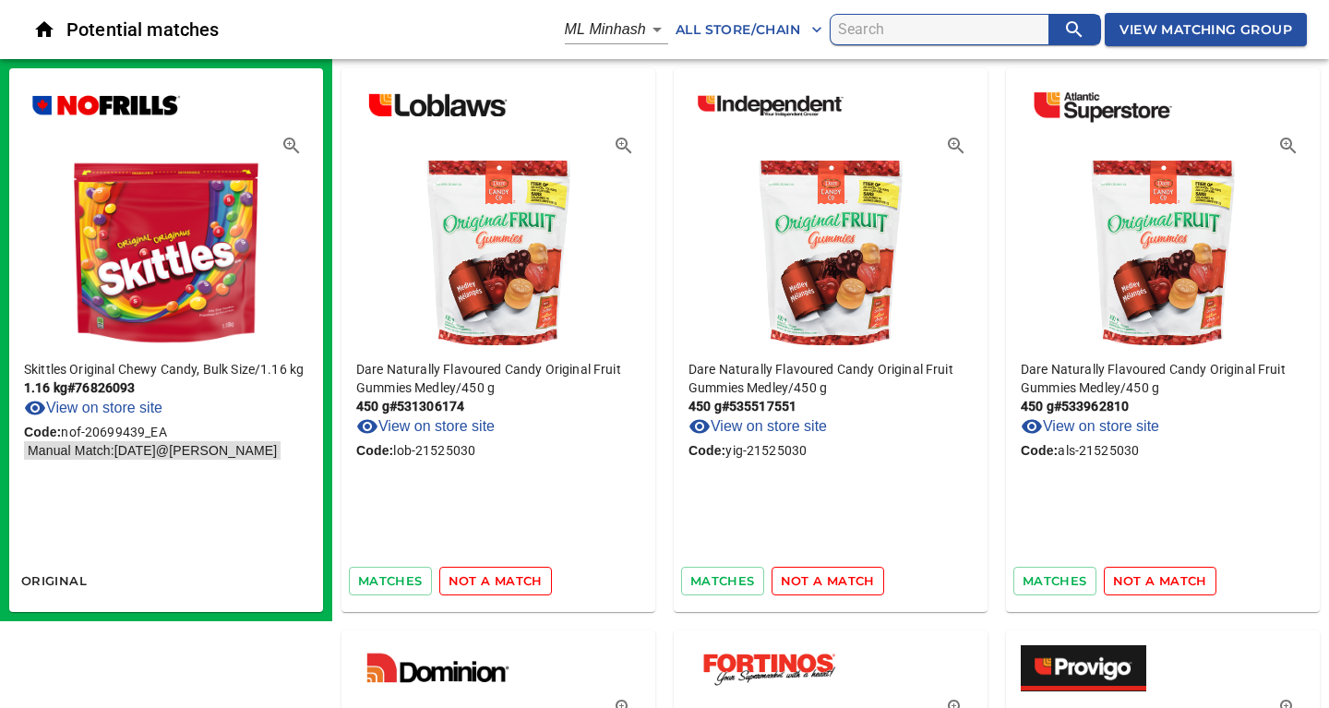
click at [471, 578] on span "not a match" at bounding box center [495, 580] width 94 height 21
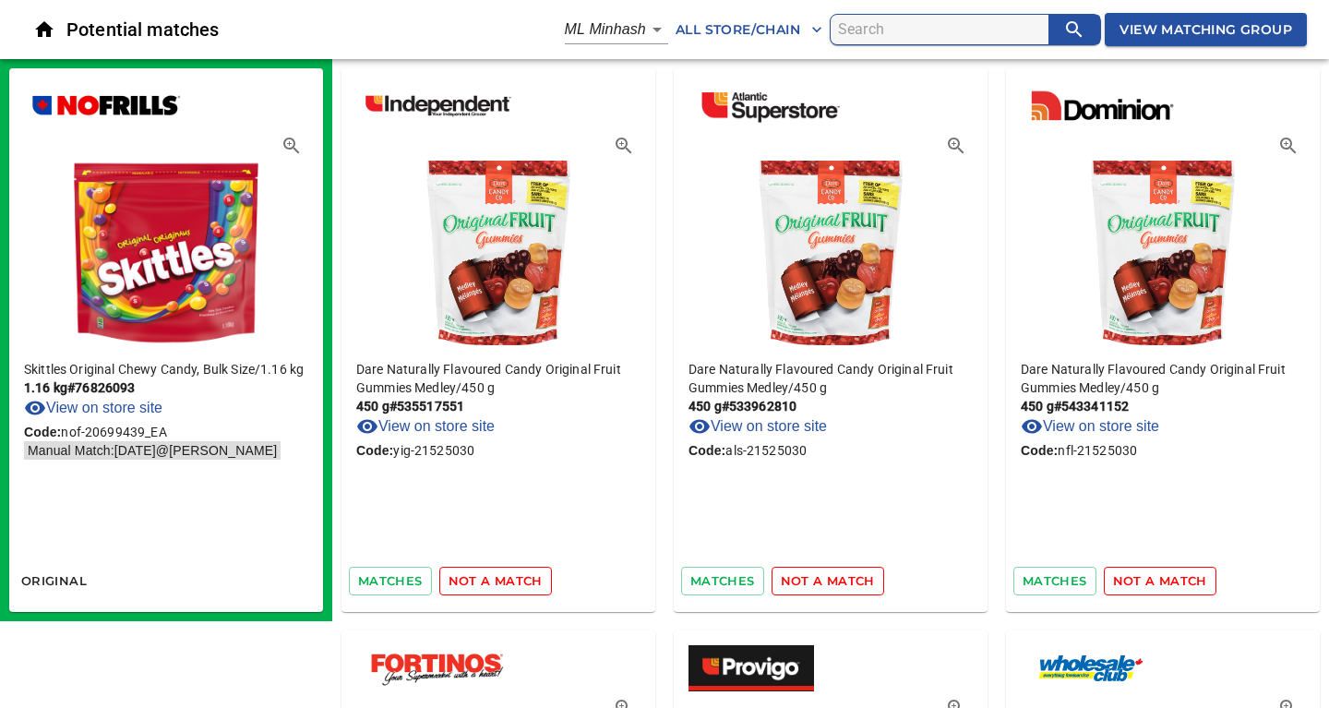
click at [471, 578] on span "not a match" at bounding box center [495, 580] width 94 height 21
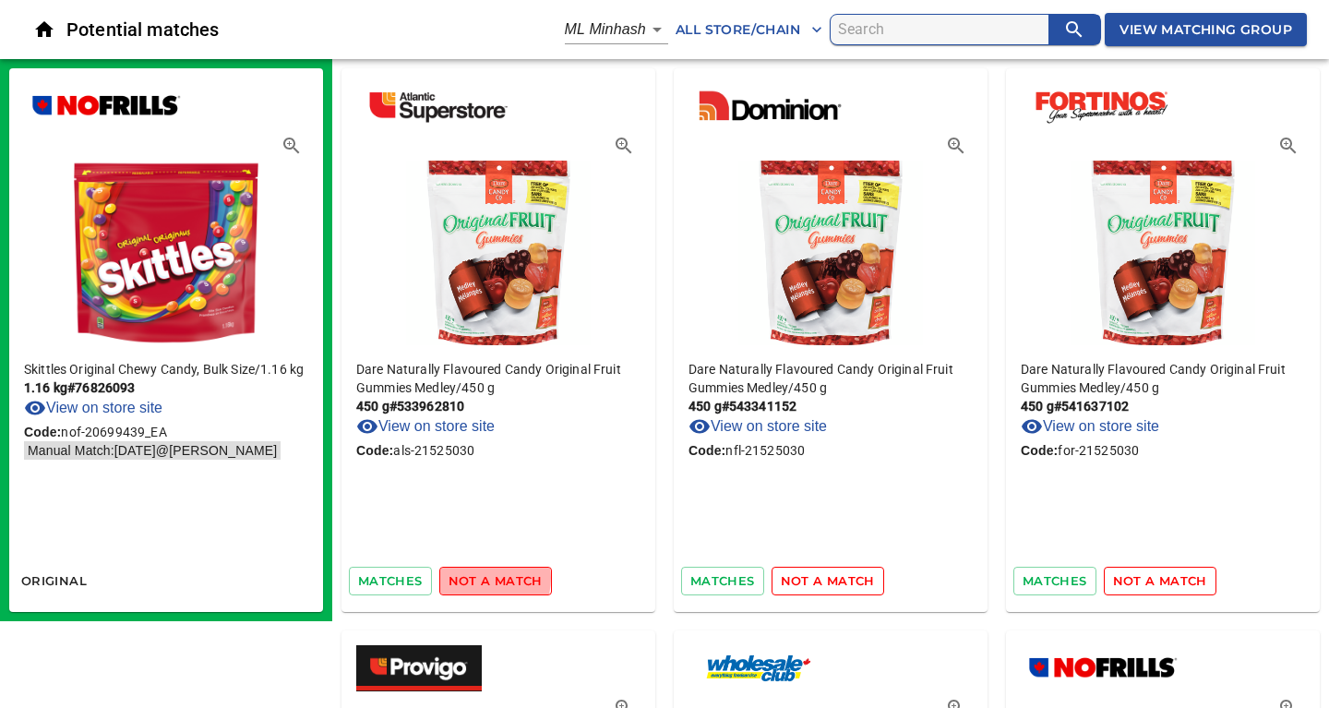
click at [471, 578] on span "not a match" at bounding box center [495, 580] width 94 height 21
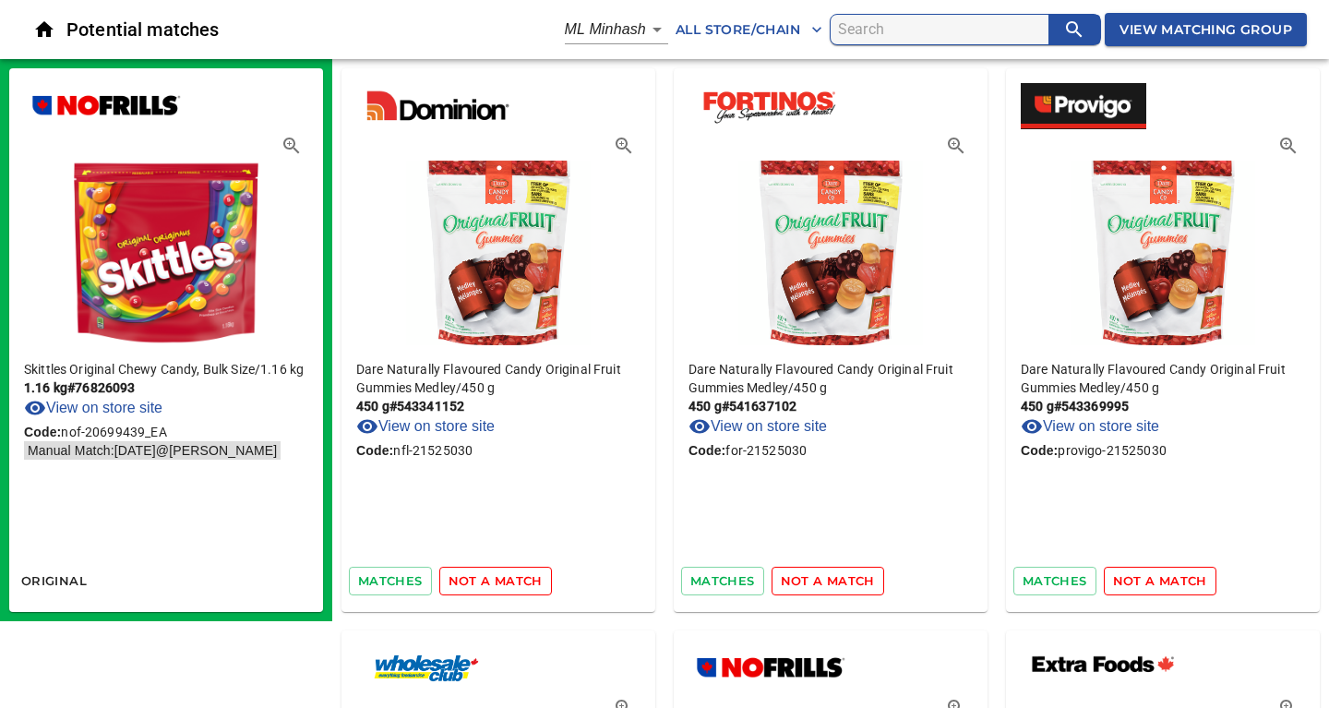
click at [471, 578] on span "not a match" at bounding box center [495, 580] width 94 height 21
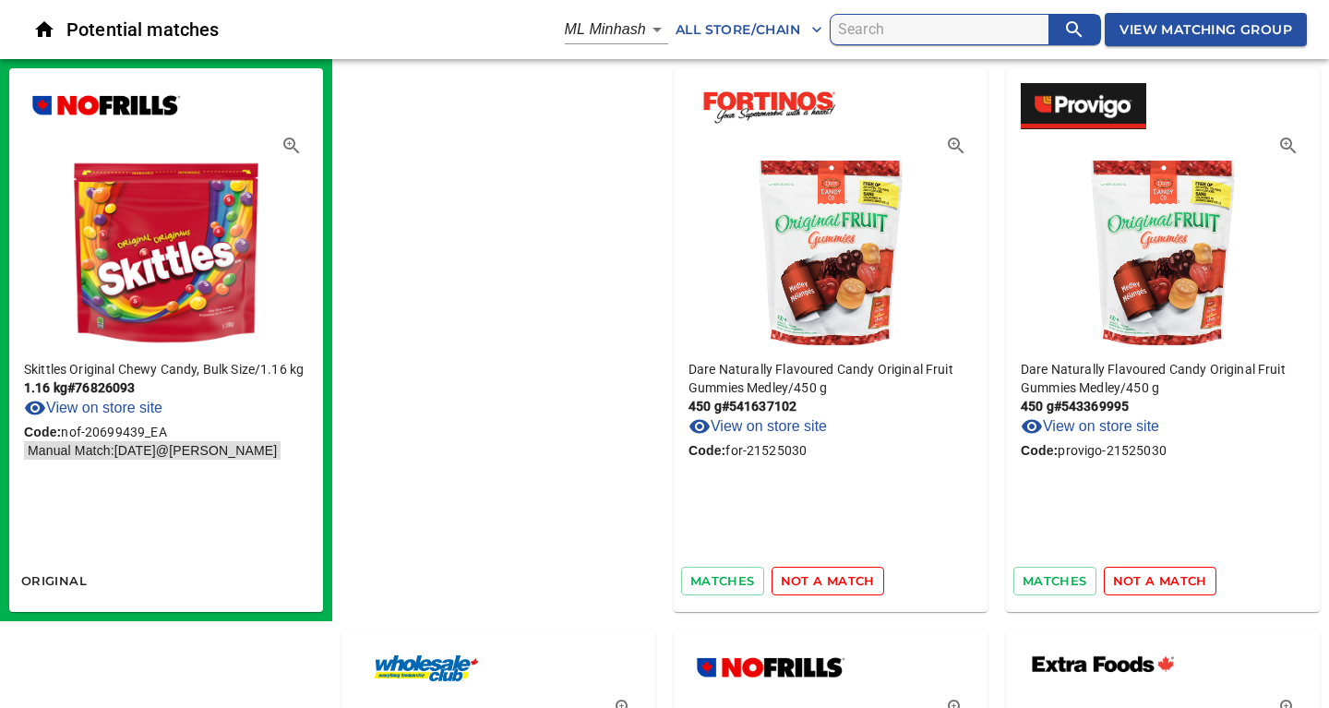
click at [781, 578] on span "not a match" at bounding box center [828, 580] width 94 height 21
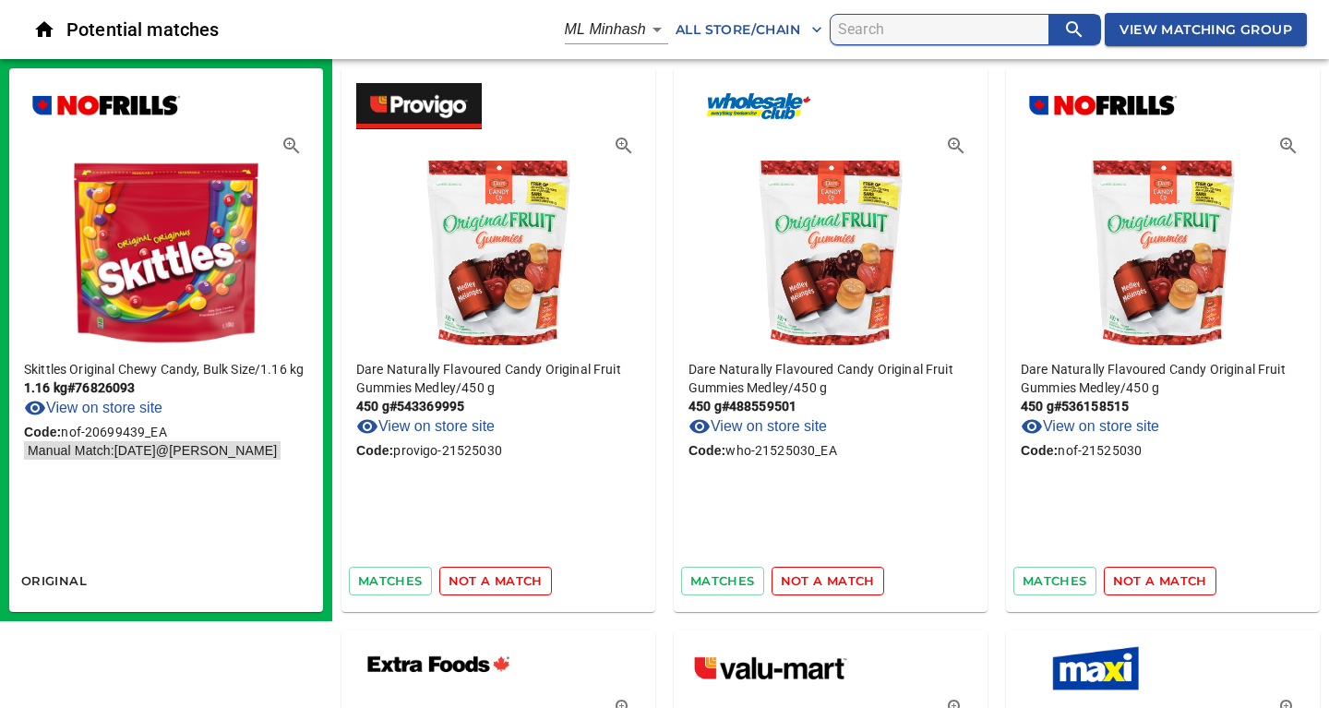
click at [471, 578] on span "not a match" at bounding box center [495, 580] width 94 height 21
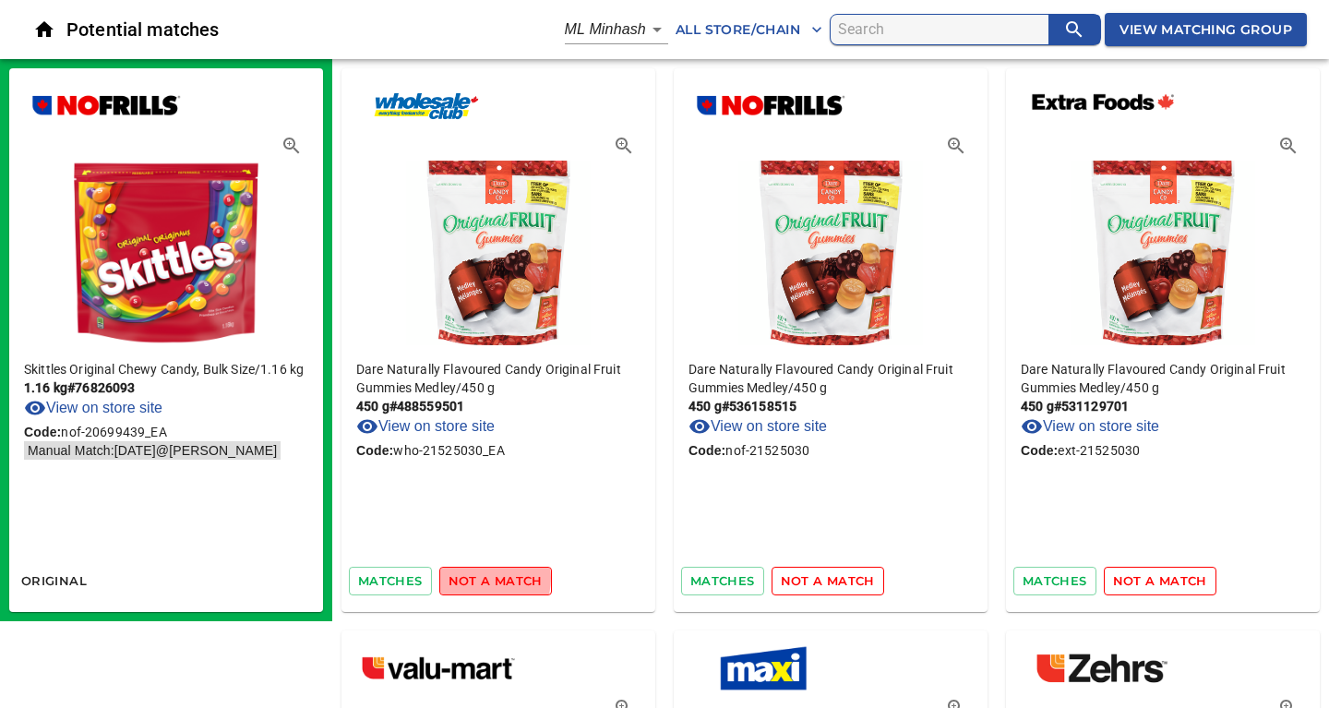
click at [471, 578] on span "not a match" at bounding box center [495, 580] width 94 height 21
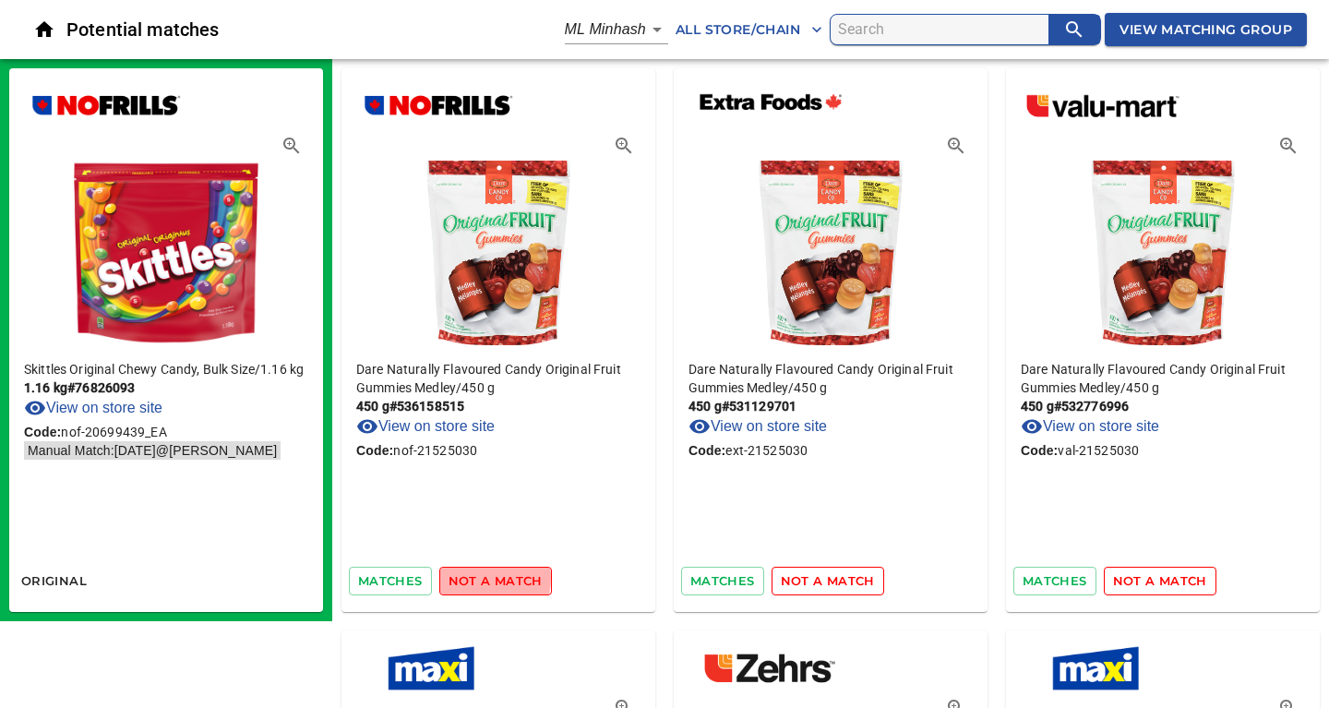
click at [471, 578] on span "not a match" at bounding box center [495, 580] width 94 height 21
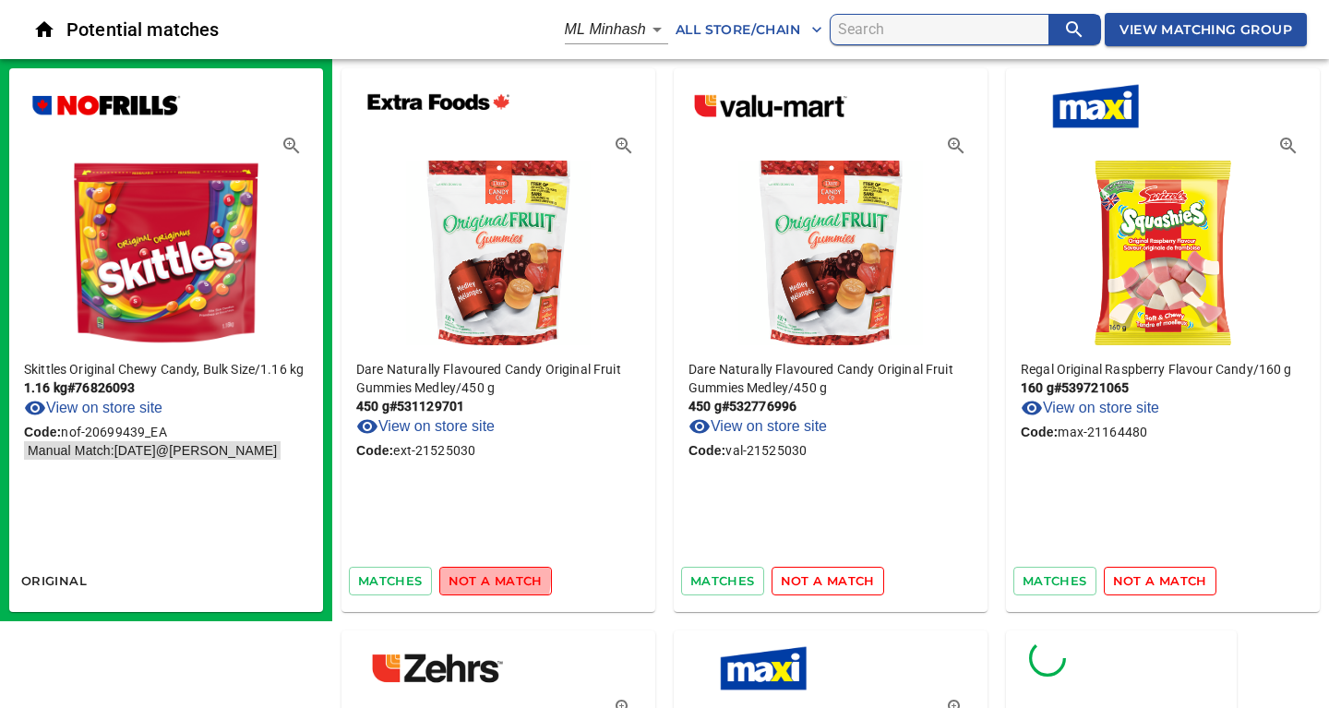
click at [471, 578] on span "not a match" at bounding box center [495, 580] width 94 height 21
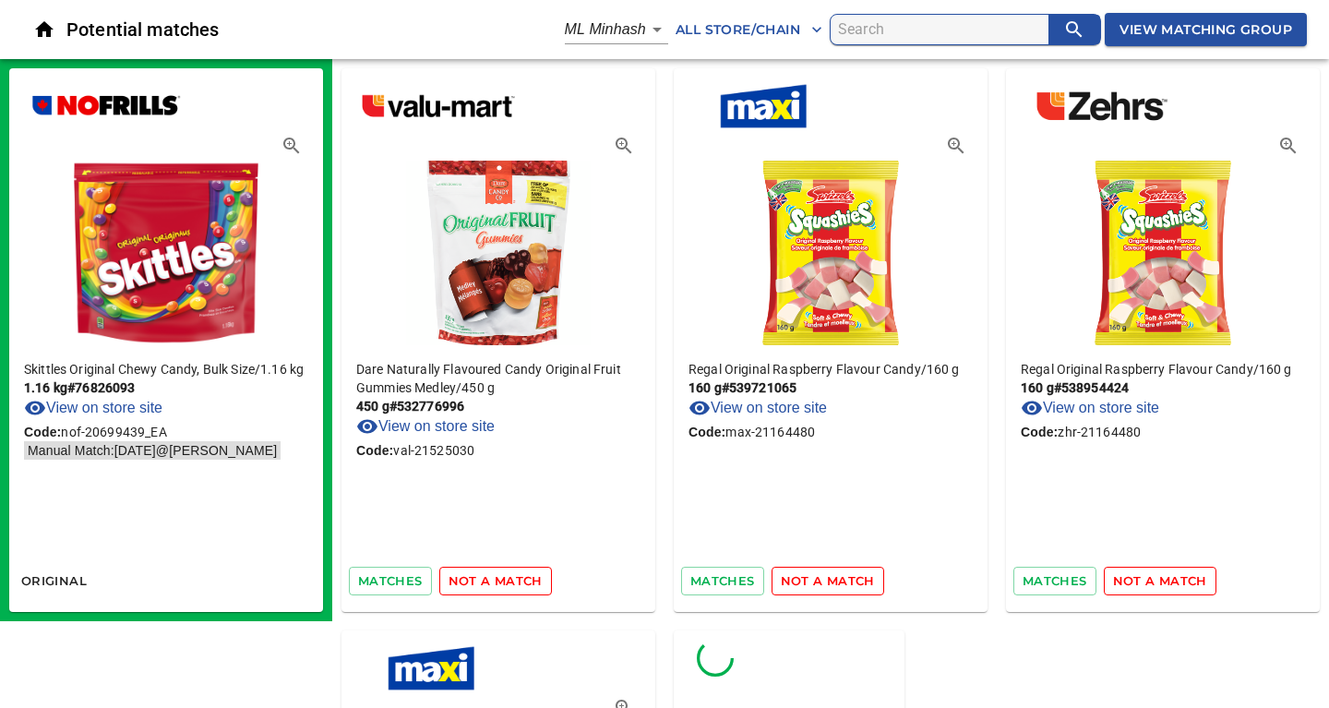
click at [471, 578] on span "not a match" at bounding box center [495, 580] width 94 height 21
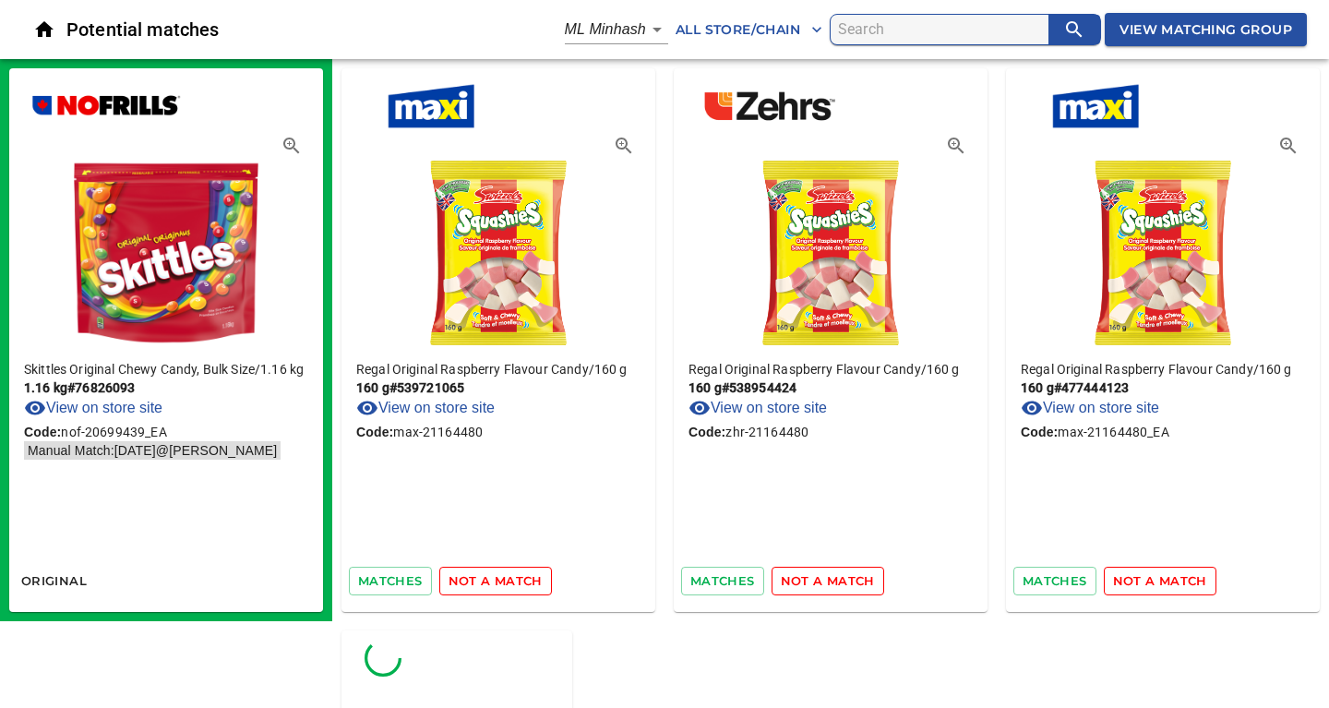
click at [471, 578] on span "not a match" at bounding box center [495, 580] width 94 height 21
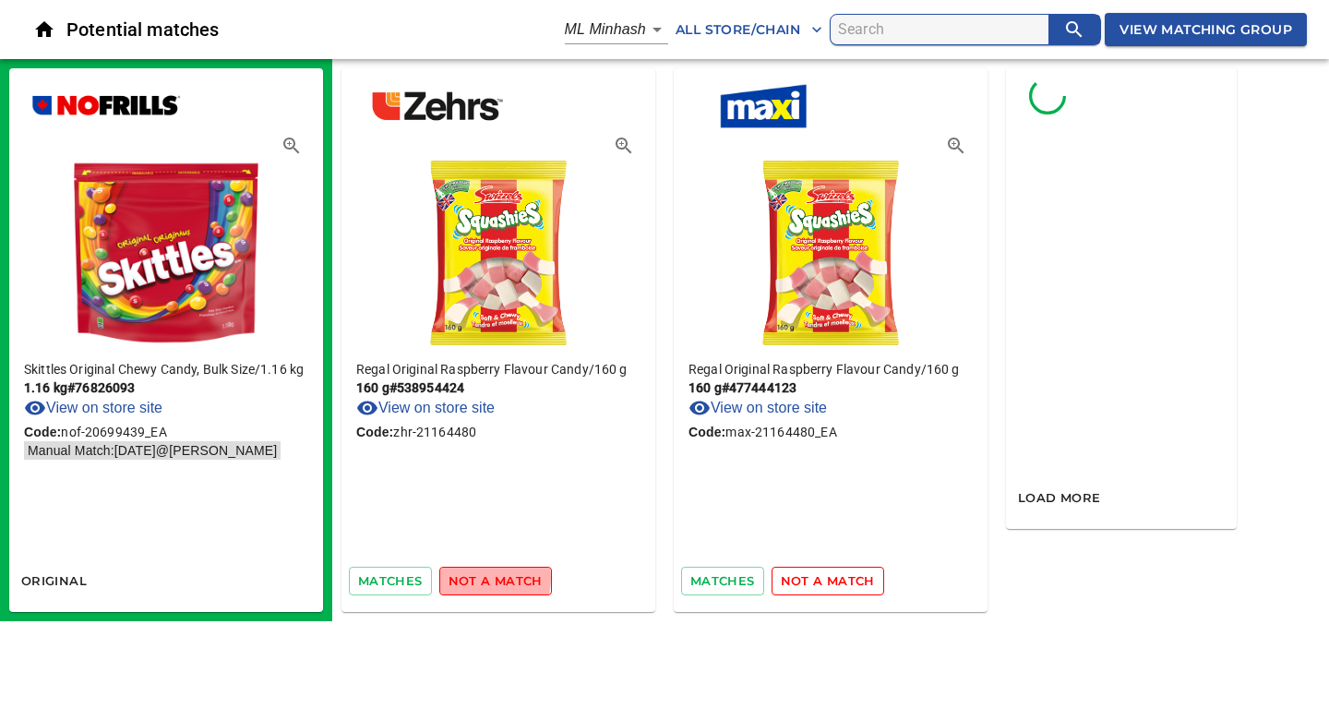
click at [471, 578] on span "not a match" at bounding box center [495, 580] width 94 height 21
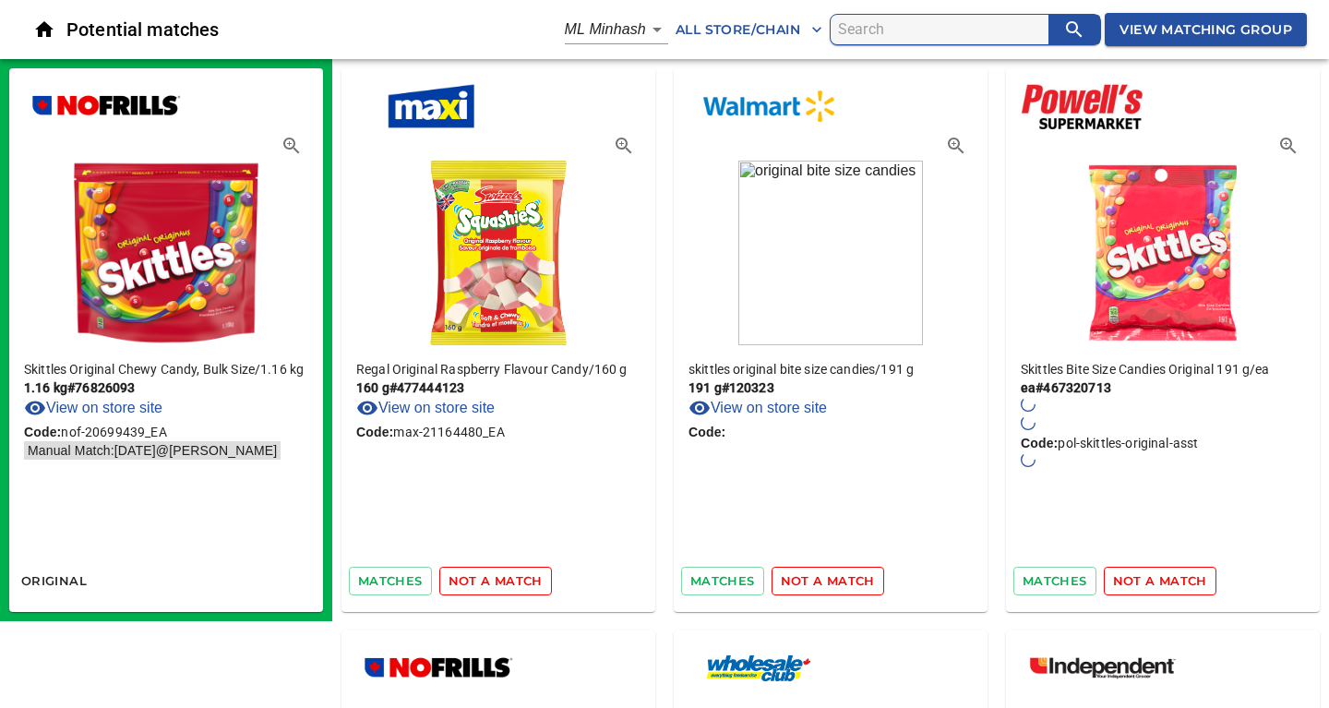
click at [471, 578] on span "not a match" at bounding box center [495, 580] width 94 height 21
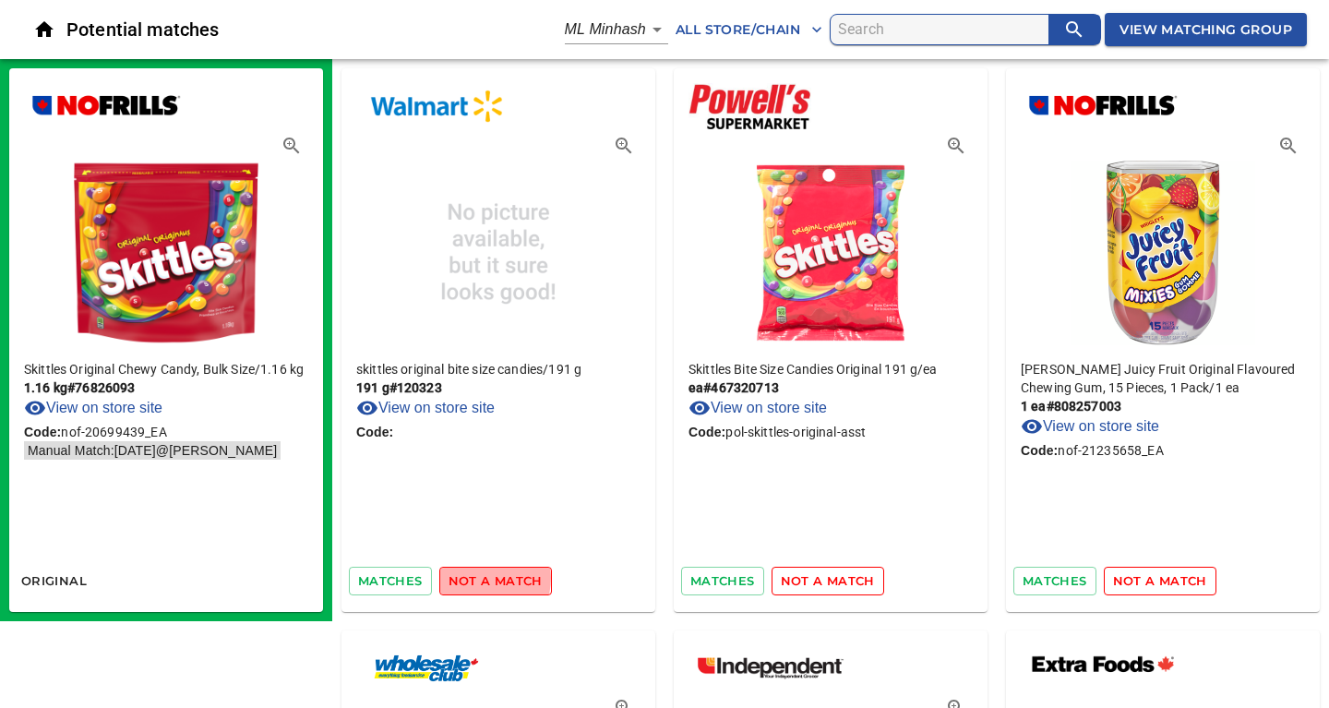
click at [471, 578] on span "not a match" at bounding box center [495, 580] width 94 height 21
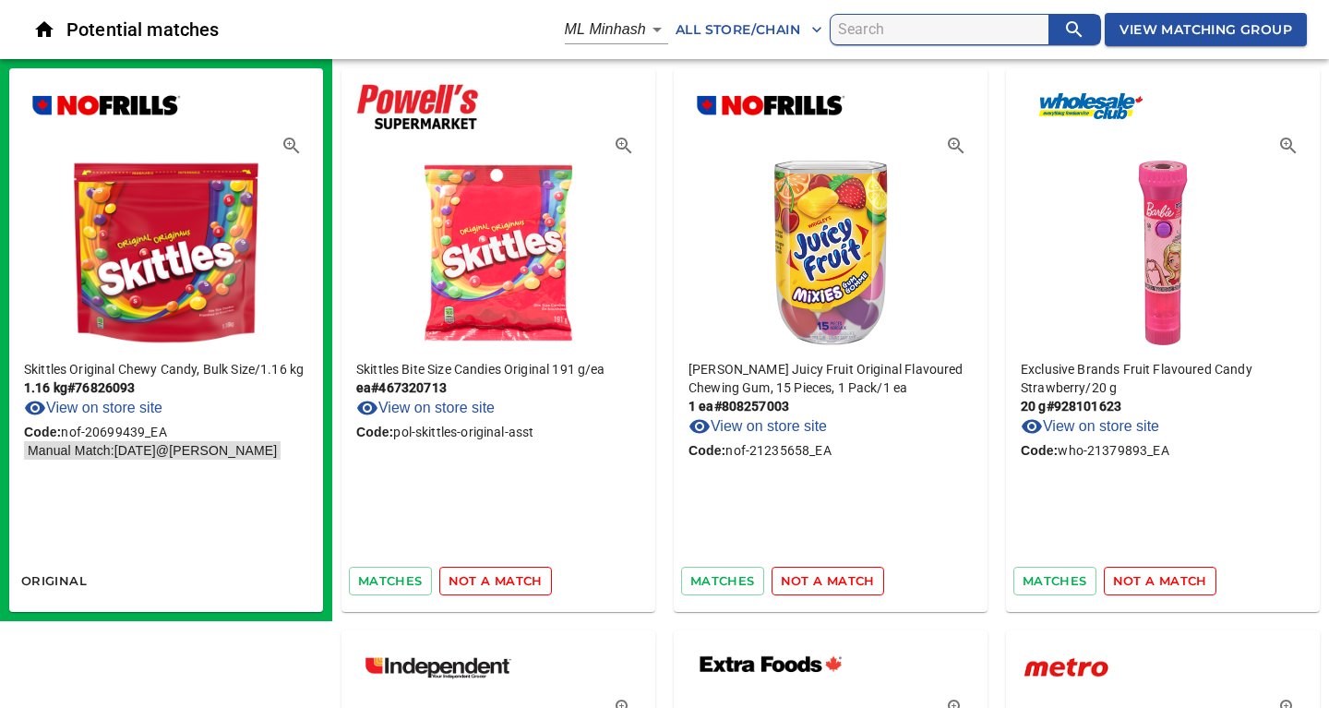
click at [471, 578] on span "not a match" at bounding box center [495, 580] width 94 height 21
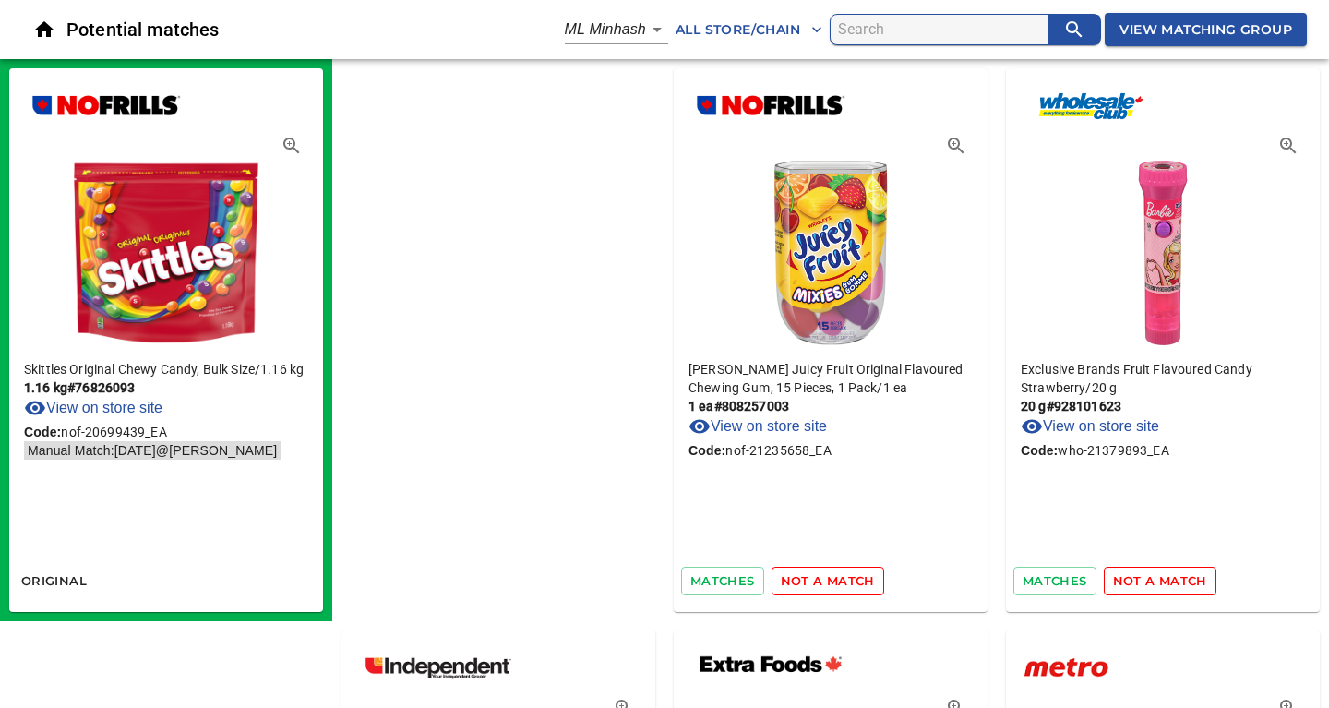
click at [781, 578] on span "not a match" at bounding box center [828, 580] width 94 height 21
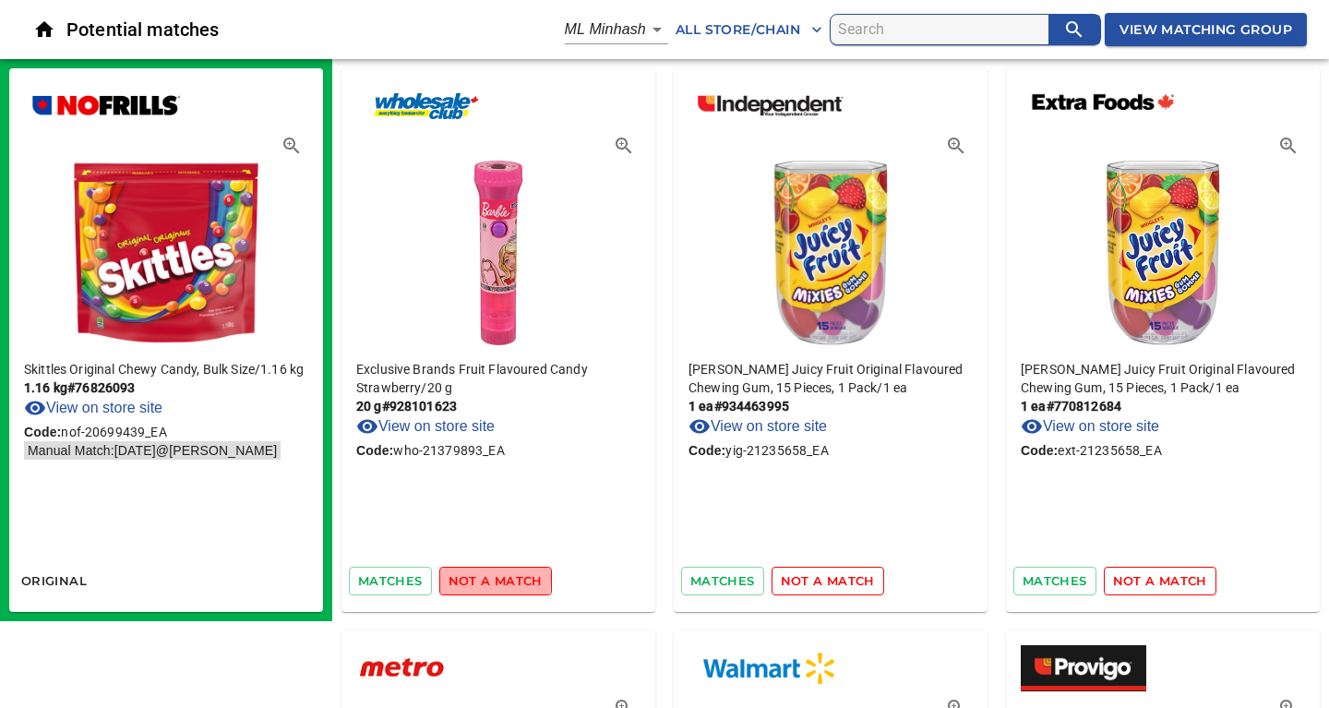
click at [471, 578] on span "not a match" at bounding box center [495, 580] width 94 height 21
click at [491, 579] on span "not a match" at bounding box center [495, 580] width 94 height 21
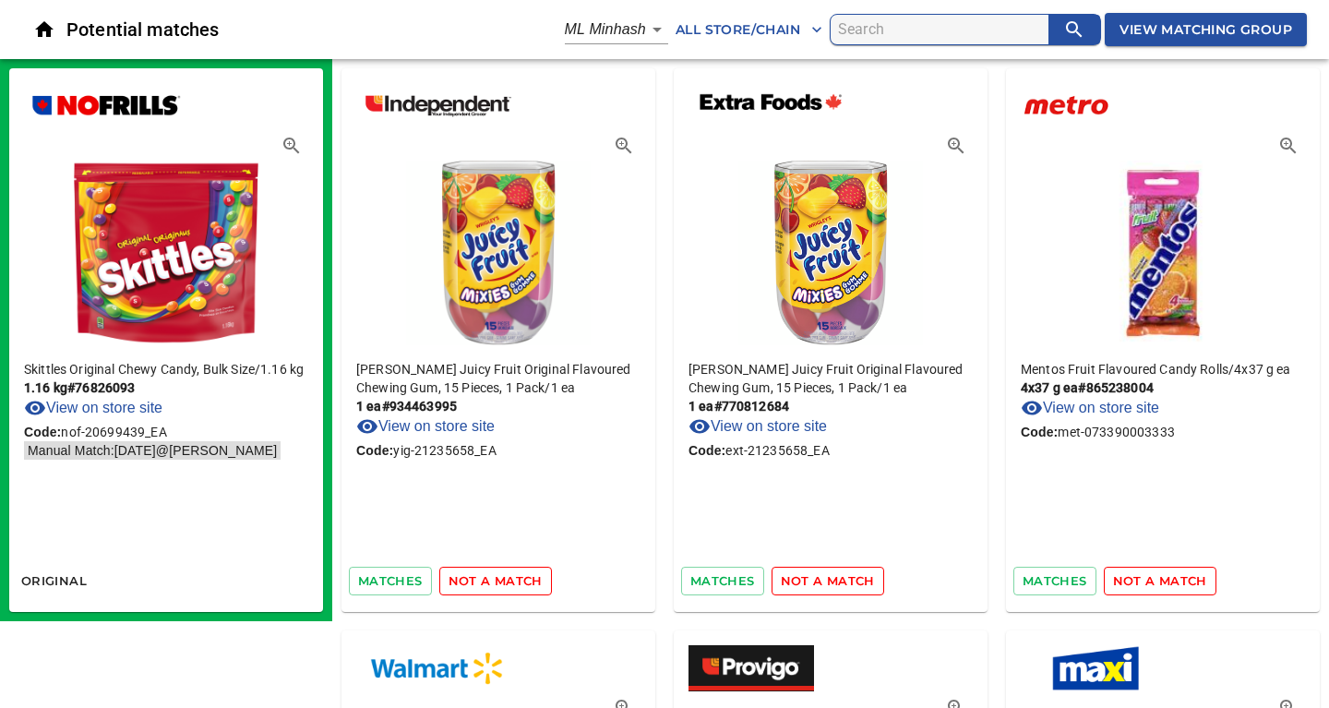
click at [521, 575] on span "not a match" at bounding box center [495, 580] width 94 height 21
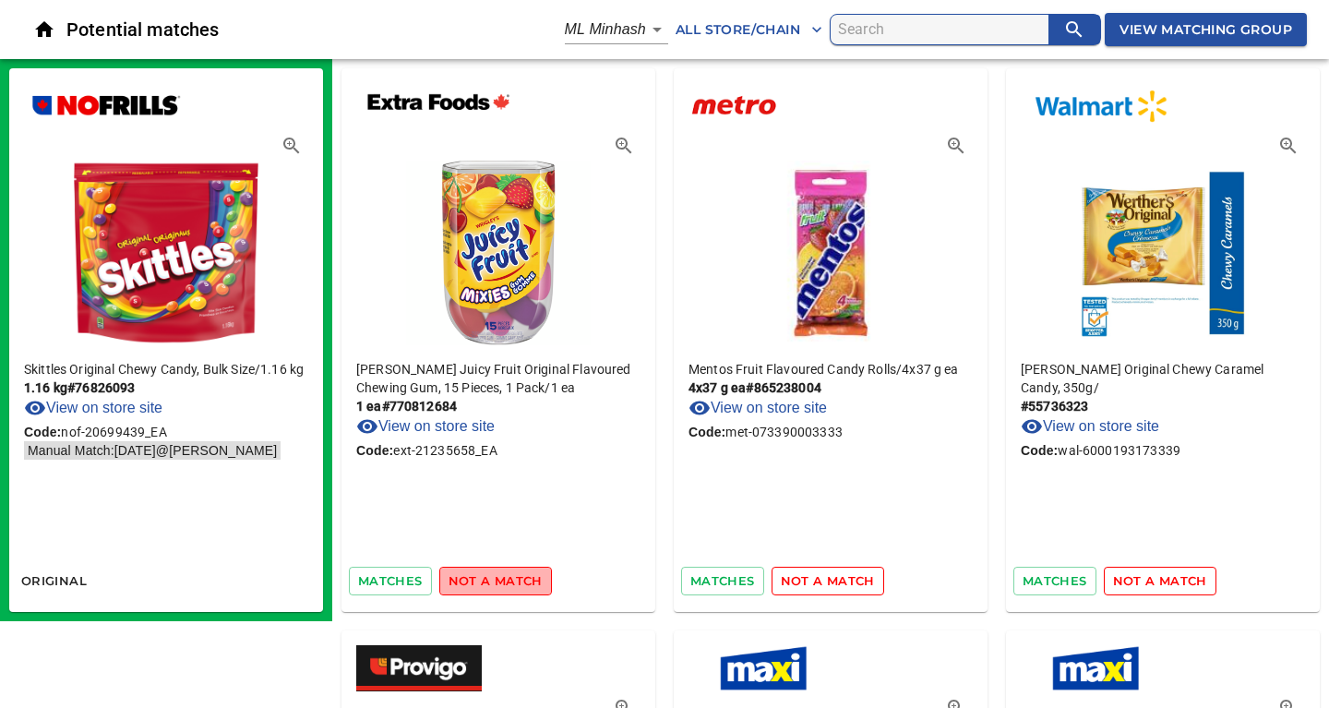
click at [521, 575] on span "not a match" at bounding box center [495, 580] width 94 height 21
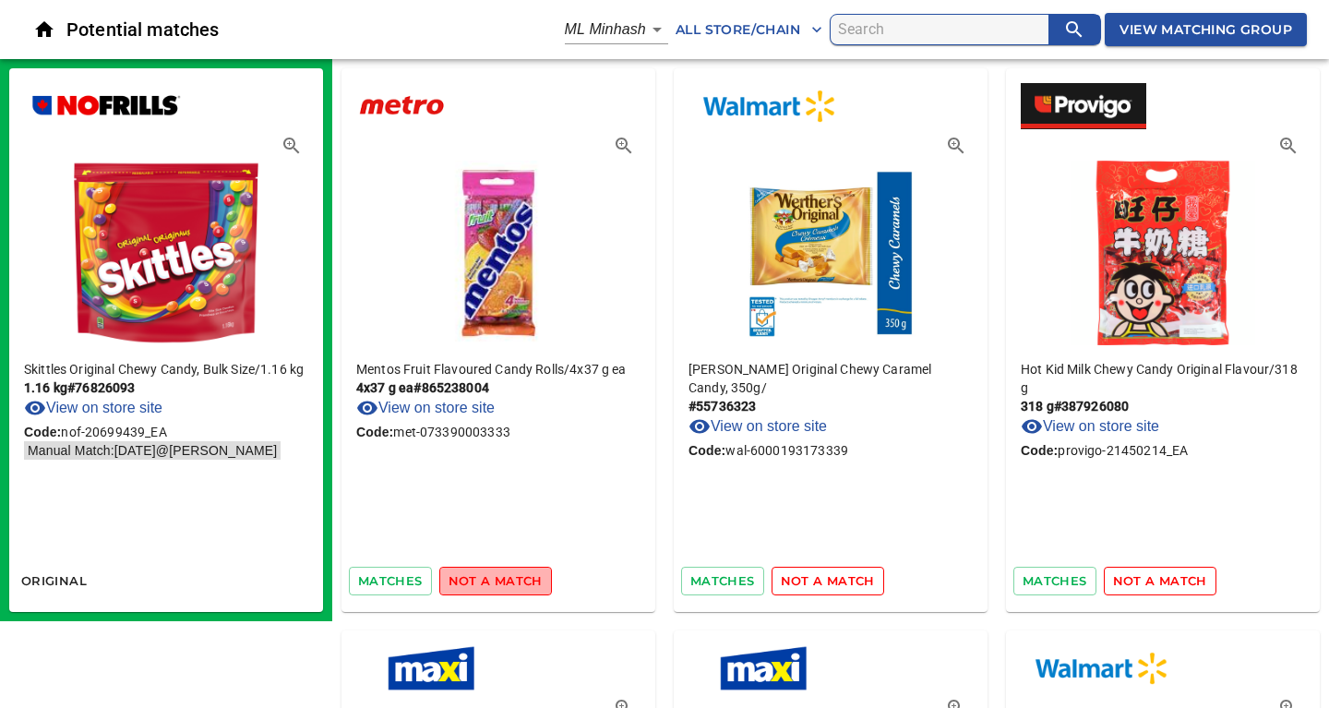
click at [521, 575] on span "not a match" at bounding box center [495, 580] width 94 height 21
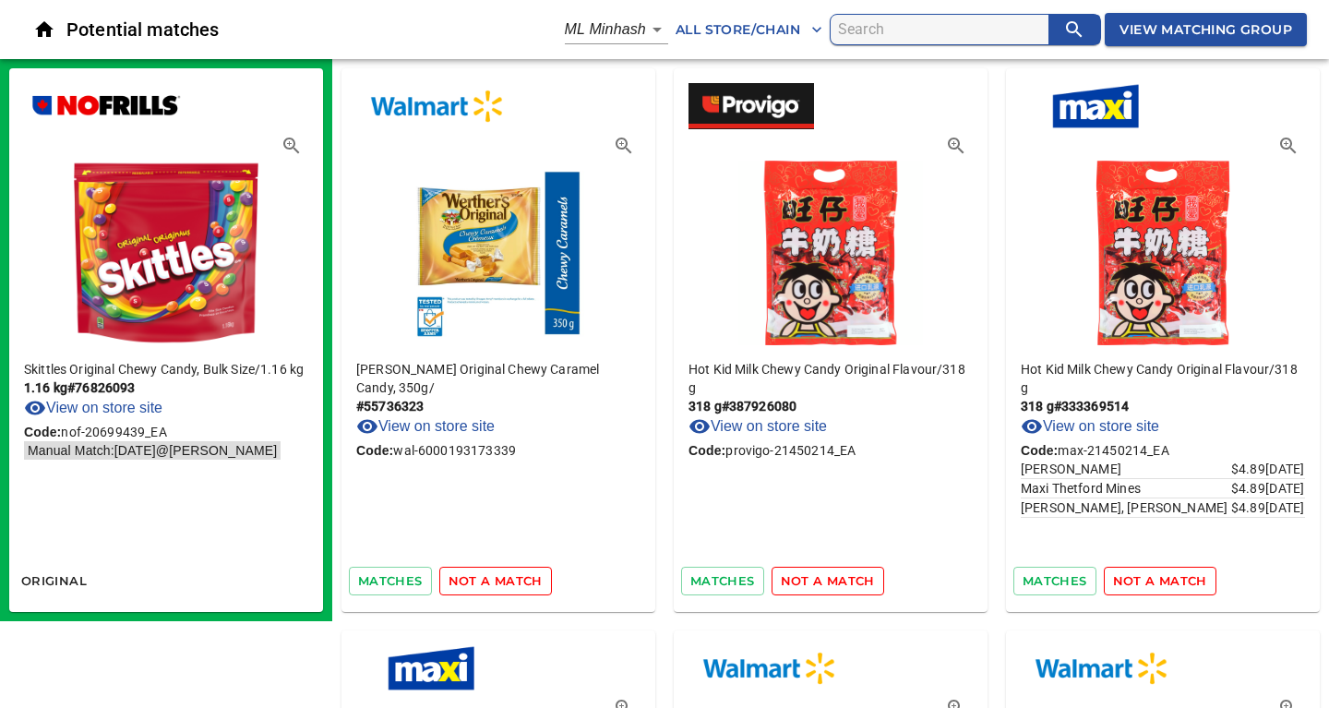
click at [521, 575] on span "not a match" at bounding box center [495, 580] width 94 height 21
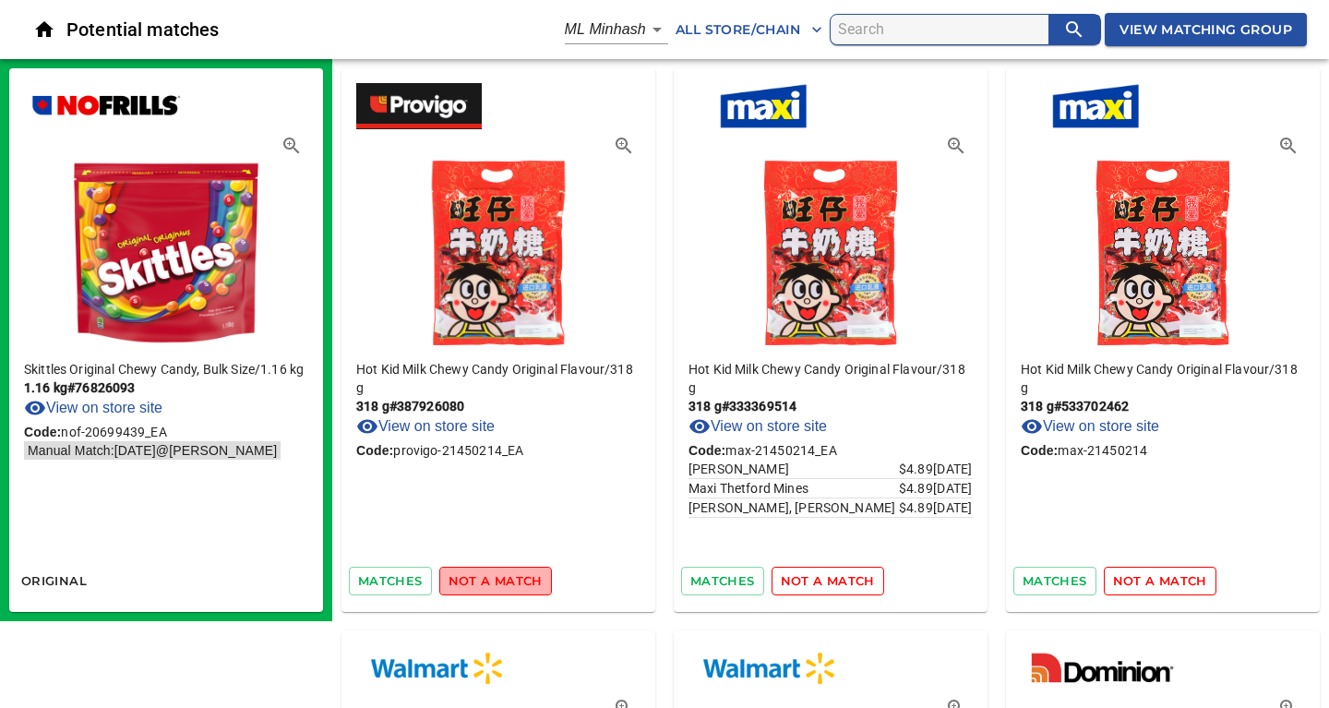
click at [521, 575] on span "not a match" at bounding box center [495, 580] width 94 height 21
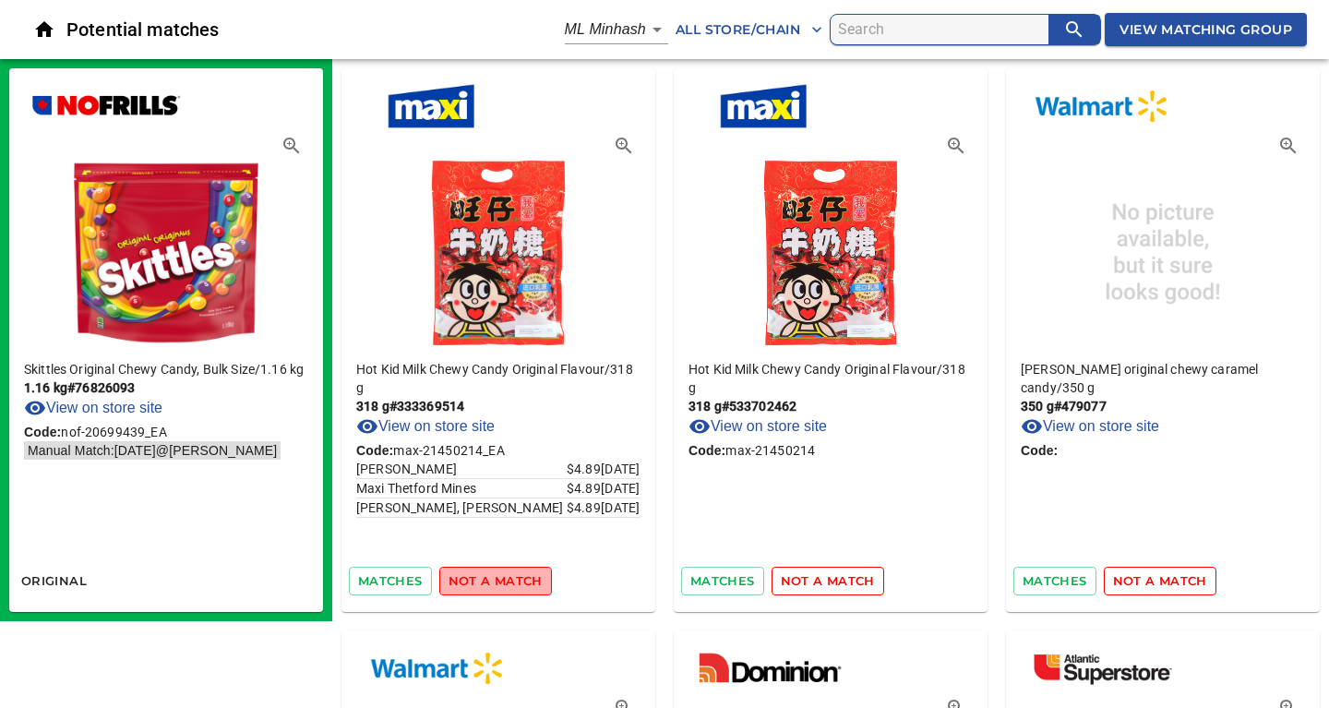
click at [521, 575] on span "not a match" at bounding box center [495, 580] width 94 height 21
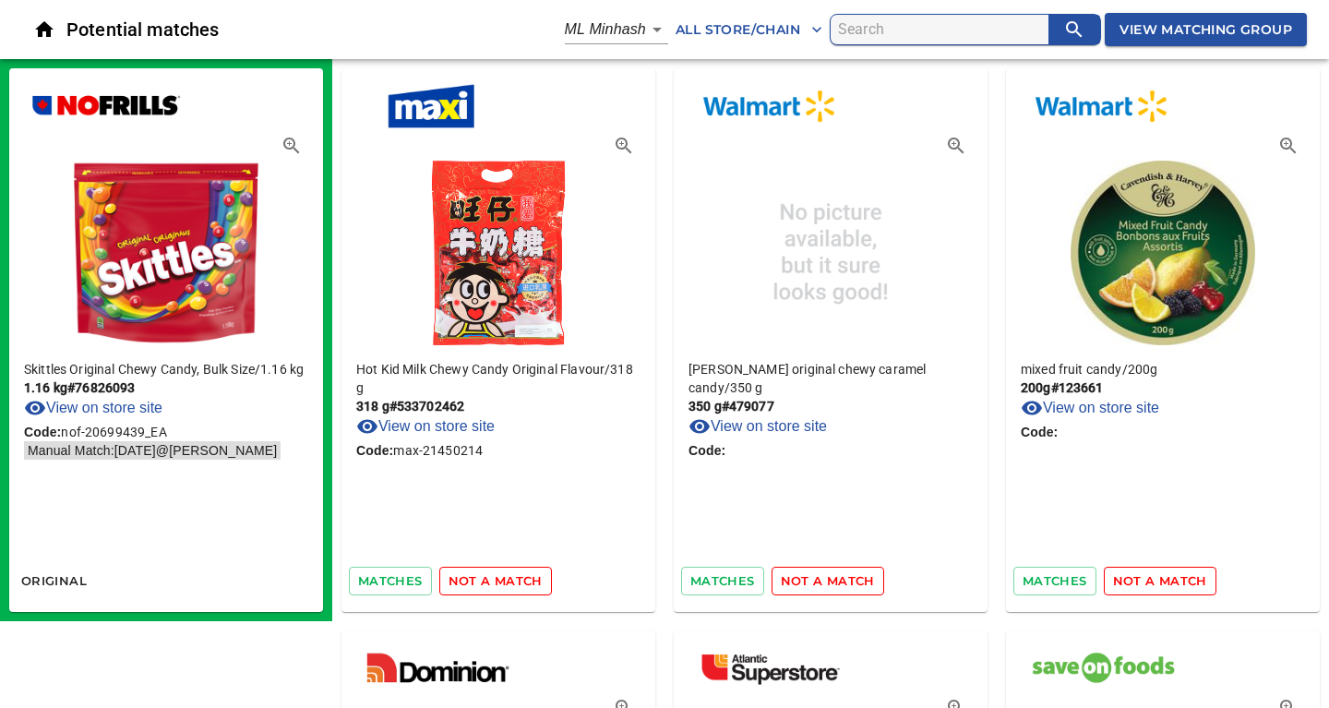
click at [521, 575] on span "not a match" at bounding box center [495, 580] width 94 height 21
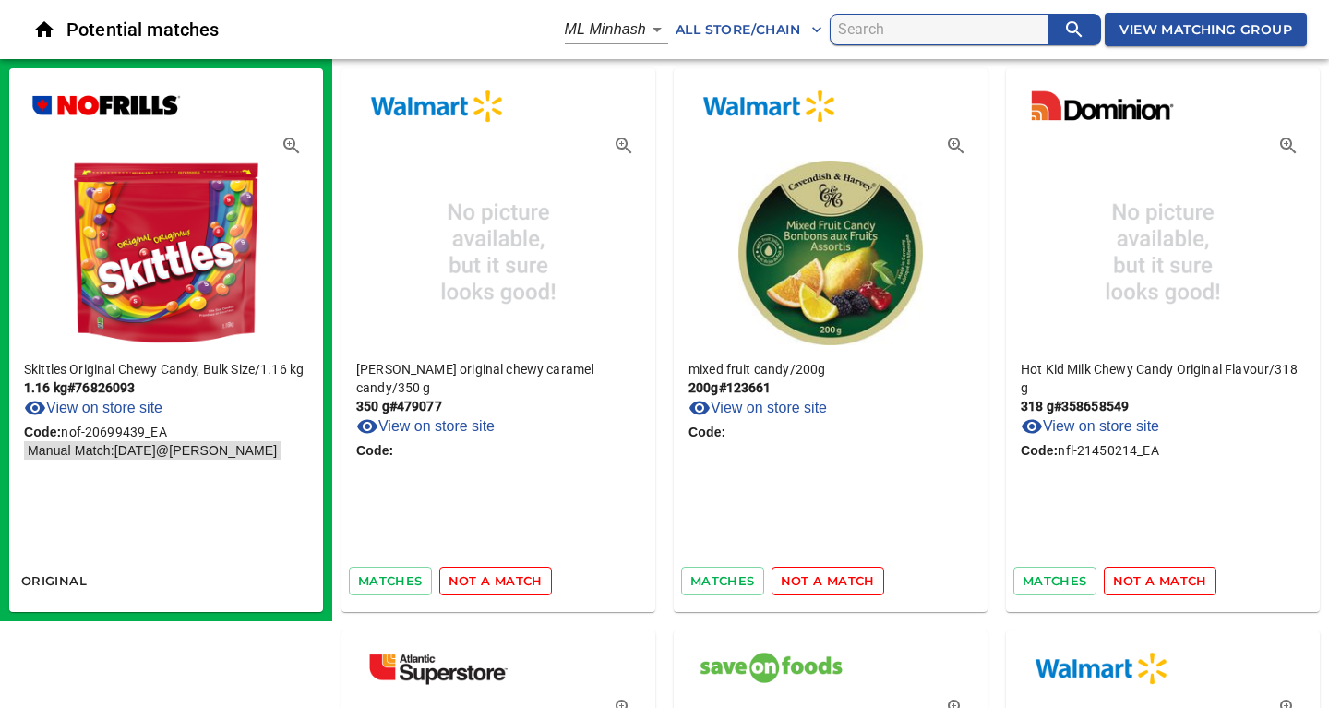
click at [521, 575] on span "not a match" at bounding box center [495, 580] width 94 height 21
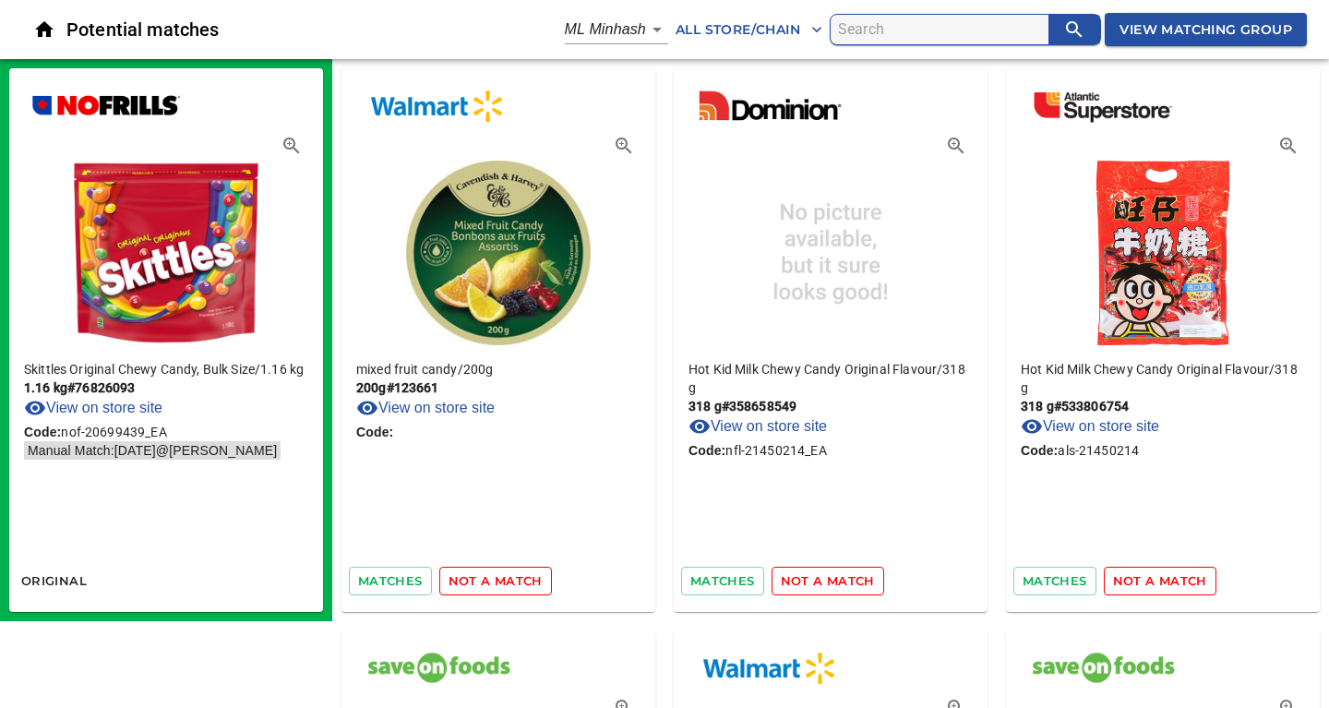
click at [521, 575] on span "not a match" at bounding box center [495, 580] width 94 height 21
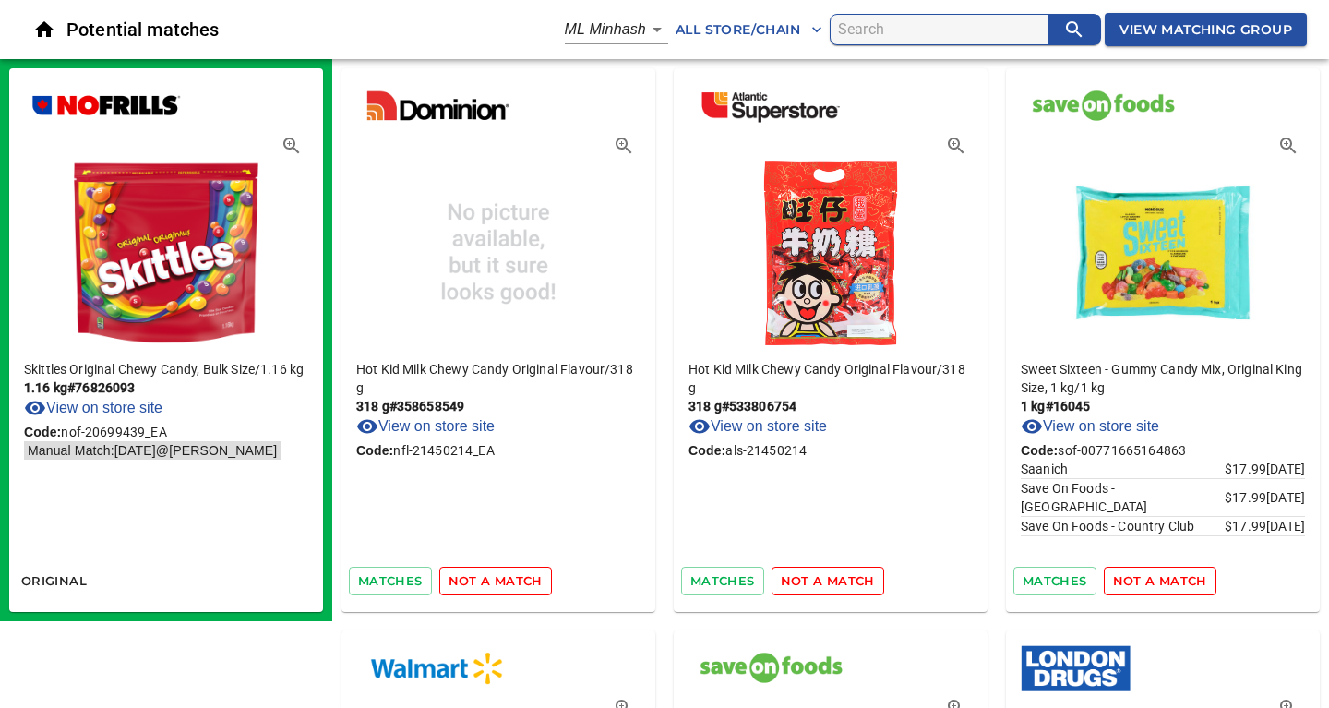
click at [521, 575] on span "not a match" at bounding box center [495, 580] width 94 height 21
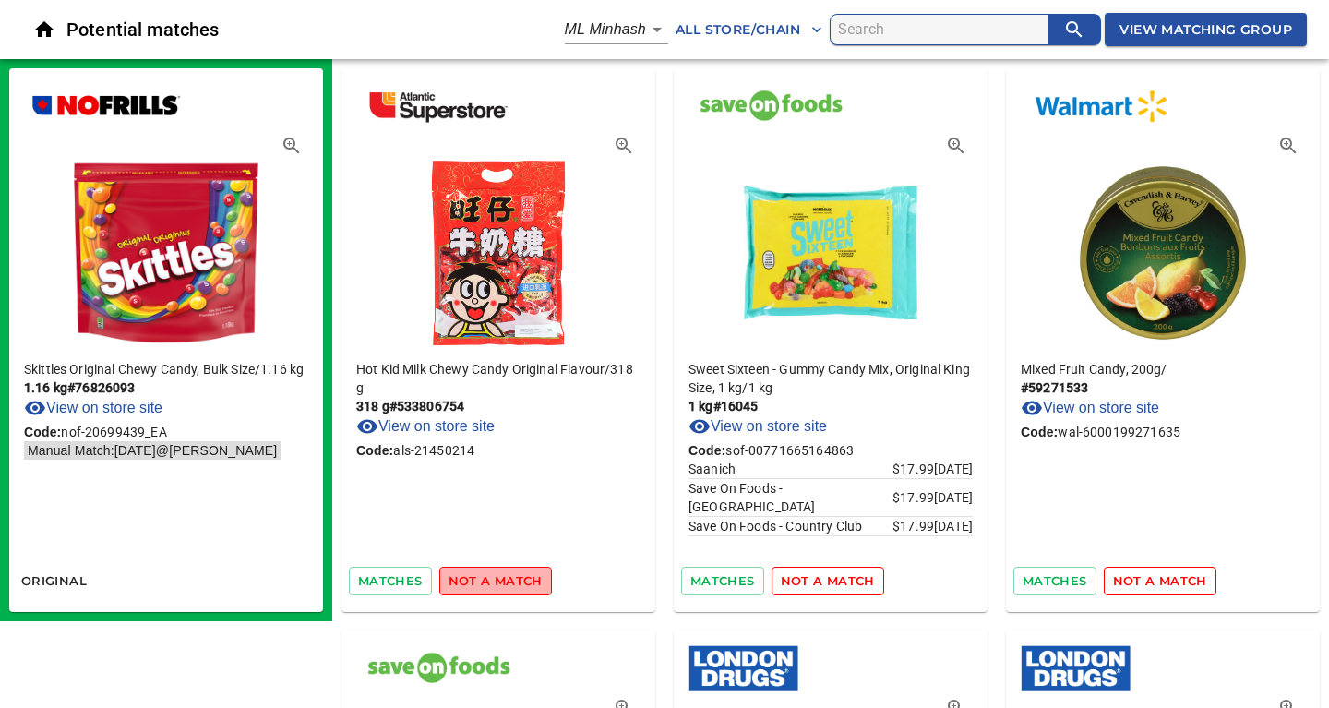
click at [521, 575] on span "not a match" at bounding box center [495, 580] width 94 height 21
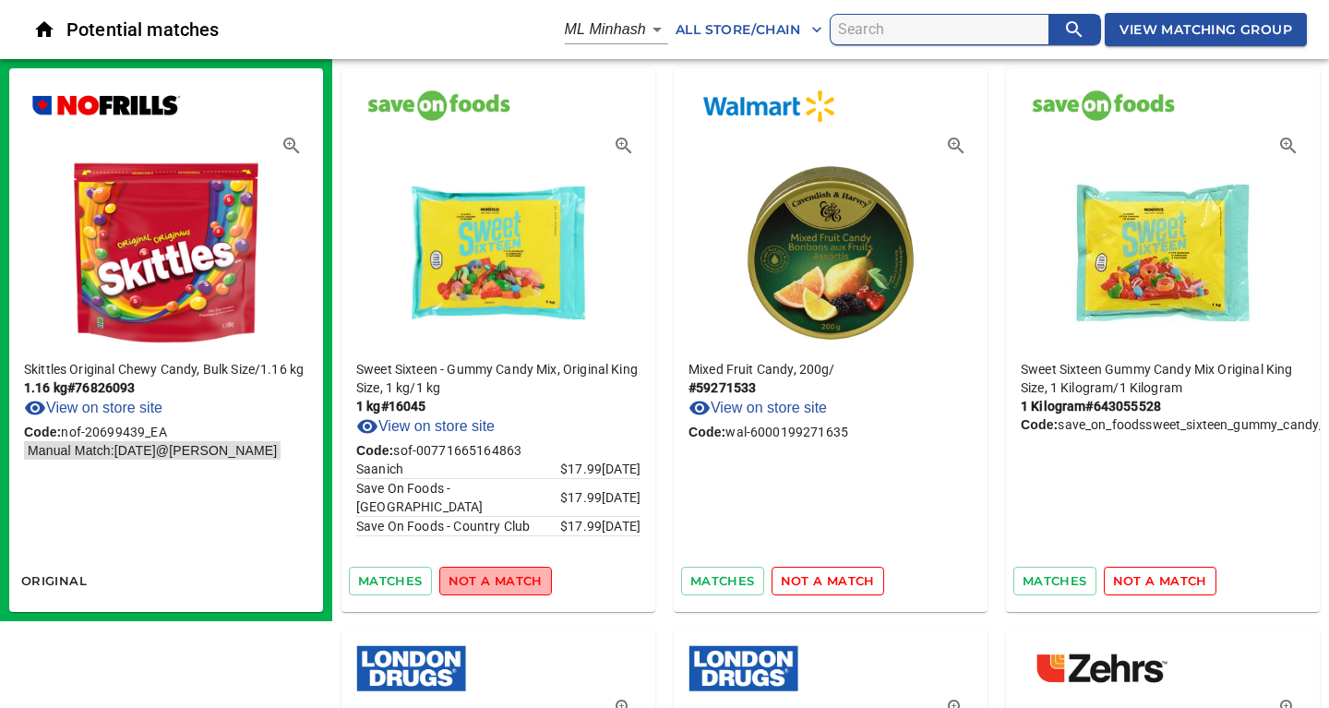
click at [521, 575] on span "not a match" at bounding box center [495, 580] width 94 height 21
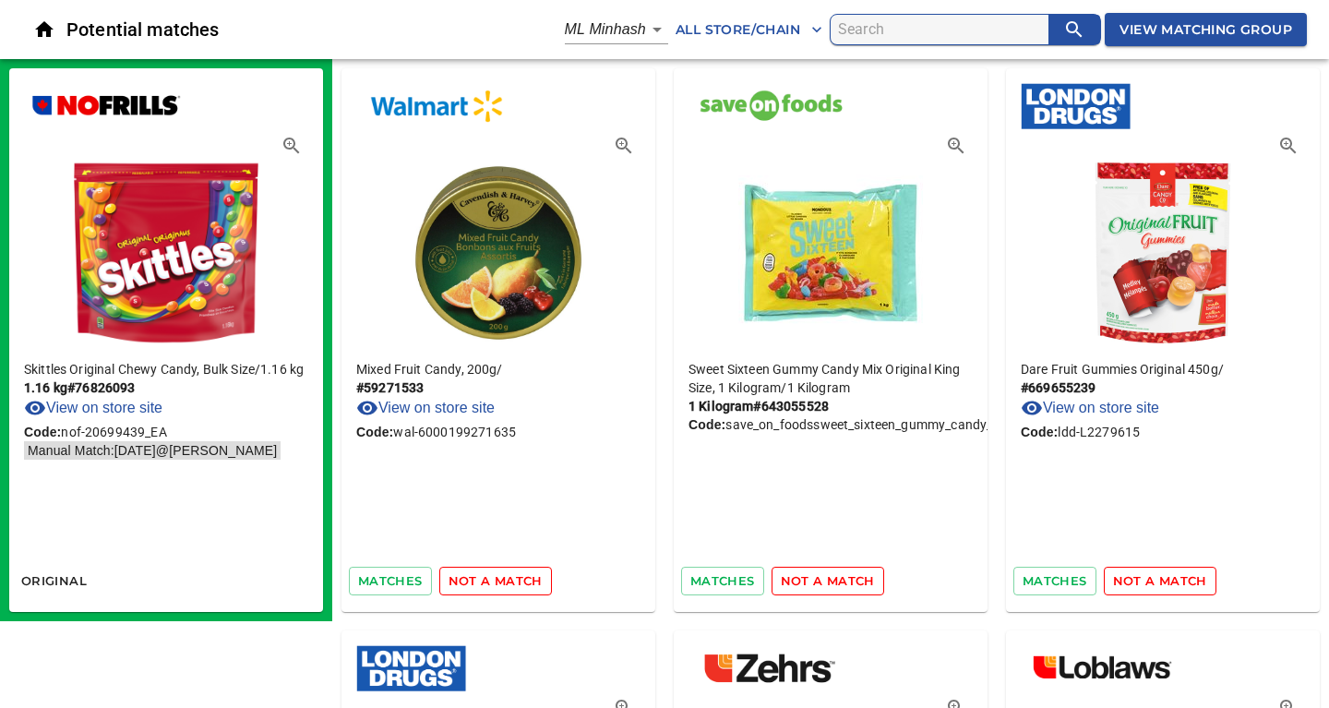
click at [521, 575] on span "not a match" at bounding box center [495, 580] width 94 height 21
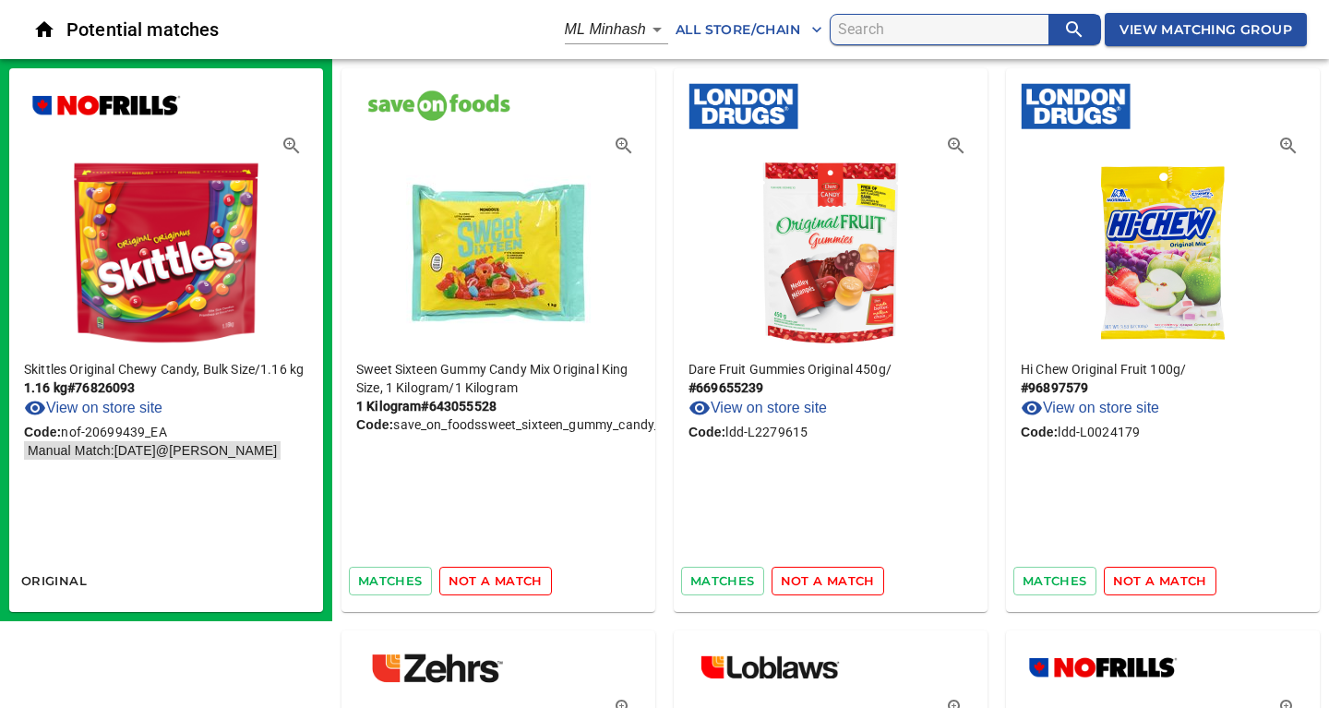
click at [521, 575] on span "not a match" at bounding box center [495, 580] width 94 height 21
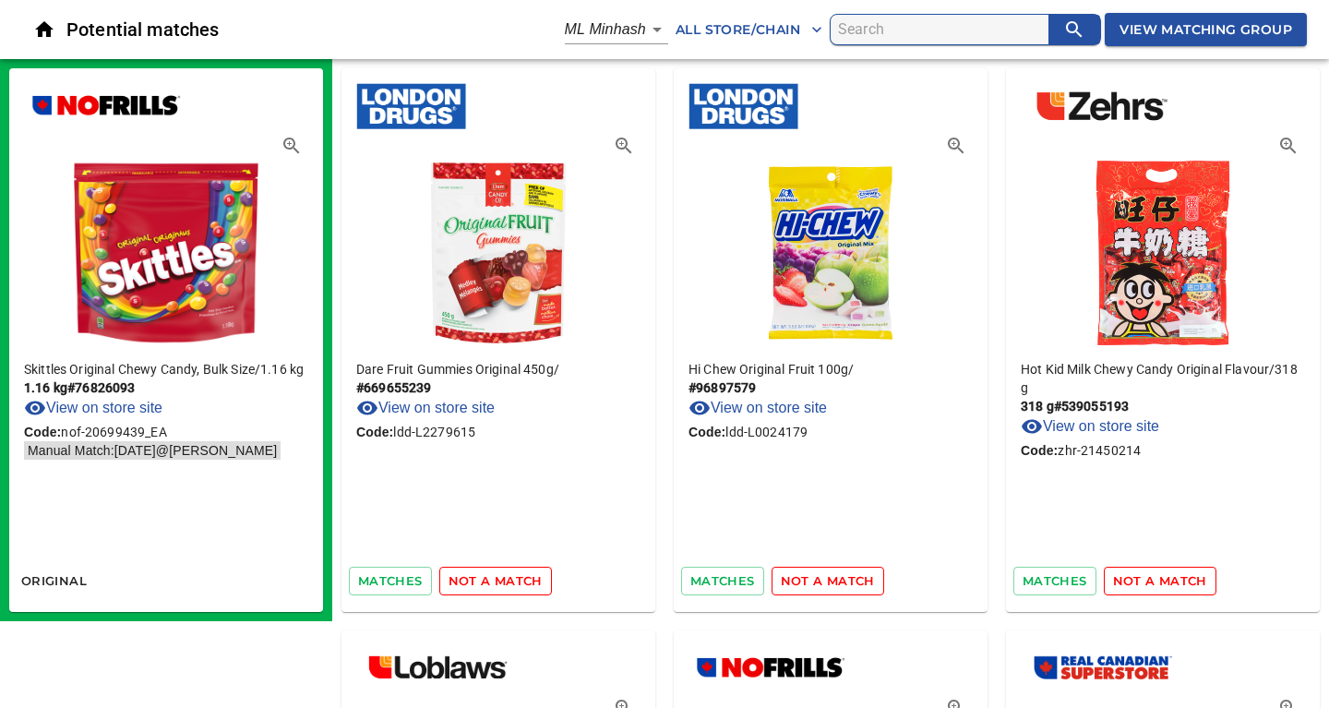
click at [521, 575] on span "not a match" at bounding box center [495, 580] width 94 height 21
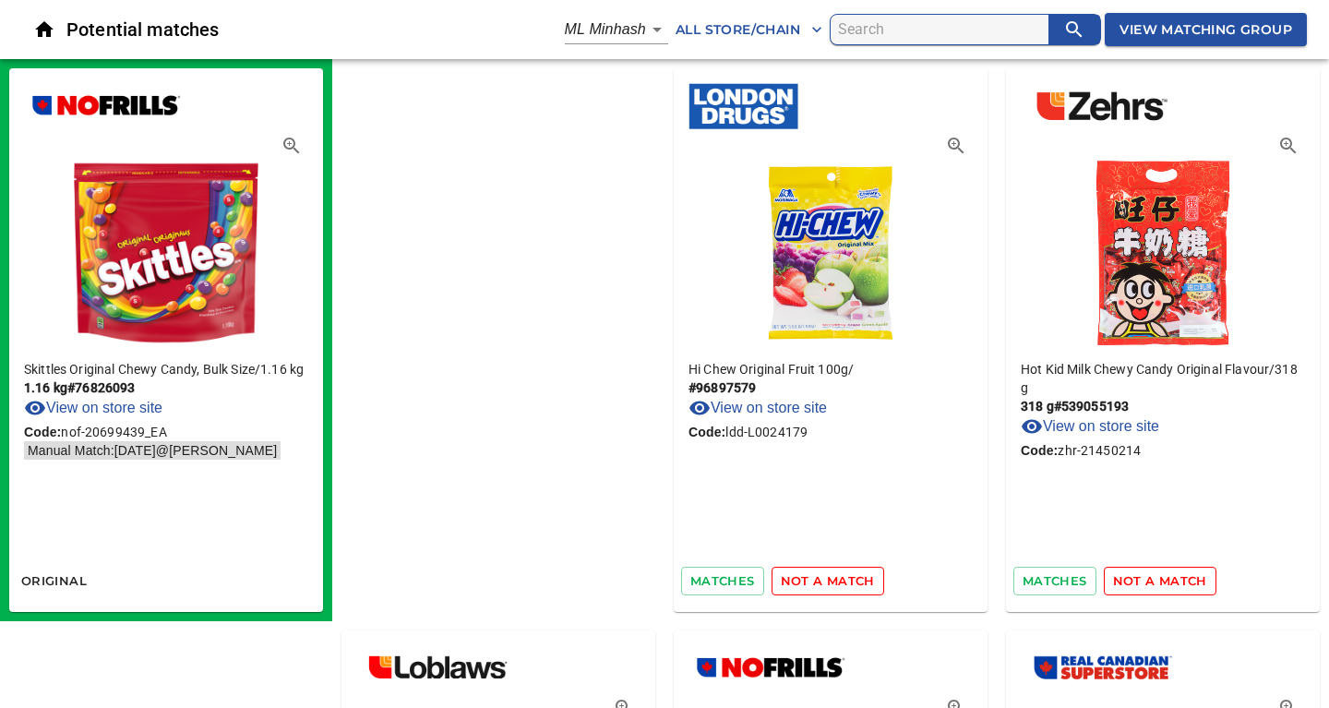
click at [781, 575] on span "not a match" at bounding box center [828, 580] width 94 height 21
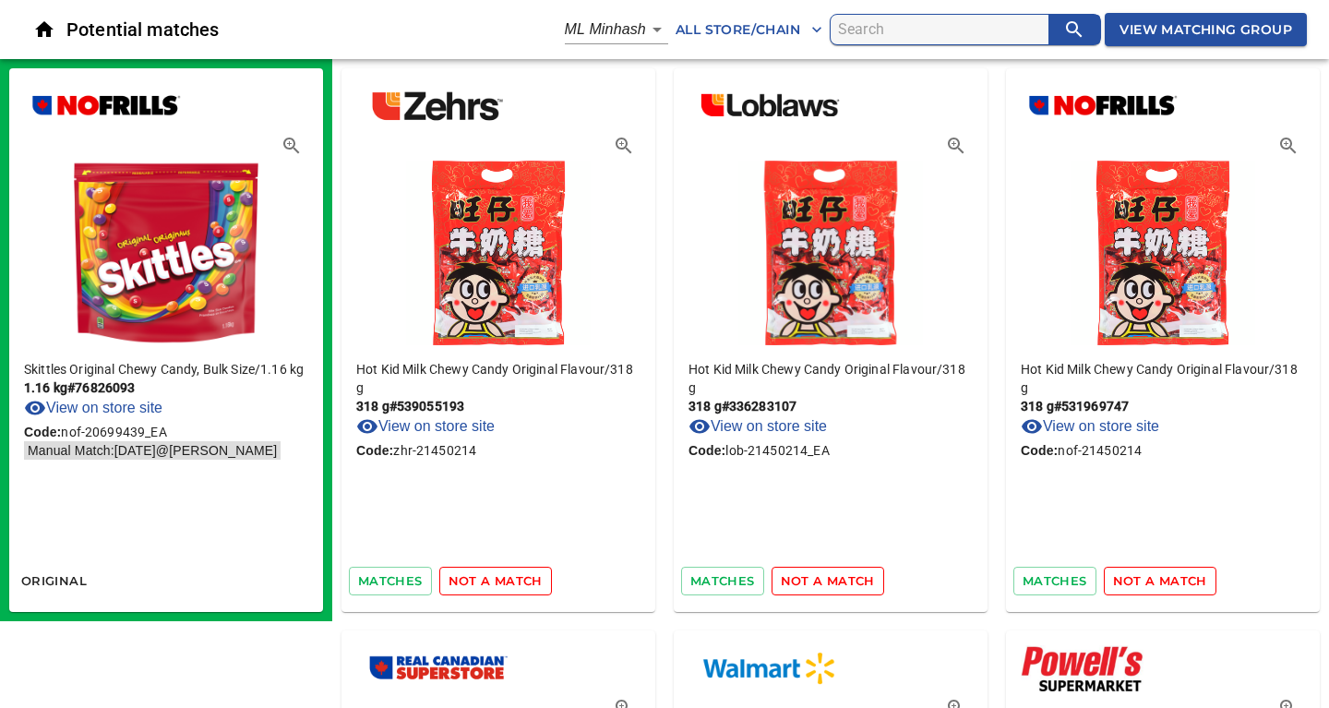
click at [521, 575] on span "not a match" at bounding box center [495, 580] width 94 height 21
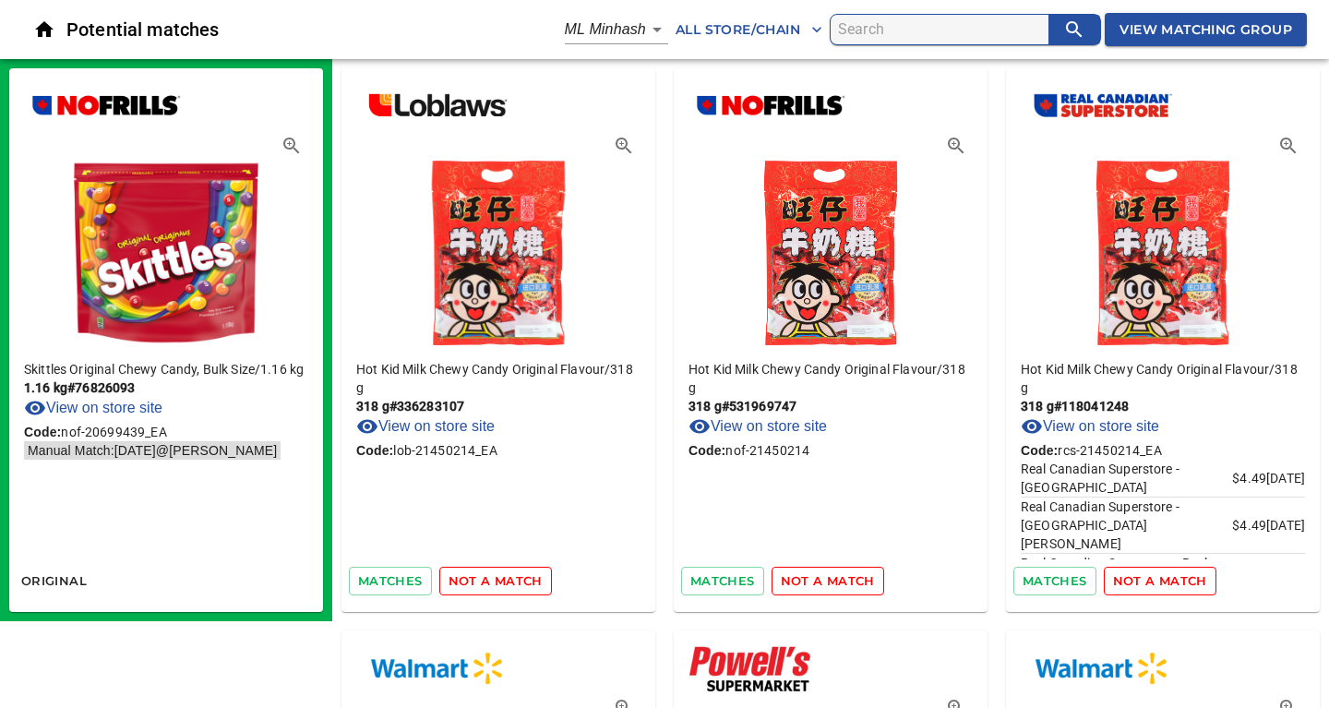
click at [521, 575] on span "not a match" at bounding box center [495, 580] width 94 height 21
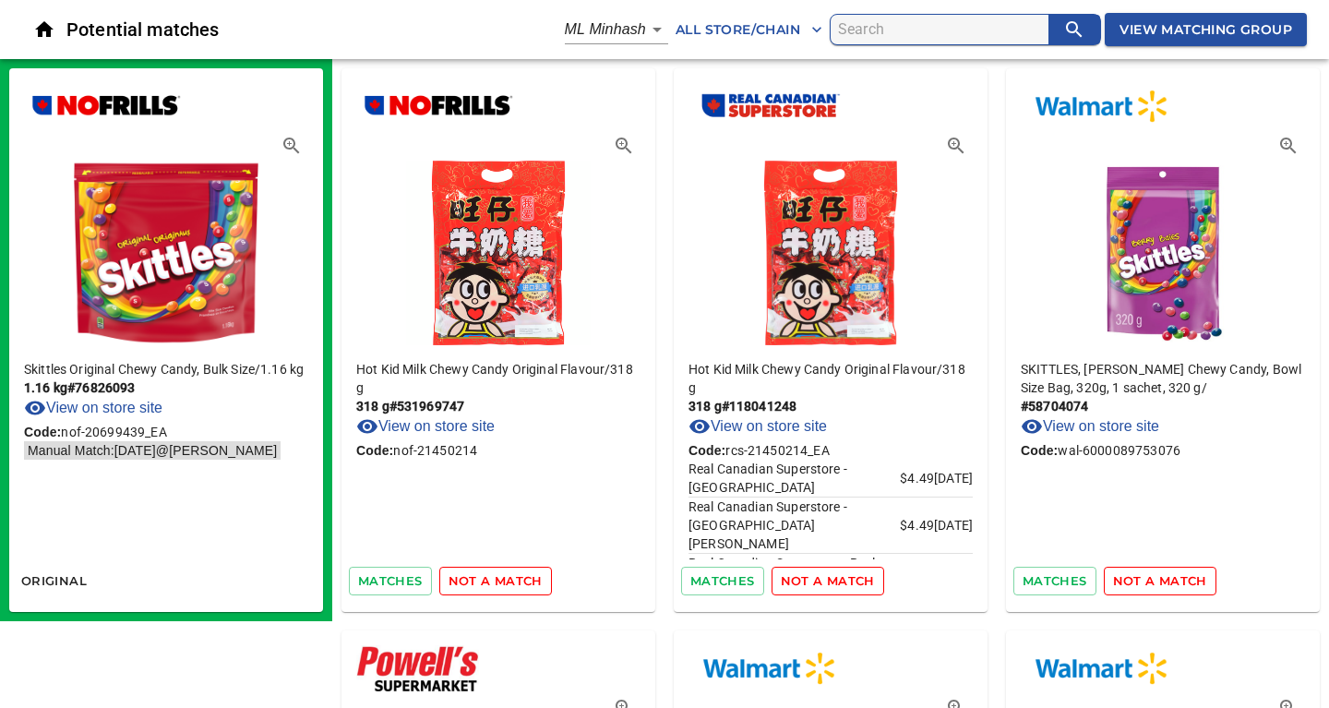
click at [521, 575] on span "not a match" at bounding box center [495, 580] width 94 height 21
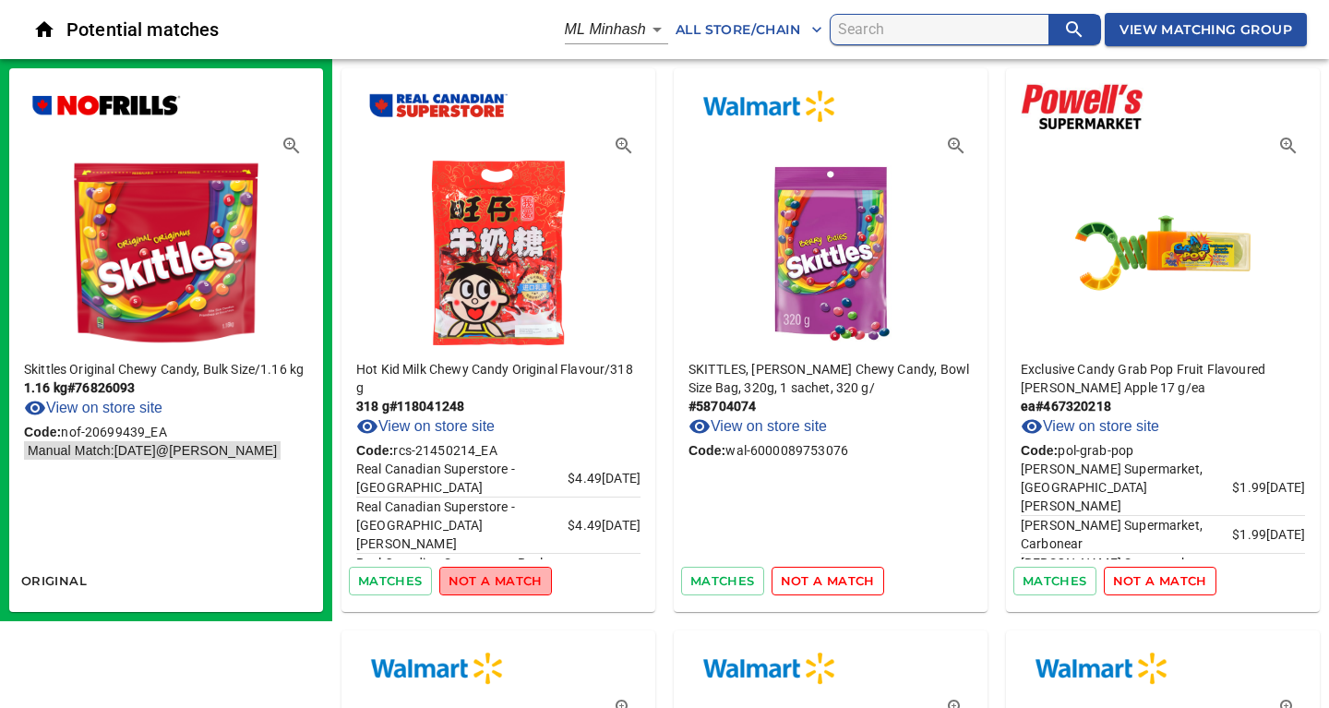
click at [521, 575] on span "not a match" at bounding box center [495, 580] width 94 height 21
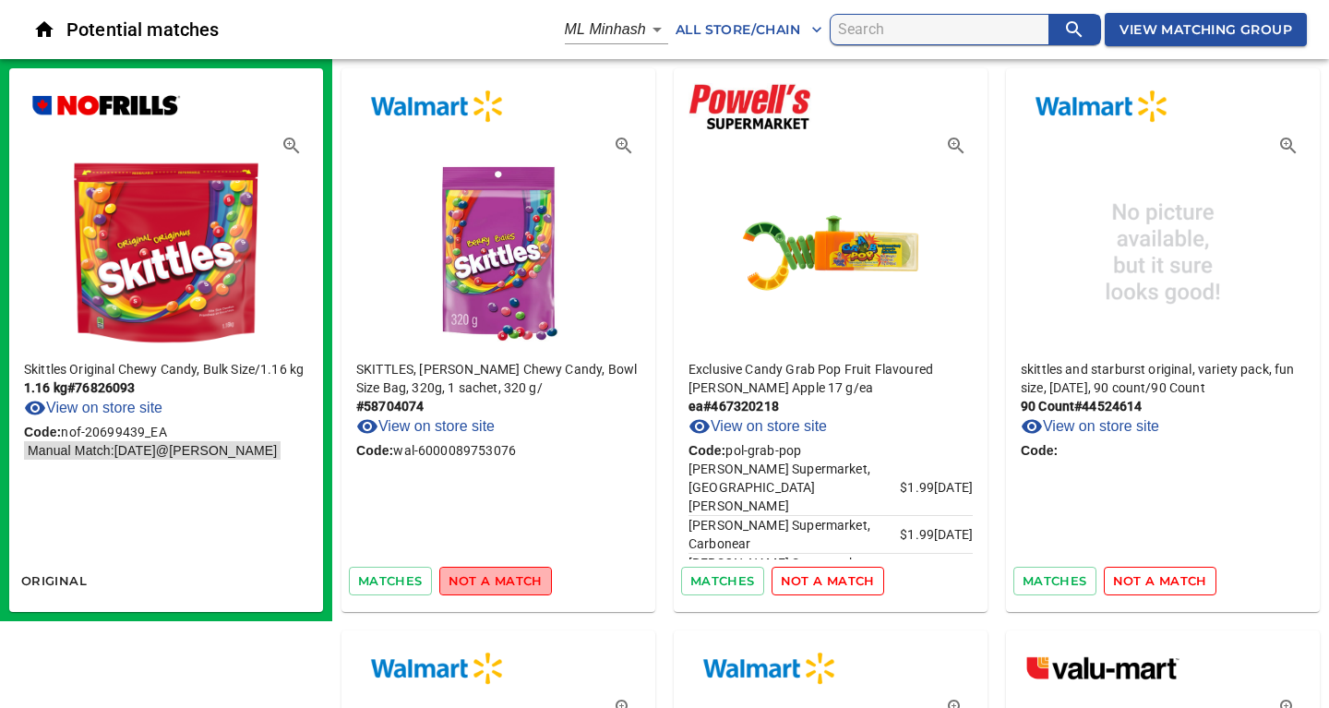
click at [497, 579] on span "not a match" at bounding box center [495, 580] width 94 height 21
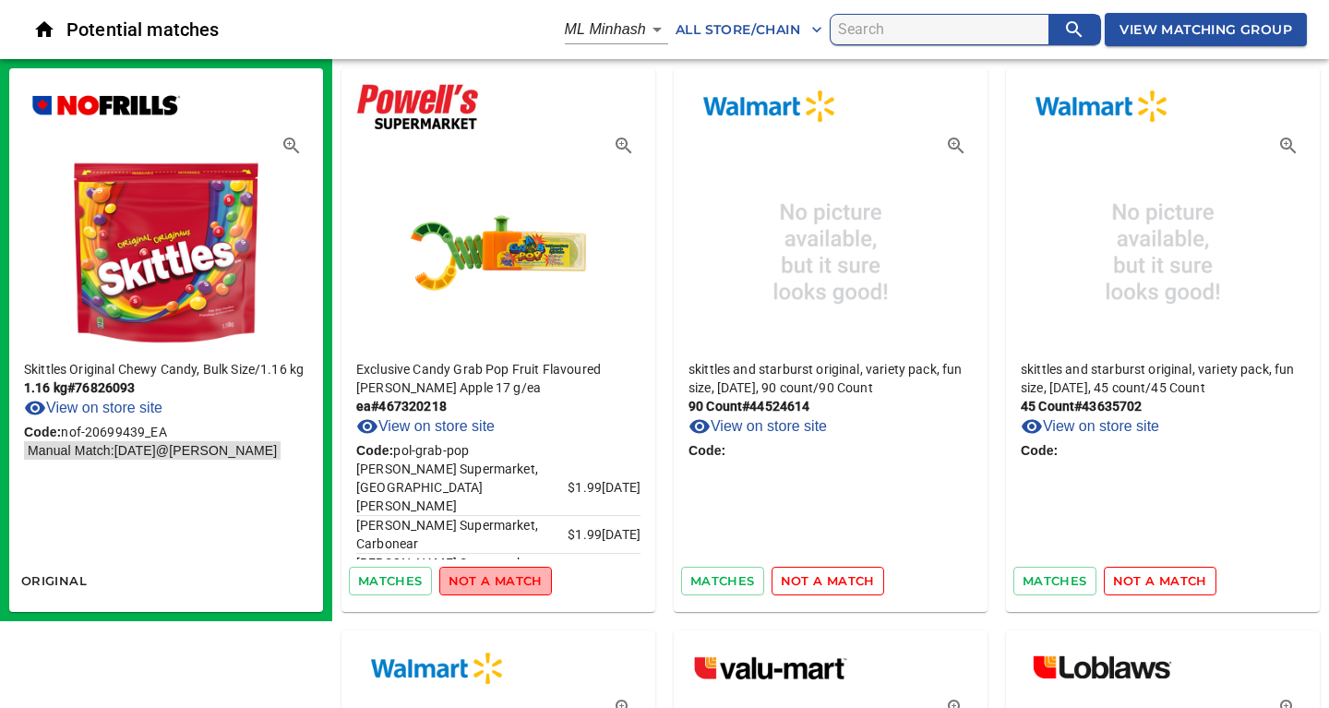
click at [497, 579] on span "not a match" at bounding box center [495, 580] width 94 height 21
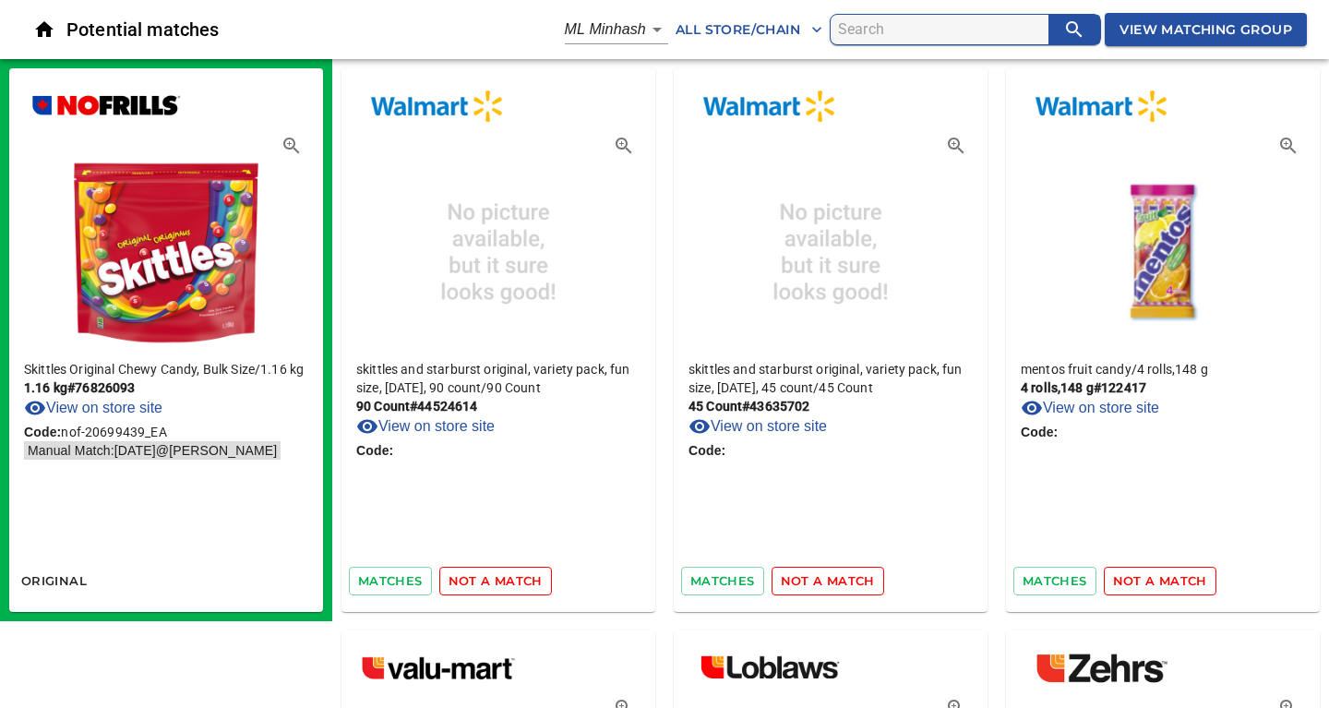
click at [497, 579] on span "not a match" at bounding box center [495, 580] width 94 height 21
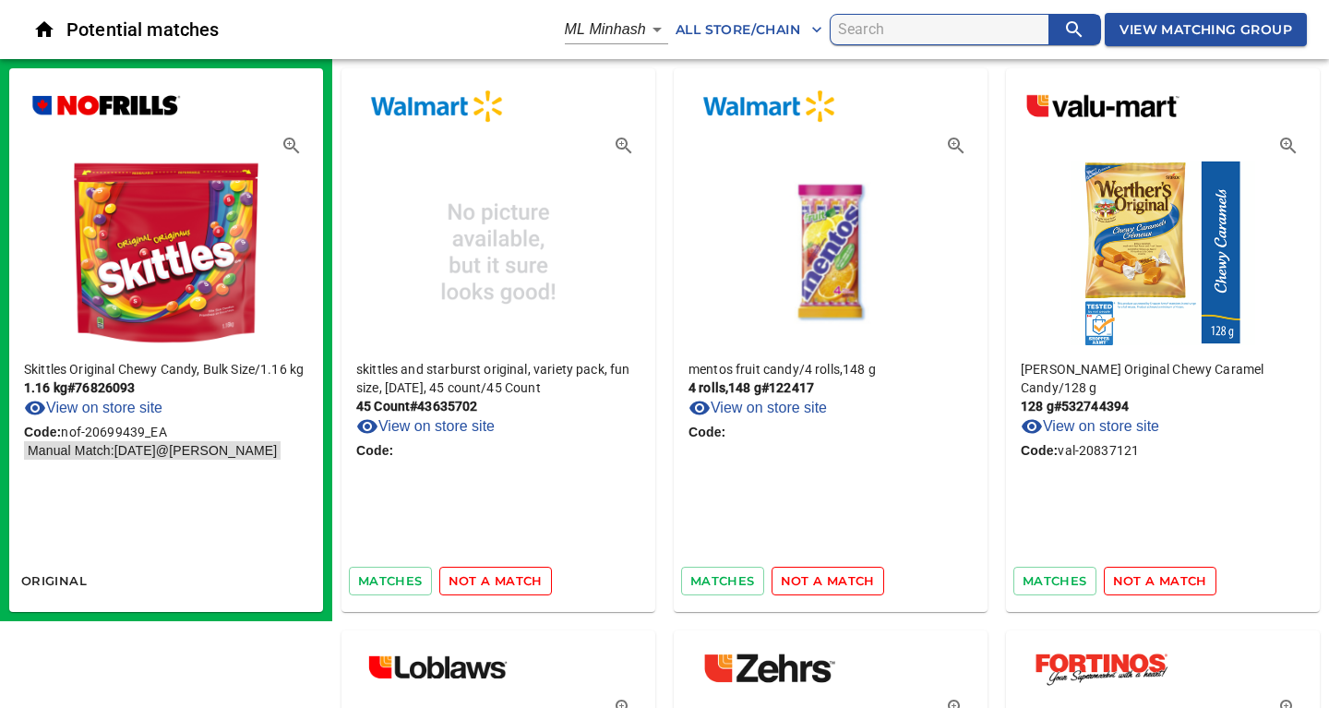
click at [497, 579] on span "not a match" at bounding box center [495, 580] width 94 height 21
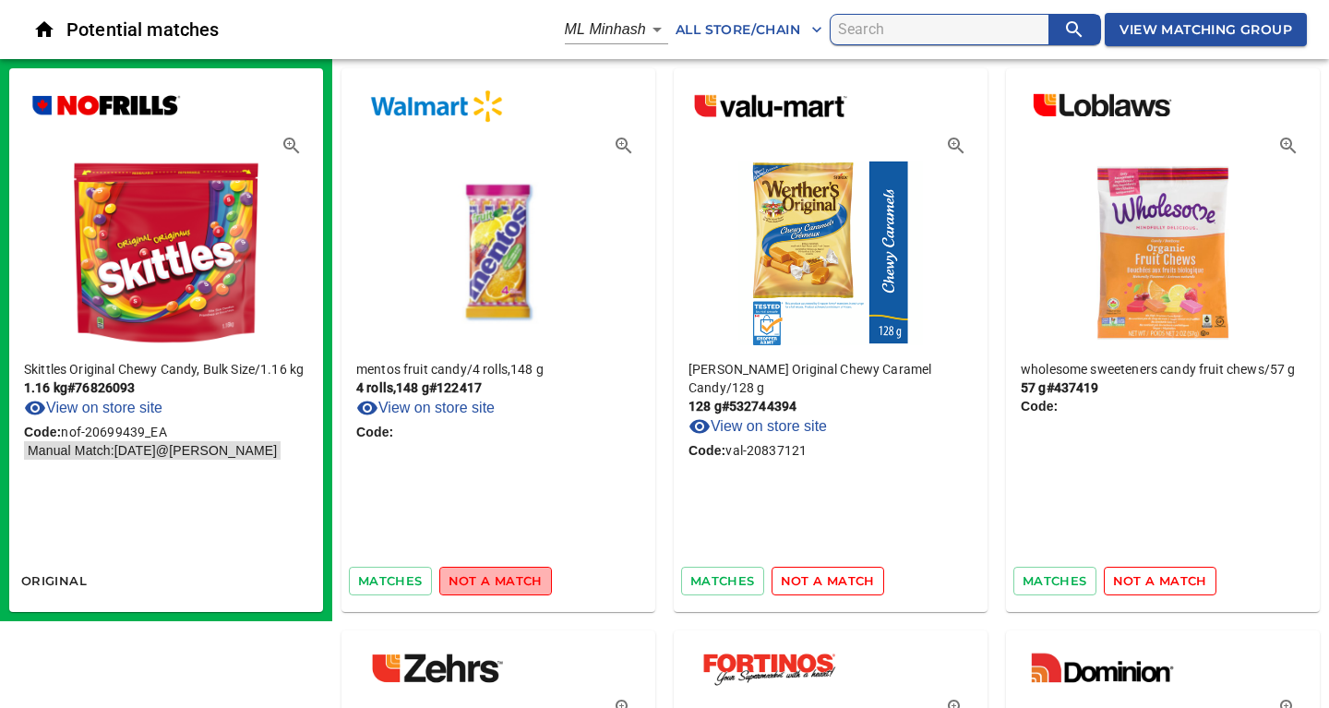
click at [499, 579] on span "not a match" at bounding box center [495, 580] width 94 height 21
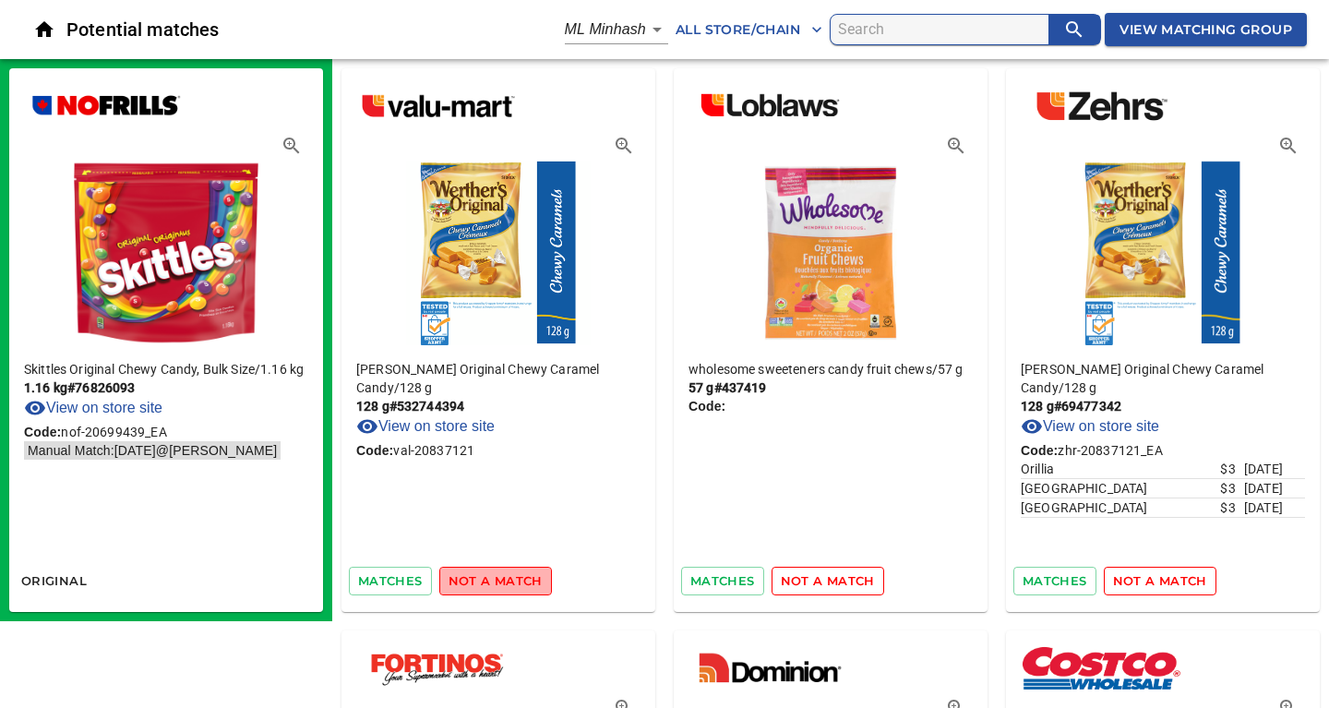
click at [499, 579] on span "not a match" at bounding box center [495, 580] width 94 height 21
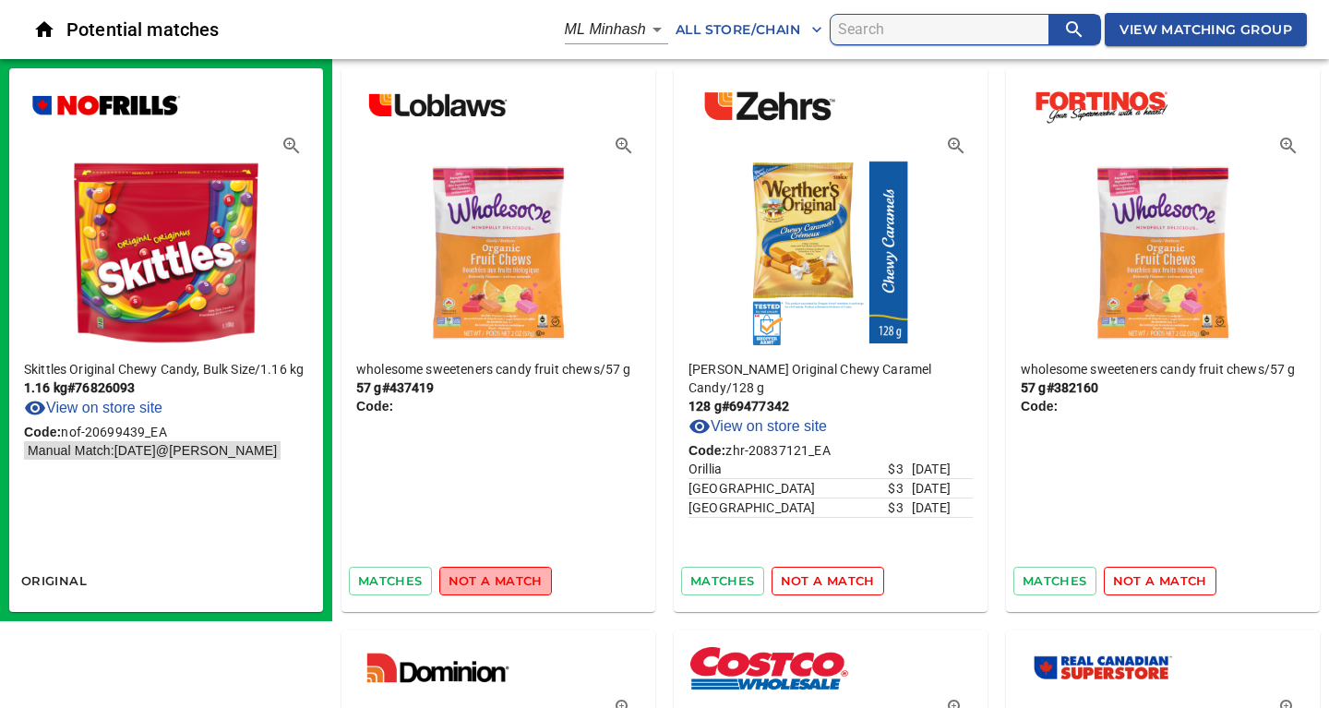
click at [499, 579] on span "not a match" at bounding box center [495, 580] width 94 height 21
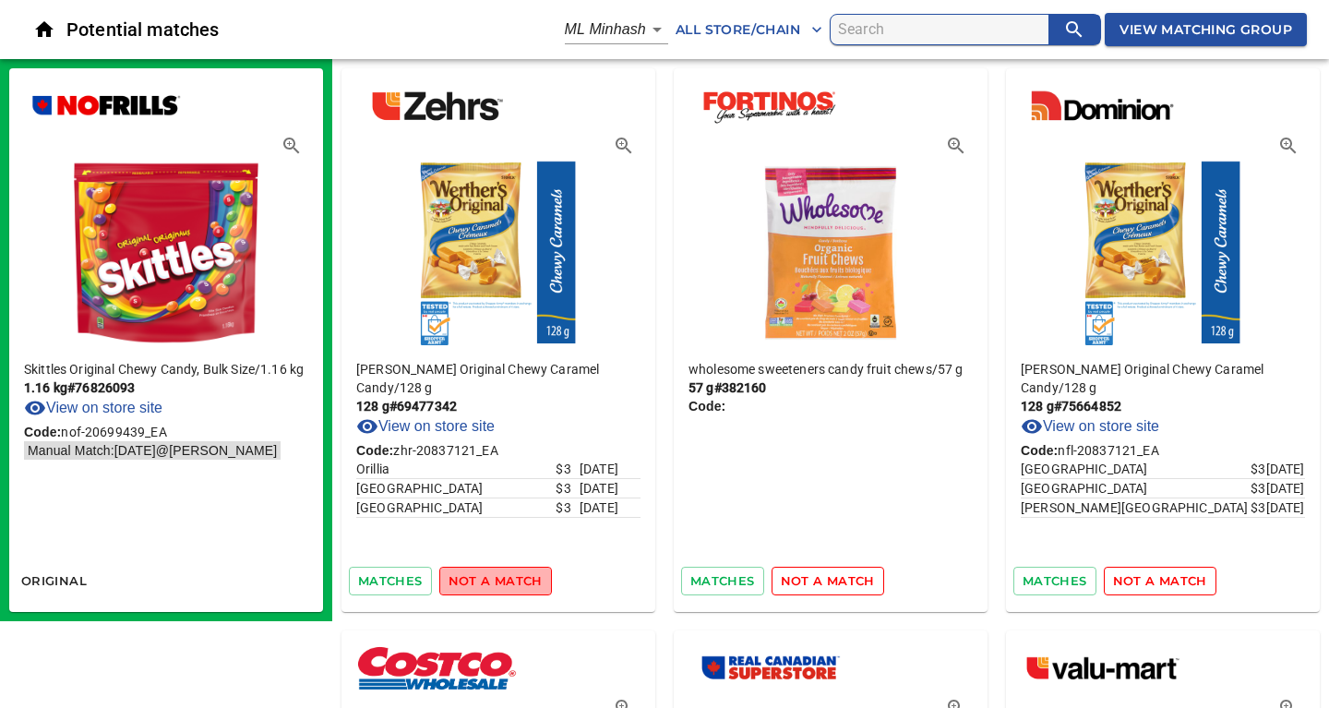
click at [499, 579] on span "not a match" at bounding box center [495, 580] width 94 height 21
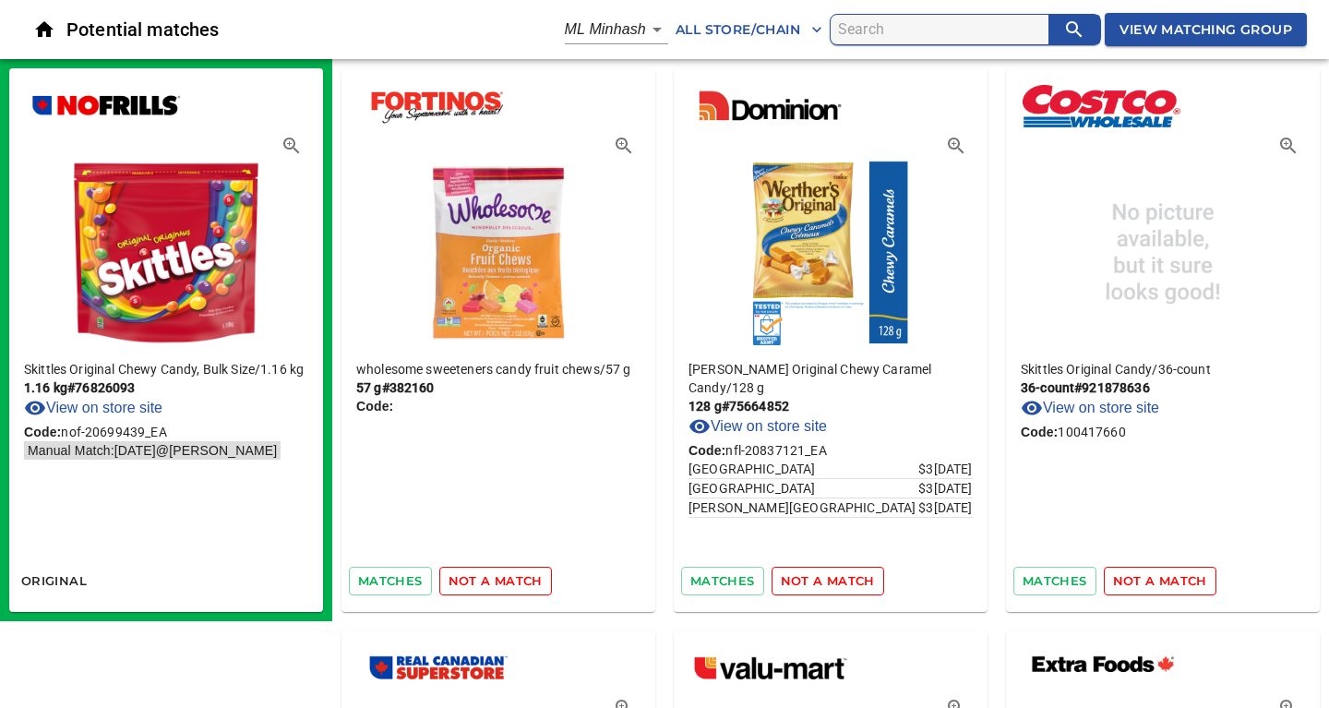
click at [499, 579] on span "not a match" at bounding box center [495, 580] width 94 height 21
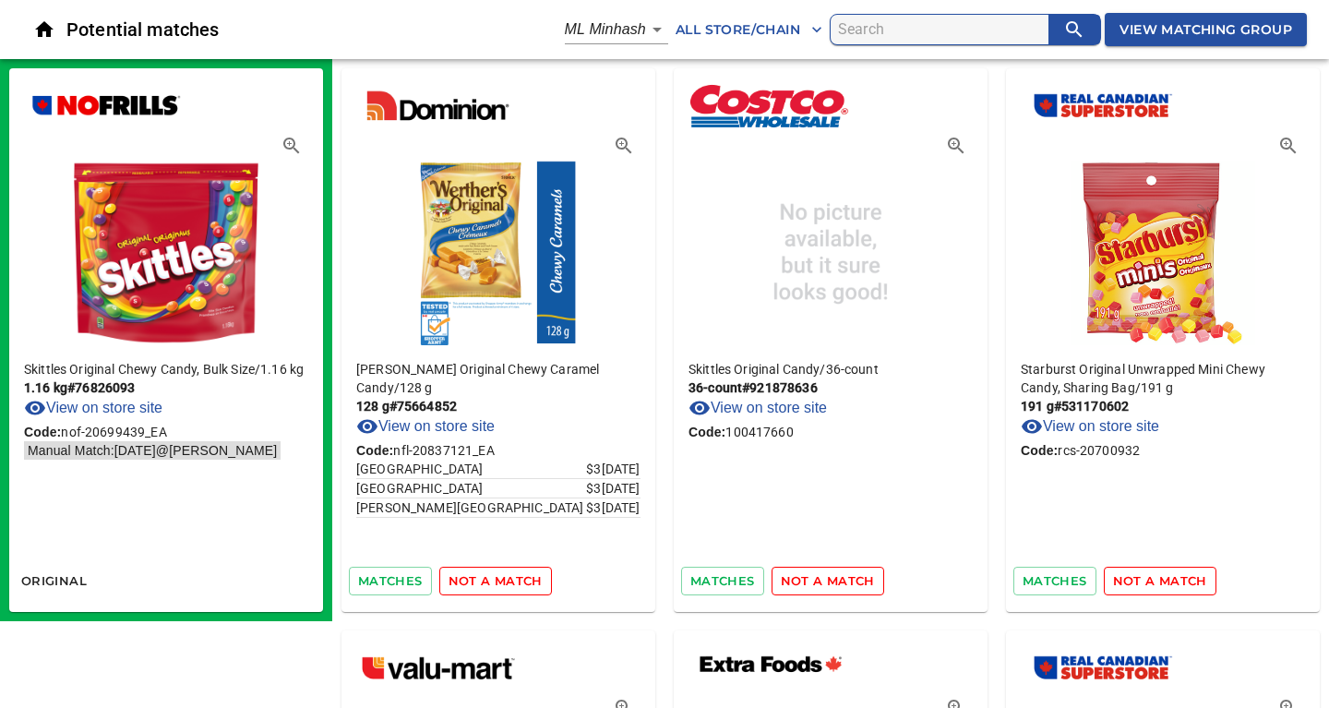
click at [499, 579] on span "not a match" at bounding box center [495, 580] width 94 height 21
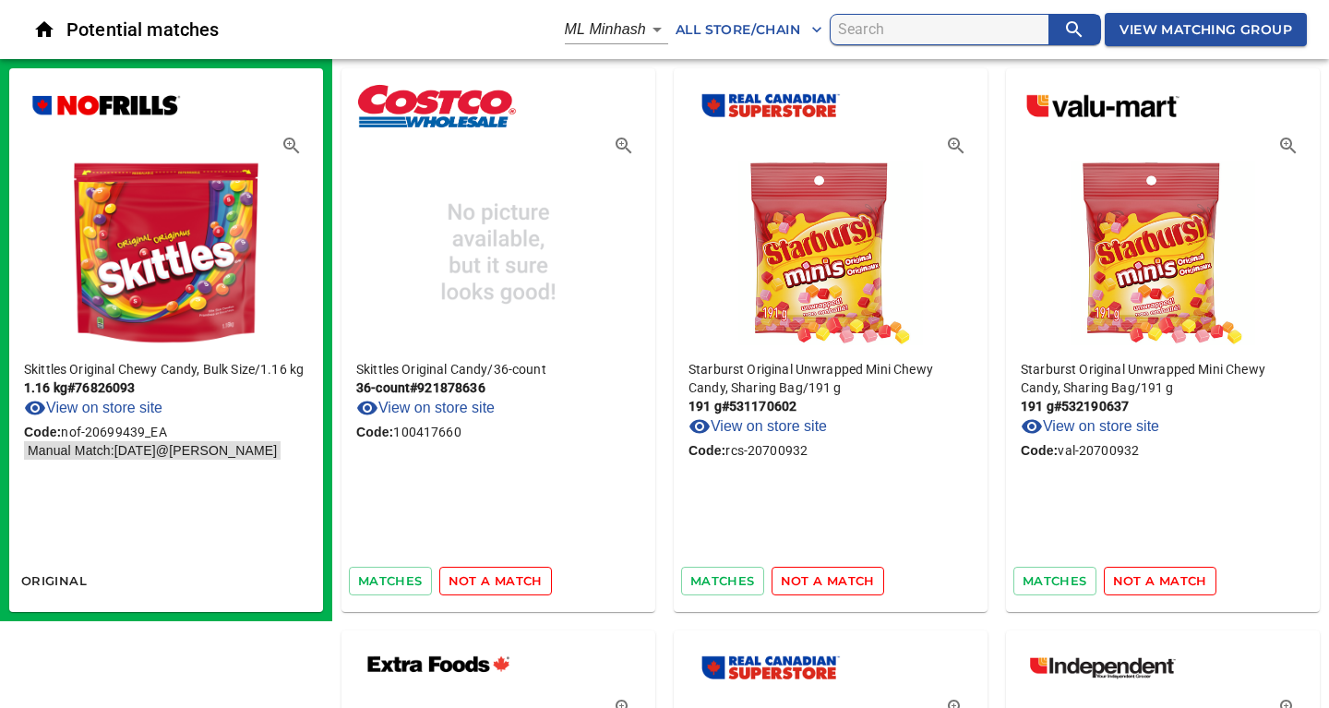
click at [499, 579] on span "not a match" at bounding box center [495, 580] width 94 height 21
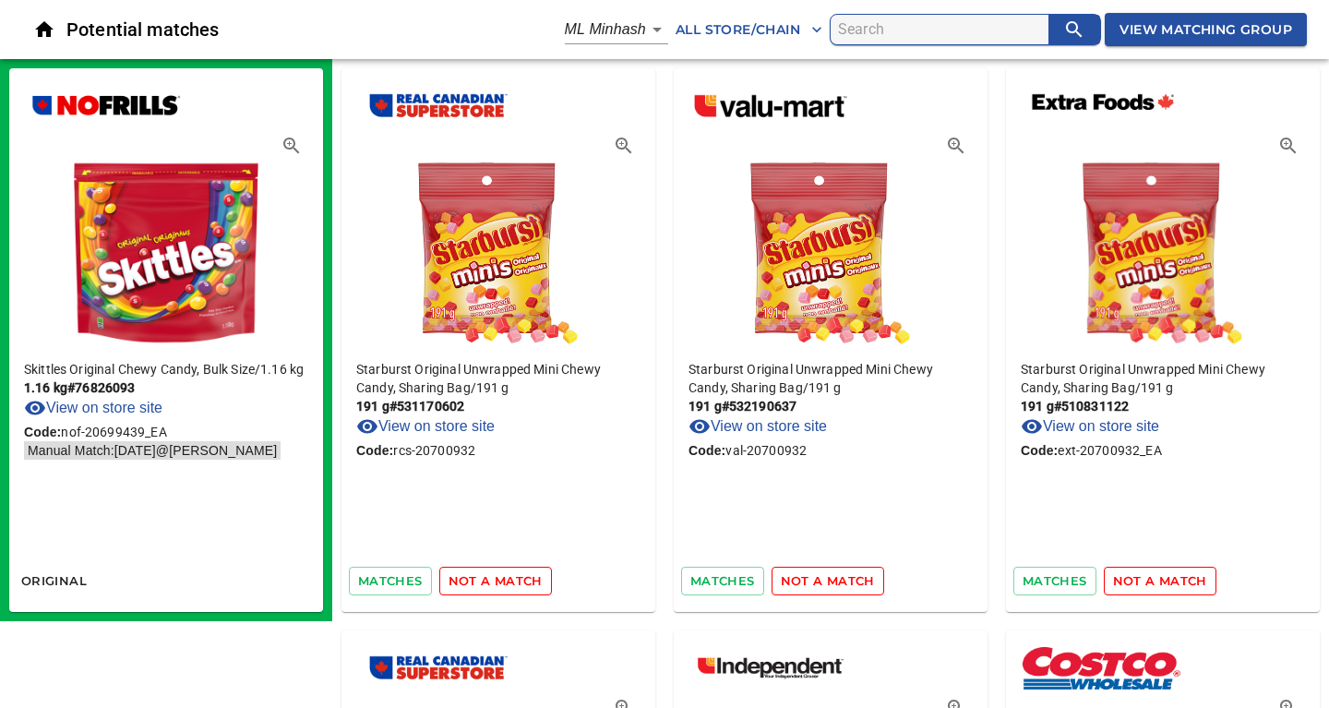
click at [499, 579] on span "not a match" at bounding box center [495, 580] width 94 height 21
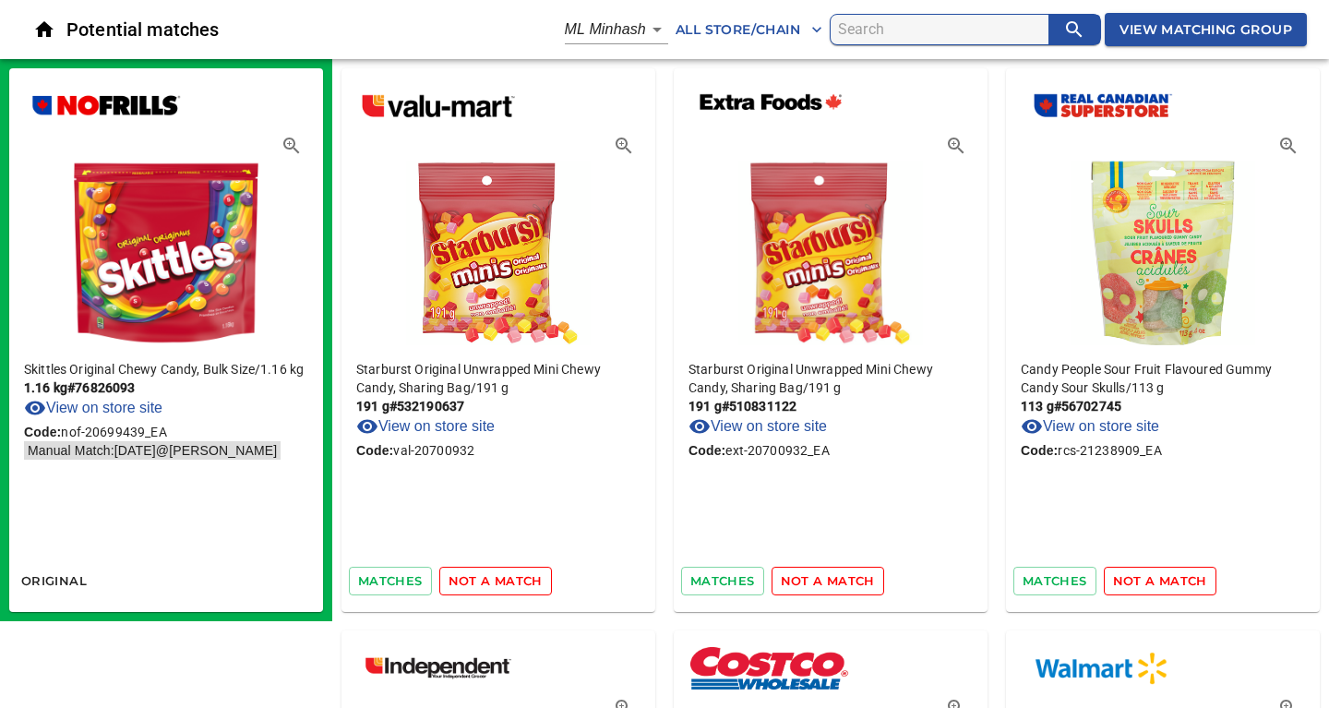
click at [499, 579] on span "not a match" at bounding box center [495, 580] width 94 height 21
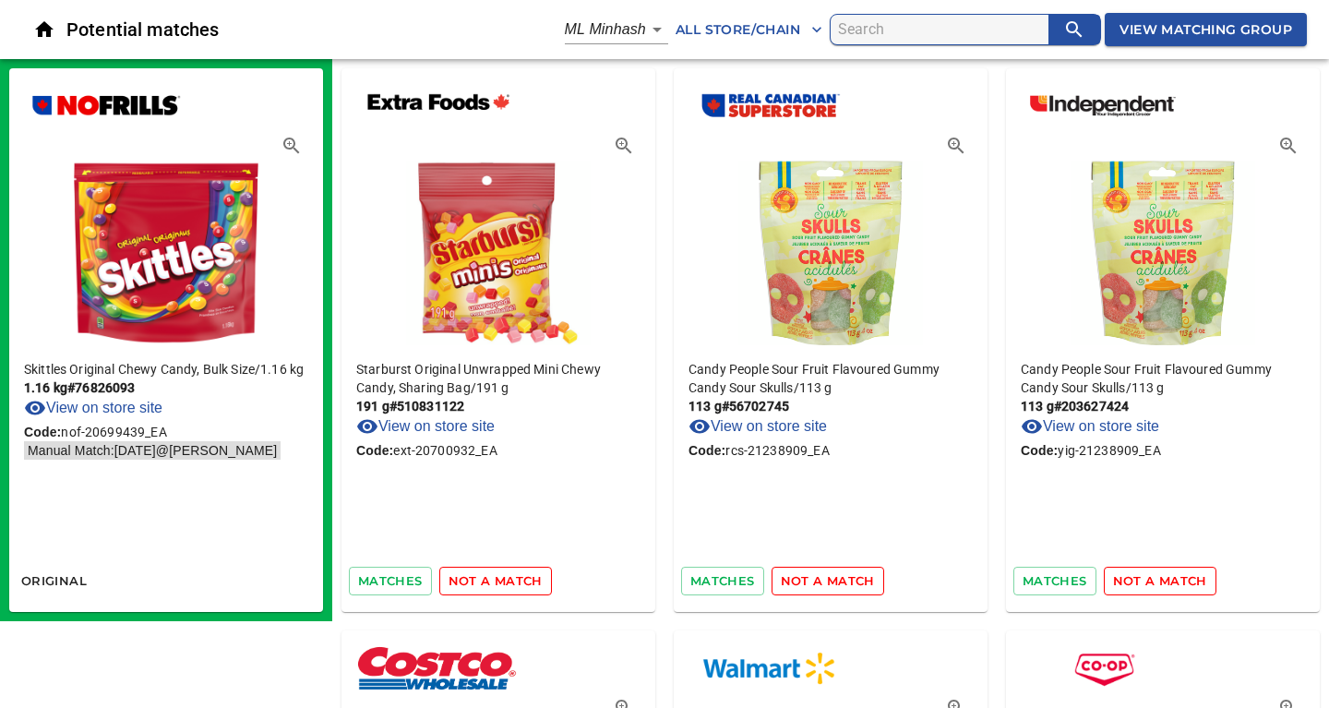
click at [499, 579] on span "not a match" at bounding box center [495, 580] width 94 height 21
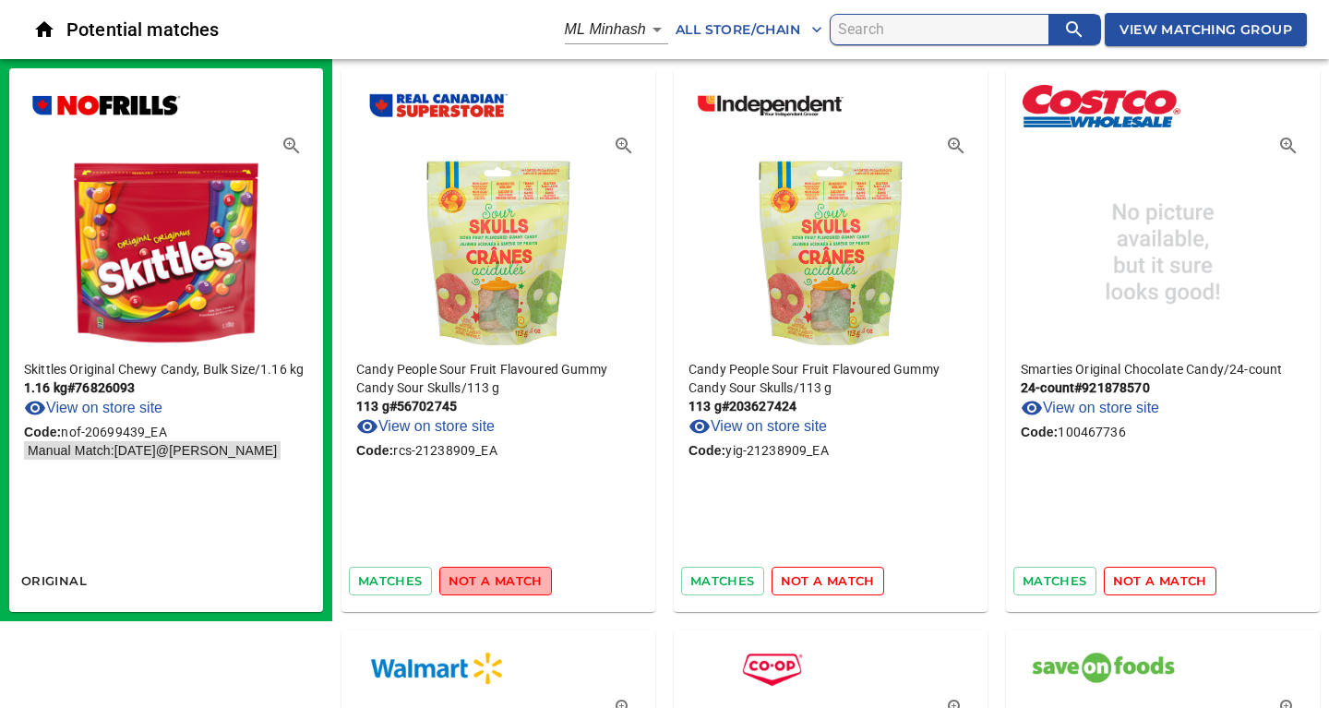
click at [499, 579] on span "not a match" at bounding box center [495, 580] width 94 height 21
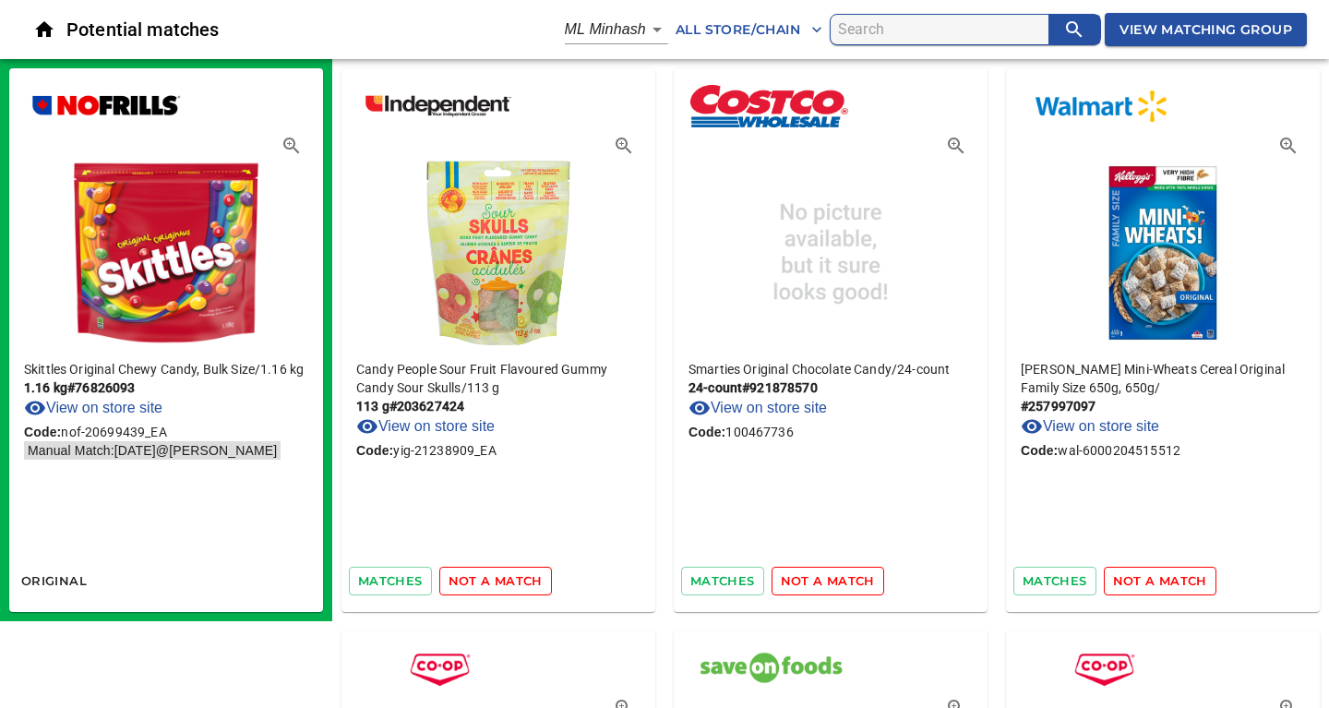
click at [499, 579] on span "not a match" at bounding box center [495, 580] width 94 height 21
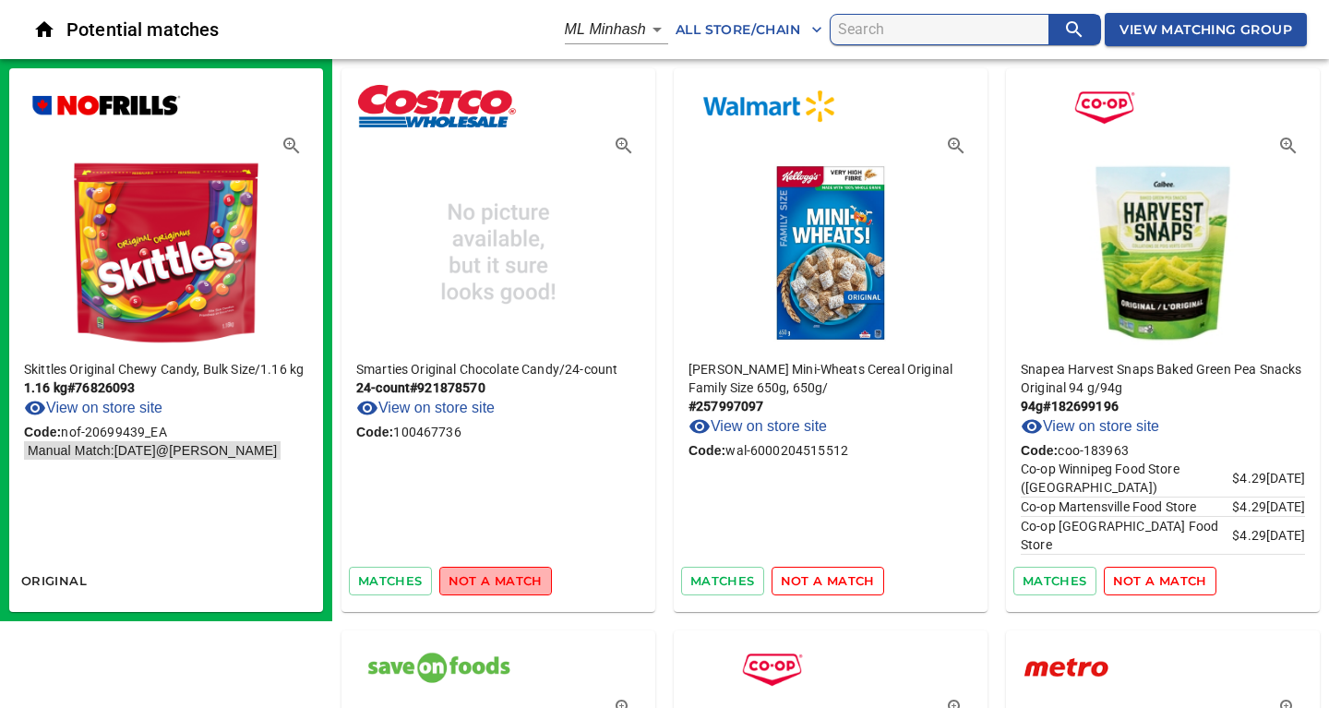
click at [499, 579] on span "not a match" at bounding box center [495, 580] width 94 height 21
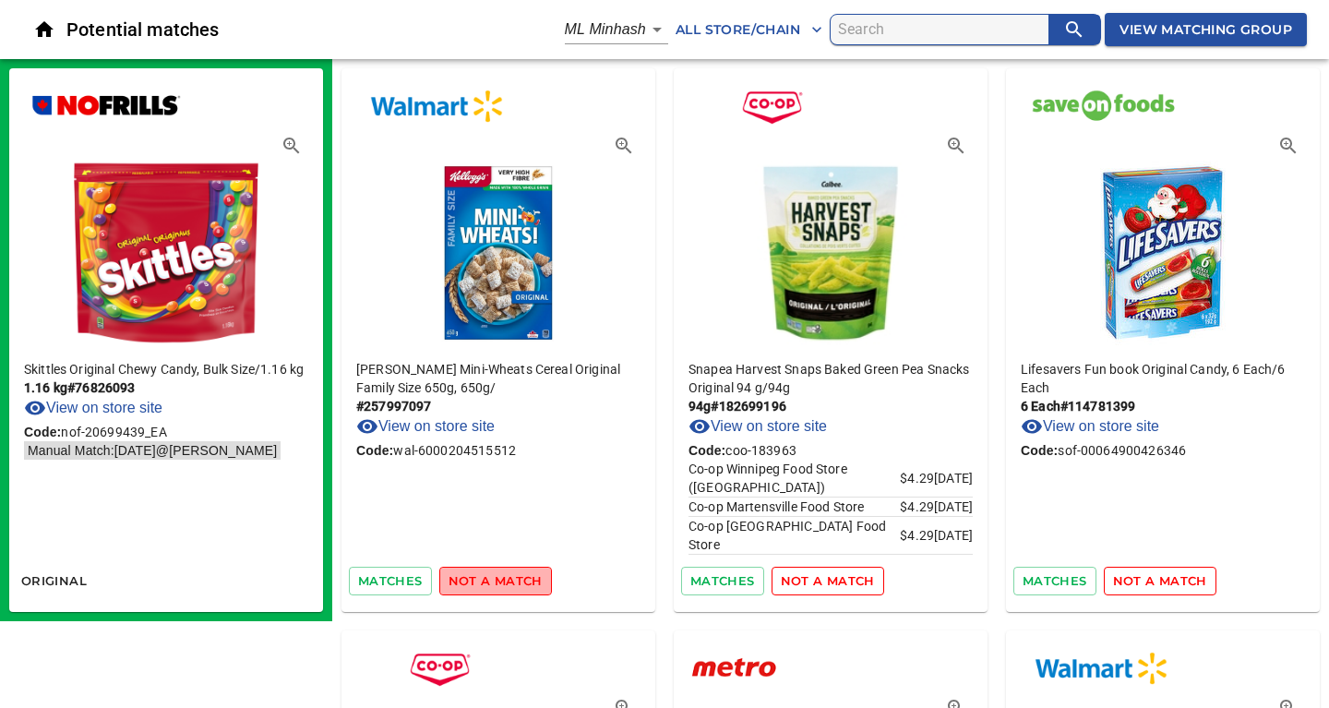
click at [499, 579] on span "not a match" at bounding box center [495, 580] width 94 height 21
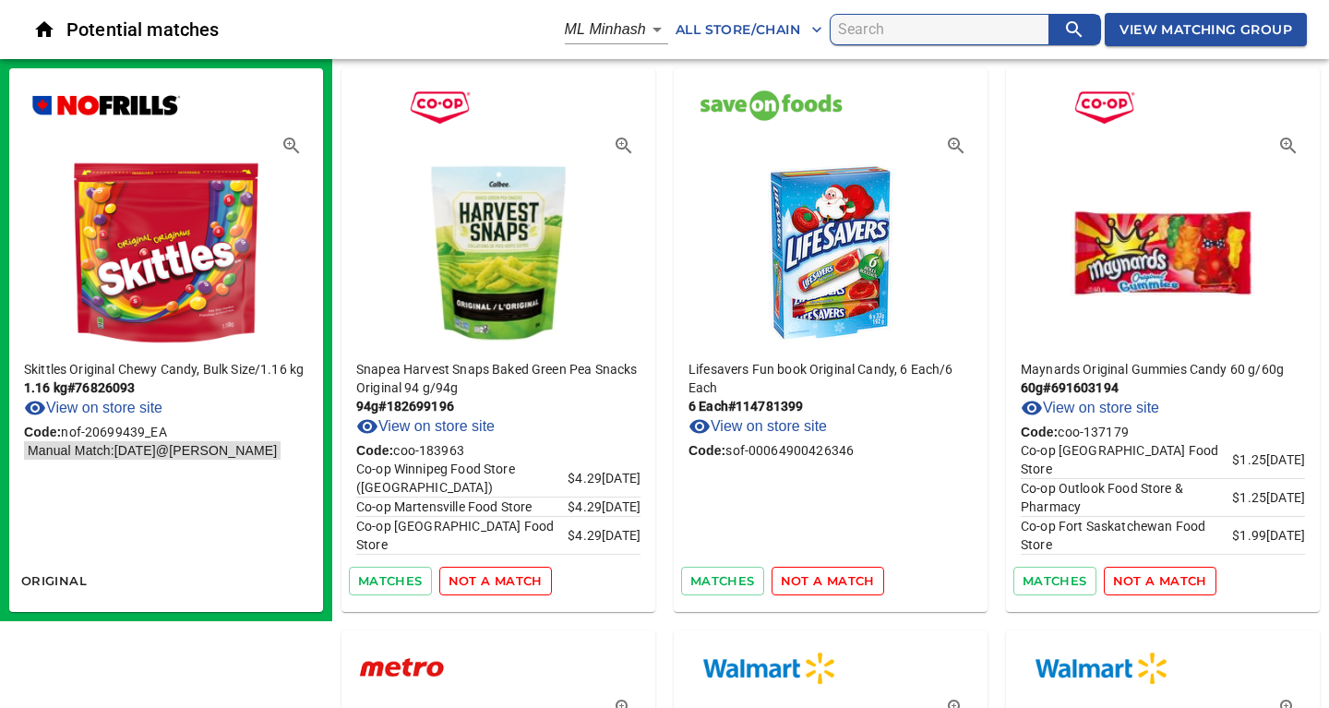
click at [499, 579] on span "not a match" at bounding box center [495, 580] width 94 height 21
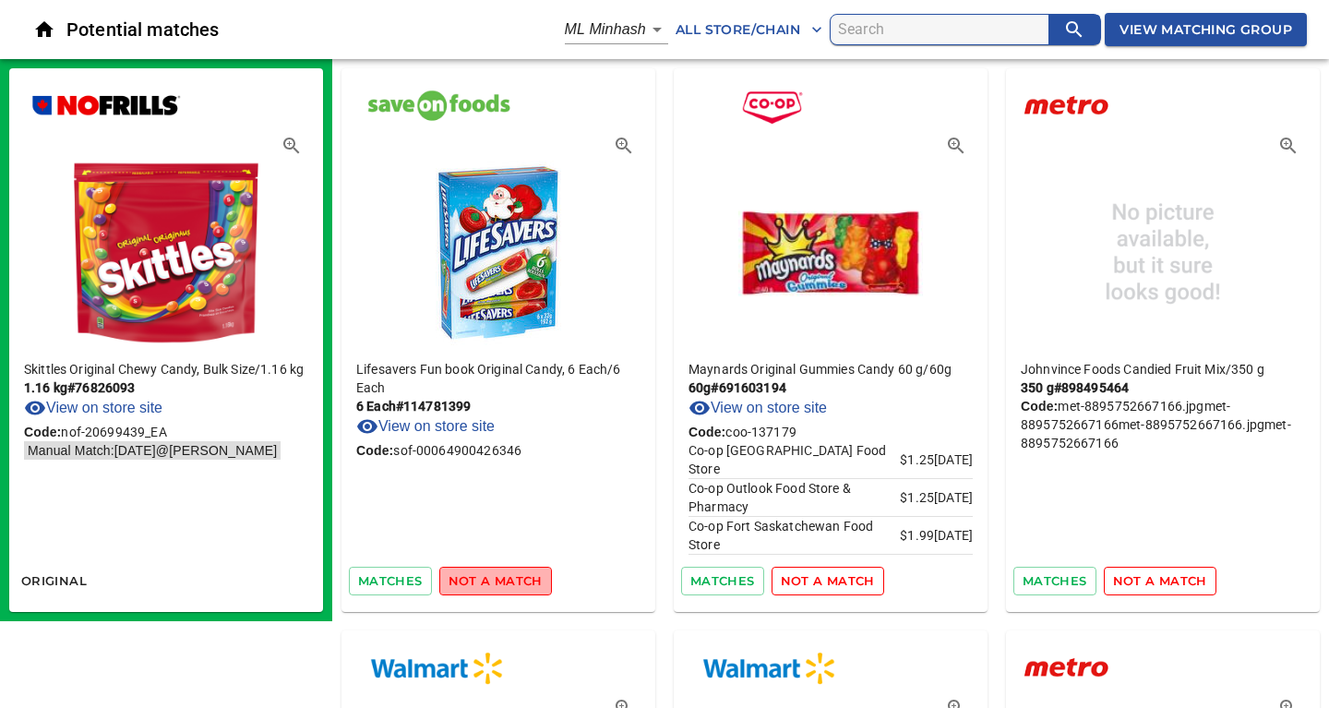
click at [499, 579] on span "not a match" at bounding box center [495, 580] width 94 height 21
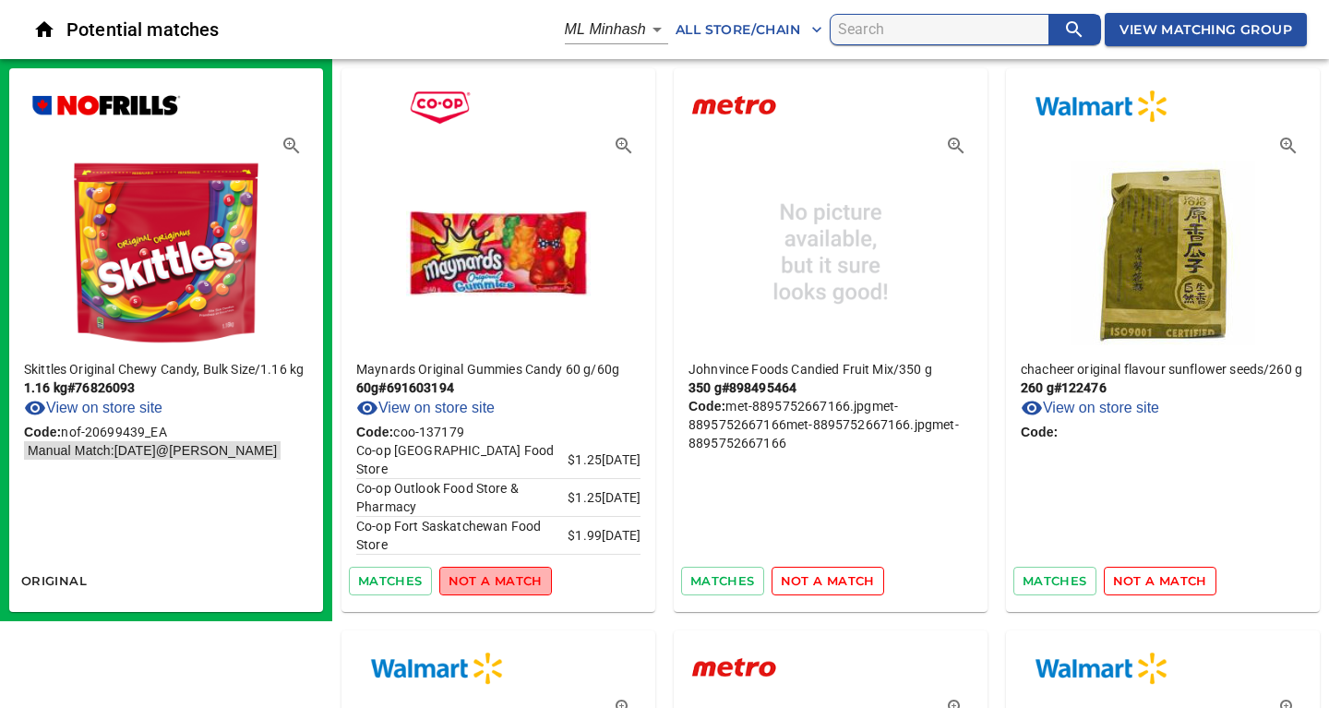
click at [499, 579] on span "not a match" at bounding box center [495, 580] width 94 height 21
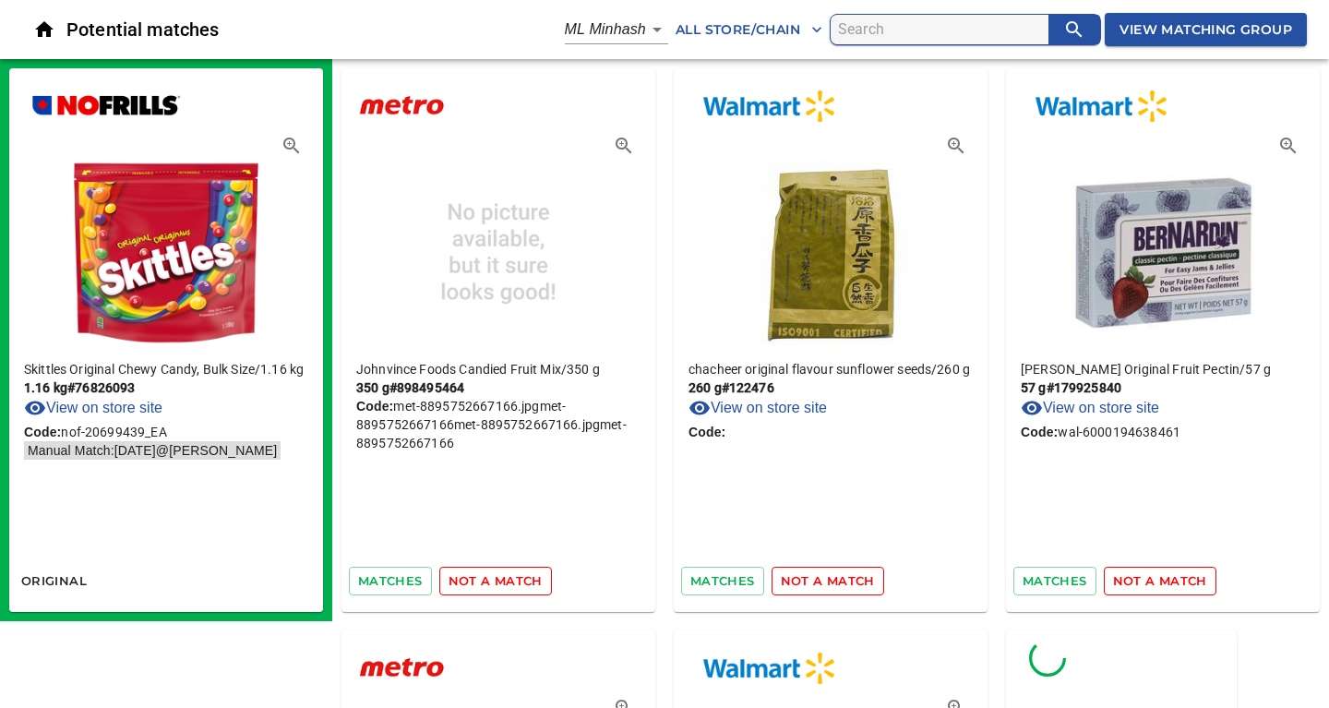
click at [499, 579] on span "not a match" at bounding box center [495, 580] width 94 height 21
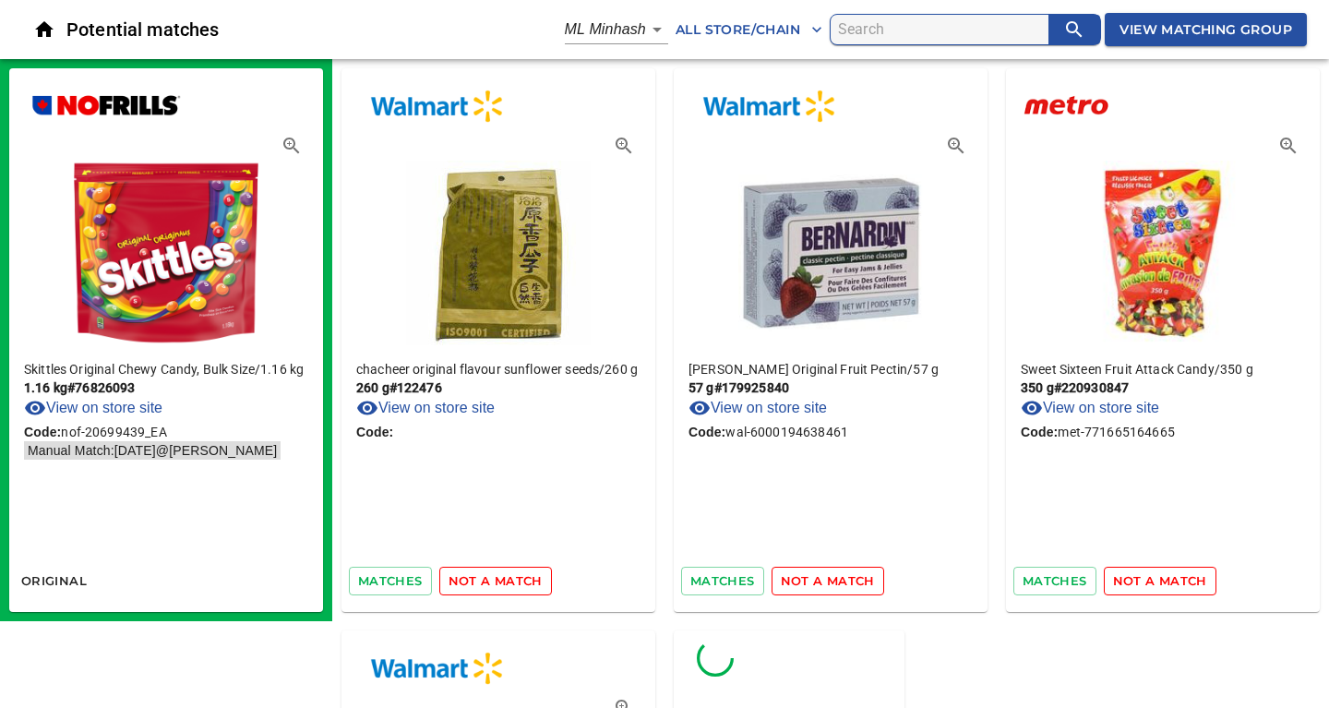
click at [499, 579] on span "not a match" at bounding box center [495, 580] width 94 height 21
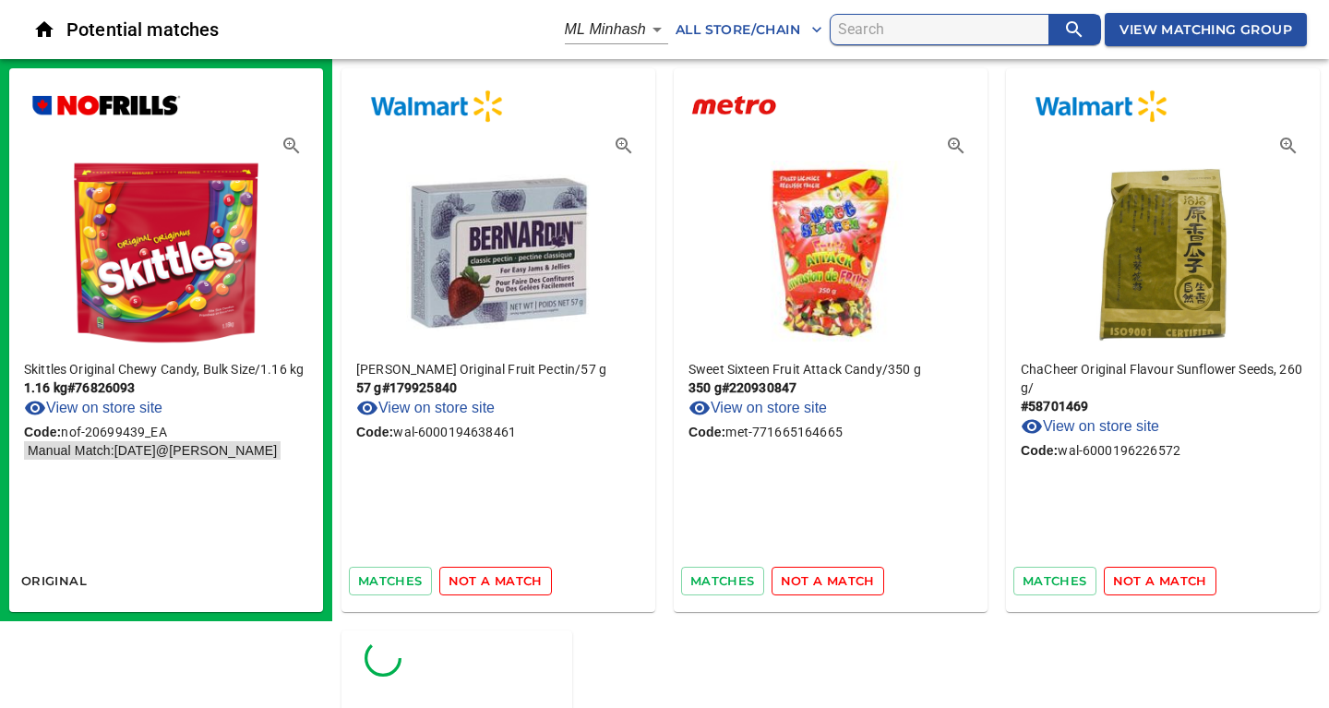
click at [499, 579] on span "not a match" at bounding box center [495, 580] width 94 height 21
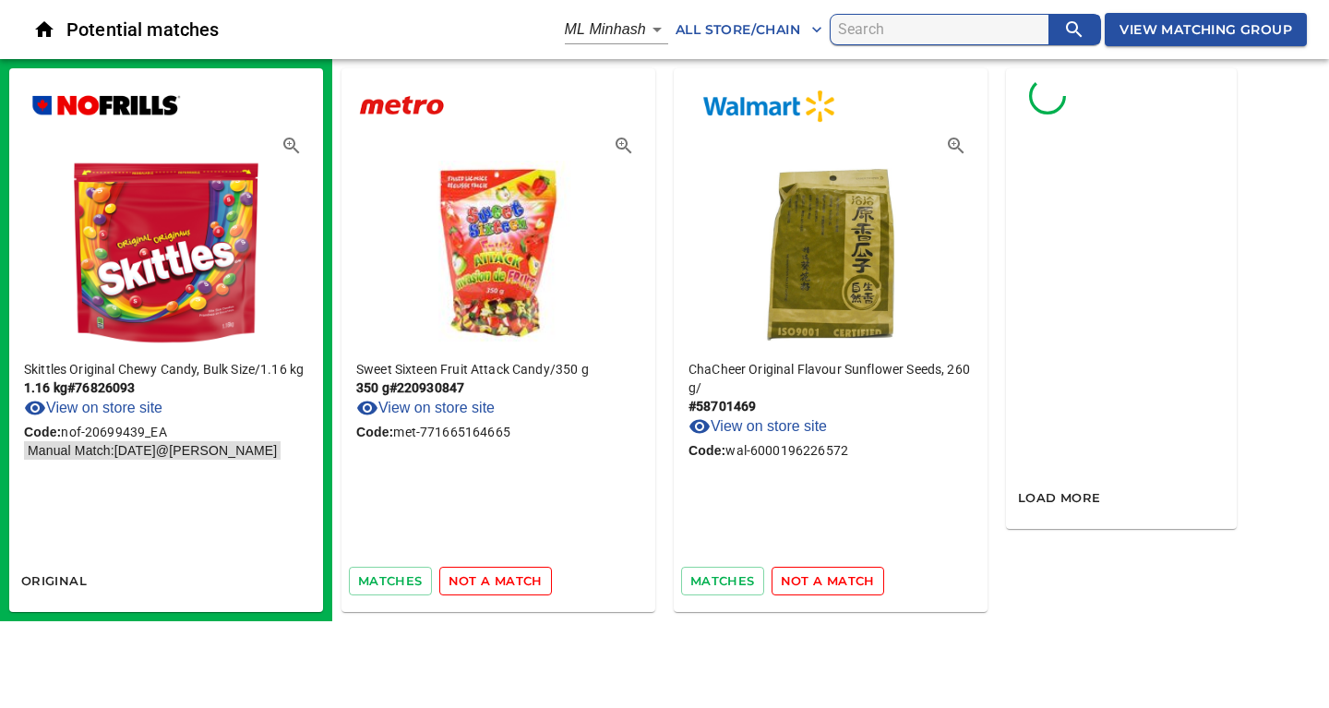
click at [499, 579] on span "not a match" at bounding box center [495, 580] width 94 height 21
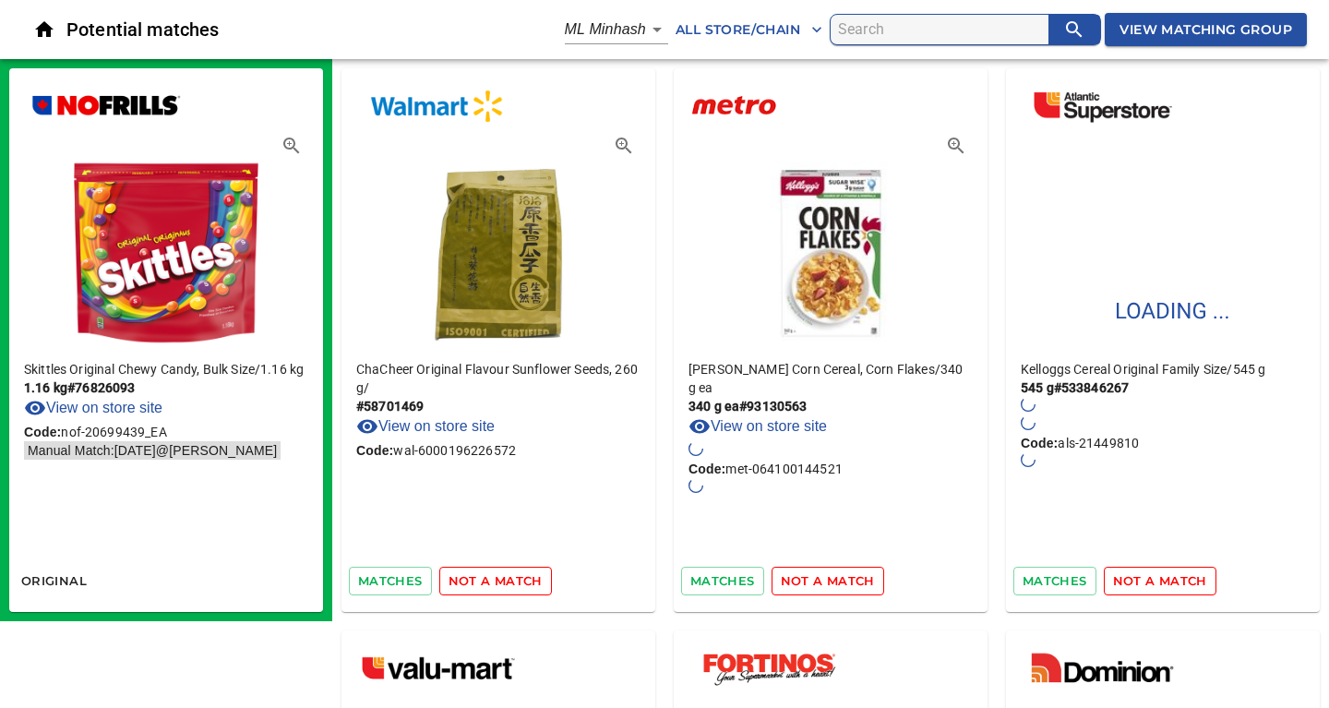
click at [499, 579] on span "not a match" at bounding box center [495, 580] width 94 height 21
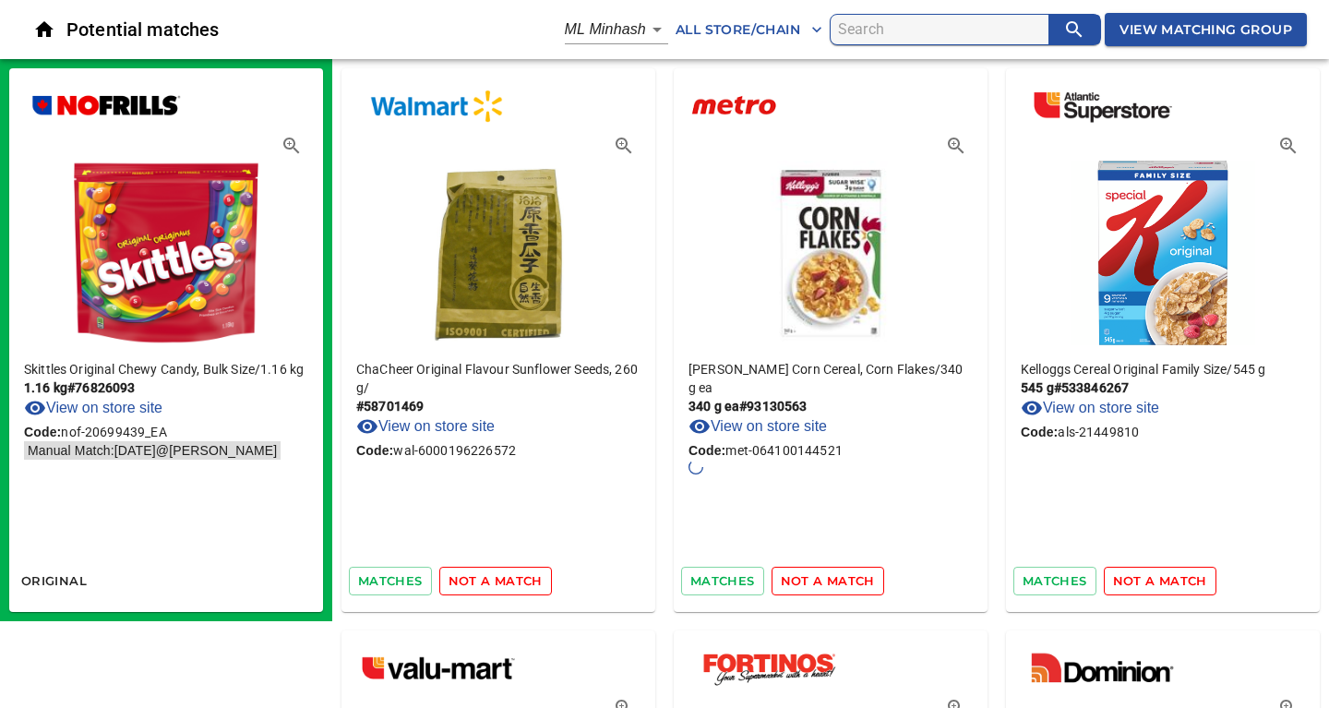
click at [499, 579] on span "not a match" at bounding box center [495, 580] width 94 height 21
click at [1244, 26] on span "View Matching Group" at bounding box center [1205, 29] width 173 height 23
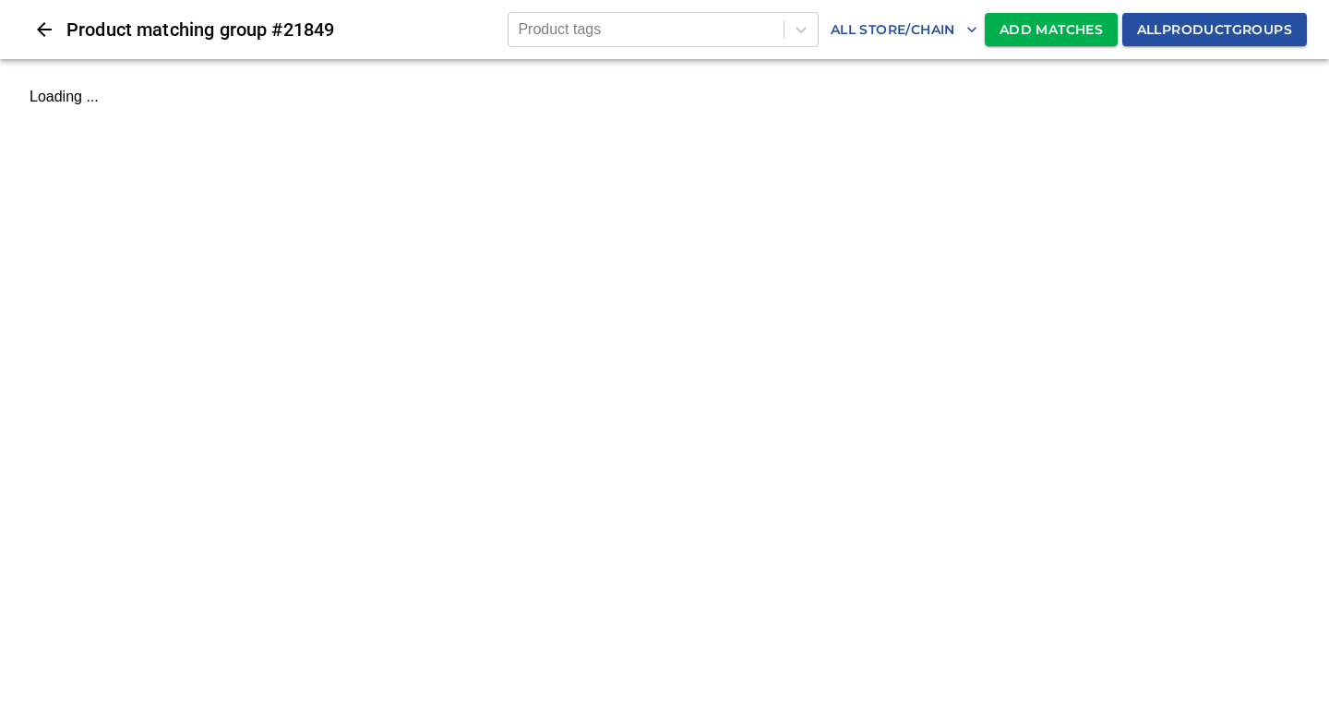
click at [1013, 30] on span "Add Matches" at bounding box center [1050, 29] width 103 height 23
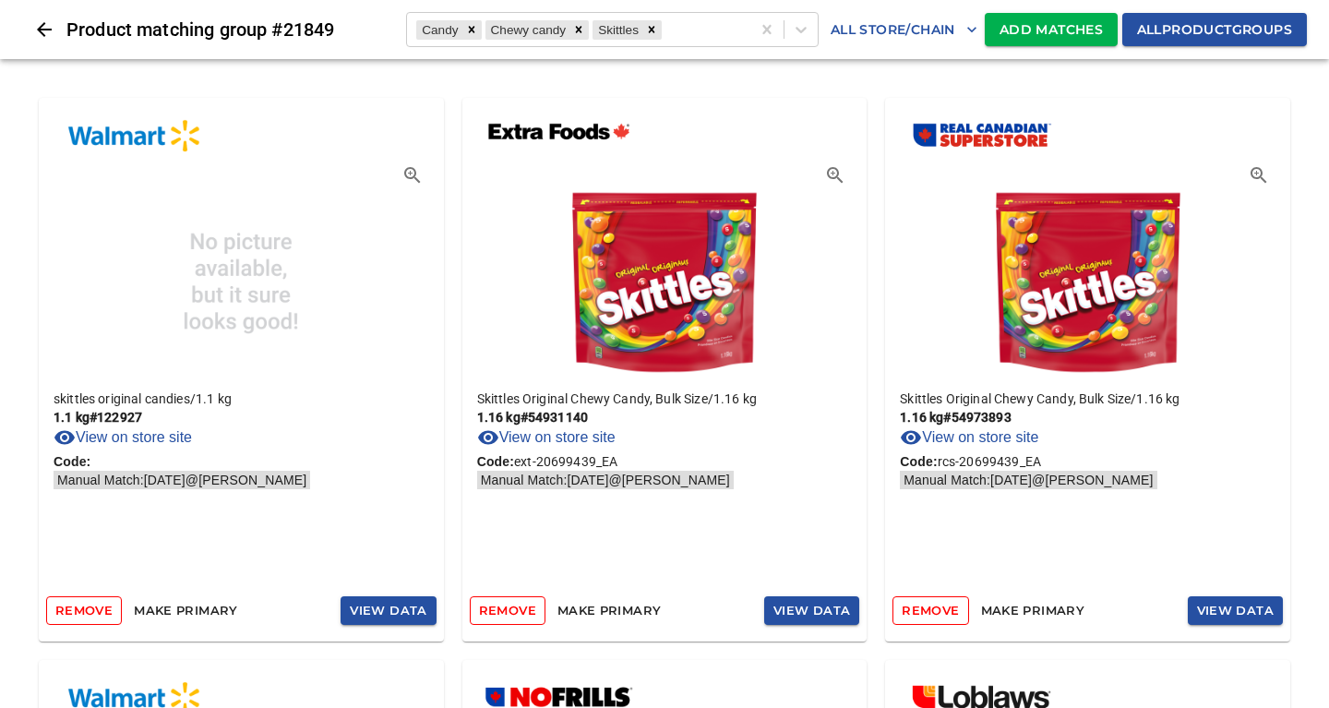
click at [1028, 25] on span "Add Matches" at bounding box center [1050, 29] width 103 height 23
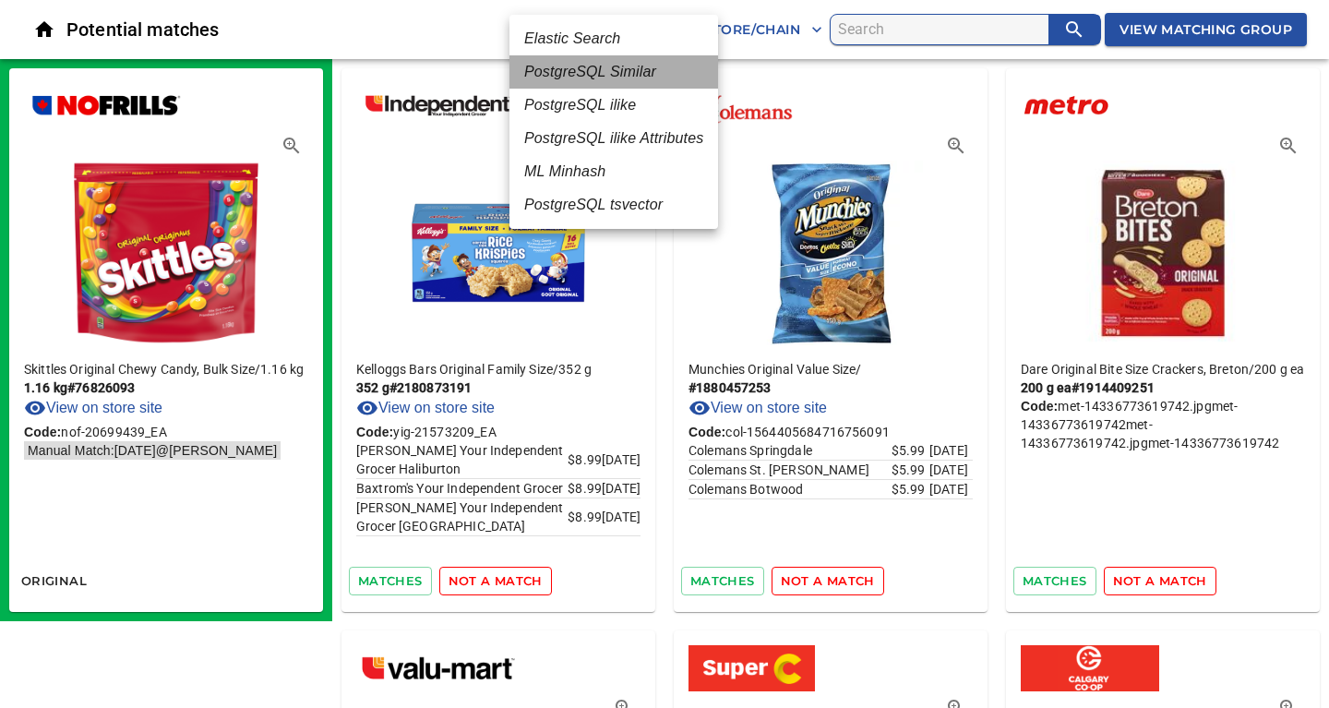
click at [620, 74] on em "PostgreSQL Similar" at bounding box center [590, 72] width 132 height 22
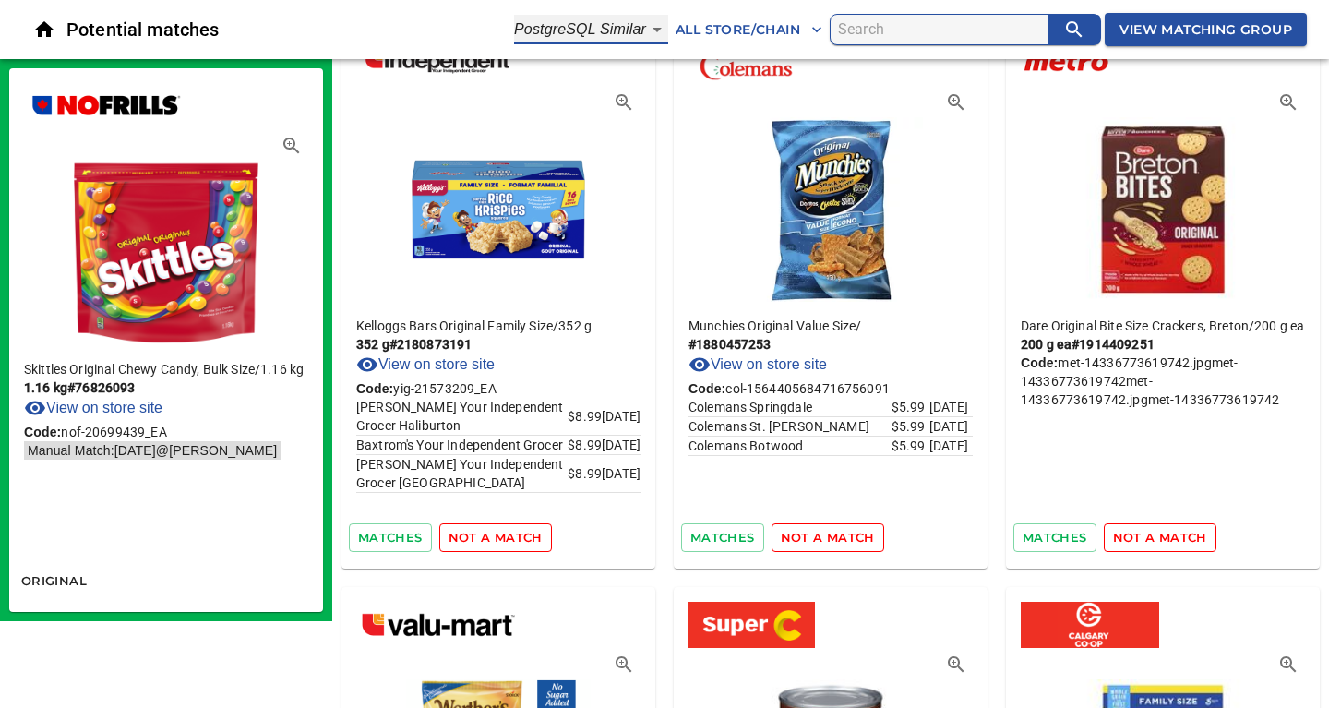
scroll to position [100, 0]
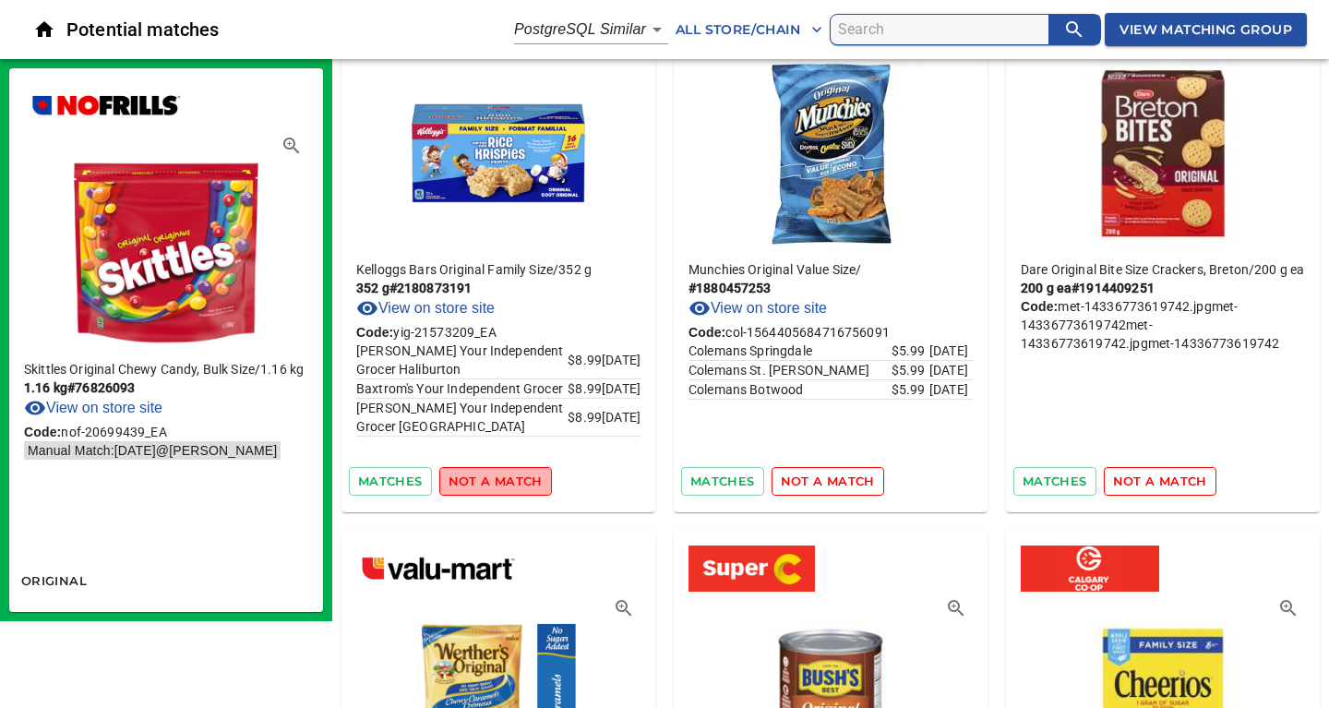
click at [500, 480] on span "not a match" at bounding box center [495, 481] width 94 height 21
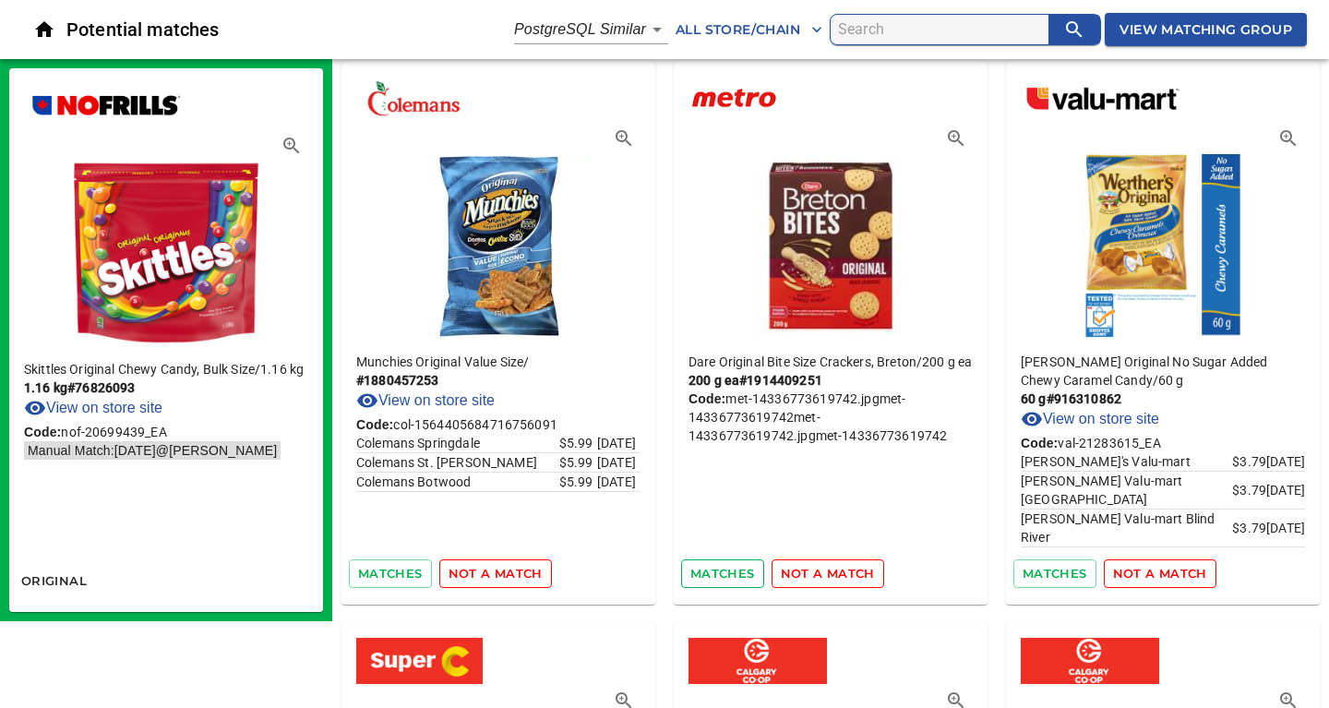
scroll to position [0, 0]
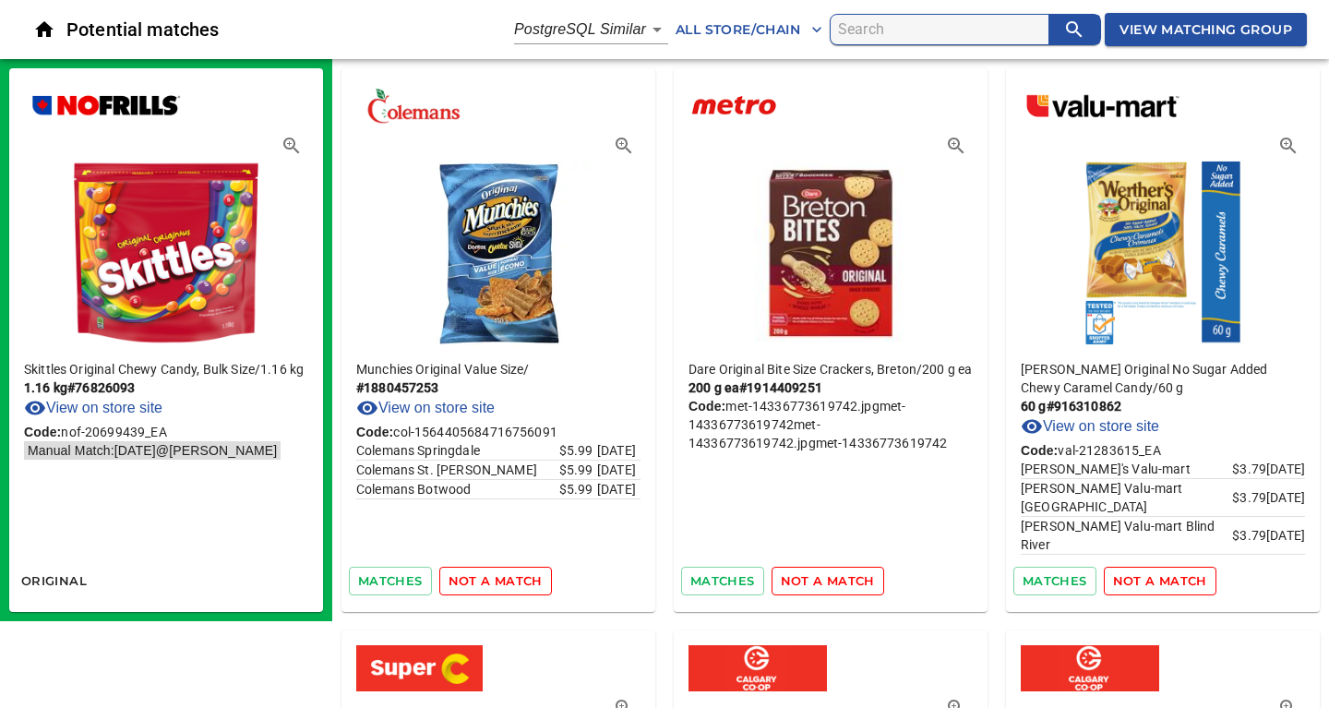
click at [483, 587] on span "not a match" at bounding box center [495, 580] width 94 height 21
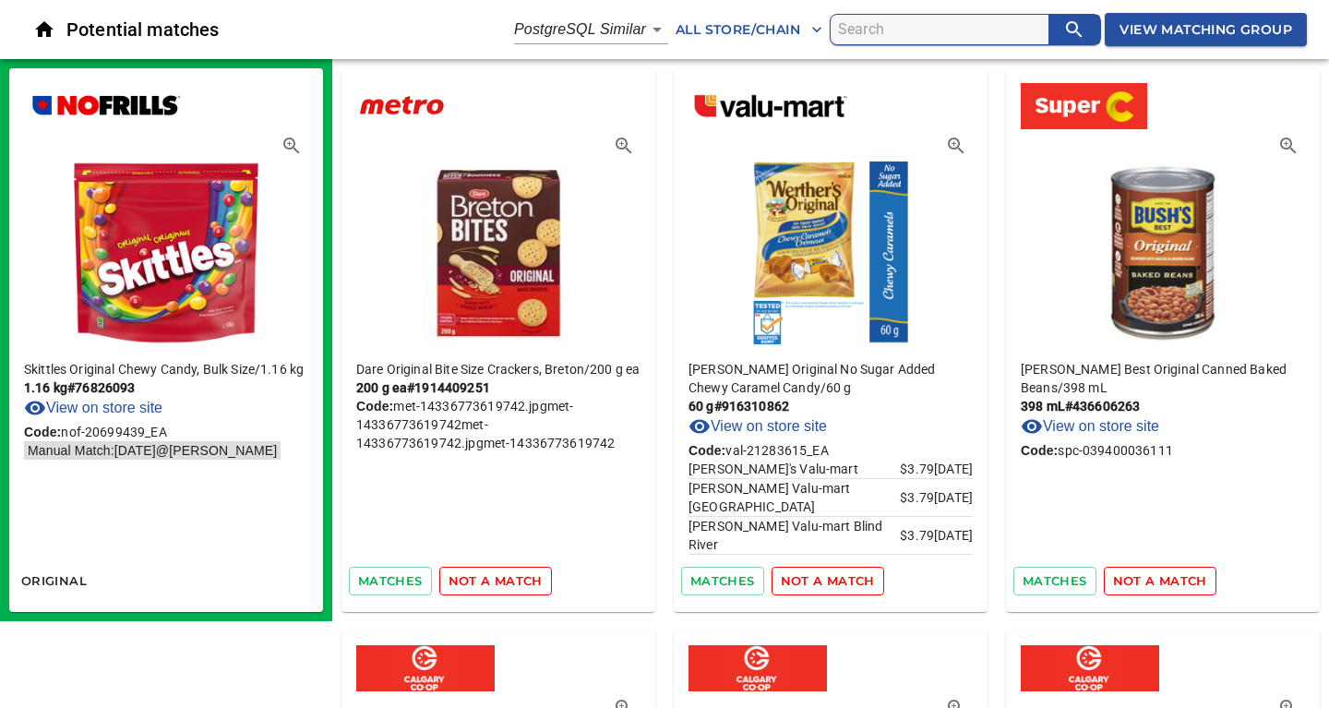
click at [483, 587] on span "not a match" at bounding box center [495, 580] width 94 height 21
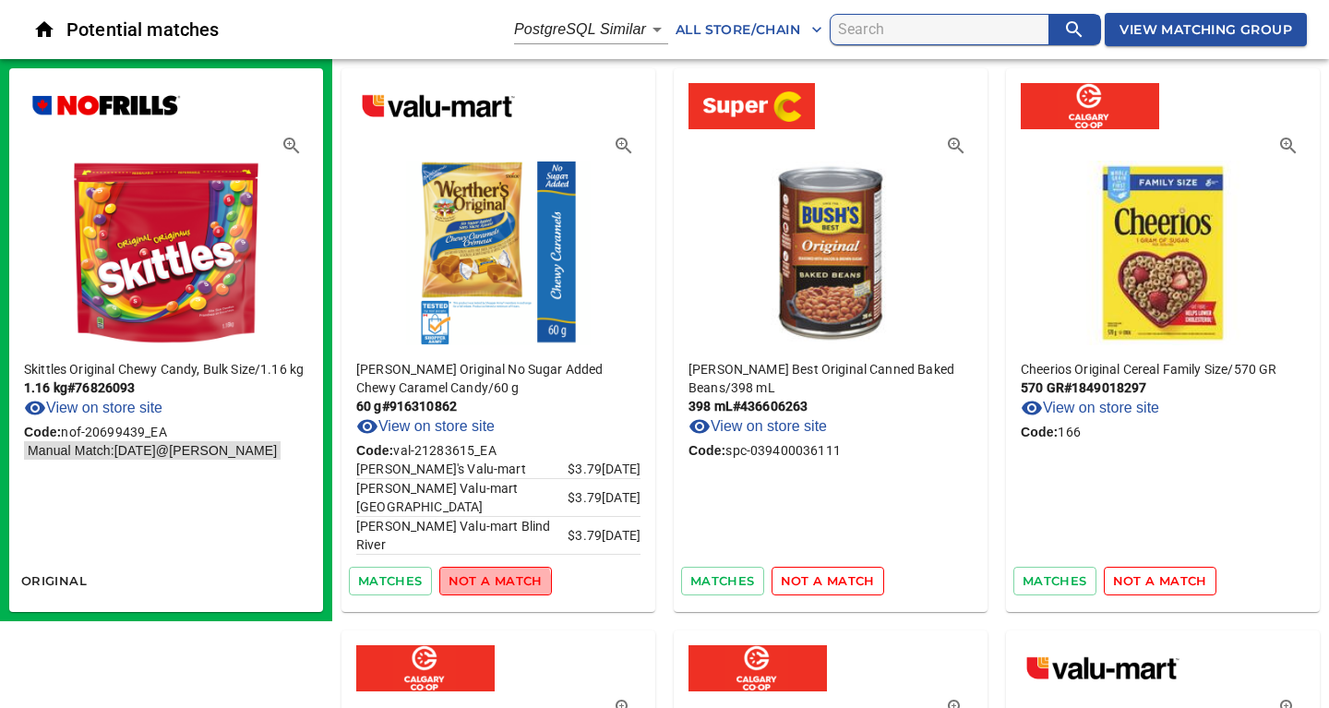
click at [483, 587] on span "not a match" at bounding box center [495, 580] width 94 height 21
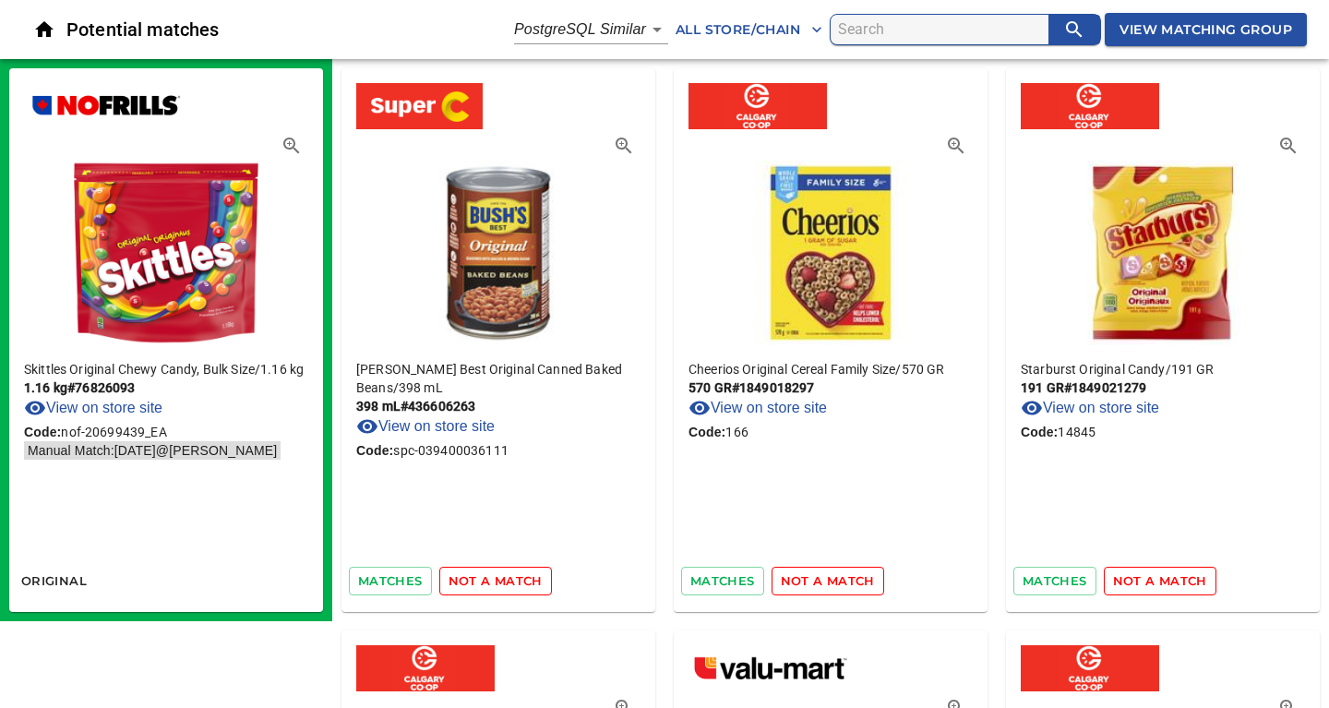
click at [483, 587] on span "not a match" at bounding box center [495, 580] width 94 height 21
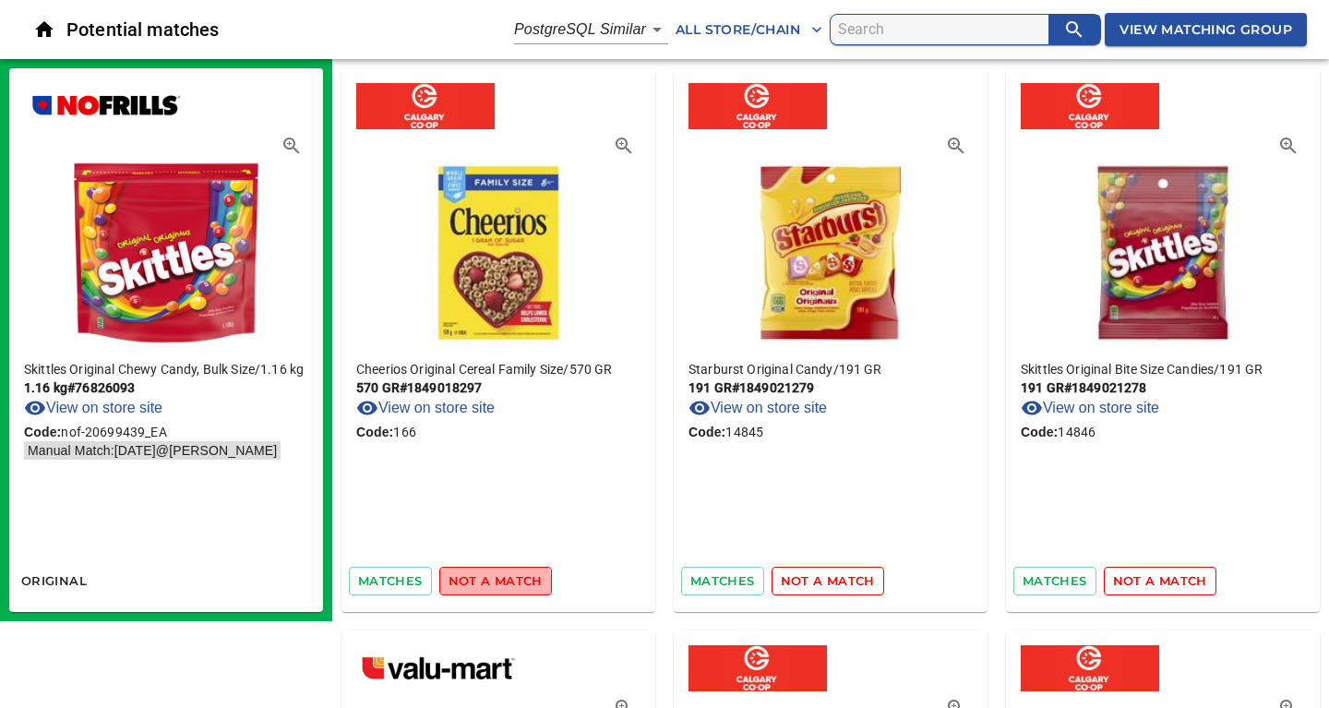
click at [483, 587] on span "not a match" at bounding box center [495, 580] width 94 height 21
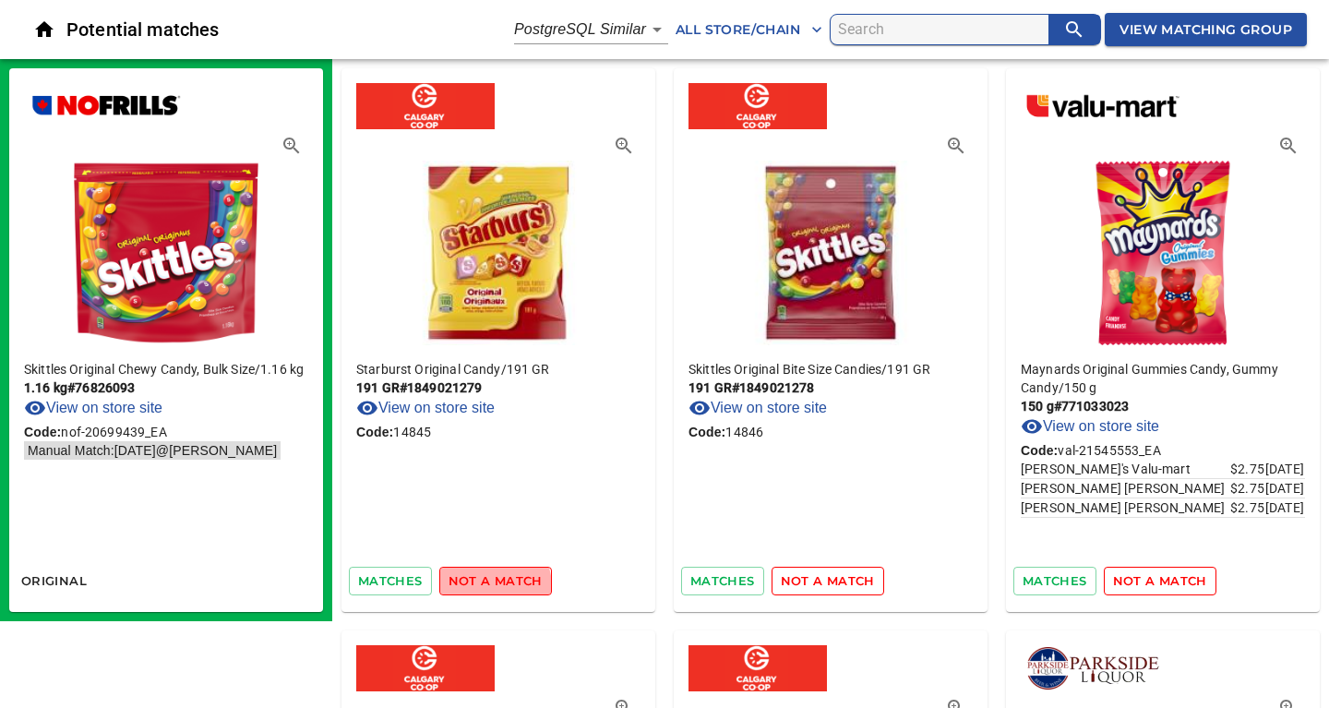
click at [483, 587] on span "not a match" at bounding box center [495, 580] width 94 height 21
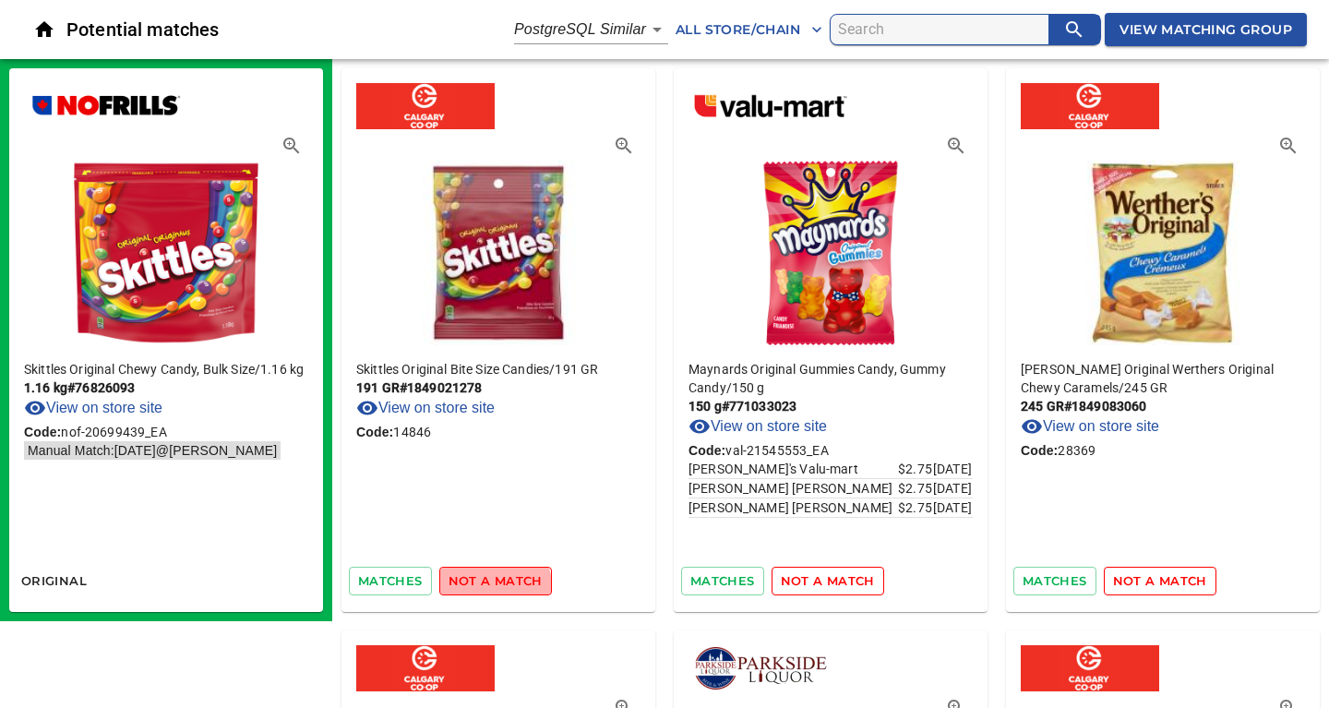
click at [483, 587] on span "not a match" at bounding box center [495, 580] width 94 height 21
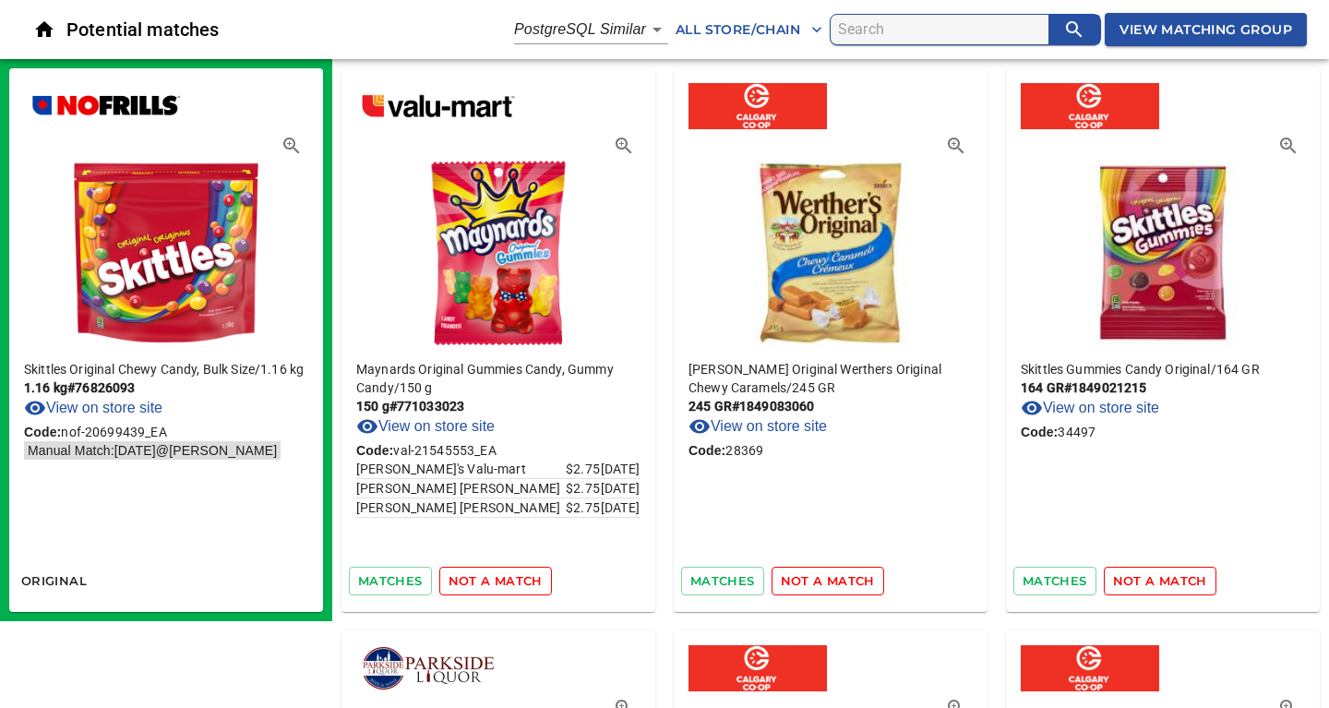
click at [483, 587] on span "not a match" at bounding box center [495, 580] width 94 height 21
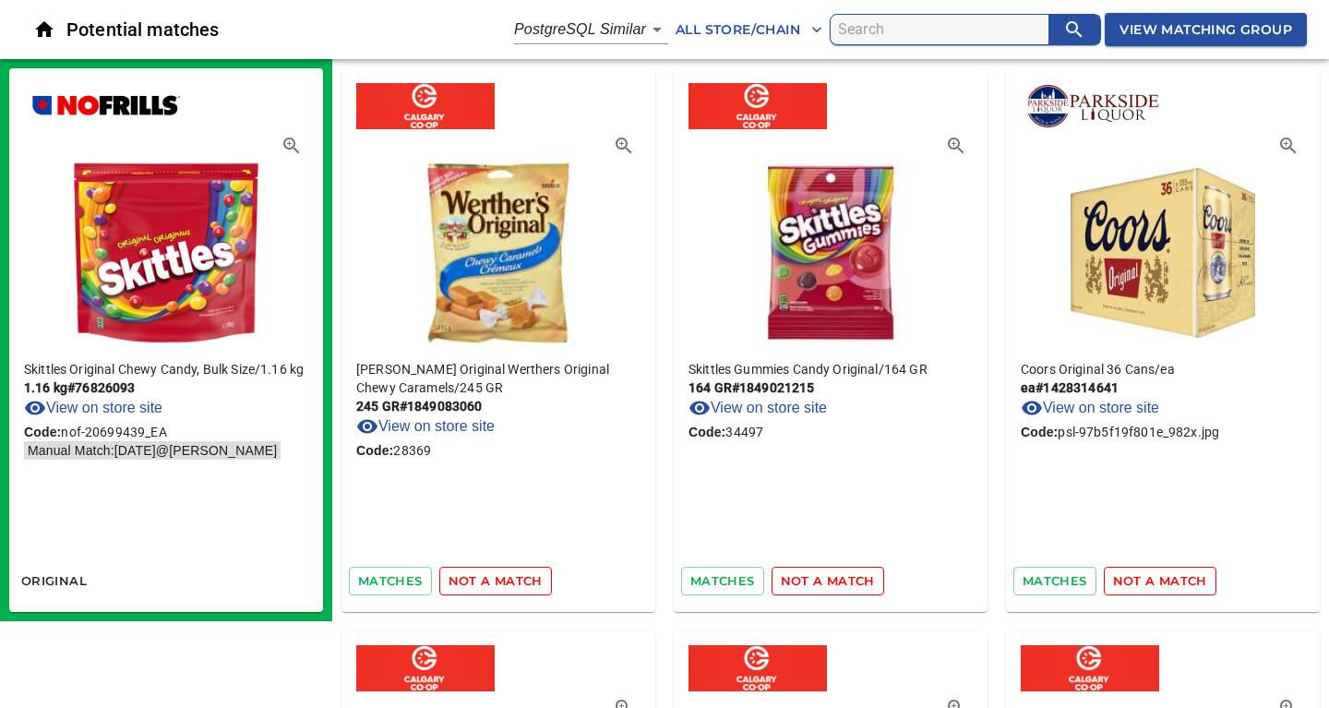
click at [483, 587] on span "not a match" at bounding box center [495, 580] width 94 height 21
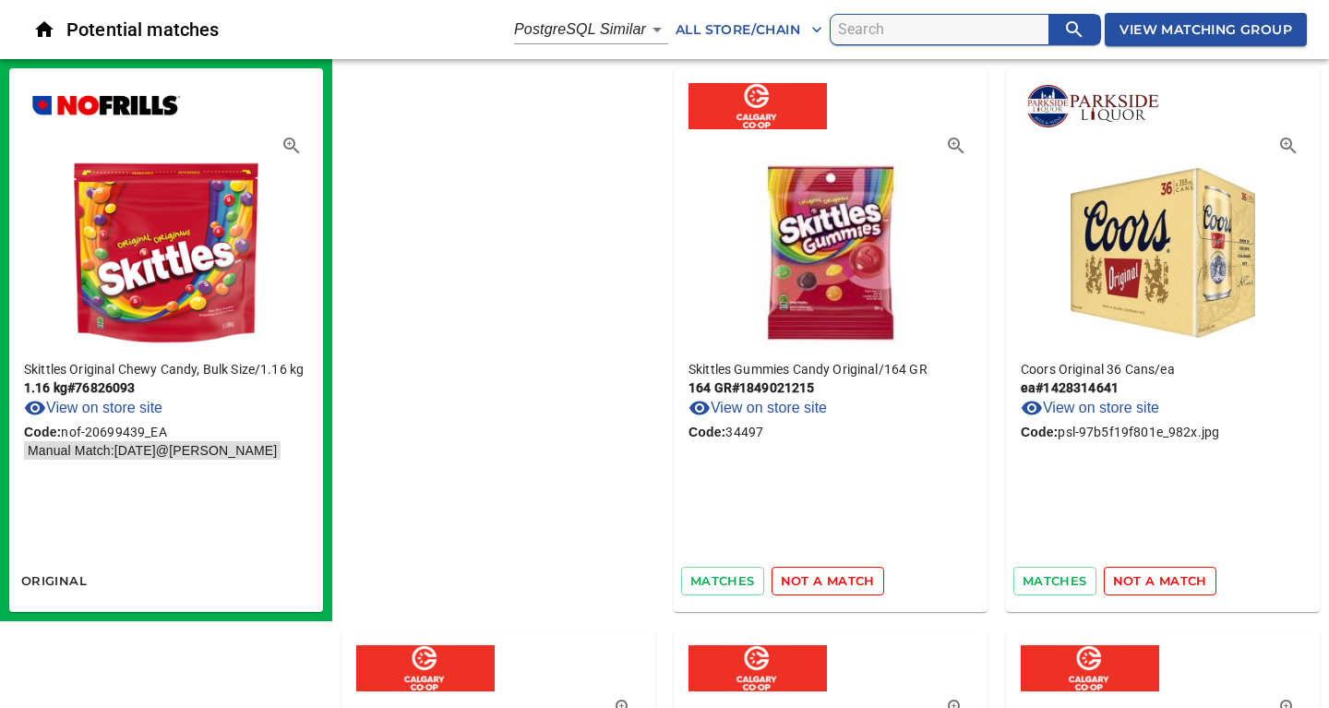
click at [781, 587] on span "not a match" at bounding box center [828, 580] width 94 height 21
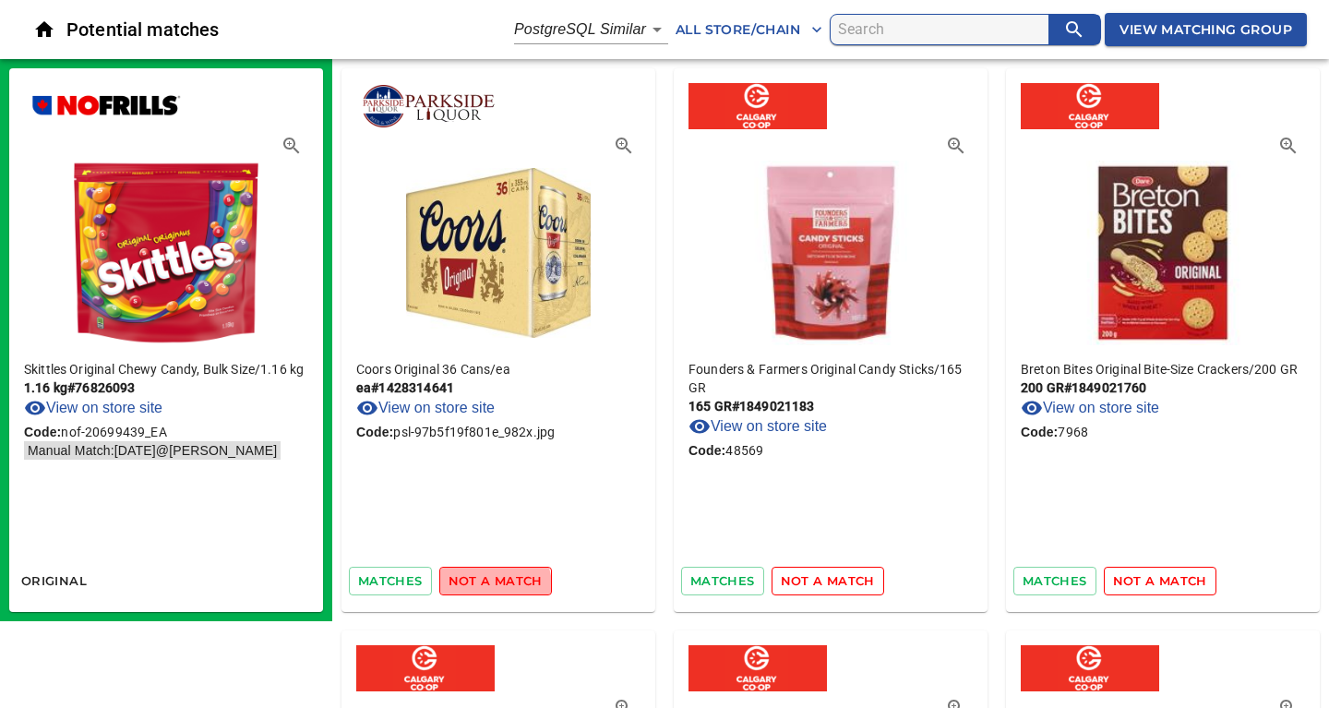
click at [483, 587] on span "not a match" at bounding box center [495, 580] width 94 height 21
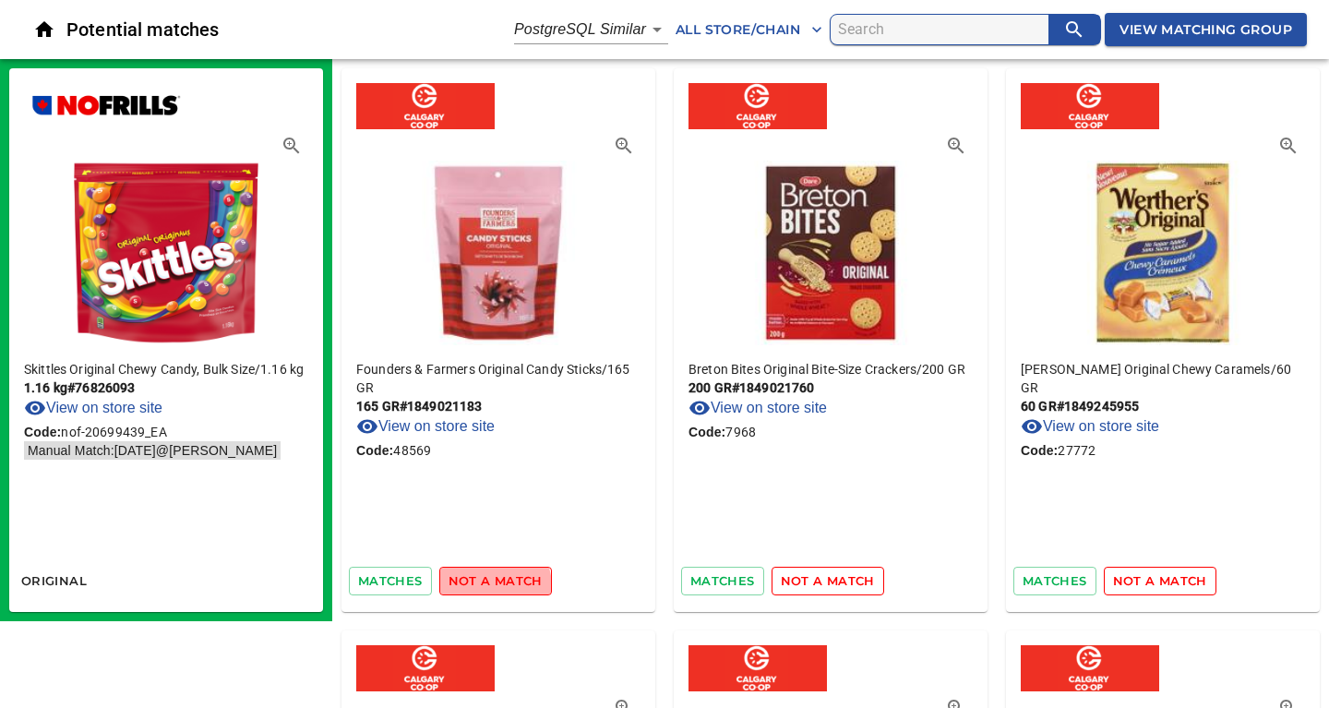
click at [483, 587] on span "not a match" at bounding box center [495, 580] width 94 height 21
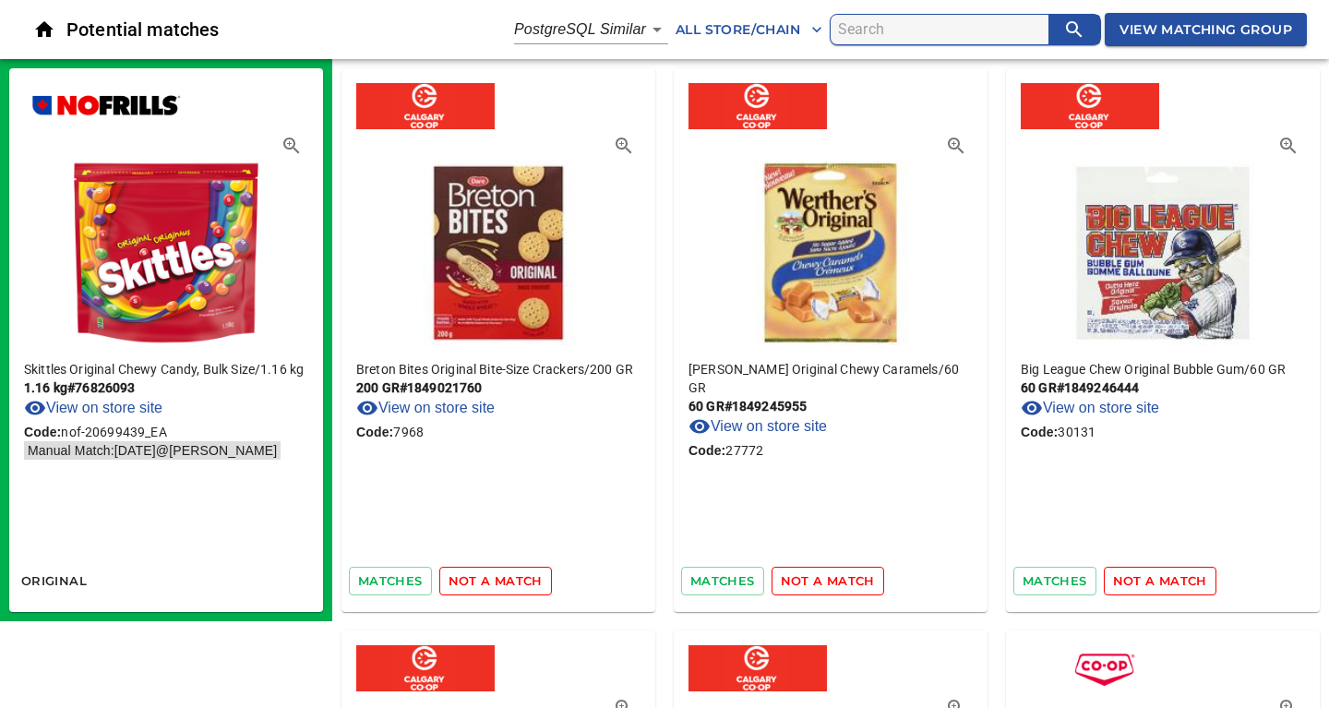
click at [483, 587] on span "not a match" at bounding box center [495, 580] width 94 height 21
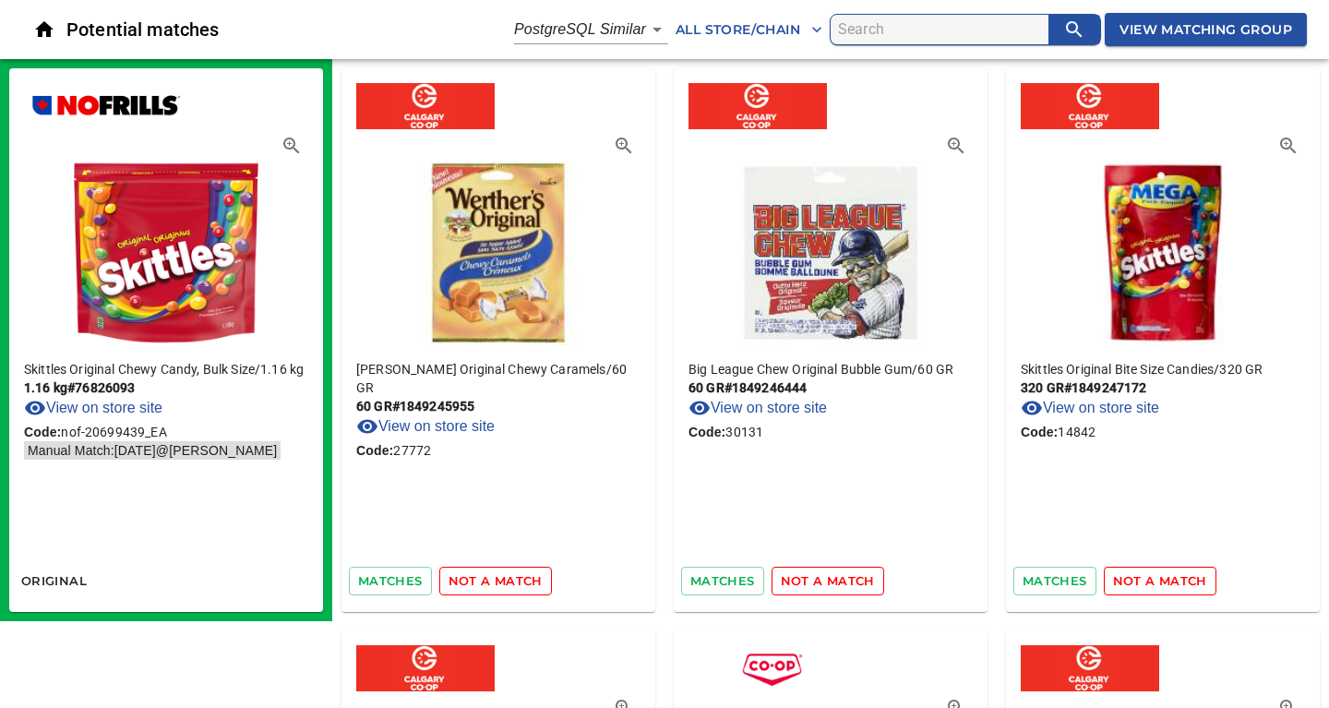
click at [483, 587] on span "not a match" at bounding box center [495, 580] width 94 height 21
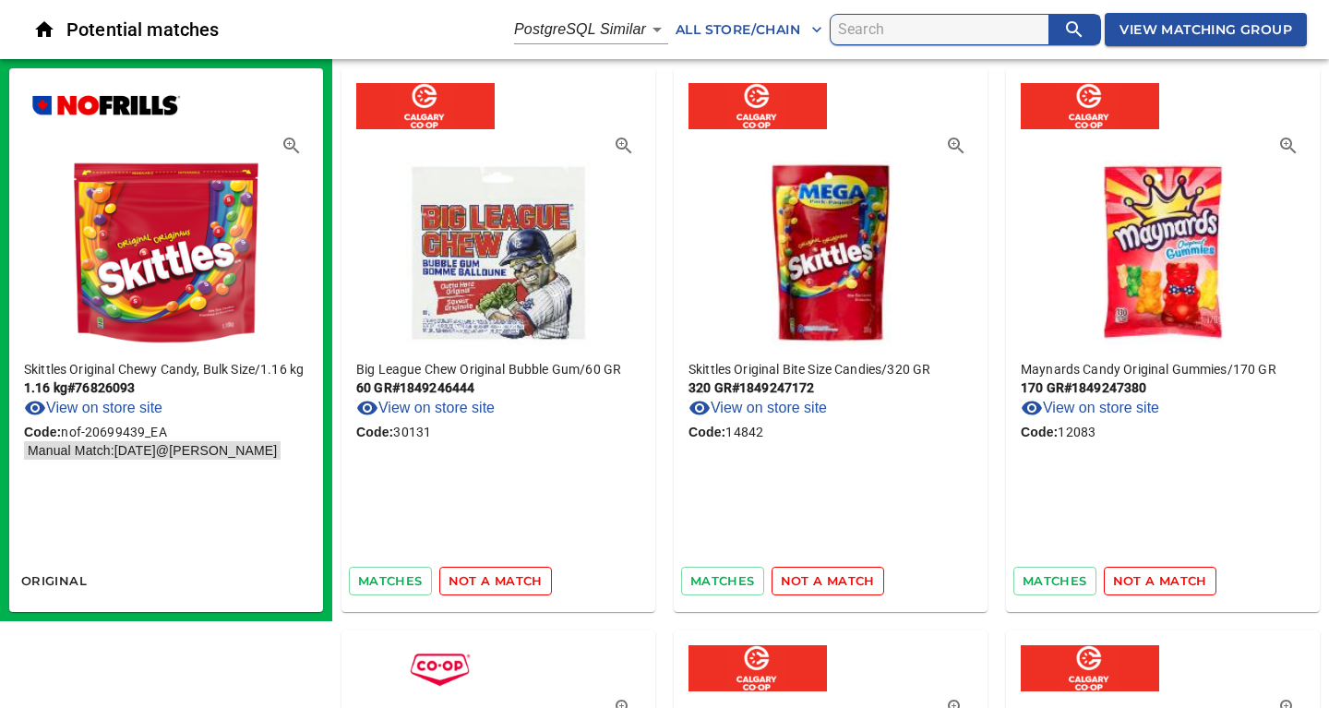
click at [483, 587] on span "not a match" at bounding box center [495, 580] width 94 height 21
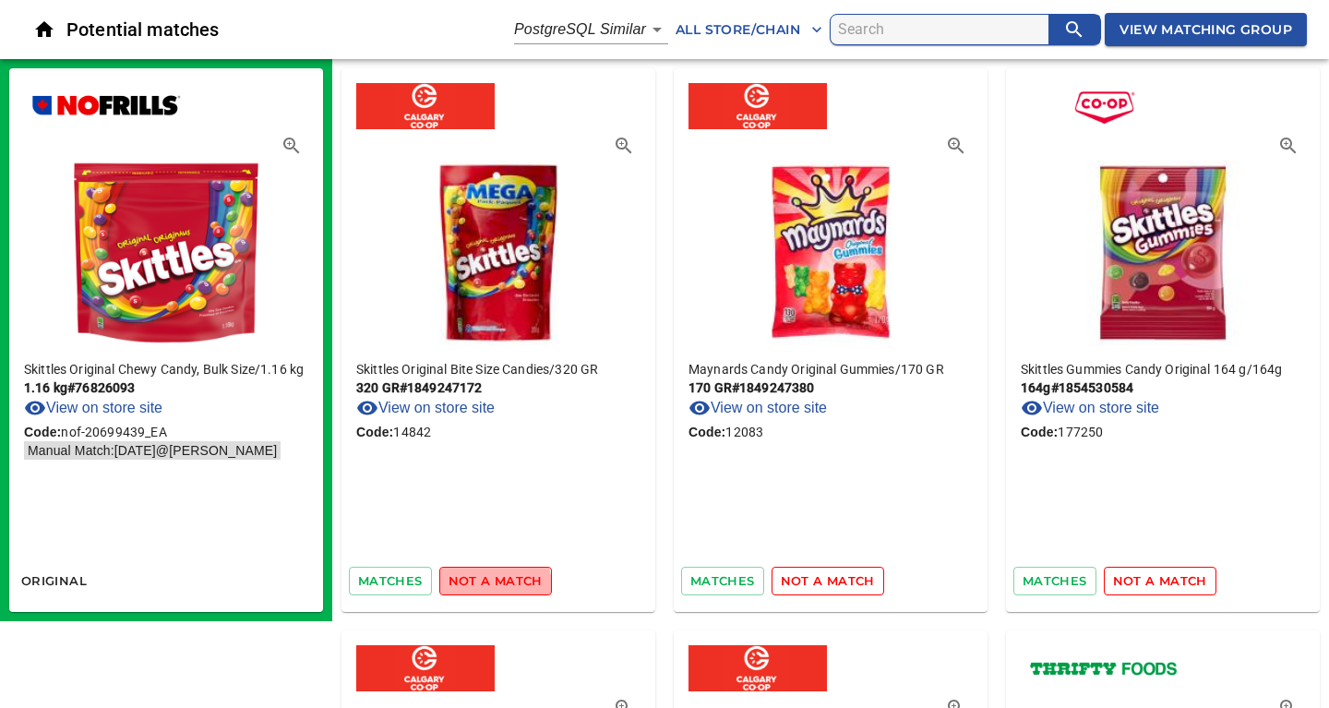
click at [483, 587] on span "not a match" at bounding box center [495, 580] width 94 height 21
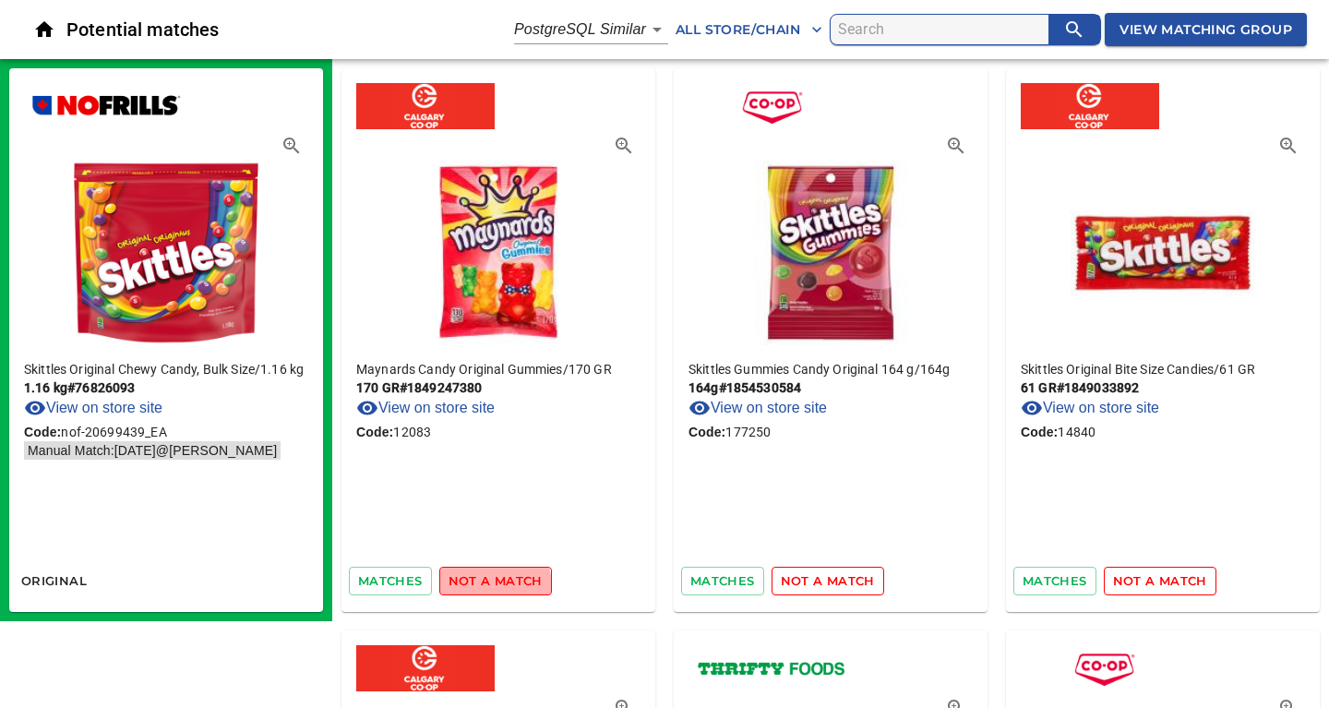
click at [483, 587] on span "not a match" at bounding box center [495, 580] width 94 height 21
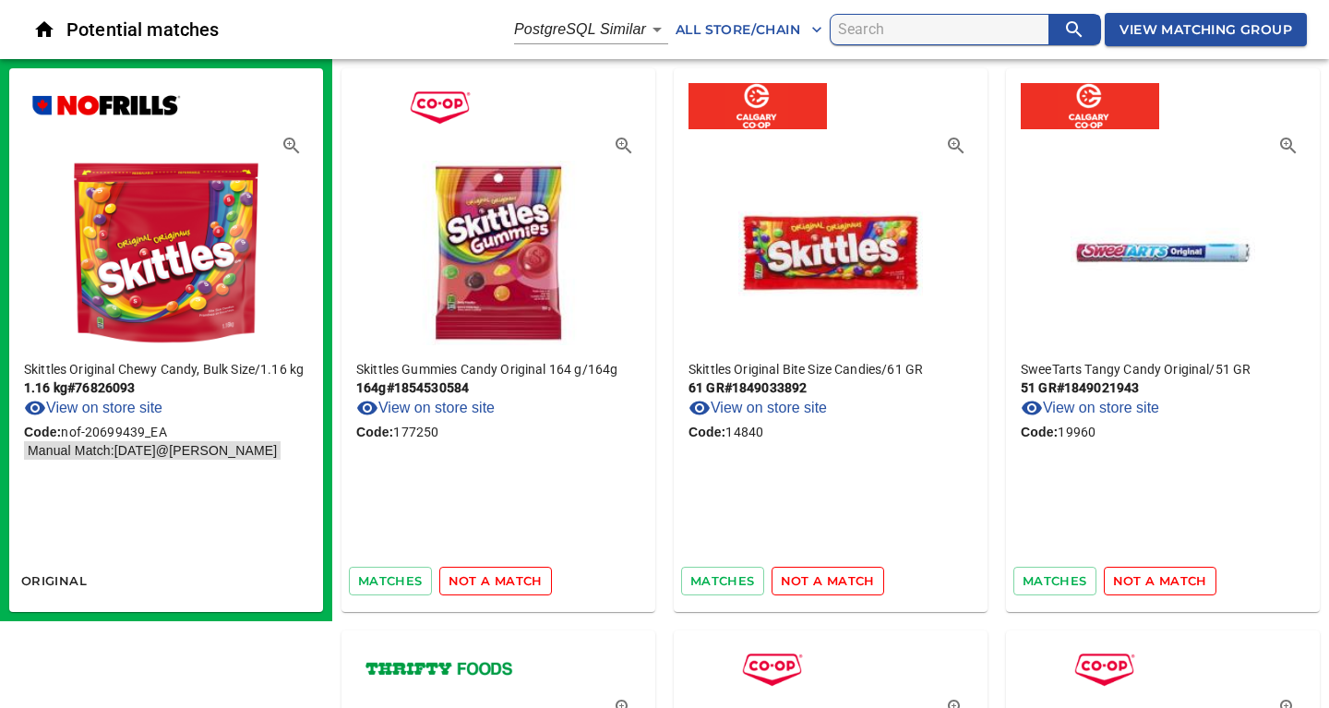
click at [483, 587] on span "not a match" at bounding box center [495, 580] width 94 height 21
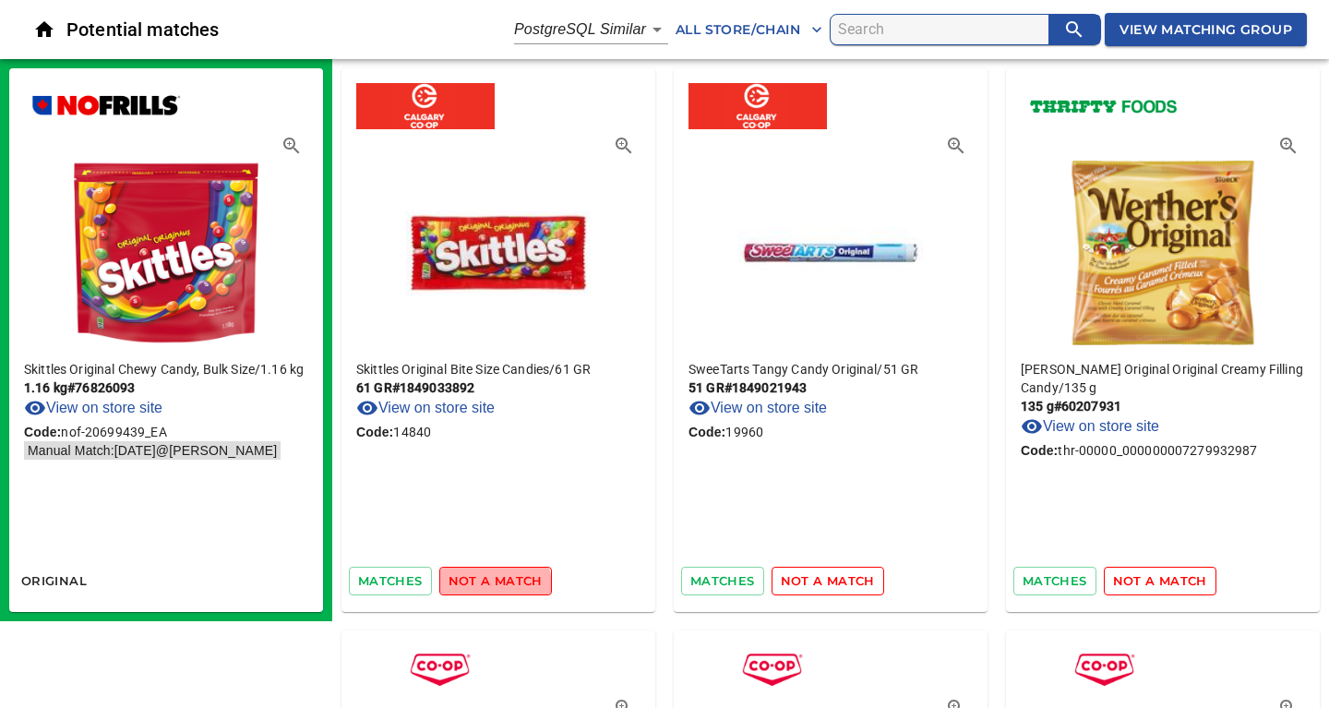
click at [483, 587] on span "not a match" at bounding box center [495, 580] width 94 height 21
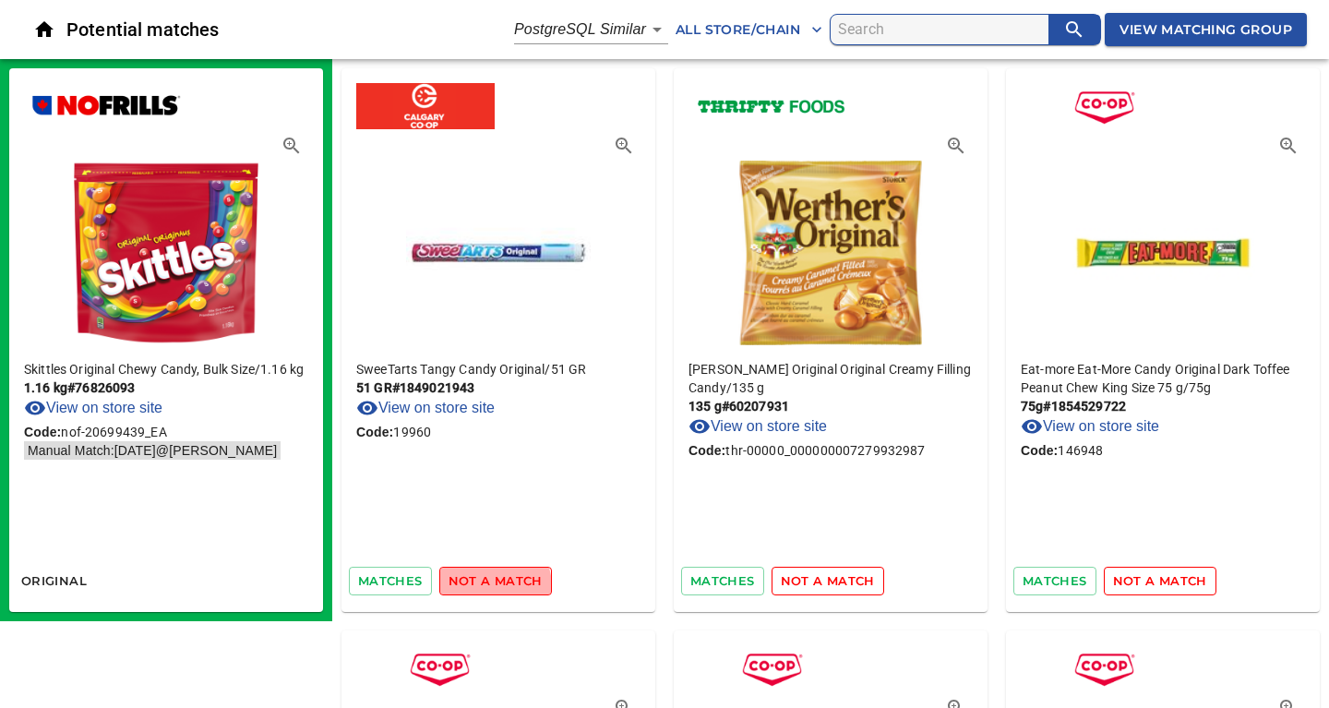
click at [483, 587] on span "not a match" at bounding box center [495, 580] width 94 height 21
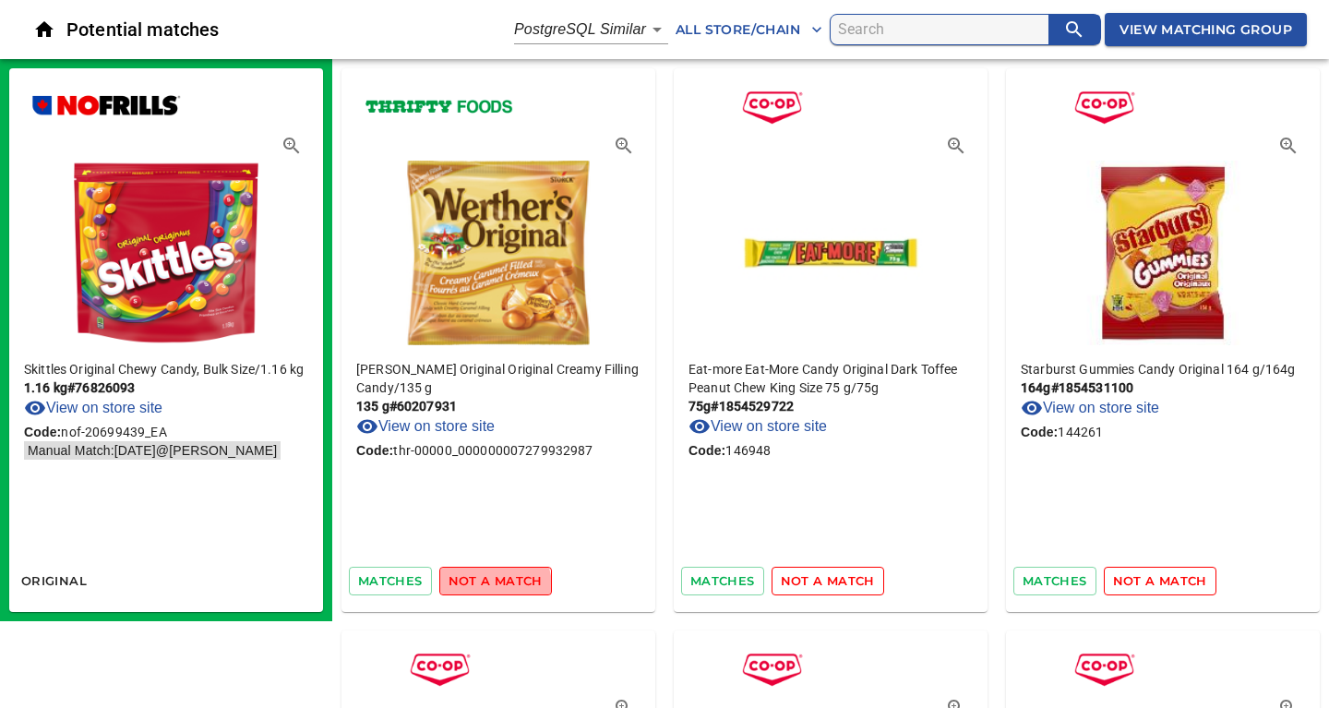
click at [483, 587] on span "not a match" at bounding box center [495, 580] width 94 height 21
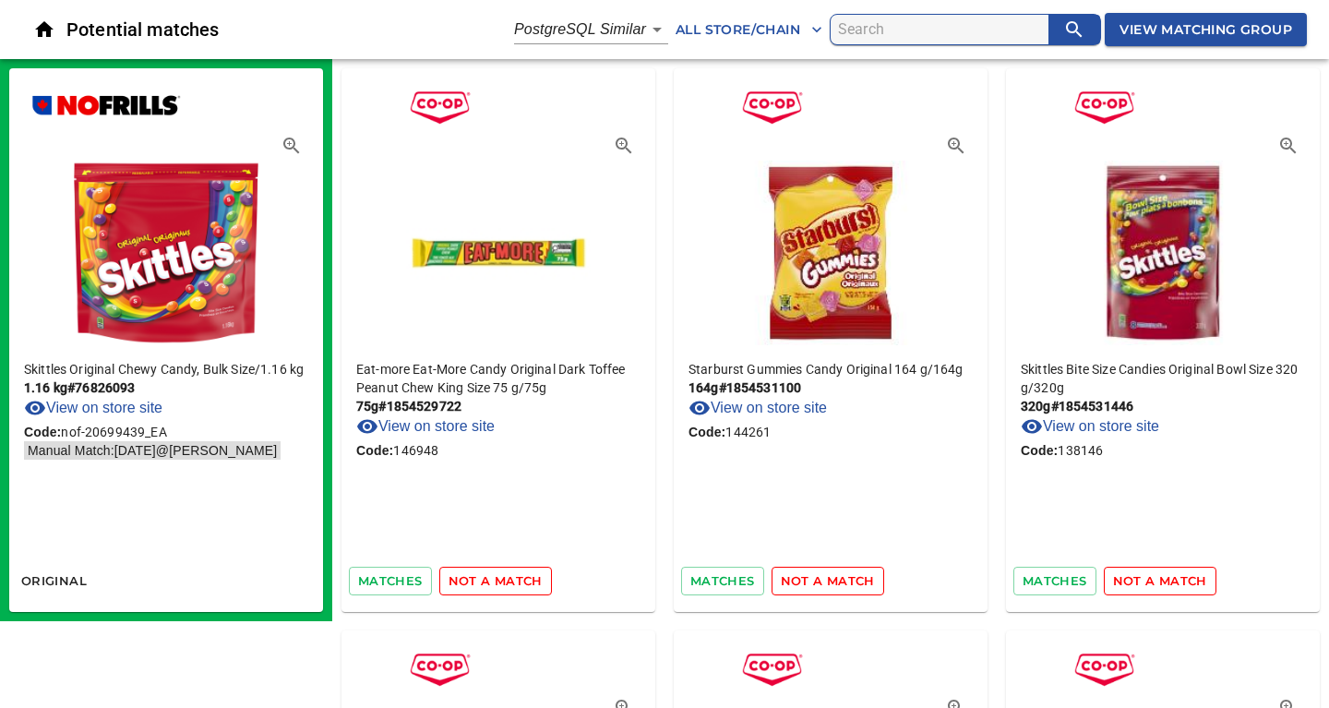
click at [483, 587] on span "not a match" at bounding box center [495, 580] width 94 height 21
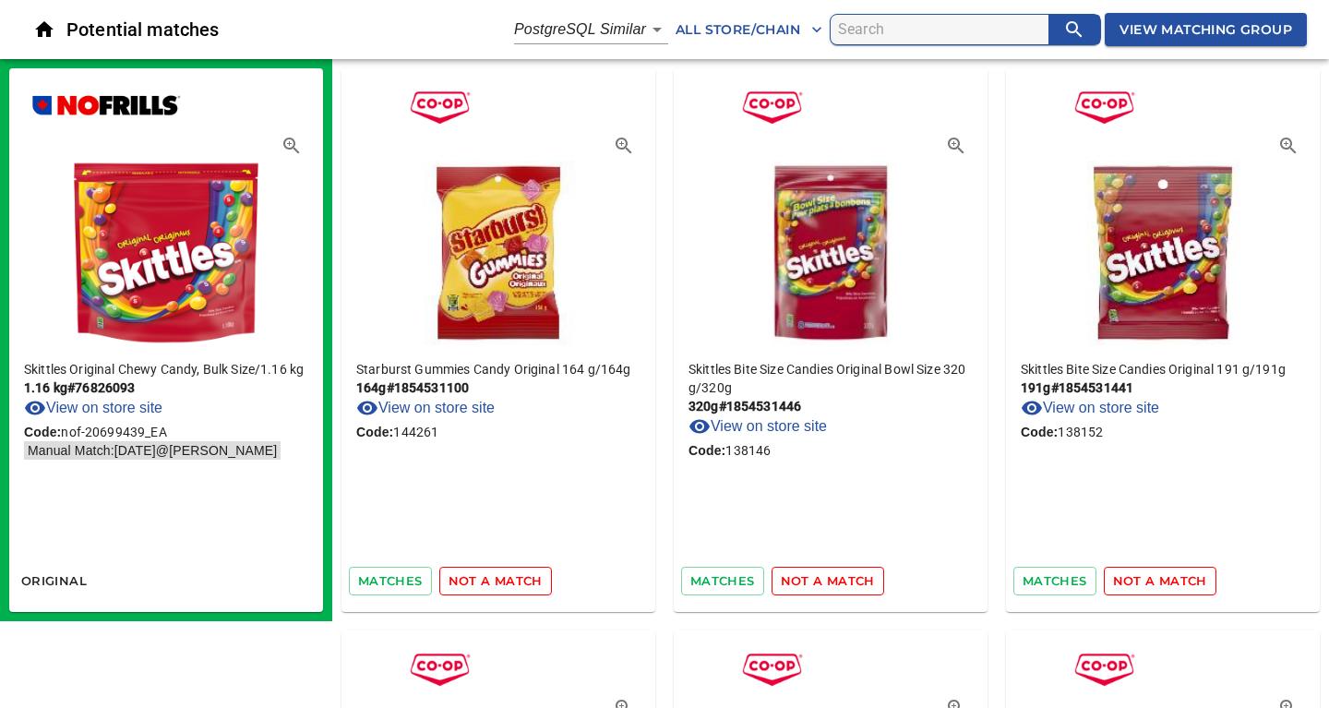
click at [483, 587] on span "not a match" at bounding box center [495, 580] width 94 height 21
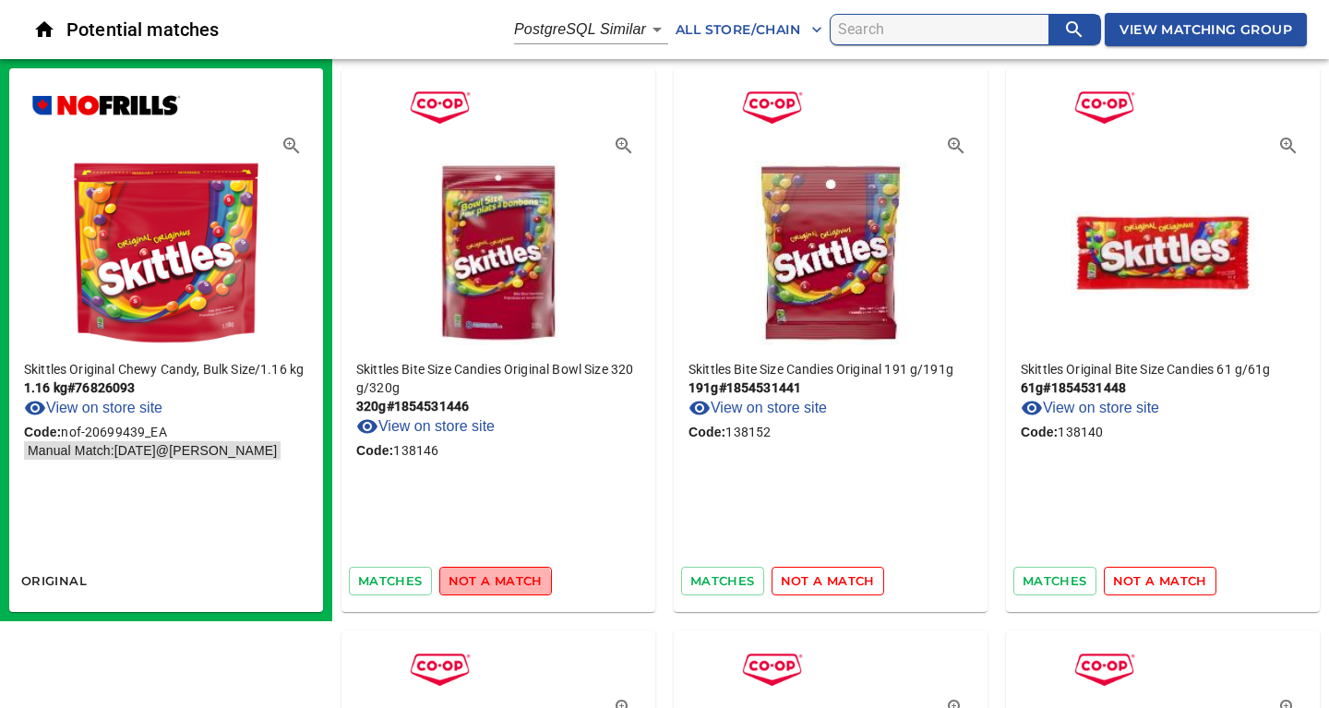
click at [483, 587] on span "not a match" at bounding box center [495, 580] width 94 height 21
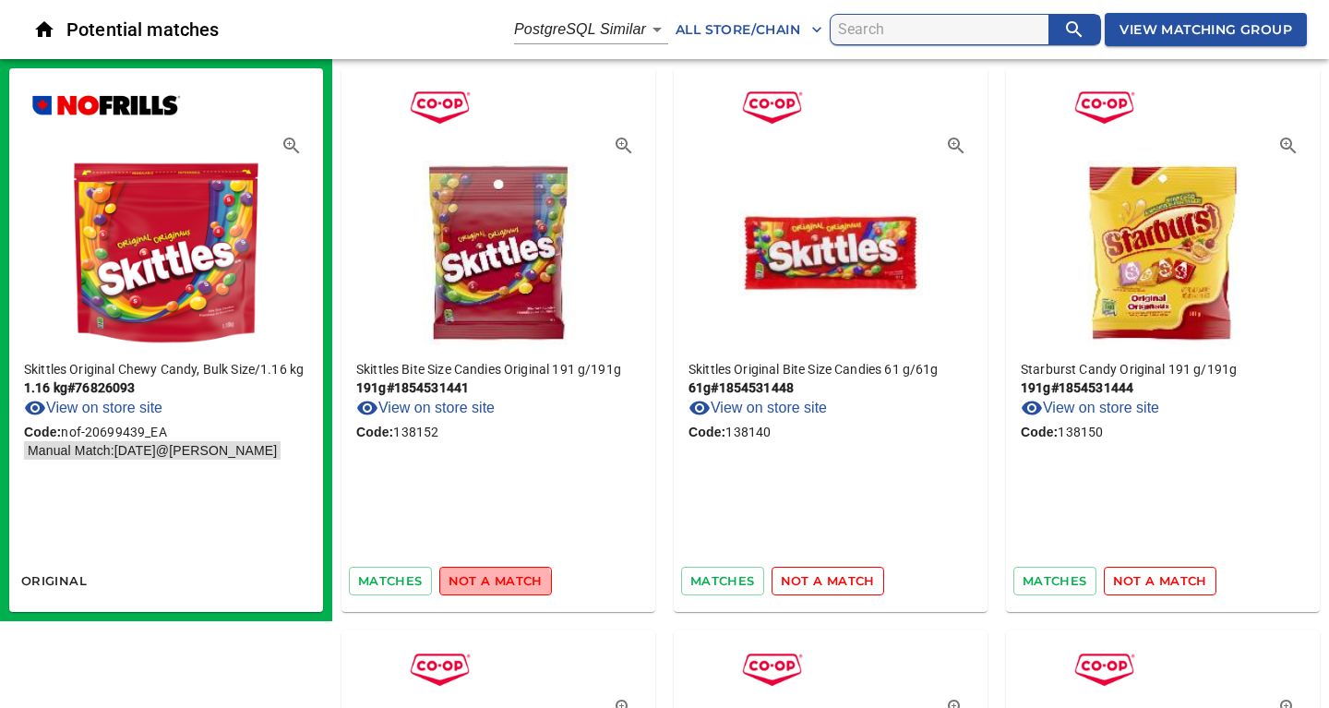
click at [483, 587] on span "not a match" at bounding box center [495, 580] width 94 height 21
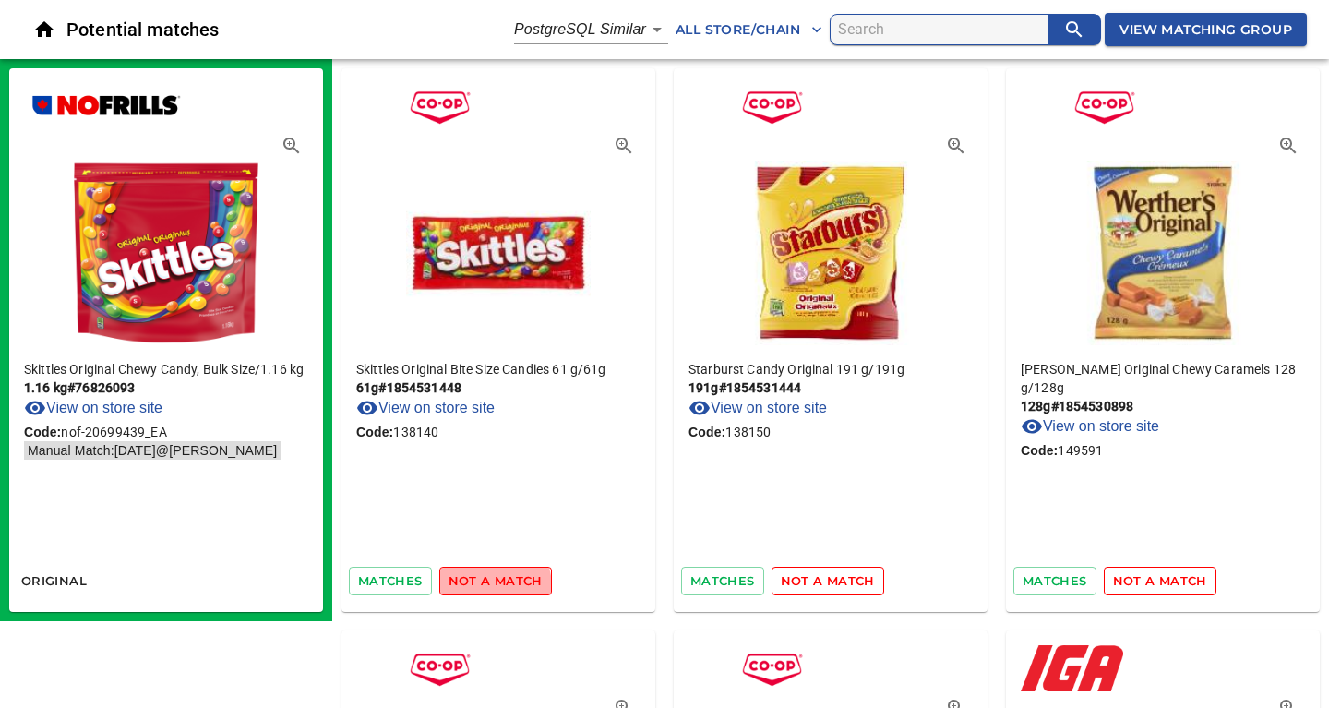
click at [483, 587] on span "not a match" at bounding box center [495, 580] width 94 height 21
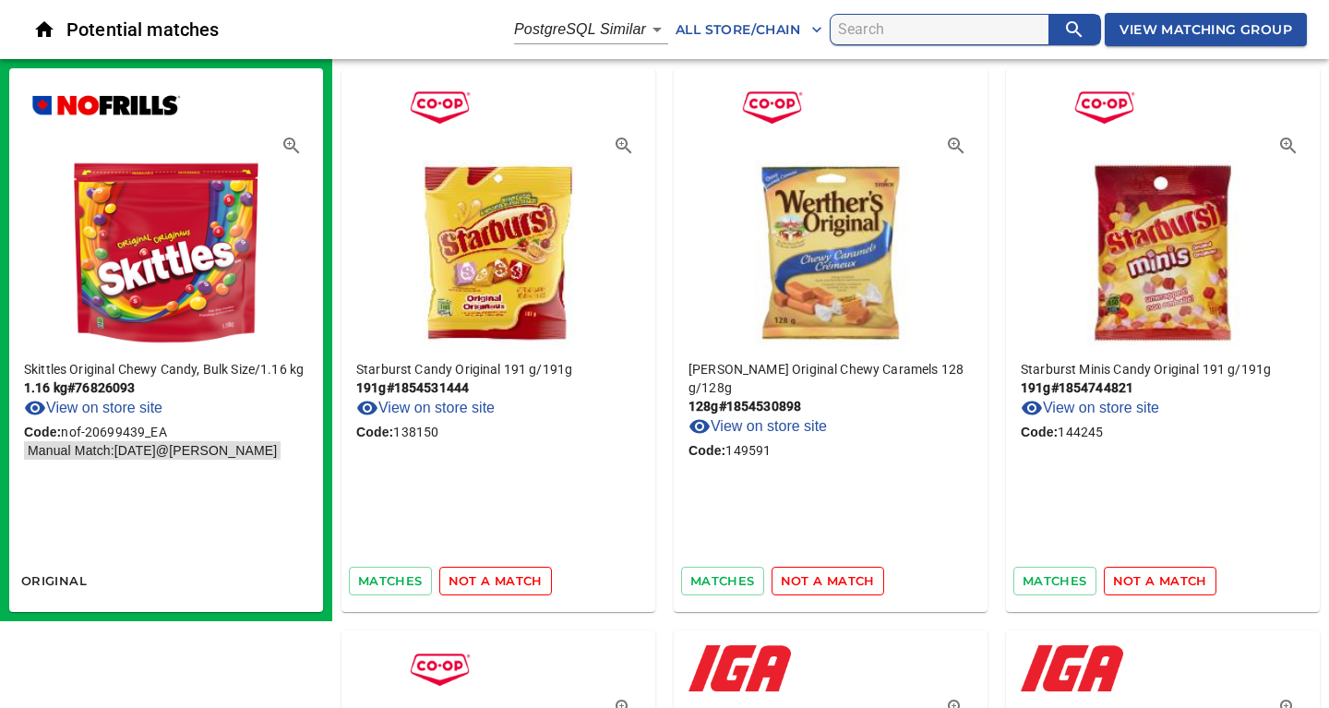
click at [483, 587] on span "not a match" at bounding box center [495, 580] width 94 height 21
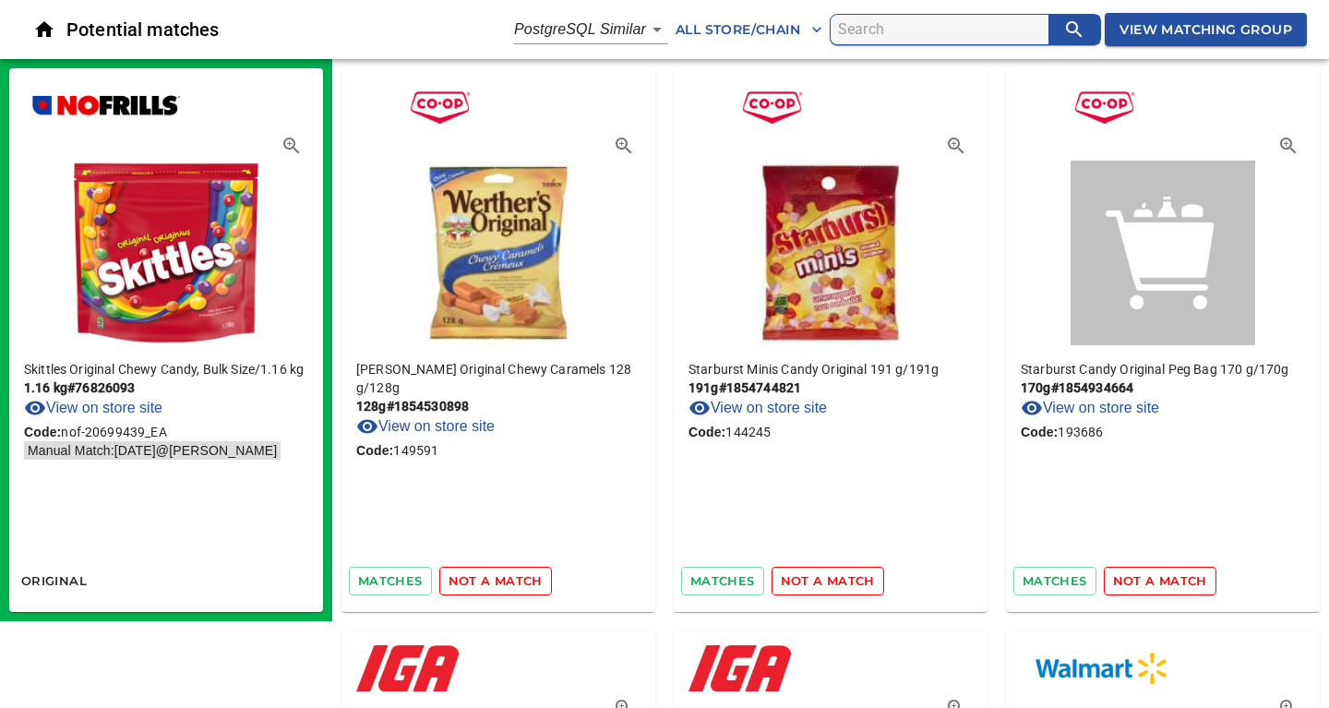
click at [483, 587] on span "not a match" at bounding box center [495, 580] width 94 height 21
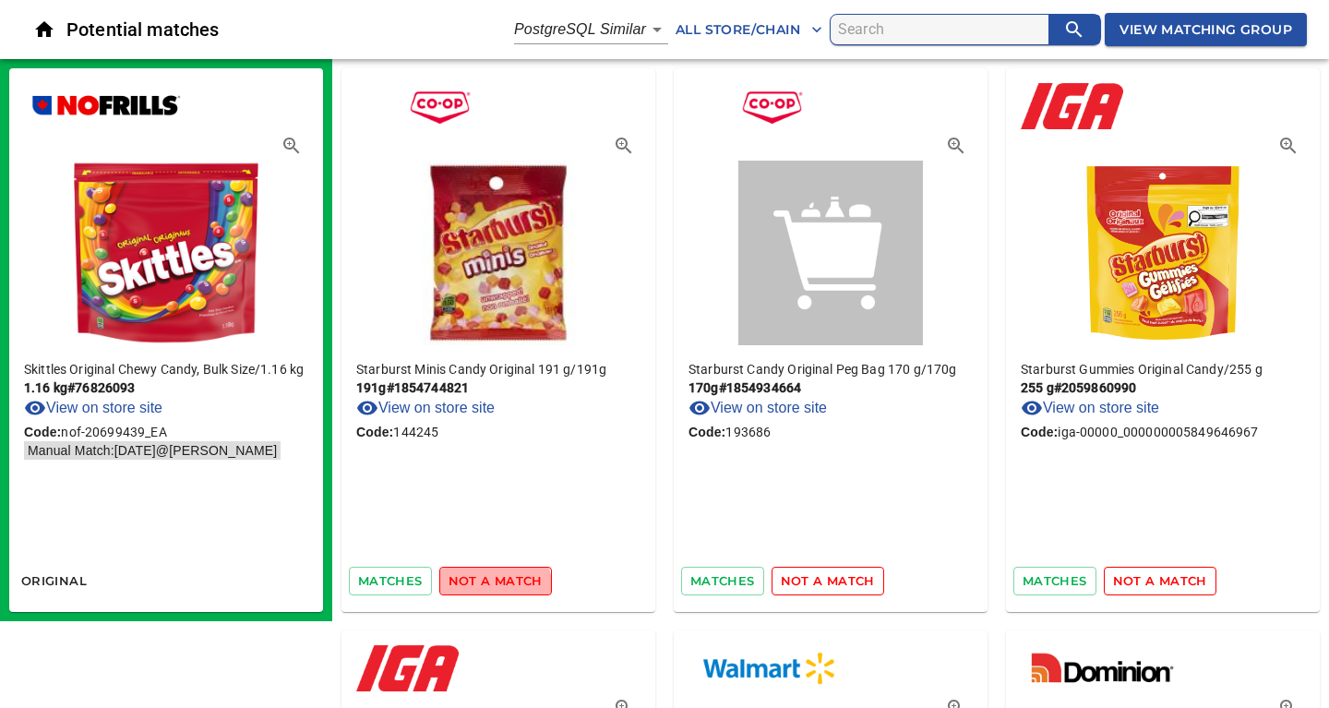
click at [483, 587] on span "not a match" at bounding box center [495, 580] width 94 height 21
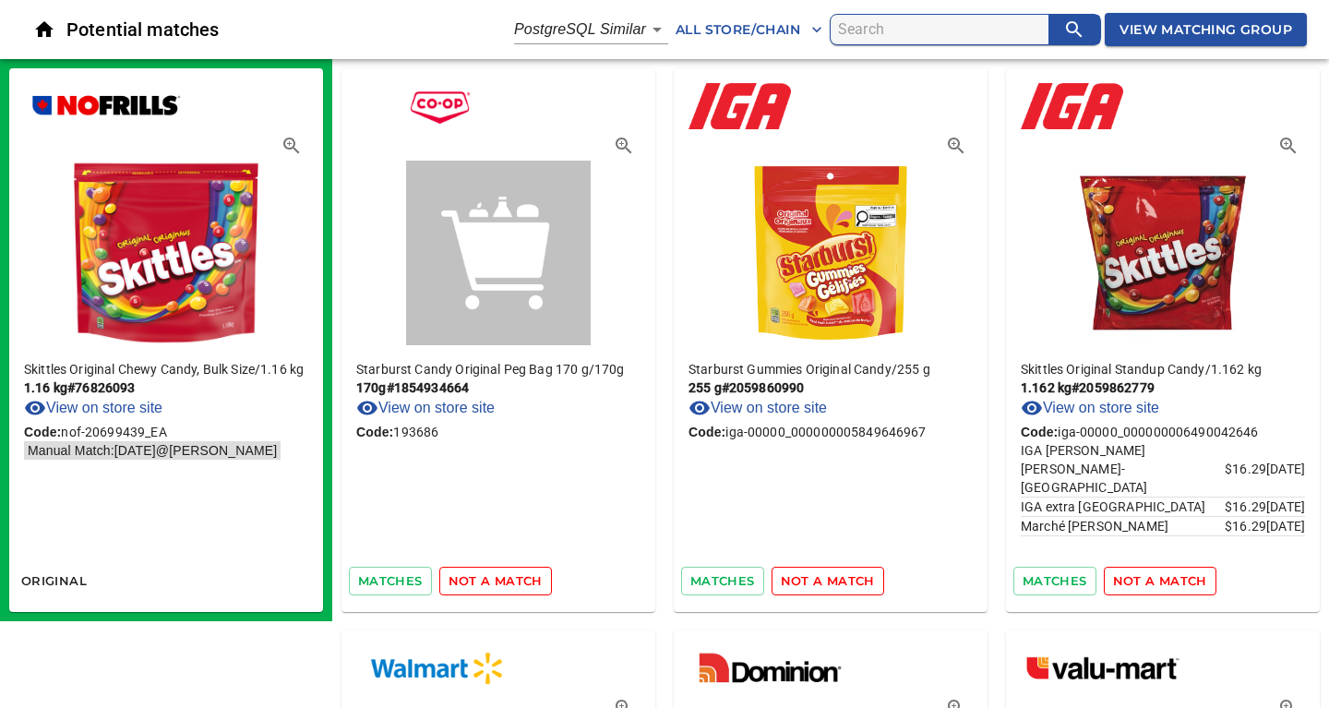
click at [483, 587] on span "not a match" at bounding box center [495, 580] width 94 height 21
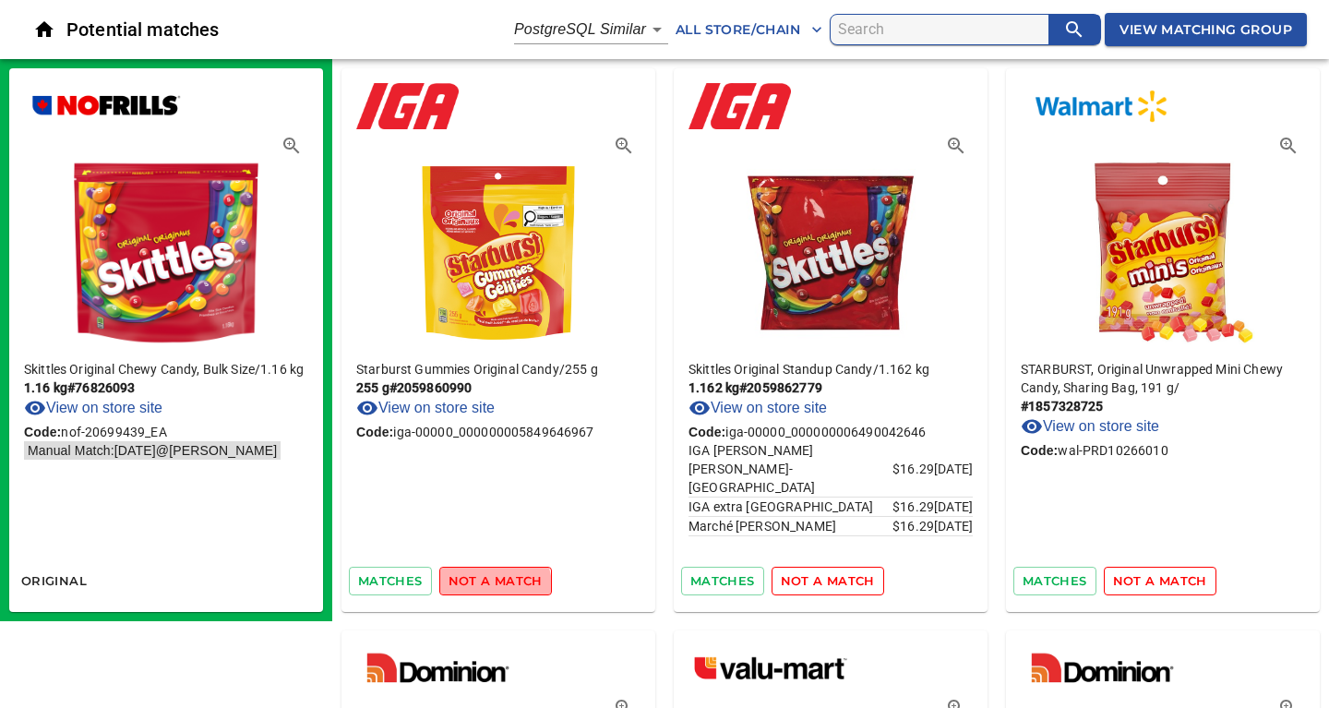
click at [483, 587] on span "not a match" at bounding box center [495, 580] width 94 height 21
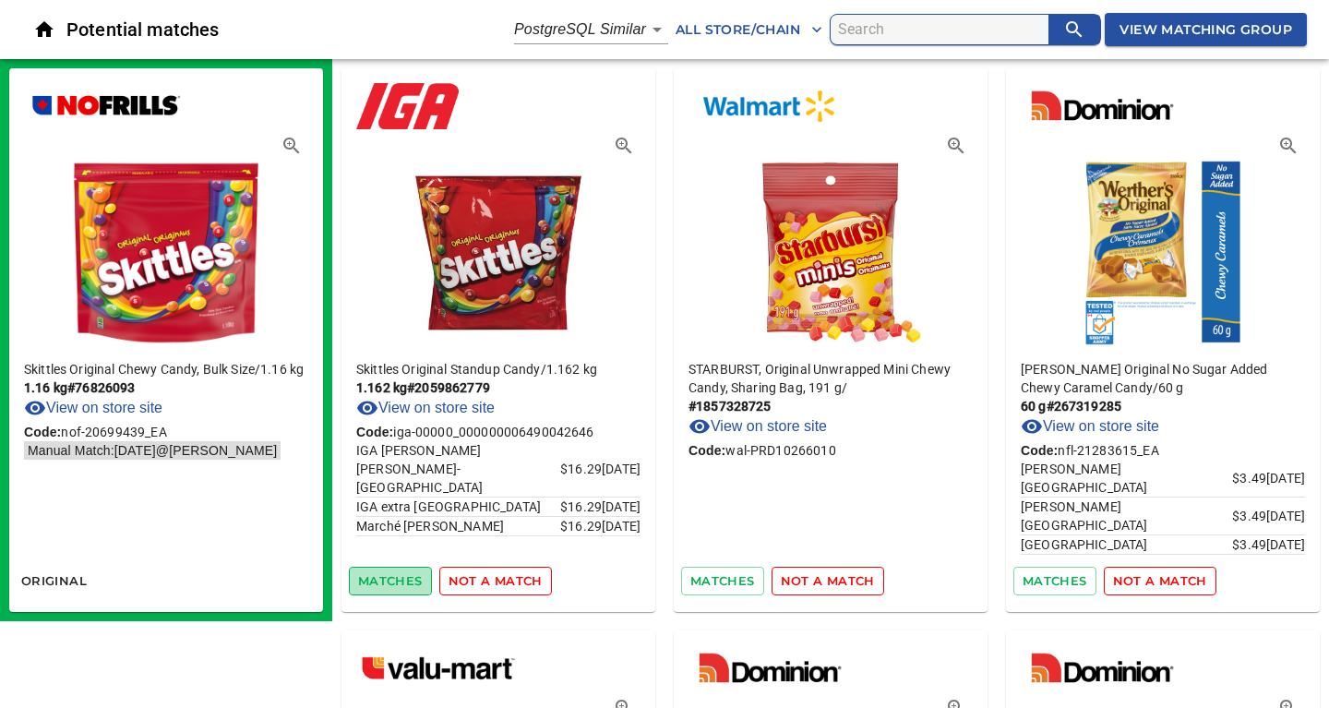
click at [391, 582] on span "matches" at bounding box center [390, 580] width 65 height 21
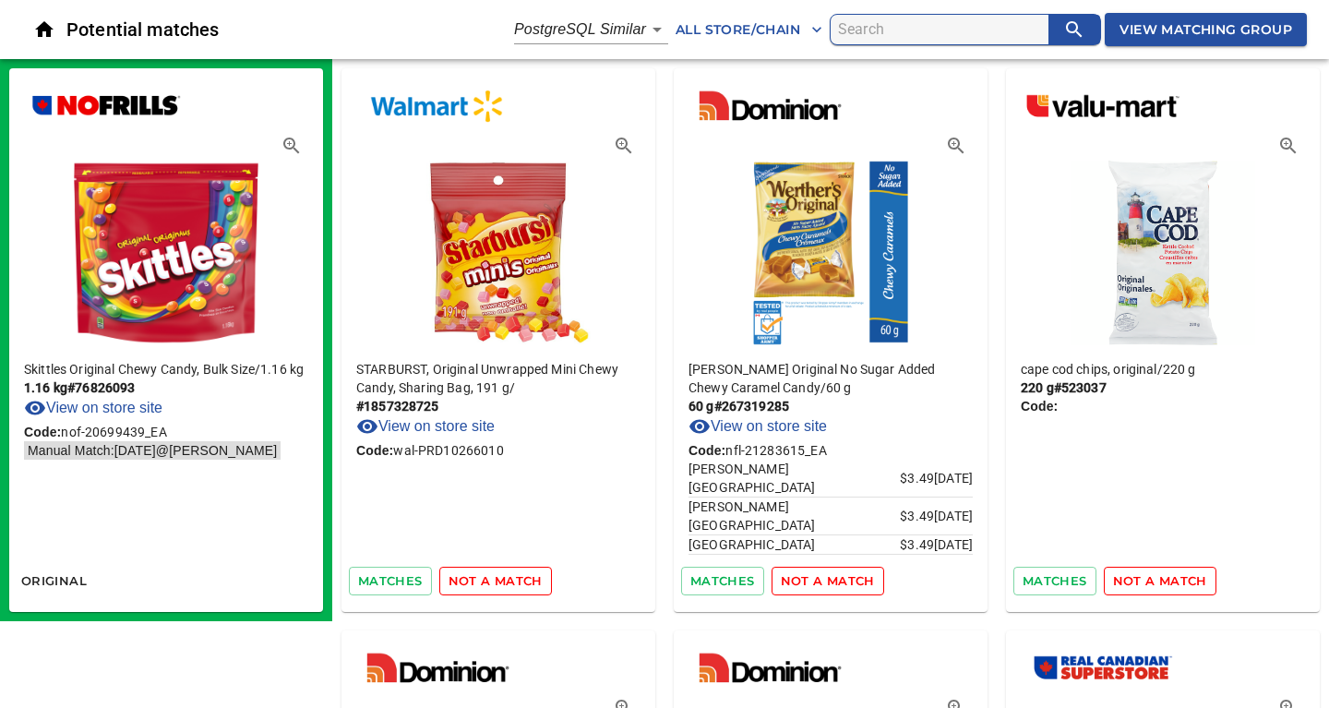
click at [510, 581] on span "not a match" at bounding box center [495, 580] width 94 height 21
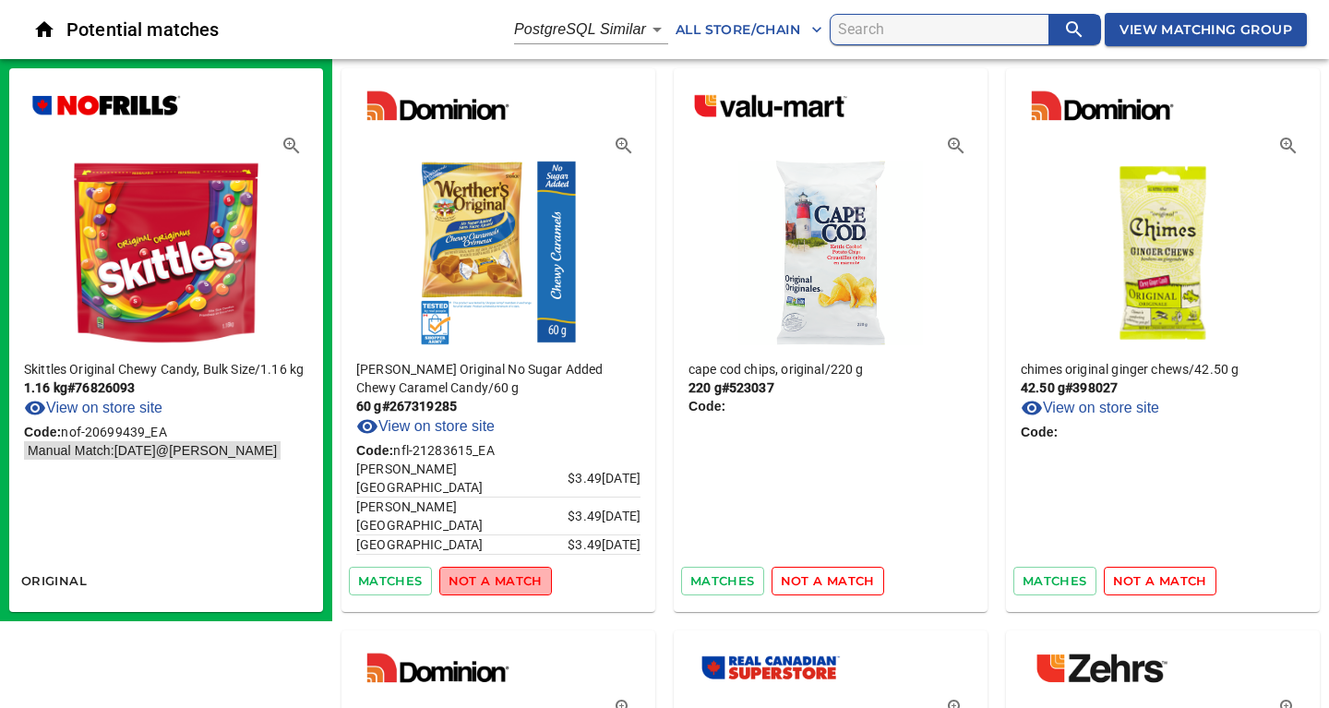
click at [510, 581] on span "not a match" at bounding box center [495, 580] width 94 height 21
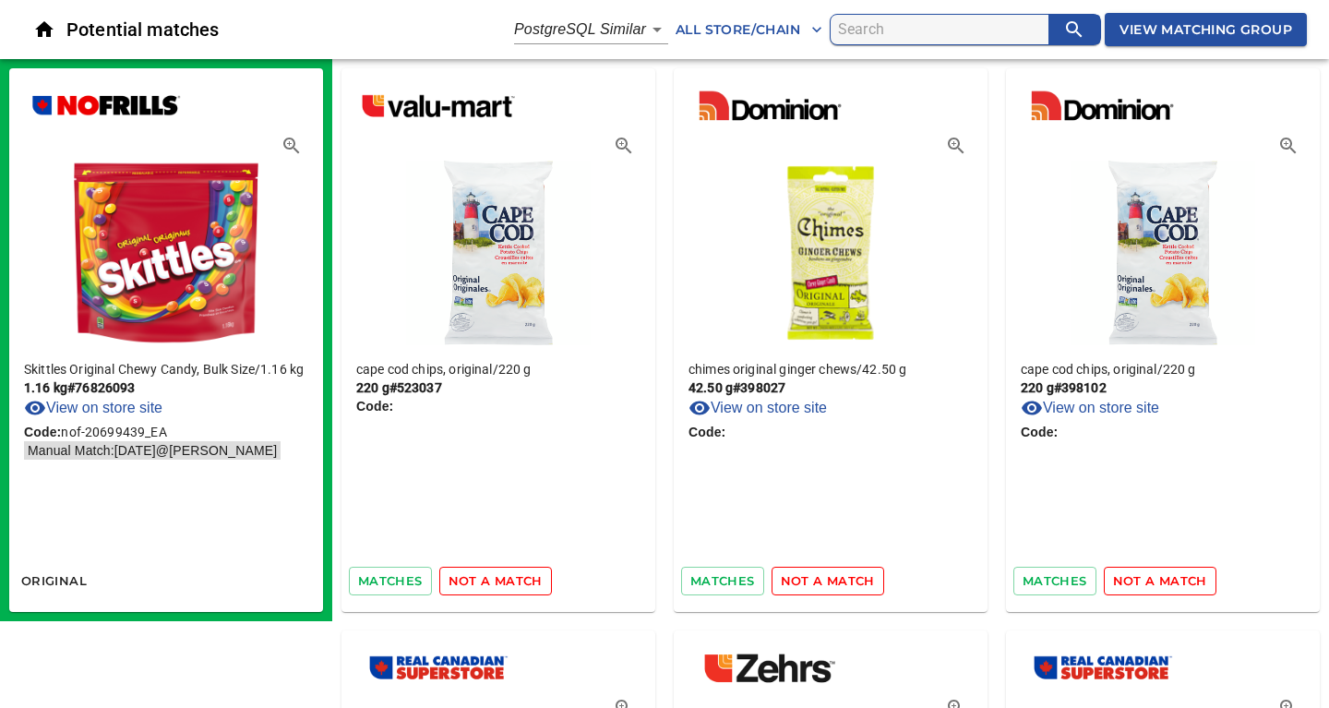
click at [510, 581] on span "not a match" at bounding box center [495, 580] width 94 height 21
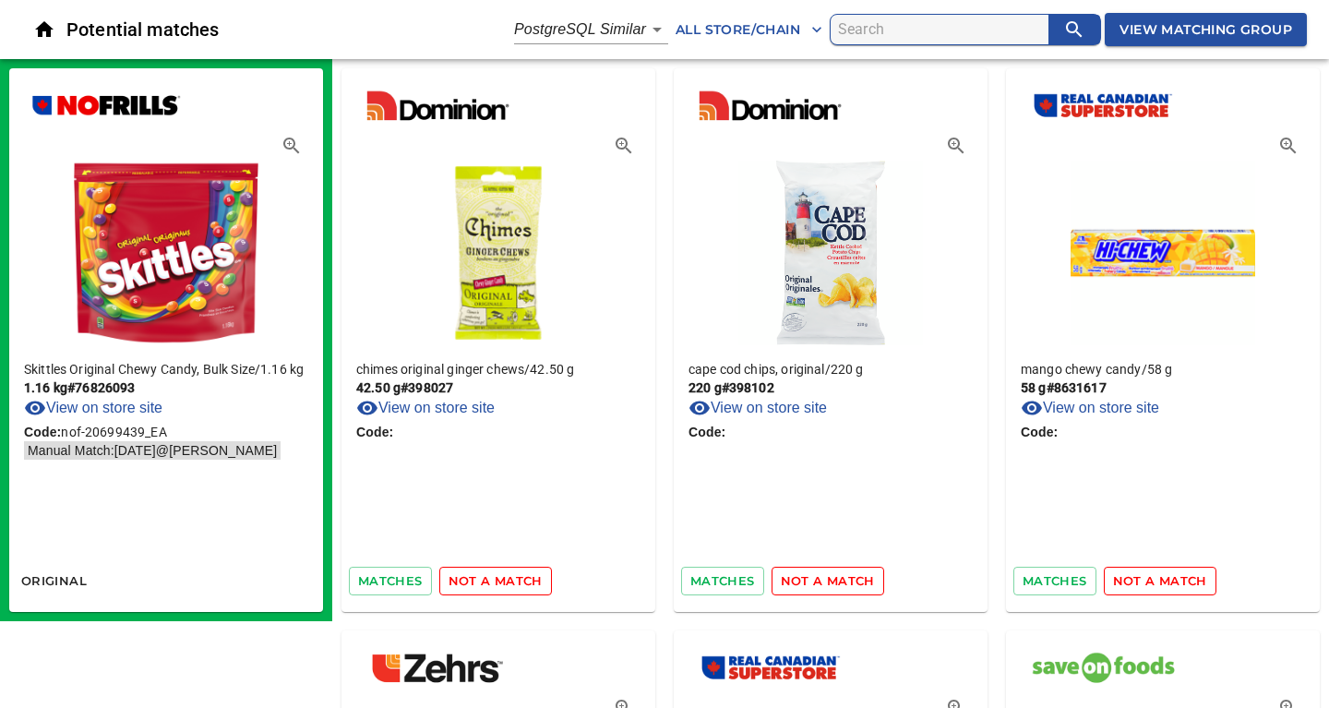
click at [510, 581] on span "not a match" at bounding box center [495, 580] width 94 height 21
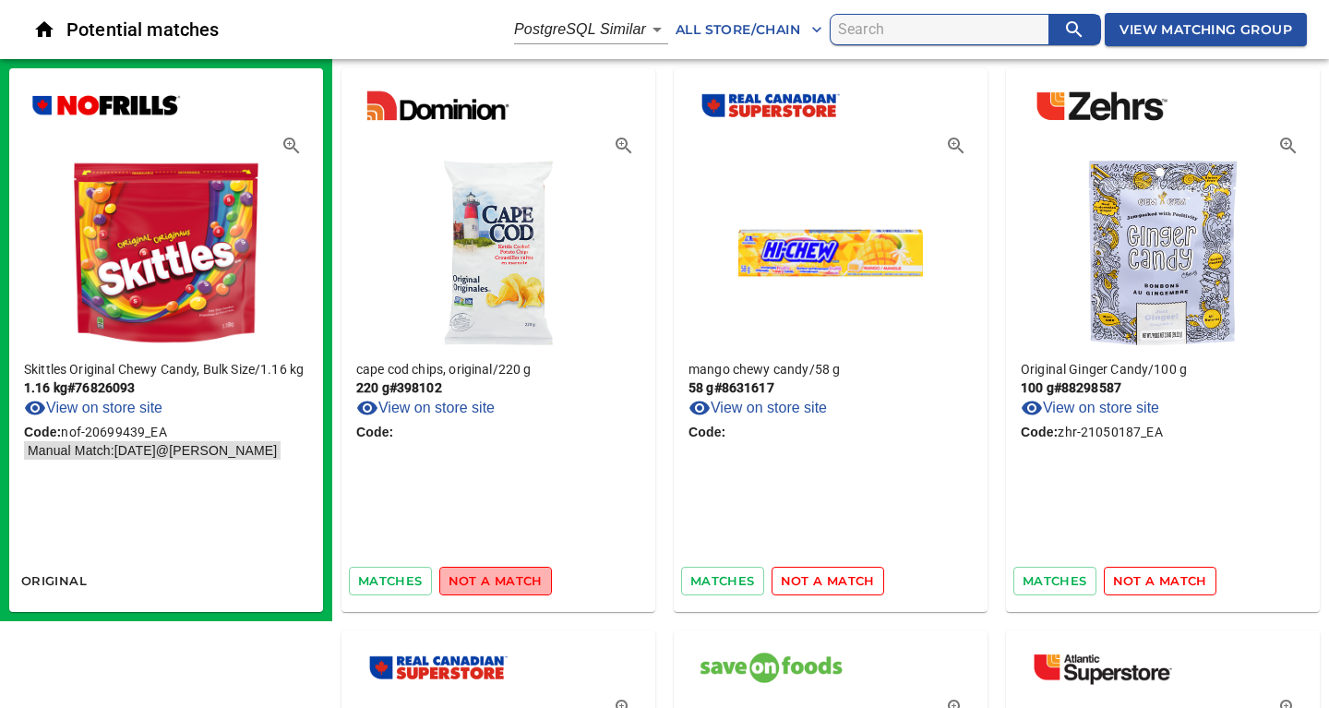
click at [510, 581] on span "not a match" at bounding box center [495, 580] width 94 height 21
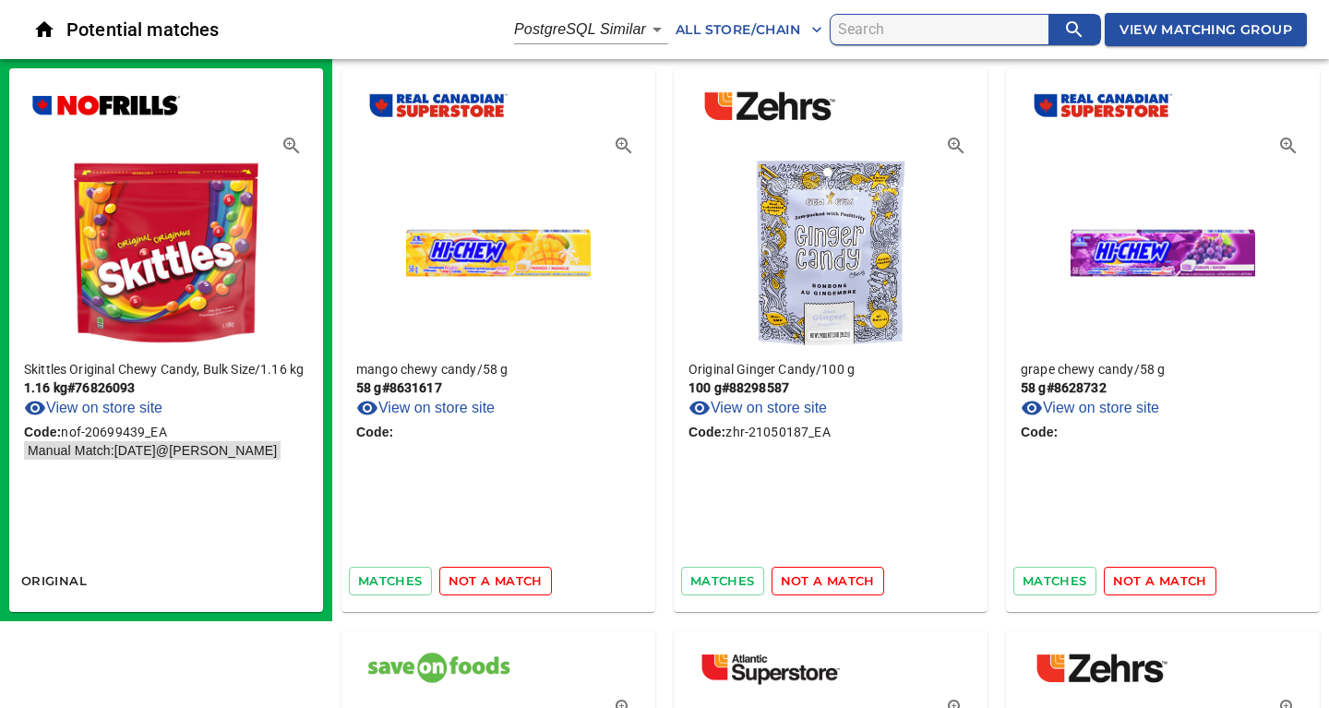
click at [510, 581] on span "not a match" at bounding box center [495, 580] width 94 height 21
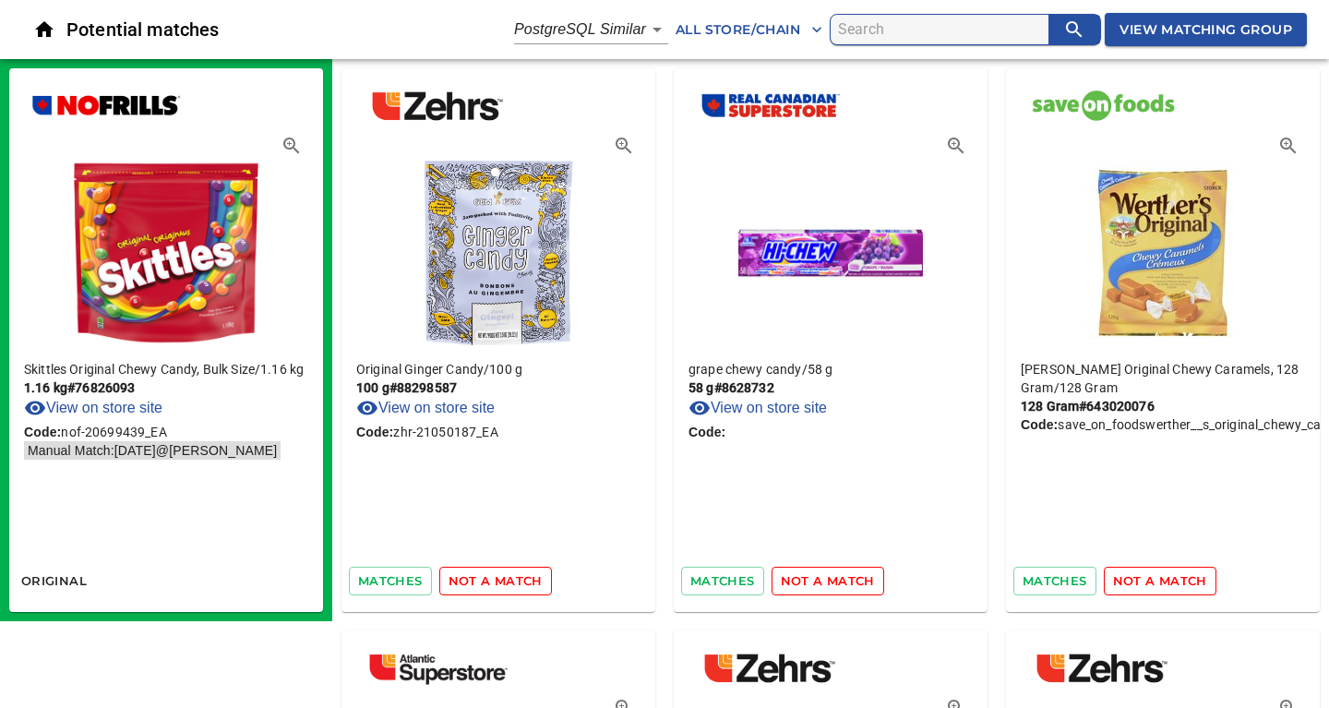
click at [510, 581] on span "not a match" at bounding box center [495, 580] width 94 height 21
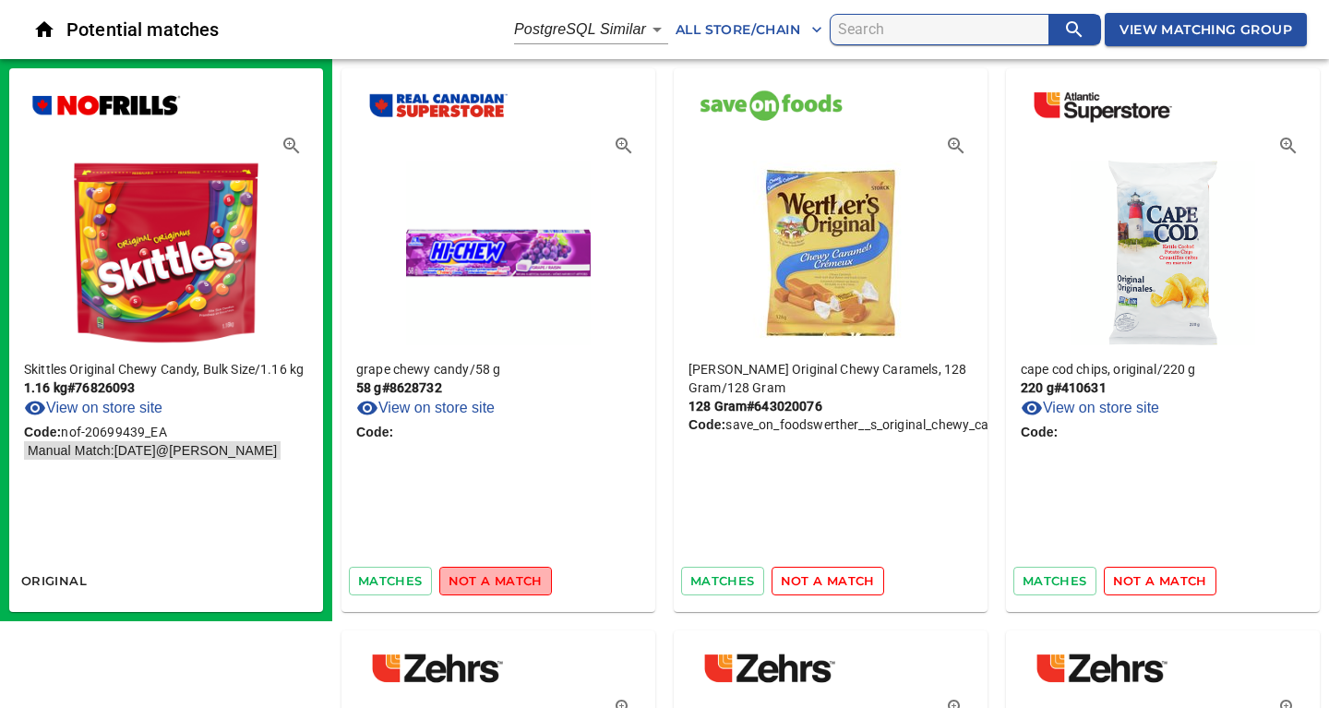
click at [510, 581] on span "not a match" at bounding box center [495, 580] width 94 height 21
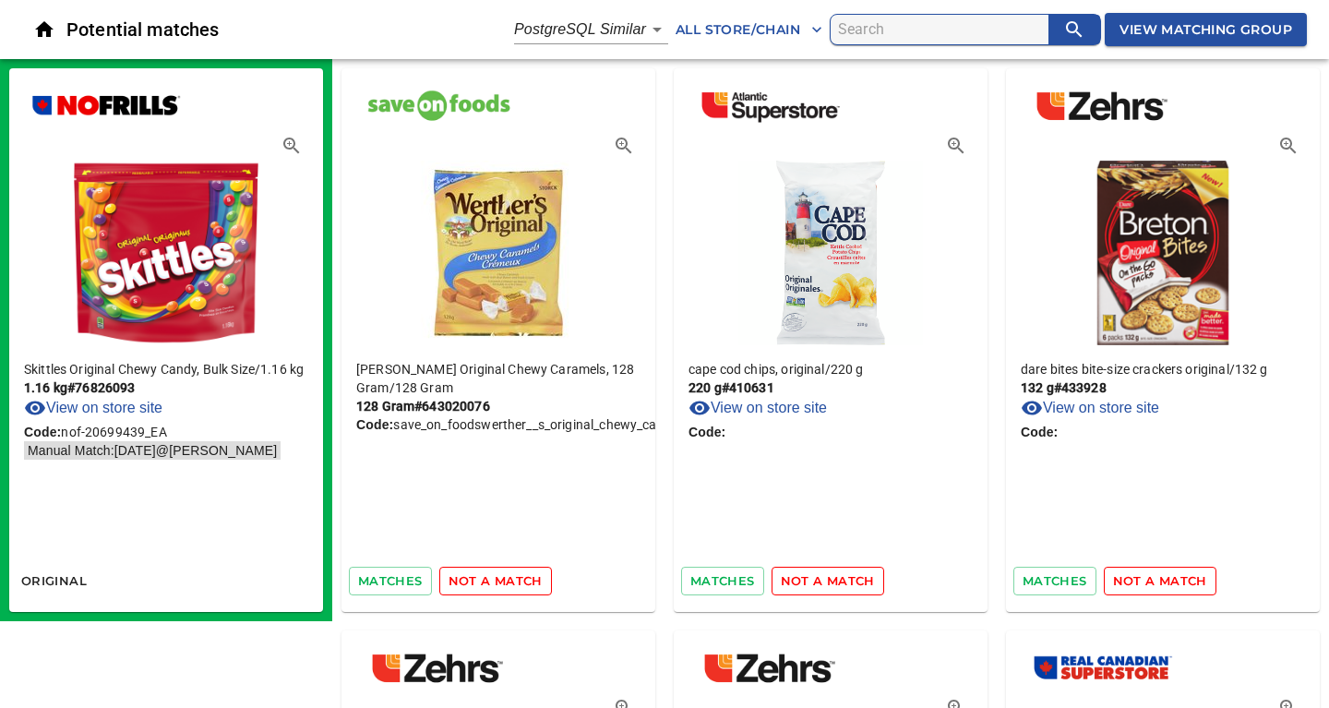
click at [510, 581] on span "not a match" at bounding box center [495, 580] width 94 height 21
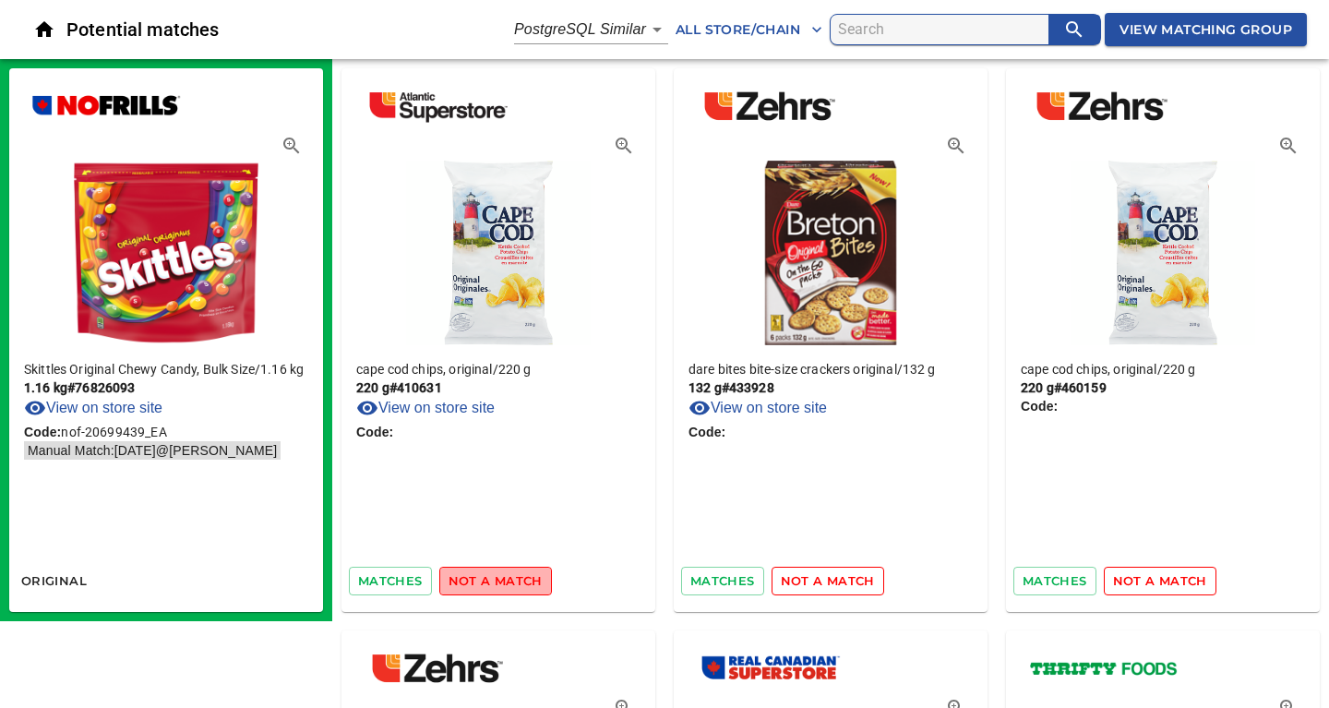
click at [510, 581] on span "not a match" at bounding box center [495, 580] width 94 height 21
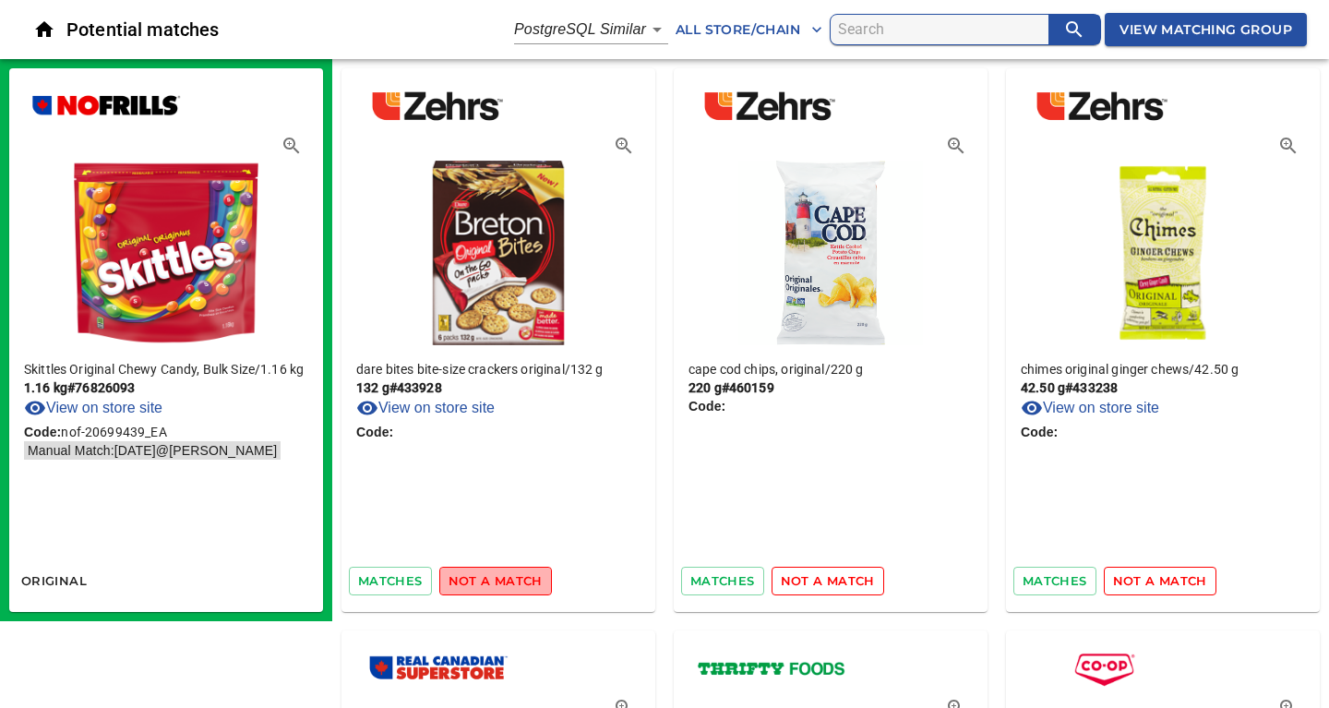
click at [510, 581] on span "not a match" at bounding box center [495, 580] width 94 height 21
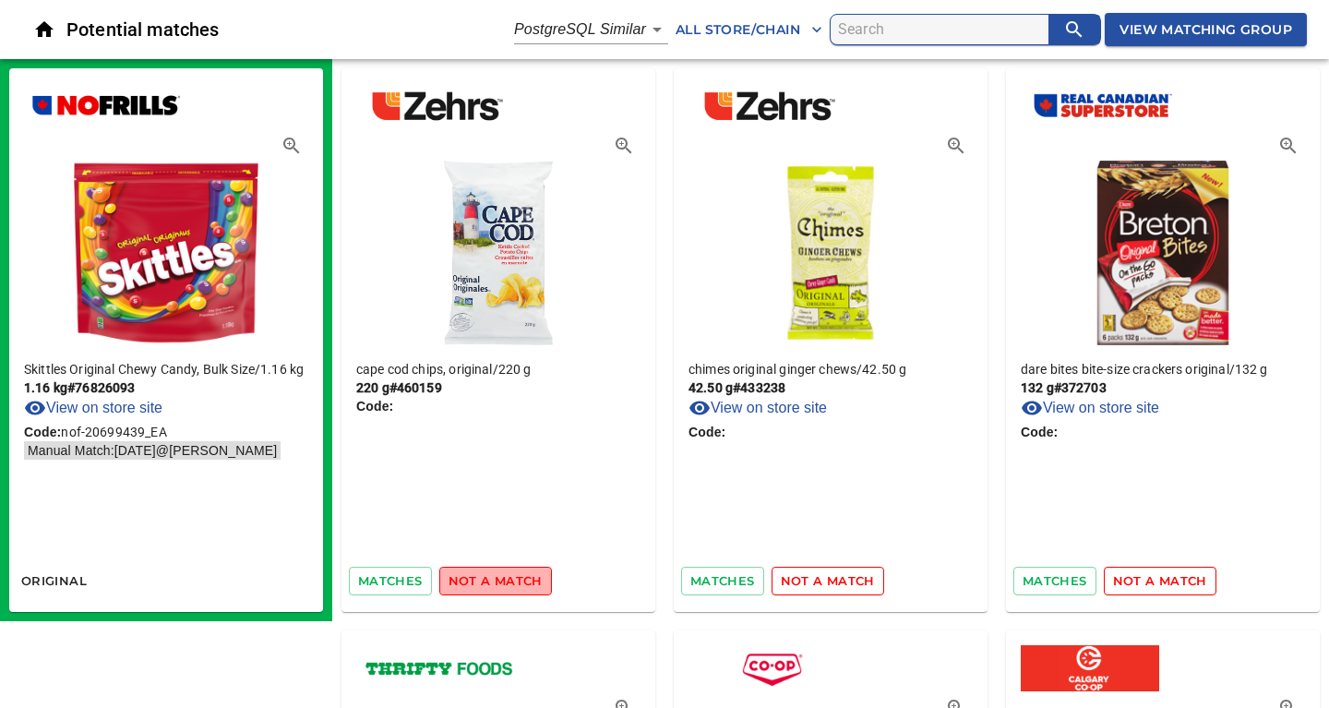
click at [510, 581] on span "not a match" at bounding box center [495, 580] width 94 height 21
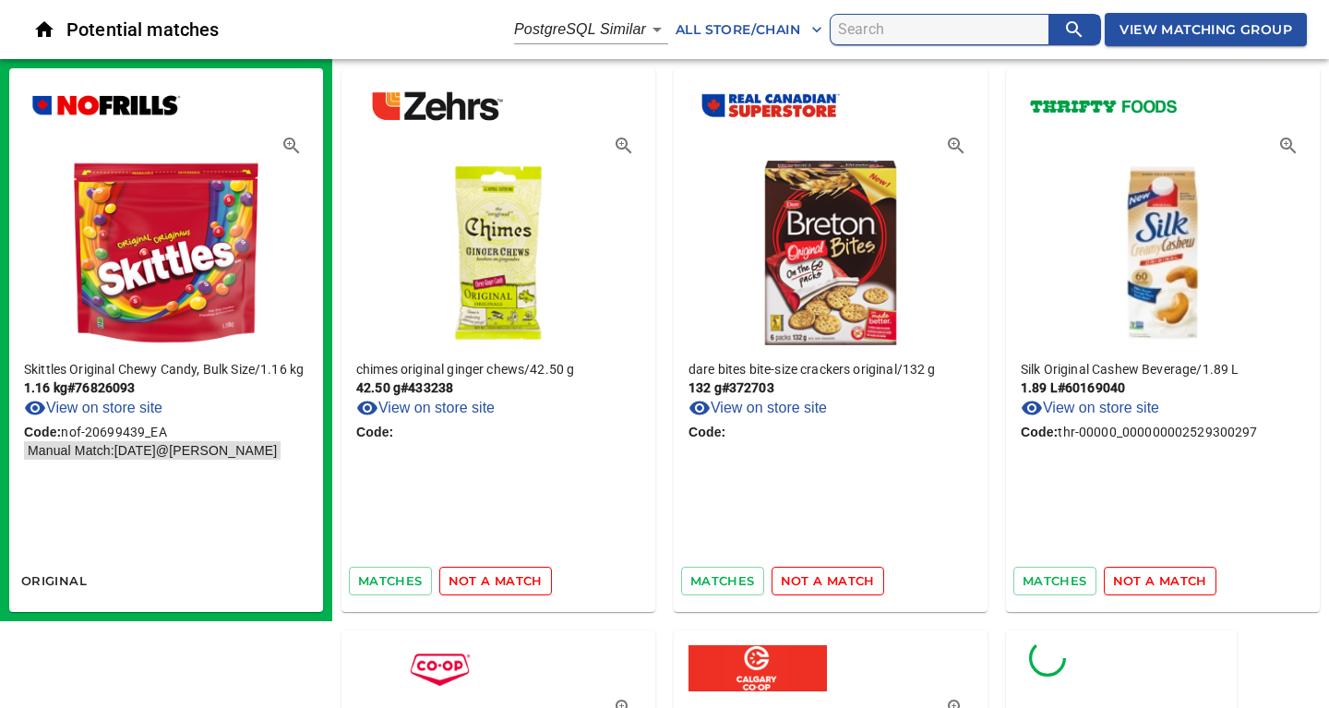
click at [510, 581] on span "not a match" at bounding box center [495, 580] width 94 height 21
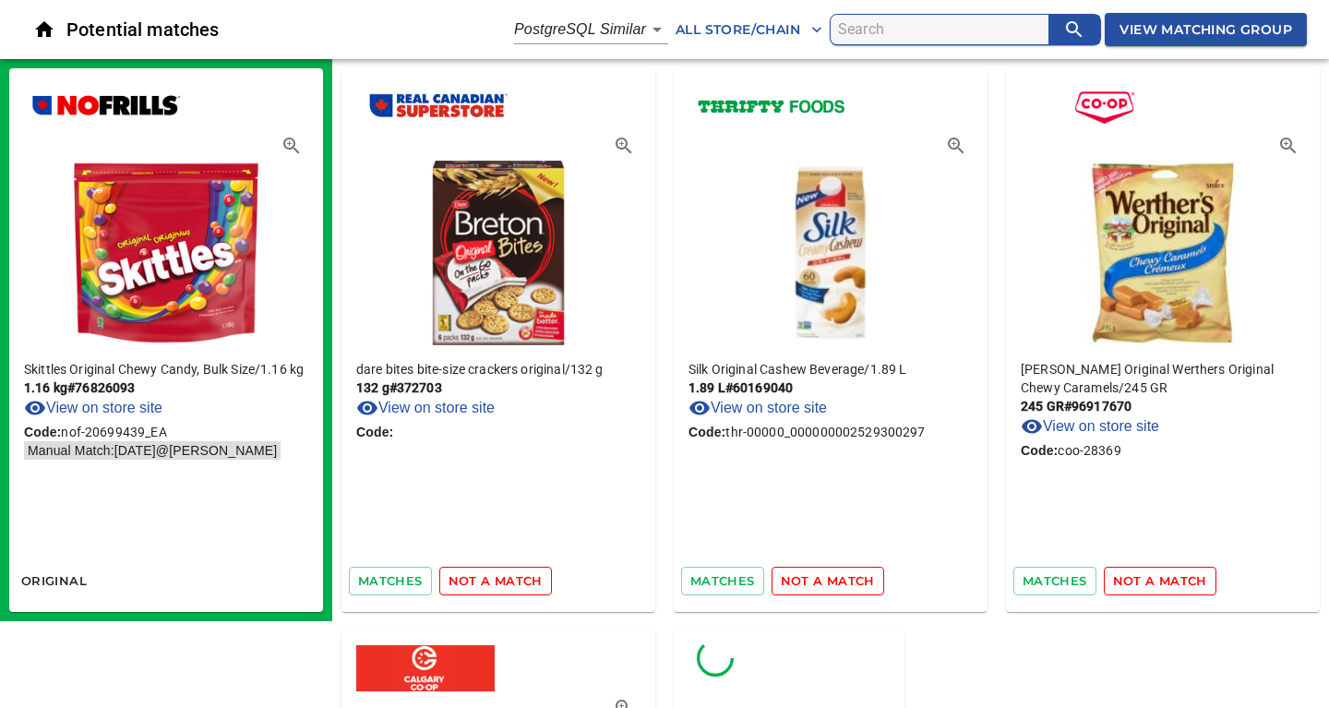
click at [510, 581] on span "not a match" at bounding box center [495, 580] width 94 height 21
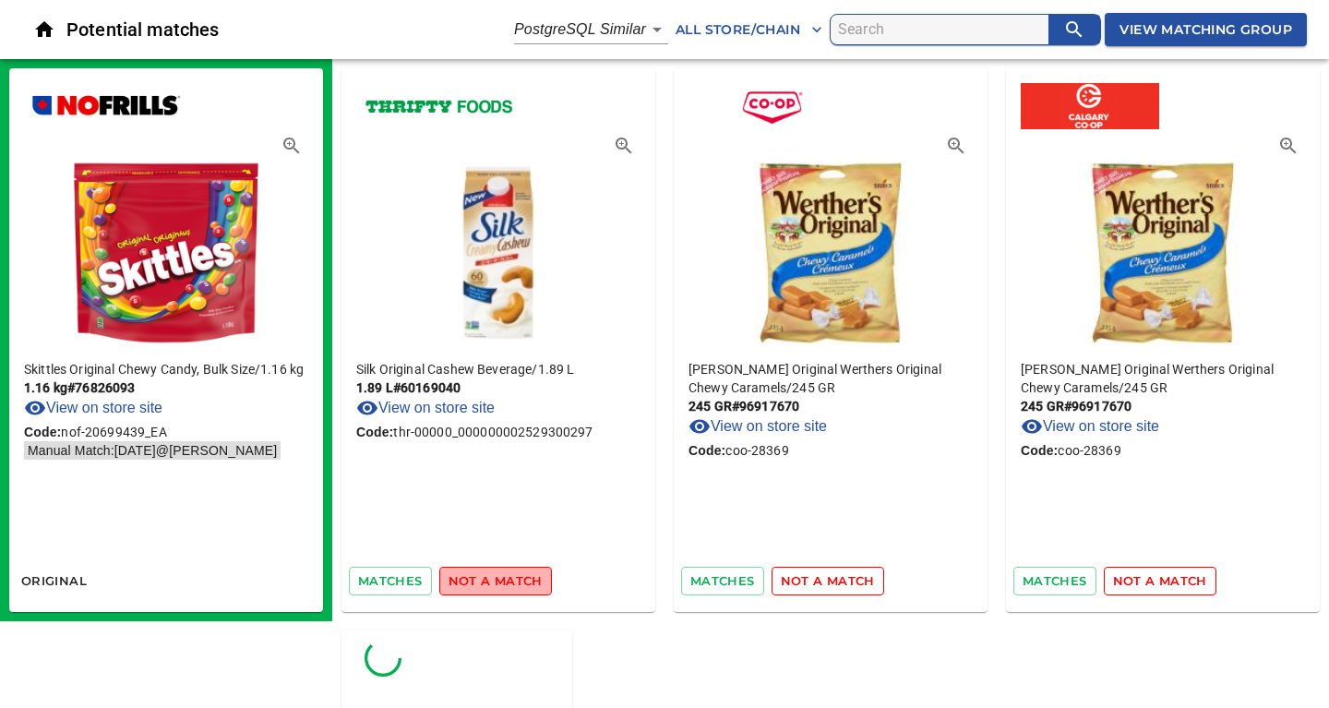
click at [510, 581] on span "not a match" at bounding box center [495, 580] width 94 height 21
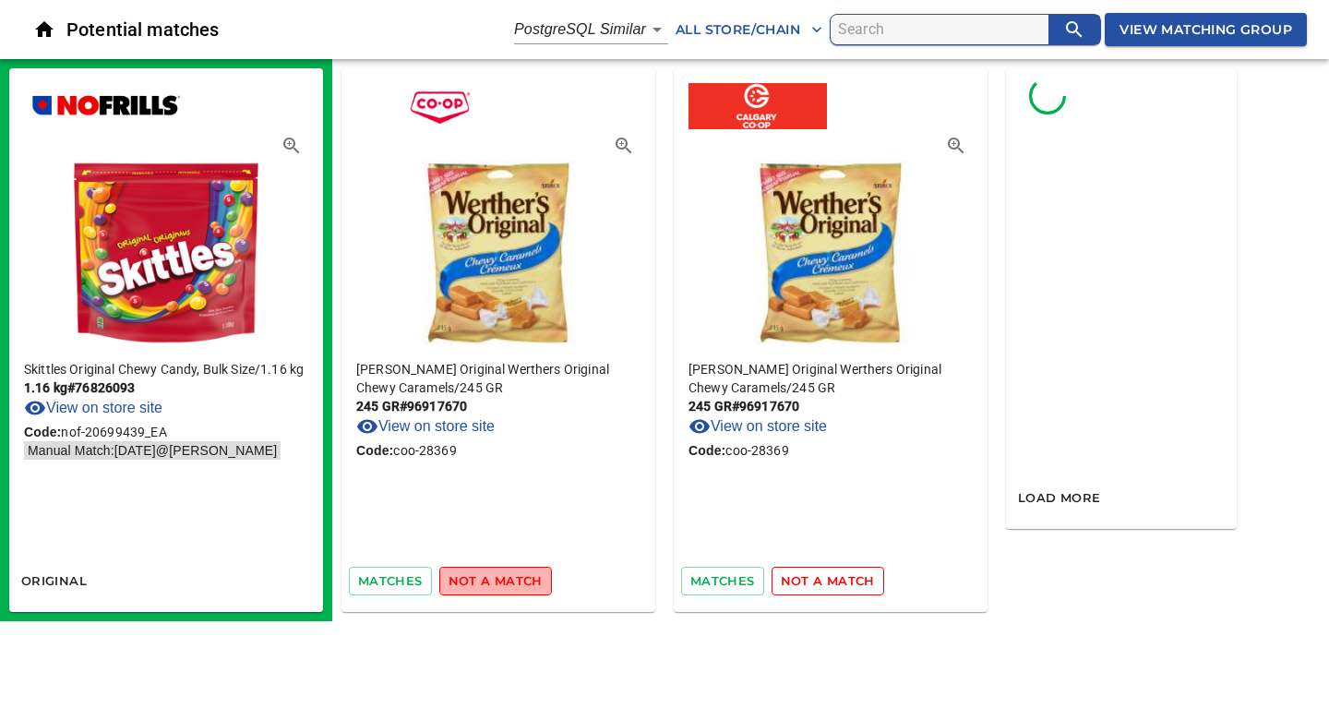
click at [510, 581] on span "not a match" at bounding box center [495, 580] width 94 height 21
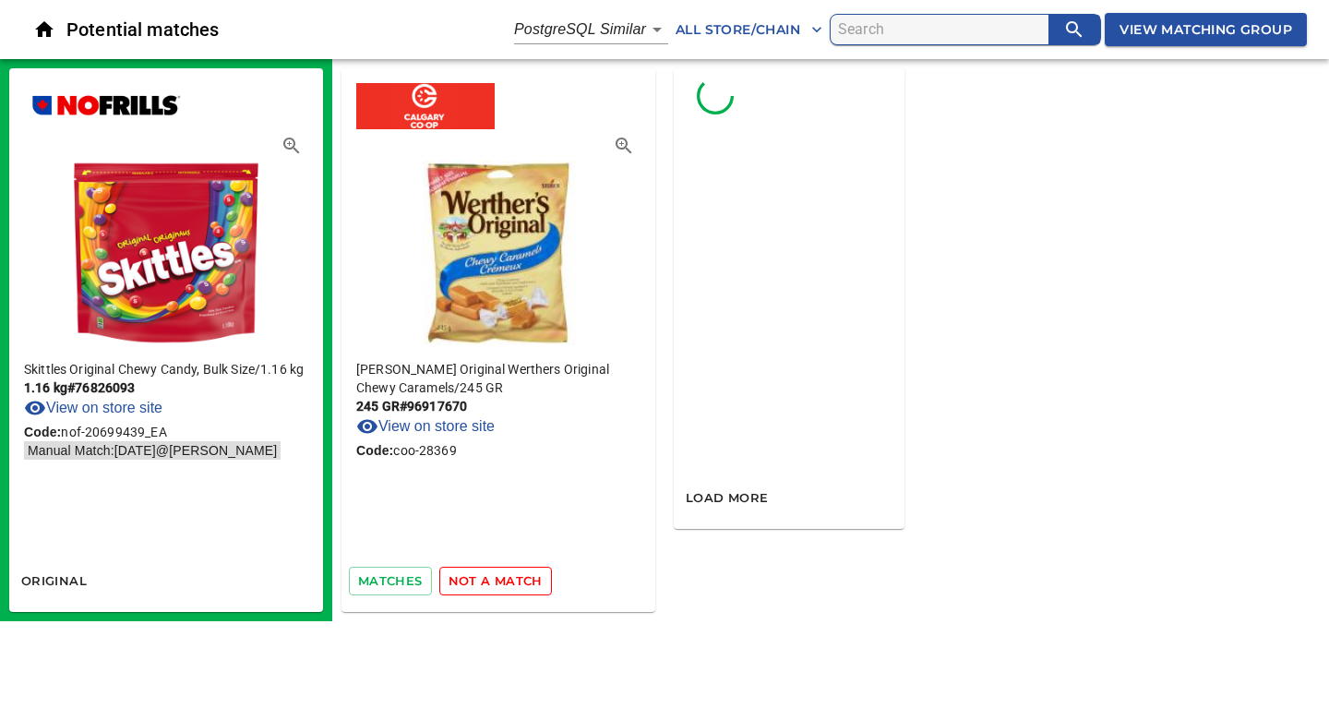
click at [510, 581] on span "not a match" at bounding box center [495, 580] width 94 height 21
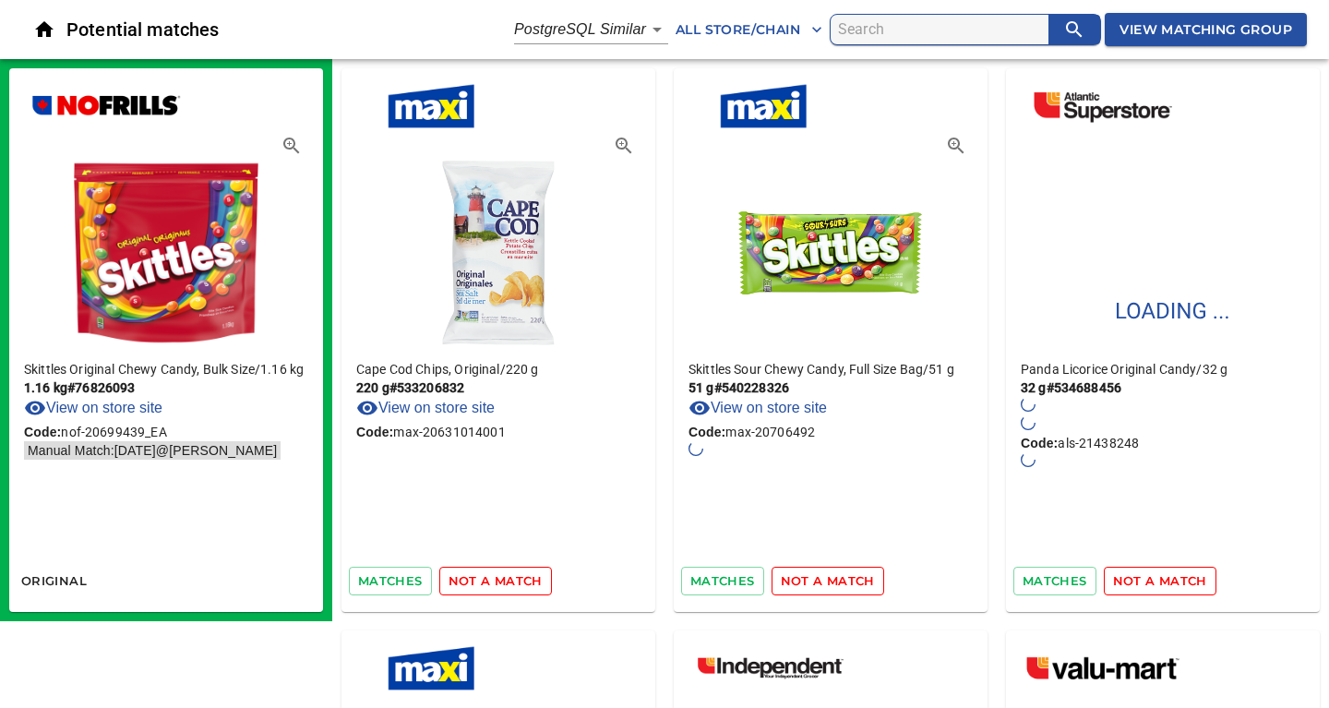
click at [510, 581] on span "not a match" at bounding box center [495, 580] width 94 height 21
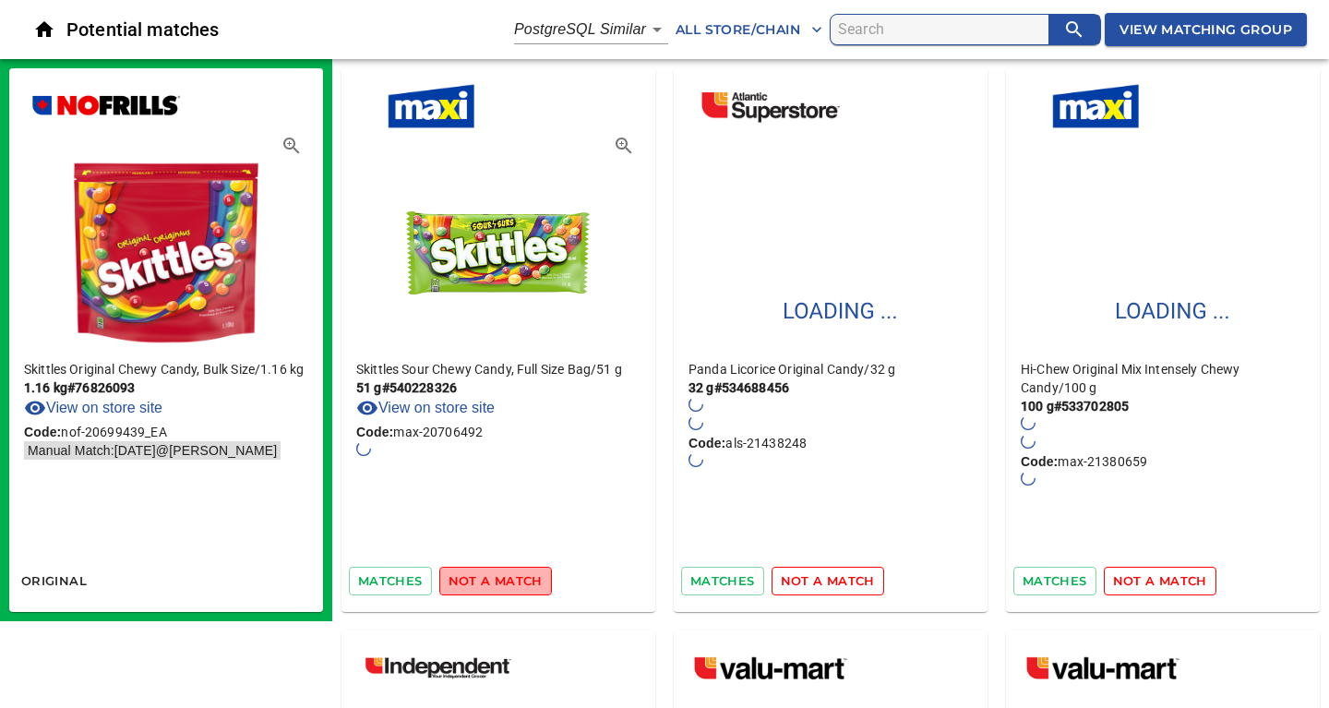
click at [510, 581] on span "not a match" at bounding box center [495, 580] width 94 height 21
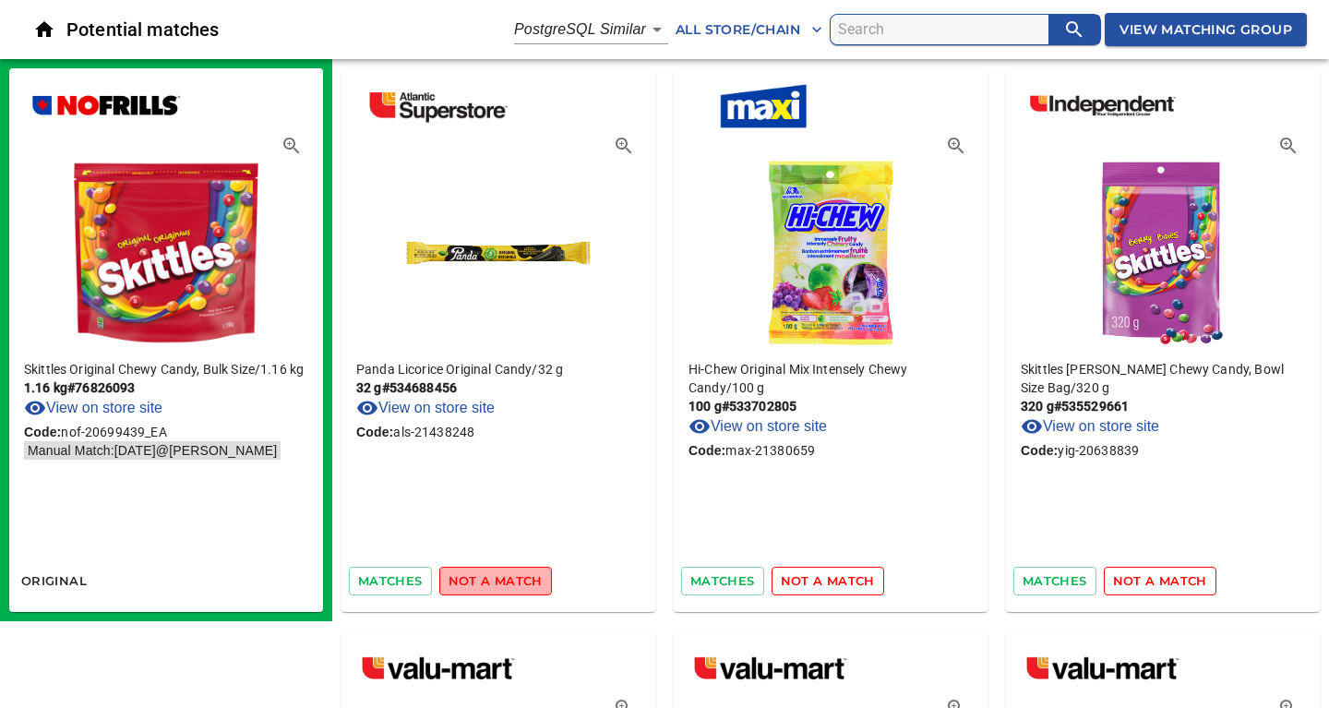
click at [510, 581] on span "not a match" at bounding box center [495, 580] width 94 height 21
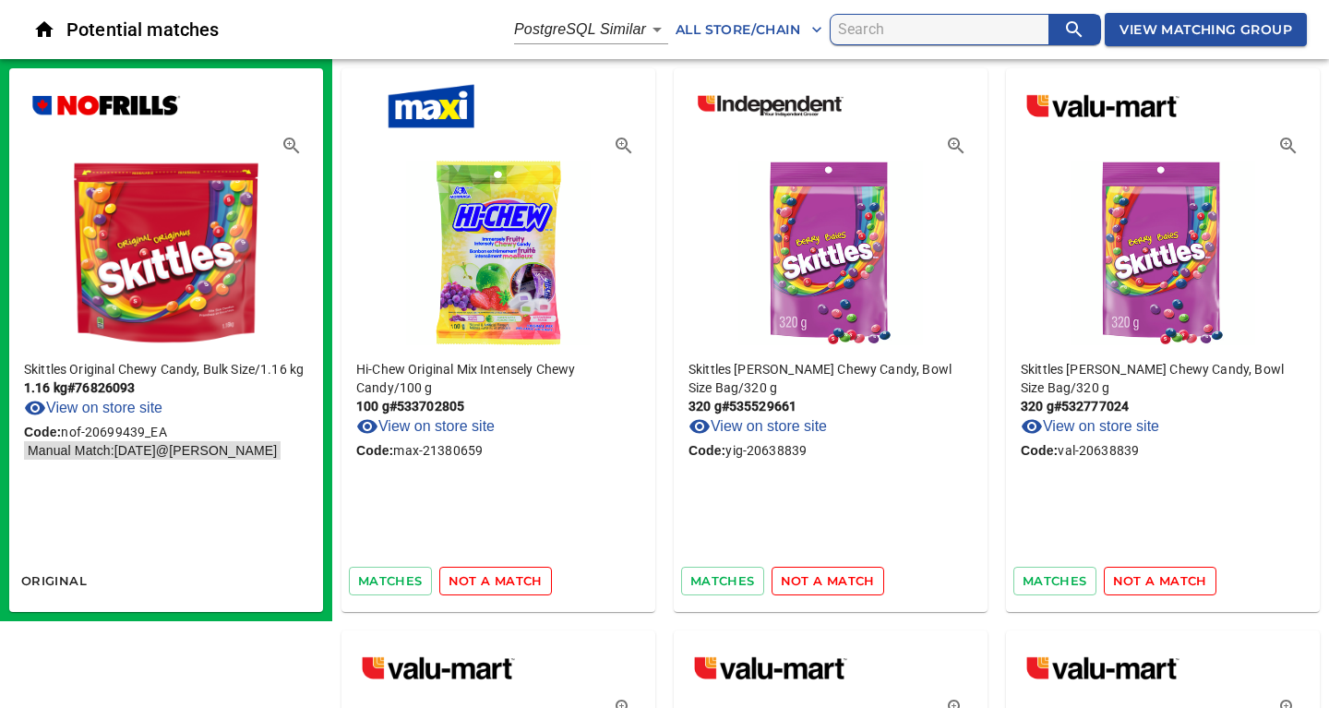
click at [510, 581] on span "not a match" at bounding box center [495, 580] width 94 height 21
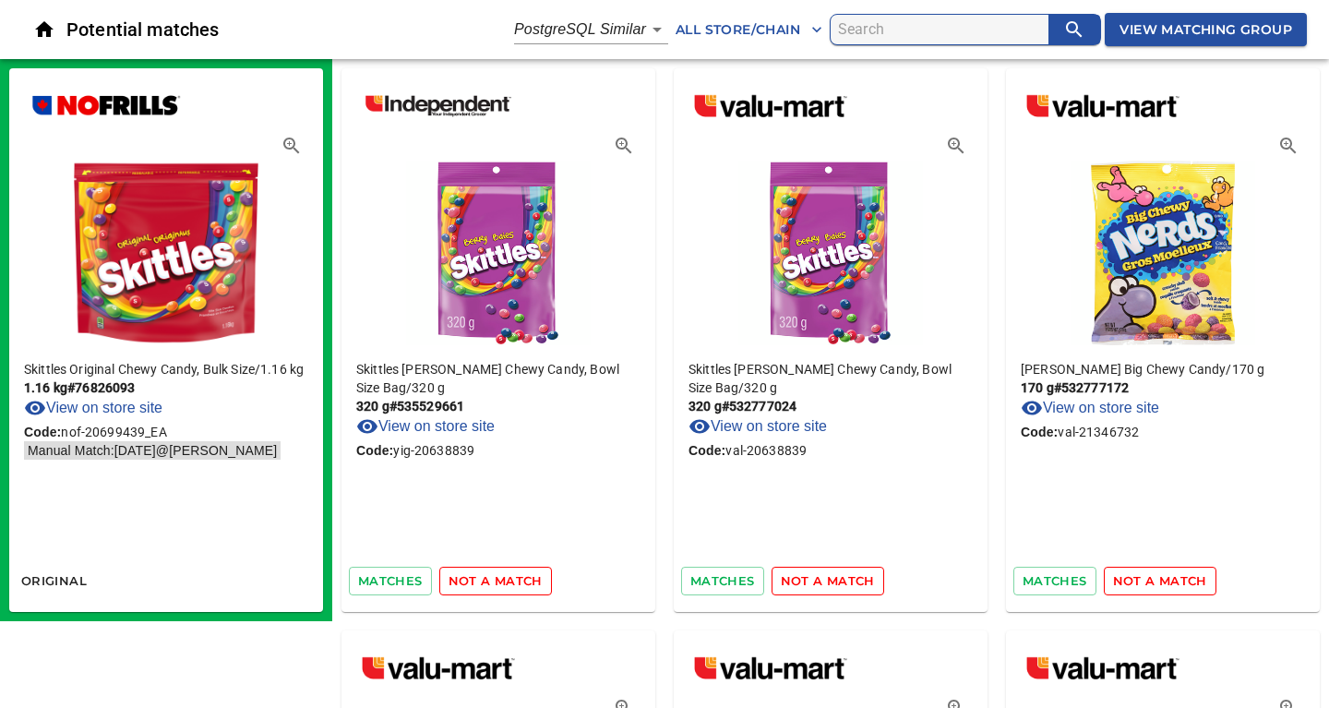
click at [510, 581] on span "not a match" at bounding box center [495, 580] width 94 height 21
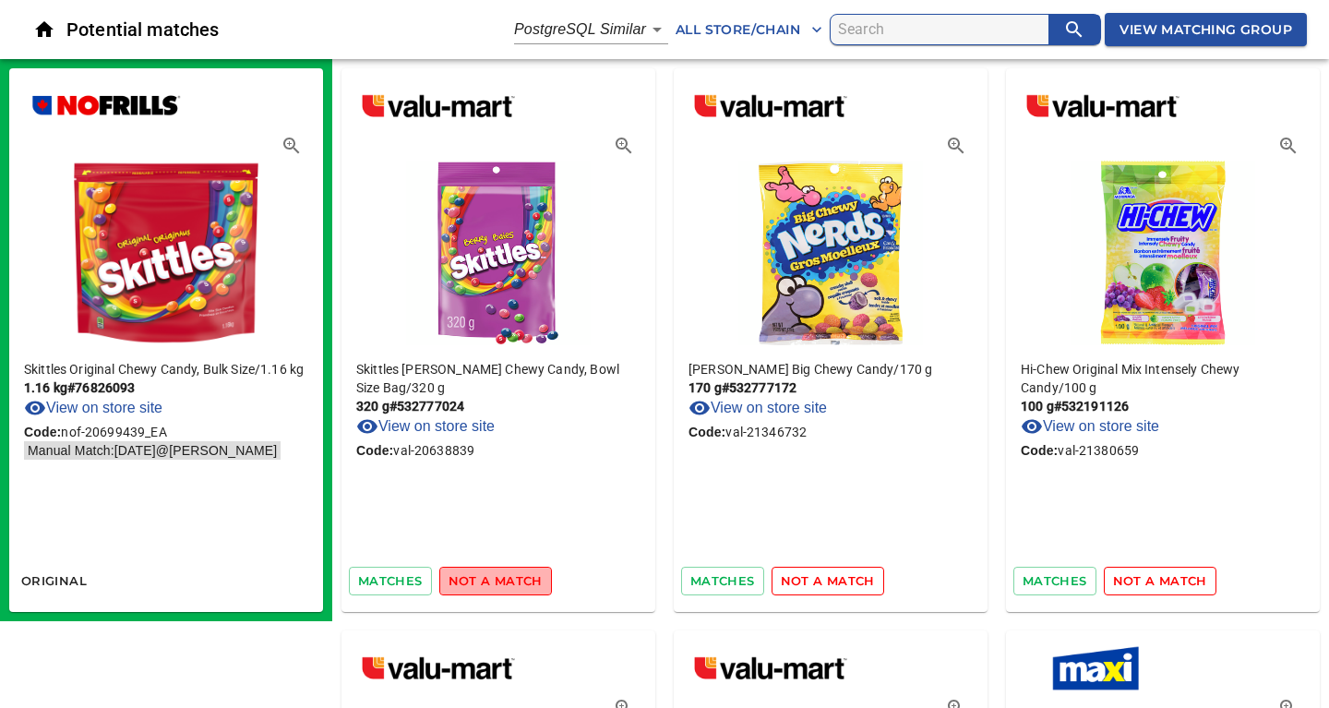
click at [510, 581] on span "not a match" at bounding box center [495, 580] width 94 height 21
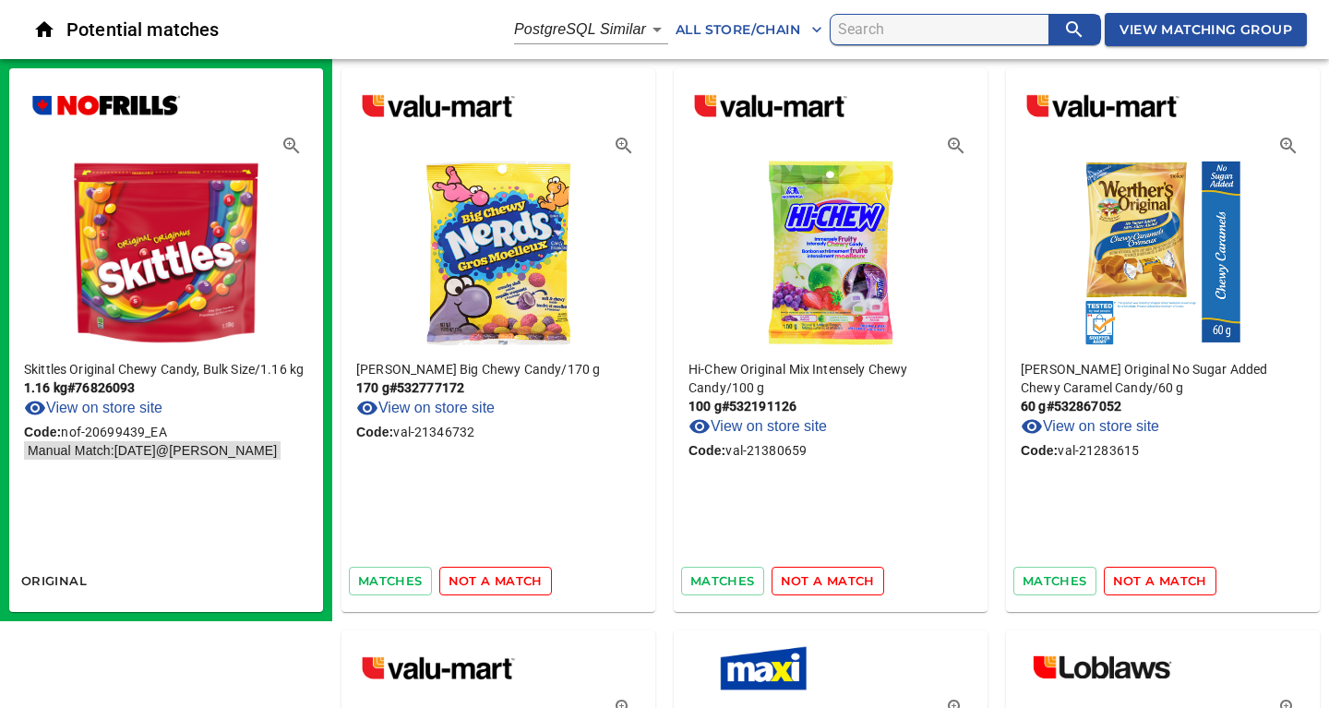
click at [510, 581] on span "not a match" at bounding box center [495, 580] width 94 height 21
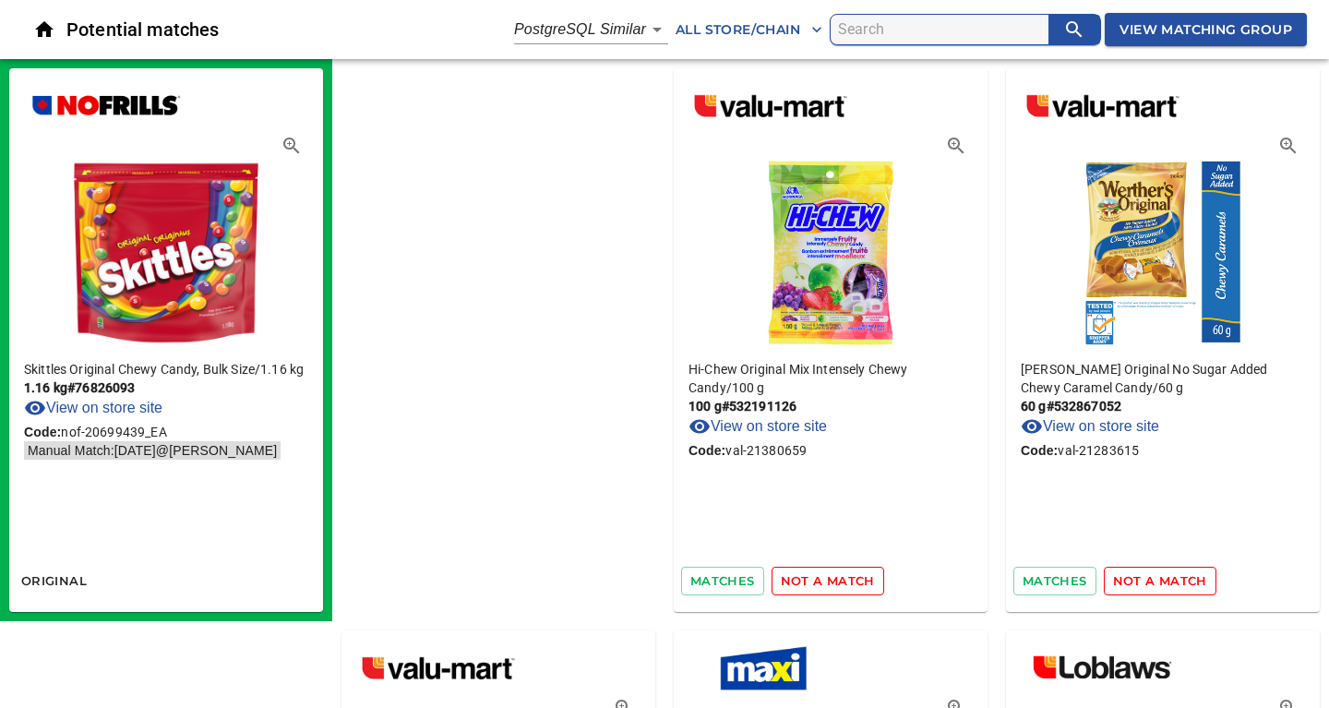
click at [781, 581] on span "not a match" at bounding box center [828, 580] width 94 height 21
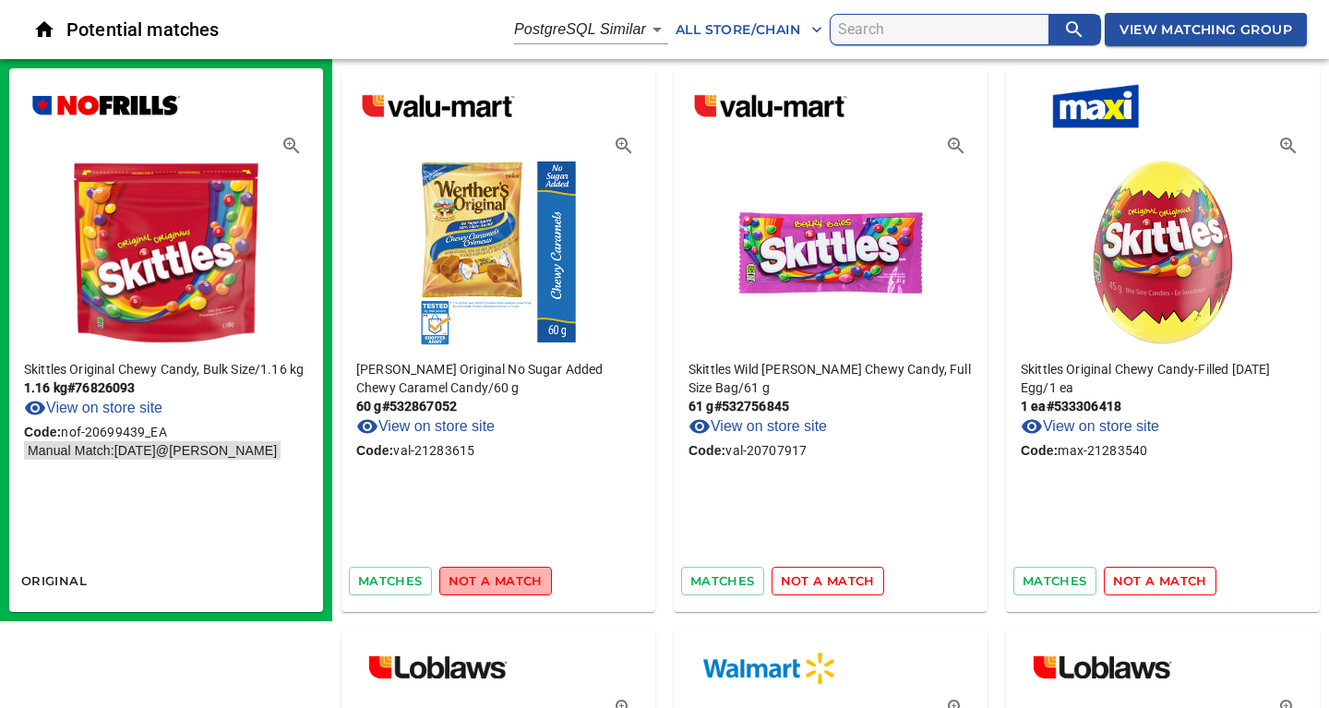
click at [510, 581] on span "not a match" at bounding box center [495, 580] width 94 height 21
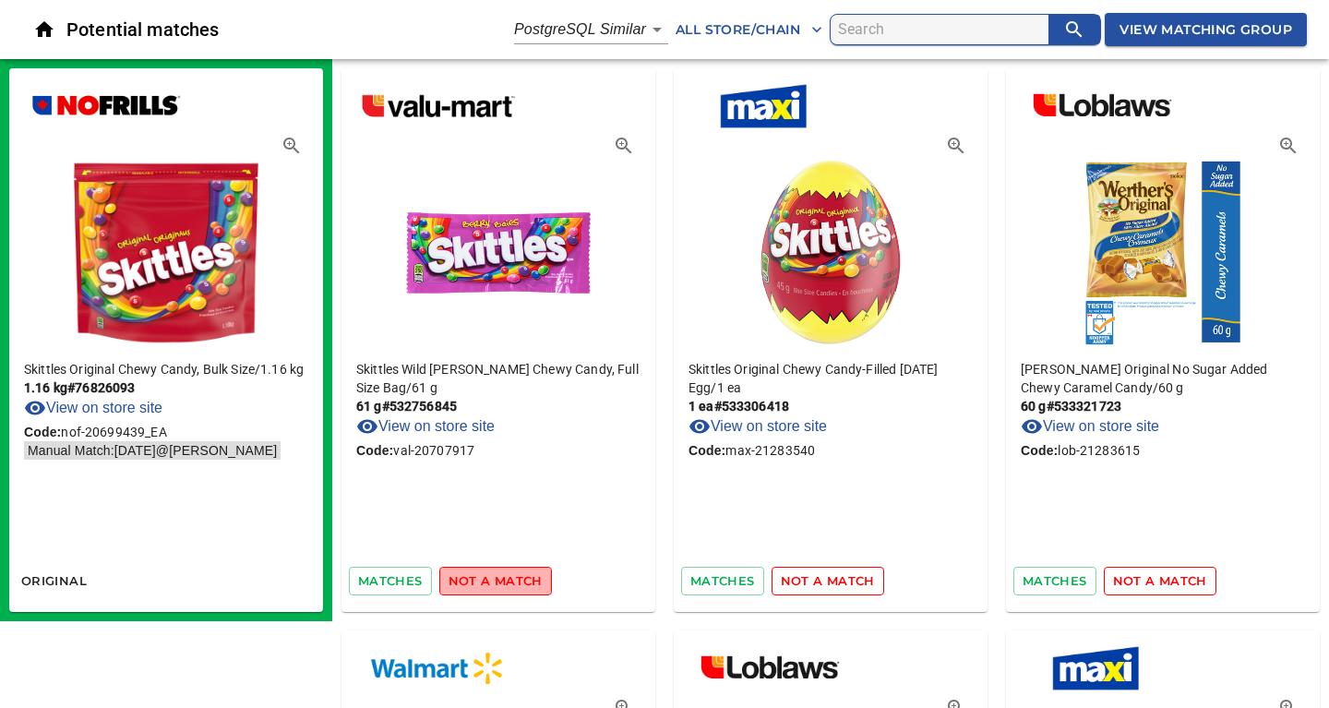
click at [510, 581] on span "not a match" at bounding box center [495, 580] width 94 height 21
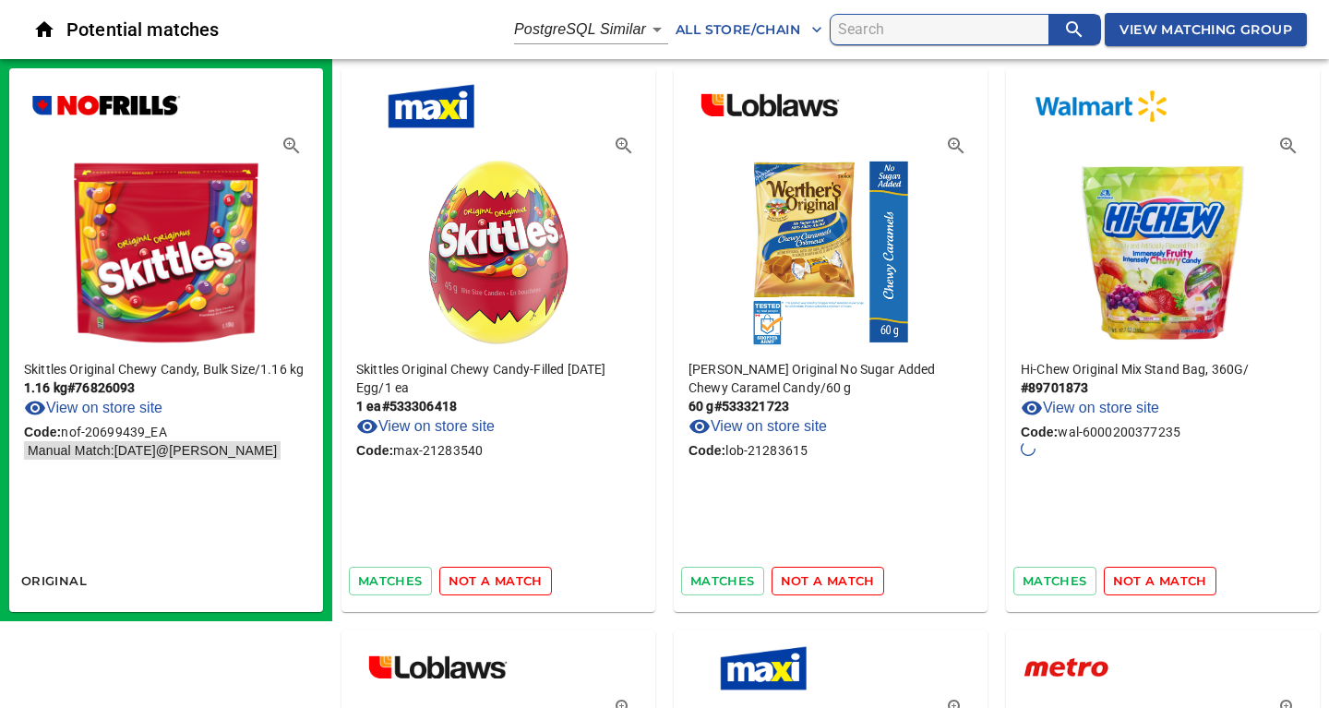
click at [510, 581] on span "not a match" at bounding box center [495, 580] width 94 height 21
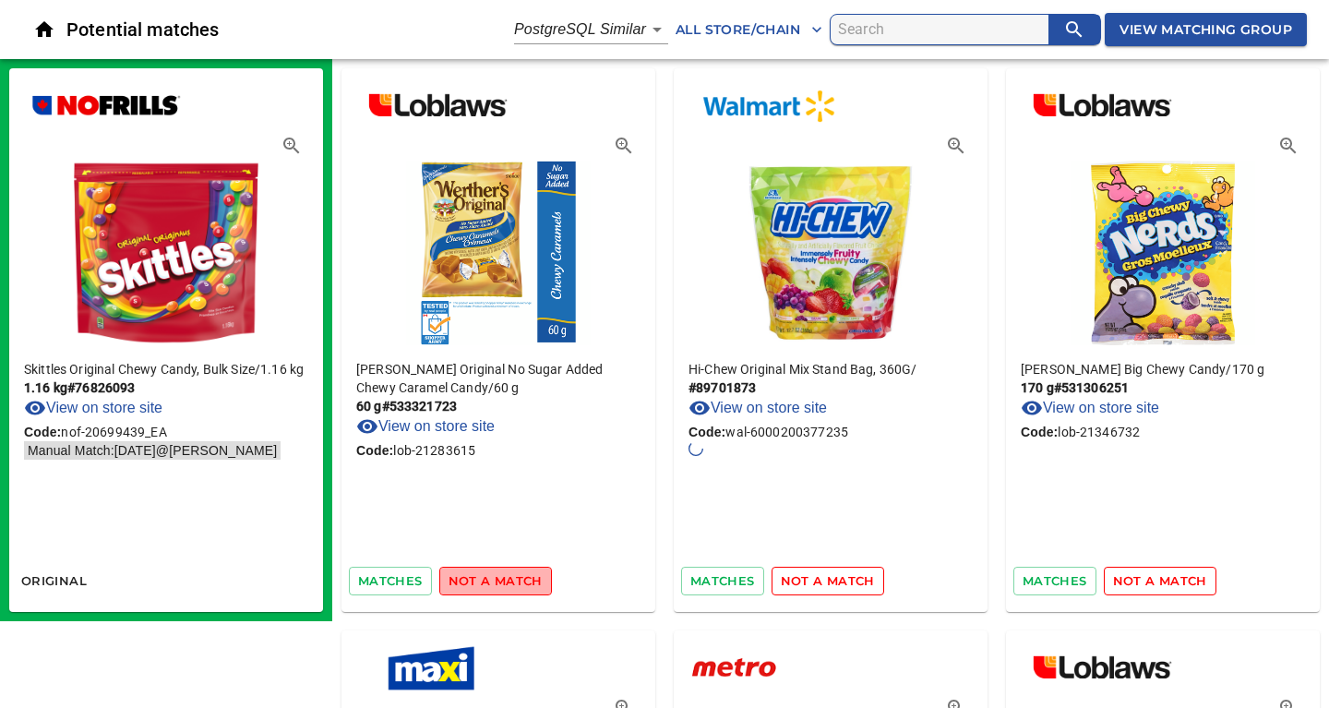
click at [510, 581] on span "not a match" at bounding box center [495, 580] width 94 height 21
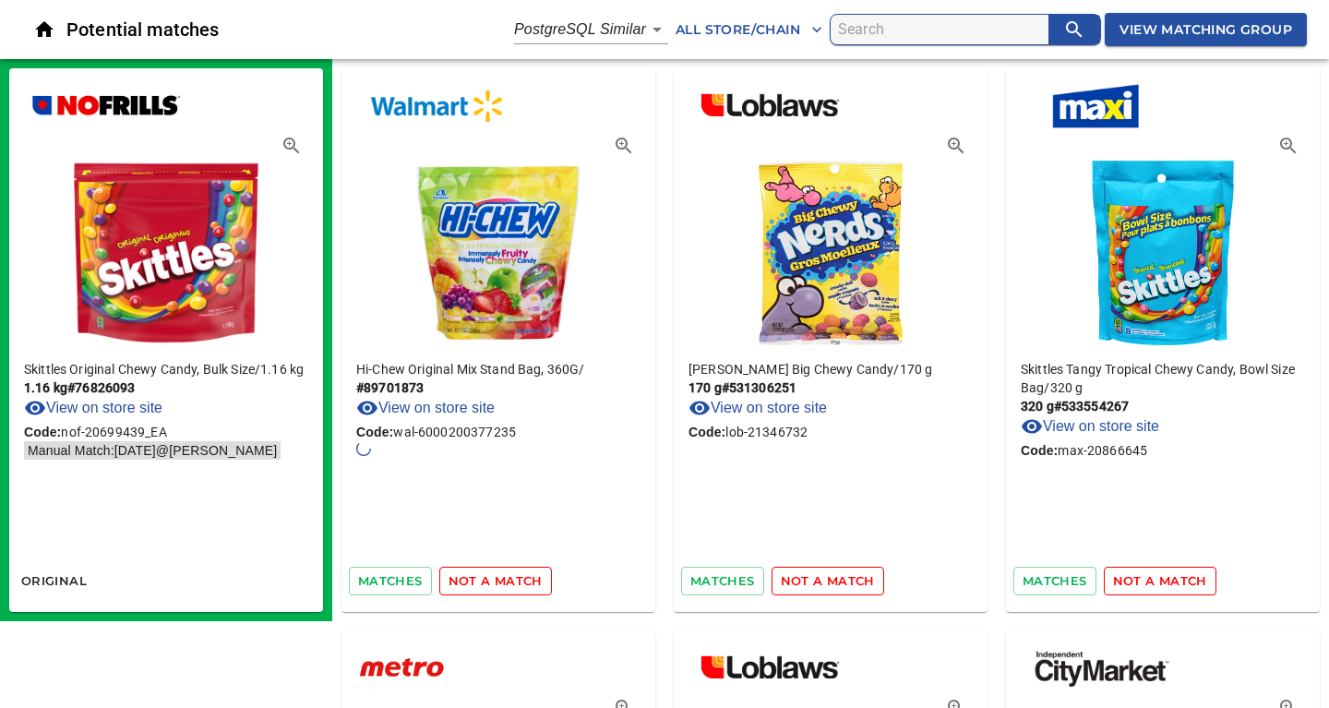
click at [510, 581] on span "not a match" at bounding box center [495, 580] width 94 height 21
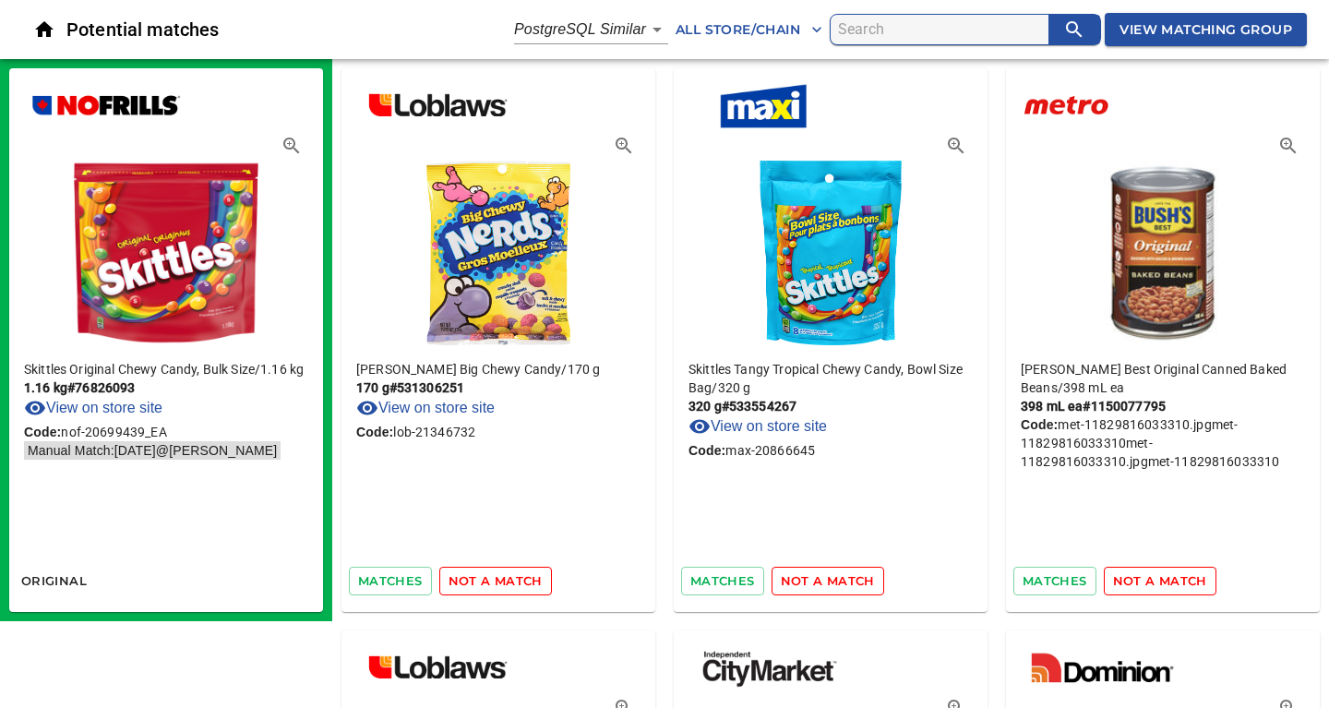
click at [510, 581] on span "not a match" at bounding box center [495, 580] width 94 height 21
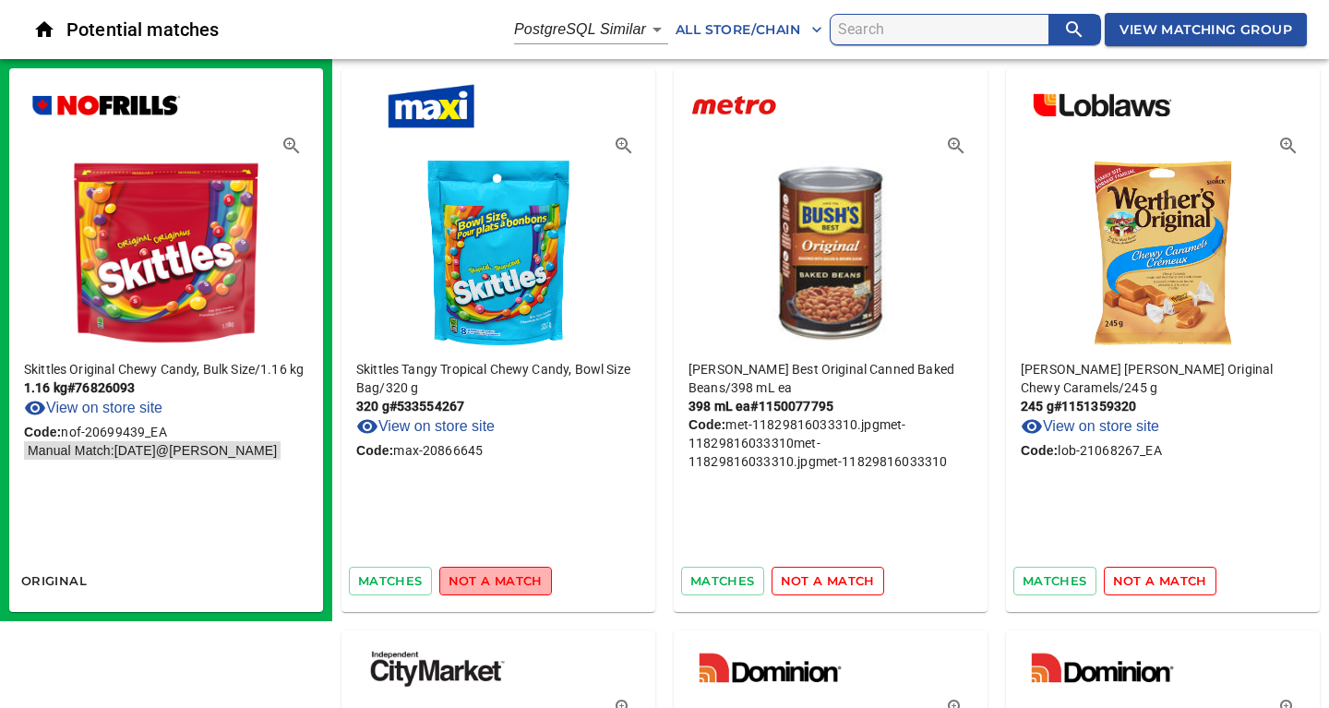
click at [510, 581] on span "not a match" at bounding box center [495, 580] width 94 height 21
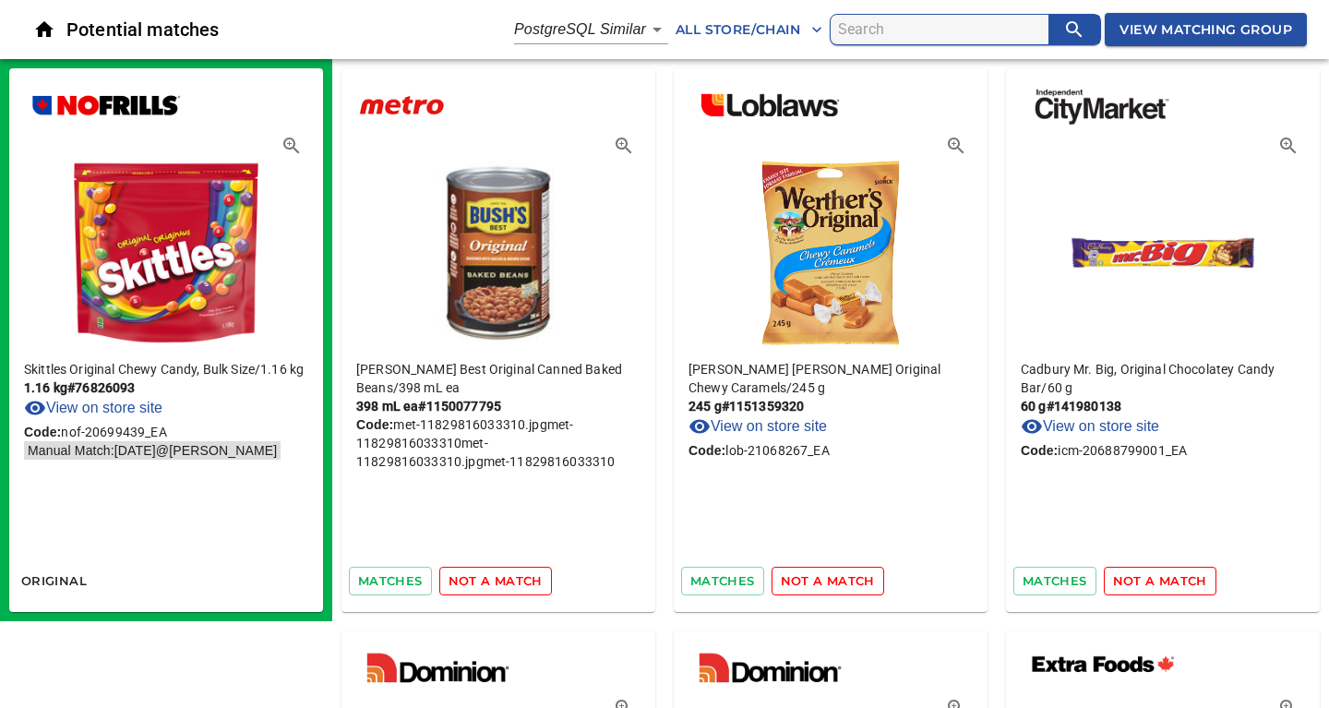
click at [510, 581] on span "not a match" at bounding box center [495, 580] width 94 height 21
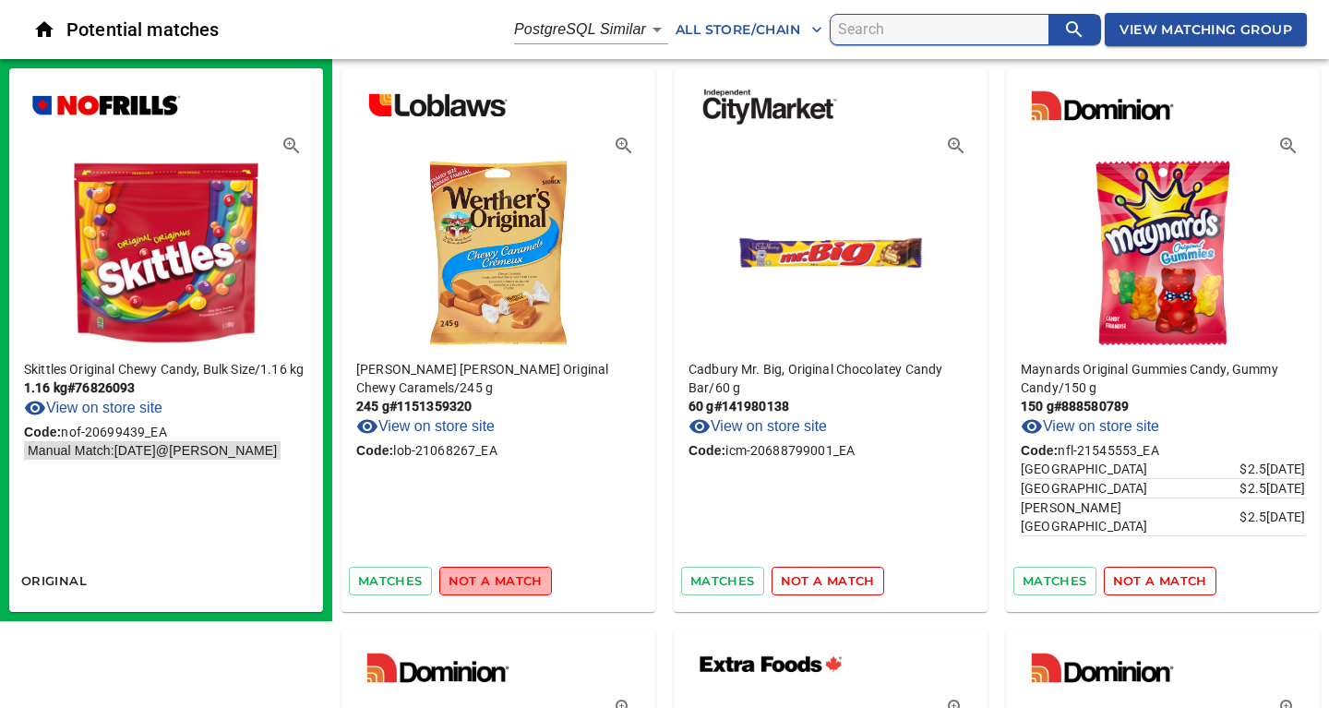
click at [510, 581] on span "not a match" at bounding box center [495, 580] width 94 height 21
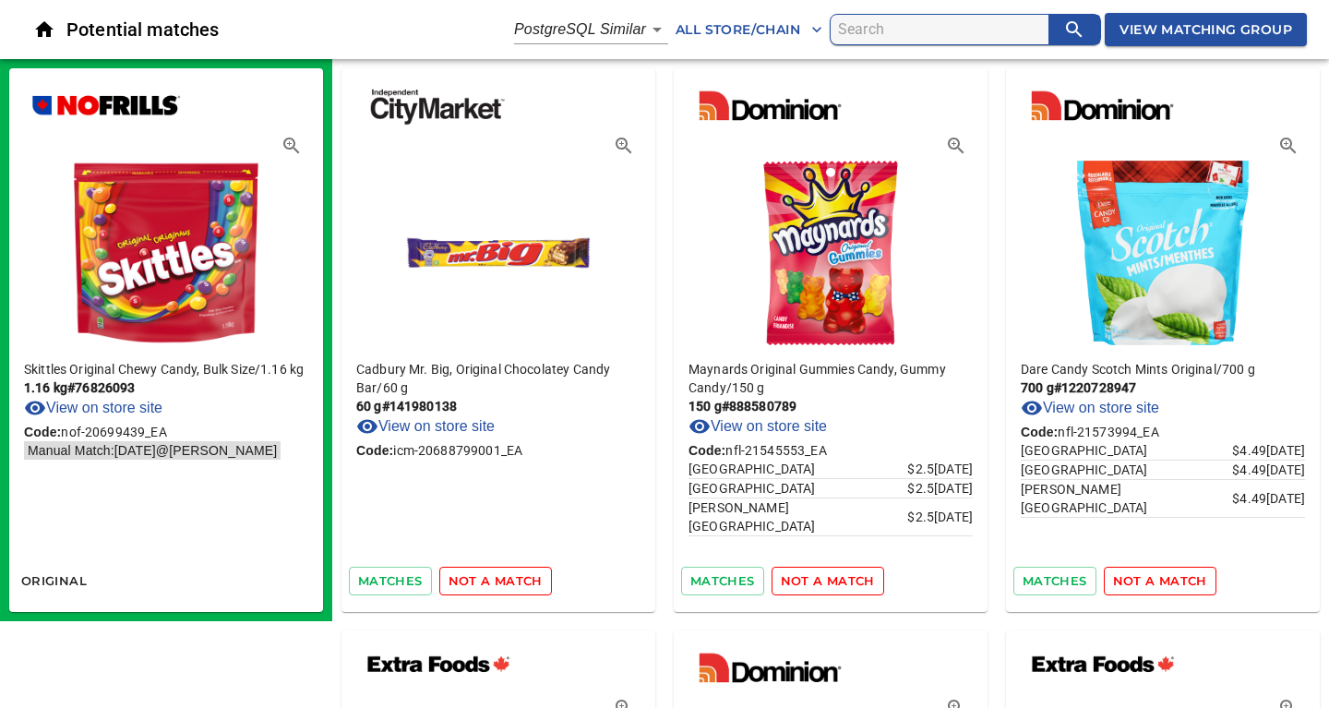
click at [510, 581] on span "not a match" at bounding box center [495, 580] width 94 height 21
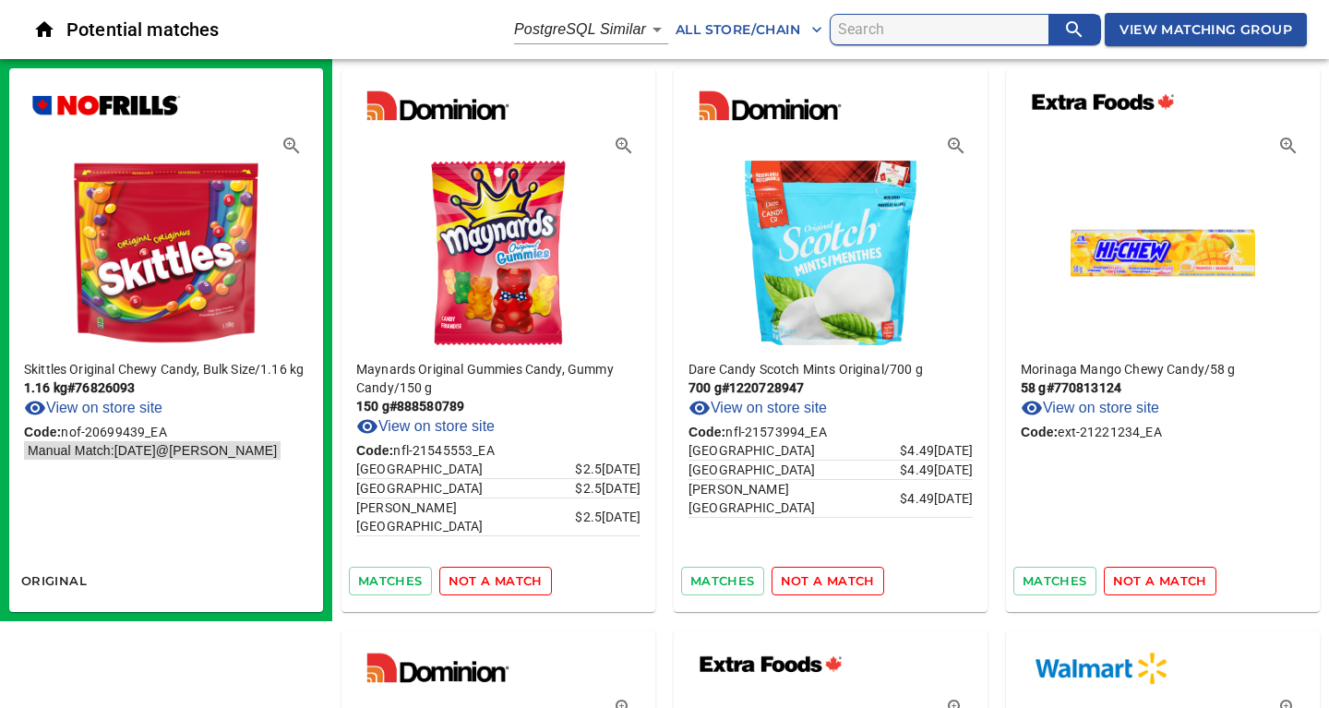
click at [510, 581] on span "not a match" at bounding box center [495, 580] width 94 height 21
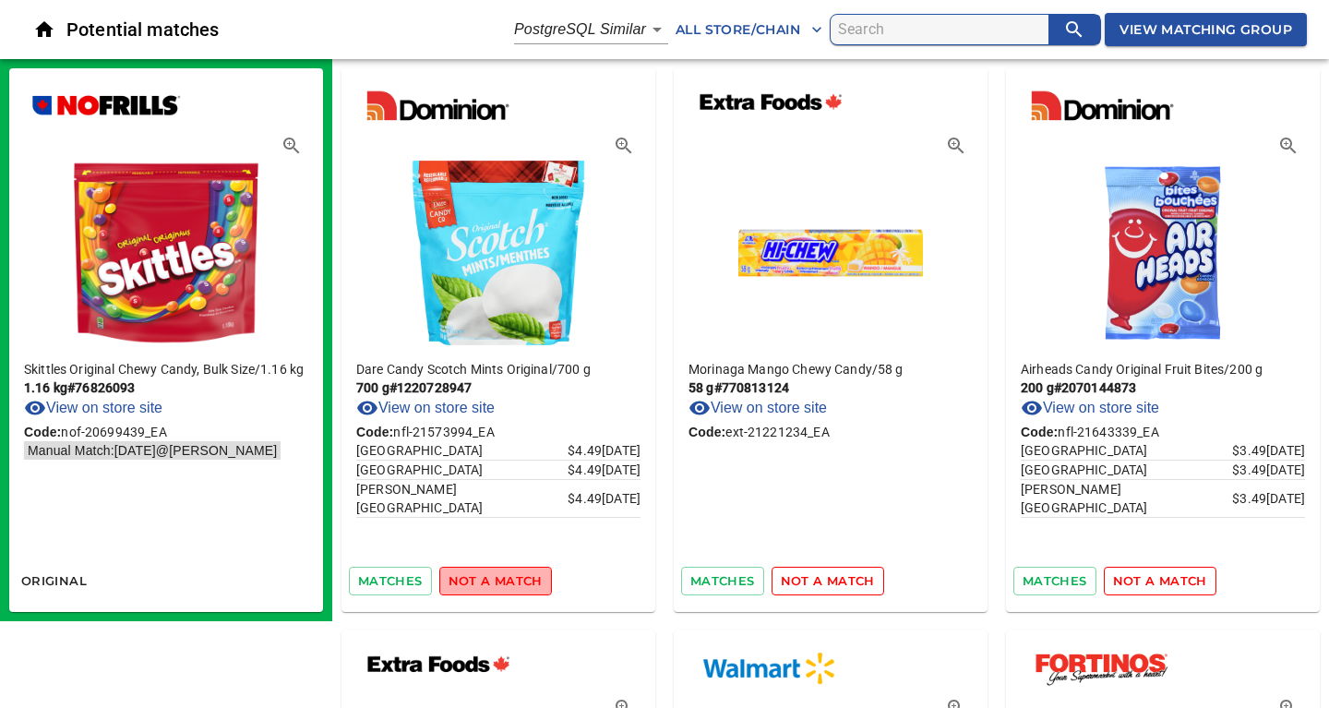
click at [510, 581] on span "not a match" at bounding box center [495, 580] width 94 height 21
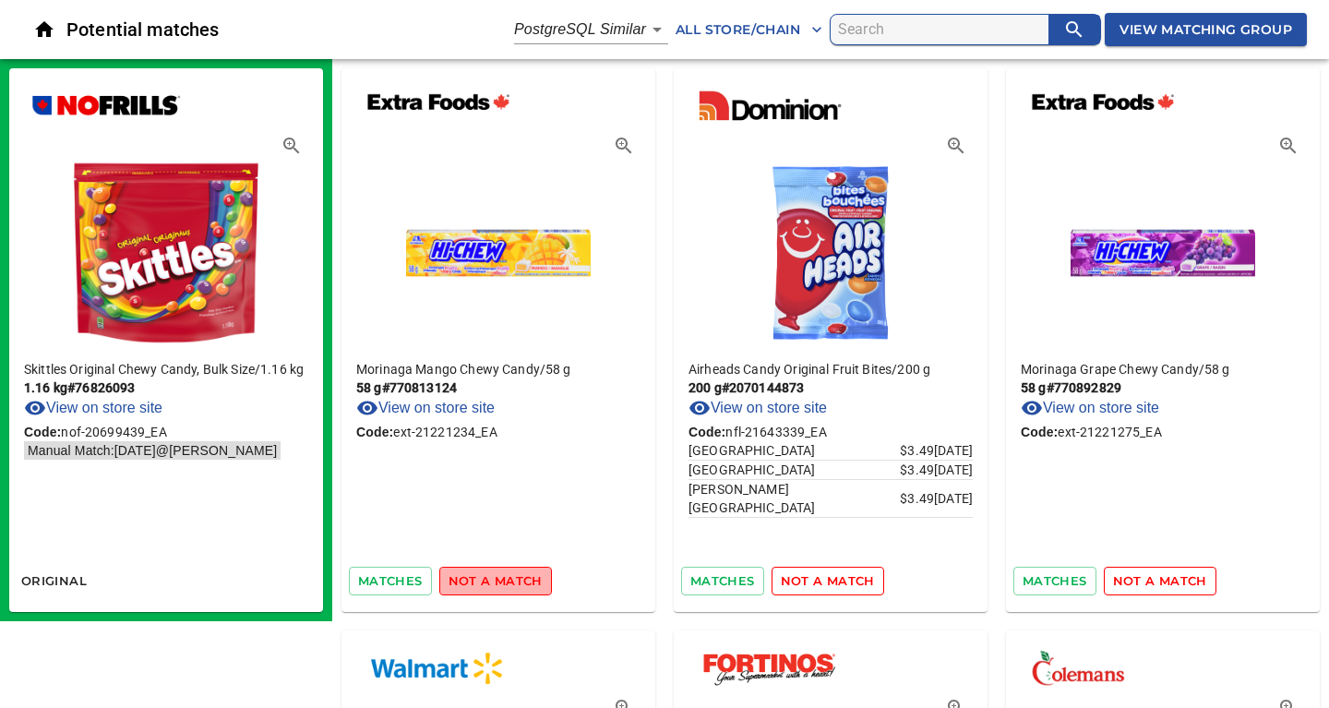
click at [510, 581] on span "not a match" at bounding box center [495, 580] width 94 height 21
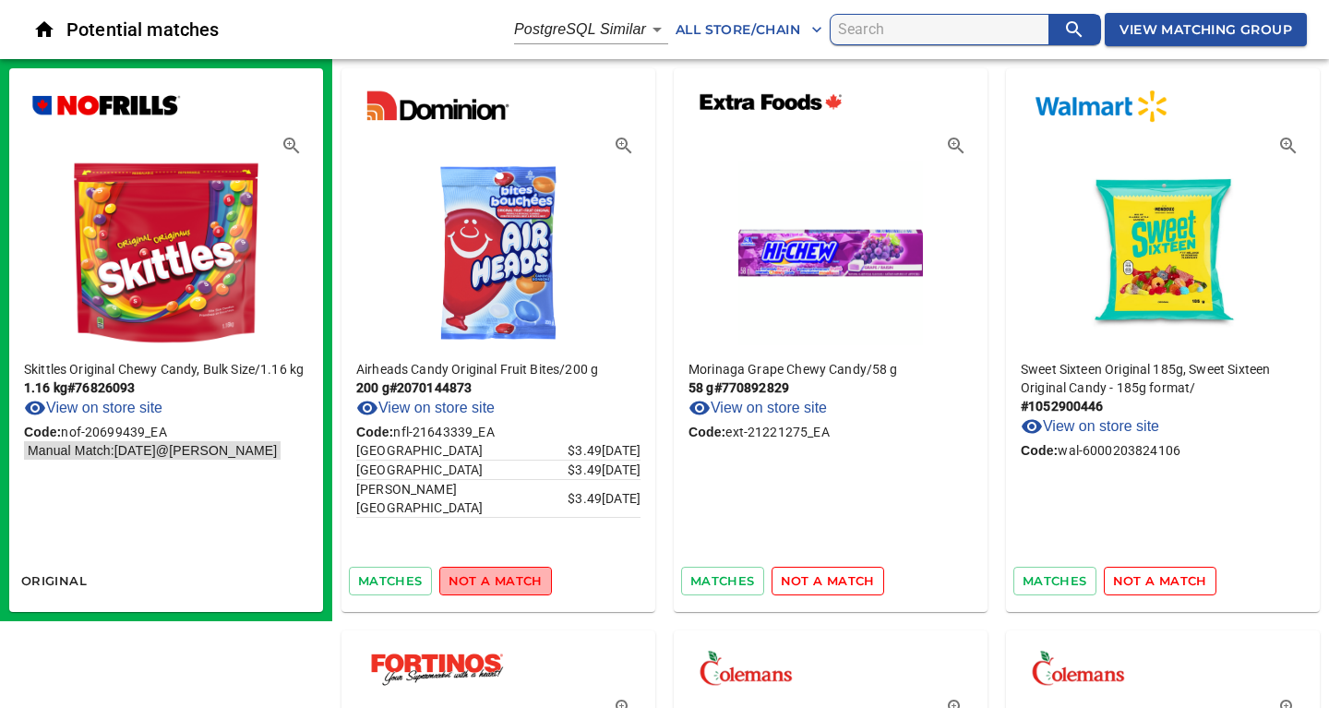
click at [510, 581] on span "not a match" at bounding box center [495, 580] width 94 height 21
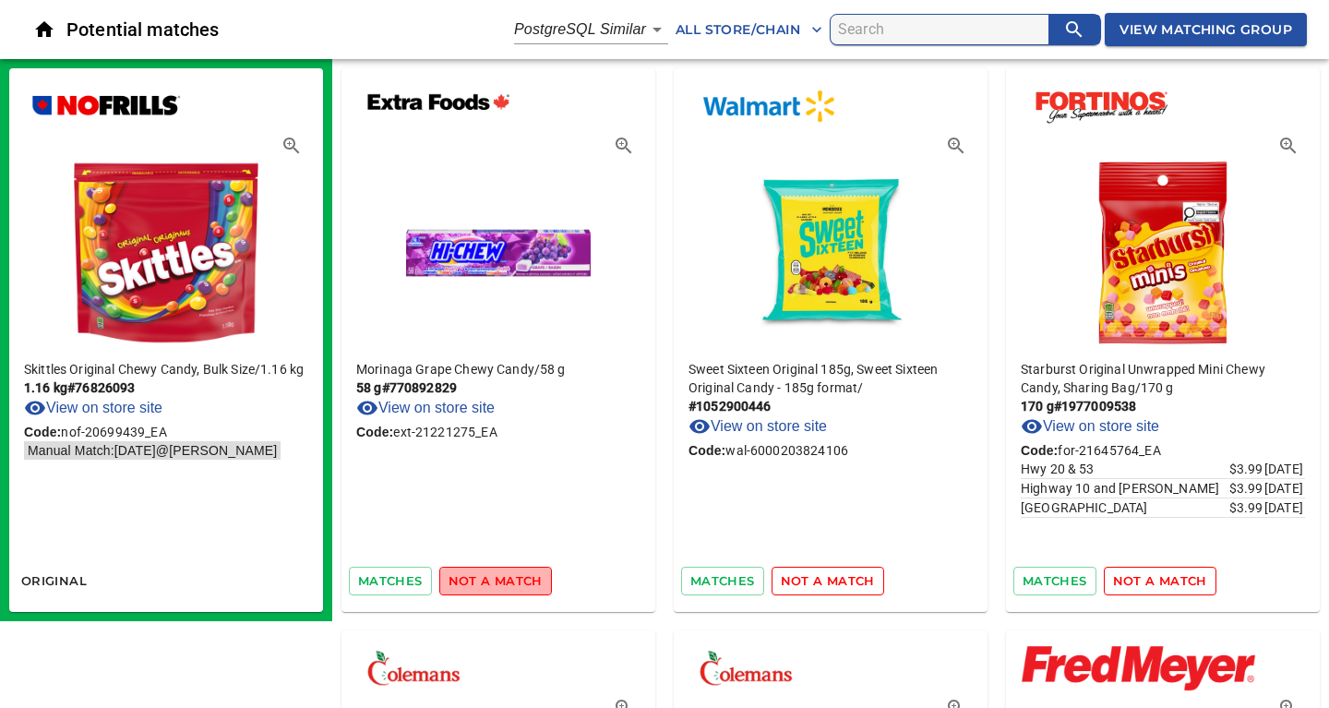
click at [510, 581] on span "not a match" at bounding box center [495, 580] width 94 height 21
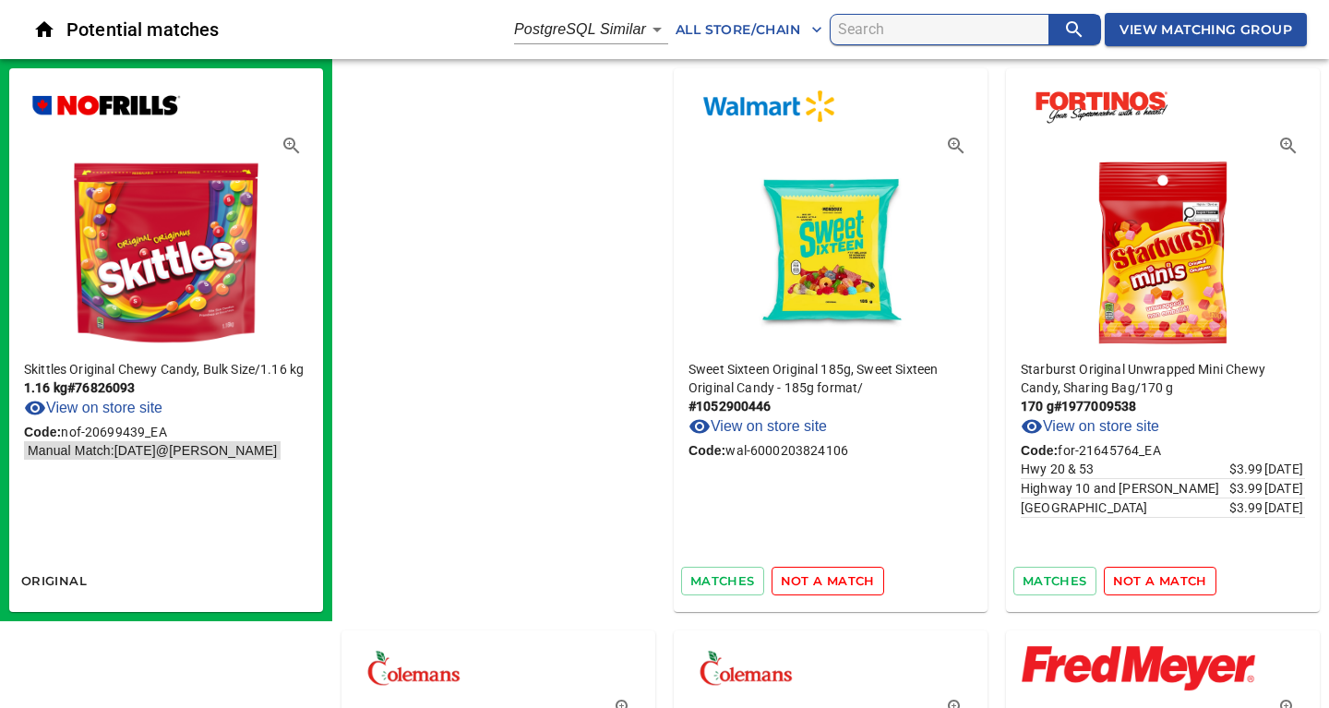
click at [781, 581] on span "not a match" at bounding box center [828, 580] width 94 height 21
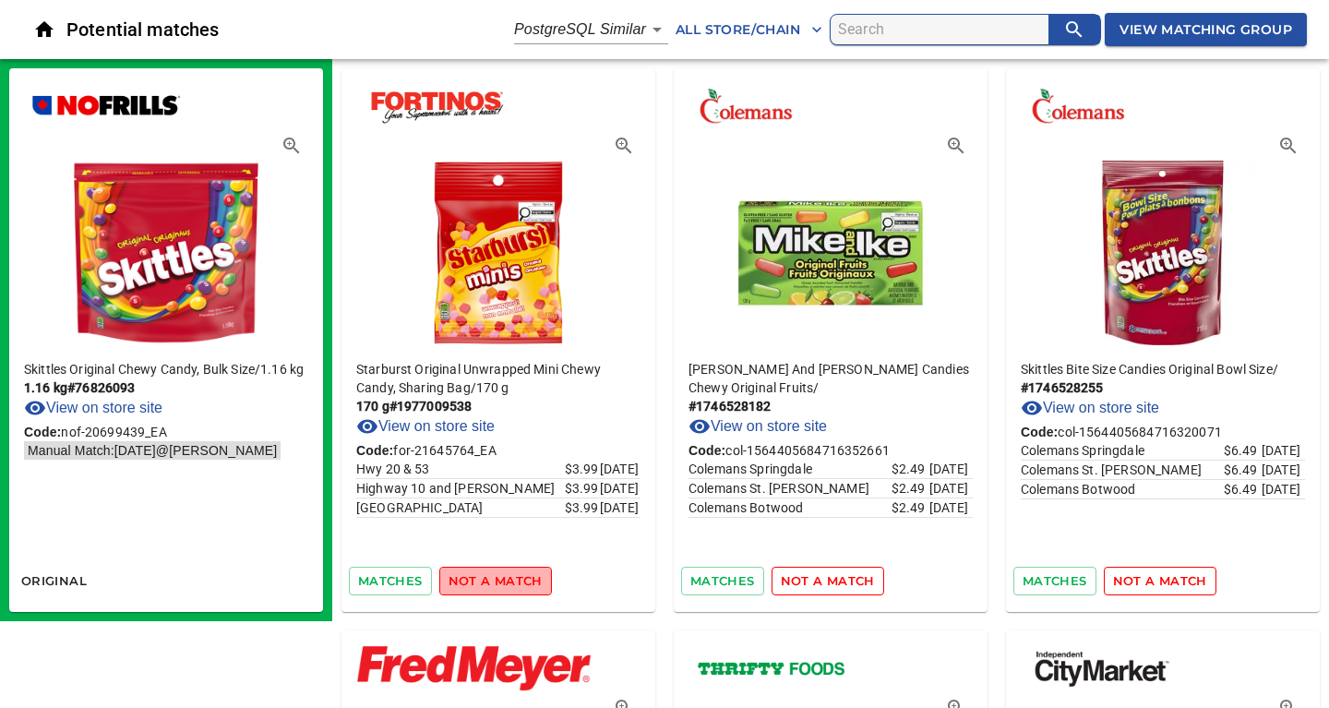
click at [510, 581] on span "not a match" at bounding box center [495, 580] width 94 height 21
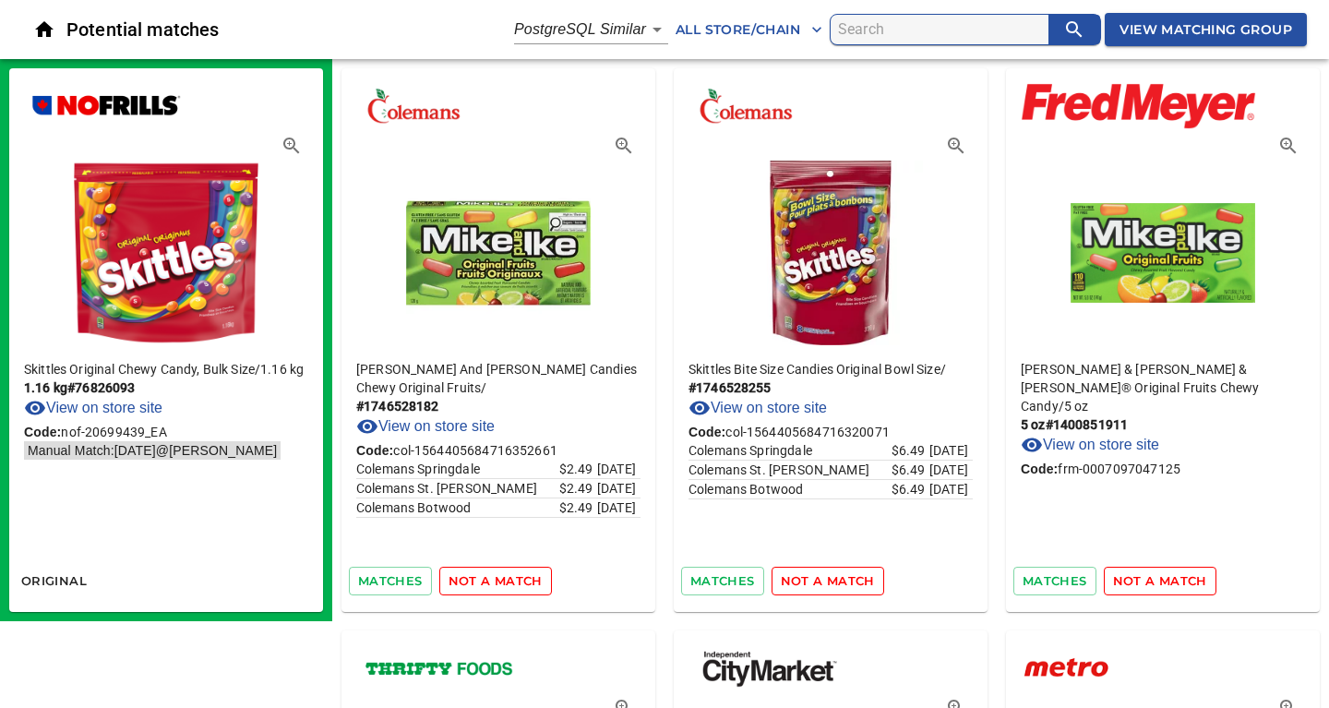
click at [510, 581] on span "not a match" at bounding box center [495, 580] width 94 height 21
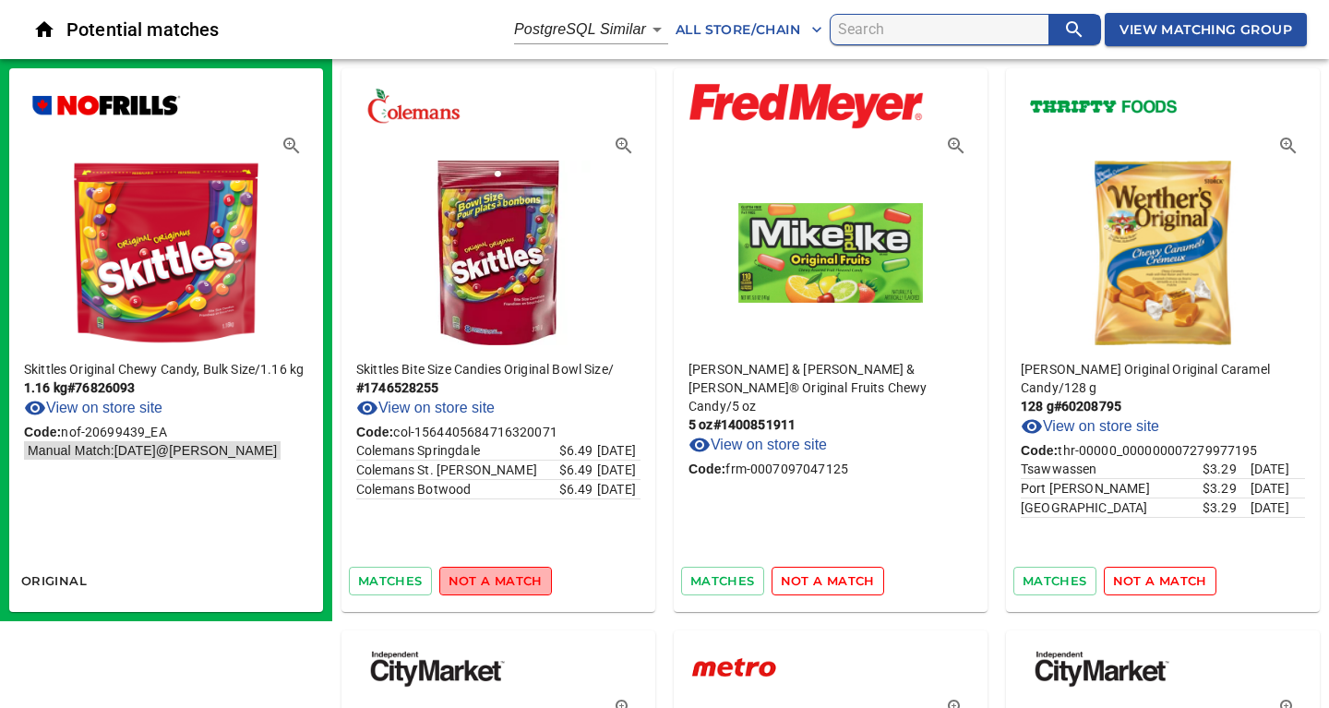
click at [510, 581] on span "not a match" at bounding box center [495, 580] width 94 height 21
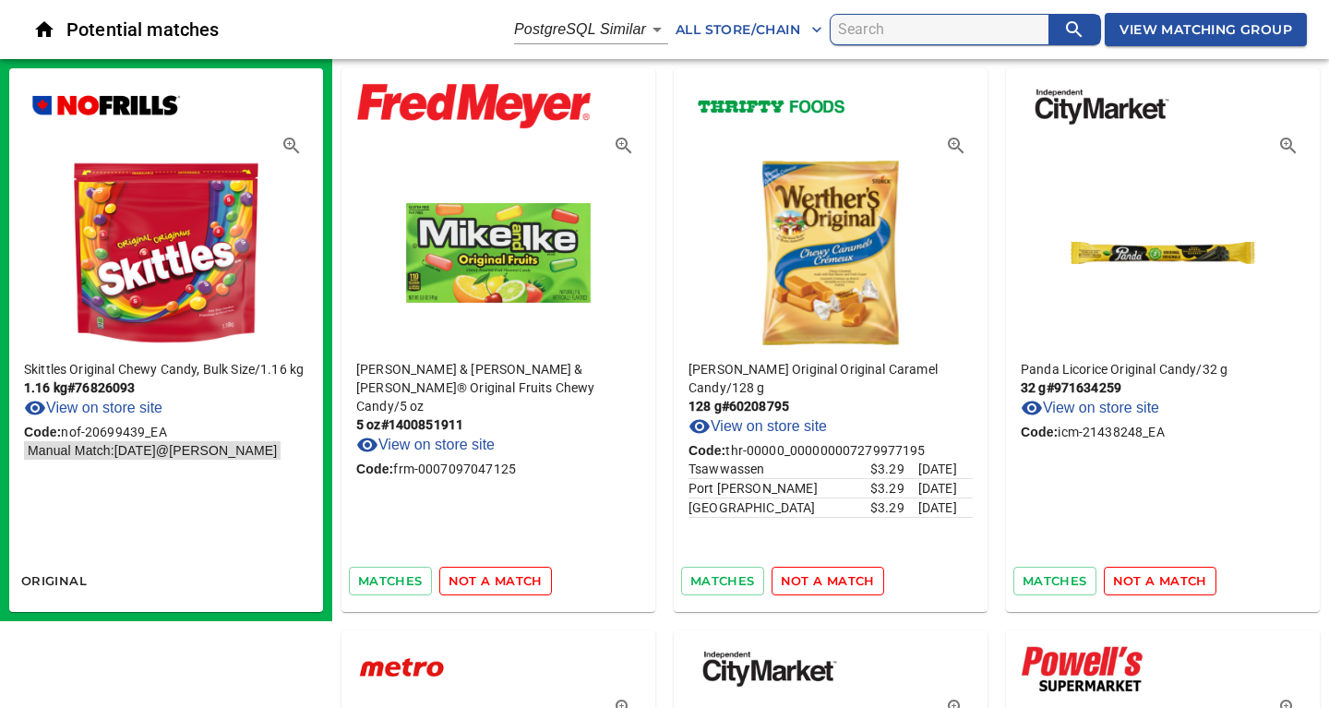
click at [510, 581] on span "not a match" at bounding box center [495, 580] width 94 height 21
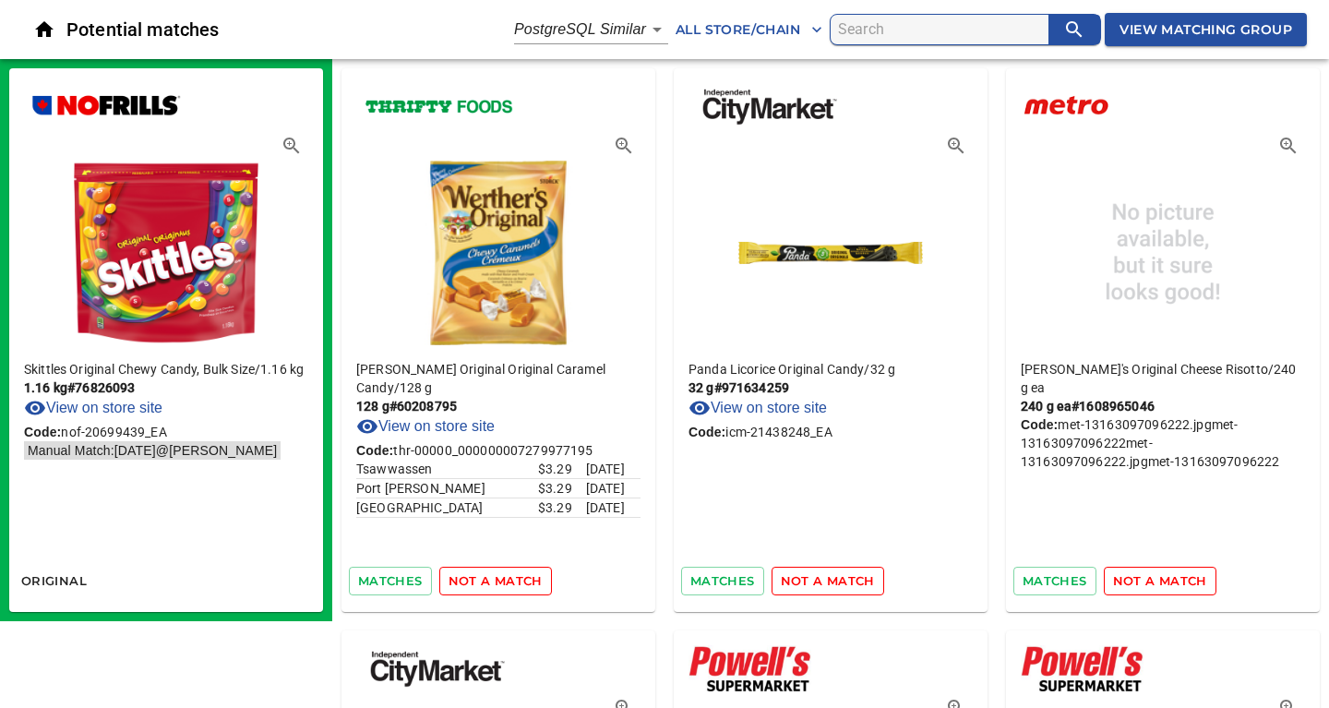
click at [510, 581] on span "not a match" at bounding box center [495, 580] width 94 height 21
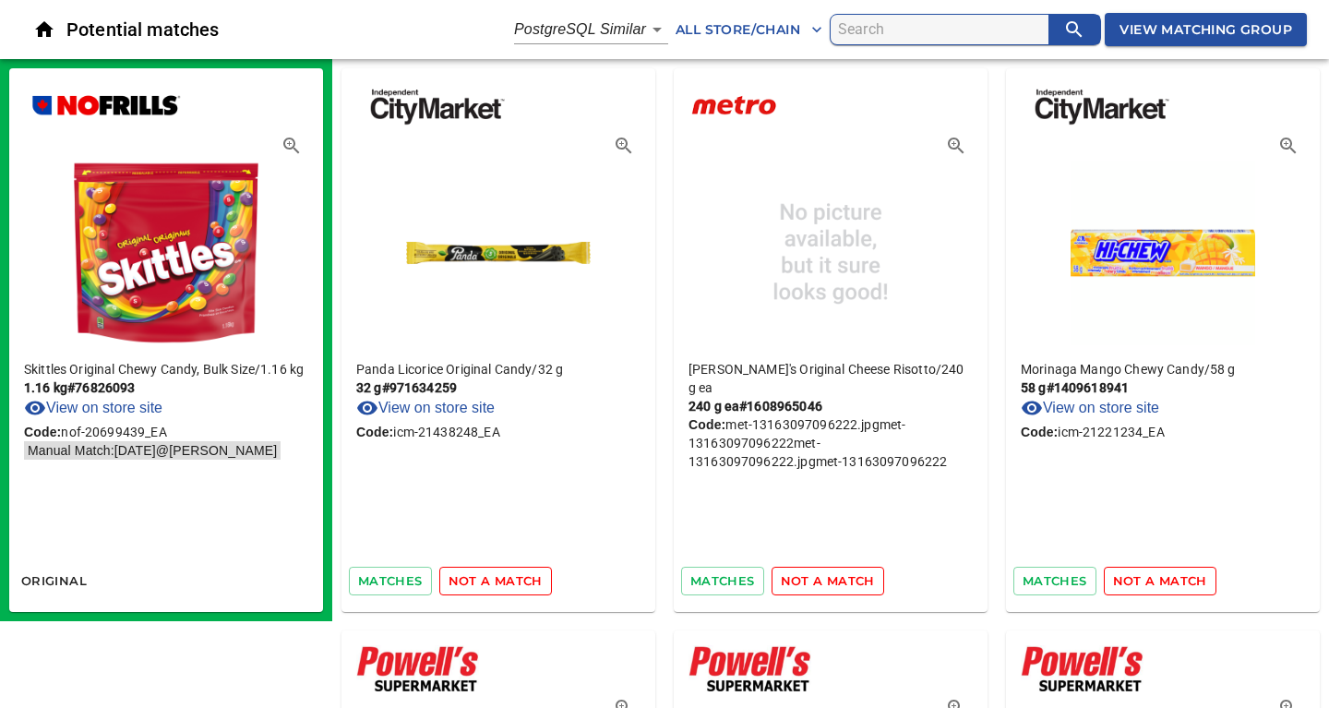
click at [510, 581] on span "not a match" at bounding box center [495, 580] width 94 height 21
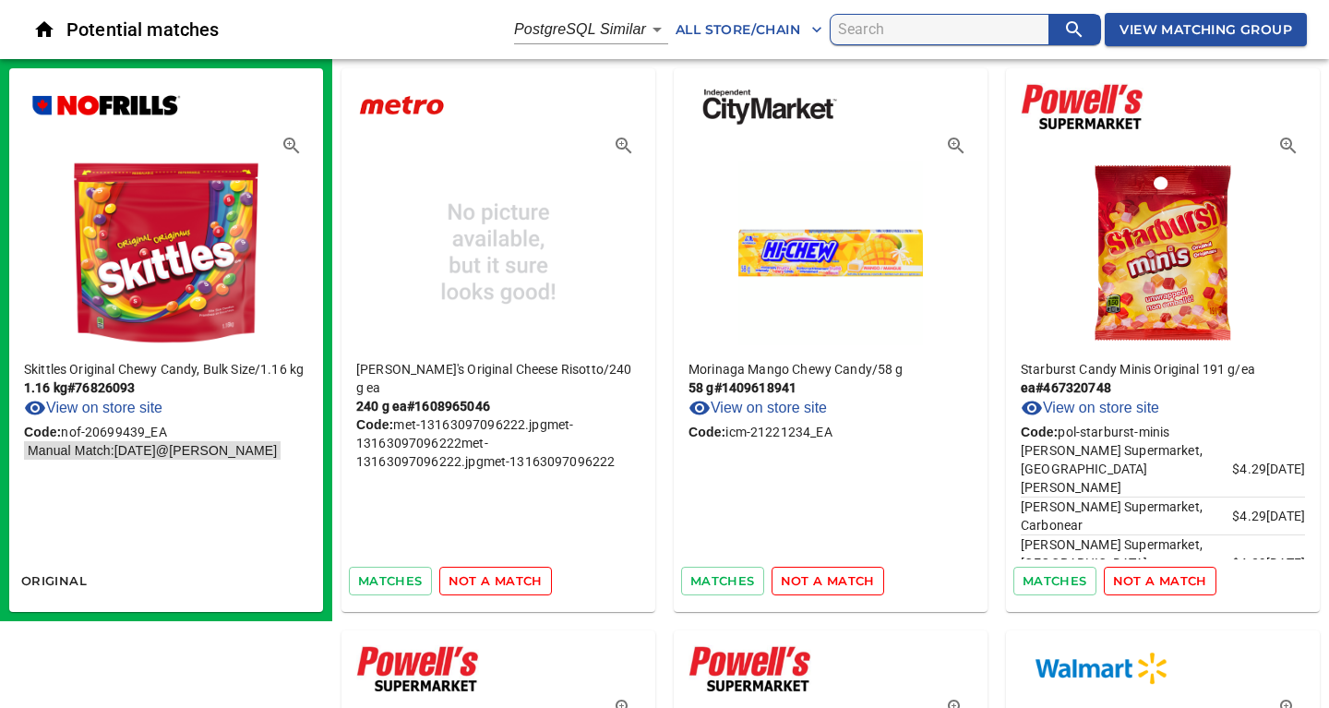
click at [510, 581] on span "not a match" at bounding box center [495, 580] width 94 height 21
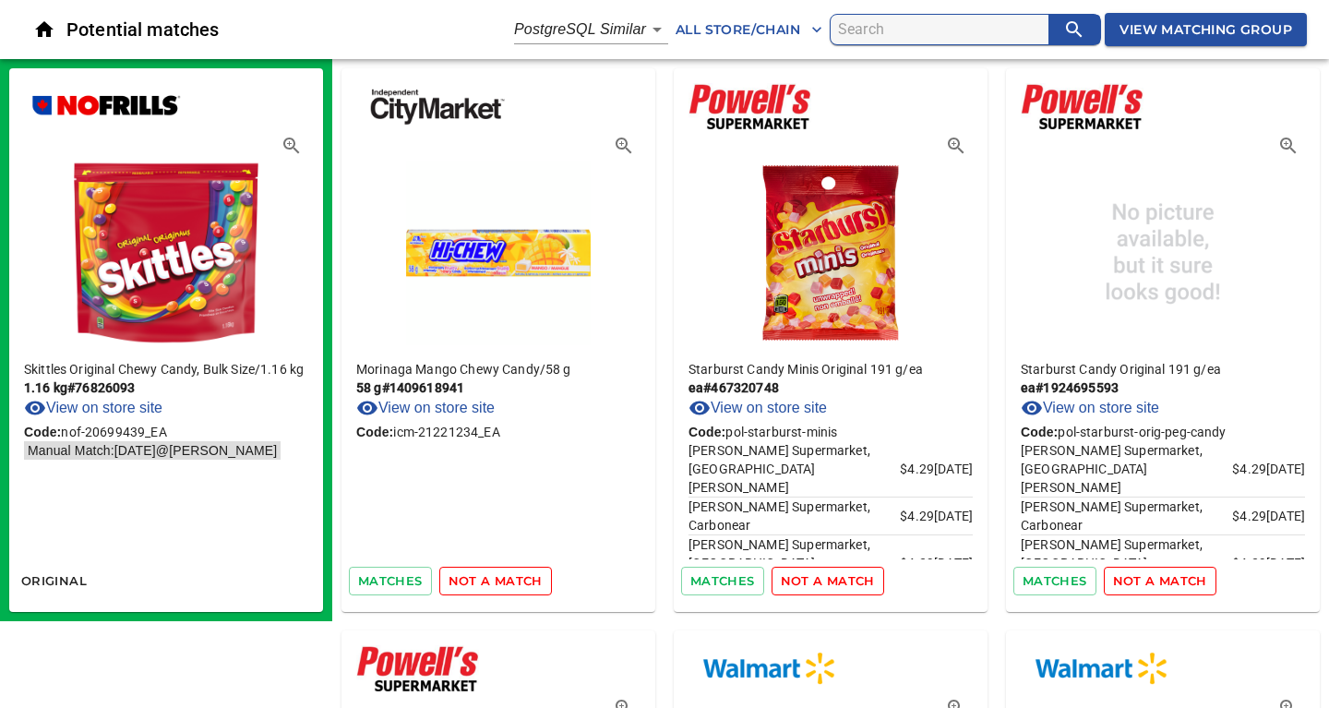
click at [510, 581] on span "not a match" at bounding box center [495, 580] width 94 height 21
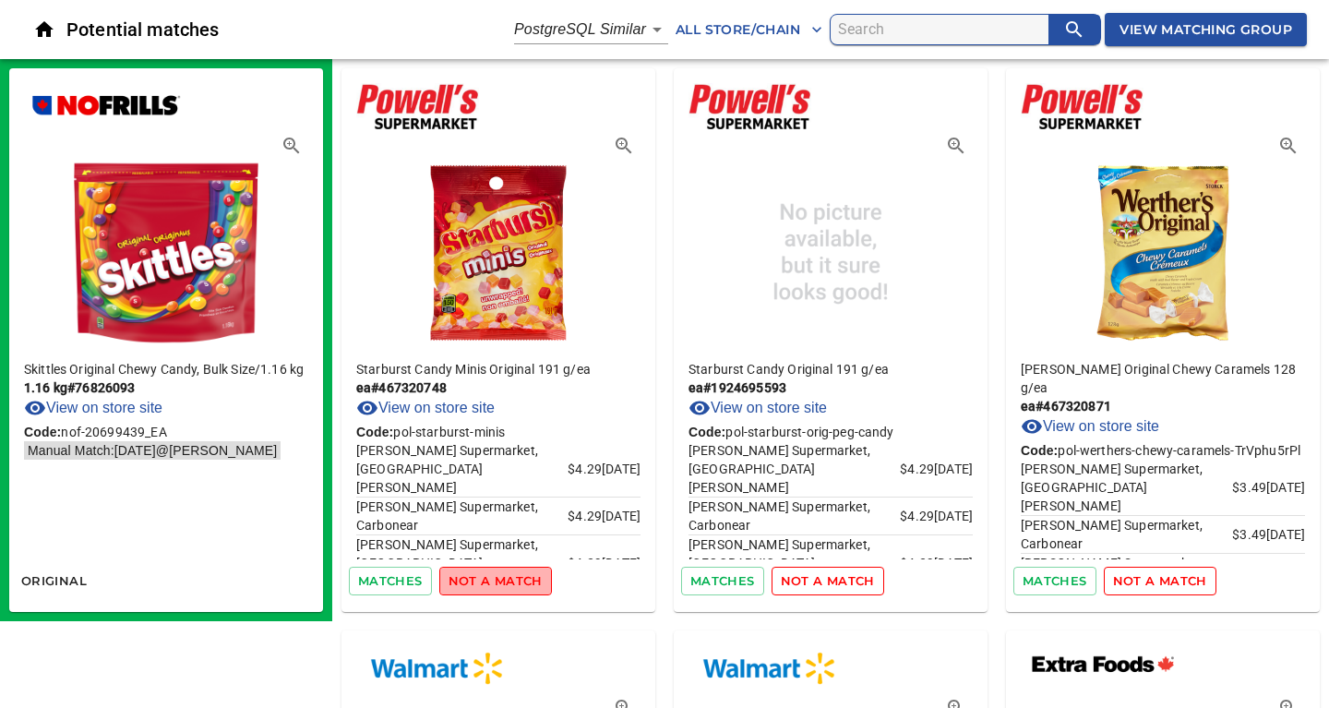
click at [510, 581] on span "not a match" at bounding box center [495, 580] width 94 height 21
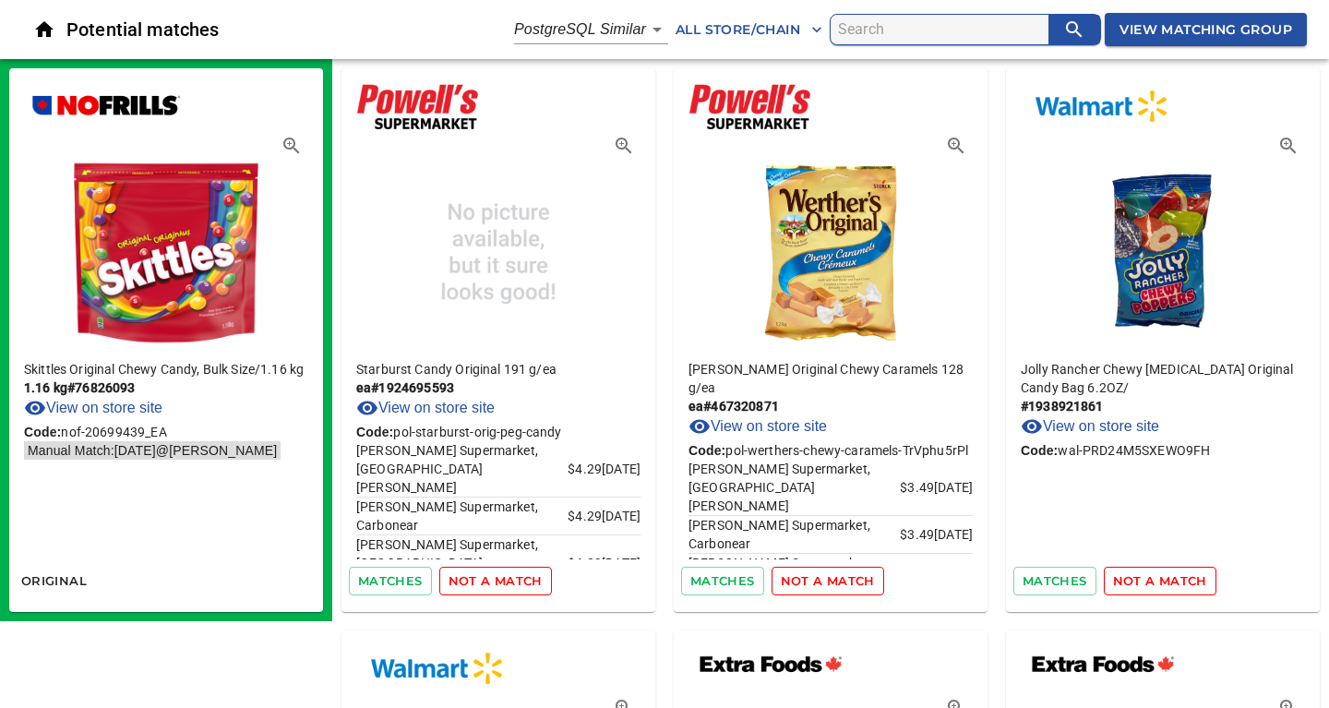
click at [510, 581] on span "not a match" at bounding box center [495, 580] width 94 height 21
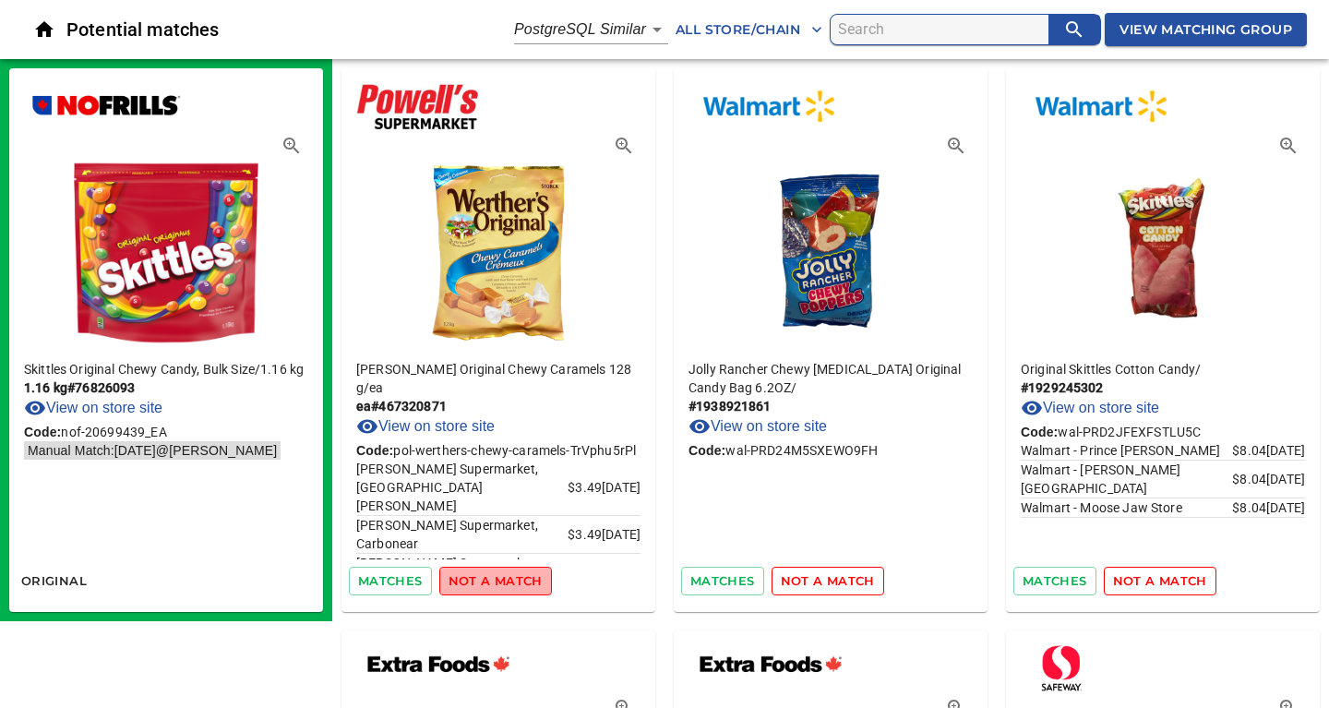
click at [510, 581] on span "not a match" at bounding box center [495, 580] width 94 height 21
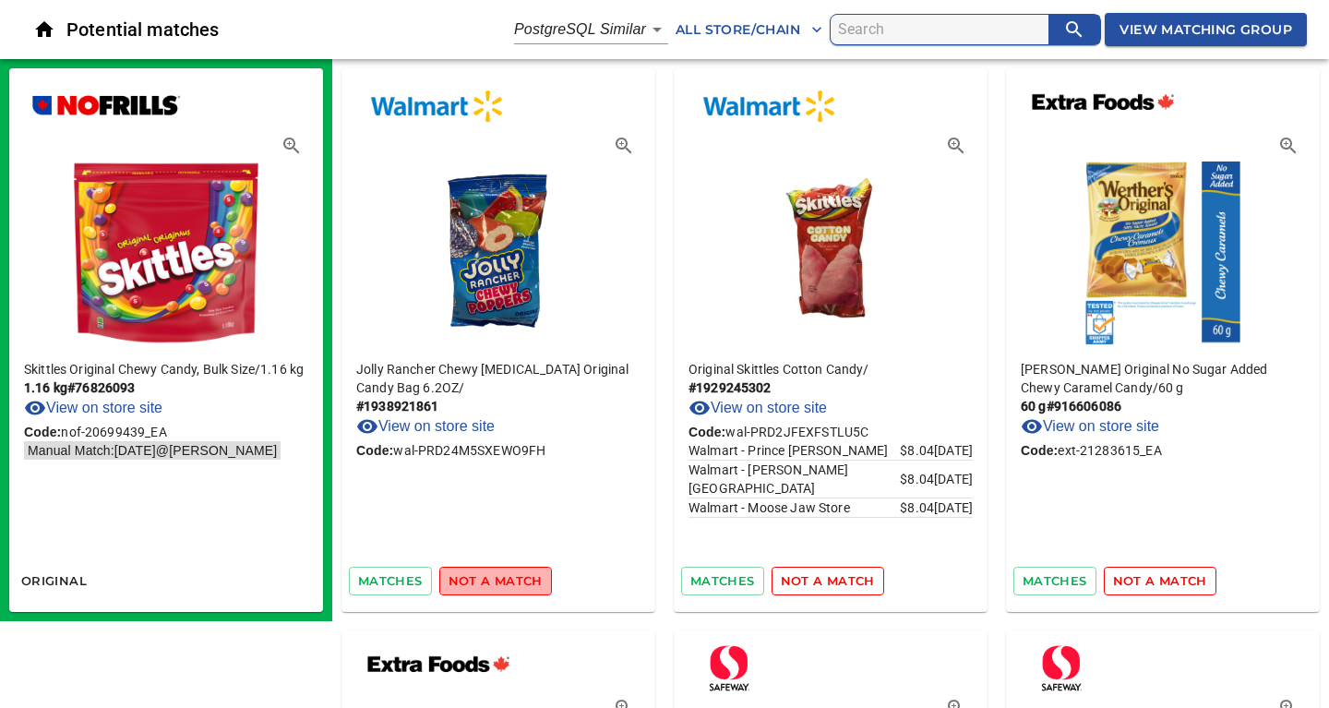
click at [510, 581] on span "not a match" at bounding box center [495, 580] width 94 height 21
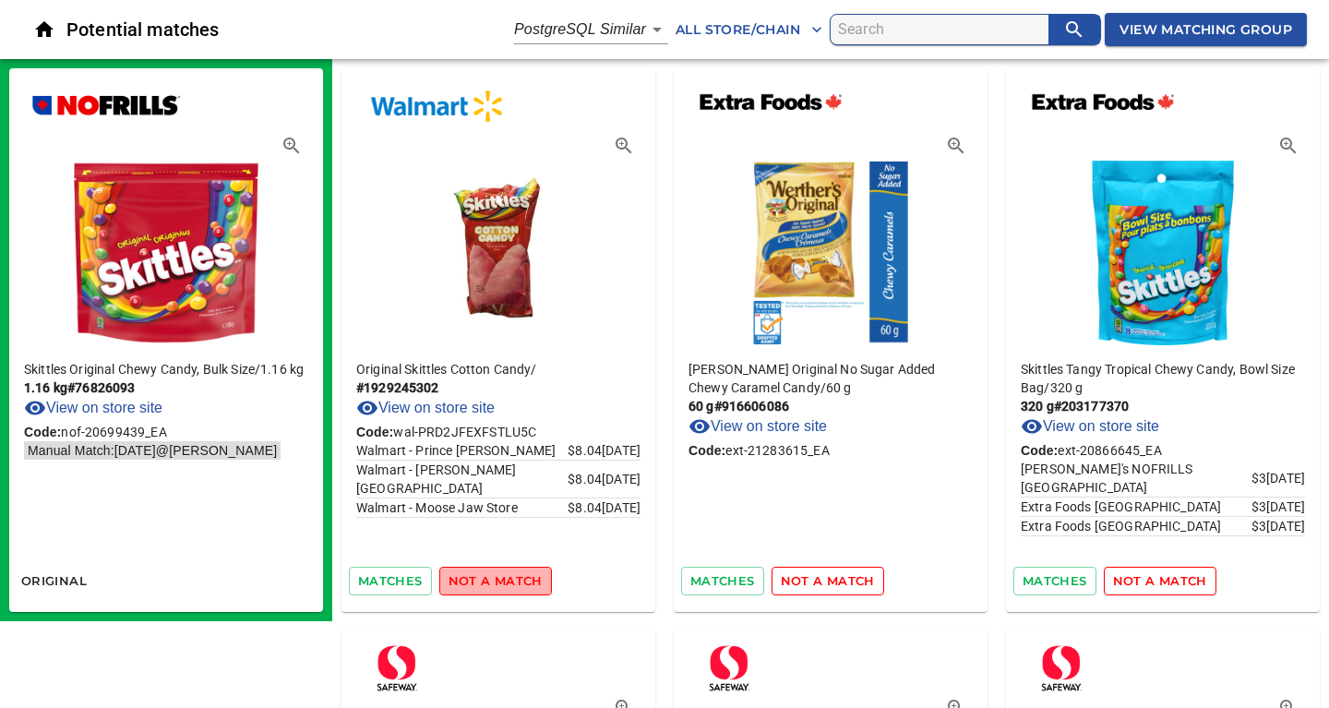
click at [510, 581] on span "not a match" at bounding box center [495, 580] width 94 height 21
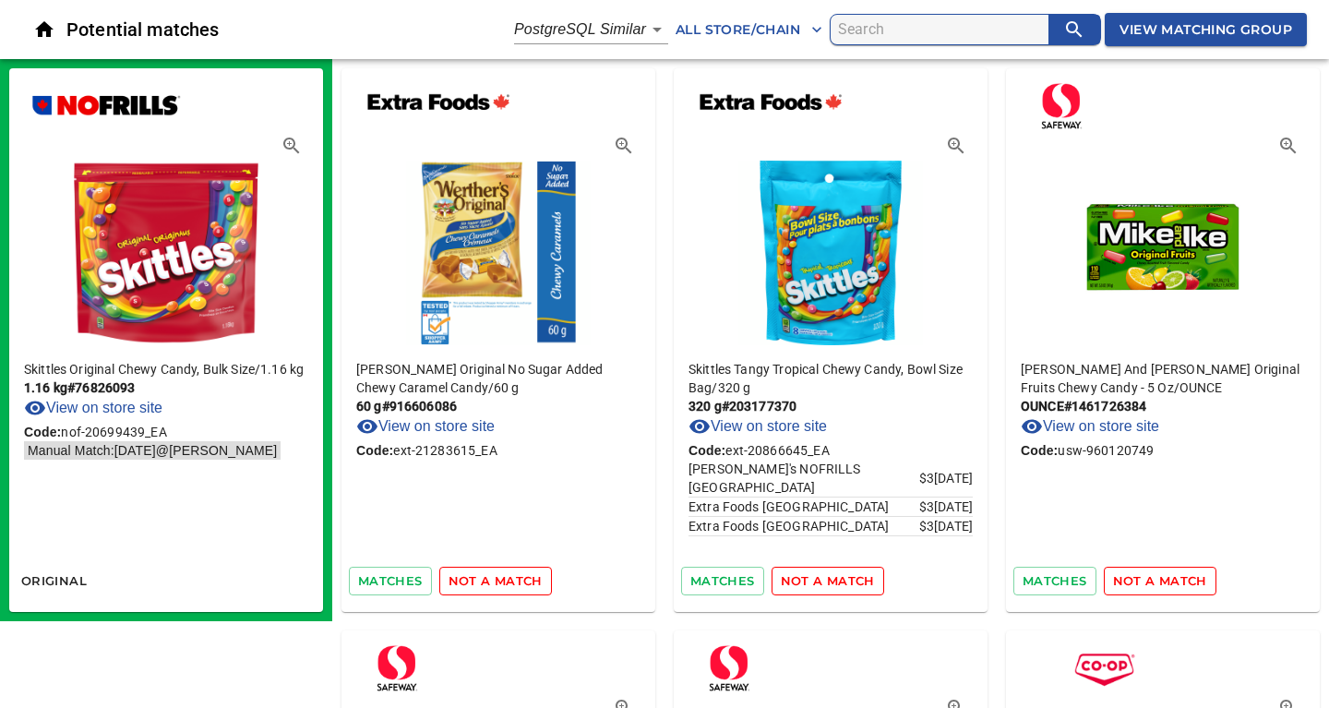
click at [510, 581] on span "not a match" at bounding box center [495, 580] width 94 height 21
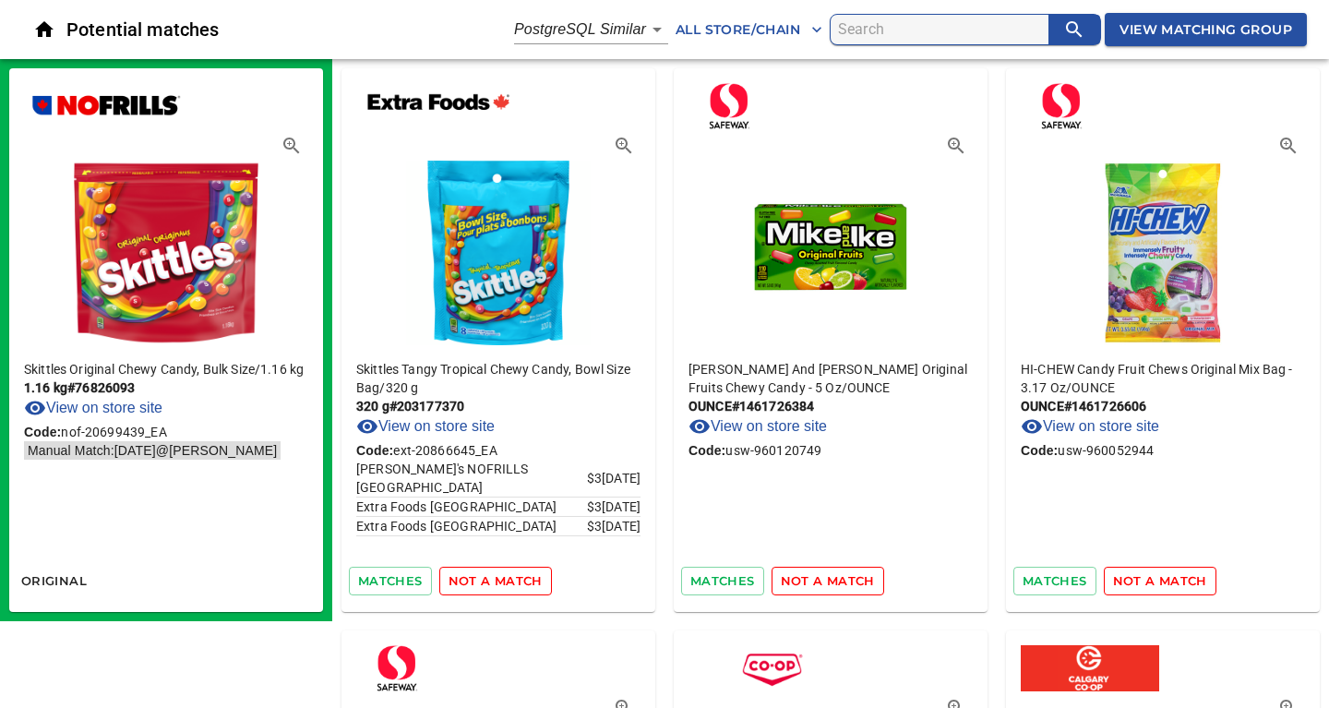
click at [510, 581] on span "not a match" at bounding box center [495, 580] width 94 height 21
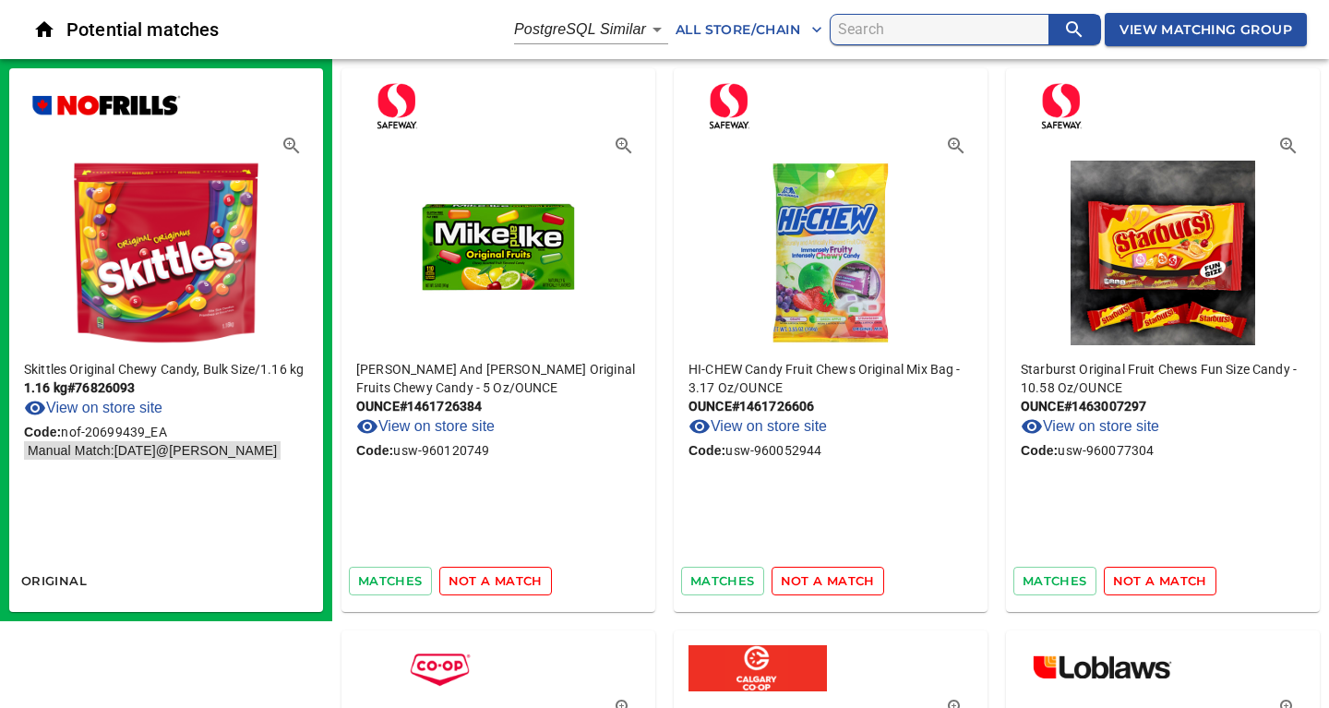
click at [510, 581] on span "not a match" at bounding box center [495, 580] width 94 height 21
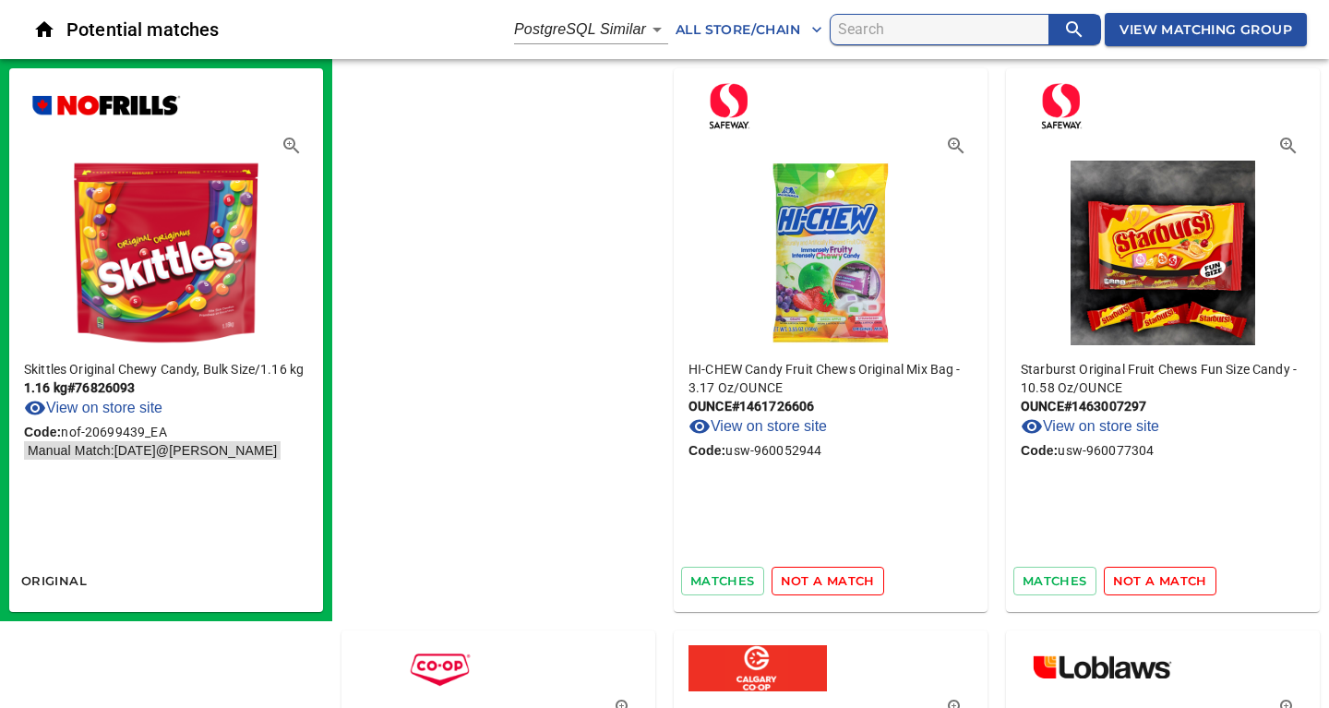
click at [781, 581] on span "not a match" at bounding box center [828, 580] width 94 height 21
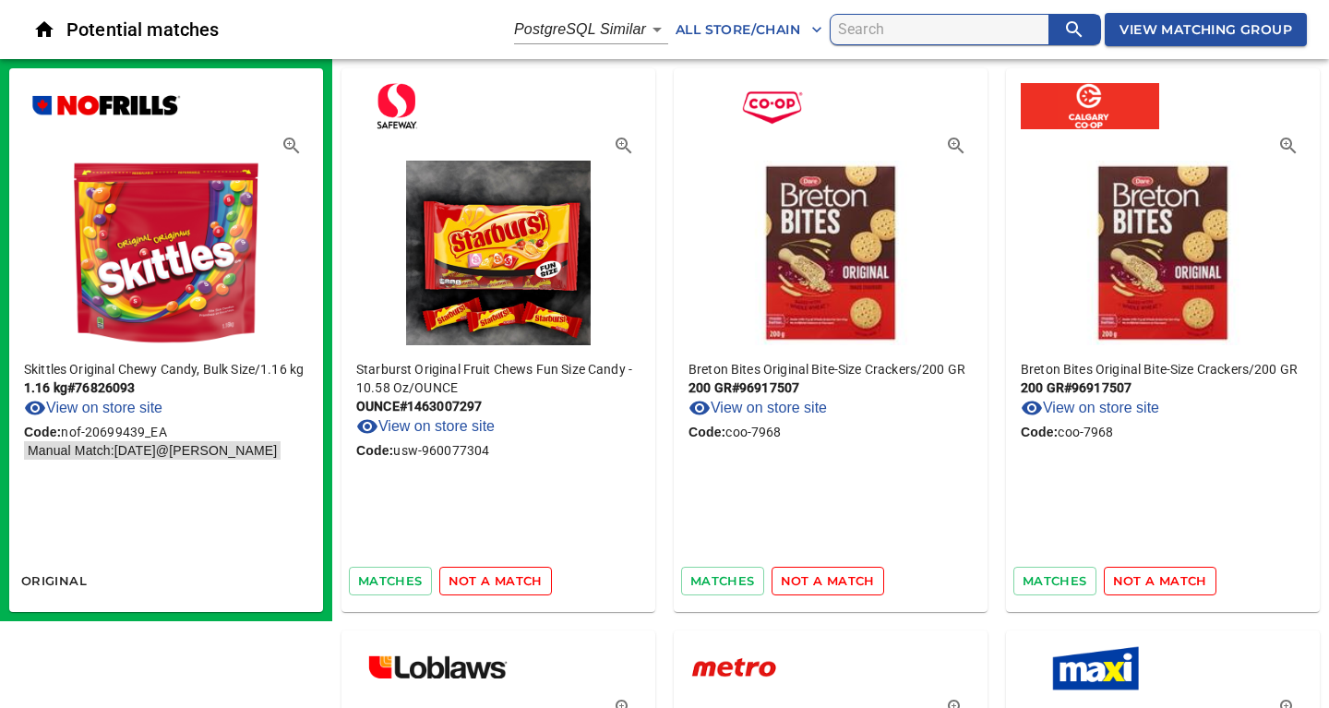
click at [510, 581] on span "not a match" at bounding box center [495, 580] width 94 height 21
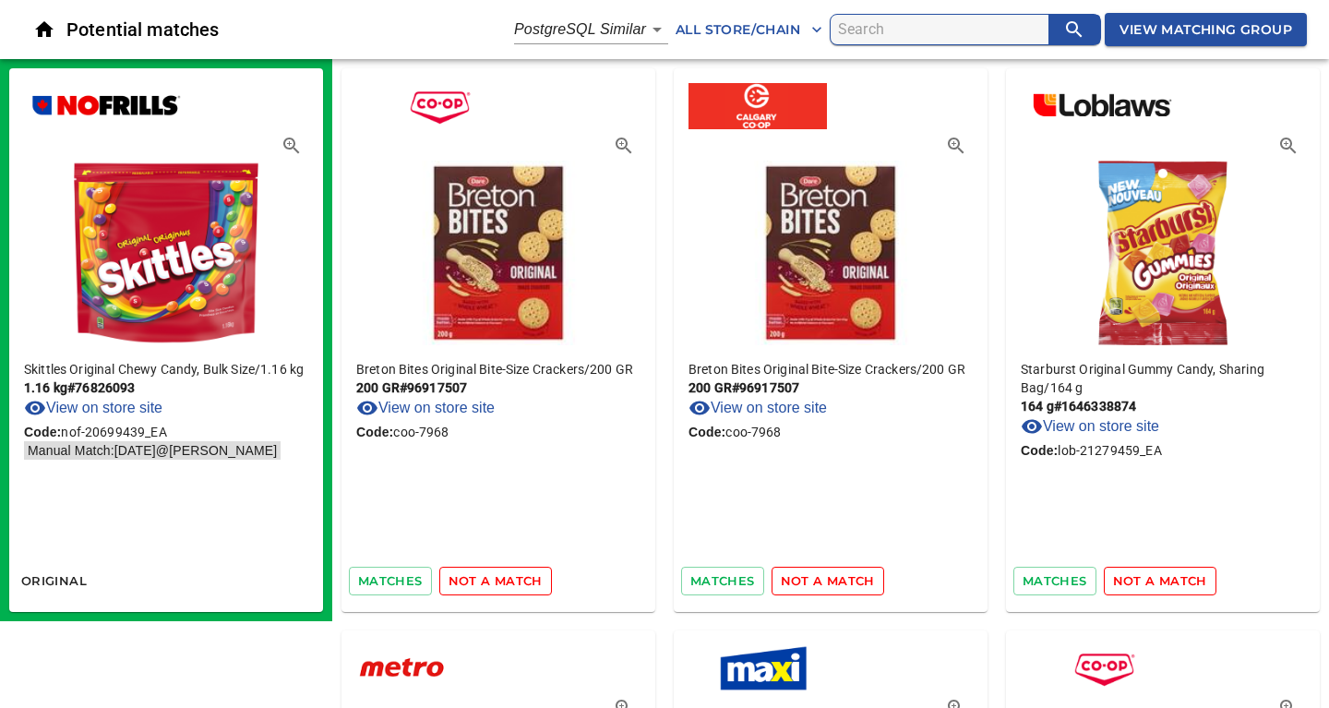
click at [510, 581] on span "not a match" at bounding box center [495, 580] width 94 height 21
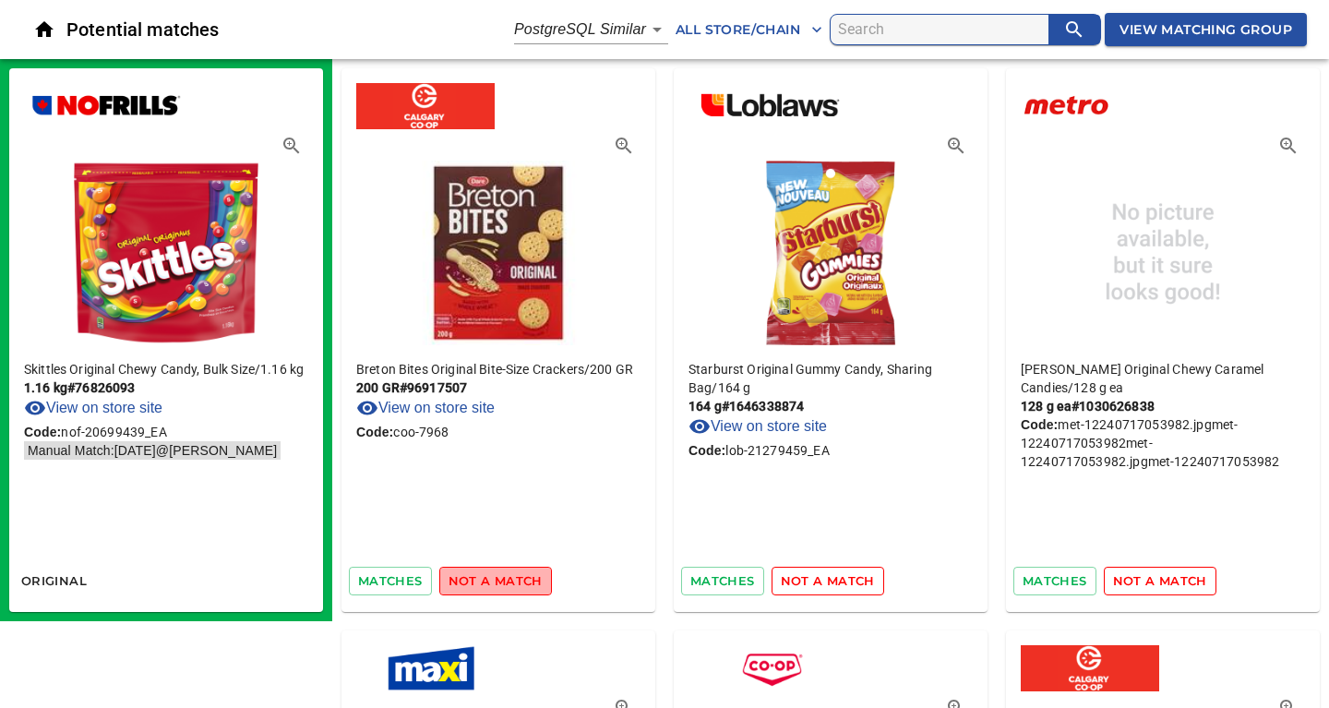
click at [510, 581] on span "not a match" at bounding box center [495, 580] width 94 height 21
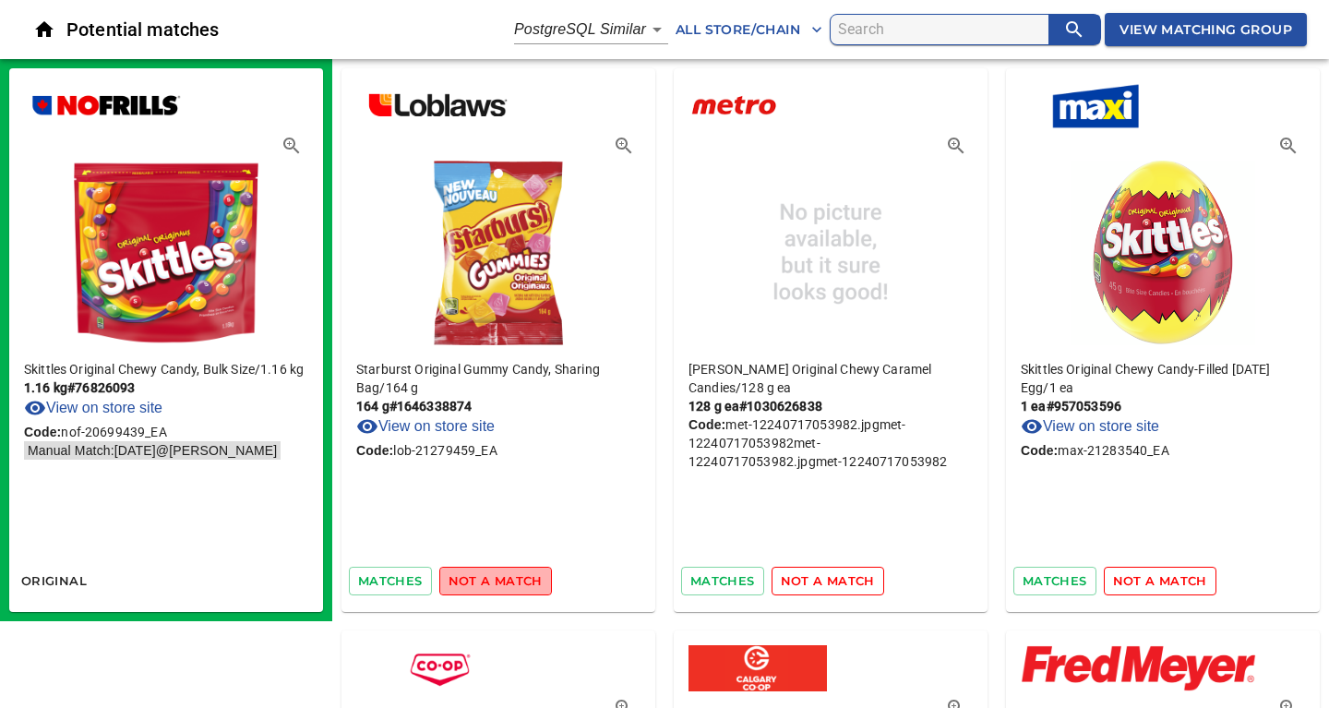
click at [510, 581] on span "not a match" at bounding box center [495, 580] width 94 height 21
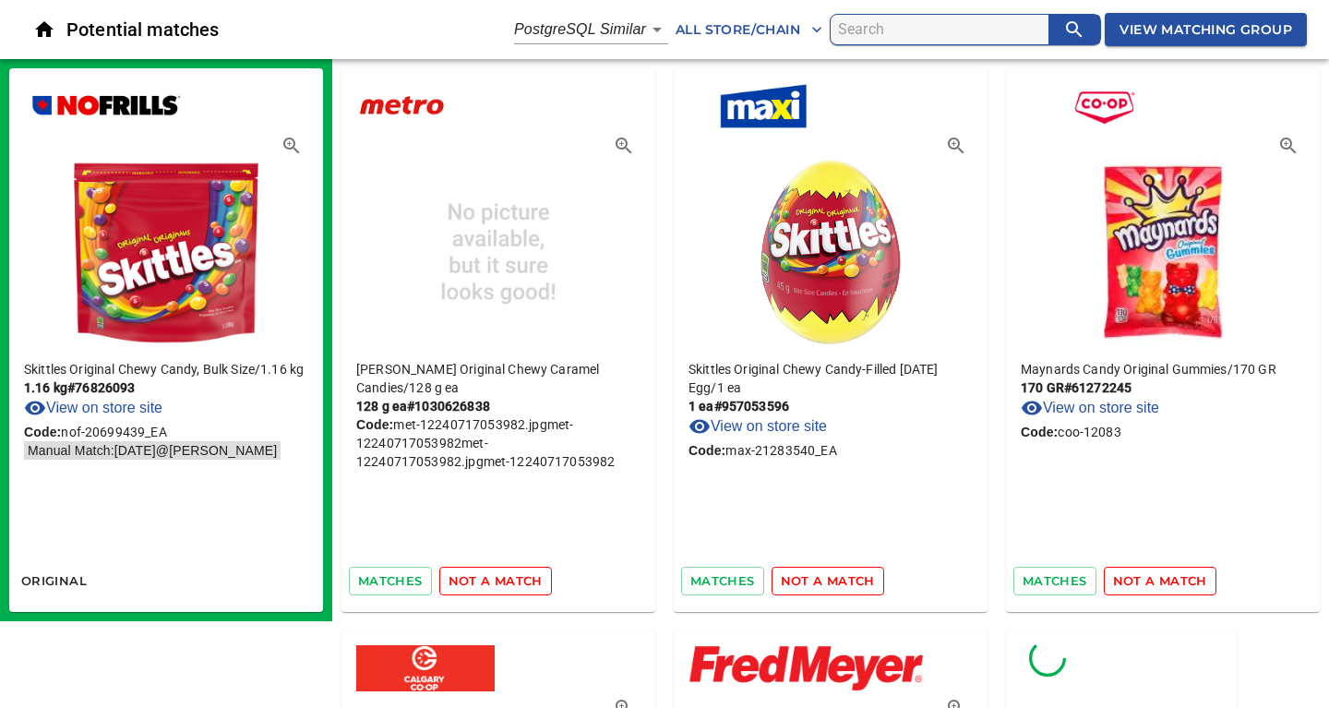
click at [510, 581] on span "not a match" at bounding box center [495, 580] width 94 height 21
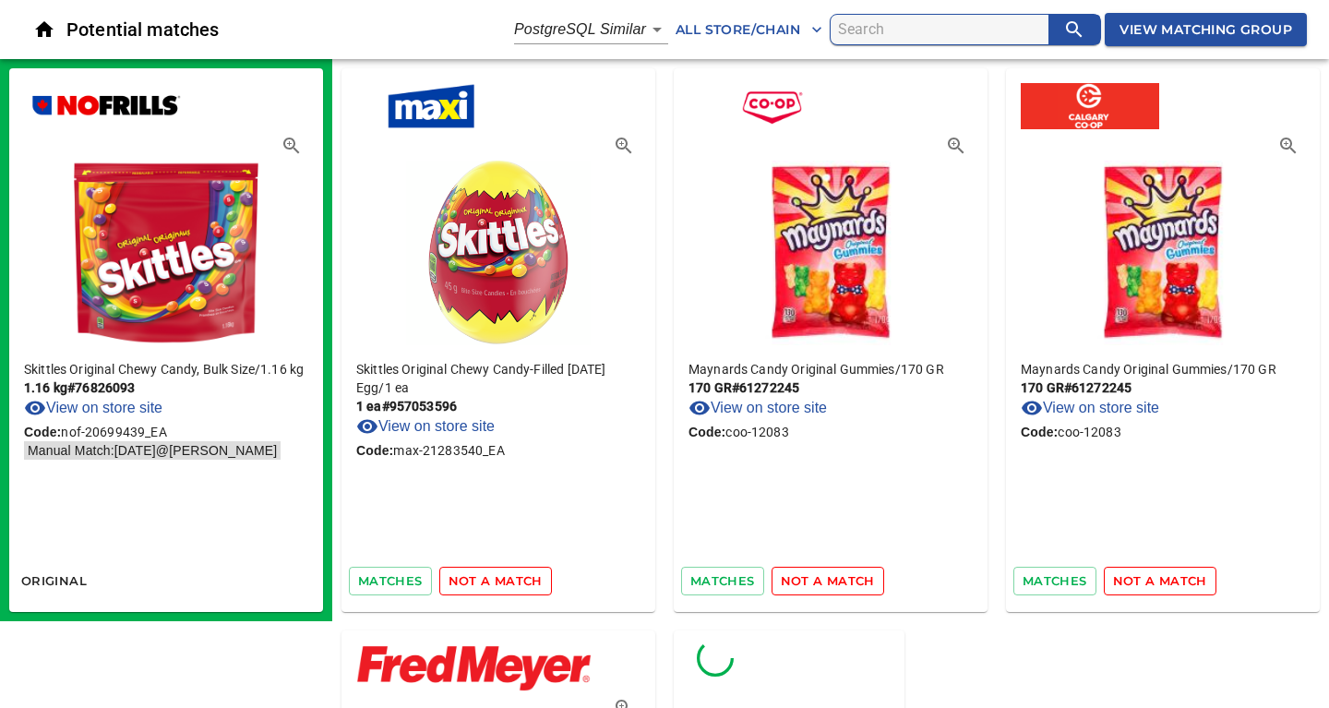
click at [510, 581] on span "not a match" at bounding box center [495, 580] width 94 height 21
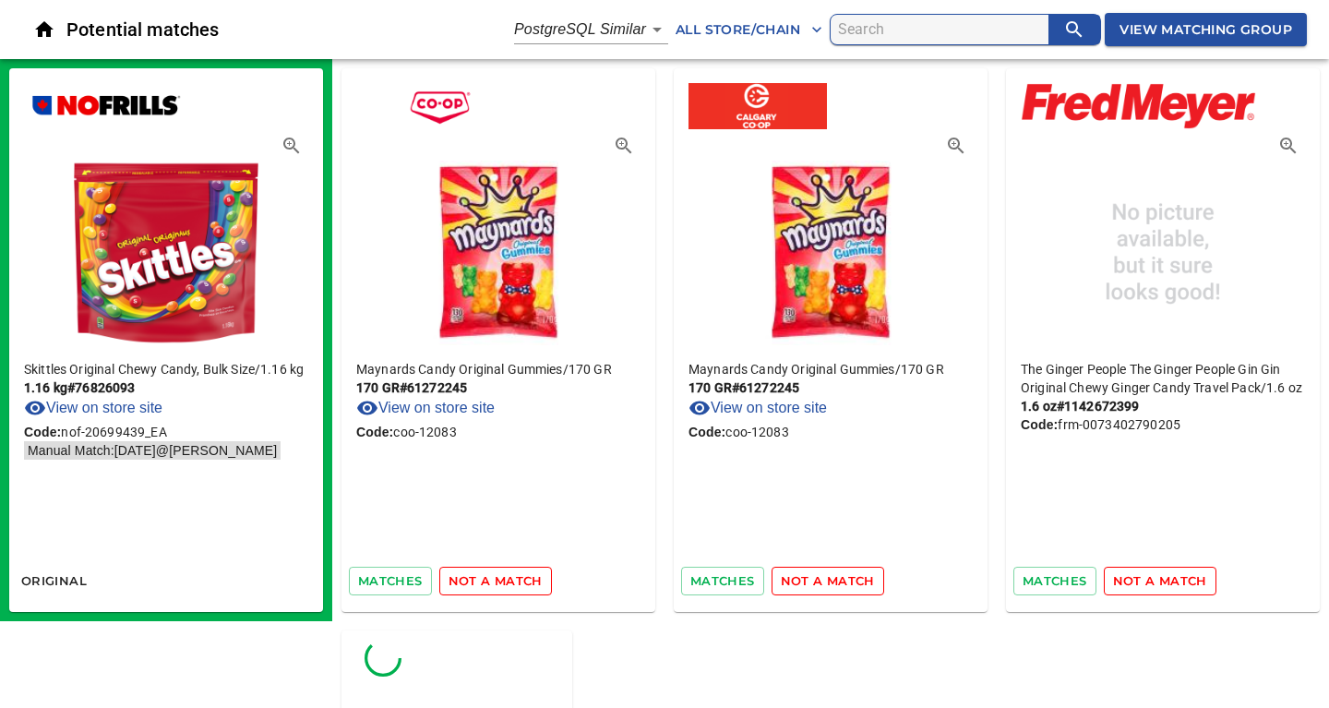
click at [510, 581] on span "not a match" at bounding box center [495, 580] width 94 height 21
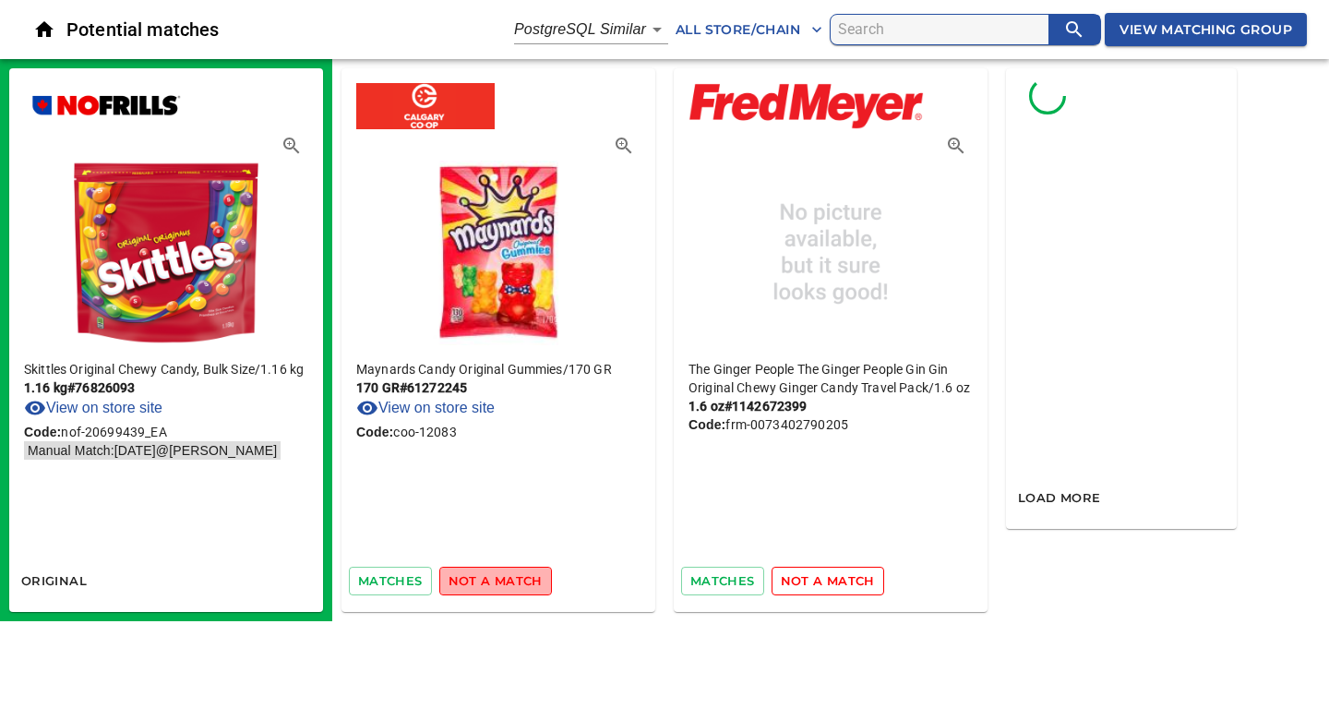
click at [510, 581] on span "not a match" at bounding box center [495, 580] width 94 height 21
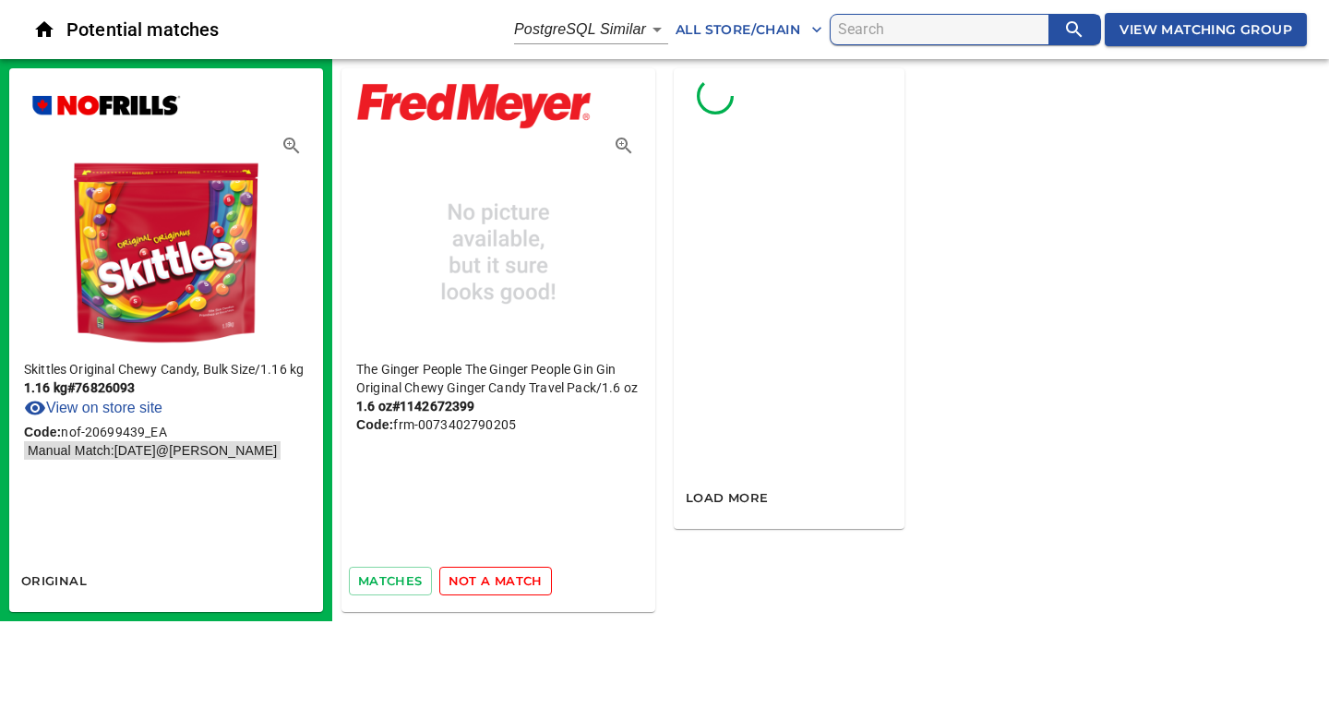
click at [510, 581] on span "not a match" at bounding box center [495, 580] width 94 height 21
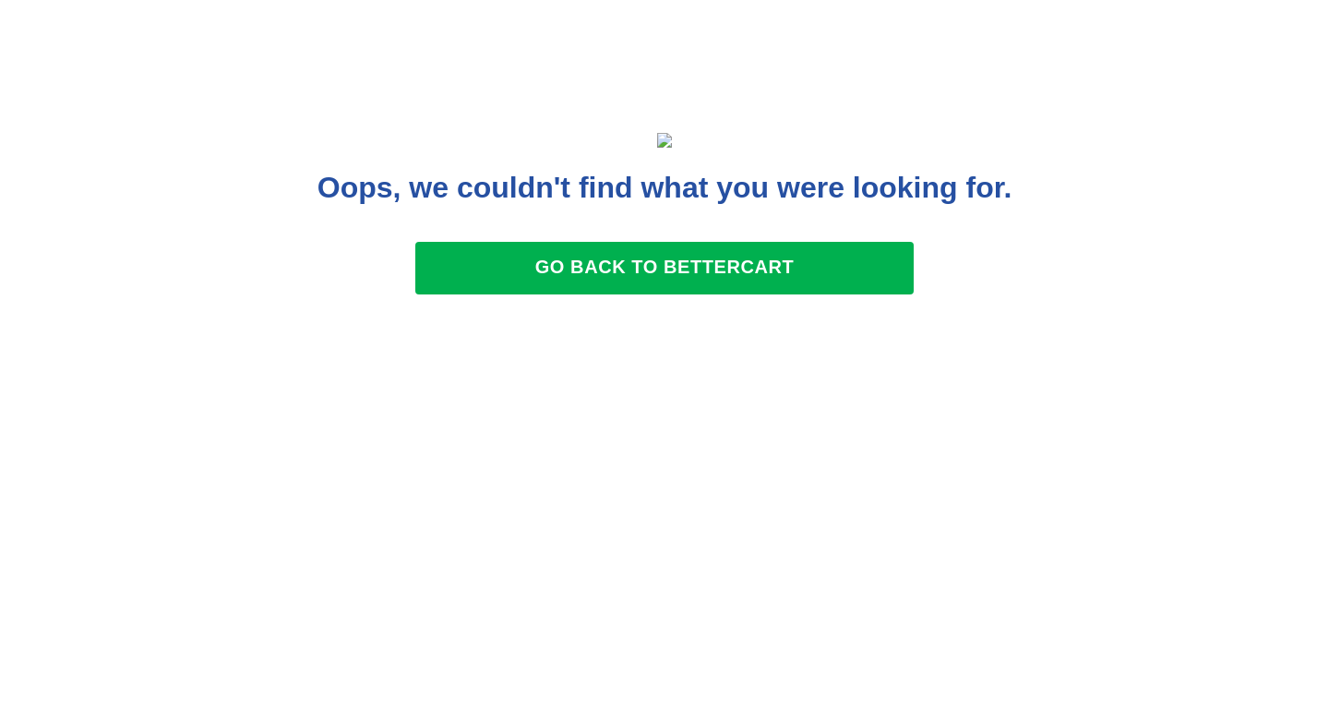
click at [1020, 427] on body "tspan{white-space:pre} Oops, we couldn't find what you were looking for. Go bac…" at bounding box center [664, 213] width 1329 height 427
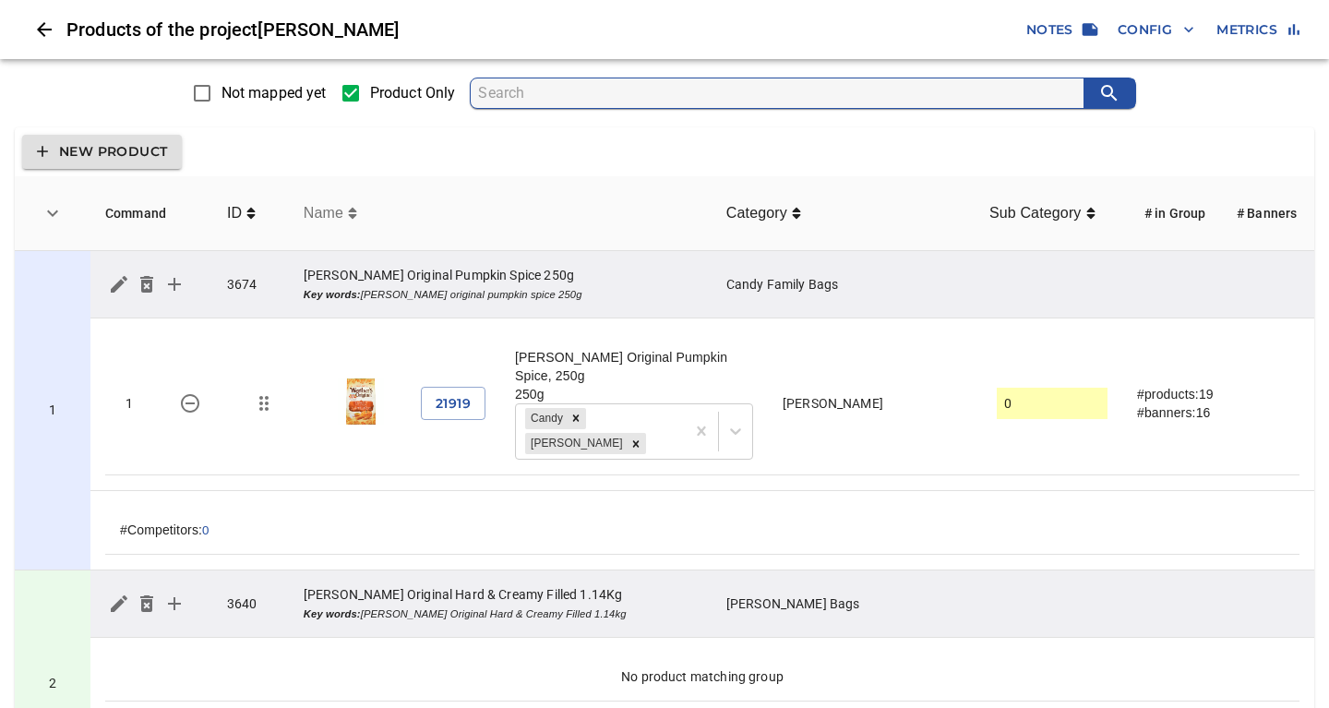
click at [355, 218] on icon "simple table" at bounding box center [353, 213] width 8 height 11
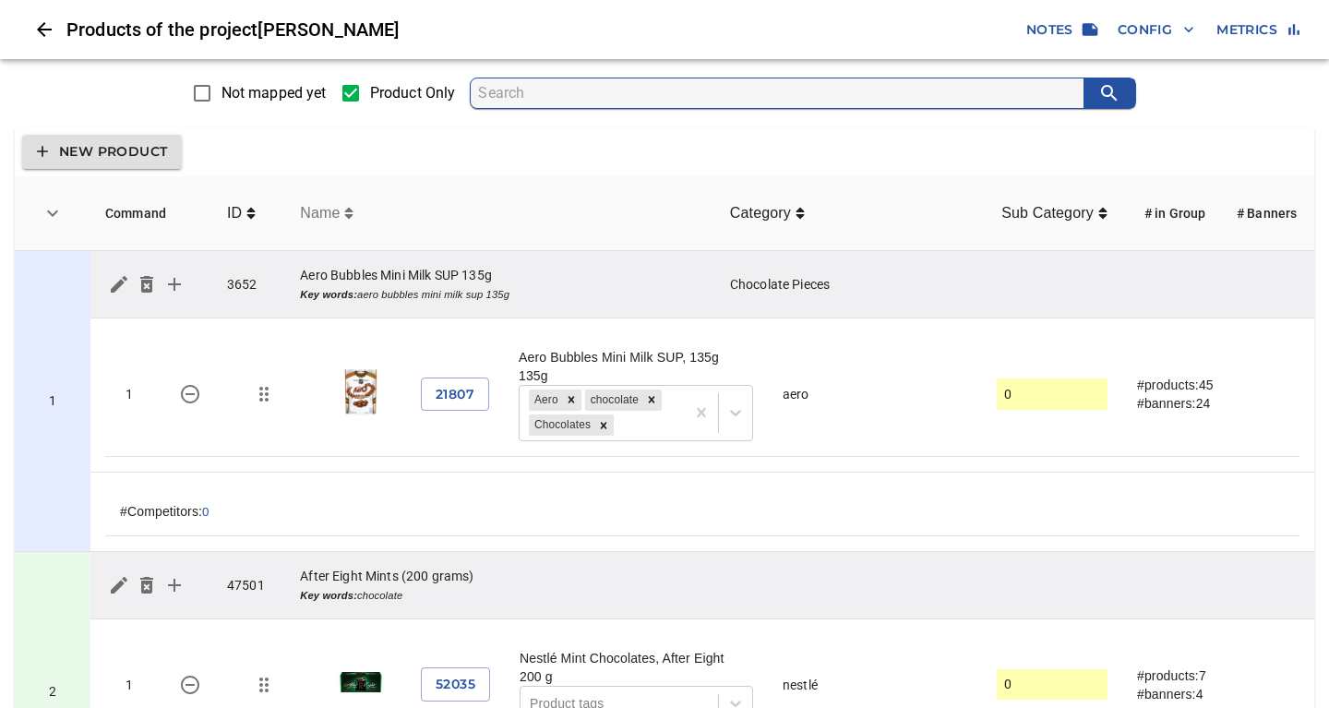
click at [347, 220] on icon "simple table" at bounding box center [348, 213] width 9 height 15
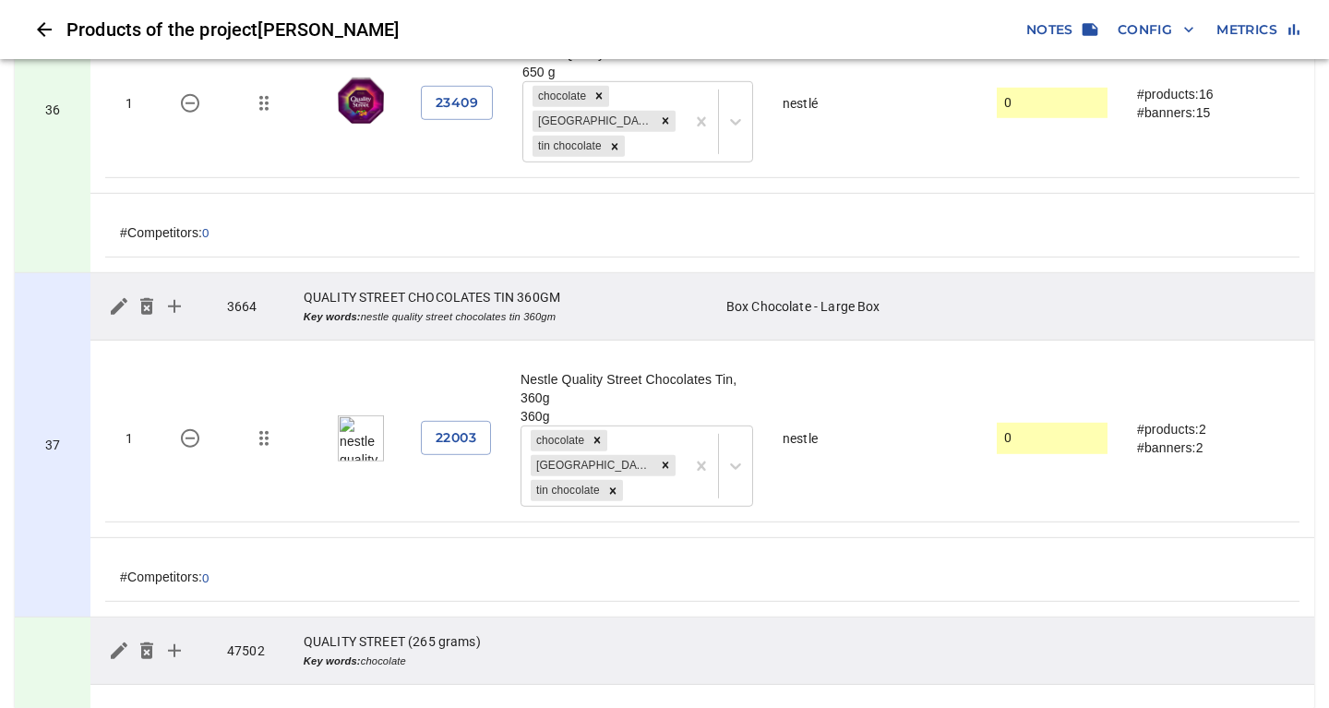
scroll to position [11198, 0]
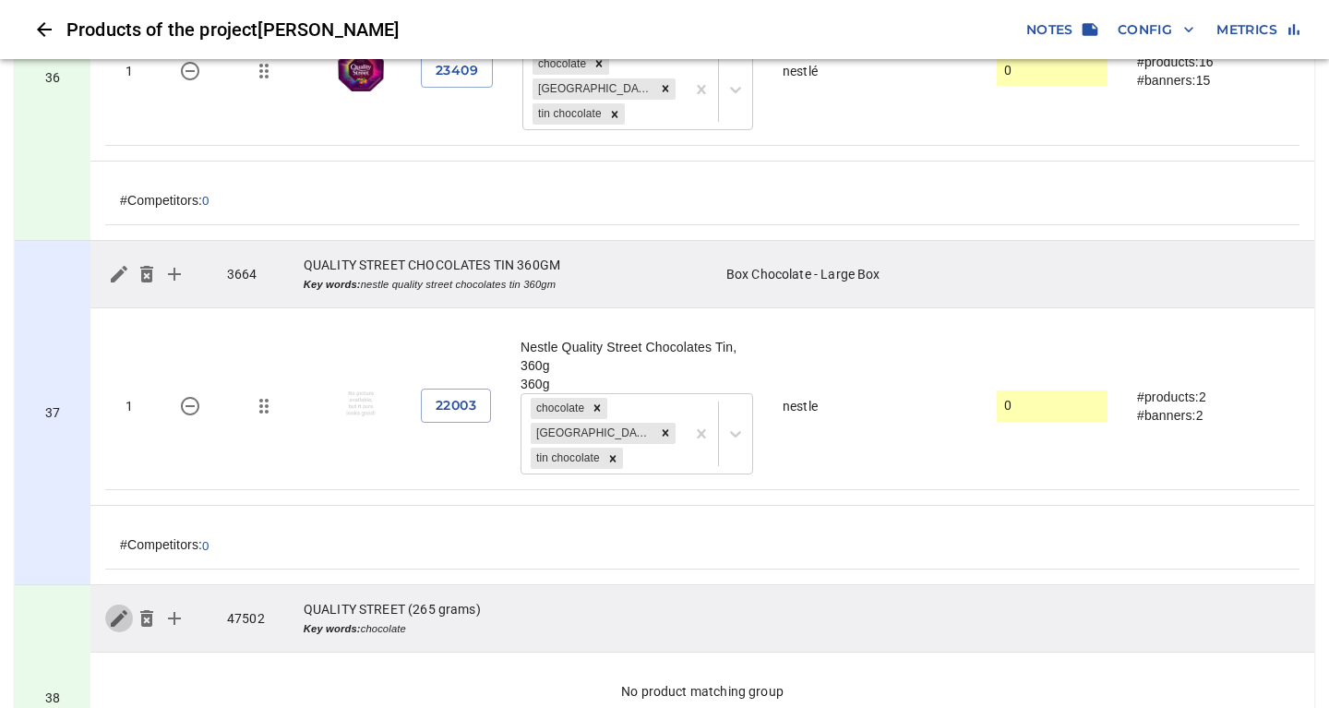
click at [116, 610] on icon "simple table" at bounding box center [119, 618] width 17 height 17
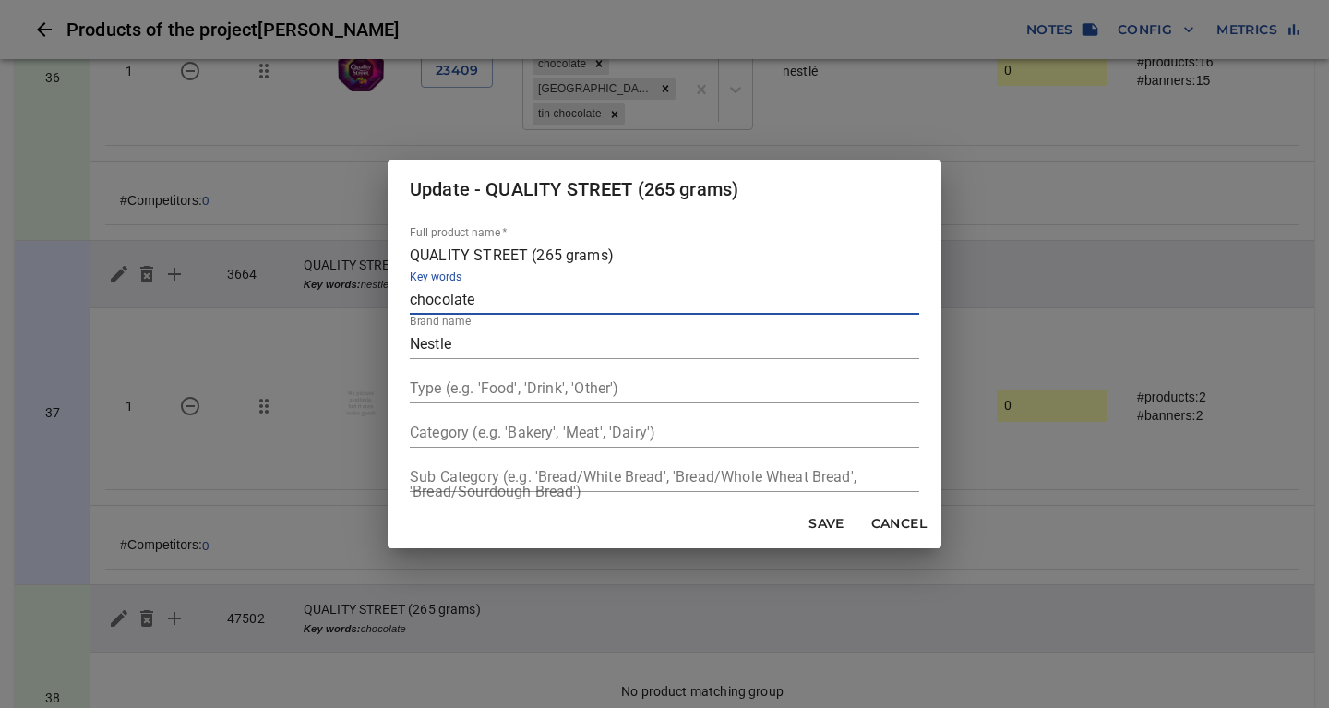
click at [417, 298] on input "chocolate" at bounding box center [664, 300] width 509 height 30
type input "Chocolate"
click at [823, 520] on span "Save" at bounding box center [827, 523] width 44 height 23
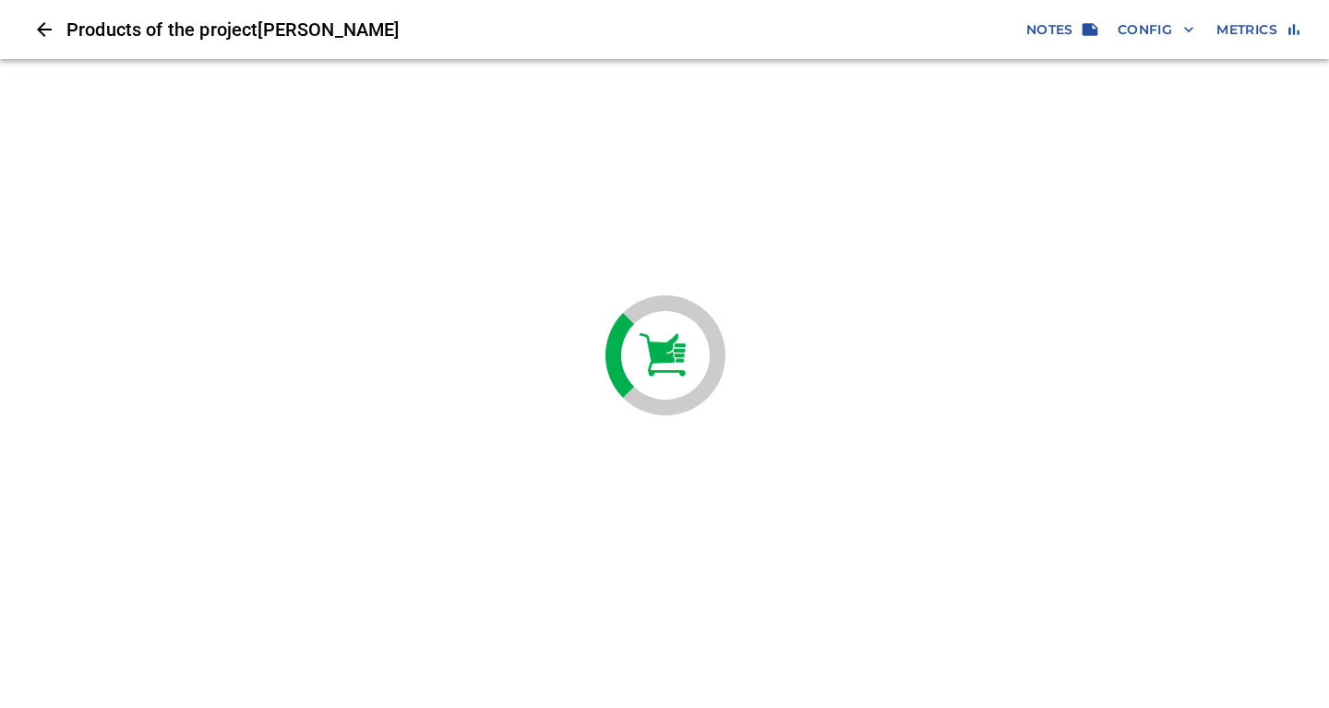
scroll to position [0, 0]
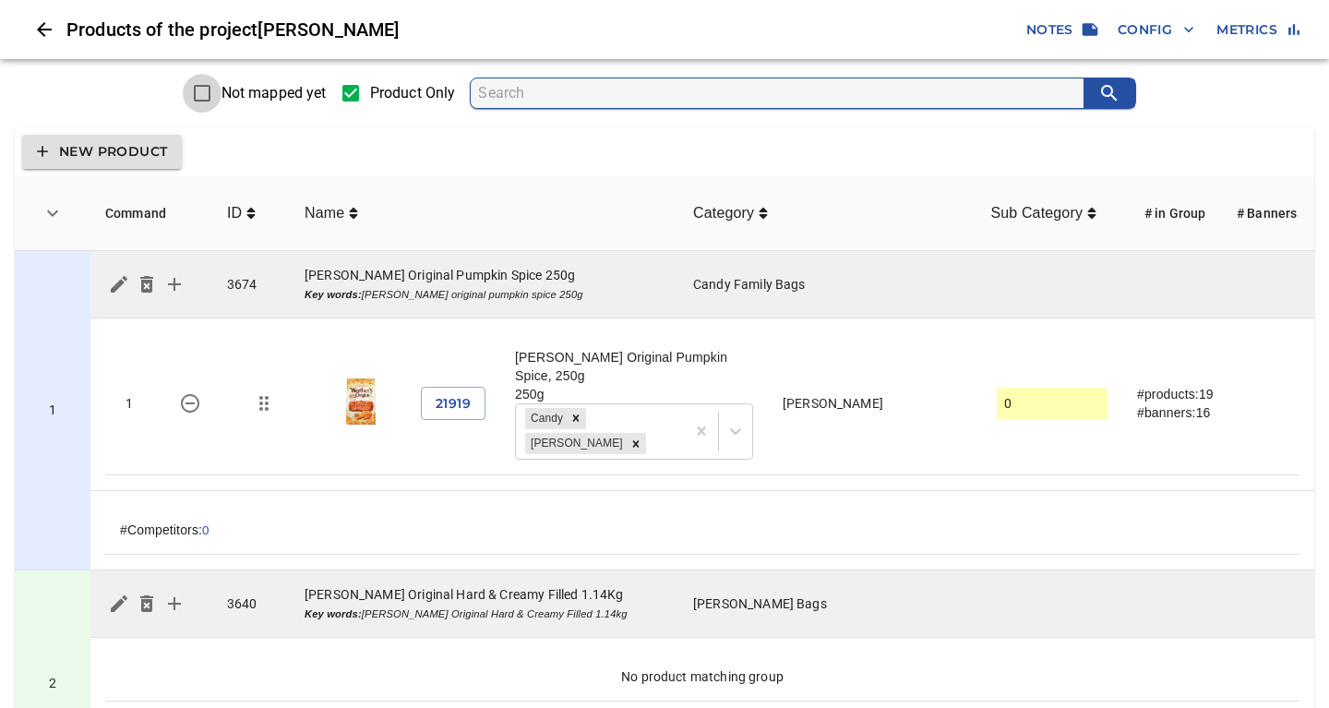
click at [206, 93] on input "Not mapped yet" at bounding box center [202, 93] width 39 height 39
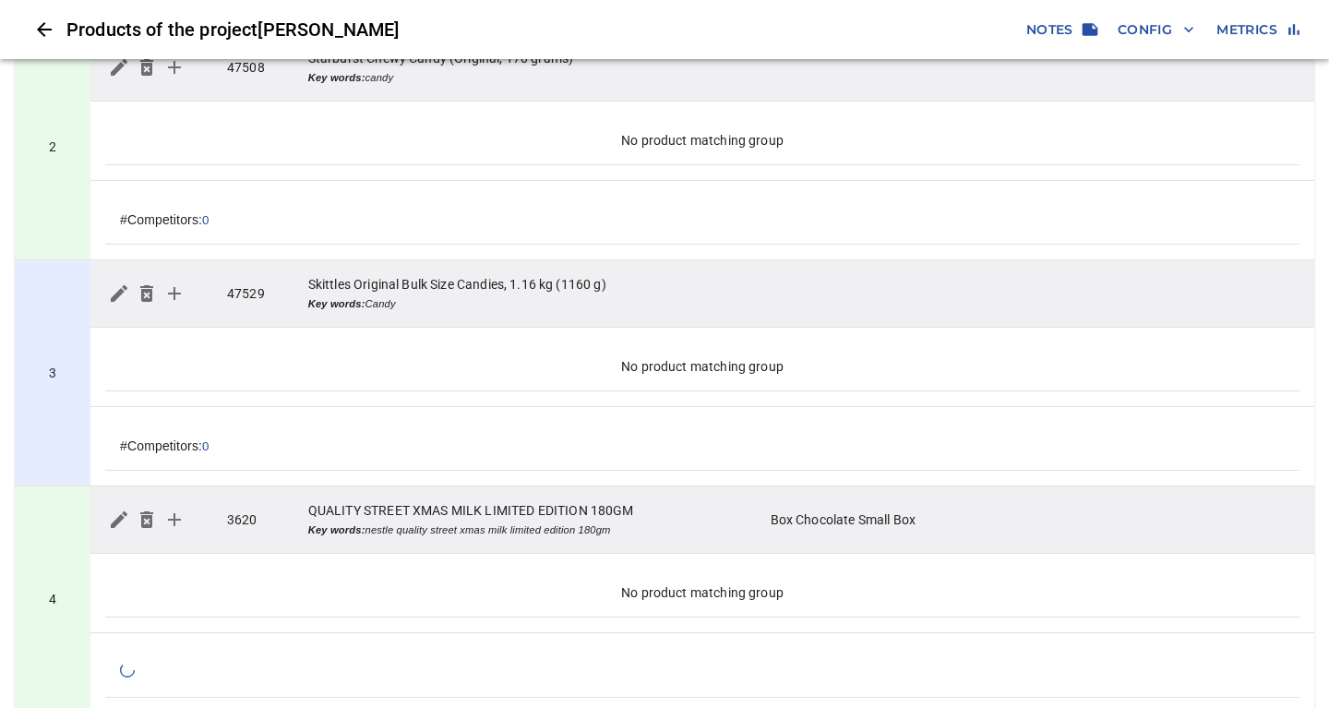
scroll to position [498, 0]
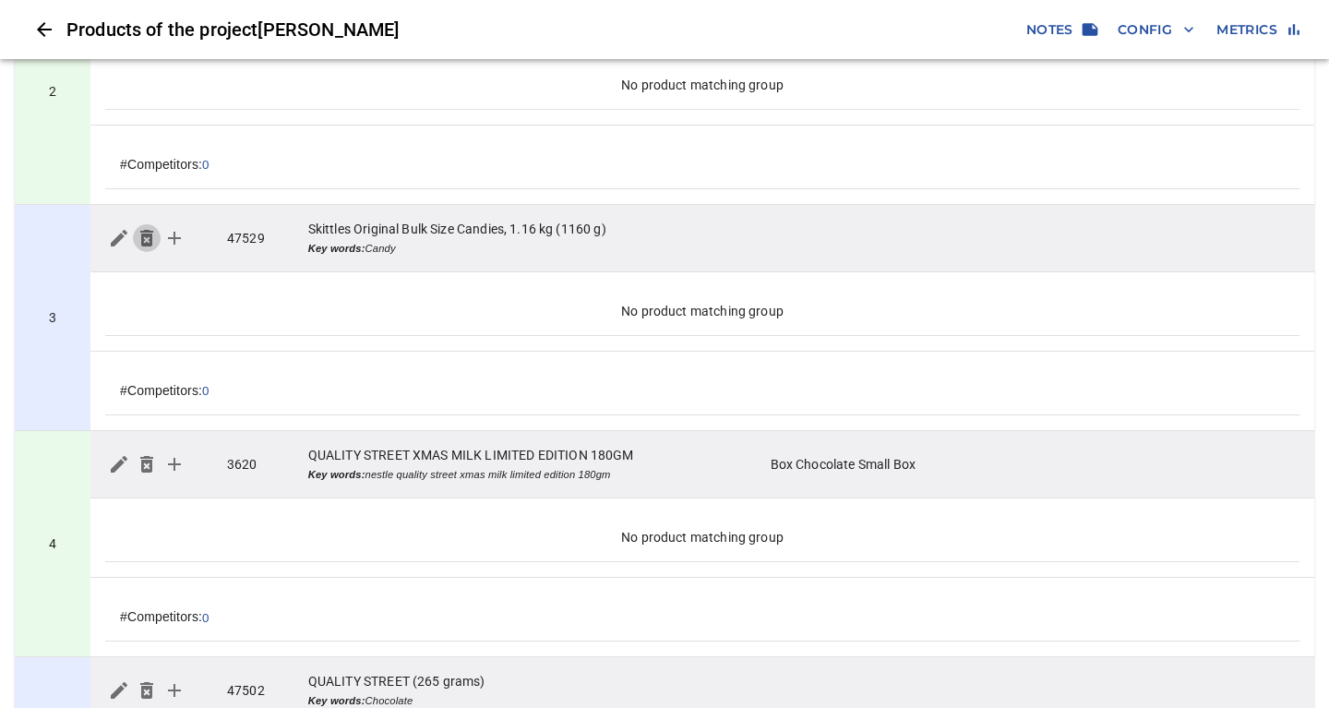
click at [145, 241] on icon "simple table" at bounding box center [146, 238] width 13 height 17
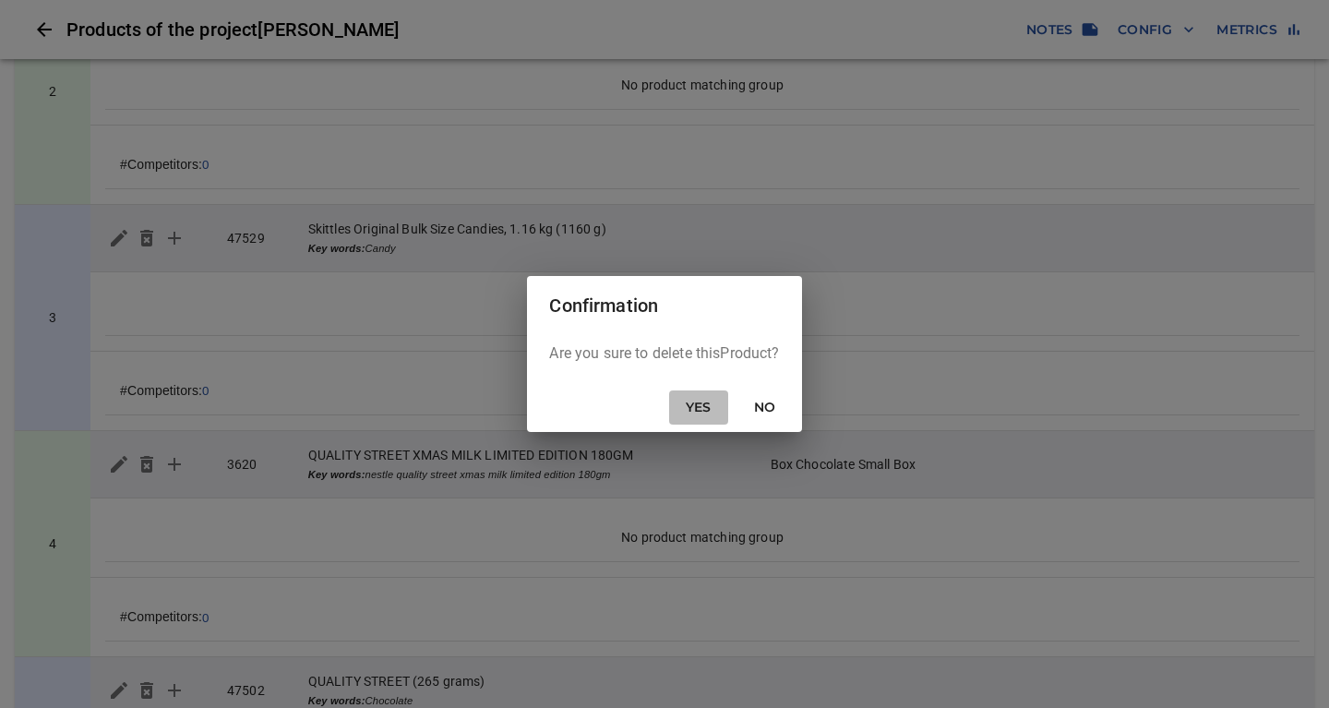
click at [699, 418] on span "Yes" at bounding box center [698, 407] width 44 height 23
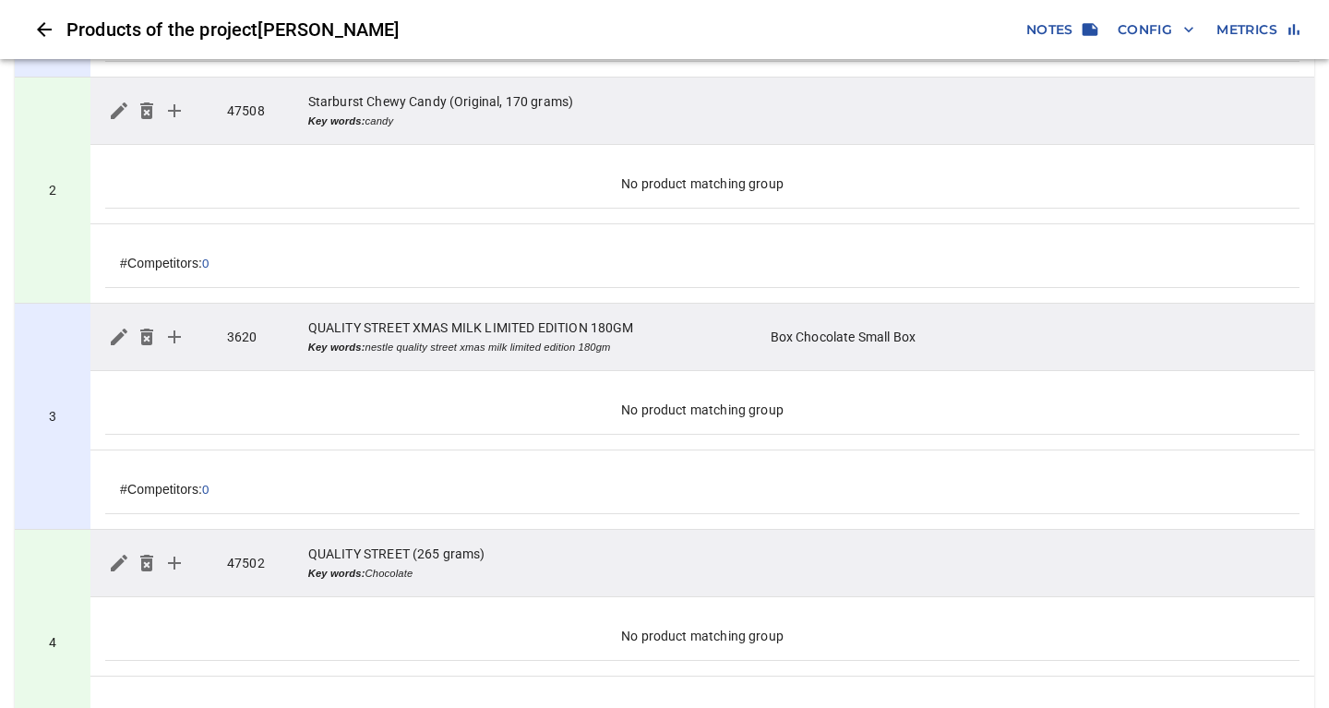
scroll to position [0, 0]
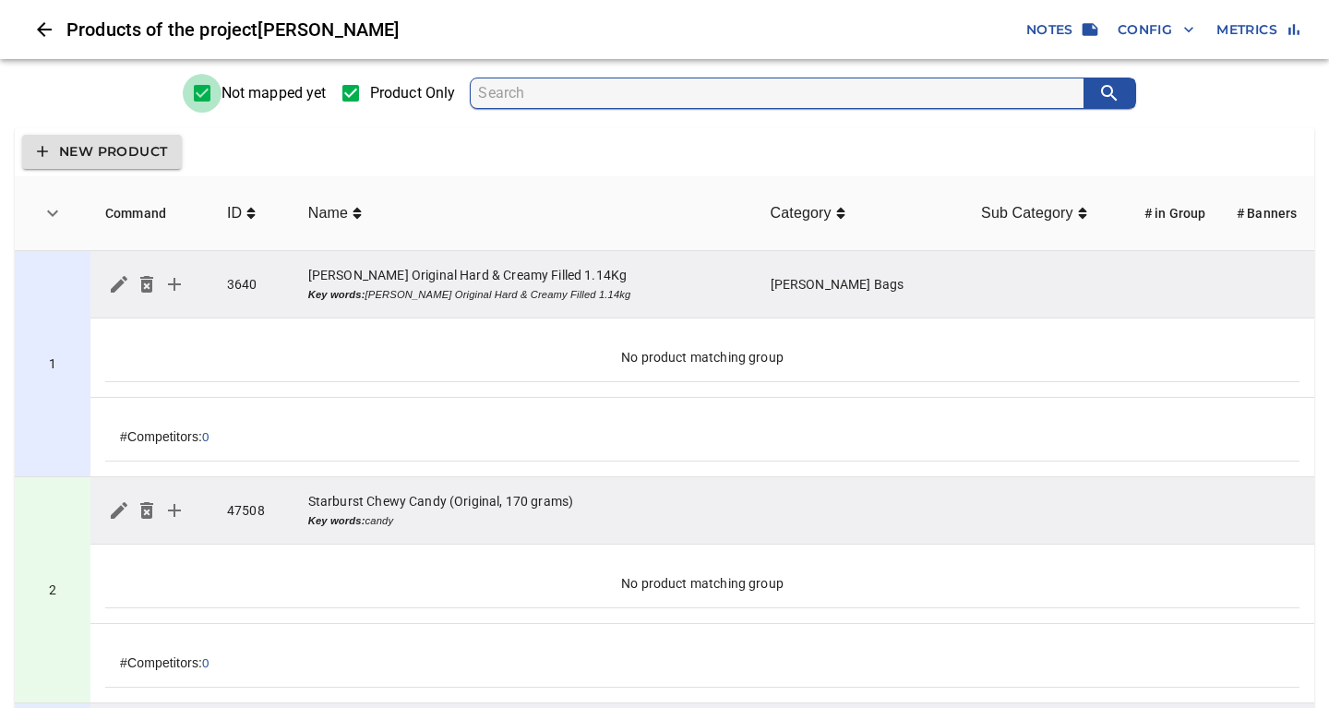
click at [202, 91] on input "Not mapped yet" at bounding box center [202, 93] width 39 height 39
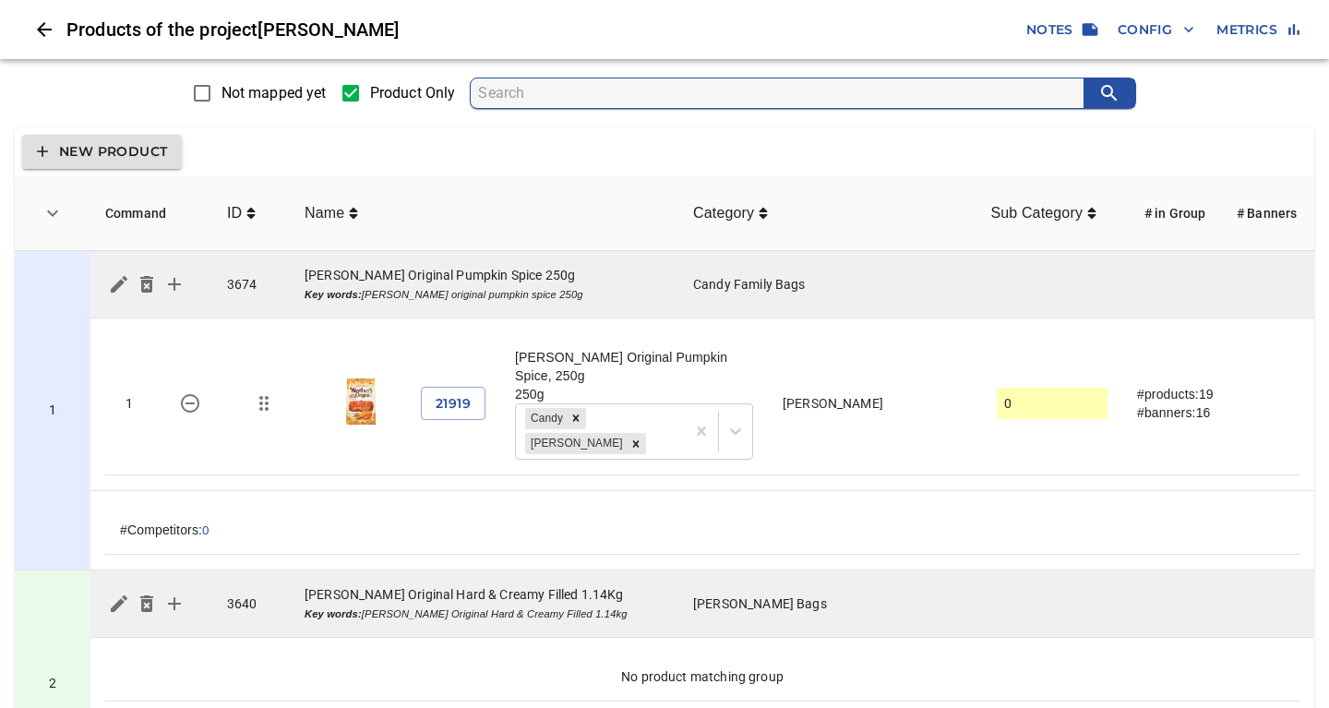
click at [353, 94] on input "Product Only" at bounding box center [350, 93] width 39 height 39
checkbox input "false"
click at [494, 137] on div "New Product" at bounding box center [664, 151] width 1299 height 49
click at [356, 217] on icon "simple table" at bounding box center [354, 213] width 8 height 11
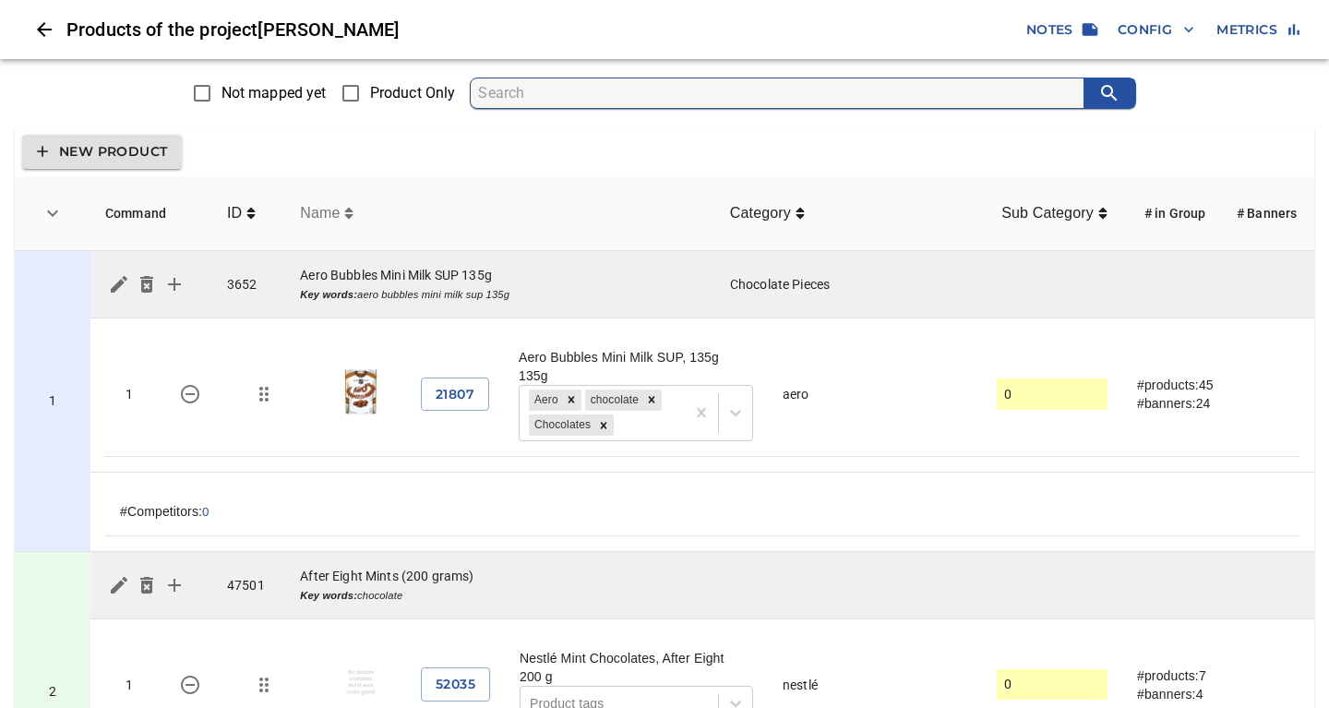
click at [352, 210] on icon "simple table" at bounding box center [348, 213] width 9 height 15
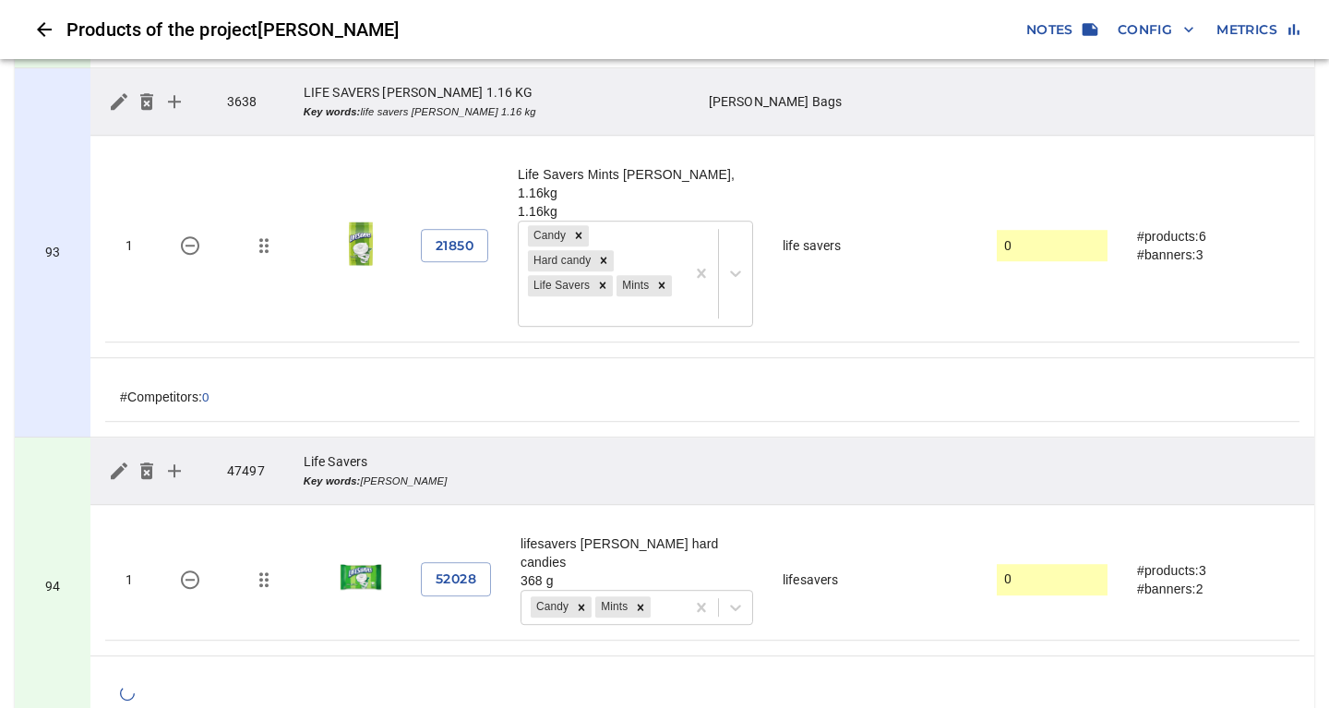
scroll to position [28455, 0]
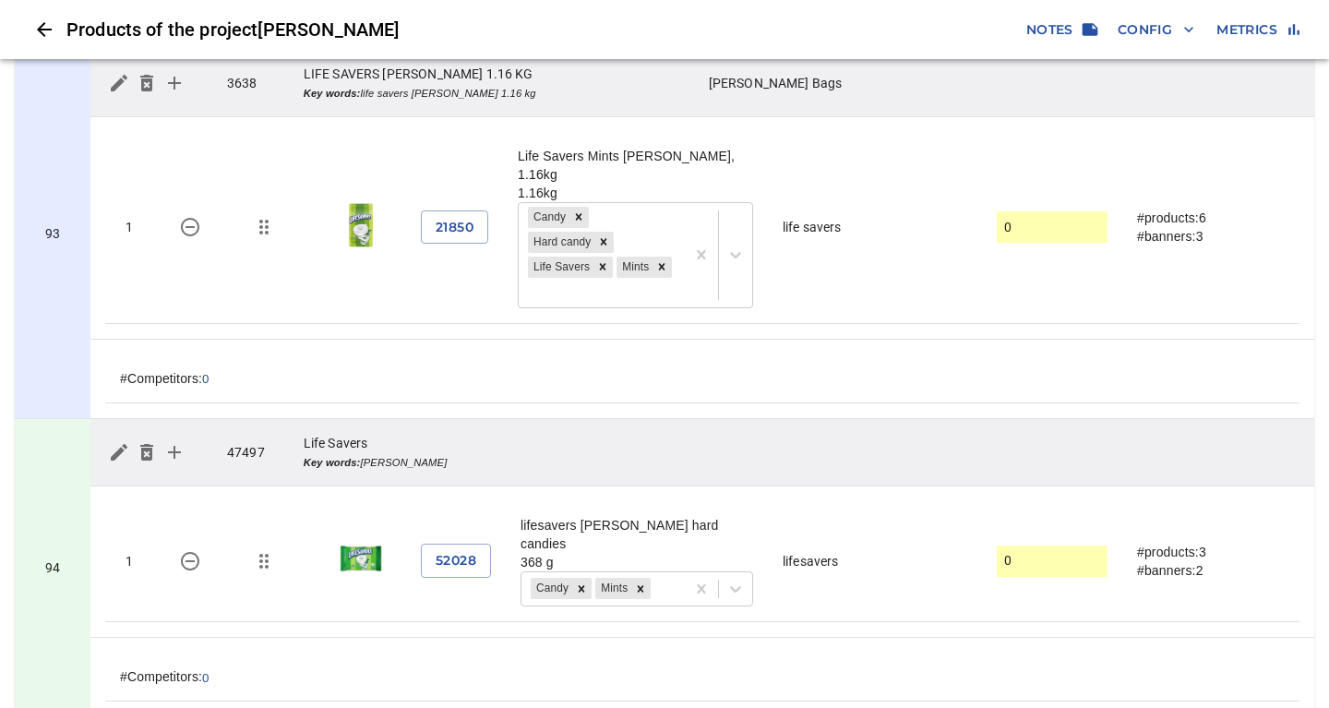
drag, startPoint x: 467, startPoint y: 387, endPoint x: 531, endPoint y: 286, distance: 119.5
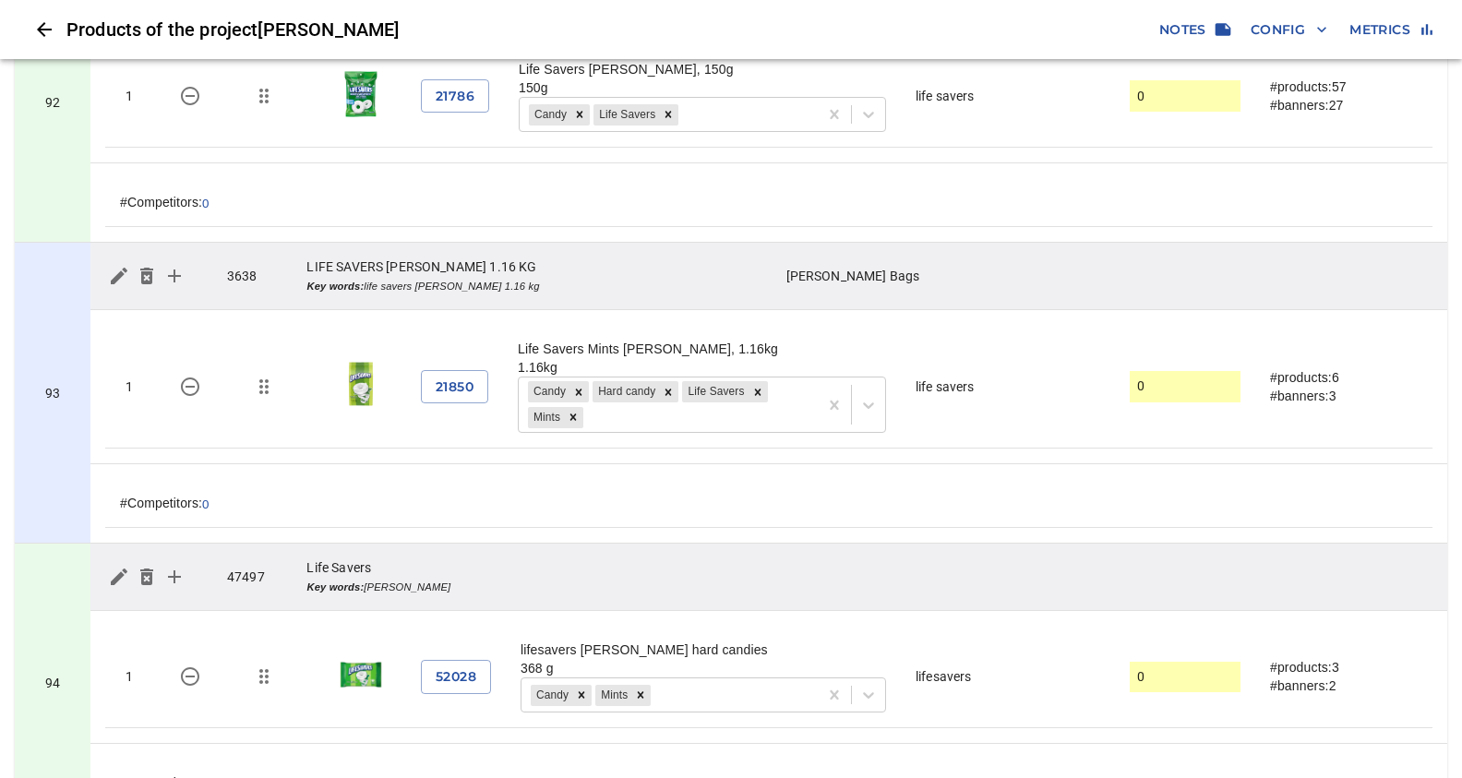
click at [1286, 31] on span "Config" at bounding box center [1288, 29] width 77 height 23
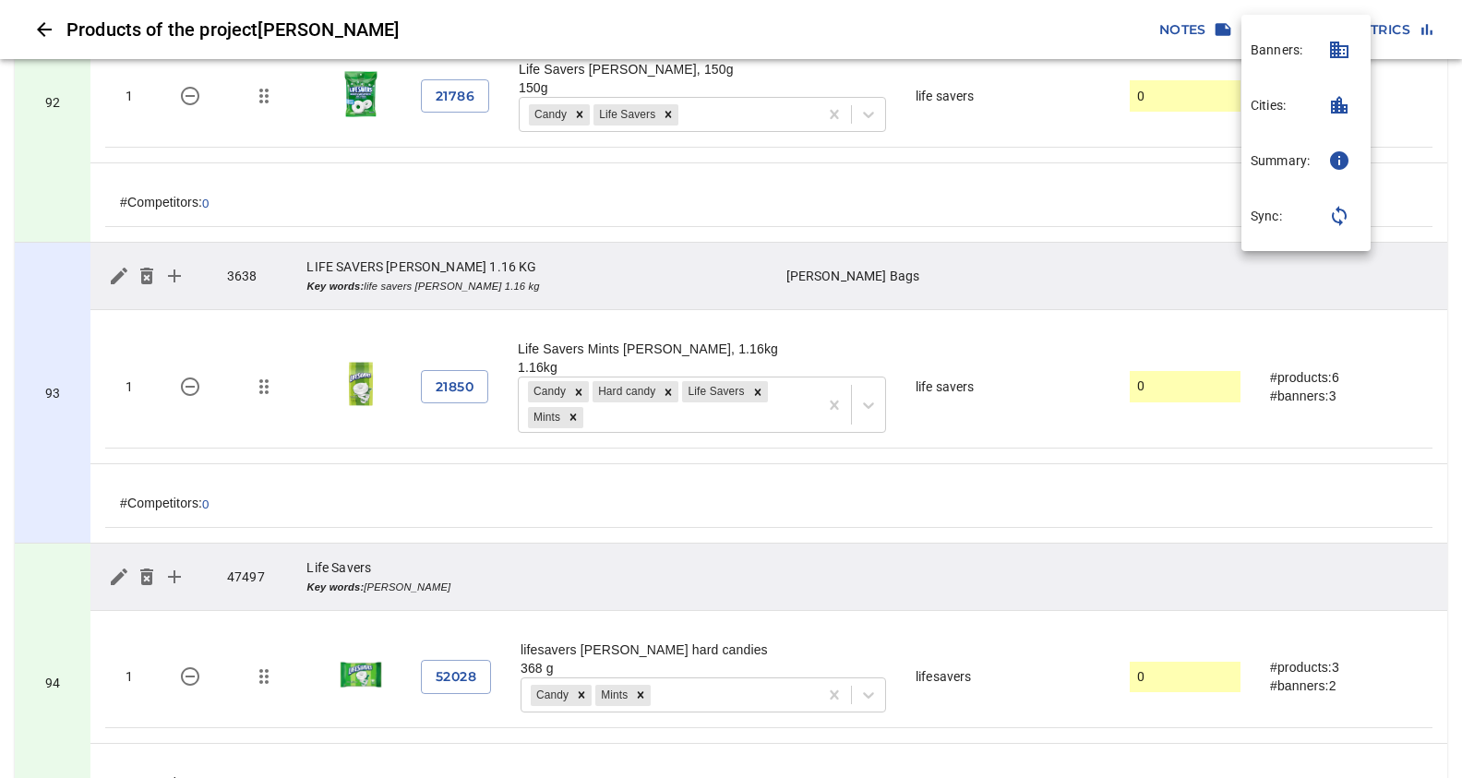
click at [1275, 221] on p "Sync:" at bounding box center [1265, 216] width 31 height 18
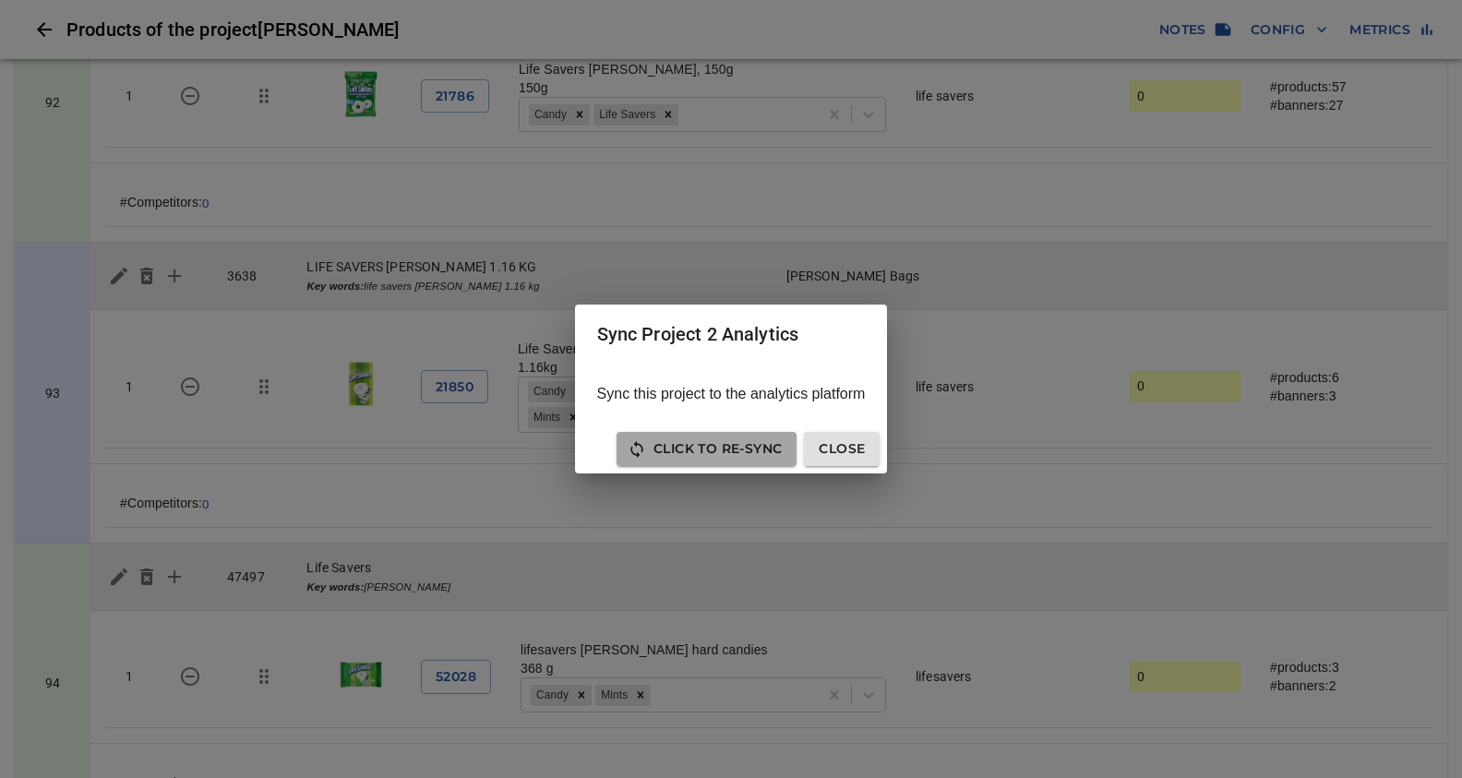
click at [708, 448] on span "Click to Re-Sync" at bounding box center [706, 448] width 150 height 23
drag, startPoint x: 847, startPoint y: 446, endPoint x: 332, endPoint y: 54, distance: 646.6
click at [846, 445] on span "Close" at bounding box center [841, 448] width 46 height 23
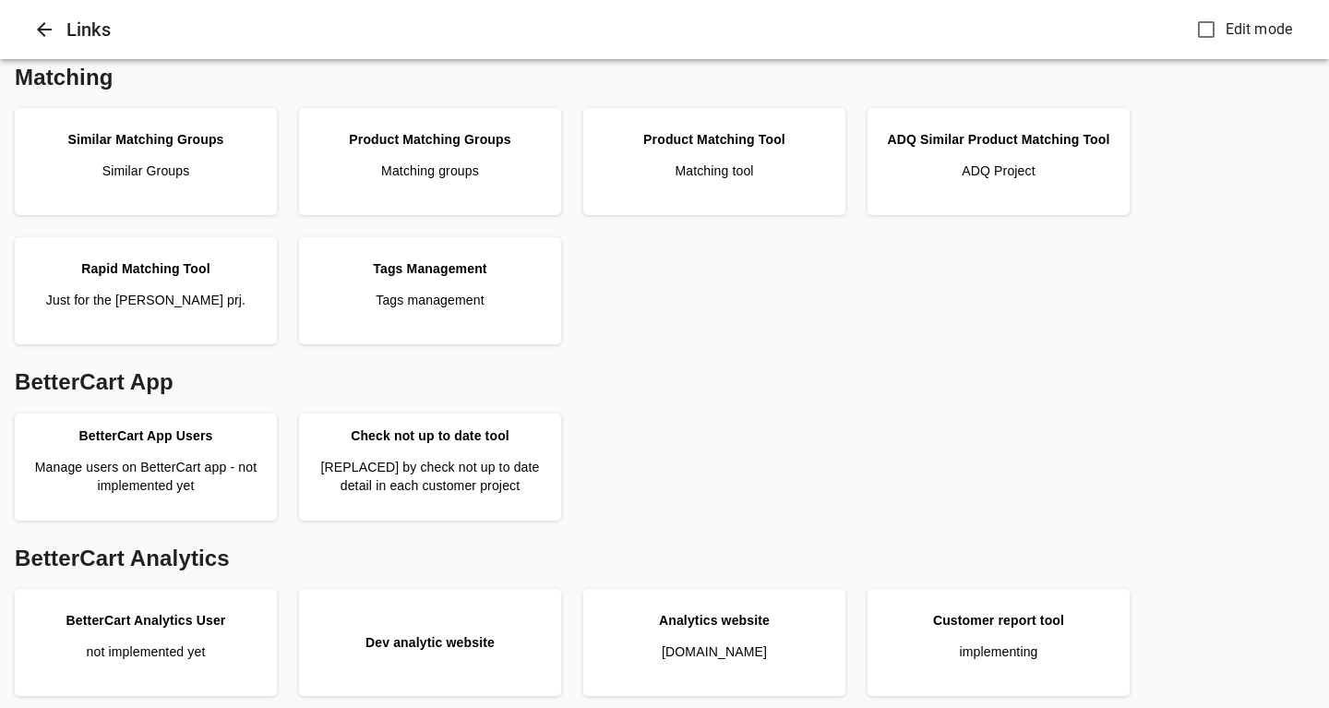
scroll to position [519, 0]
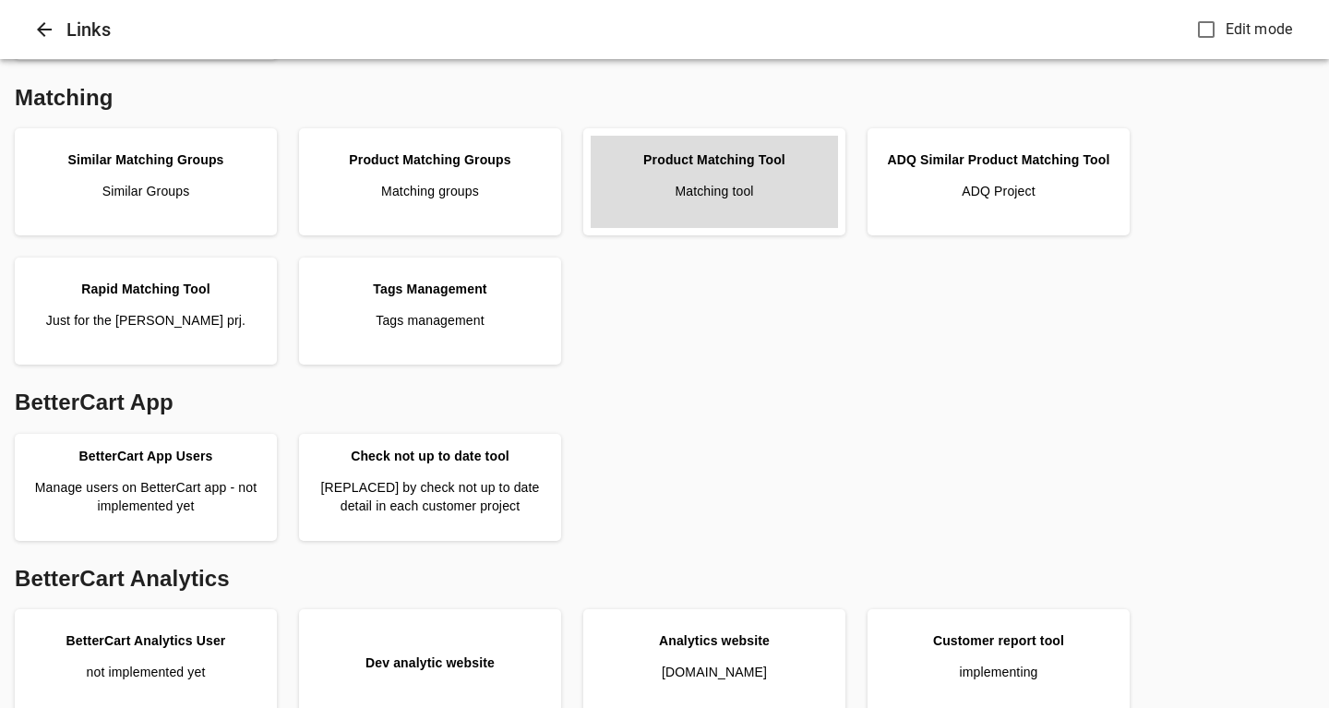
click at [724, 169] on div "Product Matching Tool" at bounding box center [714, 159] width 142 height 18
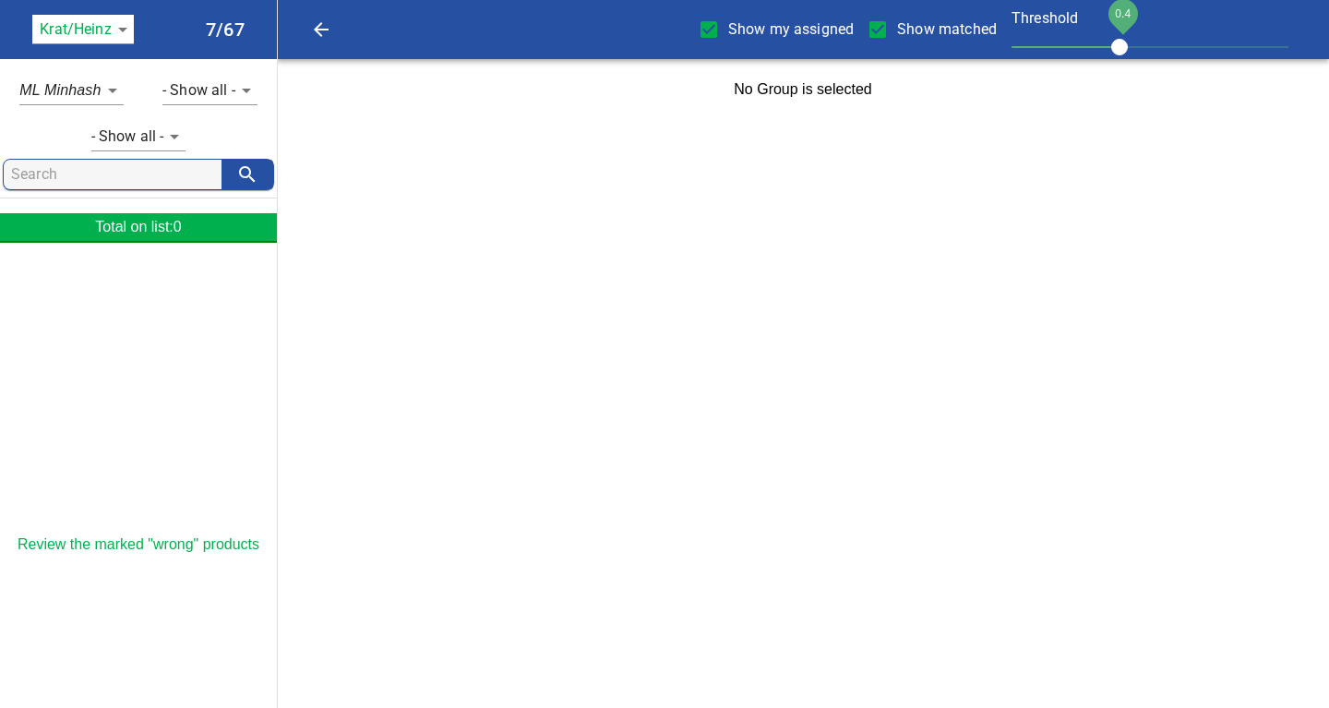
click at [124, 26] on body "tspan{white-space:pre} Show my assigned Show matched Threshold 0.4 Krat/[PERSON…" at bounding box center [664, 60] width 1329 height 120
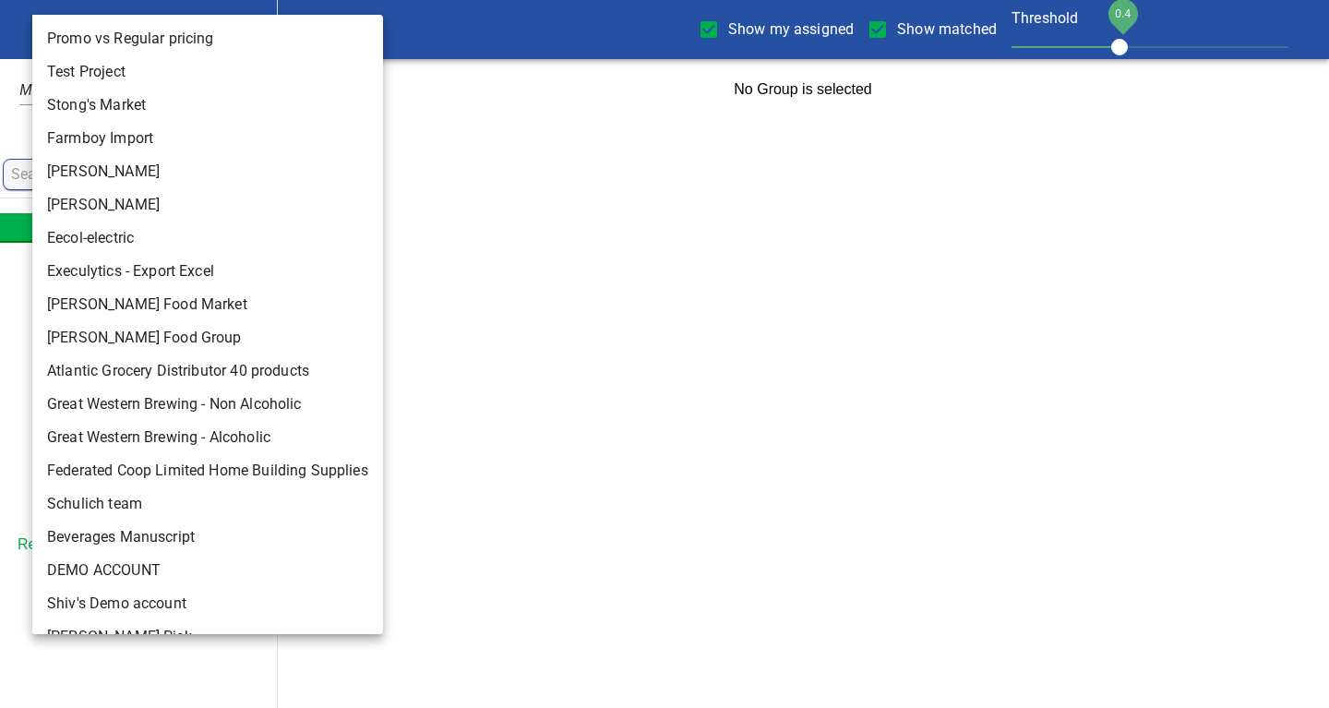
scroll to position [292, 0]
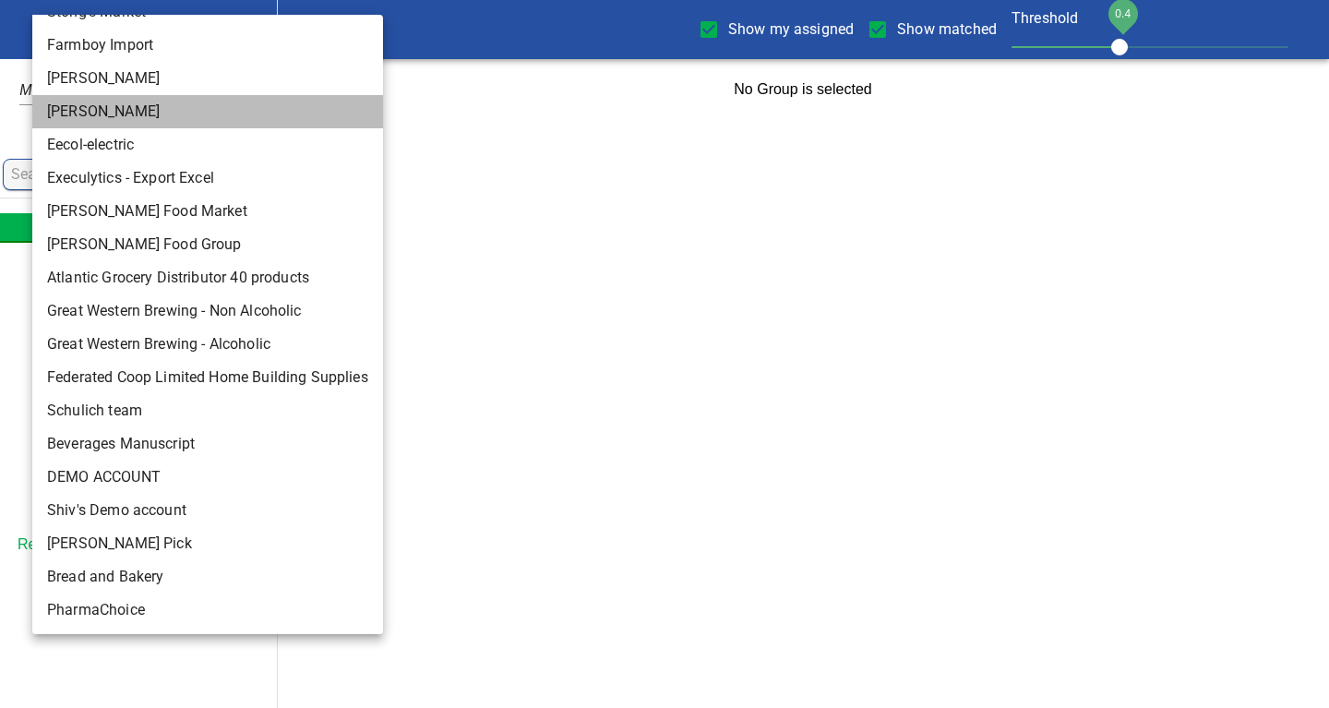
click at [64, 105] on li "[PERSON_NAME]" at bounding box center [207, 111] width 351 height 33
type input "124"
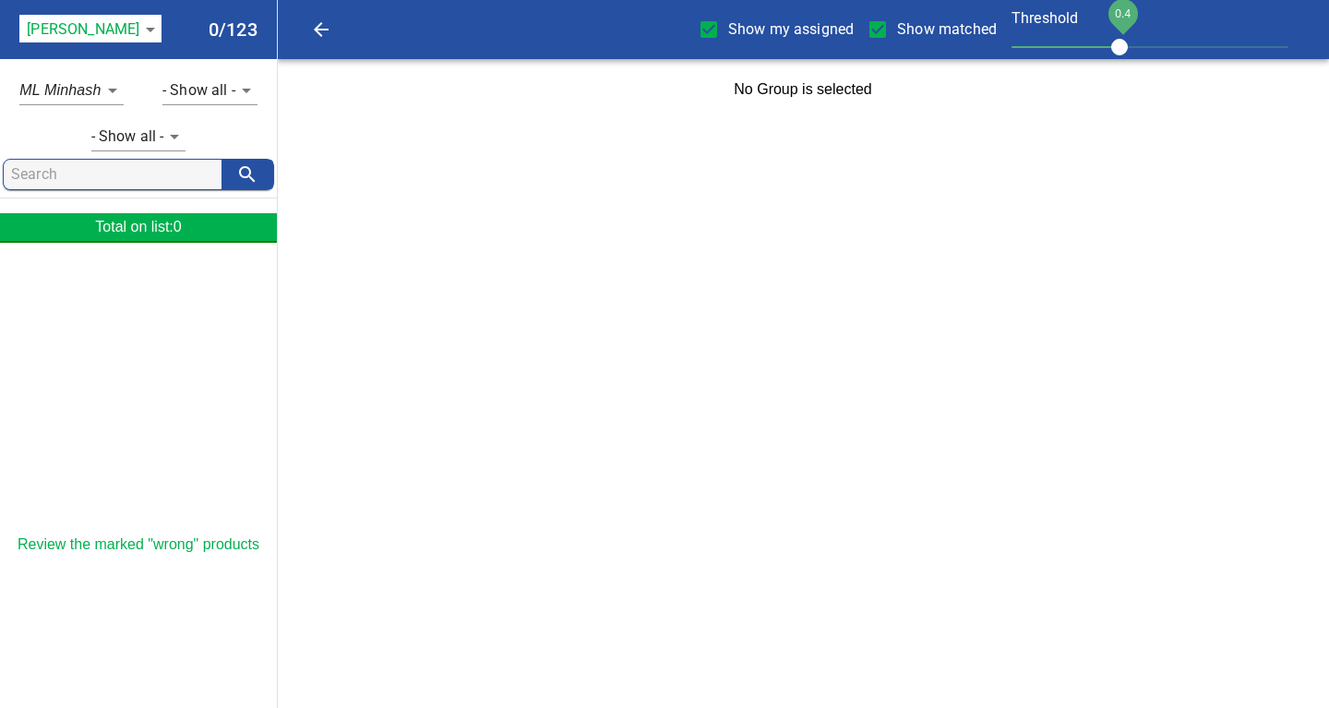
click at [710, 24] on input "Show my assigned" at bounding box center [708, 29] width 39 height 39
checkbox input "false"
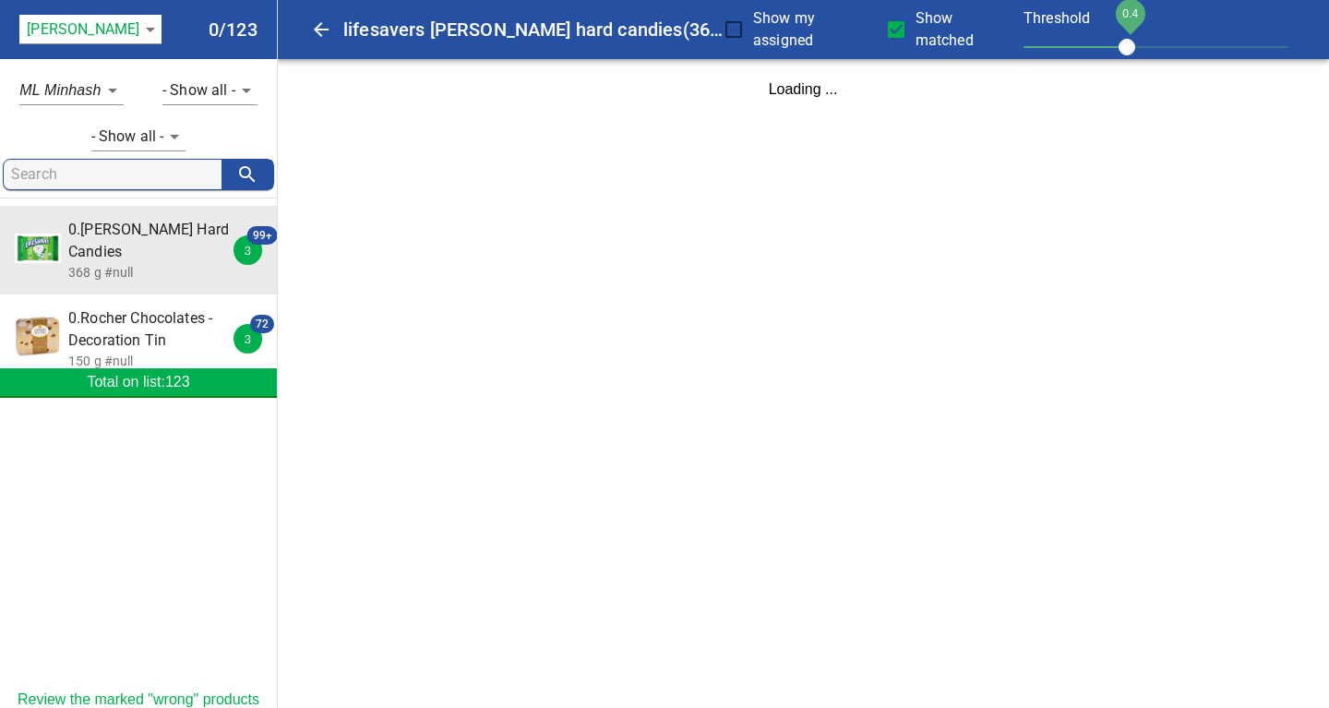
click at [879, 27] on input "Show matched" at bounding box center [896, 29] width 39 height 39
checkbox input "false"
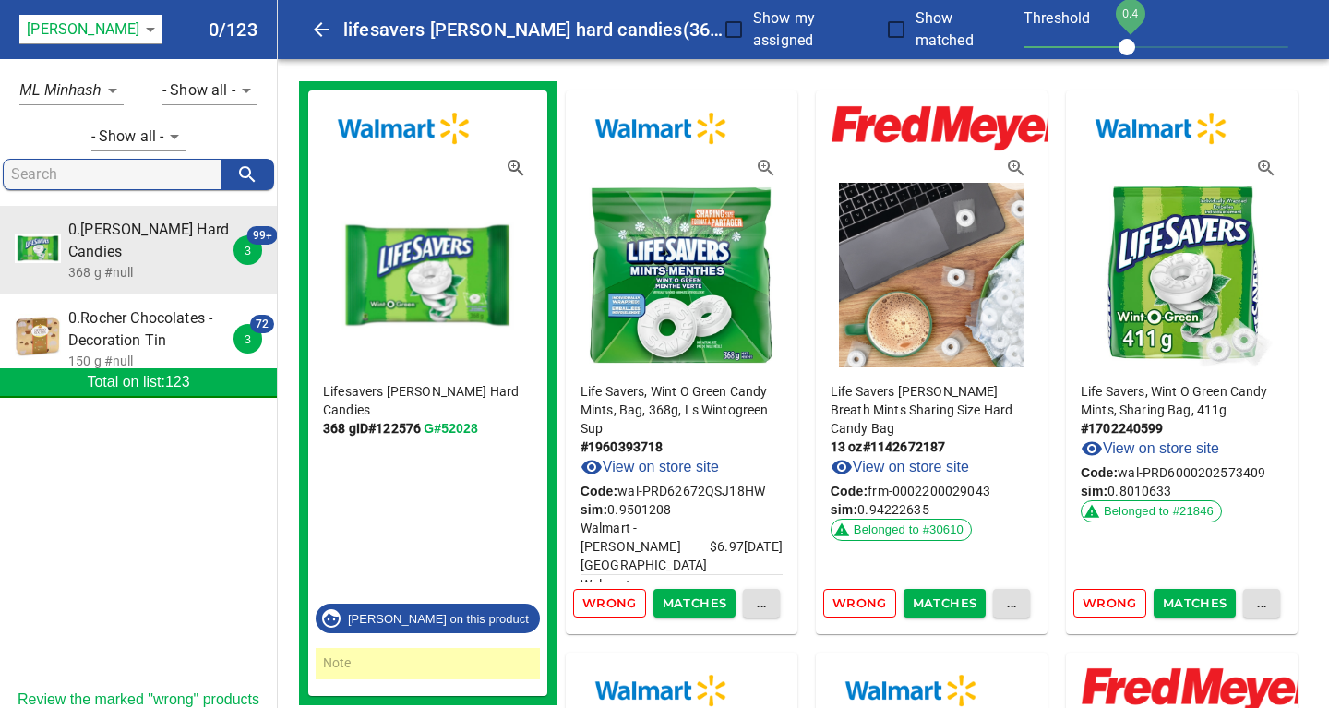
click at [34, 172] on input "search" at bounding box center [116, 175] width 210 height 30
click at [50, 173] on input "Lindt Milk" at bounding box center [116, 175] width 210 height 30
click at [126, 175] on input "Lindt Lindor Milk" at bounding box center [116, 175] width 210 height 30
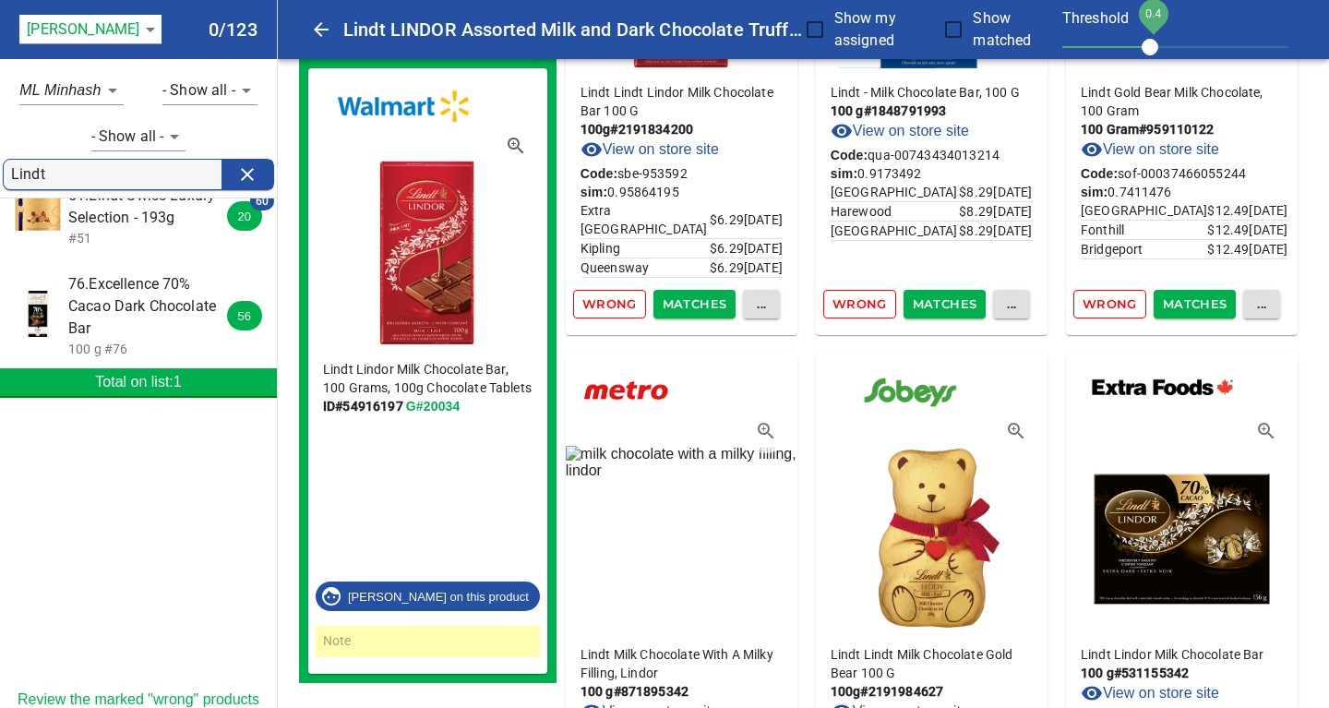
scroll to position [0, 0]
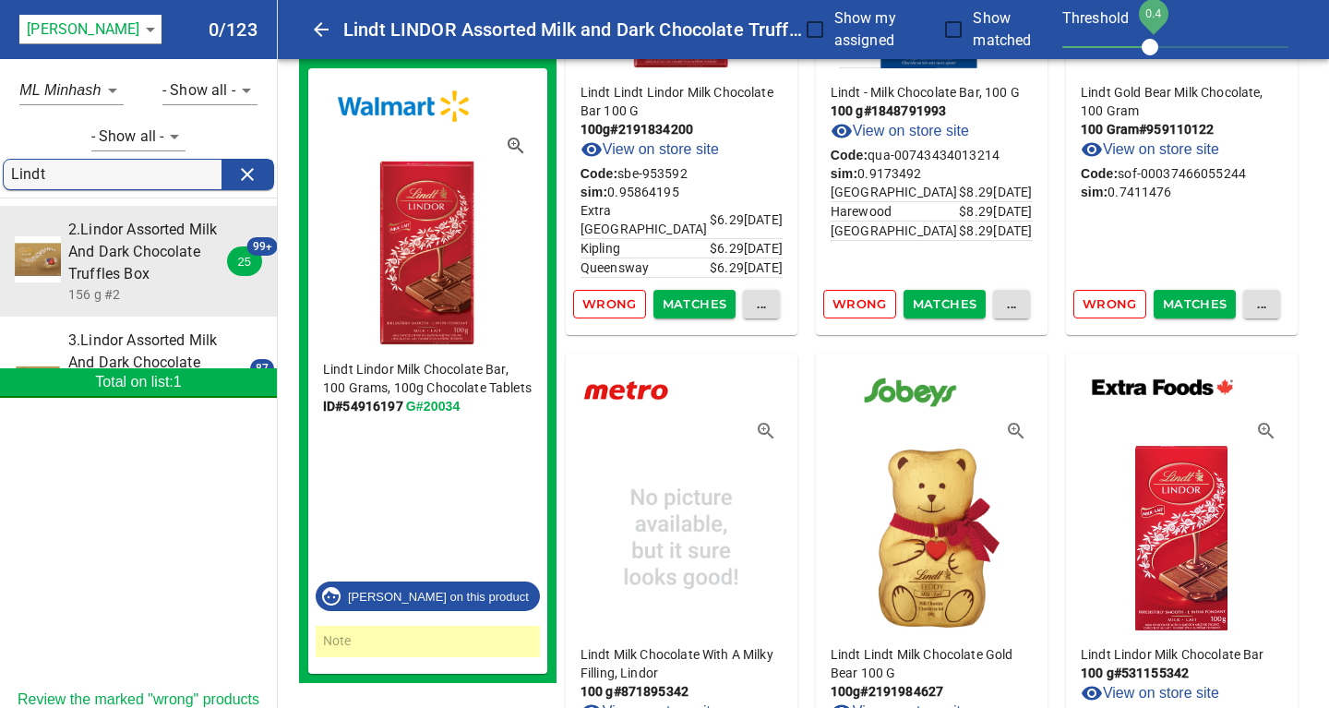
click at [118, 250] on span "2.Lindor Assorted Milk And Dark Chocolate Truffles Box" at bounding box center [150, 252] width 164 height 66
click at [133, 329] on span "3.Lindor Assorted Milk And Dark Chocolate Truffles, 120-gram Box, 120 G" at bounding box center [150, 373] width 164 height 89
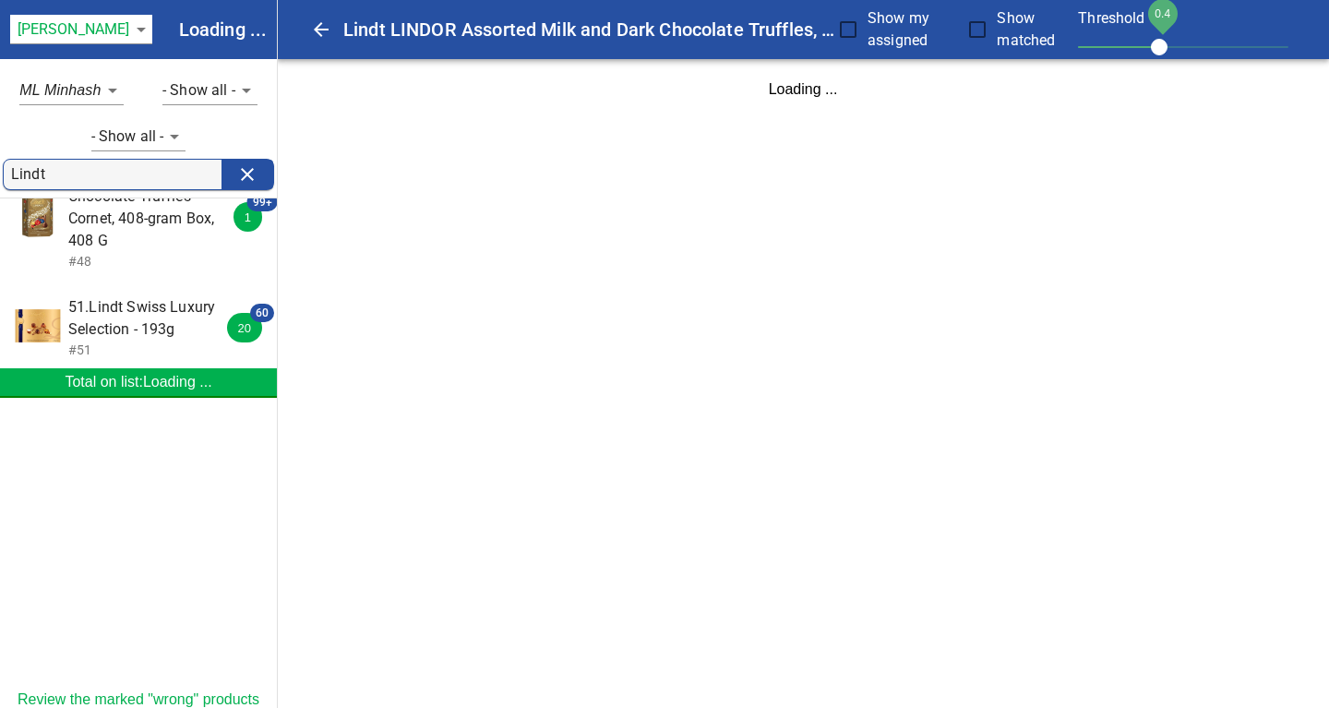
scroll to position [399, 0]
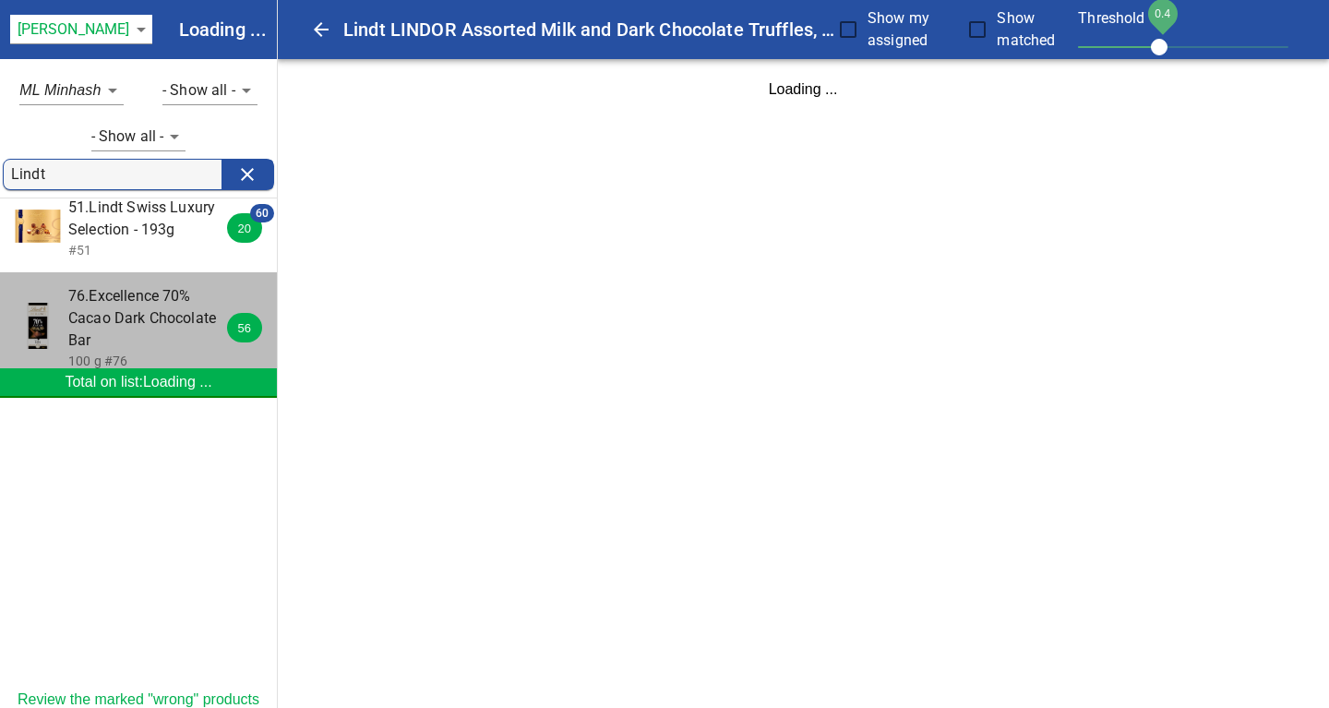
click at [144, 323] on span "76.Excellence 70% Cacao Dark Chocolate Bar" at bounding box center [150, 318] width 164 height 66
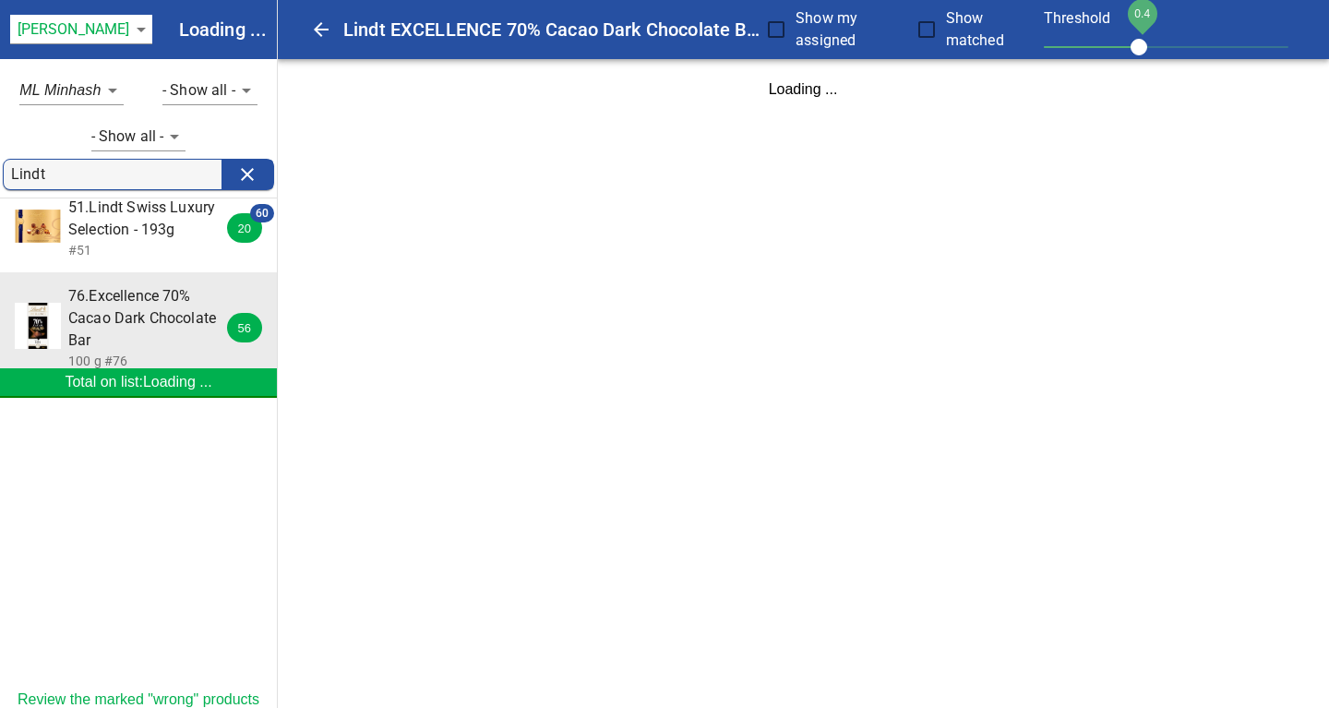
scroll to position [0, 0]
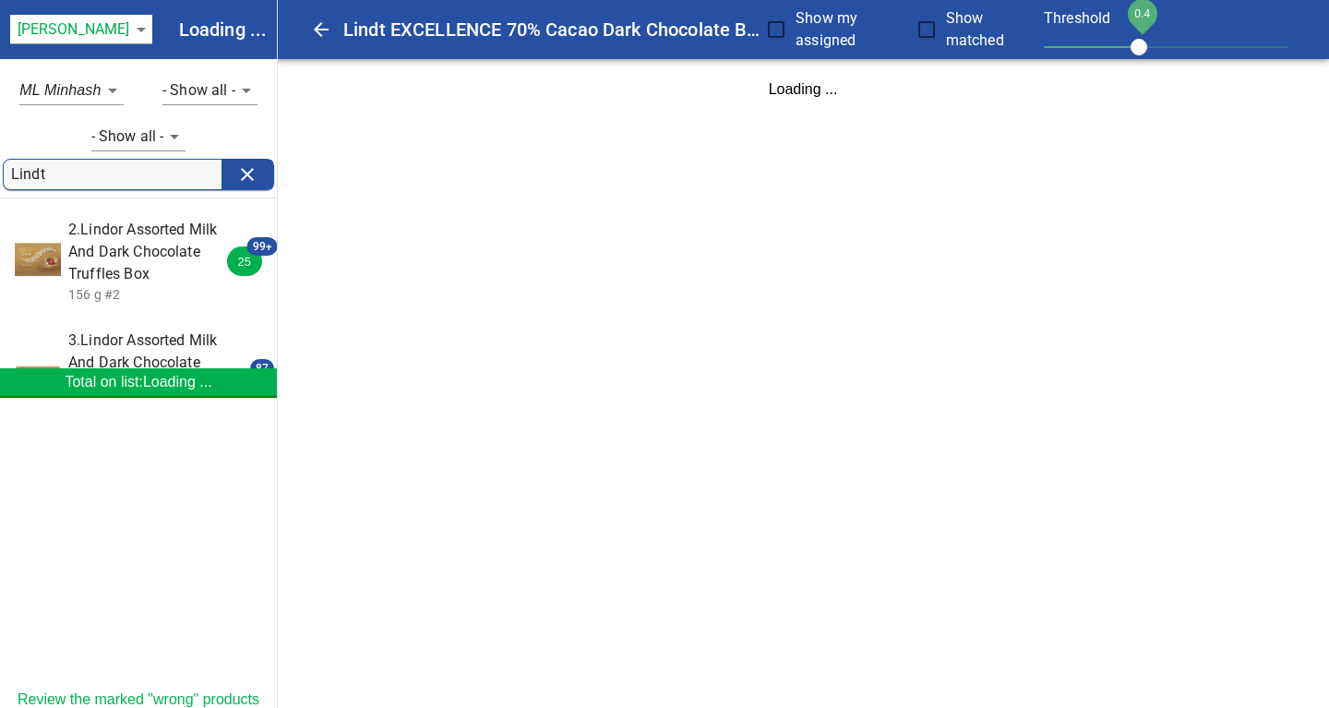
click at [52, 175] on input "Lindt" at bounding box center [116, 175] width 210 height 30
type input "L"
type input "Life savers"
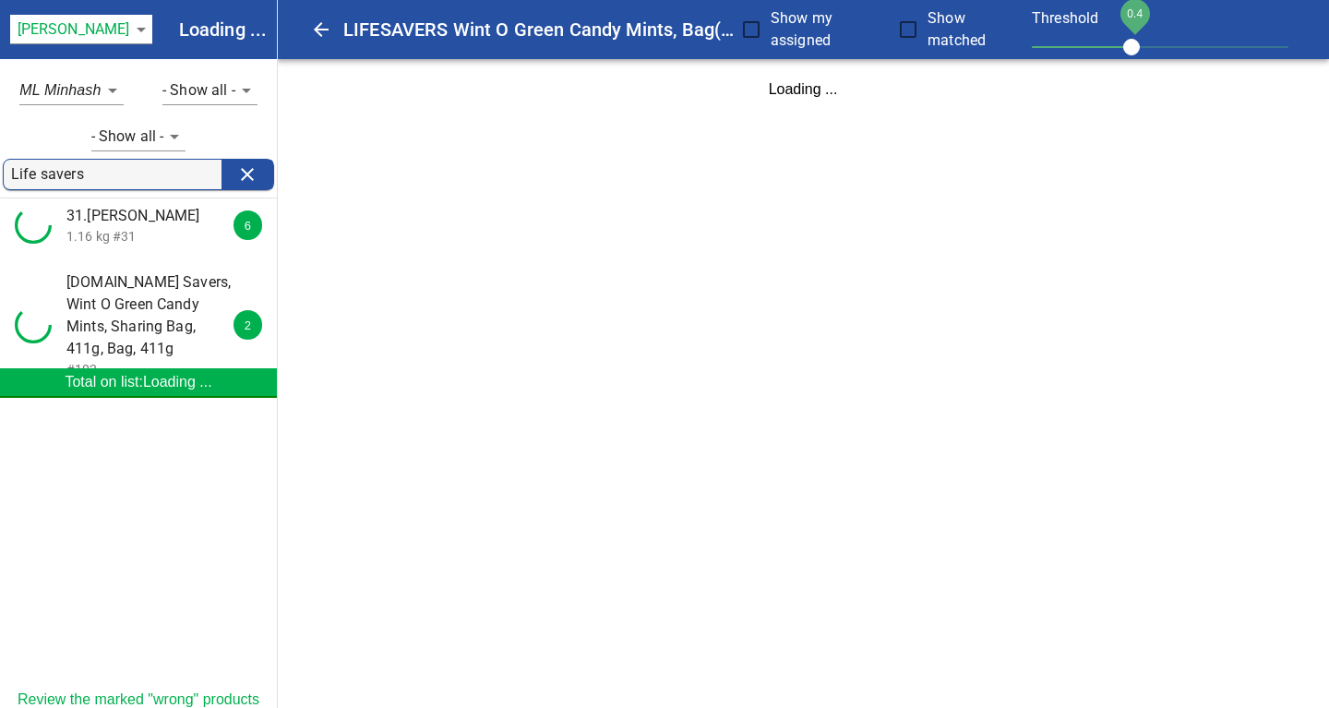
scroll to position [134, 0]
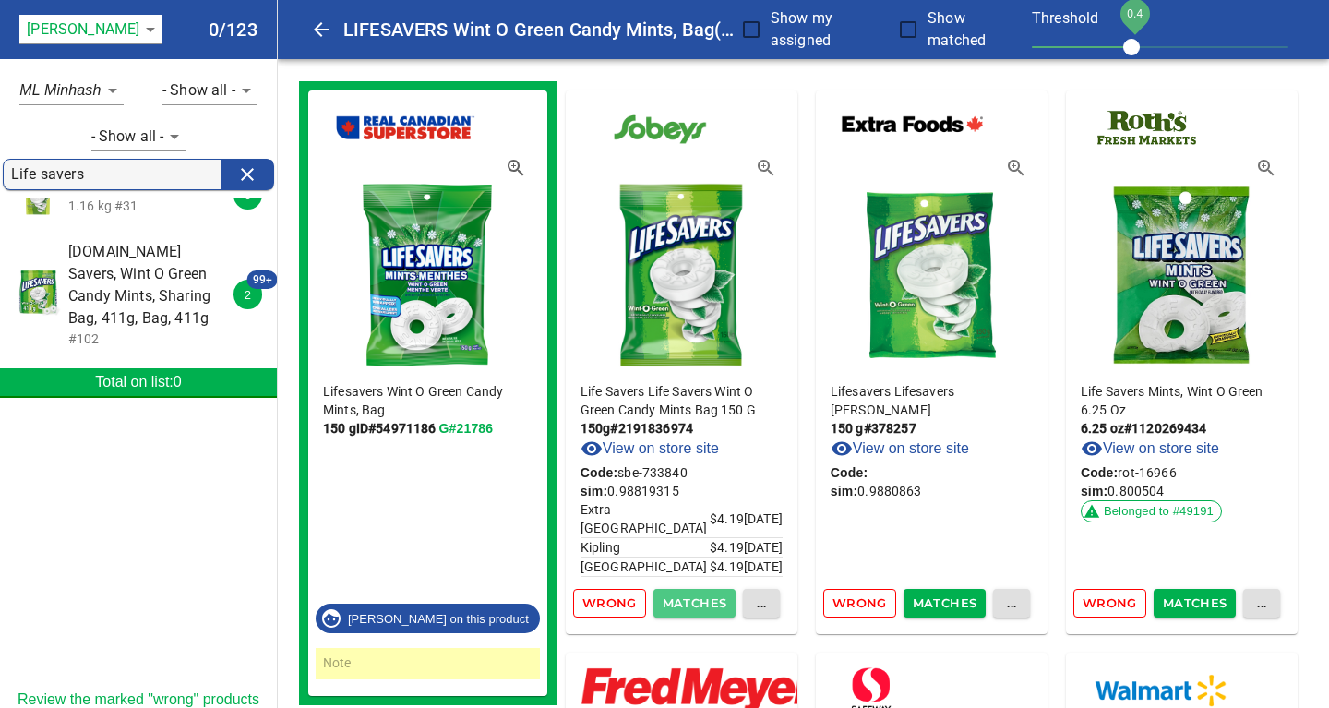
click at [683, 603] on span "Matches" at bounding box center [695, 602] width 65 height 21
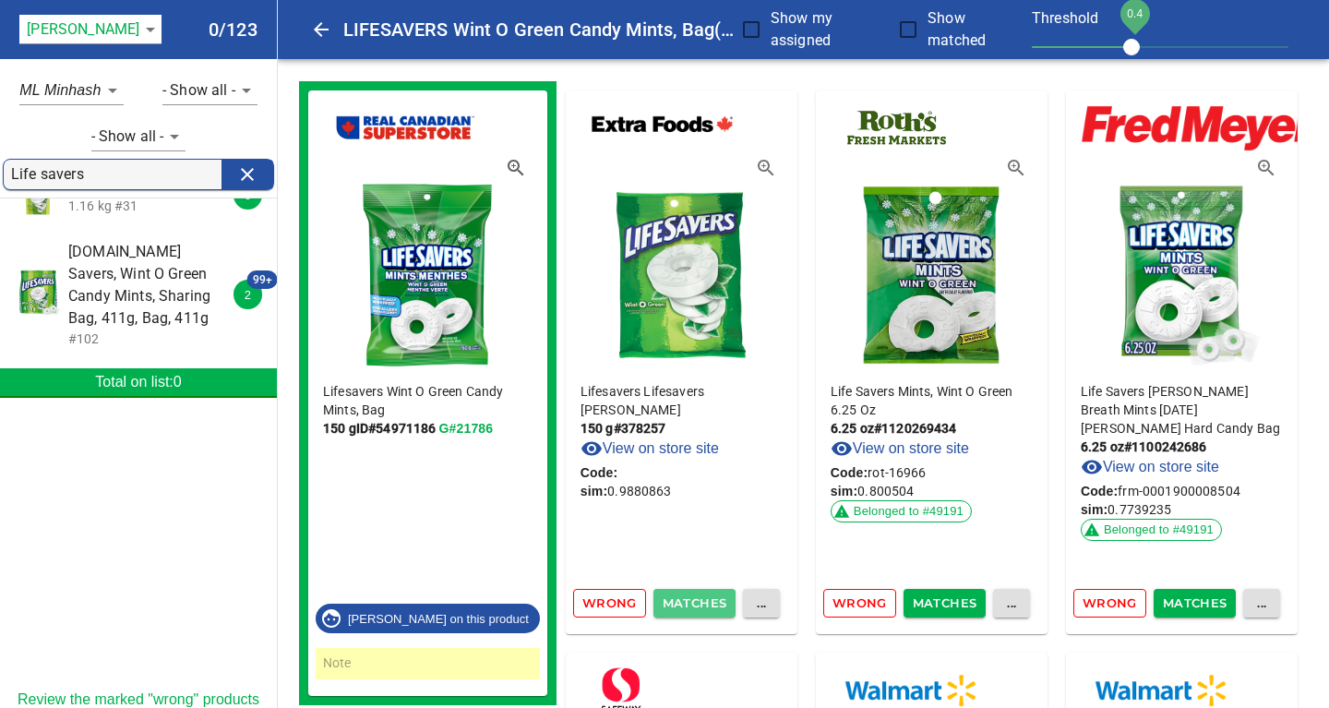
click at [683, 603] on span "Matches" at bounding box center [695, 602] width 65 height 21
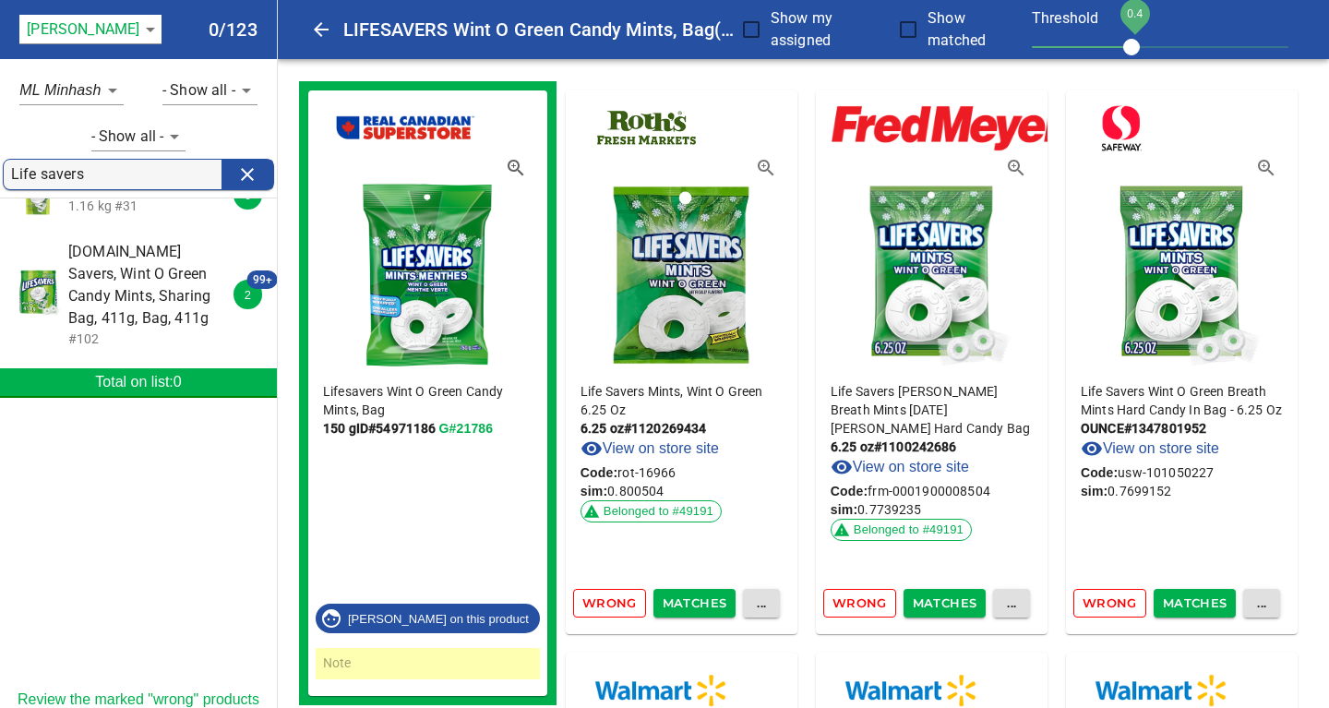
click at [608, 606] on span "Wrong" at bounding box center [609, 602] width 54 height 21
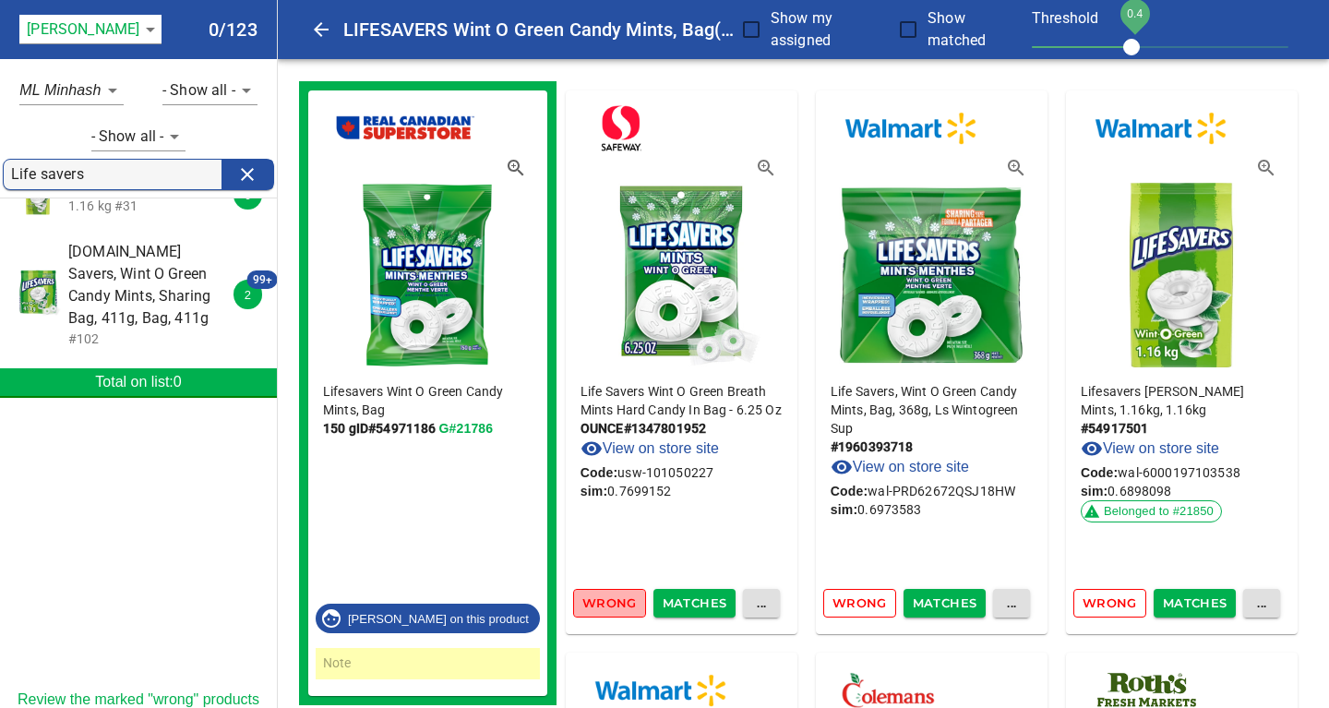
click at [594, 607] on span "Wrong" at bounding box center [609, 602] width 54 height 21
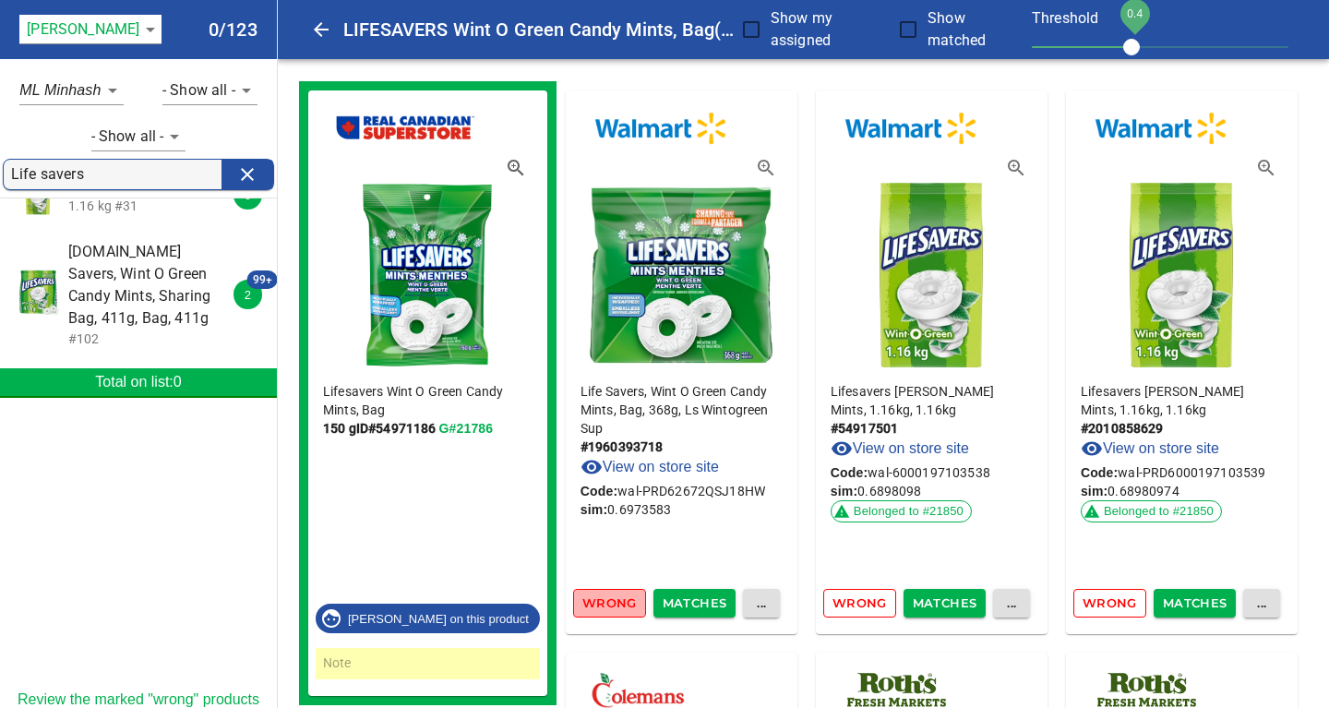
click at [611, 604] on span "Wrong" at bounding box center [609, 602] width 54 height 21
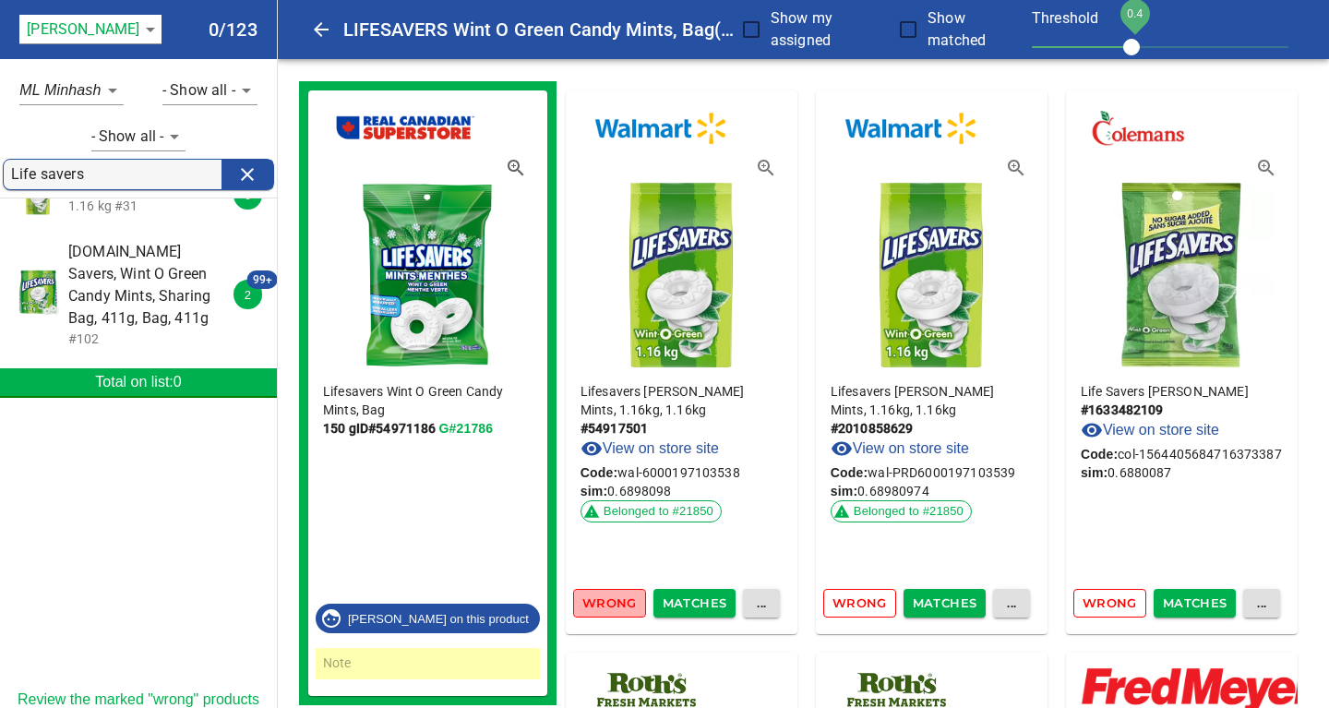
click at [611, 604] on span "Wrong" at bounding box center [609, 602] width 54 height 21
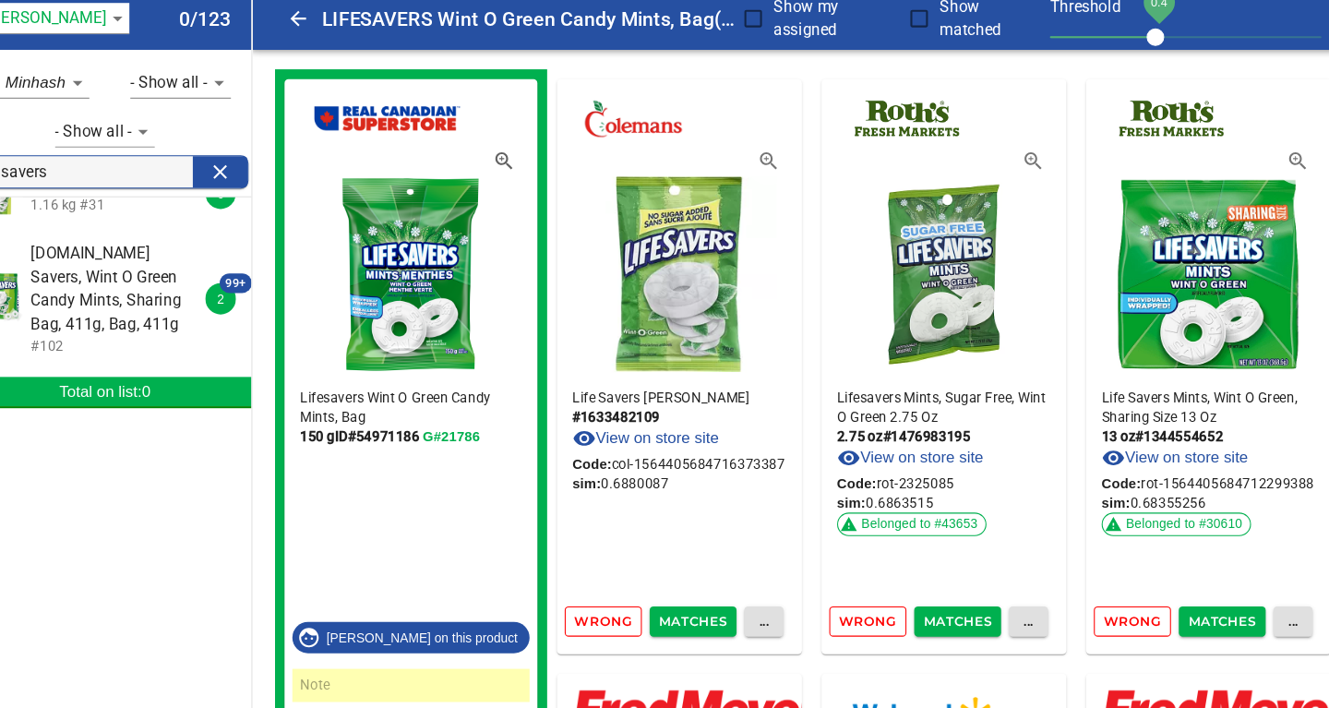
scroll to position [1, 0]
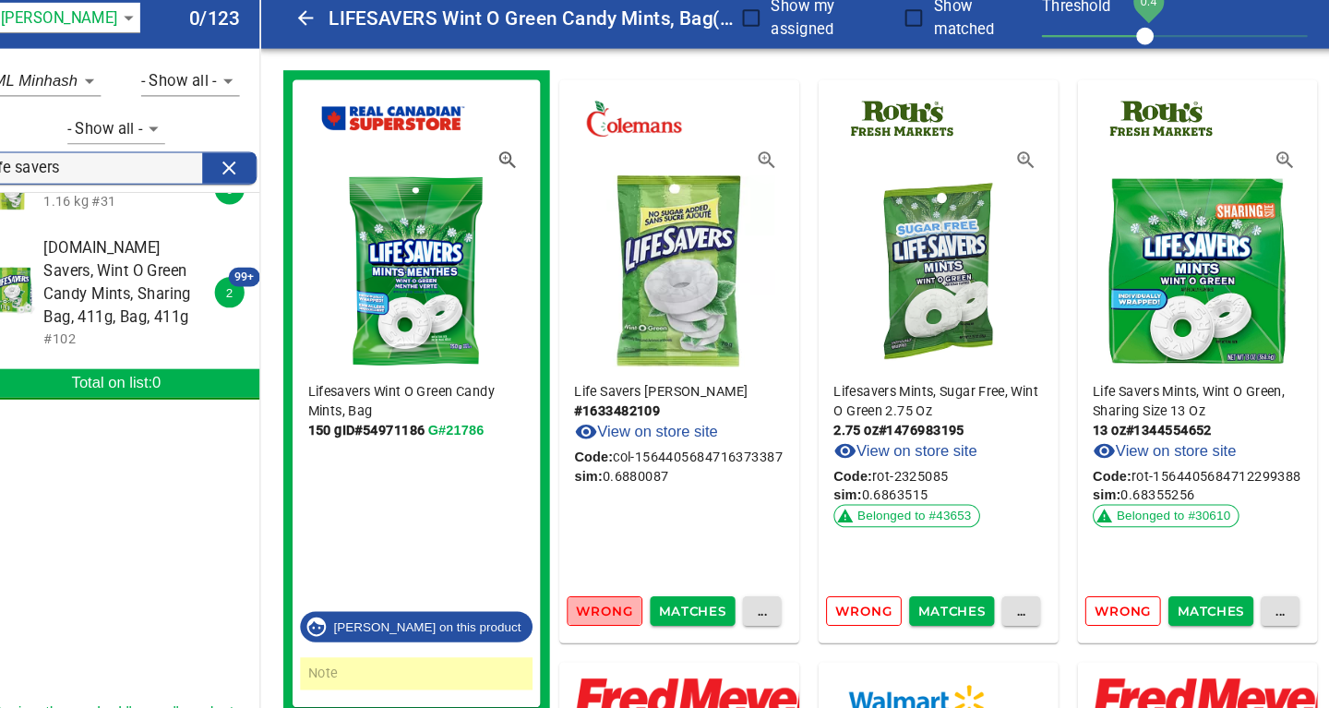
click at [610, 598] on span "Wrong" at bounding box center [609, 601] width 54 height 21
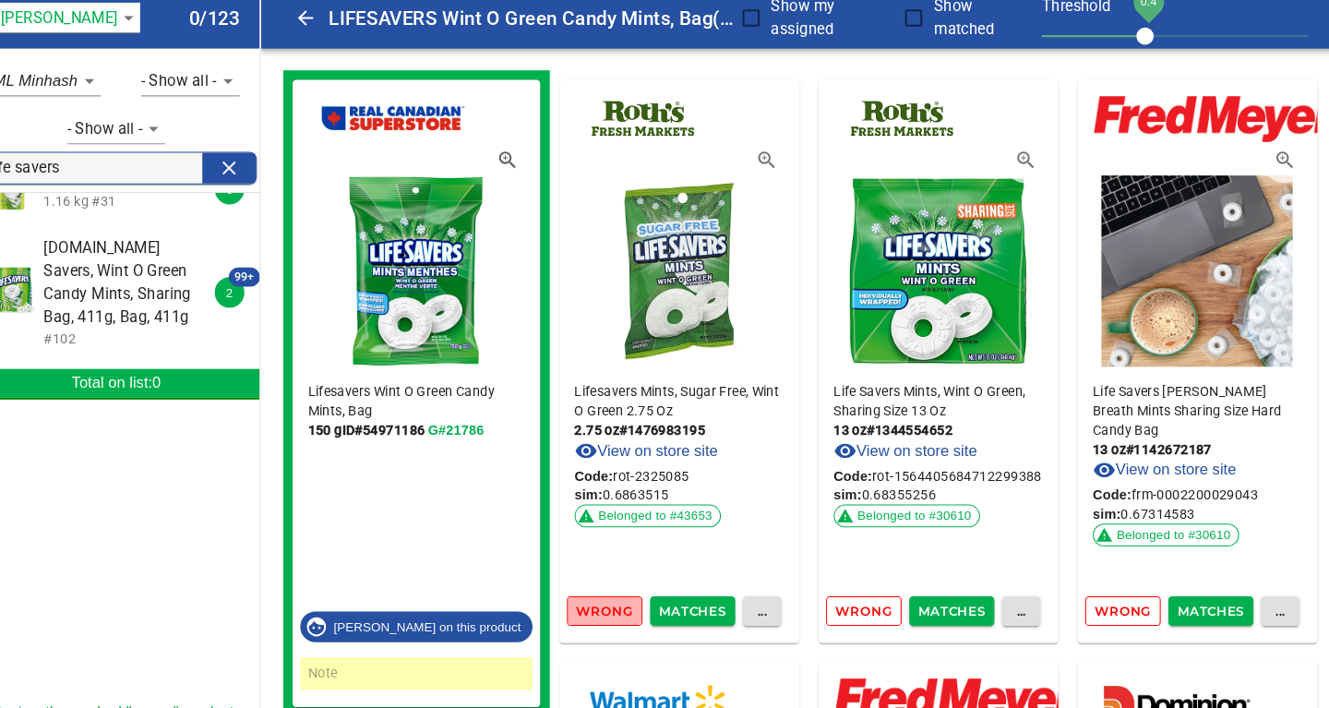
click at [610, 598] on span "Wrong" at bounding box center [609, 601] width 54 height 21
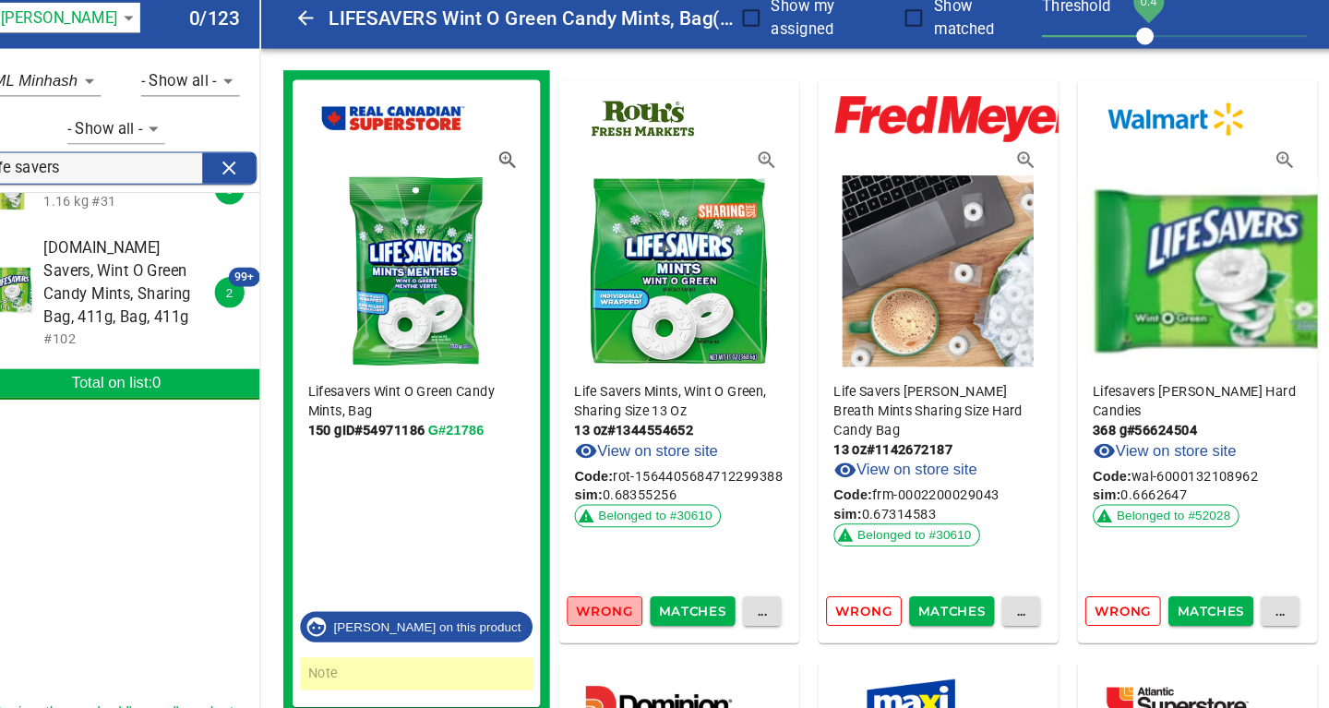
click at [614, 608] on span "Wrong" at bounding box center [609, 601] width 54 height 21
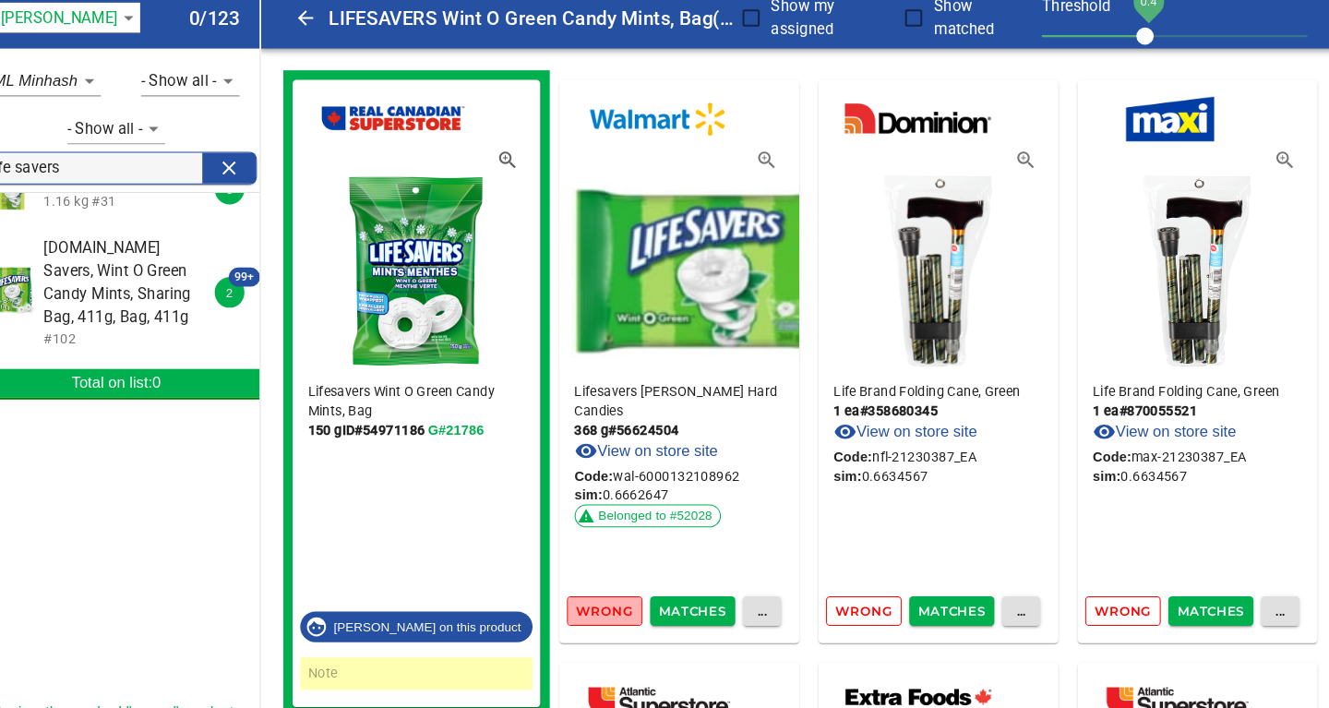
click at [613, 601] on span "Wrong" at bounding box center [609, 601] width 54 height 21
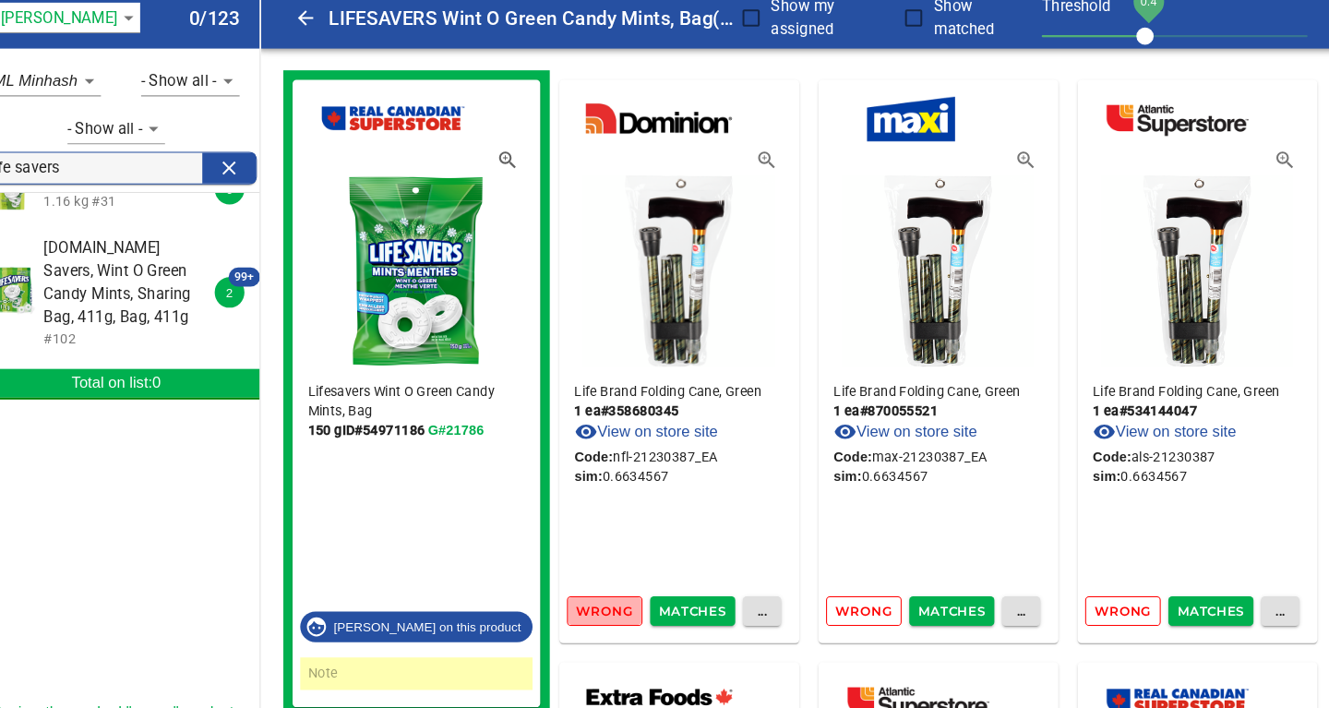
click at [613, 601] on span "Wrong" at bounding box center [609, 601] width 54 height 21
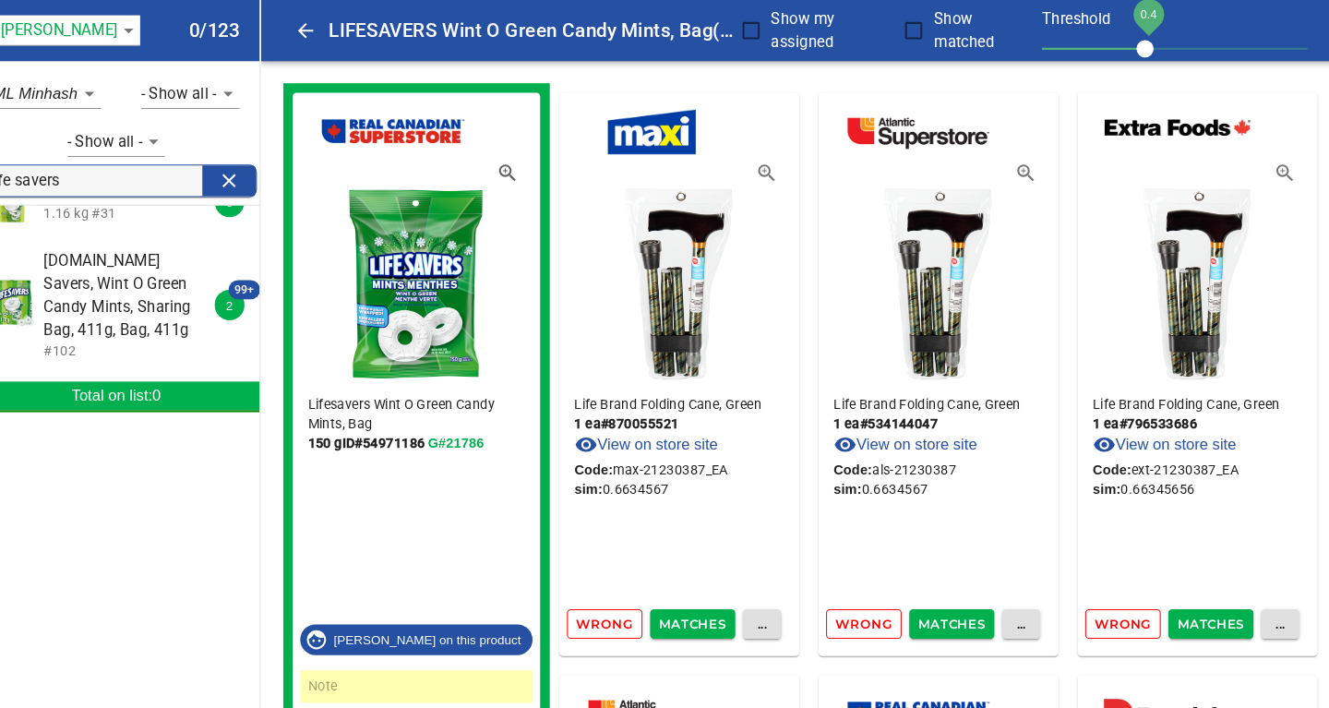
scroll to position [0, 0]
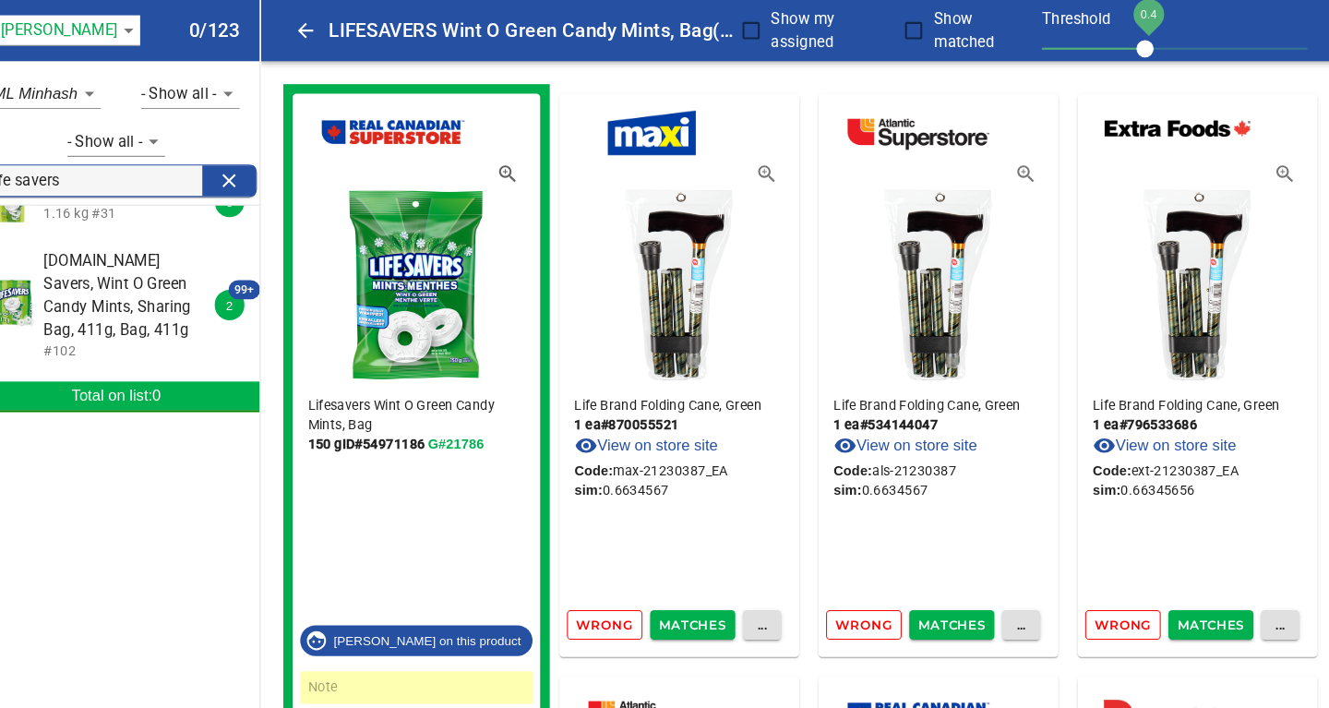
click at [611, 600] on span "Wrong" at bounding box center [609, 602] width 54 height 21
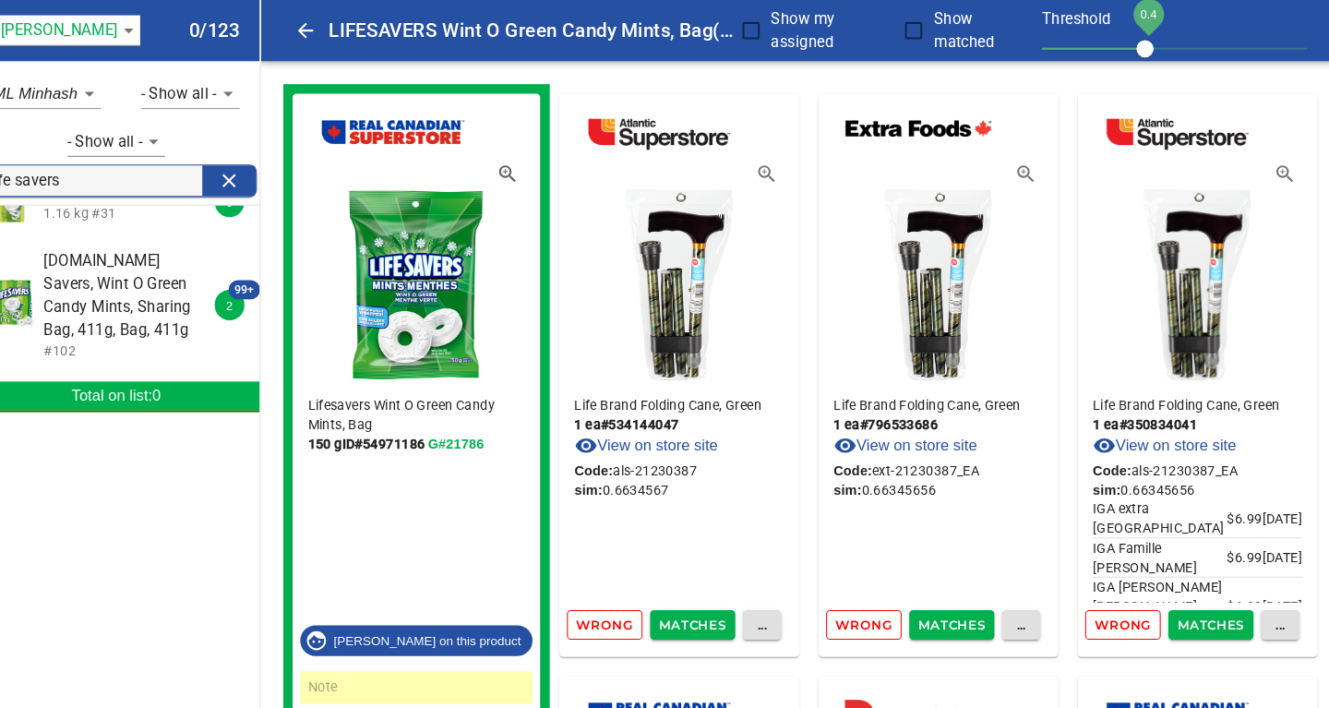
click at [611, 603] on span "Wrong" at bounding box center [609, 602] width 54 height 21
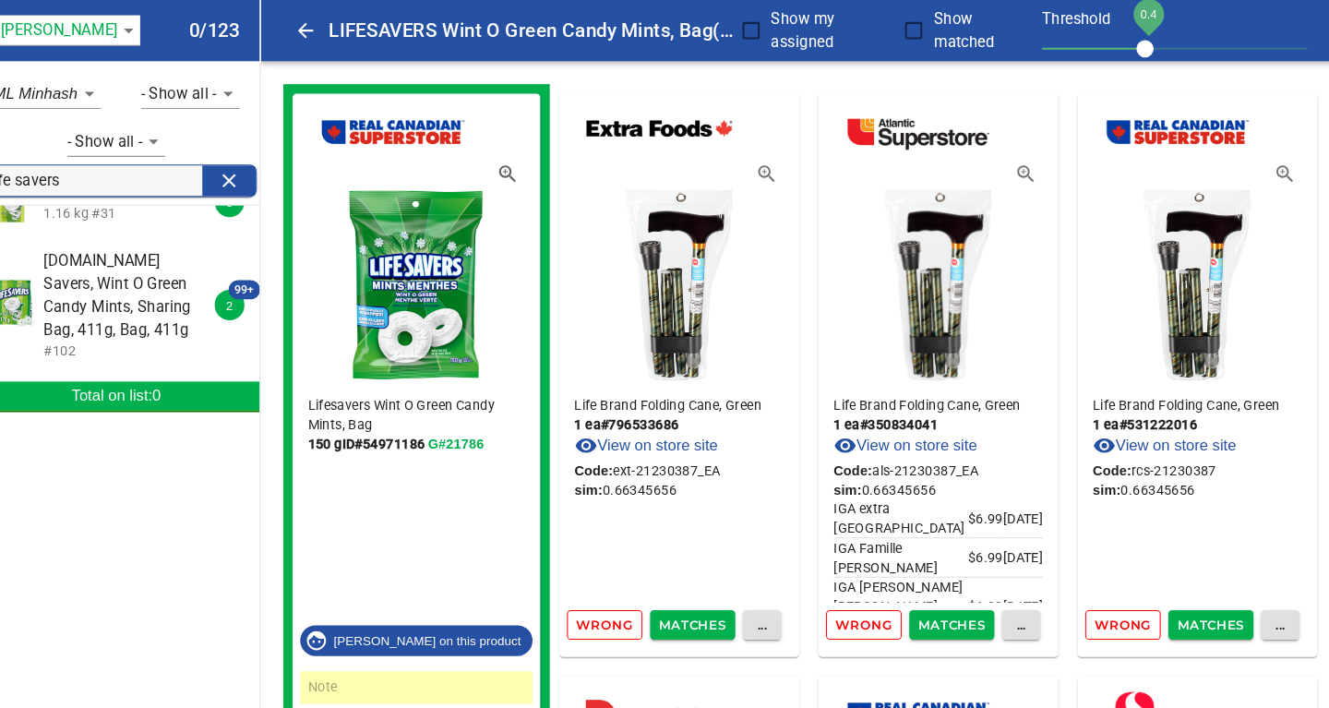
click at [611, 603] on span "Wrong" at bounding box center [609, 602] width 54 height 21
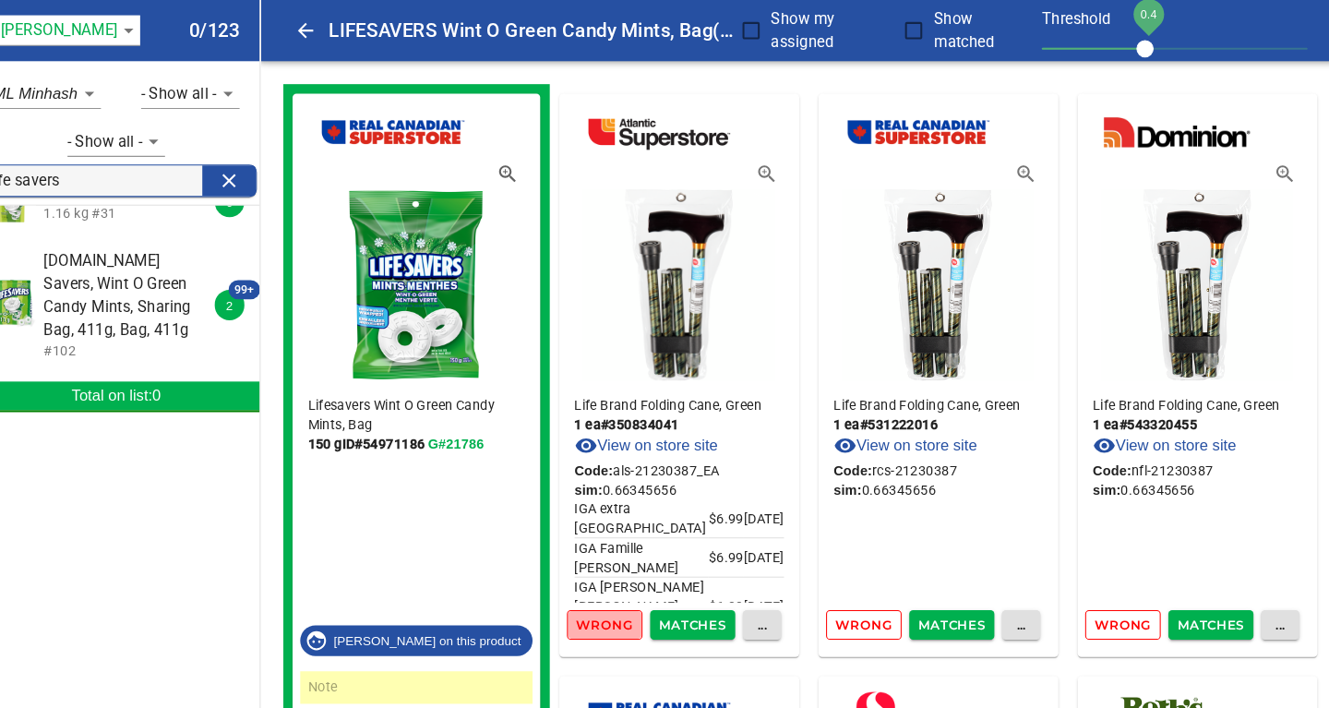
click at [611, 603] on span "Wrong" at bounding box center [609, 602] width 54 height 21
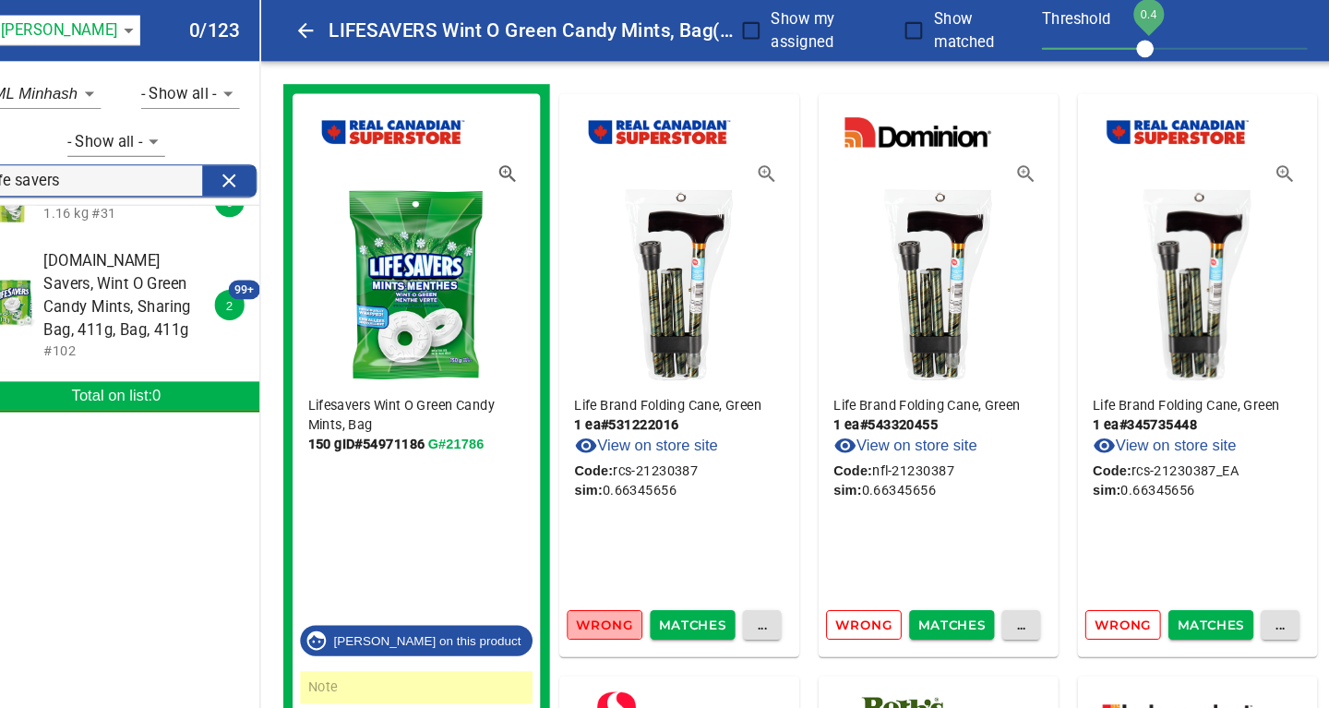
click at [611, 603] on span "Wrong" at bounding box center [609, 602] width 54 height 21
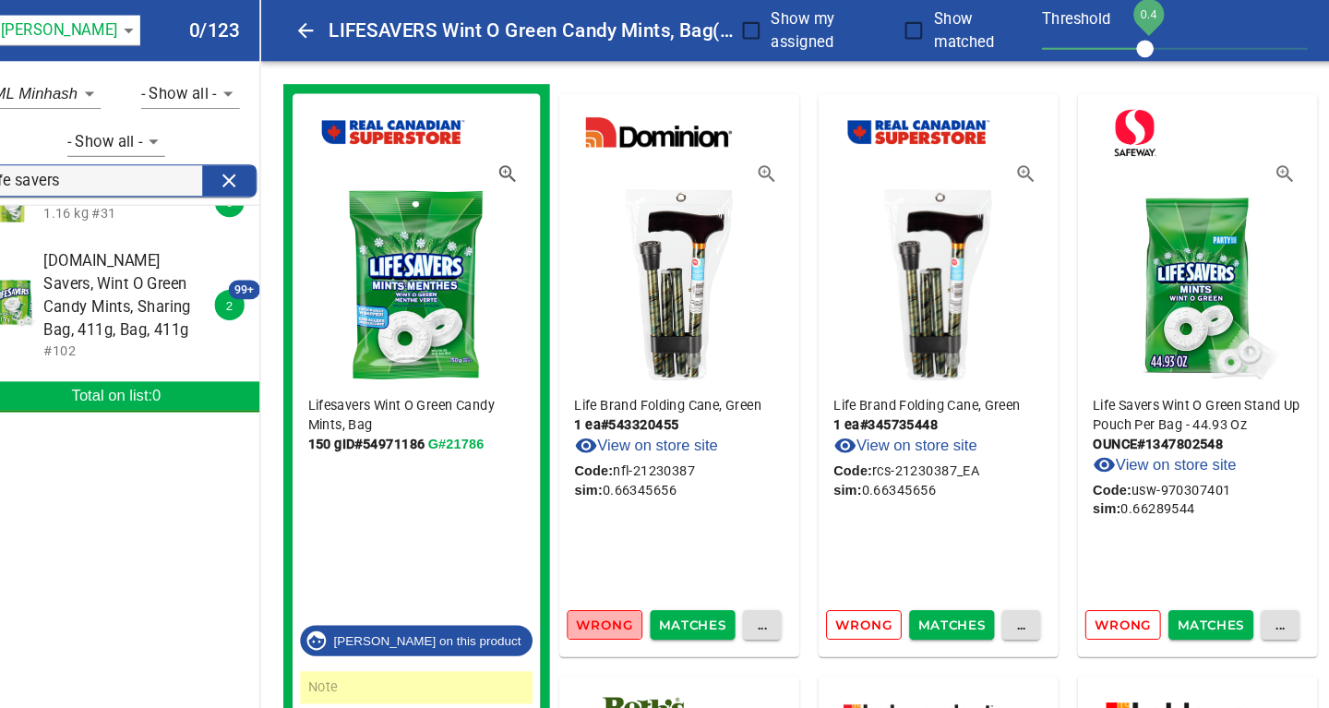
click at [611, 603] on span "Wrong" at bounding box center [609, 602] width 54 height 21
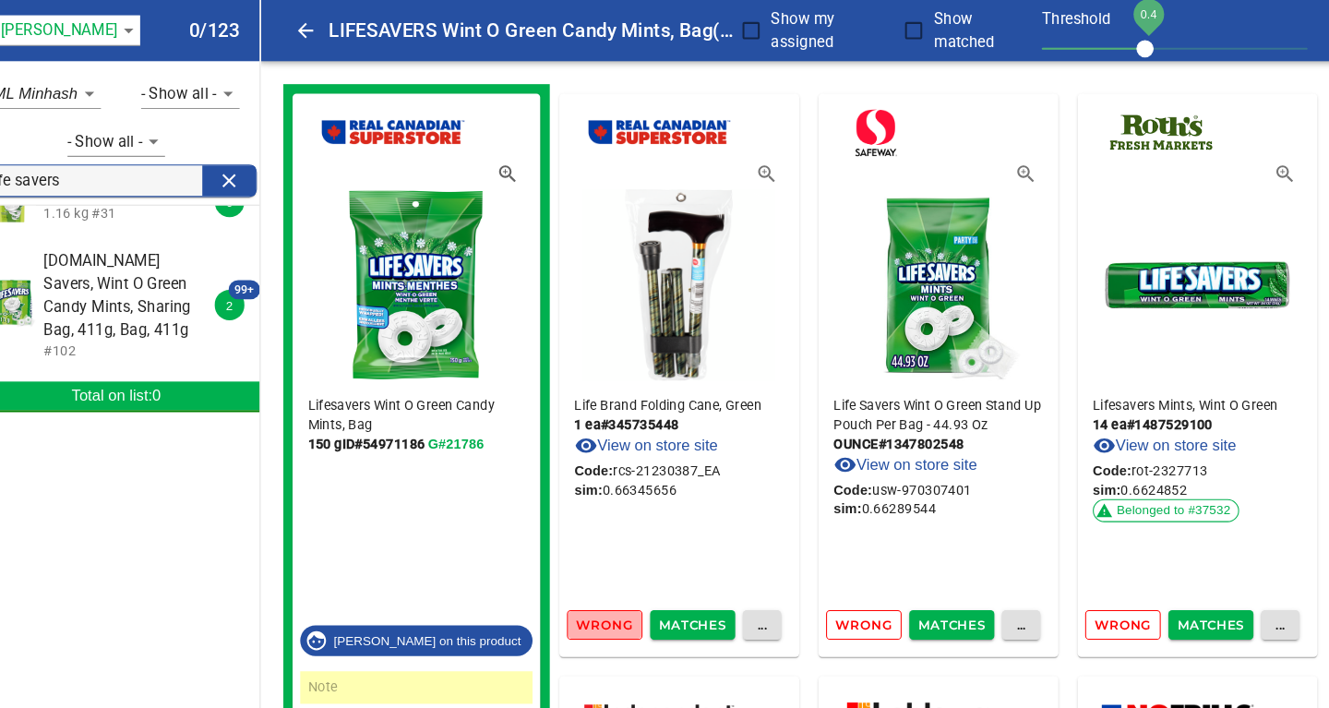
click at [611, 603] on span "Wrong" at bounding box center [609, 602] width 54 height 21
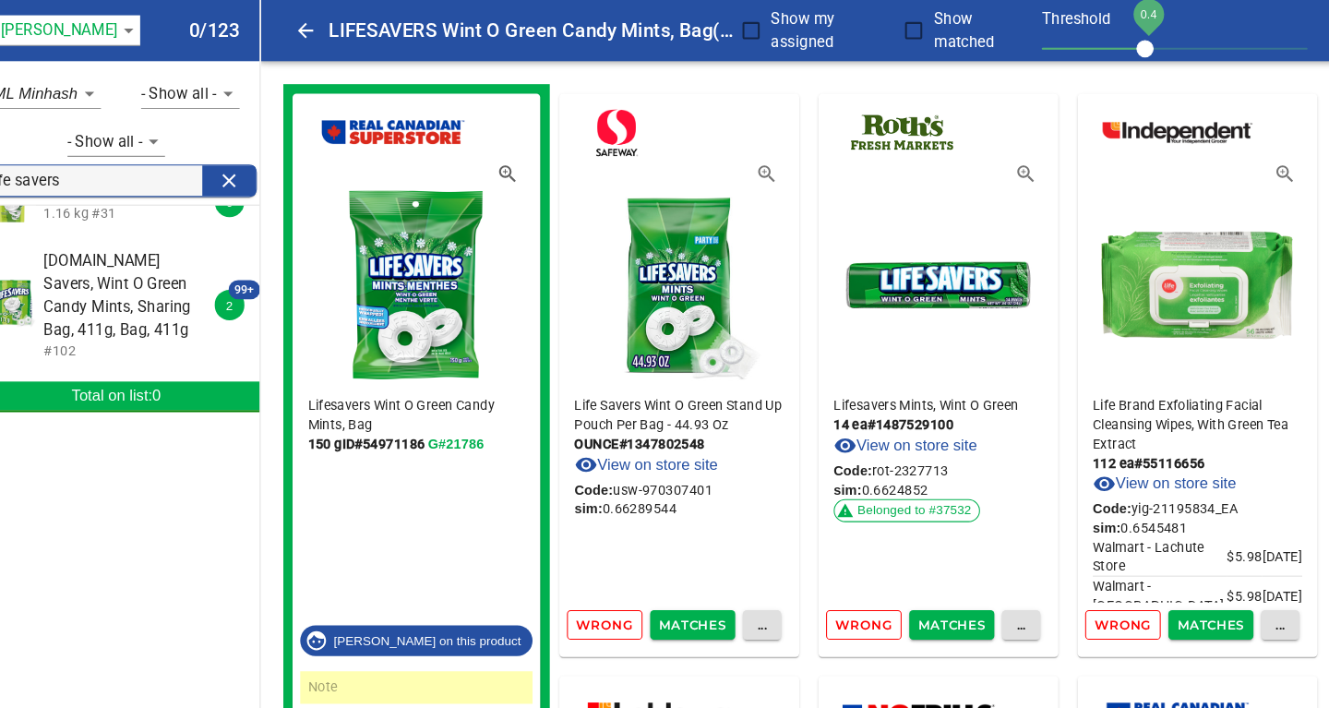
click at [615, 602] on span "Wrong" at bounding box center [609, 602] width 54 height 21
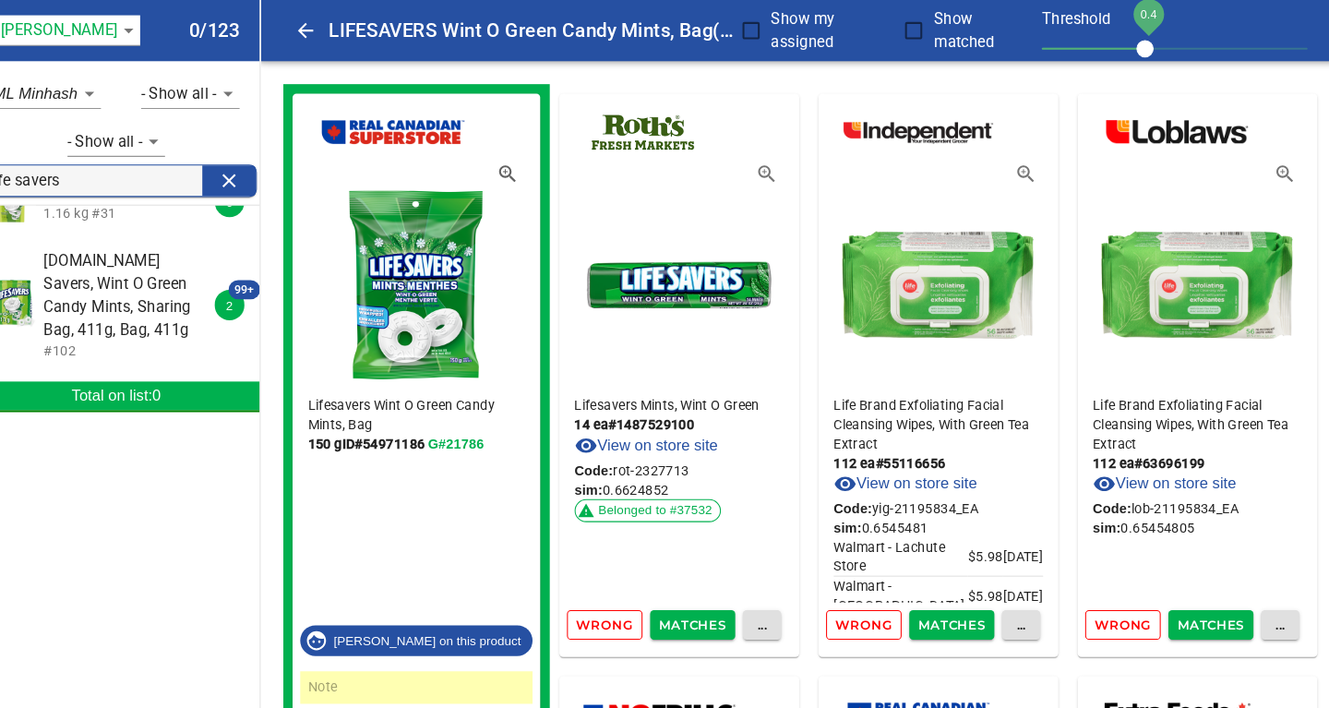
click at [615, 602] on span "Wrong" at bounding box center [609, 602] width 54 height 21
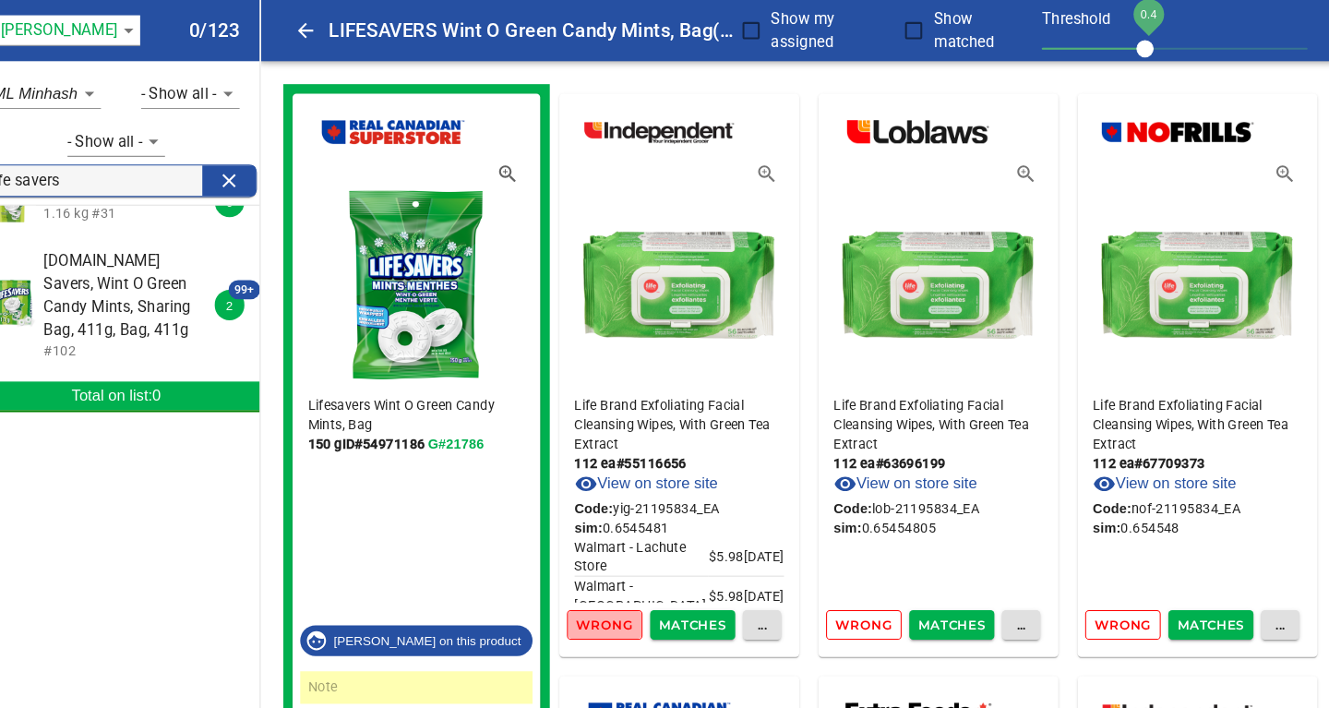
click at [615, 602] on span "Wrong" at bounding box center [609, 602] width 54 height 21
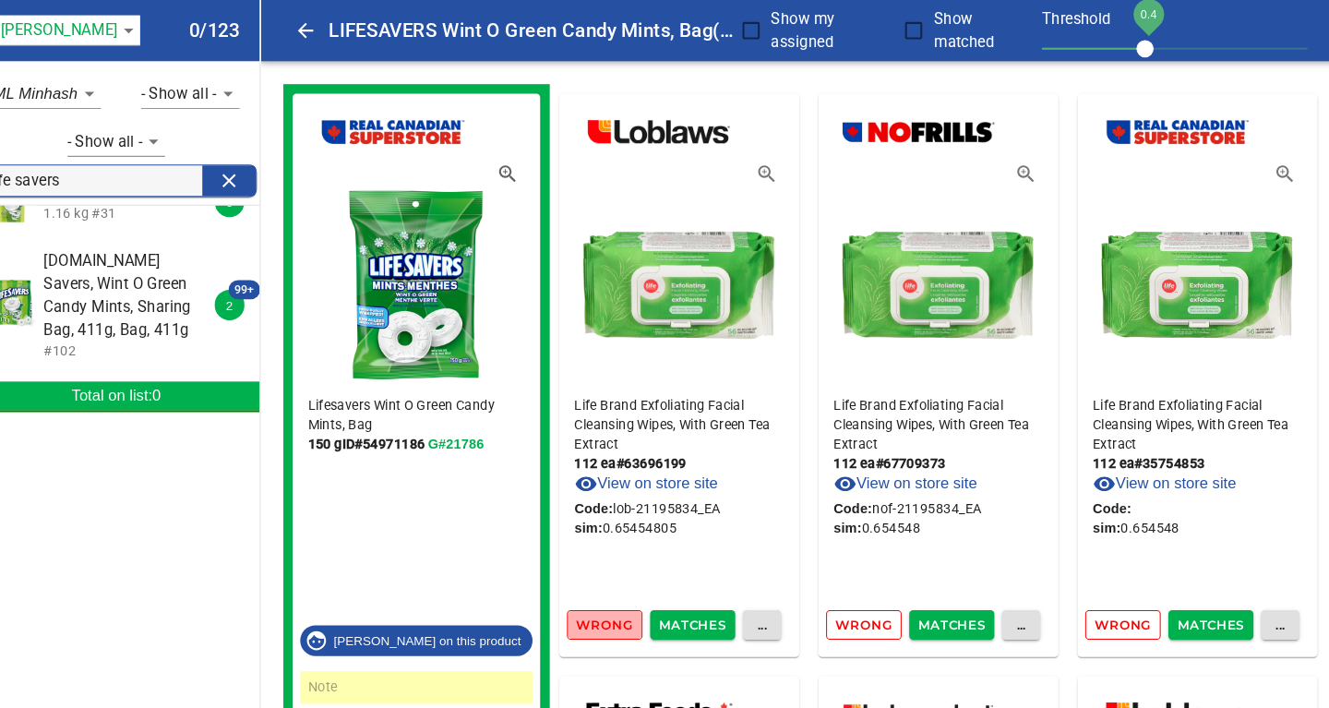
click at [615, 602] on span "Wrong" at bounding box center [609, 602] width 54 height 21
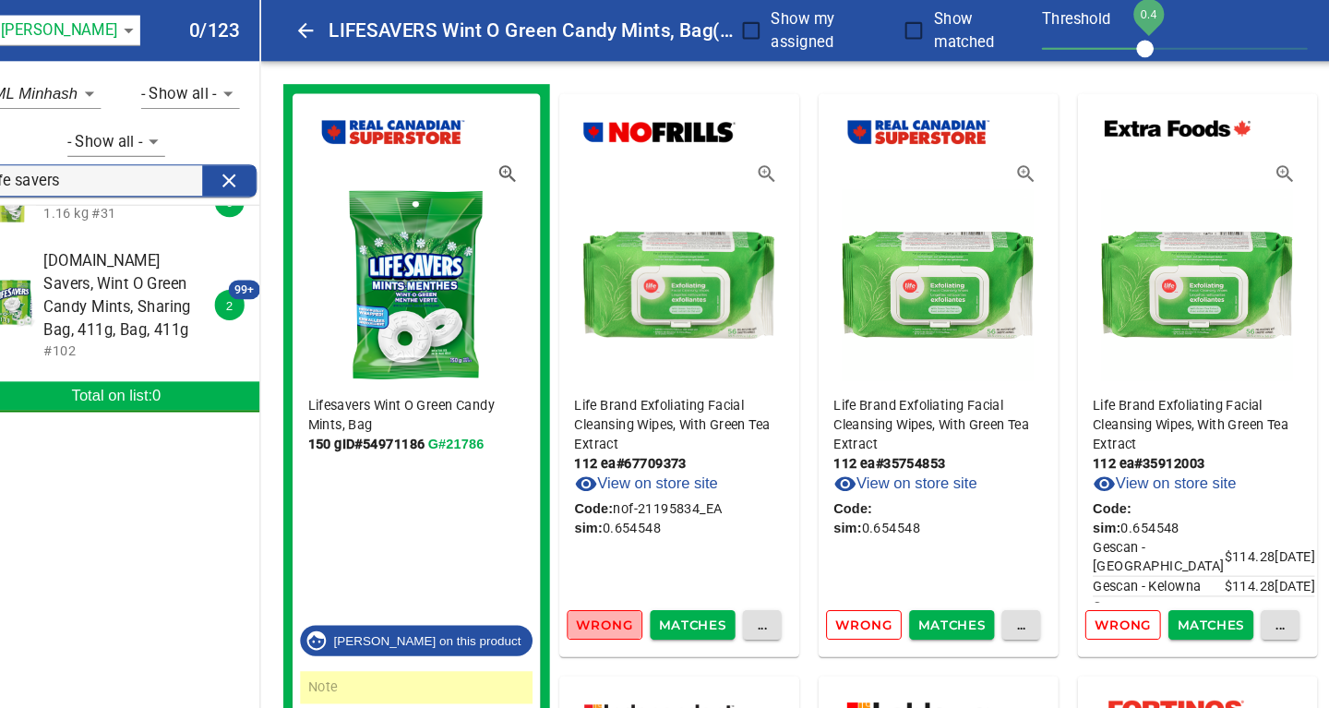
click at [615, 602] on span "Wrong" at bounding box center [609, 602] width 54 height 21
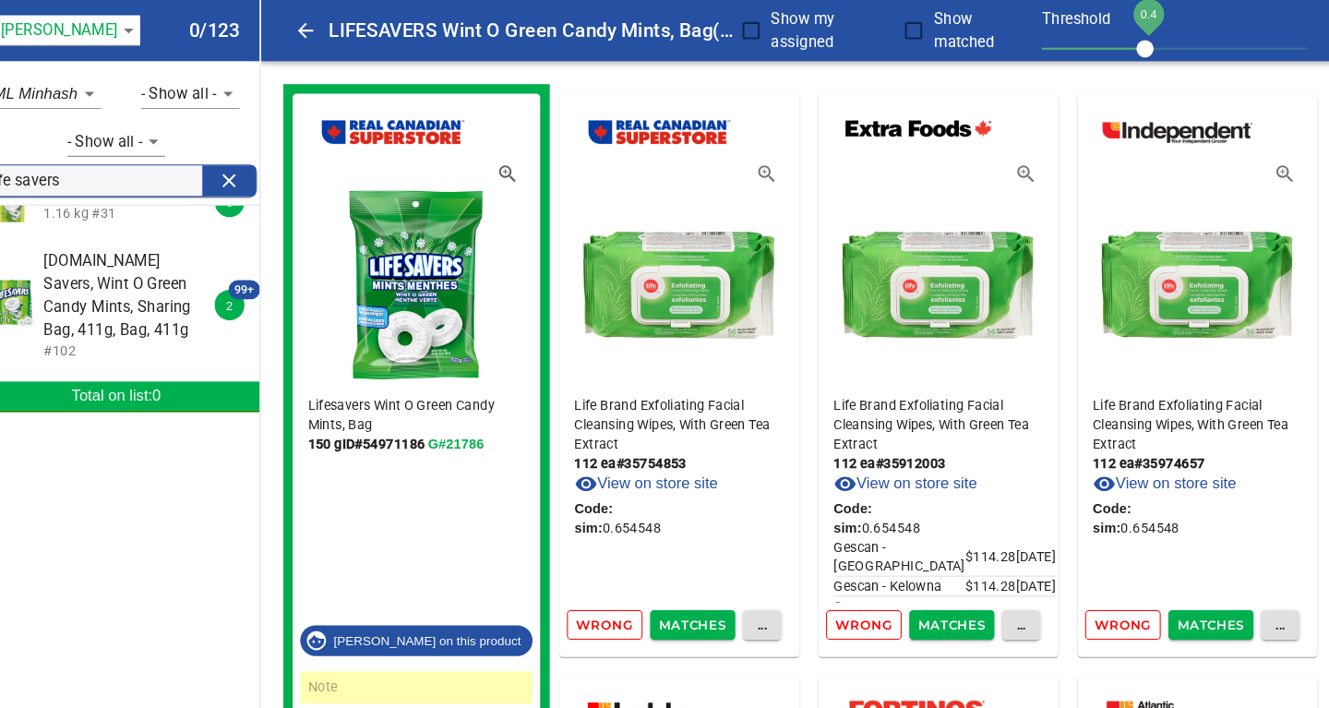
click at [615, 602] on span "Wrong" at bounding box center [609, 602] width 54 height 21
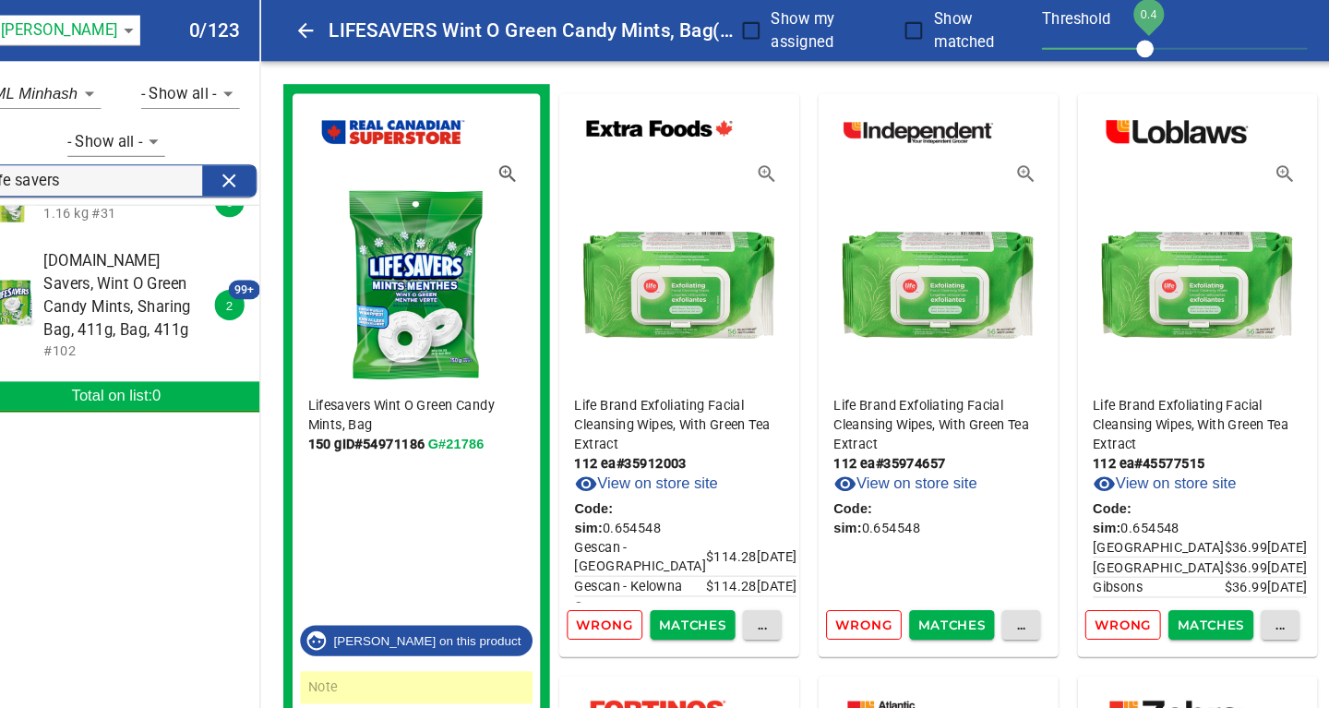
click at [615, 602] on span "Wrong" at bounding box center [609, 602] width 54 height 21
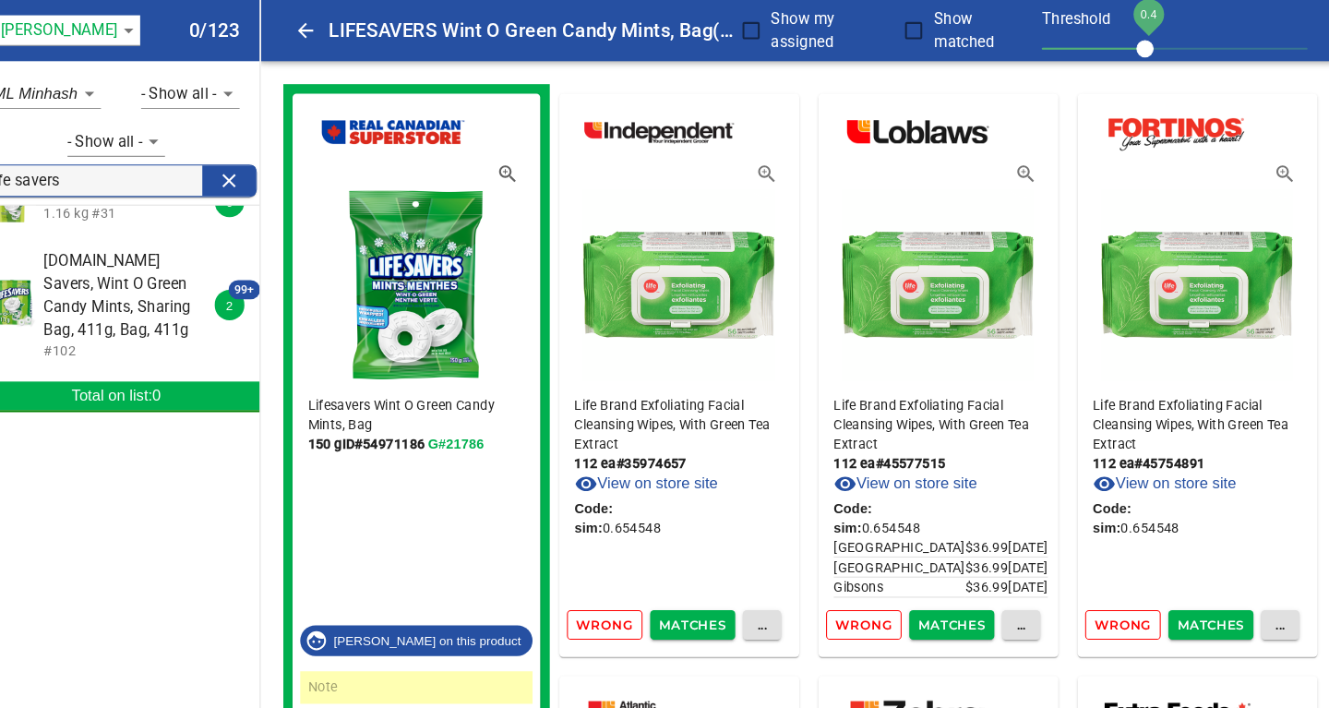
click at [615, 602] on span "Wrong" at bounding box center [609, 602] width 54 height 21
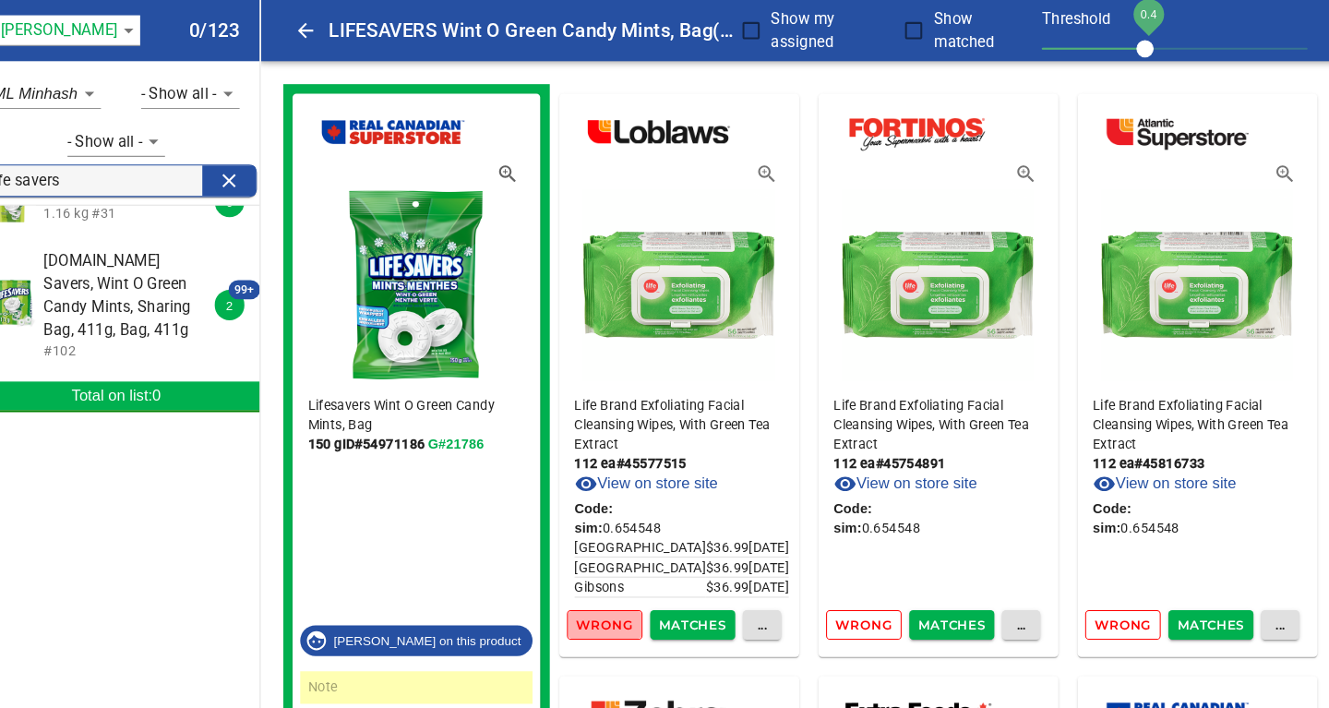
click at [615, 602] on span "Wrong" at bounding box center [609, 602] width 54 height 21
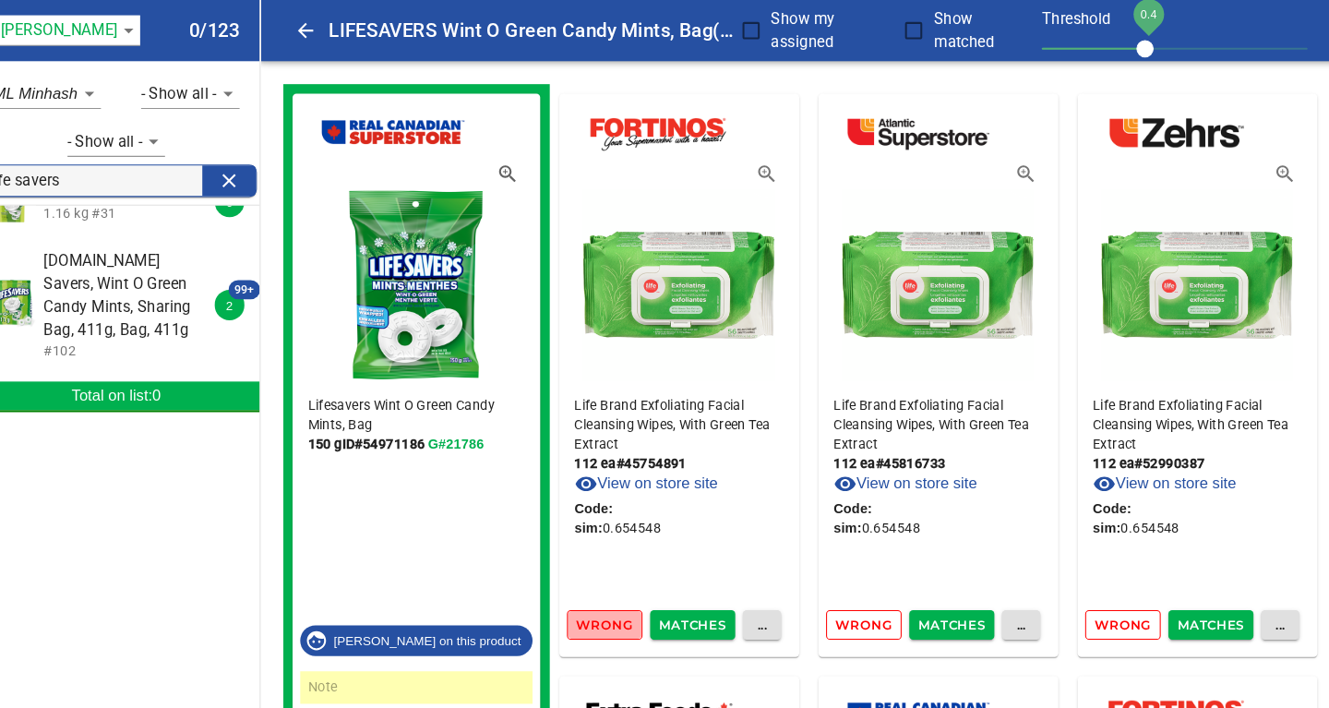
click at [615, 602] on span "Wrong" at bounding box center [609, 602] width 54 height 21
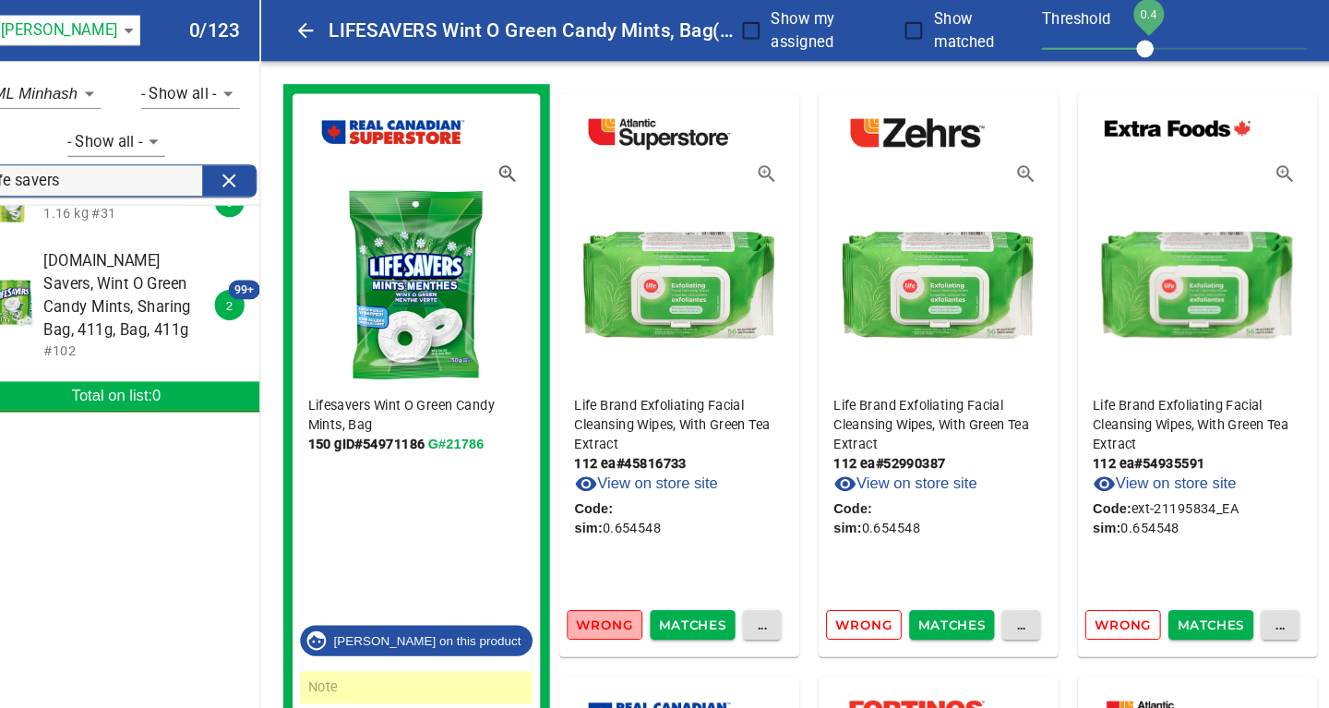
click at [615, 602] on span "Wrong" at bounding box center [609, 602] width 54 height 21
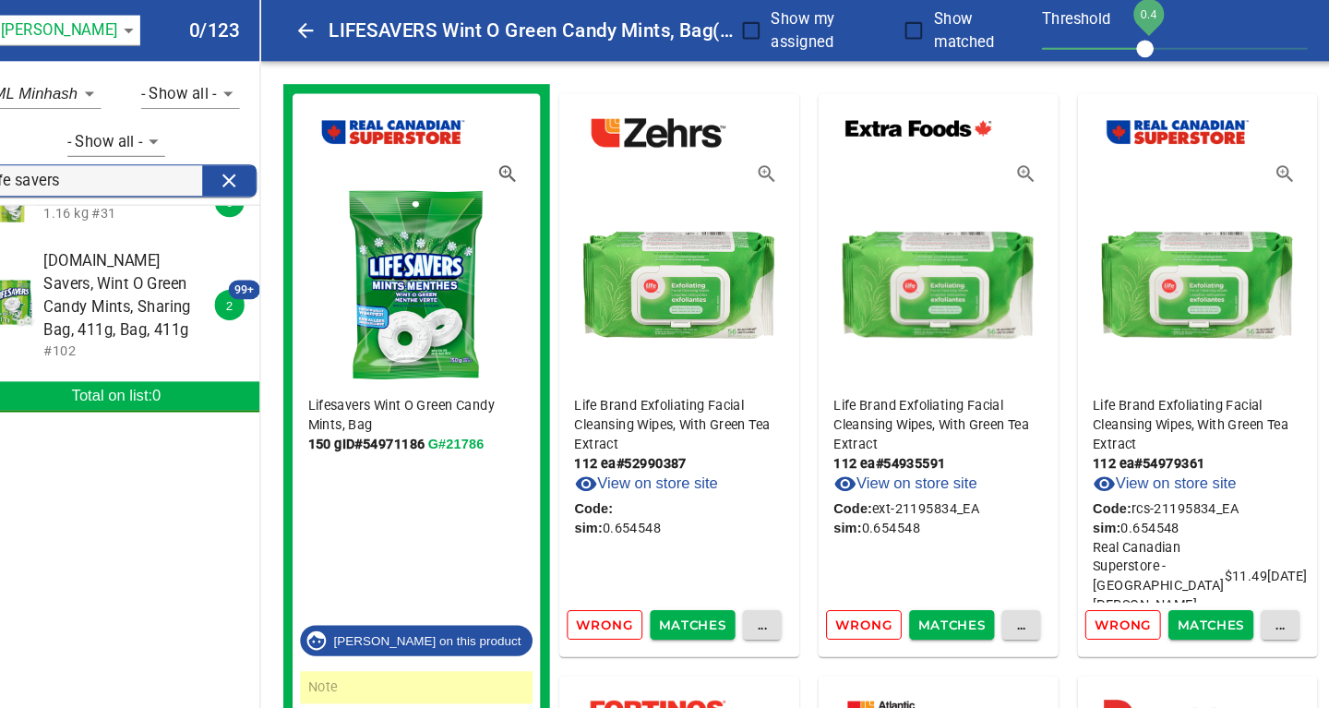
click at [615, 602] on span "Wrong" at bounding box center [609, 602] width 54 height 21
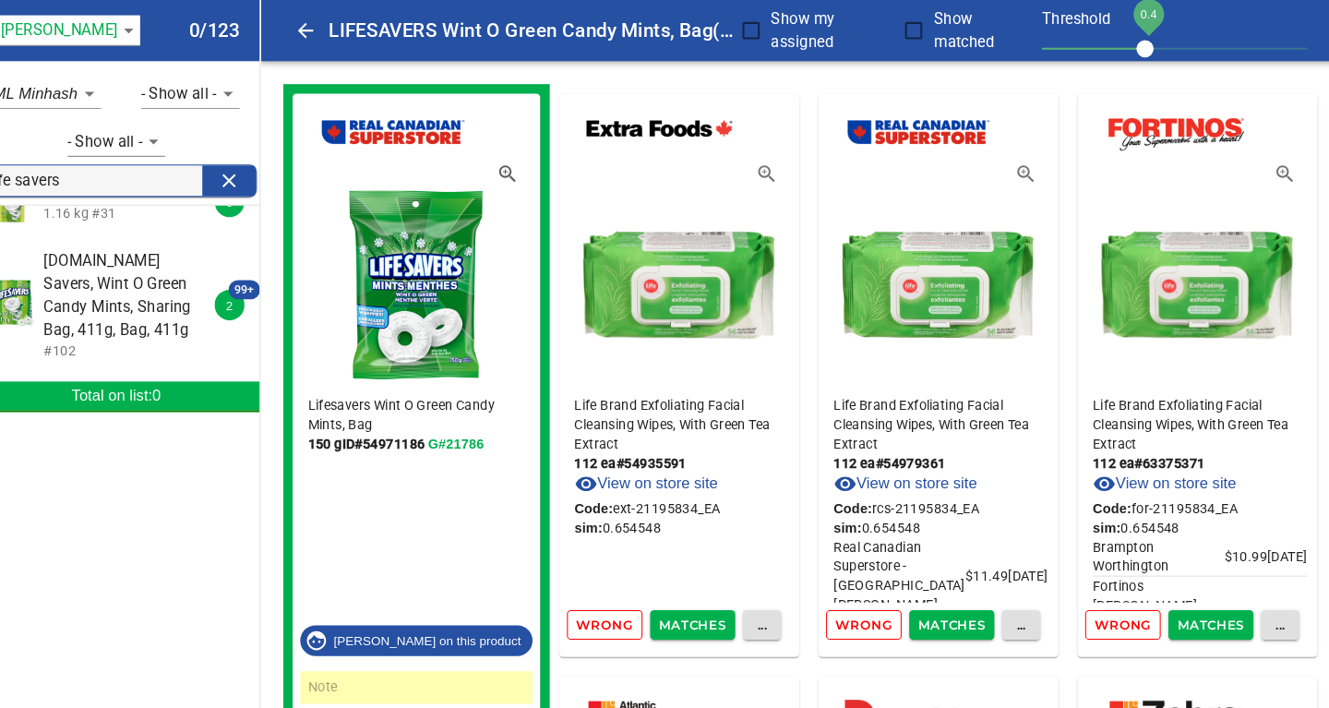
click at [615, 602] on span "Wrong" at bounding box center [609, 602] width 54 height 21
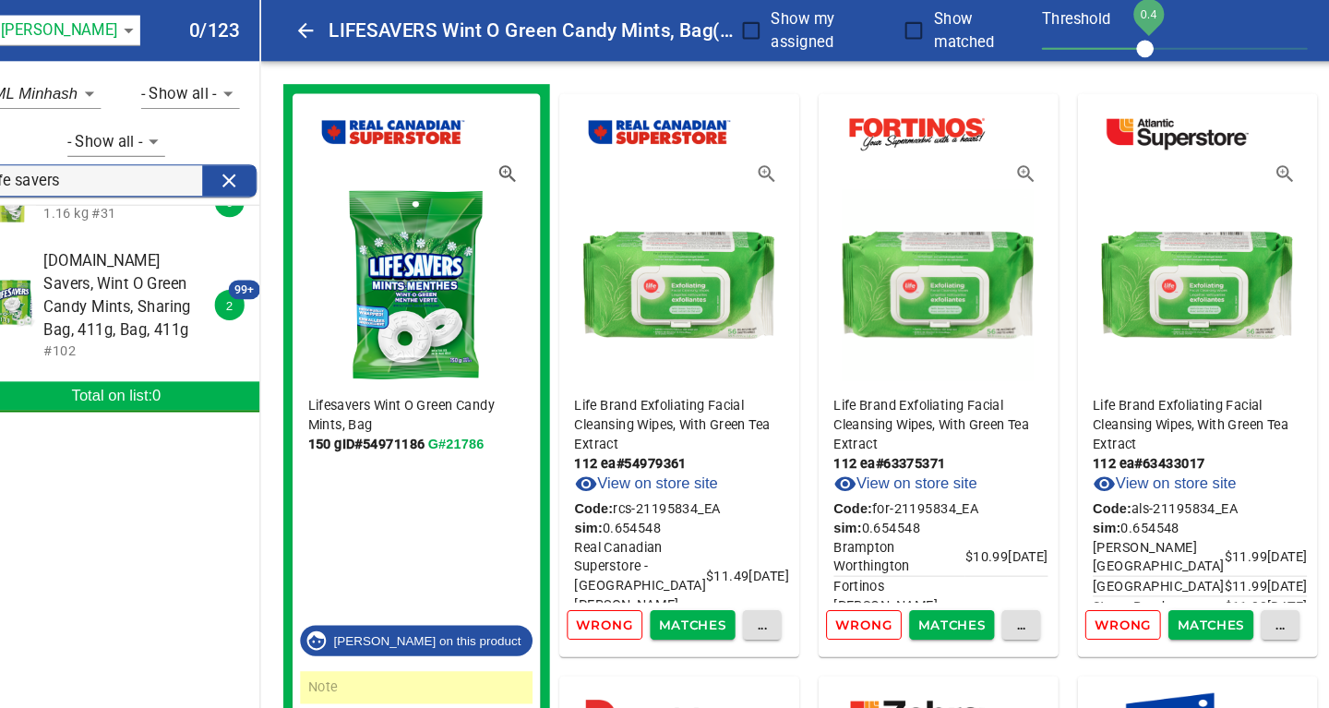
click at [615, 602] on span "Wrong" at bounding box center [609, 602] width 54 height 21
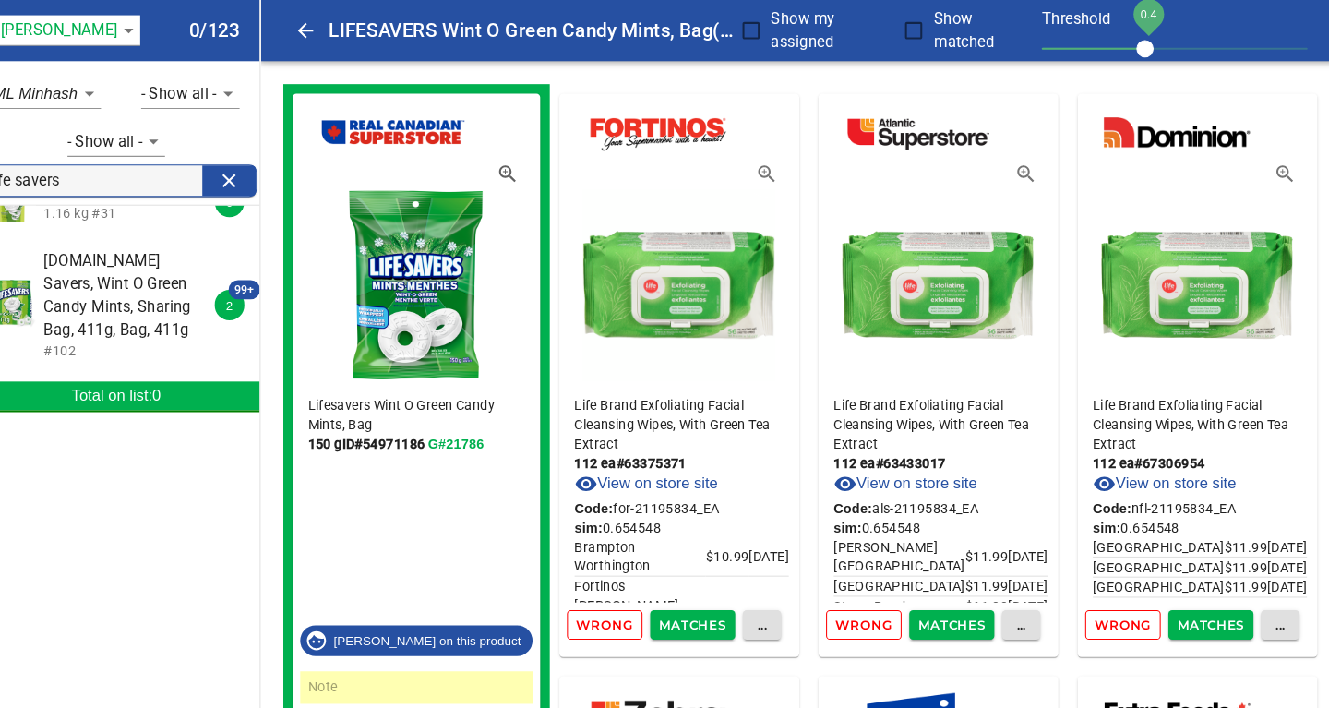
click at [615, 602] on span "Wrong" at bounding box center [609, 602] width 54 height 21
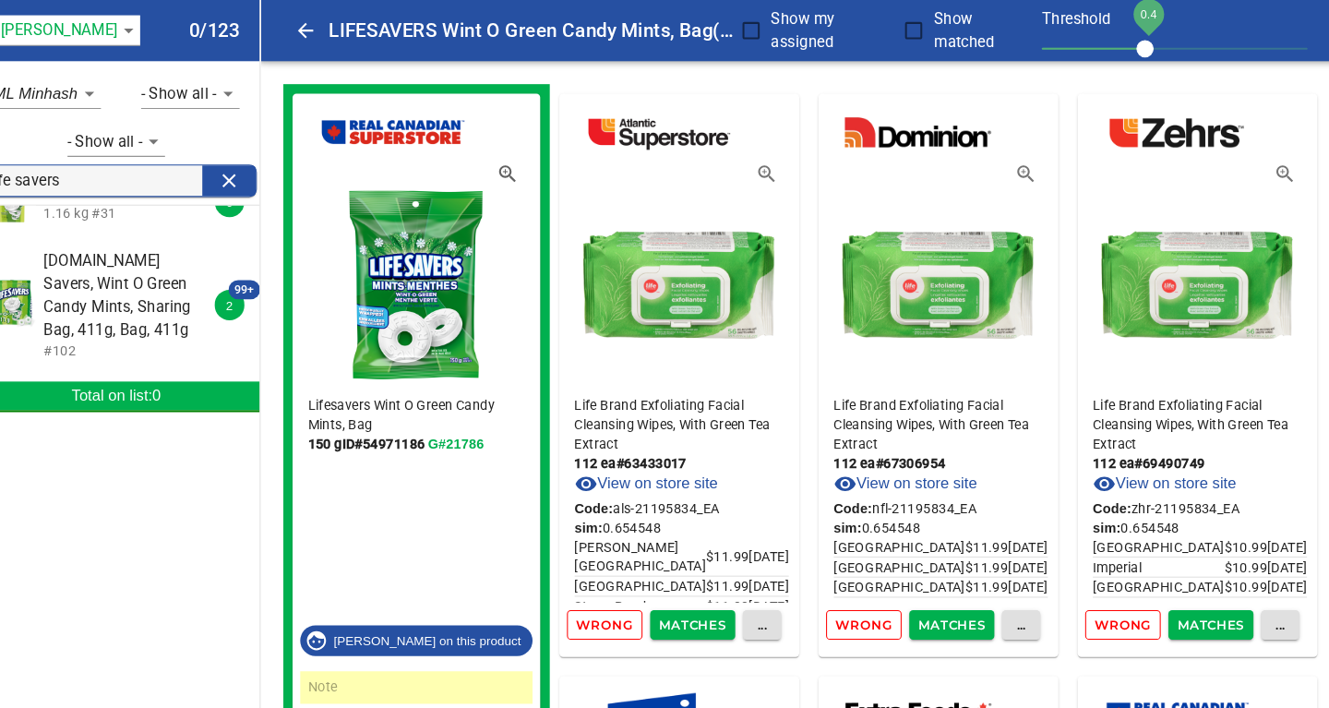
click at [615, 602] on span "Wrong" at bounding box center [609, 602] width 54 height 21
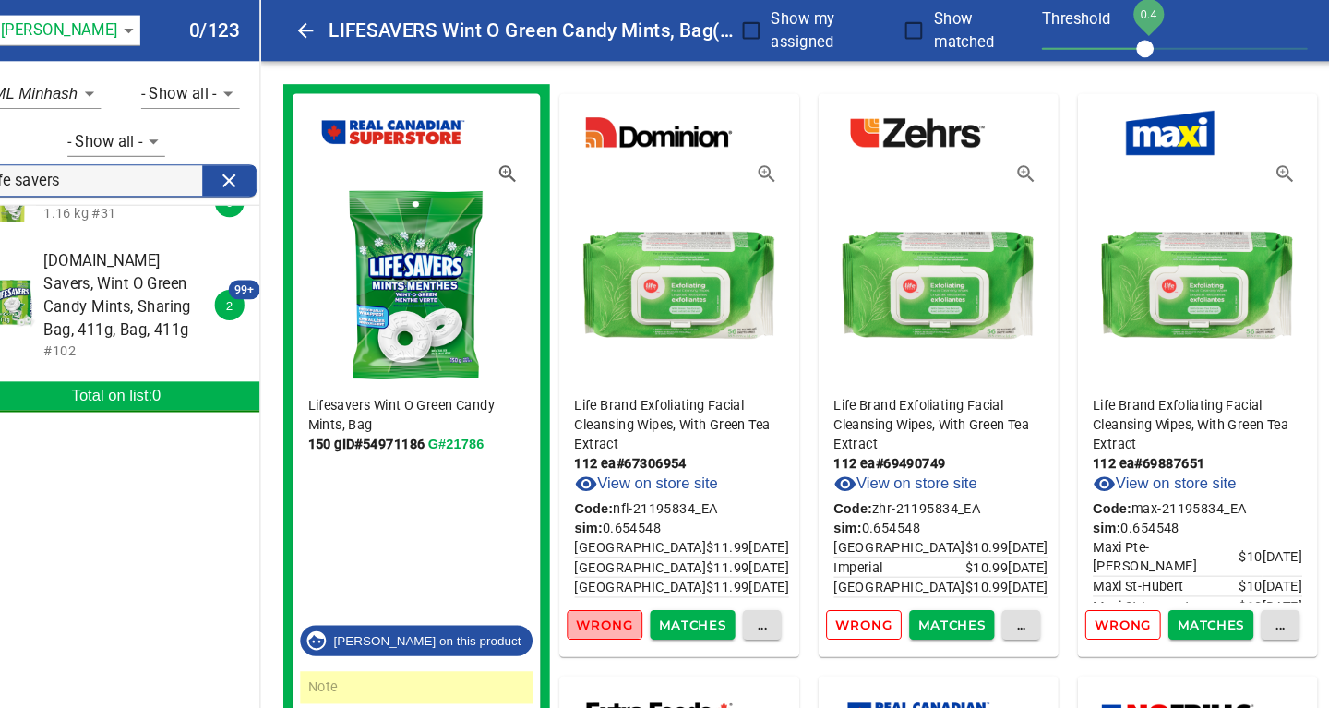
click at [615, 602] on span "Wrong" at bounding box center [609, 602] width 54 height 21
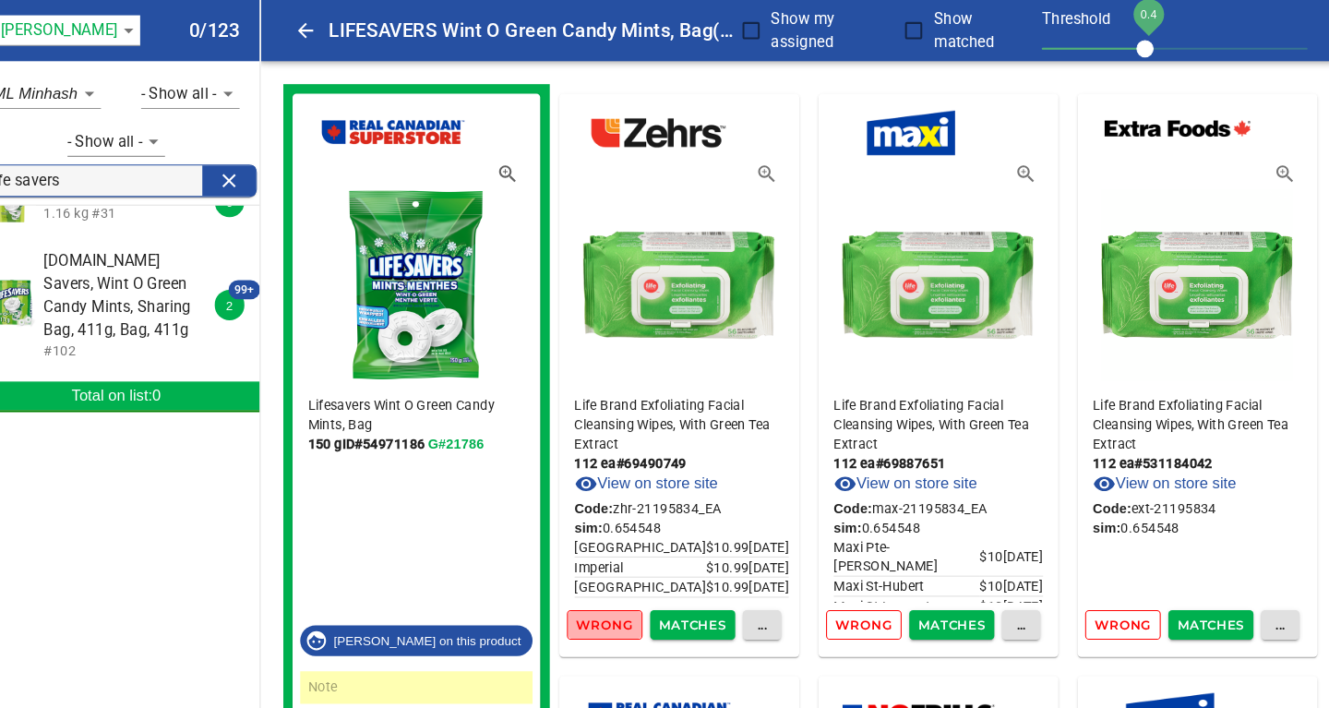
click at [615, 602] on span "Wrong" at bounding box center [609, 602] width 54 height 21
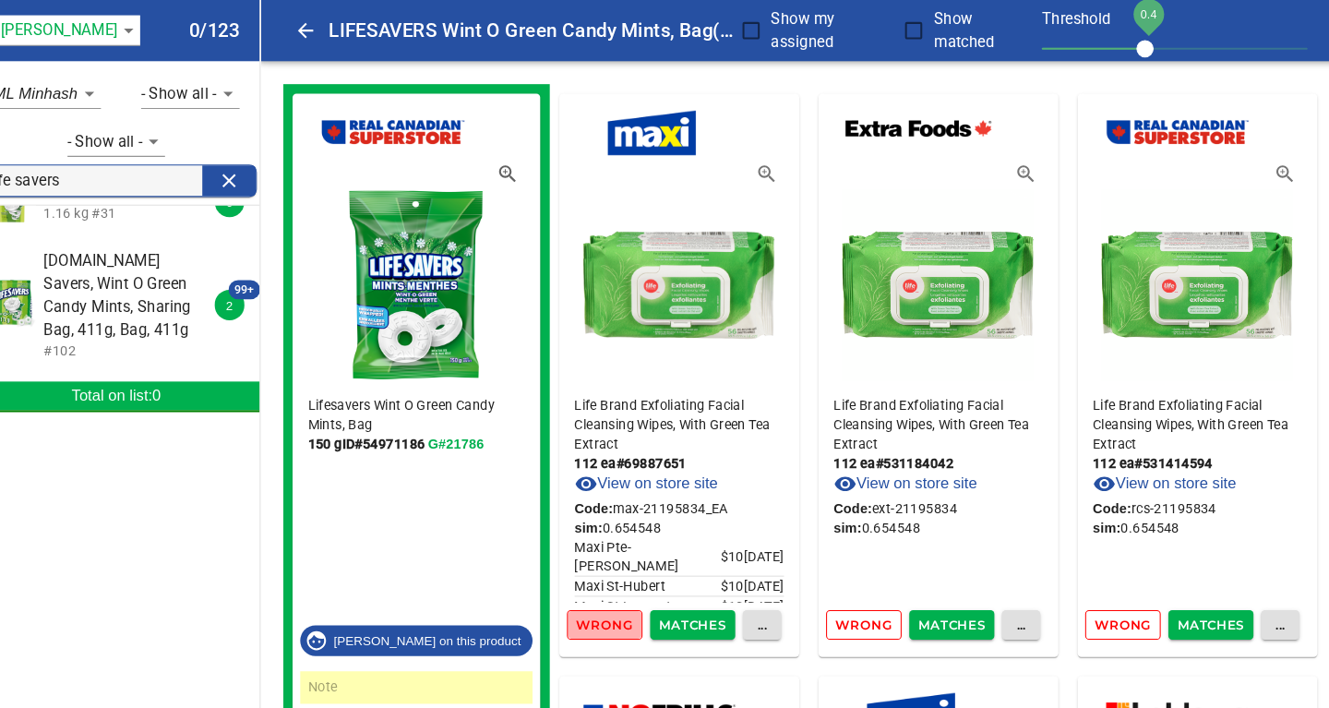
click at [615, 602] on span "Wrong" at bounding box center [609, 602] width 54 height 21
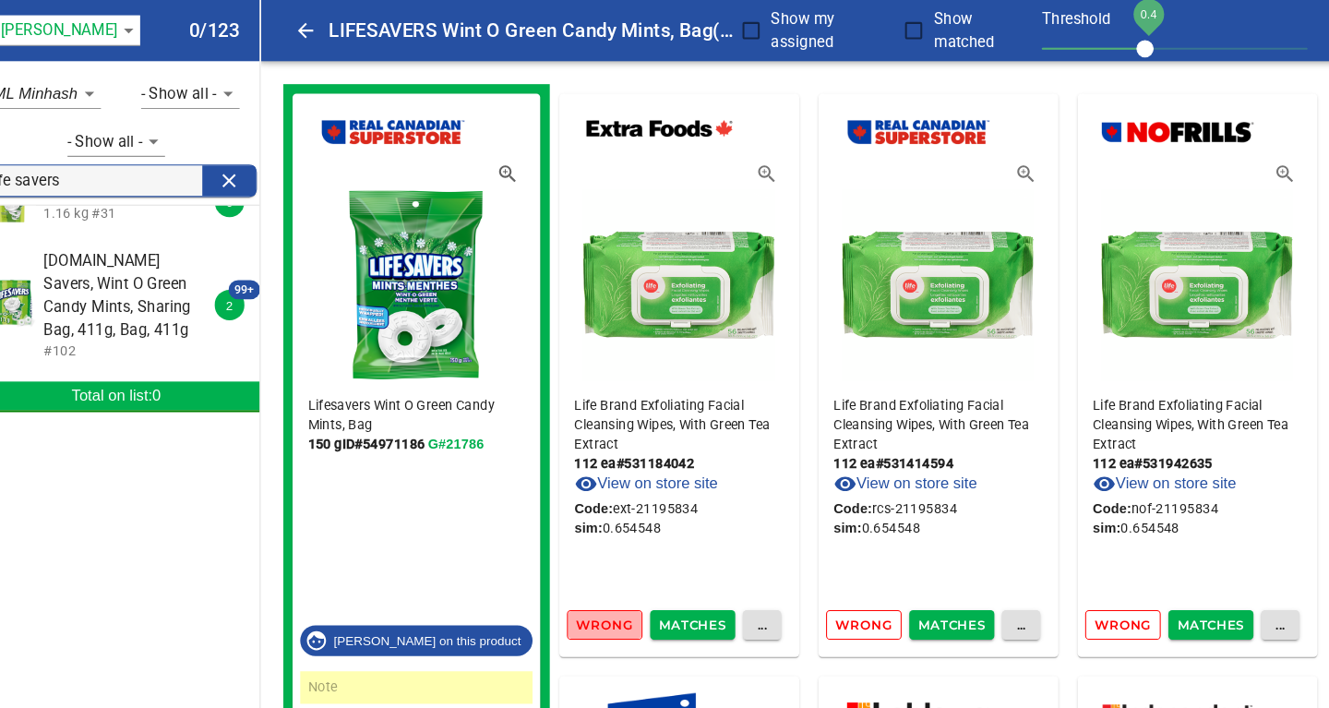
click at [615, 602] on span "Wrong" at bounding box center [609, 602] width 54 height 21
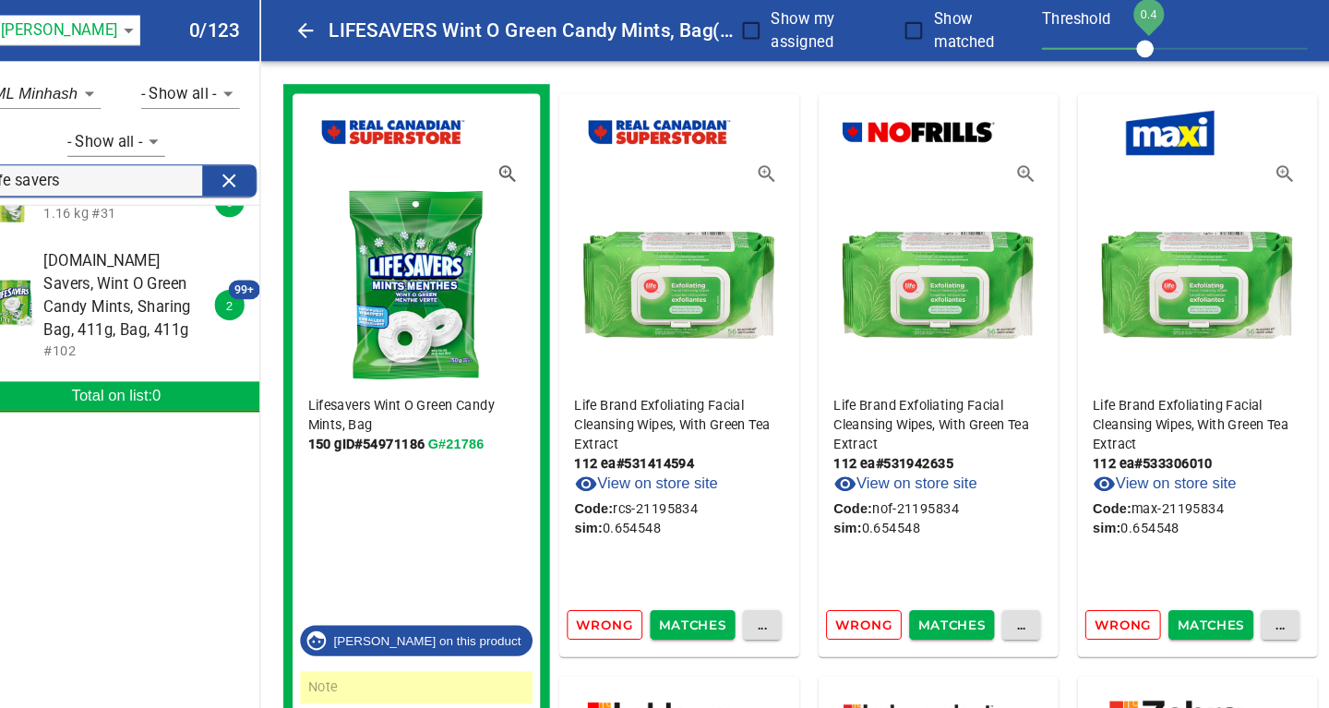
click at [615, 602] on span "Wrong" at bounding box center [609, 602] width 54 height 21
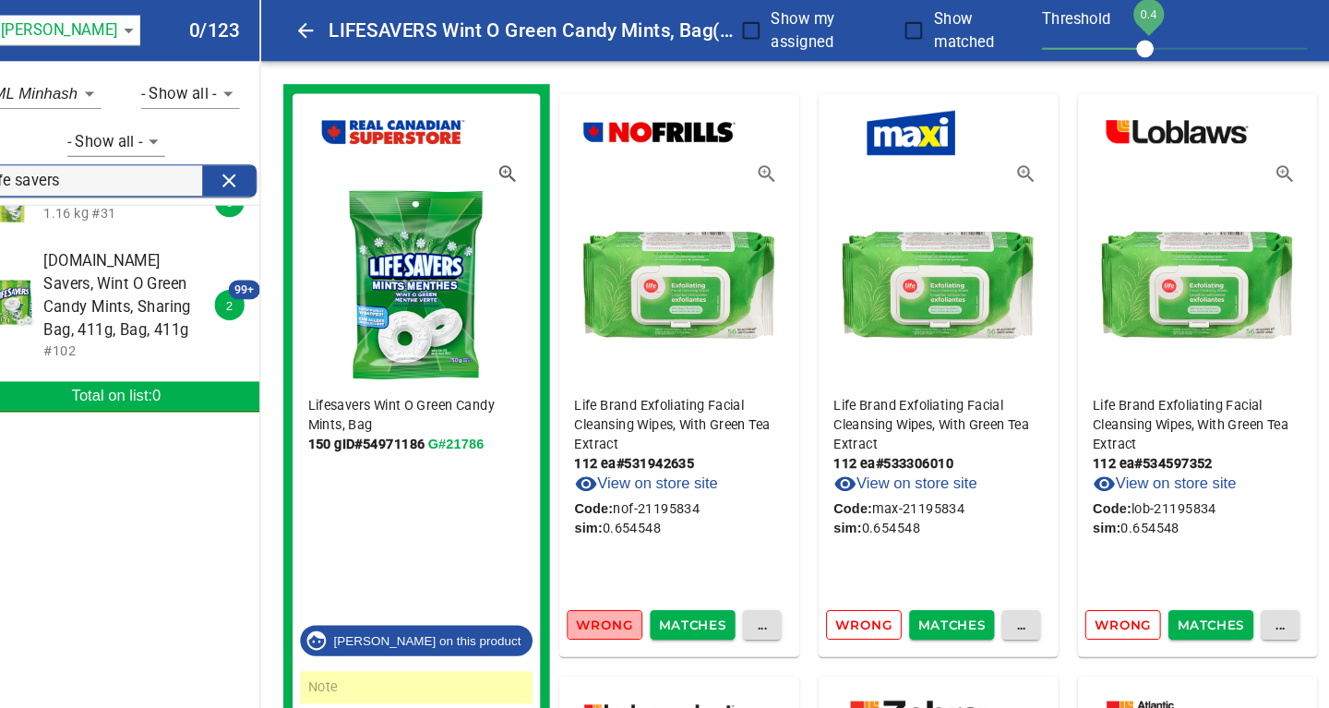
click at [615, 602] on span "Wrong" at bounding box center [609, 602] width 54 height 21
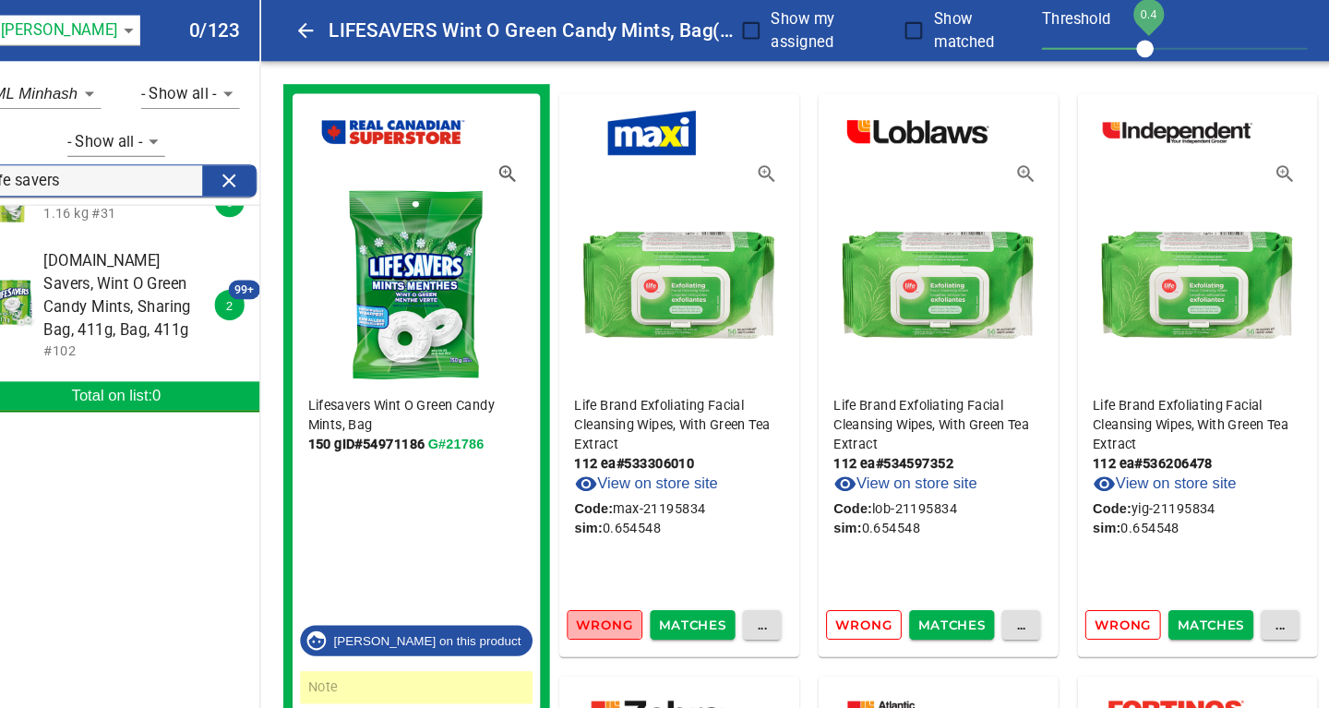
click at [615, 602] on span "Wrong" at bounding box center [609, 602] width 54 height 21
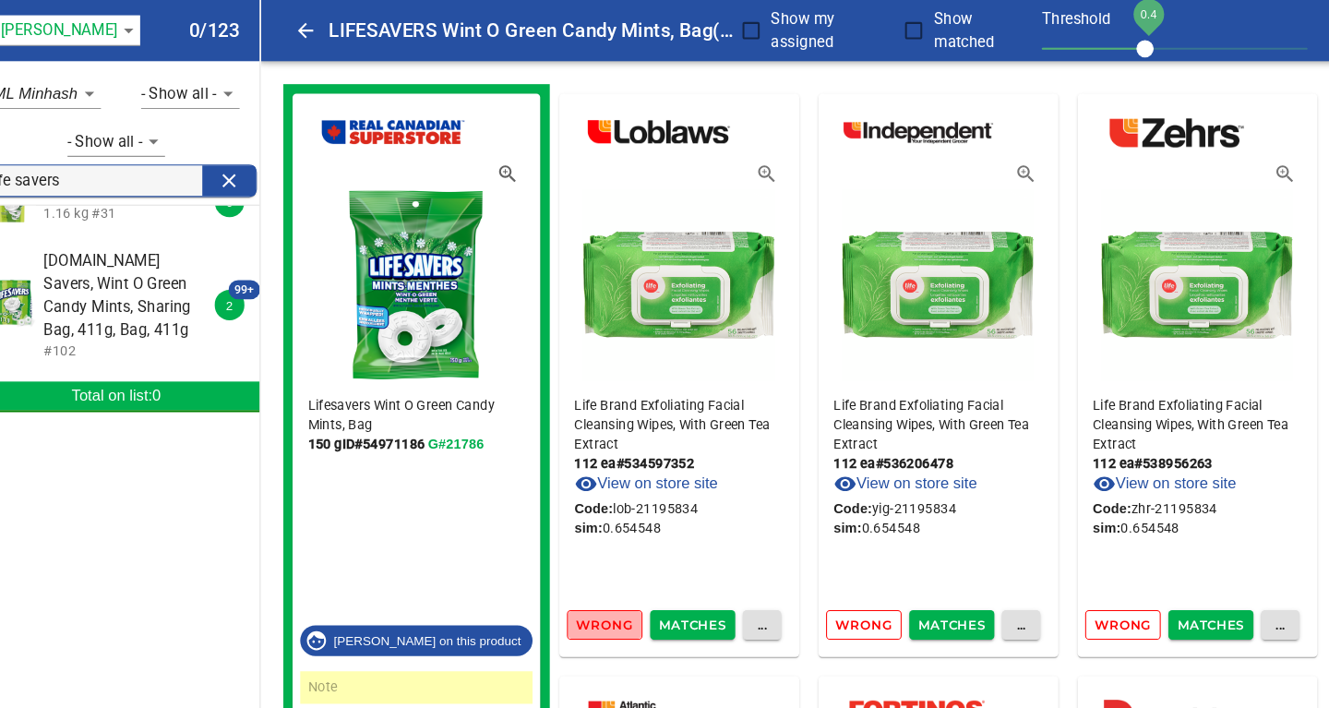
click at [615, 602] on span "Wrong" at bounding box center [609, 602] width 54 height 21
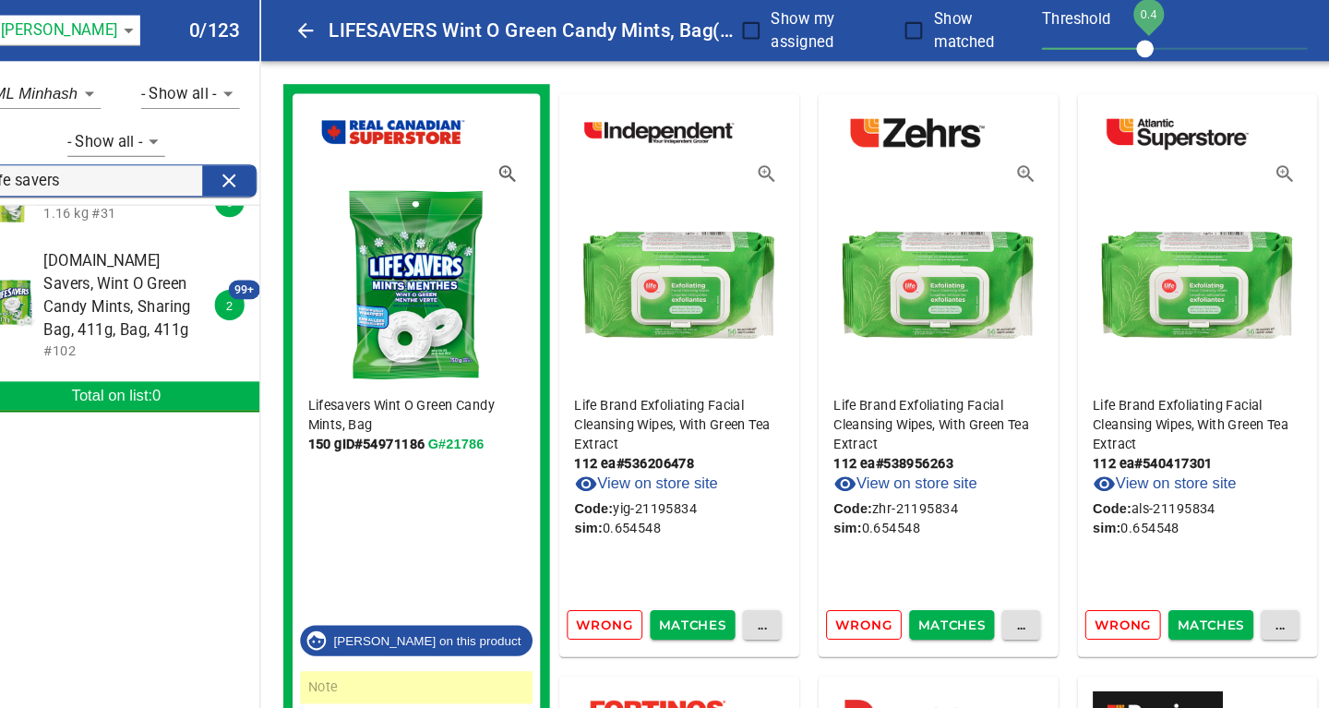
click at [615, 602] on span "Wrong" at bounding box center [609, 602] width 54 height 21
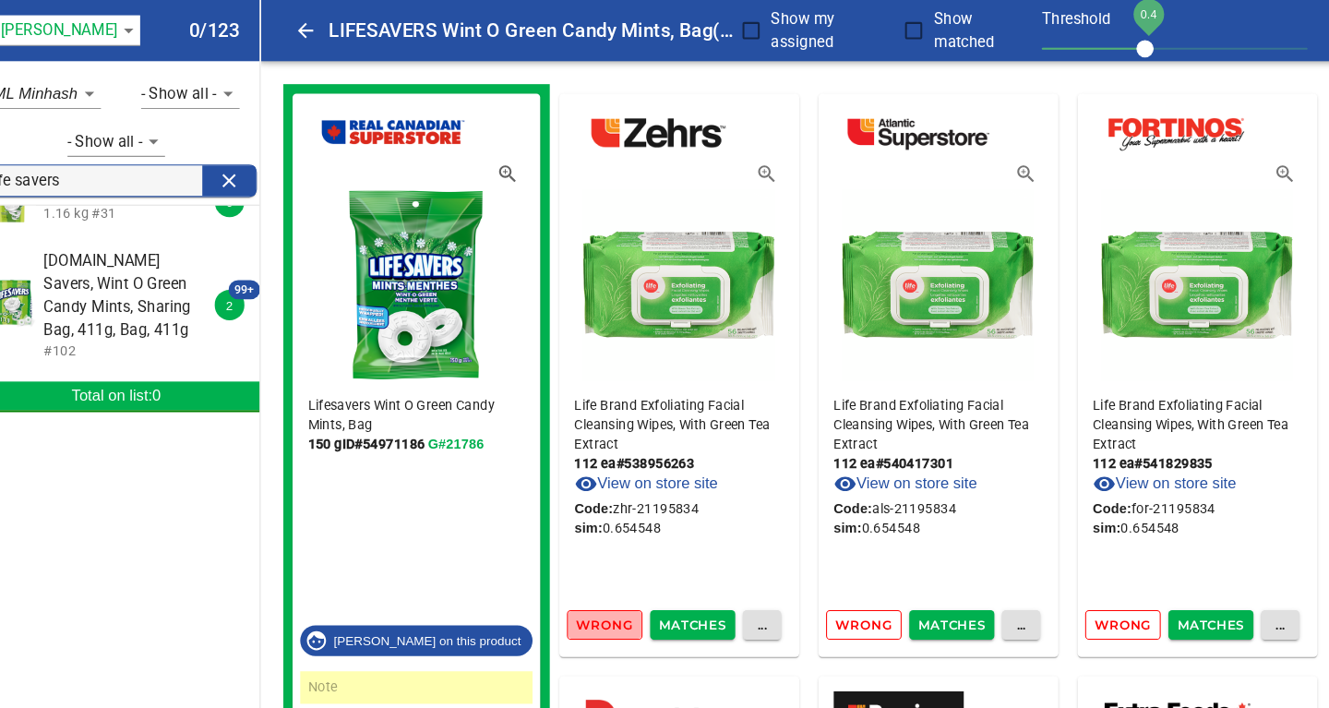
click at [615, 602] on span "Wrong" at bounding box center [609, 602] width 54 height 21
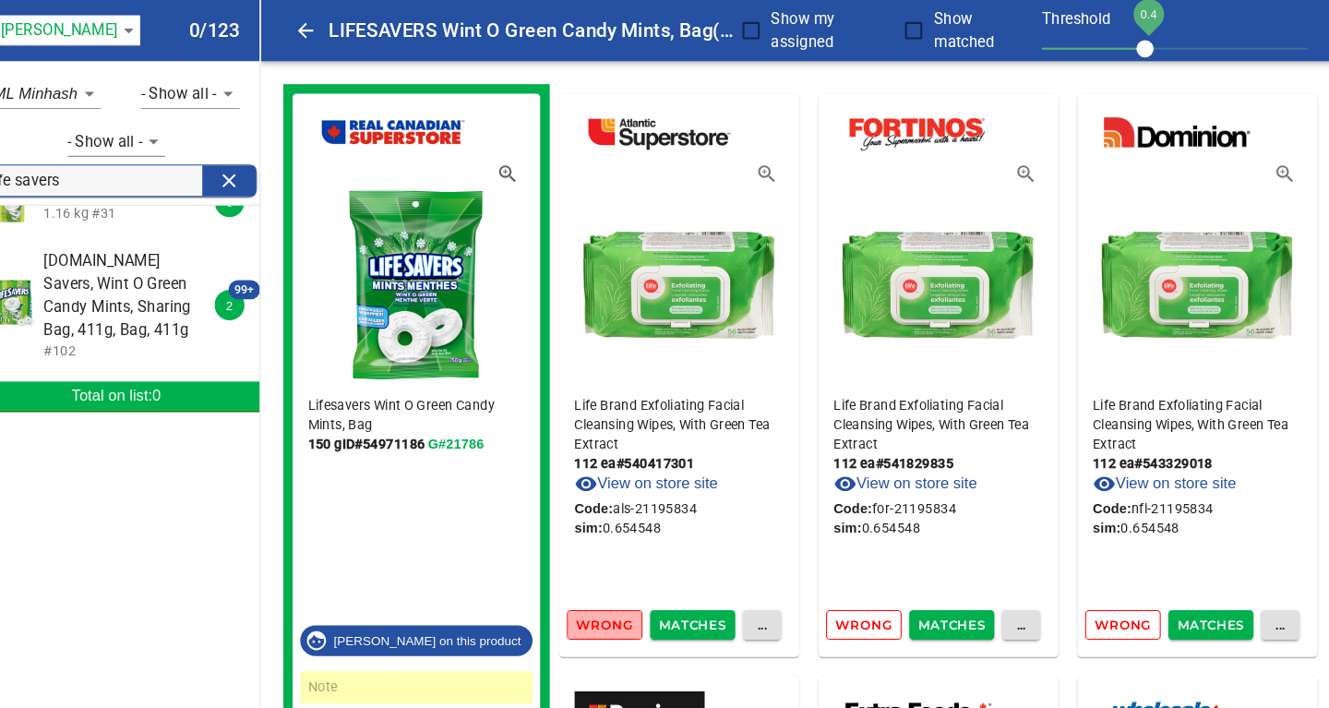
click at [615, 602] on span "Wrong" at bounding box center [609, 602] width 54 height 21
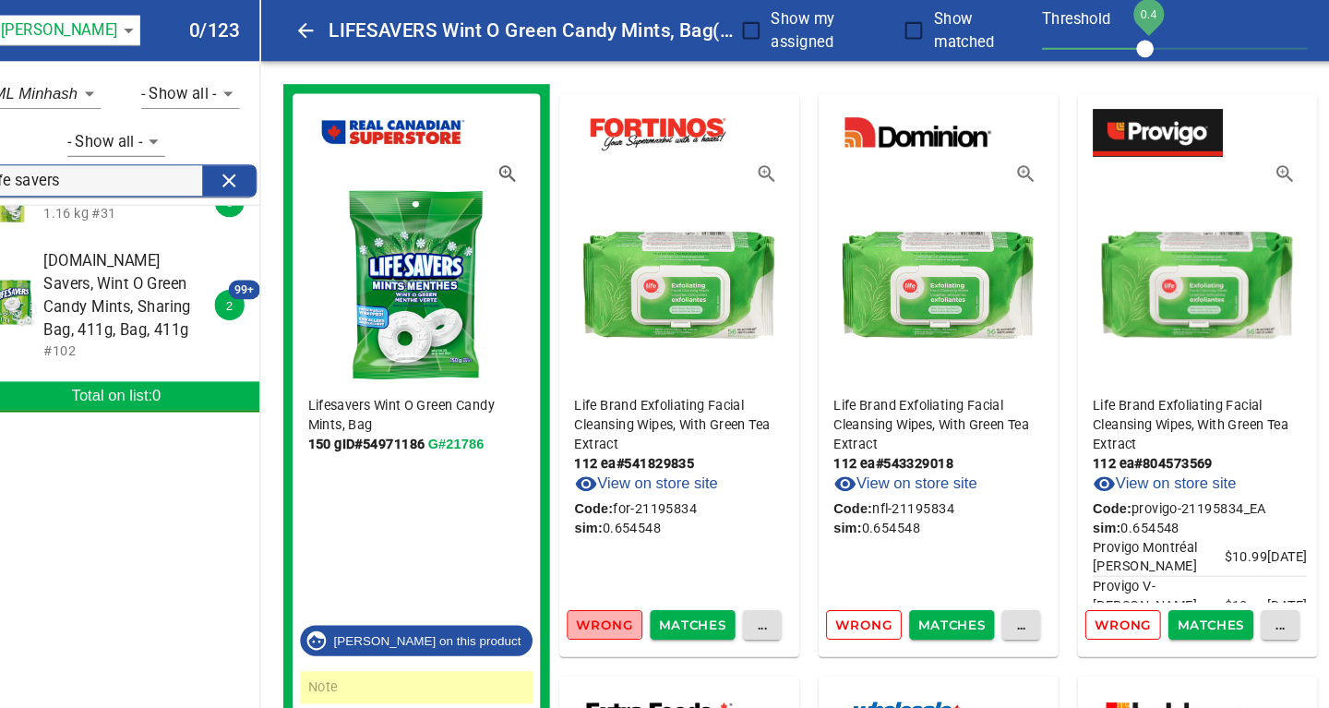
click at [615, 602] on span "Wrong" at bounding box center [609, 602] width 54 height 21
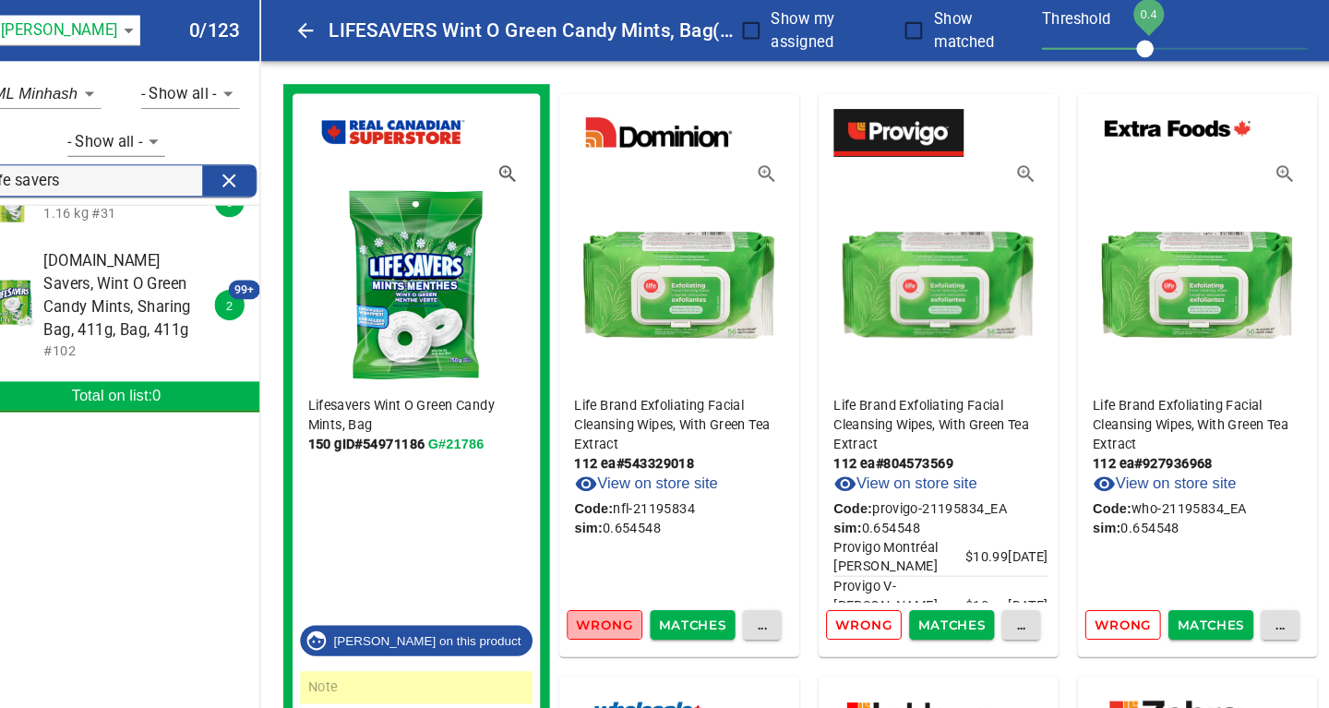
click at [615, 602] on span "Wrong" at bounding box center [609, 602] width 54 height 21
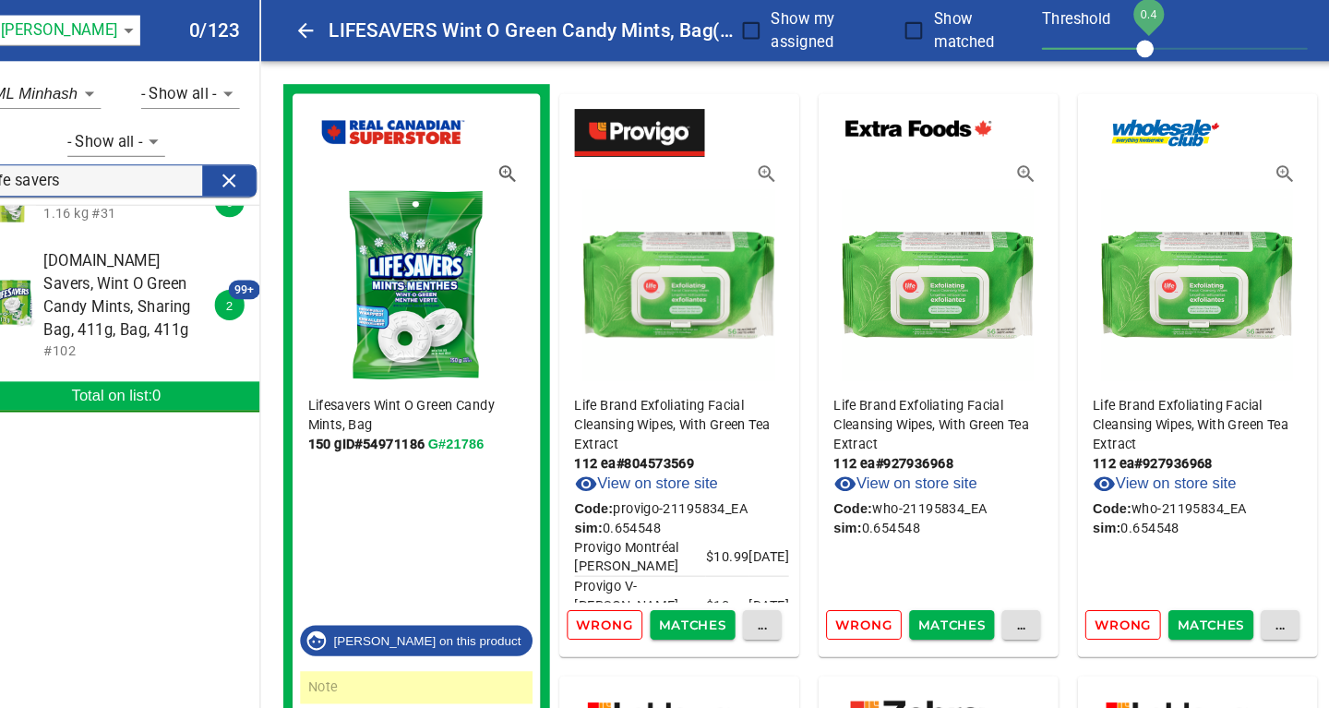
click at [615, 602] on span "Wrong" at bounding box center [609, 602] width 54 height 21
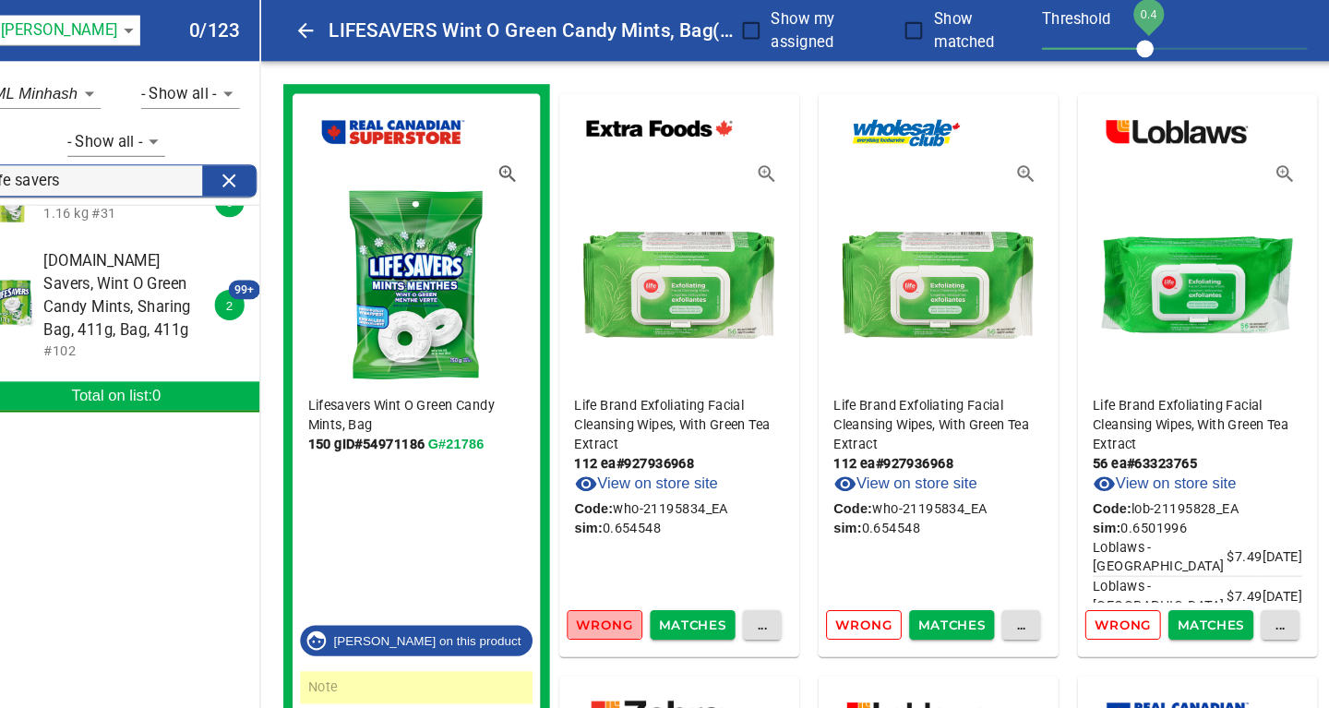
click at [615, 602] on span "Wrong" at bounding box center [609, 602] width 54 height 21
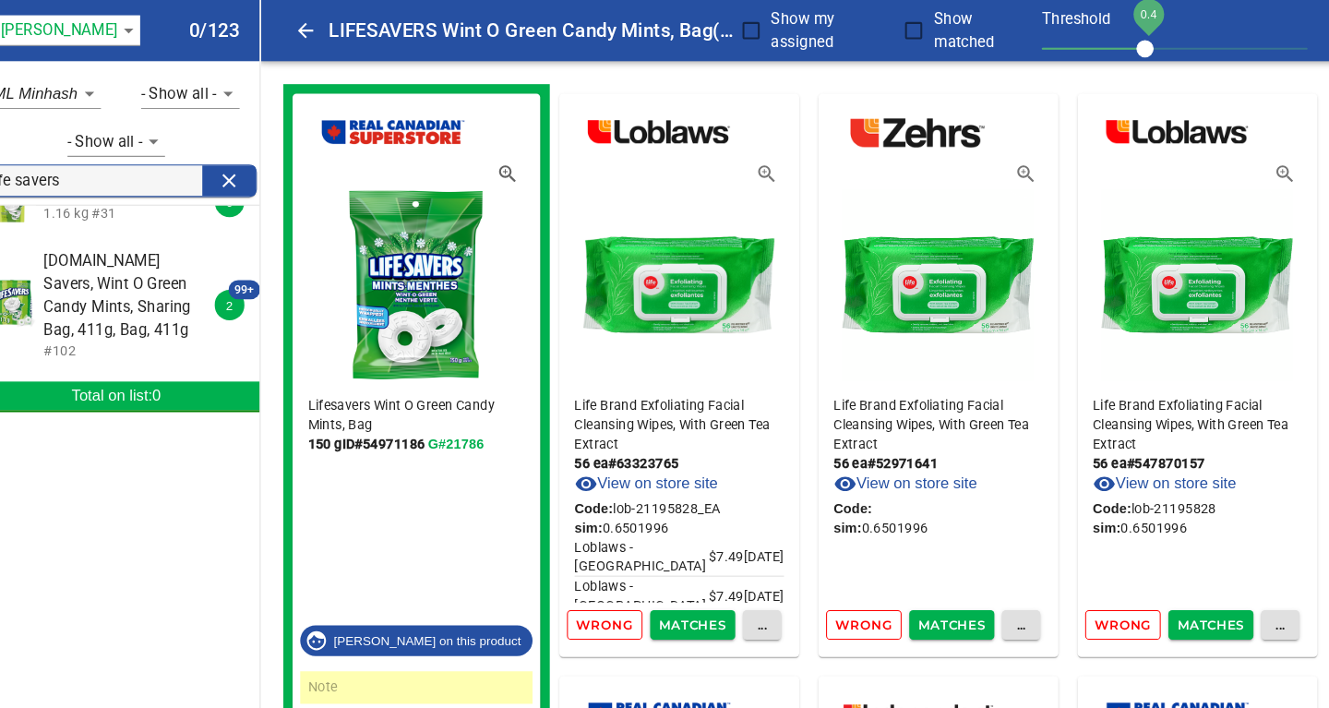
click at [615, 602] on span "Wrong" at bounding box center [609, 602] width 54 height 21
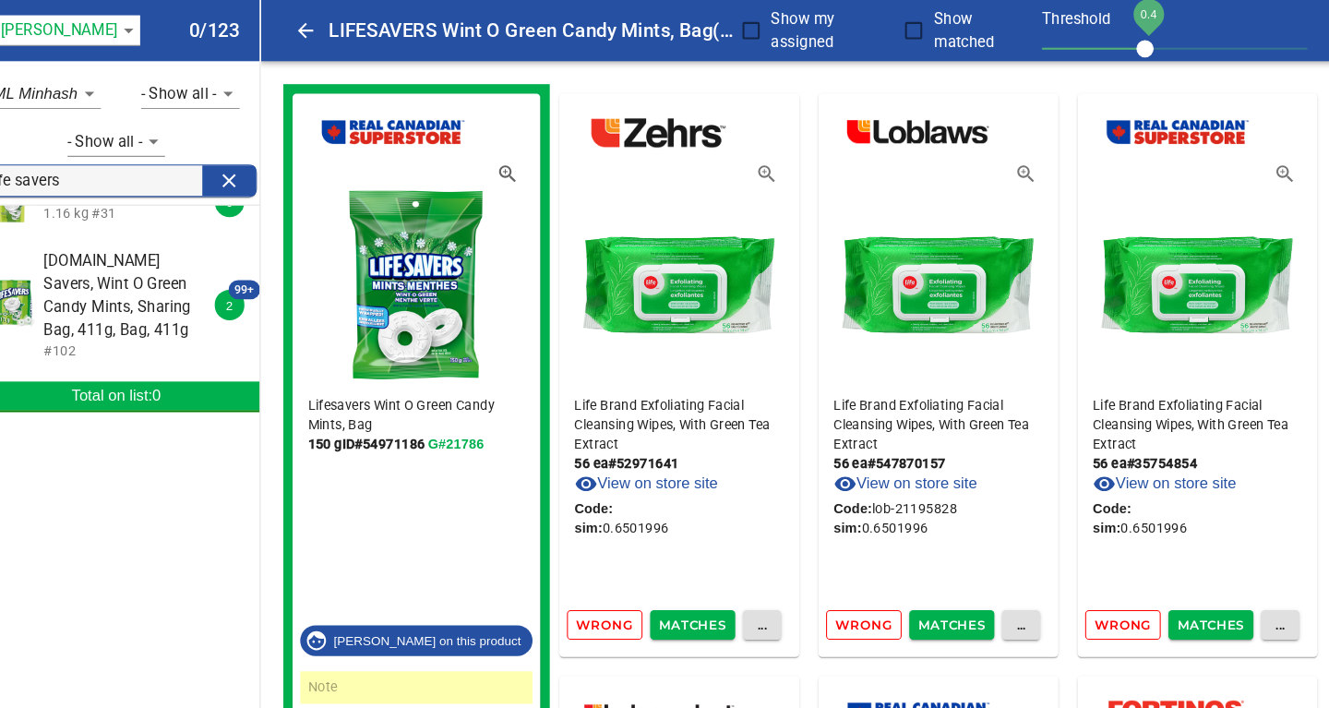
click at [615, 602] on span "Wrong" at bounding box center [609, 602] width 54 height 21
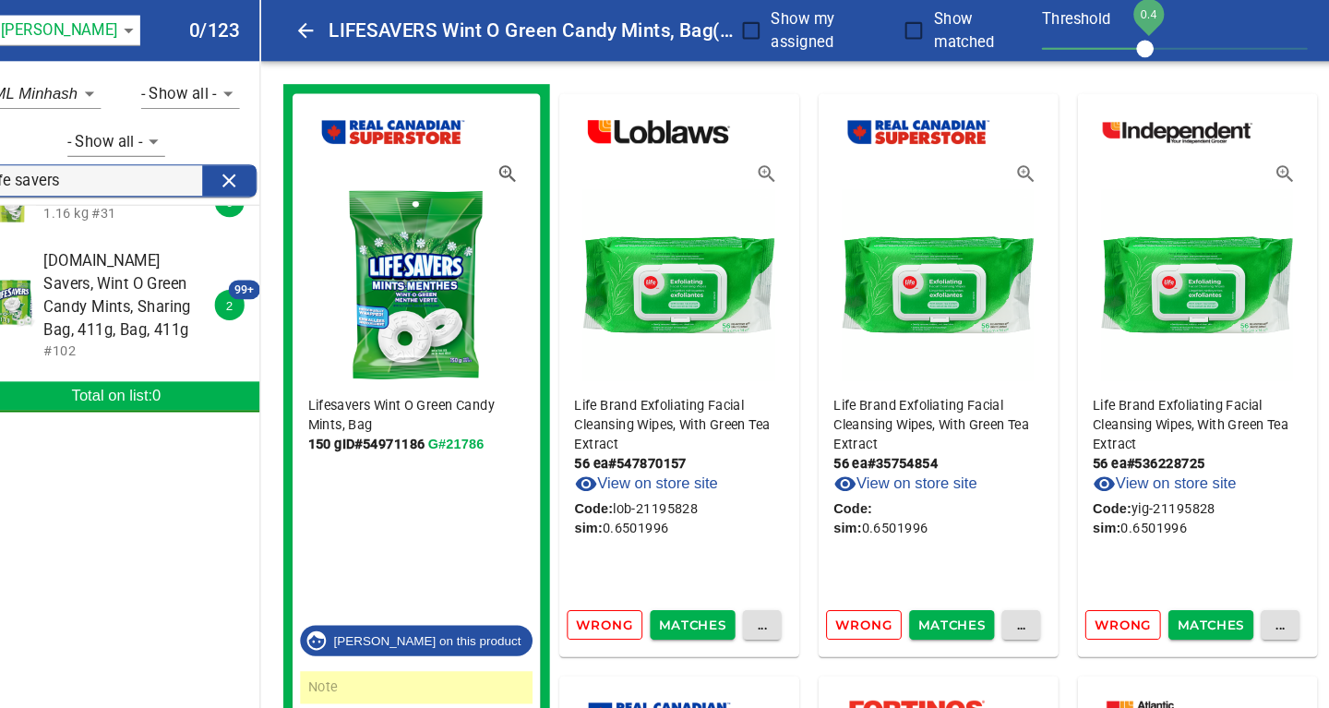
click at [615, 602] on span "Wrong" at bounding box center [609, 602] width 54 height 21
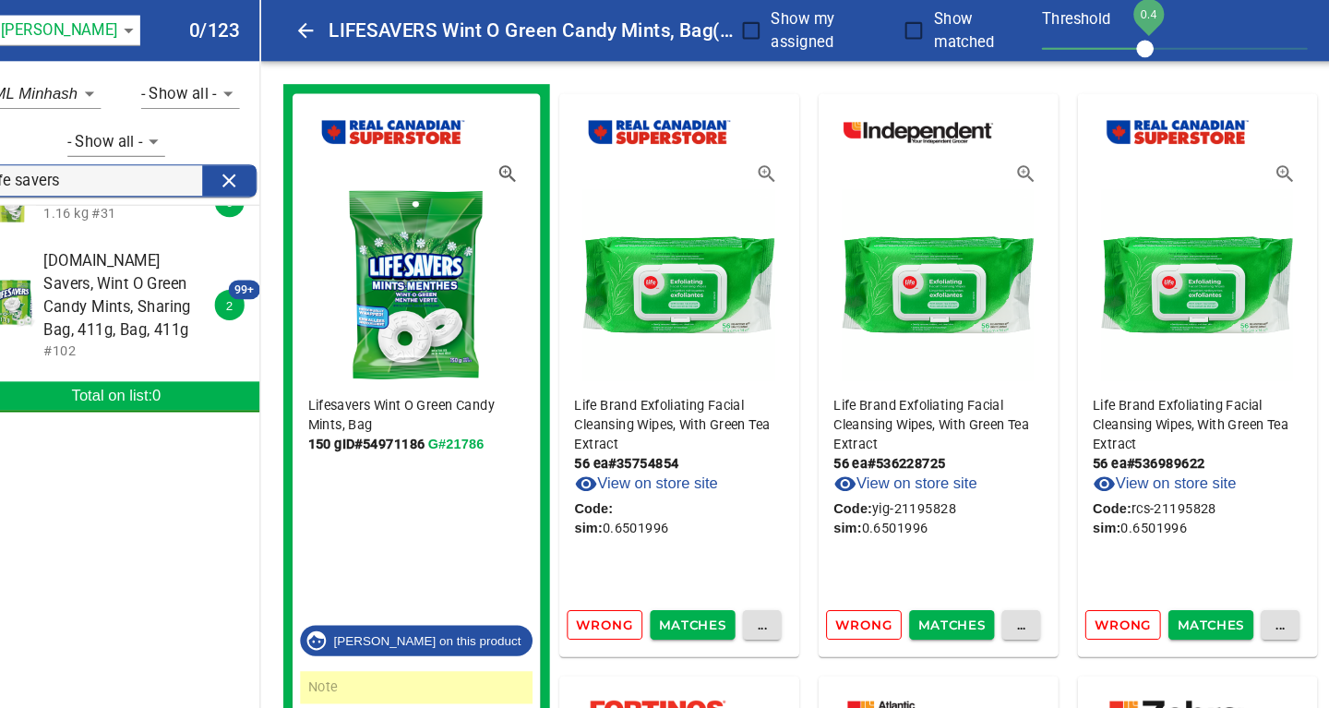
click at [615, 602] on span "Wrong" at bounding box center [609, 602] width 54 height 21
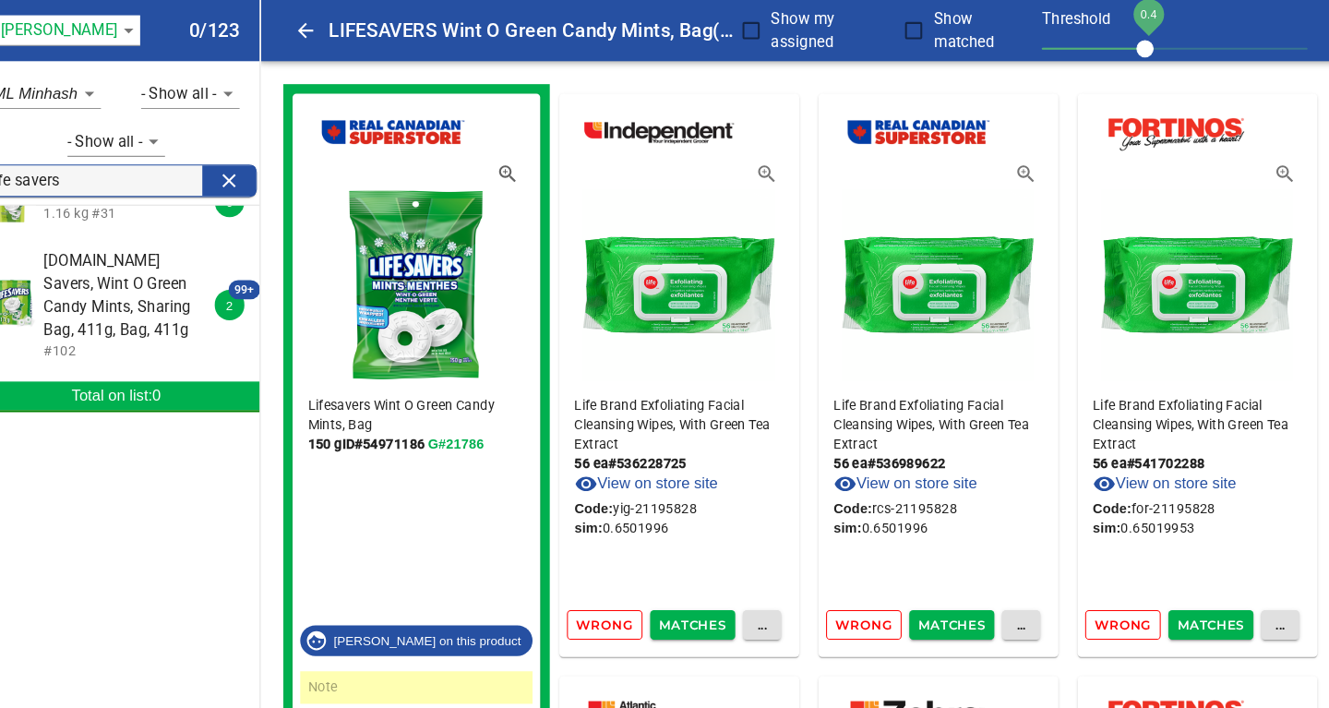
click at [615, 602] on span "Wrong" at bounding box center [609, 602] width 54 height 21
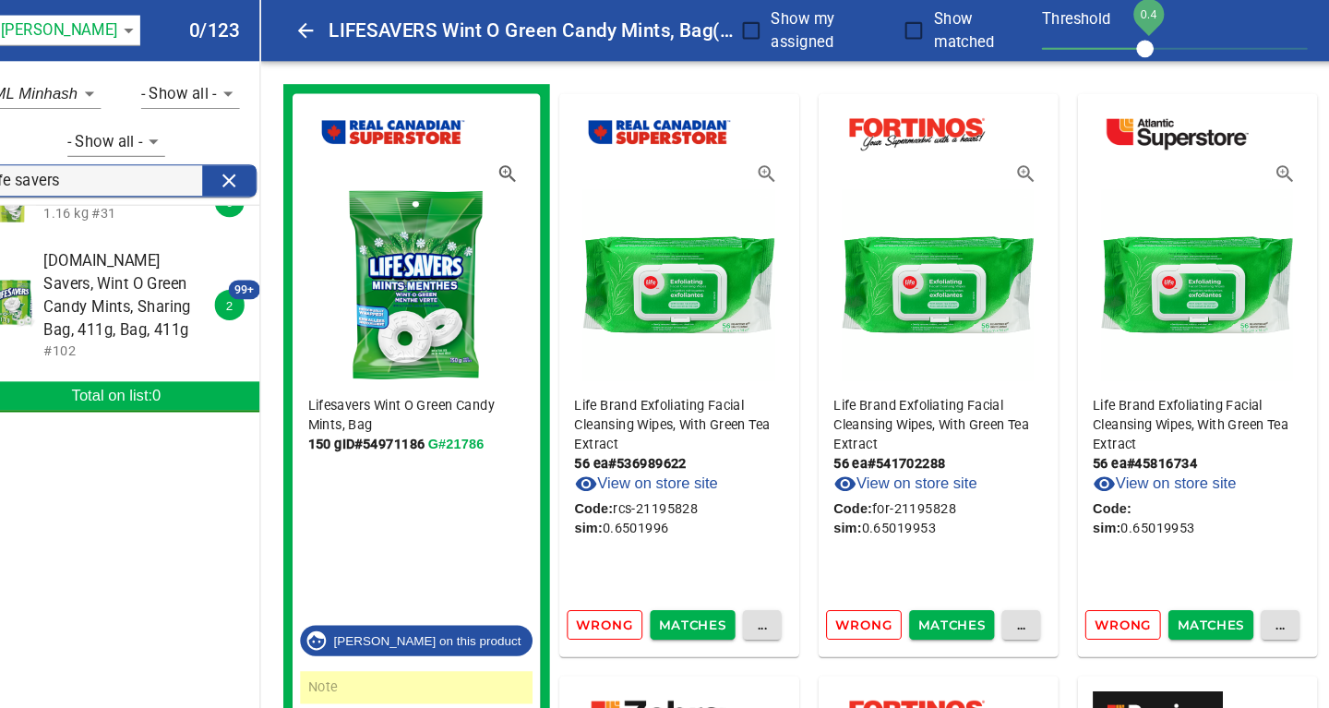
click at [615, 602] on span "Wrong" at bounding box center [609, 602] width 54 height 21
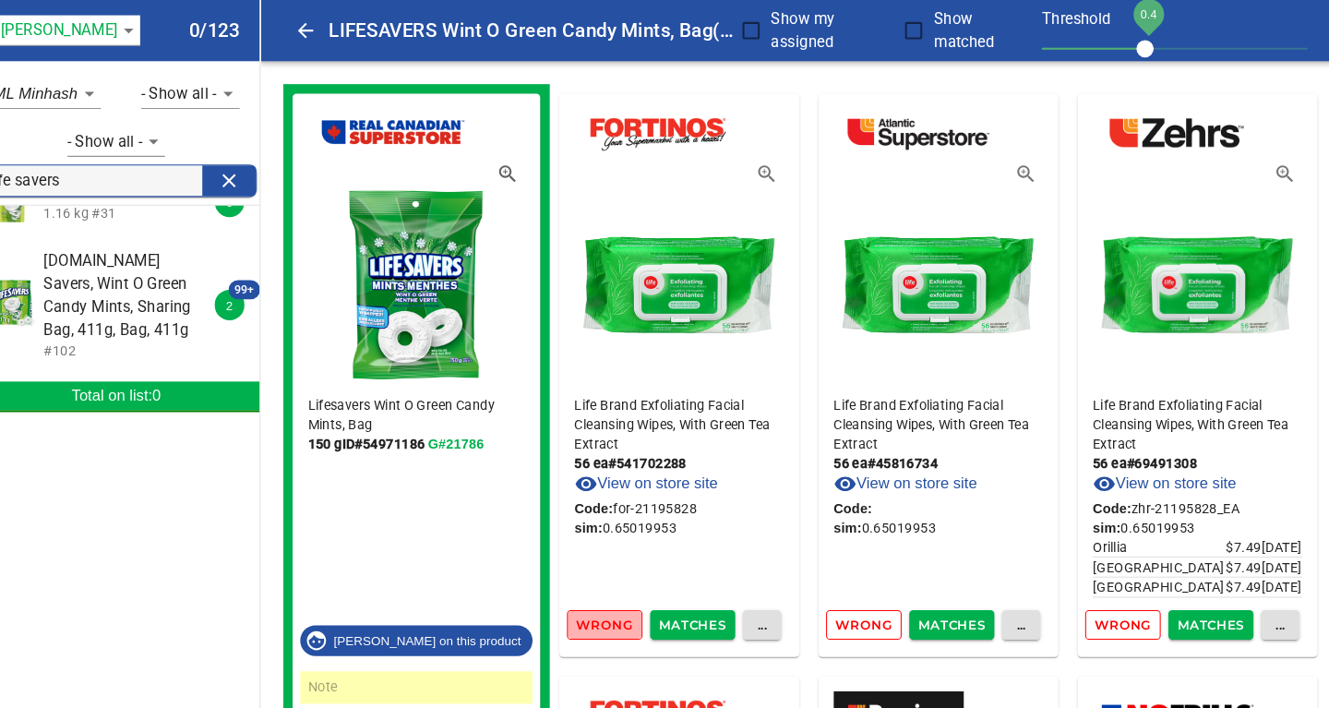
click at [615, 602] on span "Wrong" at bounding box center [609, 602] width 54 height 21
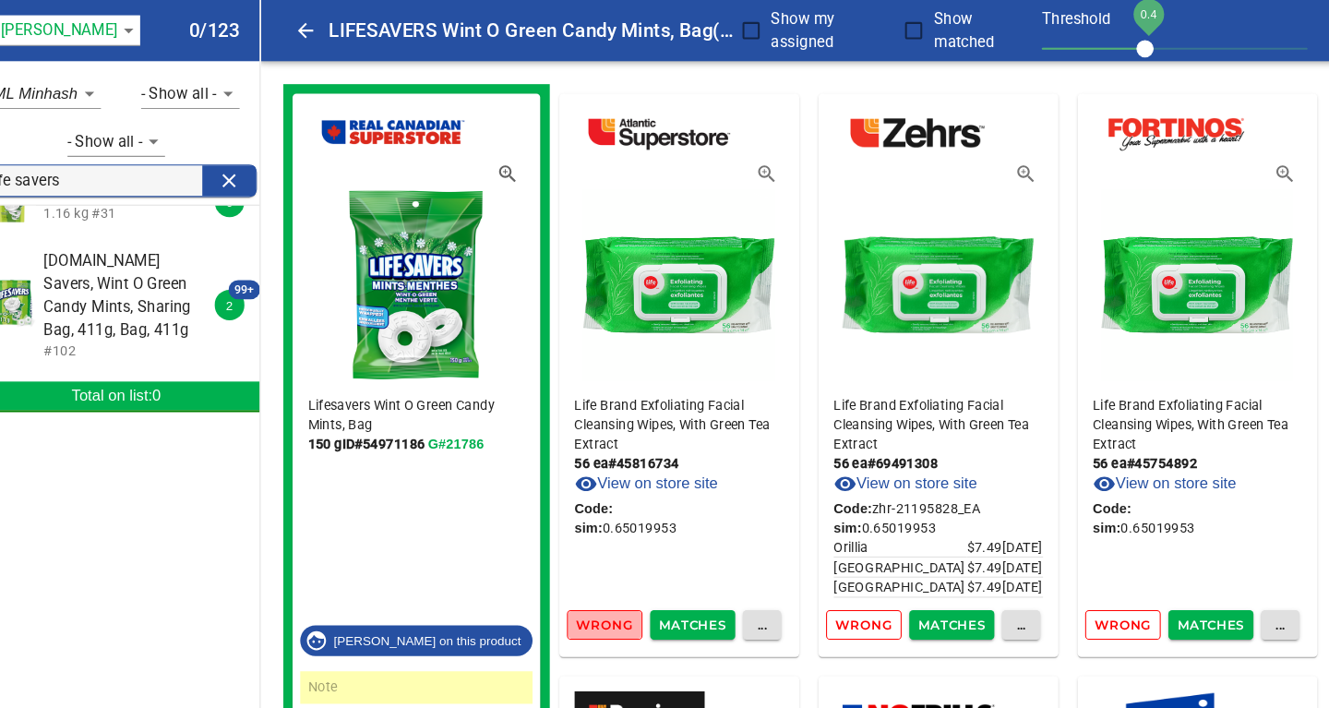
click at [615, 602] on span "Wrong" at bounding box center [609, 602] width 54 height 21
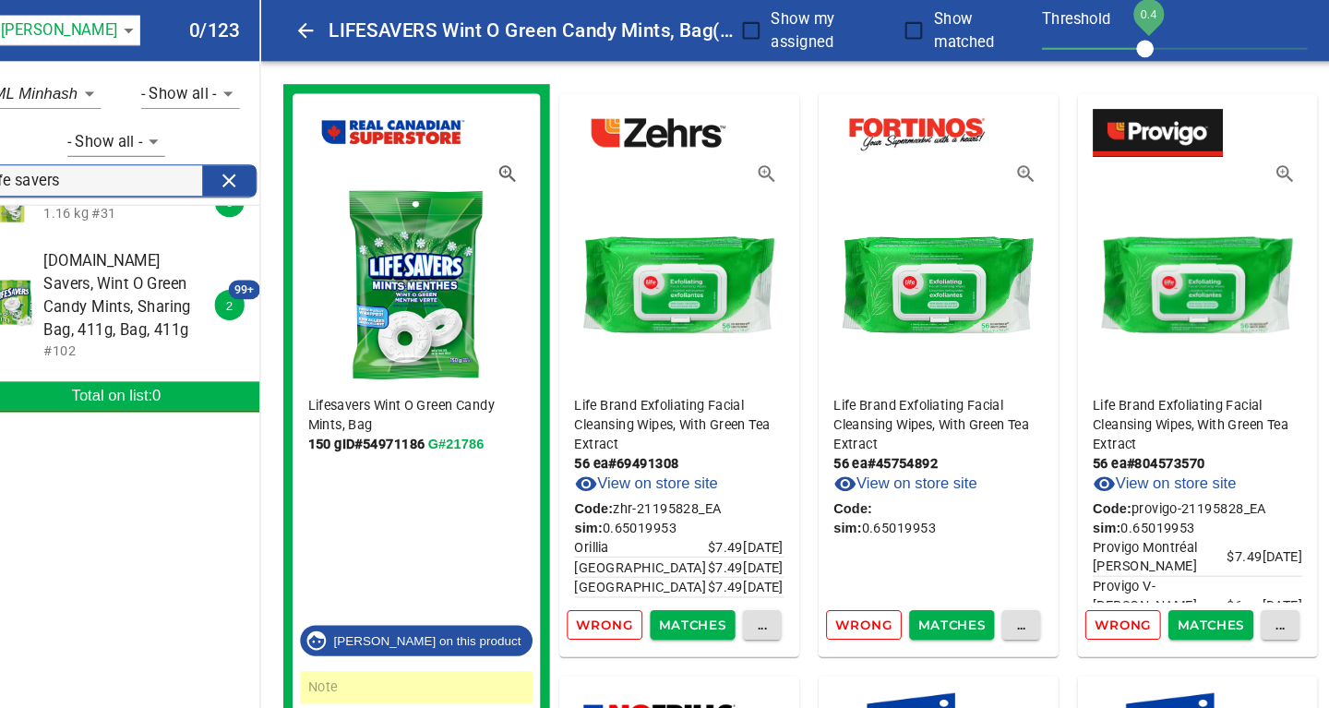
click at [615, 602] on span "Wrong" at bounding box center [609, 602] width 54 height 21
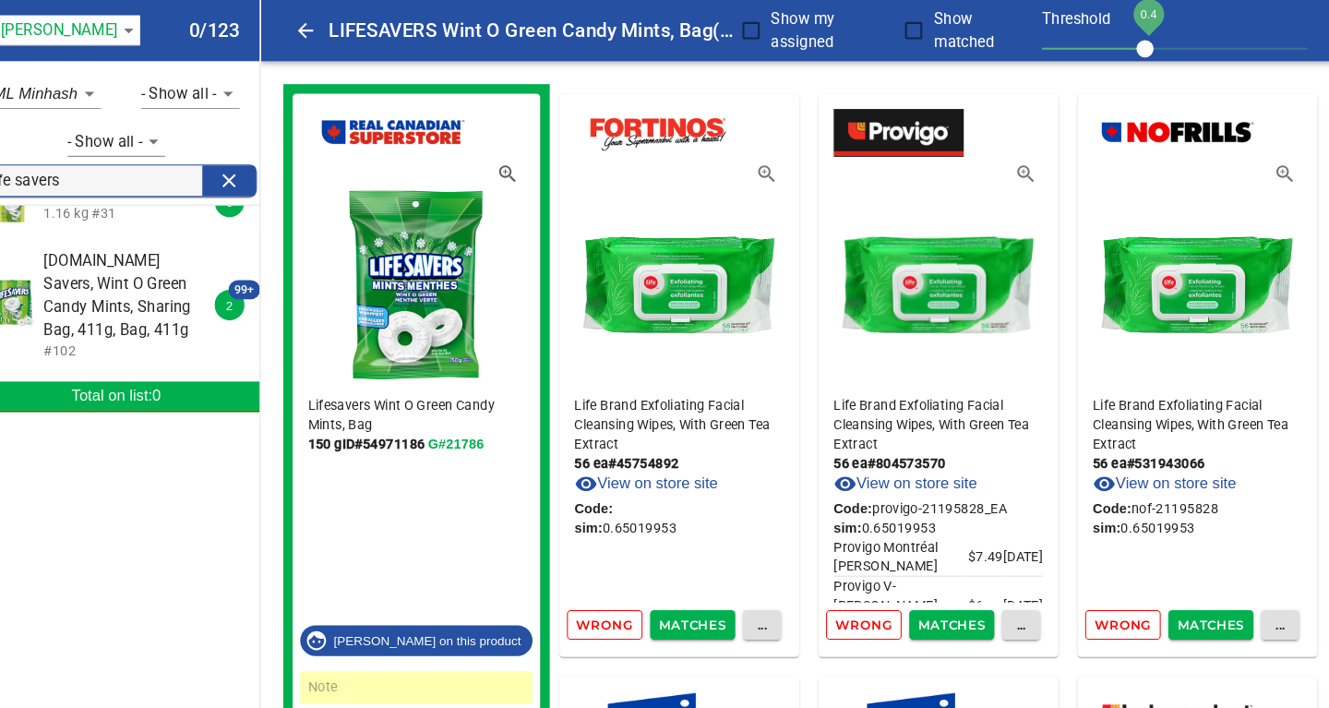
click at [615, 602] on span "Wrong" at bounding box center [609, 602] width 54 height 21
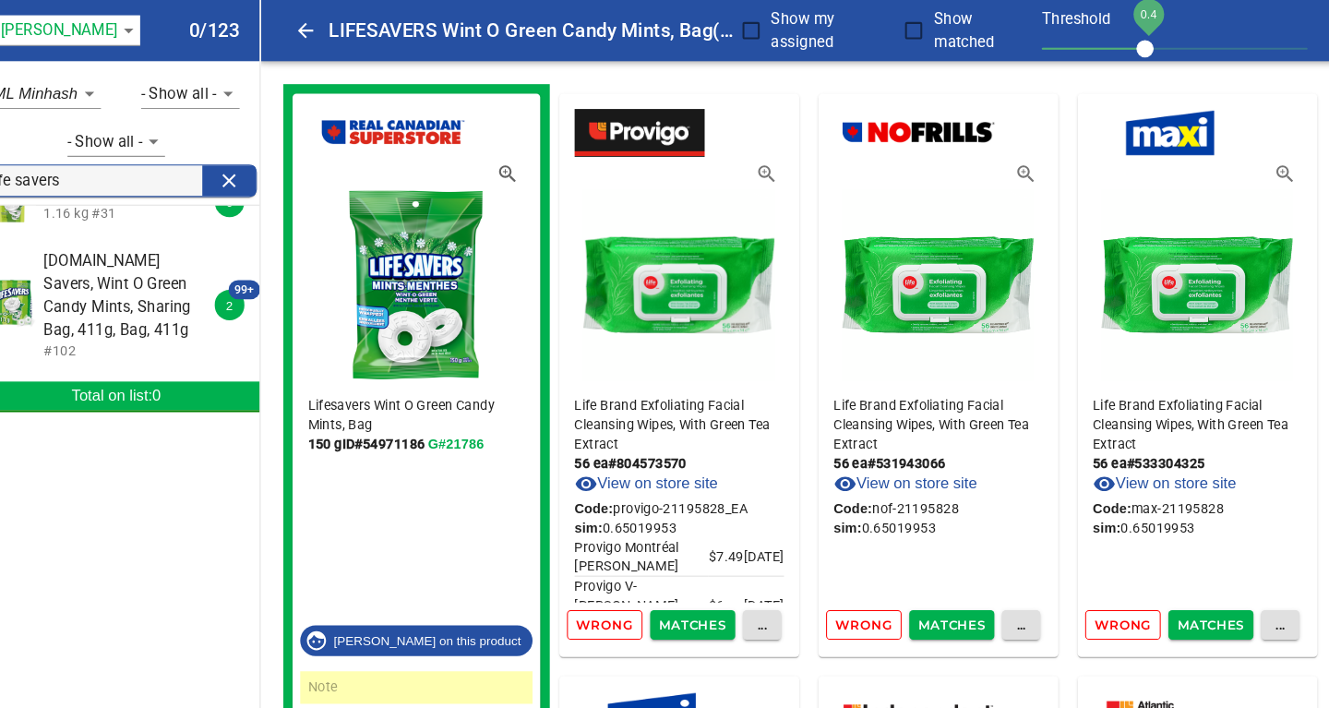
click at [615, 602] on span "Wrong" at bounding box center [609, 602] width 54 height 21
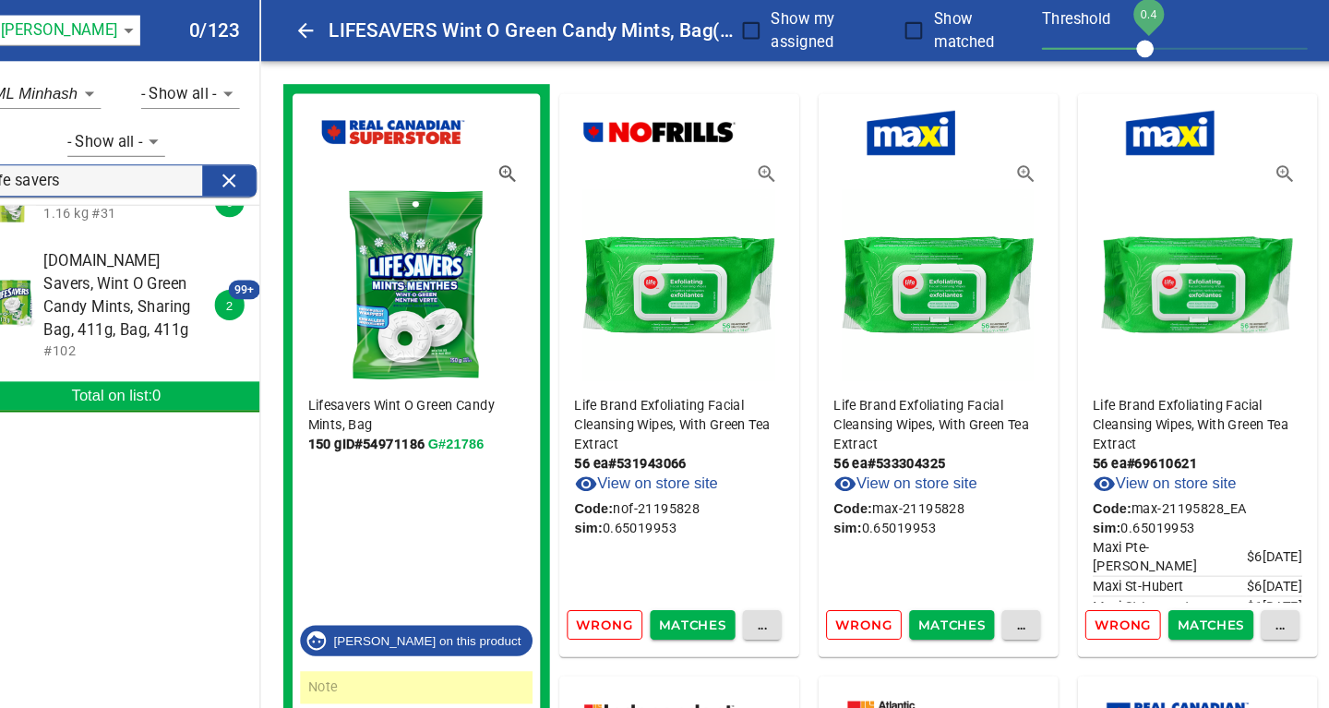
click at [615, 602] on span "Wrong" at bounding box center [609, 602] width 54 height 21
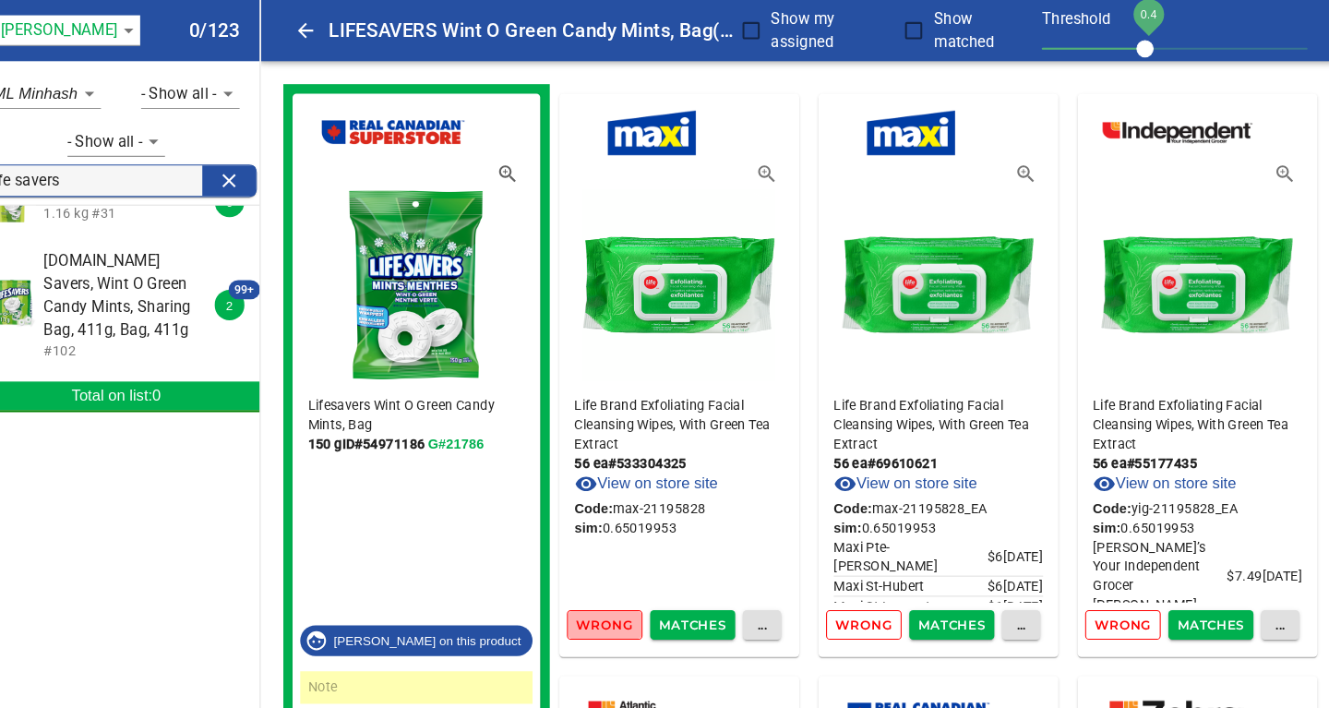
click at [615, 602] on span "Wrong" at bounding box center [609, 602] width 54 height 21
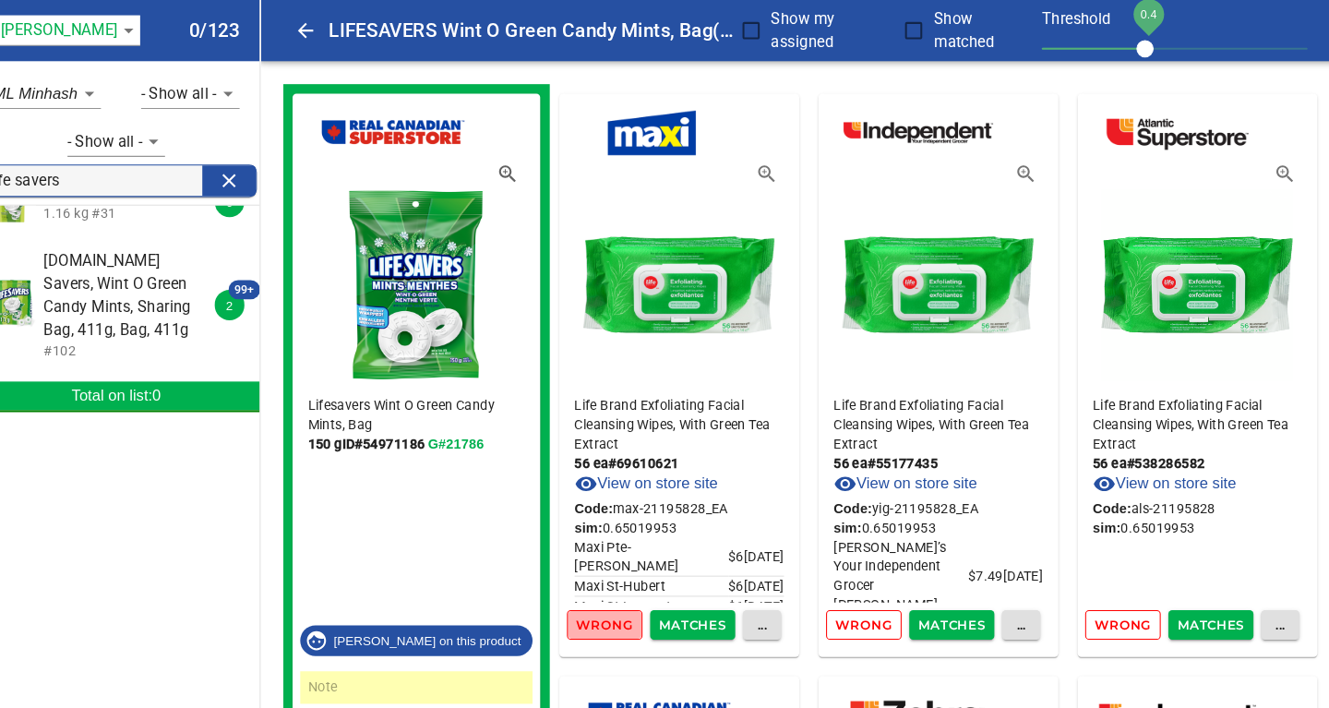
click at [615, 602] on span "Wrong" at bounding box center [609, 602] width 54 height 21
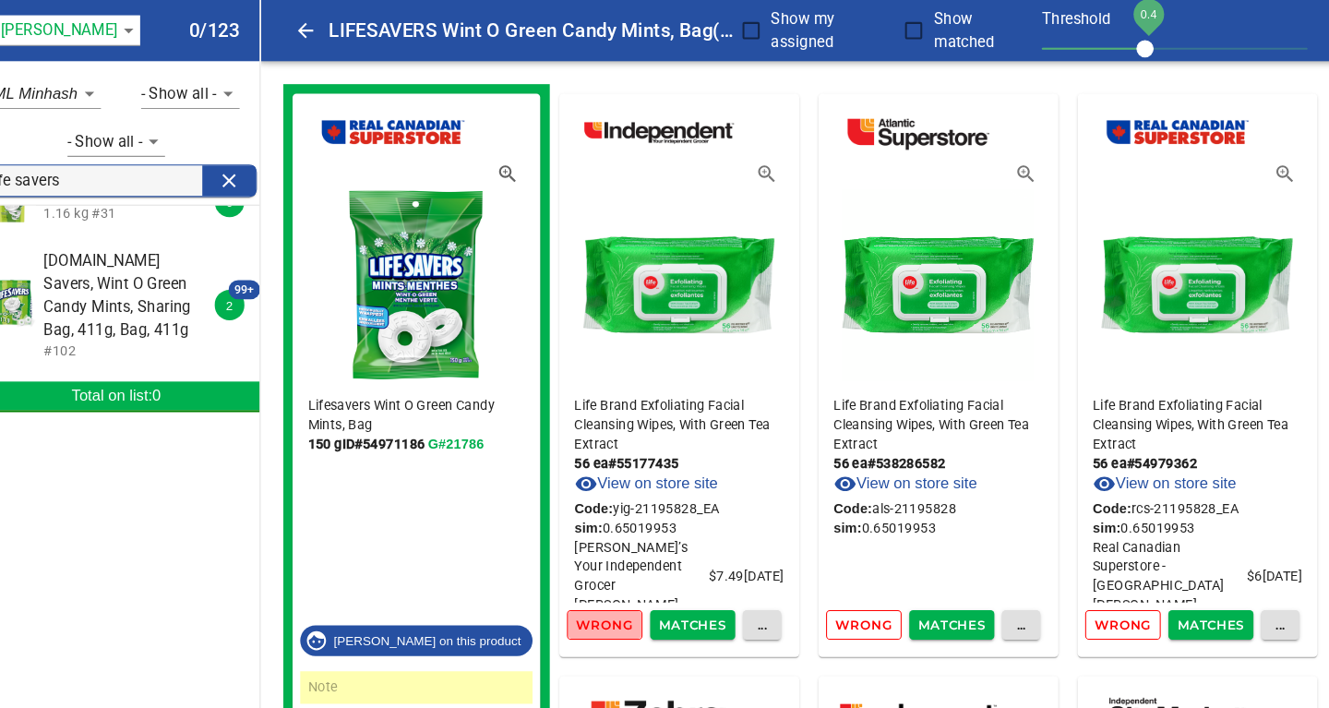
click at [615, 602] on span "Wrong" at bounding box center [609, 602] width 54 height 21
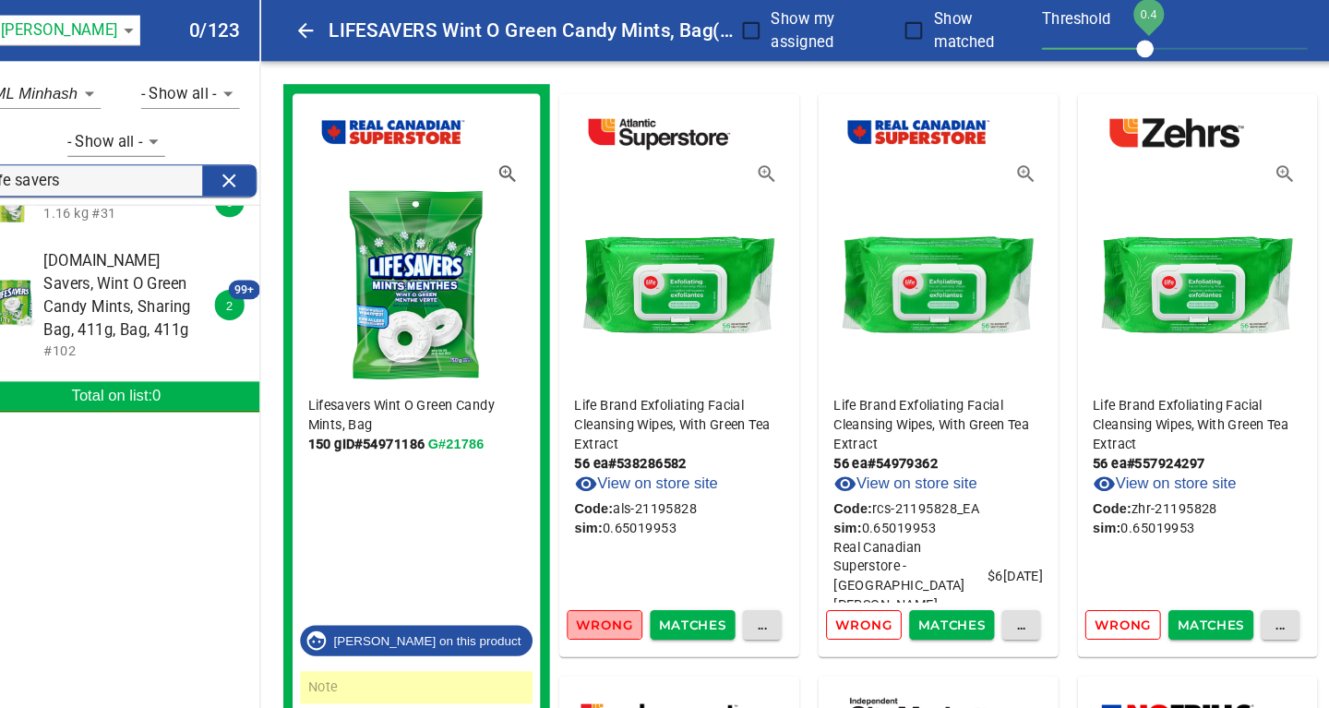
click at [615, 602] on span "Wrong" at bounding box center [609, 602] width 54 height 21
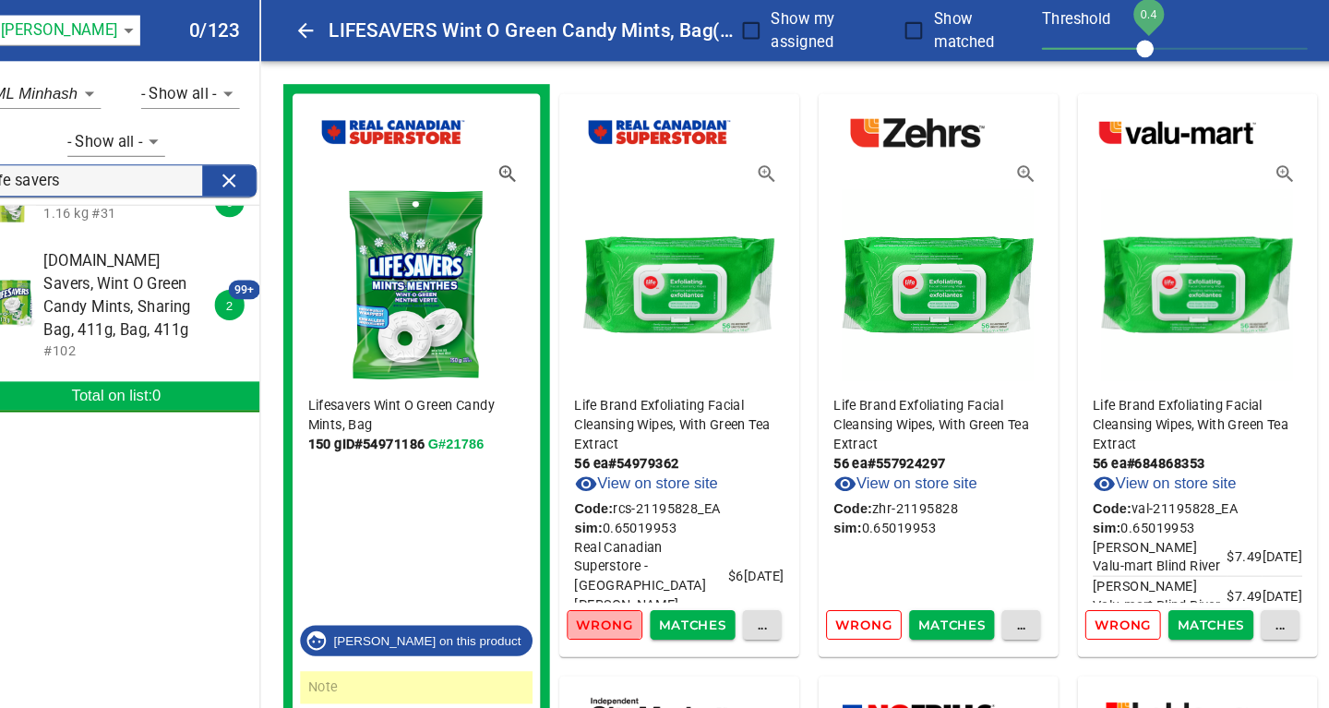
click at [615, 602] on span "Wrong" at bounding box center [609, 602] width 54 height 21
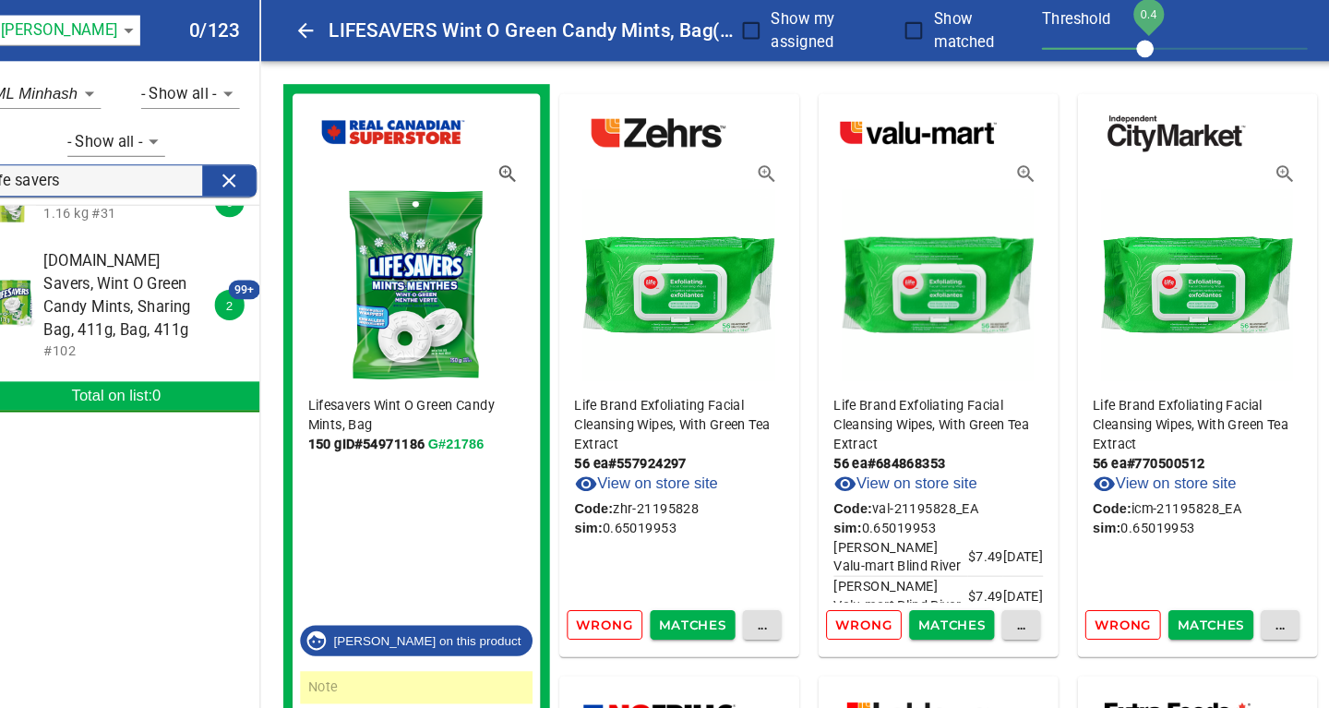
click at [615, 602] on span "Wrong" at bounding box center [609, 602] width 54 height 21
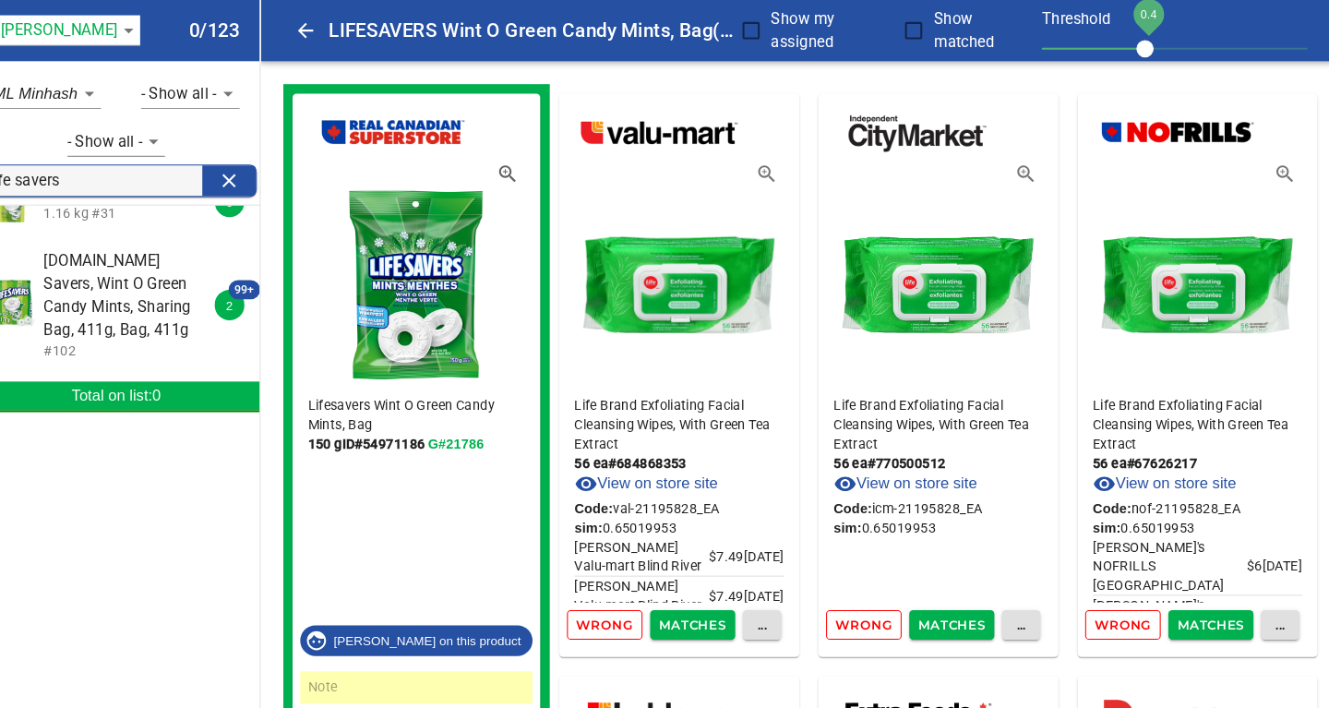
click at [615, 602] on span "Wrong" at bounding box center [609, 602] width 54 height 21
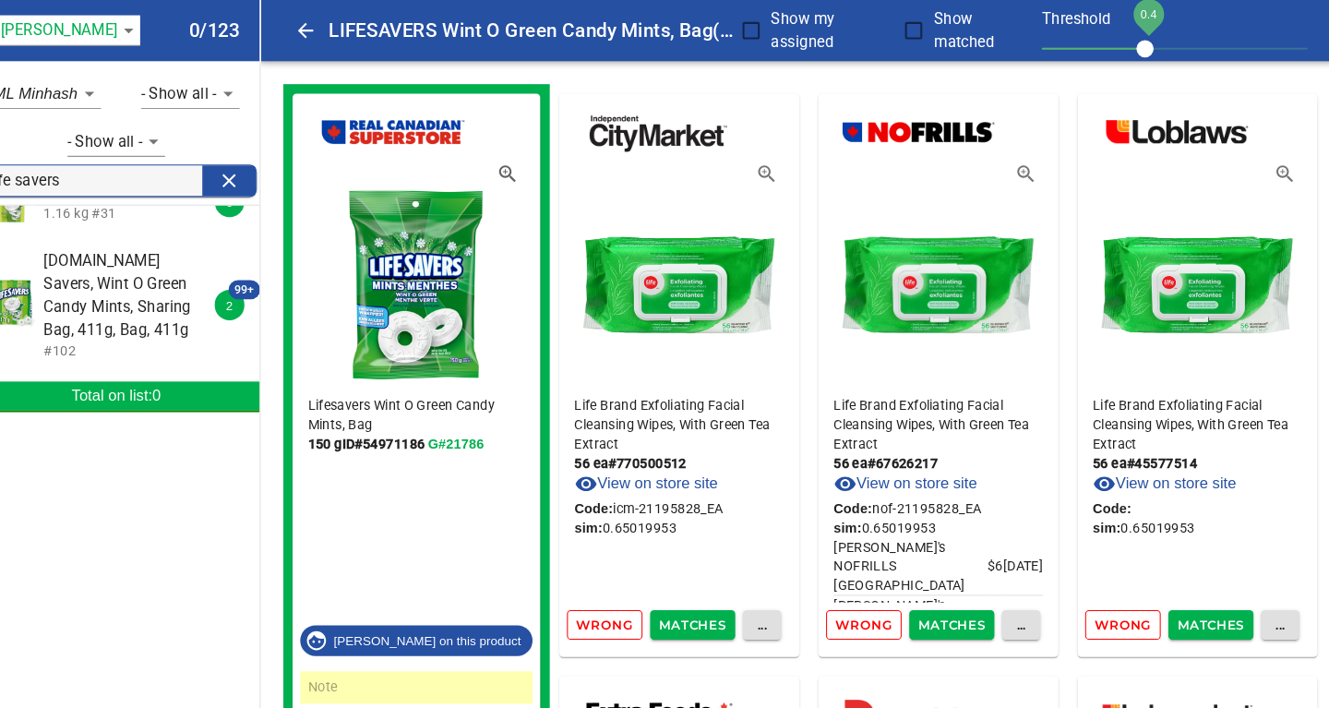
click at [615, 602] on span "Wrong" at bounding box center [609, 602] width 54 height 21
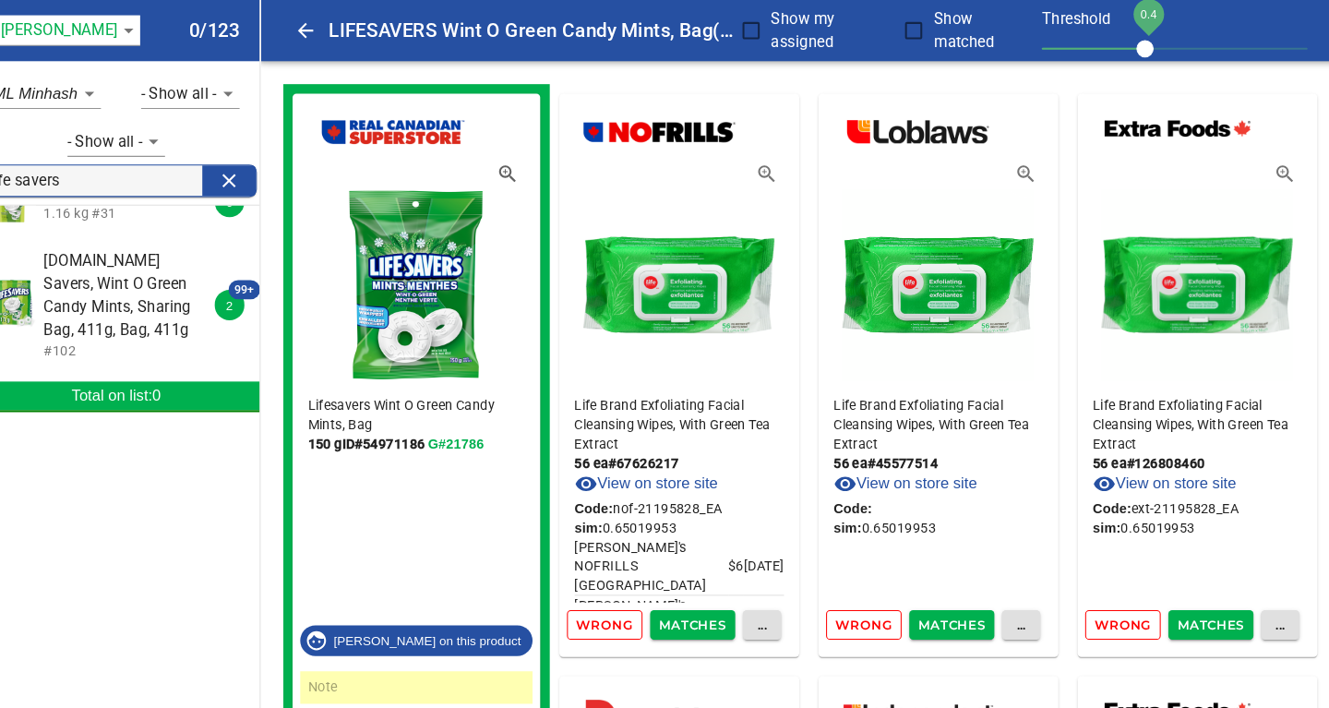
click at [615, 602] on span "Wrong" at bounding box center [609, 602] width 54 height 21
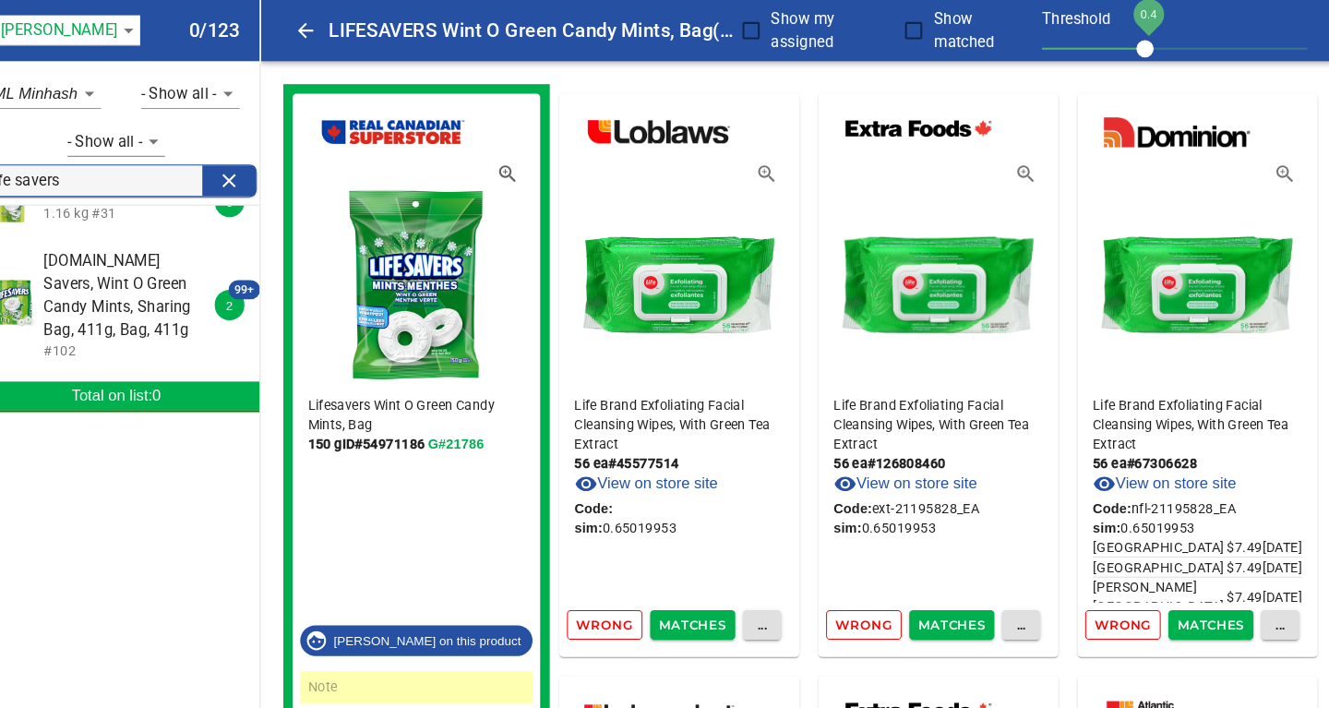
click at [615, 602] on span "Wrong" at bounding box center [609, 602] width 54 height 21
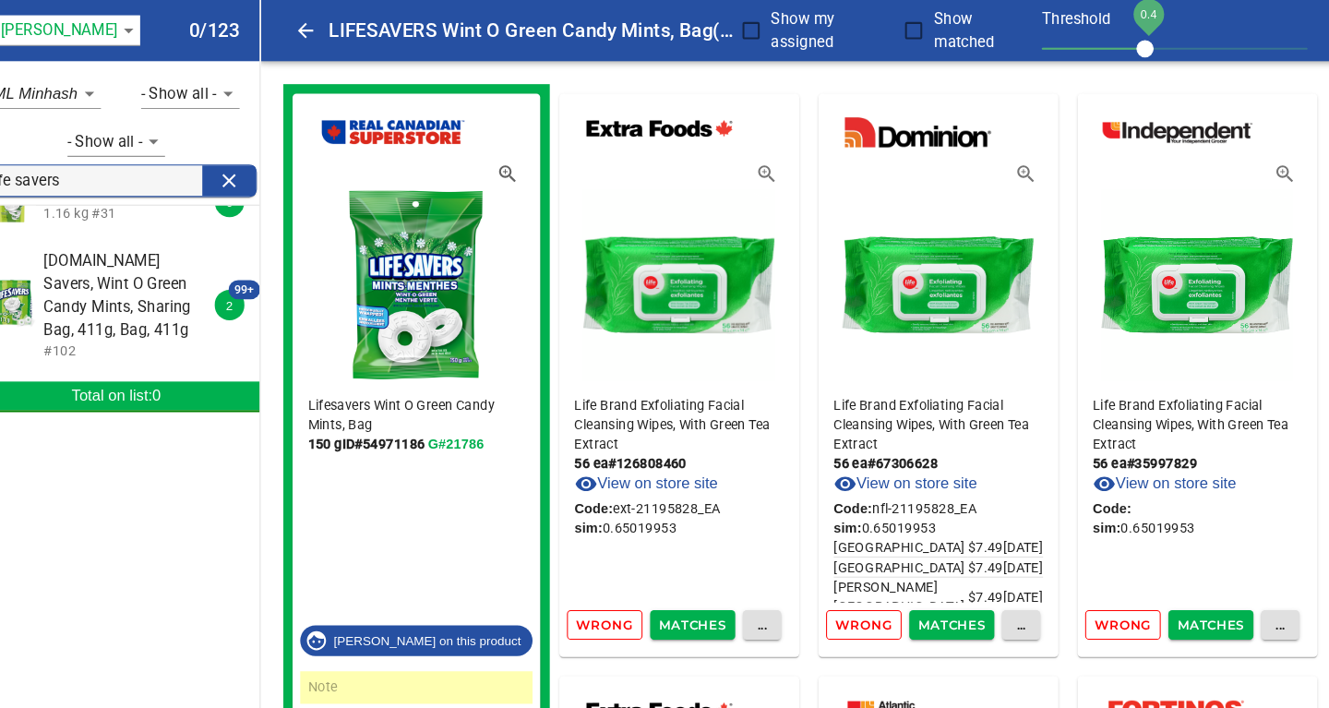
click at [615, 602] on span "Wrong" at bounding box center [609, 602] width 54 height 21
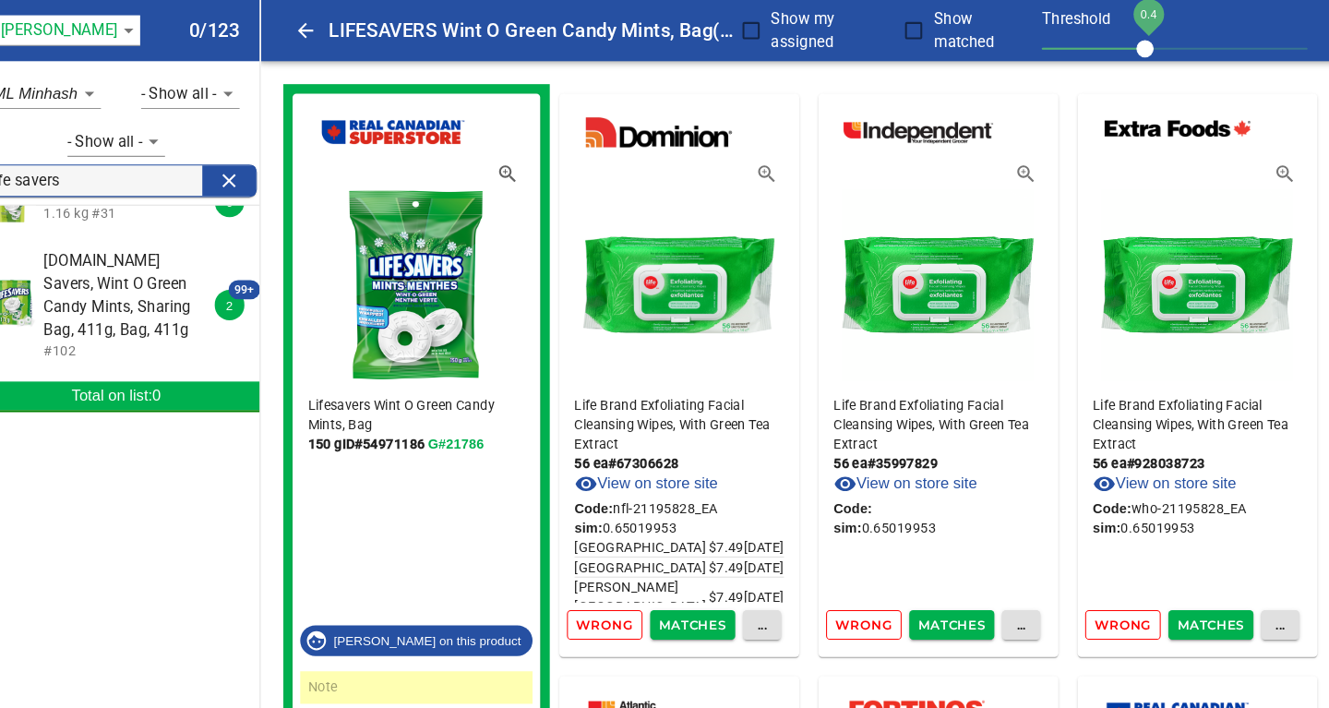
click at [615, 602] on span "Wrong" at bounding box center [609, 602] width 54 height 21
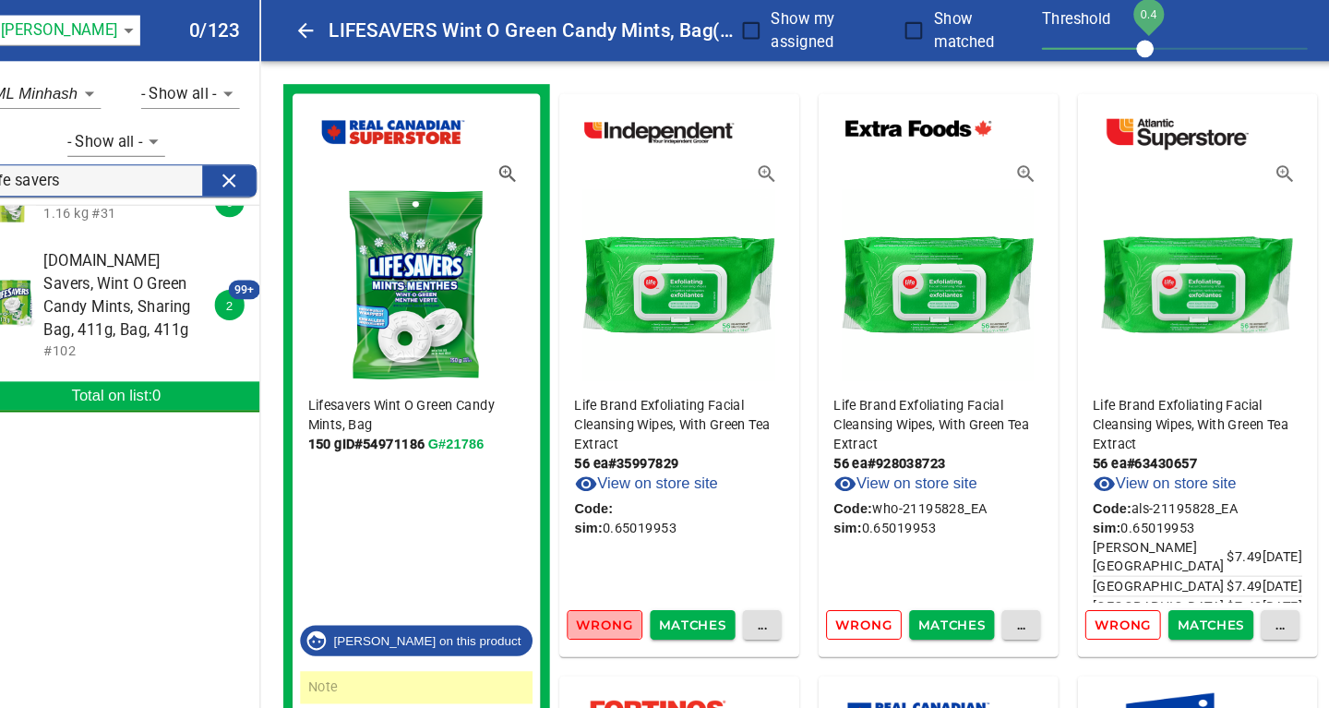
click at [615, 602] on span "Wrong" at bounding box center [609, 602] width 54 height 21
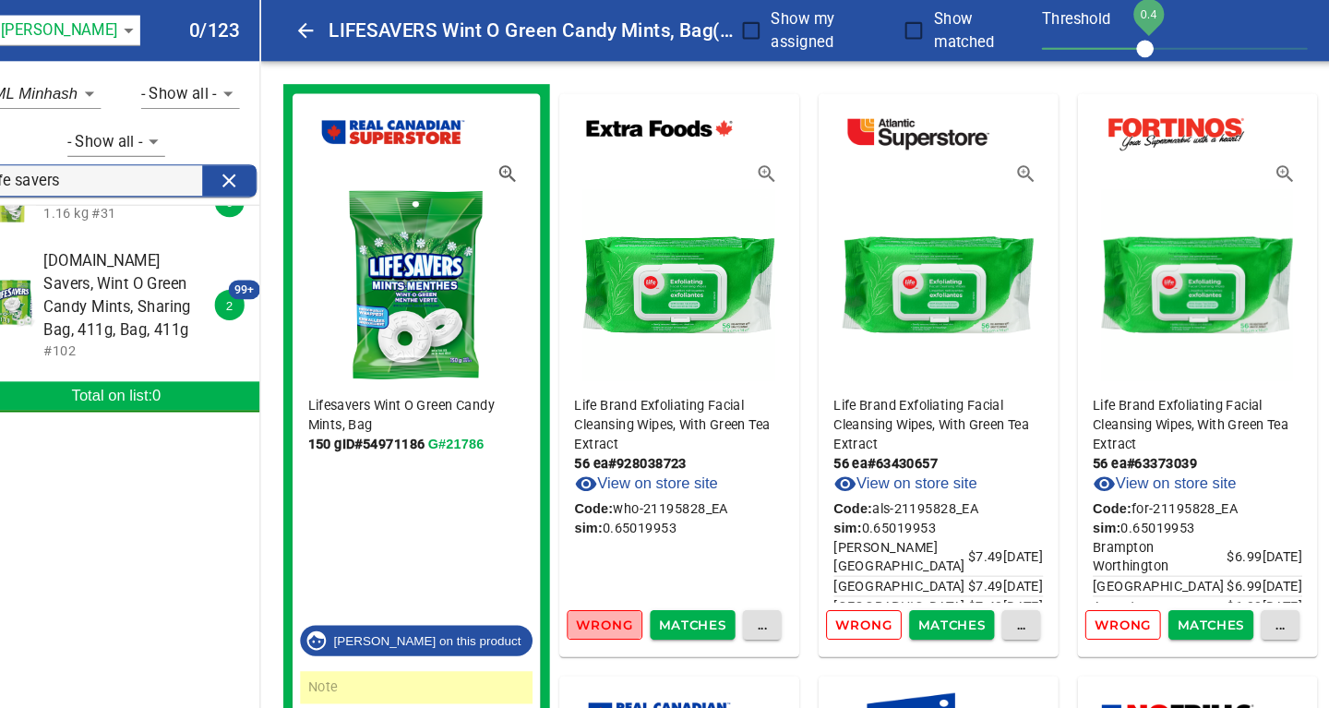
click at [615, 602] on span "Wrong" at bounding box center [609, 602] width 54 height 21
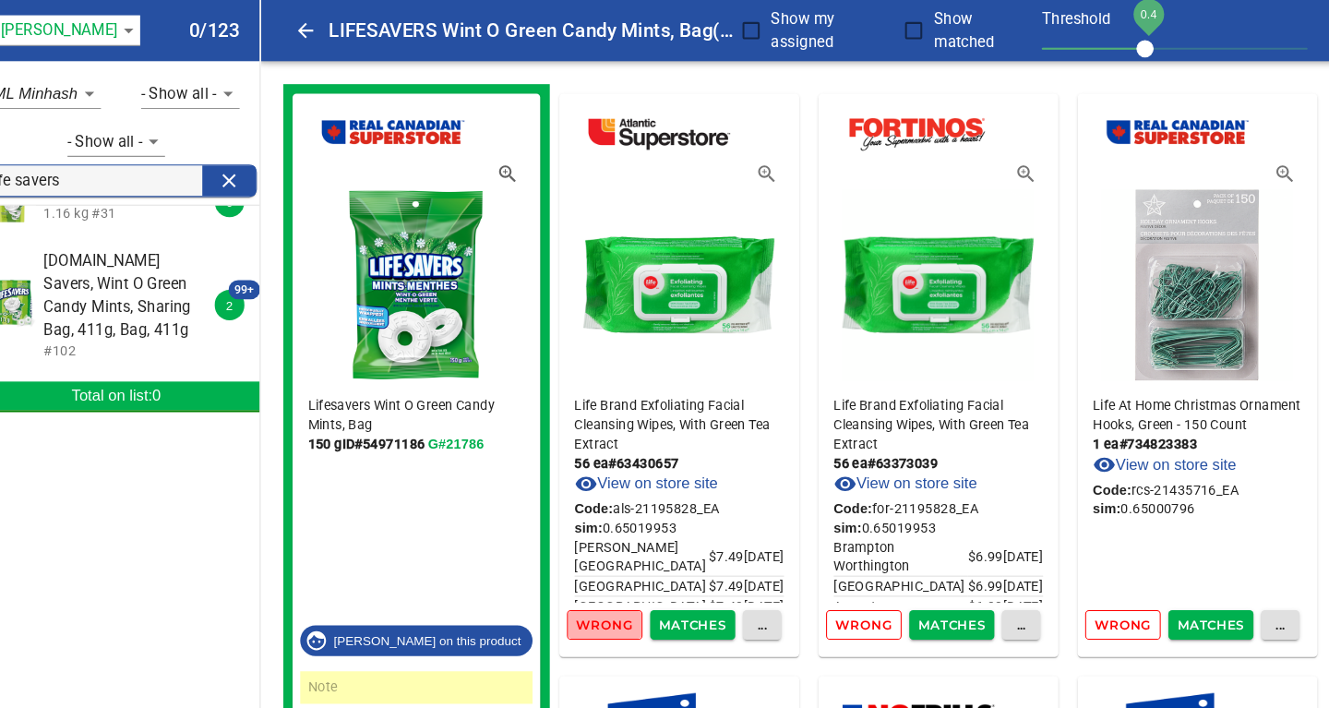
click at [615, 602] on span "Wrong" at bounding box center [609, 602] width 54 height 21
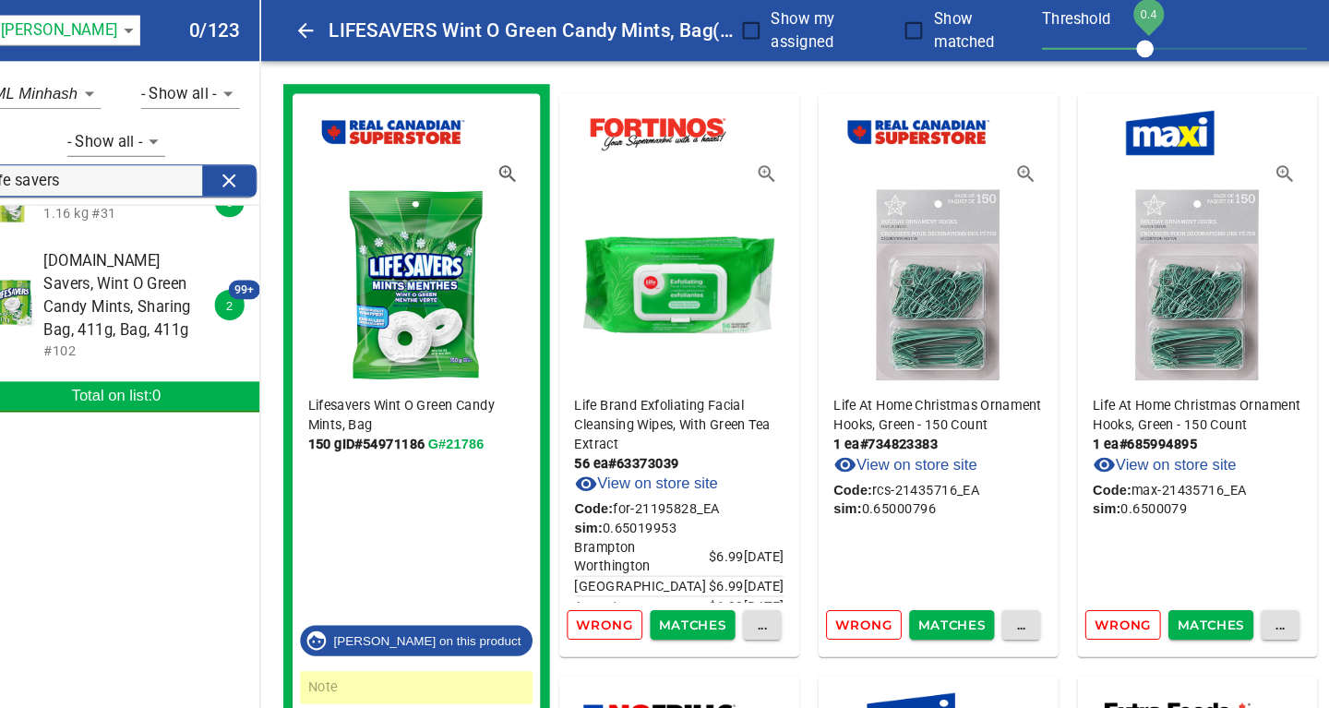
click at [615, 602] on span "Wrong" at bounding box center [609, 602] width 54 height 21
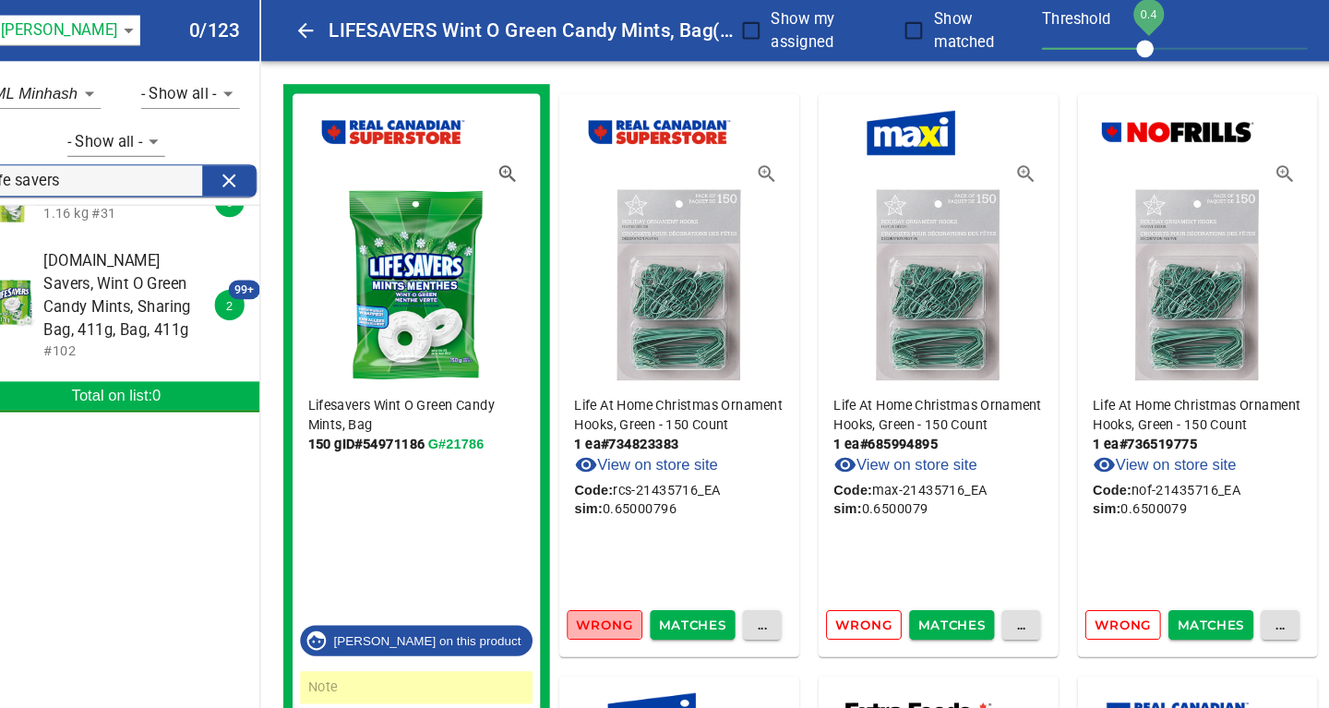
click at [615, 602] on span "Wrong" at bounding box center [609, 602] width 54 height 21
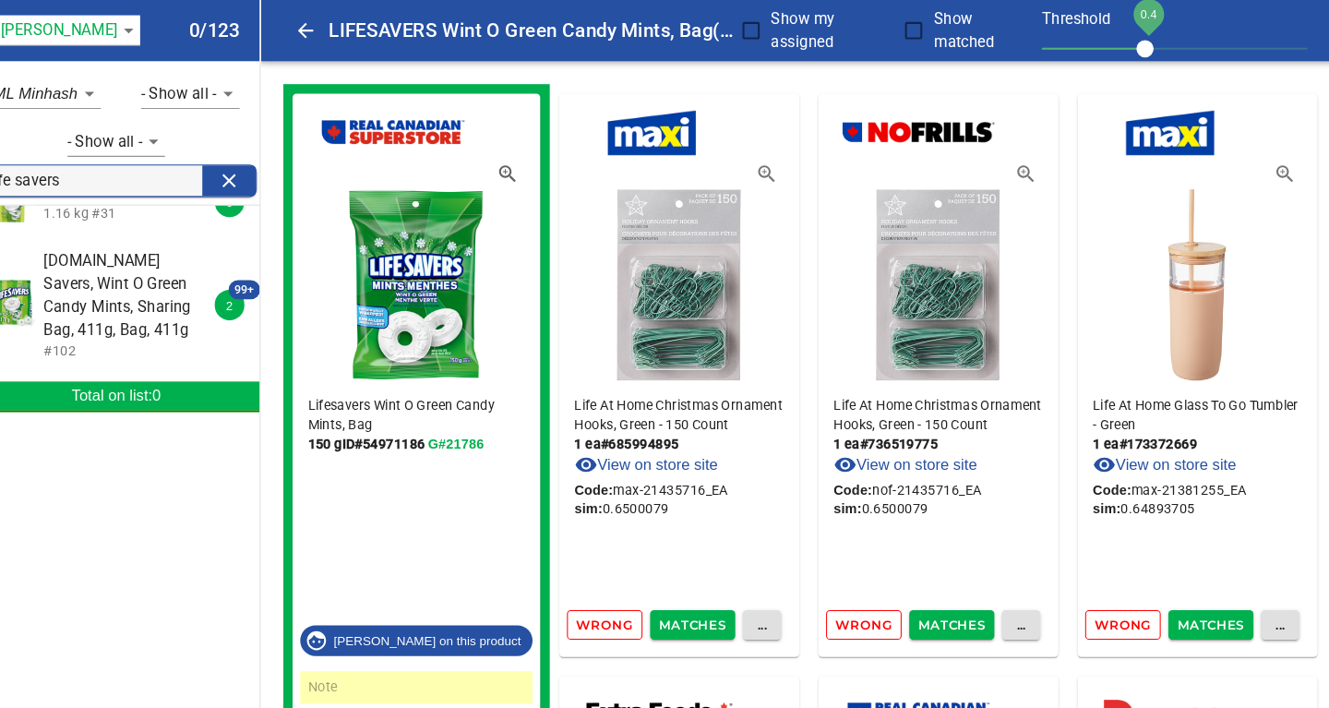
click at [615, 602] on span "Wrong" at bounding box center [609, 602] width 54 height 21
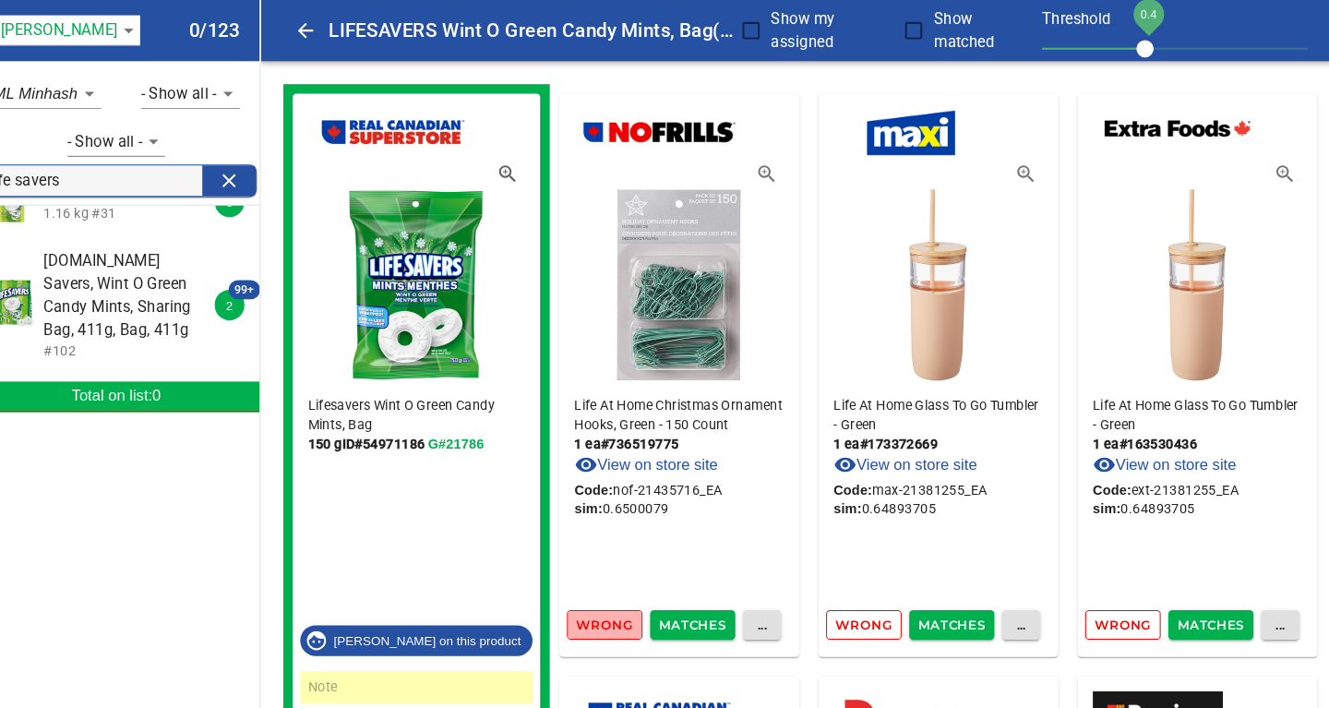
click at [615, 602] on span "Wrong" at bounding box center [609, 602] width 54 height 21
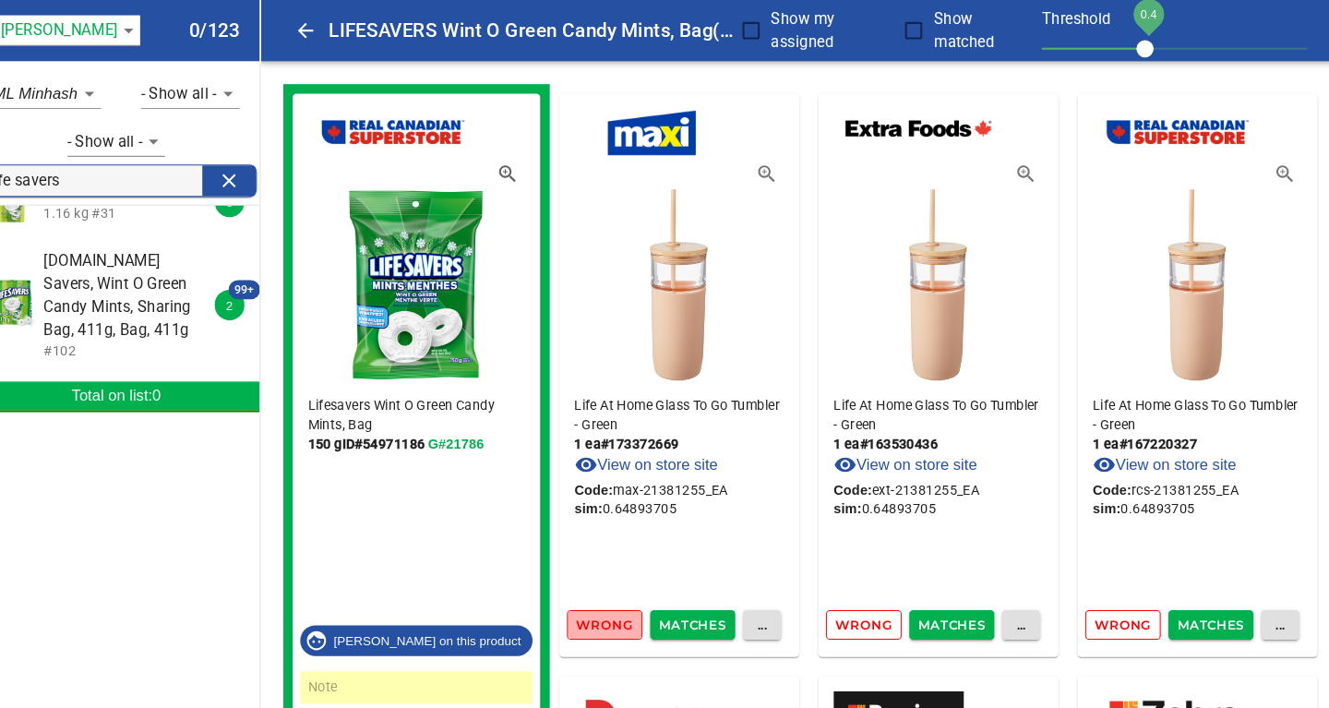
click at [615, 602] on span "Wrong" at bounding box center [609, 602] width 54 height 21
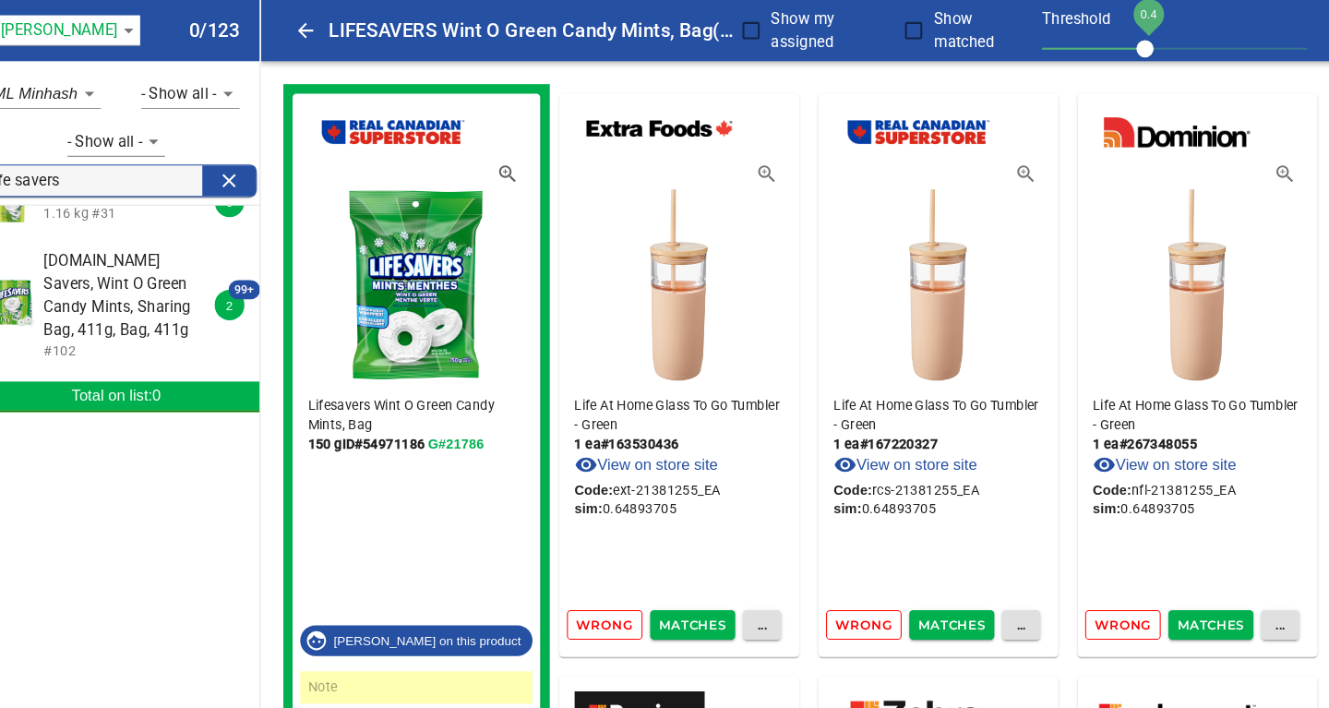
click at [615, 602] on span "Wrong" at bounding box center [609, 602] width 54 height 21
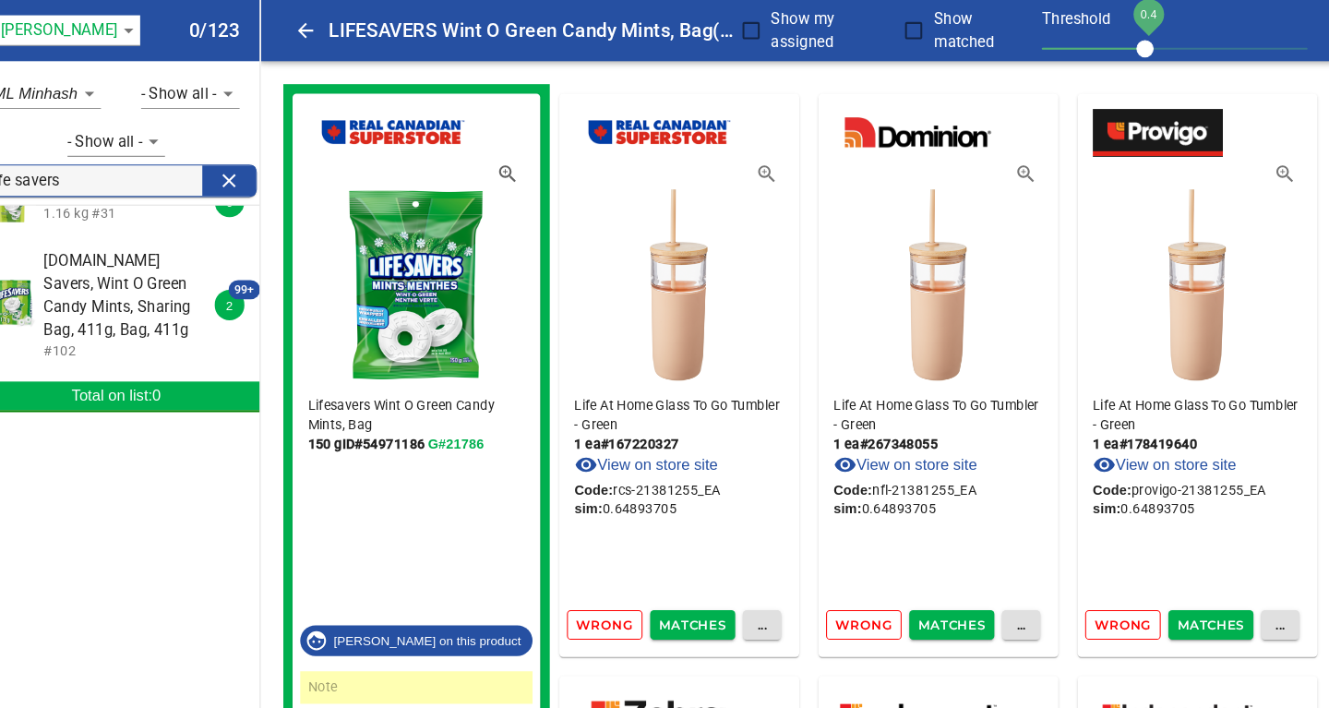
click at [615, 602] on span "Wrong" at bounding box center [609, 602] width 54 height 21
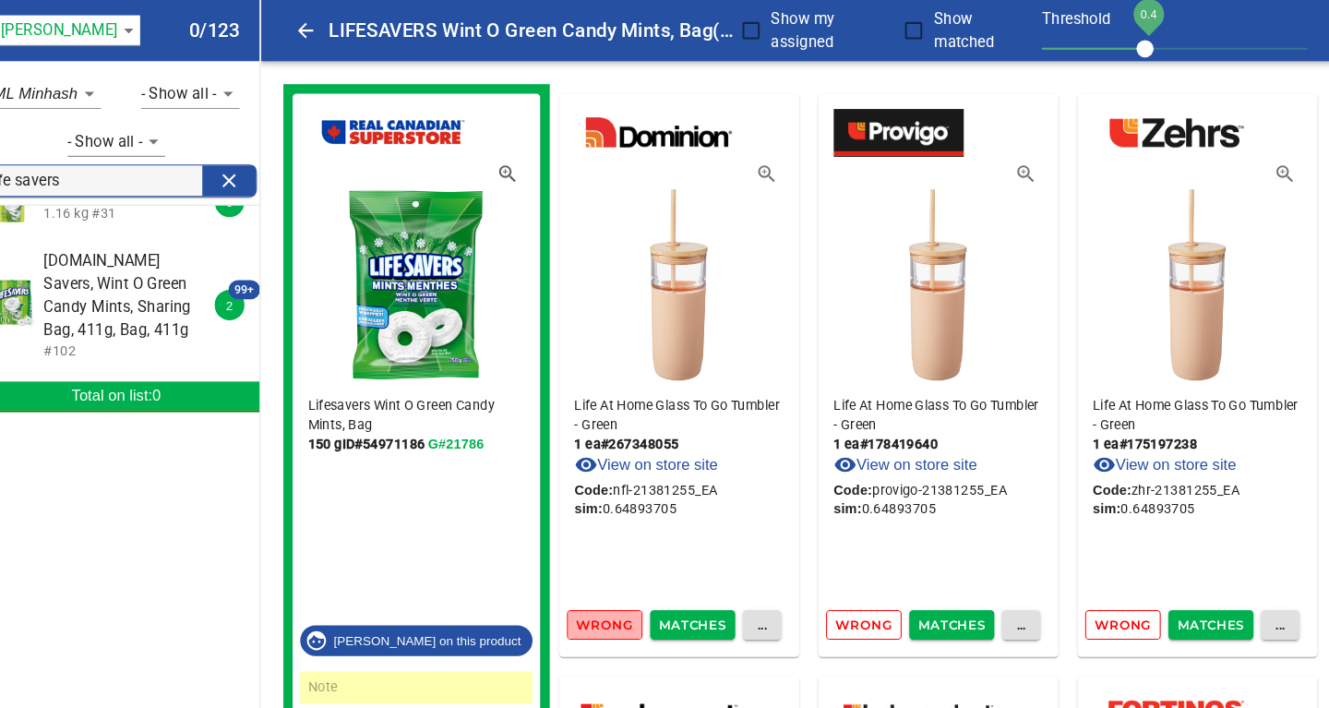
click at [615, 602] on span "Wrong" at bounding box center [609, 602] width 54 height 21
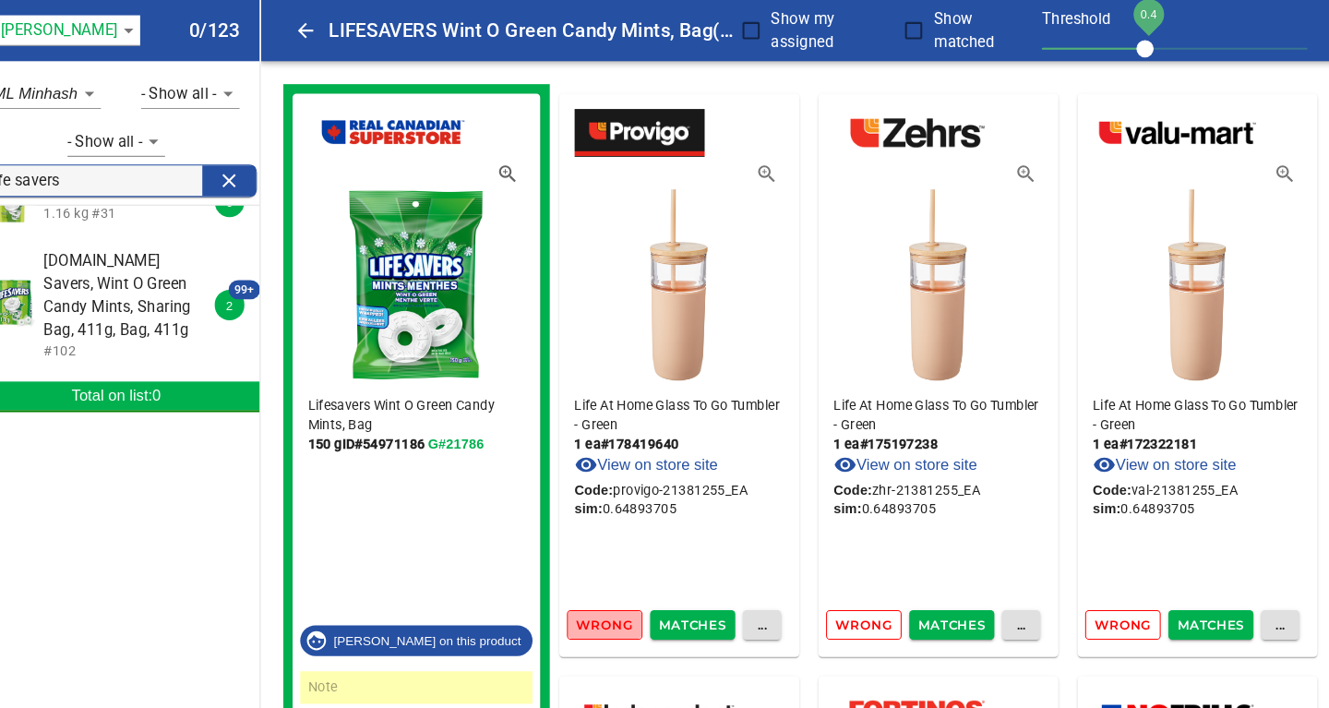
click at [615, 602] on span "Wrong" at bounding box center [609, 602] width 54 height 21
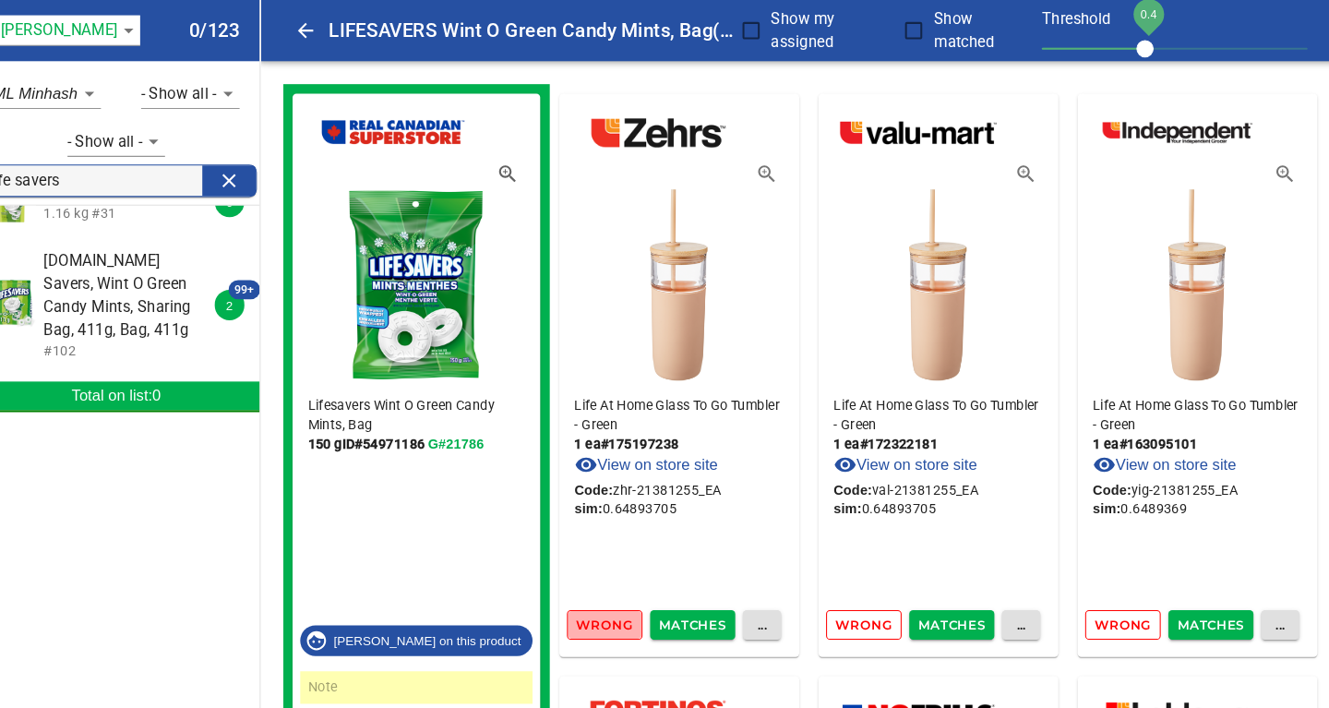
click at [615, 602] on span "Wrong" at bounding box center [609, 602] width 54 height 21
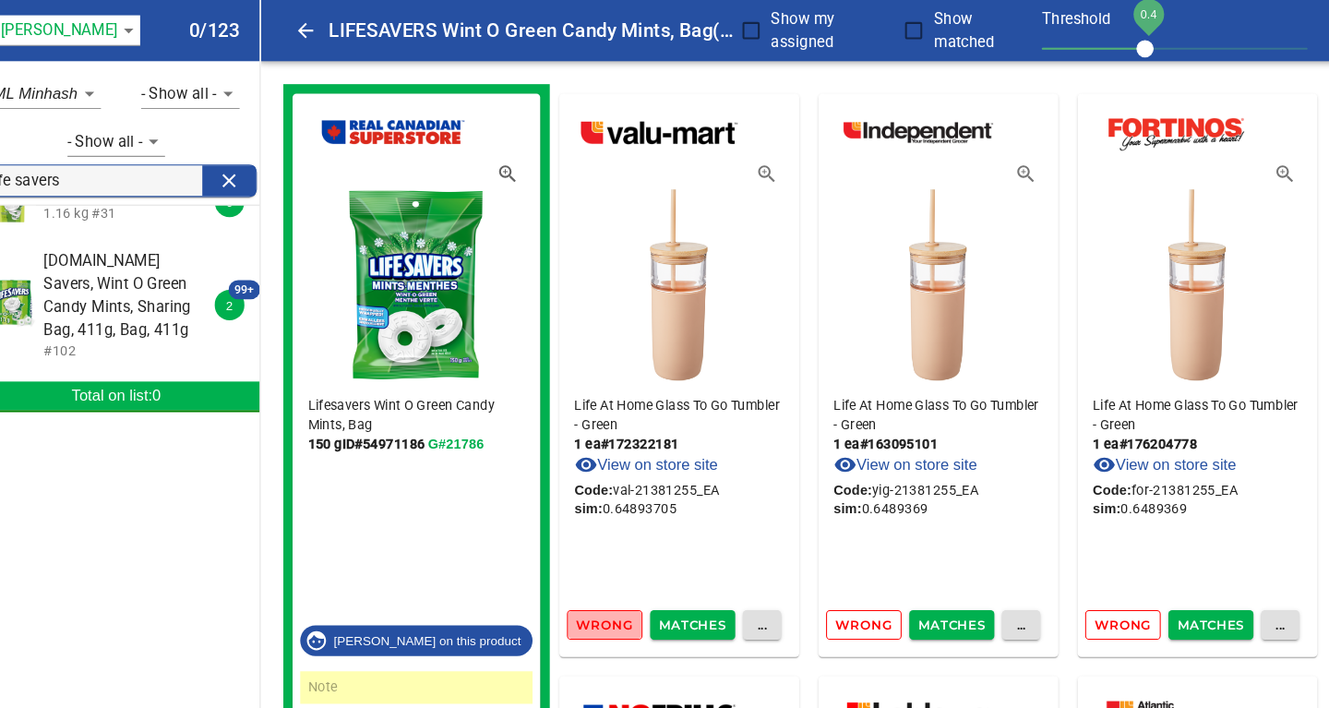
click at [615, 602] on span "Wrong" at bounding box center [609, 602] width 54 height 21
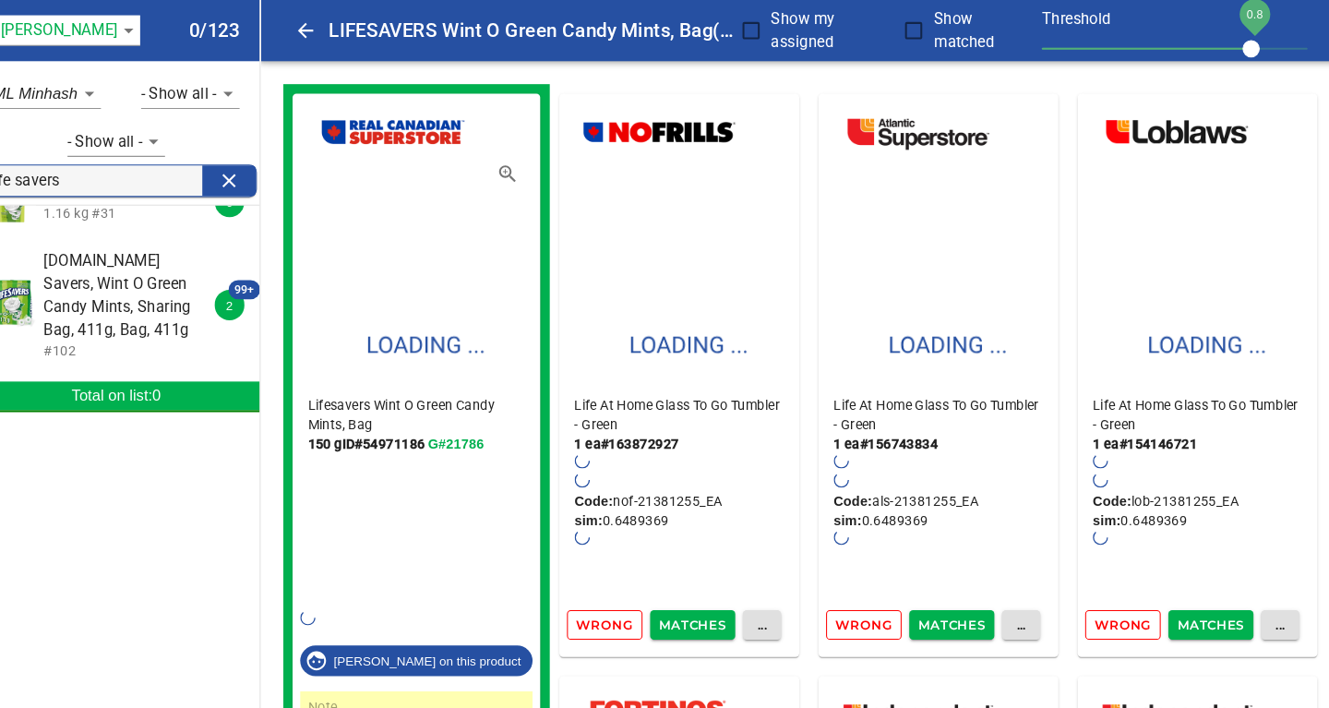
drag, startPoint x: 1132, startPoint y: 53, endPoint x: 1230, endPoint y: 53, distance: 97.8
click at [1230, 53] on span "0.8" at bounding box center [1233, 47] width 17 height 17
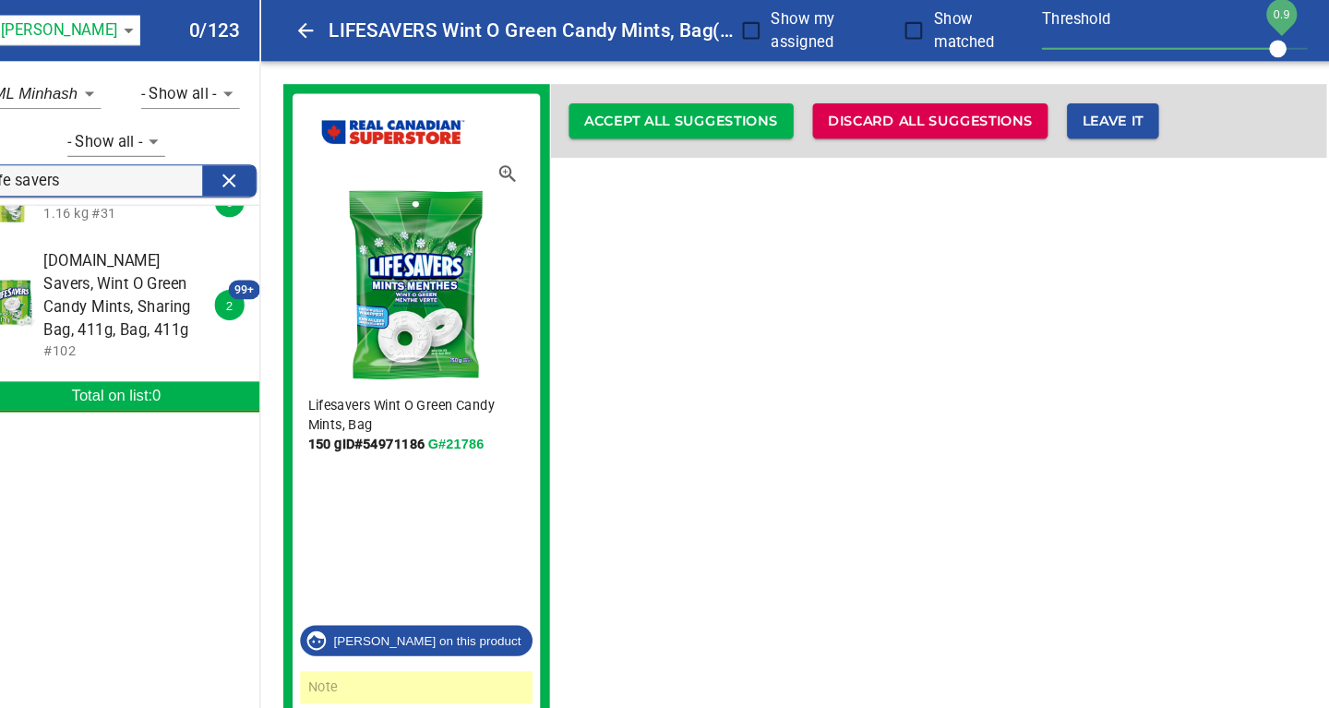
drag, startPoint x: 1236, startPoint y: 45, endPoint x: 1273, endPoint y: 54, distance: 37.8
click at [1268, 54] on span "0.9" at bounding box center [1259, 47] width 17 height 17
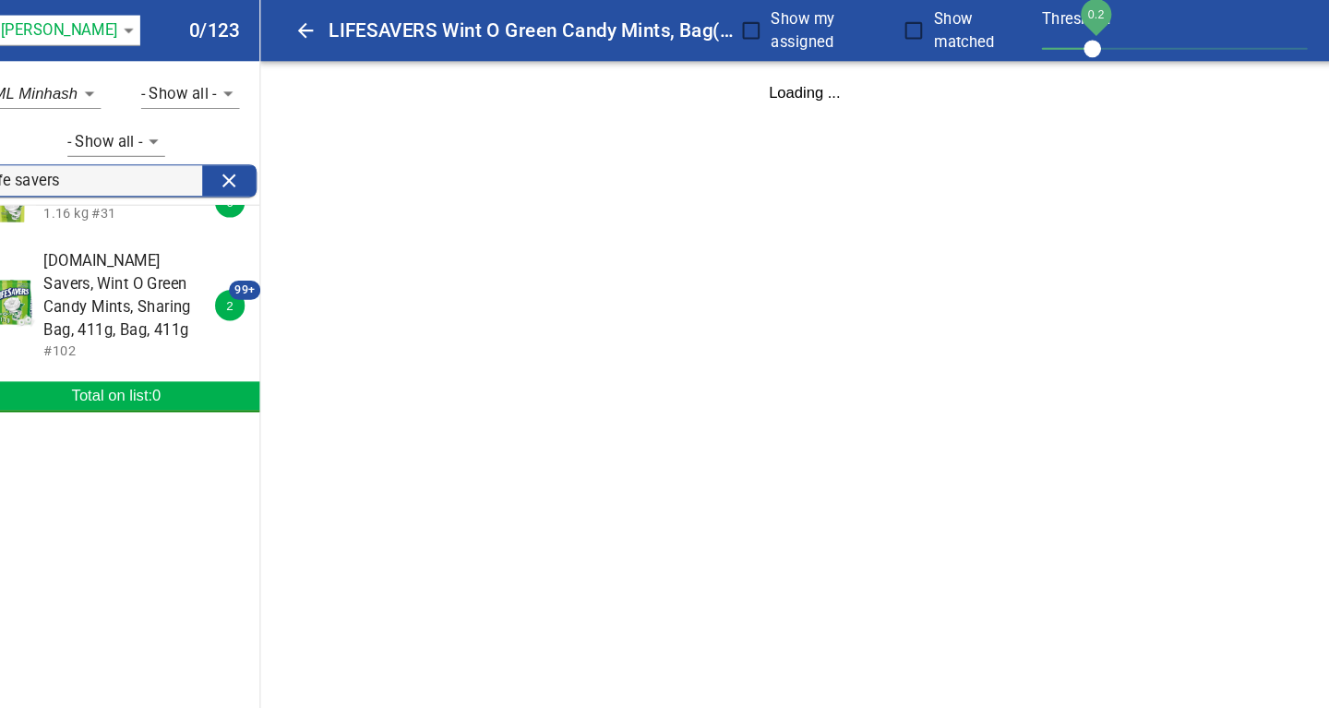
drag, startPoint x: 1261, startPoint y: 43, endPoint x: 1084, endPoint y: 58, distance: 177.8
click at [1084, 55] on span "0.2" at bounding box center [1080, 47] width 17 height 17
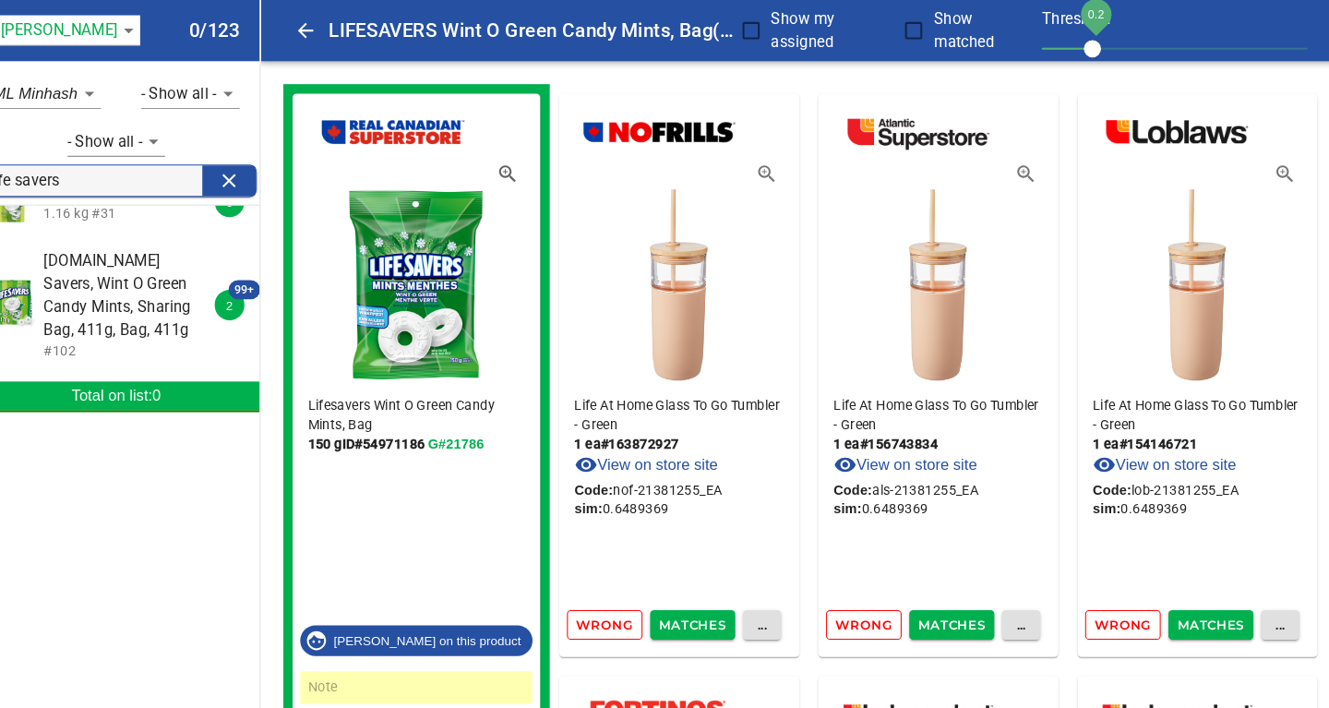
click at [141, 270] on span "102.Life Savers, Wint O Green Candy Mints, Sharing Bag, 411g, Bag, 411g" at bounding box center [150, 285] width 164 height 89
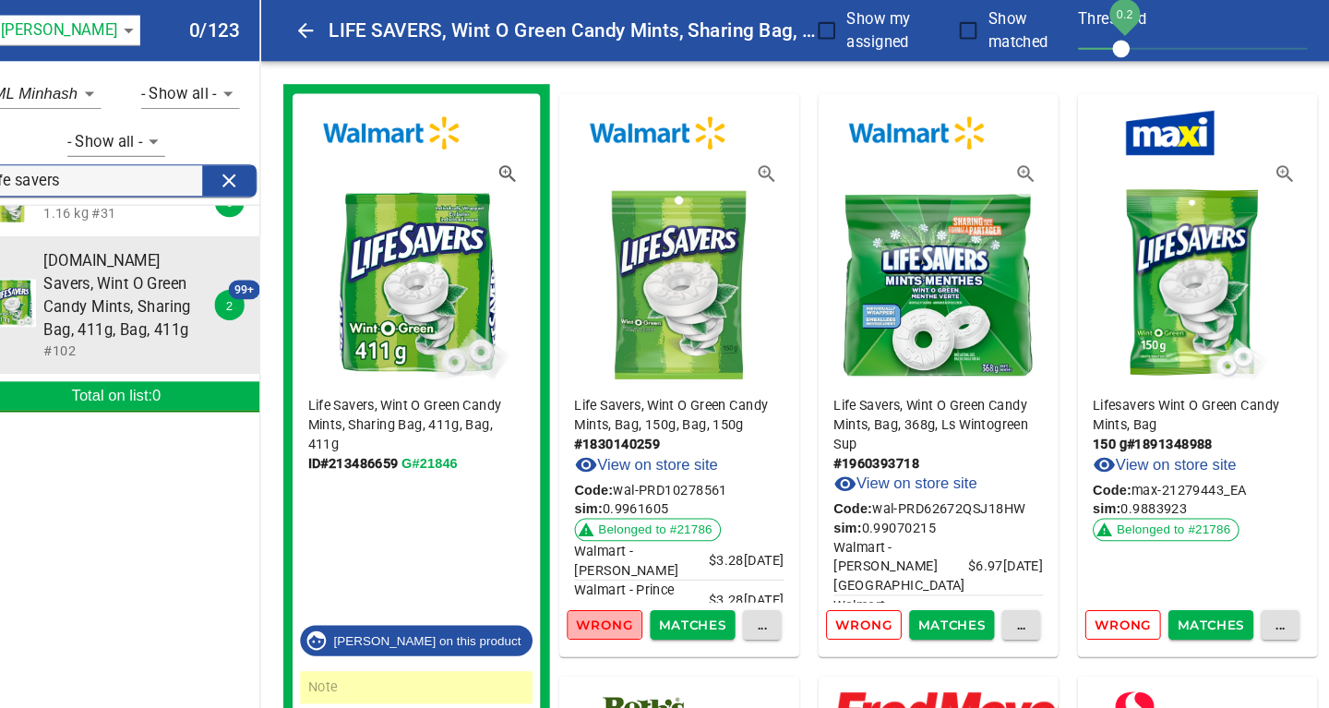
click at [615, 598] on span "Wrong" at bounding box center [609, 602] width 54 height 21
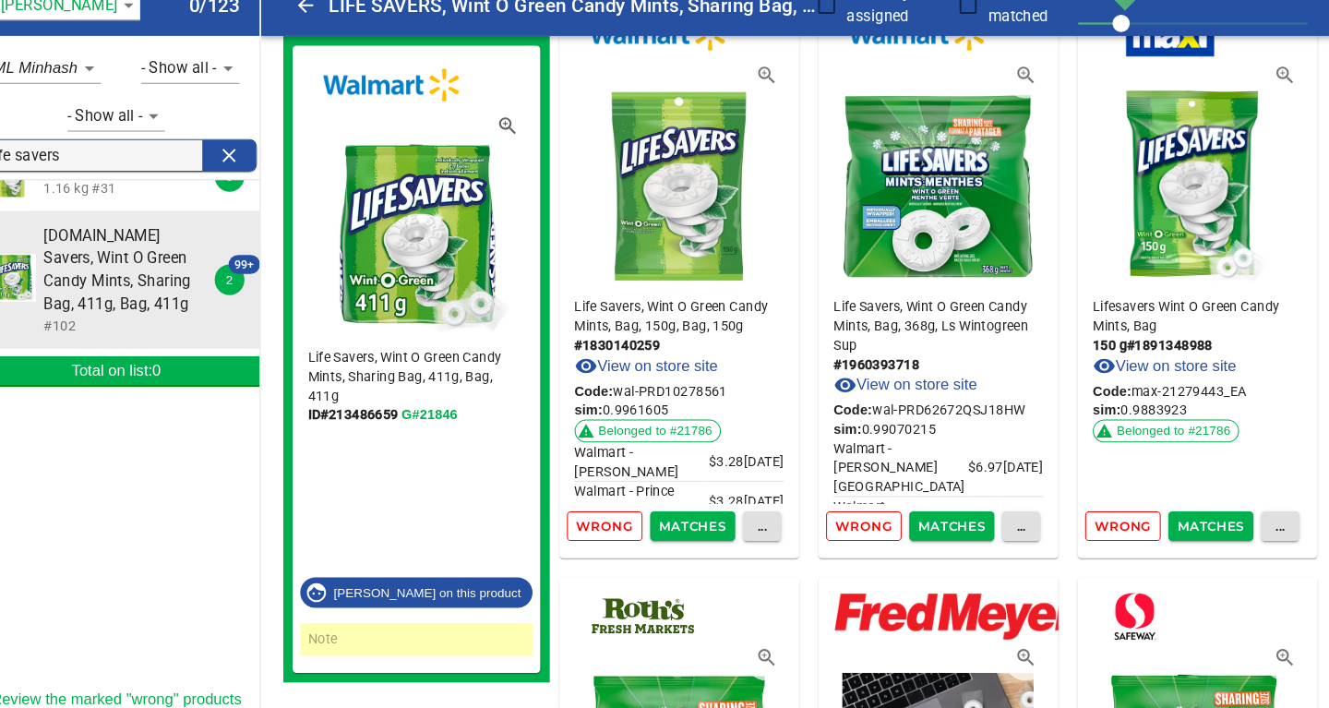
scroll to position [75, 0]
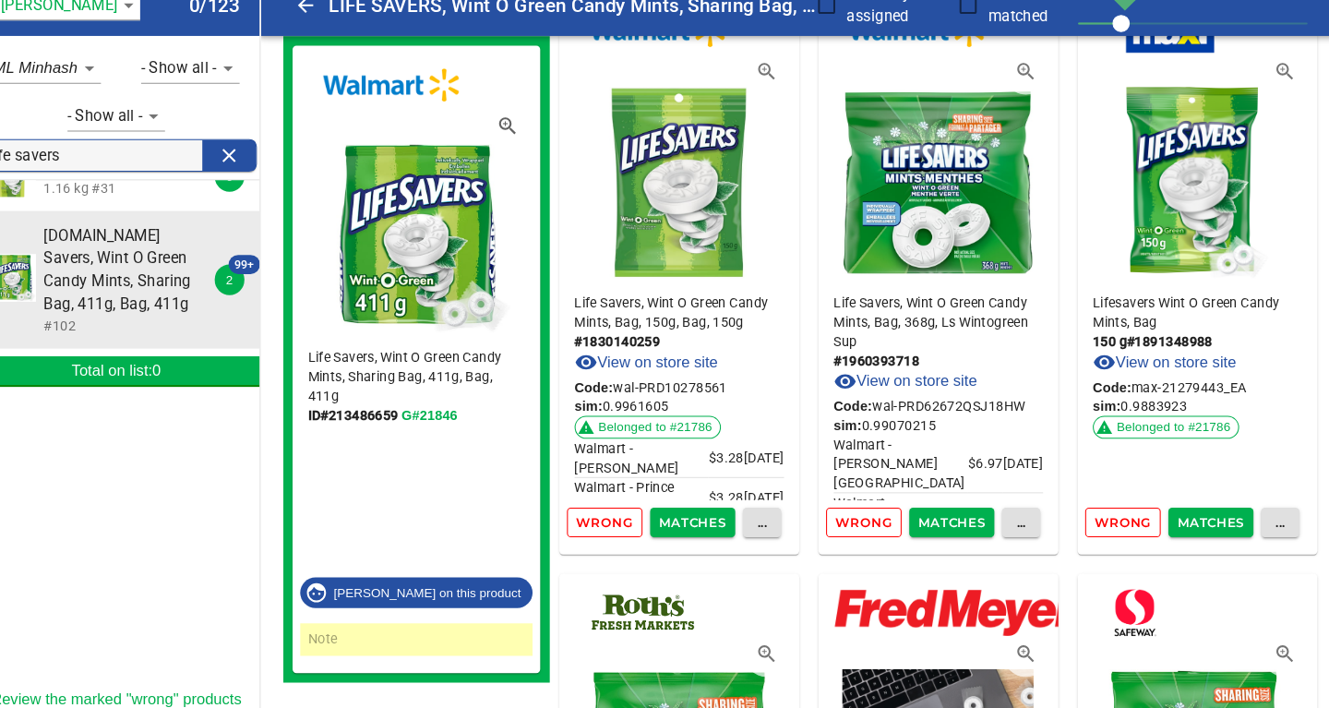
click at [1090, 523] on span "Wrong" at bounding box center [1109, 528] width 54 height 21
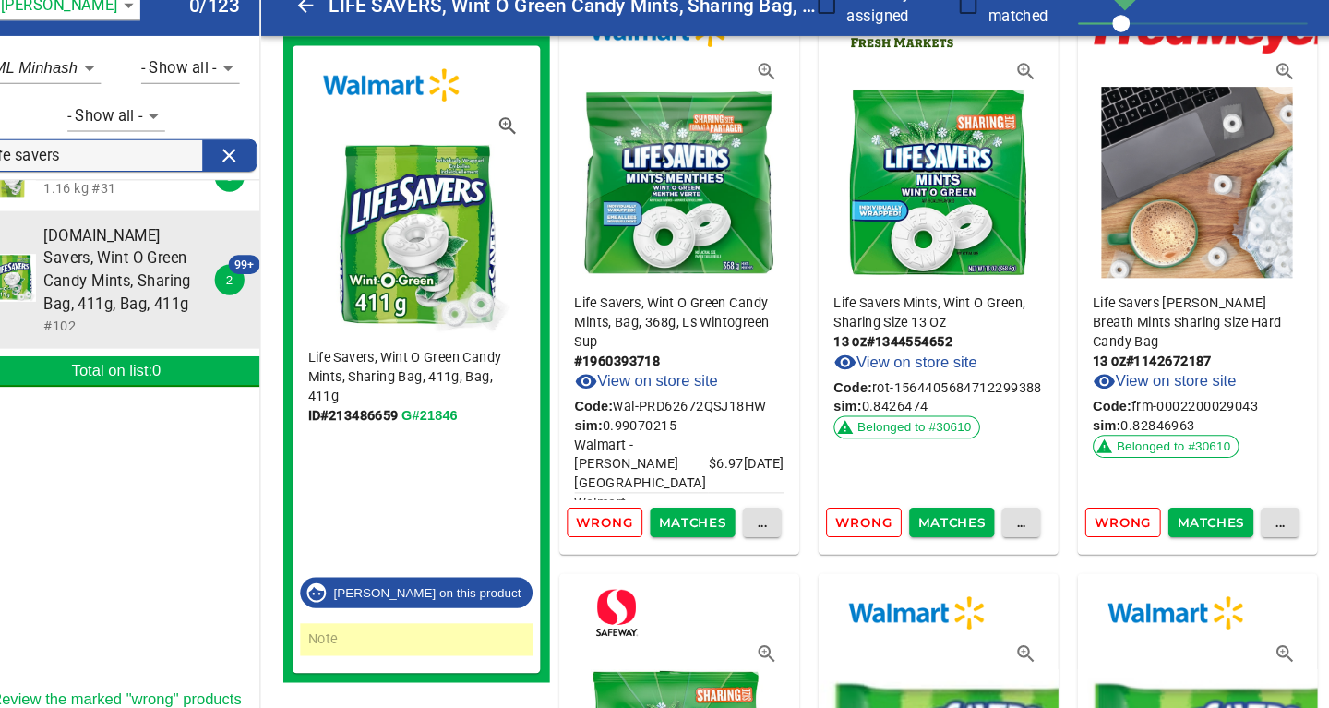
click at [594, 531] on span "Wrong" at bounding box center [609, 528] width 54 height 21
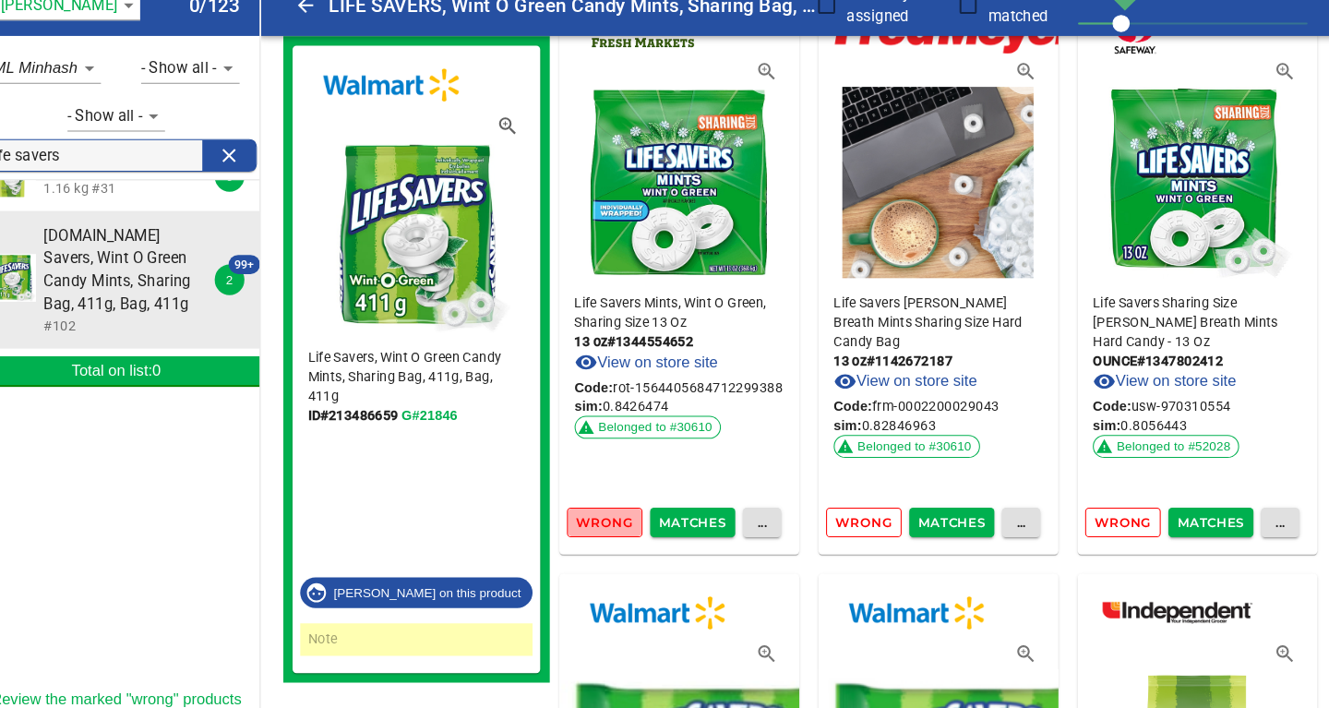
click at [594, 531] on span "Wrong" at bounding box center [609, 528] width 54 height 21
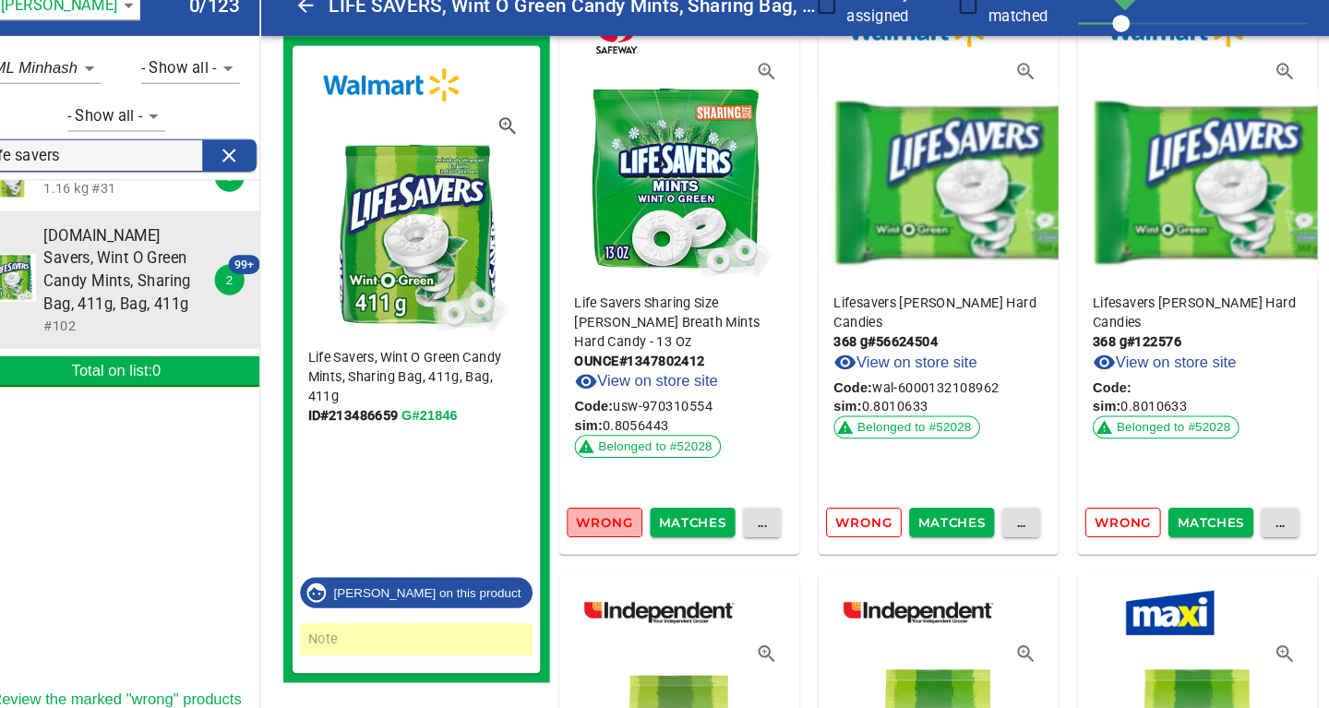
click at [594, 531] on span "Wrong" at bounding box center [609, 528] width 54 height 21
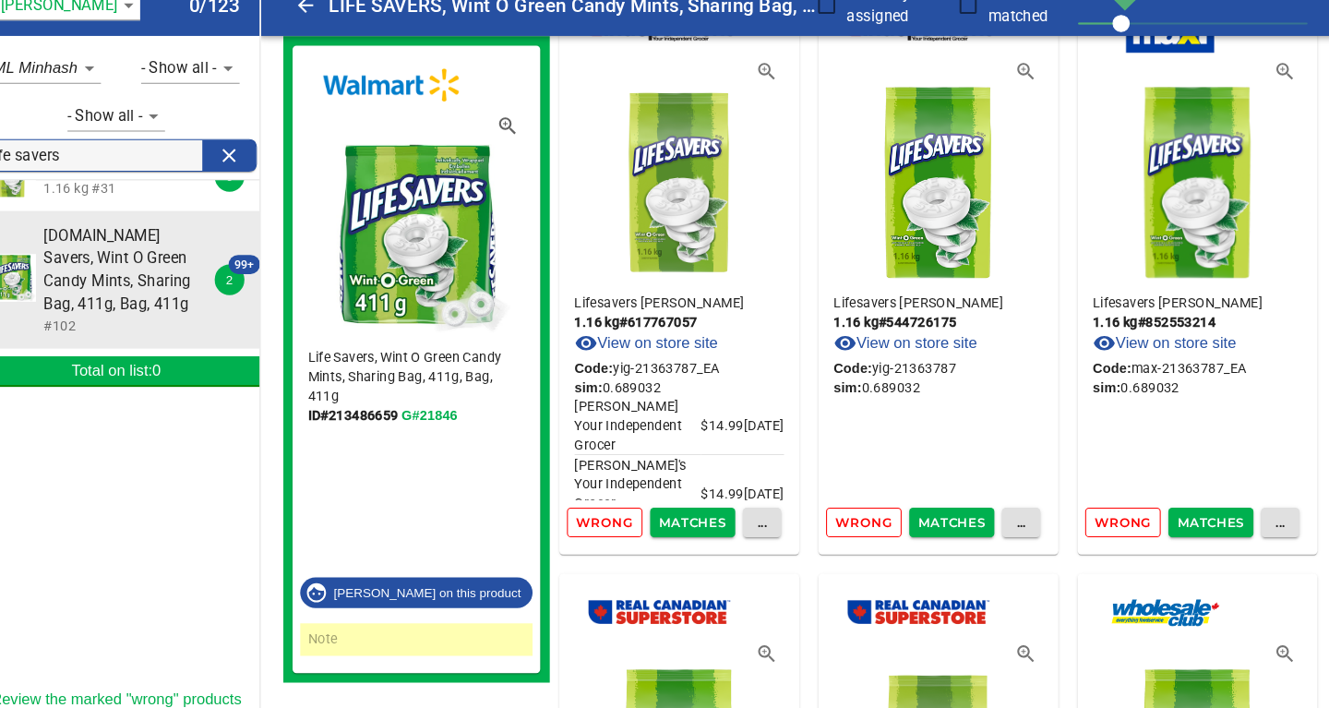
click at [594, 531] on span "Wrong" at bounding box center [609, 528] width 54 height 21
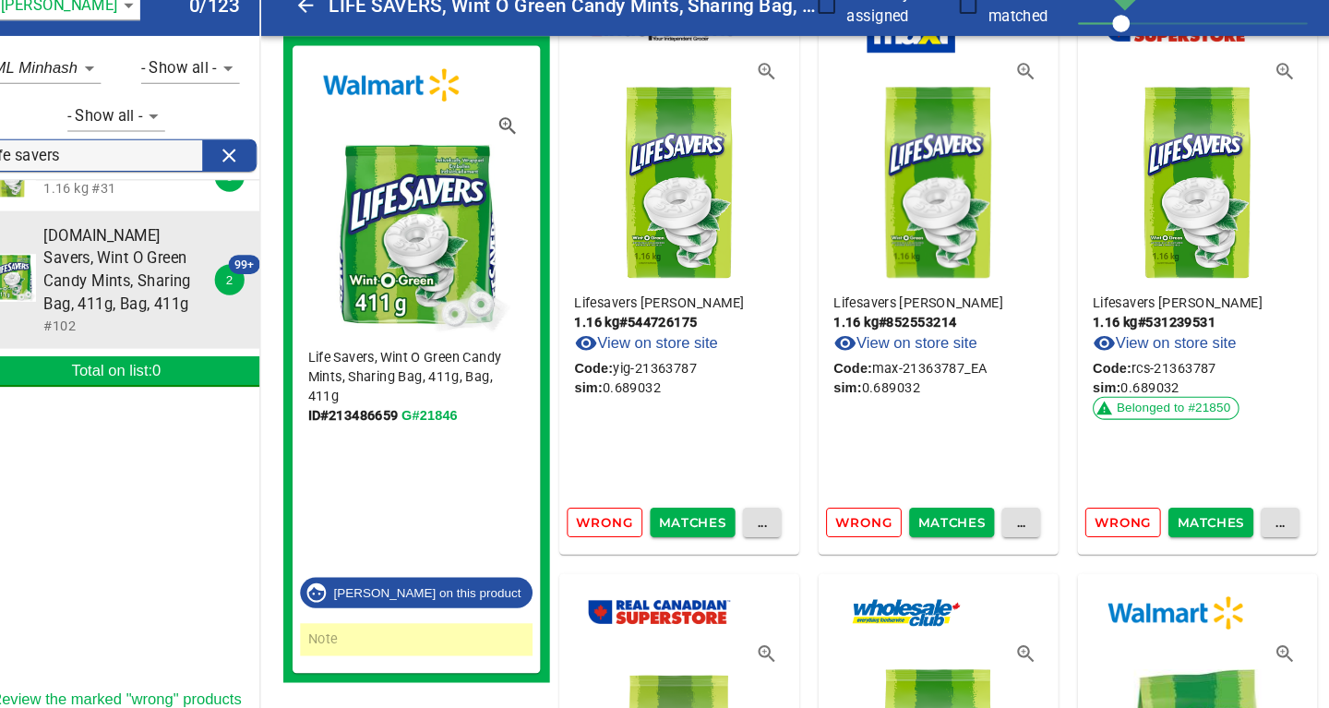
click at [854, 519] on span "Wrong" at bounding box center [859, 528] width 54 height 21
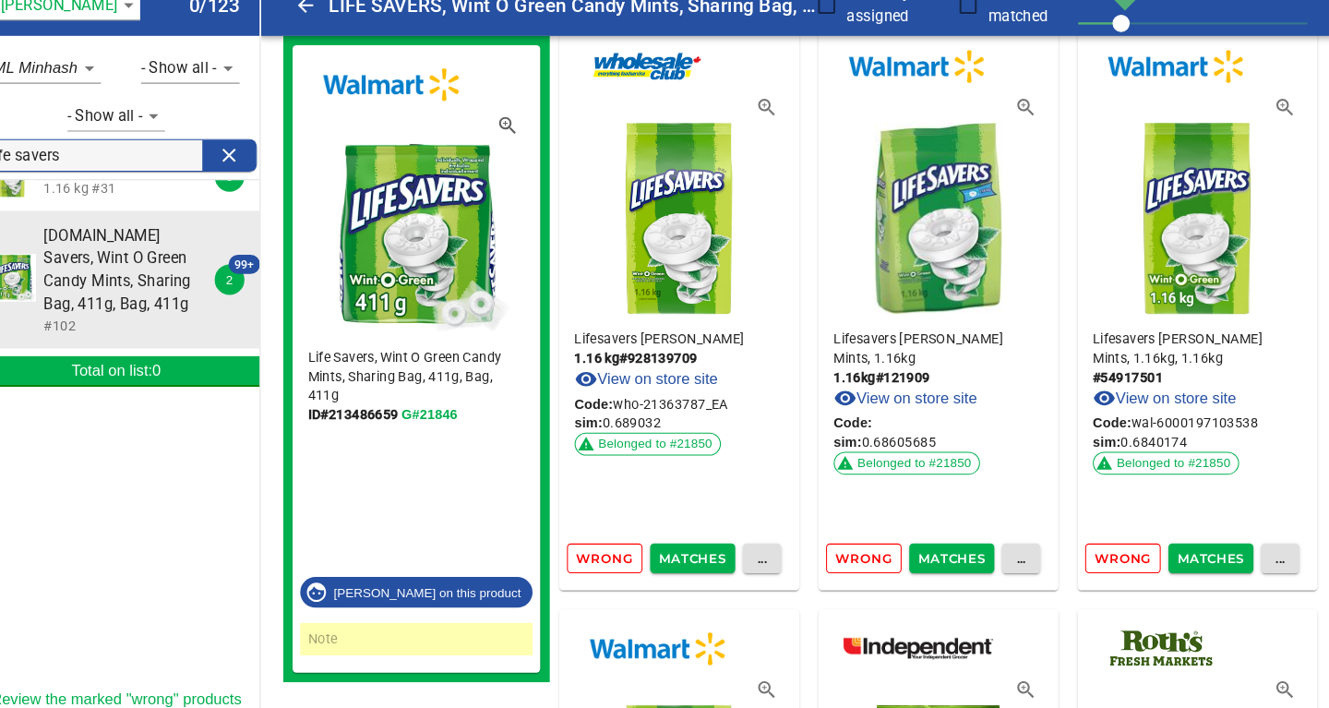
scroll to position [673, 0]
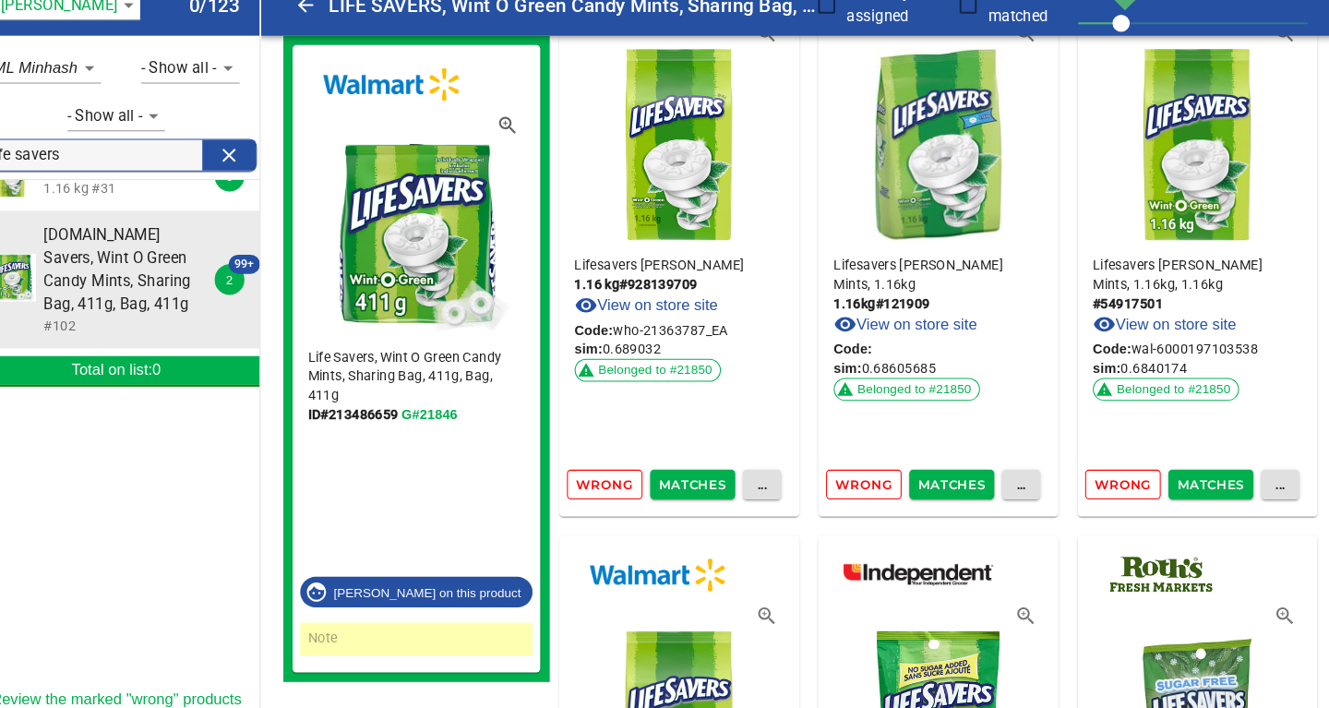
click at [607, 495] on span "Wrong" at bounding box center [609, 492] width 54 height 21
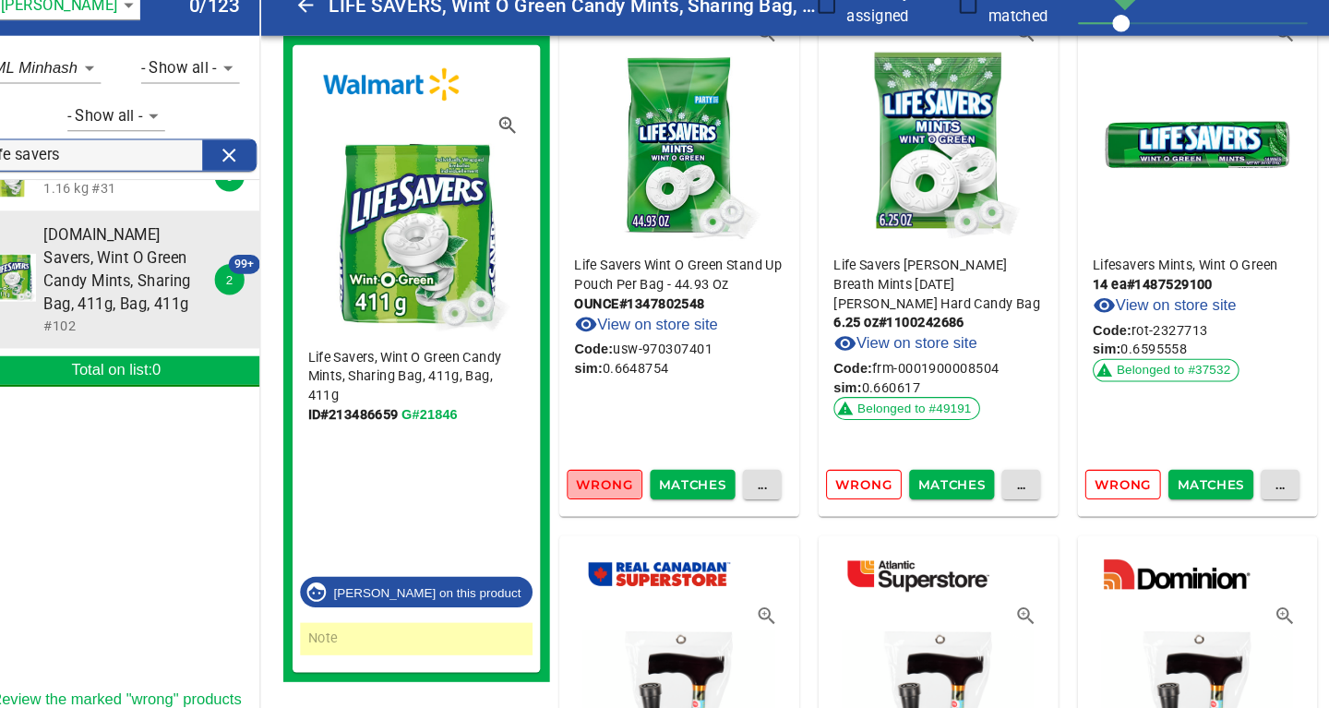
click at [603, 495] on span "Wrong" at bounding box center [609, 492] width 54 height 21
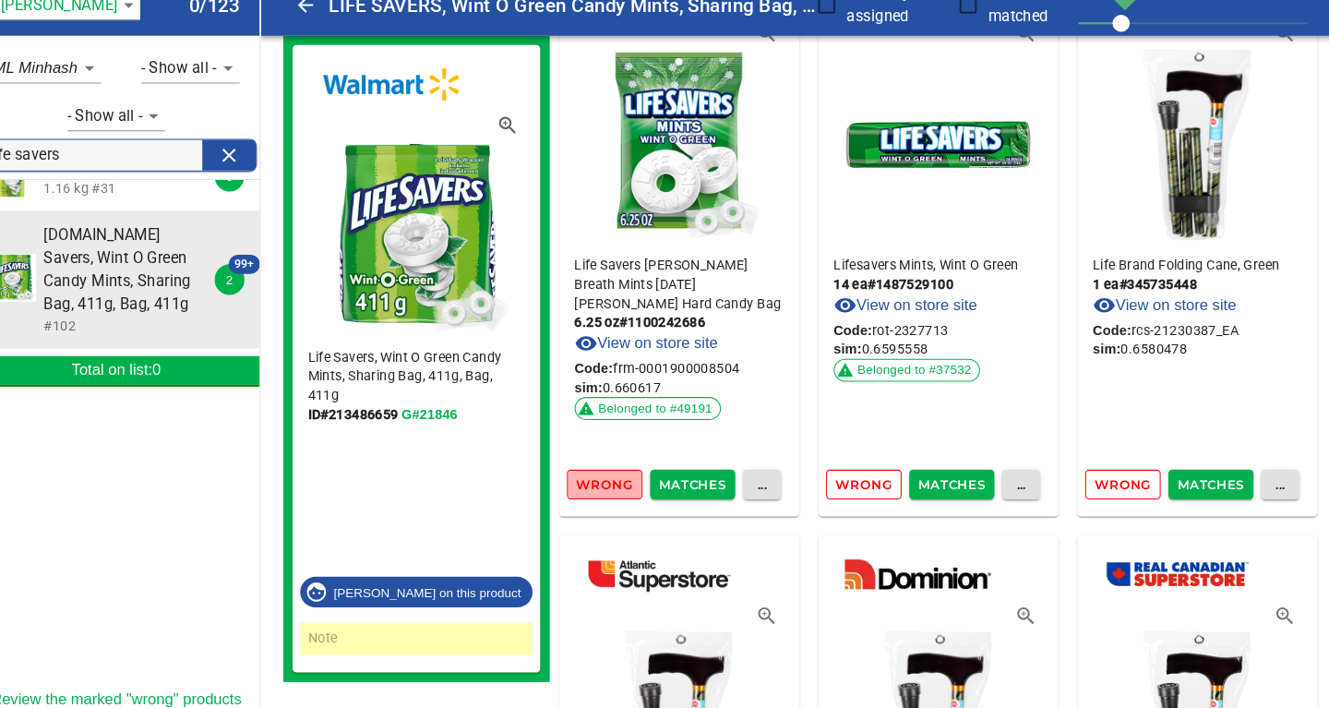
click at [598, 489] on span "Wrong" at bounding box center [609, 492] width 54 height 21
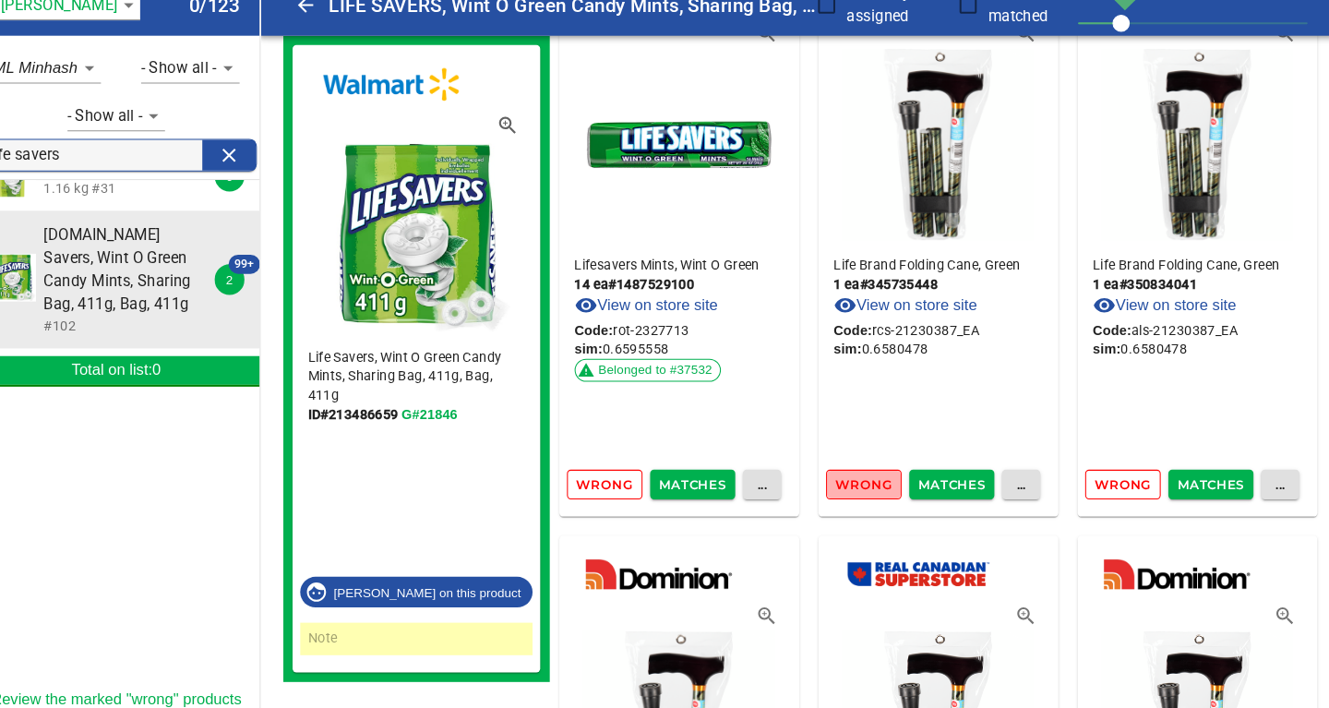
click at [875, 486] on span "Wrong" at bounding box center [859, 492] width 54 height 21
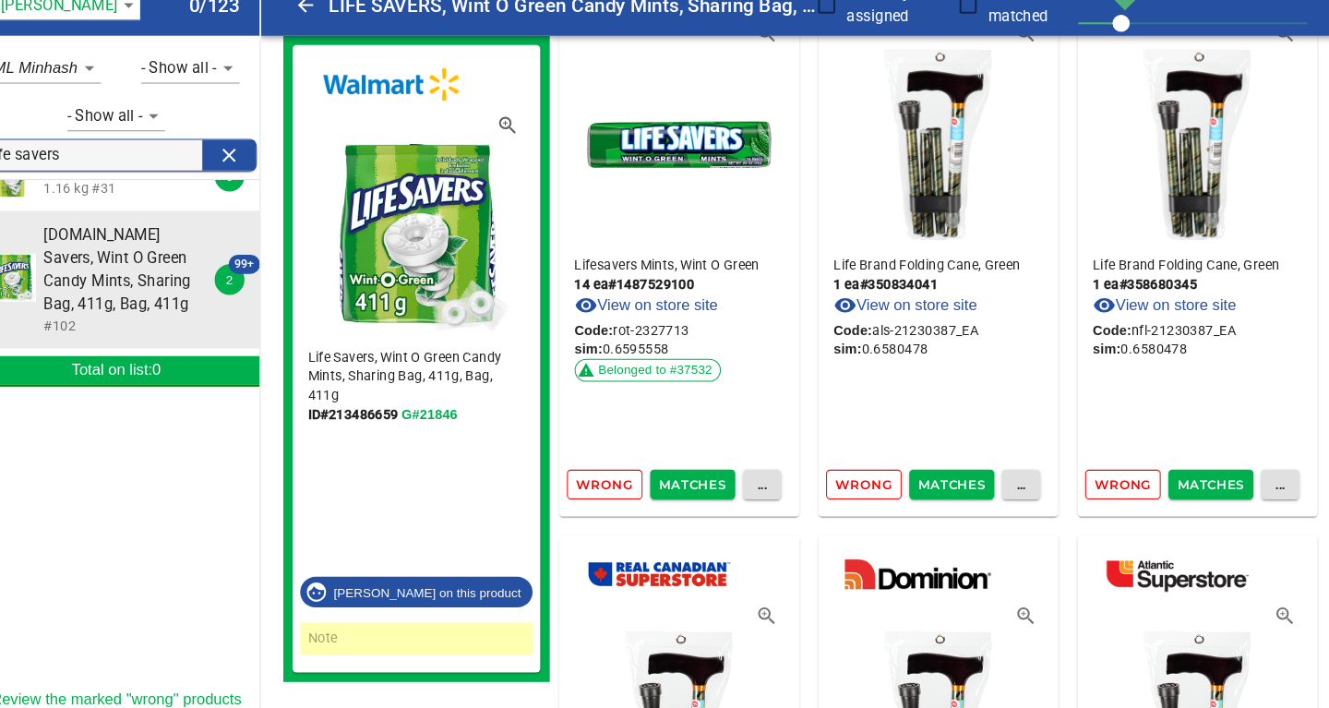
click at [867, 490] on span "Wrong" at bounding box center [859, 492] width 54 height 21
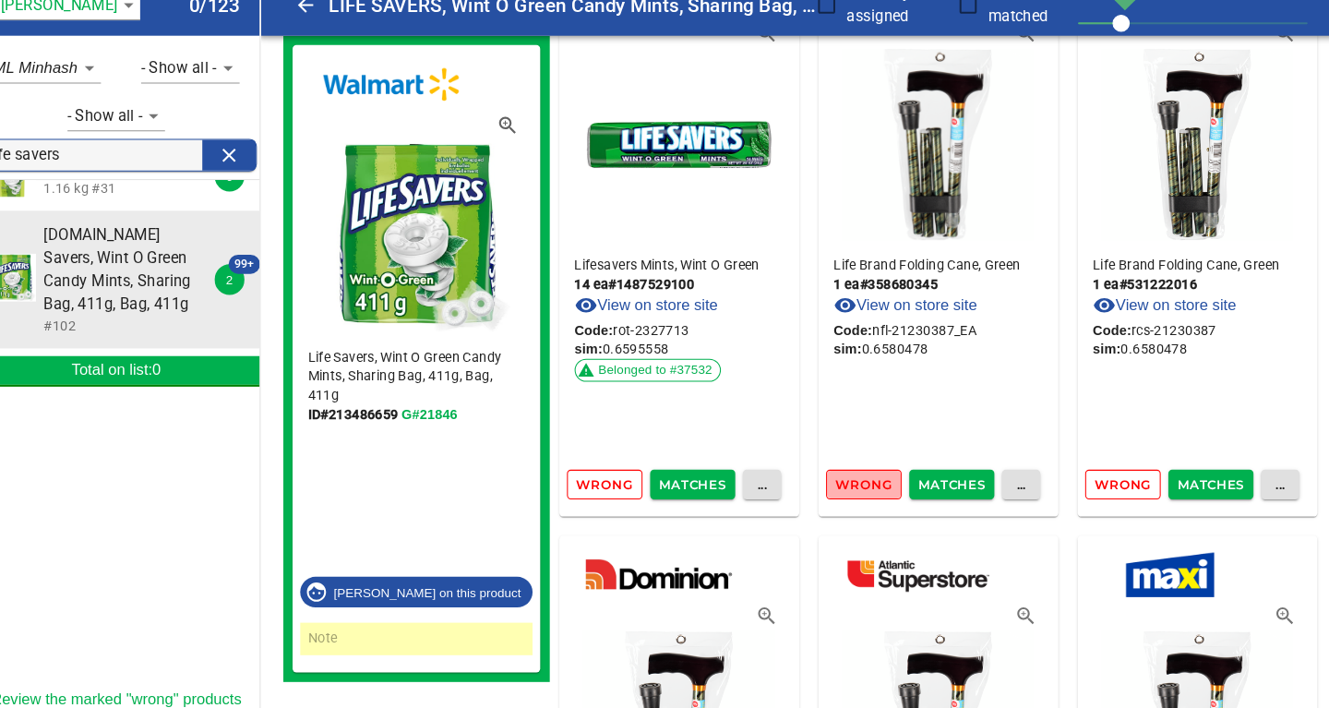
click at [867, 490] on span "Wrong" at bounding box center [859, 492] width 54 height 21
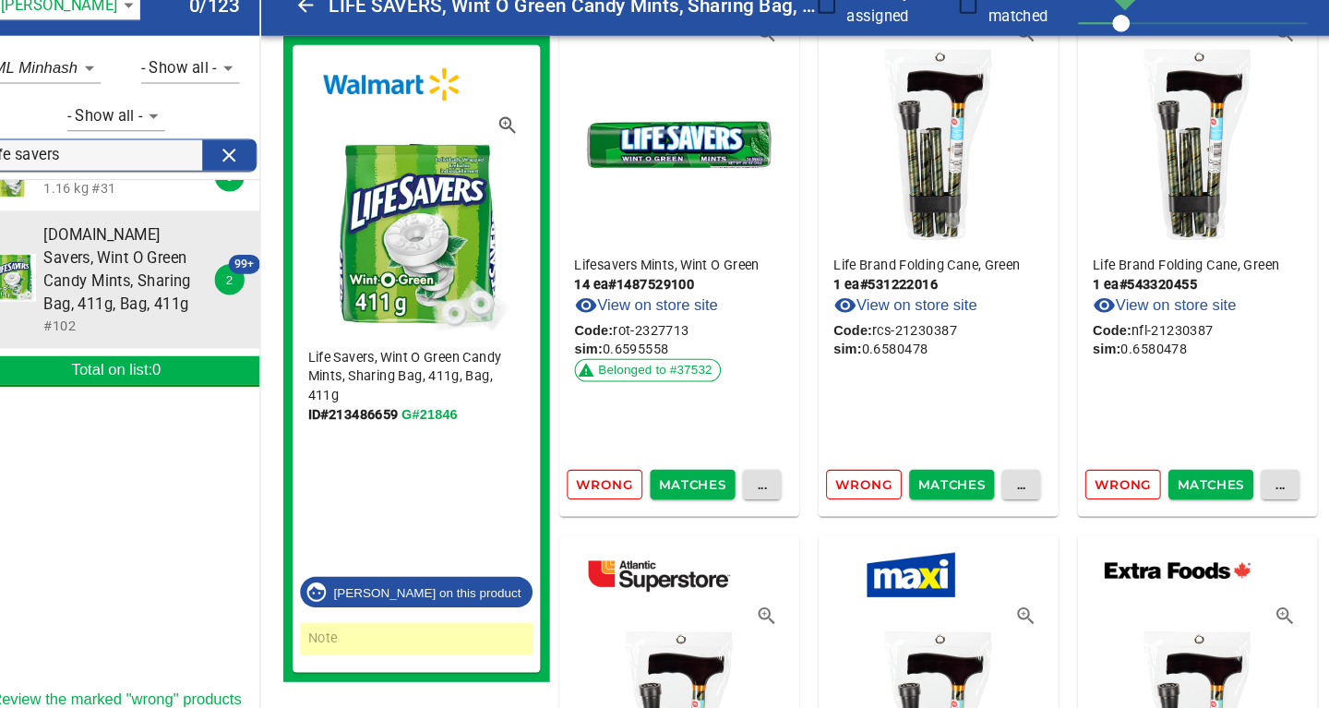
click at [867, 490] on span "Wrong" at bounding box center [859, 492] width 54 height 21
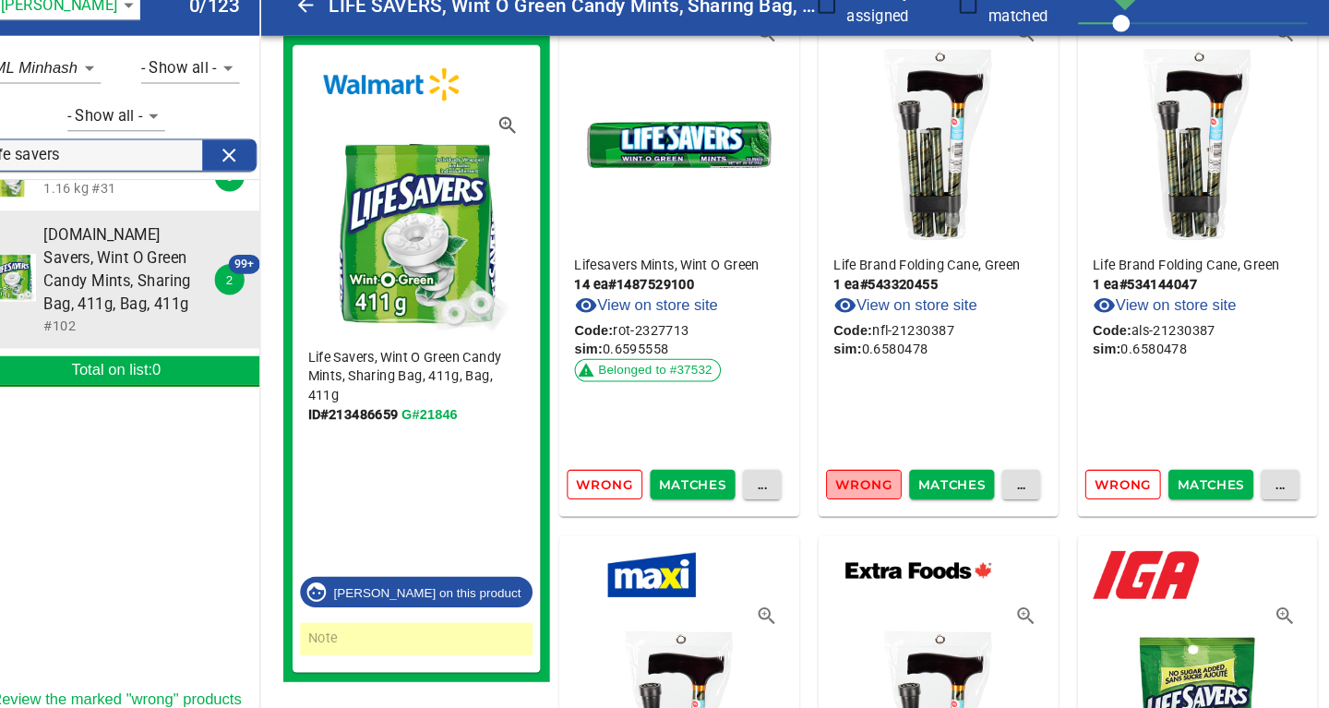
click at [867, 490] on span "Wrong" at bounding box center [859, 492] width 54 height 21
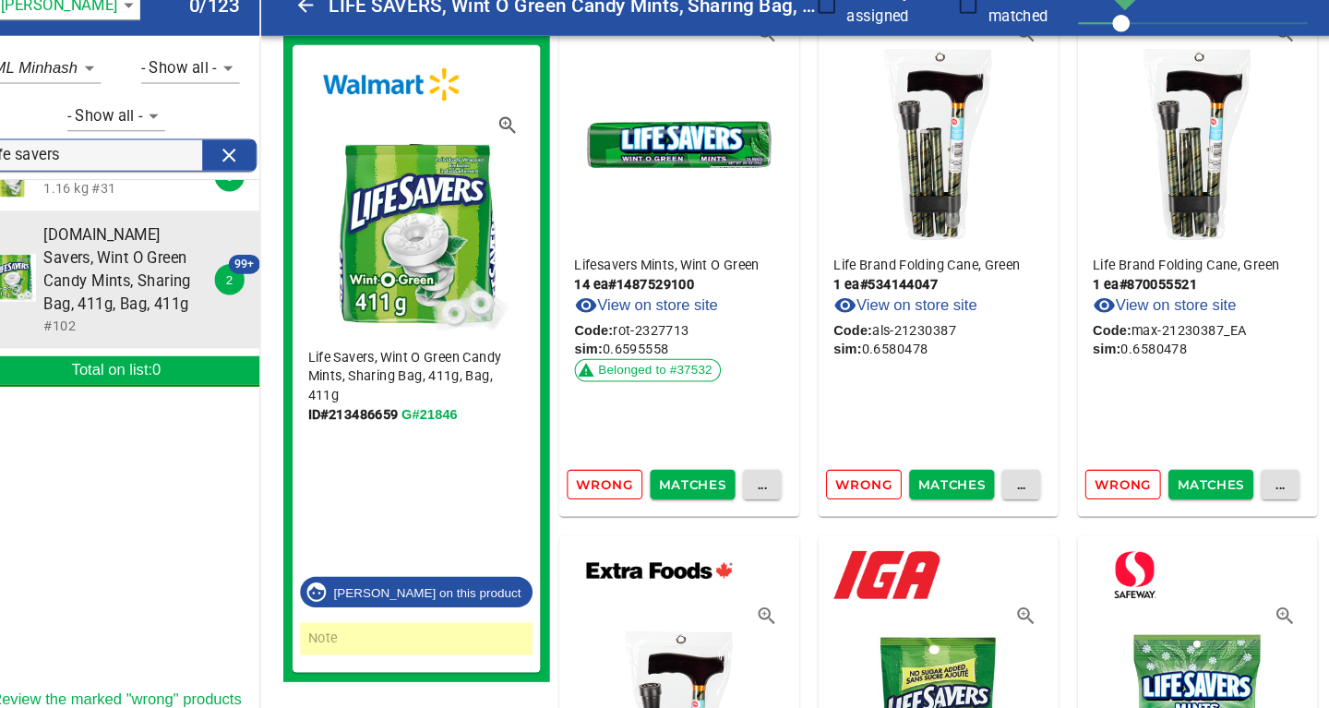
click at [867, 490] on span "Wrong" at bounding box center [859, 492] width 54 height 21
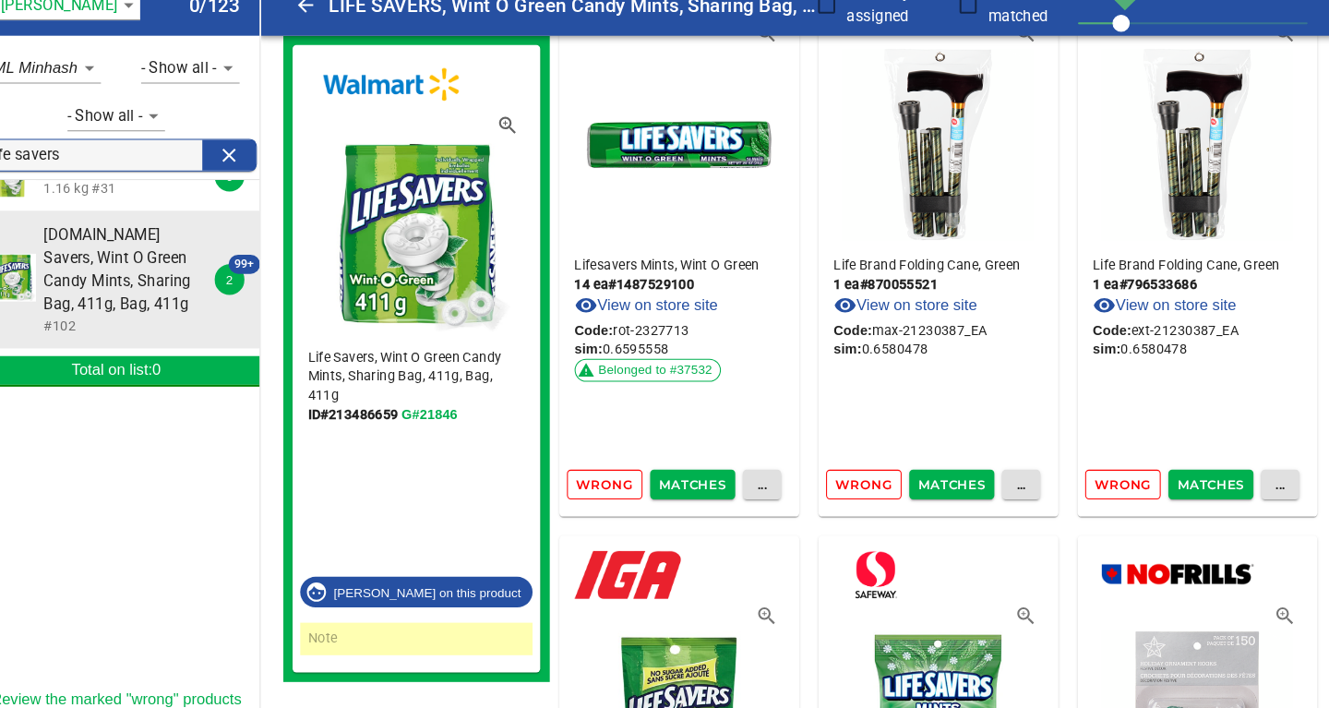
click at [867, 490] on span "Wrong" at bounding box center [859, 492] width 54 height 21
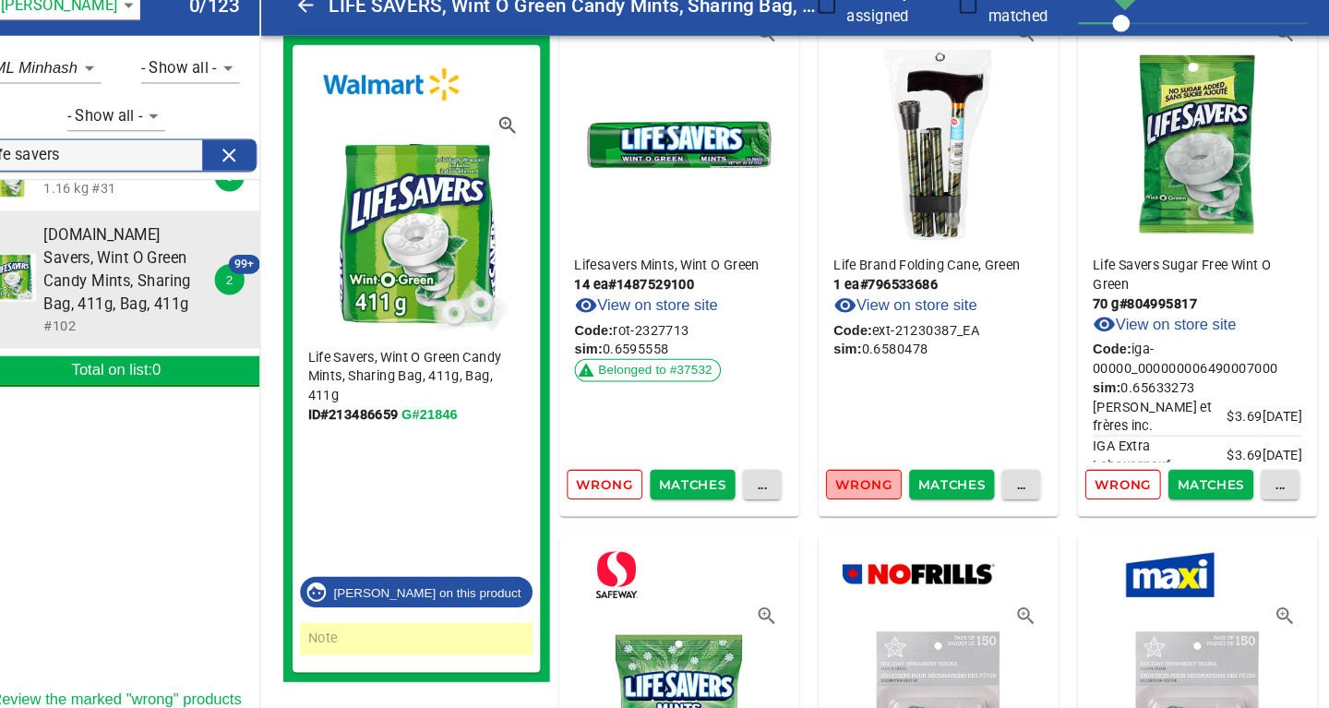
click at [867, 490] on span "Wrong" at bounding box center [859, 492] width 54 height 21
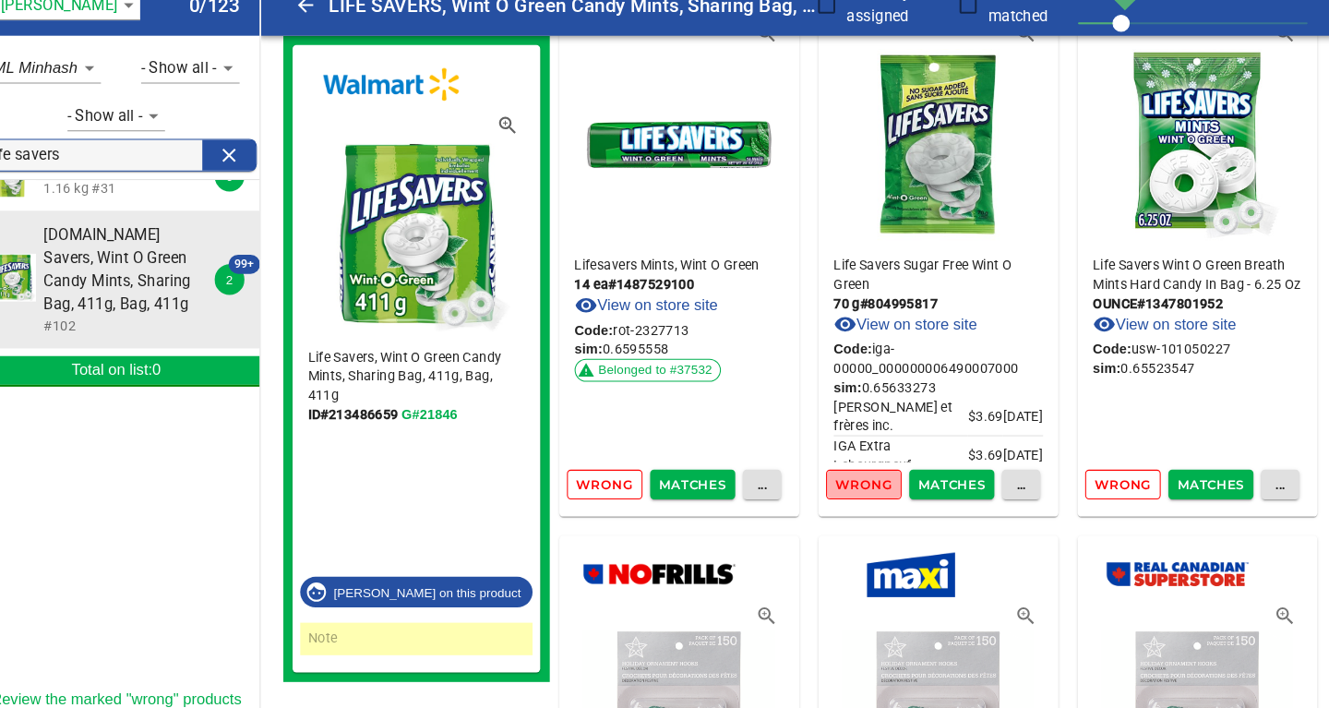
click at [867, 490] on span "Wrong" at bounding box center [859, 492] width 54 height 21
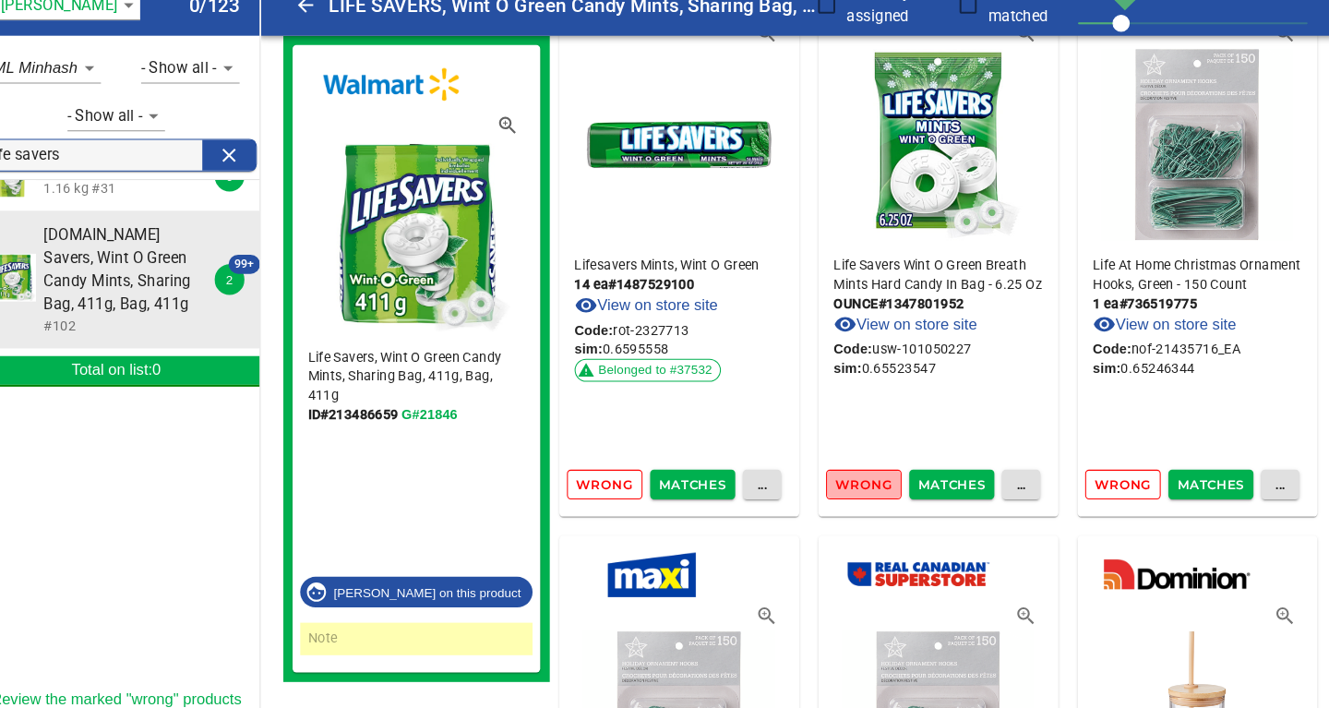
click at [867, 490] on span "Wrong" at bounding box center [859, 492] width 54 height 21
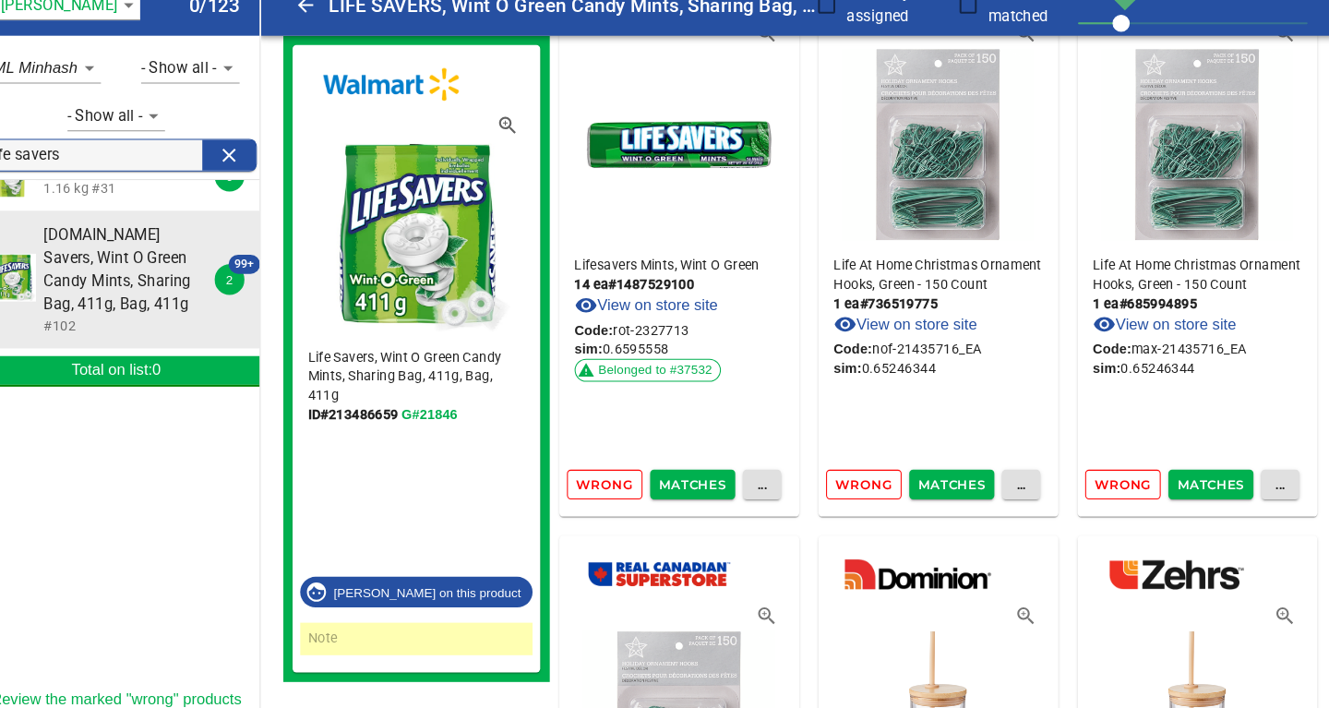
click at [867, 490] on span "Wrong" at bounding box center [859, 492] width 54 height 21
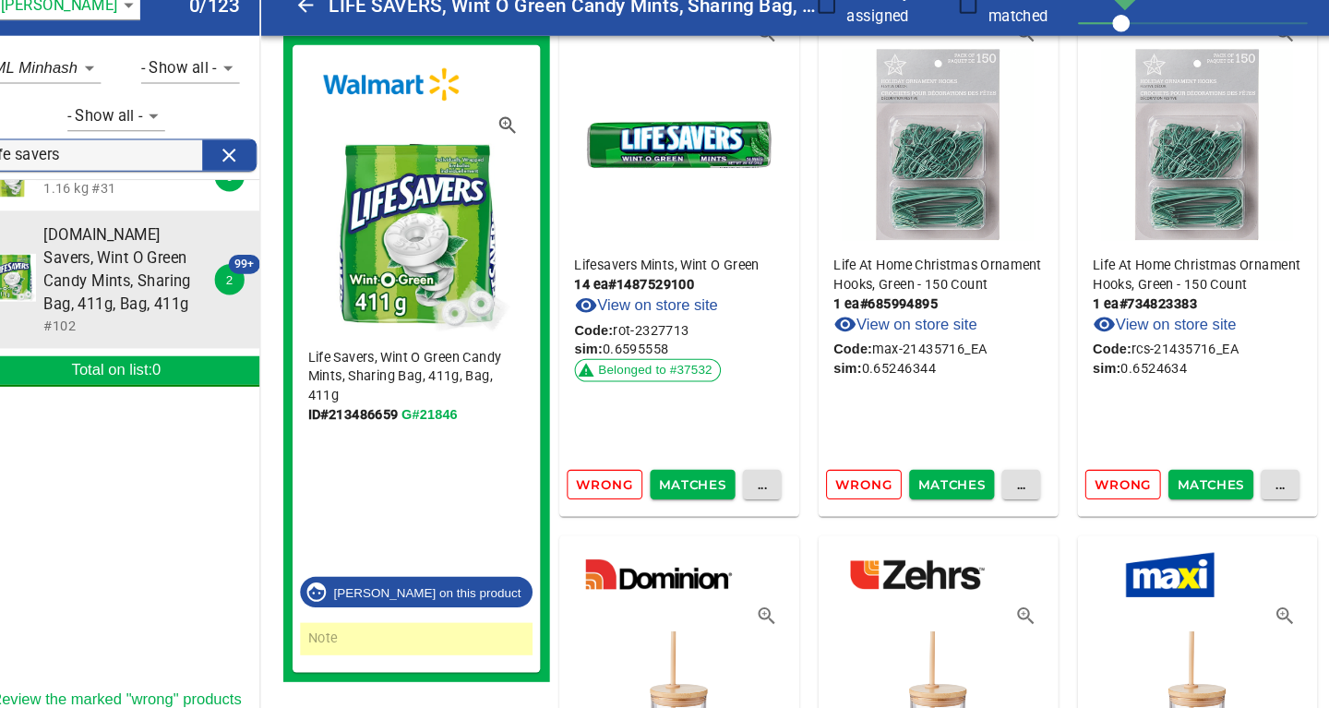
click at [867, 490] on span "Wrong" at bounding box center [859, 492] width 54 height 21
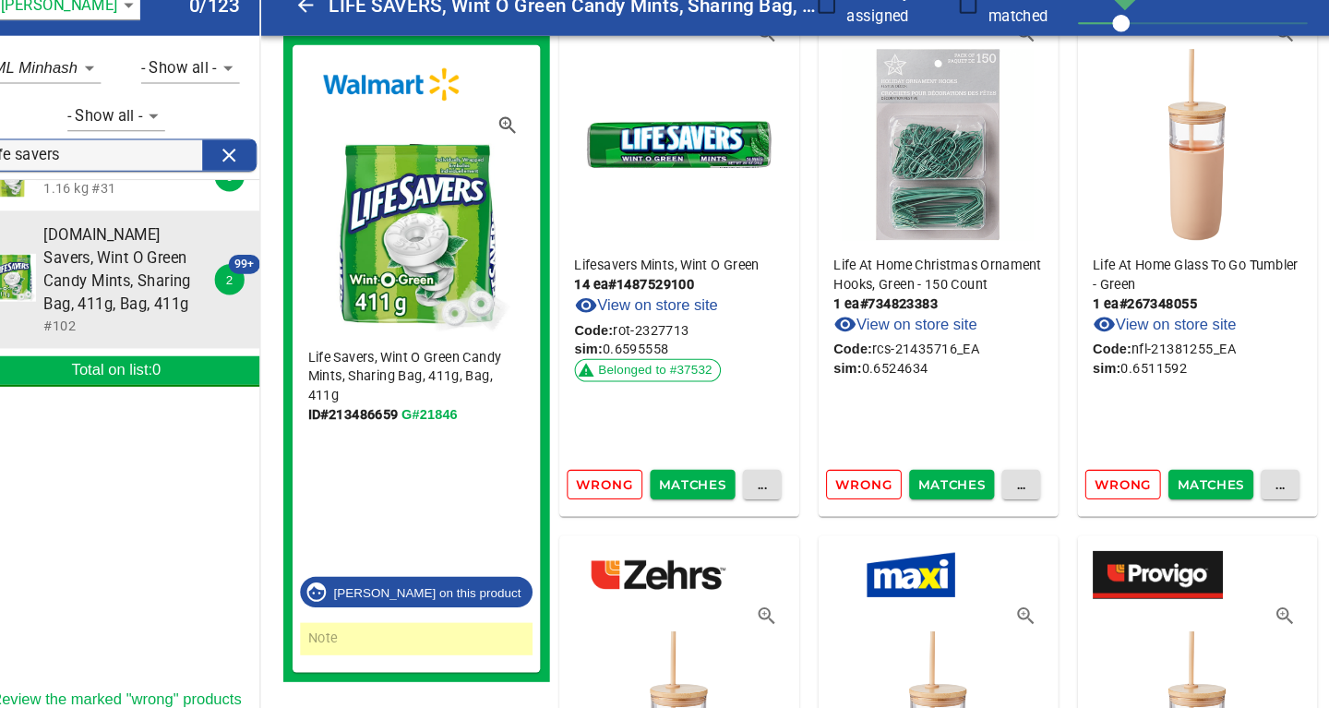
click at [867, 490] on span "Wrong" at bounding box center [859, 492] width 54 height 21
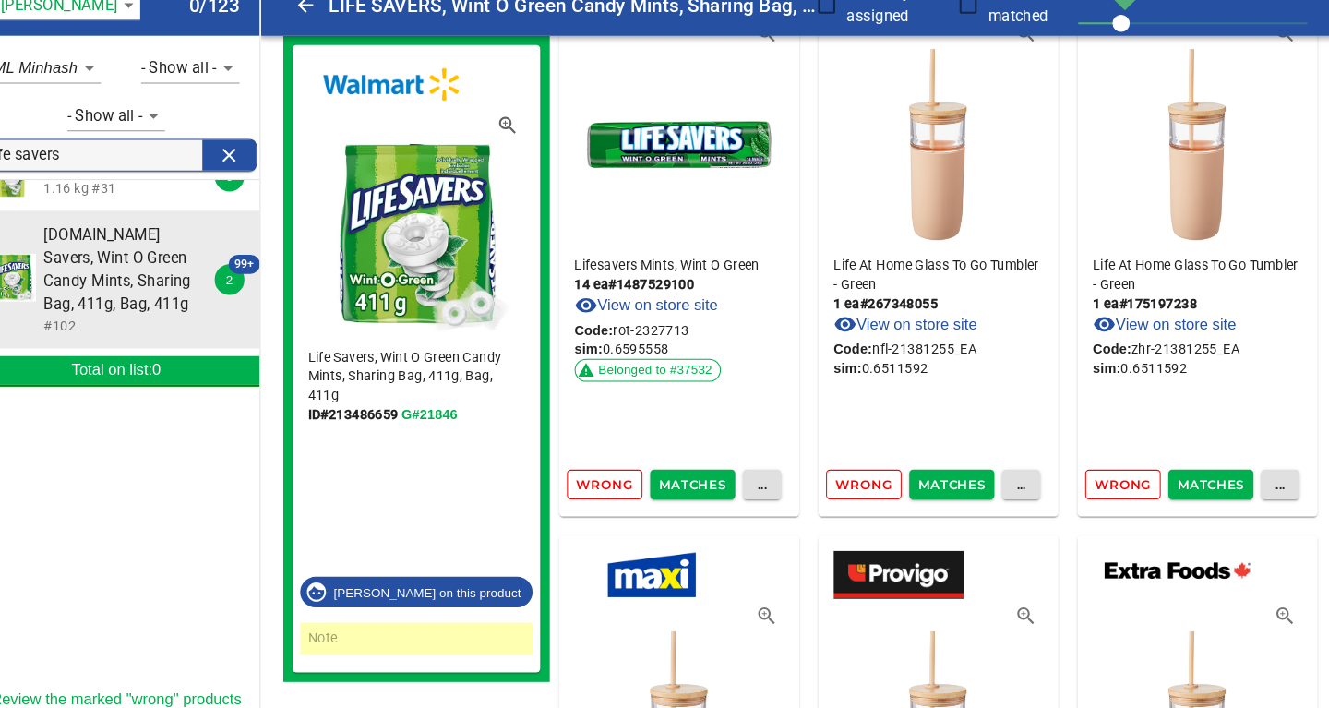
click at [867, 490] on span "Wrong" at bounding box center [859, 492] width 54 height 21
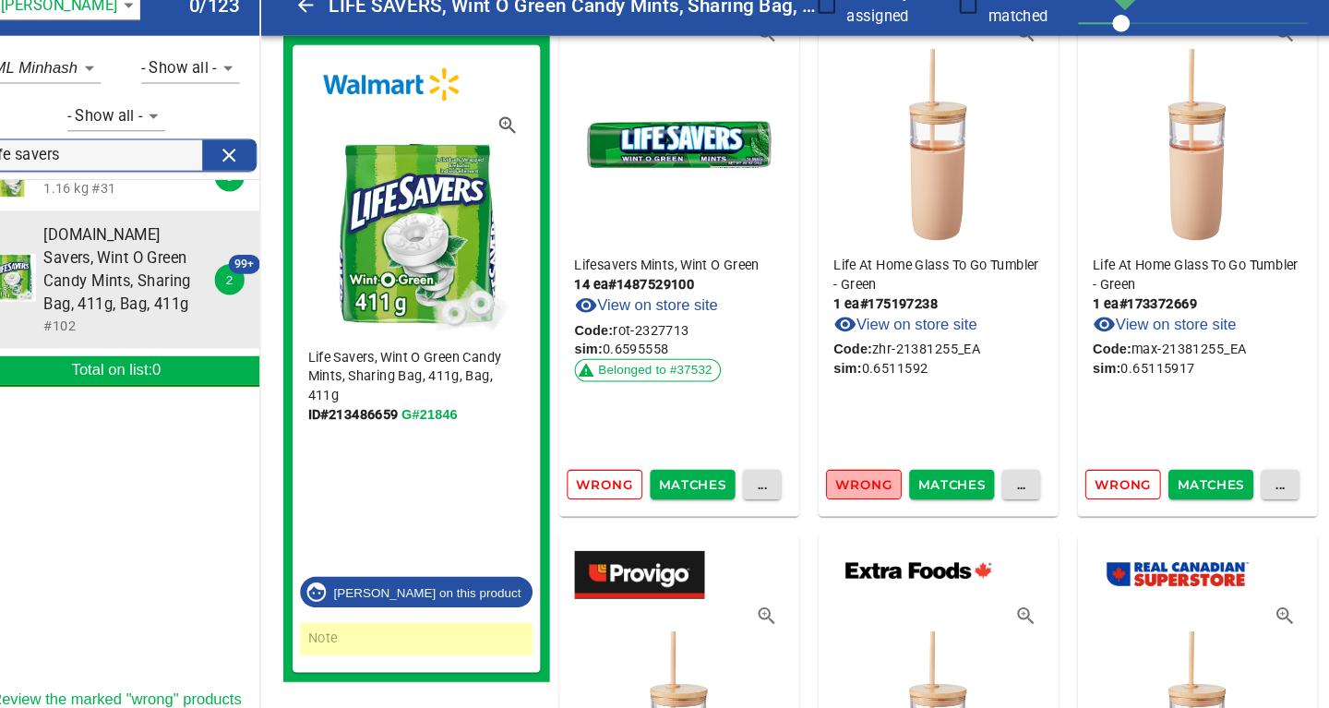
click at [867, 490] on span "Wrong" at bounding box center [859, 492] width 54 height 21
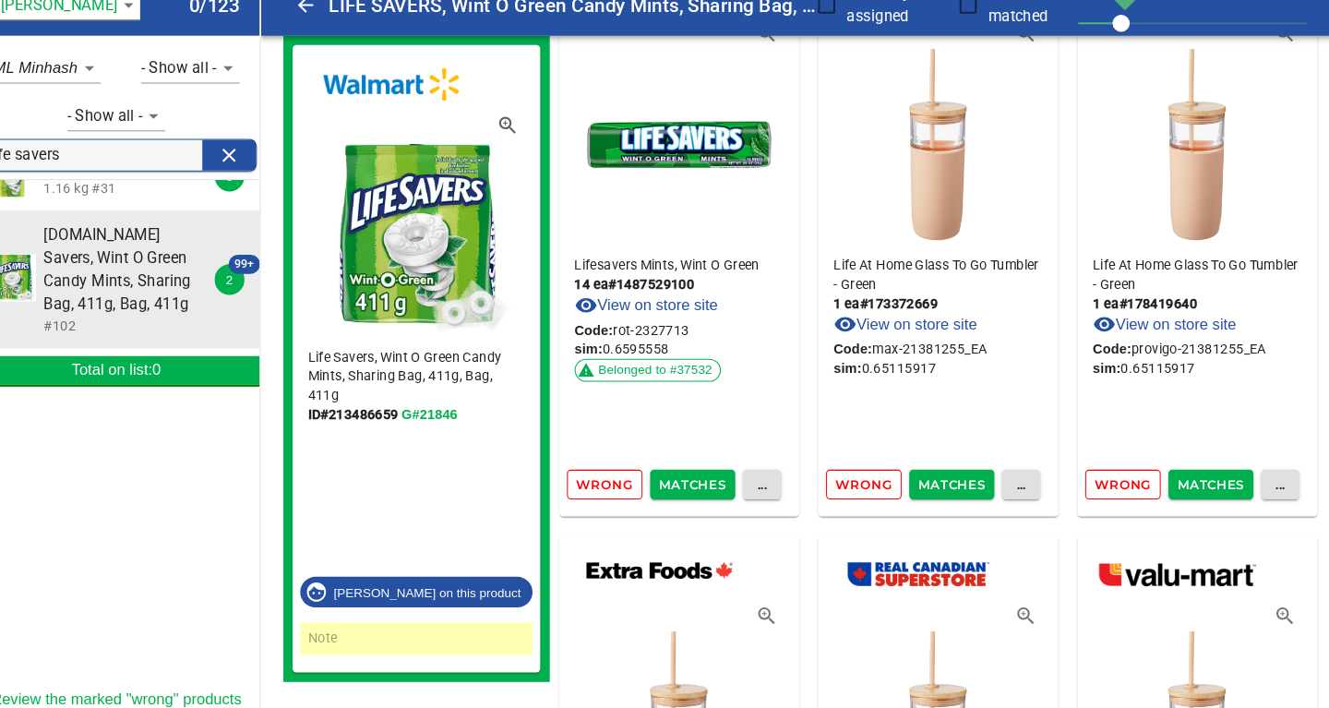
click at [867, 490] on span "Wrong" at bounding box center [859, 492] width 54 height 21
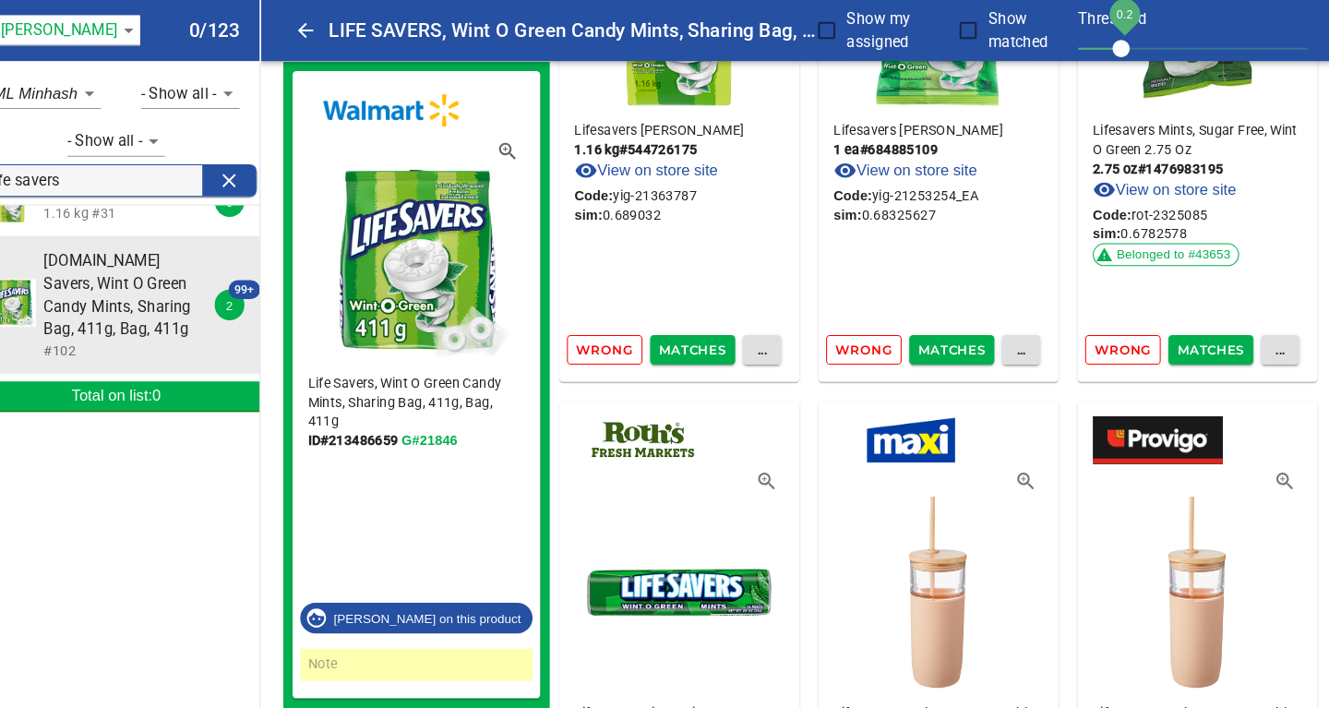
scroll to position [100, 0]
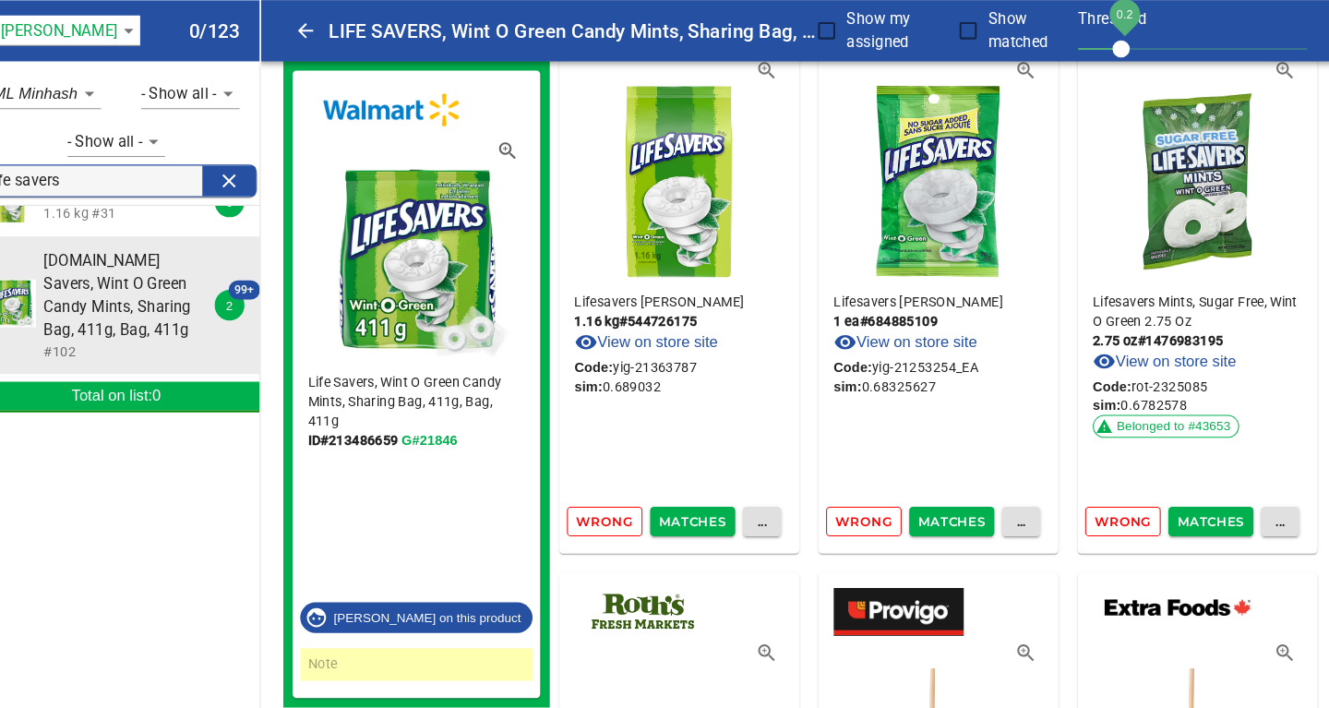
click at [603, 503] on span "Wrong" at bounding box center [609, 503] width 54 height 21
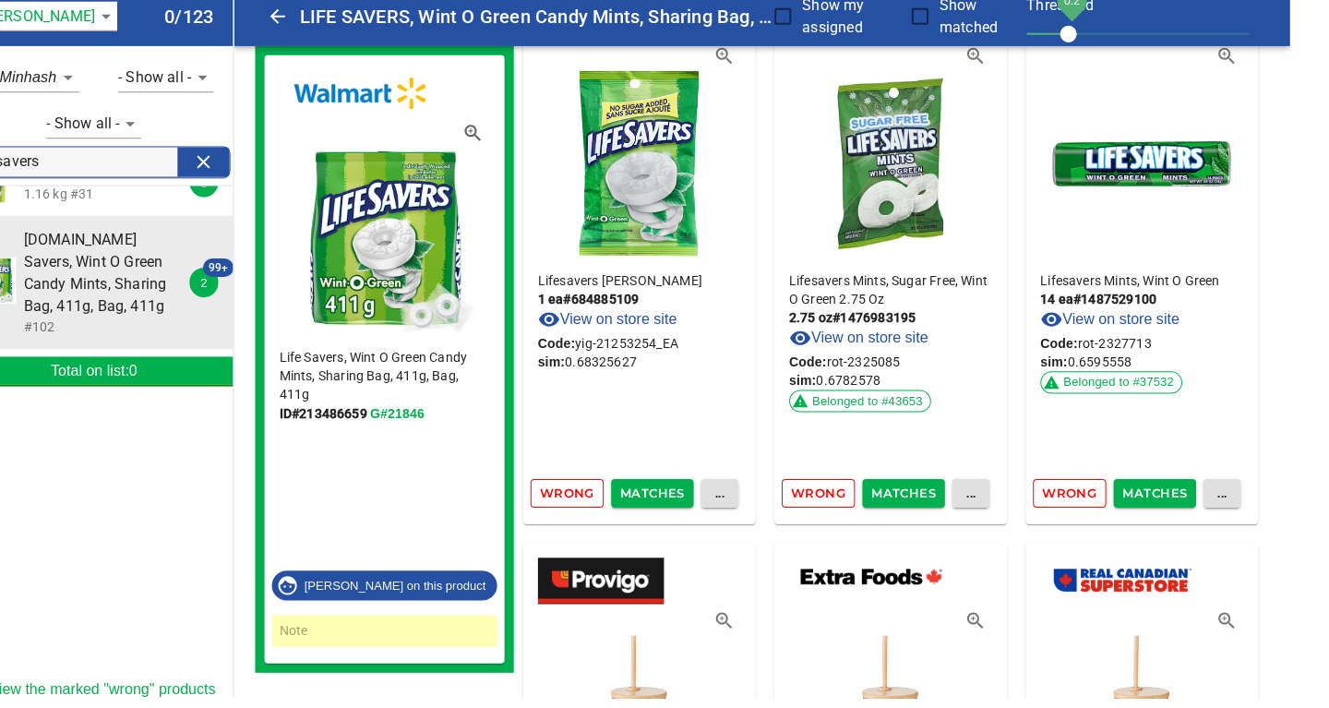
scroll to position [68, 0]
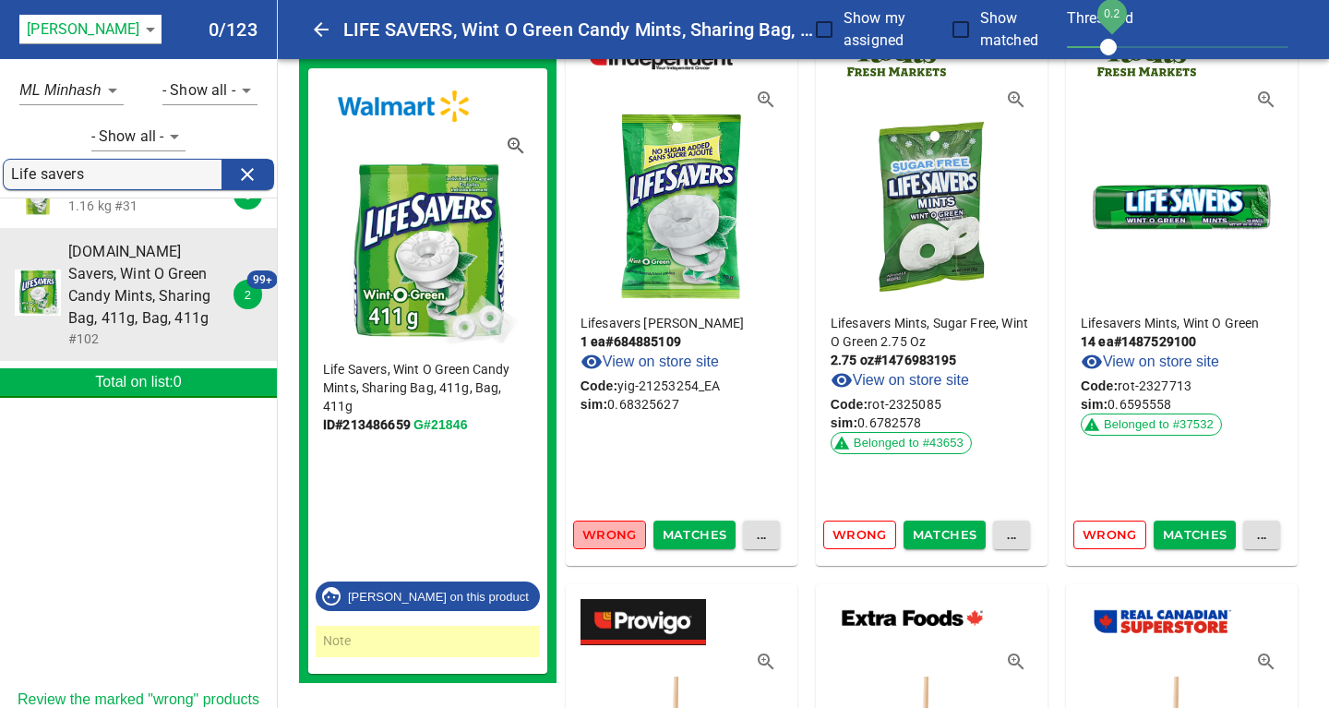
click at [587, 532] on span "Wrong" at bounding box center [609, 534] width 54 height 21
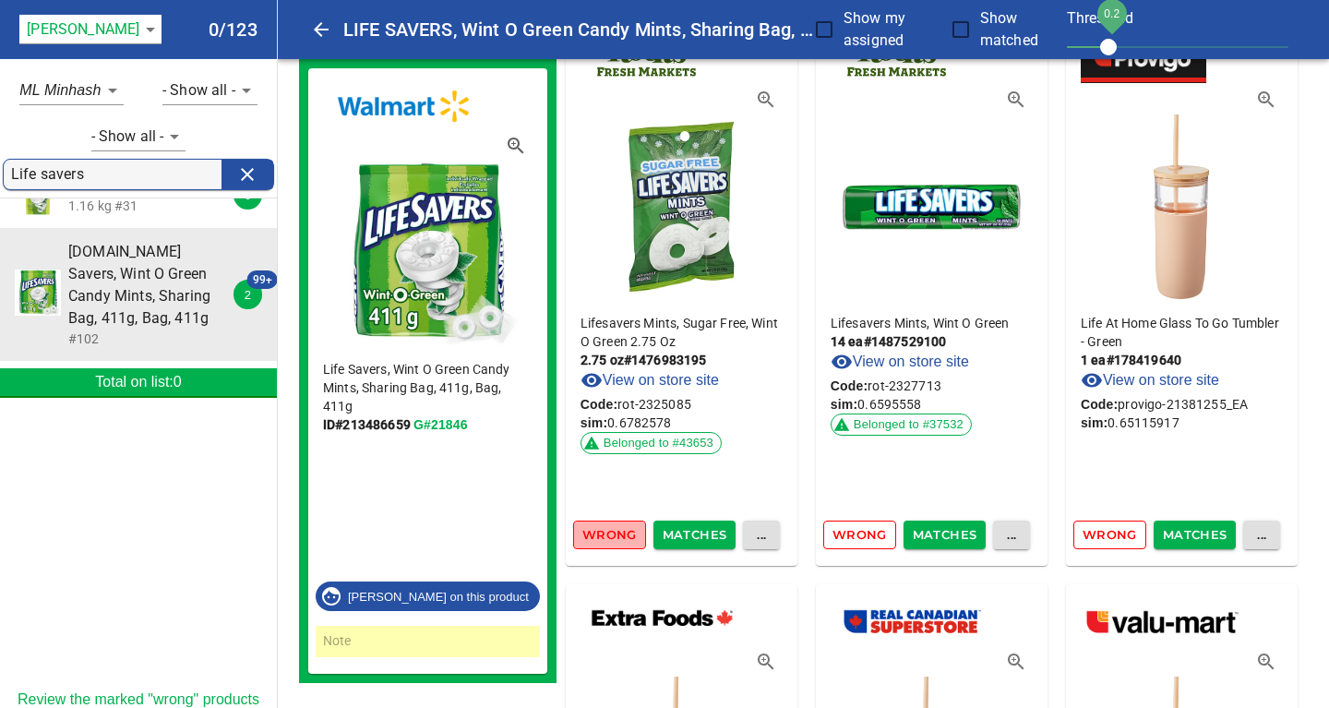
click at [596, 534] on span "Wrong" at bounding box center [609, 534] width 54 height 21
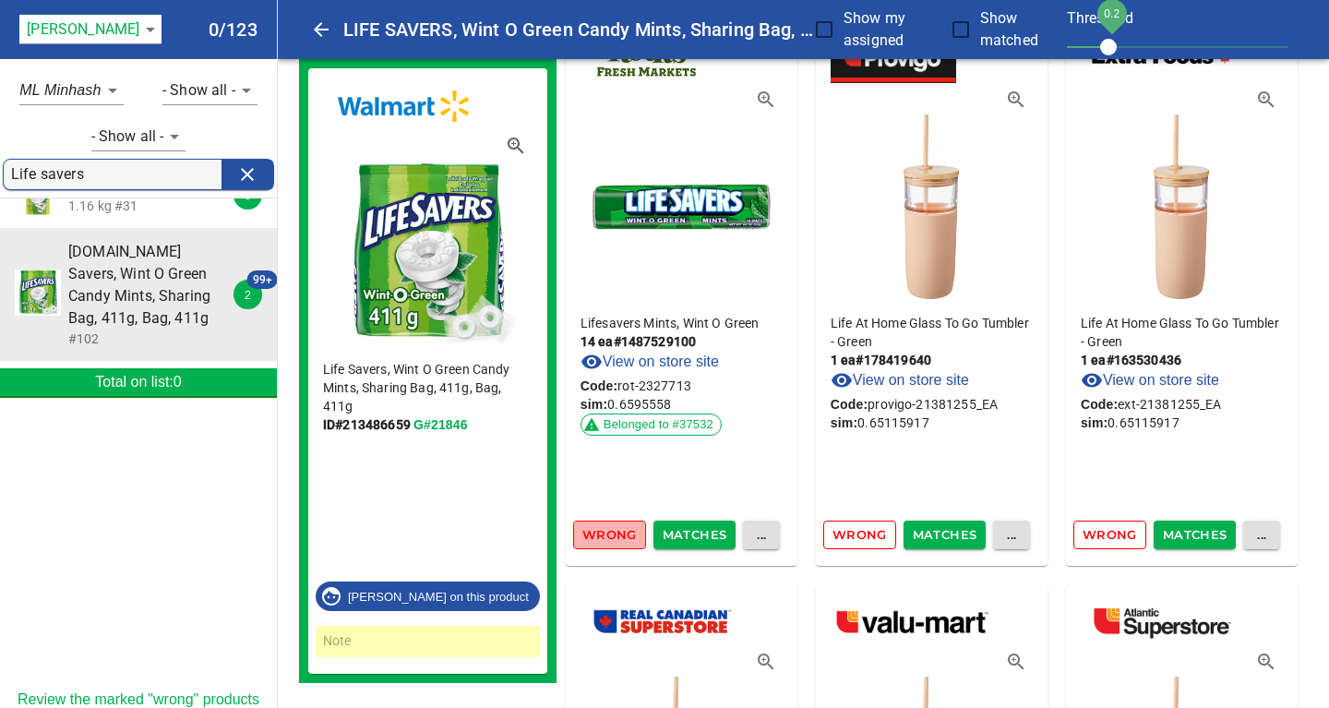
click at [596, 534] on span "Wrong" at bounding box center [609, 534] width 54 height 21
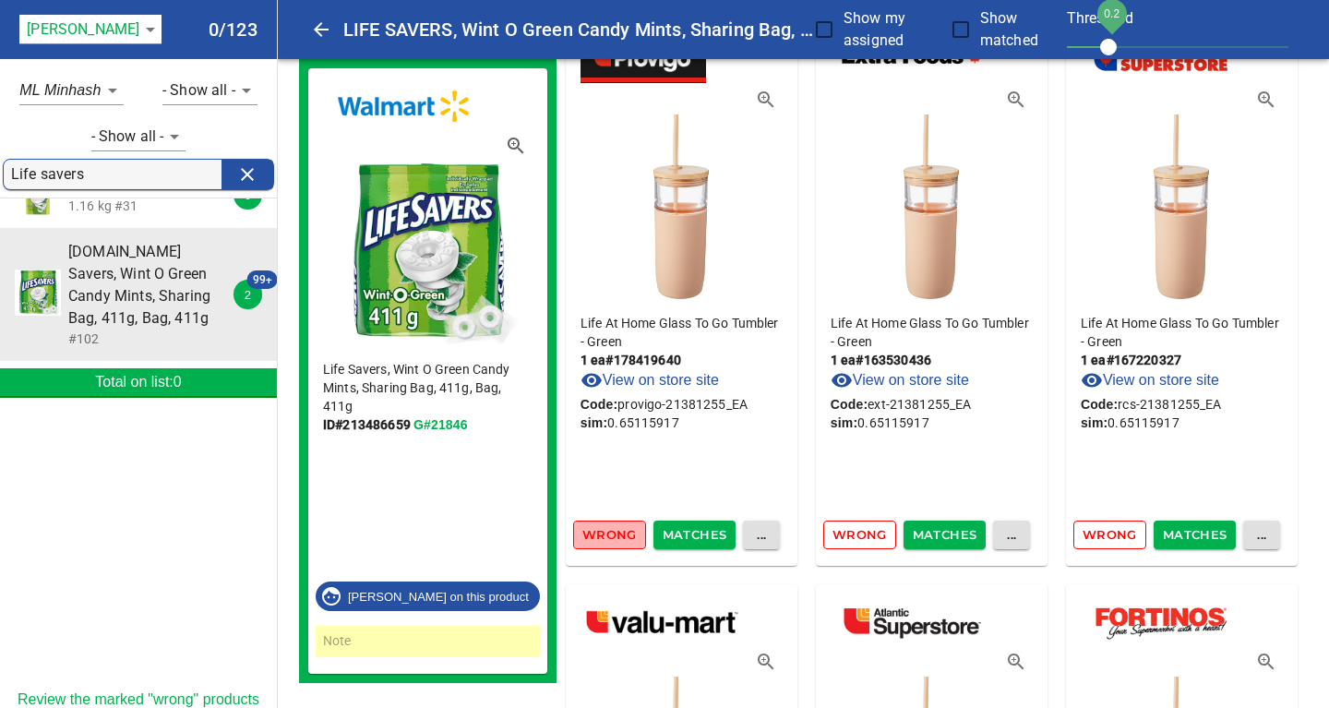
click at [596, 534] on span "Wrong" at bounding box center [609, 534] width 54 height 21
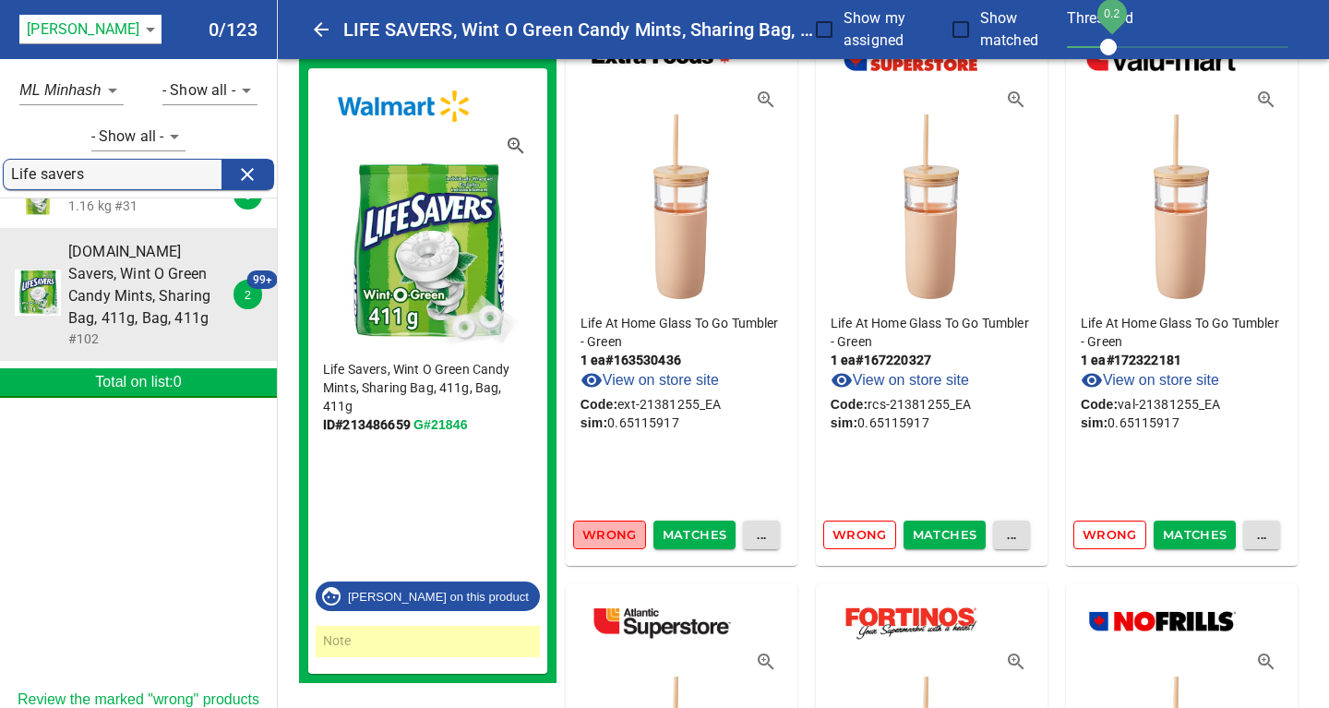
click at [596, 534] on span "Wrong" at bounding box center [609, 534] width 54 height 21
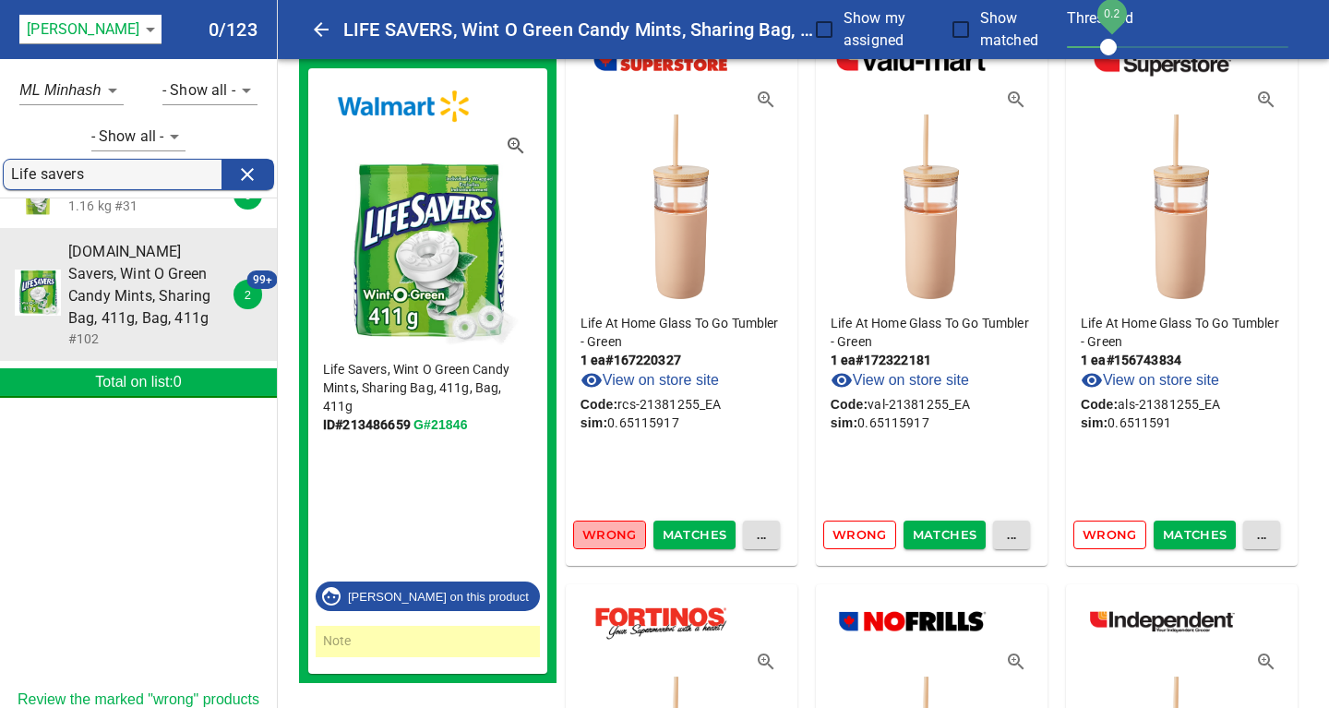
click at [596, 534] on span "Wrong" at bounding box center [609, 534] width 54 height 21
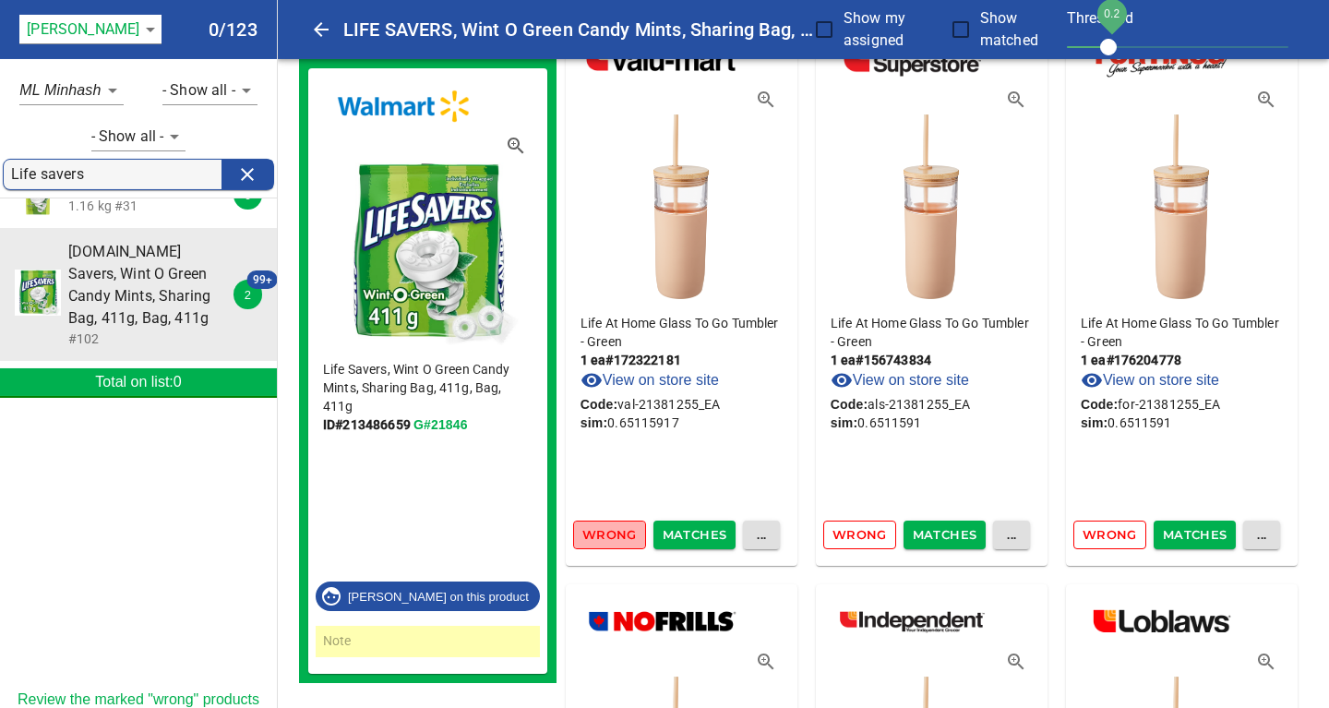
click at [596, 534] on span "Wrong" at bounding box center [609, 534] width 54 height 21
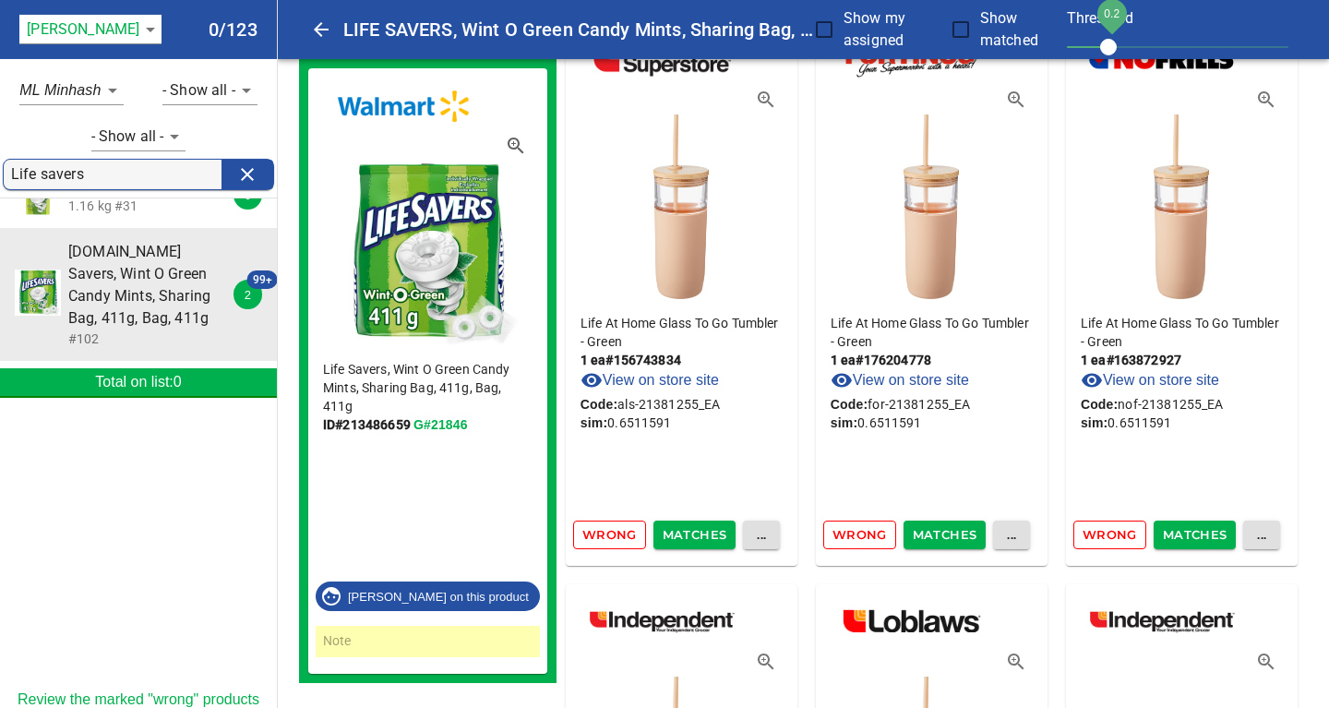
click at [596, 534] on span "Wrong" at bounding box center [609, 534] width 54 height 21
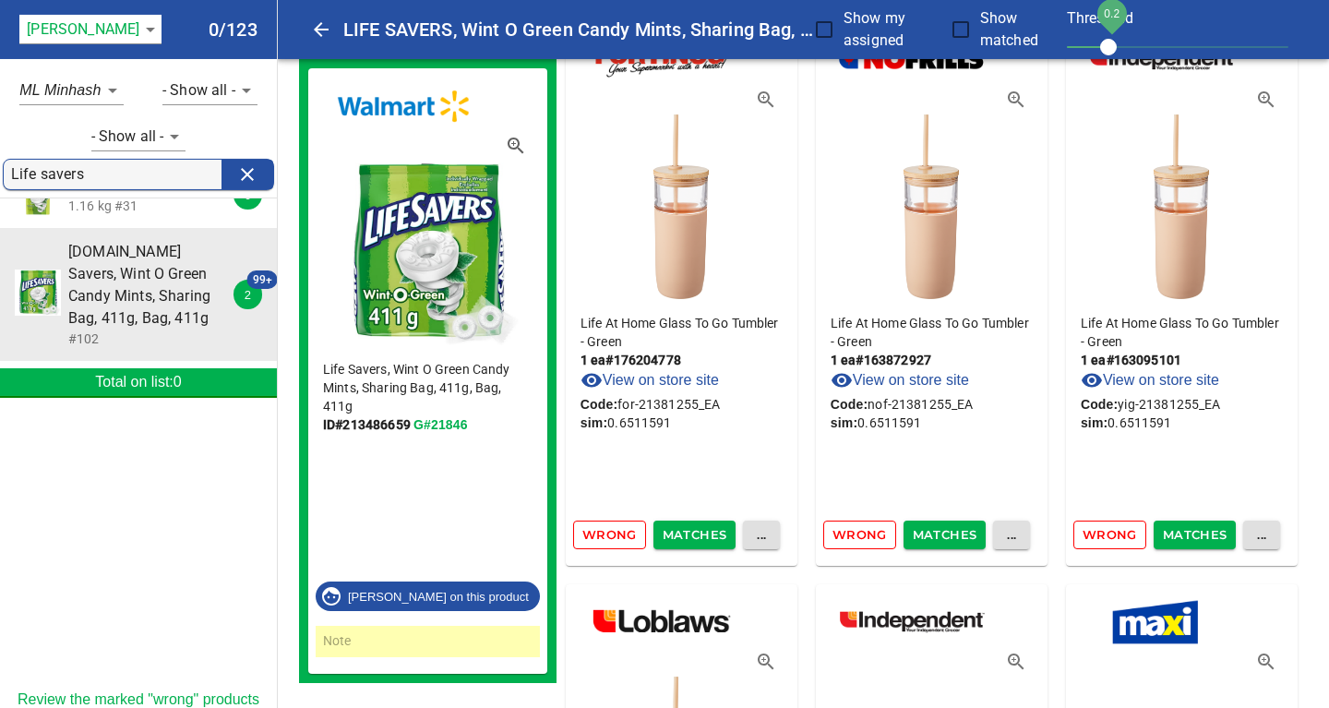
click at [596, 534] on span "Wrong" at bounding box center [609, 534] width 54 height 21
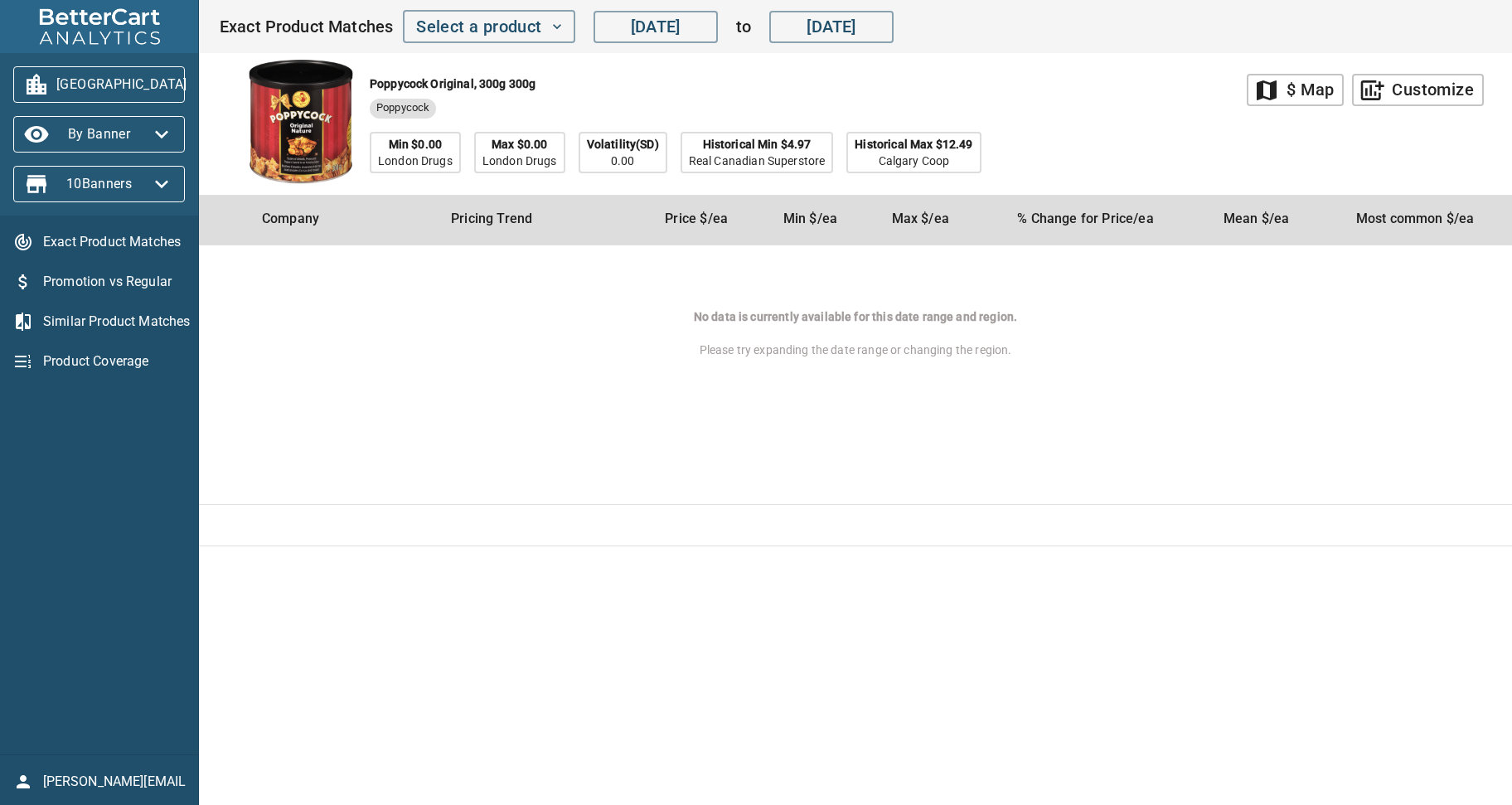
click at [70, 784] on span "[PERSON_NAME][EMAIL_ADDRESS][DOMAIN_NAME]" at bounding box center [114, 782] width 143 height 20
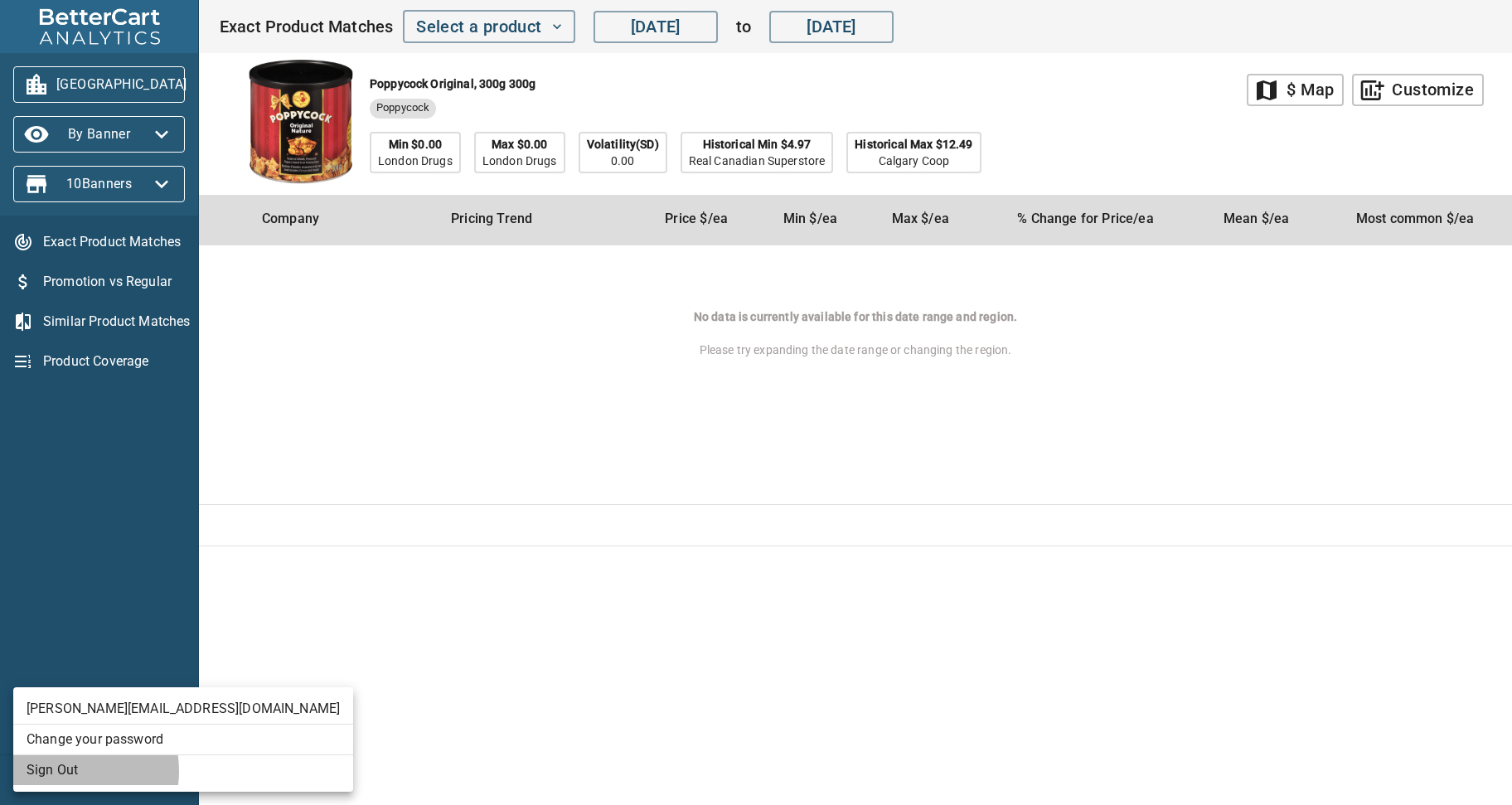
click at [65, 771] on li "Sign Out" at bounding box center [183, 770] width 340 height 30
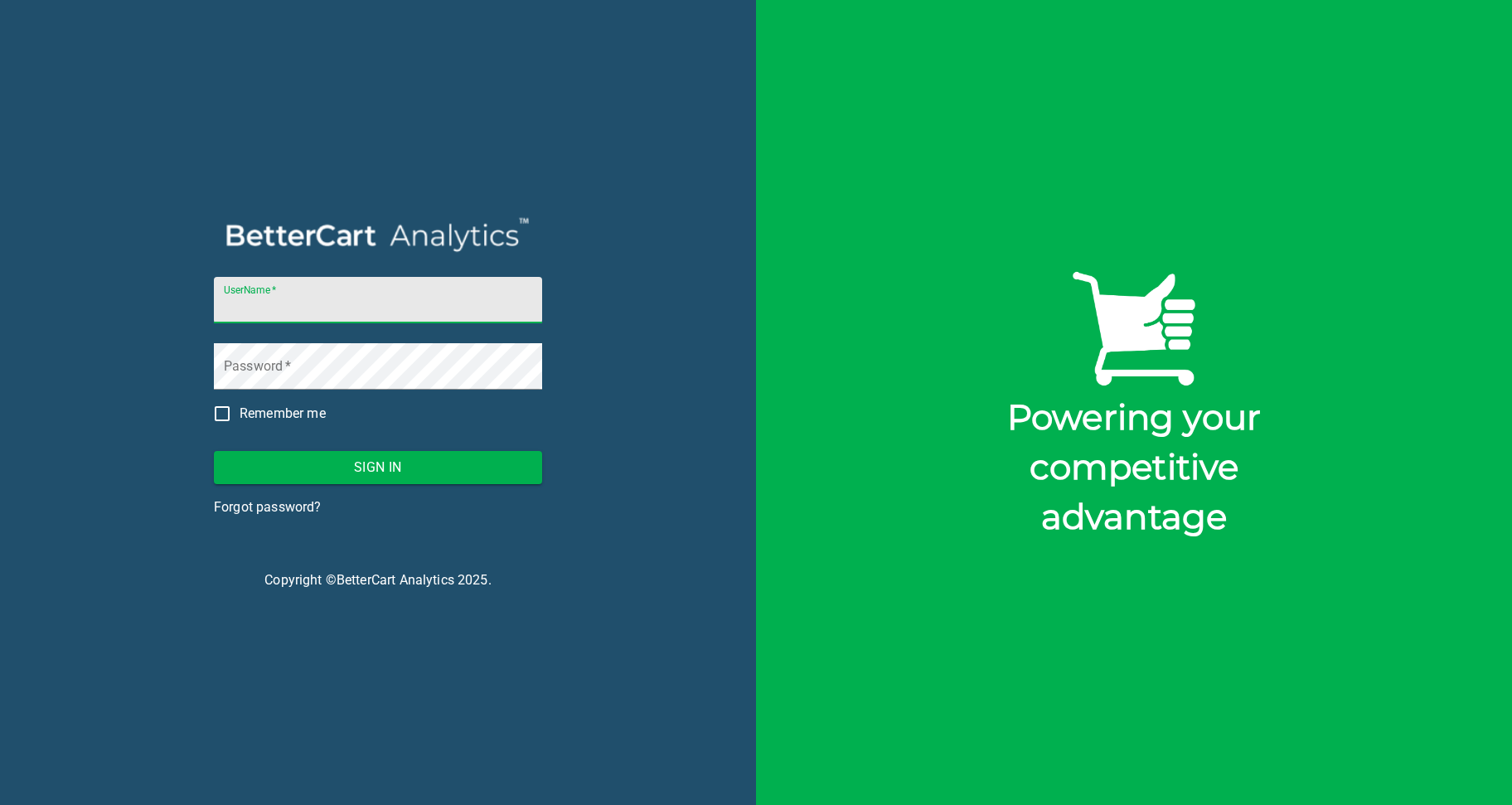
click at [224, 303] on input "UserName   *" at bounding box center [377, 300] width 328 height 47
type input "[PERSON_NAME][EMAIL_ADDRESS][DOMAIN_NAME]"
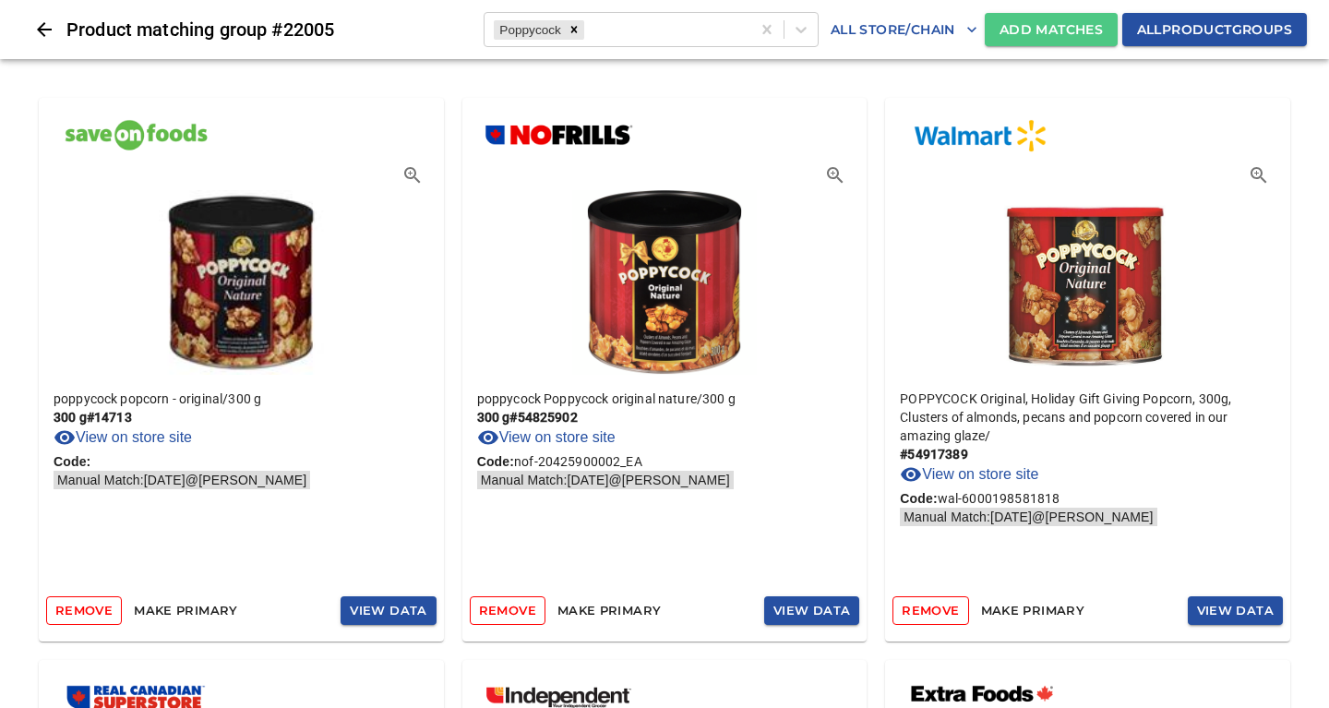
click at [1050, 28] on span "Add Matches" at bounding box center [1050, 29] width 103 height 23
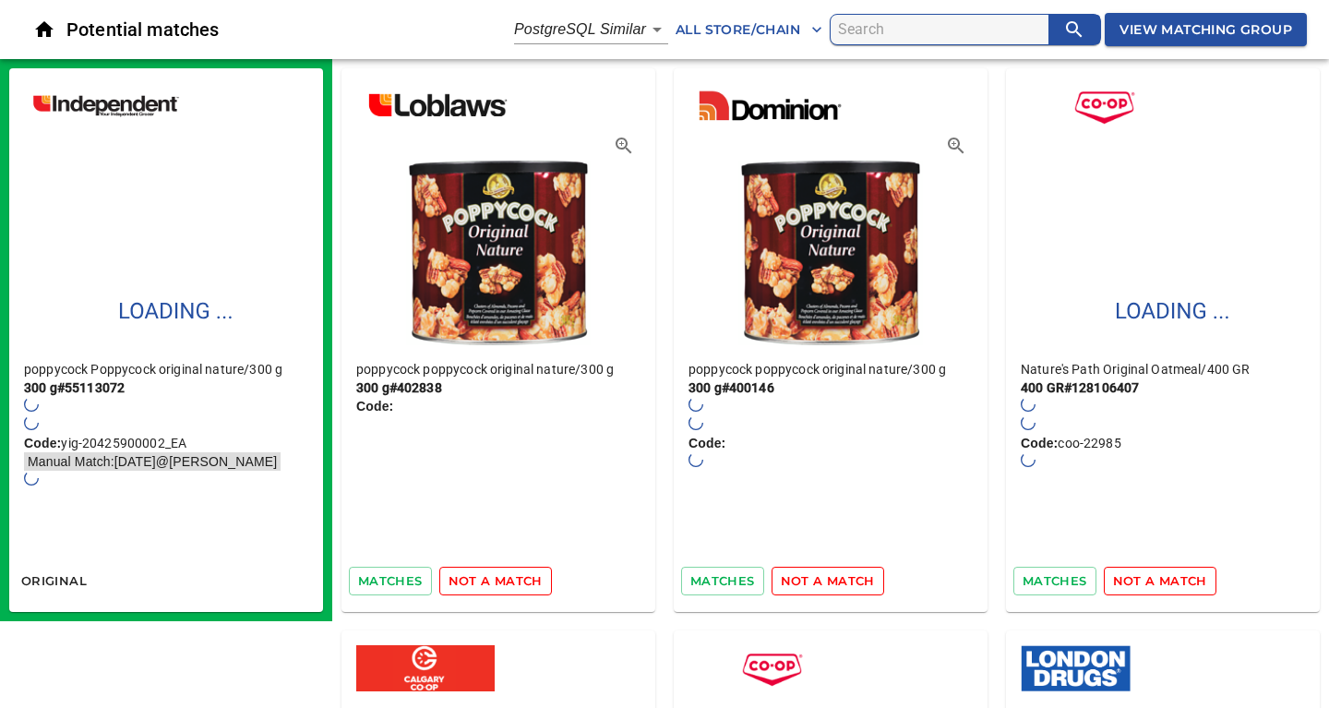
click at [1194, 30] on span "View Matching Group" at bounding box center [1205, 29] width 173 height 23
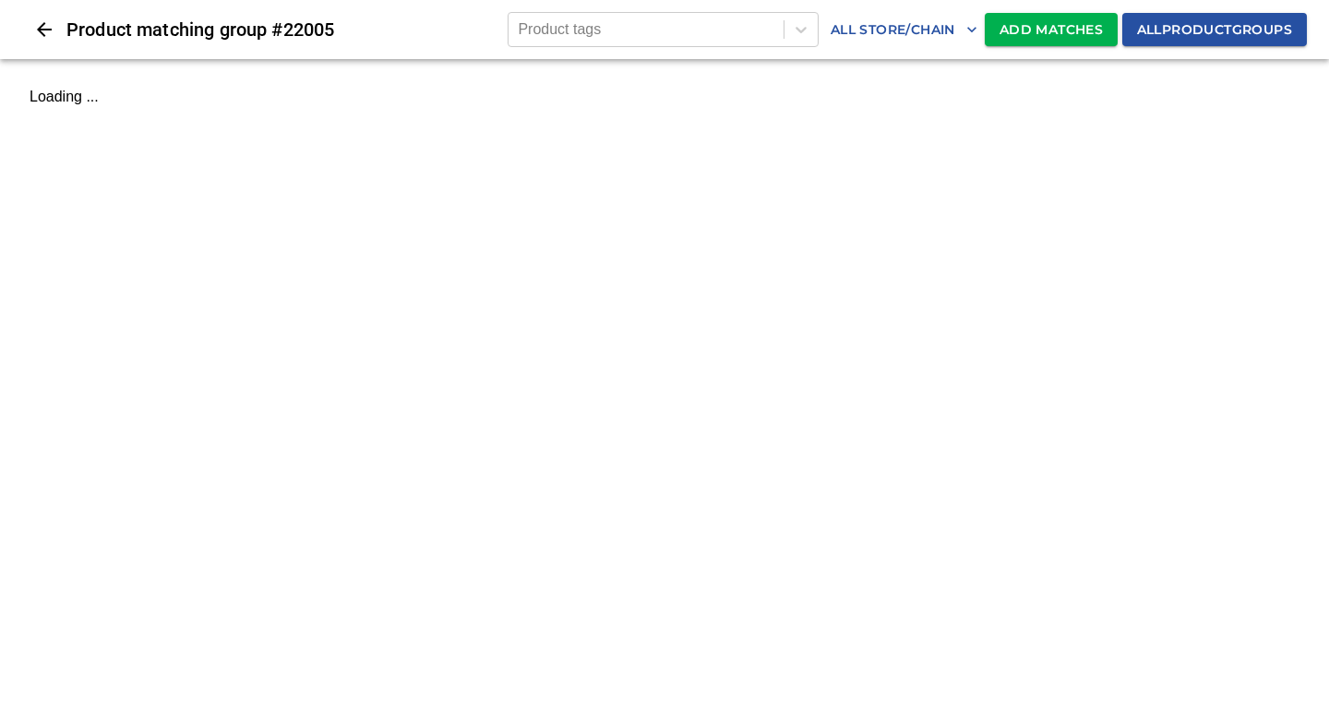
click at [1029, 32] on span "Add Matches" at bounding box center [1050, 29] width 103 height 23
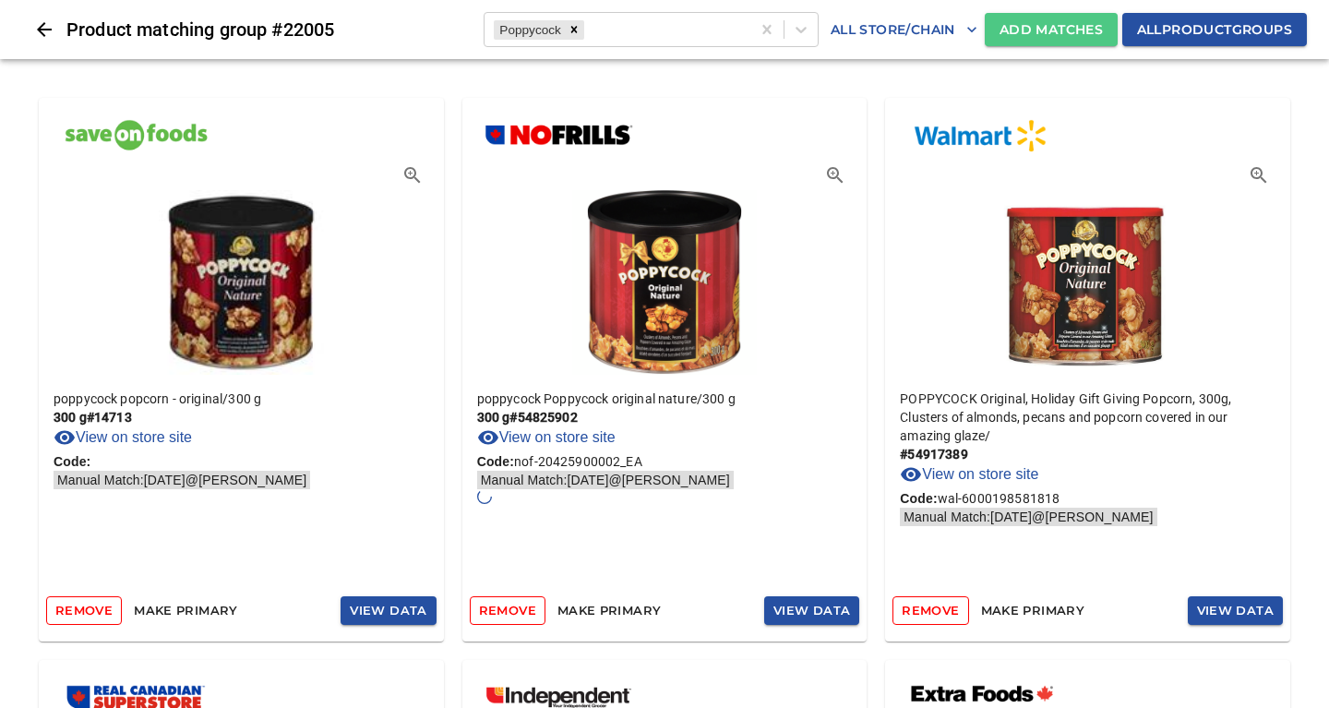
click at [1009, 35] on span "Add Matches" at bounding box center [1050, 29] width 103 height 23
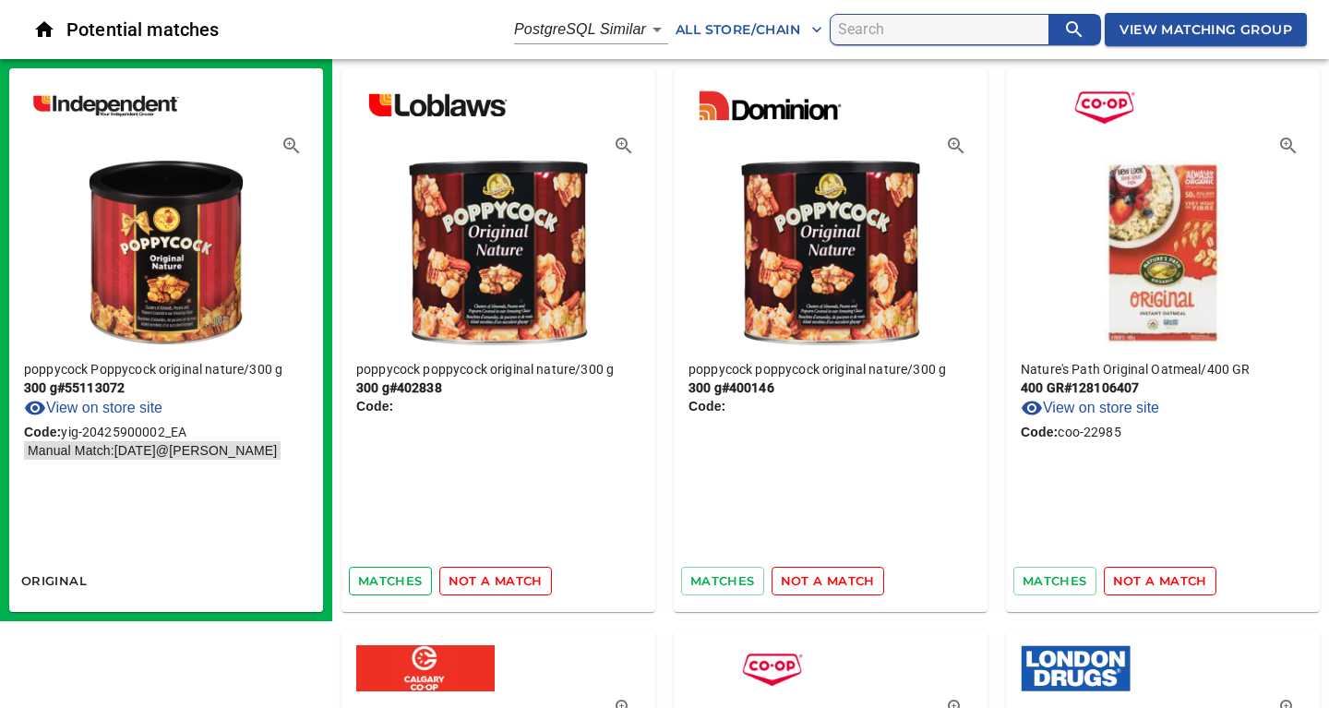
click at [376, 580] on span "matches" at bounding box center [390, 580] width 65 height 21
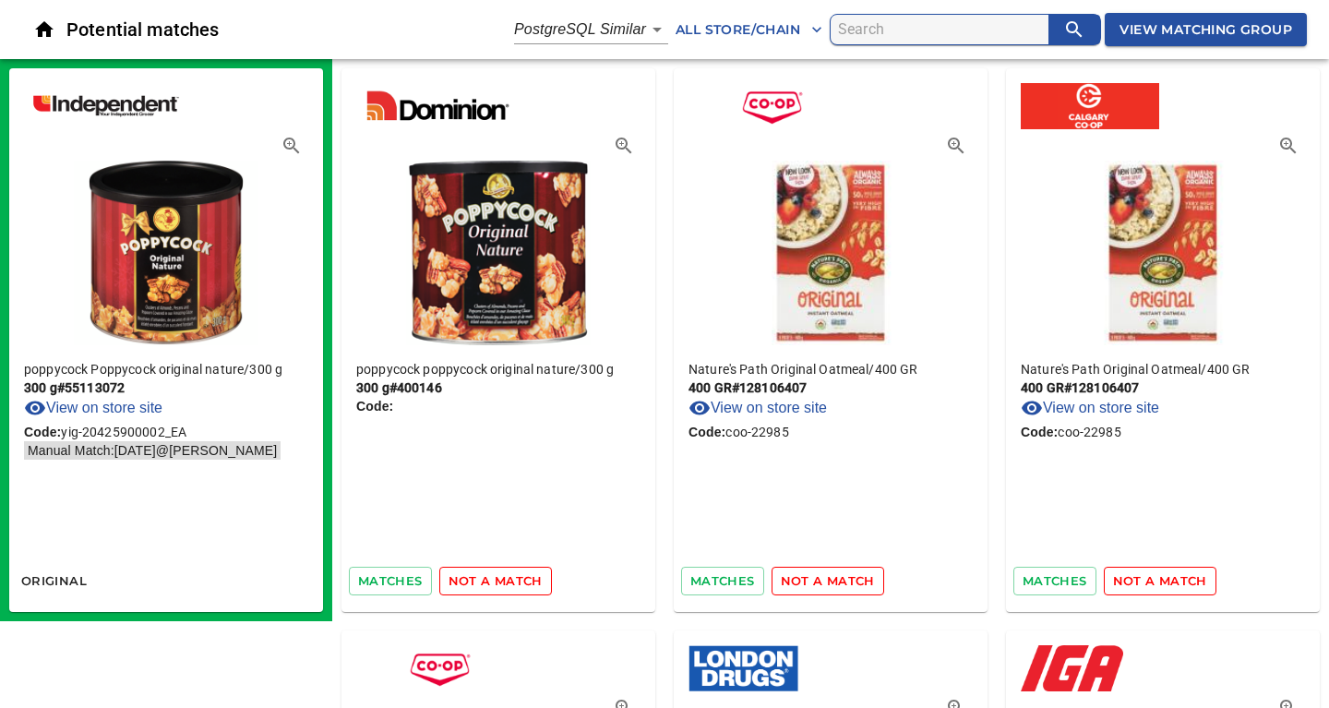
click at [376, 580] on span "matches" at bounding box center [390, 580] width 65 height 21
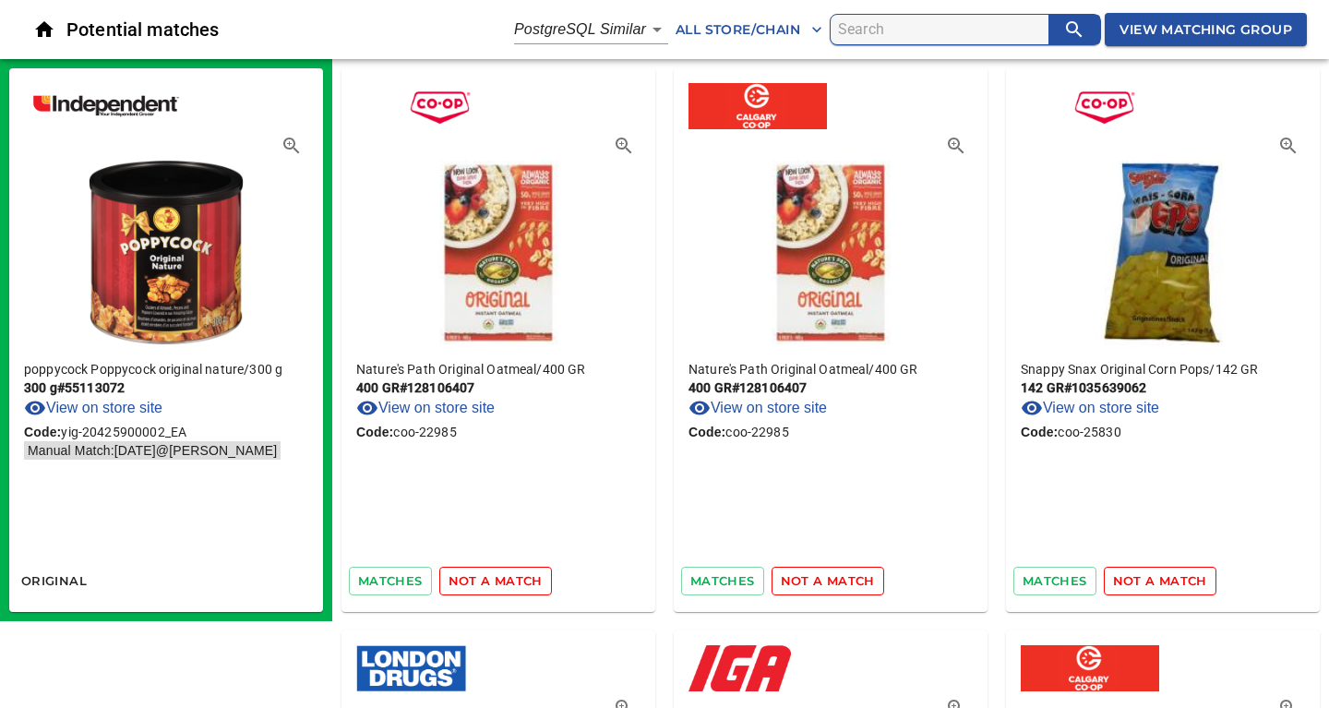
click at [480, 586] on span "not a match" at bounding box center [495, 580] width 94 height 21
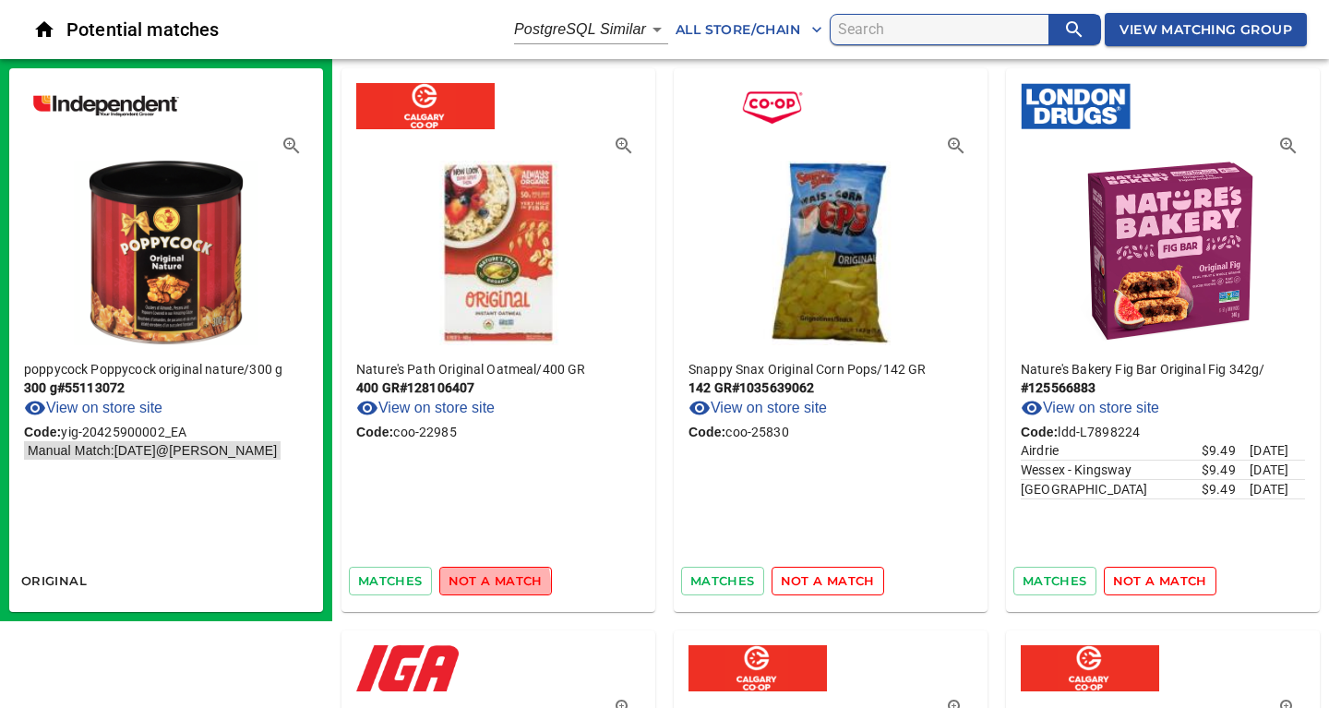
click at [479, 585] on span "not a match" at bounding box center [495, 580] width 94 height 21
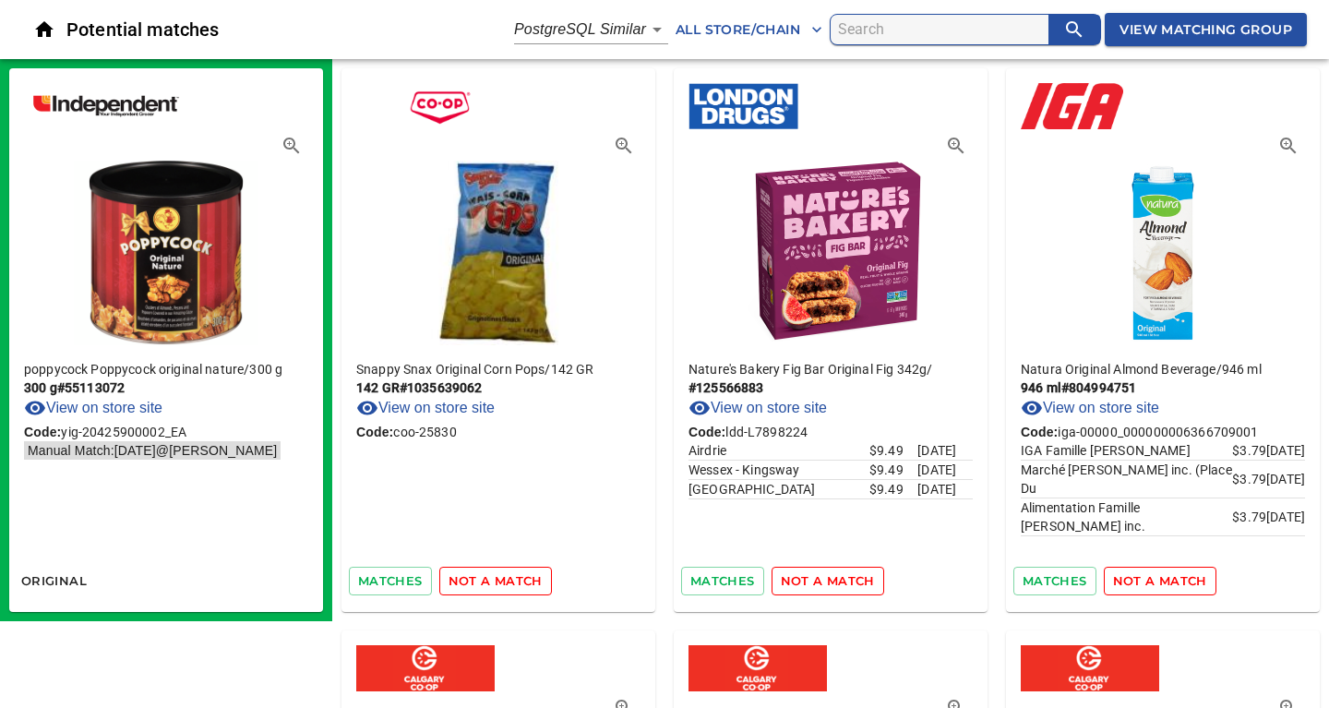
click at [479, 585] on span "not a match" at bounding box center [495, 580] width 94 height 21
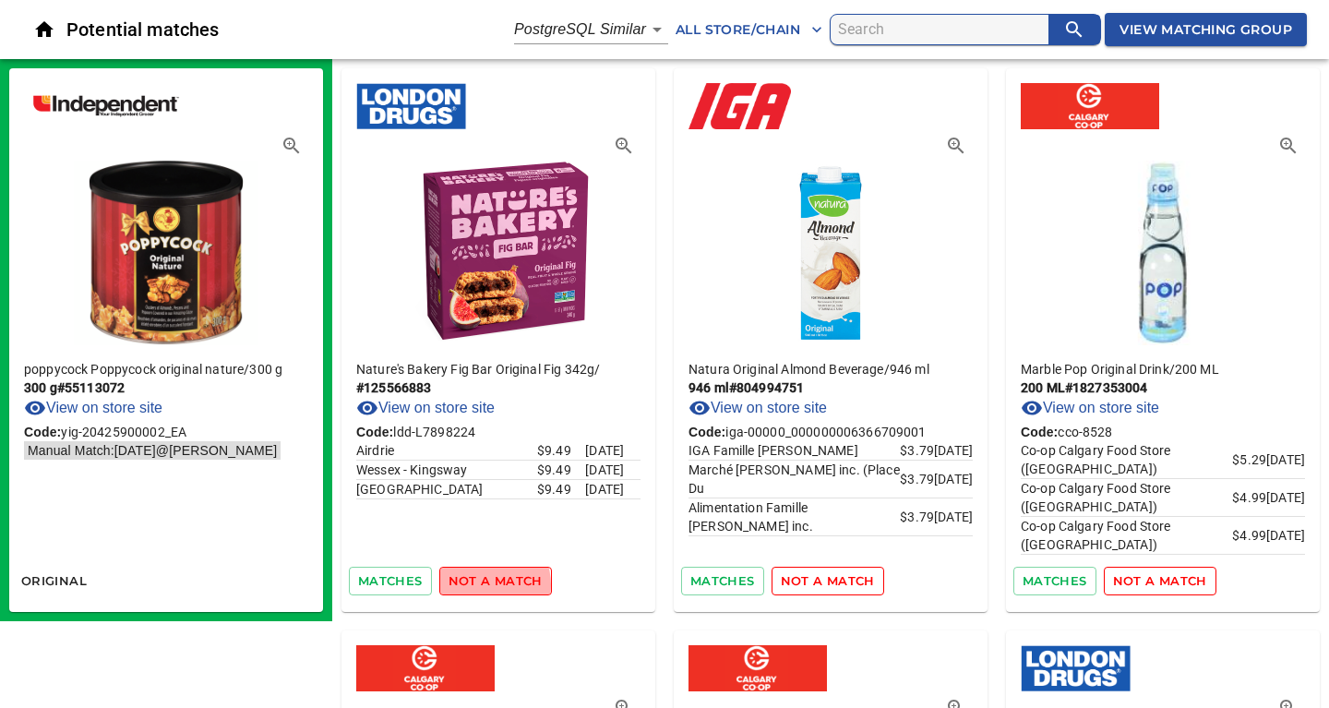
click at [479, 585] on span "not a match" at bounding box center [495, 580] width 94 height 21
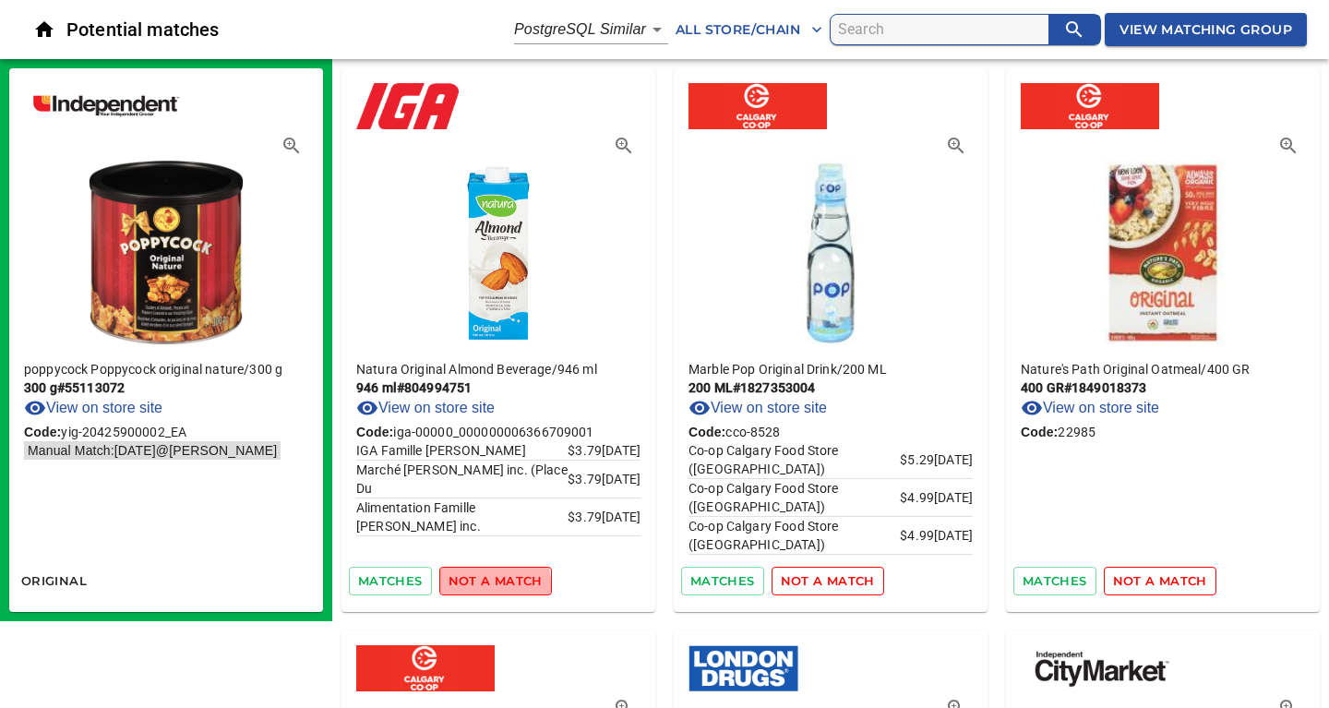
click at [479, 585] on span "not a match" at bounding box center [495, 580] width 94 height 21
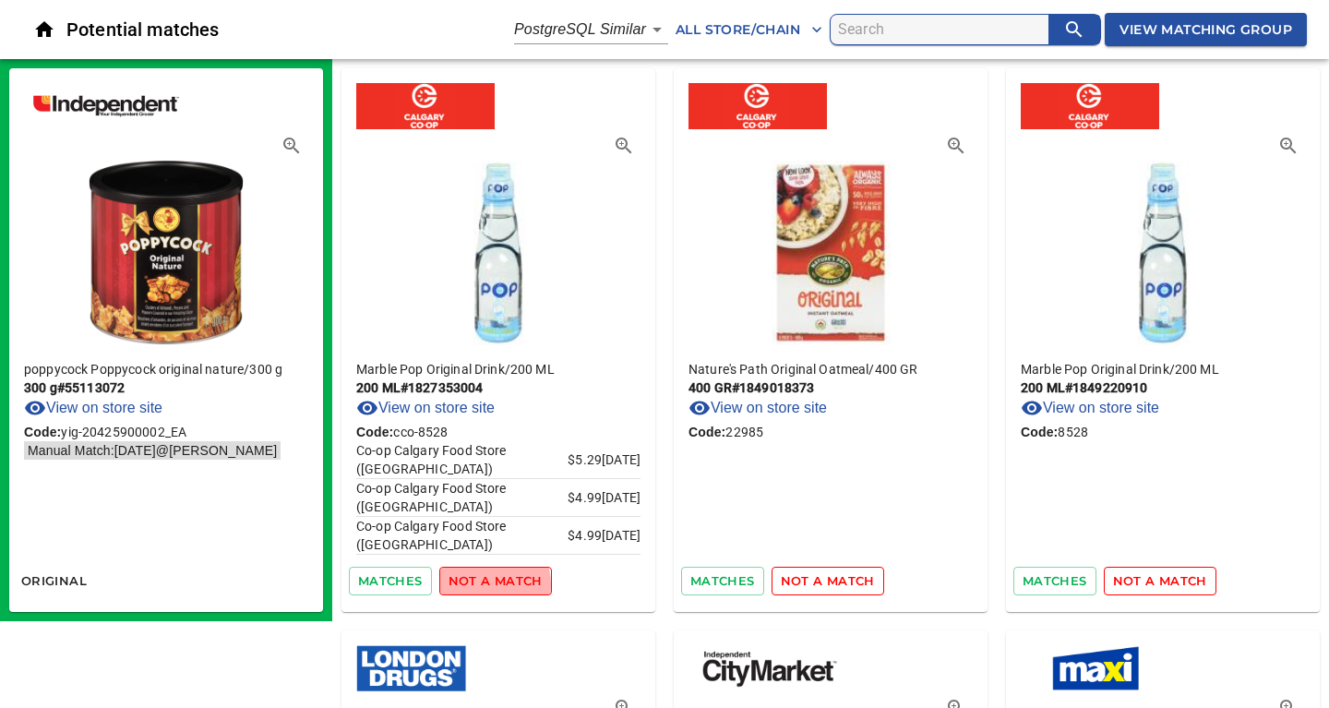
click at [479, 585] on span "not a match" at bounding box center [495, 580] width 94 height 21
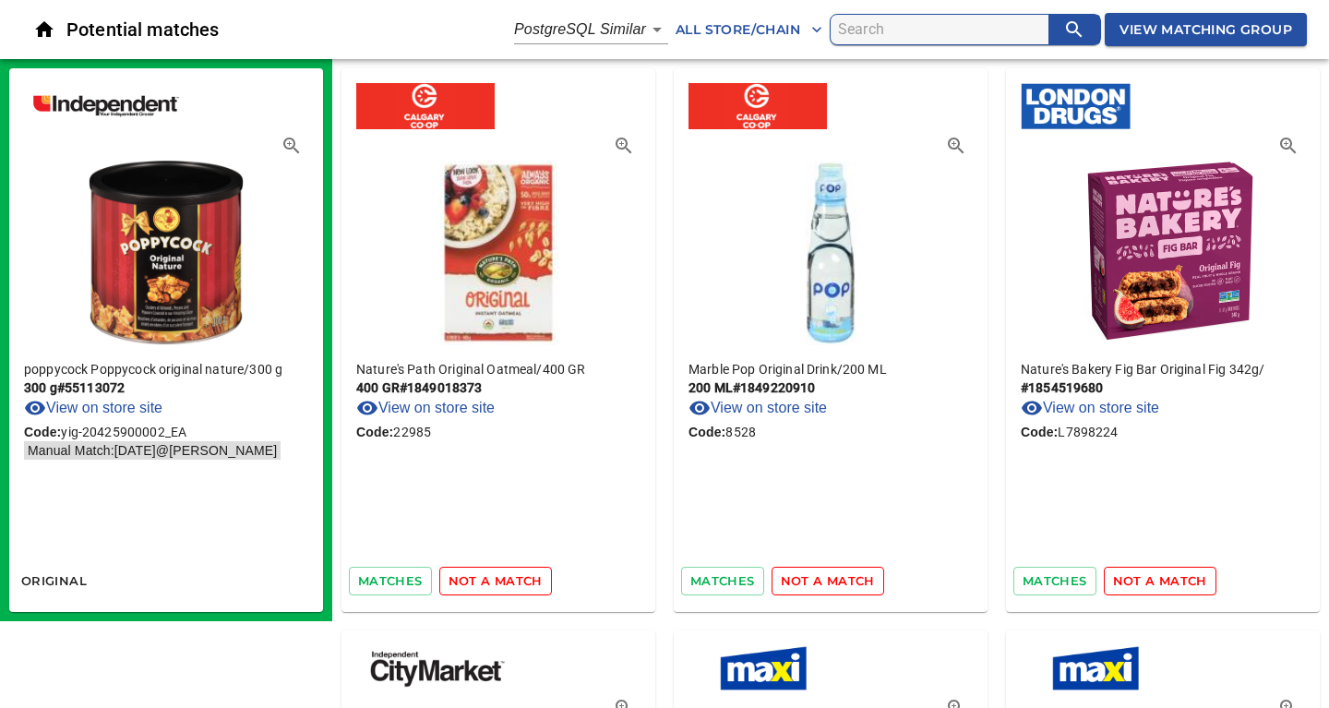
click at [479, 585] on span "not a match" at bounding box center [495, 580] width 94 height 21
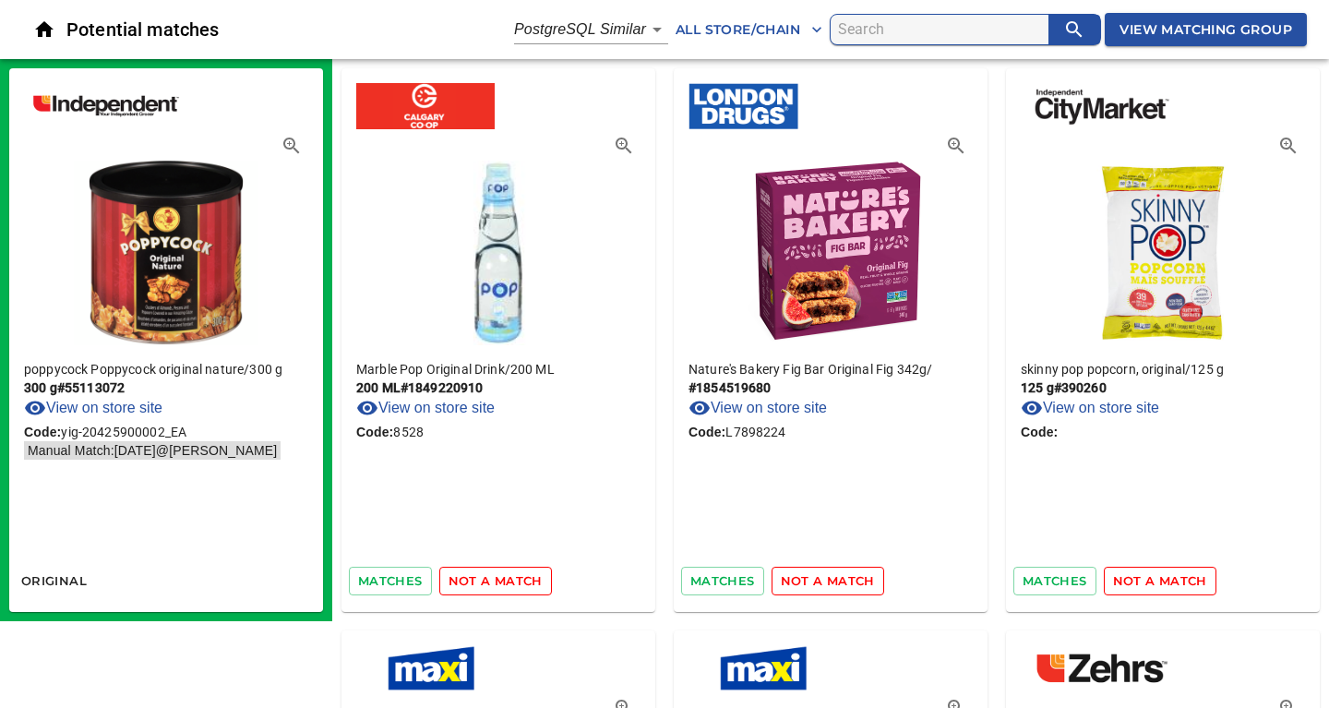
click at [479, 585] on span "not a match" at bounding box center [495, 580] width 94 height 21
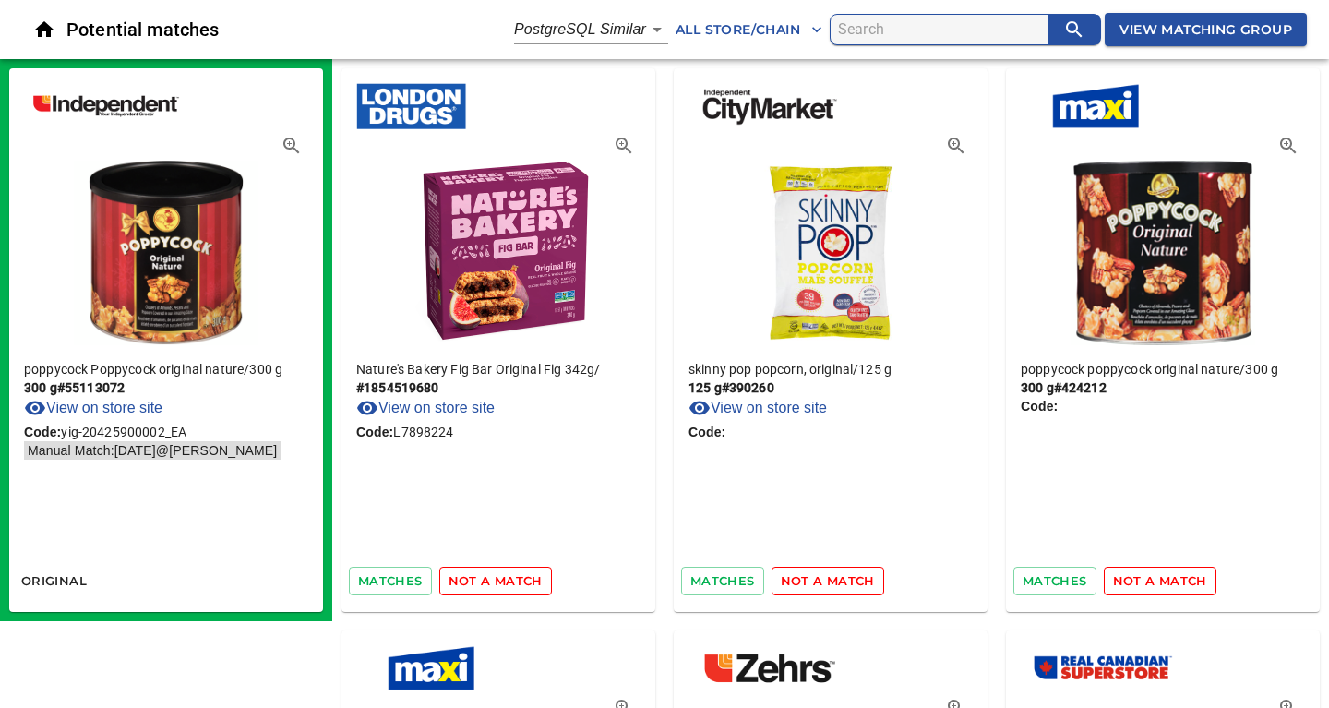
click at [479, 585] on span "not a match" at bounding box center [495, 580] width 94 height 21
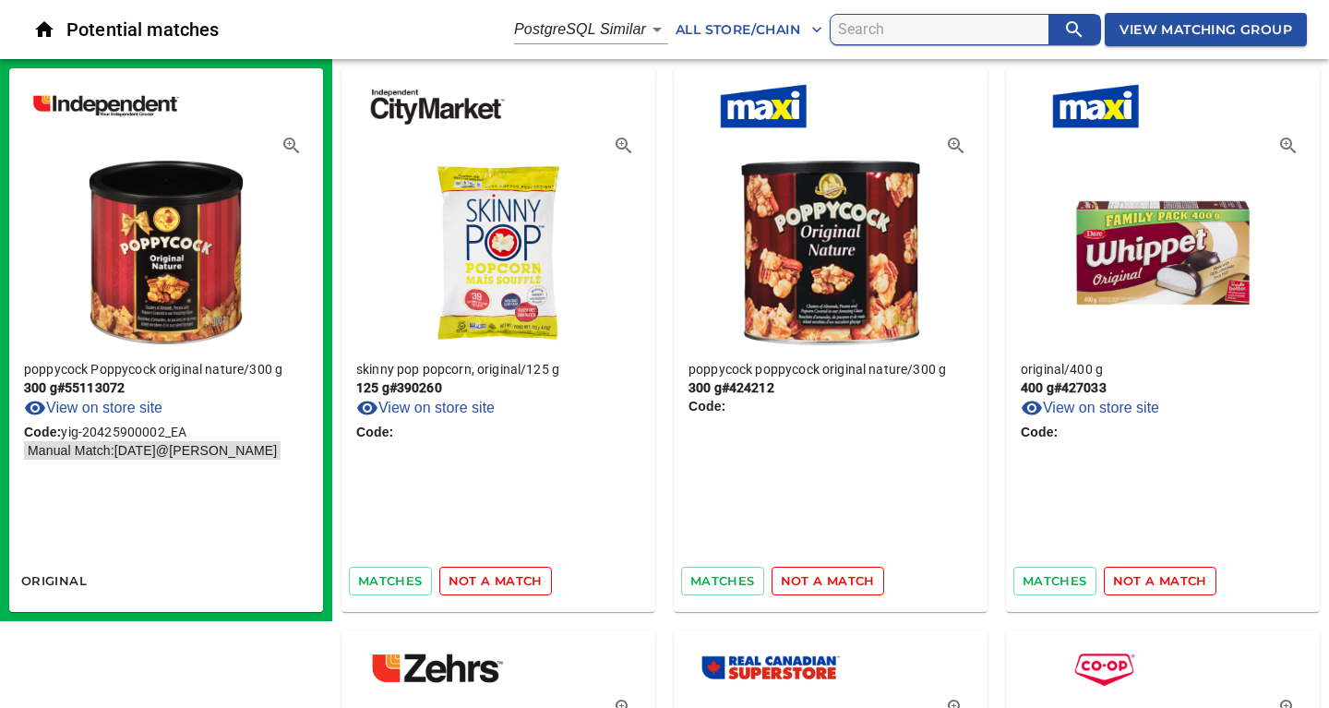
click at [479, 585] on span "not a match" at bounding box center [495, 580] width 94 height 21
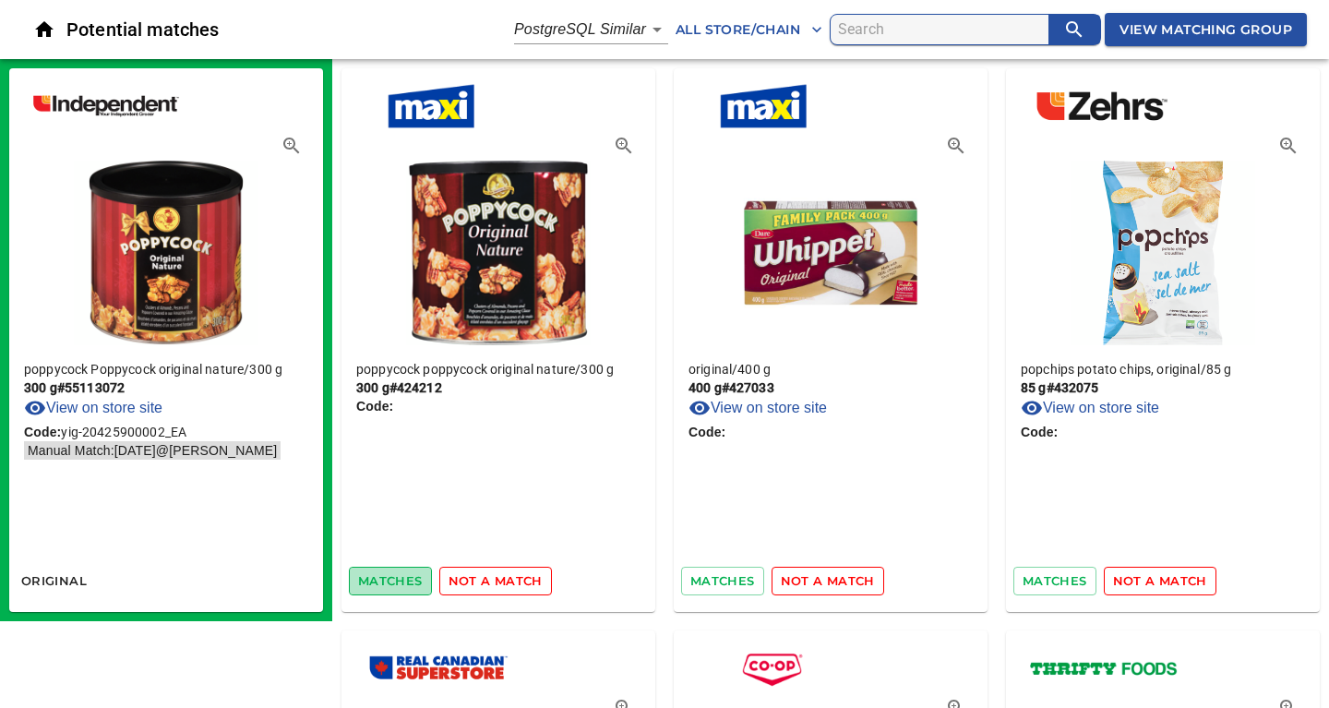
click at [391, 579] on span "matches" at bounding box center [390, 580] width 65 height 21
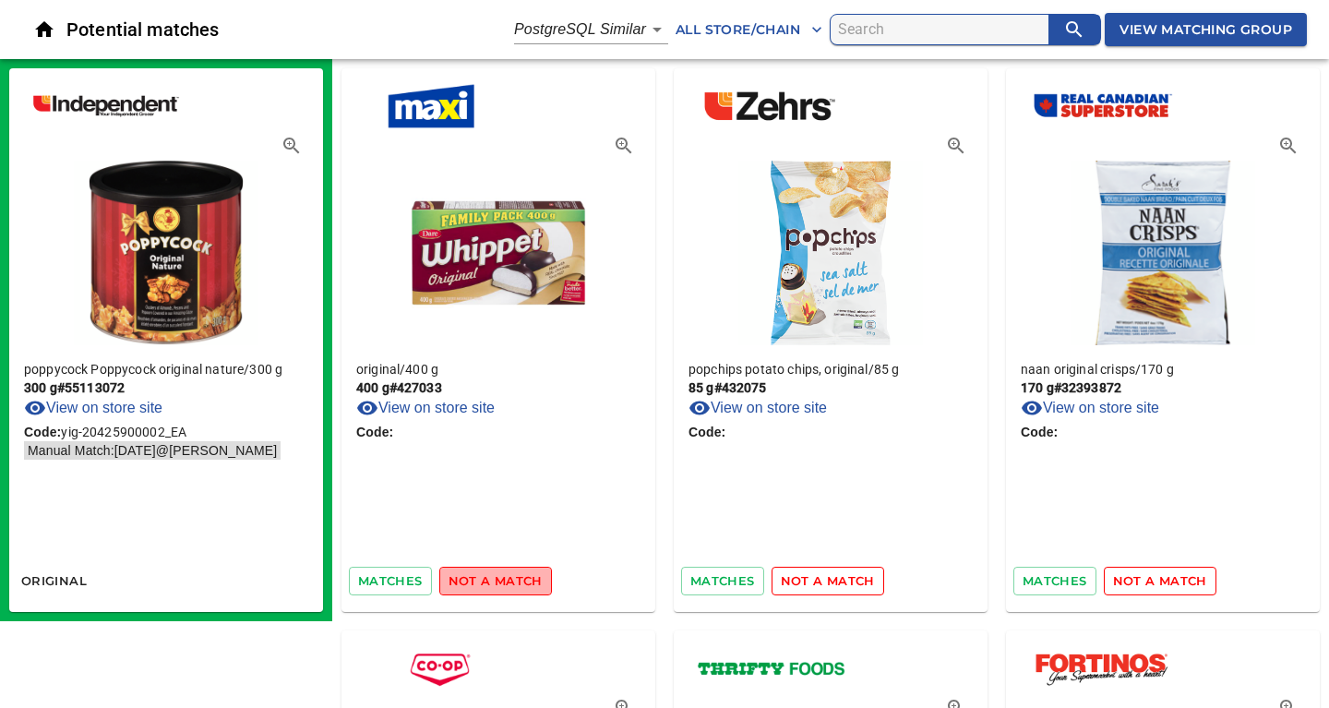
click at [509, 585] on span "not a match" at bounding box center [495, 580] width 94 height 21
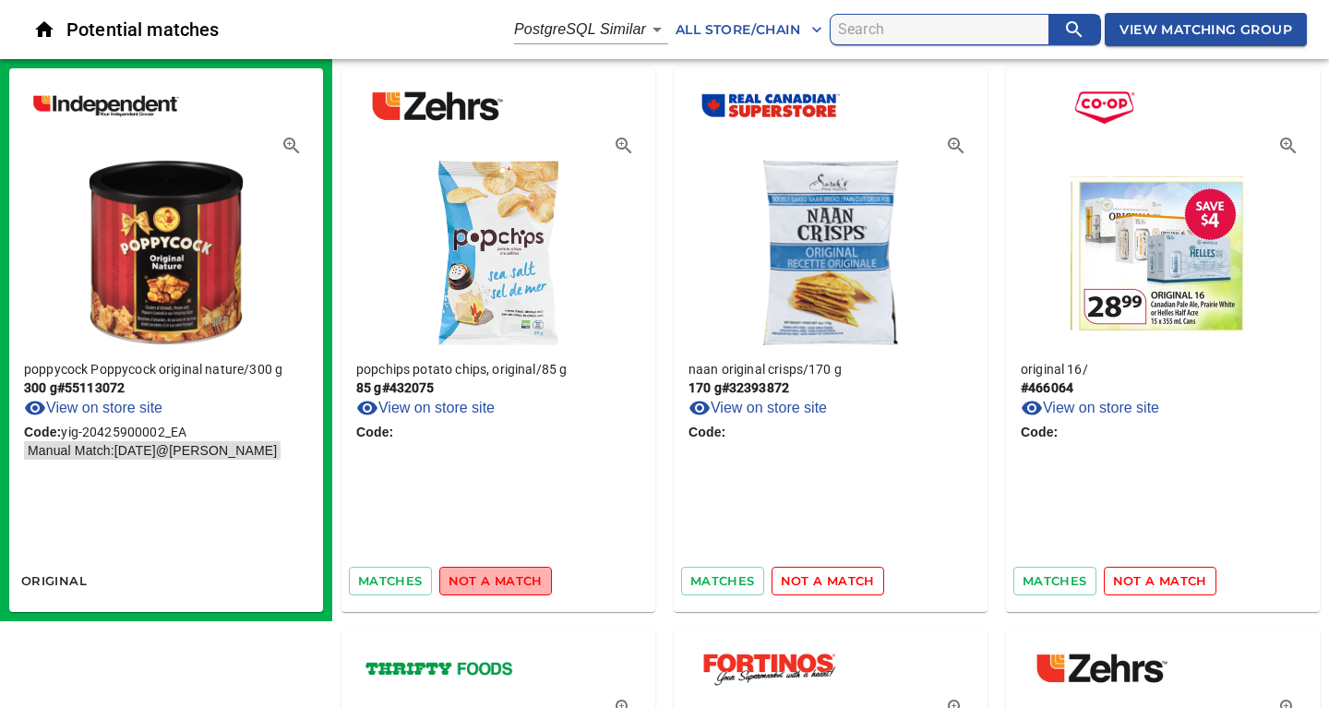
click at [509, 585] on span "not a match" at bounding box center [495, 580] width 94 height 21
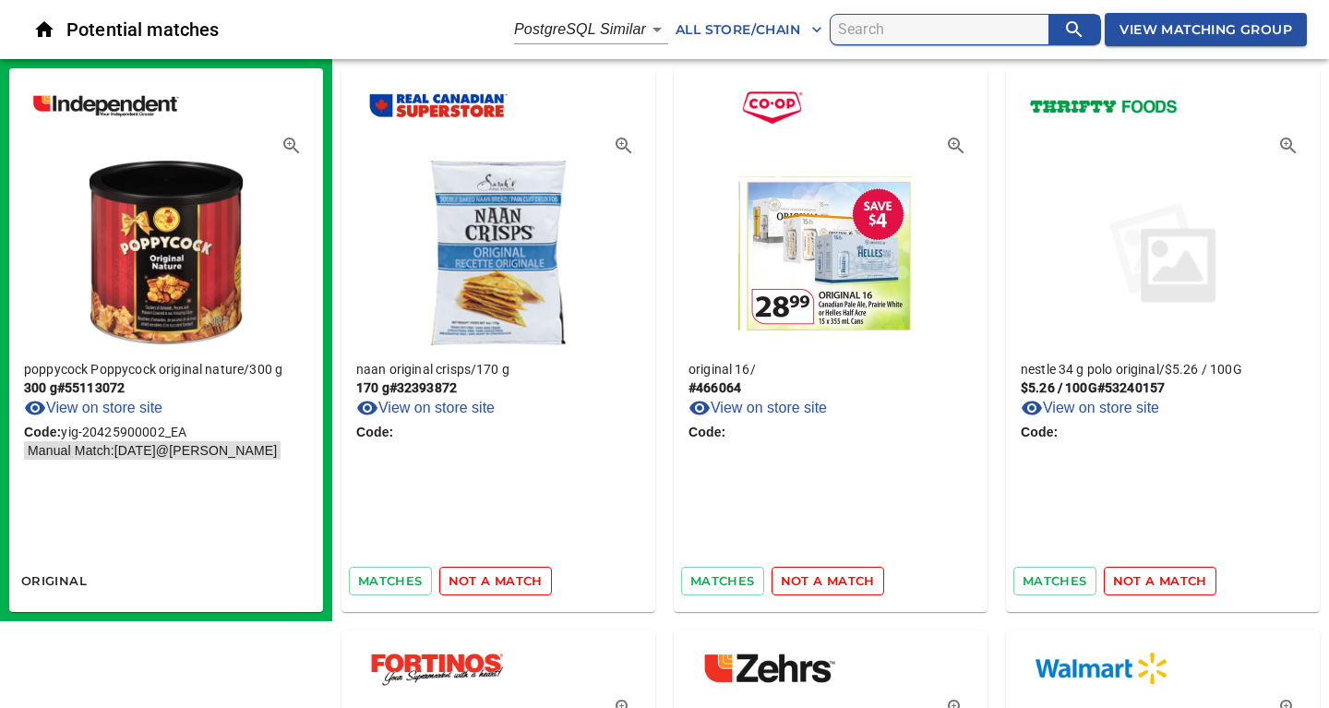
click at [509, 585] on span "not a match" at bounding box center [495, 580] width 94 height 21
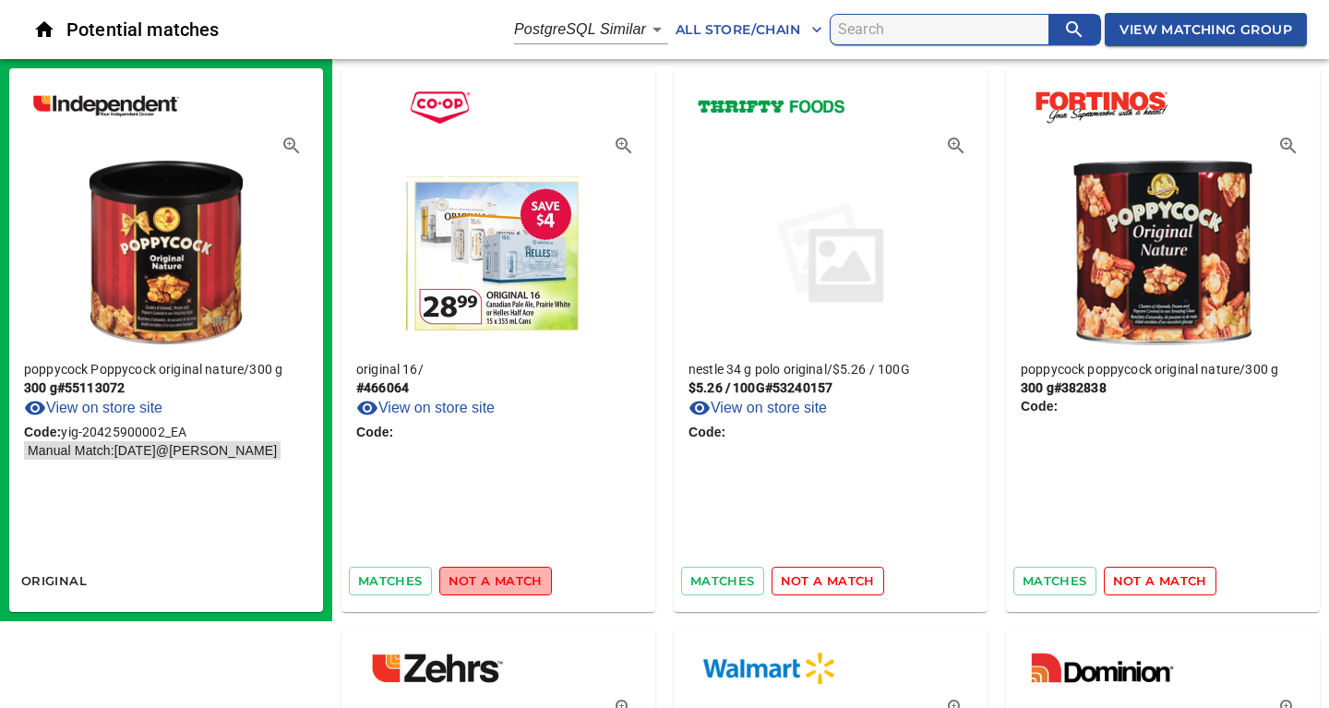
click at [509, 585] on span "not a match" at bounding box center [495, 580] width 94 height 21
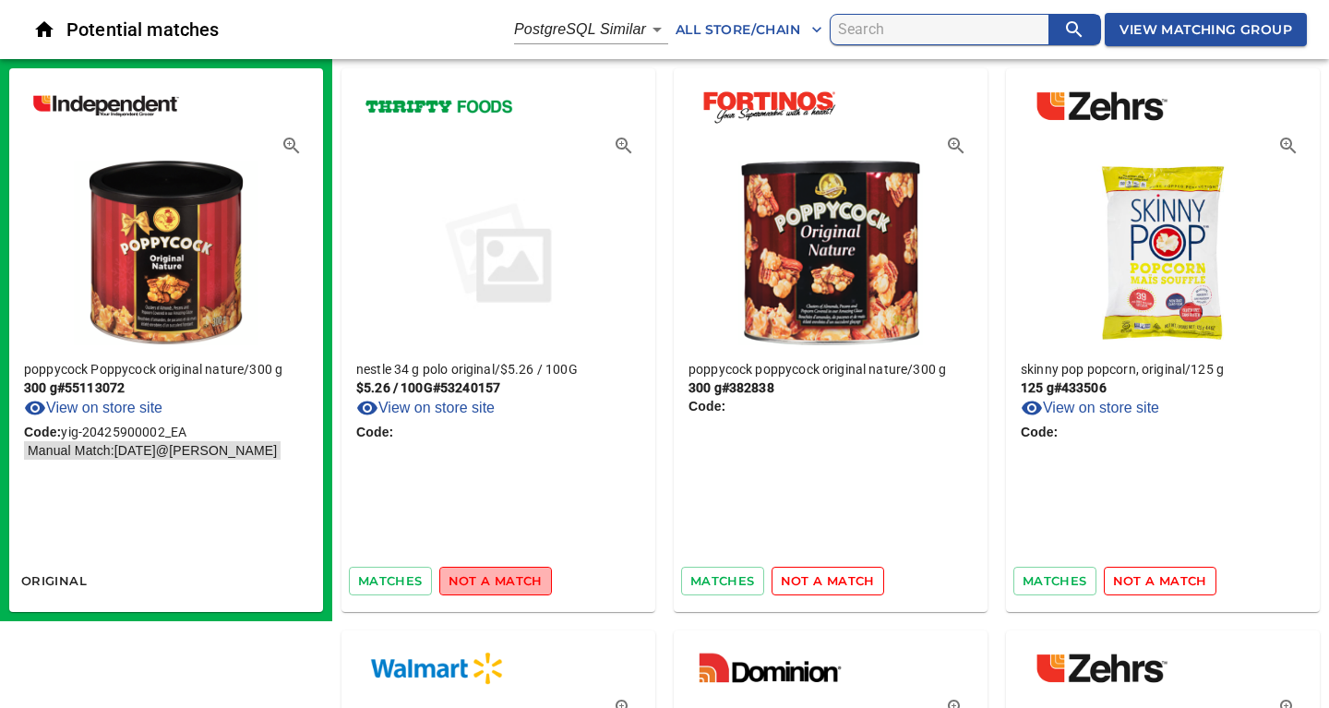
click at [509, 585] on span "not a match" at bounding box center [495, 580] width 94 height 21
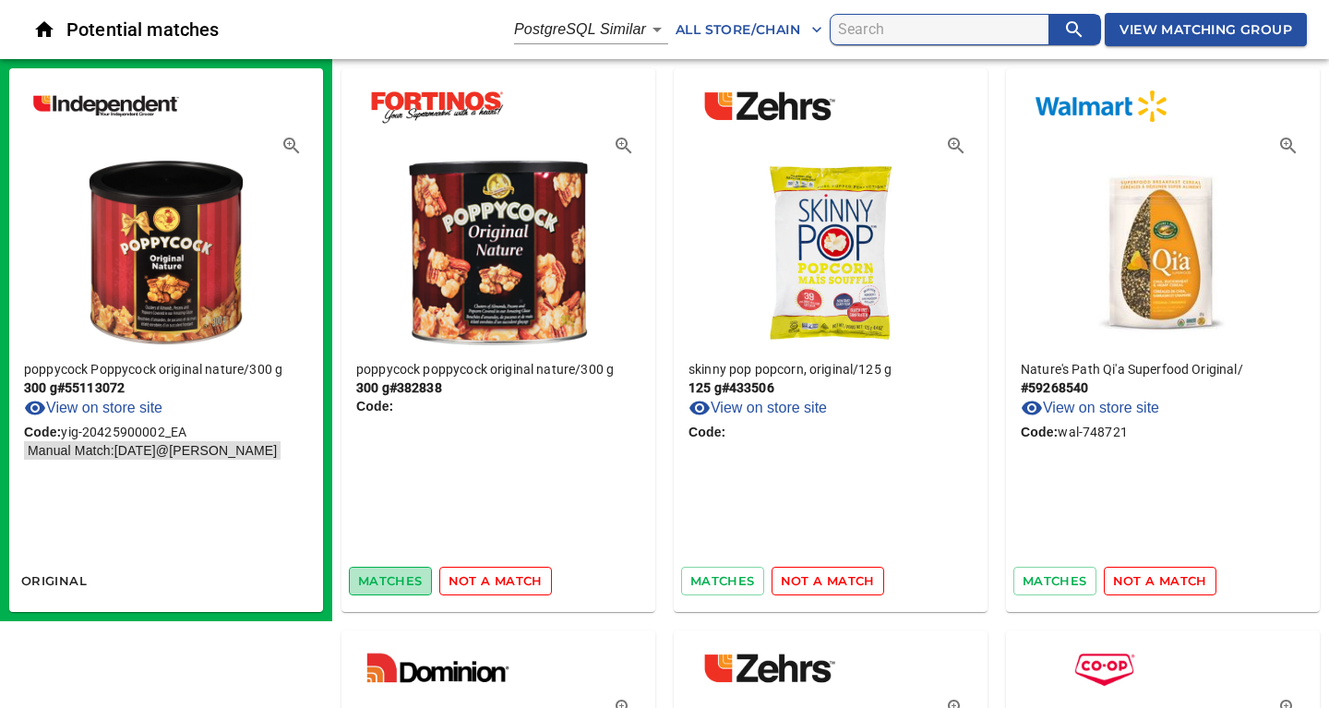
click at [383, 576] on span "matches" at bounding box center [390, 580] width 65 height 21
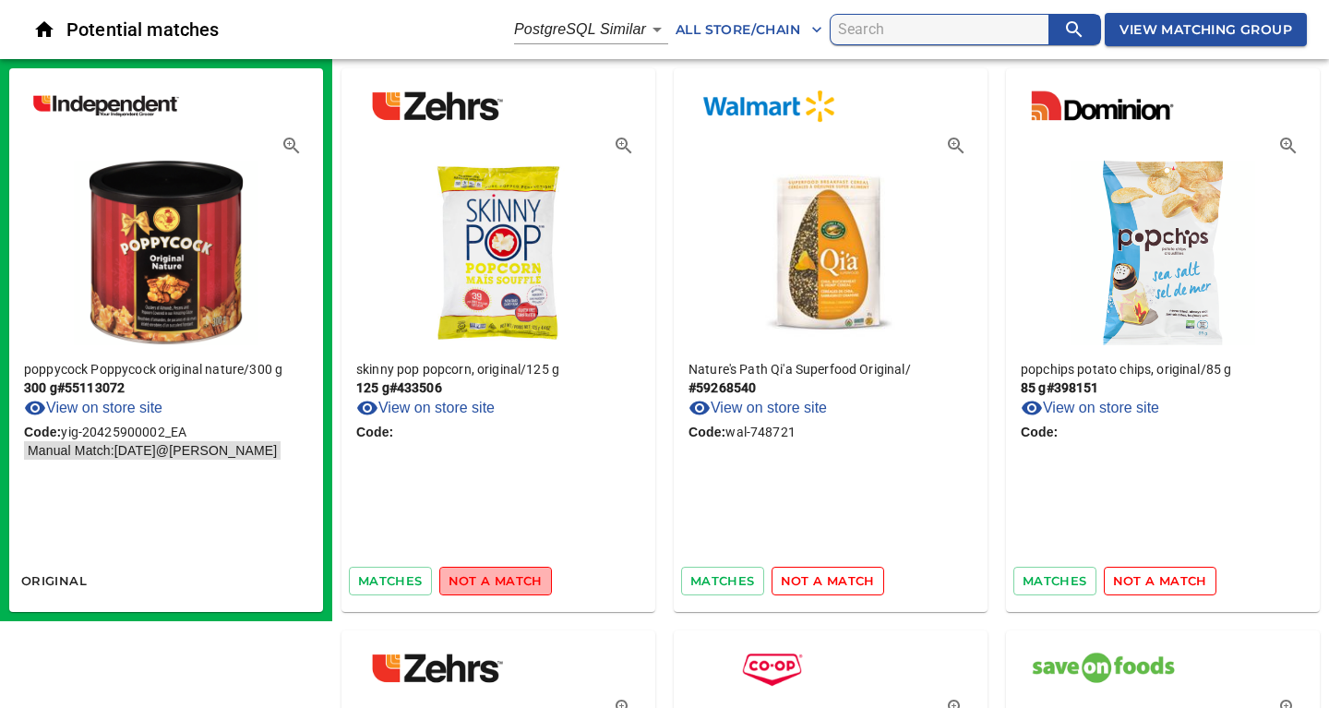
click at [517, 582] on span "not a match" at bounding box center [495, 580] width 94 height 21
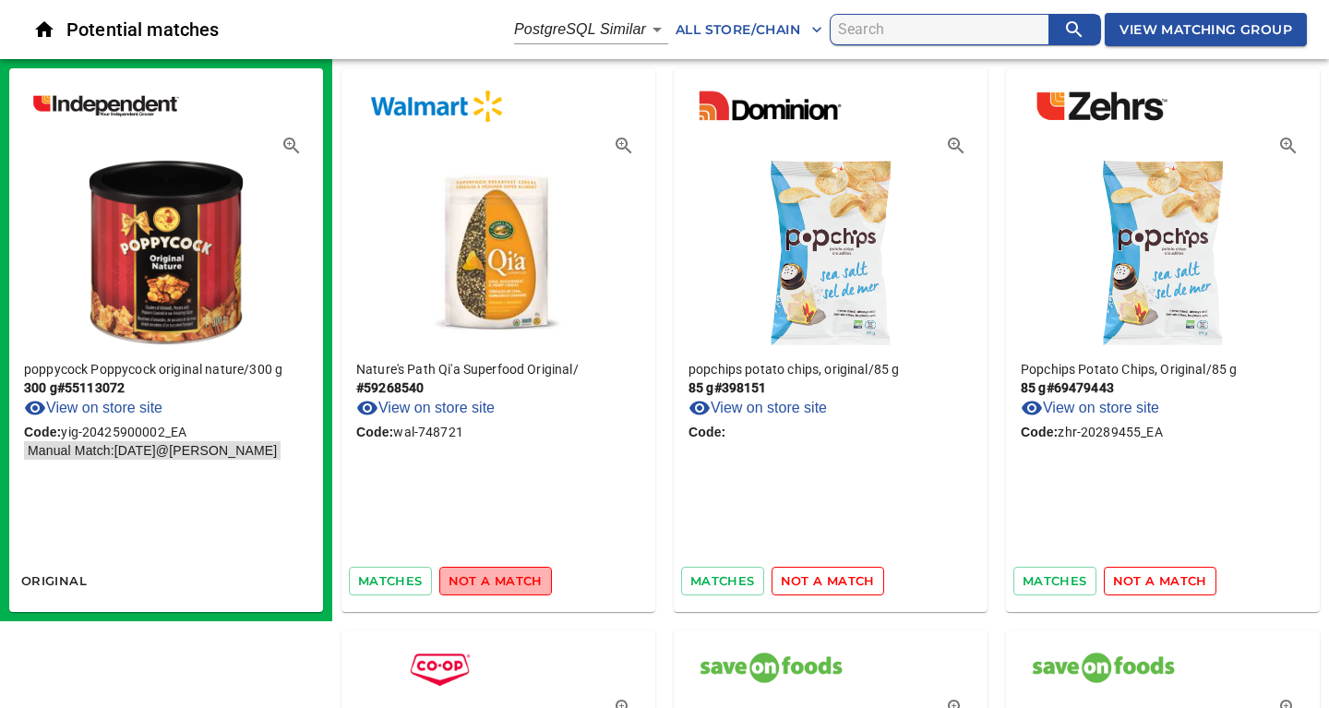
click at [517, 582] on span "not a match" at bounding box center [495, 580] width 94 height 21
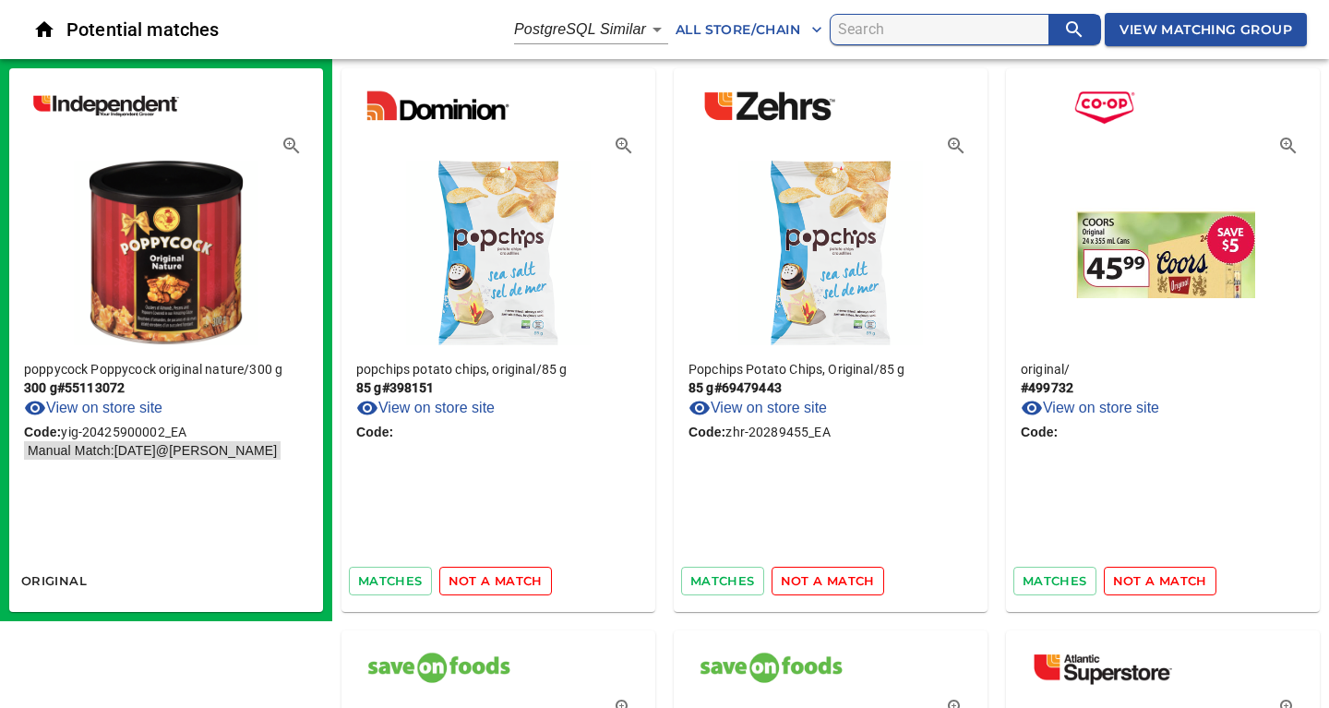
click at [517, 582] on span "not a match" at bounding box center [495, 580] width 94 height 21
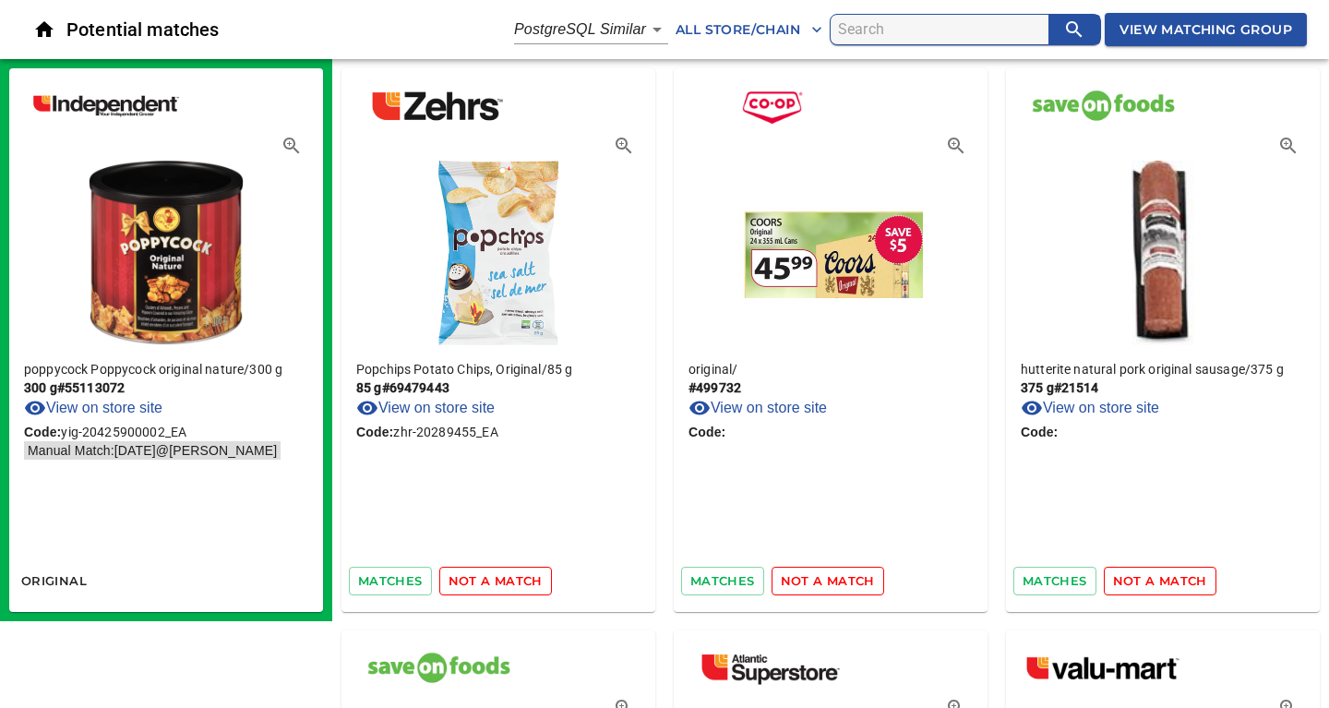
click at [517, 582] on span "not a match" at bounding box center [495, 580] width 94 height 21
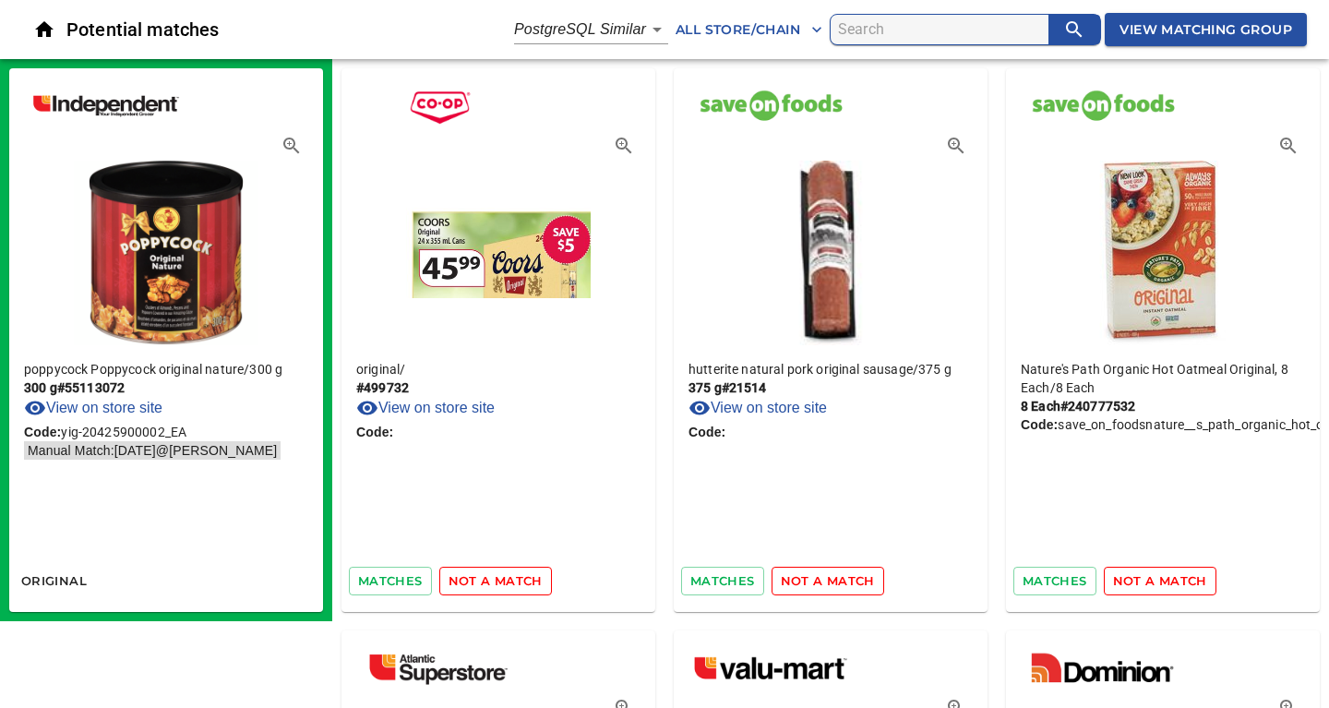
click at [517, 582] on span "not a match" at bounding box center [495, 580] width 94 height 21
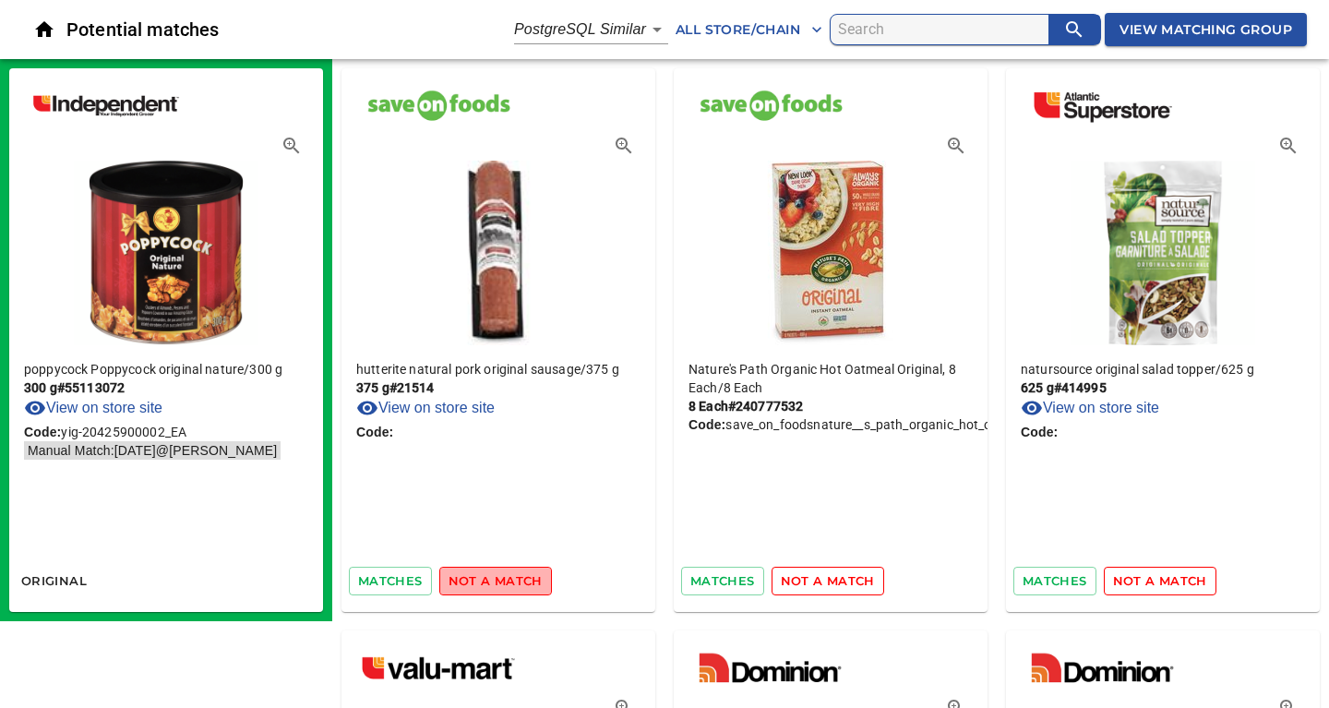
click at [517, 582] on span "not a match" at bounding box center [495, 580] width 94 height 21
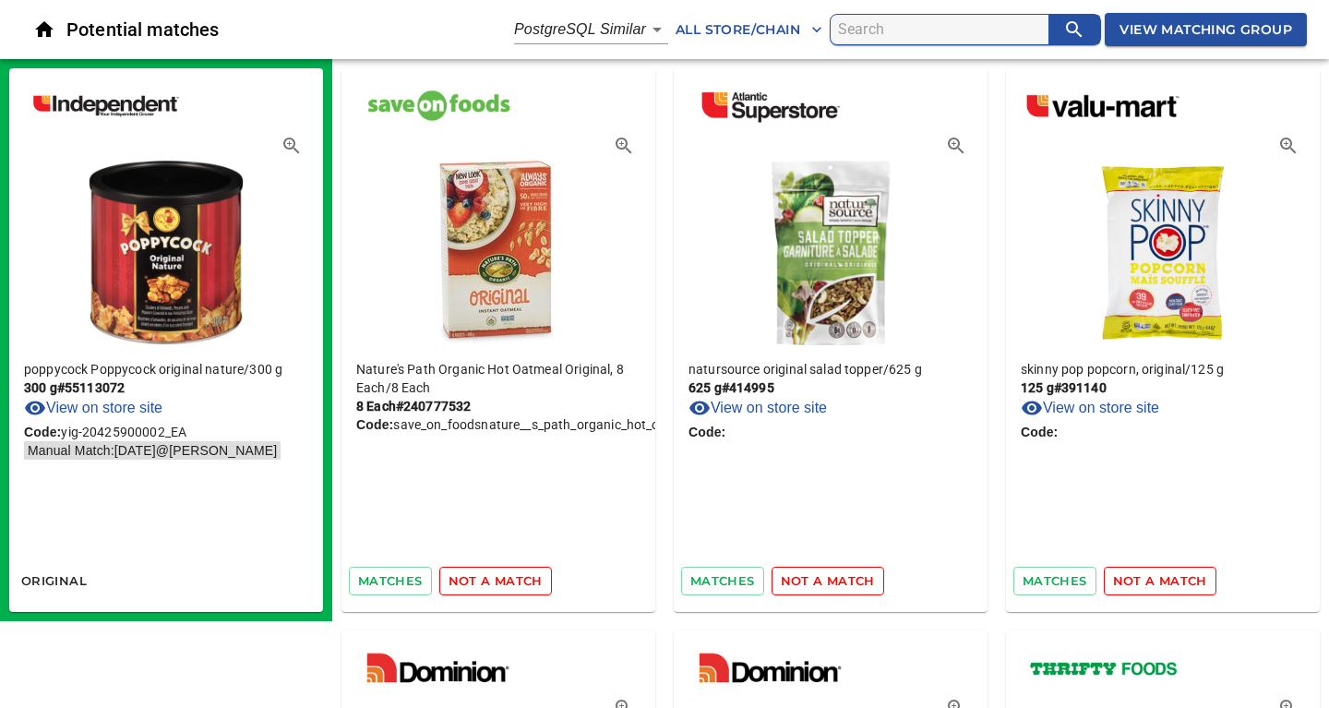
click at [517, 582] on span "not a match" at bounding box center [495, 580] width 94 height 21
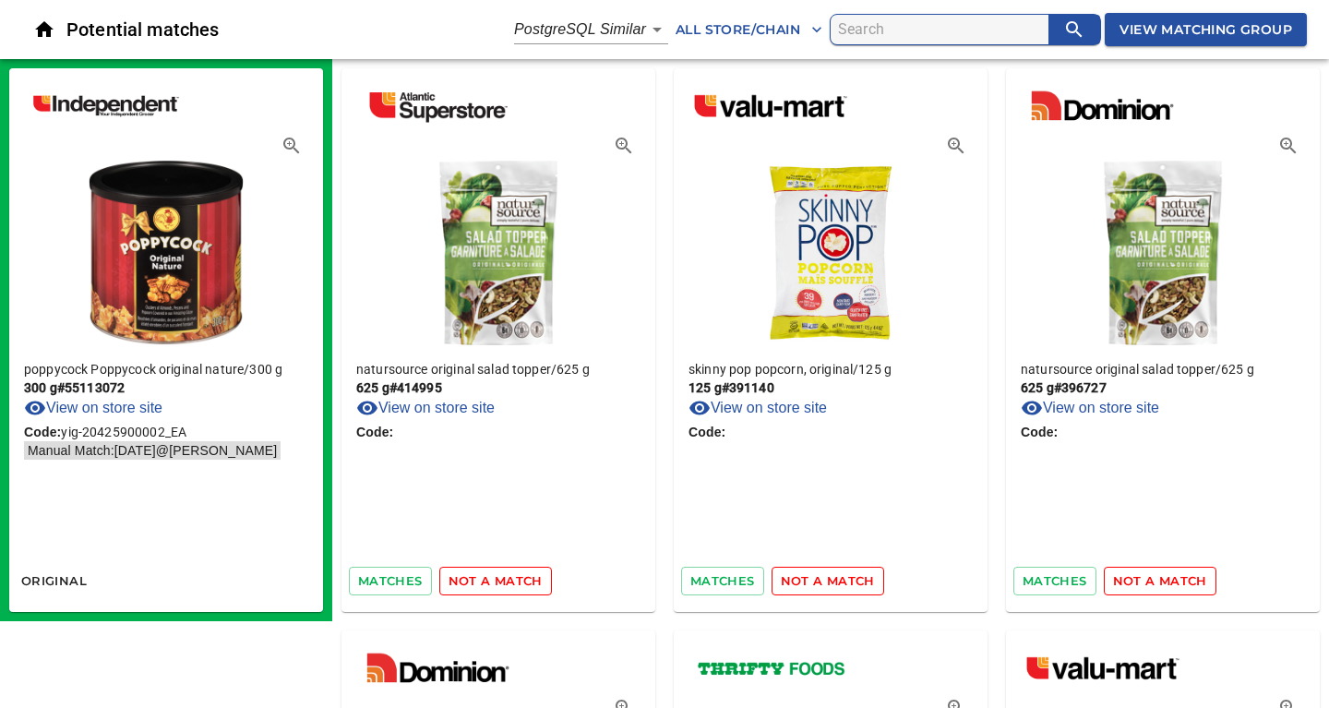
click at [517, 582] on span "not a match" at bounding box center [495, 580] width 94 height 21
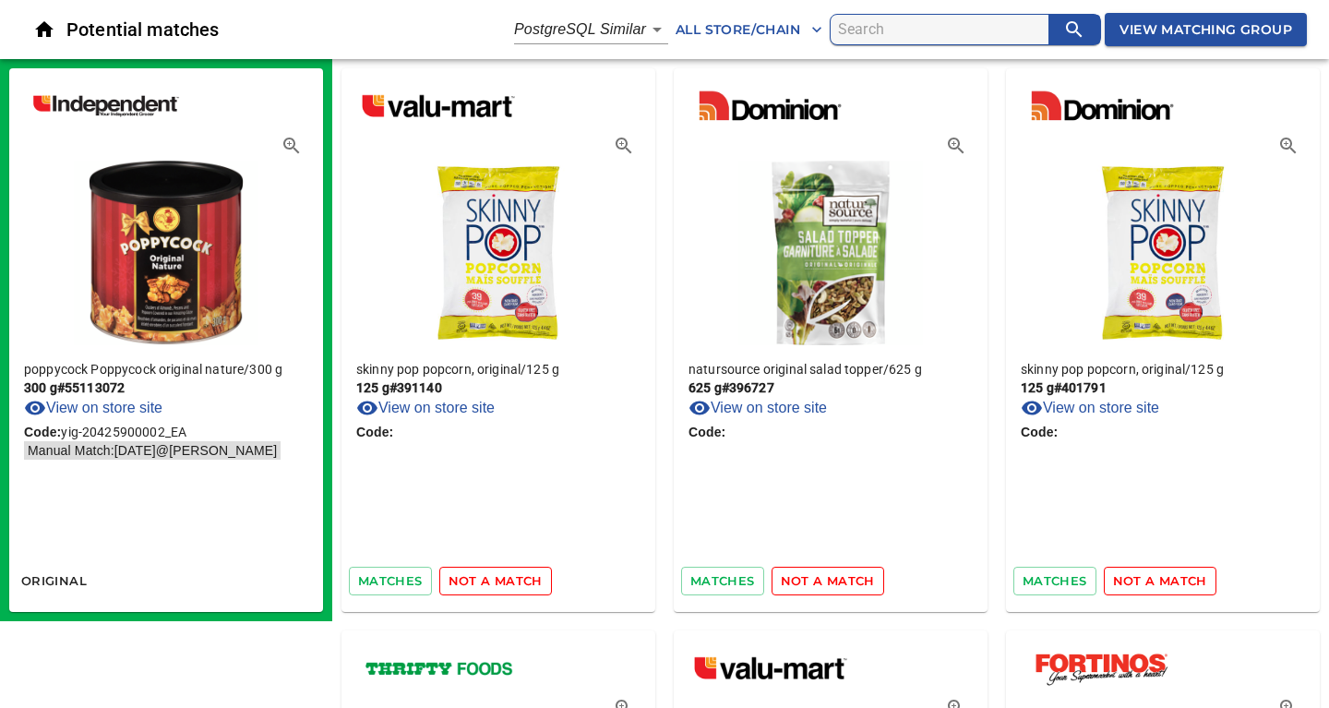
click at [517, 582] on span "not a match" at bounding box center [495, 580] width 94 height 21
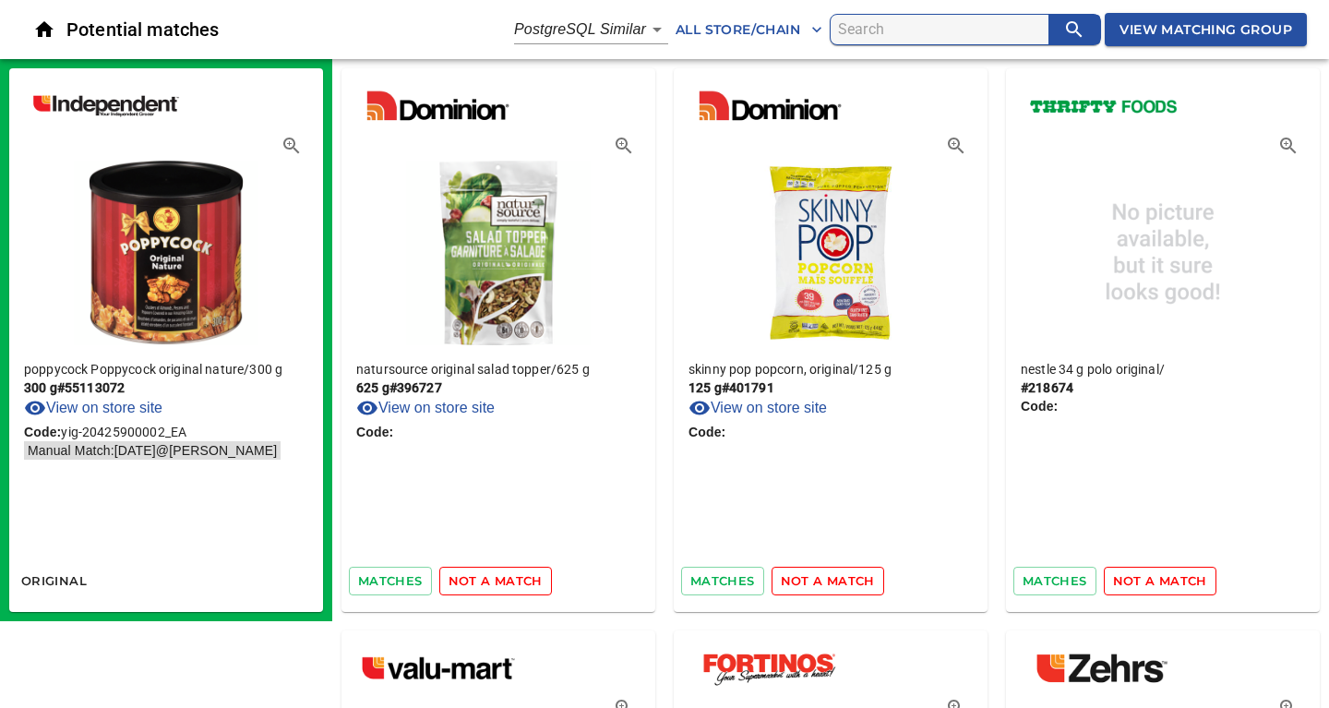
click at [517, 582] on span "not a match" at bounding box center [495, 580] width 94 height 21
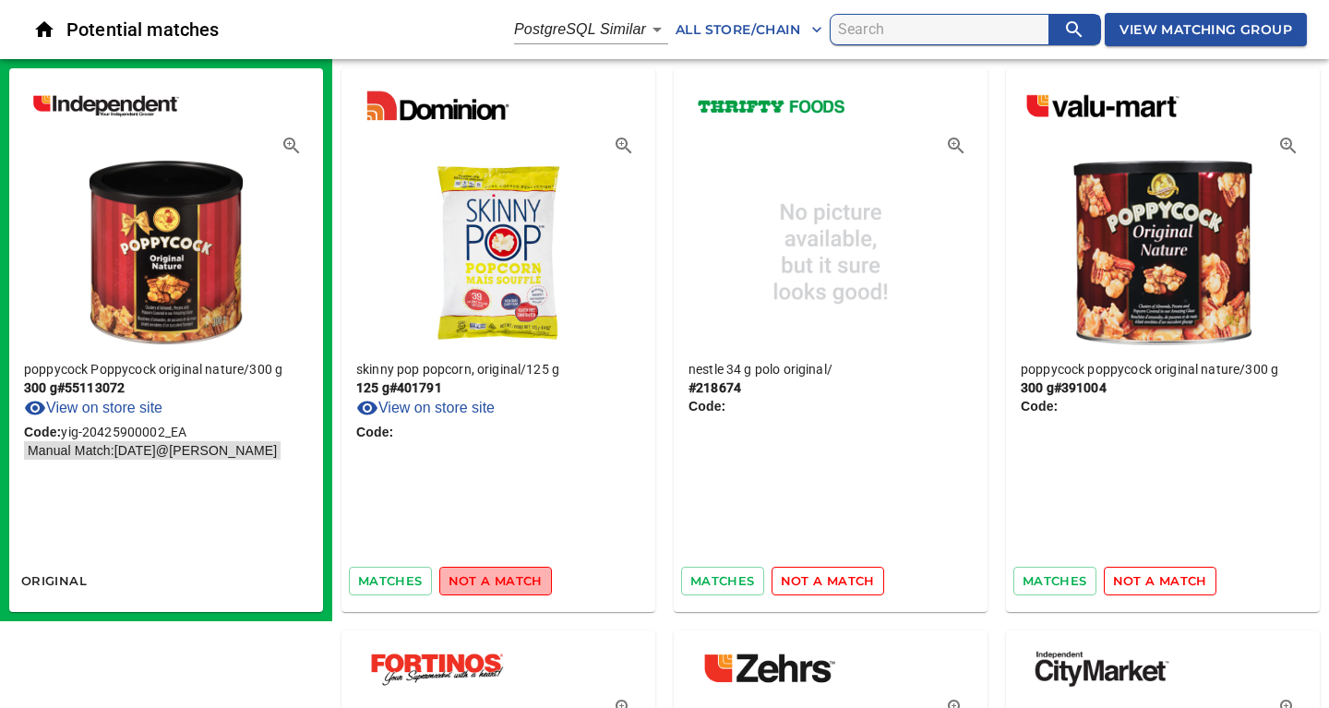
click at [517, 582] on span "not a match" at bounding box center [495, 580] width 94 height 21
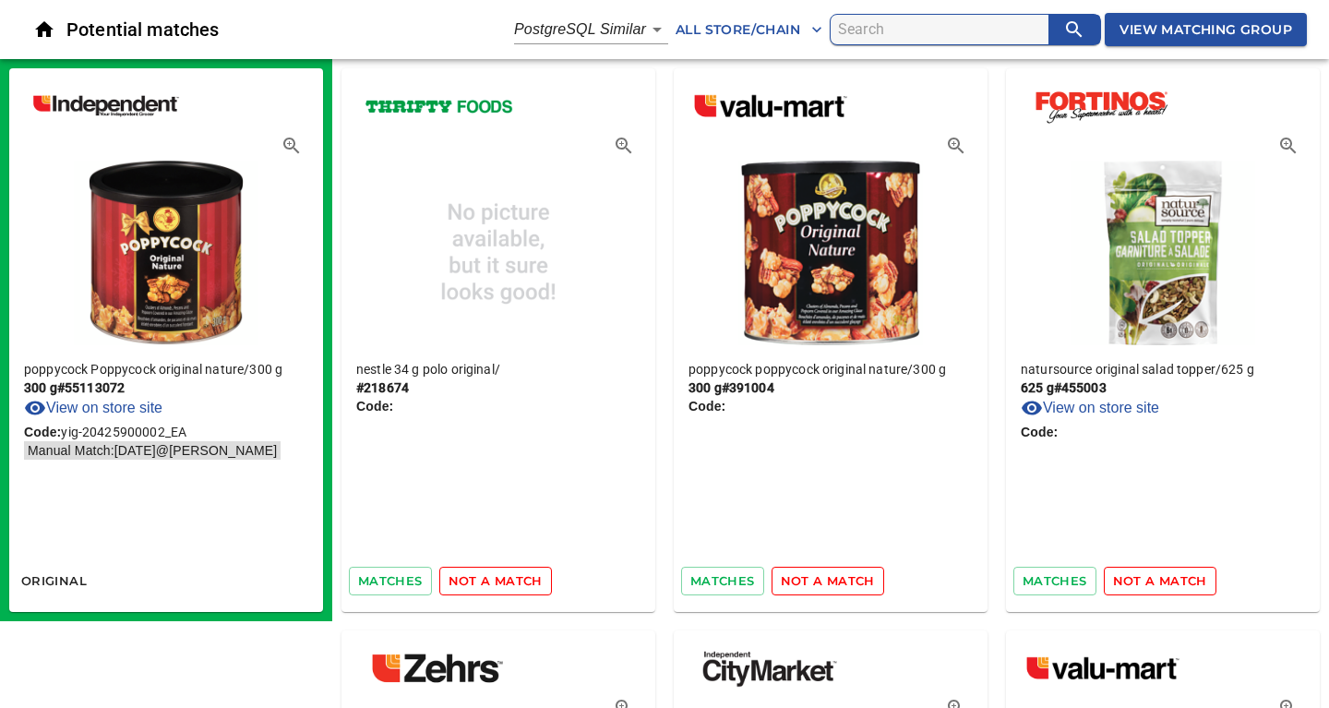
click at [517, 582] on span "not a match" at bounding box center [495, 580] width 94 height 21
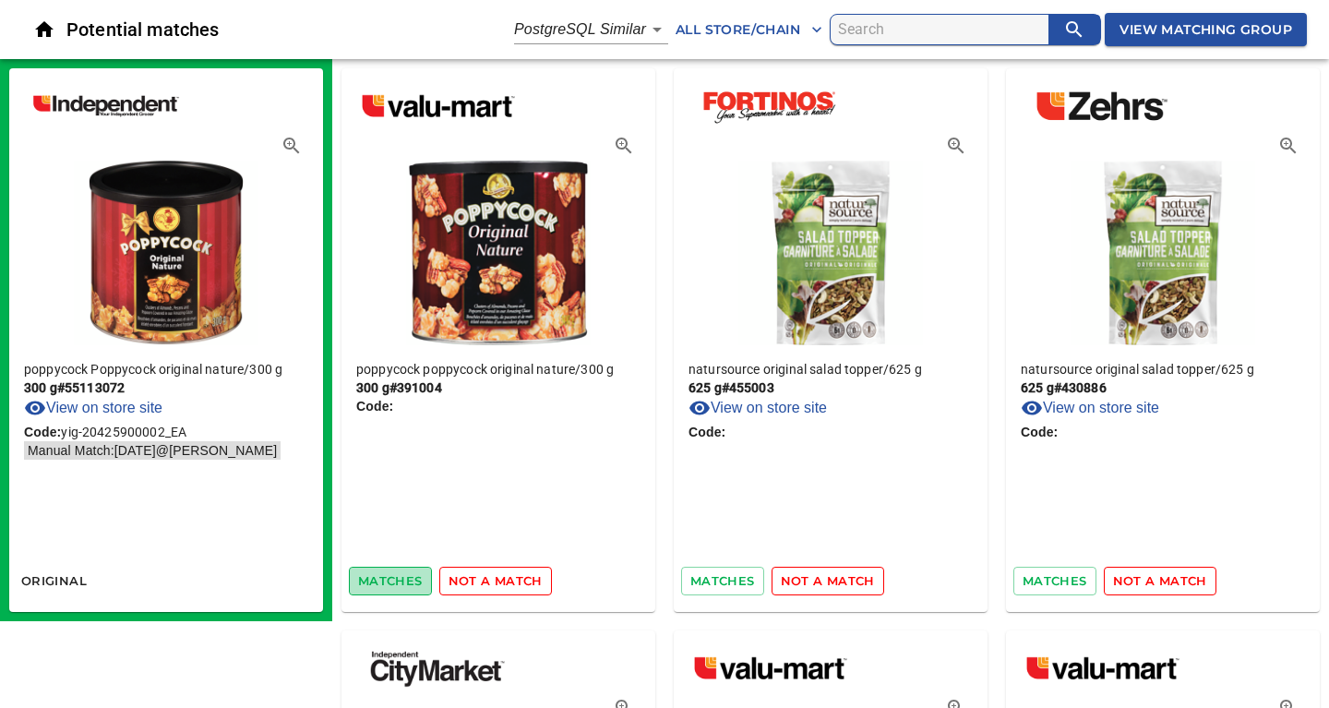
click at [385, 580] on span "matches" at bounding box center [390, 580] width 65 height 21
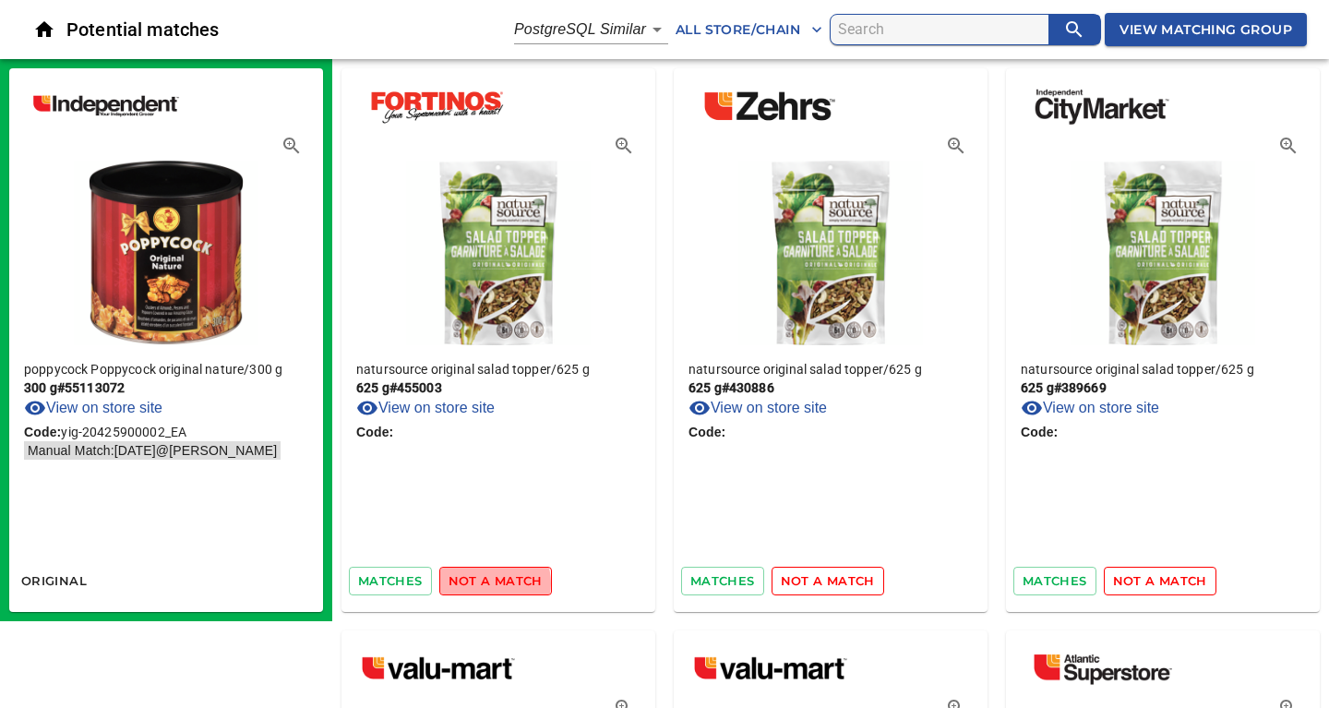
click at [486, 583] on span "not a match" at bounding box center [495, 580] width 94 height 21
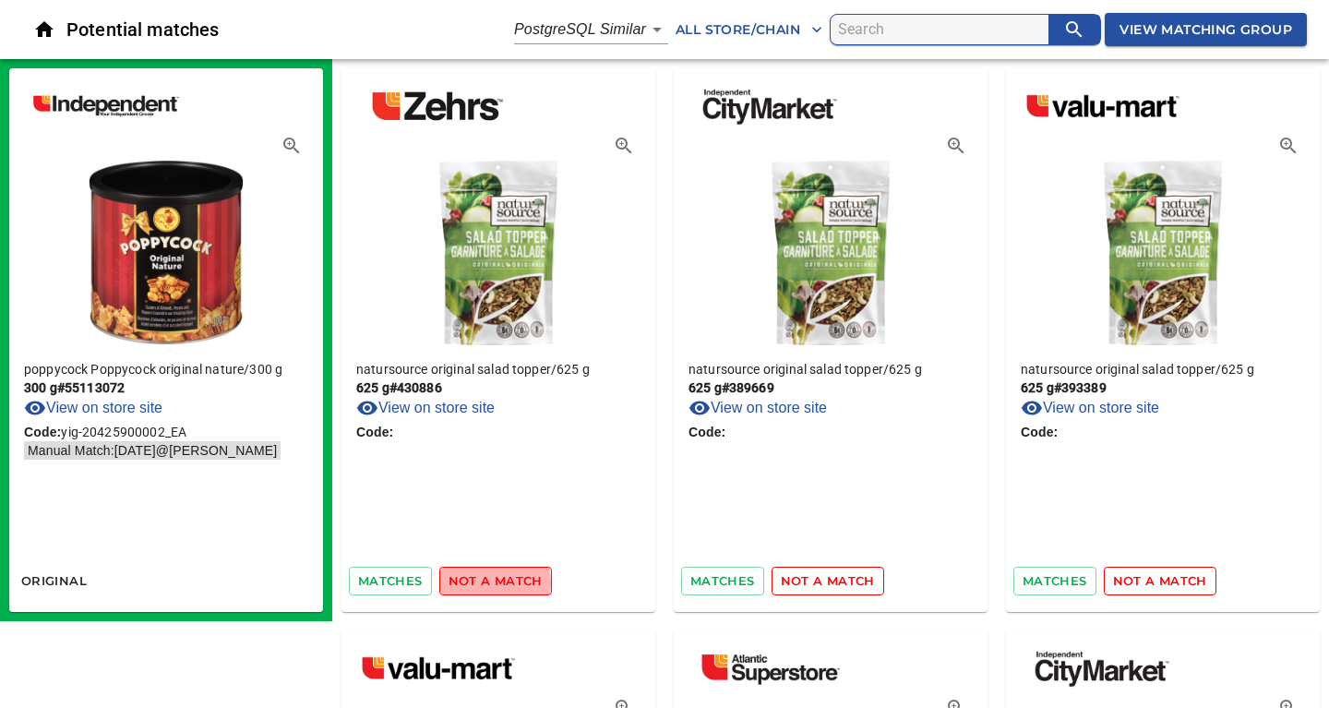
click at [486, 583] on span "not a match" at bounding box center [495, 580] width 94 height 21
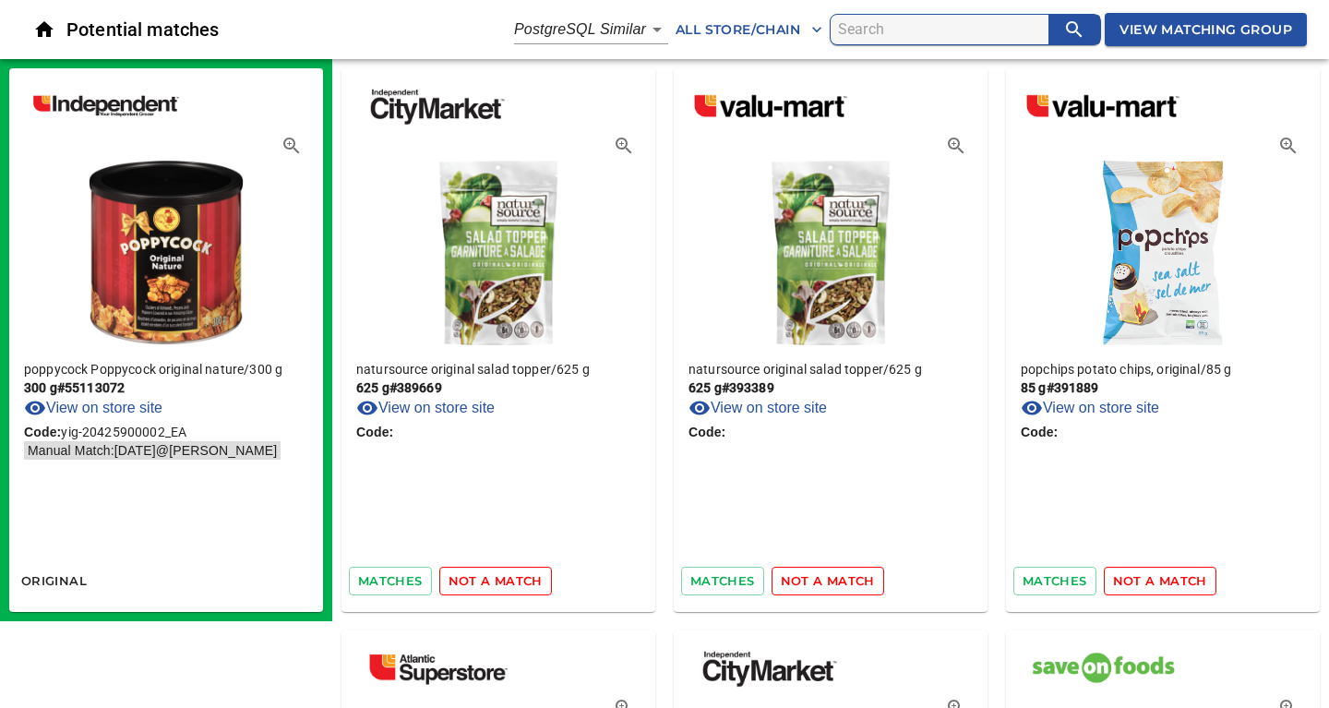
click at [486, 583] on span "not a match" at bounding box center [495, 580] width 94 height 21
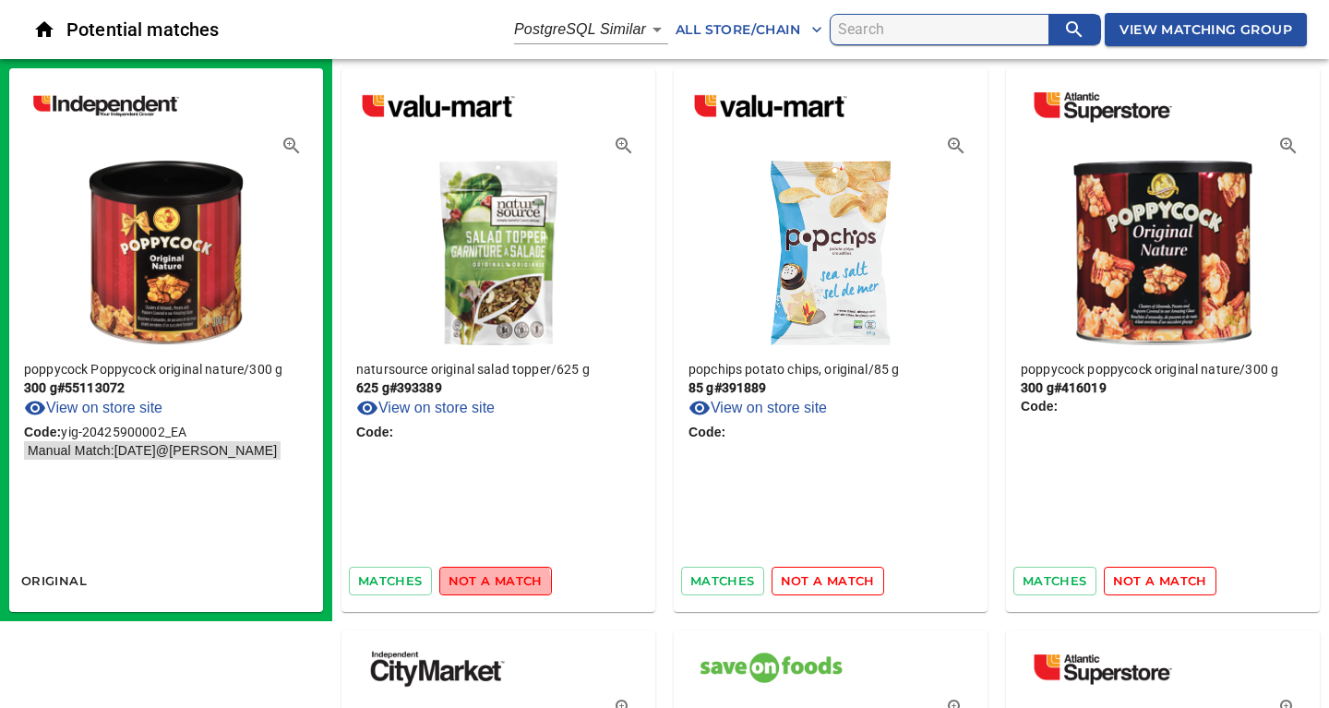
click at [486, 583] on span "not a match" at bounding box center [495, 580] width 94 height 21
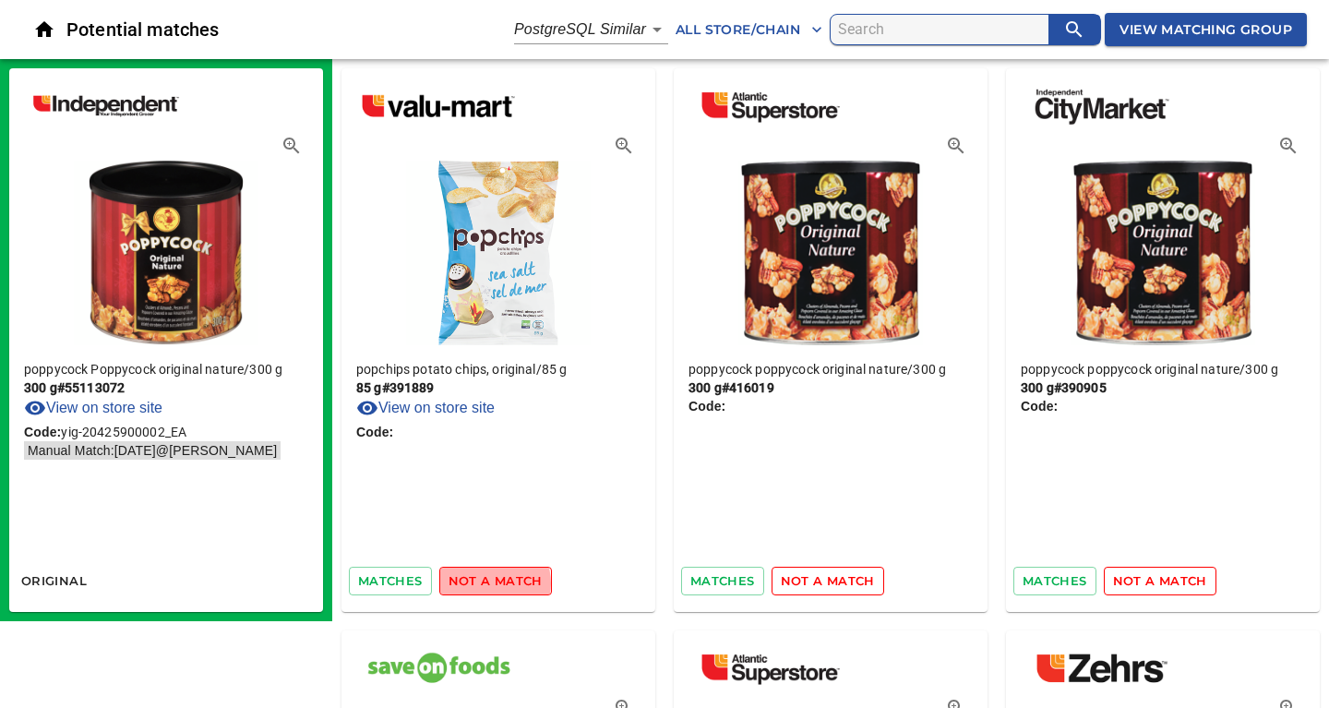
click at [486, 583] on span "not a match" at bounding box center [495, 580] width 94 height 21
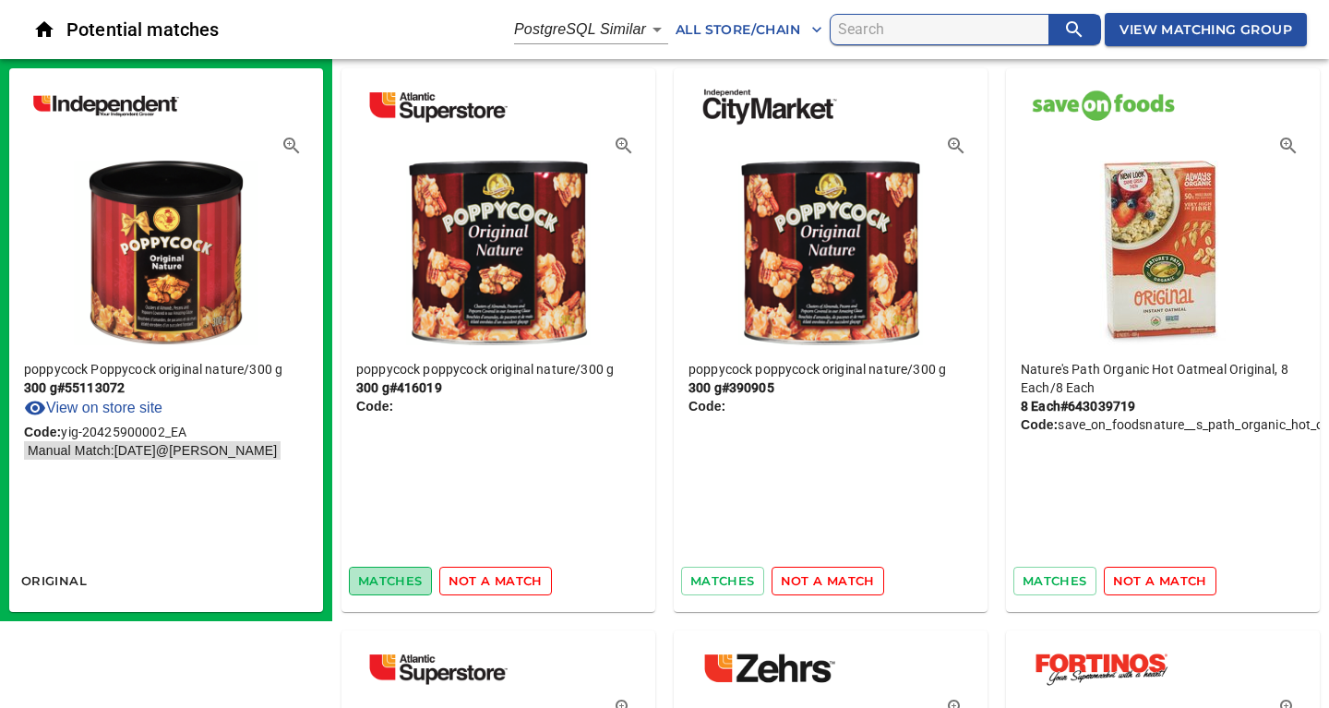
click at [367, 576] on span "matches" at bounding box center [390, 580] width 65 height 21
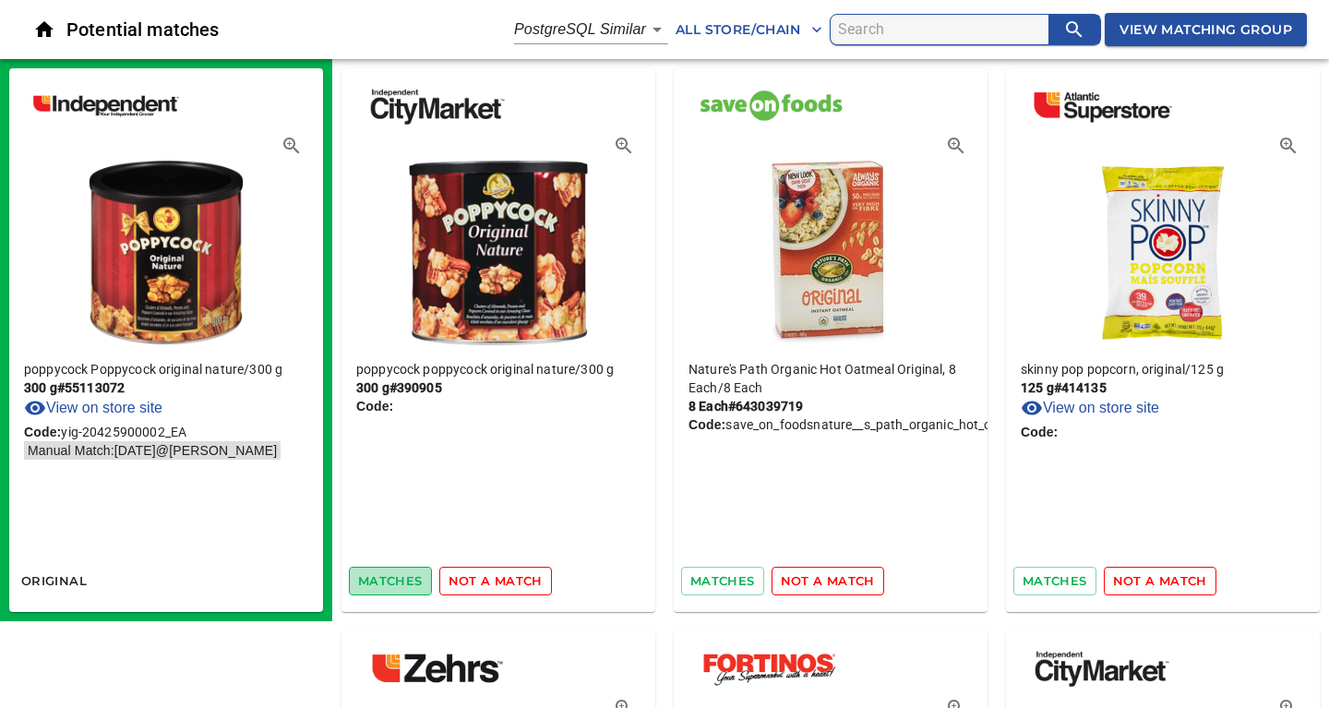
click at [372, 579] on span "matches" at bounding box center [390, 580] width 65 height 21
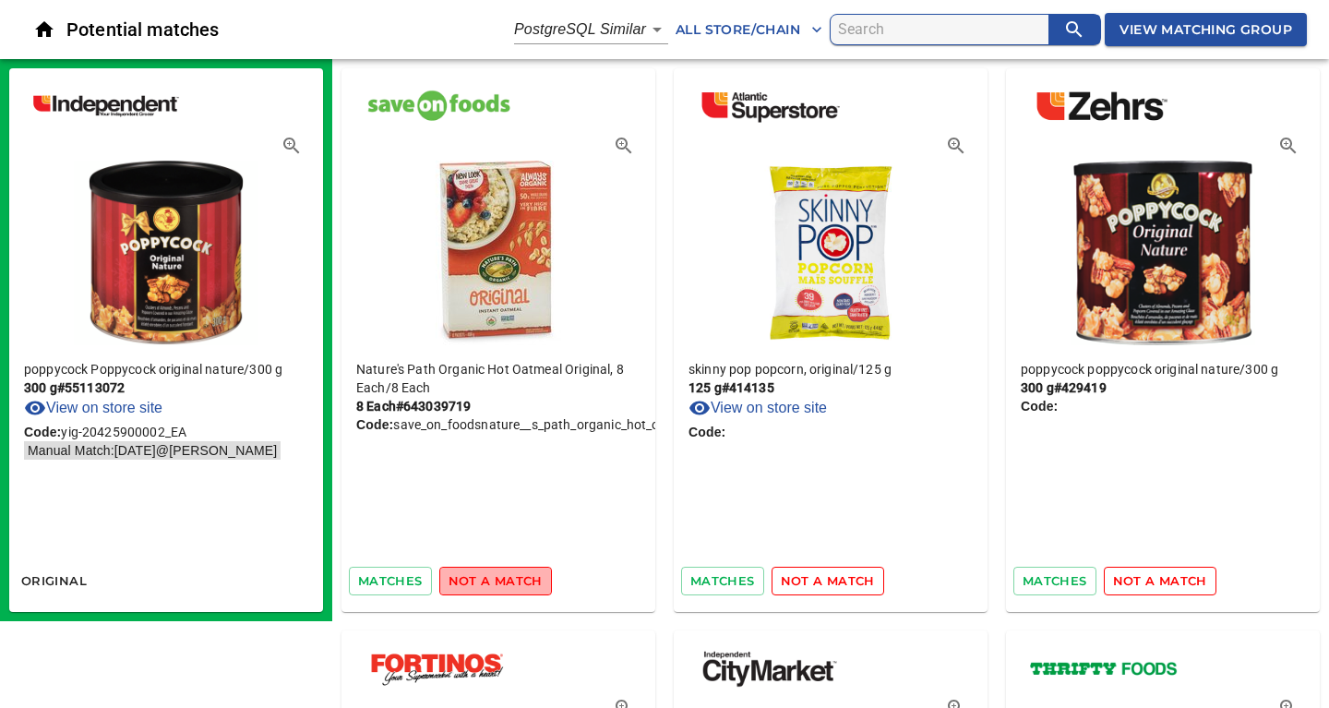
click at [512, 579] on span "not a match" at bounding box center [495, 580] width 94 height 21
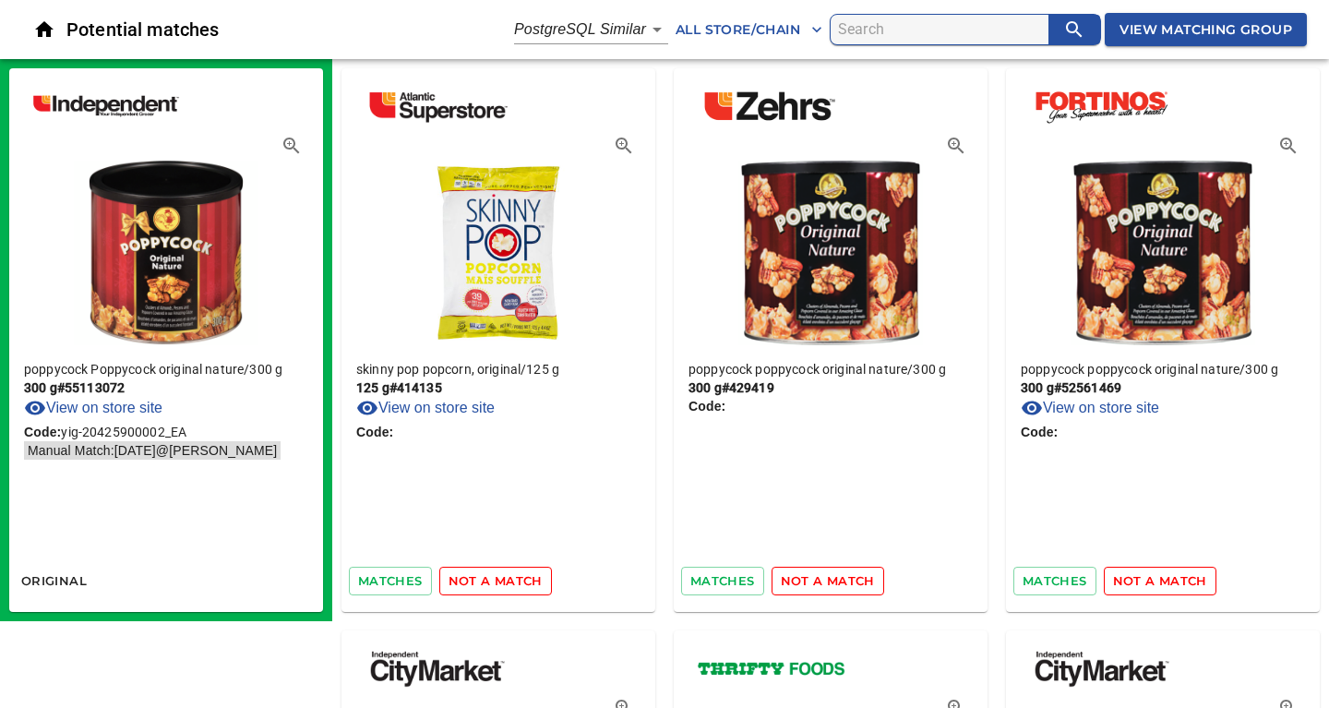
click at [511, 579] on span "not a match" at bounding box center [495, 580] width 94 height 21
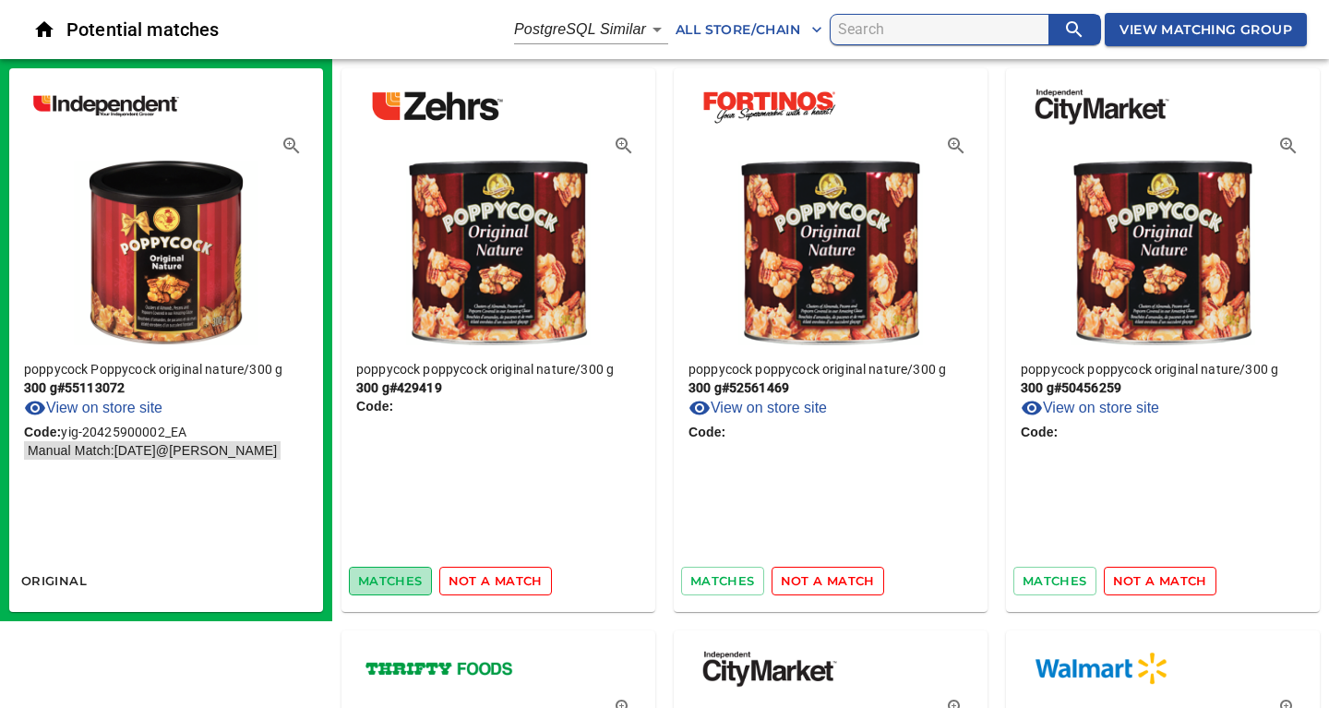
click at [399, 580] on span "matches" at bounding box center [390, 580] width 65 height 21
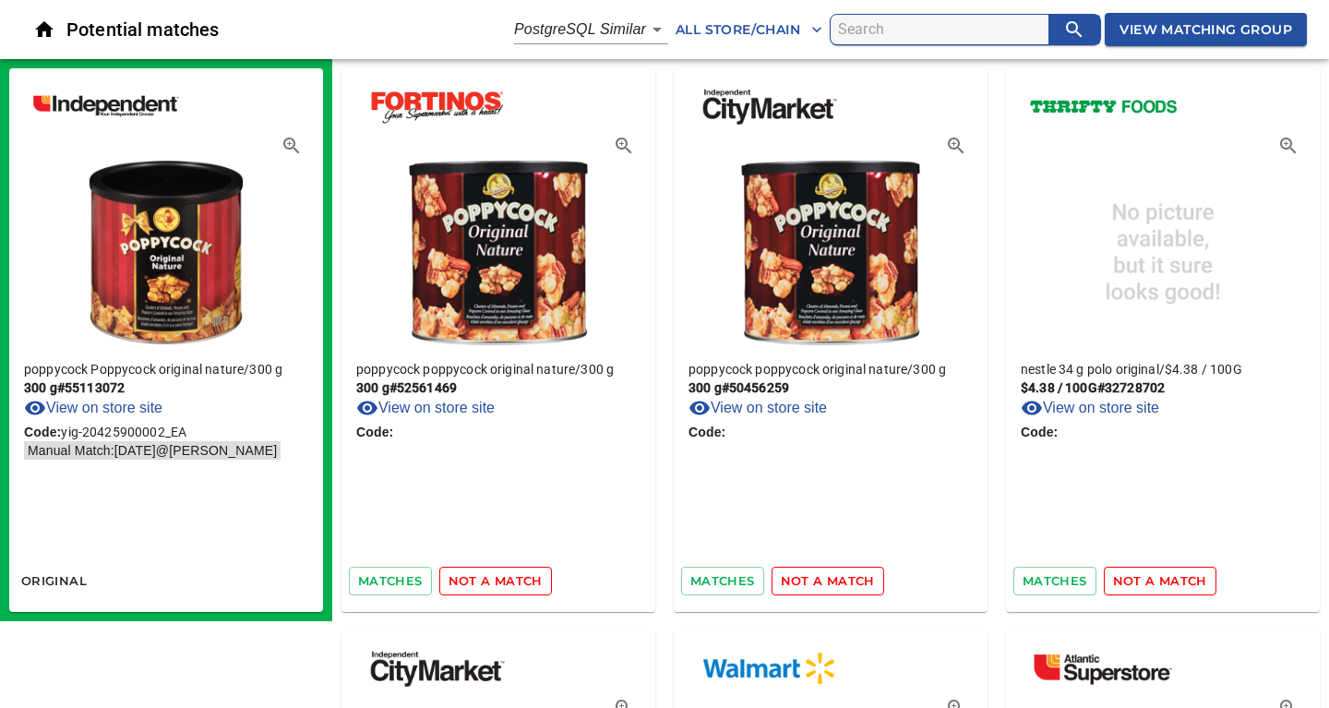
click at [399, 580] on span "matches" at bounding box center [390, 580] width 65 height 21
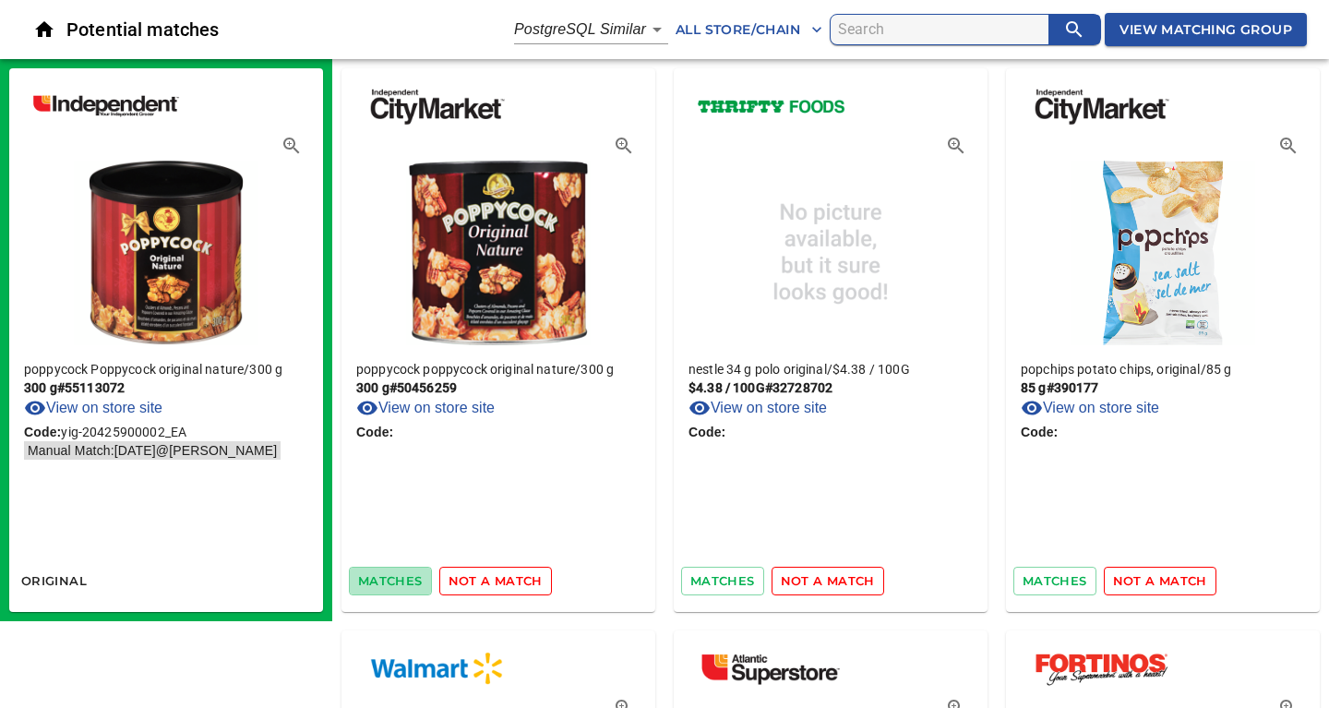
click at [399, 580] on span "matches" at bounding box center [390, 580] width 65 height 21
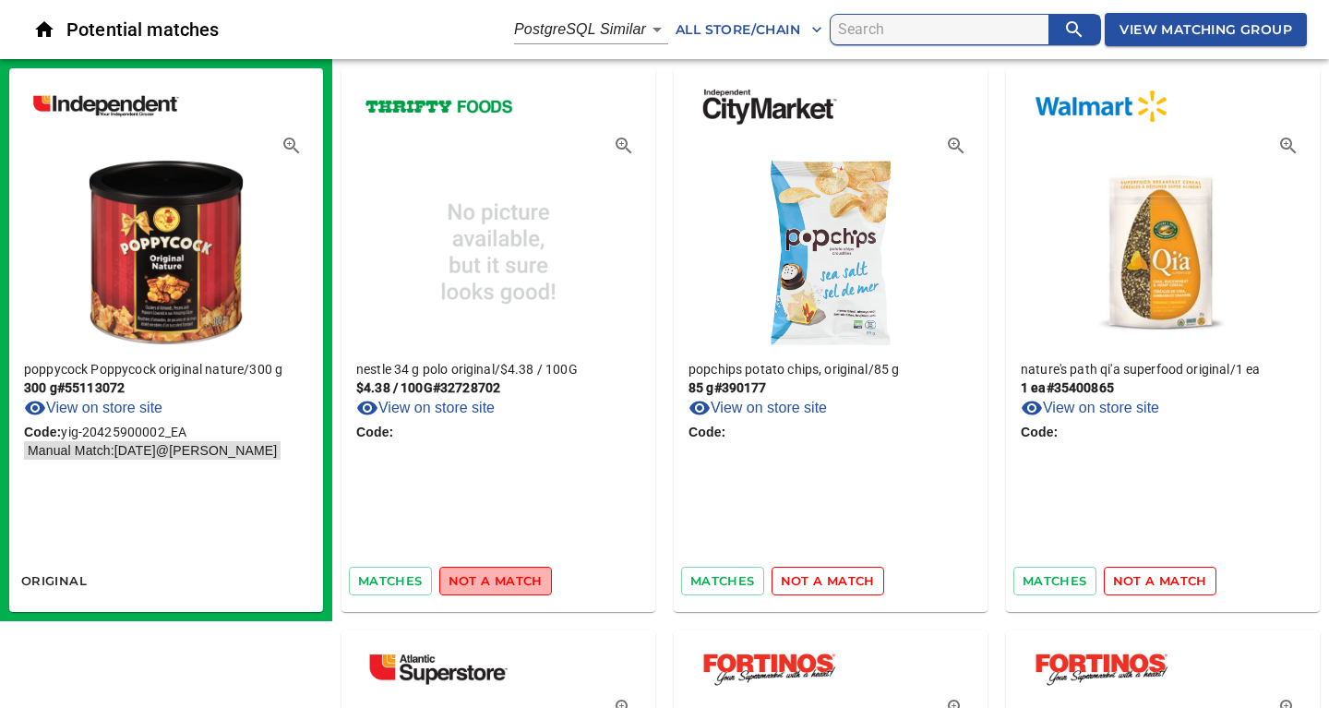
click at [497, 576] on span "not a match" at bounding box center [495, 580] width 94 height 21
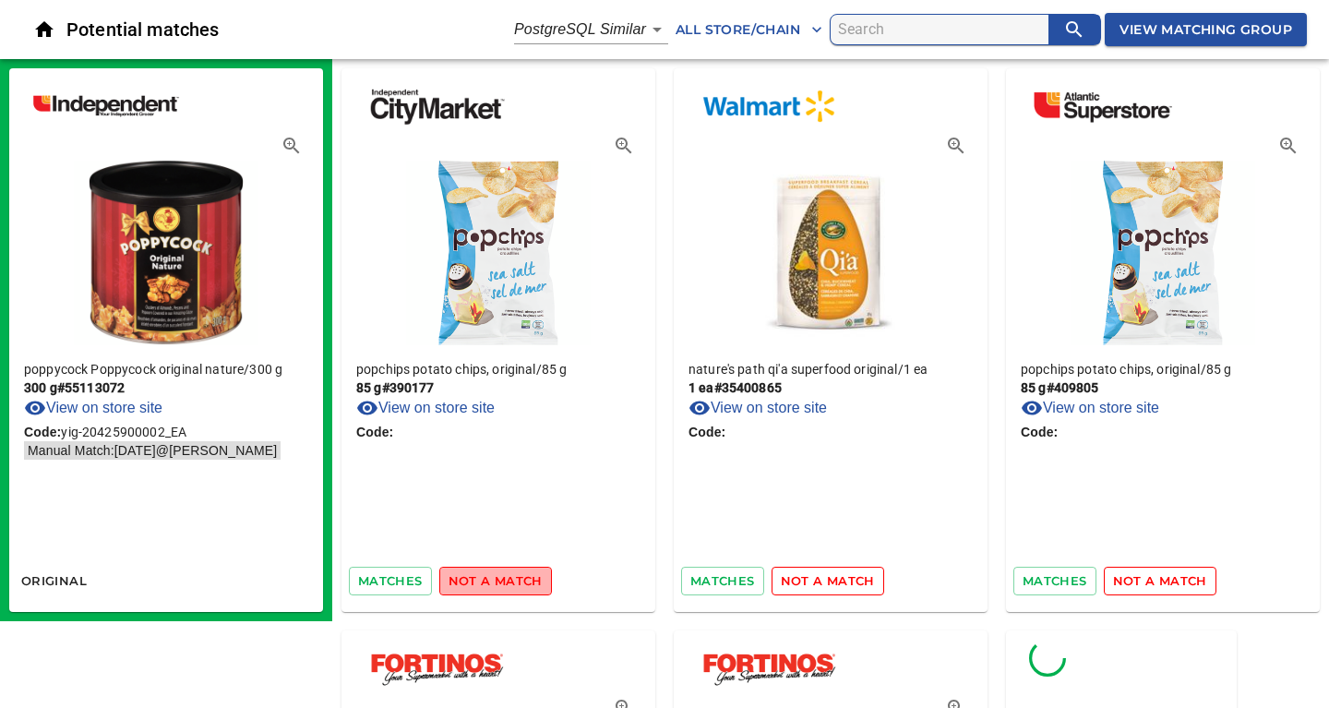
click at [497, 576] on span "not a match" at bounding box center [495, 580] width 94 height 21
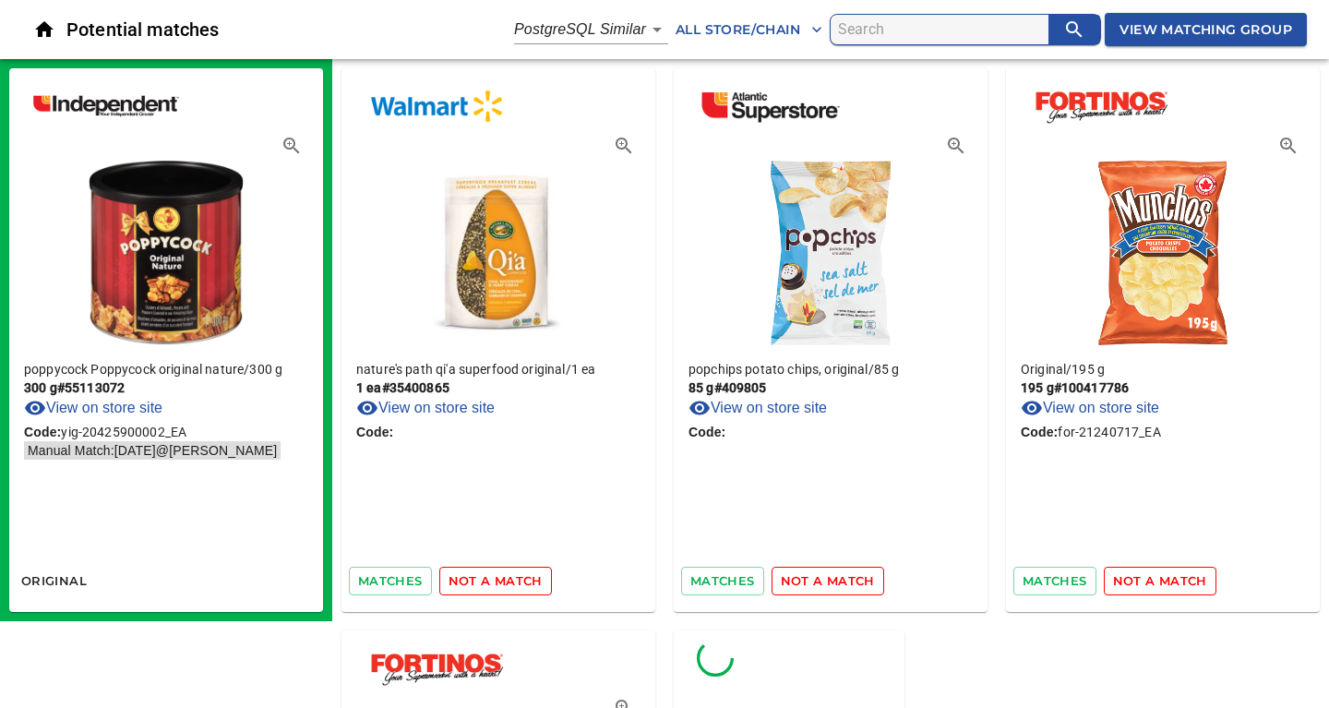
click at [497, 576] on span "not a match" at bounding box center [495, 580] width 94 height 21
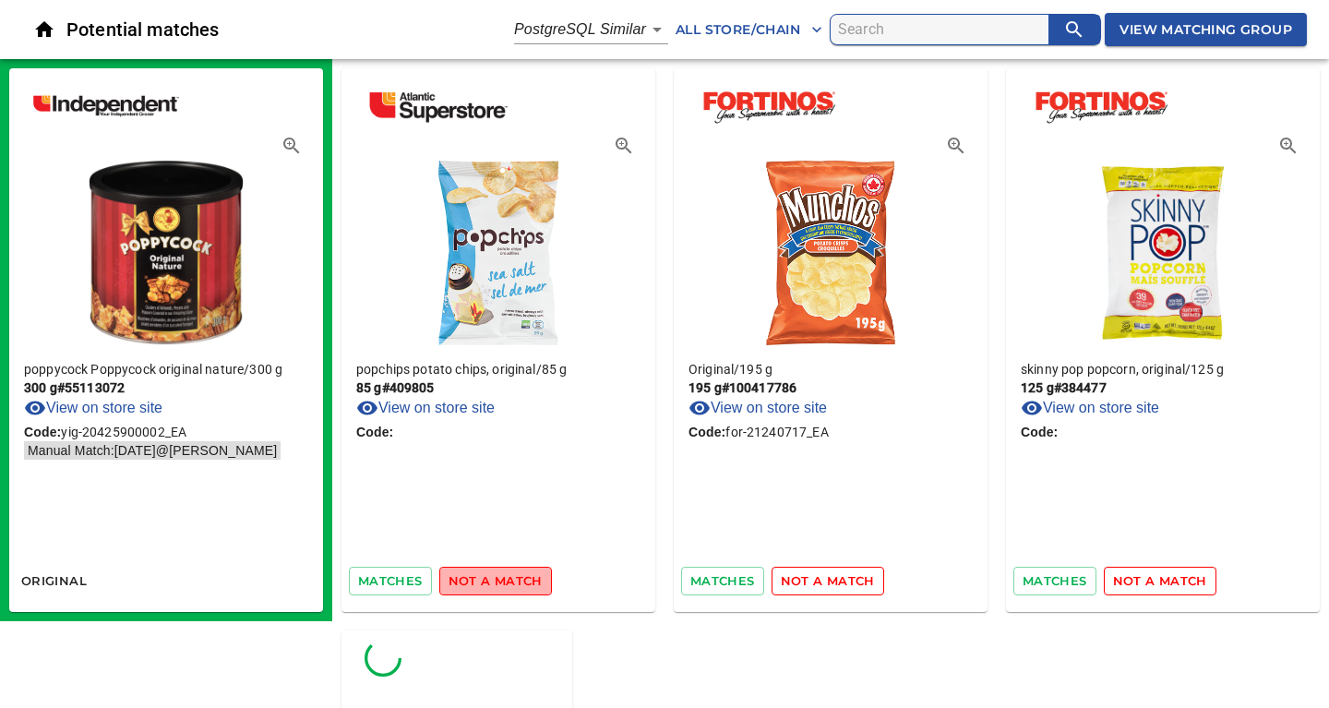
click at [497, 576] on span "not a match" at bounding box center [495, 580] width 94 height 21
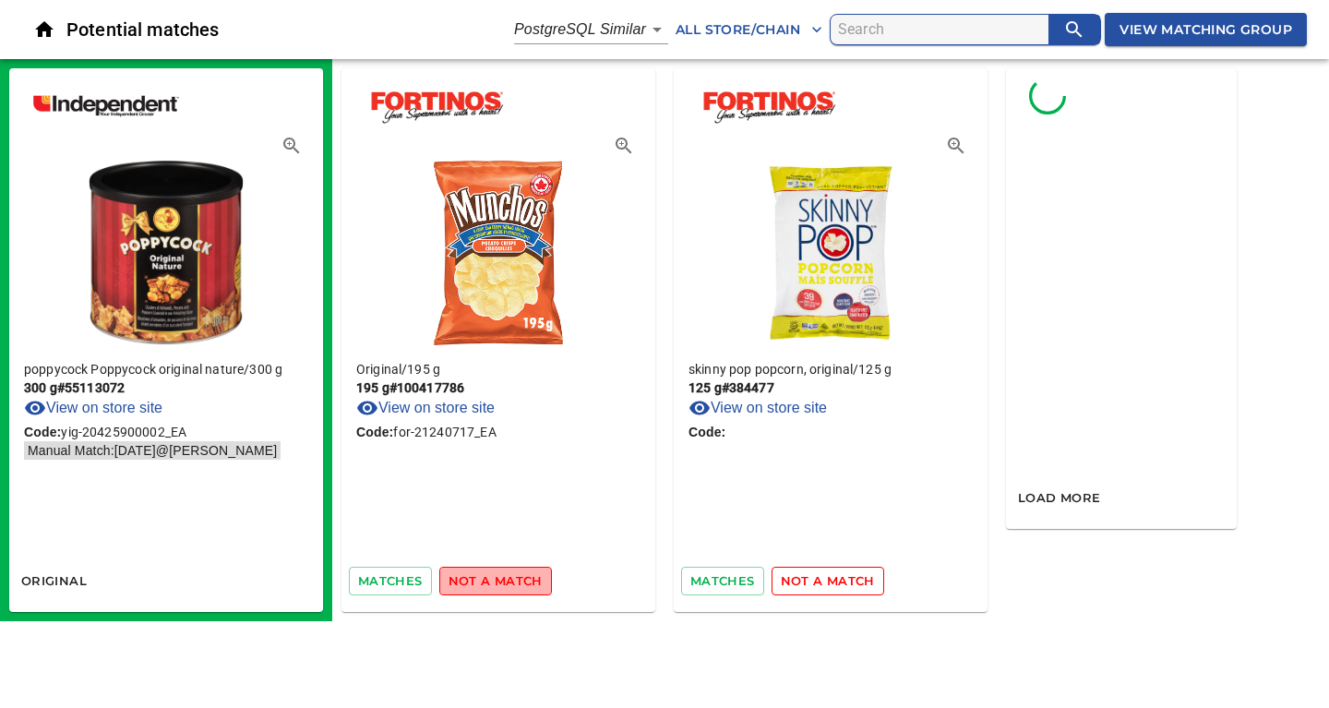
click at [497, 576] on span "not a match" at bounding box center [495, 580] width 94 height 21
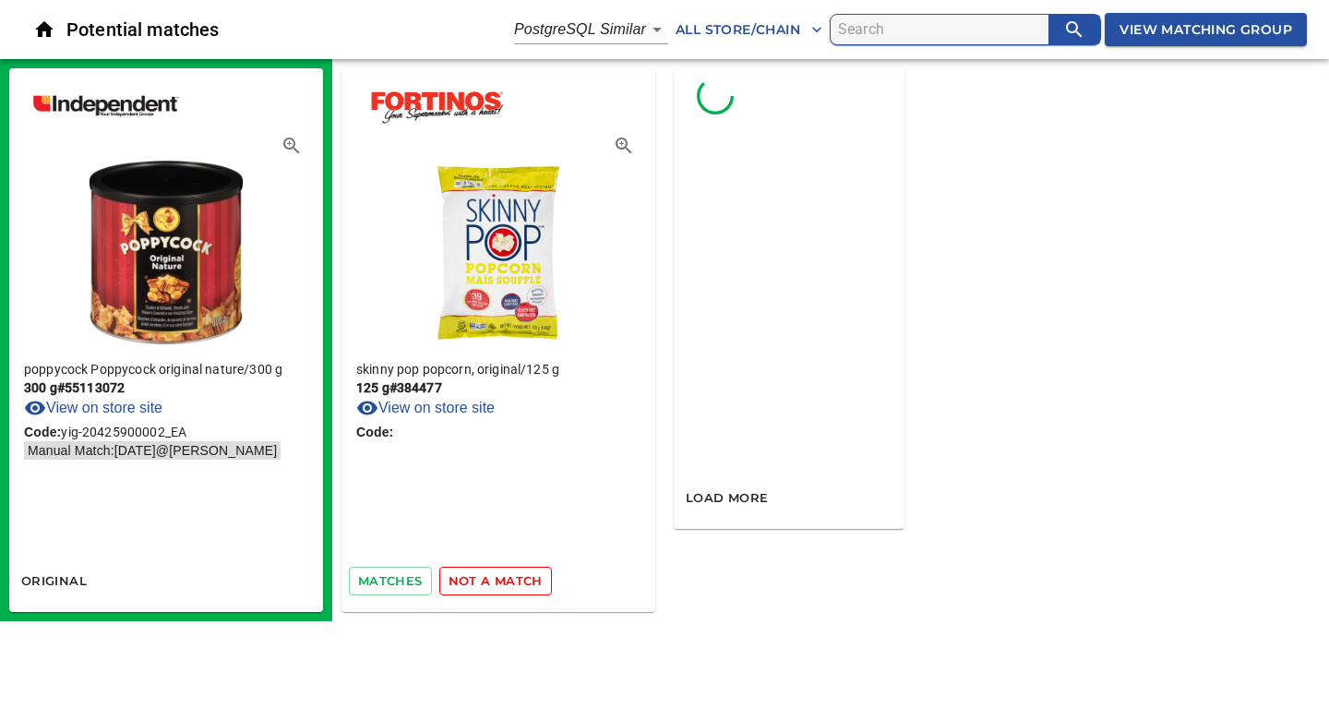
click at [497, 576] on span "not a match" at bounding box center [495, 580] width 94 height 21
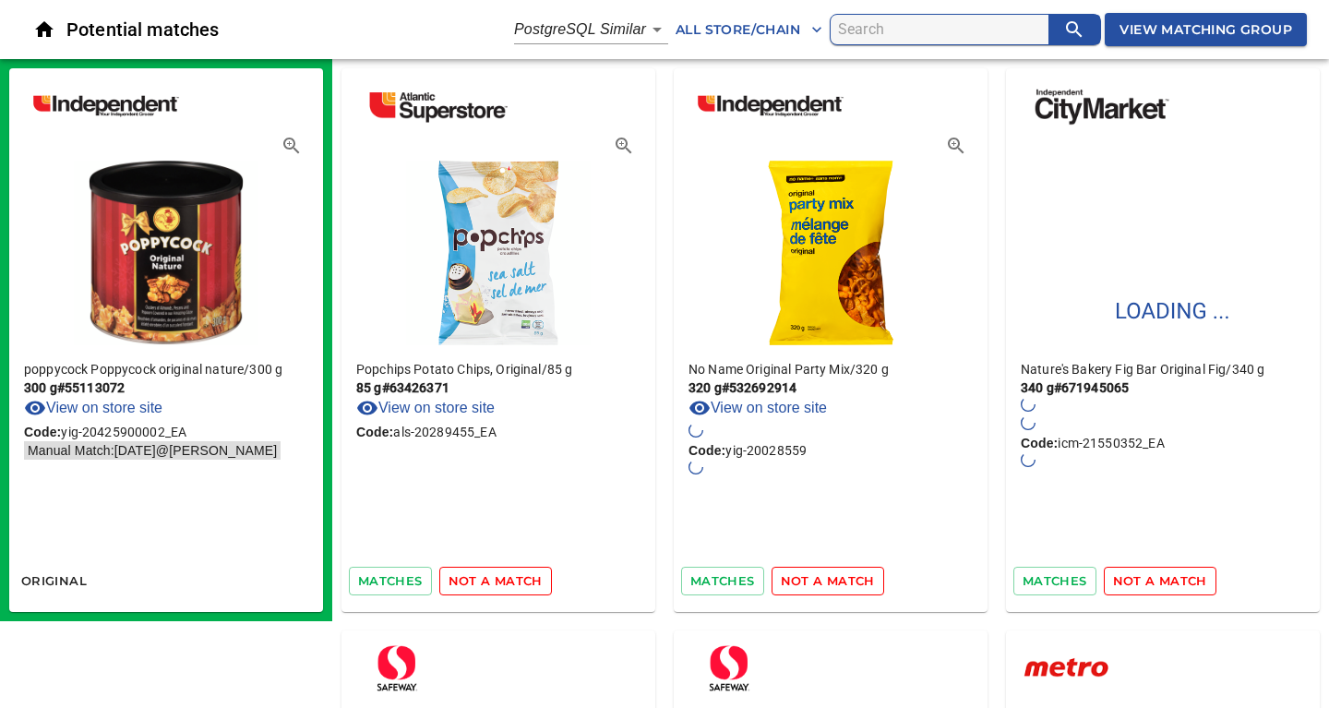
click at [497, 576] on span "not a match" at bounding box center [495, 580] width 94 height 21
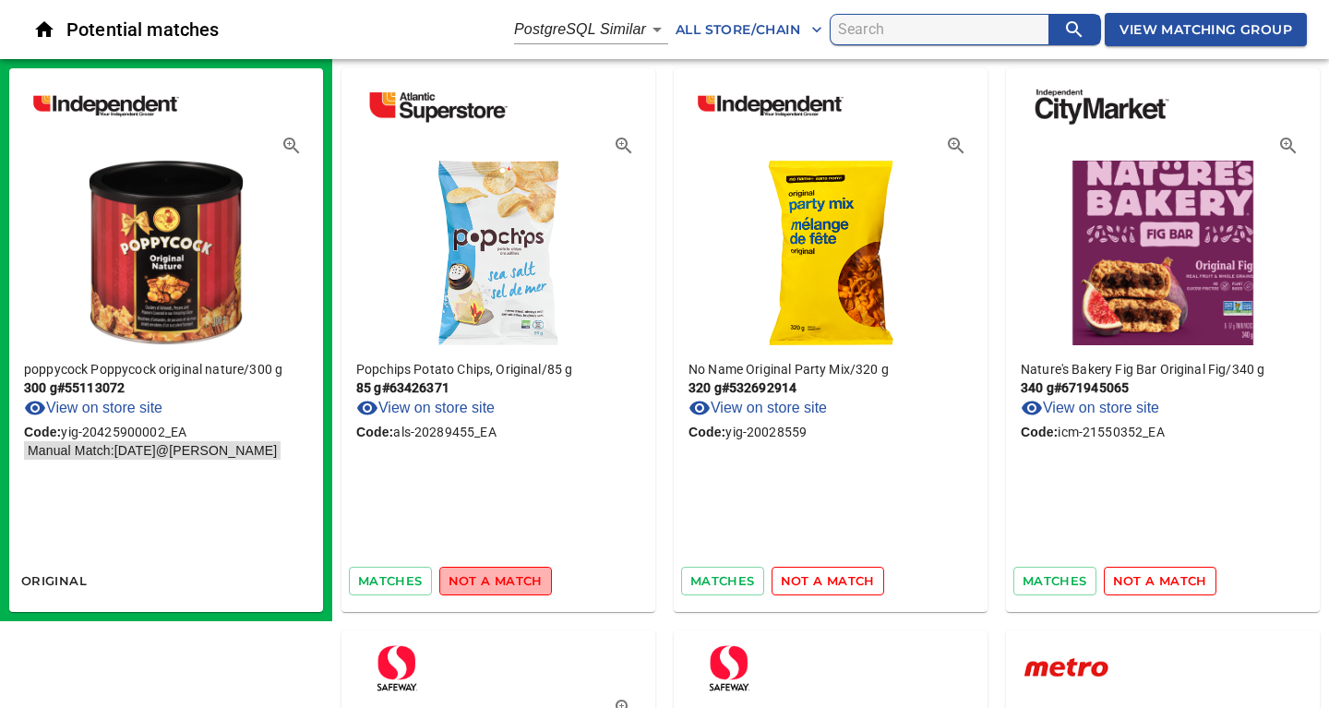
click at [497, 576] on span "not a match" at bounding box center [495, 580] width 94 height 21
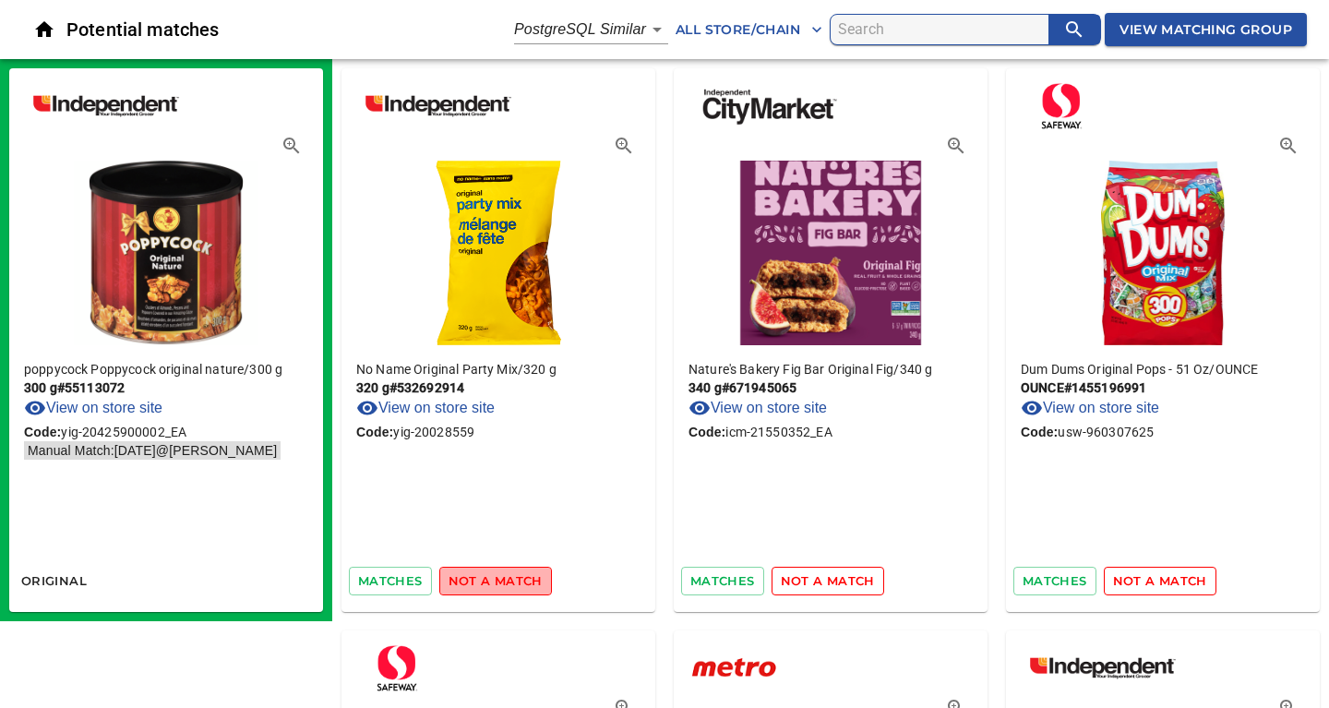
click at [497, 576] on span "not a match" at bounding box center [495, 580] width 94 height 21
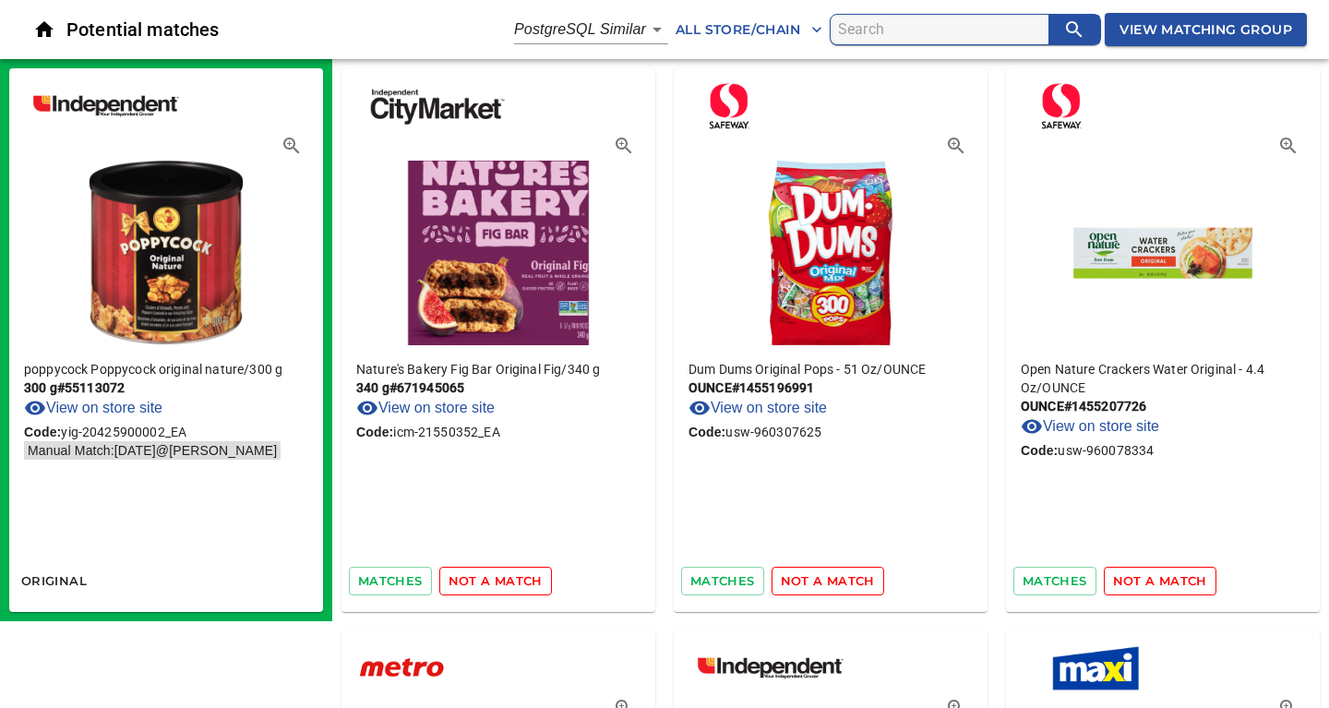
click at [497, 576] on span "not a match" at bounding box center [495, 580] width 94 height 21
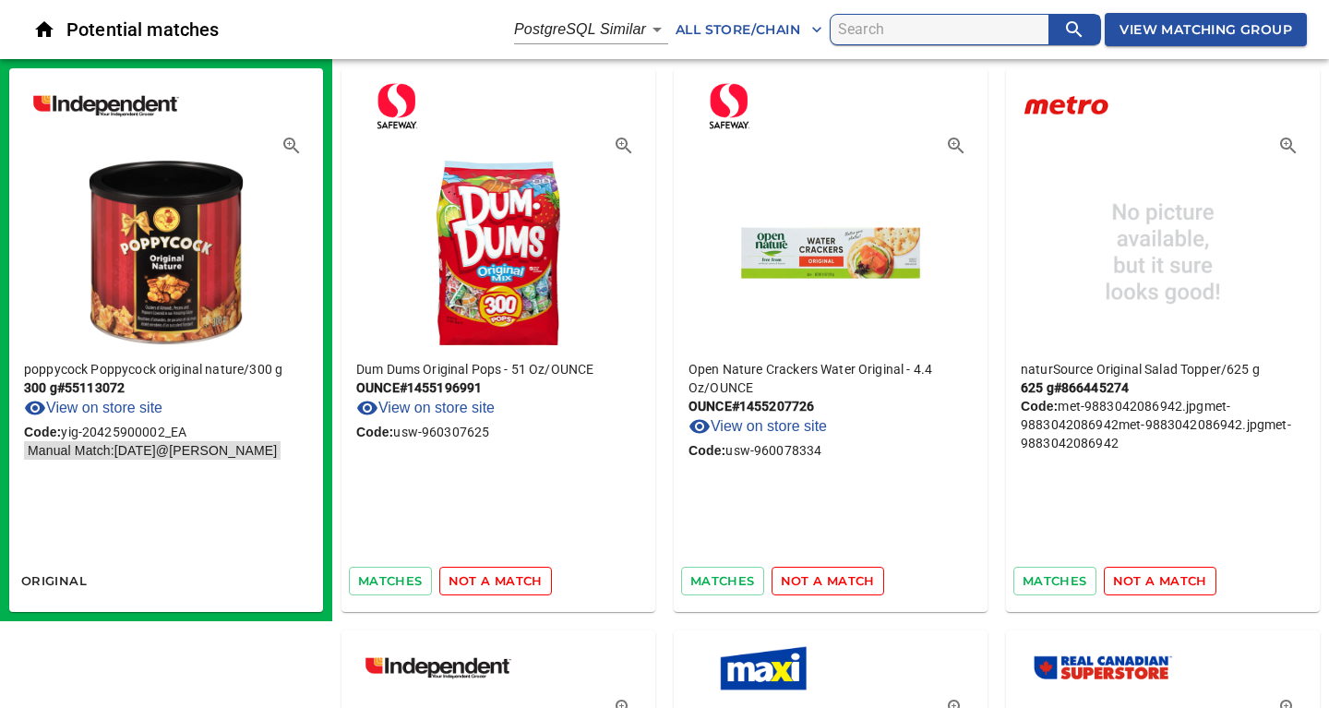
click at [497, 576] on span "not a match" at bounding box center [495, 580] width 94 height 21
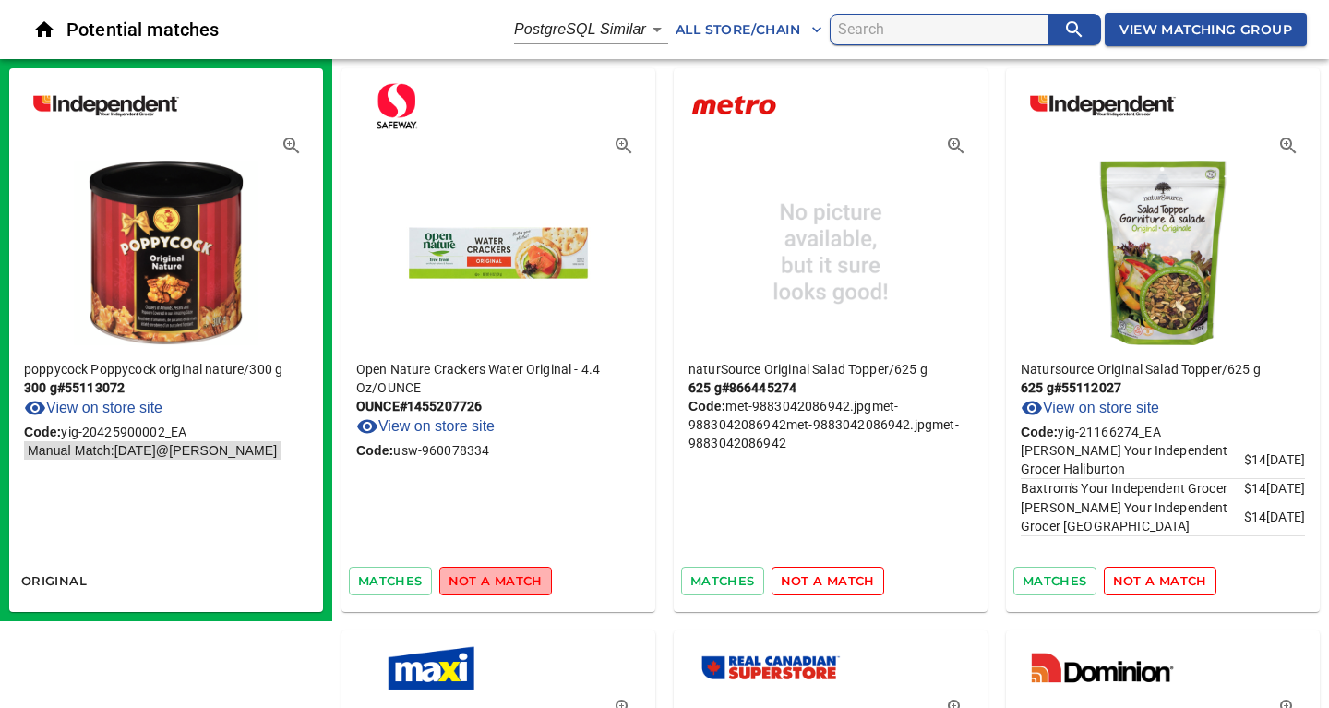
click at [497, 576] on span "not a match" at bounding box center [495, 580] width 94 height 21
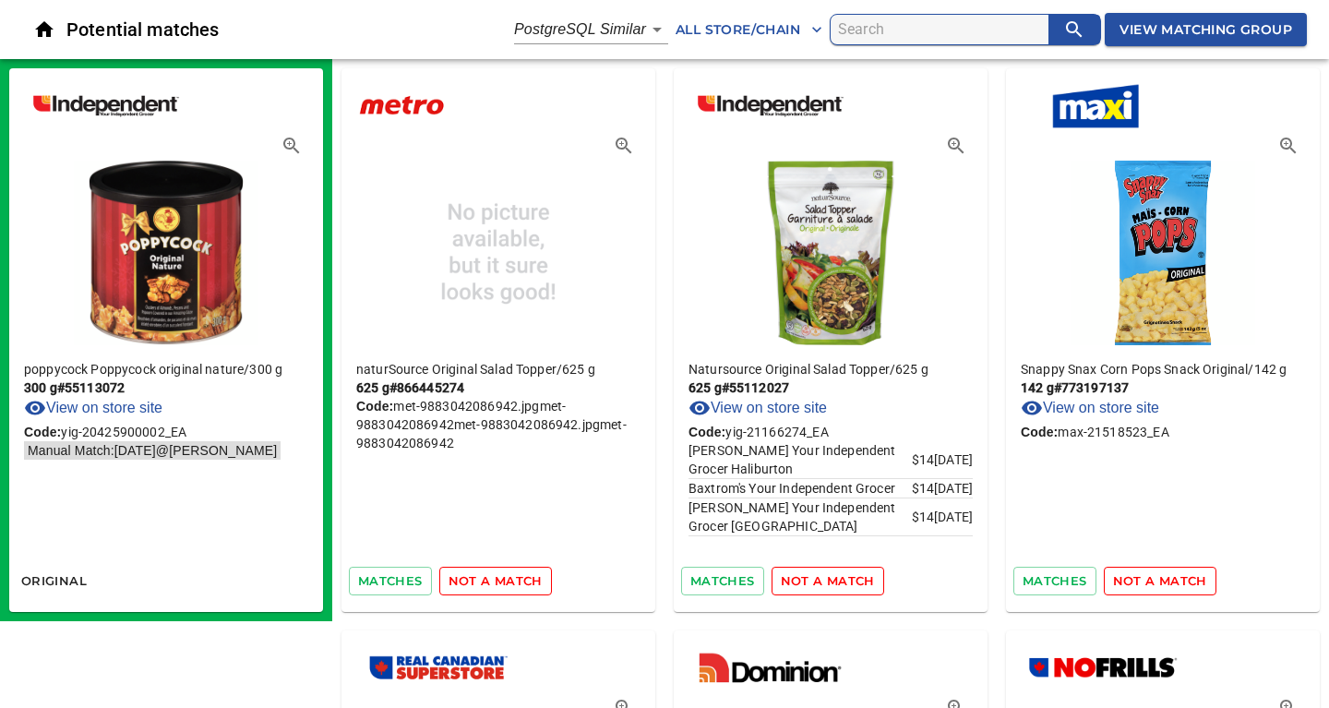
click at [497, 576] on span "not a match" at bounding box center [495, 580] width 94 height 21
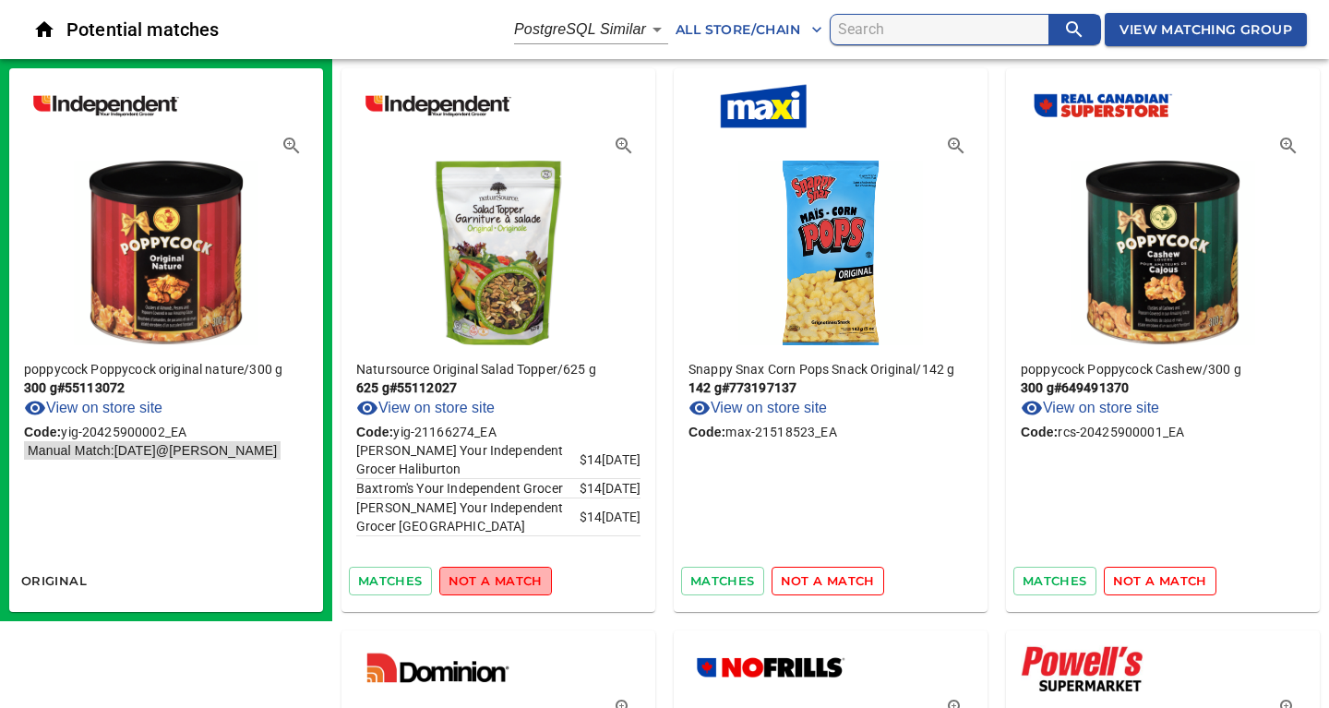
click at [497, 576] on span "not a match" at bounding box center [495, 580] width 94 height 21
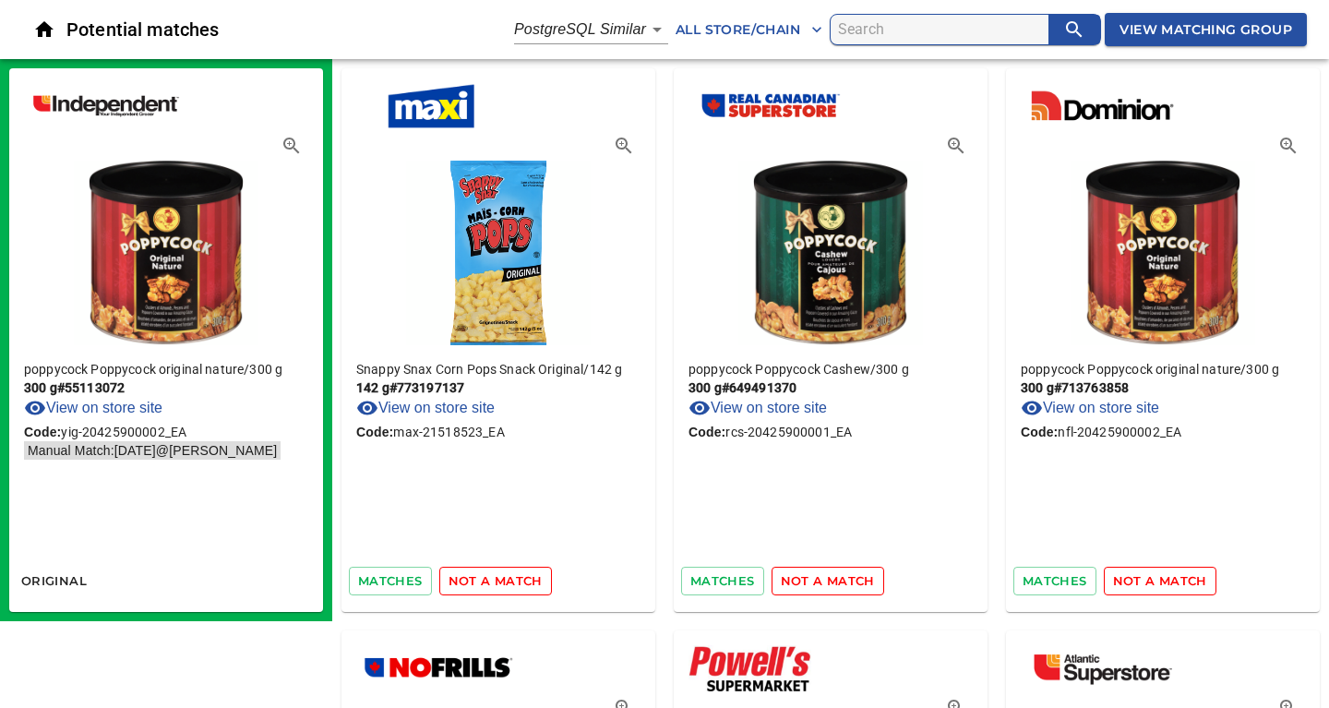
click at [497, 576] on span "not a match" at bounding box center [495, 580] width 94 height 21
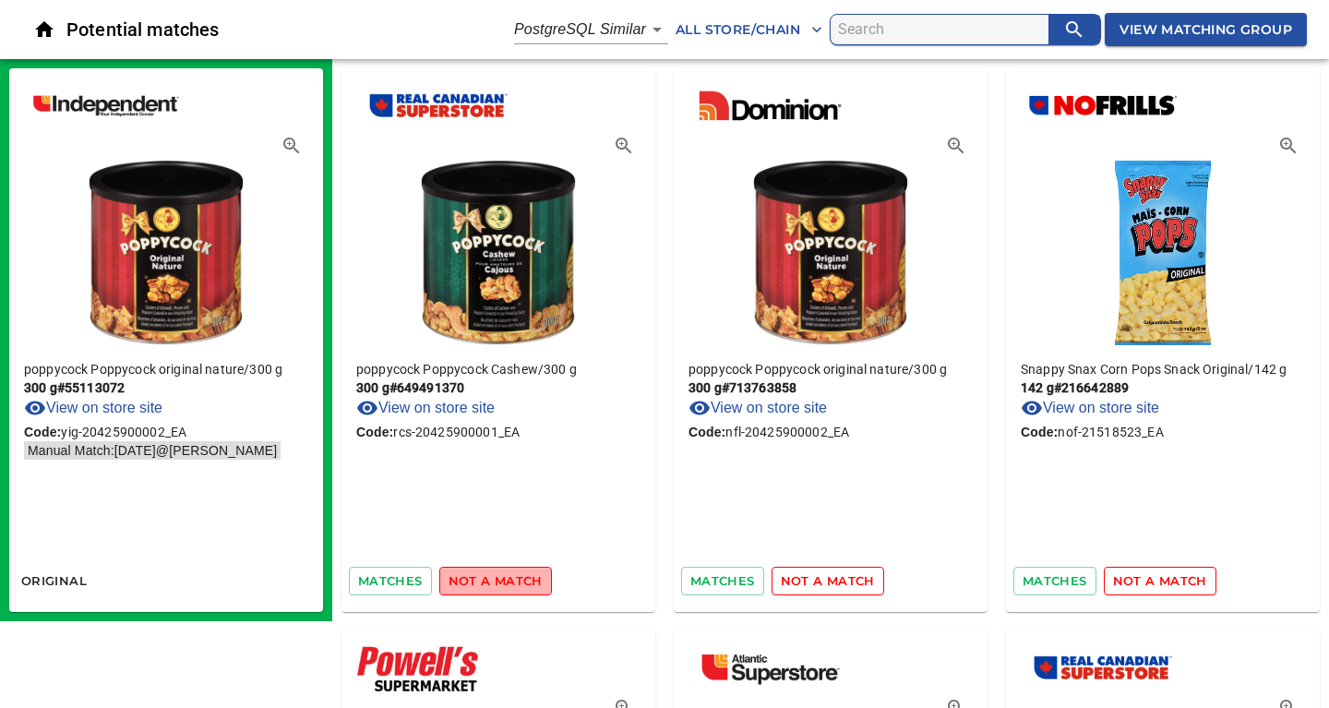
click at [497, 576] on span "not a match" at bounding box center [495, 580] width 94 height 21
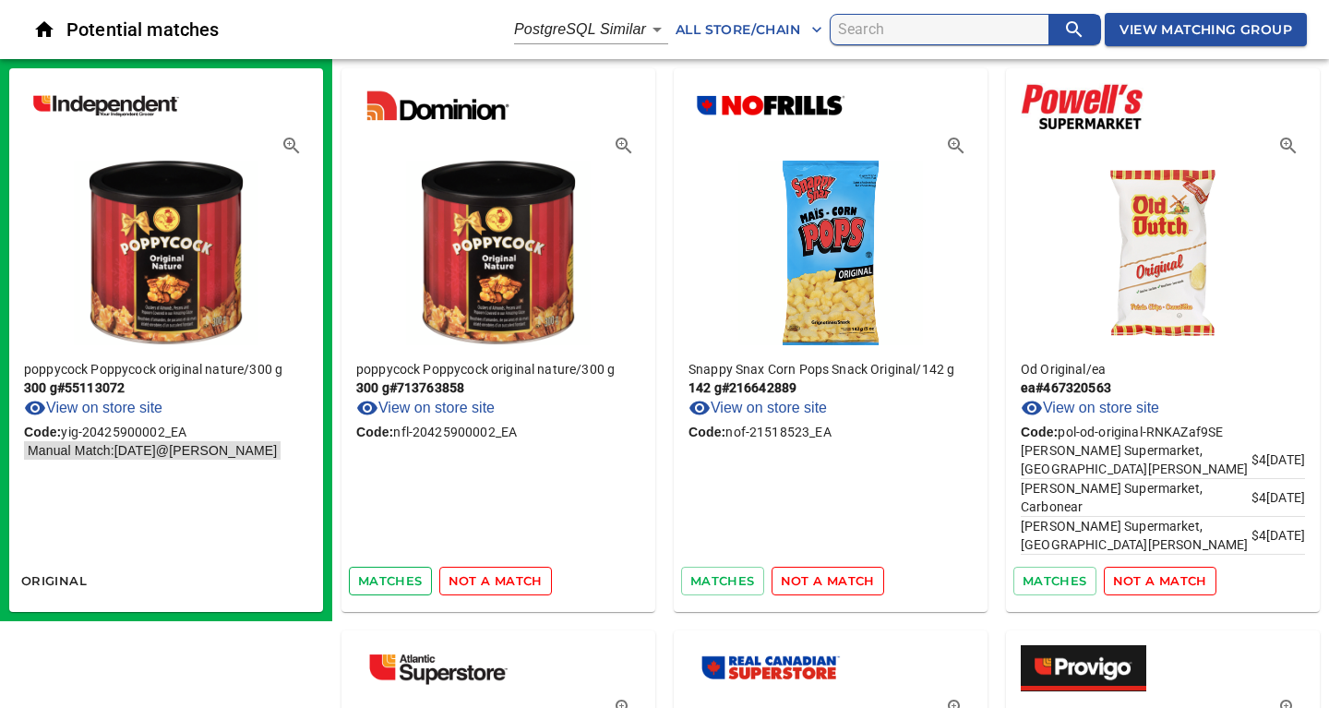
click at [388, 583] on span "matches" at bounding box center [390, 580] width 65 height 21
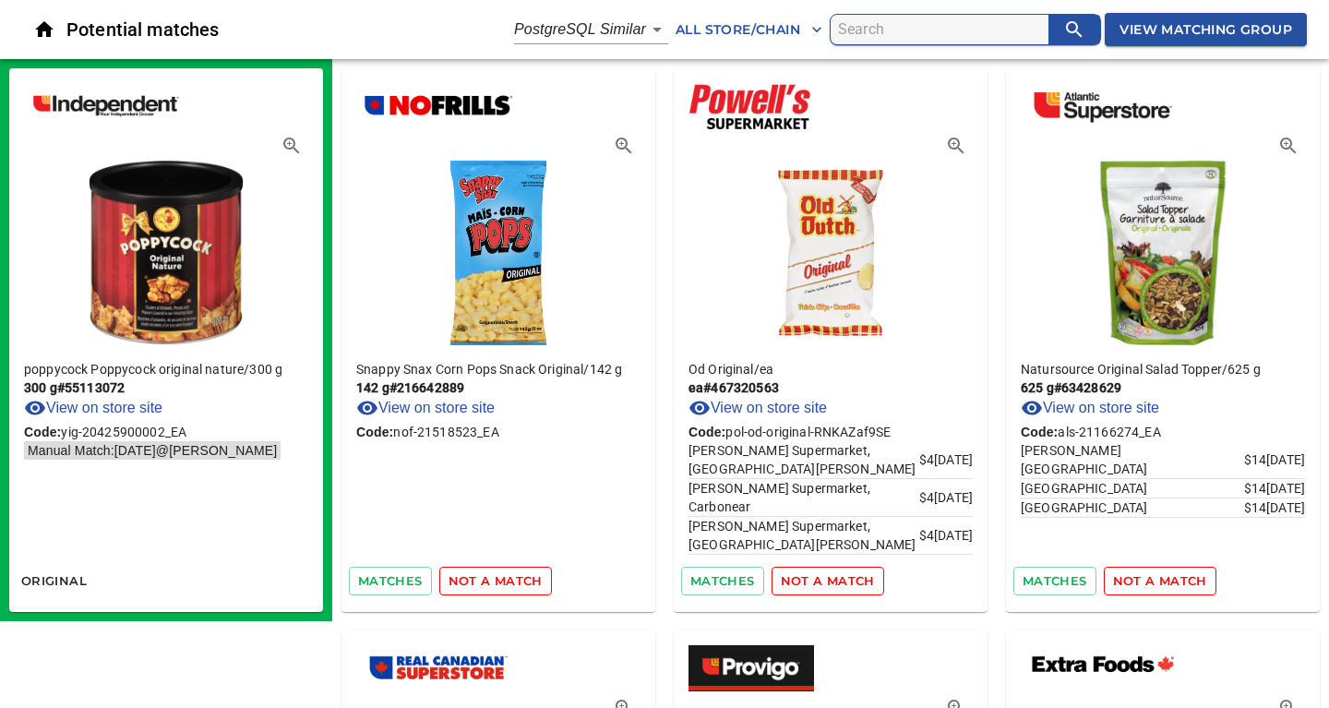
click at [501, 587] on span "not a match" at bounding box center [495, 580] width 94 height 21
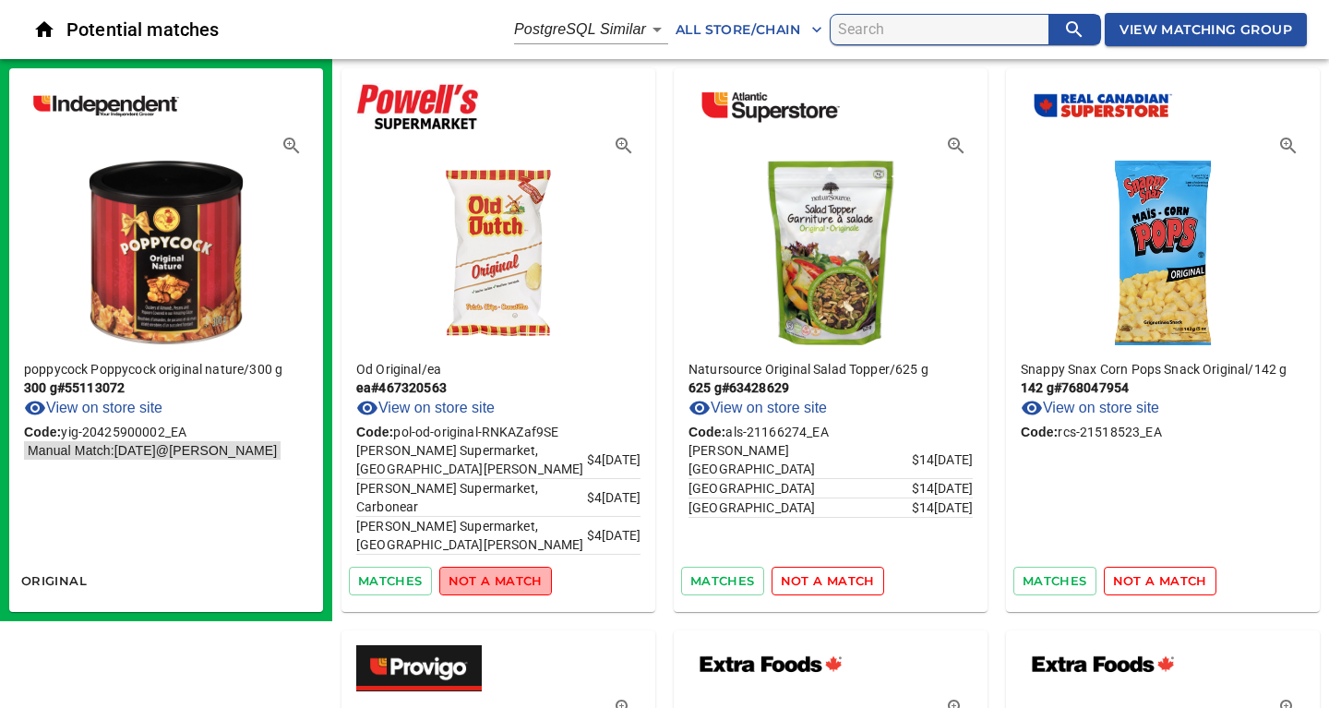
click at [501, 587] on span "not a match" at bounding box center [495, 580] width 94 height 21
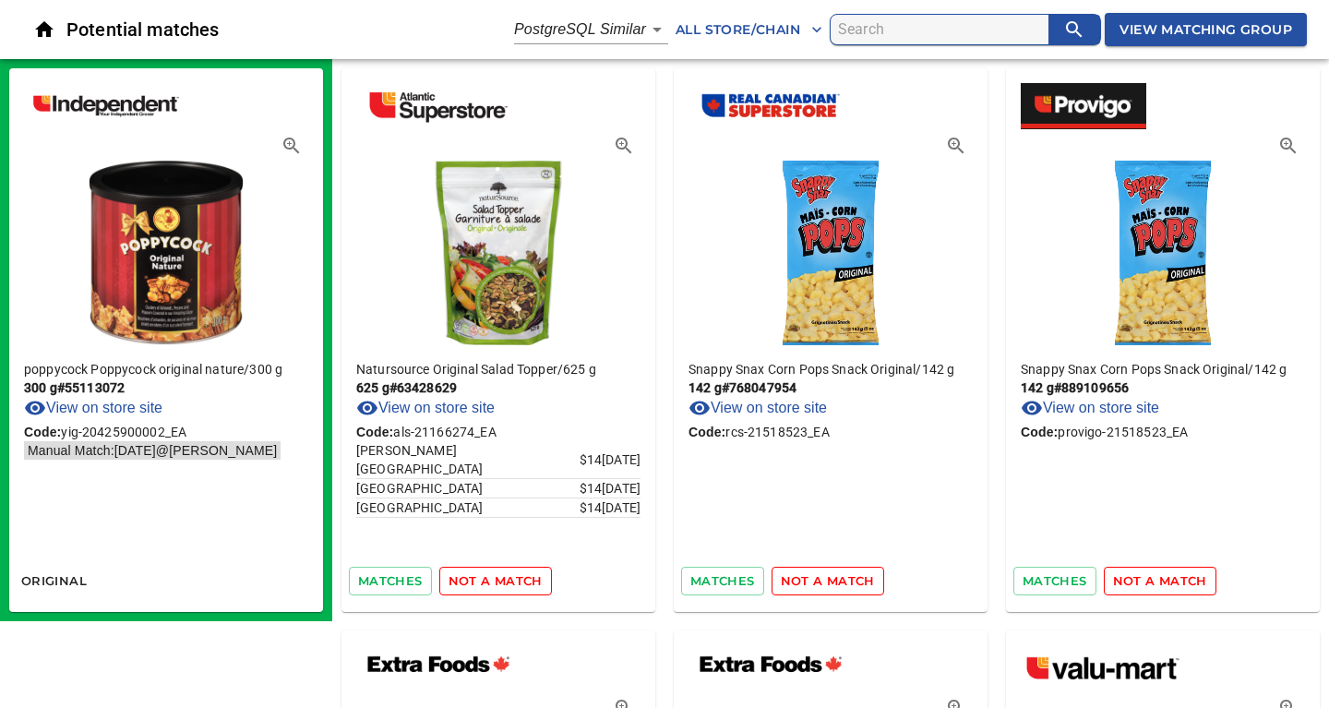
click at [501, 587] on span "not a match" at bounding box center [495, 580] width 94 height 21
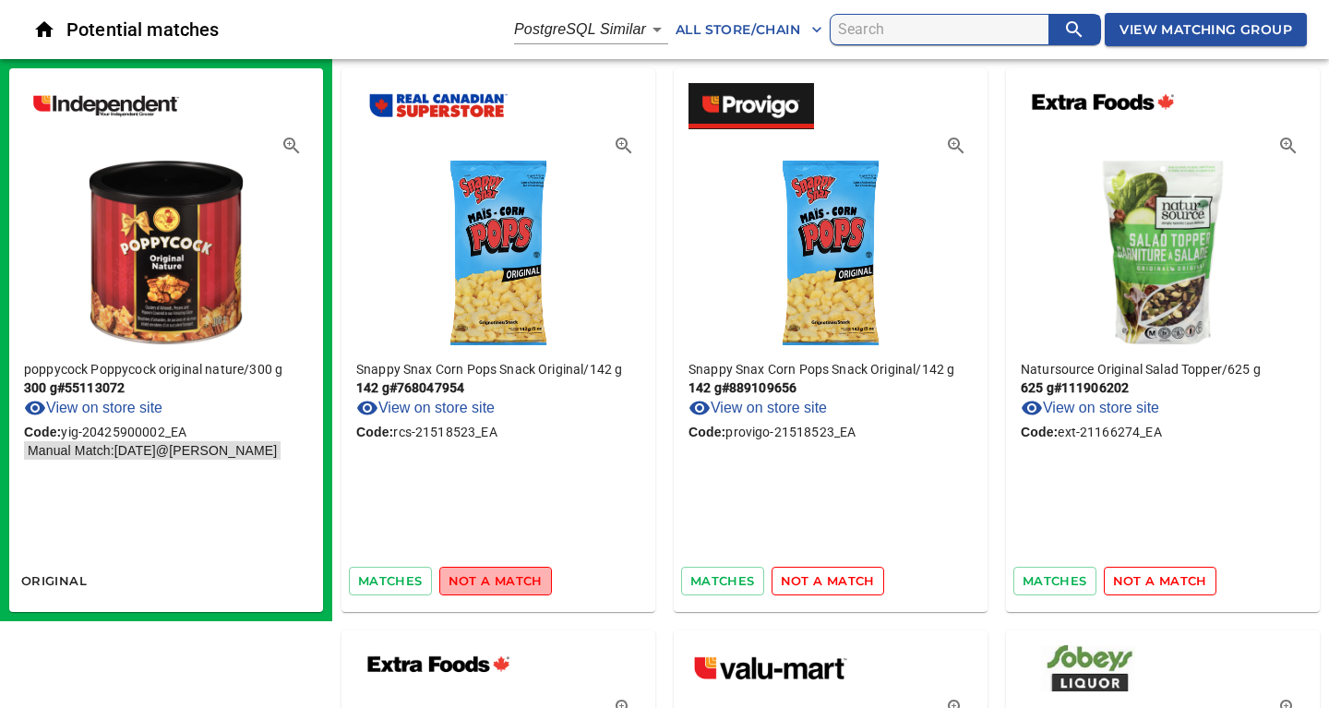
click at [501, 587] on span "not a match" at bounding box center [495, 580] width 94 height 21
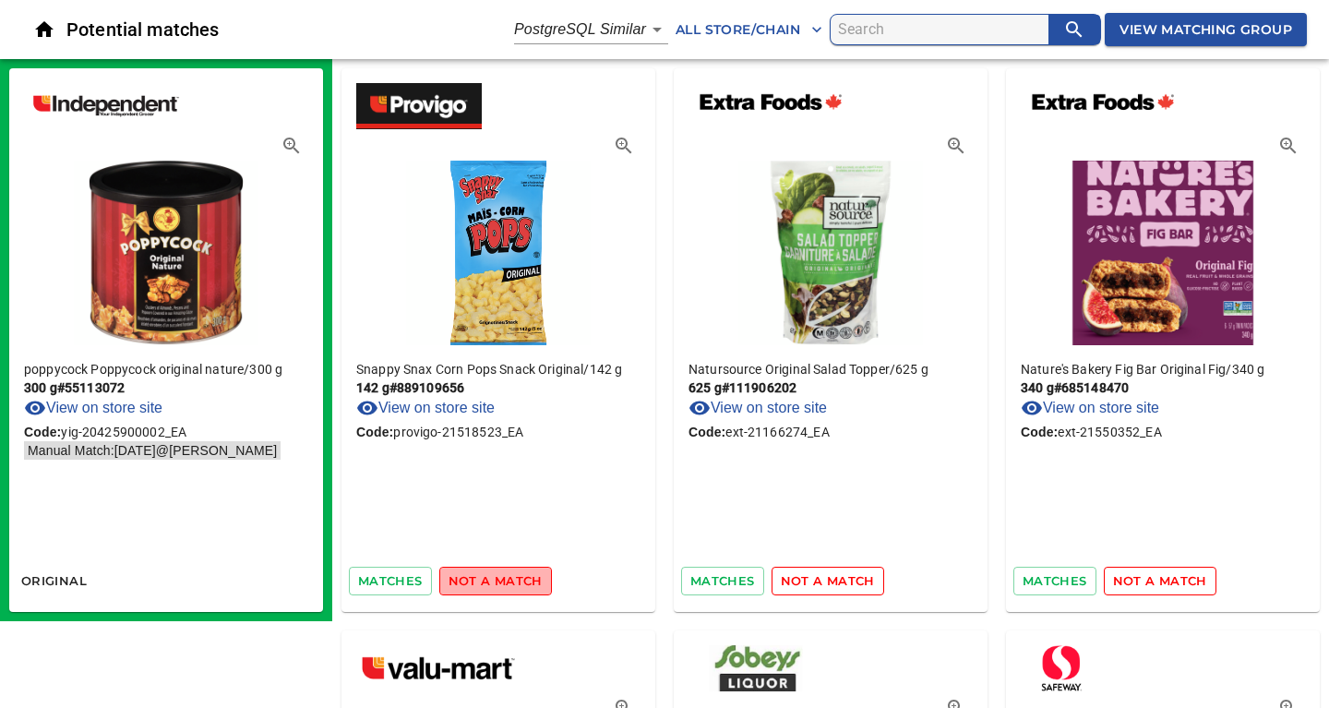
click at [501, 587] on span "not a match" at bounding box center [495, 580] width 94 height 21
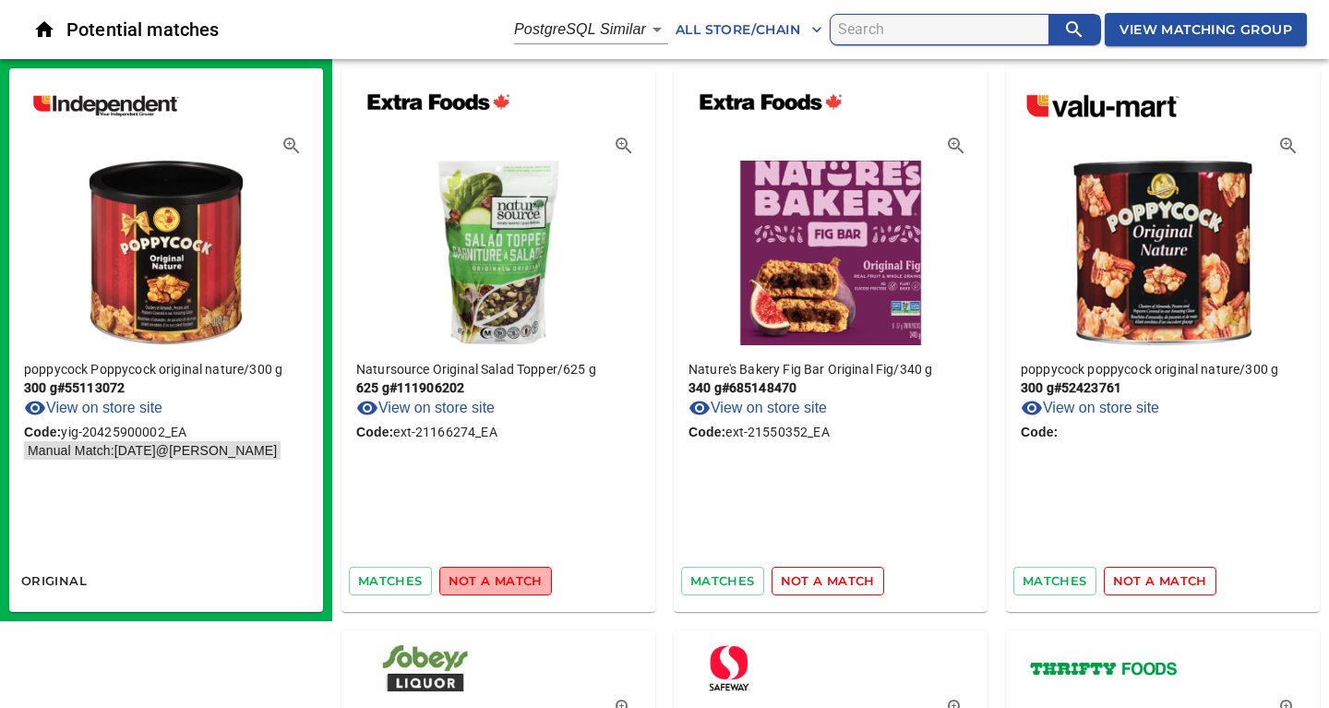
click at [501, 587] on span "not a match" at bounding box center [495, 580] width 94 height 21
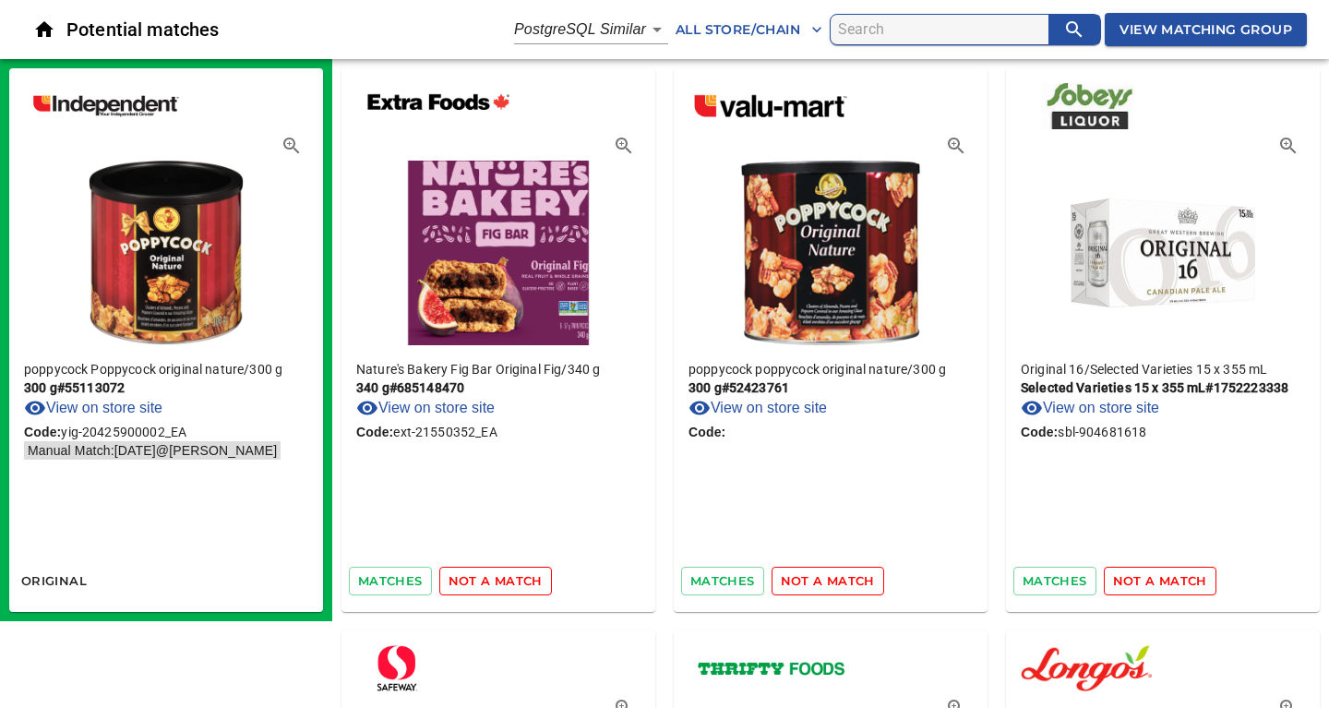
click at [501, 587] on span "not a match" at bounding box center [495, 580] width 94 height 21
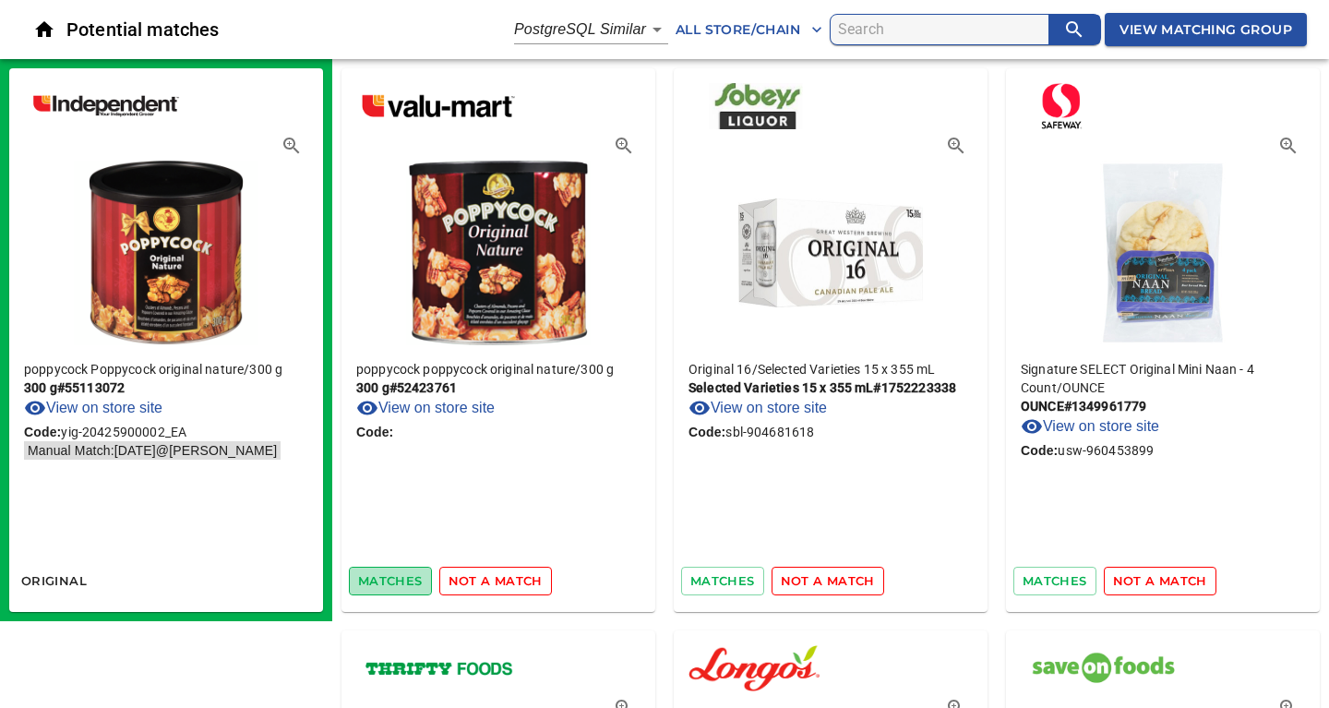
click at [393, 584] on span "matches" at bounding box center [390, 580] width 65 height 21
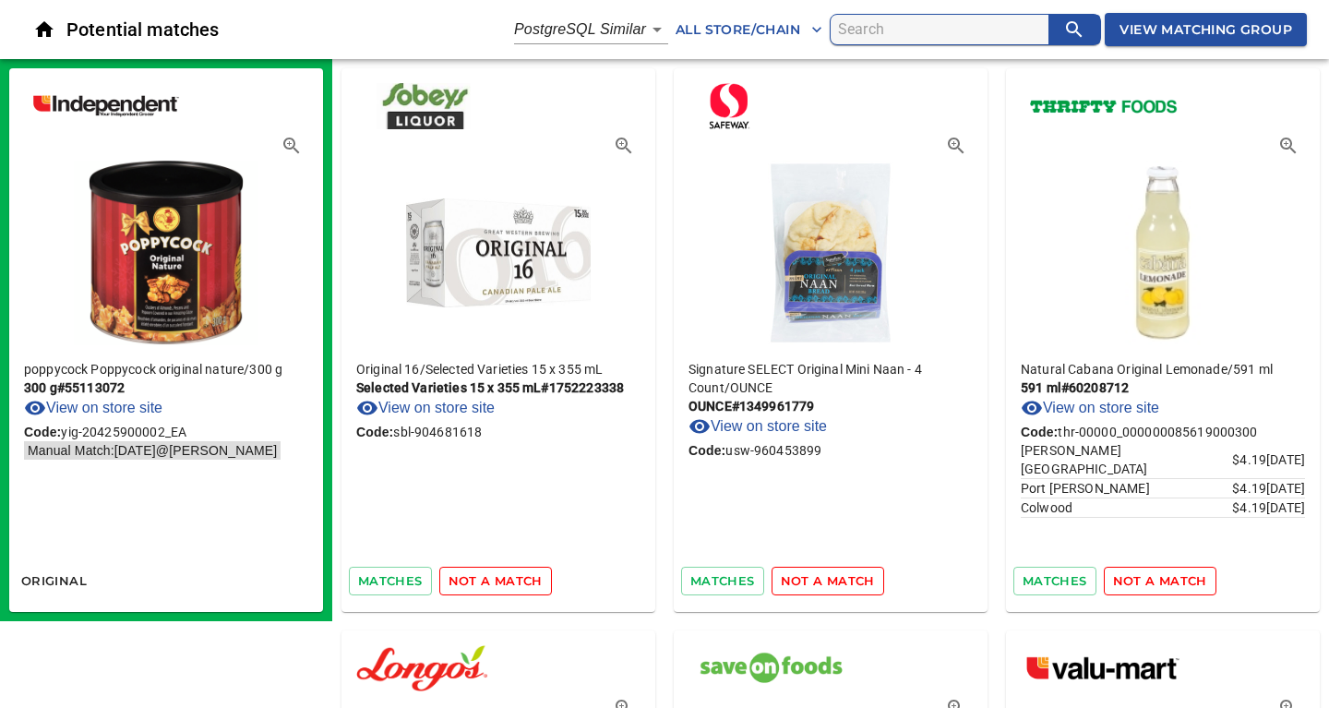
click at [511, 577] on span "not a match" at bounding box center [495, 580] width 94 height 21
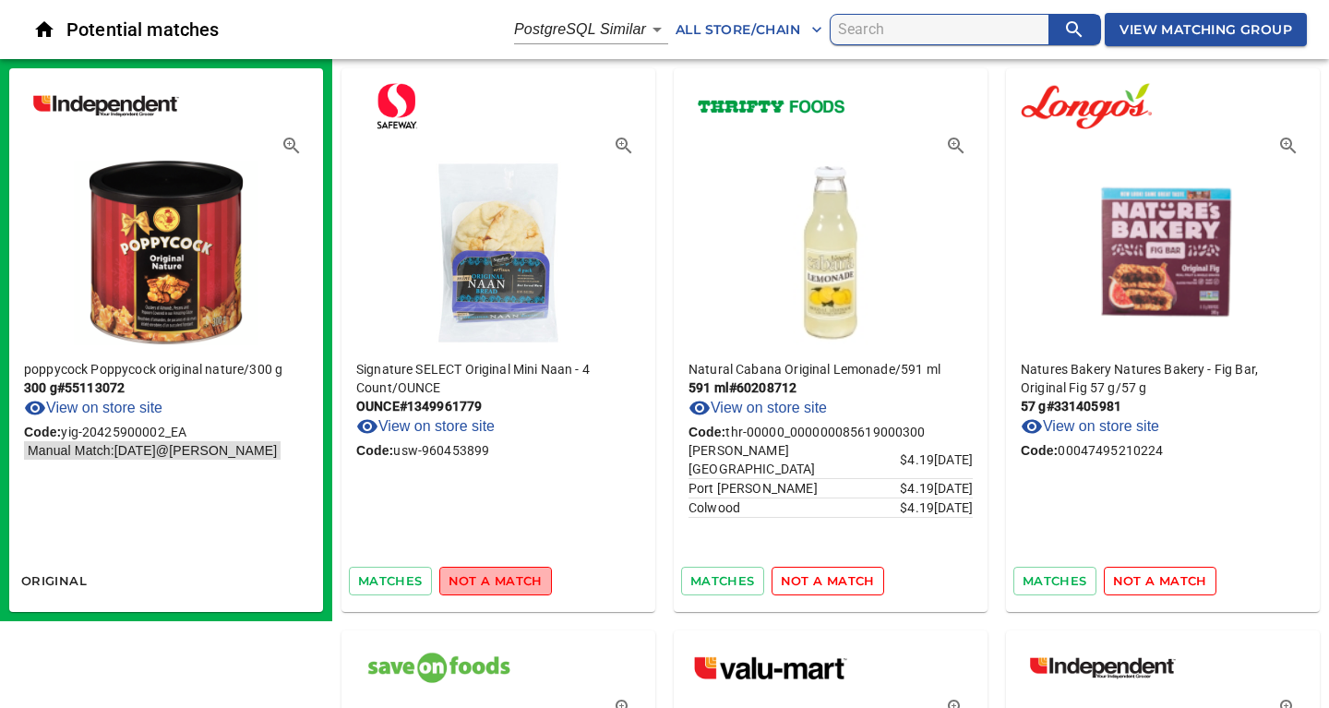
click at [511, 577] on span "not a match" at bounding box center [495, 580] width 94 height 21
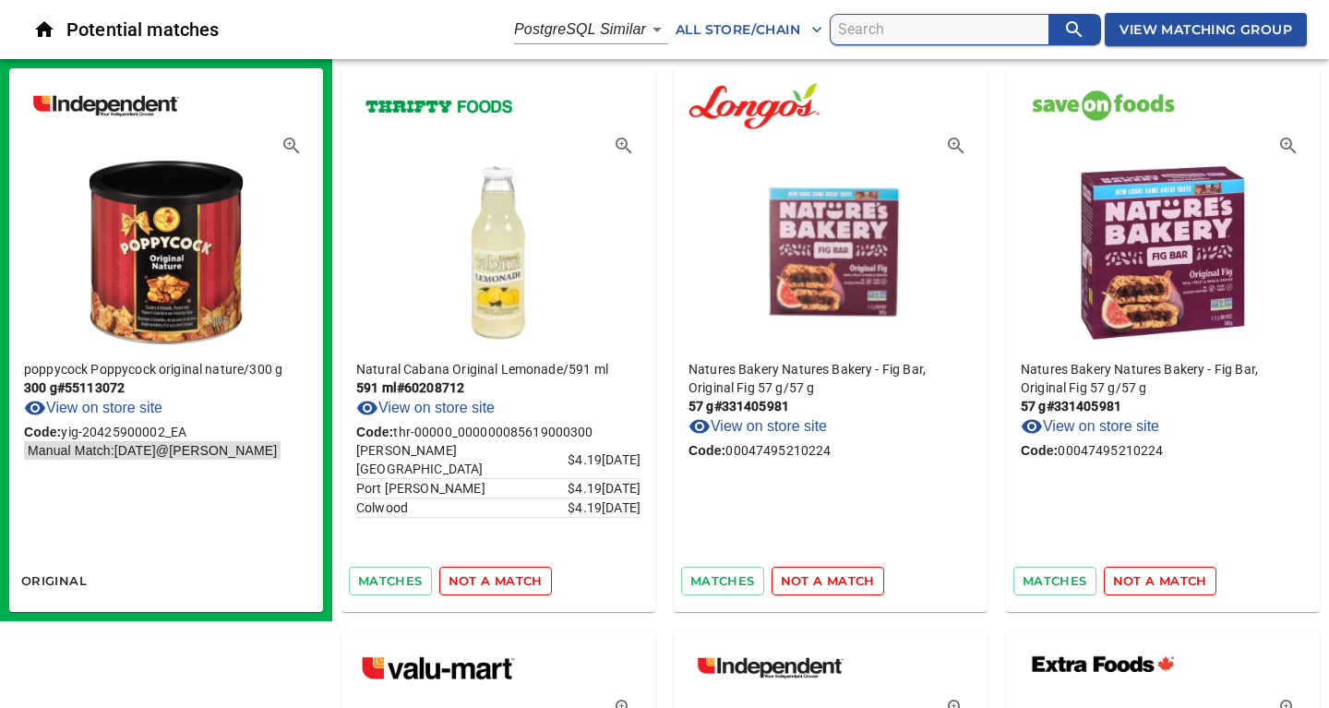
click at [511, 577] on span "not a match" at bounding box center [495, 580] width 94 height 21
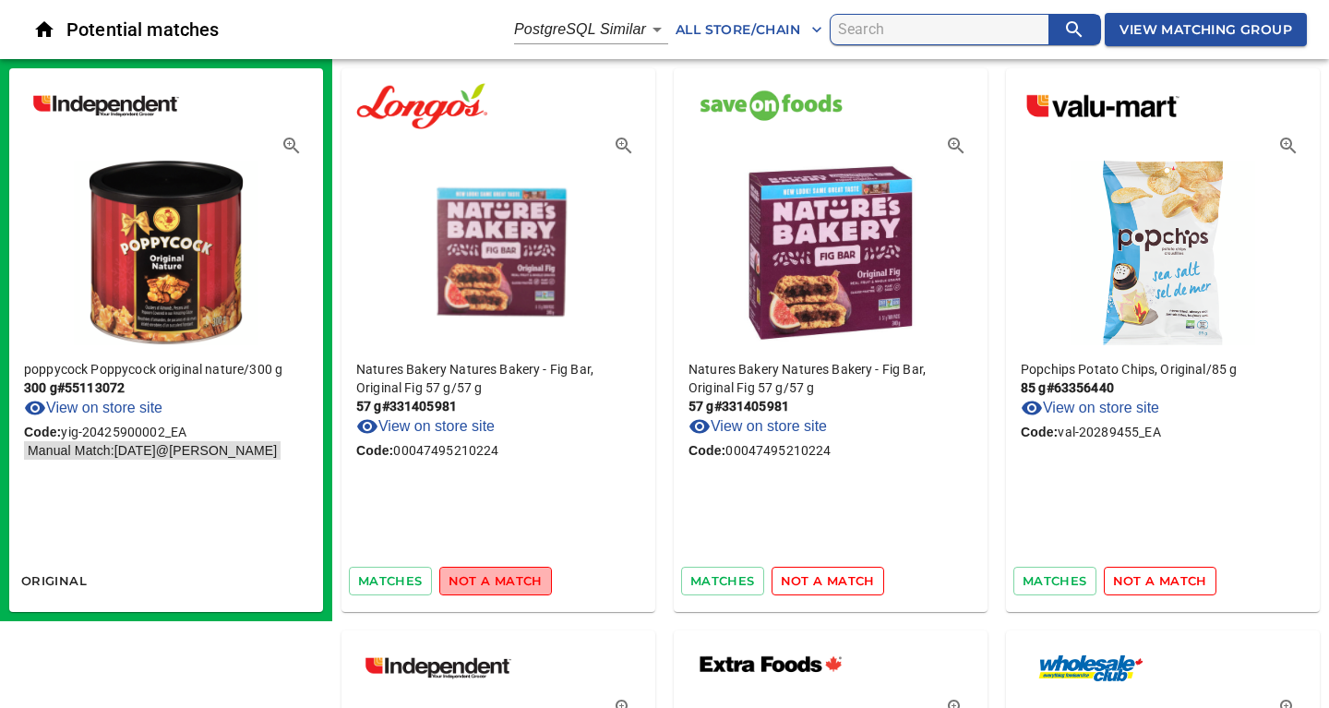
click at [511, 577] on span "not a match" at bounding box center [495, 580] width 94 height 21
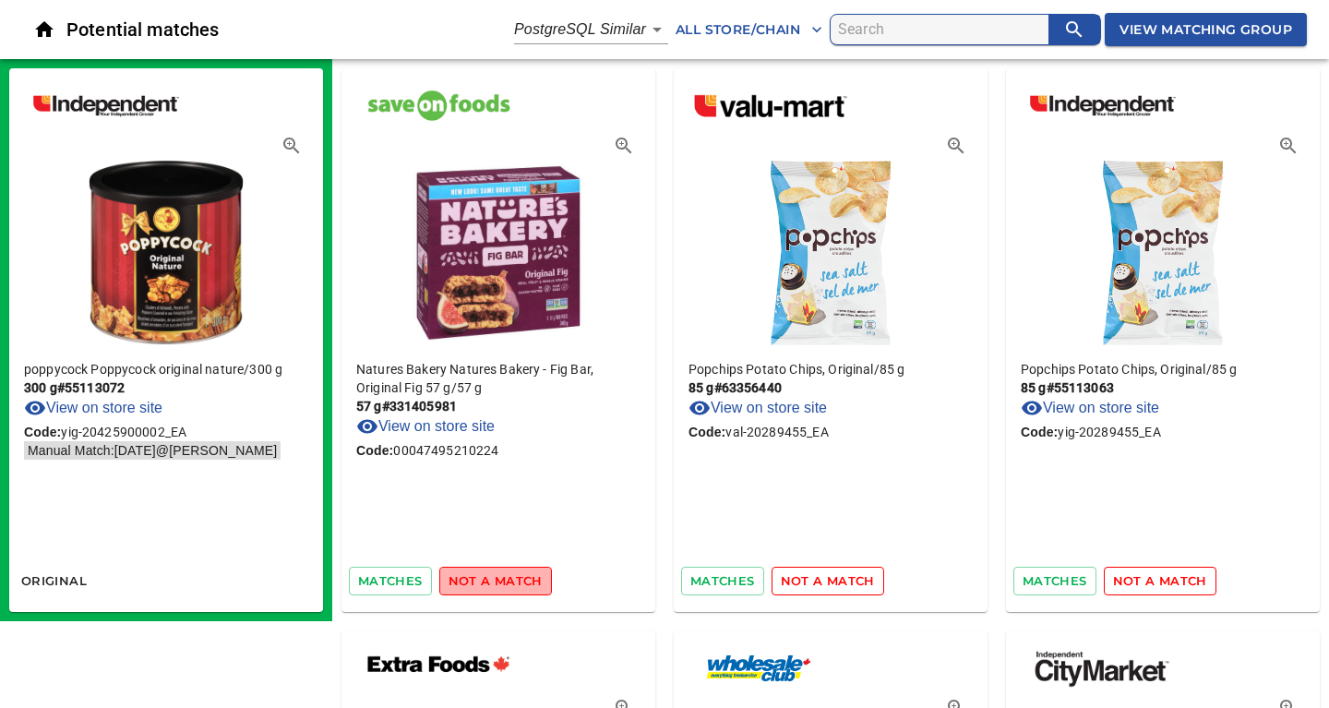
click at [511, 577] on span "not a match" at bounding box center [495, 580] width 94 height 21
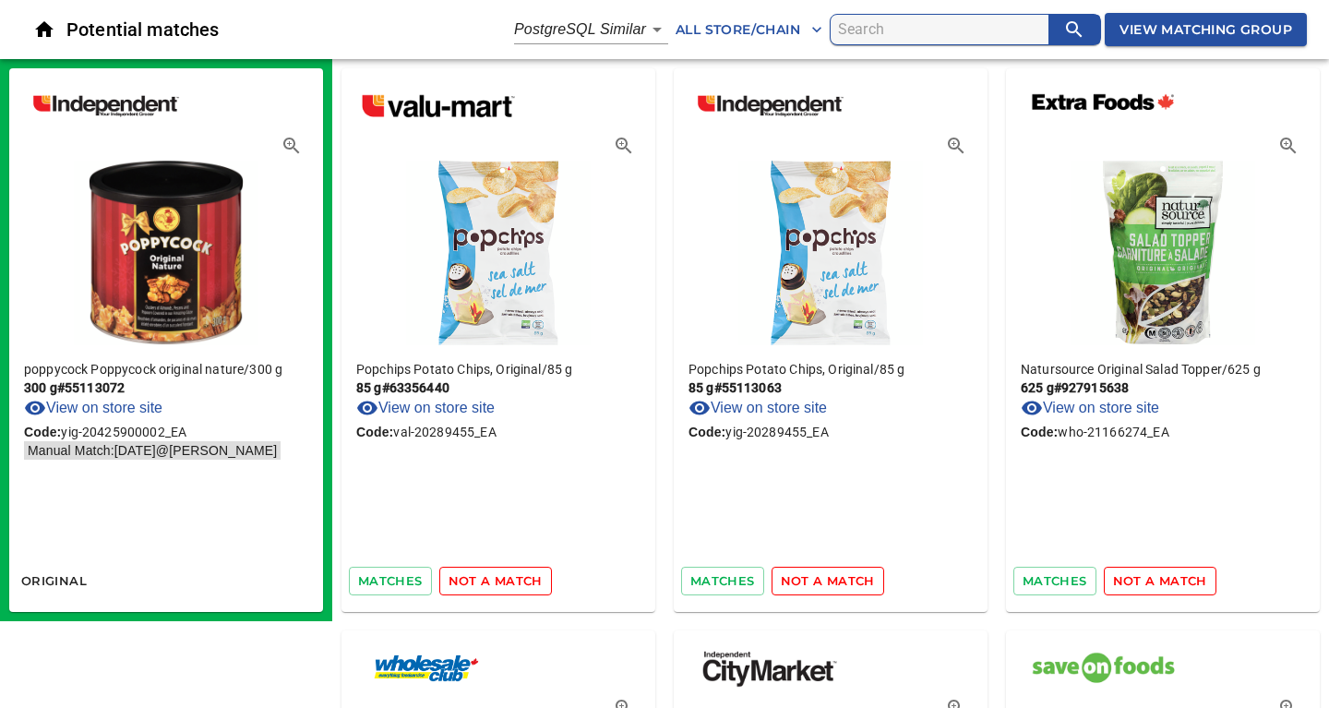
click at [511, 577] on span "not a match" at bounding box center [495, 580] width 94 height 21
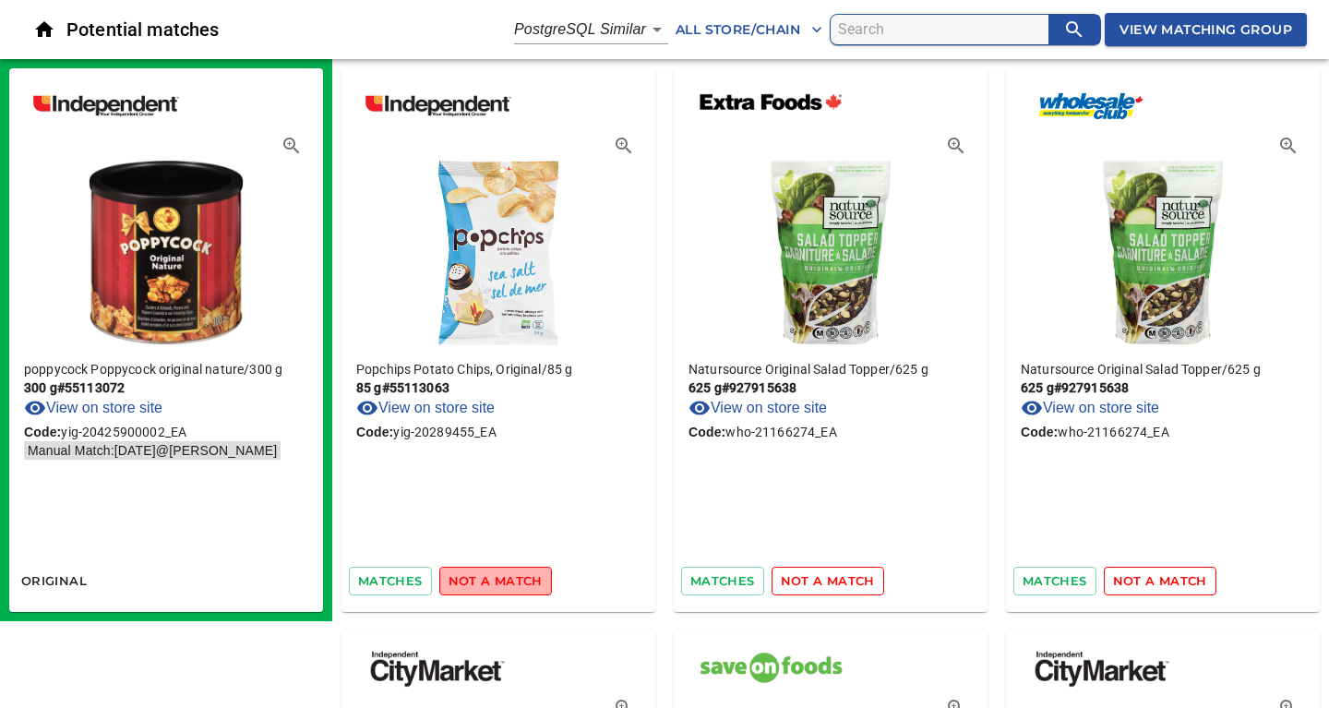
click at [511, 577] on span "not a match" at bounding box center [495, 580] width 94 height 21
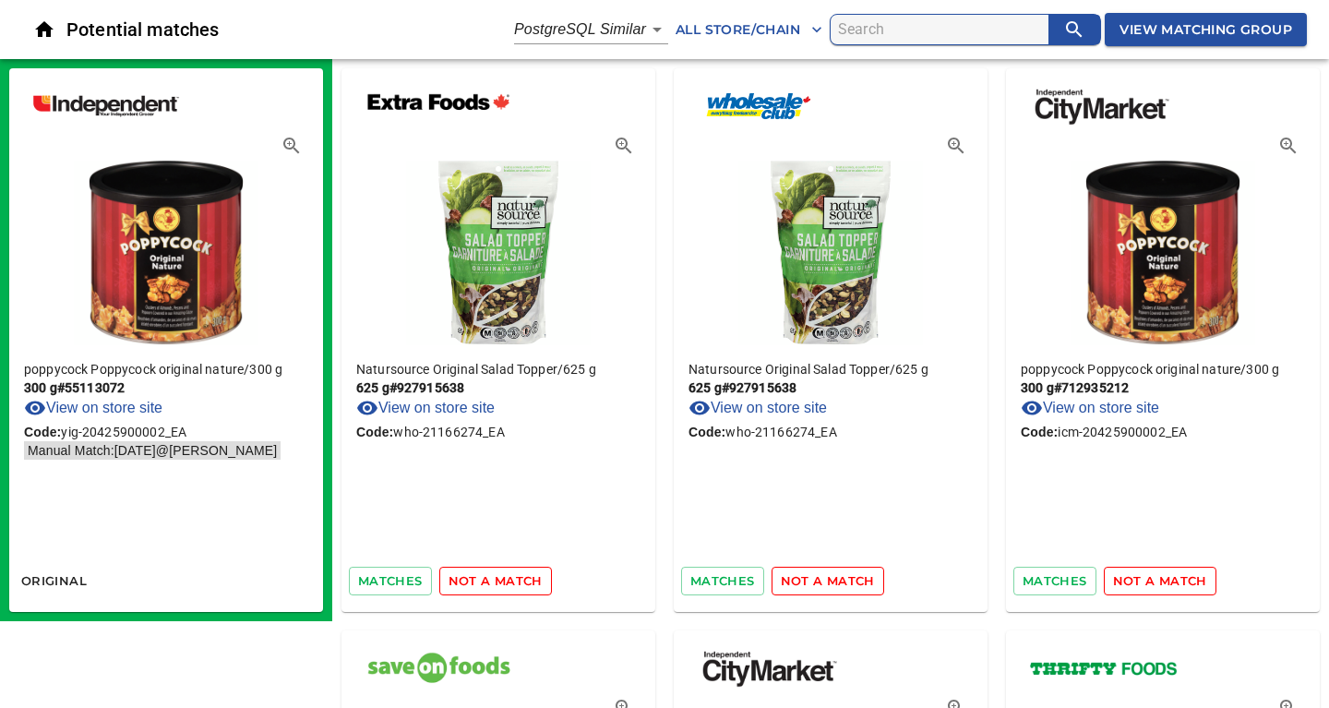
click at [511, 577] on span "not a match" at bounding box center [495, 580] width 94 height 21
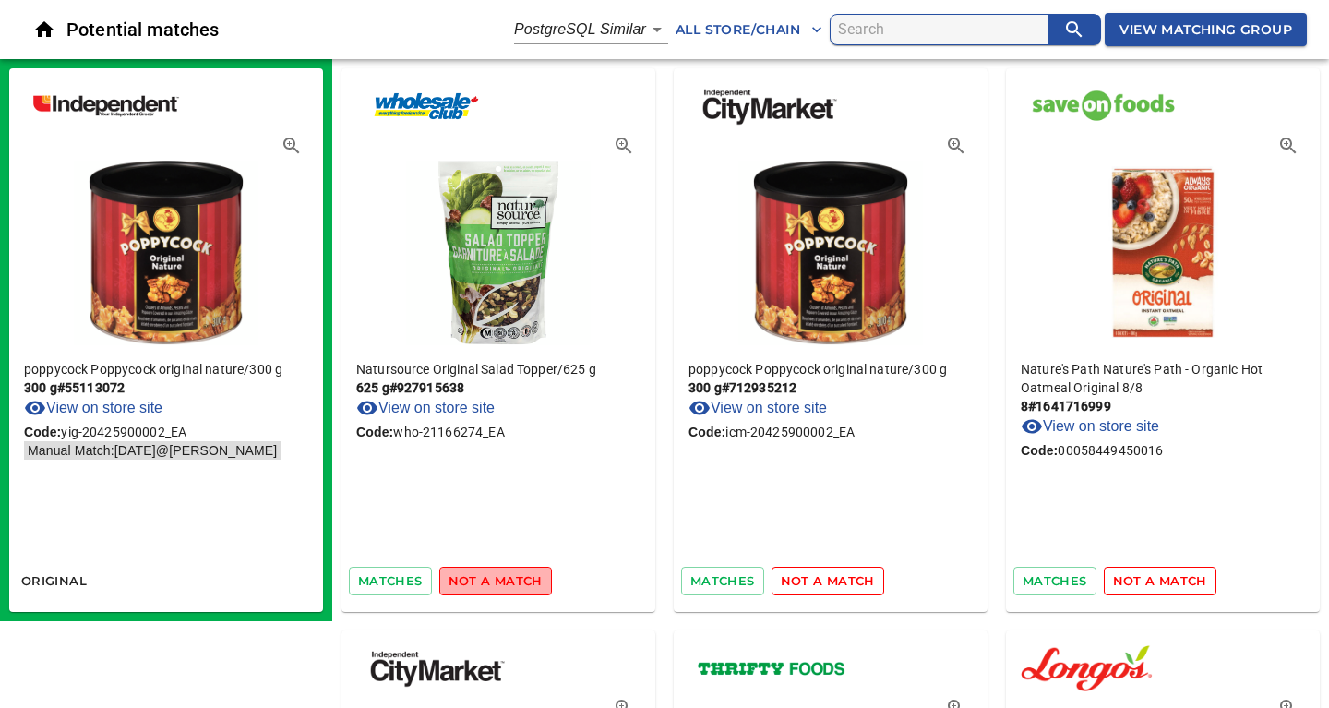
click at [511, 577] on span "not a match" at bounding box center [495, 580] width 94 height 21
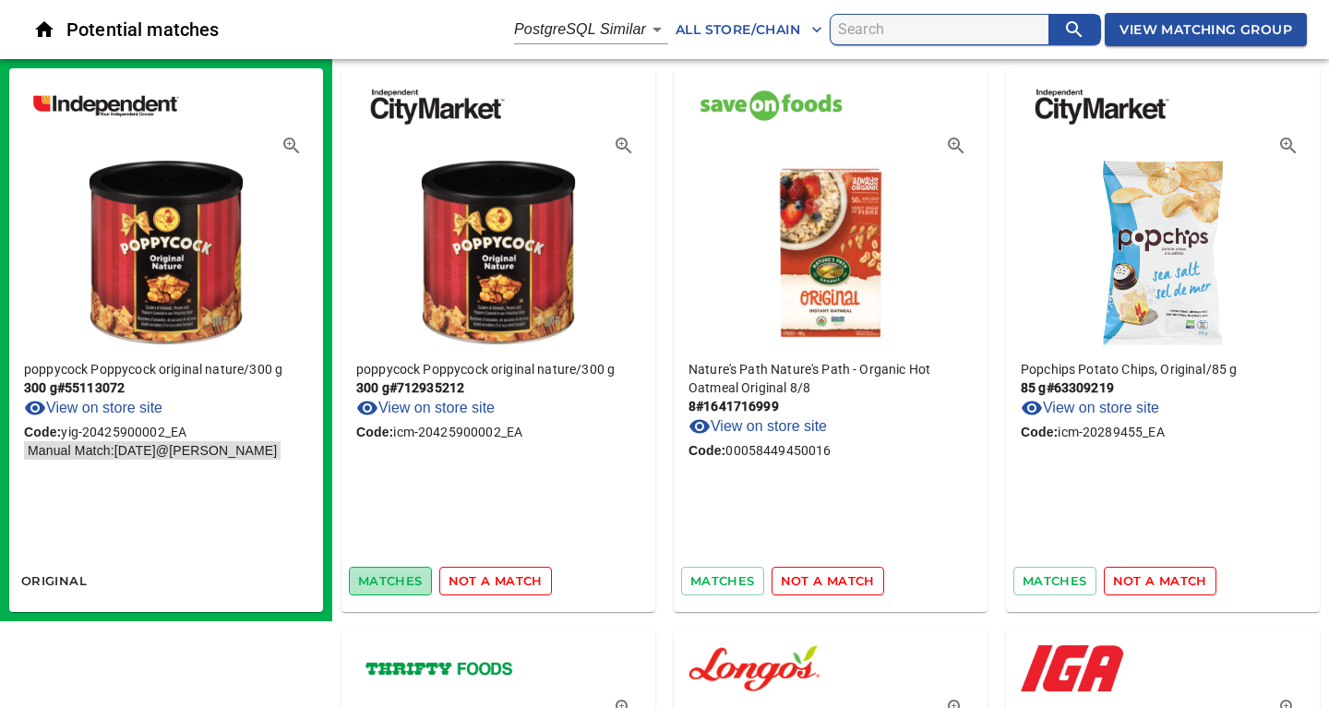
click at [386, 580] on span "matches" at bounding box center [390, 580] width 65 height 21
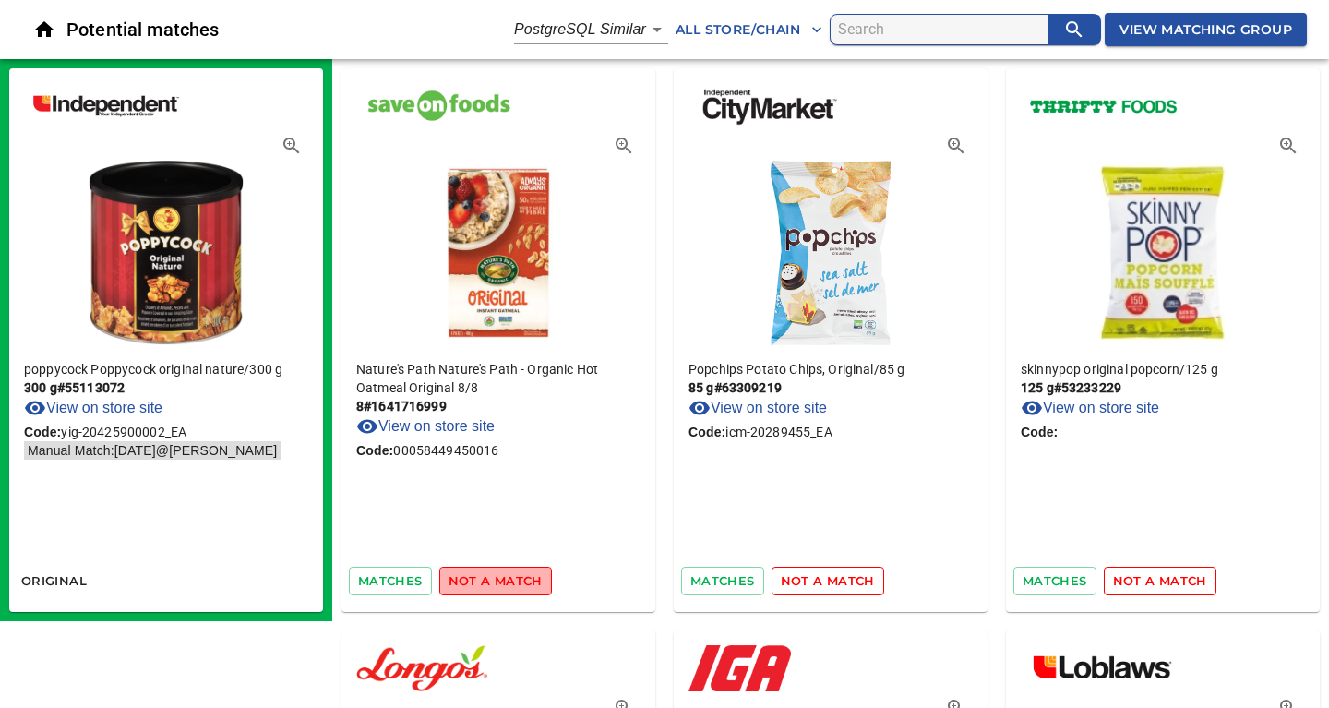
click at [499, 578] on span "not a match" at bounding box center [495, 580] width 94 height 21
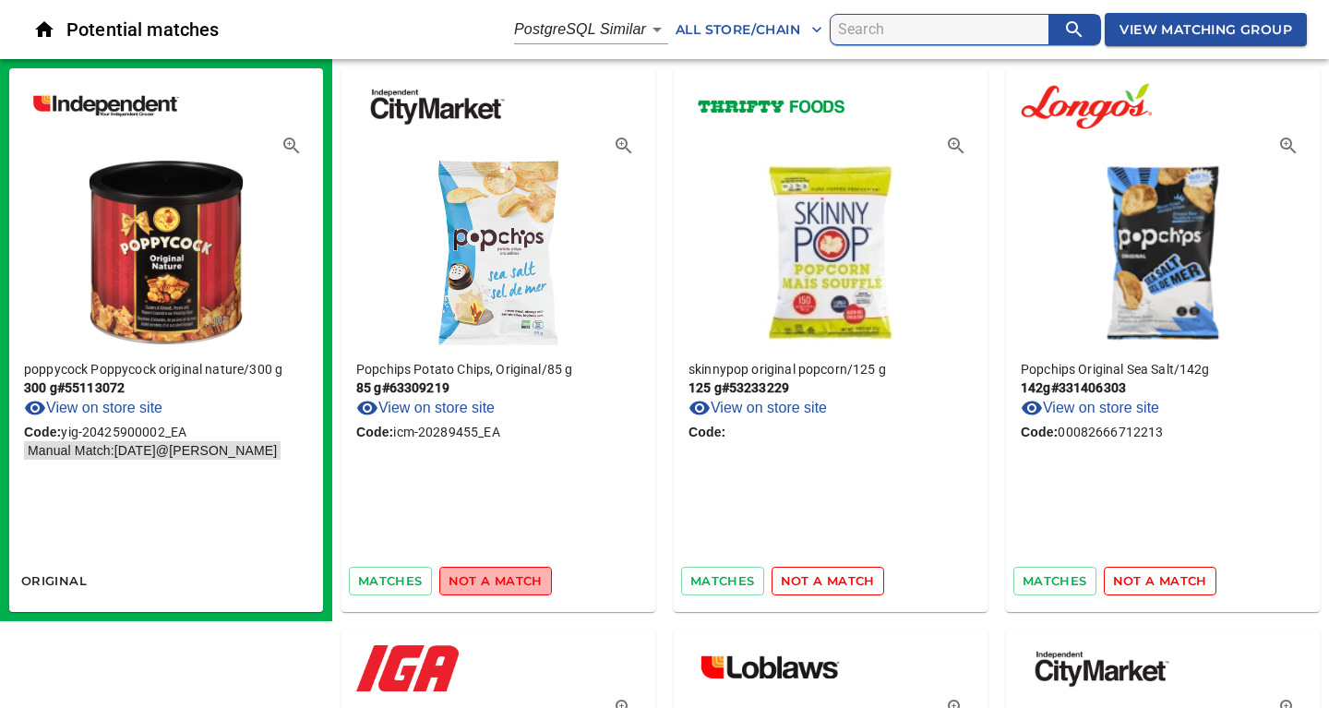
click at [499, 578] on span "not a match" at bounding box center [495, 580] width 94 height 21
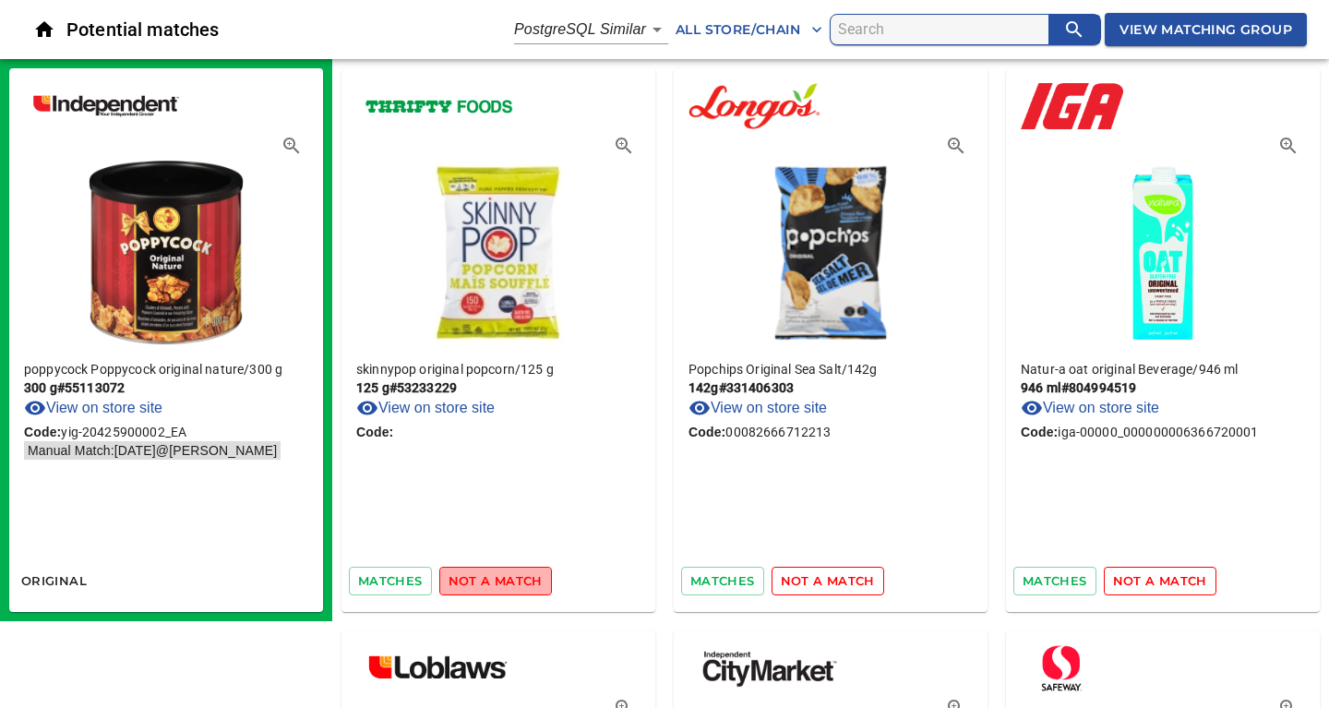
click at [499, 578] on span "not a match" at bounding box center [495, 580] width 94 height 21
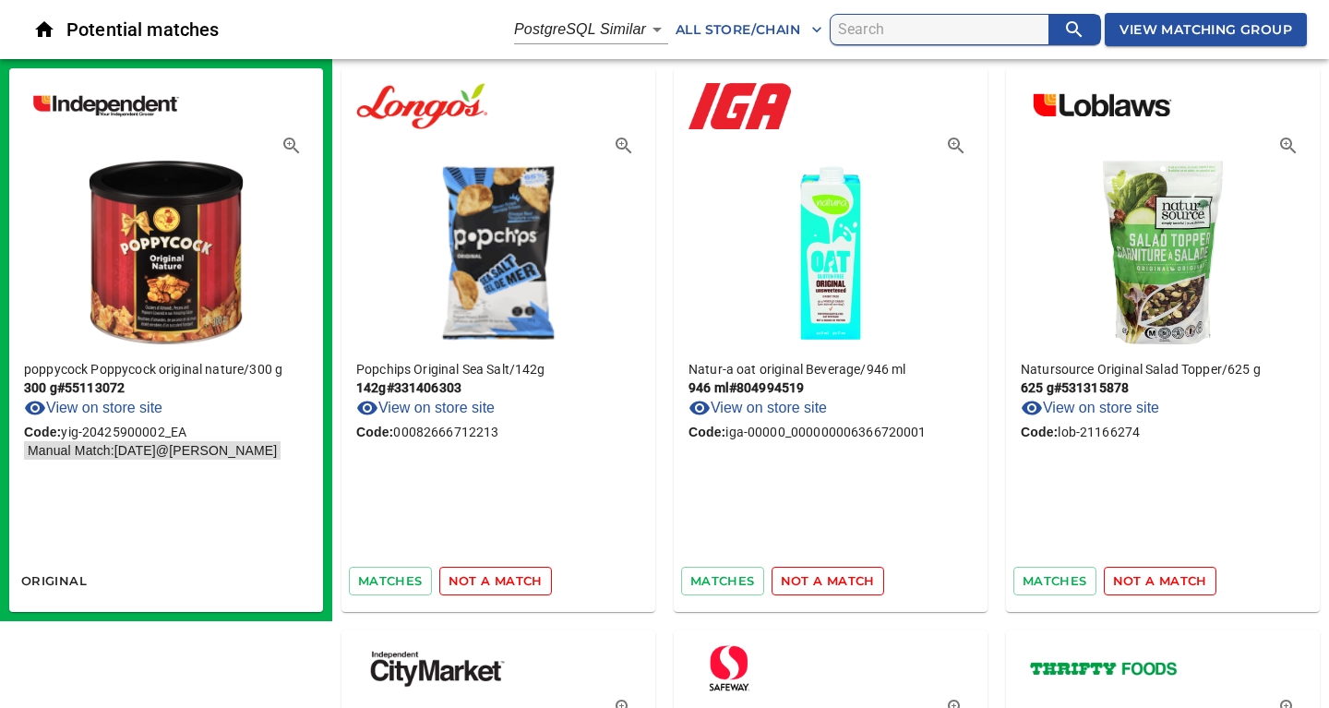
click at [499, 578] on span "not a match" at bounding box center [495, 580] width 94 height 21
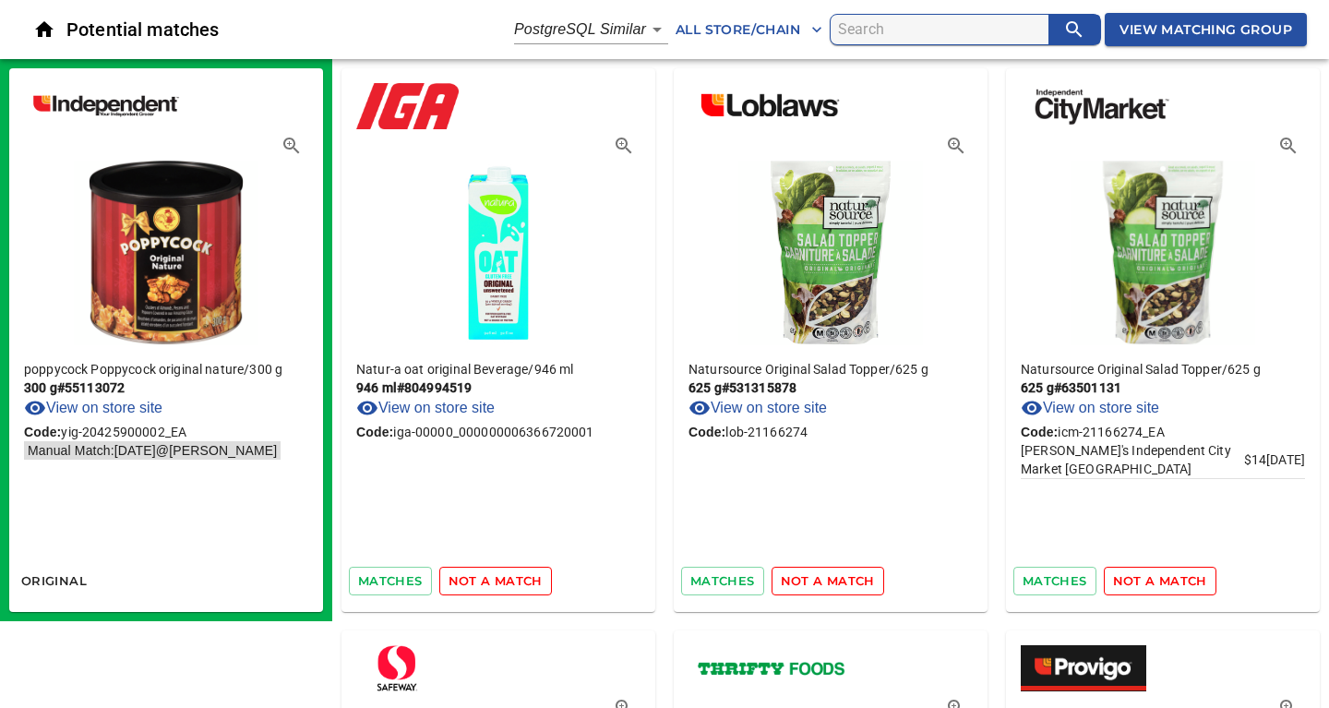
click at [499, 578] on span "not a match" at bounding box center [495, 580] width 94 height 21
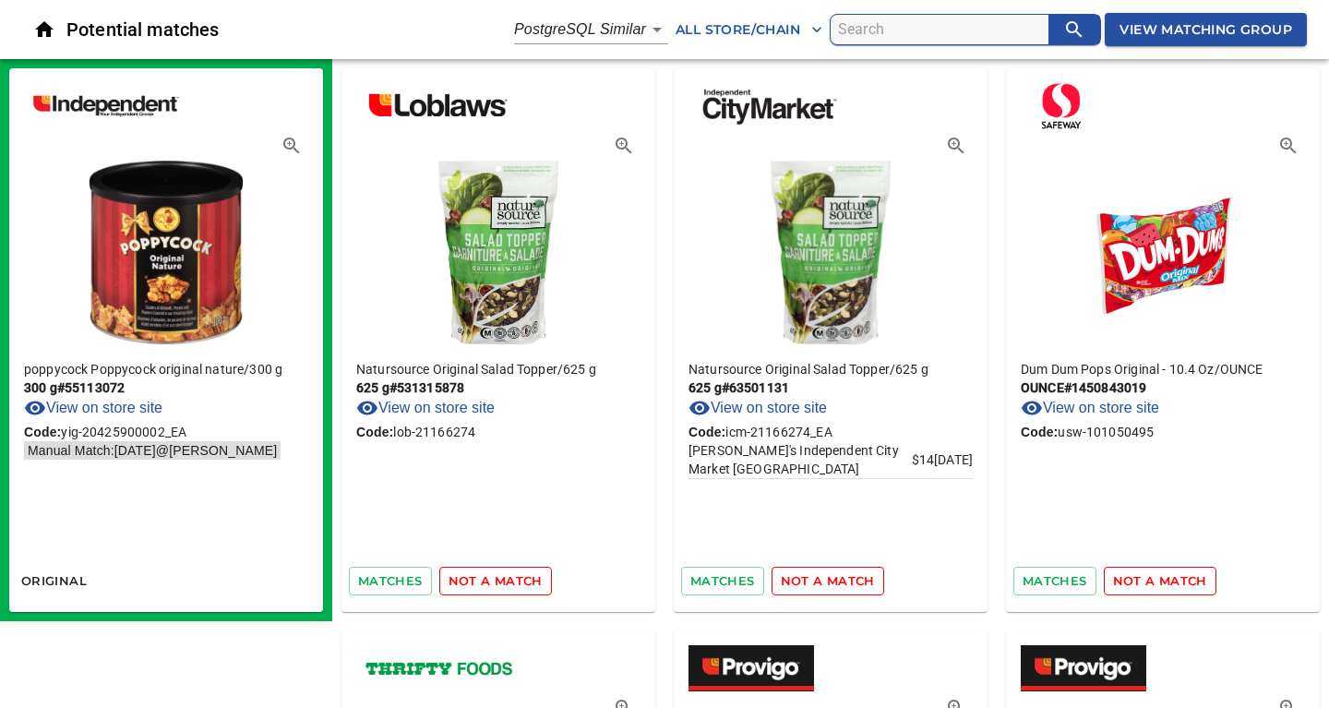
click at [499, 578] on span "not a match" at bounding box center [495, 580] width 94 height 21
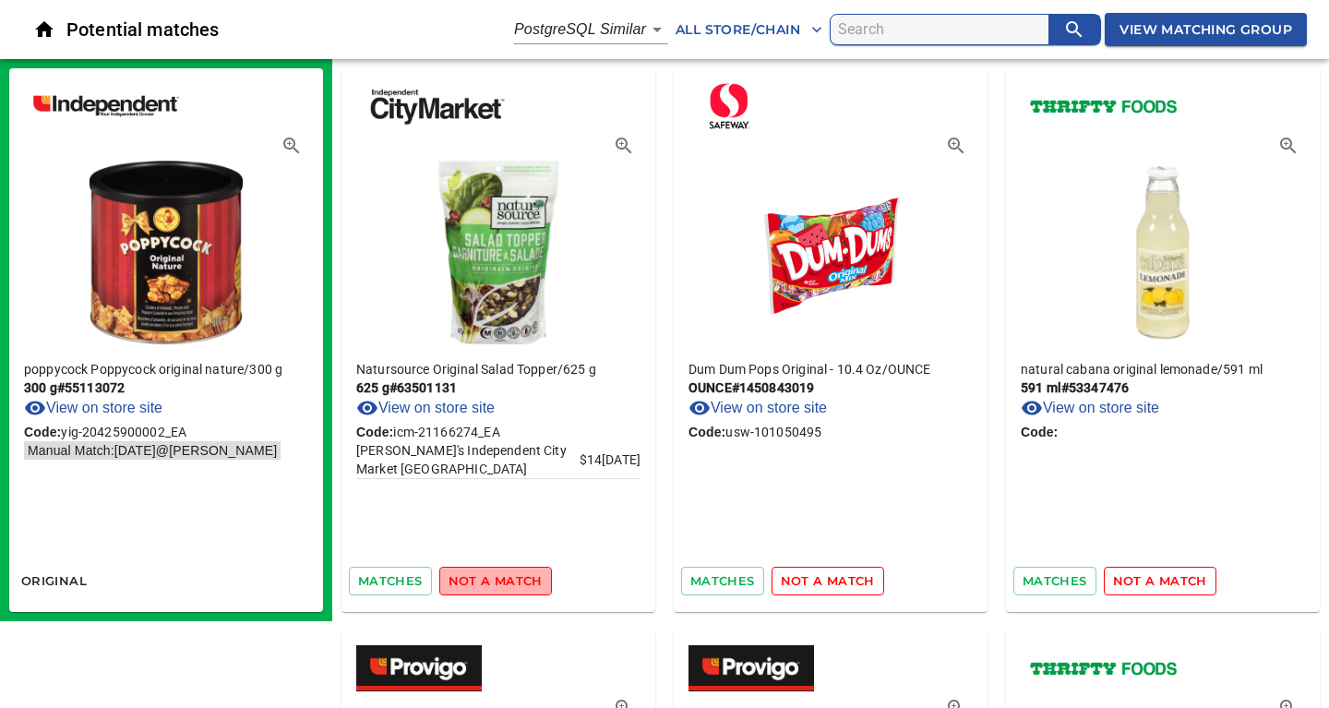
click at [499, 578] on span "not a match" at bounding box center [495, 580] width 94 height 21
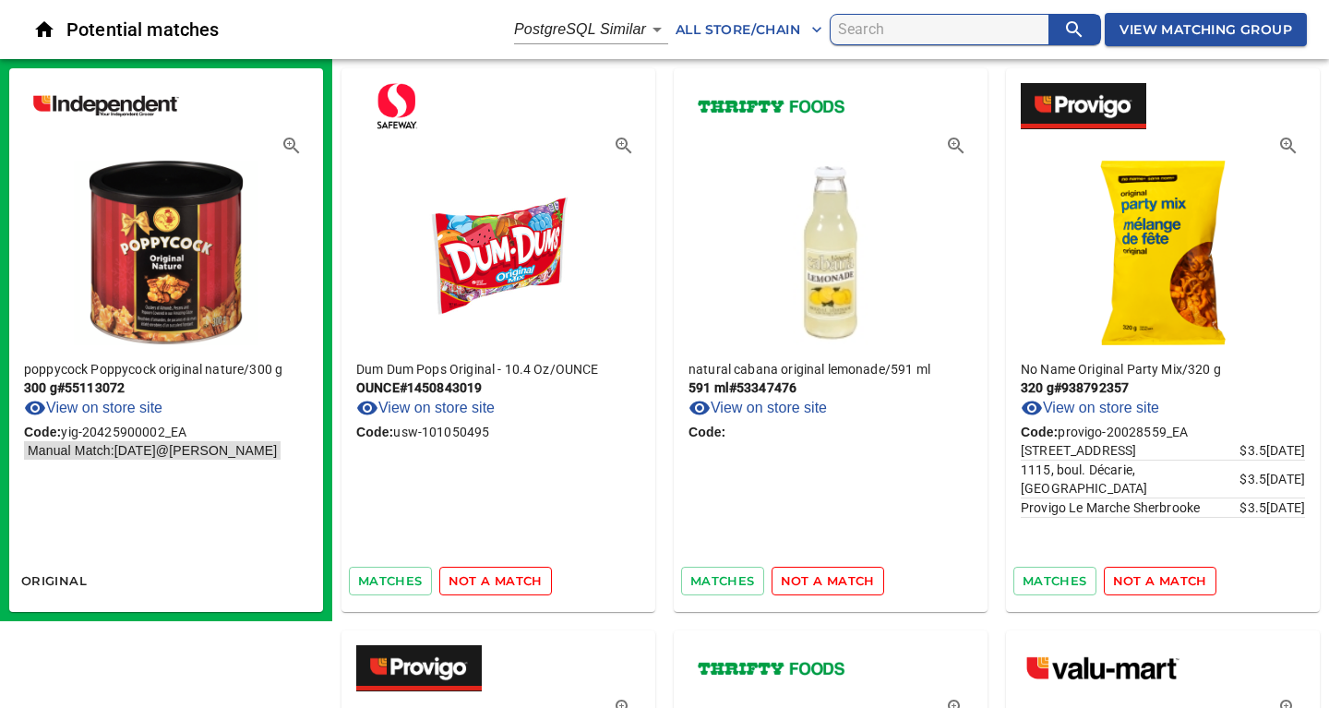
click at [499, 578] on span "not a match" at bounding box center [495, 580] width 94 height 21
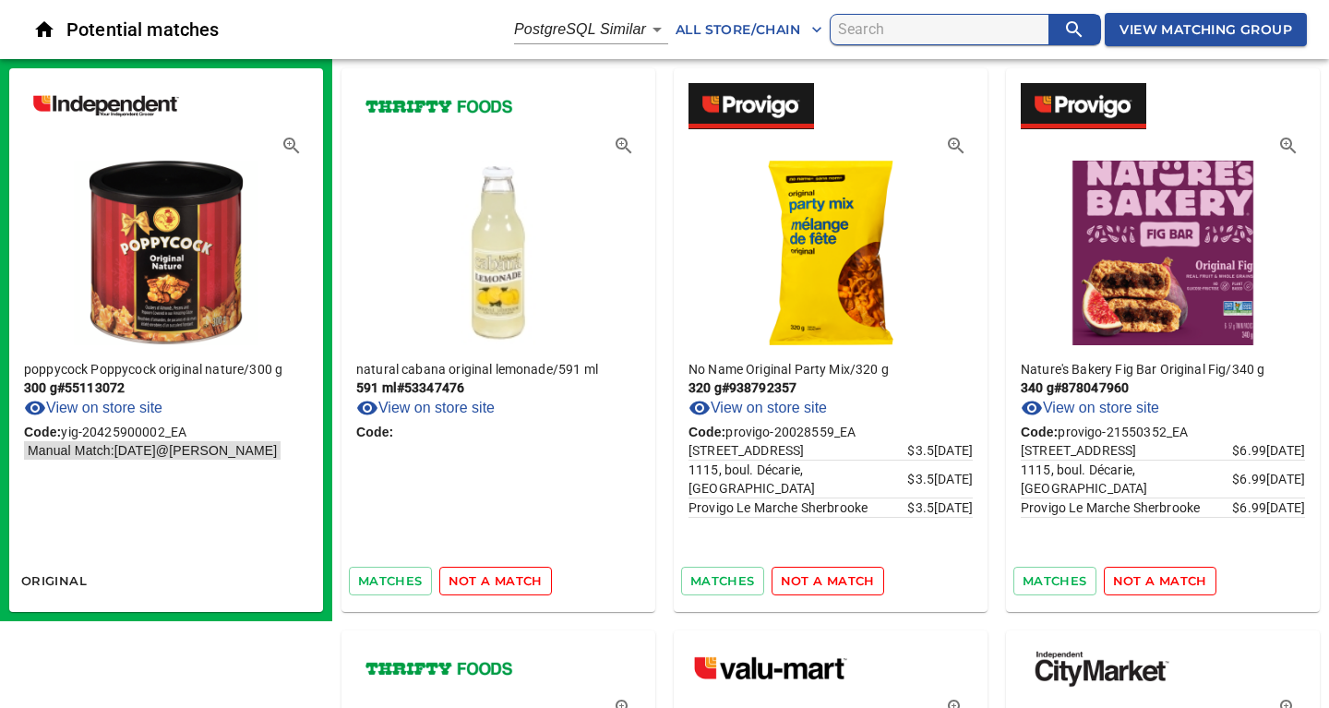
click at [499, 578] on span "not a match" at bounding box center [495, 580] width 94 height 21
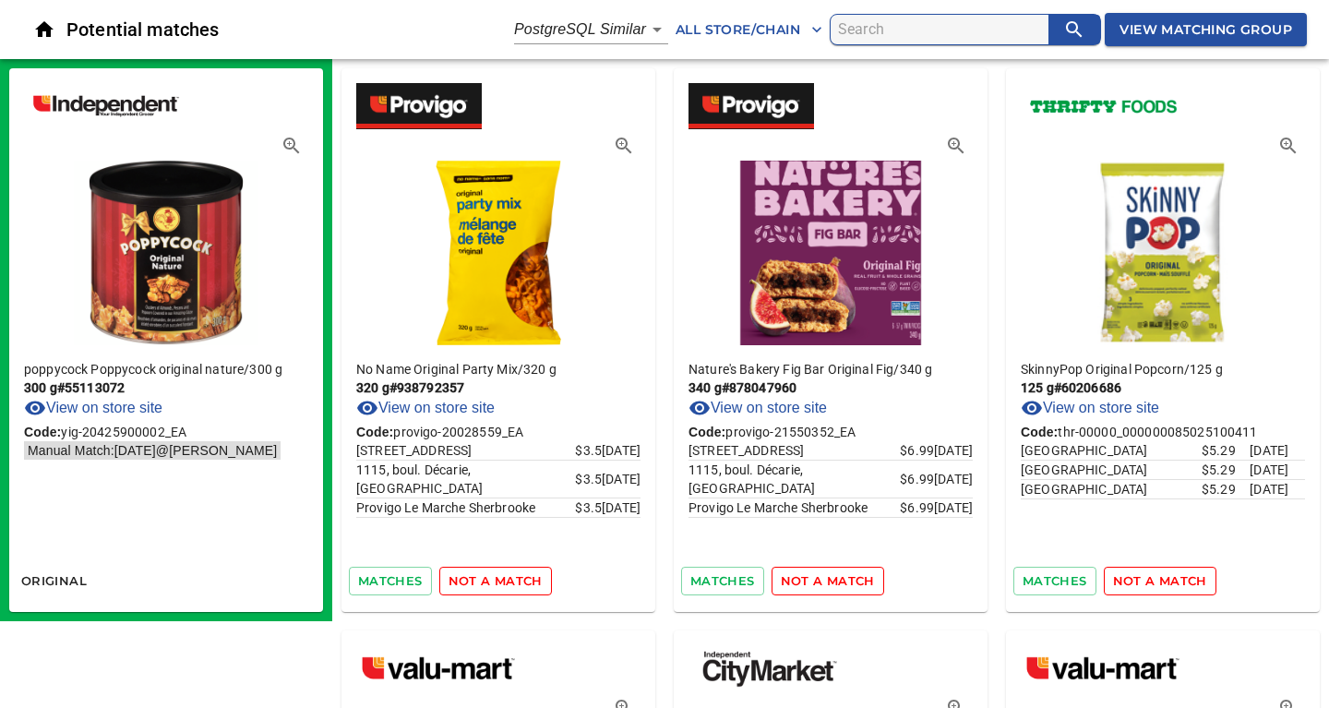
click at [499, 578] on span "not a match" at bounding box center [495, 580] width 94 height 21
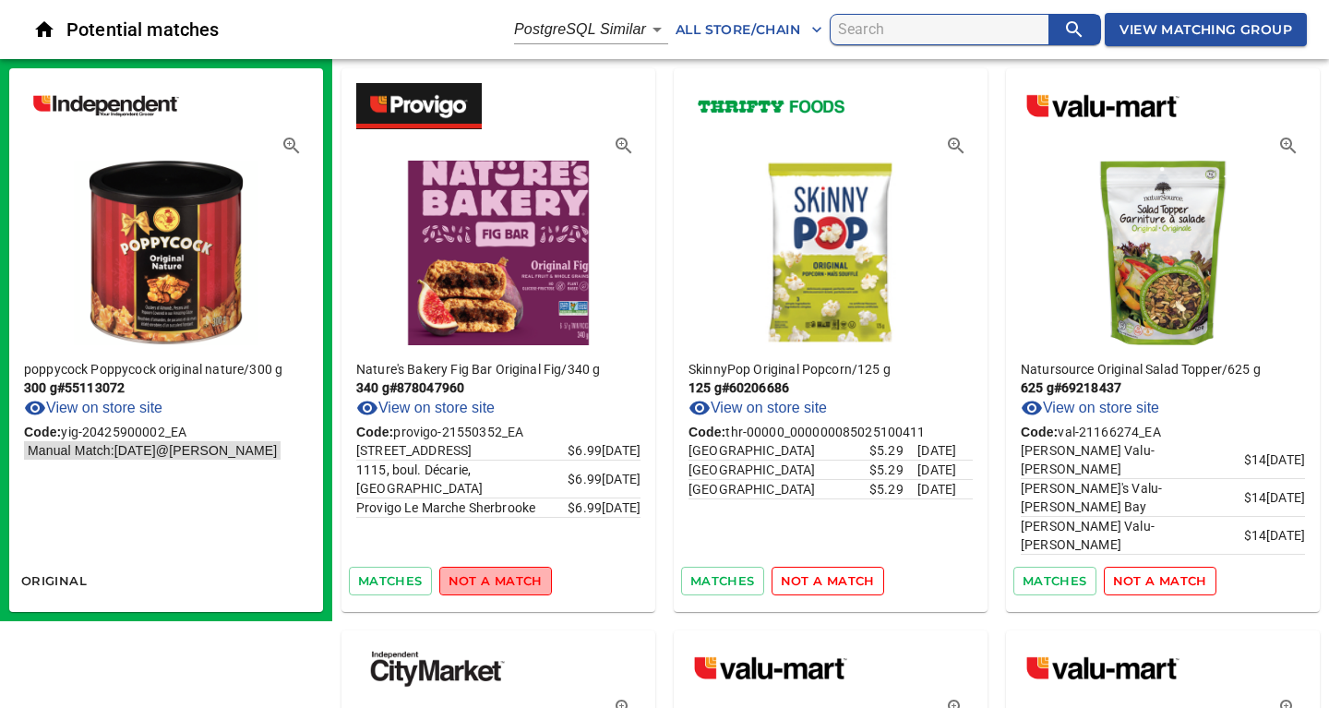
click at [499, 578] on span "not a match" at bounding box center [495, 580] width 94 height 21
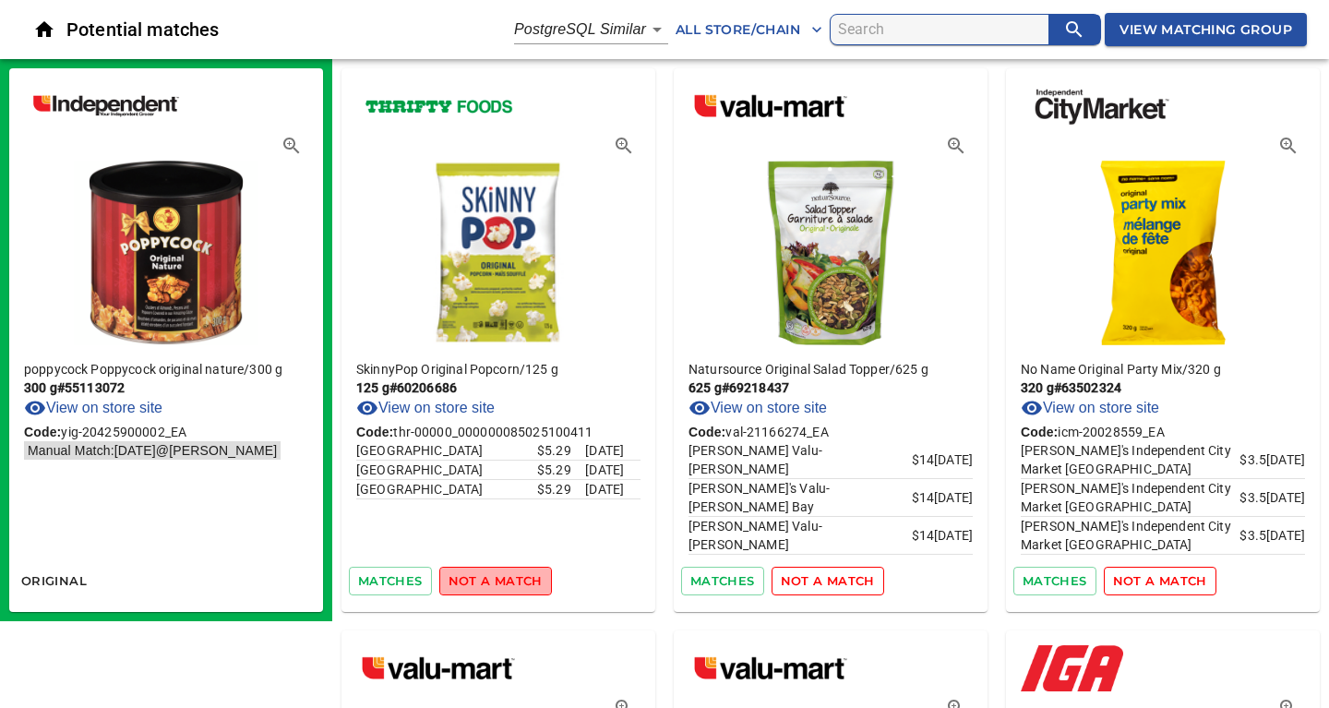
click at [499, 578] on span "not a match" at bounding box center [495, 580] width 94 height 21
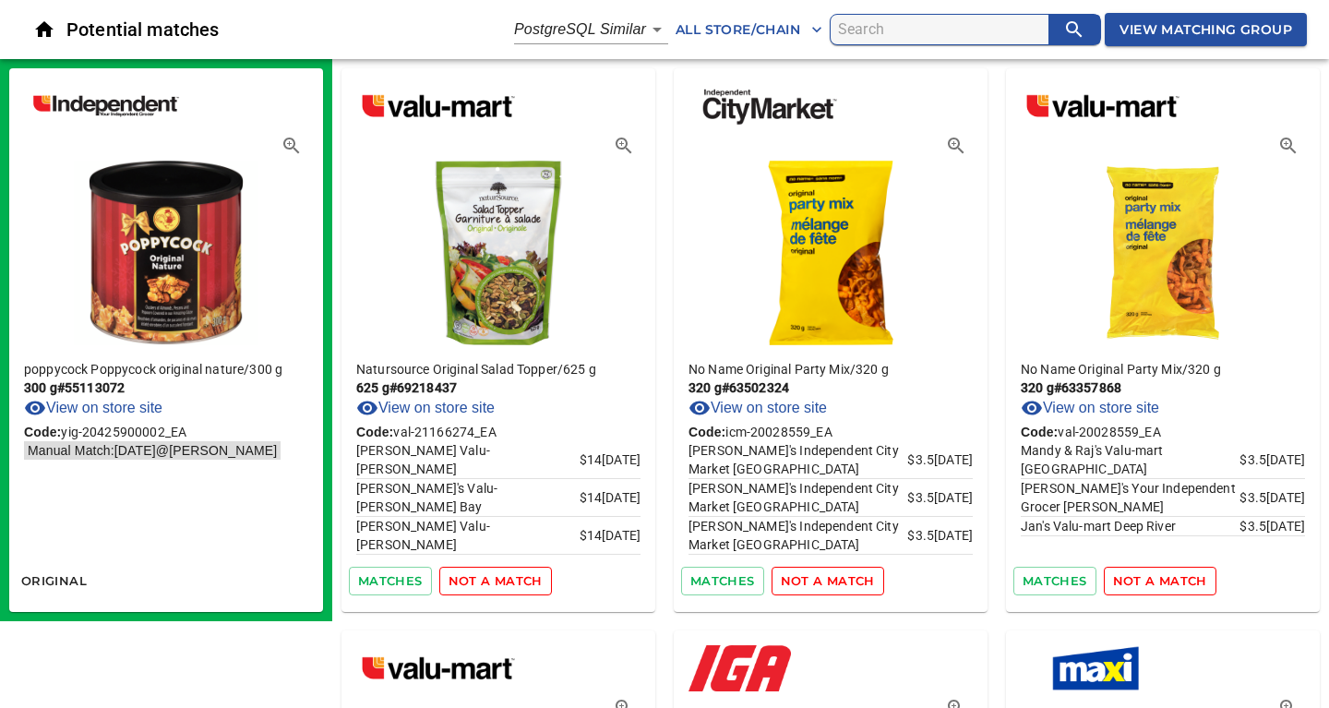
click at [499, 578] on span "not a match" at bounding box center [495, 580] width 94 height 21
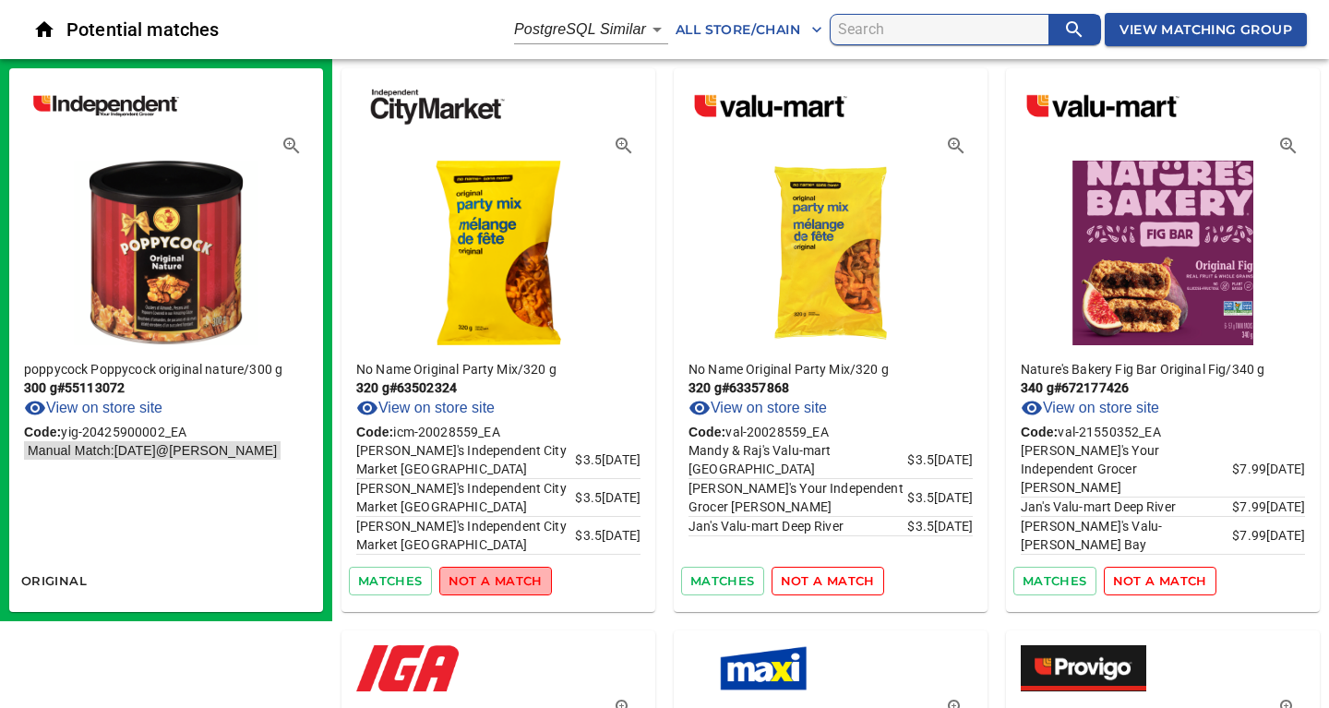
click at [499, 578] on span "not a match" at bounding box center [495, 580] width 94 height 21
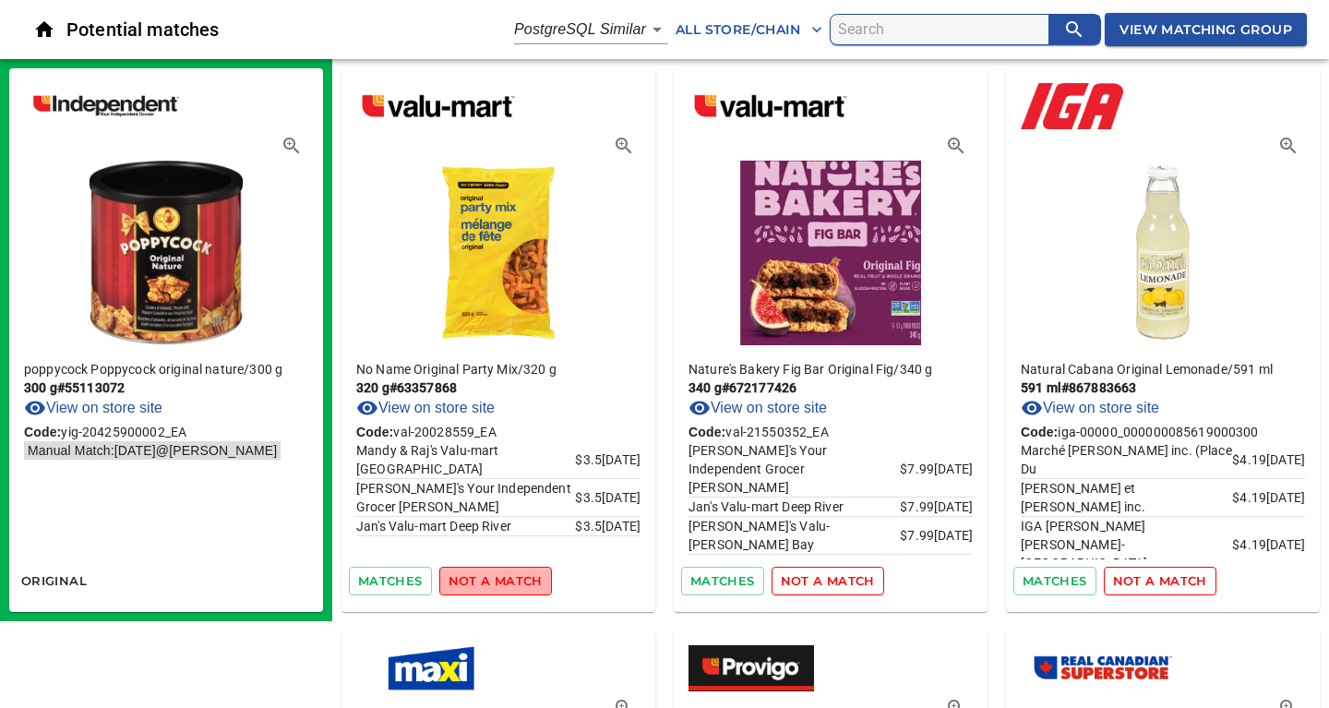
click at [499, 578] on span "not a match" at bounding box center [495, 580] width 94 height 21
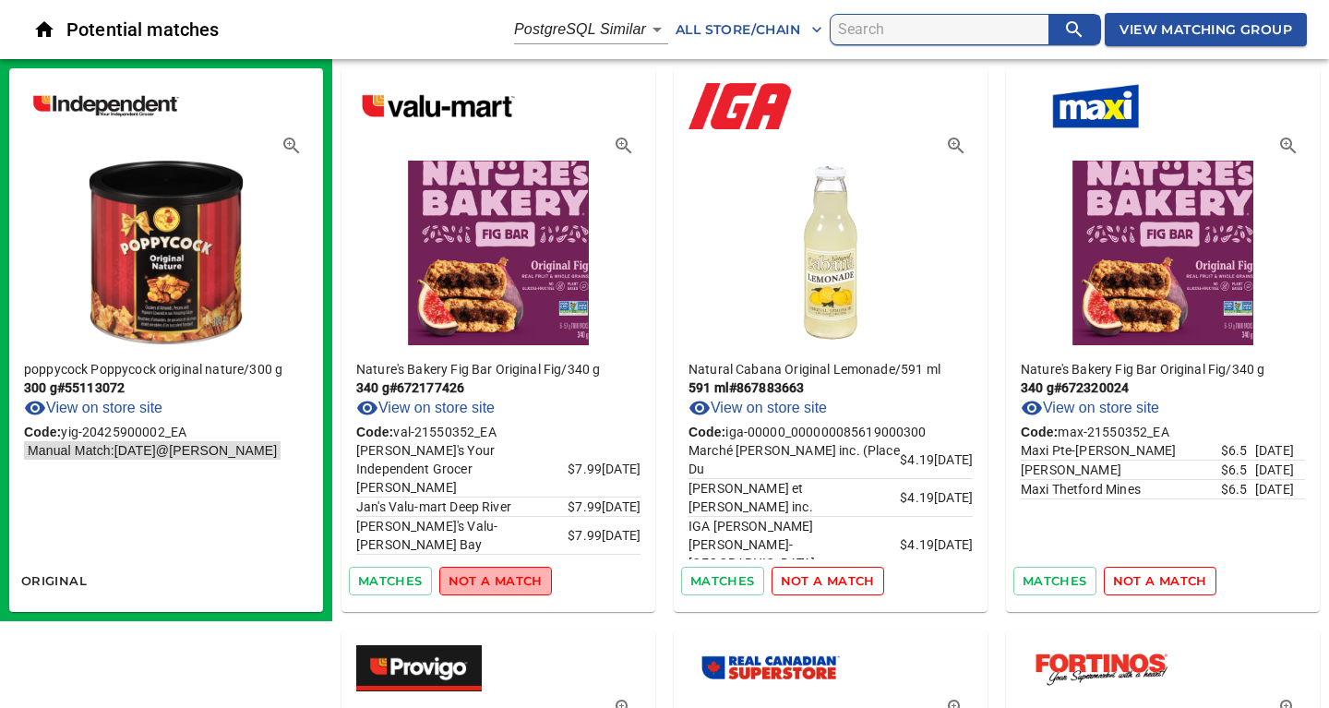
click at [499, 578] on span "not a match" at bounding box center [495, 580] width 94 height 21
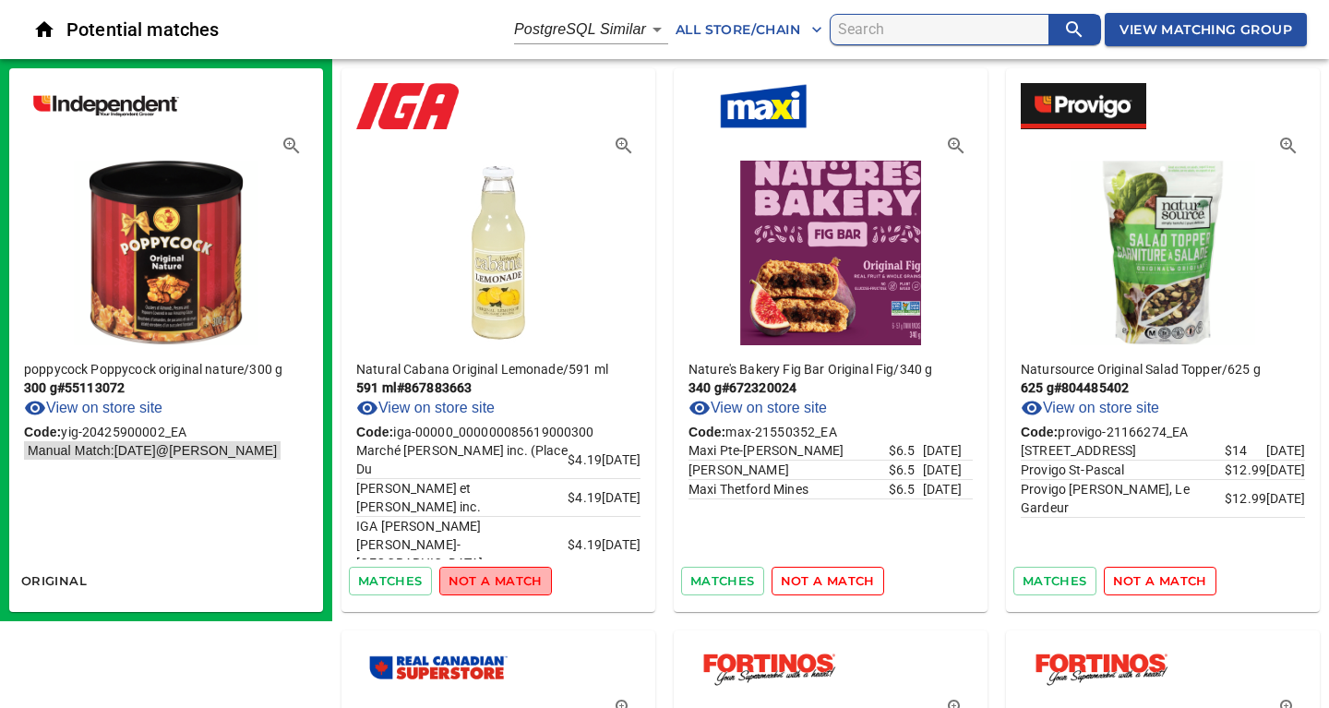
click at [499, 578] on span "not a match" at bounding box center [495, 580] width 94 height 21
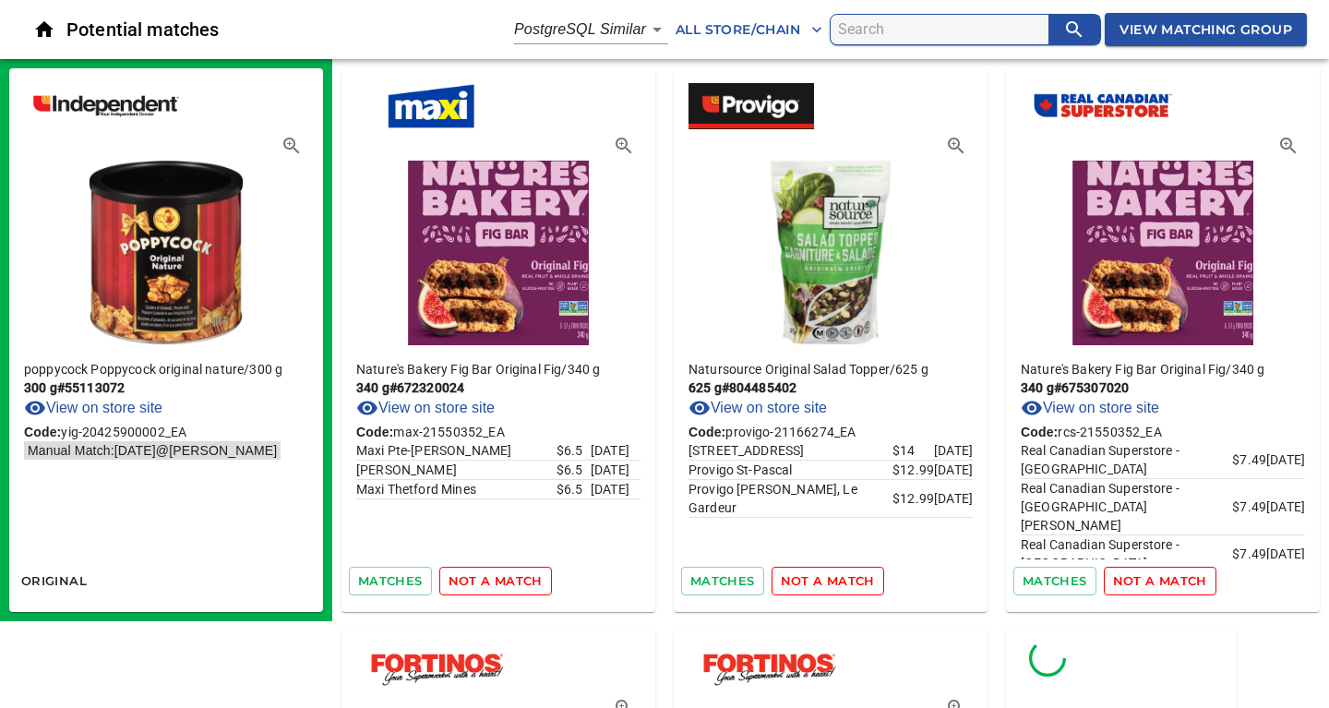
click at [499, 578] on span "not a match" at bounding box center [495, 580] width 94 height 21
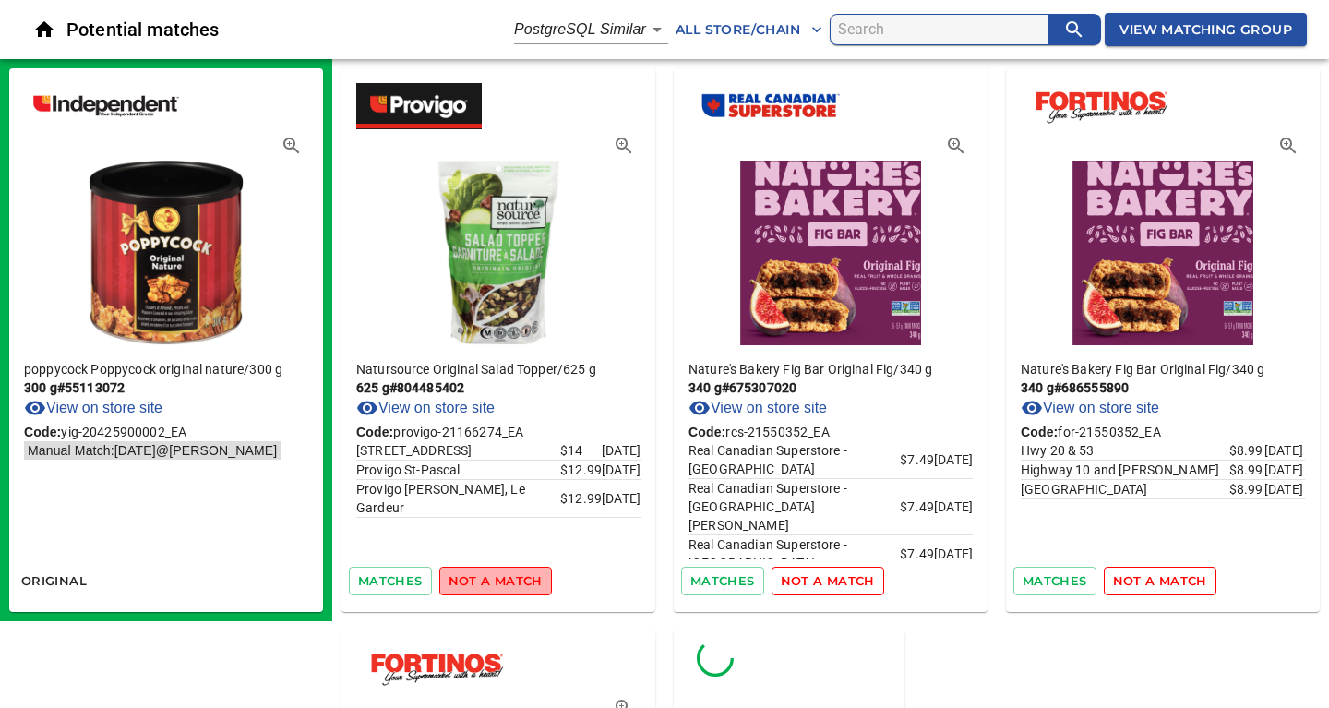
click at [499, 578] on span "not a match" at bounding box center [495, 580] width 94 height 21
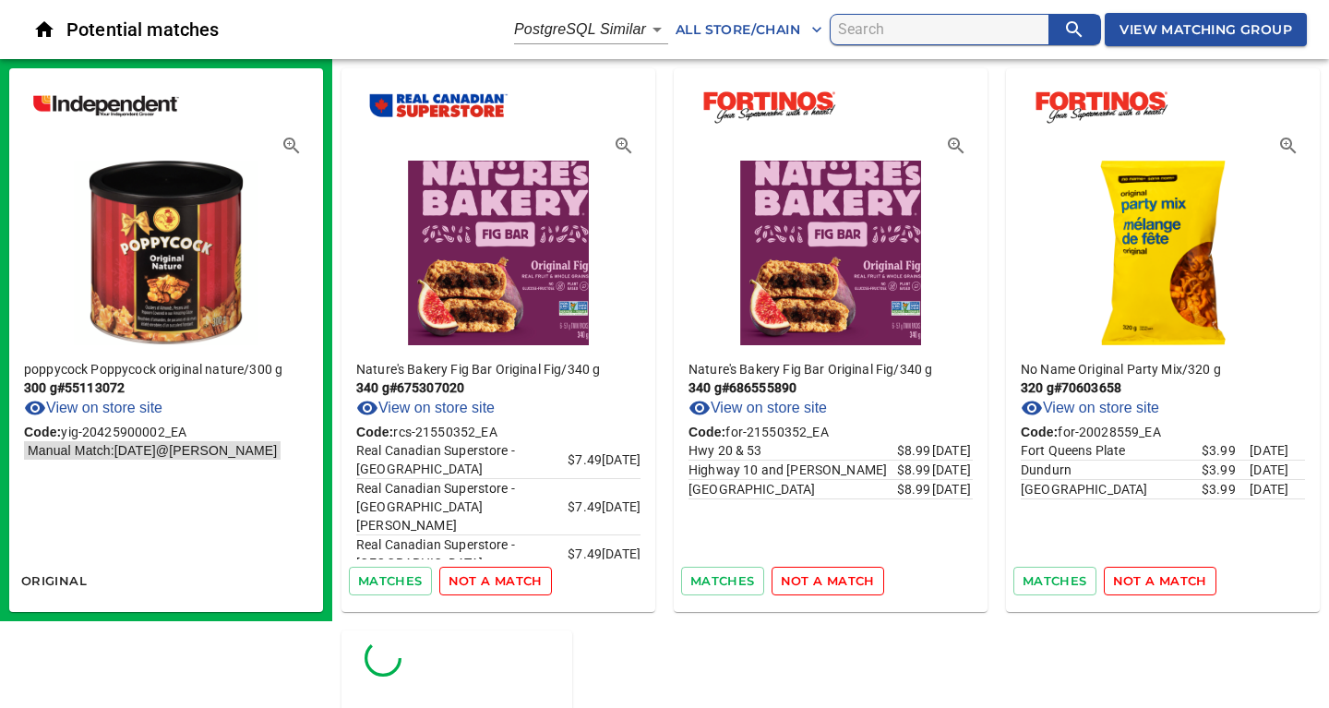
click at [499, 578] on span "not a match" at bounding box center [495, 580] width 94 height 21
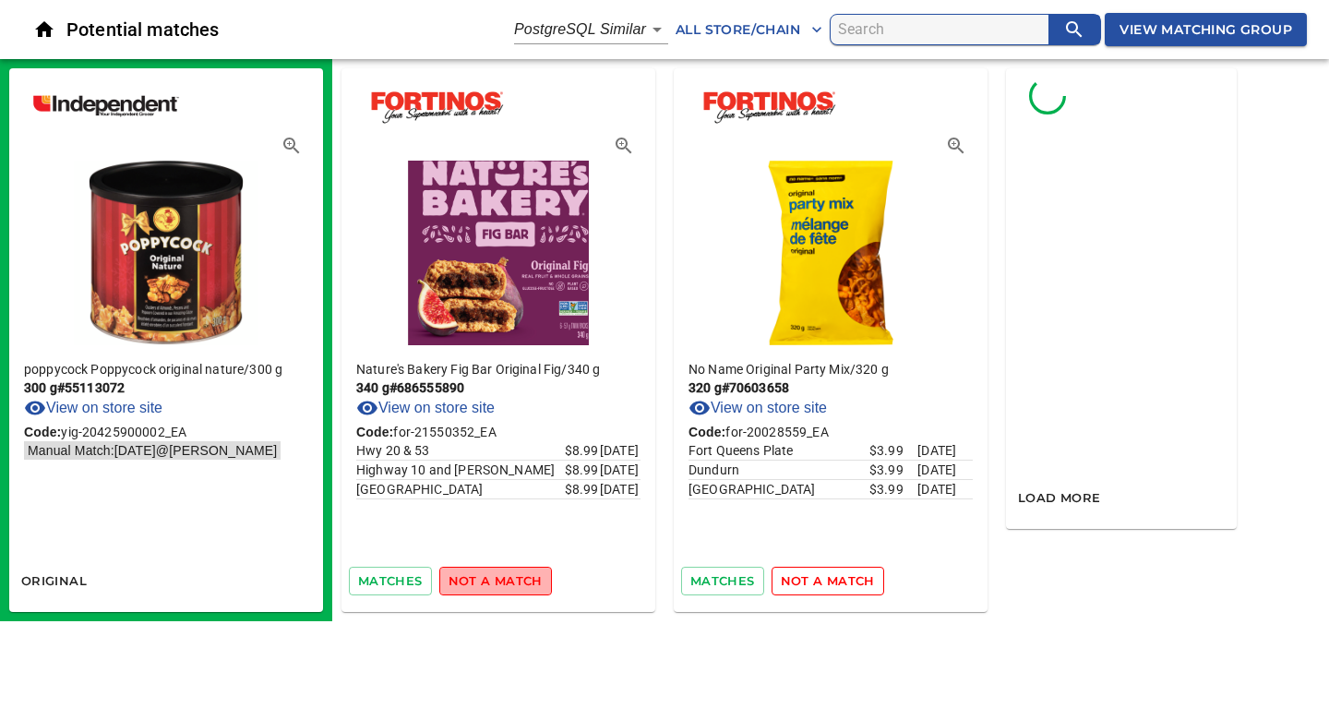
click at [499, 578] on span "not a match" at bounding box center [495, 580] width 94 height 21
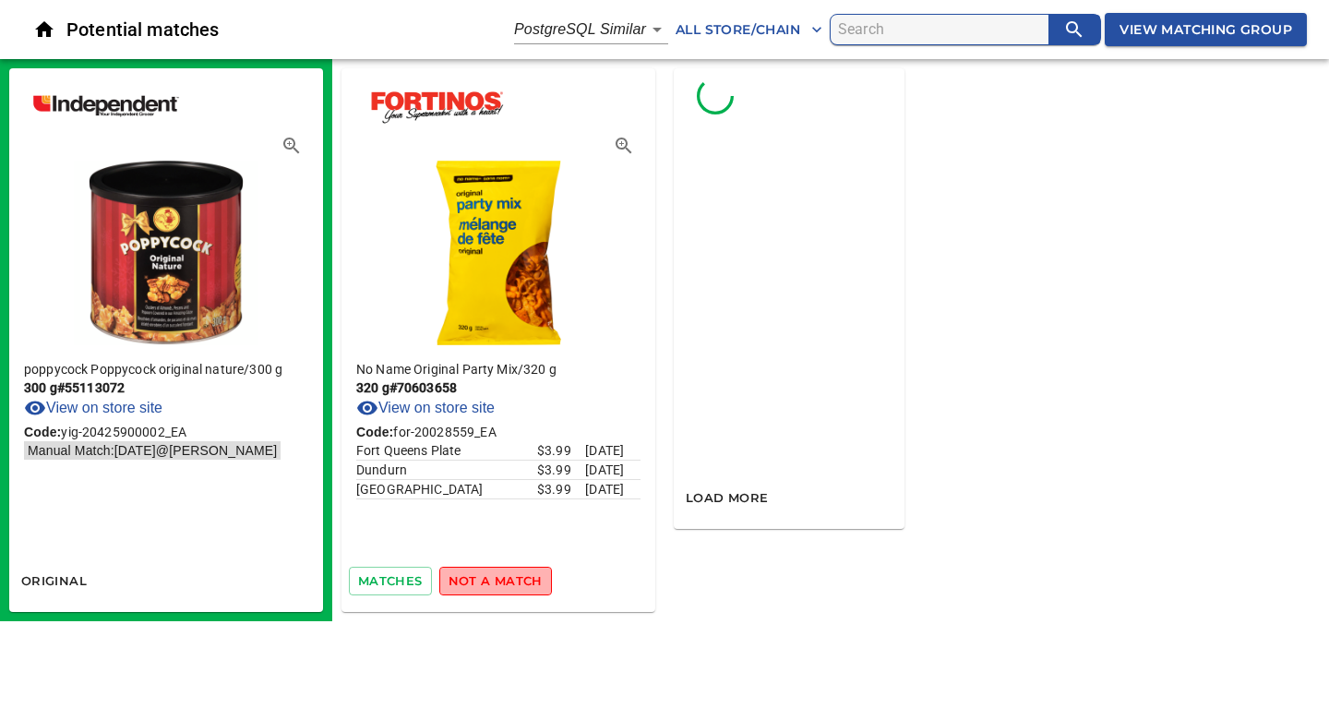
click at [499, 578] on span "not a match" at bounding box center [495, 580] width 94 height 21
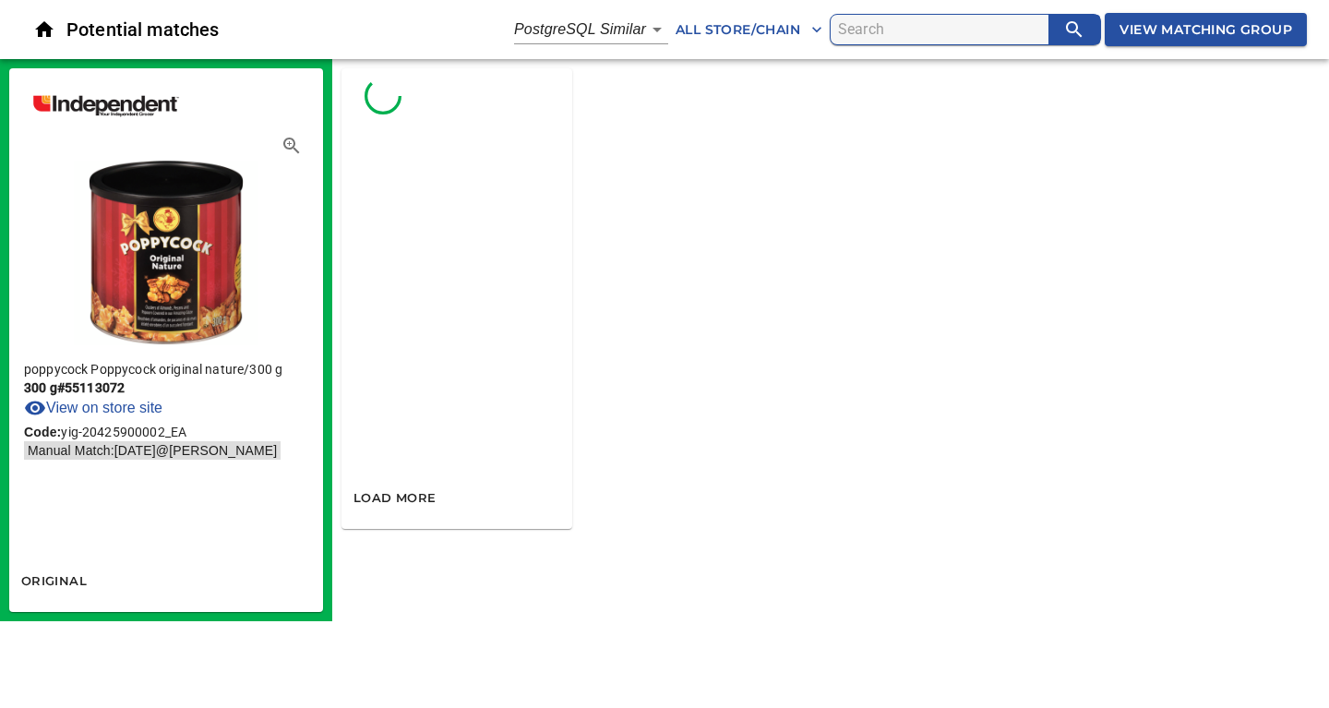
click at [644, 36] on body "tspan{white-space:pre} Potential matches PostgreSQL Similar 2 All Store/Chain V…" at bounding box center [664, 310] width 1329 height 621
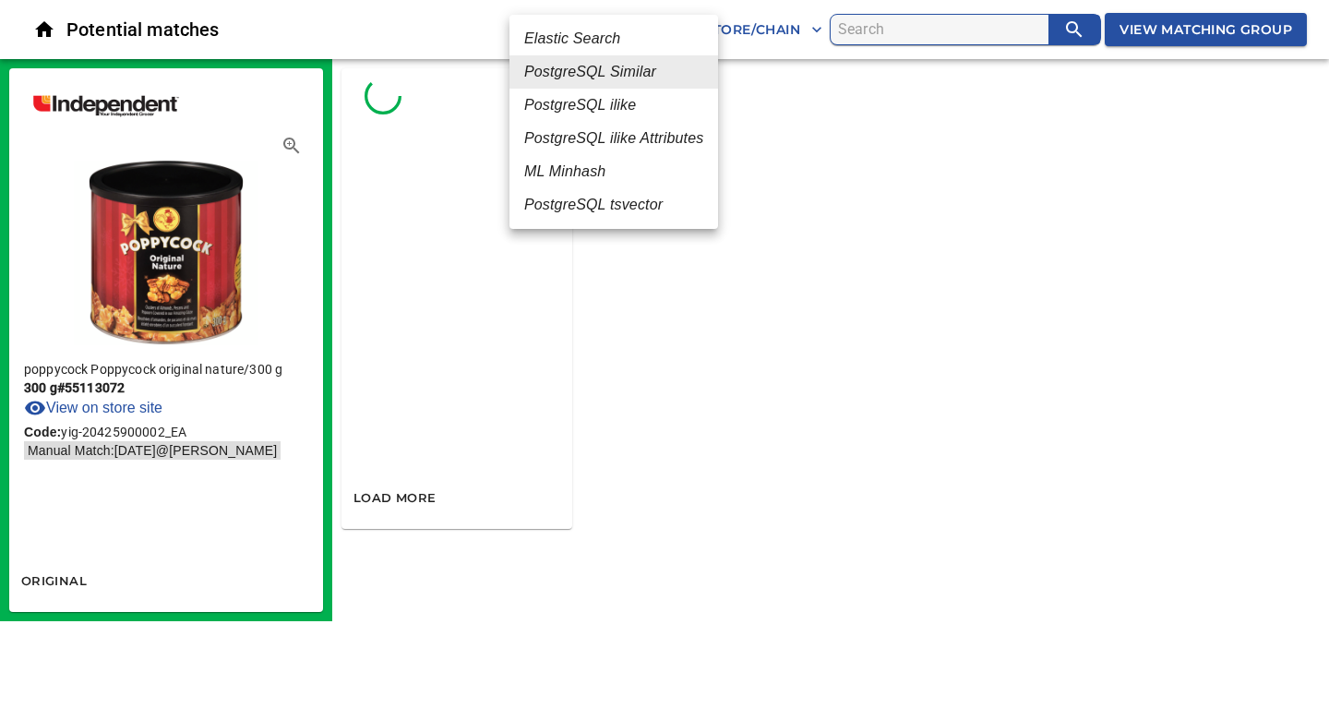
click at [581, 171] on em "ML Minhash" at bounding box center [564, 172] width 81 height 22
type input "3"
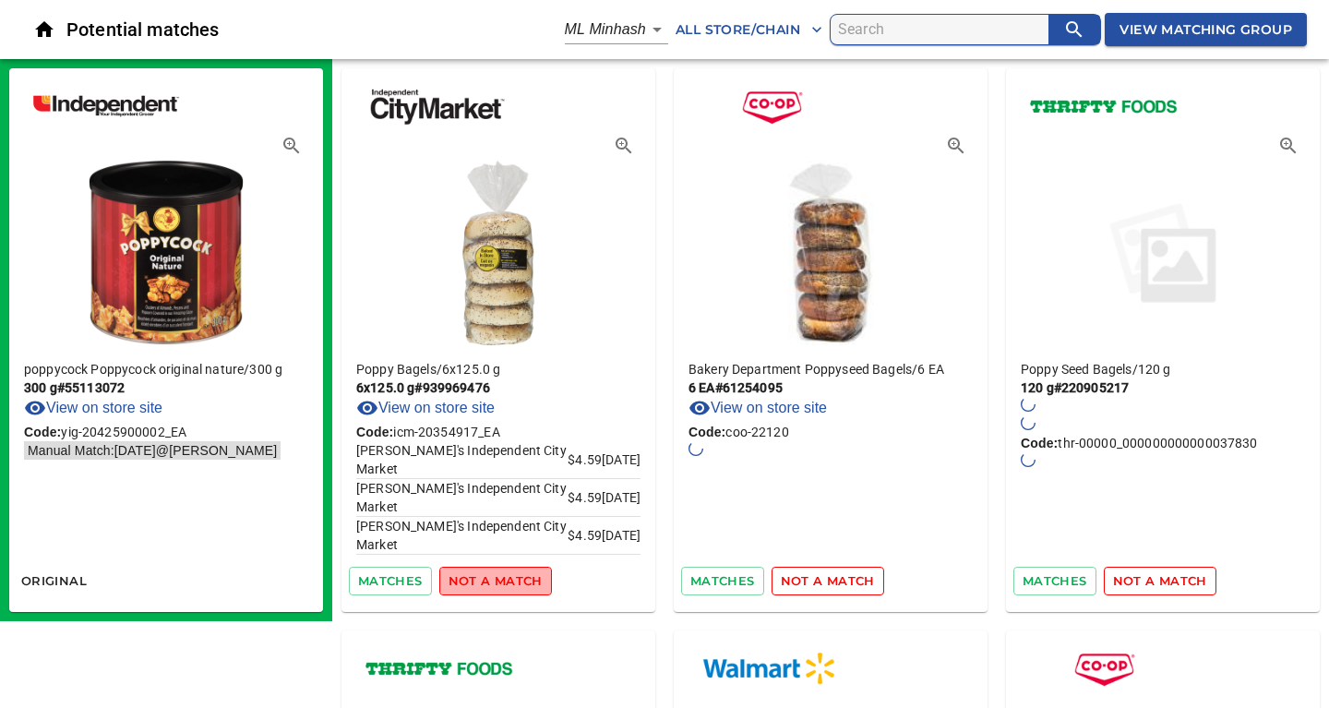
click at [495, 582] on span "not a match" at bounding box center [495, 580] width 94 height 21
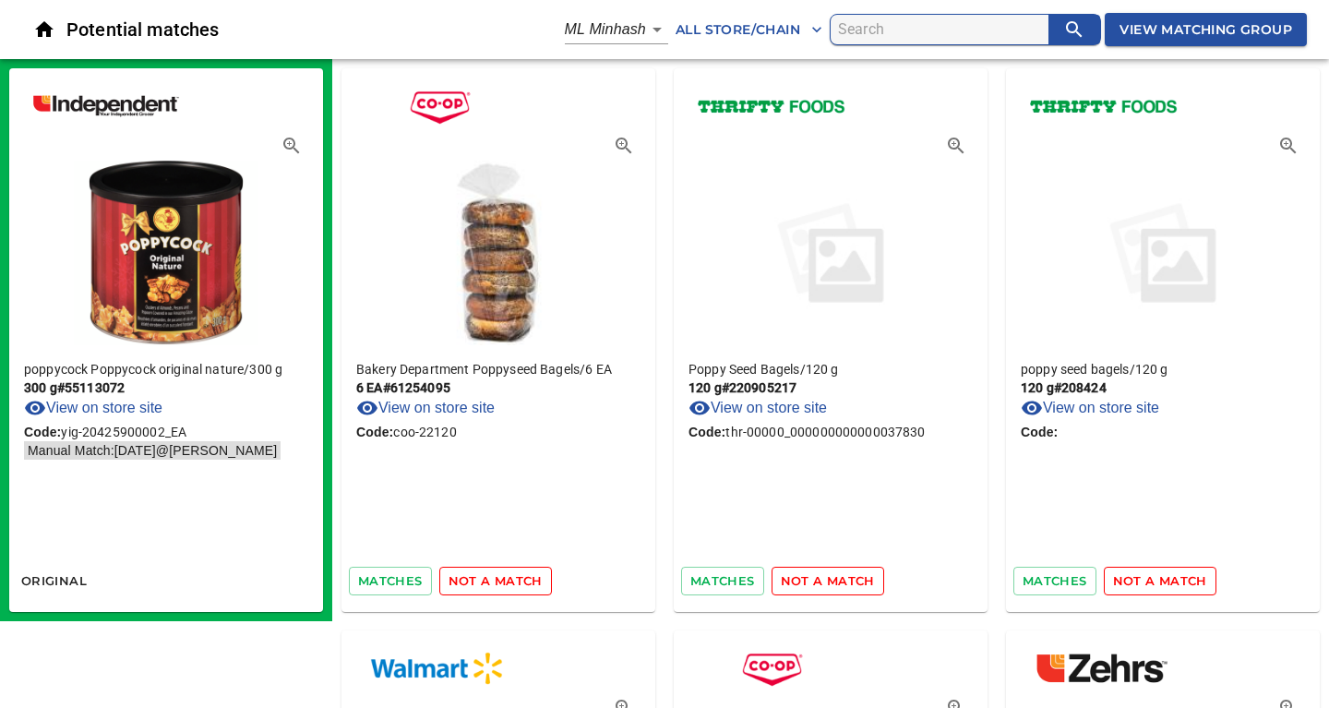
click at [526, 579] on span "not a match" at bounding box center [495, 580] width 94 height 21
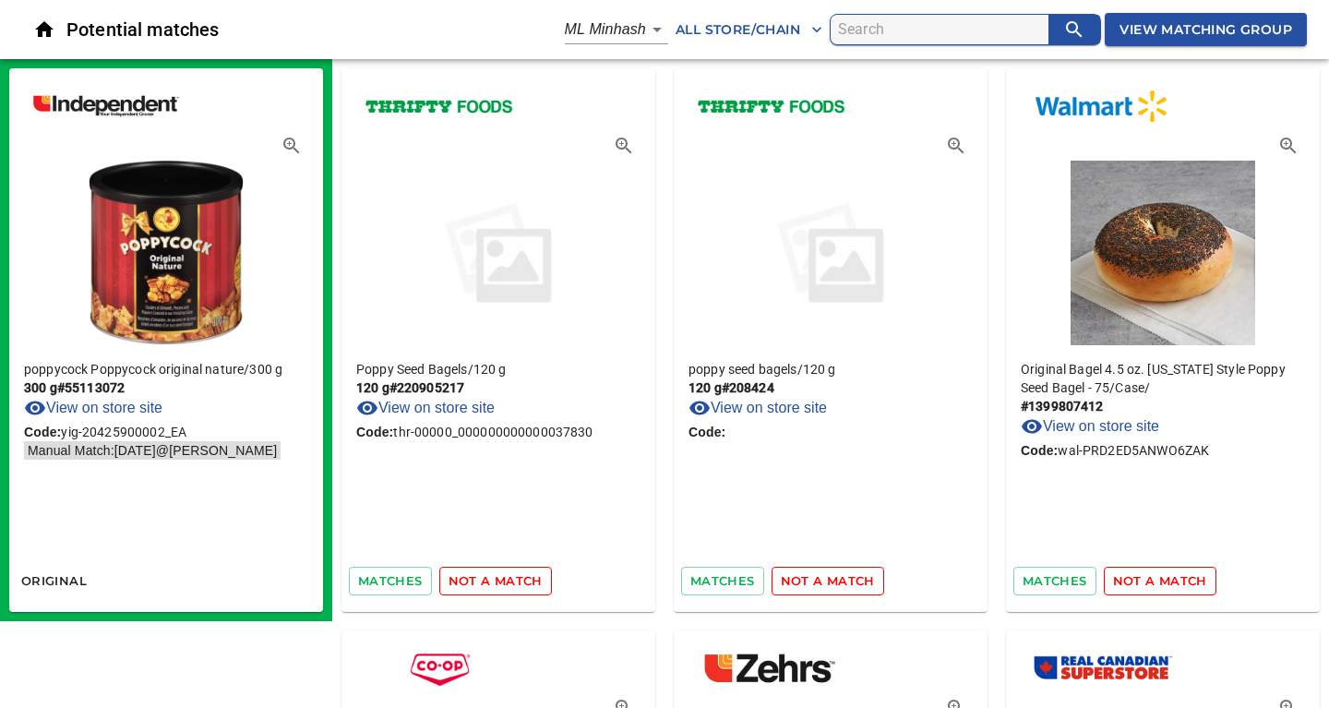
click at [530, 583] on span "not a match" at bounding box center [495, 580] width 94 height 21
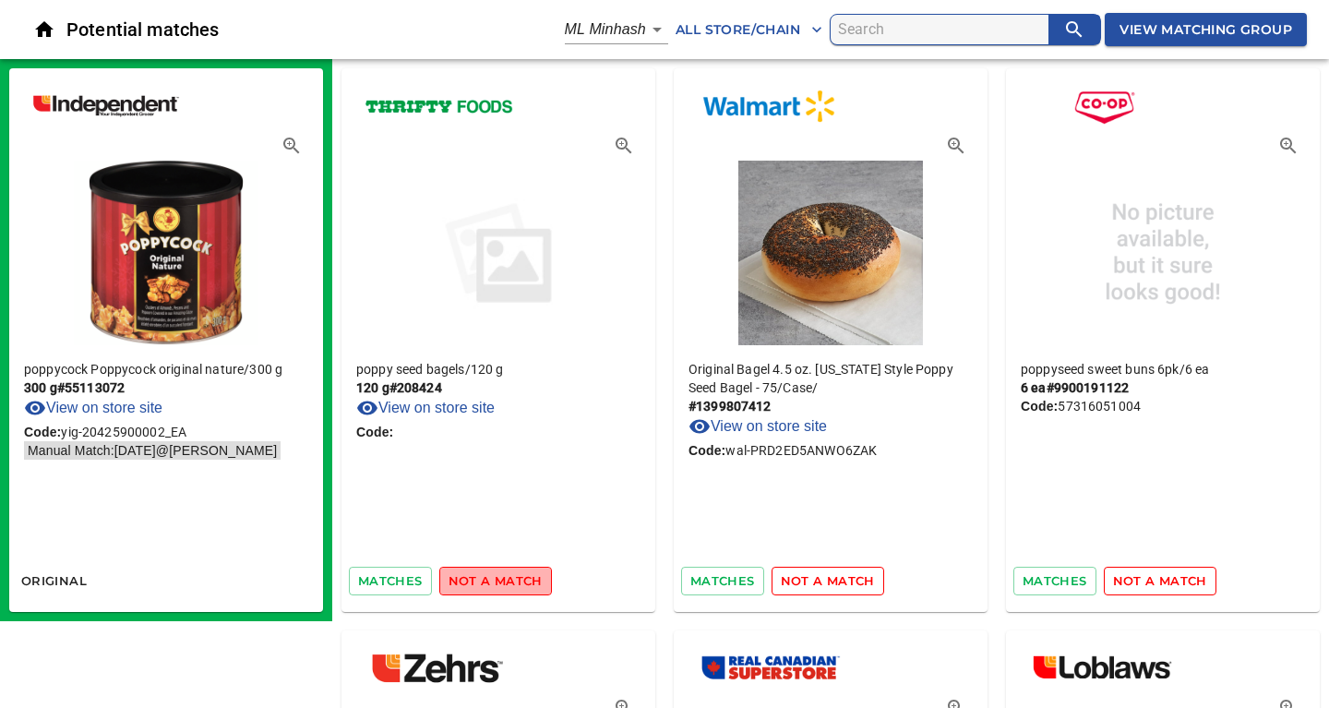
click at [530, 583] on span "not a match" at bounding box center [495, 580] width 94 height 21
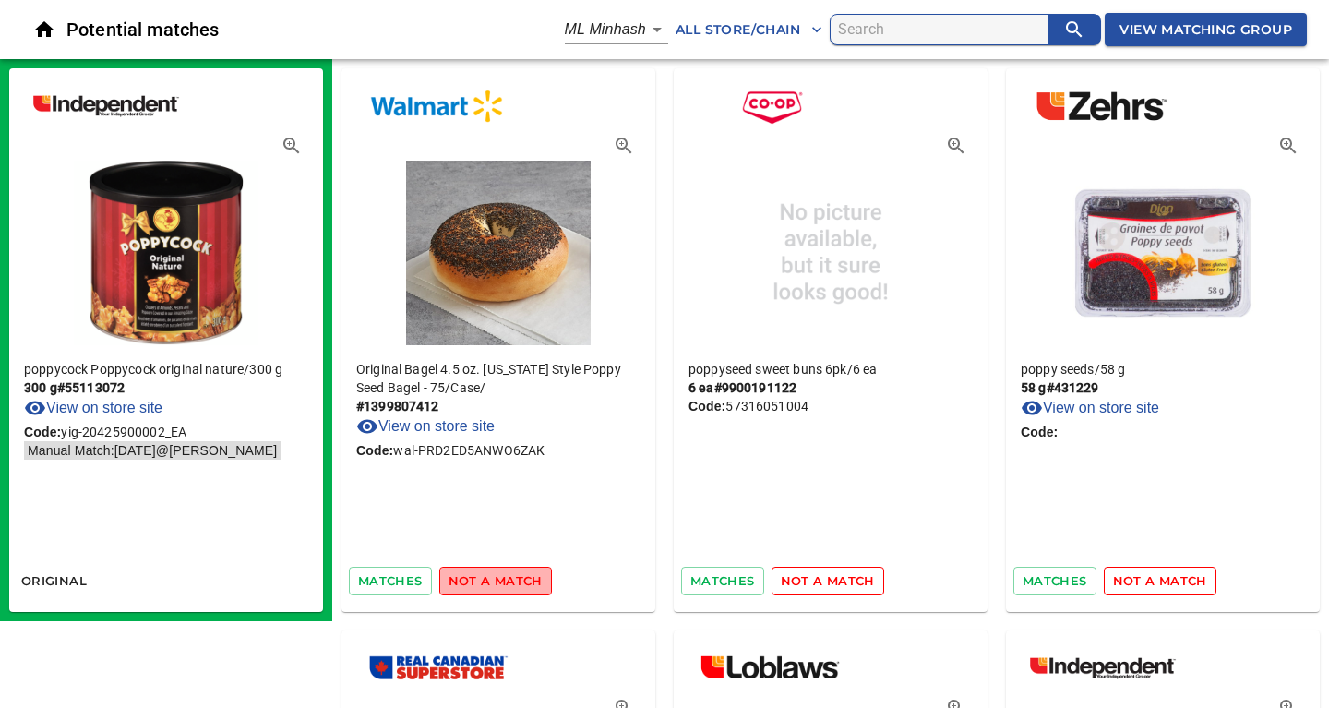
click at [510, 584] on span "not a match" at bounding box center [495, 580] width 94 height 21
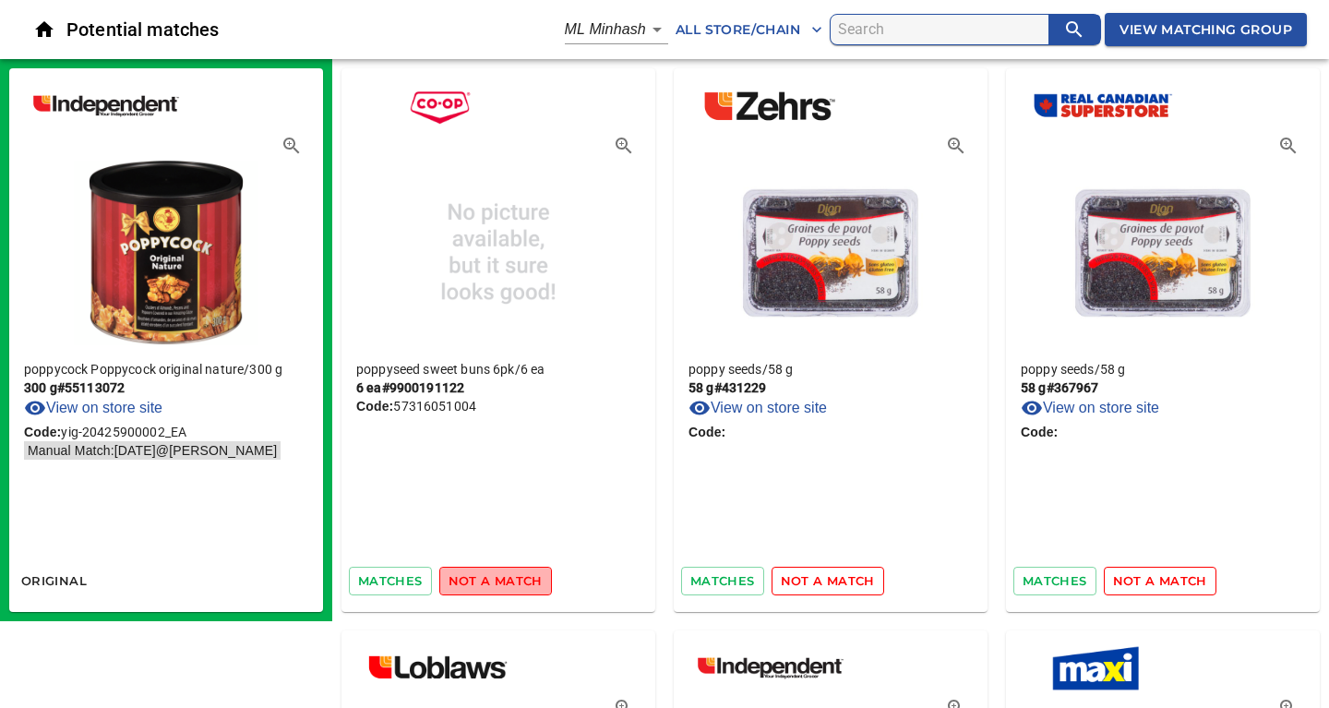
click at [510, 584] on span "not a match" at bounding box center [495, 580] width 94 height 21
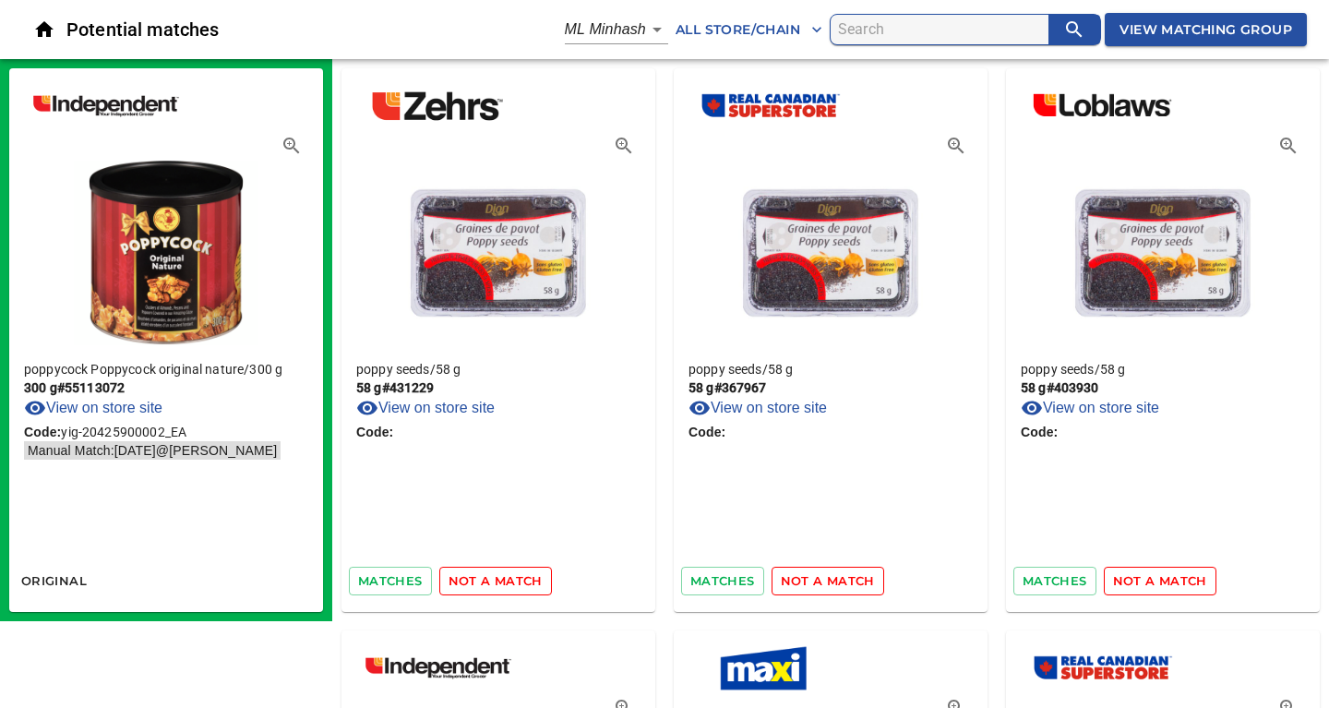
click at [510, 584] on span "not a match" at bounding box center [495, 580] width 94 height 21
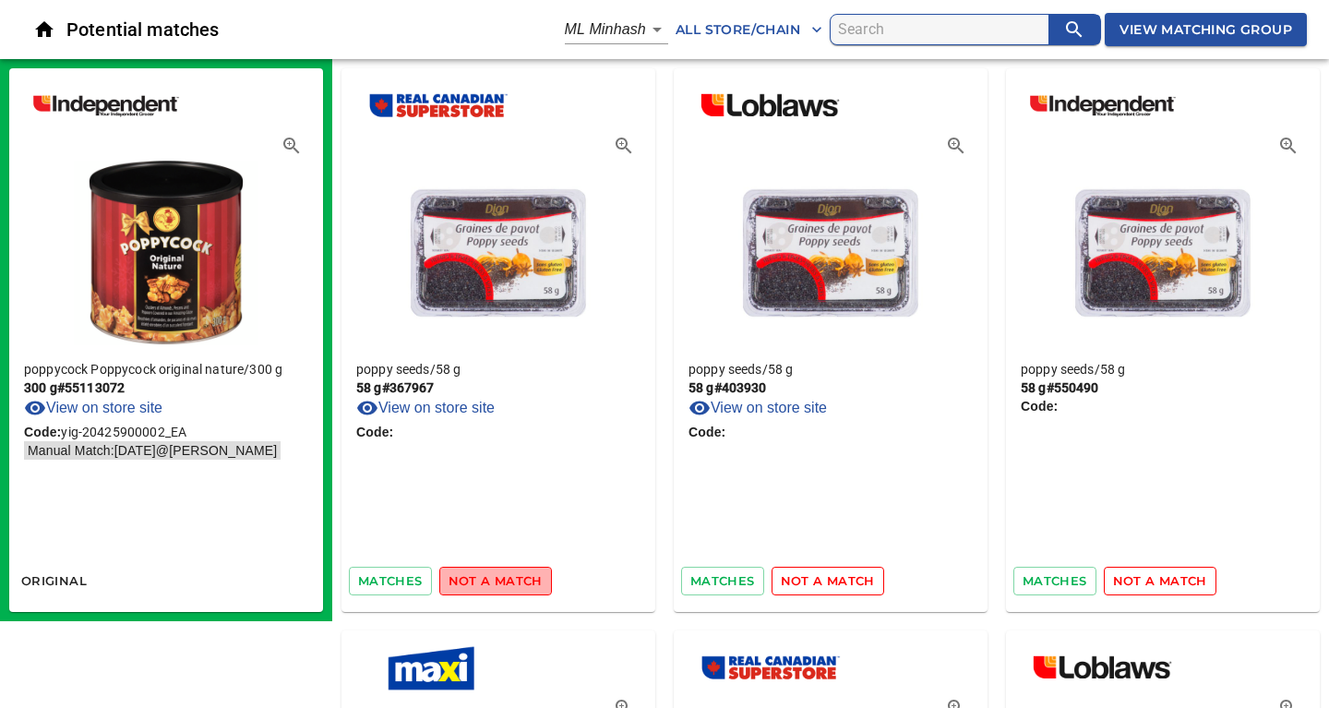
click at [510, 584] on span "not a match" at bounding box center [495, 580] width 94 height 21
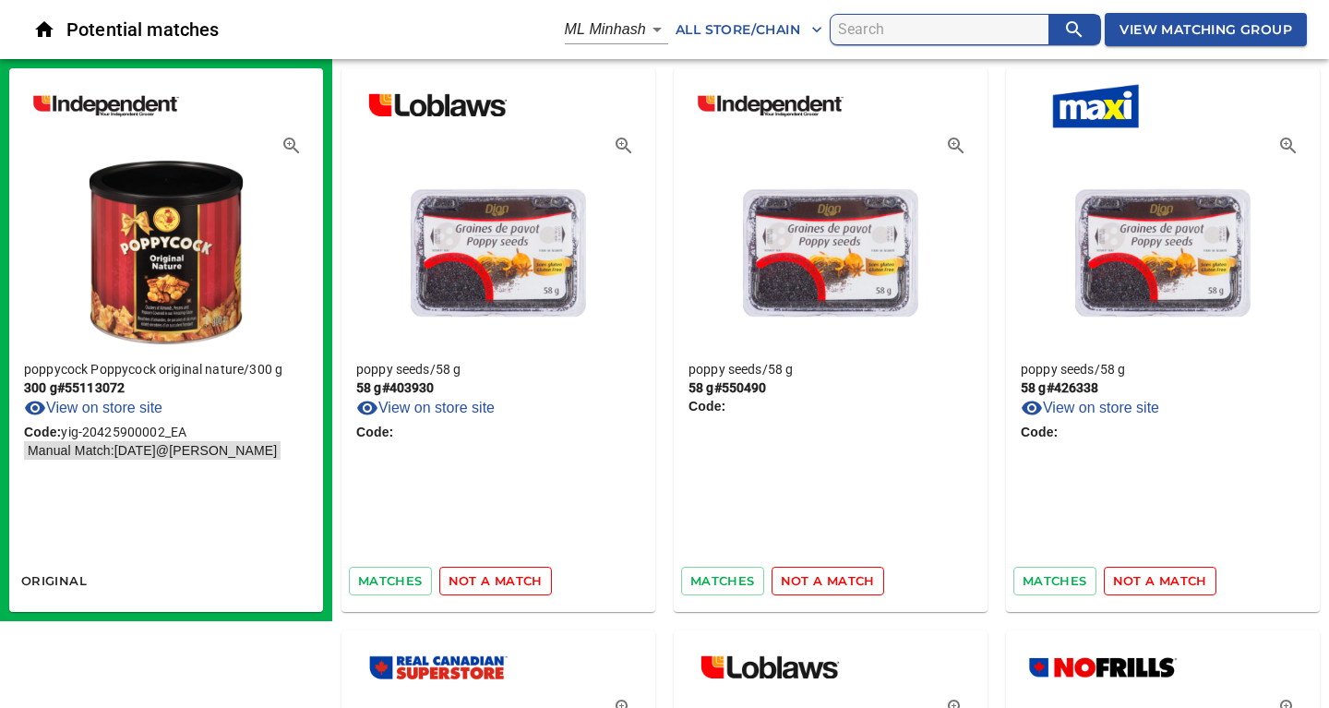
click at [510, 584] on span "not a match" at bounding box center [495, 580] width 94 height 21
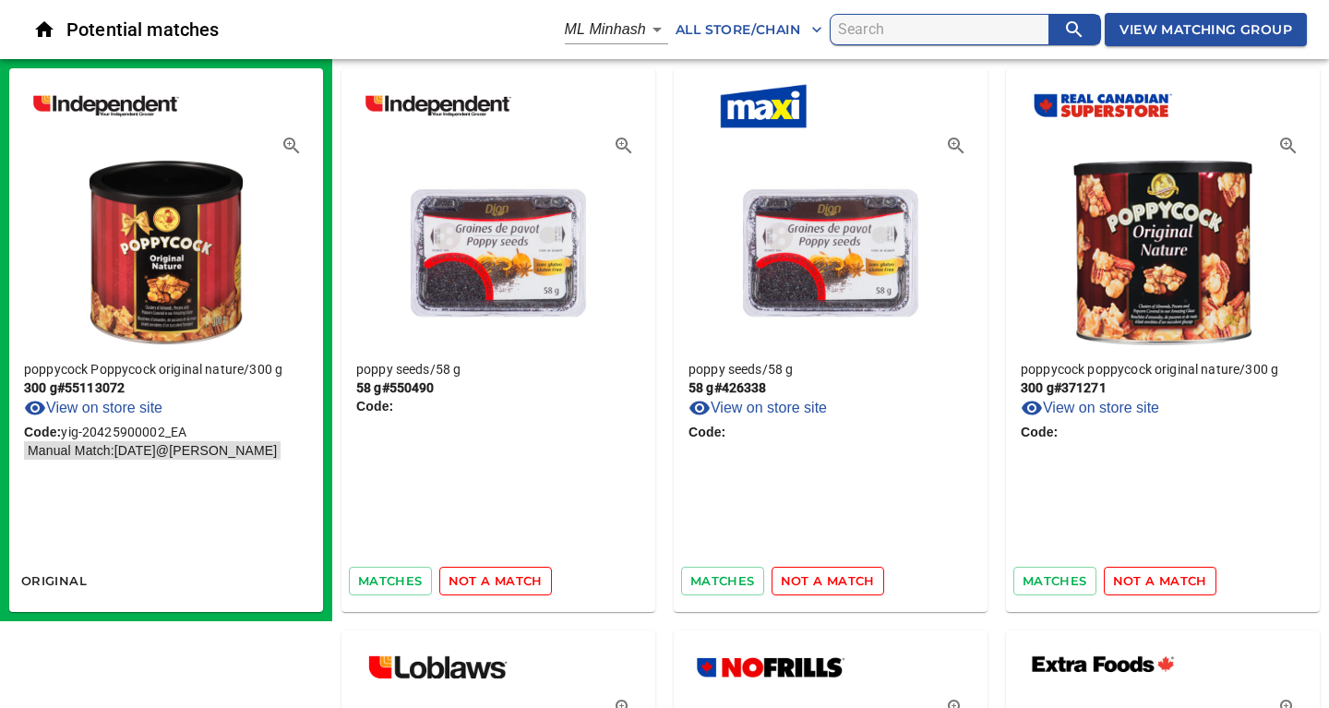
click at [510, 584] on span "not a match" at bounding box center [495, 580] width 94 height 21
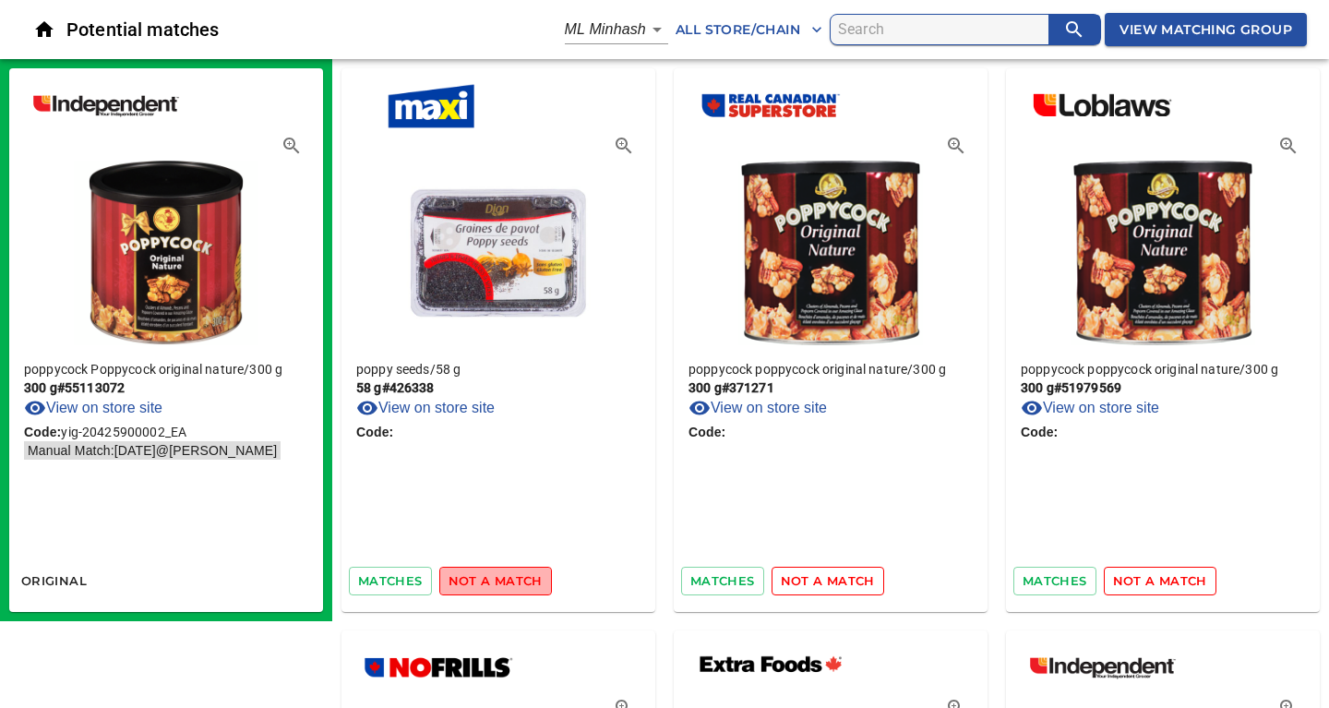
click at [510, 584] on span "not a match" at bounding box center [495, 580] width 94 height 21
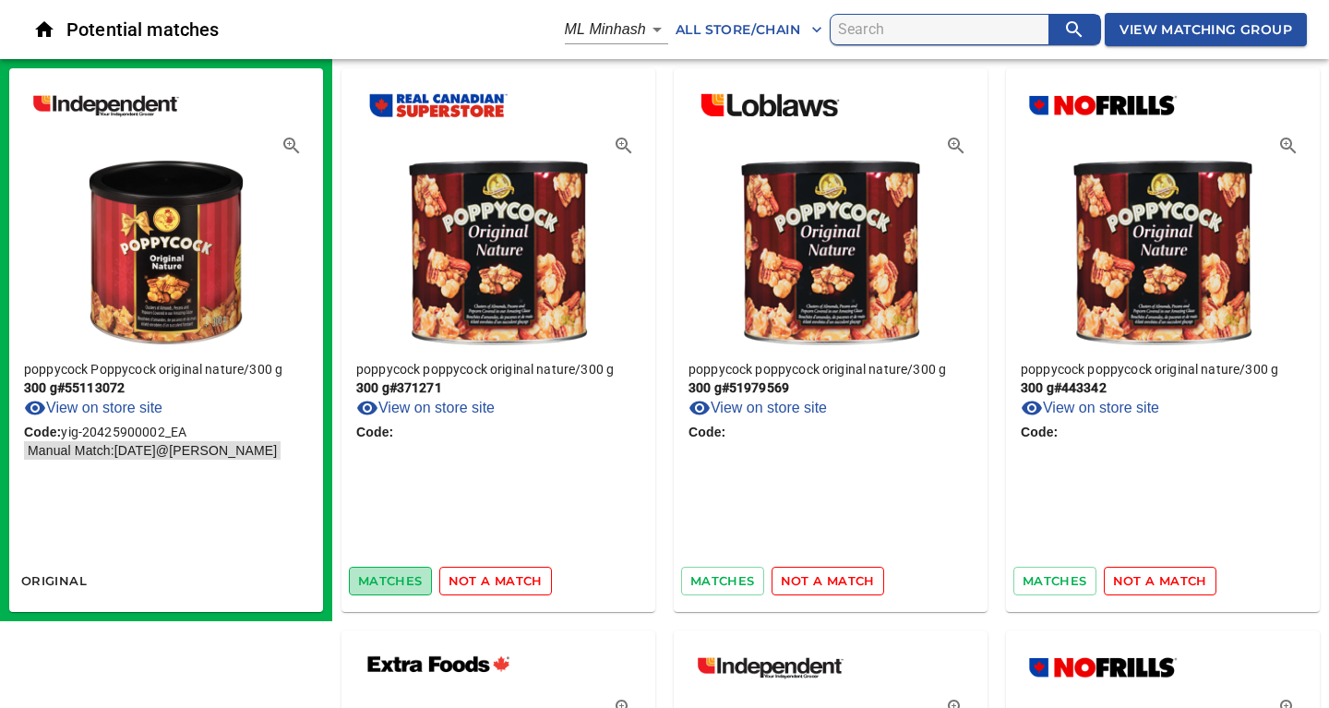
click at [392, 584] on span "matches" at bounding box center [390, 580] width 65 height 21
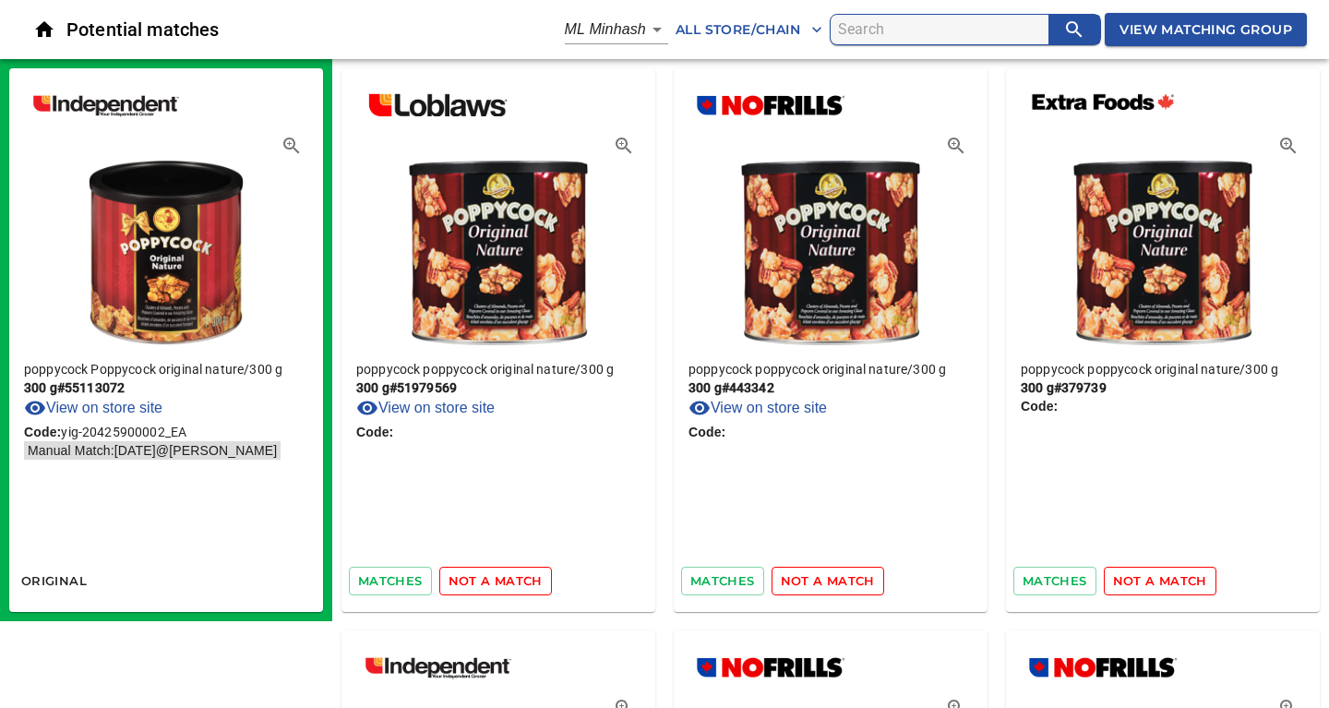
click at [392, 584] on span "matches" at bounding box center [390, 580] width 65 height 21
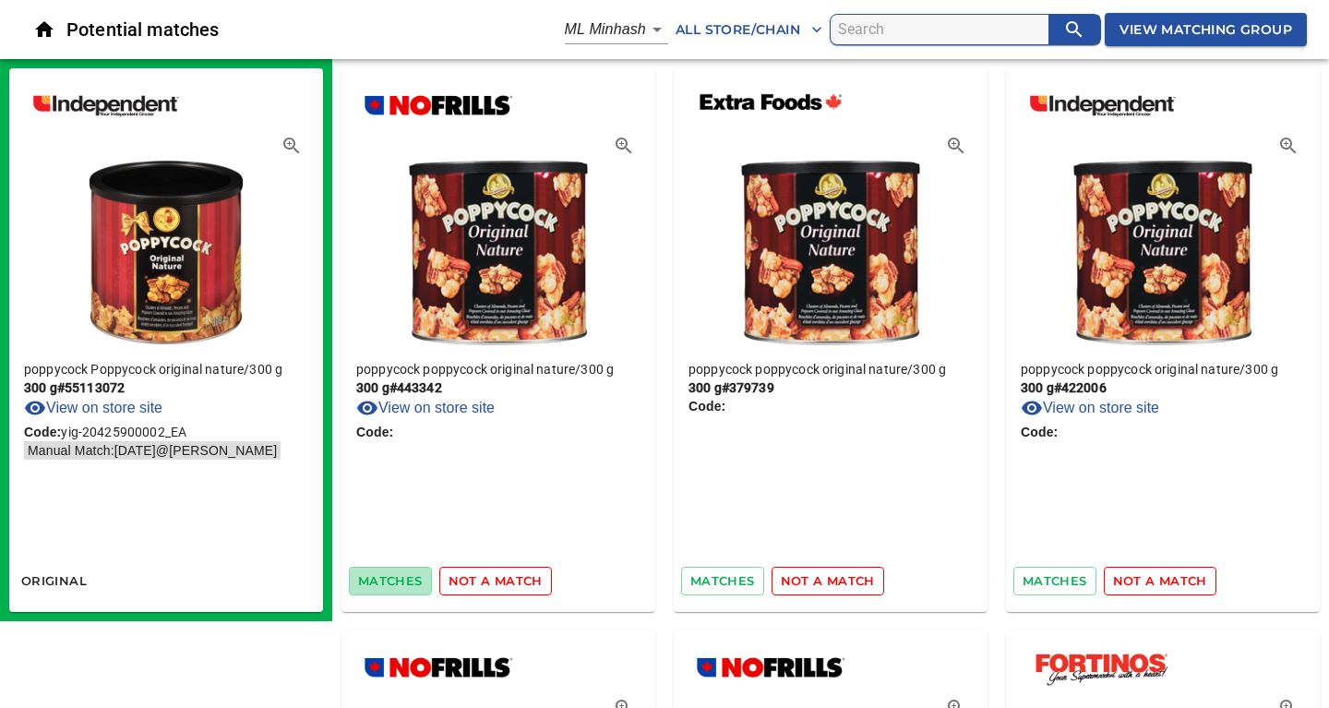
click at [392, 584] on span "matches" at bounding box center [390, 580] width 65 height 21
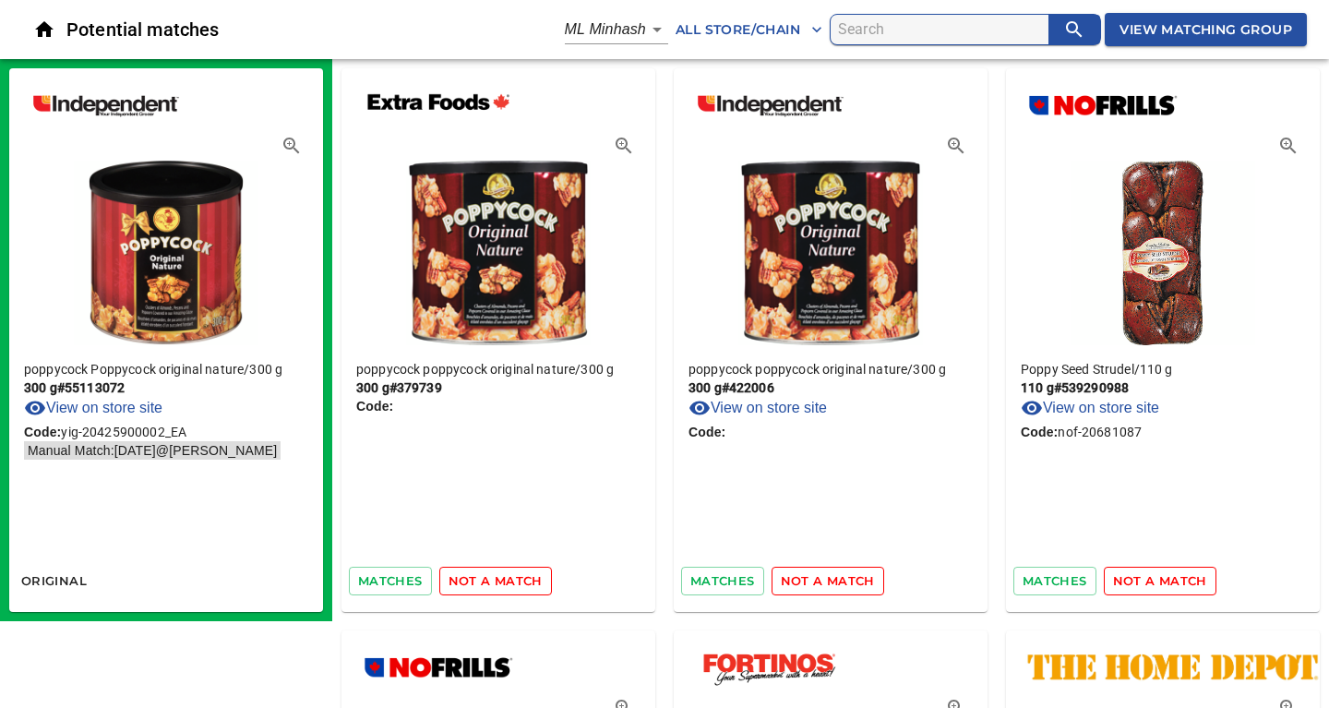
click at [392, 584] on span "matches" at bounding box center [390, 580] width 65 height 21
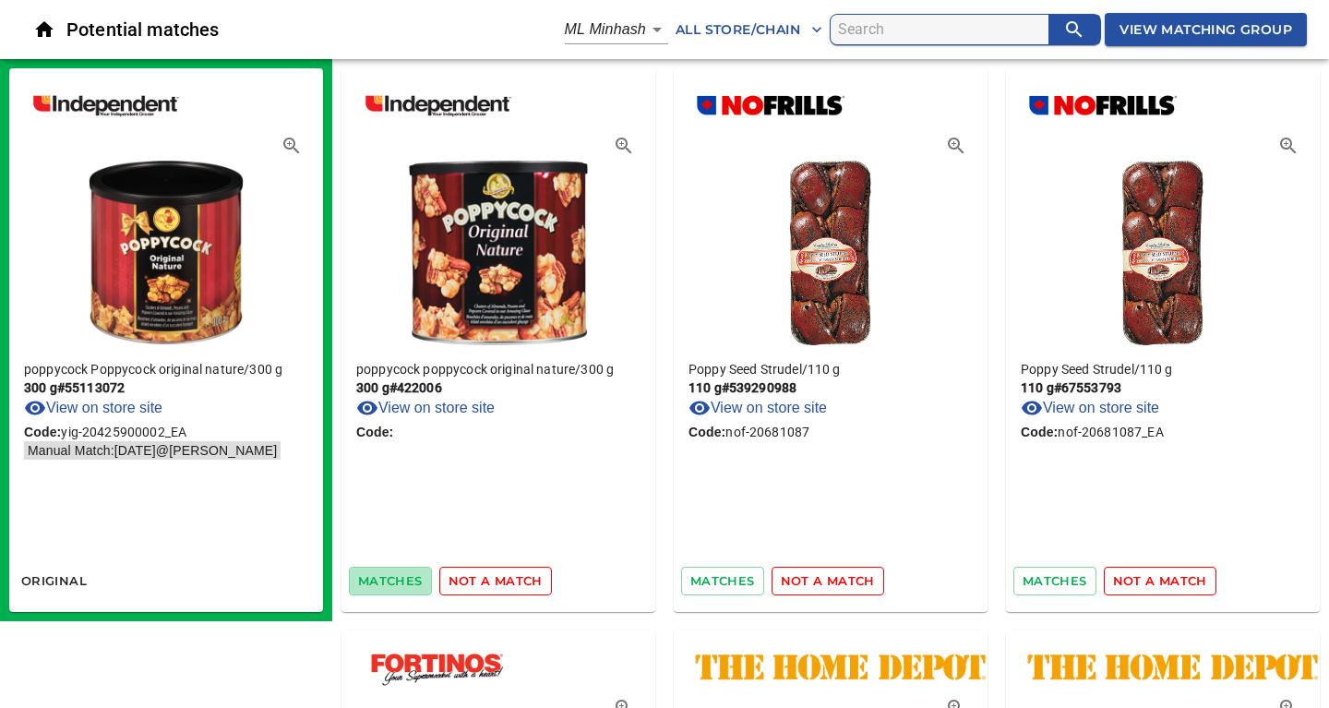
click at [392, 584] on span "matches" at bounding box center [390, 580] width 65 height 21
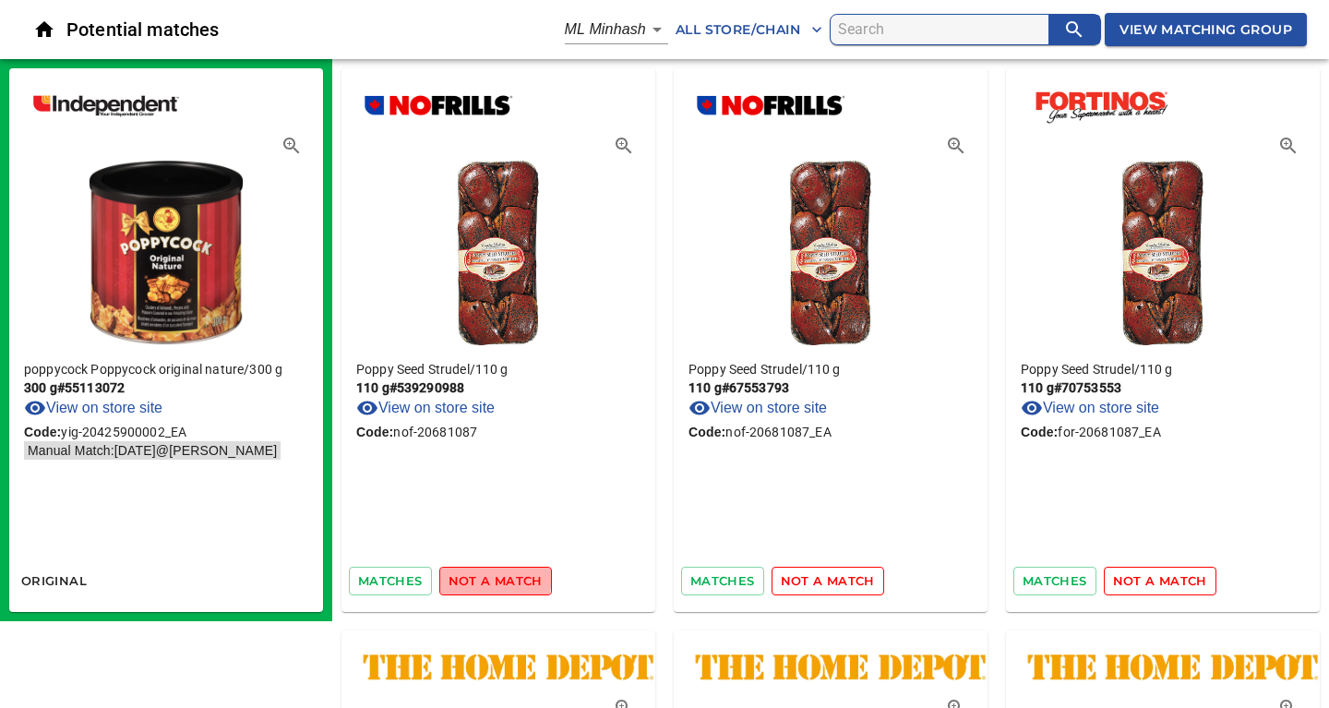
click at [493, 578] on span "not a match" at bounding box center [495, 580] width 94 height 21
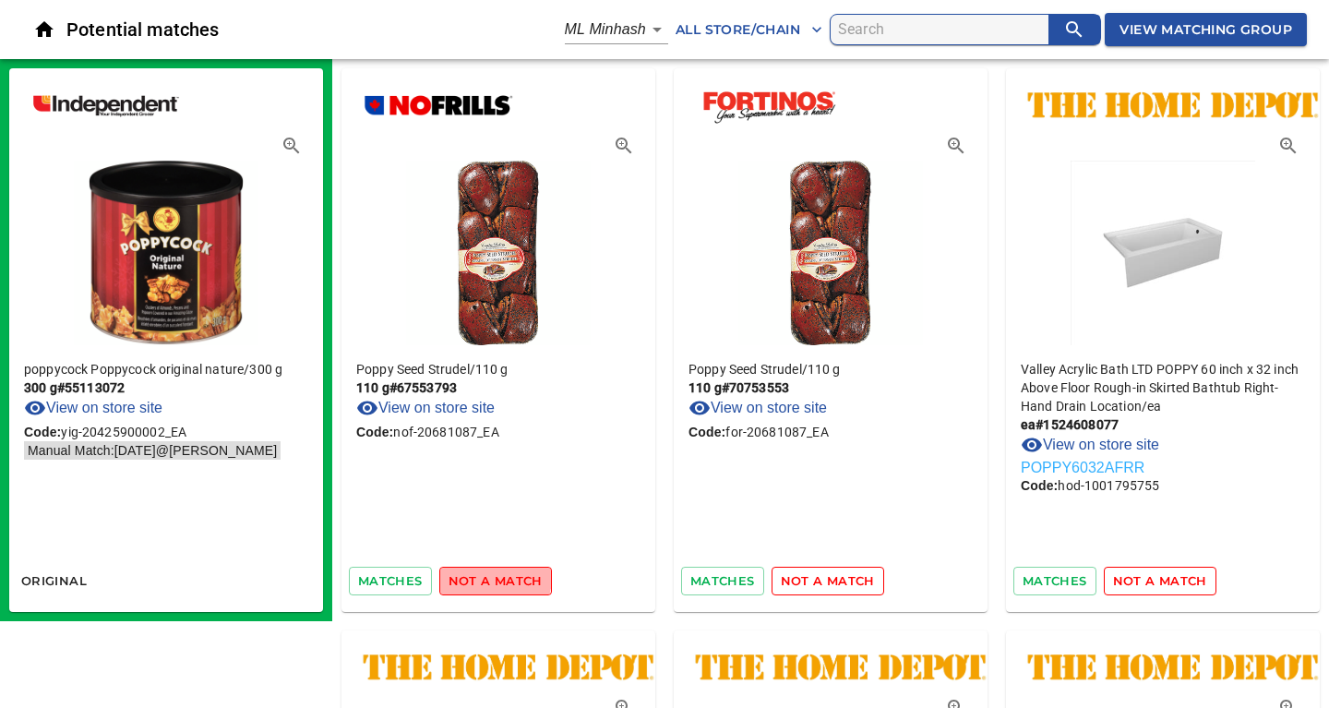
click at [493, 578] on span "not a match" at bounding box center [495, 580] width 94 height 21
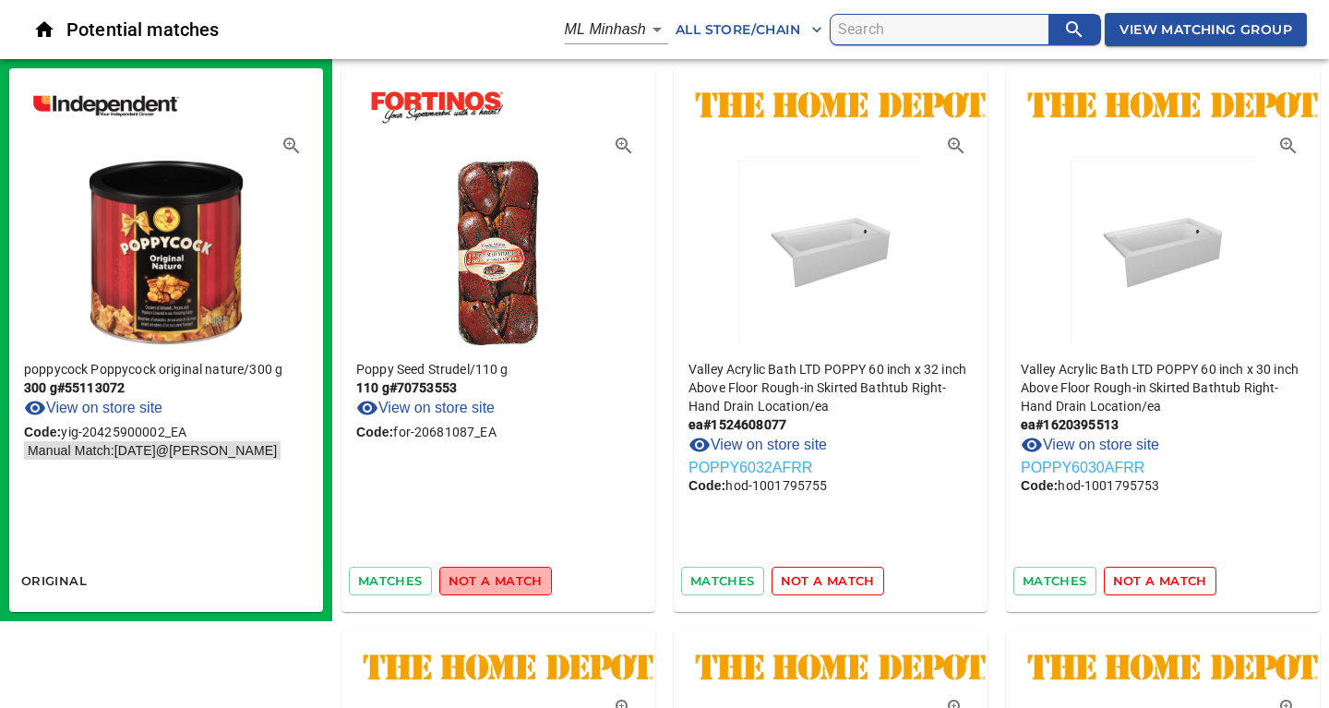
click at [493, 578] on span "not a match" at bounding box center [495, 580] width 94 height 21
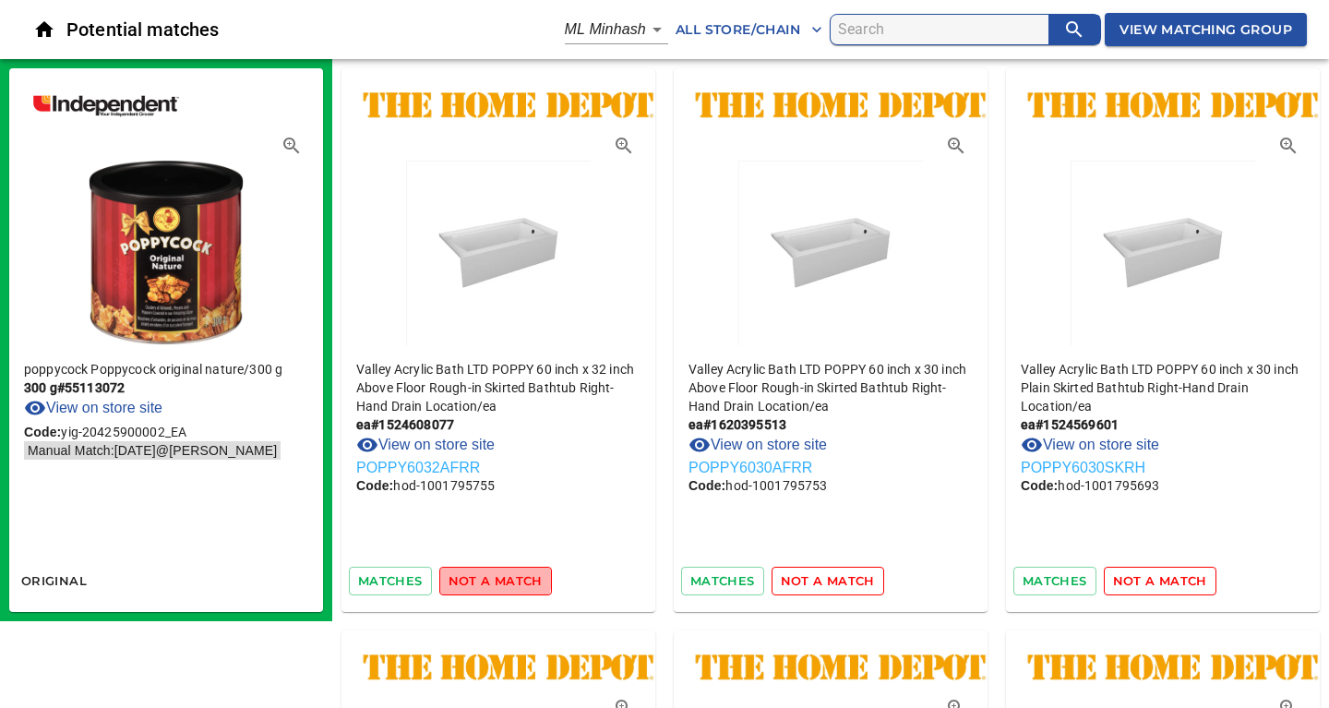
click at [493, 578] on span "not a match" at bounding box center [495, 580] width 94 height 21
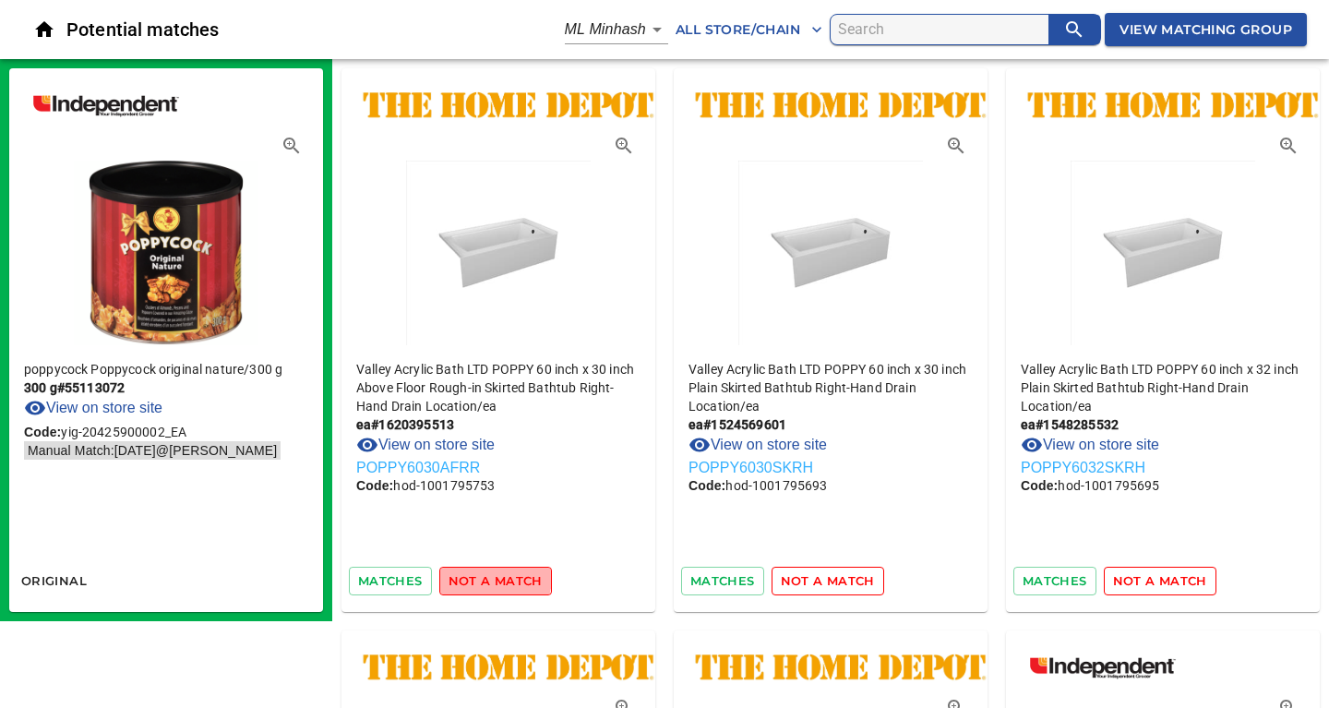
click at [493, 578] on span "not a match" at bounding box center [495, 580] width 94 height 21
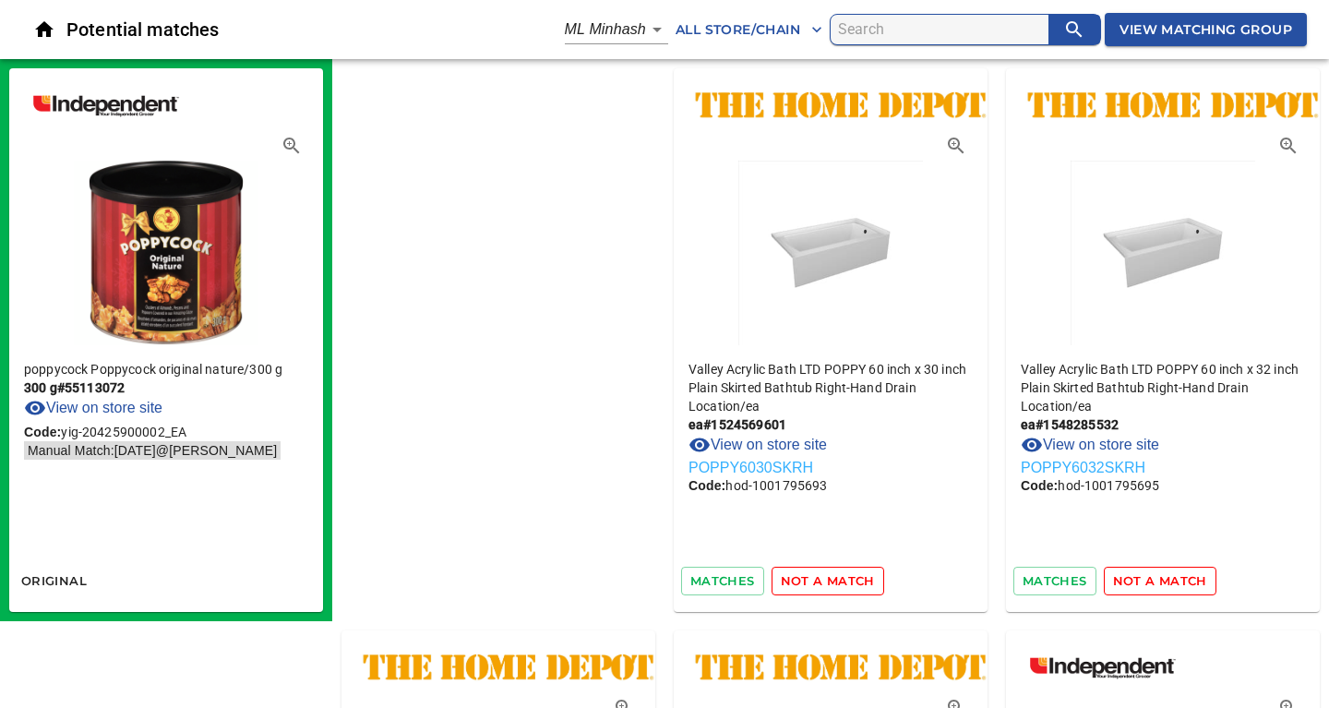
click at [781, 578] on span "not a match" at bounding box center [828, 580] width 94 height 21
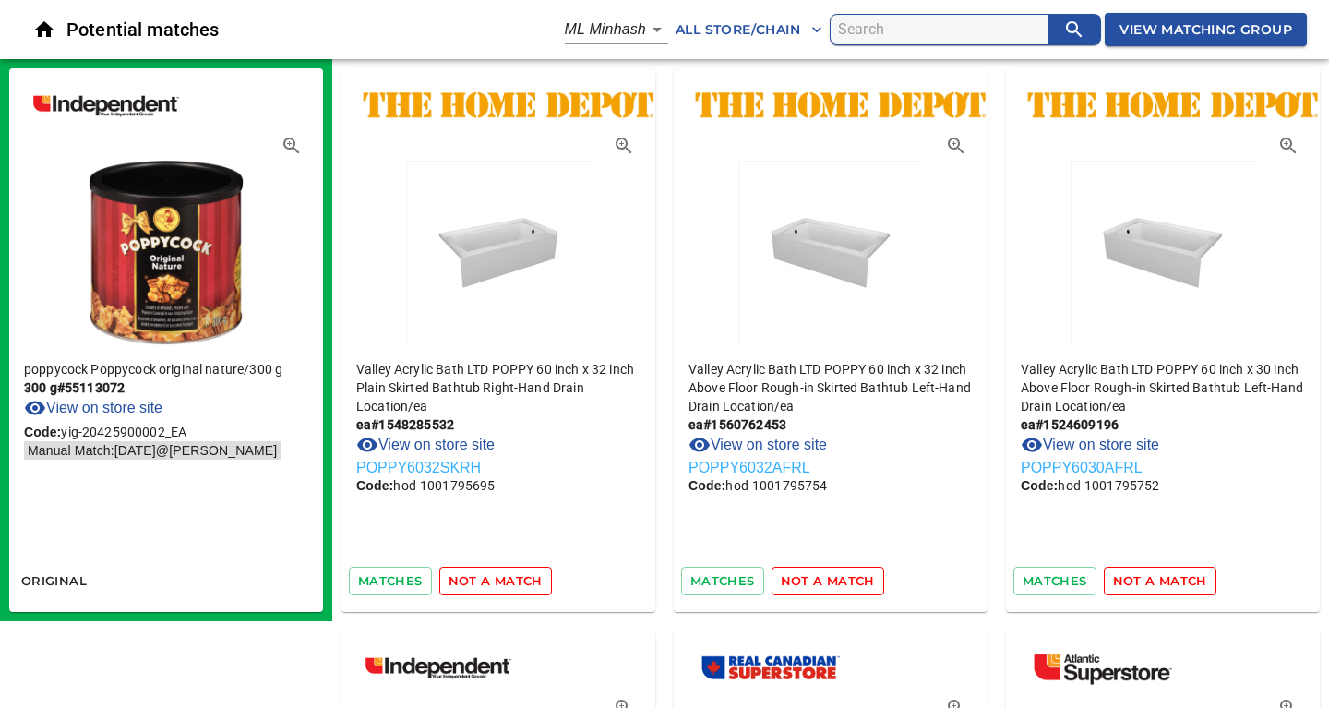
drag, startPoint x: 493, startPoint y: 578, endPoint x: 508, endPoint y: 551, distance: 31.0
click at [558, 530] on div "Valley Acrylic Bath LTD POPPY 60 inch x 32 inch Plain Skirted Bathtub Right-Han…" at bounding box center [498, 339] width 314 height 543
click at [533, 572] on span "not a match" at bounding box center [495, 580] width 94 height 21
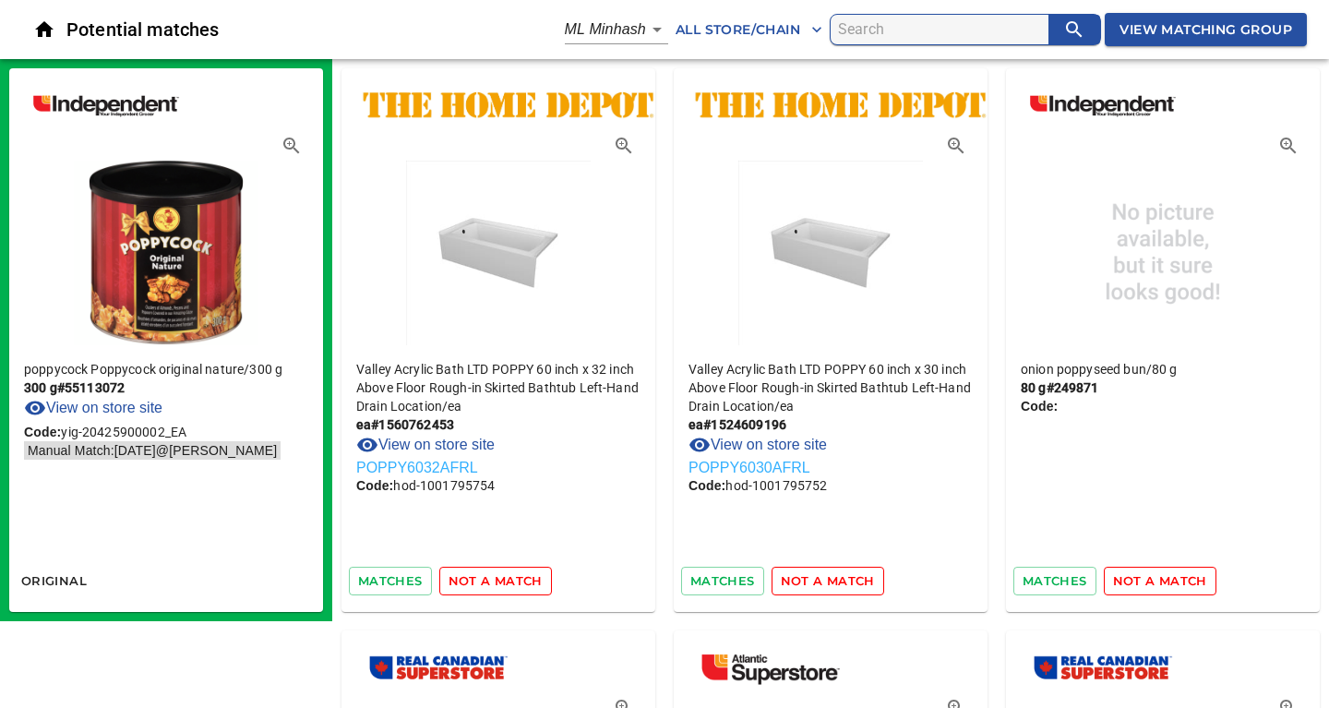
click at [533, 572] on span "not a match" at bounding box center [495, 580] width 94 height 21
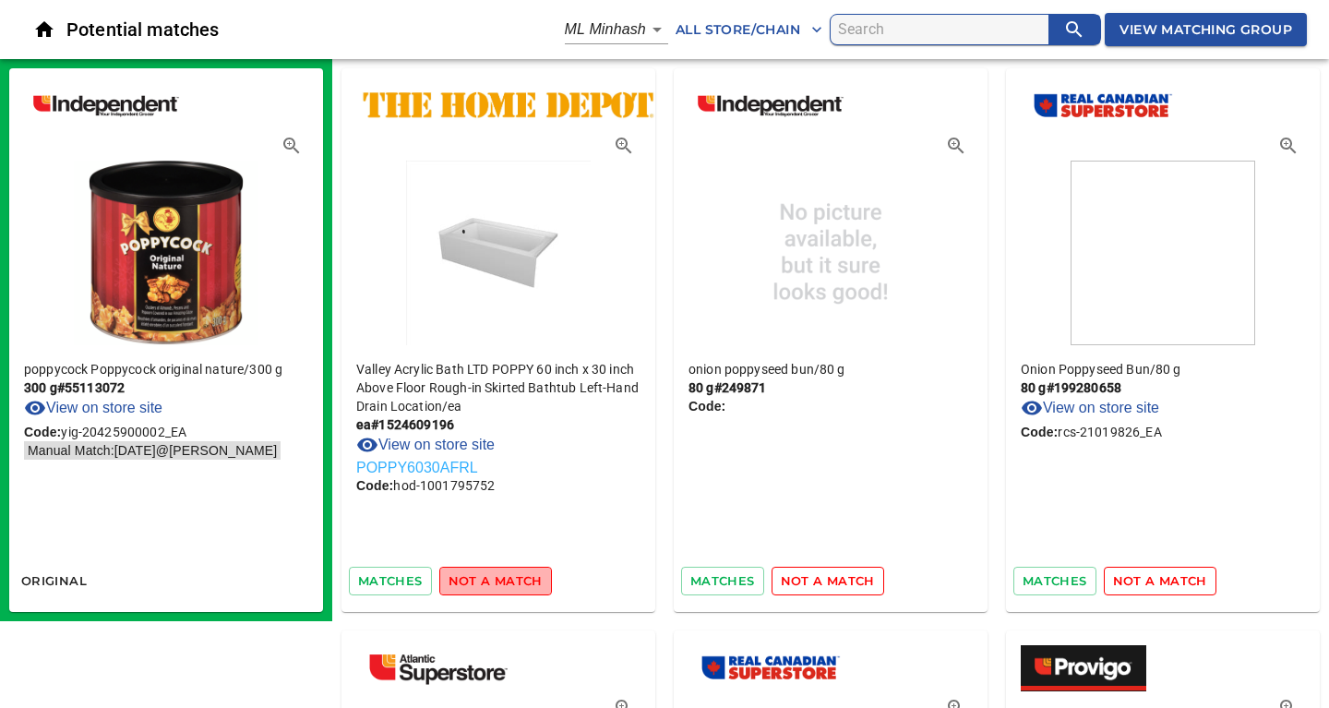
click at [533, 572] on span "not a match" at bounding box center [495, 580] width 94 height 21
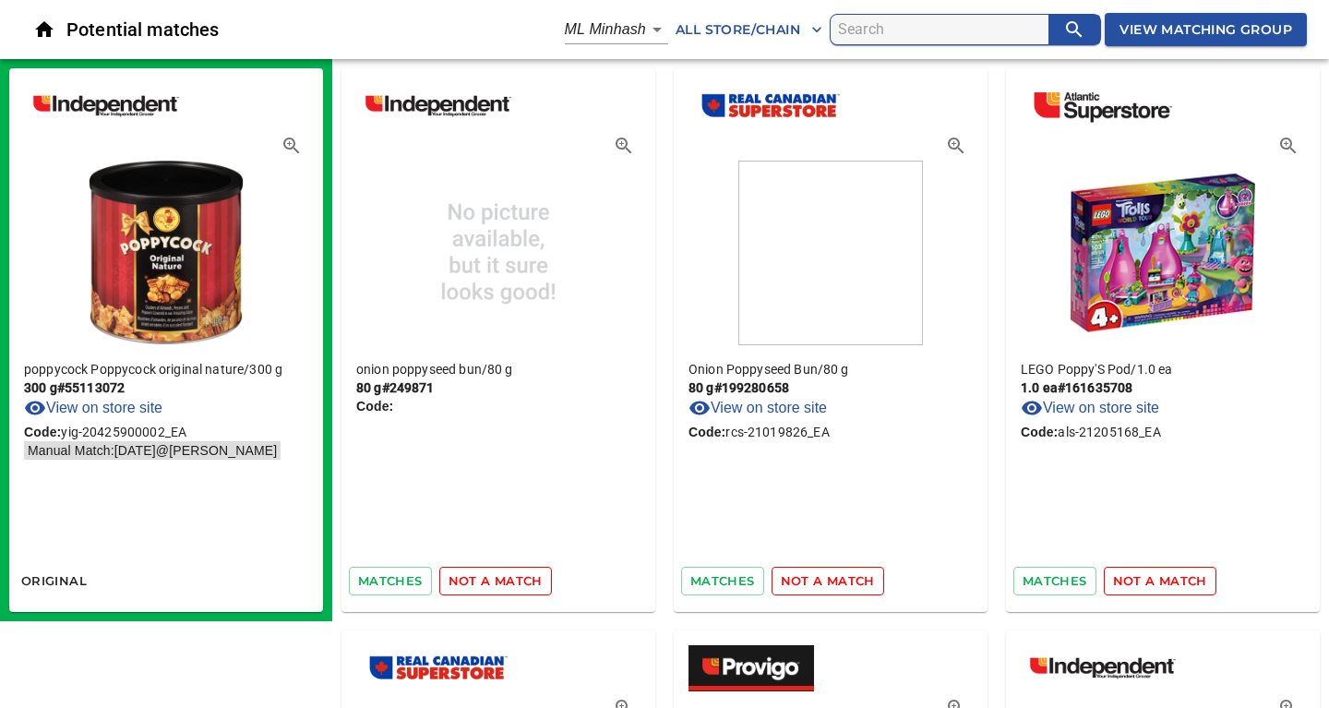
click at [529, 573] on span "not a match" at bounding box center [495, 580] width 94 height 21
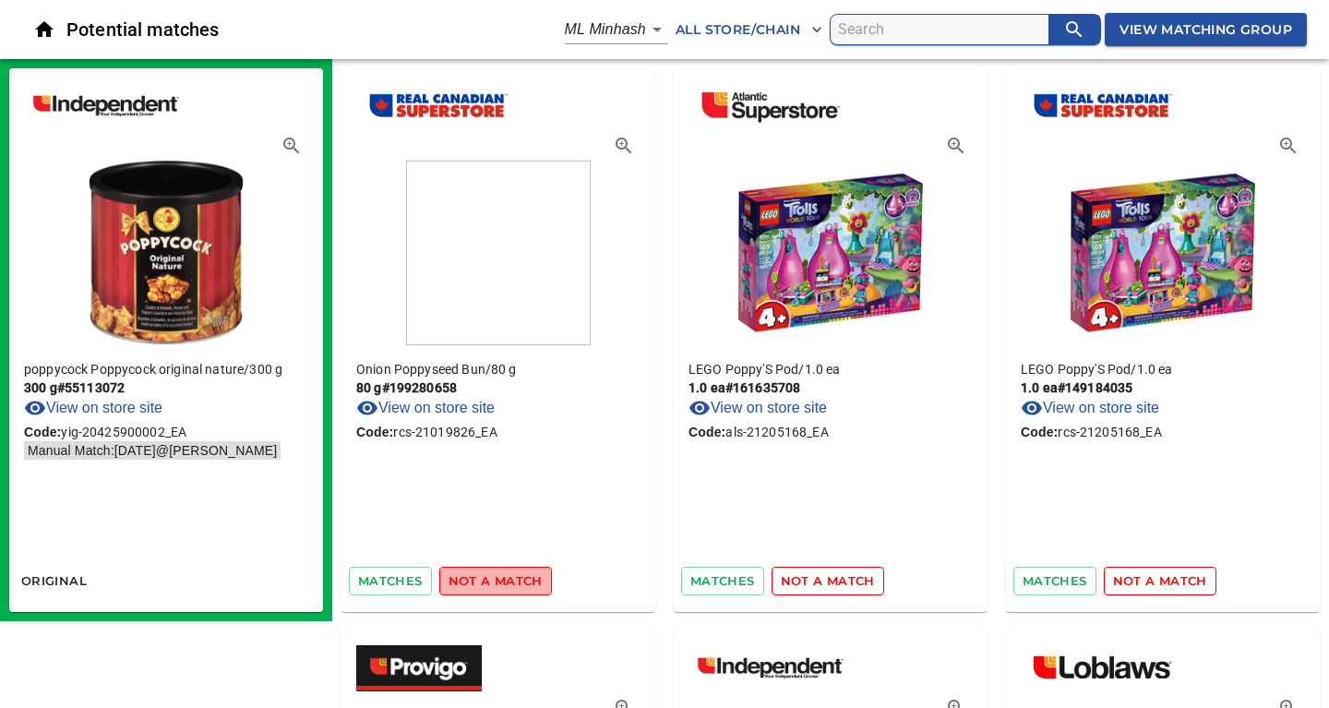
click at [529, 573] on span "not a match" at bounding box center [495, 580] width 94 height 21
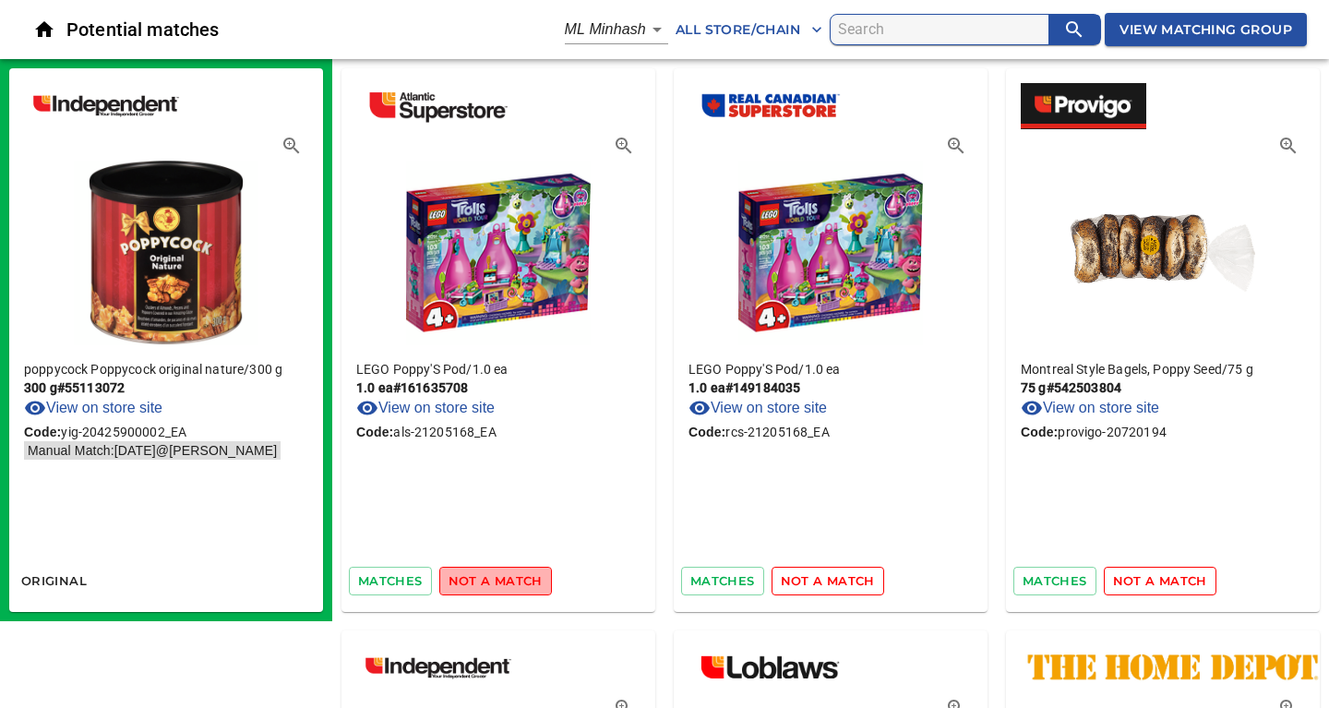
click at [529, 573] on span "not a match" at bounding box center [495, 580] width 94 height 21
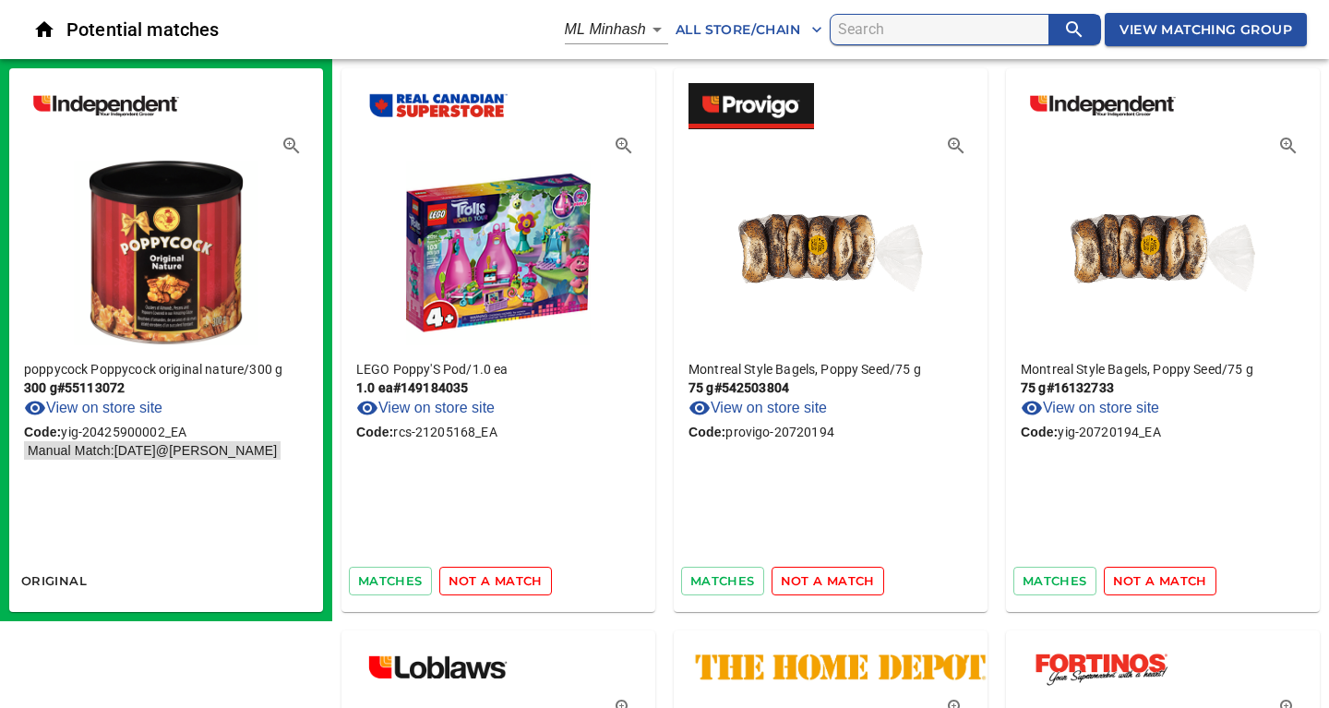
click at [529, 573] on span "not a match" at bounding box center [495, 580] width 94 height 21
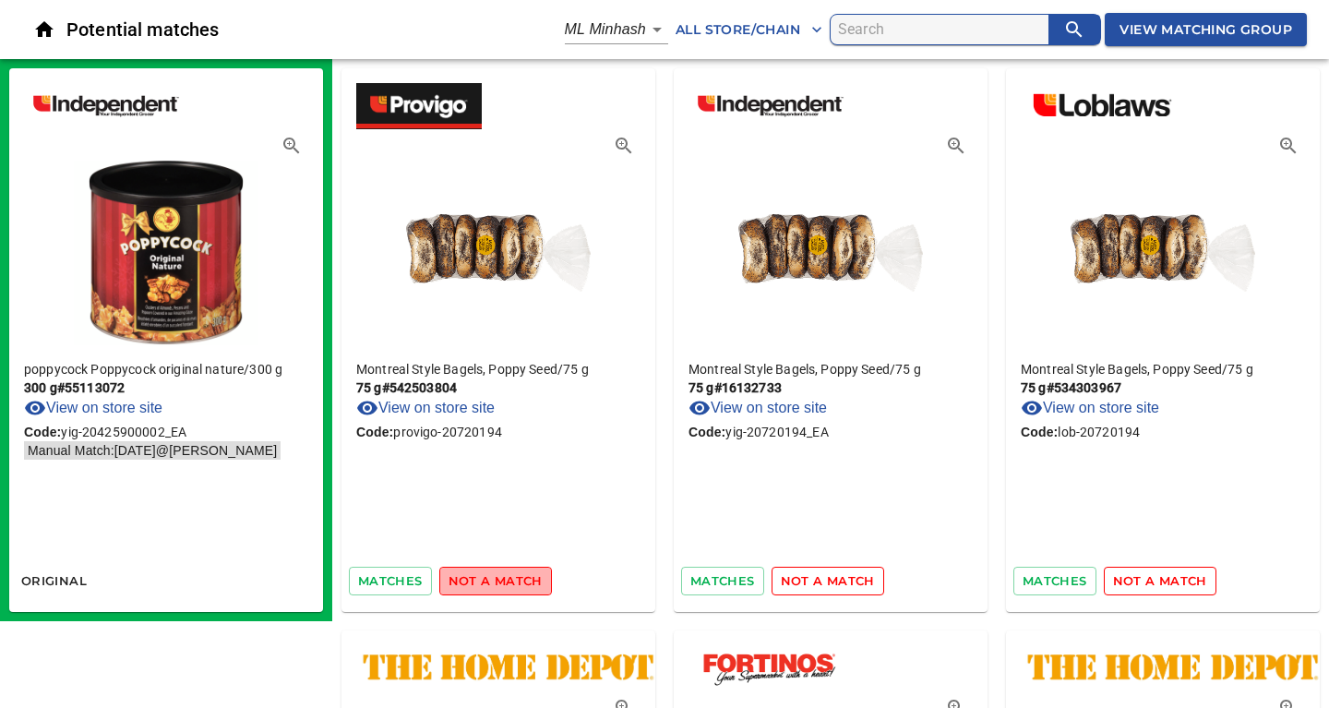
click at [529, 573] on span "not a match" at bounding box center [495, 580] width 94 height 21
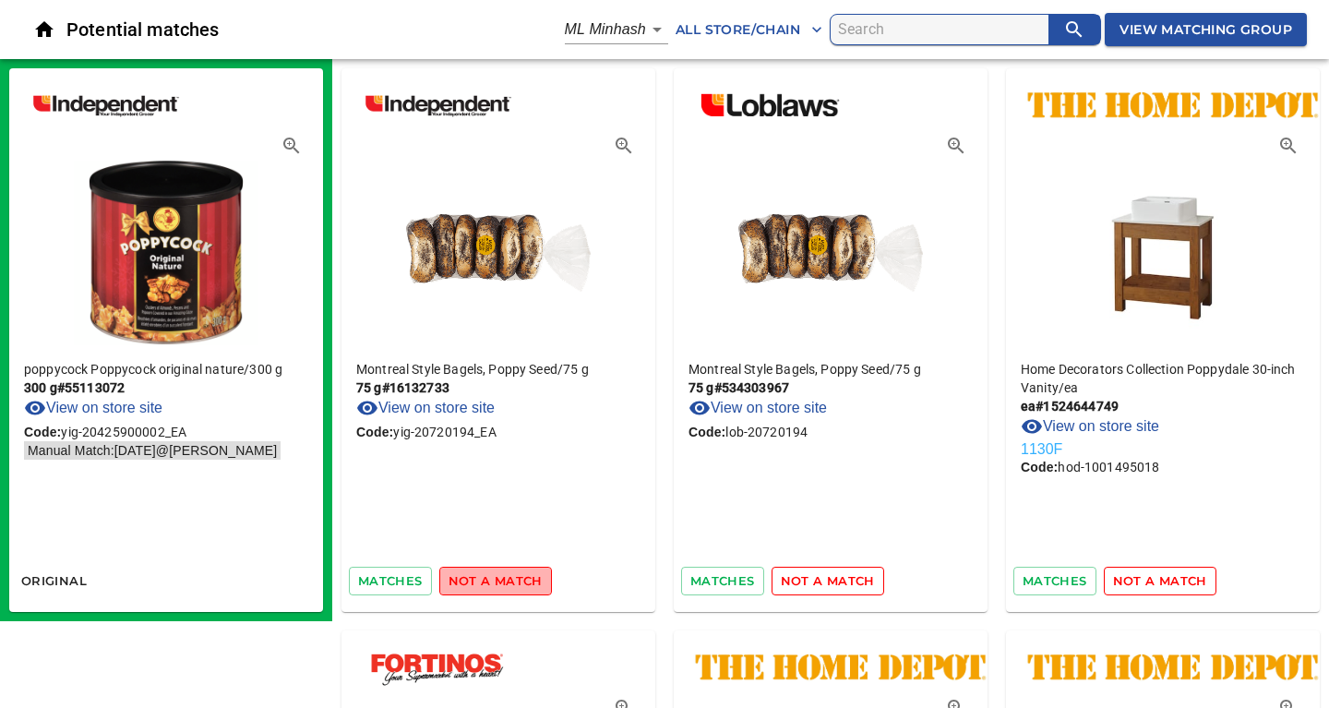
click at [529, 573] on span "not a match" at bounding box center [495, 580] width 94 height 21
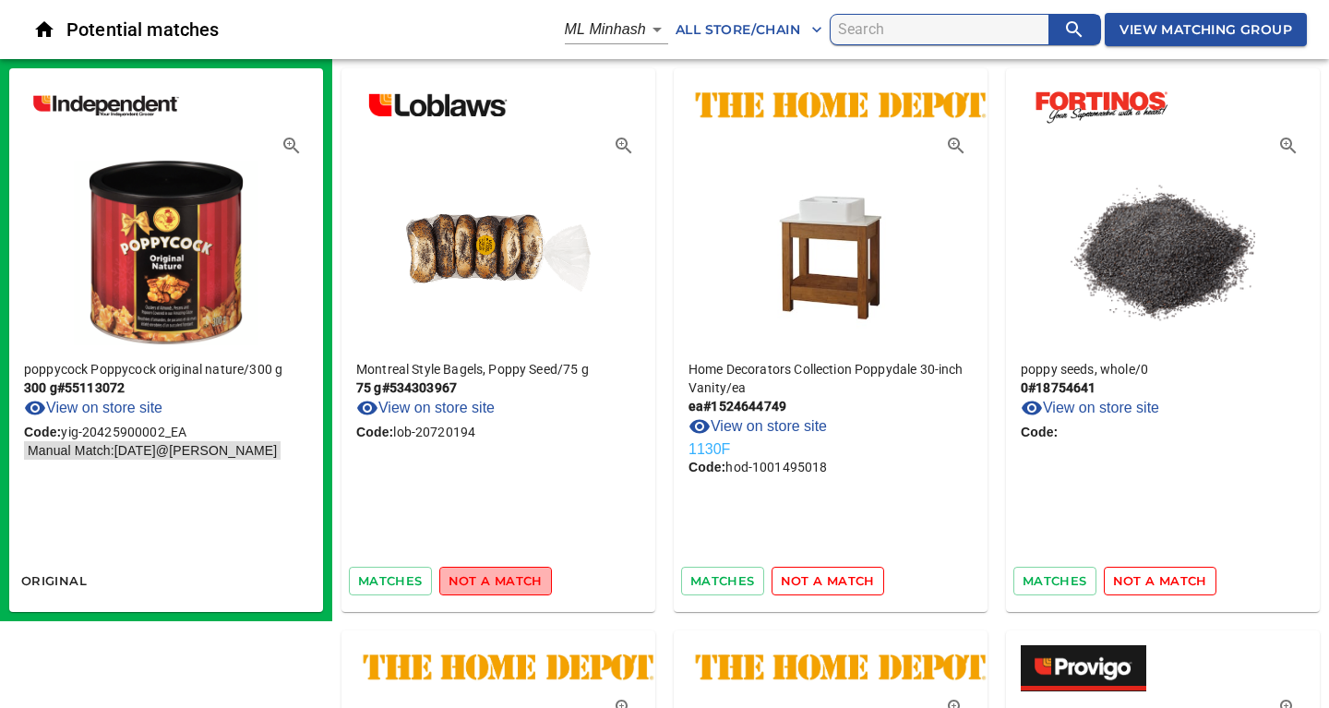
click at [529, 573] on span "not a match" at bounding box center [495, 580] width 94 height 21
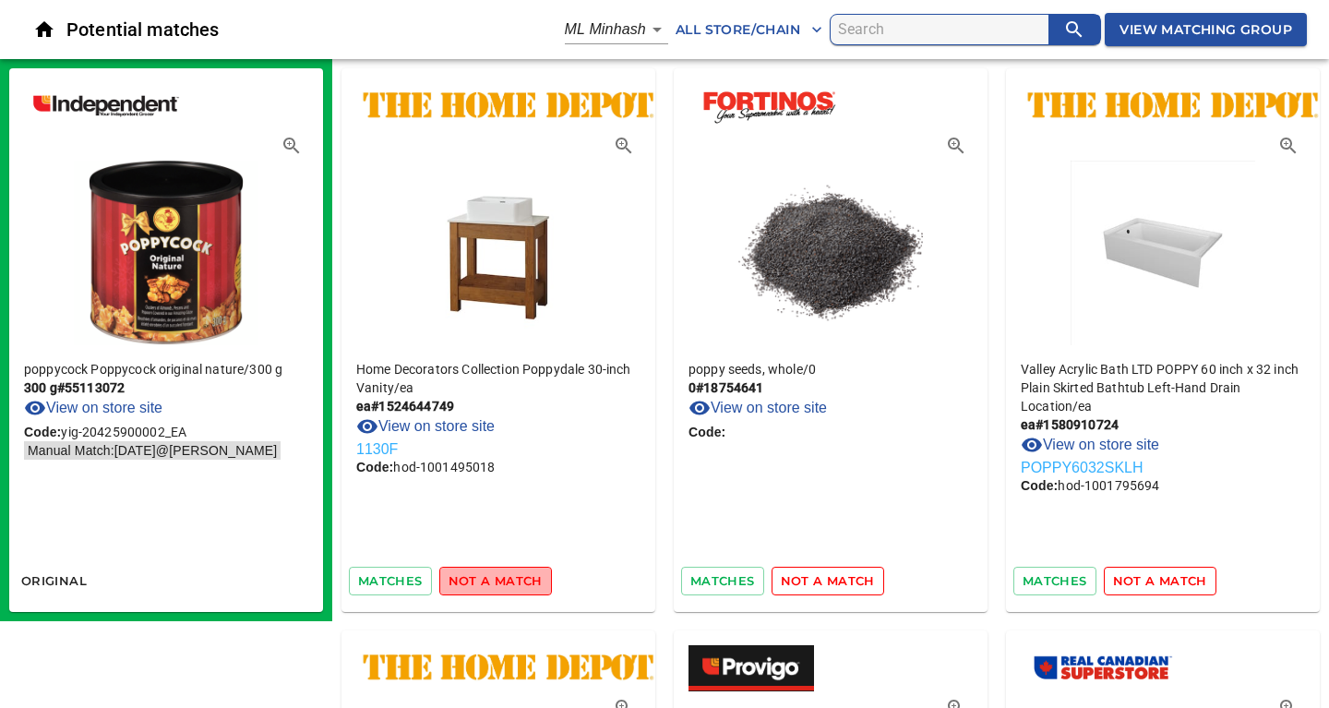
click at [529, 573] on span "not a match" at bounding box center [495, 580] width 94 height 21
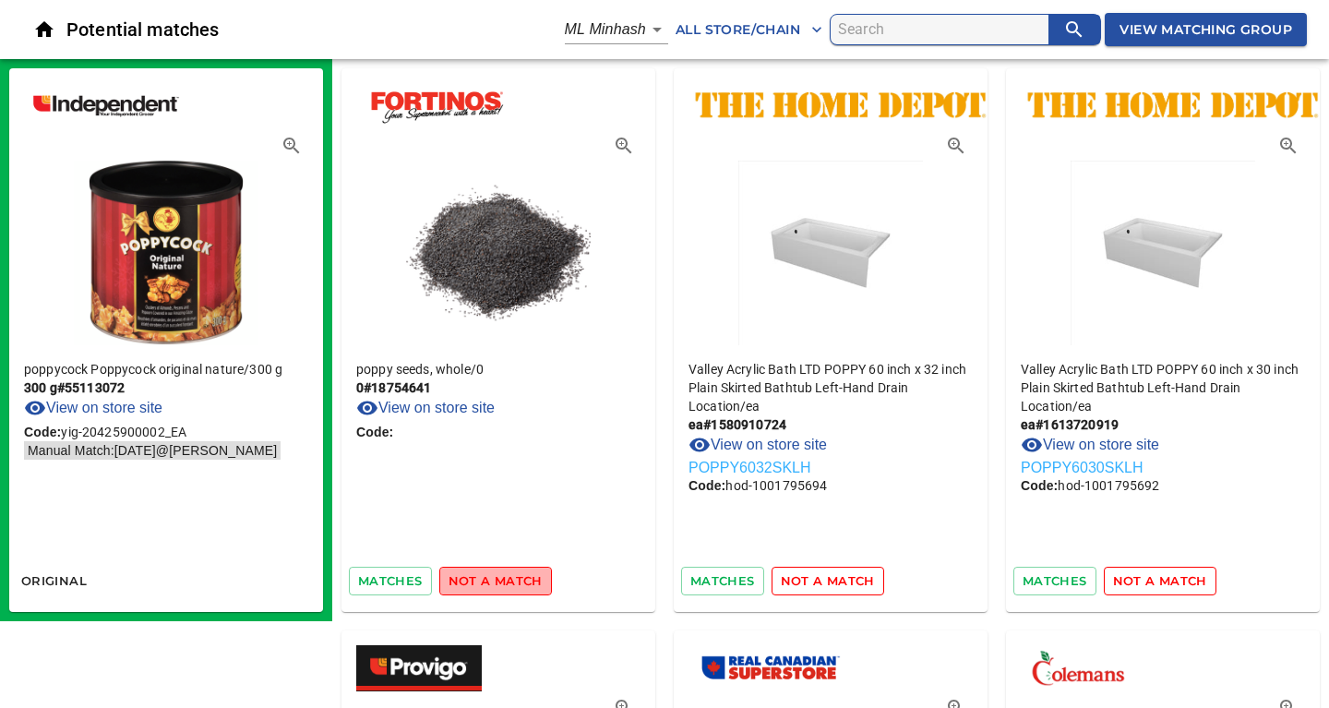
click at [529, 573] on span "not a match" at bounding box center [495, 580] width 94 height 21
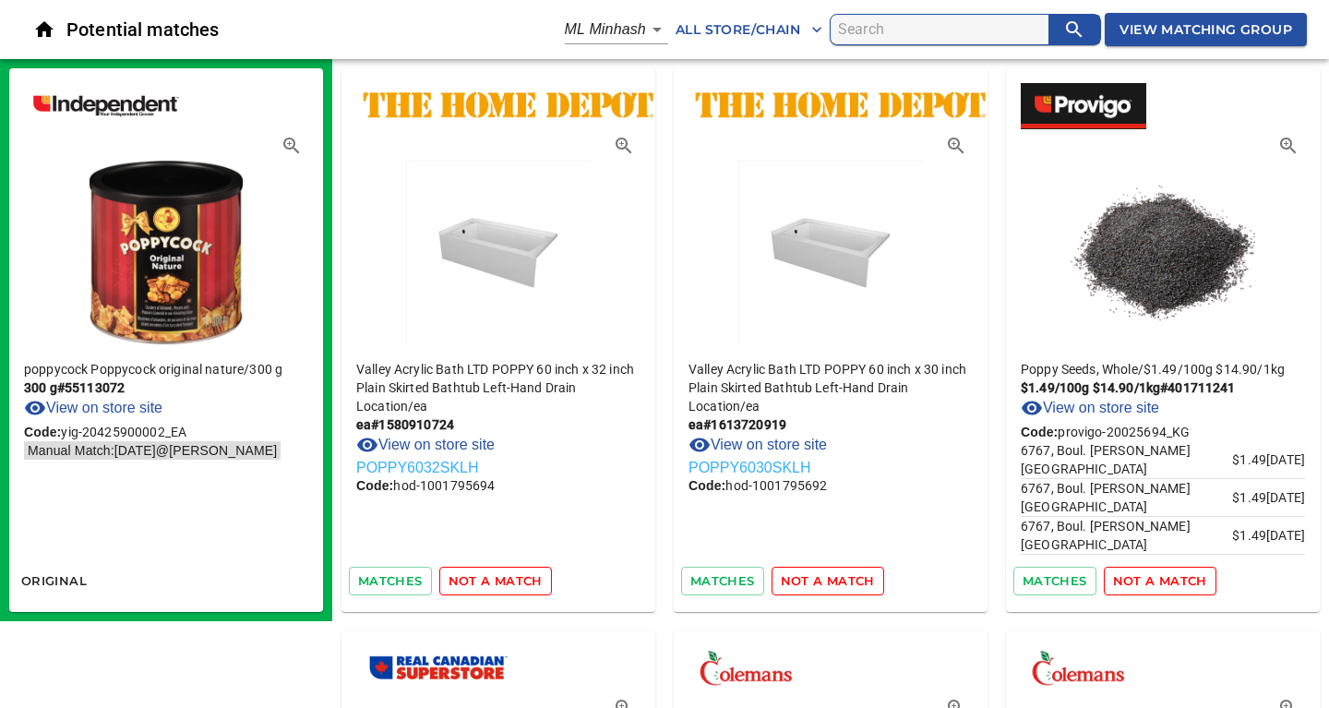
click at [529, 573] on span "not a match" at bounding box center [495, 580] width 94 height 21
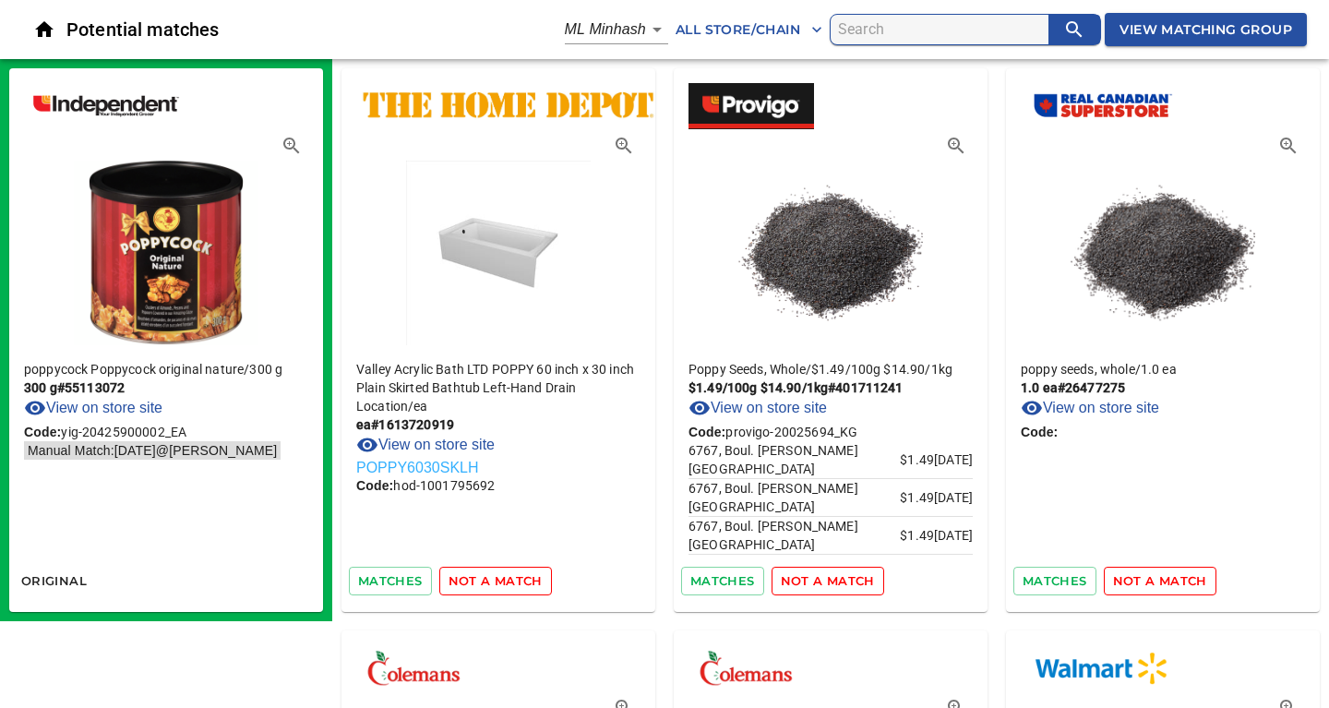
click at [529, 573] on span "not a match" at bounding box center [495, 580] width 94 height 21
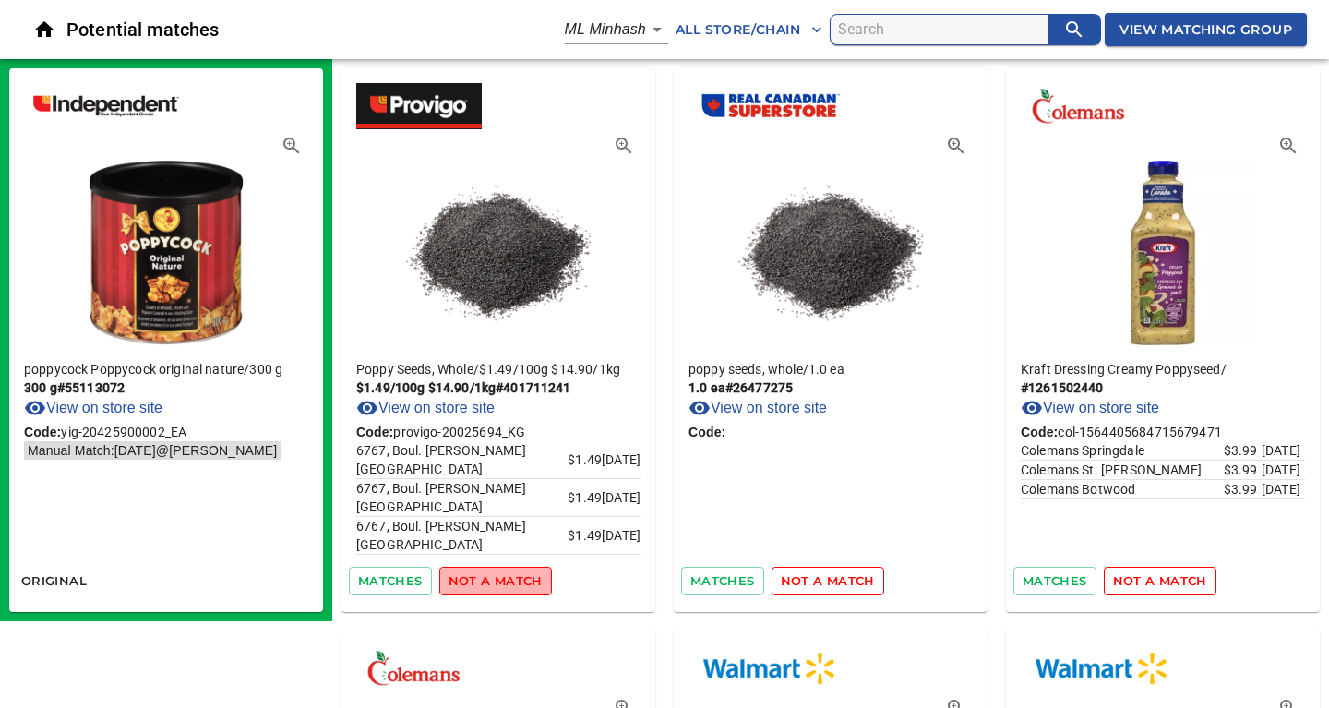
click at [529, 573] on span "not a match" at bounding box center [495, 580] width 94 height 21
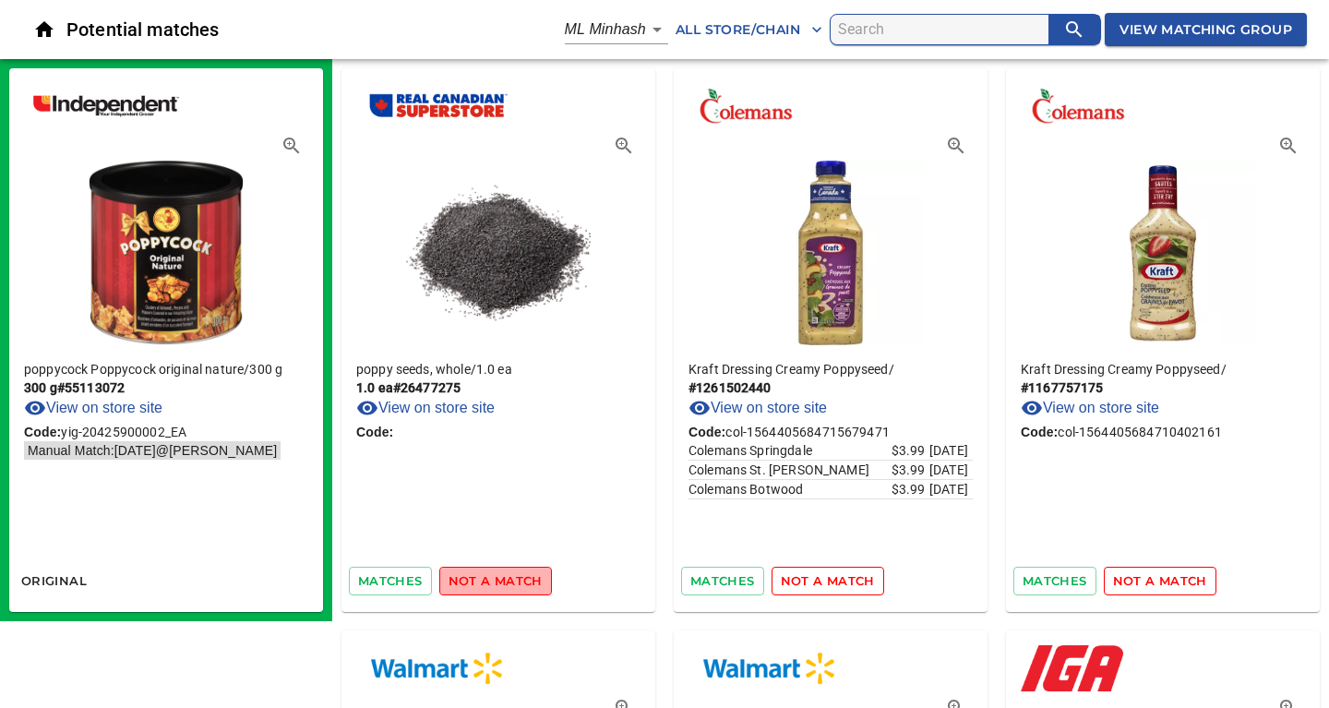
click at [529, 573] on span "not a match" at bounding box center [495, 580] width 94 height 21
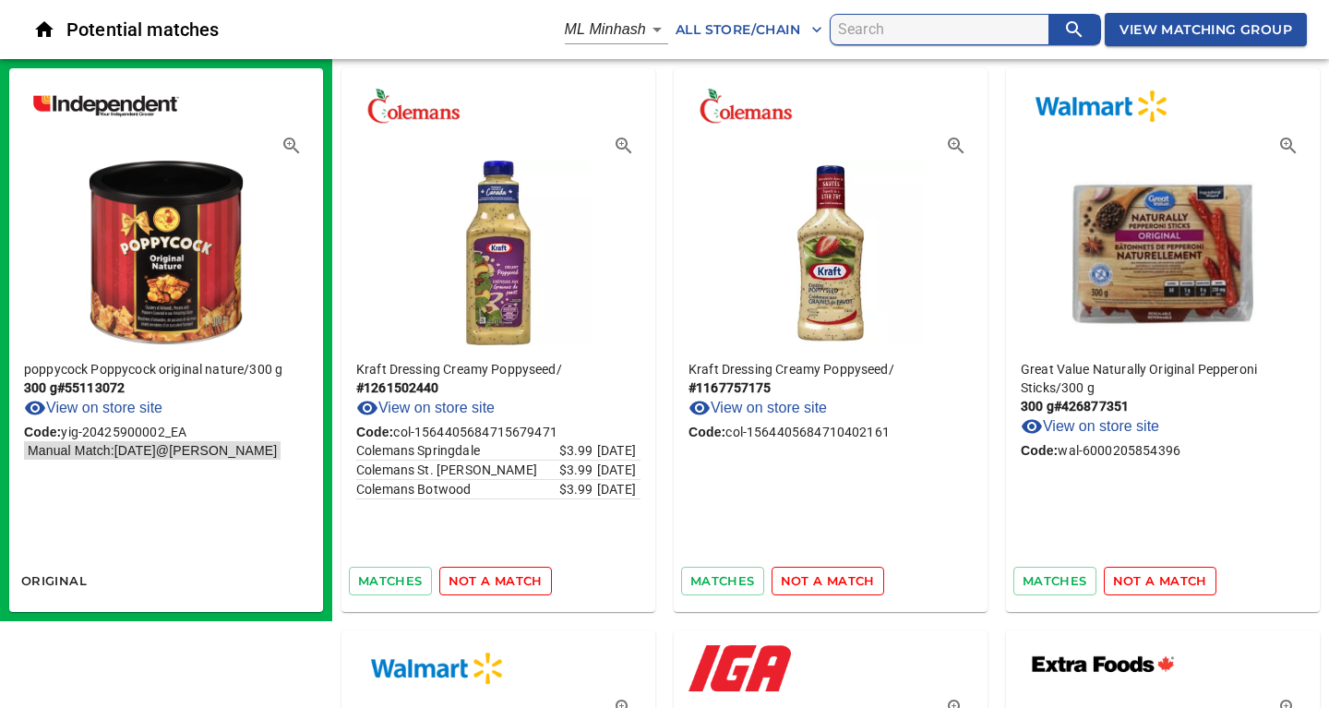
click at [529, 573] on span "not a match" at bounding box center [495, 580] width 94 height 21
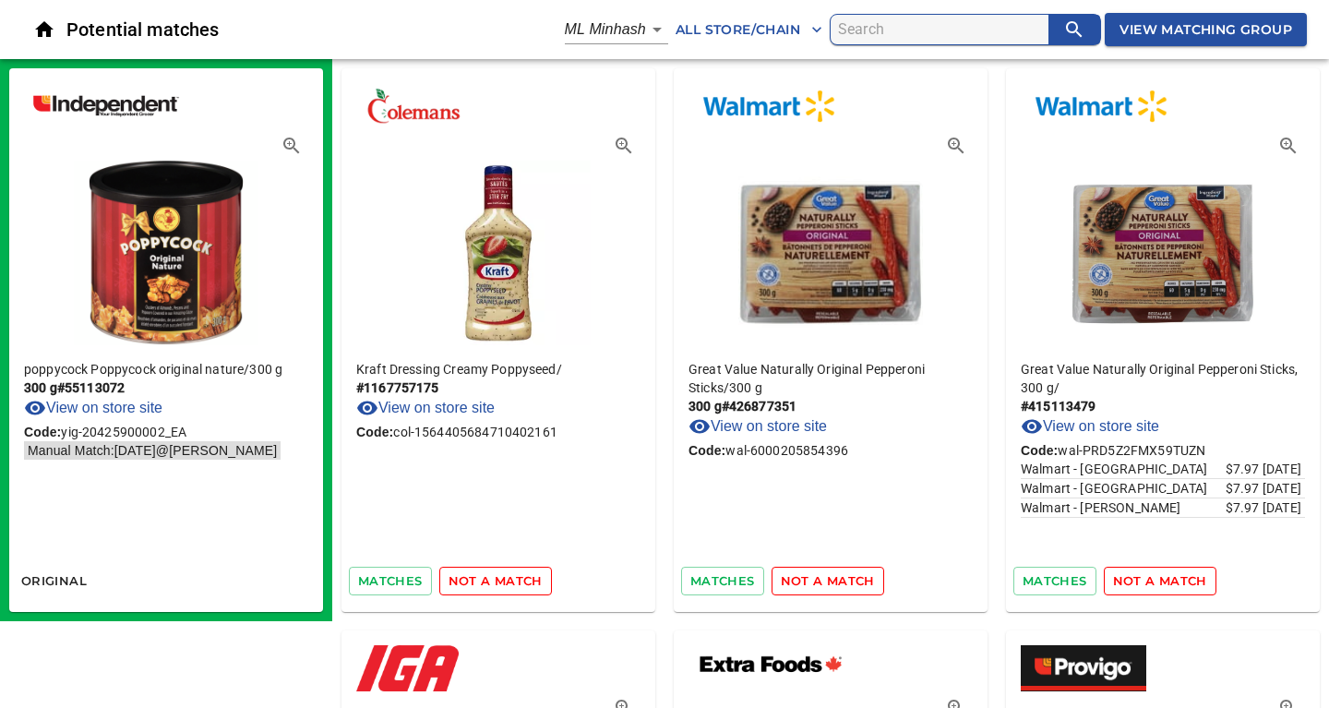
click at [529, 573] on span "not a match" at bounding box center [495, 580] width 94 height 21
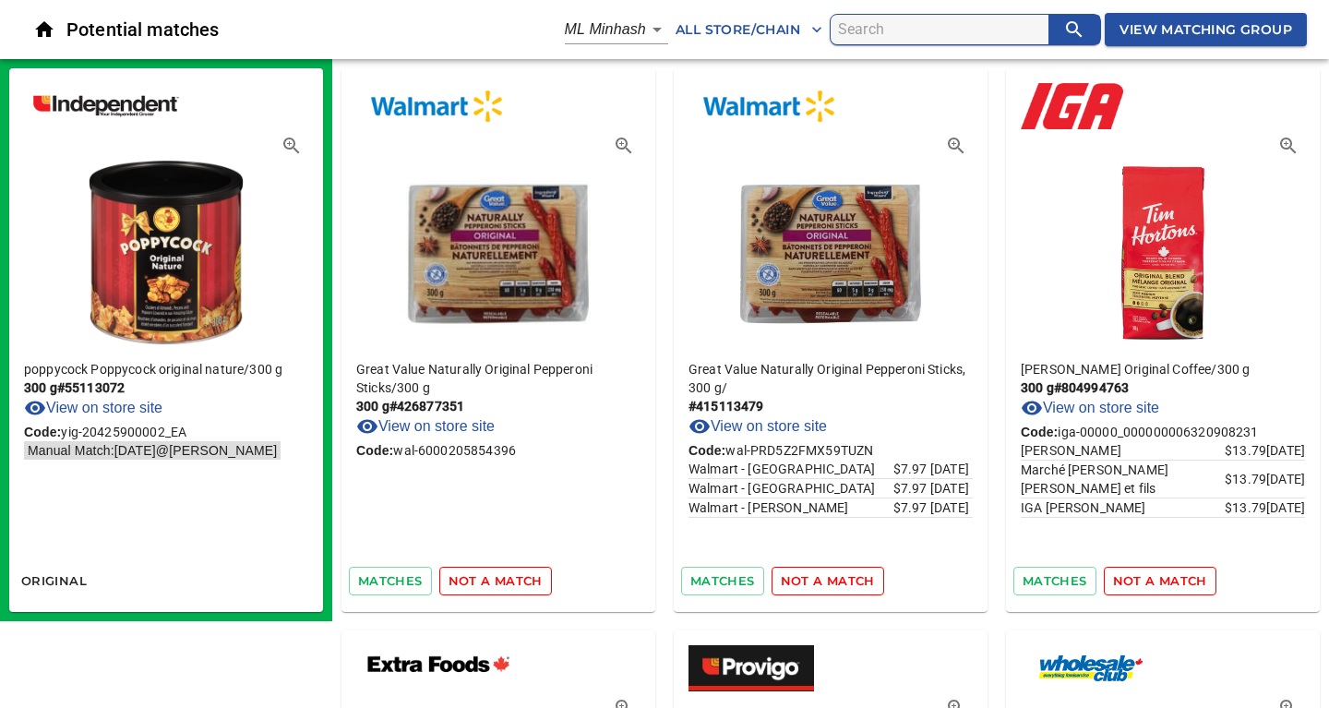
click at [529, 573] on span "not a match" at bounding box center [495, 580] width 94 height 21
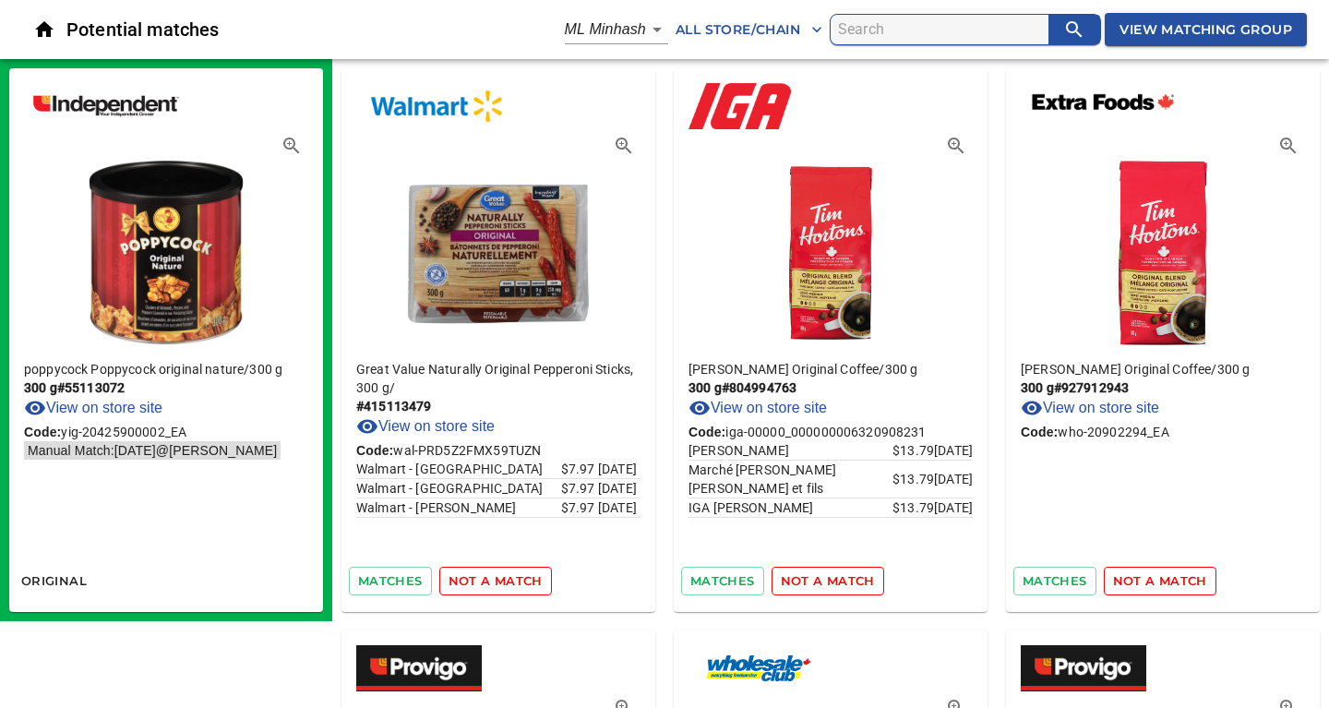
click at [529, 573] on span "not a match" at bounding box center [495, 580] width 94 height 21
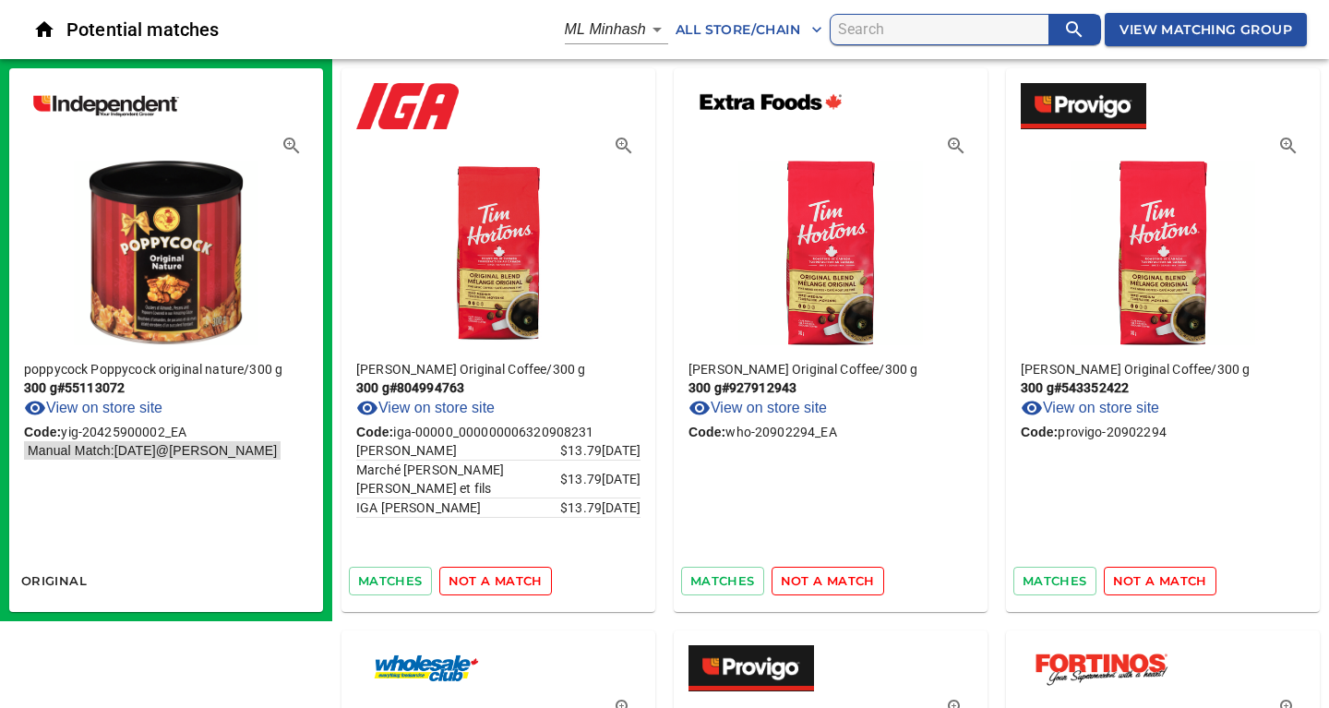
click at [529, 573] on span "not a match" at bounding box center [495, 580] width 94 height 21
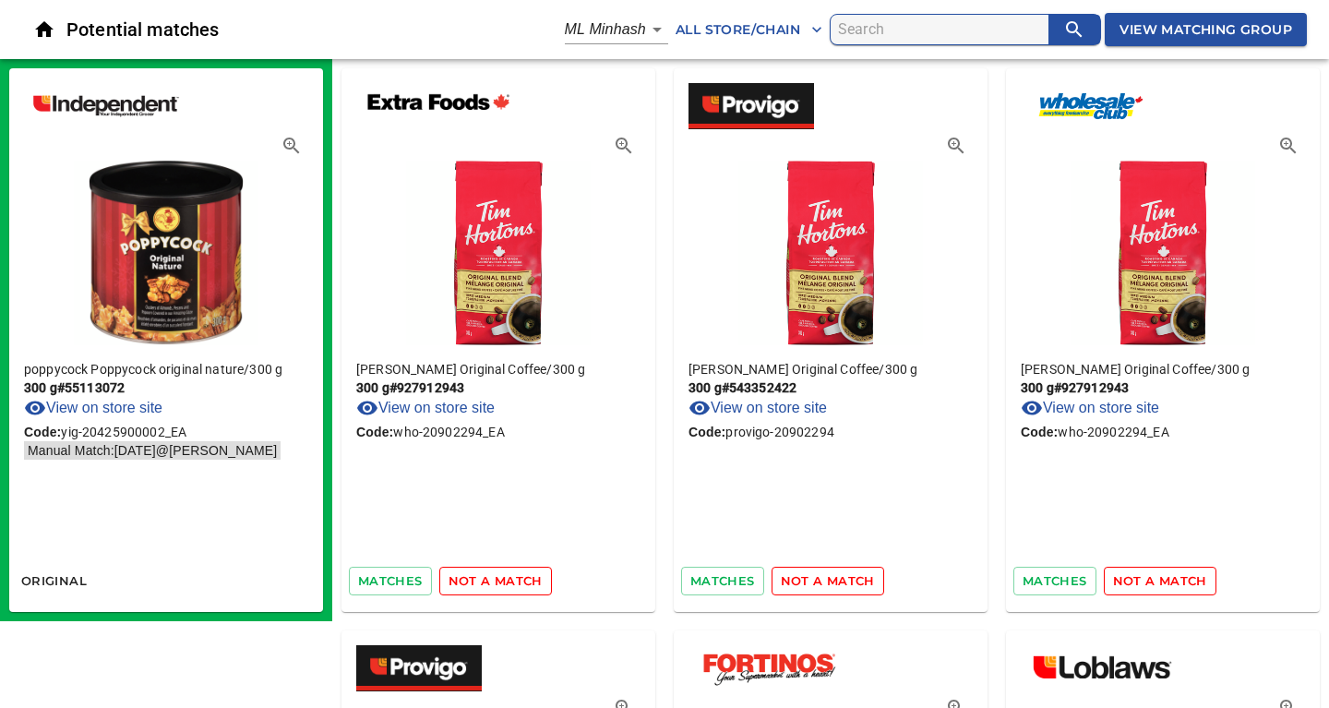
click at [529, 573] on span "not a match" at bounding box center [495, 580] width 94 height 21
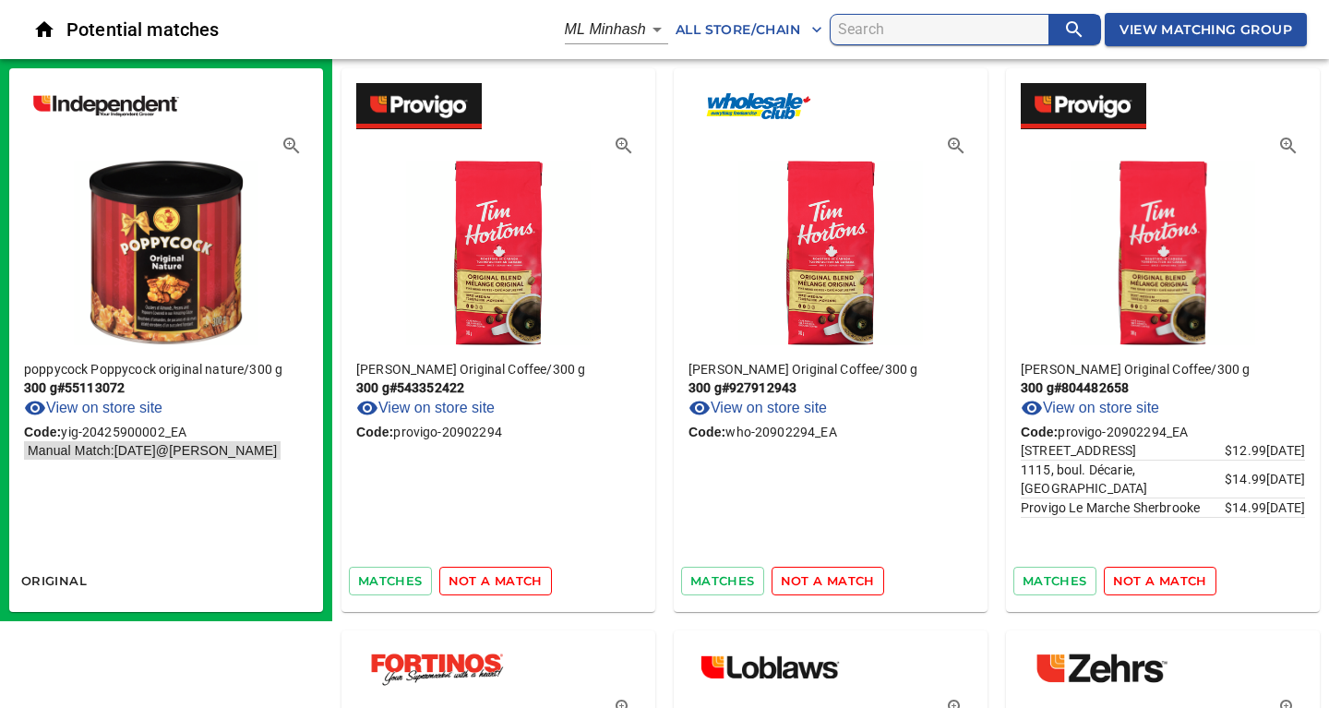
click at [529, 573] on span "not a match" at bounding box center [495, 580] width 94 height 21
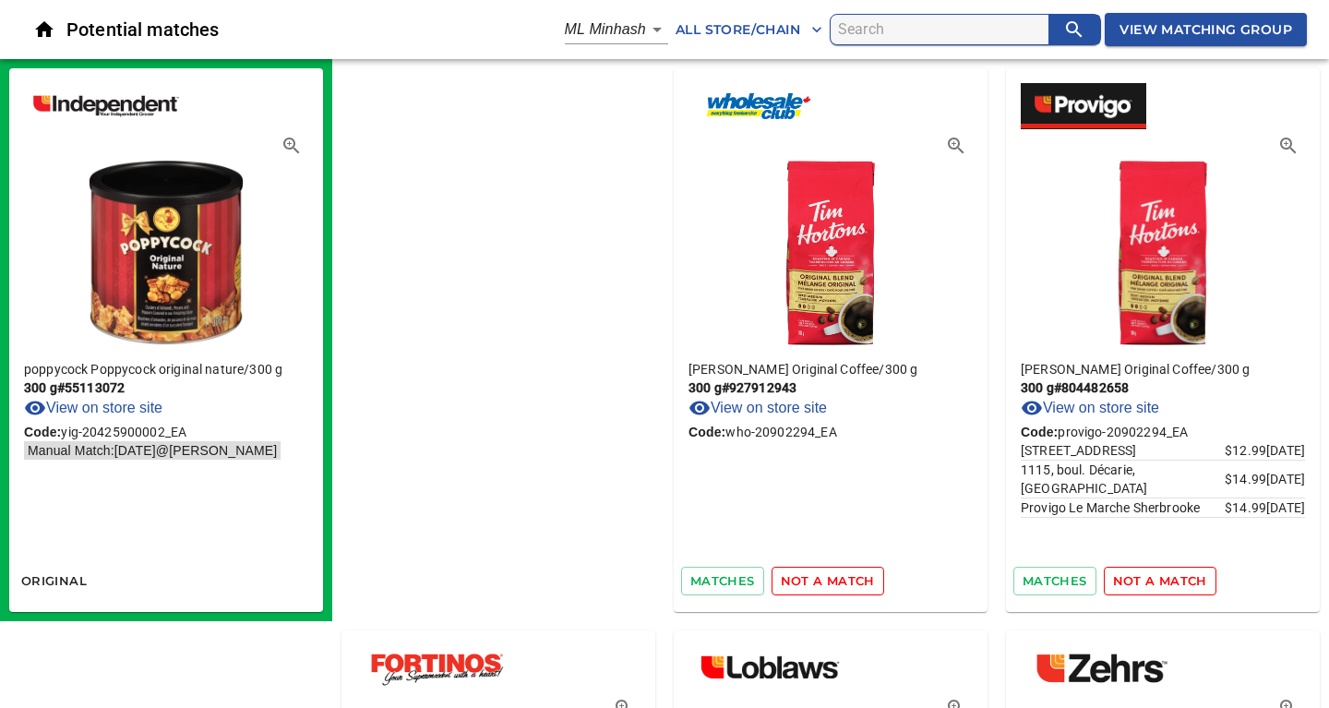
click at [781, 573] on span "not a match" at bounding box center [828, 580] width 94 height 21
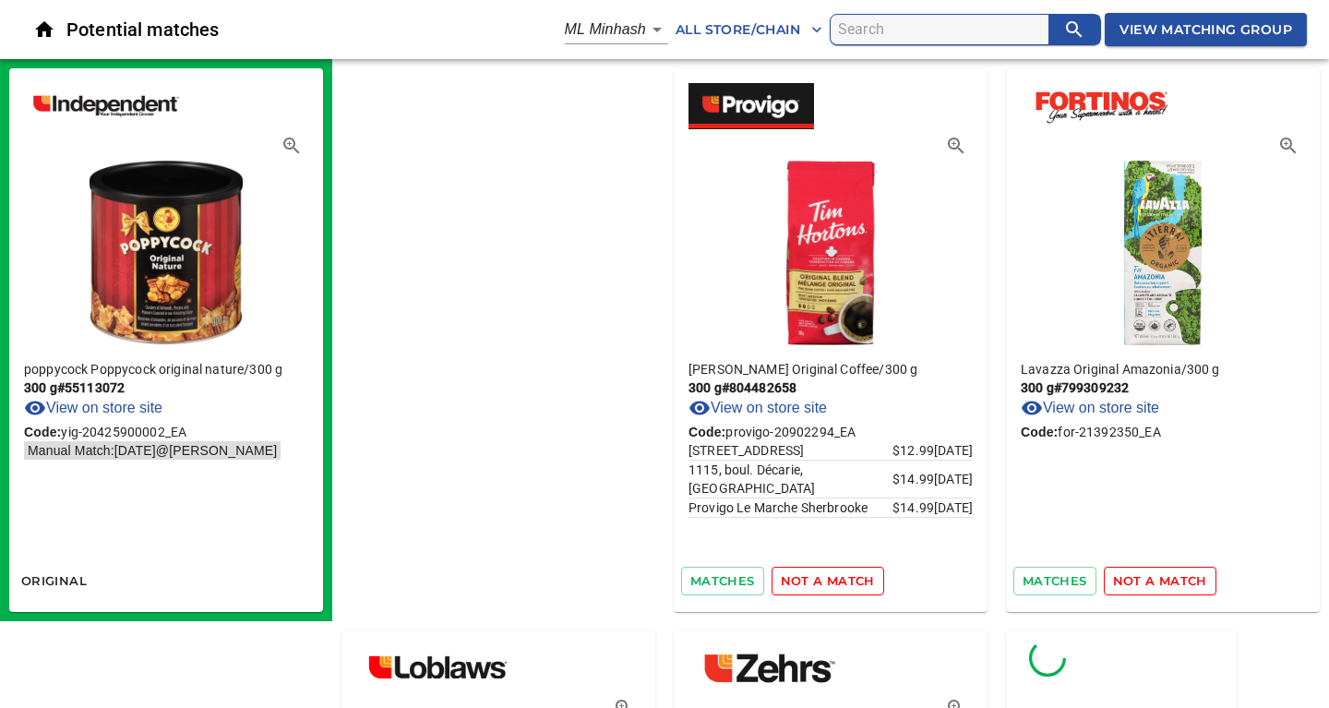
click at [781, 573] on span "not a match" at bounding box center [828, 580] width 94 height 21
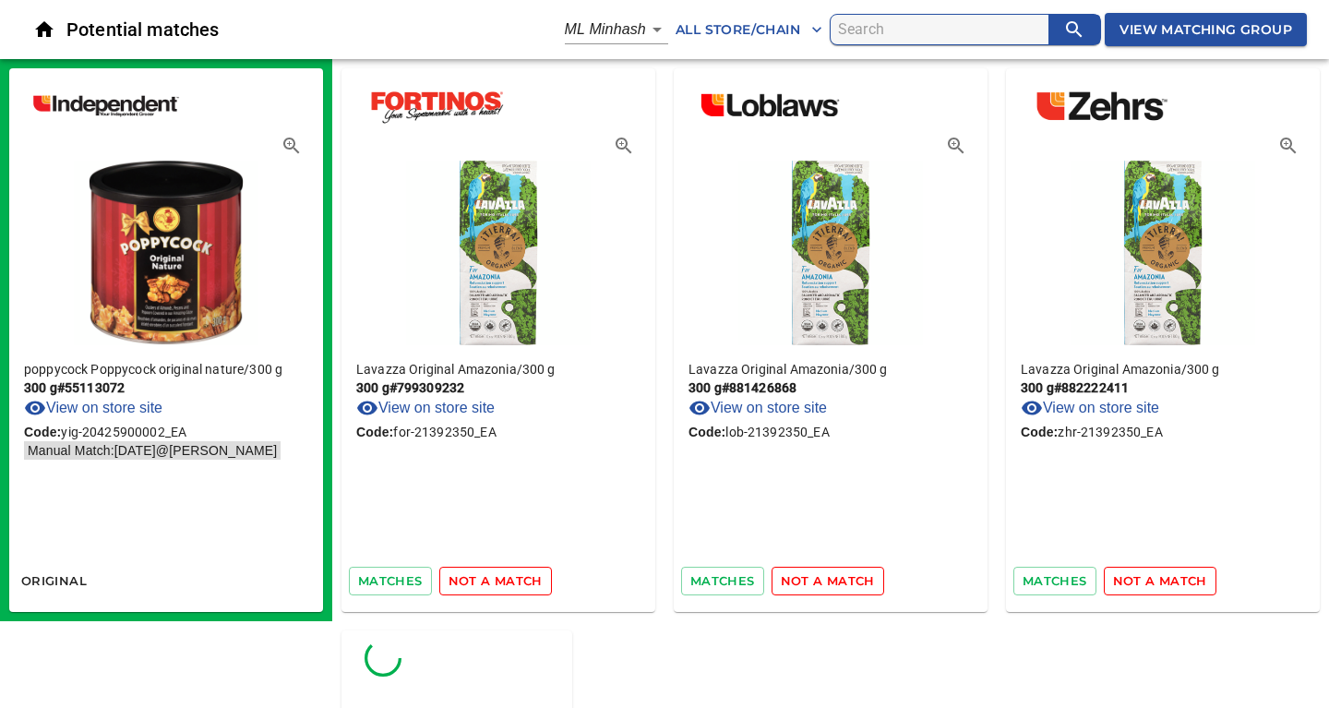
click at [529, 573] on span "not a match" at bounding box center [495, 580] width 94 height 21
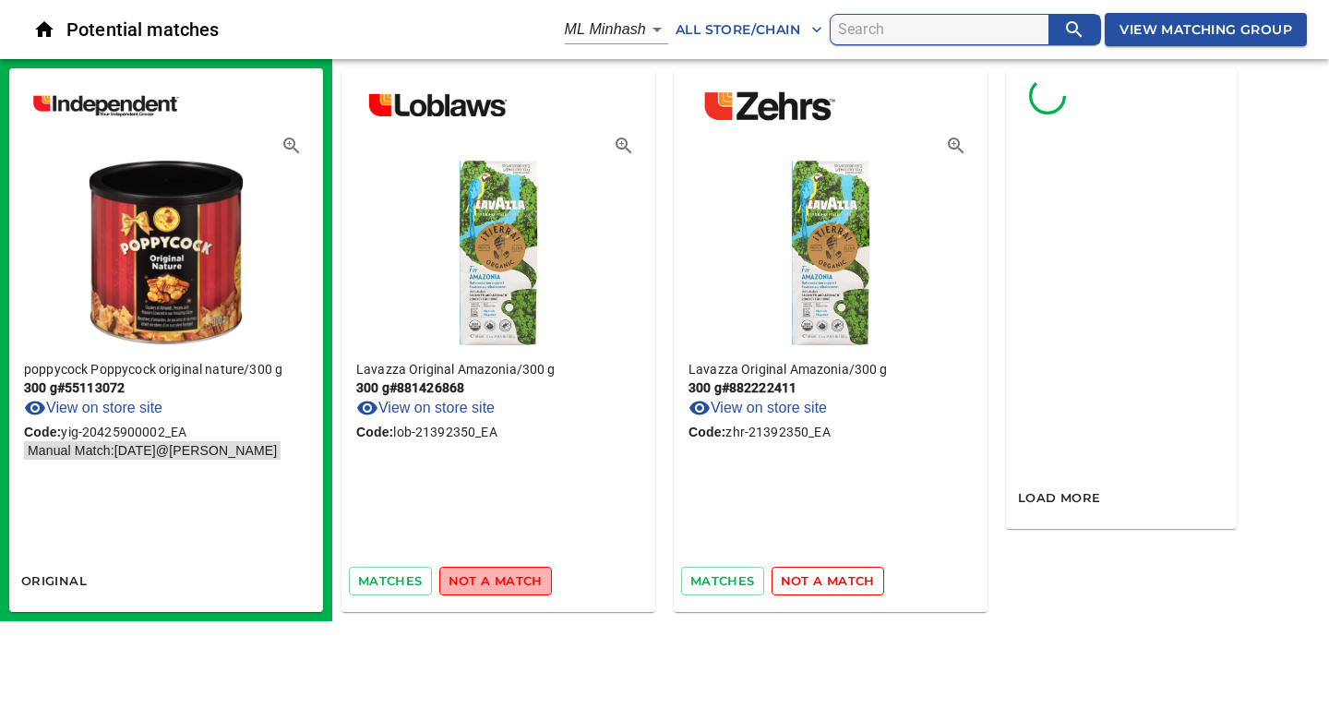
click at [529, 573] on span "not a match" at bounding box center [495, 580] width 94 height 21
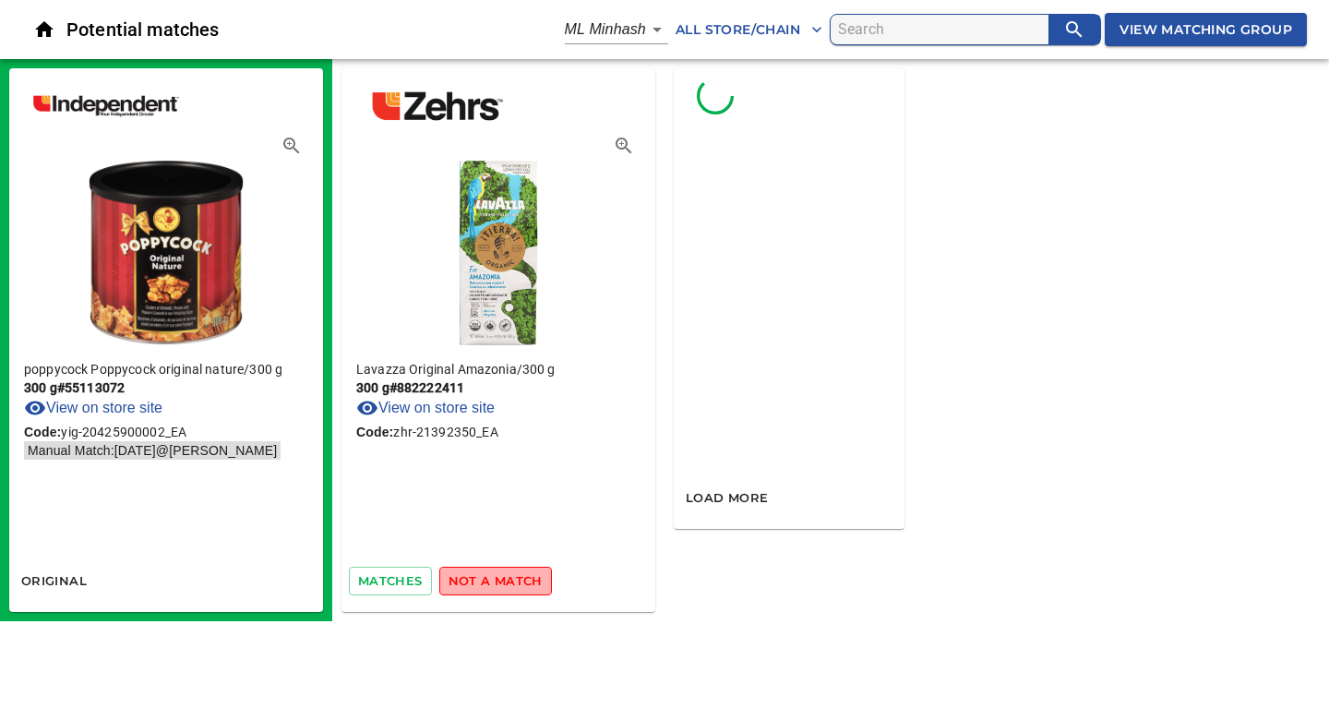
click at [529, 573] on span "not a match" at bounding box center [495, 580] width 94 height 21
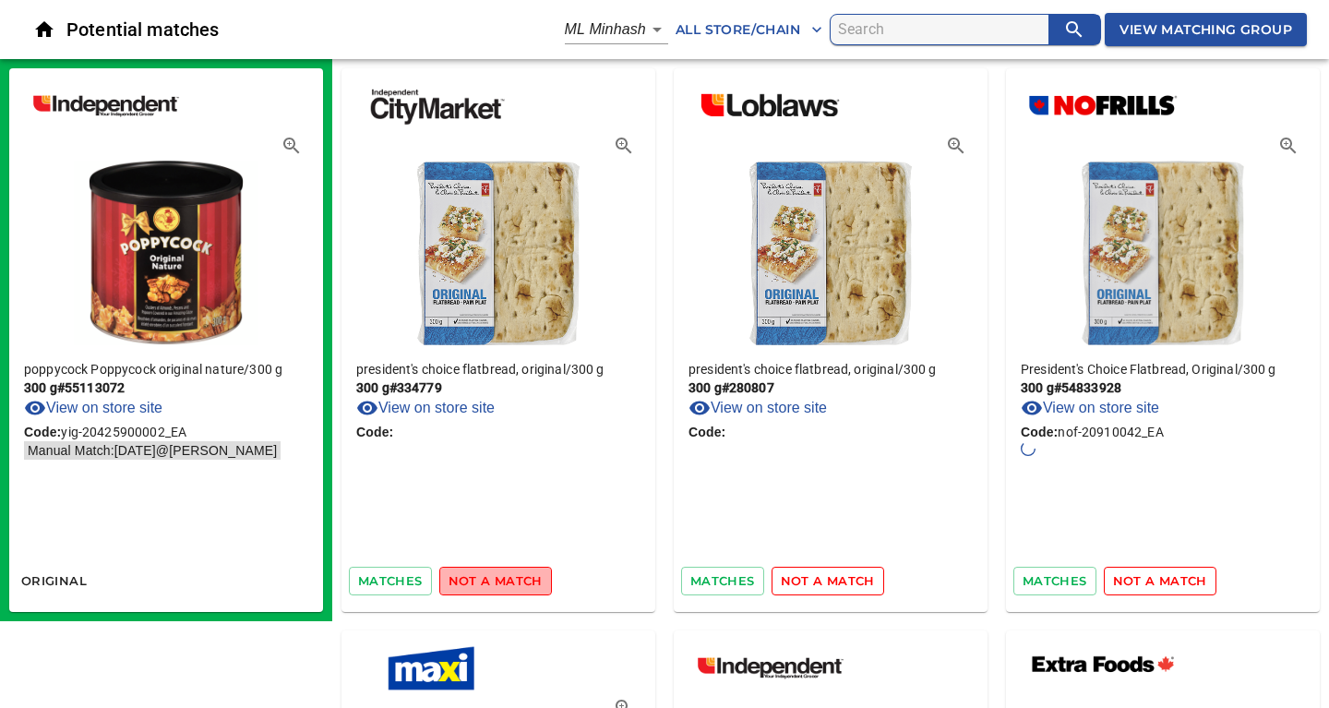
click at [529, 573] on span "not a match" at bounding box center [495, 580] width 94 height 21
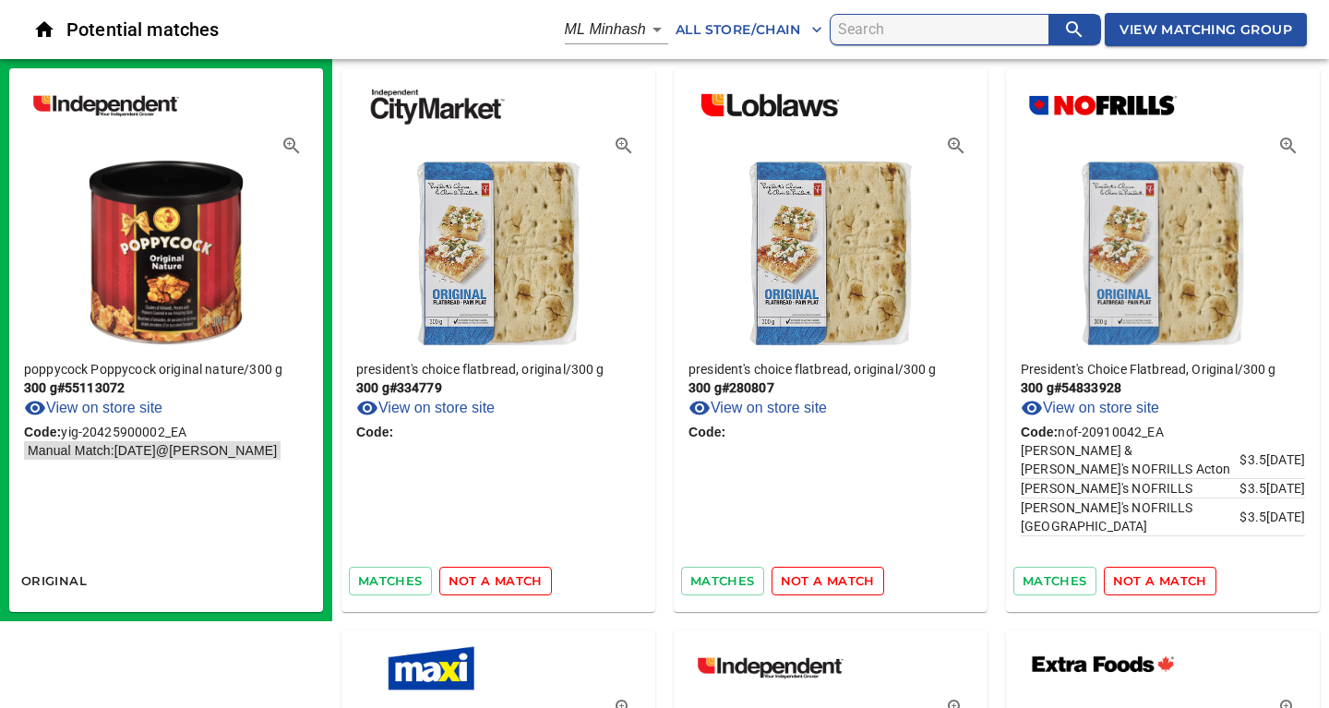
click at [501, 578] on span "not a match" at bounding box center [495, 580] width 94 height 21
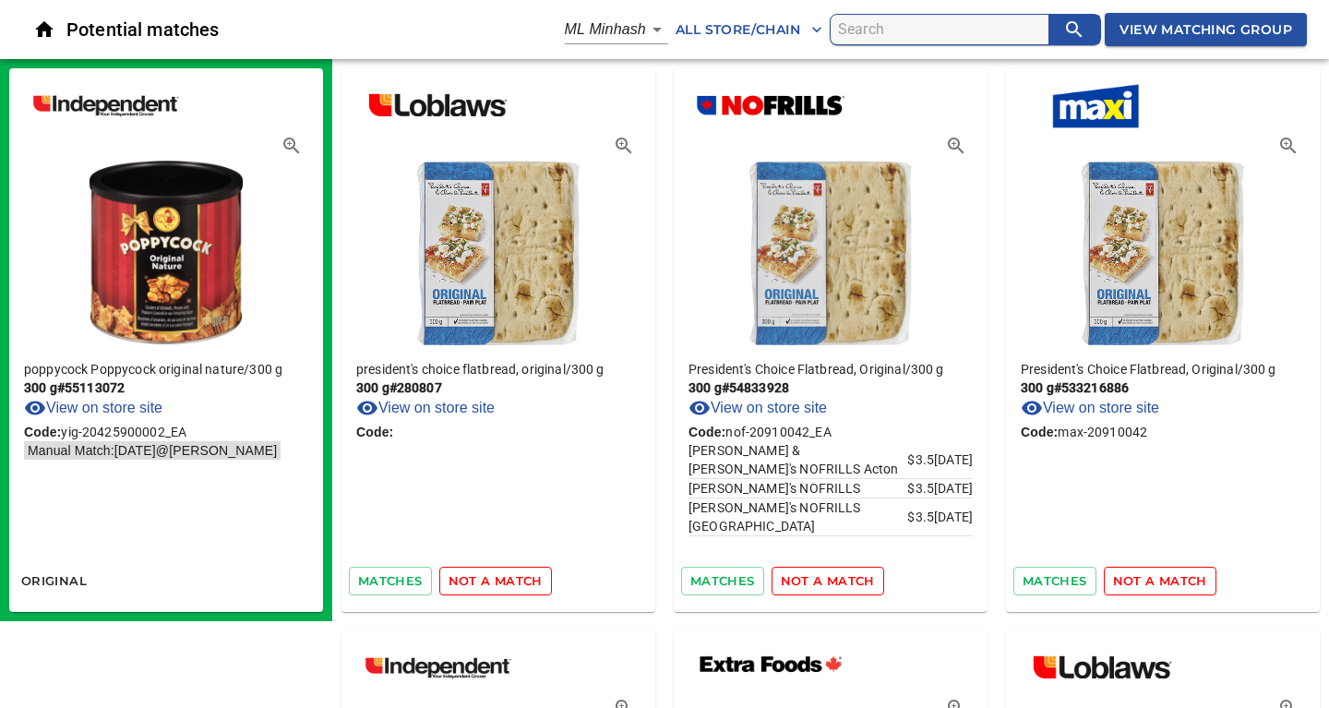
click at [519, 579] on span "not a match" at bounding box center [495, 580] width 94 height 21
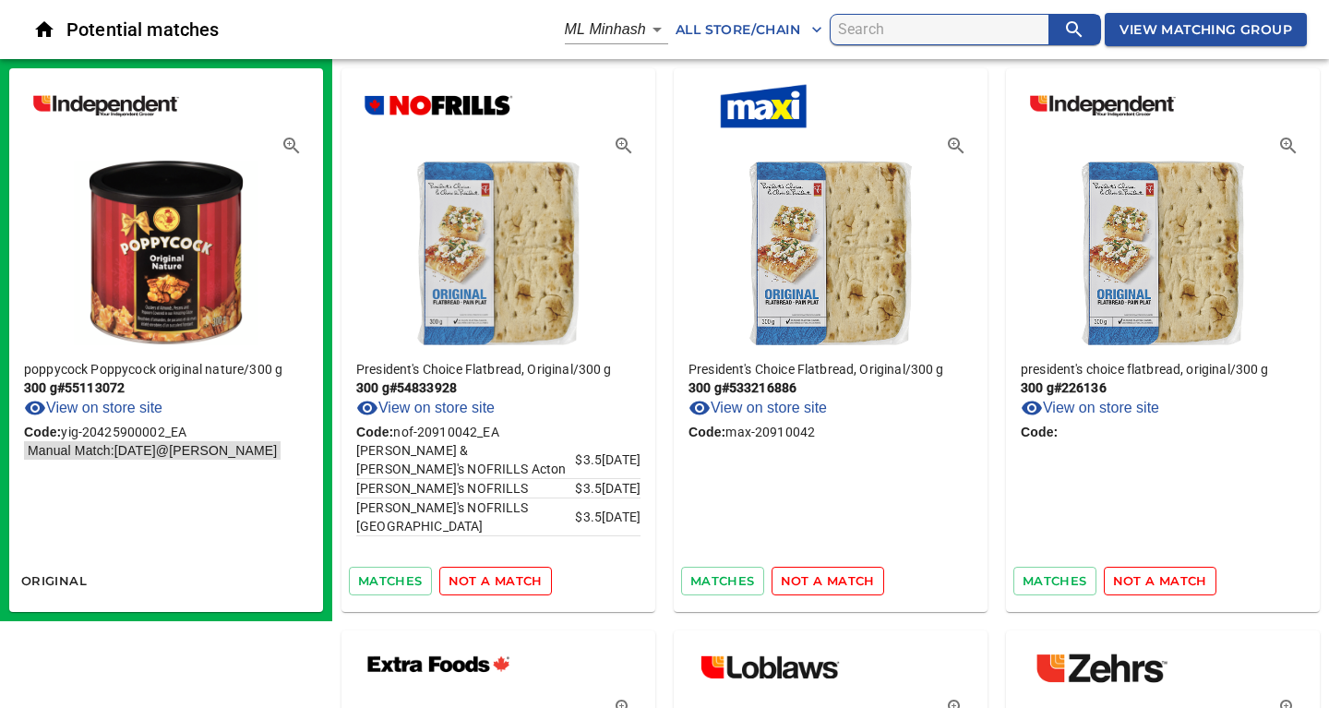
click at [519, 579] on span "not a match" at bounding box center [495, 580] width 94 height 21
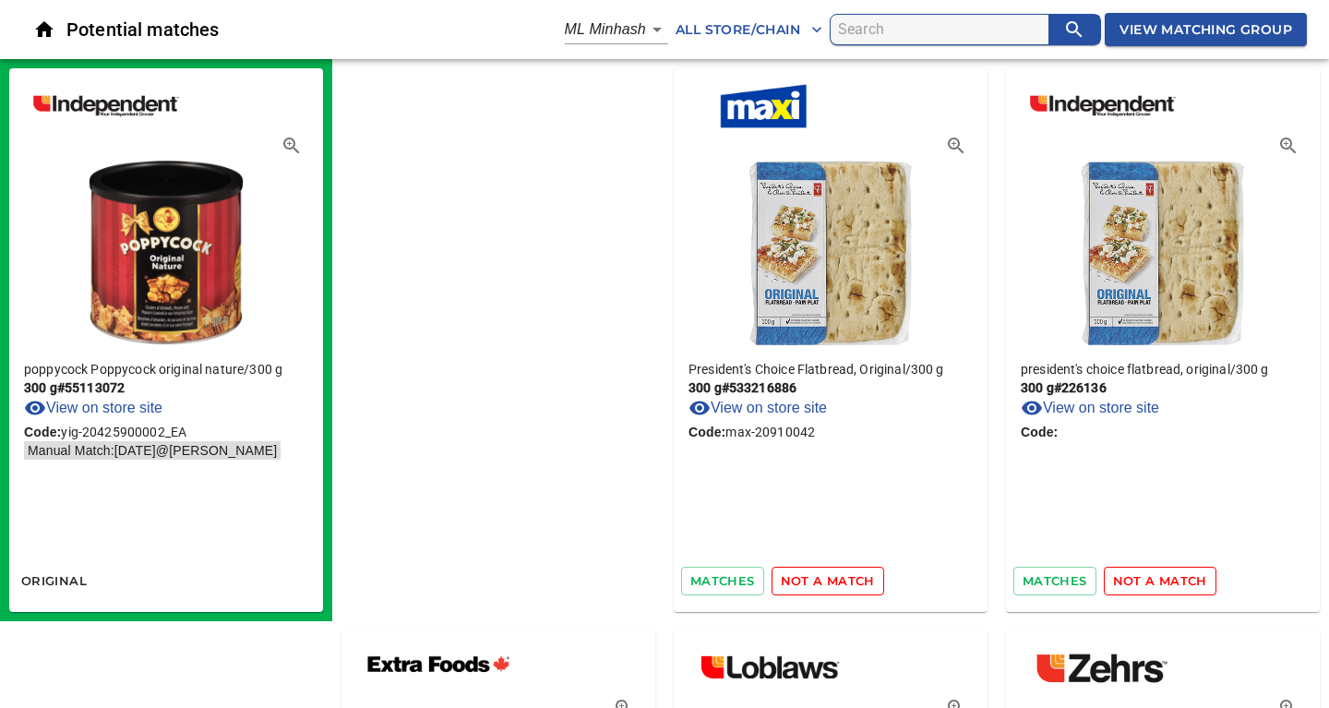
click at [781, 579] on span "not a match" at bounding box center [828, 580] width 94 height 21
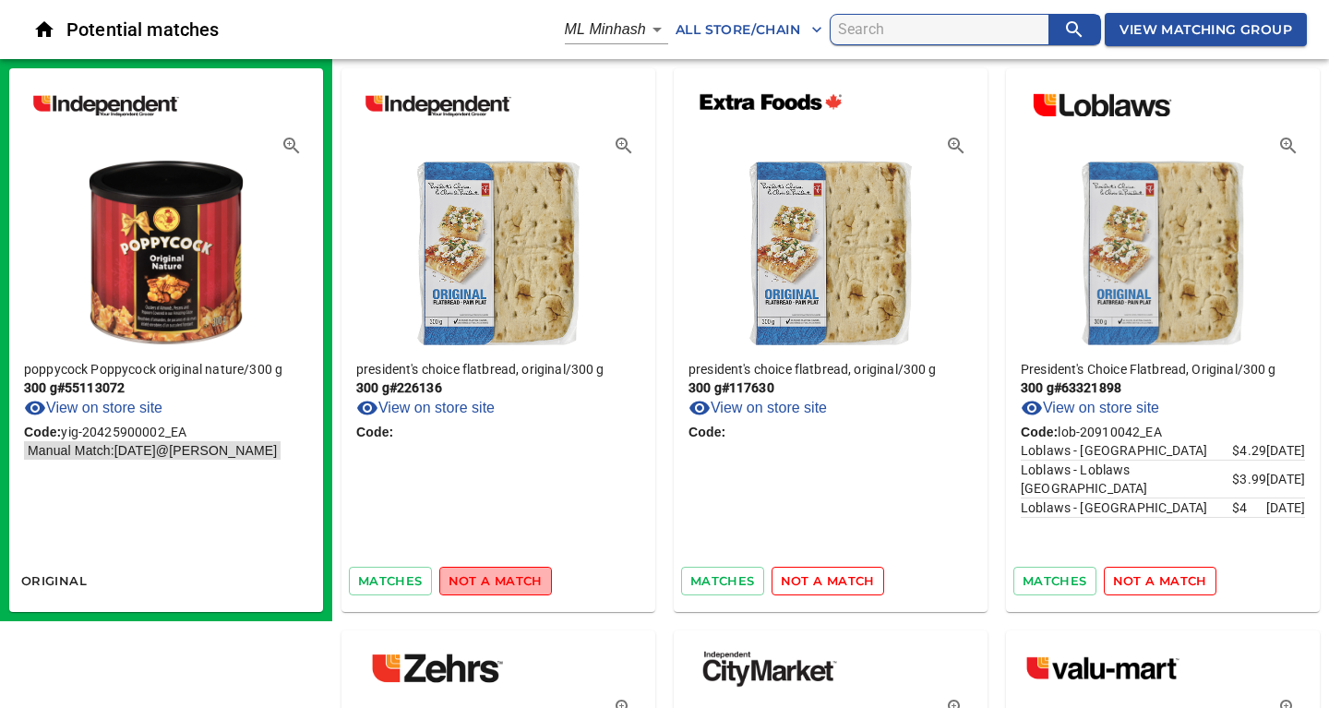
click at [519, 579] on span "not a match" at bounding box center [495, 580] width 94 height 21
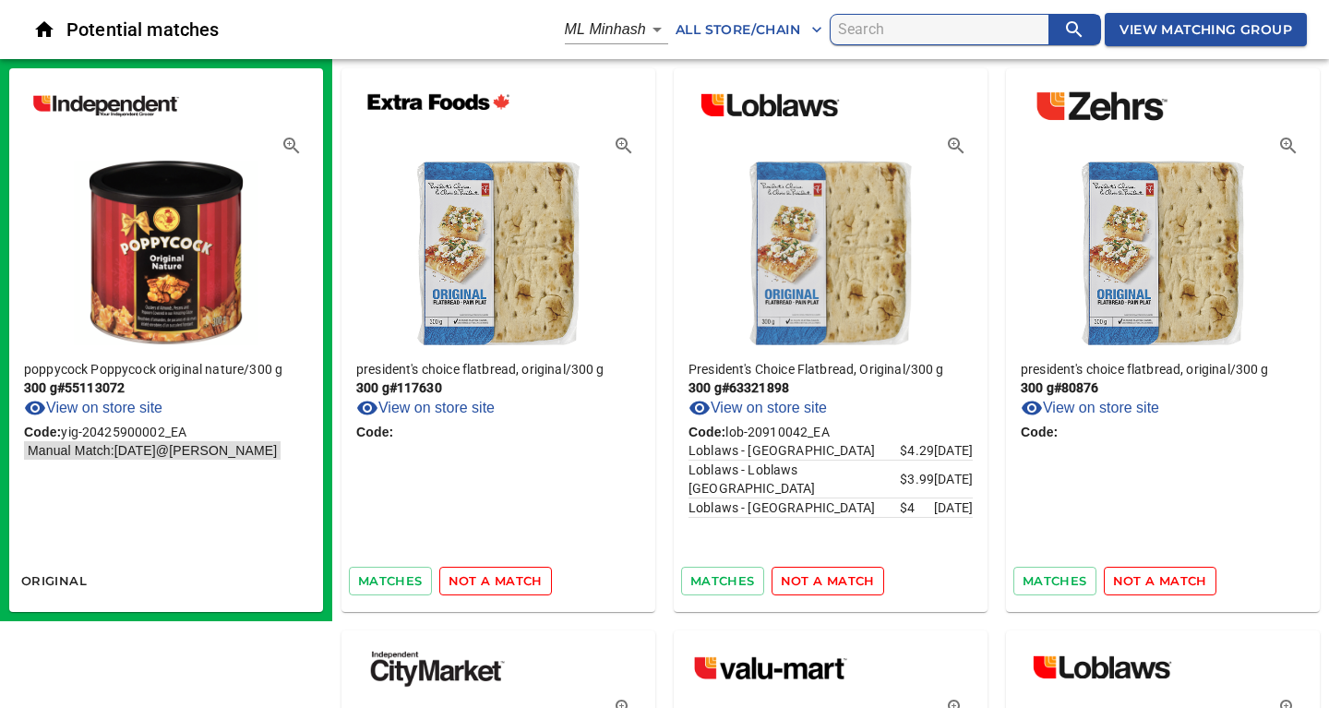
click at [519, 579] on span "not a match" at bounding box center [495, 580] width 94 height 21
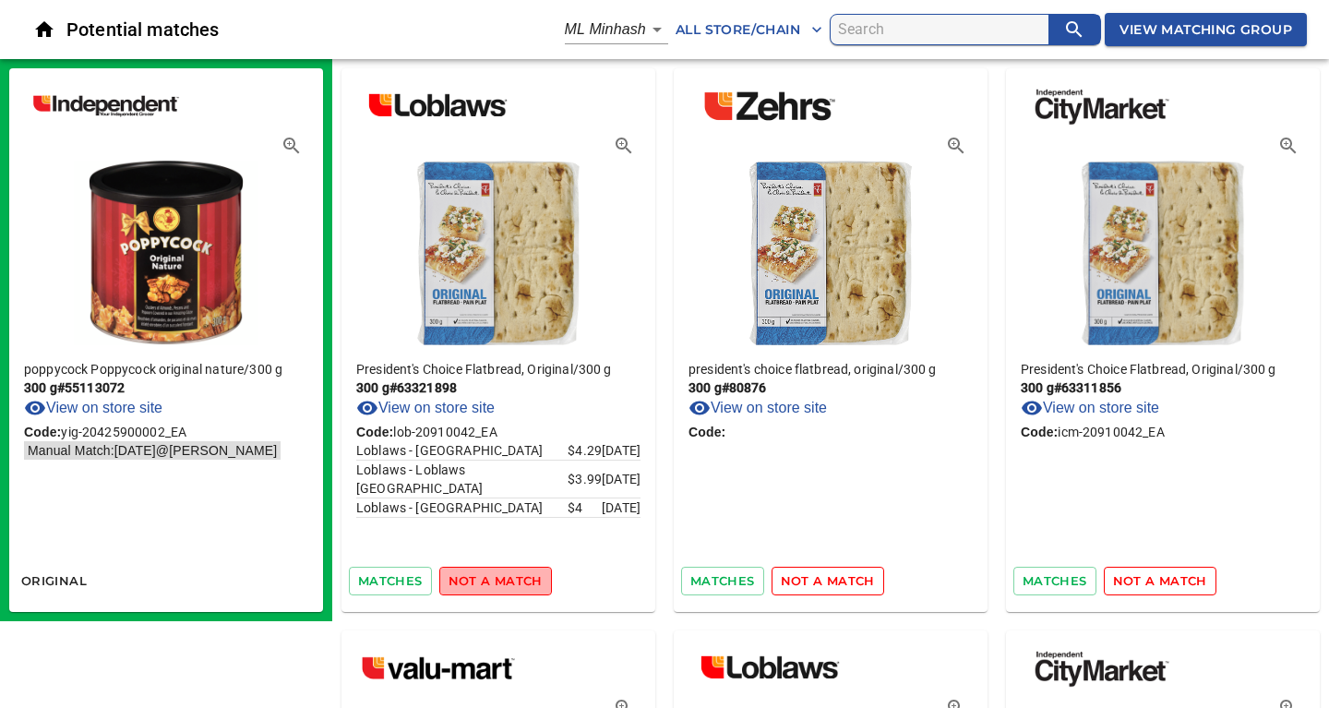
click at [519, 579] on span "not a match" at bounding box center [495, 580] width 94 height 21
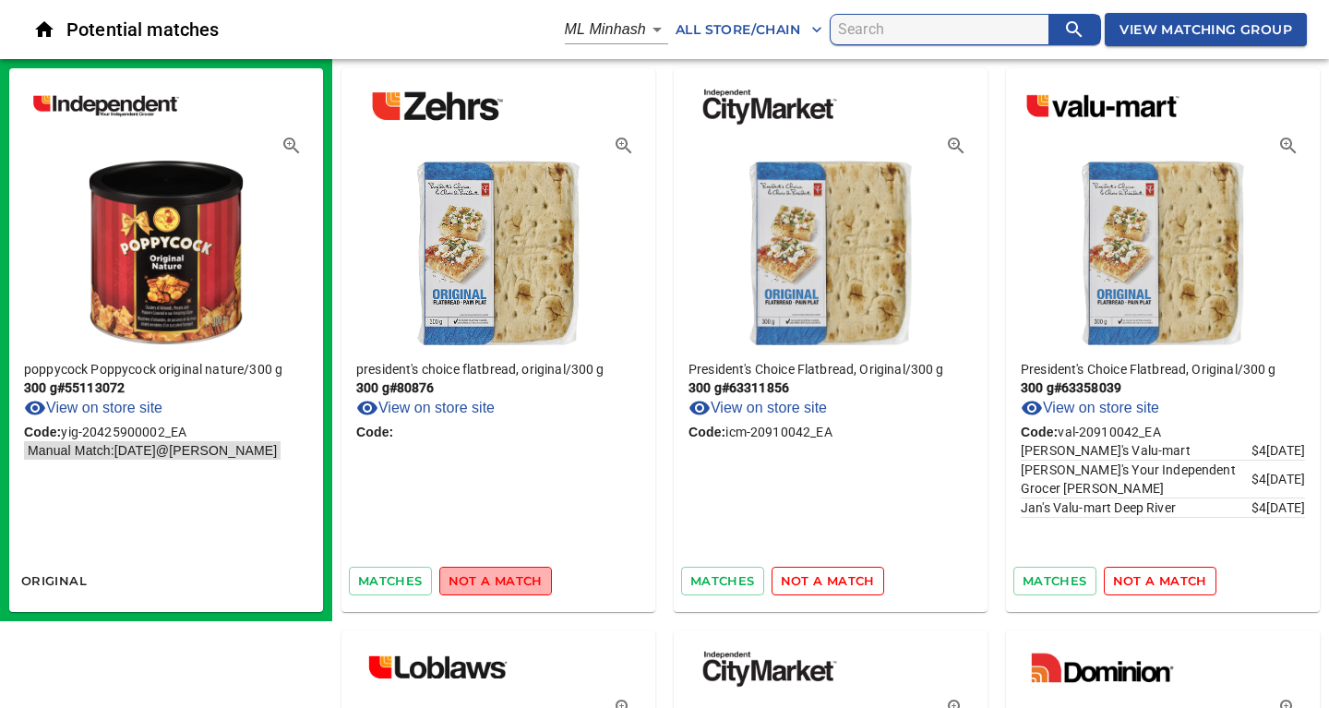
click at [519, 579] on span "not a match" at bounding box center [495, 580] width 94 height 21
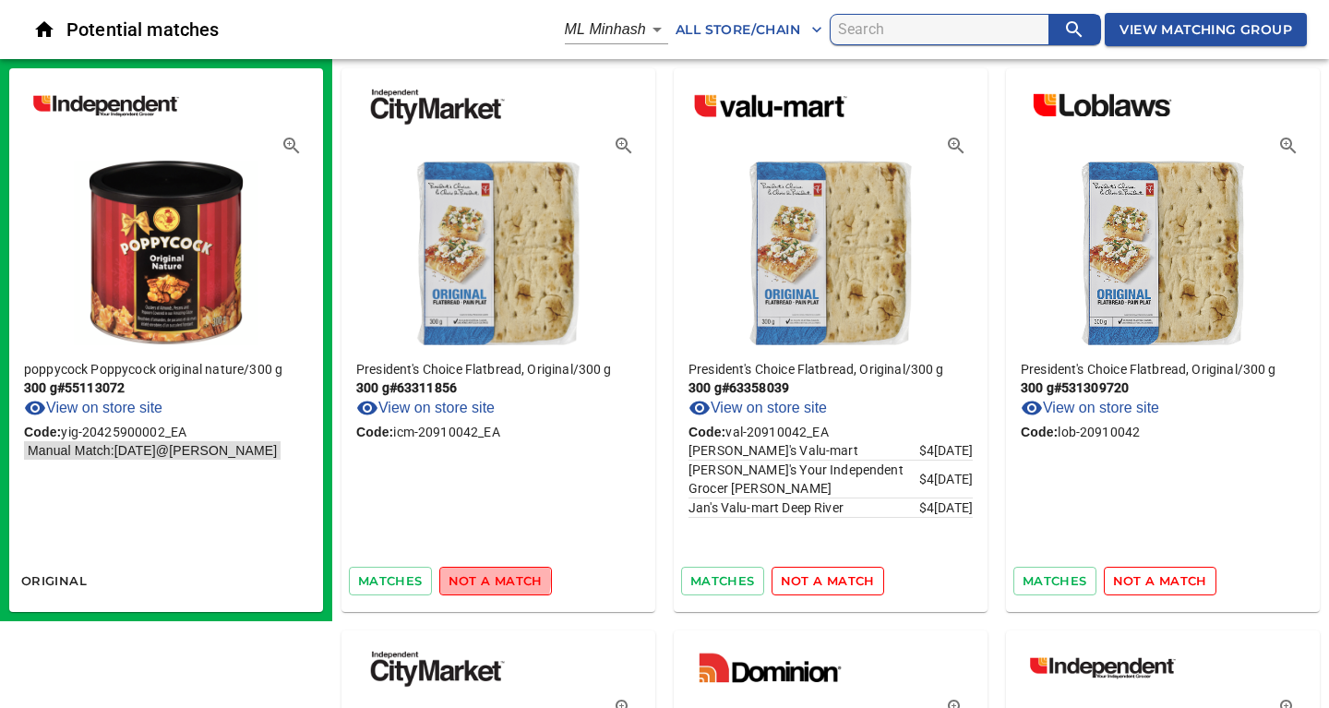
click at [485, 581] on span "not a match" at bounding box center [495, 580] width 94 height 21
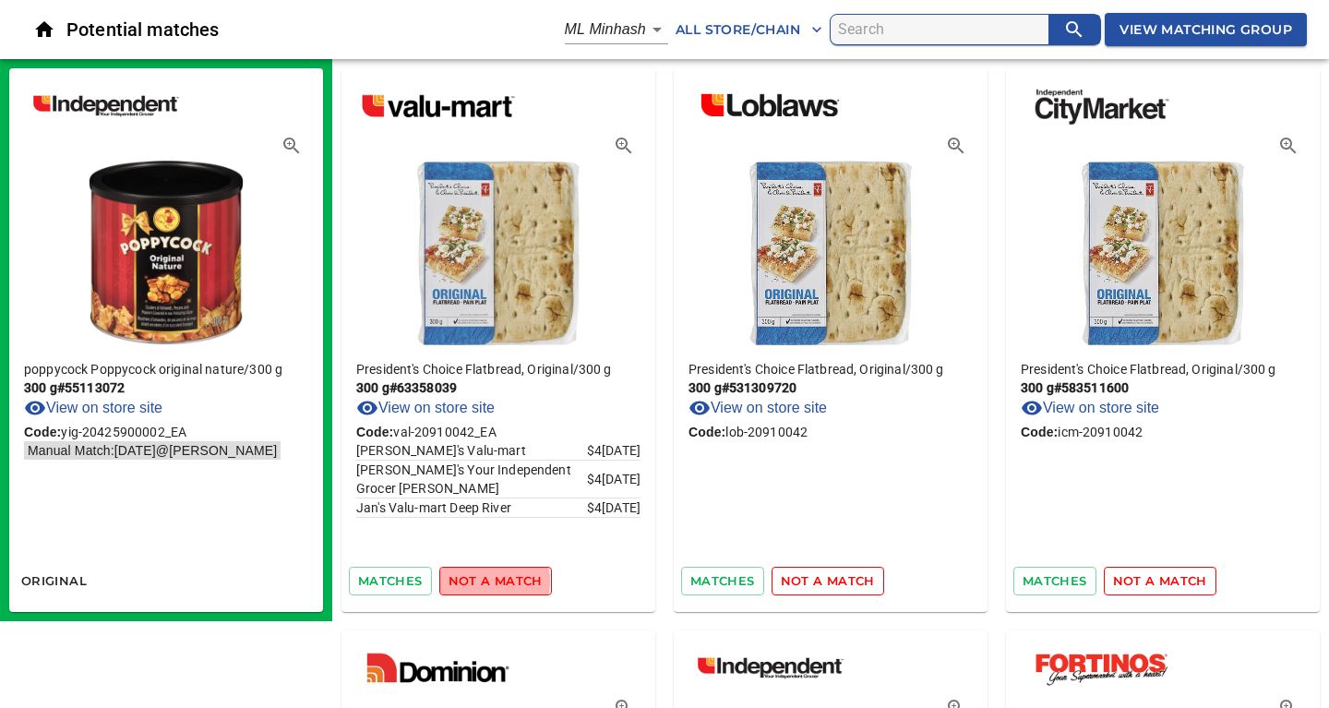
click at [485, 581] on span "not a match" at bounding box center [495, 580] width 94 height 21
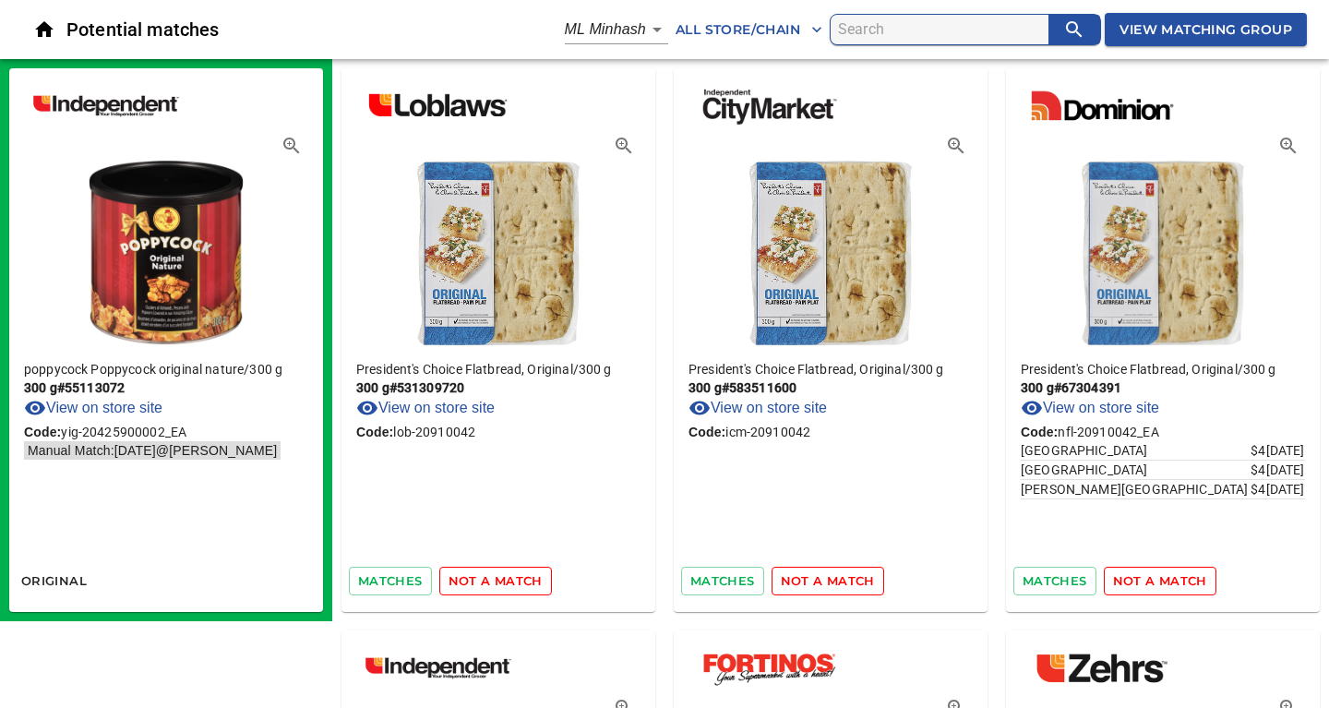
click at [485, 581] on span "not a match" at bounding box center [495, 580] width 94 height 21
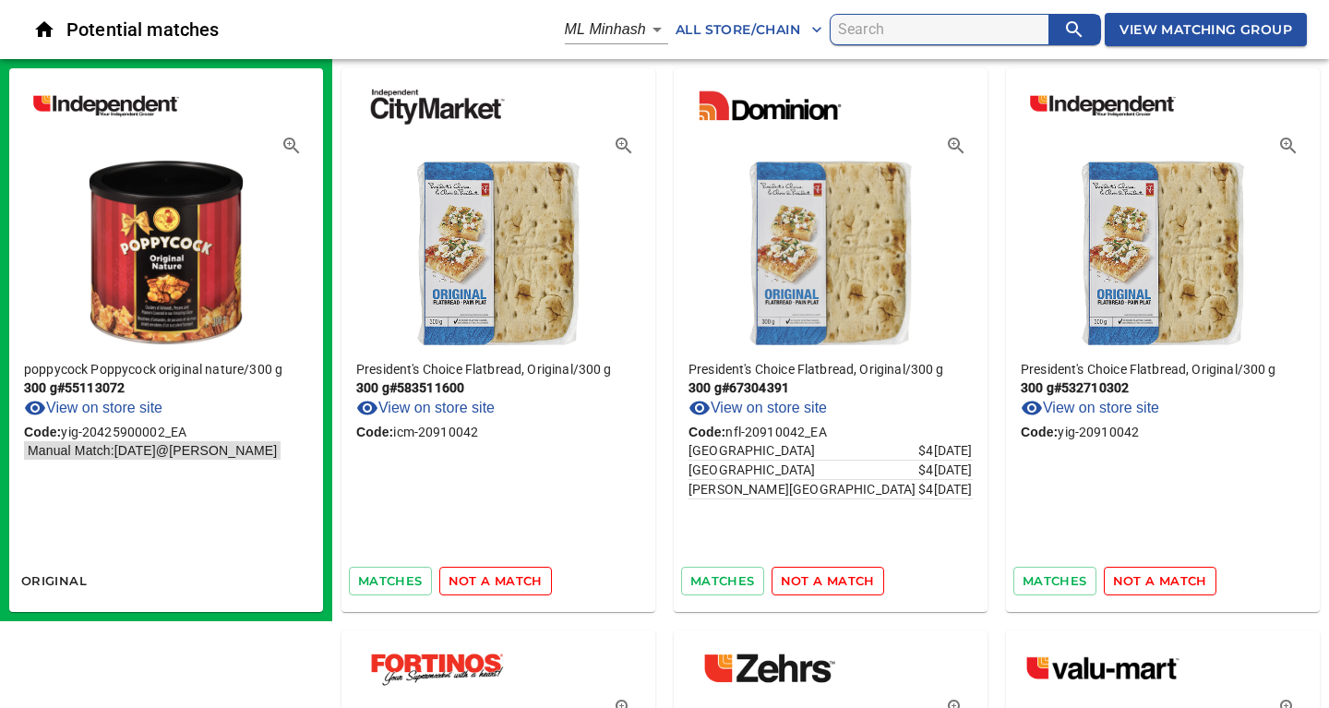
click at [485, 581] on span "not a match" at bounding box center [495, 580] width 94 height 21
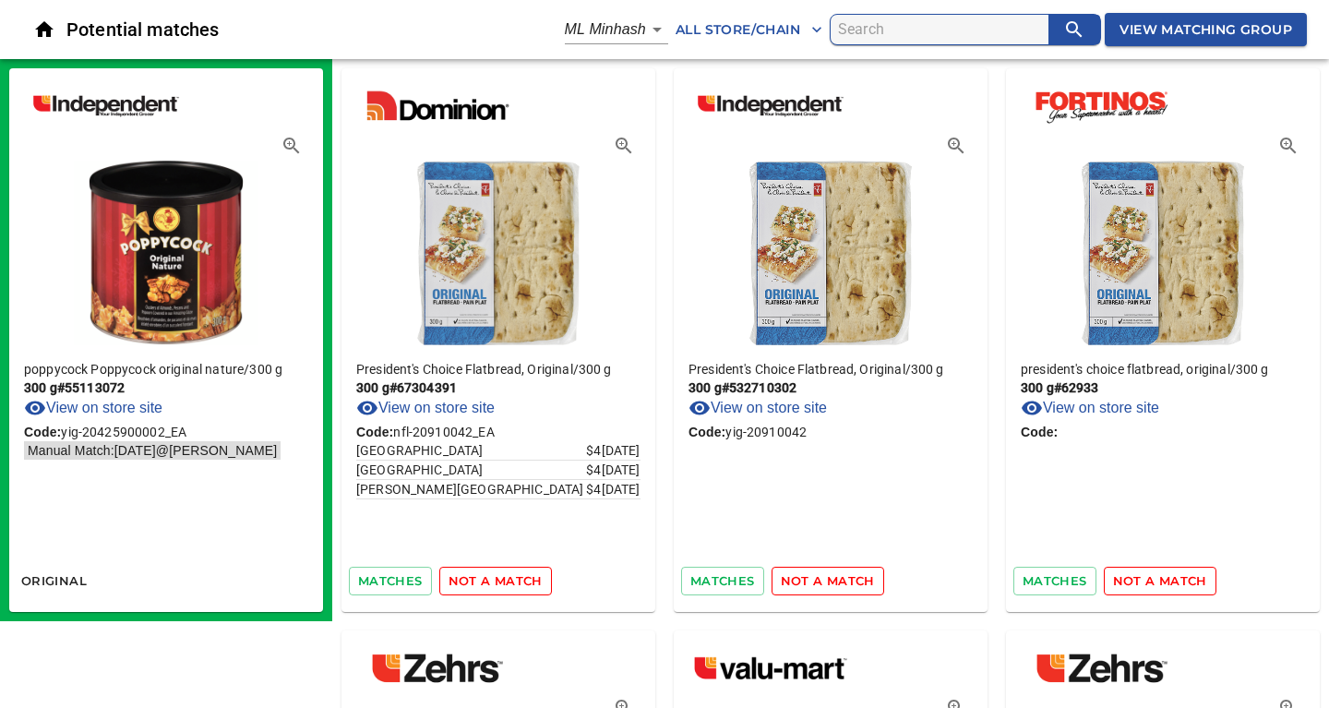
click at [485, 581] on span "not a match" at bounding box center [495, 580] width 94 height 21
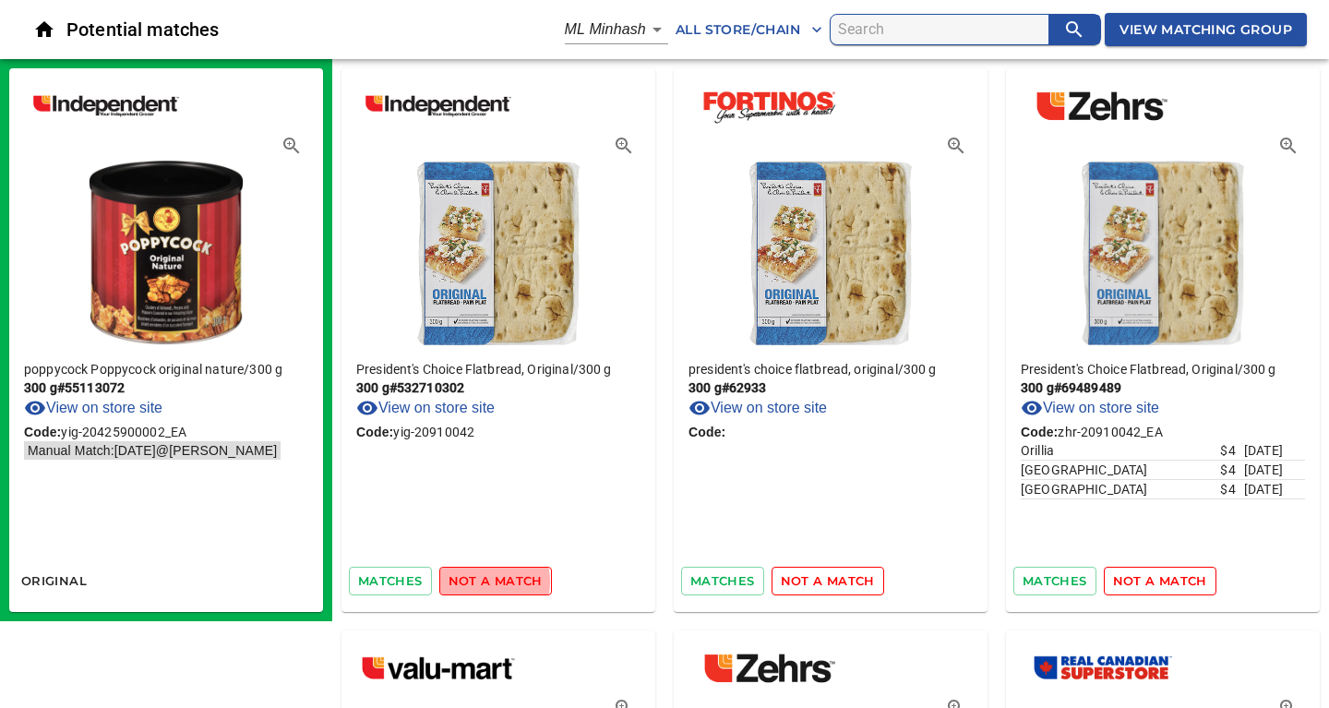
click at [485, 581] on span "not a match" at bounding box center [495, 580] width 94 height 21
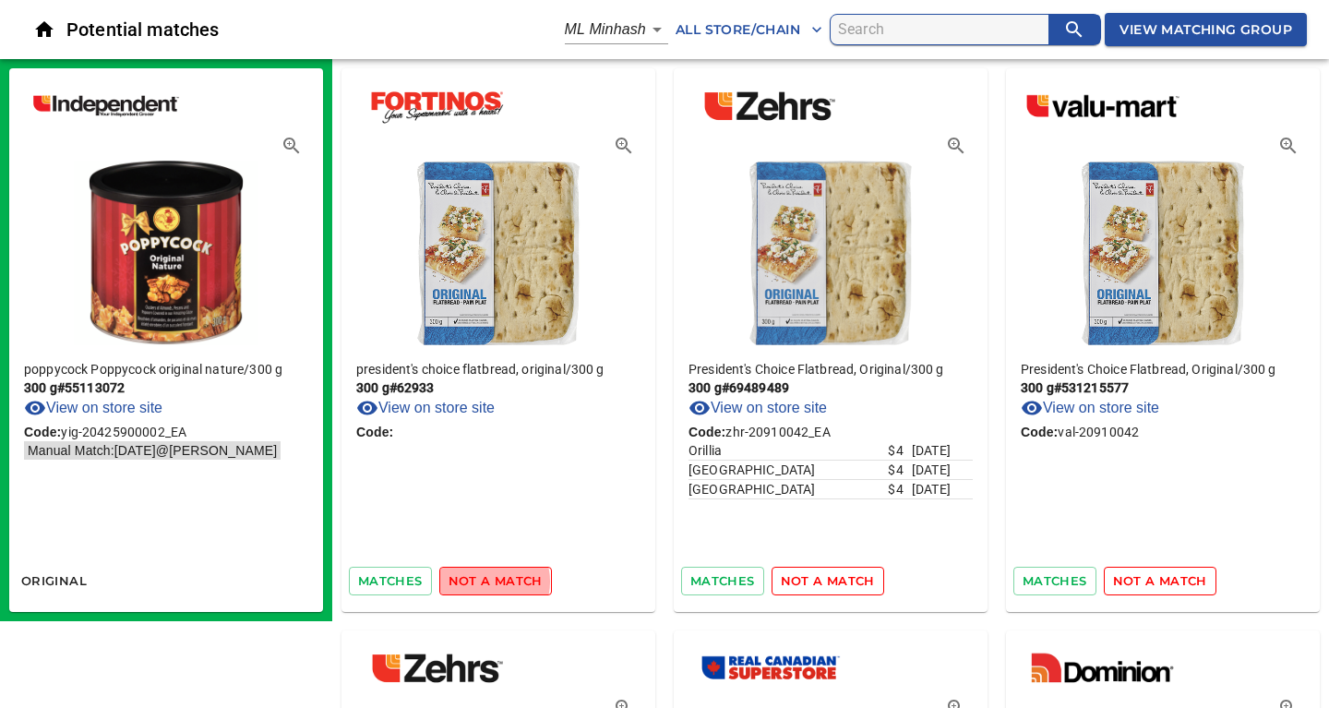
click at [485, 581] on span "not a match" at bounding box center [495, 580] width 94 height 21
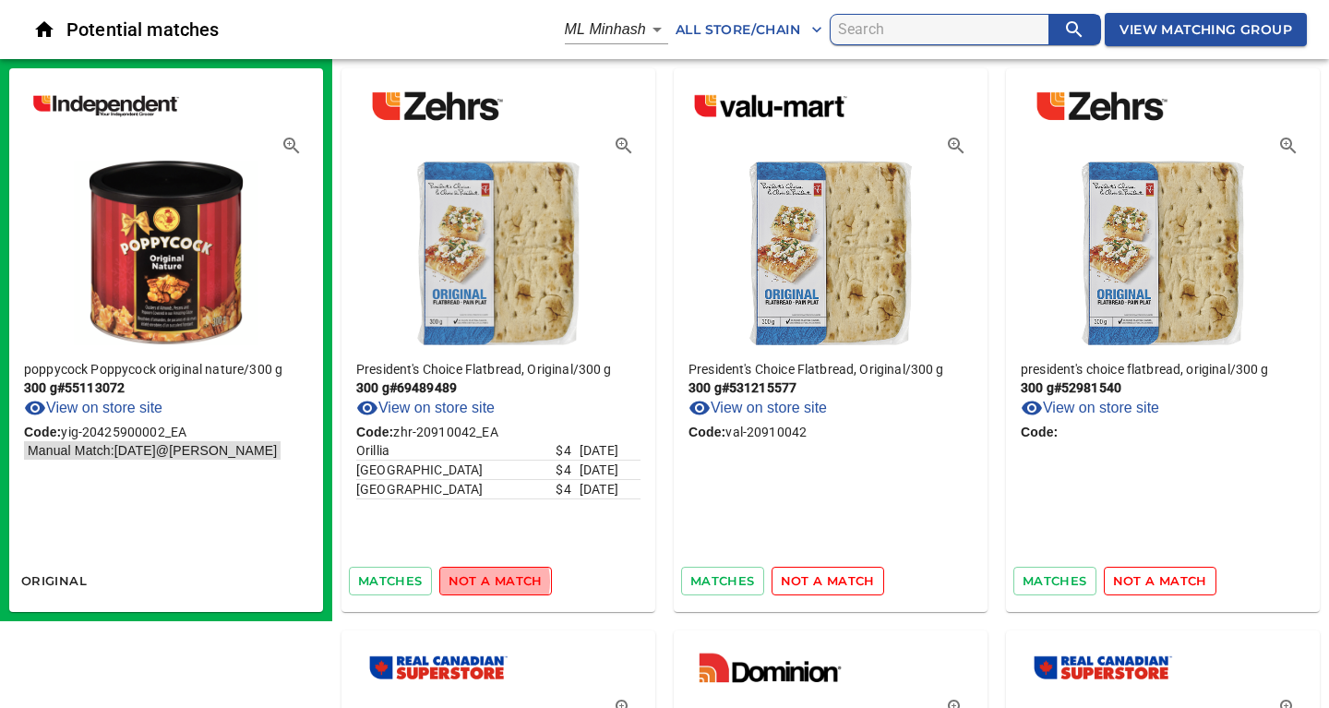
click at [485, 581] on span "not a match" at bounding box center [495, 580] width 94 height 21
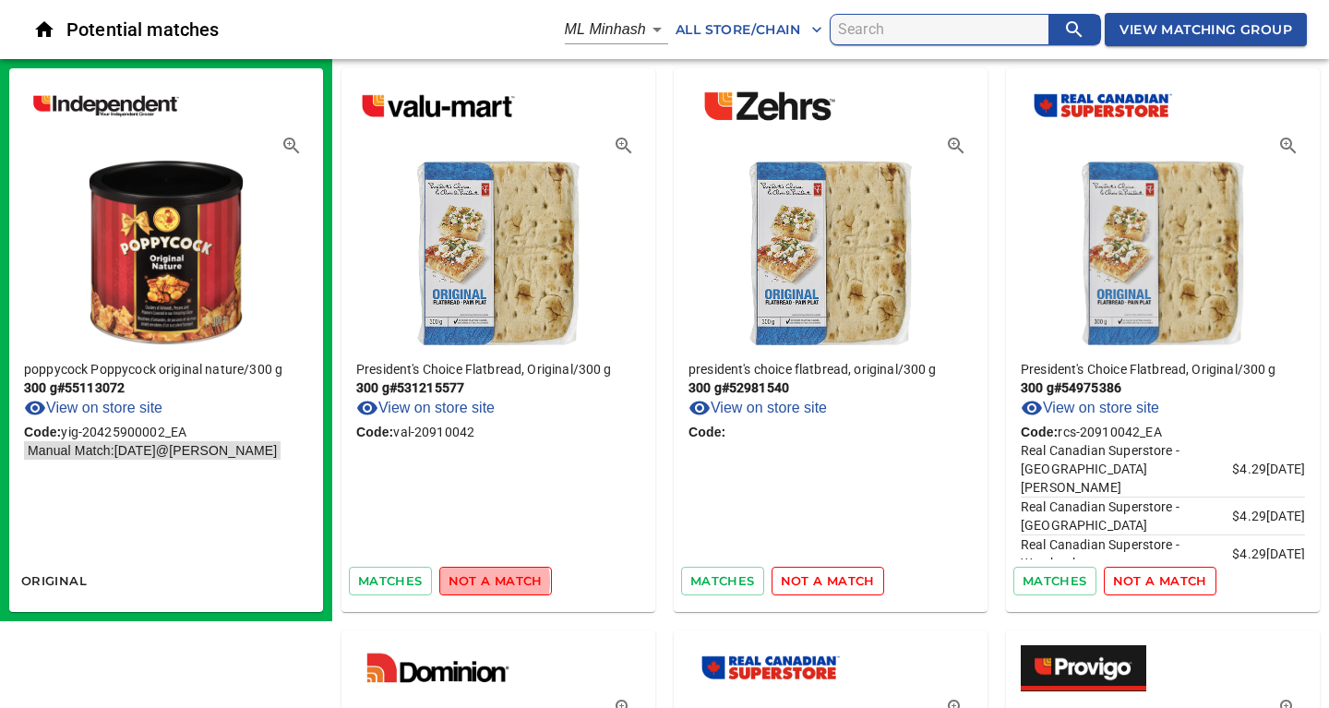
click at [485, 581] on span "not a match" at bounding box center [495, 580] width 94 height 21
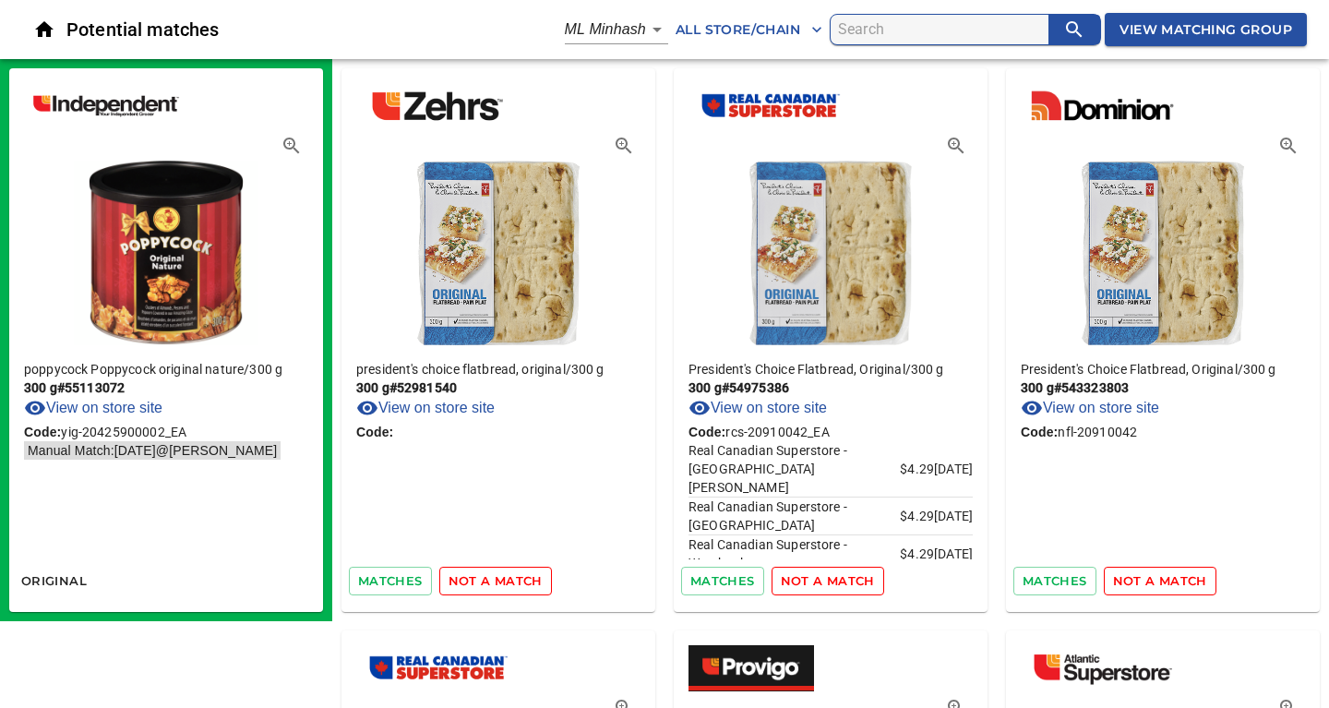
click at [485, 581] on span "not a match" at bounding box center [495, 580] width 94 height 21
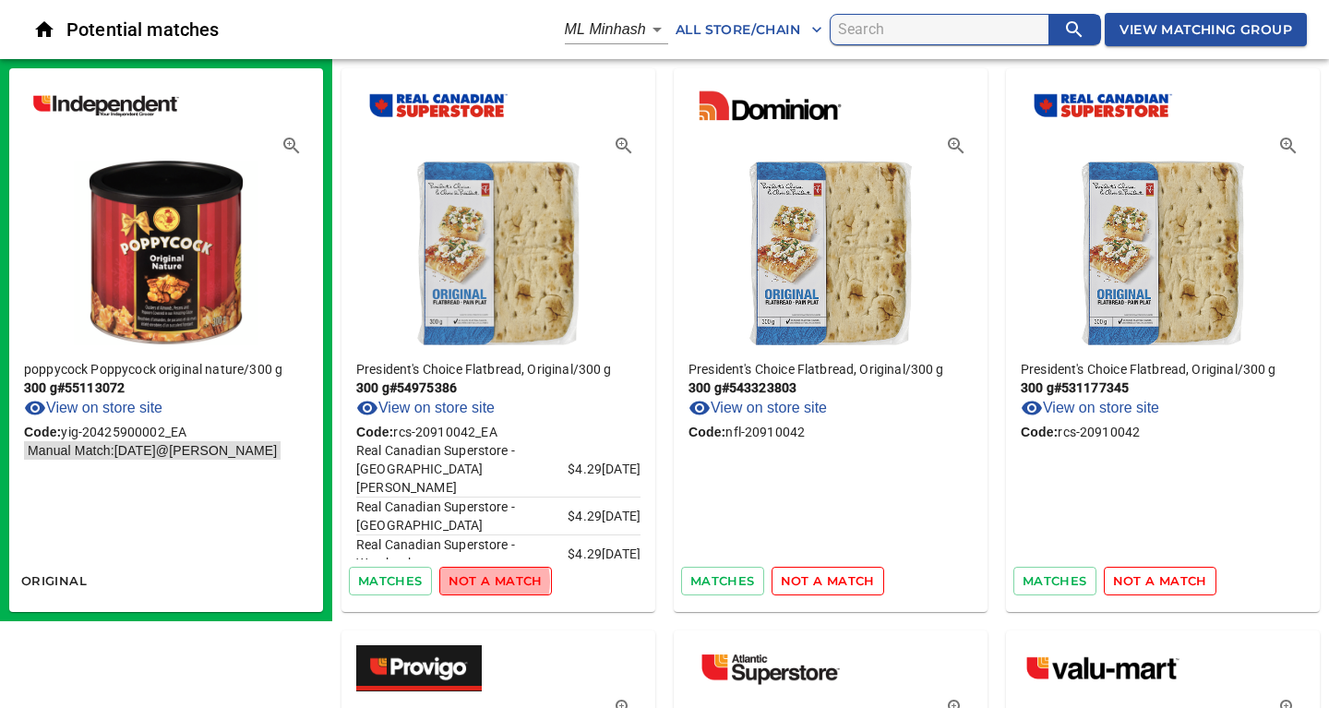
click at [485, 581] on span "not a match" at bounding box center [495, 580] width 94 height 21
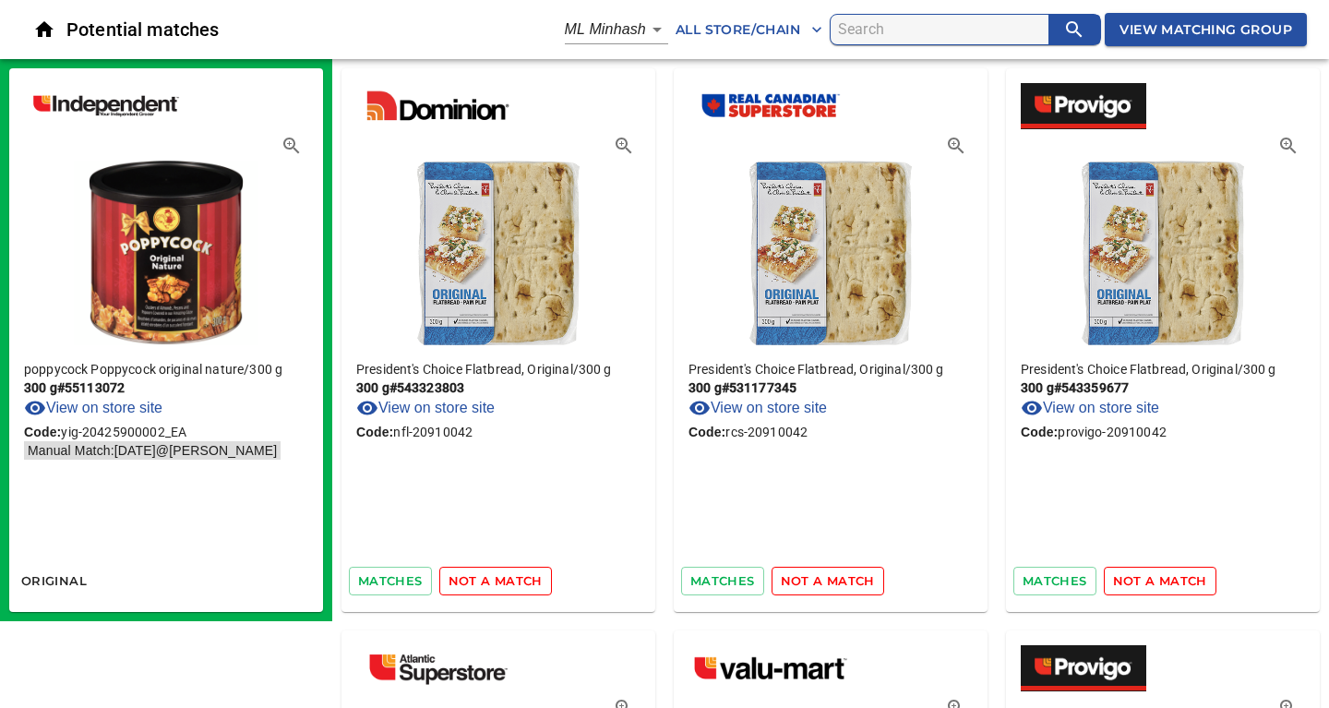
click at [485, 581] on span "not a match" at bounding box center [495, 580] width 94 height 21
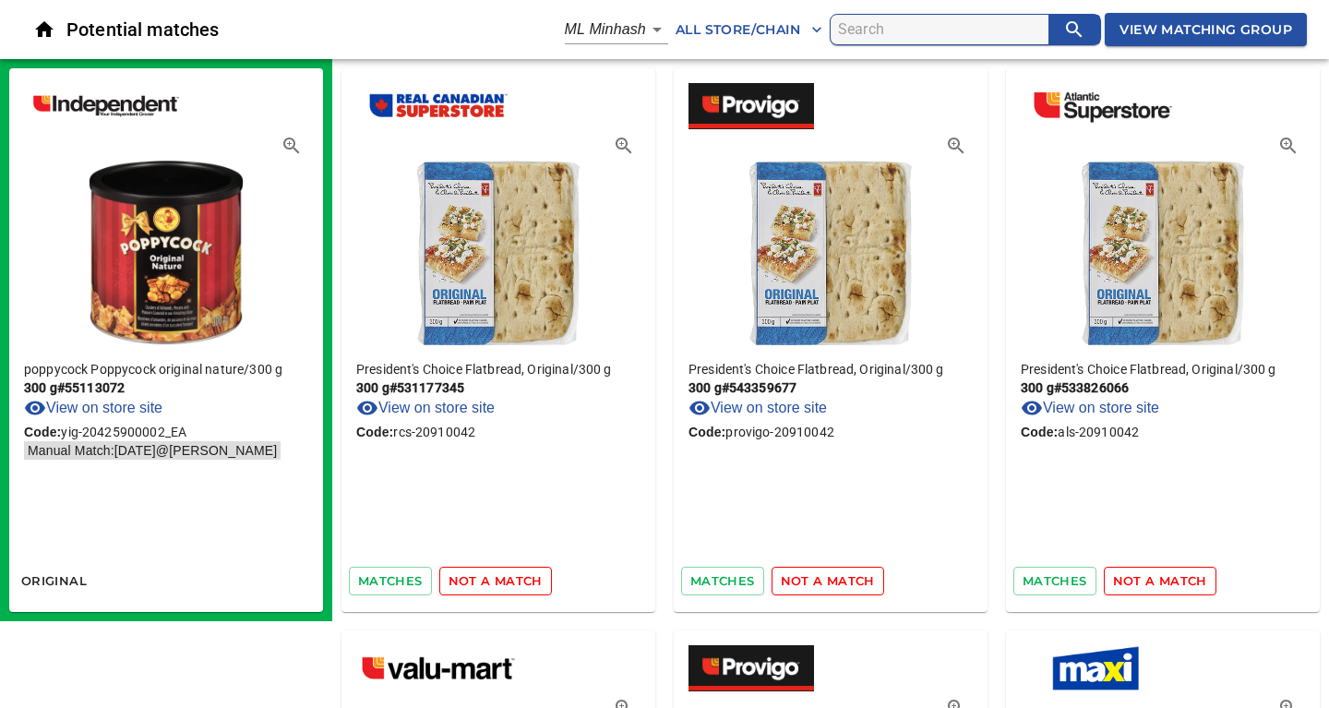
click at [485, 581] on span "not a match" at bounding box center [495, 580] width 94 height 21
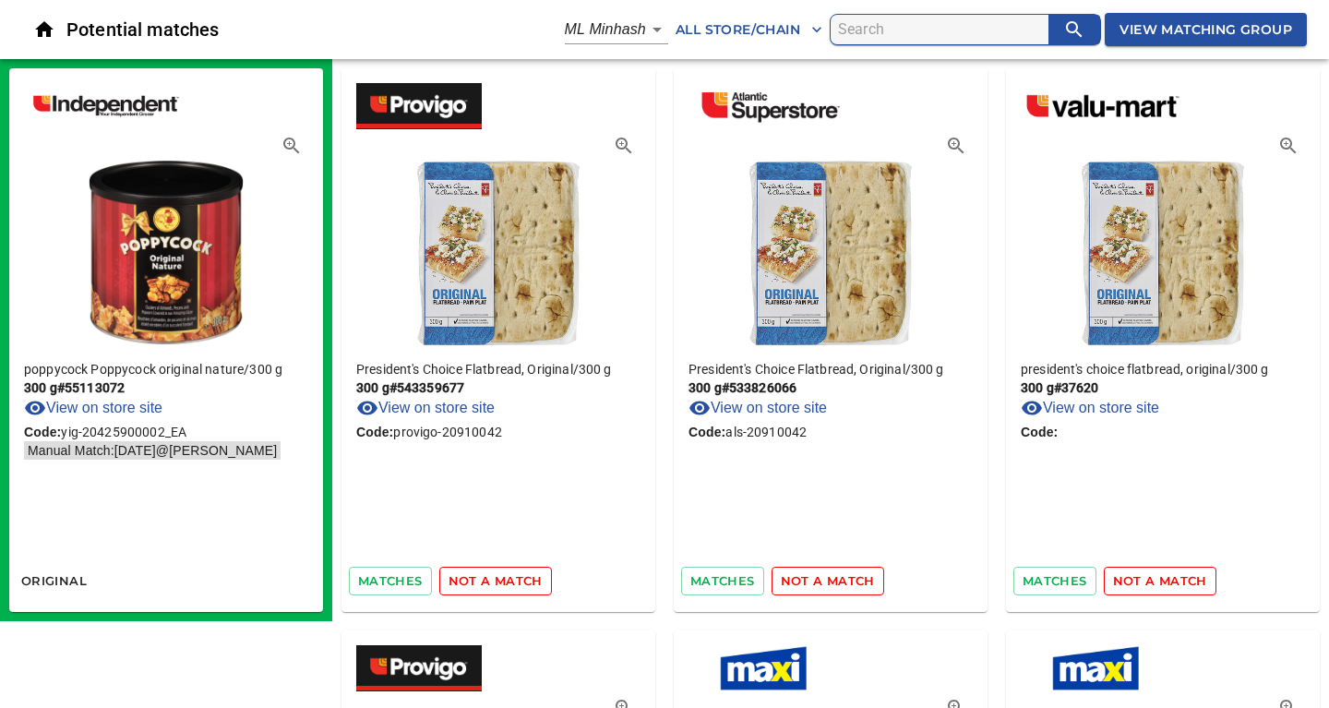
click at [485, 581] on span "not a match" at bounding box center [495, 580] width 94 height 21
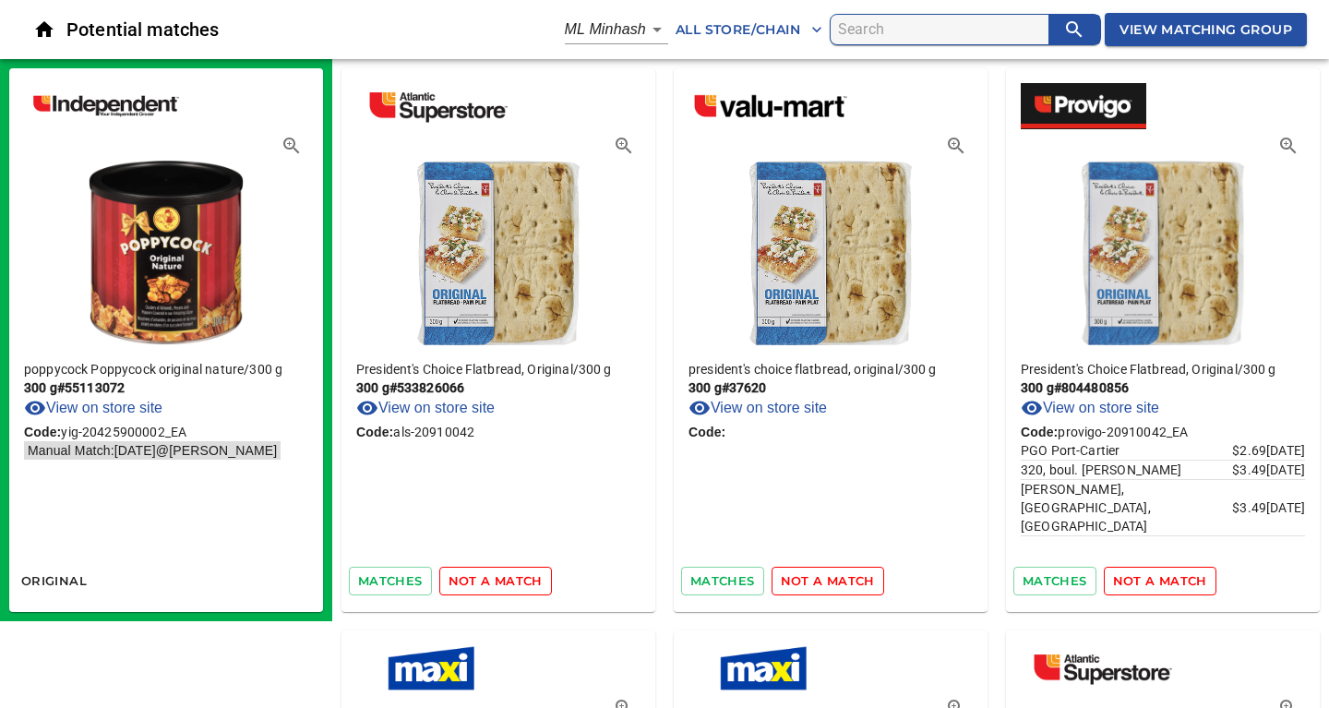
click at [485, 581] on span "not a match" at bounding box center [495, 580] width 94 height 21
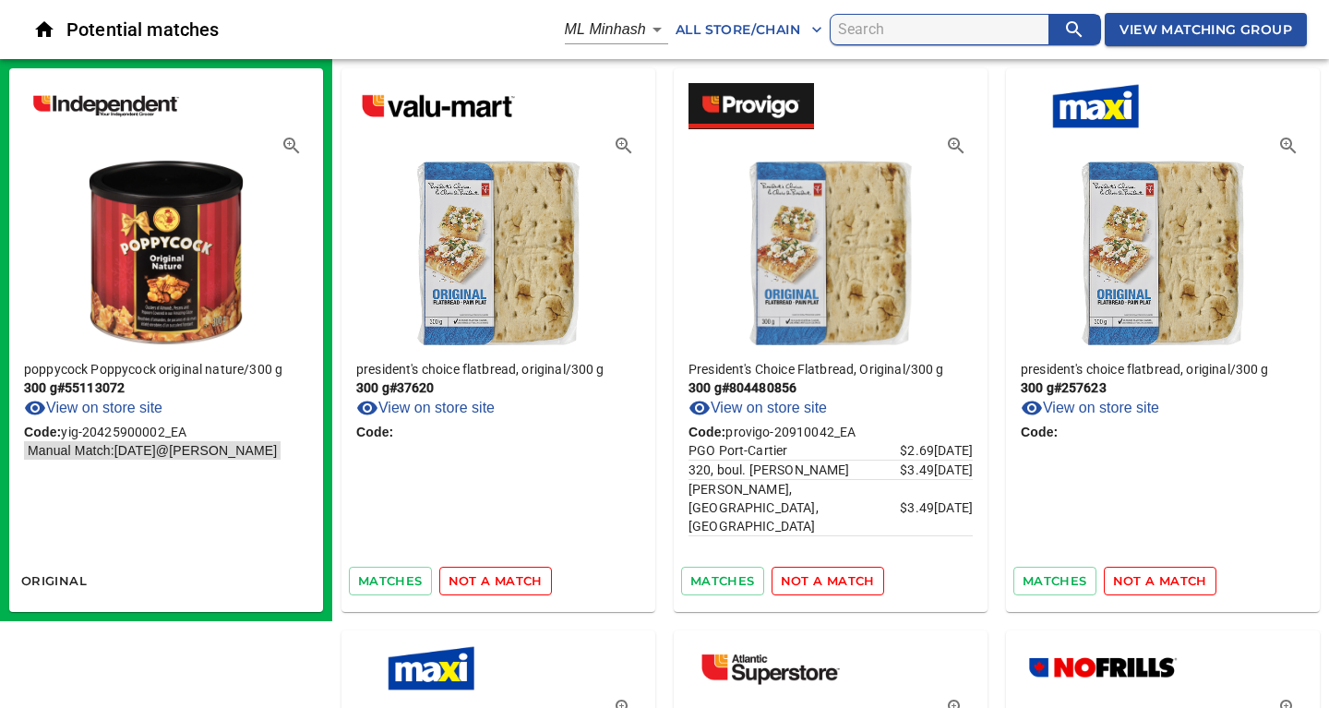
click at [485, 581] on span "not a match" at bounding box center [495, 580] width 94 height 21
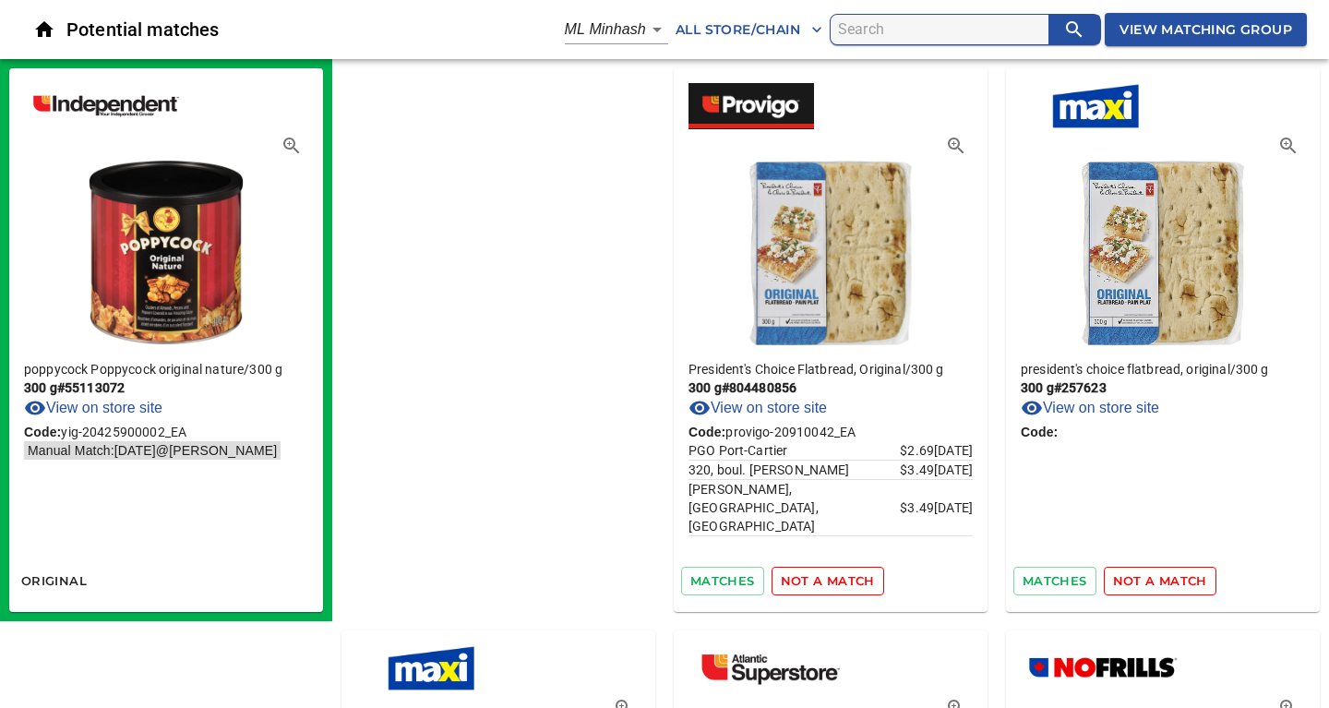
click at [781, 581] on span "not a match" at bounding box center [828, 580] width 94 height 21
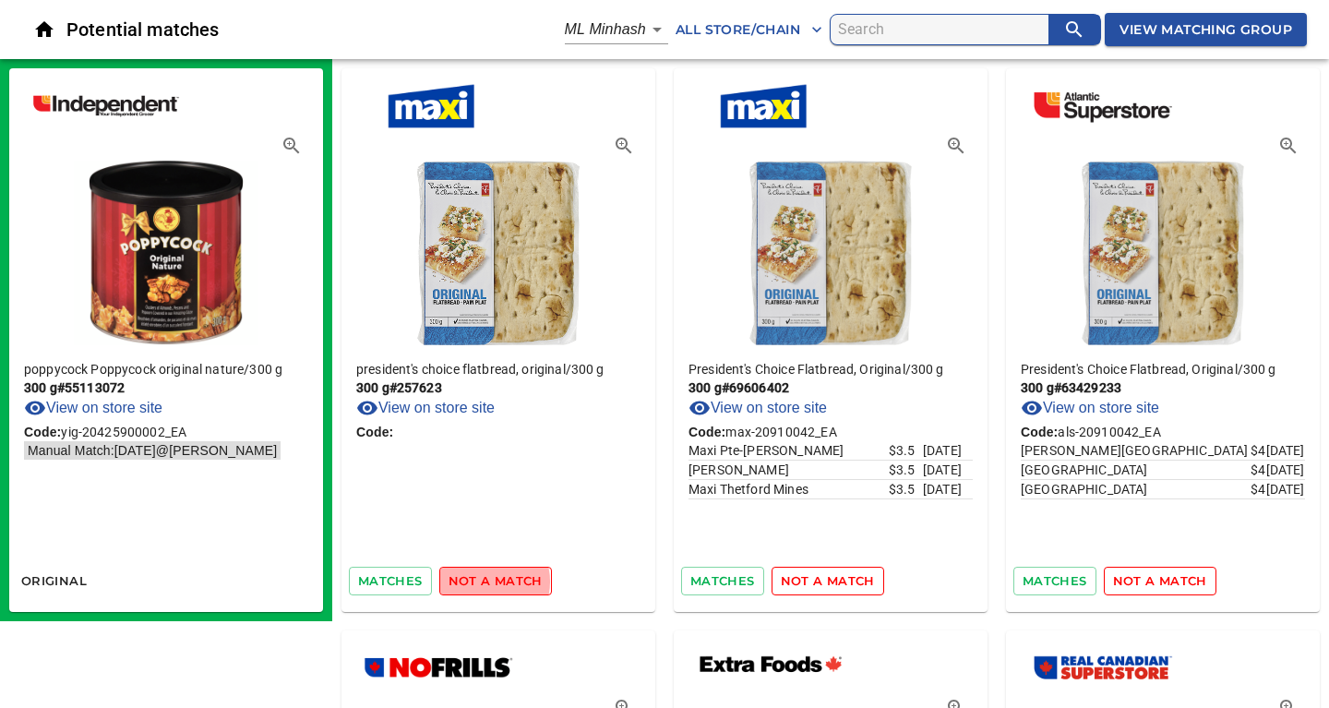
click at [485, 581] on span "not a match" at bounding box center [495, 580] width 94 height 21
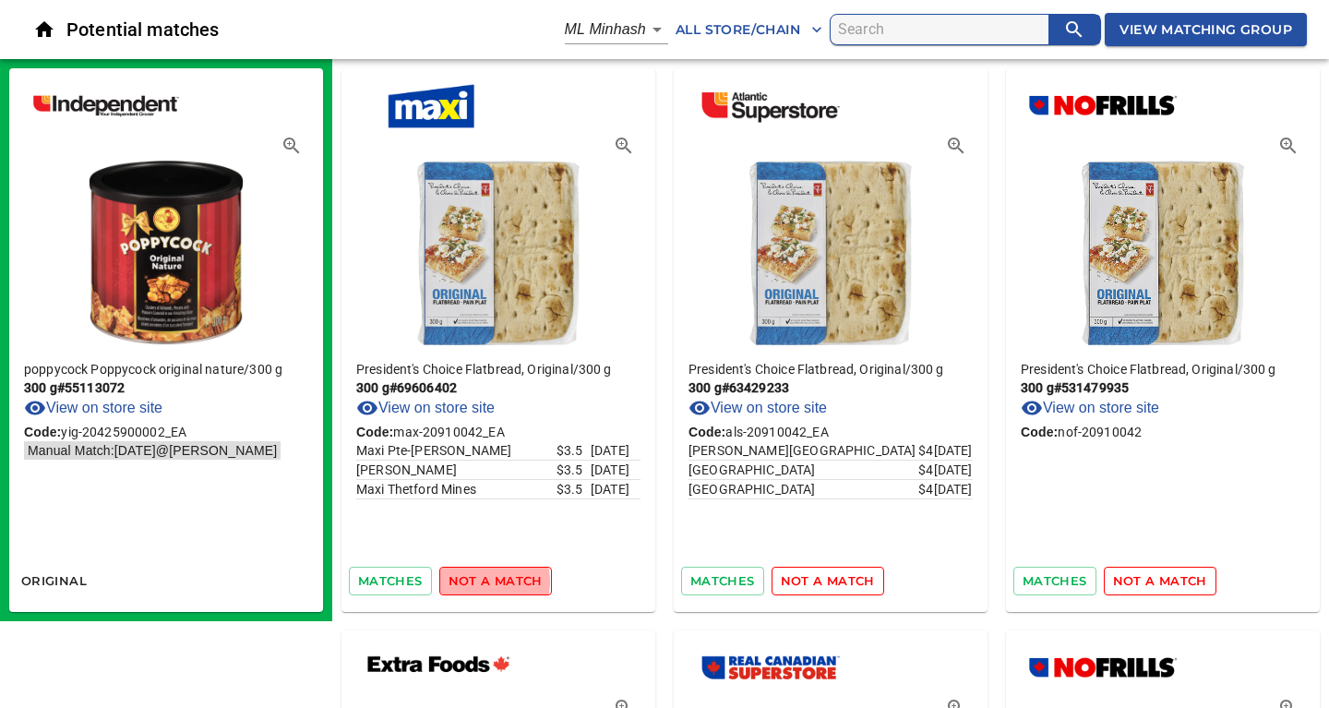
click at [485, 581] on span "not a match" at bounding box center [495, 580] width 94 height 21
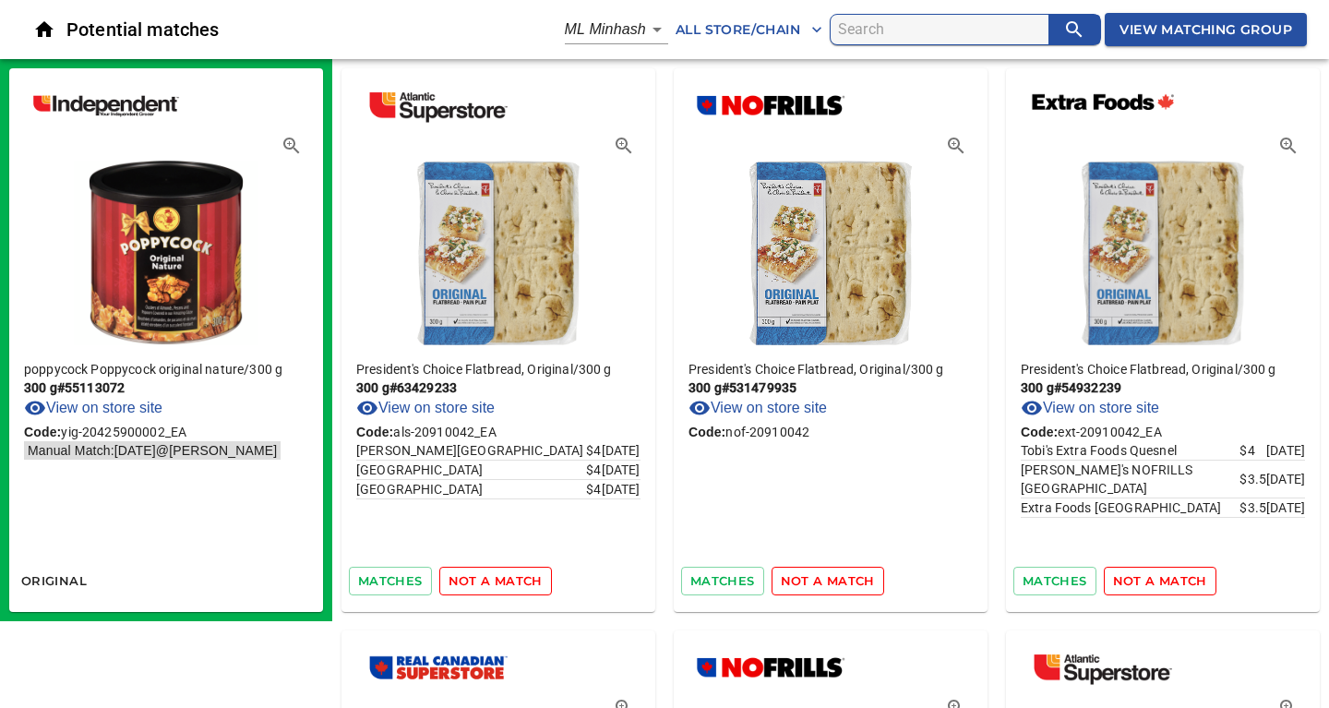
click at [485, 581] on span "not a match" at bounding box center [495, 580] width 94 height 21
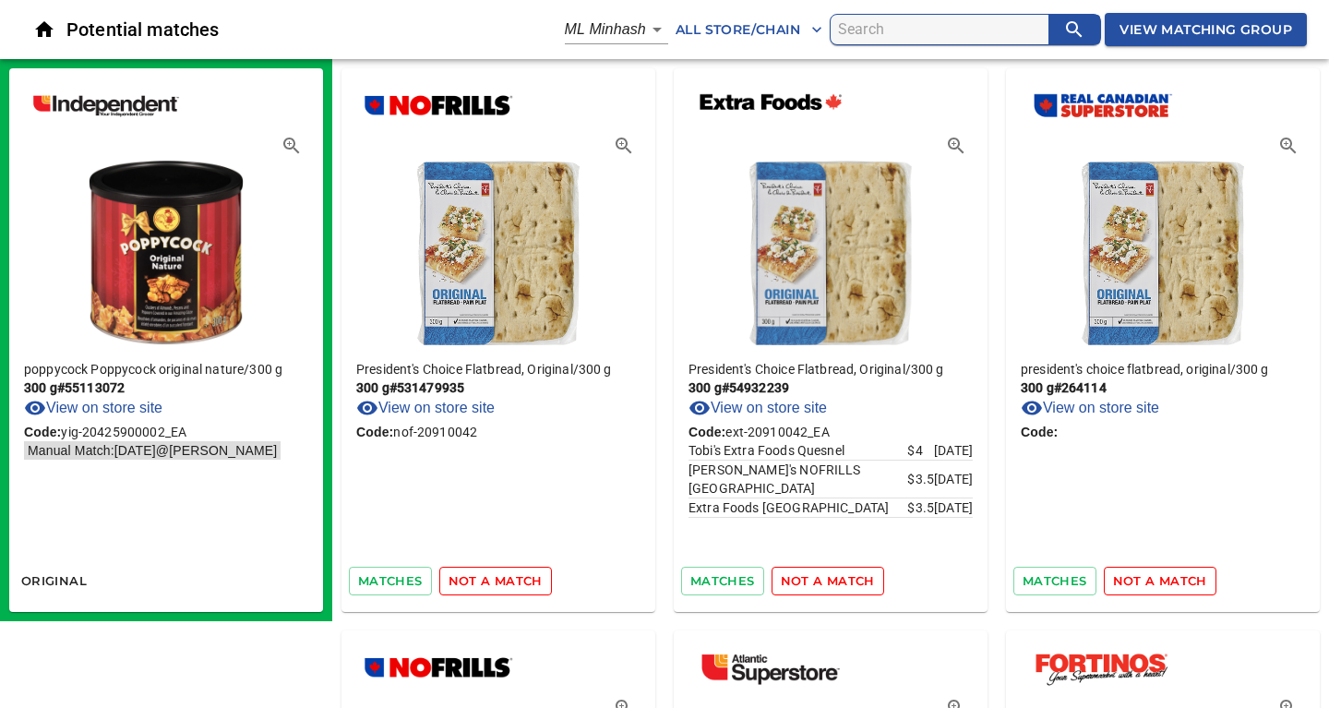
click at [485, 581] on span "not a match" at bounding box center [495, 580] width 94 height 21
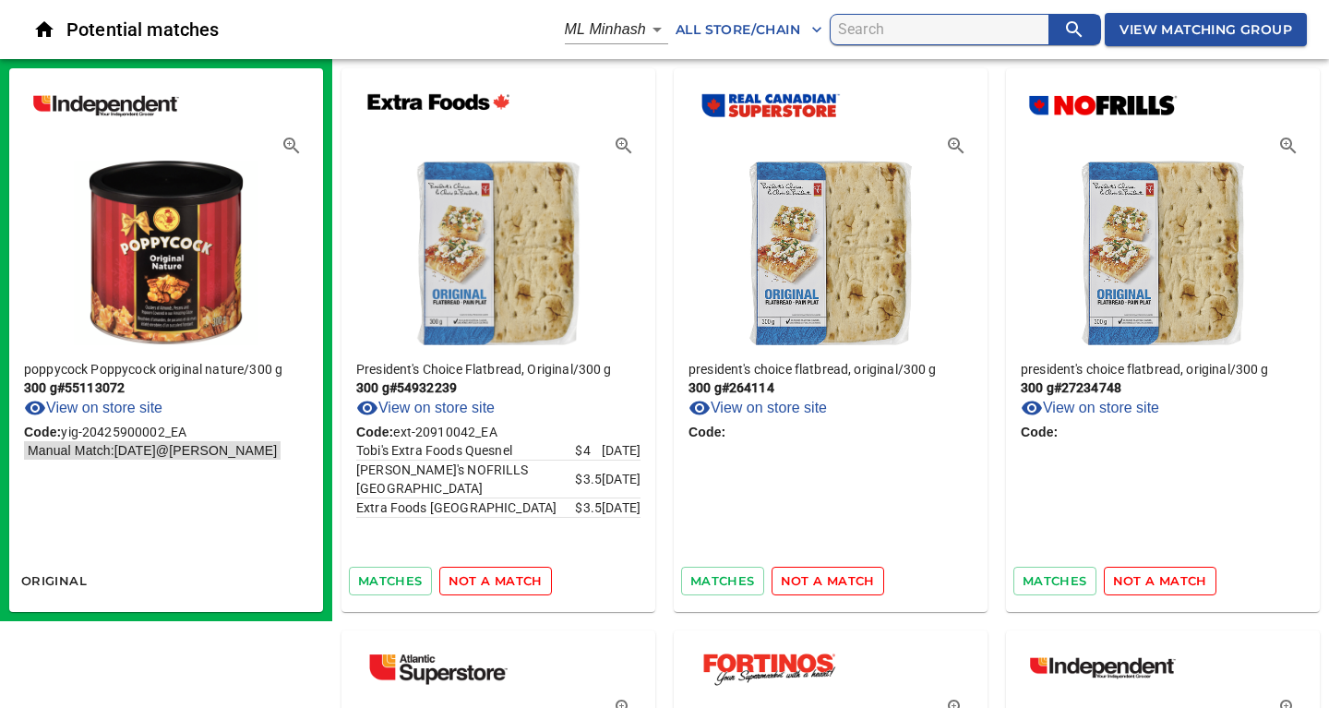
click at [485, 581] on span "not a match" at bounding box center [495, 580] width 94 height 21
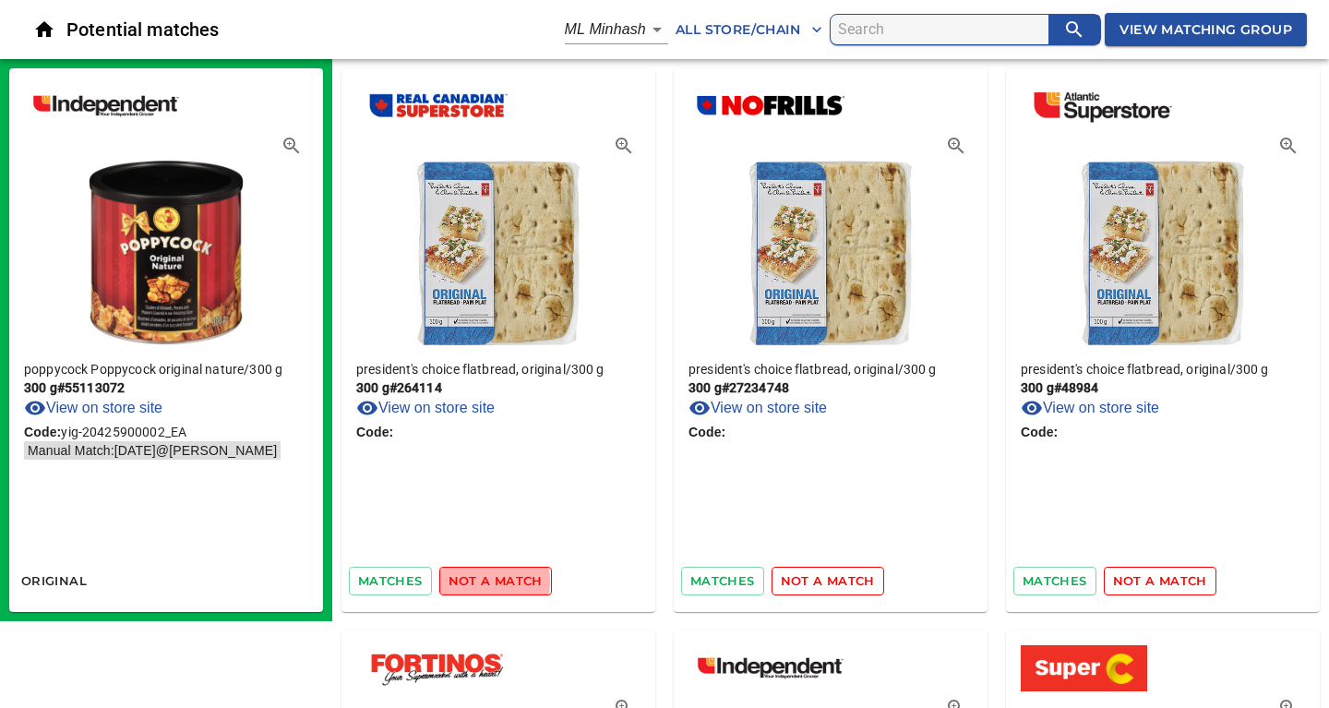
click at [485, 581] on span "not a match" at bounding box center [495, 580] width 94 height 21
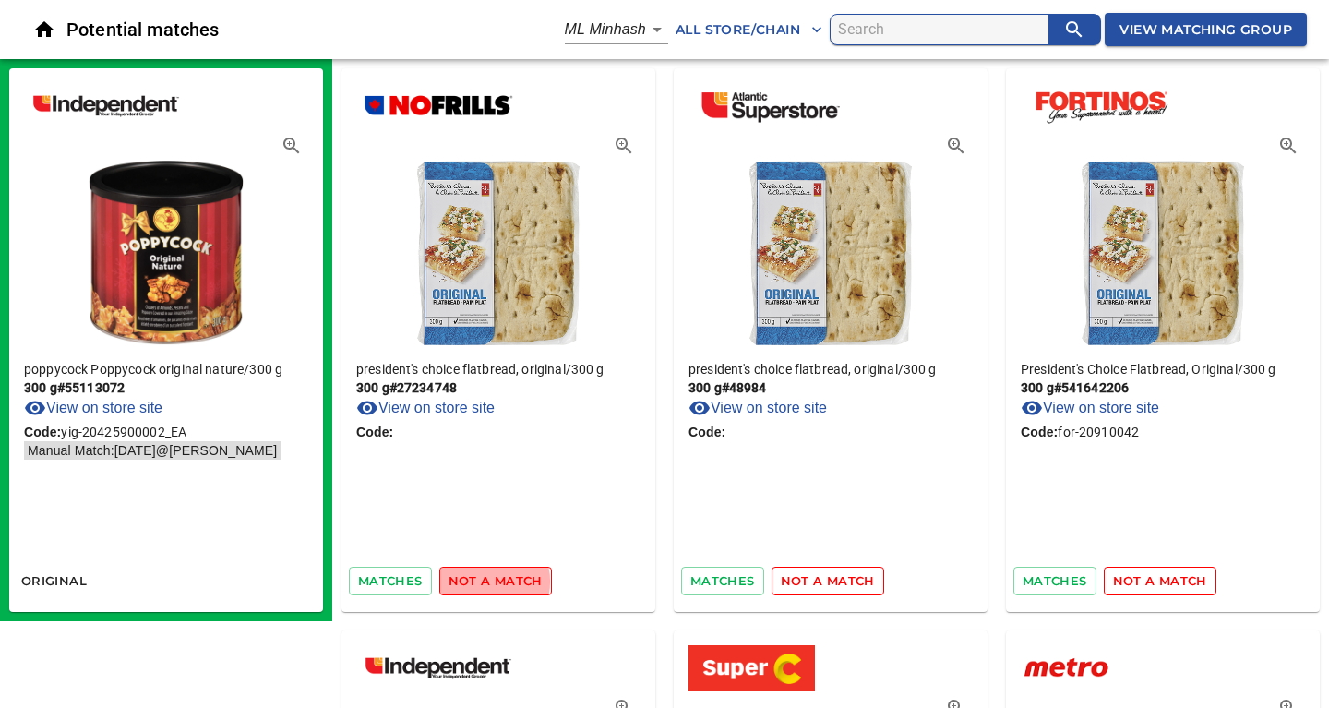
click at [485, 581] on span "not a match" at bounding box center [495, 580] width 94 height 21
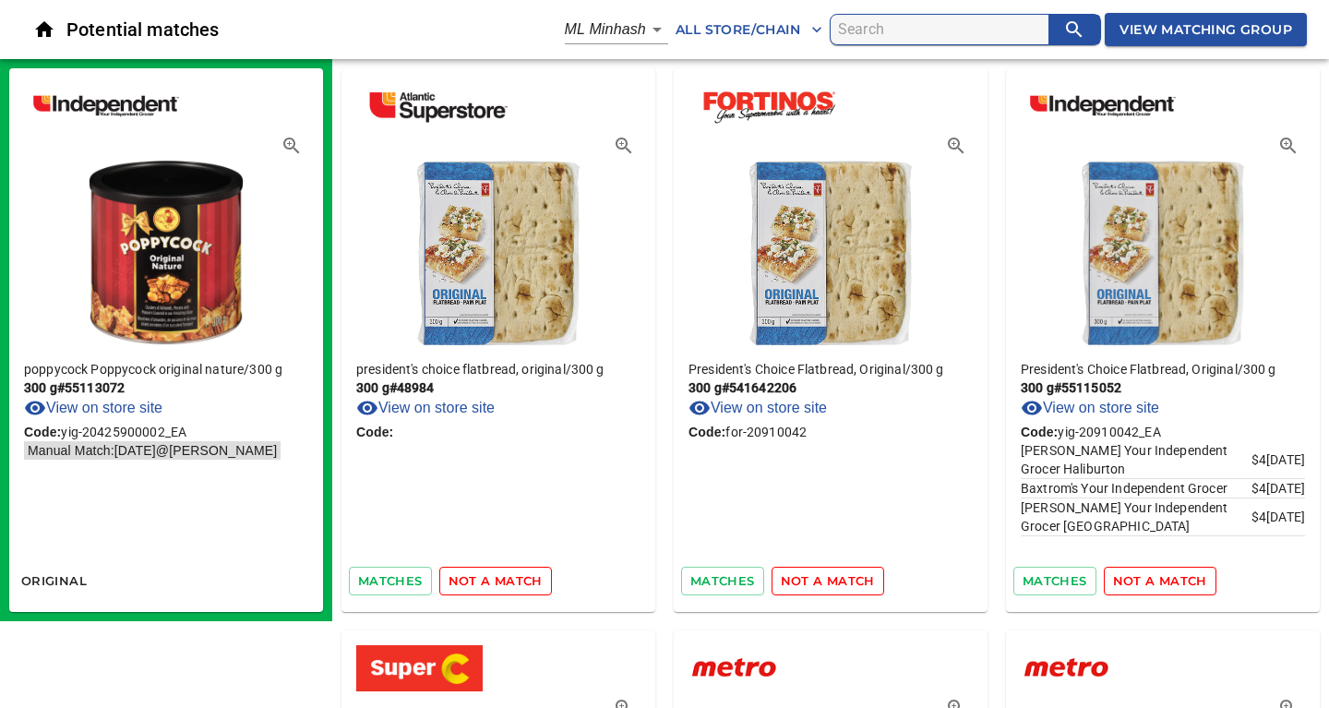
click at [485, 581] on span "not a match" at bounding box center [495, 580] width 94 height 21
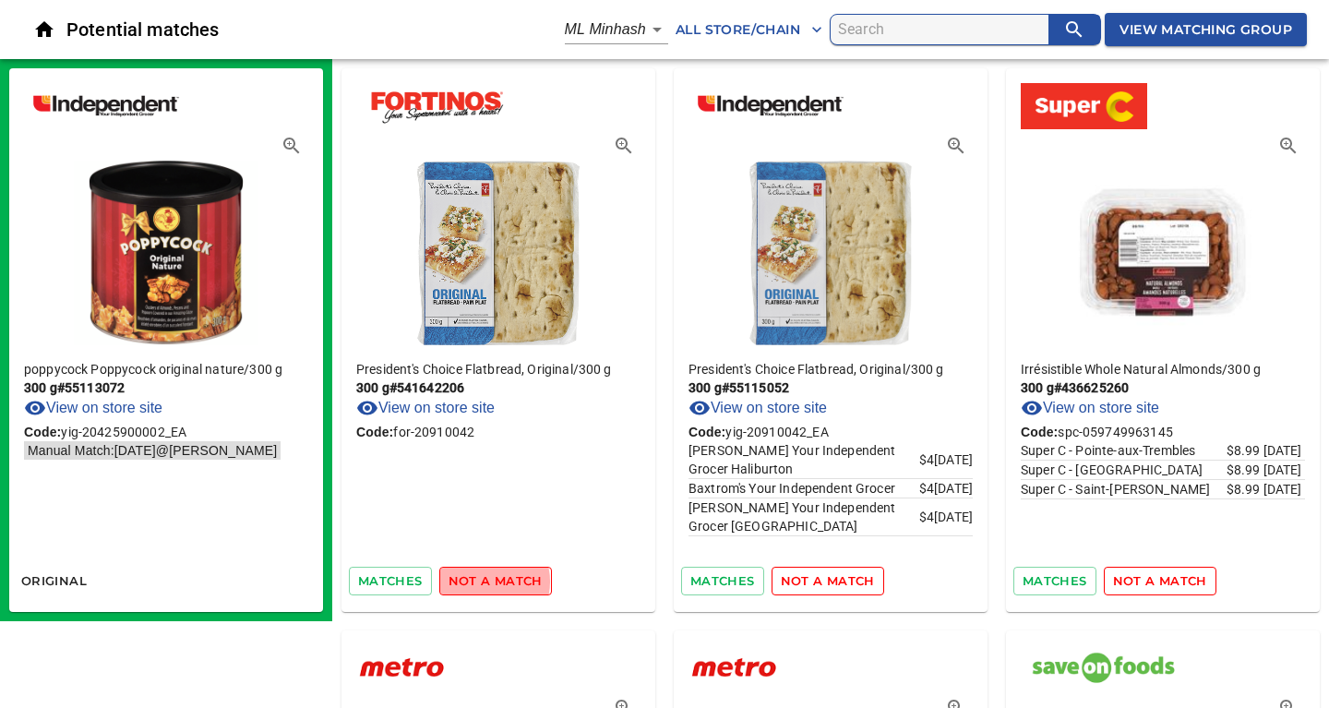
click at [485, 581] on span "not a match" at bounding box center [495, 580] width 94 height 21
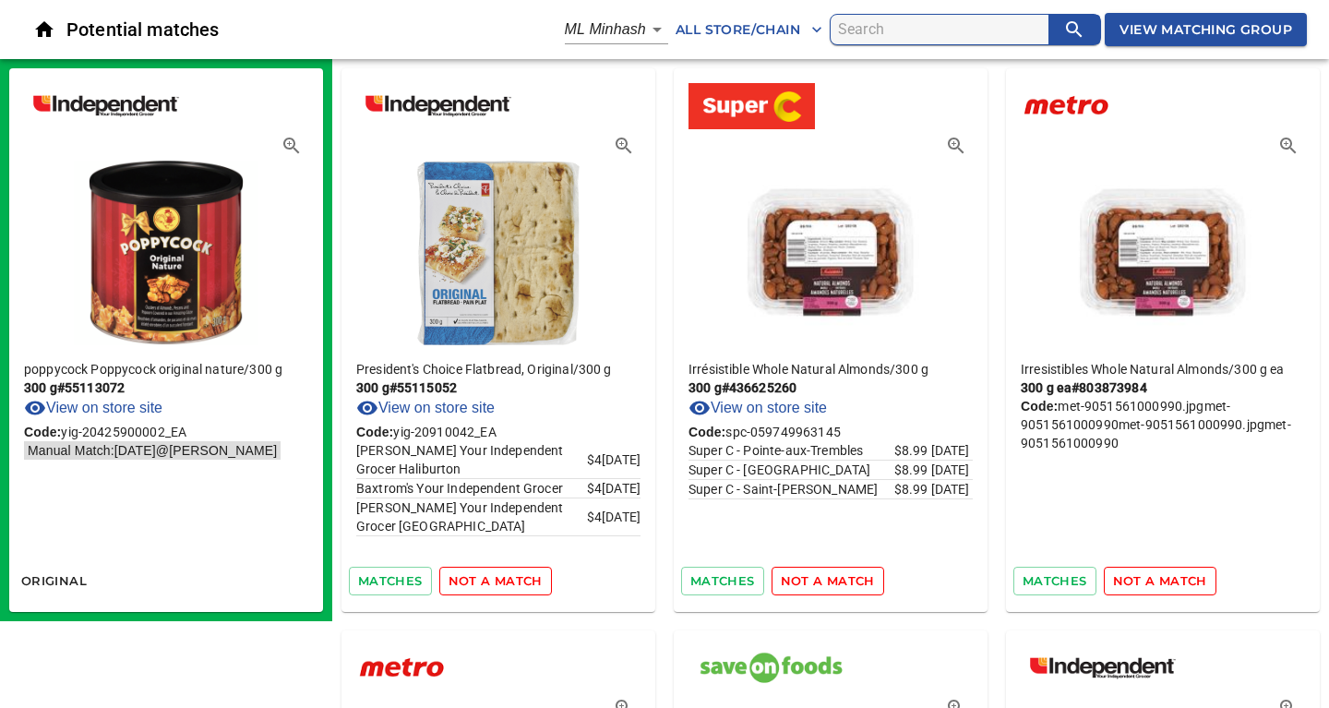
click at [485, 581] on span "not a match" at bounding box center [495, 580] width 94 height 21
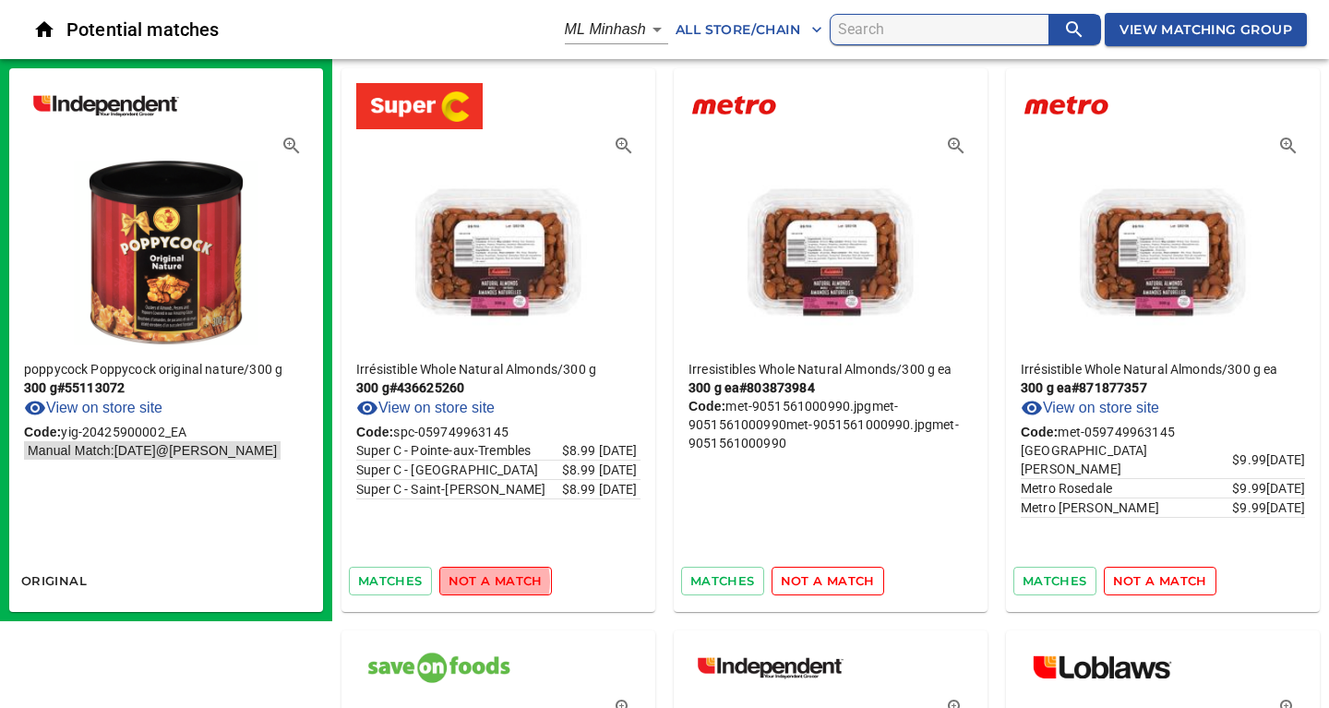
click at [485, 581] on span "not a match" at bounding box center [495, 580] width 94 height 21
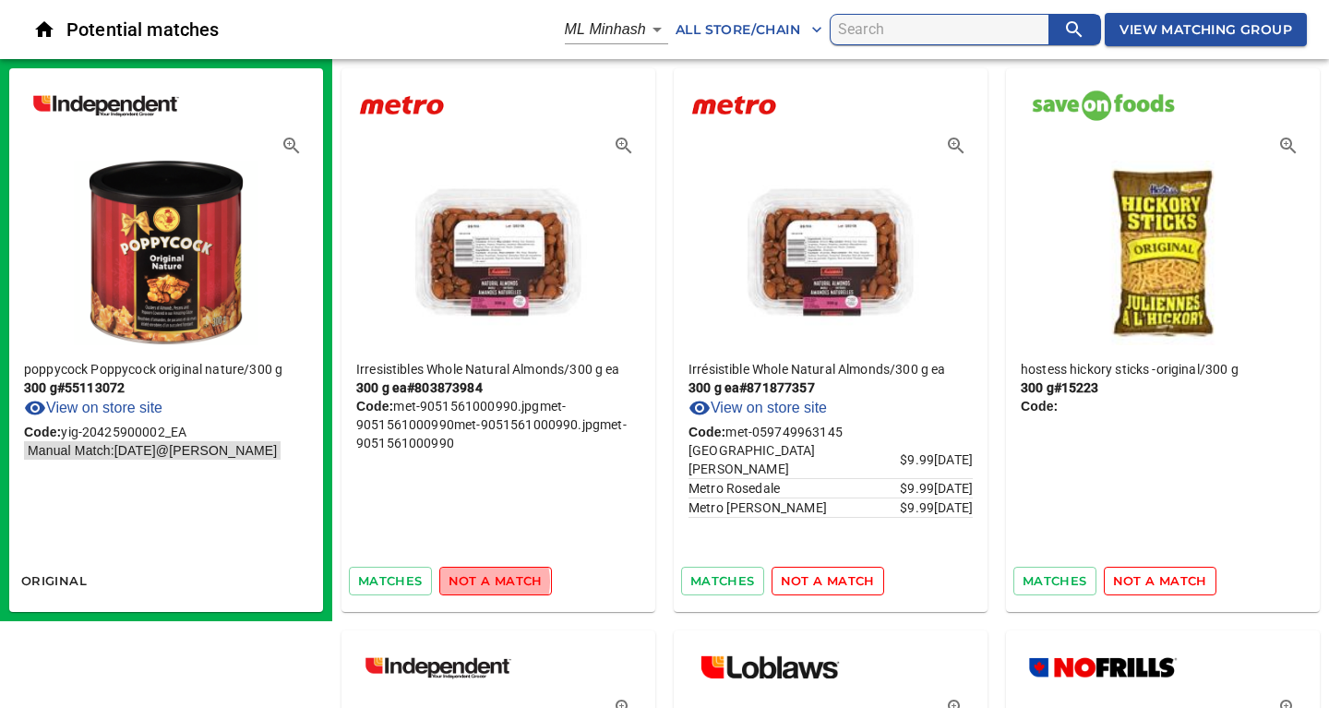
click at [485, 581] on span "not a match" at bounding box center [495, 580] width 94 height 21
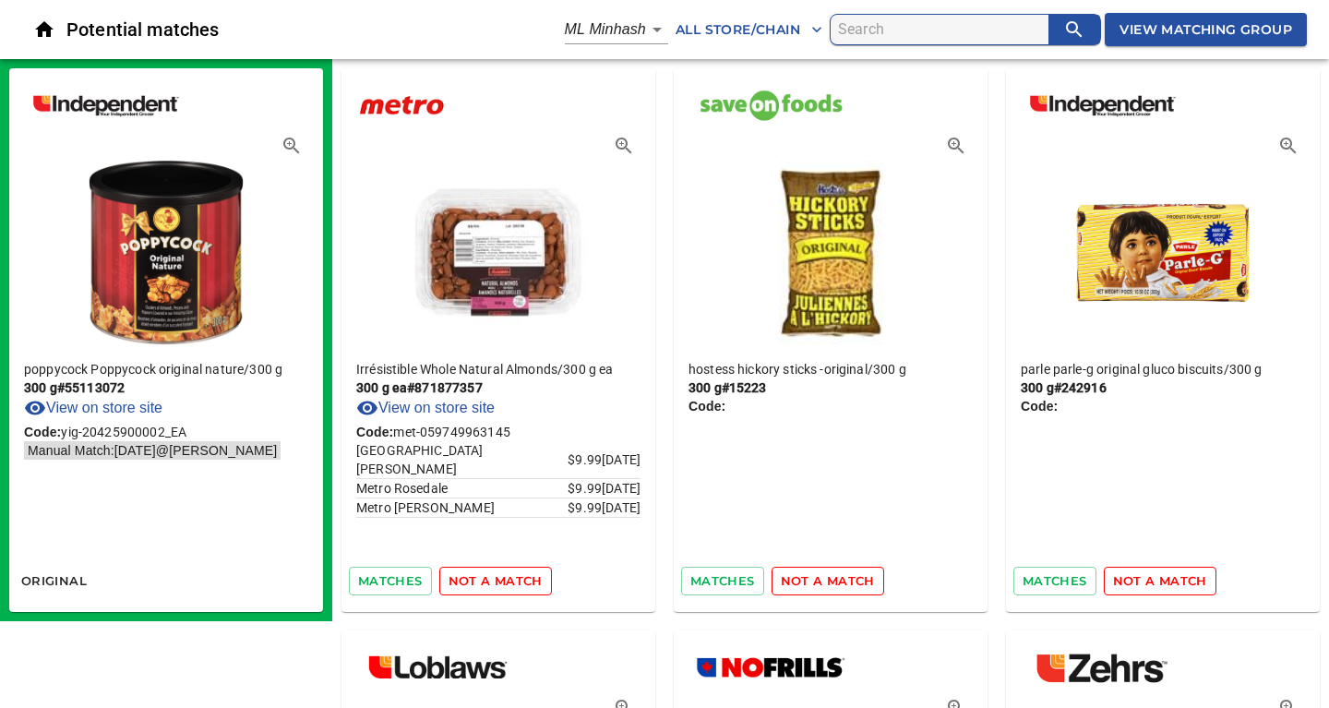
click at [485, 581] on span "not a match" at bounding box center [495, 580] width 94 height 21
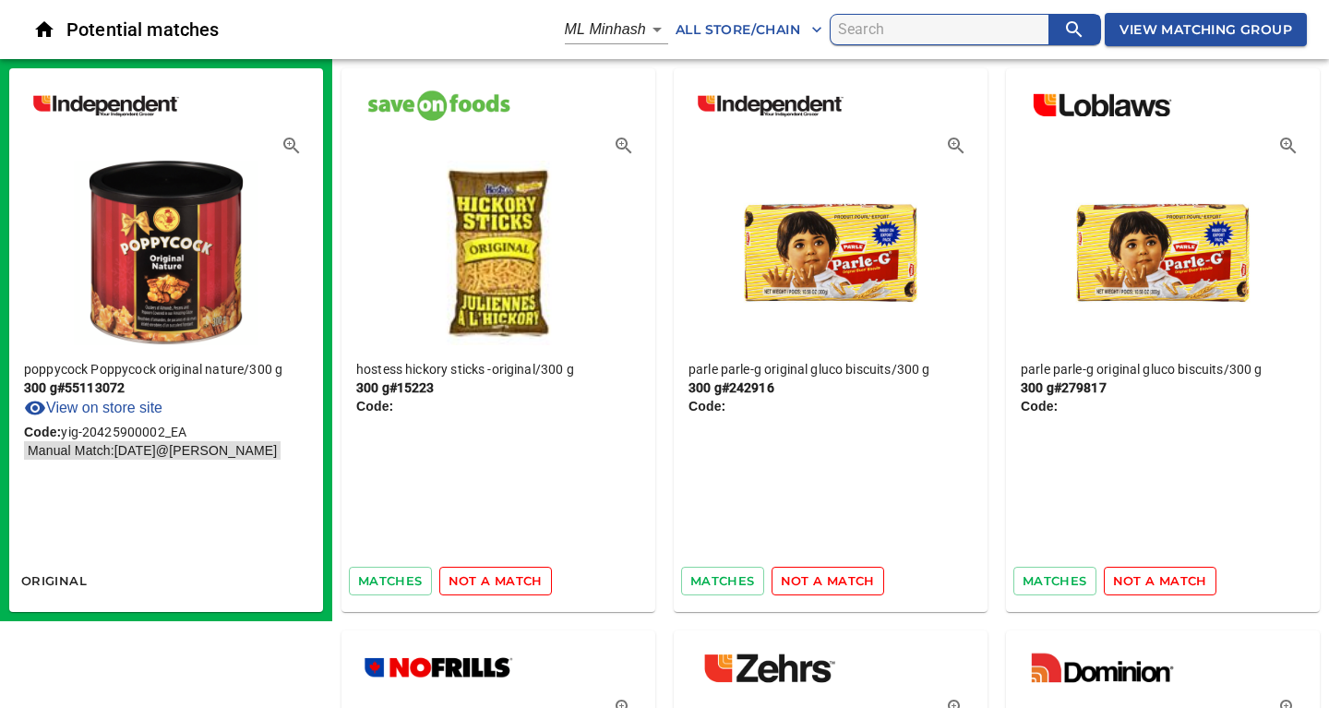
click at [485, 581] on span "not a match" at bounding box center [495, 580] width 94 height 21
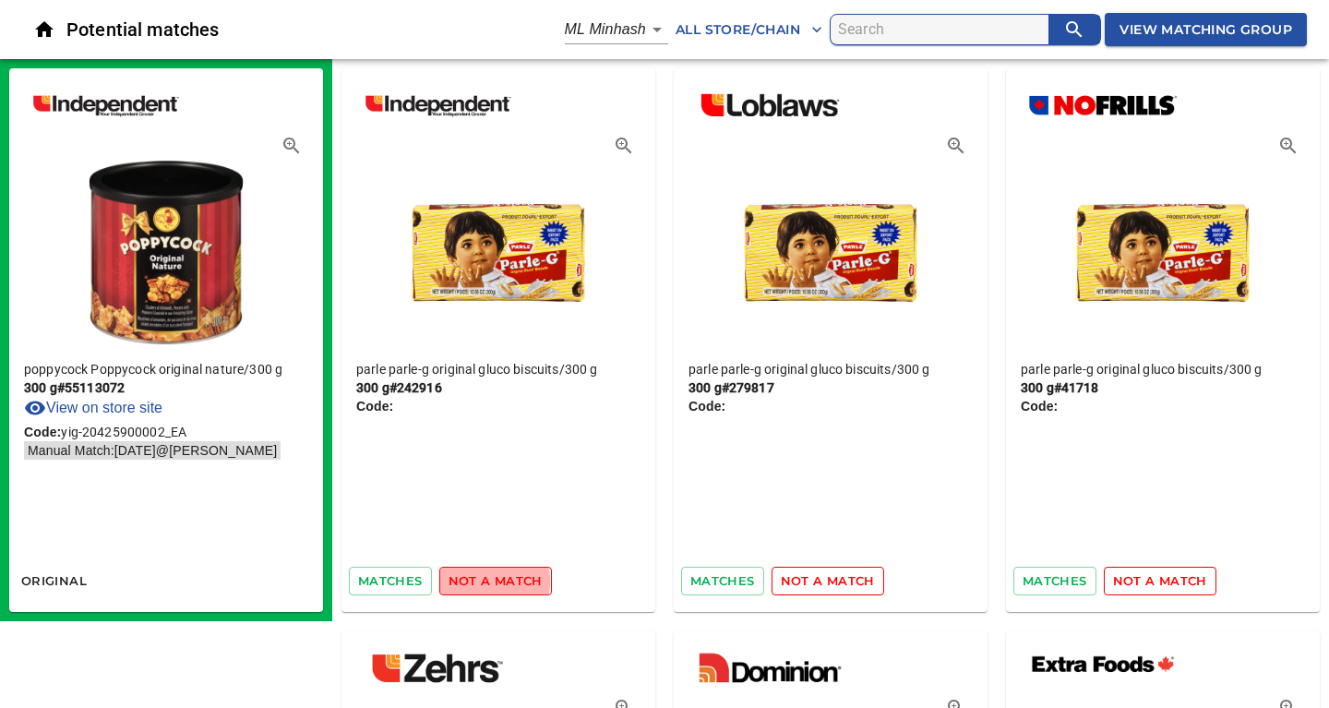
click at [485, 581] on span "not a match" at bounding box center [495, 580] width 94 height 21
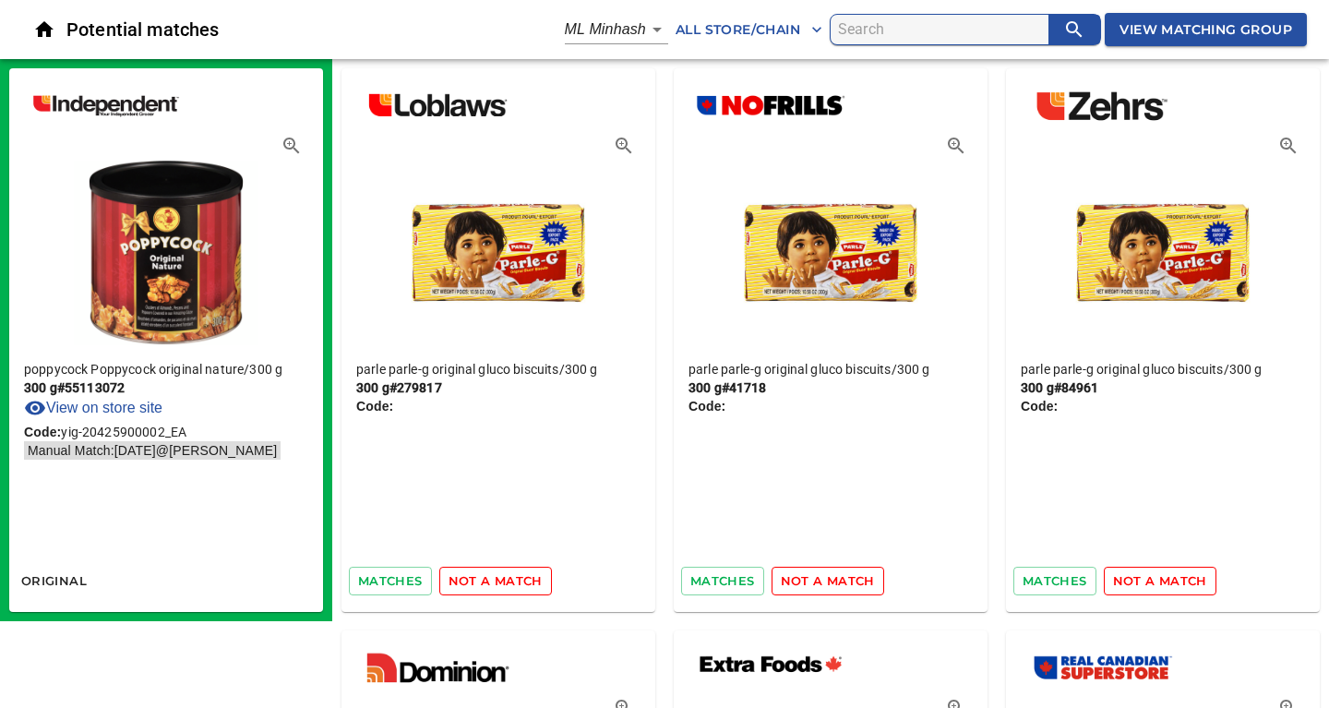
click at [485, 581] on span "not a match" at bounding box center [495, 580] width 94 height 21
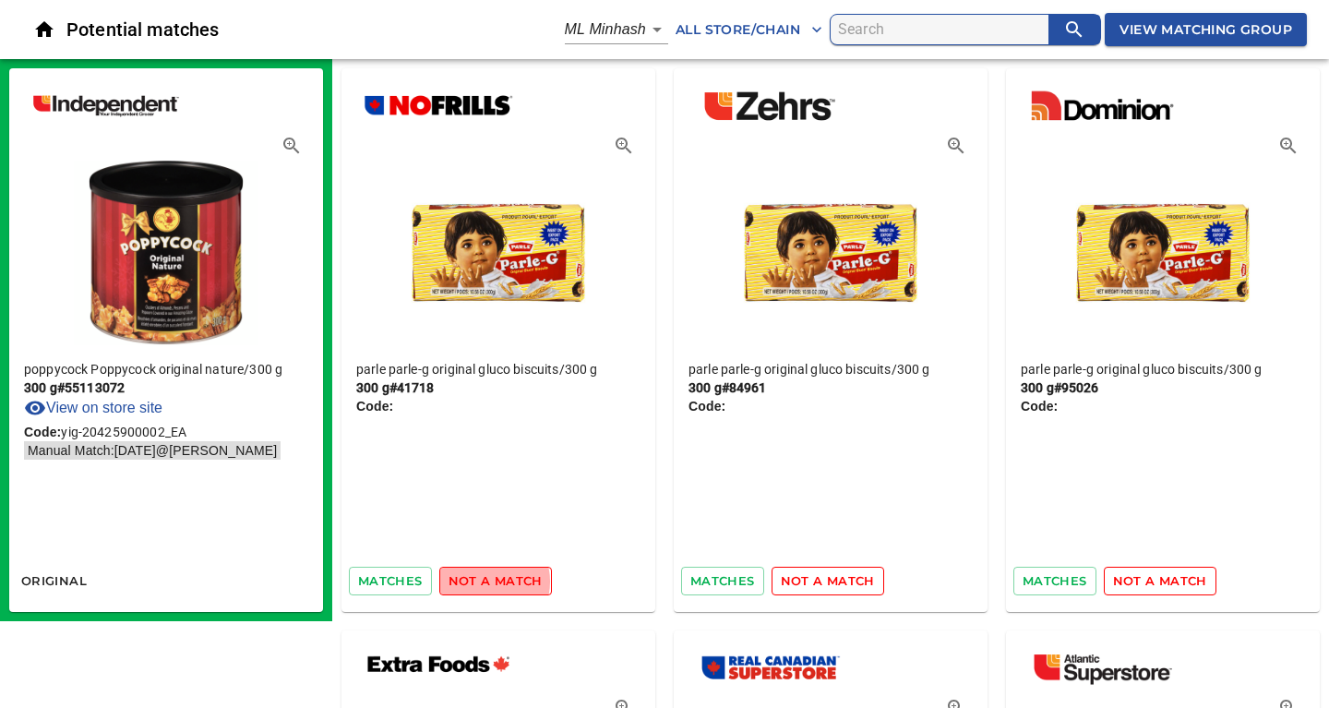
click at [485, 581] on span "not a match" at bounding box center [495, 580] width 94 height 21
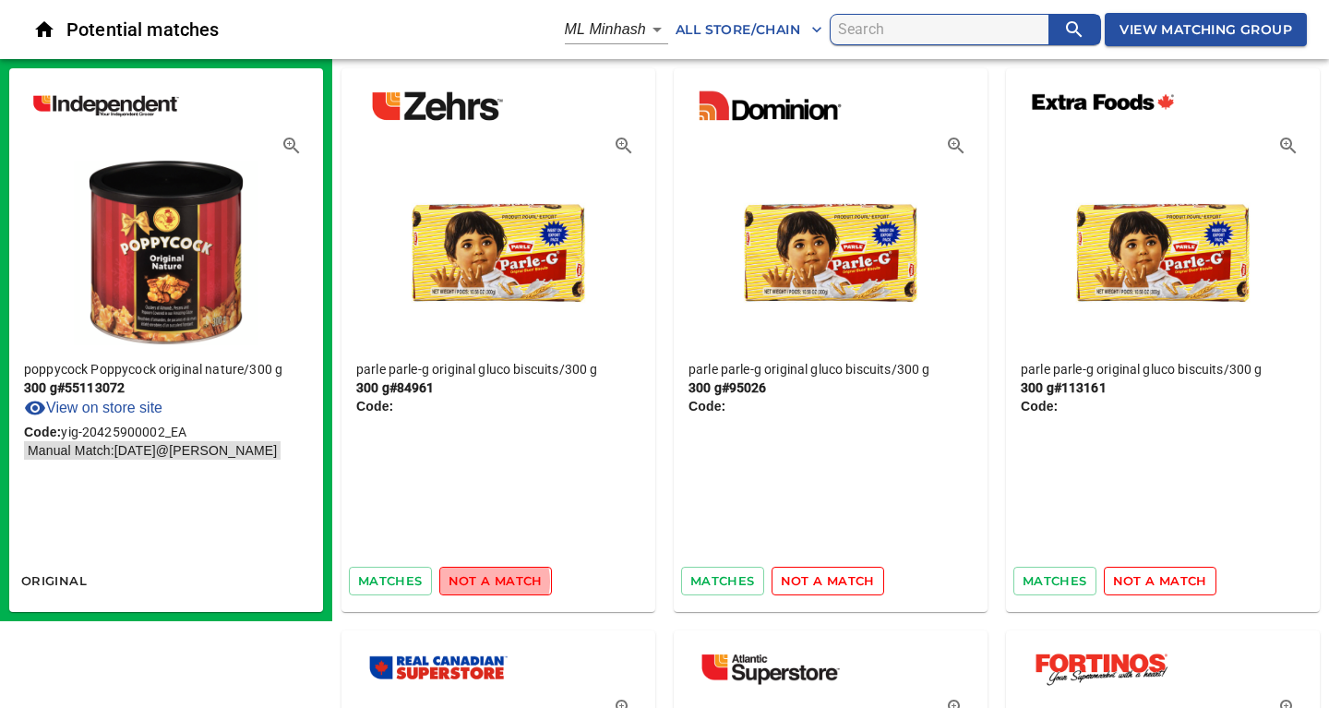
click at [485, 581] on span "not a match" at bounding box center [495, 580] width 94 height 21
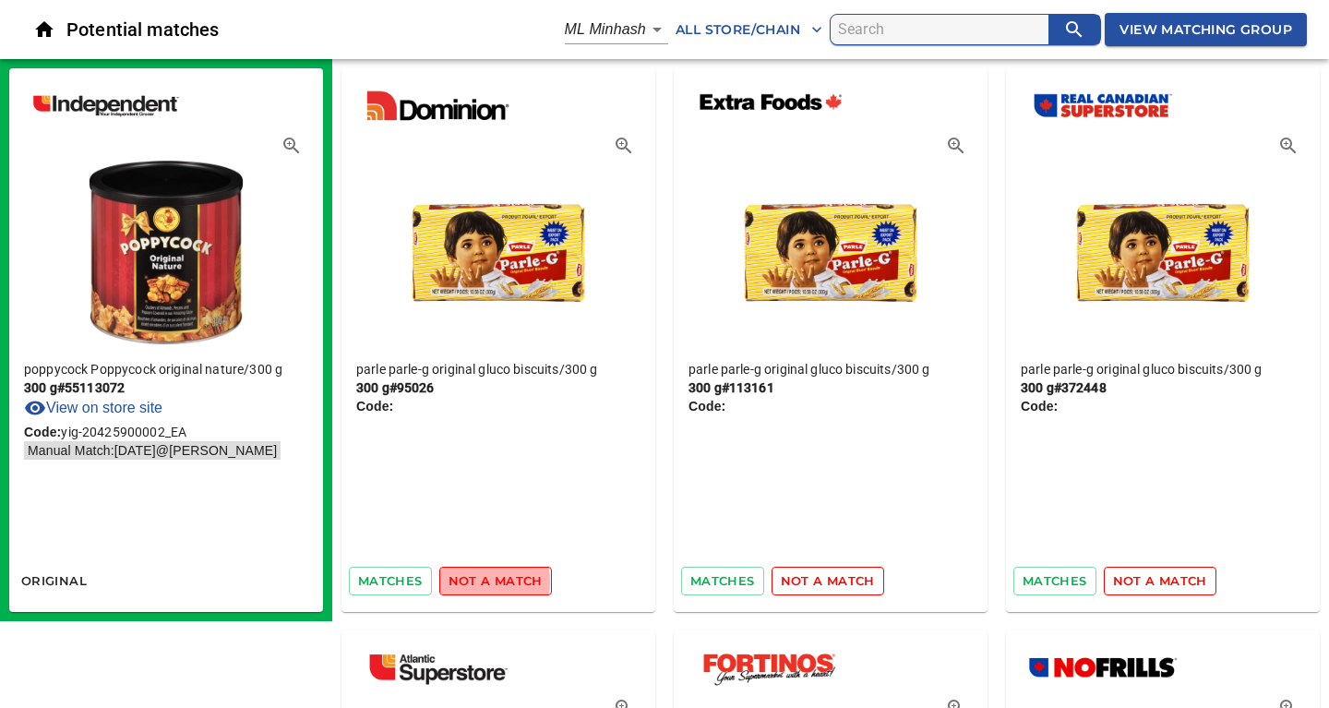
click at [485, 581] on span "not a match" at bounding box center [495, 580] width 94 height 21
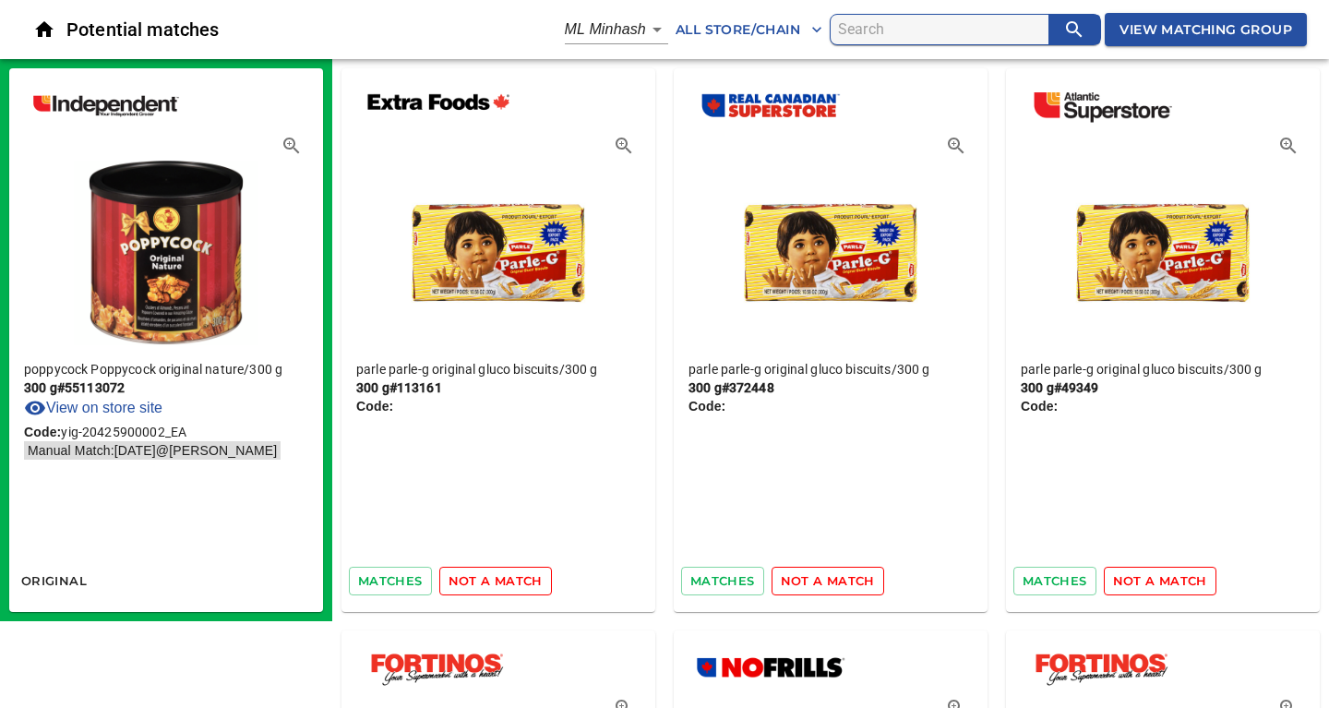
click at [485, 581] on span "not a match" at bounding box center [495, 580] width 94 height 21
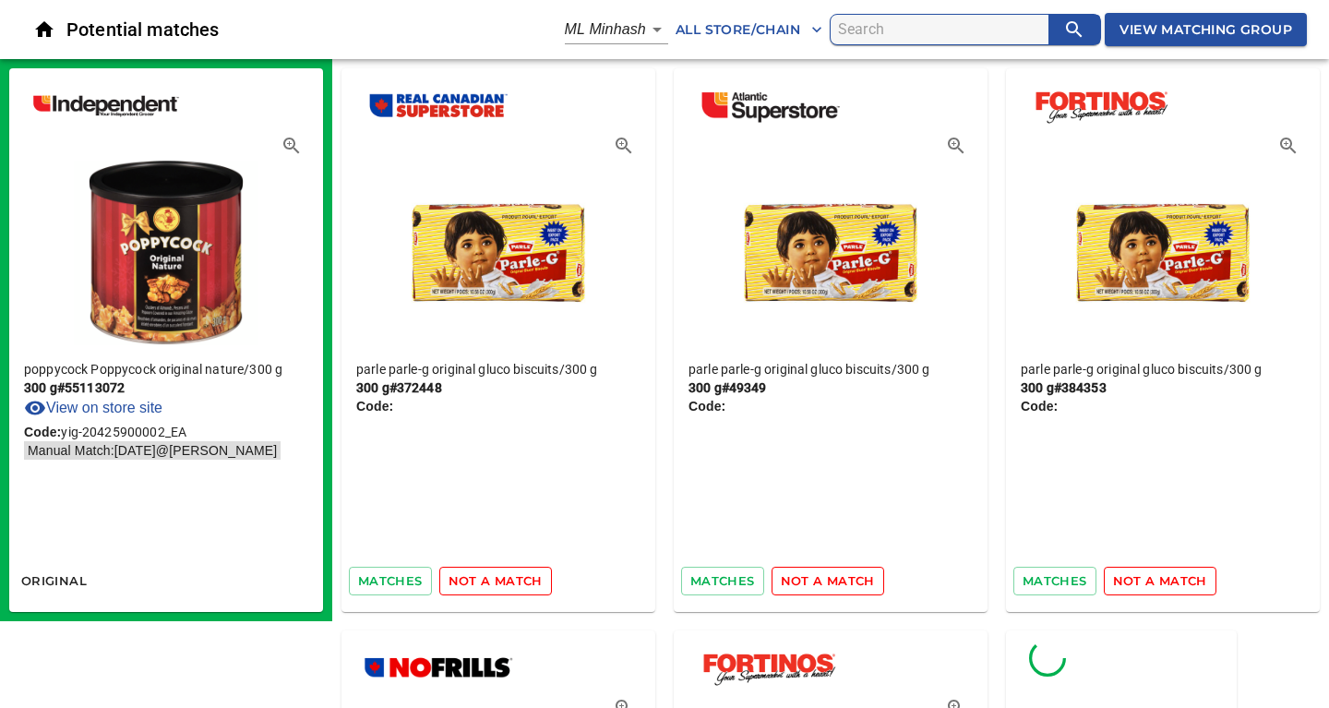
click at [485, 581] on span "not a match" at bounding box center [495, 580] width 94 height 21
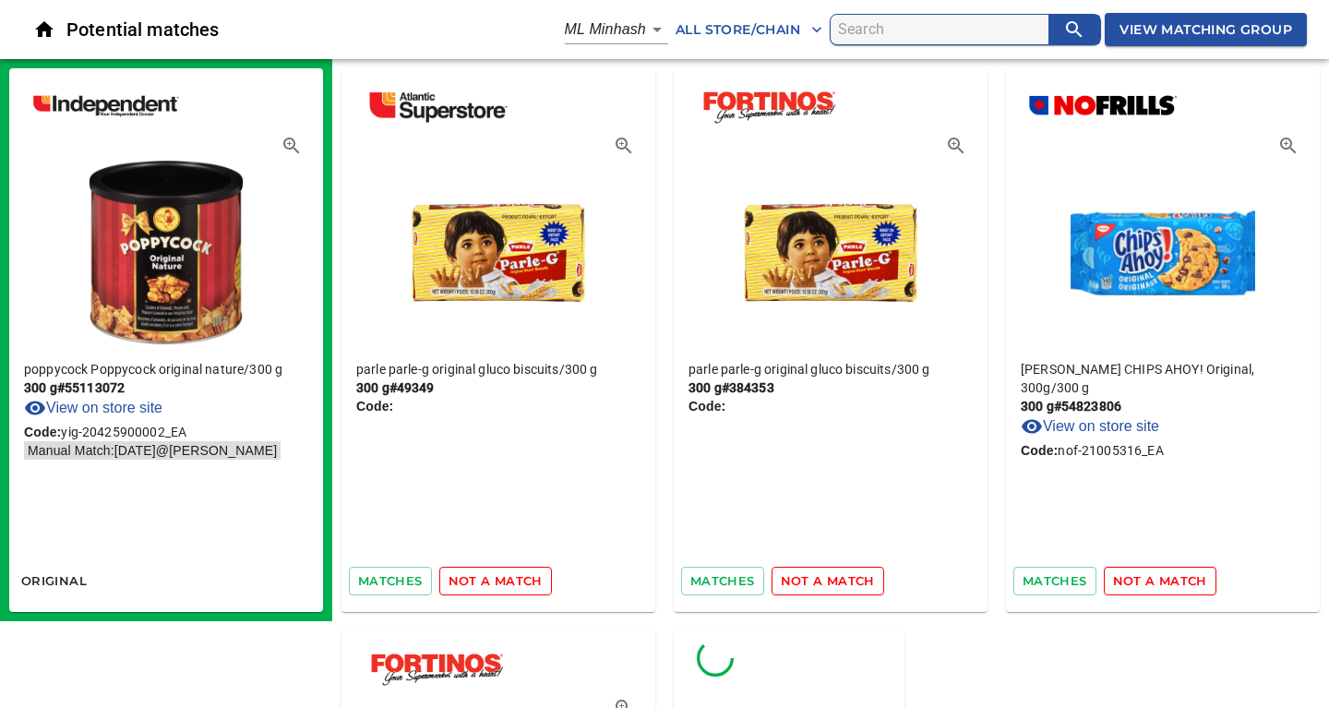
click at [485, 581] on span "not a match" at bounding box center [495, 580] width 94 height 21
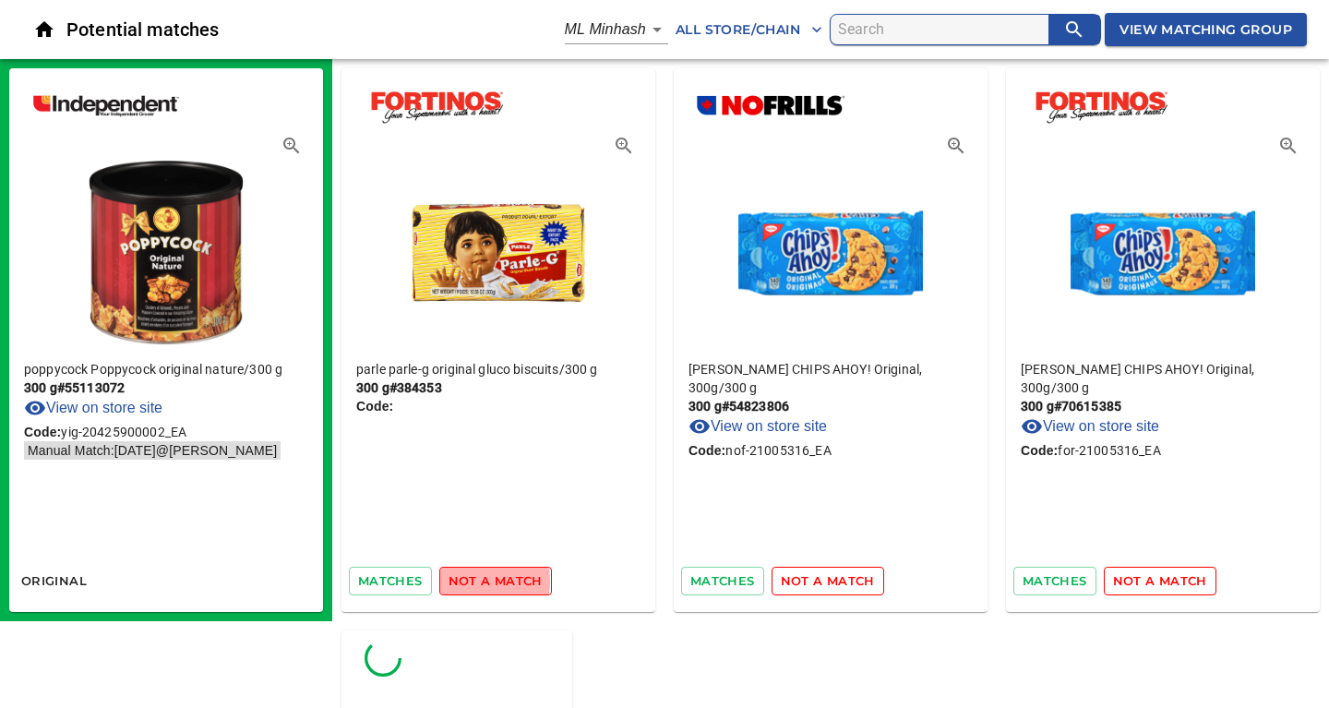
click at [485, 581] on span "not a match" at bounding box center [495, 580] width 94 height 21
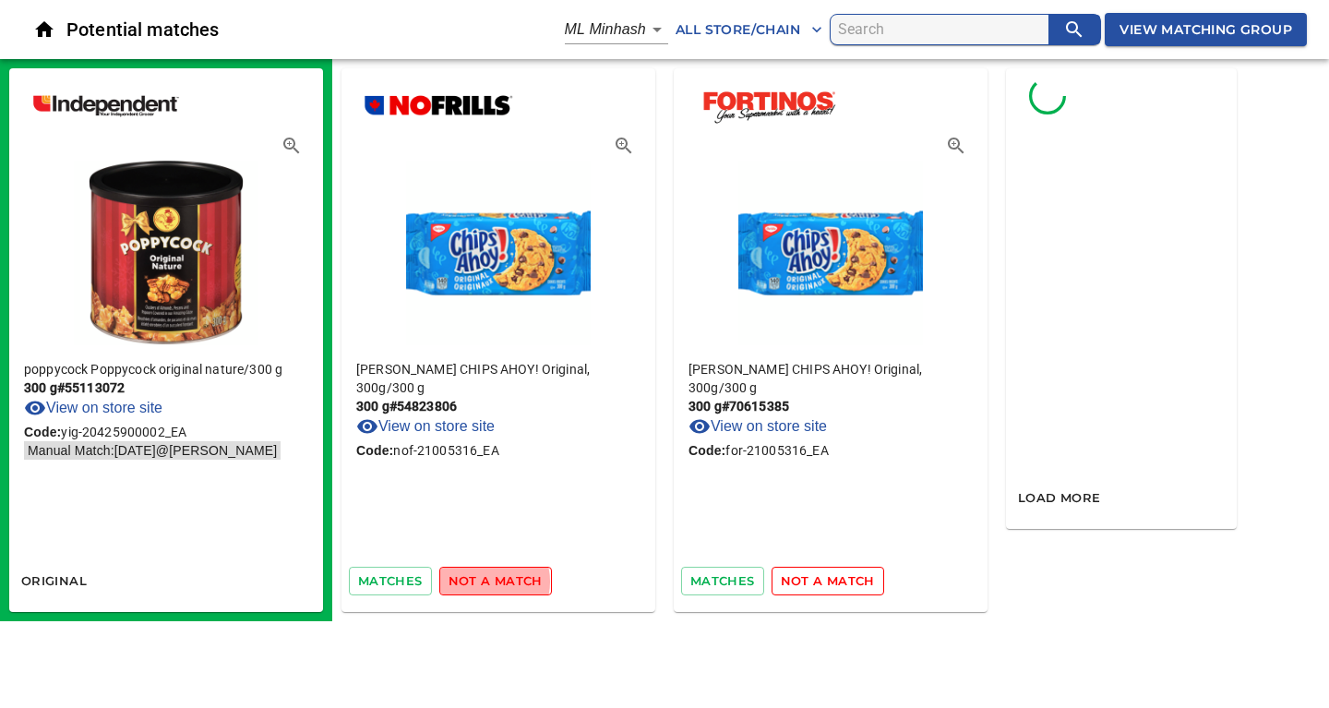
click at [485, 581] on span "not a match" at bounding box center [495, 580] width 94 height 21
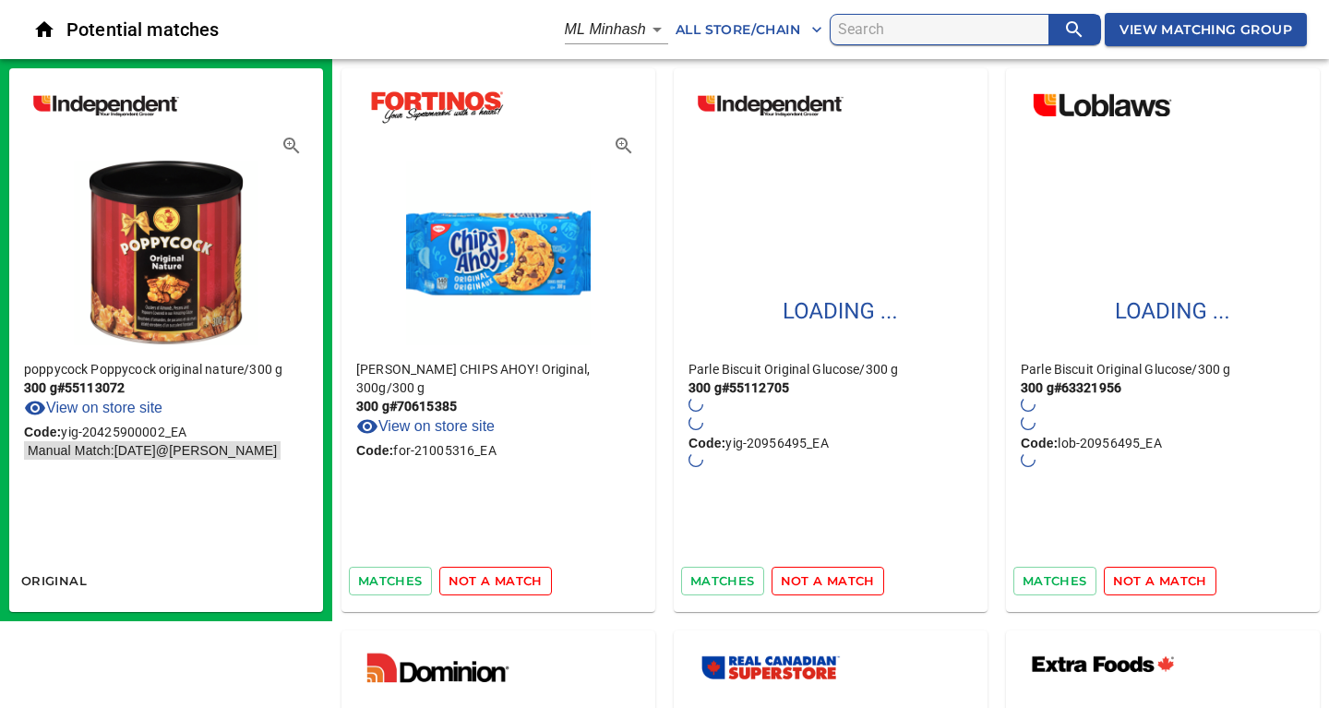
click at [485, 581] on span "not a match" at bounding box center [495, 580] width 94 height 21
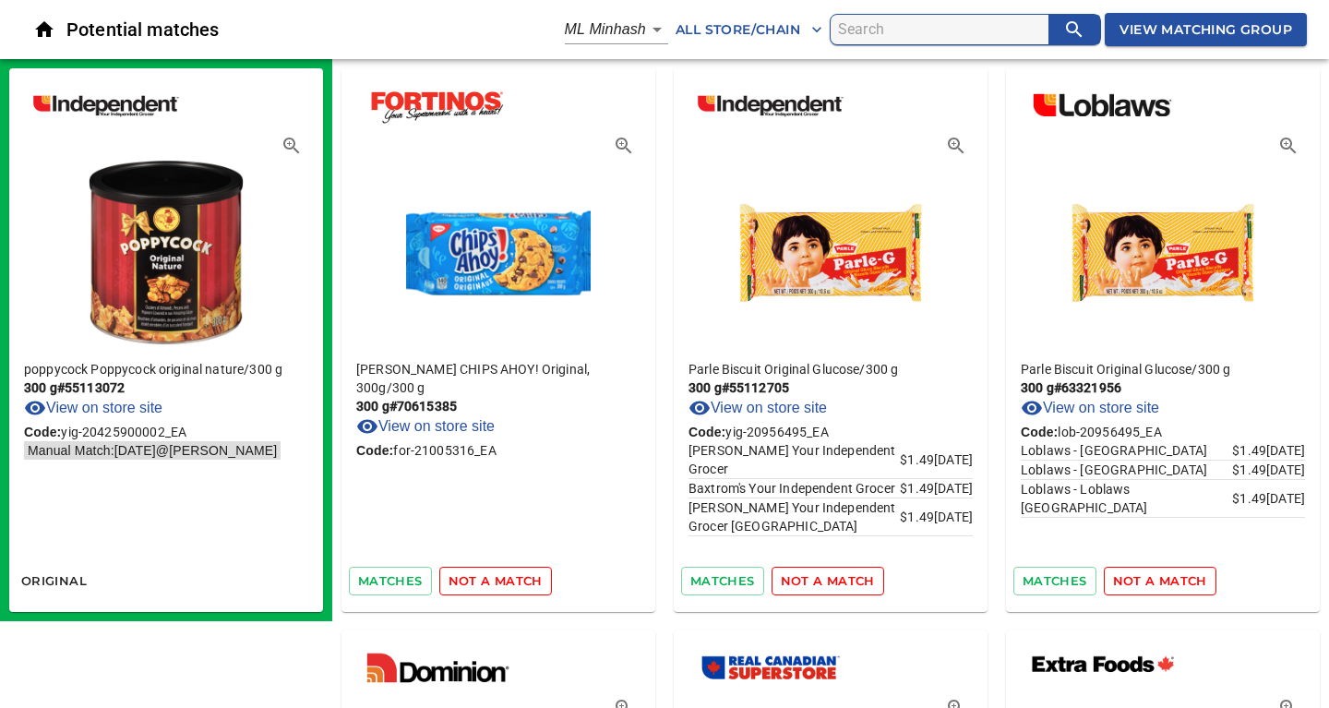
click at [485, 581] on span "not a match" at bounding box center [495, 580] width 94 height 21
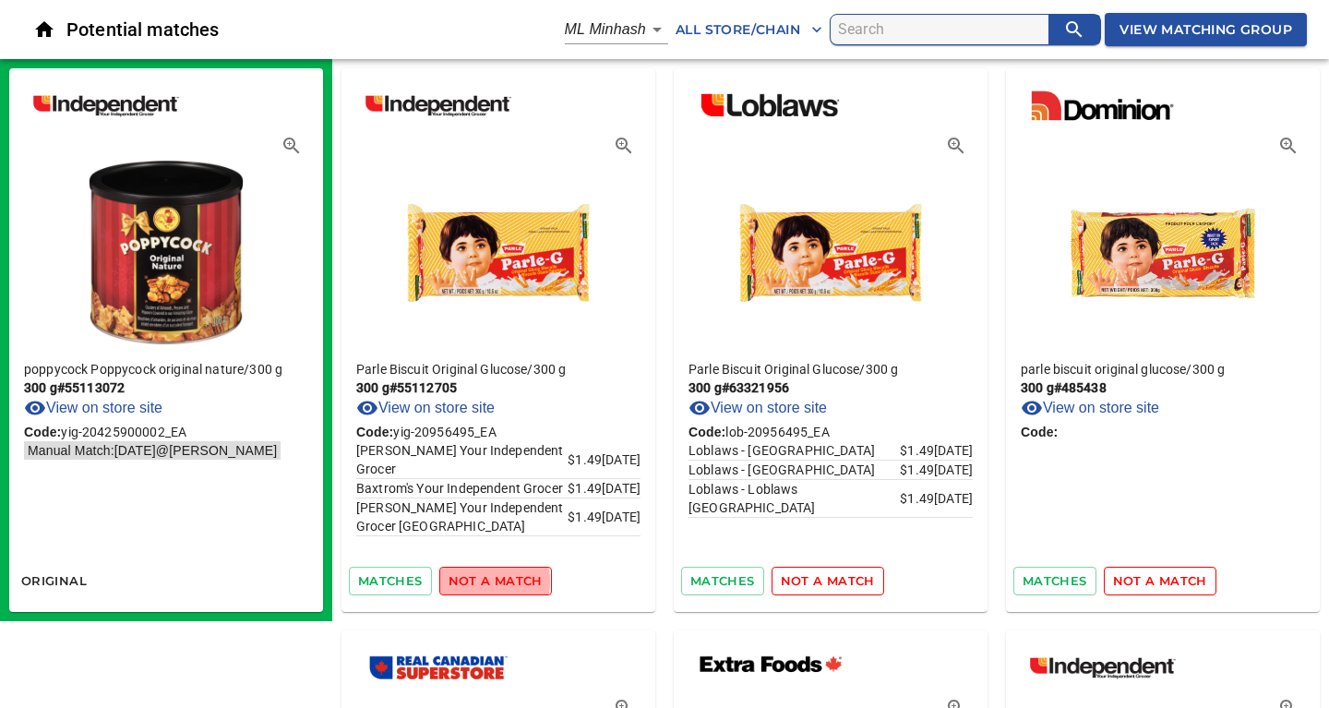
click at [485, 581] on span "not a match" at bounding box center [495, 580] width 94 height 21
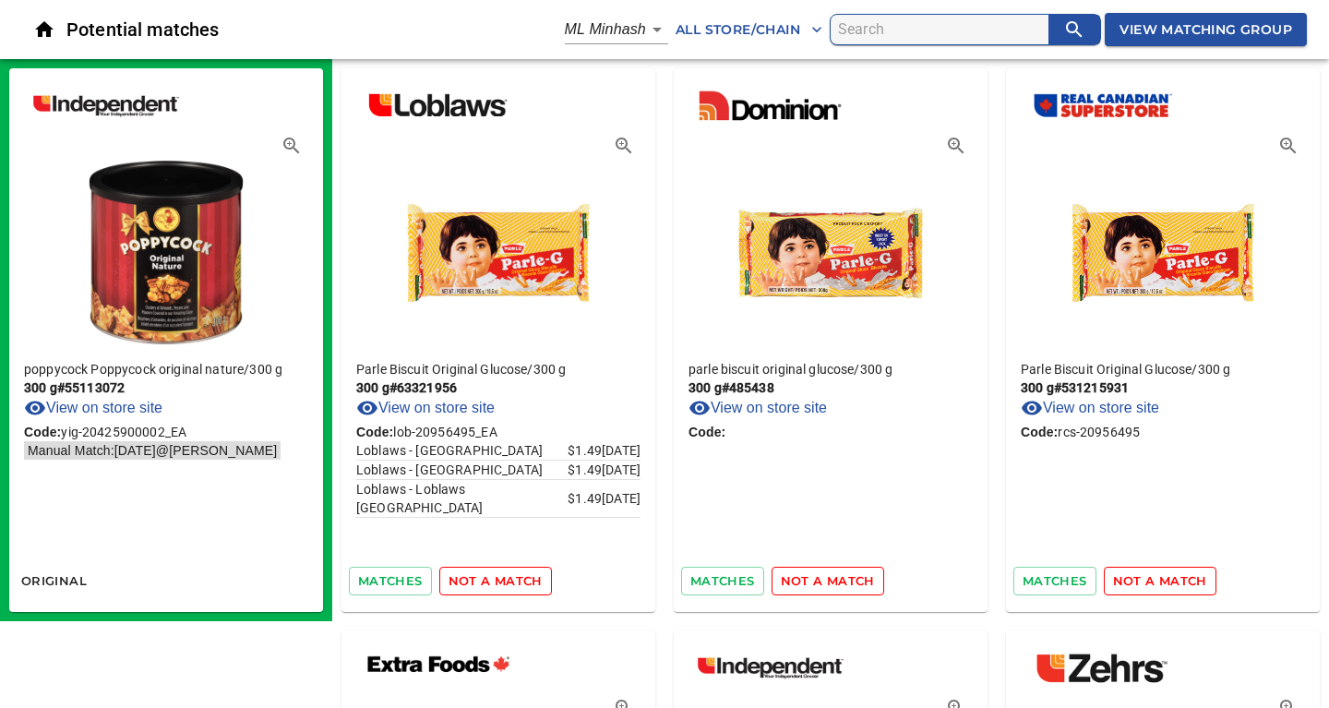
click at [485, 581] on span "not a match" at bounding box center [495, 580] width 94 height 21
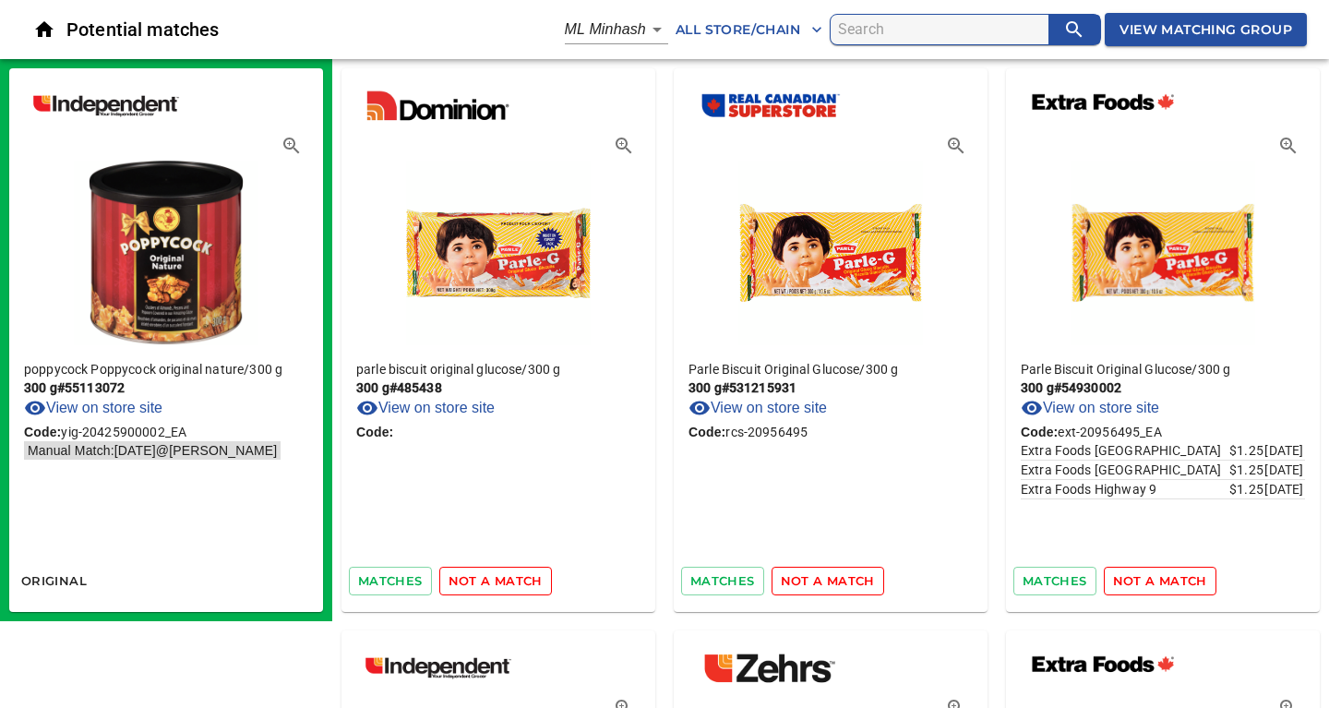
click at [485, 581] on span "not a match" at bounding box center [495, 580] width 94 height 21
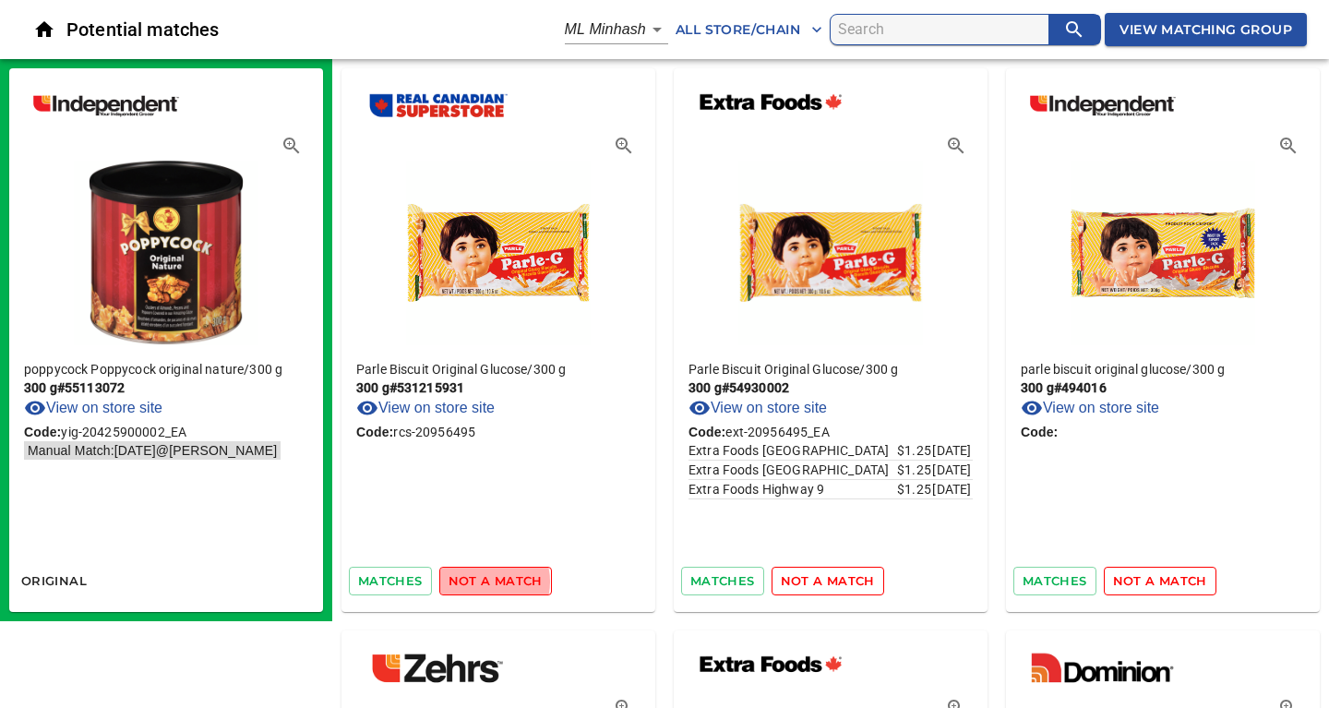
click at [485, 581] on span "not a match" at bounding box center [495, 580] width 94 height 21
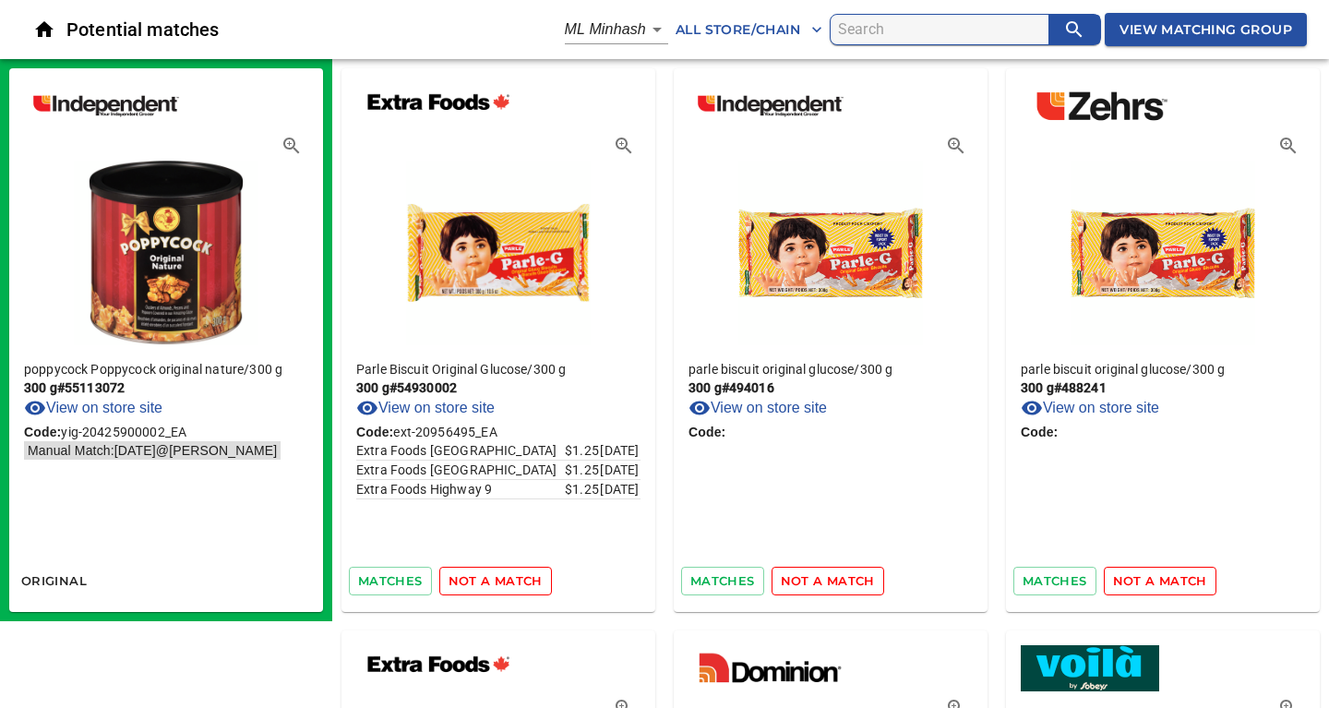
click at [485, 581] on span "not a match" at bounding box center [495, 580] width 94 height 21
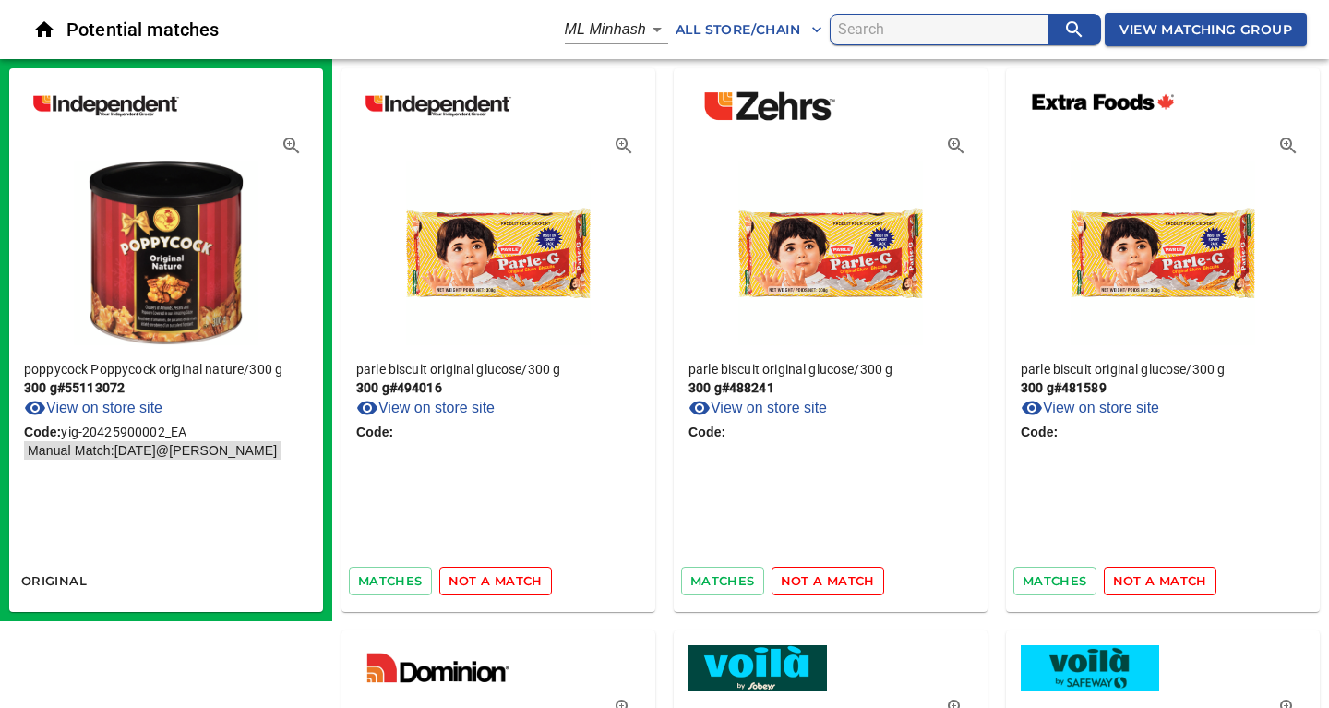
click at [485, 581] on span "not a match" at bounding box center [495, 580] width 94 height 21
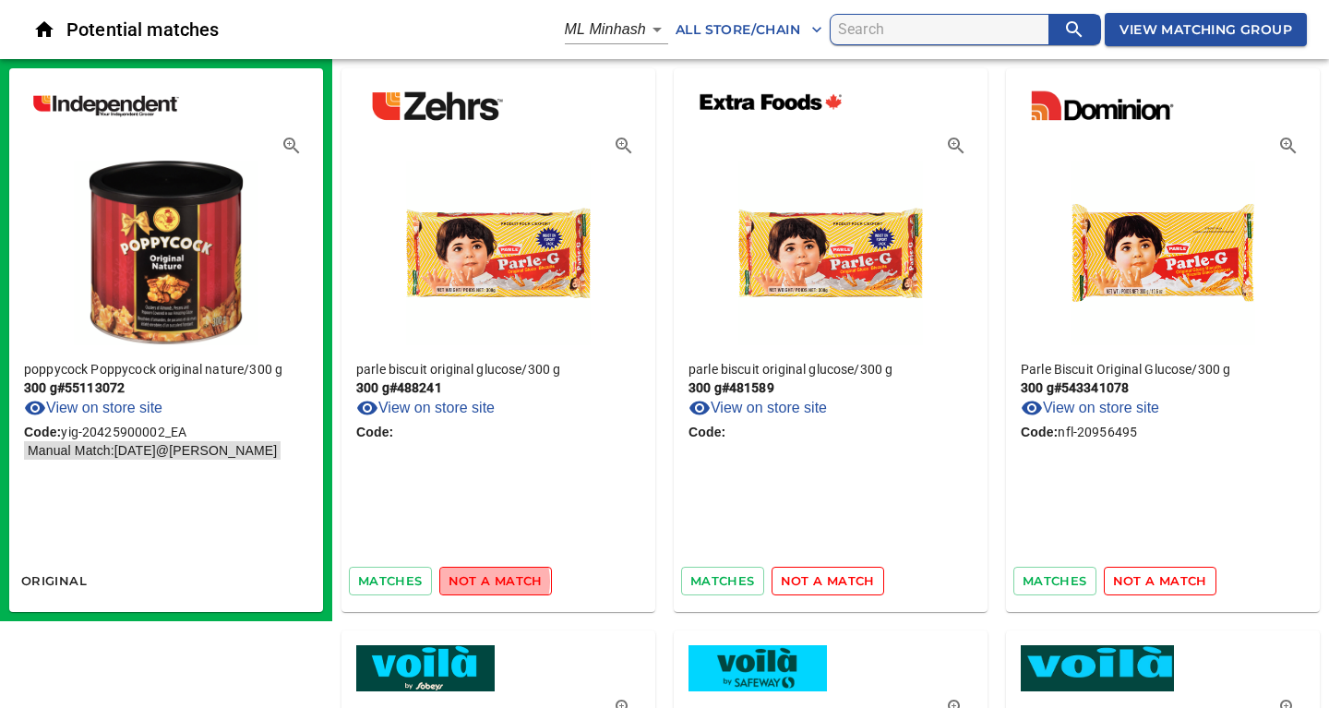
click at [485, 581] on span "not a match" at bounding box center [495, 580] width 94 height 21
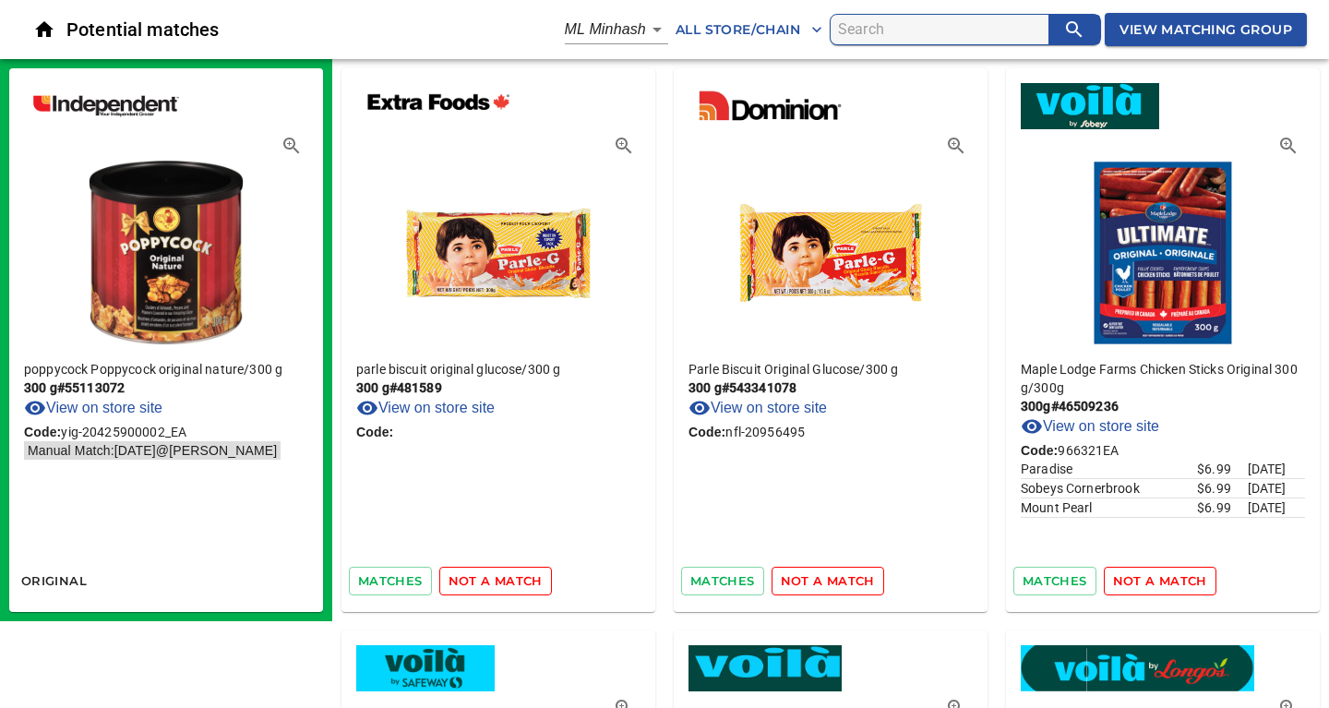
click at [485, 581] on span "not a match" at bounding box center [495, 580] width 94 height 21
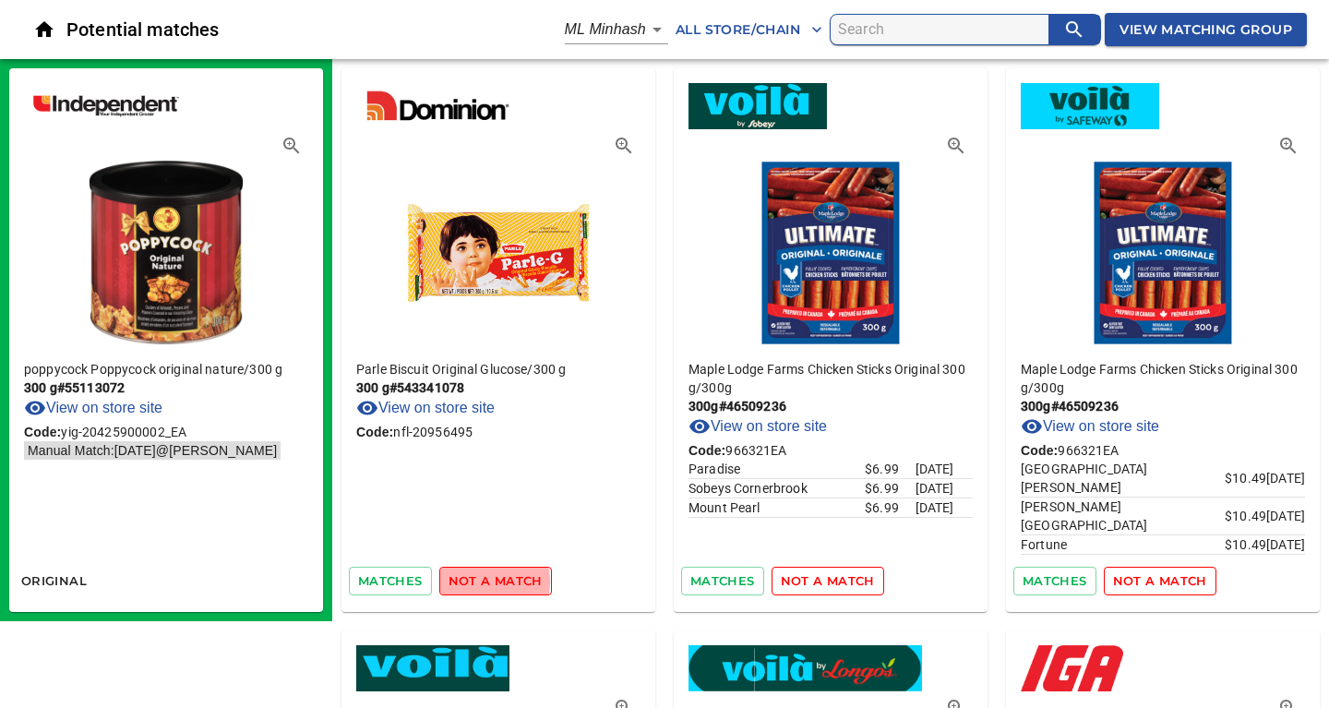
click at [485, 581] on span "not a match" at bounding box center [495, 580] width 94 height 21
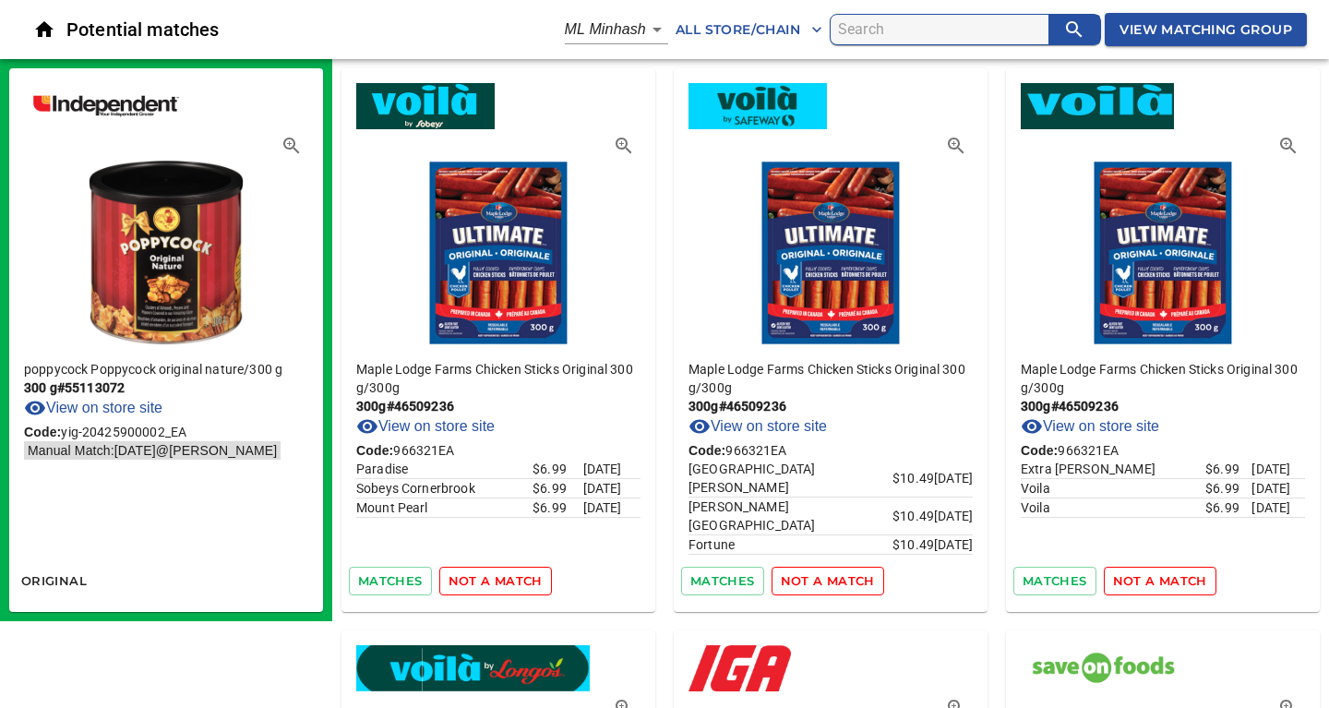
click at [485, 581] on span "not a match" at bounding box center [495, 580] width 94 height 21
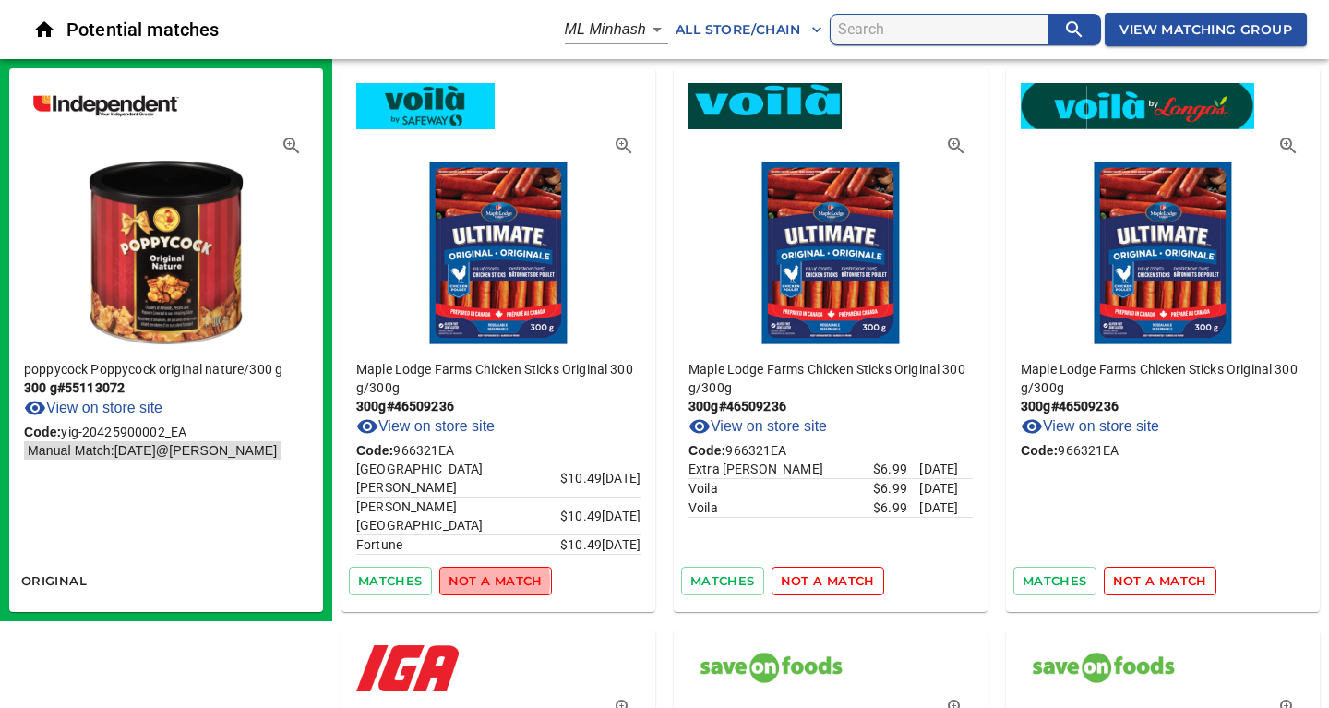
click at [485, 581] on span "not a match" at bounding box center [495, 580] width 94 height 21
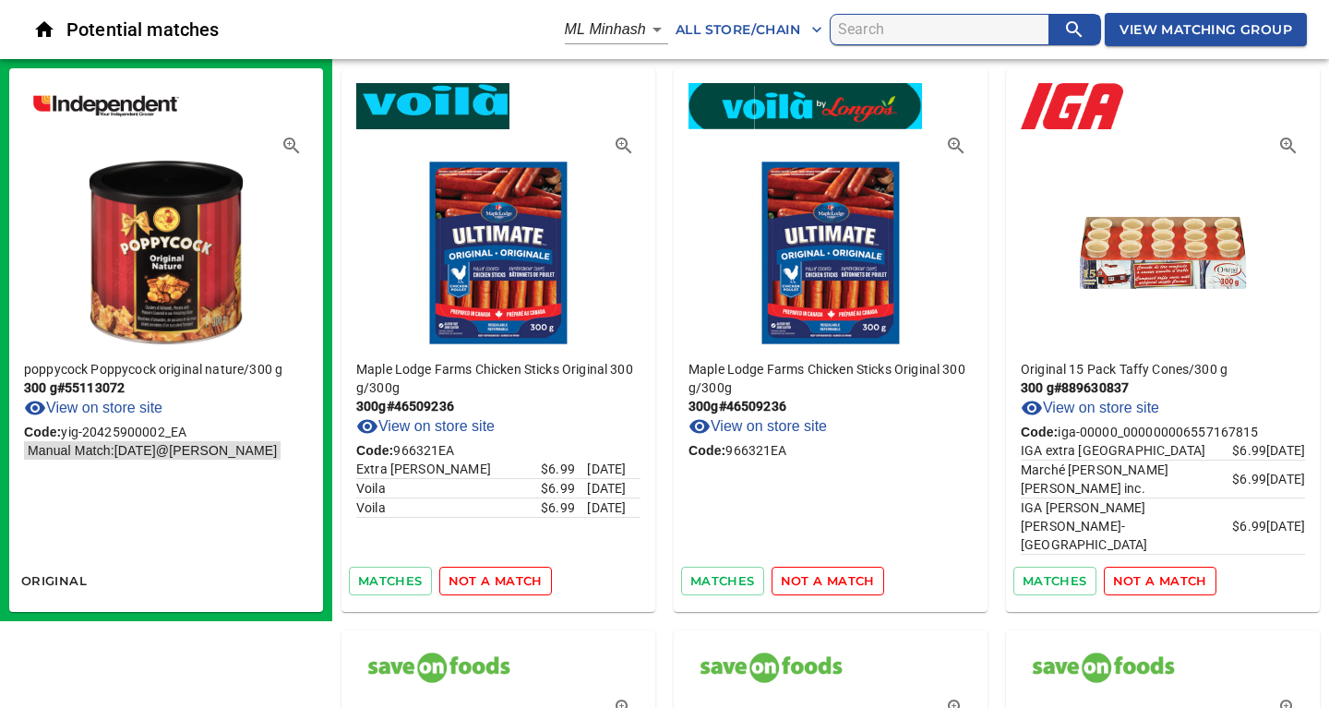
click at [485, 581] on span "not a match" at bounding box center [495, 580] width 94 height 21
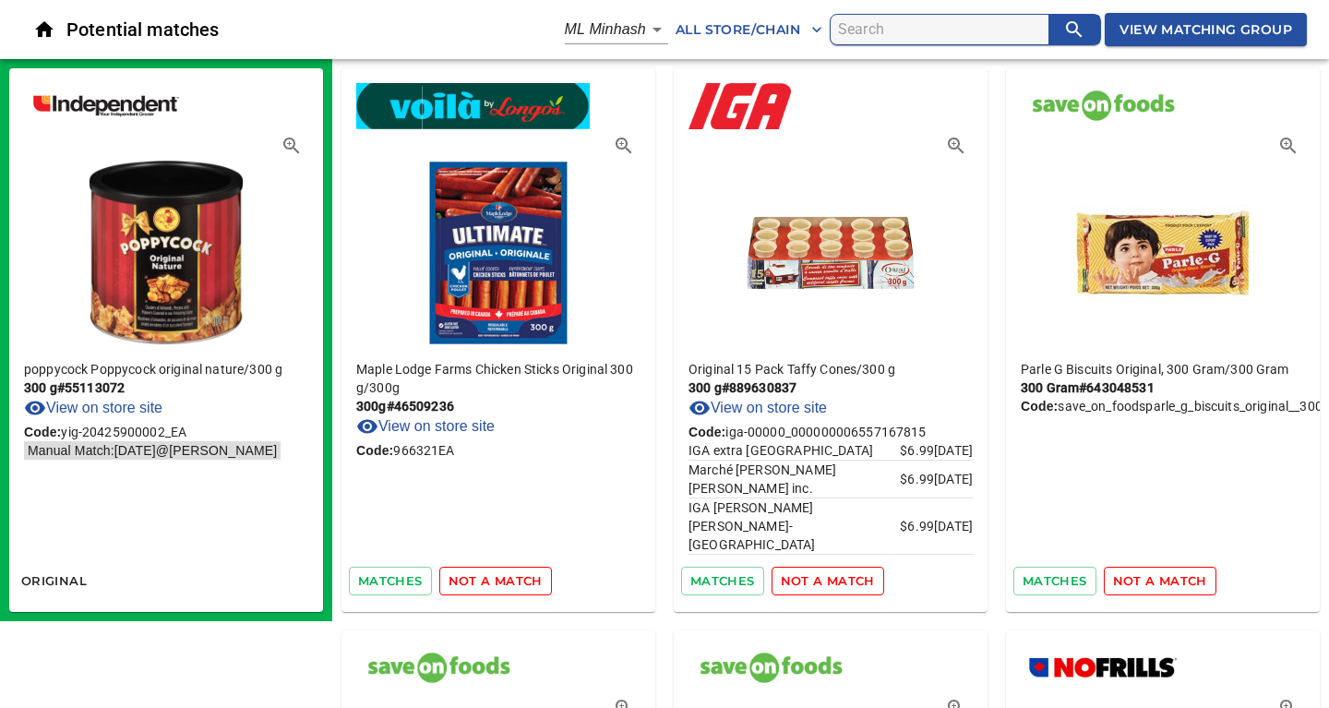
click at [485, 581] on span "not a match" at bounding box center [495, 580] width 94 height 21
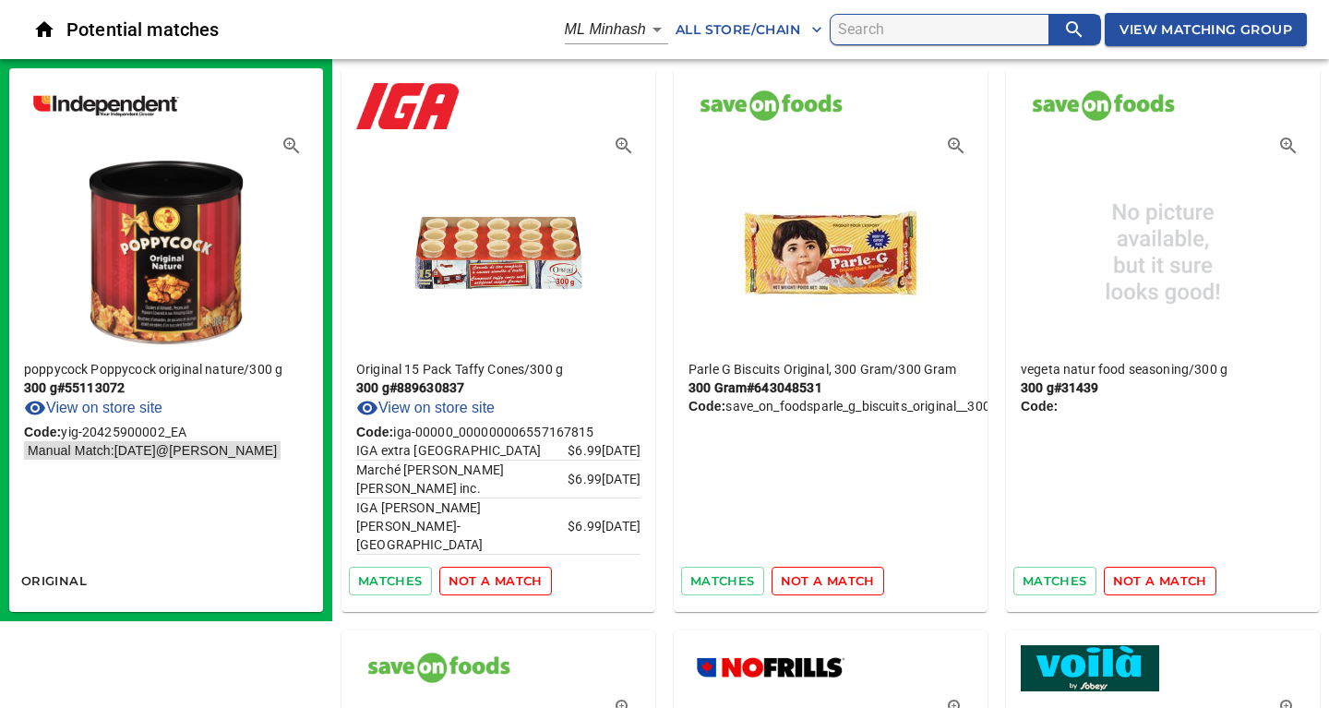
click at [485, 581] on span "not a match" at bounding box center [495, 580] width 94 height 21
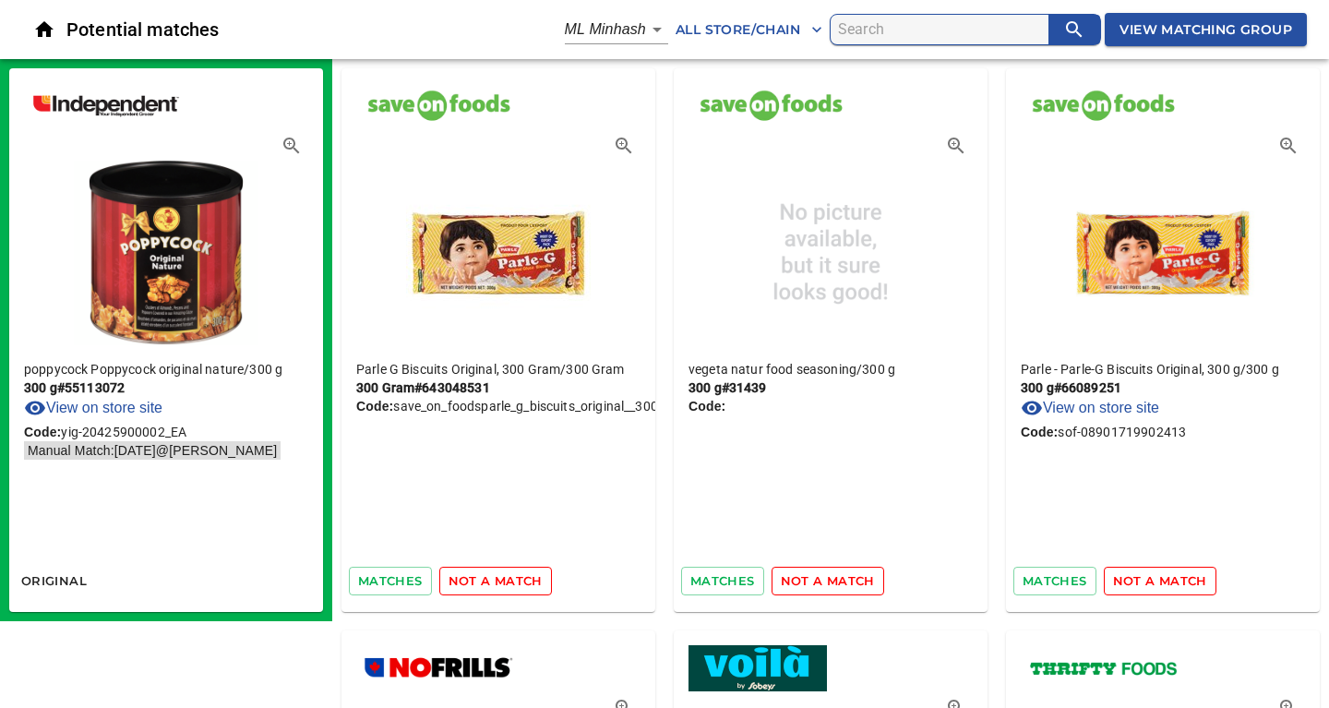
click at [485, 581] on span "not a match" at bounding box center [495, 580] width 94 height 21
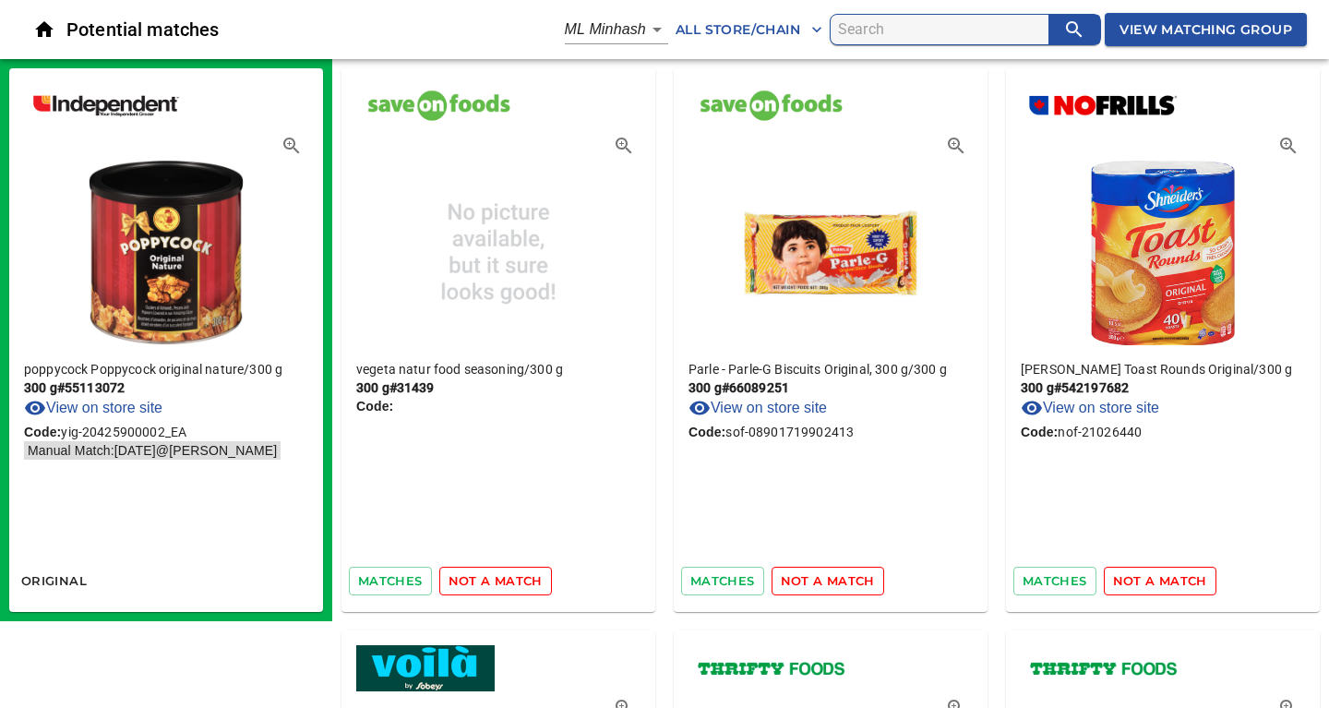
click at [485, 581] on span "not a match" at bounding box center [495, 580] width 94 height 21
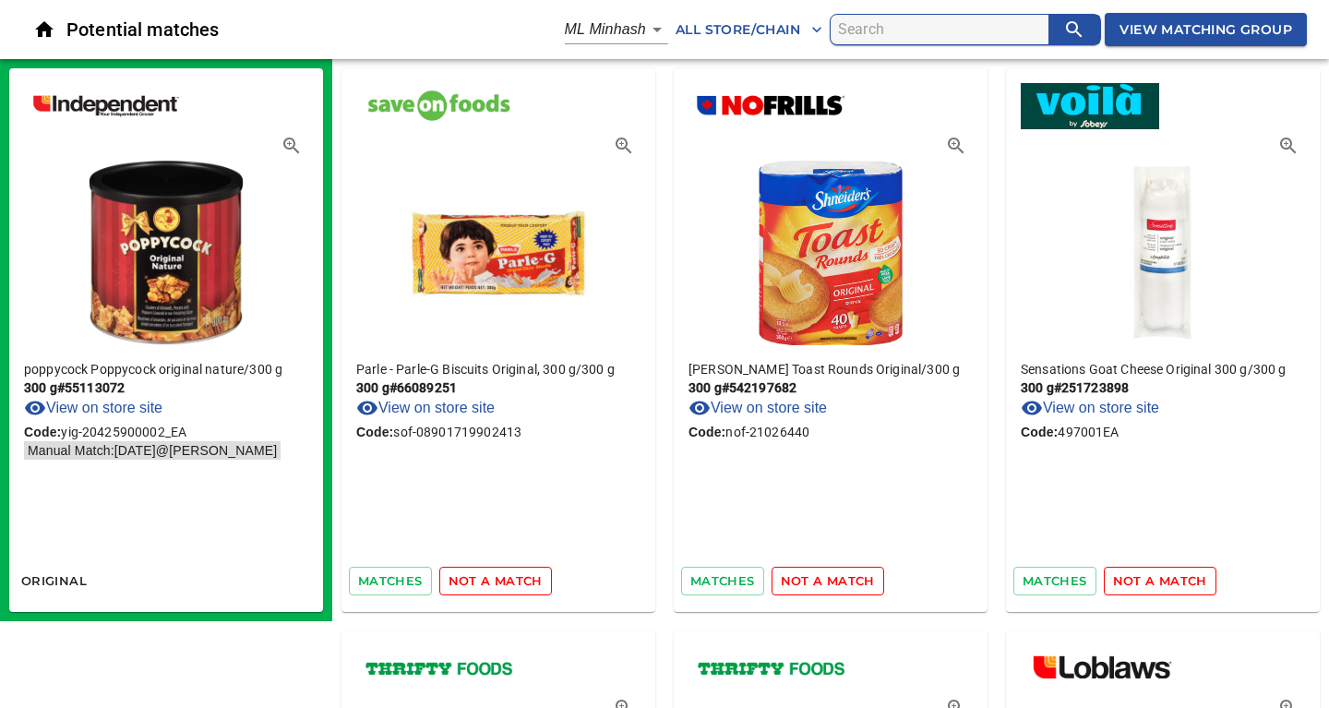
click at [485, 581] on span "not a match" at bounding box center [495, 580] width 94 height 21
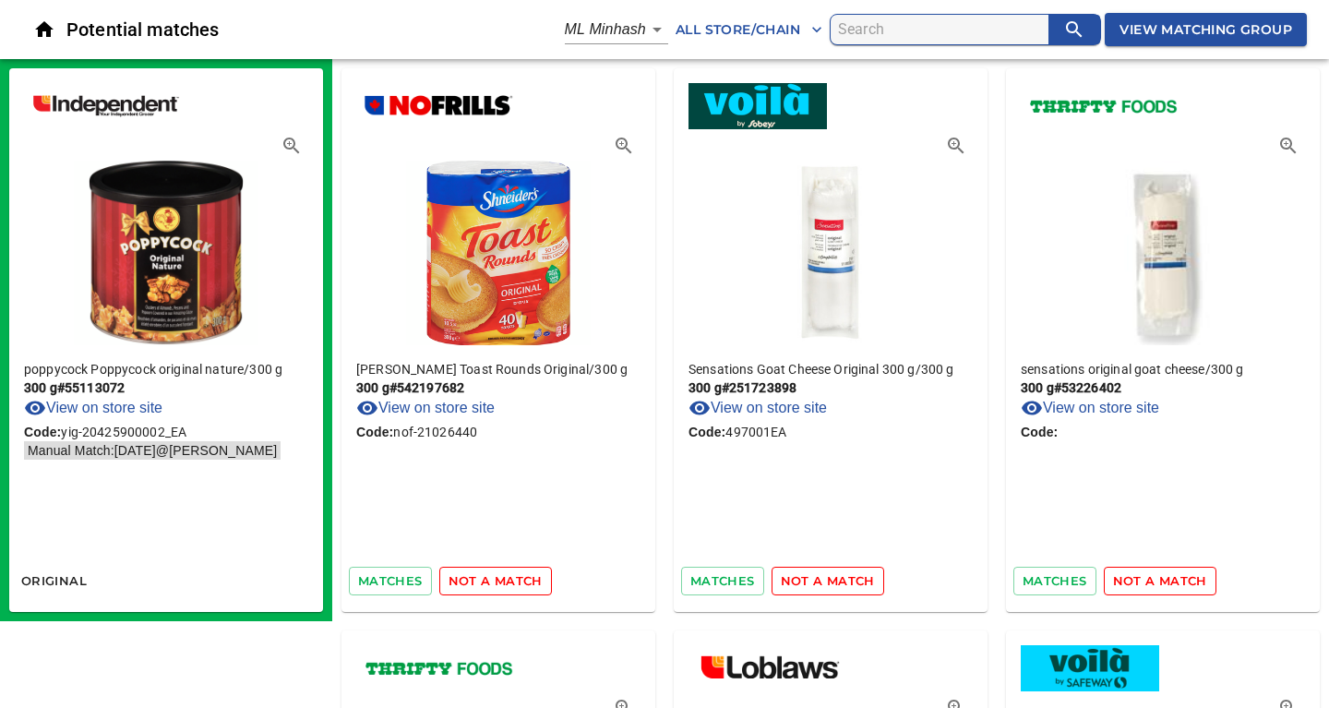
click at [485, 581] on span "not a match" at bounding box center [495, 580] width 94 height 21
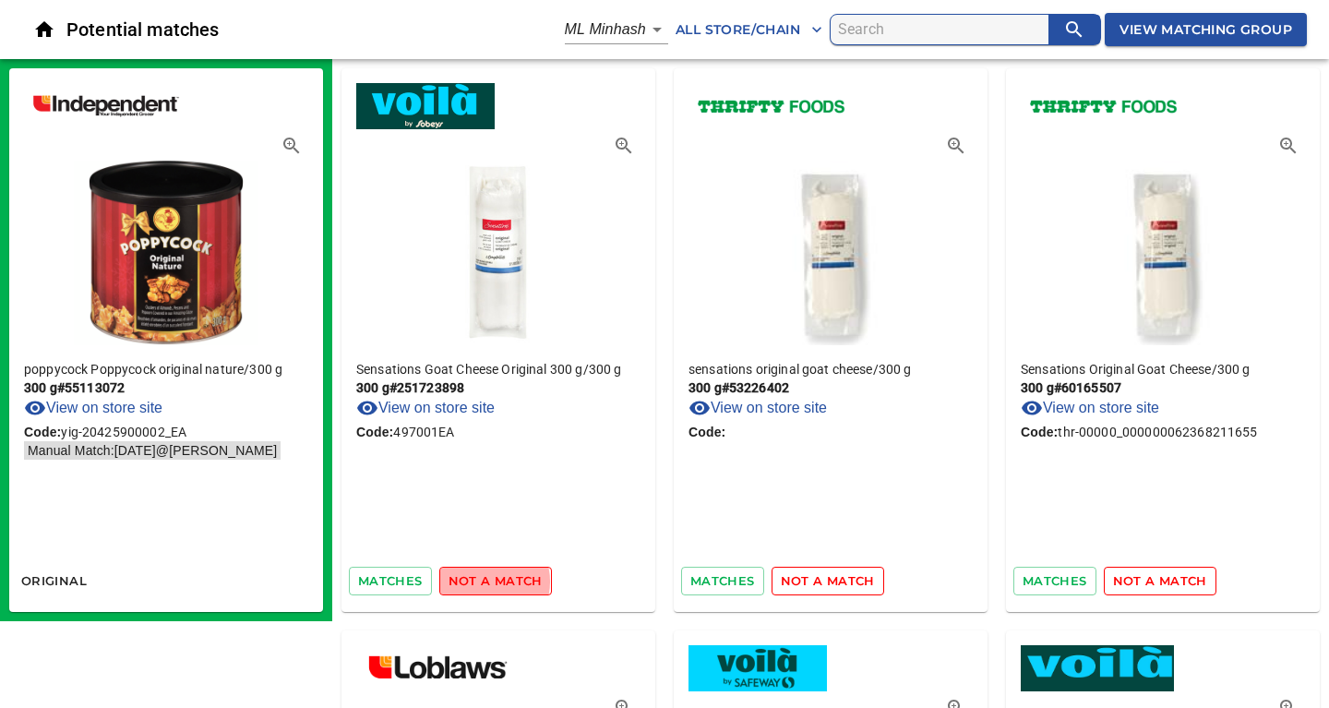
click at [485, 581] on span "not a match" at bounding box center [495, 580] width 94 height 21
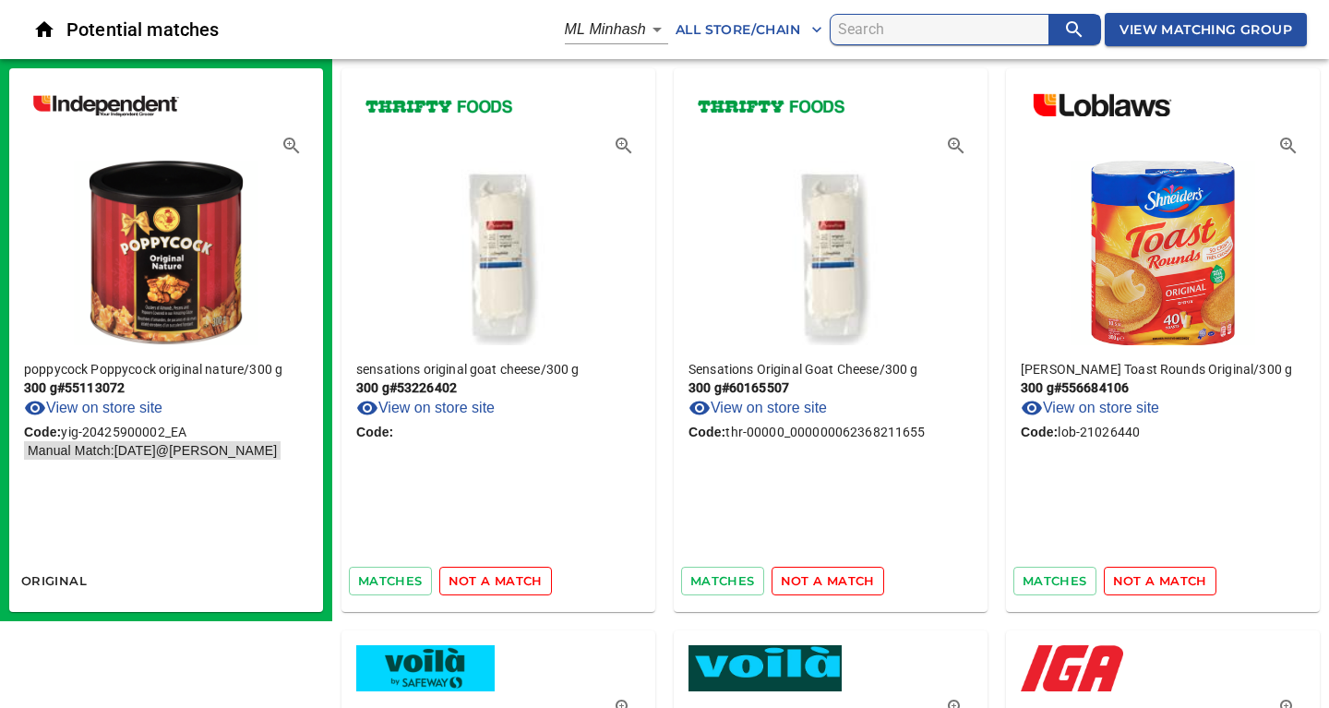
click at [485, 581] on span "not a match" at bounding box center [495, 580] width 94 height 21
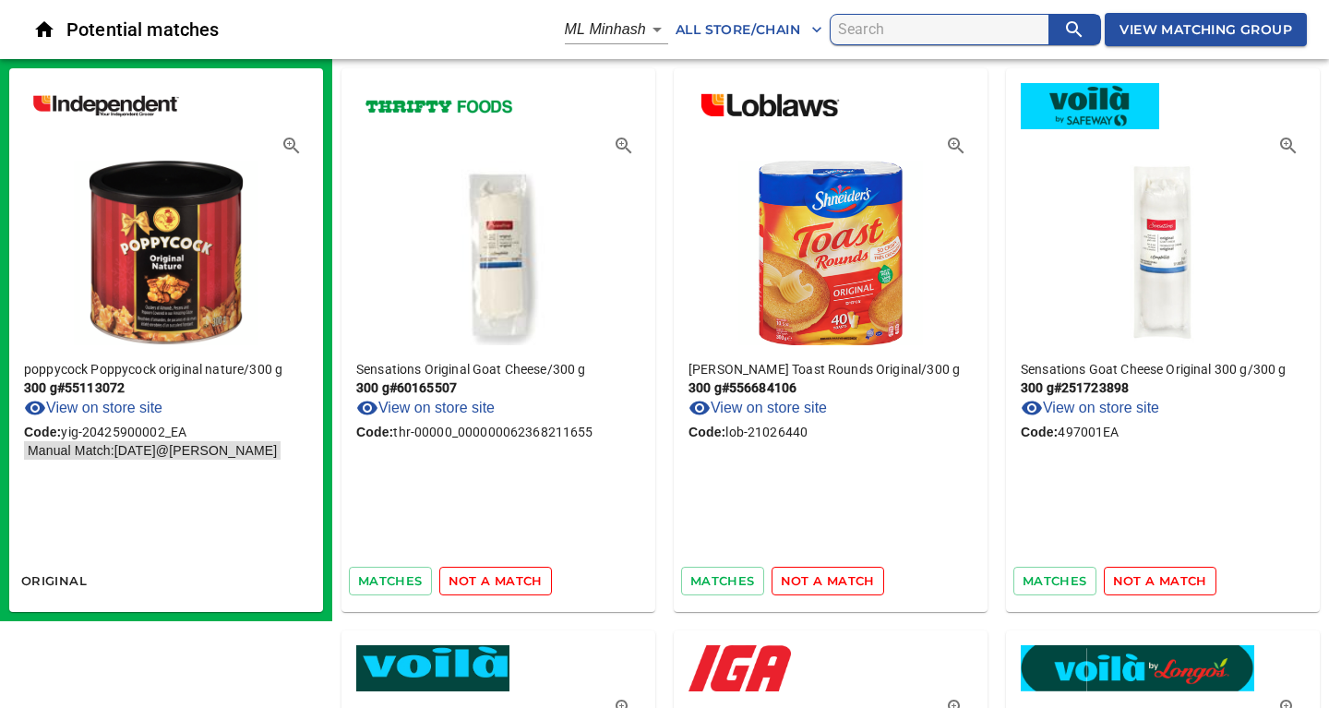
click at [485, 581] on span "not a match" at bounding box center [495, 580] width 94 height 21
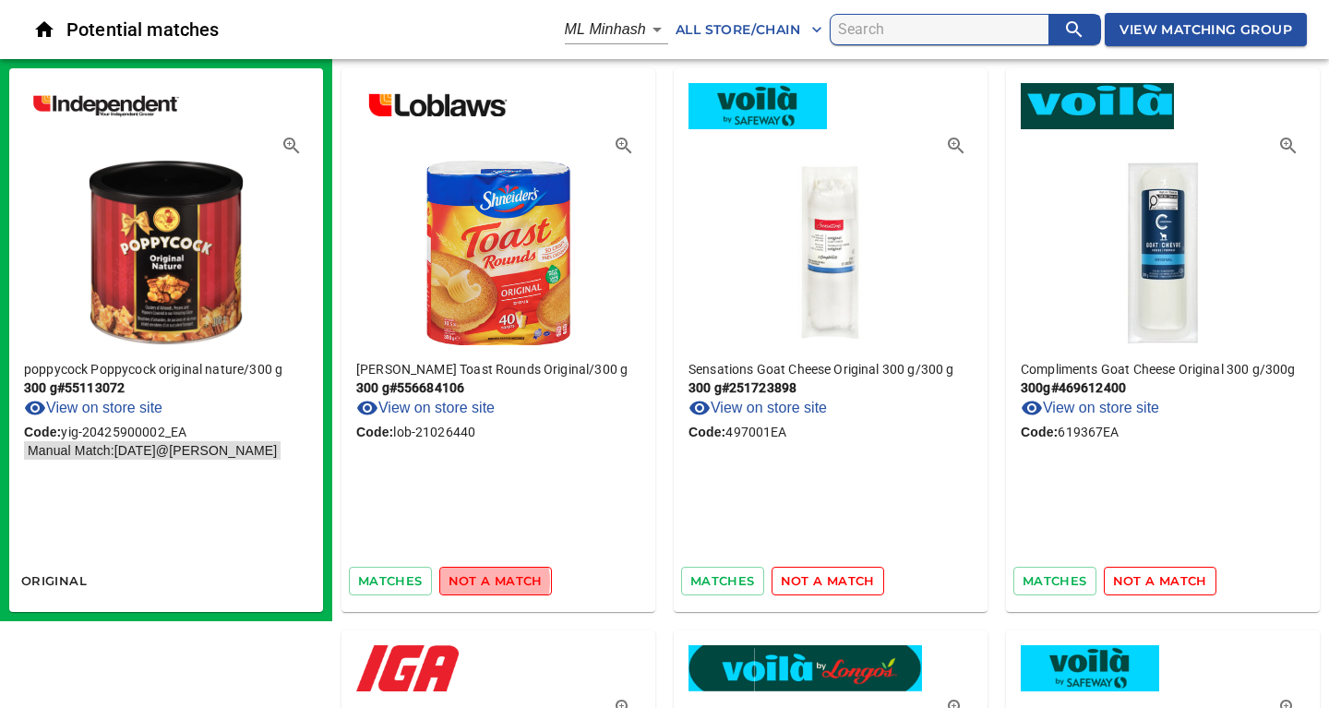
click at [485, 581] on span "not a match" at bounding box center [495, 580] width 94 height 21
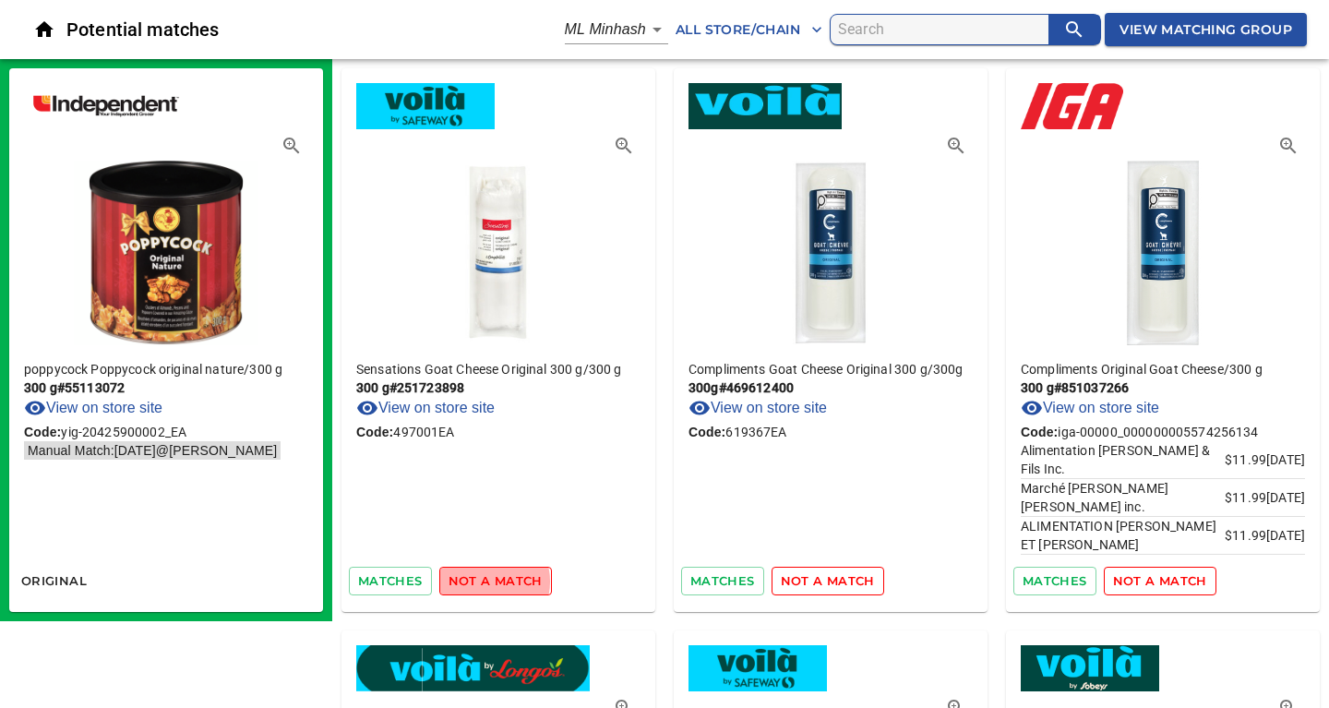
click at [485, 581] on span "not a match" at bounding box center [495, 580] width 94 height 21
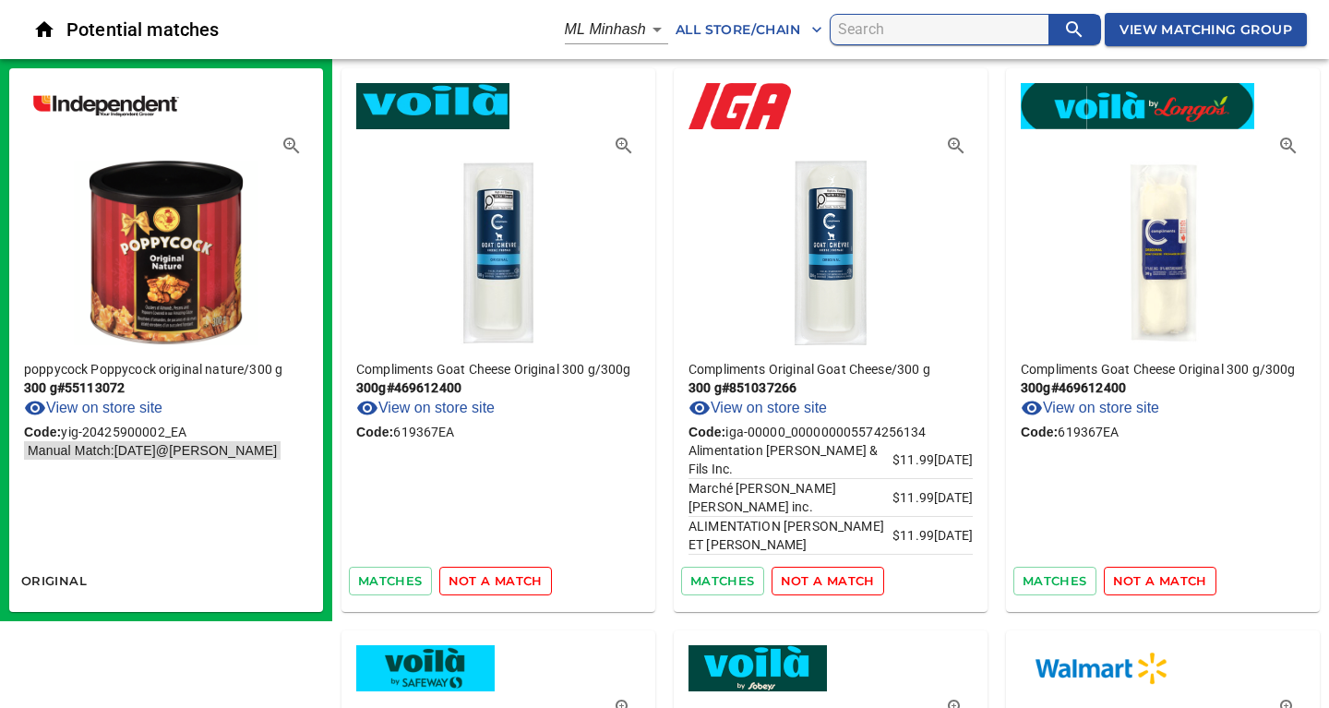
click at [485, 581] on span "not a match" at bounding box center [495, 580] width 94 height 21
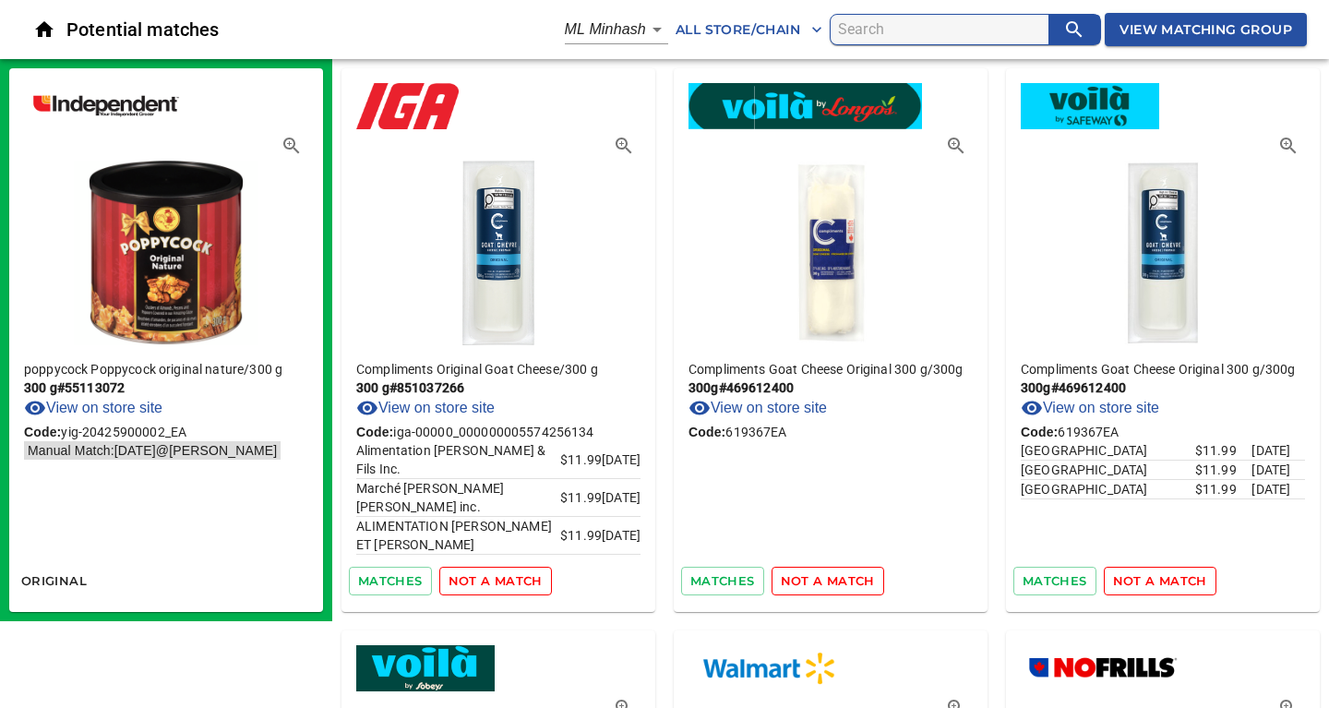
click at [495, 584] on span "not a match" at bounding box center [495, 580] width 94 height 21
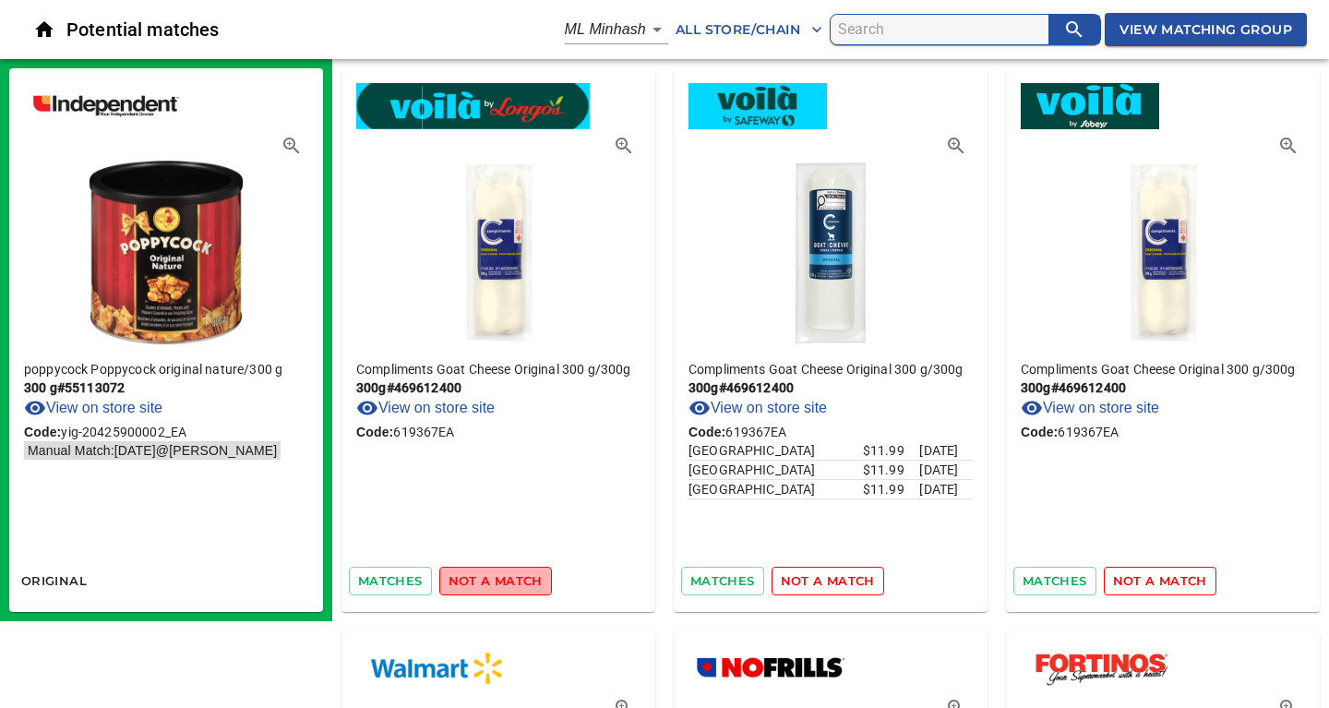
click at [495, 584] on span "not a match" at bounding box center [495, 580] width 94 height 21
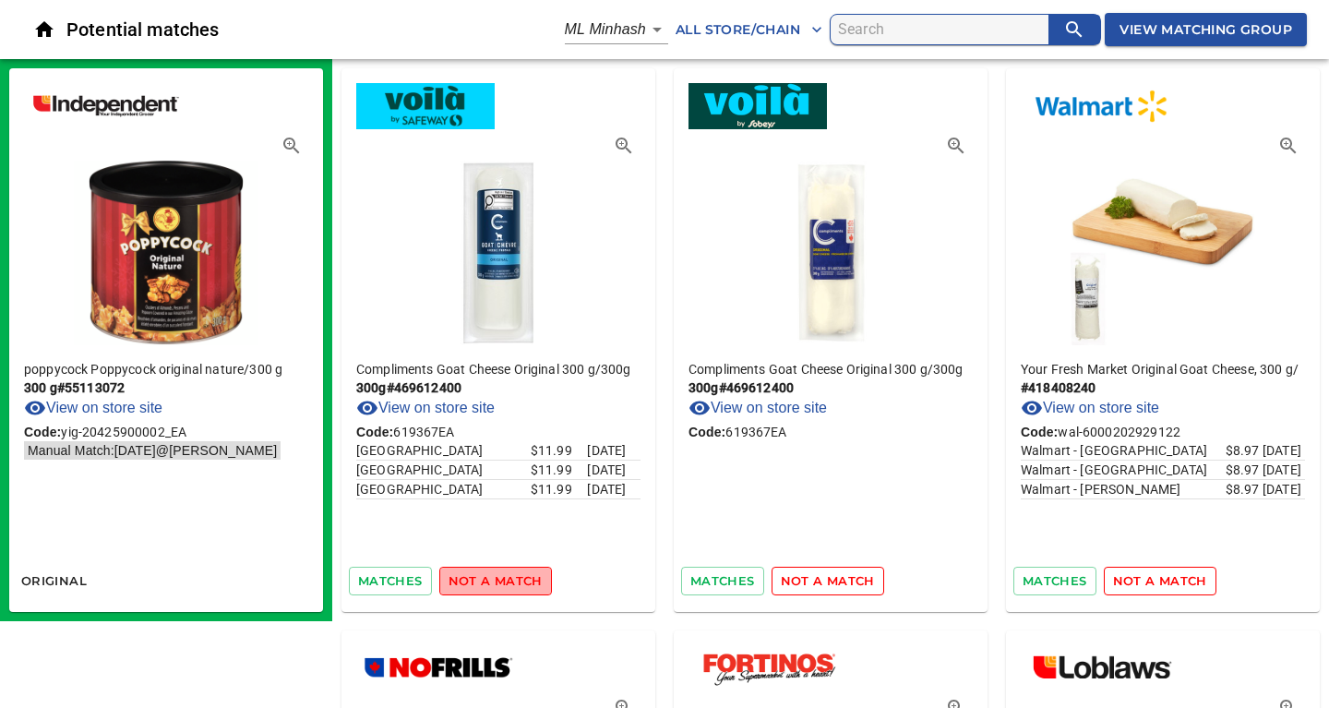
click at [495, 584] on span "not a match" at bounding box center [495, 580] width 94 height 21
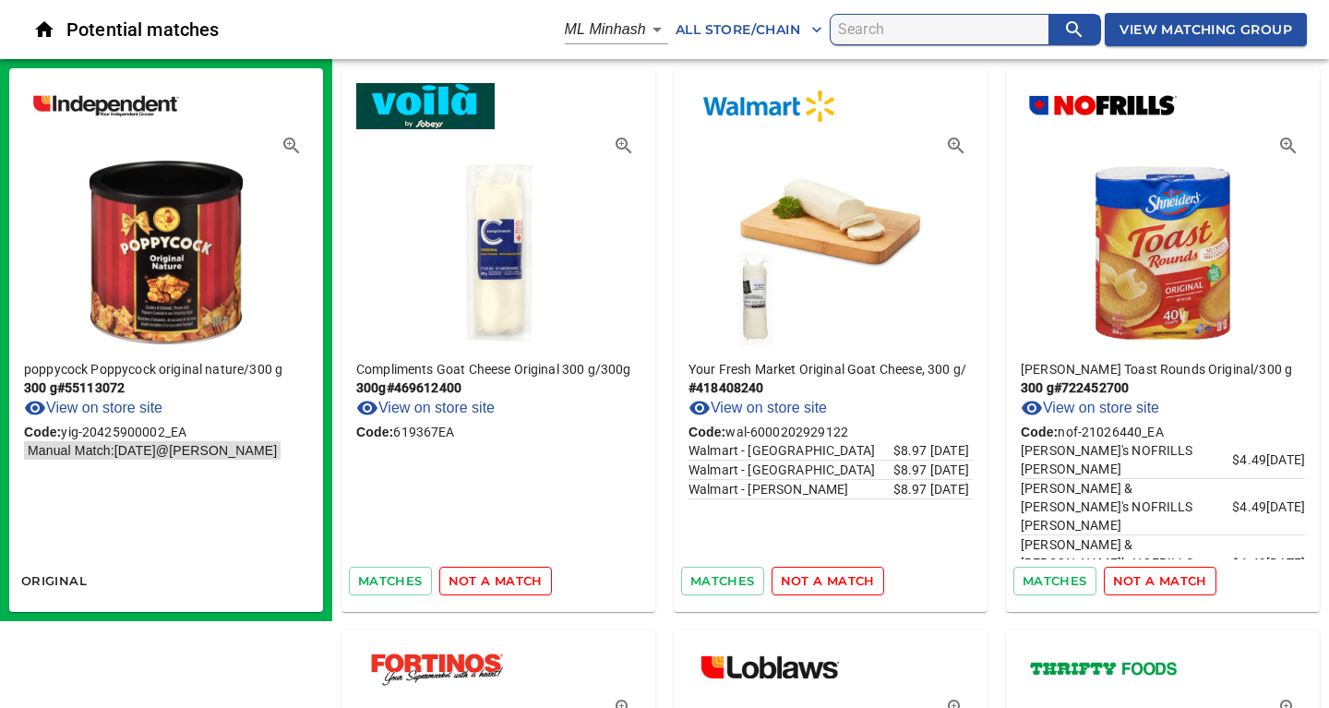
click at [495, 584] on span "not a match" at bounding box center [495, 580] width 94 height 21
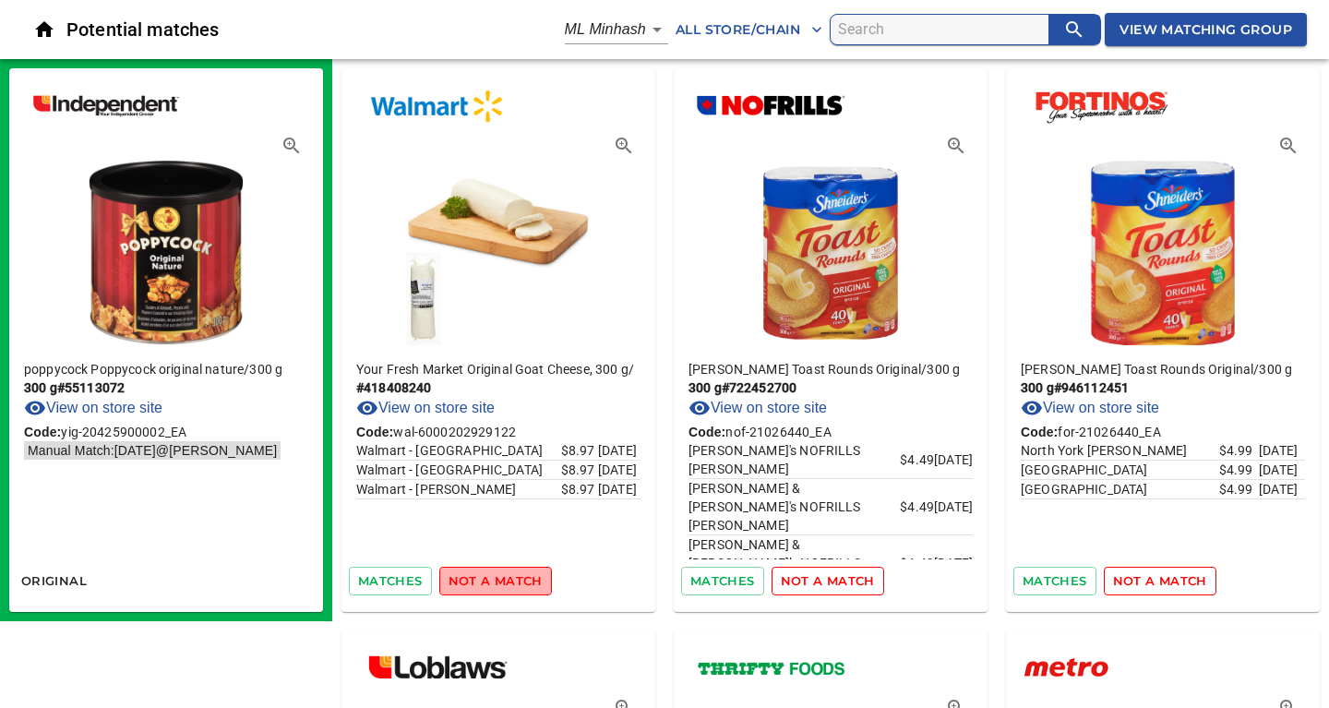
click at [495, 584] on span "not a match" at bounding box center [495, 580] width 94 height 21
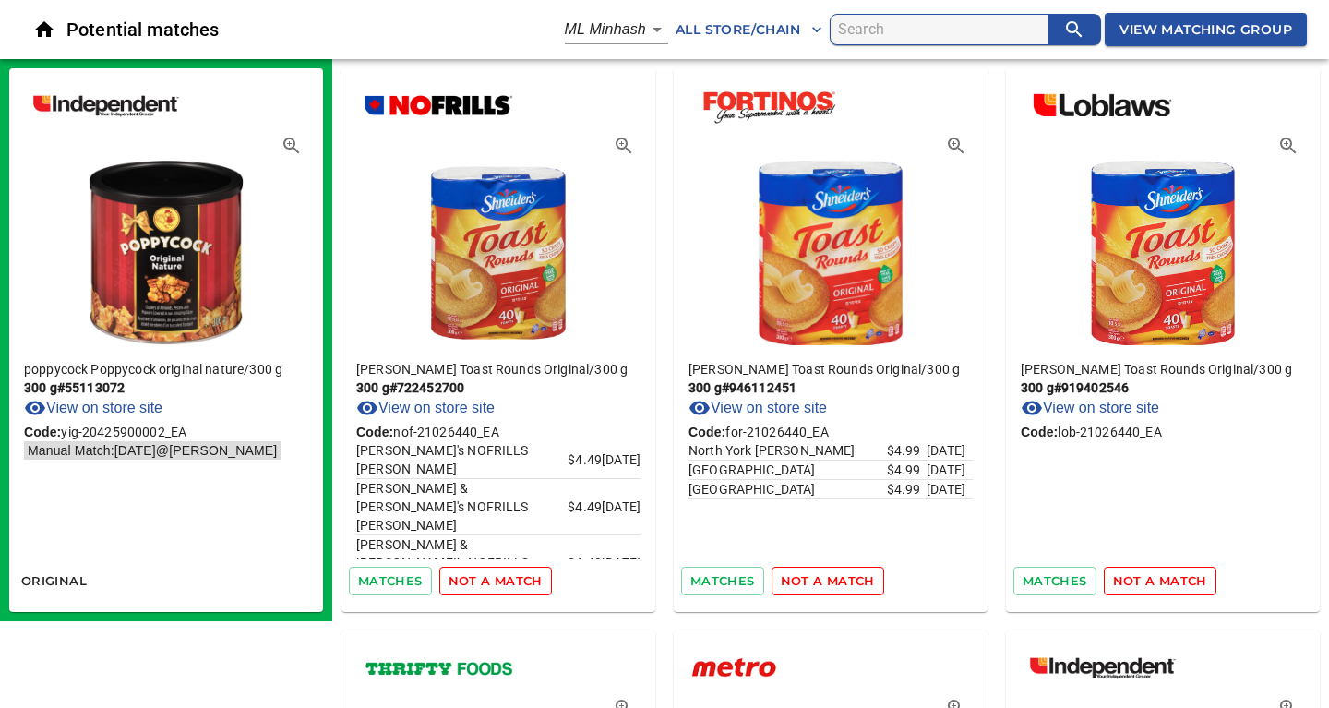
click at [495, 584] on span "not a match" at bounding box center [495, 580] width 94 height 21
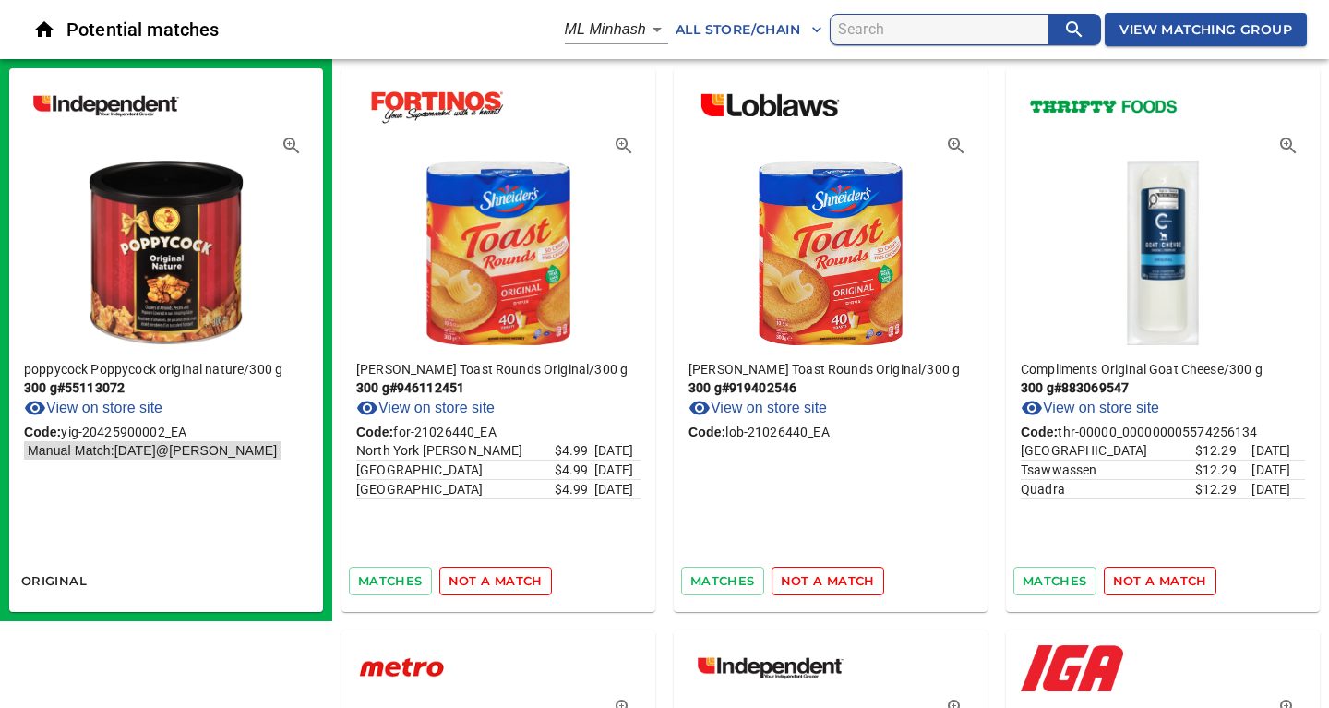
click at [495, 584] on span "not a match" at bounding box center [495, 580] width 94 height 21
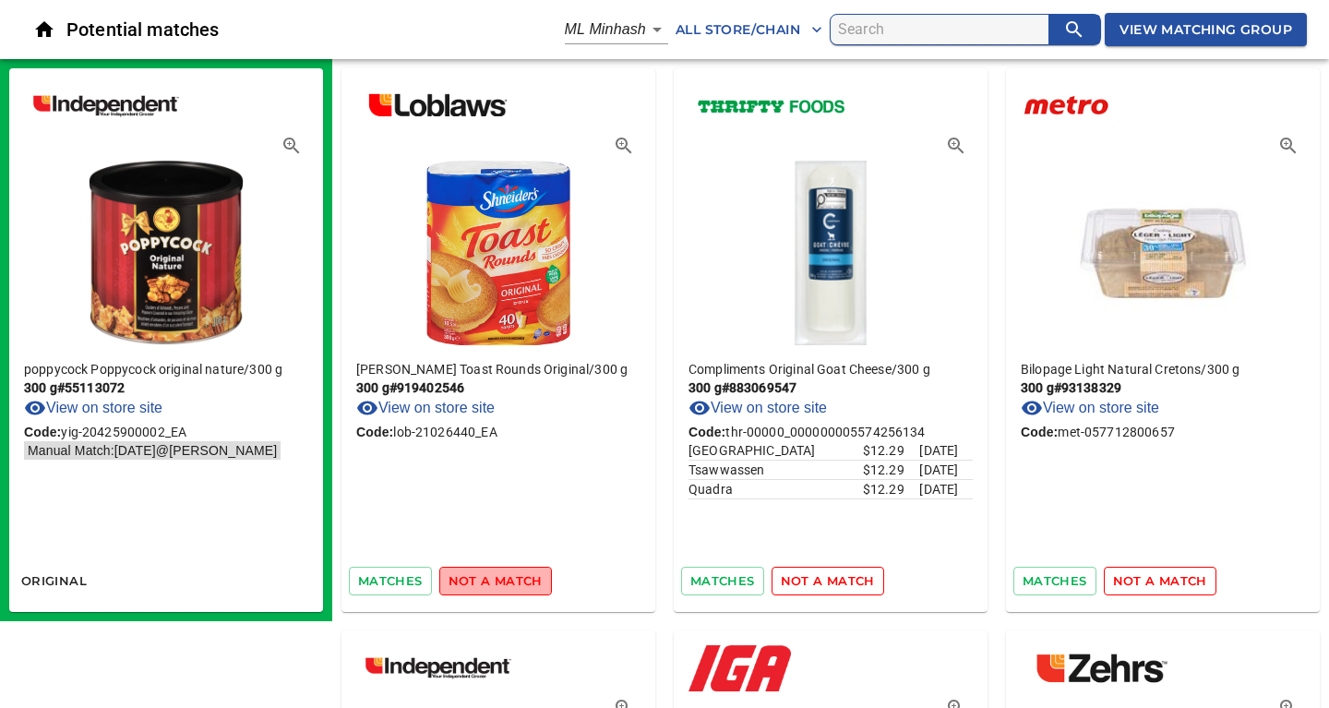
click at [495, 584] on span "not a match" at bounding box center [495, 580] width 94 height 21
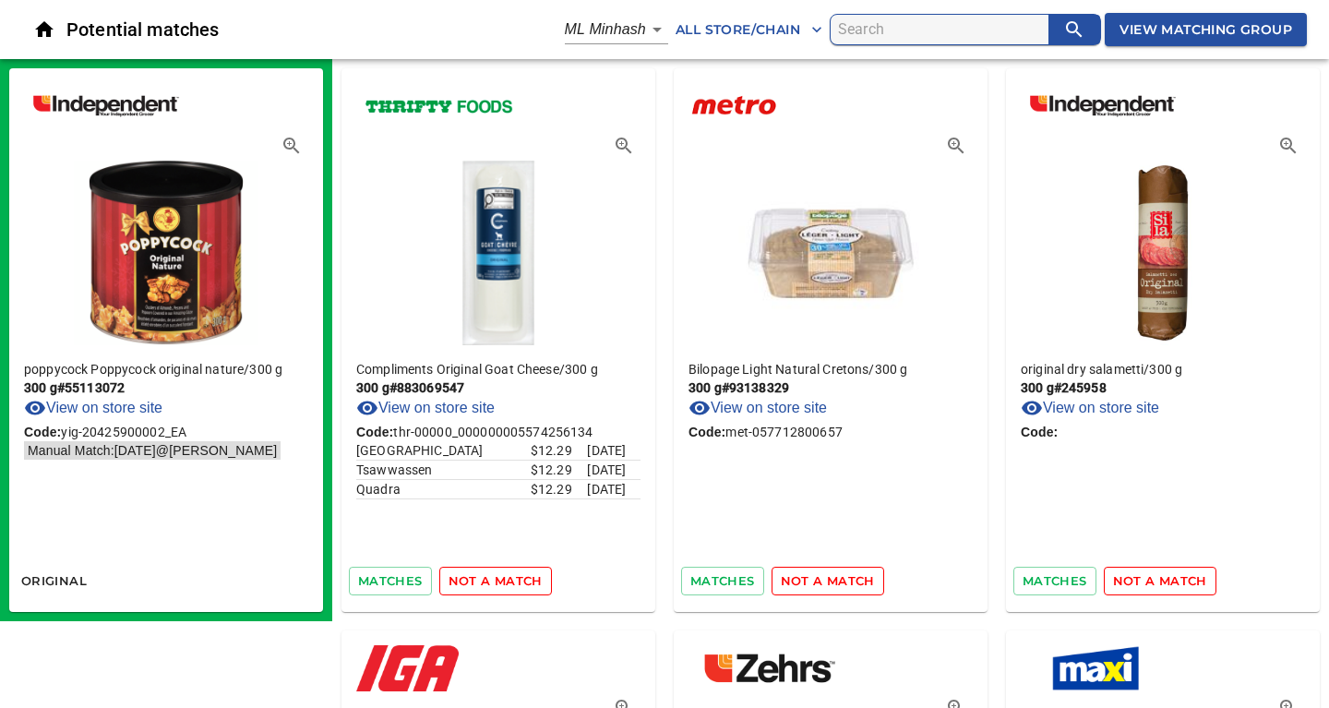
click at [495, 584] on span "not a match" at bounding box center [495, 580] width 94 height 21
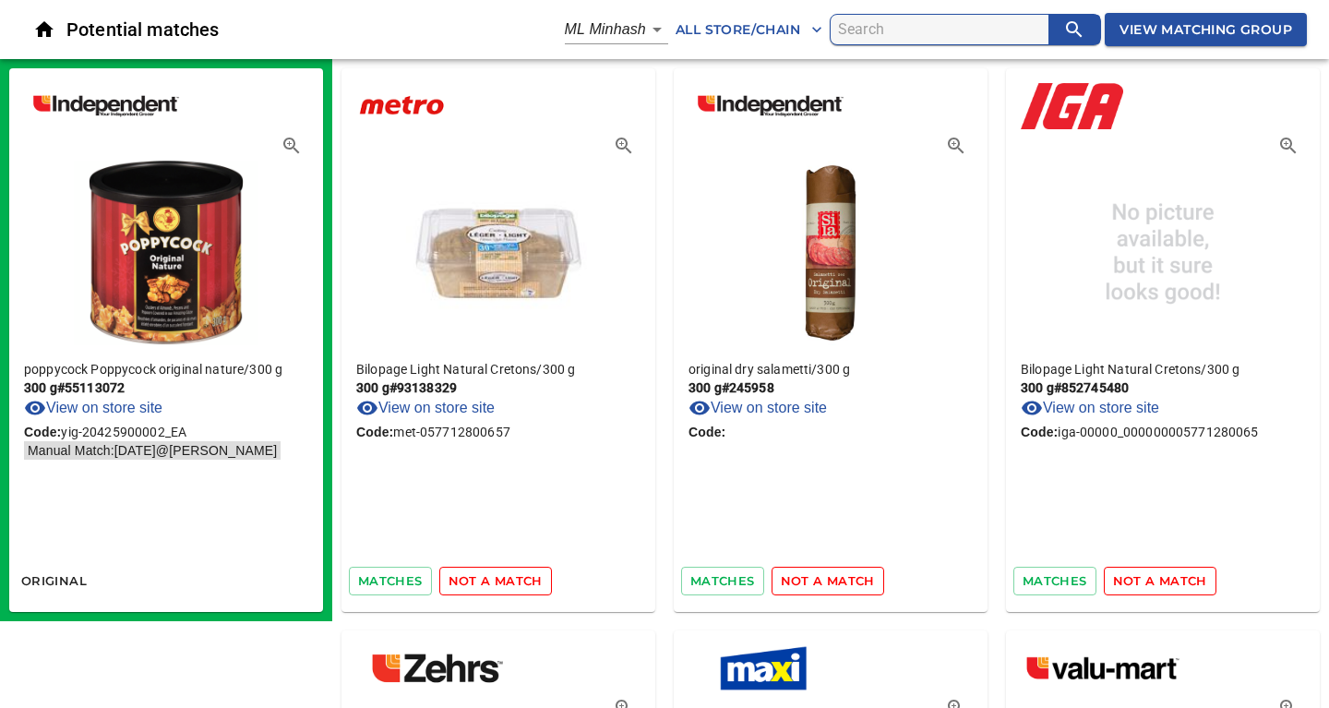
click at [495, 584] on span "not a match" at bounding box center [495, 580] width 94 height 21
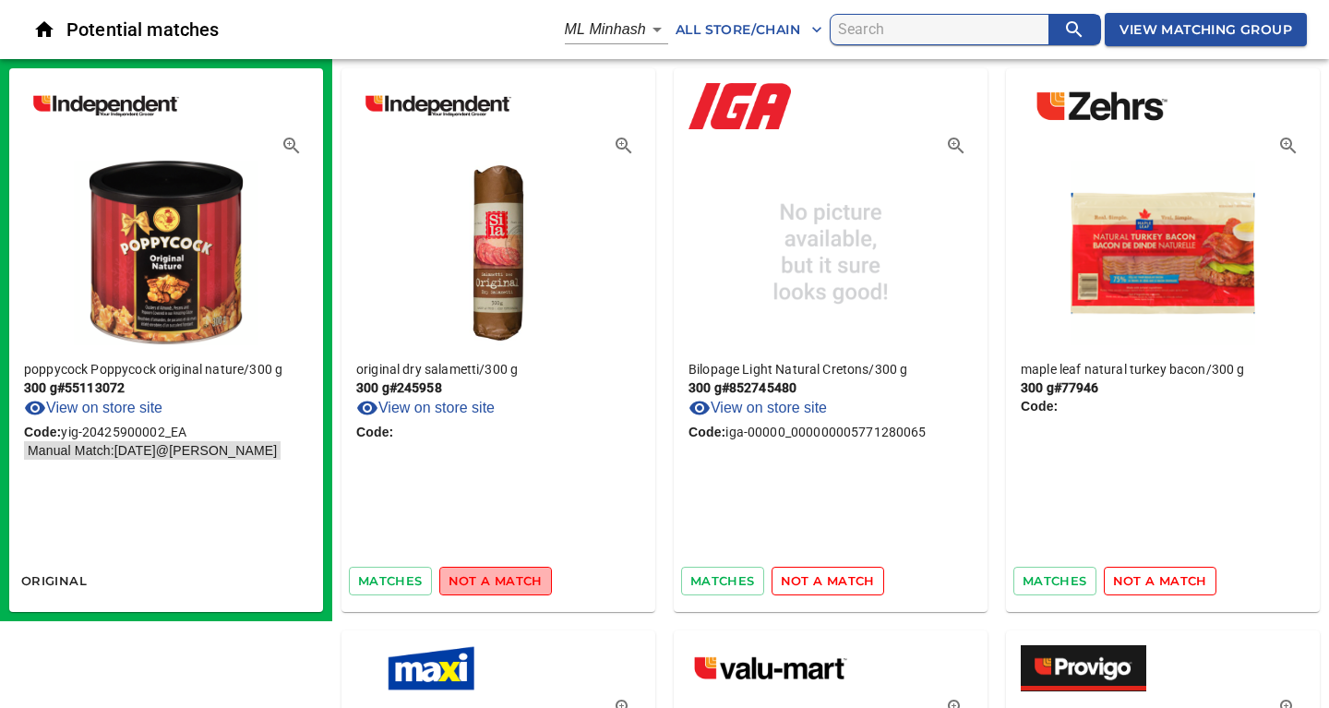
click at [495, 584] on span "not a match" at bounding box center [495, 580] width 94 height 21
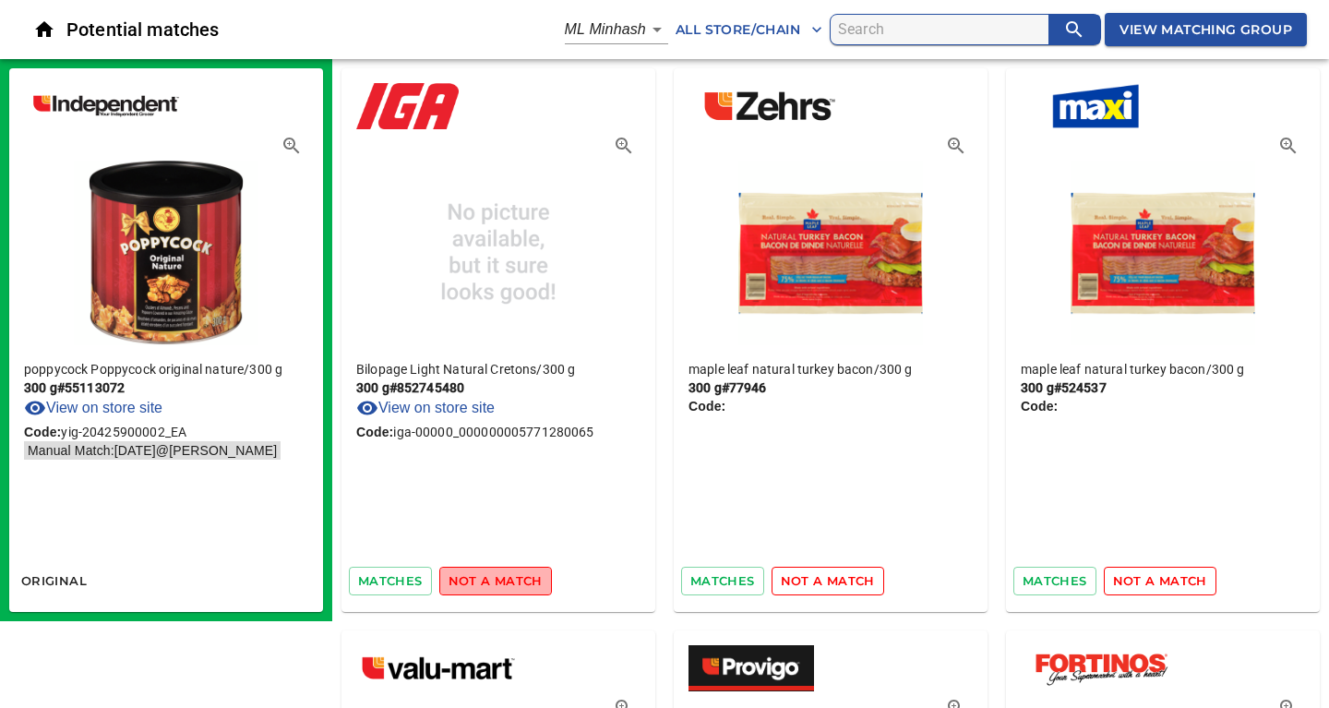
click at [495, 584] on span "not a match" at bounding box center [495, 580] width 94 height 21
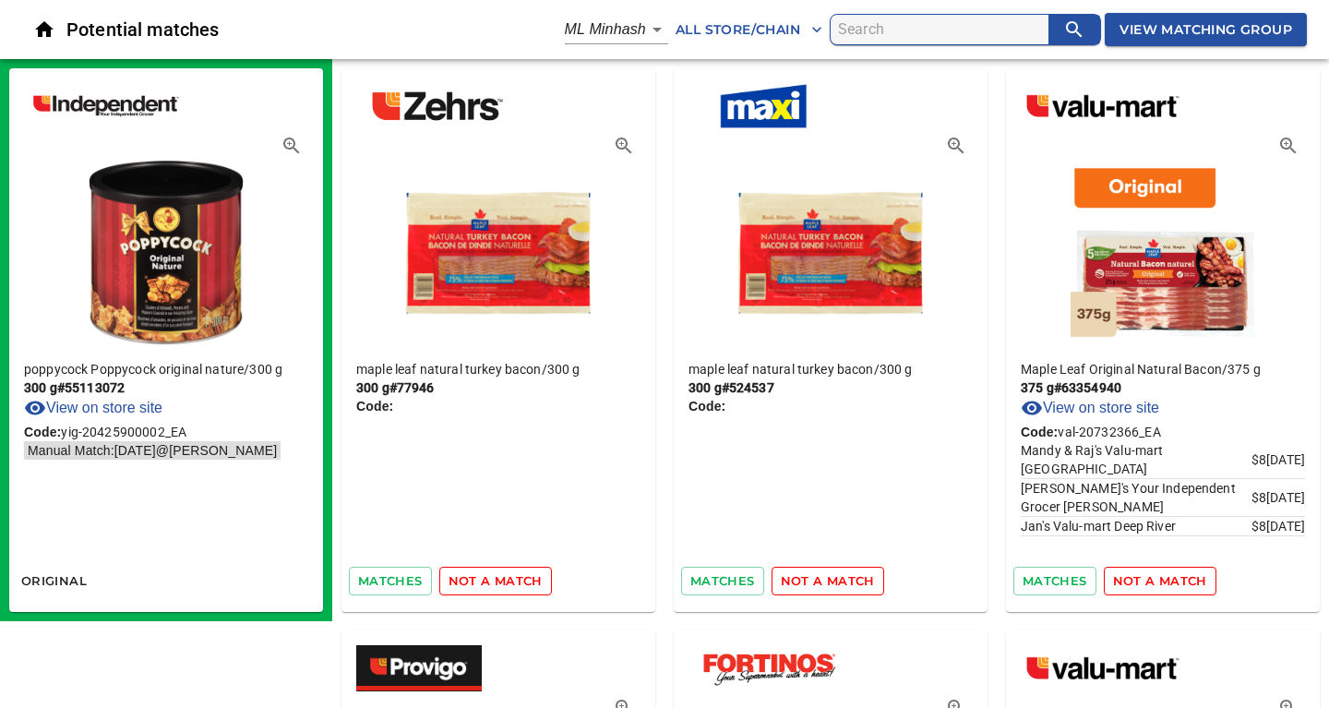
click at [495, 584] on span "not a match" at bounding box center [495, 580] width 94 height 21
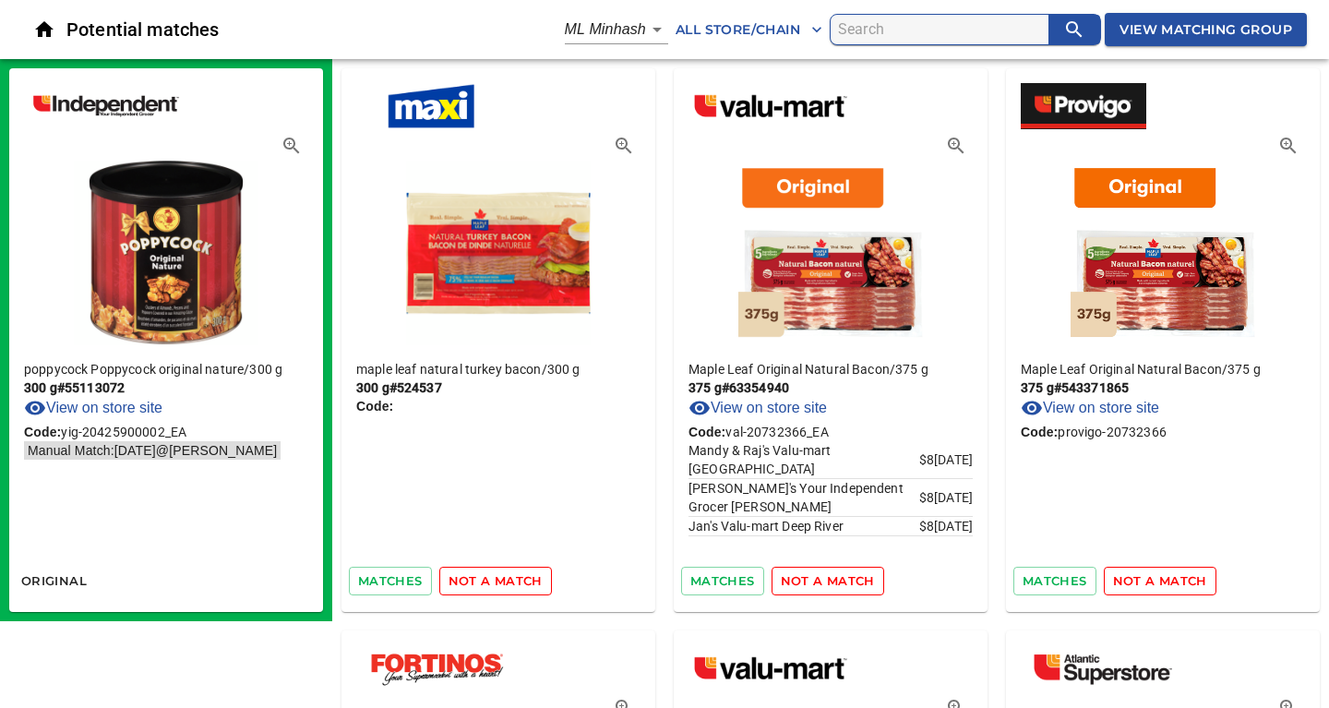
click at [495, 584] on span "not a match" at bounding box center [495, 580] width 94 height 21
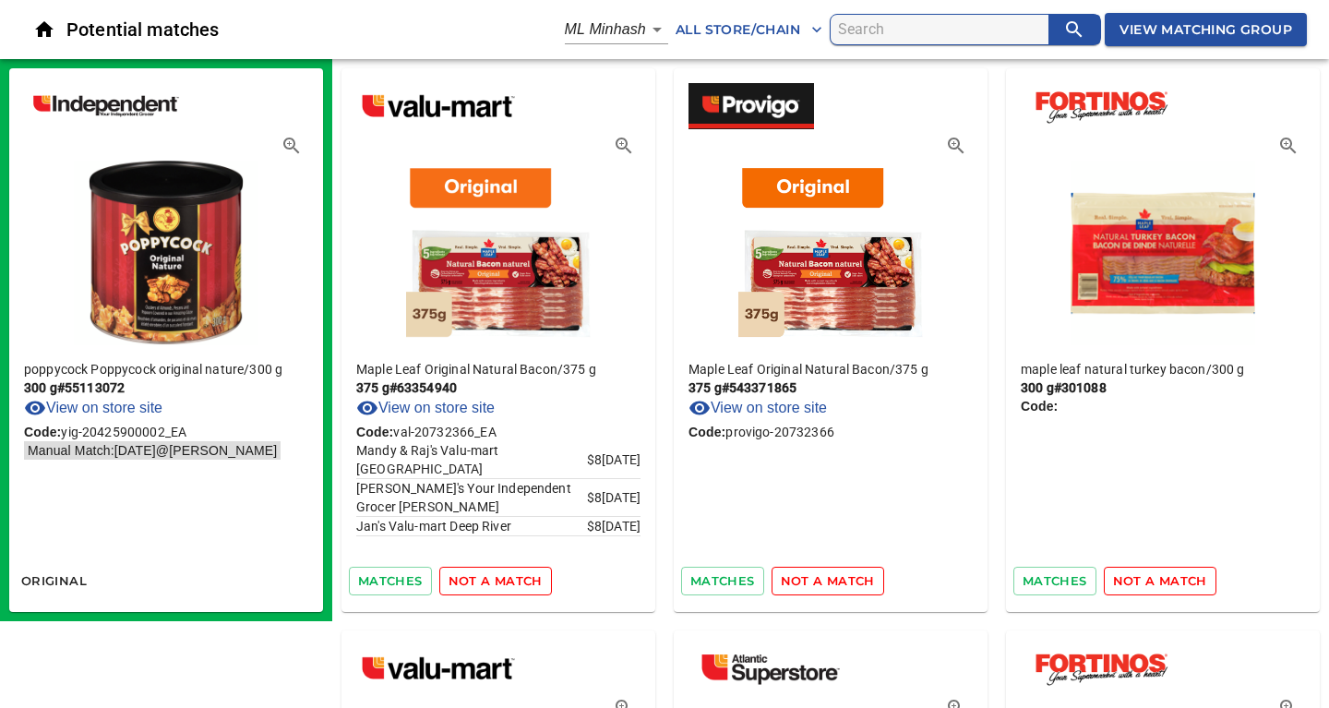
click at [495, 584] on span "not a match" at bounding box center [495, 580] width 94 height 21
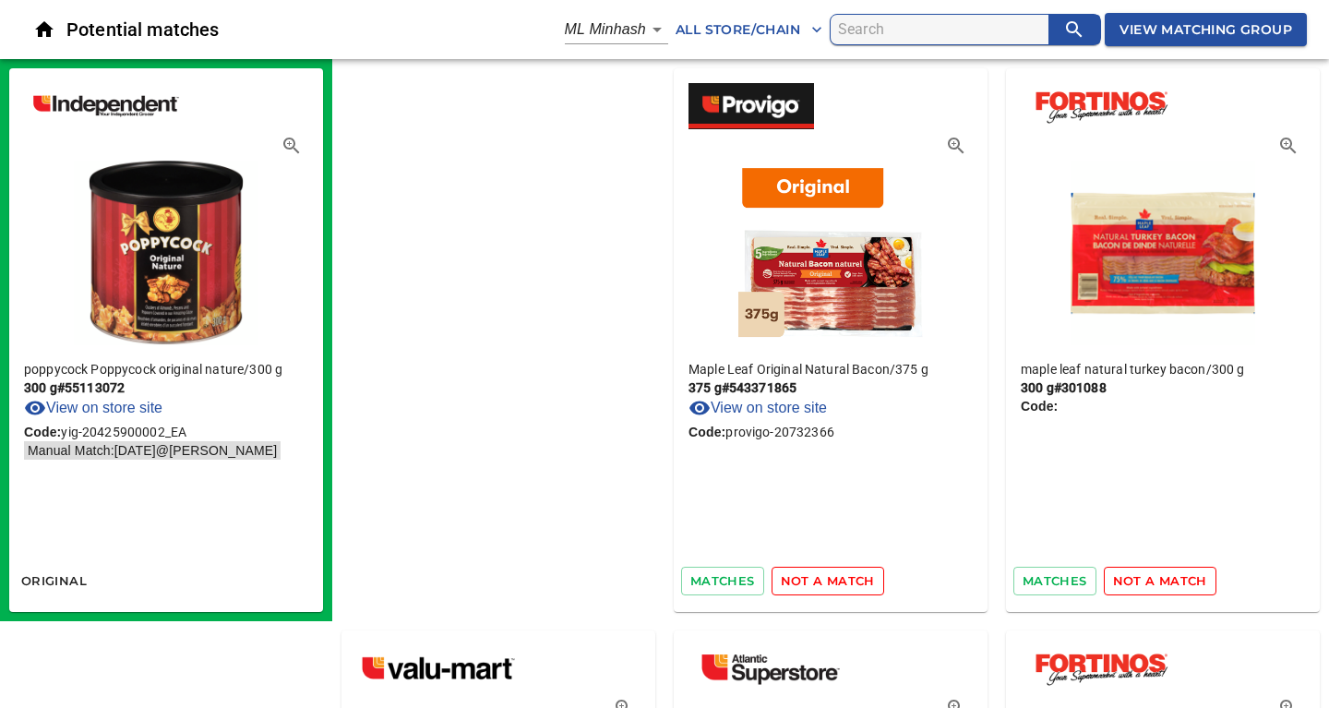
click at [781, 584] on span "not a match" at bounding box center [828, 580] width 94 height 21
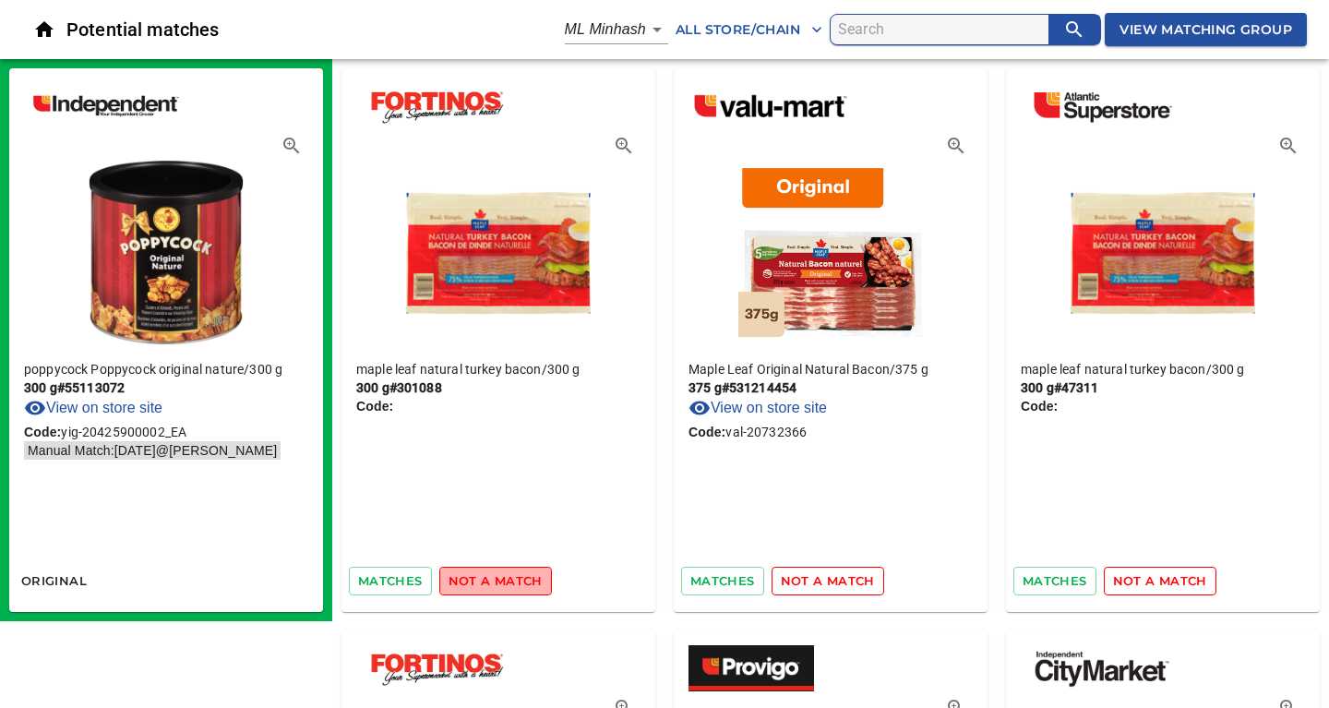
click at [495, 584] on span "not a match" at bounding box center [495, 580] width 94 height 21
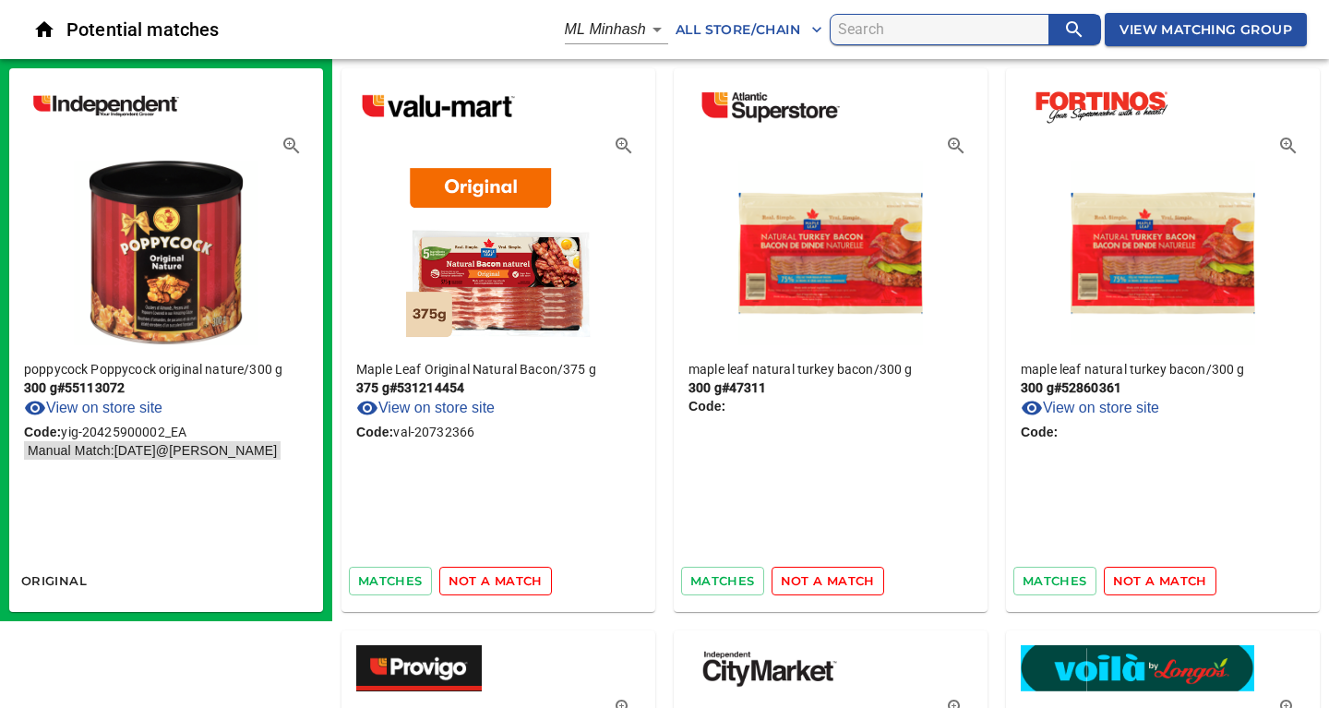
click at [495, 584] on span "not a match" at bounding box center [495, 580] width 94 height 21
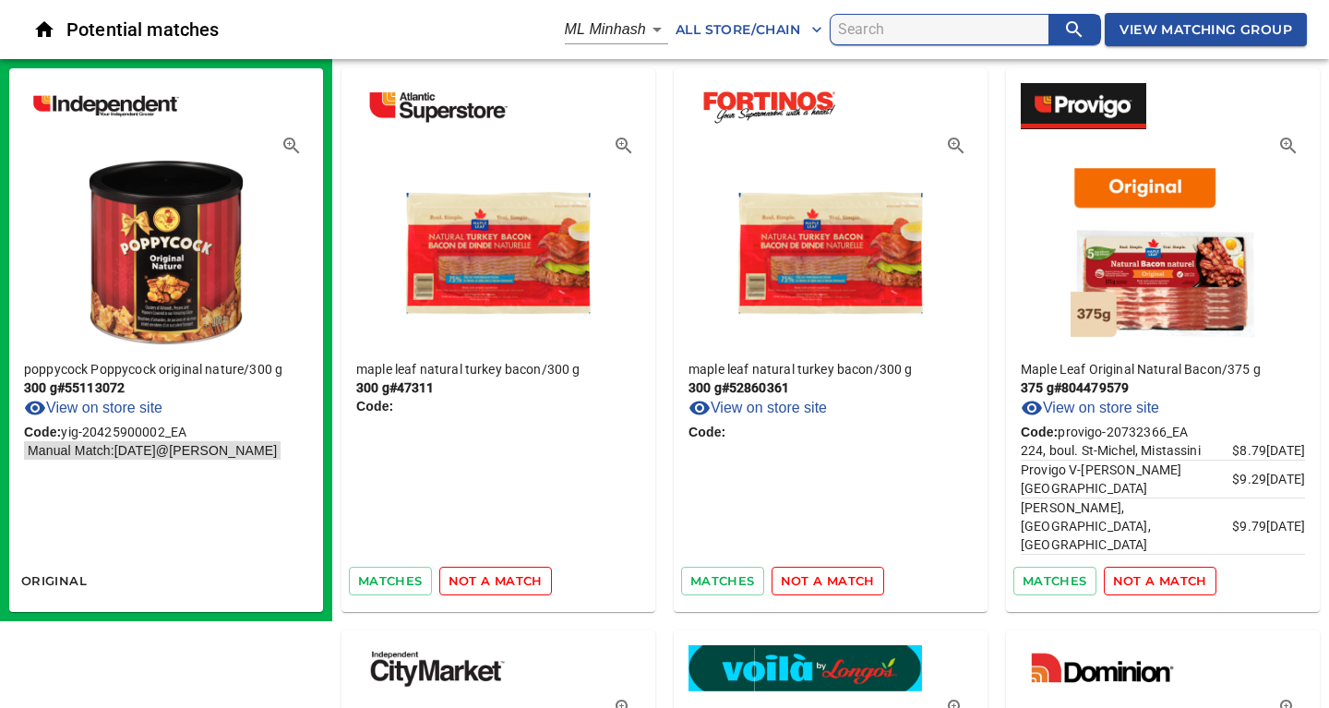
click at [495, 584] on span "not a match" at bounding box center [495, 580] width 94 height 21
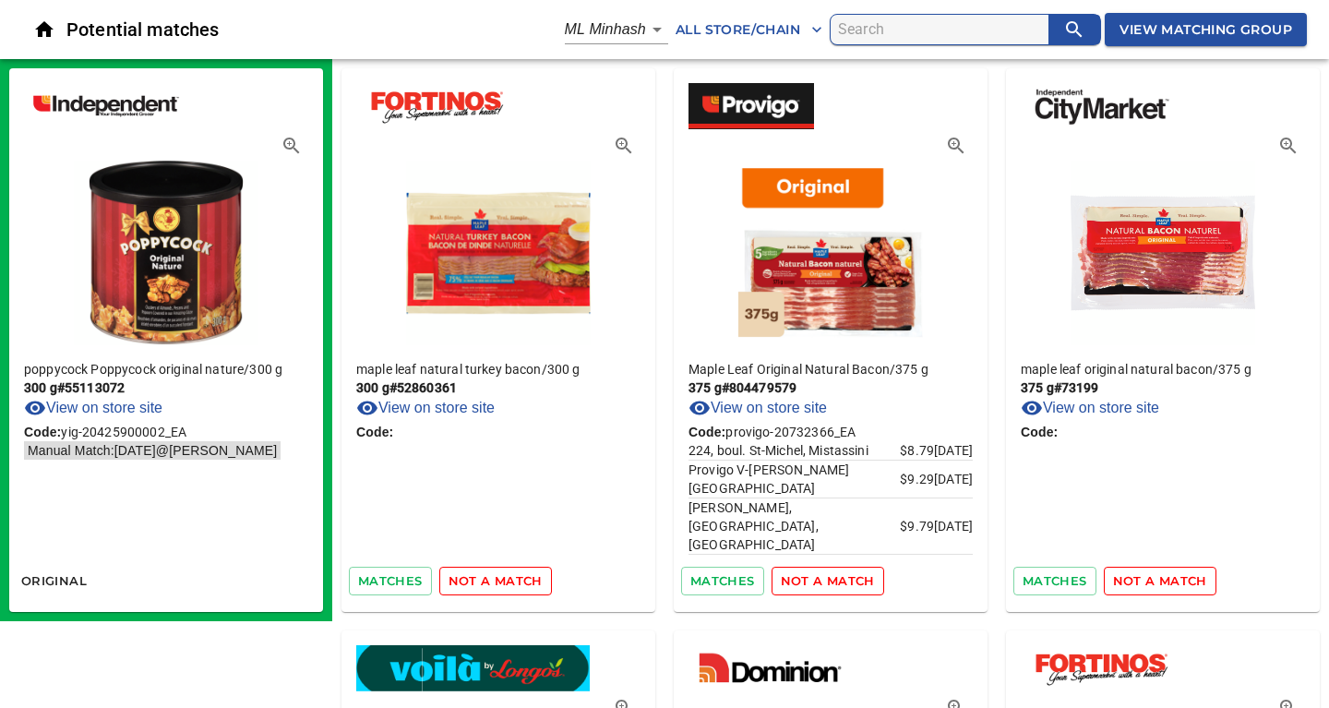
click at [495, 584] on span "not a match" at bounding box center [495, 580] width 94 height 21
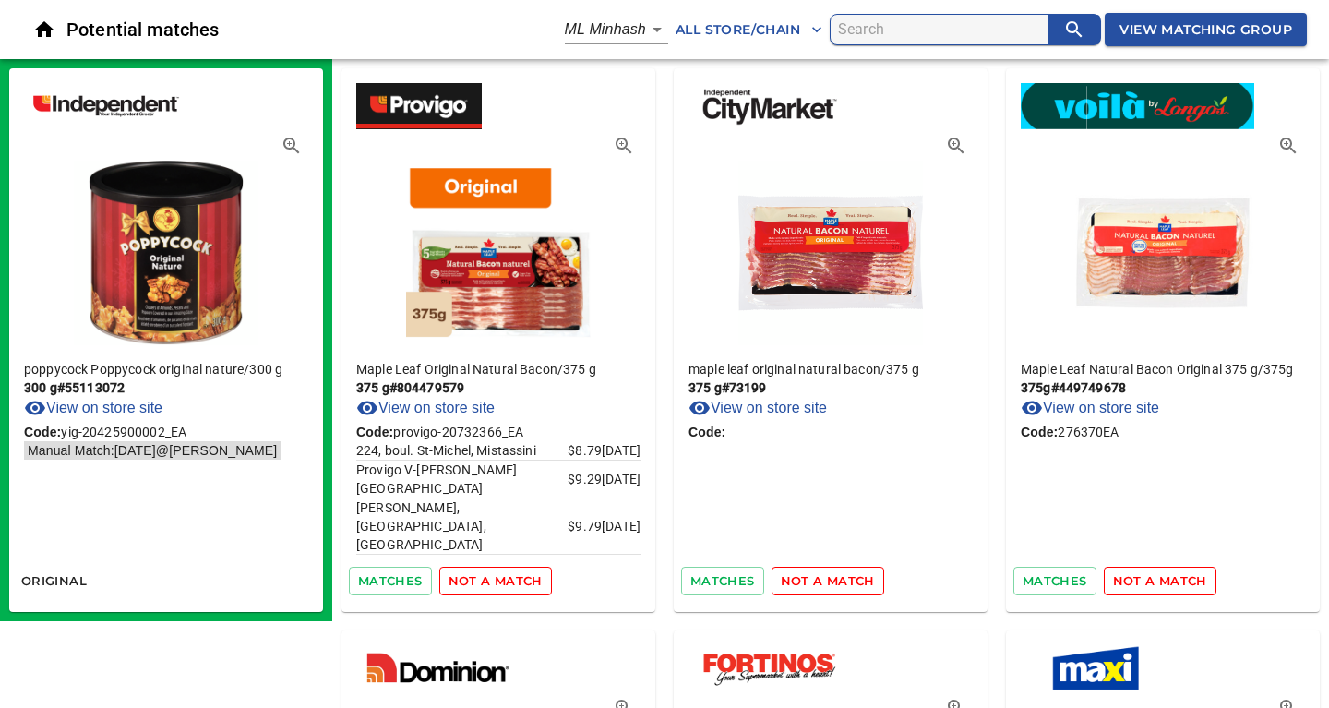
click at [495, 584] on span "not a match" at bounding box center [495, 580] width 94 height 21
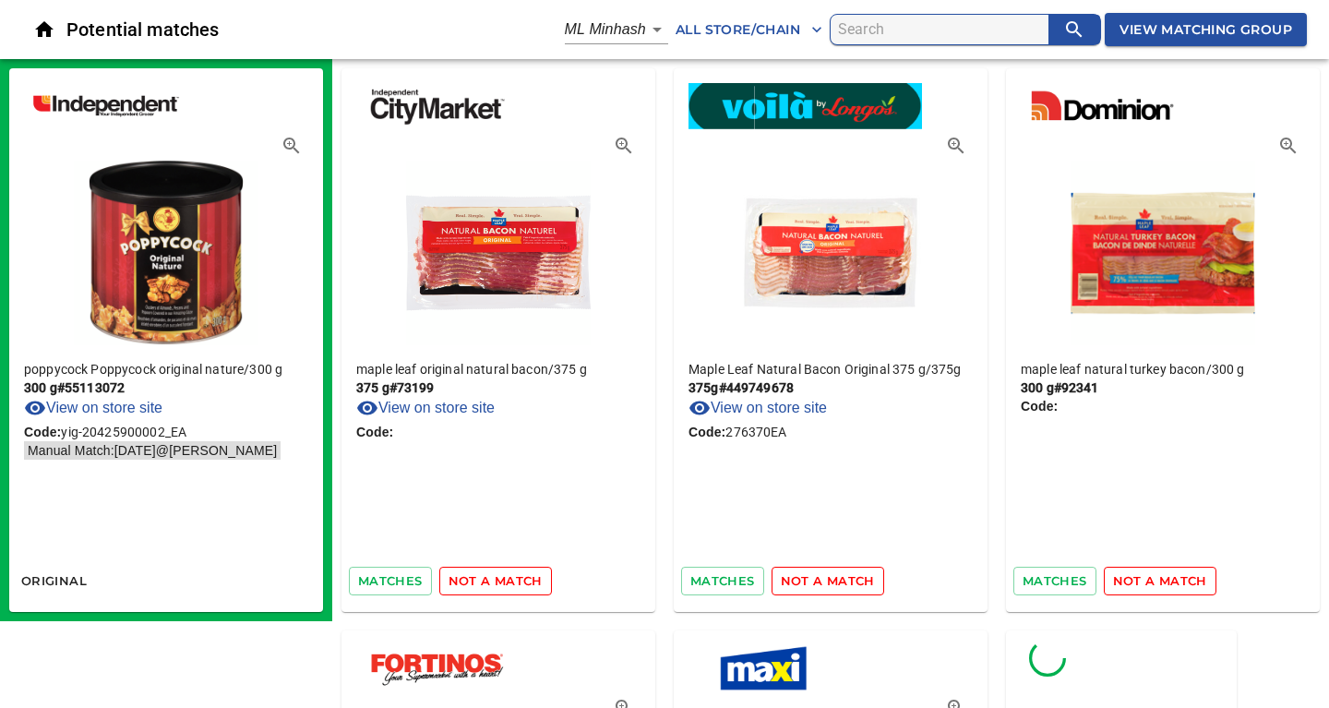
click at [495, 584] on span "not a match" at bounding box center [495, 580] width 94 height 21
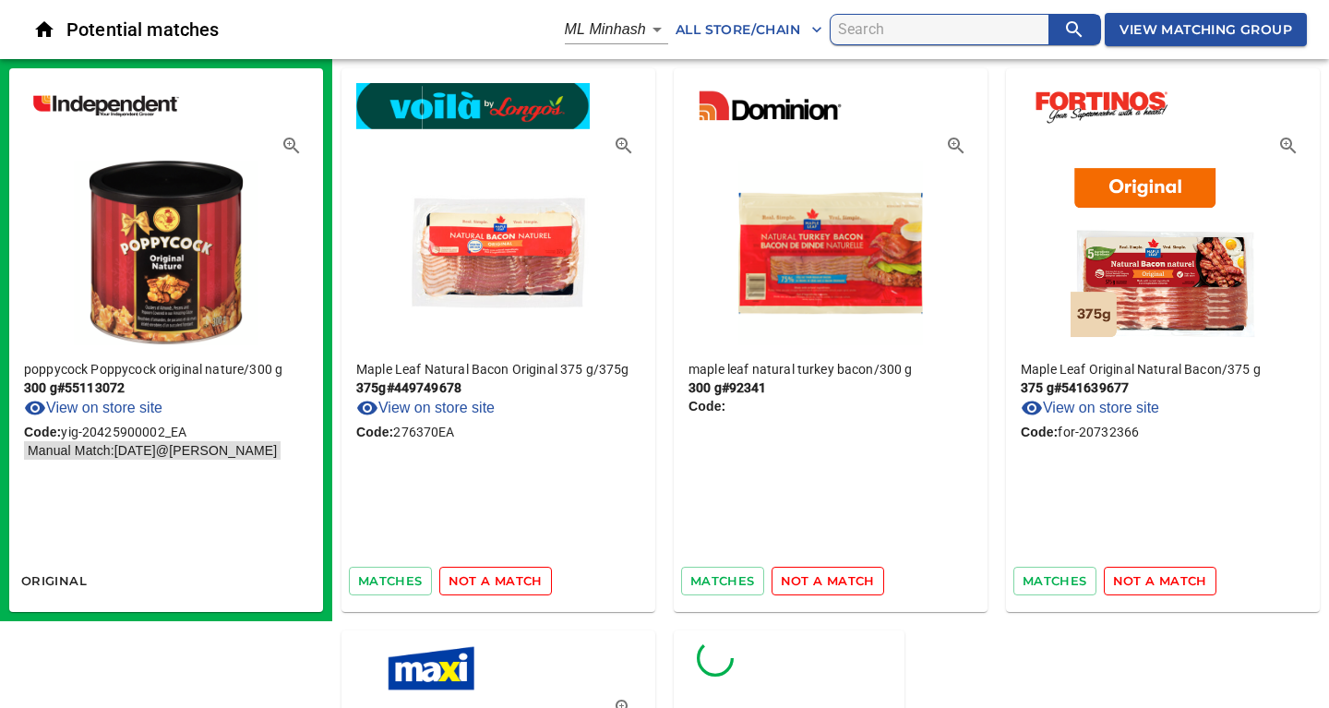
click at [495, 584] on span "not a match" at bounding box center [495, 580] width 94 height 21
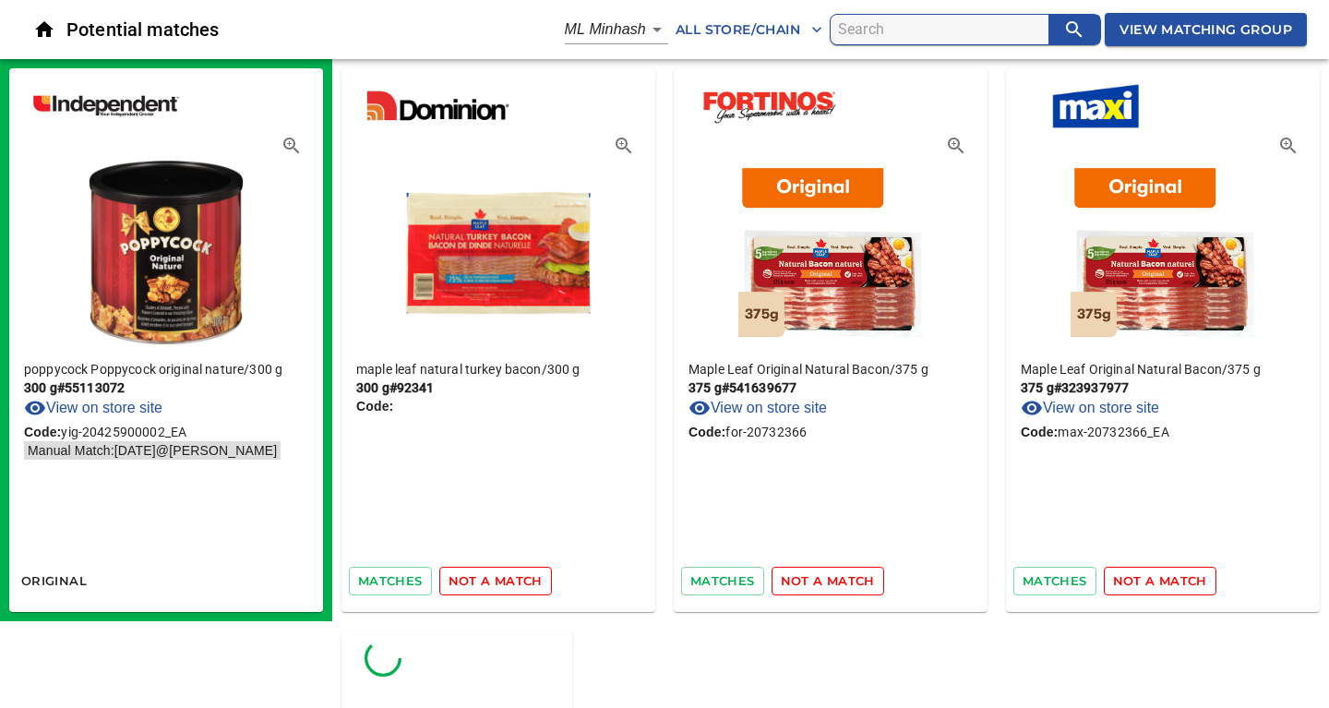
click at [495, 584] on span "not a match" at bounding box center [495, 580] width 94 height 21
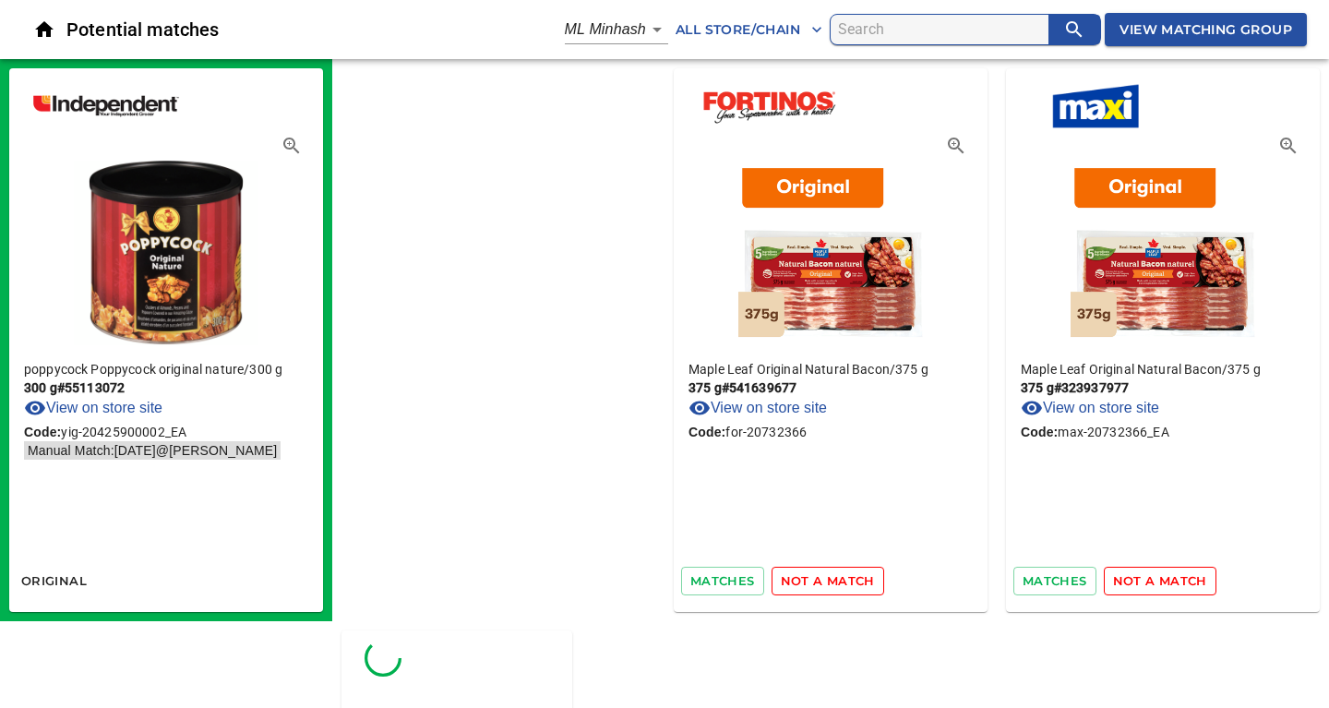
click at [781, 584] on span "not a match" at bounding box center [828, 580] width 94 height 21
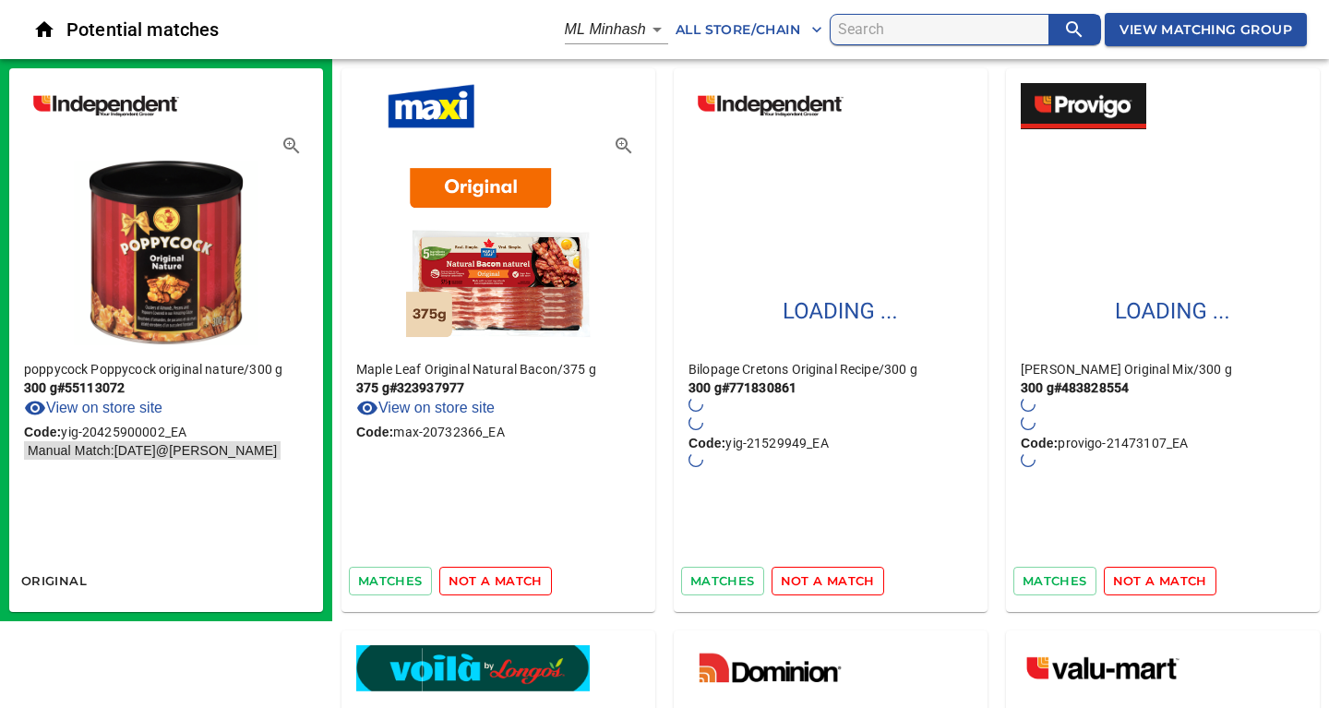
click at [495, 584] on span "not a match" at bounding box center [495, 580] width 94 height 21
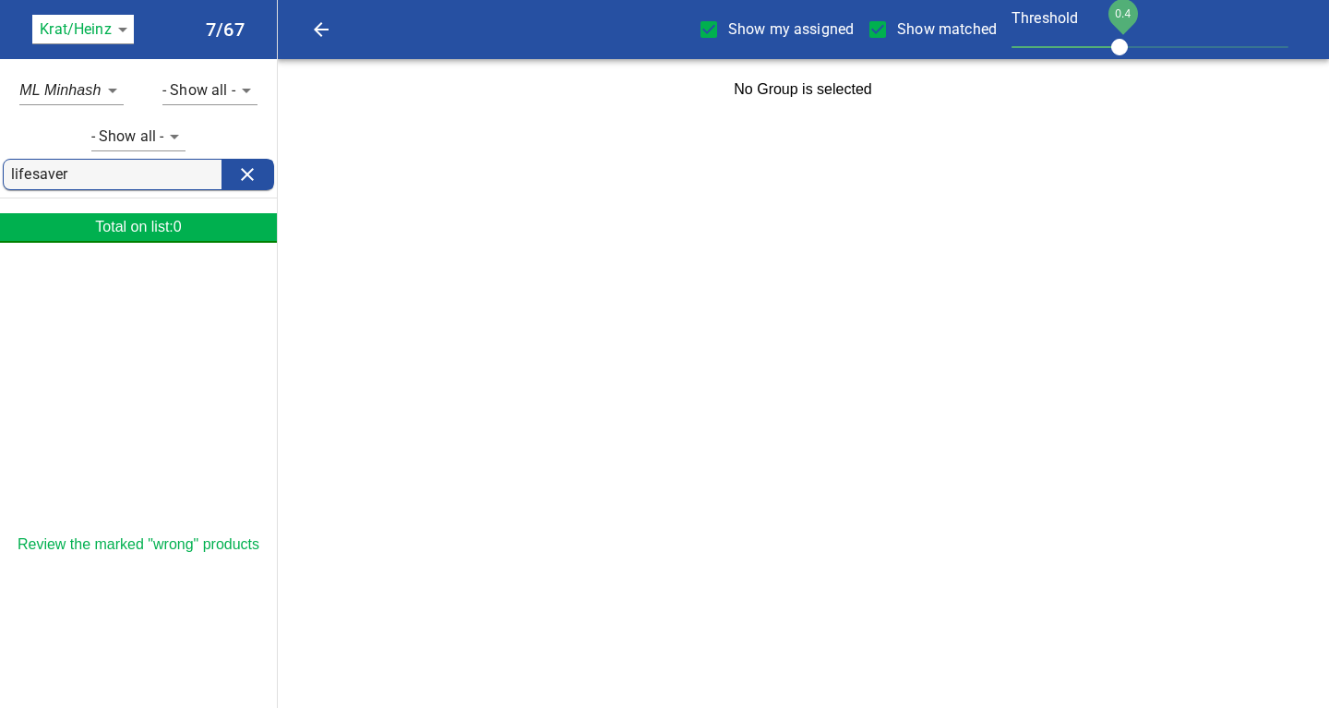
type input "lifesaver"
click at [706, 29] on input "Show my assigned" at bounding box center [708, 29] width 39 height 39
checkbox input "false"
click at [874, 29] on input "Show matched" at bounding box center [877, 29] width 39 height 39
checkbox input "false"
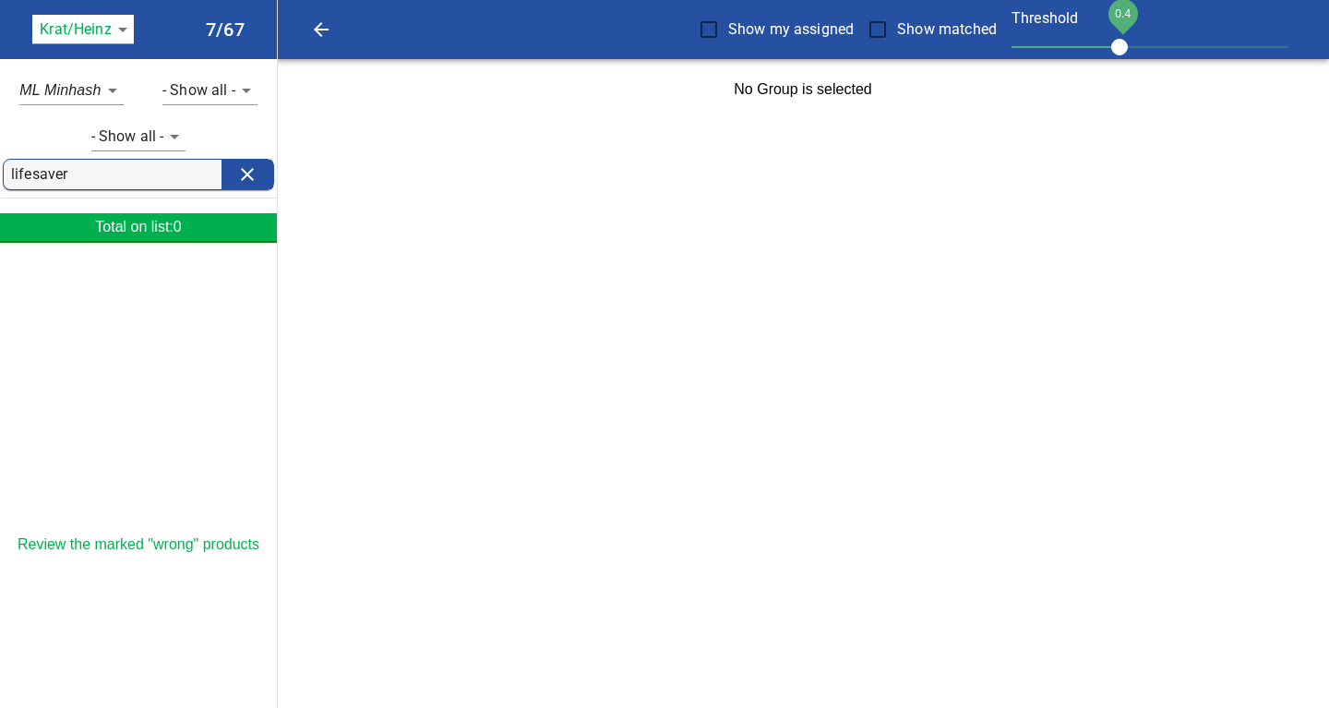
click at [80, 181] on input "lifesaver" at bounding box center [116, 175] width 210 height 30
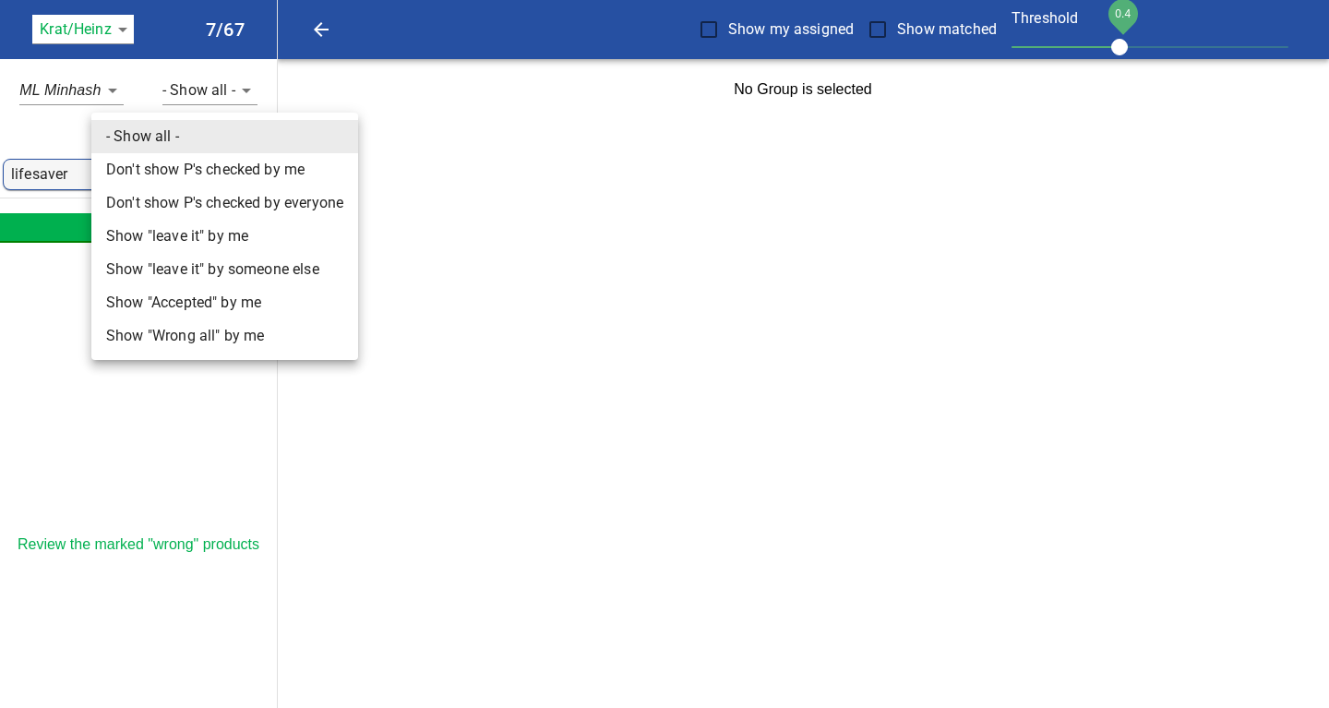
click at [175, 120] on body "tspan{white-space:pre} Show my assigned Show matched Threshold 0.4 Krat/[PERSON…" at bounding box center [664, 60] width 1329 height 120
drag, startPoint x: 183, startPoint y: 428, endPoint x: 160, endPoint y: 341, distance: 89.7
click at [183, 427] on div at bounding box center [664, 354] width 1329 height 708
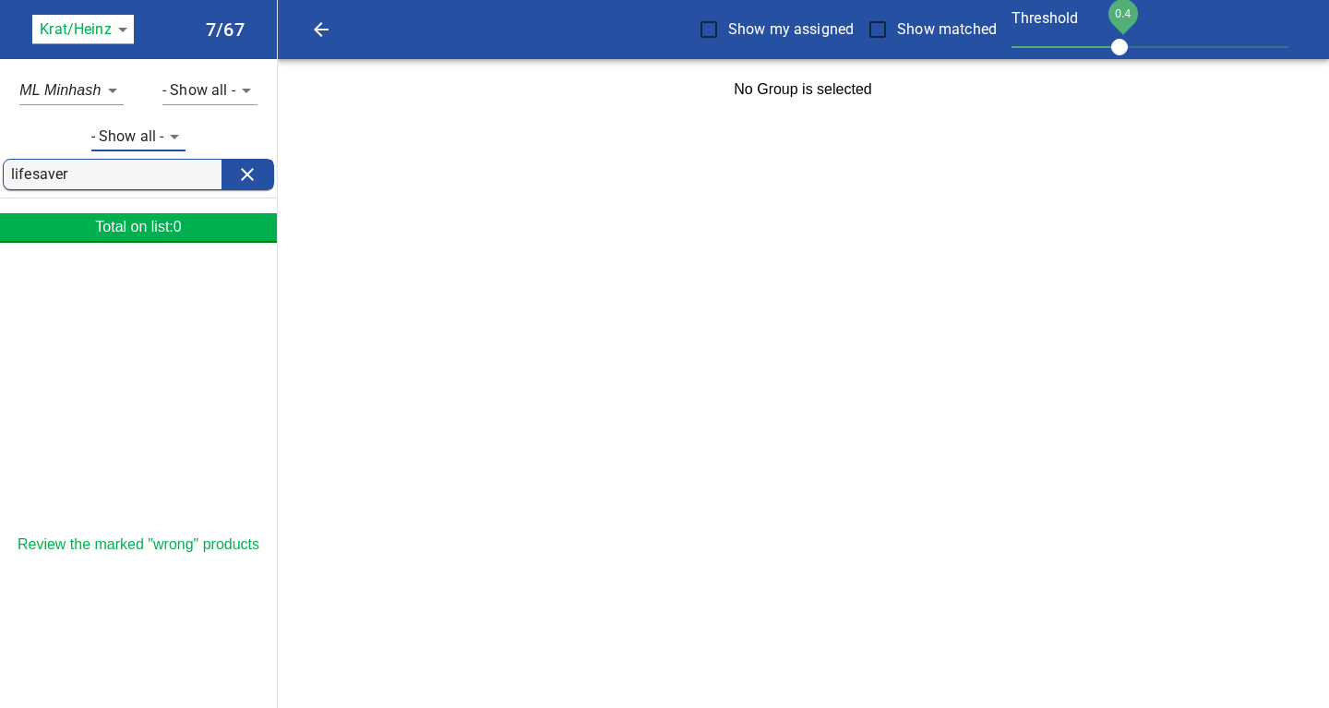
click at [77, 175] on input "lifesaver" at bounding box center [116, 175] width 210 height 30
type input "l"
type input "life saver"
click at [159, 388] on div at bounding box center [138, 397] width 277 height 277
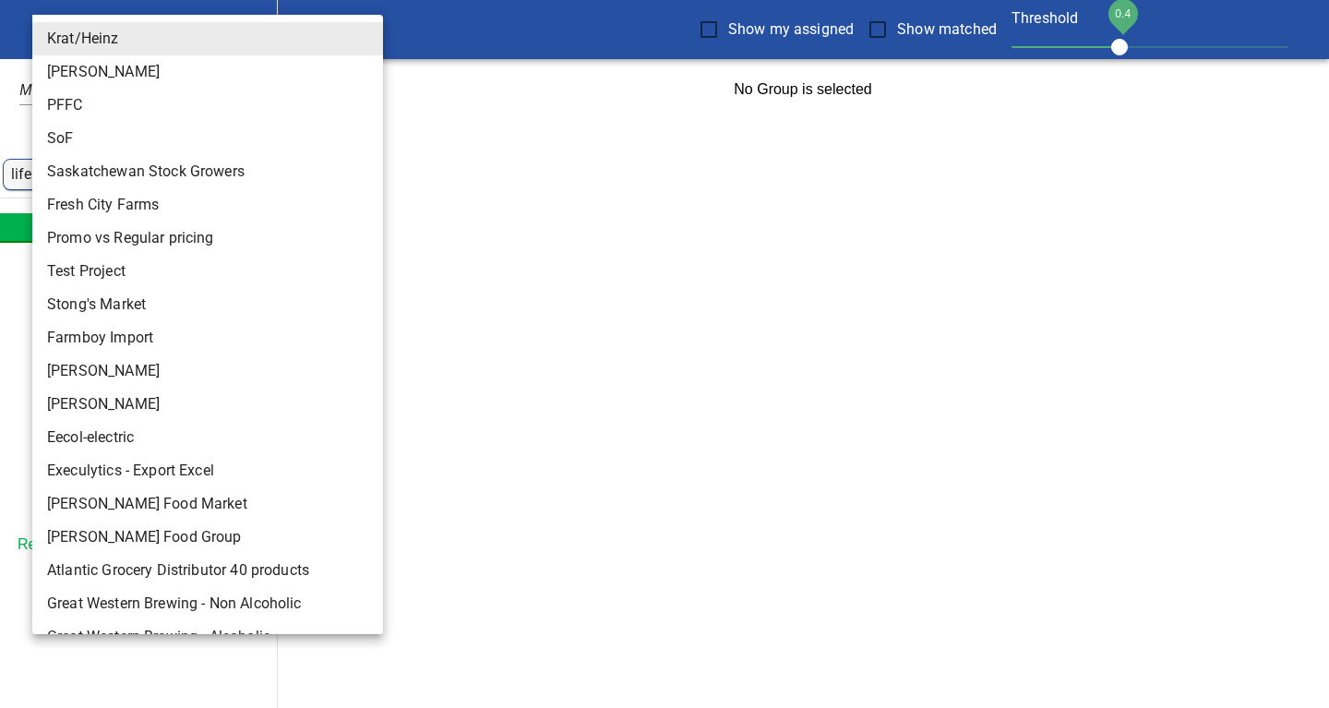
click at [115, 30] on body "tspan{white-space:pre} Show my assigned Show matched Threshold 0.4 Krat/Heinz 1…" at bounding box center [664, 60] width 1329 height 120
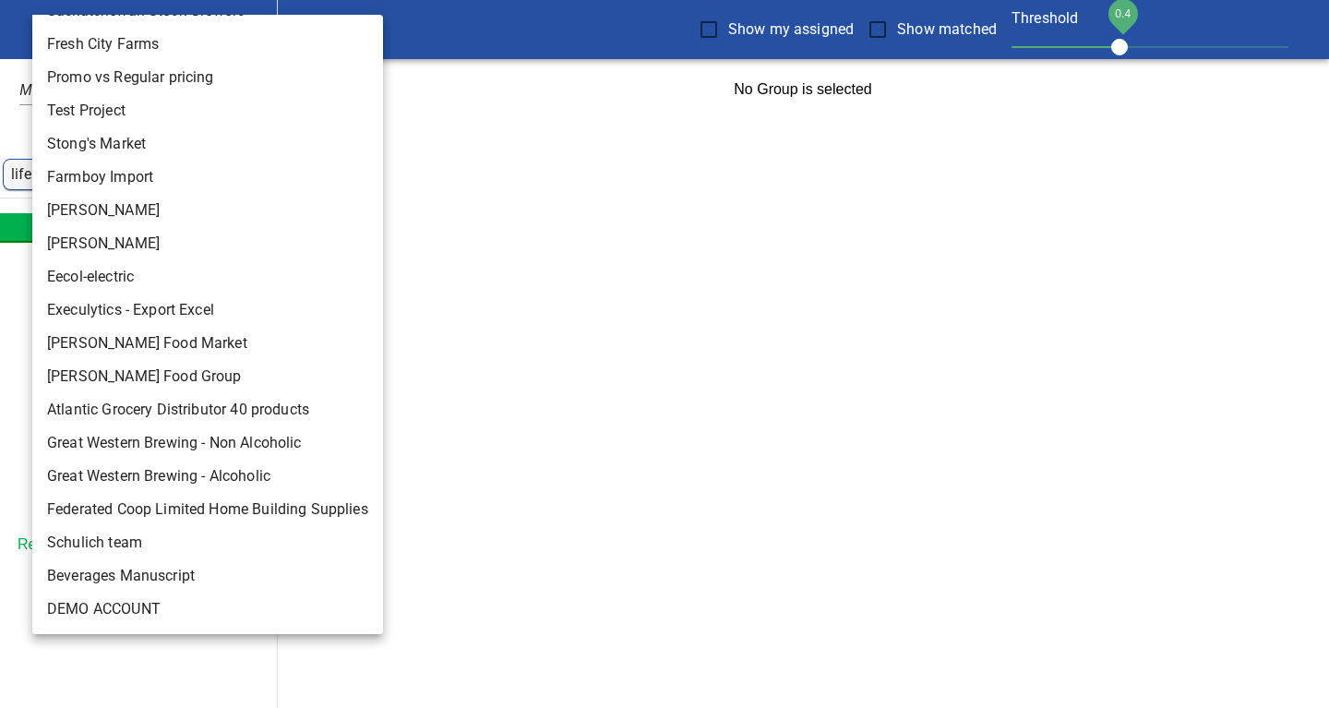
scroll to position [292, 0]
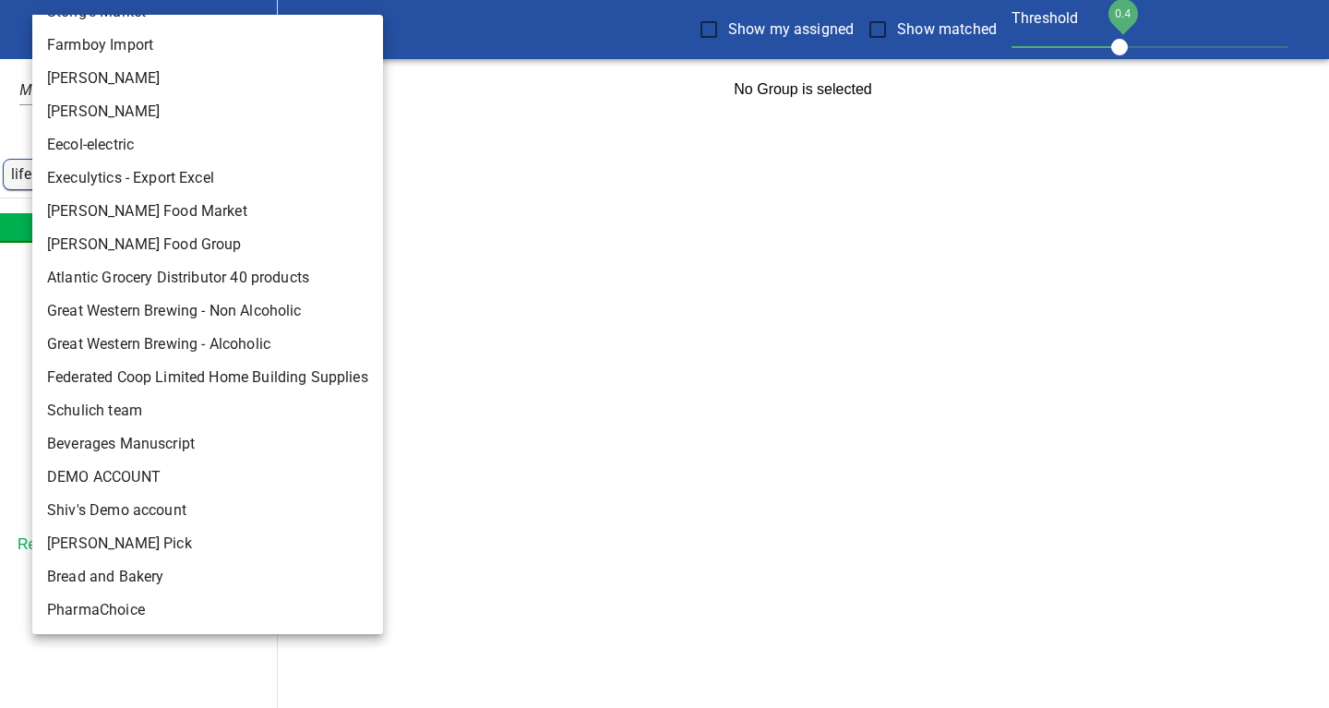
click at [59, 113] on li "[PERSON_NAME]" at bounding box center [207, 111] width 351 height 33
type input "124"
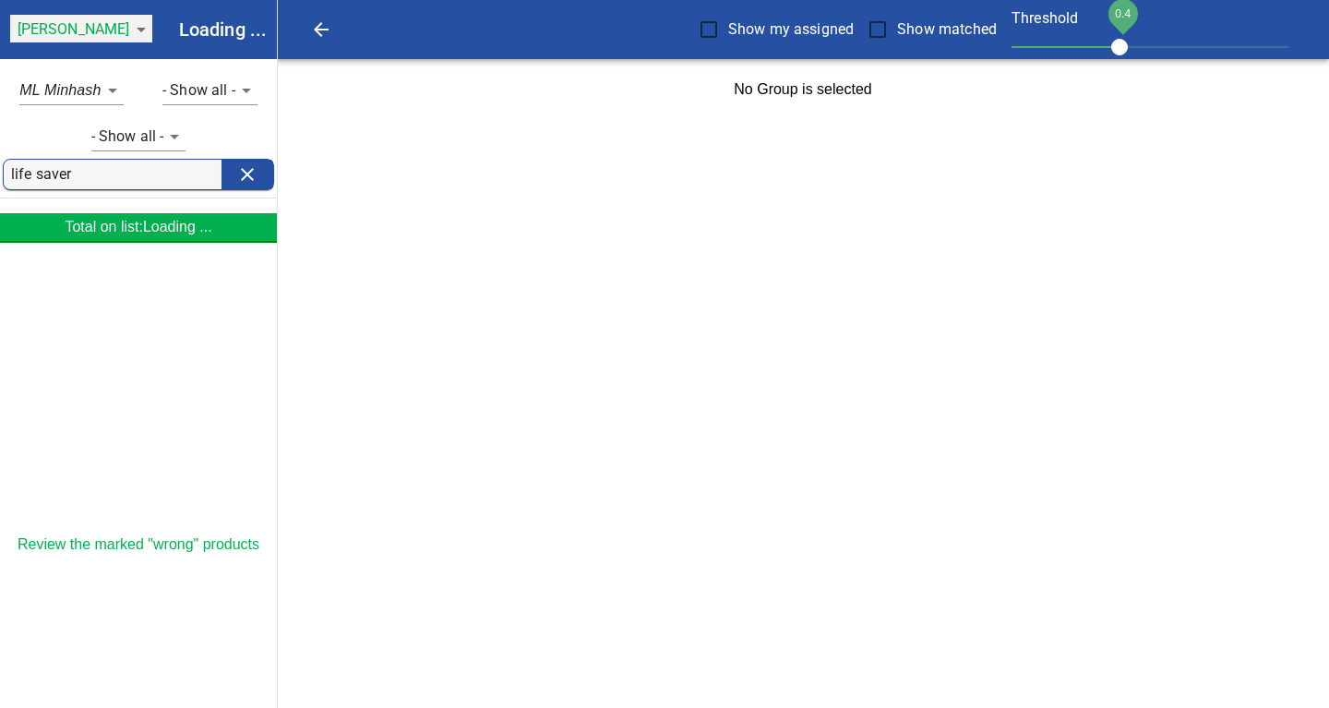
scroll to position [134, 0]
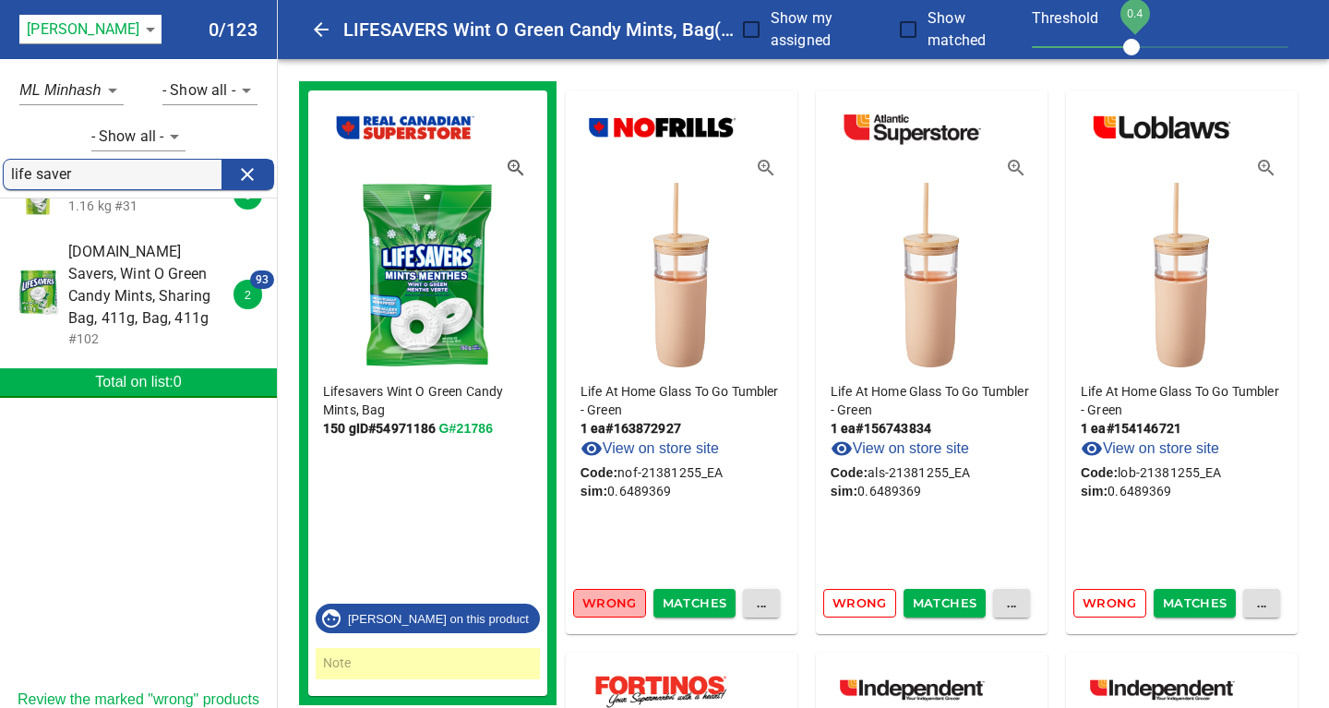
click at [604, 601] on span "Wrong" at bounding box center [609, 602] width 54 height 21
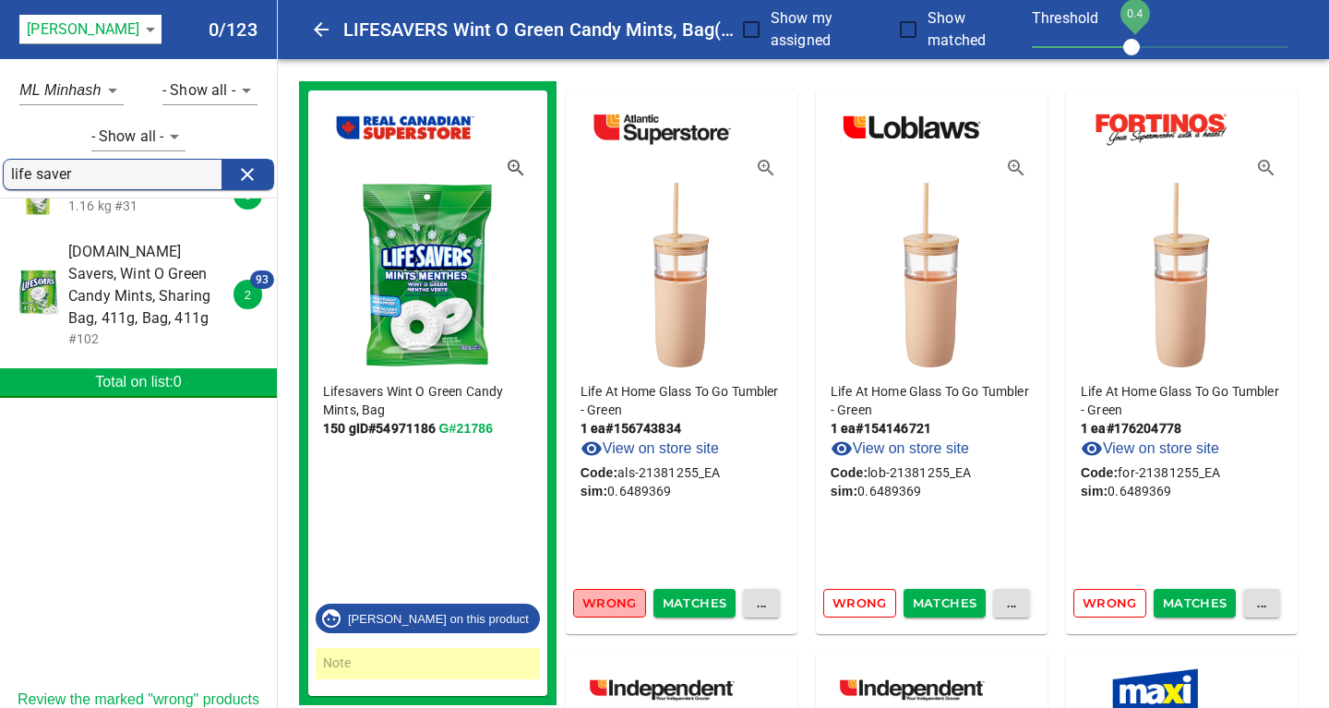
click at [604, 601] on span "Wrong" at bounding box center [609, 602] width 54 height 21
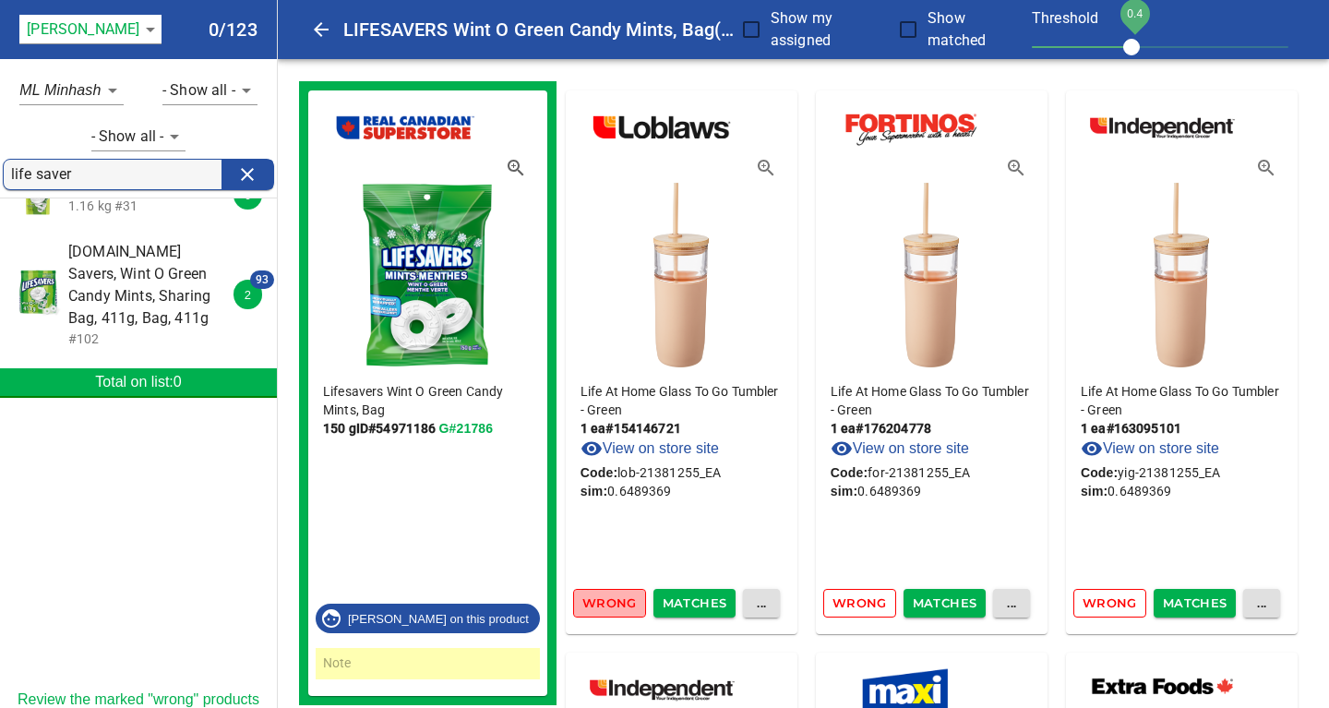
click at [604, 601] on span "Wrong" at bounding box center [609, 602] width 54 height 21
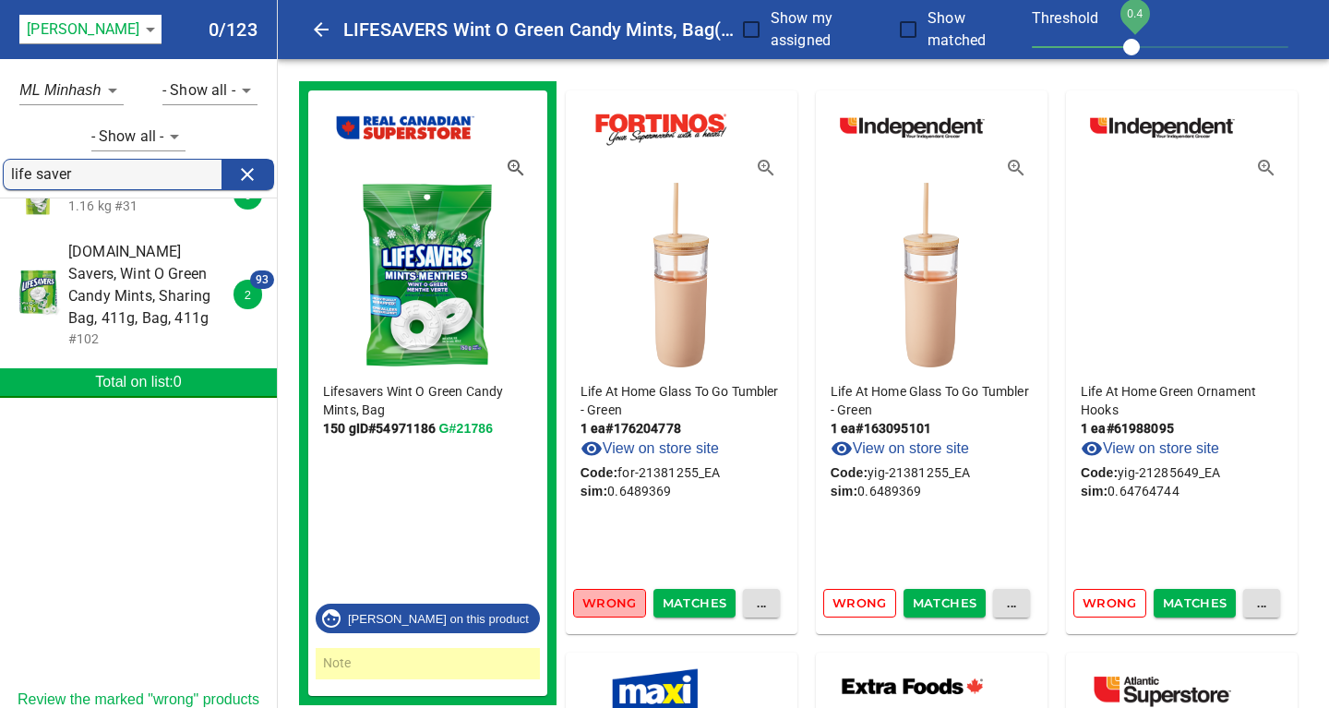
click at [604, 601] on span "Wrong" at bounding box center [609, 602] width 54 height 21
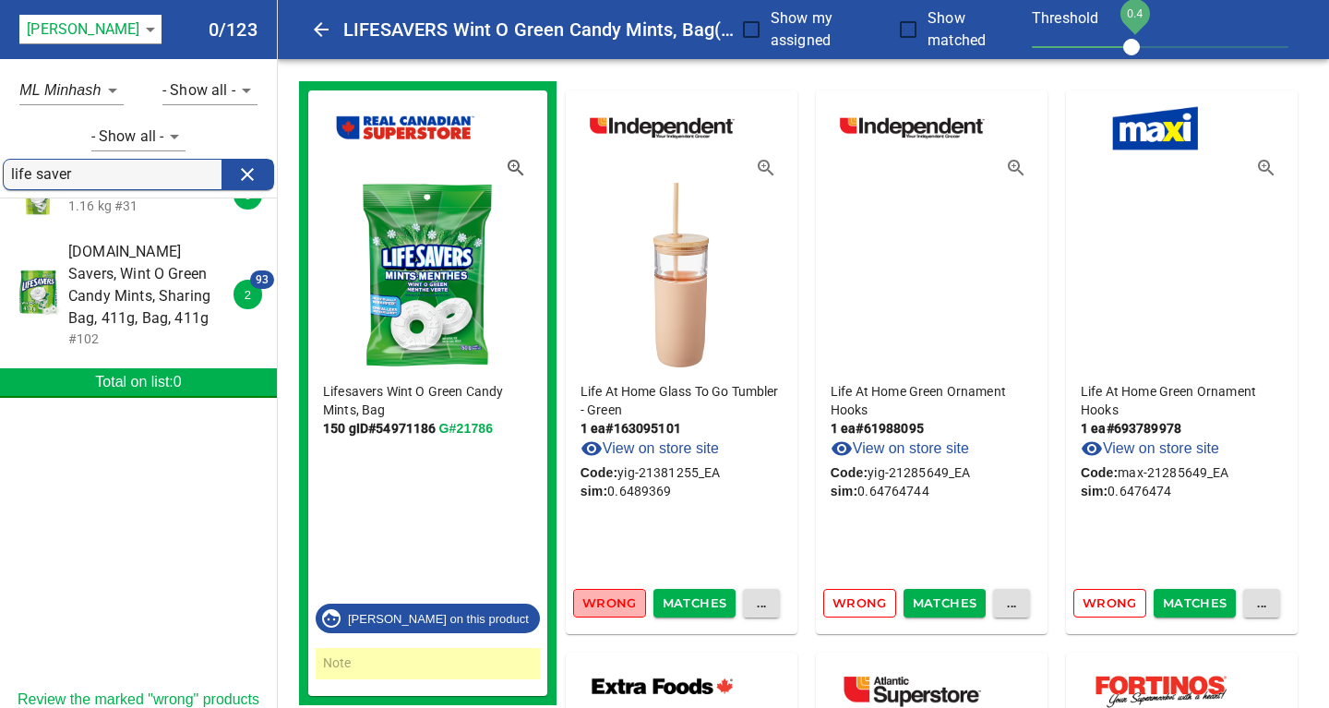
click at [604, 601] on span "Wrong" at bounding box center [609, 602] width 54 height 21
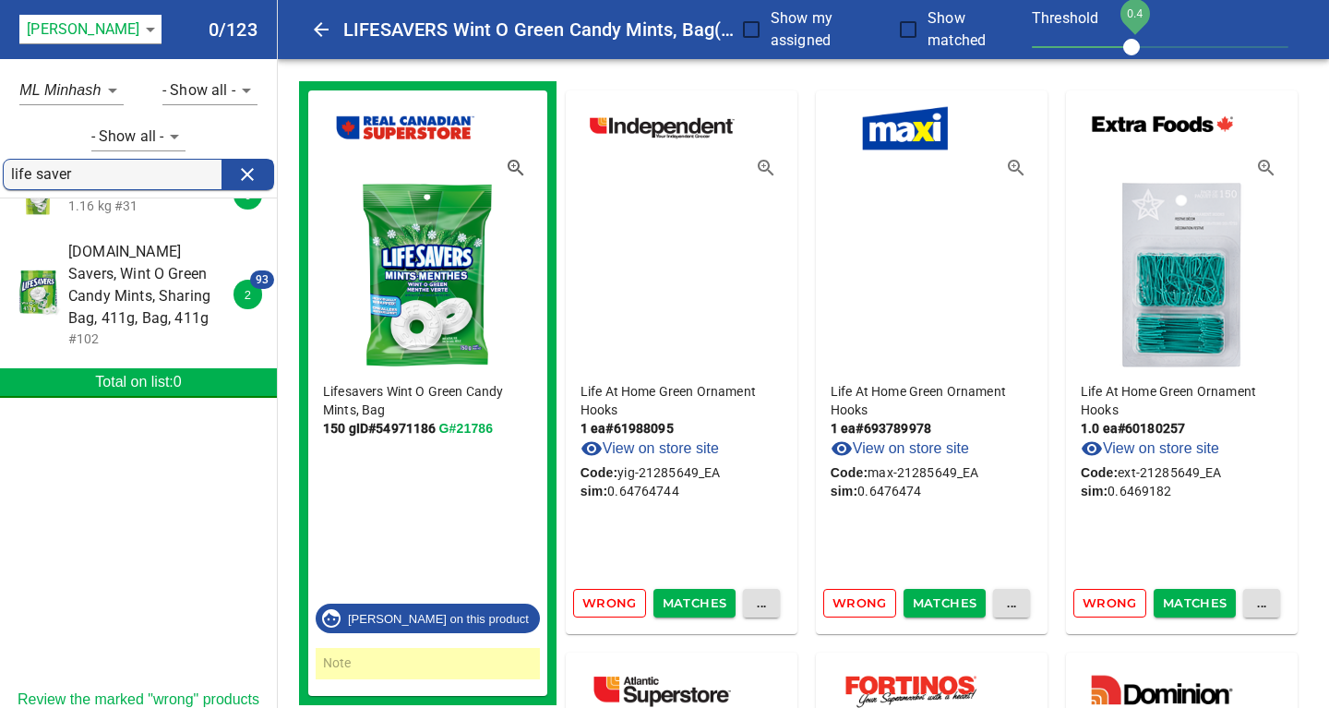
click at [604, 601] on span "Wrong" at bounding box center [609, 602] width 54 height 21
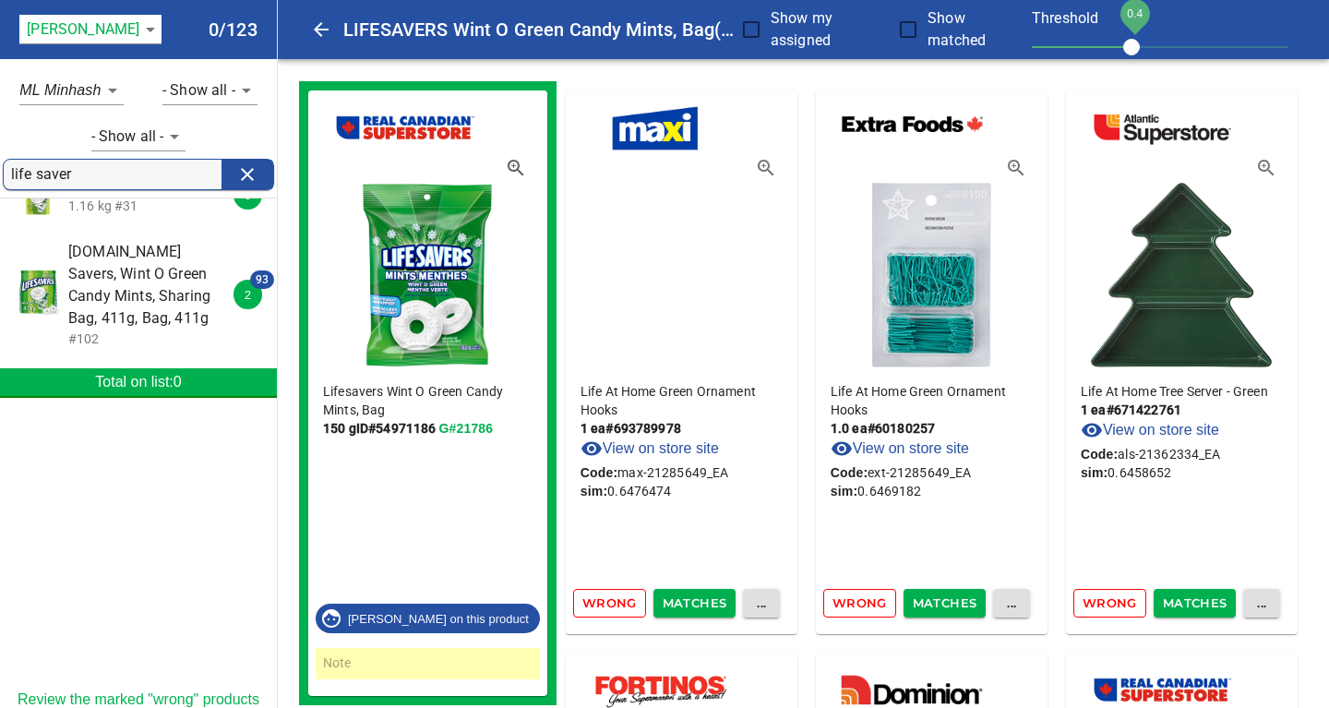
click at [604, 601] on span "Wrong" at bounding box center [609, 602] width 54 height 21
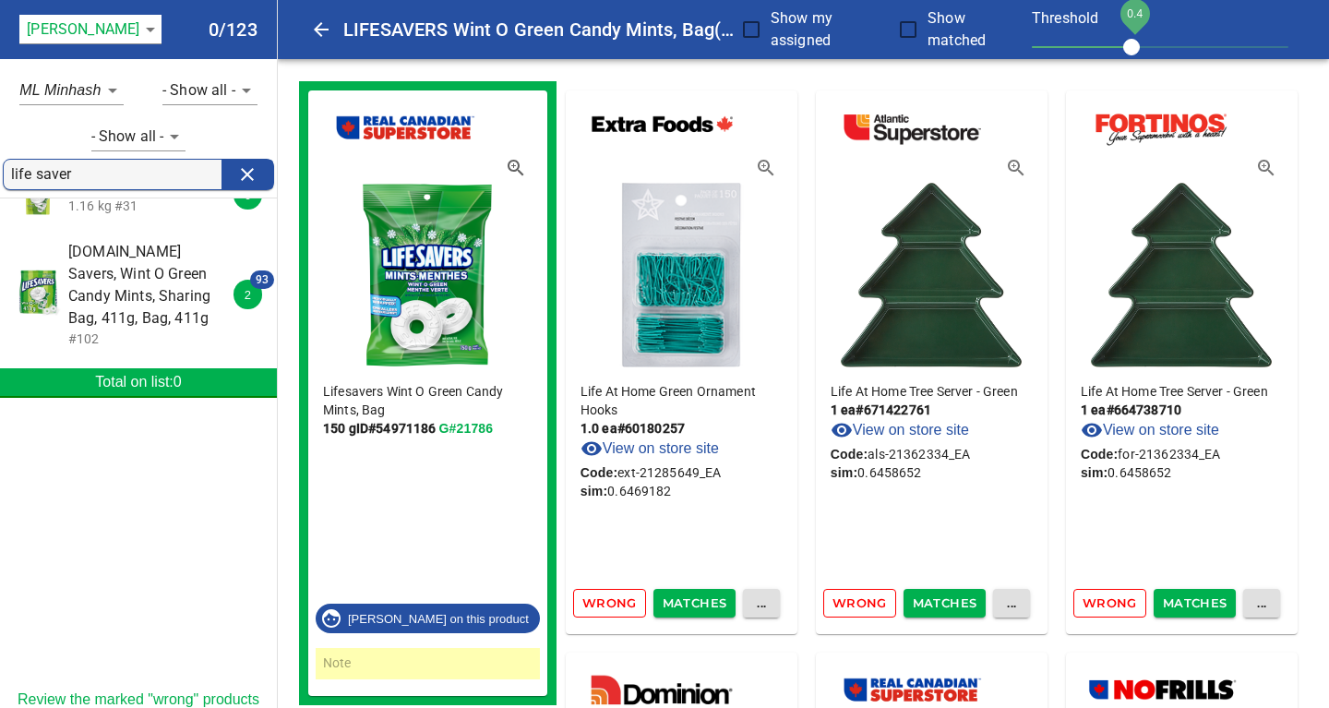
click at [604, 601] on span "Wrong" at bounding box center [609, 602] width 54 height 21
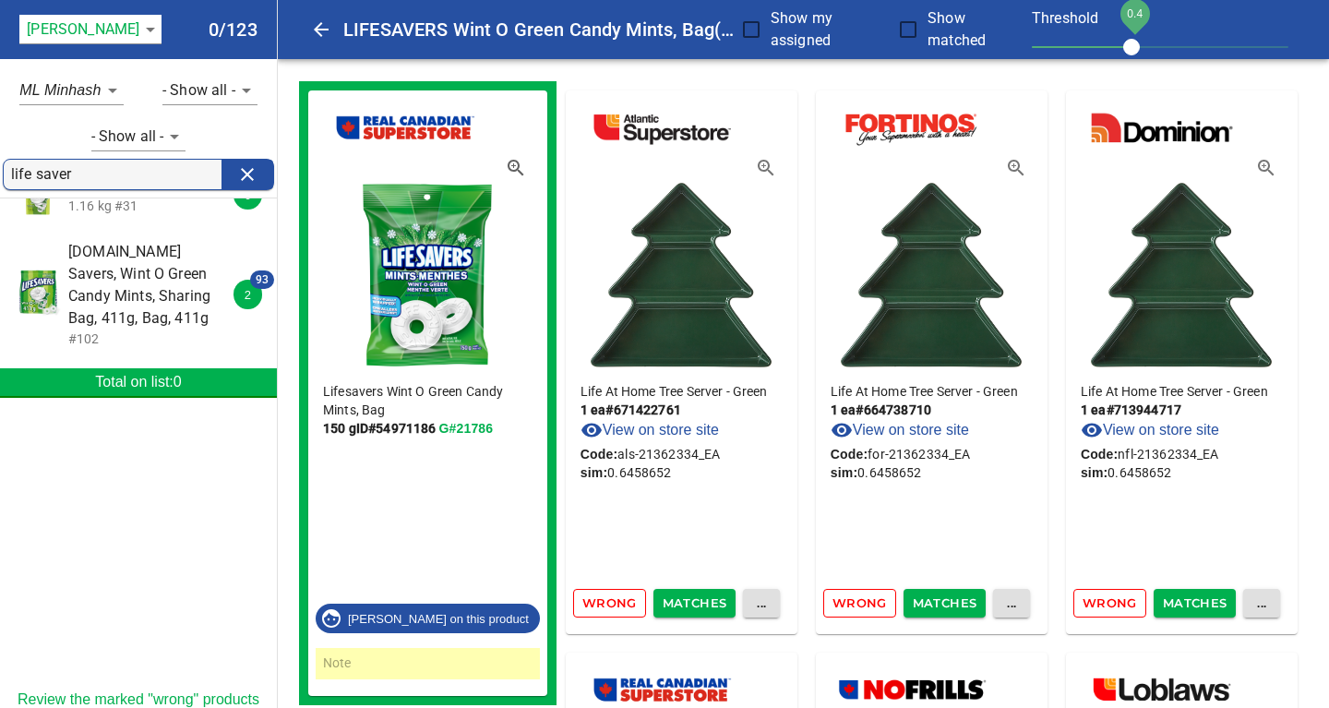
click at [604, 601] on span "Wrong" at bounding box center [609, 602] width 54 height 21
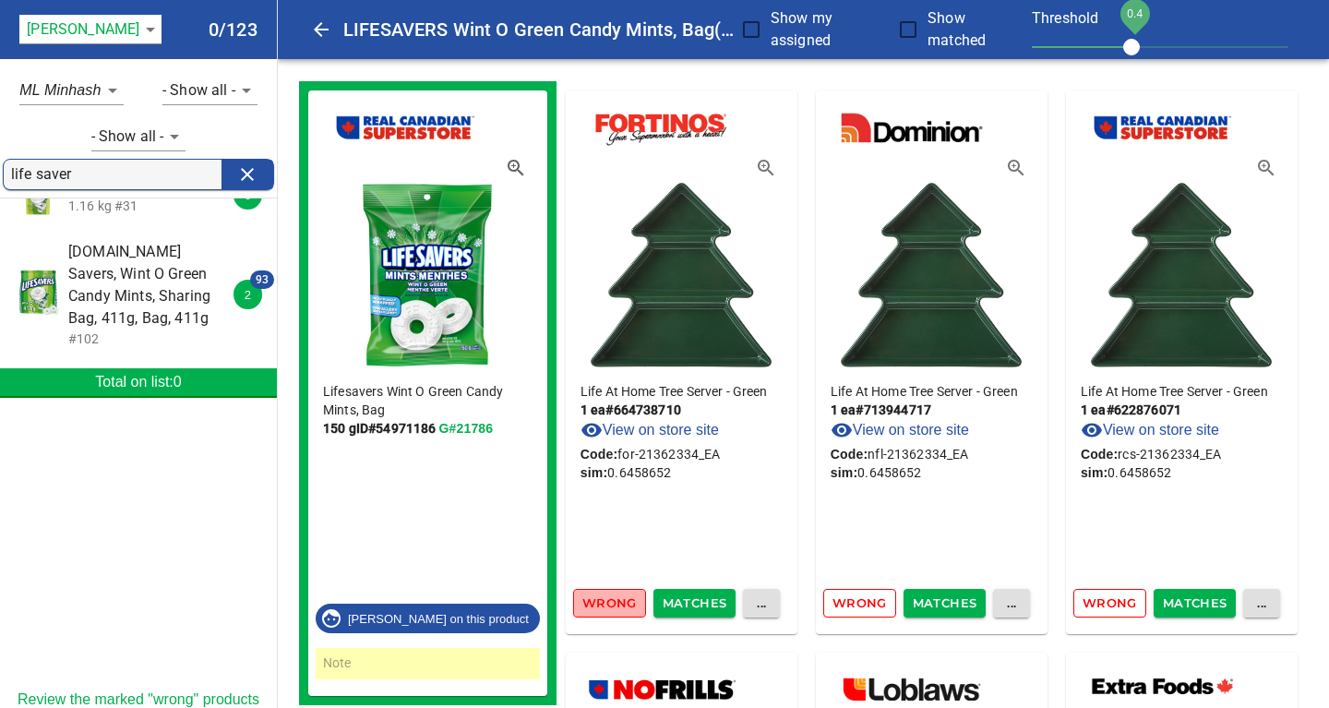
click at [604, 601] on span "Wrong" at bounding box center [609, 602] width 54 height 21
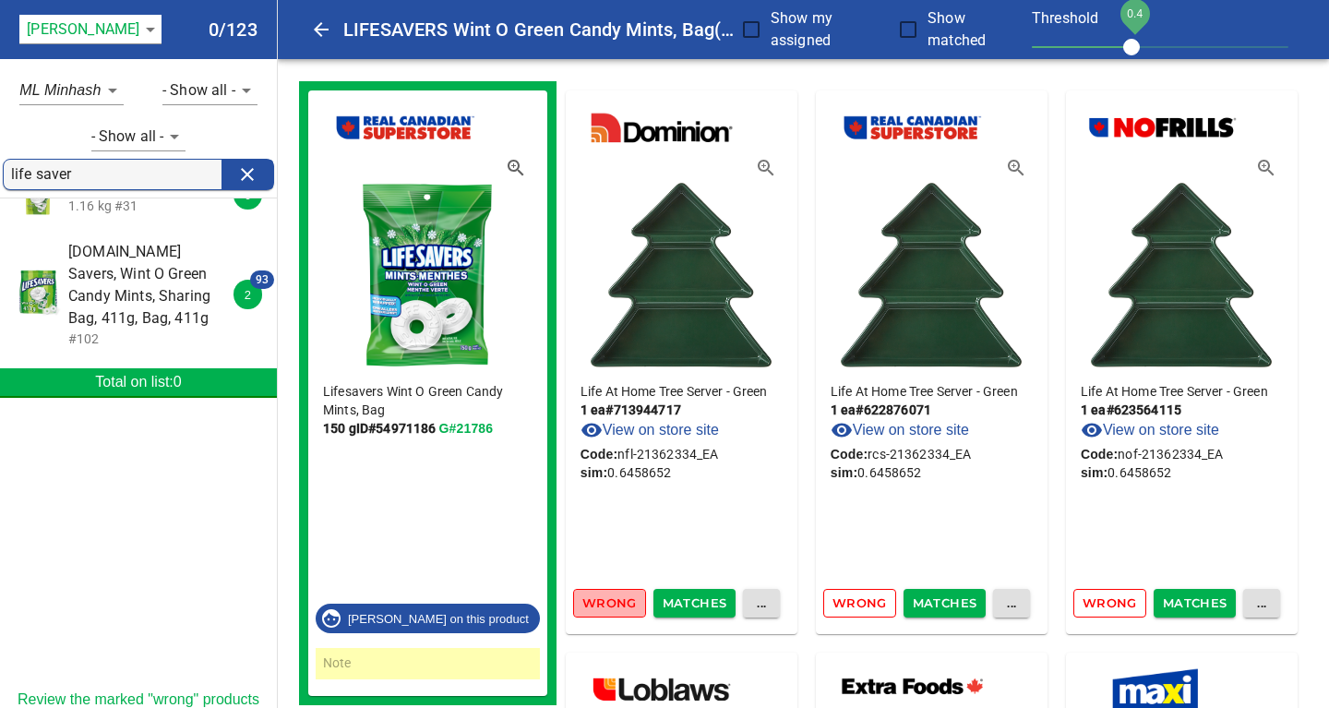
click at [604, 601] on span "Wrong" at bounding box center [609, 602] width 54 height 21
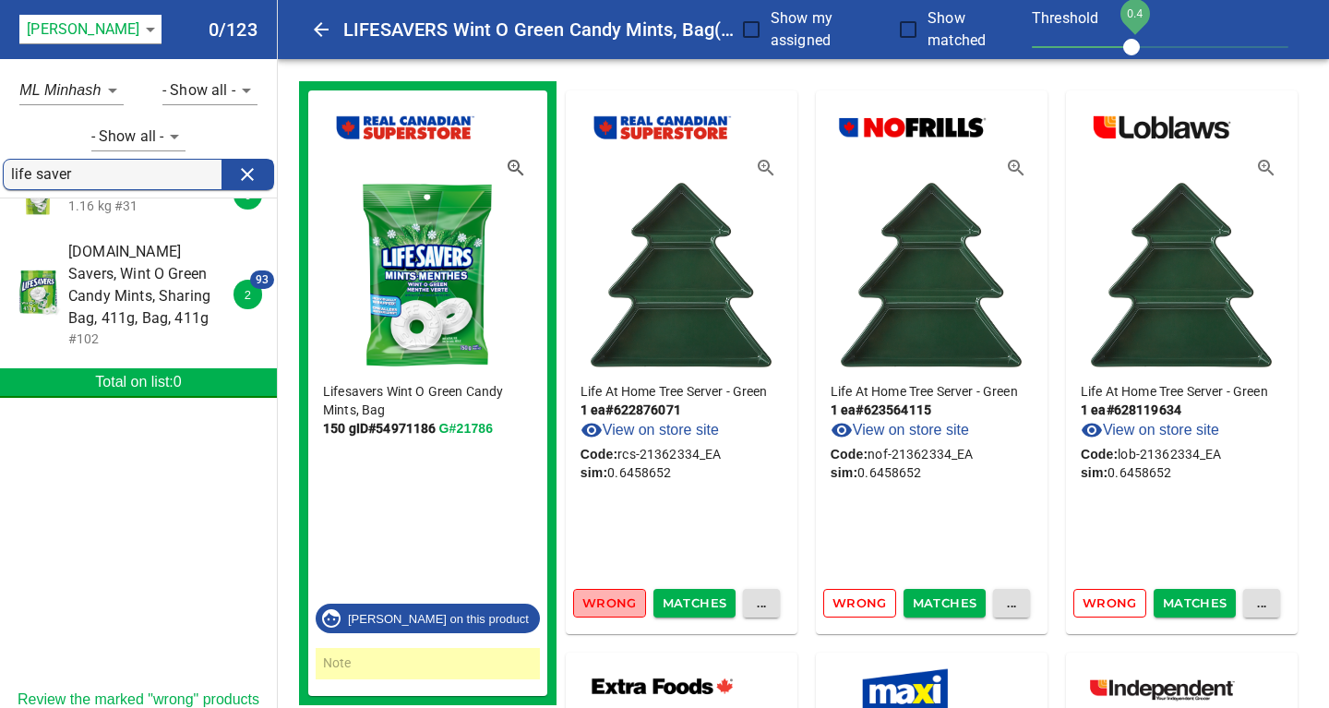
click at [604, 601] on span "Wrong" at bounding box center [609, 602] width 54 height 21
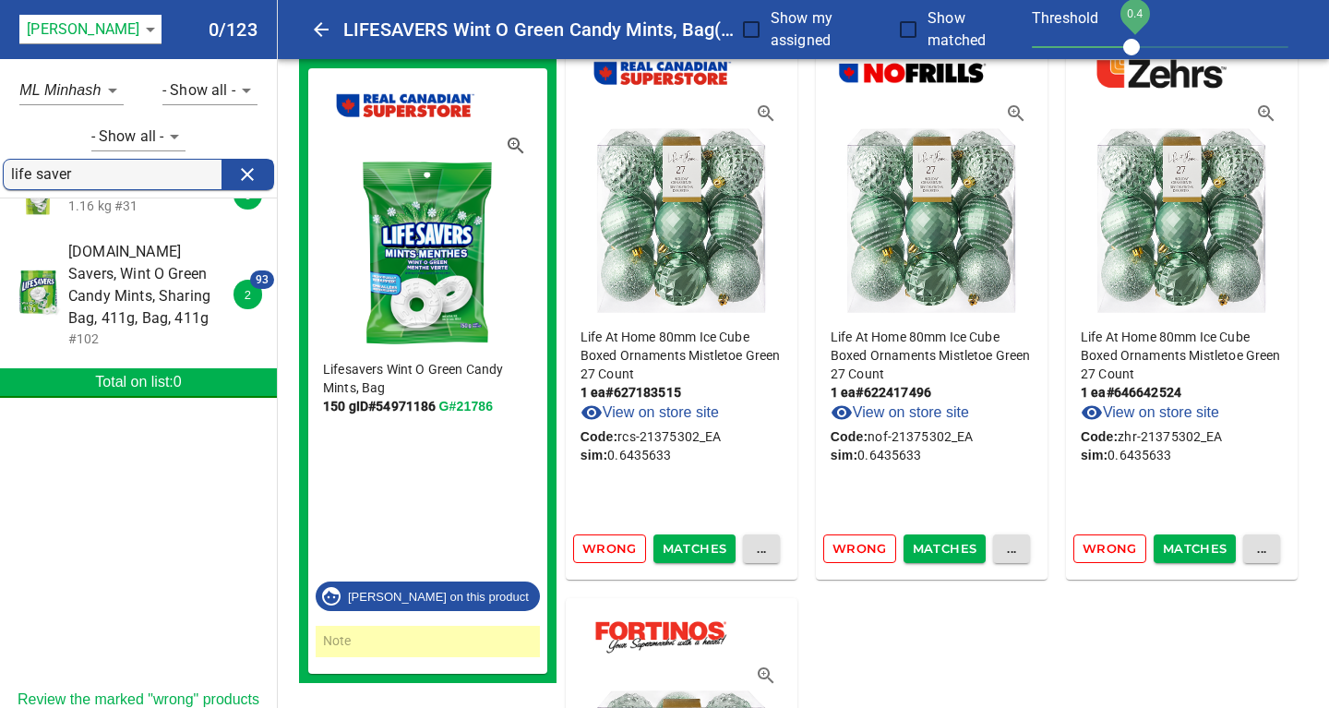
scroll to position [4484, 0]
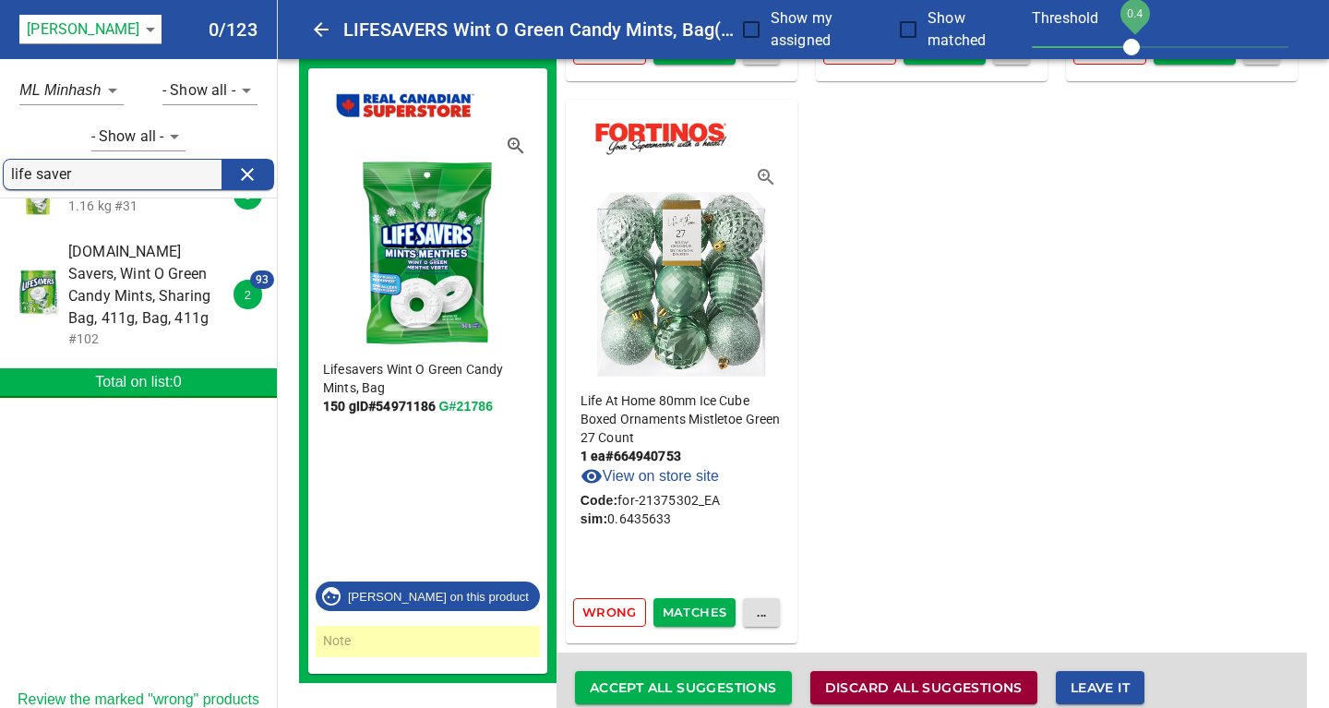
click at [869, 680] on span "Discard all suggestions" at bounding box center [923, 687] width 197 height 23
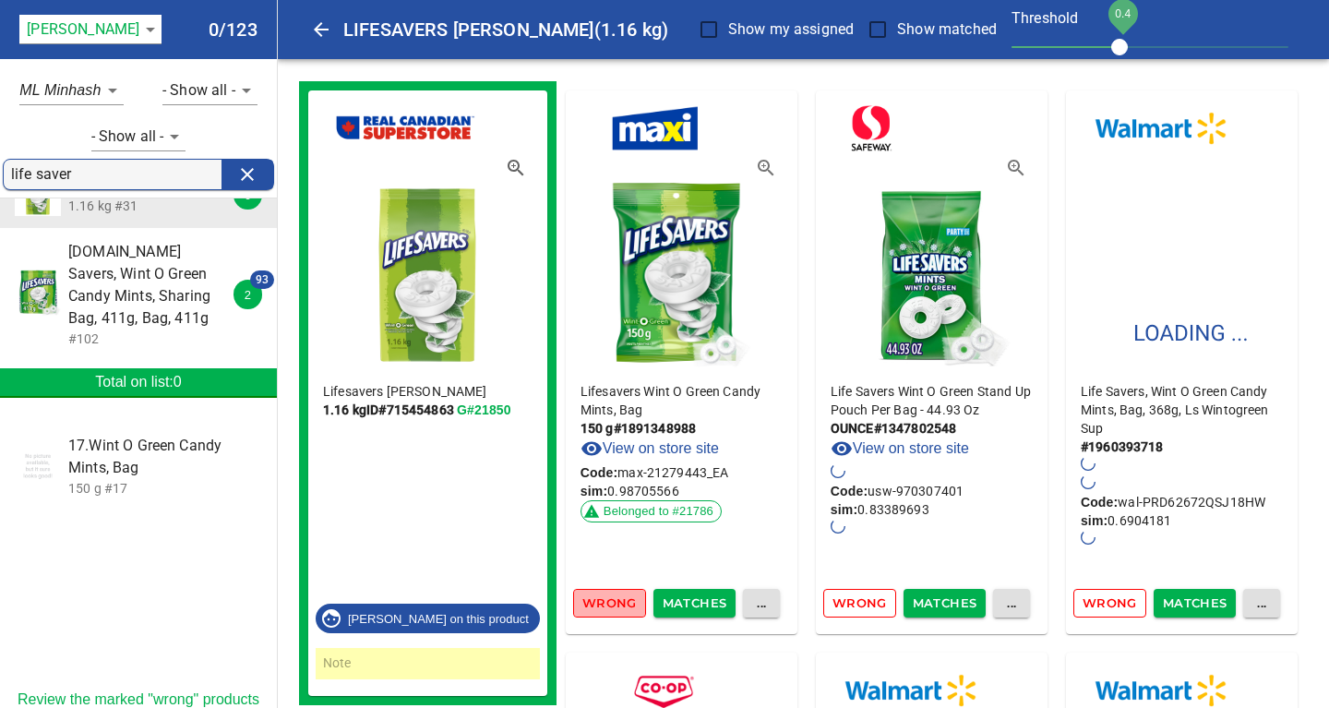
click at [591, 605] on span "Wrong" at bounding box center [609, 602] width 54 height 21
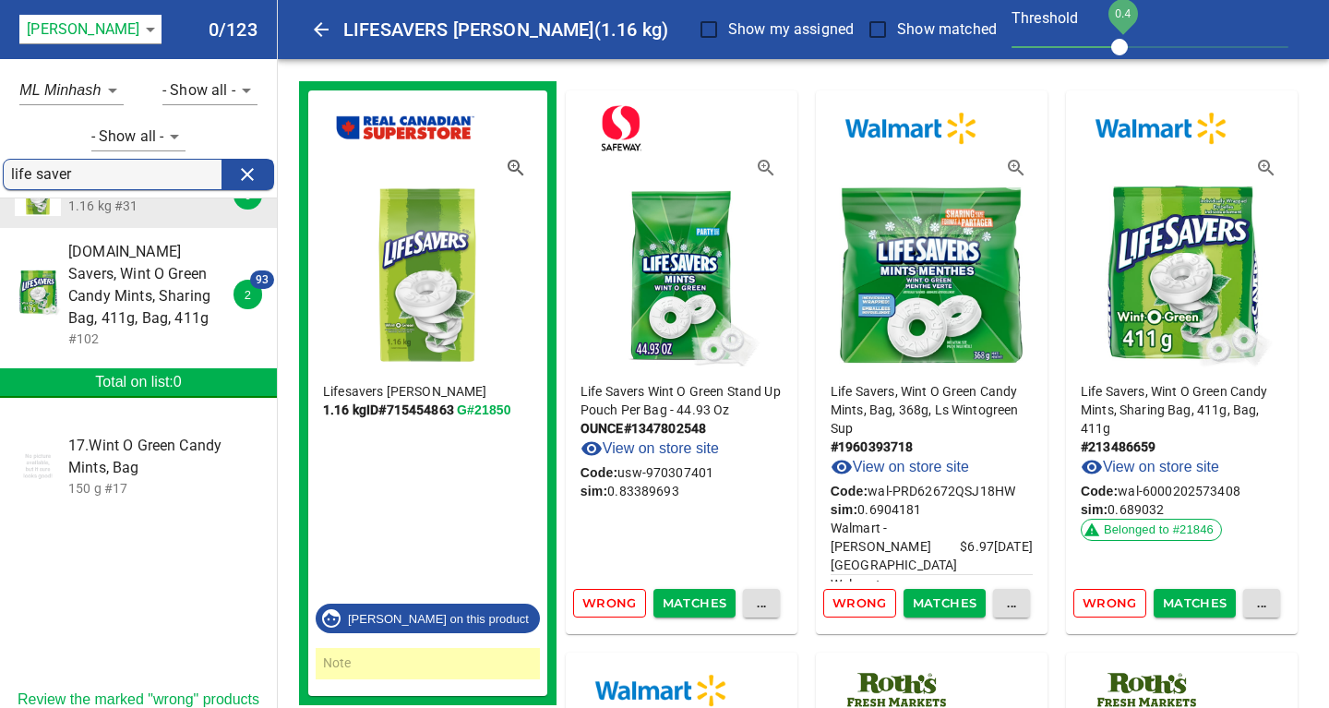
click at [854, 600] on span "Wrong" at bounding box center [859, 602] width 54 height 21
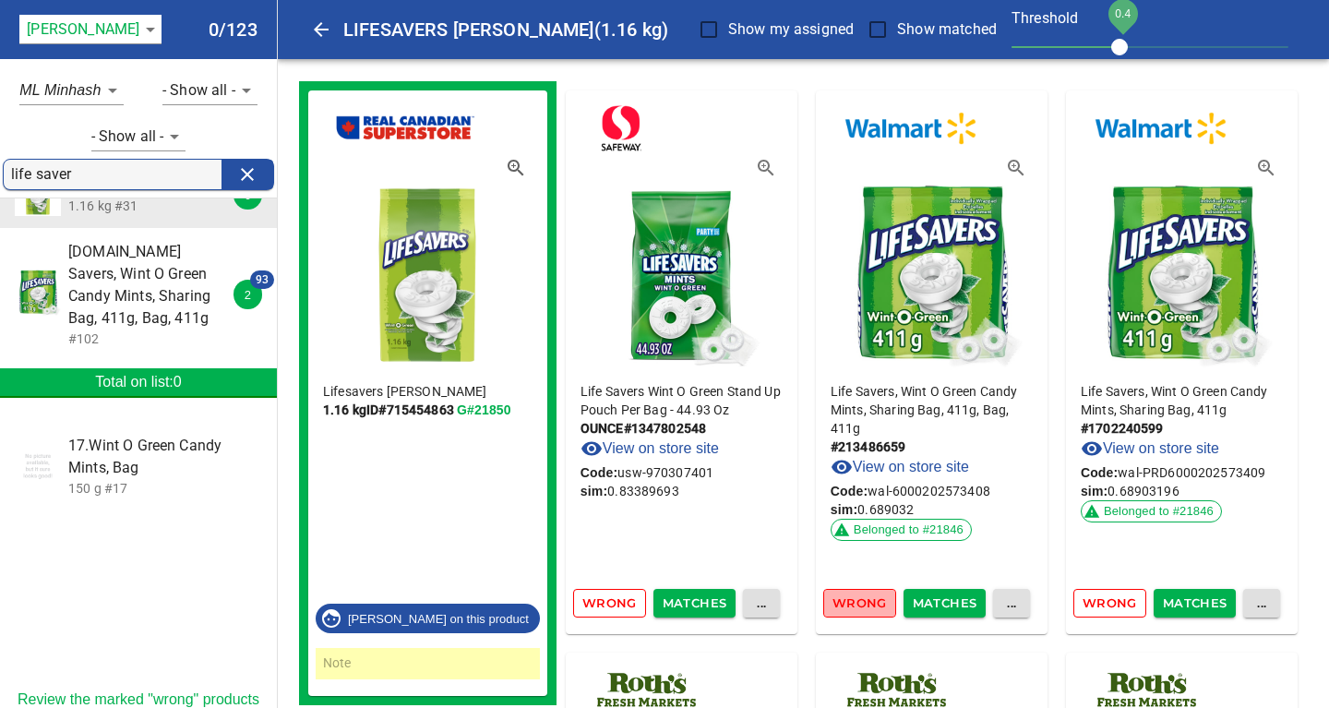
click at [854, 600] on span "Wrong" at bounding box center [859, 602] width 54 height 21
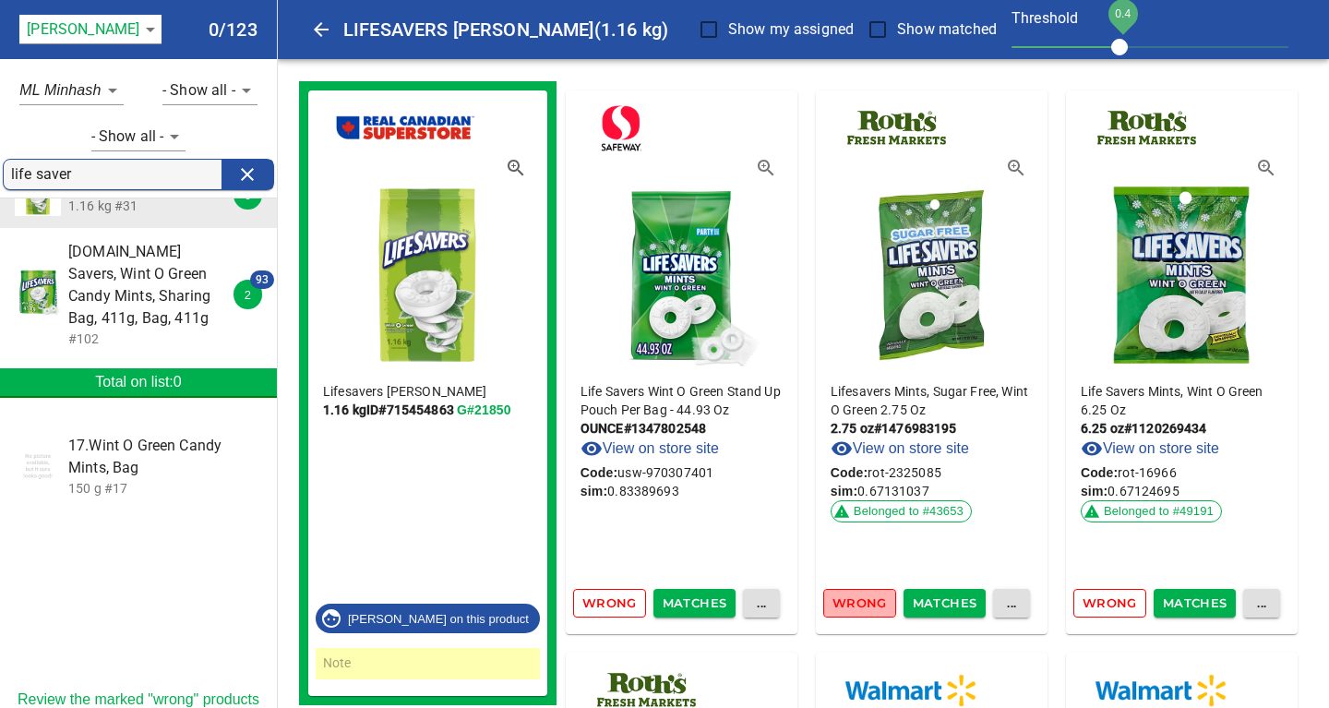
click at [854, 600] on span "Wrong" at bounding box center [859, 602] width 54 height 21
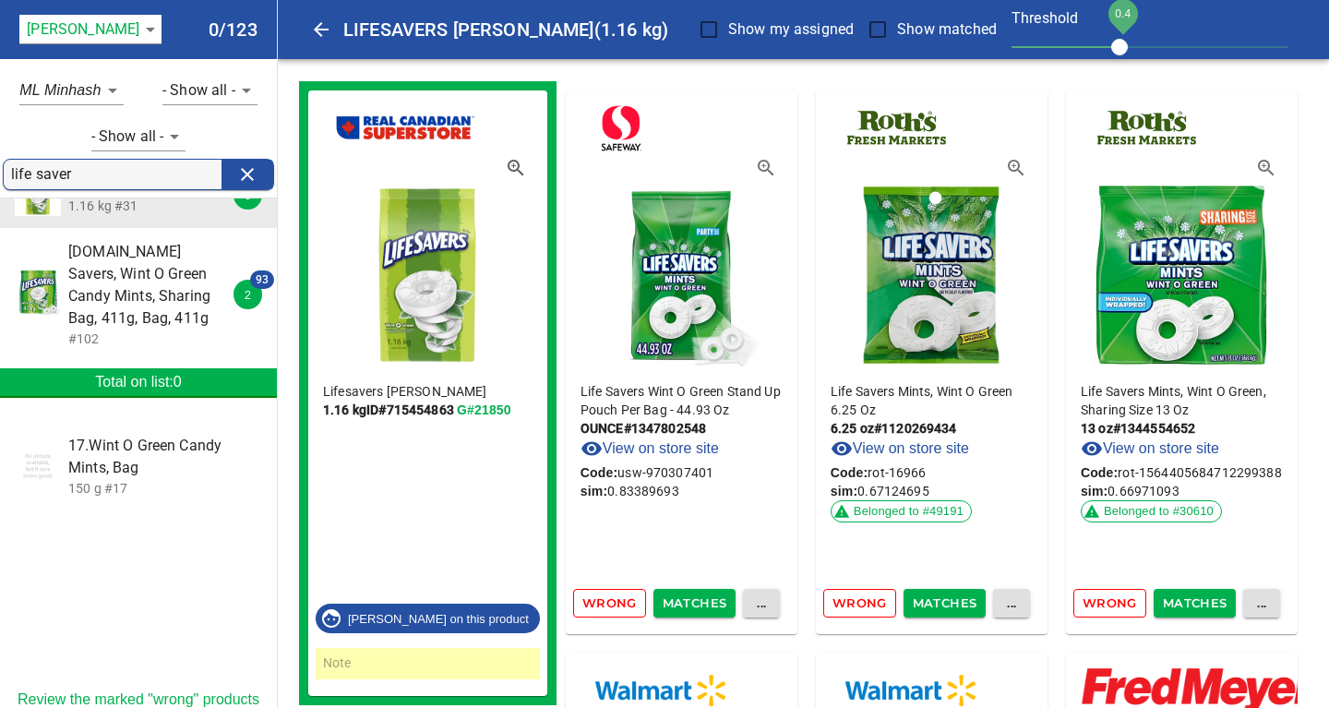
click at [854, 600] on span "Wrong" at bounding box center [859, 602] width 54 height 21
click at [1082, 600] on span "Wrong" at bounding box center [1109, 602] width 54 height 21
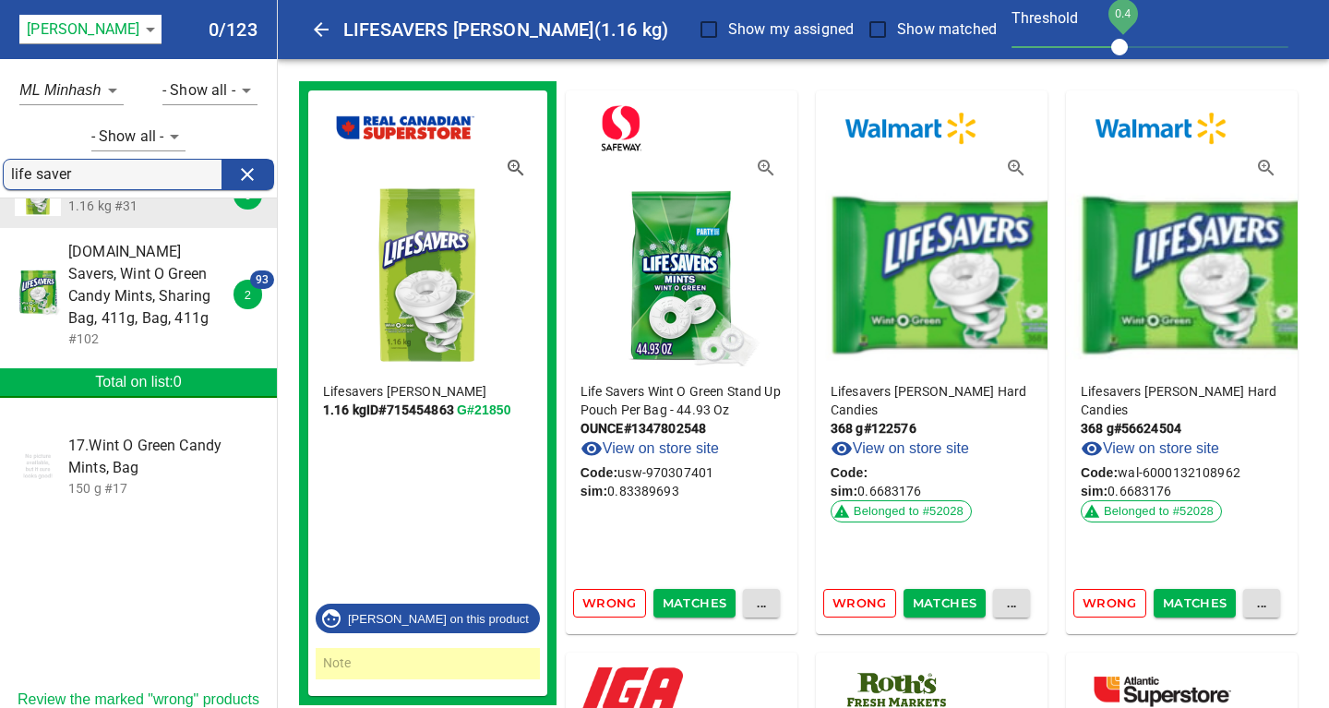
click at [854, 600] on span "Wrong" at bounding box center [859, 602] width 54 height 21
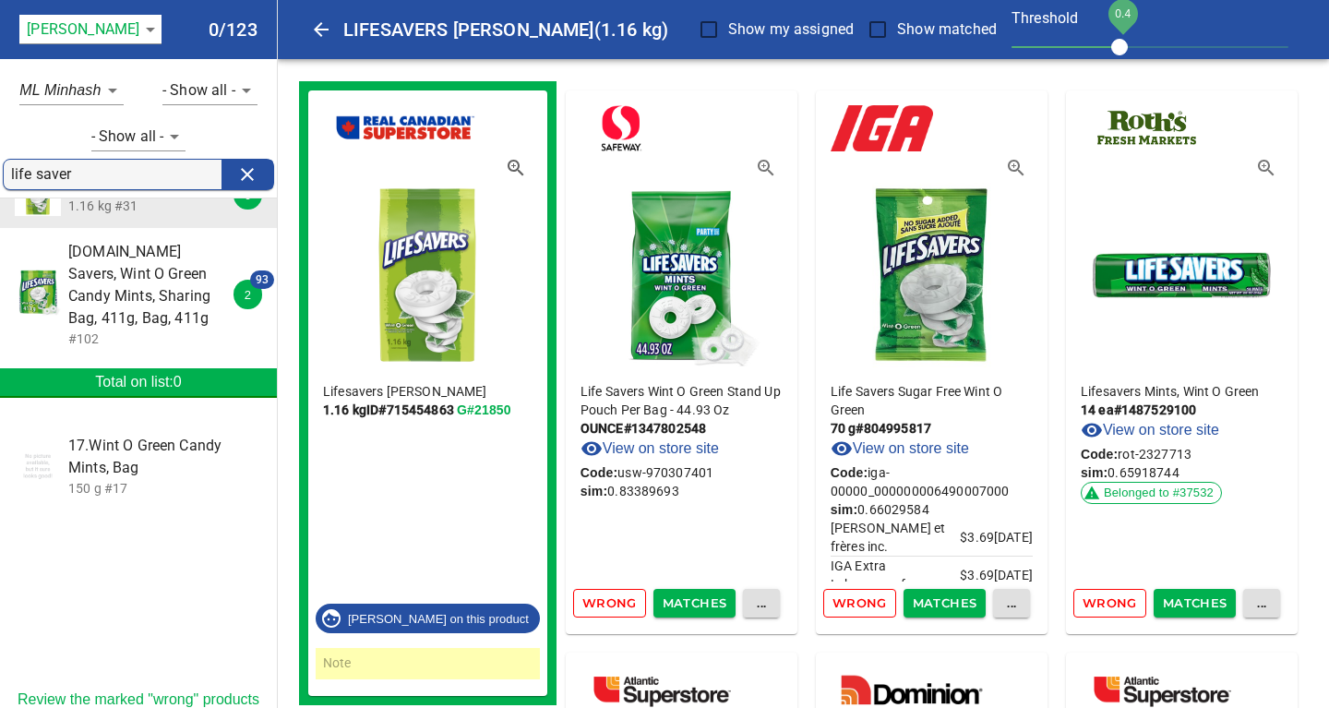
click at [854, 600] on span "Wrong" at bounding box center [859, 602] width 54 height 21
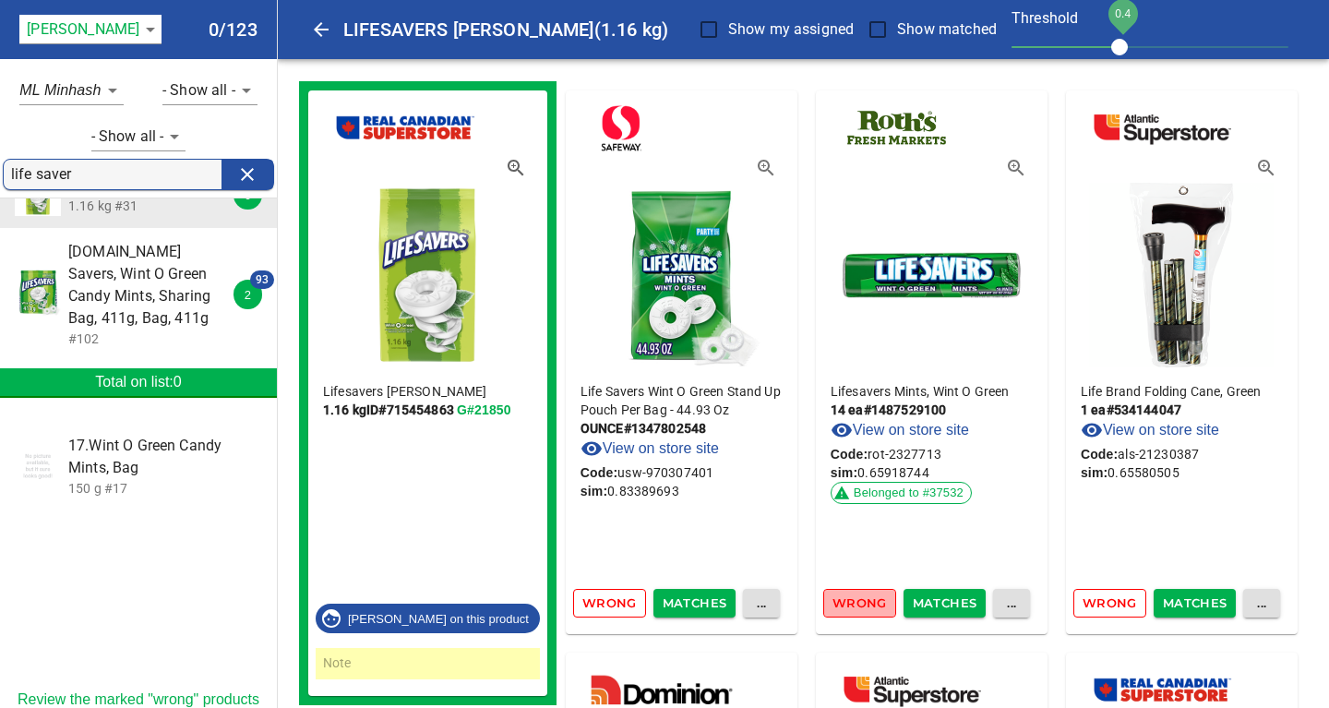
click at [854, 600] on span "Wrong" at bounding box center [859, 602] width 54 height 21
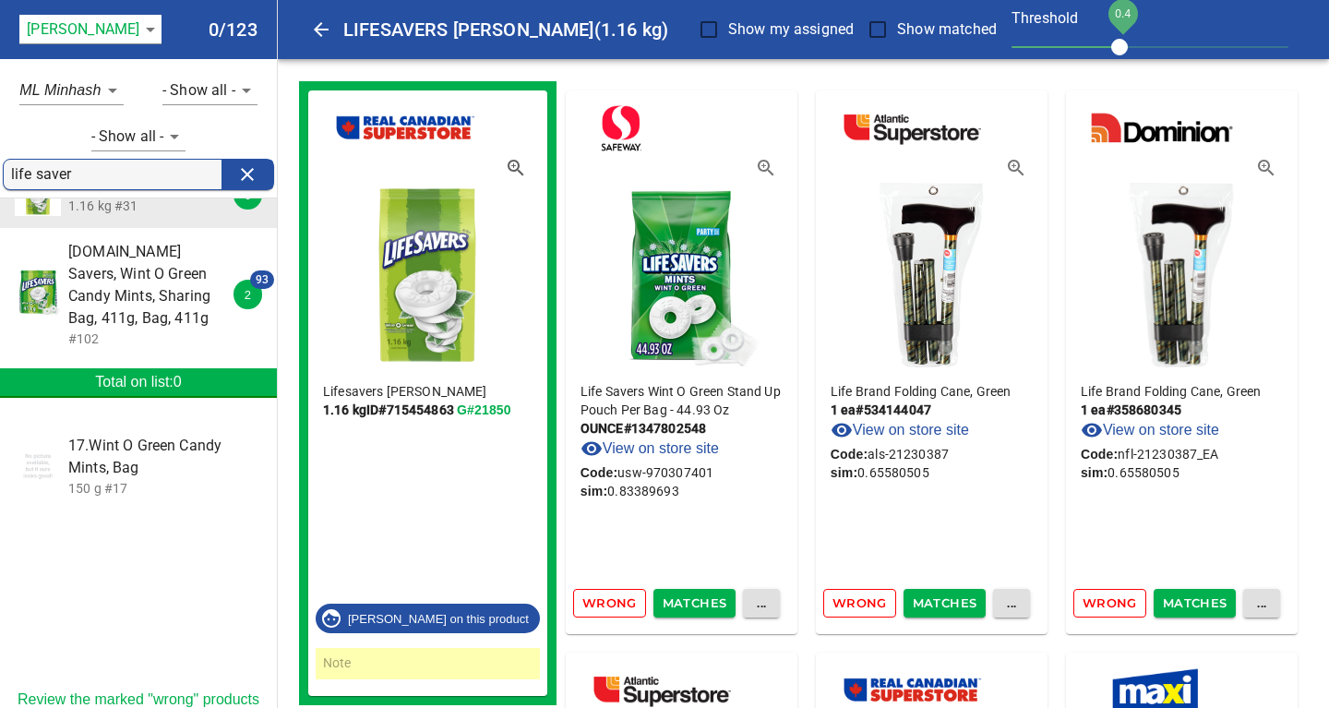
click at [854, 600] on span "Wrong" at bounding box center [859, 602] width 54 height 21
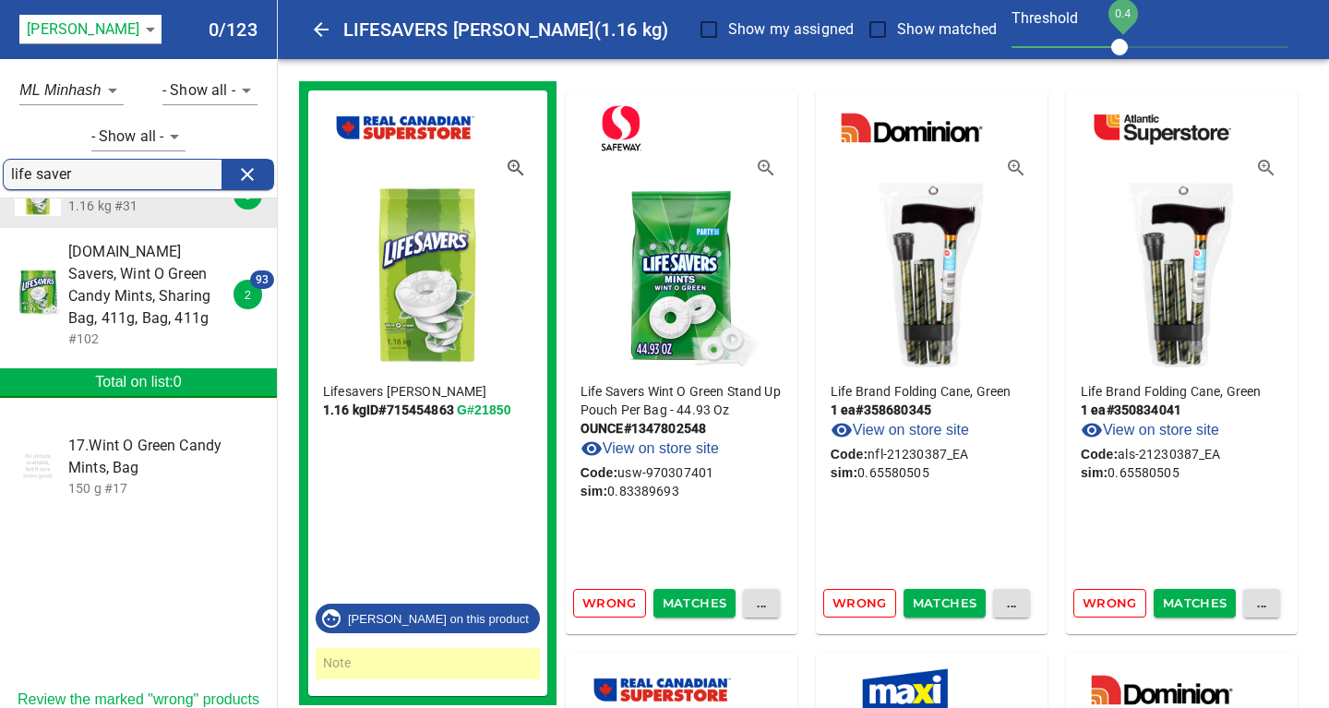
click at [602, 595] on span "Wrong" at bounding box center [609, 602] width 54 height 21
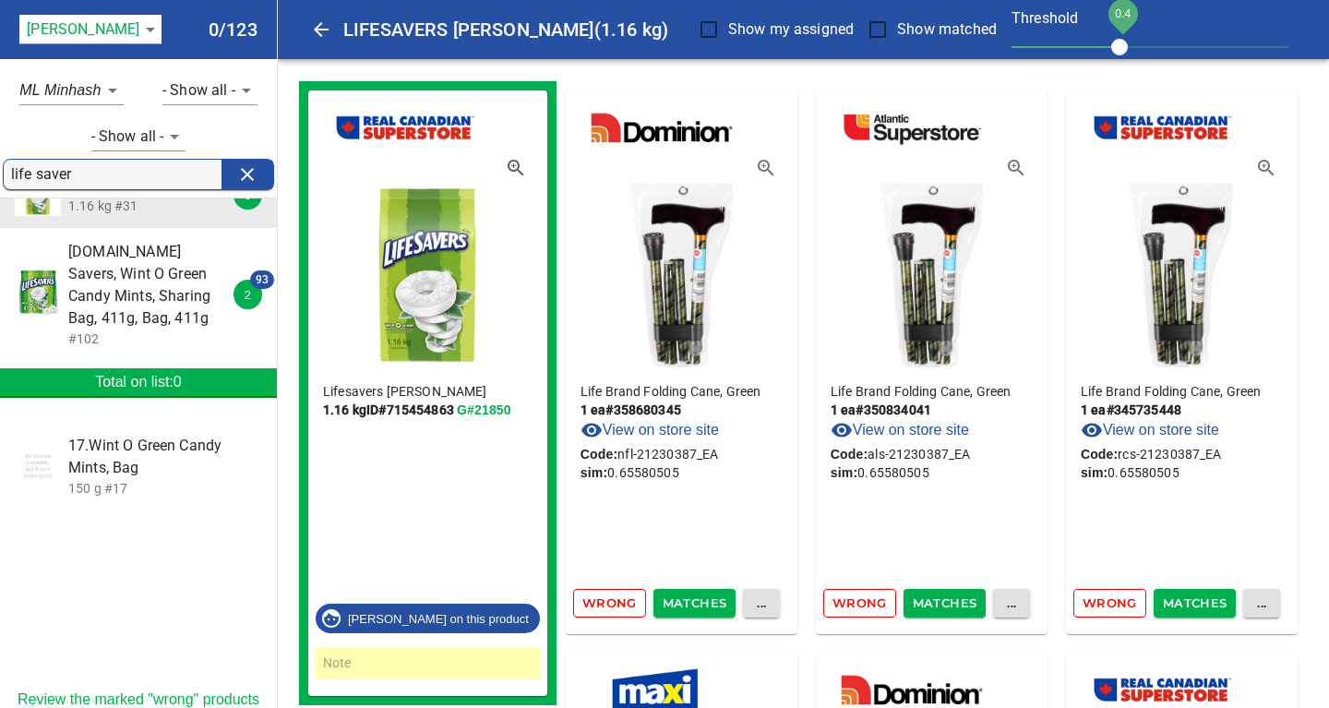
click at [615, 602] on span "Wrong" at bounding box center [609, 602] width 54 height 21
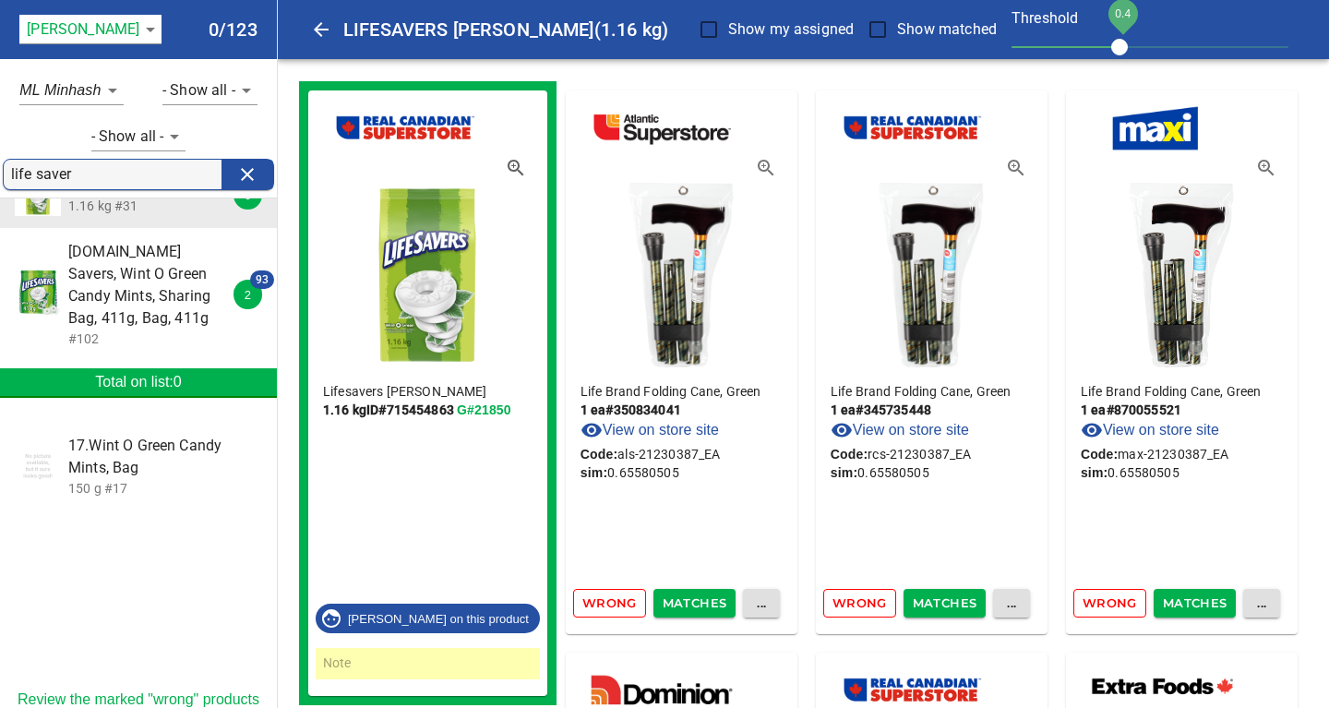
click at [614, 602] on span "Wrong" at bounding box center [609, 602] width 54 height 21
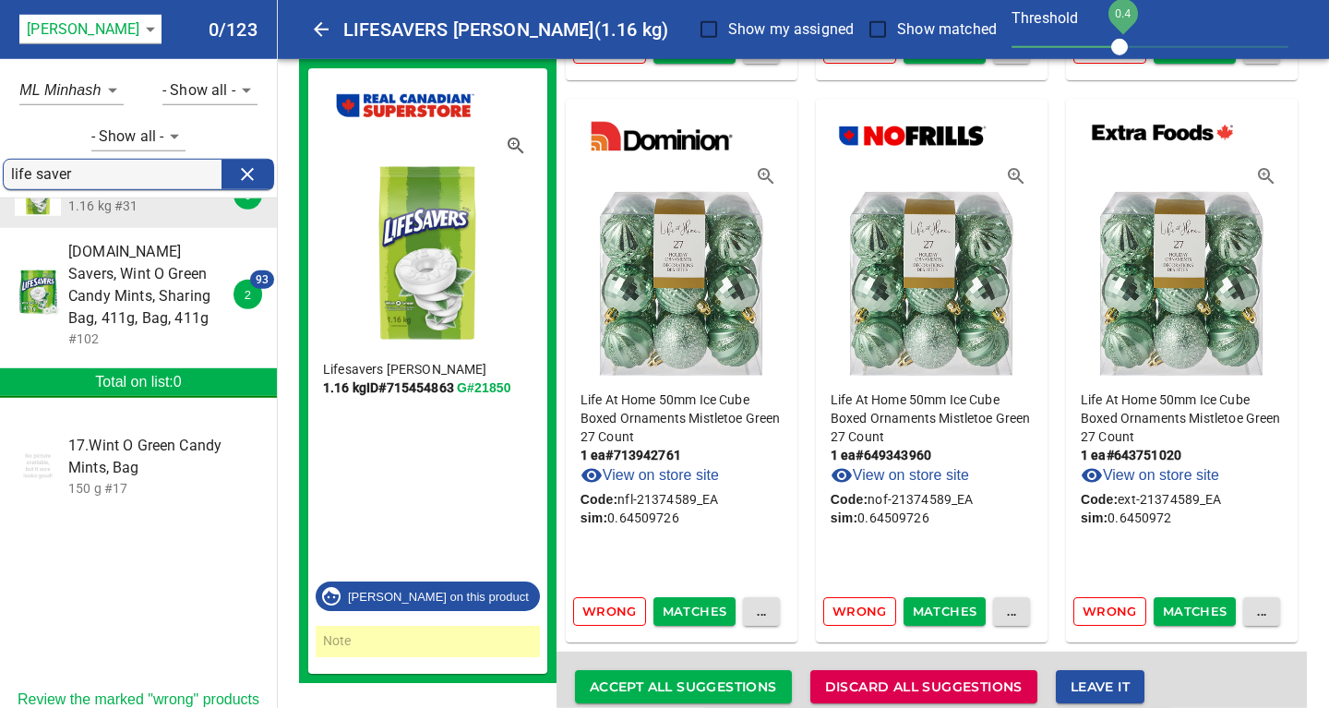
scroll to position [19671, 0]
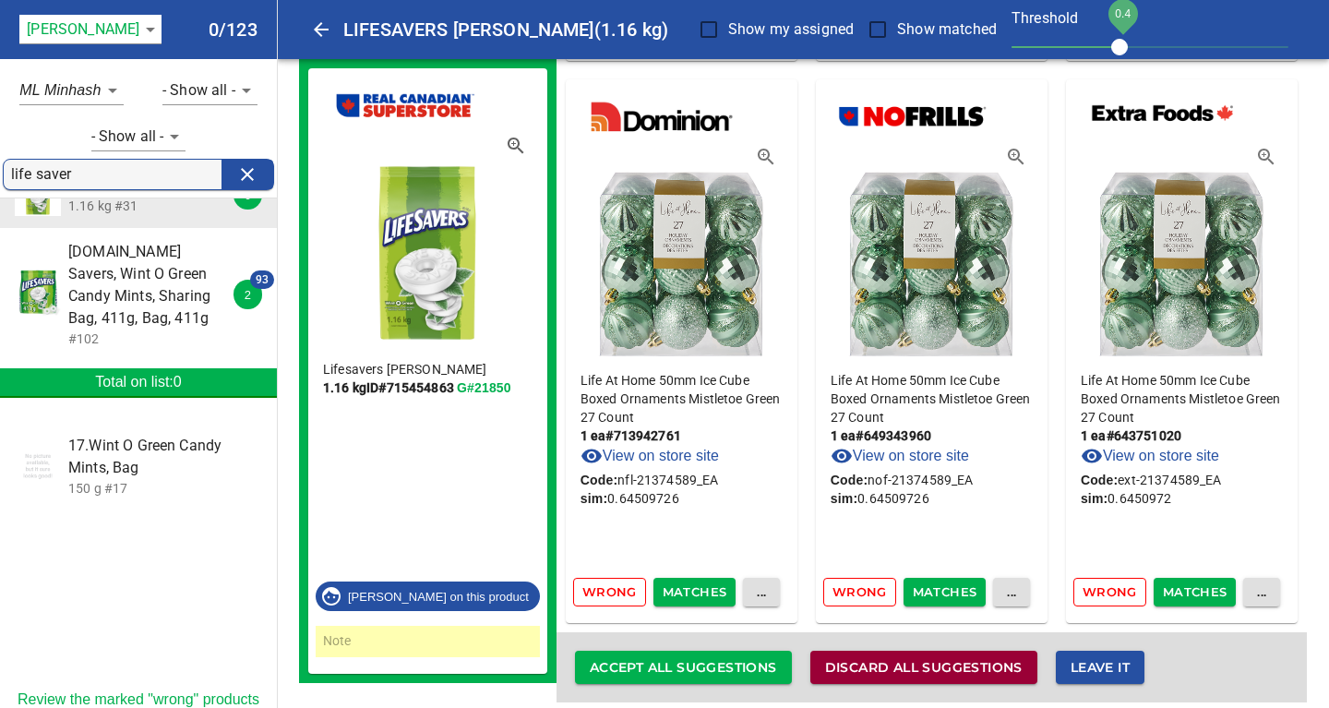
click at [927, 656] on span "Discard all suggestions" at bounding box center [923, 667] width 197 height 23
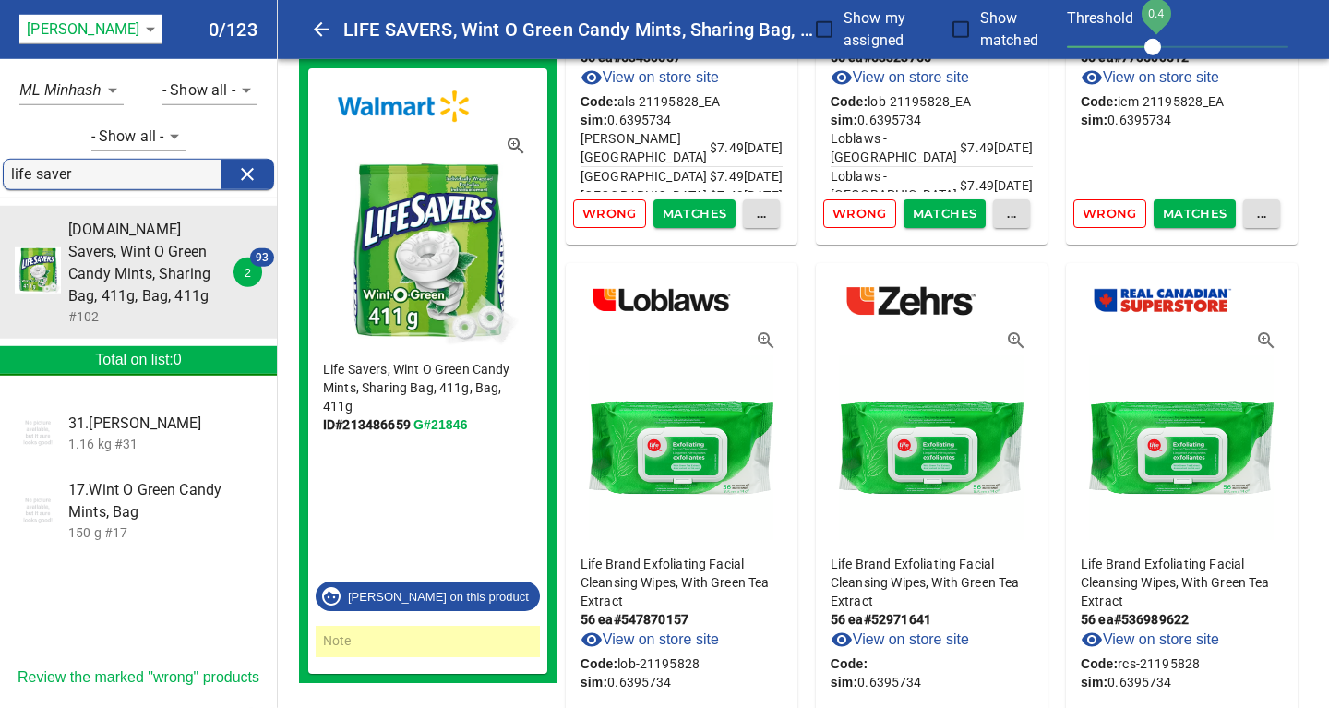
scroll to position [16865, 0]
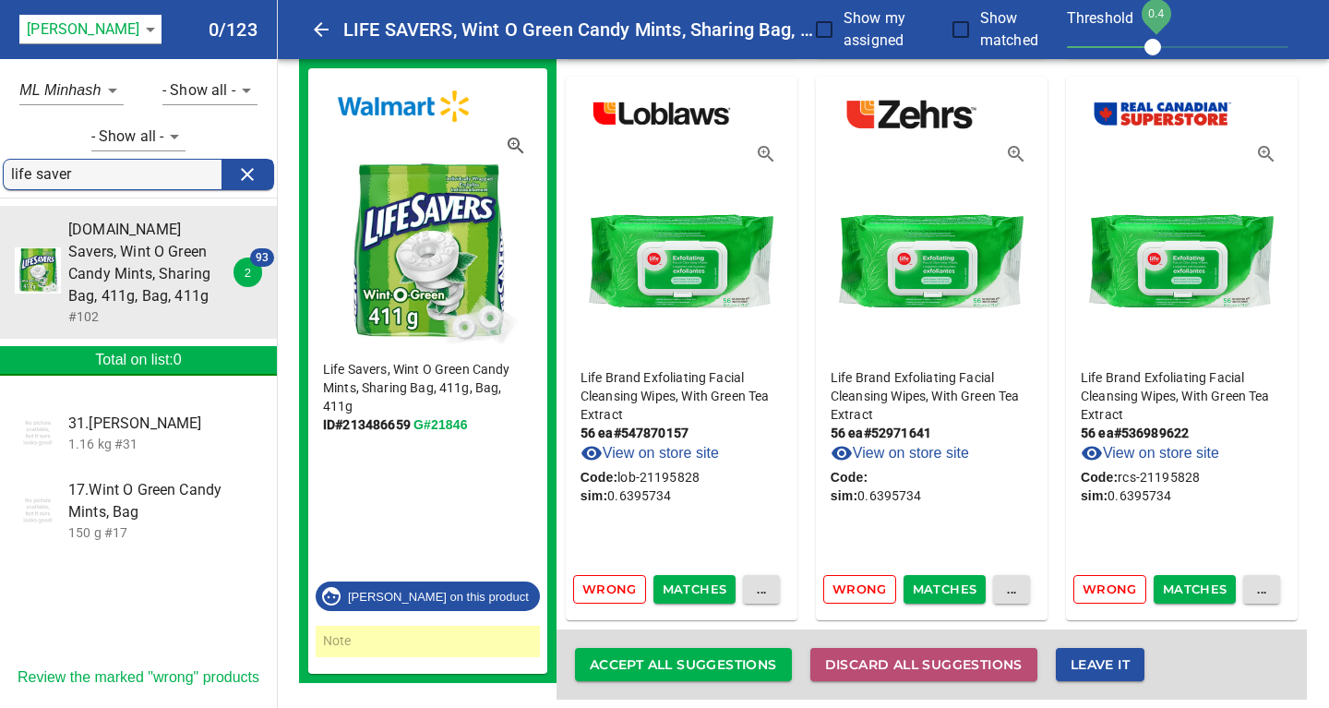
click at [927, 653] on span "Discard all suggestions" at bounding box center [923, 664] width 197 height 23
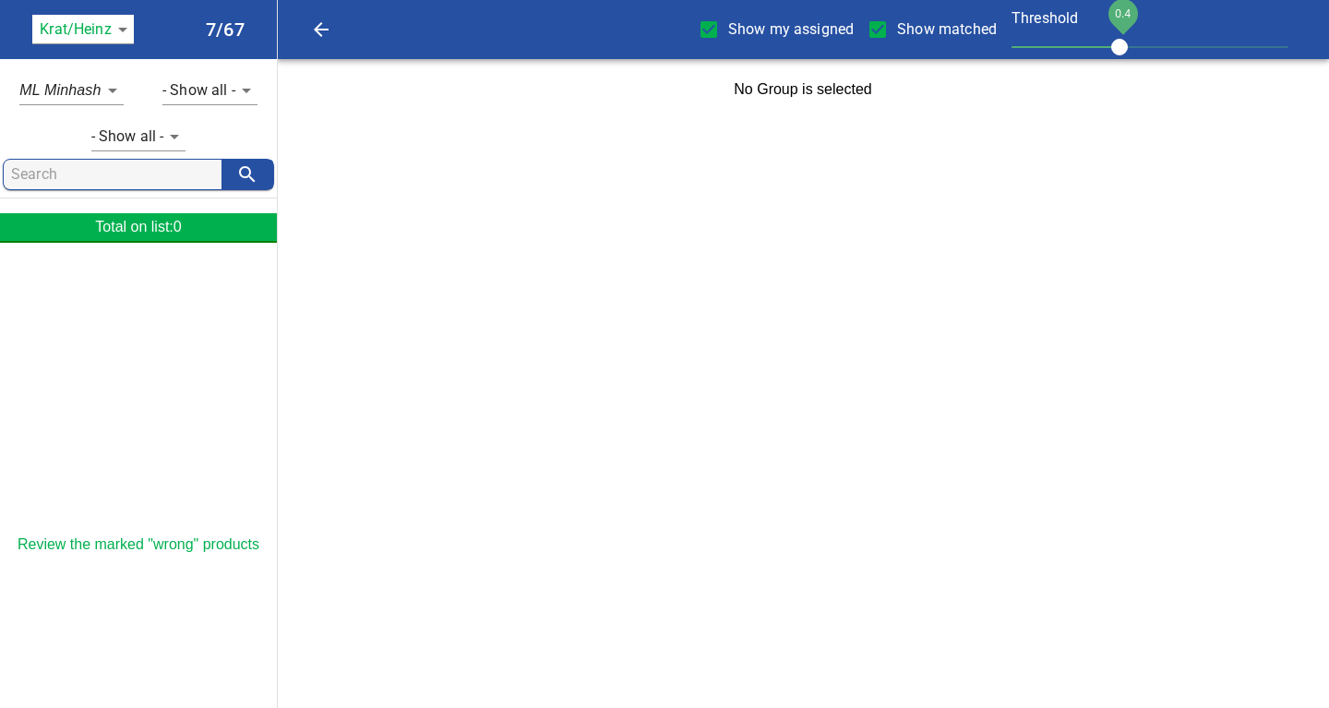
click at [128, 27] on body "tspan{white-space:pre} Show my assigned Show matched Threshold 0.4 Krat/[PERSON…" at bounding box center [664, 60] width 1329 height 120
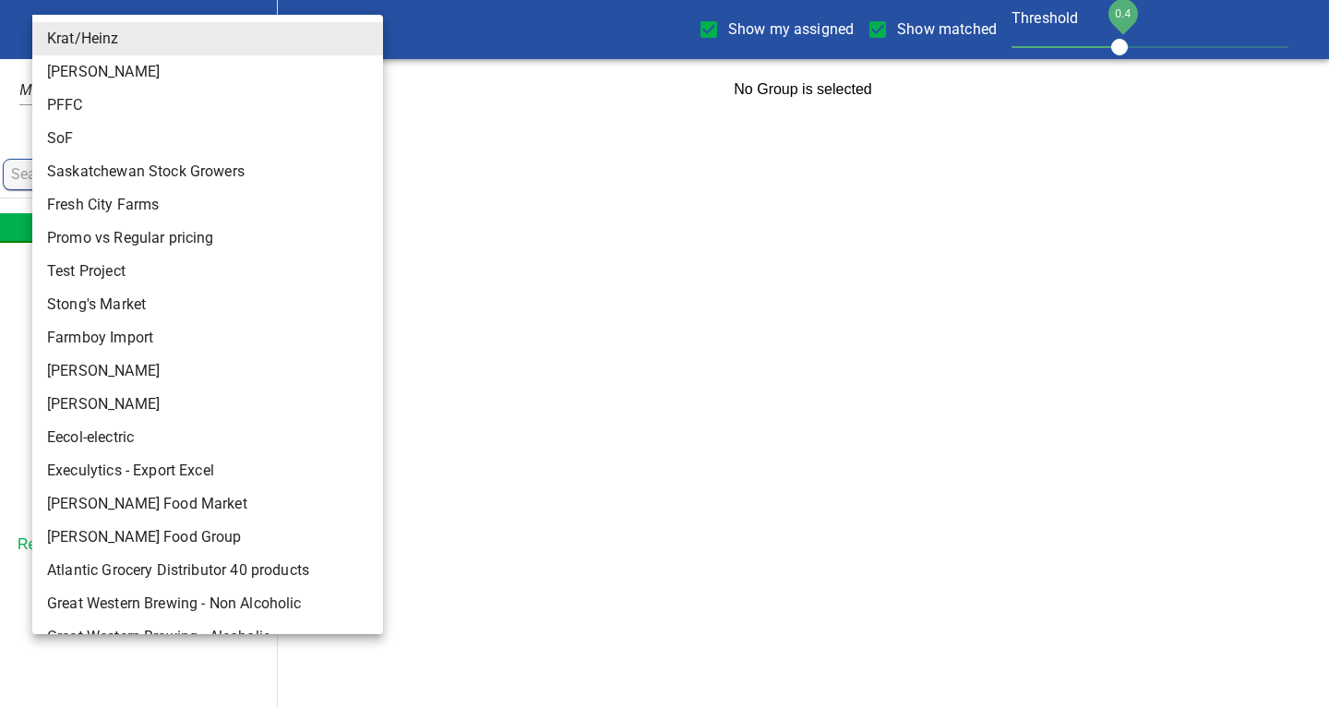
click at [73, 399] on li "[PERSON_NAME]" at bounding box center [207, 404] width 351 height 33
type input "124"
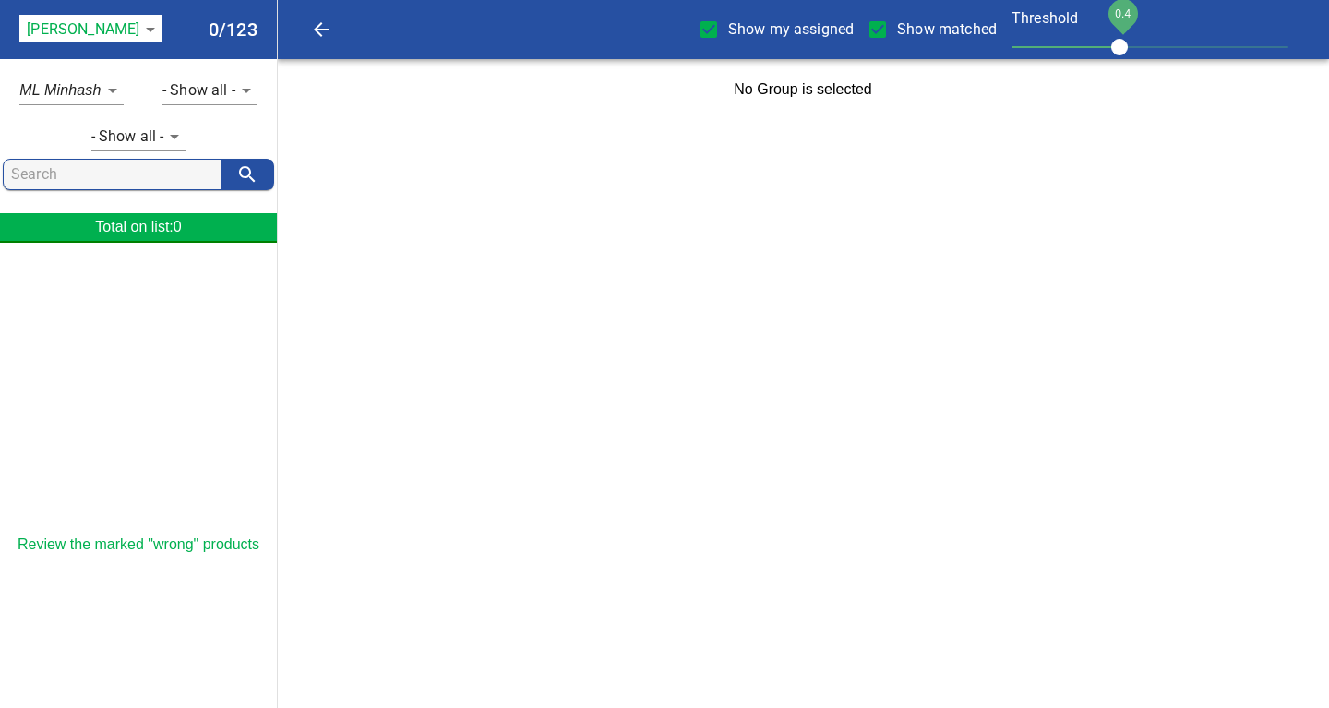
click at [54, 175] on input "search" at bounding box center [116, 175] width 210 height 30
type input "life savers"
click at [710, 31] on input "Show my assigned" at bounding box center [708, 29] width 39 height 39
checkbox input "false"
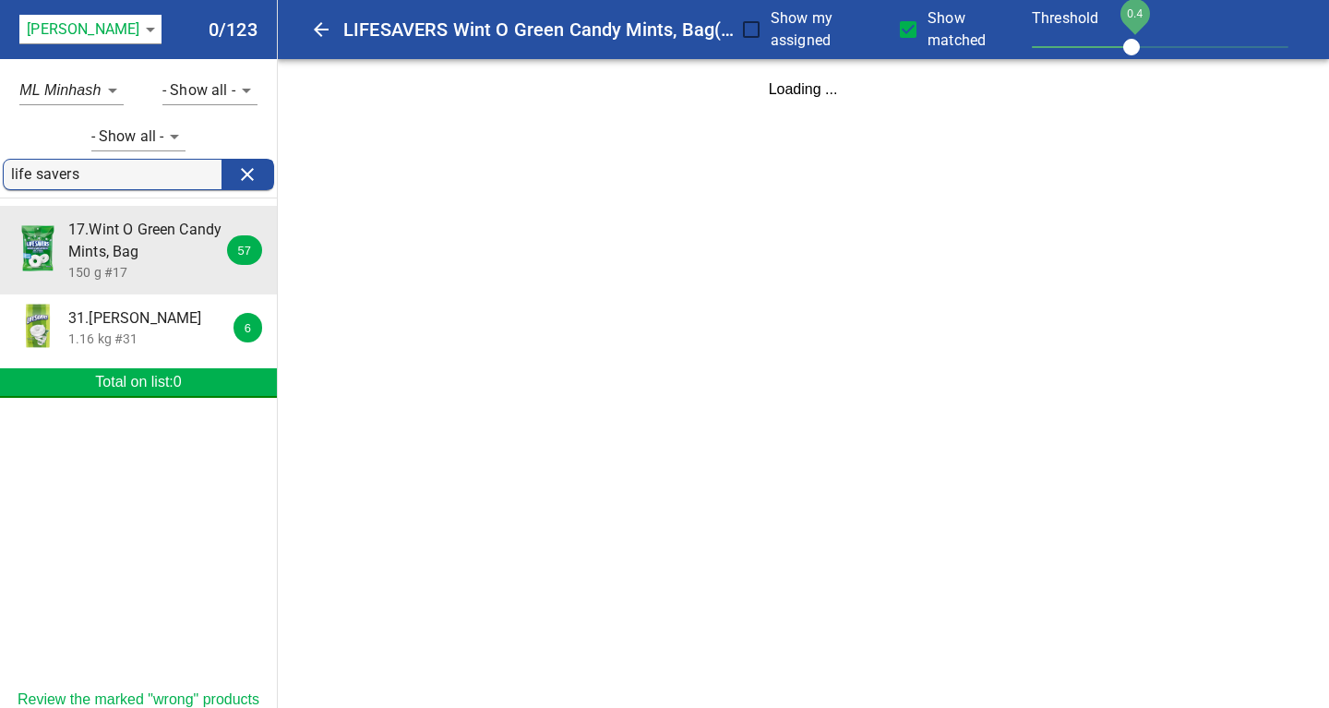
click at [911, 28] on input "Show matched" at bounding box center [908, 29] width 39 height 39
checkbox input "false"
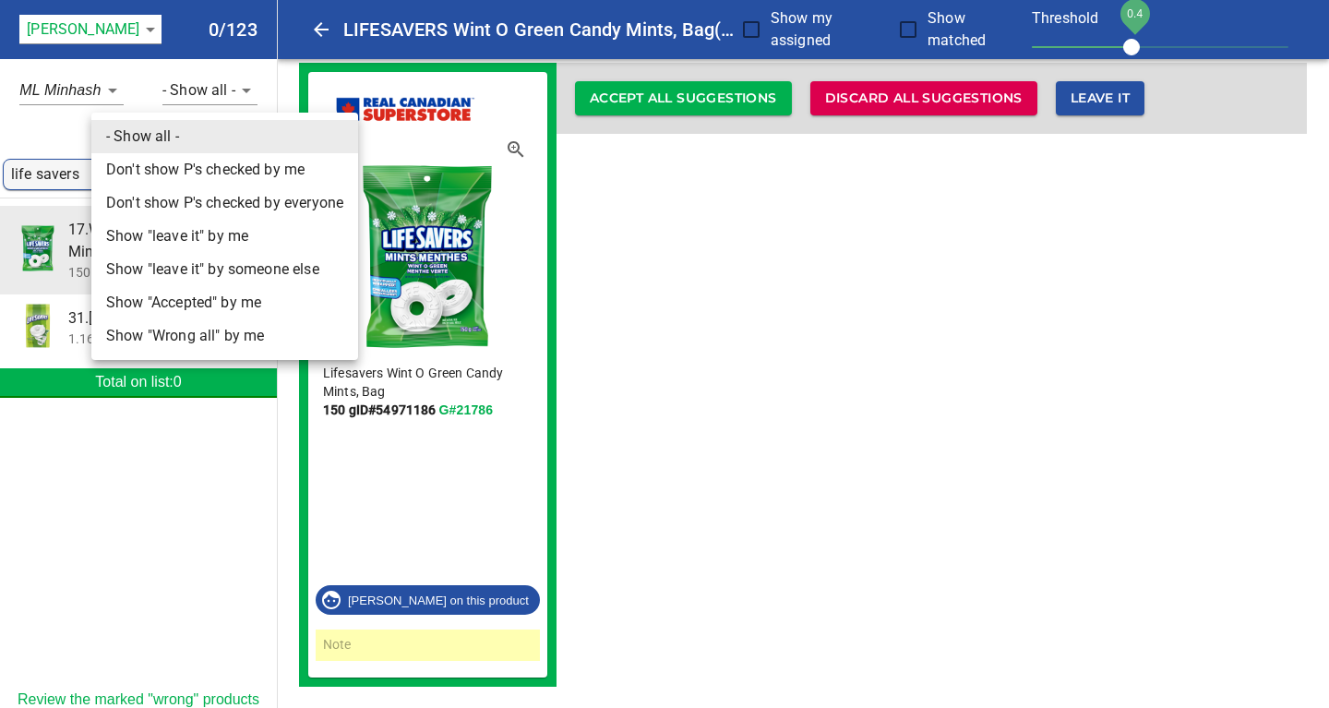
click at [176, 136] on body "tspan{white-space:pre} LIFESAVERS Wint O Green Candy Mints, Bag (150 g) Show my…" at bounding box center [664, 345] width 1329 height 727
click at [31, 118] on div at bounding box center [664, 354] width 1329 height 708
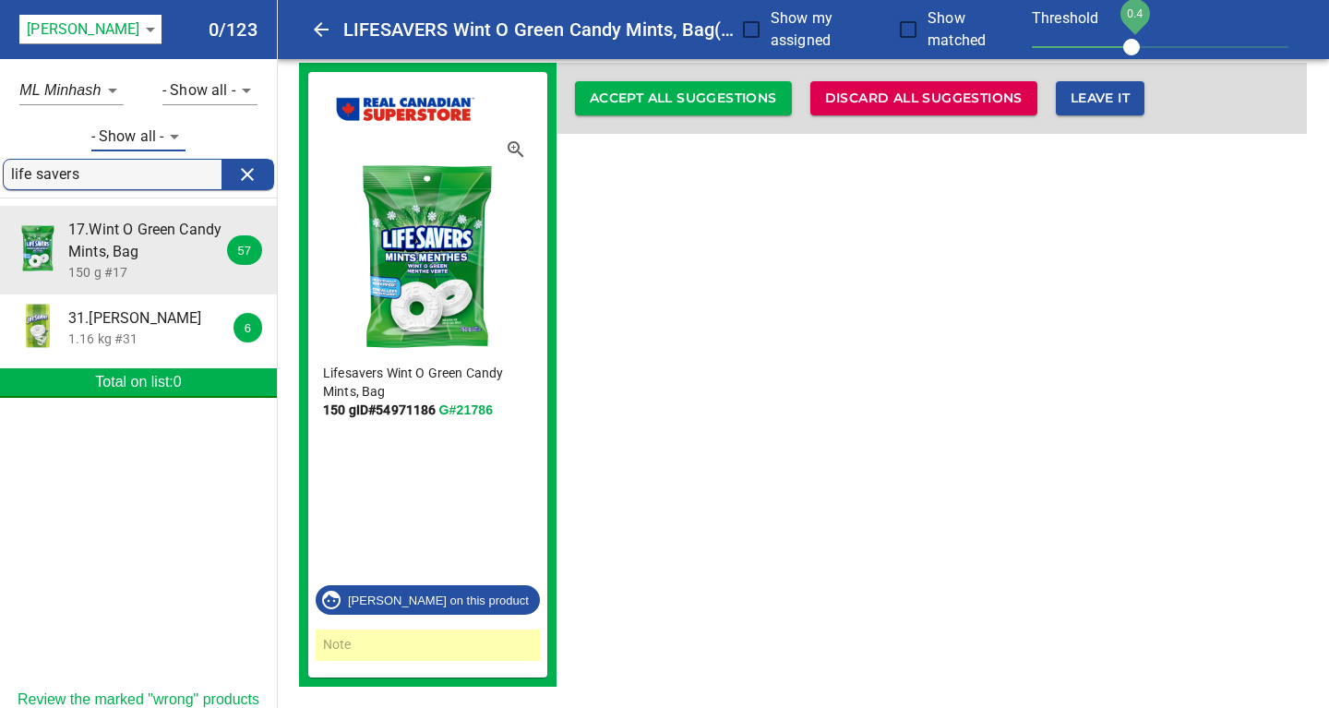
click at [245, 90] on body "tspan{white-space:pre} LIFESAVERS Wint O Green Candy Mints, Bag (150 g) Show my…" at bounding box center [664, 345] width 1329 height 727
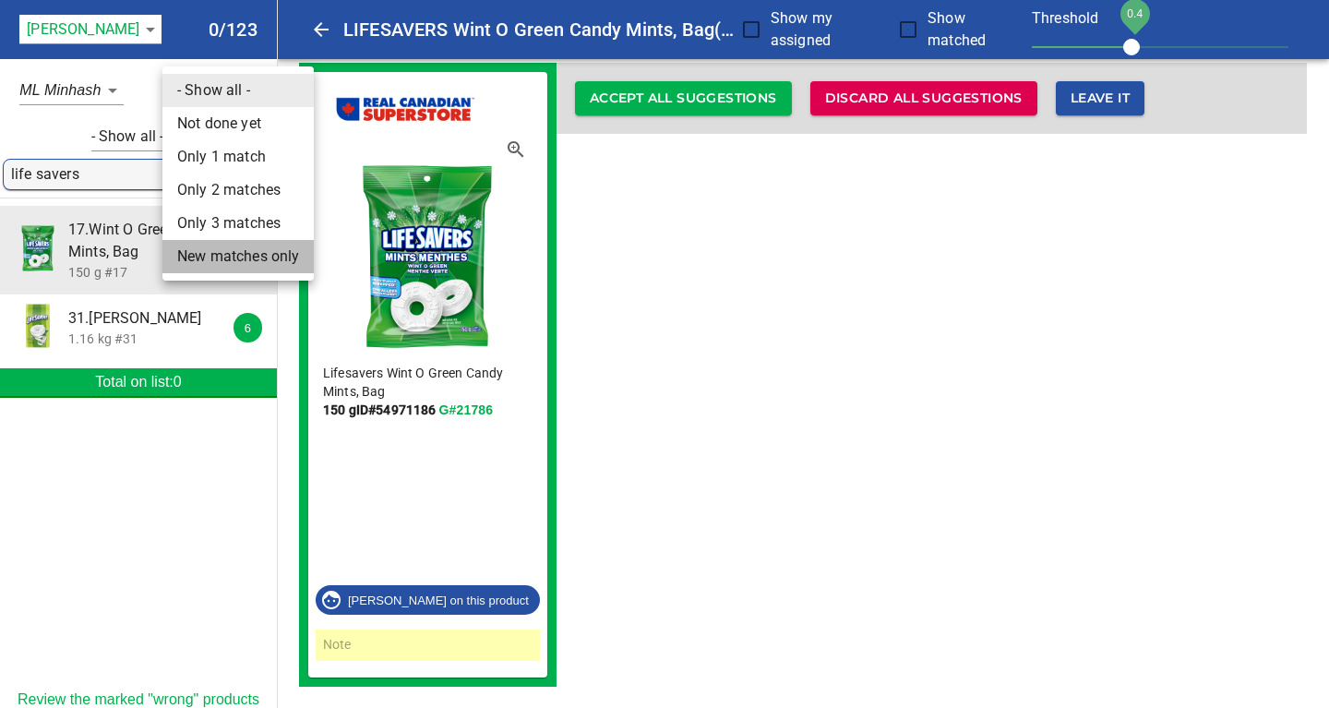
click at [212, 253] on li "New matches only" at bounding box center [237, 256] width 151 height 33
type input "4"
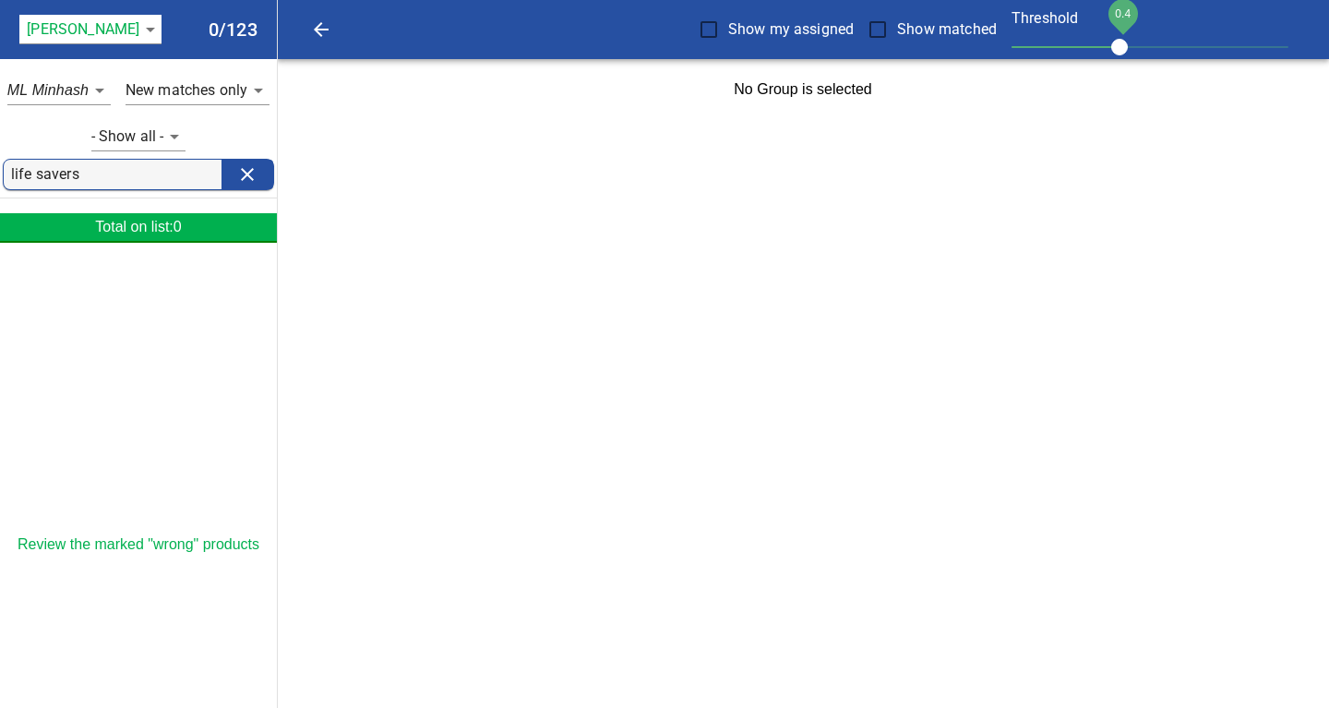
click at [92, 178] on input "life savers" at bounding box center [116, 175] width 210 height 30
type input "l"
click at [173, 120] on body "tspan{white-space:pre} Show my assigned Show matched Threshold 0.4 [PERSON_NAME…" at bounding box center [664, 60] width 1329 height 120
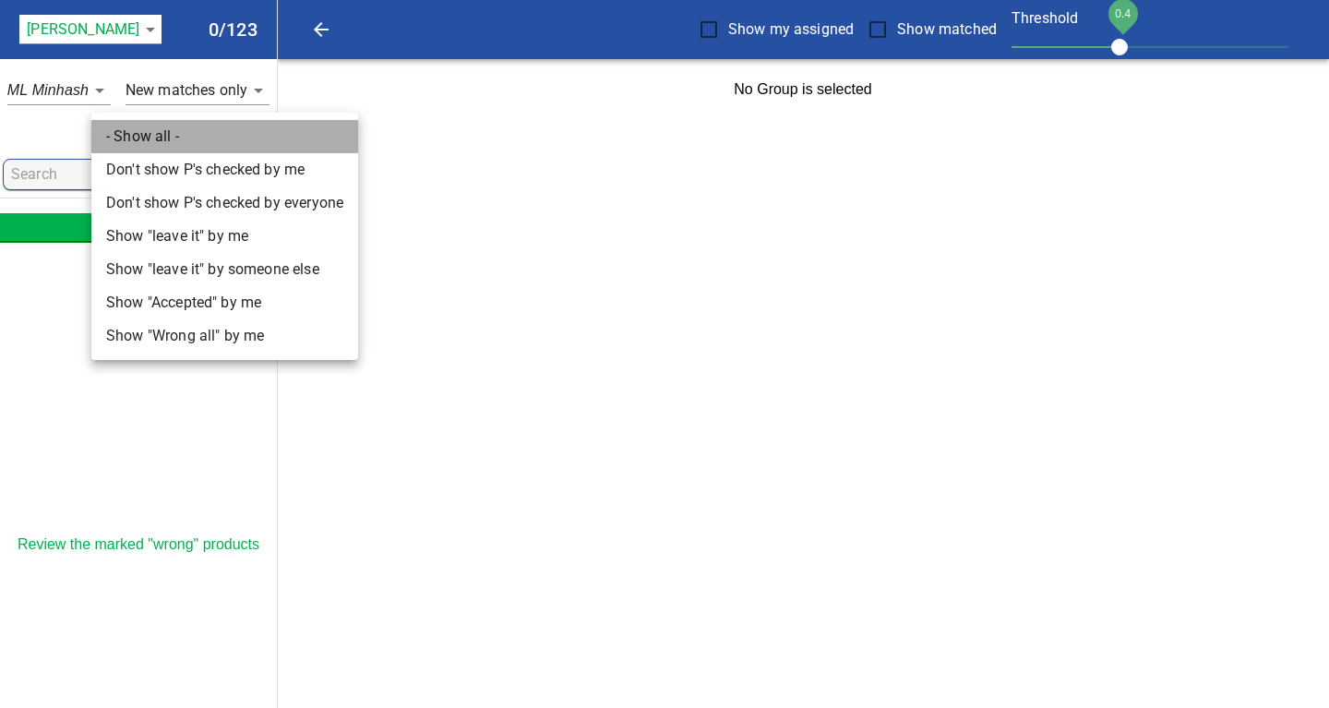
click at [150, 142] on li "- Show all -" at bounding box center [224, 136] width 267 height 33
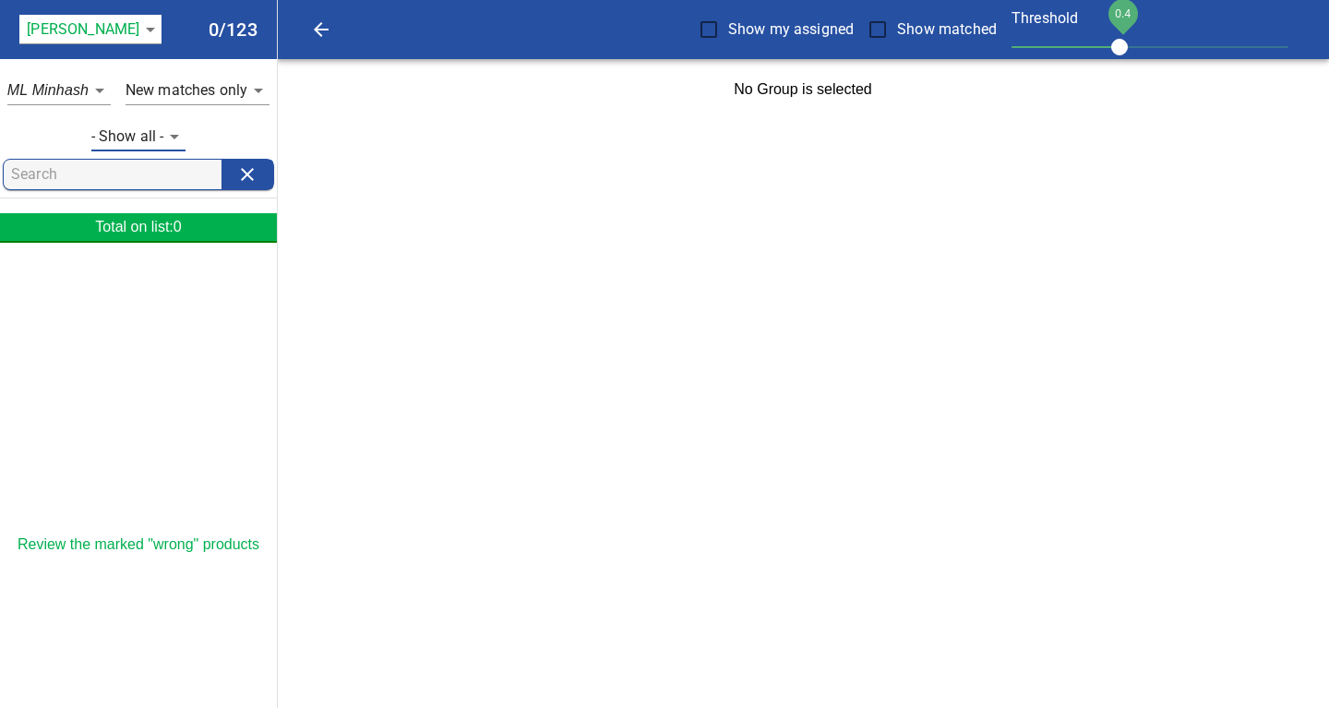
click at [161, 332] on div at bounding box center [138, 397] width 277 height 277
click at [229, 117] on div "- Show all - 0" at bounding box center [138, 128] width 277 height 46
click at [56, 176] on input "search" at bounding box center [116, 175] width 210 height 30
click at [220, 93] on body "tspan{white-space:pre} Show my assigned Show matched Threshold 0.4 [PERSON_NAME…" at bounding box center [664, 60] width 1329 height 120
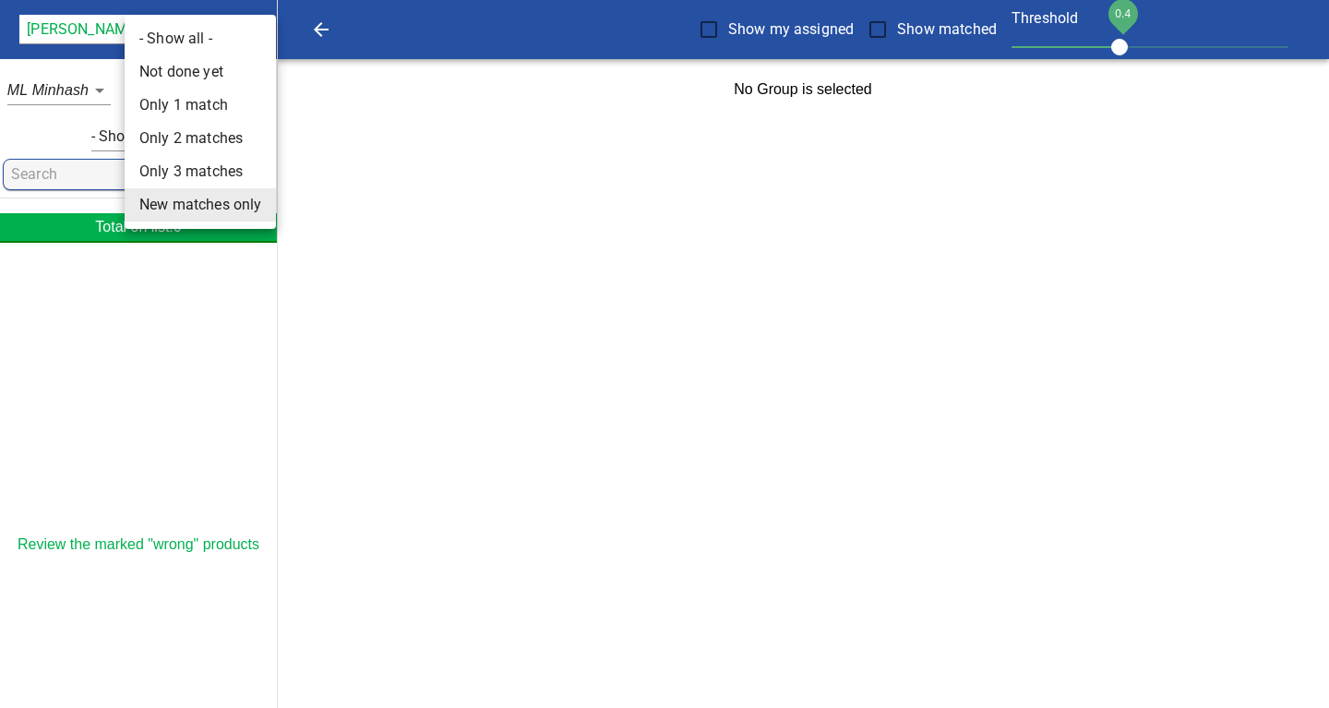
click at [203, 207] on li "New matches only" at bounding box center [200, 204] width 151 height 33
click at [258, 89] on body "tspan{white-space:pre} Show my assigned Show matched Threshold 0.4 [PERSON_NAME…" at bounding box center [664, 60] width 1329 height 120
click at [198, 74] on li "Not done yet" at bounding box center [200, 71] width 151 height 33
type input "0"
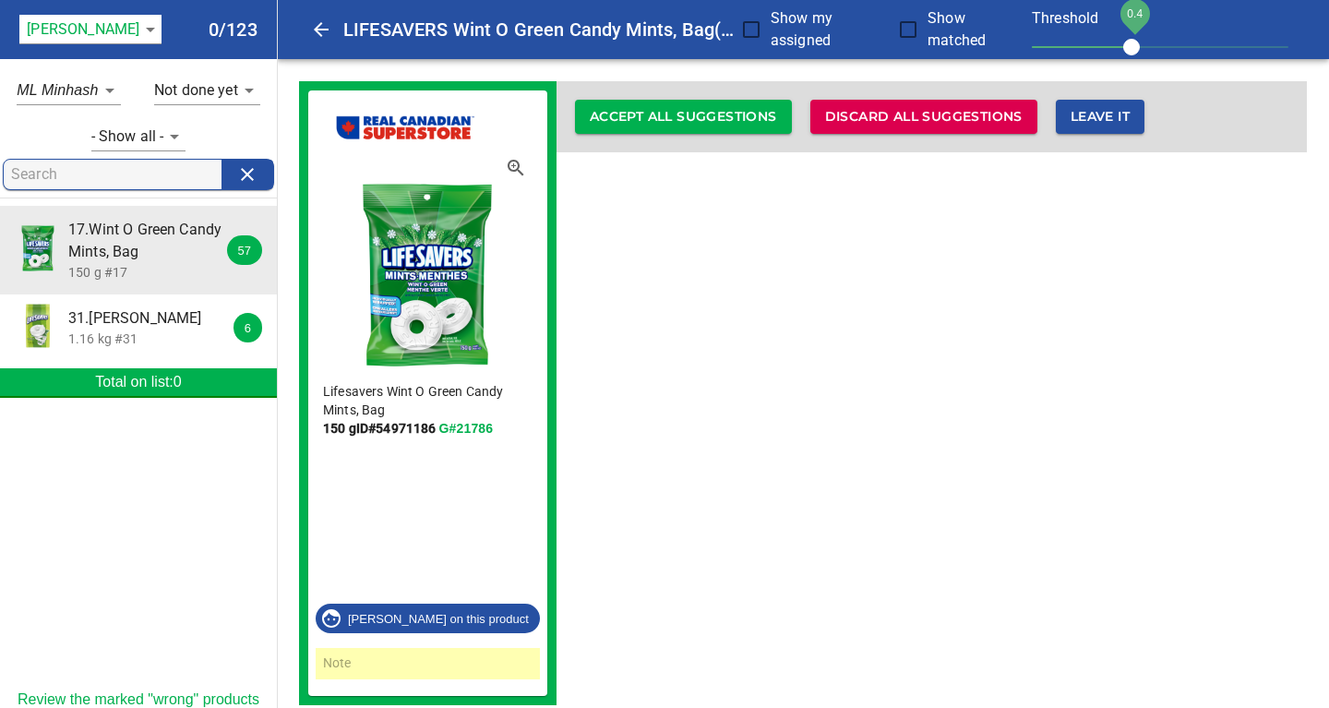
click at [54, 174] on input "search" at bounding box center [116, 175] width 210 height 30
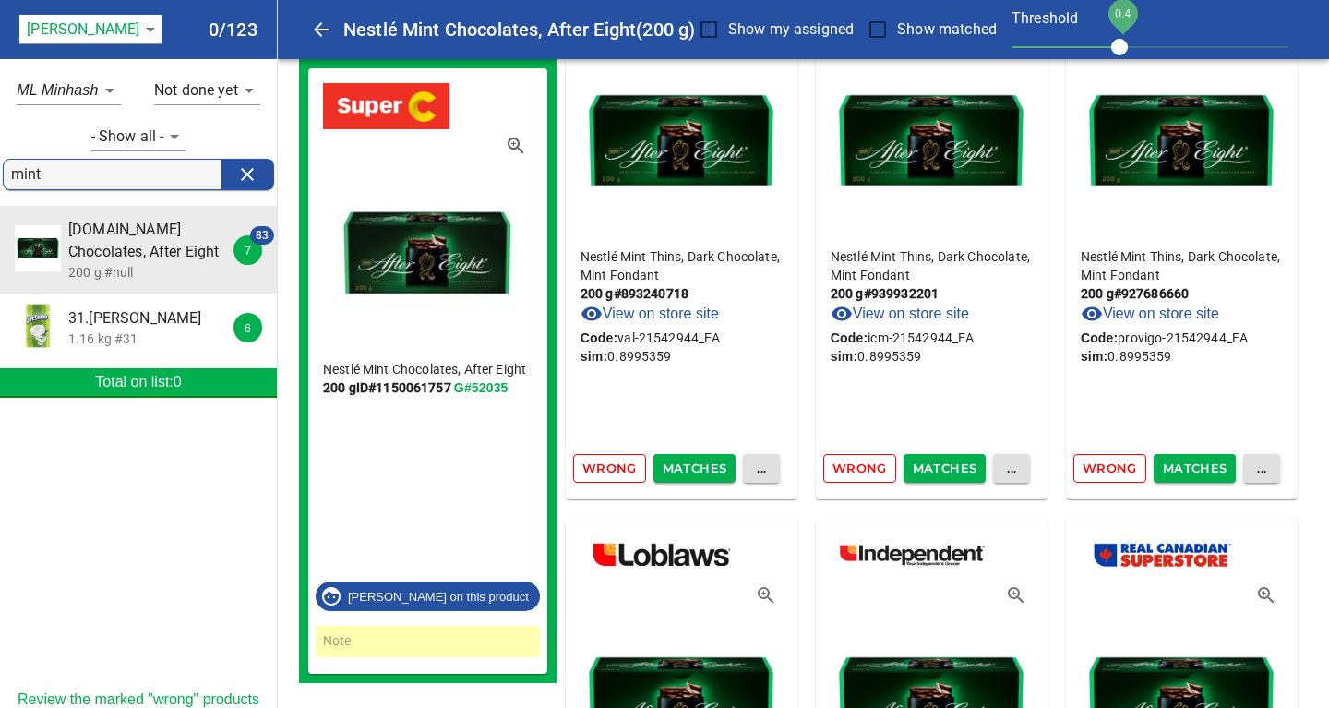
scroll to position [100, 0]
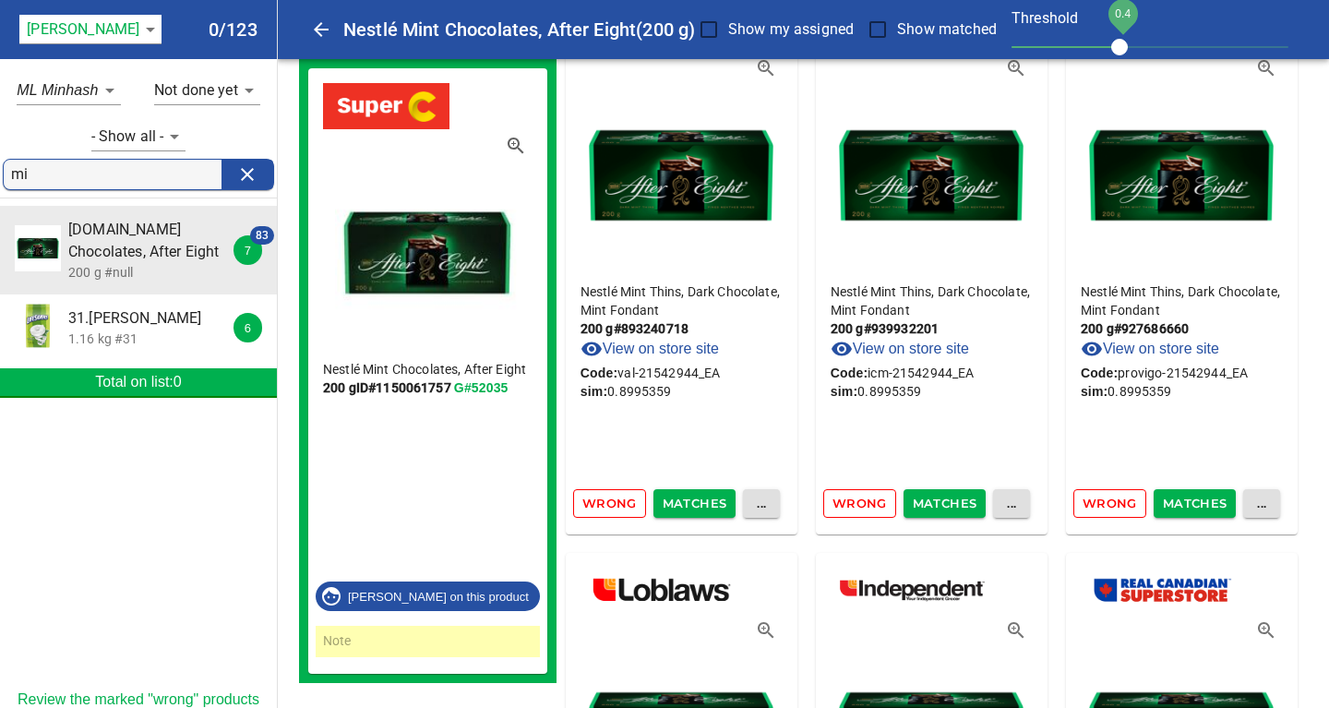
type input "m"
type input ";"
type input "life savers"
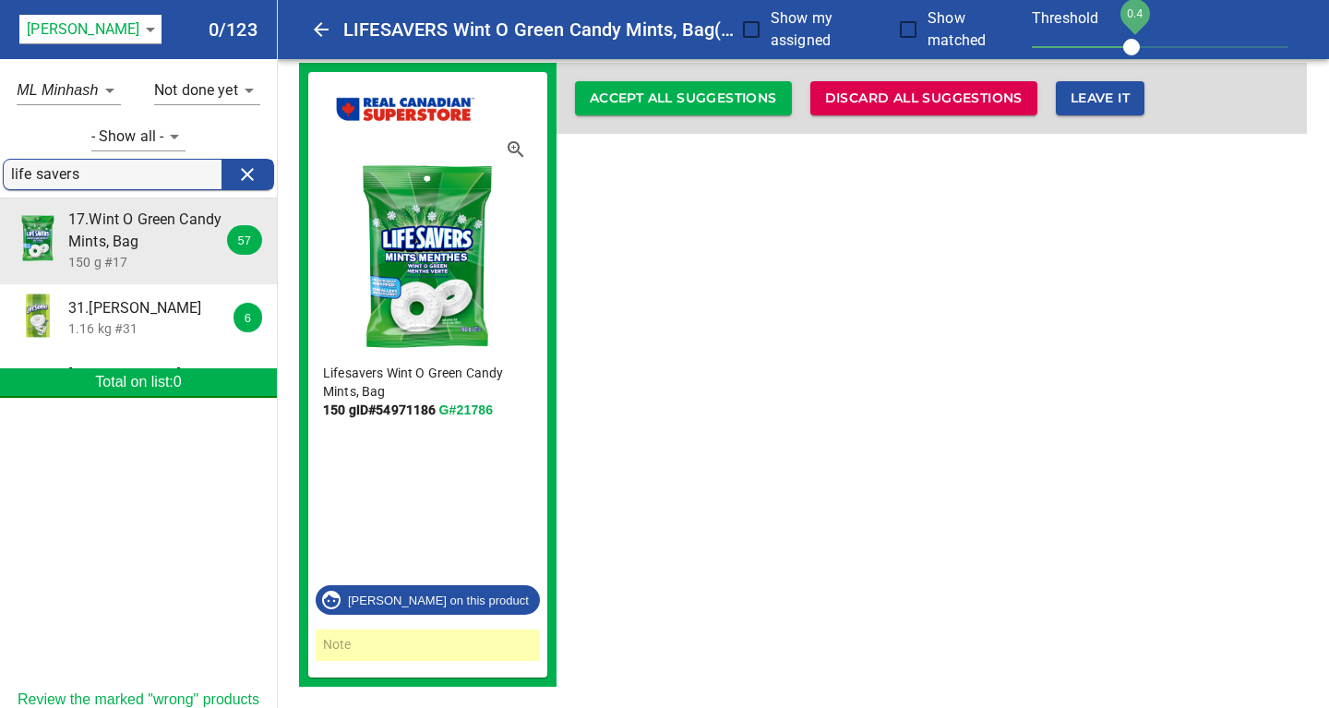
scroll to position [0, 0]
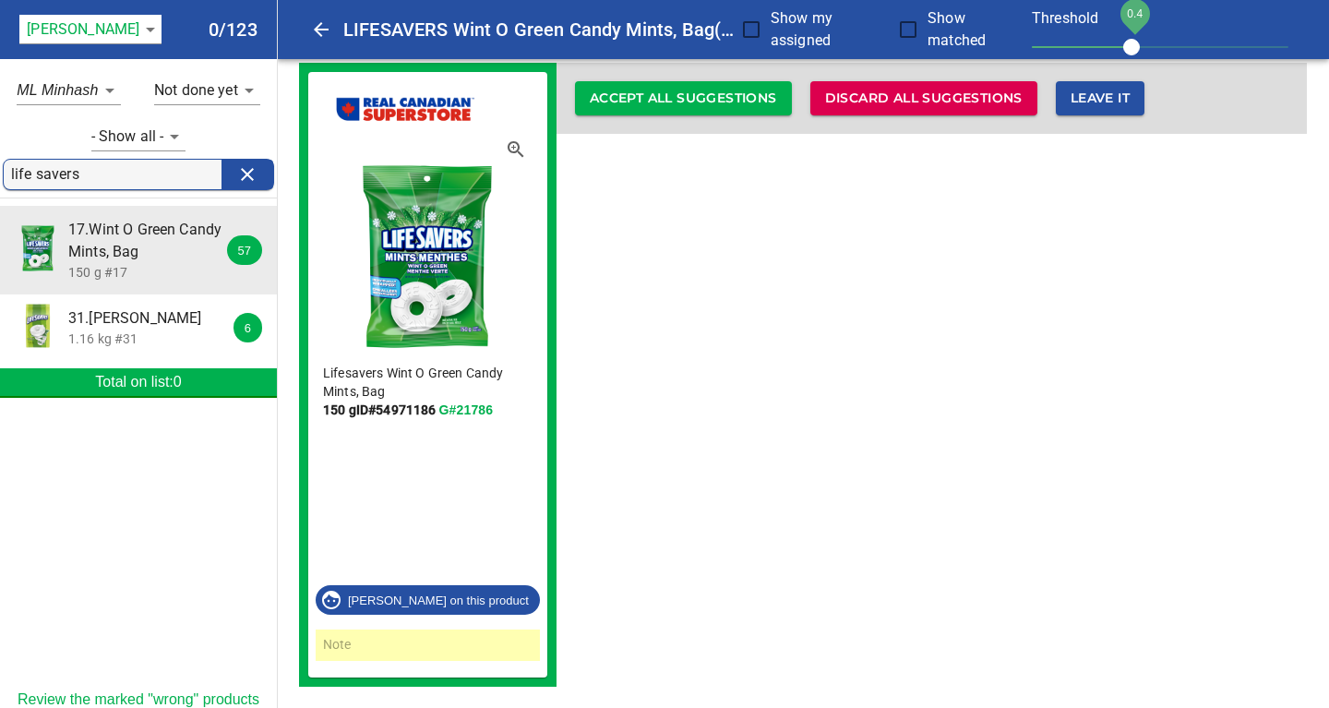
click at [75, 469] on div at bounding box center [138, 552] width 277 height 277
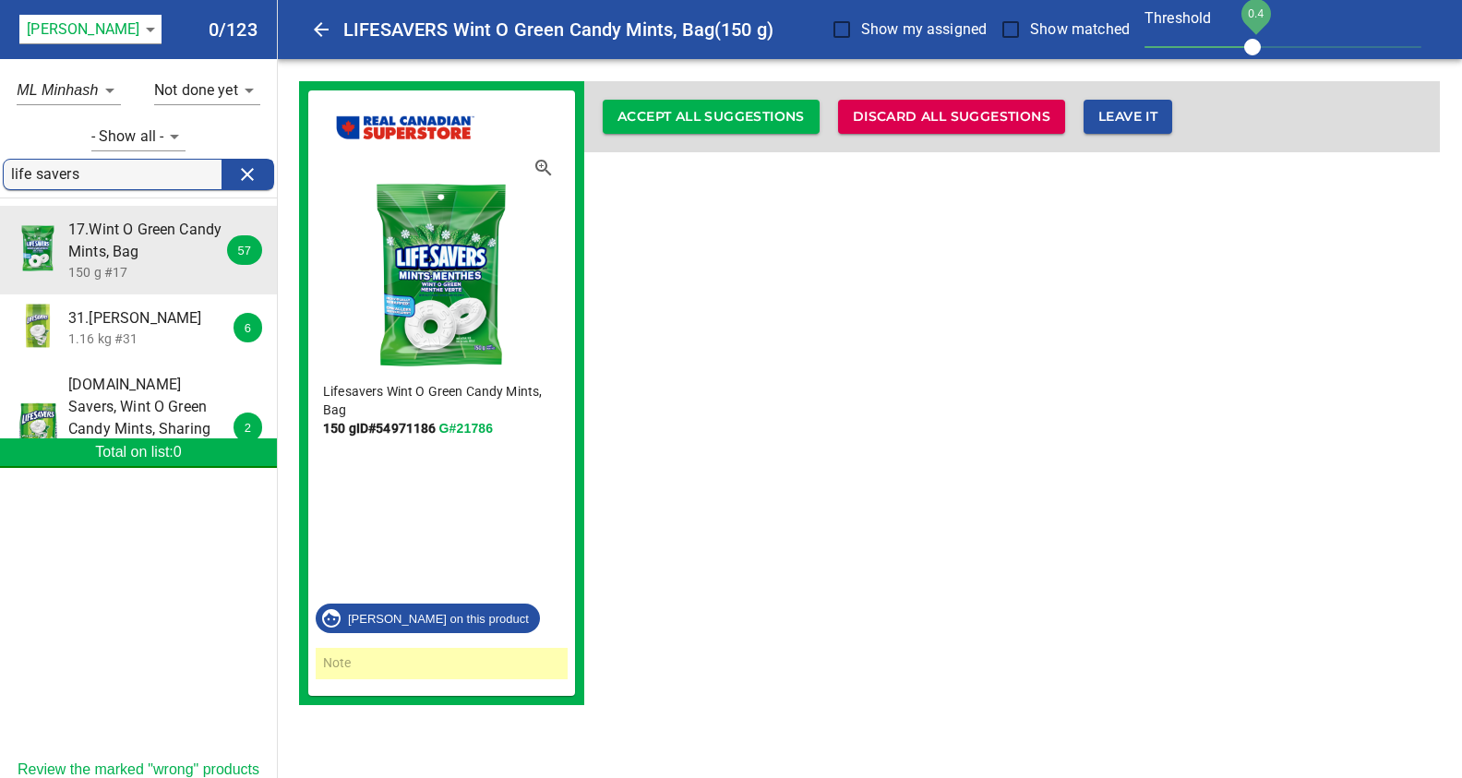
click at [834, 296] on div "Lifesavers Wint O Green Candy Mints, Bag 150 g ID# 54971186 G#21786 [PERSON_NAM…" at bounding box center [869, 393] width 1140 height 624
drag, startPoint x: 774, startPoint y: 463, endPoint x: 774, endPoint y: 449, distance: 13.8
click at [774, 459] on div "Lifesavers Wint O Green Candy Mints, Bag 150 g ID# 54971186 G#21786 [PERSON_NAM…" at bounding box center [869, 393] width 1140 height 624
click at [846, 689] on div "Lifesavers Wint O Green Candy Mints, Bag 150 g ID# 54971186 G#21786 [PERSON_NAM…" at bounding box center [869, 393] width 1140 height 624
click at [705, 523] on div "Lifesavers Wint O Green Candy Mints, Bag 150 g ID# 54971186 G#21786 [PERSON_NAM…" at bounding box center [869, 393] width 1140 height 624
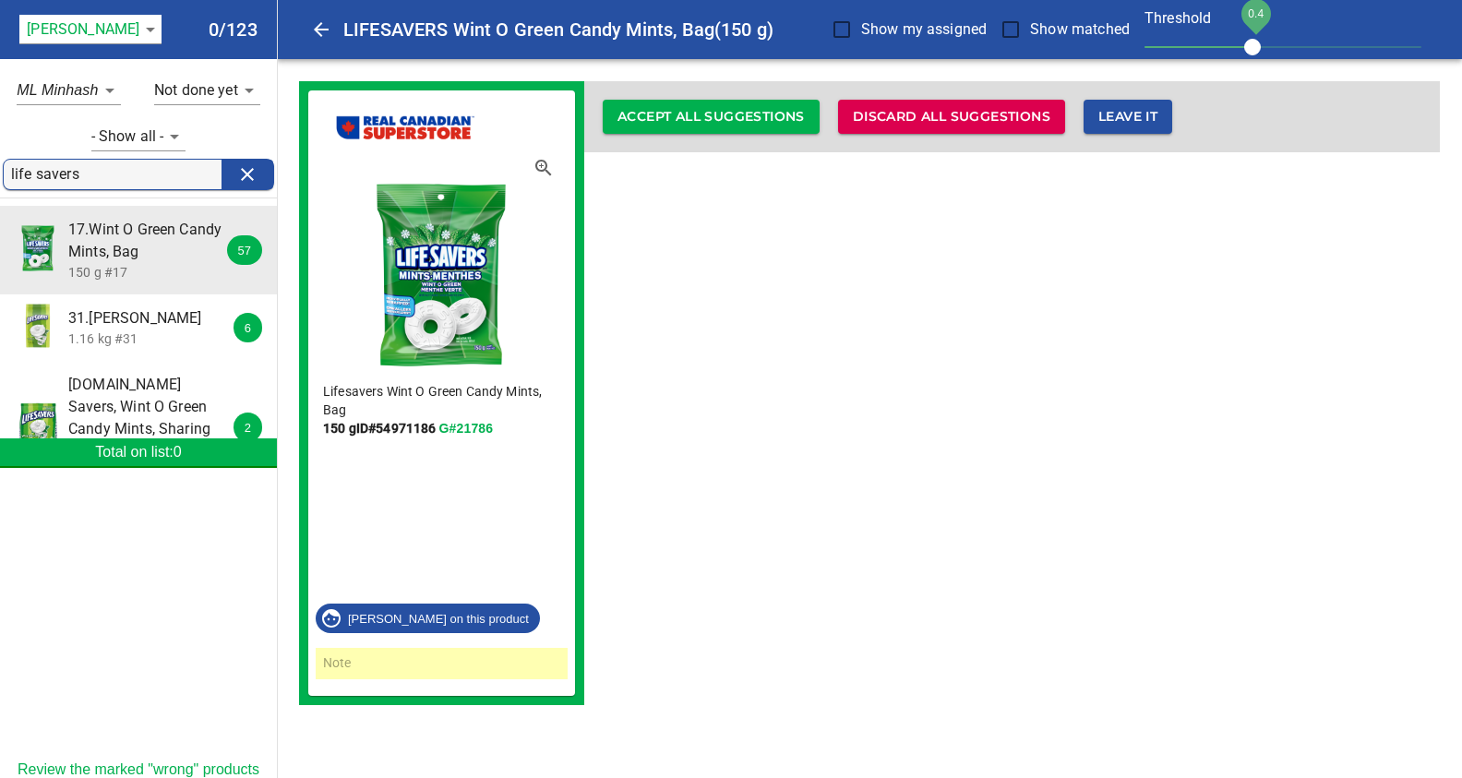
click at [816, 464] on div "Lifesavers Wint O Green Candy Mints, Bag 150 g ID# 54971186 G#21786 [PERSON_NAM…" at bounding box center [869, 393] width 1140 height 624
click at [108, 92] on body "tspan{white-space:pre} LIFESAVERS Wint O Green Candy Mints, Bag (150 g) Show my…" at bounding box center [731, 363] width 1462 height 727
click at [80, 122] on em "NER PgSim" at bounding box center [71, 124] width 80 height 22
click at [95, 90] on body "tspan{white-space:pre} LIFESAVERS Wint O Green Candy Mints, Bag (150 g) Show my…" at bounding box center [731, 363] width 1462 height 727
click at [76, 125] on em "NER SpSim" at bounding box center [71, 124] width 80 height 22
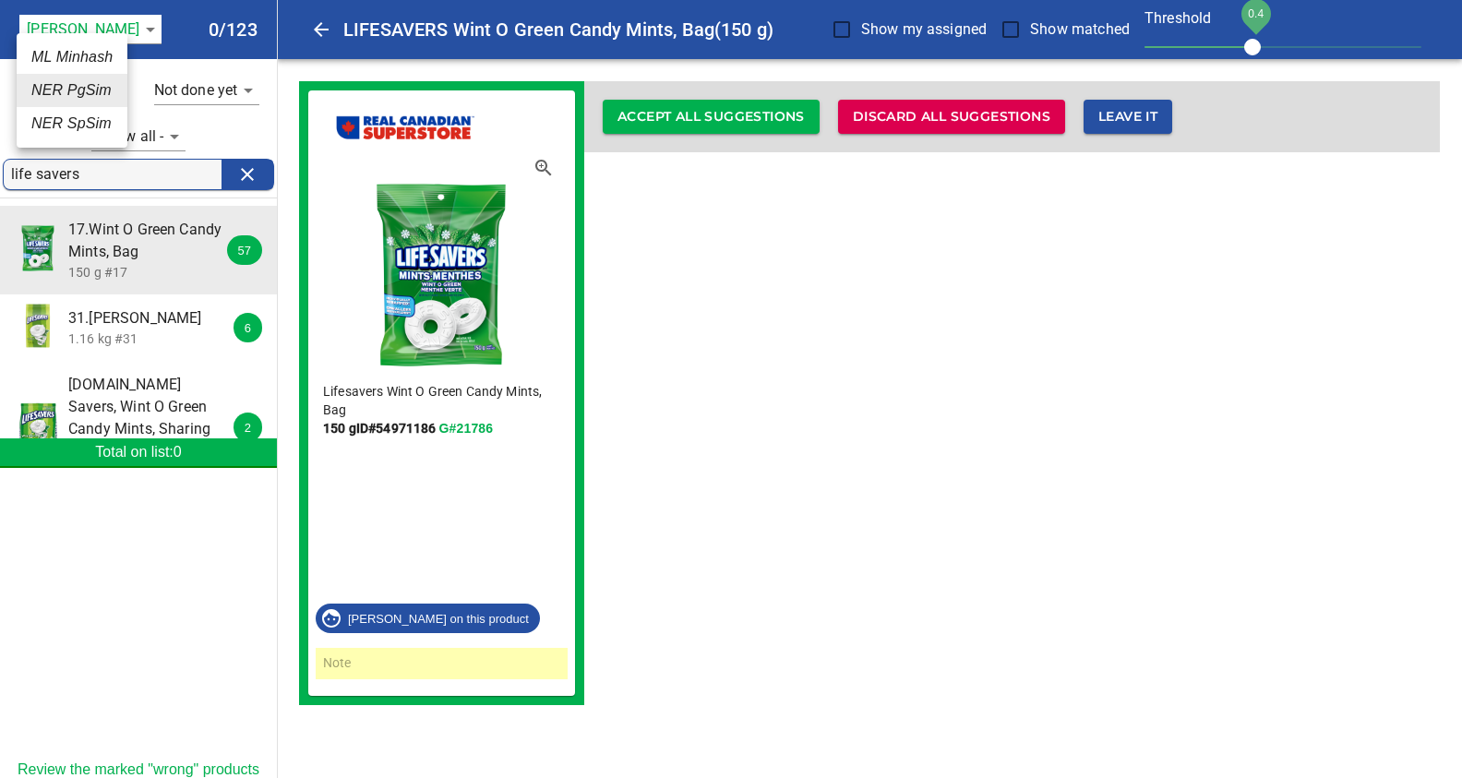
type input "_ner"
click at [973, 355] on div "Lifesavers Wint O Green Candy Mints, Bag 150 g ID# 54971186 G#21786 [PERSON_NAM…" at bounding box center [869, 393] width 1140 height 624
drag, startPoint x: 771, startPoint y: 344, endPoint x: 652, endPoint y: 221, distance: 171.0
click at [767, 318] on div "Lifesavers Wint O Green Candy Mints, Bag 150 g ID# 54971186 G#21786 [PERSON_NAM…" at bounding box center [869, 393] width 1140 height 624
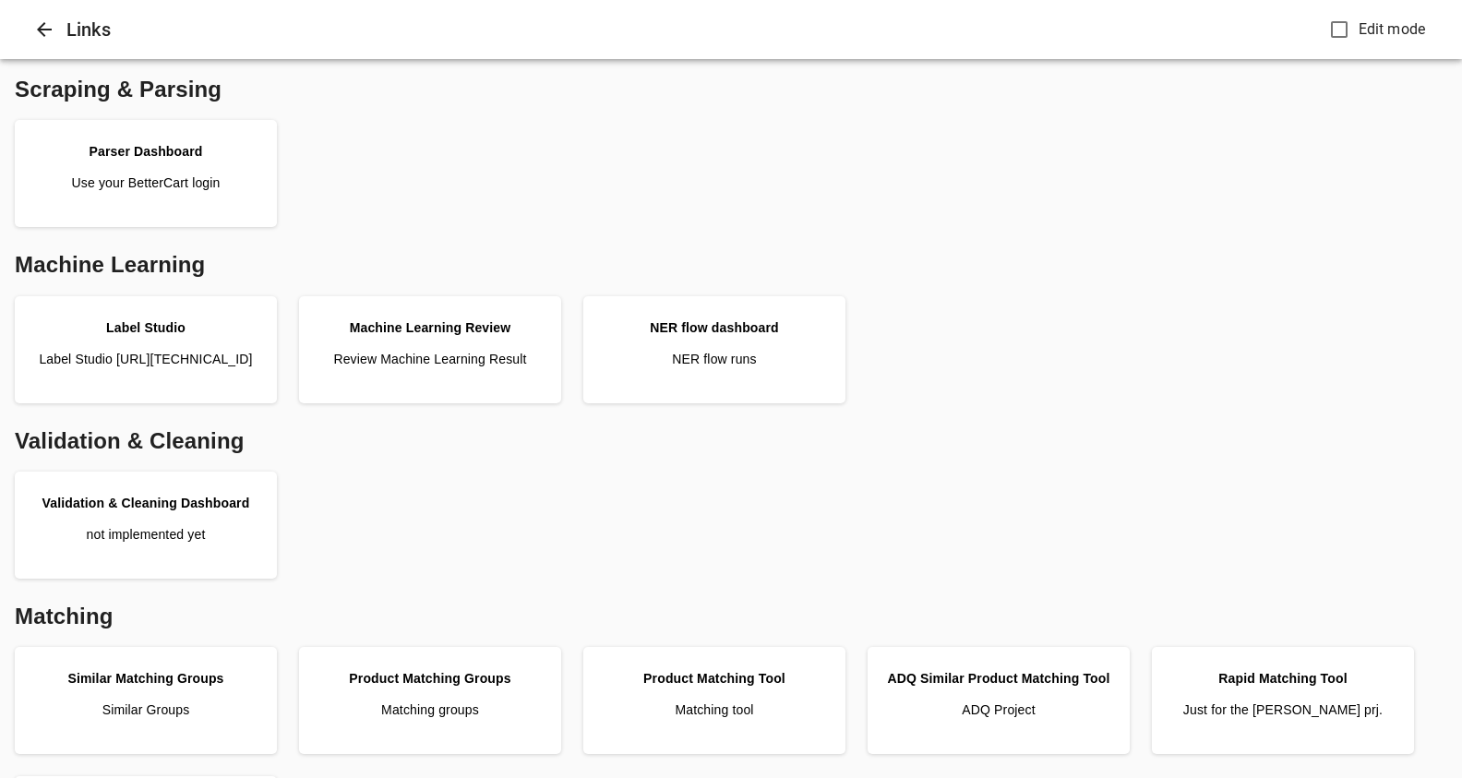
scroll to position [519, 0]
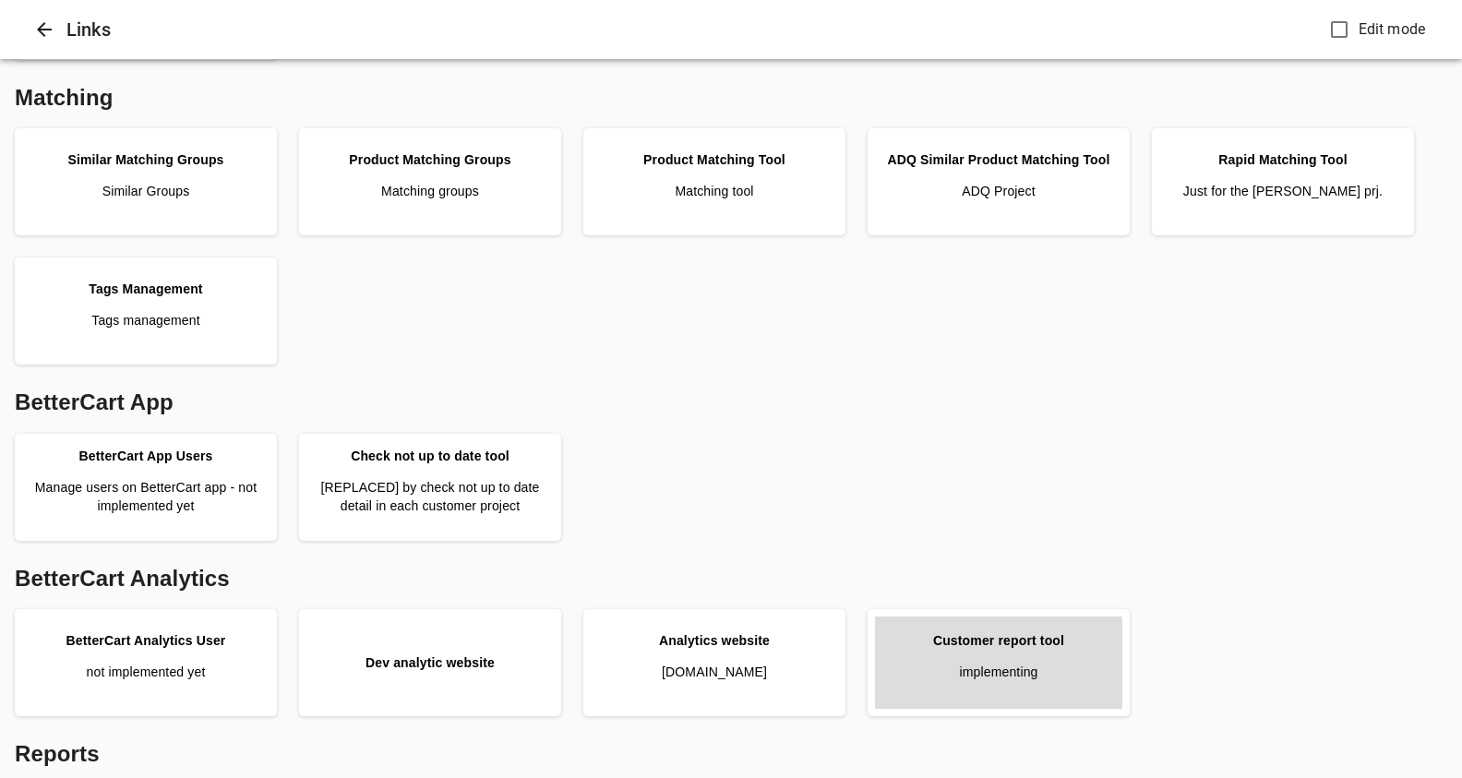
click at [967, 654] on link "Customer report tool implementing" at bounding box center [998, 662] width 247 height 92
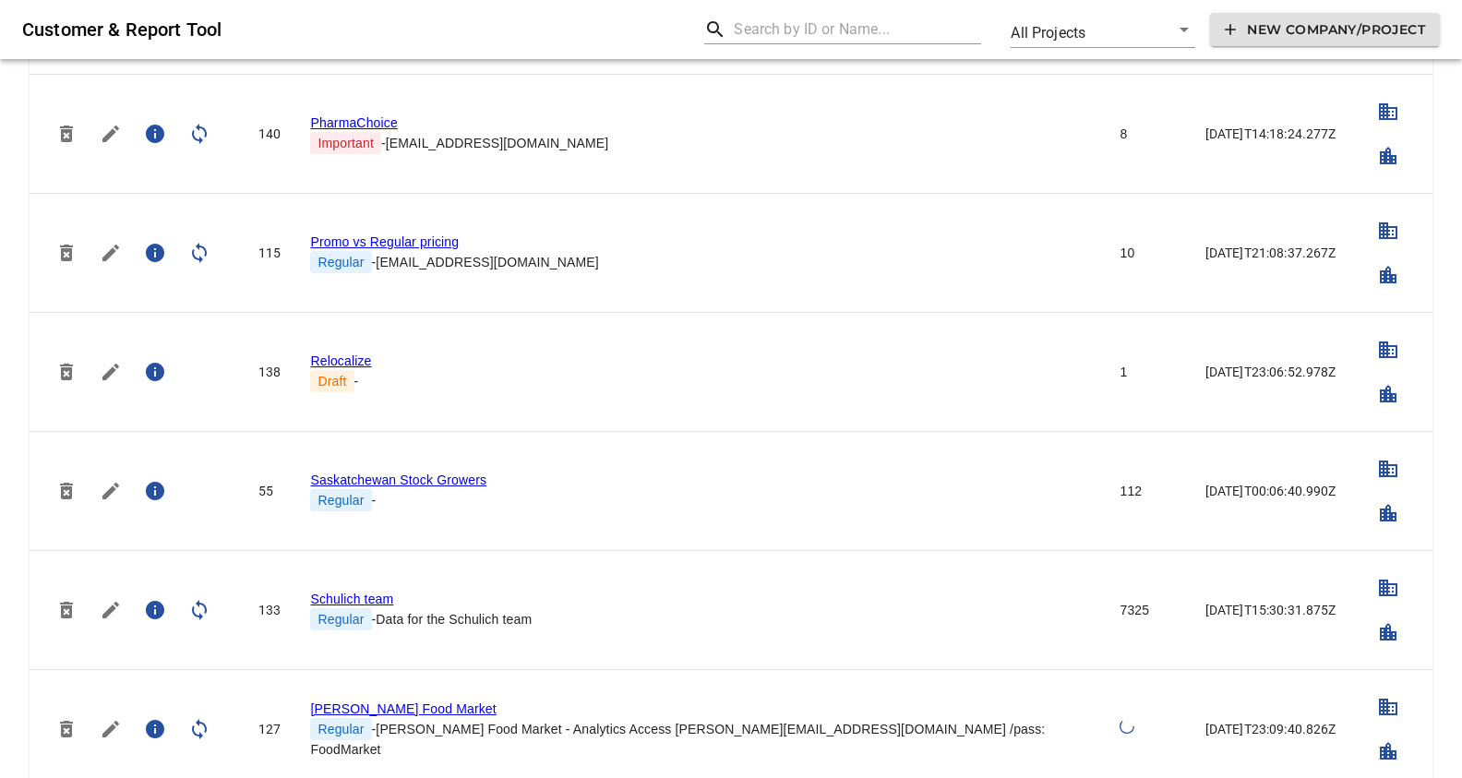
scroll to position [4482, 0]
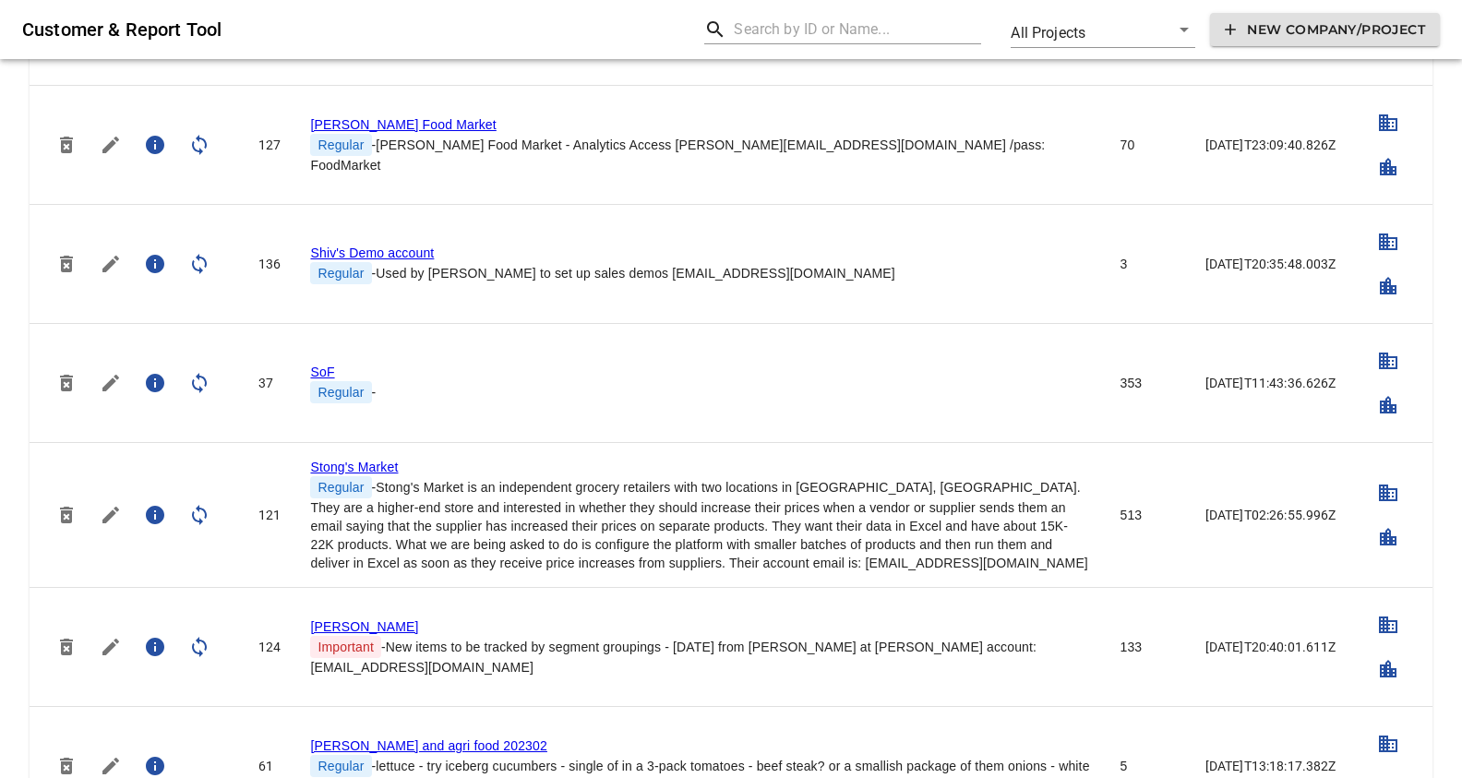
drag, startPoint x: 327, startPoint y: 616, endPoint x: 347, endPoint y: 605, distance: 23.1
click at [327, 619] on link "Storck" at bounding box center [364, 626] width 108 height 15
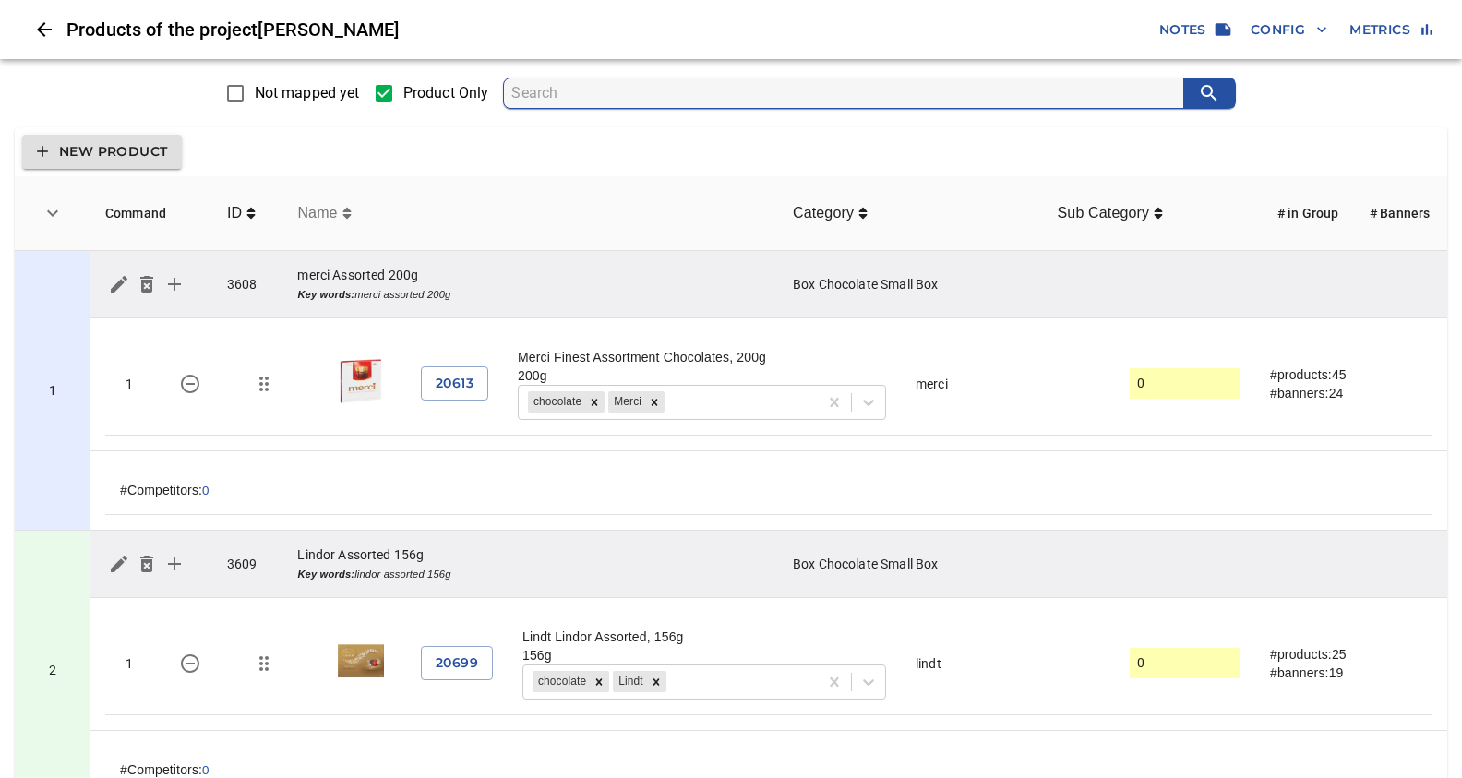
click at [351, 218] on icon "simple table" at bounding box center [346, 213] width 9 height 15
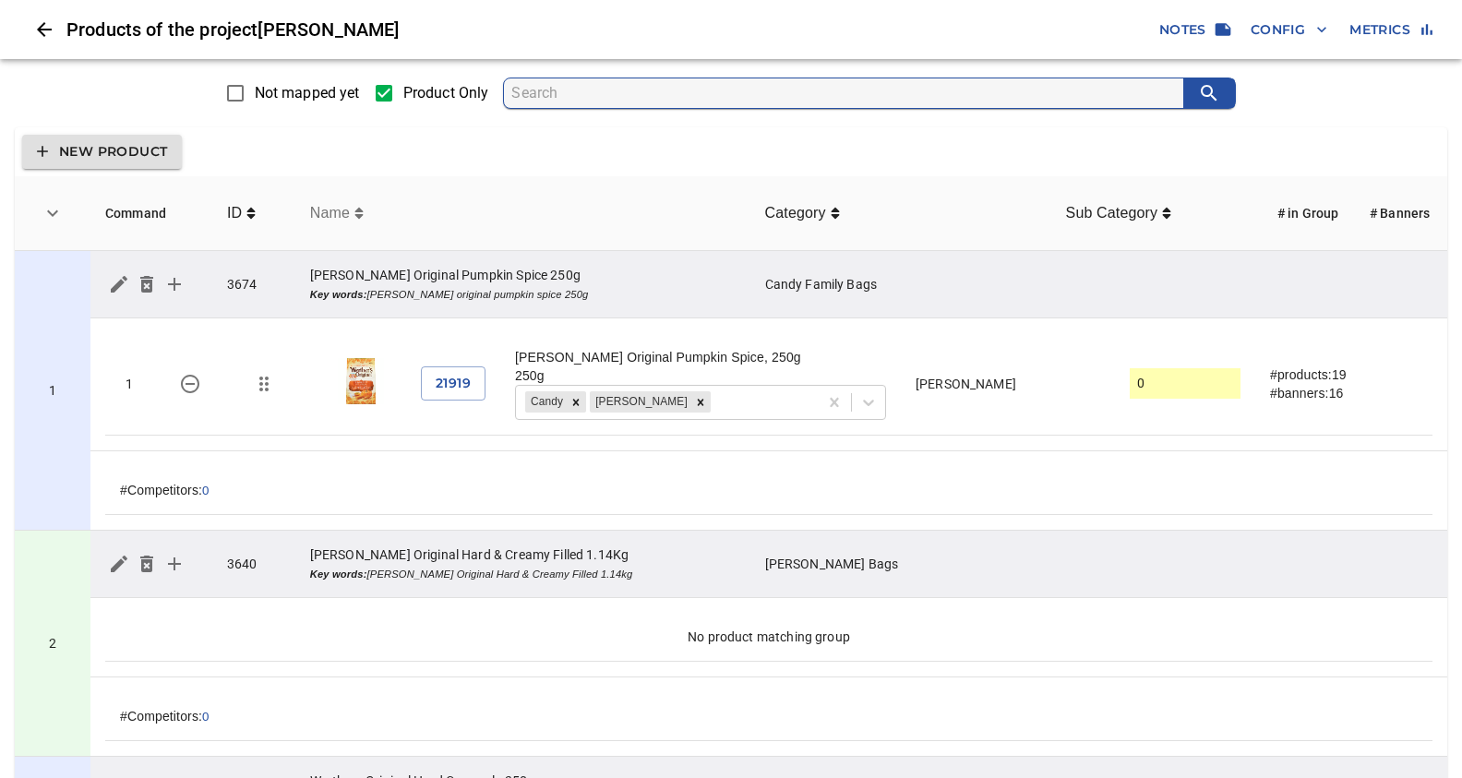
click at [354, 216] on icon "simple table" at bounding box center [358, 213] width 9 height 15
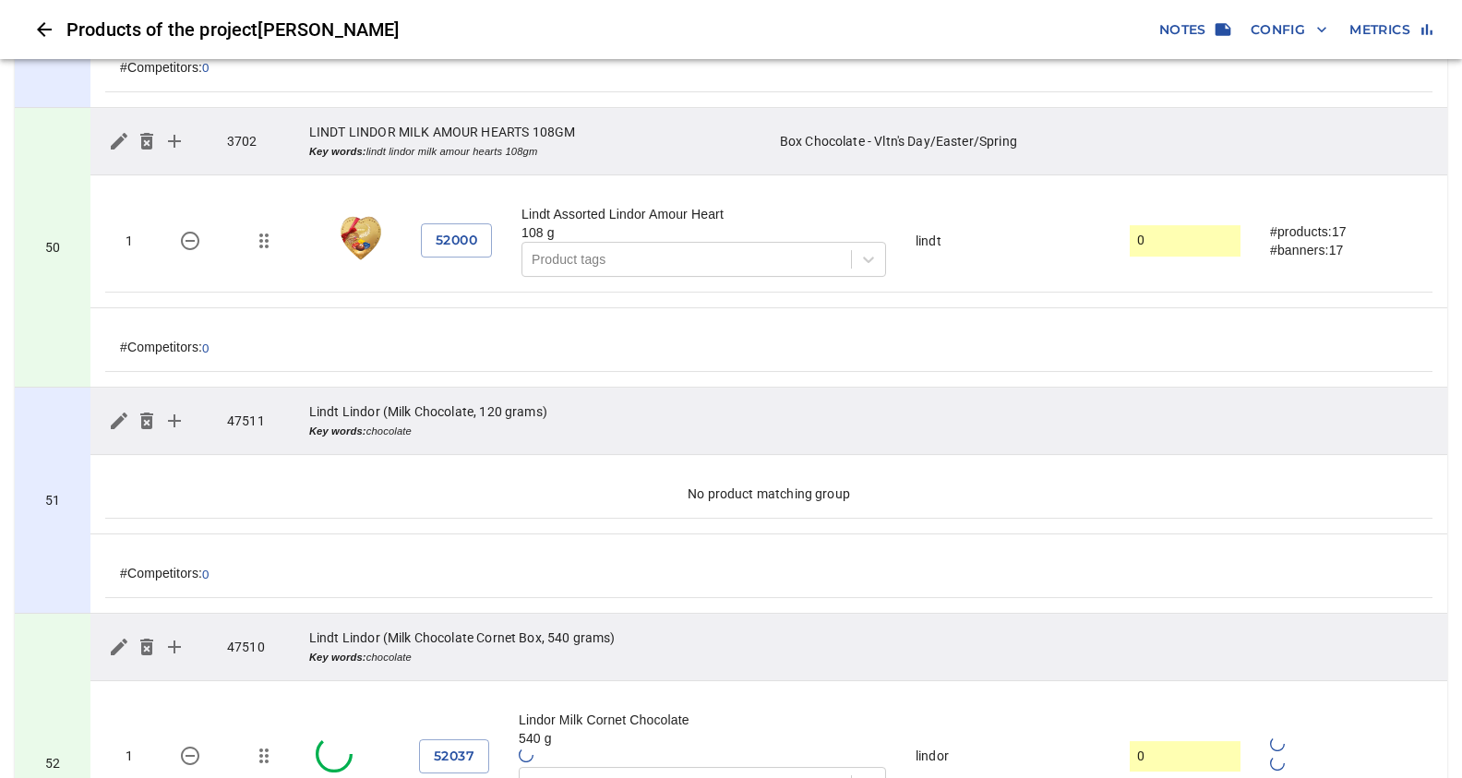
scroll to position [14058, 0]
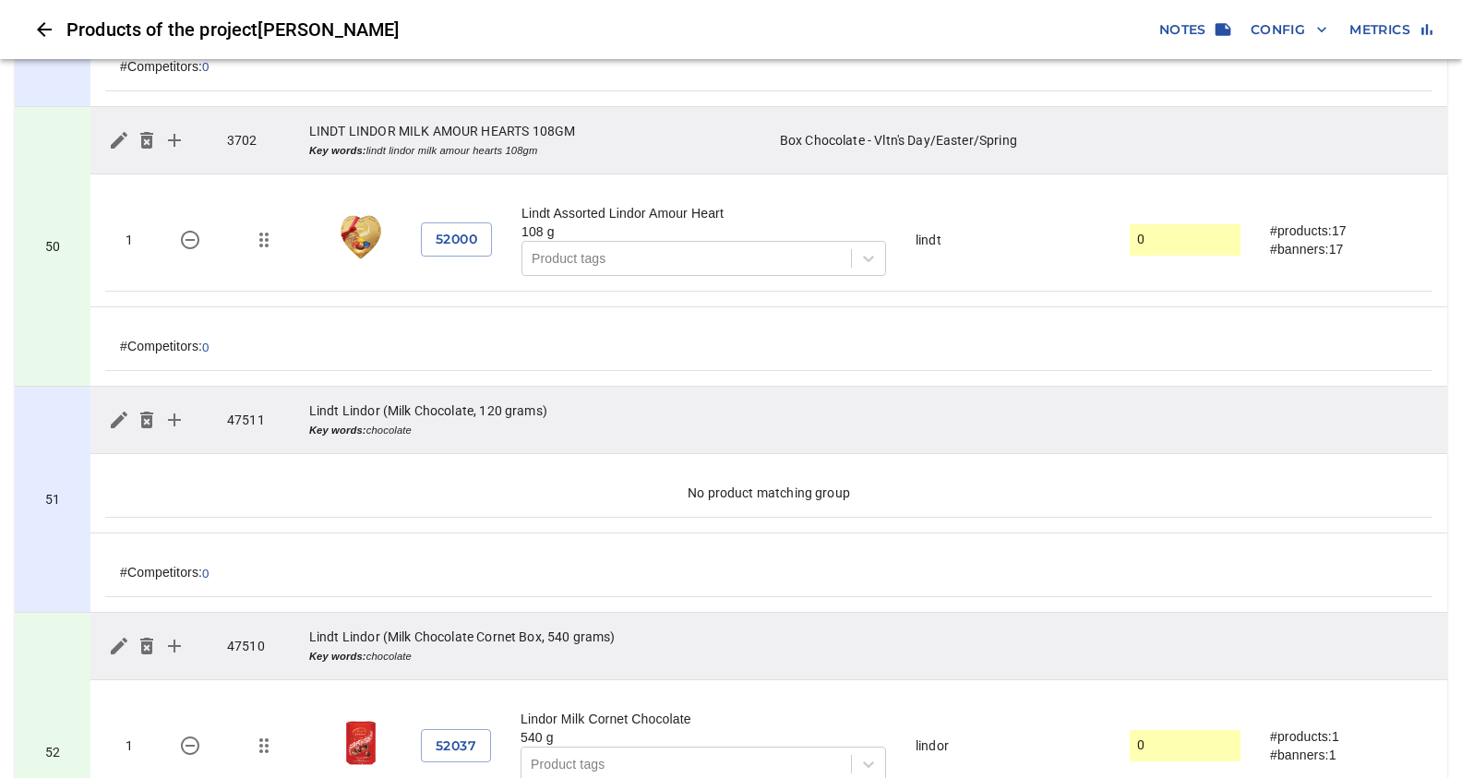
drag, startPoint x: 456, startPoint y: 612, endPoint x: 474, endPoint y: 578, distance: 38.8
click at [474, 695] on td "52037" at bounding box center [456, 746] width 100 height 102
click at [123, 412] on icon "simple table" at bounding box center [119, 420] width 17 height 17
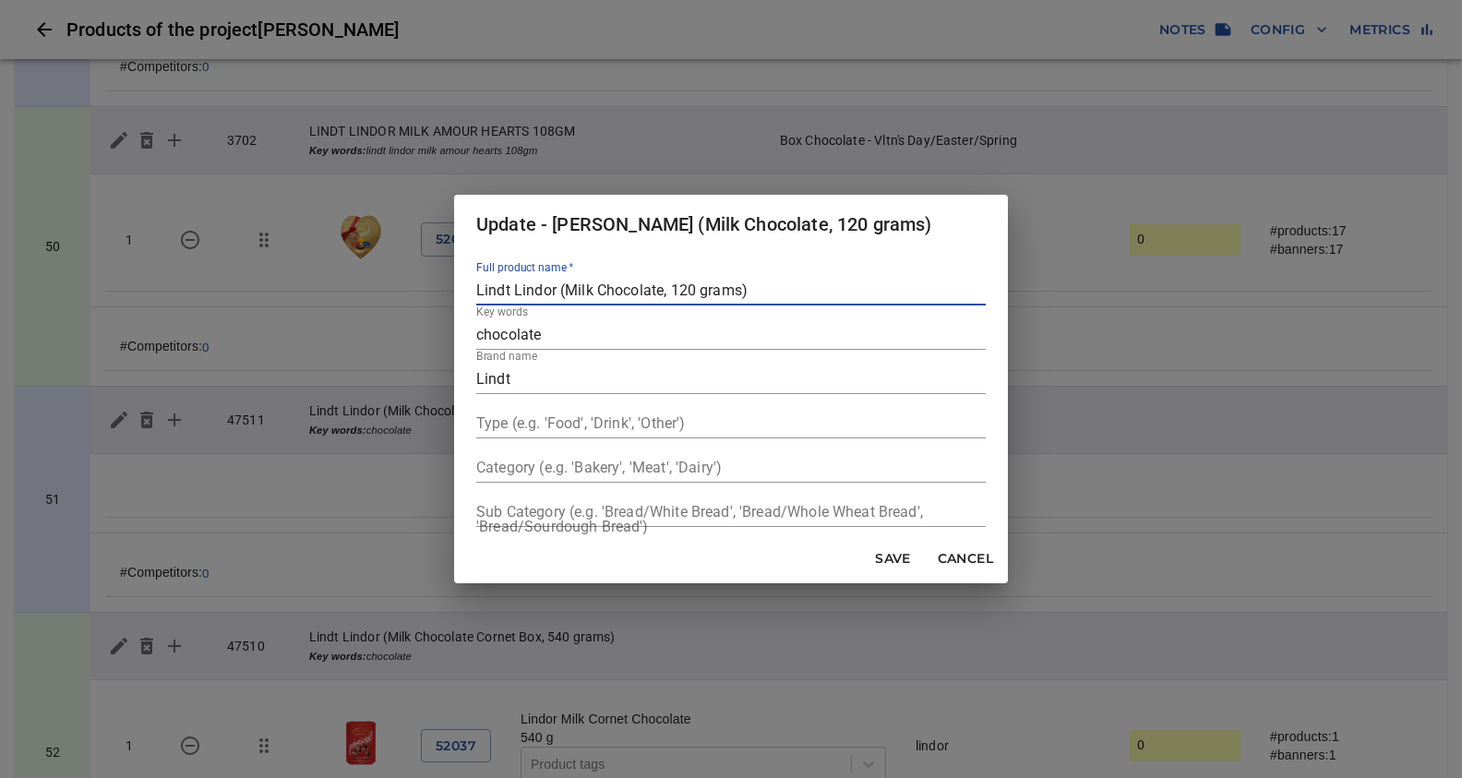
click at [484, 340] on input "chocolate" at bounding box center [730, 335] width 509 height 30
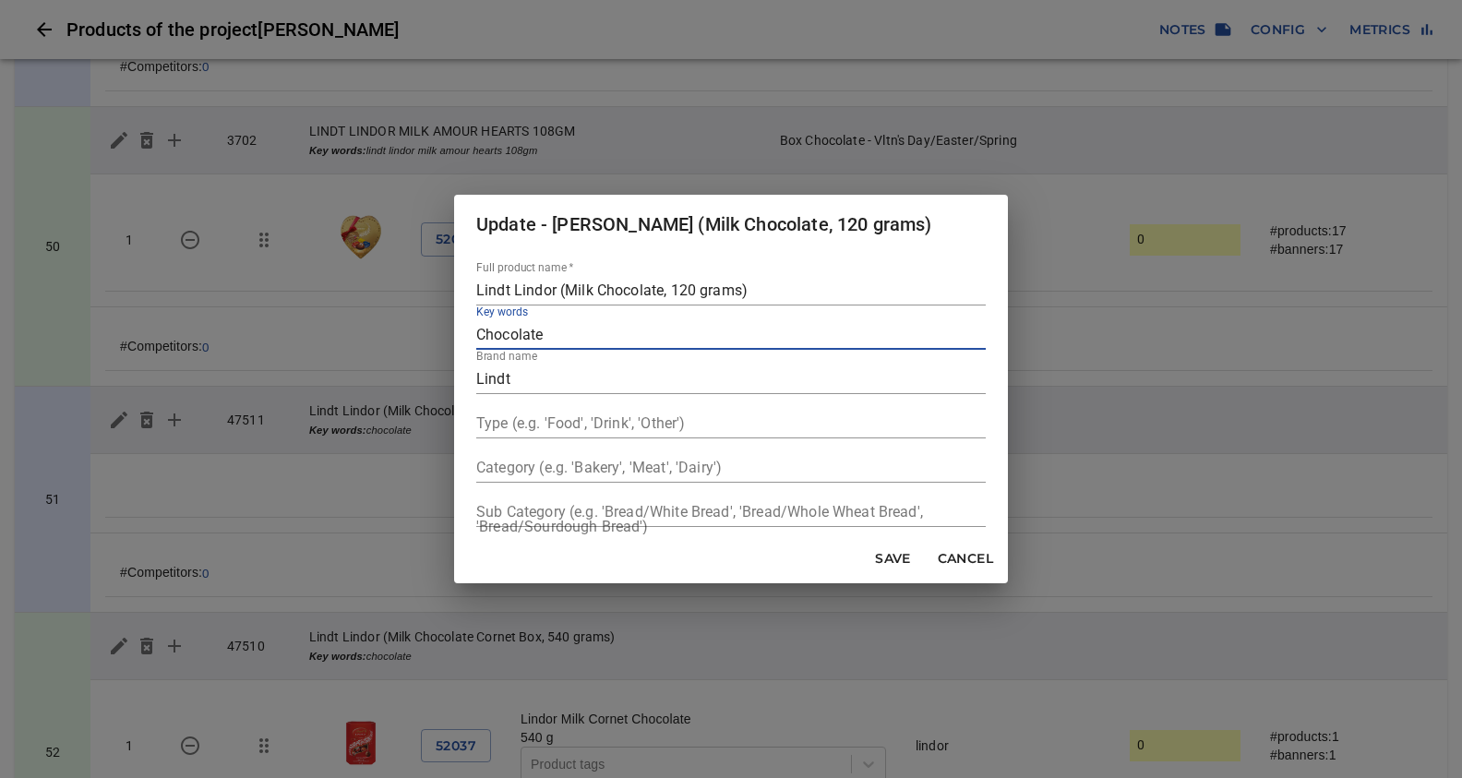
type input "Chocolate"
click at [652, 513] on input "text" at bounding box center [730, 512] width 509 height 30
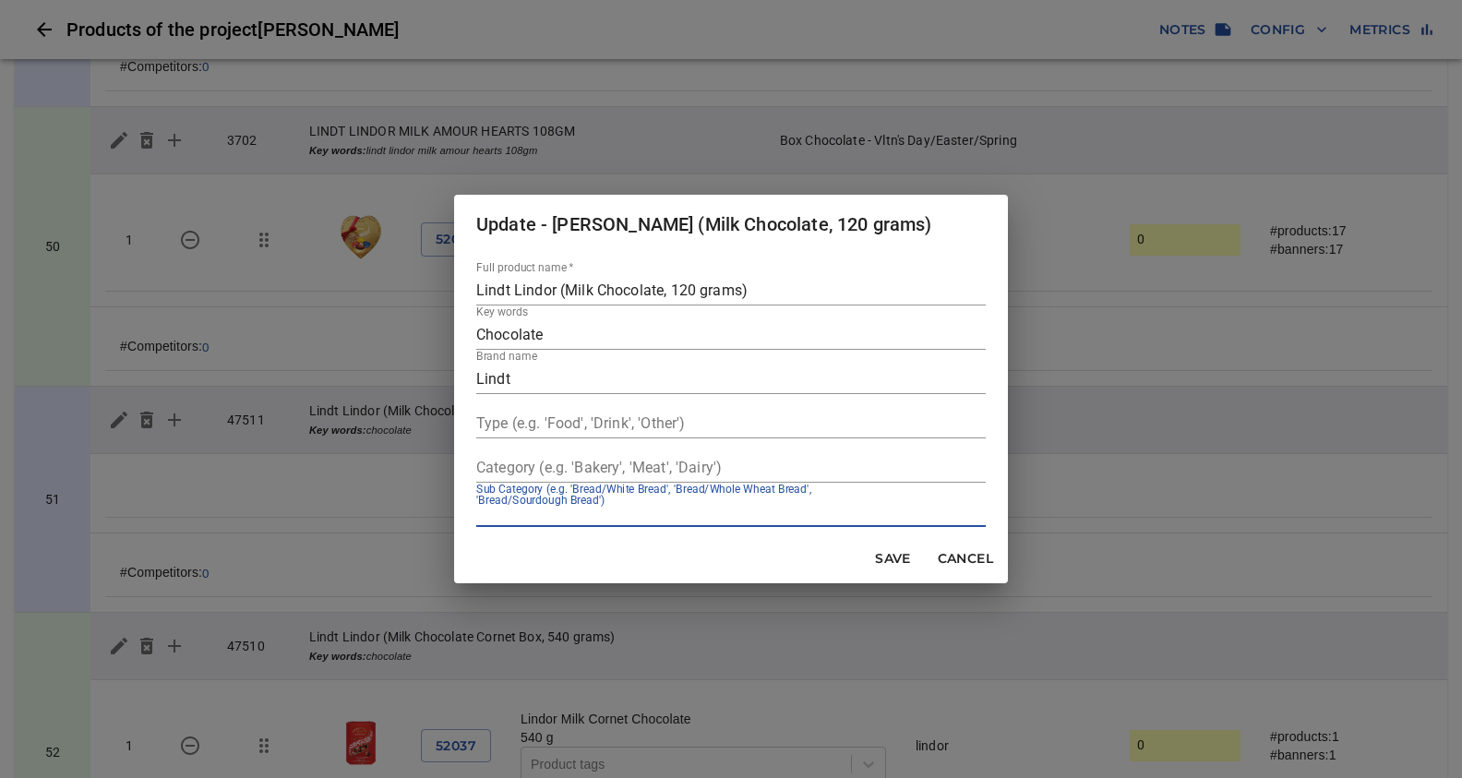
click at [684, 508] on input "text" at bounding box center [730, 512] width 509 height 30
click at [563, 503] on input "text" at bounding box center [730, 512] width 509 height 30
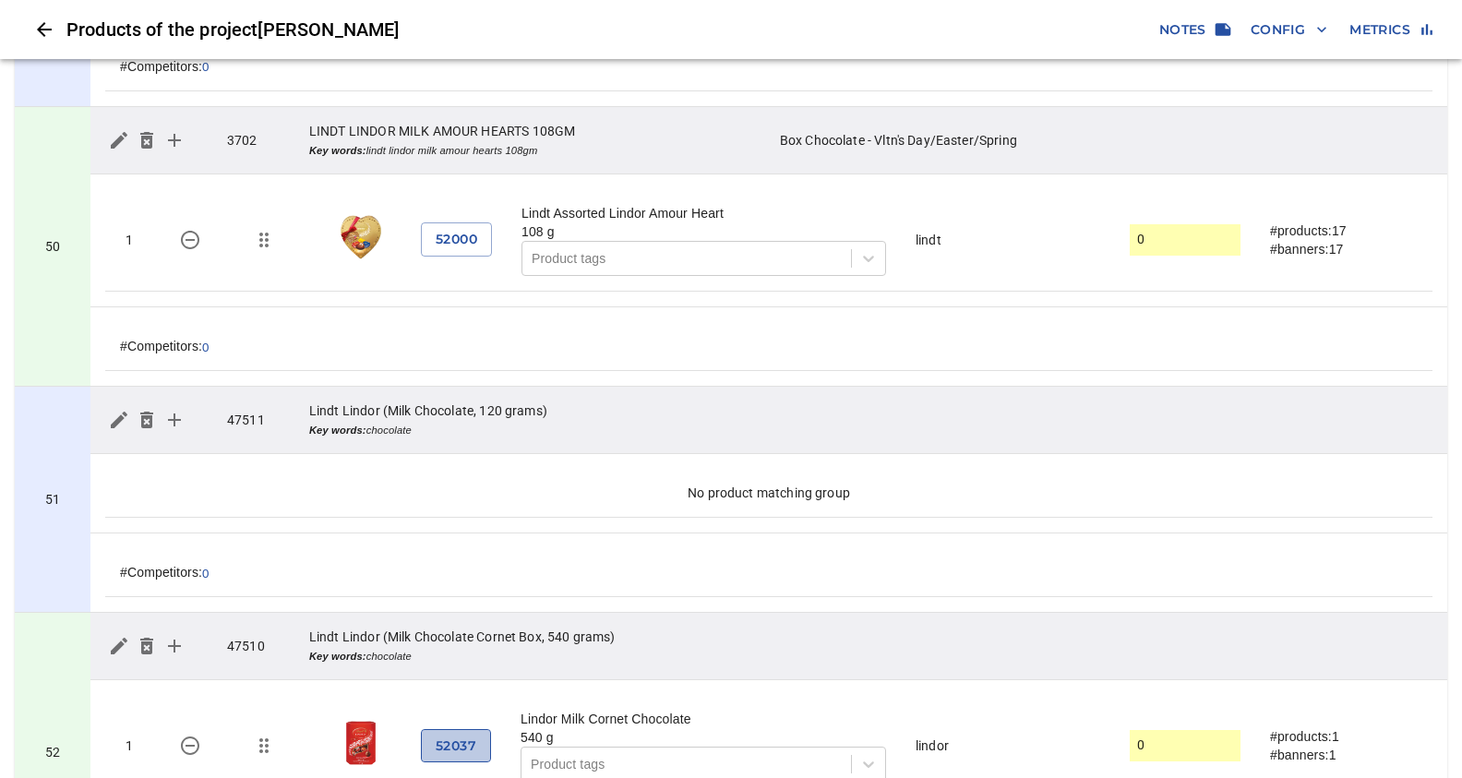
click at [452, 734] on span "52037" at bounding box center [456, 745] width 41 height 23
click at [127, 409] on icon "simple table" at bounding box center [119, 420] width 22 height 22
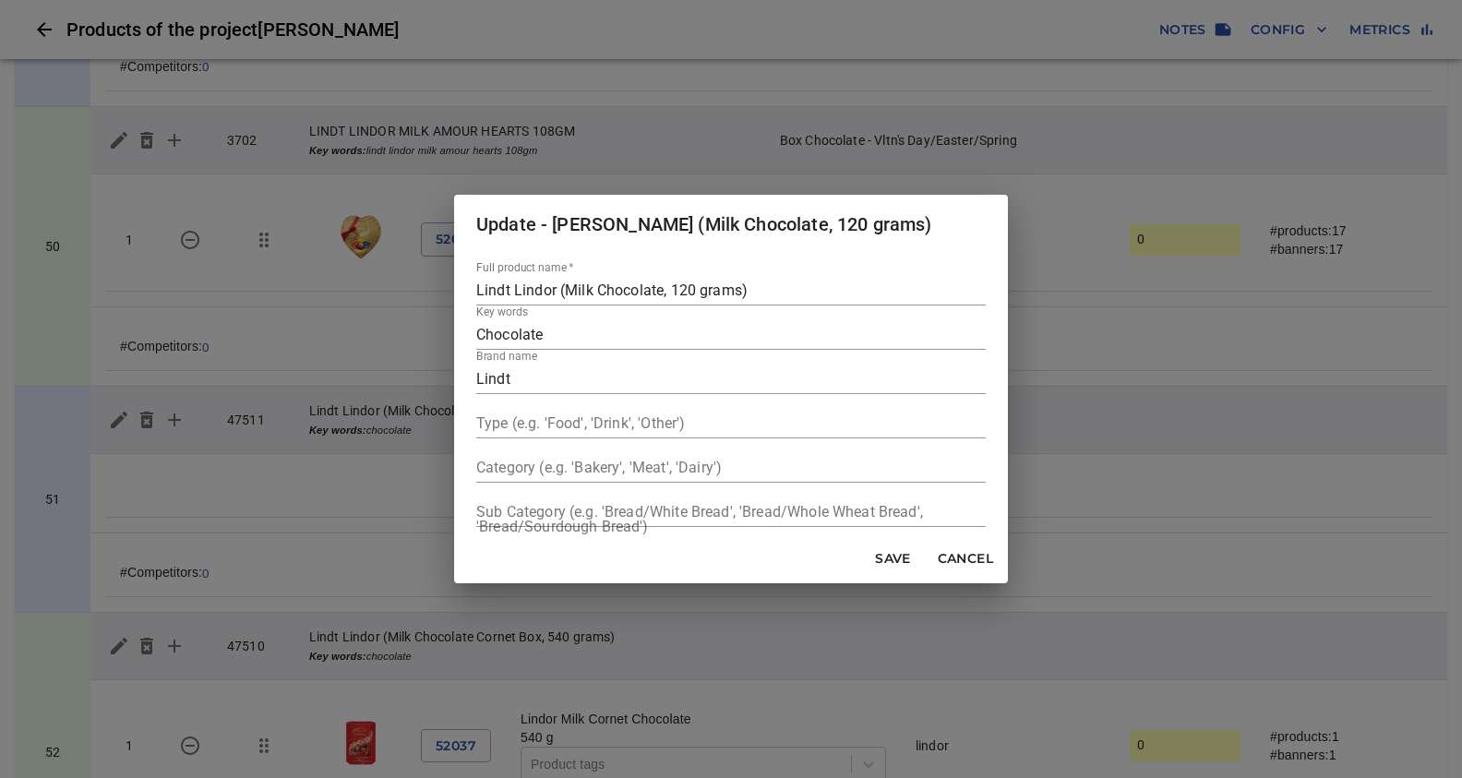
click at [494, 419] on input "text" at bounding box center [730, 424] width 509 height 30
type input "Chocolate Bar"
click at [493, 511] on input "text" at bounding box center [730, 512] width 509 height 30
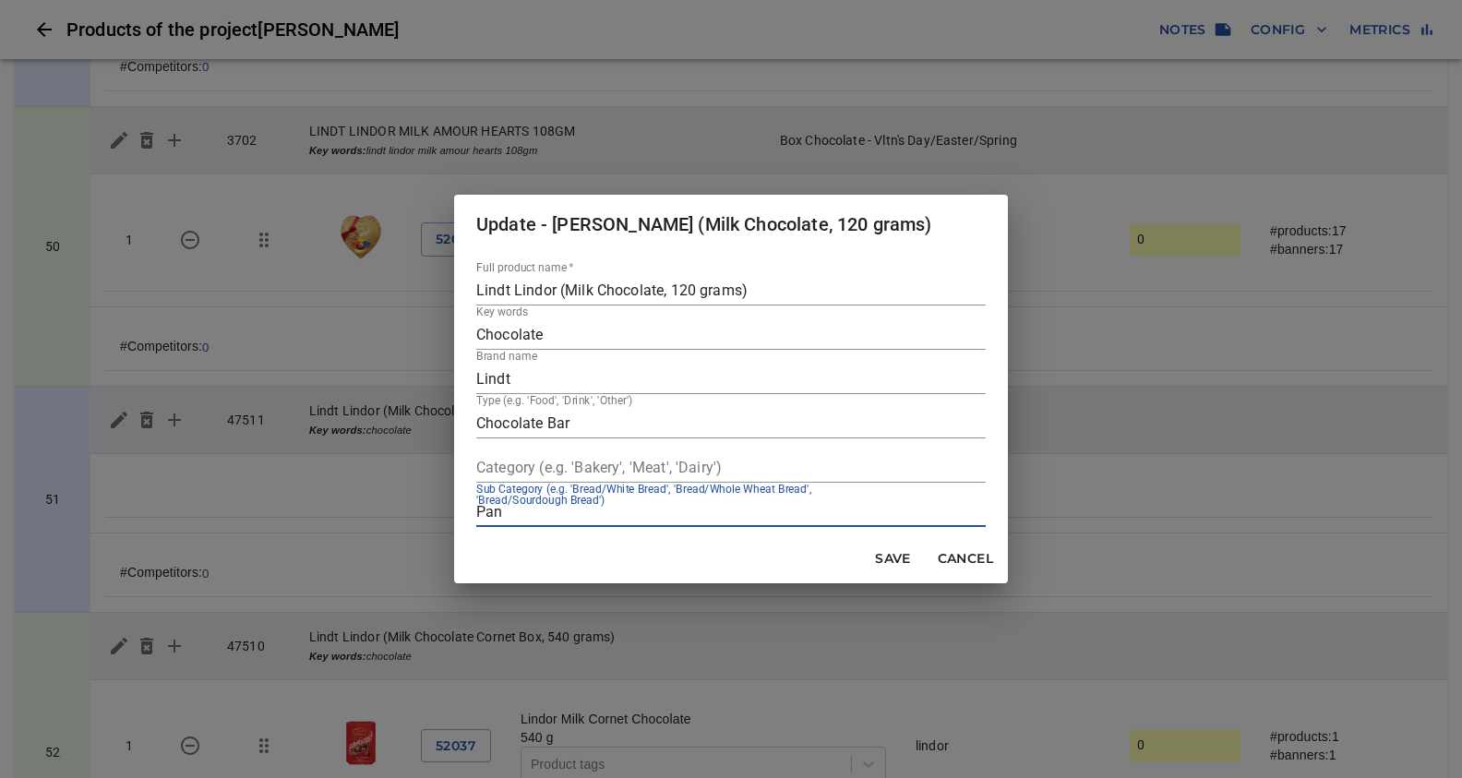
type input "Pan"
click at [566, 472] on input "text" at bounding box center [730, 468] width 509 height 30
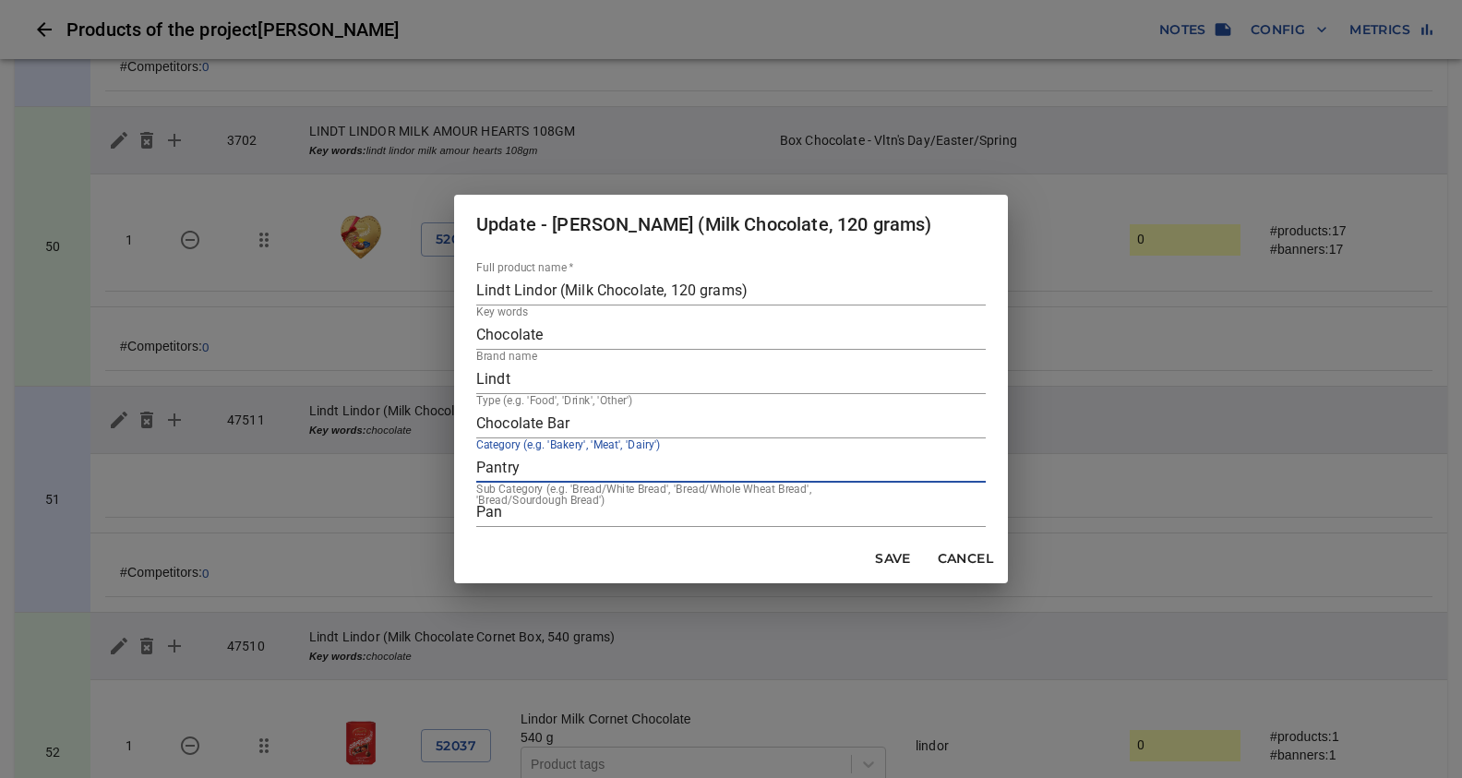
type input "Pantry"
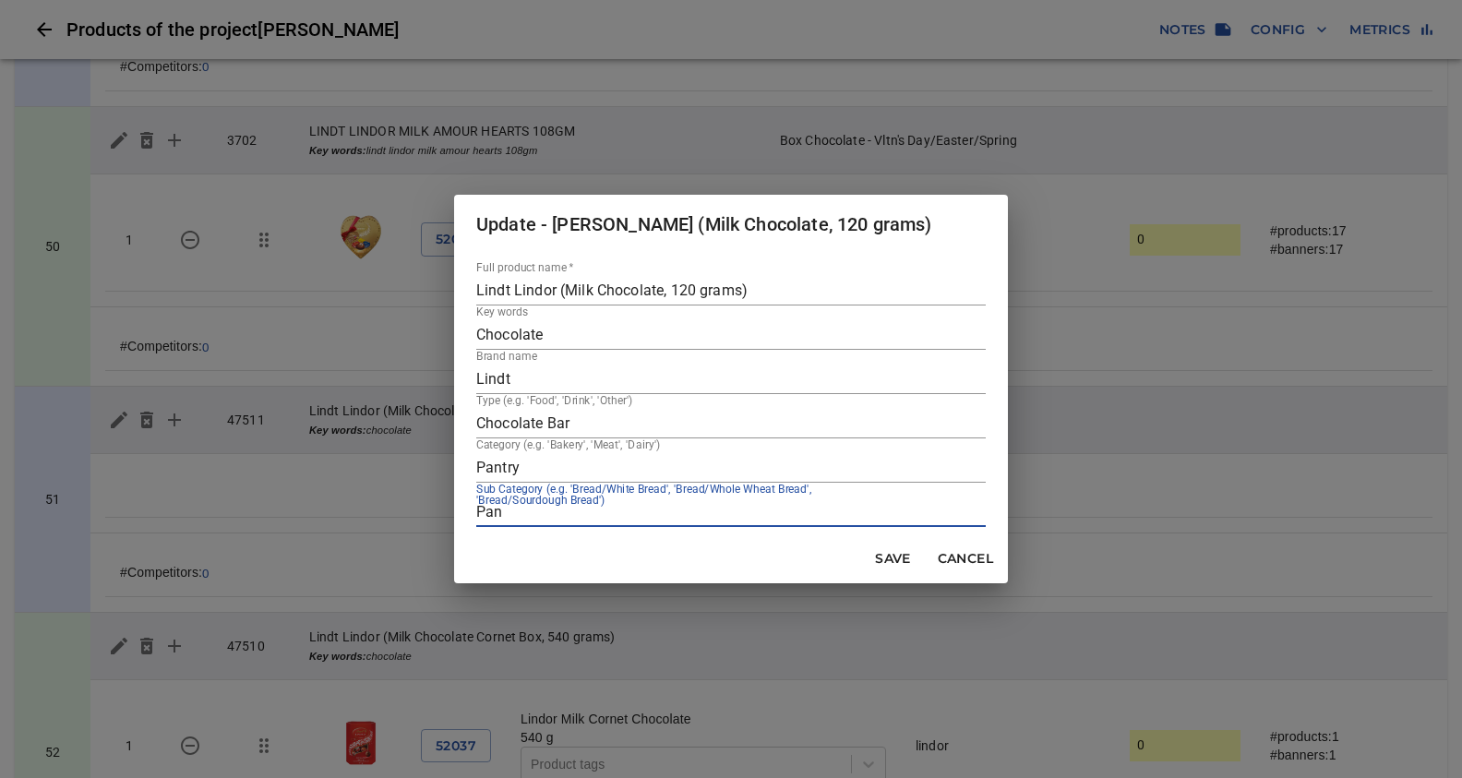
click at [505, 519] on input "Pan" at bounding box center [730, 512] width 509 height 30
type input "P"
type input "Snacks"
click at [889, 554] on span "Save" at bounding box center [893, 558] width 44 height 23
click at [893, 564] on span "Save" at bounding box center [893, 558] width 44 height 23
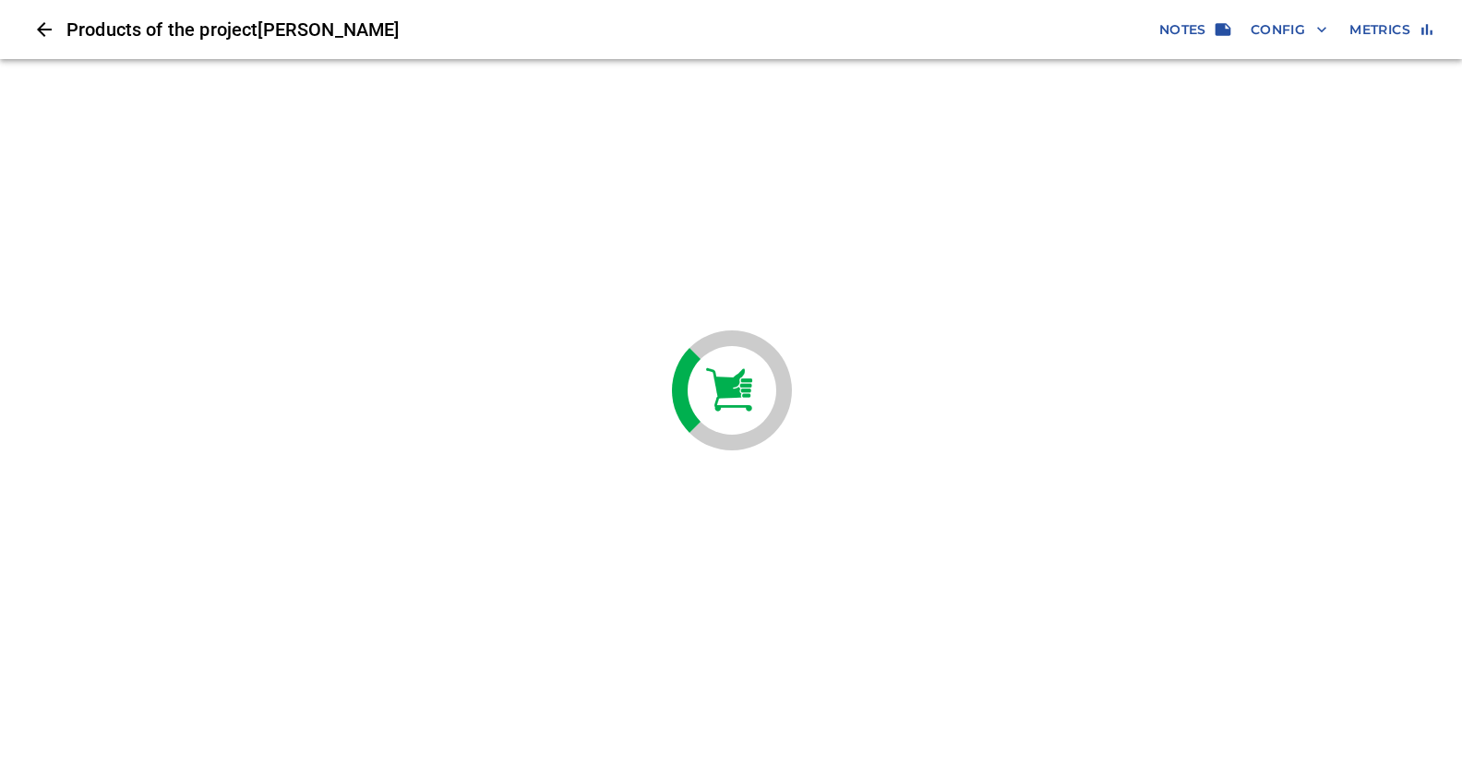
scroll to position [0, 0]
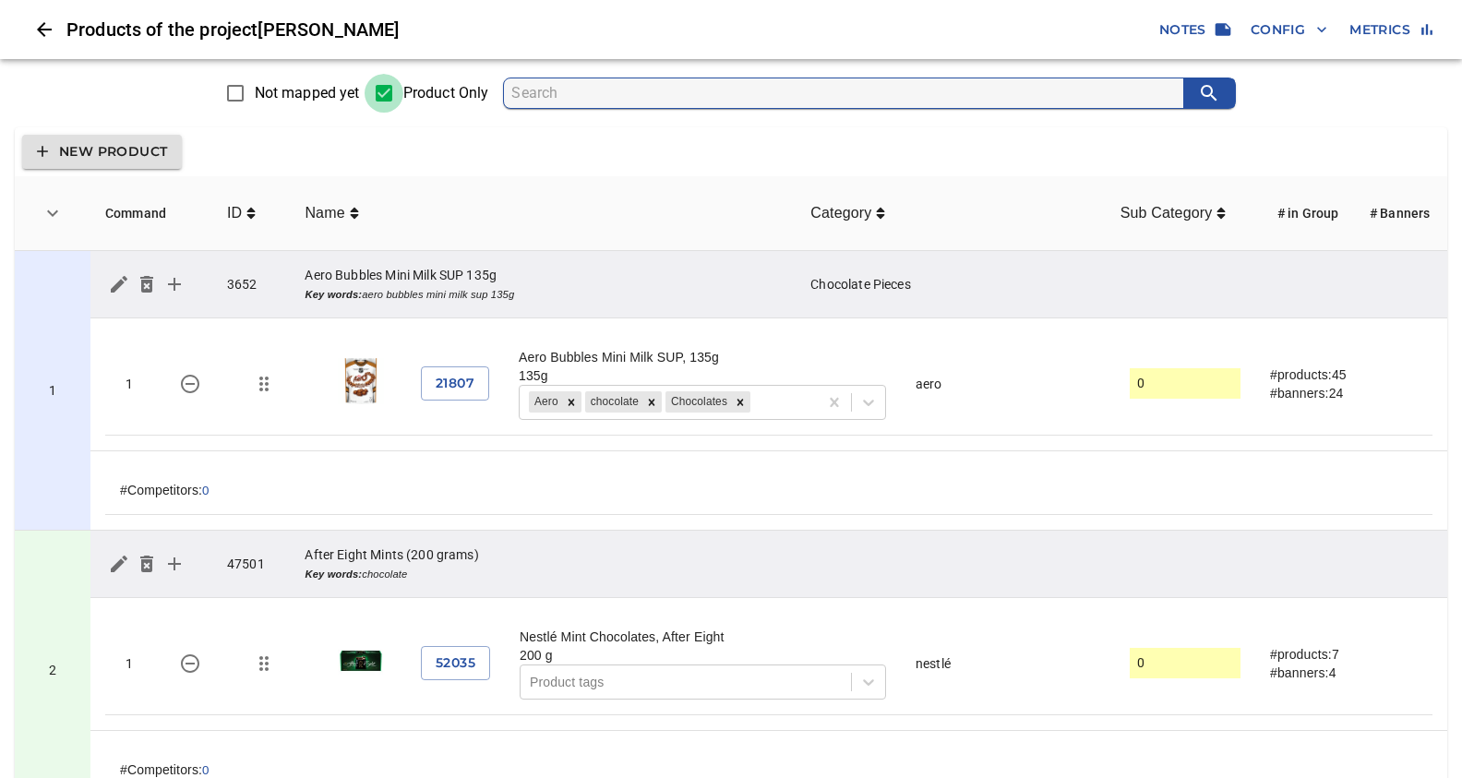
click at [385, 90] on input "Product Only" at bounding box center [383, 93] width 39 height 39
checkbox input "false"
click at [602, 94] on input "search" at bounding box center [847, 93] width 672 height 30
type input "lindt"
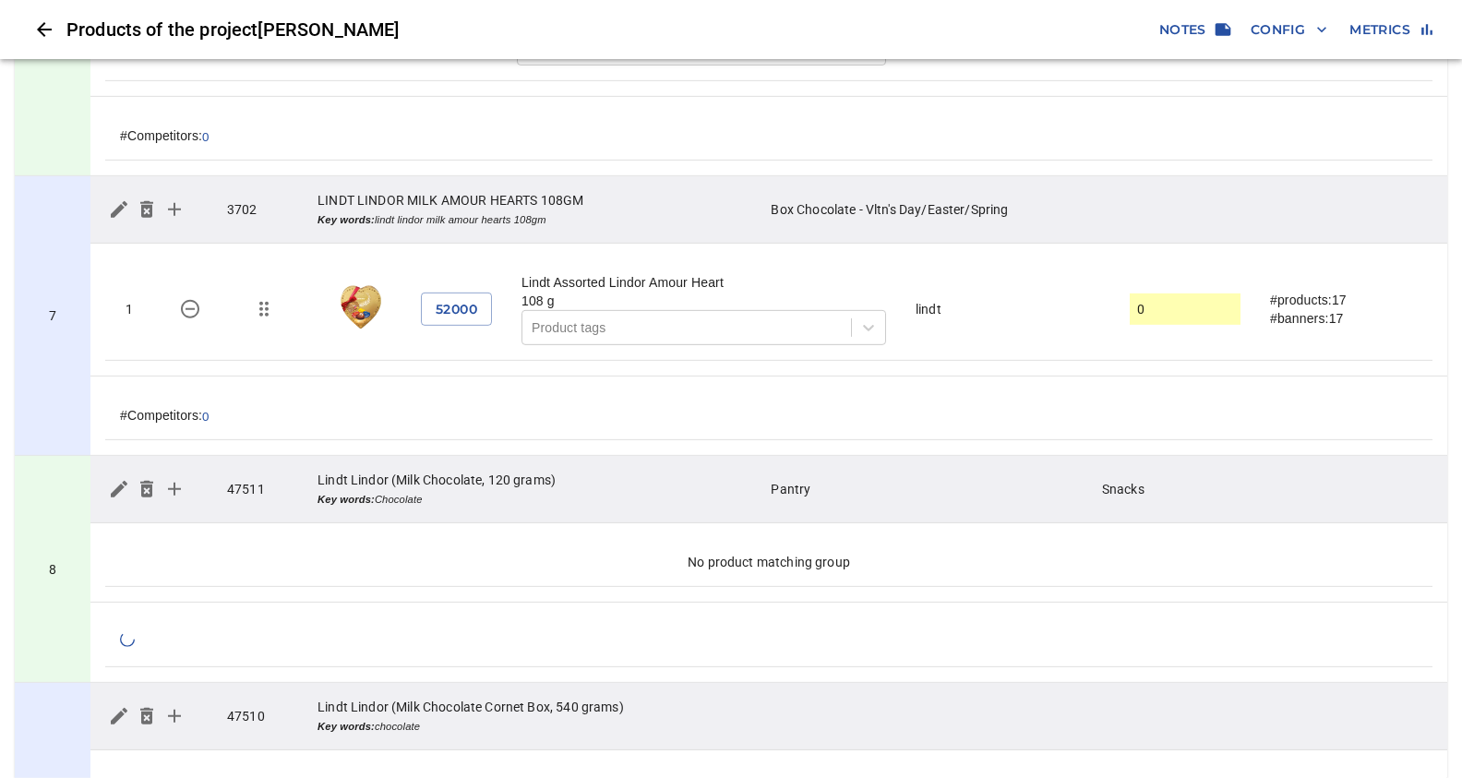
scroll to position [1851, 0]
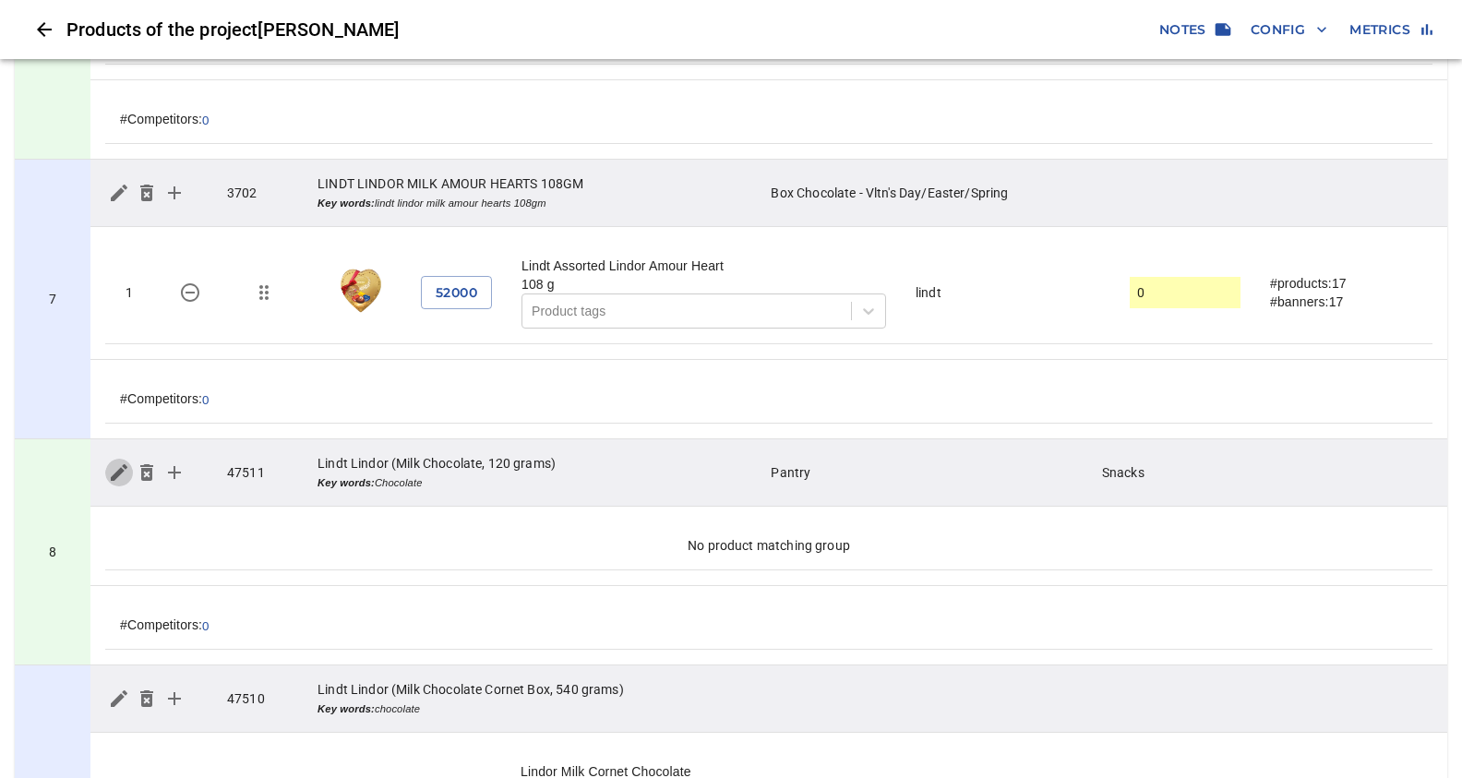
click at [116, 464] on icon "simple table" at bounding box center [119, 472] width 17 height 17
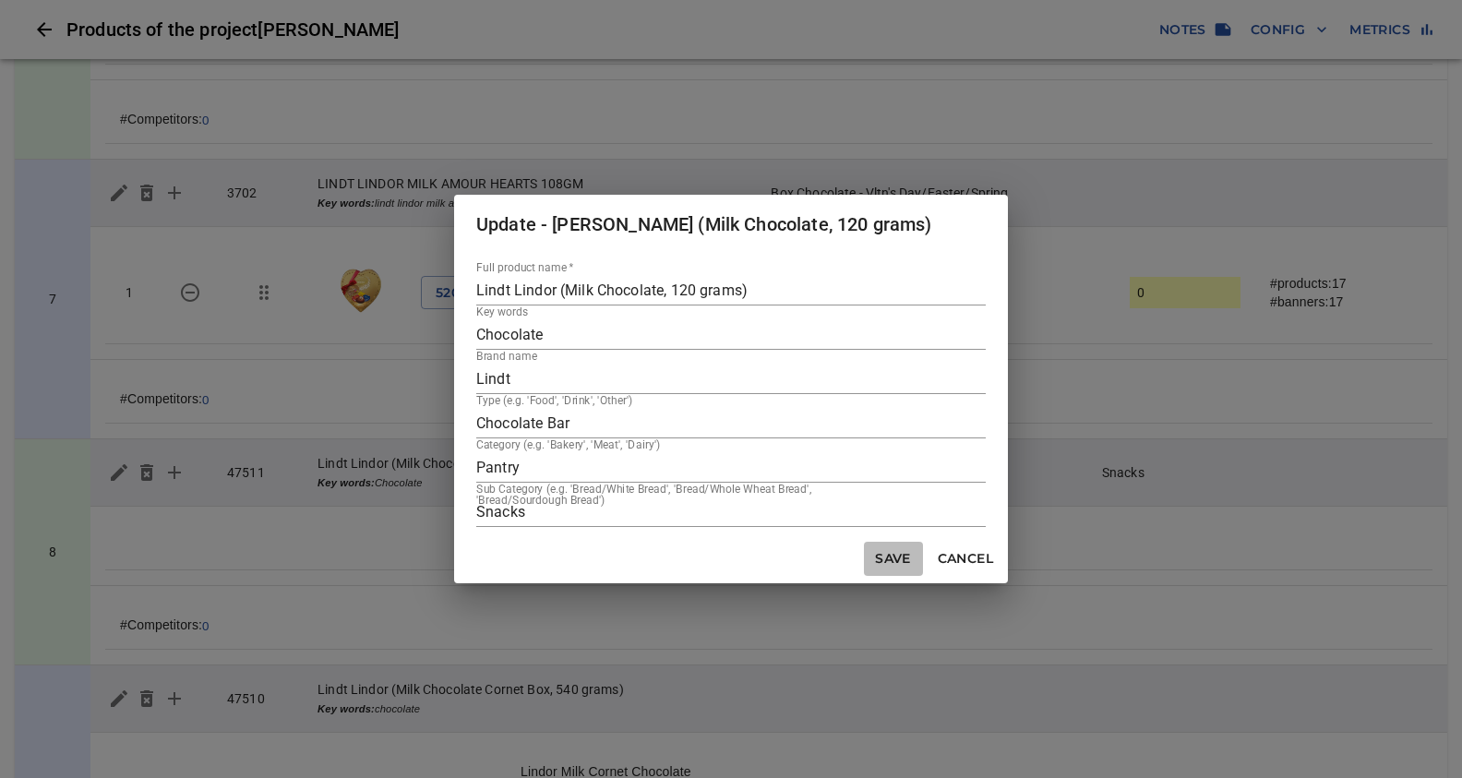
click at [899, 563] on span "Save" at bounding box center [893, 558] width 44 height 23
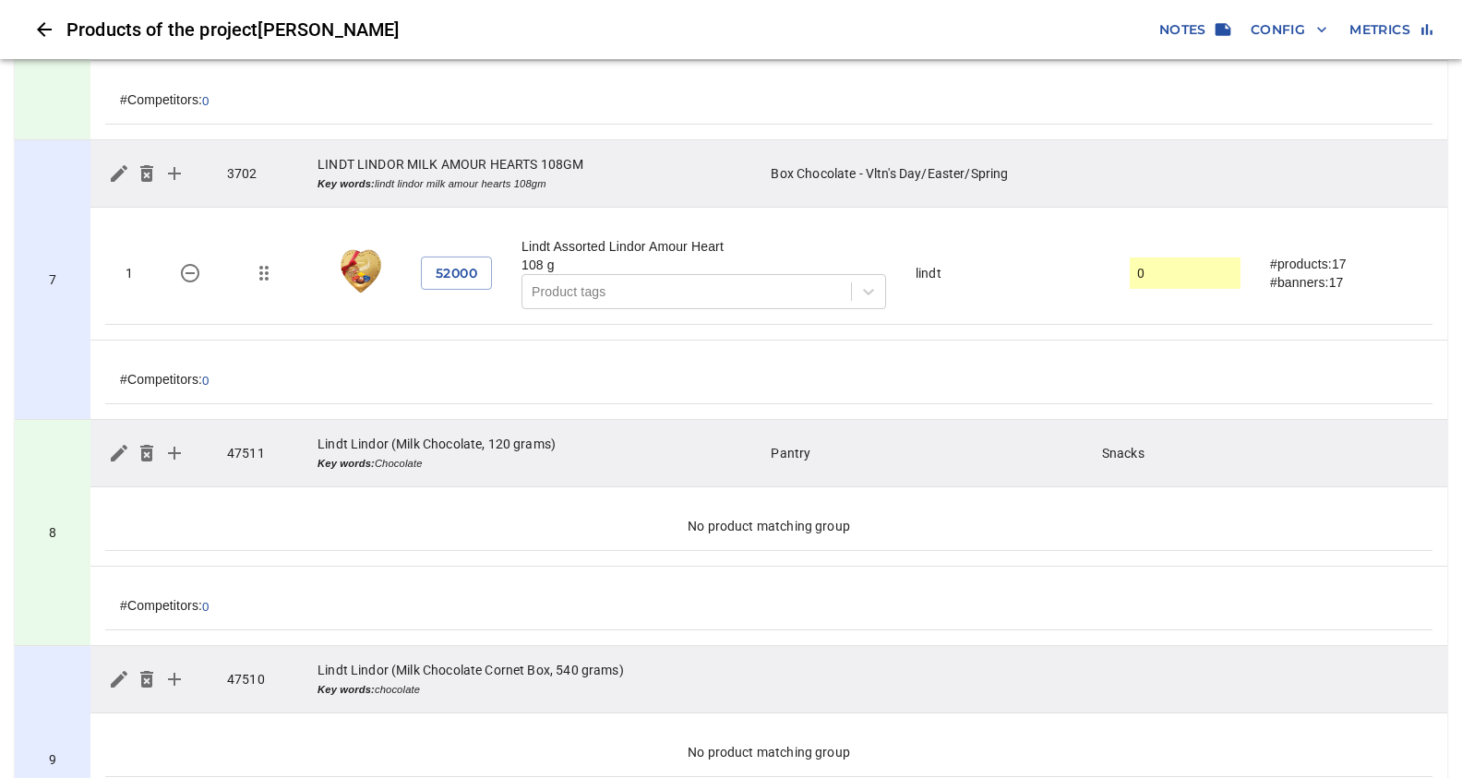
scroll to position [1949, 0]
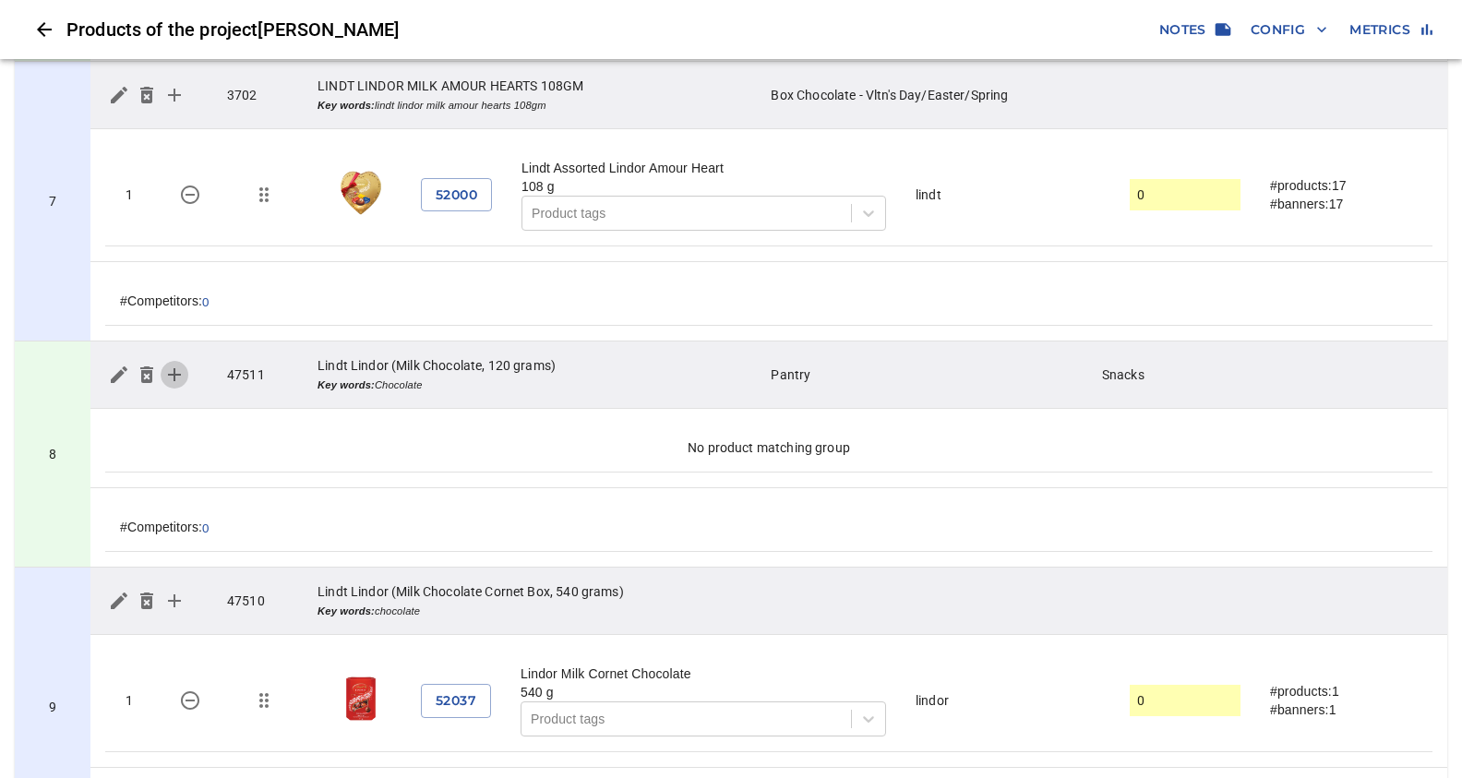
click at [175, 364] on icon "simple table" at bounding box center [174, 375] width 22 height 22
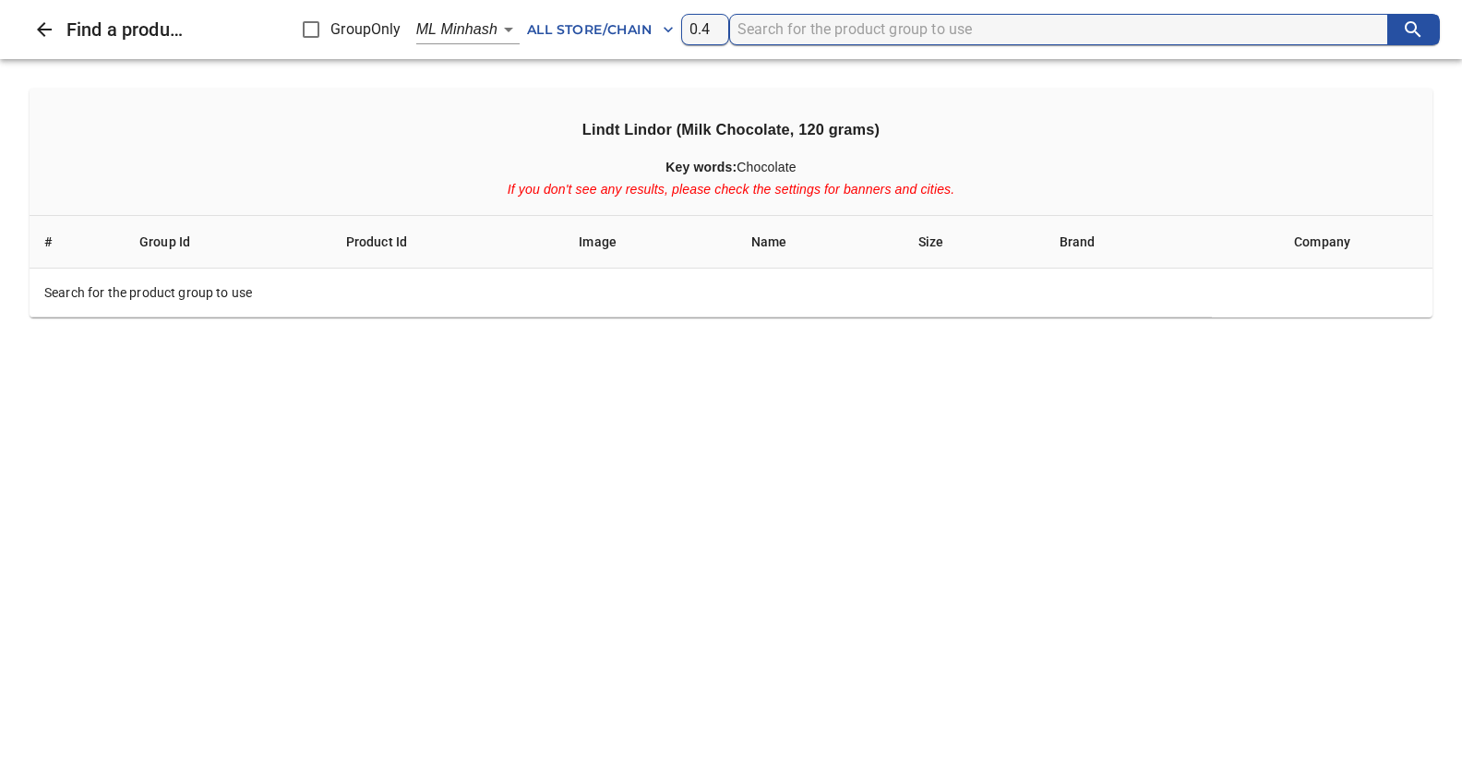
click at [583, 128] on h3 "Lindt Lindor (Milk Chocolate, 120 grams)" at bounding box center [730, 129] width 1373 height 22
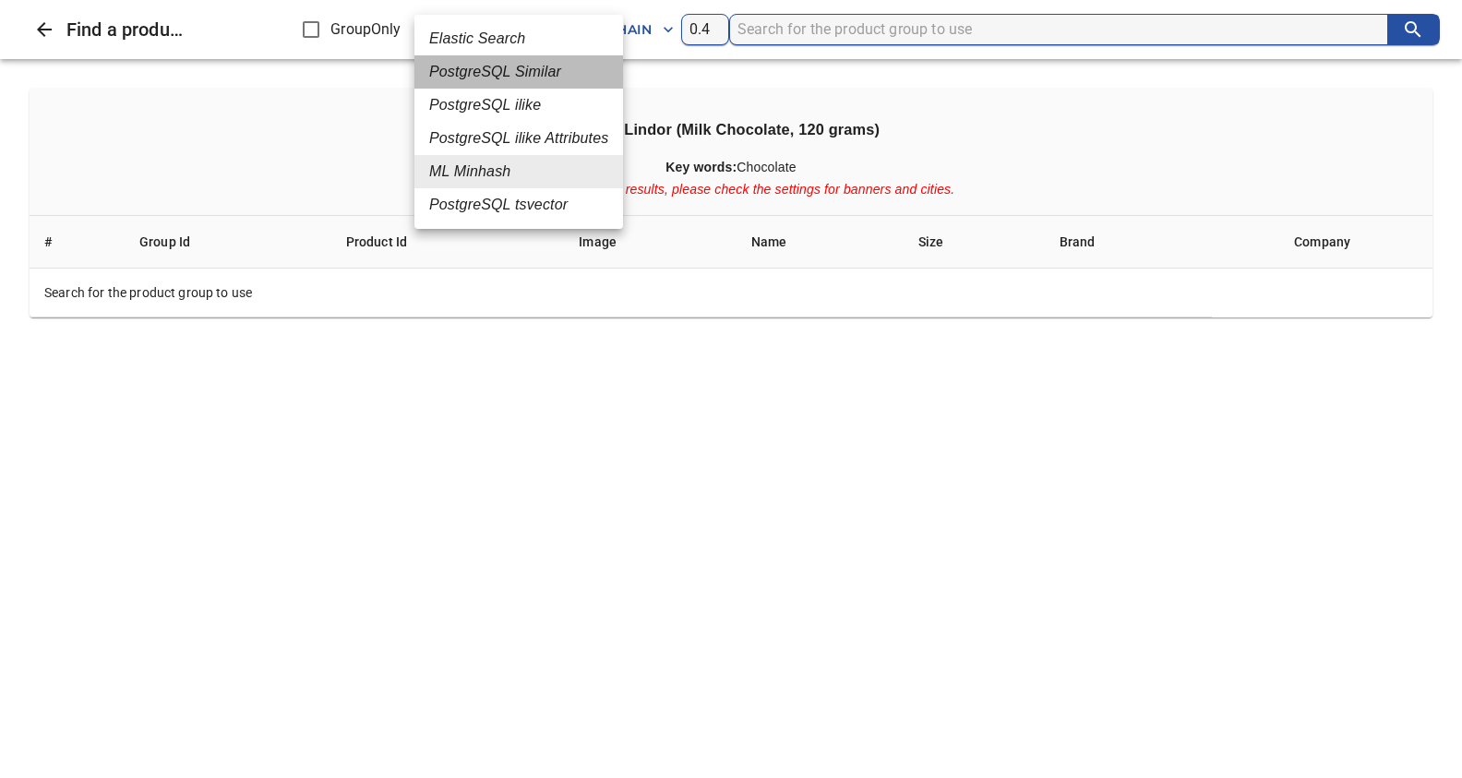
click at [489, 73] on em "PostgreSQL Similar" at bounding box center [495, 72] width 132 height 22
type input "2"
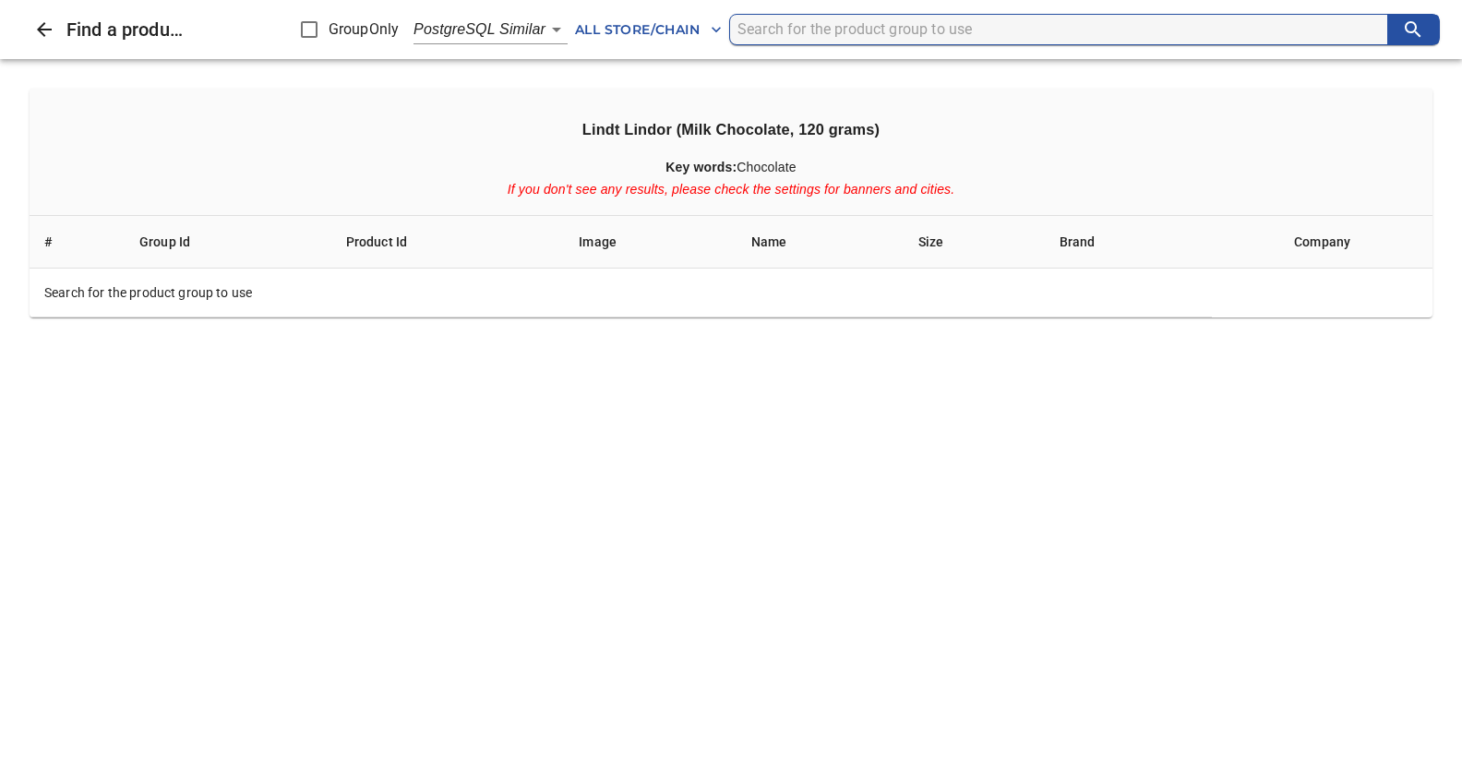
click at [752, 27] on input "search" at bounding box center [1062, 30] width 650 height 30
type input "l"
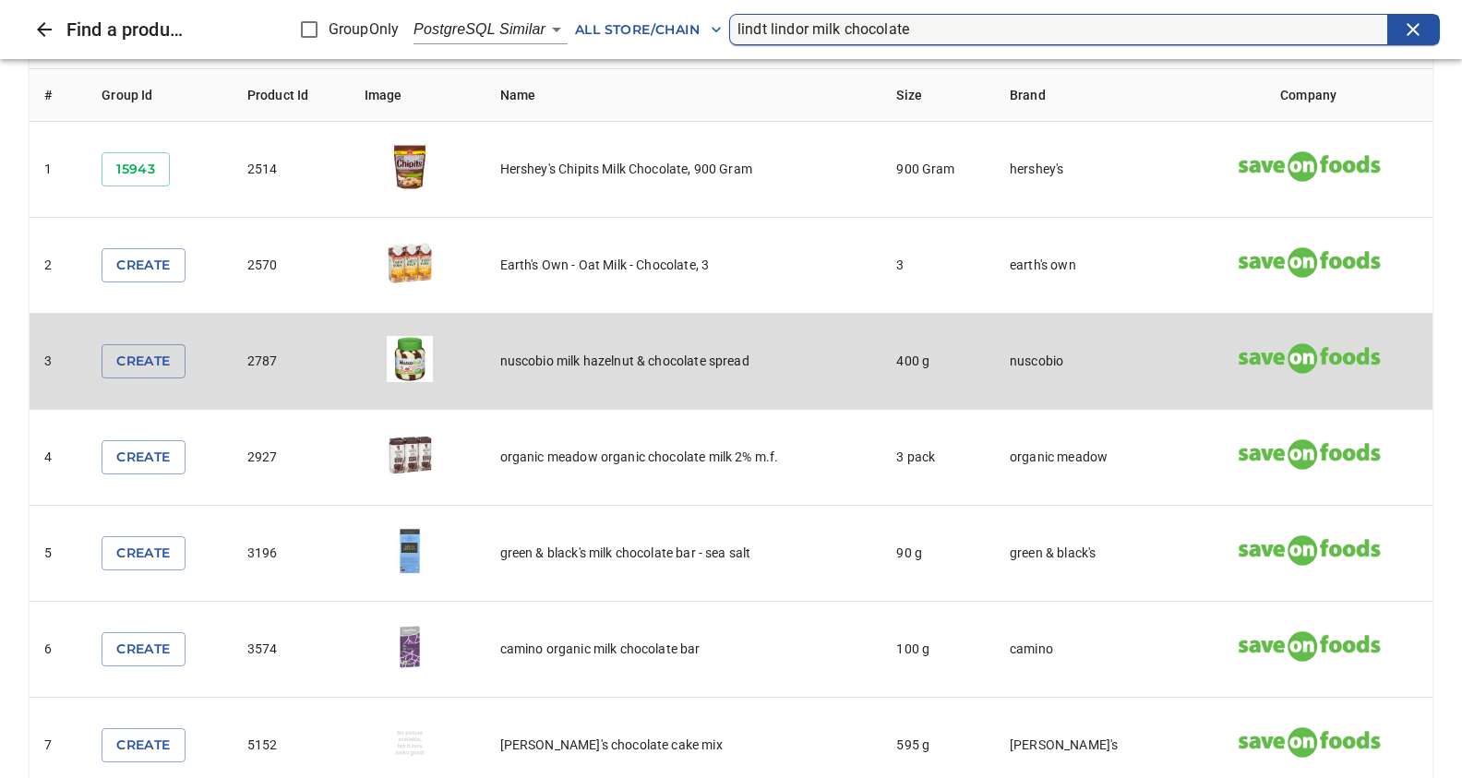
scroll to position [195, 0]
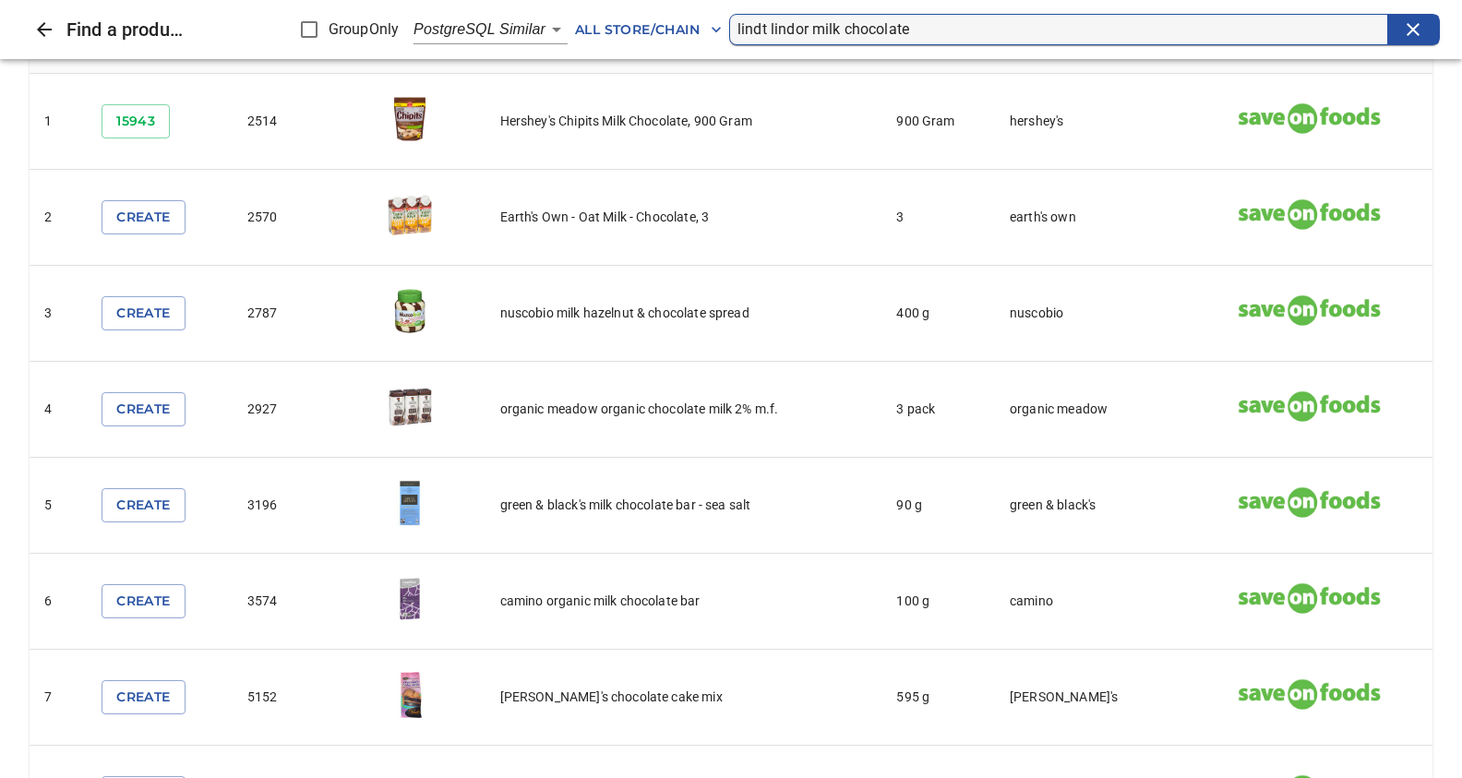
click at [916, 30] on input "lindt lindor milk chocolate" at bounding box center [1062, 30] width 650 height 30
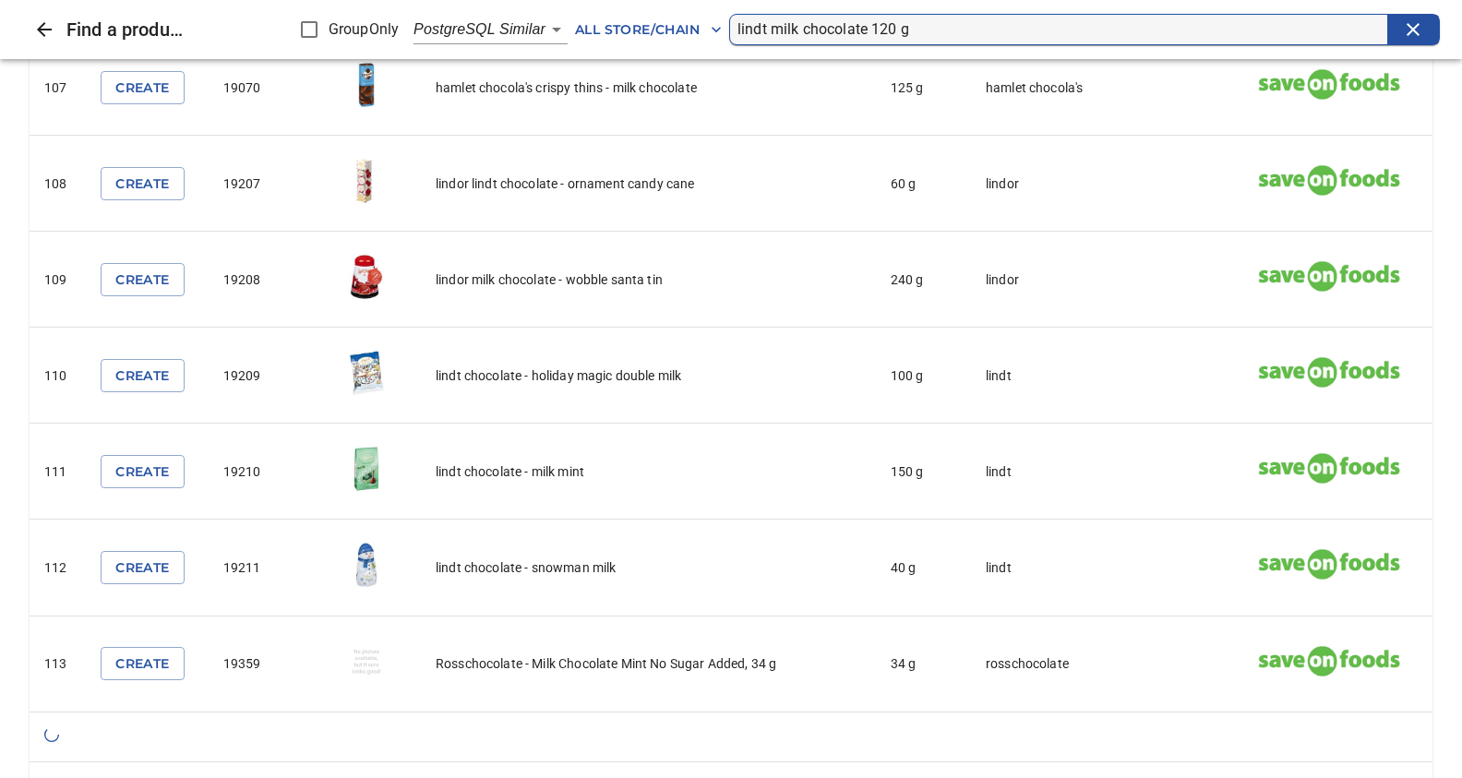
scroll to position [10426, 0]
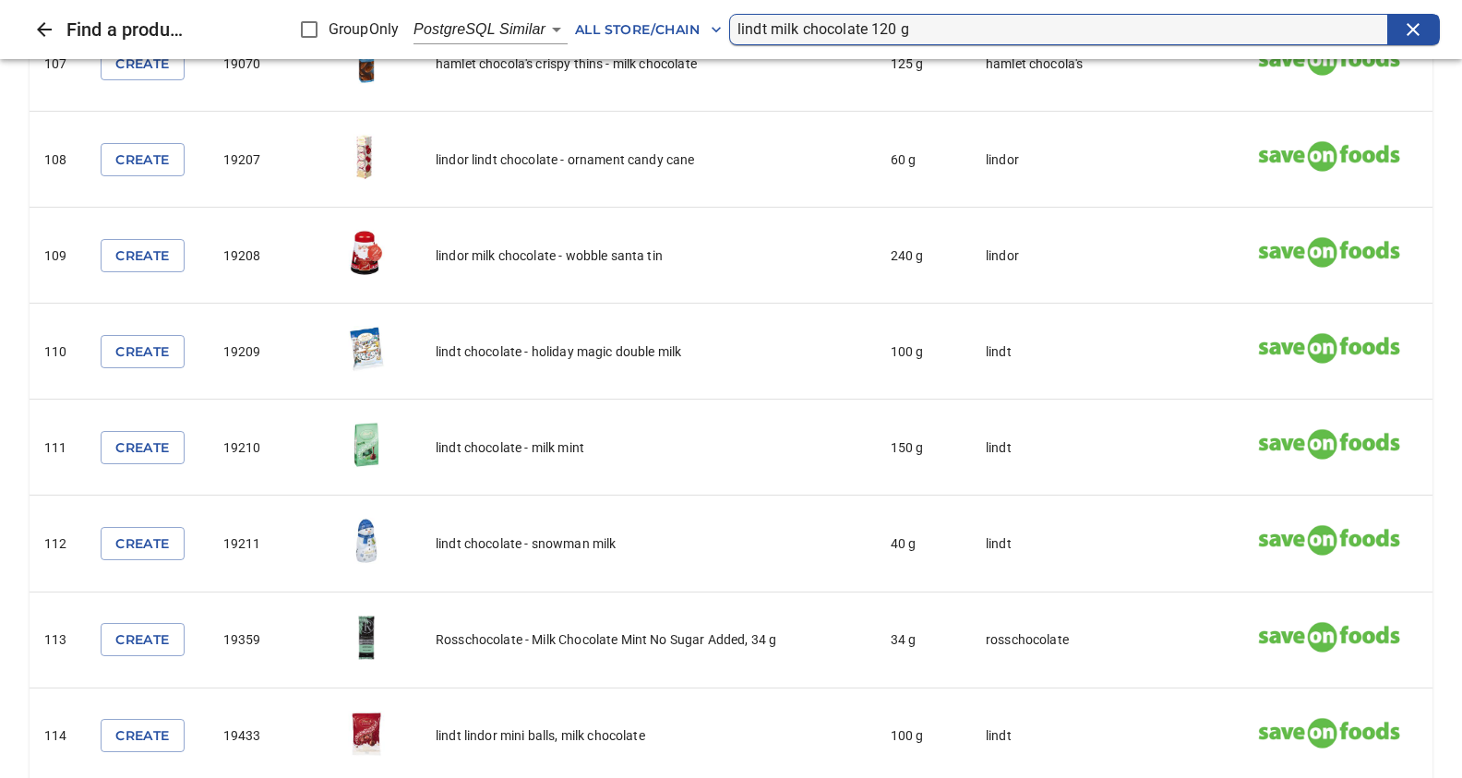
click at [739, 29] on input "lindt milk chocolate 120 g" at bounding box center [1062, 30] width 650 height 30
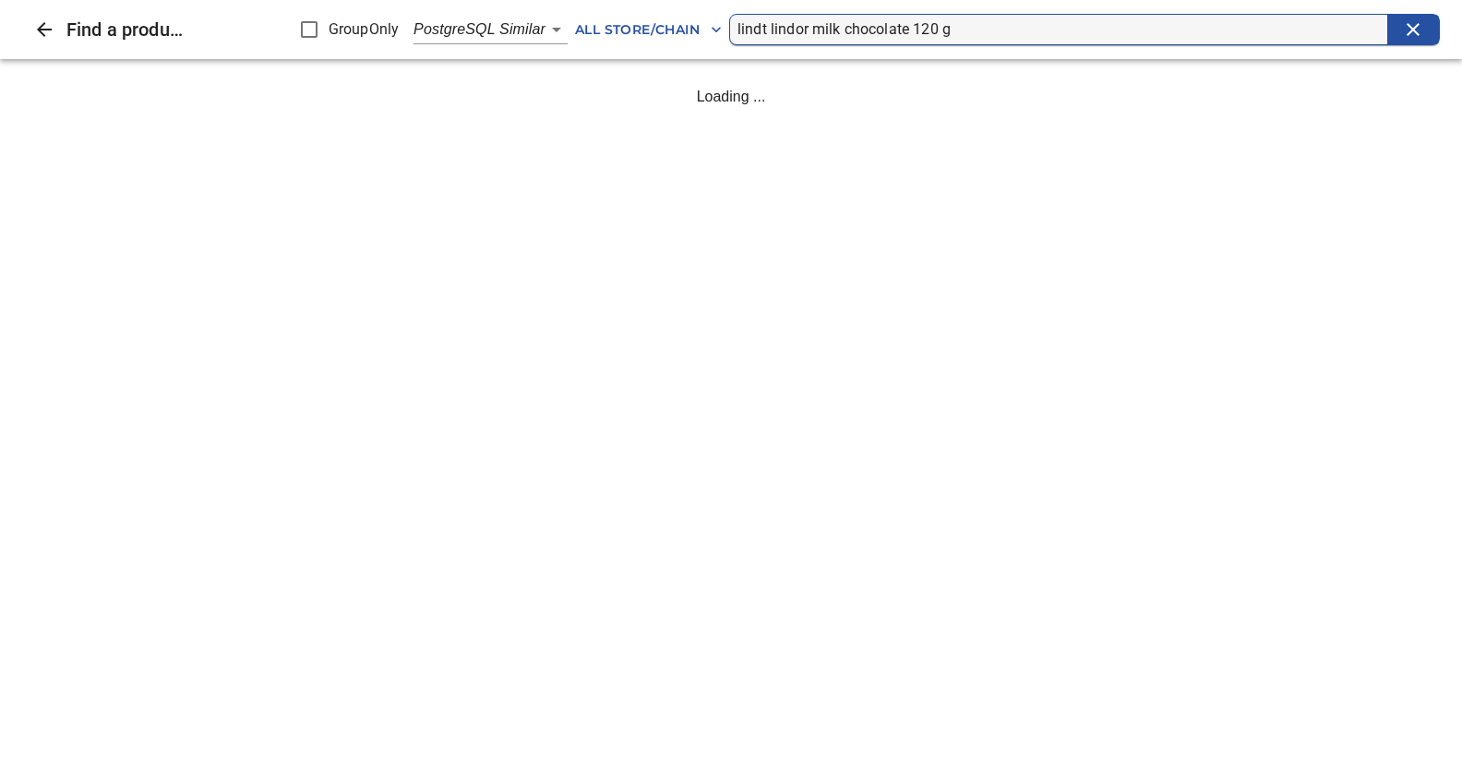
scroll to position [0, 0]
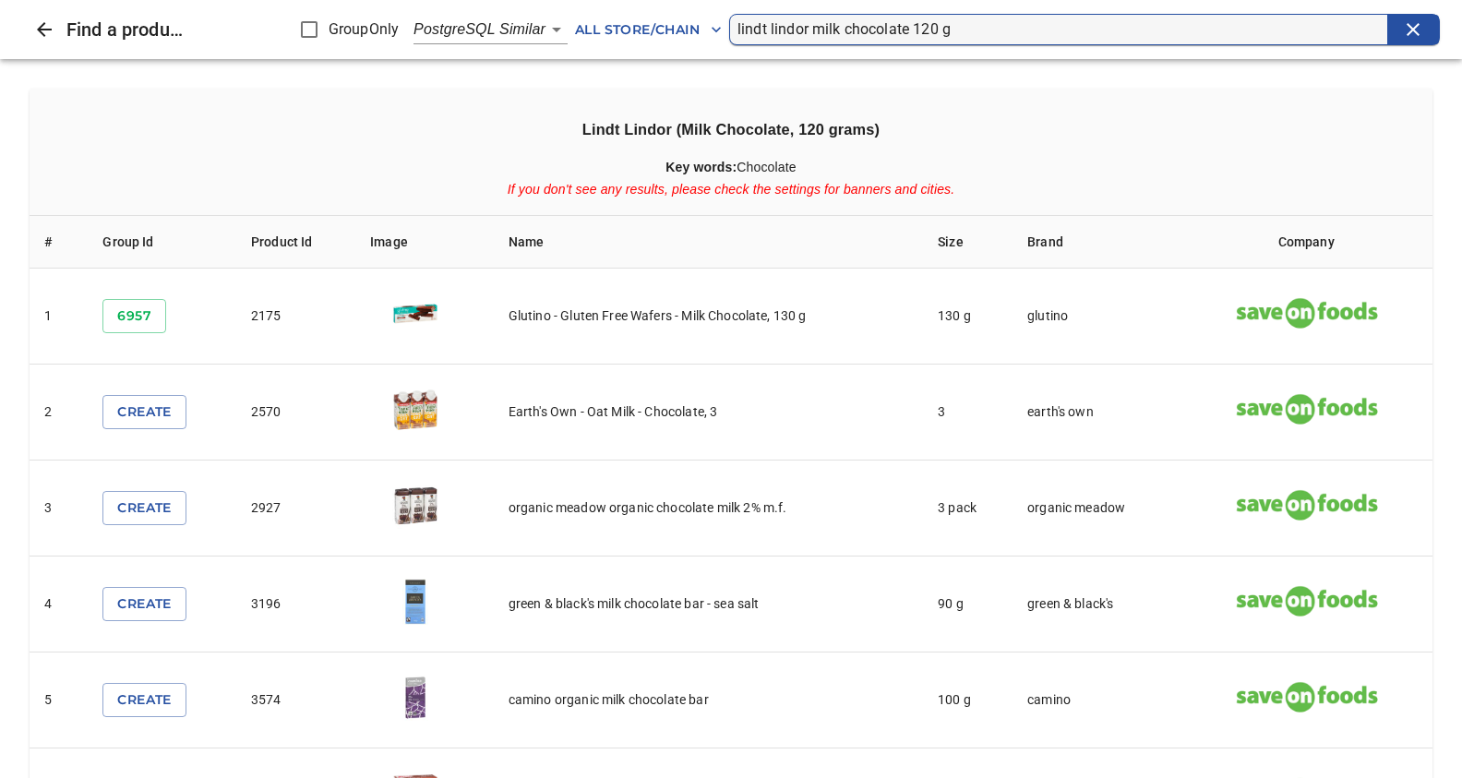
drag, startPoint x: 964, startPoint y: 30, endPoint x: 625, endPoint y: 38, distance: 339.7
click at [737, 41] on input "lindt lindor milk chocolate 120 g" at bounding box center [1062, 30] width 650 height 30
click at [957, 31] on input "lindt lindor milk chocolate 120 g" at bounding box center [1062, 30] width 650 height 30
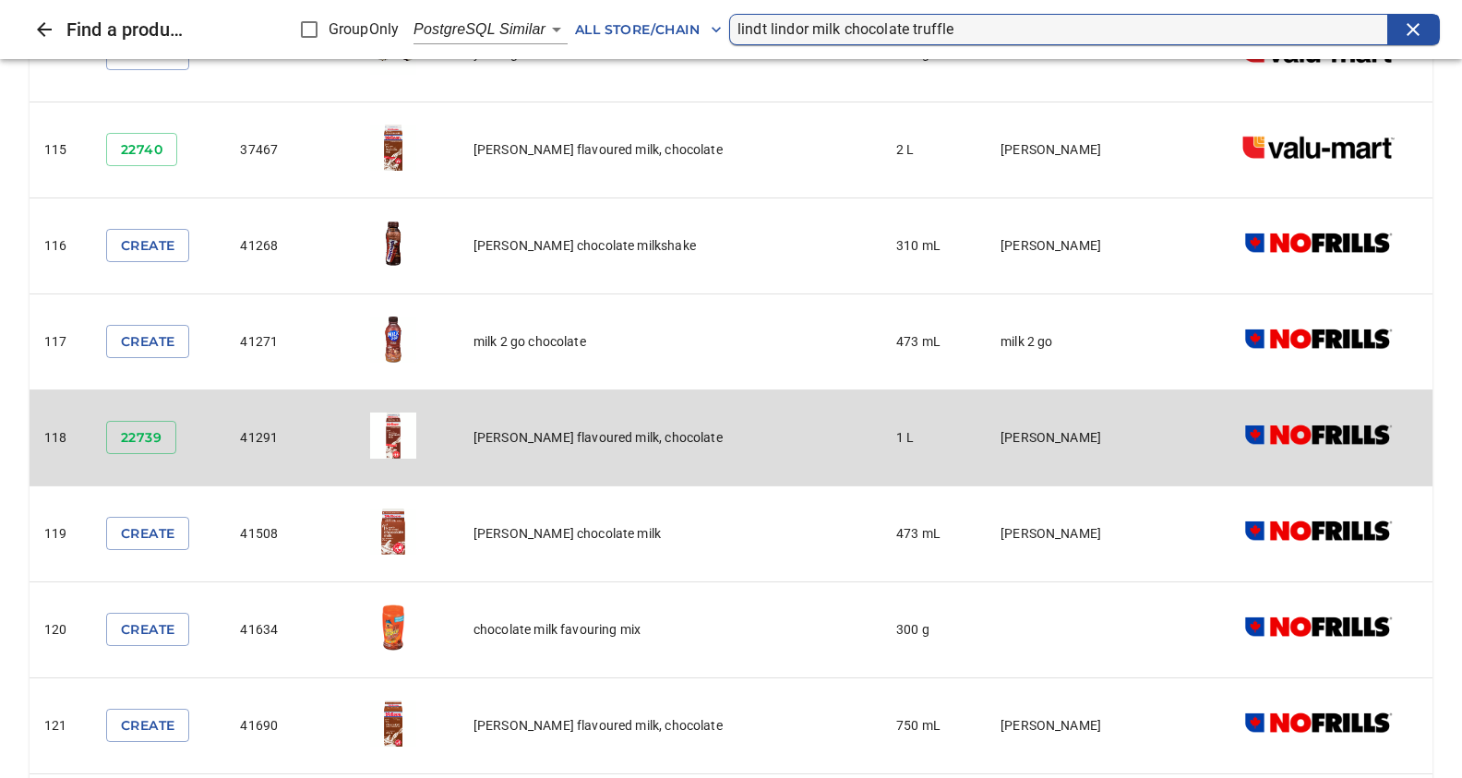
scroll to position [11400, 0]
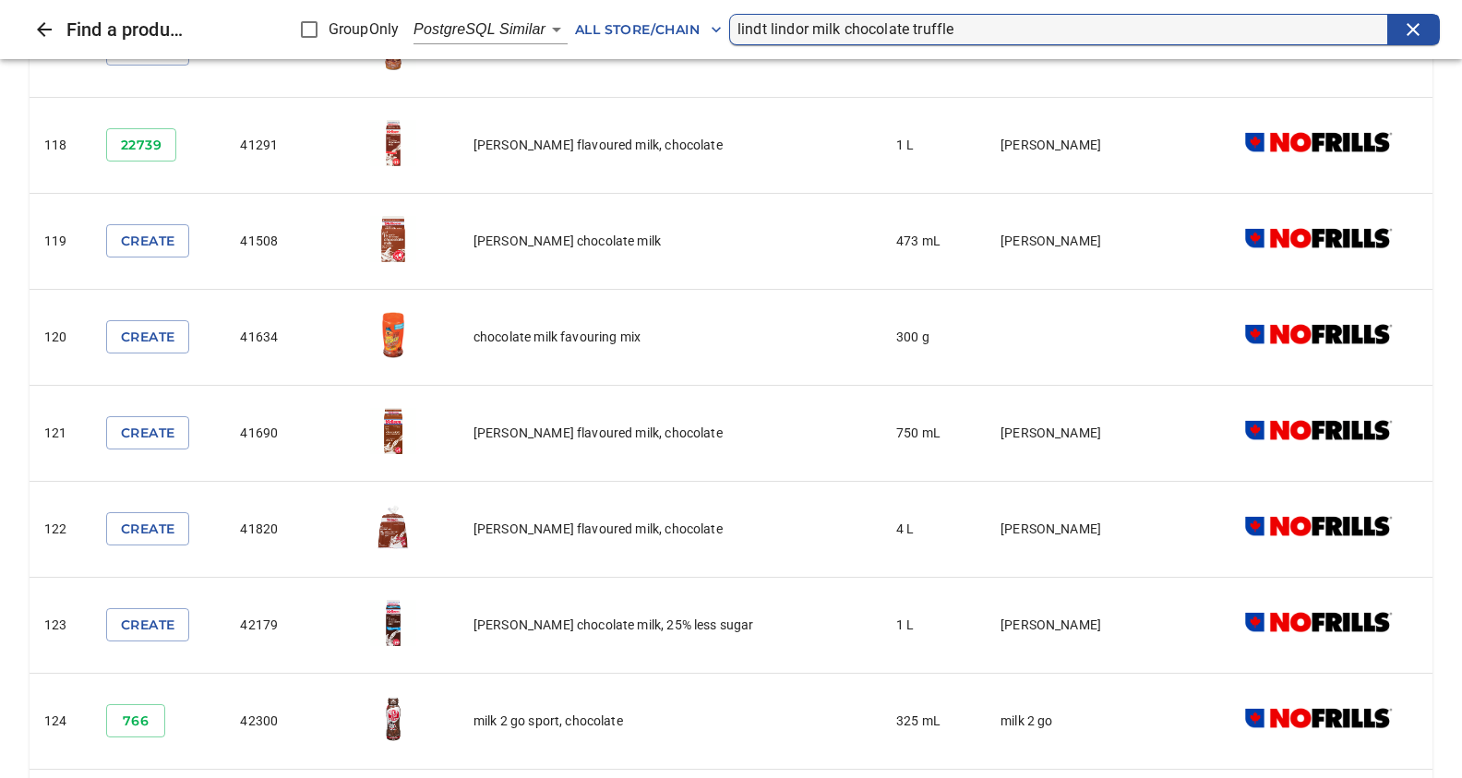
click at [972, 29] on input "lindt lindor milk chocolate truffle" at bounding box center [1062, 30] width 650 height 30
click at [960, 27] on input "lindt lindor milk chocolate truffle" at bounding box center [1062, 30] width 650 height 30
click at [953, 34] on input "lindt lindor milk chocolate truffle" at bounding box center [1062, 30] width 650 height 30
click at [956, 26] on input "lindt lindor milk chocolate truffle" at bounding box center [1062, 30] width 650 height 30
click at [957, 29] on input "lindt lindor milk chocolate truffle" at bounding box center [1062, 30] width 650 height 30
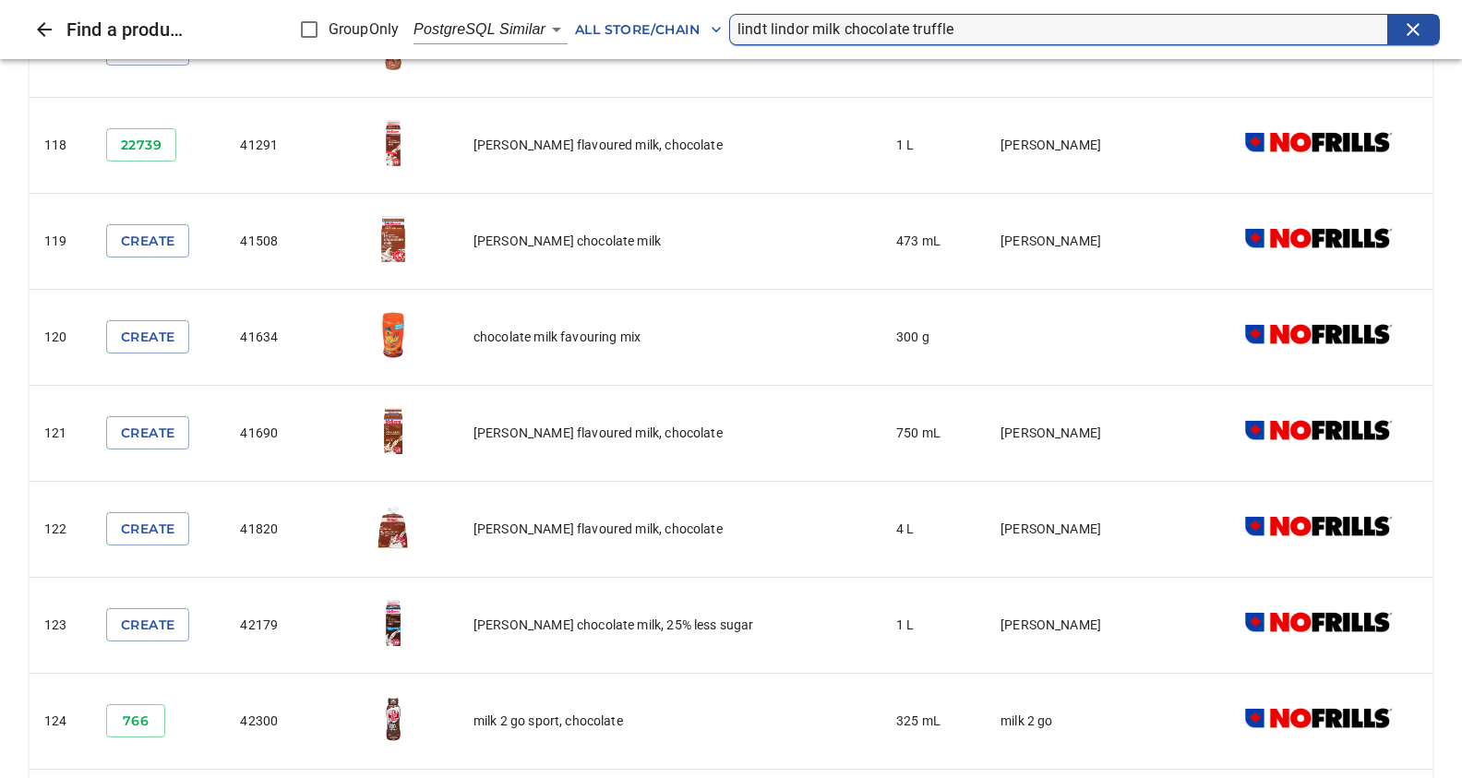
click at [961, 32] on input "lindt lindor milk chocolate truffle" at bounding box center [1062, 30] width 650 height 30
type input "lindt 120"
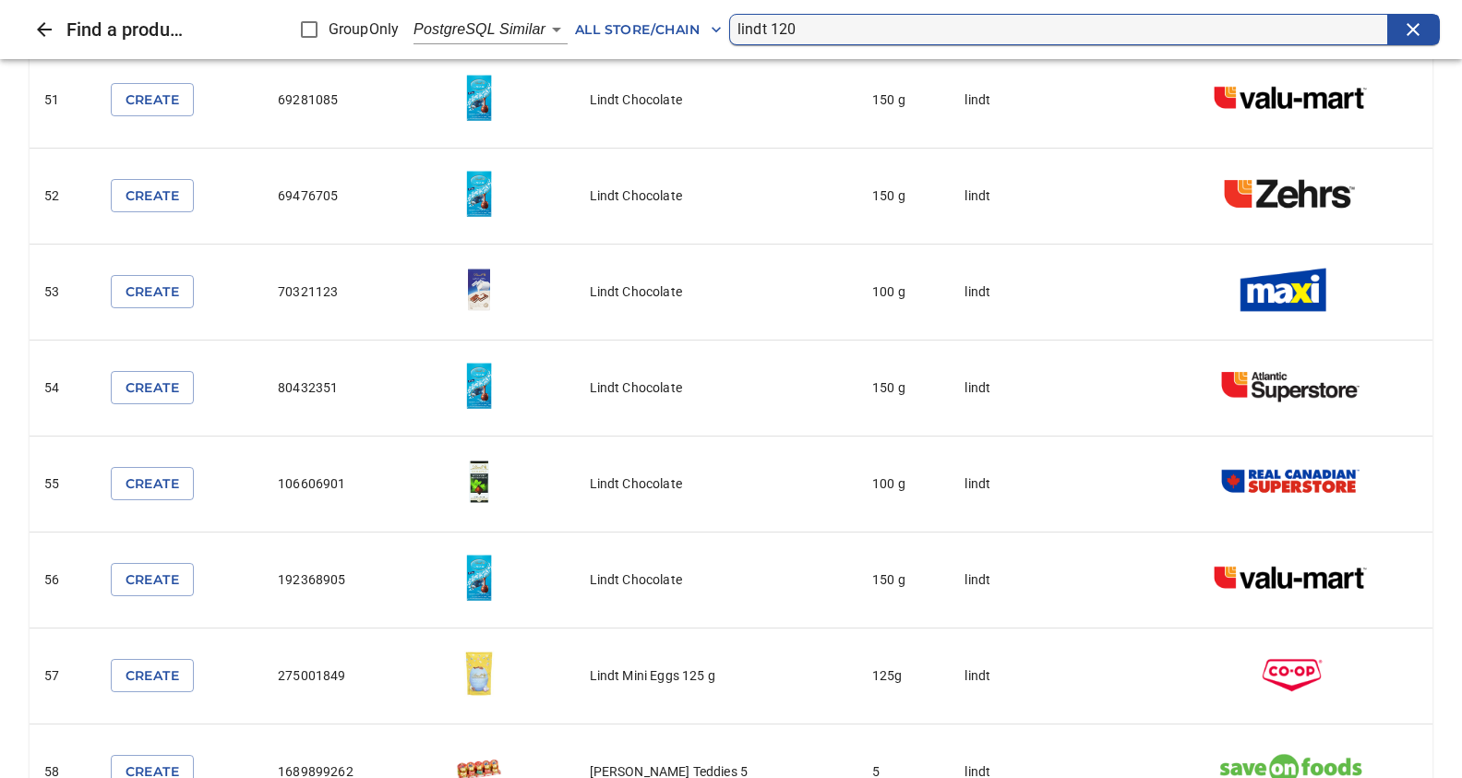
scroll to position [5011, 0]
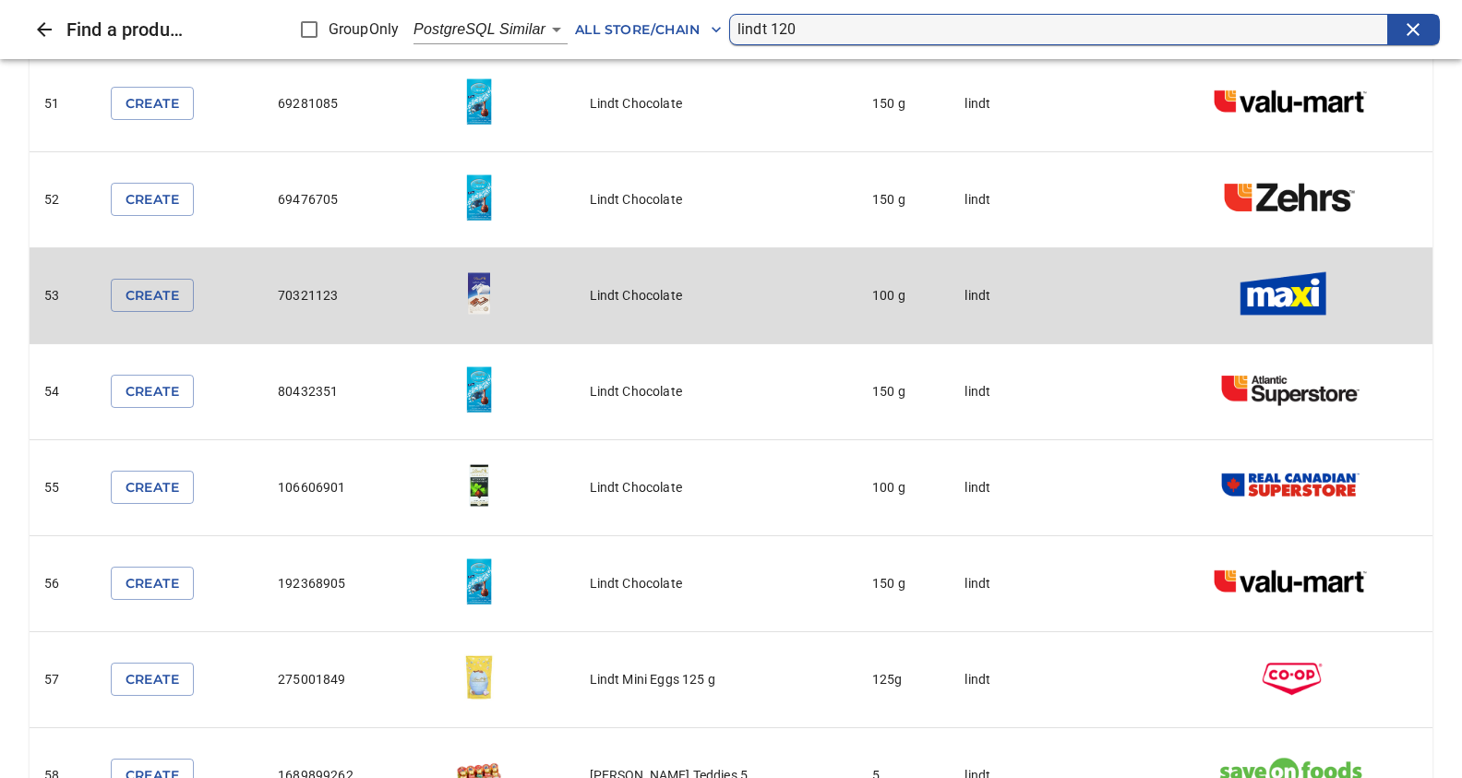
click at [630, 273] on td "Lindt Chocolate" at bounding box center [716, 296] width 282 height 96
click at [801, 279] on td "Lindt Chocolate" at bounding box center [716, 296] width 282 height 96
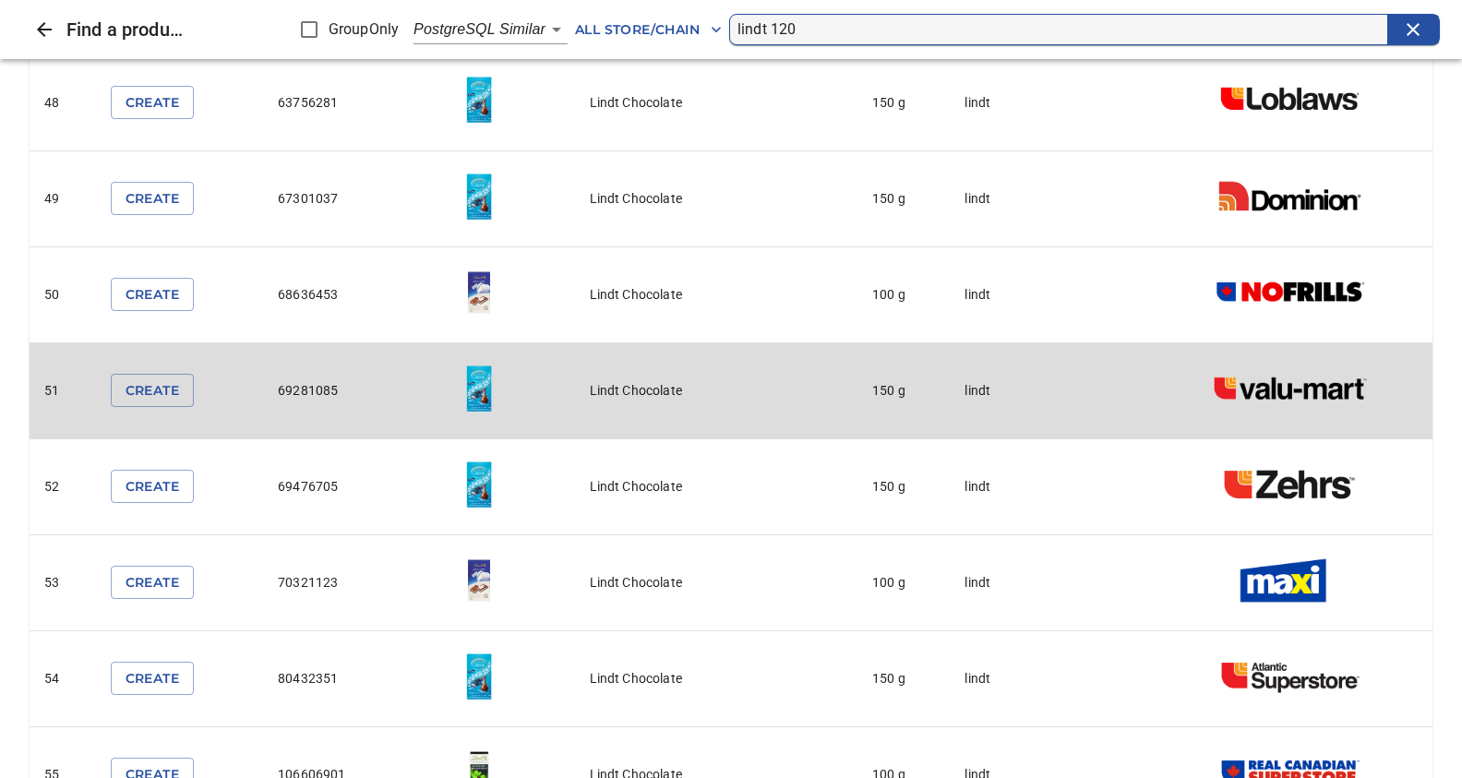
scroll to position [4719, 0]
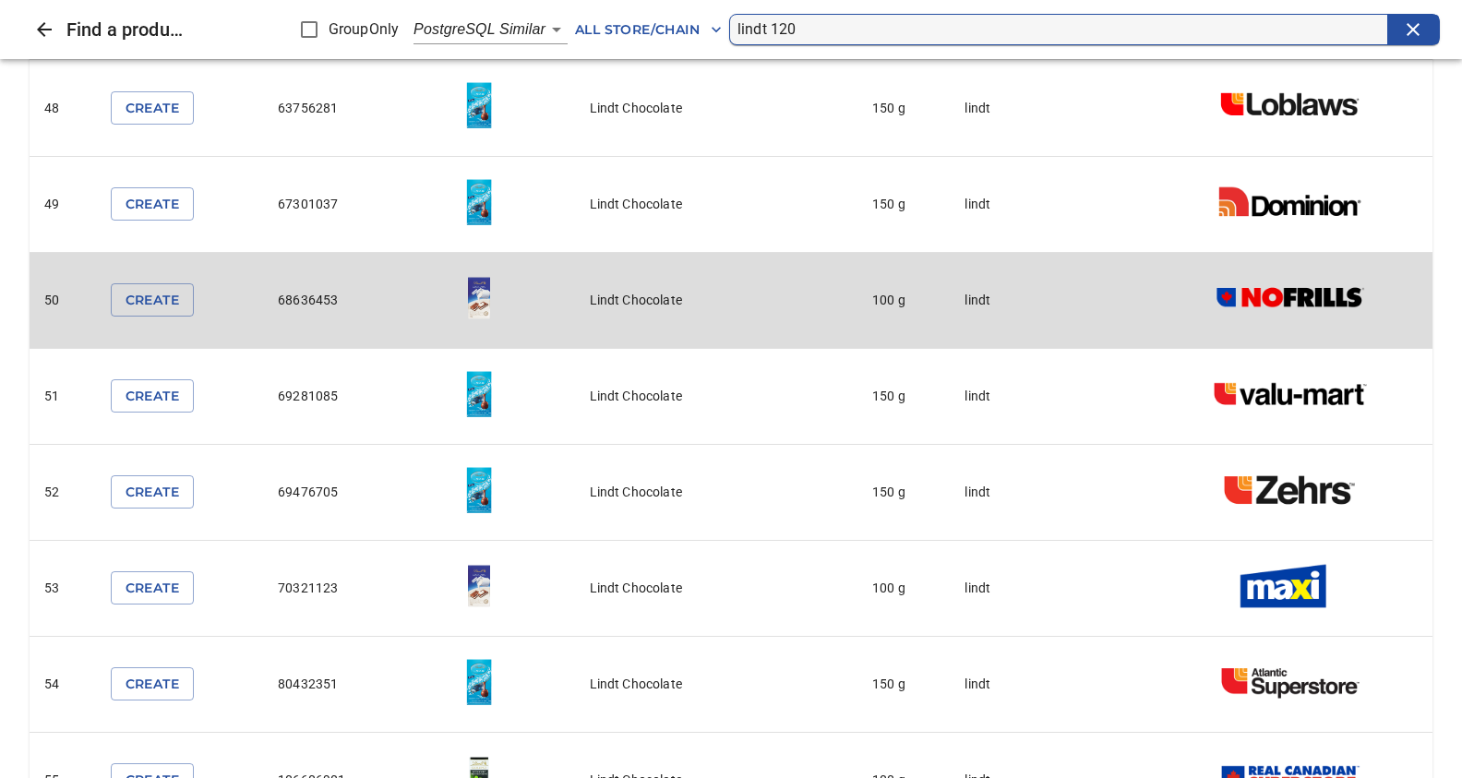
click at [483, 288] on img "simple table" at bounding box center [479, 298] width 46 height 46
click at [643, 281] on td "Lindt Chocolate" at bounding box center [716, 301] width 282 height 96
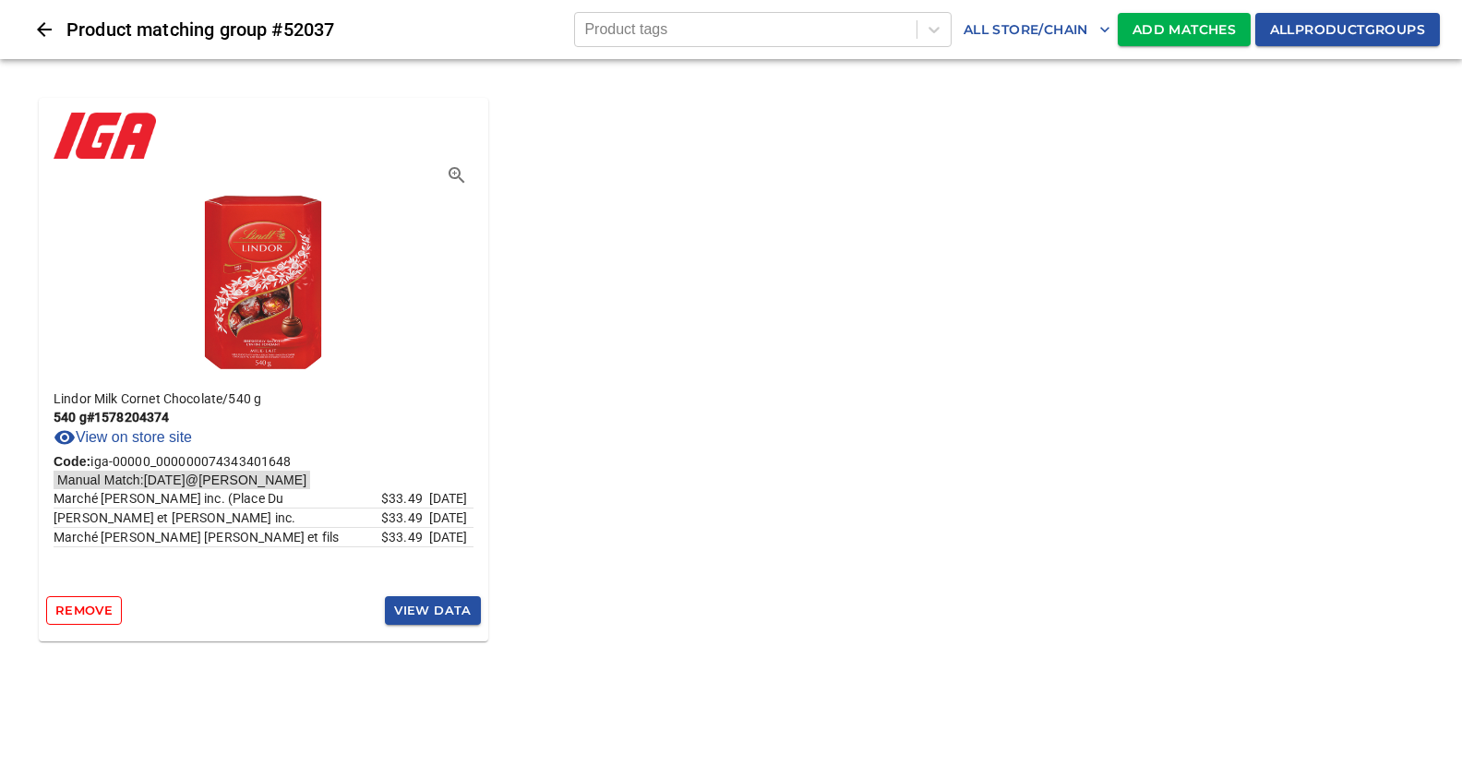
click at [39, 30] on icon "Close" at bounding box center [44, 29] width 15 height 15
drag, startPoint x: 34, startPoint y: 28, endPoint x: 97, endPoint y: 1, distance: 68.2
click at [36, 28] on icon "Close" at bounding box center [44, 29] width 22 height 22
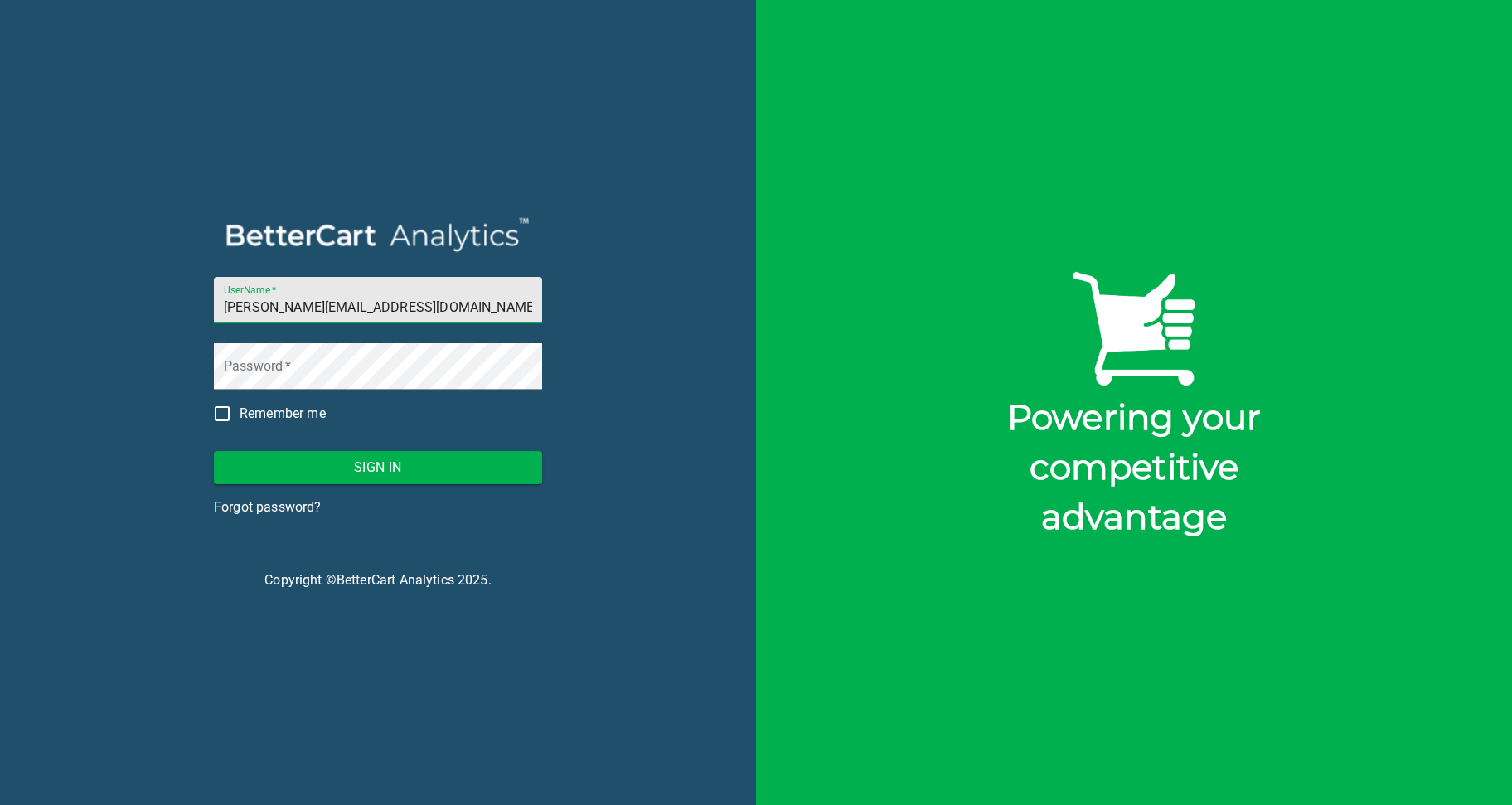
click at [606, 747] on div "UserName   * [PERSON_NAME][EMAIL_ADDRESS][DOMAIN_NAME] Password   * Remember me…" at bounding box center [378, 402] width 756 height 805
